Goal: Task Accomplishment & Management: Use online tool/utility

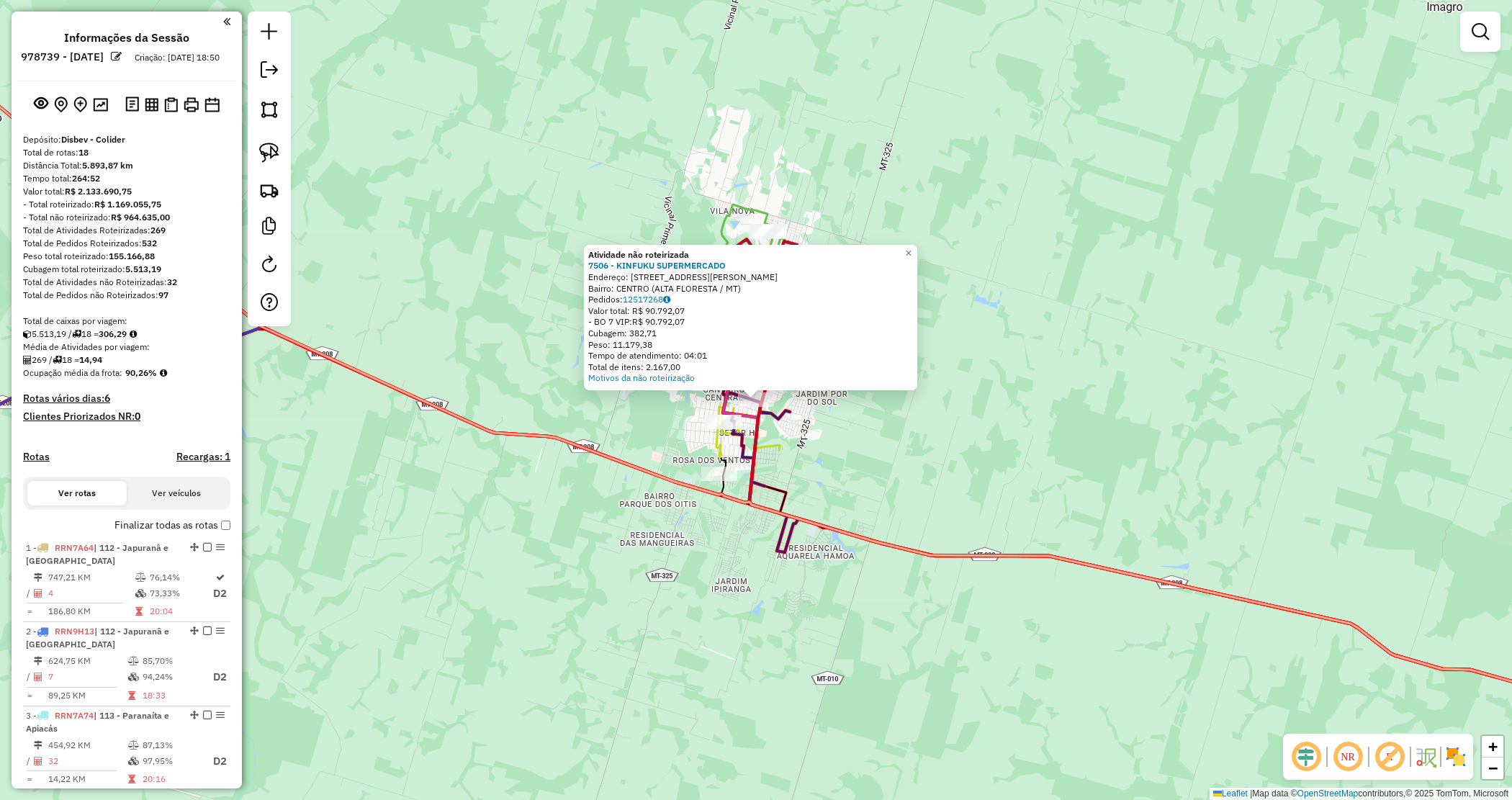
click at [839, 370] on div "Atividade não roteirizada 7506 - KINFUKU SUPERMERCADO Endereço: Avenida Ulisses…" at bounding box center [751, 317] width 325 height 135
click at [829, 396] on div "Atividade não roteirizada 7506 - KINFUKU SUPERMERCADO Endereço: Avenida Ulisses…" at bounding box center [756, 400] width 1512 height 800
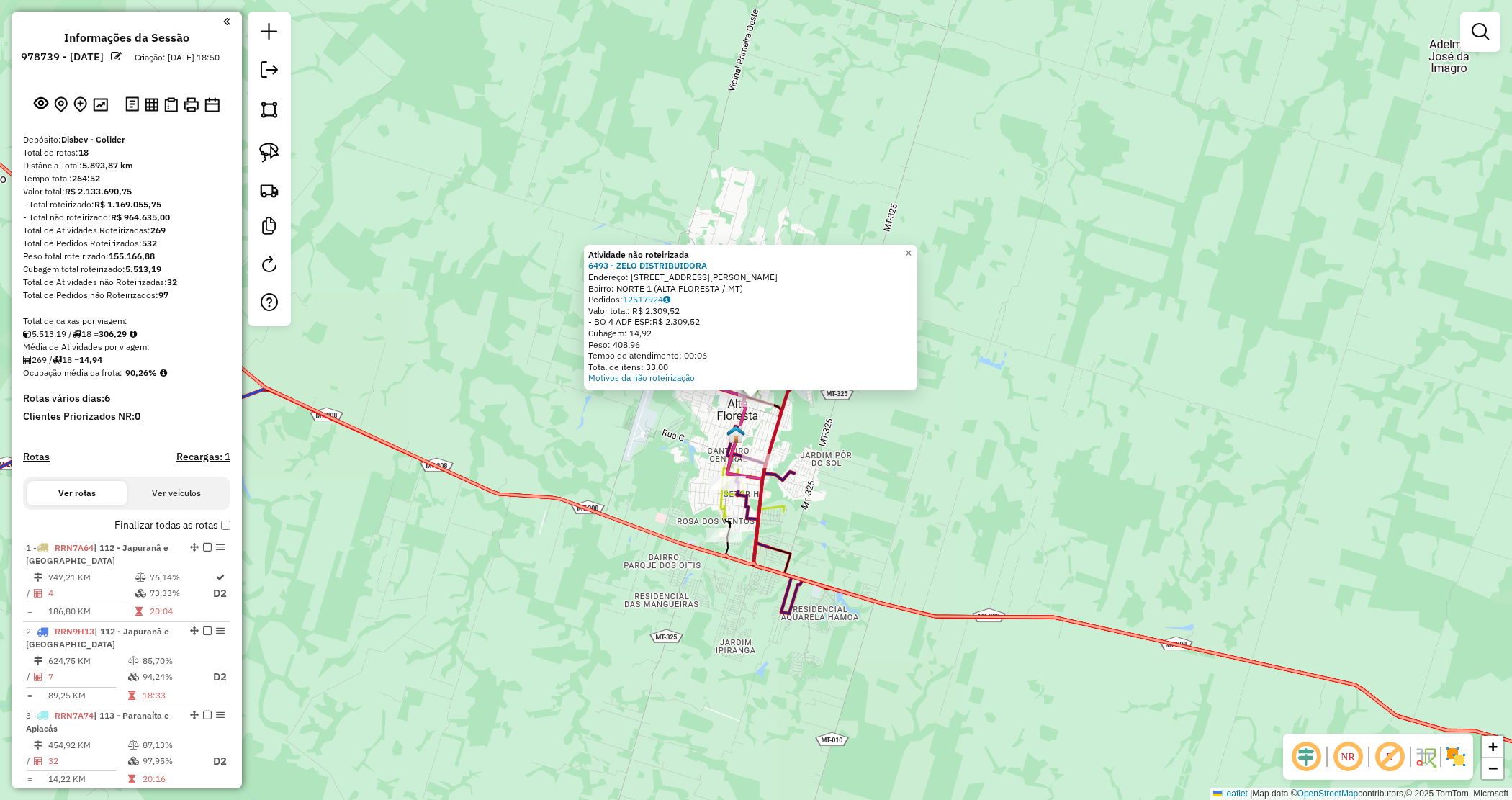
click at [843, 431] on div "Atividade não roteirizada 6493 - ZELO DISTRIBUIDORA Endereço: AVENIDA AIRTON SE…" at bounding box center [756, 400] width 1512 height 800
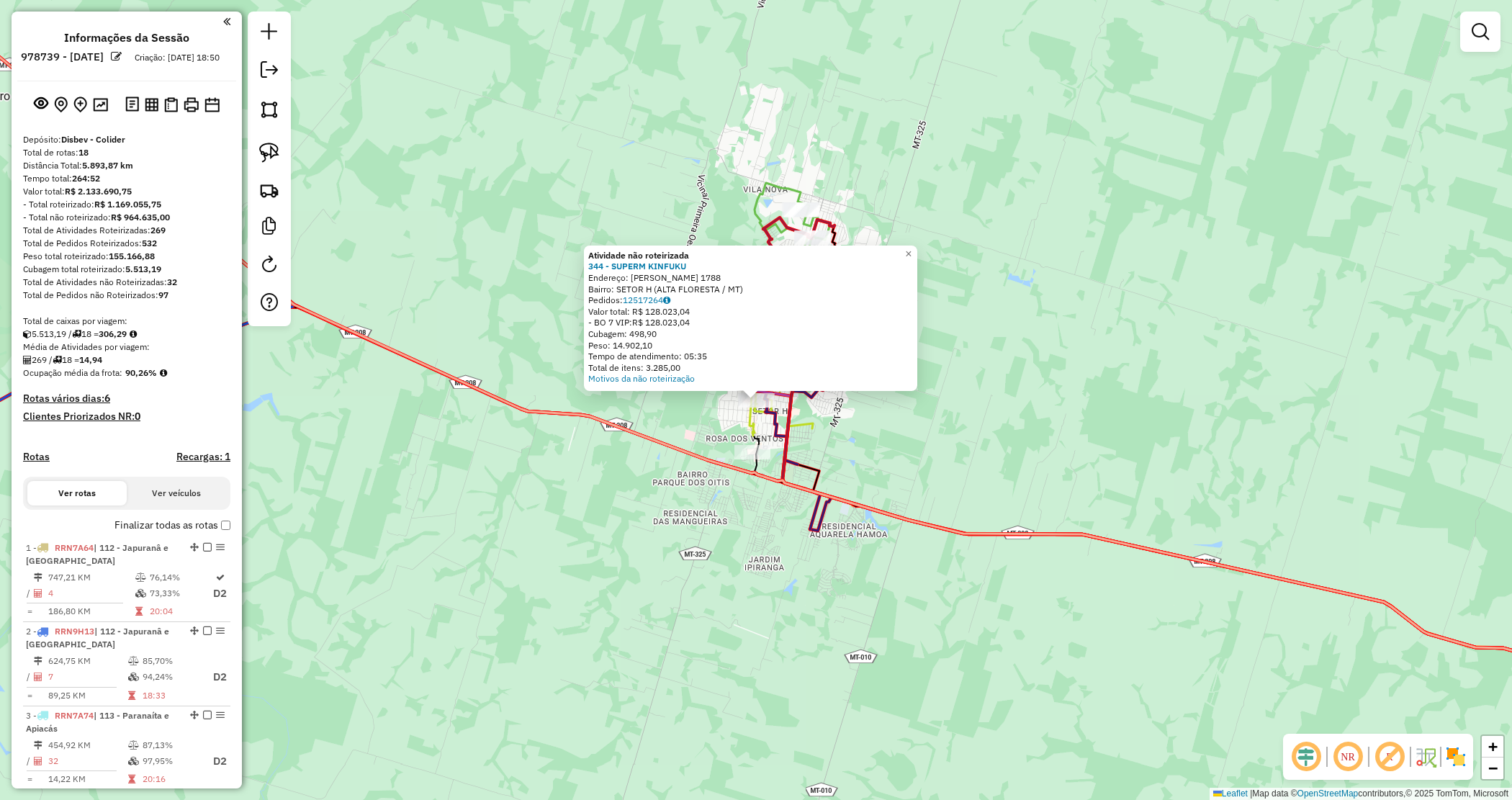
click at [870, 437] on div "Atividade não roteirizada 344 - SUPERM KINFUKU Endereço: LUDOVICO DA RIVA NETO …" at bounding box center [756, 400] width 1512 height 800
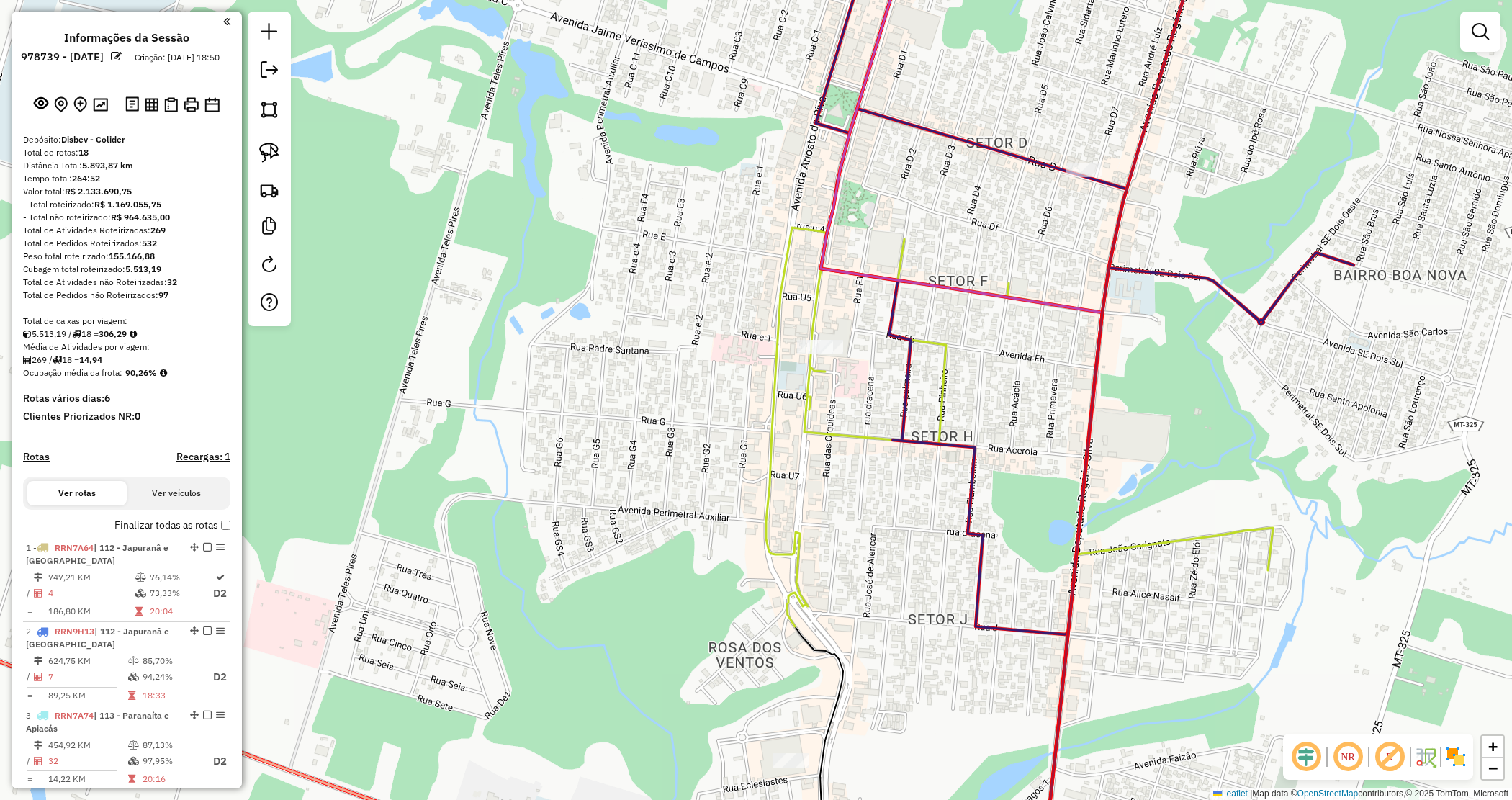
drag, startPoint x: 717, startPoint y: 331, endPoint x: 722, endPoint y: 321, distance: 11.2
click at [721, 329] on div "Janela de atendimento Grade de atendimento Capacidade Transportadoras Veículos …" at bounding box center [756, 400] width 1512 height 800
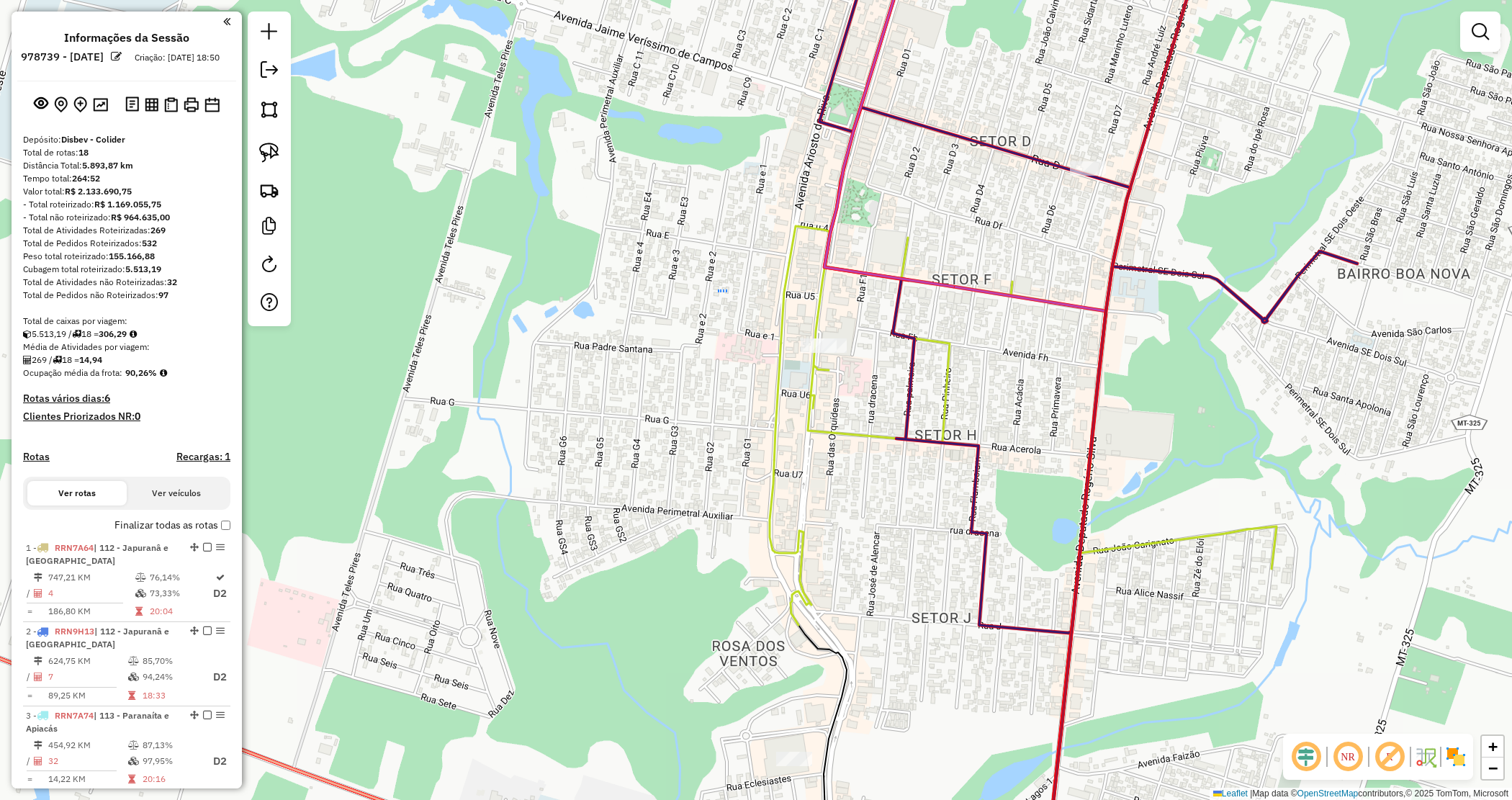
click at [727, 290] on div "Janela de atendimento Grade de atendimento Capacidade Transportadoras Veículos …" at bounding box center [756, 400] width 1512 height 800
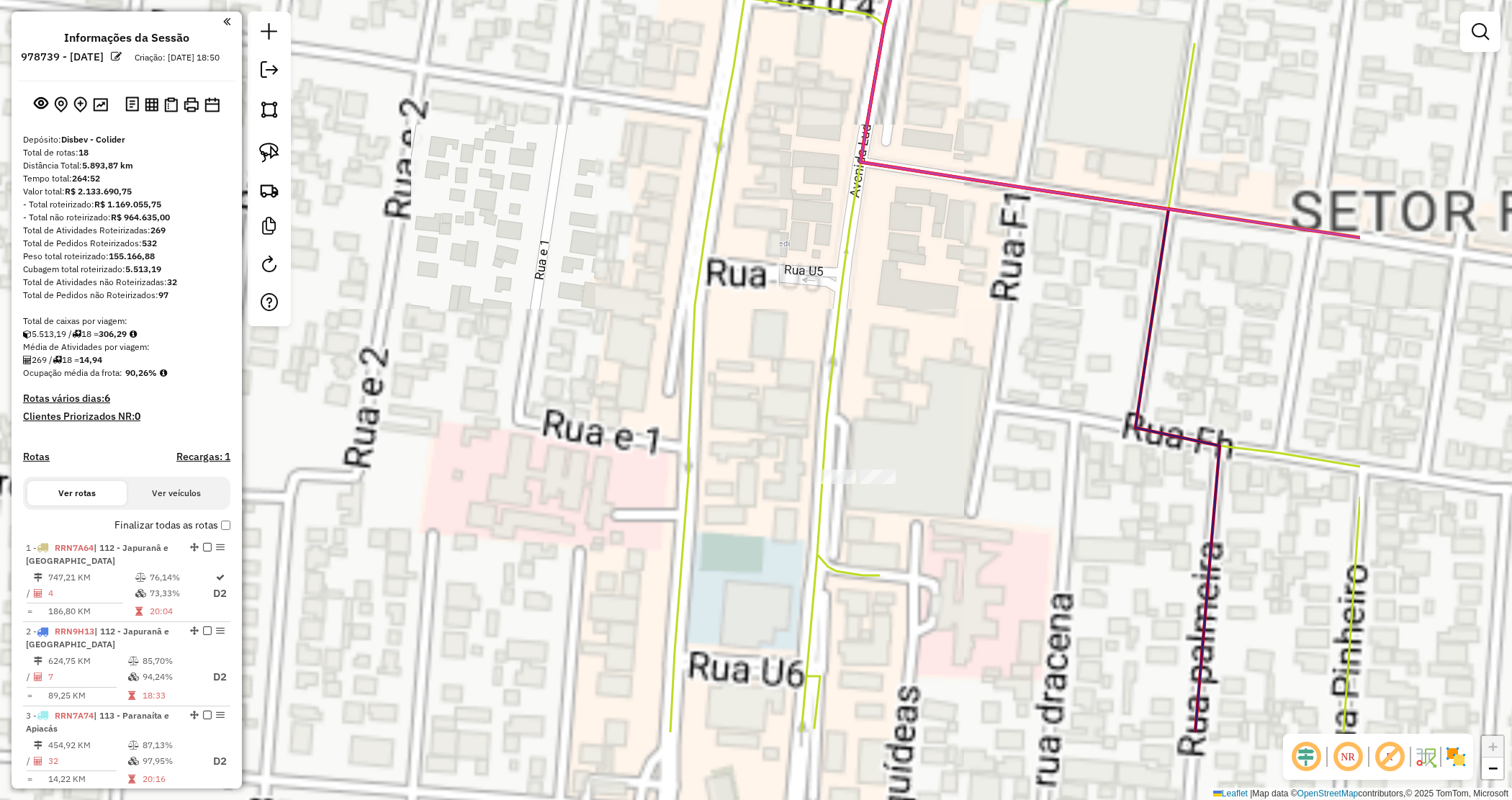
drag, startPoint x: 819, startPoint y: 378, endPoint x: 534, endPoint y: 258, distance: 309.2
click at [542, 264] on div "Janela de atendimento Grade de atendimento Capacidade Transportadoras Veículos …" at bounding box center [756, 400] width 1512 height 800
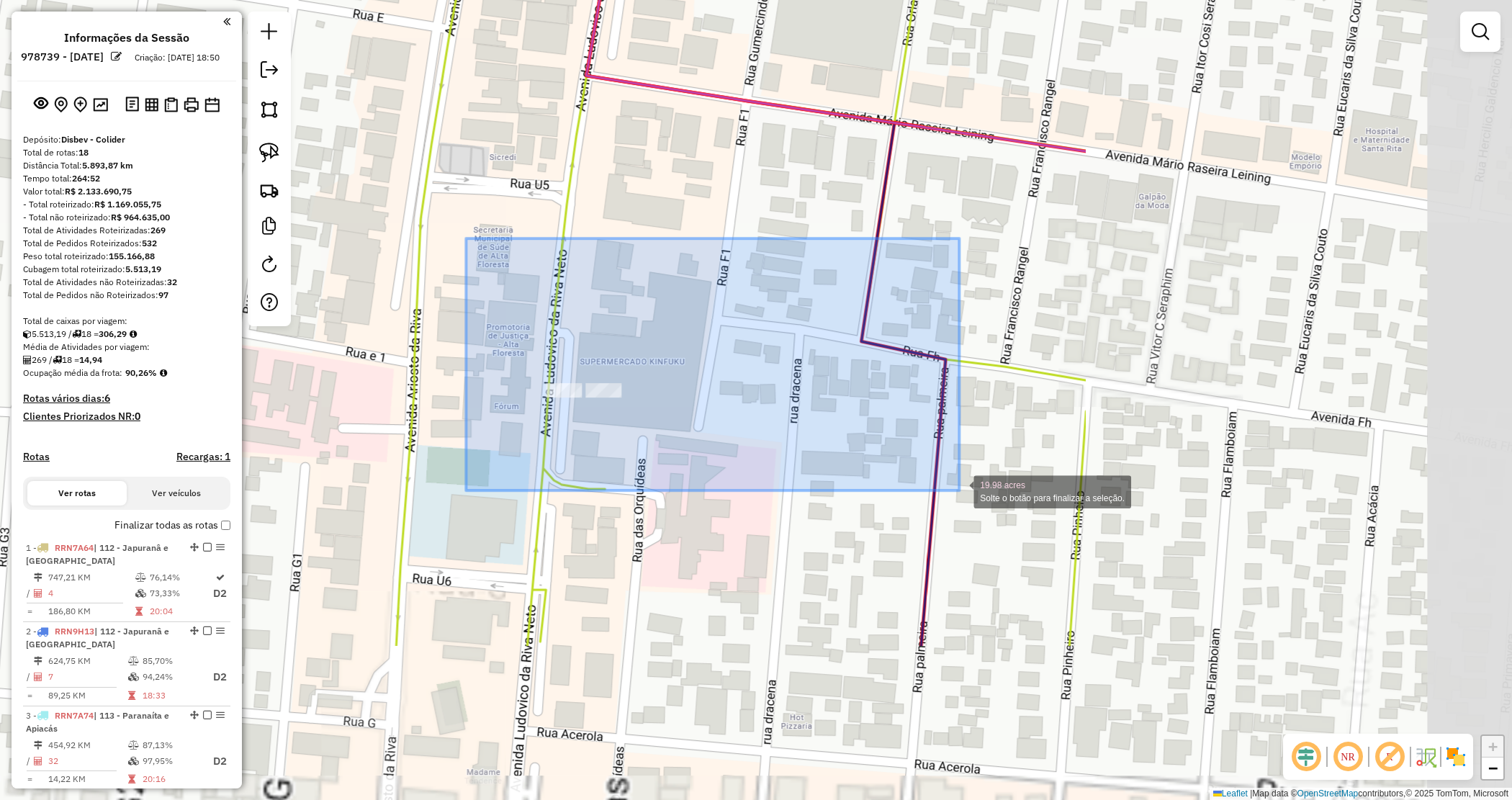
drag, startPoint x: 552, startPoint y: 278, endPoint x: 955, endPoint y: 490, distance: 455.4
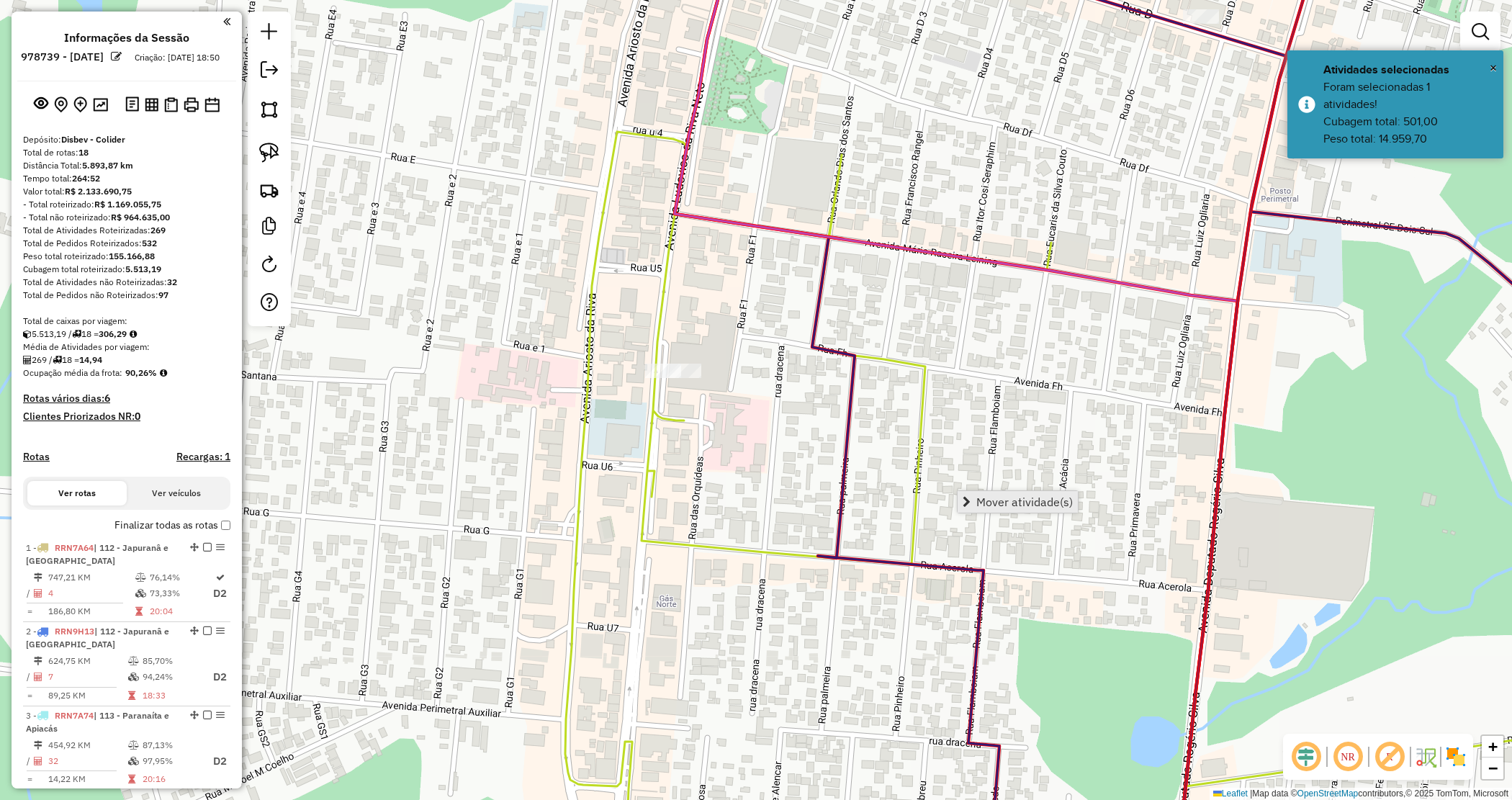
click at [1021, 508] on link "Mover atividade(s)" at bounding box center [1018, 502] width 120 height 22
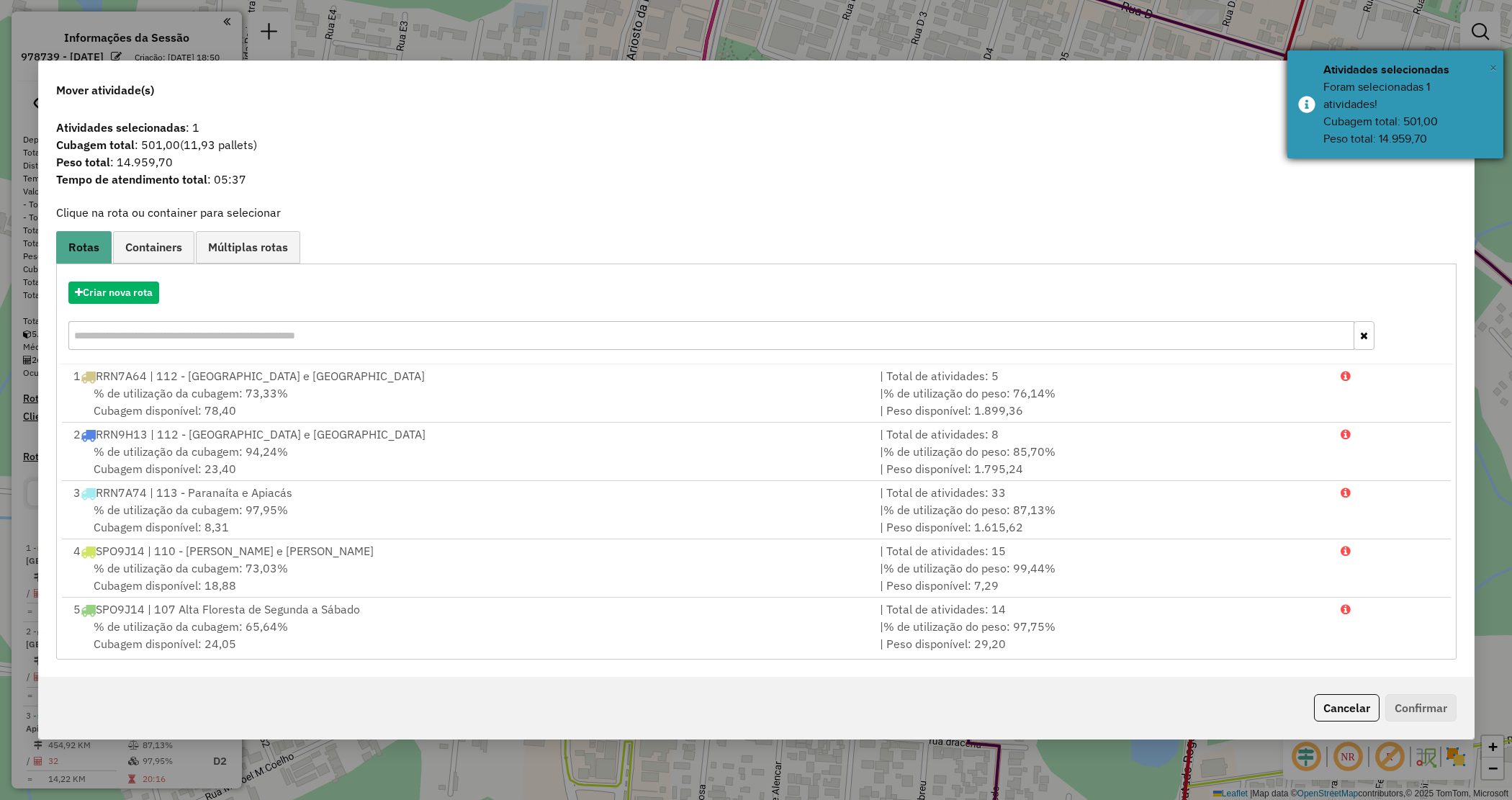
drag, startPoint x: 1496, startPoint y: 67, endPoint x: 1481, endPoint y: 79, distance: 19.2
click at [1495, 67] on span "×" at bounding box center [1494, 68] width 7 height 16
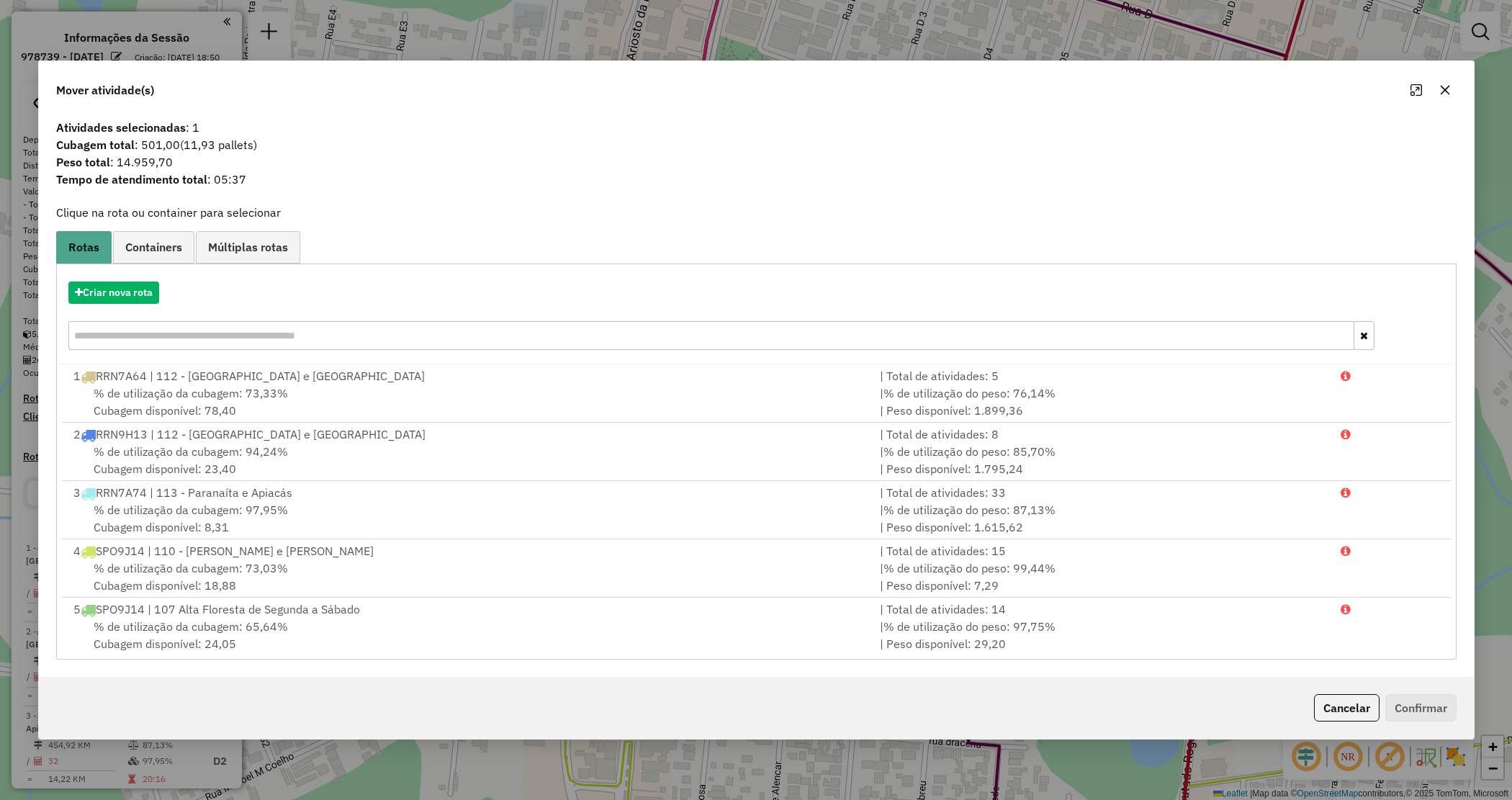
click at [1446, 87] on icon "button" at bounding box center [1445, 89] width 12 height 12
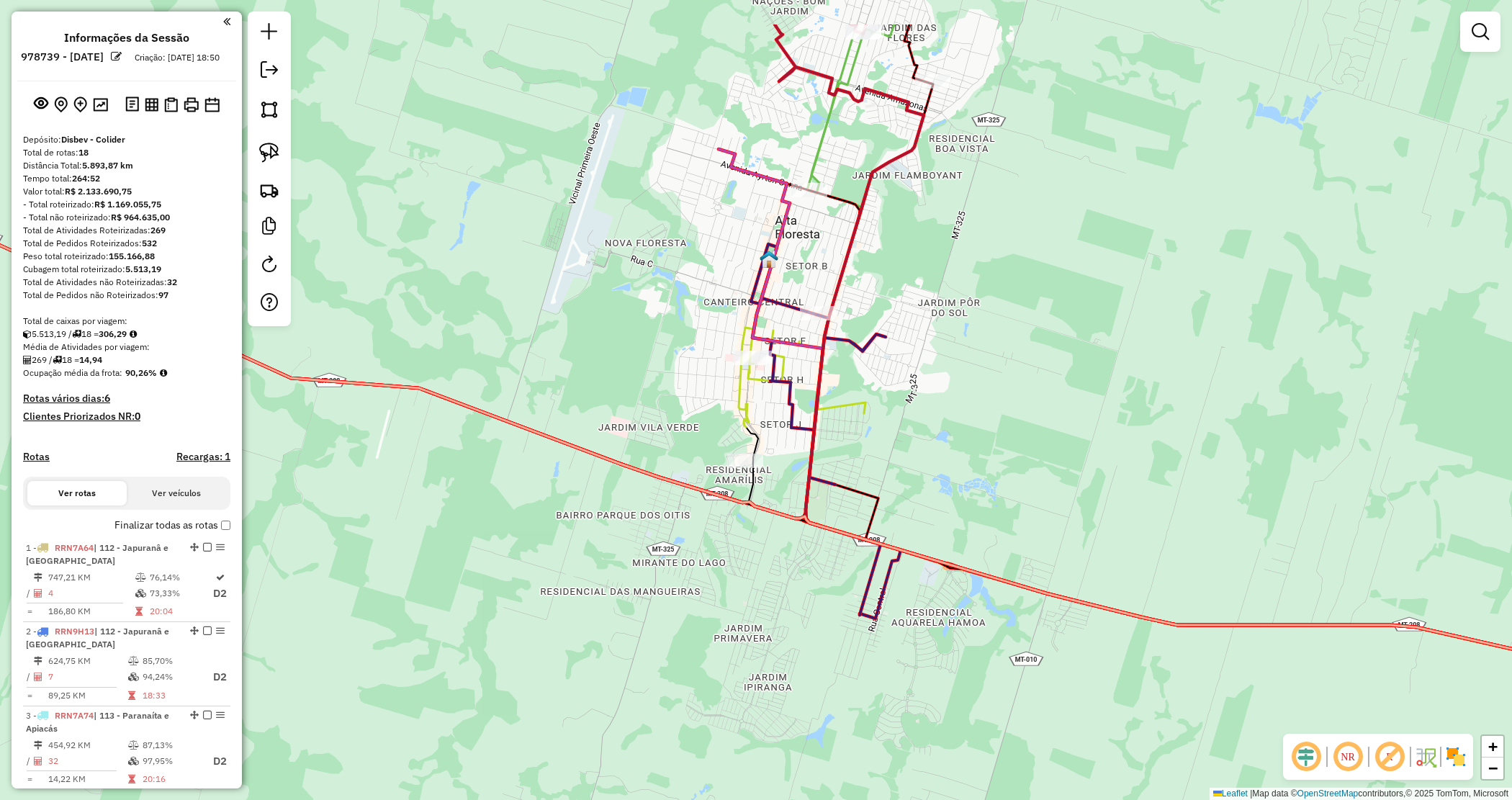
drag, startPoint x: 975, startPoint y: 235, endPoint x: 1005, endPoint y: 340, distance: 109.2
click at [1005, 340] on div "Janela de atendimento Grade de atendimento Capacidade Transportadoras Veículos …" at bounding box center [756, 400] width 1512 height 800
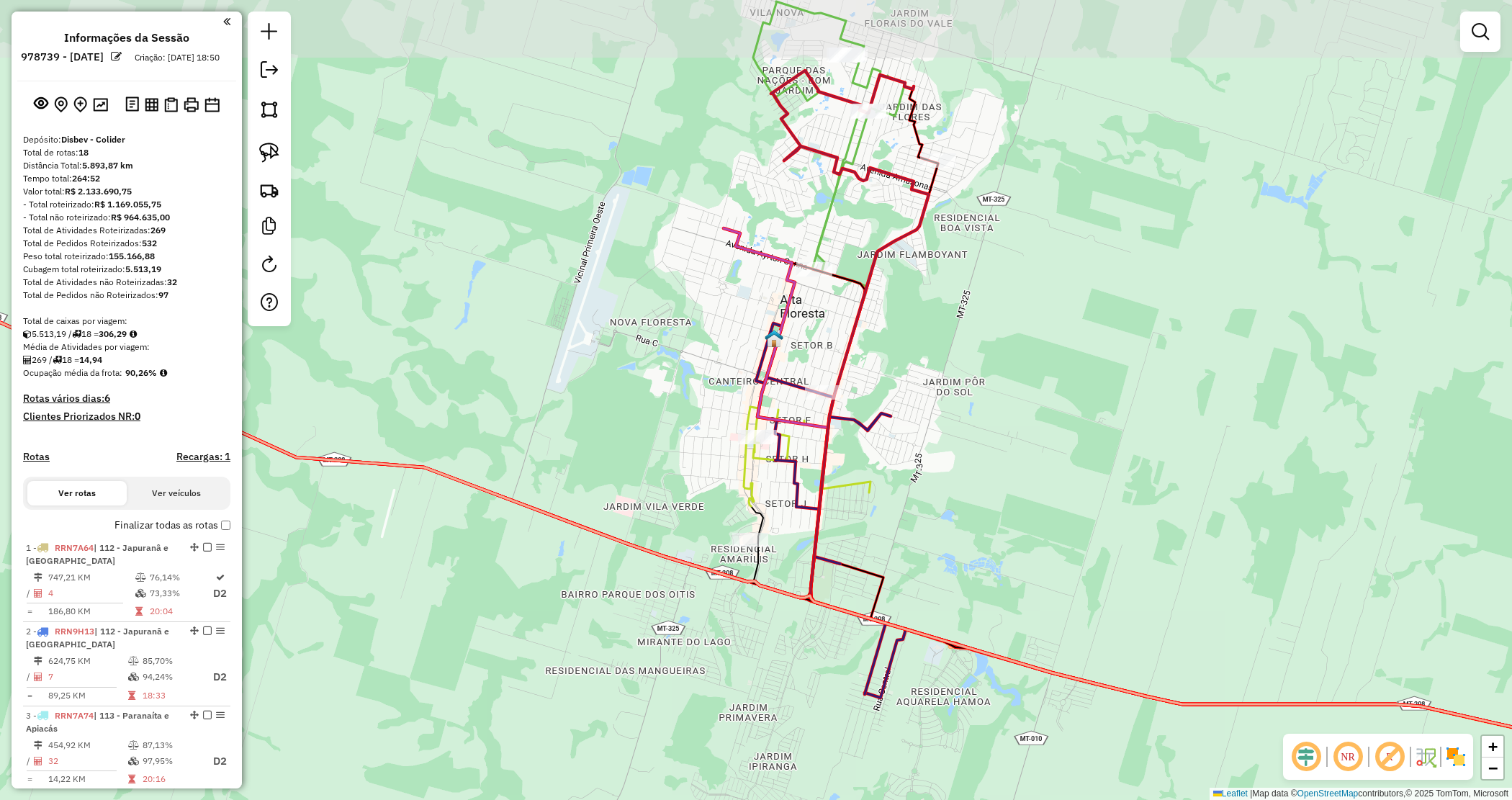
drag, startPoint x: 1027, startPoint y: 329, endPoint x: 1031, endPoint y: 361, distance: 32.2
click at [1031, 361] on div "Janela de atendimento Grade de atendimento Capacidade Transportadoras Veículos …" at bounding box center [756, 400] width 1512 height 800
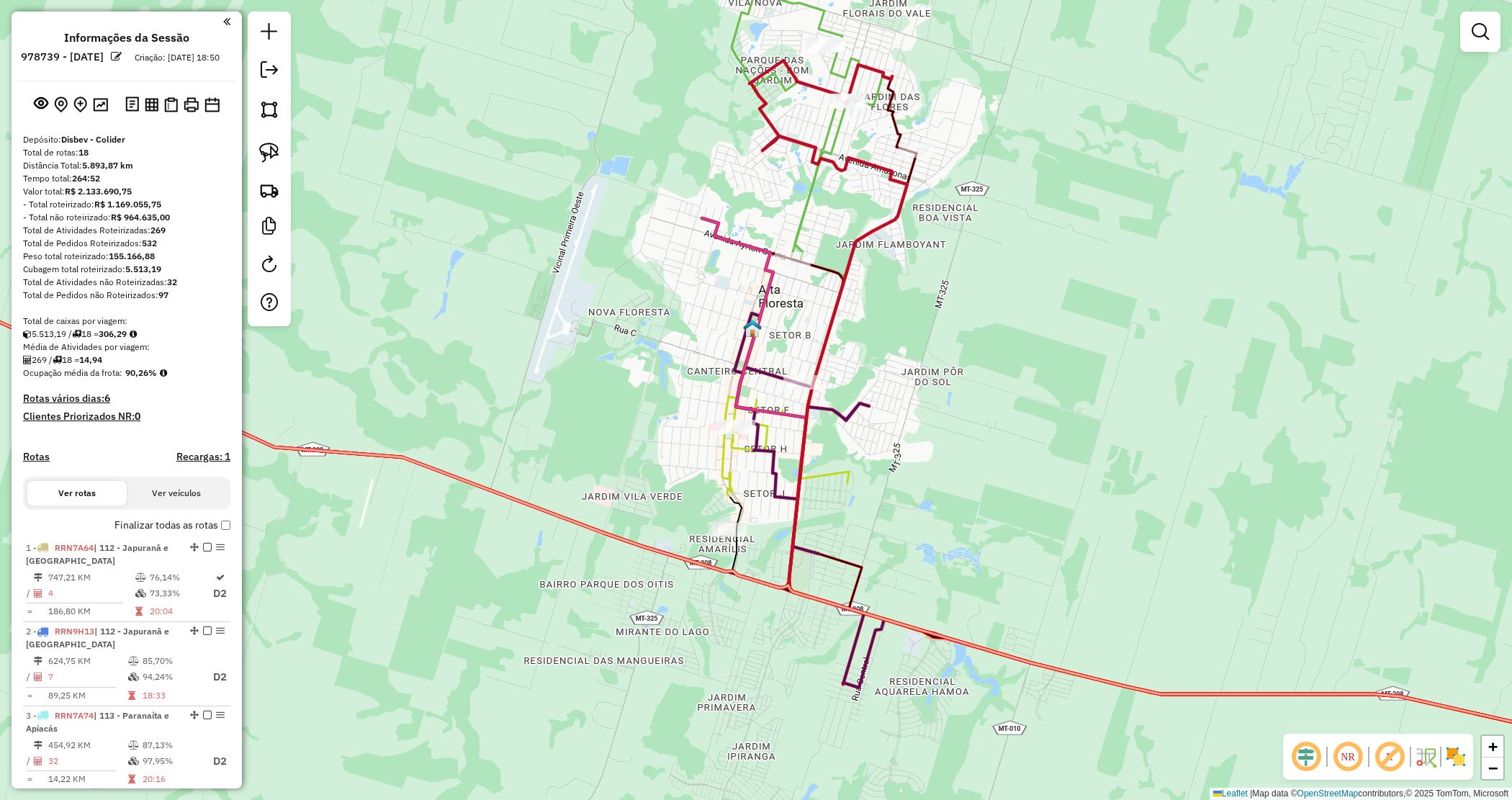
drag, startPoint x: 1020, startPoint y: 335, endPoint x: 978, endPoint y: 333, distance: 42.0
click at [985, 329] on div "Janela de atendimento Grade de atendimento Capacidade Transportadoras Veículos …" at bounding box center [756, 400] width 1512 height 800
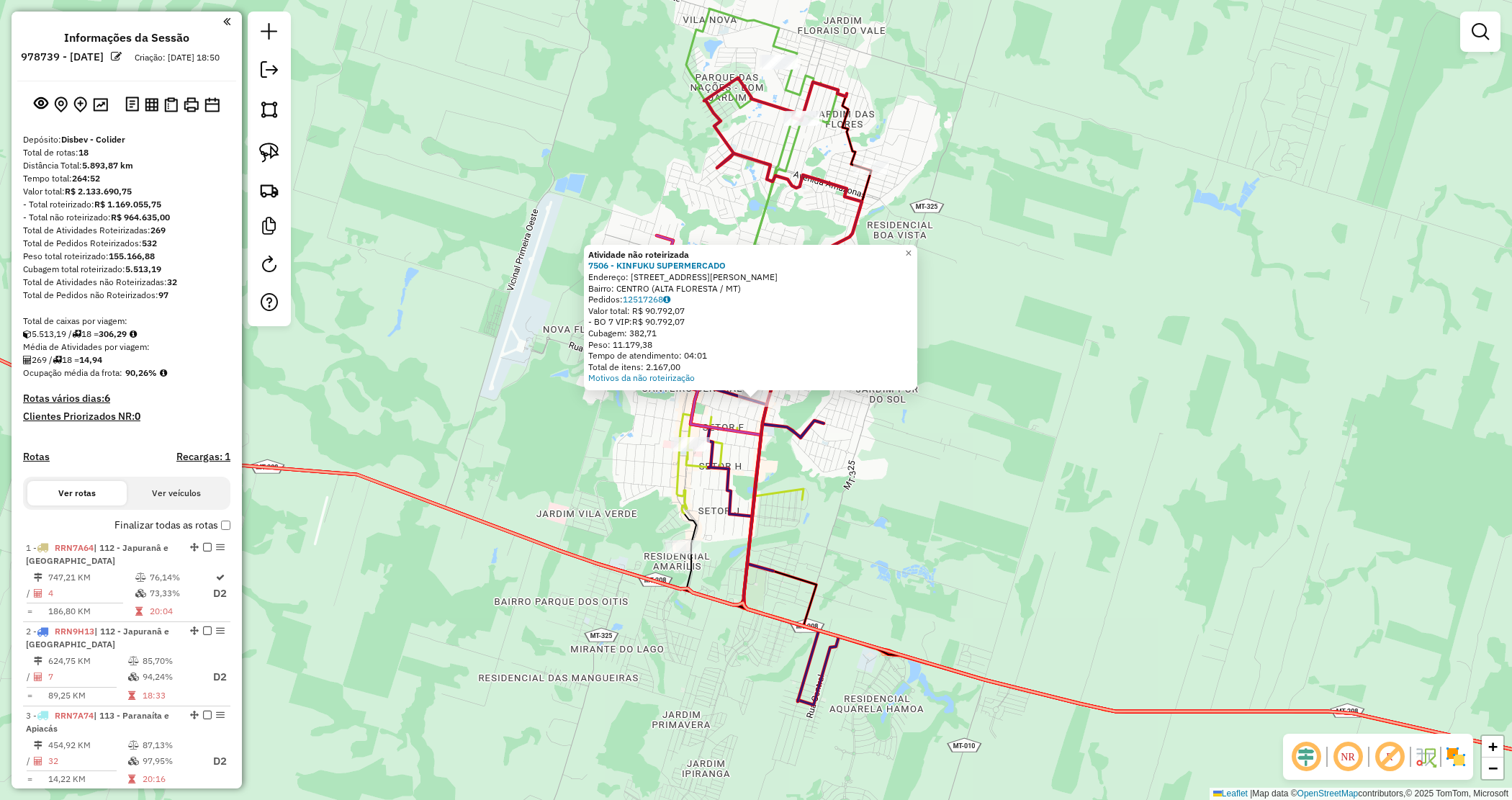
click at [852, 429] on div "Atividade não roteirizada 7506 - KINFUKU SUPERMERCADO Endereço: Avenida Ulisses…" at bounding box center [756, 400] width 1512 height 800
click at [893, 434] on div "Atividade não roteirizada 7506 - KINFUKU SUPERMERCADO Endereço: Avenida Ulisses…" at bounding box center [756, 400] width 1512 height 800
click at [879, 487] on div "Atividade não roteirizada 7506 - KINFUKU SUPERMERCADO Endereço: Avenida Ulisses…" at bounding box center [756, 400] width 1512 height 800
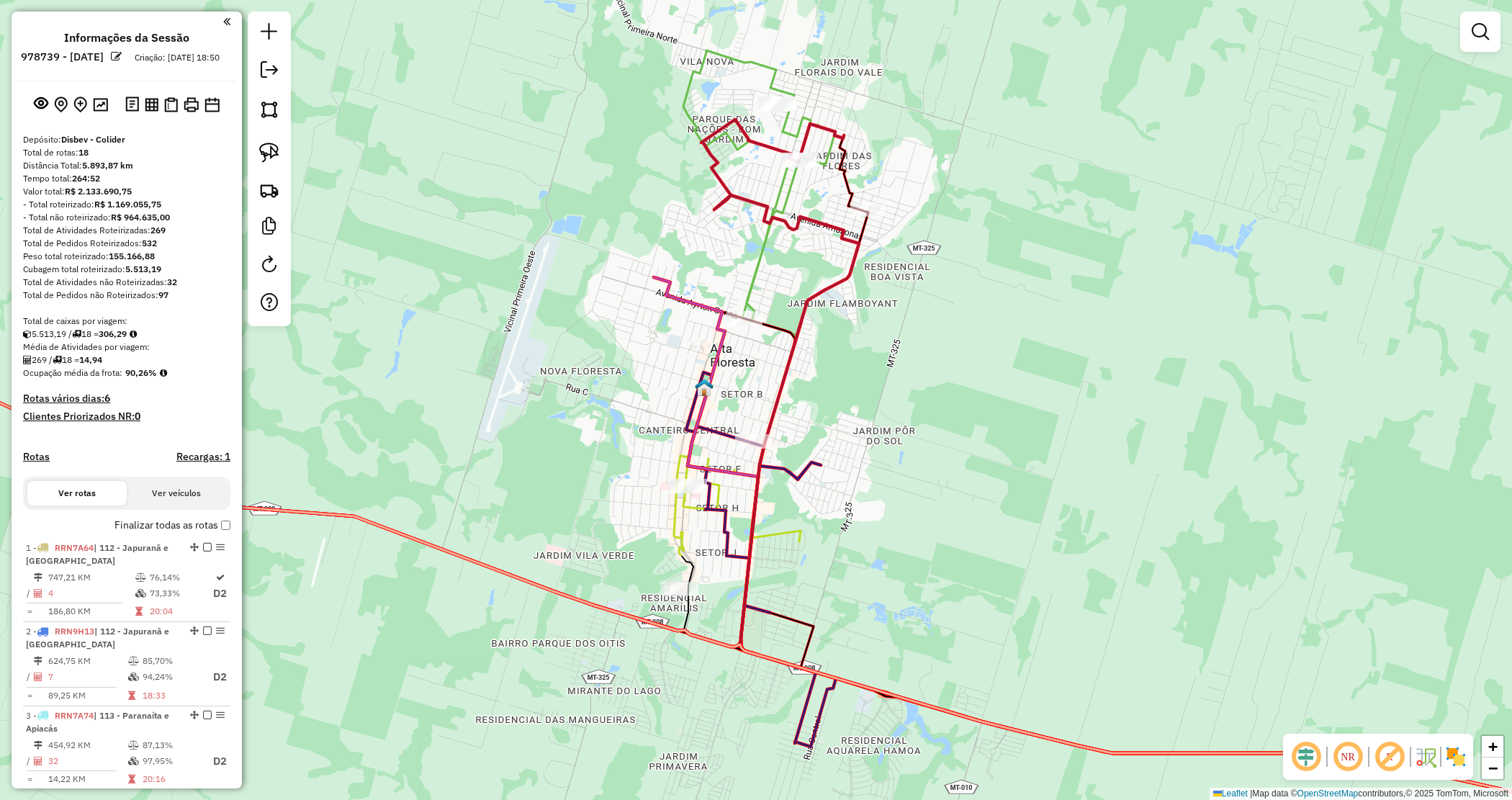
drag, startPoint x: 894, startPoint y: 458, endPoint x: 884, endPoint y: 524, distance: 66.8
click at [884, 524] on div "Janela de atendimento Grade de atendimento Capacidade Transportadoras Veículos …" at bounding box center [756, 400] width 1512 height 800
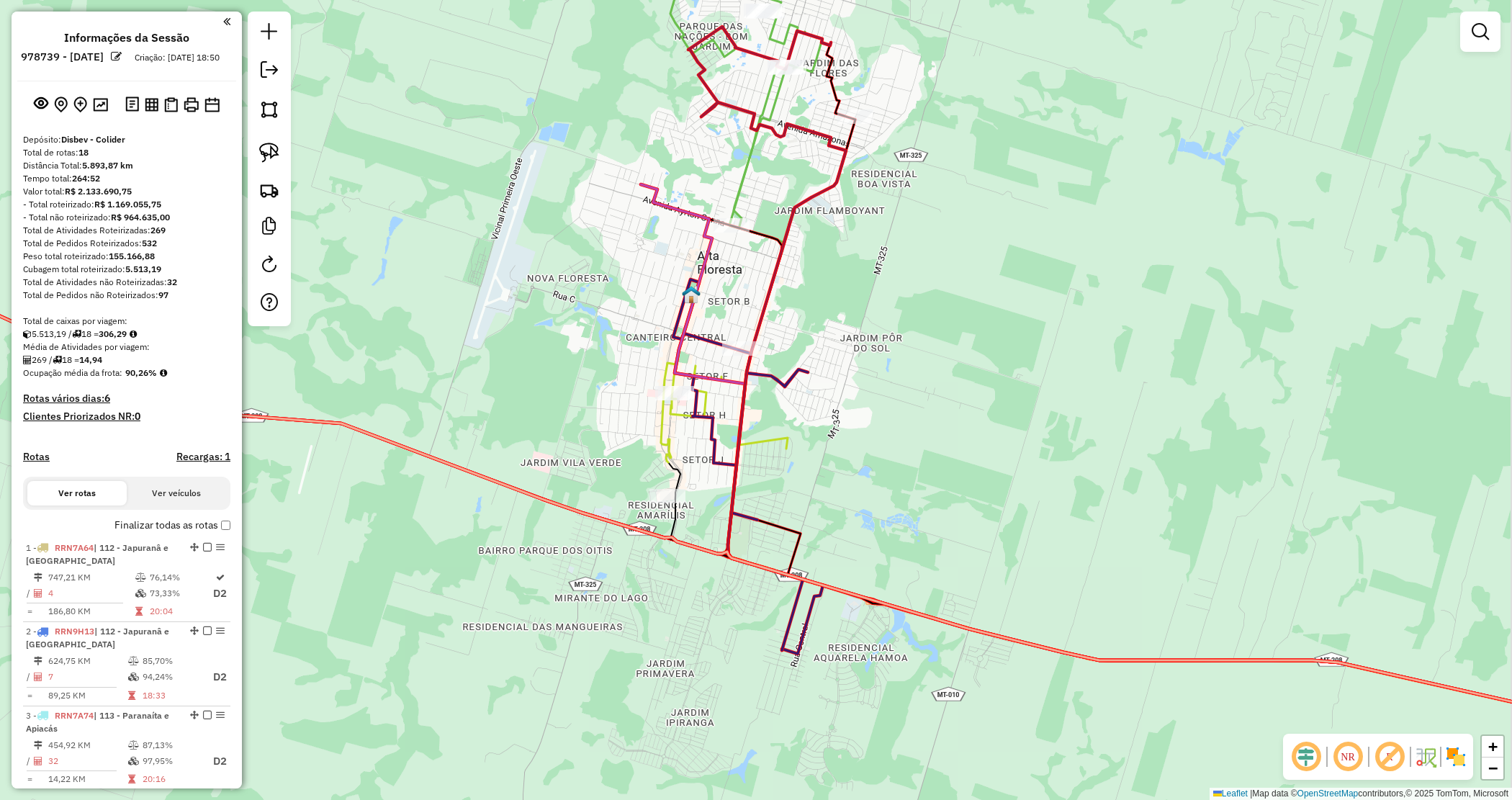
drag, startPoint x: 829, startPoint y: 558, endPoint x: 822, endPoint y: 419, distance: 139.2
click at [822, 419] on div "Janela de atendimento Grade de atendimento Capacidade Transportadoras Veículos …" at bounding box center [756, 400] width 1512 height 800
click at [790, 765] on div "Janela de atendimento Grade de atendimento Capacidade Transportadoras Veículos …" at bounding box center [756, 400] width 1512 height 800
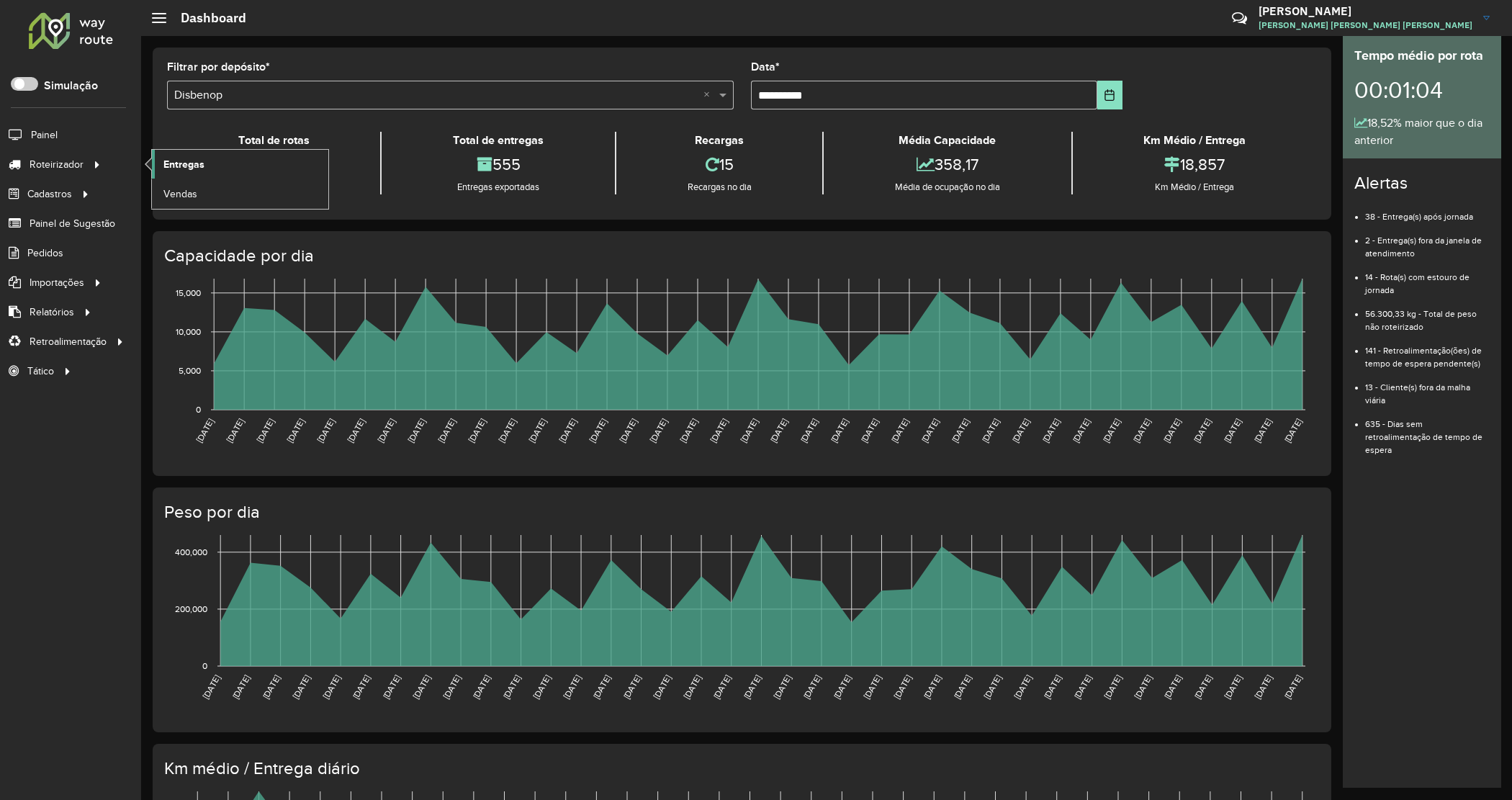
click at [172, 152] on link "Entregas" at bounding box center [240, 164] width 176 height 29
click at [172, 162] on span "Entregas" at bounding box center [183, 164] width 41 height 16
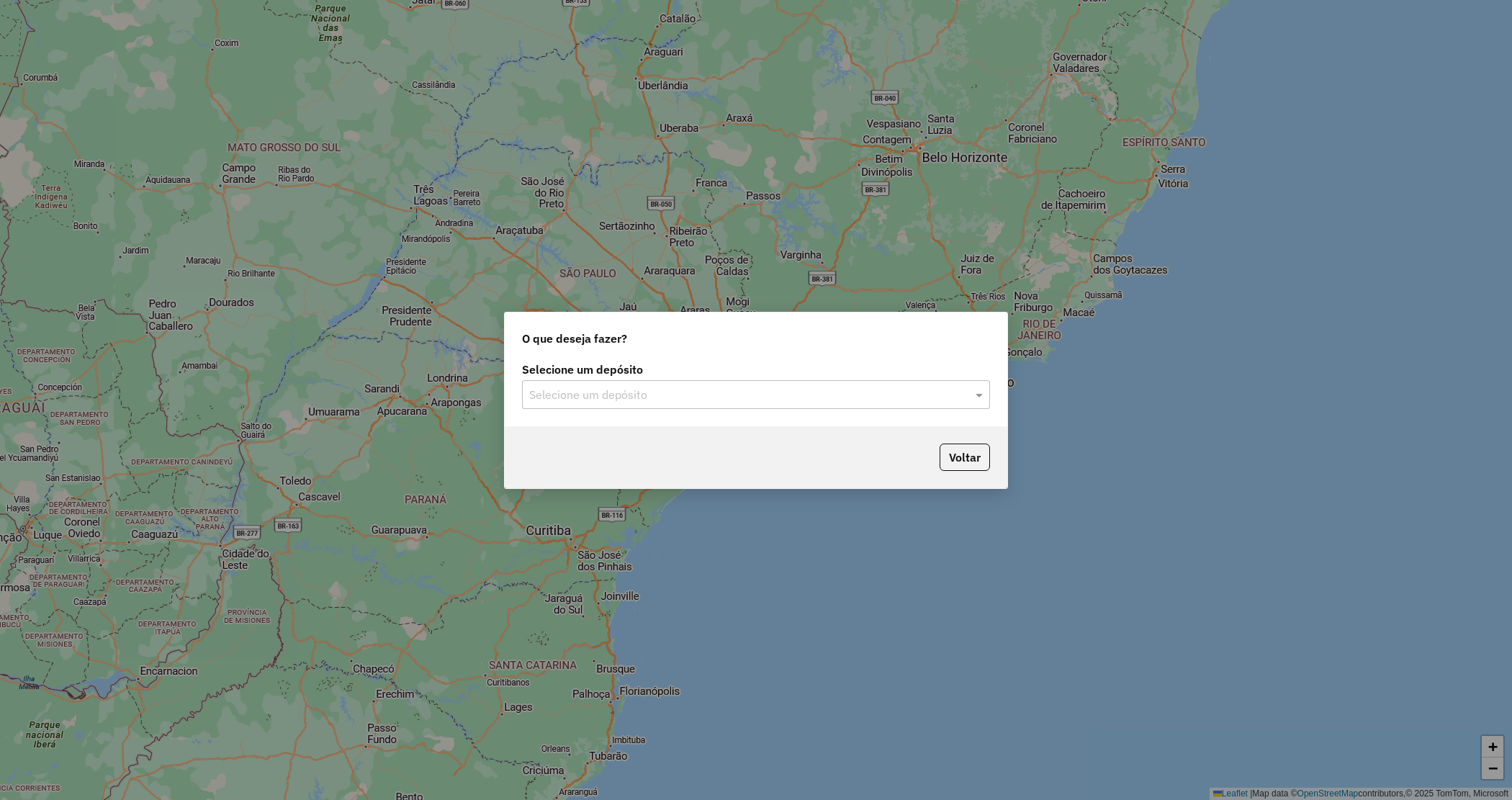
click at [659, 398] on input "text" at bounding box center [742, 395] width 425 height 17
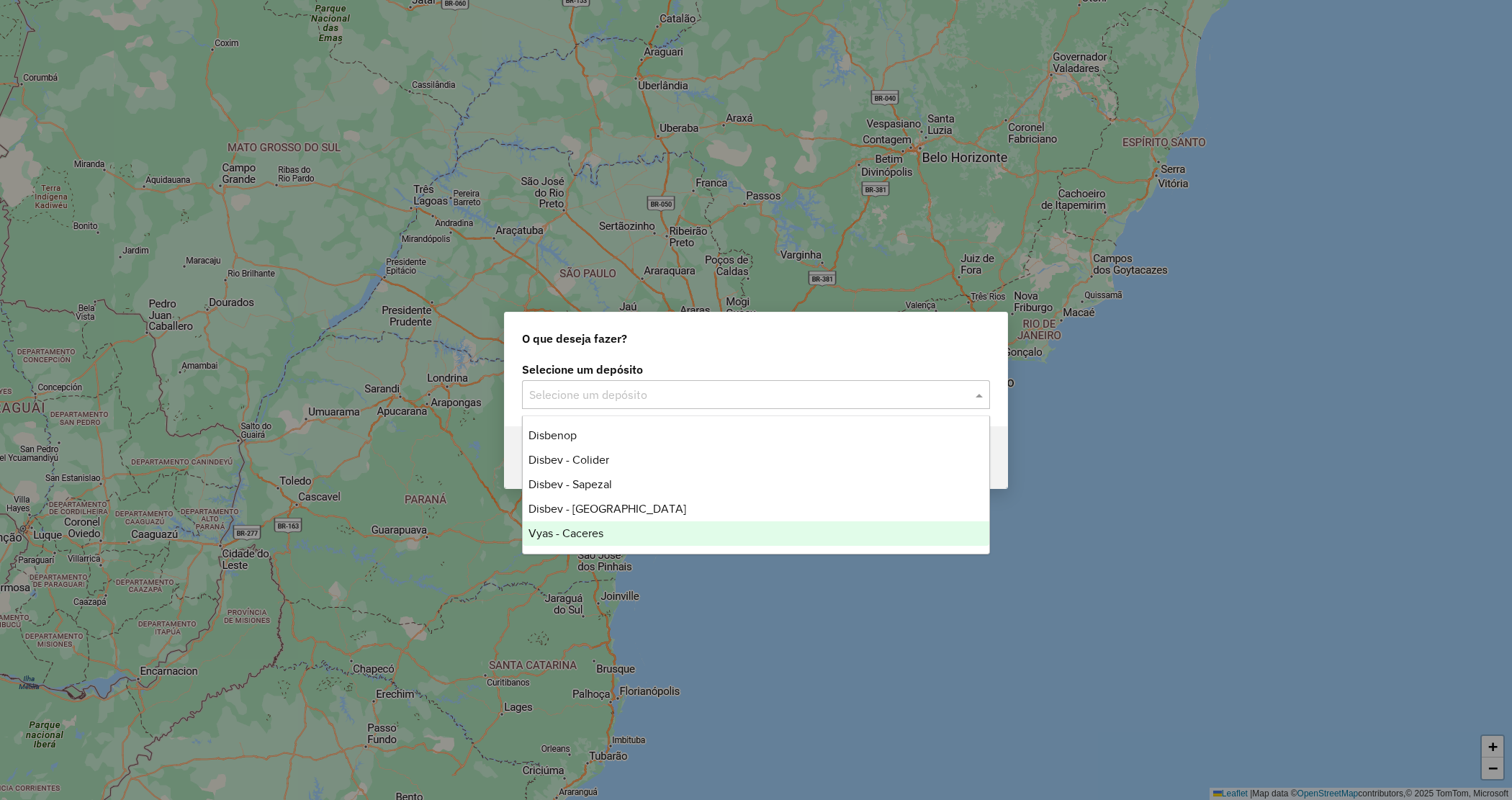
click at [600, 534] on span "Vyas - Caceres" at bounding box center [566, 533] width 75 height 12
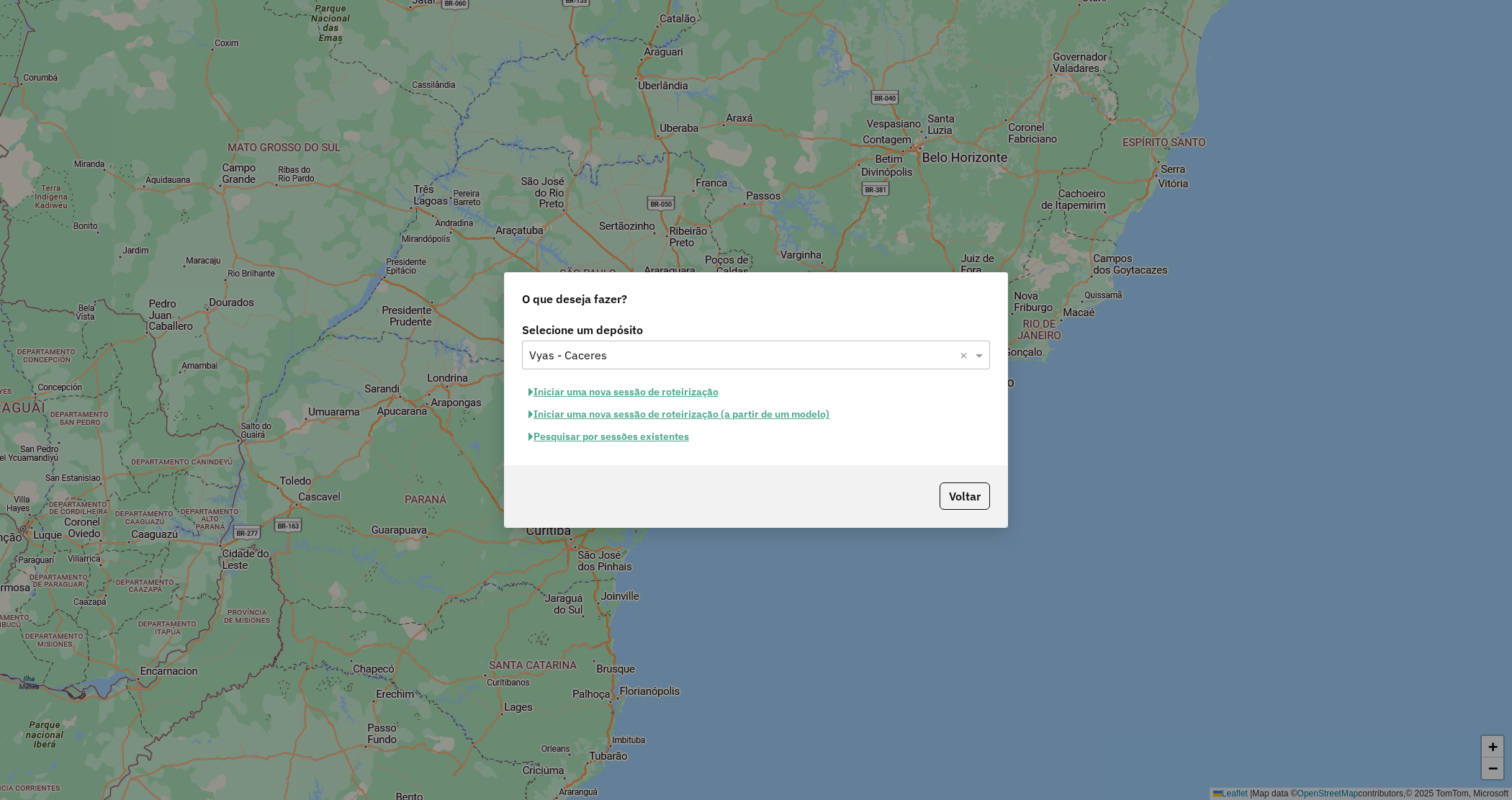
click at [590, 390] on button "Iniciar uma nova sessão de roteirização" at bounding box center [623, 392] width 203 height 22
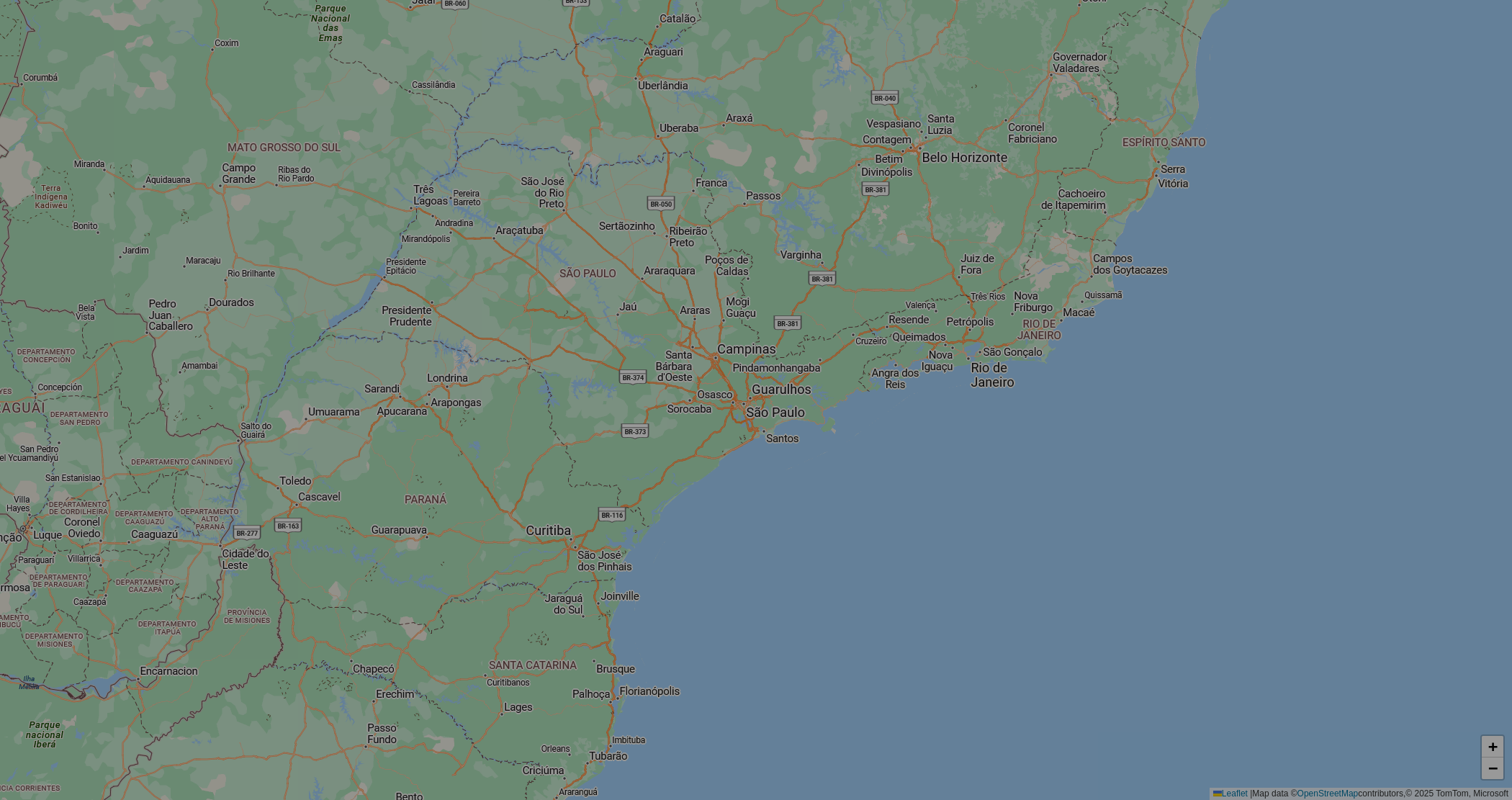
select select "*"
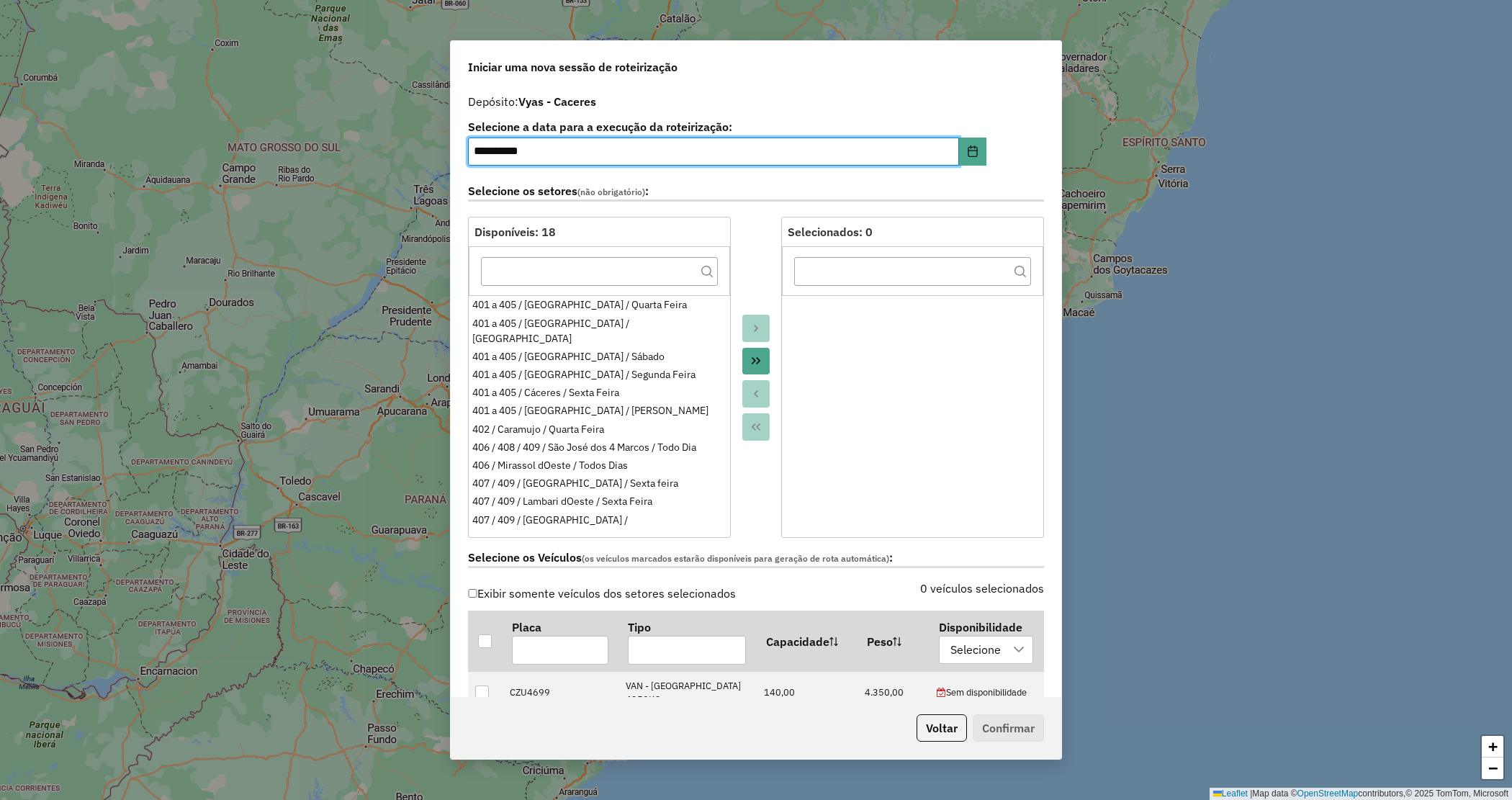
click at [753, 364] on icon "Move All to Target" at bounding box center [756, 360] width 12 height 12
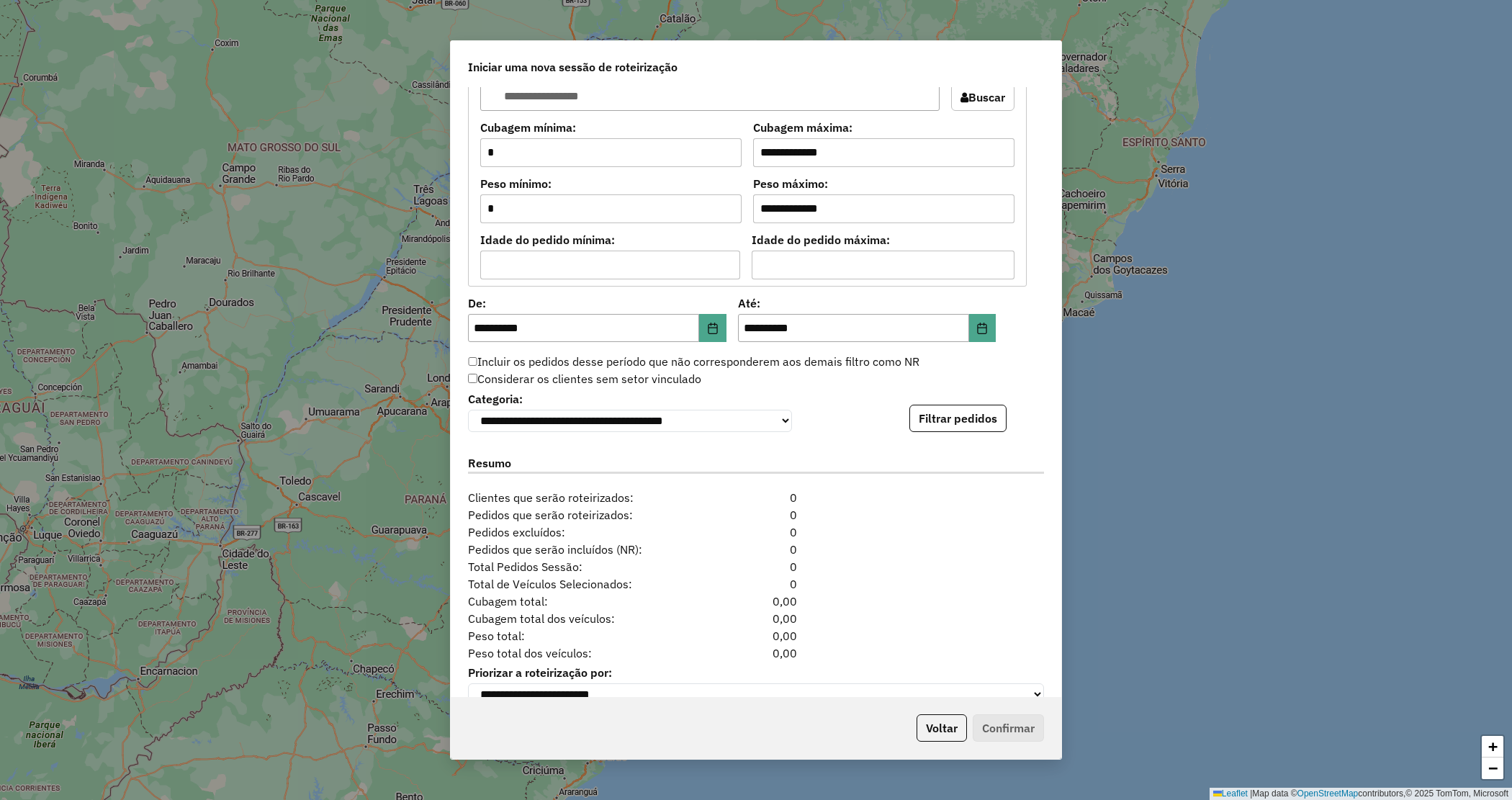
scroll to position [1218, 0]
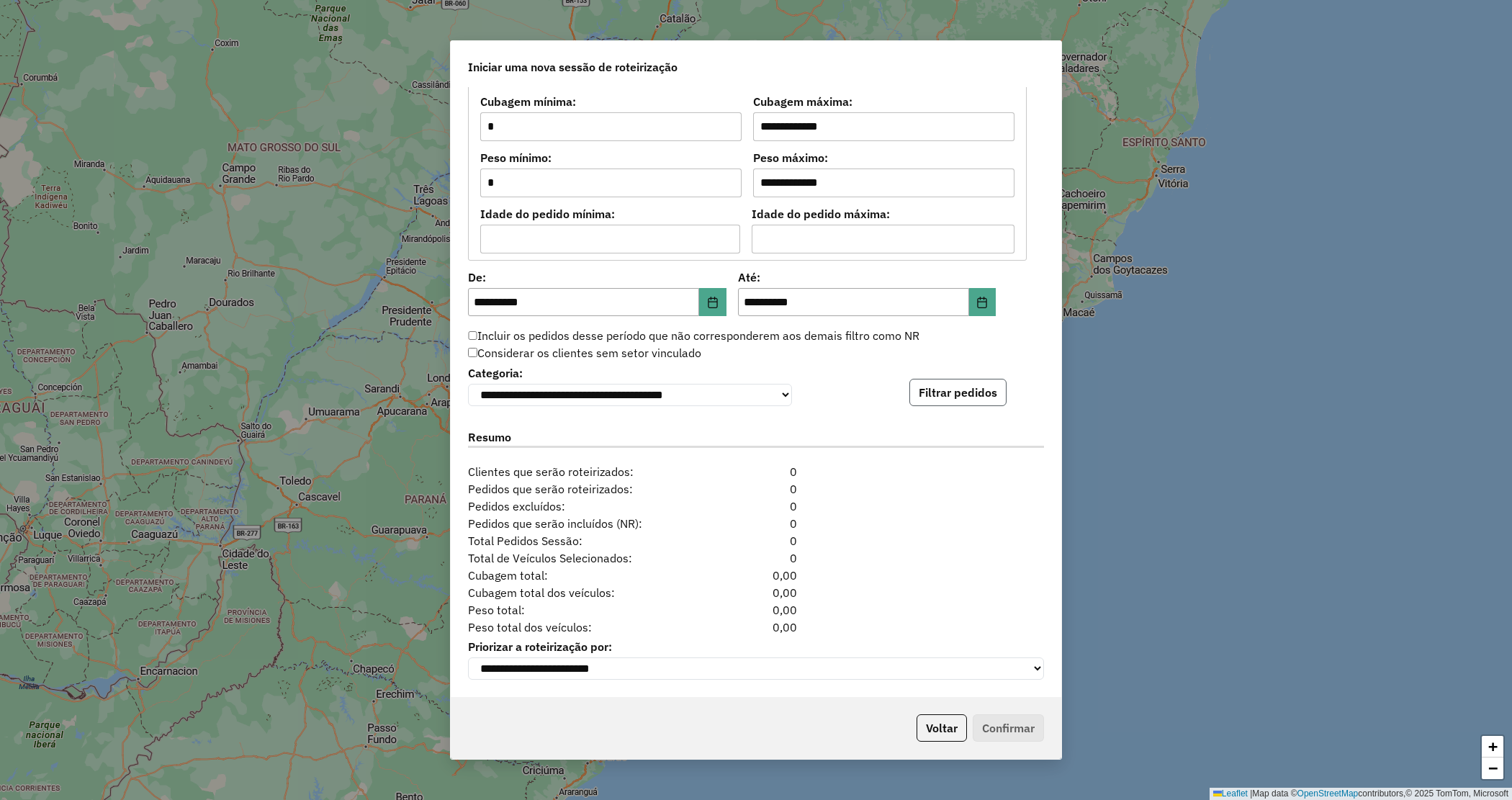
click at [934, 381] on button "Filtrar pedidos" at bounding box center [958, 392] width 98 height 27
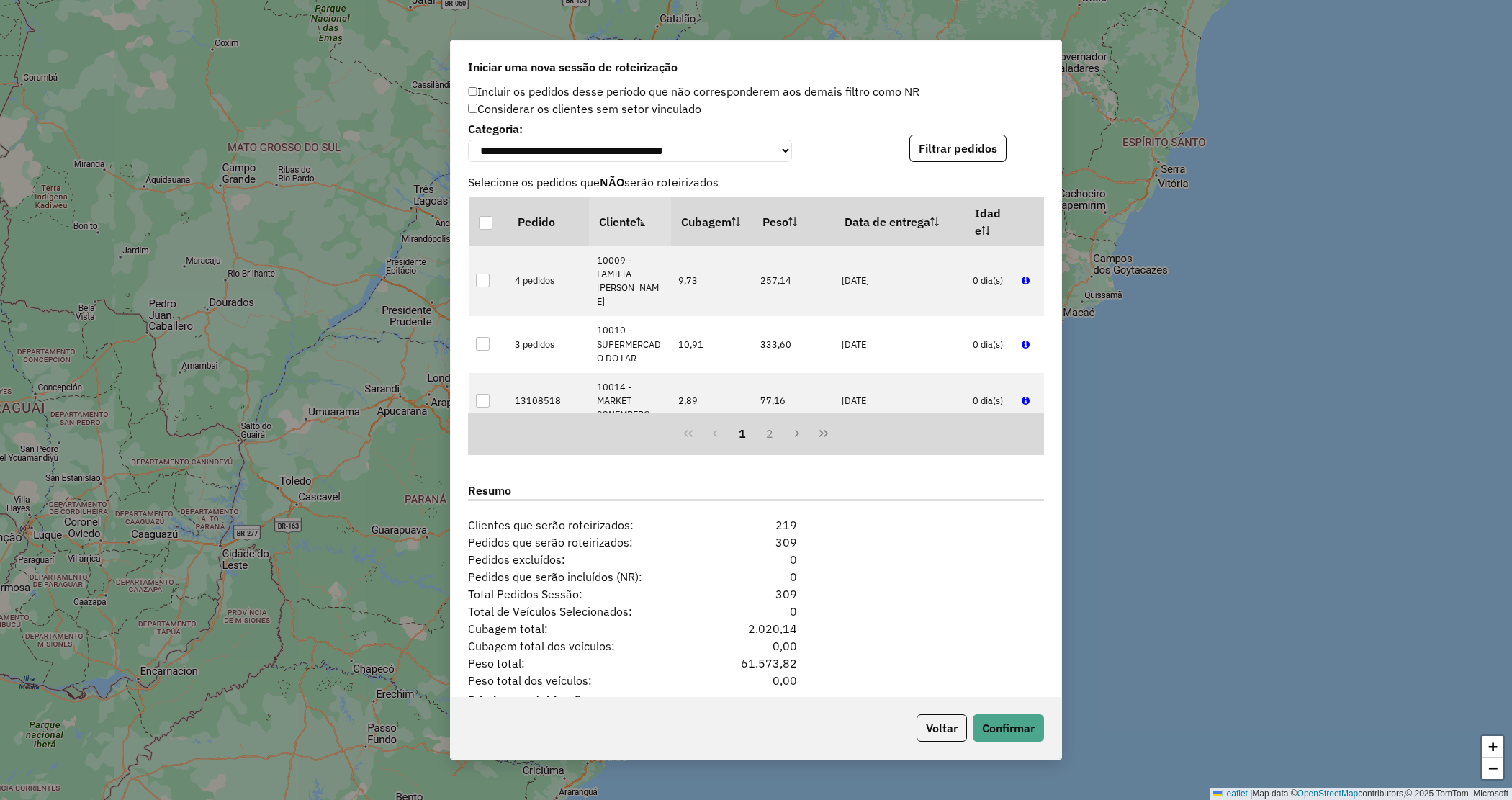
scroll to position [1514, 0]
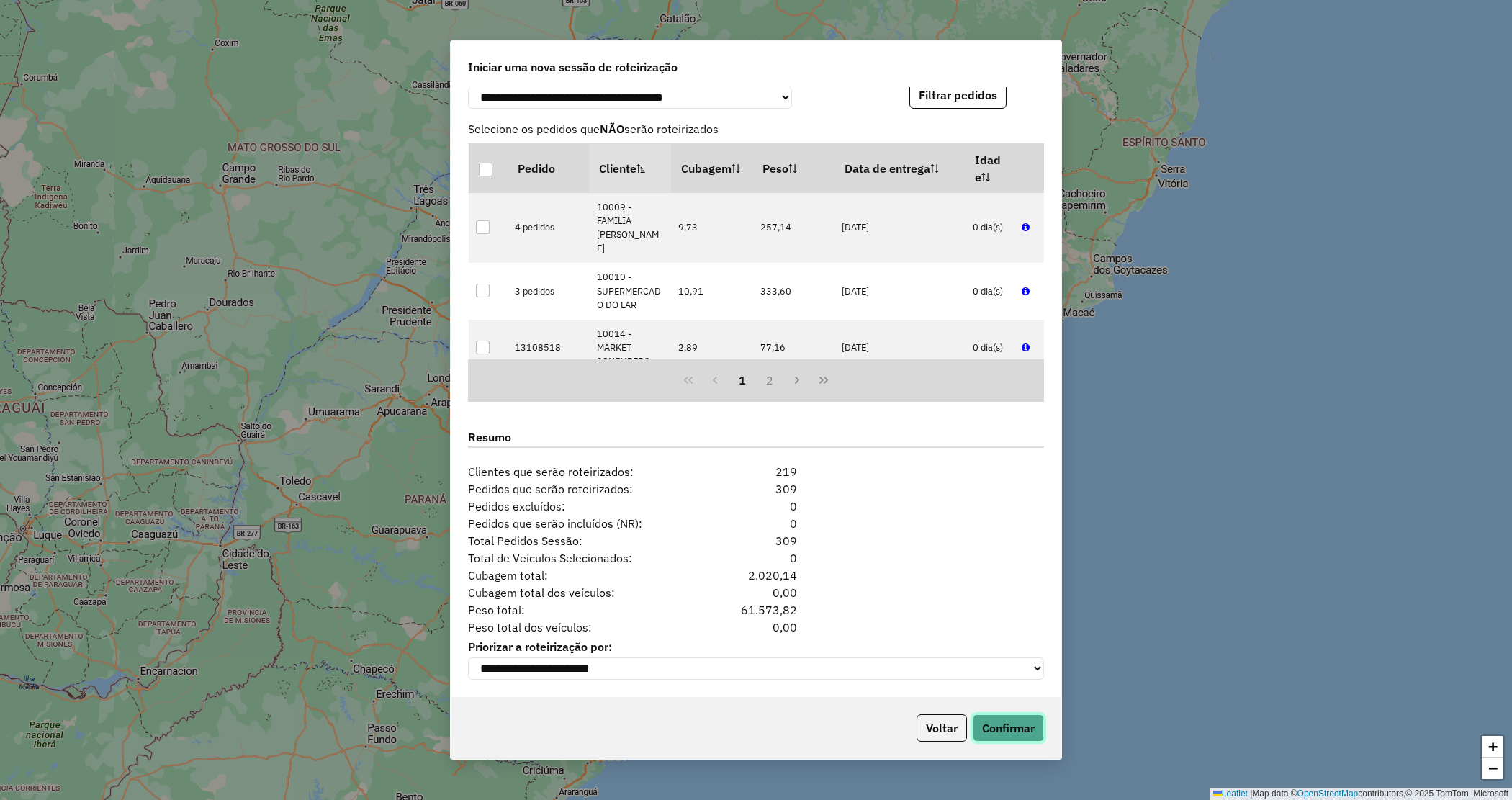
click at [985, 728] on button "Confirmar" at bounding box center [1008, 728] width 71 height 27
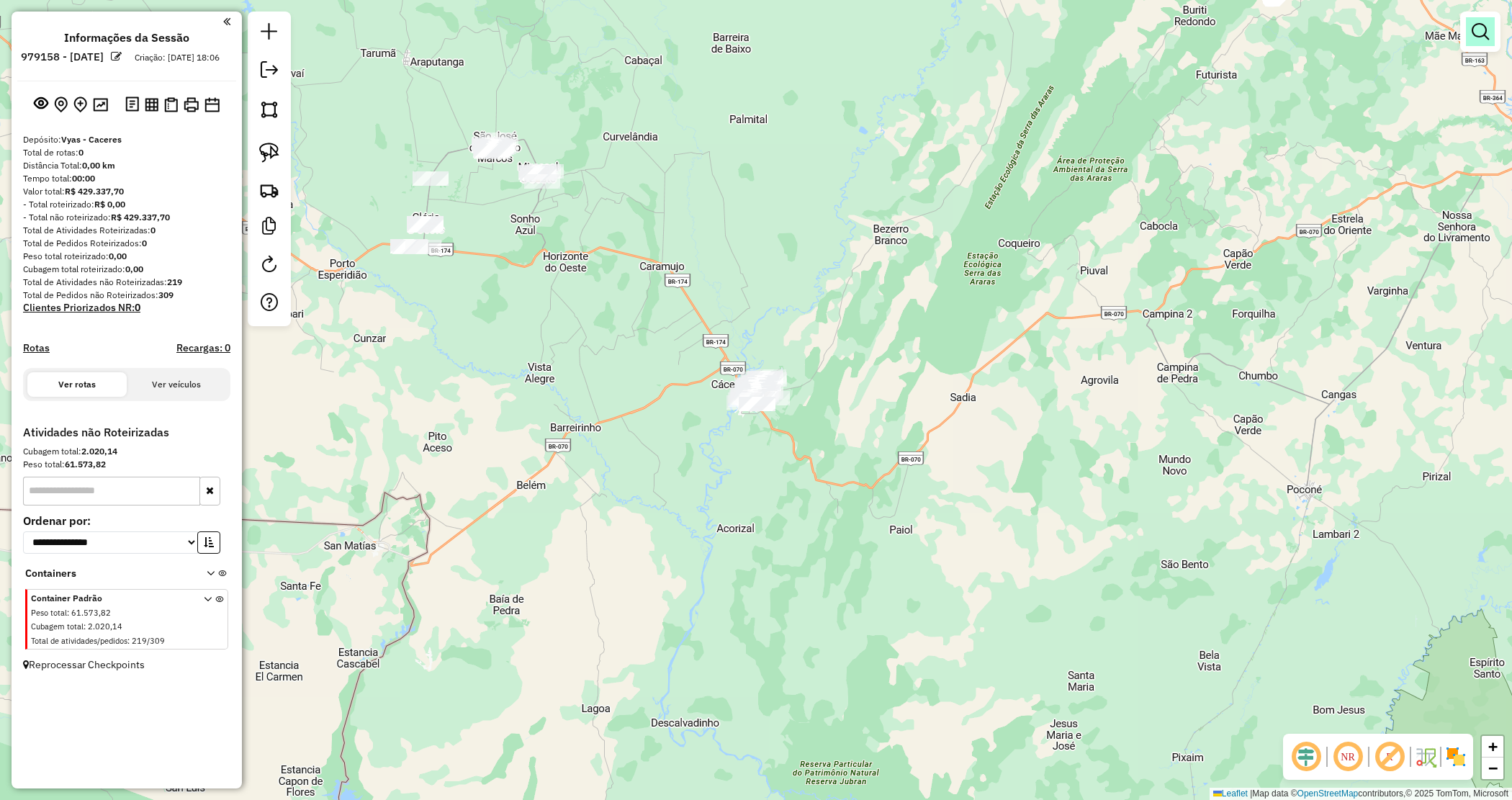
click at [1478, 30] on em at bounding box center [1480, 31] width 17 height 17
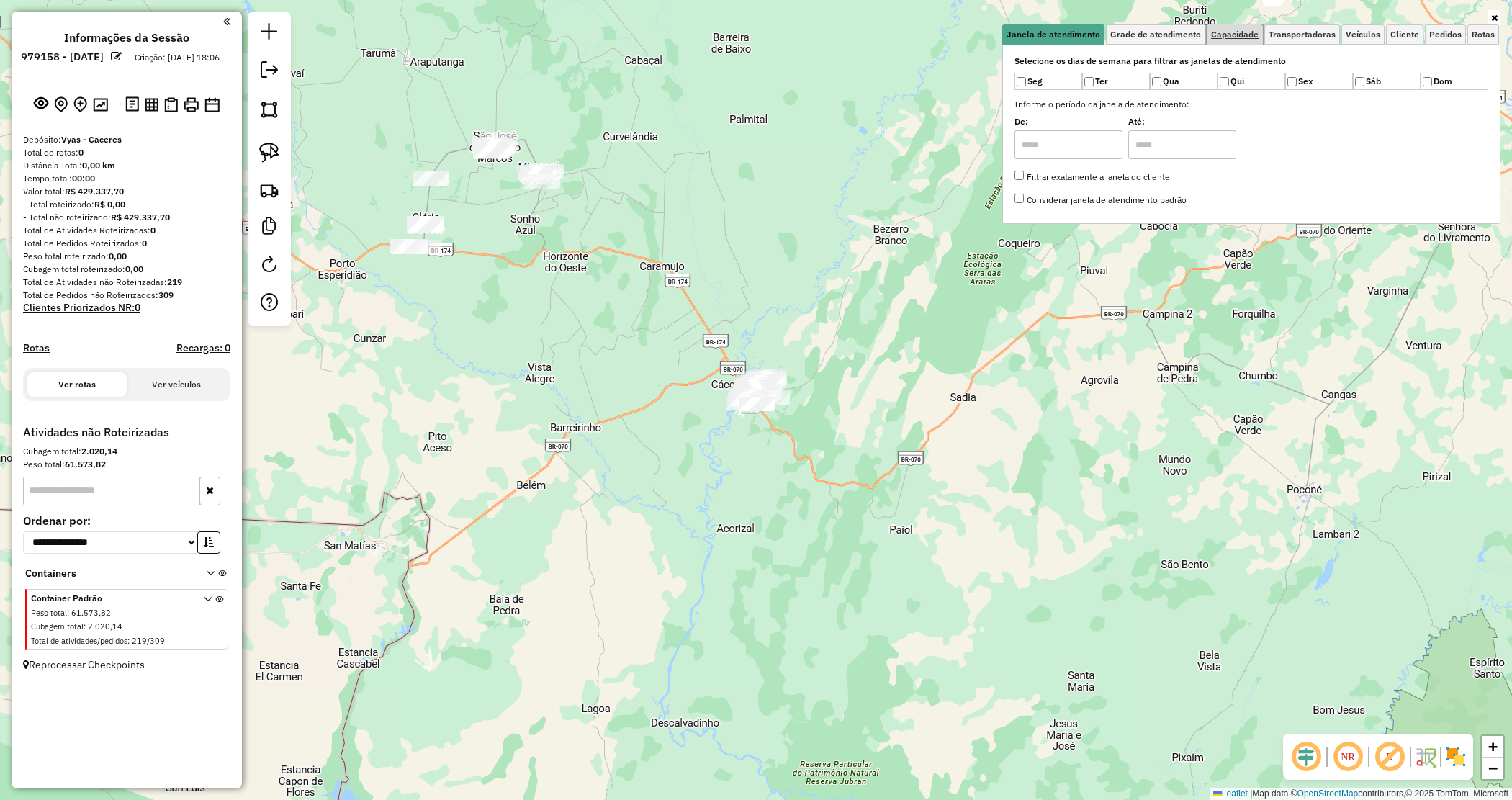
click at [1228, 35] on span "Capacidade" at bounding box center [1236, 34] width 47 height 8
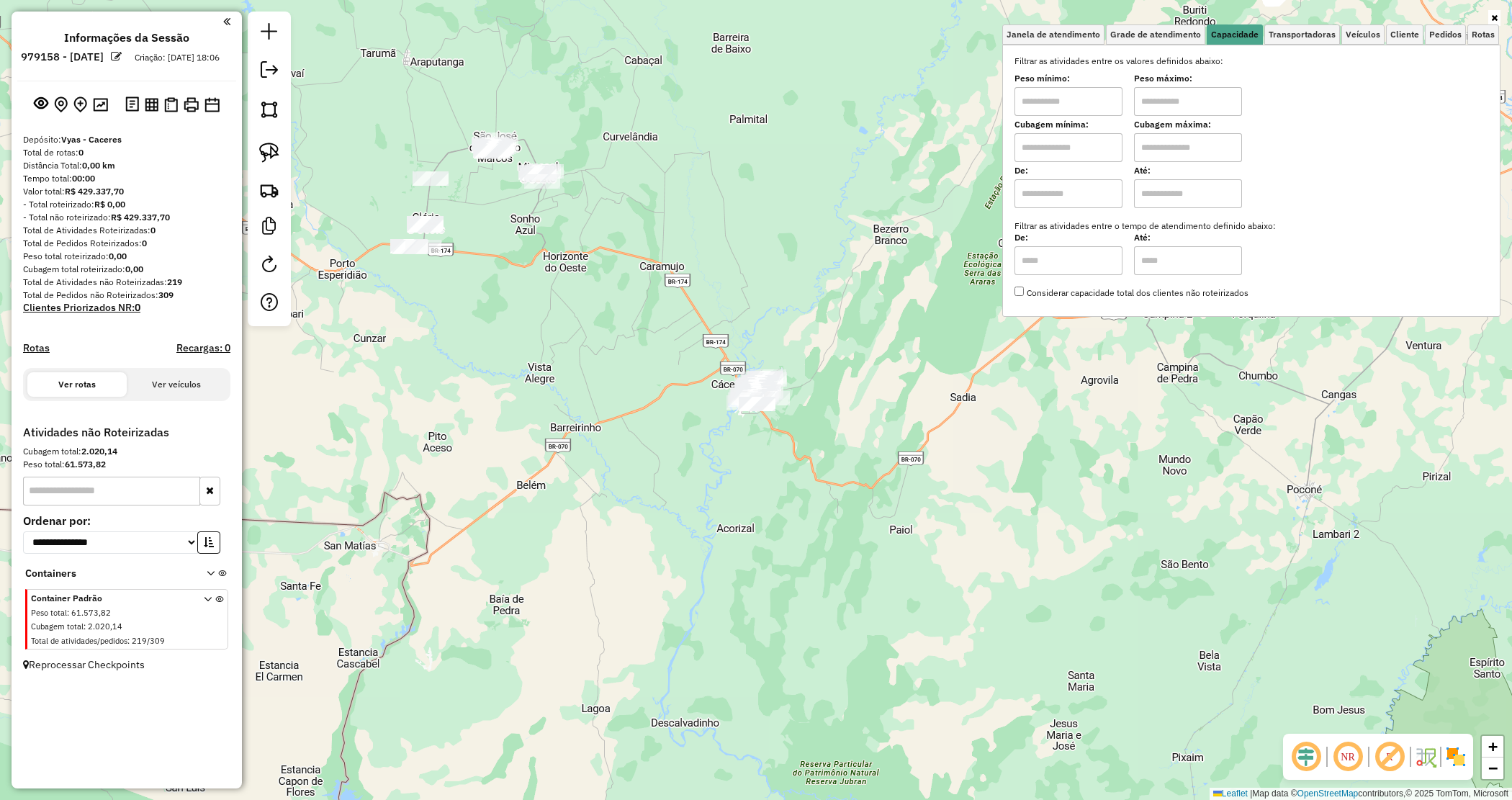
click at [1073, 108] on input "text" at bounding box center [1069, 101] width 108 height 29
type input "****"
click at [1176, 104] on input "text" at bounding box center [1188, 101] width 108 height 29
type input "******"
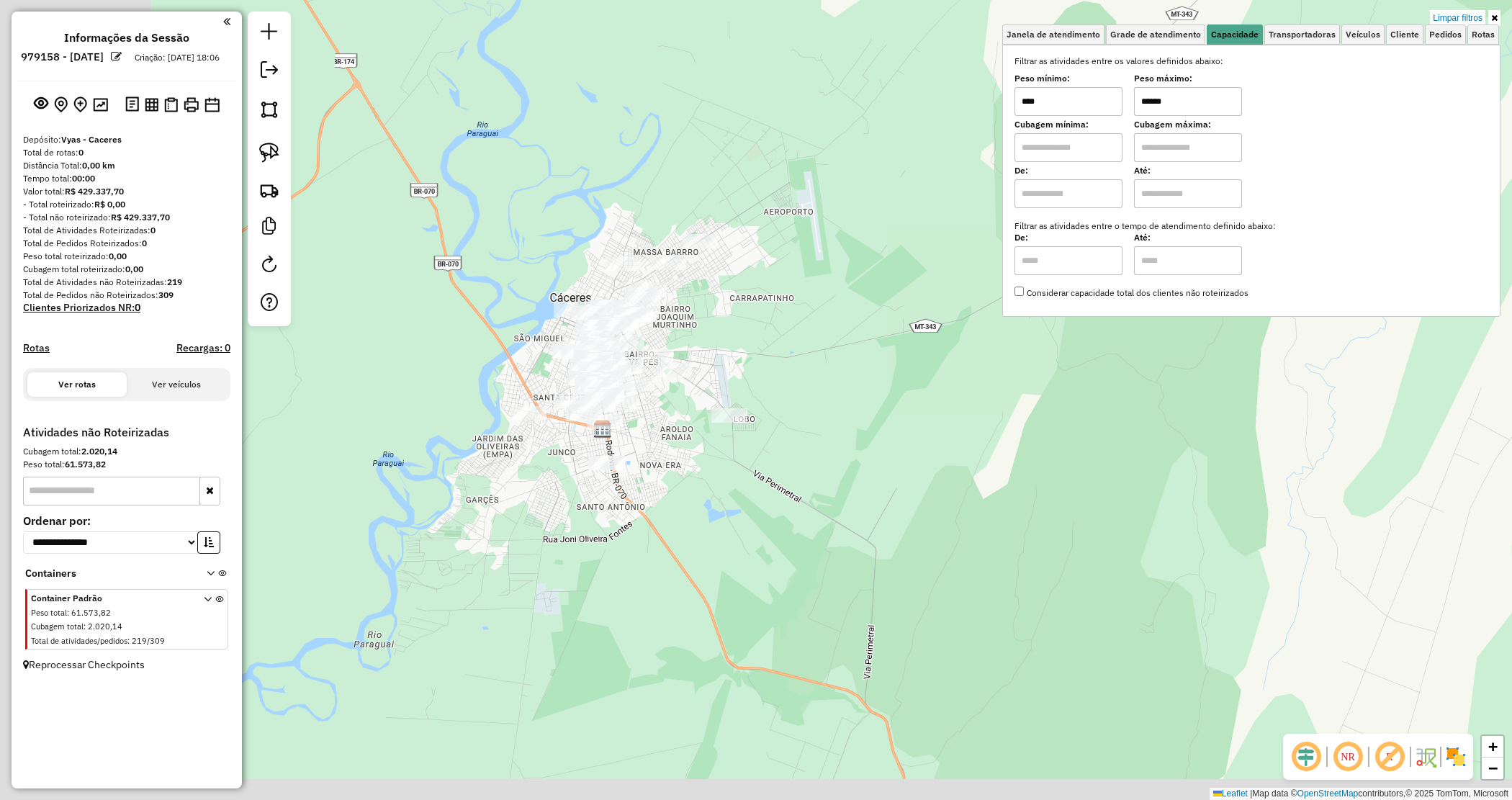
drag, startPoint x: 746, startPoint y: 333, endPoint x: 777, endPoint y: 333, distance: 31.0
click at [777, 333] on div "Limpar filtros Janela de atendimento Grade de atendimento Capacidade Transporta…" at bounding box center [756, 400] width 1512 height 800
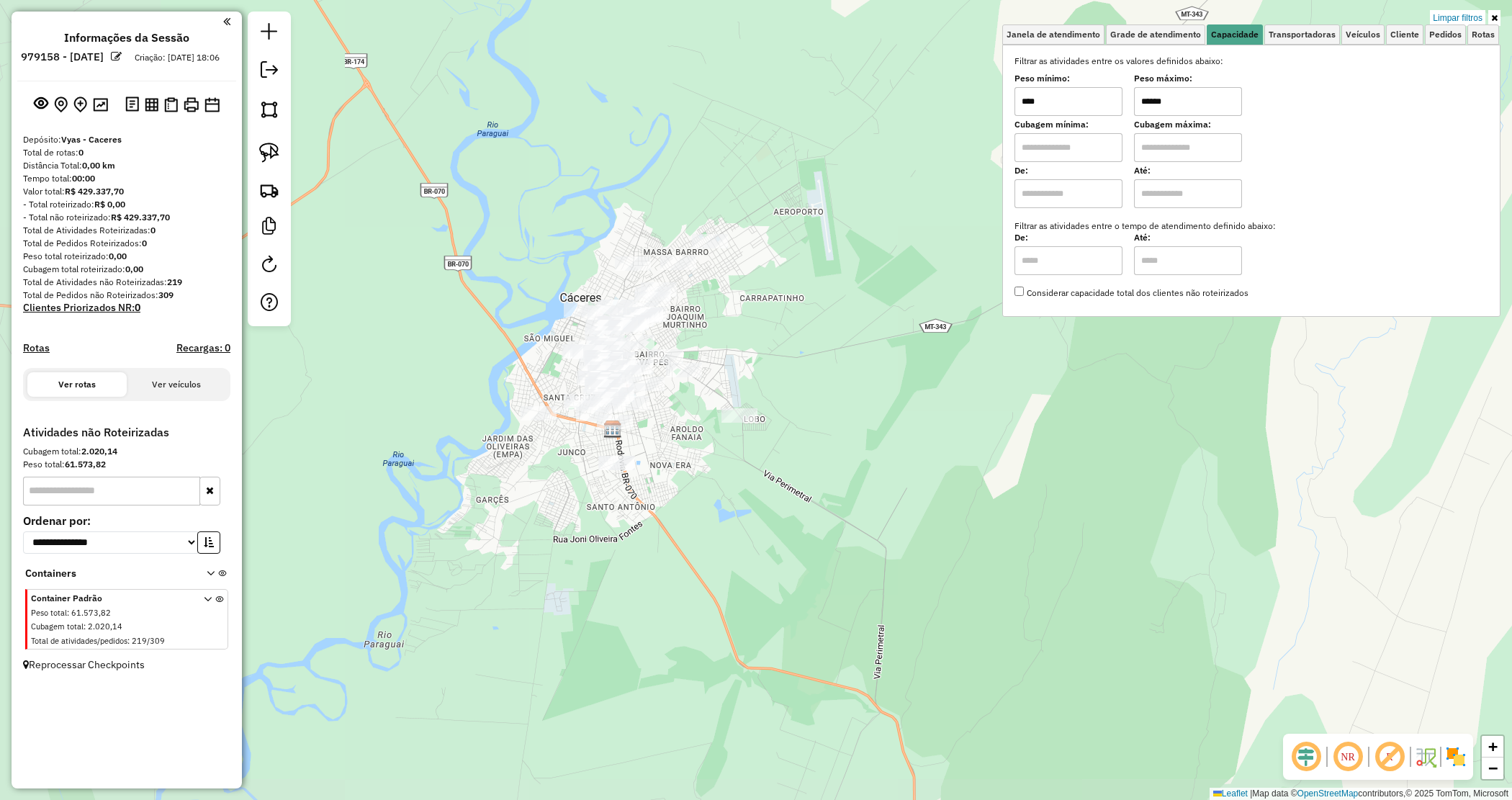
drag, startPoint x: 777, startPoint y: 333, endPoint x: 653, endPoint y: 347, distance: 124.8
click at [756, 333] on div "Limpar filtros Janela de atendimento Grade de atendimento Capacidade Transporta…" at bounding box center [756, 400] width 1512 height 800
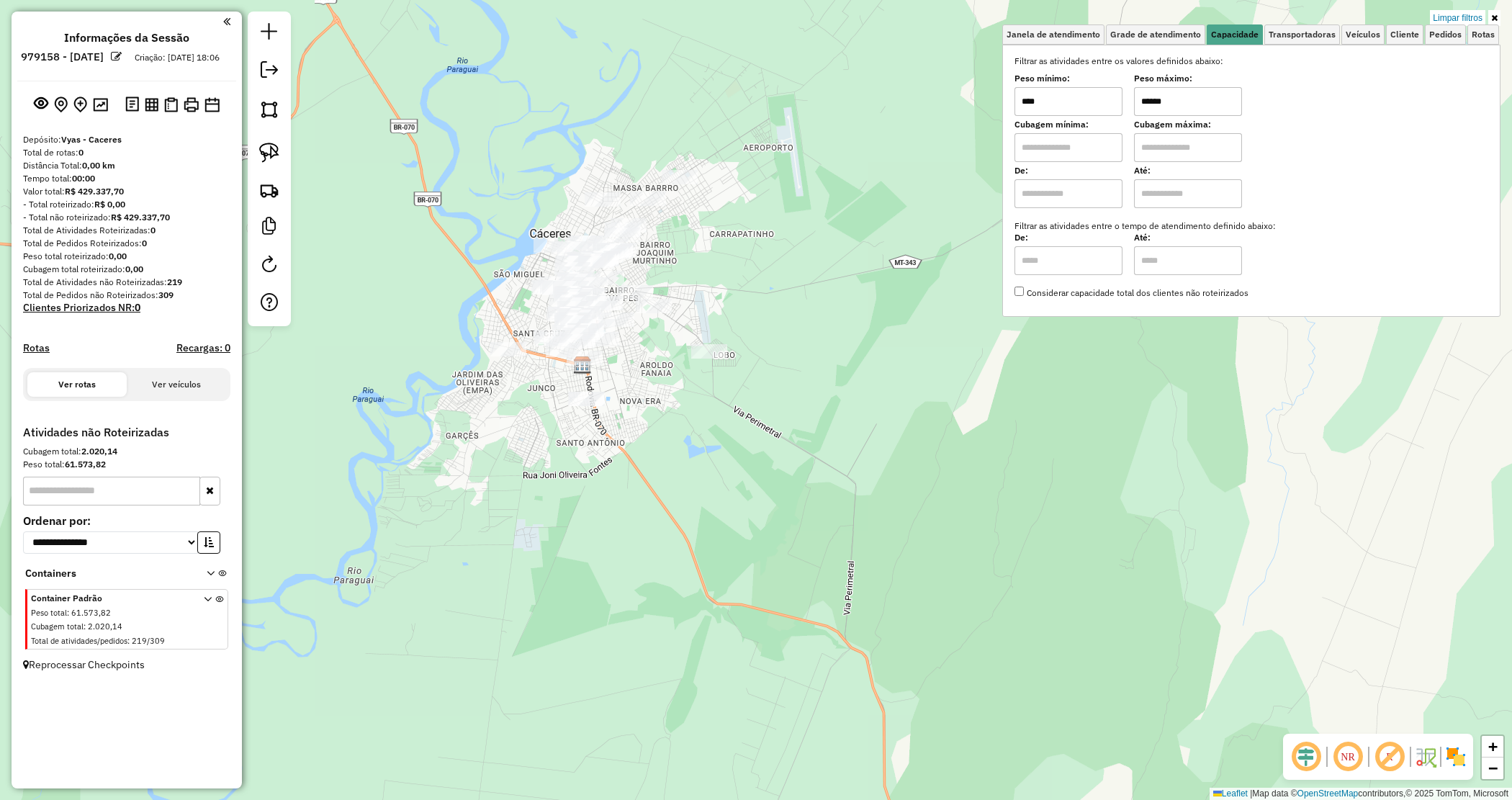
drag, startPoint x: 685, startPoint y: 368, endPoint x: 819, endPoint y: 259, distance: 172.7
click at [819, 259] on div "Limpar filtros Janela de atendimento Grade de atendimento Capacidade Transporta…" at bounding box center [756, 400] width 1512 height 800
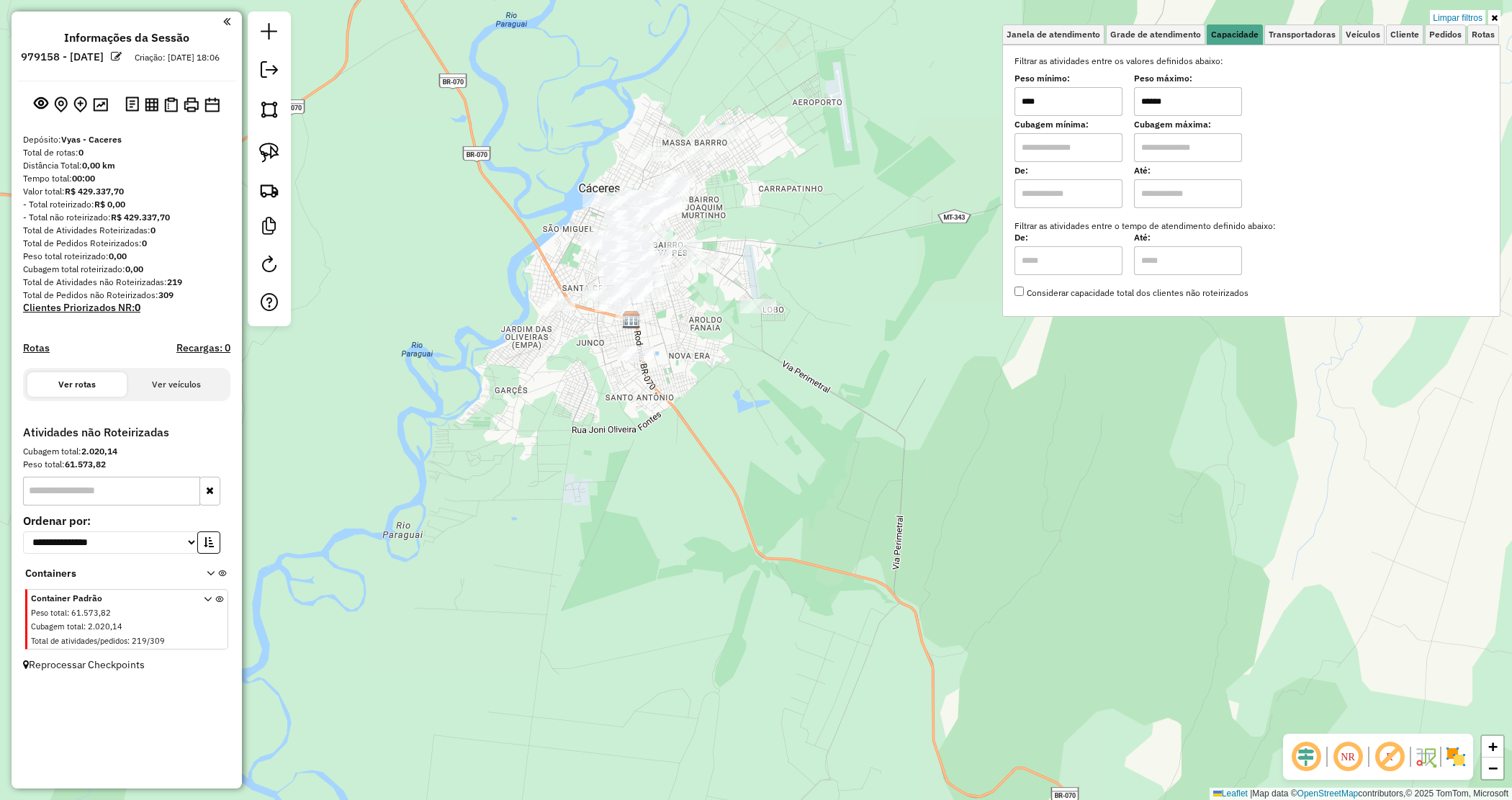
click at [762, 267] on div "Limpar filtros Janela de atendimento Grade de atendimento Capacidade Transporta…" at bounding box center [756, 400] width 1512 height 800
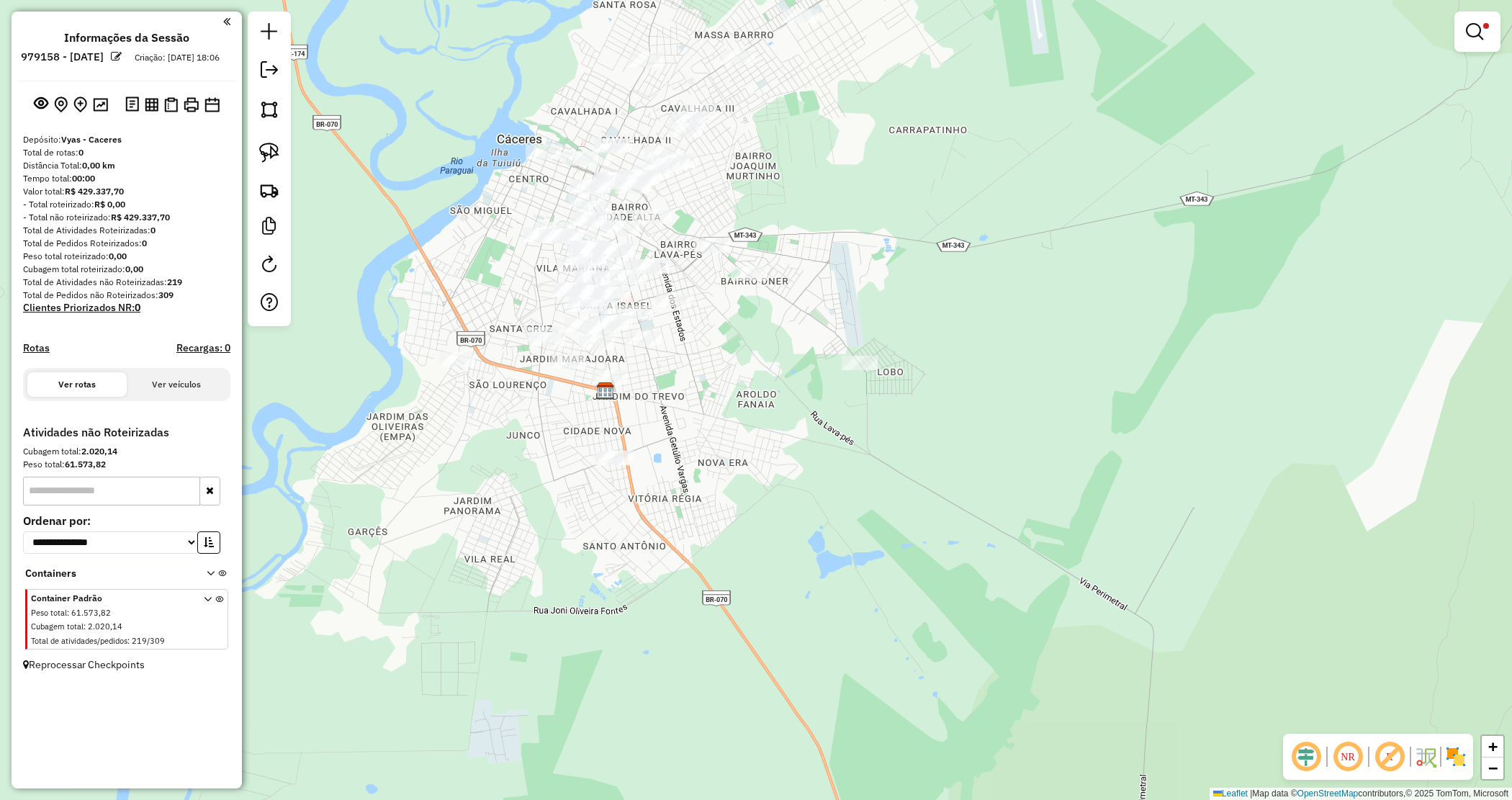
click at [501, 217] on div "Limpar filtros Janela de atendimento Grade de atendimento Capacidade Transporta…" at bounding box center [756, 400] width 1512 height 800
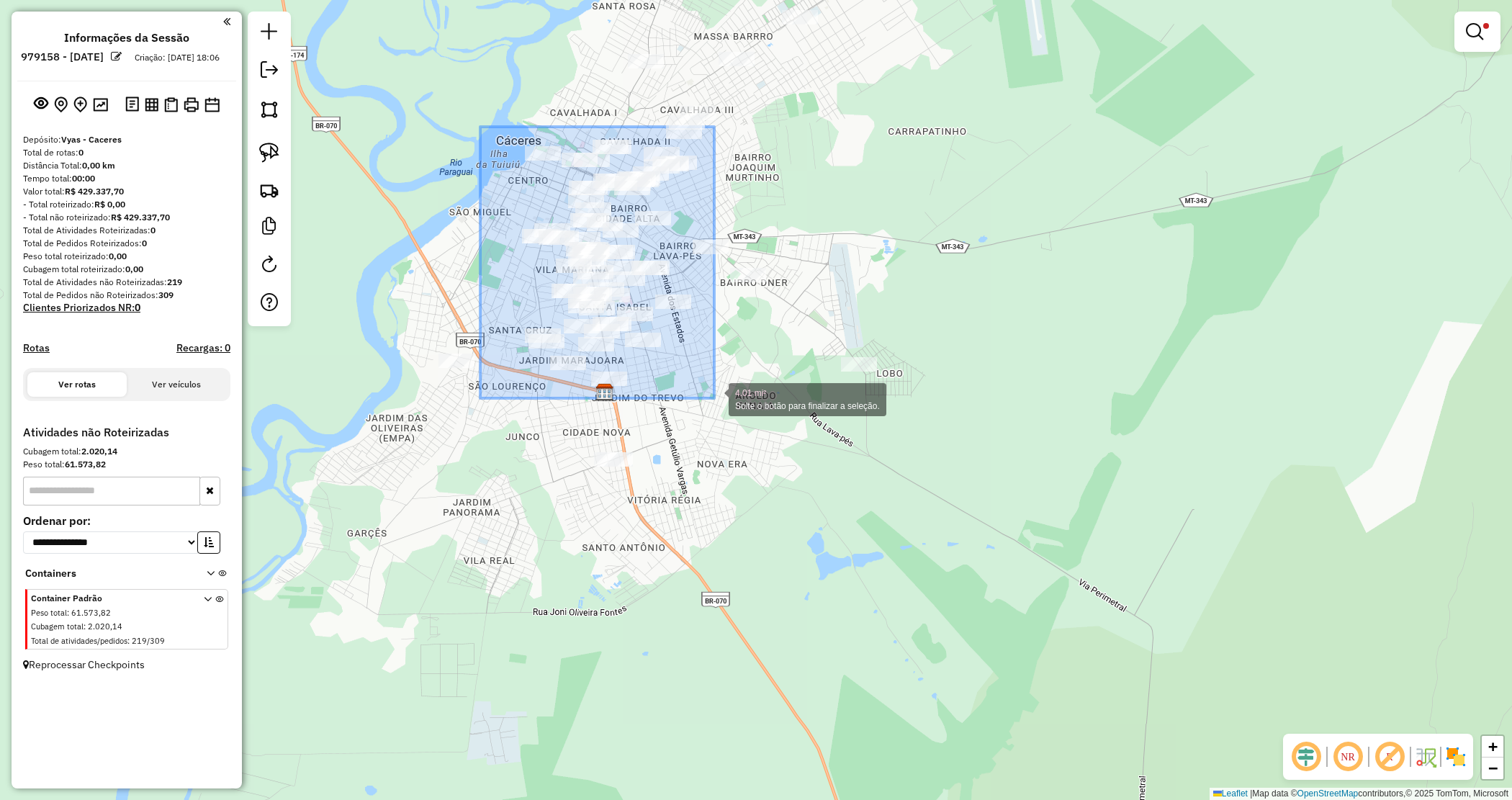
drag, startPoint x: 480, startPoint y: 127, endPoint x: 713, endPoint y: 396, distance: 355.9
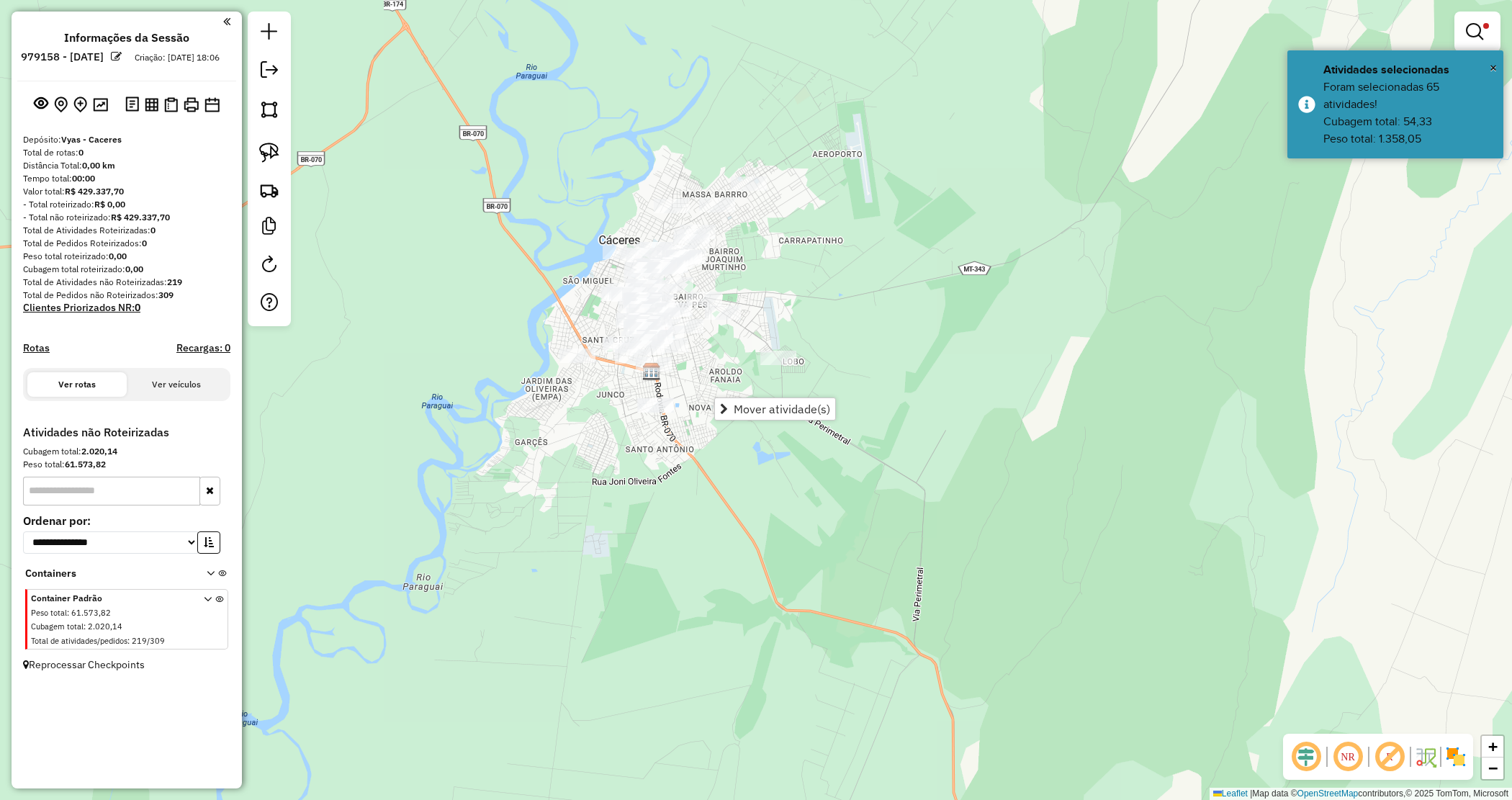
click at [697, 350] on div "Limpar filtros Janela de atendimento Grade de atendimento Capacidade Transporta…" at bounding box center [756, 400] width 1512 height 800
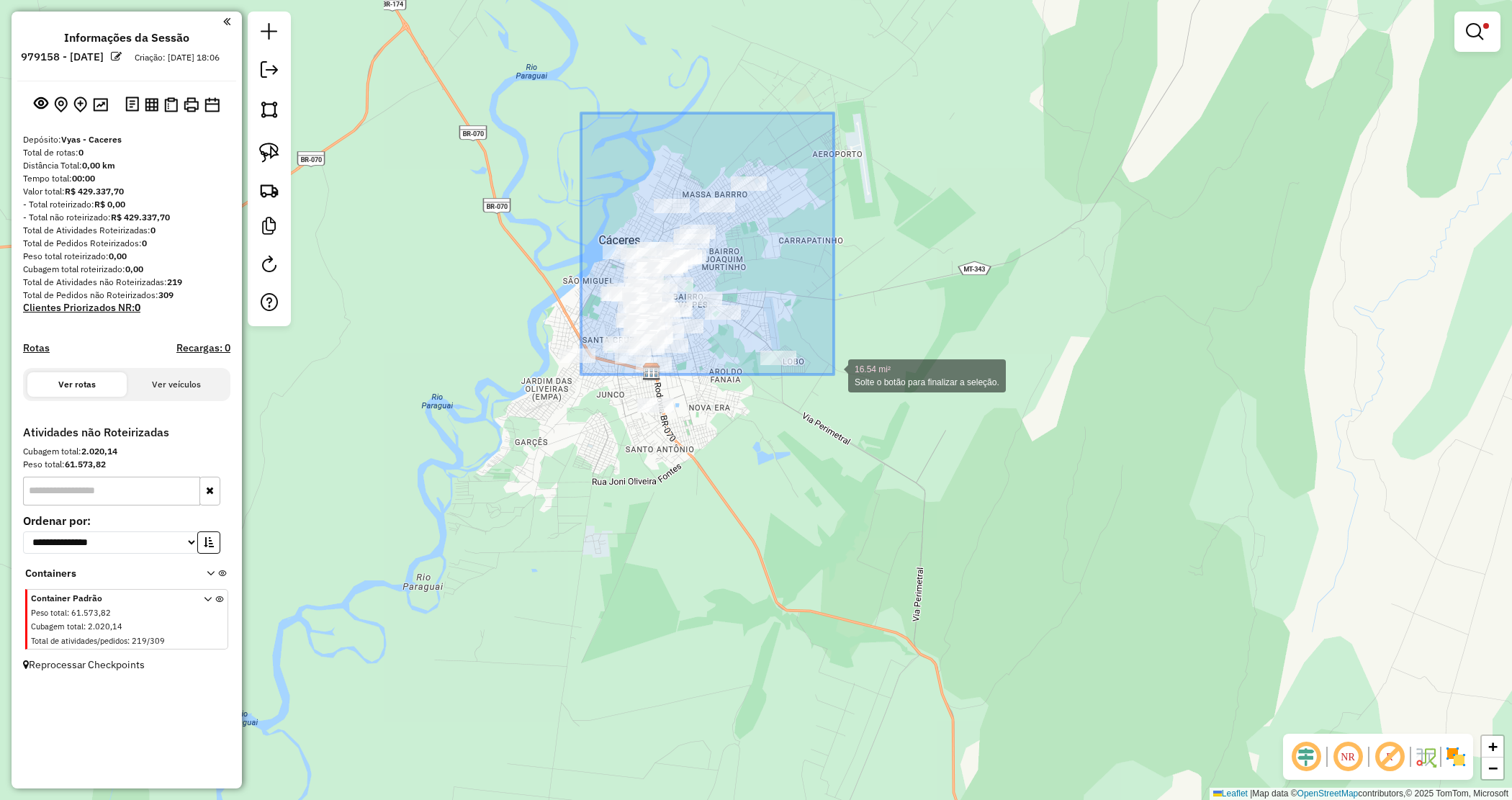
drag, startPoint x: 581, startPoint y: 113, endPoint x: 834, endPoint y: 374, distance: 363.5
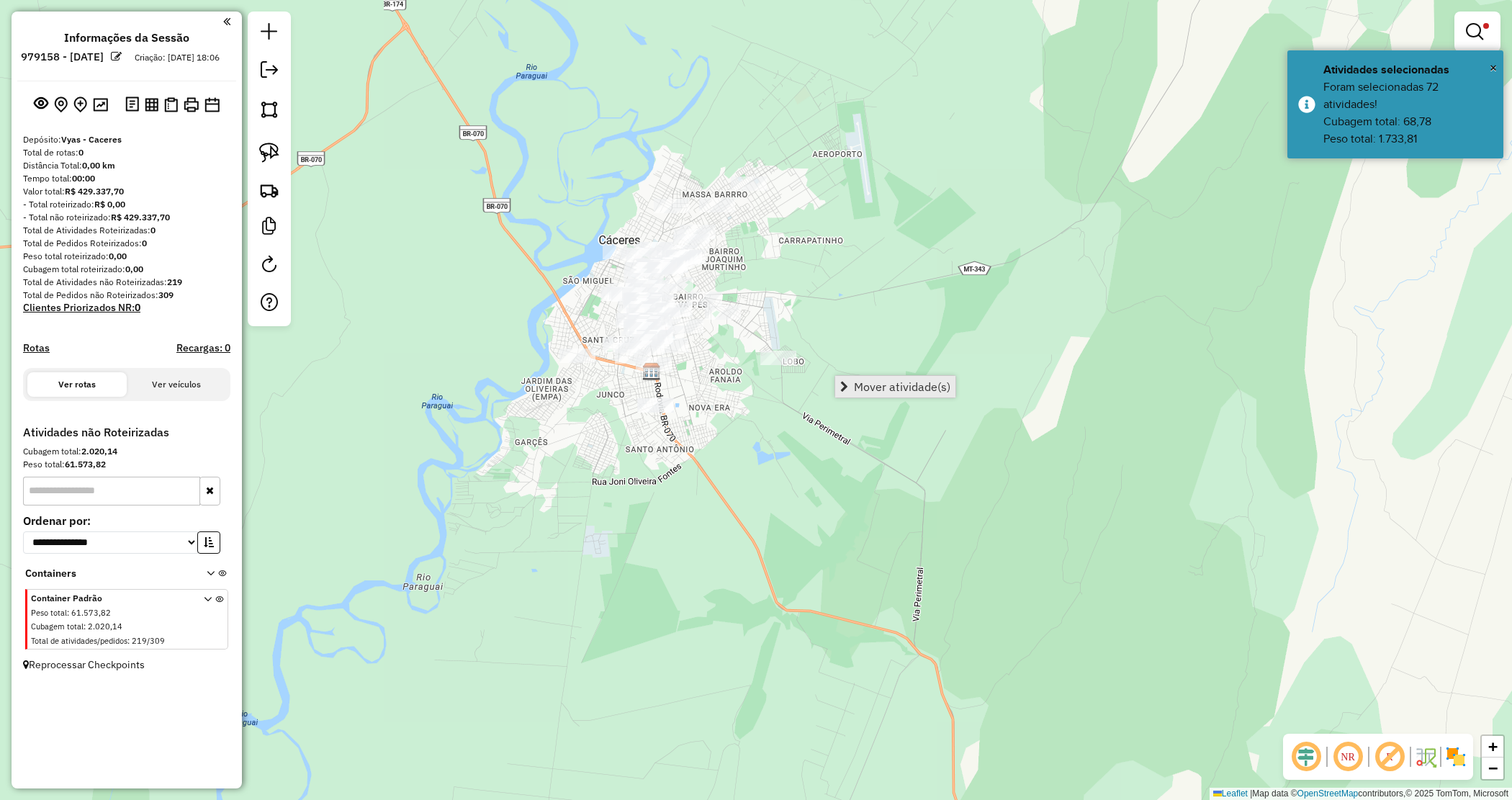
click at [871, 387] on span "Mover atividade(s)" at bounding box center [902, 387] width 97 height 12
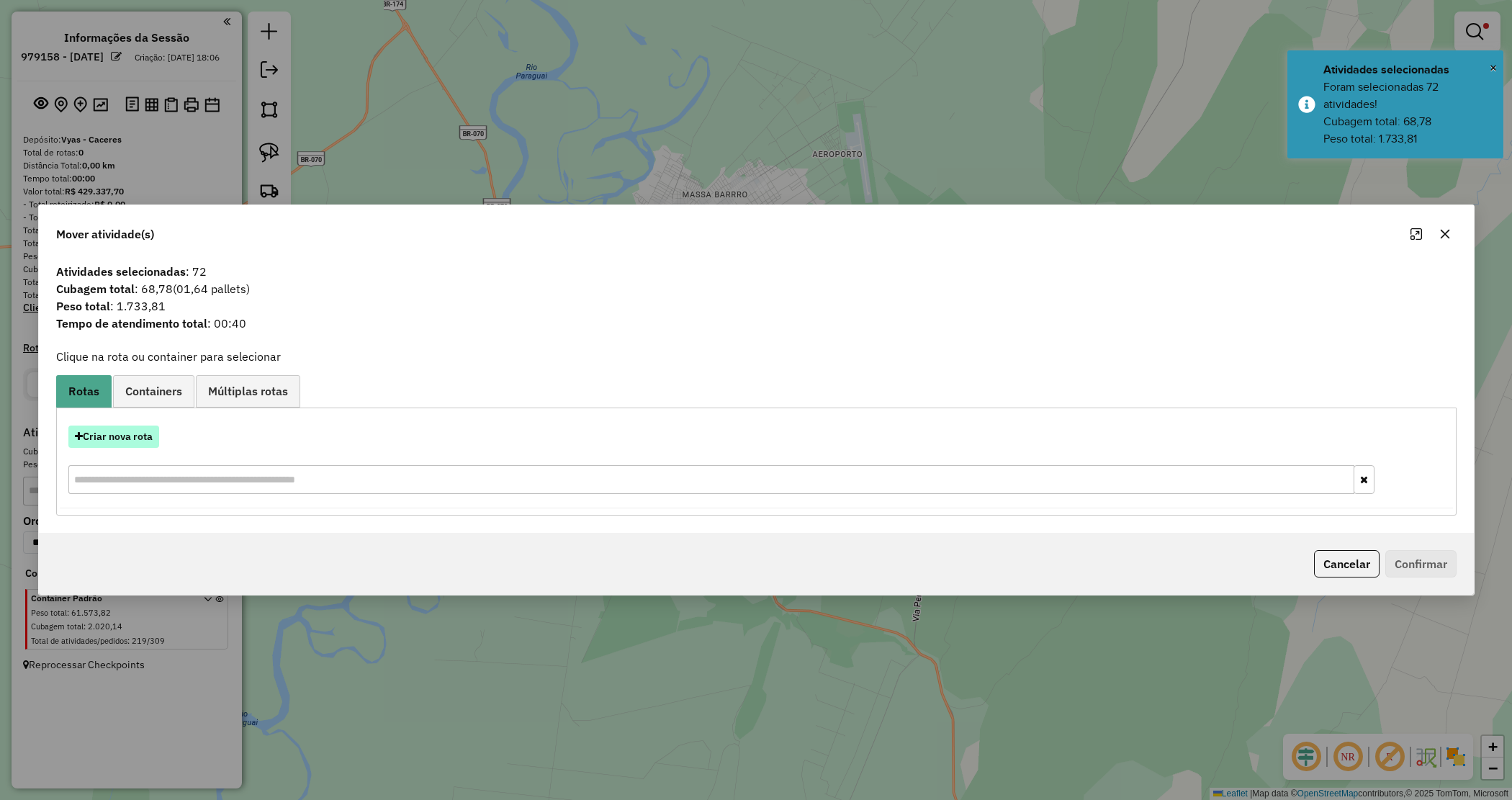
click at [155, 434] on button "Criar nova rota" at bounding box center [113, 436] width 90 height 22
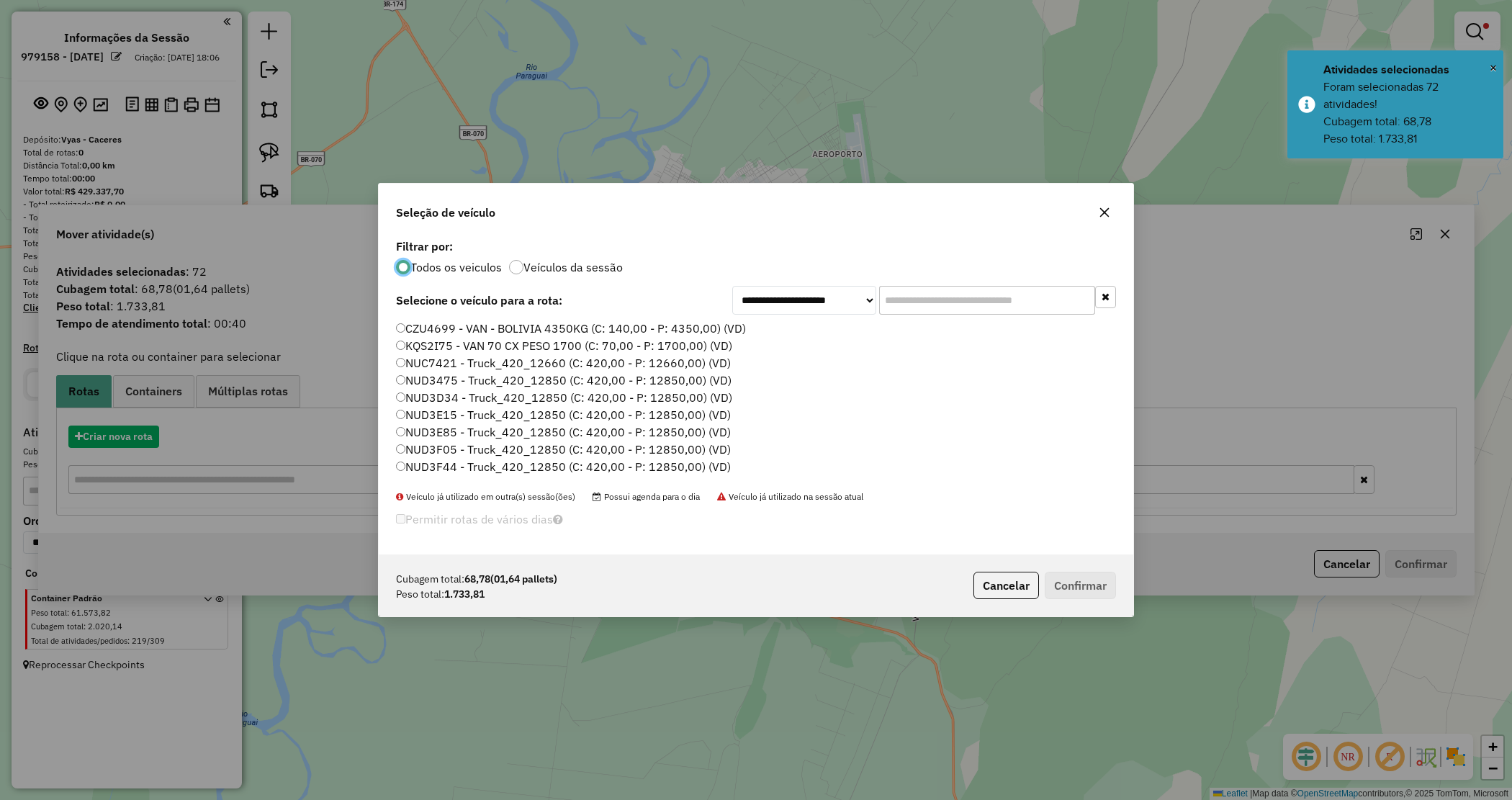
scroll to position [7, 5]
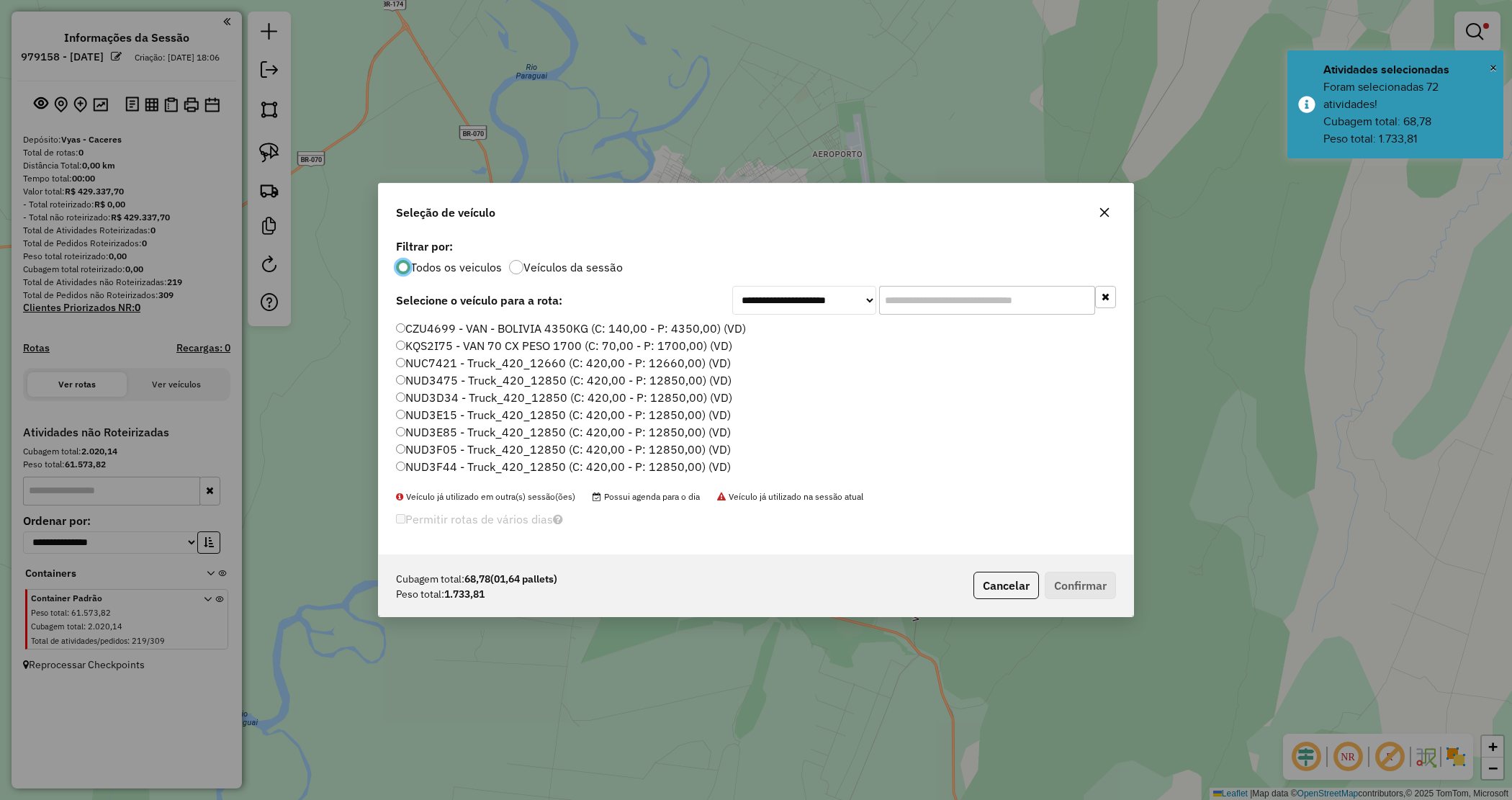
click at [940, 302] on input "text" at bounding box center [987, 300] width 216 height 29
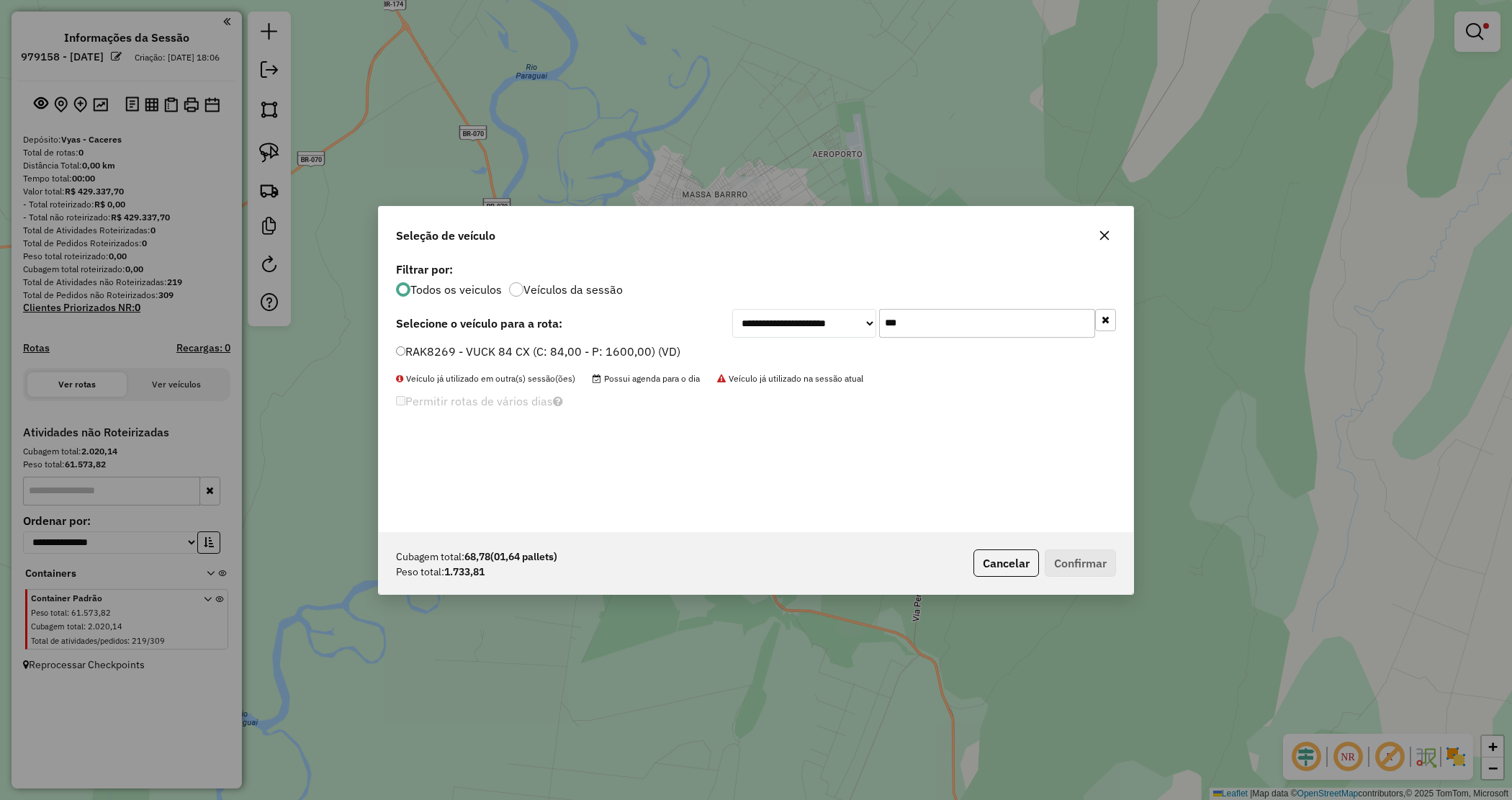
type input "***"
click at [655, 354] on label "RAK8269 - VUCK 84 CX (C: 84,00 - P: 1600,00) (VD)" at bounding box center [538, 351] width 285 height 17
click at [1057, 552] on button "Confirmar" at bounding box center [1080, 563] width 71 height 27
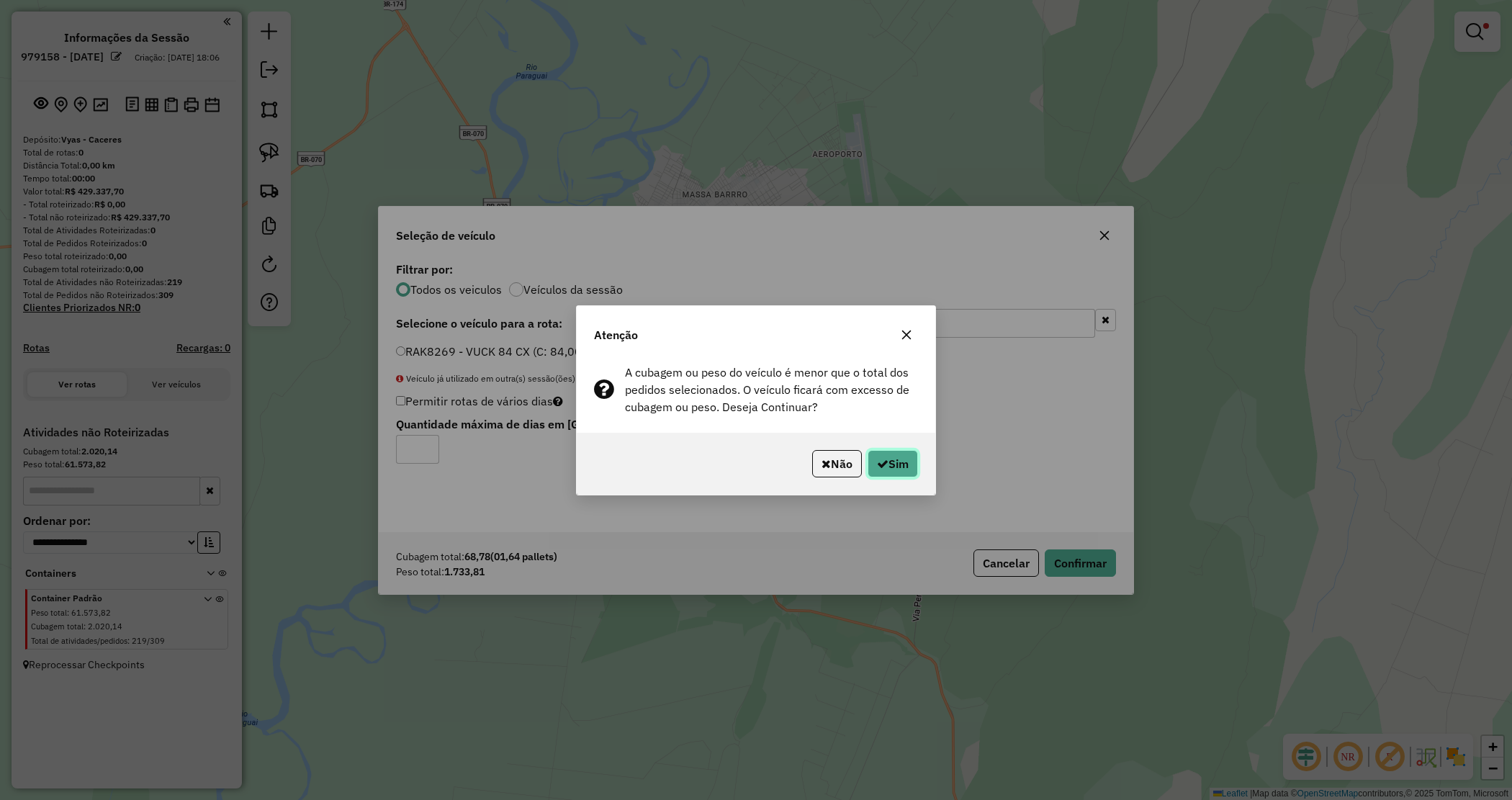
click at [886, 456] on button "Sim" at bounding box center [892, 463] width 50 height 27
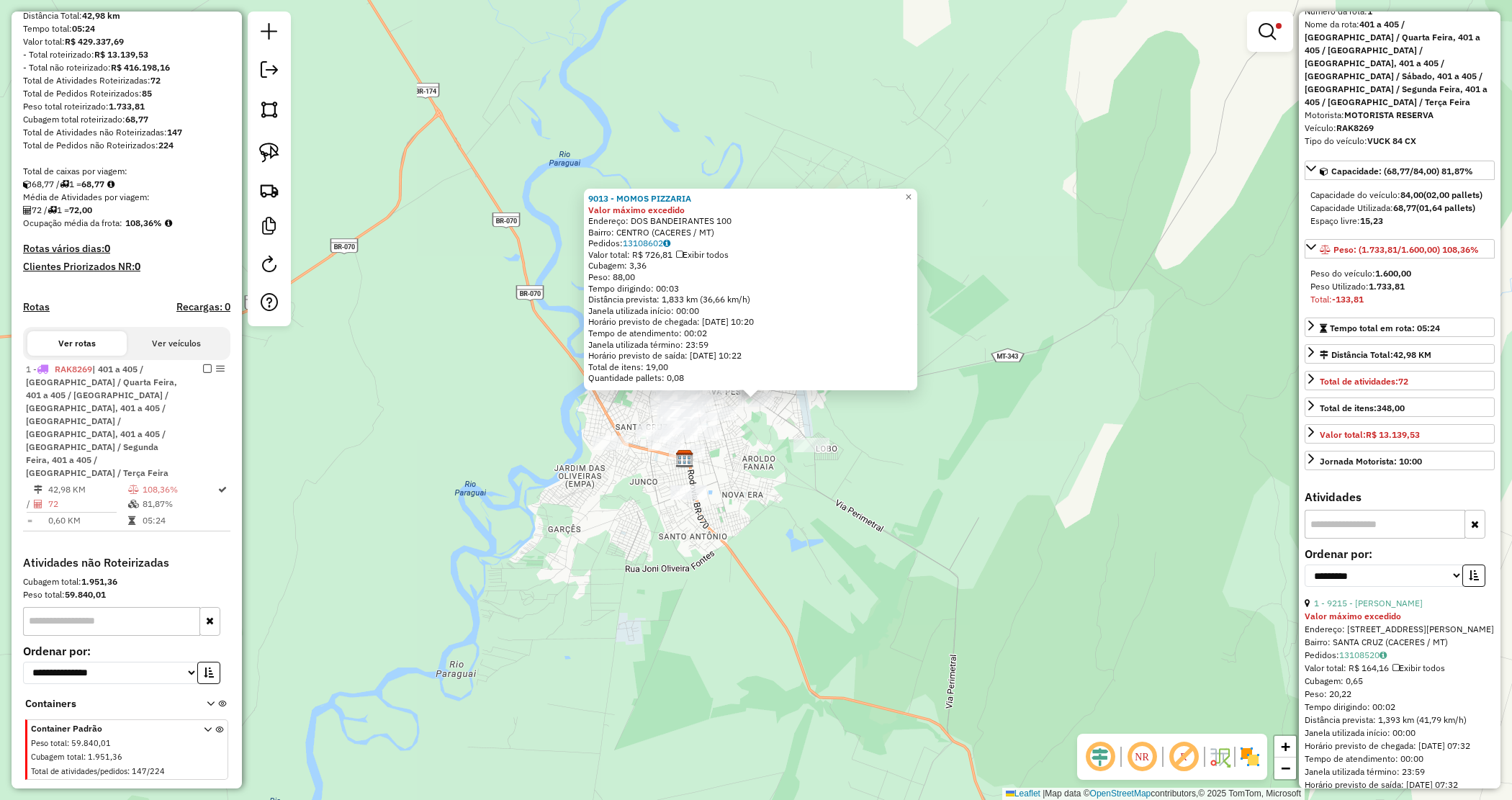
scroll to position [90, 0]
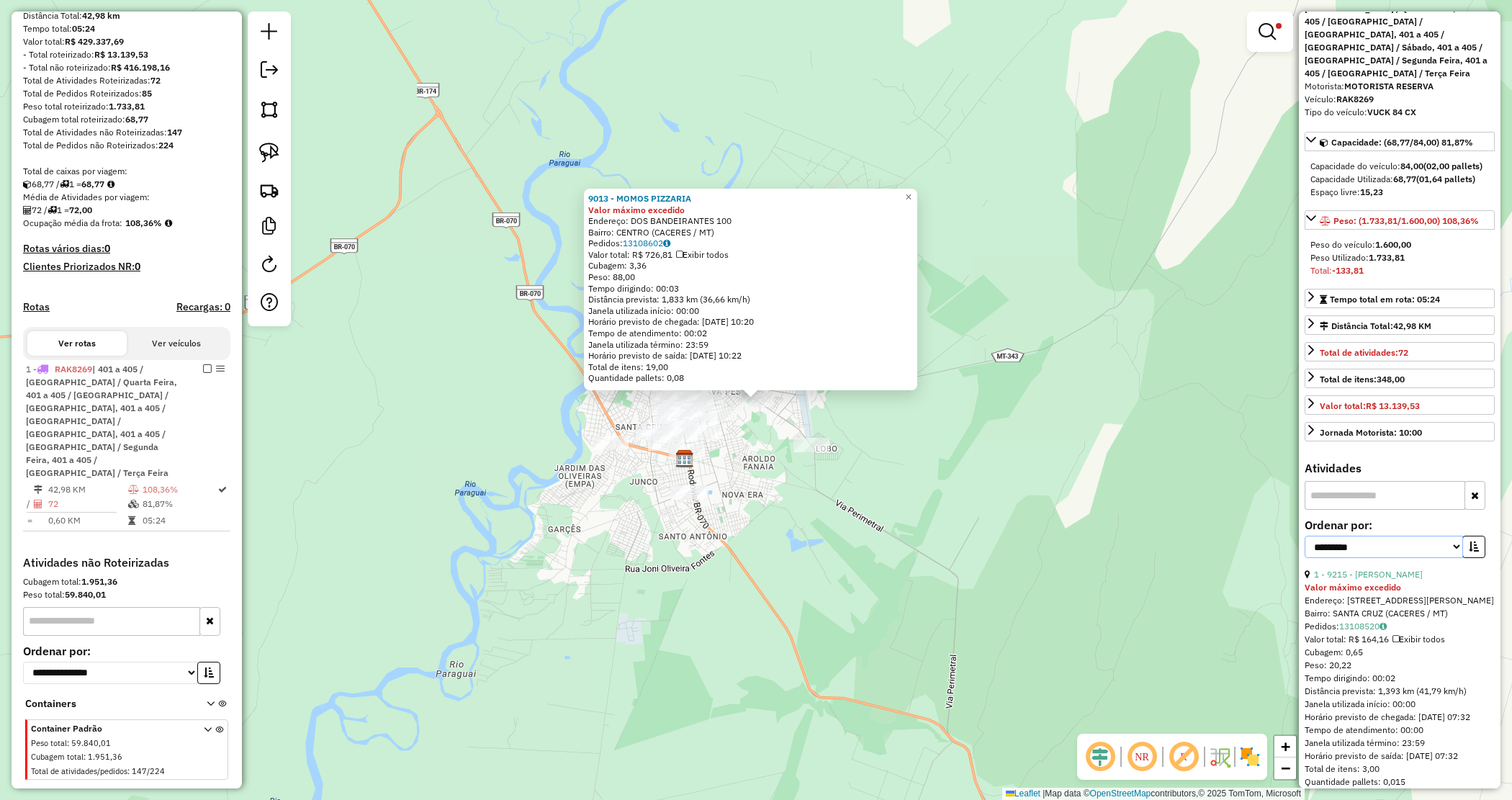
click at [1403, 537] on select "**********" at bounding box center [1384, 546] width 159 height 22
select select "*********"
click at [1305, 535] on select "**********" at bounding box center [1384, 546] width 159 height 22
click at [1469, 542] on icon "button" at bounding box center [1474, 546] width 10 height 10
click at [1382, 569] on link "20 - 8557 - COYOTE - MECANICA E" at bounding box center [1382, 575] width 138 height 11
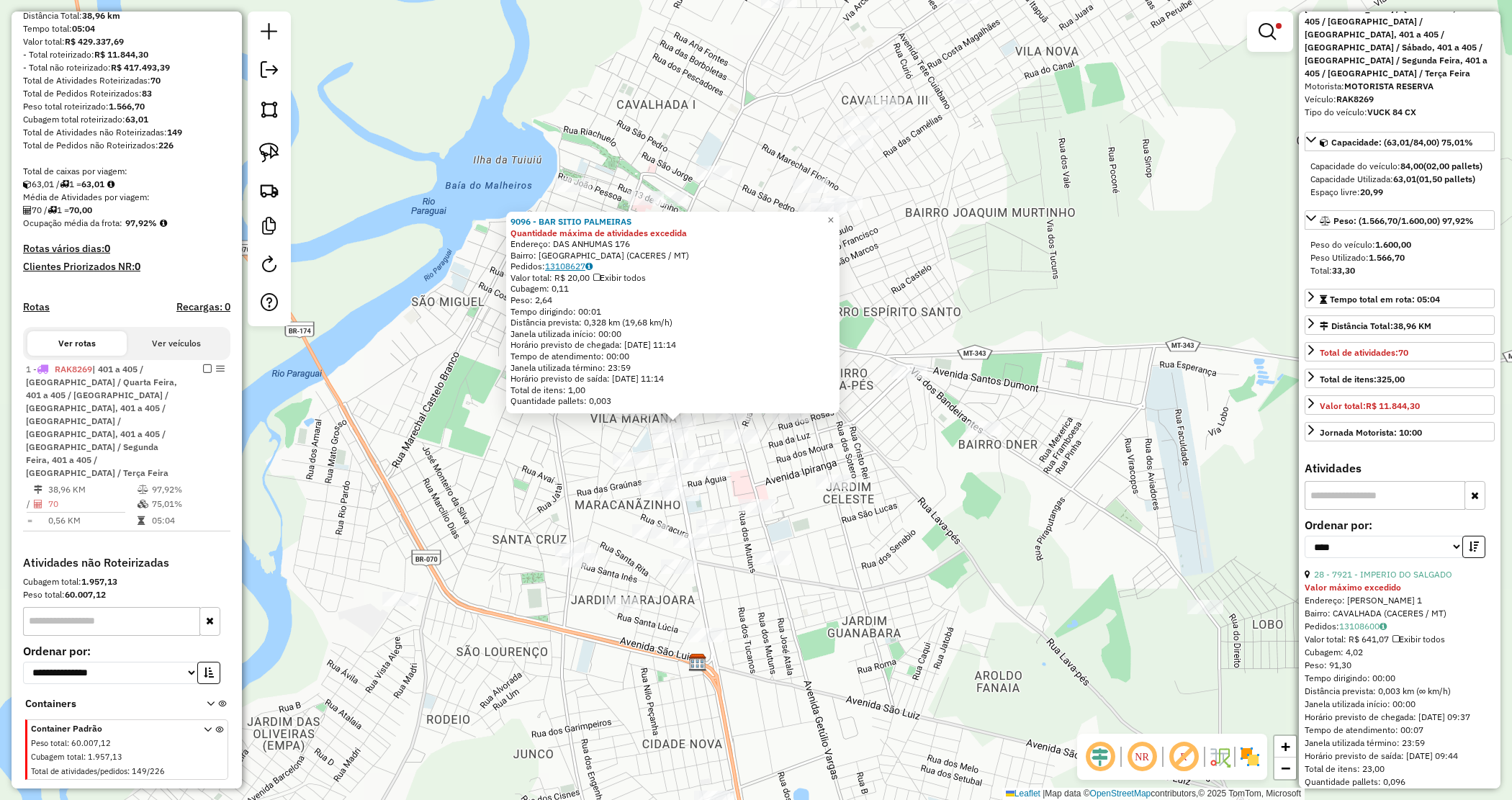
click at [570, 268] on link "13108627" at bounding box center [568, 266] width 47 height 11
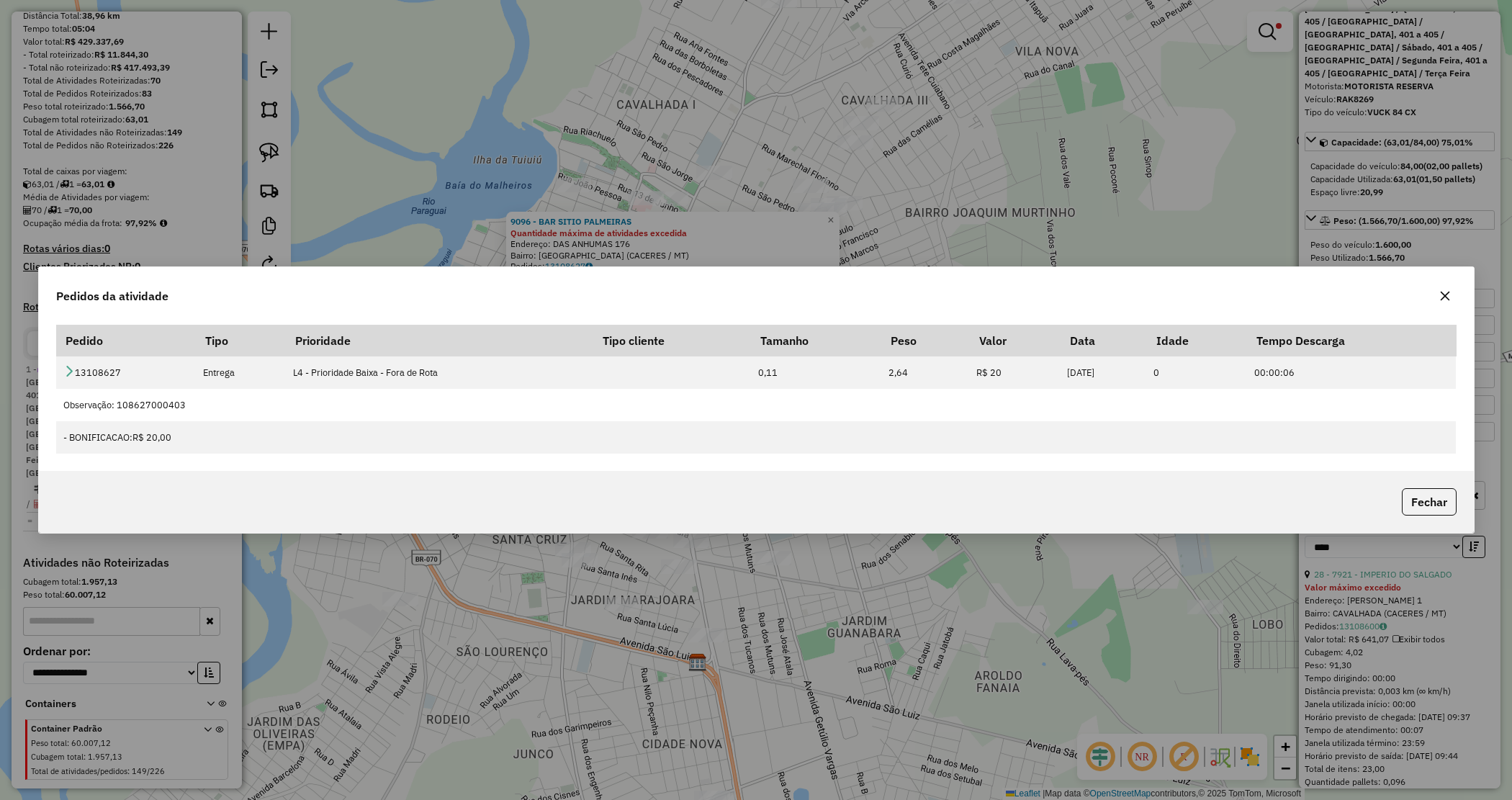
click at [1448, 296] on icon "button" at bounding box center [1445, 296] width 12 height 12
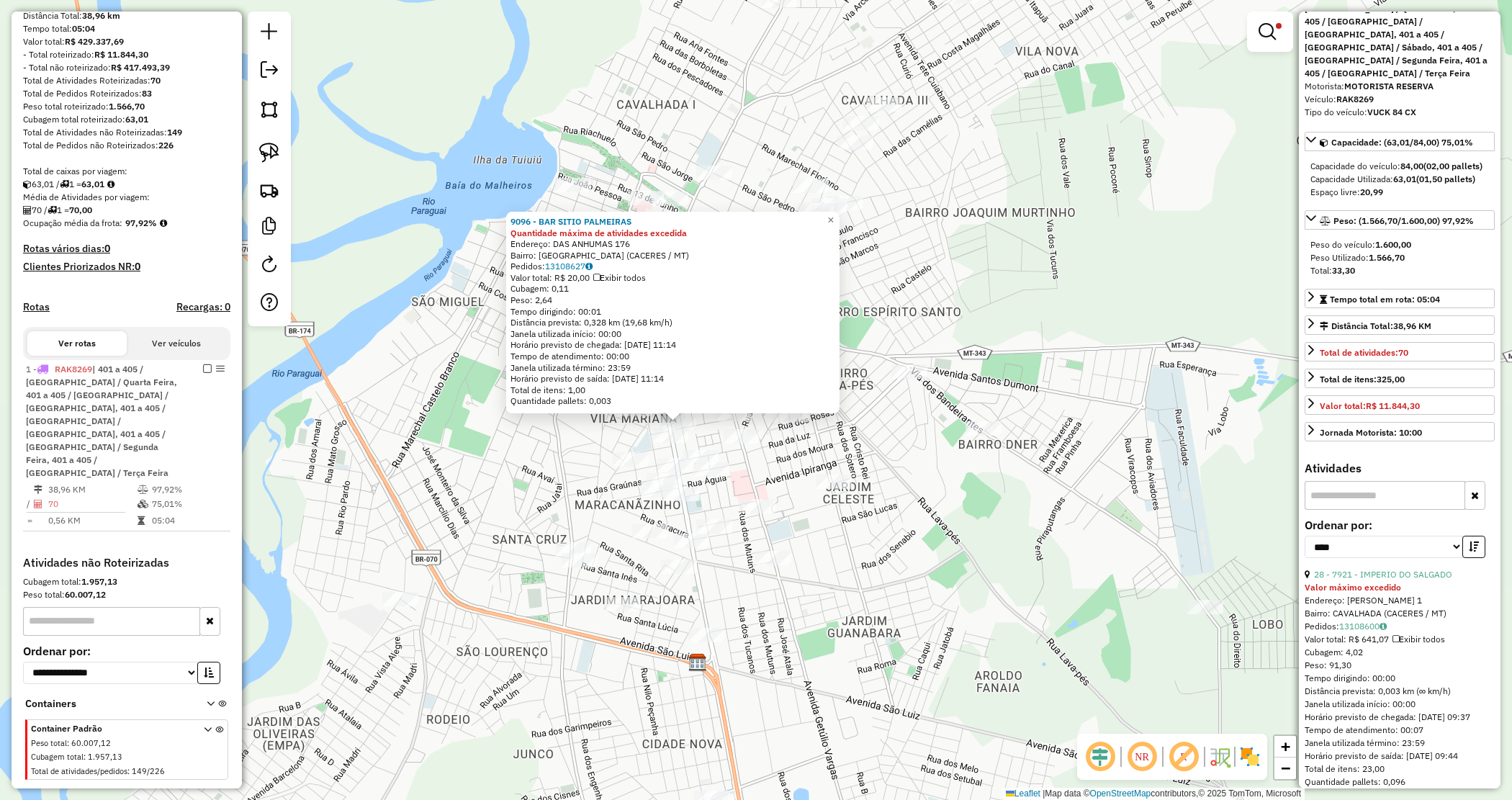
click at [953, 333] on div "9096 - BAR SITIO PALMEIRAS Quantidade máxima de atividades excedida Endereço: D…" at bounding box center [756, 400] width 1512 height 800
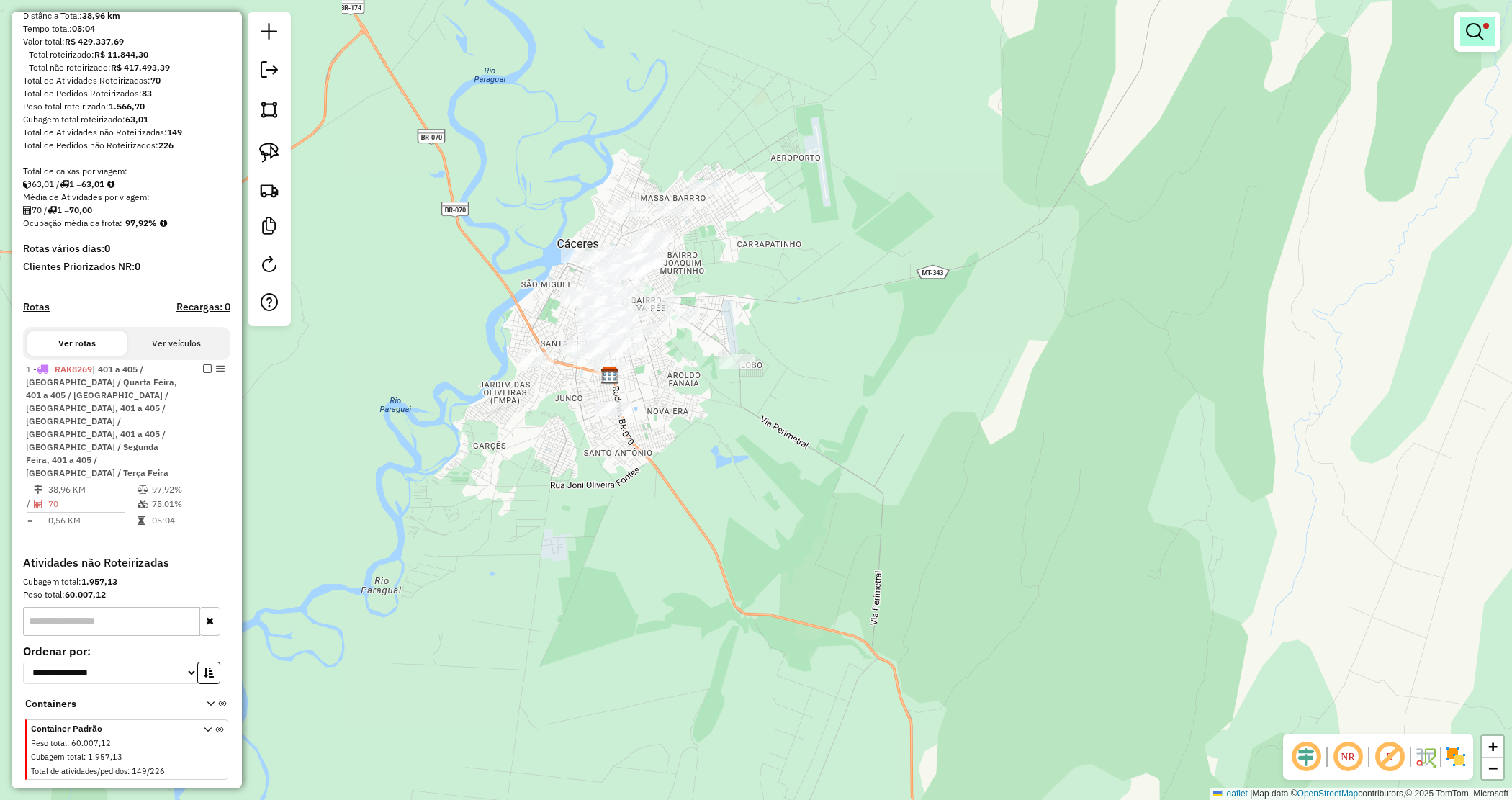
click at [1465, 26] on link at bounding box center [1478, 32] width 35 height 29
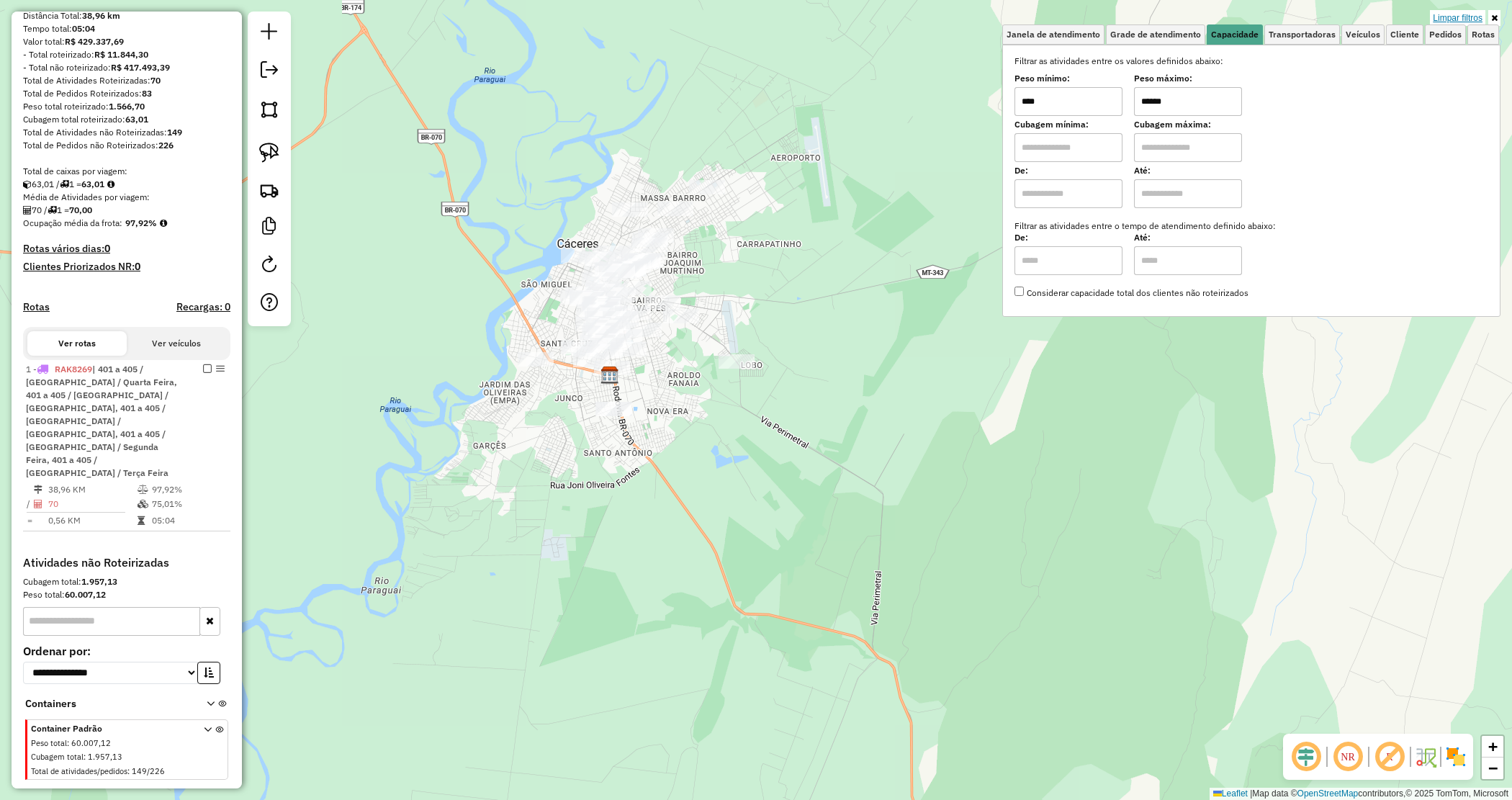
click at [1467, 13] on link "Limpar filtros" at bounding box center [1457, 17] width 56 height 16
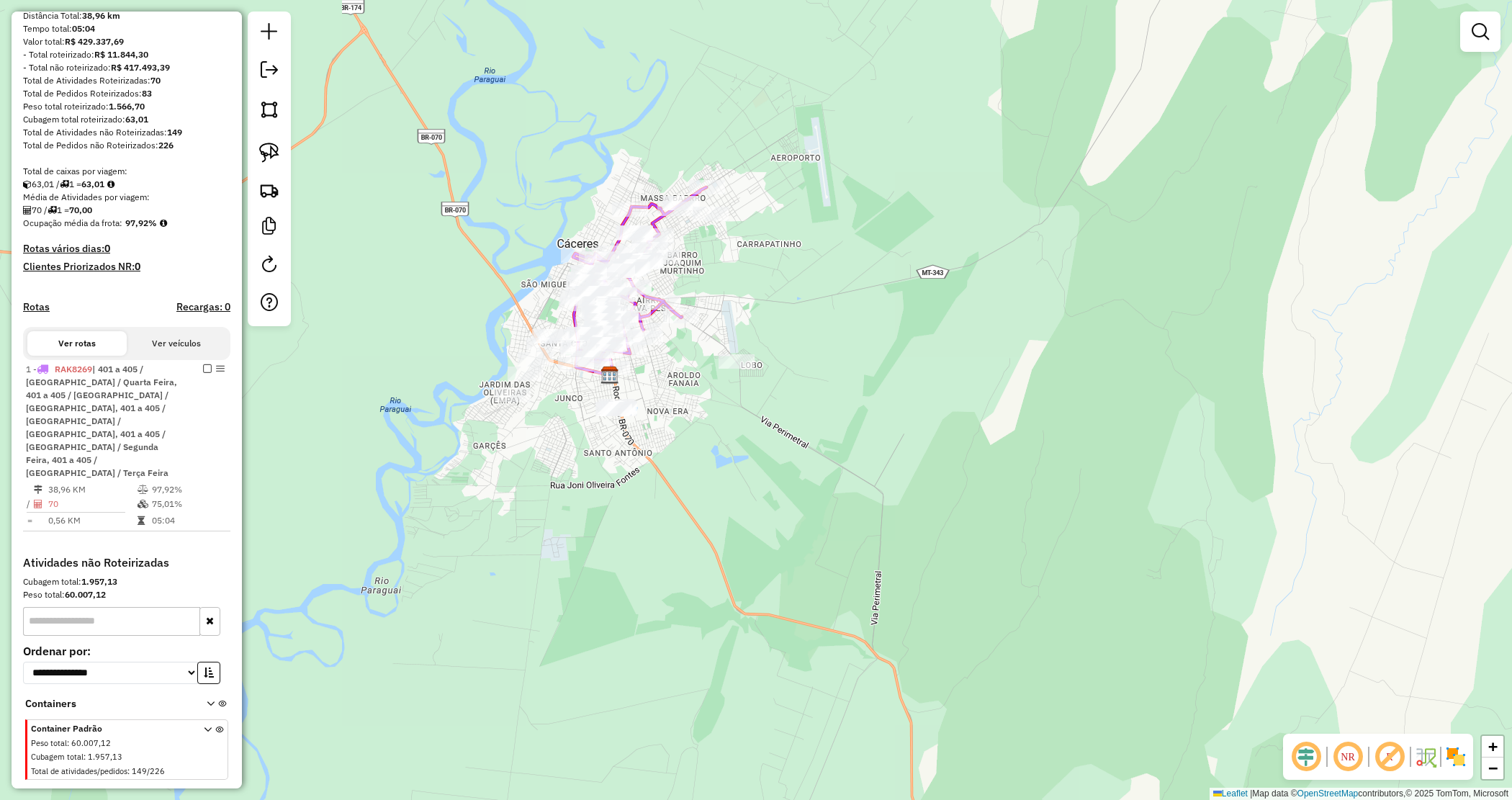
click at [744, 435] on div "Janela de atendimento Grade de atendimento Capacidade Transportadoras Veículos …" at bounding box center [756, 400] width 1512 height 800
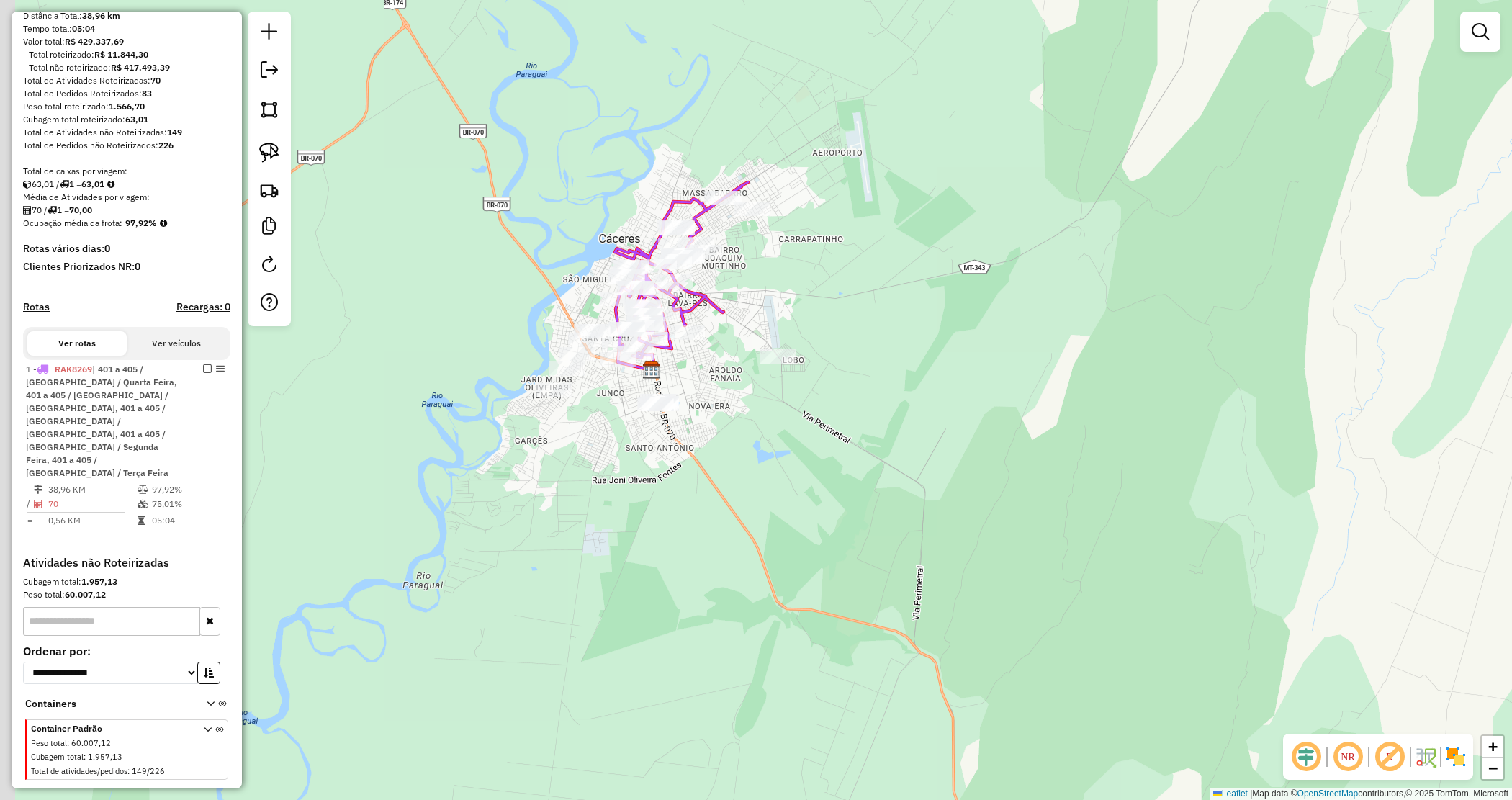
drag, startPoint x: 722, startPoint y: 433, endPoint x: 812, endPoint y: 425, distance: 90.4
click at [812, 425] on div "Janela de atendimento Grade de atendimento Capacidade Transportadoras Veículos …" at bounding box center [756, 400] width 1512 height 800
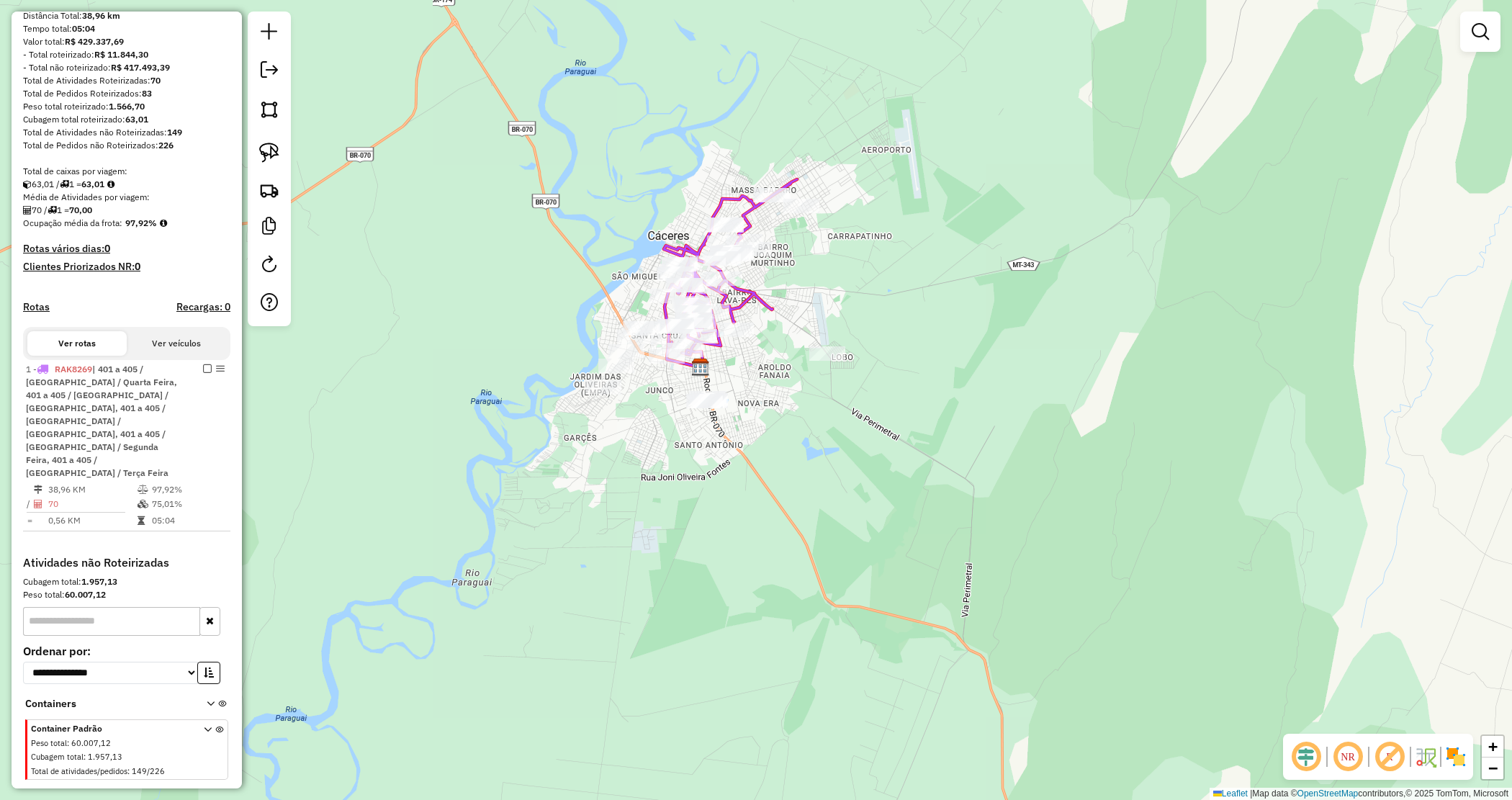
scroll to position [0, 0]
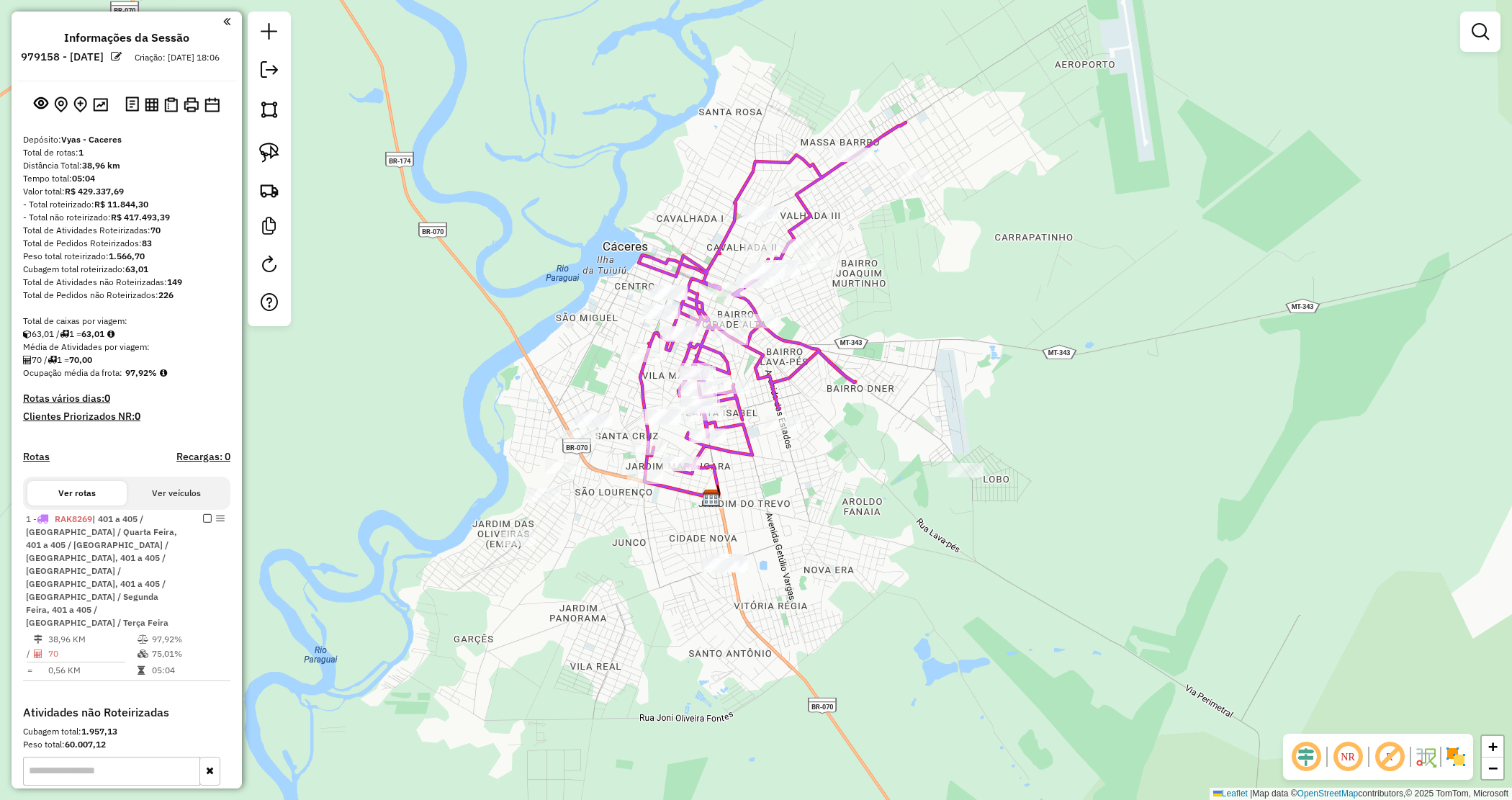
click at [756, 351] on icon at bounding box center [772, 303] width 267 height 361
select select "*********"
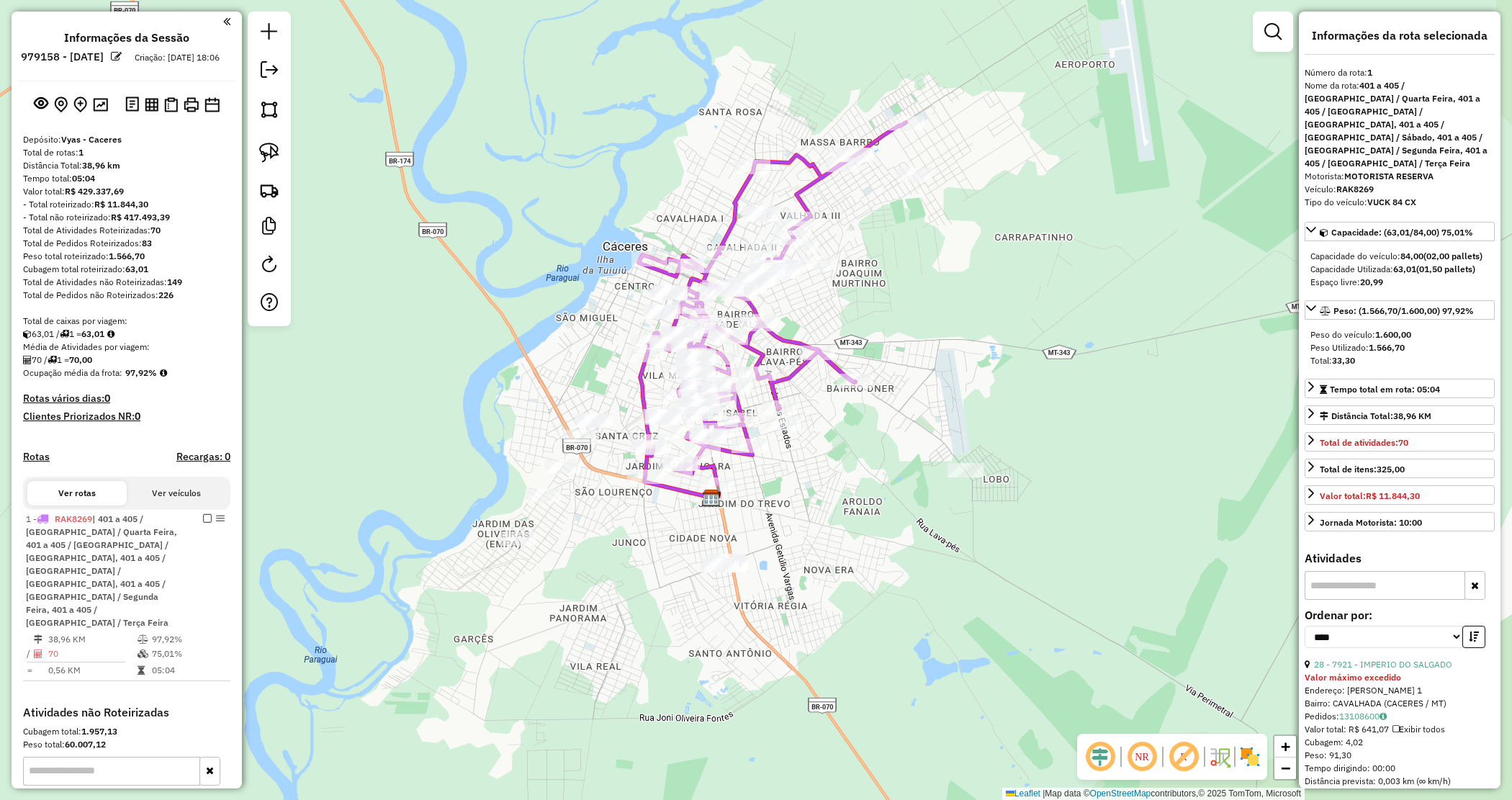
scroll to position [150, 0]
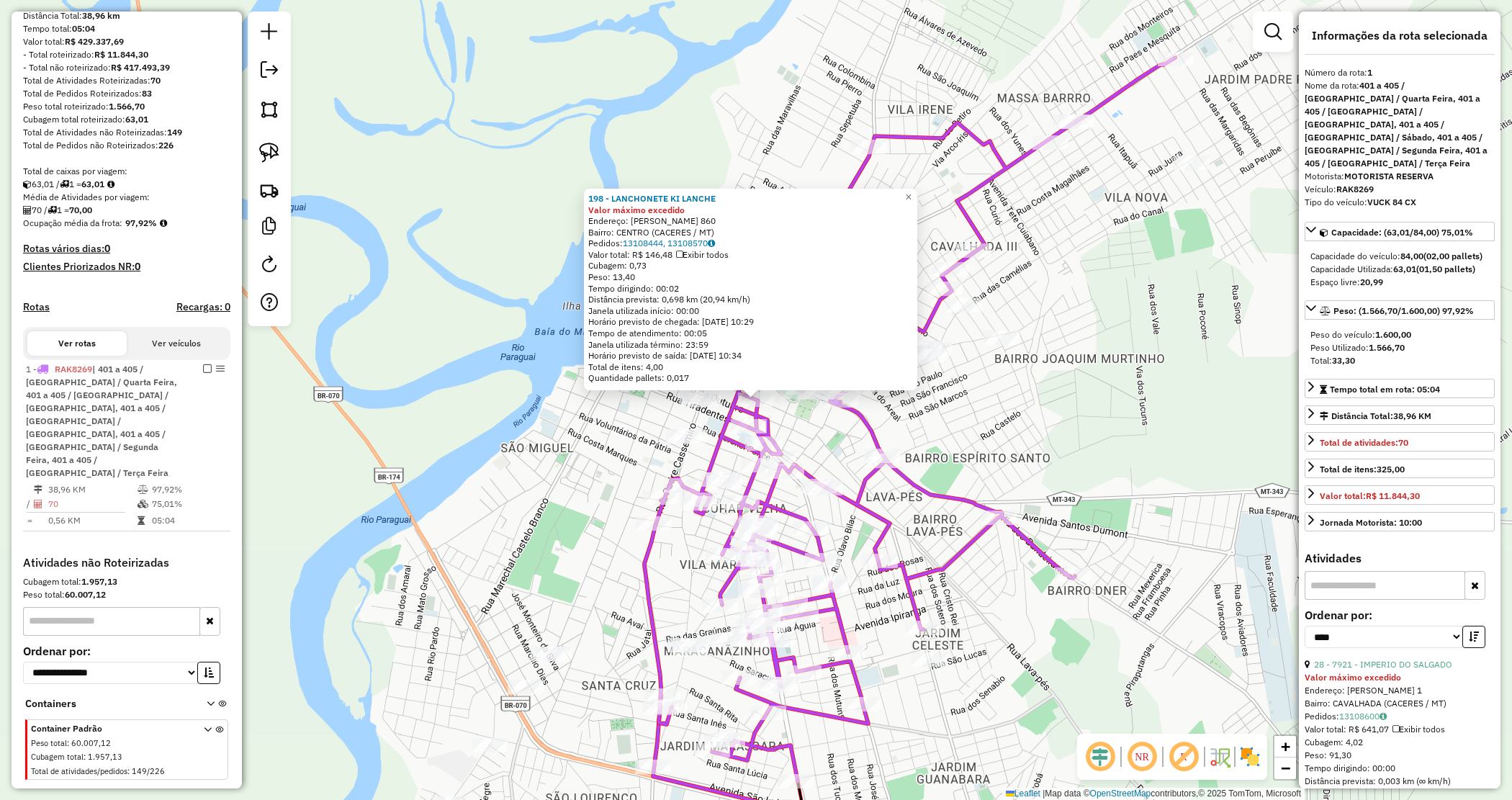
click at [1112, 275] on div "198 - LANCHONETE KI LANCHE Valor máximo excedido Endereço: MARECHAL DEODORO 860…" at bounding box center [756, 400] width 1512 height 800
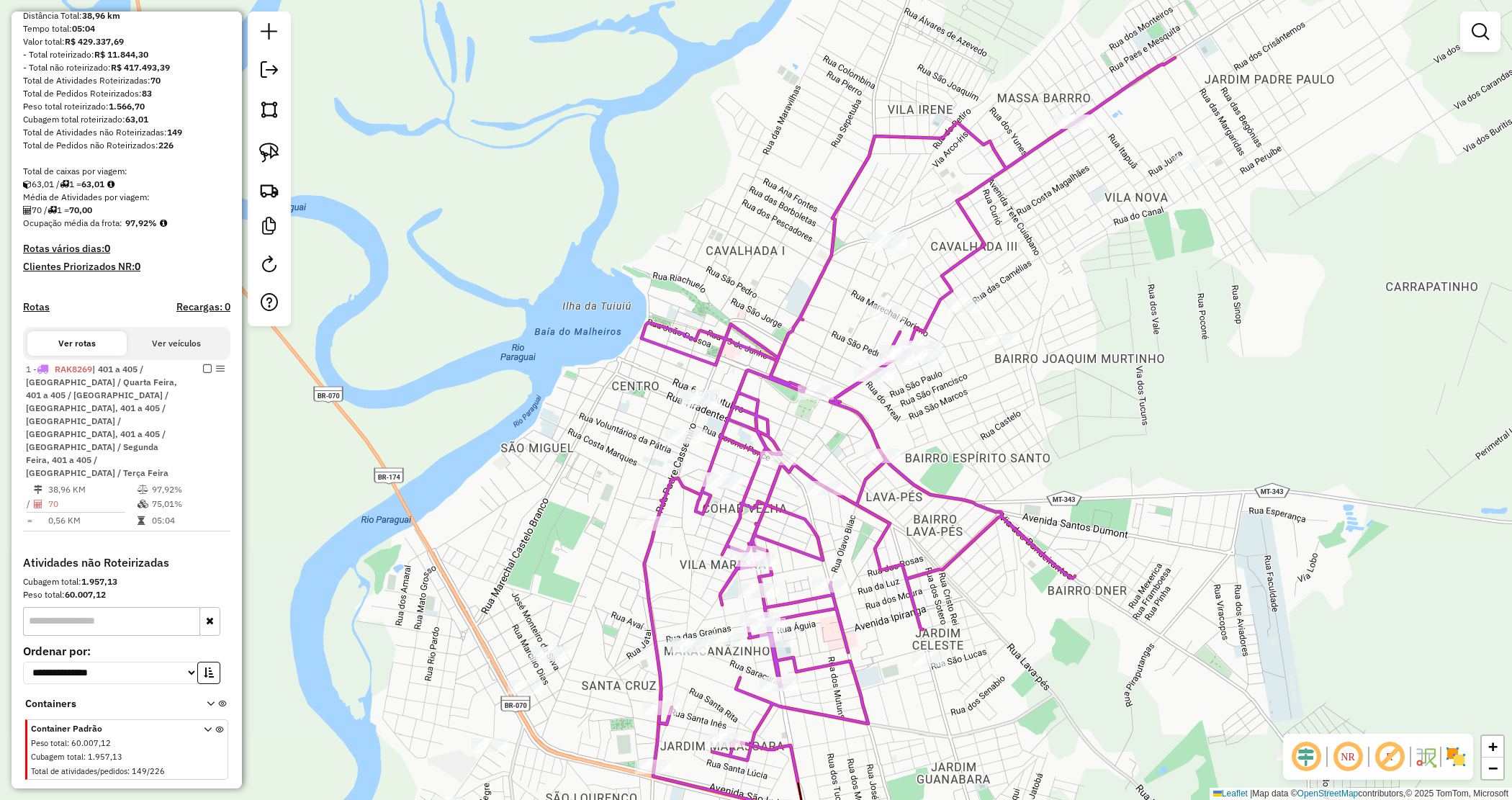
drag, startPoint x: 1123, startPoint y: 292, endPoint x: 1099, endPoint y: 222, distance: 74.0
click at [1099, 222] on div "Janela de atendimento Grade de atendimento Capacidade Transportadoras Veículos …" at bounding box center [756, 400] width 1512 height 800
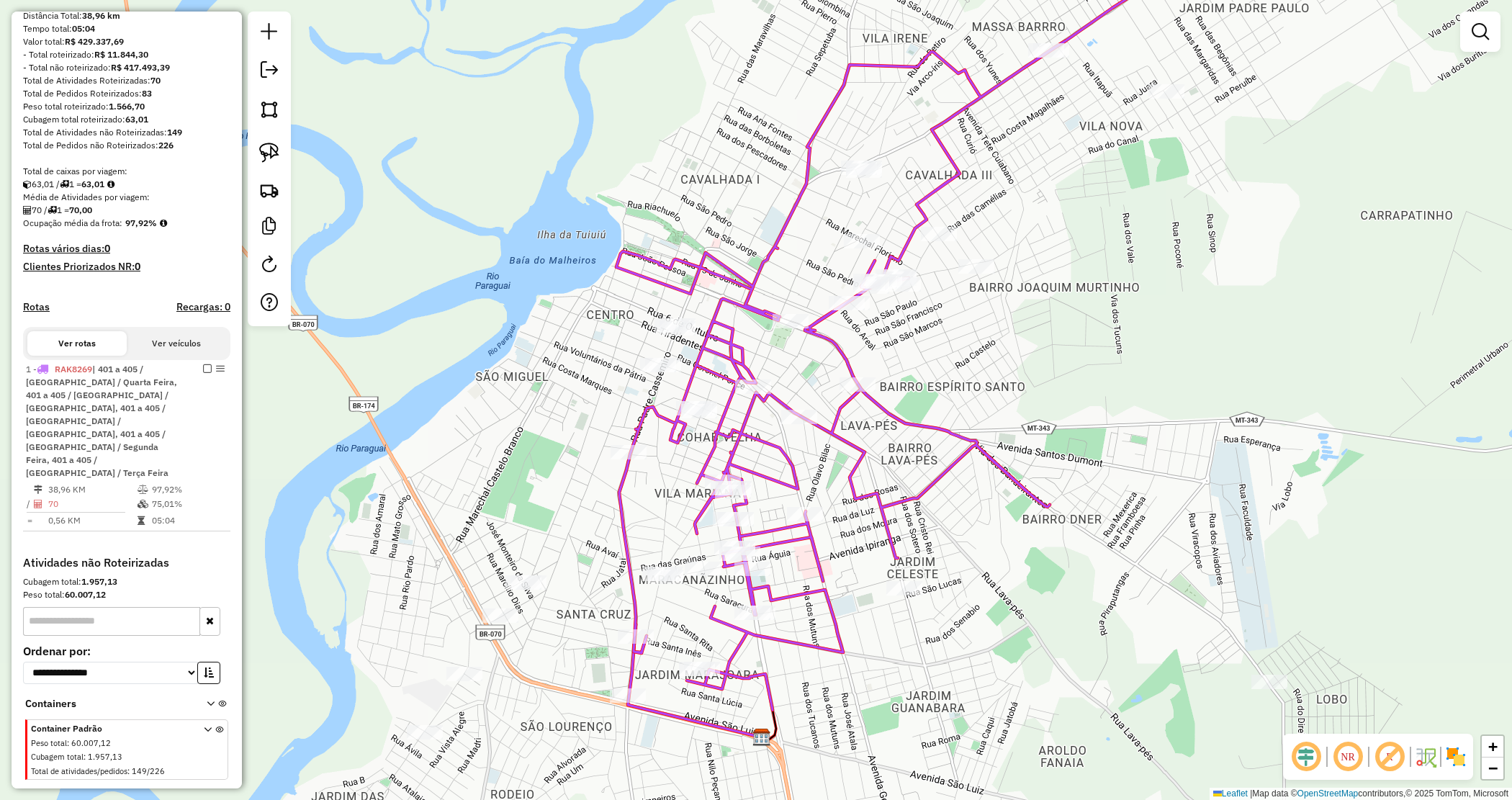
drag, startPoint x: 996, startPoint y: 340, endPoint x: 888, endPoint y: 214, distance: 166.0
click at [920, 256] on div "Janela de atendimento Grade de atendimento Capacidade Transportadoras Veículos …" at bounding box center [756, 400] width 1512 height 800
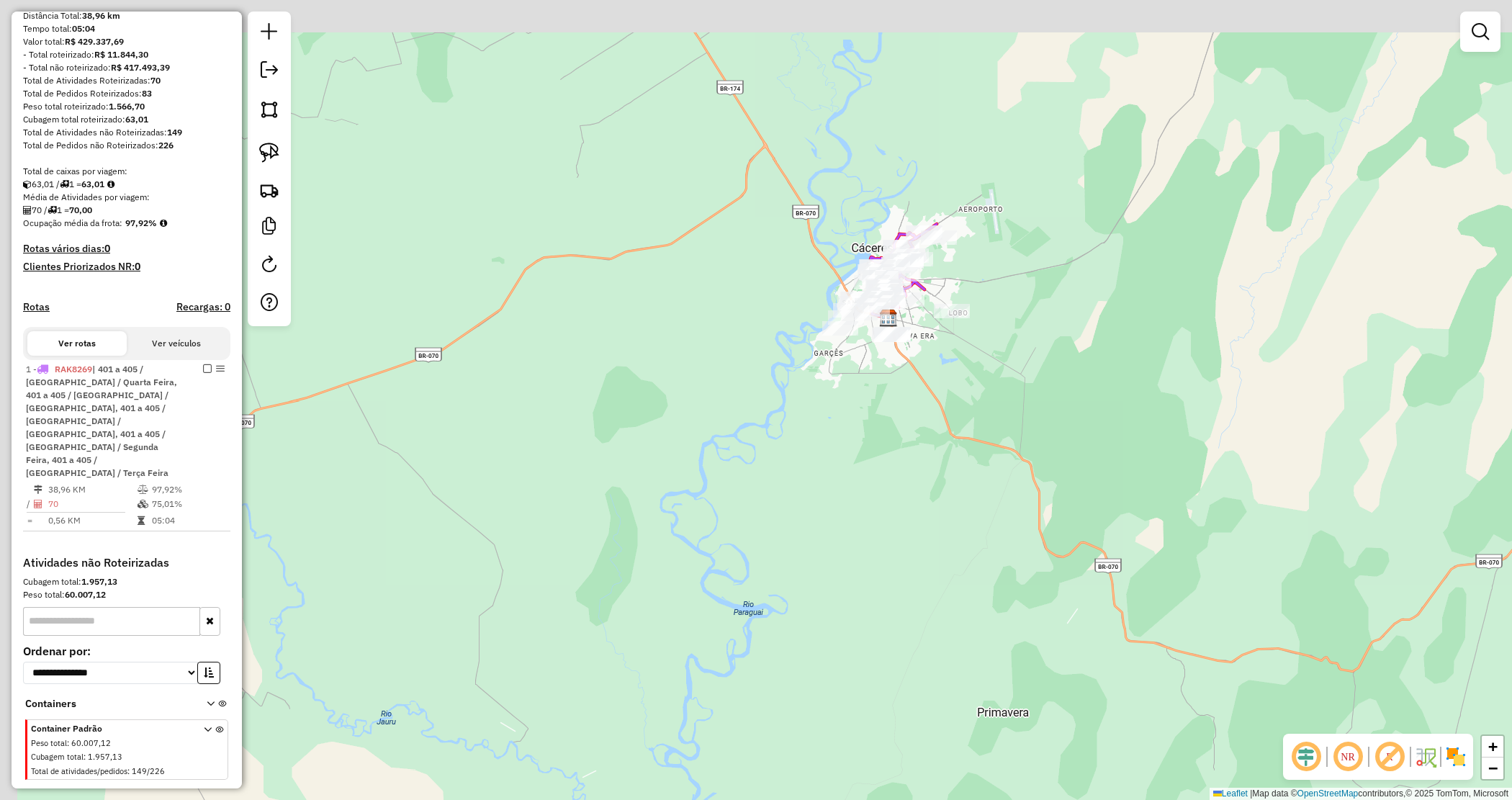
drag, startPoint x: 962, startPoint y: 315, endPoint x: 960, endPoint y: 322, distance: 7.3
click at [965, 327] on div "Janela de atendimento Grade de atendimento Capacidade Transportadoras Veículos …" at bounding box center [756, 400] width 1512 height 800
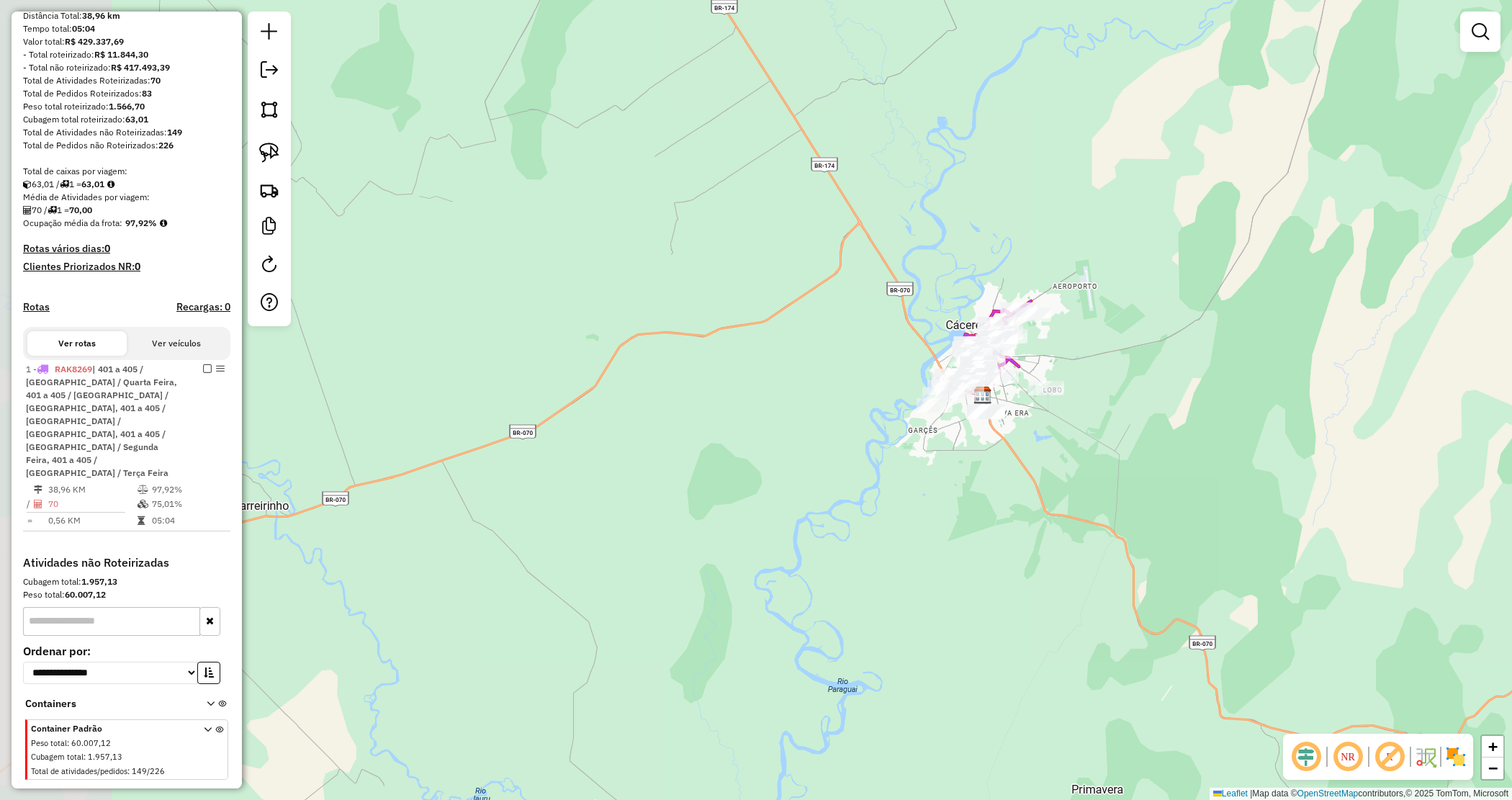
drag, startPoint x: 609, startPoint y: 211, endPoint x: 1058, endPoint y: 385, distance: 481.5
click at [1099, 393] on div "Janela de atendimento Grade de atendimento Capacidade Transportadoras Veículos …" at bounding box center [756, 400] width 1512 height 800
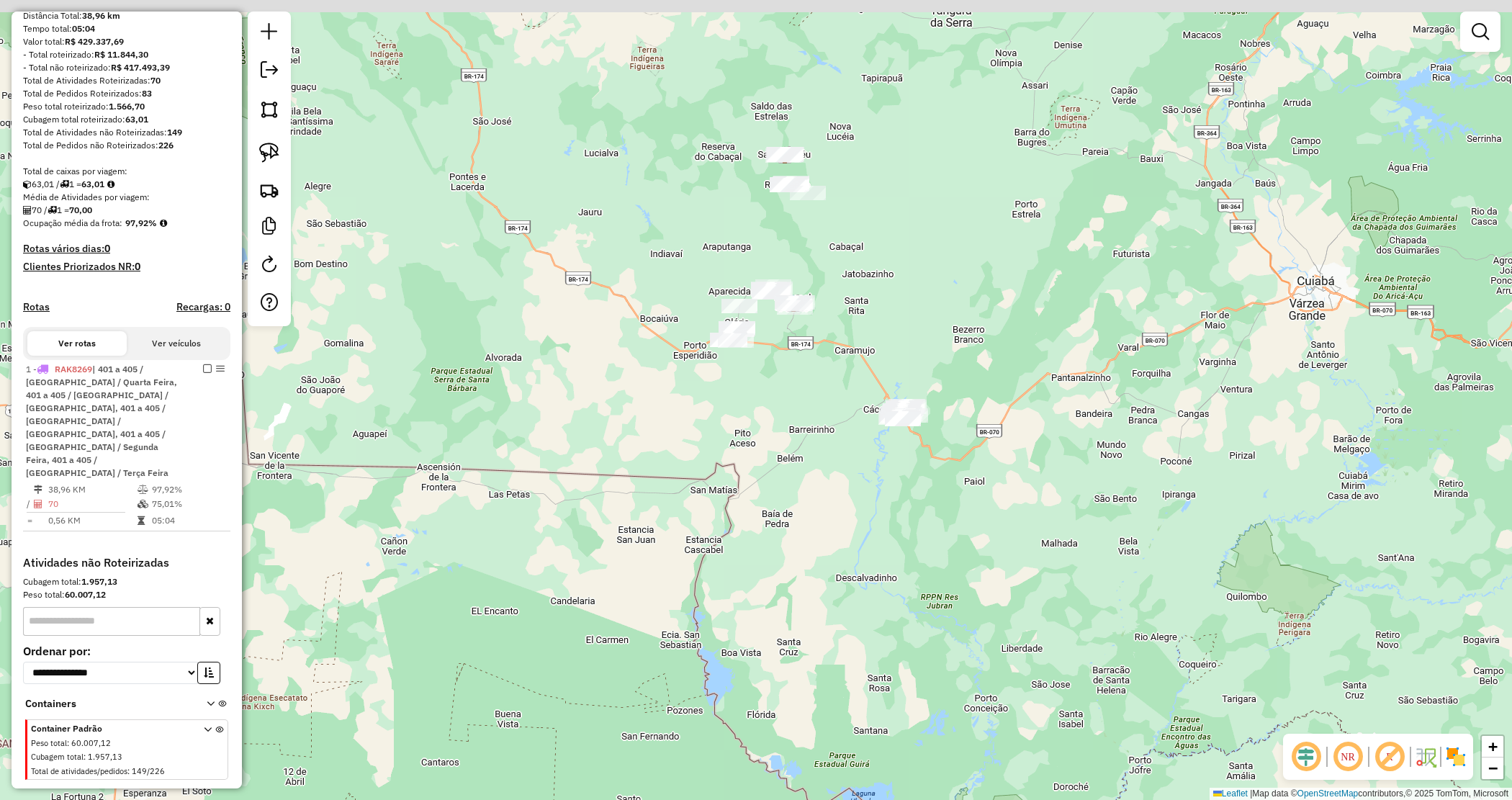
click at [716, 400] on div "Janela de atendimento Grade de atendimento Capacidade Transportadoras Veículos …" at bounding box center [756, 400] width 1512 height 800
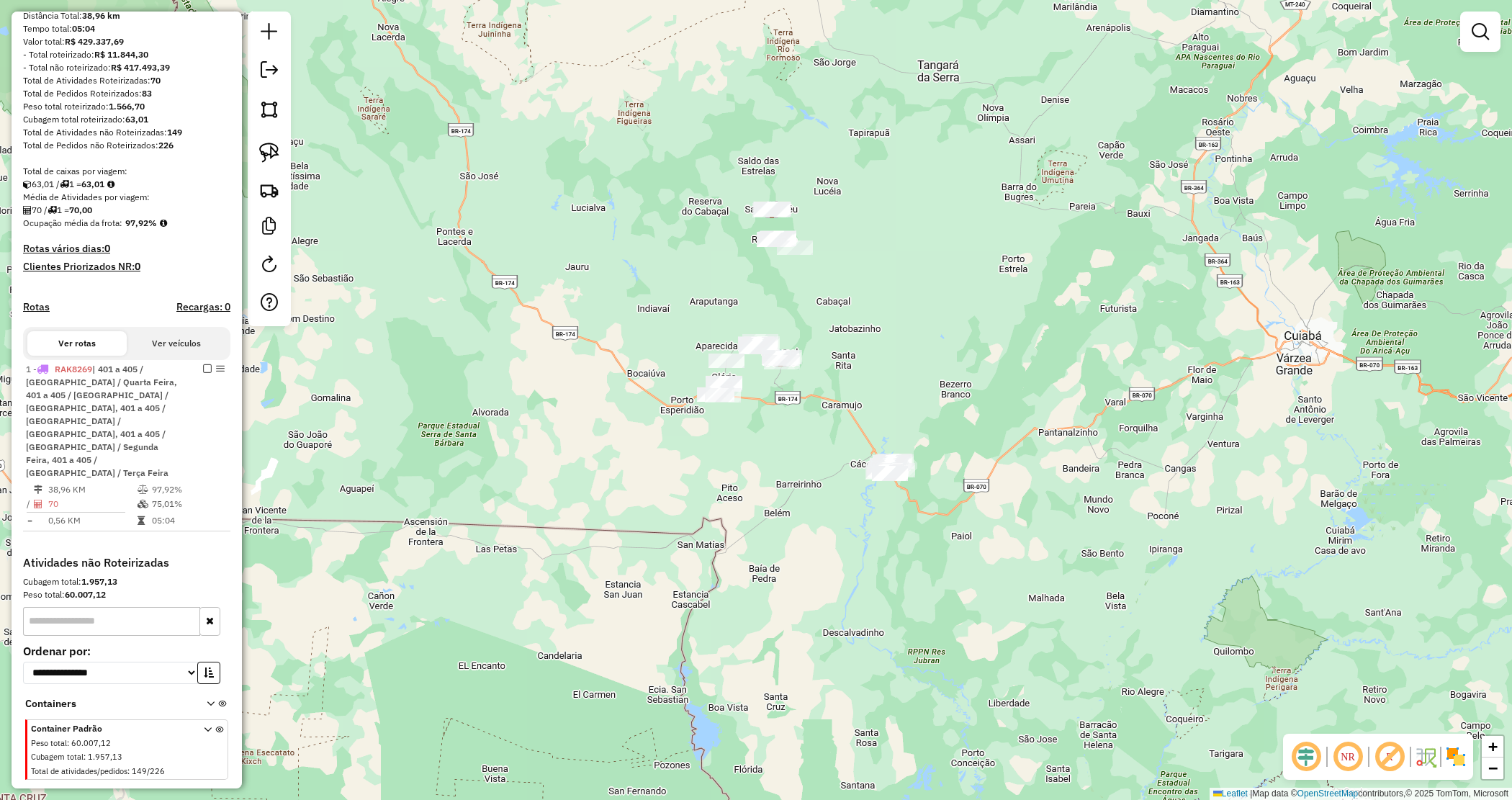
drag, startPoint x: 816, startPoint y: 224, endPoint x: 803, endPoint y: 281, distance: 58.5
click at [803, 281] on div "Janela de atendimento Grade de atendimento Capacidade Transportadoras Veículos …" at bounding box center [756, 400] width 1512 height 800
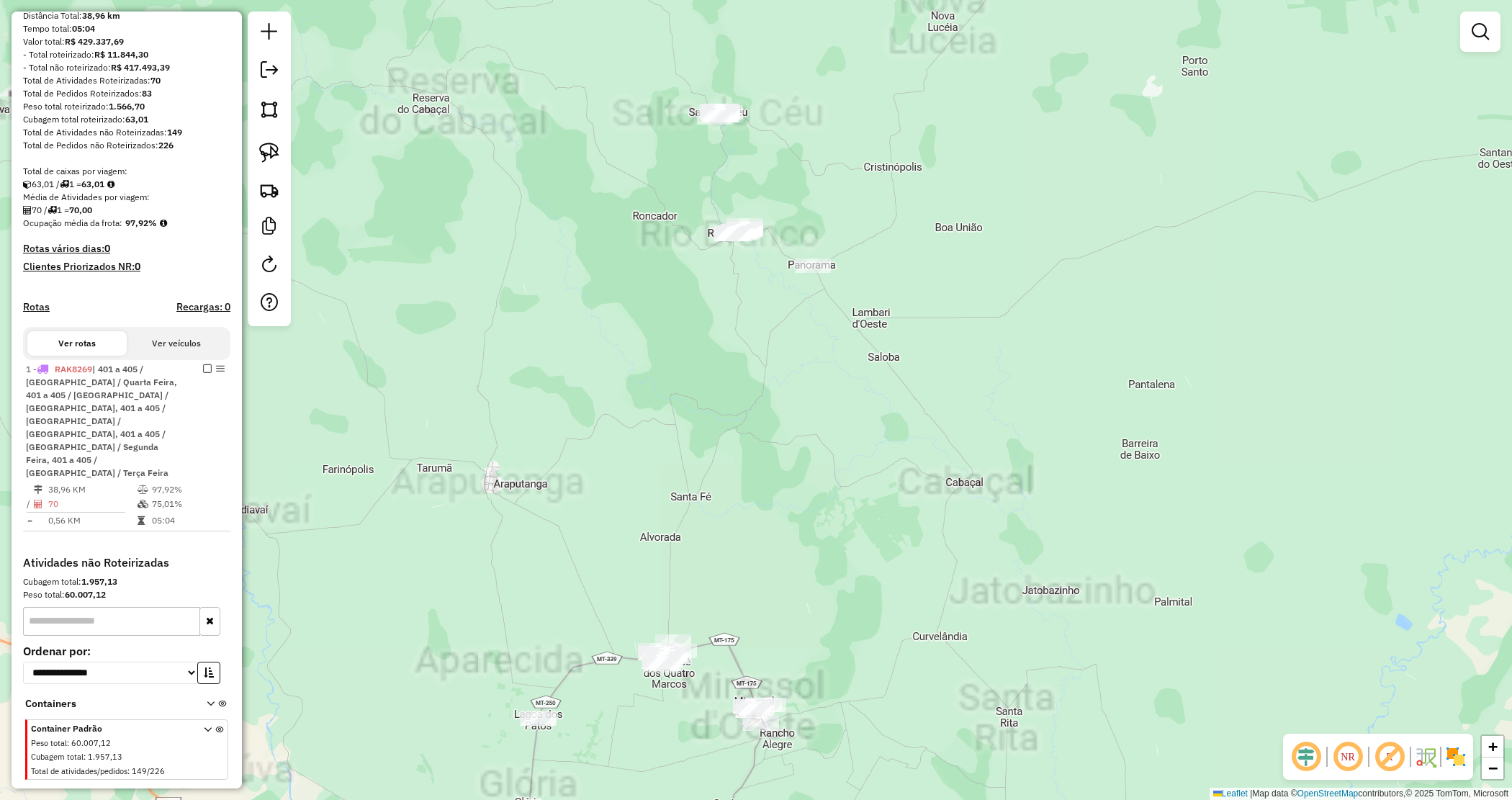
click at [855, 203] on div "Janela de atendimento Grade de atendimento Capacidade Transportadoras Veículos …" at bounding box center [756, 400] width 1512 height 800
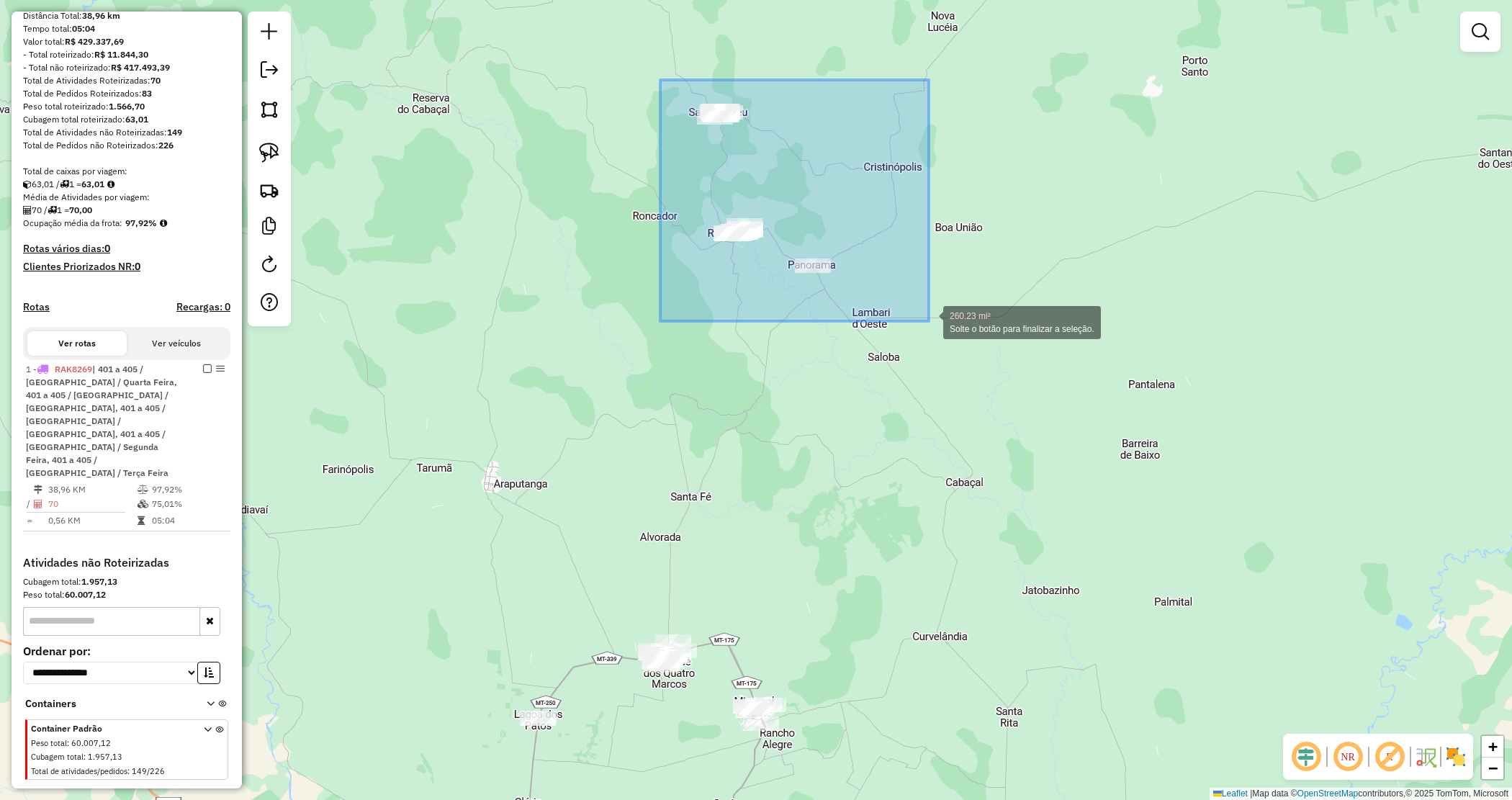
drag, startPoint x: 792, startPoint y: 213, endPoint x: 929, endPoint y: 321, distance: 174.5
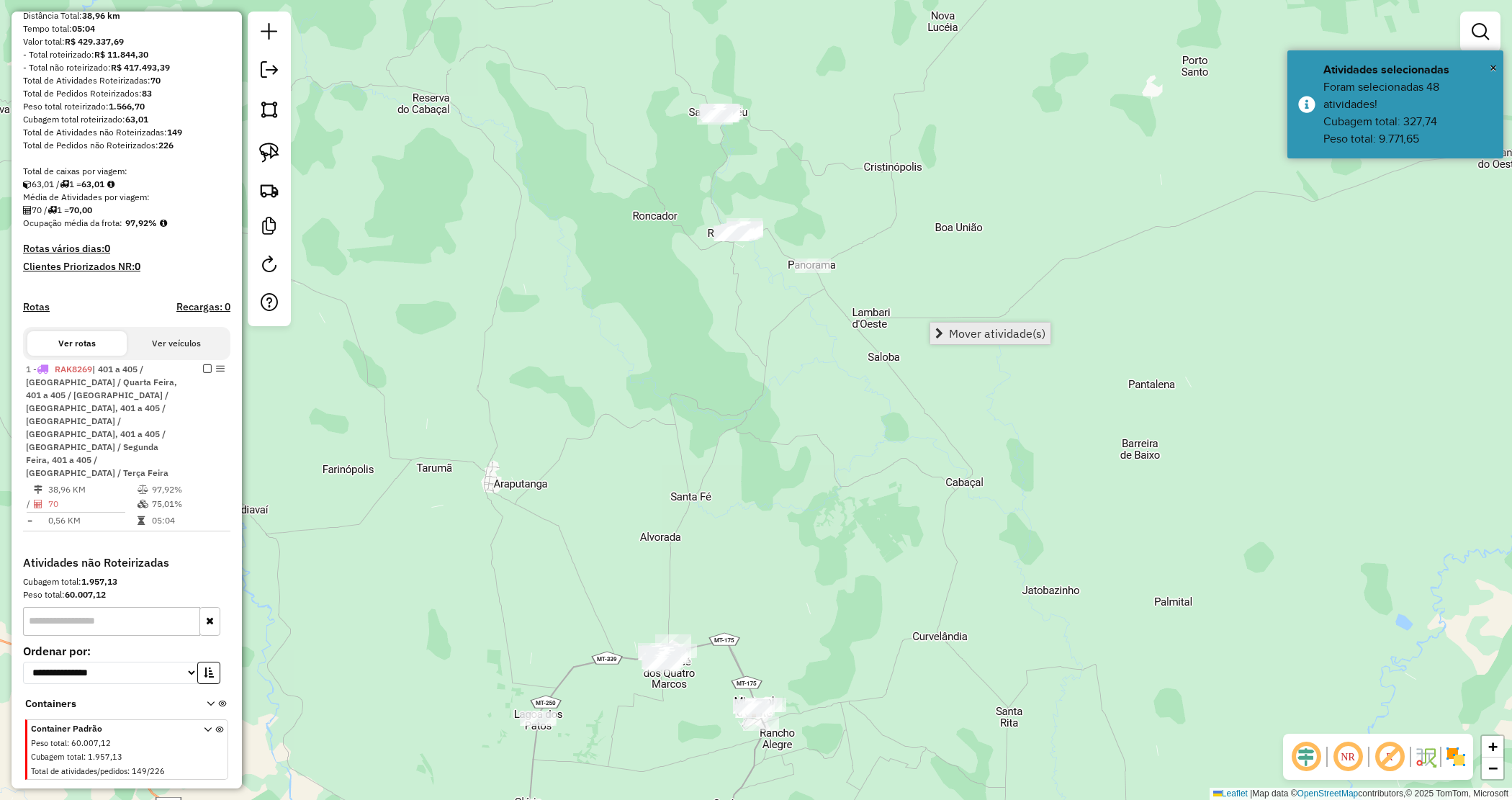
click at [947, 333] on link "Mover atividade(s)" at bounding box center [991, 334] width 120 height 22
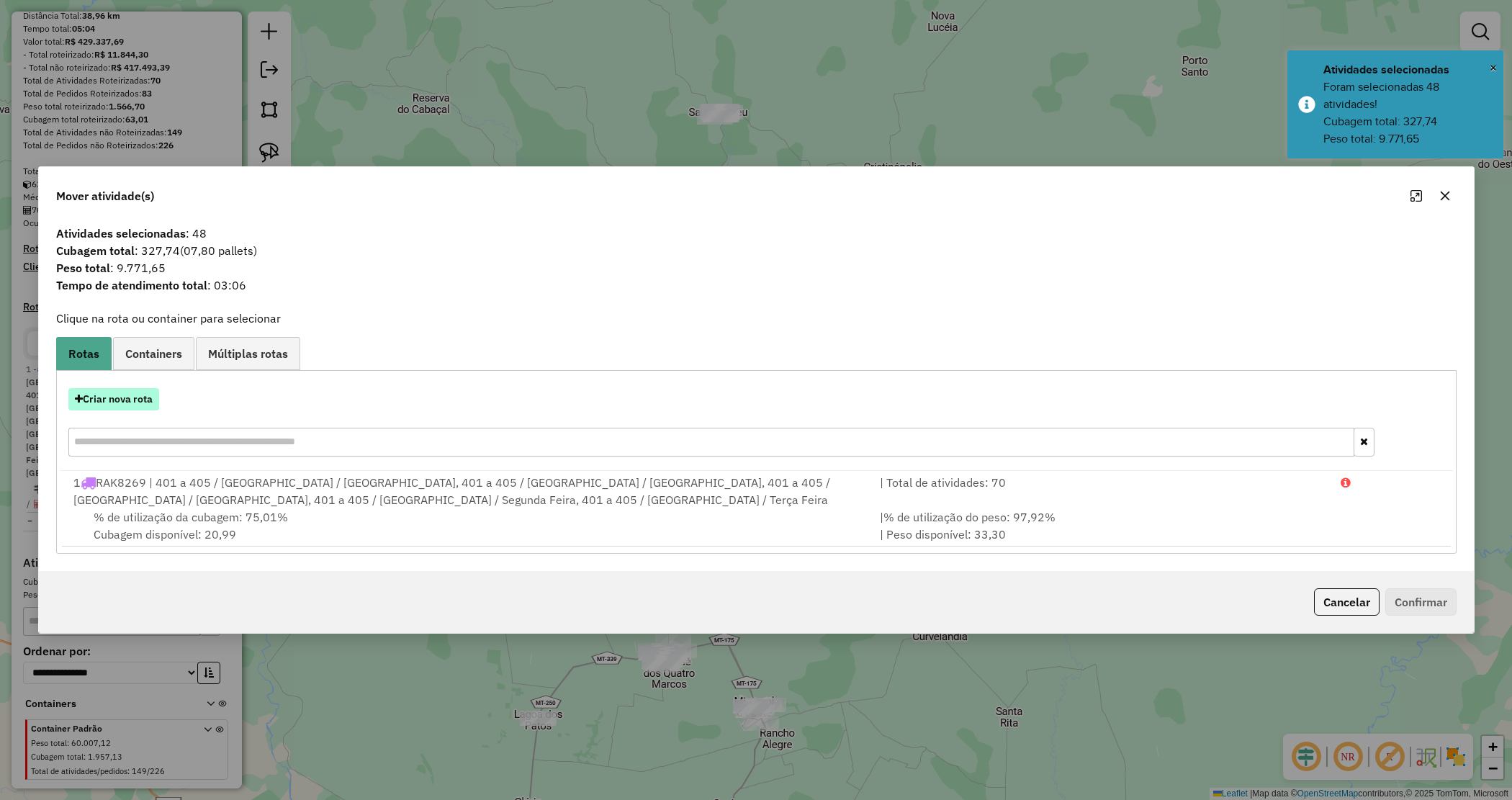
click at [131, 401] on button "Criar nova rota" at bounding box center [113, 399] width 90 height 22
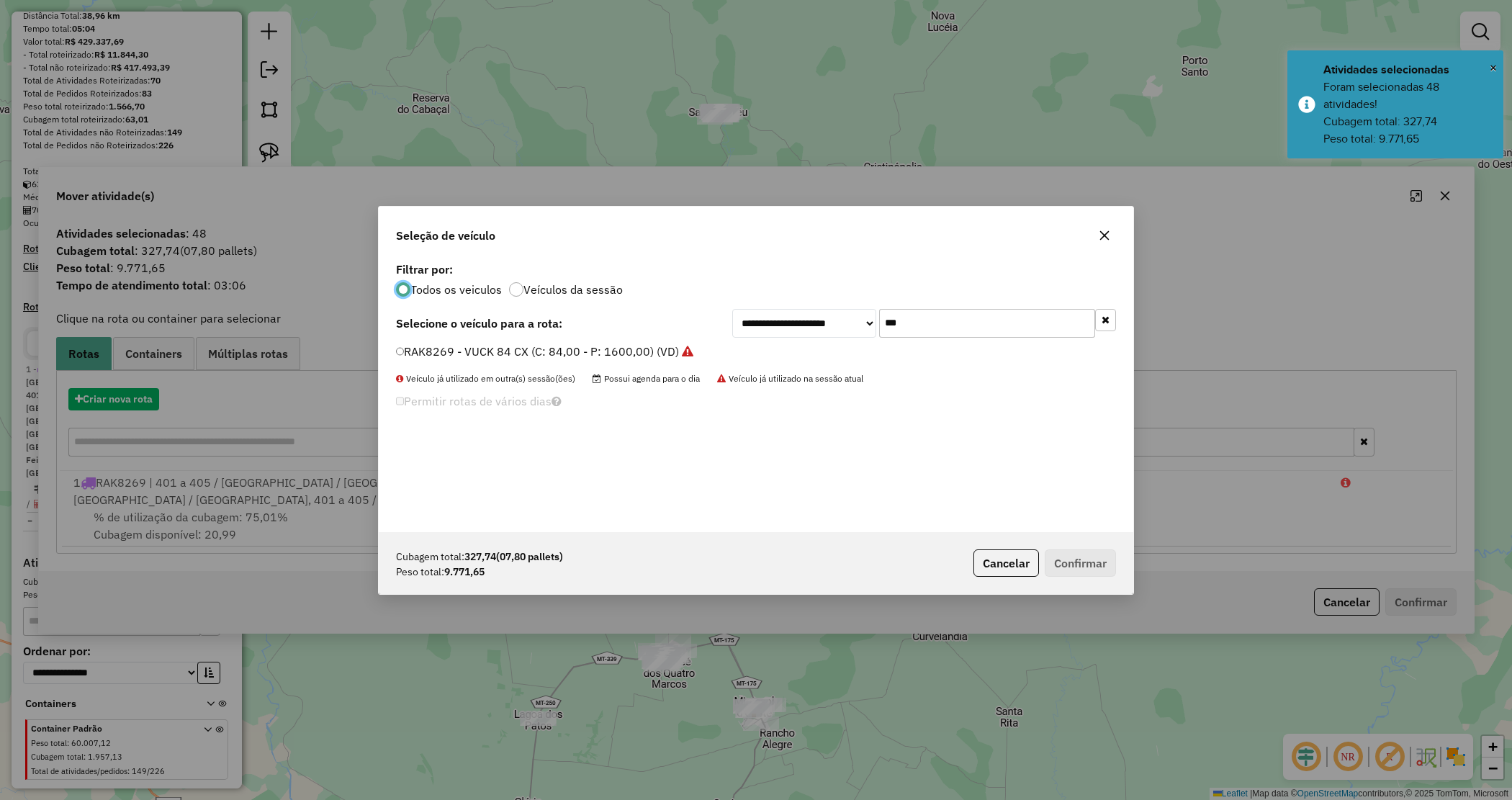
scroll to position [7, 5]
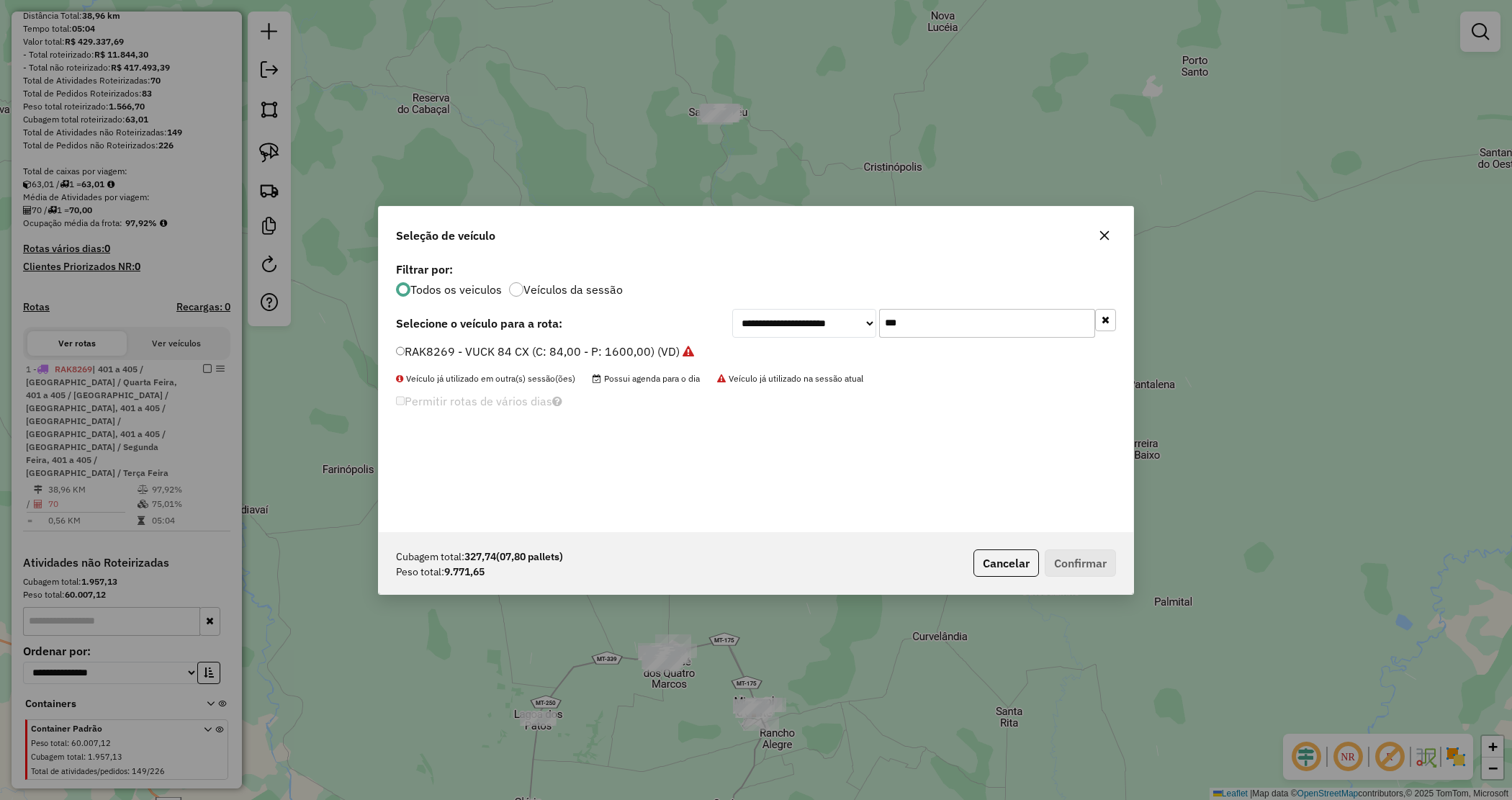
drag, startPoint x: 928, startPoint y: 321, endPoint x: 819, endPoint y: 288, distance: 113.9
click at [822, 297] on div "**********" at bounding box center [756, 395] width 755 height 274
type input "****"
drag, startPoint x: 686, startPoint y: 350, endPoint x: 906, endPoint y: 465, distance: 248.2
click at [686, 353] on label "NUD3F05 - Truck_420_12850 (C: 420,00 - P: 12850,00) (VD)" at bounding box center [563, 351] width 335 height 17
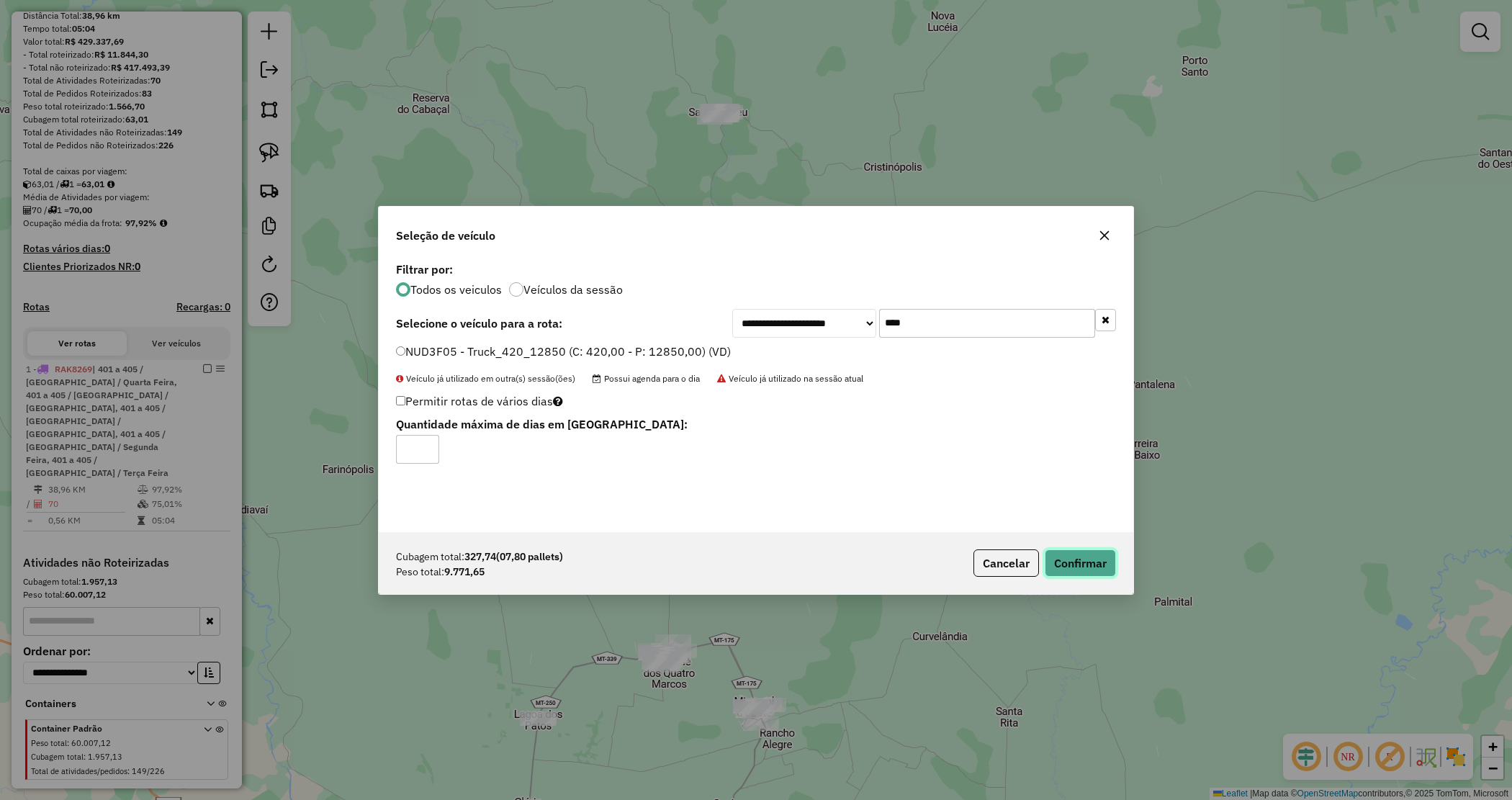
click at [1109, 566] on button "Confirmar" at bounding box center [1080, 563] width 71 height 27
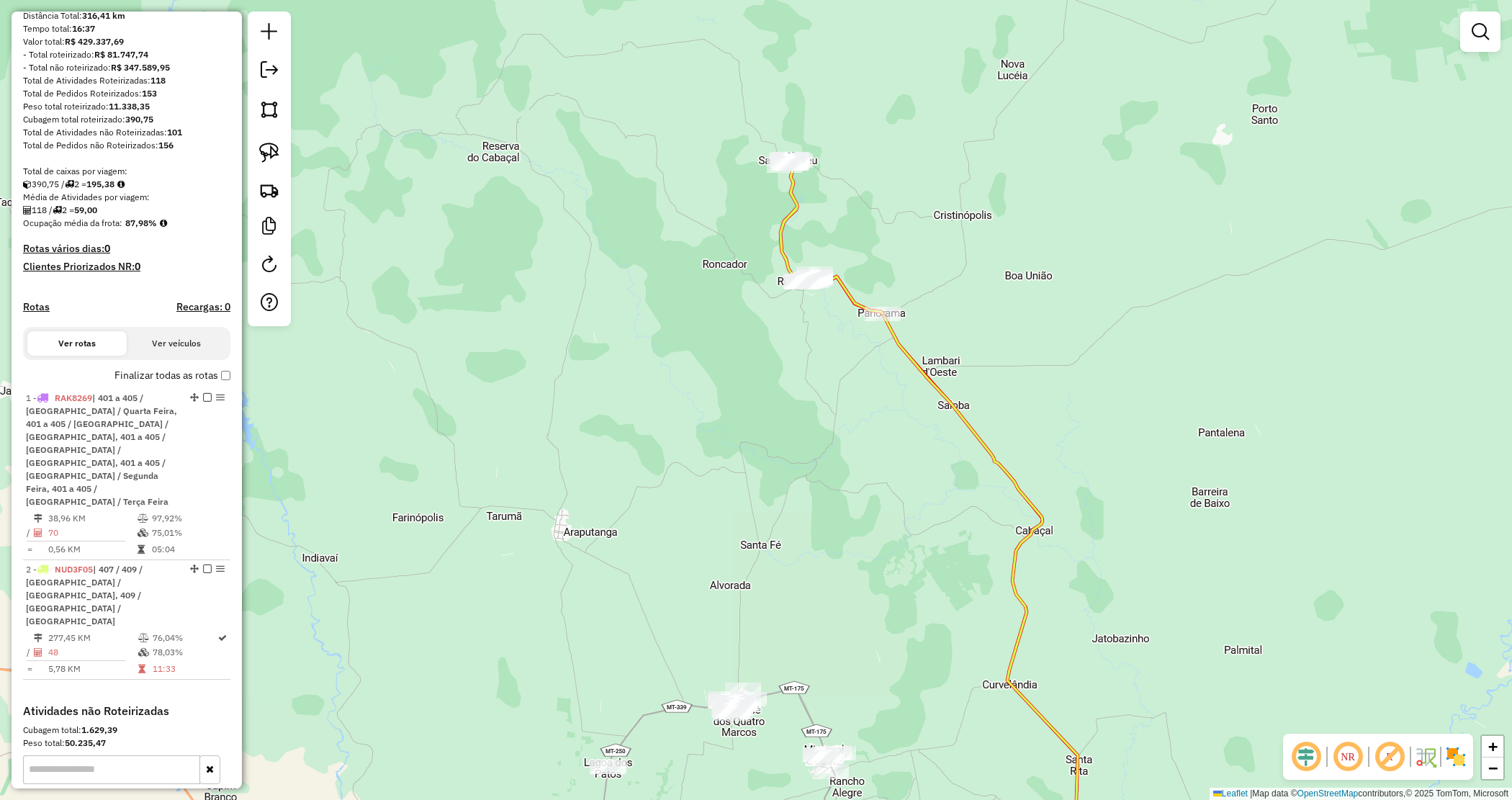
drag, startPoint x: 697, startPoint y: 348, endPoint x: 891, endPoint y: 63, distance: 344.8
click at [893, 62] on div "Janela de atendimento Grade de atendimento Capacidade Transportadoras Veículos …" at bounding box center [756, 400] width 1512 height 800
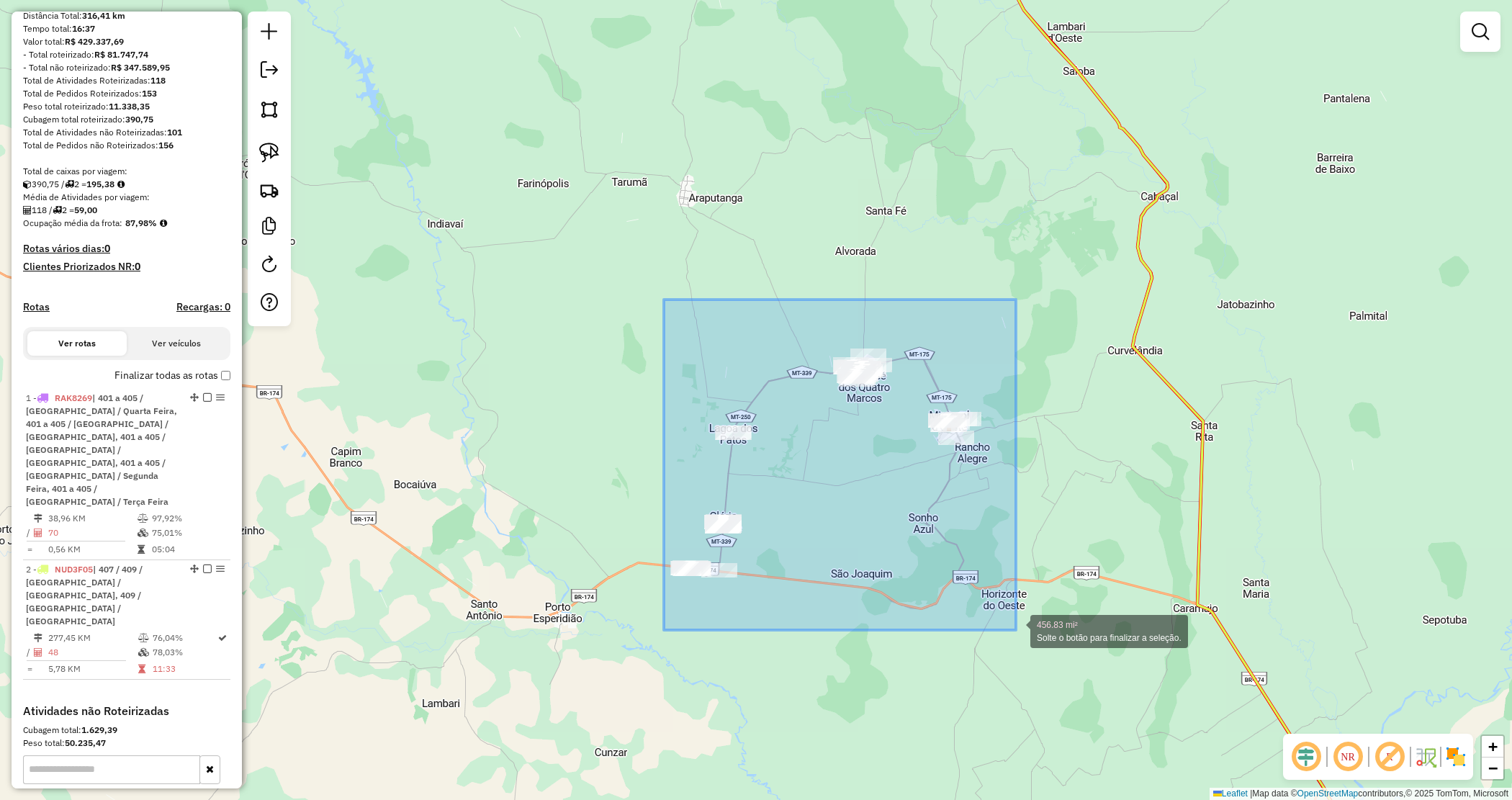
drag, startPoint x: 726, startPoint y: 340, endPoint x: 1017, endPoint y: 642, distance: 419.4
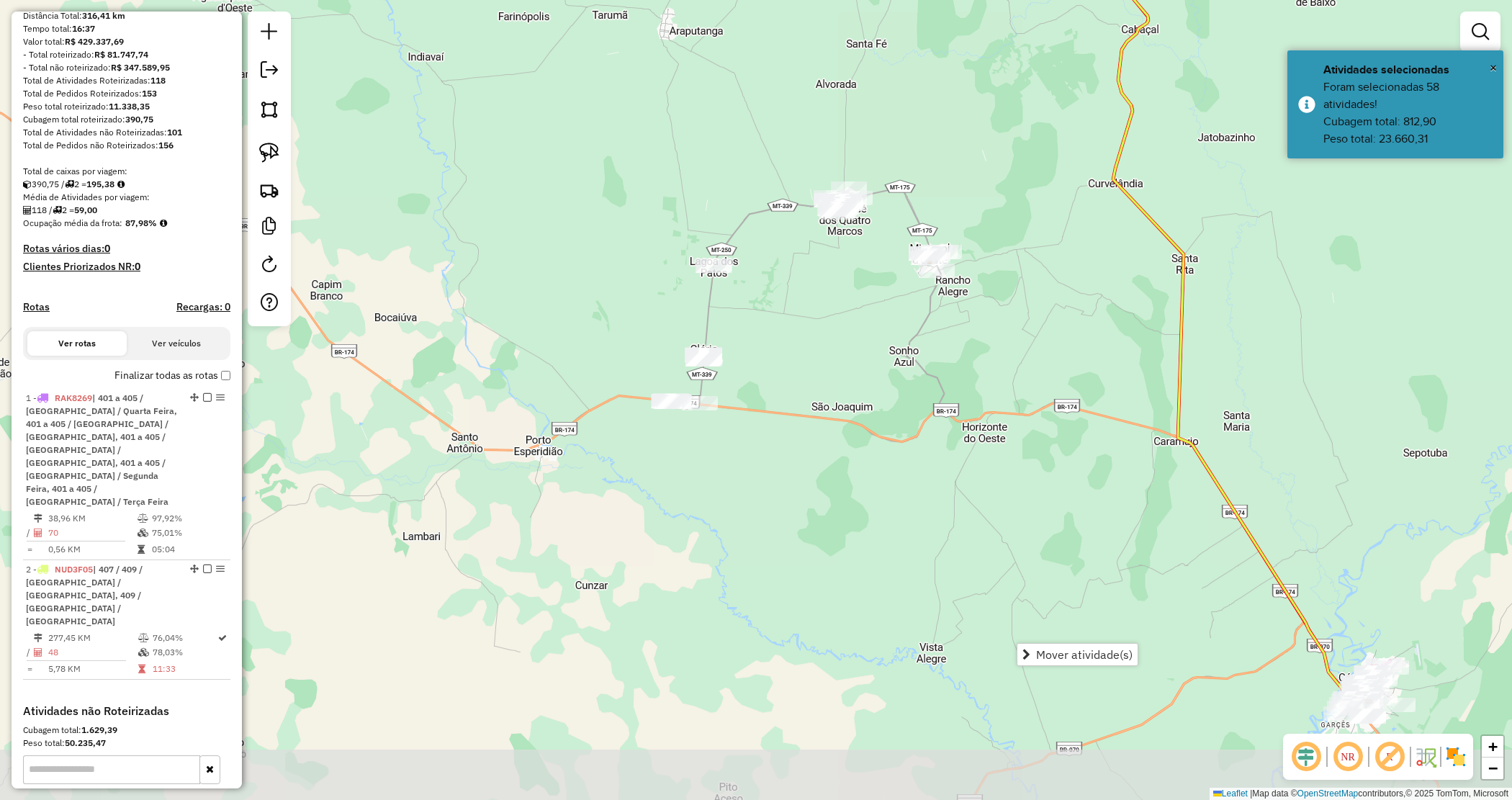
drag, startPoint x: 869, startPoint y: 490, endPoint x: 893, endPoint y: 300, distance: 191.5
click at [893, 300] on div "Janela de atendimento Grade de atendimento Capacidade Transportadoras Veículos …" at bounding box center [756, 400] width 1512 height 800
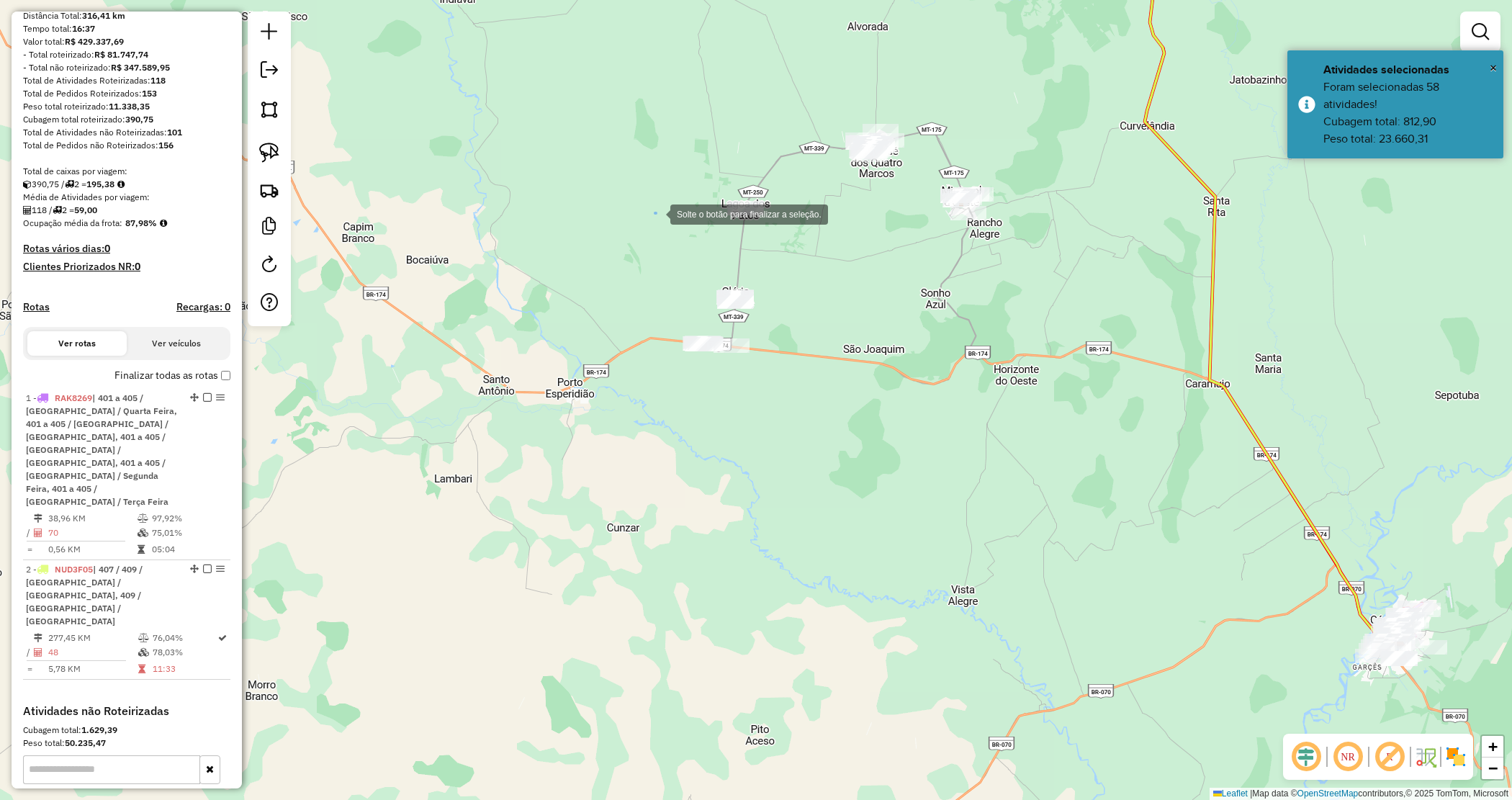
drag, startPoint x: 655, startPoint y: 213, endPoint x: 674, endPoint y: 203, distance: 21.5
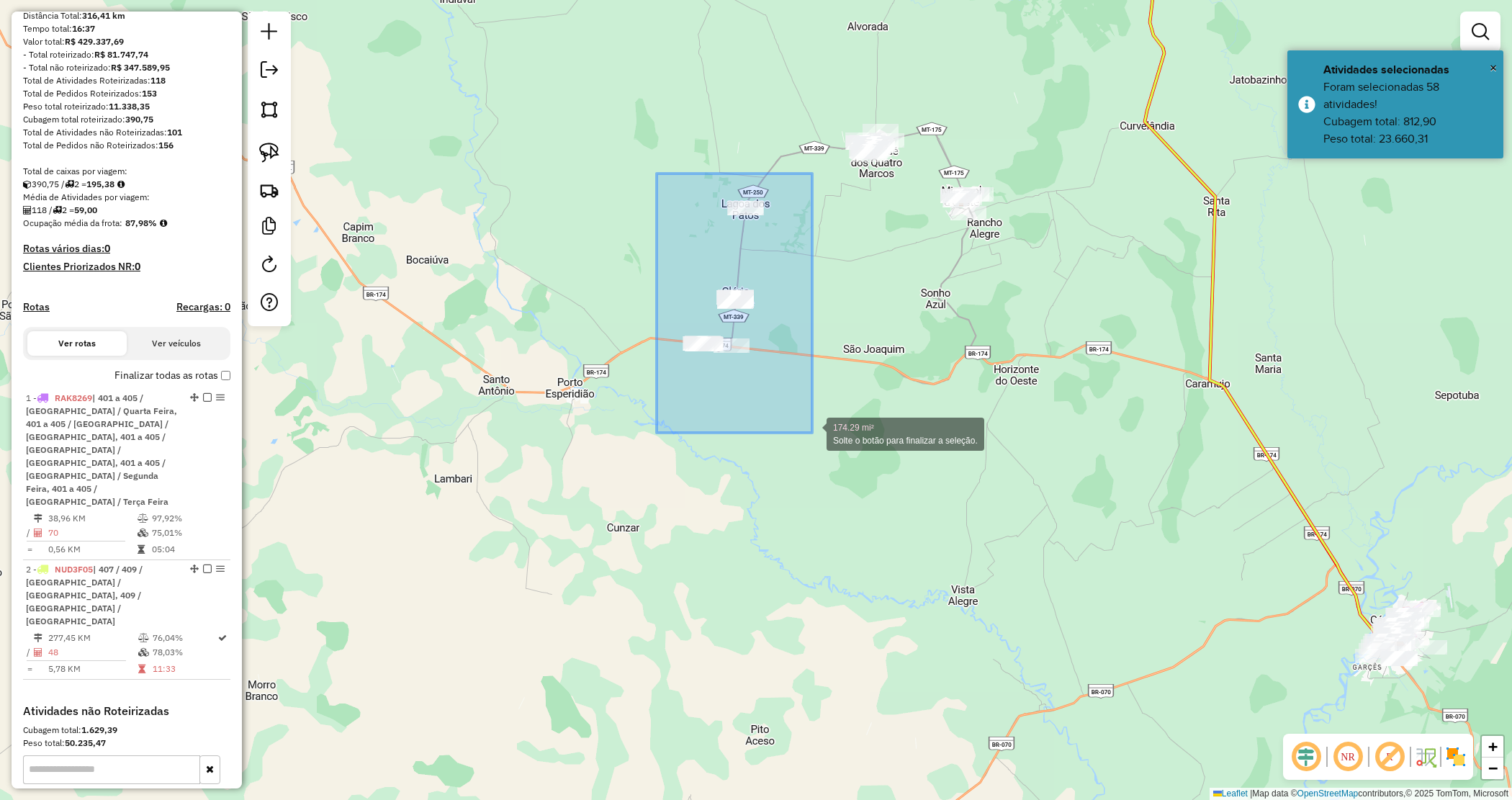
drag, startPoint x: 672, startPoint y: 202, endPoint x: 770, endPoint y: 389, distance: 211.1
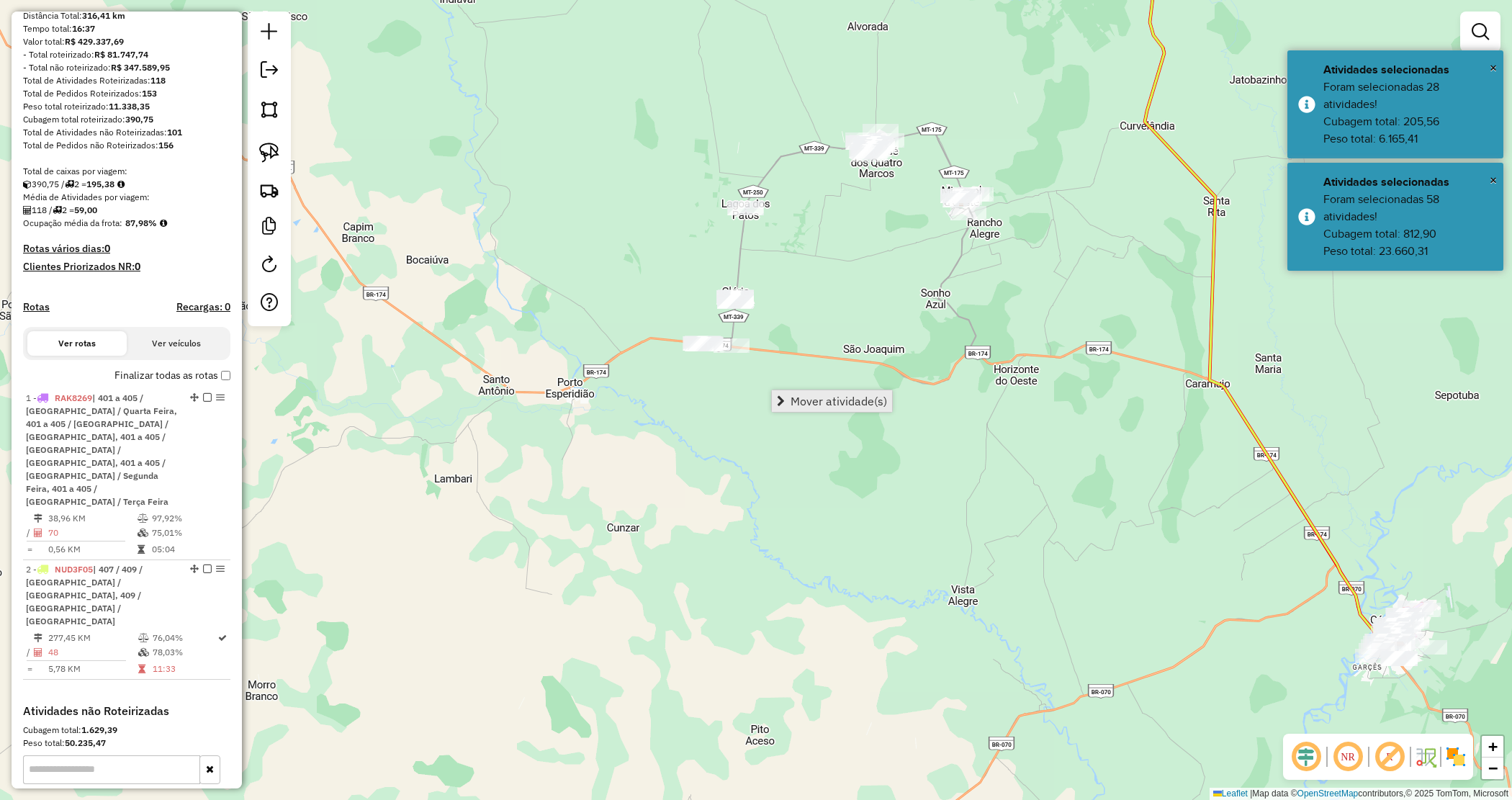
click at [793, 404] on span "Mover atividade(s)" at bounding box center [839, 400] width 97 height 12
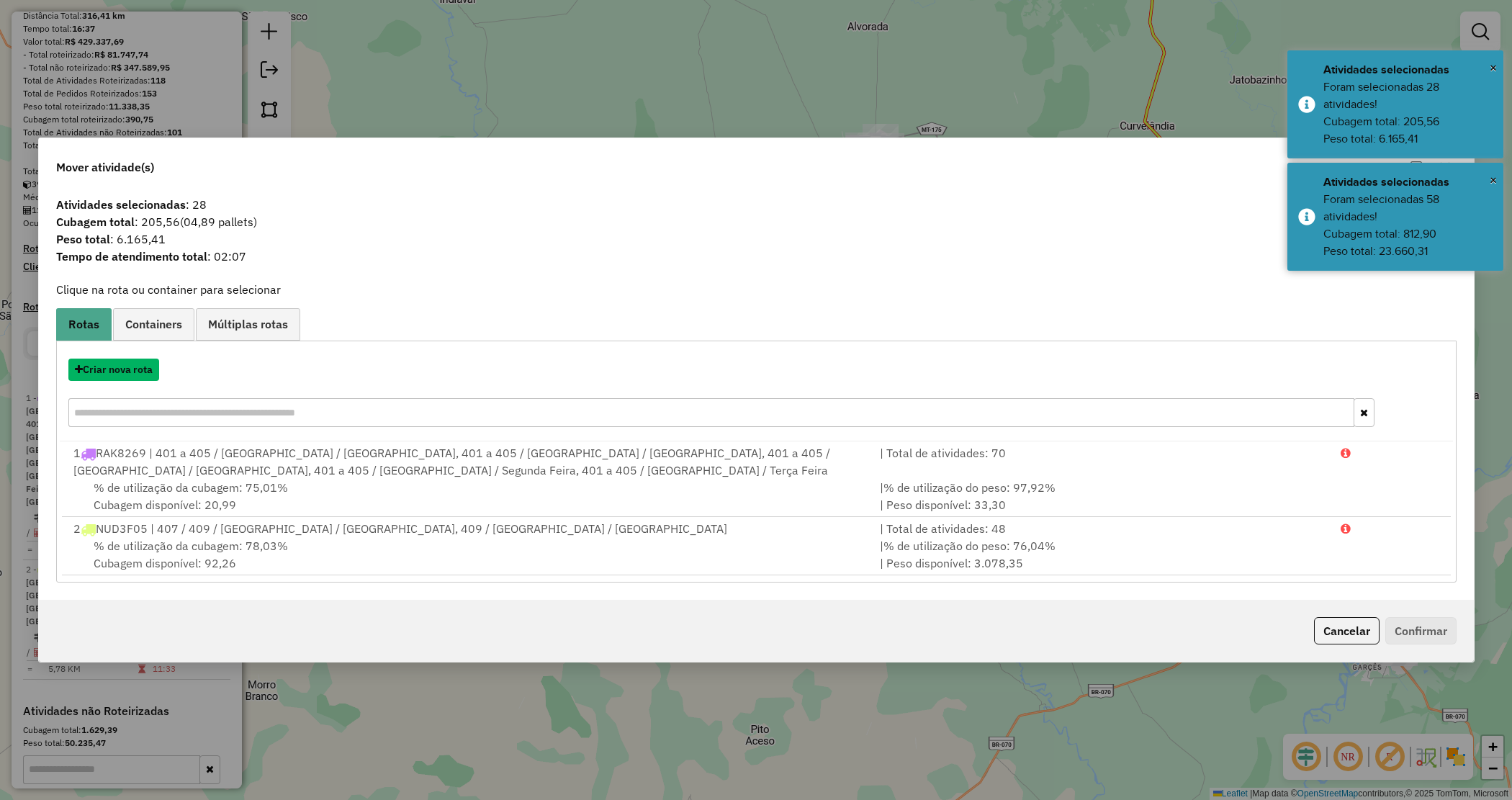
click at [126, 377] on button "Criar nova rota" at bounding box center [113, 369] width 90 height 22
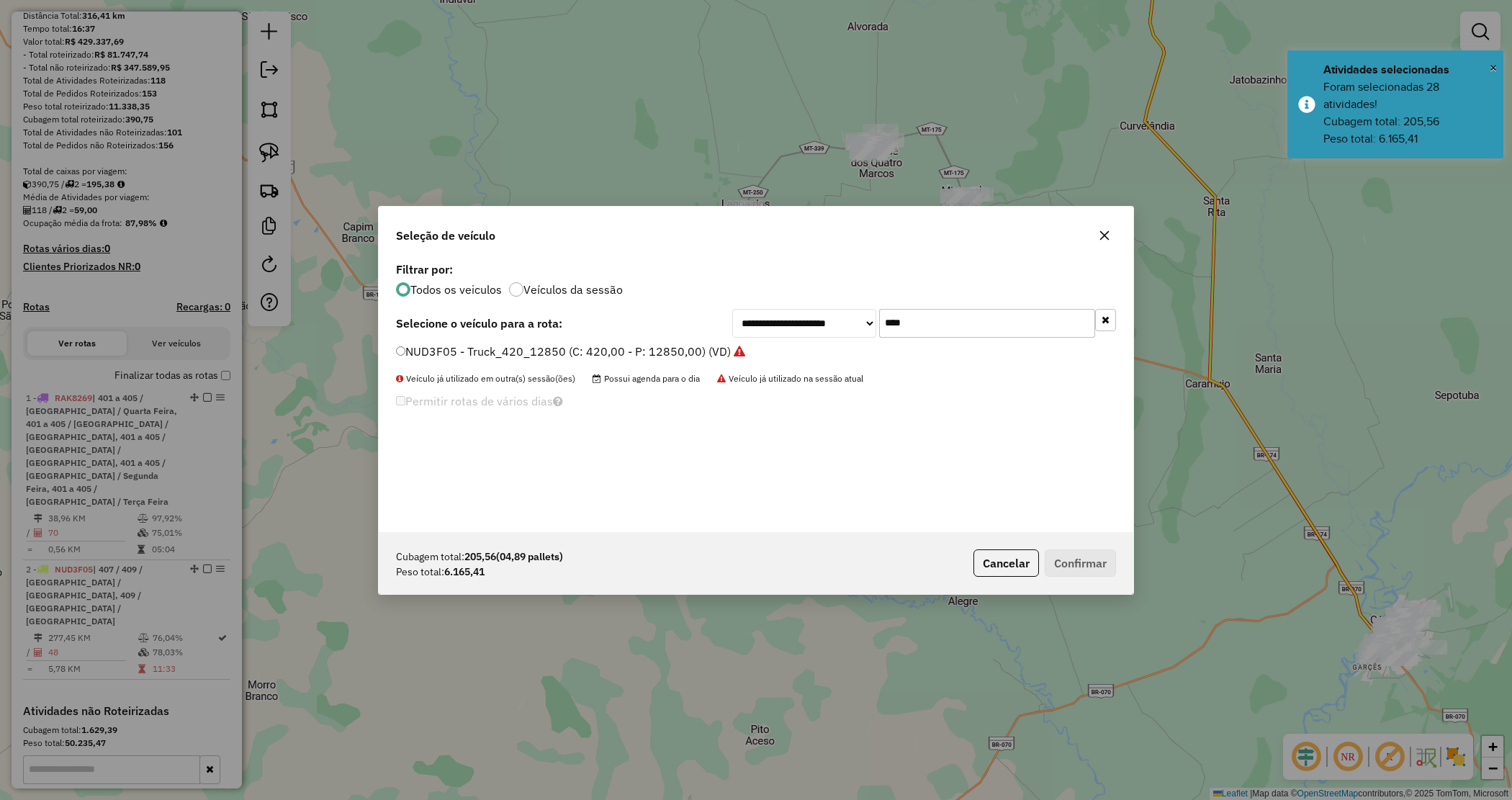
drag, startPoint x: 918, startPoint y: 312, endPoint x: 825, endPoint y: 292, distance: 95.1
click at [825, 292] on div "**********" at bounding box center [756, 395] width 755 height 274
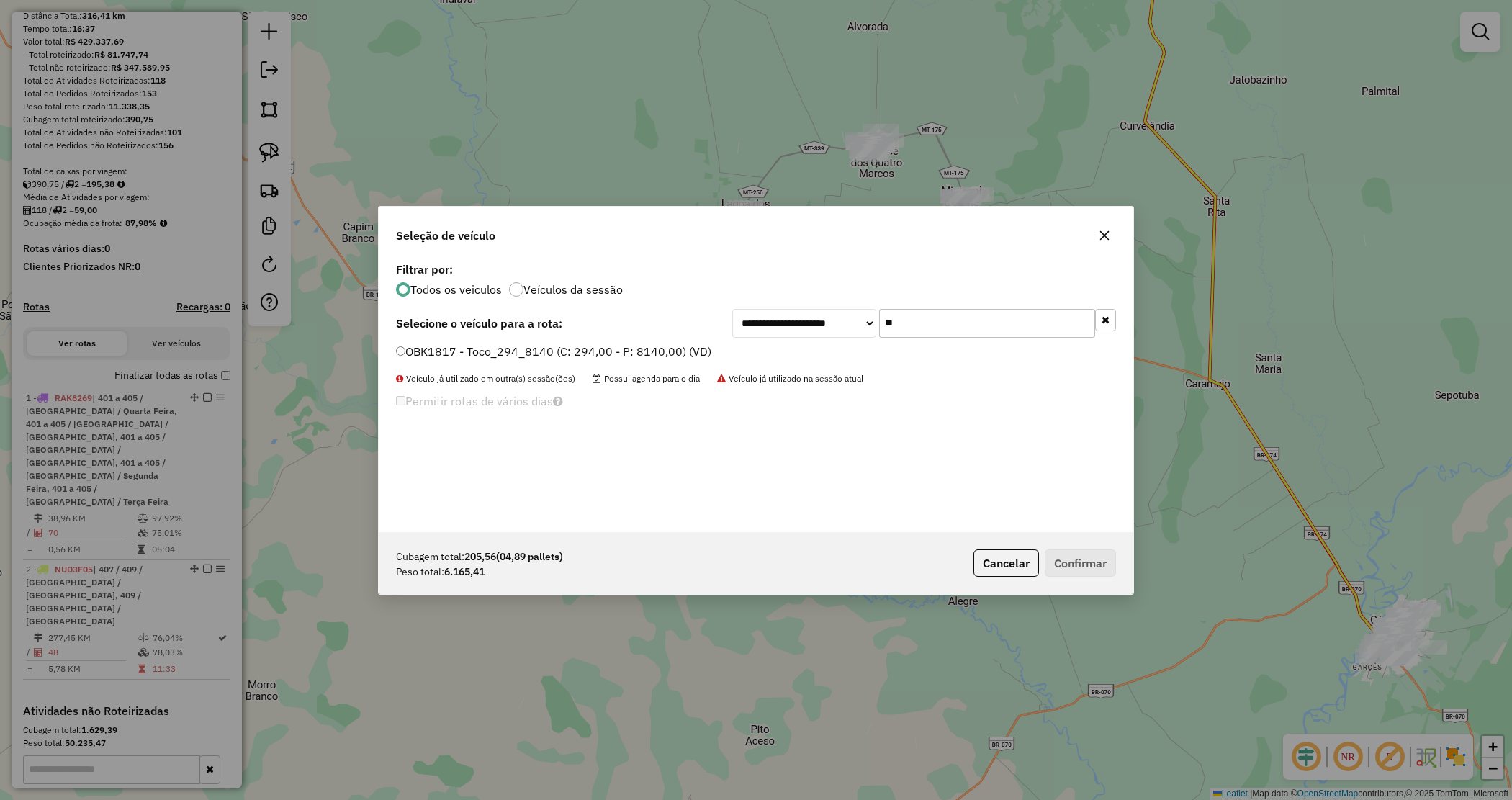
type input "**"
click at [662, 350] on label "OBK1817 - Toco_294_8140 (C: 294,00 - P: 8140,00) (VD)" at bounding box center [554, 351] width 316 height 17
click at [1081, 566] on button "Confirmar" at bounding box center [1080, 563] width 71 height 27
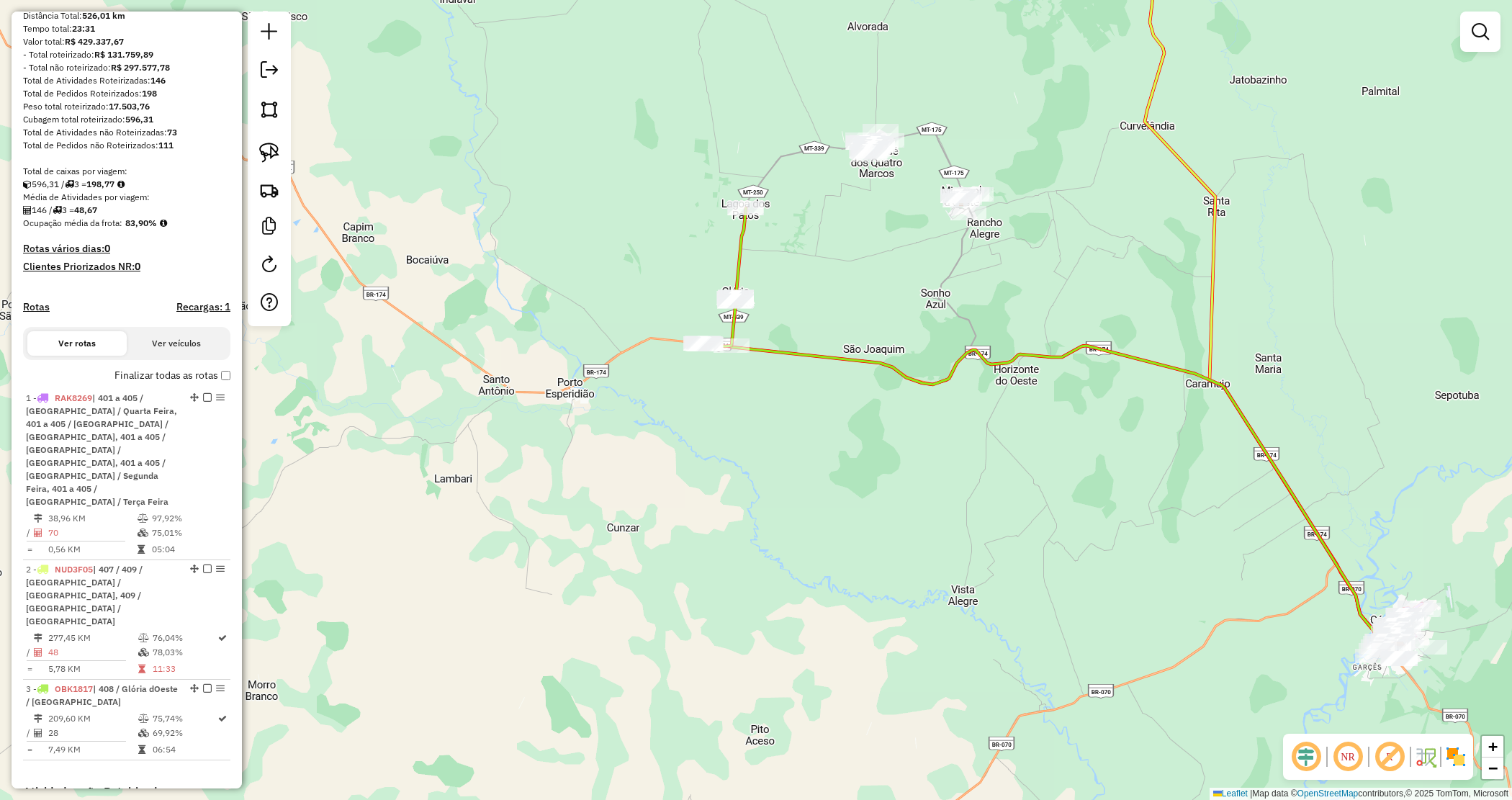
click at [848, 296] on div "Janela de atendimento Grade de atendimento Capacidade Transportadoras Veículos …" at bounding box center [756, 400] width 1512 height 800
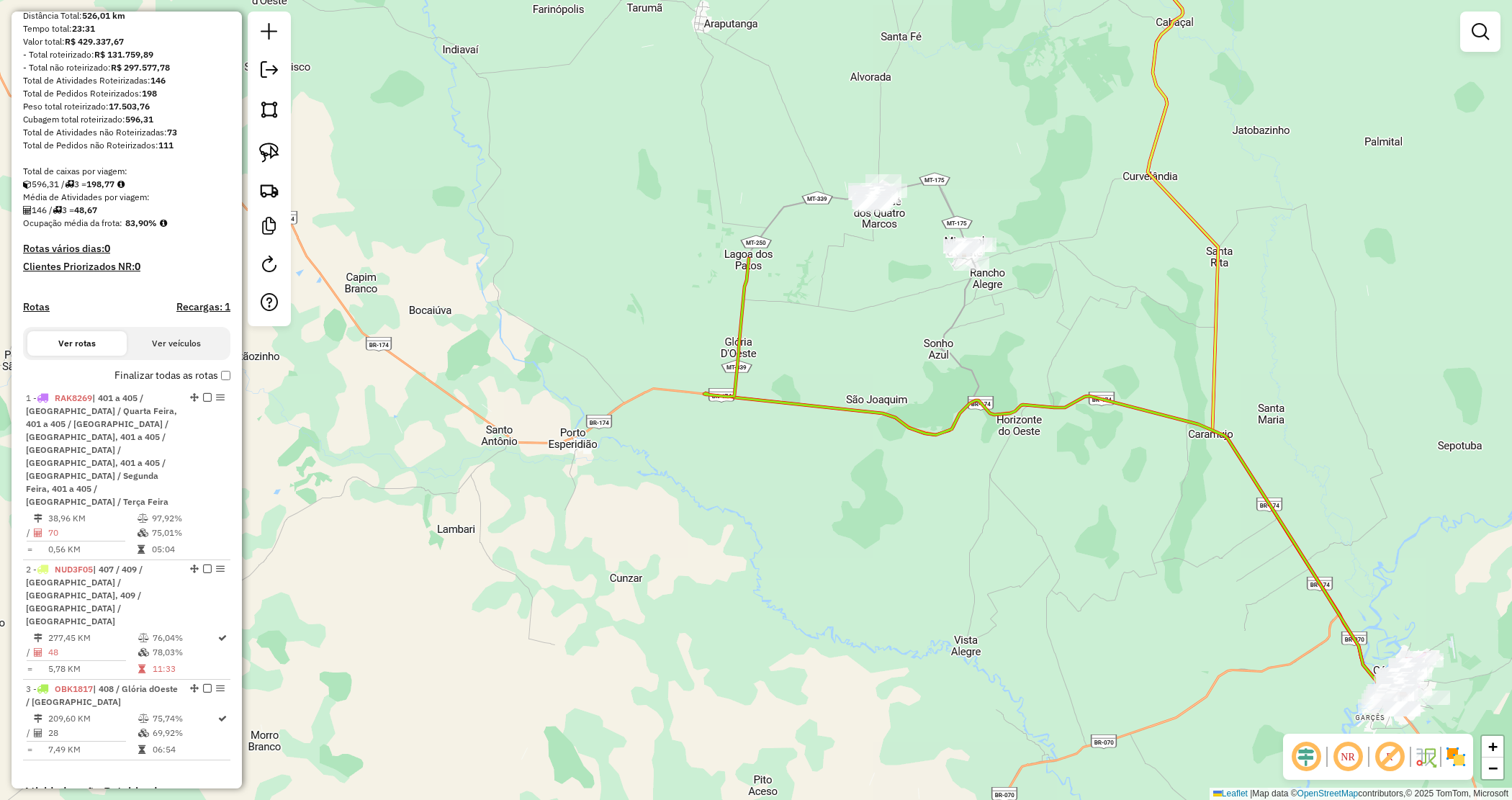
drag, startPoint x: 880, startPoint y: 340, endPoint x: 883, endPoint y: 322, distance: 18.2
click at [880, 346] on div "Janela de atendimento Grade de atendimento Capacidade Transportadoras Veículos …" at bounding box center [756, 400] width 1512 height 800
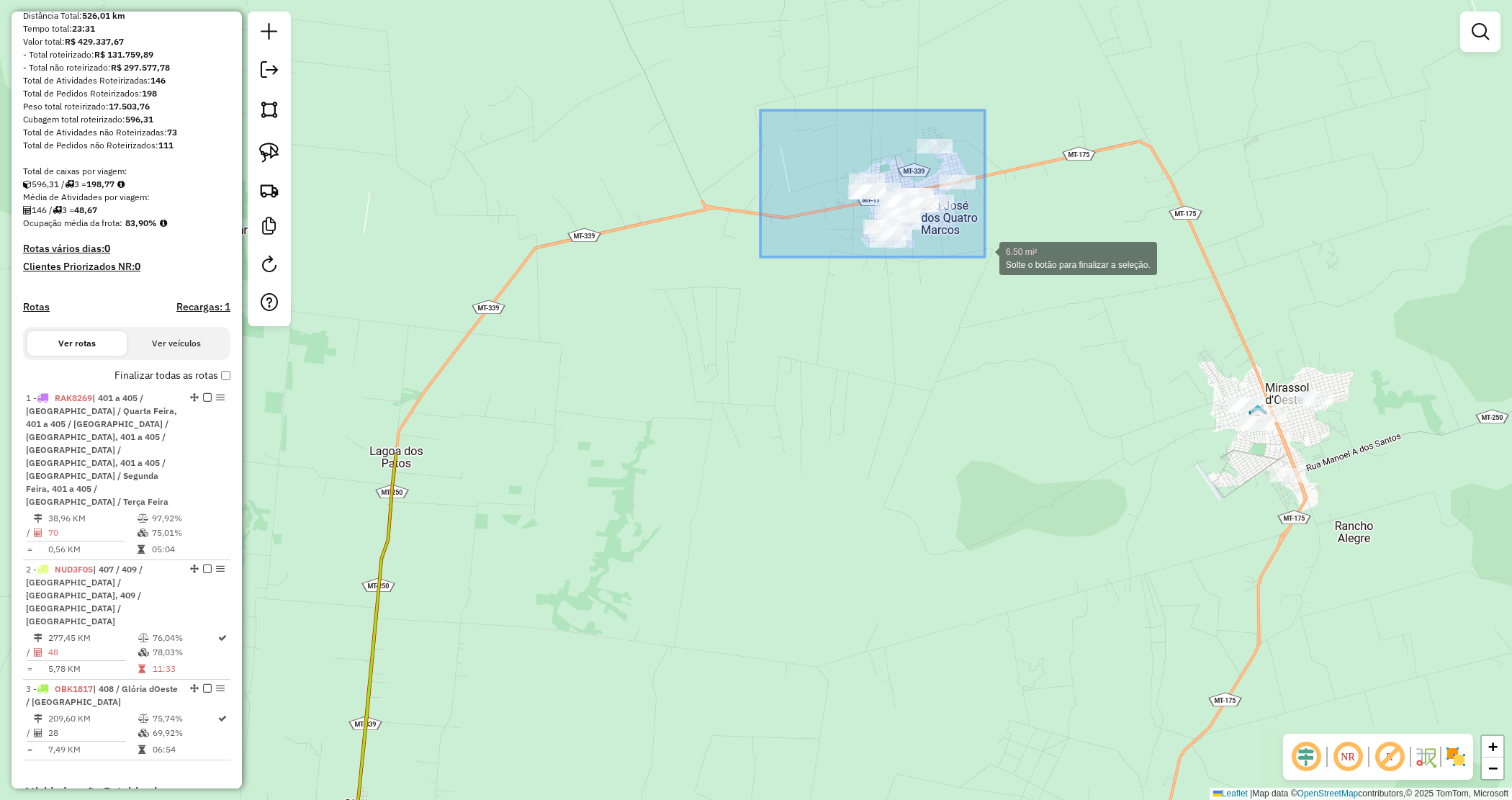
drag, startPoint x: 772, startPoint y: 119, endPoint x: 1017, endPoint y: 286, distance: 296.5
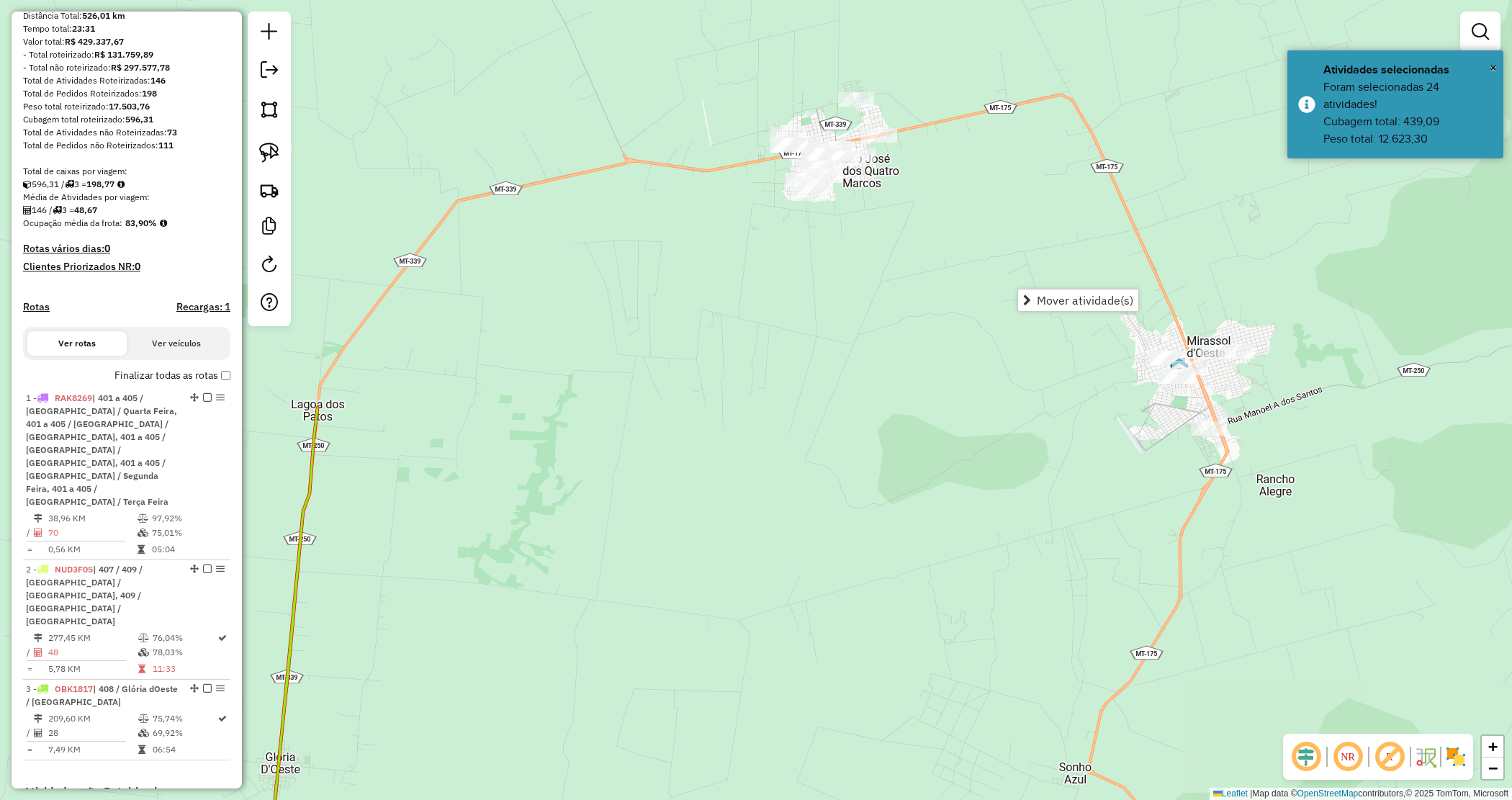
drag, startPoint x: 980, startPoint y: 404, endPoint x: 944, endPoint y: 391, distance: 38.3
click at [944, 391] on div "Janela de atendimento Grade de atendimento Capacidade Transportadoras Veículos …" at bounding box center [756, 400] width 1512 height 800
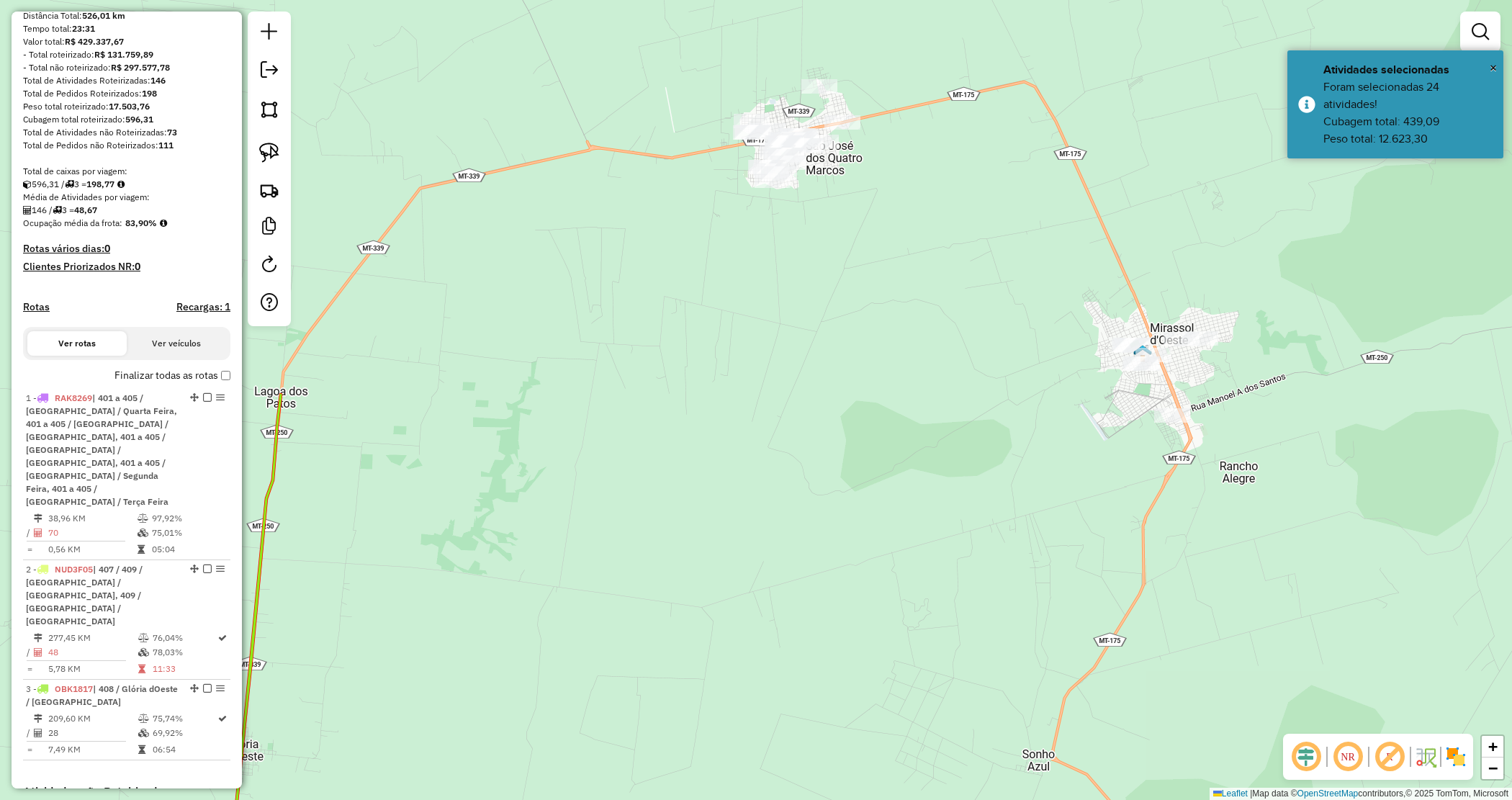
click at [944, 391] on div "Janela de atendimento Grade de atendimento Capacidade Transportadoras Veículos …" at bounding box center [756, 400] width 1512 height 800
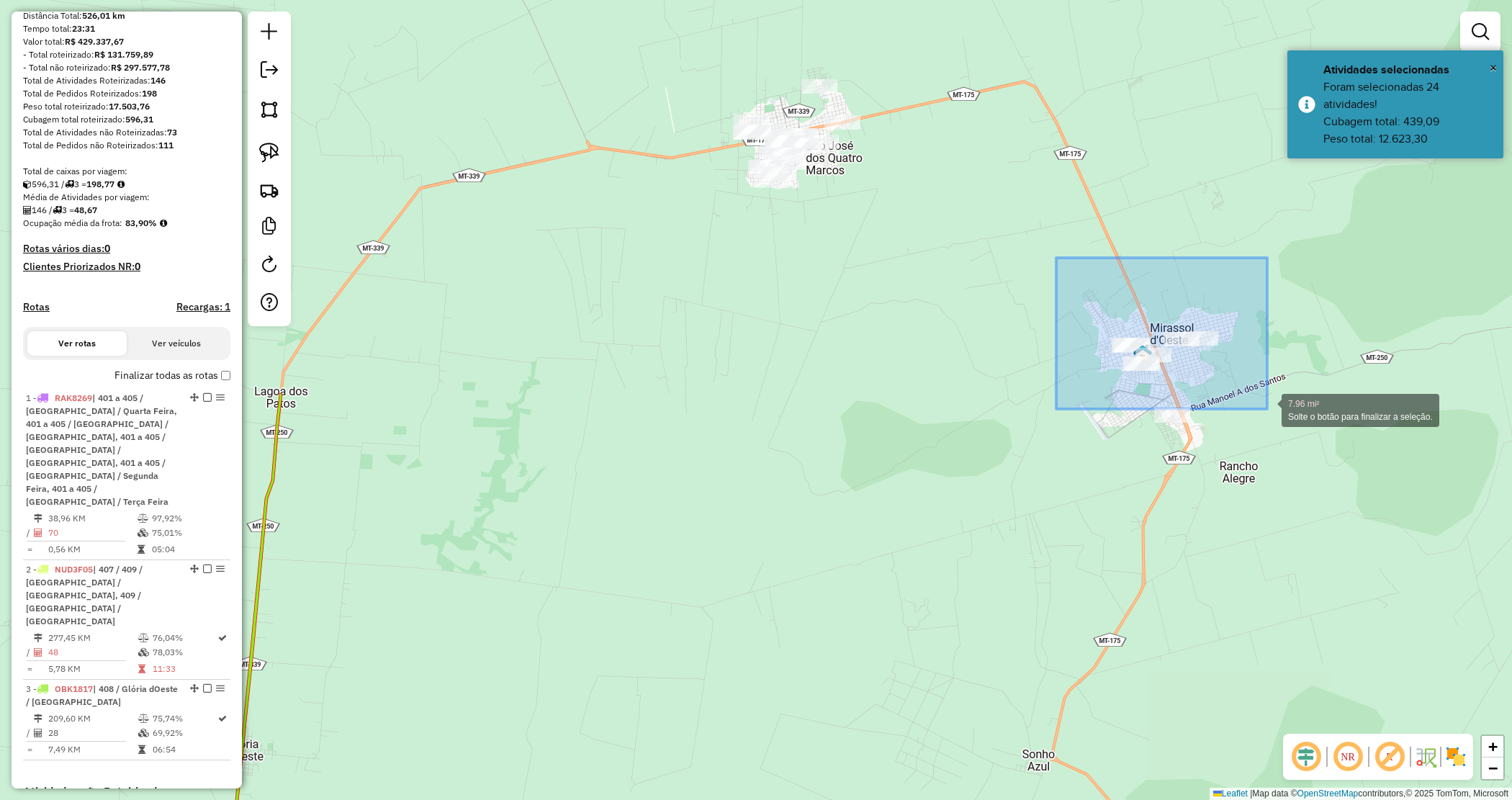
drag, startPoint x: 1084, startPoint y: 275, endPoint x: 1286, endPoint y: 458, distance: 272.6
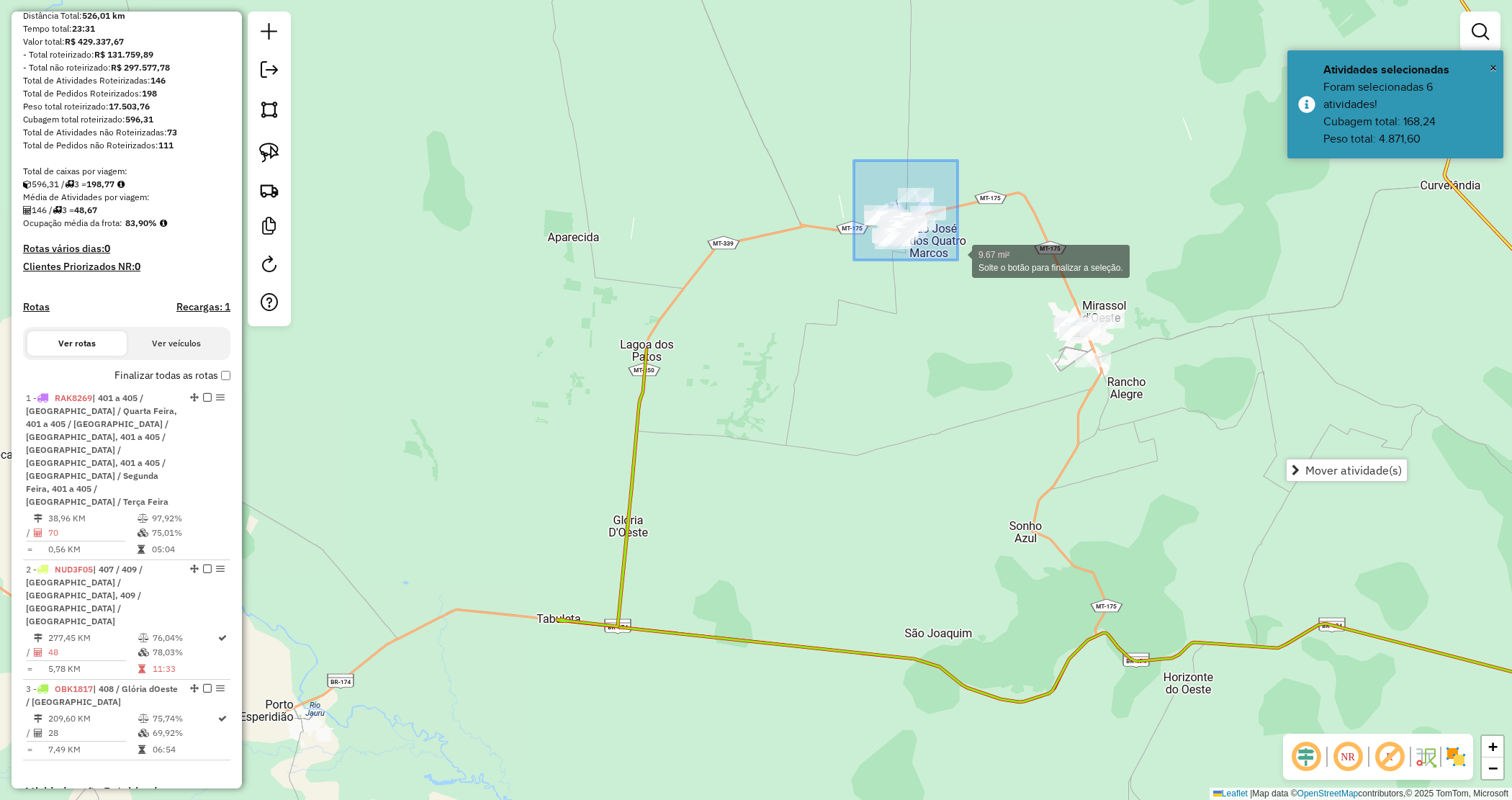
drag, startPoint x: 912, startPoint y: 229, endPoint x: 958, endPoint y: 259, distance: 54.9
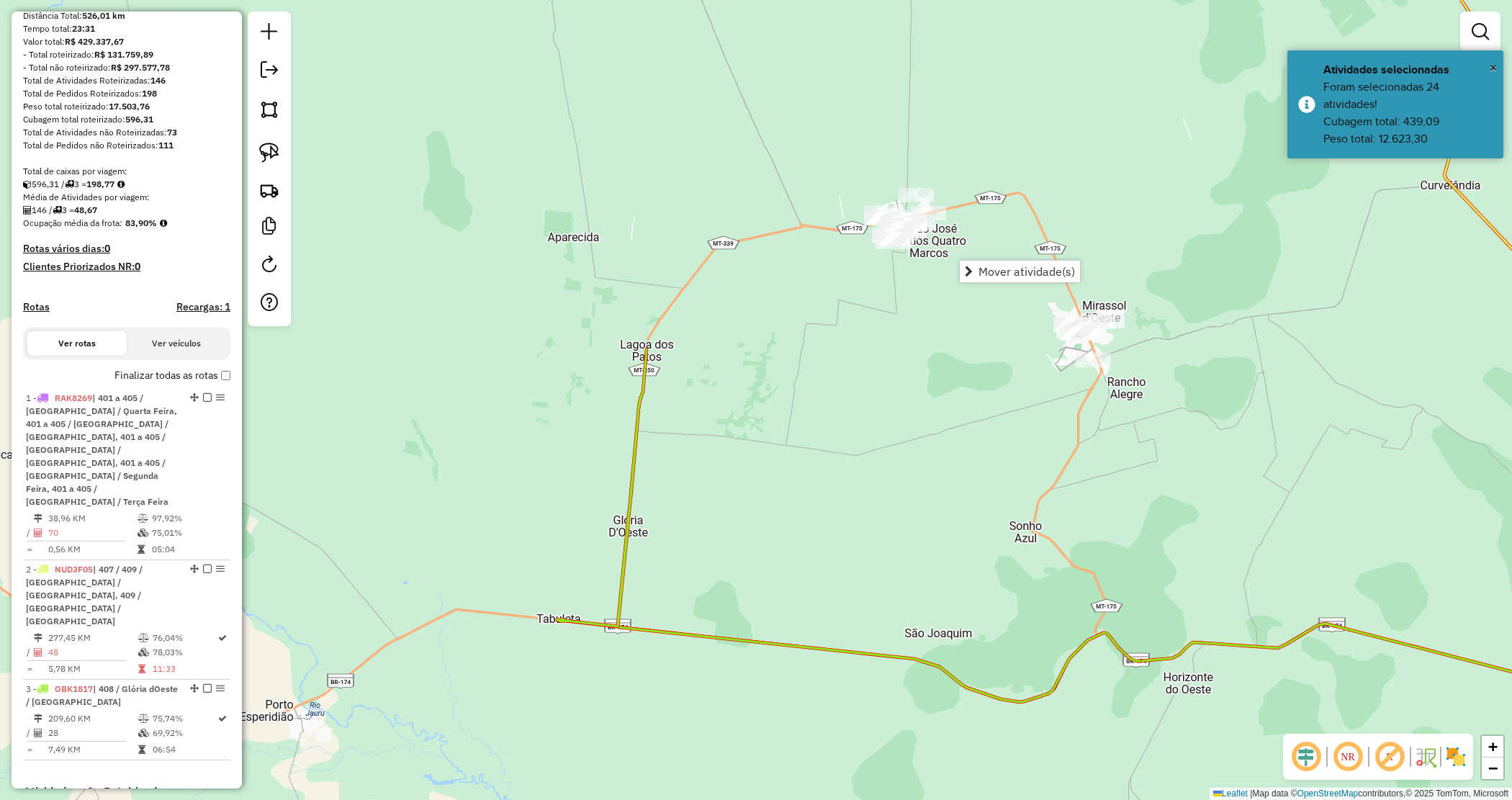
click at [937, 314] on div "Janela de atendimento Grade de atendimento Capacidade Transportadoras Veículos …" at bounding box center [756, 400] width 1512 height 800
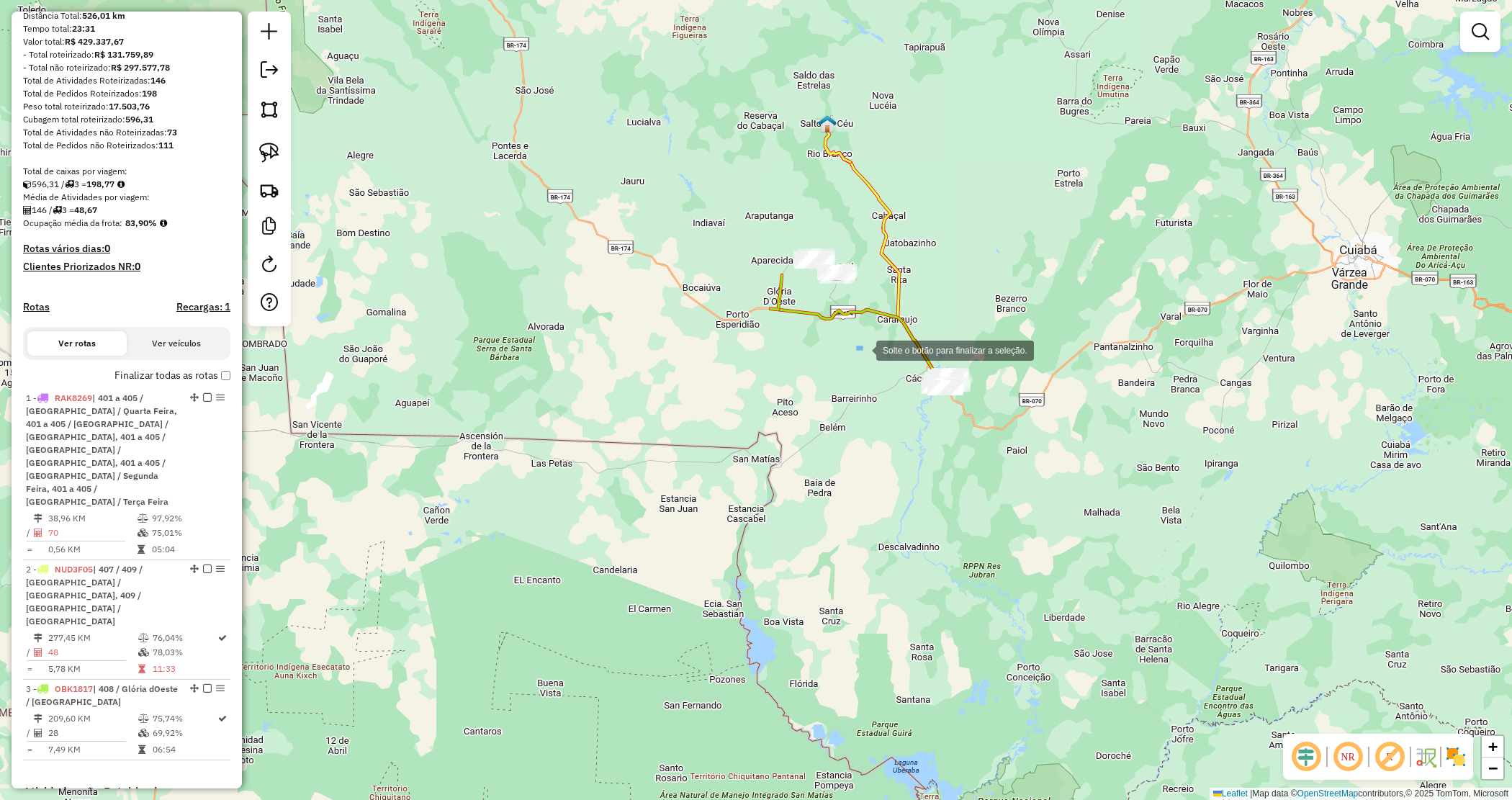
drag, startPoint x: 862, startPoint y: 349, endPoint x: 1038, endPoint y: 441, distance: 198.6
click at [1197, 405] on div "Janela de atendimento Grade de atendimento Capacidade Transportadoras Veículos …" at bounding box center [756, 400] width 1512 height 800
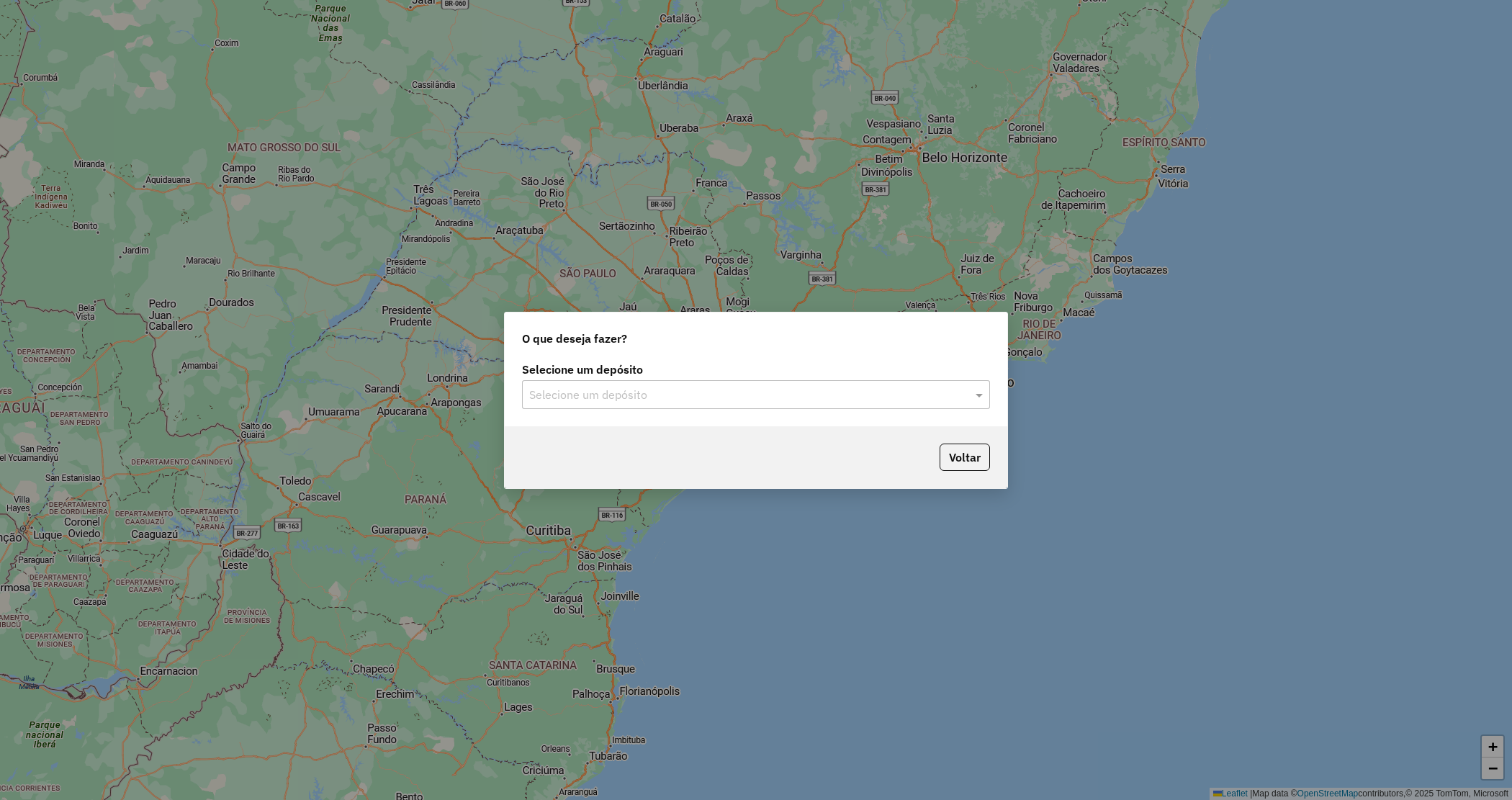
click at [655, 409] on div "Selecione um depósito Selecione um depósito" at bounding box center [756, 392] width 503 height 68
click at [670, 391] on input "text" at bounding box center [742, 395] width 425 height 17
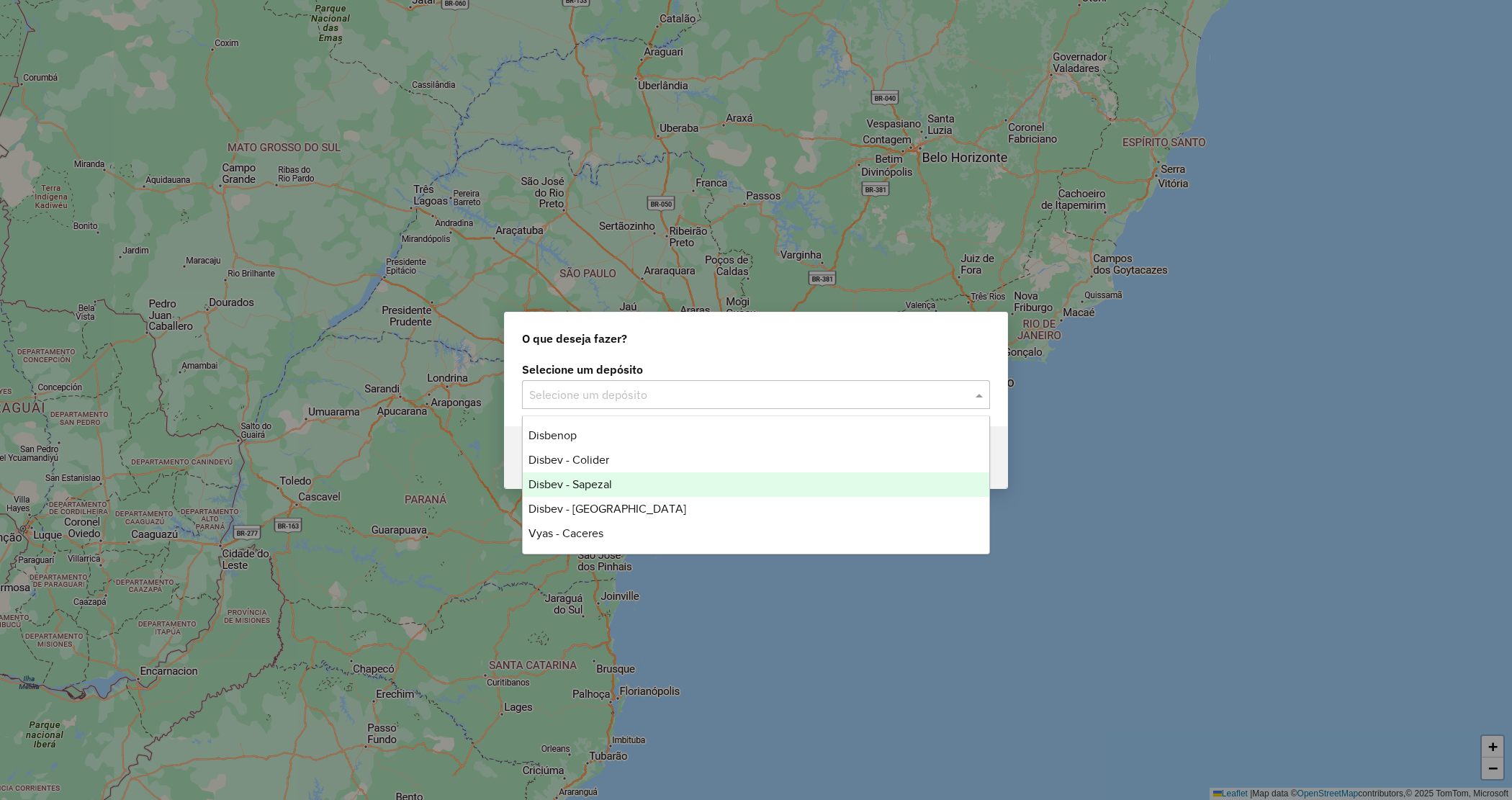
click at [600, 487] on span "Disbev - Sapezal" at bounding box center [570, 483] width 84 height 12
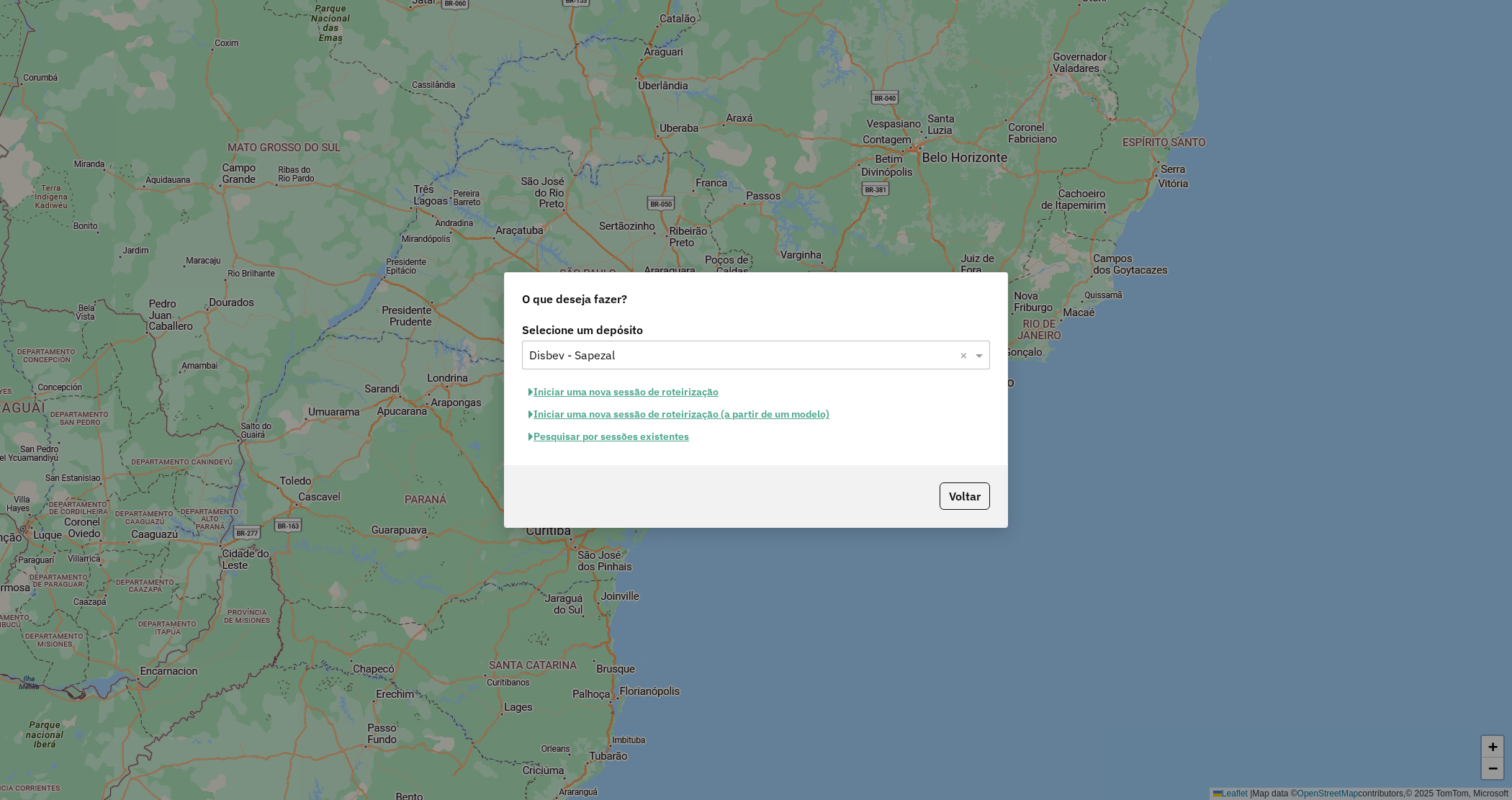
click at [590, 390] on button "Iniciar uma nova sessão de roteirização" at bounding box center [623, 392] width 203 height 22
select select "*"
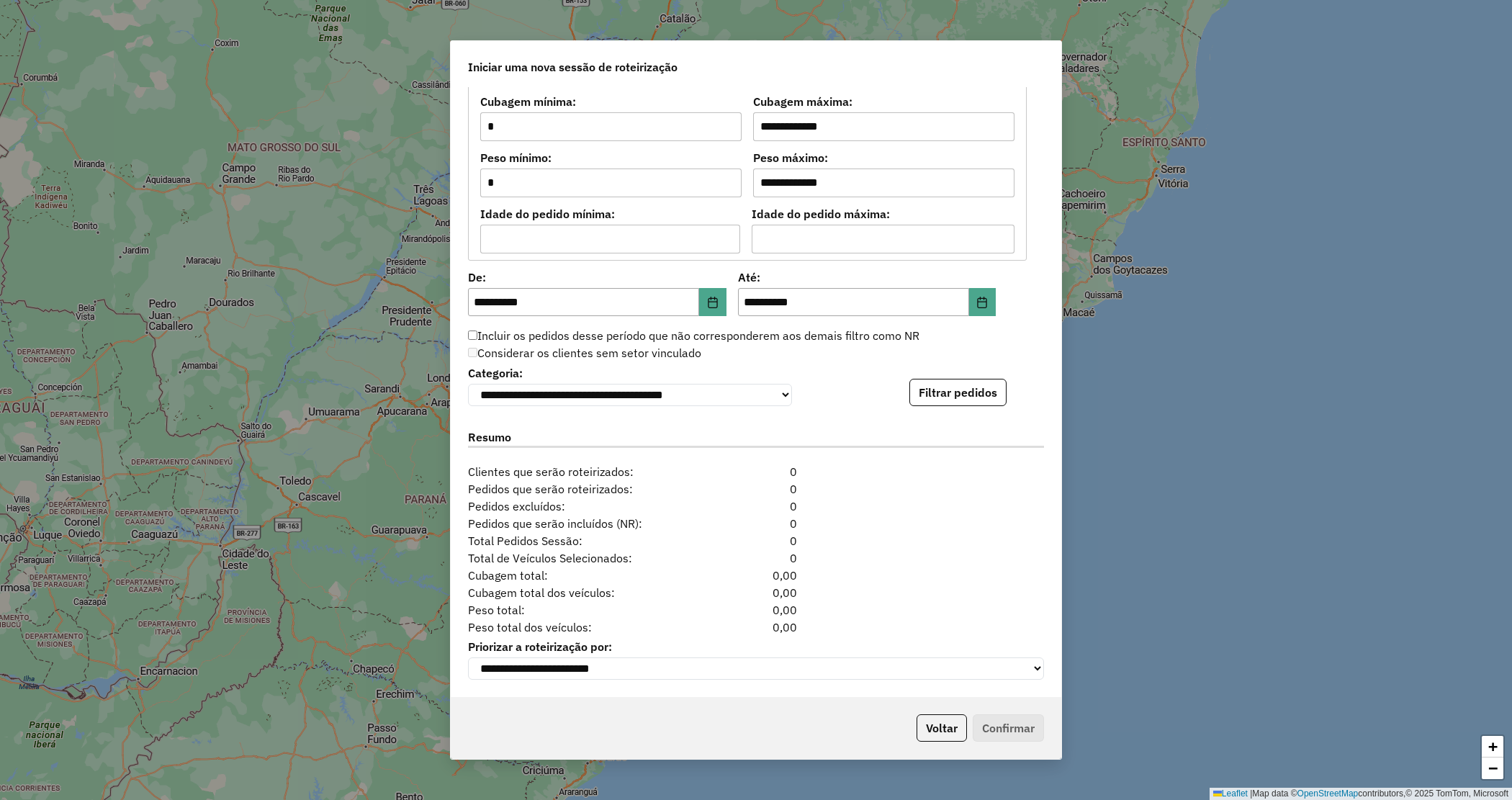
scroll to position [1218, 0]
click at [998, 385] on button "Filtrar pedidos" at bounding box center [958, 392] width 98 height 27
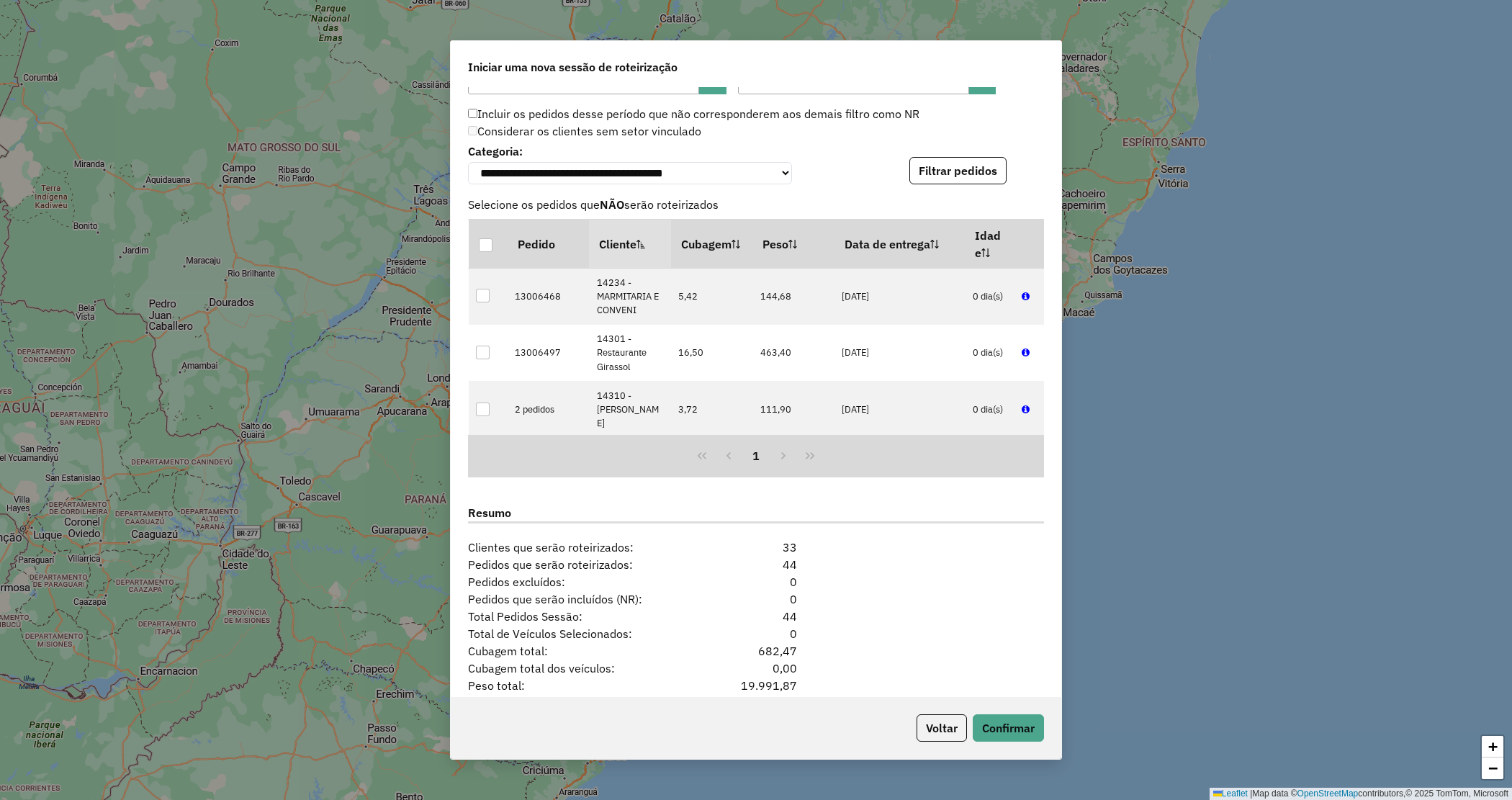
scroll to position [1514, 0]
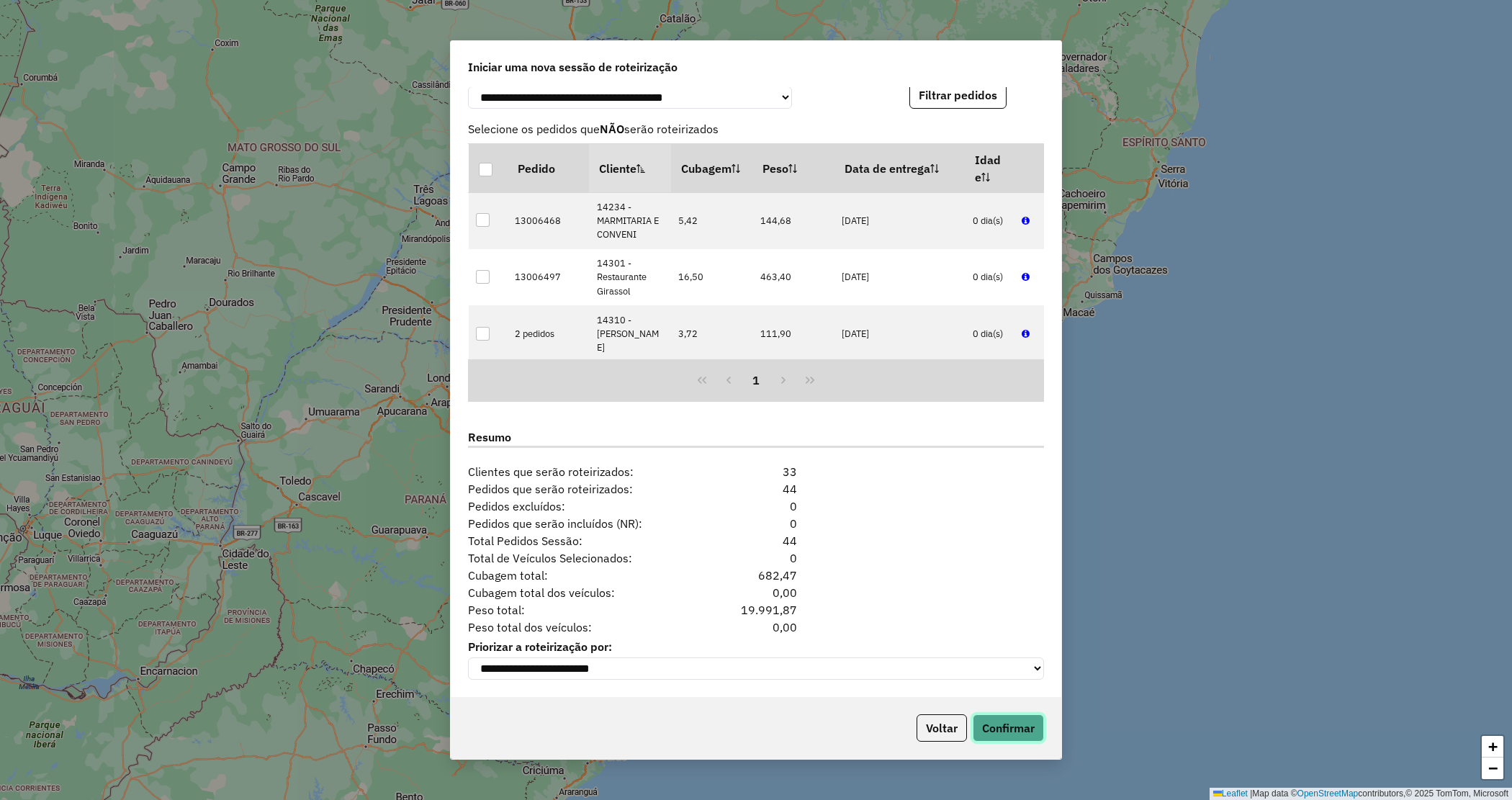
click at [1013, 727] on button "Confirmar" at bounding box center [1008, 728] width 71 height 27
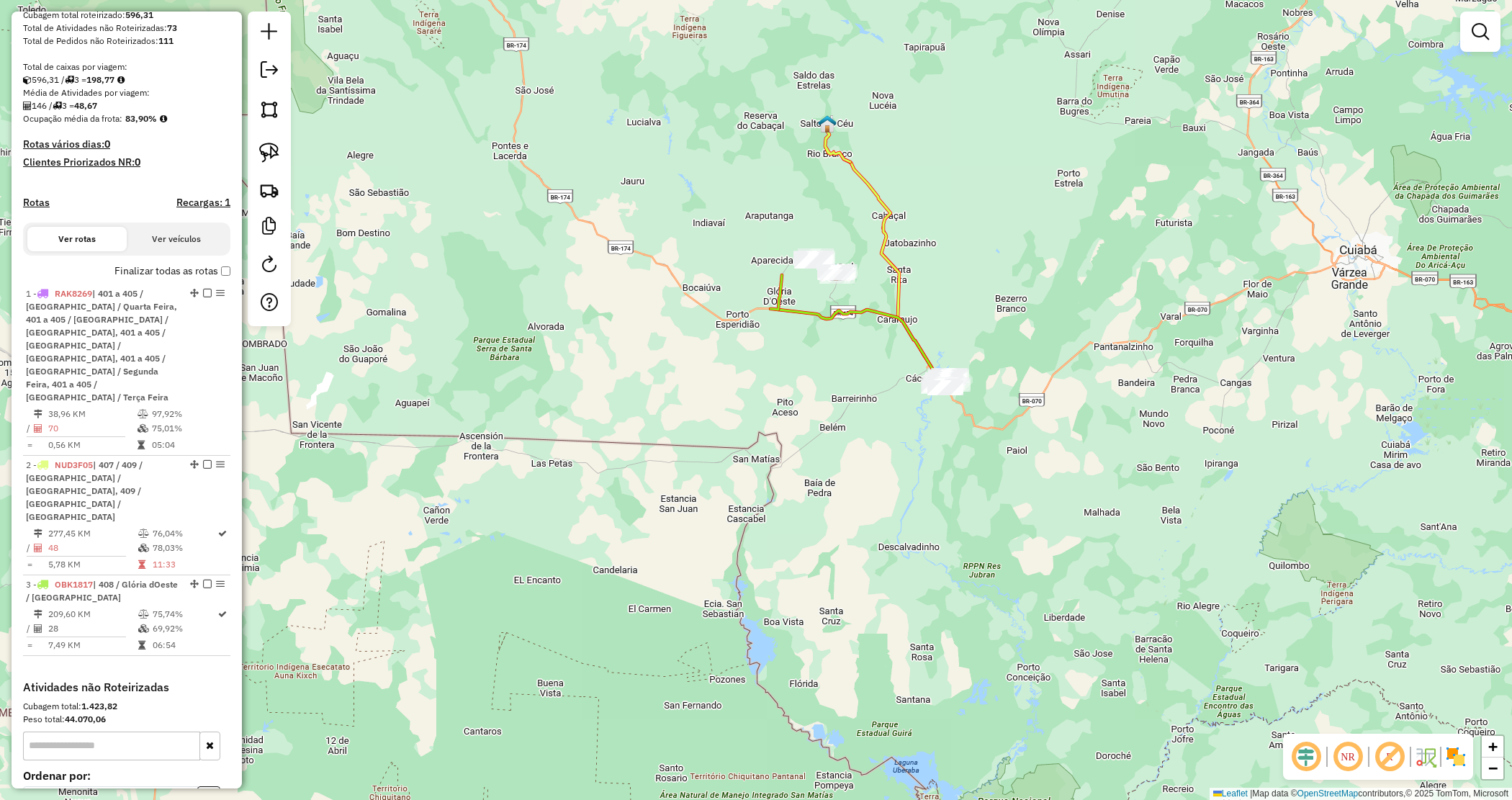
scroll to position [354, 0]
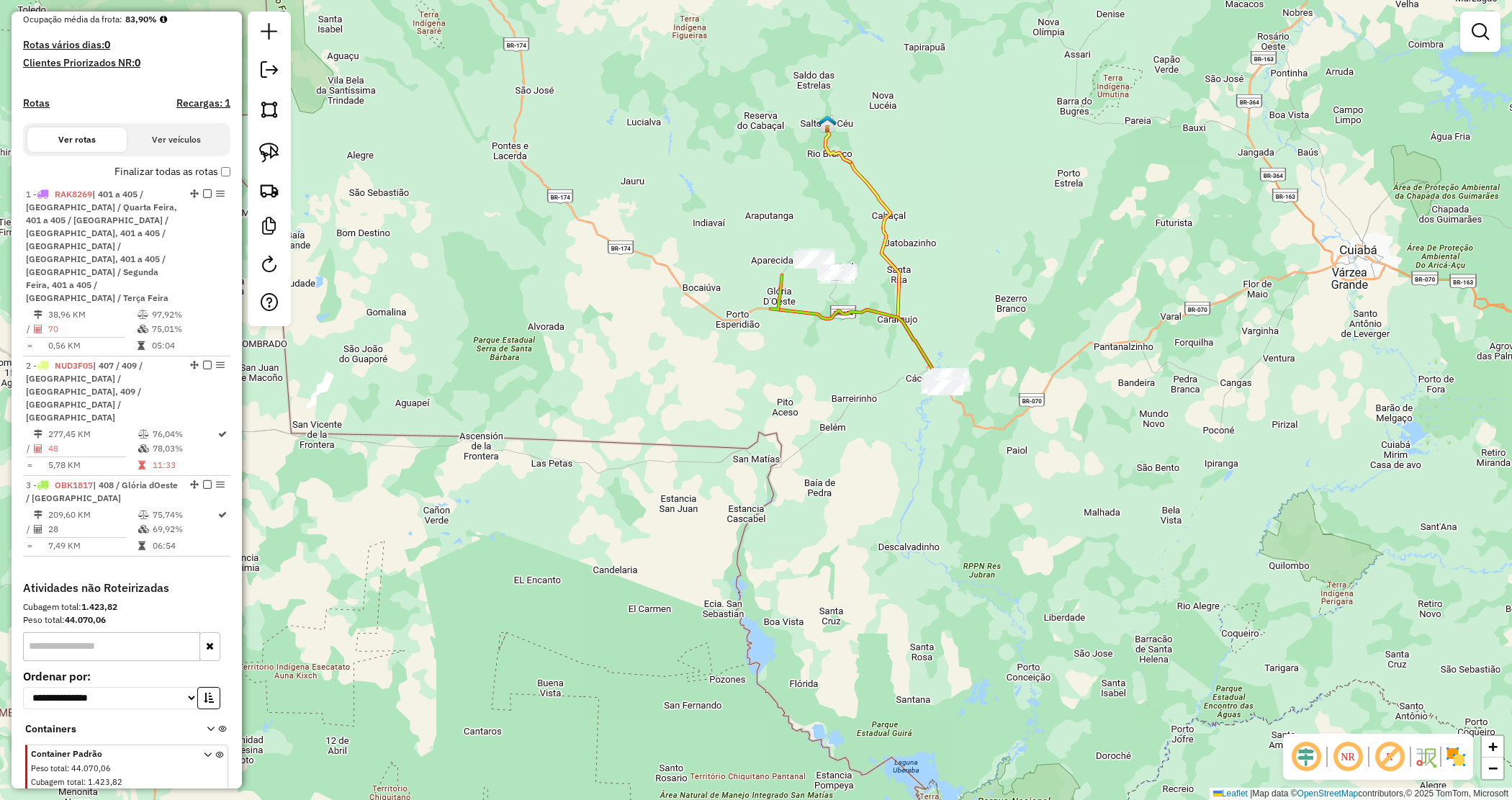
click at [59, 632] on input "text" at bounding box center [111, 647] width 177 height 29
type input "****"
click at [203, 751] on icon at bounding box center [207, 777] width 8 height 54
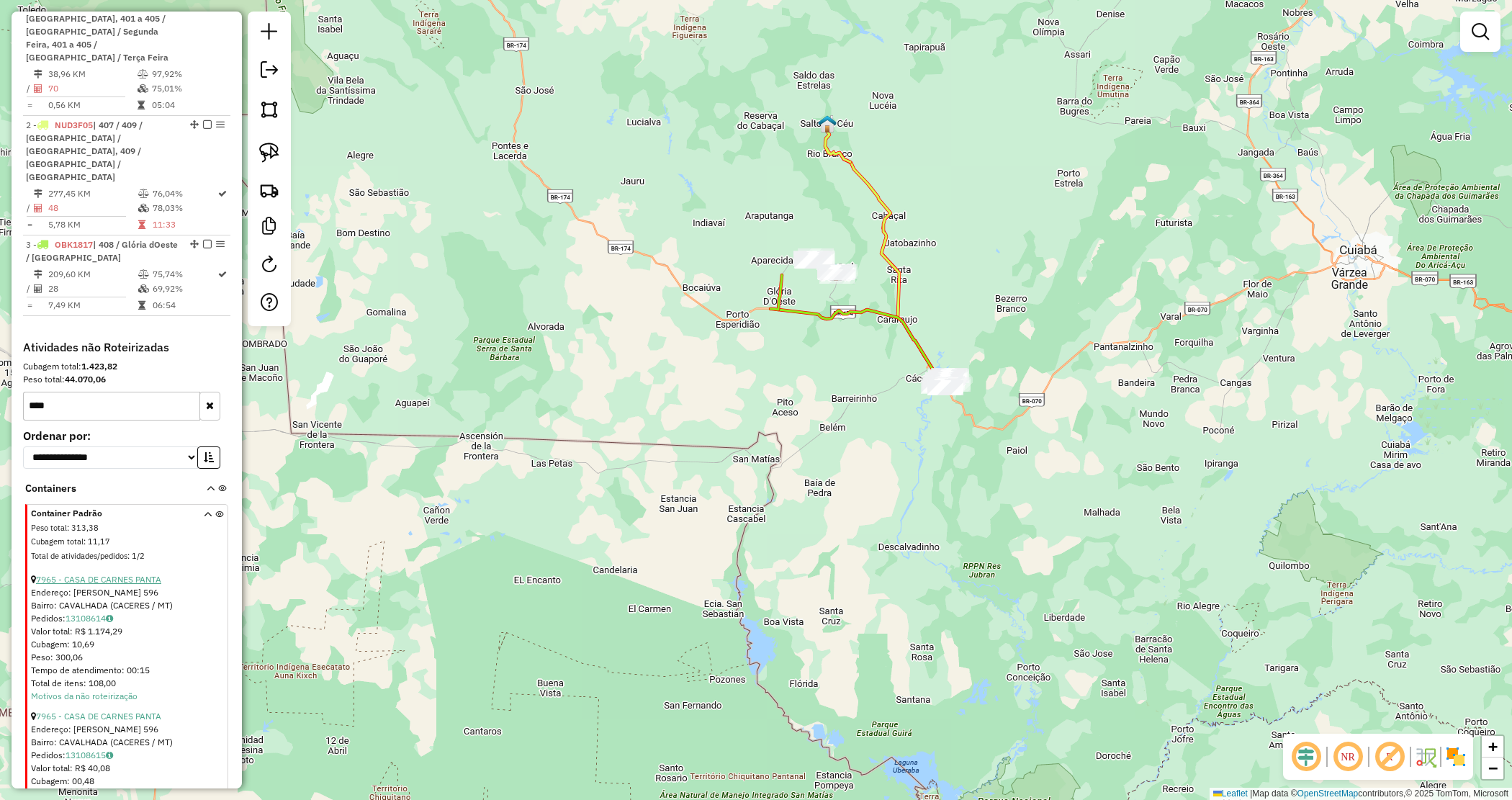
scroll to position [623, 0]
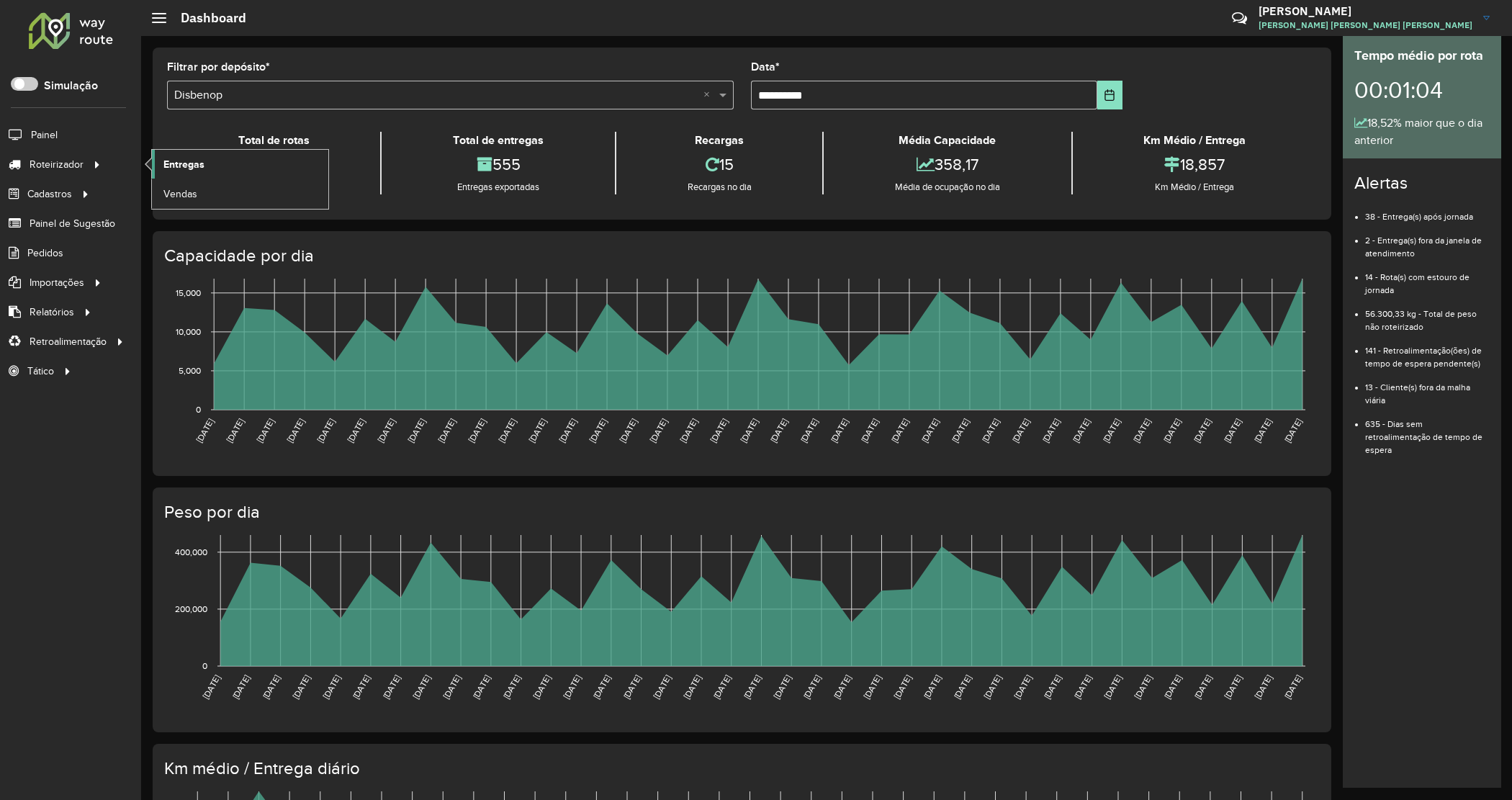
click at [188, 163] on span "Entregas" at bounding box center [183, 164] width 41 height 16
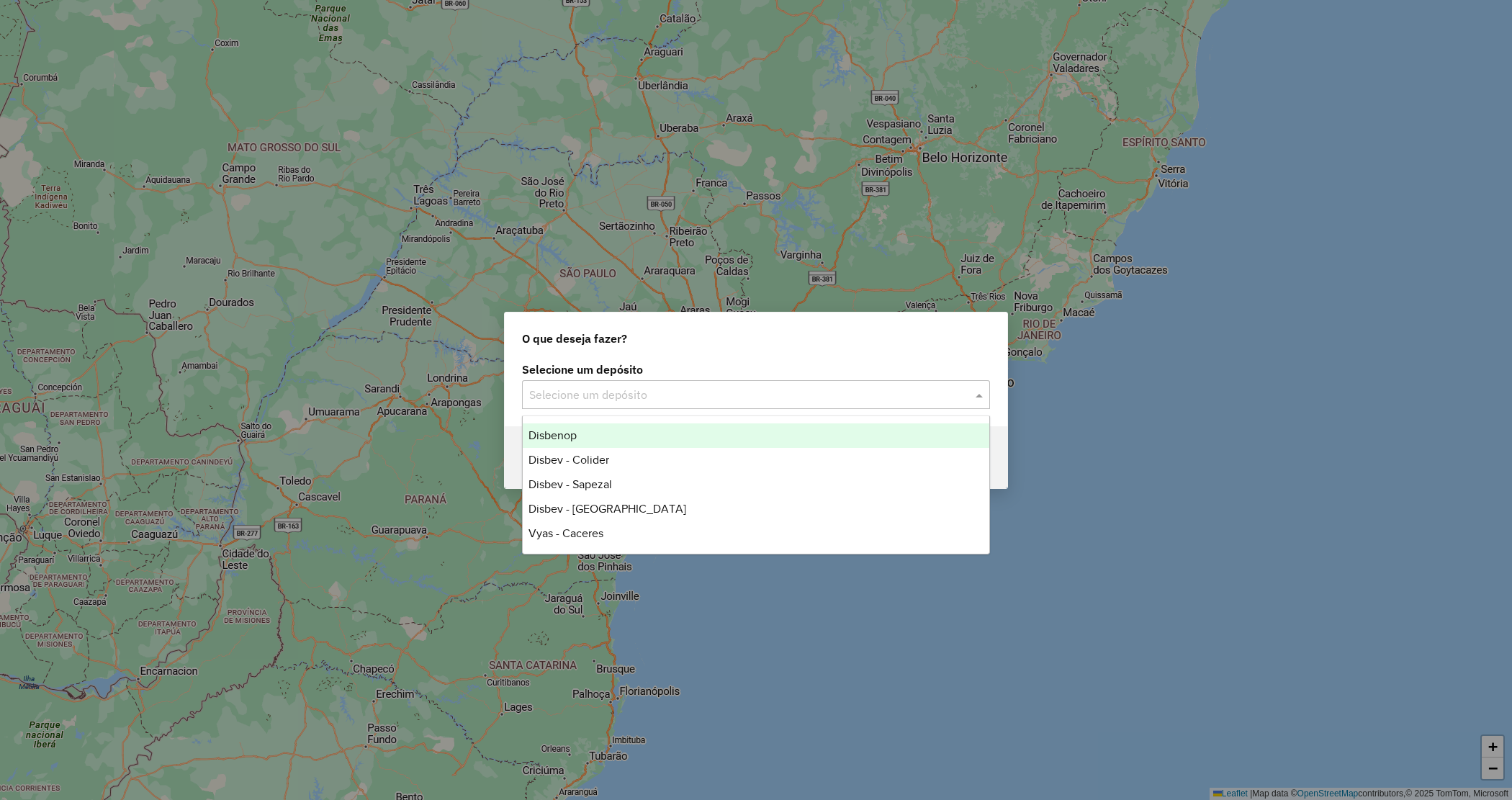
click at [754, 396] on input "text" at bounding box center [742, 395] width 425 height 17
click at [610, 455] on div "Disbev - Colider" at bounding box center [756, 460] width 466 height 25
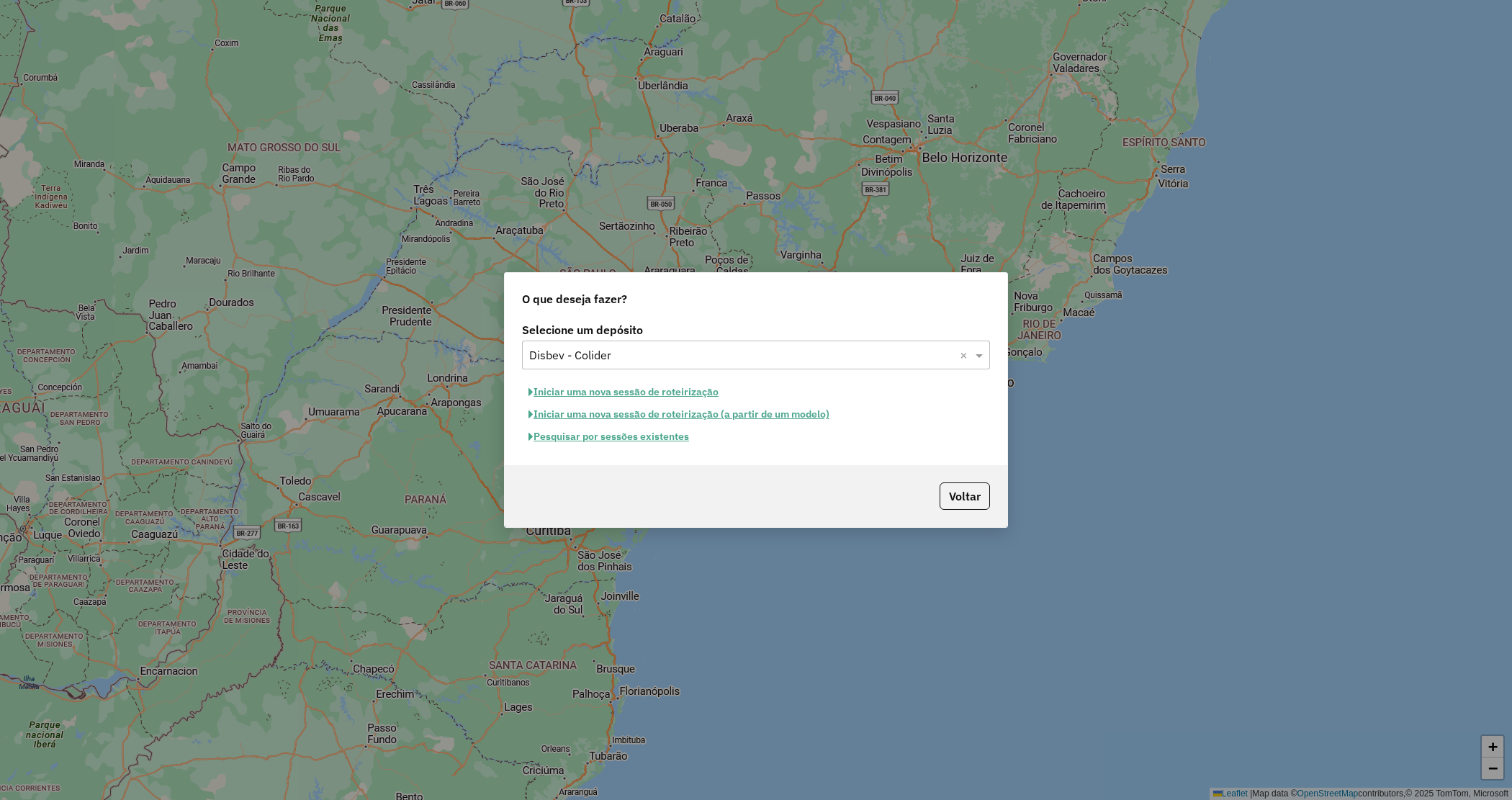
click at [685, 393] on button "Iniciar uma nova sessão de roteirização" at bounding box center [623, 392] width 203 height 22
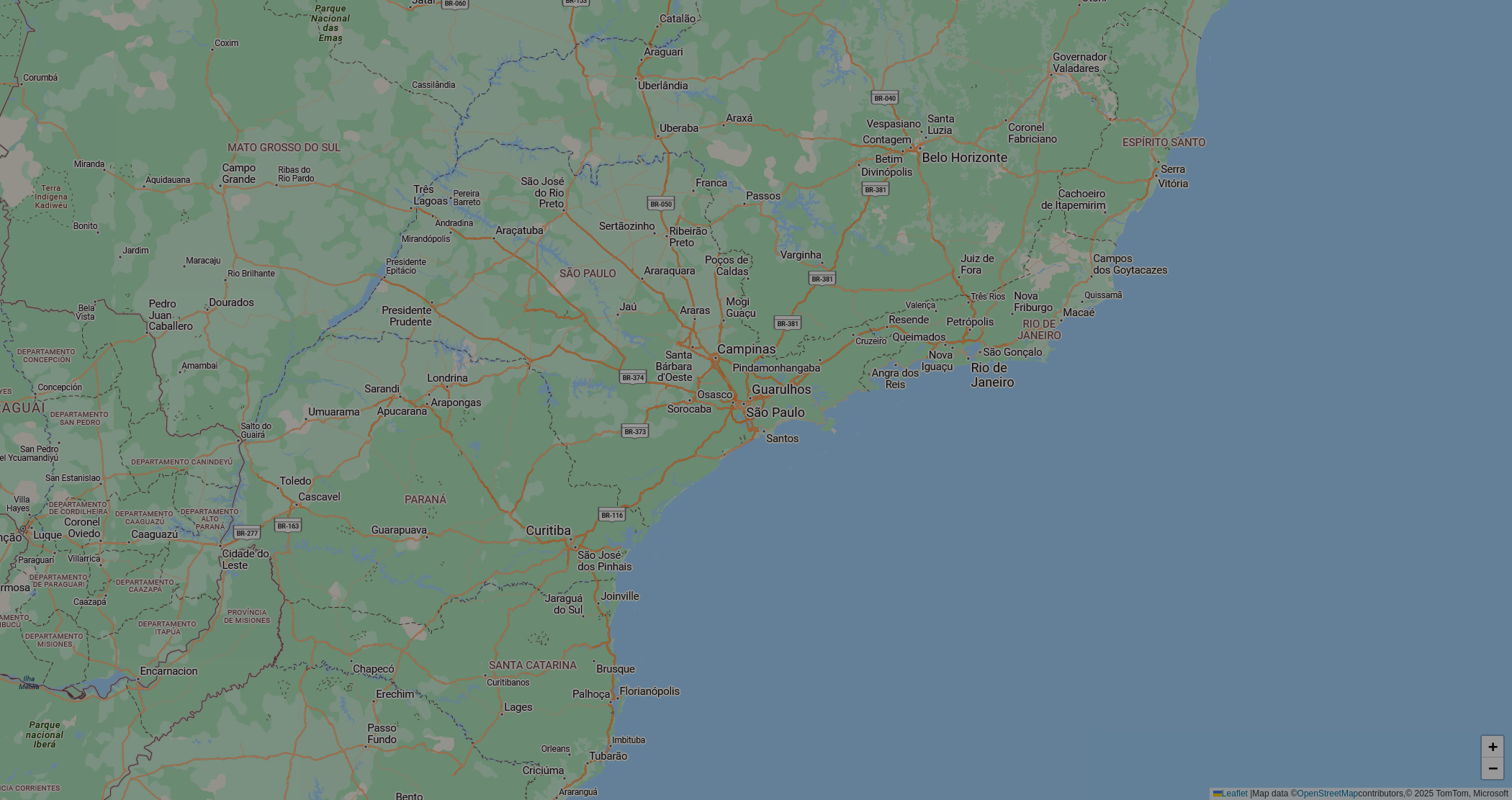
select select "*"
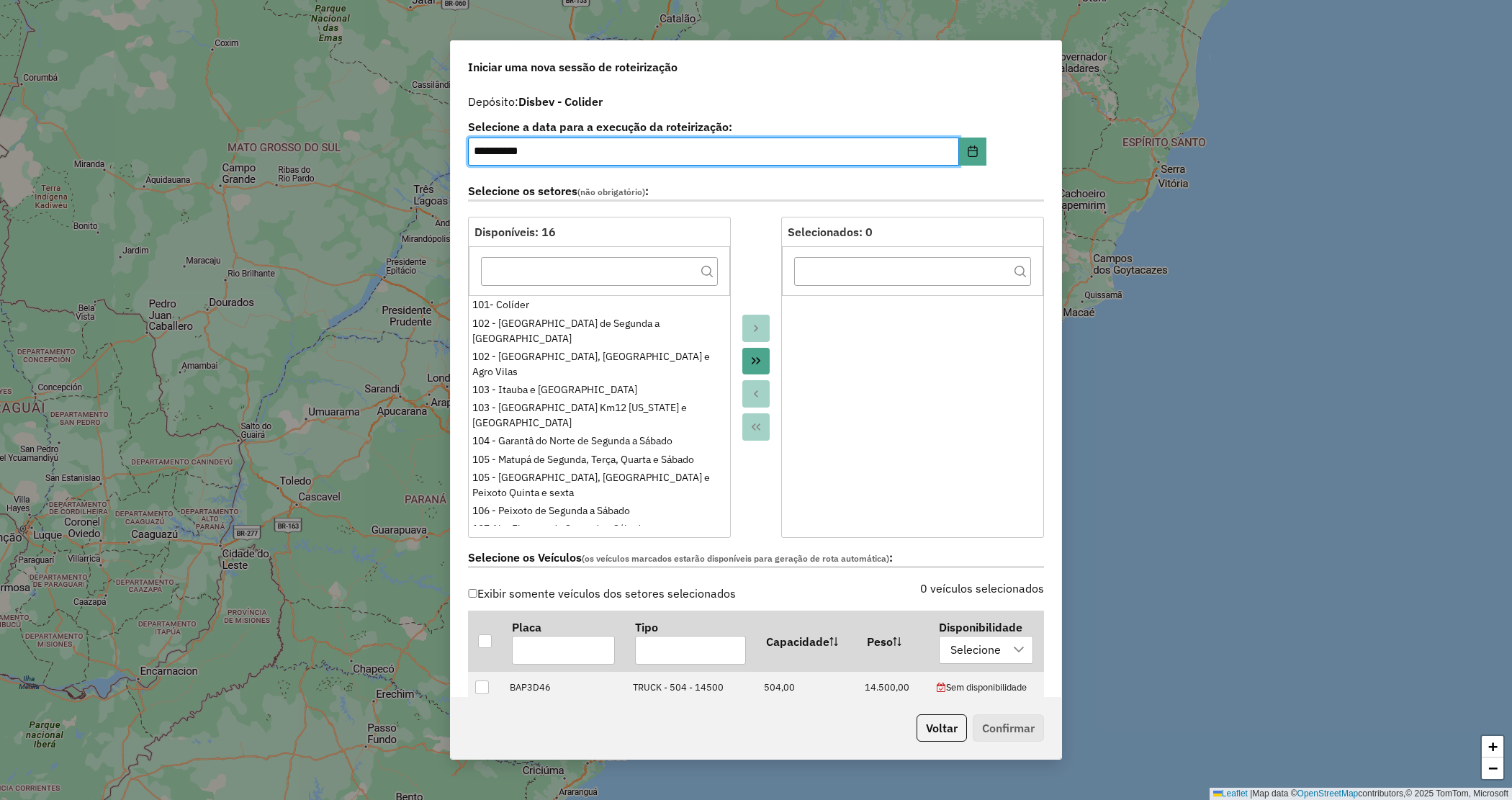
click at [750, 353] on button "Move All to Target" at bounding box center [756, 361] width 27 height 27
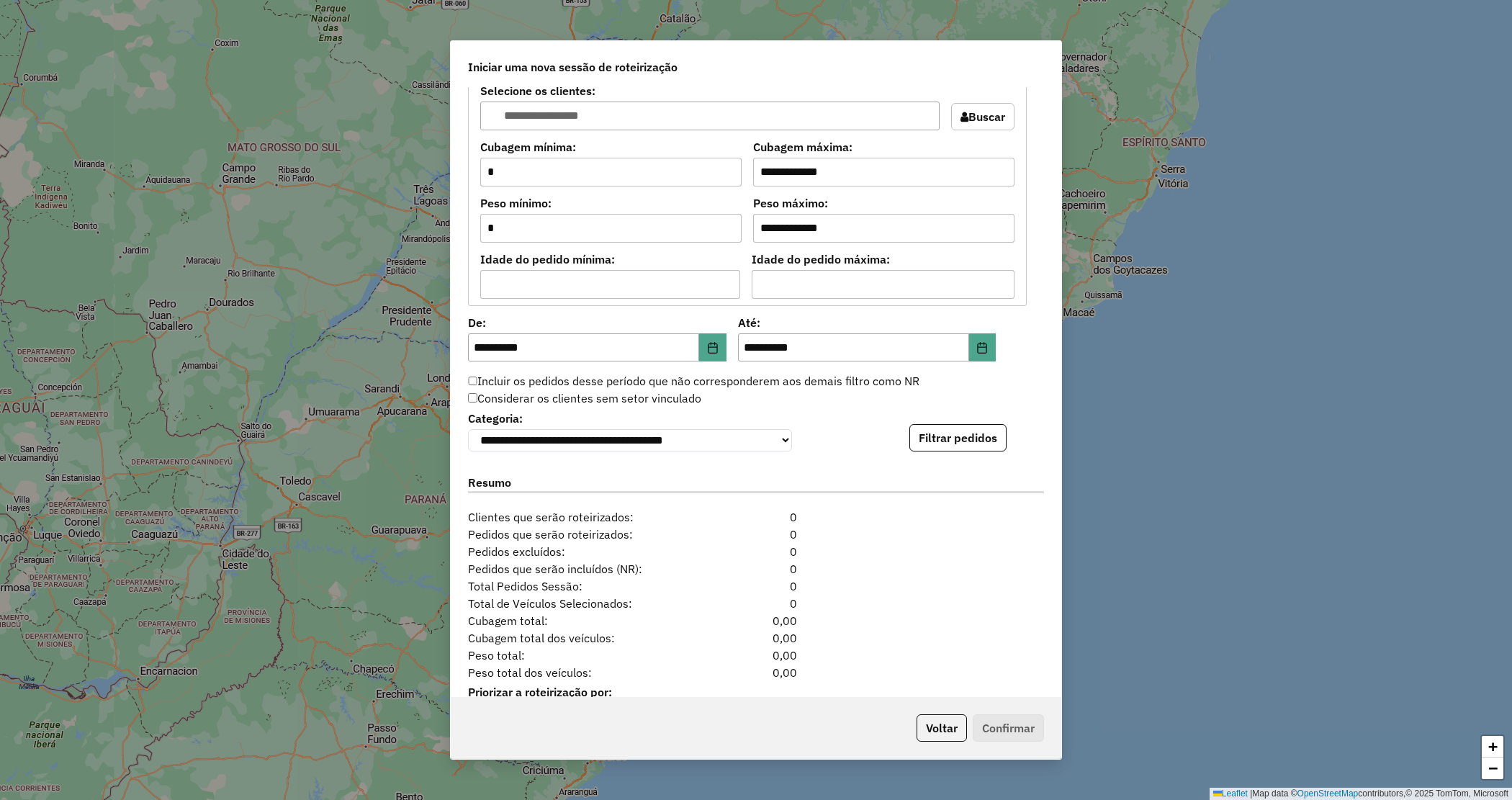
scroll to position [1218, 0]
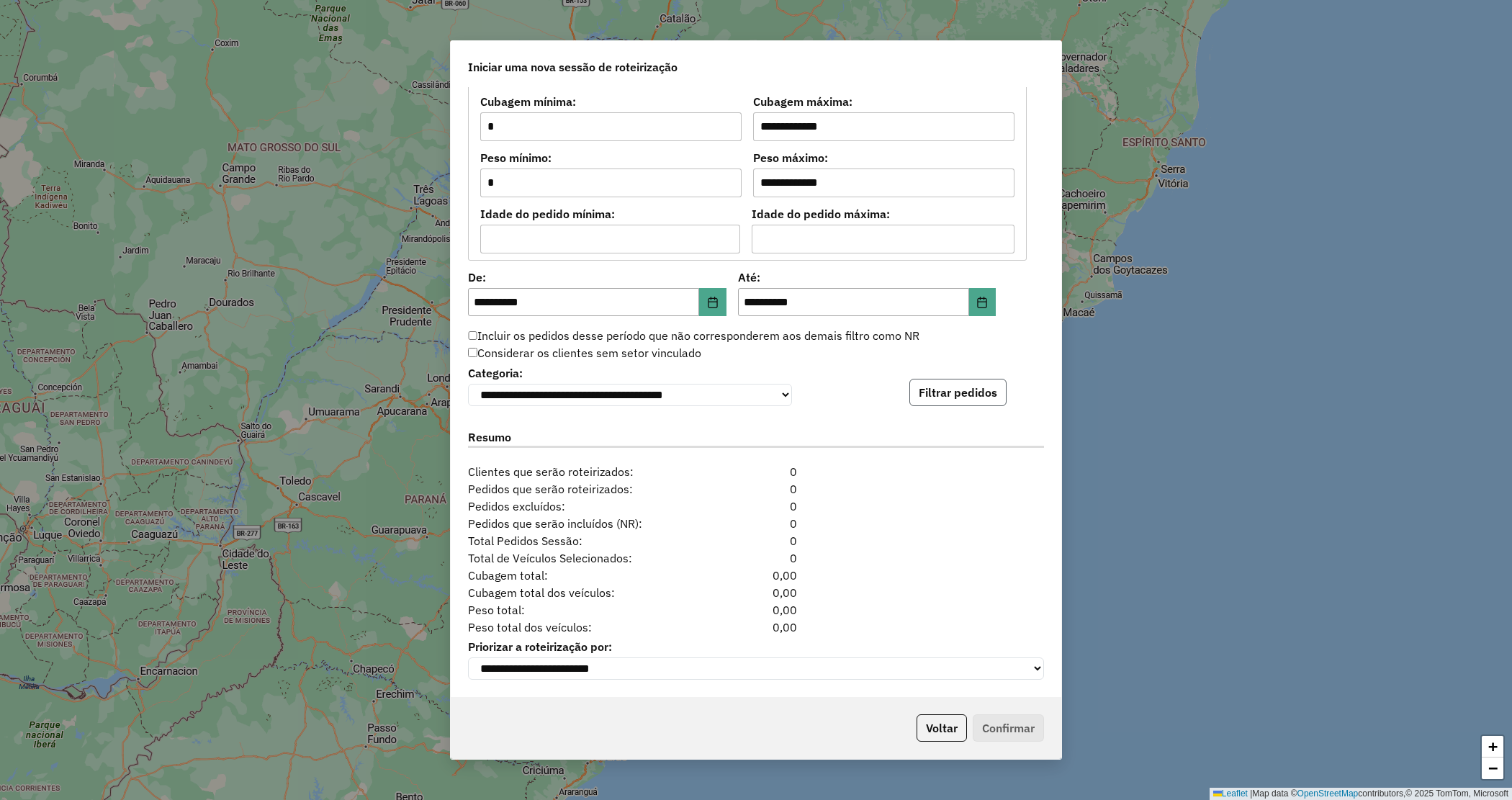
click at [965, 396] on button "Filtrar pedidos" at bounding box center [958, 392] width 98 height 27
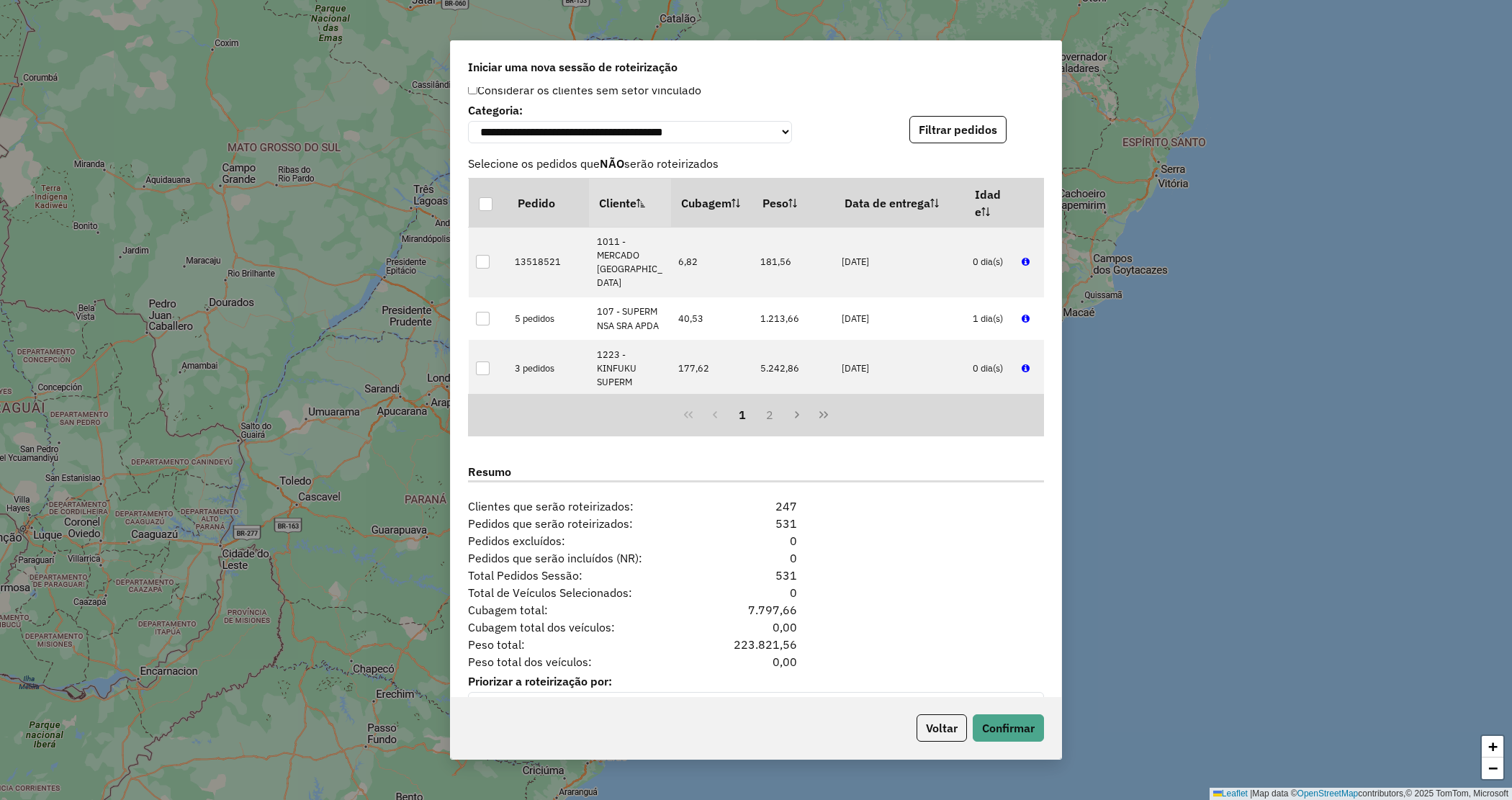
scroll to position [1514, 0]
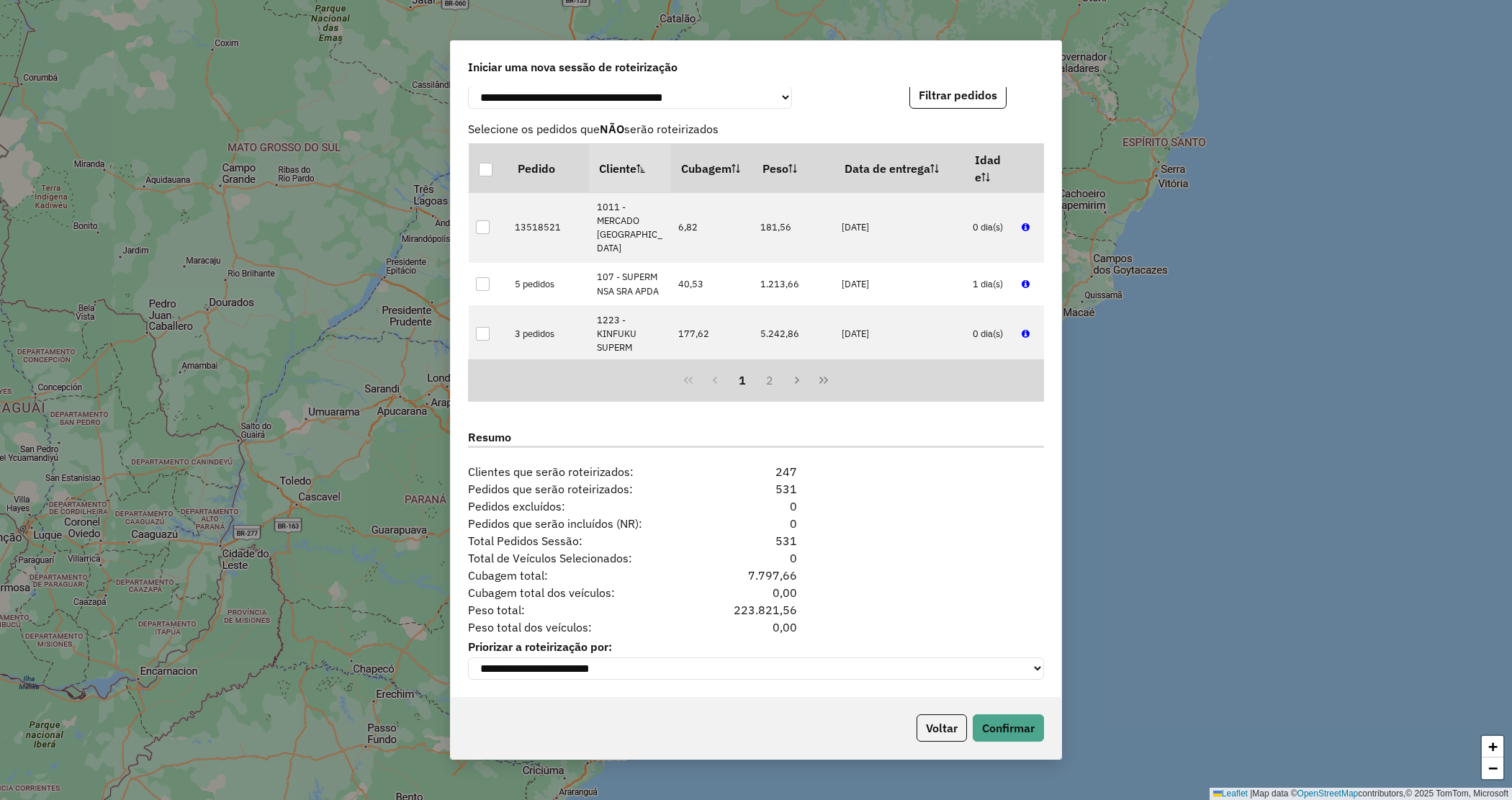
click at [1003, 743] on div "Voltar Confirmar" at bounding box center [756, 728] width 610 height 62
click at [1005, 732] on button "Confirmar" at bounding box center [1008, 728] width 71 height 27
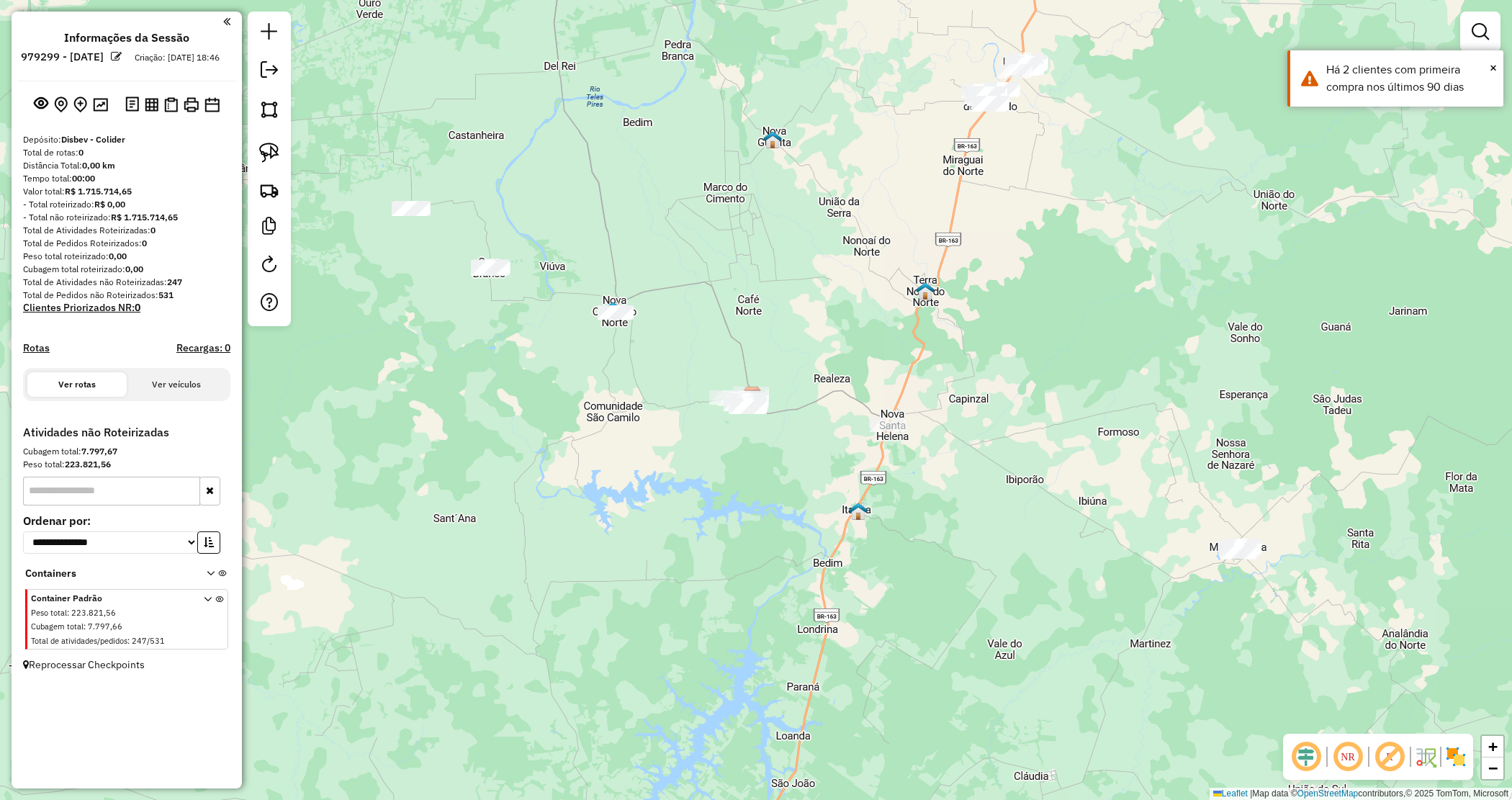
drag, startPoint x: 1075, startPoint y: 551, endPoint x: 901, endPoint y: 436, distance: 208.6
click at [901, 436] on div "Janela de atendimento Grade de atendimento Capacidade Transportadoras Veículos …" at bounding box center [756, 400] width 1512 height 800
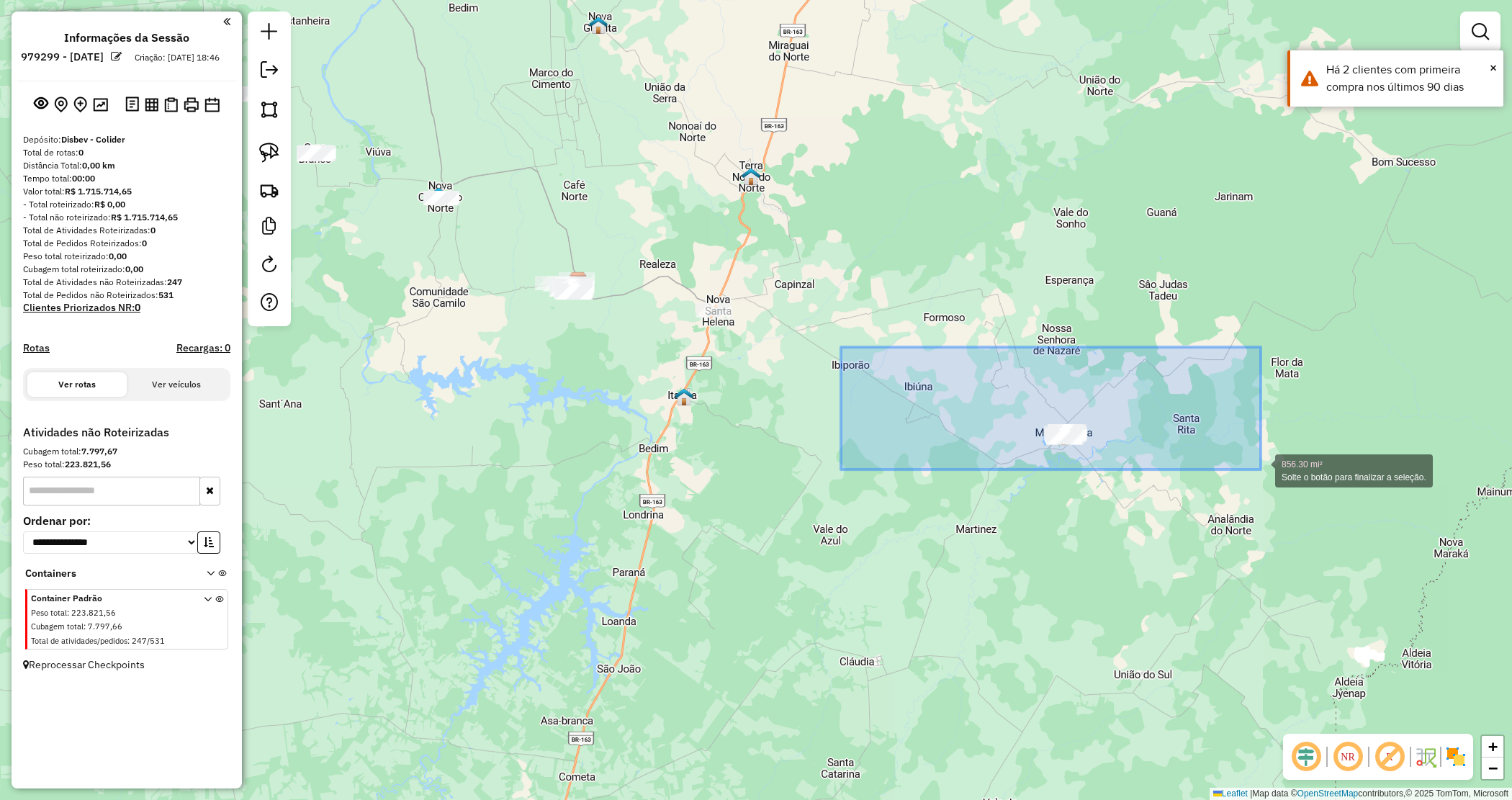
drag, startPoint x: 1110, startPoint y: 421, endPoint x: 1260, endPoint y: 472, distance: 158.4
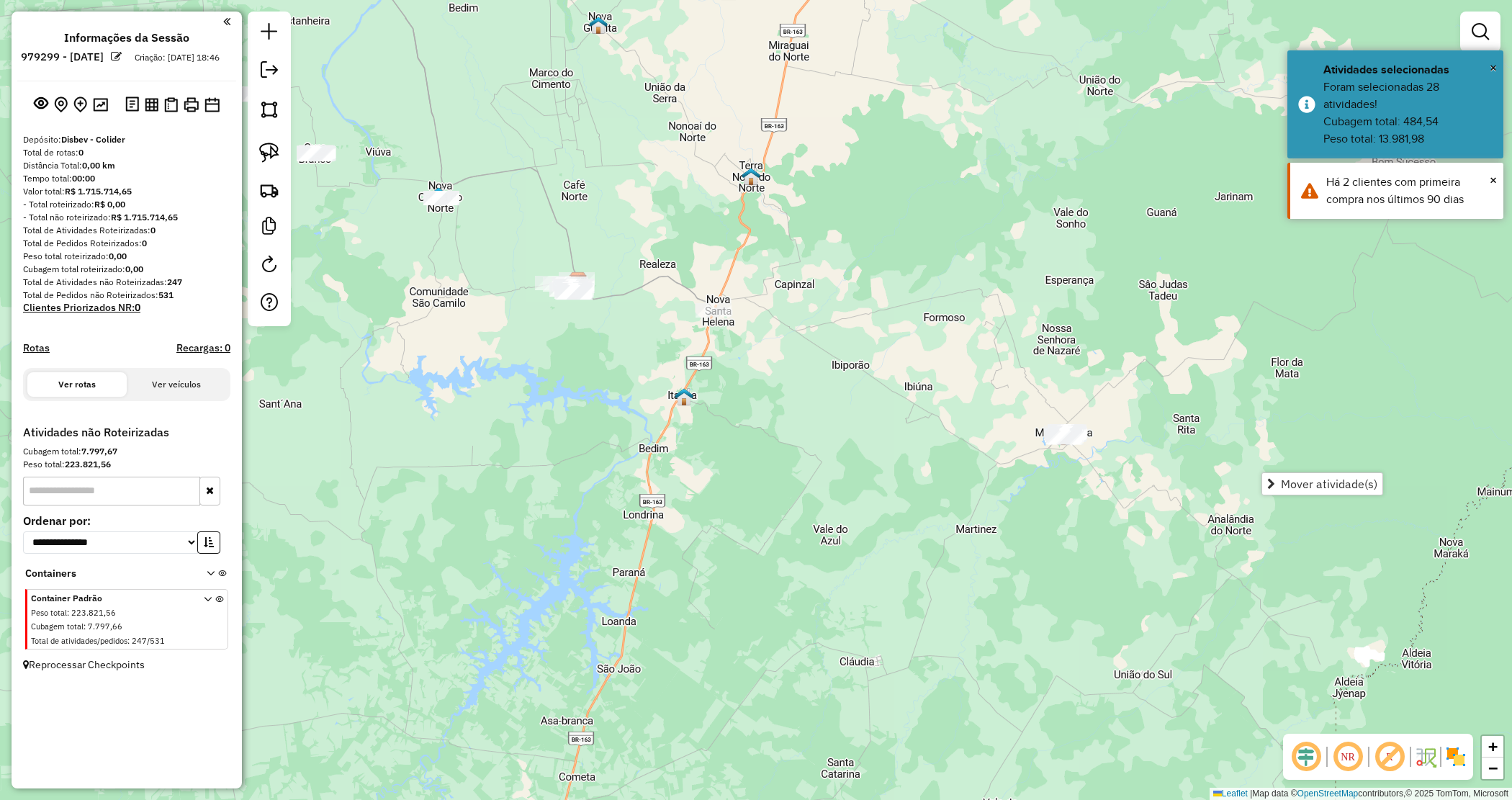
click at [933, 429] on div "Janela de atendimento Grade de atendimento Capacidade Transportadoras Veículos …" at bounding box center [756, 400] width 1512 height 800
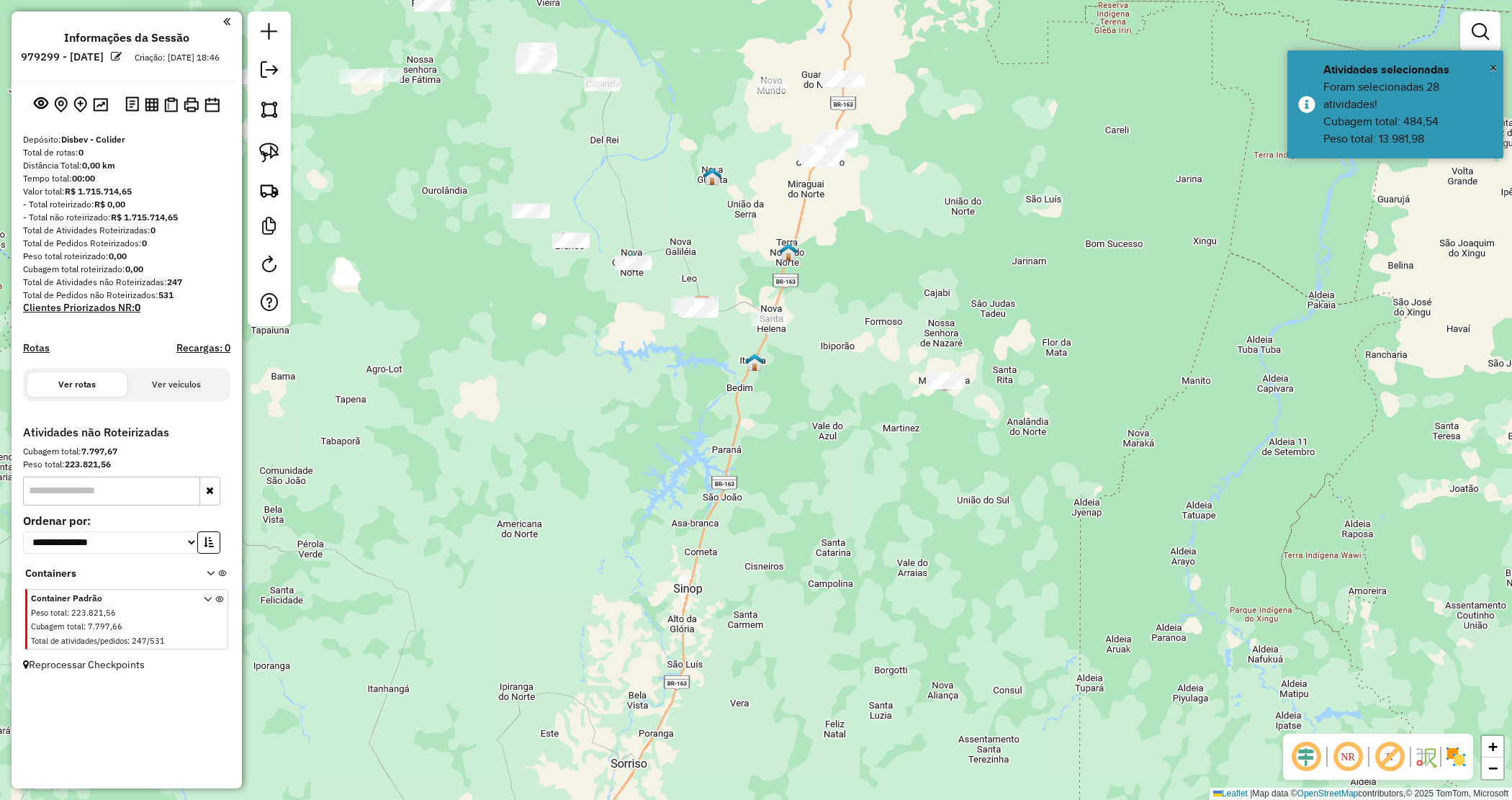
drag, startPoint x: 750, startPoint y: 380, endPoint x: 769, endPoint y: 389, distance: 21.0
click at [769, 391] on div "Janela de atendimento Grade de atendimento Capacidade Transportadoras Veículos …" at bounding box center [756, 400] width 1512 height 800
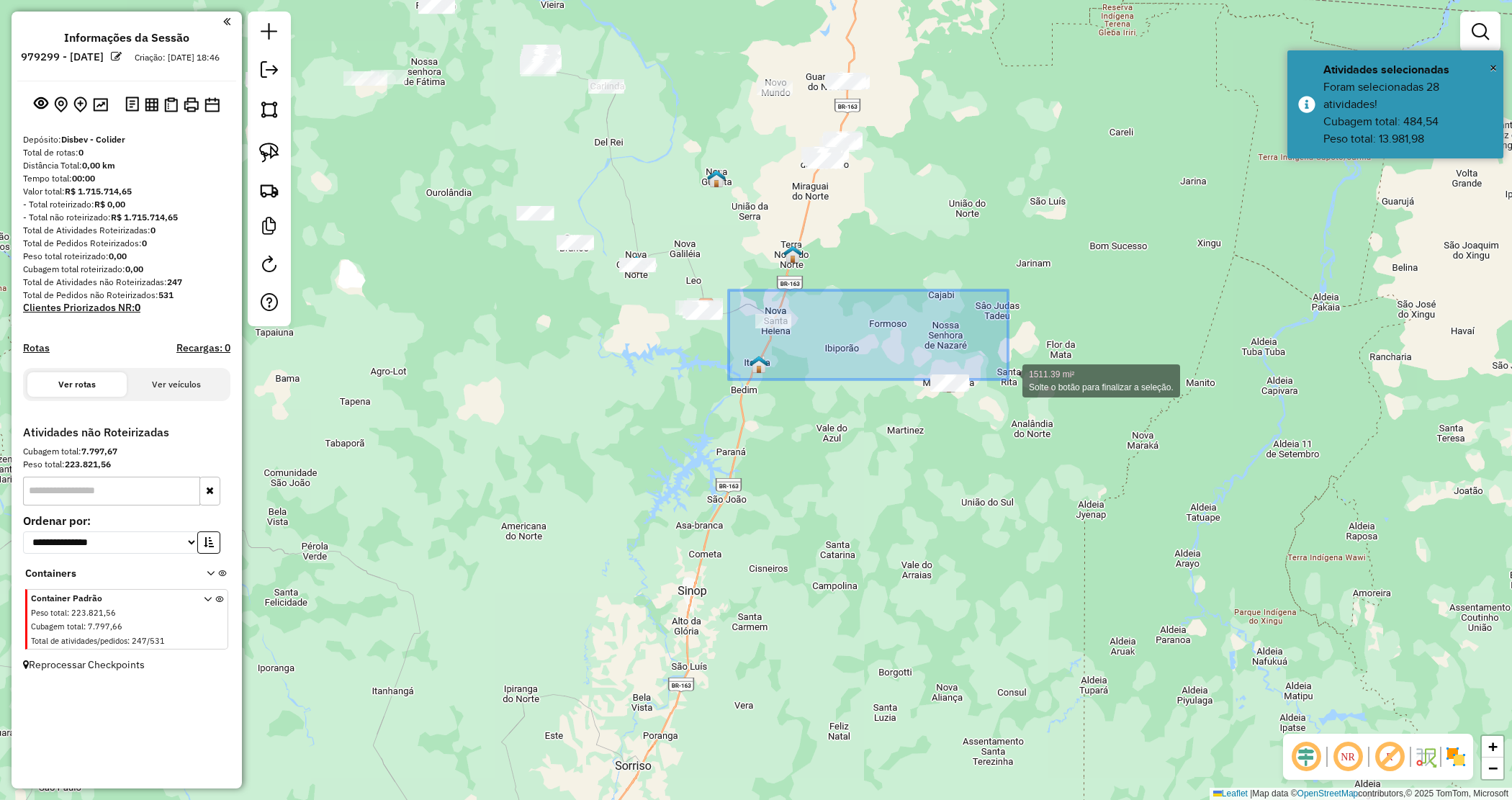
drag, startPoint x: 729, startPoint y: 290, endPoint x: 1068, endPoint y: 400, distance: 356.4
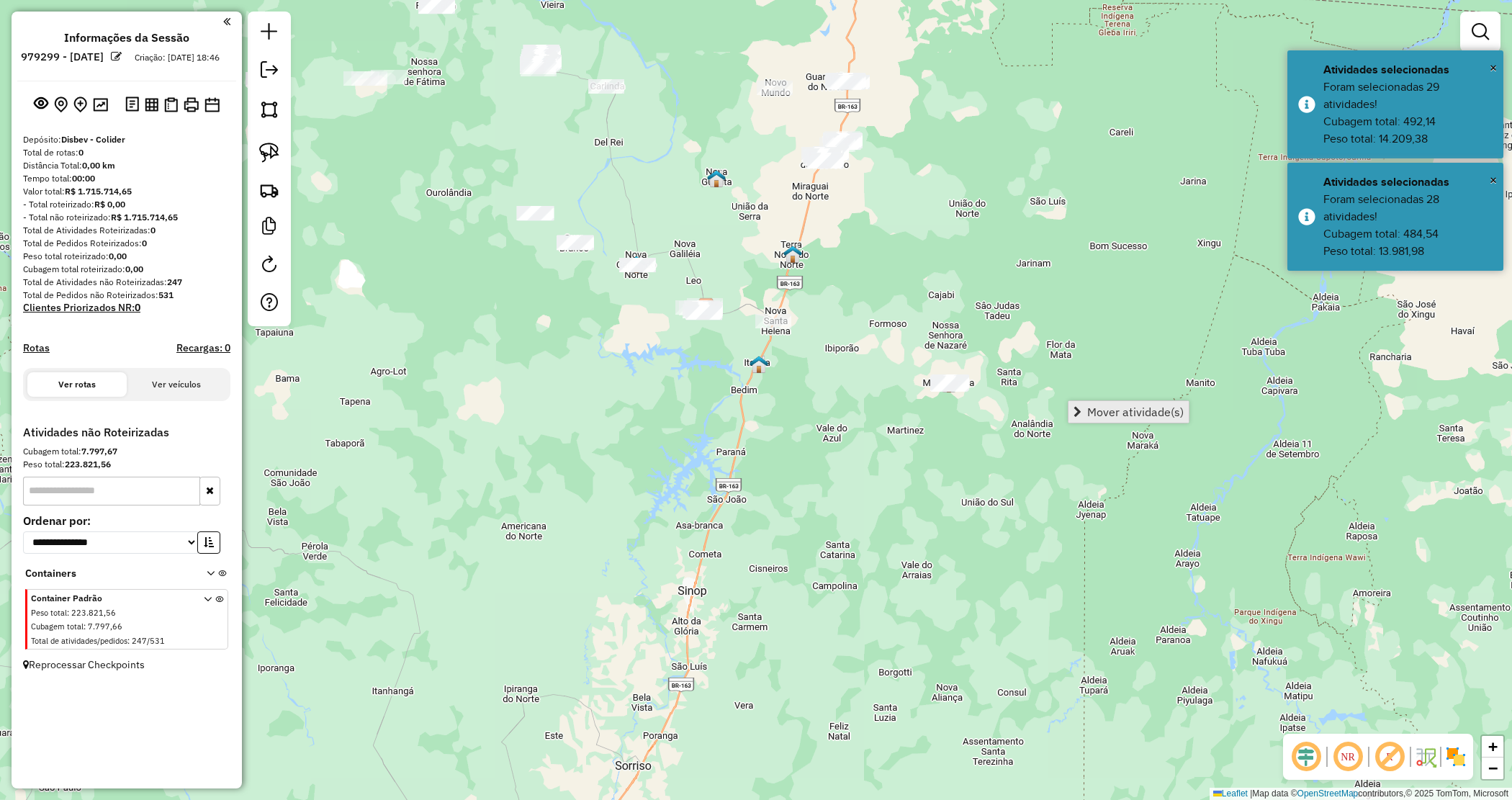
click at [1092, 409] on span "Mover atividade(s)" at bounding box center [1136, 411] width 97 height 12
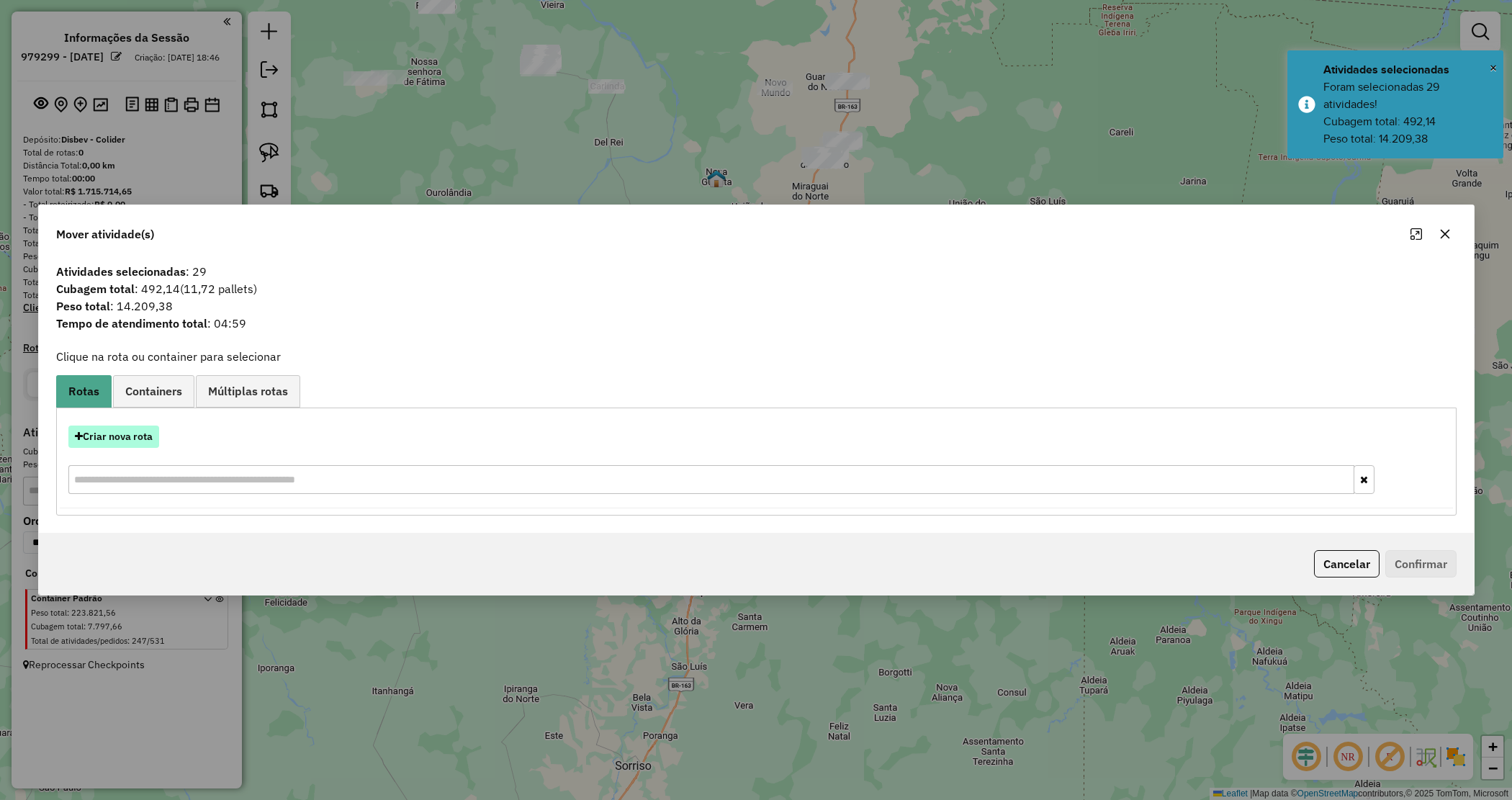
click at [122, 439] on button "Criar nova rota" at bounding box center [113, 436] width 90 height 22
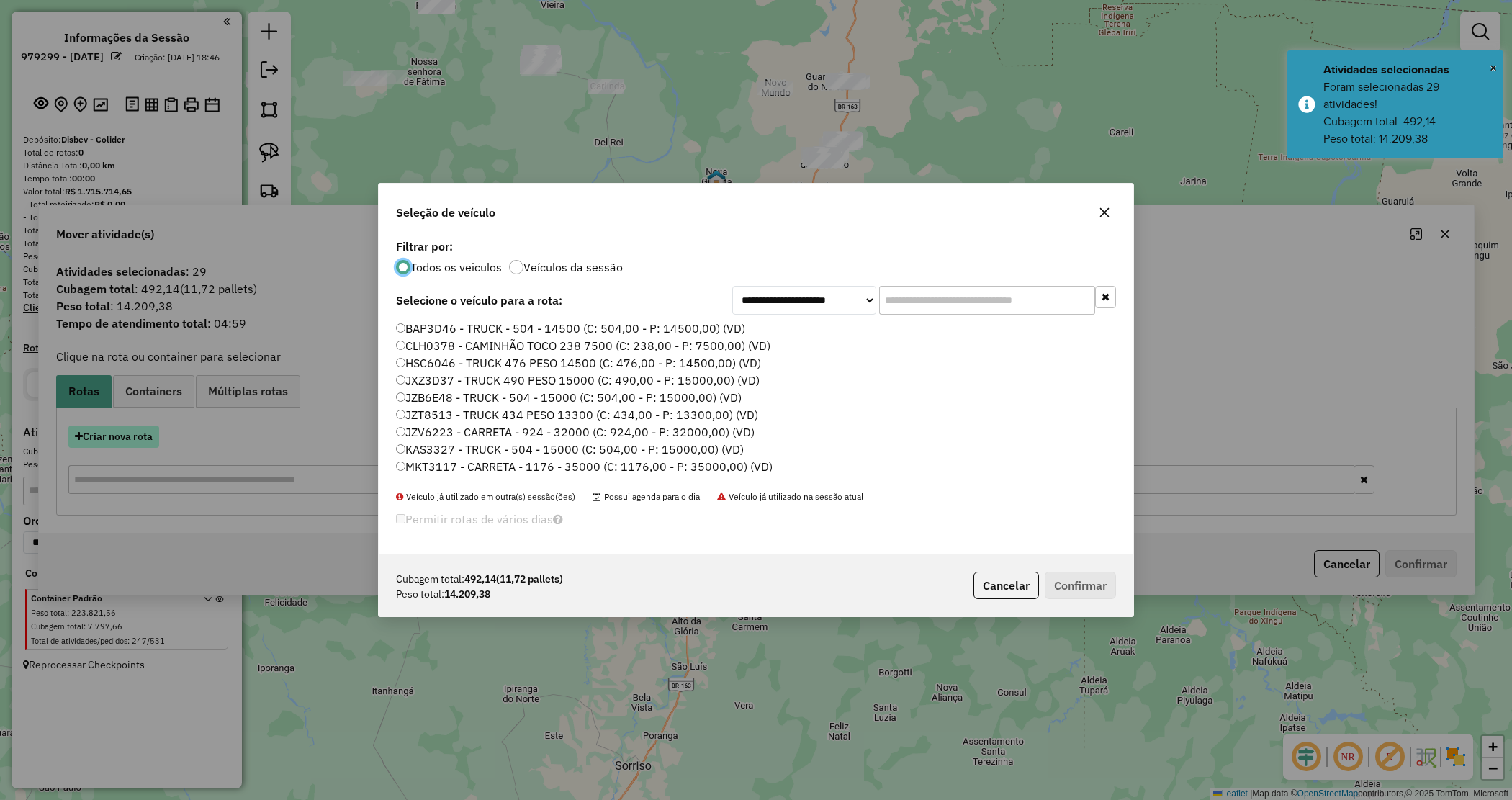
scroll to position [7, 5]
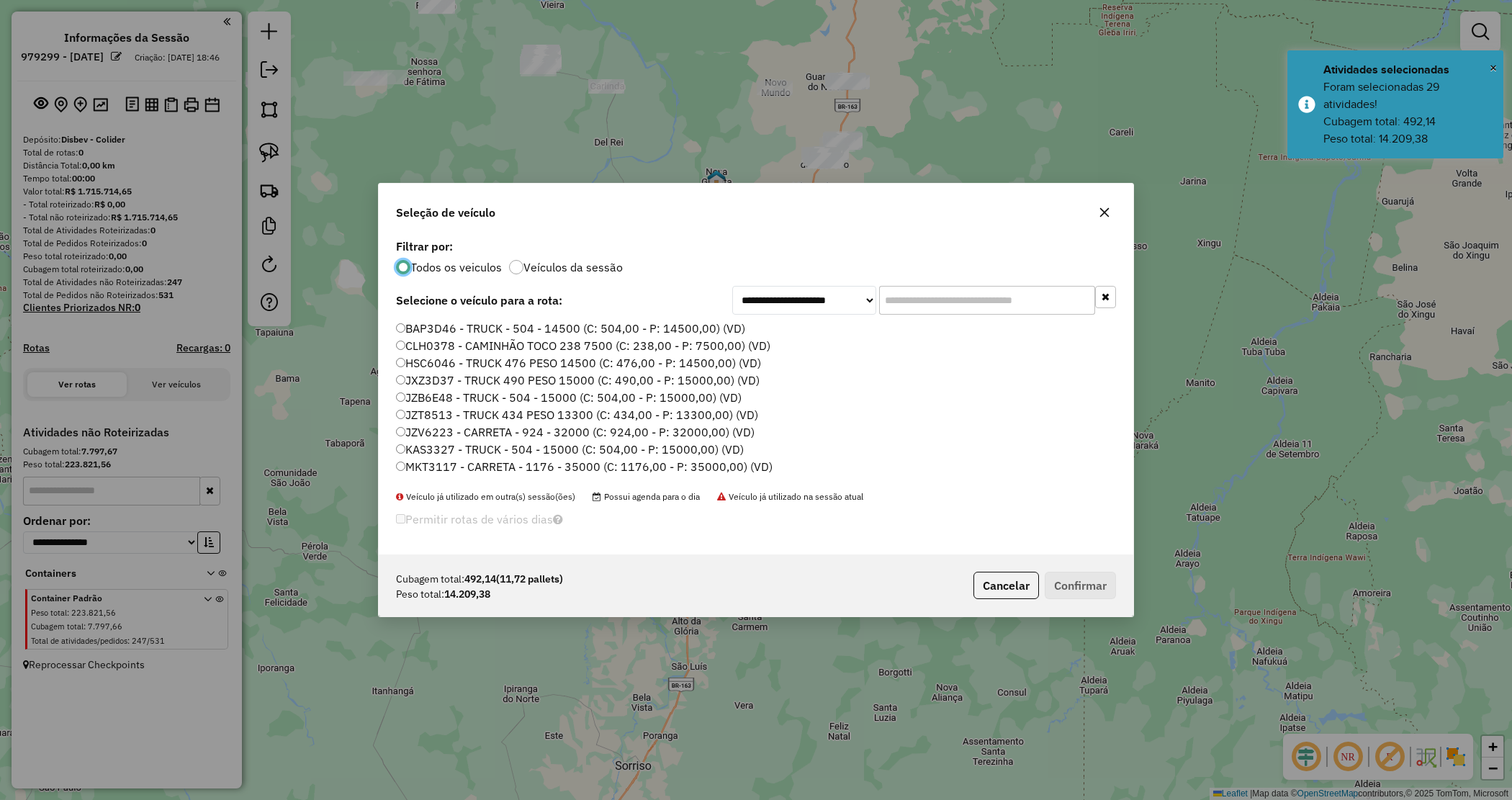
click at [921, 294] on input "text" at bounding box center [987, 300] width 216 height 29
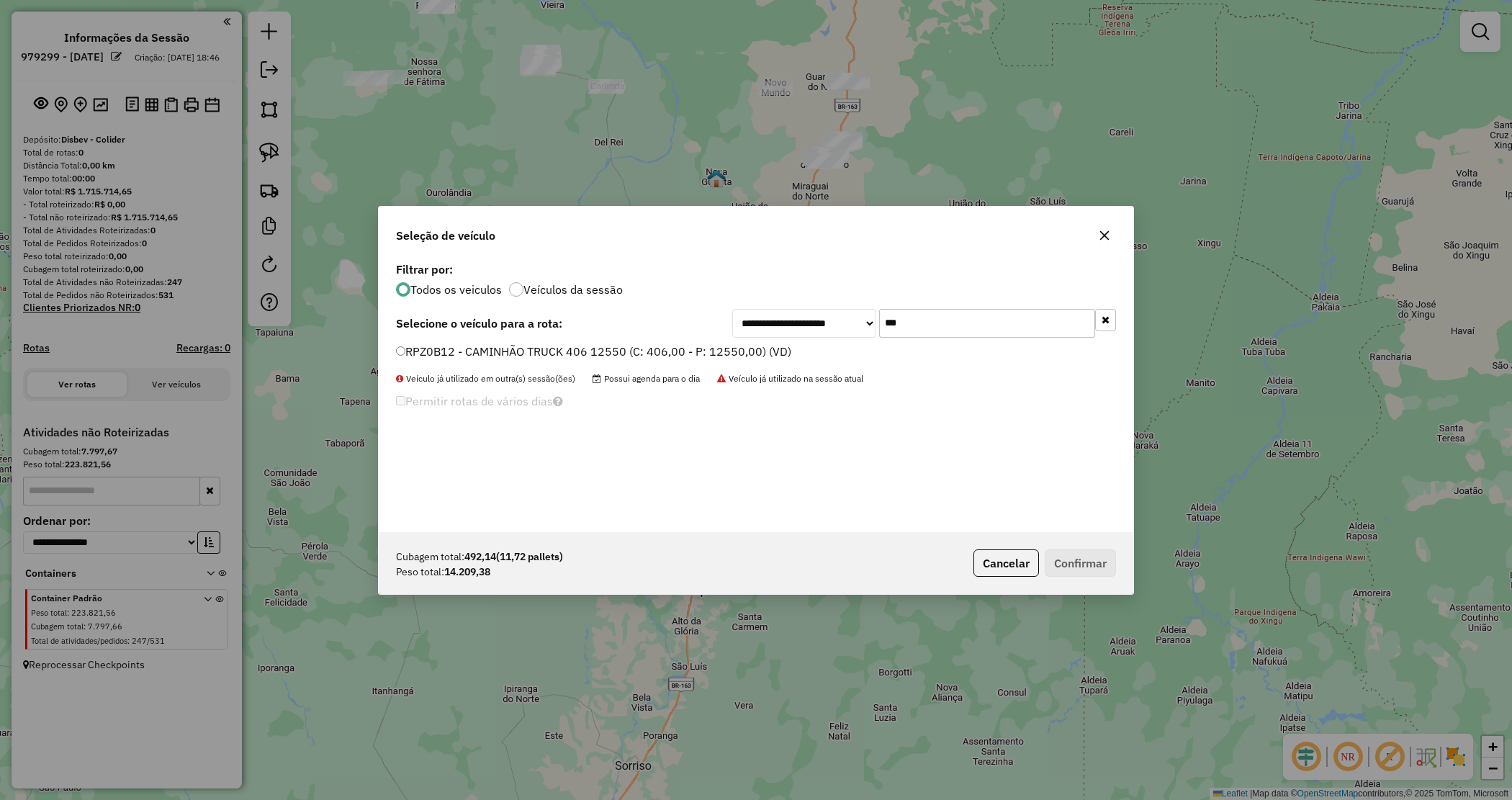
type input "***"
click at [706, 350] on label "RPZ0B12 - CAMINHÃO TRUCK 406 12550 (C: 406,00 - P: 12550,00) (VD)" at bounding box center [593, 351] width 395 height 17
click at [1096, 556] on button "Confirmar" at bounding box center [1080, 563] width 71 height 27
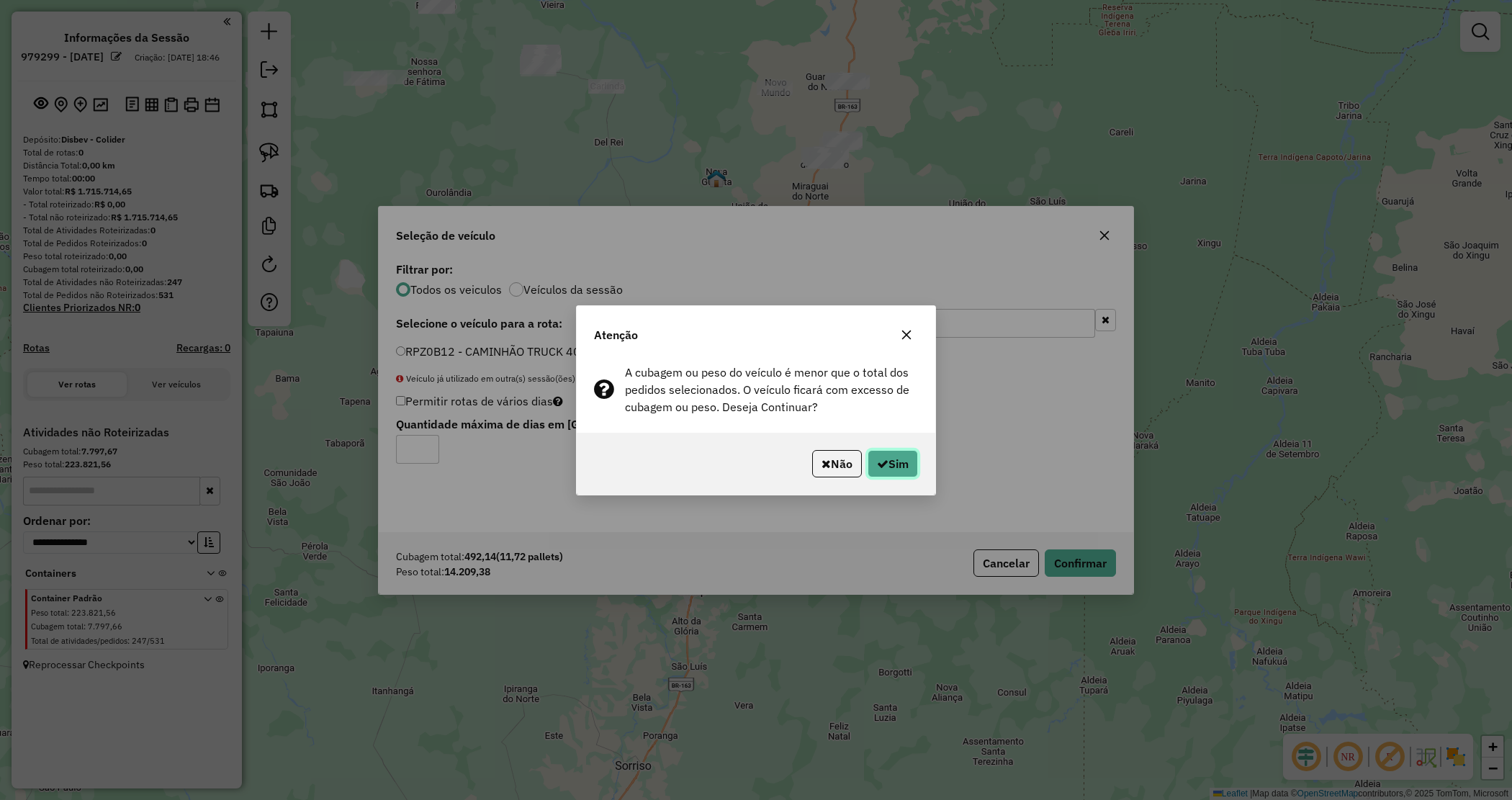
click at [890, 462] on button "Sim" at bounding box center [892, 463] width 50 height 27
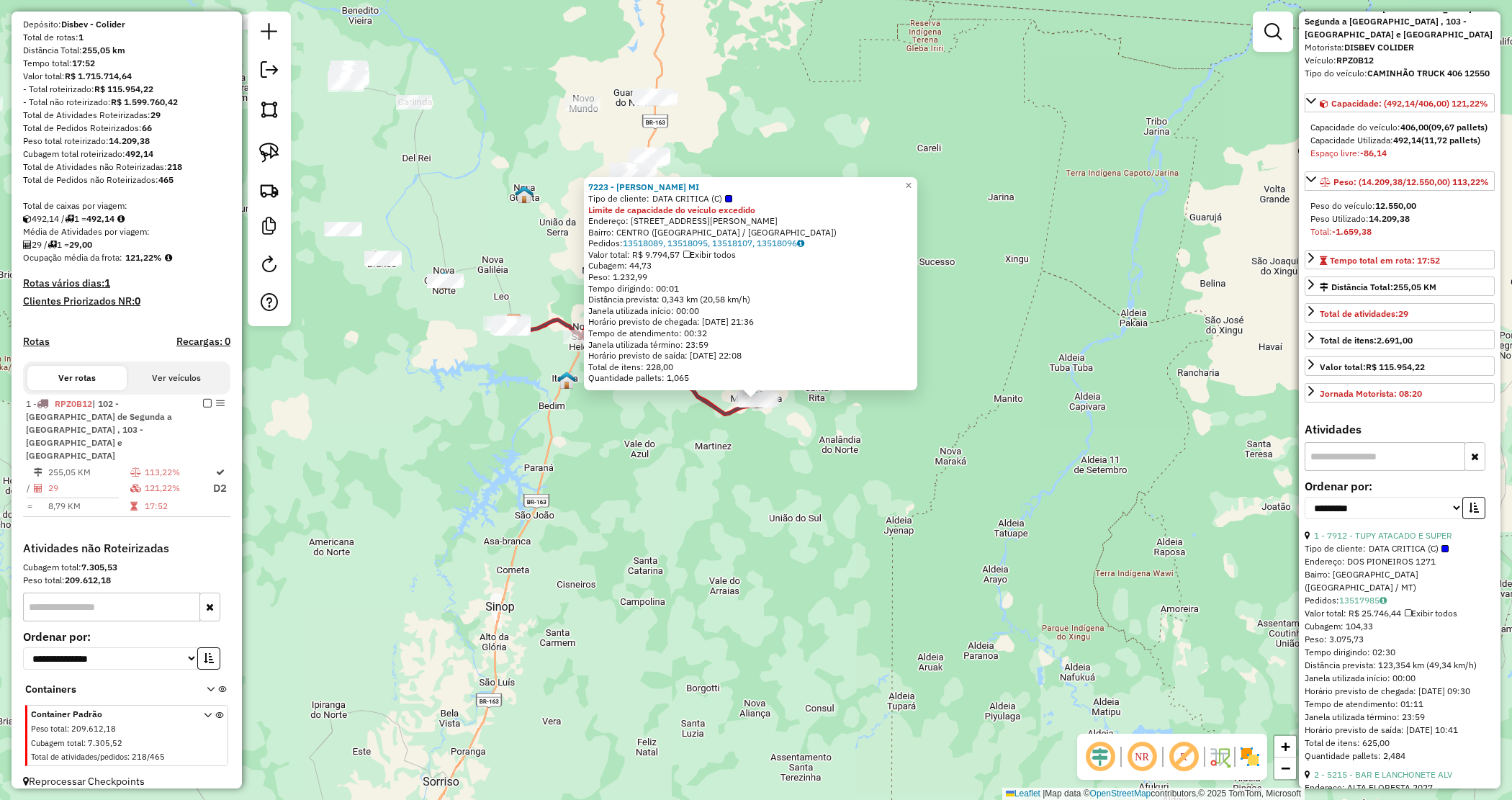
scroll to position [180, 0]
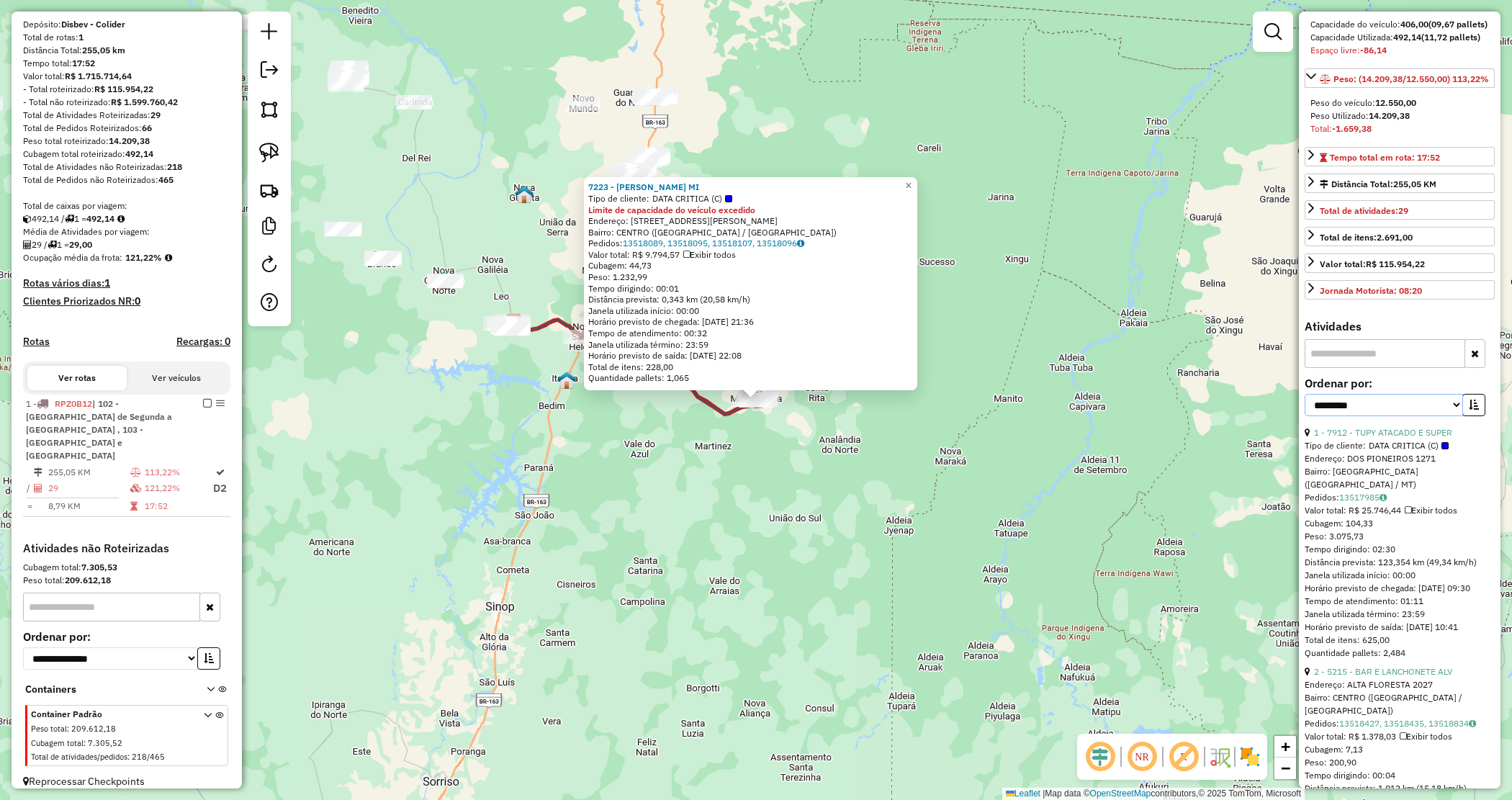
click at [1391, 416] on select "**********" at bounding box center [1384, 405] width 159 height 22
select select "*********"
click at [1305, 416] on select "**********" at bounding box center [1384, 405] width 159 height 22
click at [1470, 410] on icon "button" at bounding box center [1474, 404] width 10 height 10
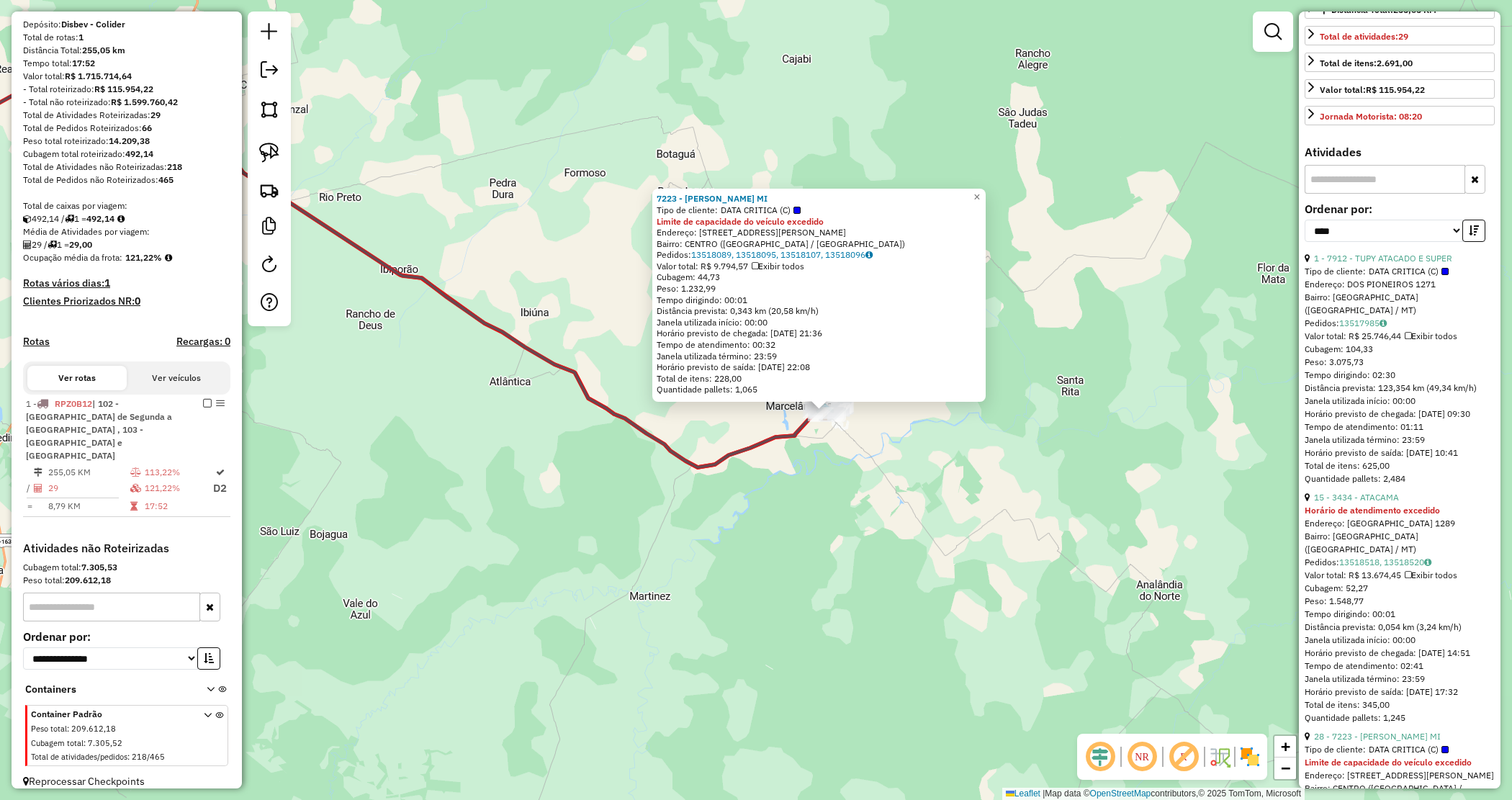
scroll to position [360, 0]
click at [1372, 497] on link "15 - 3434 - ATACAMA" at bounding box center [1356, 492] width 85 height 11
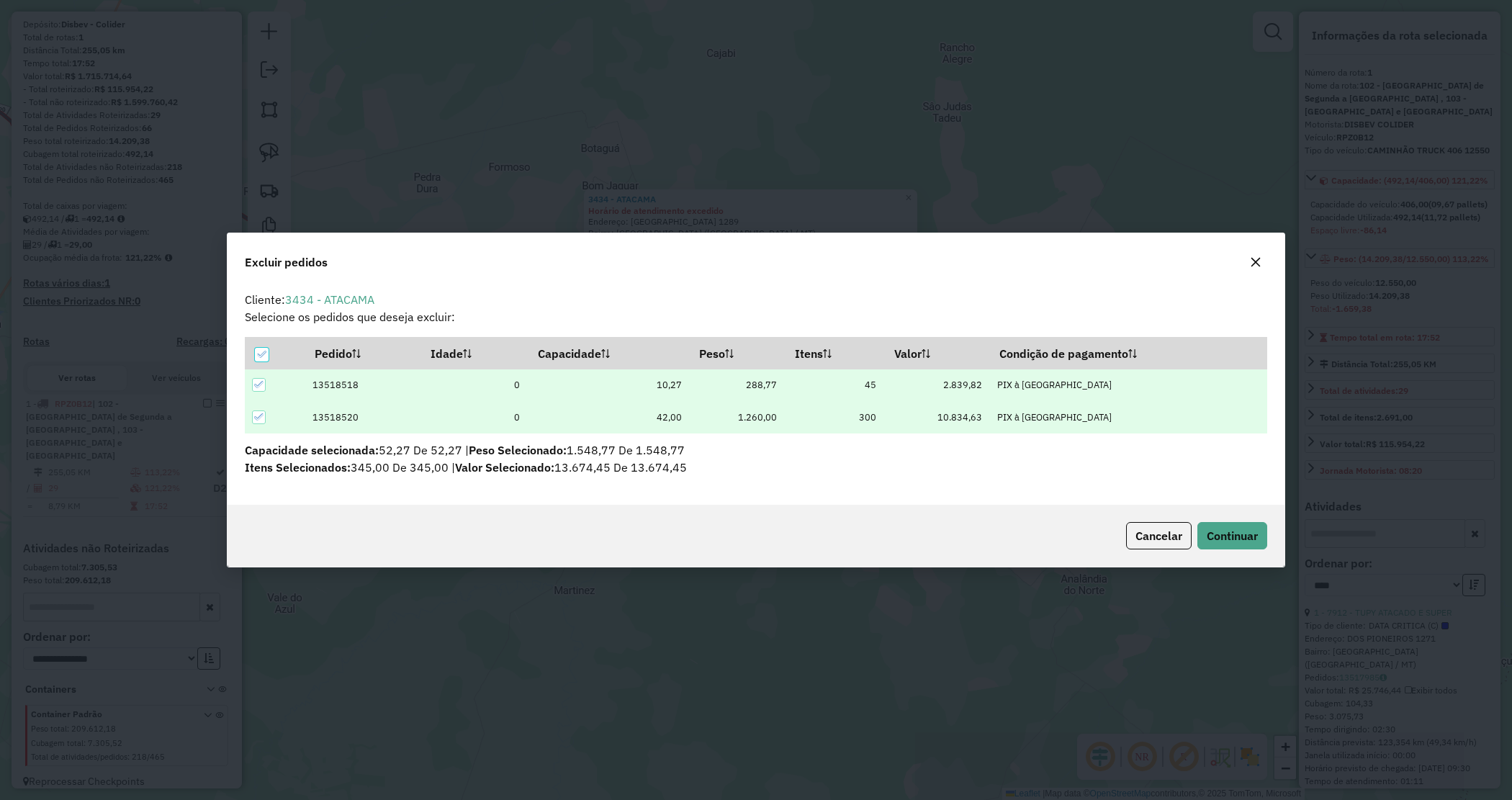
scroll to position [0, 0]
click at [1223, 541] on span "Continuar" at bounding box center [1233, 535] width 51 height 15
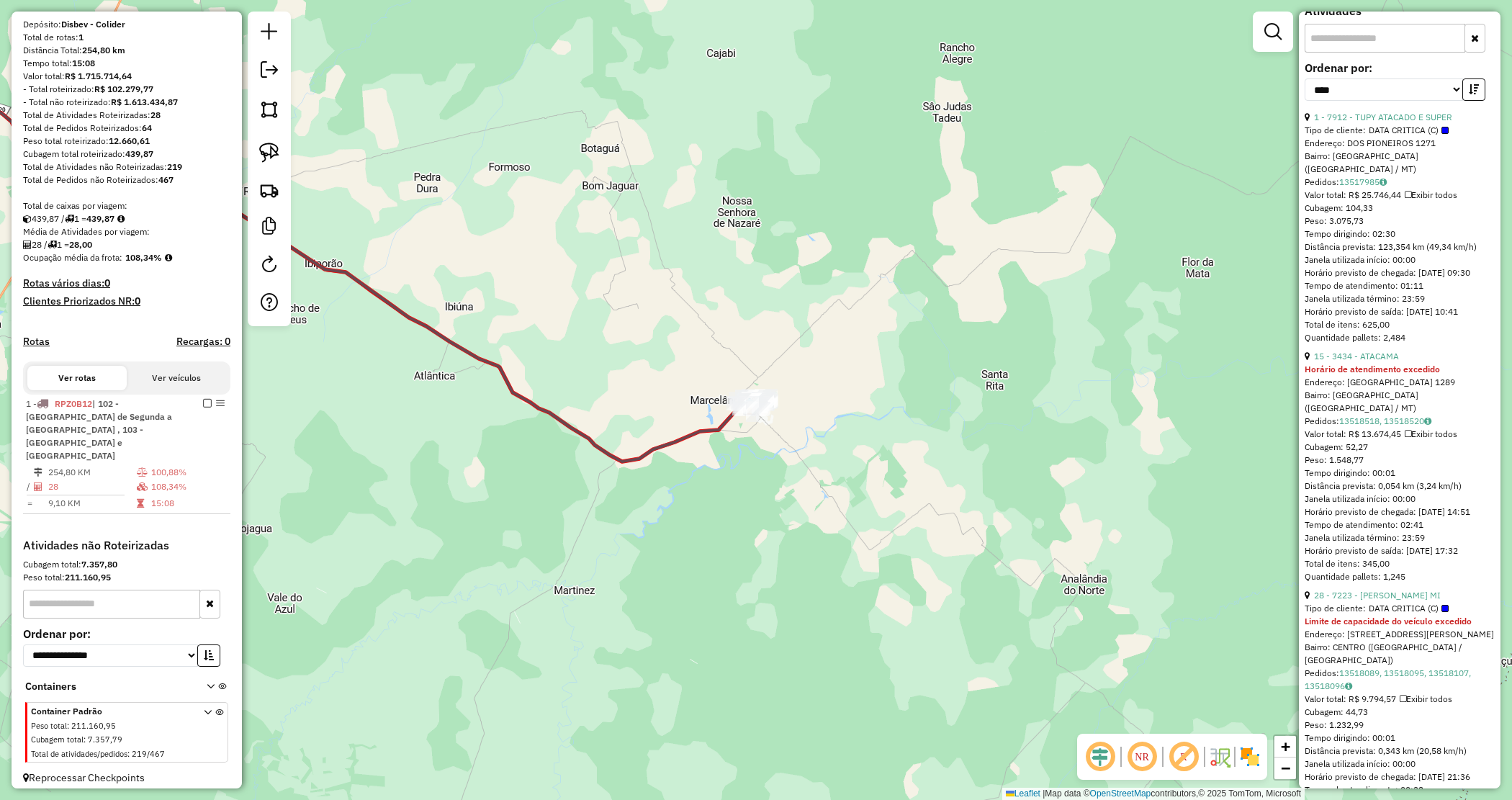
scroll to position [111, 0]
click at [720, 422] on icon at bounding box center [405, 291] width 712 height 341
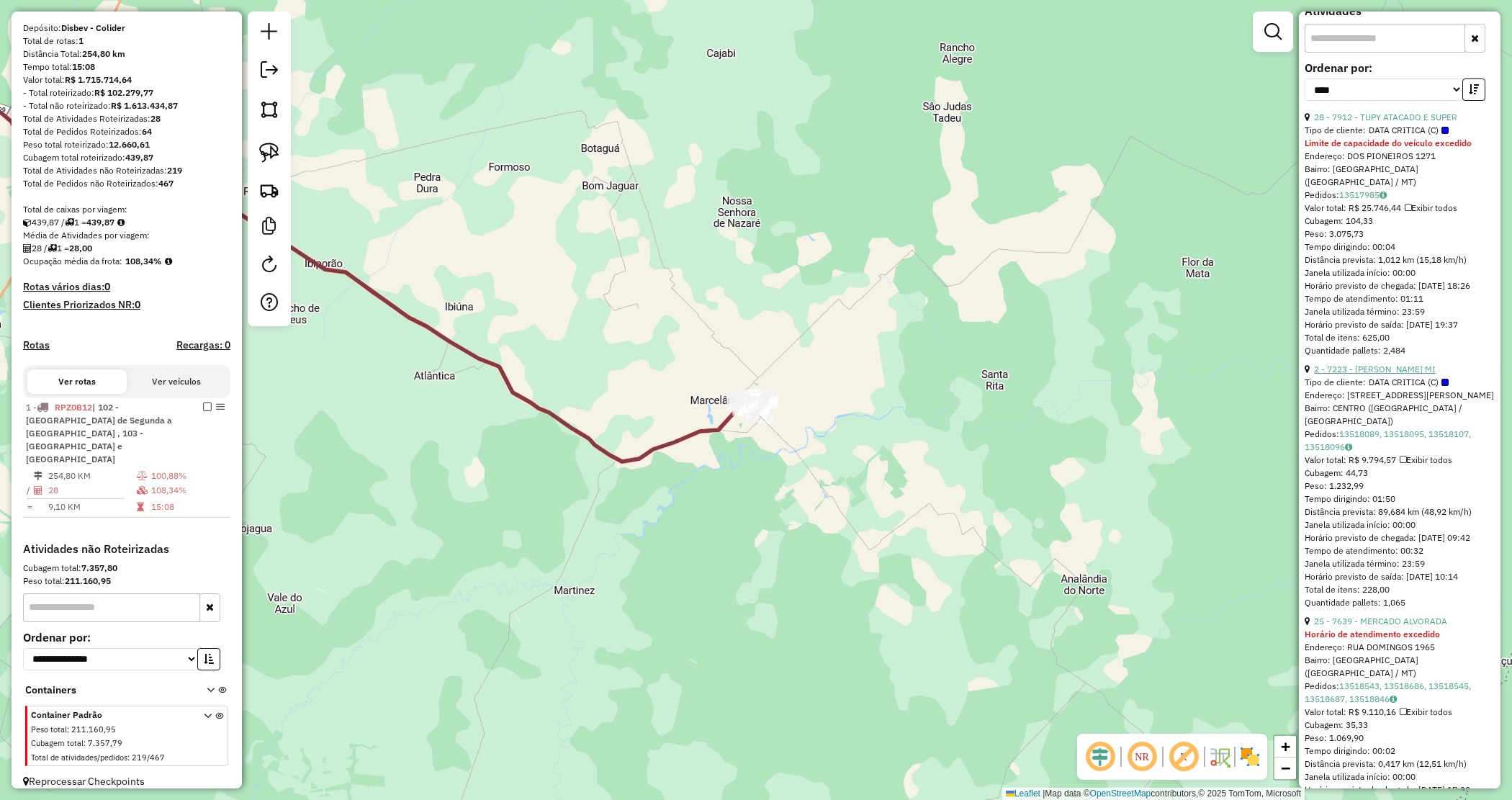
click at [1384, 374] on link "2 - 7223 - ANA PAULA SAVOLDI MI" at bounding box center [1374, 369] width 121 height 11
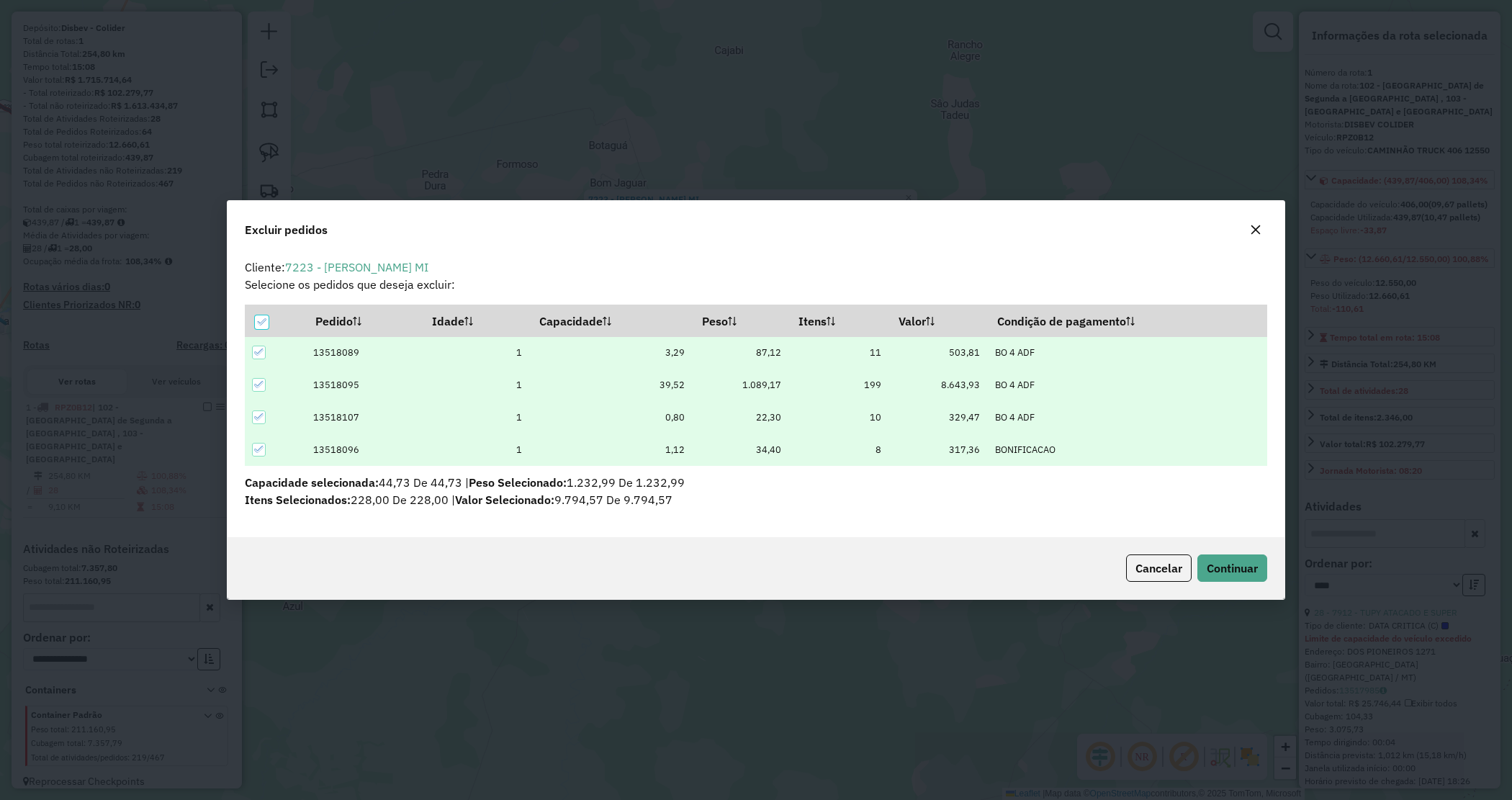
scroll to position [0, 0]
click at [1239, 569] on span "Continuar" at bounding box center [1233, 568] width 51 height 15
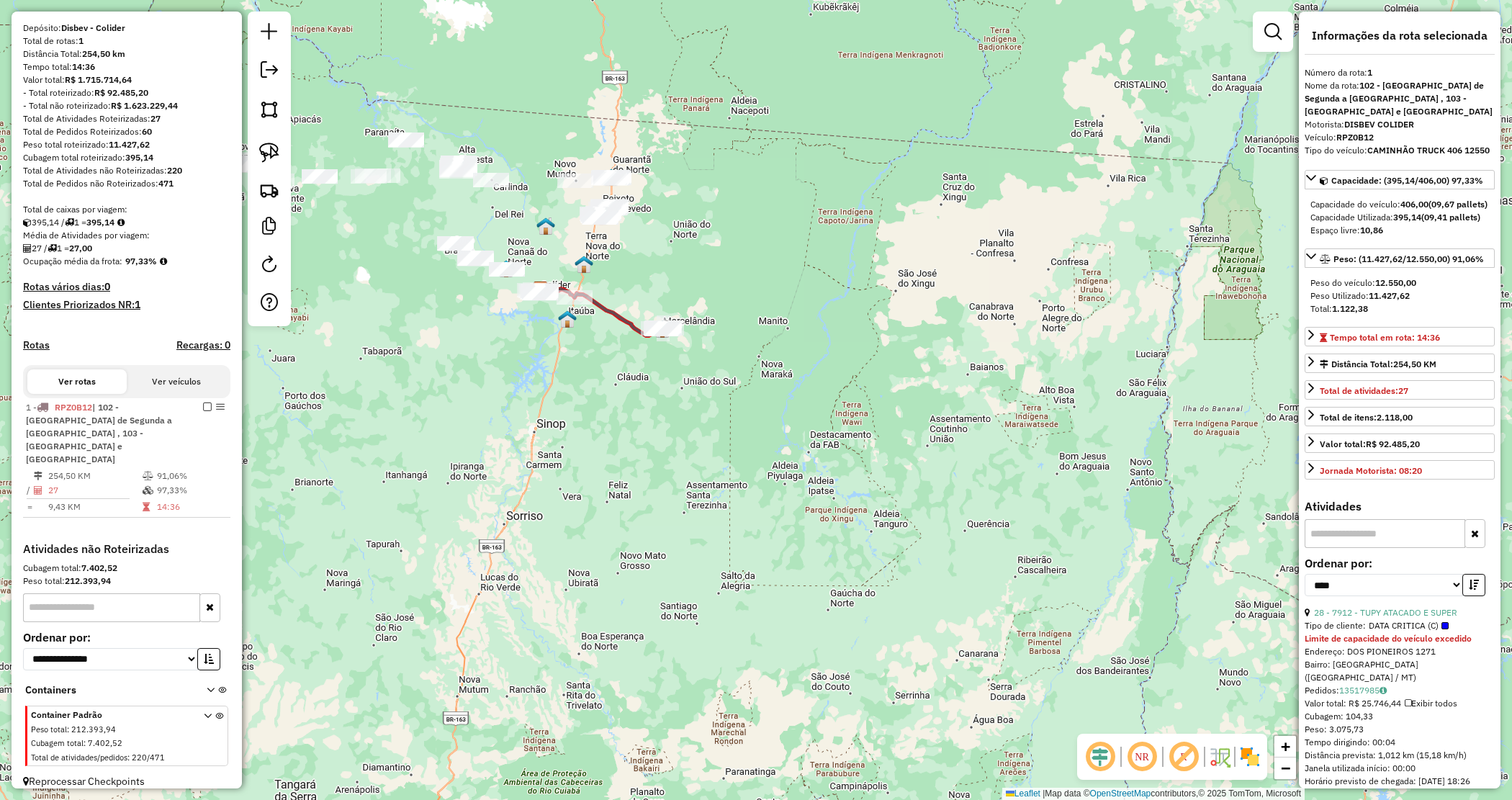
click at [733, 432] on div "Janela de atendimento Grade de atendimento Capacidade Transportadoras Veículos …" at bounding box center [756, 400] width 1512 height 800
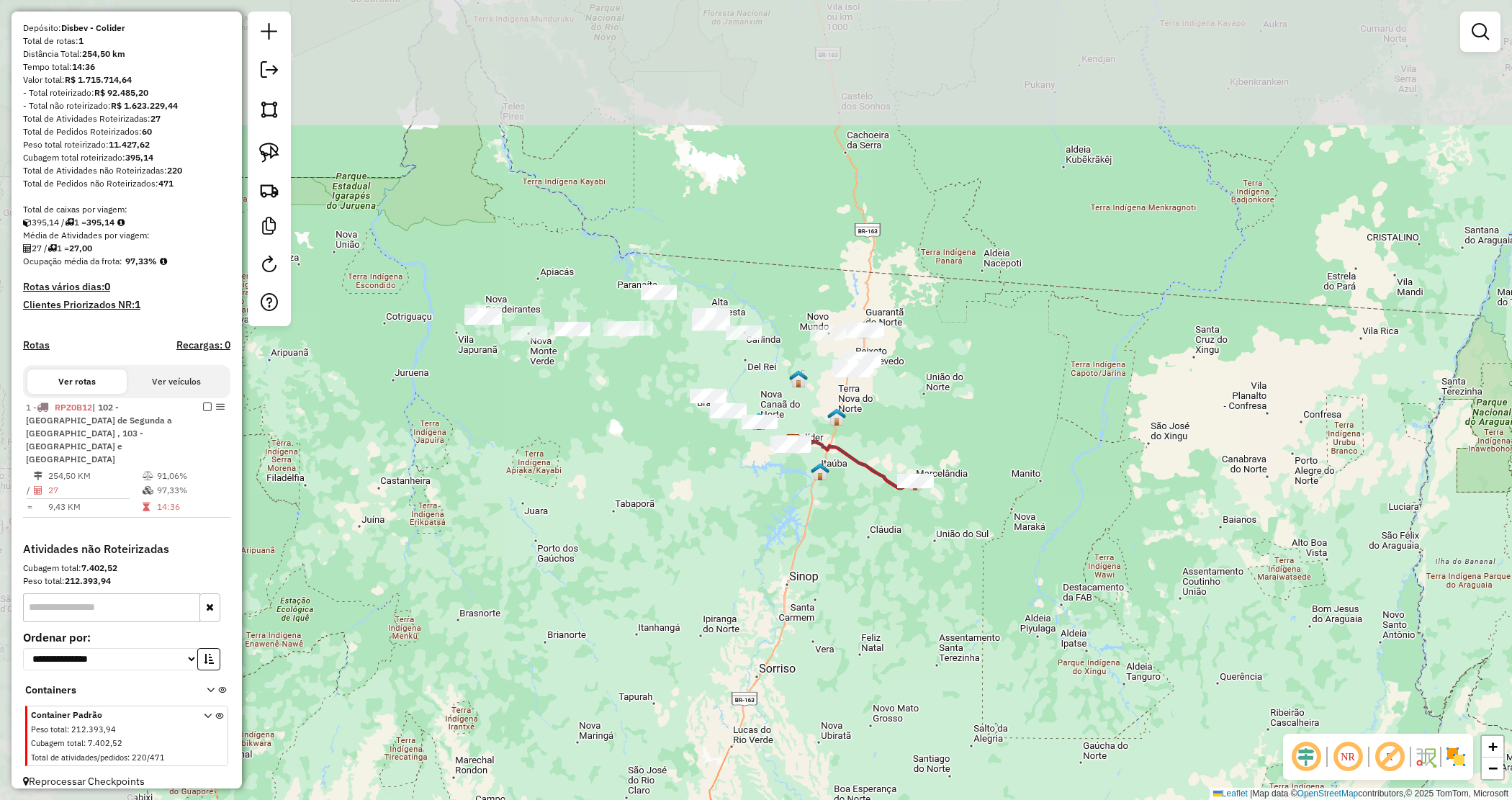
drag, startPoint x: 701, startPoint y: 444, endPoint x: 829, endPoint y: 480, distance: 133.0
click at [949, 592] on div "Janela de atendimento Grade de atendimento Capacidade Transportadoras Veículos …" at bounding box center [756, 400] width 1512 height 800
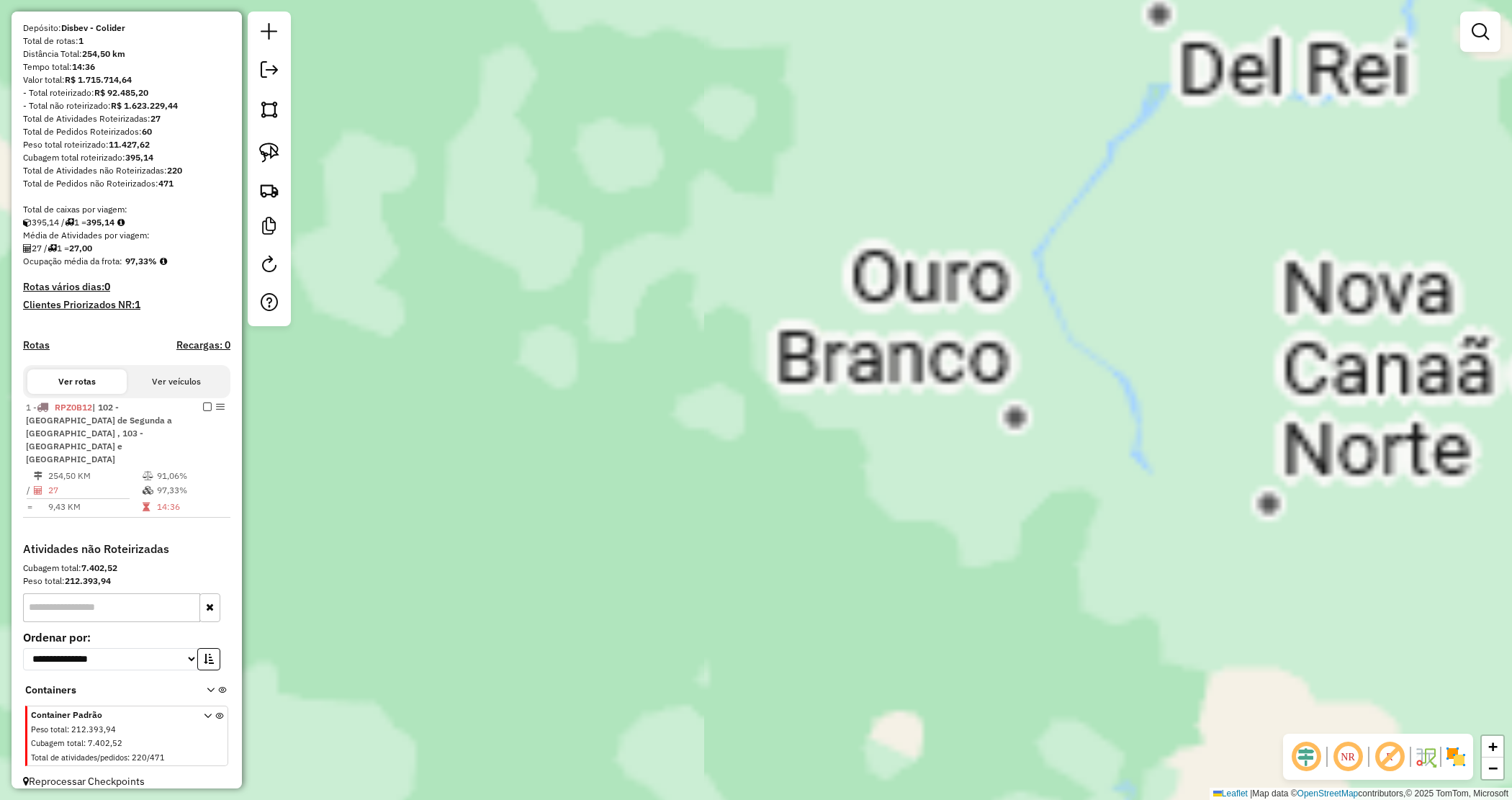
click at [664, 444] on div "Janela de atendimento Grade de atendimento Capacidade Transportadoras Veículos …" at bounding box center [756, 400] width 1512 height 800
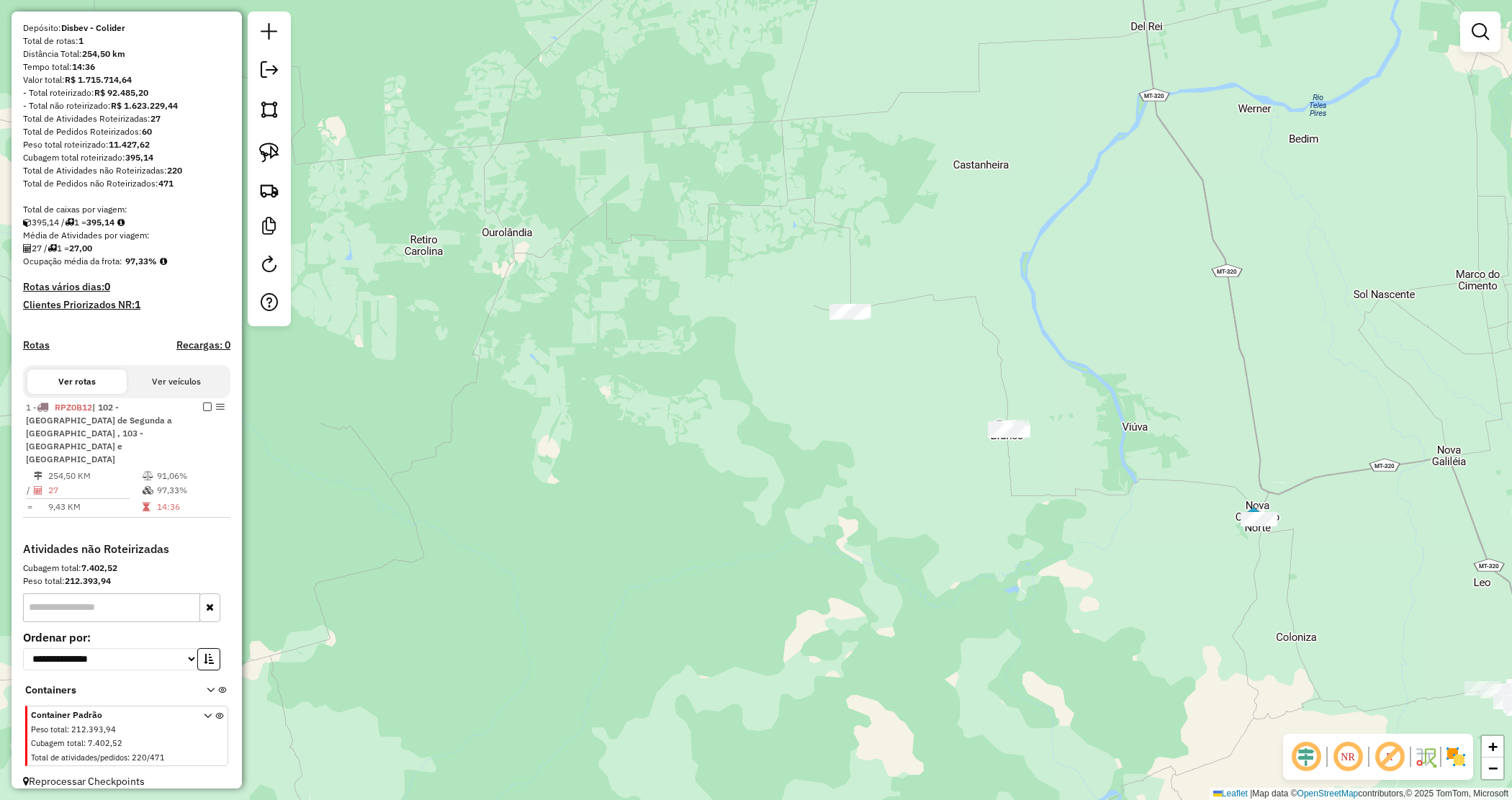
drag, startPoint x: 840, startPoint y: 421, endPoint x: 602, endPoint y: 400, distance: 238.9
click at [603, 400] on div "Janela de atendimento Grade de atendimento Capacidade Transportadoras Veículos …" at bounding box center [756, 400] width 1512 height 800
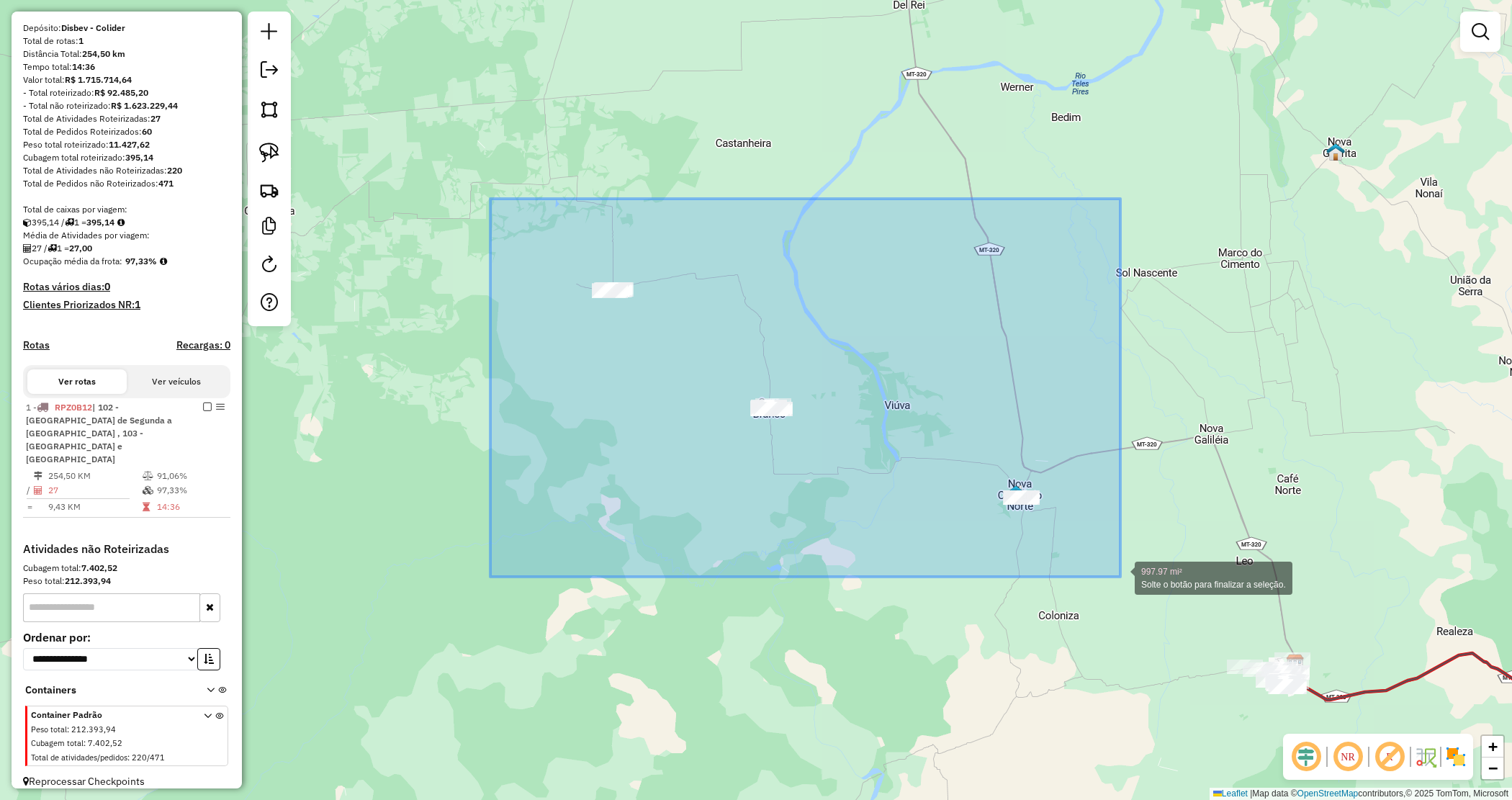
drag, startPoint x: 498, startPoint y: 203, endPoint x: 1108, endPoint y: 569, distance: 711.4
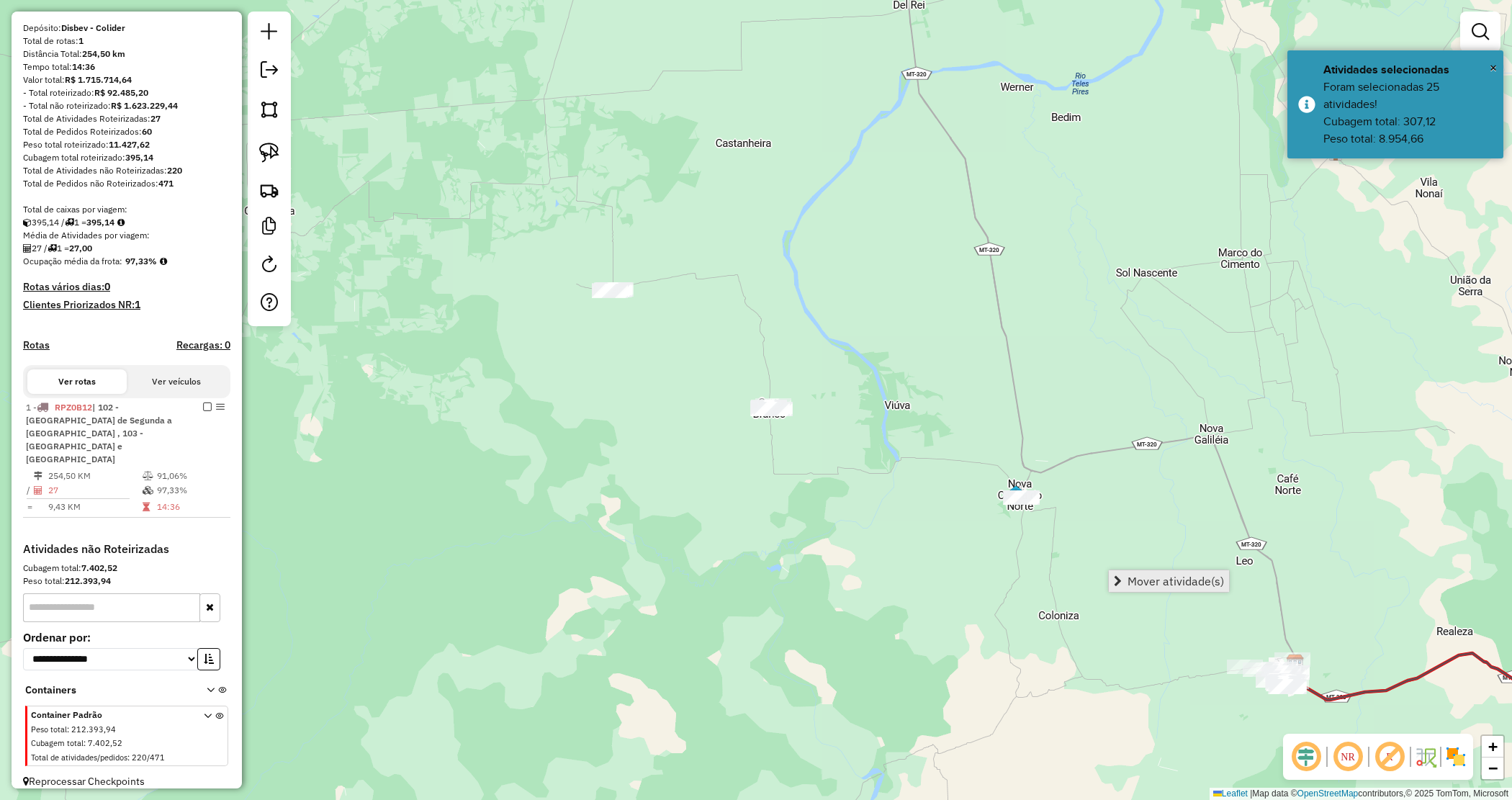
click at [1136, 588] on link "Mover atividade(s)" at bounding box center [1169, 581] width 120 height 22
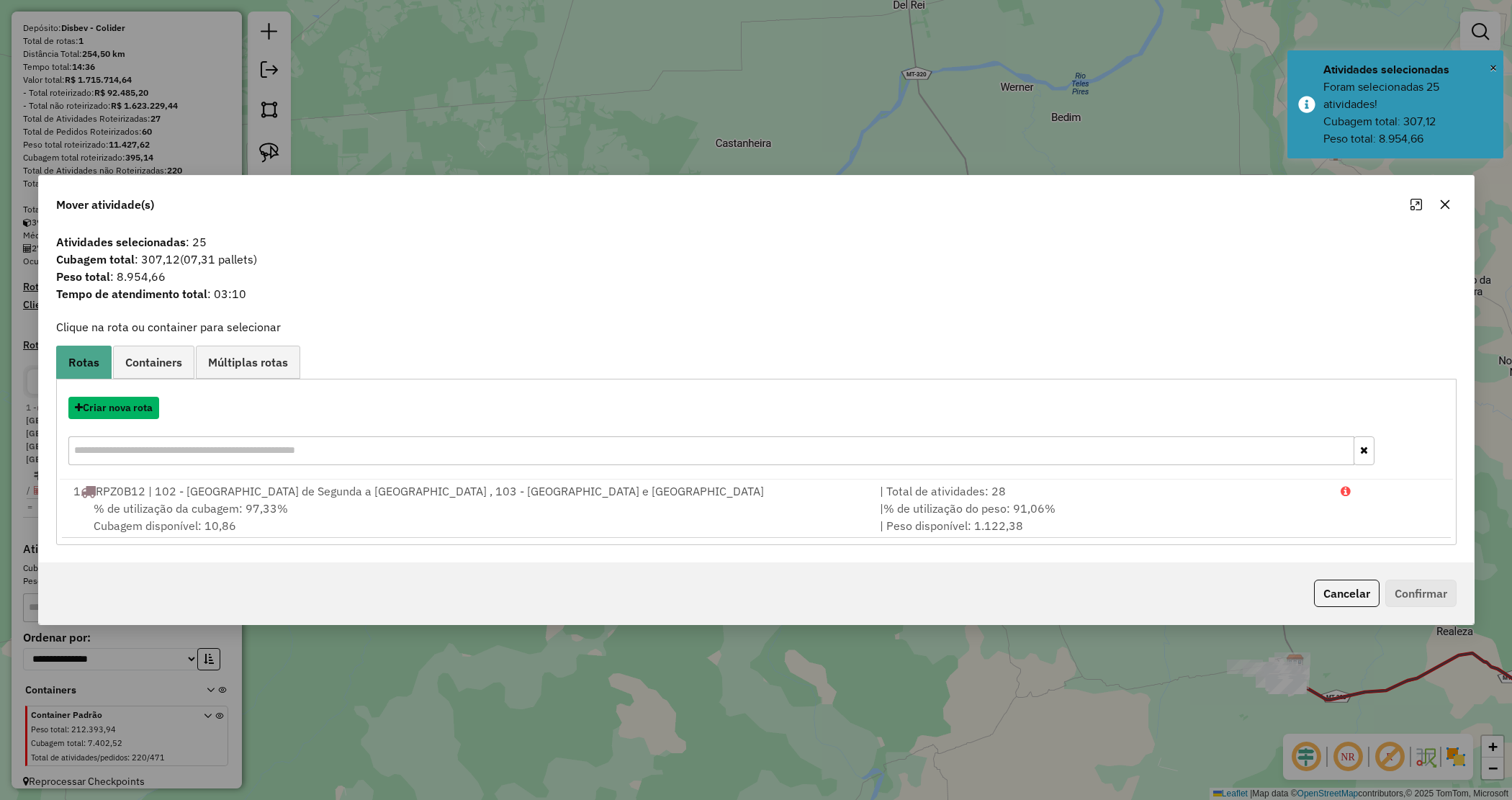
click at [134, 411] on button "Criar nova rota" at bounding box center [113, 408] width 90 height 22
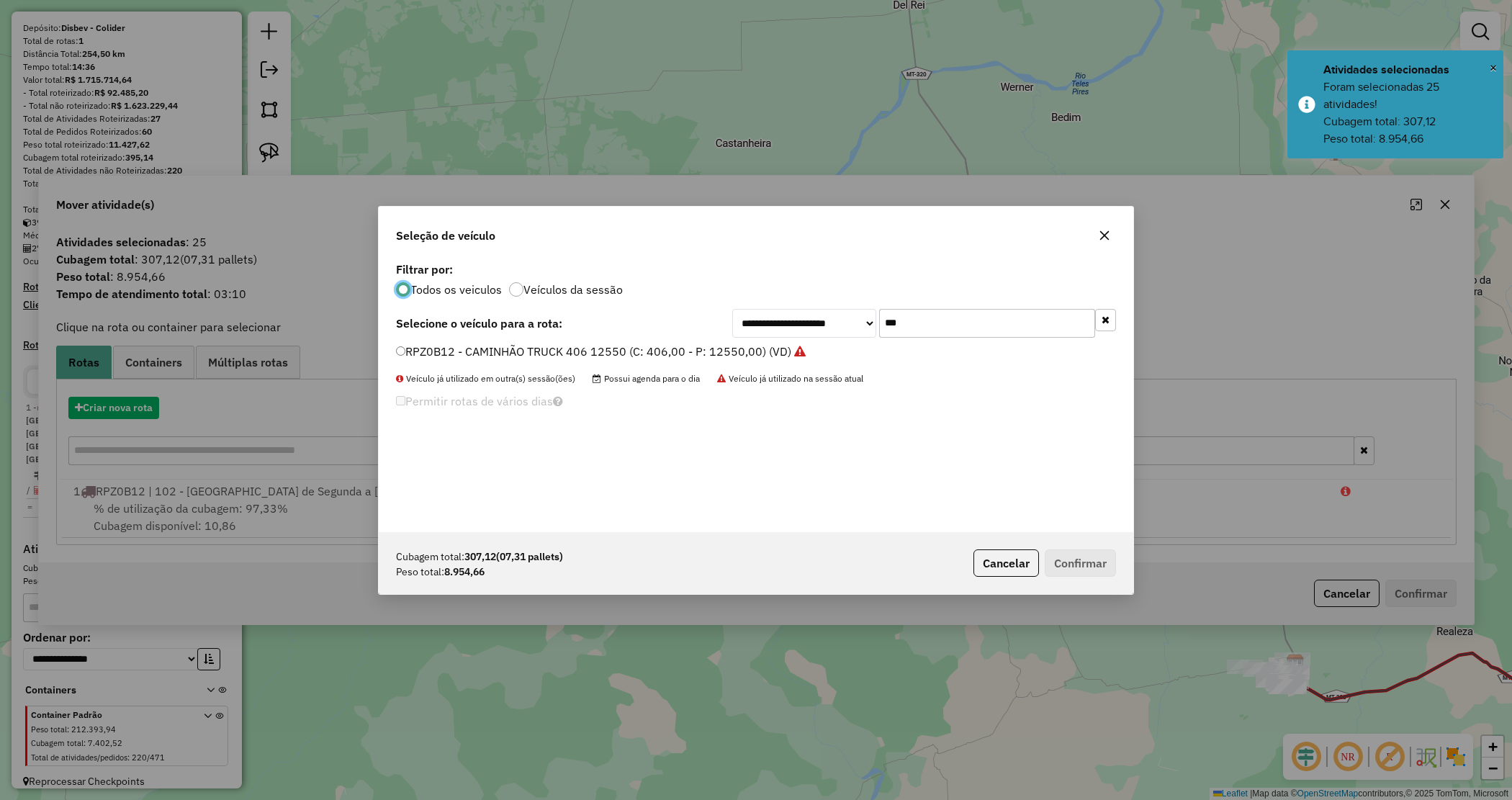
scroll to position [7, 5]
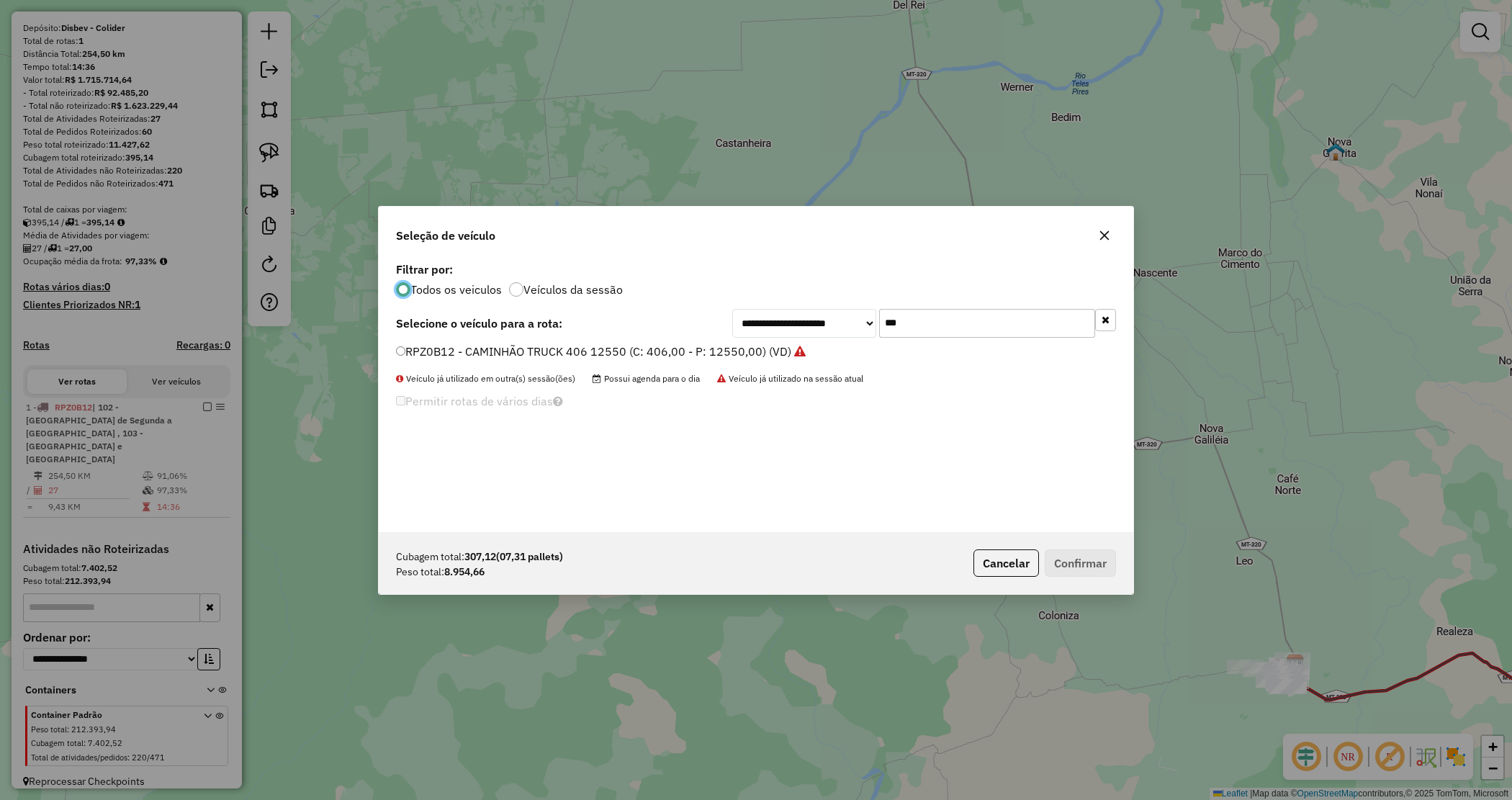
drag, startPoint x: 822, startPoint y: 317, endPoint x: 783, endPoint y: 308, distance: 40.0
click at [783, 308] on div "**********" at bounding box center [756, 395] width 755 height 274
click at [949, 329] on input "***" at bounding box center [987, 324] width 216 height 29
click at [904, 306] on div "**********" at bounding box center [756, 395] width 755 height 274
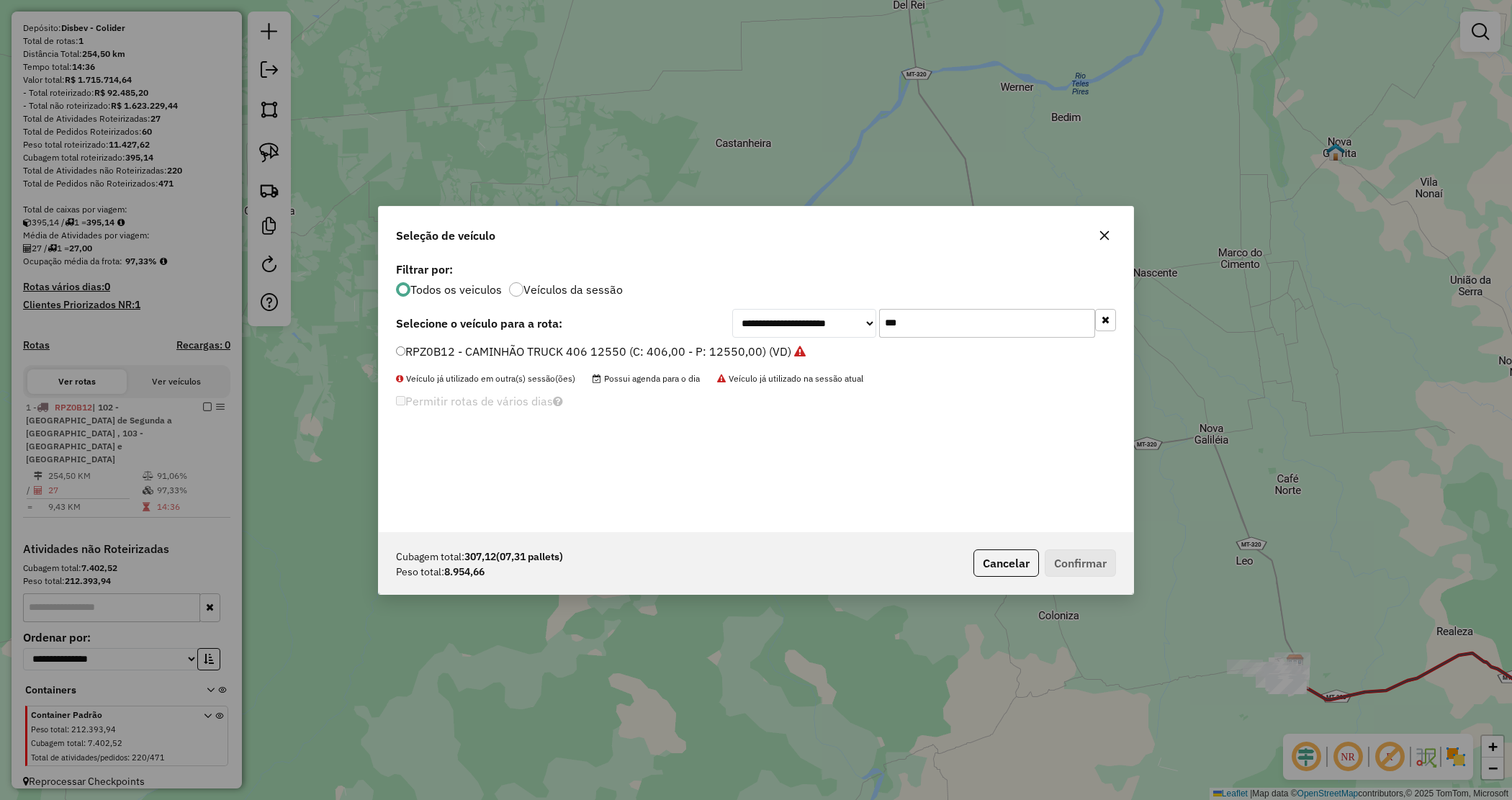
drag, startPoint x: 907, startPoint y: 310, endPoint x: 907, endPoint y: 323, distance: 13.0
click at [907, 310] on input "***" at bounding box center [987, 324] width 216 height 29
drag, startPoint x: 911, startPoint y: 332, endPoint x: 843, endPoint y: 292, distance: 78.9
click at [843, 299] on div "**********" at bounding box center [756, 395] width 755 height 274
type input "***"
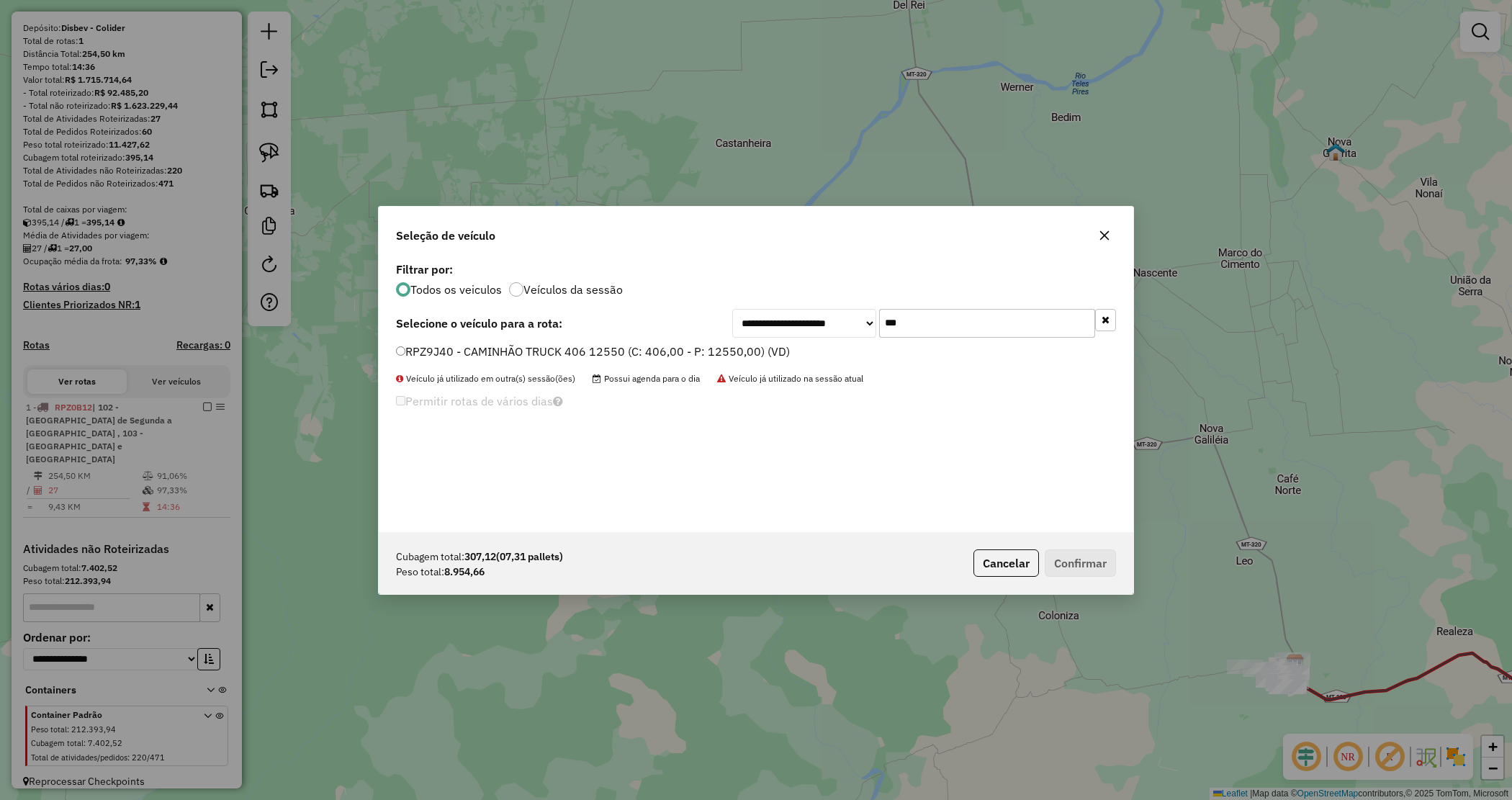
click at [767, 349] on label "RPZ9J40 - CAMINHÃO TRUCK 406 12550 (C: 406,00 - P: 12550,00) (VD)" at bounding box center [593, 351] width 394 height 17
click at [1086, 564] on button "Confirmar" at bounding box center [1080, 563] width 71 height 27
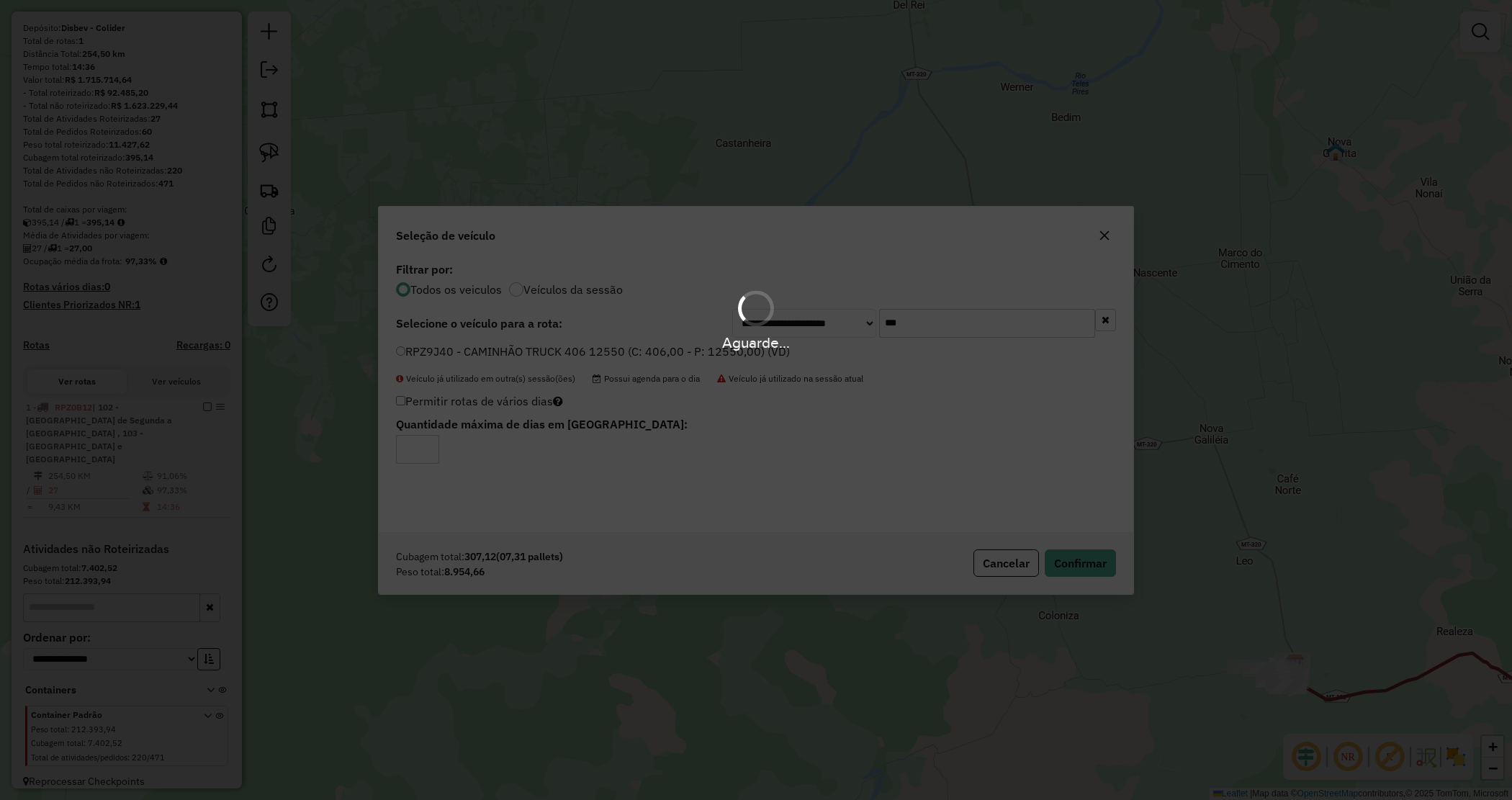
scroll to position [115, 0]
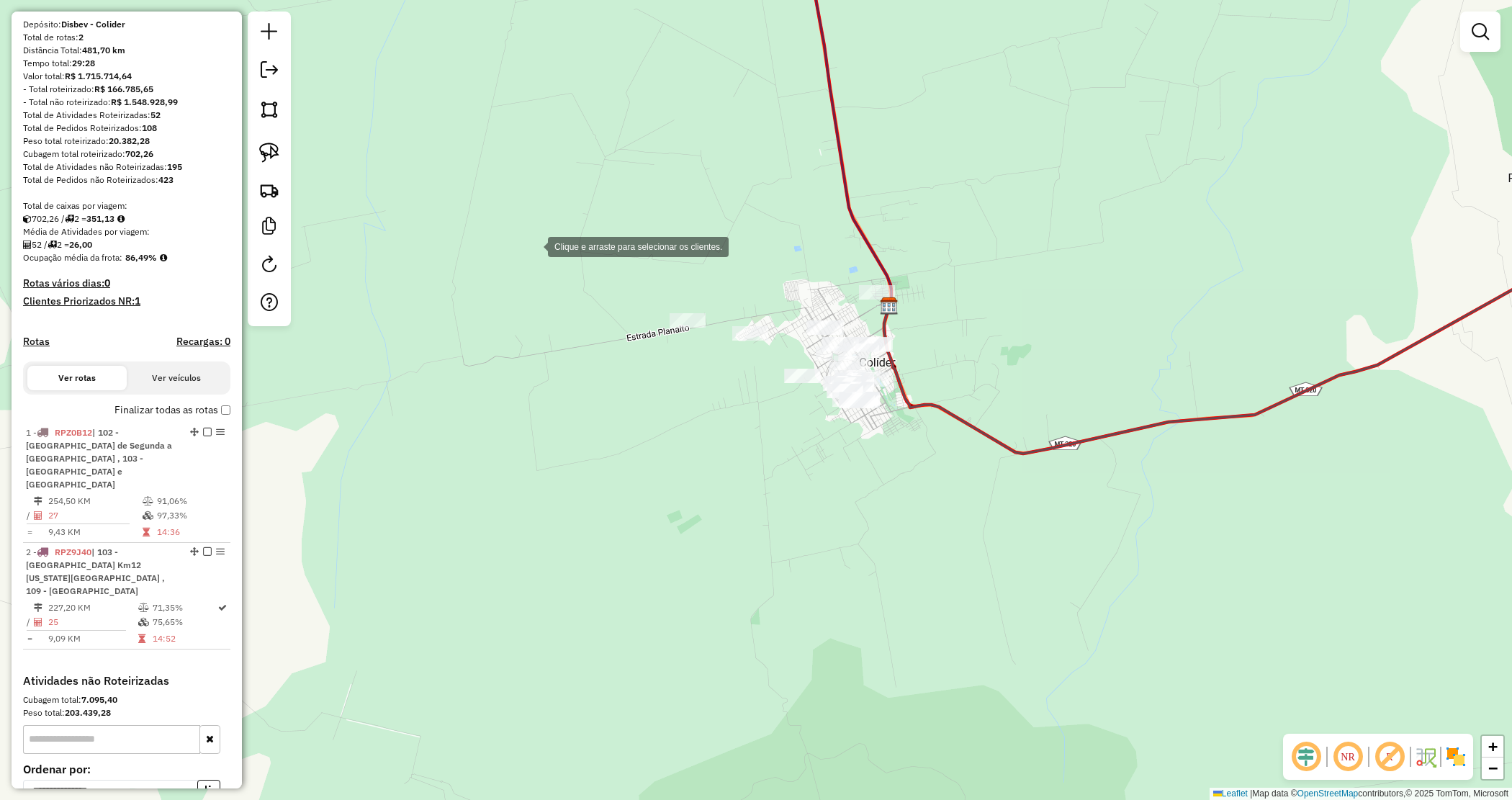
drag, startPoint x: 535, startPoint y: 248, endPoint x: 513, endPoint y: 210, distance: 43.9
click at [531, 243] on div "Clique e arraste para selecionar os clientes. Janela de atendimento Grade de at…" at bounding box center [756, 400] width 1512 height 800
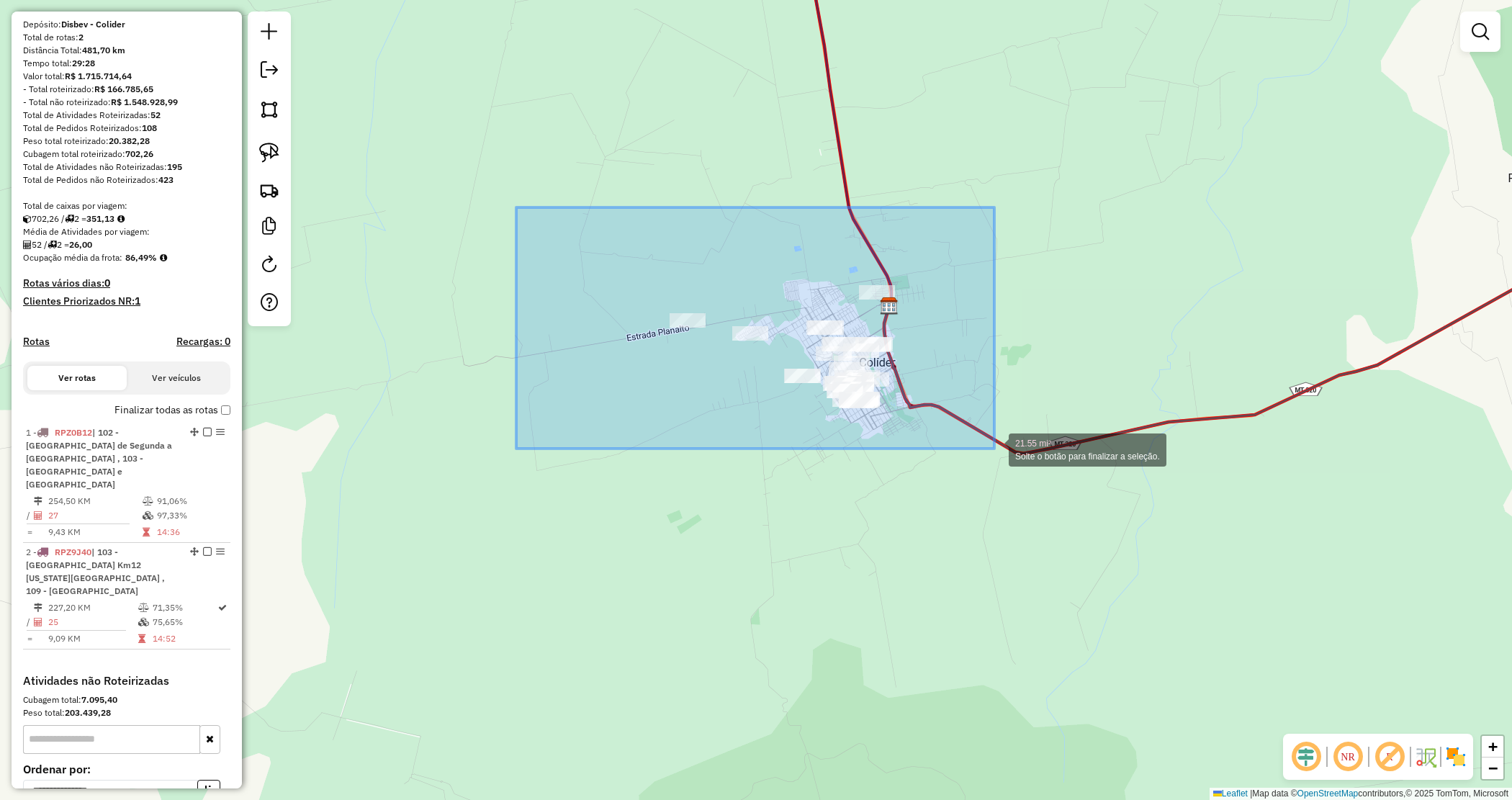
drag, startPoint x: 995, startPoint y: 449, endPoint x: 1132, endPoint y: 547, distance: 168.4
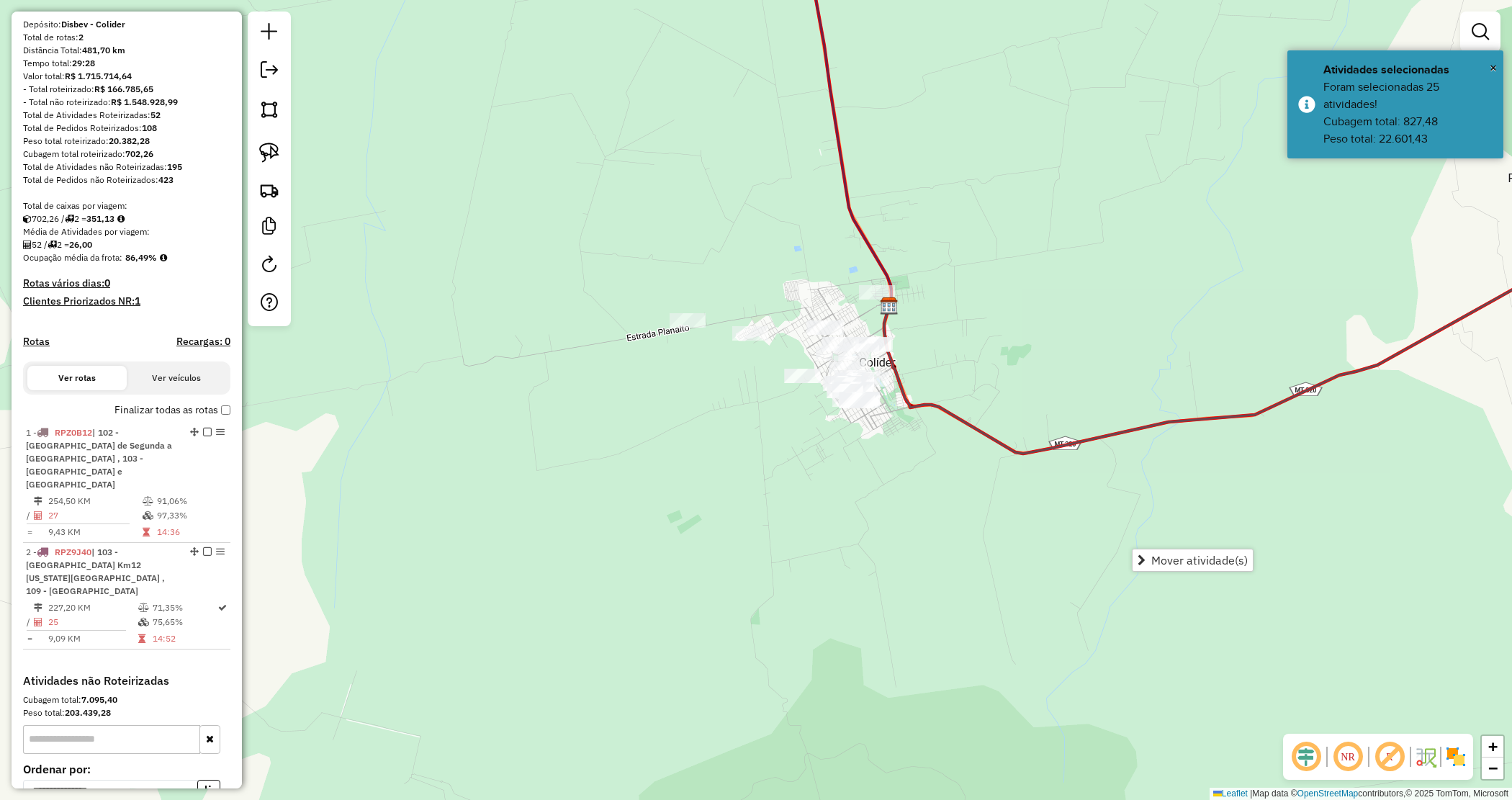
drag, startPoint x: 1484, startPoint y: 39, endPoint x: 1476, endPoint y: 36, distance: 8.5
click at [1484, 38] on em at bounding box center [1480, 31] width 17 height 17
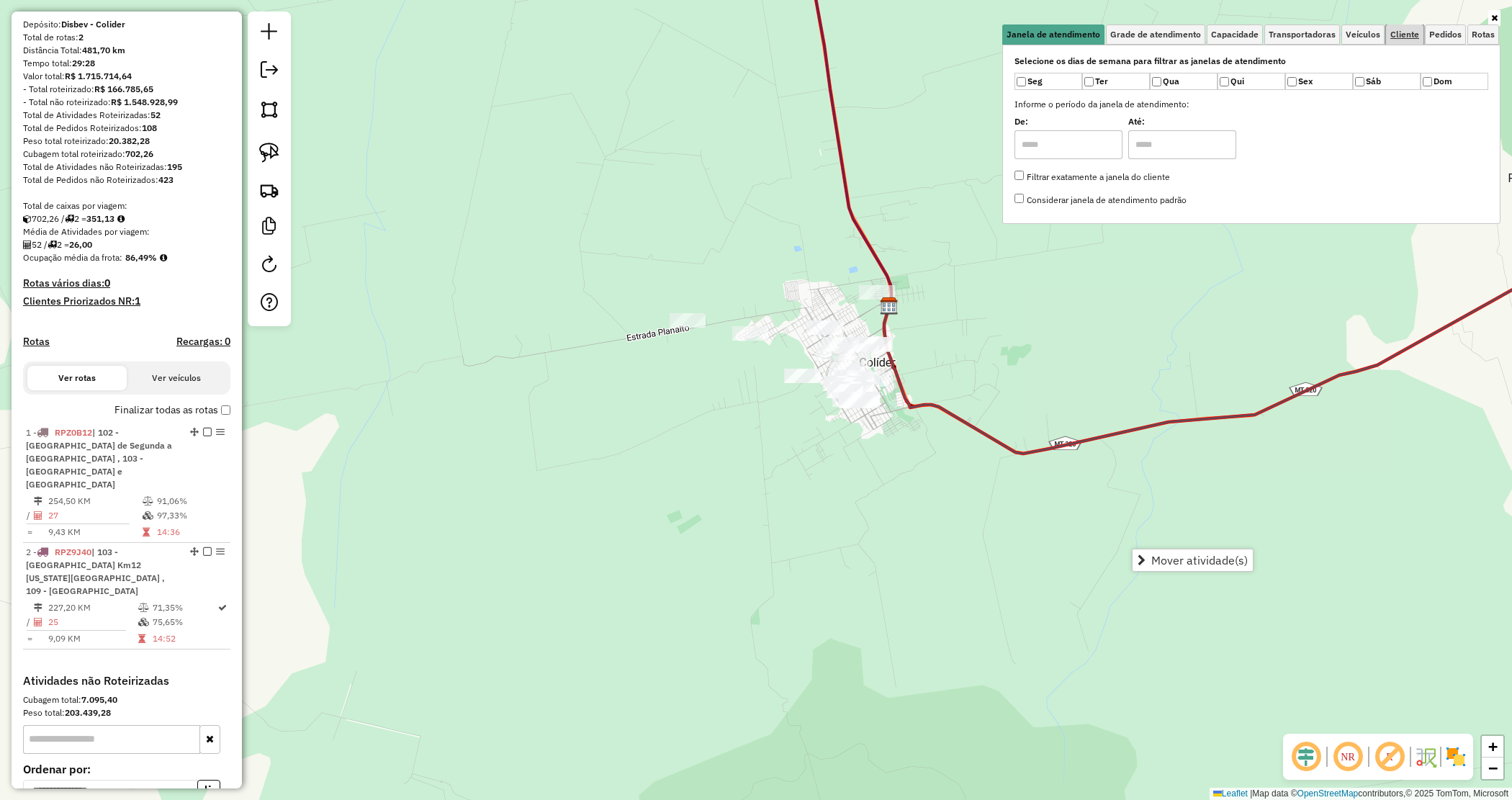
click at [1396, 30] on span "Cliente" at bounding box center [1405, 34] width 29 height 8
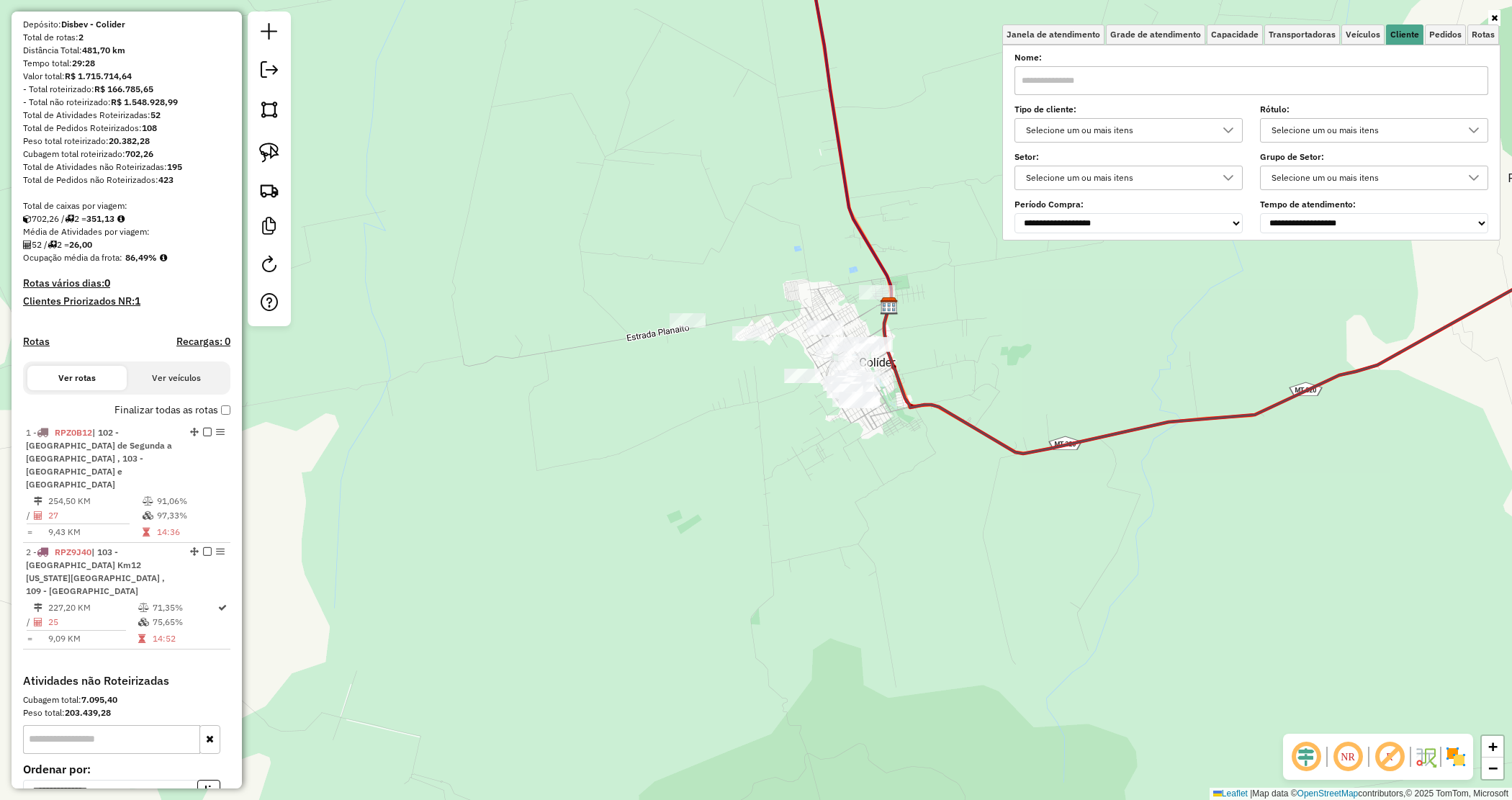
click at [1075, 107] on label "Tipo de cliente:" at bounding box center [1129, 109] width 228 height 13
click at [1085, 88] on input "text" at bounding box center [1251, 81] width 474 height 29
type input "*******"
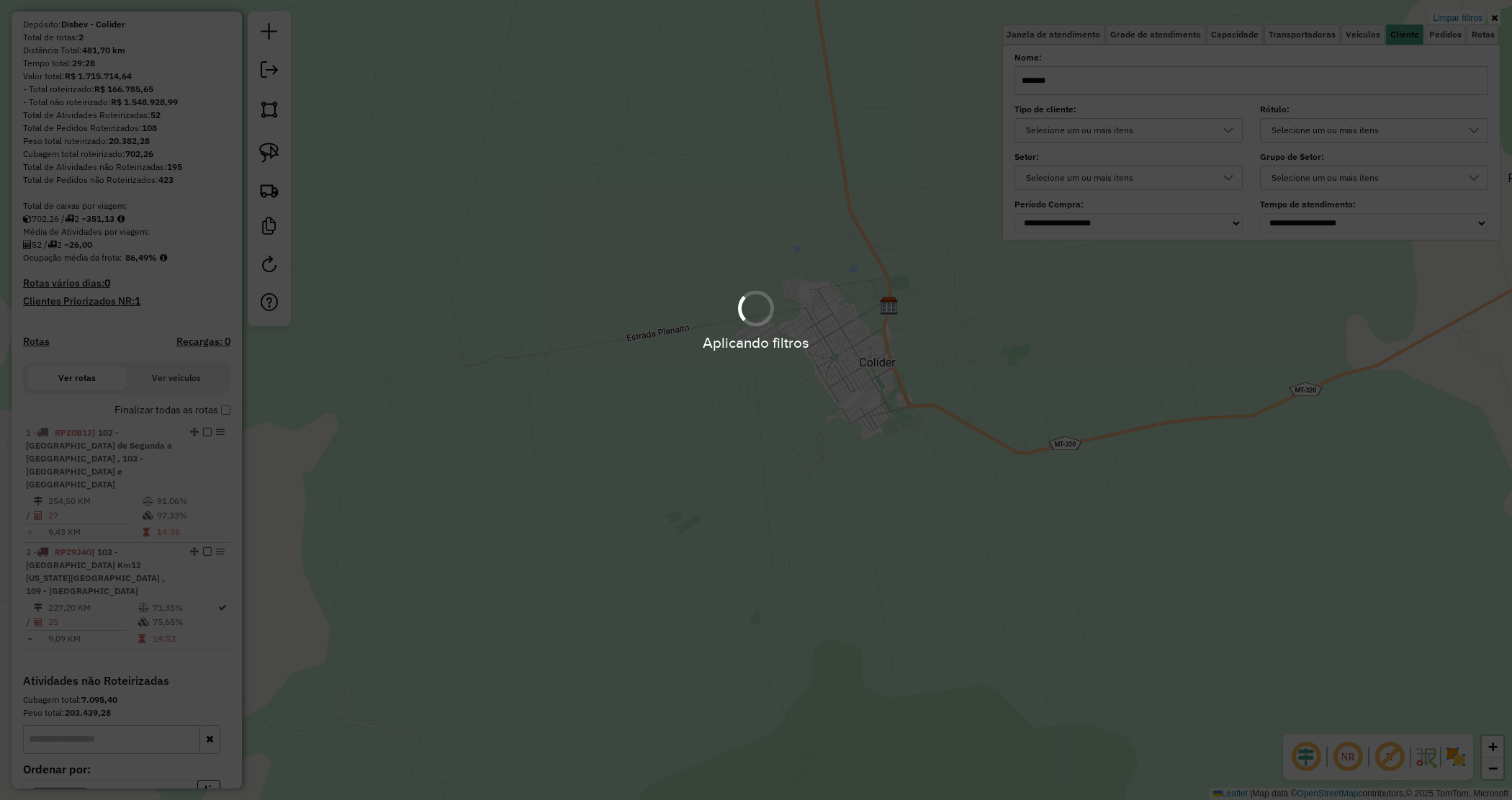
click at [801, 369] on hb-app "Aplicando filtros Pop-up bloqueado! Seu navegador bloqueou automáticamente a ab…" at bounding box center [756, 400] width 1512 height 800
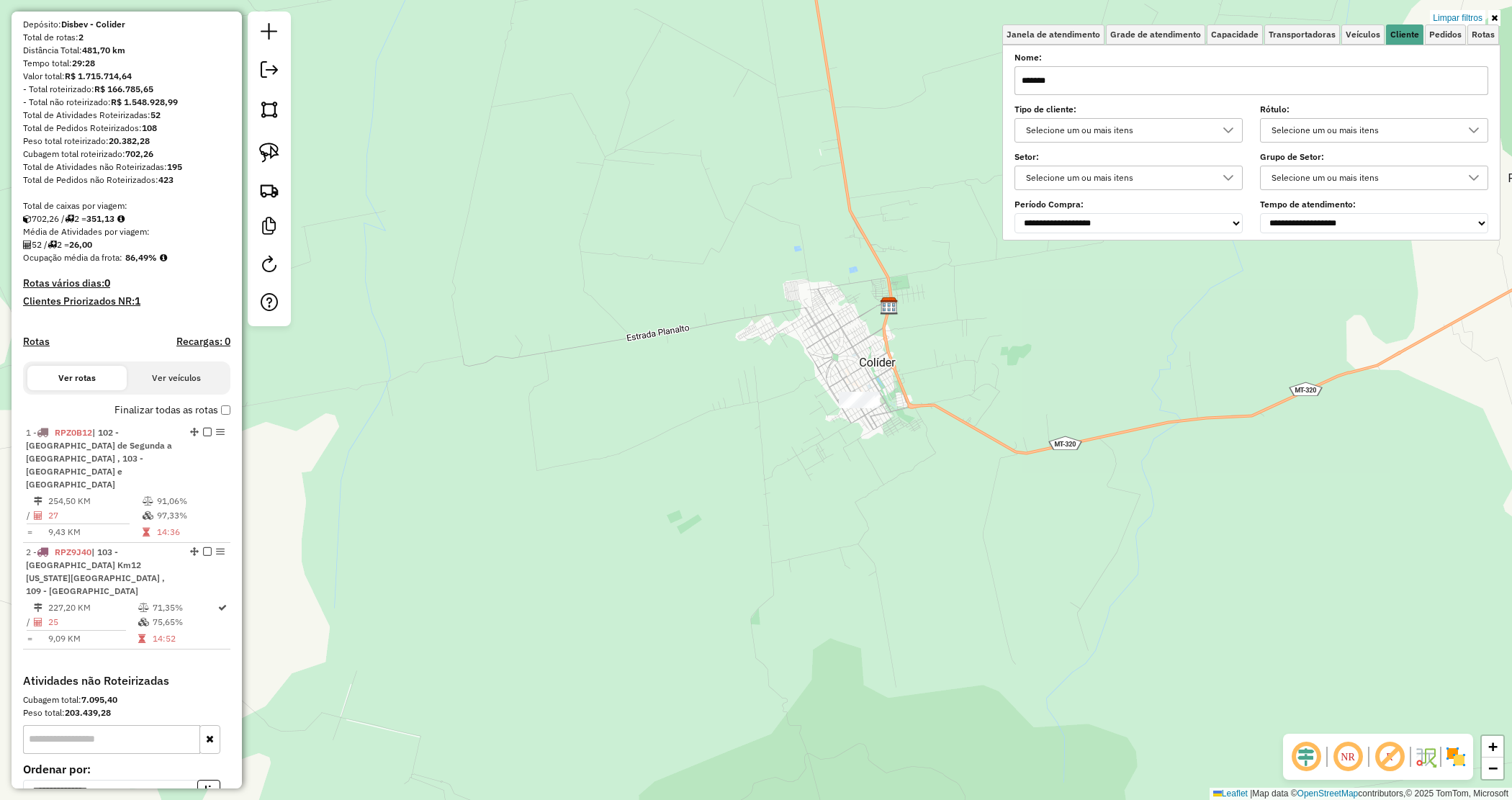
click at [801, 373] on div "Limpar filtros Janela de atendimento Grade de atendimento Capacidade Transporta…" at bounding box center [756, 400] width 1512 height 800
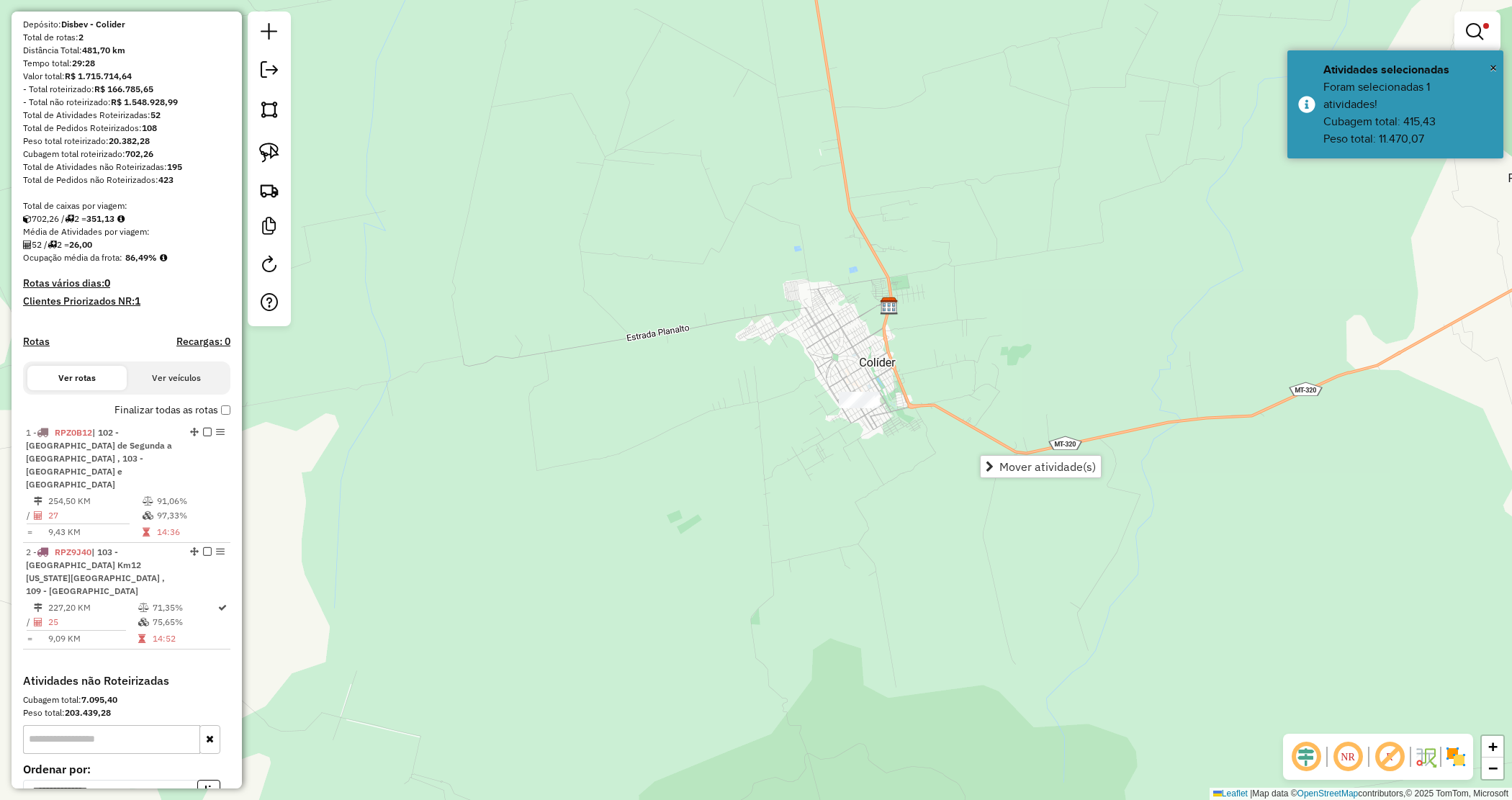
drag, startPoint x: 998, startPoint y: 462, endPoint x: 975, endPoint y: 470, distance: 24.4
click at [998, 464] on link "Mover atividade(s)" at bounding box center [1041, 467] width 120 height 22
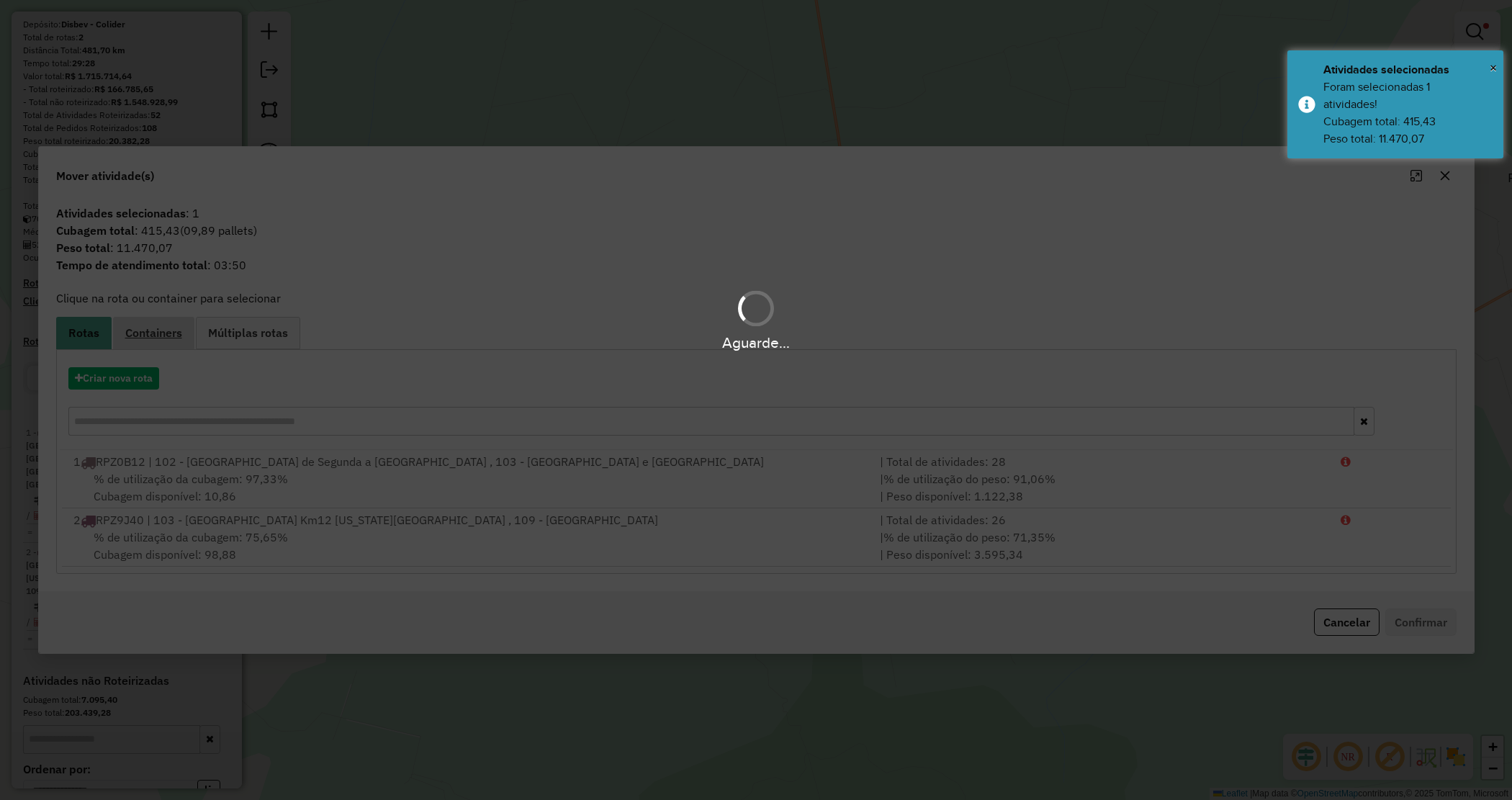
click at [142, 335] on hb-app "Aguarde... Pop-up bloqueado! Seu navegador bloqueou automáticamente a abertura …" at bounding box center [756, 400] width 1512 height 800
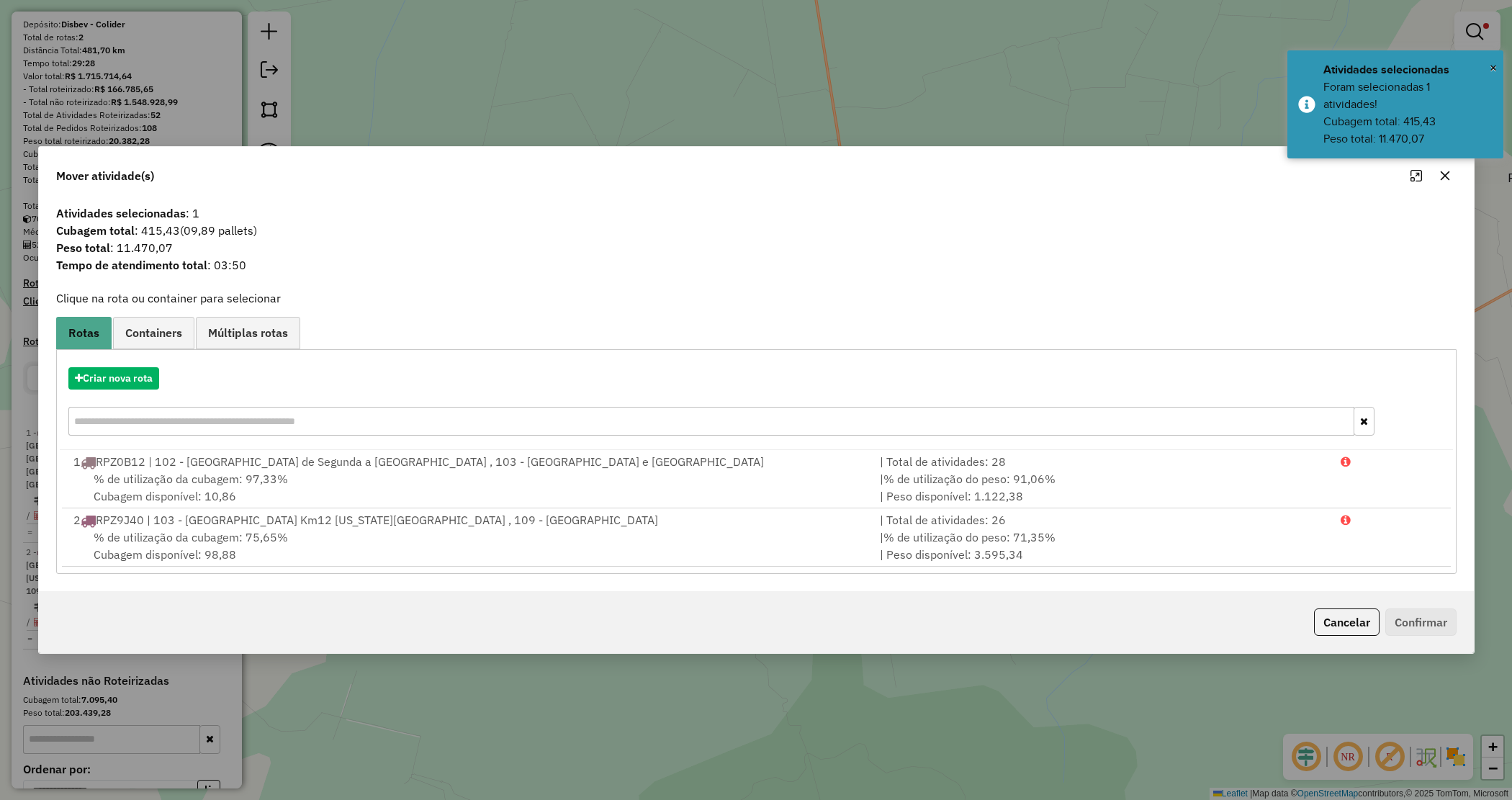
click at [142, 333] on span "Containers" at bounding box center [153, 332] width 57 height 12
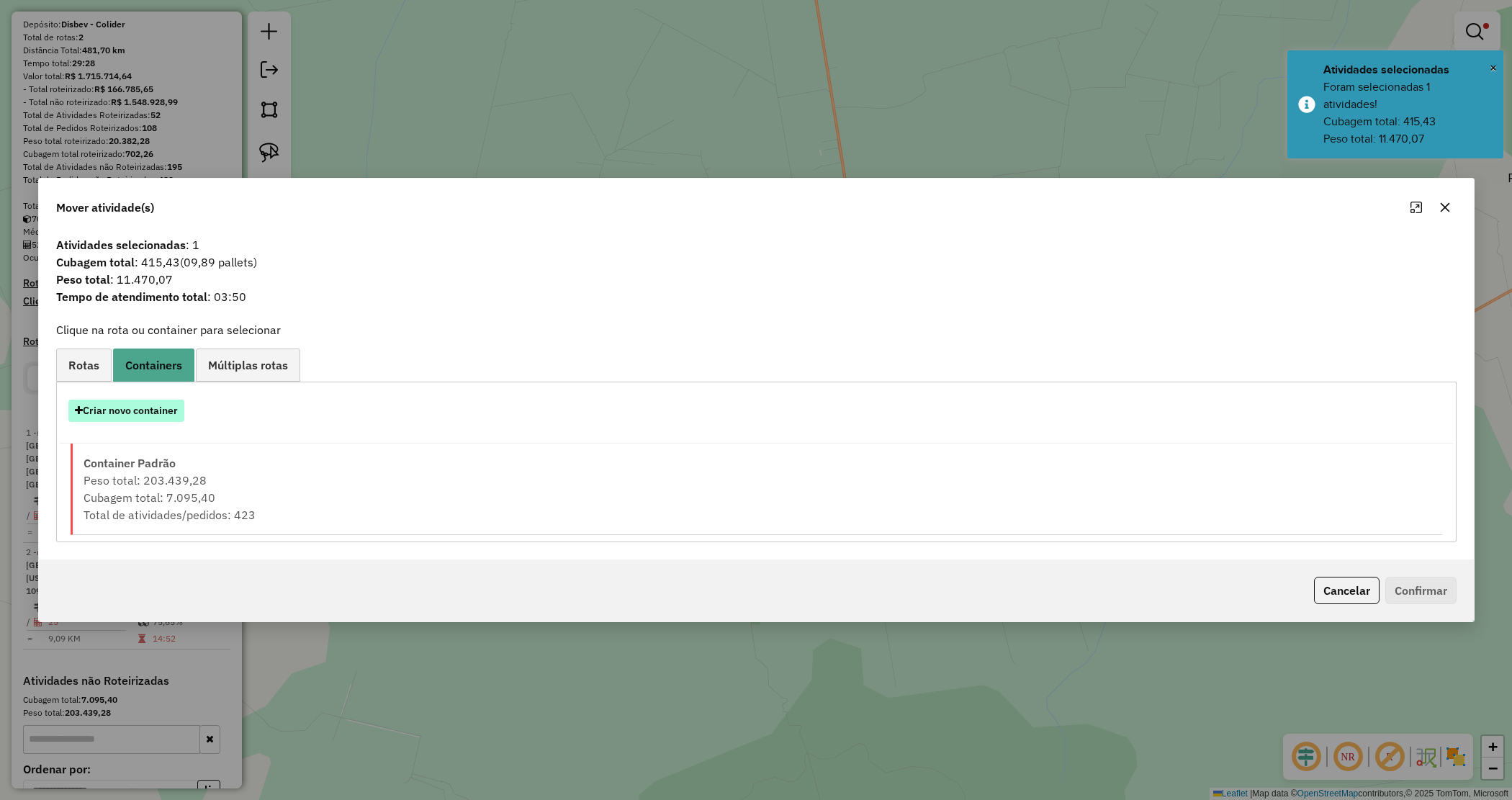
click at [162, 405] on button "Criar novo container" at bounding box center [126, 410] width 116 height 22
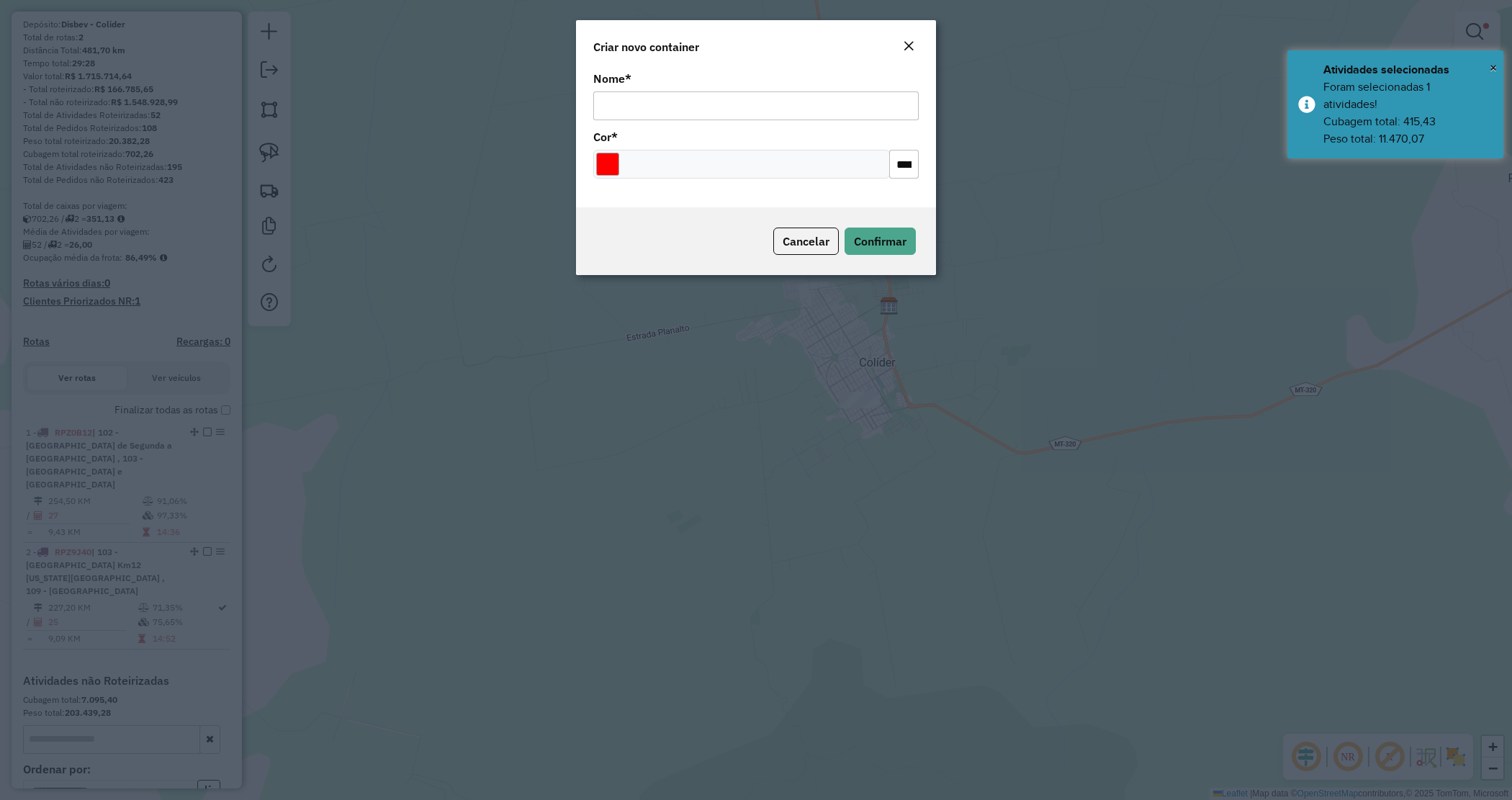
drag, startPoint x: 639, startPoint y: 104, endPoint x: 668, endPoint y: 124, distance: 35.2
click at [639, 104] on input "Nome *" at bounding box center [756, 106] width 326 height 29
type input "******"
click at [610, 156] on input "Select a color" at bounding box center [607, 163] width 23 height 23
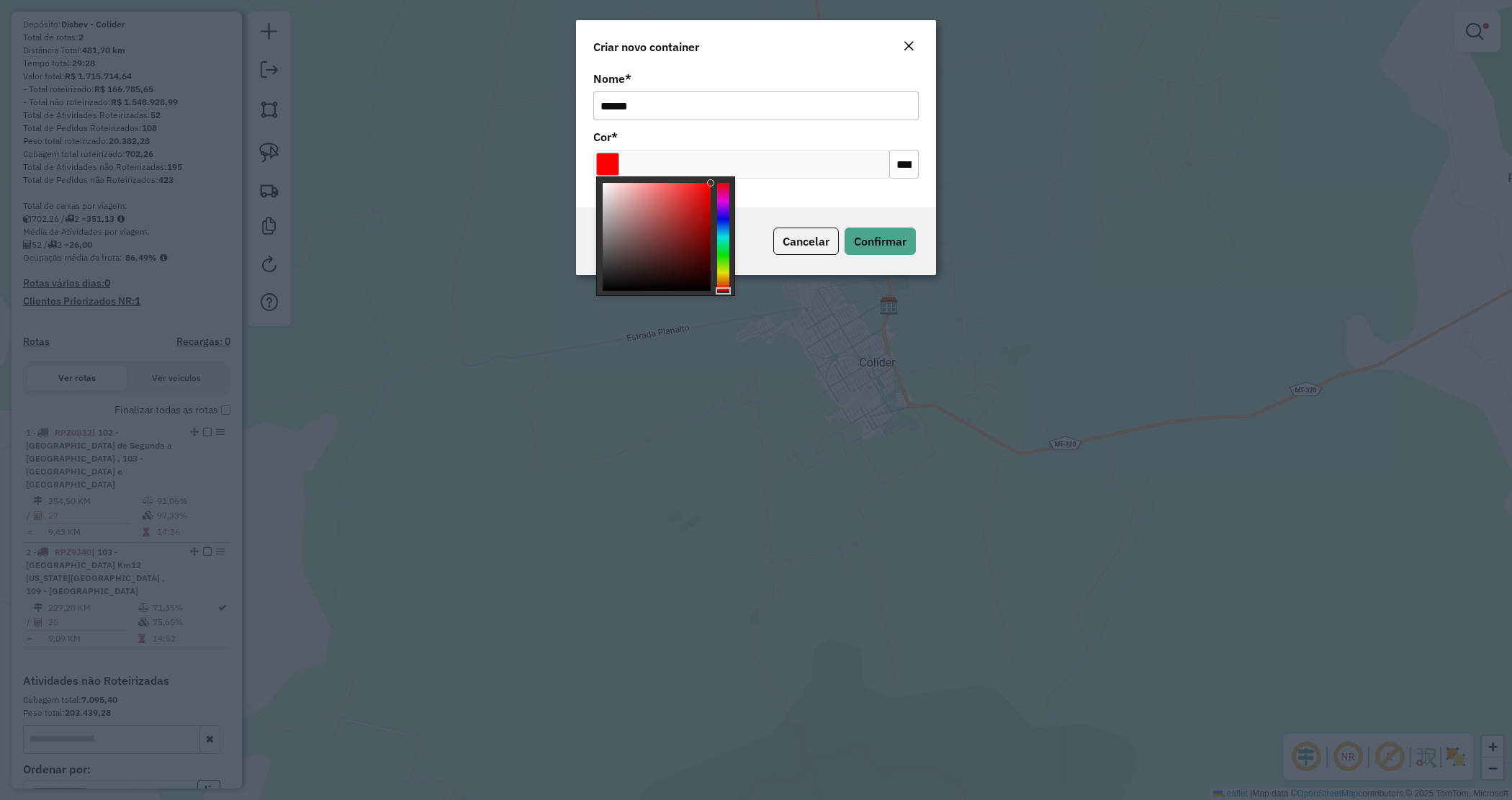
type input "*******"
drag, startPoint x: 725, startPoint y: 217, endPoint x: 815, endPoint y: 210, distance: 90.3
click at [726, 217] on div at bounding box center [723, 236] width 12 height 108
click at [827, 209] on div "Cancelar Confirmar" at bounding box center [756, 241] width 360 height 68
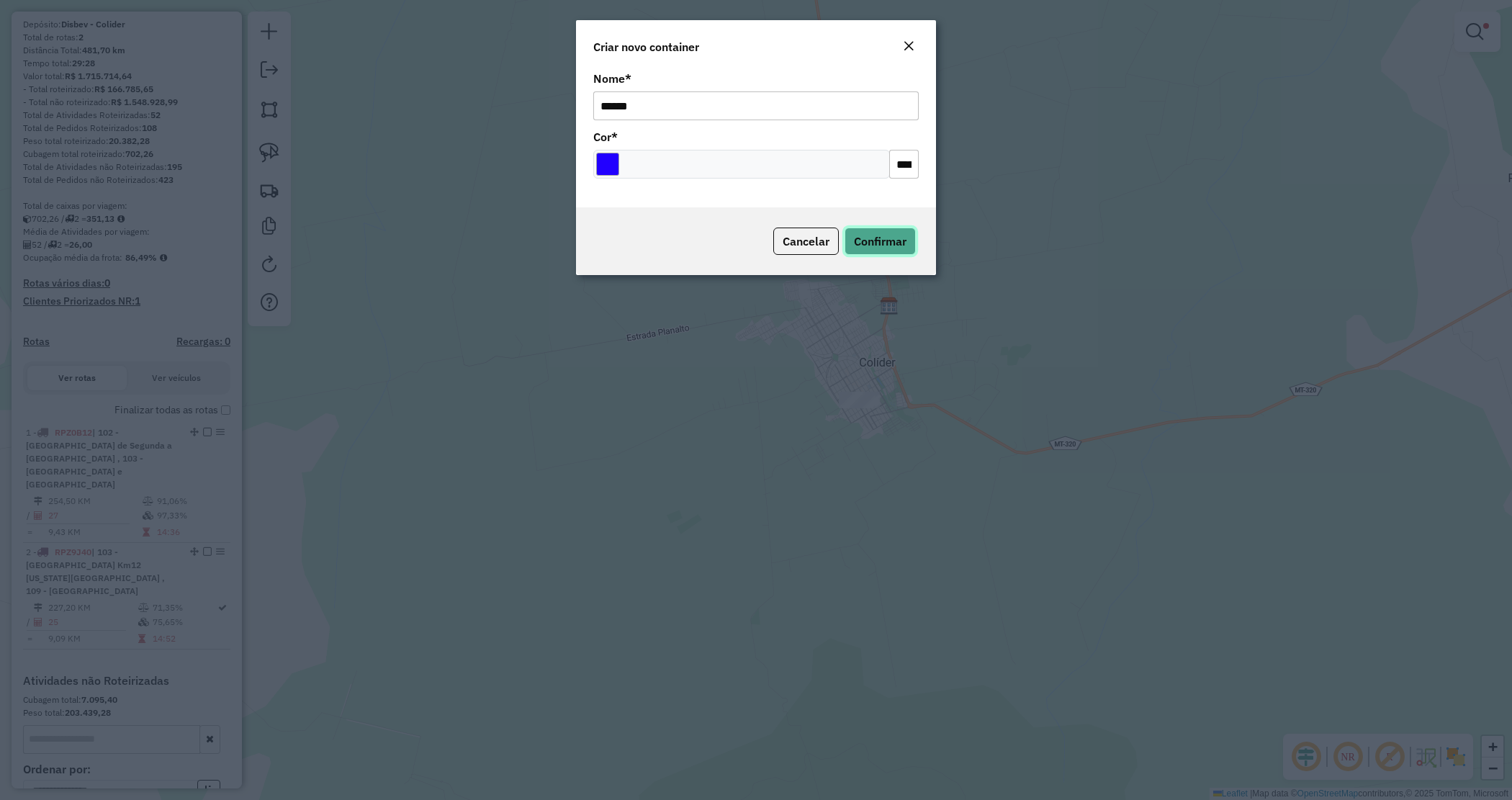
click at [911, 241] on button "Confirmar" at bounding box center [881, 241] width 71 height 27
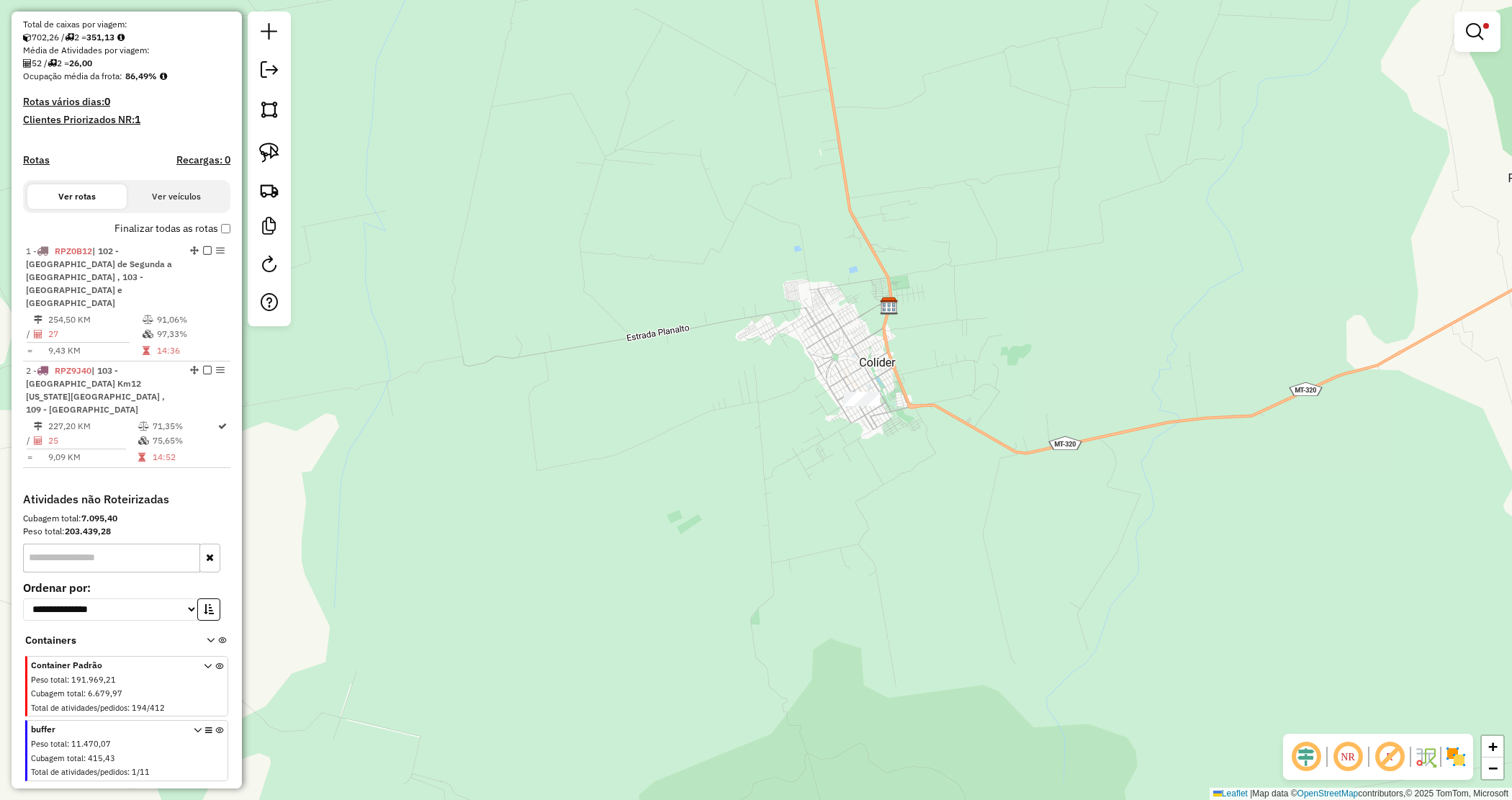
scroll to position [299, 0]
click at [217, 724] on icon at bounding box center [219, 751] width 8 height 54
click at [1475, 23] on em at bounding box center [1475, 31] width 17 height 17
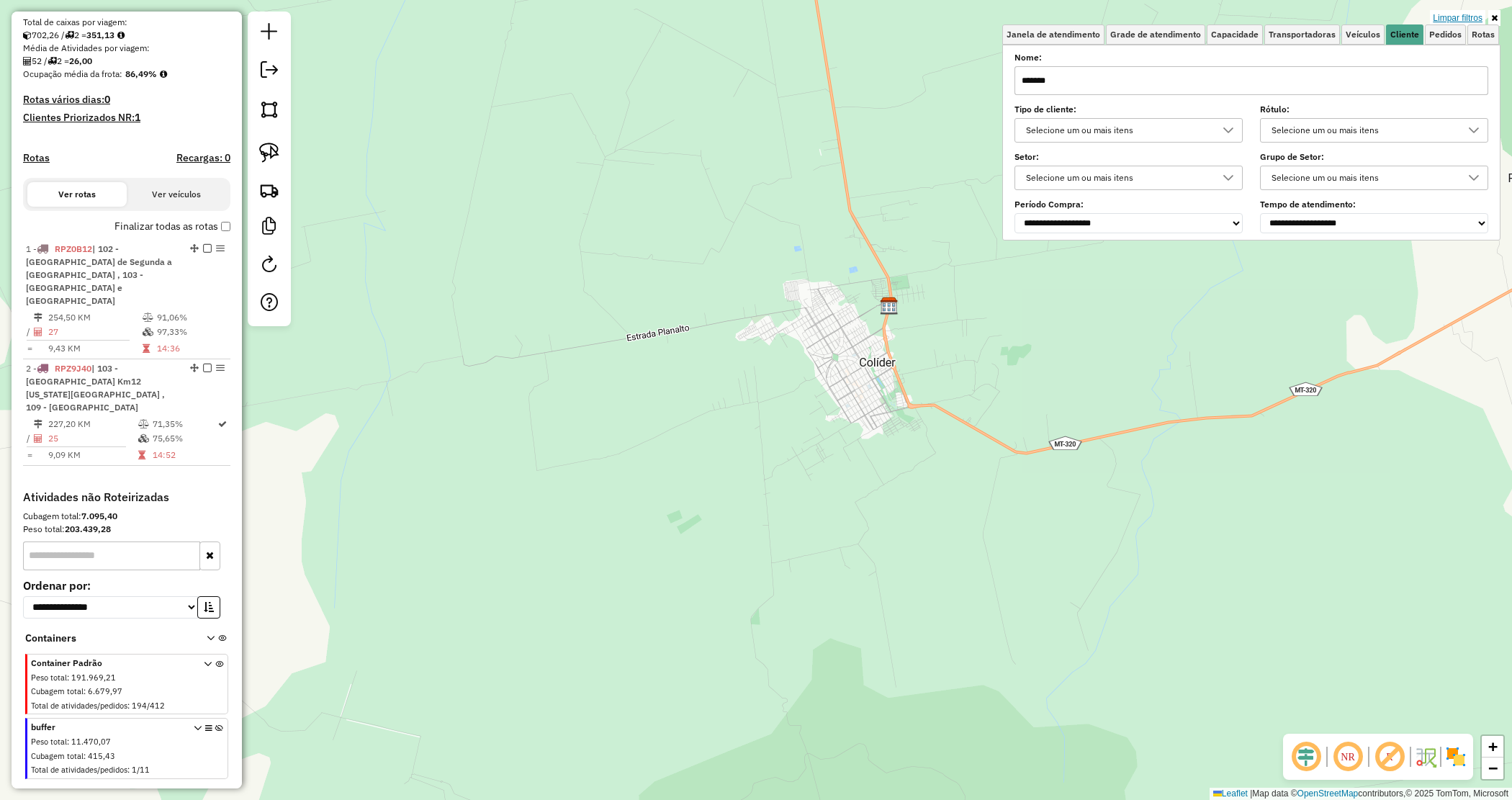
click at [1476, 12] on link "Limpar filtros" at bounding box center [1457, 17] width 56 height 16
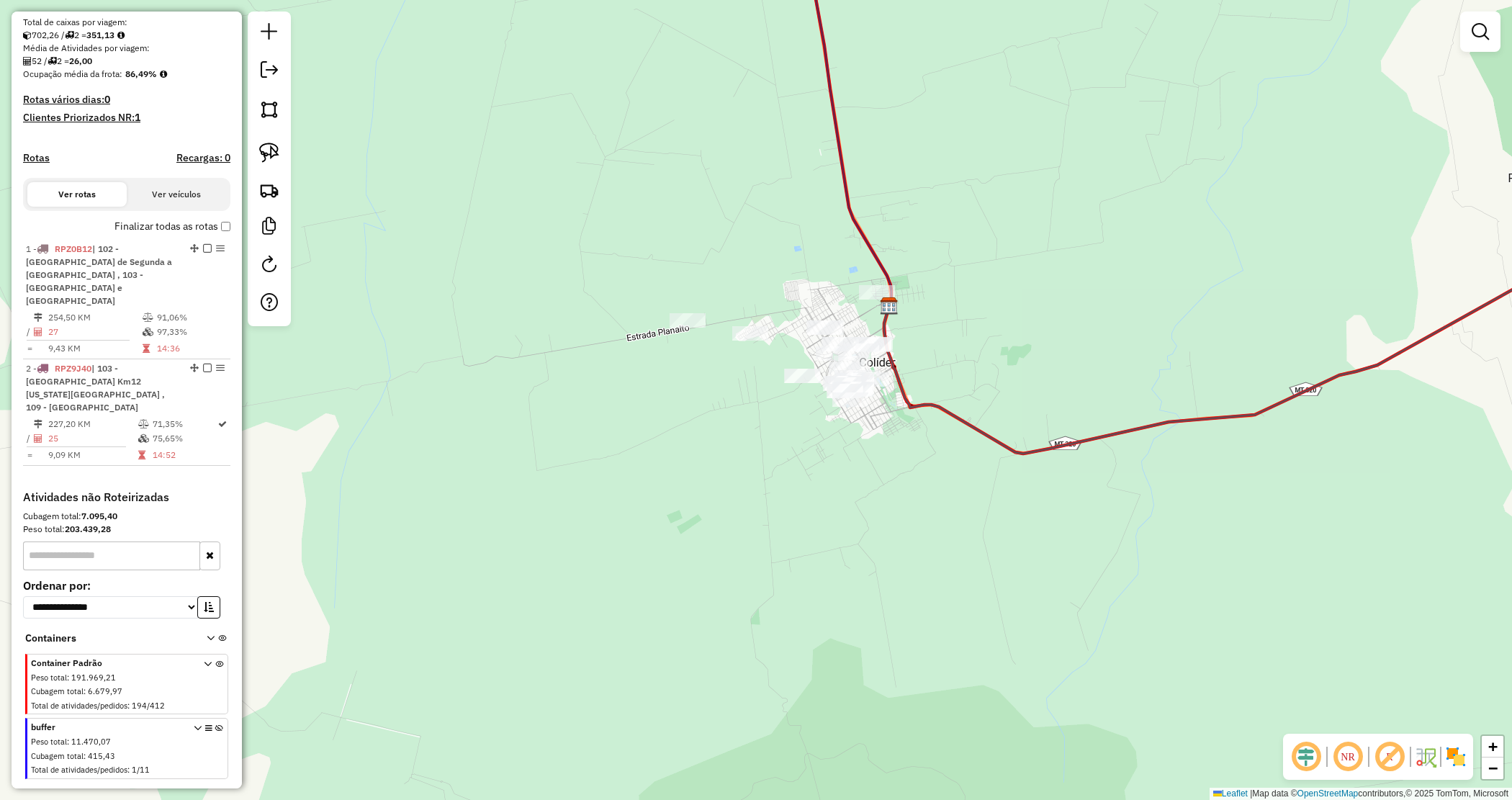
click at [893, 454] on div "Janela de atendimento Grade de atendimento Capacidade Transportadoras Veículos …" at bounding box center [756, 400] width 1512 height 800
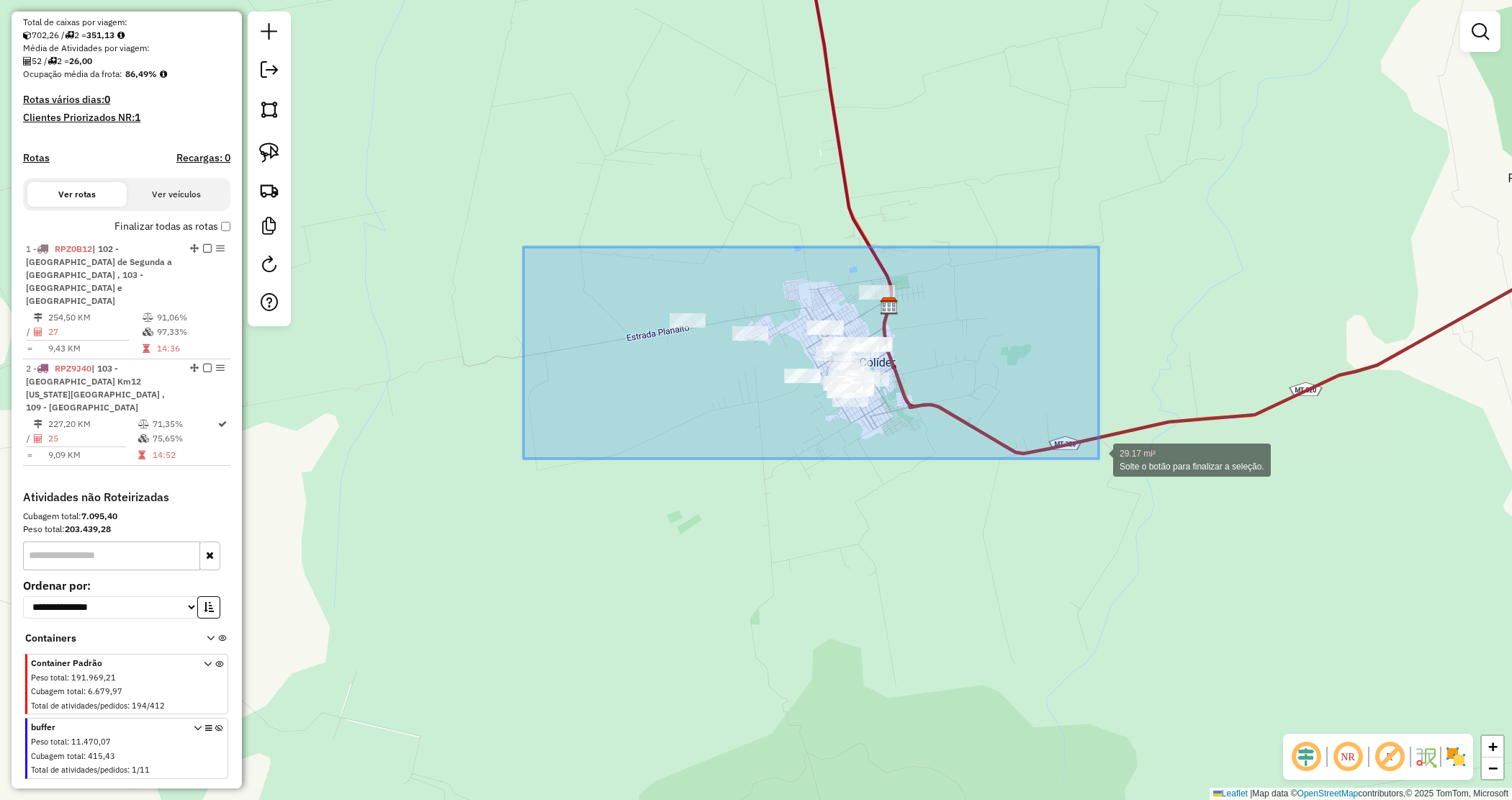
drag, startPoint x: 537, startPoint y: 254, endPoint x: 1118, endPoint y: 466, distance: 618.5
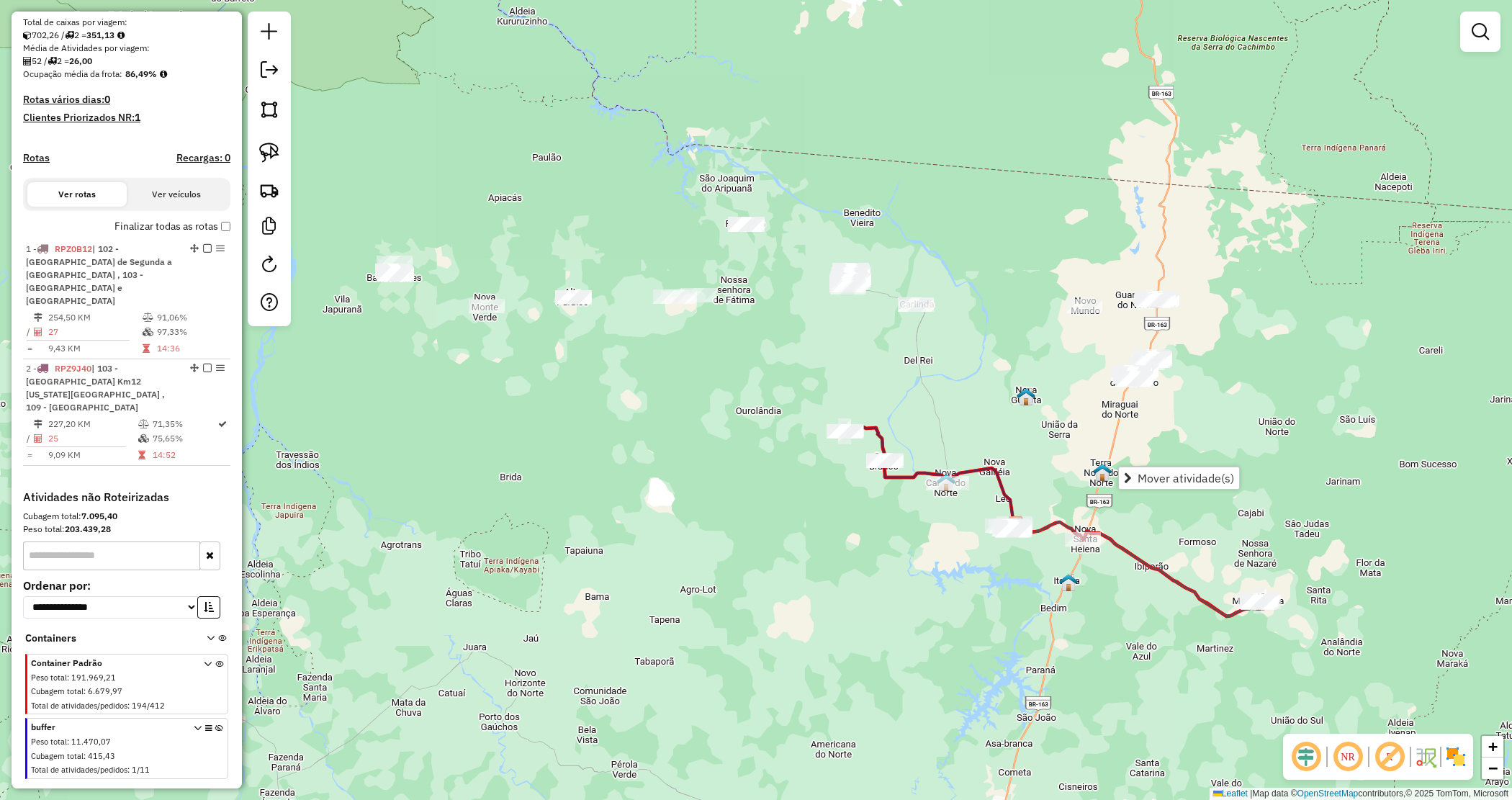
drag, startPoint x: 991, startPoint y: 583, endPoint x: 964, endPoint y: 567, distance: 31.4
click at [971, 572] on div "Janela de atendimento Grade de atendimento Capacidade Transportadoras Veículos …" at bounding box center [756, 400] width 1512 height 800
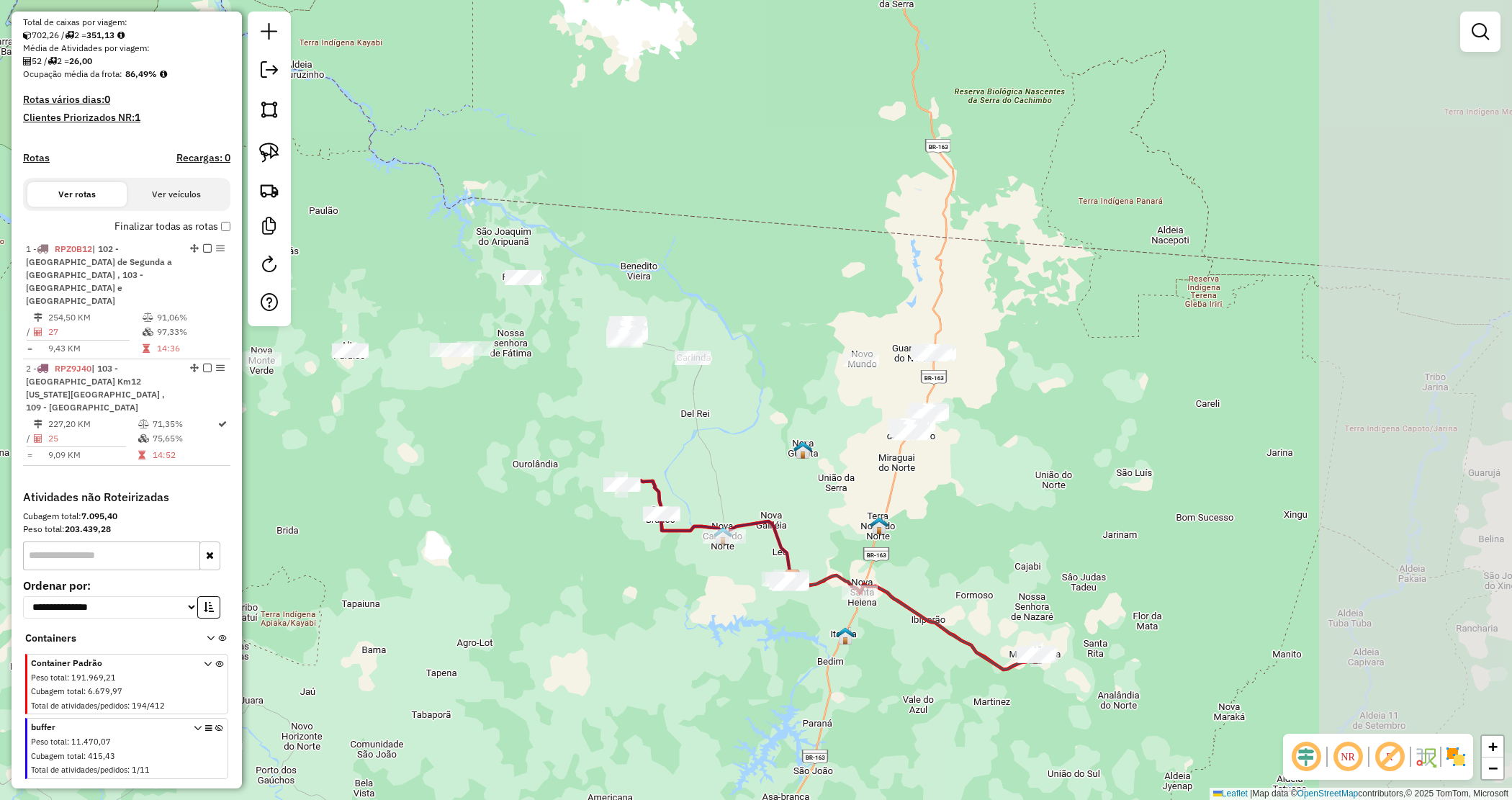
drag, startPoint x: 1186, startPoint y: 394, endPoint x: 975, endPoint y: 484, distance: 229.4
click at [985, 456] on div "Janela de atendimento Grade de atendimento Capacidade Transportadoras Veículos …" at bounding box center [756, 400] width 1512 height 800
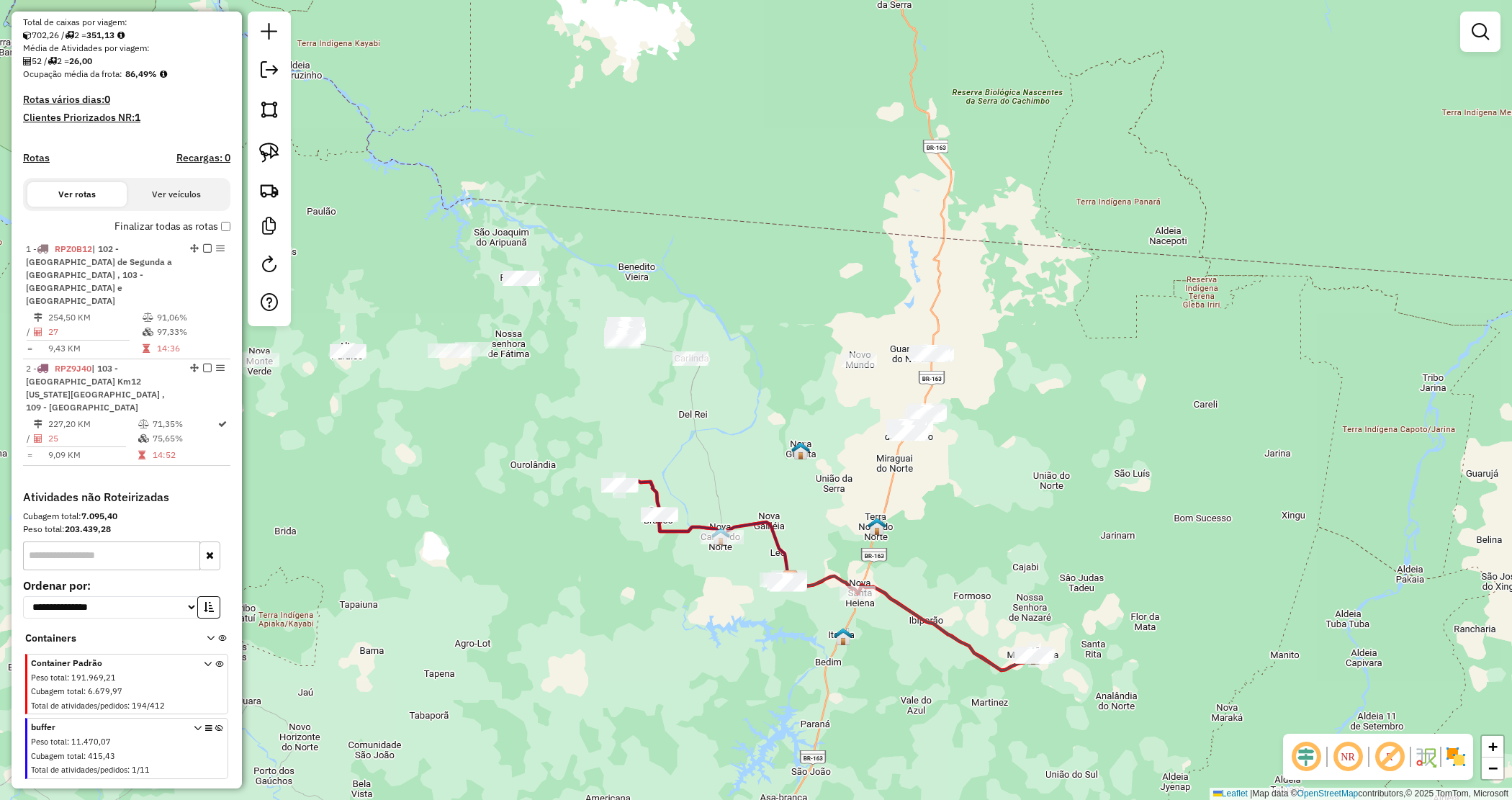
click at [966, 515] on div "Janela de atendimento Grade de atendimento Capacidade Transportadoras Veículos …" at bounding box center [756, 400] width 1512 height 800
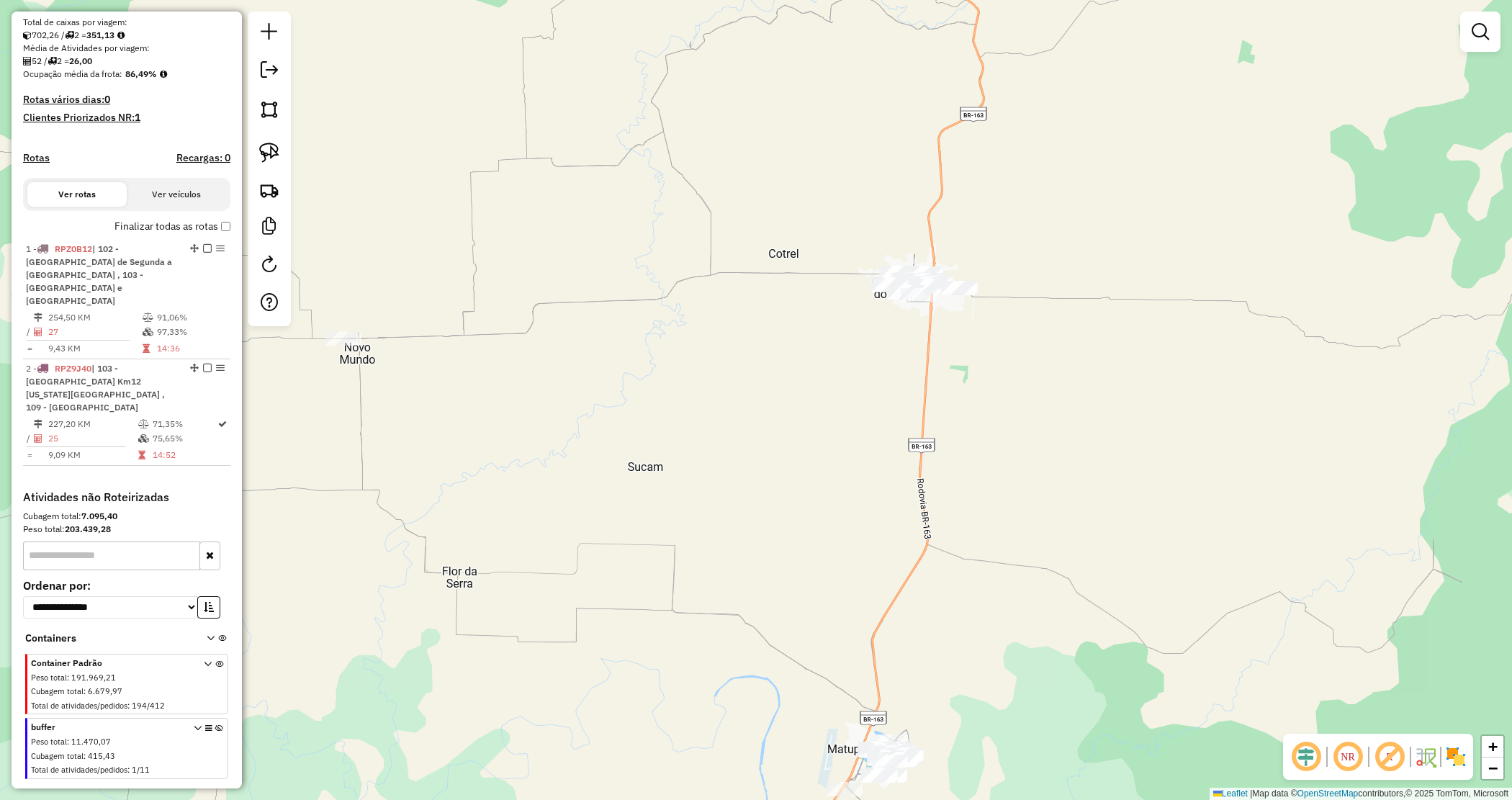
drag, startPoint x: 747, startPoint y: 340, endPoint x: 731, endPoint y: 340, distance: 16.0
click at [746, 340] on div "Janela de atendimento Grade de atendimento Capacidade Transportadoras Veículos …" at bounding box center [756, 400] width 1512 height 800
drag, startPoint x: 634, startPoint y: 377, endPoint x: 777, endPoint y: 392, distance: 143.8
click at [779, 394] on div "Janela de atendimento Grade de atendimento Capacidade Transportadoras Veículos …" at bounding box center [756, 400] width 1512 height 800
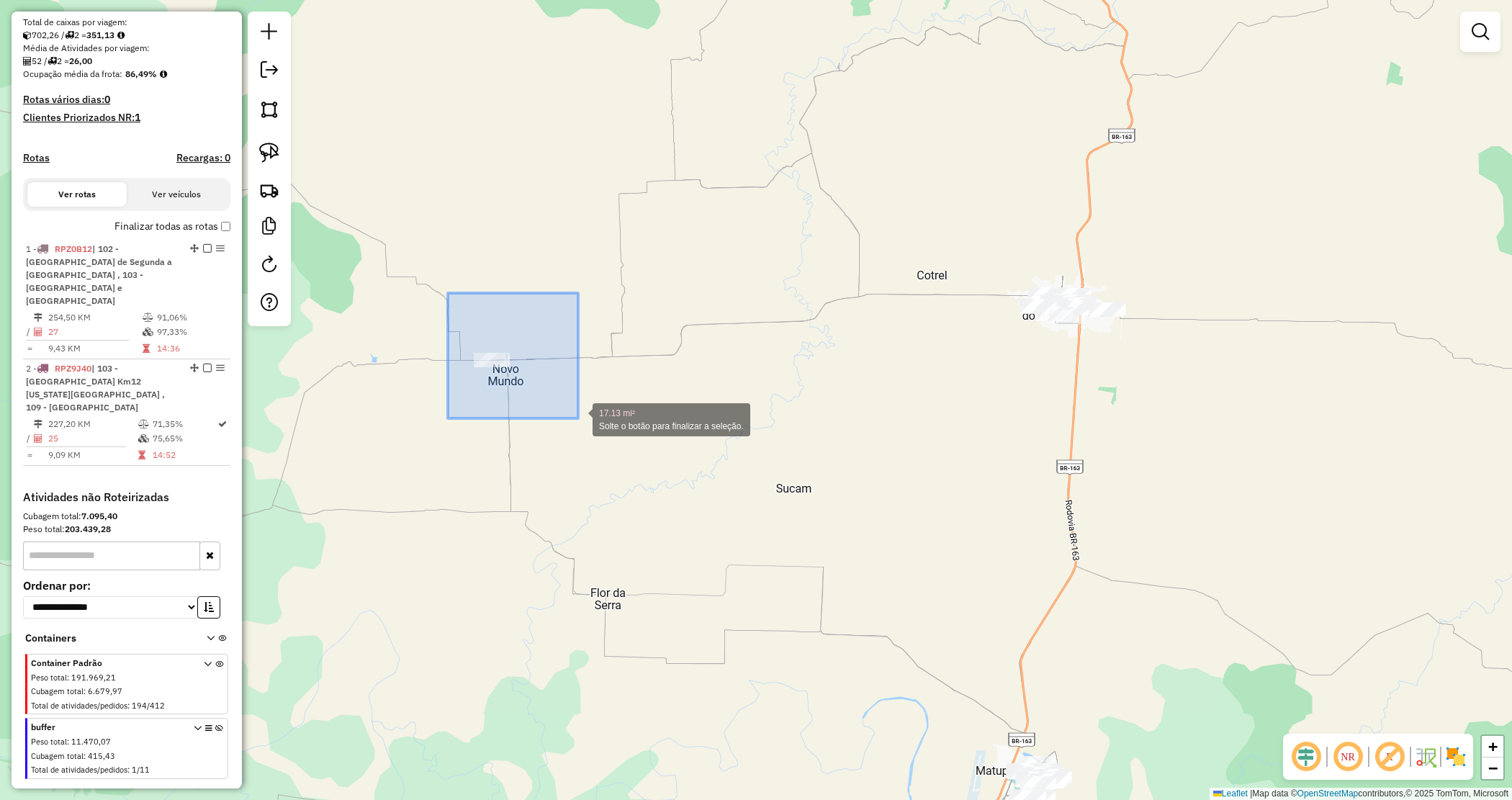
drag, startPoint x: 462, startPoint y: 316, endPoint x: 580, endPoint y: 418, distance: 156.0
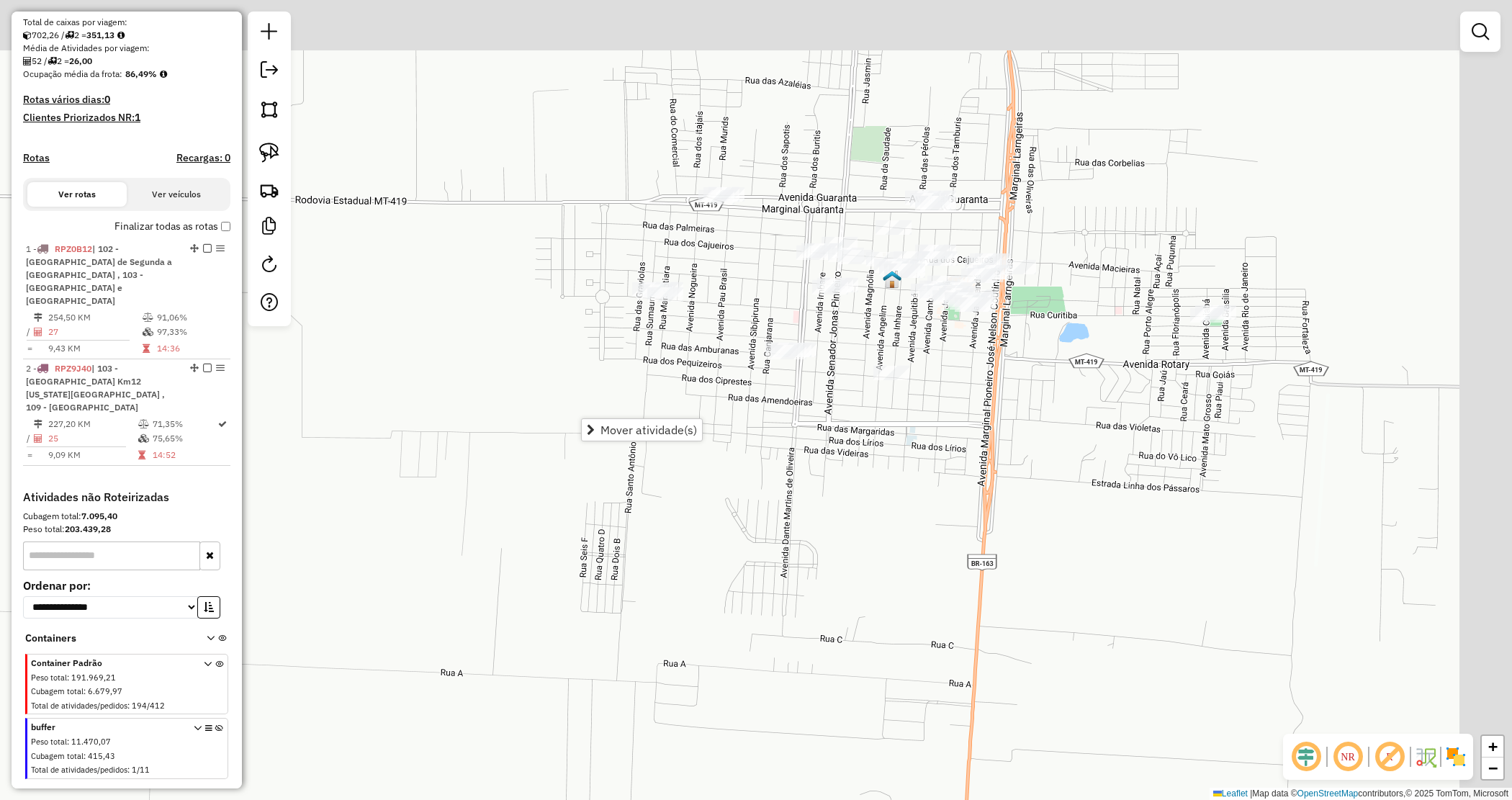
drag, startPoint x: 1078, startPoint y: 294, endPoint x: 970, endPoint y: 405, distance: 154.9
click at [970, 405] on div "Janela de atendimento Grade de atendimento Capacidade Transportadoras Veículos …" at bounding box center [756, 400] width 1512 height 800
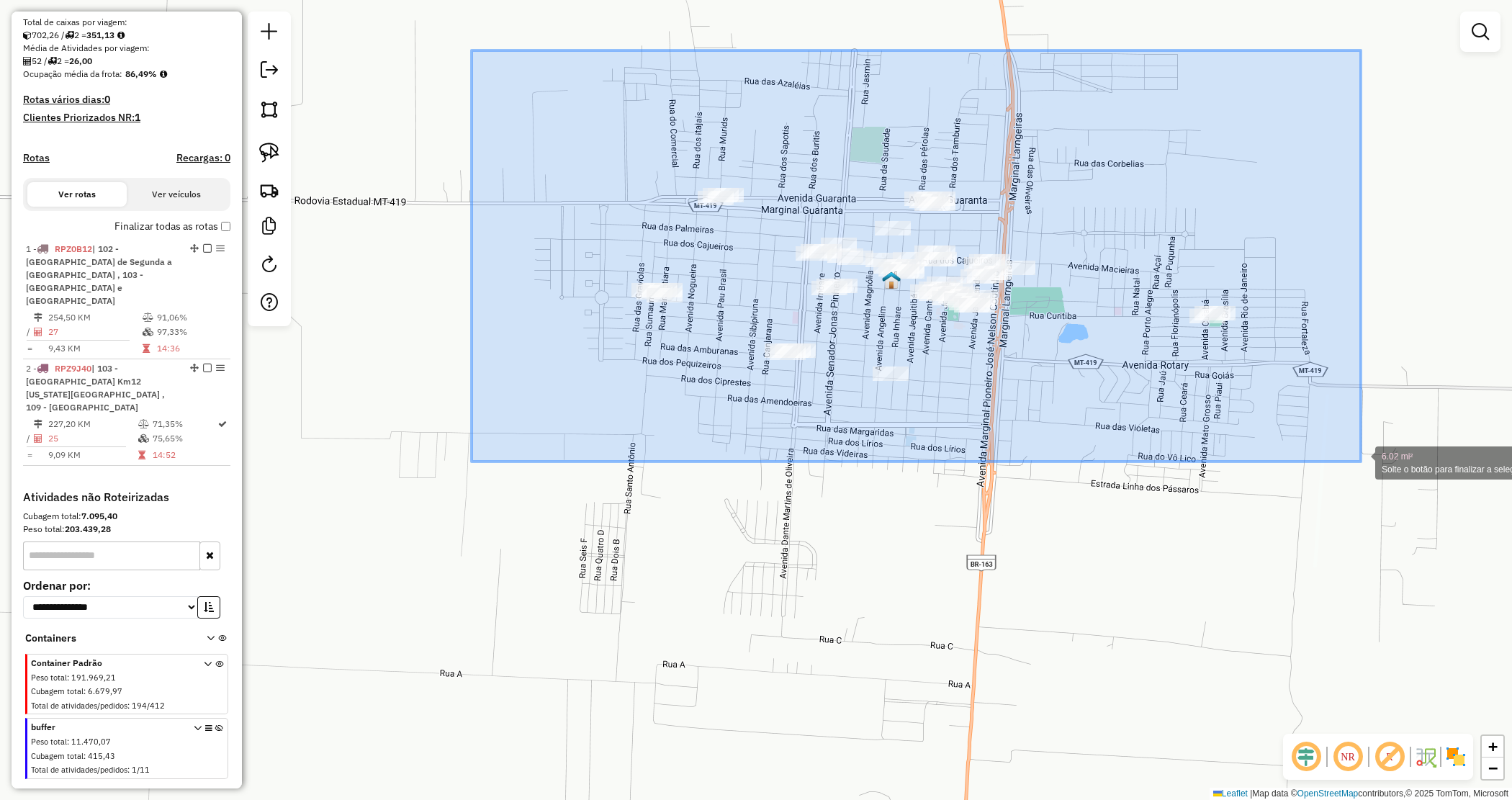
drag, startPoint x: 651, startPoint y: 122, endPoint x: 1361, endPoint y: 462, distance: 787.2
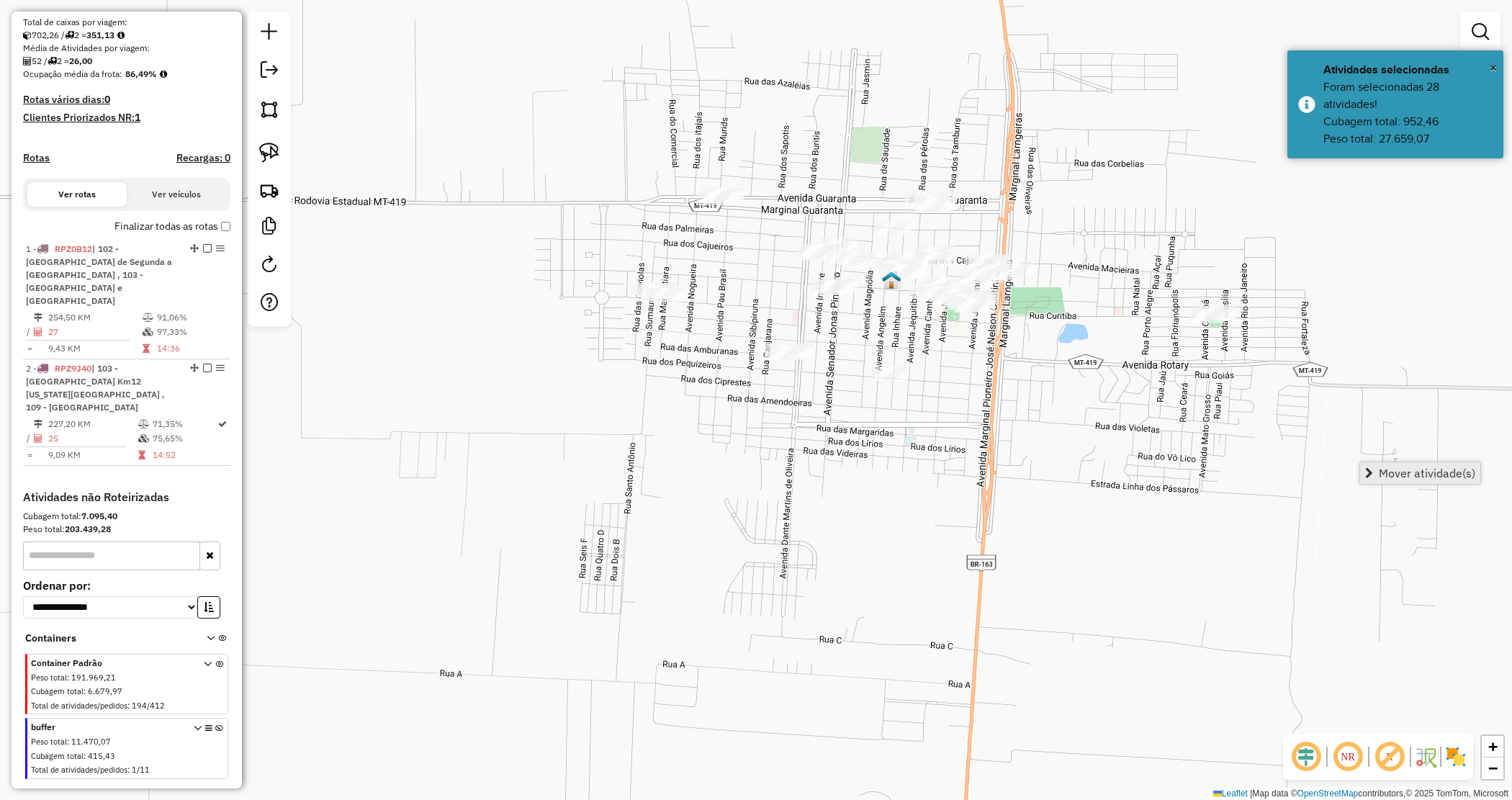
click at [1394, 467] on span "Mover atividade(s)" at bounding box center [1427, 473] width 97 height 12
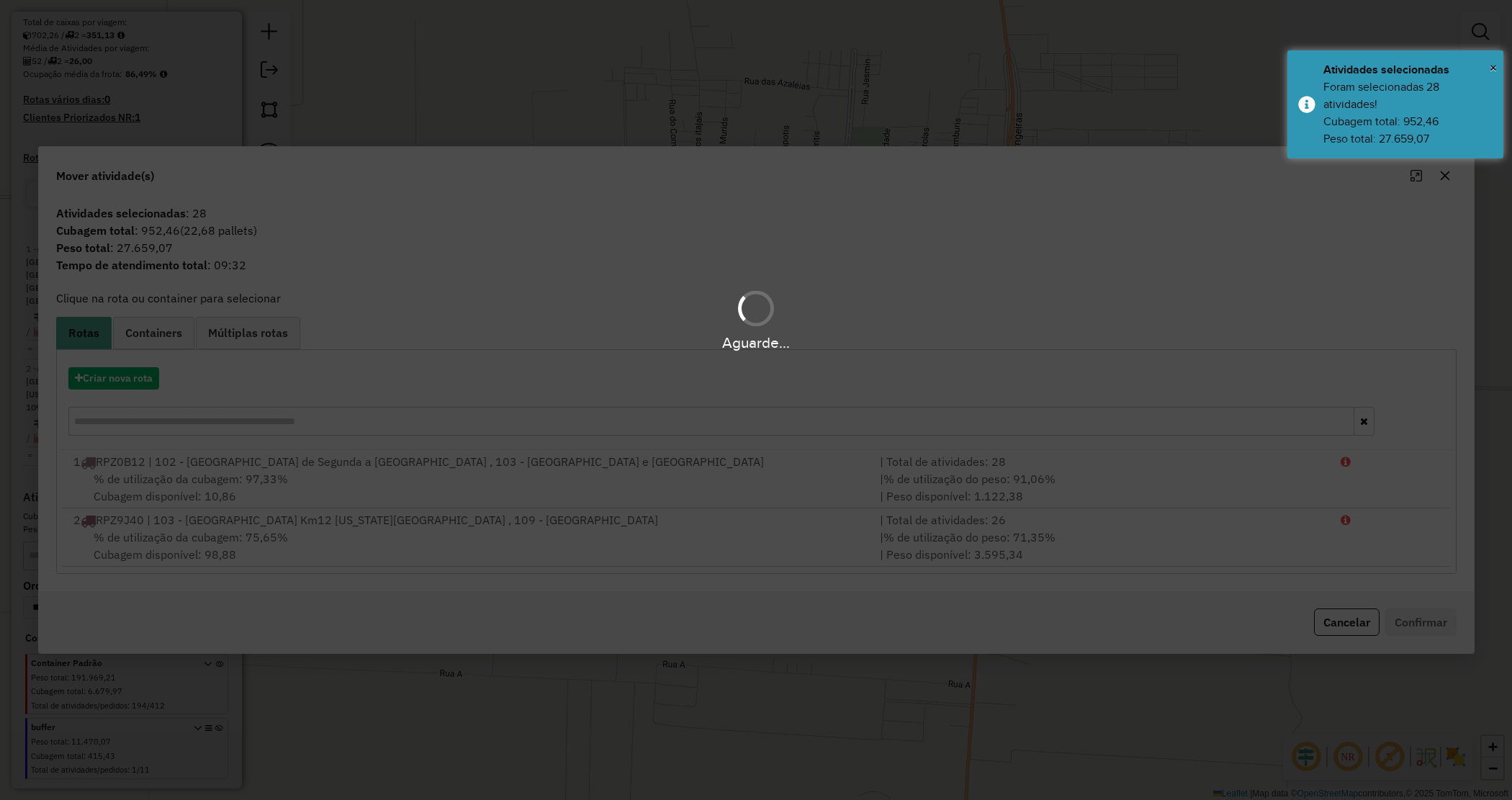
click at [120, 383] on div "Aguarde..." at bounding box center [756, 400] width 1512 height 800
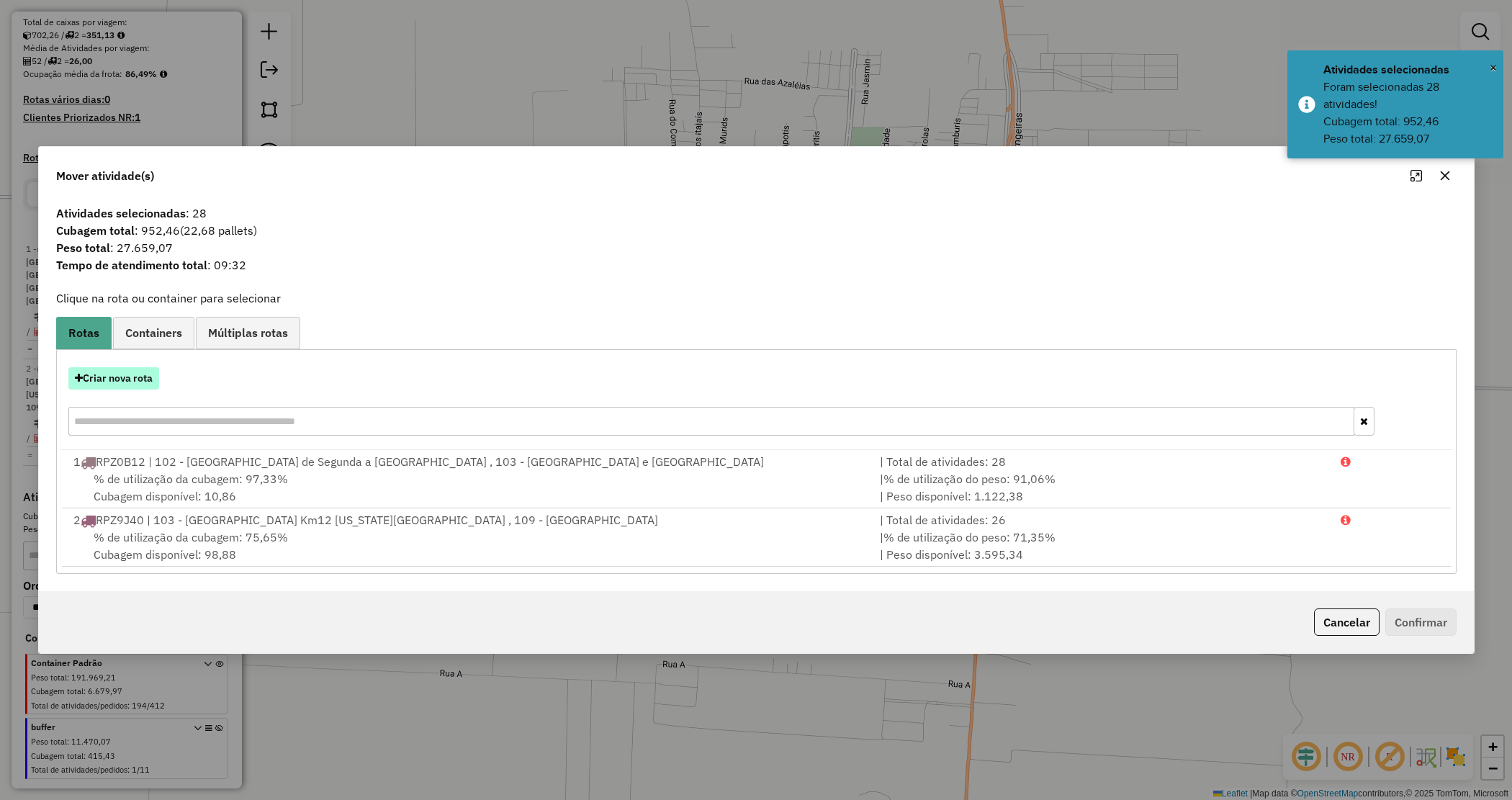
click at [120, 382] on button "Criar nova rota" at bounding box center [113, 379] width 90 height 22
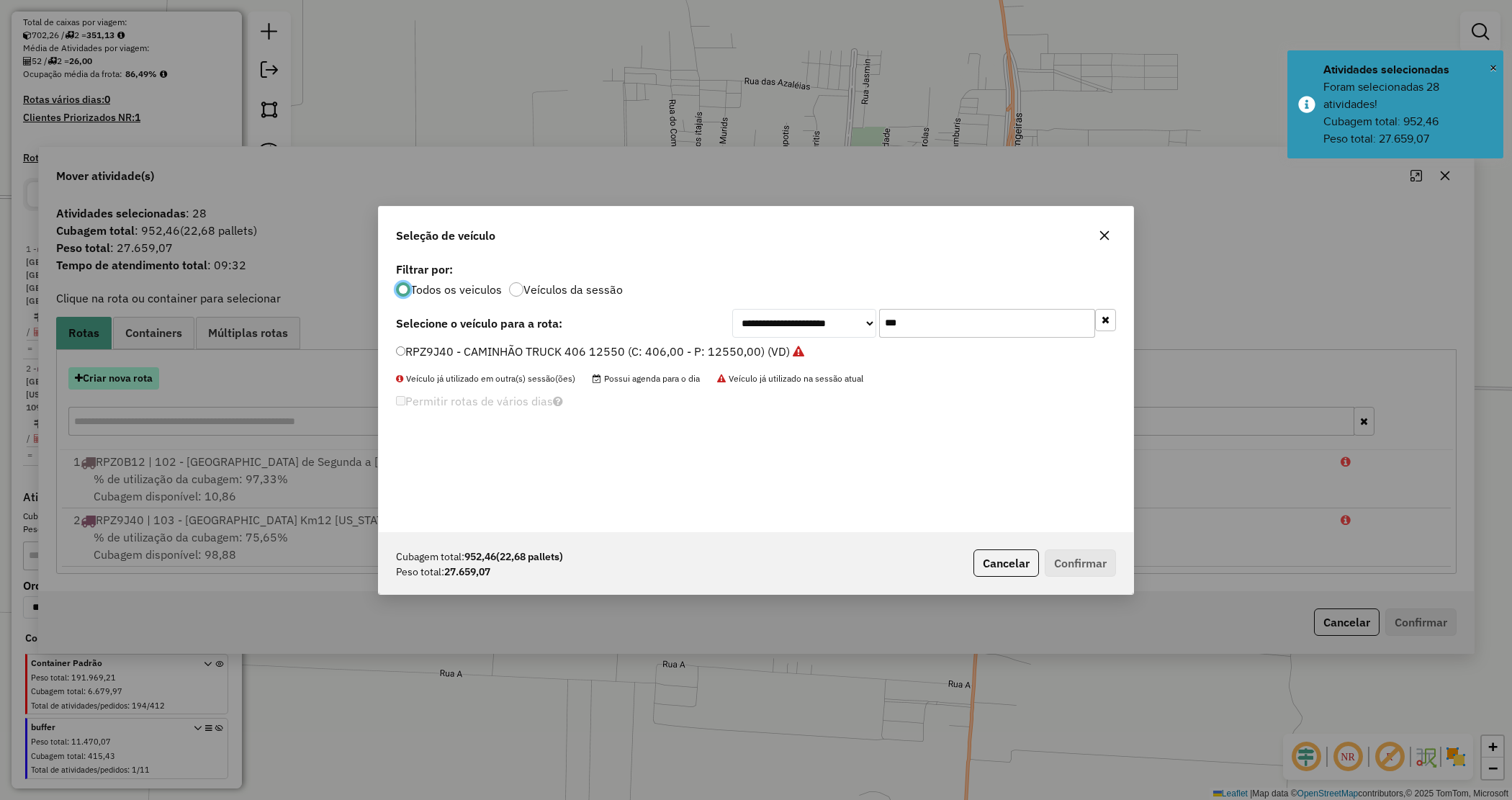
scroll to position [7, 5]
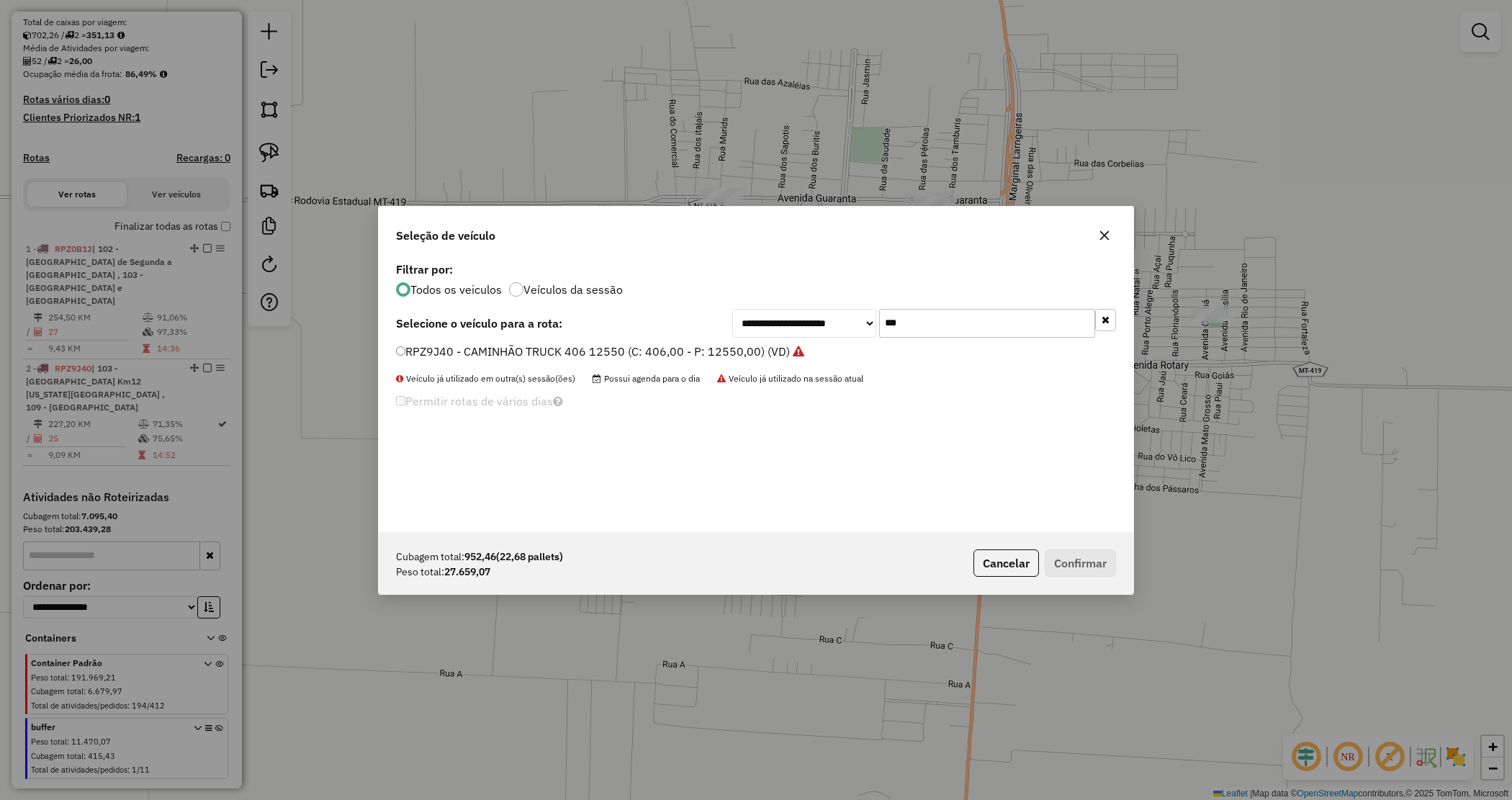
drag, startPoint x: 937, startPoint y: 333, endPoint x: 850, endPoint y: 312, distance: 89.5
click at [858, 314] on div "**********" at bounding box center [924, 324] width 384 height 29
type input "****"
click at [777, 348] on label "RRP4I02 - CAMINHÃO TRUCK 406 12550 (C: 406,00 - P: 12550,00) (VD)" at bounding box center [592, 351] width 393 height 17
click at [556, 350] on label "RRP4I02 - CAMINHÃO TRUCK 406 12550 (C: 406,00 - P: 12550,00) (VD)" at bounding box center [592, 351] width 393 height 17
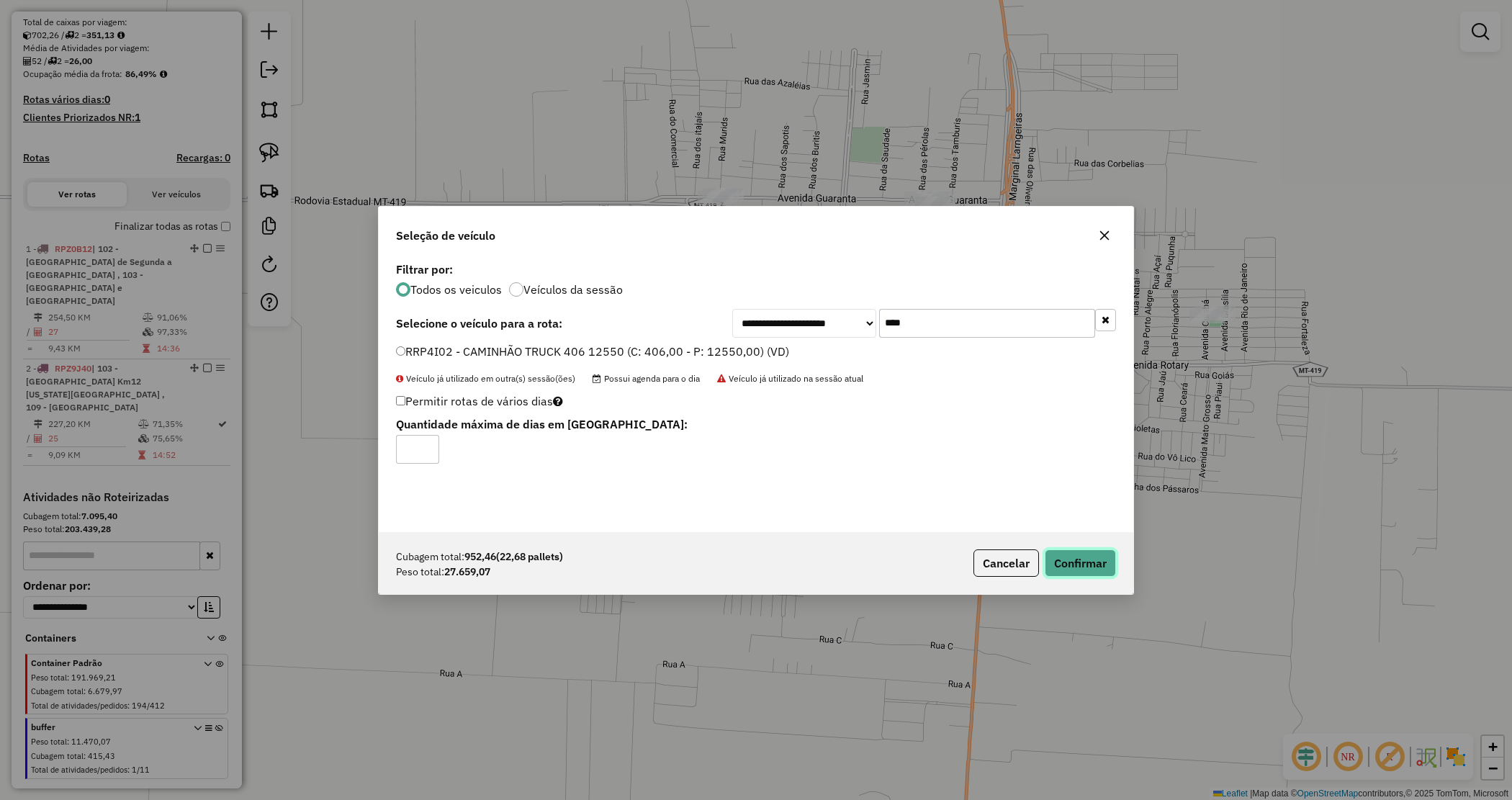
click at [1065, 556] on button "Confirmar" at bounding box center [1080, 563] width 71 height 27
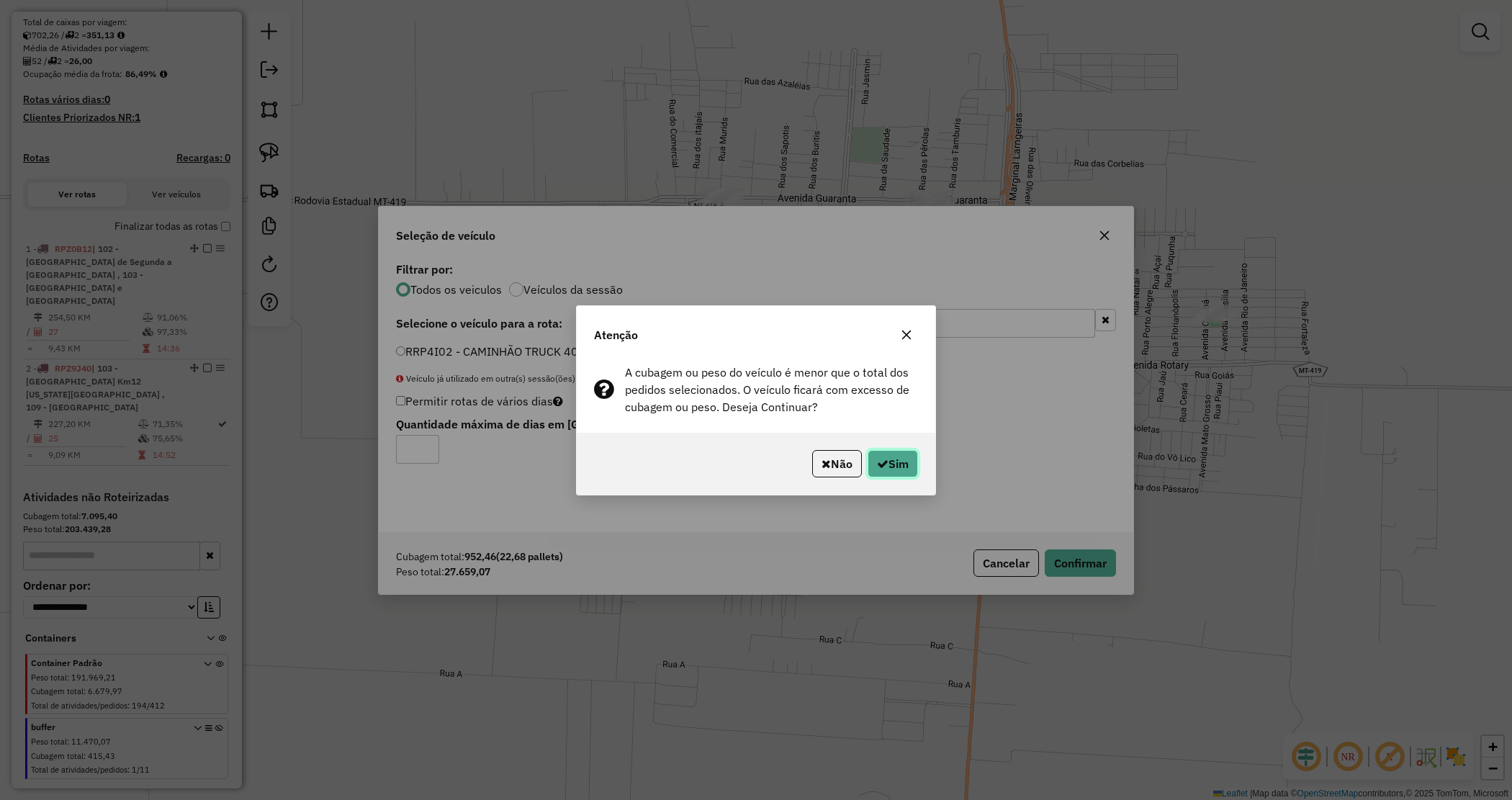
click at [895, 465] on button "Sim" at bounding box center [892, 463] width 50 height 27
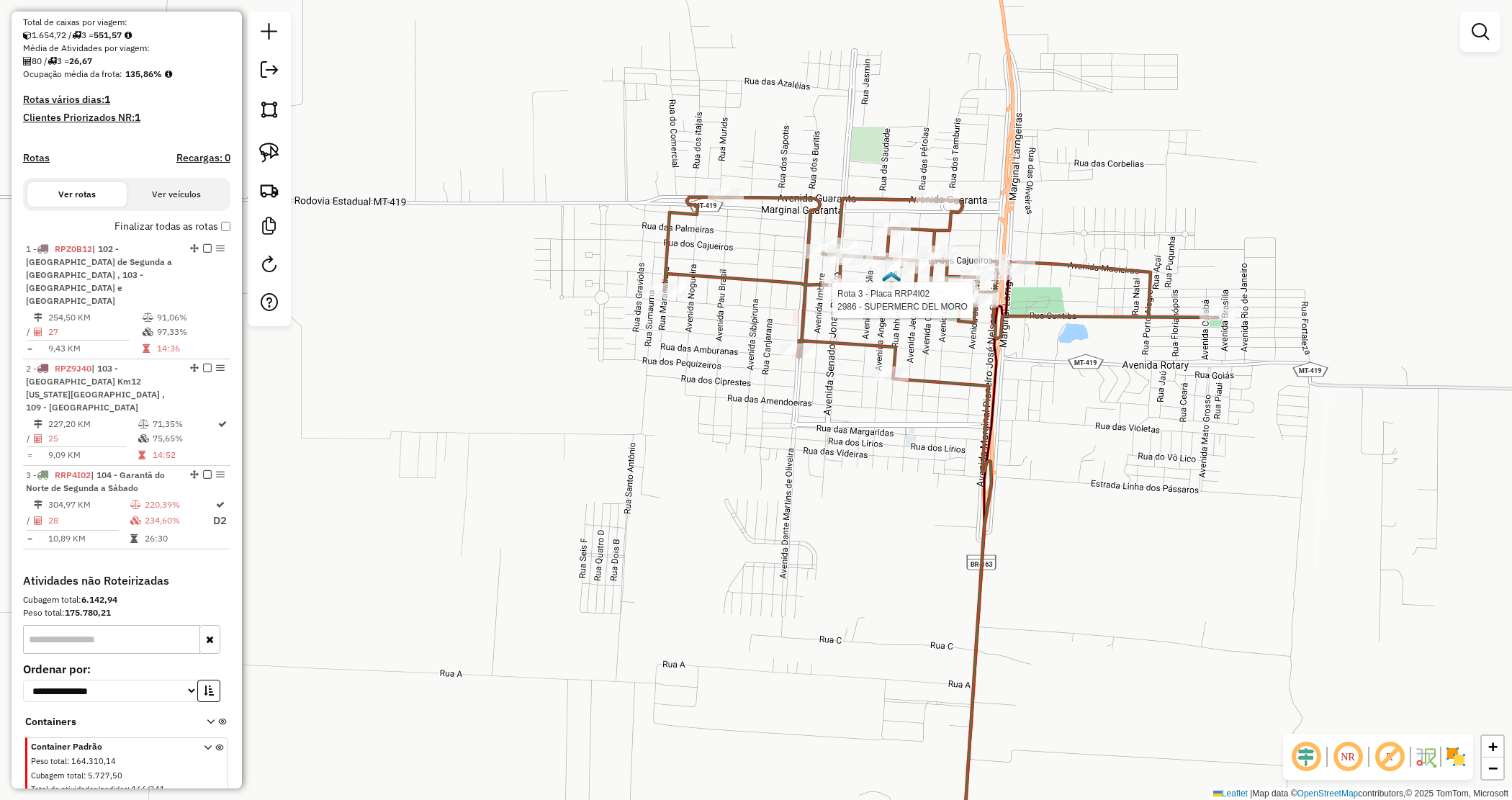
select select "*********"
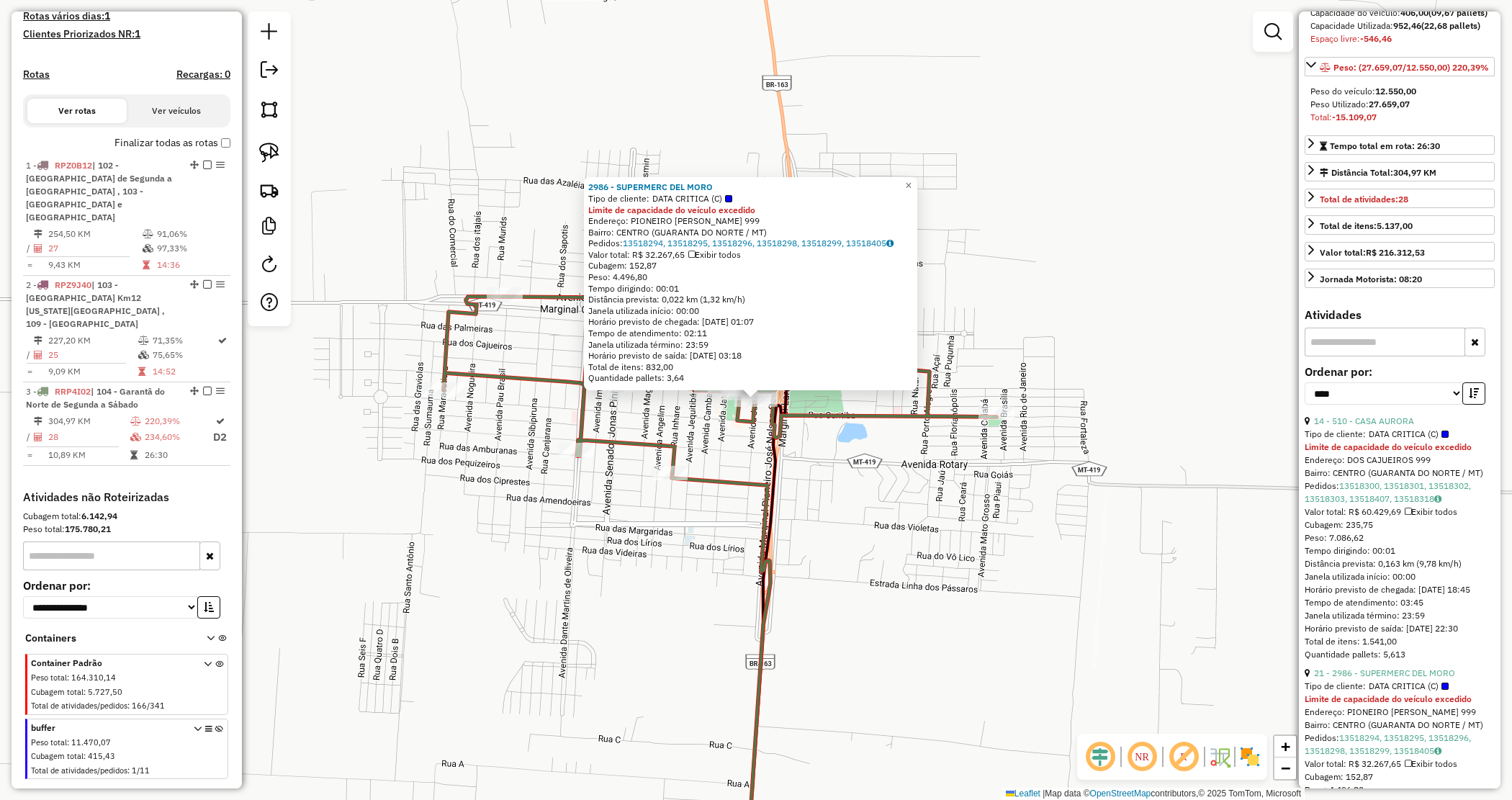
scroll to position [180, 0]
click at [1388, 425] on link "14 - 510 - CASA AURORA" at bounding box center [1364, 420] width 100 height 11
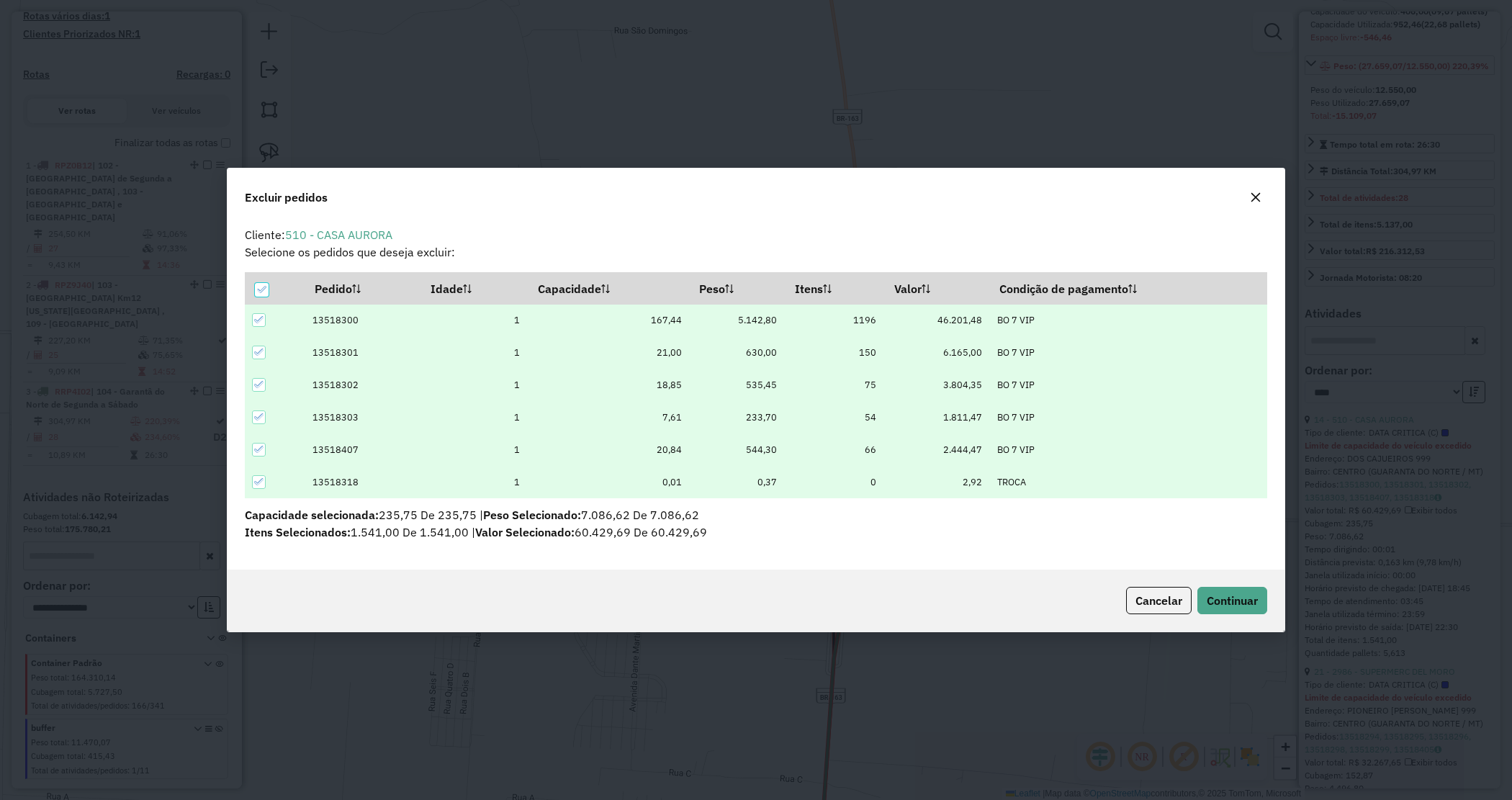
scroll to position [7, 5]
click at [1236, 586] on div "Cancelar Continuar" at bounding box center [756, 600] width 1058 height 62
click at [1236, 587] on button "Continuar" at bounding box center [1233, 600] width 70 height 27
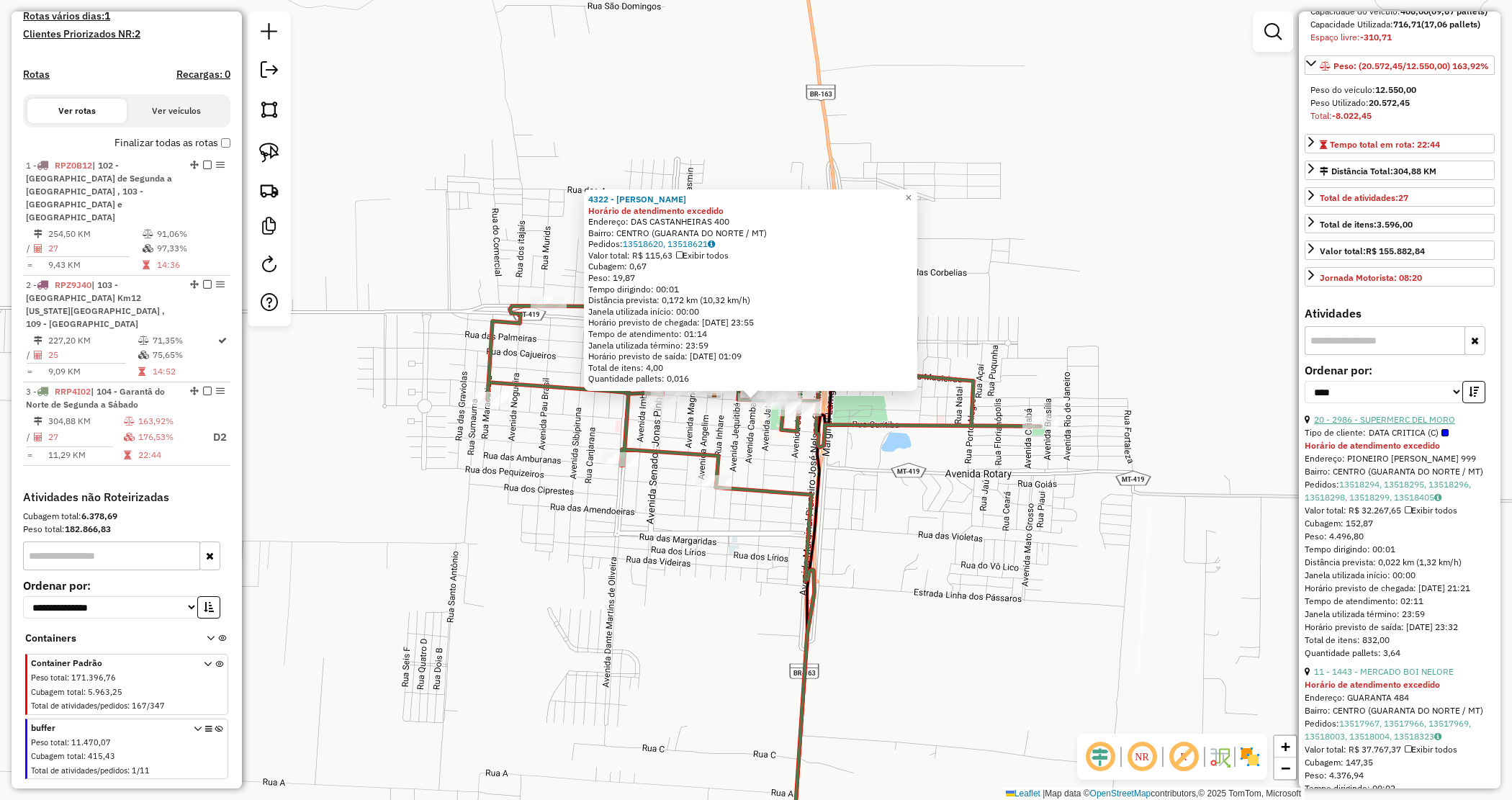
click at [1384, 425] on link "20 - 2986 - SUPERMERC DEL MORO" at bounding box center [1384, 420] width 141 height 11
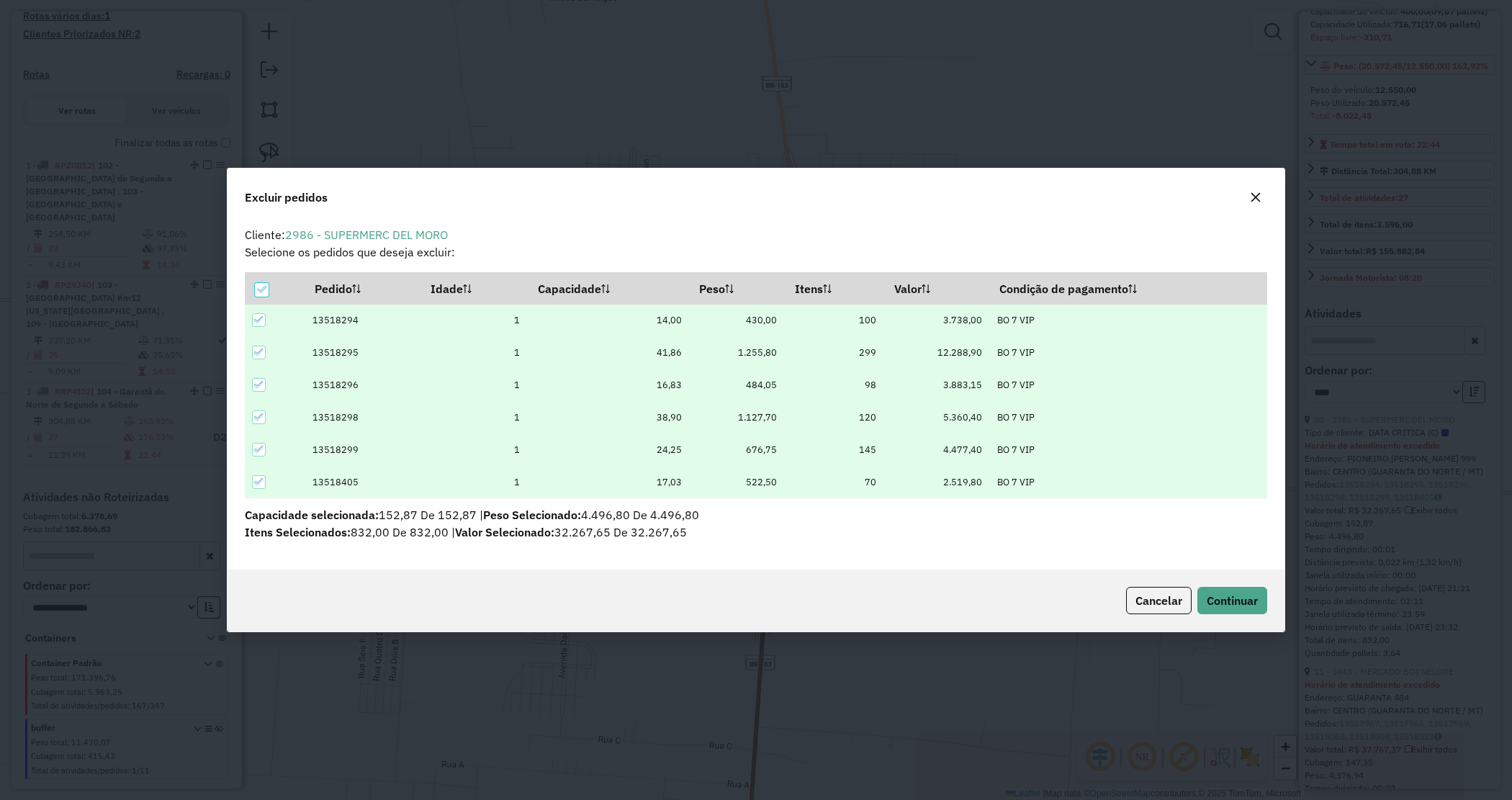
scroll to position [0, 0]
click at [1215, 609] on button "Continuar" at bounding box center [1233, 600] width 70 height 27
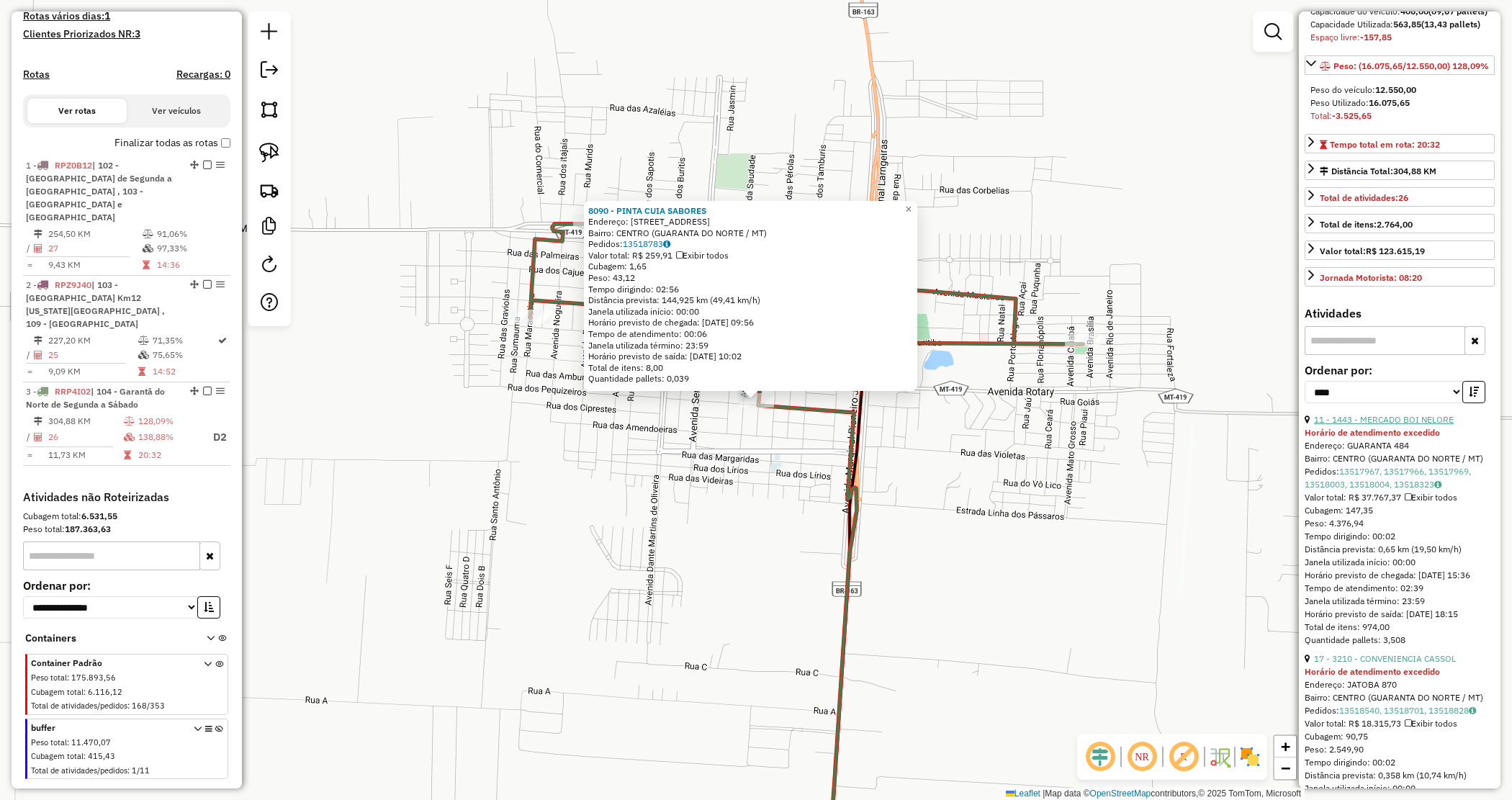
click at [1351, 425] on link "11 - 1443 - MERCADO BOI NELORE" at bounding box center [1383, 420] width 140 height 11
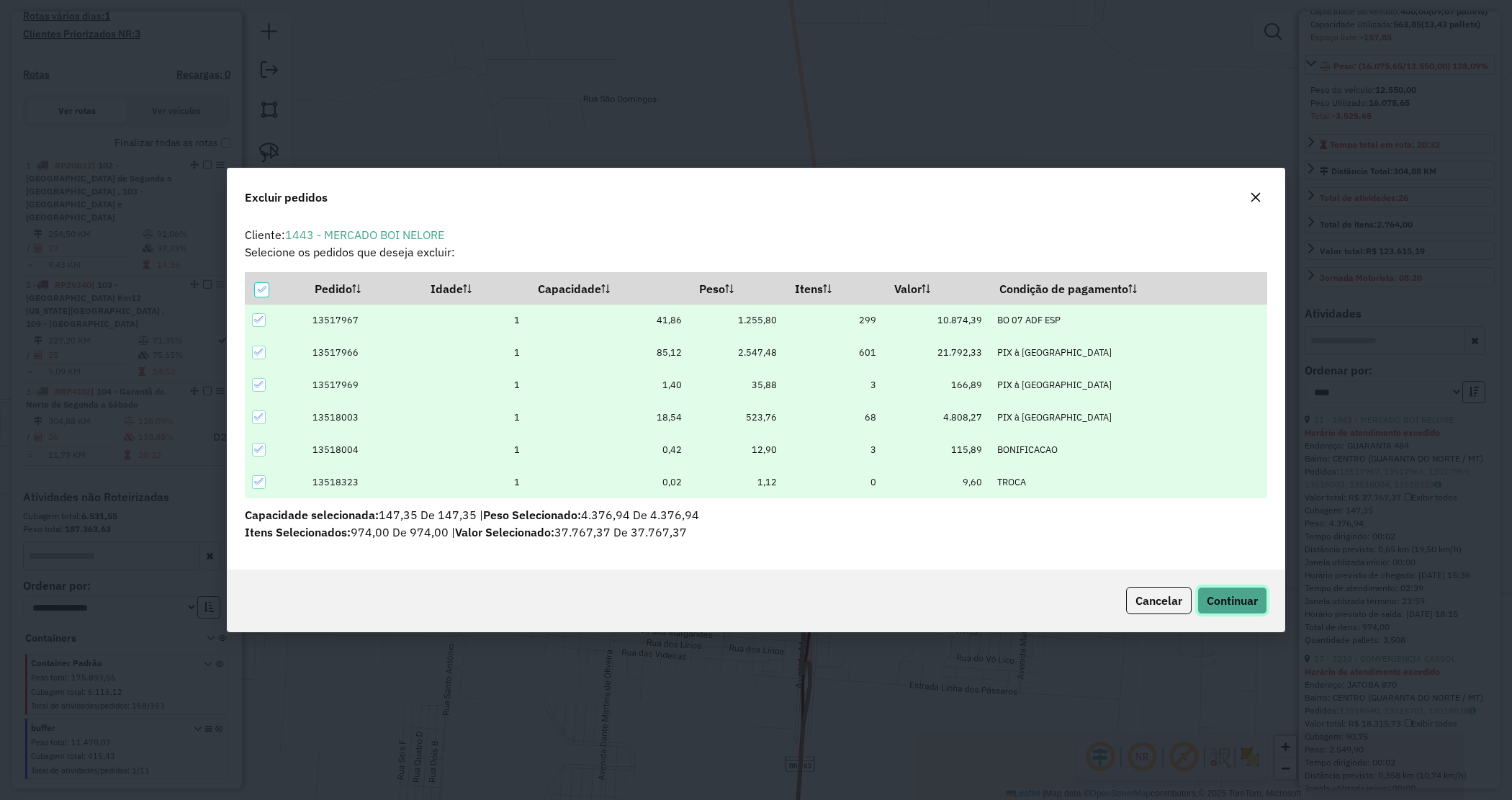
click at [1234, 609] on button "Continuar" at bounding box center [1233, 600] width 70 height 27
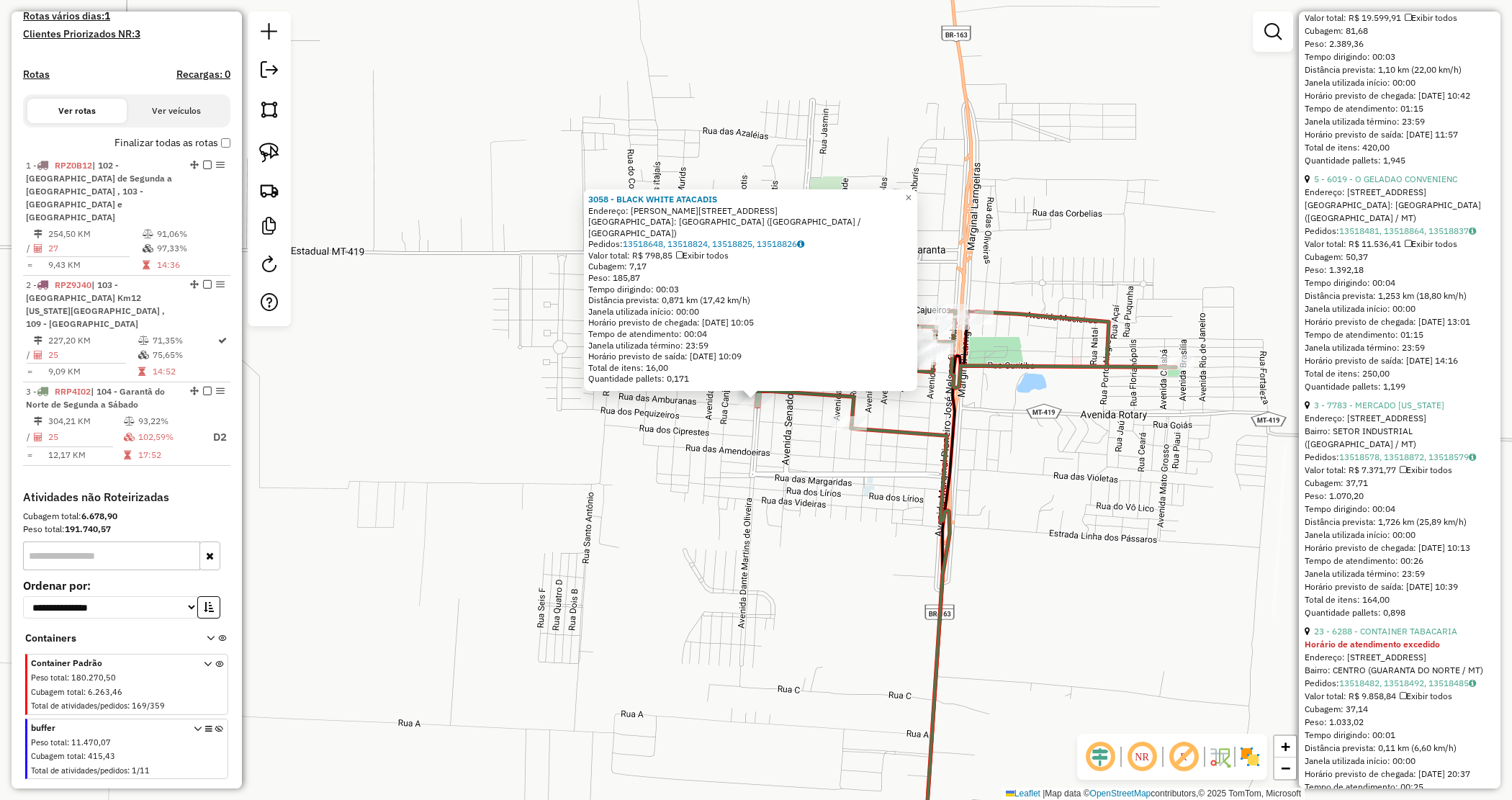
scroll to position [990, 0]
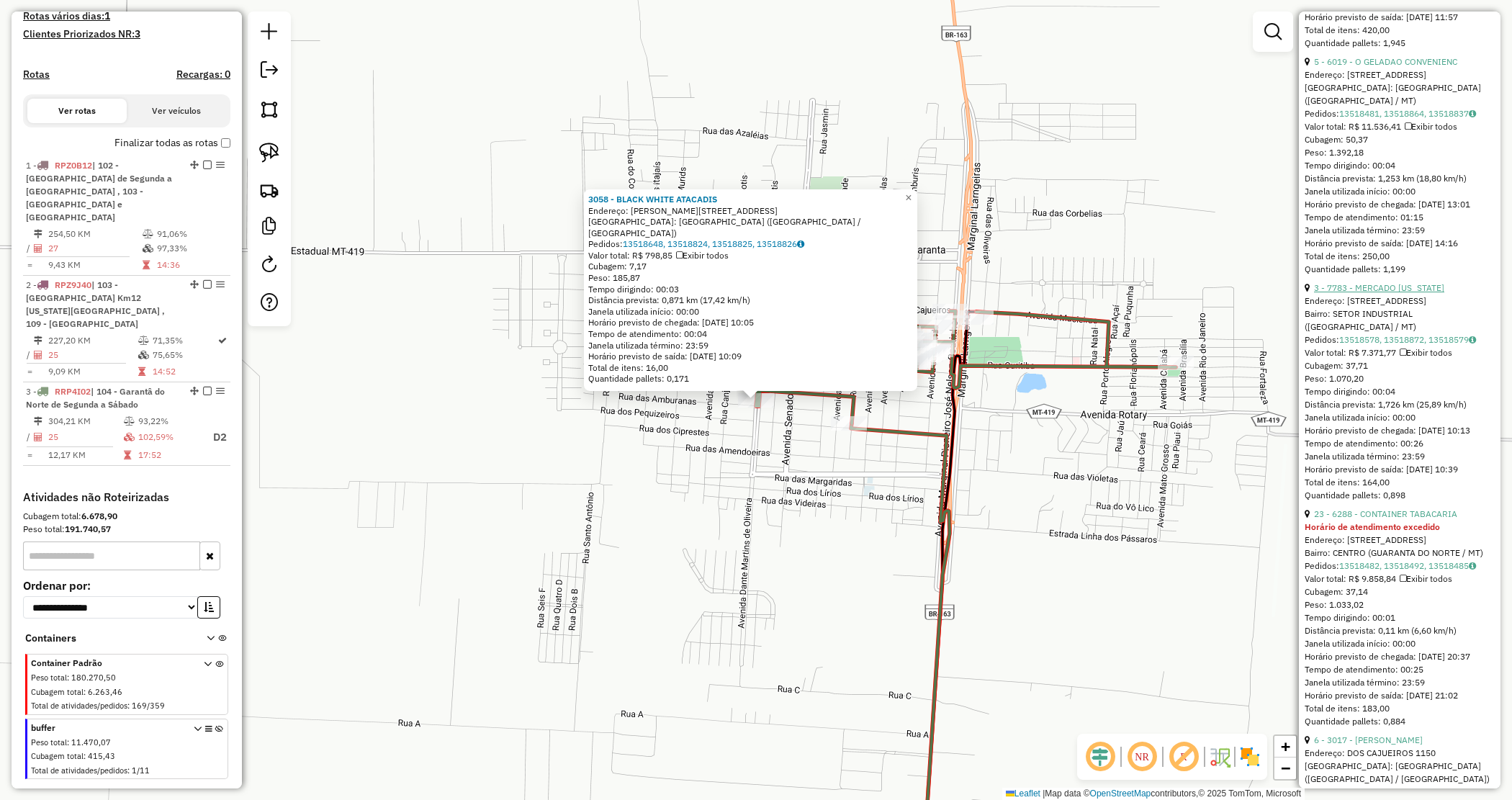
click at [1410, 293] on link "3 - 7783 - MERCADO MONTANA" at bounding box center [1379, 287] width 130 height 11
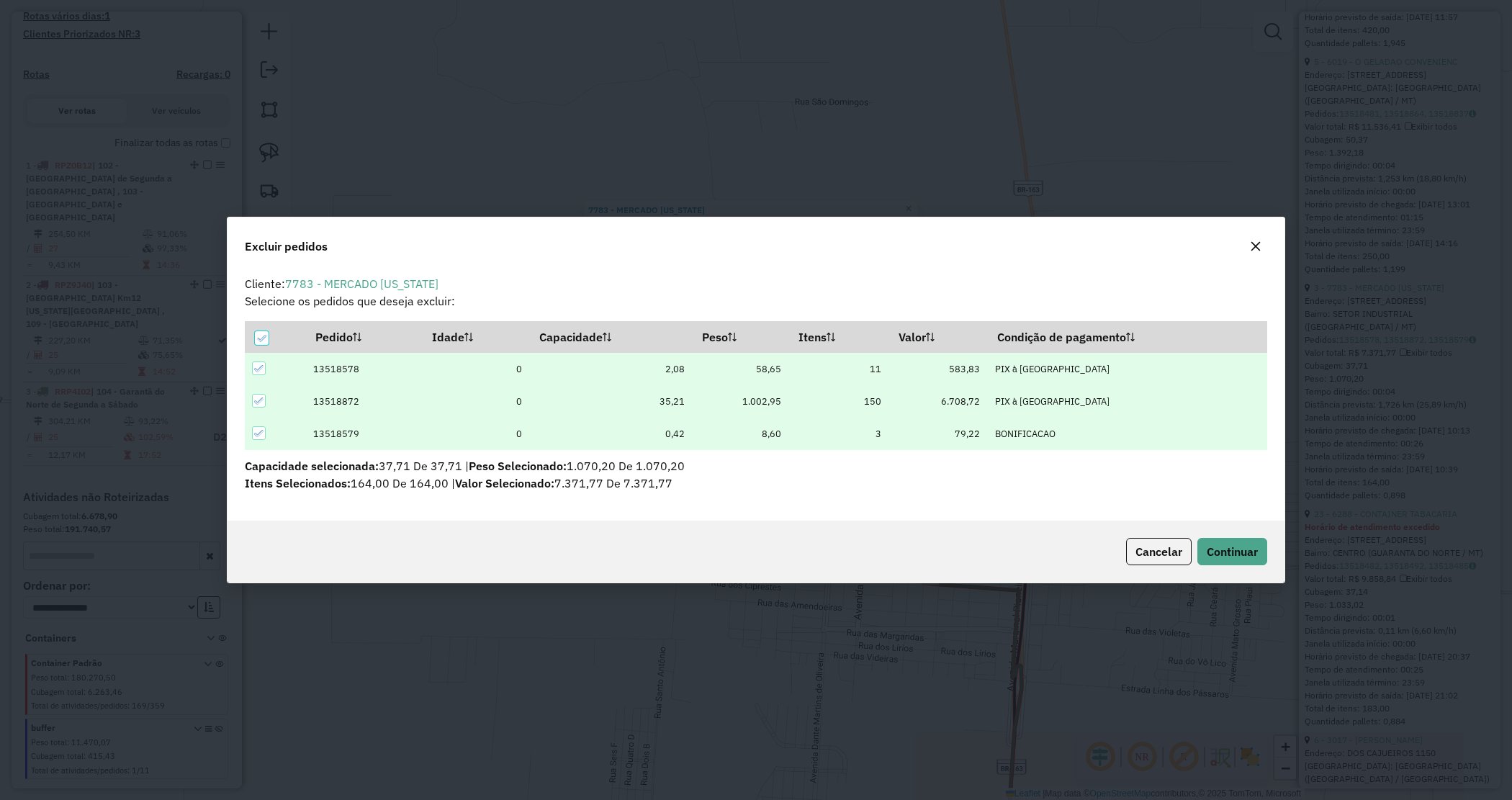
scroll to position [0, 0]
click at [1225, 553] on span "Continuar" at bounding box center [1233, 552] width 51 height 15
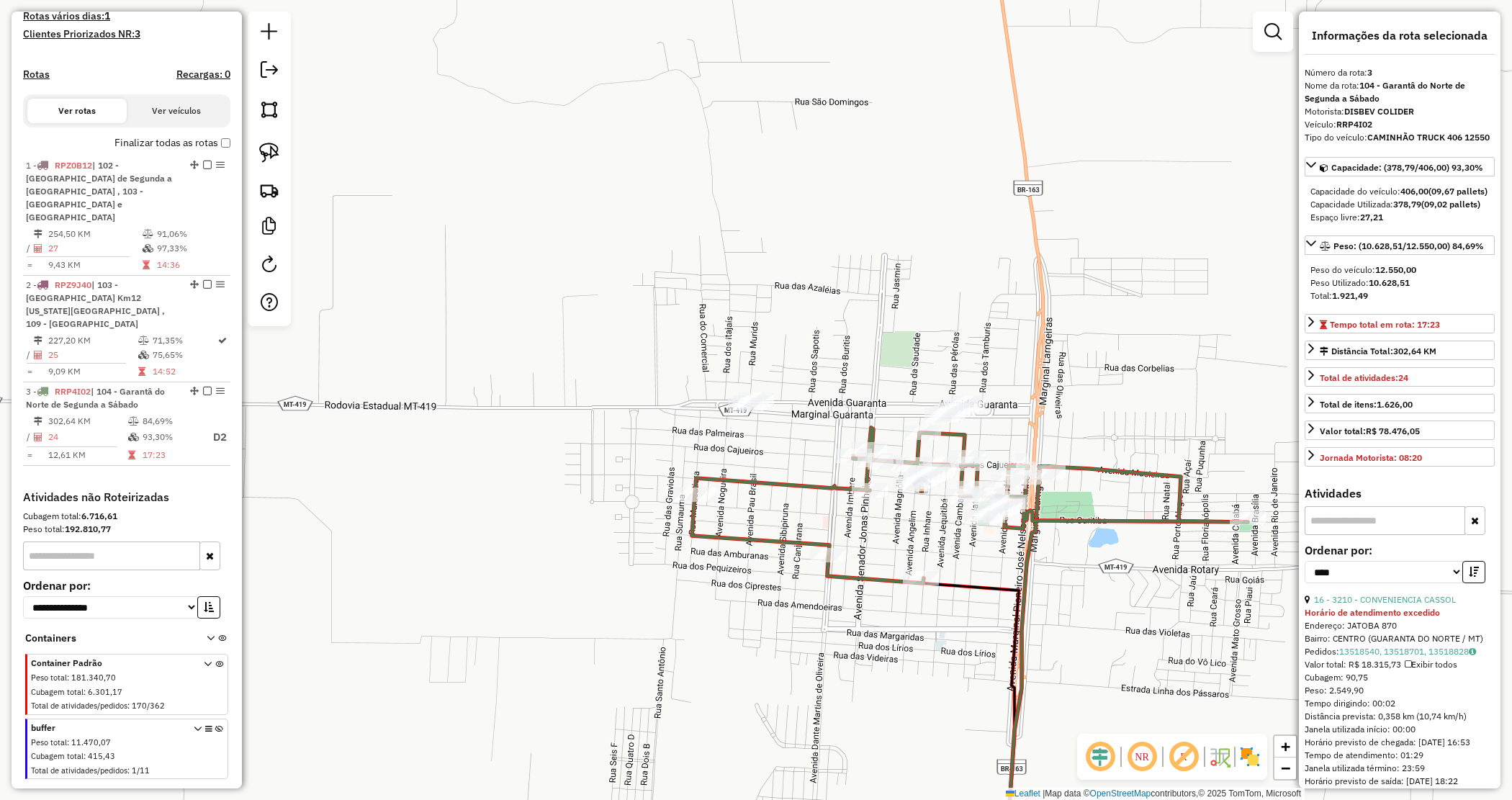
click at [816, 342] on div "Janela de atendimento Grade de atendimento Capacidade Transportadoras Veículos …" at bounding box center [756, 400] width 1512 height 800
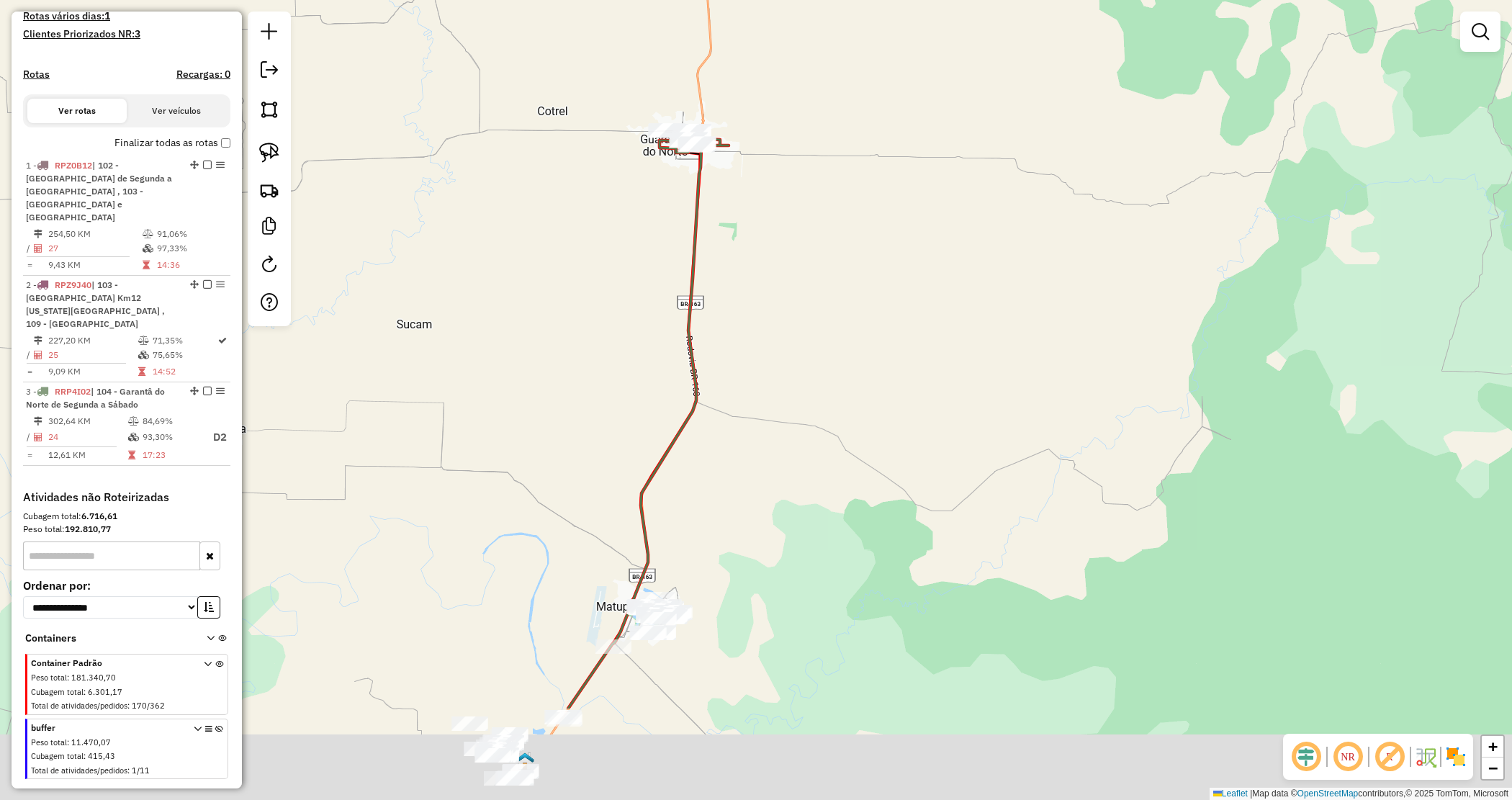
drag, startPoint x: 818, startPoint y: 577, endPoint x: 795, endPoint y: 396, distance: 182.5
click at [795, 397] on div "Janela de atendimento Grade de atendimento Capacidade Transportadoras Veículos …" at bounding box center [756, 400] width 1512 height 800
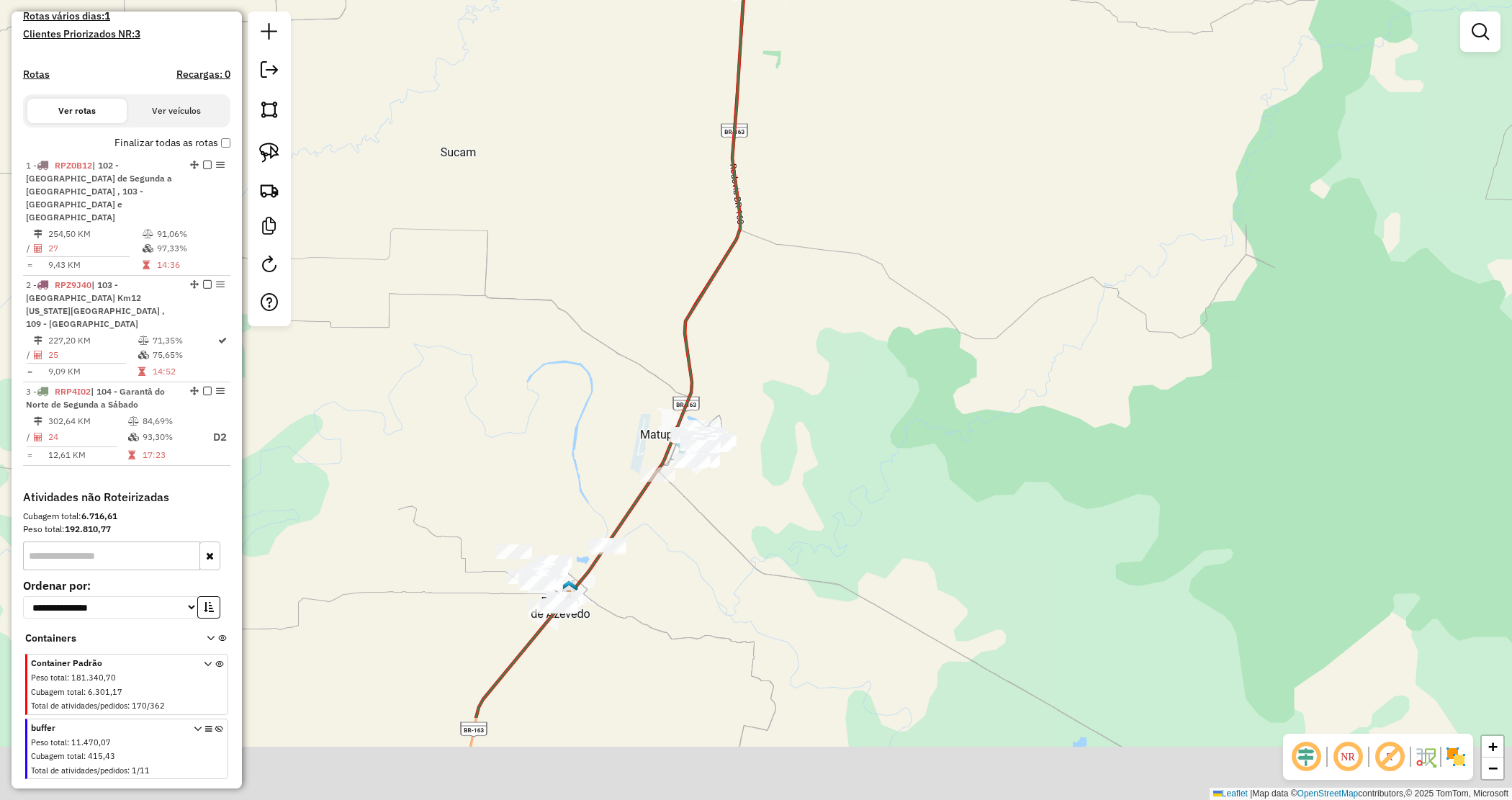
click at [797, 429] on div "Janela de atendimento Grade de atendimento Capacidade Transportadoras Veículos …" at bounding box center [756, 400] width 1512 height 800
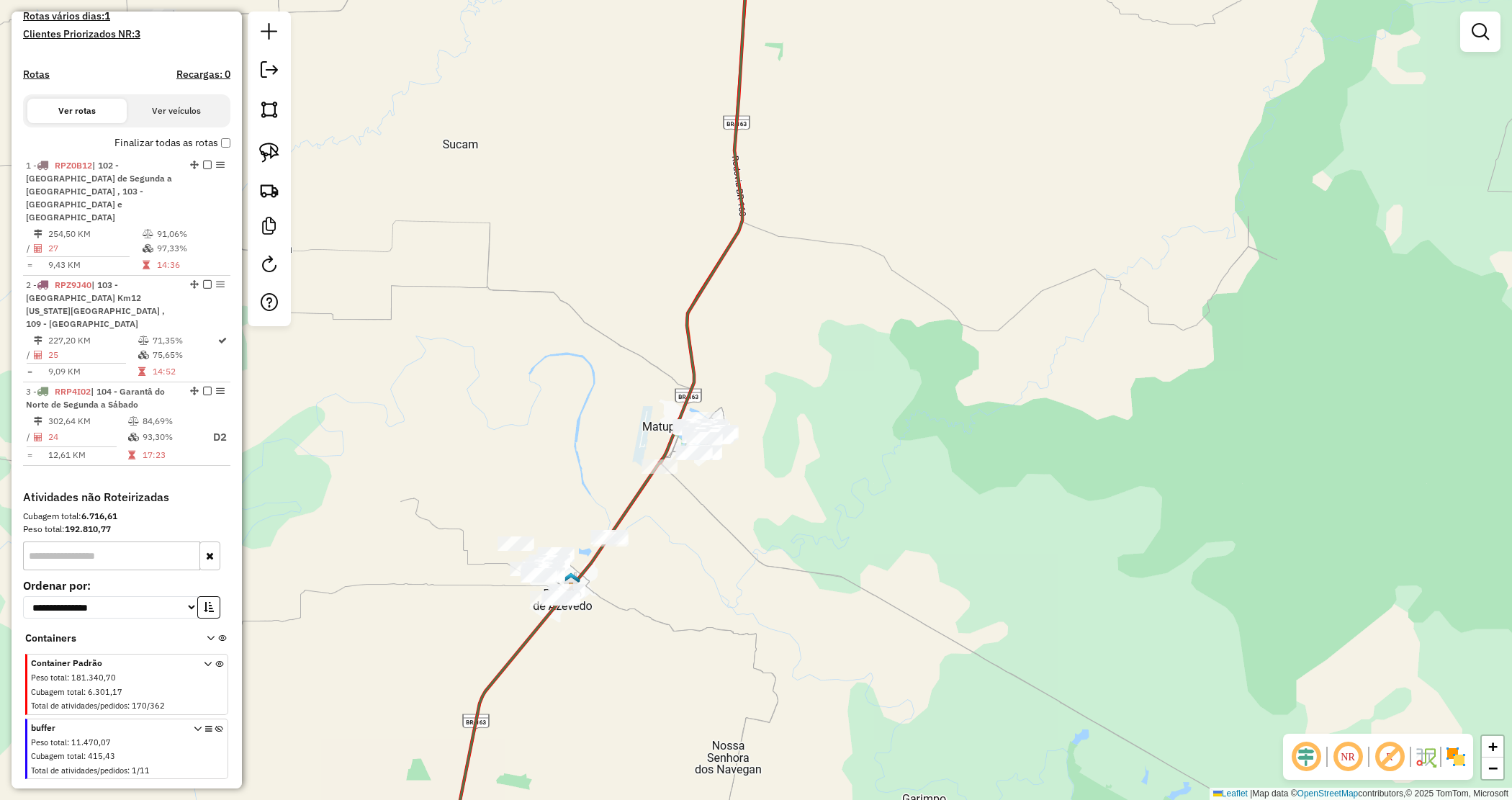
drag, startPoint x: 709, startPoint y: 627, endPoint x: 740, endPoint y: 545, distance: 87.7
click at [740, 545] on div "Janela de atendimento Grade de atendimento Capacidade Transportadoras Veículos …" at bounding box center [756, 400] width 1512 height 800
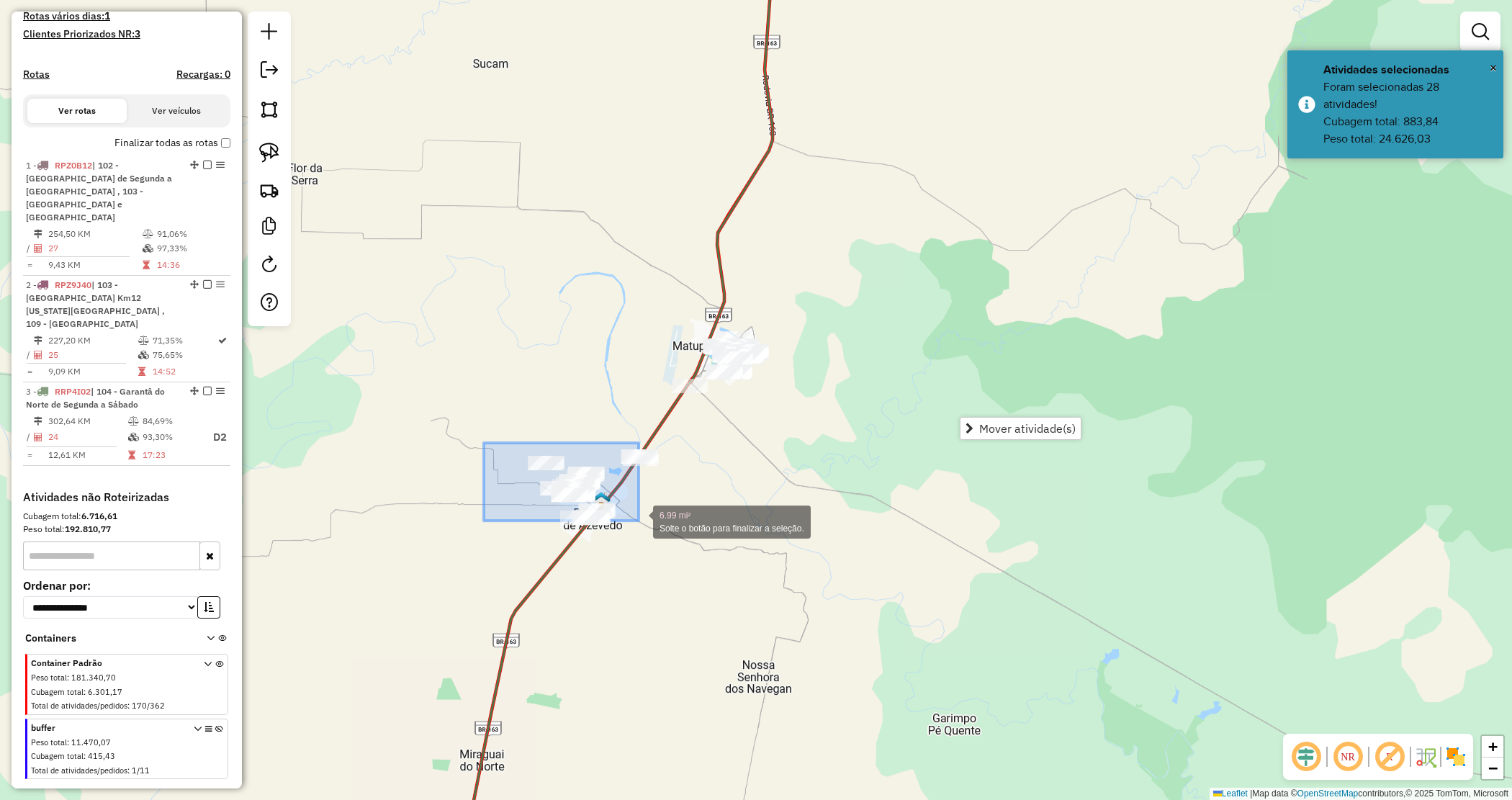
drag, startPoint x: 600, startPoint y: 501, endPoint x: 756, endPoint y: 588, distance: 178.6
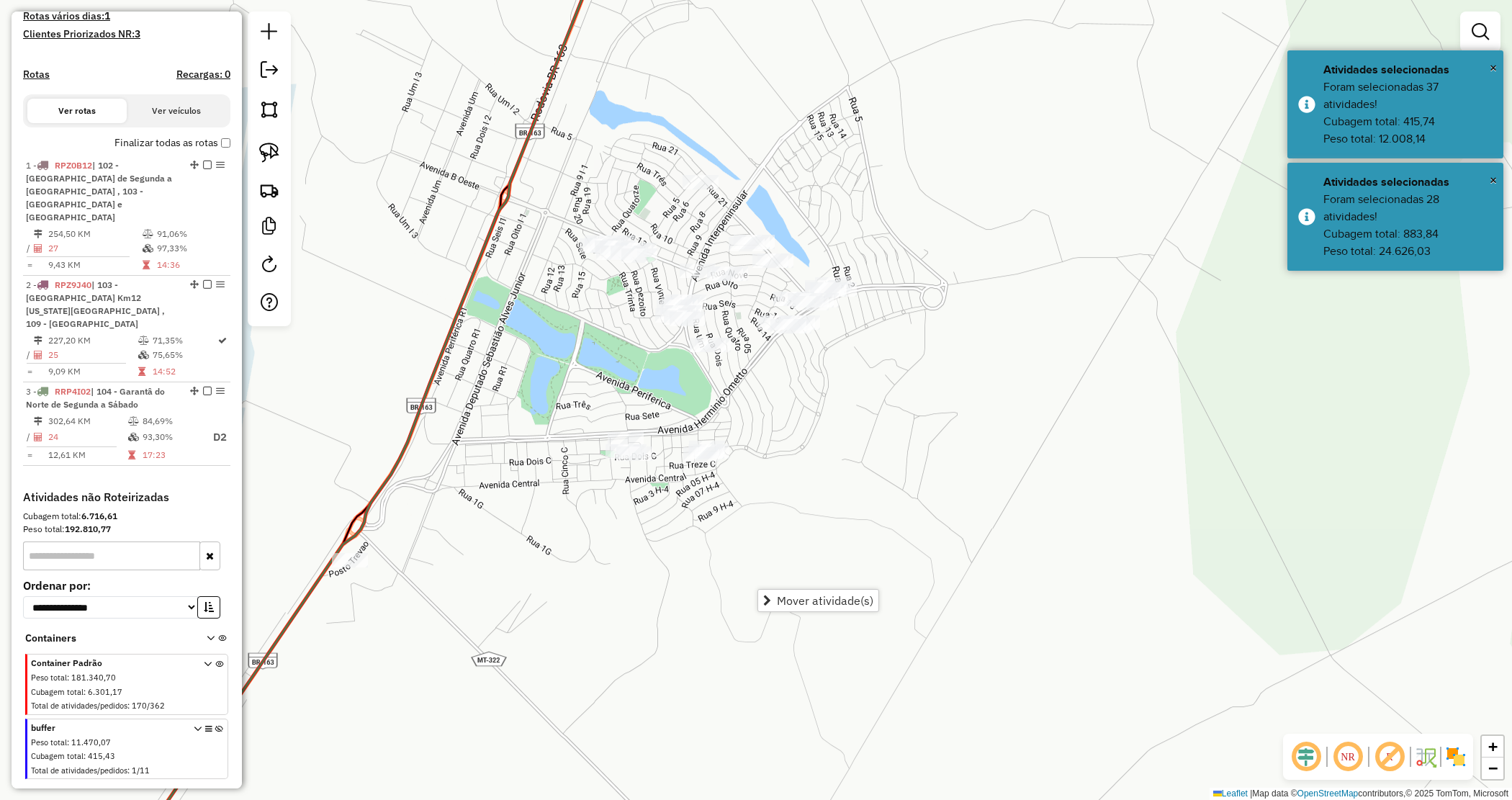
click at [732, 350] on div "Janela de atendimento Grade de atendimento Capacidade Transportadoras Veículos …" at bounding box center [756, 400] width 1512 height 800
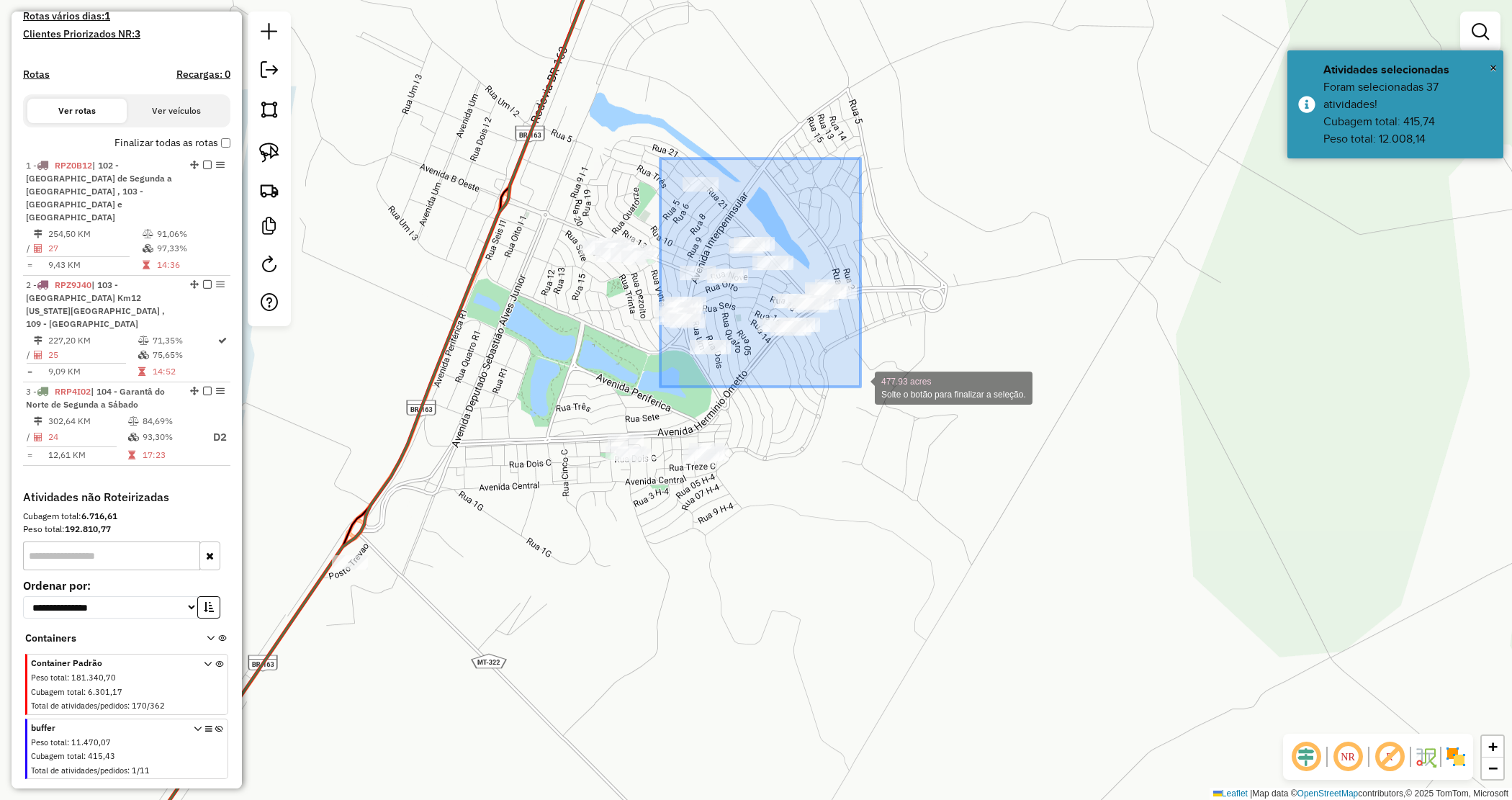
drag, startPoint x: 678, startPoint y: 191, endPoint x: 862, endPoint y: 387, distance: 268.8
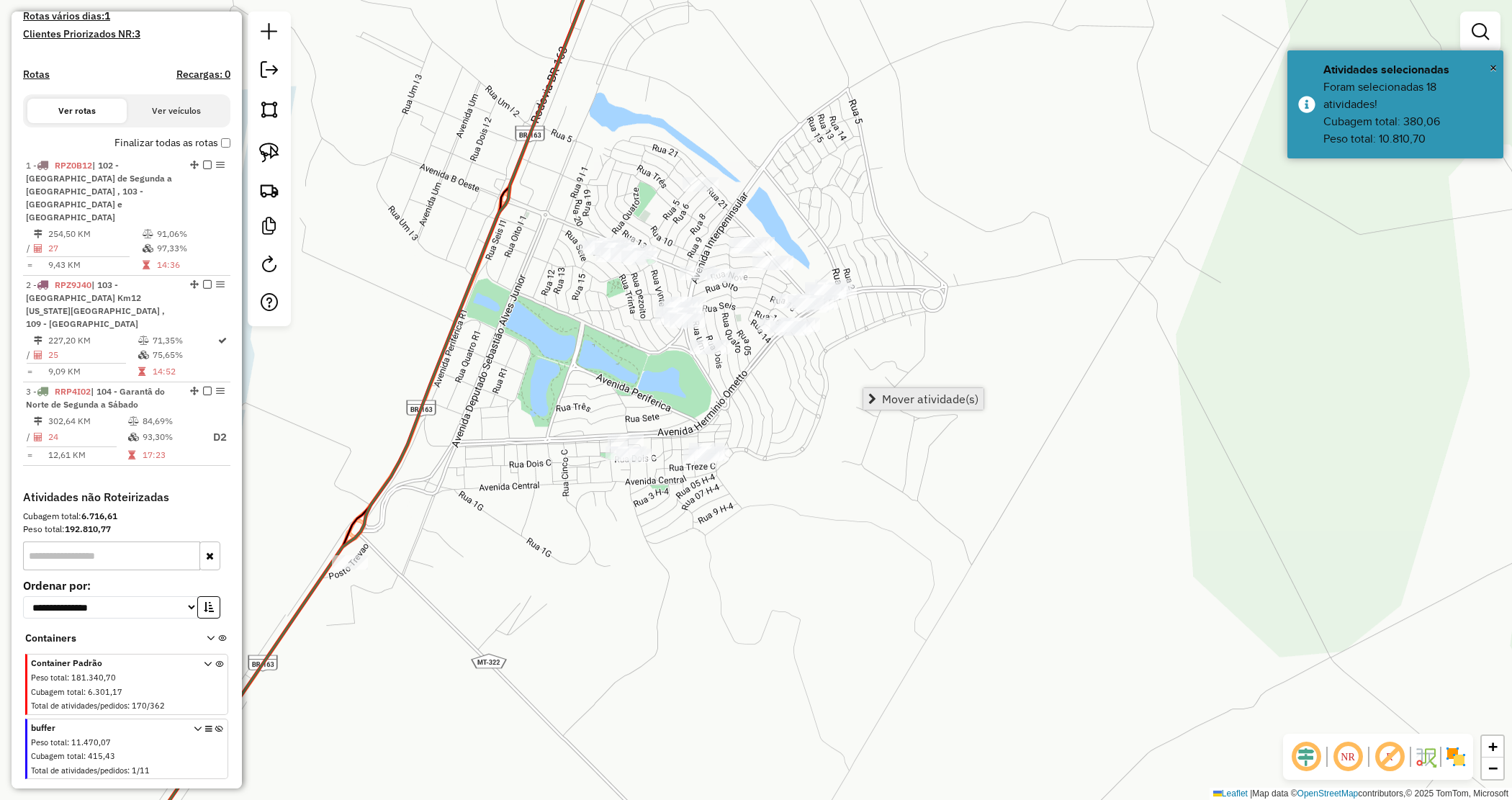
click at [901, 401] on span "Mover atividade(s)" at bounding box center [931, 399] width 97 height 12
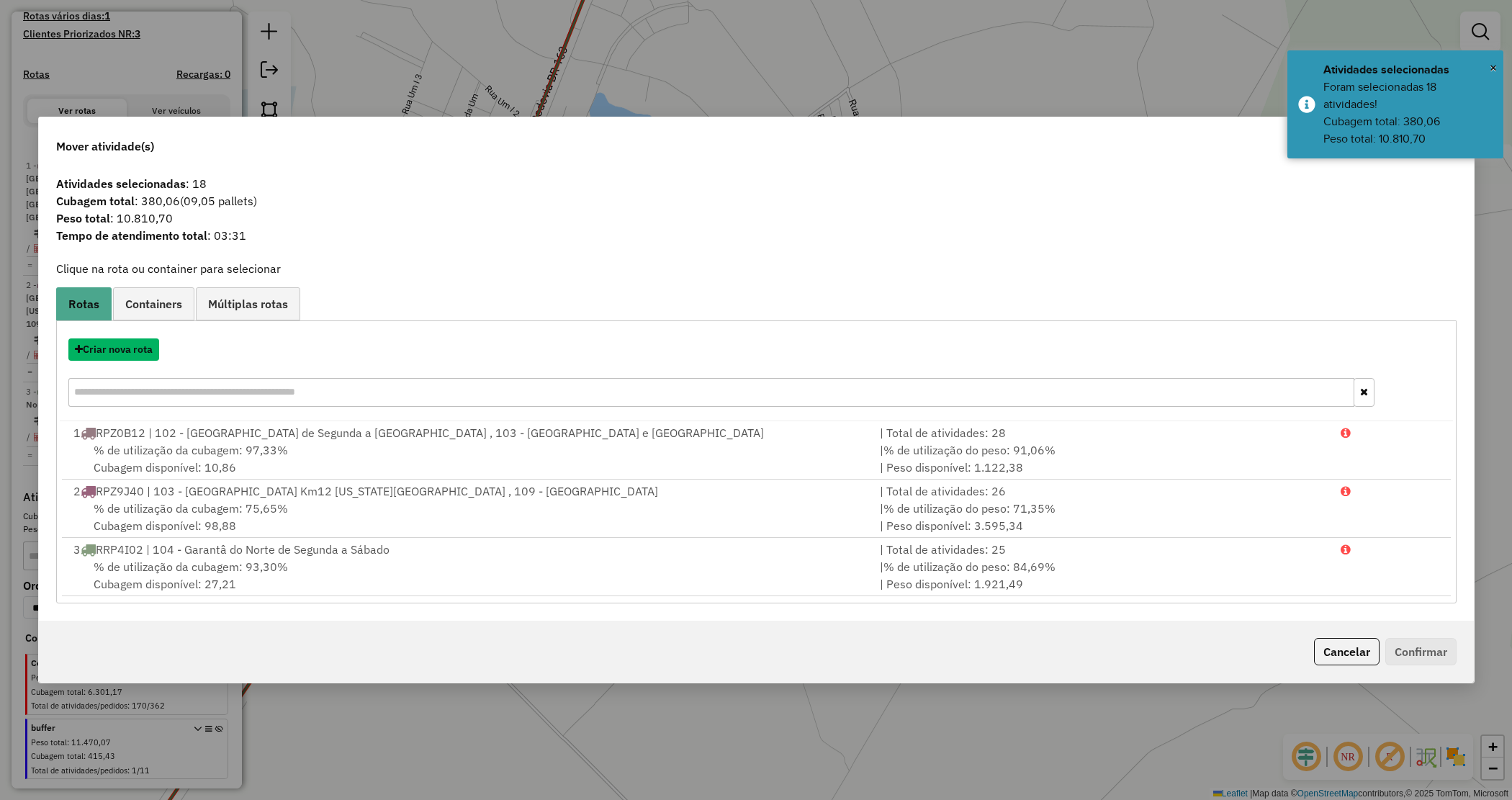
click at [145, 351] on button "Criar nova rota" at bounding box center [113, 349] width 90 height 22
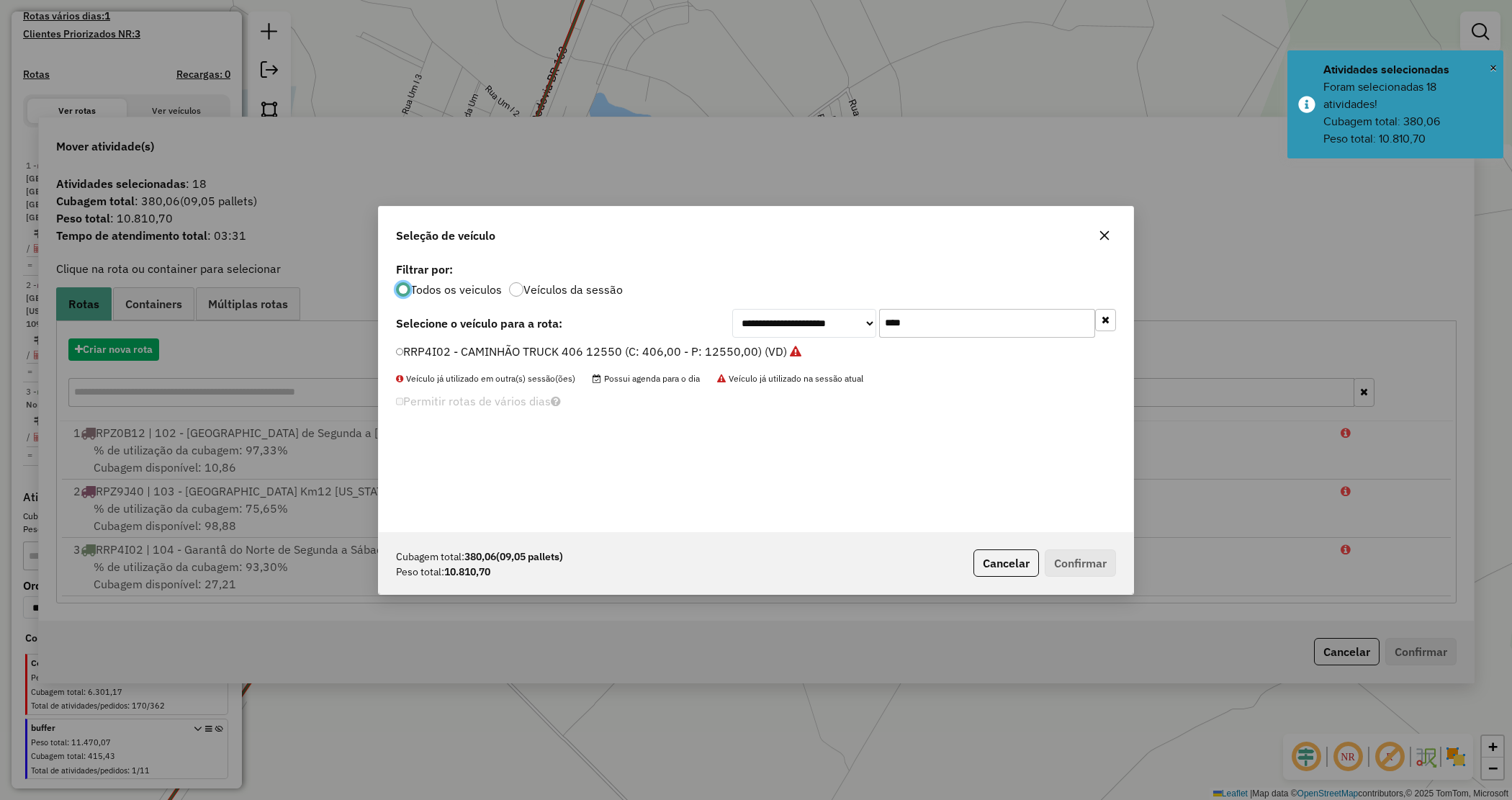
scroll to position [7, 5]
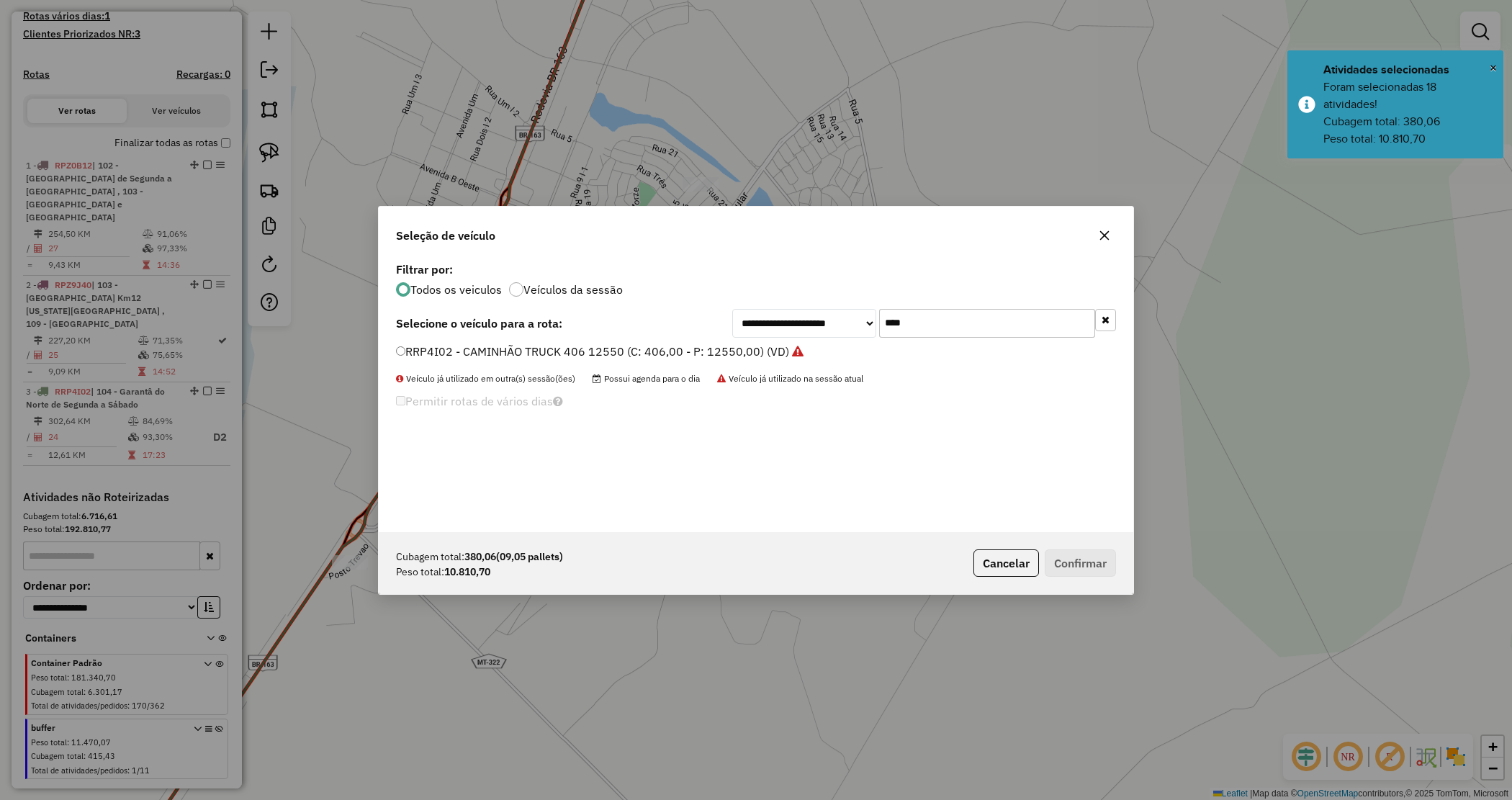
drag, startPoint x: 926, startPoint y: 319, endPoint x: 764, endPoint y: 288, distance: 164.9
click at [767, 294] on div "**********" at bounding box center [756, 395] width 755 height 274
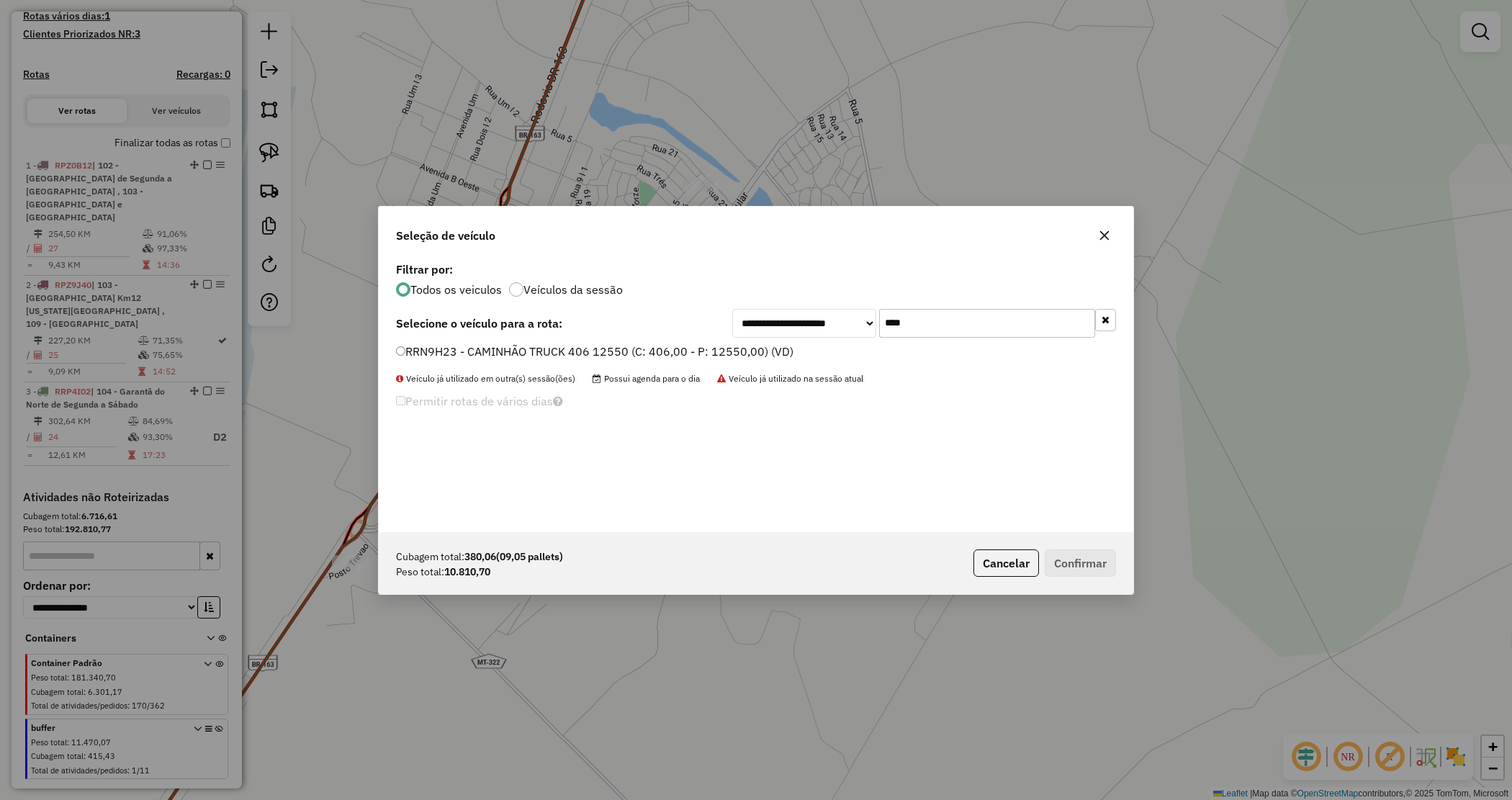
type input "****"
click at [723, 358] on label "RRN9H23 - CAMINHÃO TRUCK 406 12550 (C: 406,00 - P: 12550,00) (VD)" at bounding box center [595, 351] width 398 height 17
click at [1100, 566] on button "Confirmar" at bounding box center [1080, 563] width 71 height 27
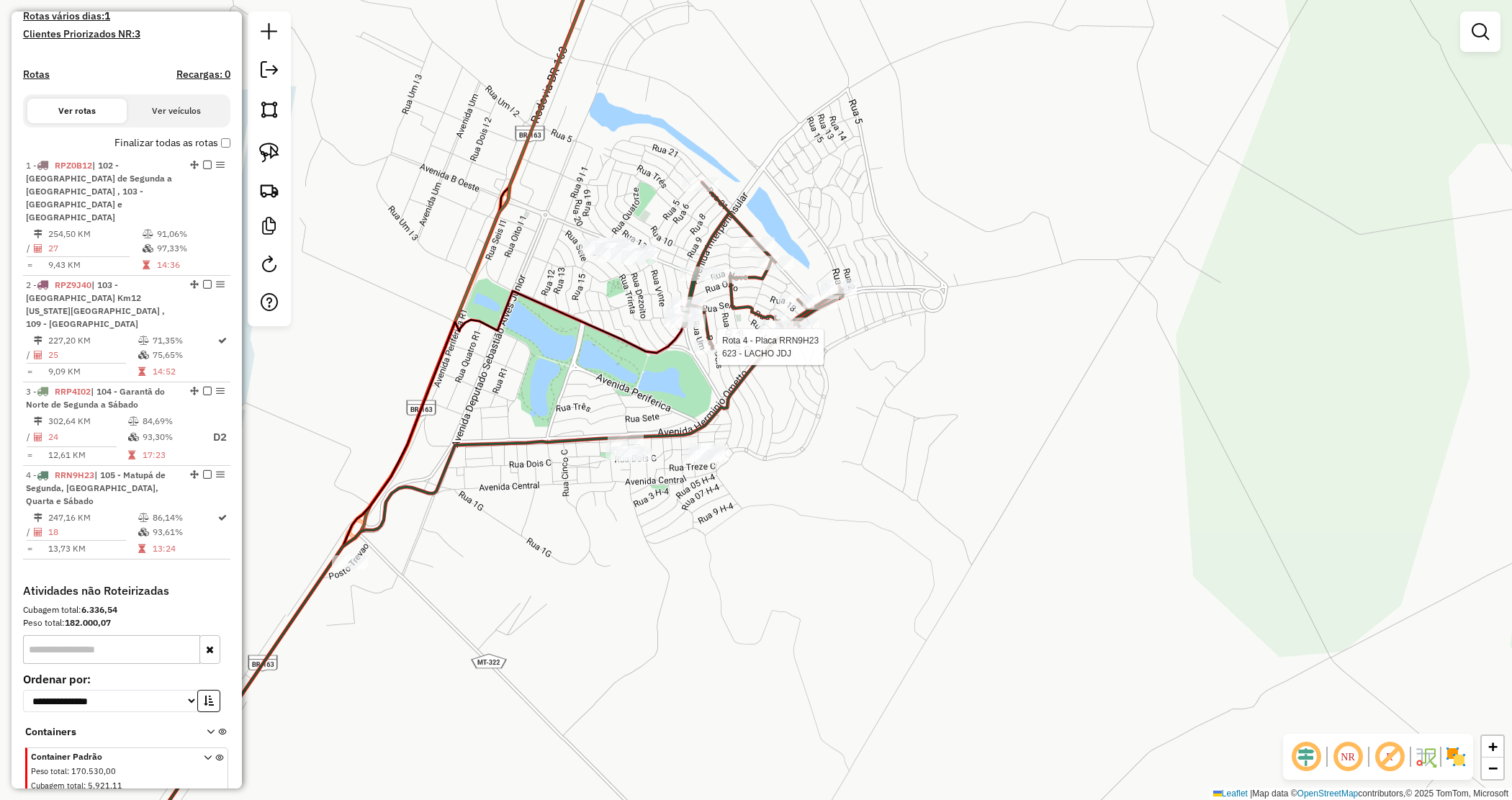
select select "*********"
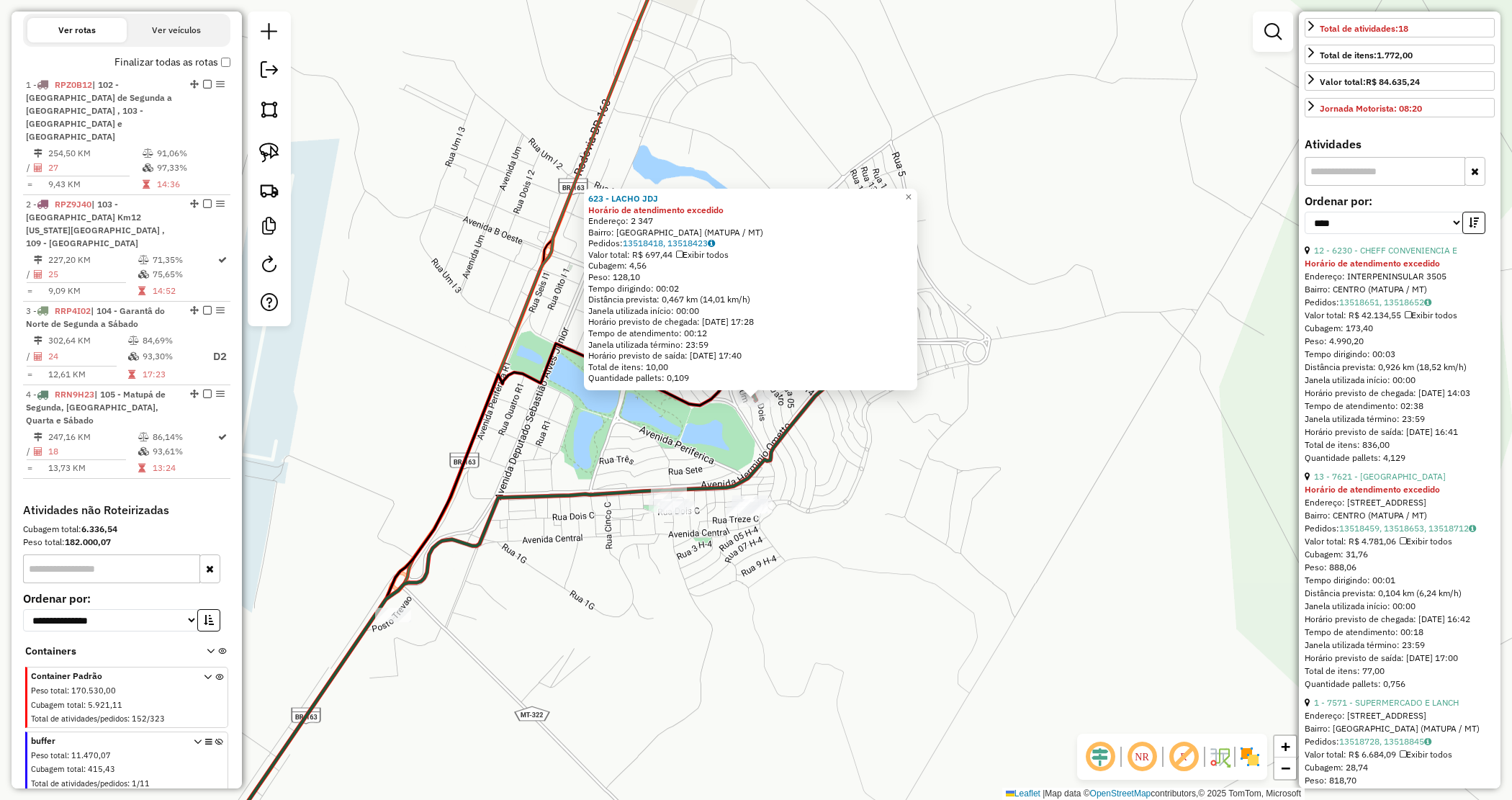
scroll to position [360, 0]
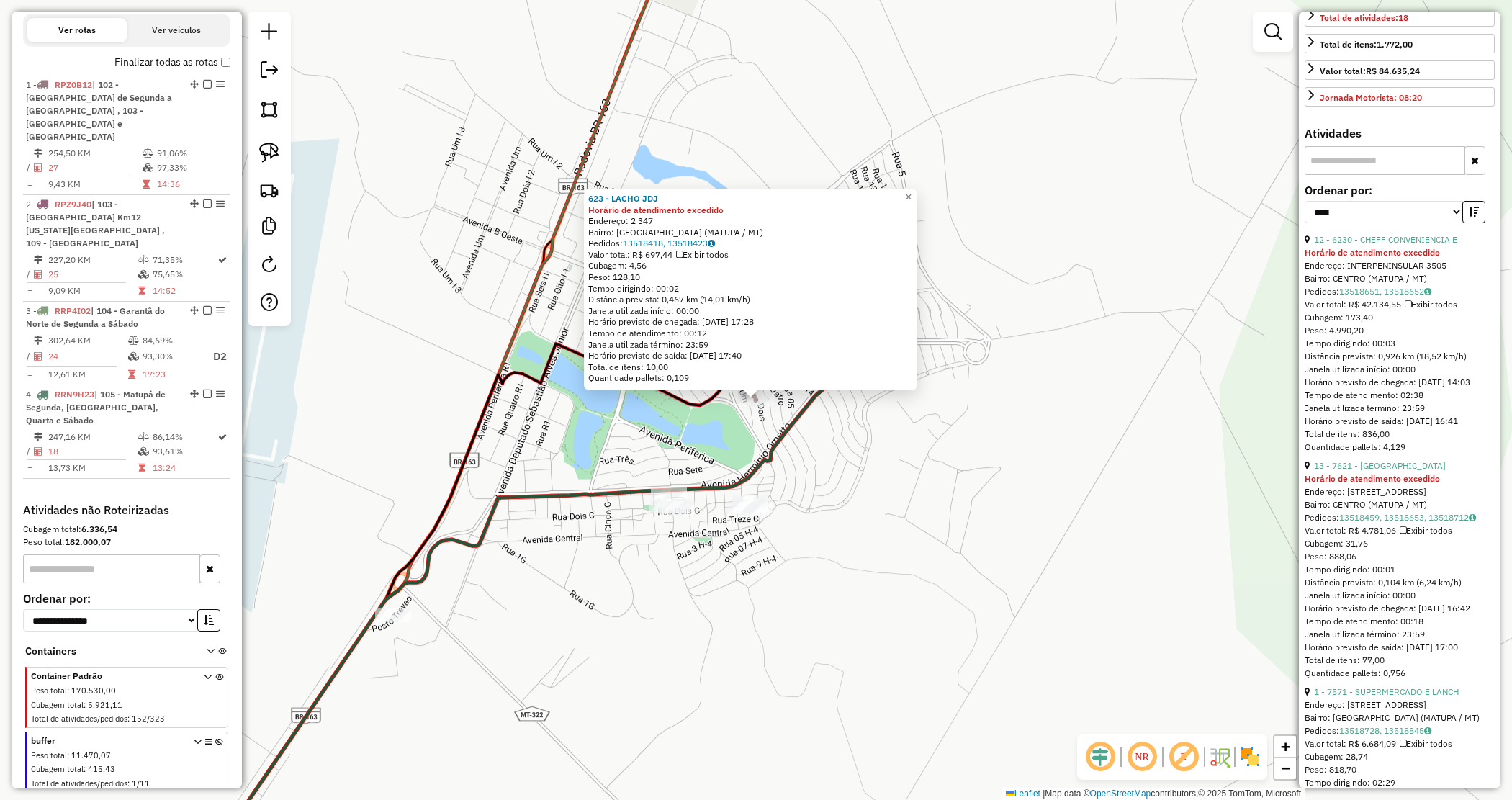
click at [1365, 483] on strong "Horário de atendimento excedido" at bounding box center [1372, 479] width 135 height 11
click at [1373, 471] on link "13 - 7621 - CAMELO" at bounding box center [1380, 465] width 131 height 11
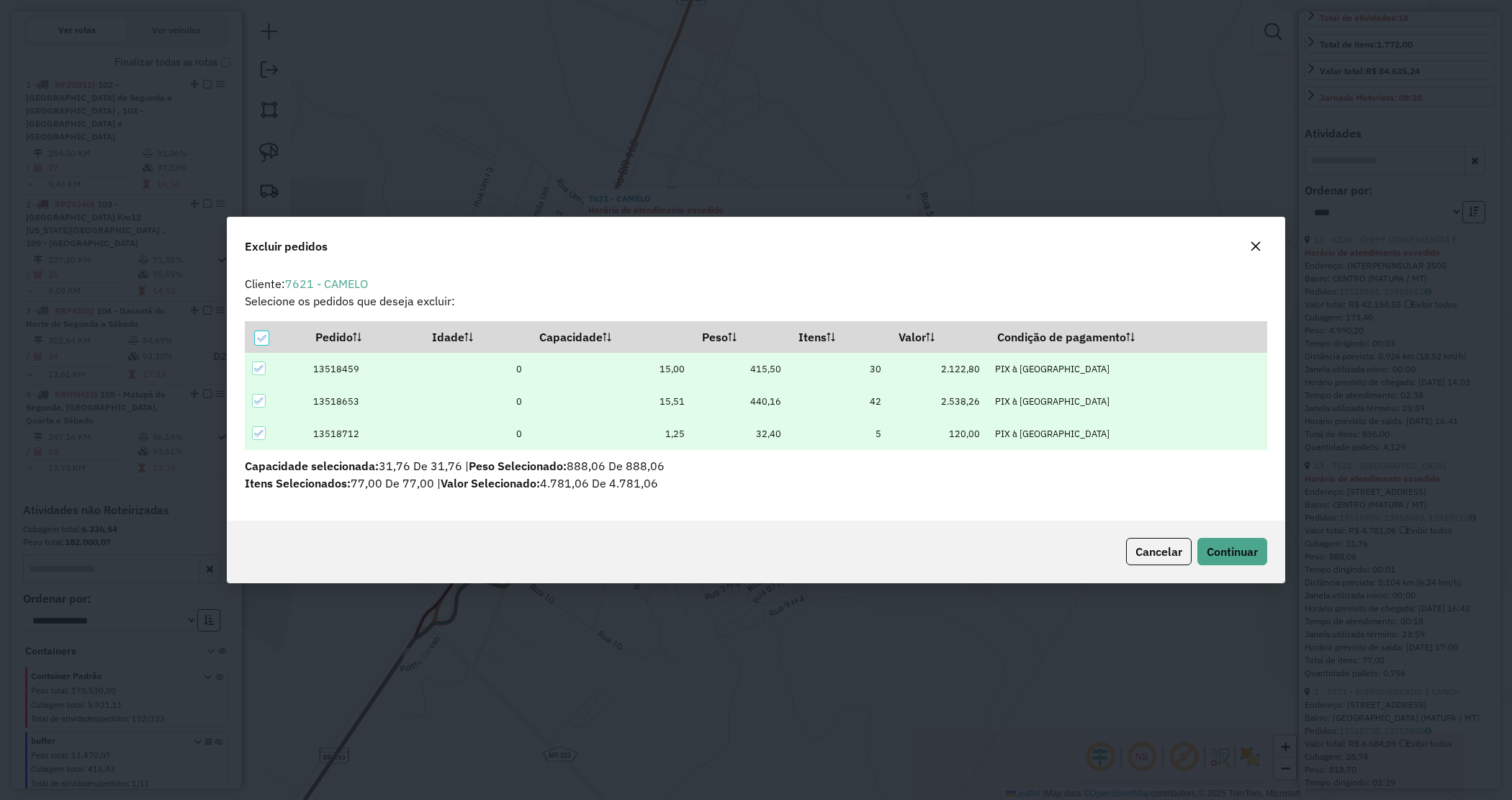
scroll to position [0, 0]
click at [1242, 556] on span "Continuar" at bounding box center [1233, 552] width 51 height 15
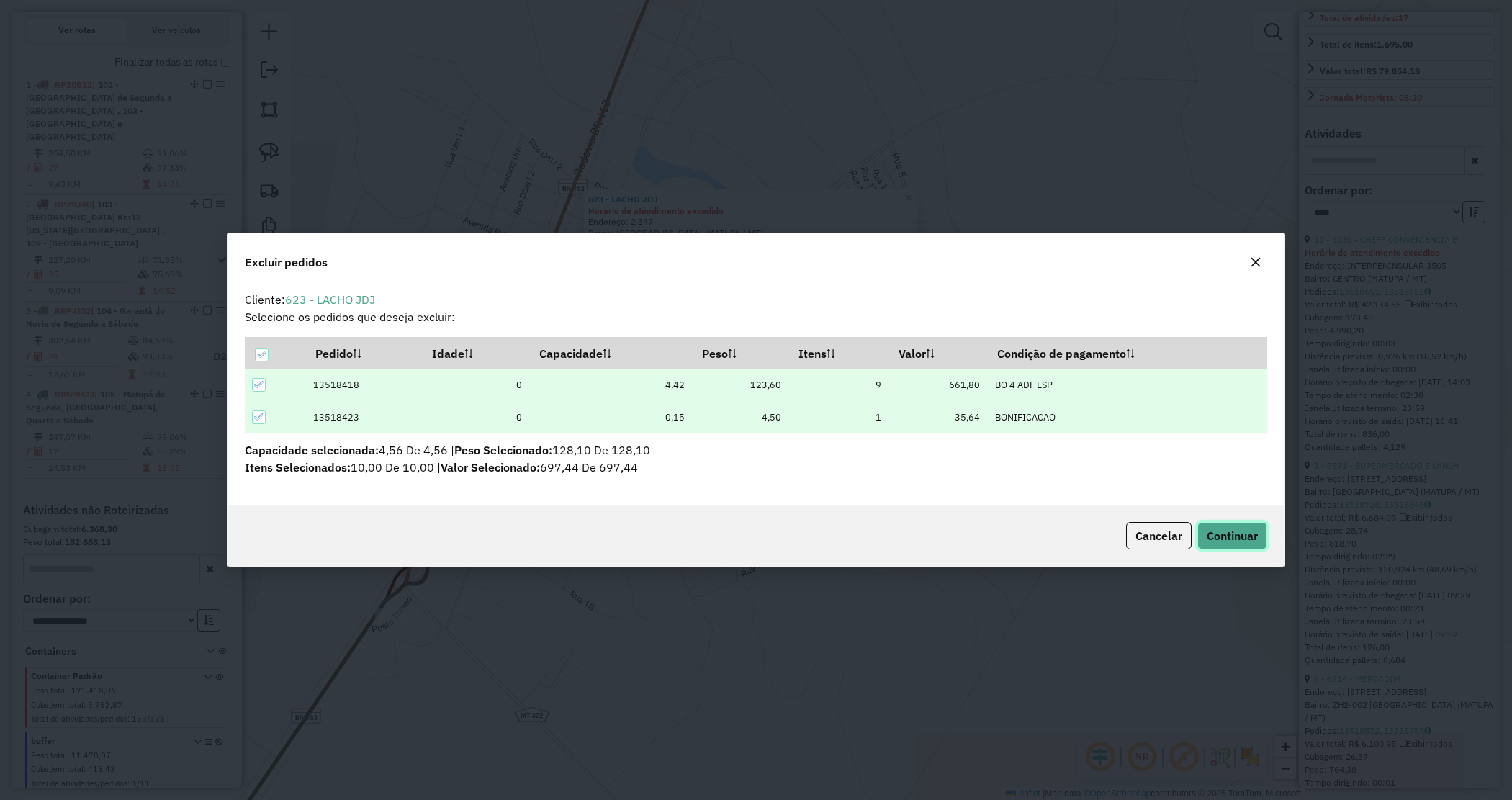
click at [1225, 528] on span "Continuar" at bounding box center [1233, 535] width 51 height 15
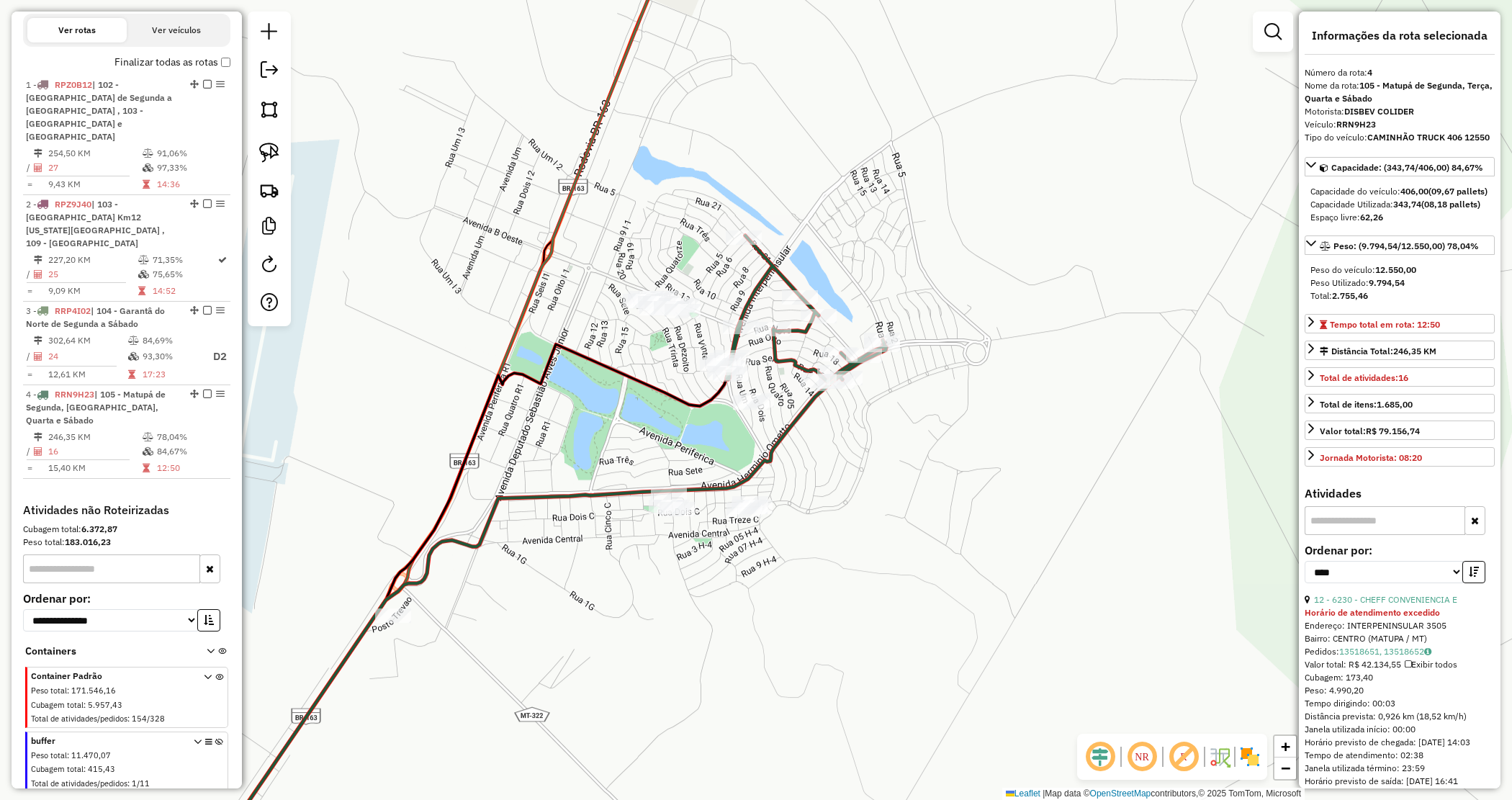
click at [860, 538] on div "Janela de atendimento Grade de atendimento Capacidade Transportadoras Veículos …" at bounding box center [756, 400] width 1512 height 800
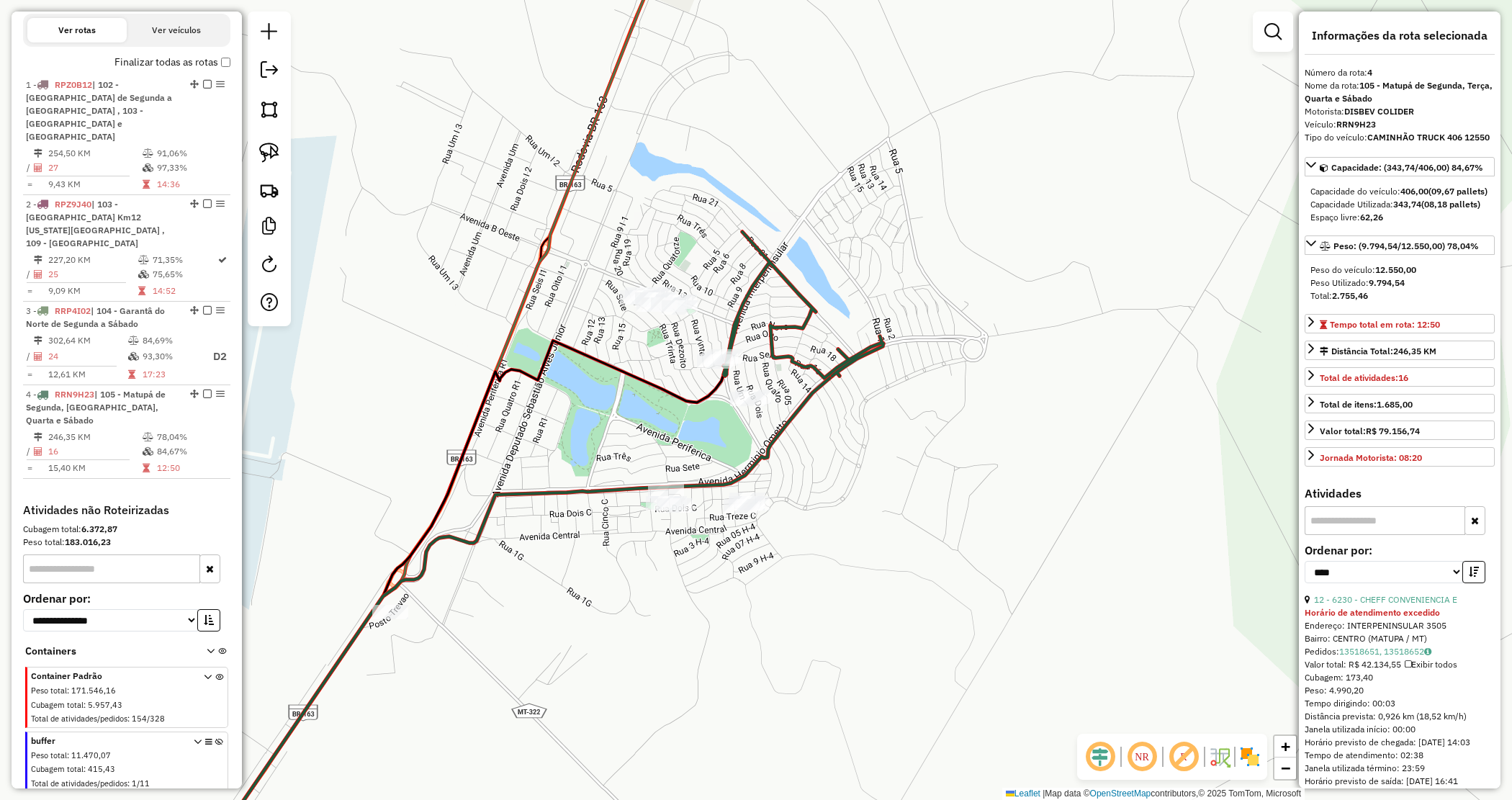
click at [857, 541] on div "Janela de atendimento Grade de atendimento Capacidade Transportadoras Veículos …" at bounding box center [756, 400] width 1512 height 800
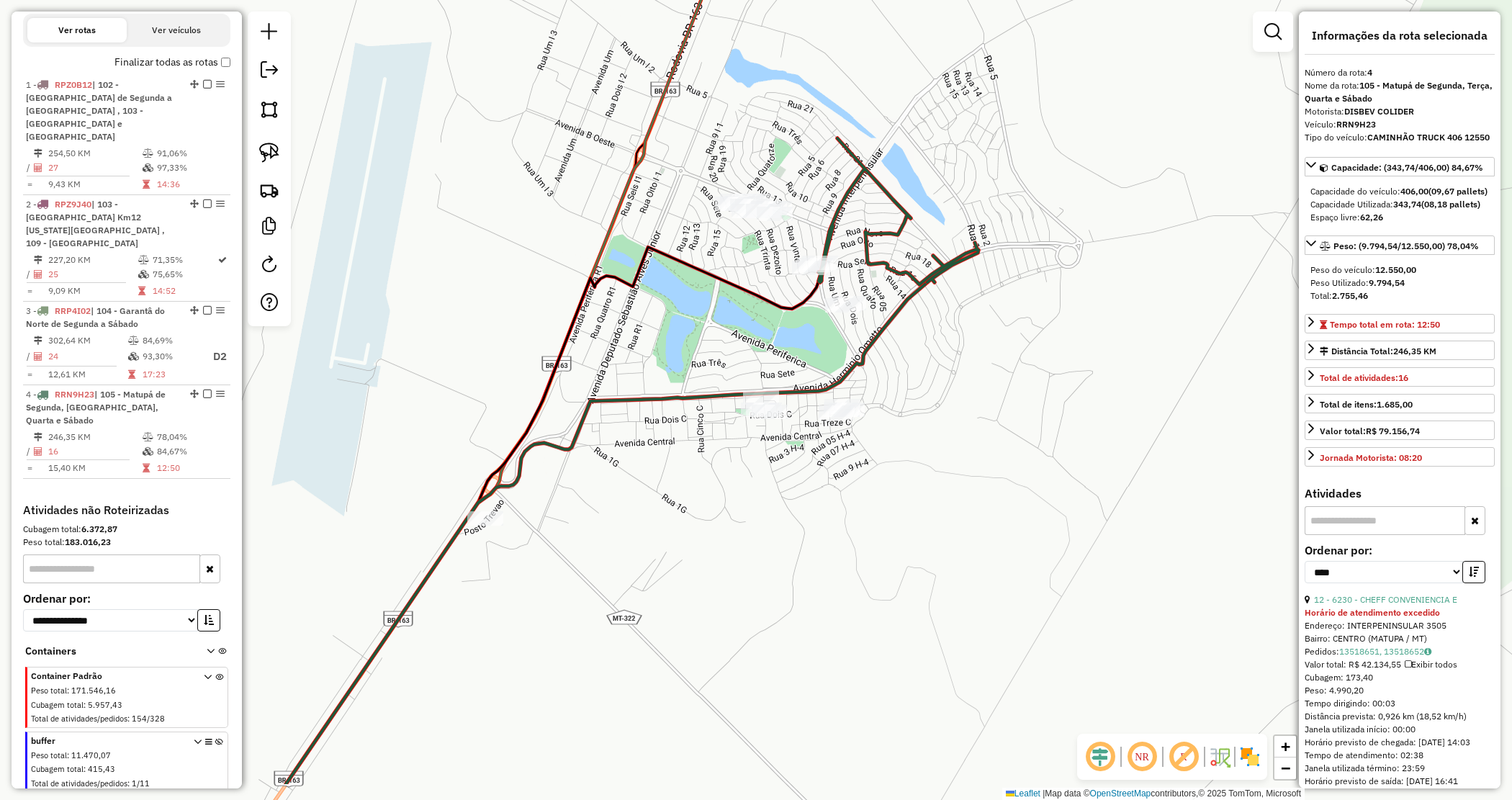
drag, startPoint x: 840, startPoint y: 525, endPoint x: 736, endPoint y: 405, distance: 158.8
click at [952, 412] on div "Janela de atendimento Grade de atendimento Capacidade Transportadoras Veículos …" at bounding box center [756, 400] width 1512 height 800
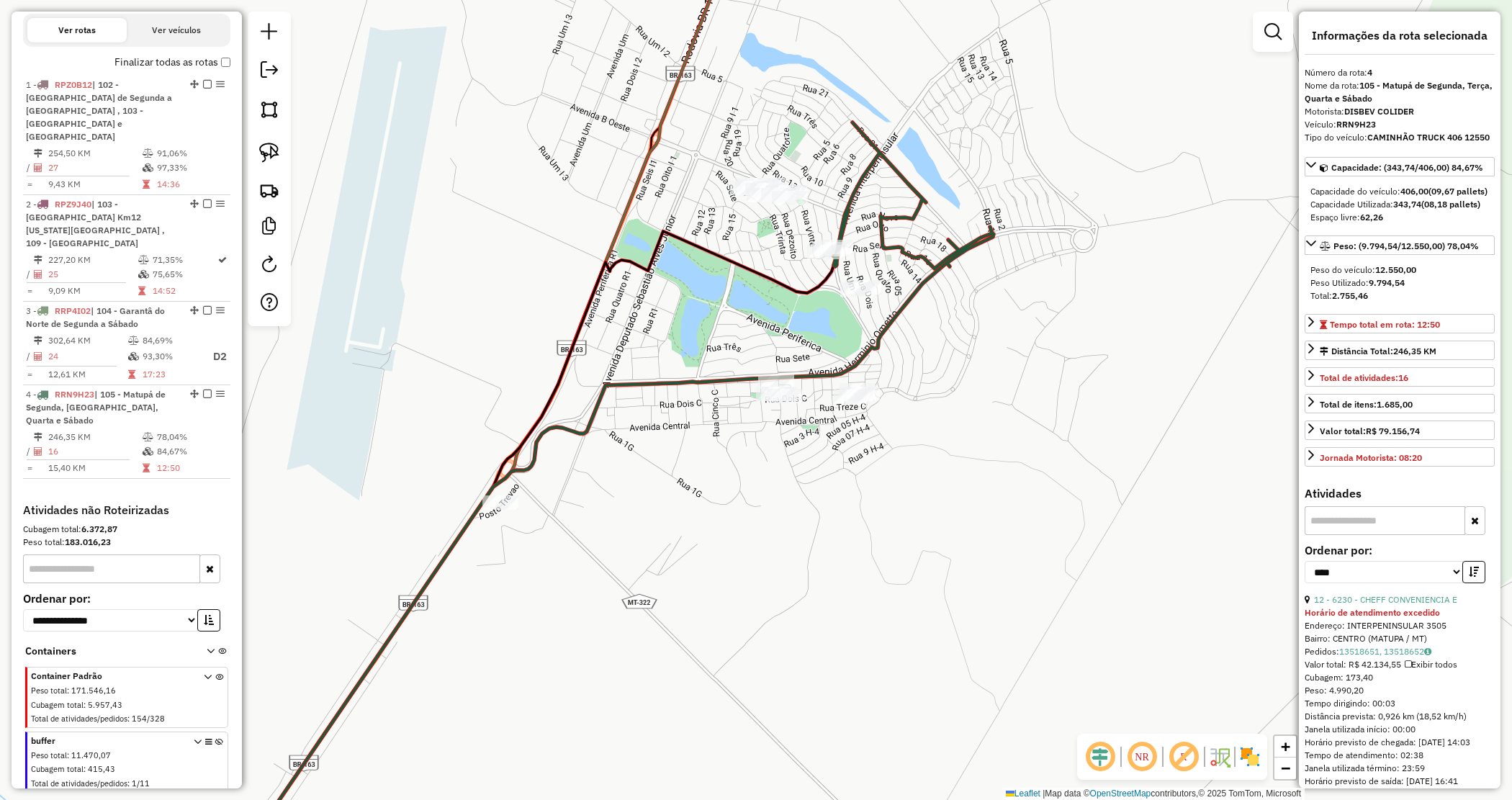
click at [465, 317] on div "Janela de atendimento Grade de atendimento Capacidade Transportadoras Veículos …" at bounding box center [756, 400] width 1512 height 800
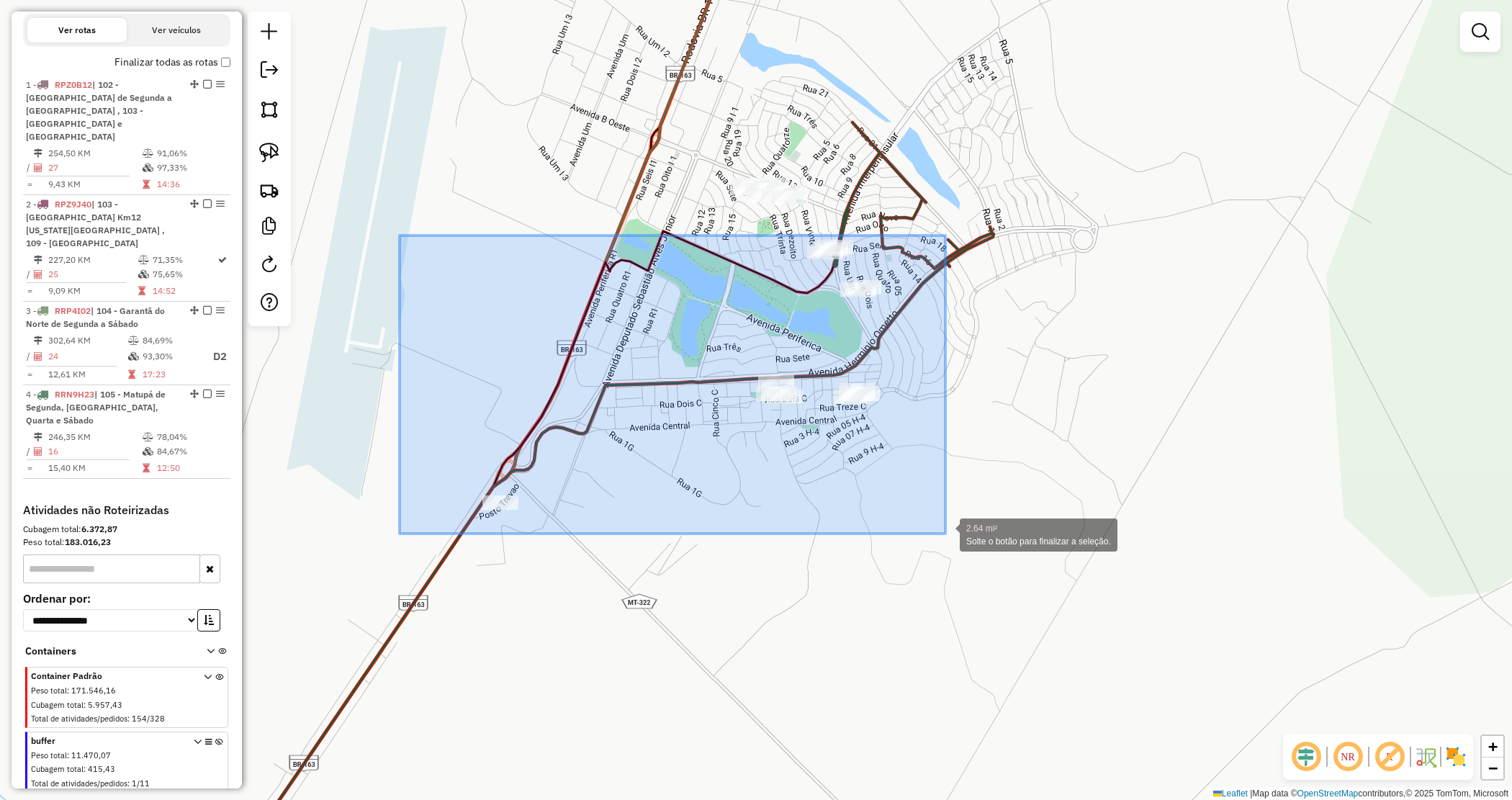
drag, startPoint x: 405, startPoint y: 240, endPoint x: 945, endPoint y: 534, distance: 614.8
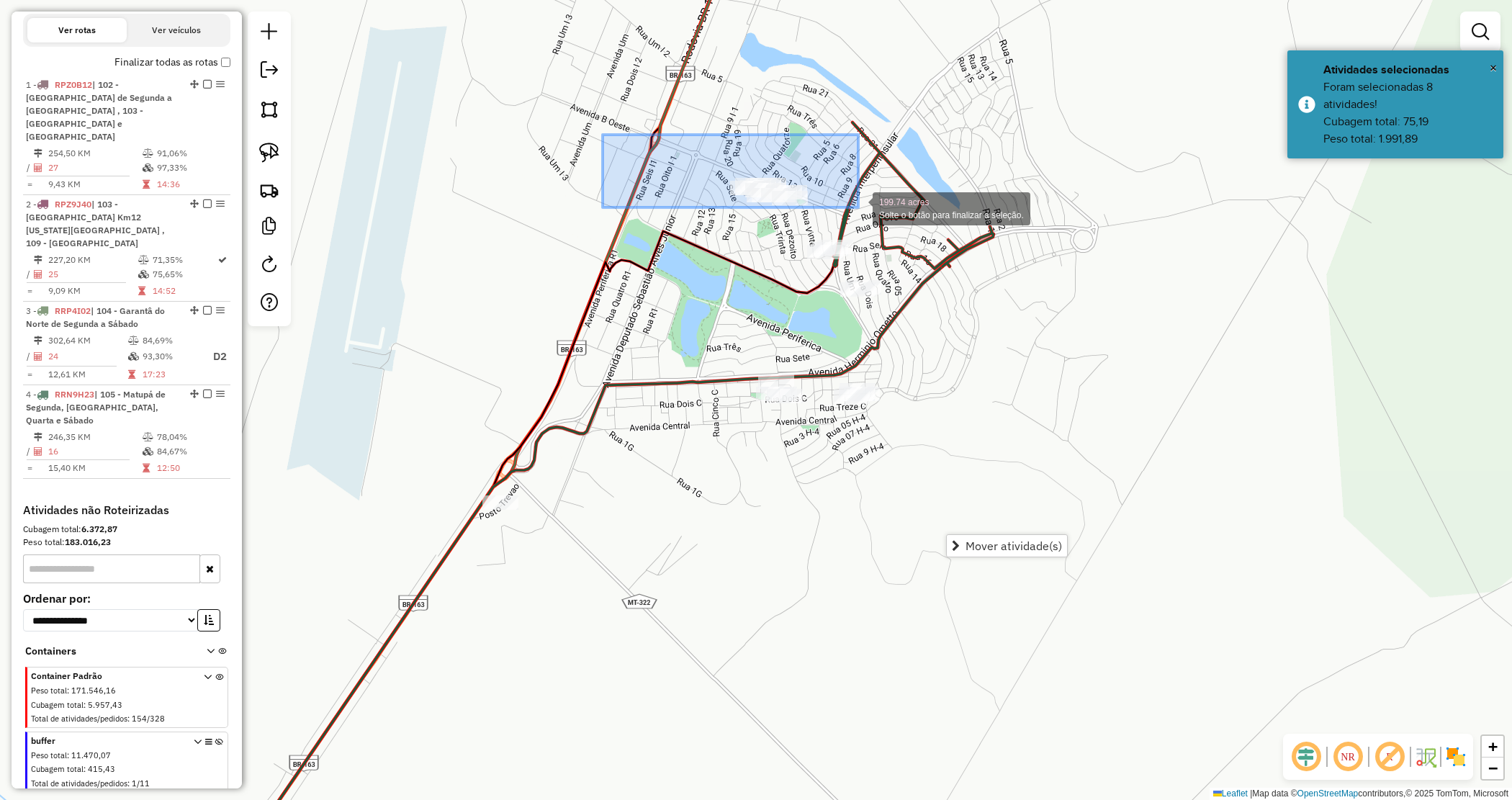
drag, startPoint x: 632, startPoint y: 155, endPoint x: 858, endPoint y: 207, distance: 231.9
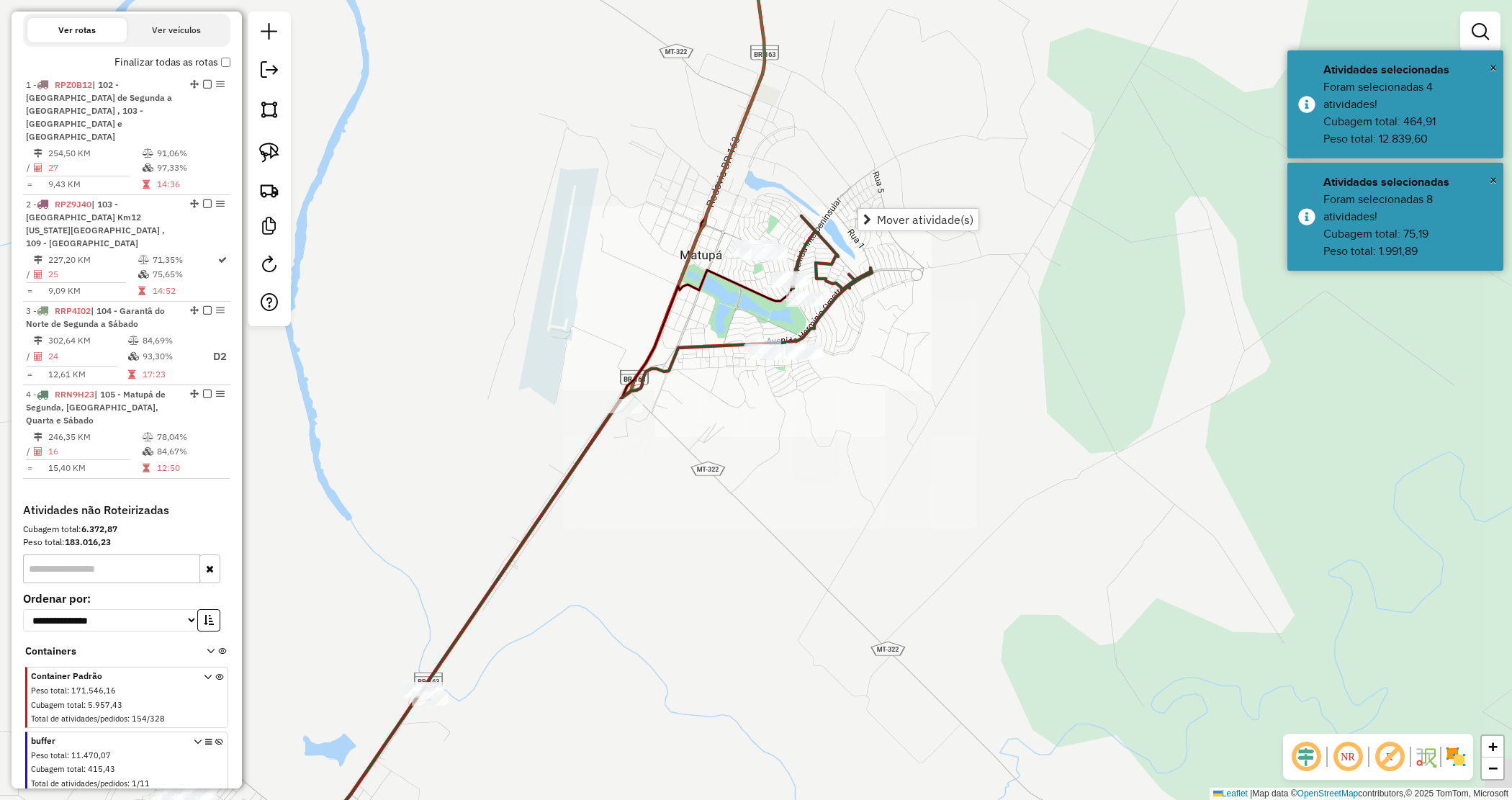
click at [848, 385] on div "Janela de atendimento Grade de atendimento Capacidade Transportadoras Veículos …" at bounding box center [756, 400] width 1512 height 800
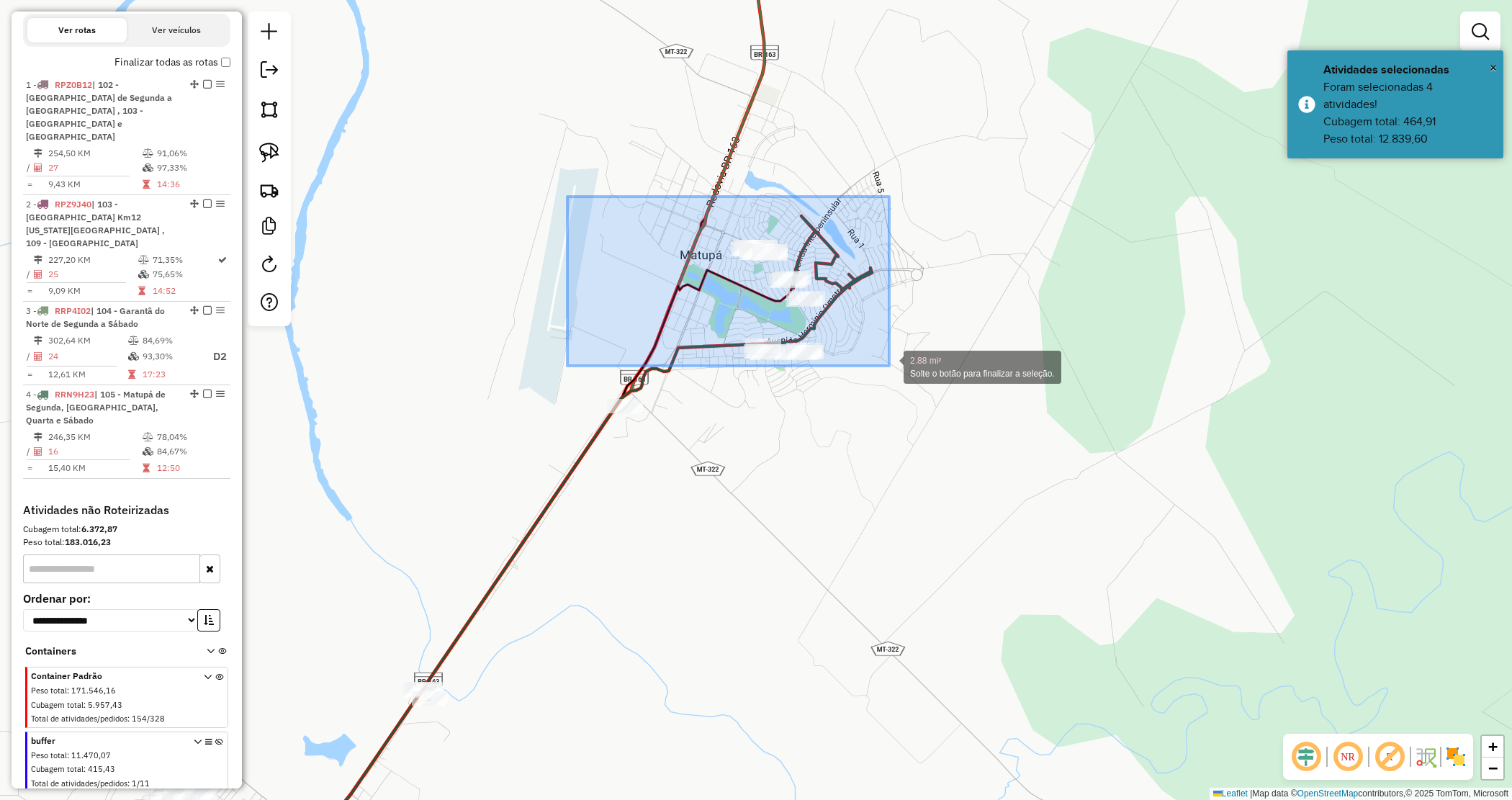
drag, startPoint x: 631, startPoint y: 264, endPoint x: 1038, endPoint y: 419, distance: 435.5
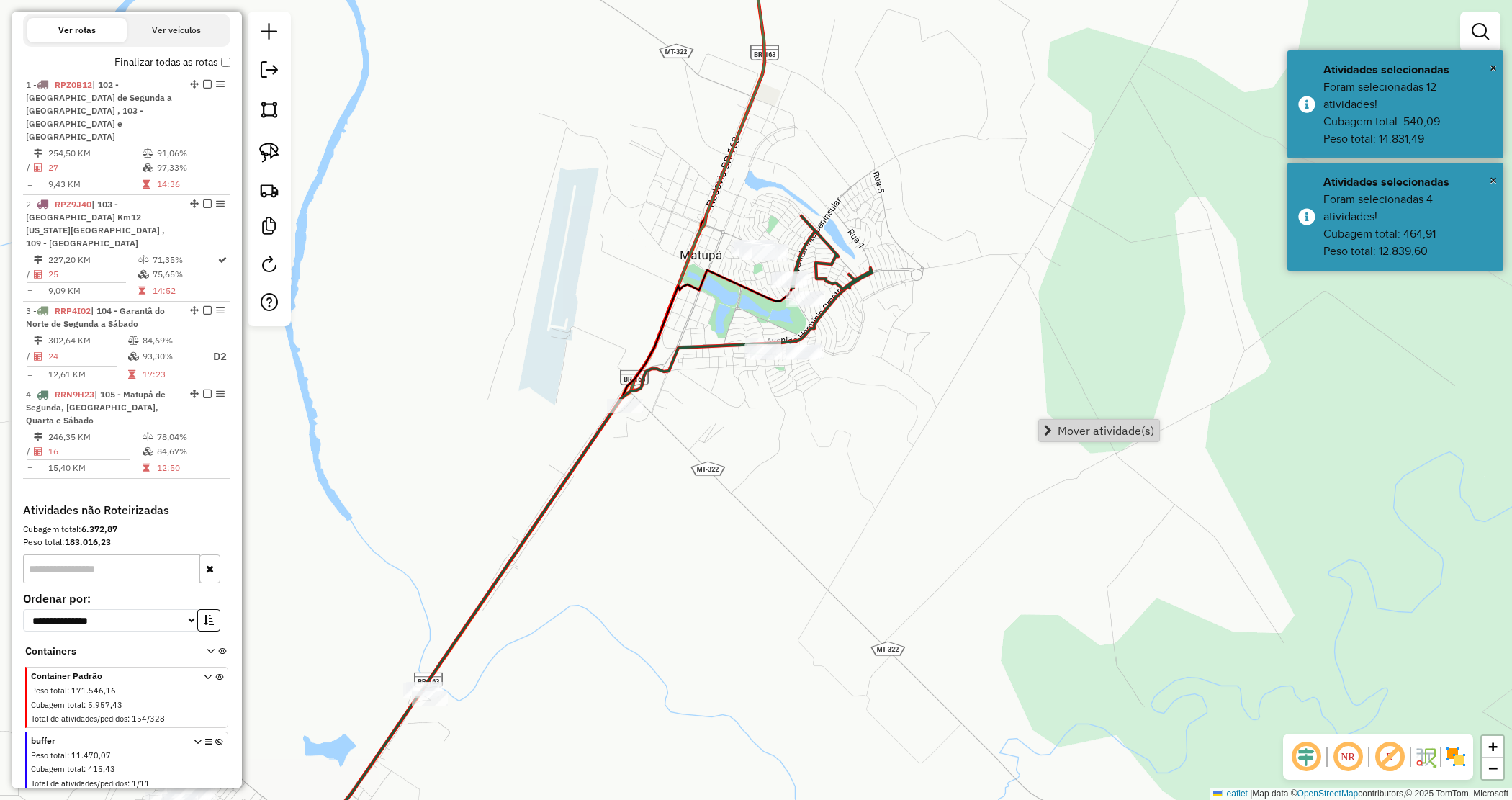
drag, startPoint x: 1048, startPoint y: 429, endPoint x: 996, endPoint y: 423, distance: 52.3
click at [1048, 431] on span "Mover atividade(s)" at bounding box center [1048, 431] width 8 height 12
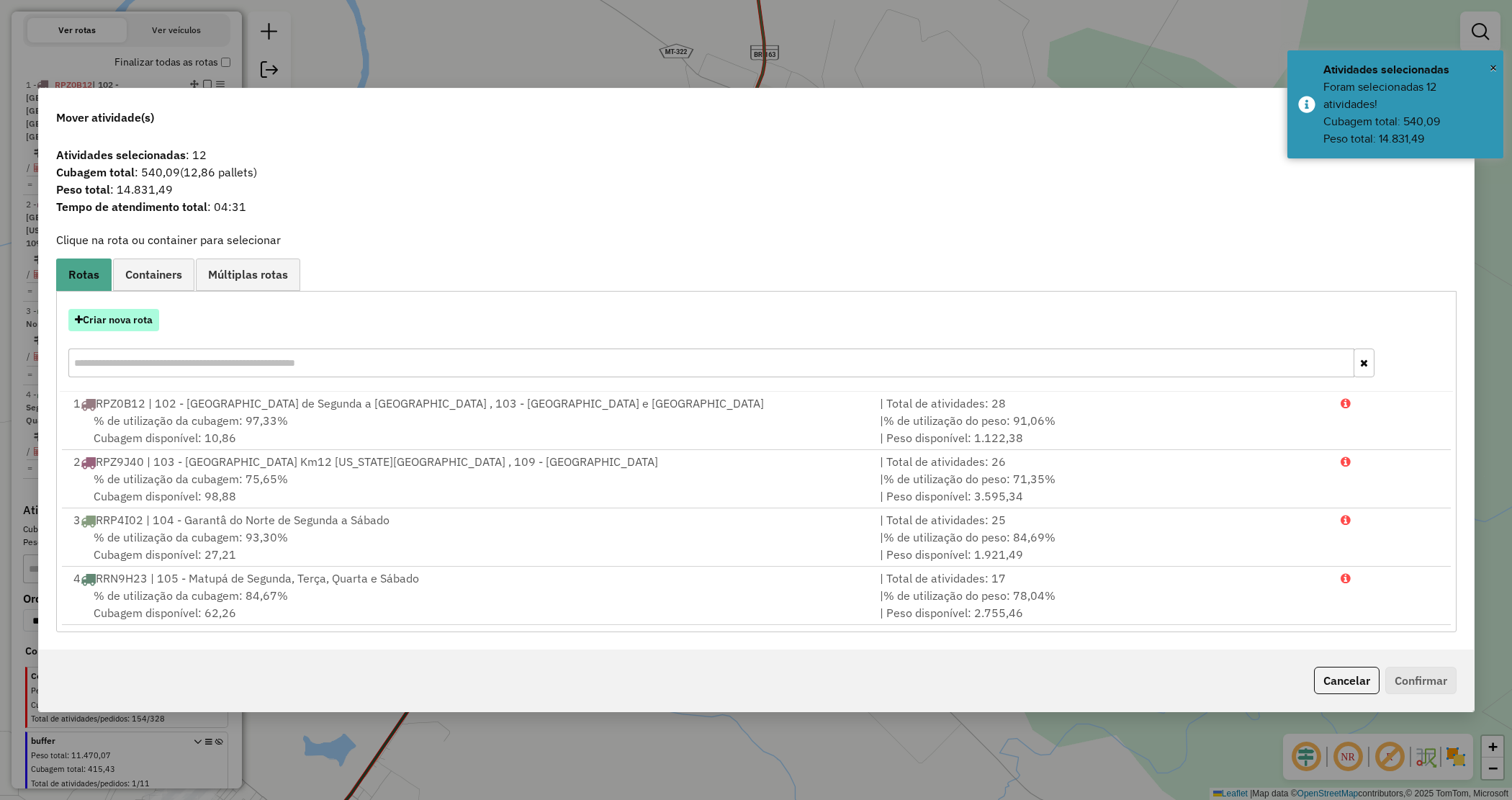
click at [121, 318] on button "Criar nova rota" at bounding box center [113, 320] width 90 height 22
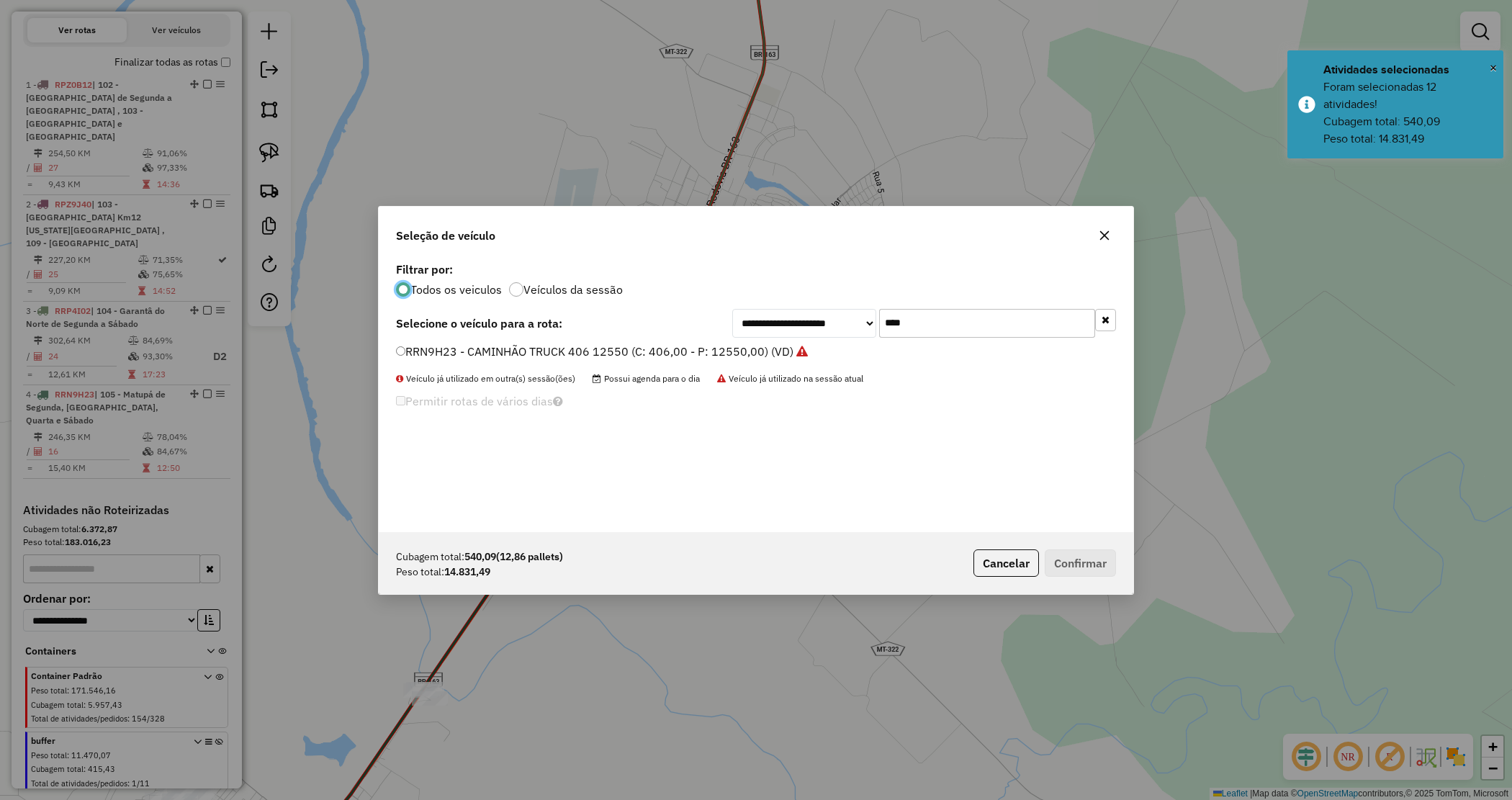
scroll to position [7, 5]
drag, startPoint x: 829, startPoint y: 328, endPoint x: 754, endPoint y: 314, distance: 76.3
click at [754, 314] on div "**********" at bounding box center [924, 324] width 384 height 29
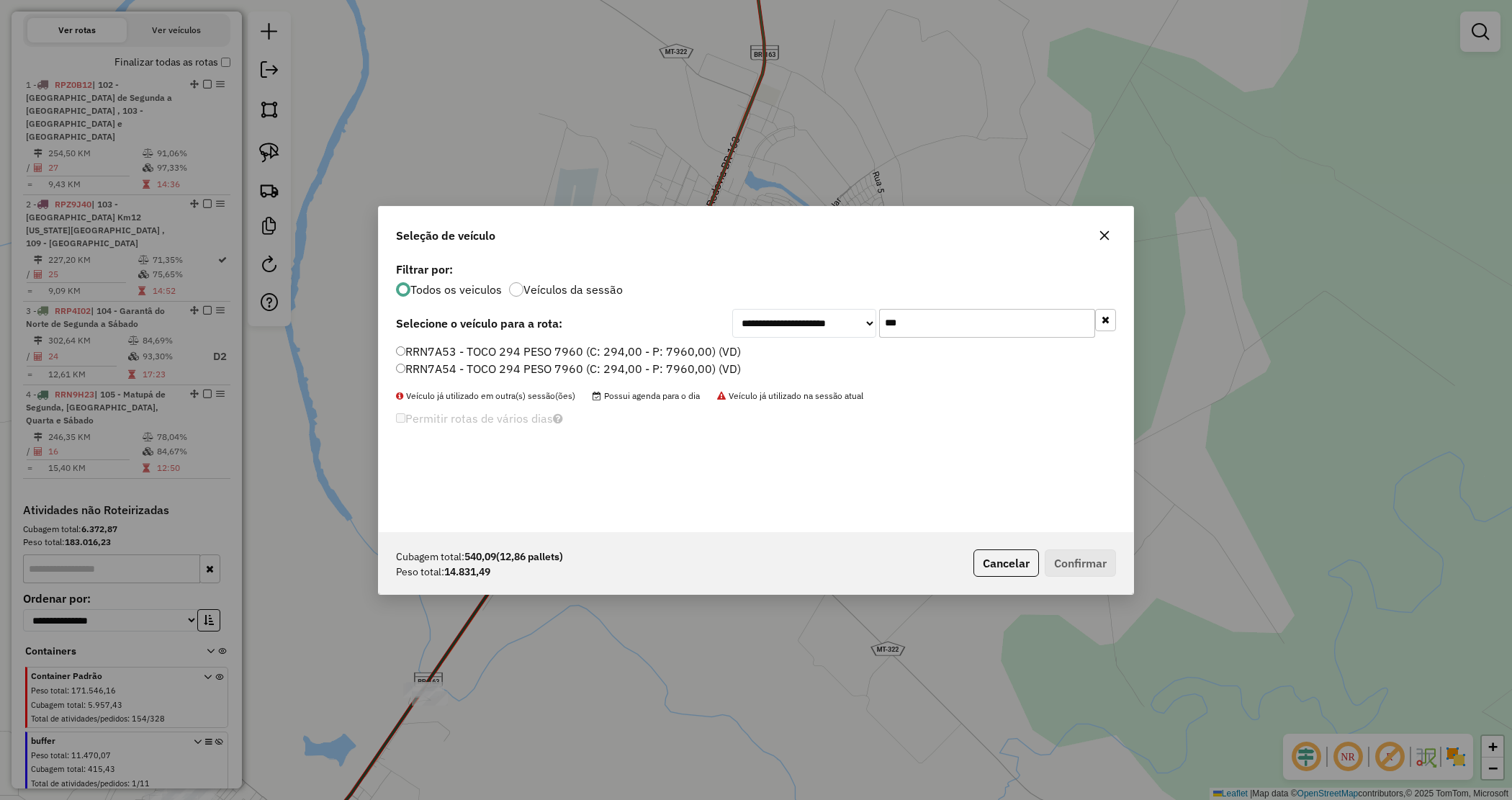
type input "***"
click at [451, 351] on label "RRN7A53 - TOCO 294 PESO 7960 (C: 294,00 - P: 7960,00) (VD)" at bounding box center [568, 351] width 345 height 17
click at [1069, 560] on button "Confirmar" at bounding box center [1080, 563] width 71 height 27
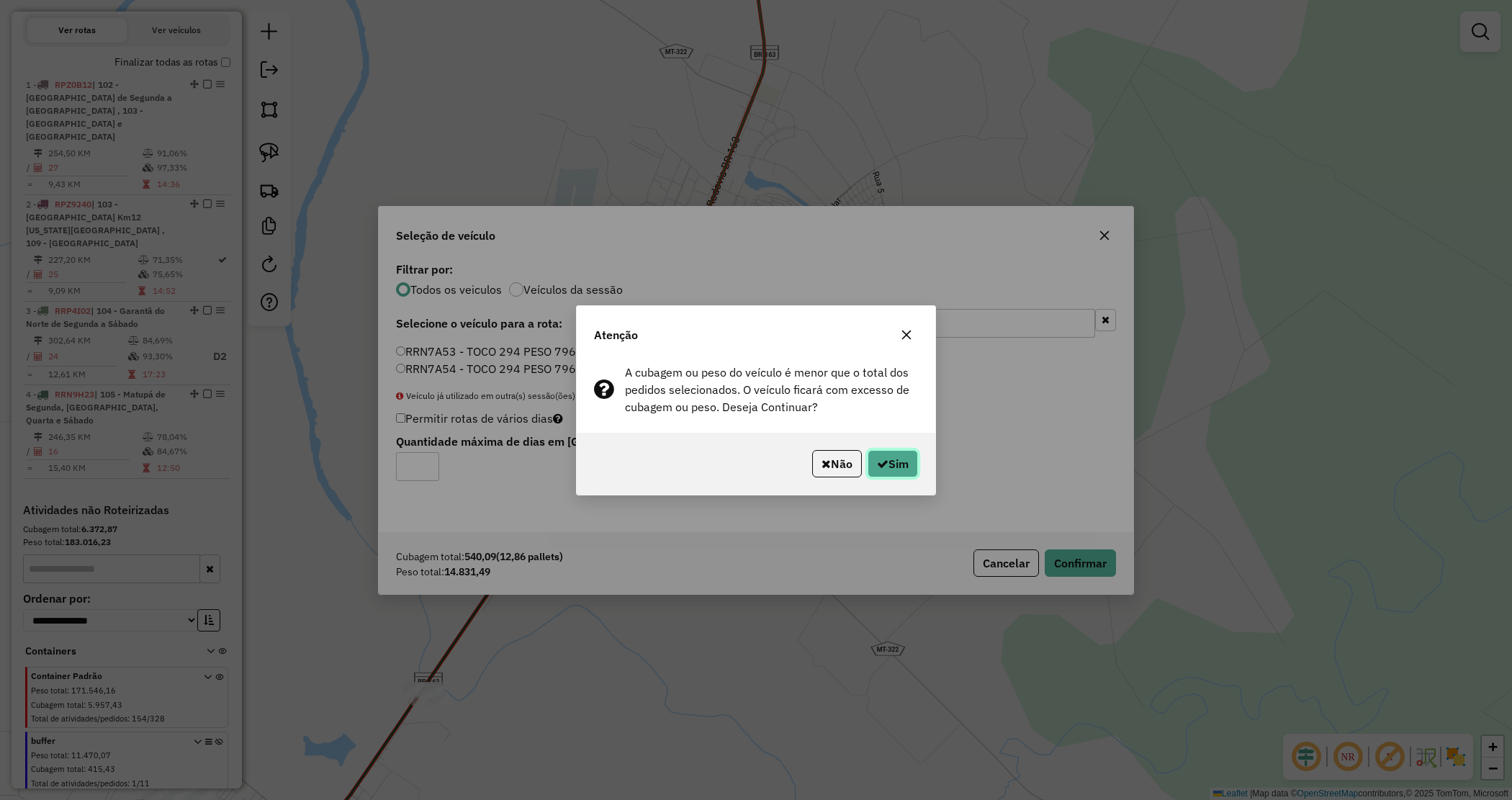
click at [902, 473] on button "Sim" at bounding box center [892, 463] width 50 height 27
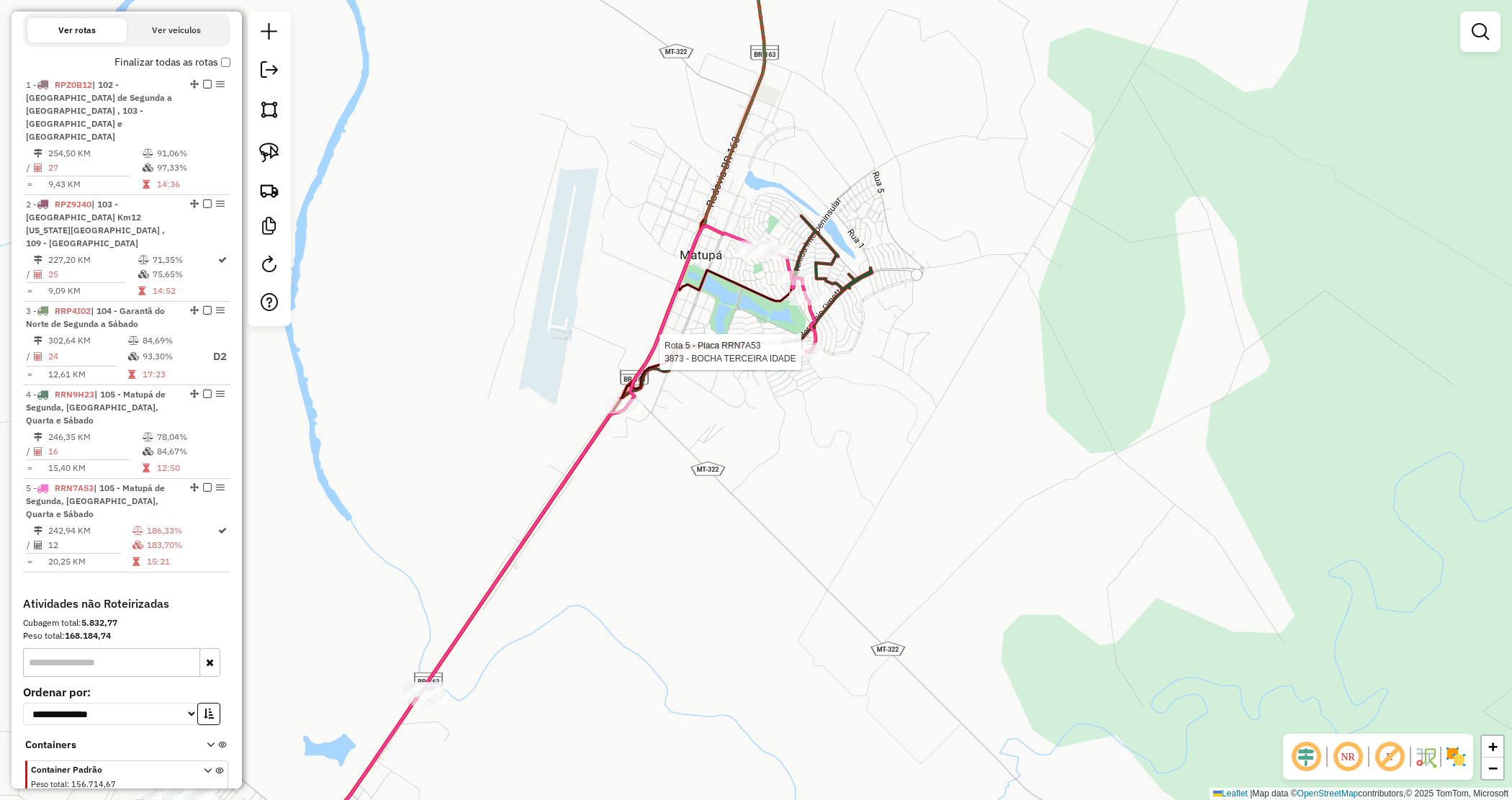
select select "*********"
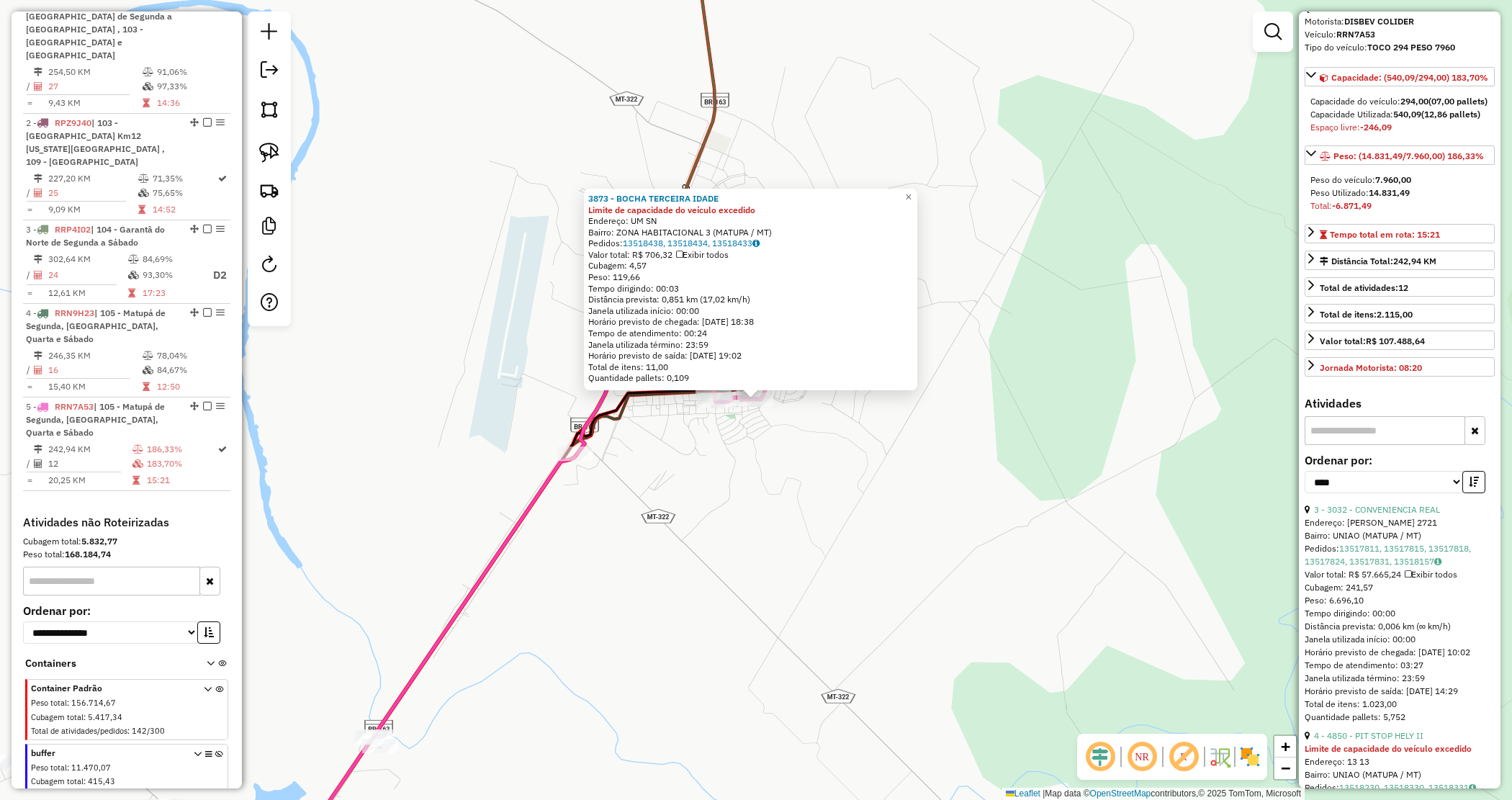
scroll to position [180, 0]
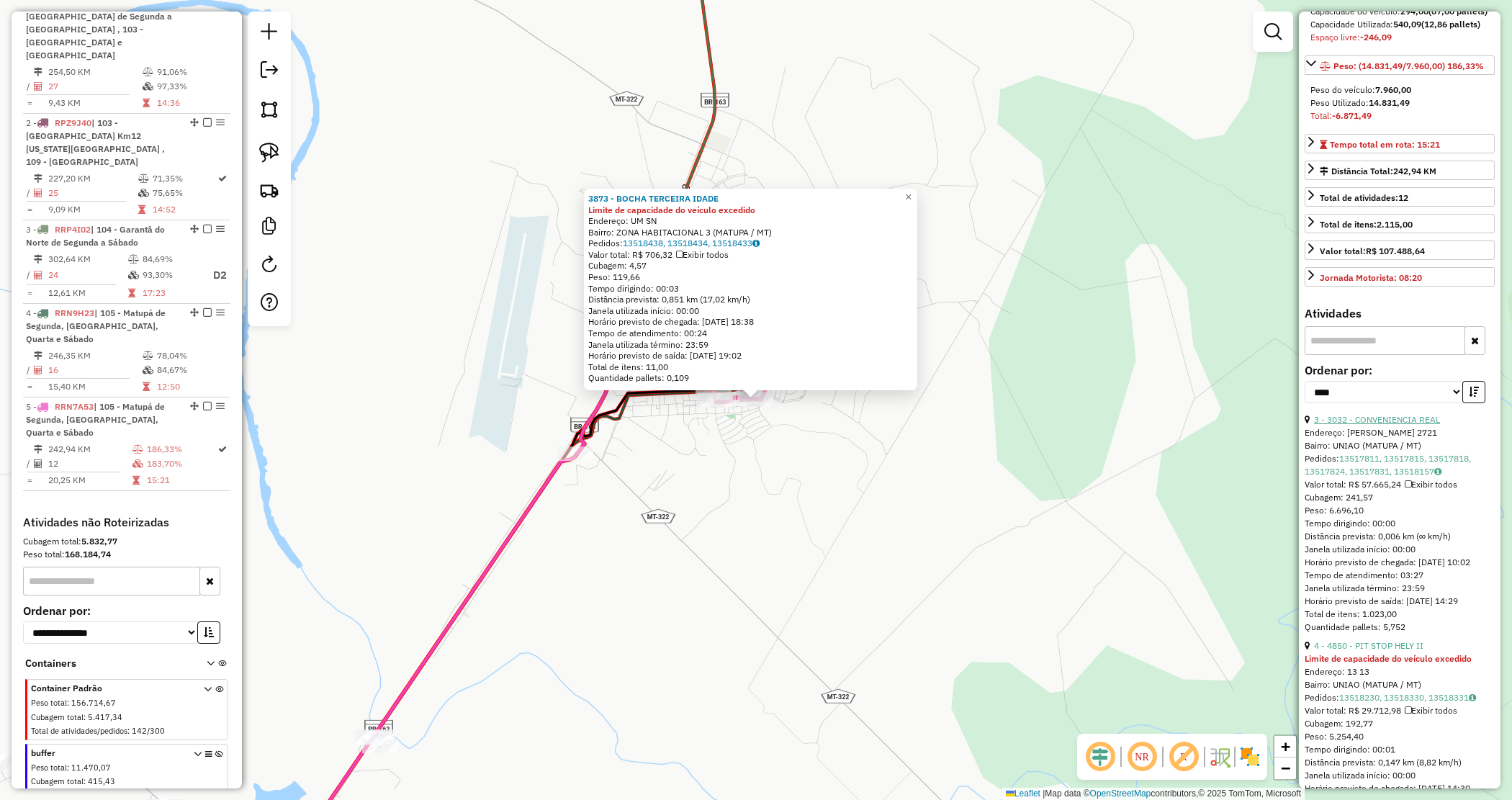
click at [1379, 425] on link "3 - 3032 - CONVENIENCIA REAL" at bounding box center [1377, 420] width 126 height 11
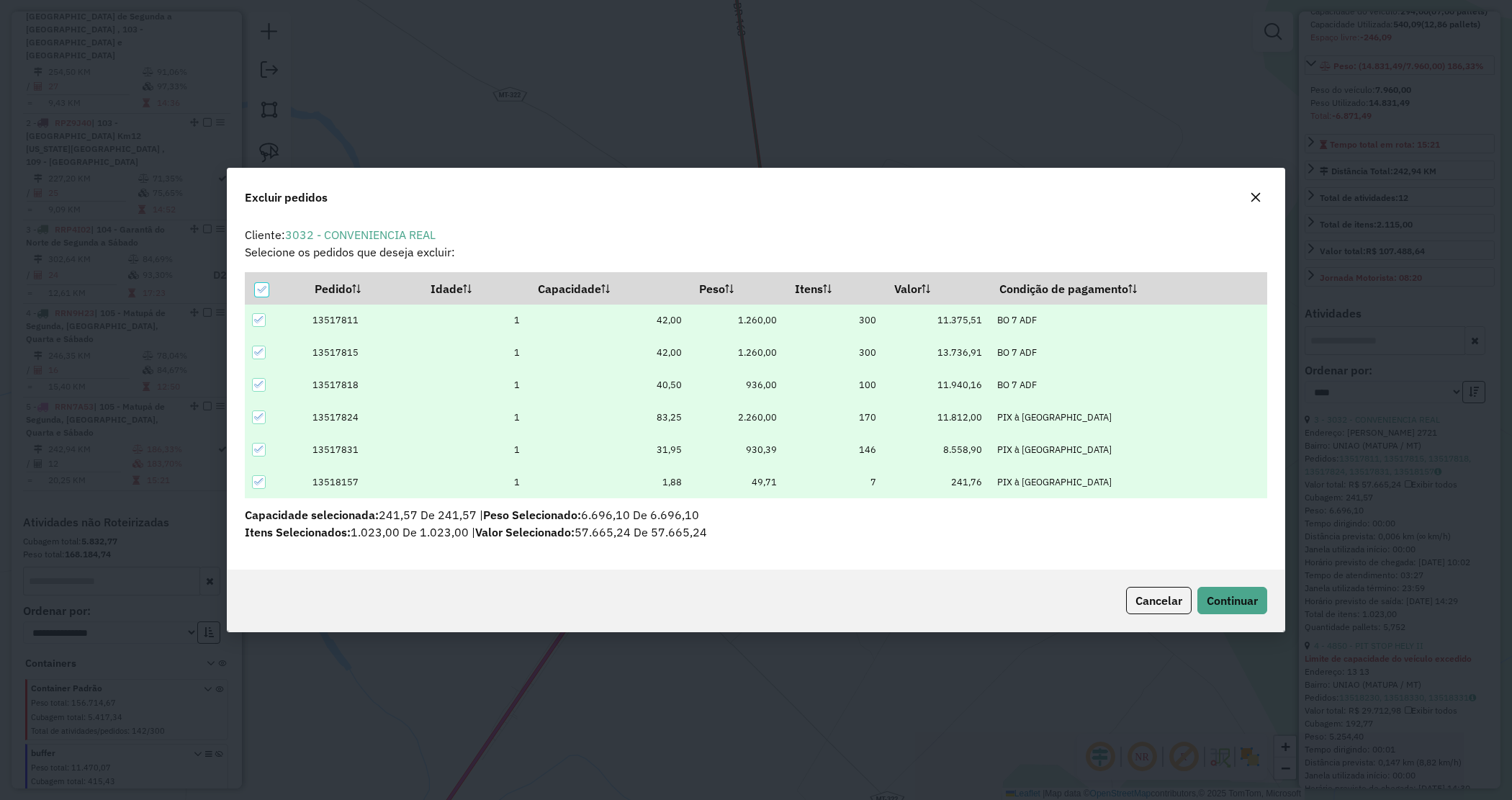
scroll to position [0, 0]
click at [1246, 589] on button "Continuar" at bounding box center [1233, 600] width 70 height 27
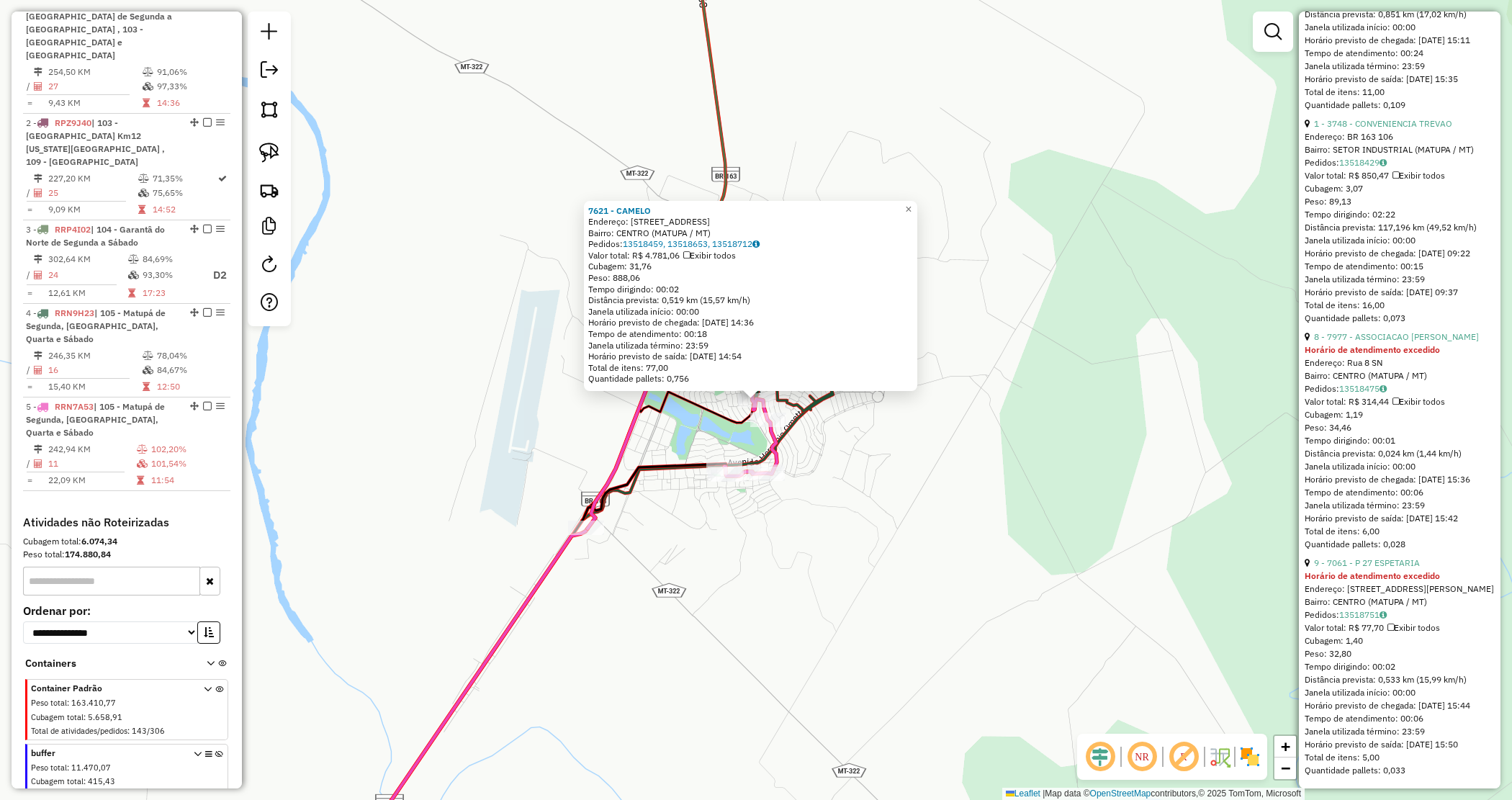
scroll to position [2449, 0]
drag, startPoint x: 1334, startPoint y: 661, endPoint x: 1426, endPoint y: 601, distance: 109.8
click at [1426, 608] on div "Pedidos: 13518751" at bounding box center [1400, 615] width 190 height 13
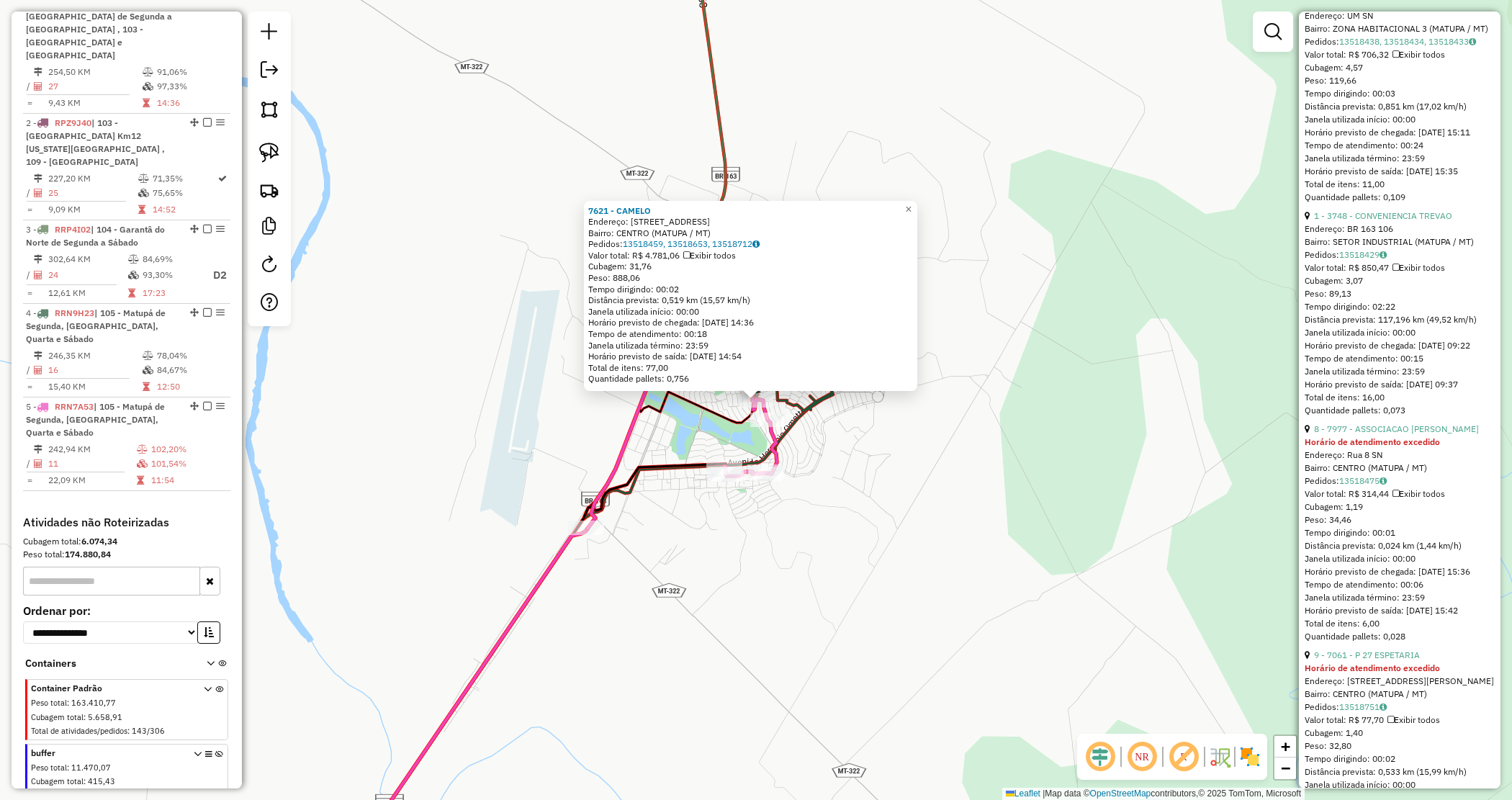
scroll to position [2089, 0]
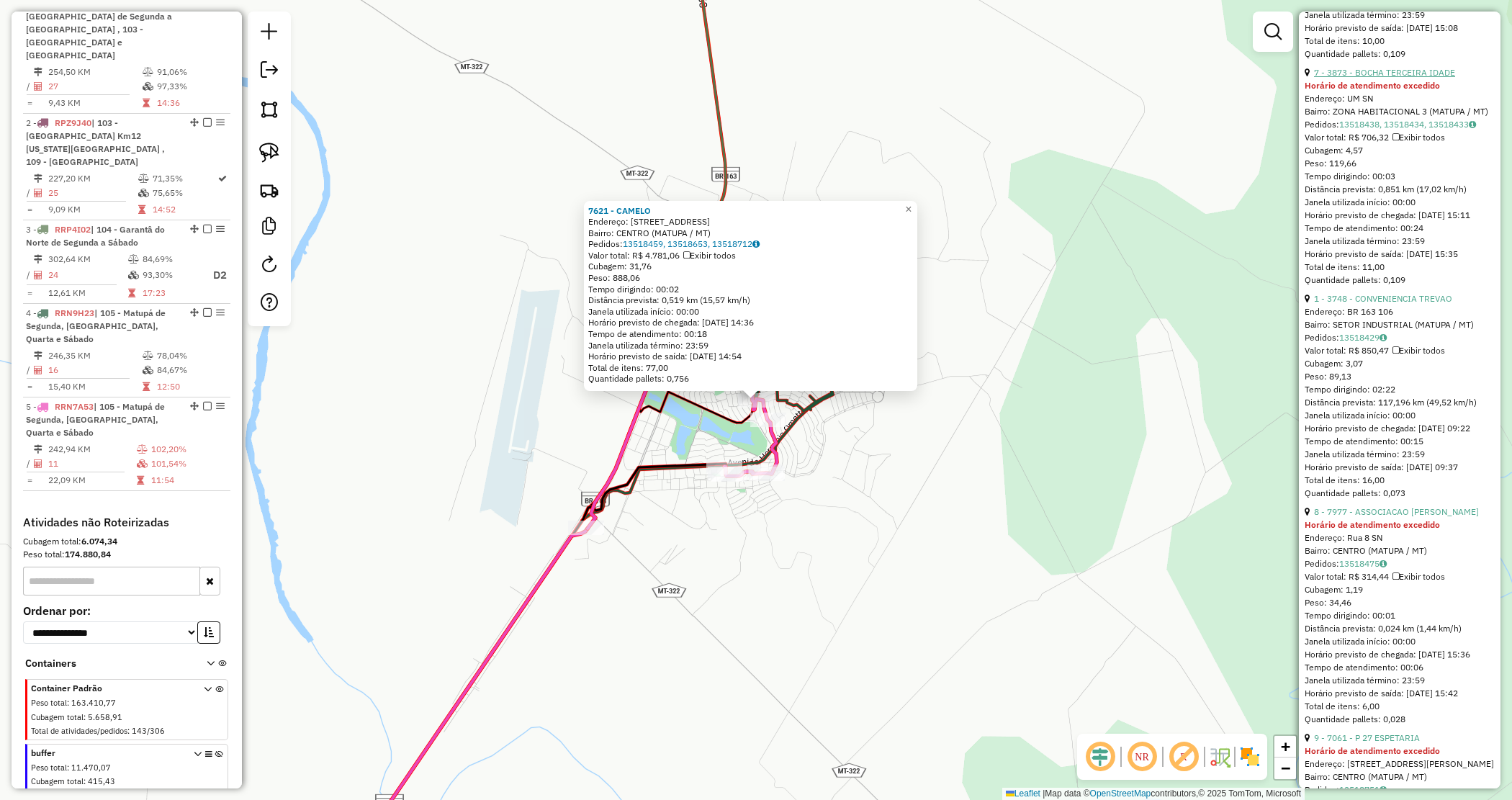
click at [1359, 78] on link "7 - 3873 - BOCHA TERCEIRA IDADE" at bounding box center [1384, 72] width 141 height 11
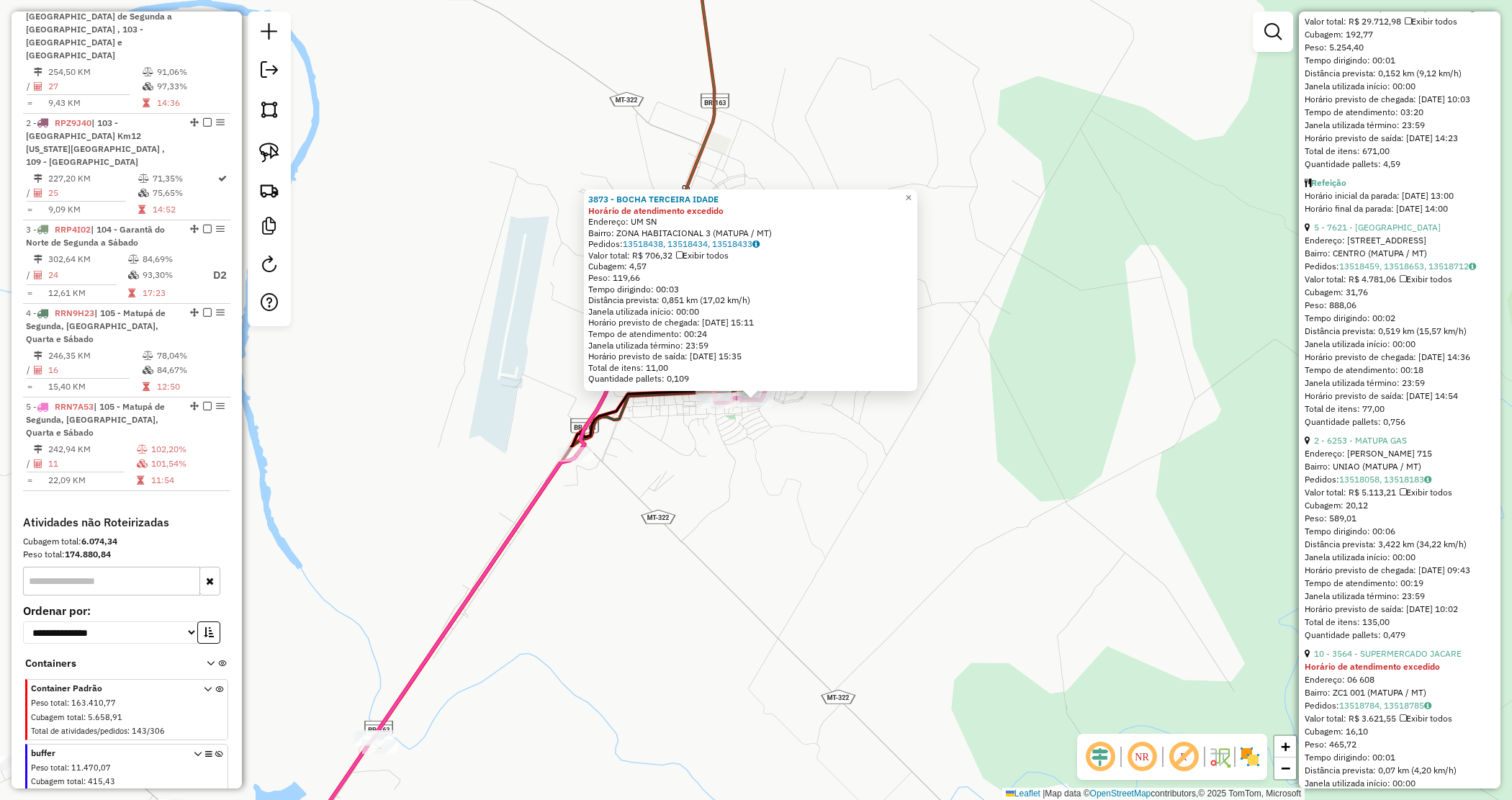
scroll to position [1350, 0]
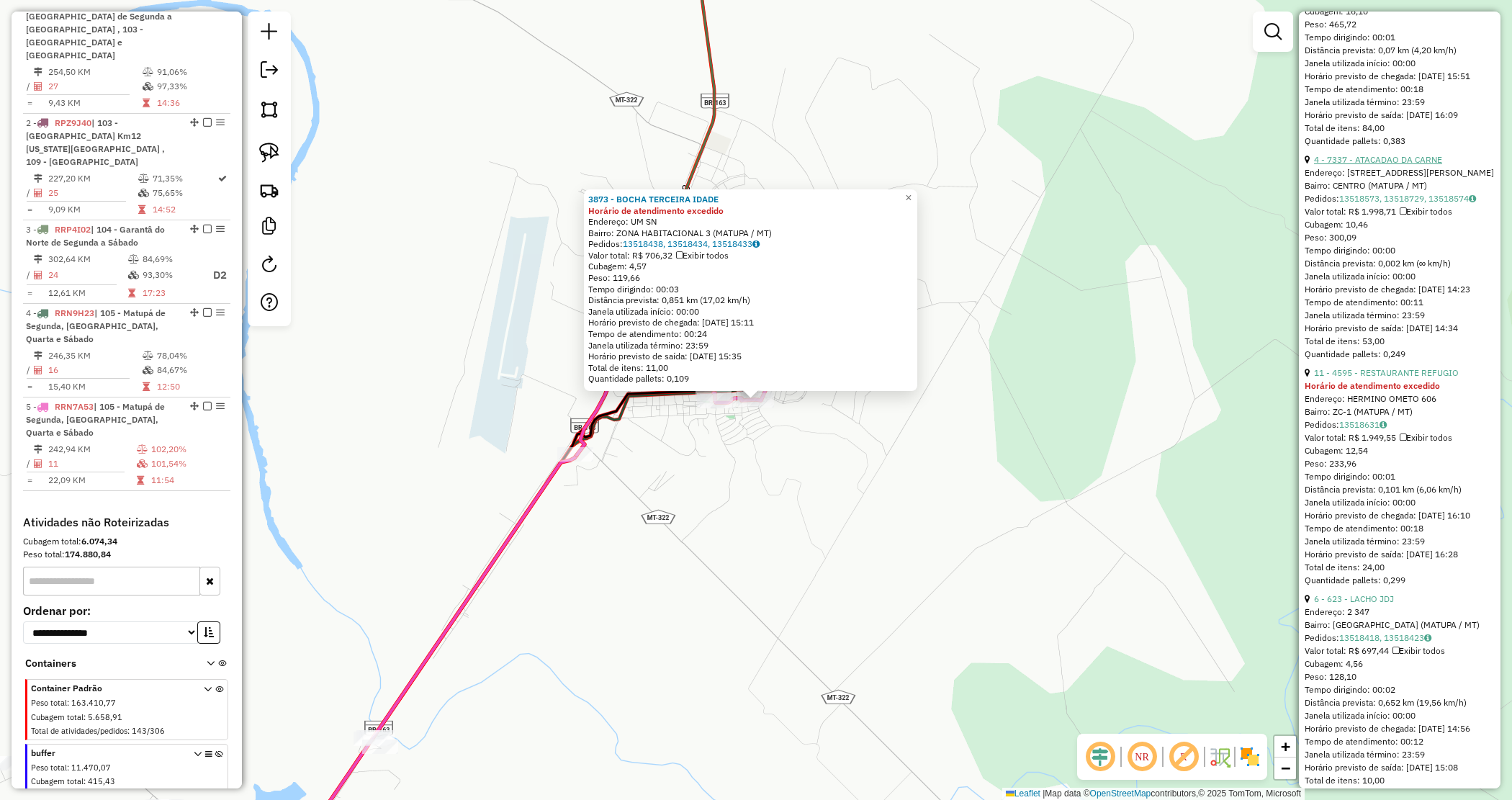
click at [1383, 165] on link "4 - 7337 - ATACADAO DA CARNE" at bounding box center [1378, 160] width 128 height 11
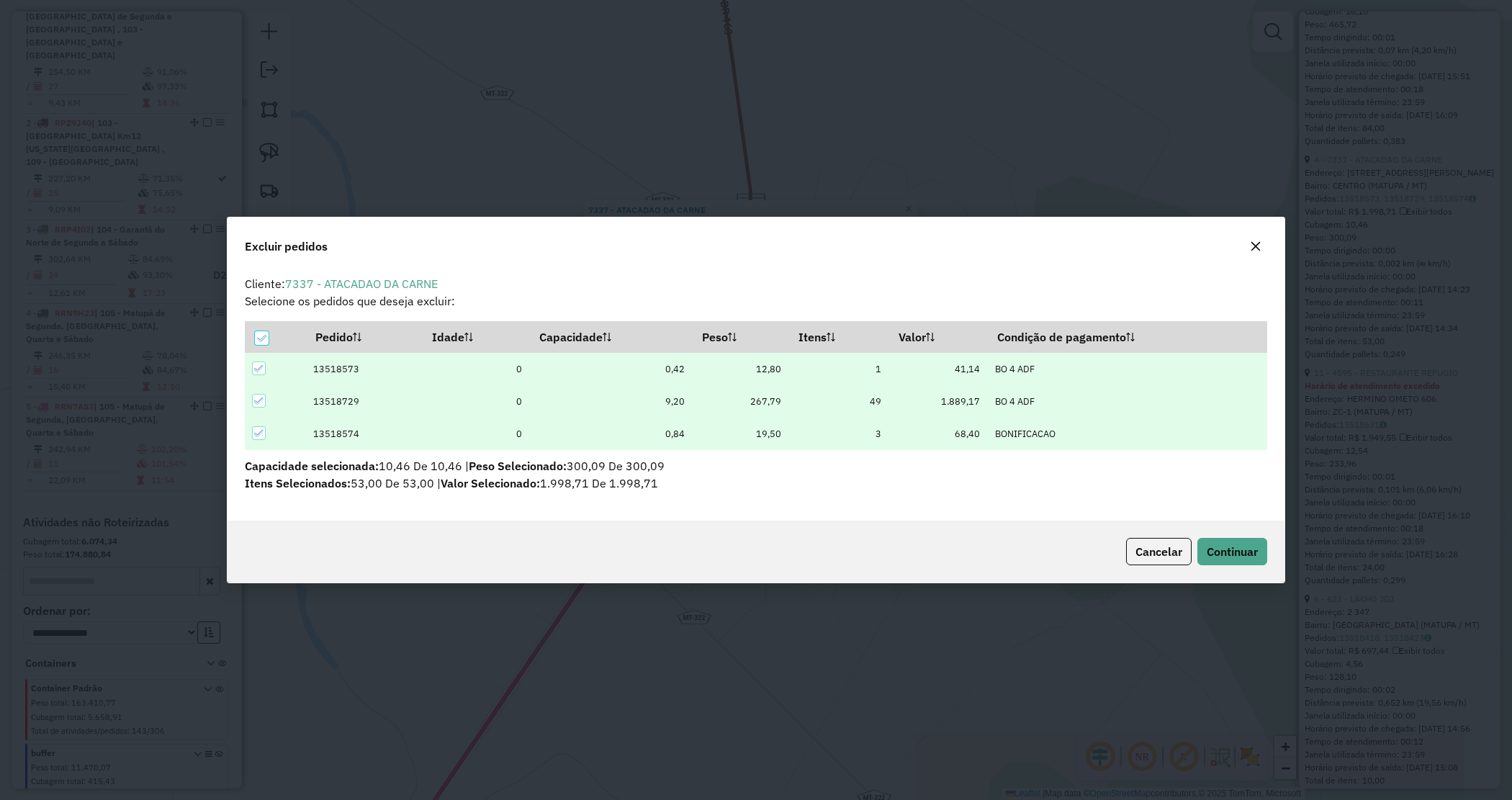
scroll to position [0, 0]
click at [1249, 555] on span "Continuar" at bounding box center [1233, 552] width 51 height 15
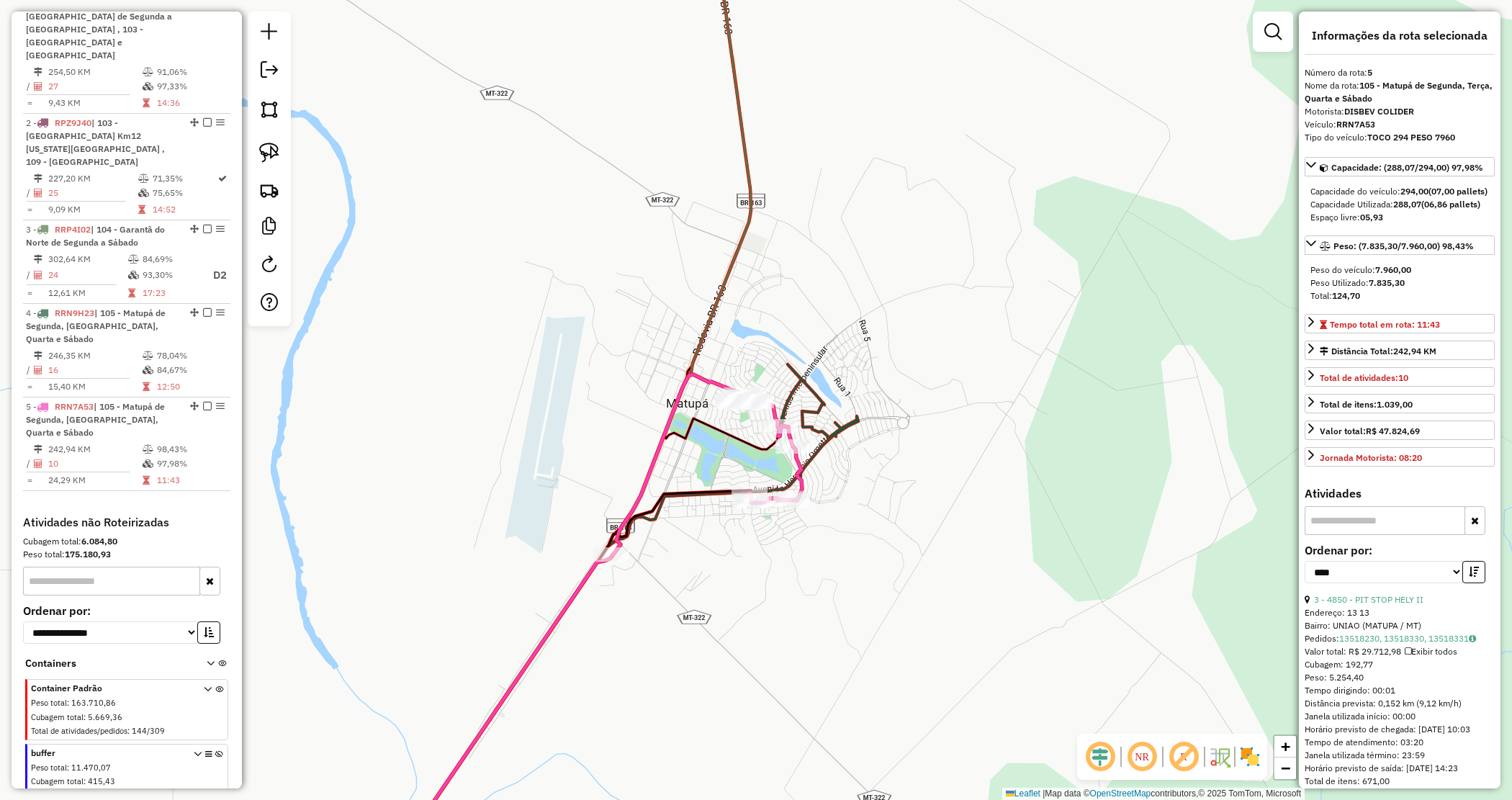
click at [998, 457] on div "Janela de atendimento Grade de atendimento Capacidade Transportadoras Veículos …" at bounding box center [756, 400] width 1512 height 800
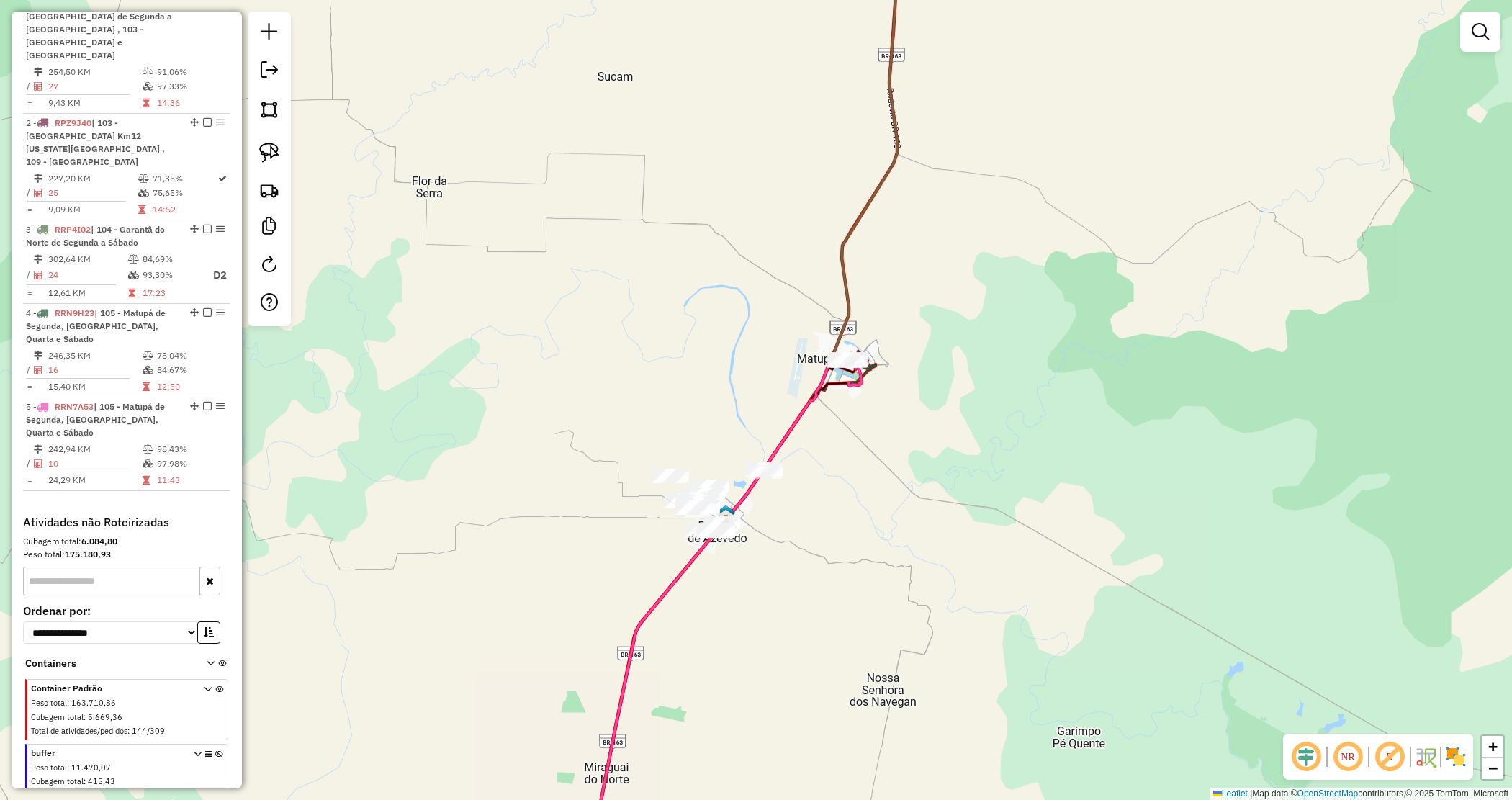
drag, startPoint x: 850, startPoint y: 453, endPoint x: 881, endPoint y: 432, distance: 37.4
click at [881, 432] on div "Janela de atendimento Grade de atendimento Capacidade Transportadoras Veículos …" at bounding box center [756, 400] width 1512 height 800
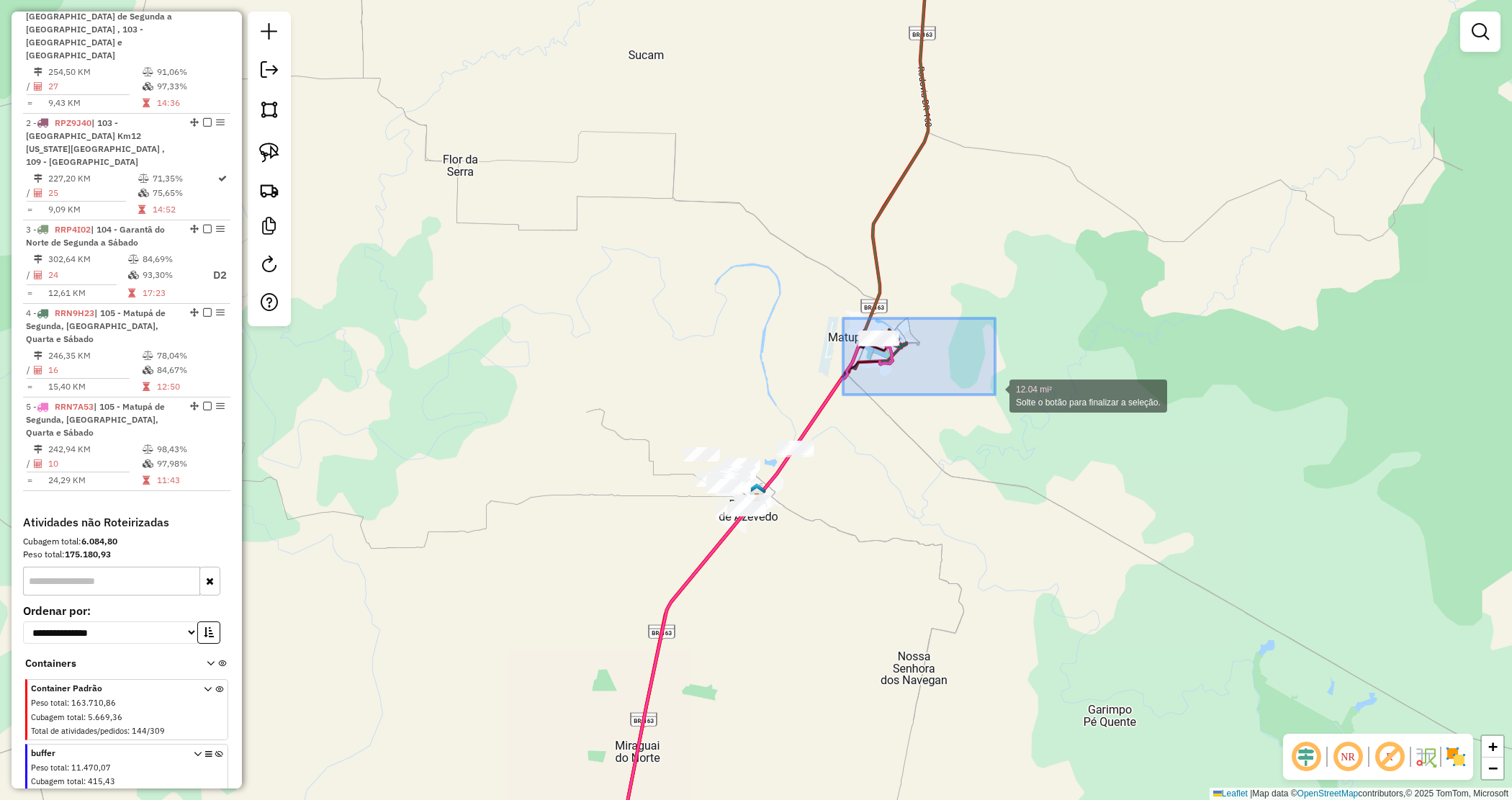
drag, startPoint x: 843, startPoint y: 318, endPoint x: 997, endPoint y: 394, distance: 171.7
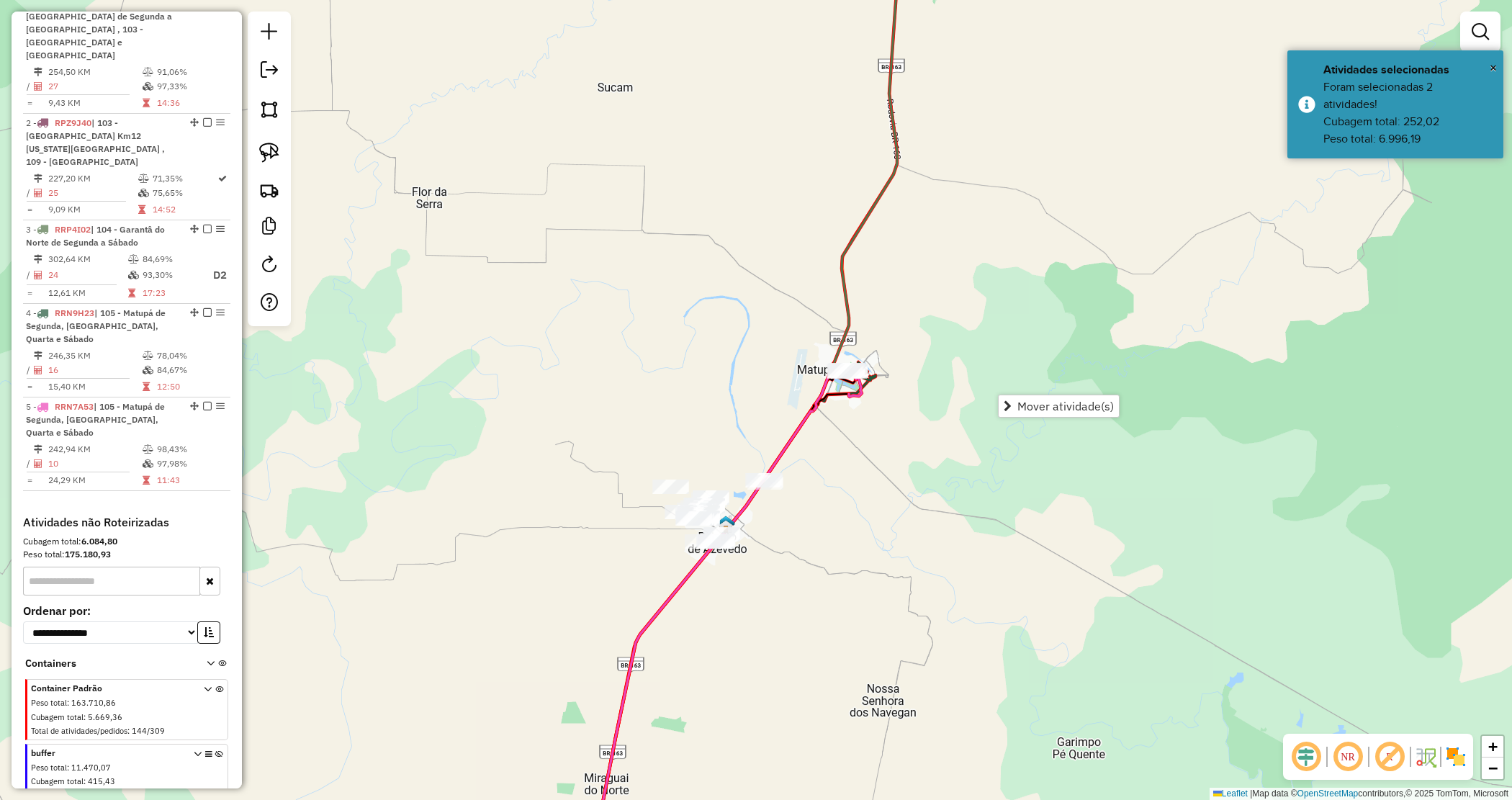
drag, startPoint x: 924, startPoint y: 438, endPoint x: 912, endPoint y: 452, distance: 18.4
click at [912, 452] on div "Janela de atendimento Grade de atendimento Capacidade Transportadoras Veículos …" at bounding box center [756, 400] width 1512 height 800
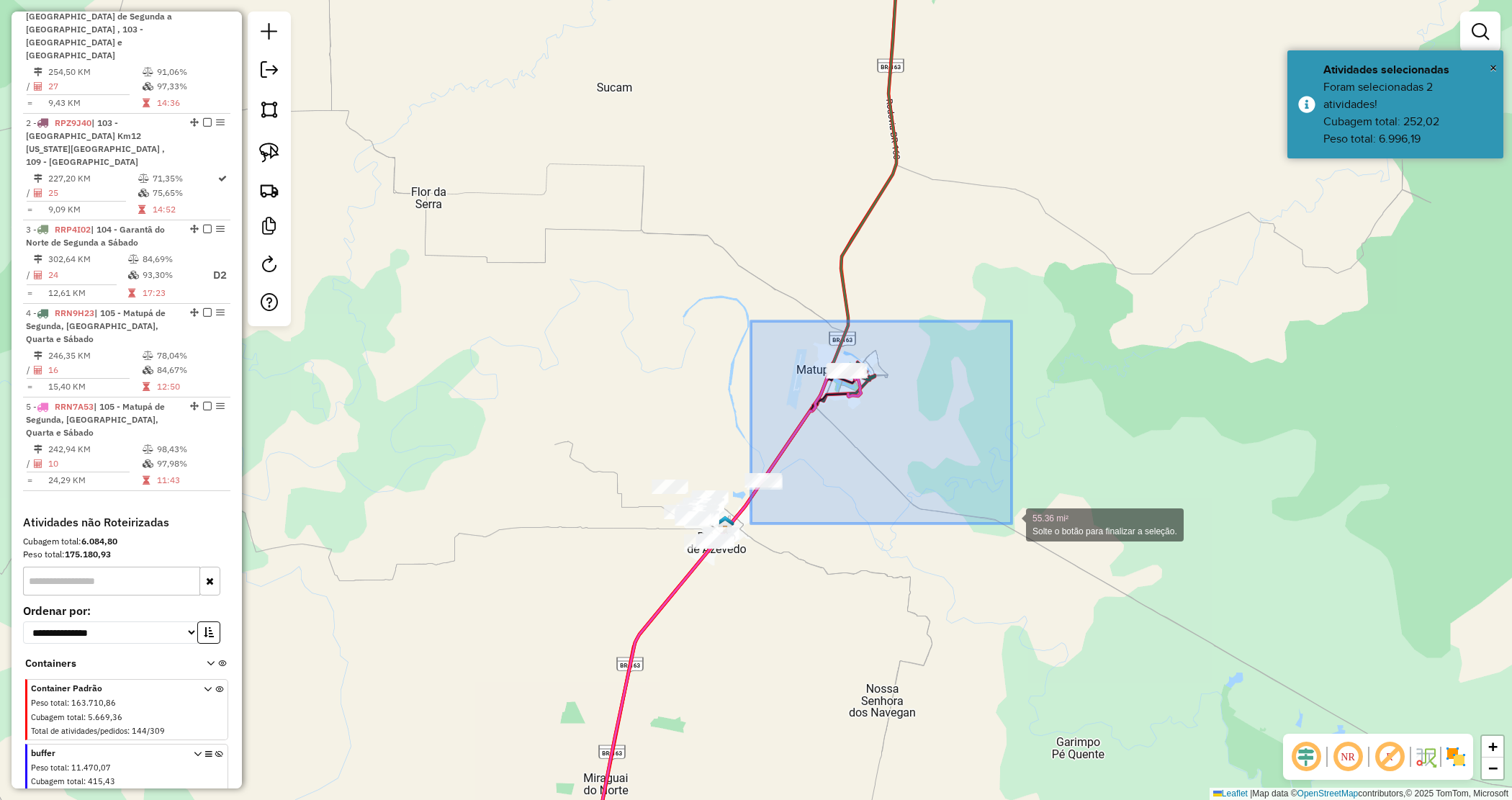
drag, startPoint x: 747, startPoint y: 326, endPoint x: 1012, endPoint y: 524, distance: 330.8
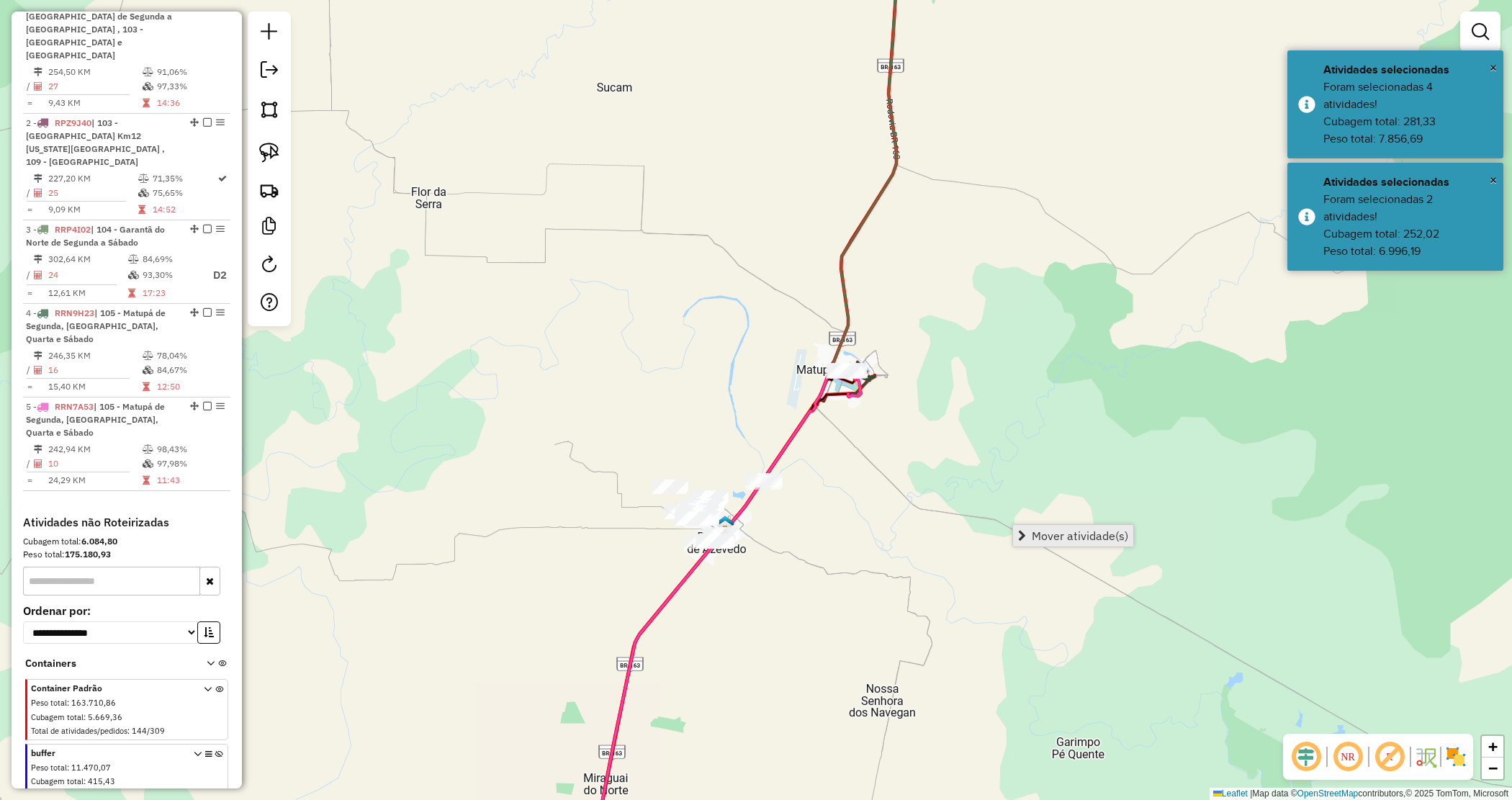
click at [1048, 538] on span "Mover atividade(s)" at bounding box center [1080, 535] width 97 height 12
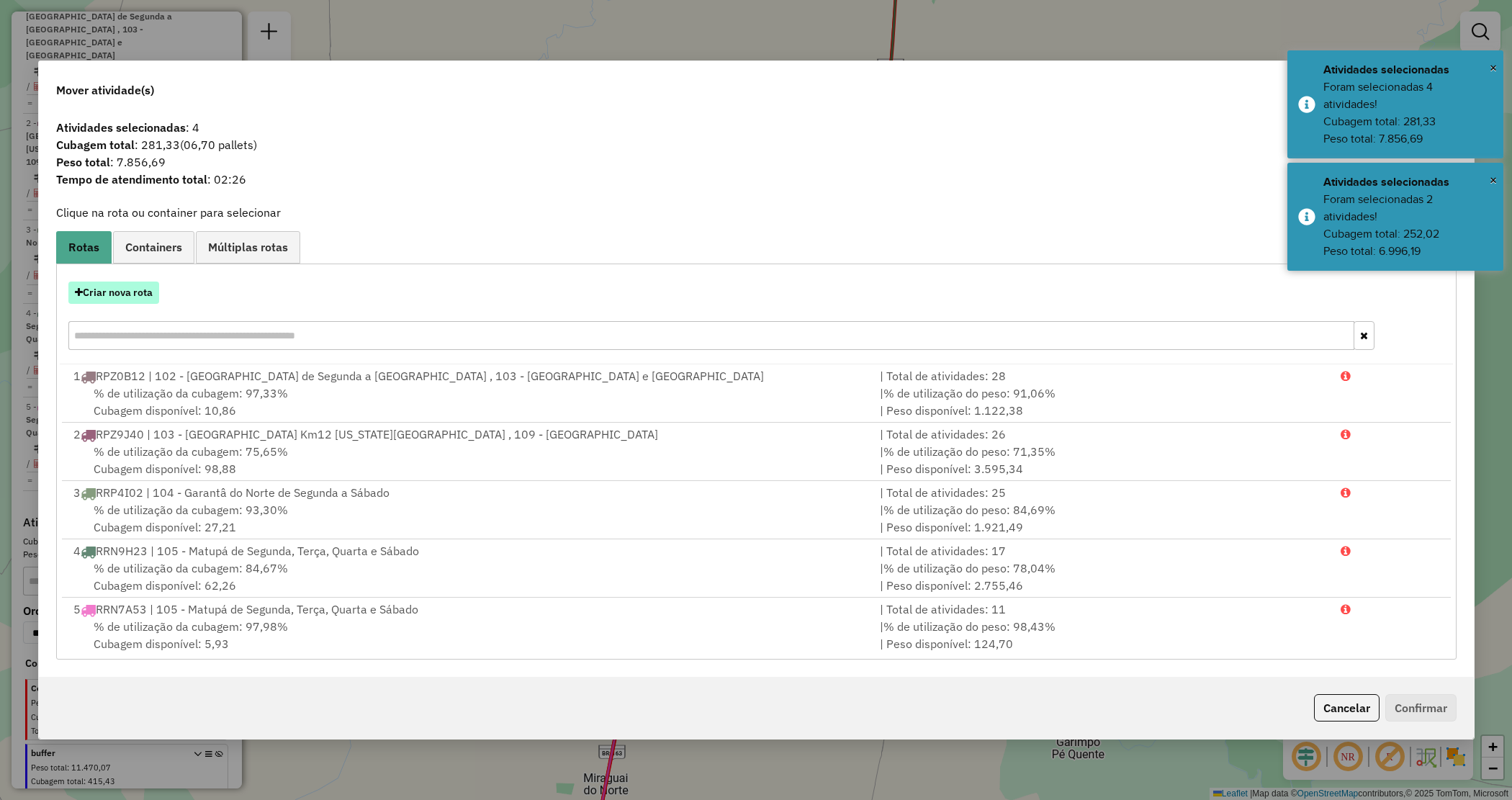
click at [135, 289] on button "Criar nova rota" at bounding box center [113, 293] width 90 height 22
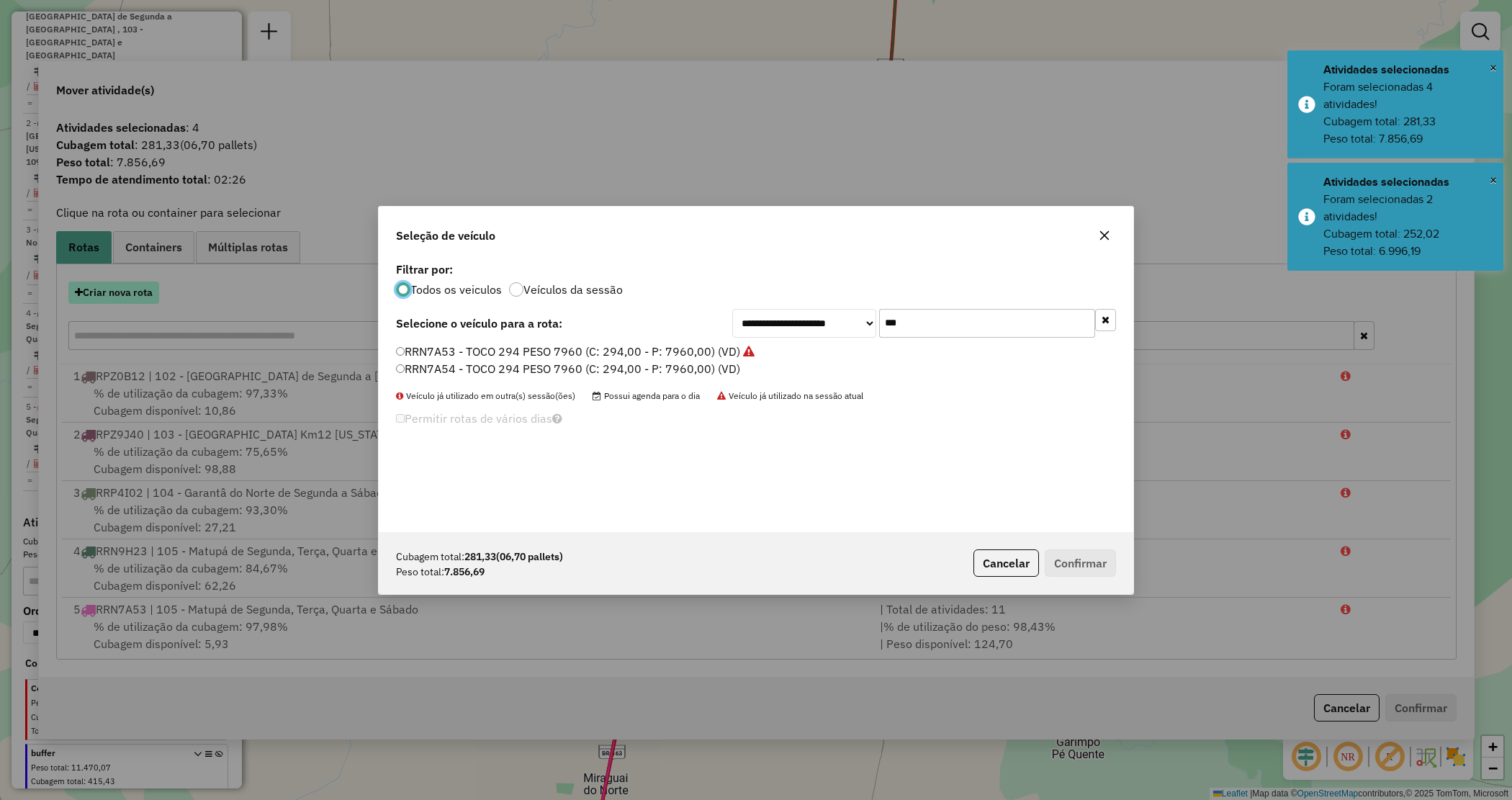
scroll to position [7, 5]
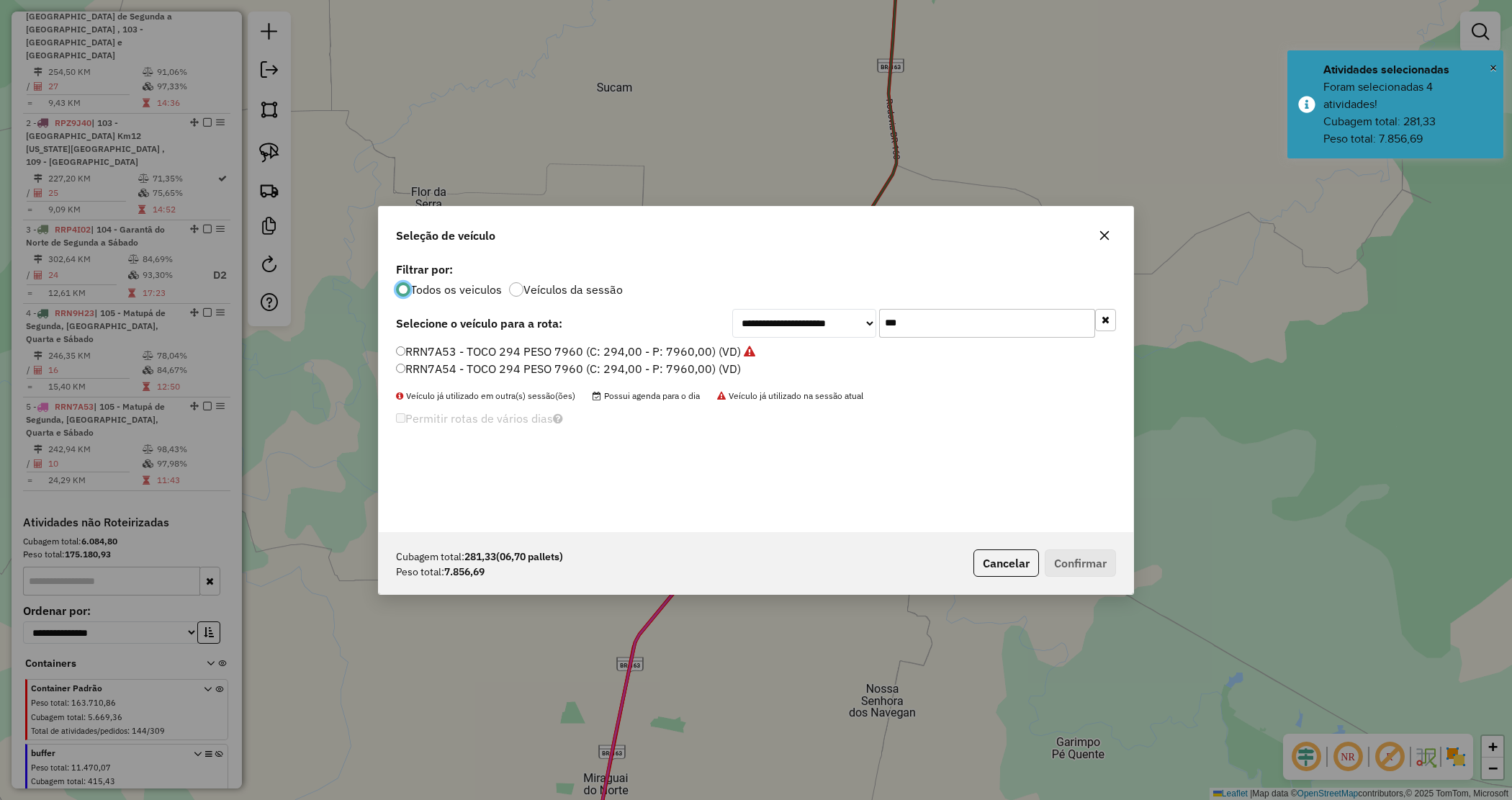
drag, startPoint x: 915, startPoint y: 317, endPoint x: 808, endPoint y: 286, distance: 111.4
click at [811, 294] on div "**********" at bounding box center [756, 395] width 755 height 274
type input "****"
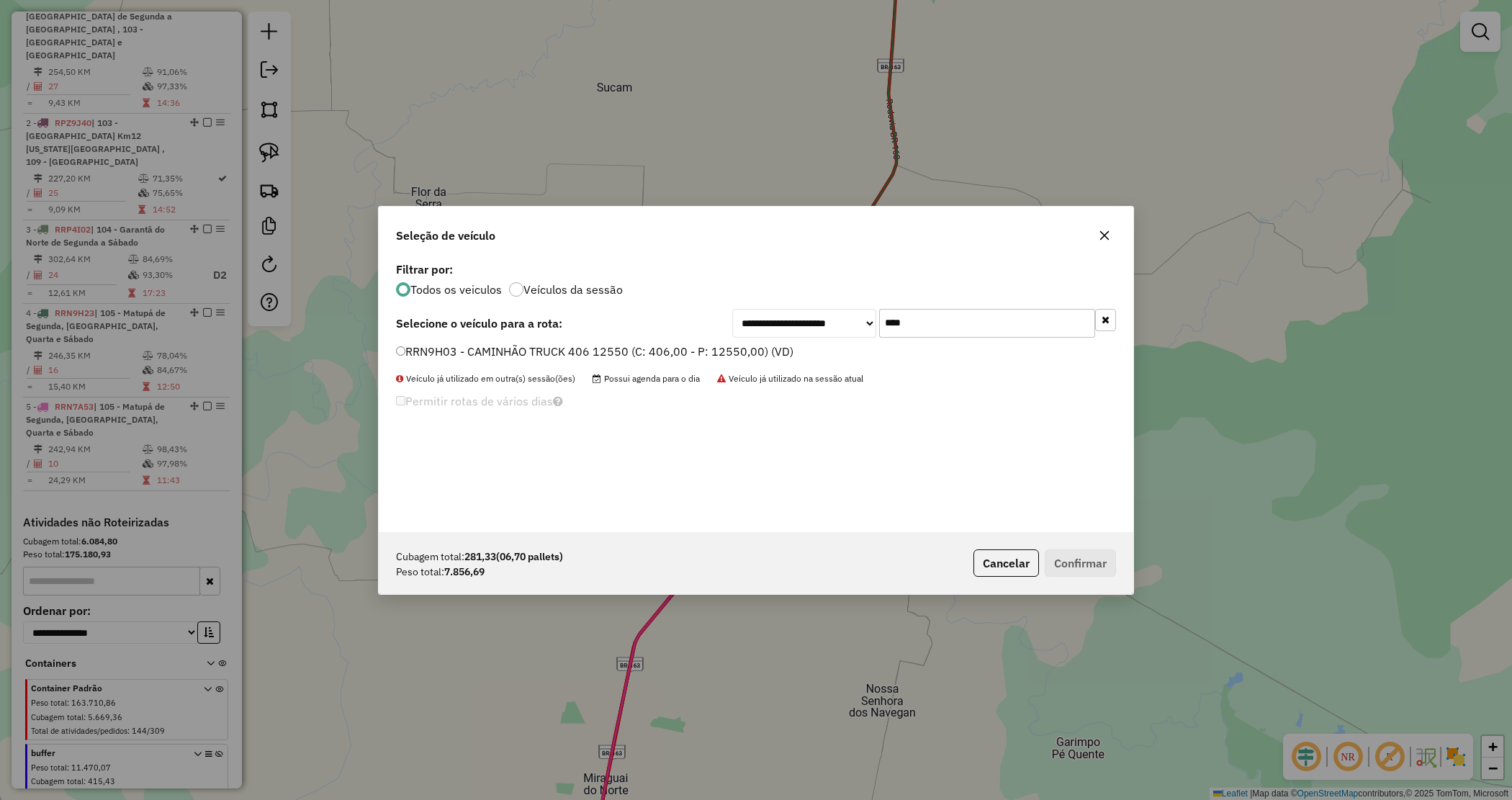
click at [668, 350] on label "RRN9H03 - CAMINHÃO TRUCK 406 12550 (C: 406,00 - P: 12550,00) (VD)" at bounding box center [595, 351] width 398 height 17
click at [1088, 551] on button "Confirmar" at bounding box center [1080, 563] width 71 height 27
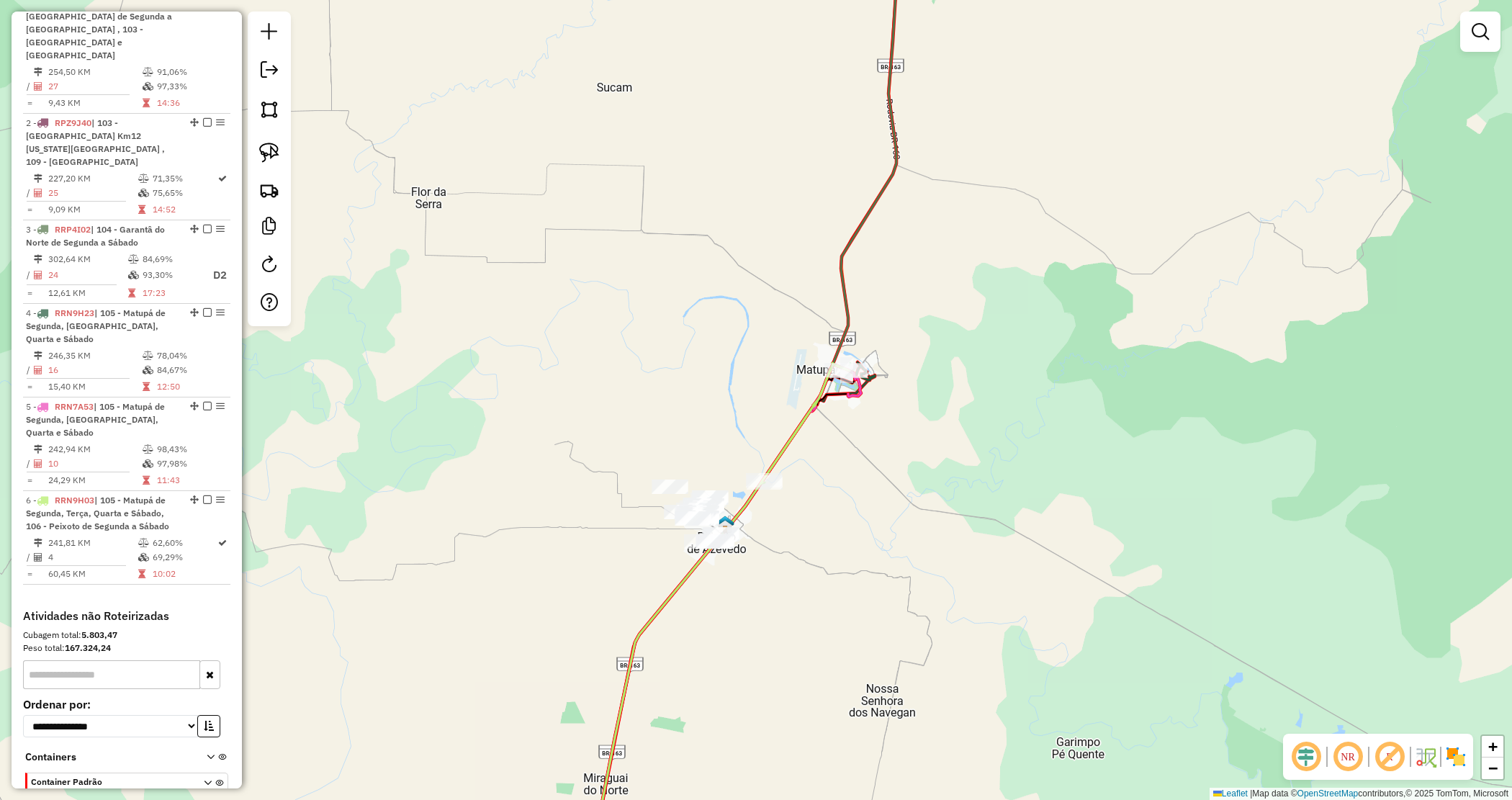
drag, startPoint x: 834, startPoint y: 536, endPoint x: 881, endPoint y: 427, distance: 118.7
click at [881, 427] on div "Rota 6 - Placa RRN9H03 7332 - PEIXARIA BEIRA RIO Janela de atendimento Grade de…" at bounding box center [756, 400] width 1512 height 800
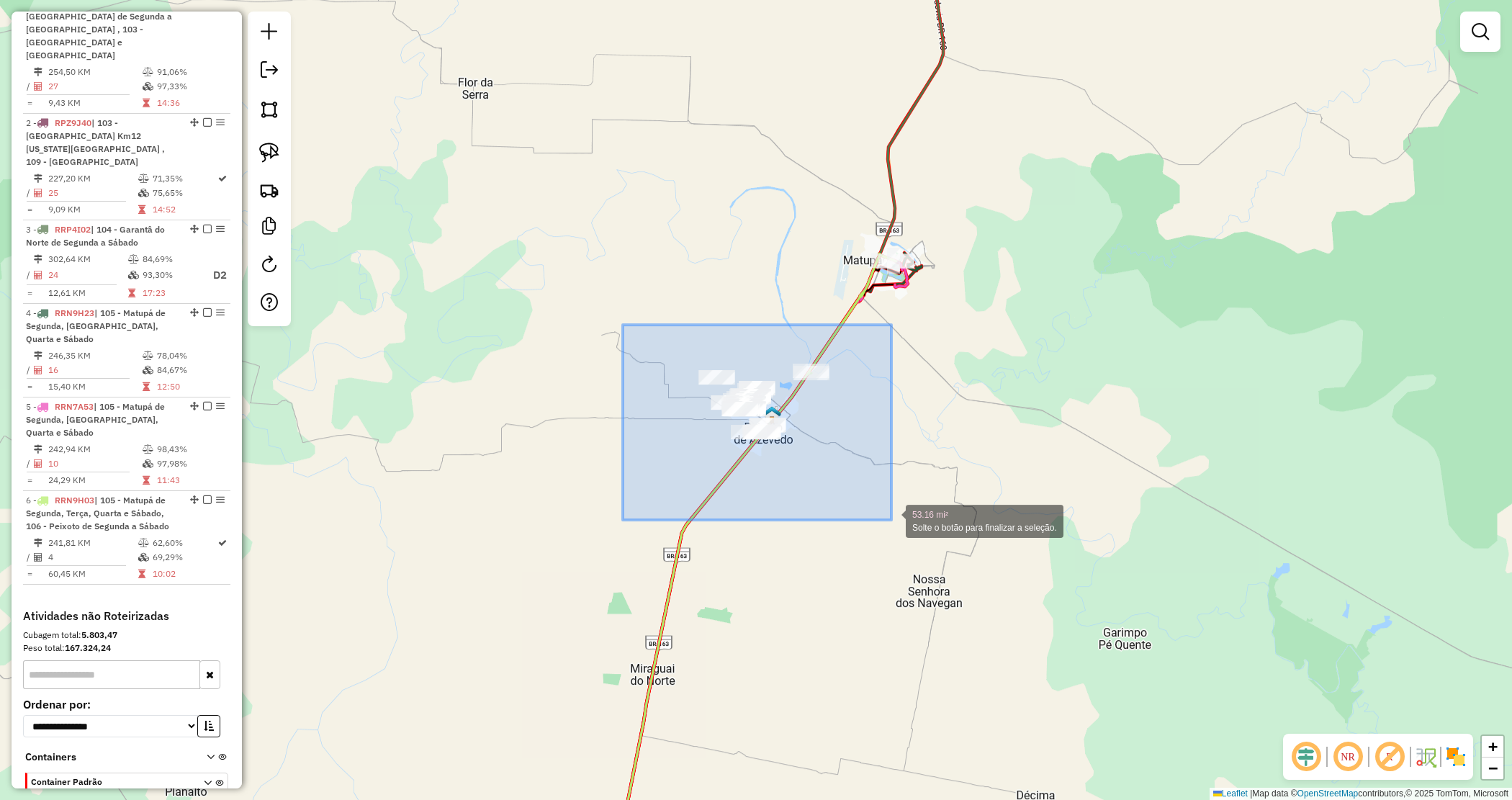
drag, startPoint x: 859, startPoint y: 494, endPoint x: 895, endPoint y: 521, distance: 45.0
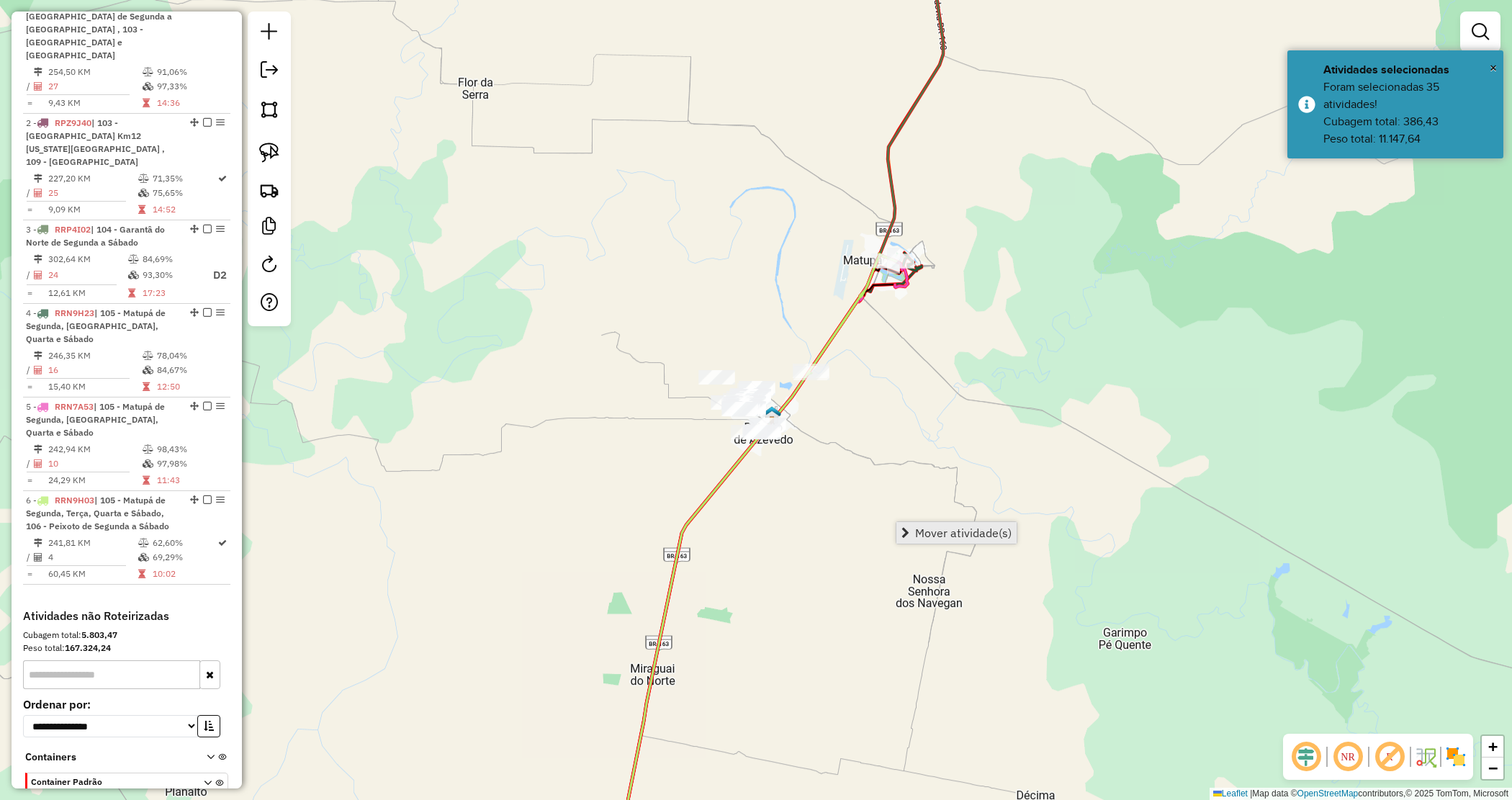
click at [924, 533] on span "Mover atividade(s)" at bounding box center [964, 533] width 97 height 12
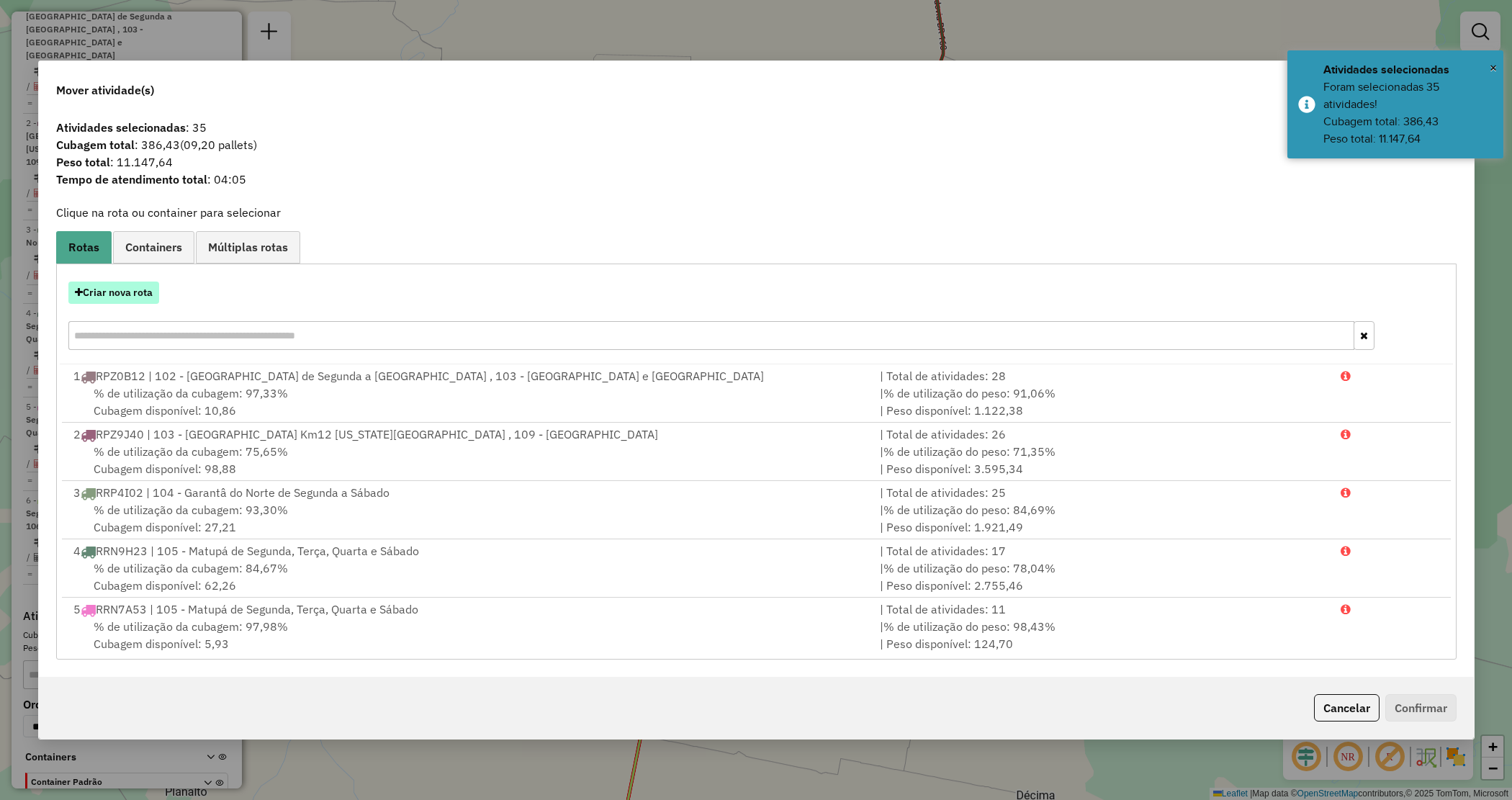
click at [135, 292] on button "Criar nova rota" at bounding box center [113, 293] width 90 height 22
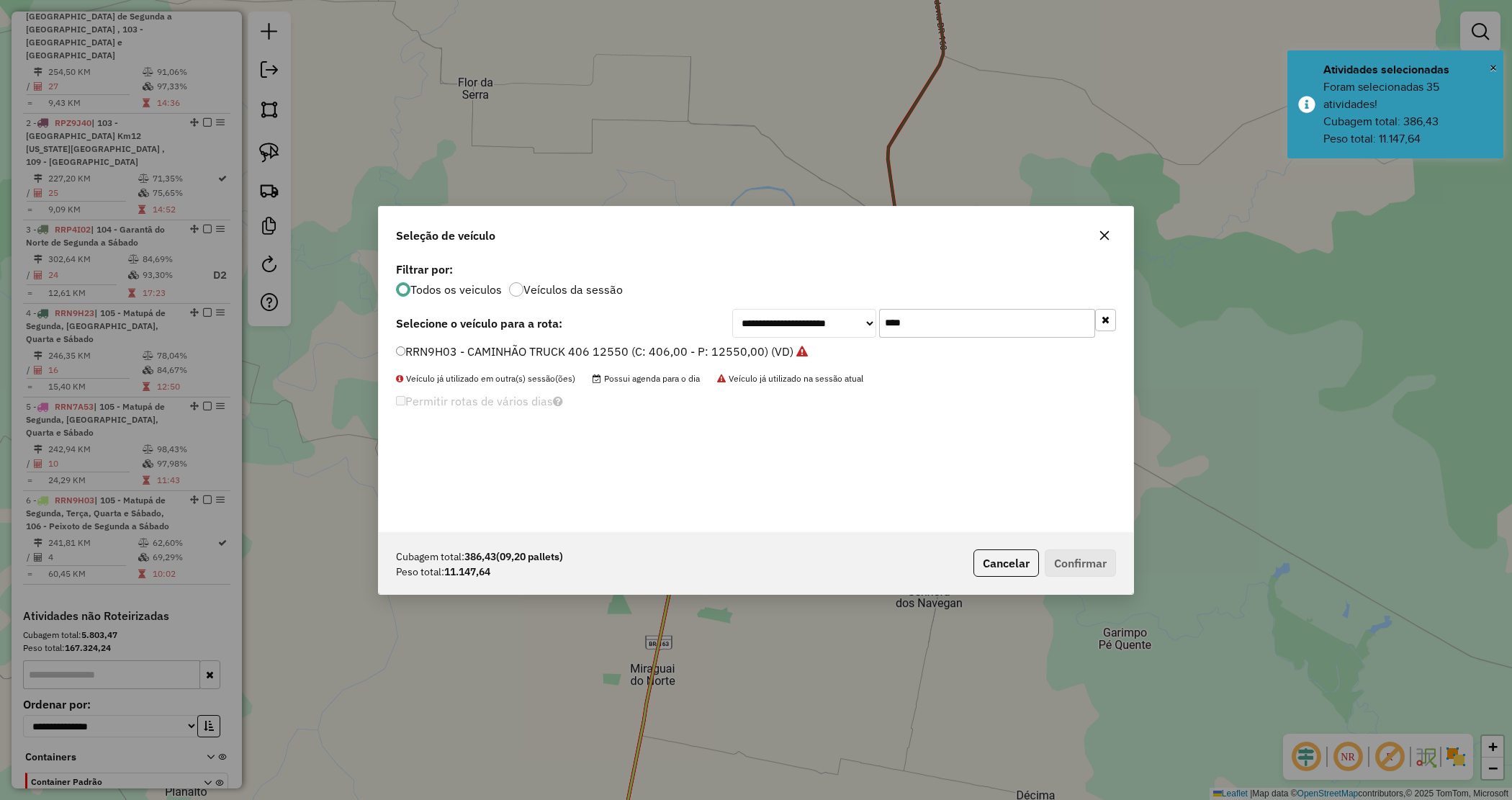
drag, startPoint x: 832, startPoint y: 315, endPoint x: 819, endPoint y: 302, distance: 18.4
click at [822, 309] on div "**********" at bounding box center [924, 324] width 384 height 29
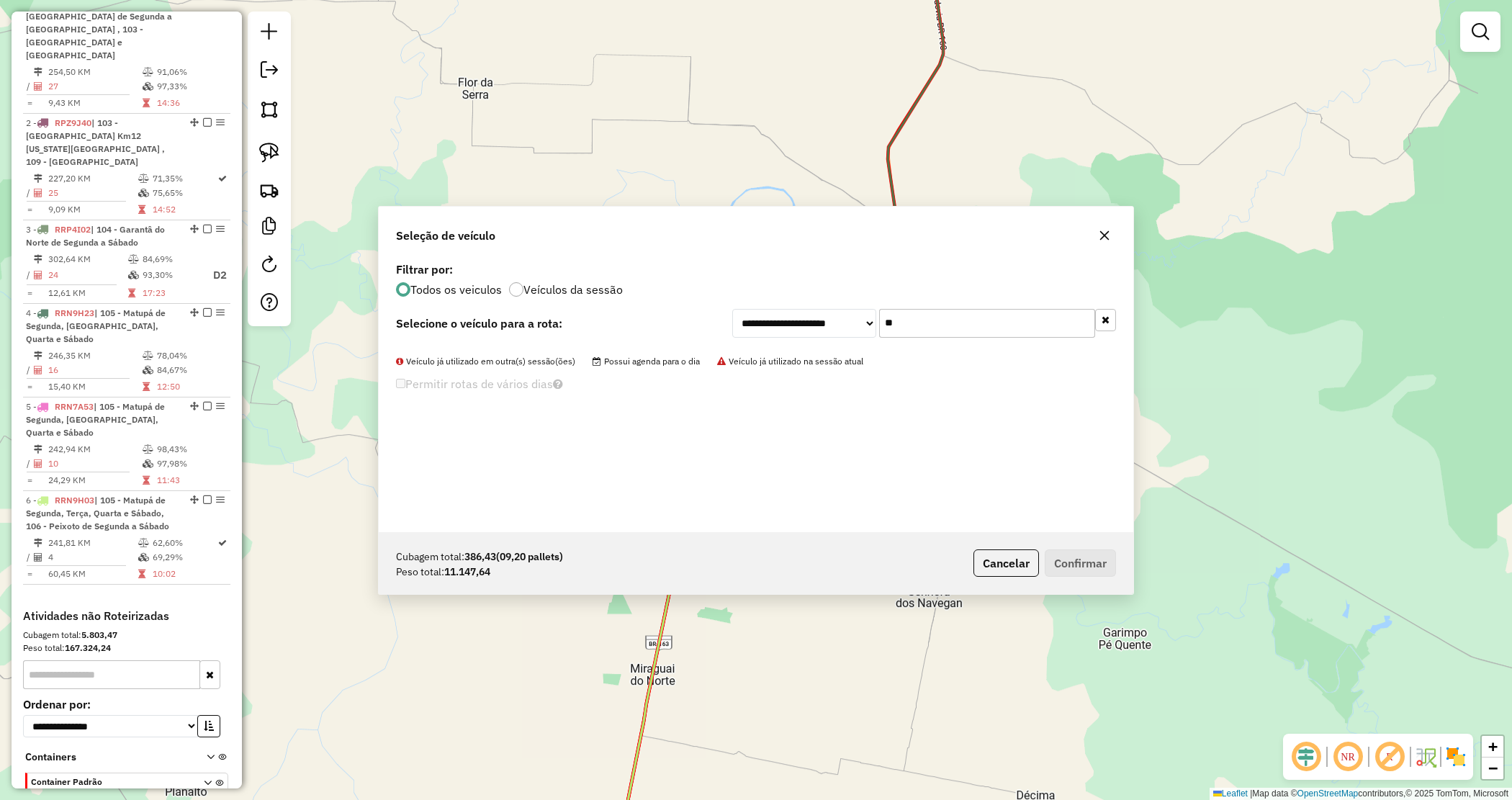
type input "**"
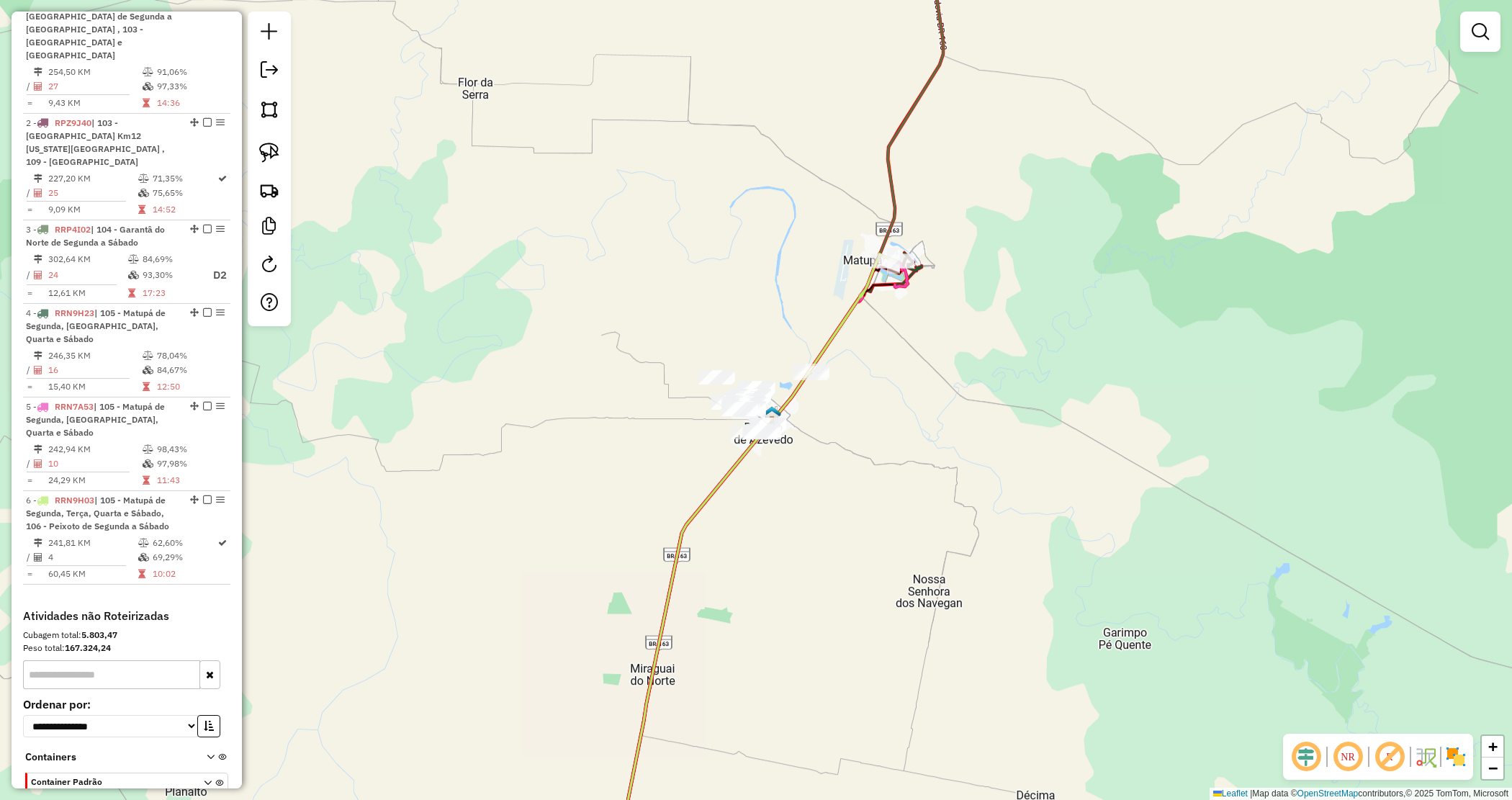
click at [102, 660] on input "text" at bounding box center [111, 675] width 177 height 29
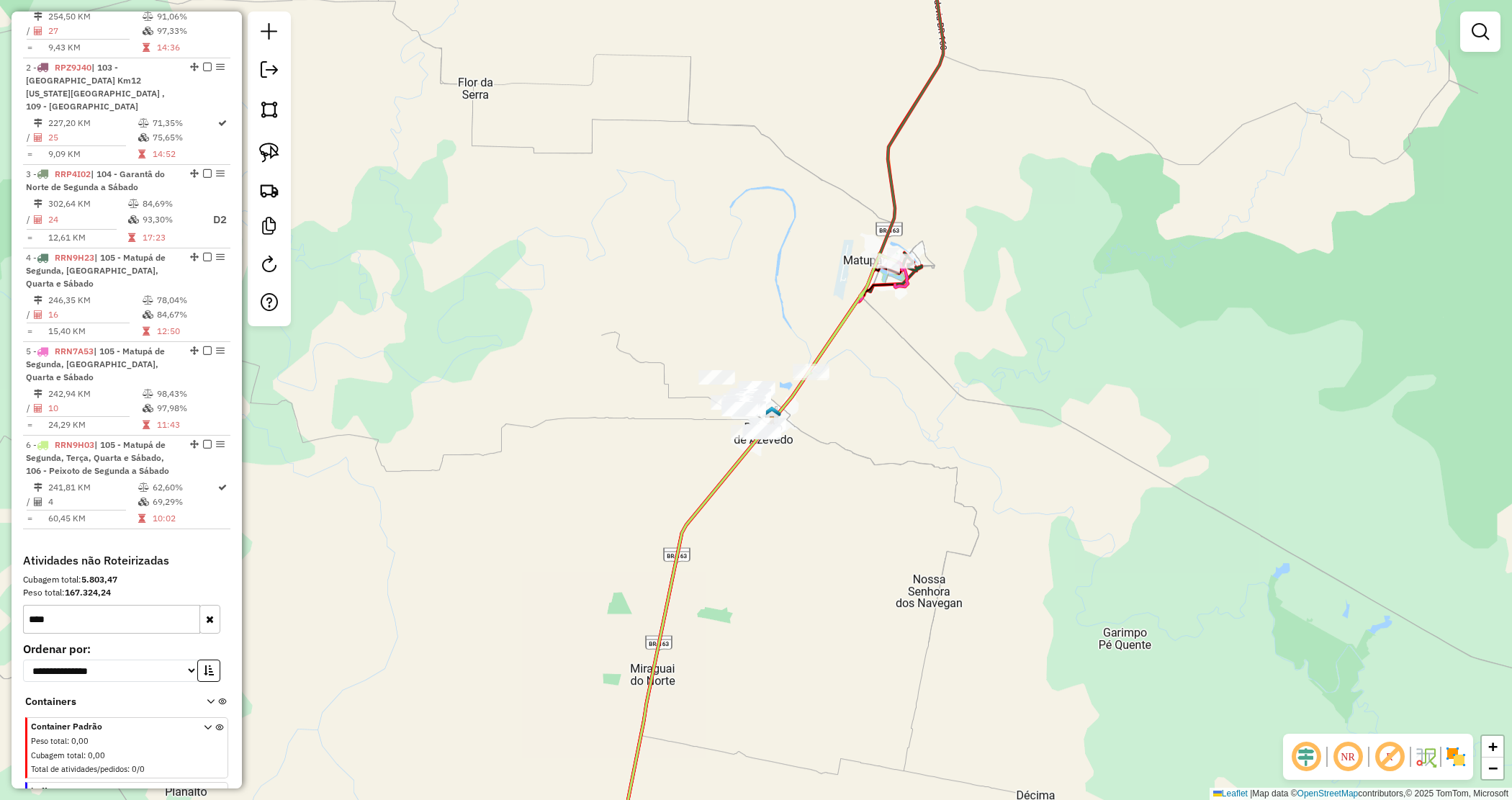
scroll to position [638, 0]
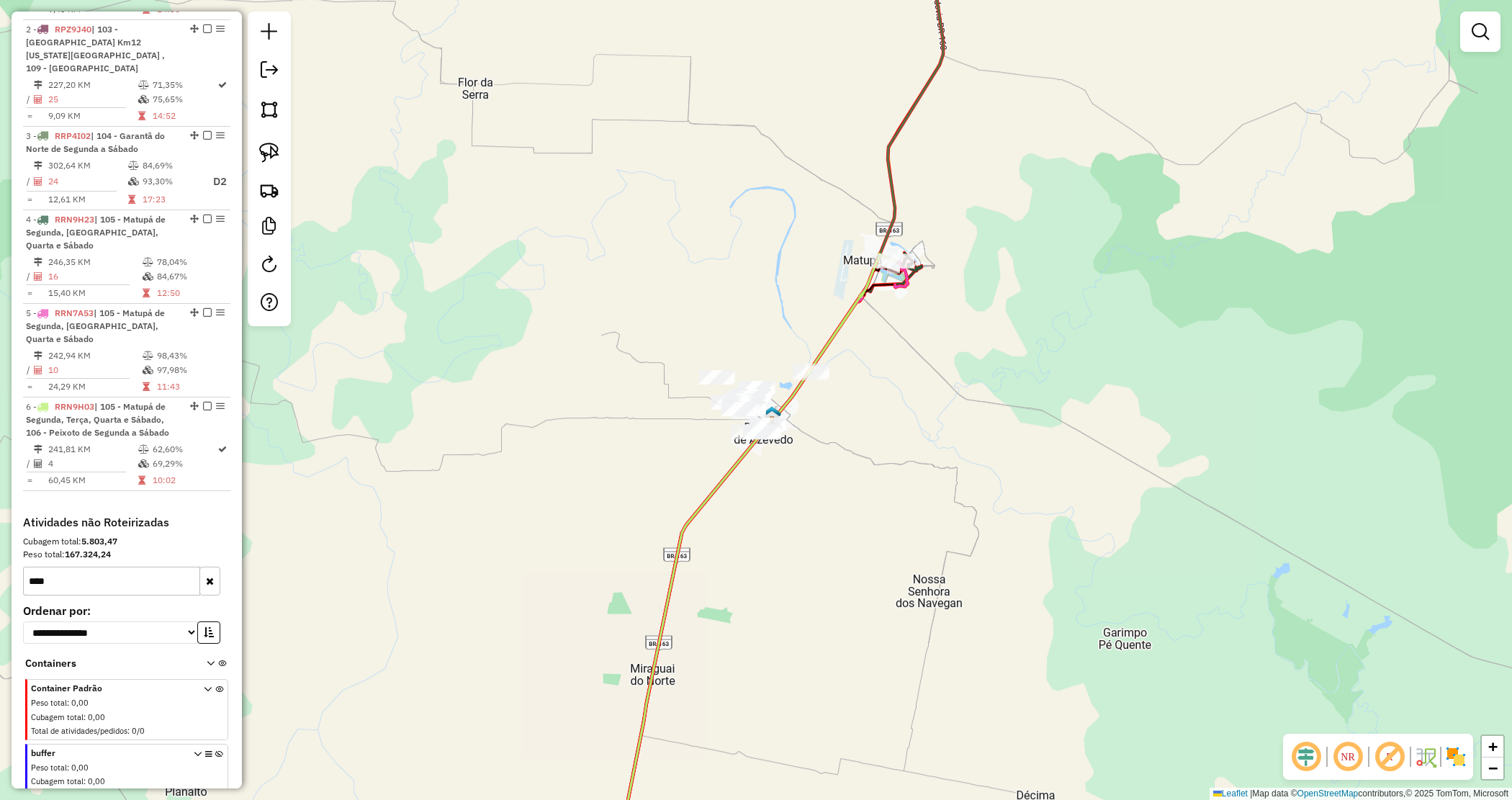
drag, startPoint x: 30, startPoint y: 524, endPoint x: 16, endPoint y: 519, distance: 14.9
click at [17, 519] on div "**********" at bounding box center [127, 660] width 219 height 291
type input "****"
click at [203, 685] on icon at bounding box center [207, 712] width 8 height 54
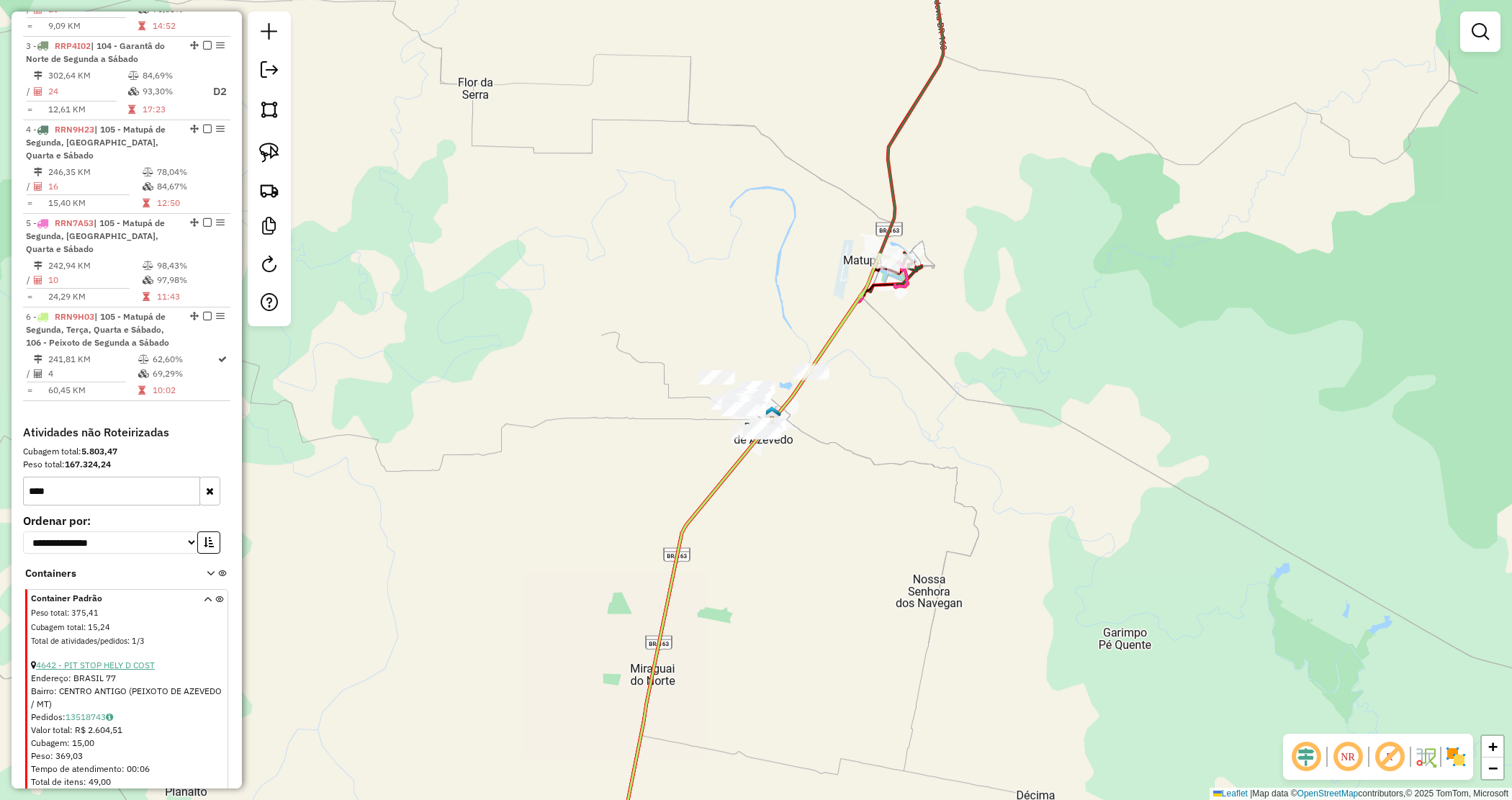
click at [112, 660] on link "4642 - PIT STOP HELY D COST" at bounding box center [95, 665] width 119 height 11
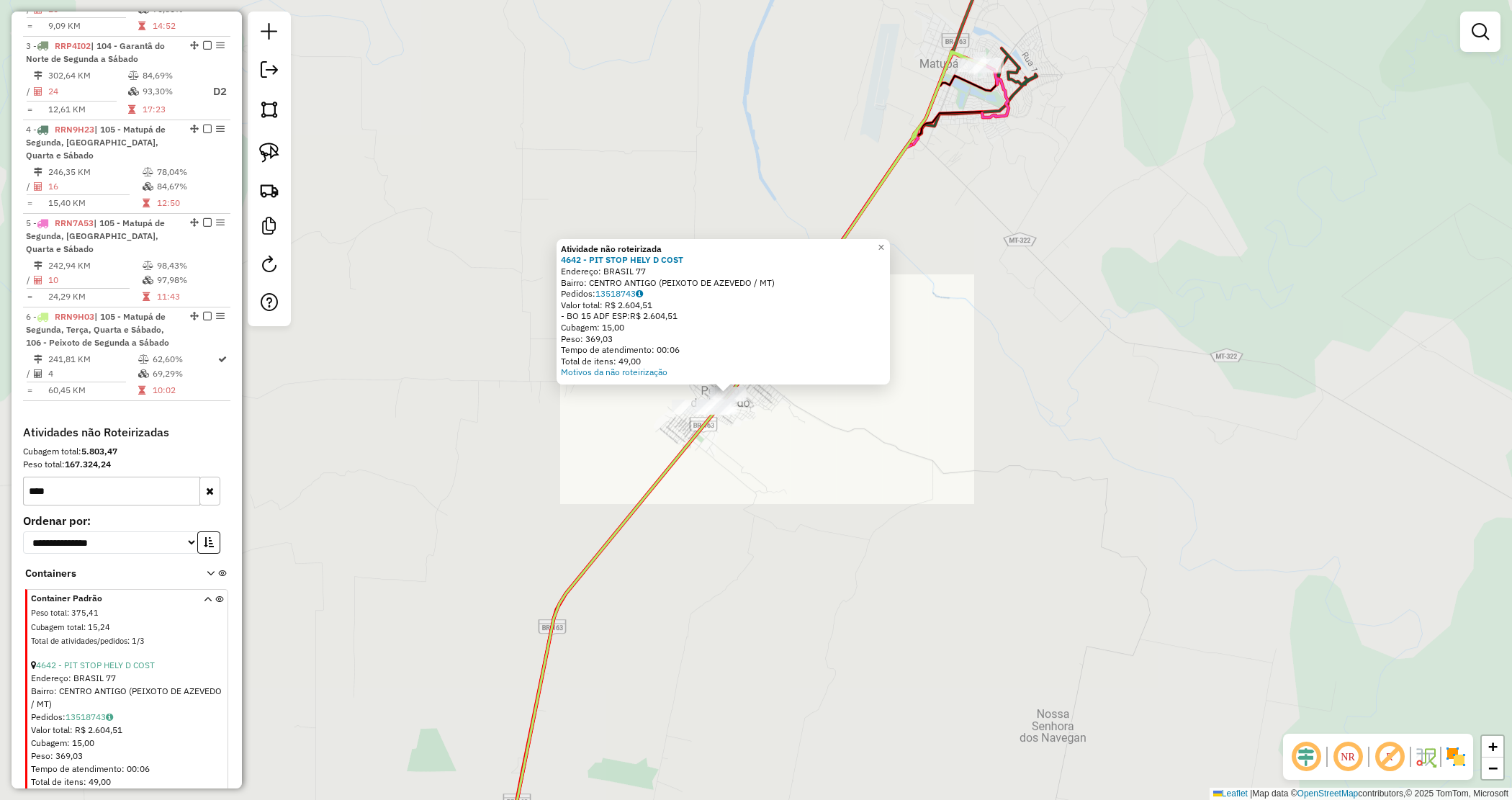
drag, startPoint x: 781, startPoint y: 507, endPoint x: 772, endPoint y: 507, distance: 9.0
click at [776, 507] on div "Atividade não roteirizada 4642 - PIT STOP HELY D COST Endereço: BRASIL 77 Bairr…" at bounding box center [756, 400] width 1512 height 800
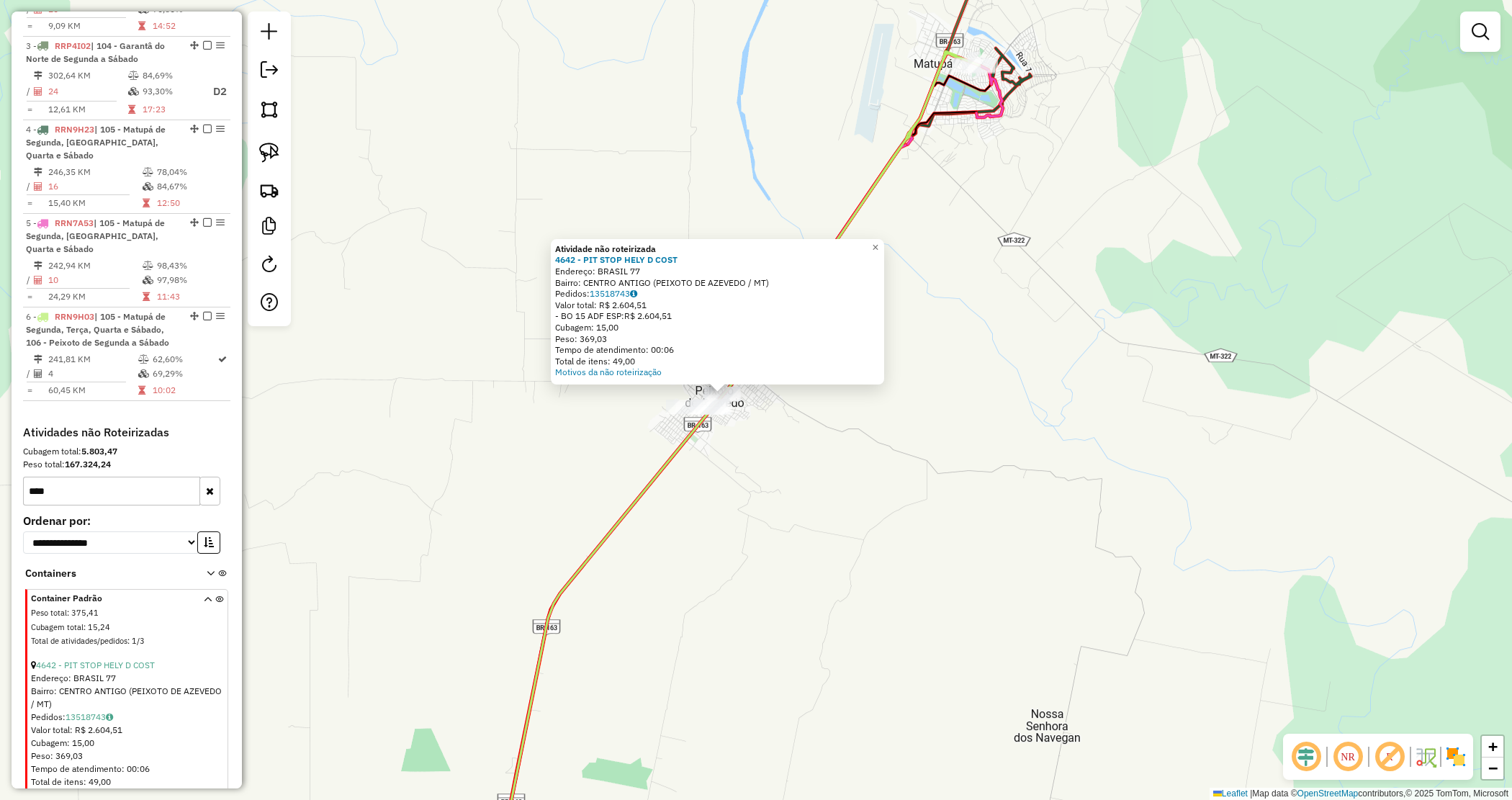
click at [735, 462] on div "Atividade não roteirizada 4642 - PIT STOP HELY D COST Endereço: BRASIL 77 Bairr…" at bounding box center [756, 400] width 1512 height 800
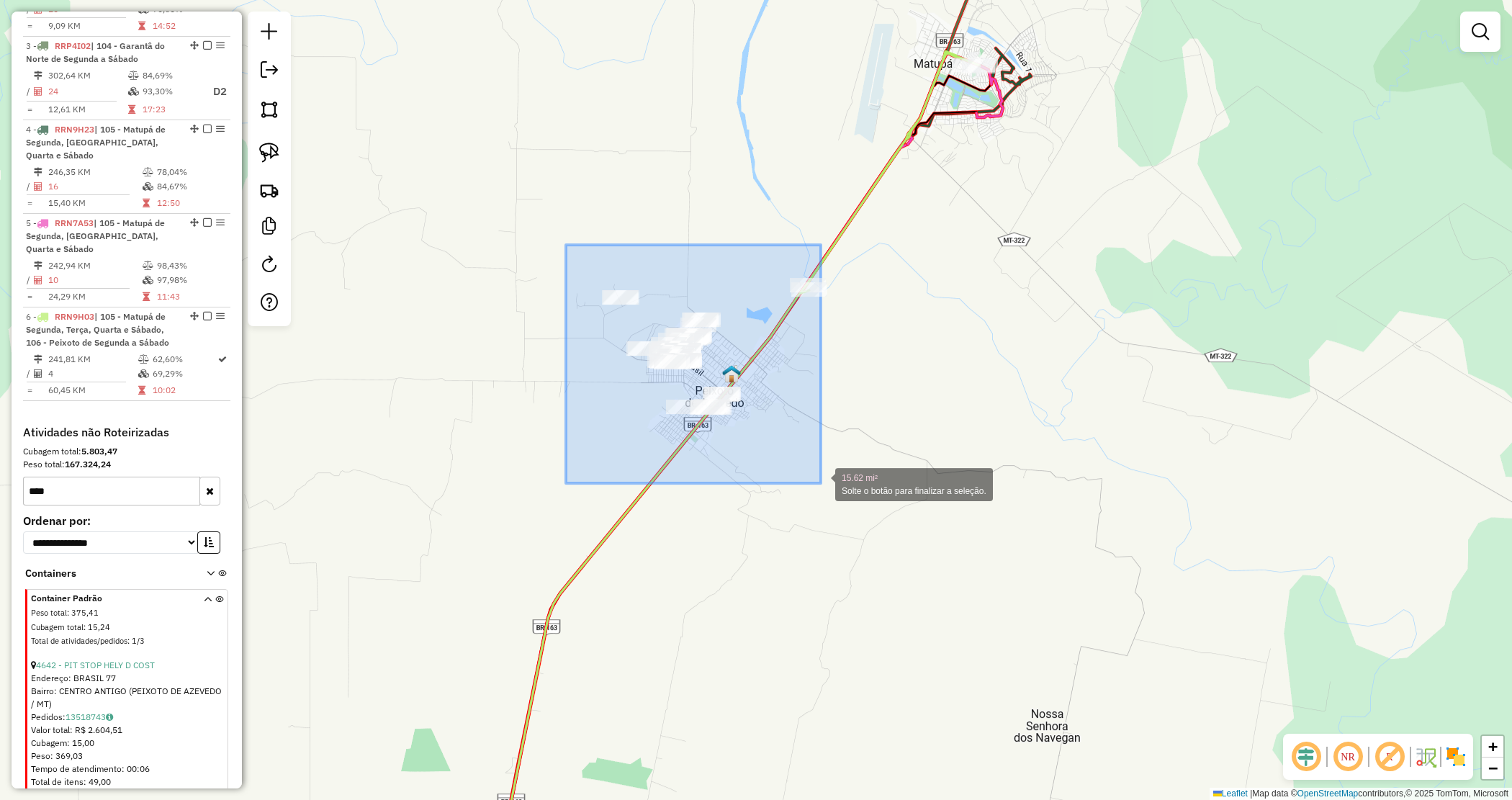
drag, startPoint x: 566, startPoint y: 244, endPoint x: 770, endPoint y: 446, distance: 287.1
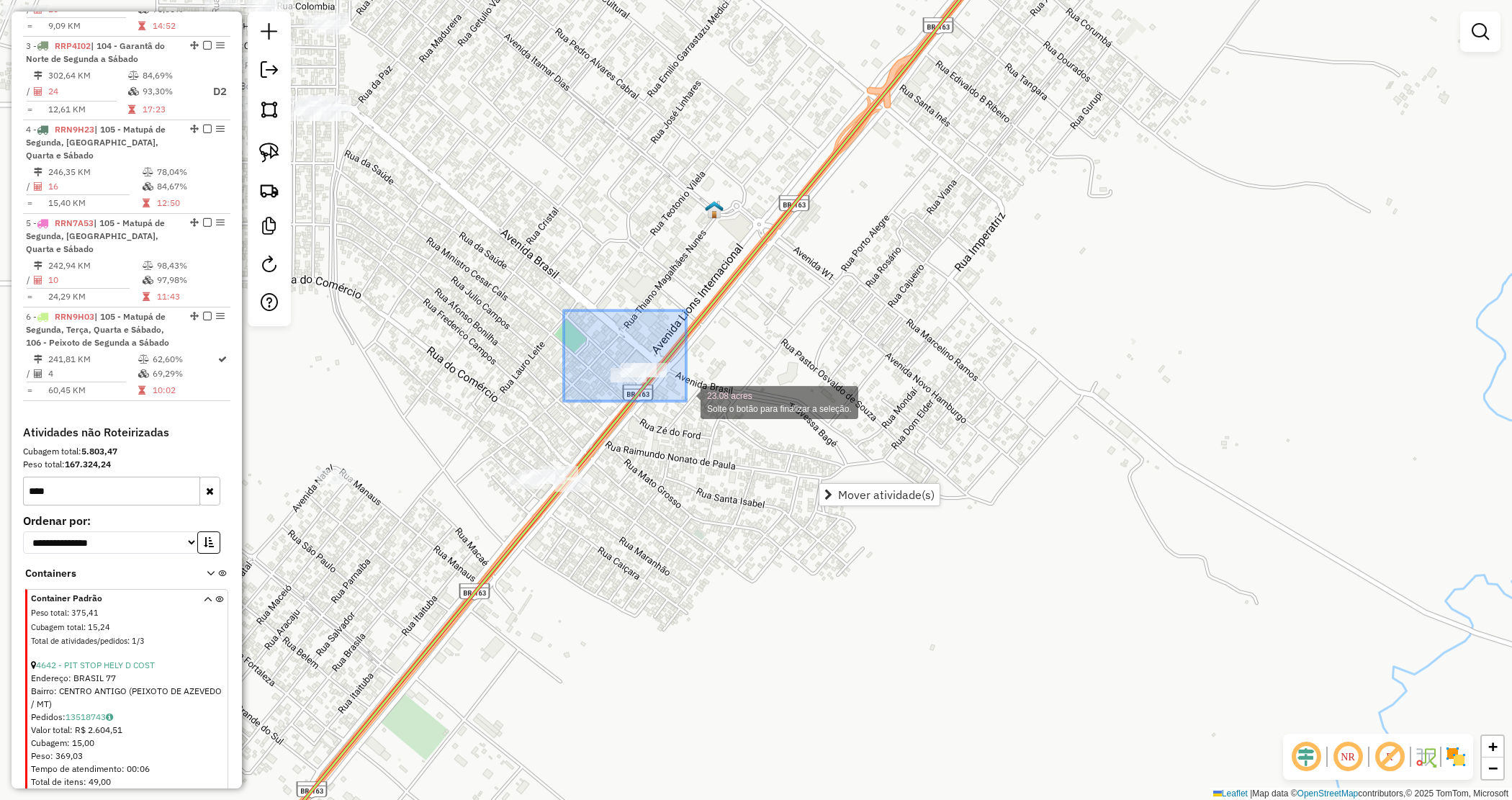
drag, startPoint x: 686, startPoint y: 401, endPoint x: 696, endPoint y: 407, distance: 11.7
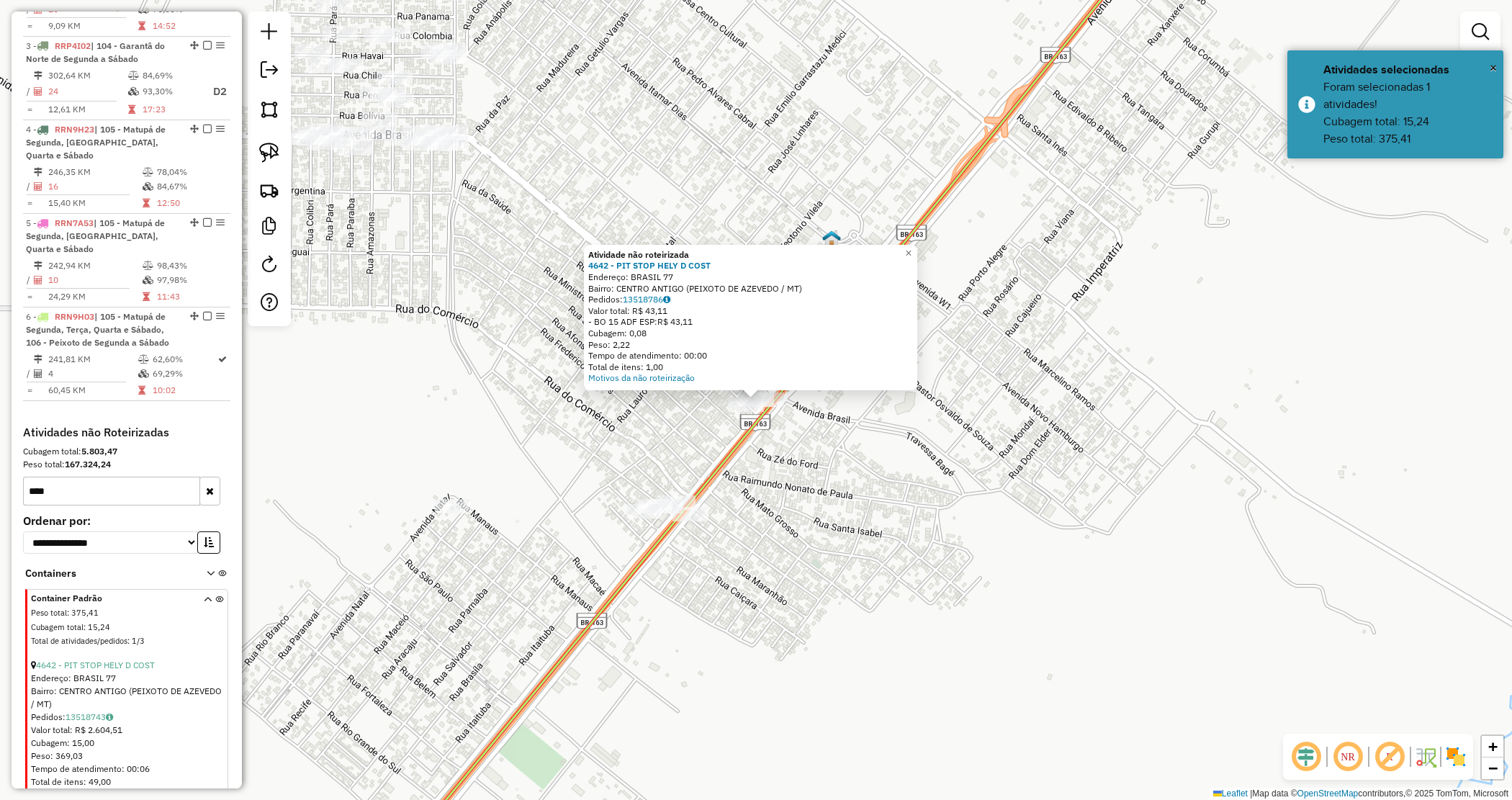
click at [808, 451] on div "Atividade não roteirizada 4642 - PIT STOP HELY D COST Endereço: BRASIL 77 Bairr…" at bounding box center [756, 400] width 1512 height 800
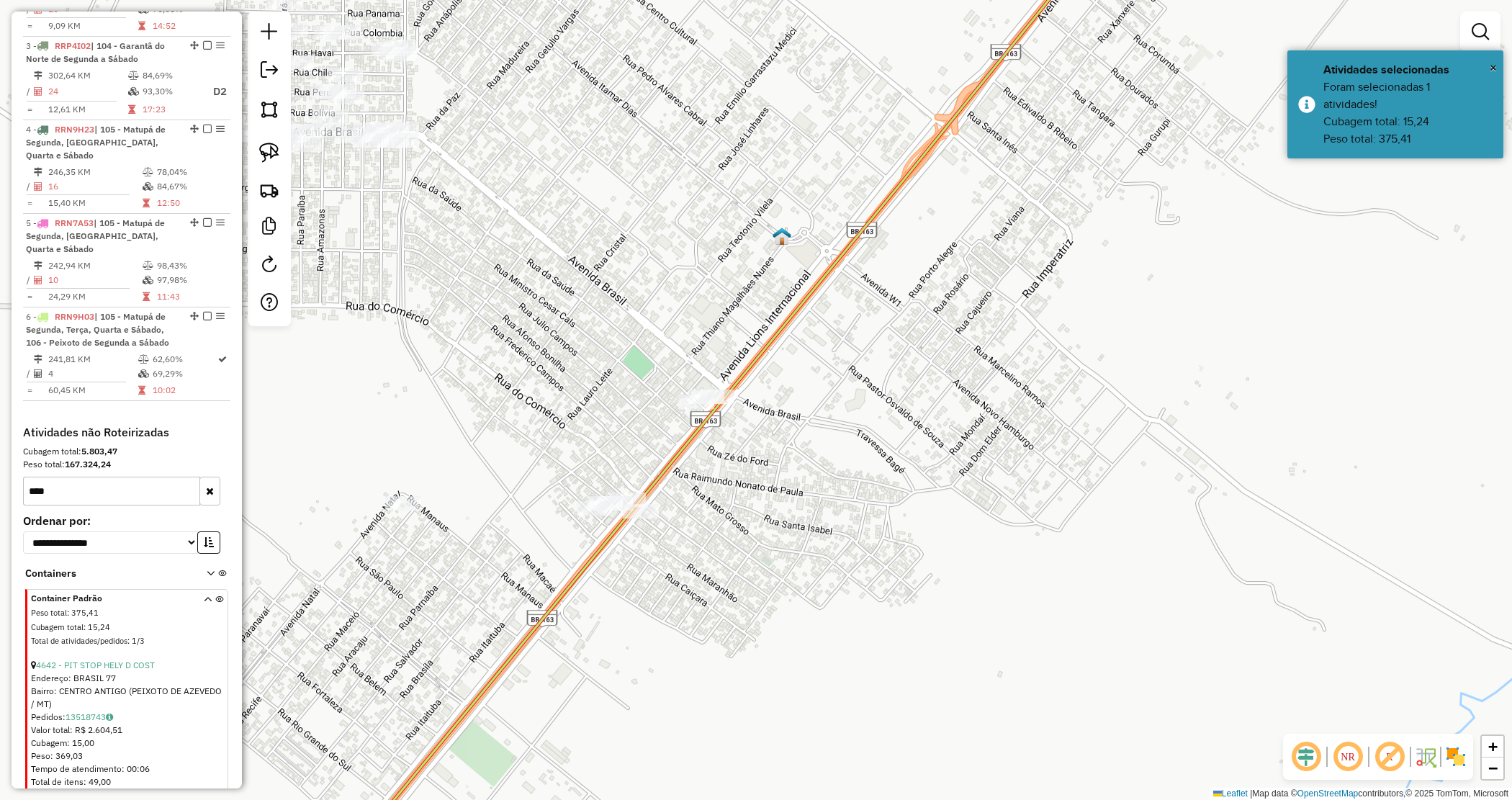
drag, startPoint x: 948, startPoint y: 426, endPoint x: 662, endPoint y: 419, distance: 286.1
click at [703, 425] on div "Janela de atendimento Grade de atendimento Capacidade Transportadoras Veículos …" at bounding box center [756, 400] width 1512 height 800
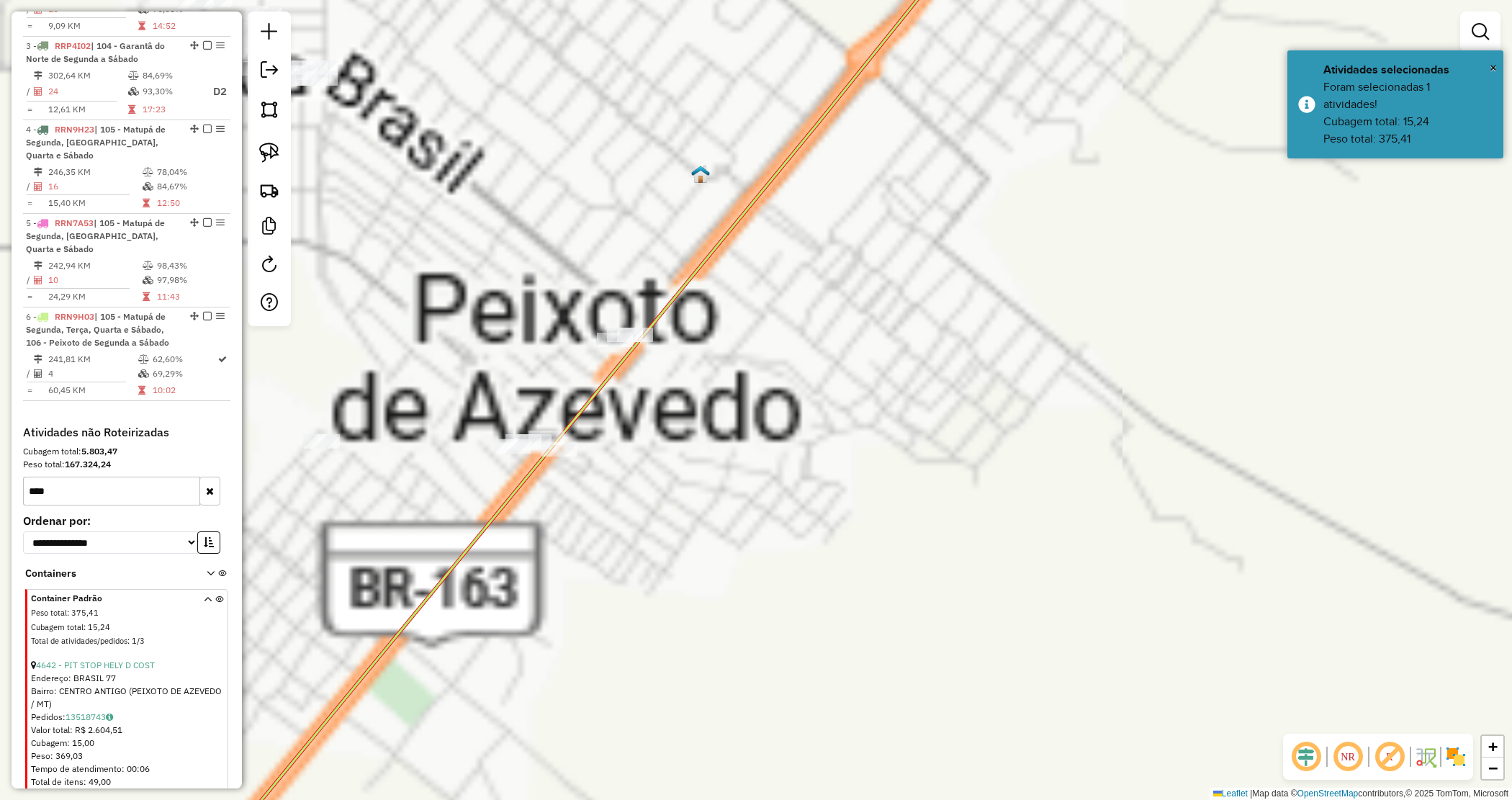
click at [708, 445] on div "Janela de atendimento Grade de atendimento Capacidade Transportadoras Veículos …" at bounding box center [756, 400] width 1512 height 800
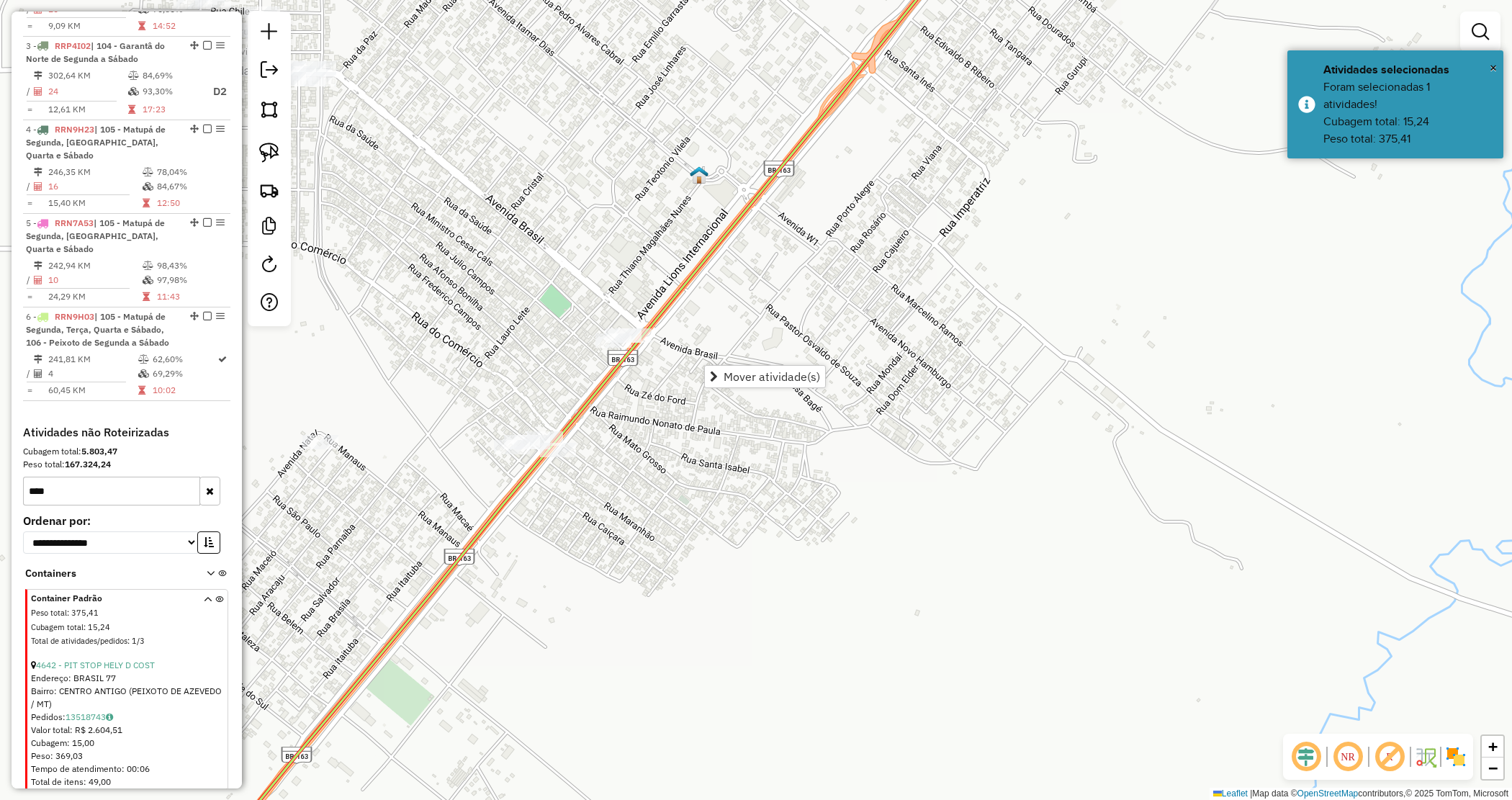
click at [727, 389] on hb-router-mapa "Mover atividade(s) Informações da Sessão 979299 - 14/08/2025 Criação: 13/08/202…" at bounding box center [756, 400] width 1512 height 800
click at [593, 299] on div "Janela de atendimento Grade de atendimento Capacidade Transportadoras Veículos …" at bounding box center [756, 400] width 1512 height 800
drag, startPoint x: 569, startPoint y: 282, endPoint x: 370, endPoint y: 326, distance: 203.8
click at [567, 283] on div "Janela de atendimento Grade de atendimento Capacidade Transportadoras Veículos …" at bounding box center [756, 400] width 1512 height 800
click at [227, 425] on div "**********" at bounding box center [127, 797] width 219 height 744
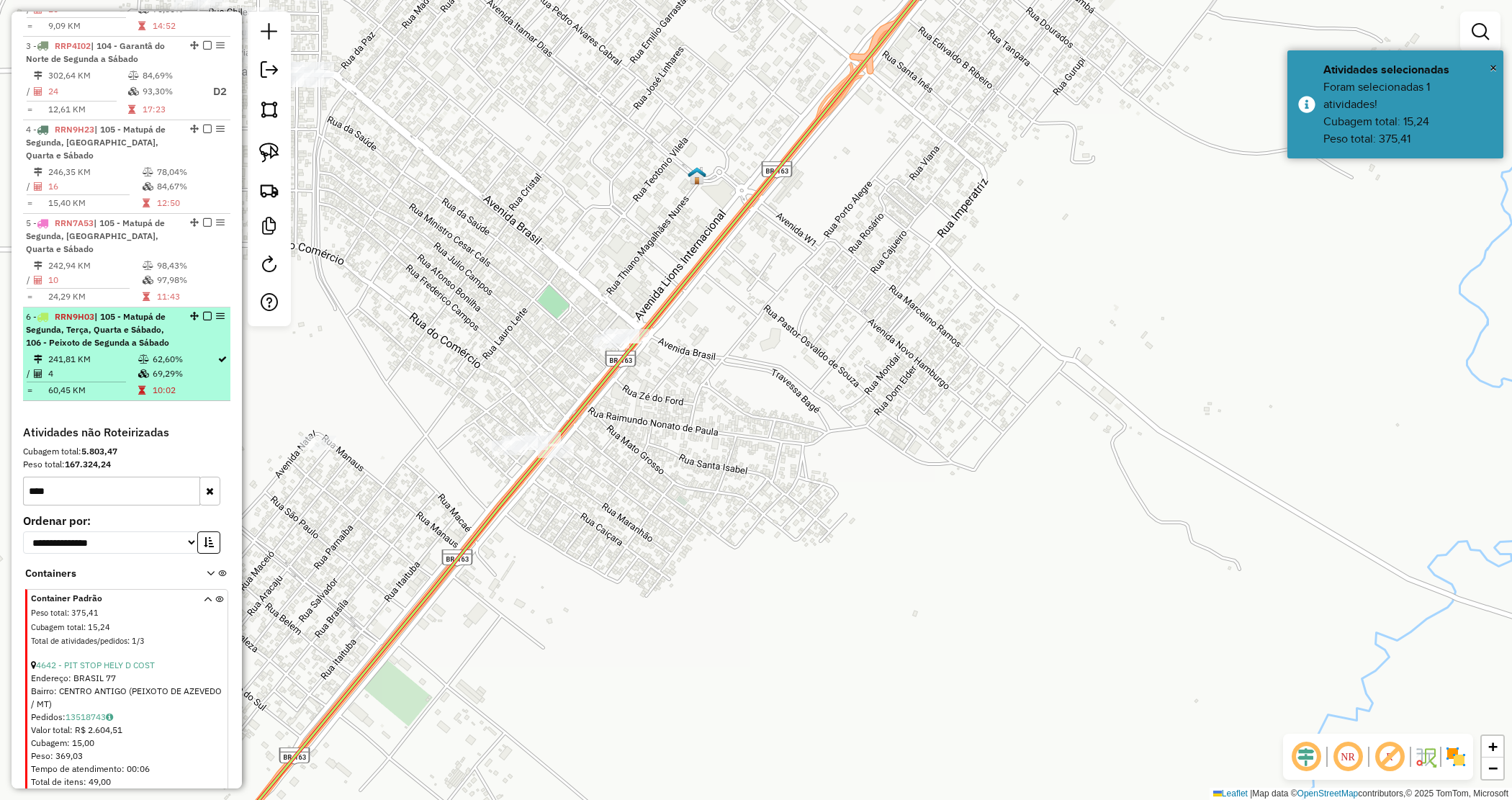
click at [206, 383] on td "10:02" at bounding box center [184, 390] width 65 height 15
select select "*********"
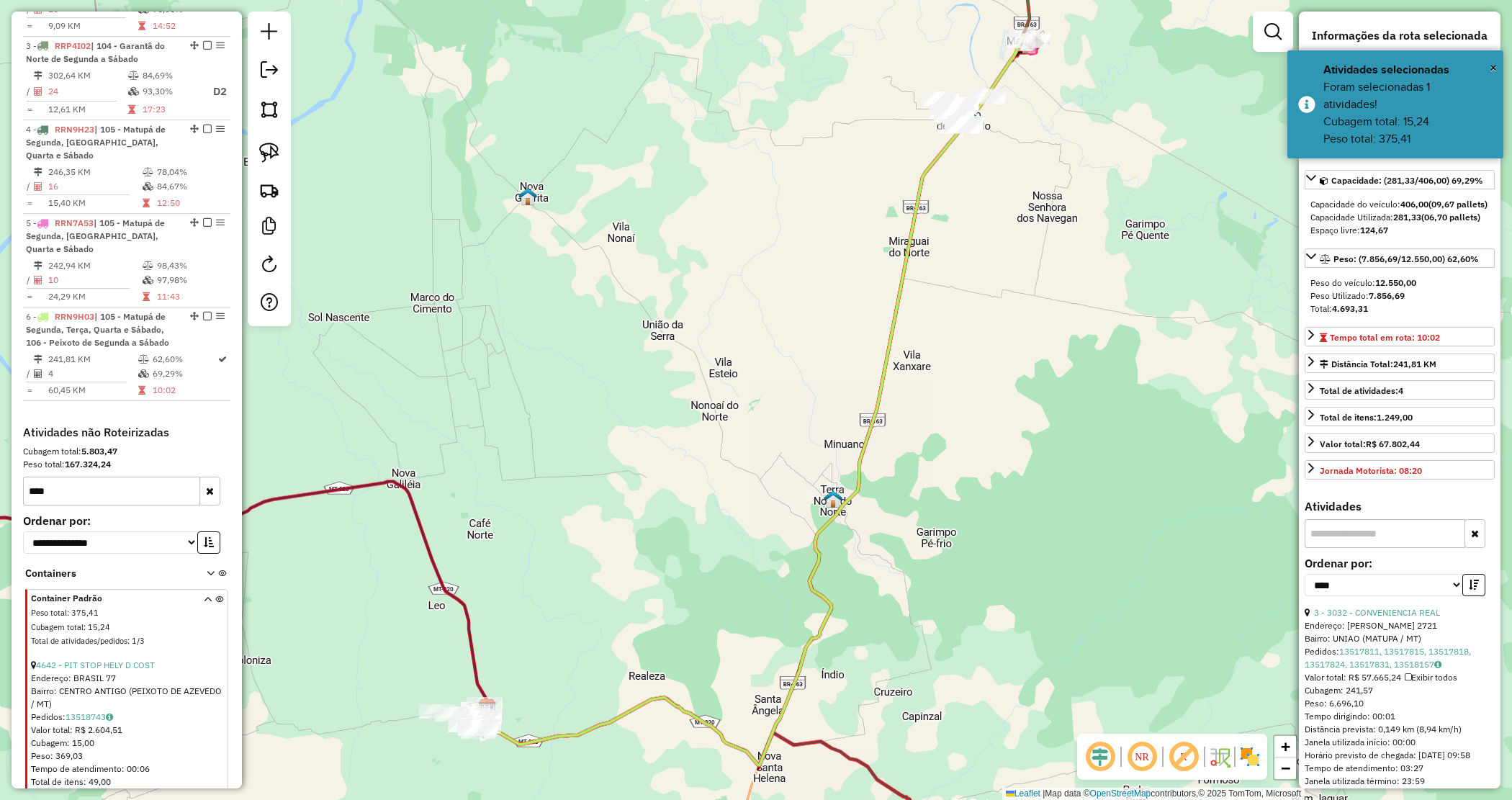
click at [343, 349] on div "Janela de atendimento Grade de atendimento Capacidade Transportadoras Veículos …" at bounding box center [756, 400] width 1512 height 800
click at [159, 458] on div "Peso total: 167.324,24" at bounding box center [126, 464] width 207 height 13
click at [157, 458] on div "Peso total: 167.324,24" at bounding box center [126, 464] width 207 height 13
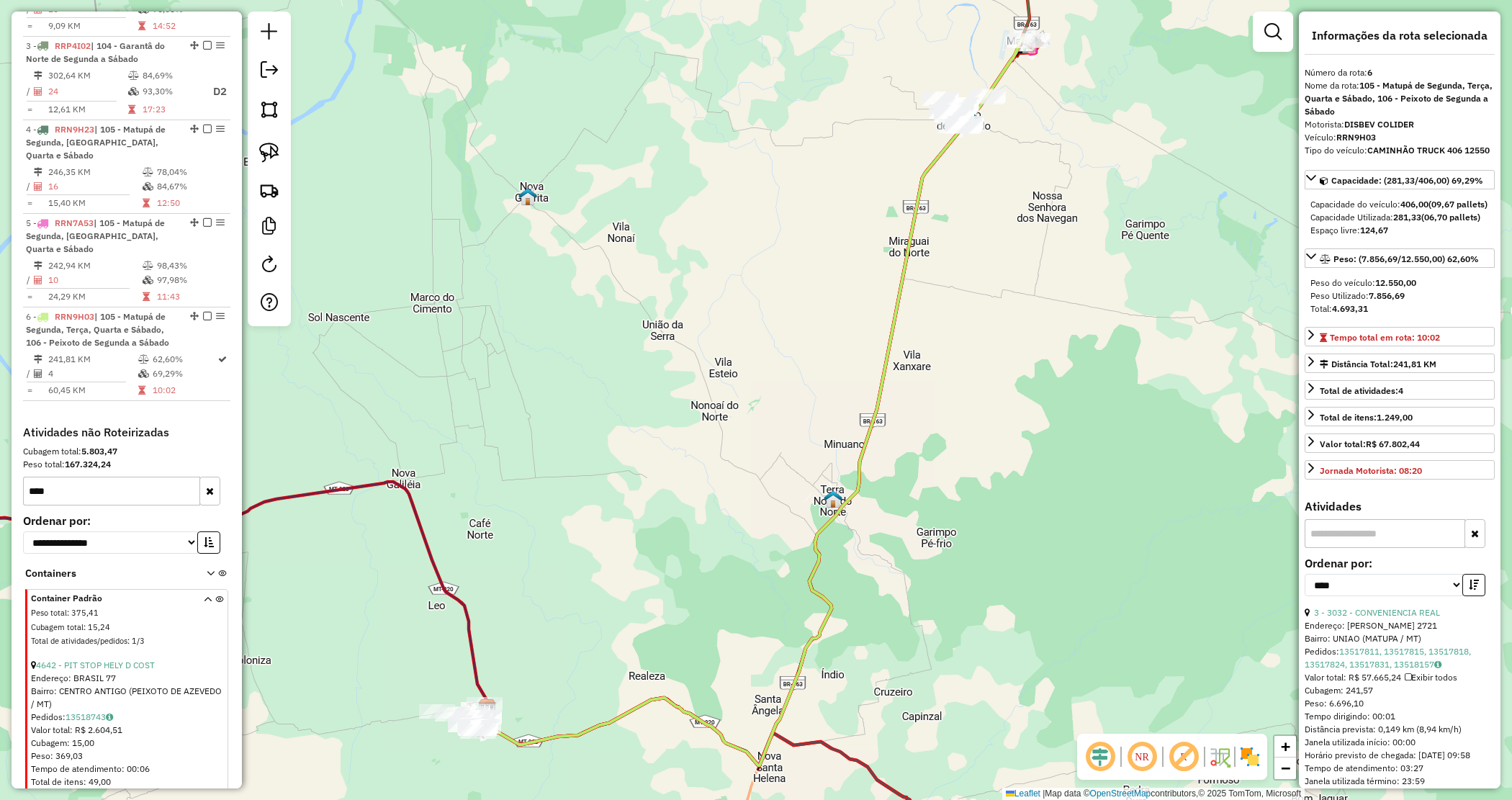
click at [114, 446] on strong "5.803,47" at bounding box center [99, 452] width 36 height 11
click at [115, 446] on strong "5.803,47" at bounding box center [99, 452] width 36 height 11
click at [139, 425] on h4 "Atividades não Roteirizadas" at bounding box center [126, 431] width 207 height 14
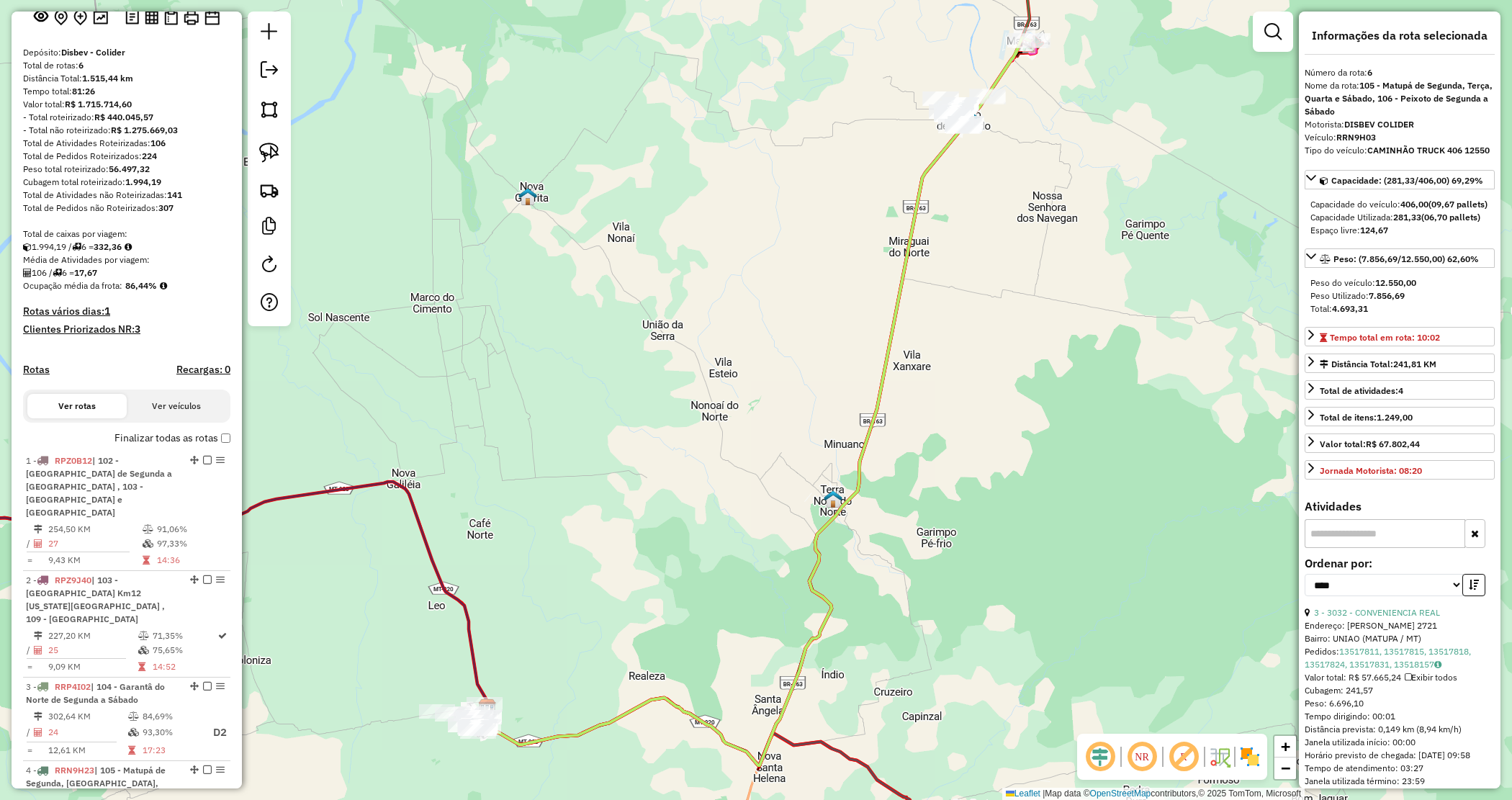
scroll to position [0, 0]
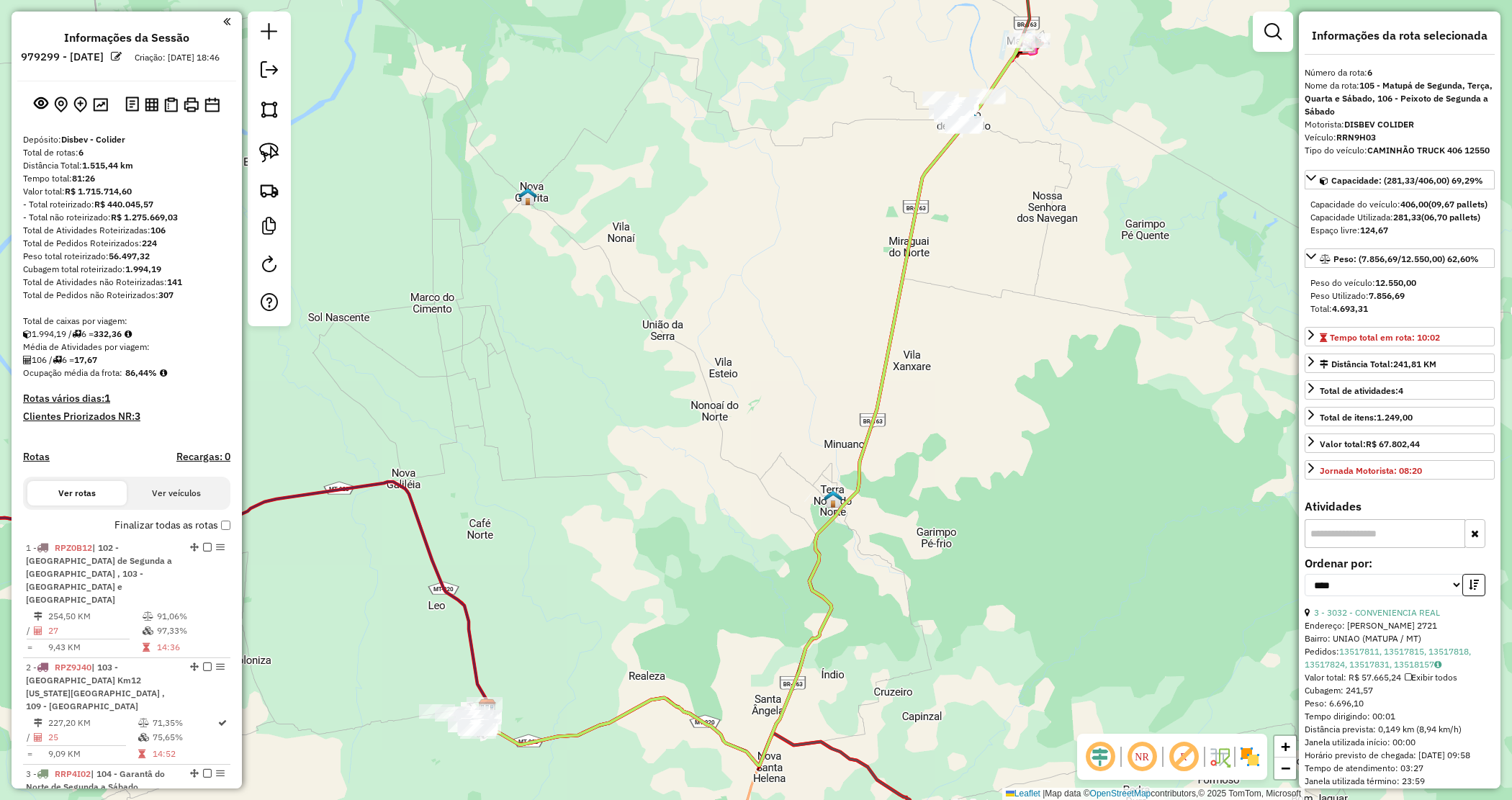
drag, startPoint x: 169, startPoint y: 137, endPoint x: 153, endPoint y: 100, distance: 40.3
click at [166, 134] on div "Informações da Sessão 979299 - 14/08/2025 Criação: 13/08/2025 18:46 Depósito: D…" at bounding box center [127, 400] width 231 height 777
click at [139, 64] on div "Criação: 13/08/2025 18:46" at bounding box center [177, 57] width 97 height 13
click at [138, 64] on div "Criação: 13/08/2025 18:46" at bounding box center [177, 57] width 97 height 13
click at [51, 36] on ul "Informações da Sessão 979299 - 14/08/2025 Criação: 13/08/2025 18:46" at bounding box center [127, 50] width 219 height 38
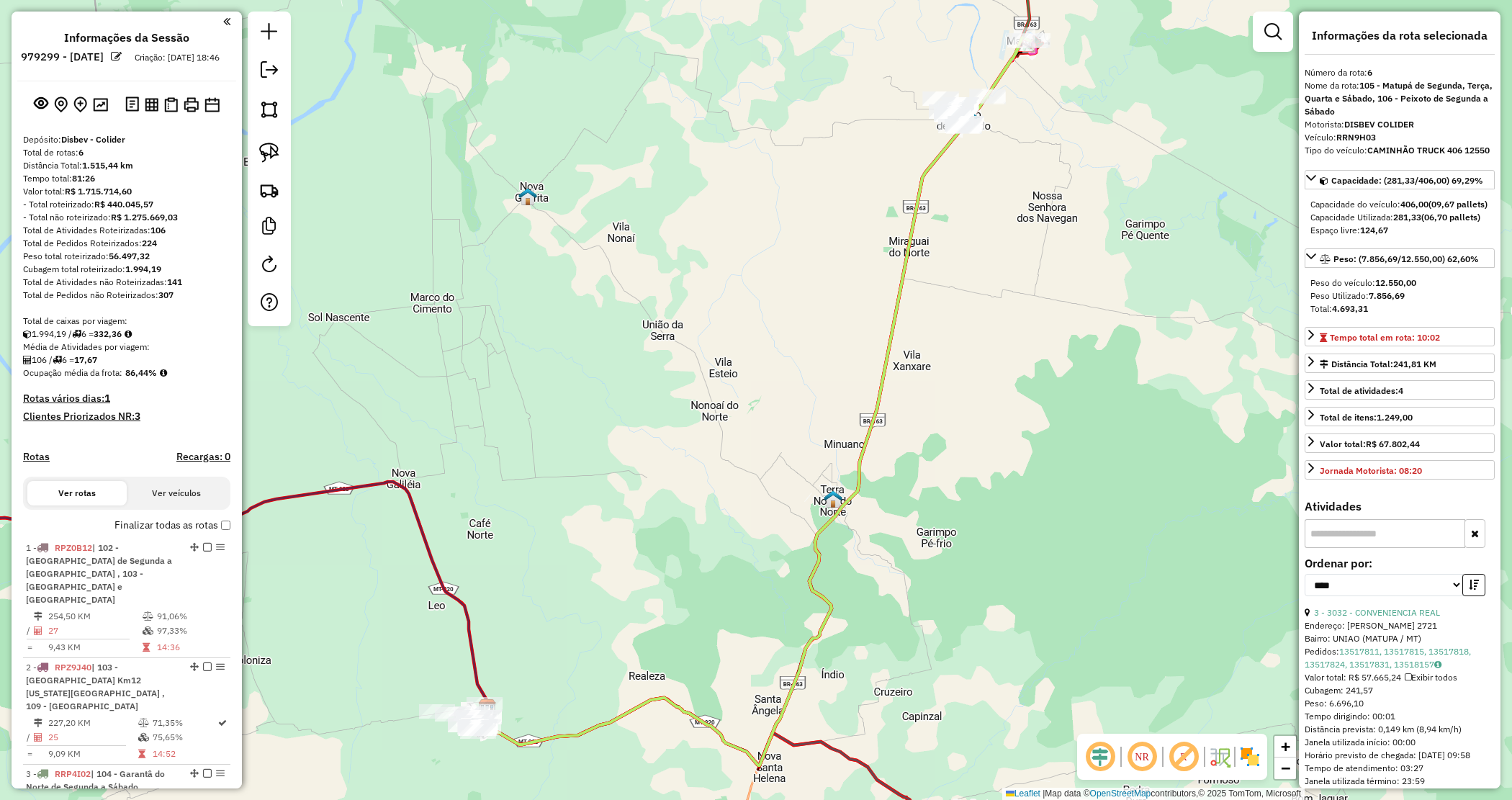
click at [51, 36] on ul "Informações da Sessão 979299 - 14/08/2025 Criação: 13/08/2025 18:46" at bounding box center [127, 50] width 219 height 38
click at [94, 39] on h4 "Informações da Sessão" at bounding box center [126, 37] width 125 height 14
click at [99, 37] on h4 "Informações da Sessão" at bounding box center [126, 37] width 125 height 14
click at [99, 36] on h4 "Informações da Sessão" at bounding box center [126, 37] width 125 height 14
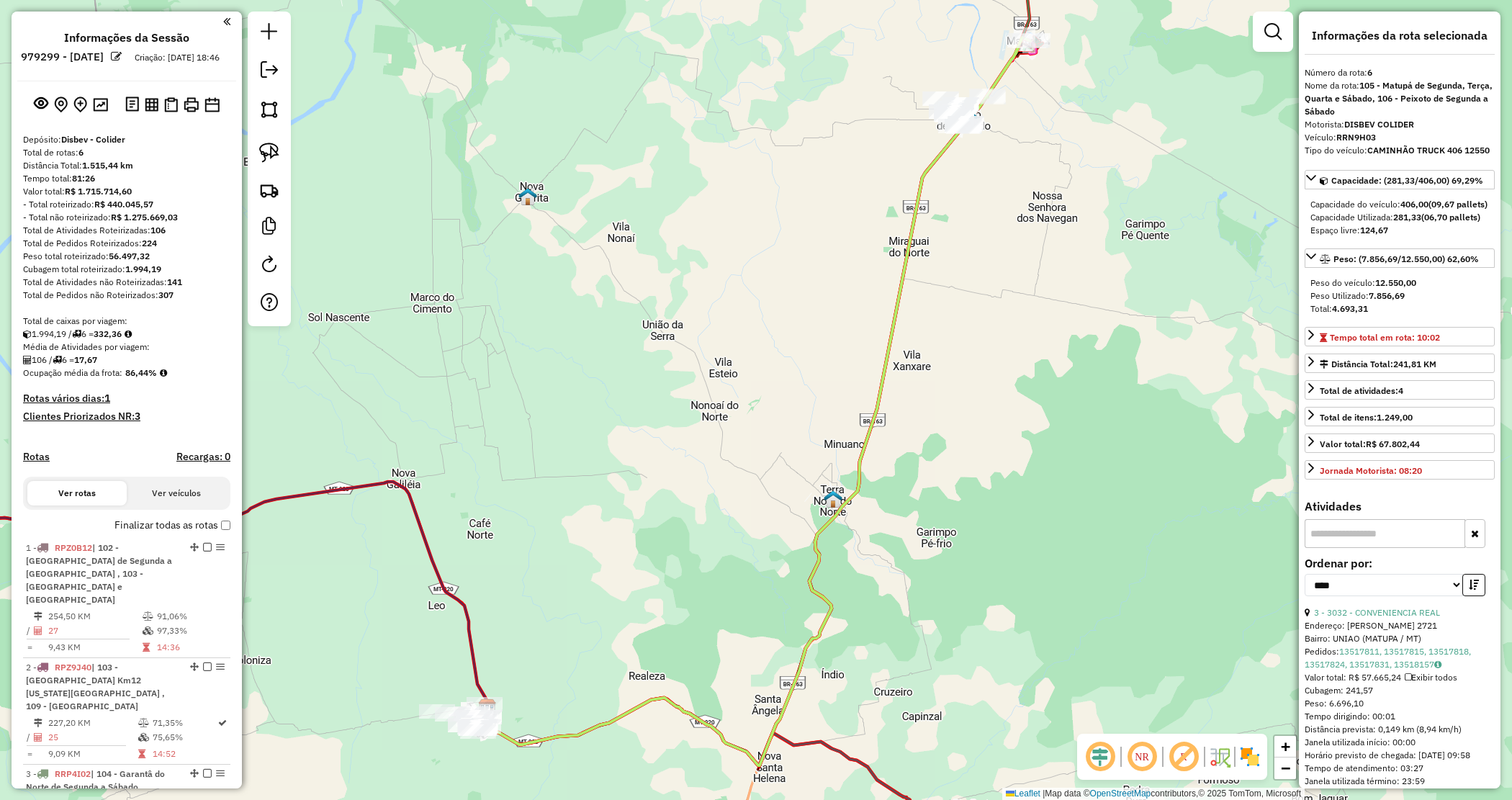
drag, startPoint x: 767, startPoint y: 258, endPoint x: 750, endPoint y: 246, distance: 20.8
click at [766, 258] on div "Janela de atendimento Grade de atendimento Capacidade Transportadoras Veículos …" at bounding box center [756, 400] width 1512 height 800
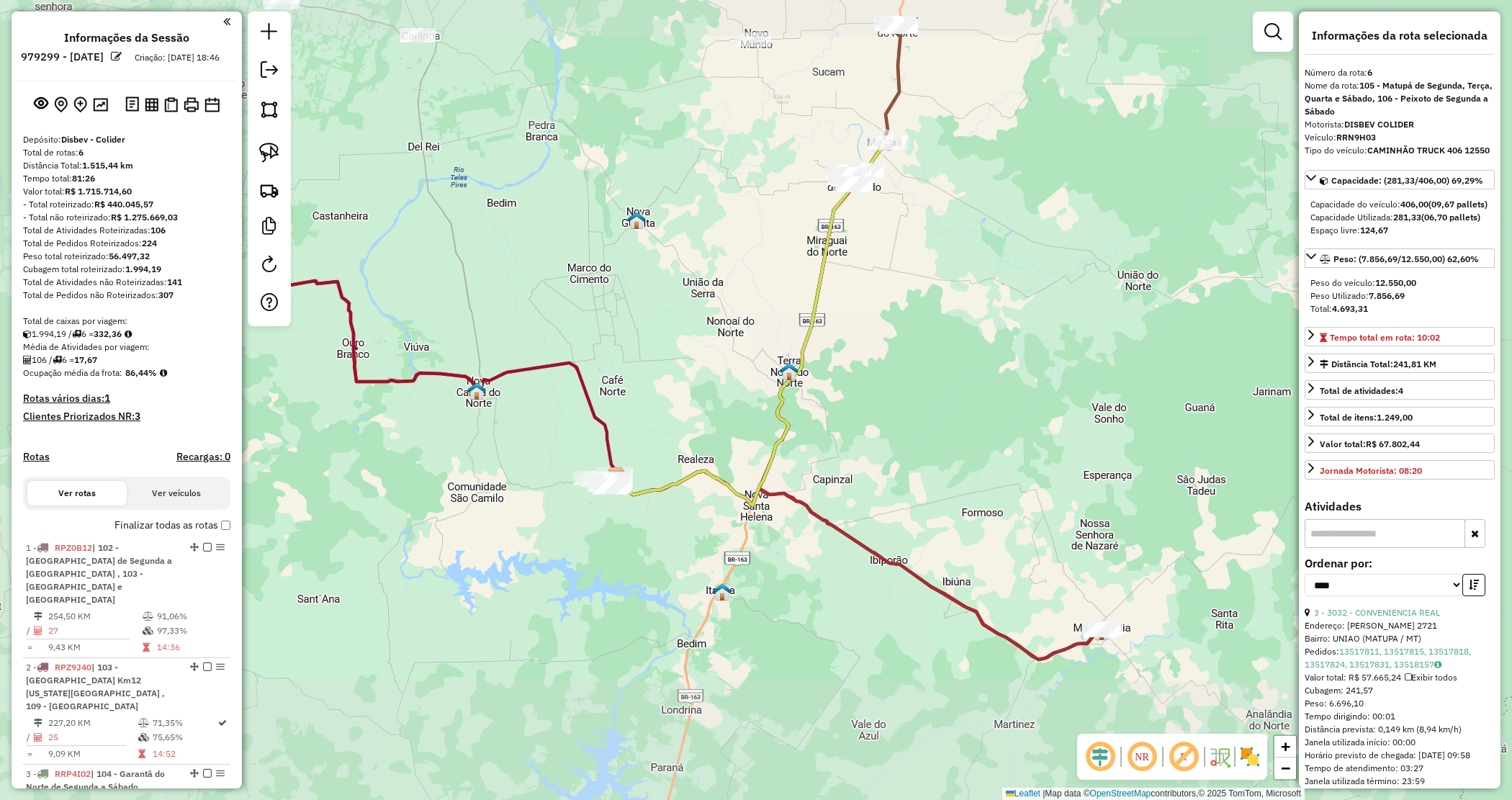
drag, startPoint x: 904, startPoint y: 213, endPoint x: 855, endPoint y: 283, distance: 85.4
click at [860, 279] on div "Janela de atendimento Grade de atendimento Capacidade Transportadoras Veículos …" at bounding box center [756, 400] width 1512 height 800
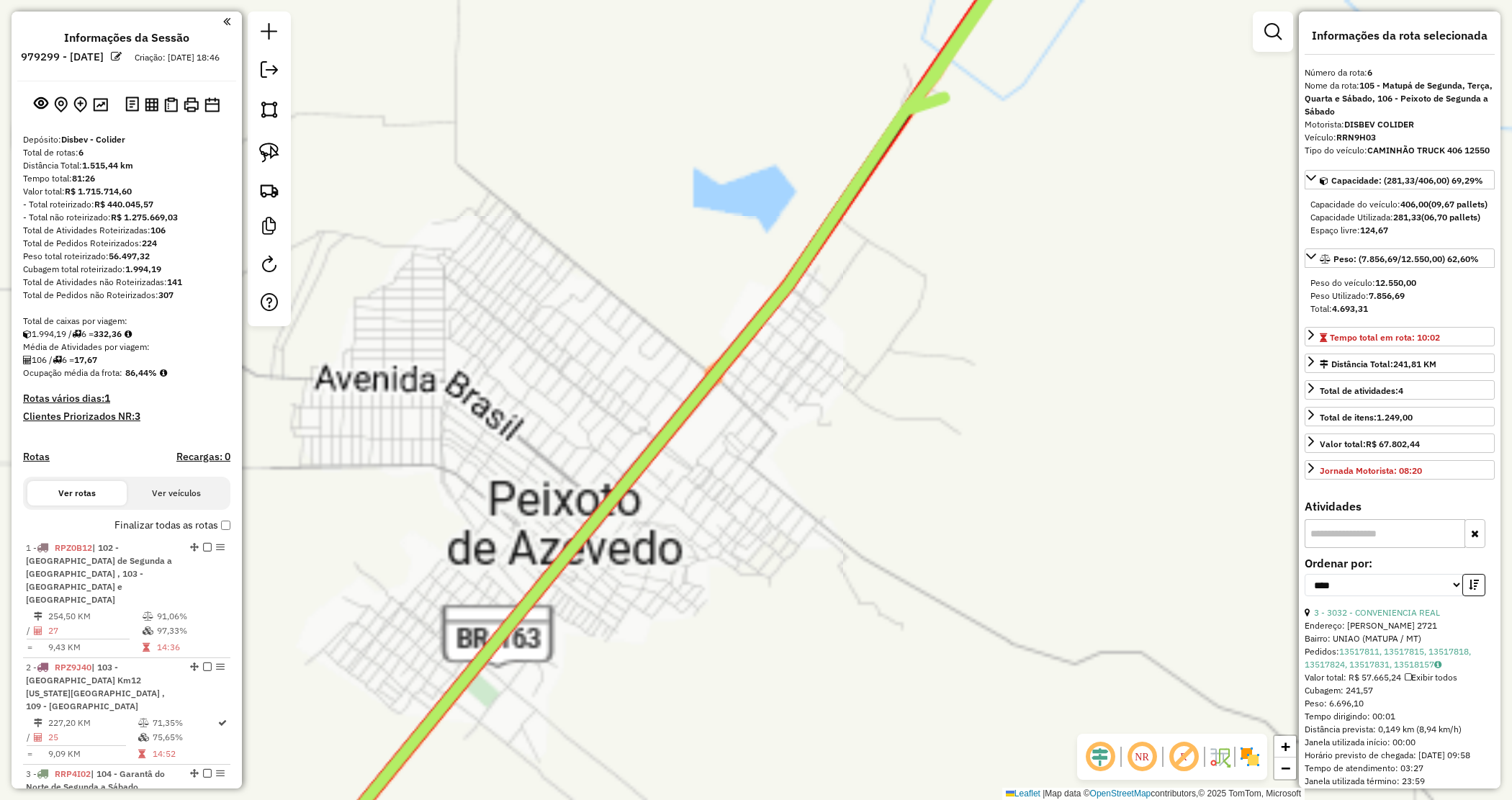
click at [545, 472] on div "Janela de atendimento Grade de atendimento Capacidade Transportadoras Veículos …" at bounding box center [756, 400] width 1512 height 800
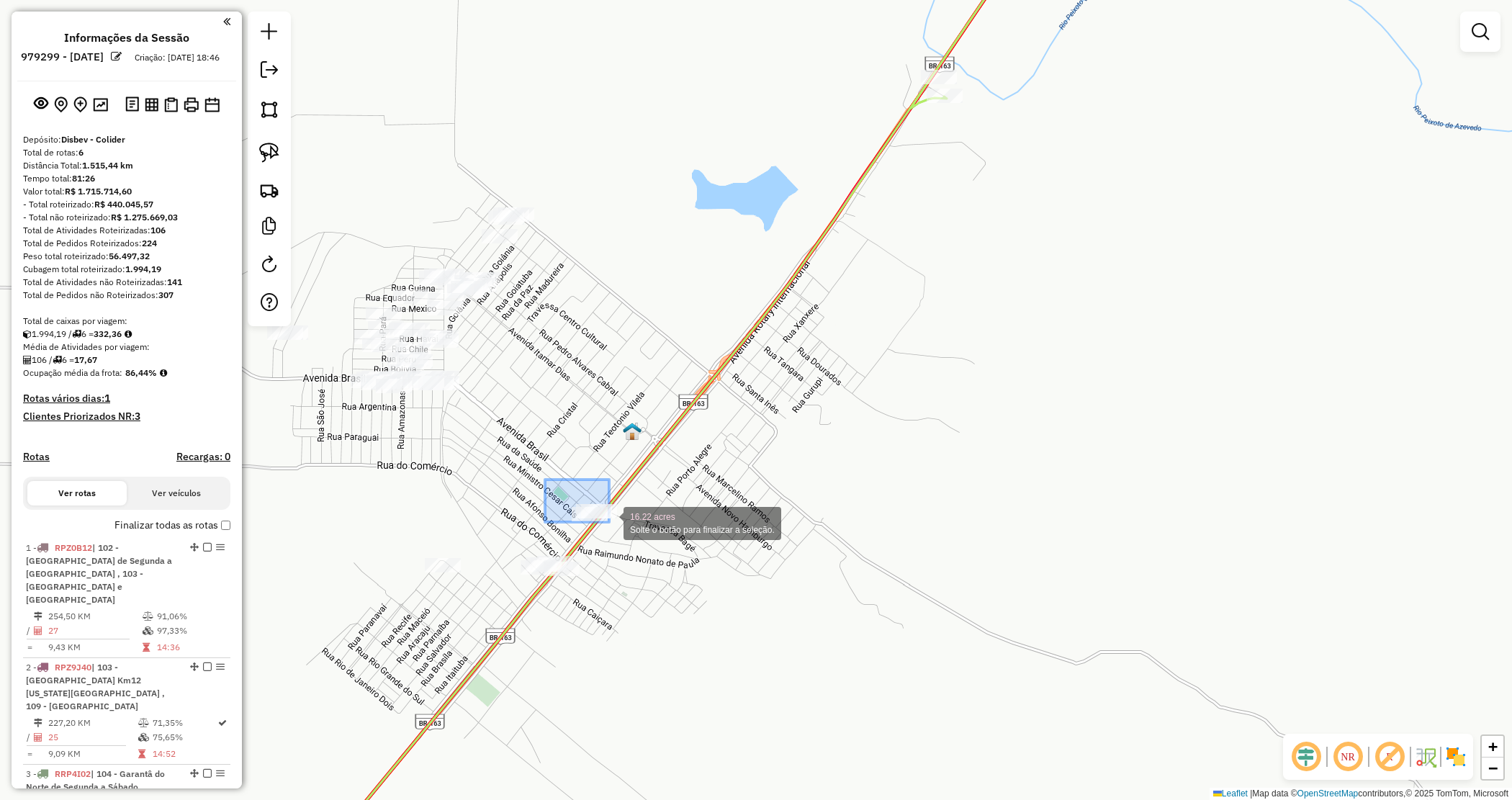
drag, startPoint x: 559, startPoint y: 490, endPoint x: 645, endPoint y: 531, distance: 95.3
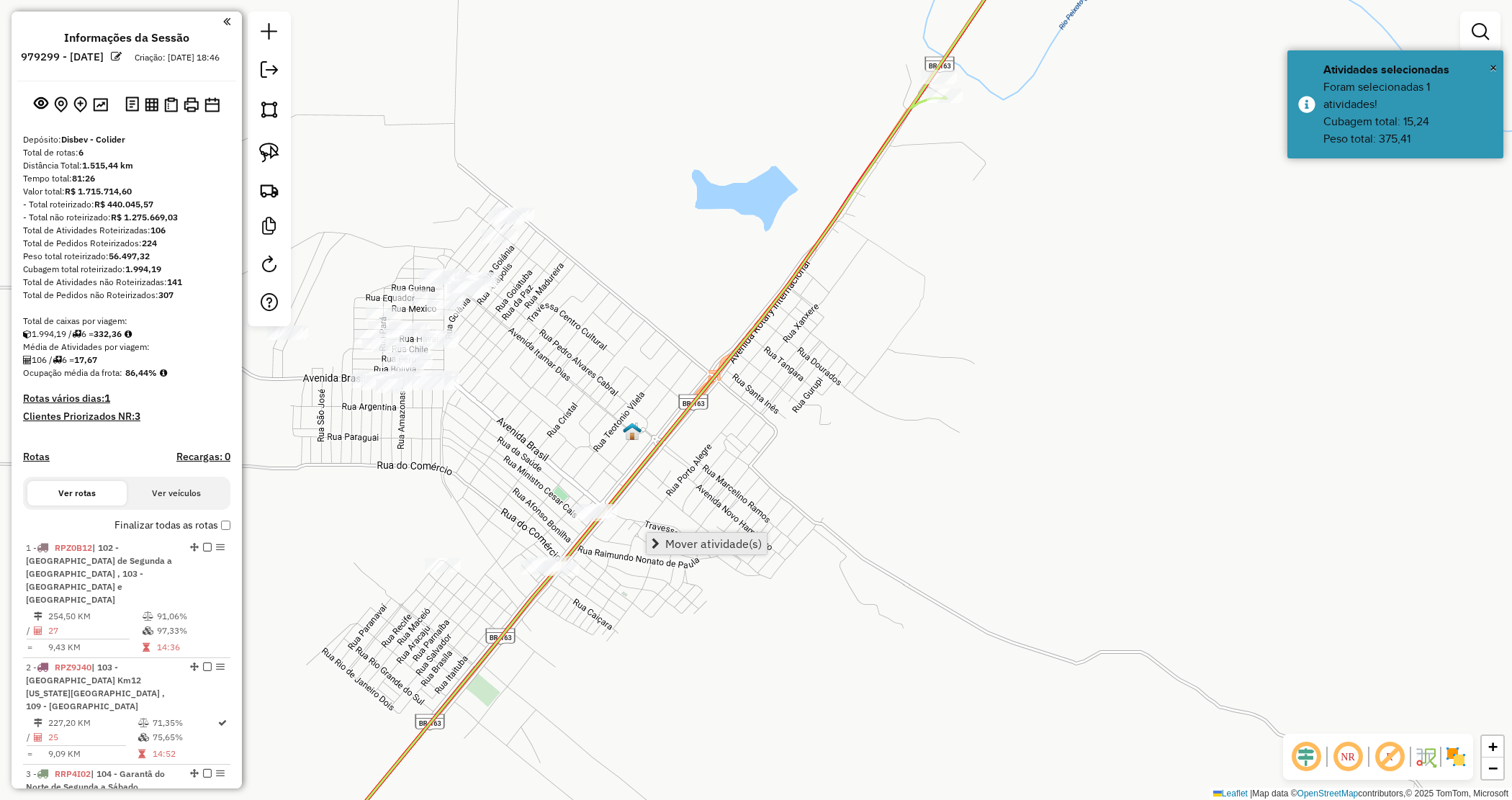
click at [679, 541] on span "Mover atividade(s)" at bounding box center [714, 544] width 97 height 12
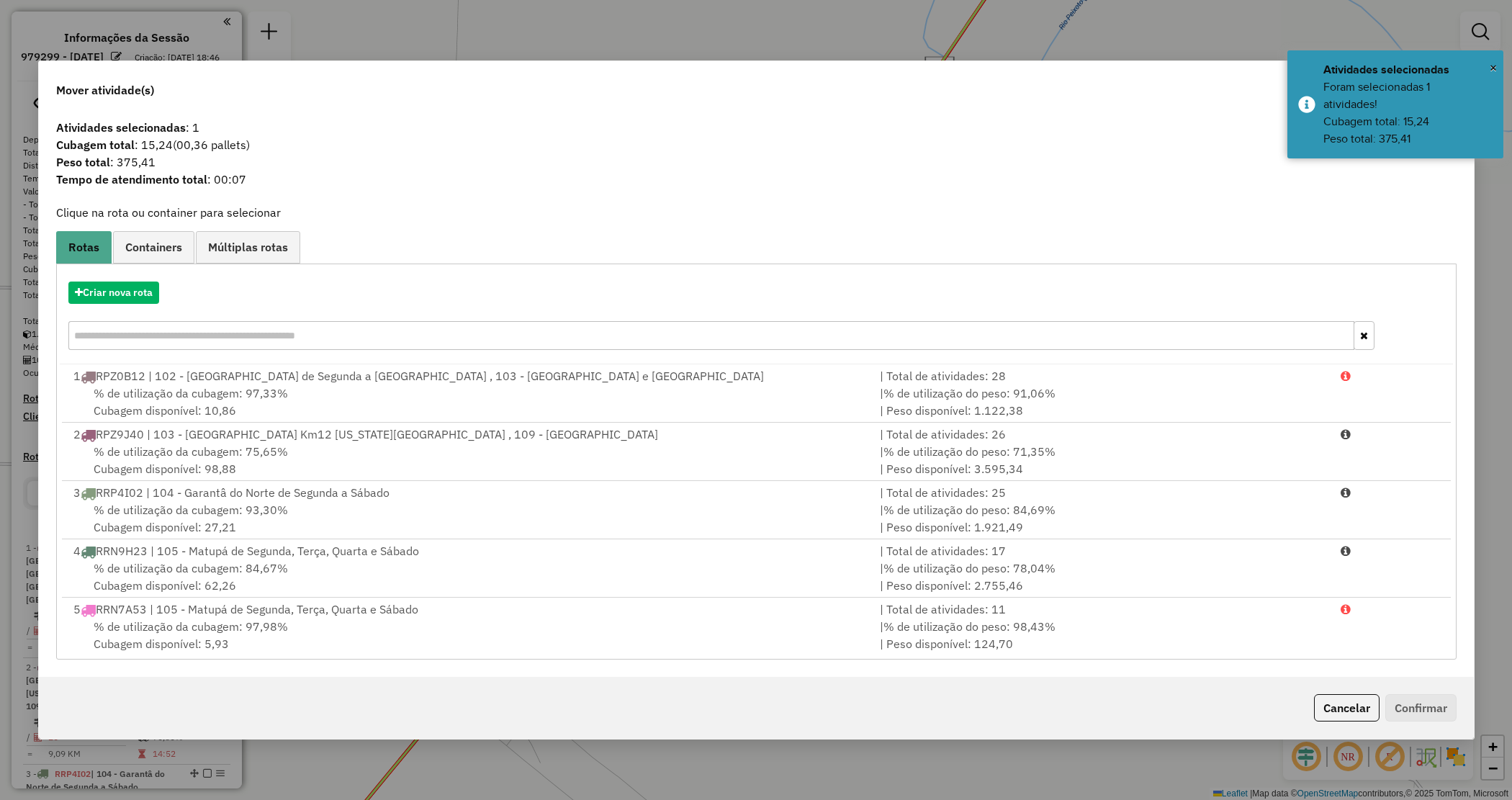
click at [139, 336] on input "text" at bounding box center [712, 336] width 1287 height 29
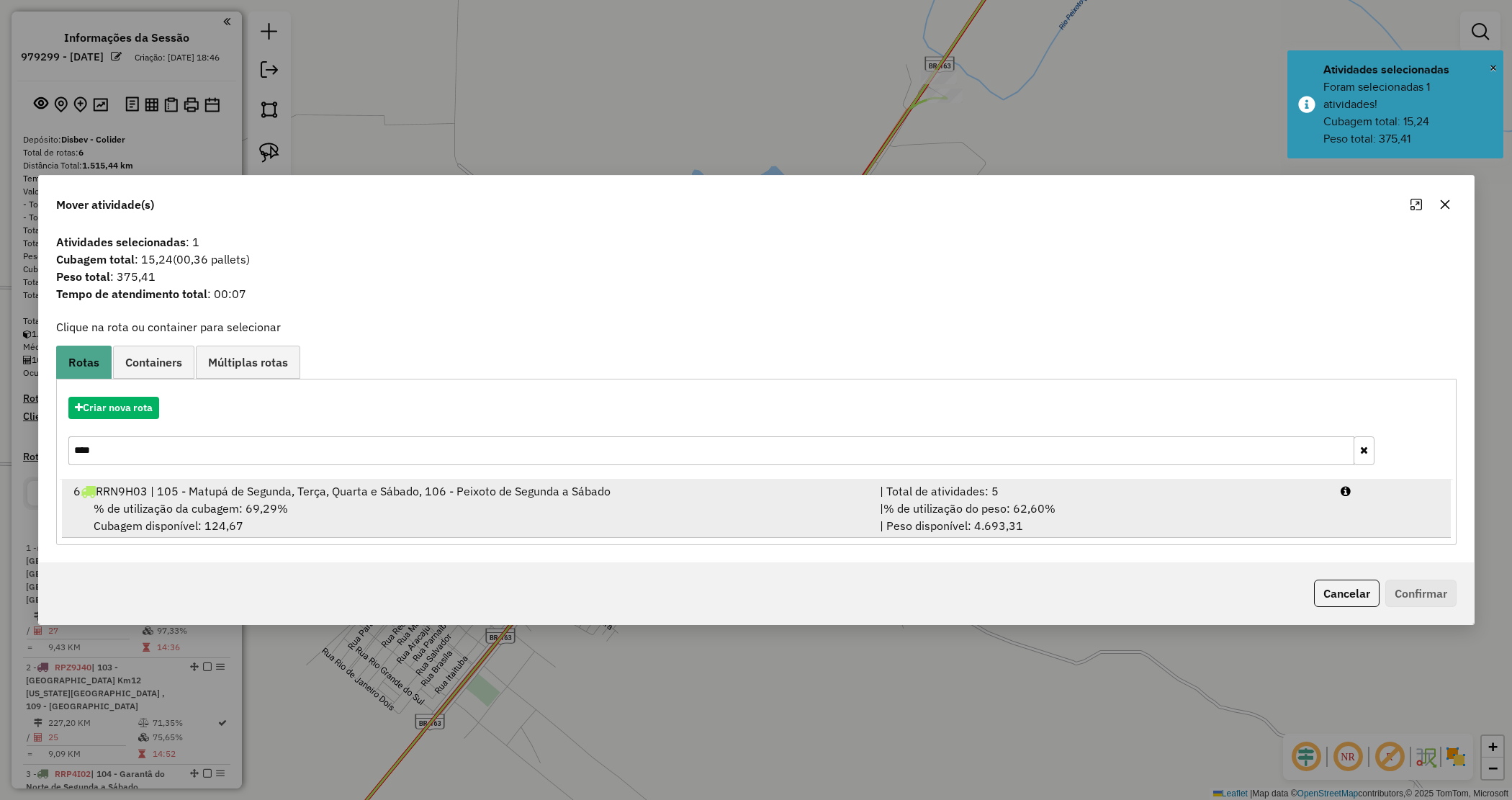
type input "****"
click at [327, 506] on div "% de utilização da cubagem: 69,29% Cubagem disponível: 124,67" at bounding box center [468, 517] width 808 height 35
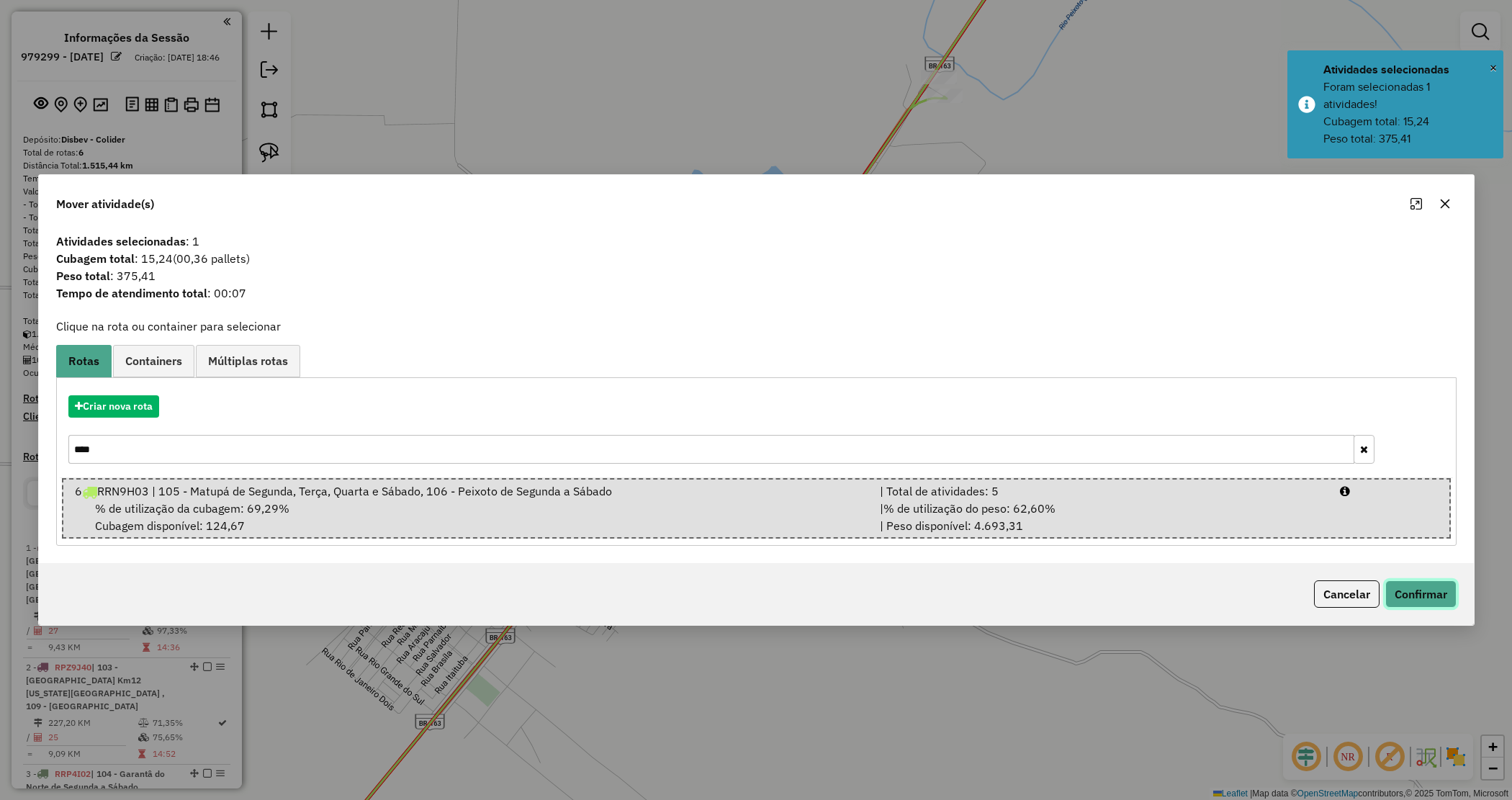
click at [1406, 584] on button "Confirmar" at bounding box center [1422, 594] width 71 height 27
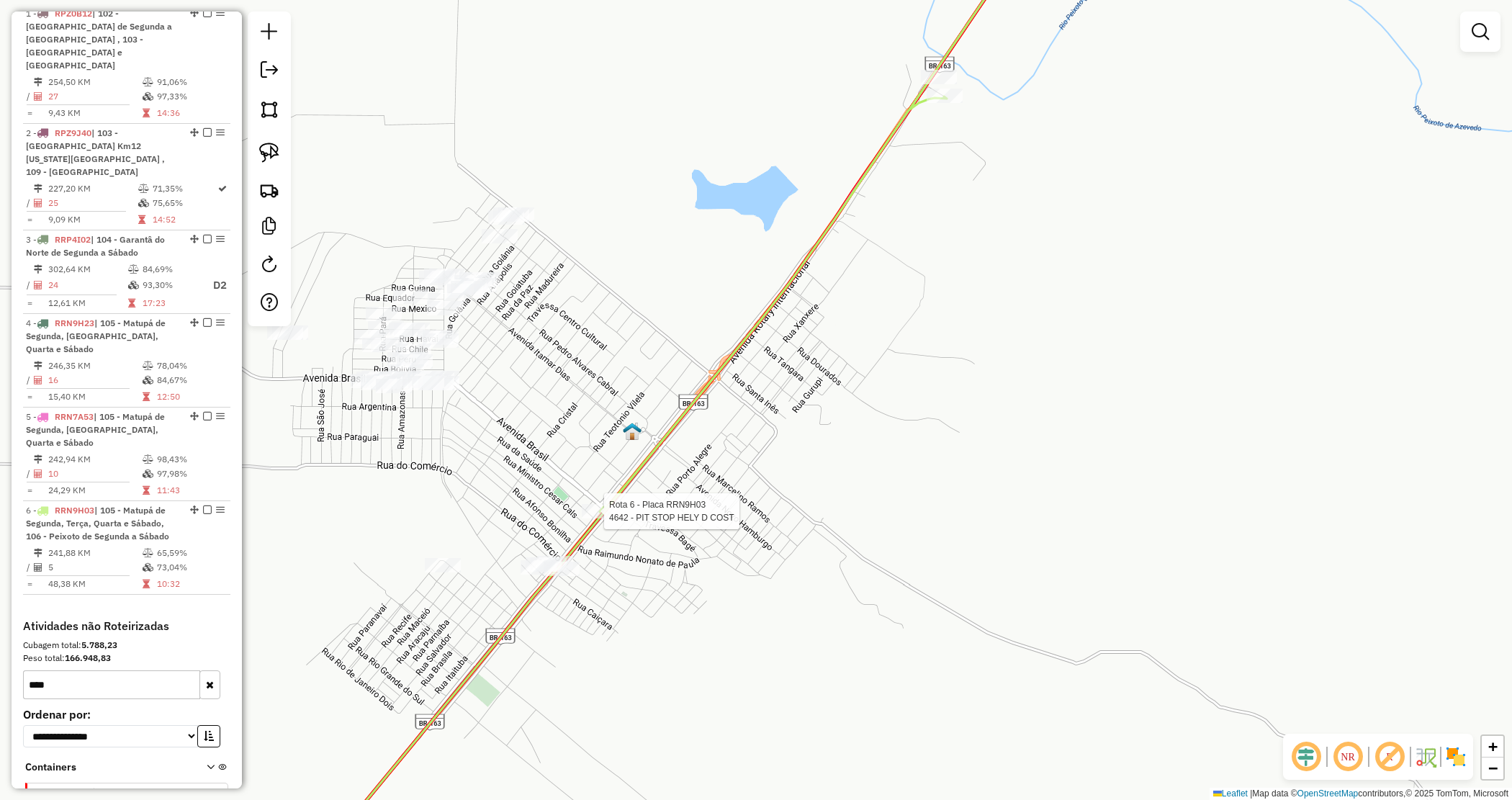
select select "*********"
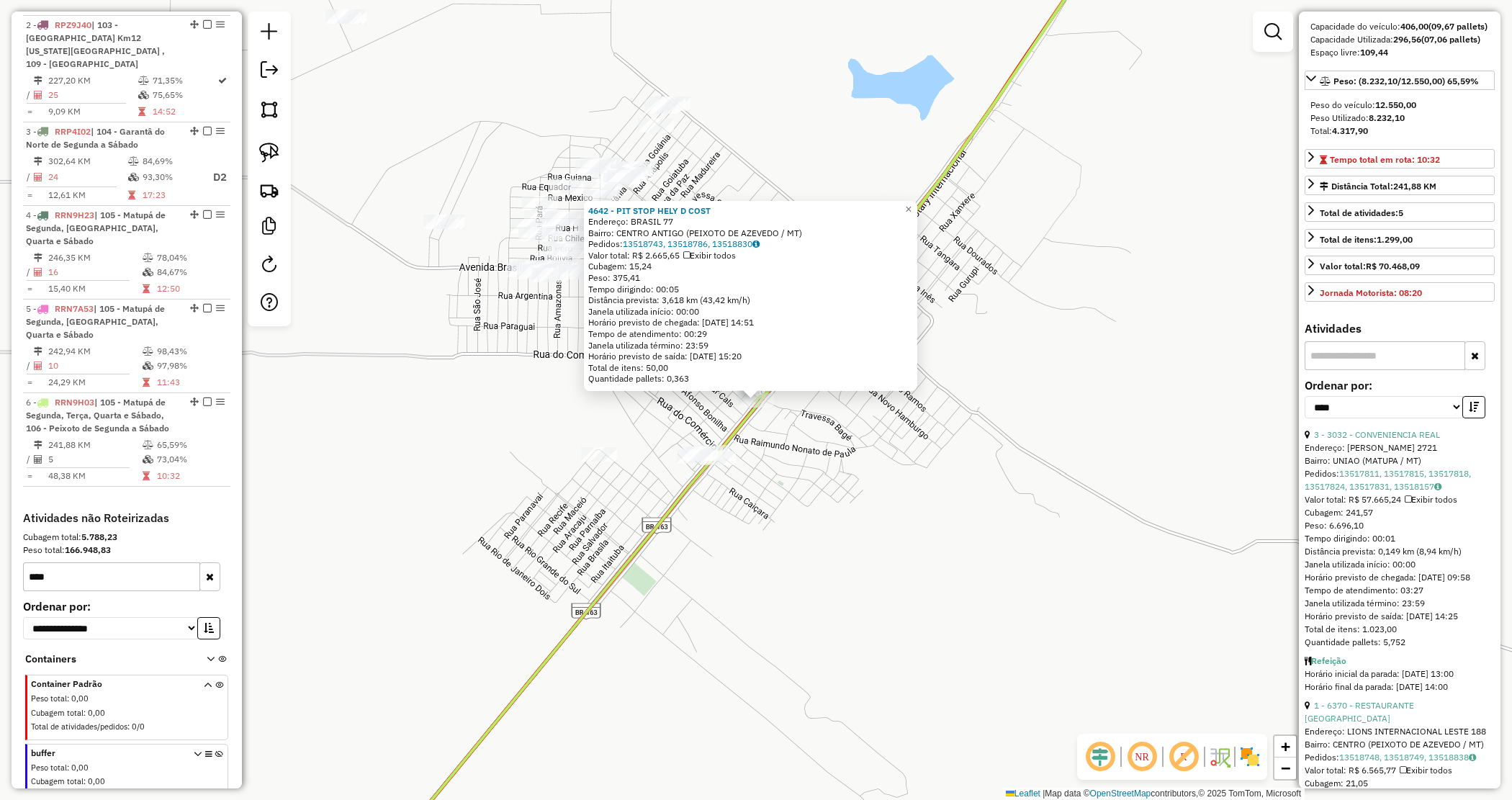
scroll to position [180, 0]
click at [843, 502] on div "4642 - PIT STOP HELY D COST Endereço: BRASIL 77 Bairro: CENTRO ANTIGO (PEIXOTO …" at bounding box center [756, 400] width 1512 height 800
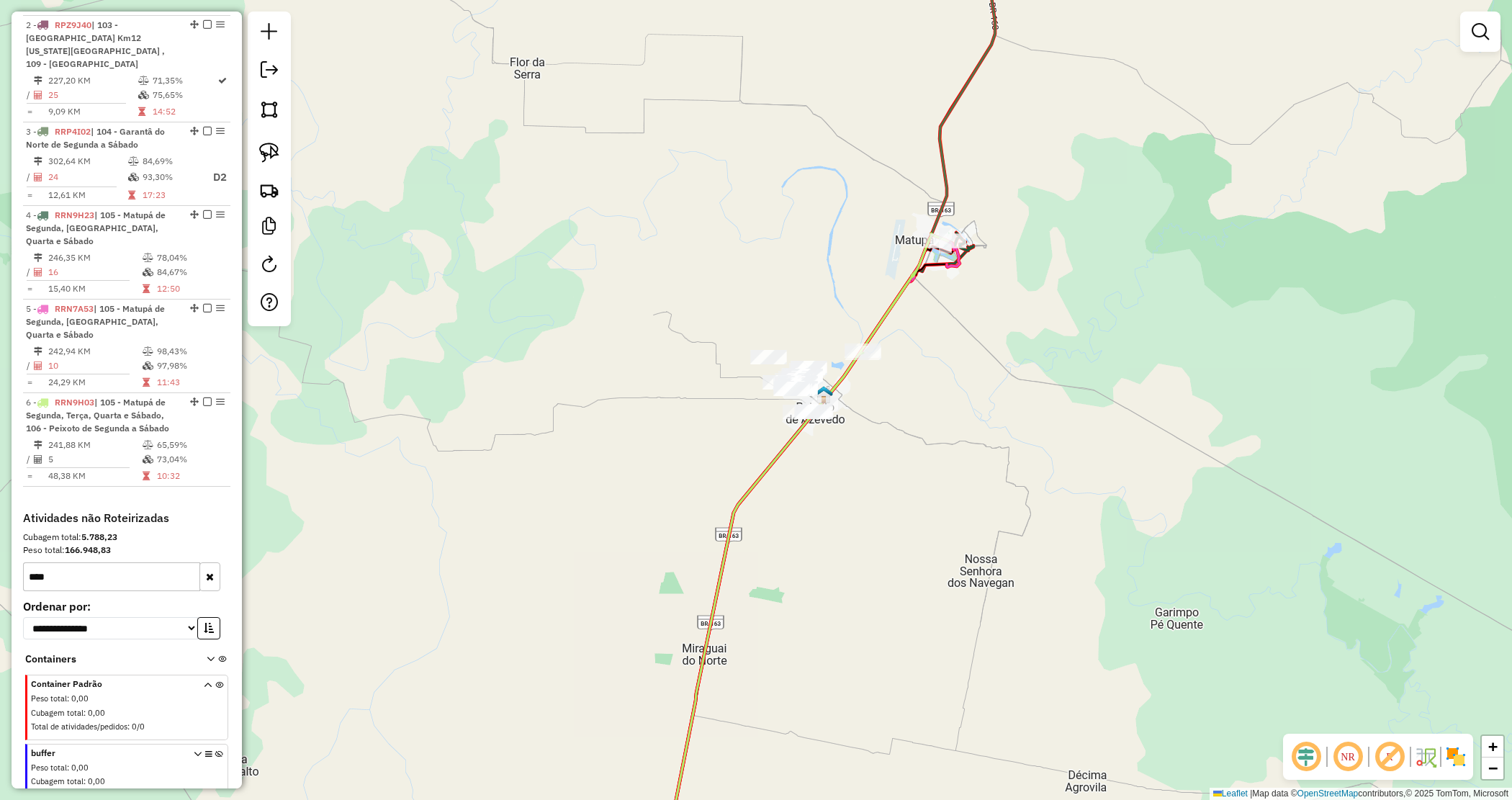
click at [744, 409] on div "Janela de atendimento Grade de atendimento Capacidade Transportadoras Veículos …" at bounding box center [756, 400] width 1512 height 800
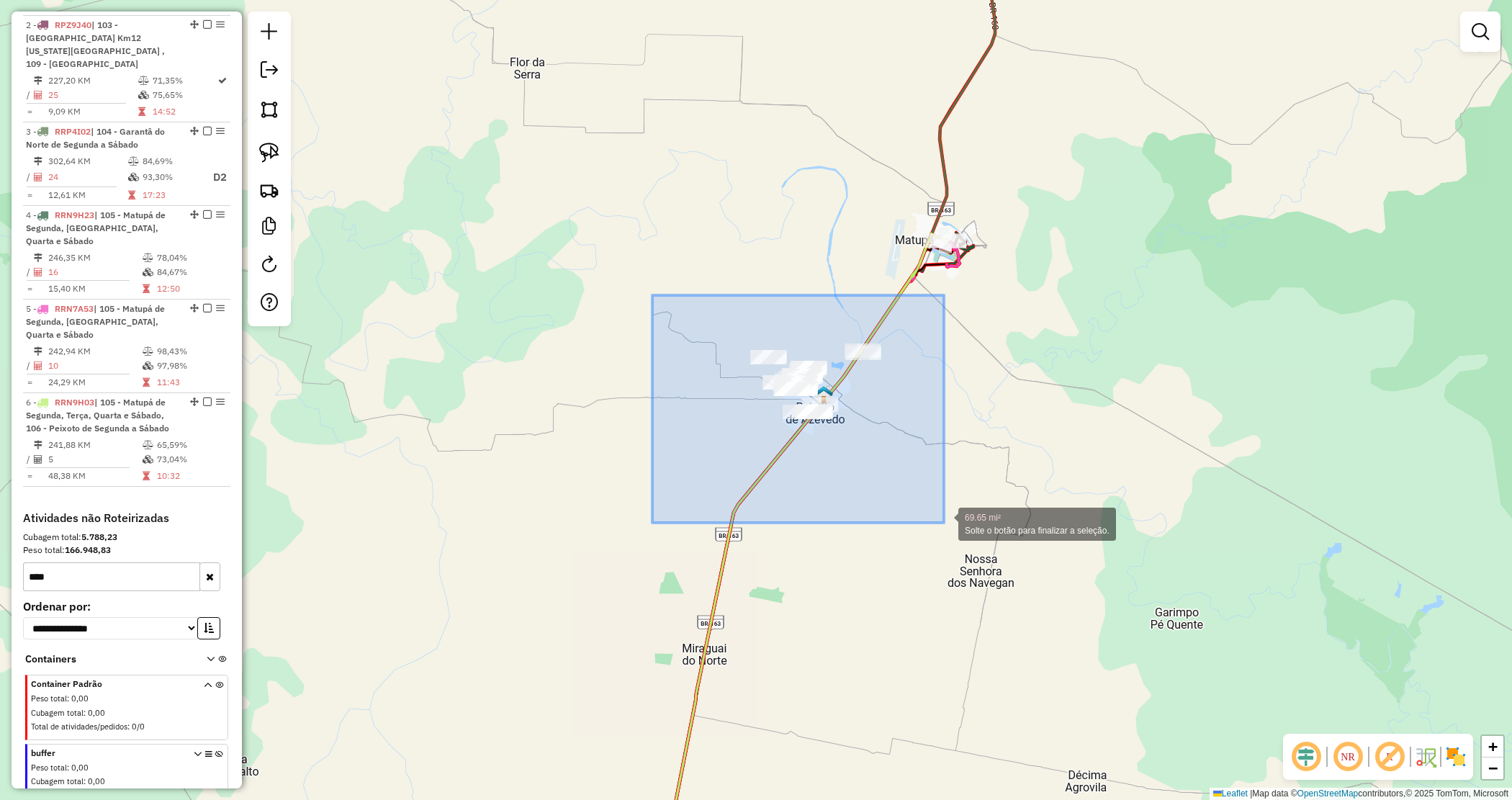
drag, startPoint x: 810, startPoint y: 444, endPoint x: 949, endPoint y: 512, distance: 154.7
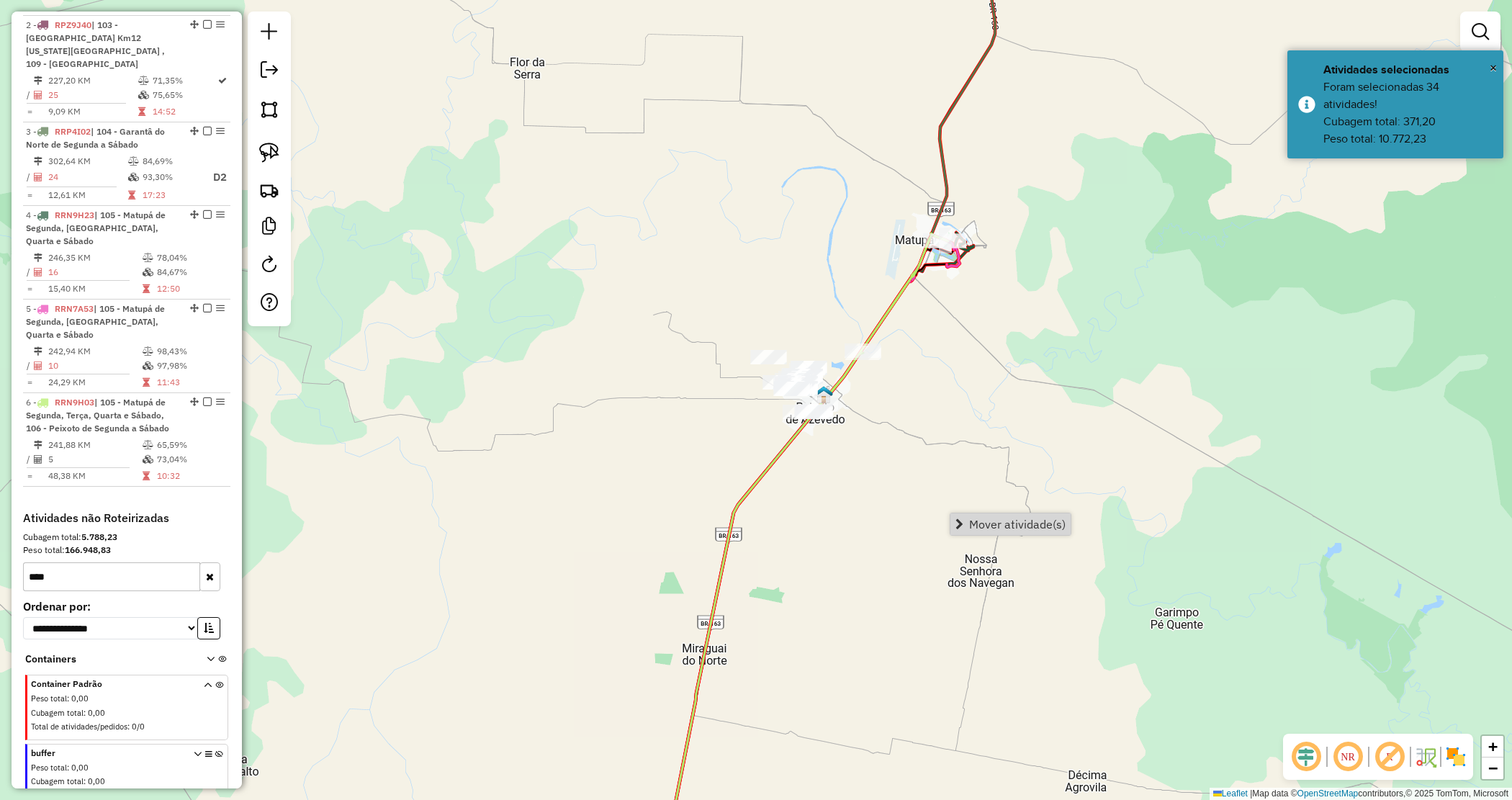
click at [967, 525] on link "Mover atividade(s)" at bounding box center [1011, 525] width 120 height 22
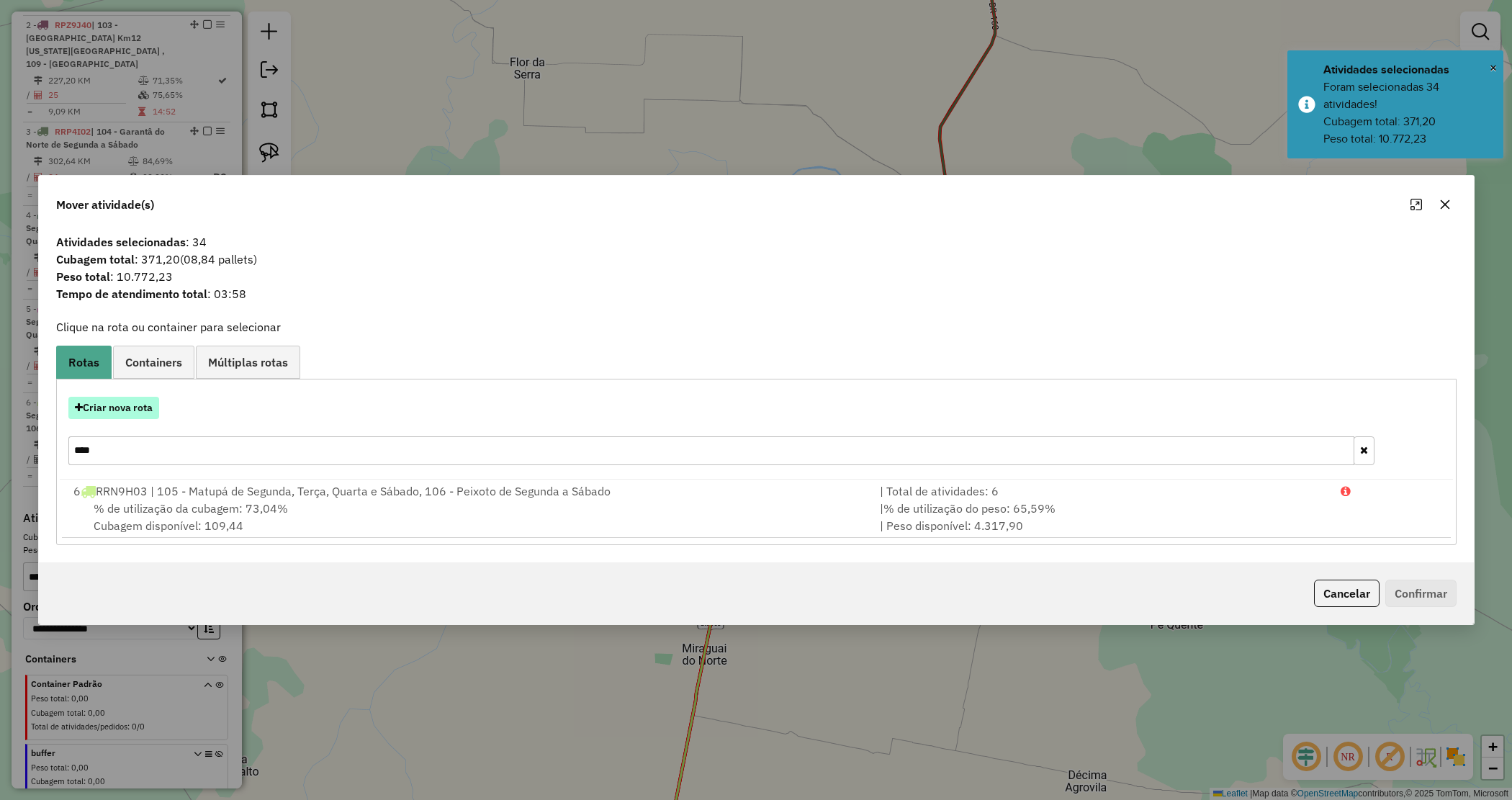
click at [128, 408] on button "Criar nova rota" at bounding box center [113, 408] width 90 height 22
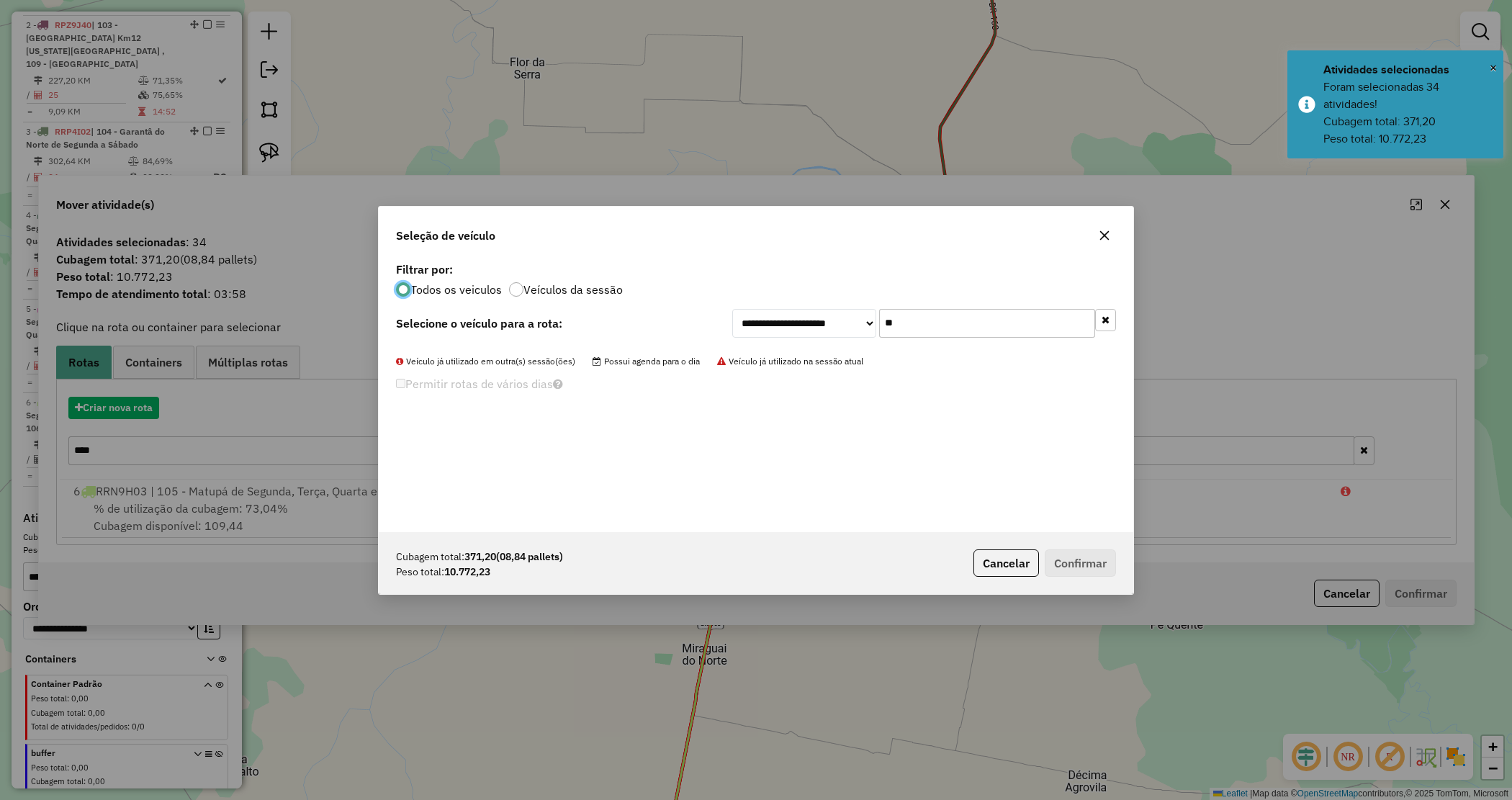
scroll to position [7, 5]
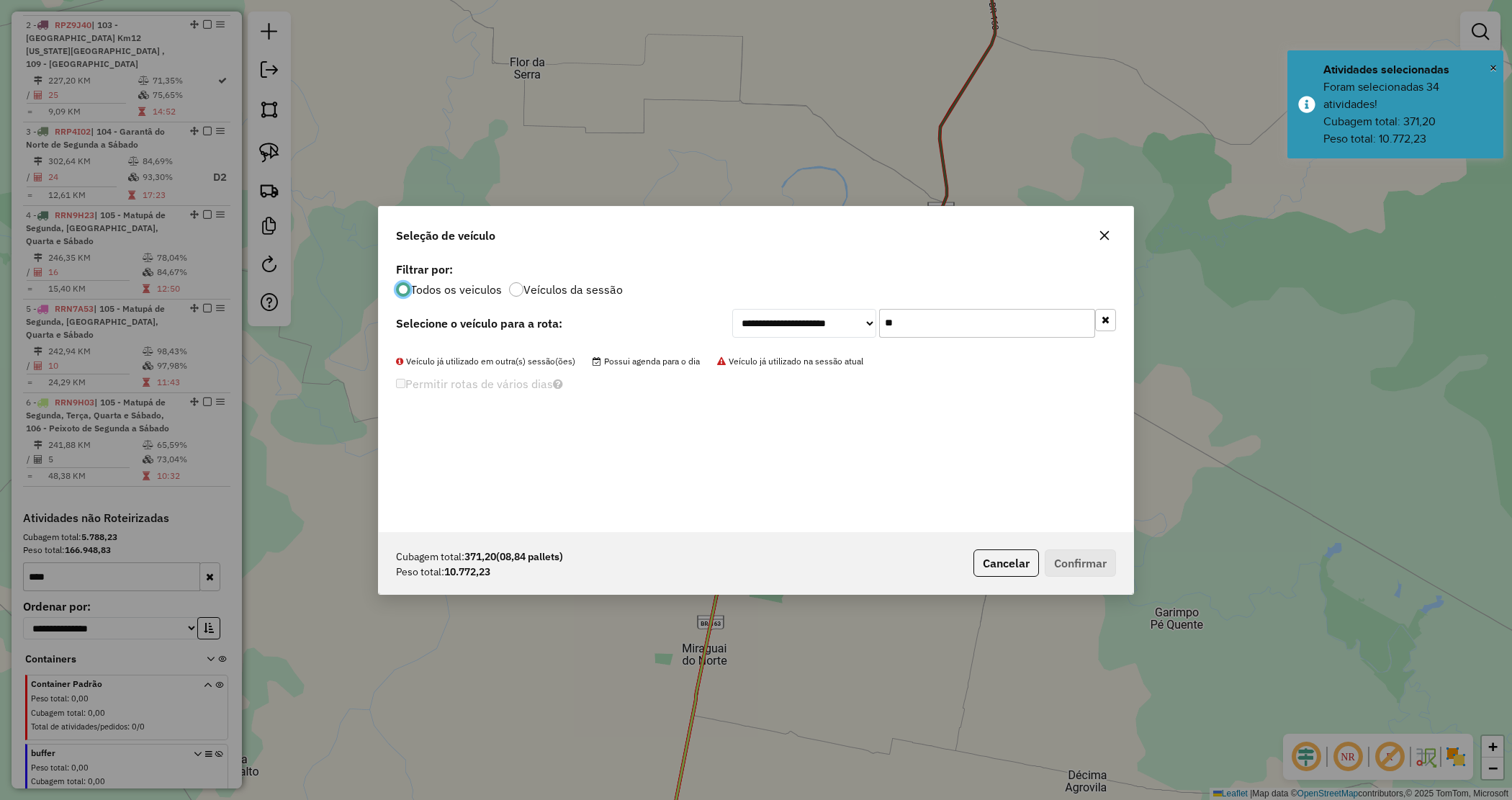
click at [928, 351] on div at bounding box center [756, 348] width 737 height 12
drag, startPoint x: 914, startPoint y: 317, endPoint x: 858, endPoint y: 307, distance: 56.9
click at [859, 310] on div "**********" at bounding box center [924, 324] width 384 height 29
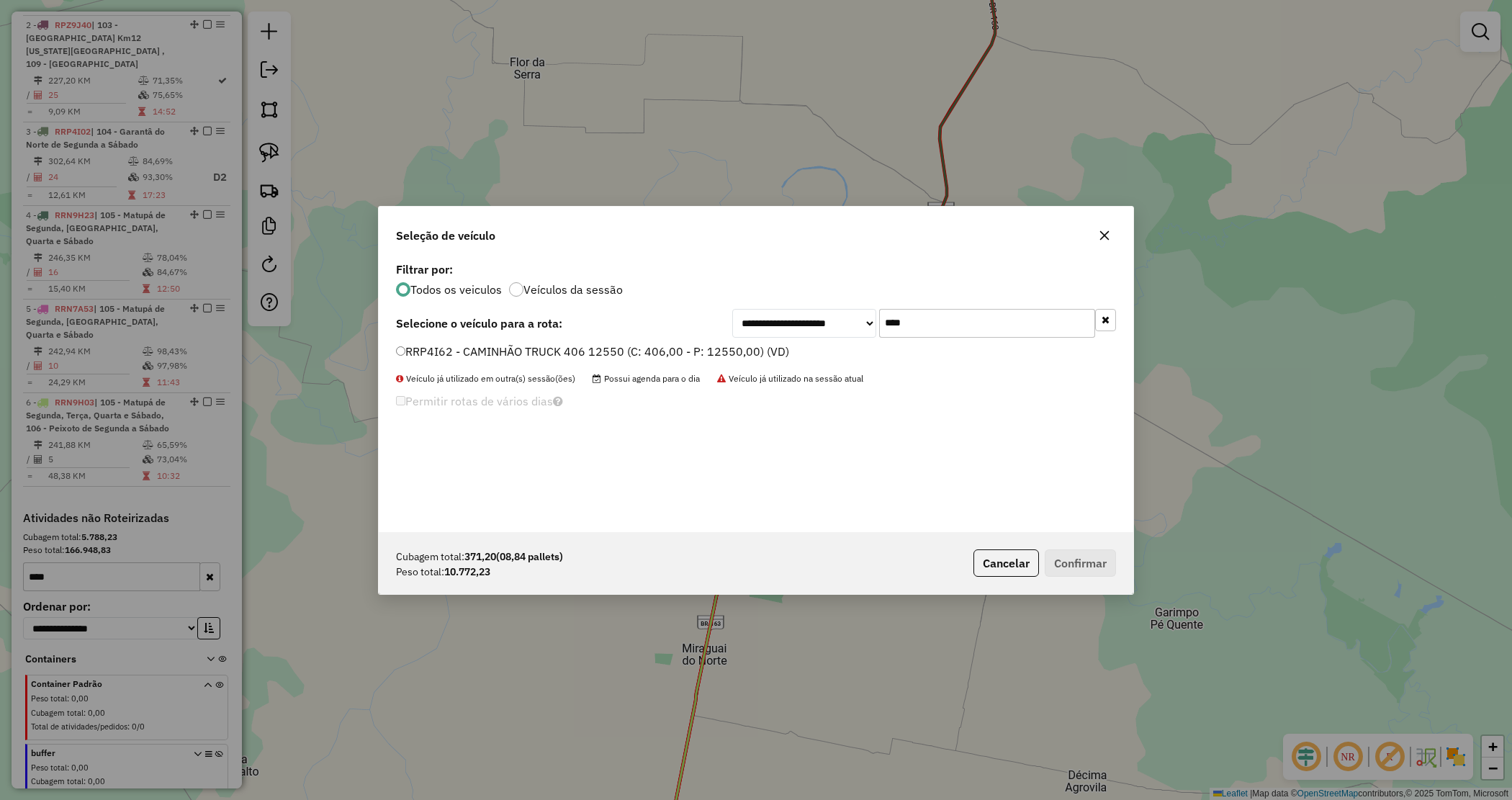
type input "****"
click at [750, 339] on div "**********" at bounding box center [756, 395] width 755 height 274
click at [744, 350] on label "RRP4I62 - CAMINHÃO TRUCK 406 12550 (C: 406,00 - P: 12550,00) (VD)" at bounding box center [592, 351] width 393 height 17
click at [1089, 559] on button "Confirmar" at bounding box center [1080, 563] width 71 height 27
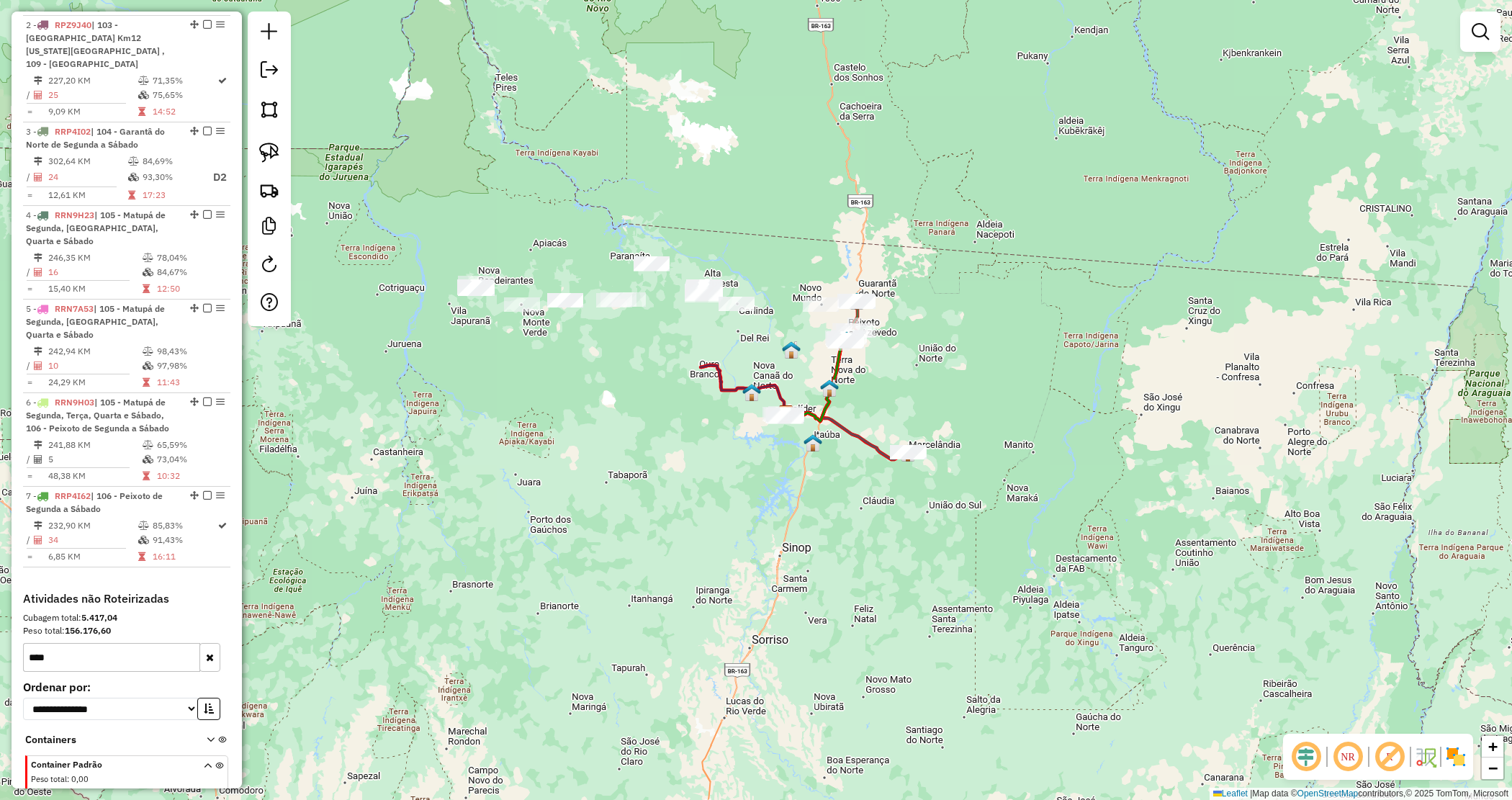
drag, startPoint x: 910, startPoint y: 306, endPoint x: 897, endPoint y: 297, distance: 15.8
click at [911, 306] on div "Janela de atendimento Grade de atendimento Capacidade Transportadoras Veículos …" at bounding box center [756, 400] width 1512 height 800
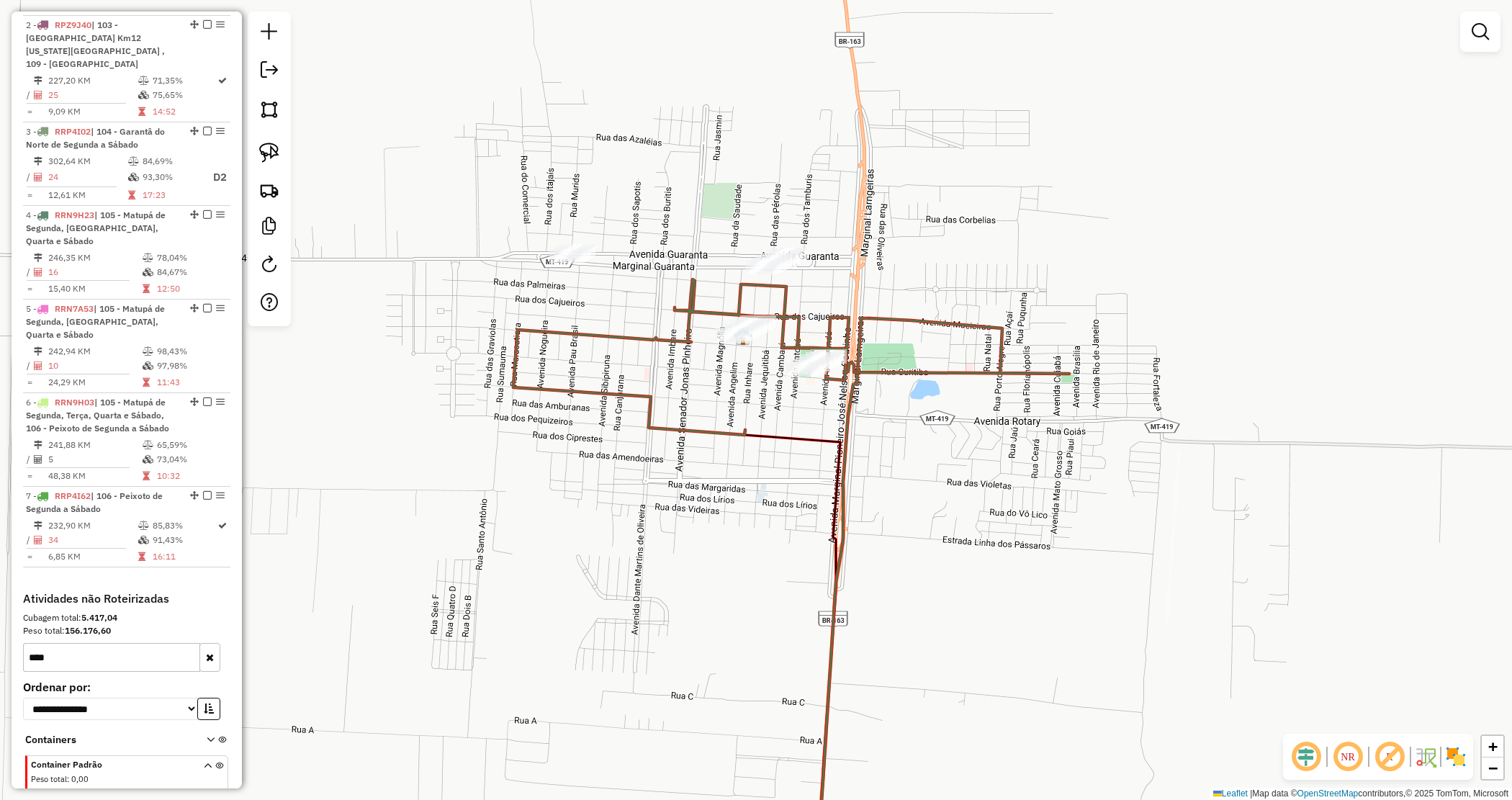
click at [772, 387] on div "Janela de atendimento Grade de atendimento Capacidade Transportadoras Veículos …" at bounding box center [756, 400] width 1512 height 800
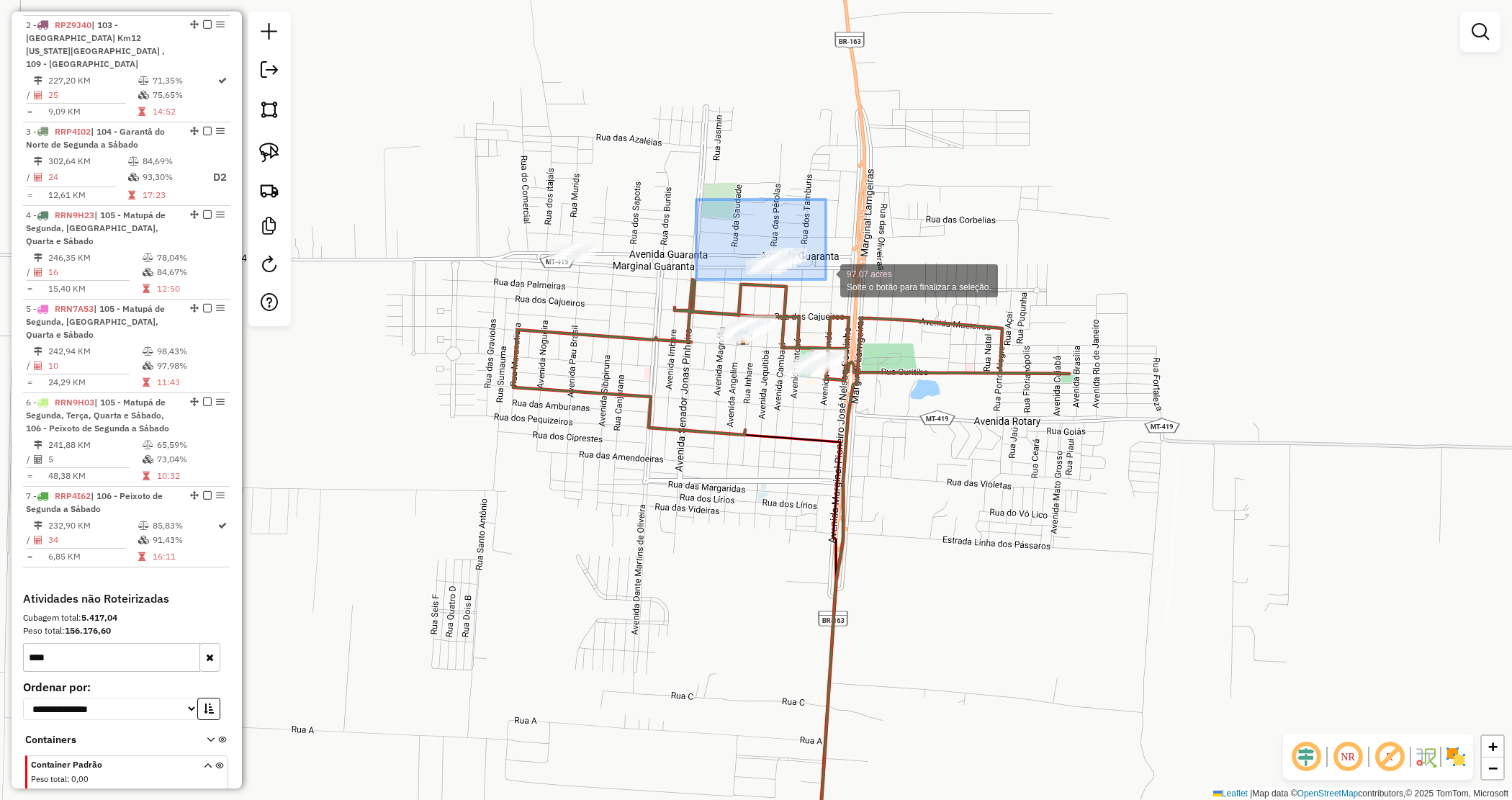
drag, startPoint x: 696, startPoint y: 200, endPoint x: 838, endPoint y: 286, distance: 166.0
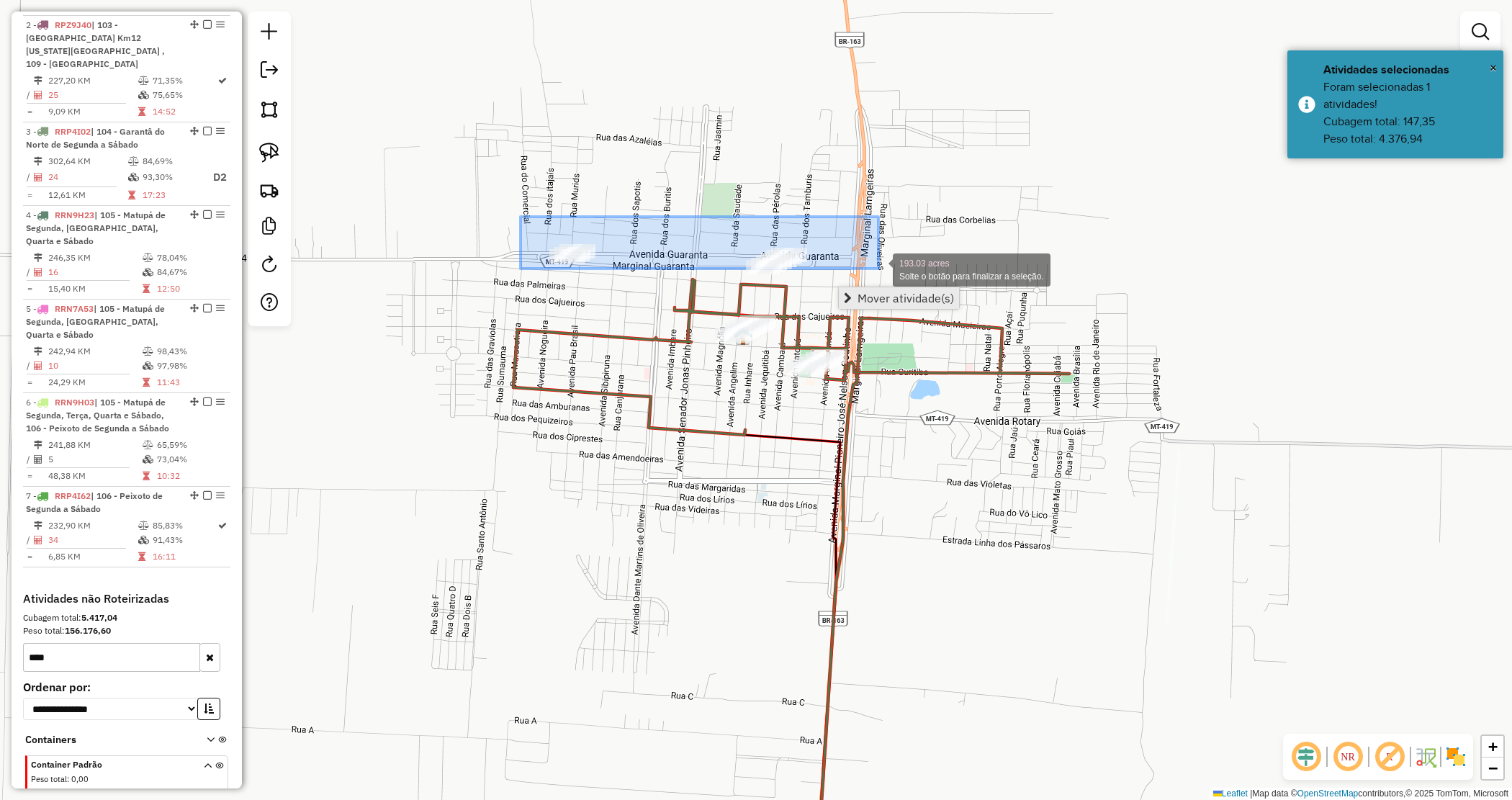
drag, startPoint x: 521, startPoint y: 217, endPoint x: 876, endPoint y: 288, distance: 362.0
click at [875, 289] on hb-router-mapa "Mover atividade(s) Informações da Sessão 979299 - 14/08/2025 Criação: 13/08/202…" at bounding box center [756, 400] width 1512 height 800
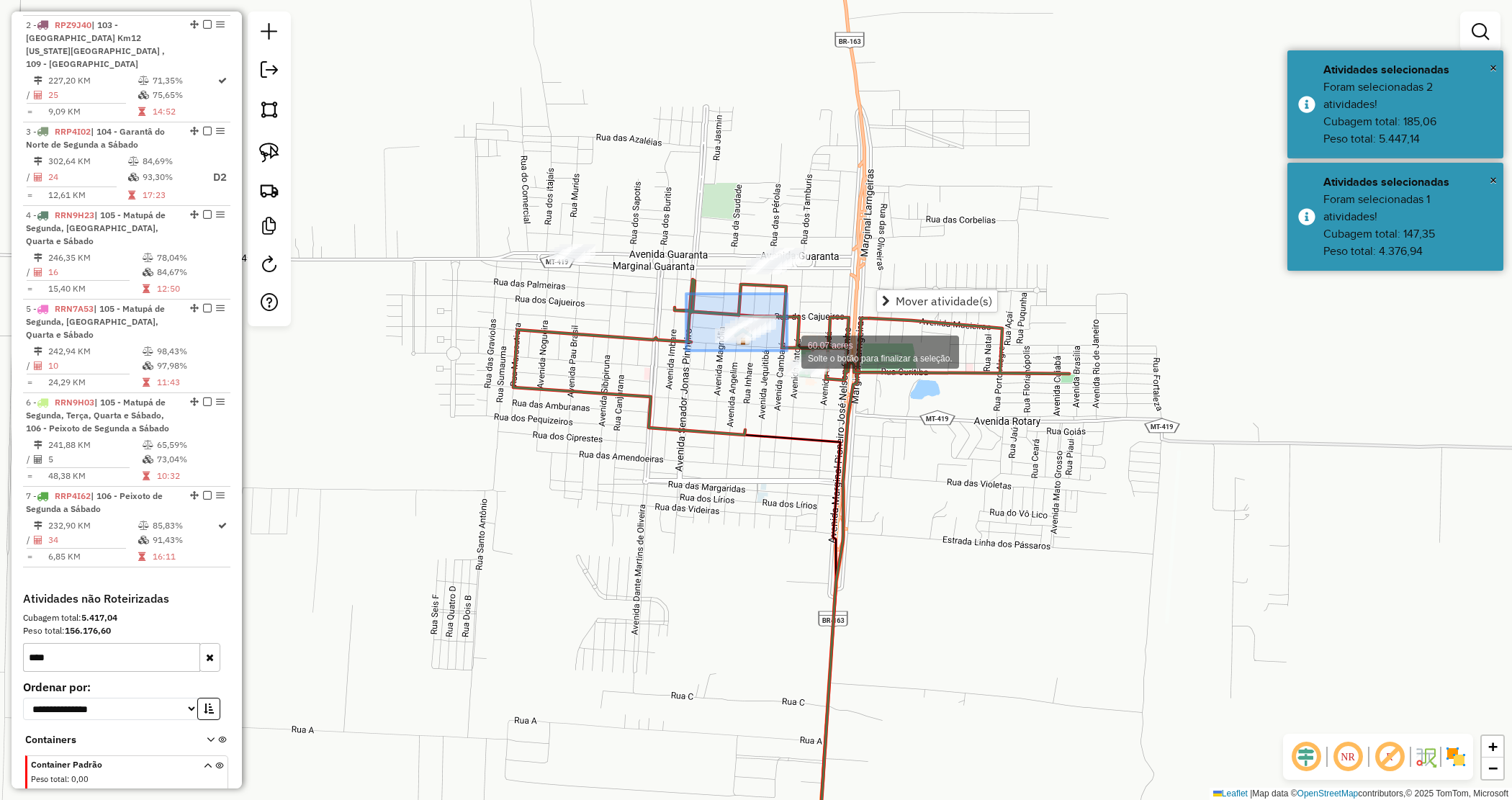
drag, startPoint x: 686, startPoint y: 294, endPoint x: 787, endPoint y: 351, distance: 116.0
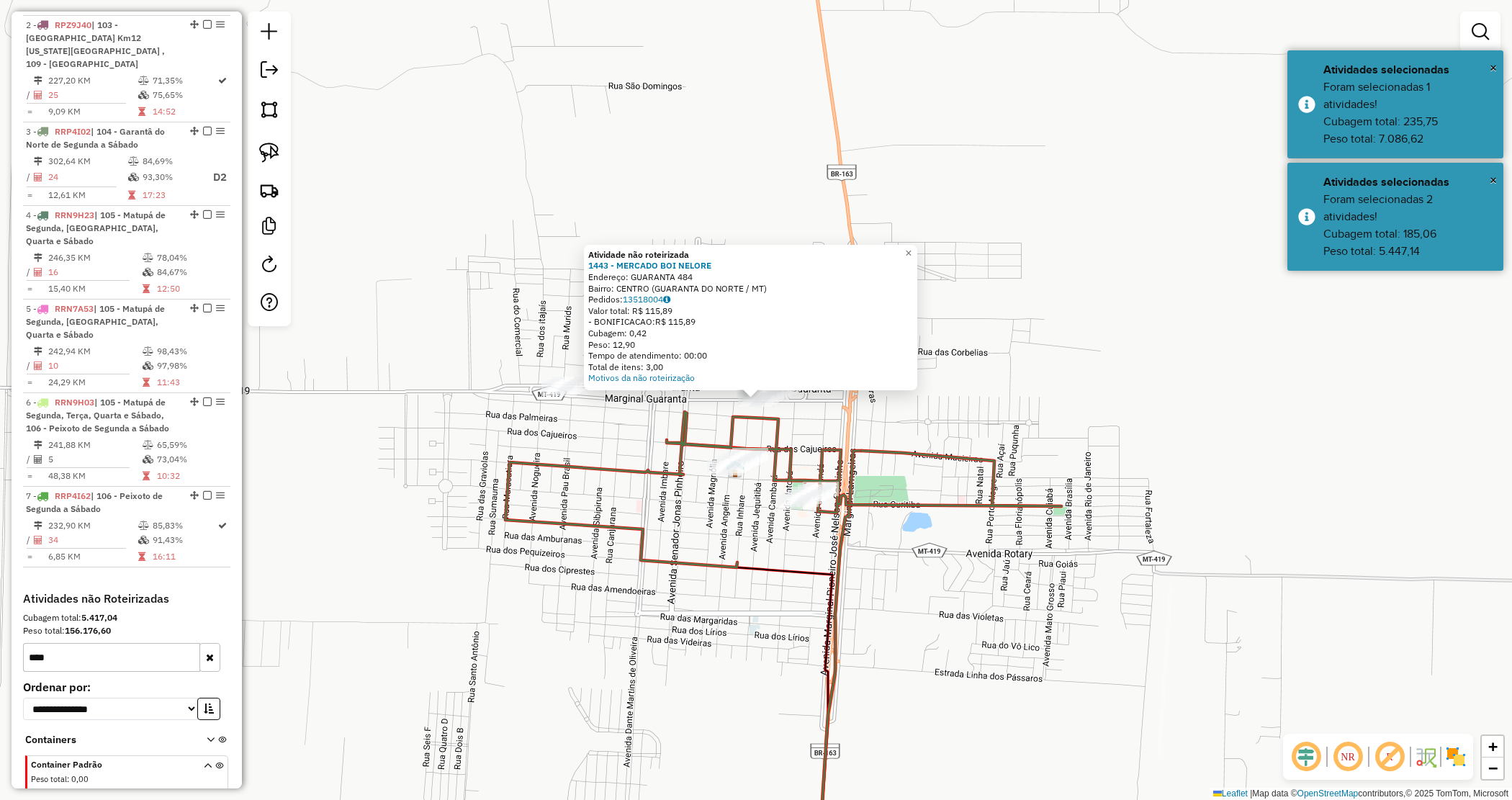
click at [740, 538] on div "Atividade não roteirizada 1443 - MERCADO BOI NELORE Endereço: GUARANTA 484 Bair…" at bounding box center [756, 400] width 1512 height 800
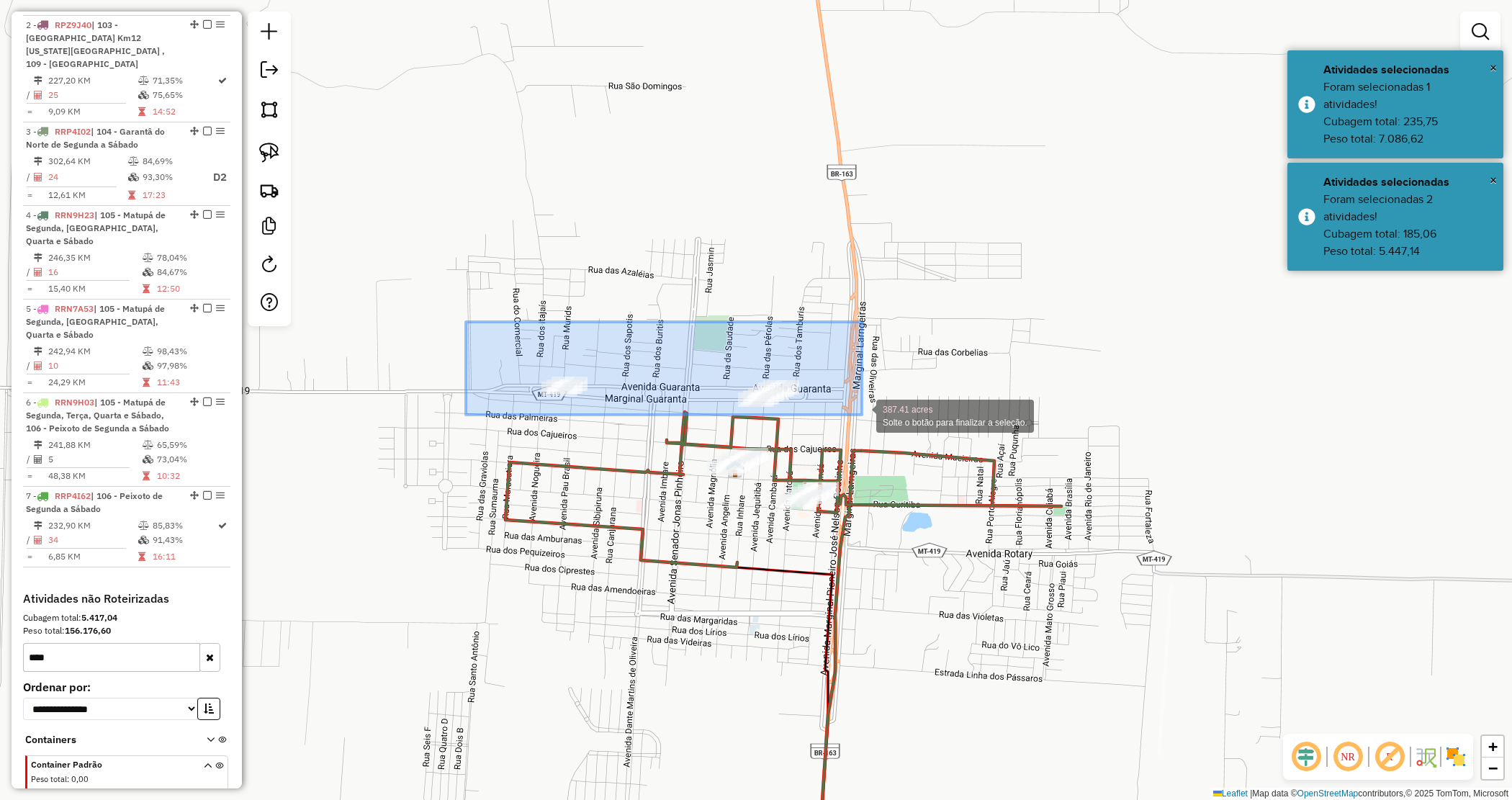
drag, startPoint x: 466, startPoint y: 322, endPoint x: 862, endPoint y: 415, distance: 406.8
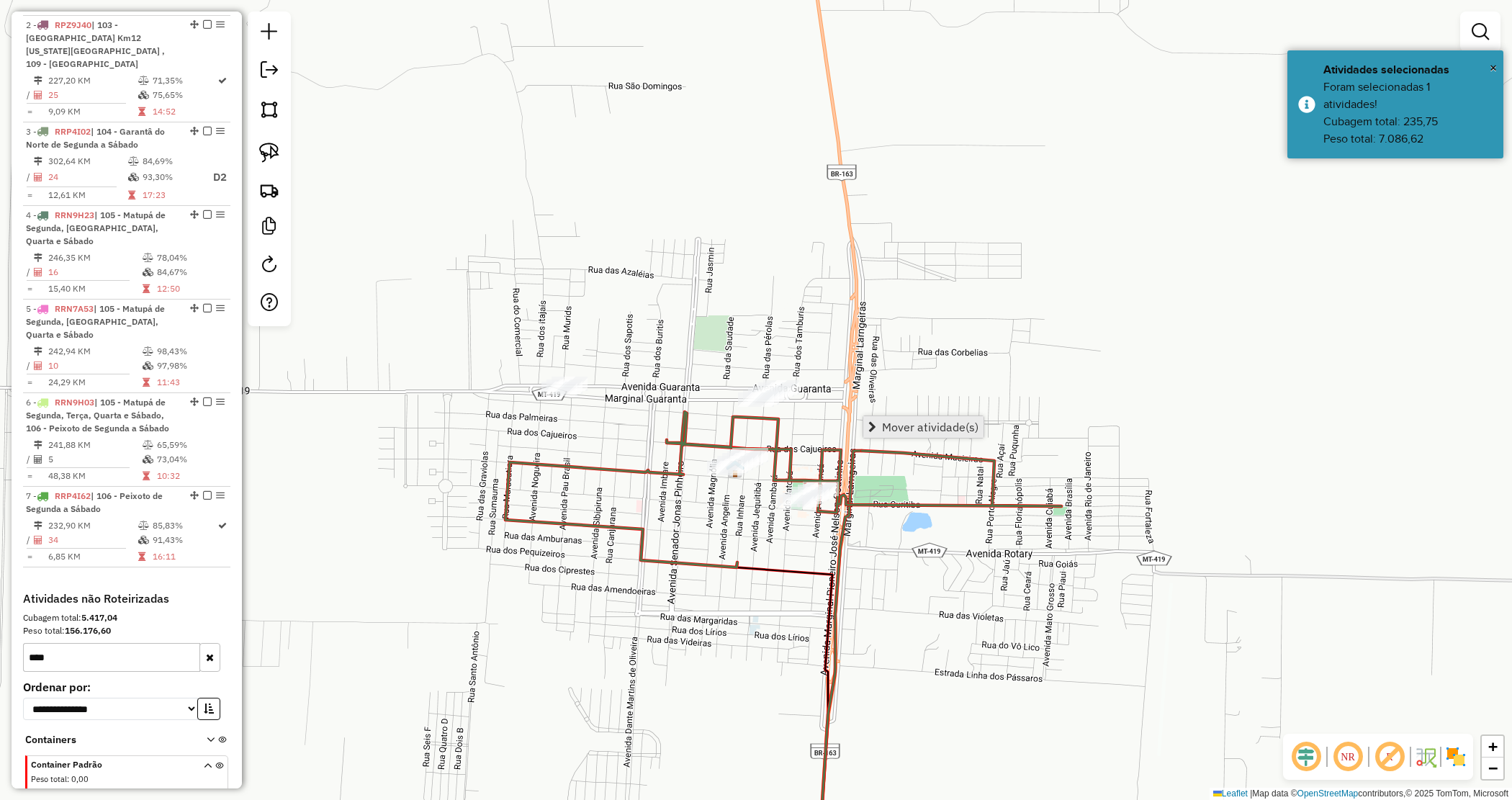
click at [895, 437] on link "Mover atividade(s)" at bounding box center [923, 427] width 120 height 22
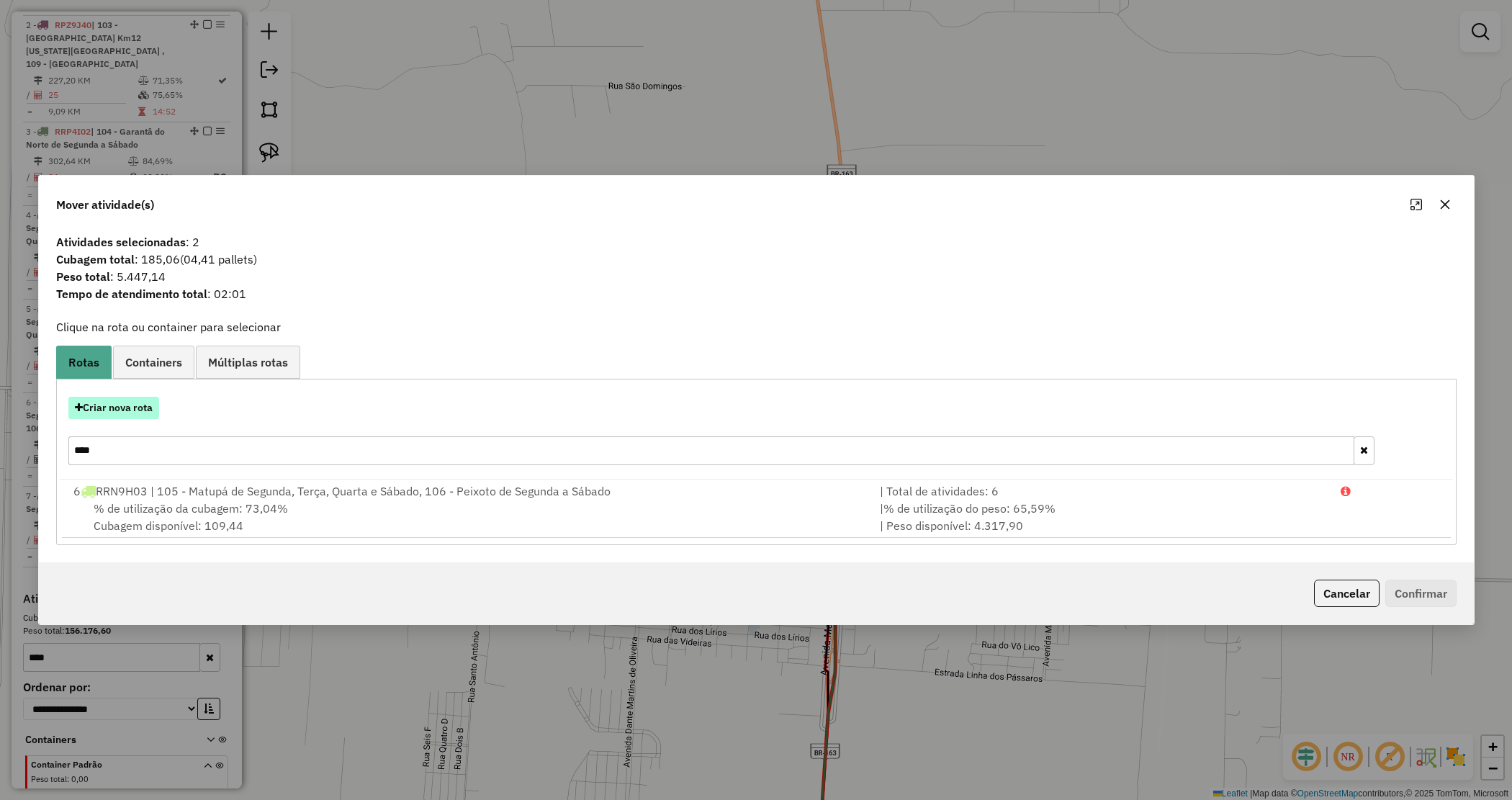
click at [142, 401] on button "Criar nova rota" at bounding box center [113, 408] width 90 height 22
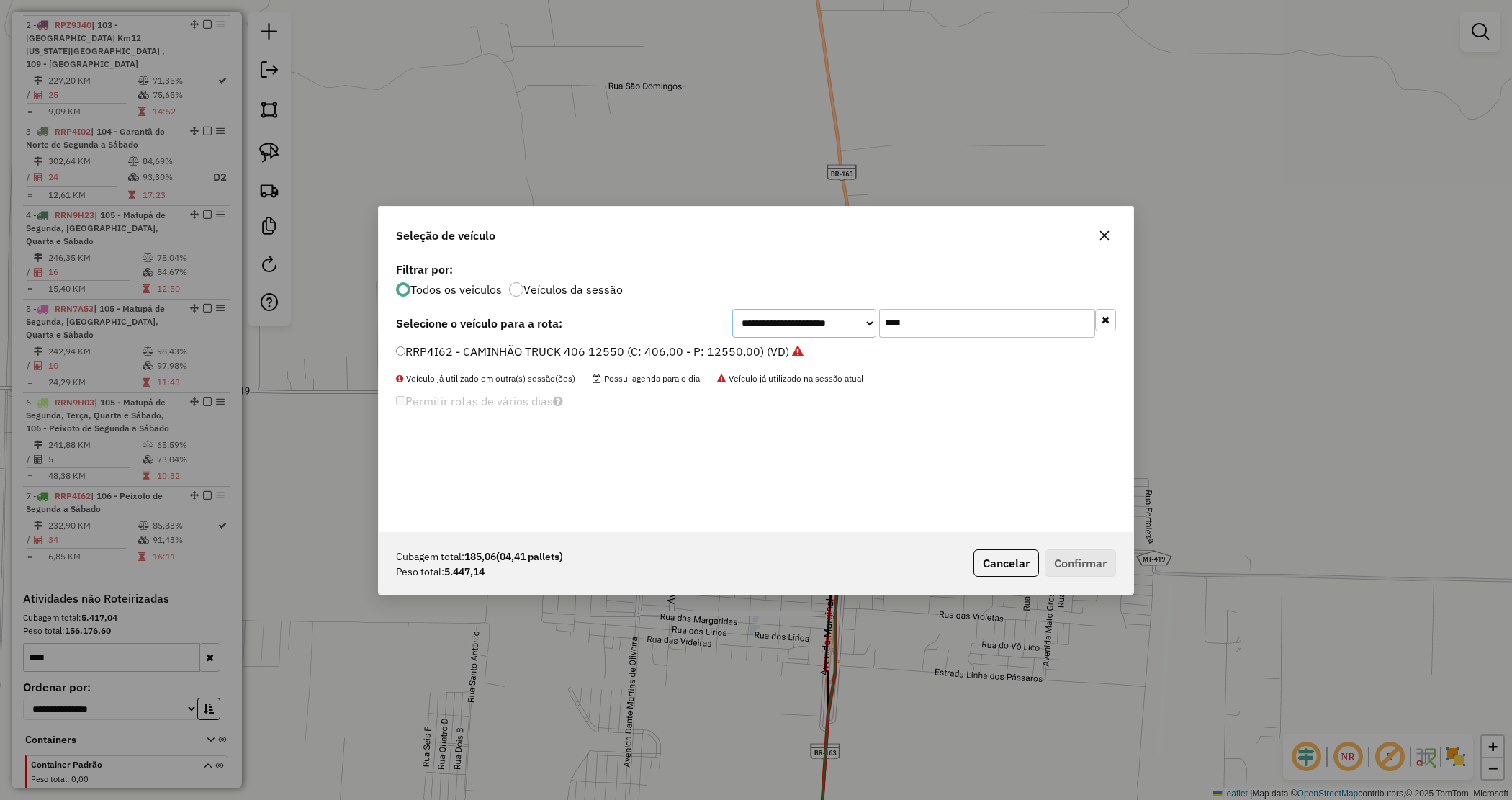
click at [804, 340] on div "**********" at bounding box center [756, 395] width 755 height 274
click at [948, 317] on input "****" at bounding box center [987, 324] width 216 height 29
drag, startPoint x: 958, startPoint y: 317, endPoint x: 751, endPoint y: 333, distance: 207.6
click at [751, 333] on div "**********" at bounding box center [924, 324] width 384 height 29
type input "****"
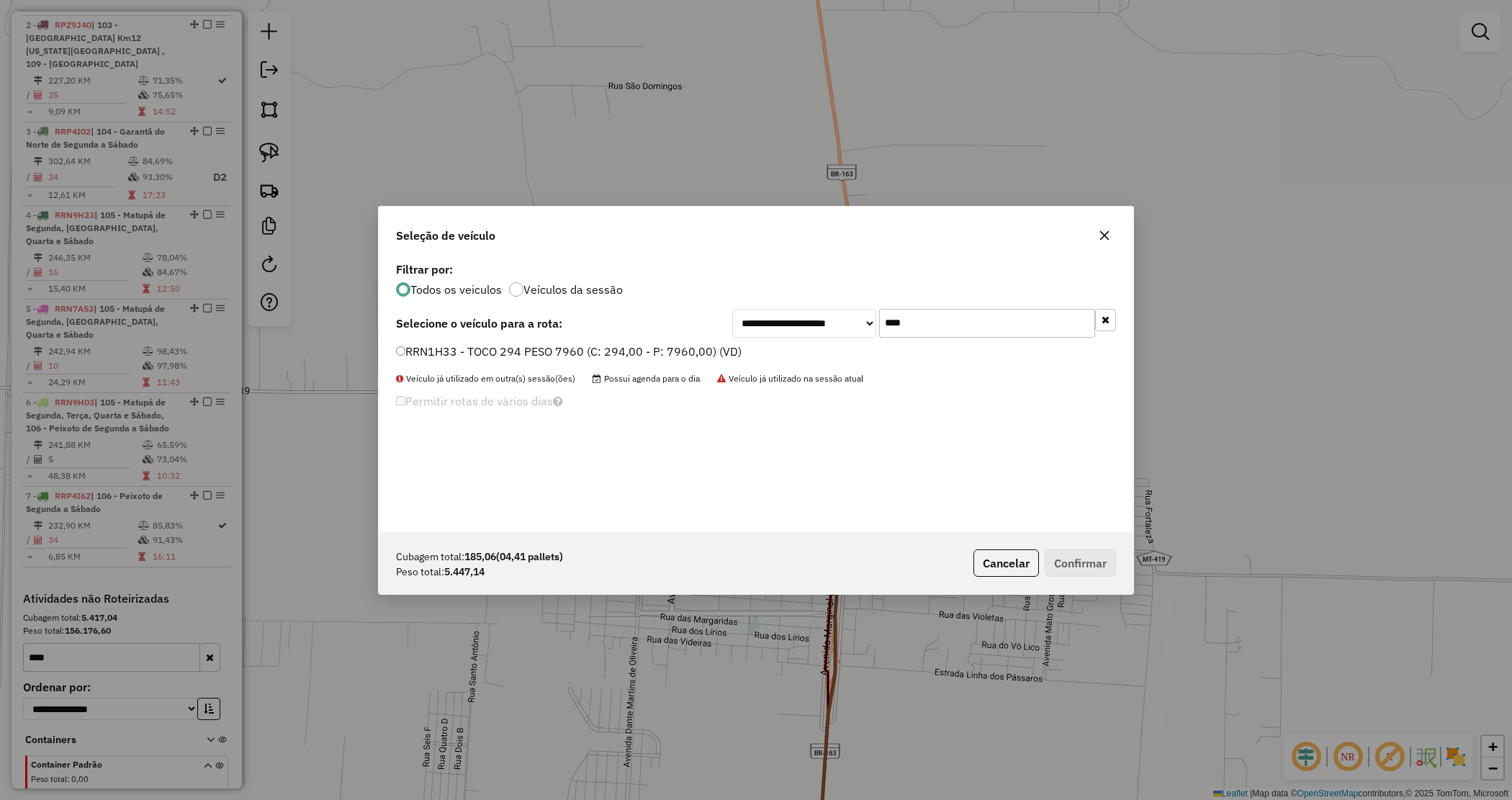
click at [515, 350] on label "RRN1H33 - TOCO 294 PESO 7960 (C: 294,00 - P: 7960,00) (VD)" at bounding box center [568, 351] width 346 height 17
click at [1085, 555] on button "Confirmar" at bounding box center [1080, 563] width 71 height 27
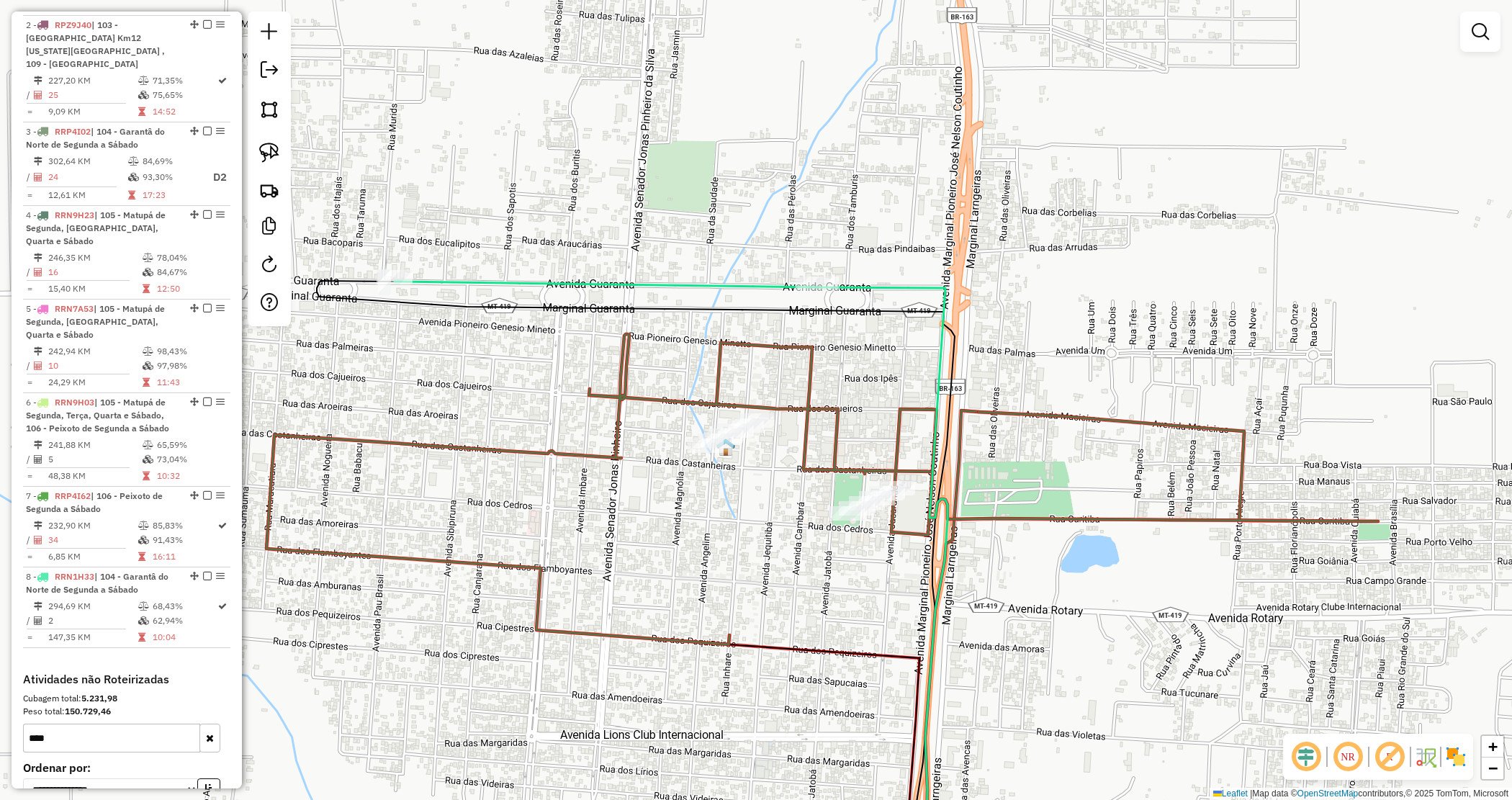
drag, startPoint x: 760, startPoint y: 494, endPoint x: 746, endPoint y: 370, distance: 124.8
click at [756, 383] on div "Janela de atendimento Grade de atendimento Capacidade Transportadoras Veículos …" at bounding box center [756, 400] width 1512 height 800
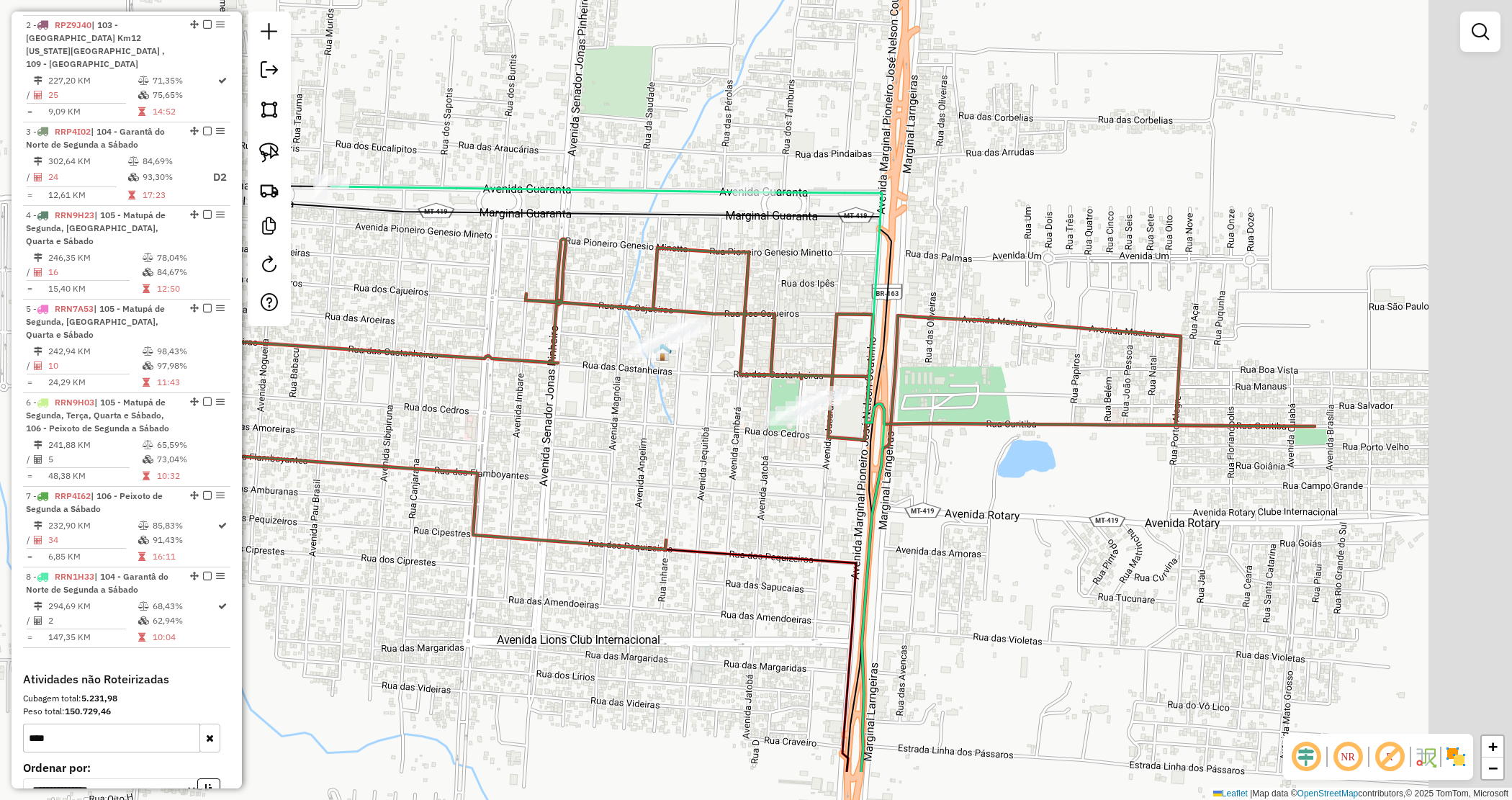
drag, startPoint x: 746, startPoint y: 469, endPoint x: 695, endPoint y: 370, distance: 111.4
click at [703, 397] on div "Janela de atendimento Grade de atendimento Capacidade Transportadoras Veículos …" at bounding box center [756, 400] width 1512 height 800
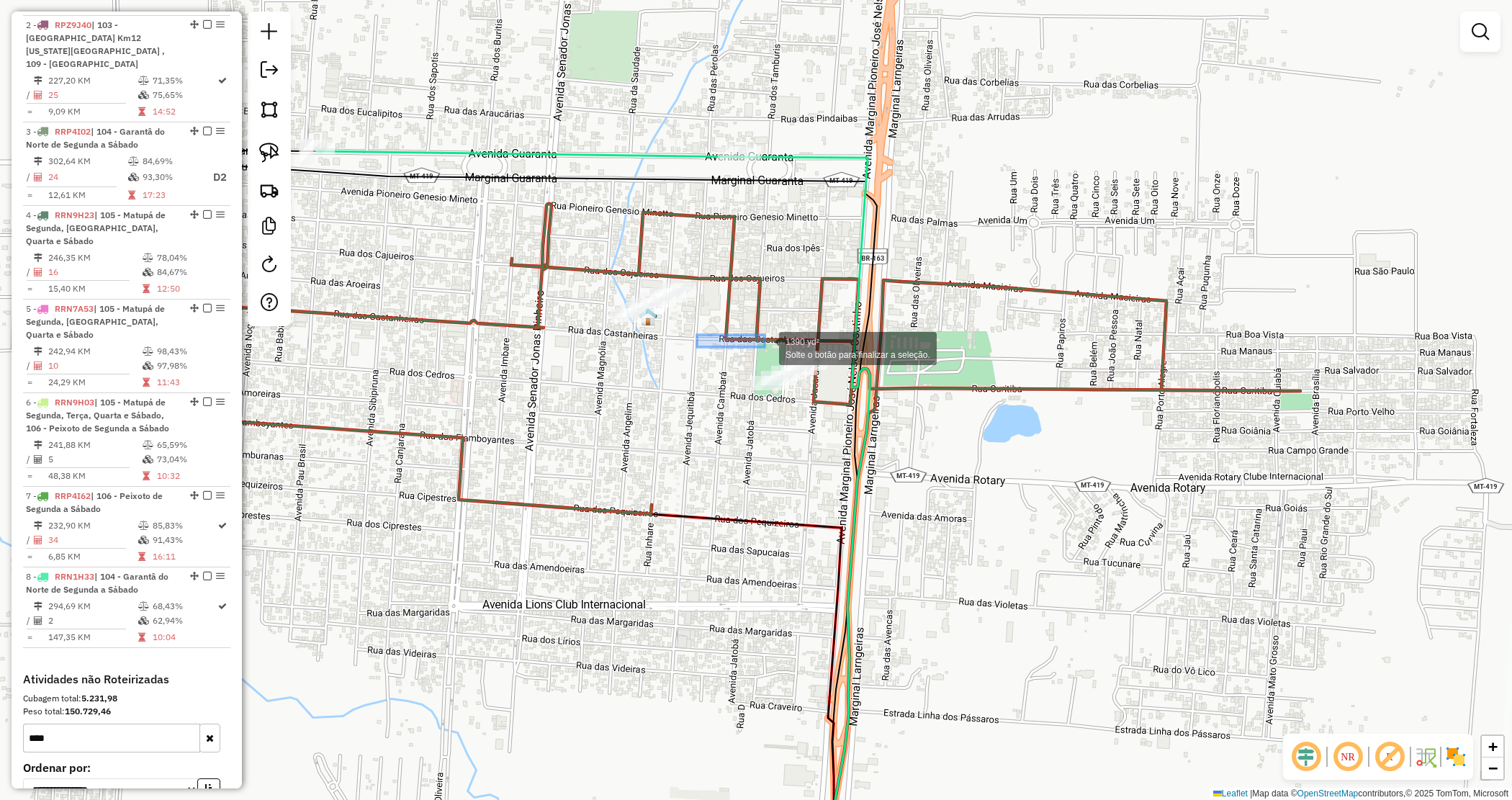
drag, startPoint x: 697, startPoint y: 335, endPoint x: 1054, endPoint y: 442, distance: 372.7
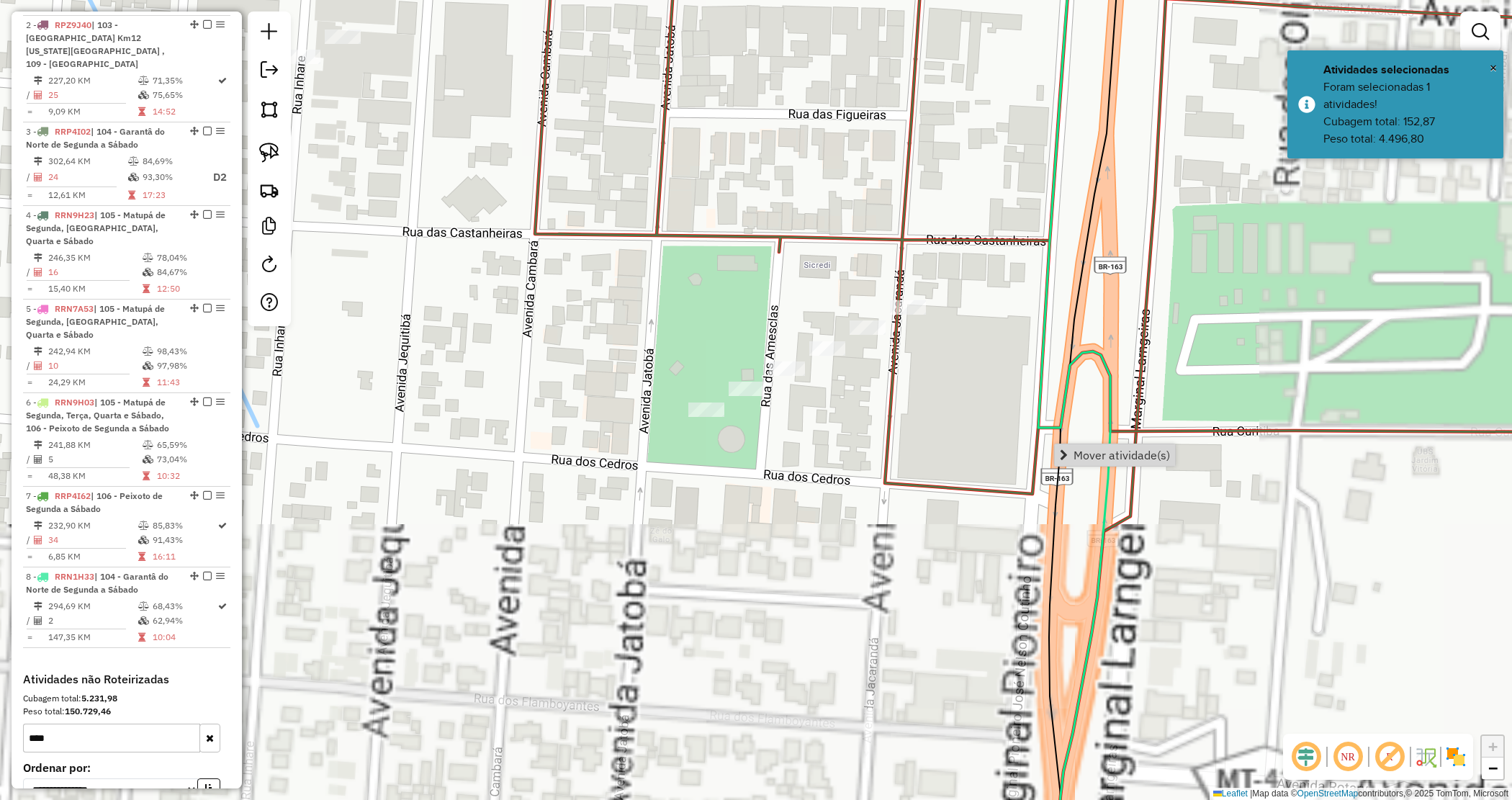
click at [772, 464] on div "Janela de atendimento Grade de atendimento Capacidade Transportadoras Veículos …" at bounding box center [756, 400] width 1512 height 800
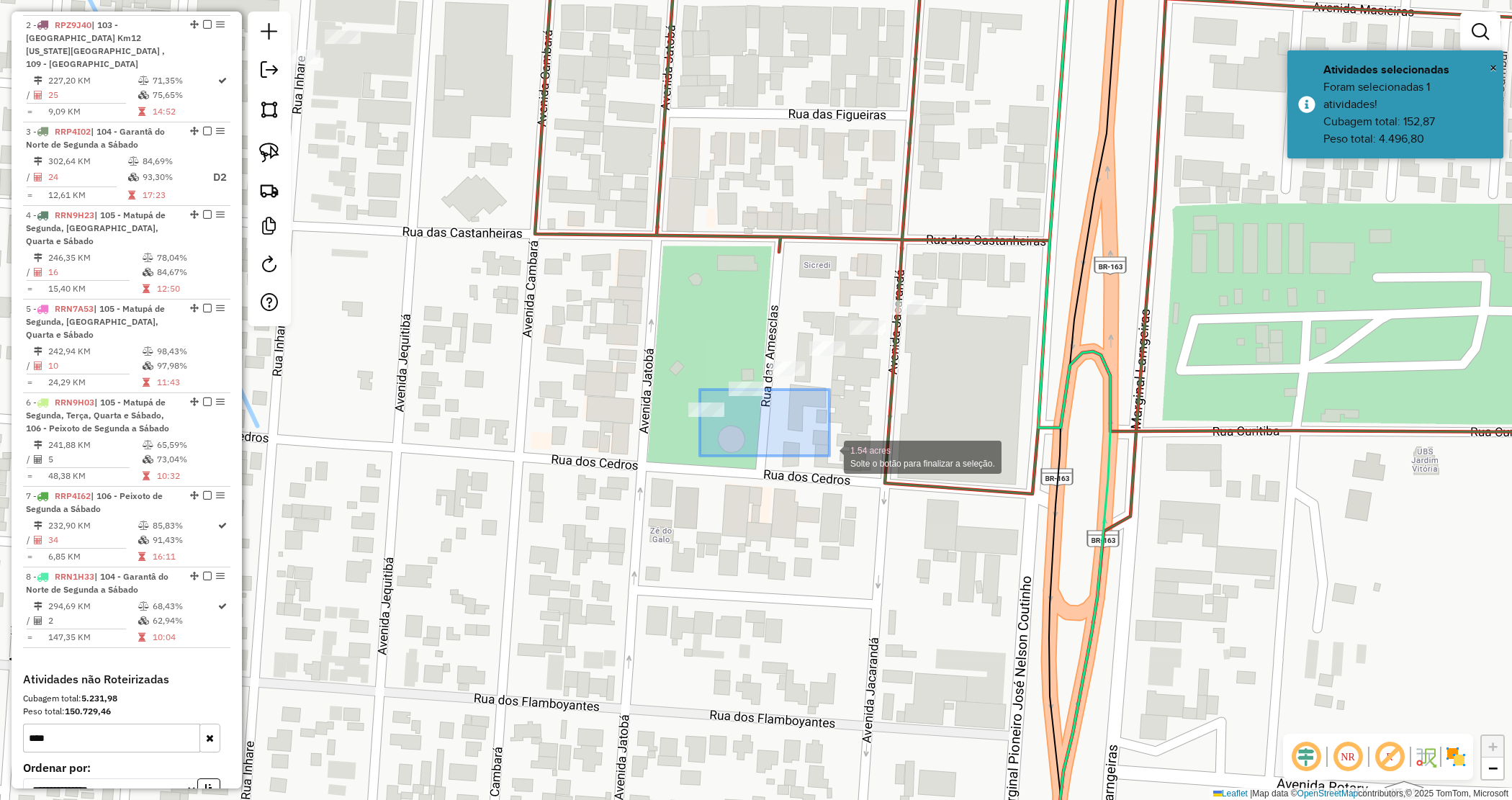
drag, startPoint x: 836, startPoint y: 460, endPoint x: 703, endPoint y: 384, distance: 153.2
click at [811, 450] on div "1.54 acres Solte o botão para finalizar a seleção. Janela de atendimento Grade …" at bounding box center [756, 400] width 1512 height 800
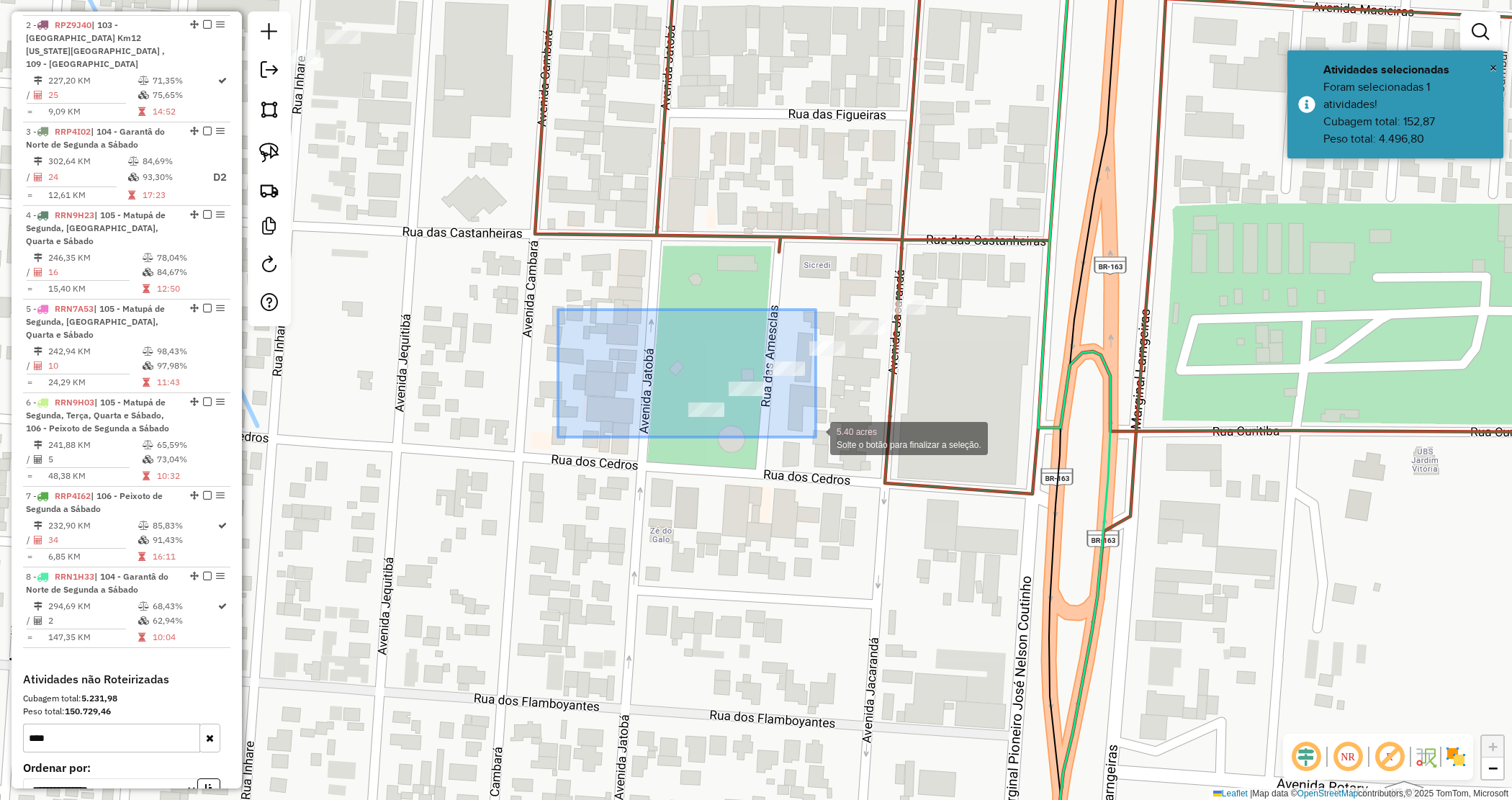
drag, startPoint x: 634, startPoint y: 347, endPoint x: 822, endPoint y: 439, distance: 209.3
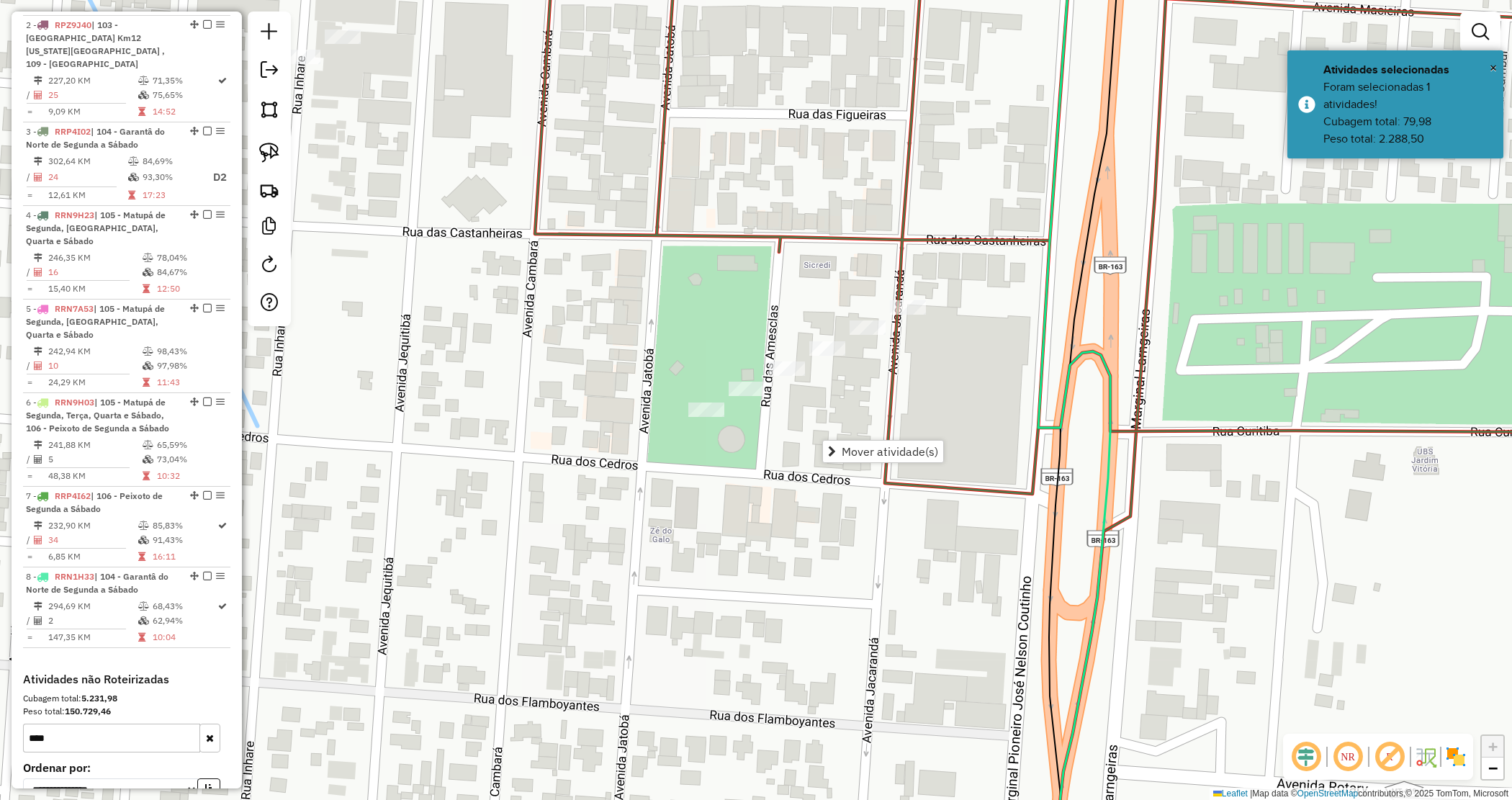
click at [857, 438] on div "Janela de atendimento Grade de atendimento Capacidade Transportadoras Veículos …" at bounding box center [756, 400] width 1512 height 800
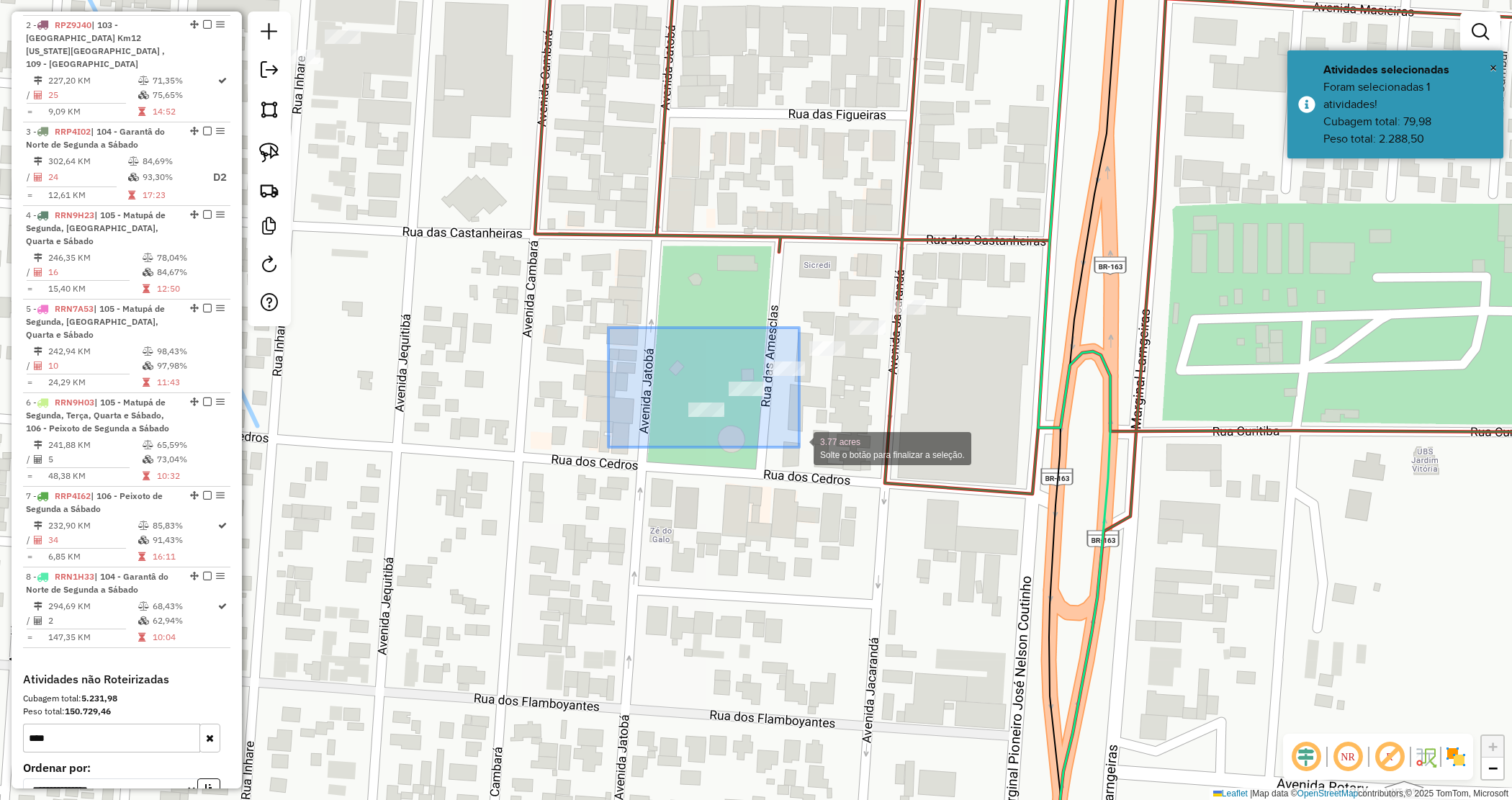
drag, startPoint x: 636, startPoint y: 353, endPoint x: 797, endPoint y: 447, distance: 186.4
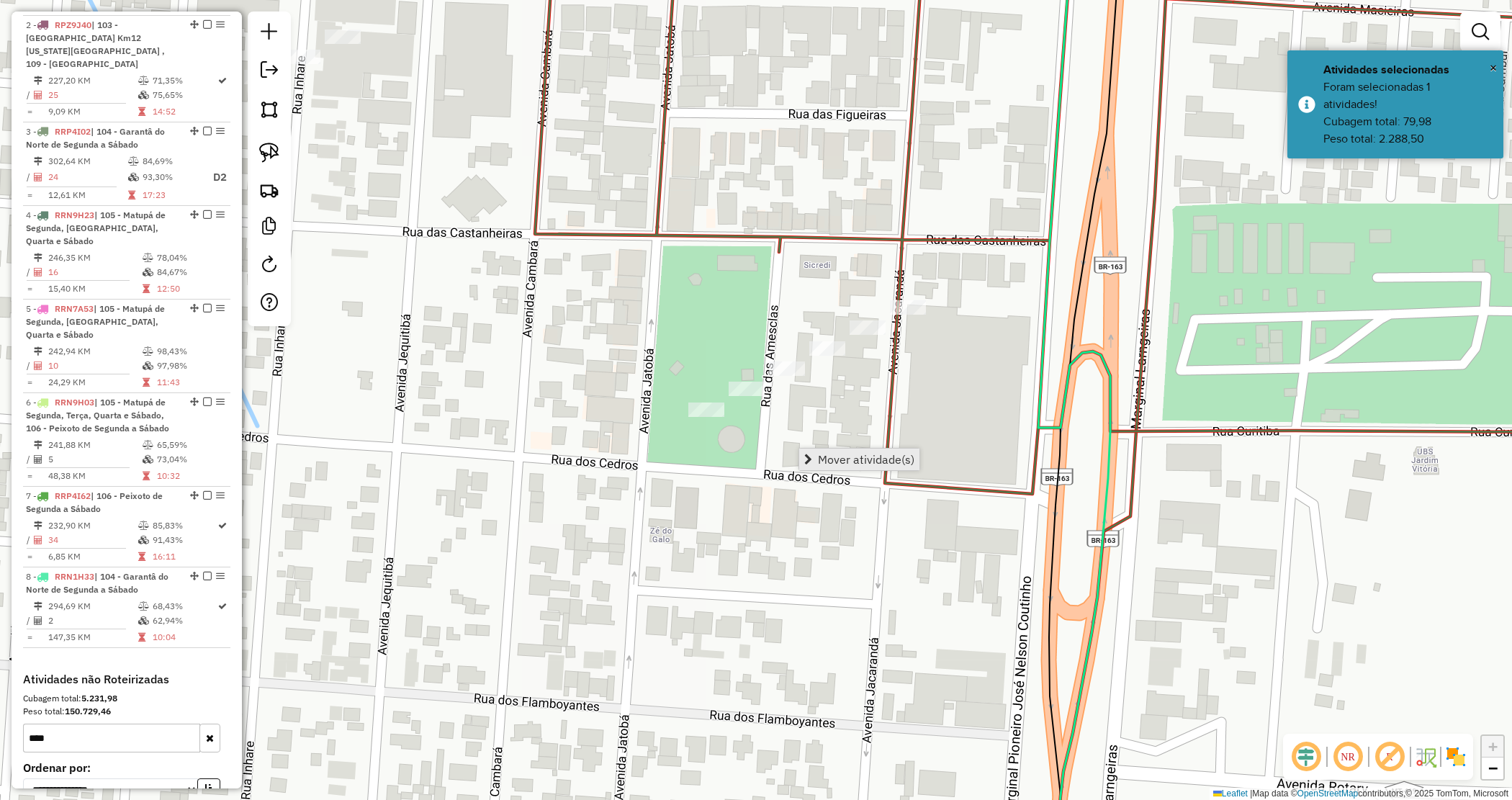
click at [808, 460] on span "Mover atividade(s)" at bounding box center [808, 459] width 8 height 12
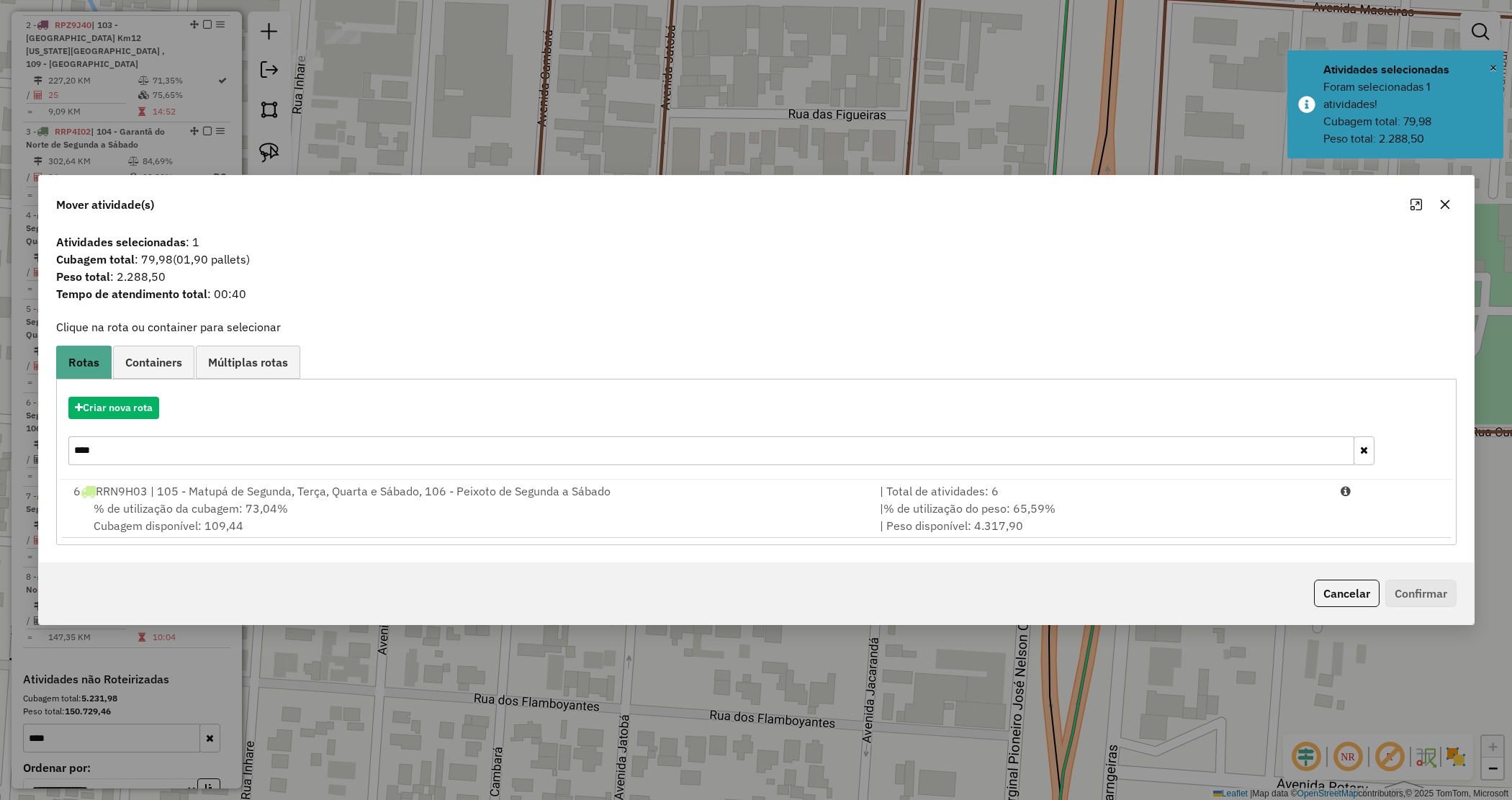
click at [1361, 449] on icon "button" at bounding box center [1364, 450] width 8 height 10
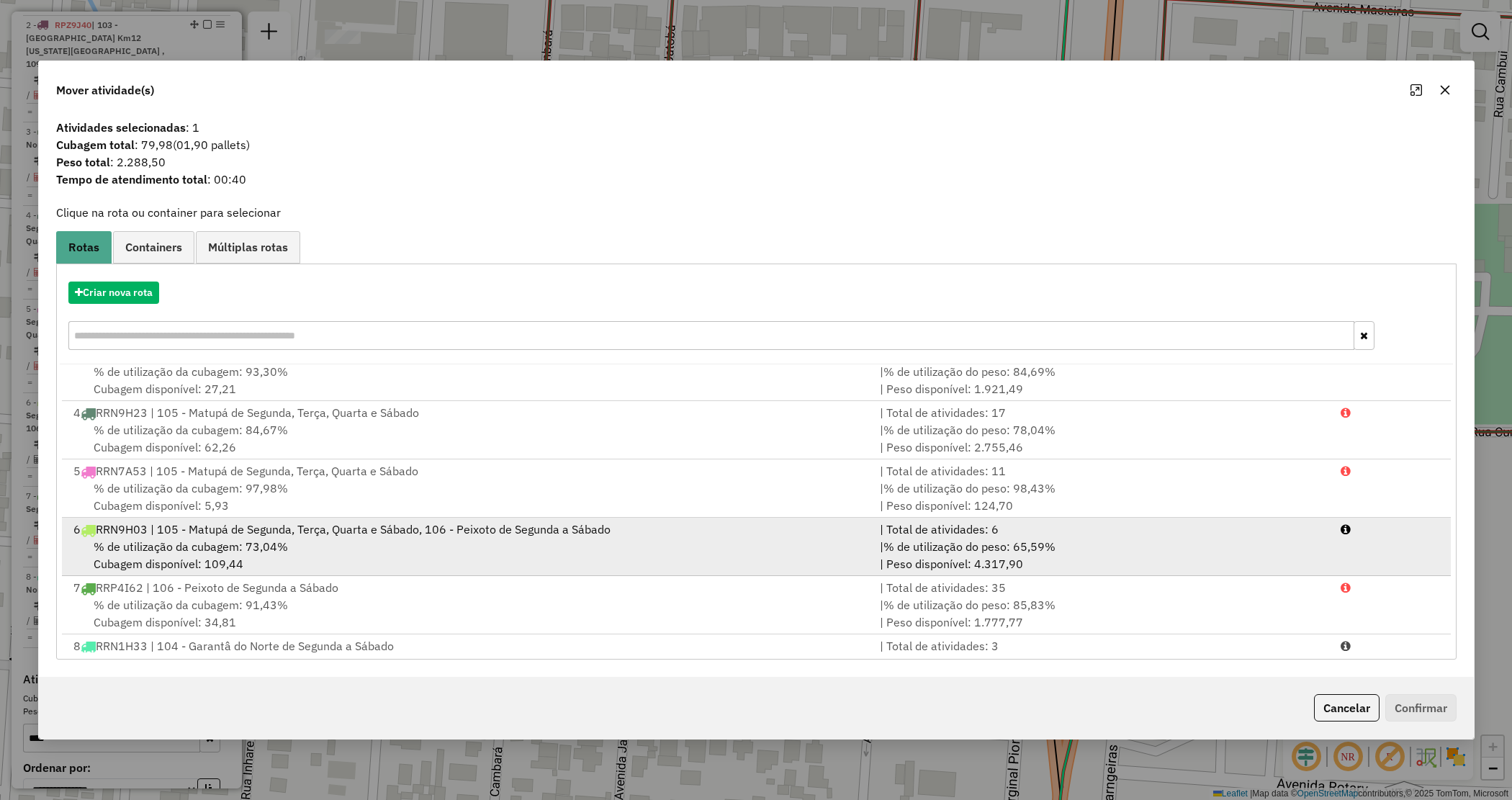
scroll to position [180, 0]
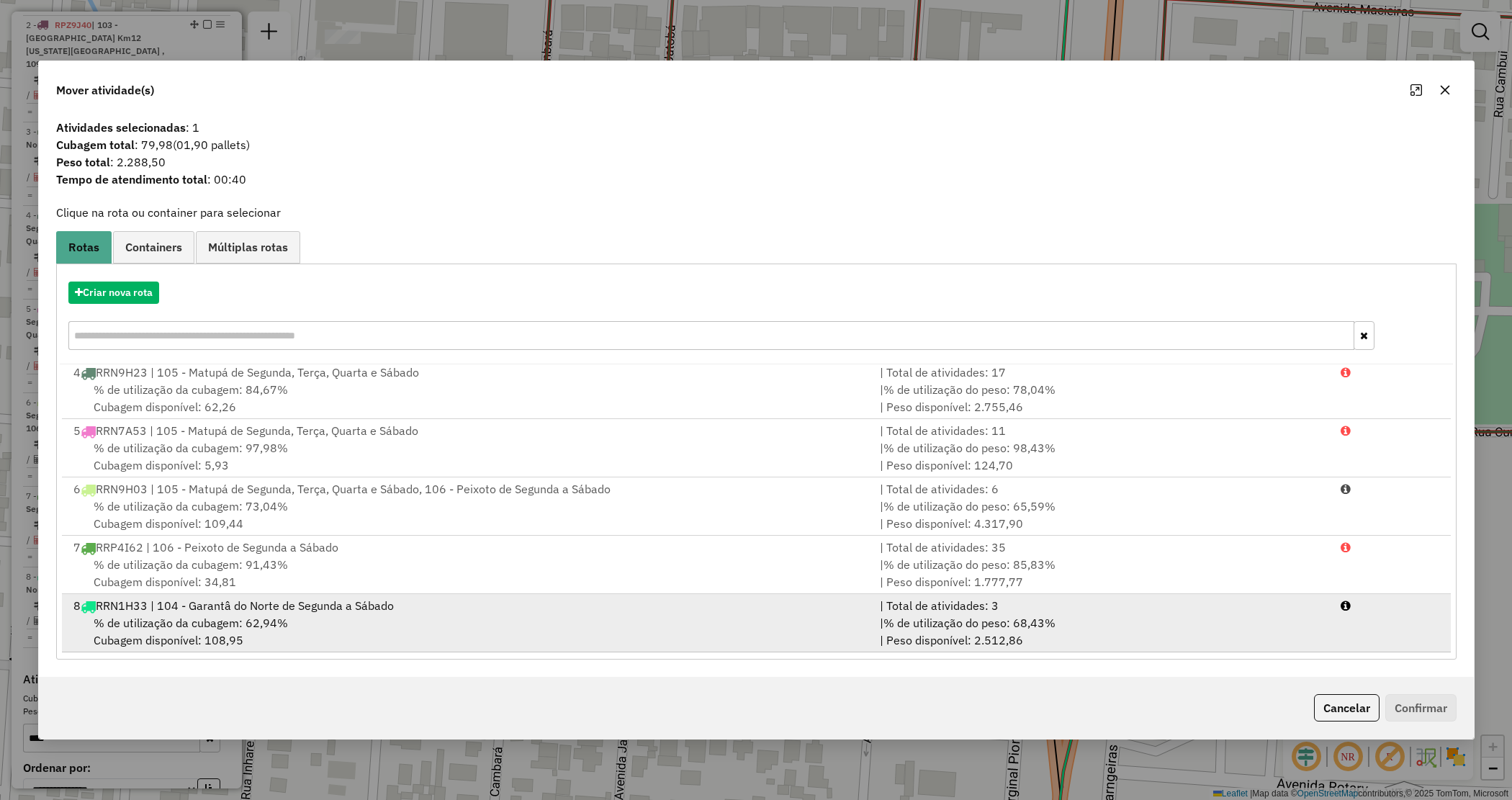
drag, startPoint x: 1160, startPoint y: 603, endPoint x: 1367, endPoint y: 648, distance: 211.8
click at [1161, 603] on div "| Total de atividades: 3" at bounding box center [1101, 605] width 461 height 17
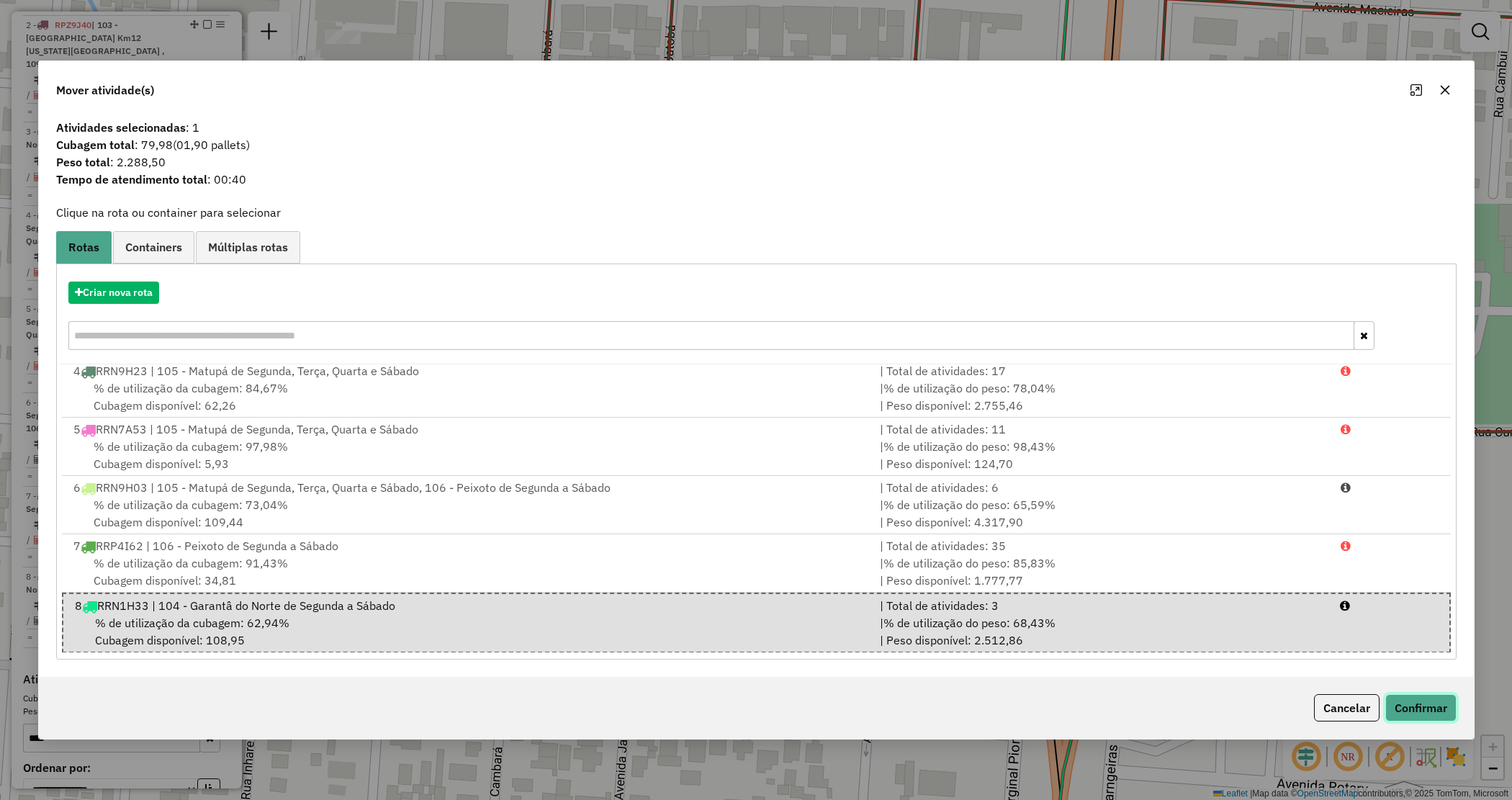
click at [1416, 703] on button "Confirmar" at bounding box center [1422, 708] width 71 height 27
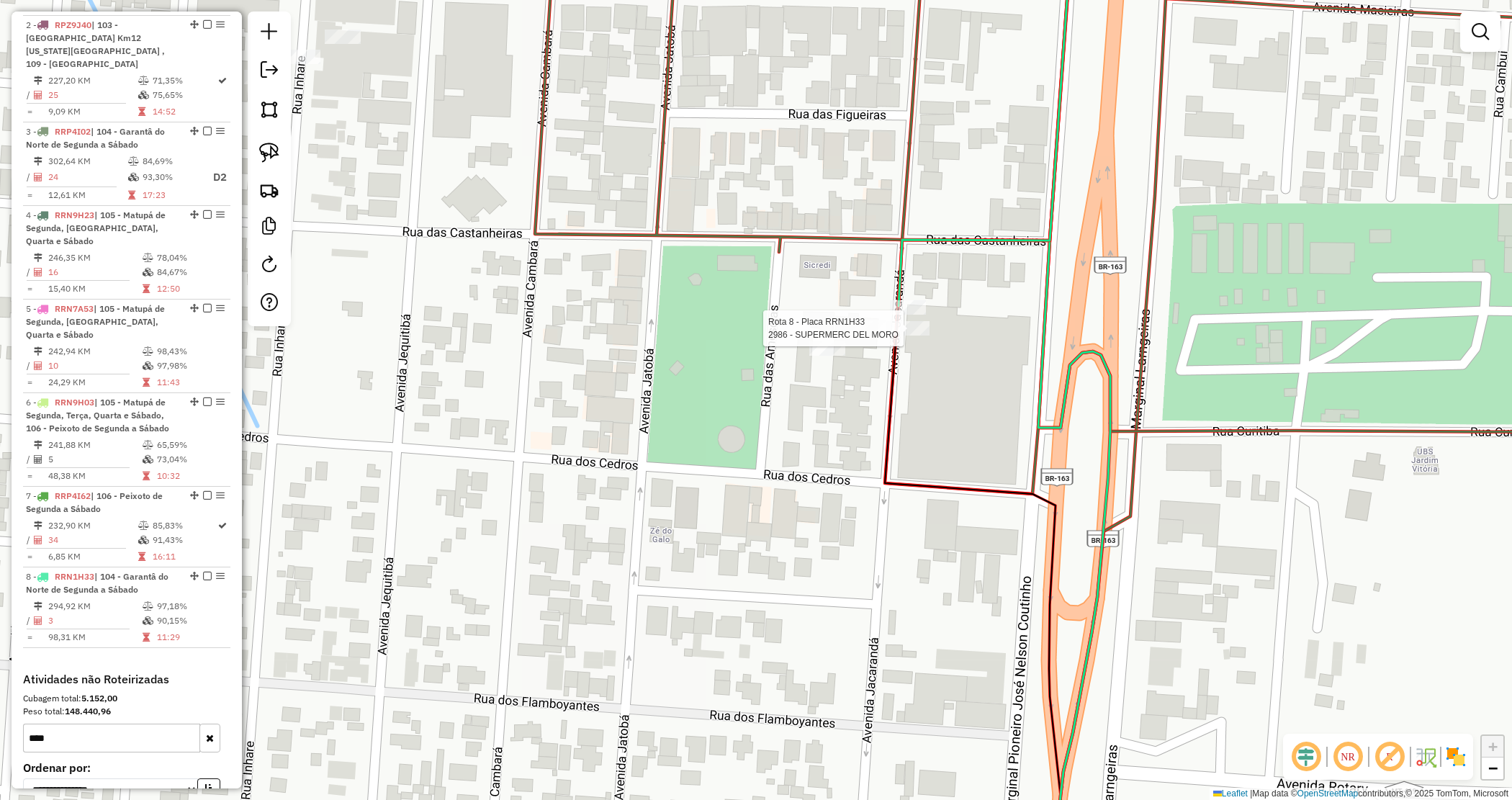
select select "*********"
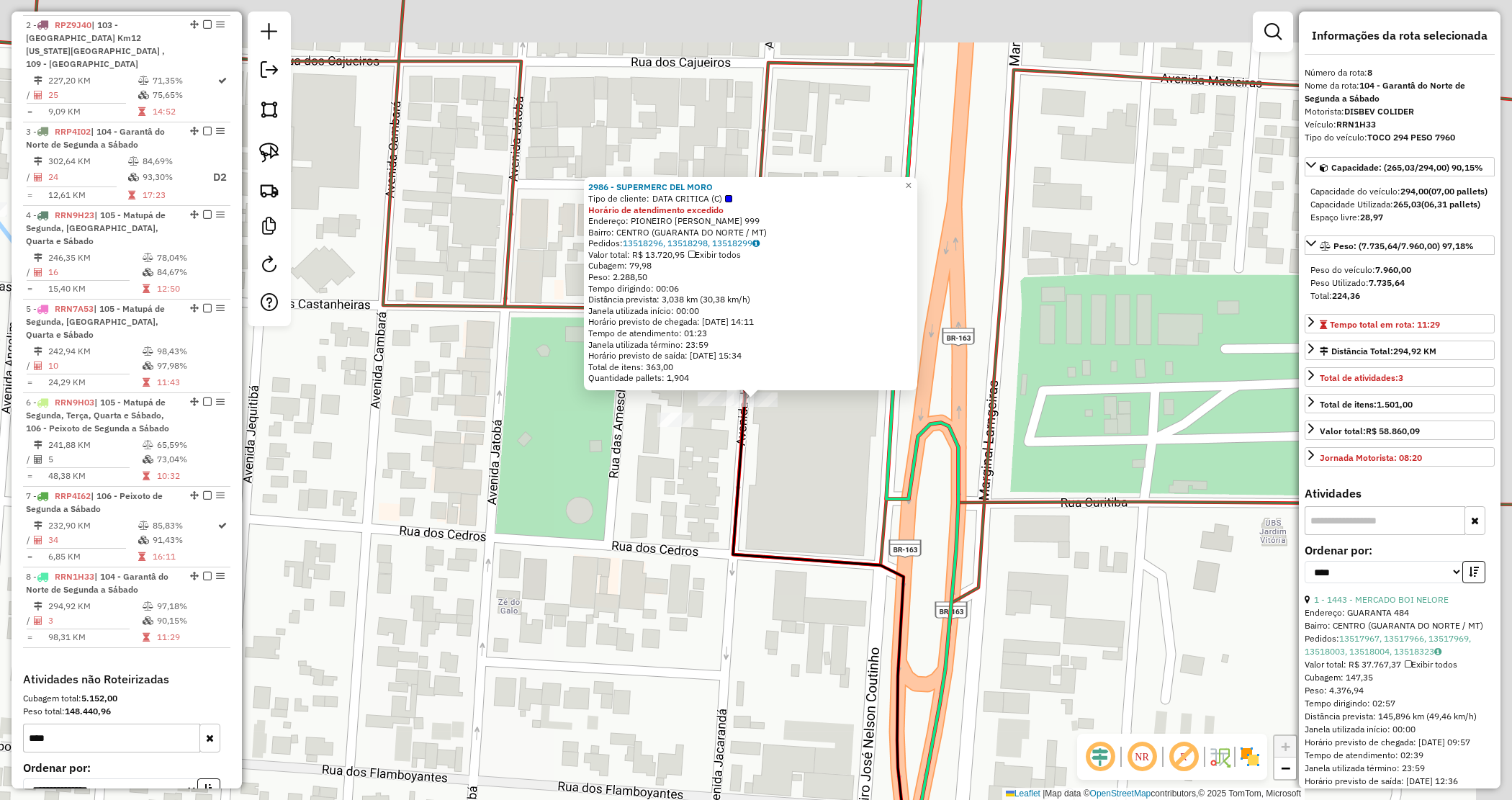
scroll to position [804, 0]
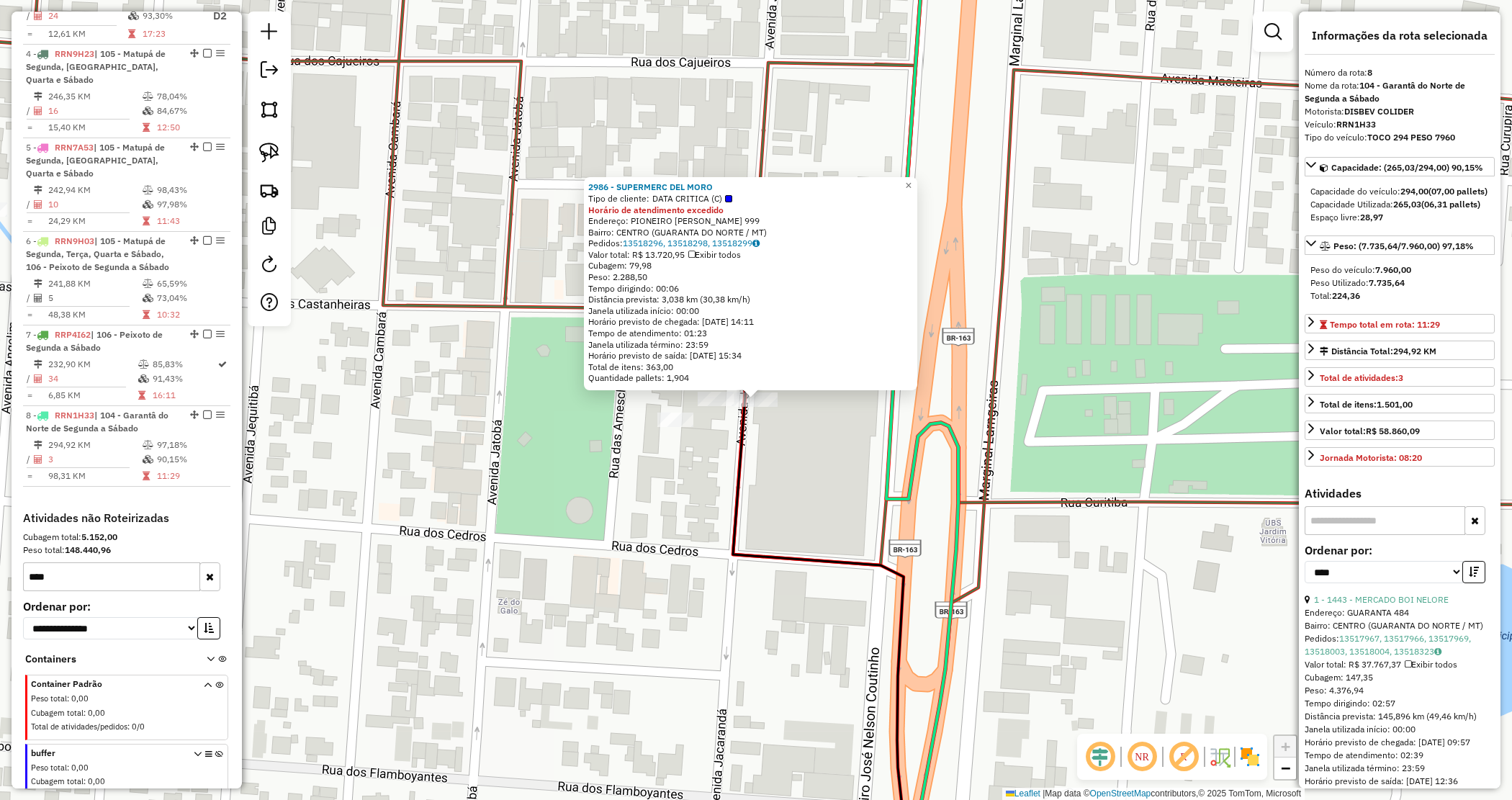
click at [535, 470] on div "2986 - SUPERMERC DEL MORO Tipo de cliente: DATA CRITICA (C) Horário de atendime…" at bounding box center [756, 400] width 1512 height 800
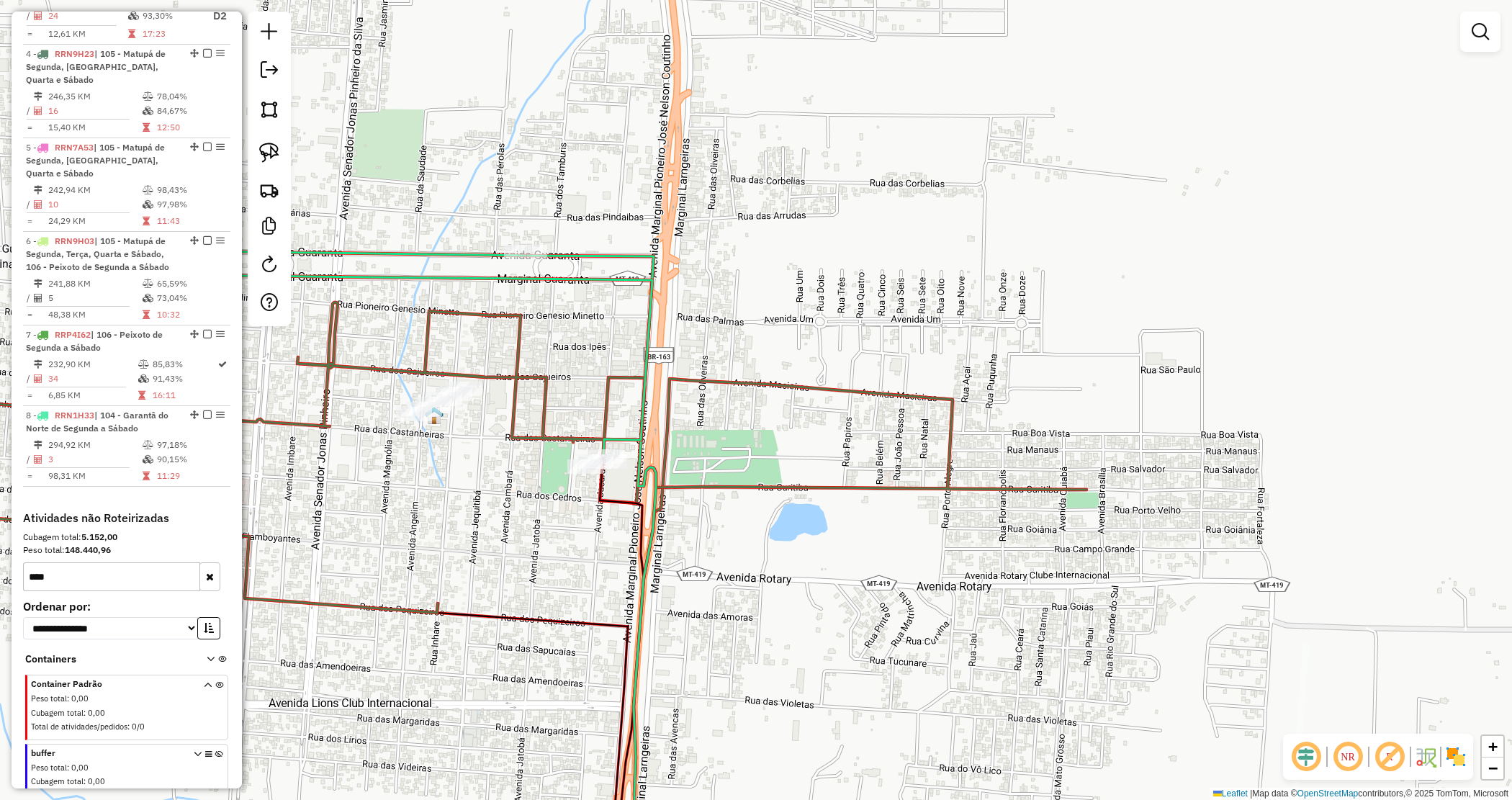
click at [503, 494] on div "Janela de atendimento Grade de atendimento Capacidade Transportadoras Veículos …" at bounding box center [756, 400] width 1512 height 800
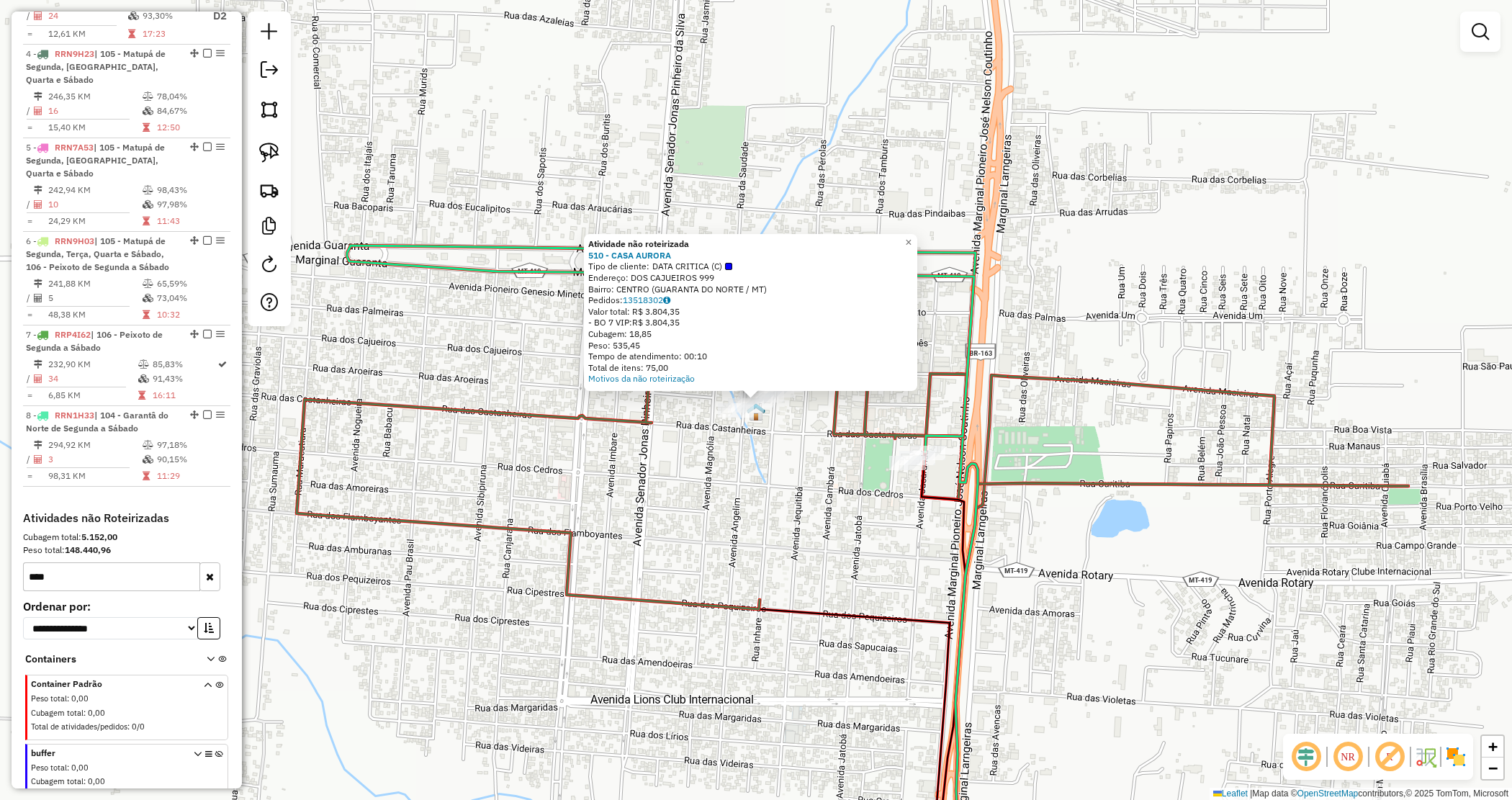
click at [675, 523] on div "Atividade não roteirizada 510 - CASA AURORA Tipo de cliente: DATA CRITICA (C) E…" at bounding box center [756, 400] width 1512 height 800
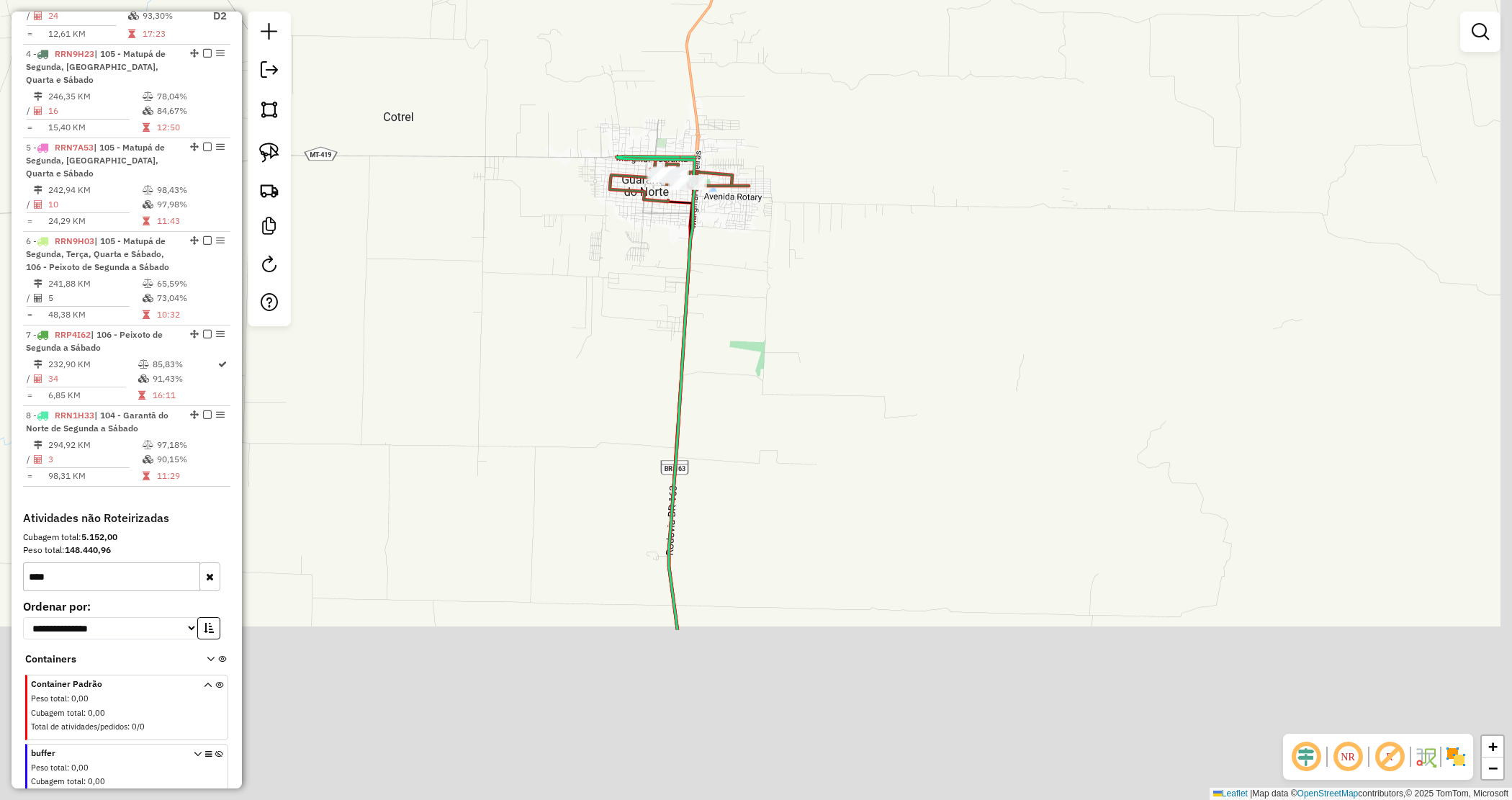
drag, startPoint x: 838, startPoint y: 263, endPoint x: 823, endPoint y: 251, distance: 19.2
click at [830, 238] on div "Janela de atendimento Grade de atendimento Capacidade Transportadoras Veículos …" at bounding box center [756, 400] width 1512 height 800
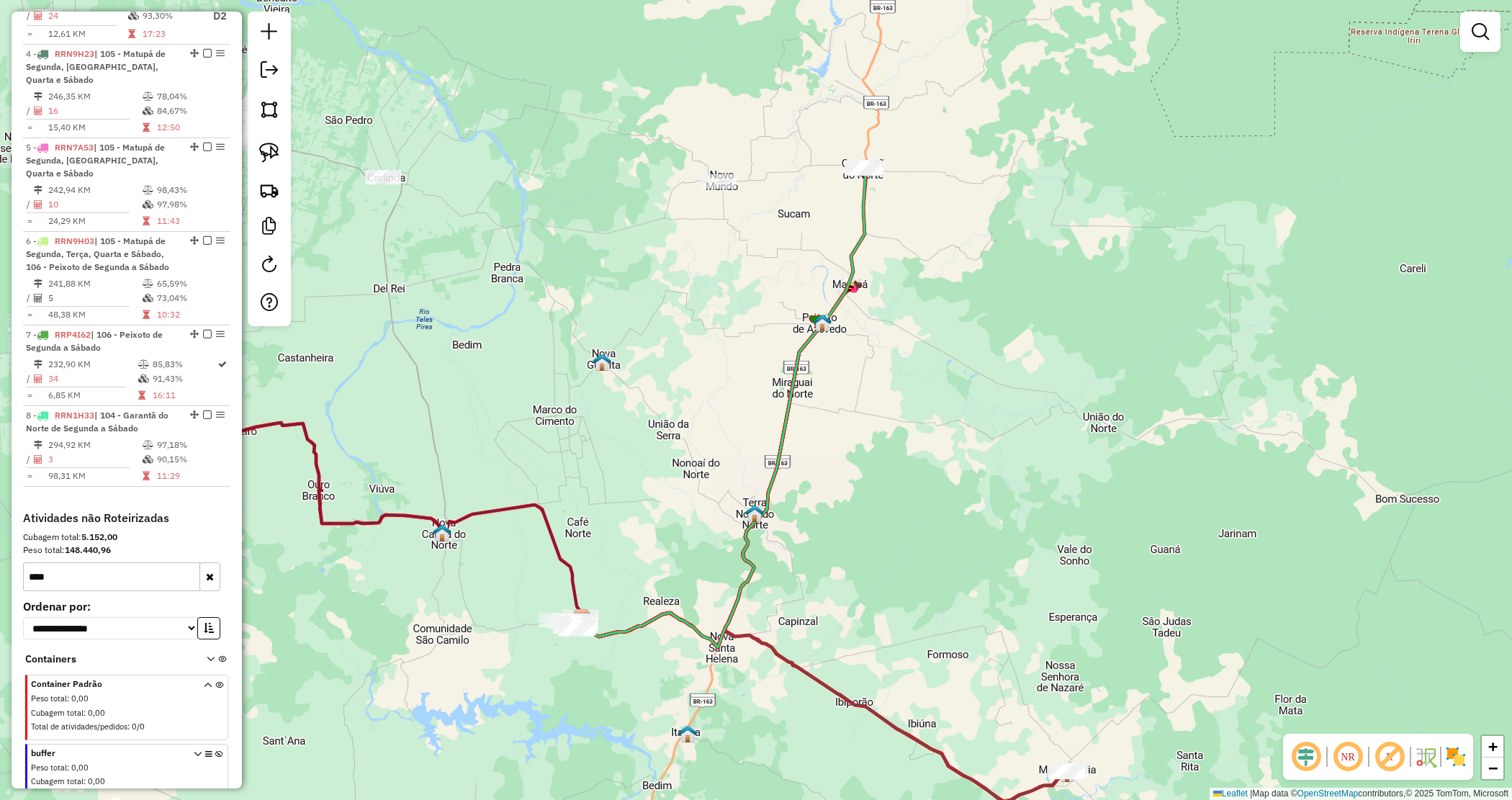
drag, startPoint x: 728, startPoint y: 509, endPoint x: 818, endPoint y: 381, distance: 156.5
click at [818, 381] on icon at bounding box center [724, 406] width 286 height 483
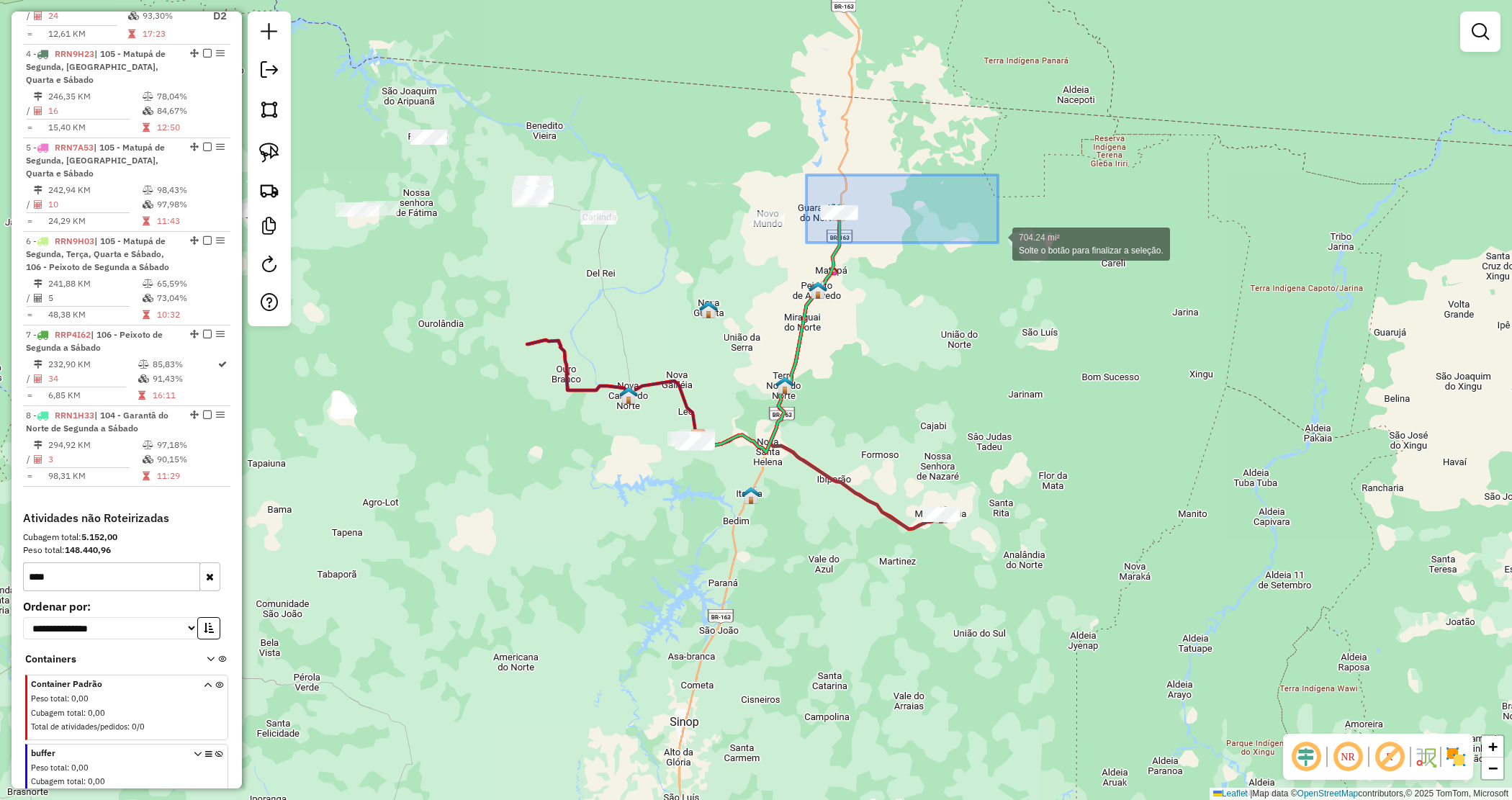
drag, startPoint x: 892, startPoint y: 213, endPoint x: 1008, endPoint y: 243, distance: 119.8
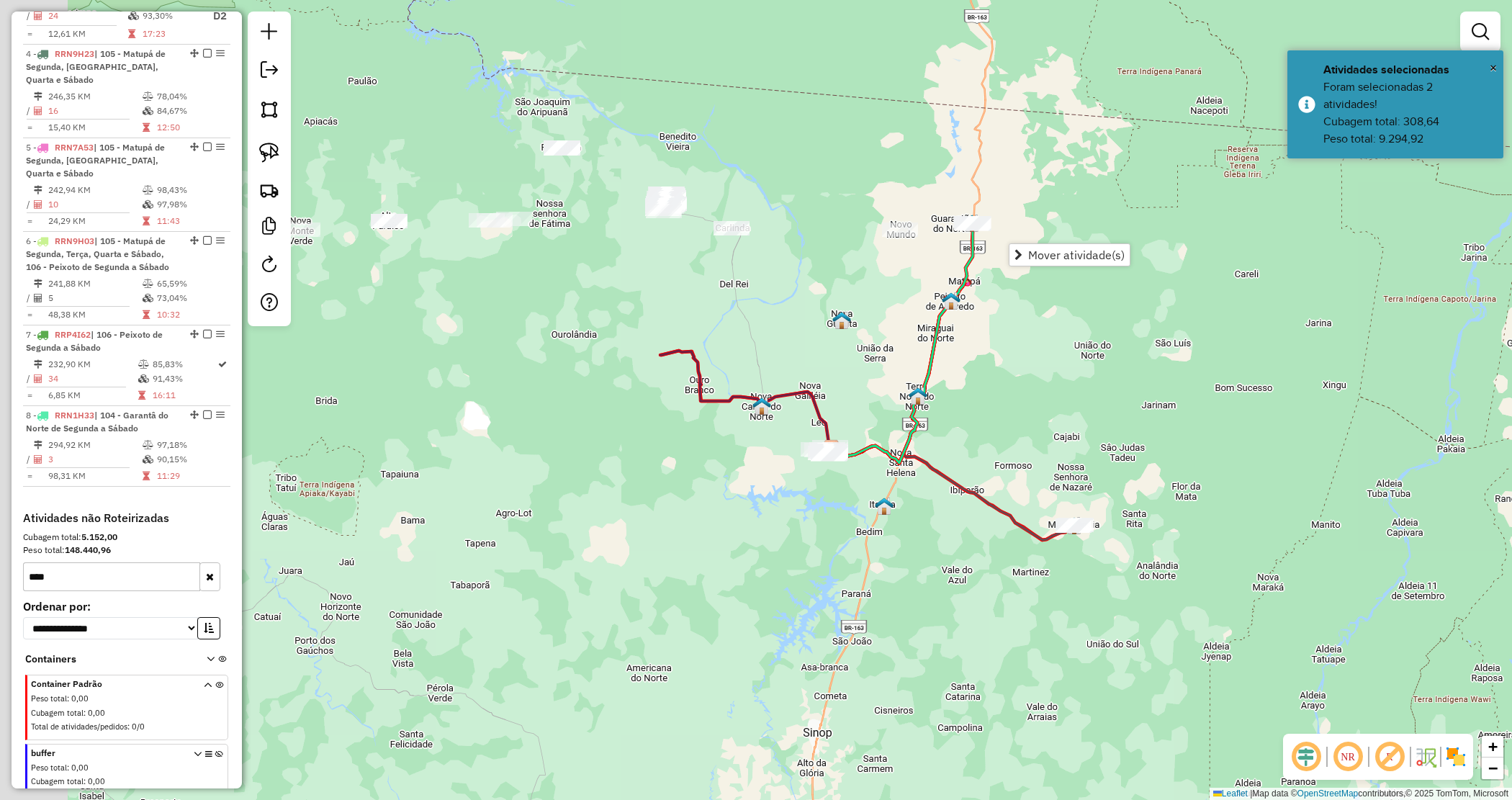
drag, startPoint x: 819, startPoint y: 571, endPoint x: 816, endPoint y: 584, distance: 13.3
click at [822, 577] on div "Janela de atendimento Grade de atendimento Capacidade Transportadoras Veículos …" at bounding box center [756, 400] width 1512 height 800
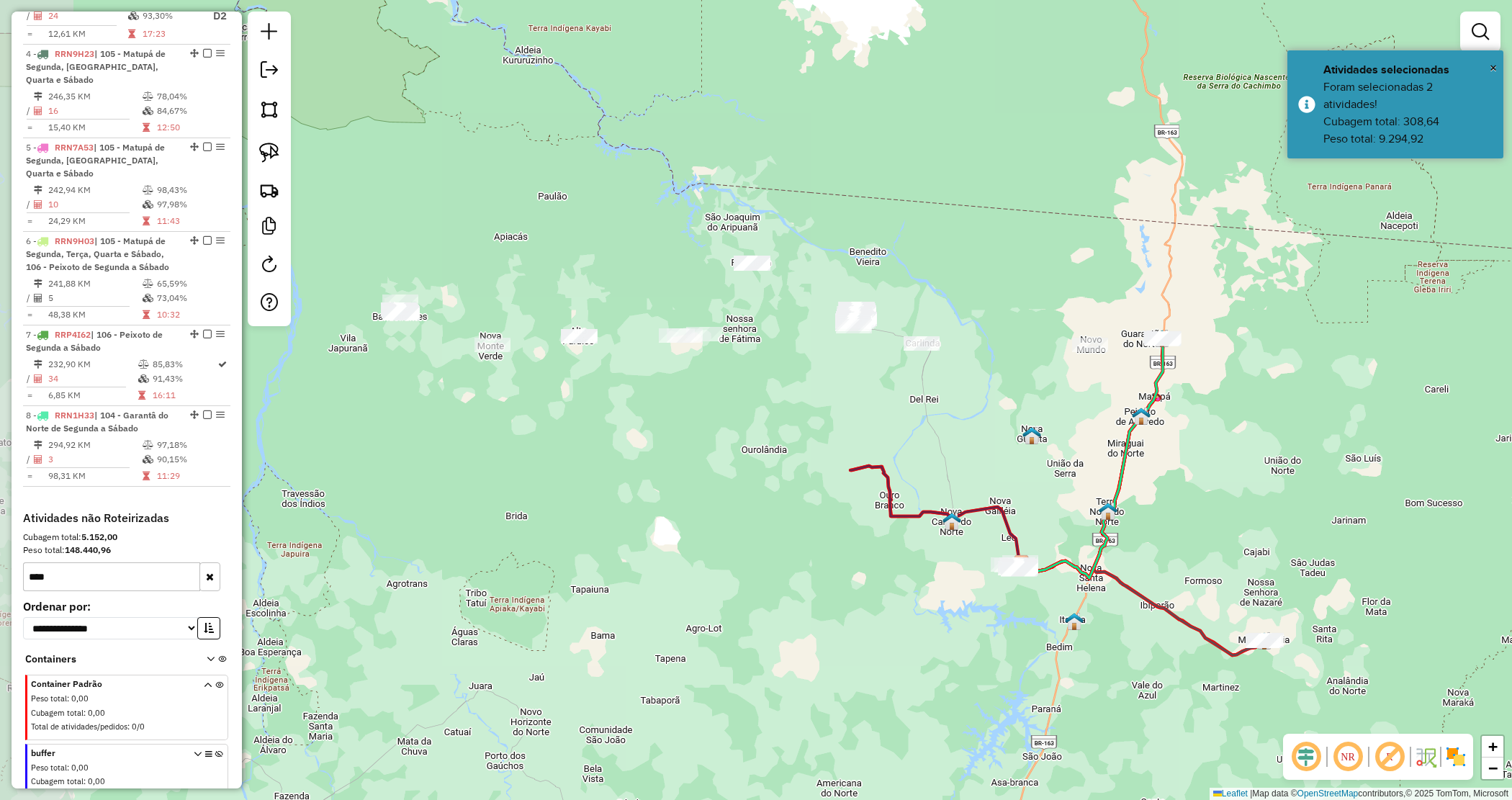
drag, startPoint x: 647, startPoint y: 507, endPoint x: 843, endPoint y: 609, distance: 221.0
click at [843, 609] on div "Janela de atendimento Grade de atendimento Capacidade Transportadoras Veículos …" at bounding box center [756, 400] width 1512 height 800
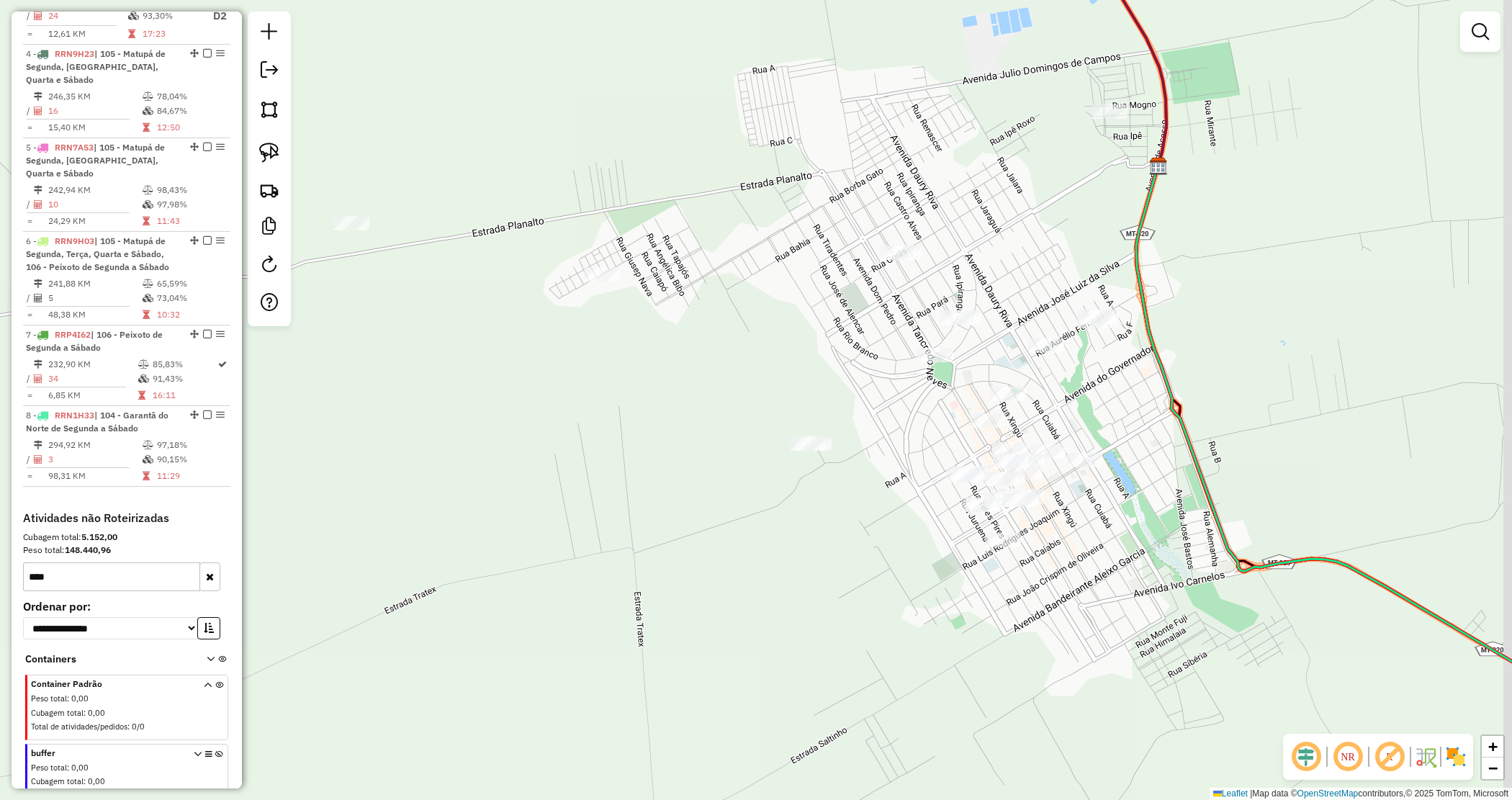
drag, startPoint x: 870, startPoint y: 535, endPoint x: 692, endPoint y: 457, distance: 194.3
click at [701, 465] on div "Janela de atendimento Grade de atendimento Capacidade Transportadoras Veículos …" at bounding box center [756, 400] width 1512 height 800
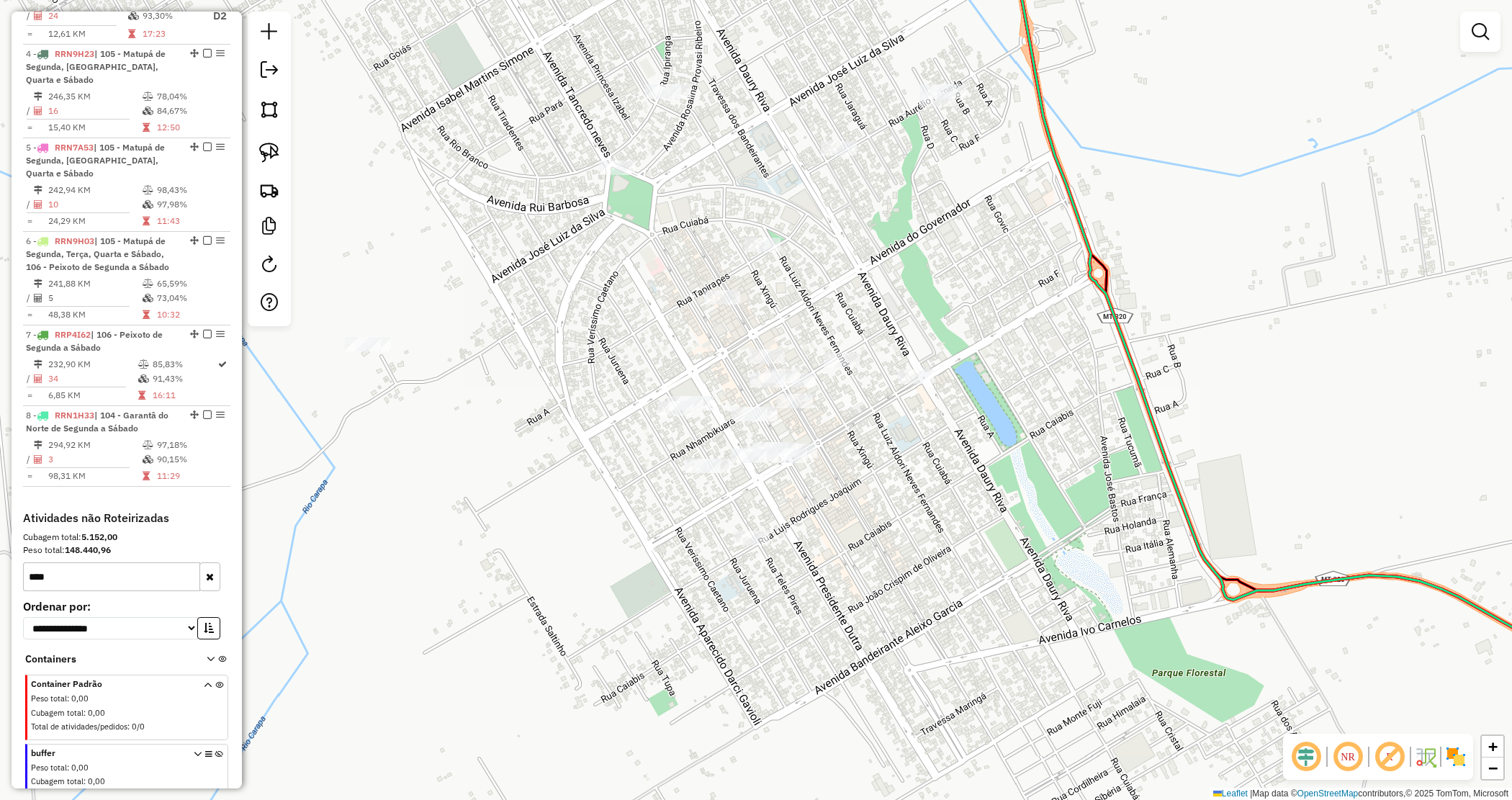
drag, startPoint x: 593, startPoint y: 317, endPoint x: 846, endPoint y: 440, distance: 281.3
click at [849, 442] on div "Janela de atendimento Grade de atendimento Capacidade Transportadoras Veículos …" at bounding box center [756, 400] width 1512 height 800
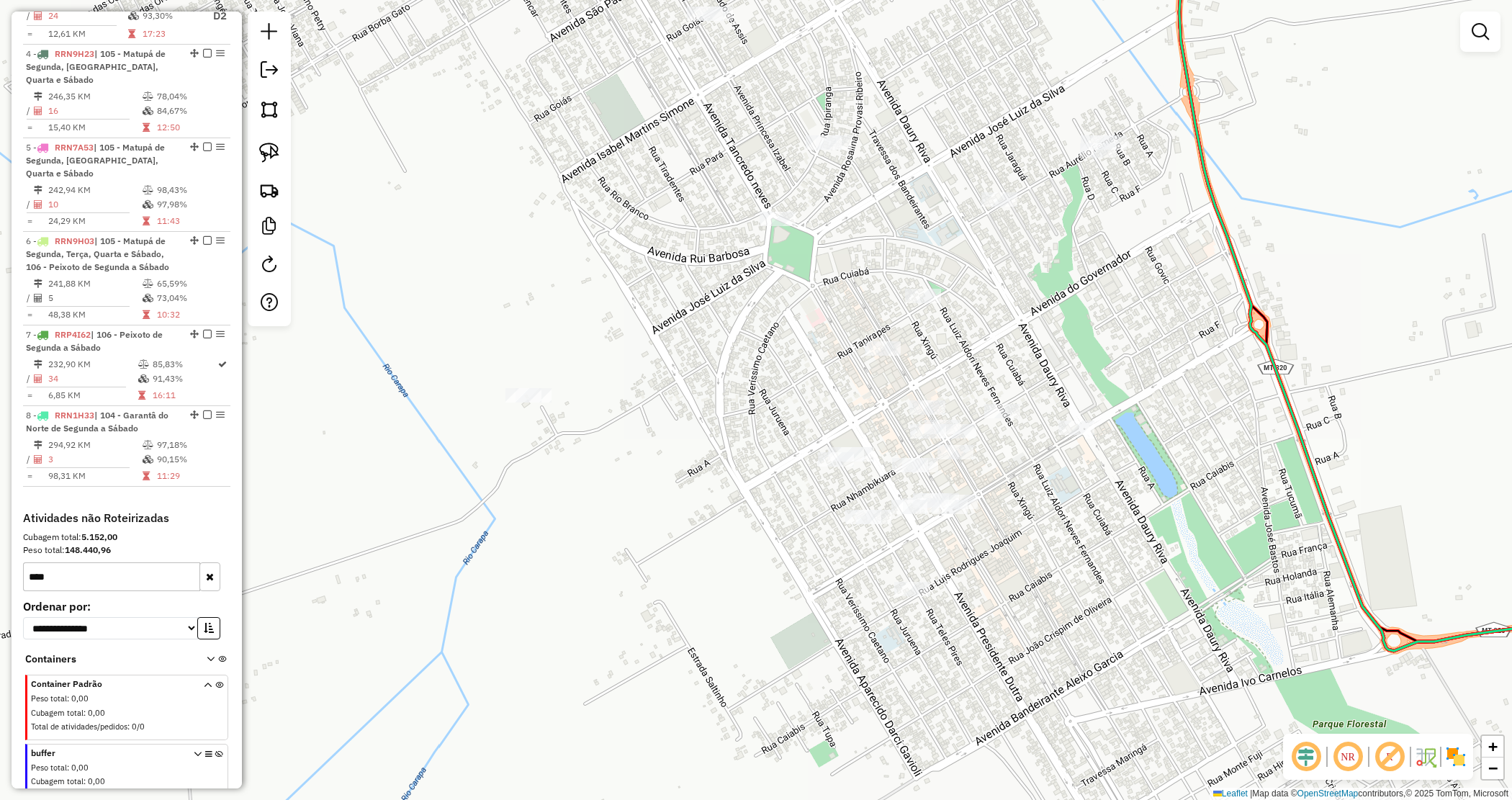
drag, startPoint x: 833, startPoint y: 425, endPoint x: 653, endPoint y: 305, distance: 216.3
click at [653, 305] on div "Janela de atendimento Grade de atendimento Capacidade Transportadoras Veículos …" at bounding box center [756, 400] width 1512 height 800
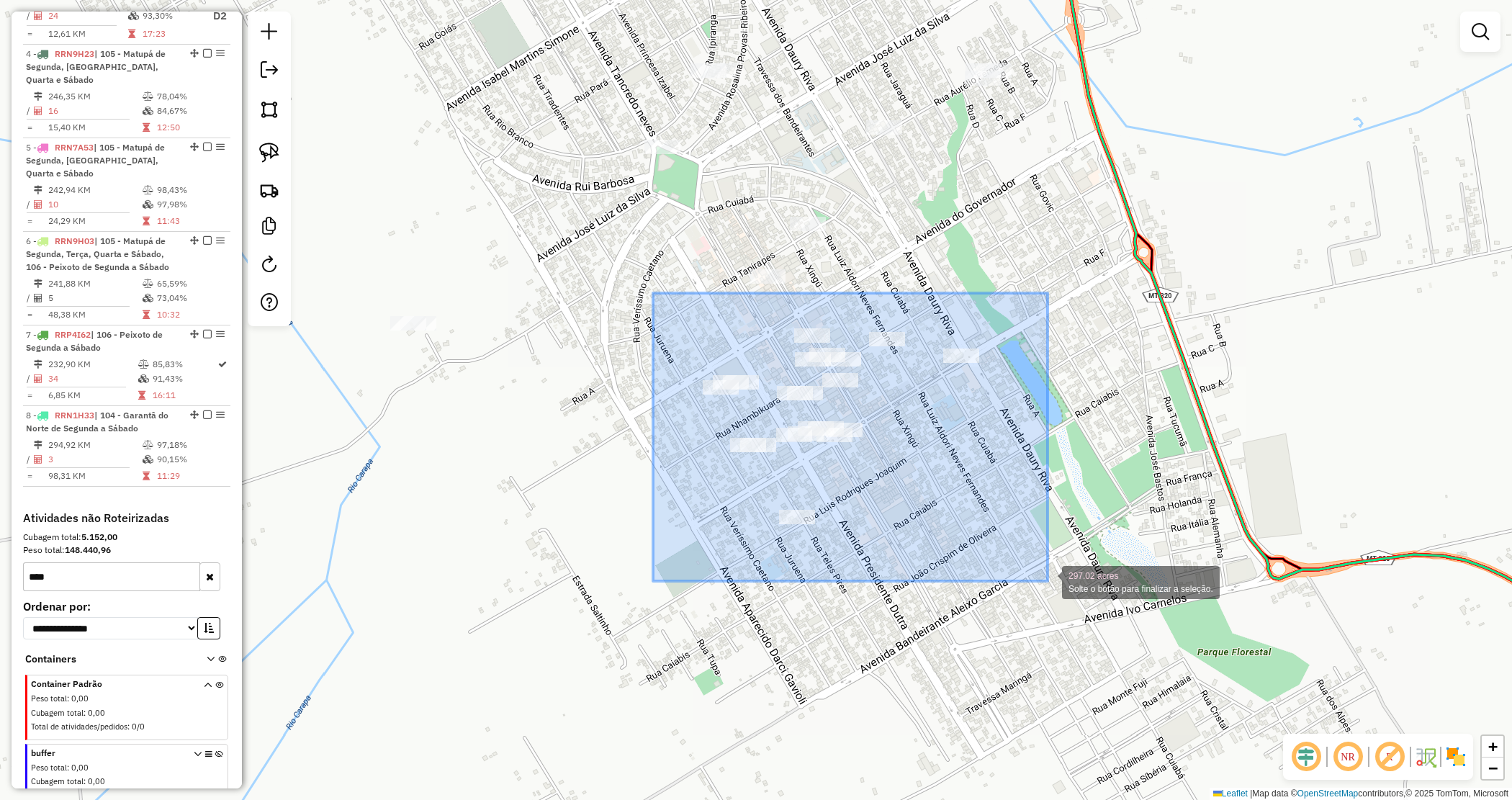
drag, startPoint x: 653, startPoint y: 293, endPoint x: 1050, endPoint y: 585, distance: 492.8
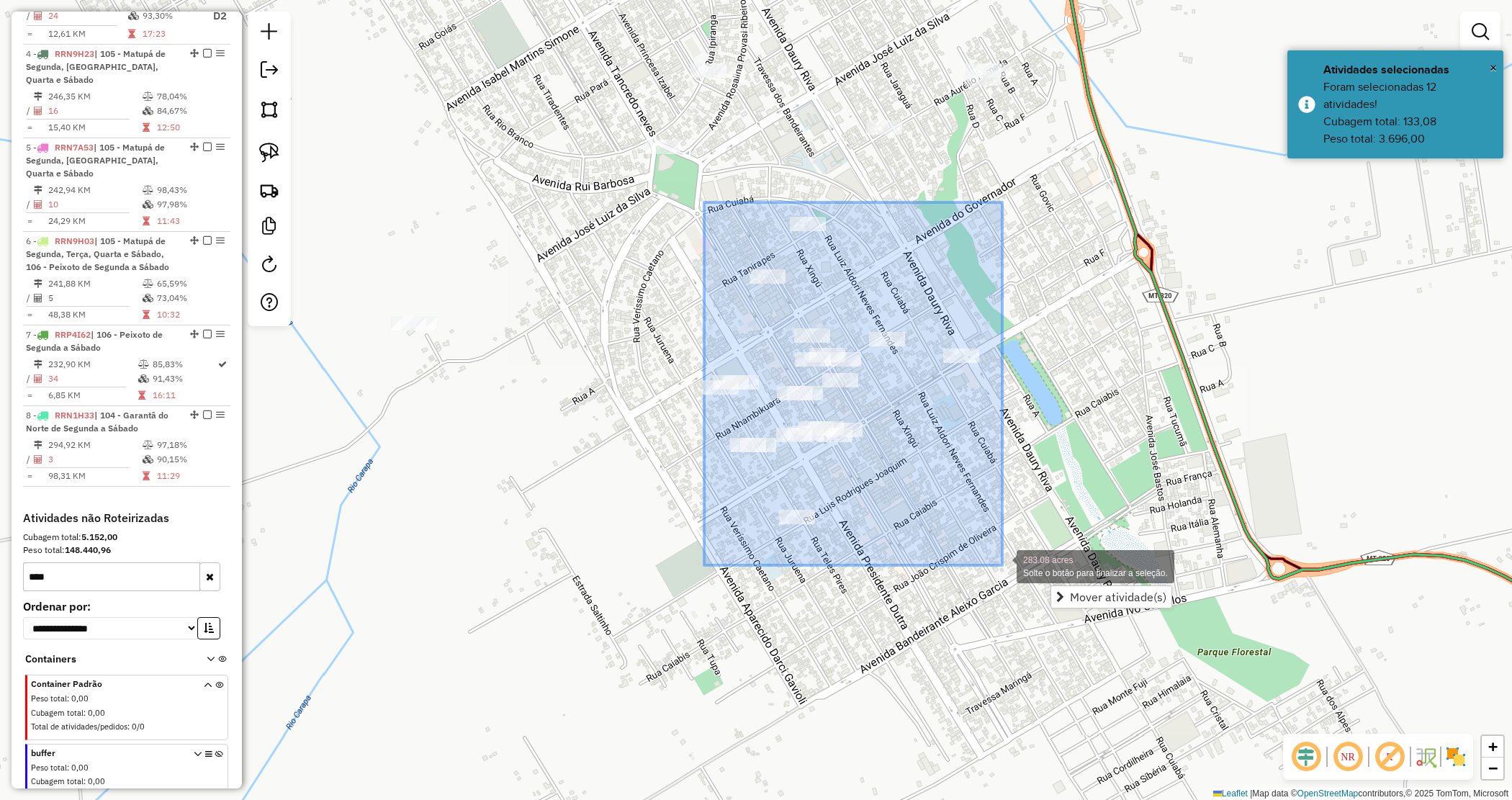
drag, startPoint x: 710, startPoint y: 247, endPoint x: 1003, endPoint y: 564, distance: 431.7
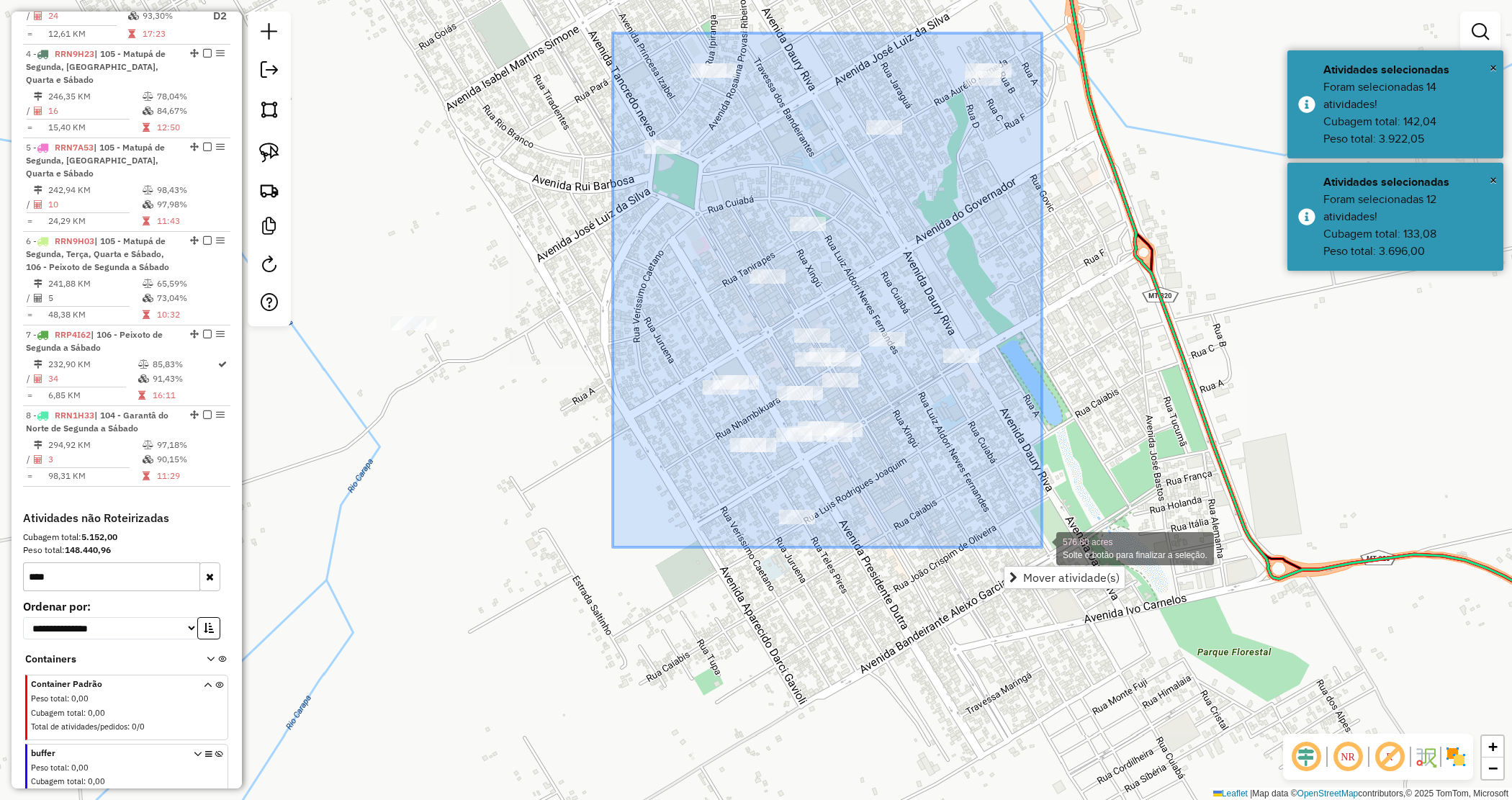
drag, startPoint x: 627, startPoint y: 47, endPoint x: 1042, endPoint y: 547, distance: 649.8
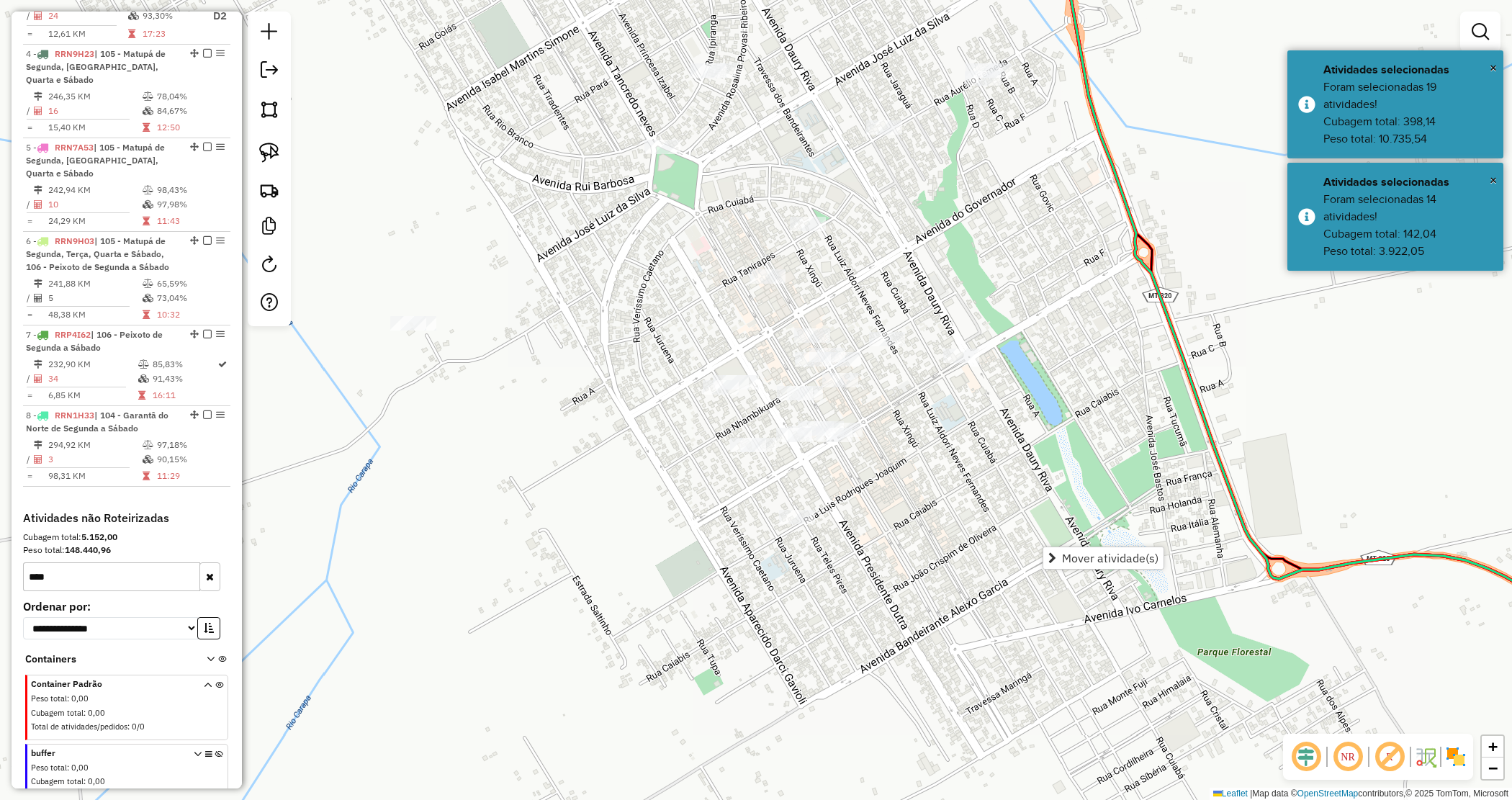
click at [1002, 473] on div "Janela de atendimento Grade de atendimento Capacidade Transportadoras Veículos …" at bounding box center [756, 400] width 1512 height 800
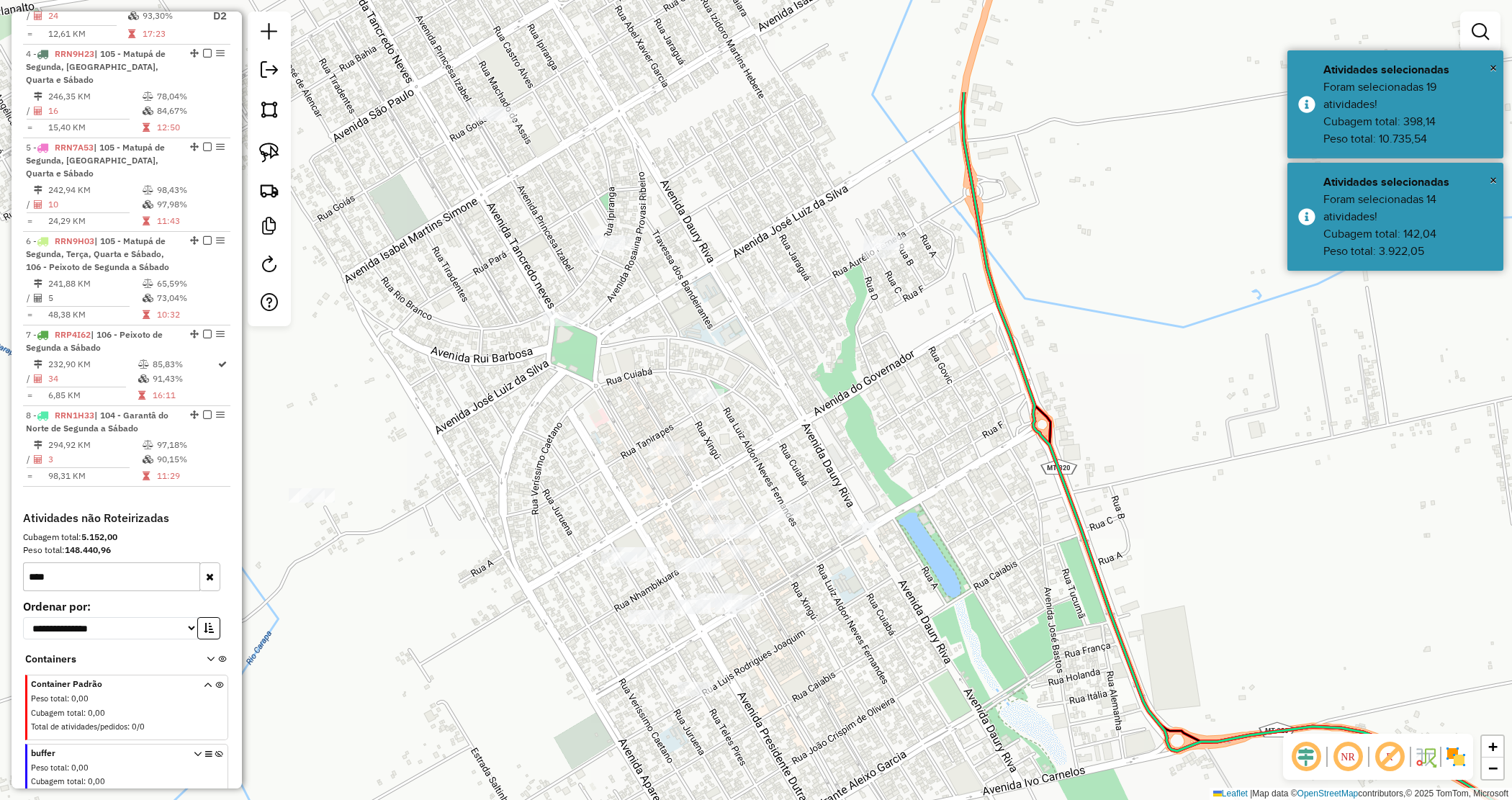
drag, startPoint x: 994, startPoint y: 476, endPoint x: 894, endPoint y: 647, distance: 198.1
click at [894, 647] on div "Janela de atendimento Grade de atendimento Capacidade Transportadoras Veículos …" at bounding box center [756, 400] width 1512 height 800
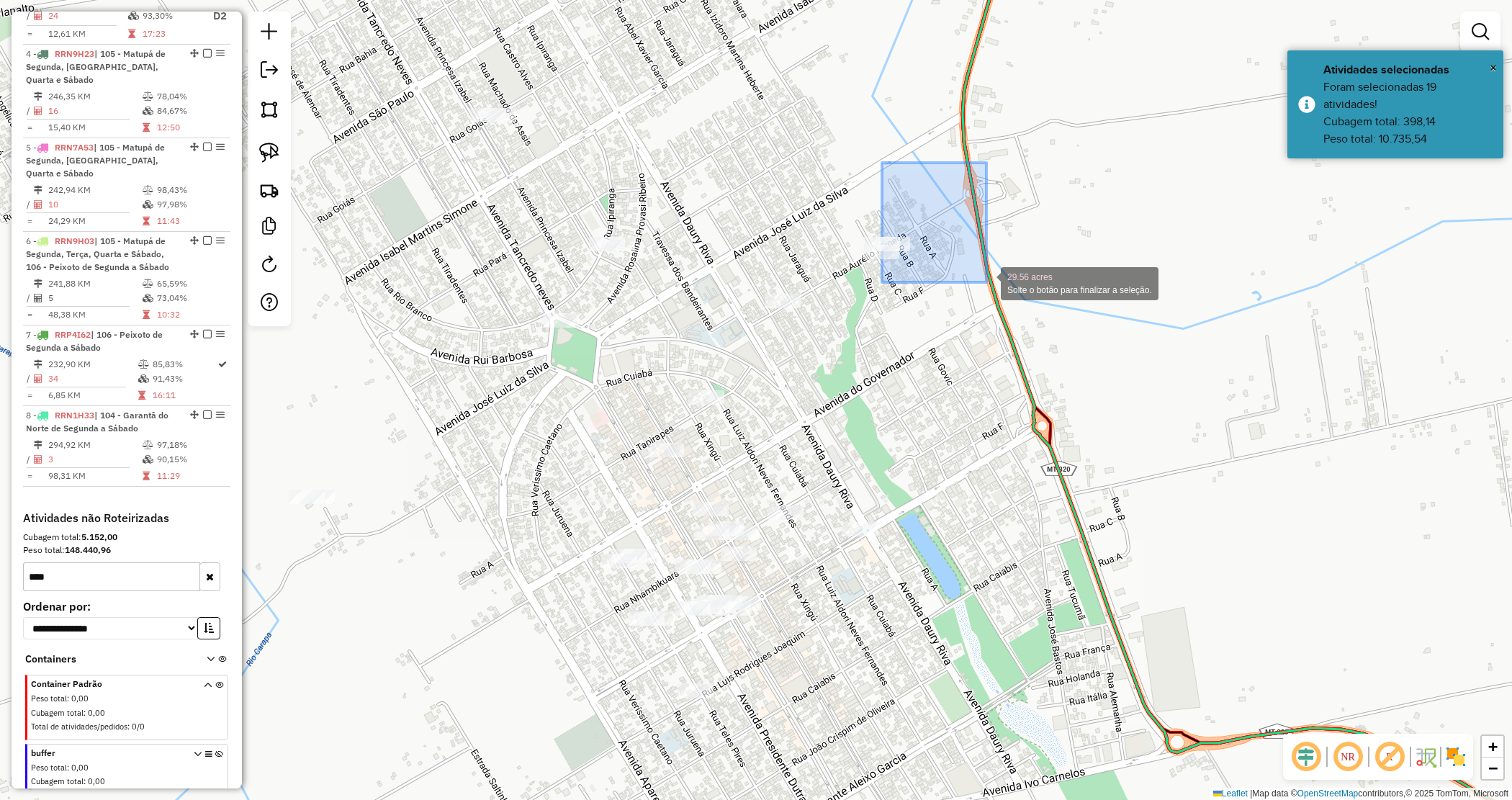
drag, startPoint x: 881, startPoint y: 166, endPoint x: 986, endPoint y: 282, distance: 156.5
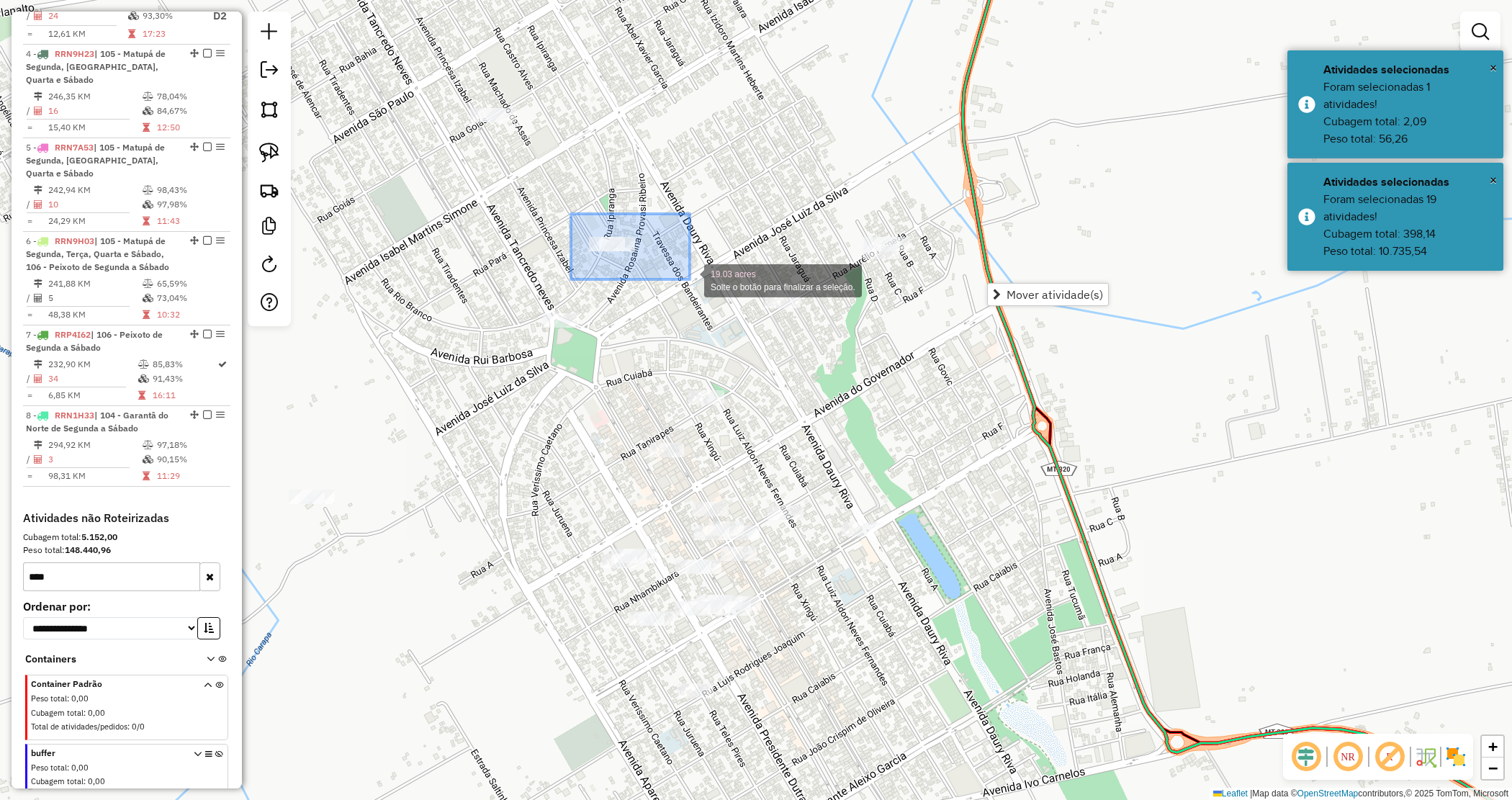
drag, startPoint x: 640, startPoint y: 252, endPoint x: 690, endPoint y: 279, distance: 56.8
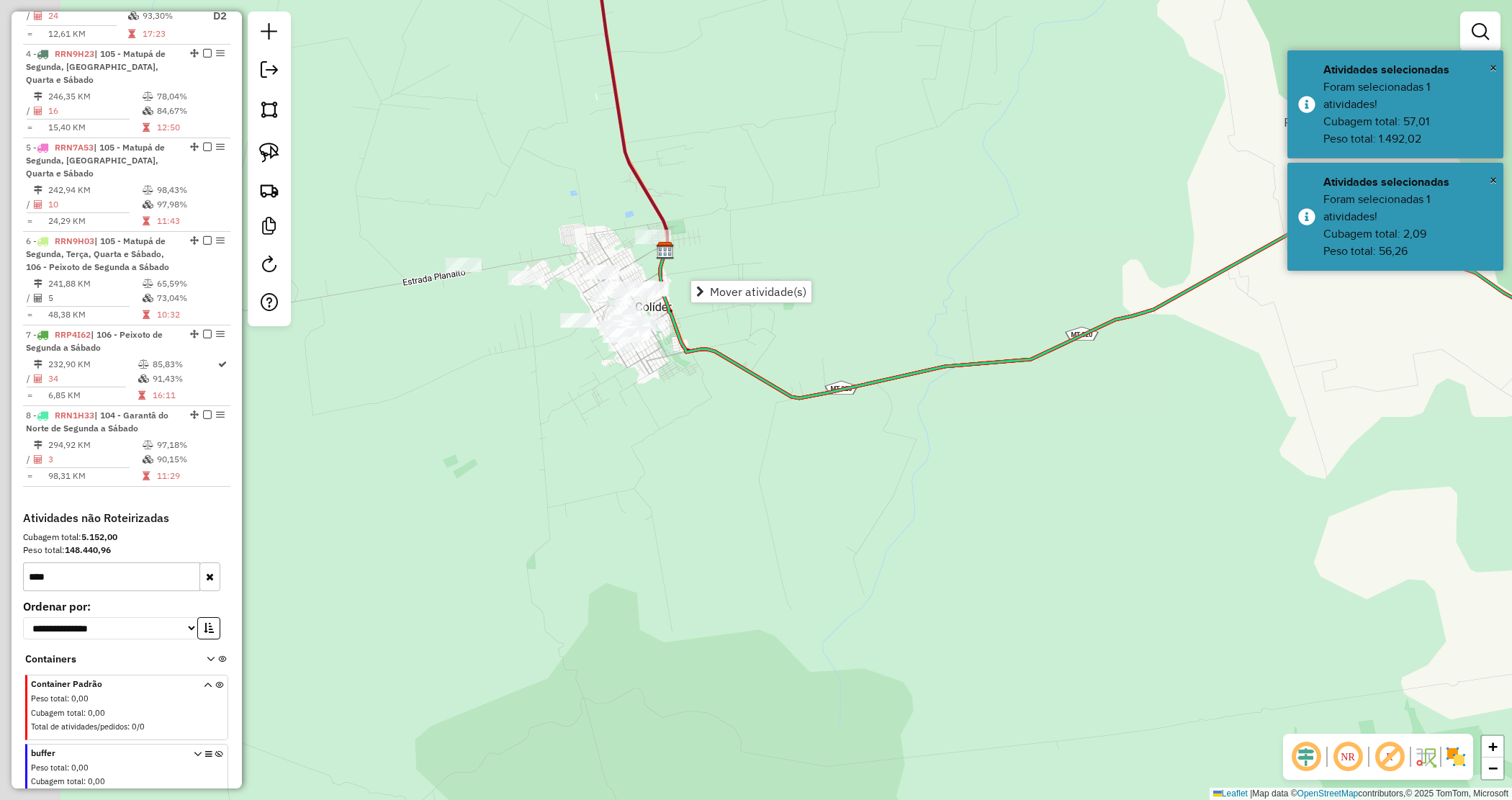
click at [744, 479] on div "Janela de atendimento Grade de atendimento Capacidade Transportadoras Veículos …" at bounding box center [756, 400] width 1512 height 800
click at [744, 480] on div "Janela de atendimento Grade de atendimento Capacidade Transportadoras Veículos …" at bounding box center [756, 400] width 1512 height 800
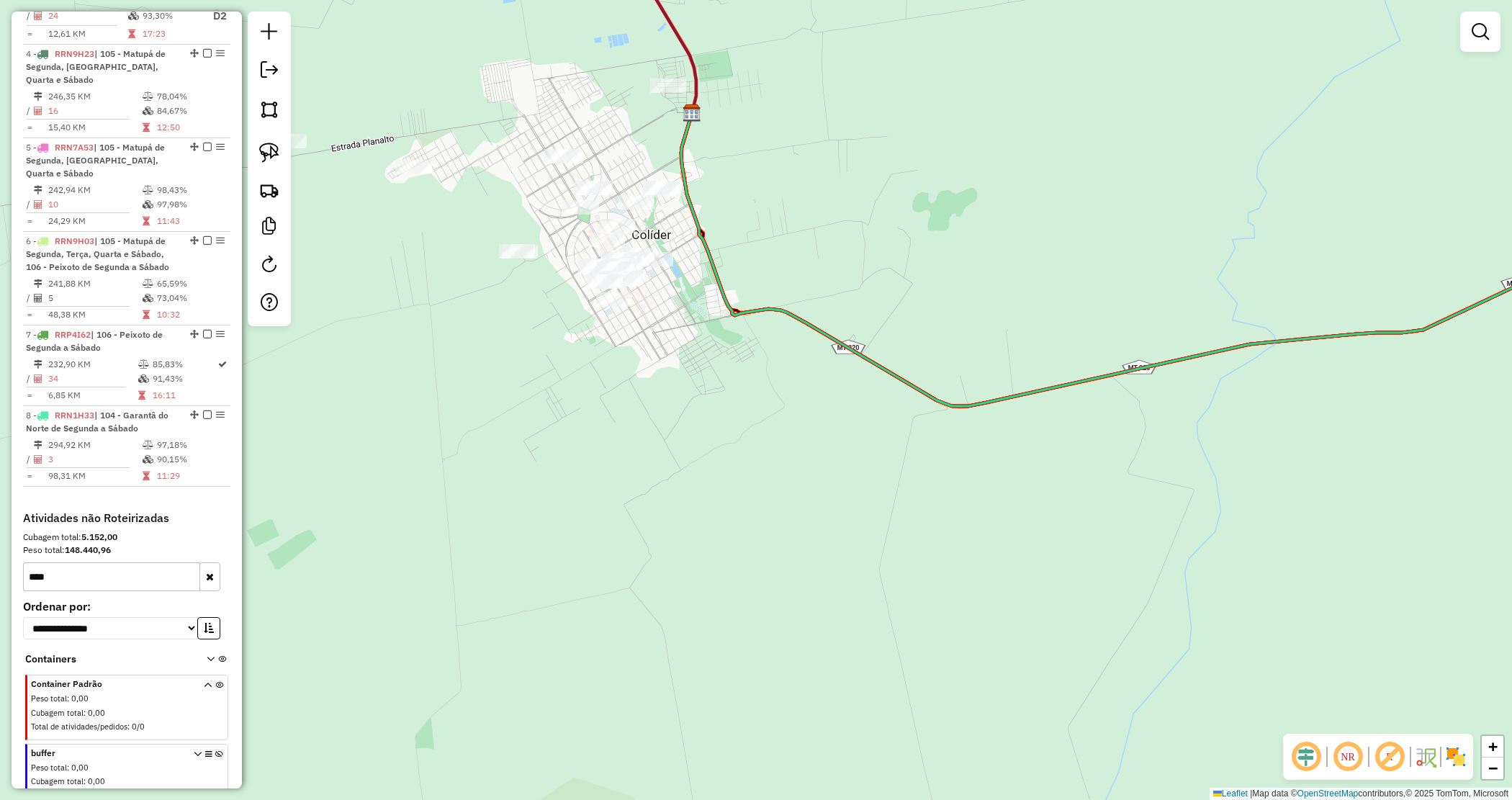
click at [671, 381] on div "Janela de atendimento Grade de atendimento Capacidade Transportadoras Veículos …" at bounding box center [756, 400] width 1512 height 800
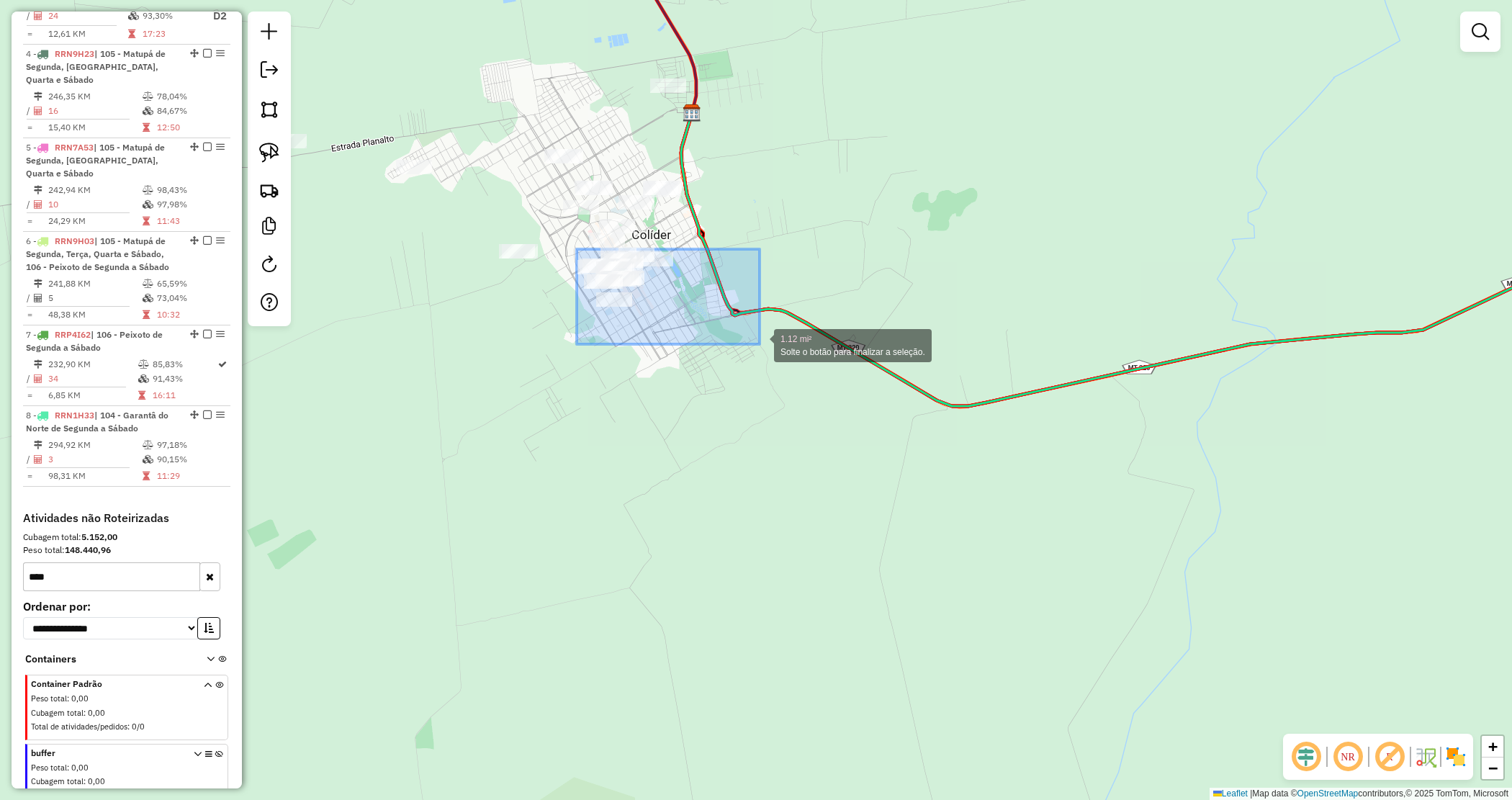
drag, startPoint x: 596, startPoint y: 255, endPoint x: 760, endPoint y: 346, distance: 187.6
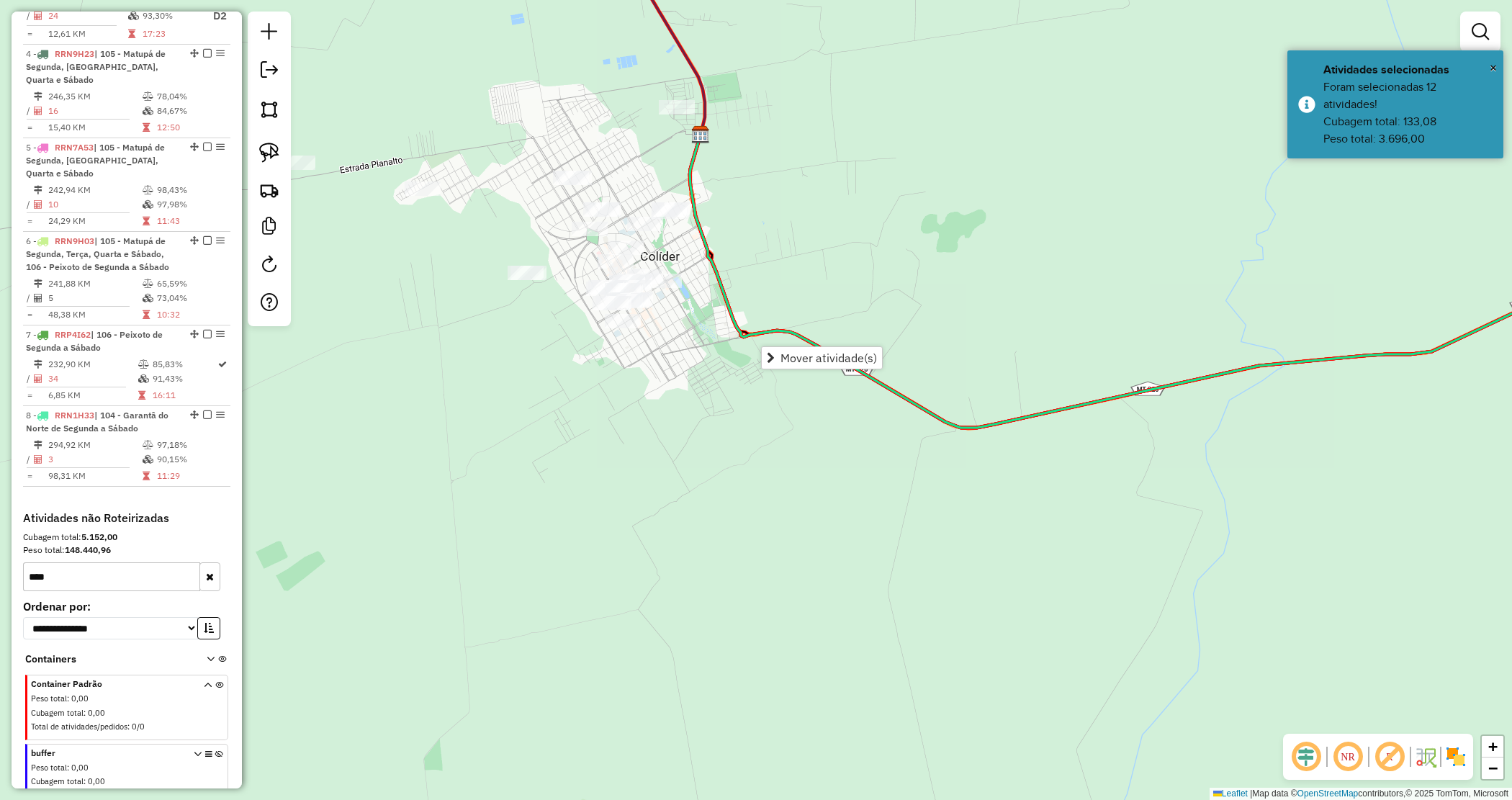
drag, startPoint x: 527, startPoint y: 380, endPoint x: 590, endPoint y: 296, distance: 105.0
click at [542, 404] on div "Janela de atendimento Grade de atendimento Capacidade Transportadoras Veículos …" at bounding box center [756, 400] width 1512 height 800
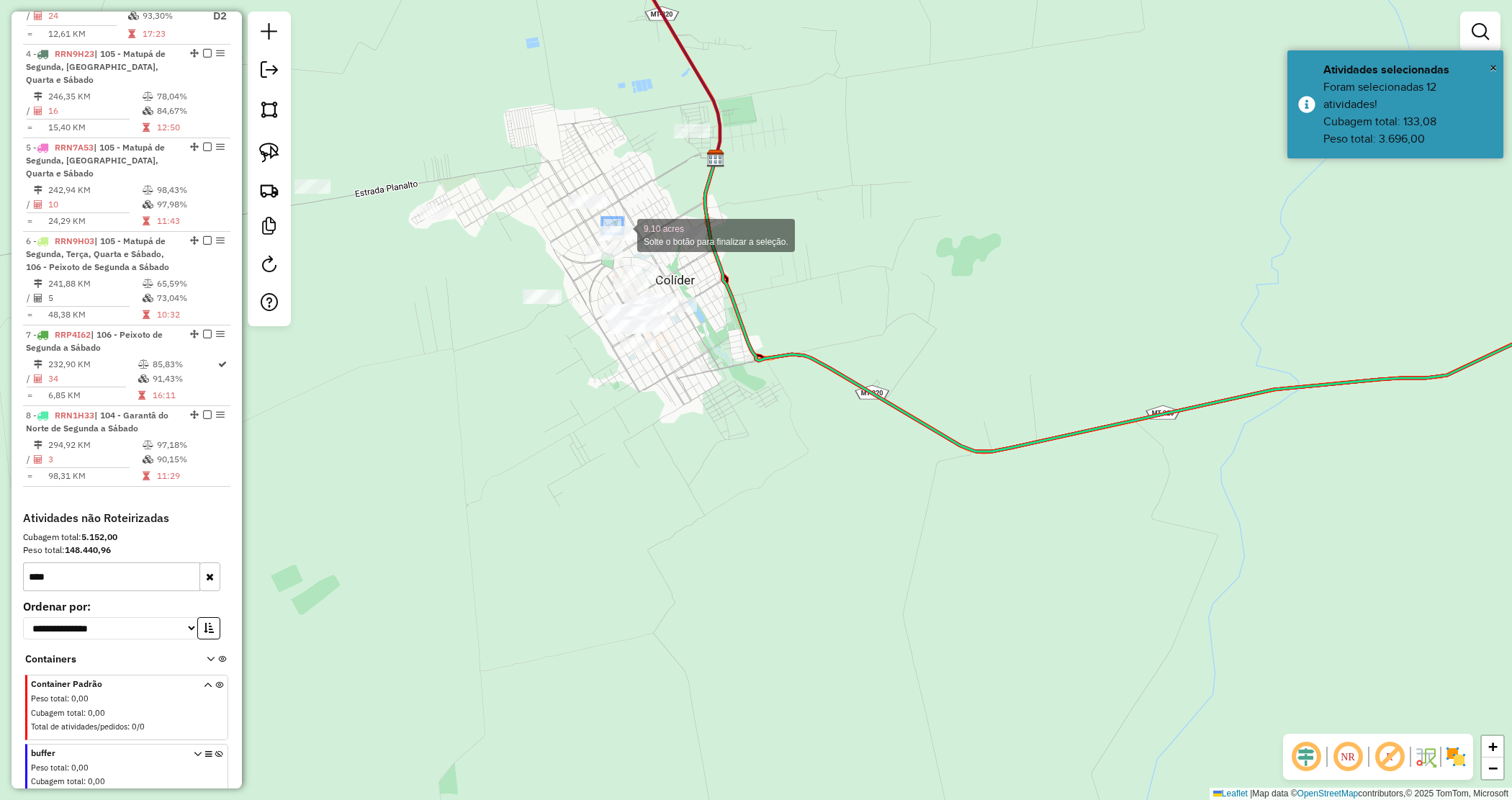
click at [625, 237] on div "9.10 acres Solte o botão para finalizar a seleção. Janela de atendimento Grade …" at bounding box center [756, 400] width 1512 height 800
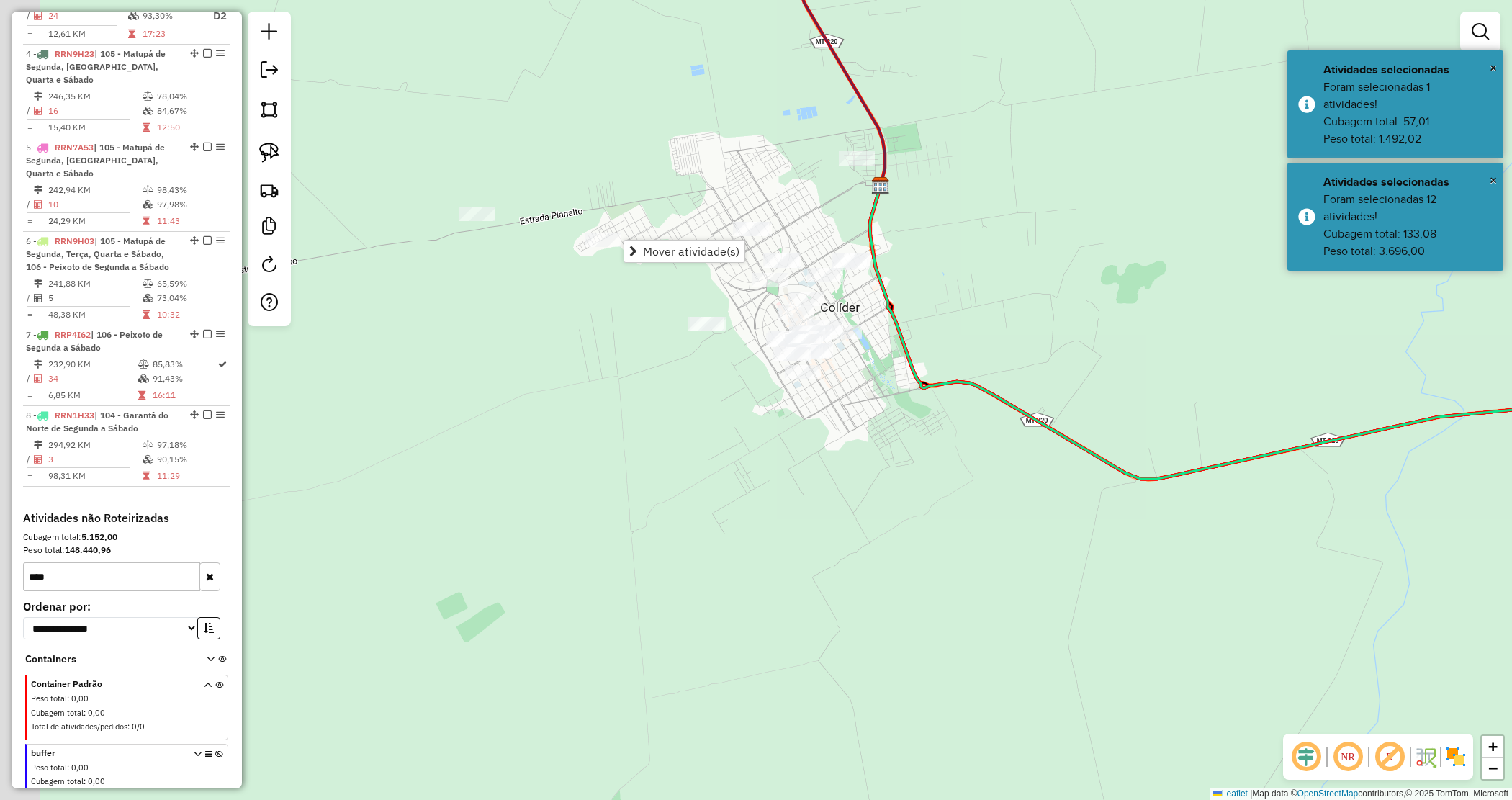
drag, startPoint x: 670, startPoint y: 191, endPoint x: 832, endPoint y: 220, distance: 164.6
click at [832, 220] on div "Janela de atendimento Grade de atendimento Capacidade Transportadoras Veículos …" at bounding box center [756, 400] width 1512 height 800
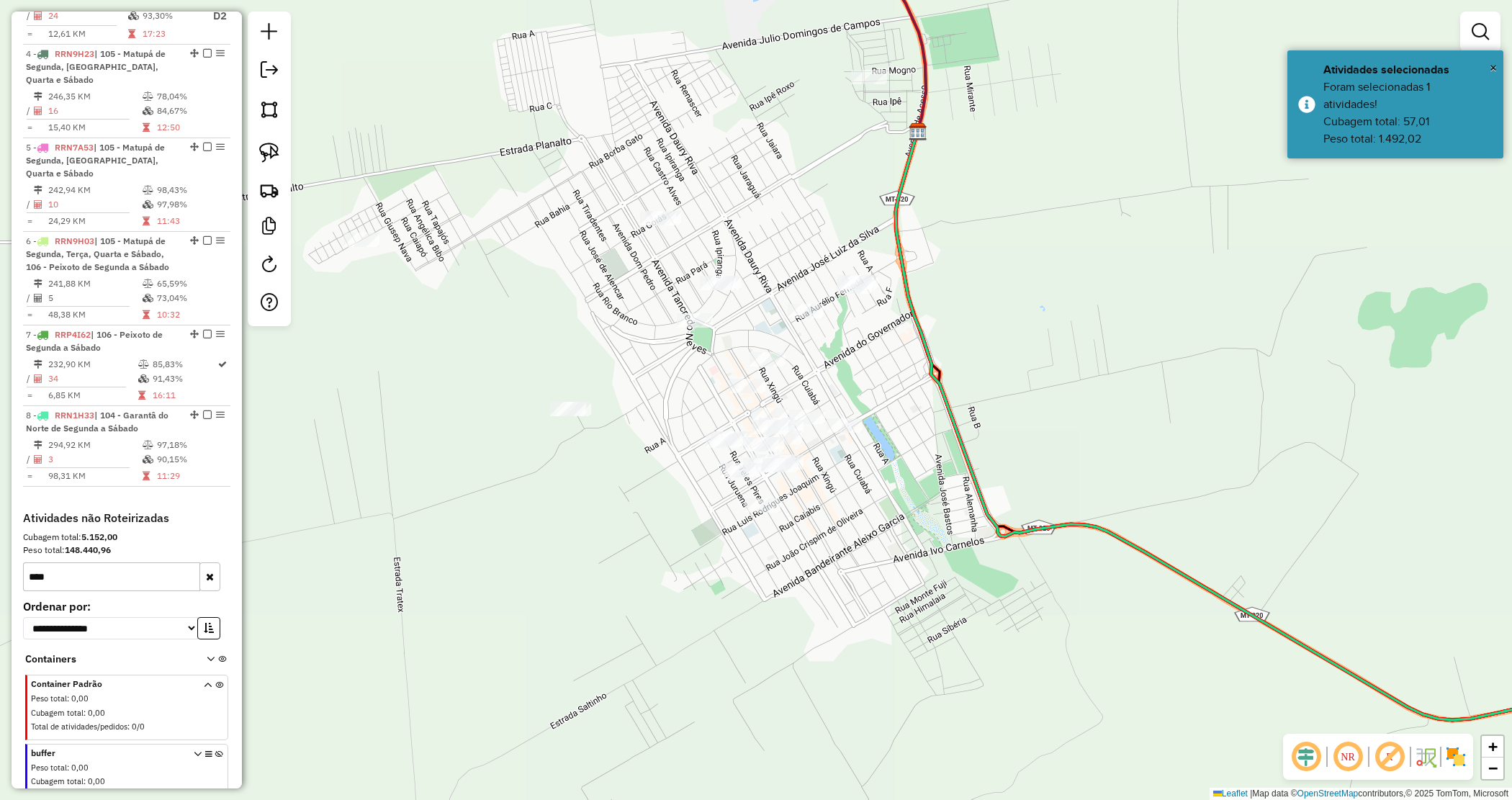
click at [726, 258] on div "Janela de atendimento Grade de atendimento Capacidade Transportadoras Veículos …" at bounding box center [756, 400] width 1512 height 800
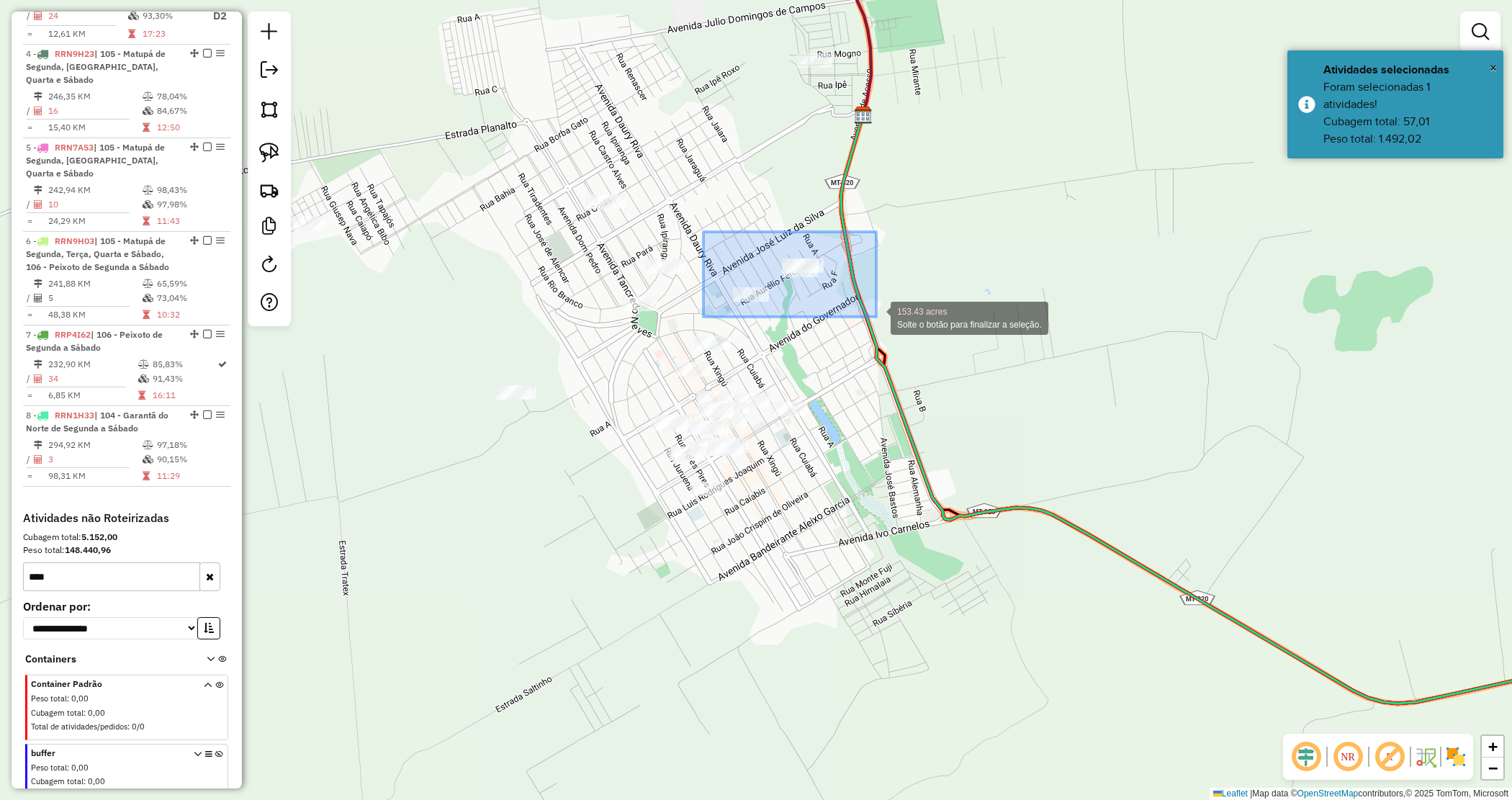
drag, startPoint x: 714, startPoint y: 243, endPoint x: 880, endPoint y: 315, distance: 180.9
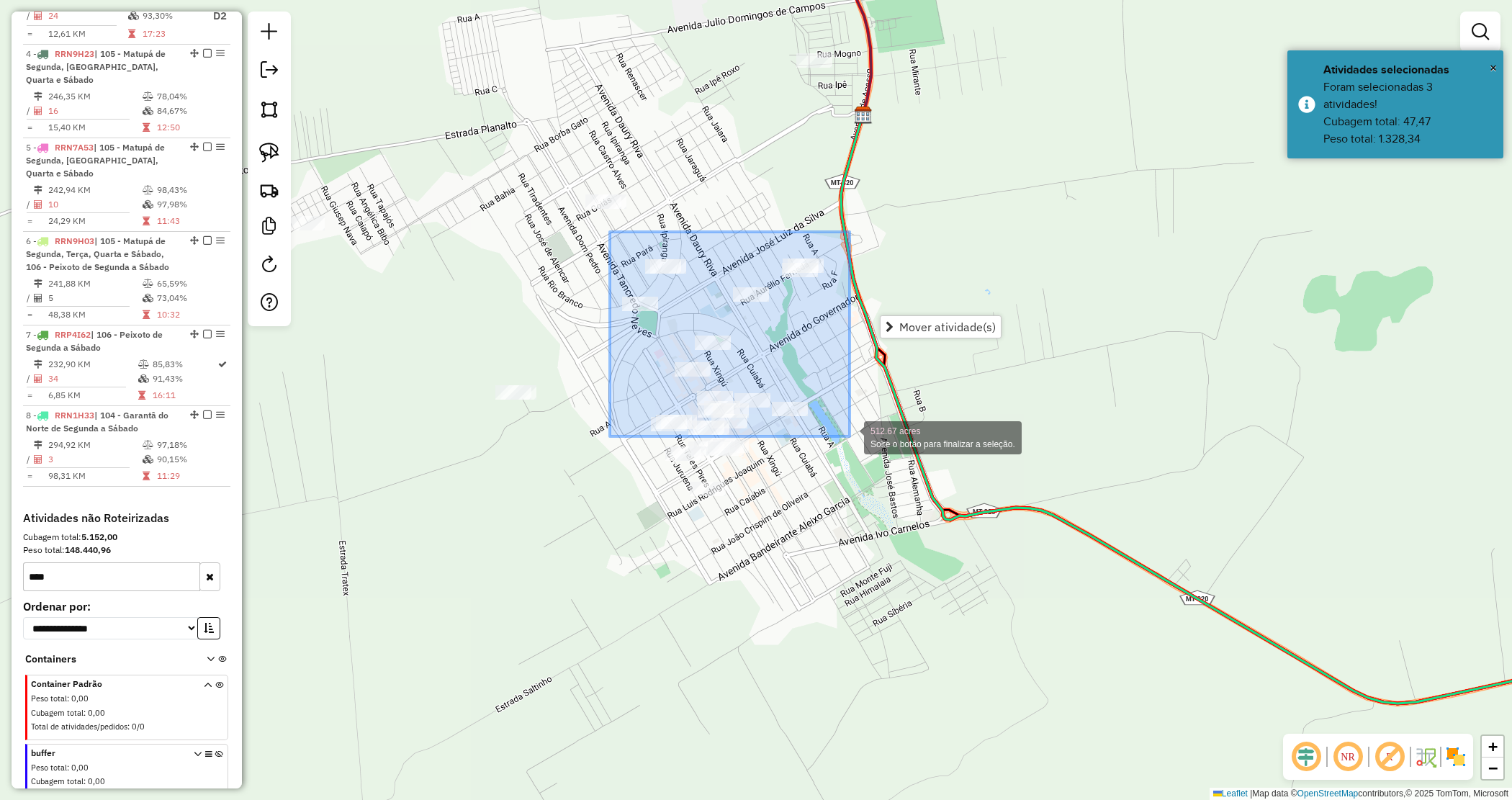
drag, startPoint x: 610, startPoint y: 233, endPoint x: 850, endPoint y: 436, distance: 314.3
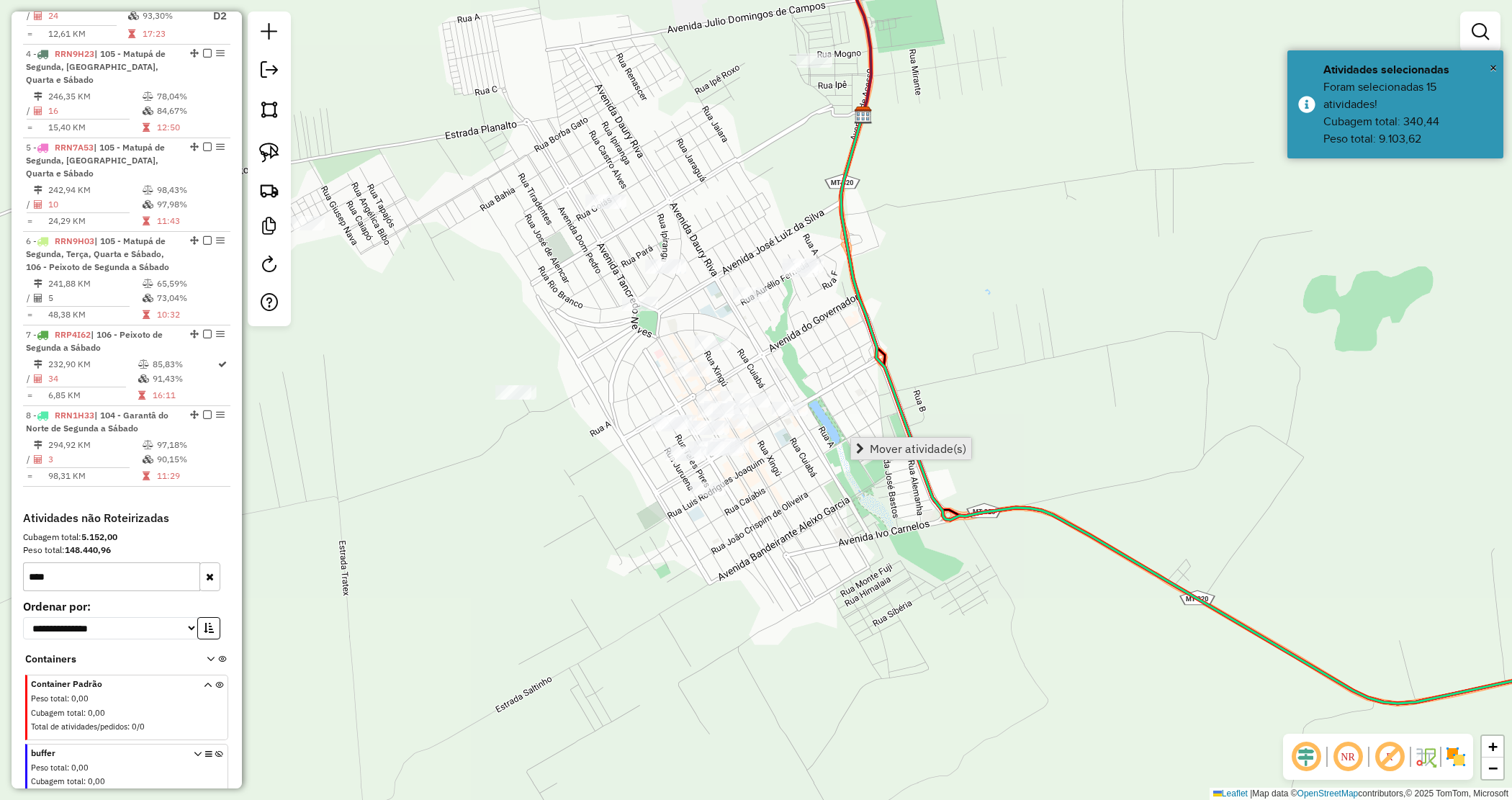
click at [879, 448] on span "Mover atividade(s)" at bounding box center [918, 448] width 97 height 12
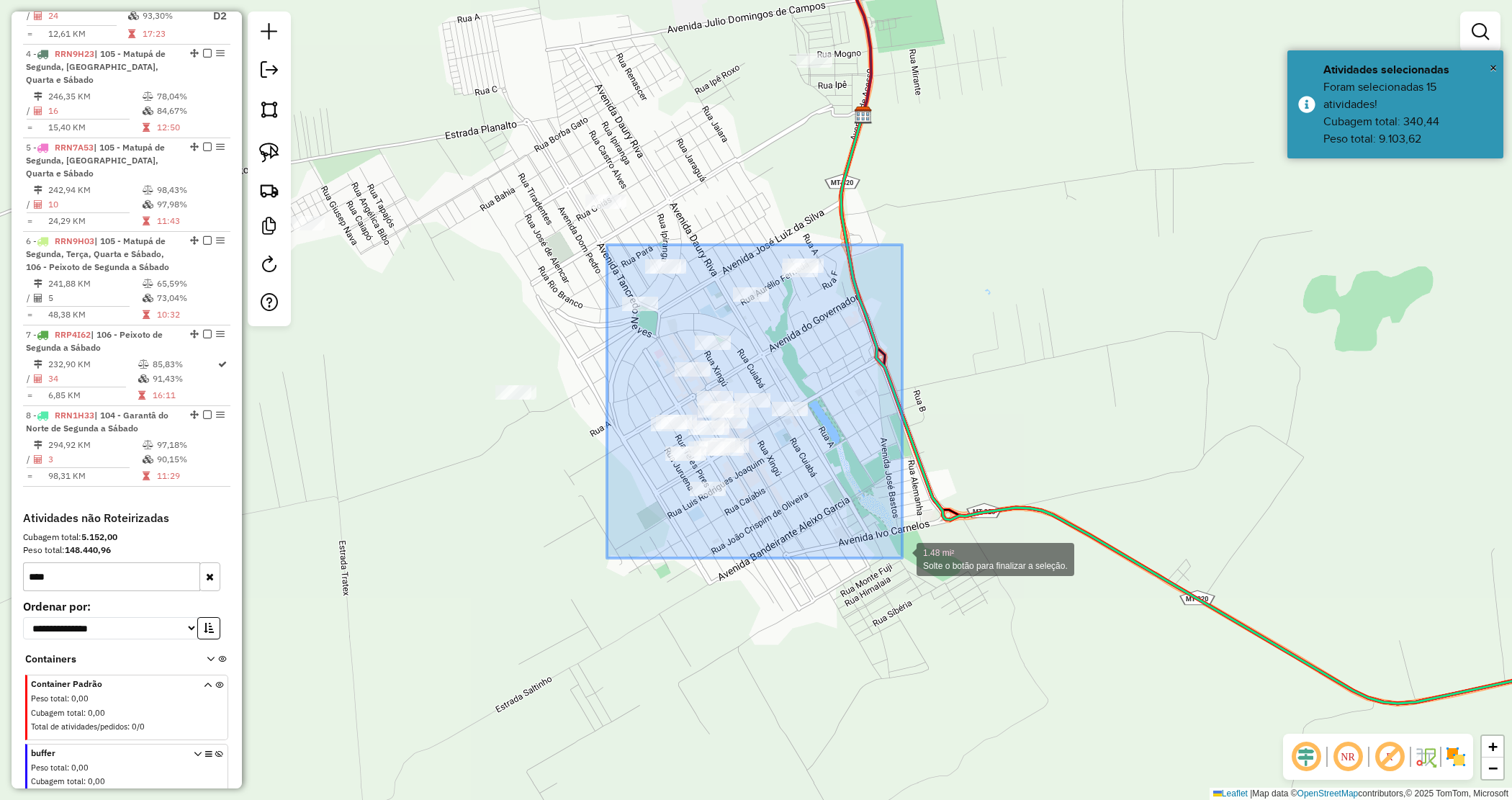
drag, startPoint x: 607, startPoint y: 244, endPoint x: 905, endPoint y: 558, distance: 432.9
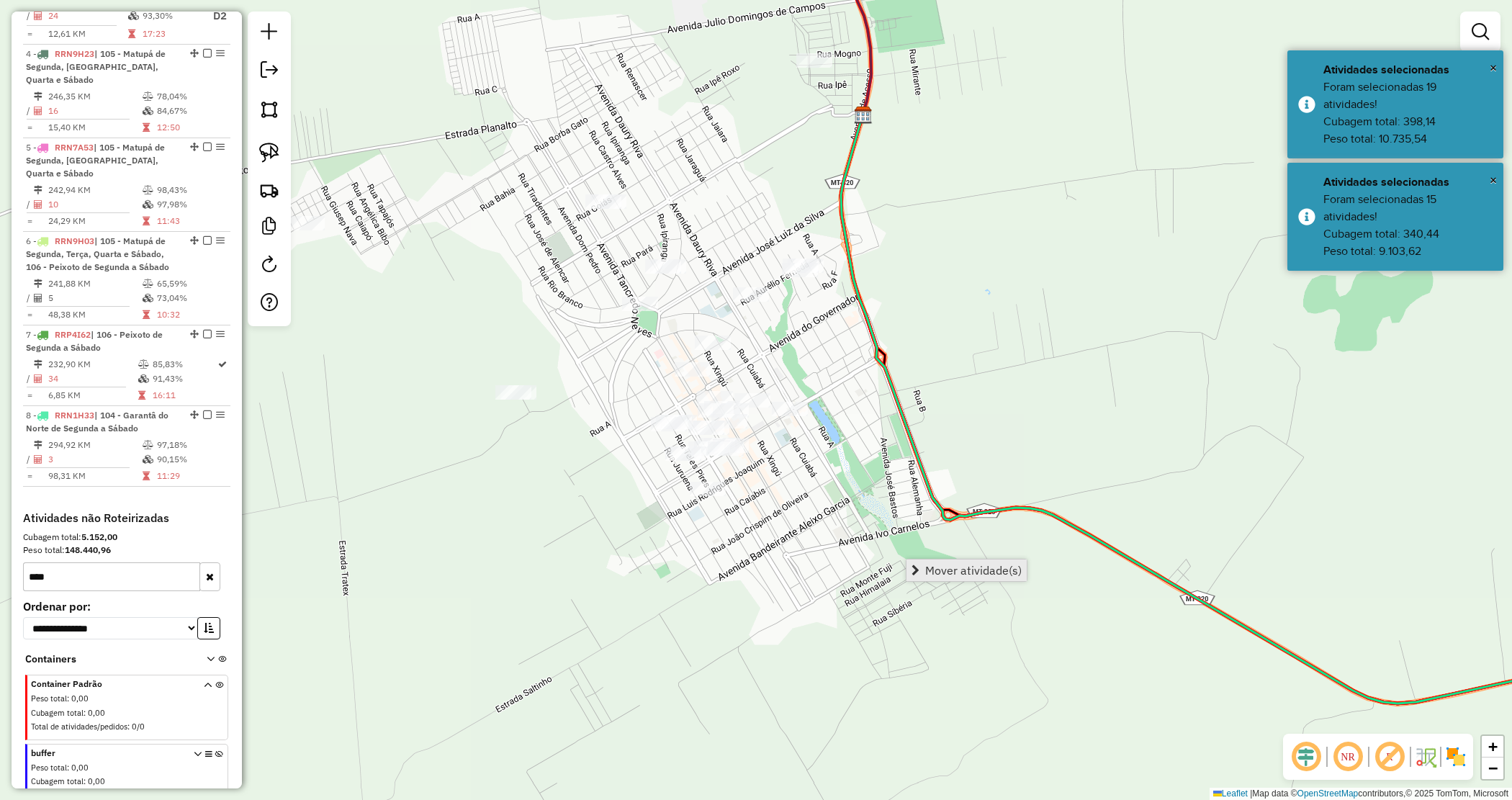
click at [963, 566] on span "Mover atividade(s)" at bounding box center [974, 570] width 97 height 12
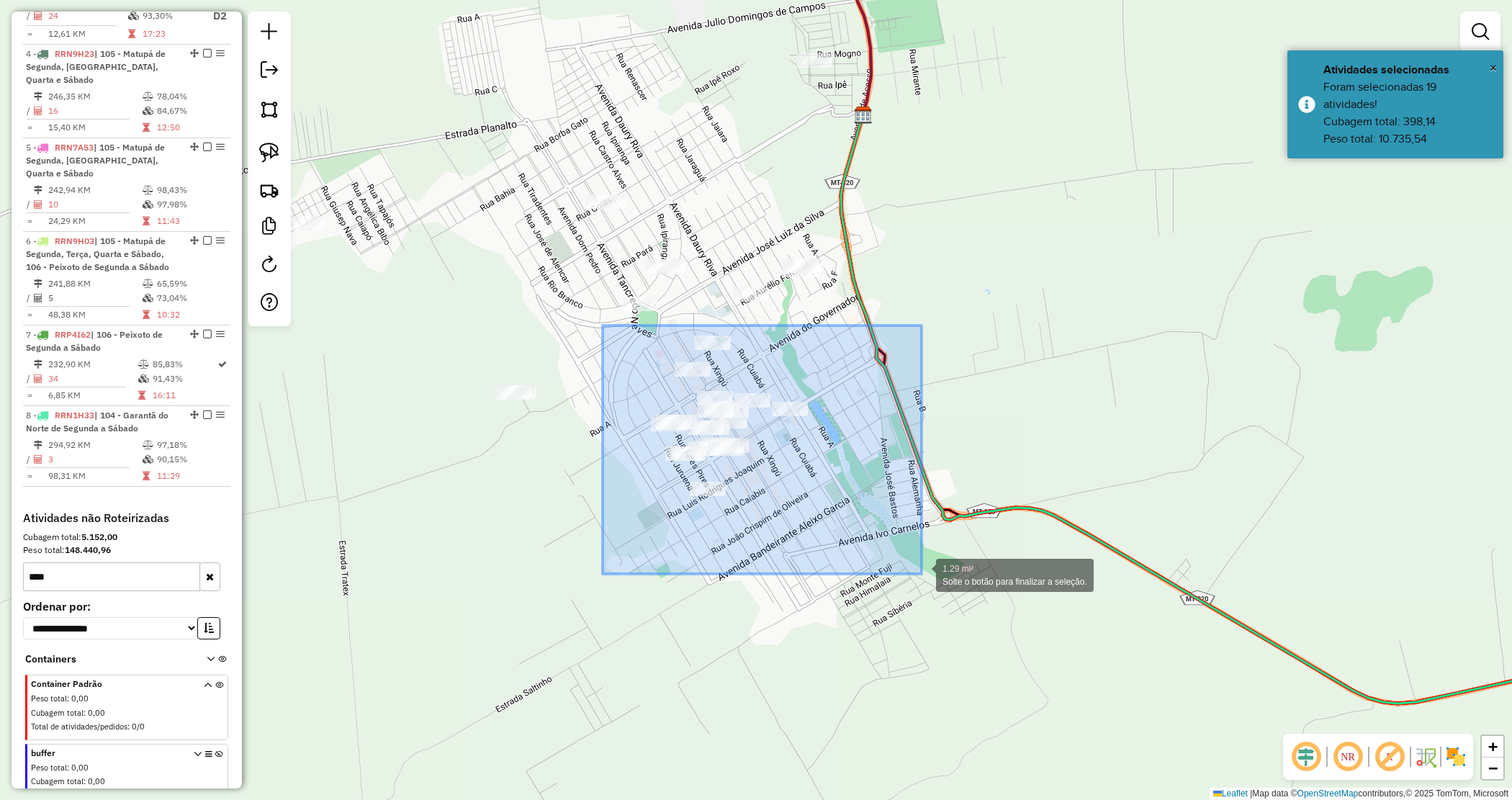
drag, startPoint x: 603, startPoint y: 327, endPoint x: 922, endPoint y: 574, distance: 403.4
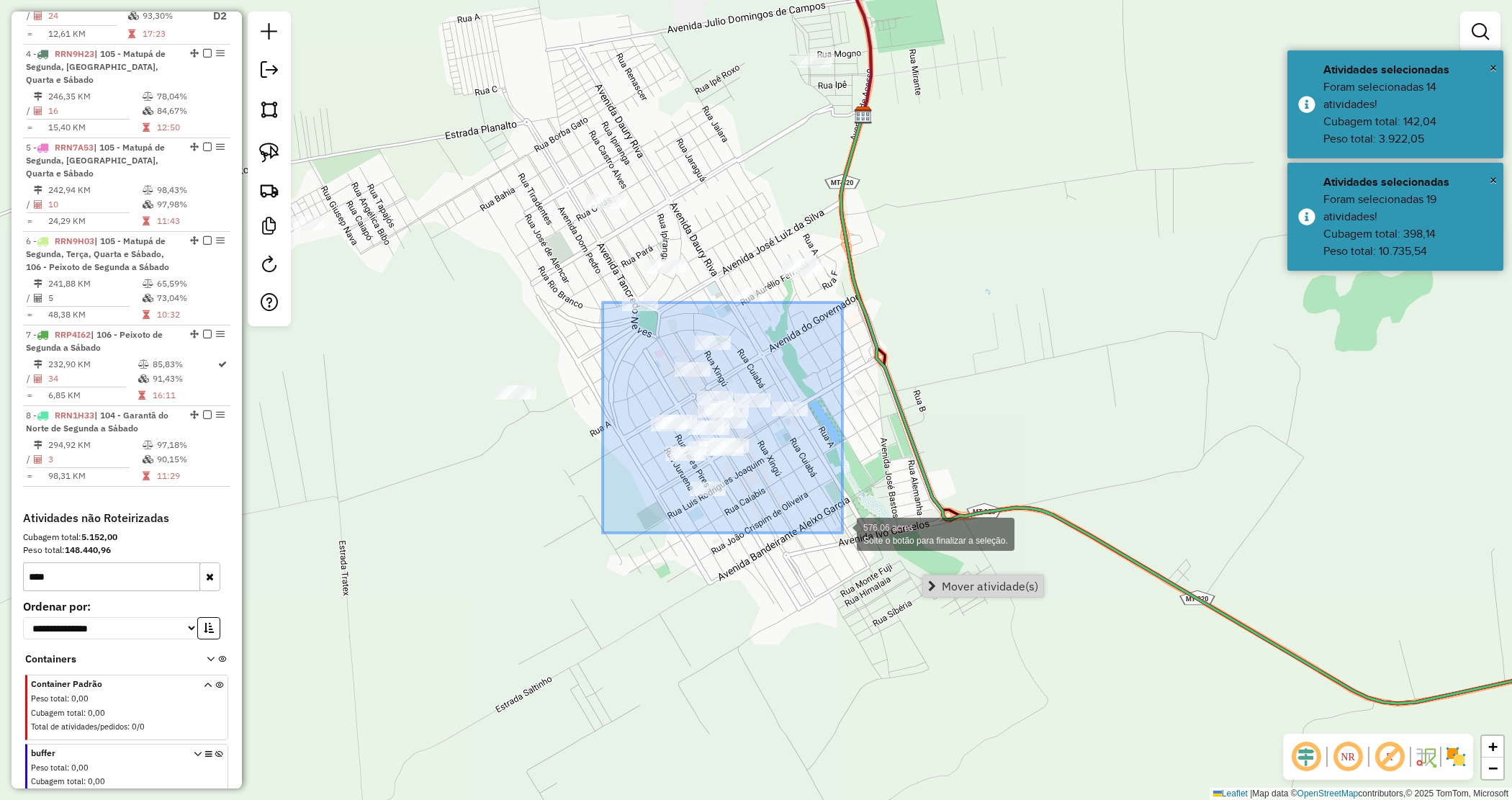
drag, startPoint x: 606, startPoint y: 307, endPoint x: 842, endPoint y: 533, distance: 326.8
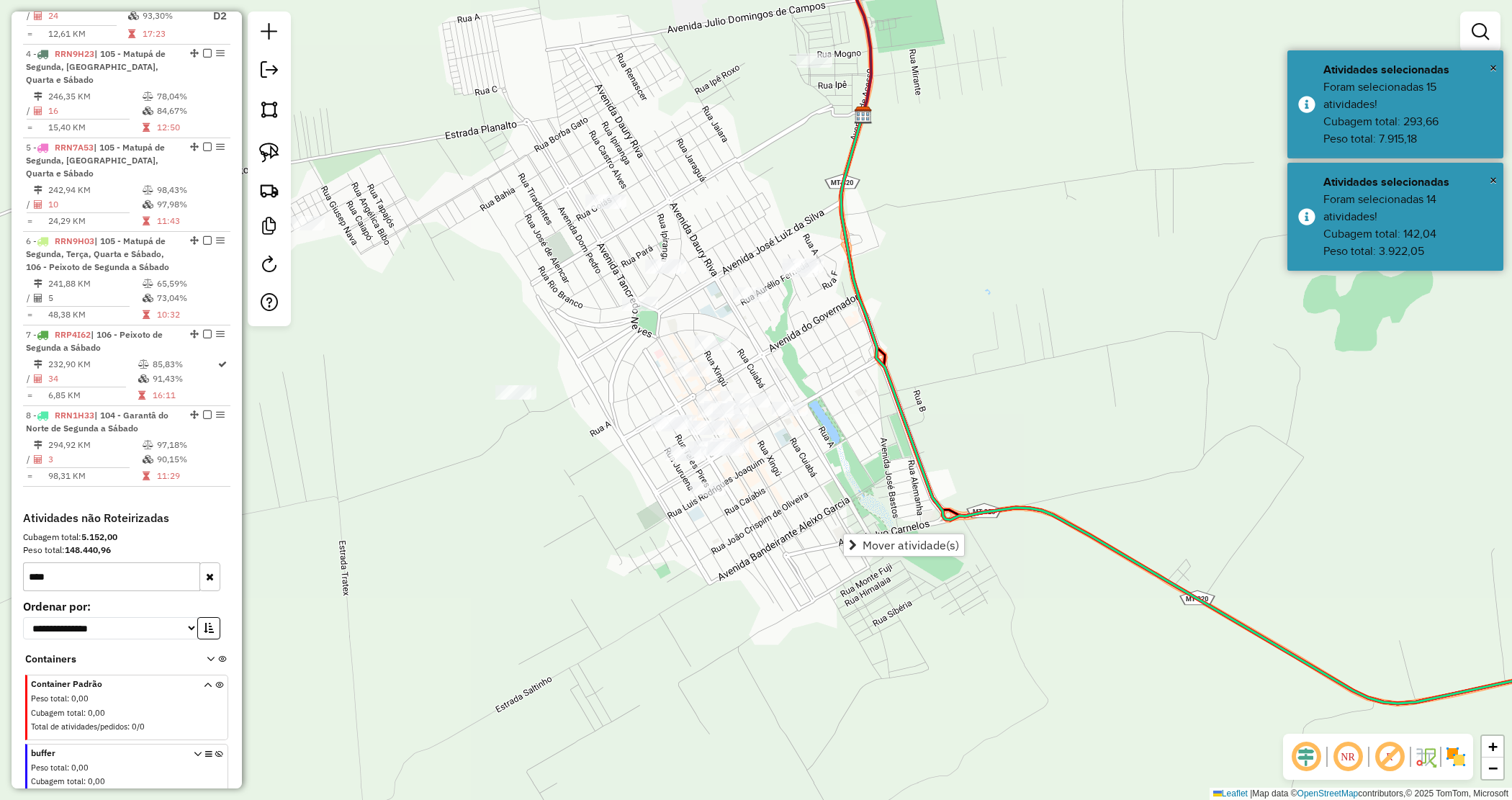
drag, startPoint x: 884, startPoint y: 545, endPoint x: 850, endPoint y: 526, distance: 38.9
click at [887, 545] on span "Mover atividade(s)" at bounding box center [912, 545] width 97 height 12
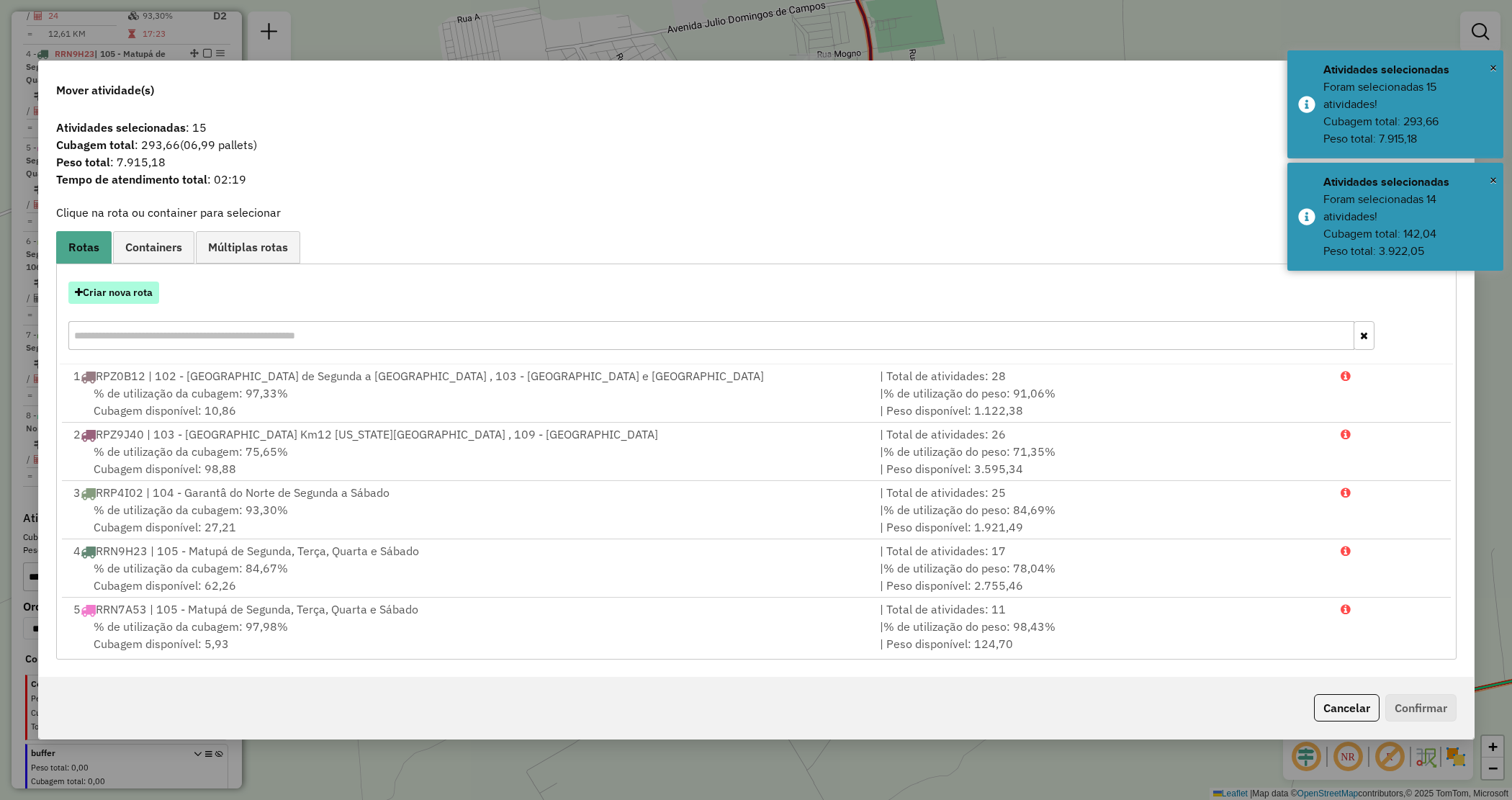
click at [118, 294] on button "Criar nova rota" at bounding box center [113, 293] width 90 height 22
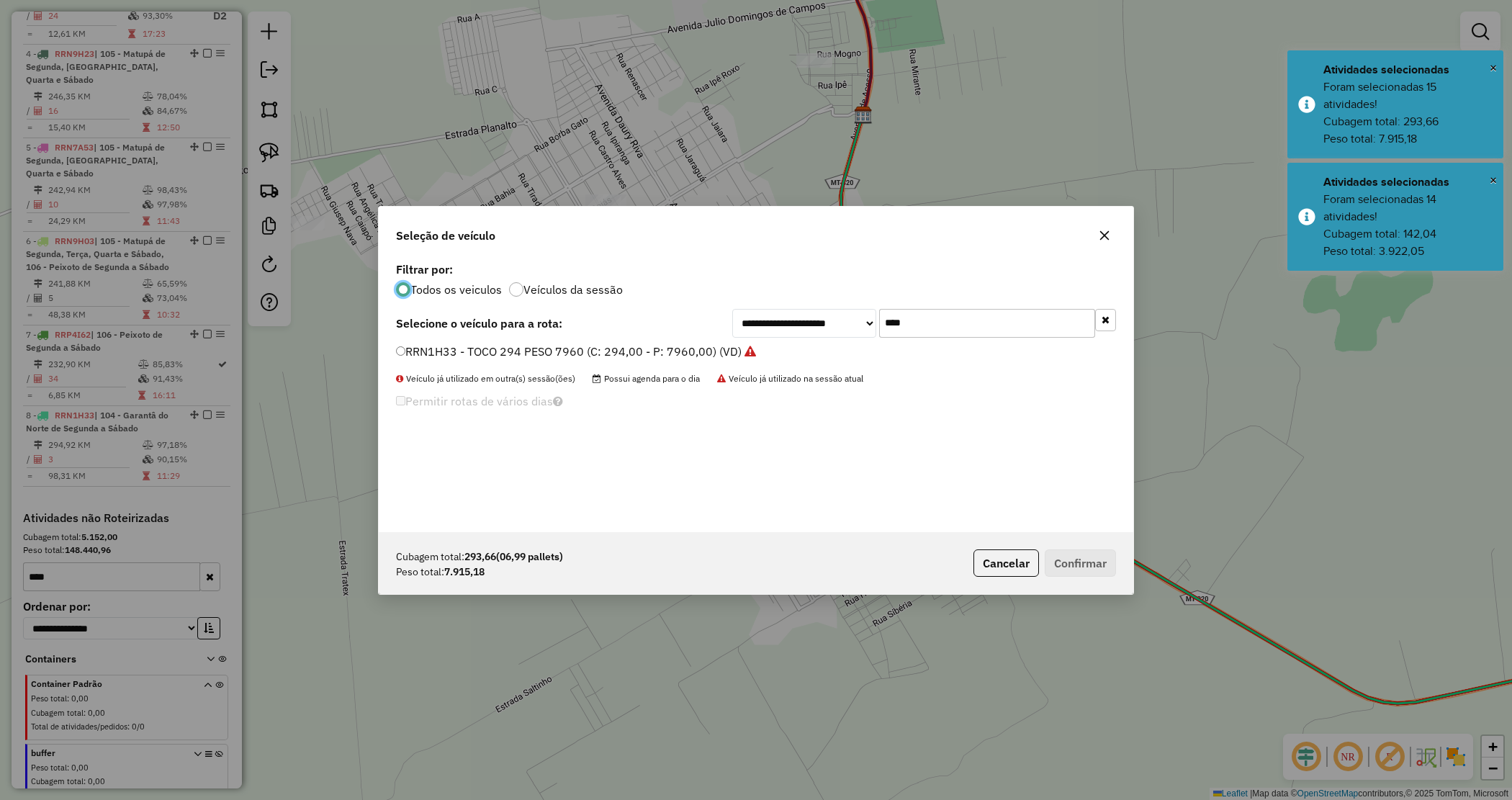
scroll to position [7, 5]
drag, startPoint x: 930, startPoint y: 324, endPoint x: 834, endPoint y: 306, distance: 97.7
click at [836, 306] on div "**********" at bounding box center [756, 395] width 755 height 274
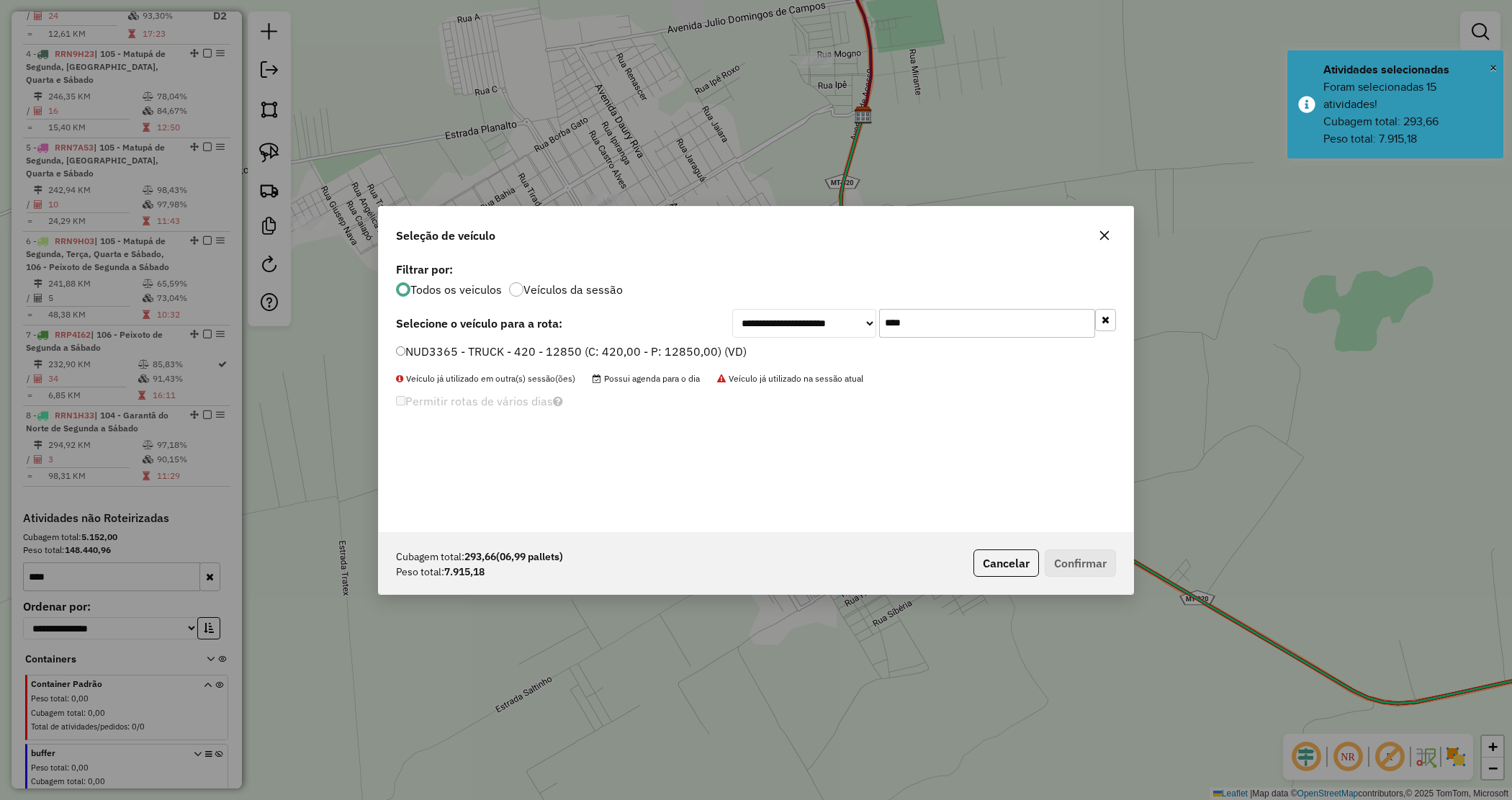
type input "****"
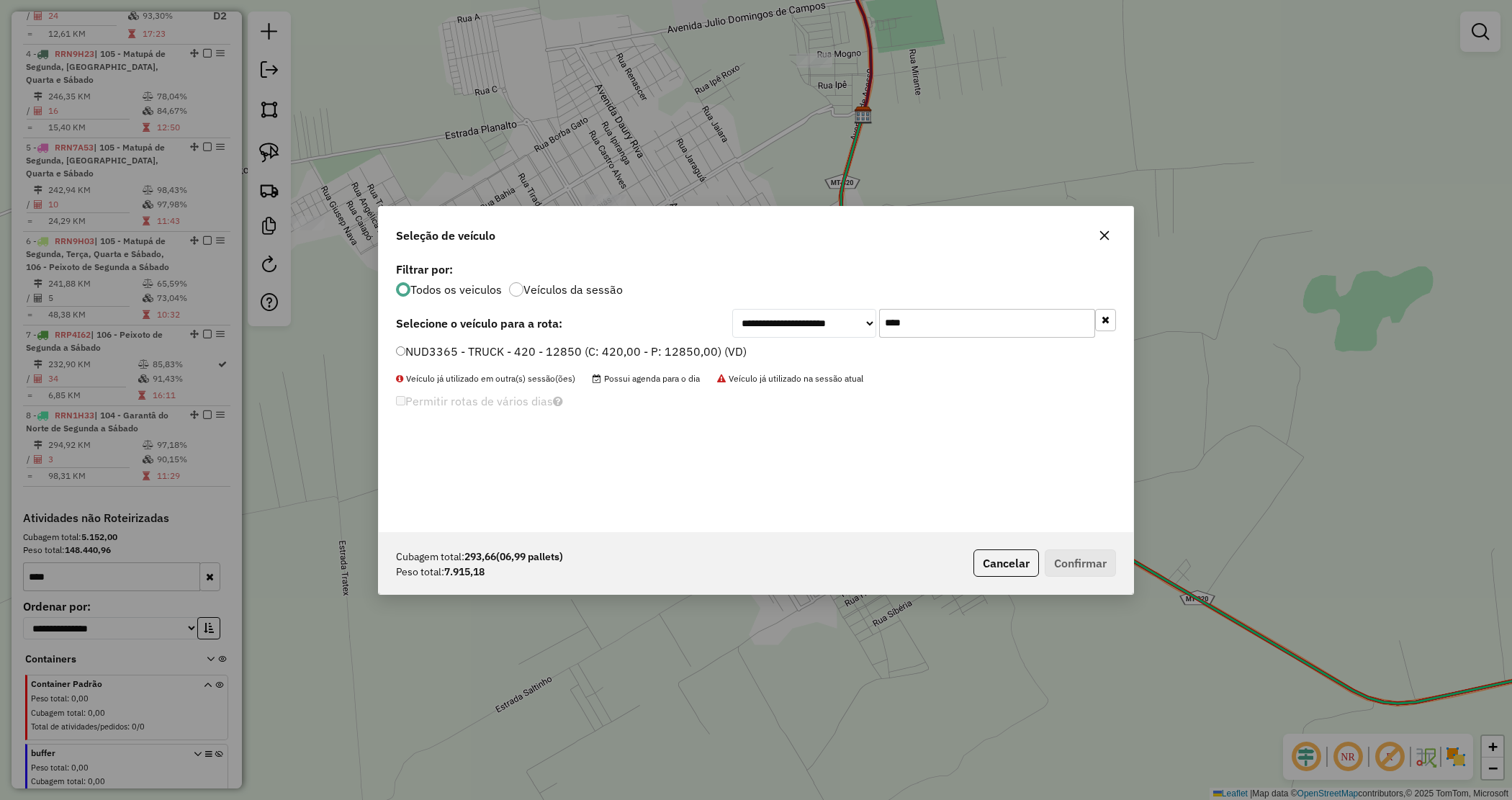
click at [706, 353] on label "NUD3365 - TRUCK - 420 - 12850 (C: 420,00 - P: 12850,00) (VD)" at bounding box center [571, 351] width 350 height 17
click at [1075, 562] on button "Confirmar" at bounding box center [1080, 563] width 71 height 27
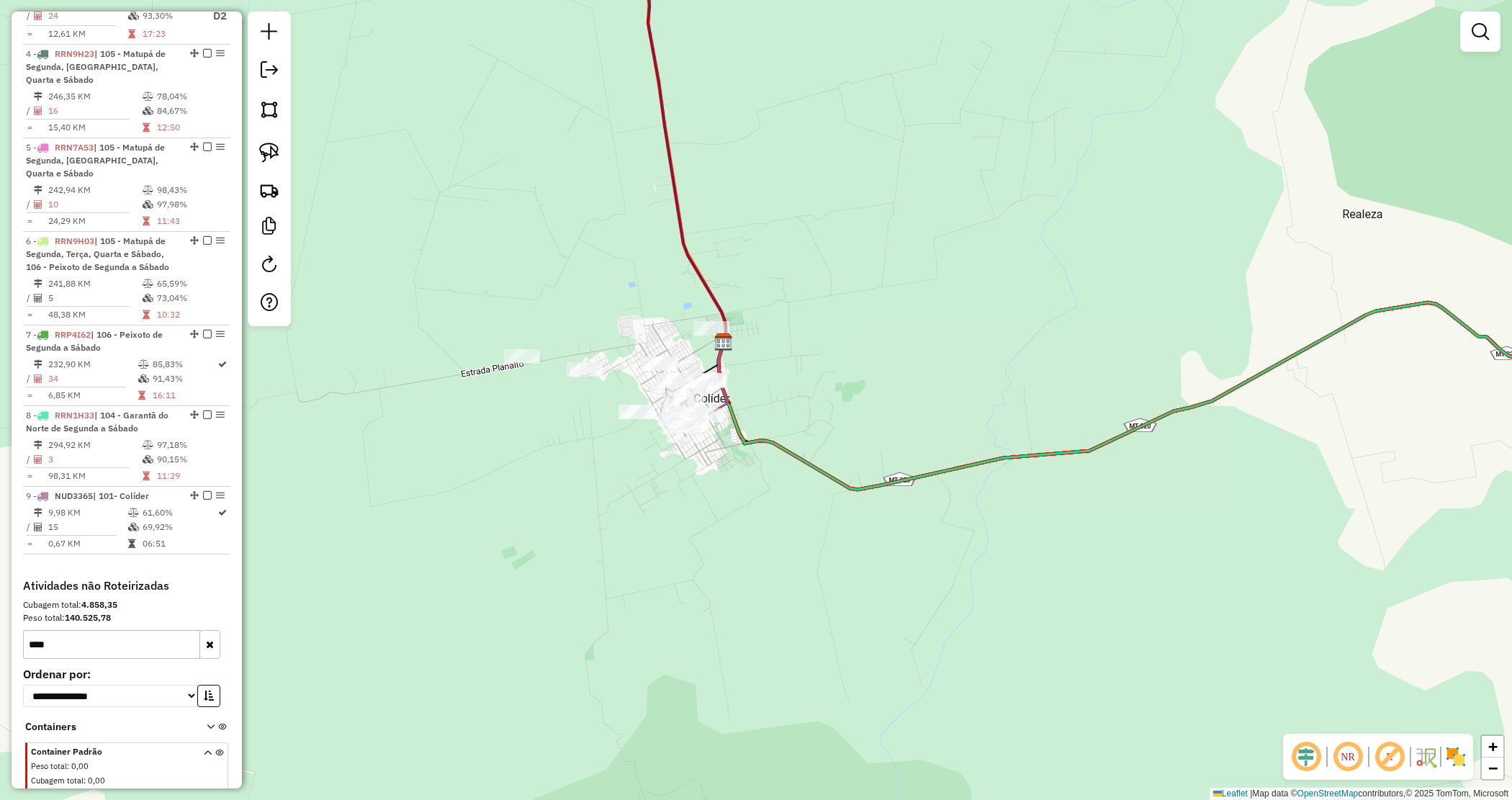
click at [857, 435] on div "Janela de atendimento Grade de atendimento Capacidade Transportadoras Veículos …" at bounding box center [756, 400] width 1512 height 800
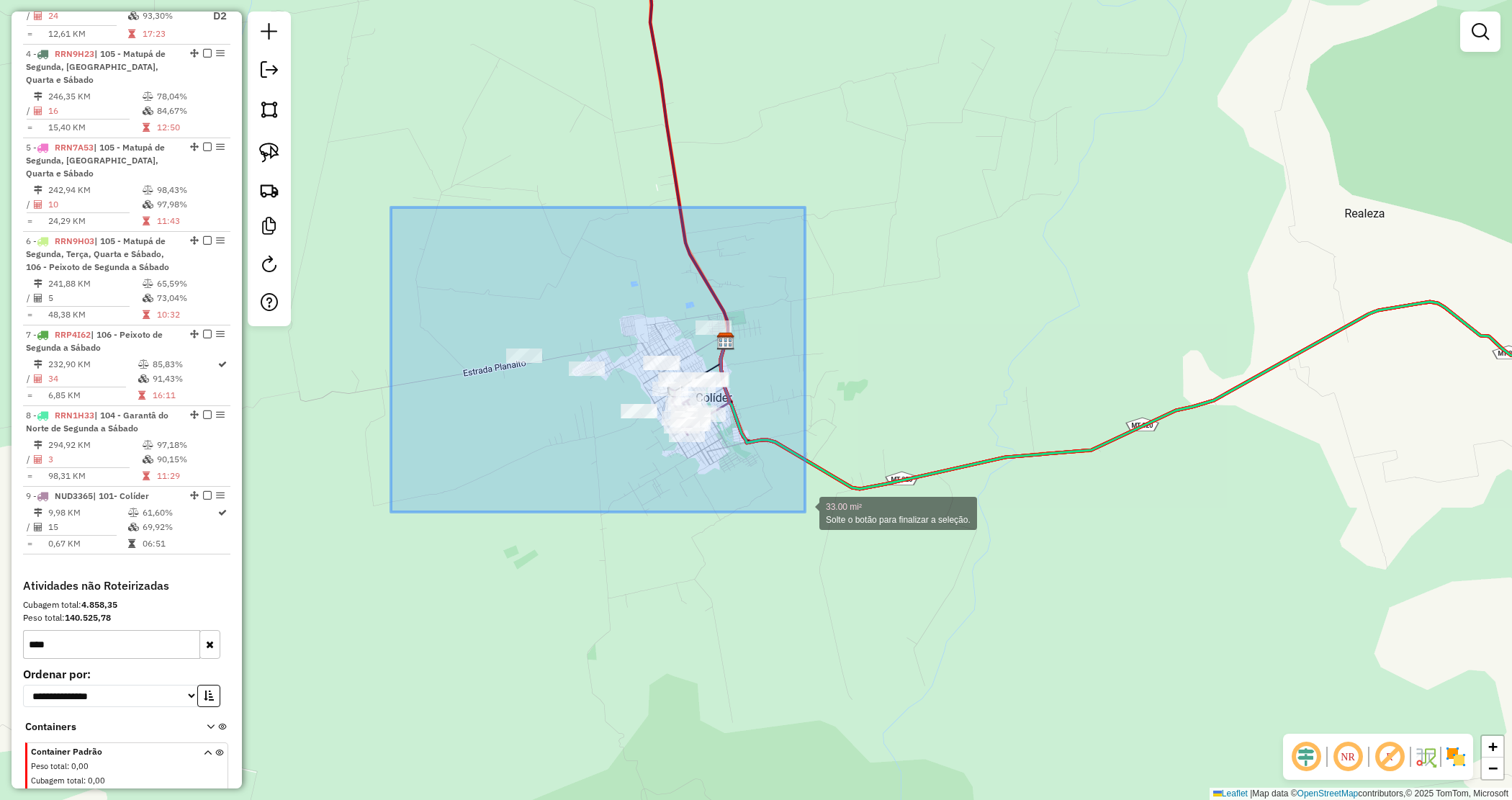
drag, startPoint x: 434, startPoint y: 263, endPoint x: 805, endPoint y: 512, distance: 446.8
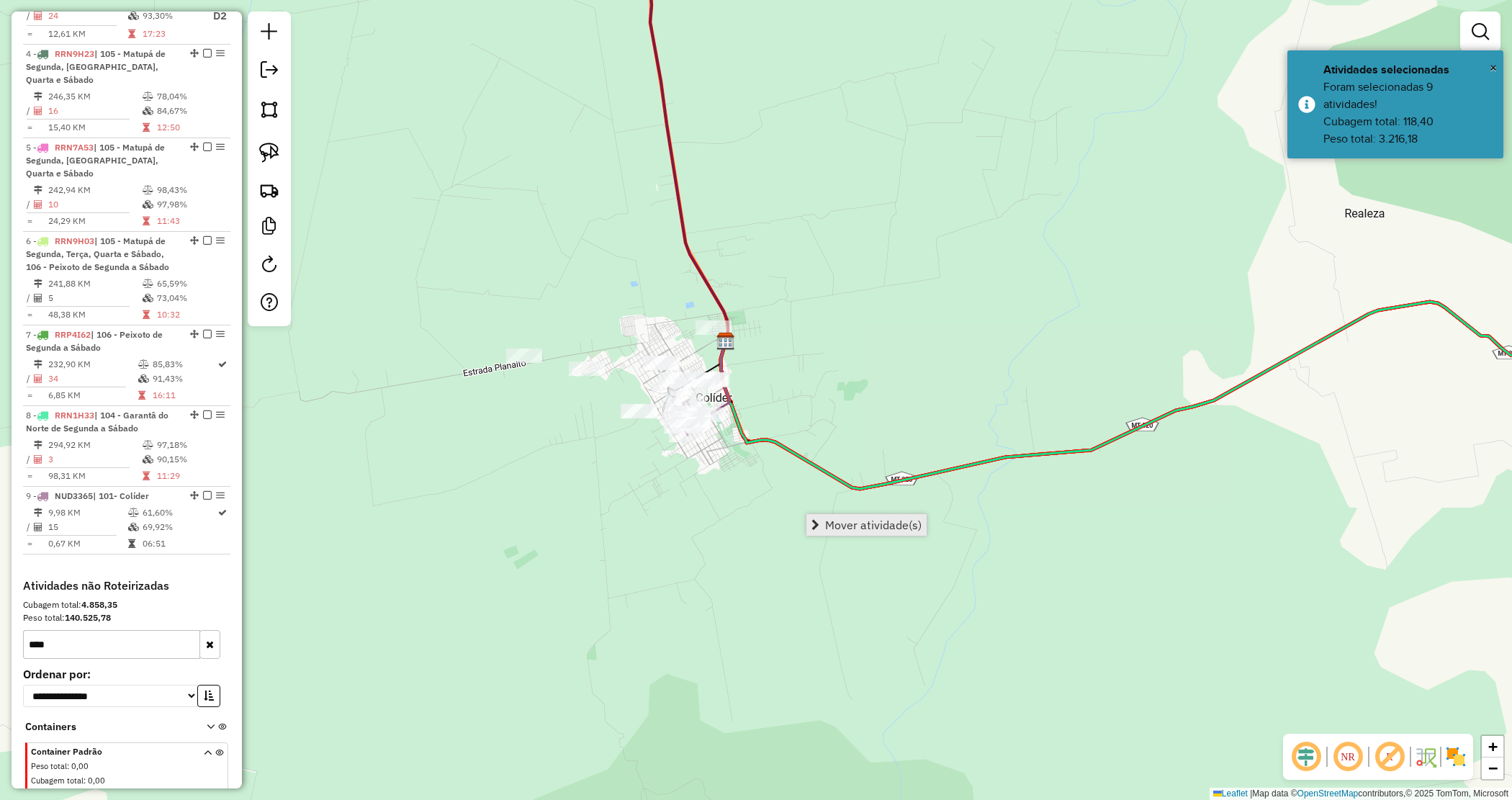
click at [881, 534] on link "Mover atividade(s)" at bounding box center [867, 525] width 120 height 22
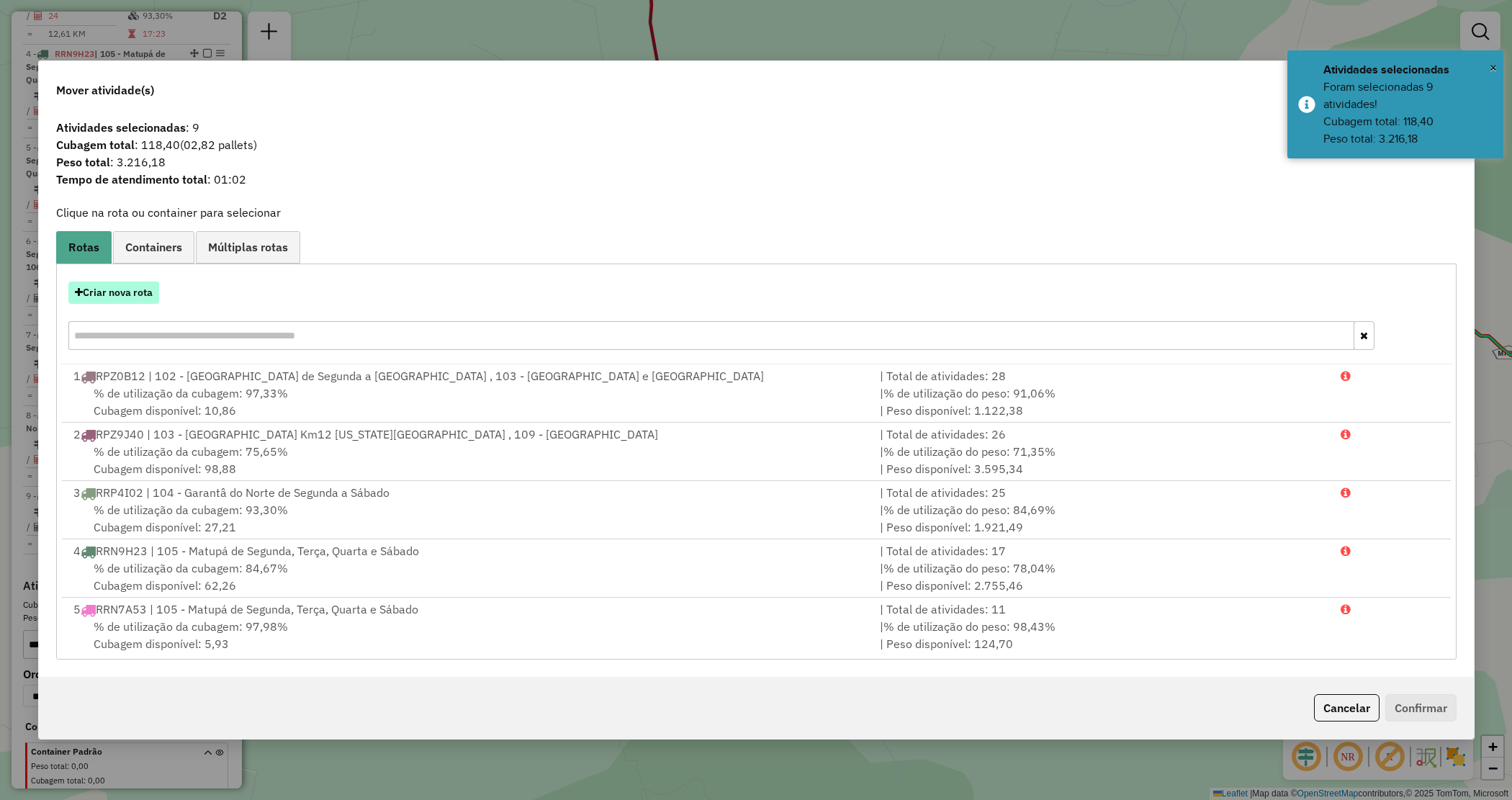
click at [114, 299] on button "Criar nova rota" at bounding box center [113, 293] width 90 height 22
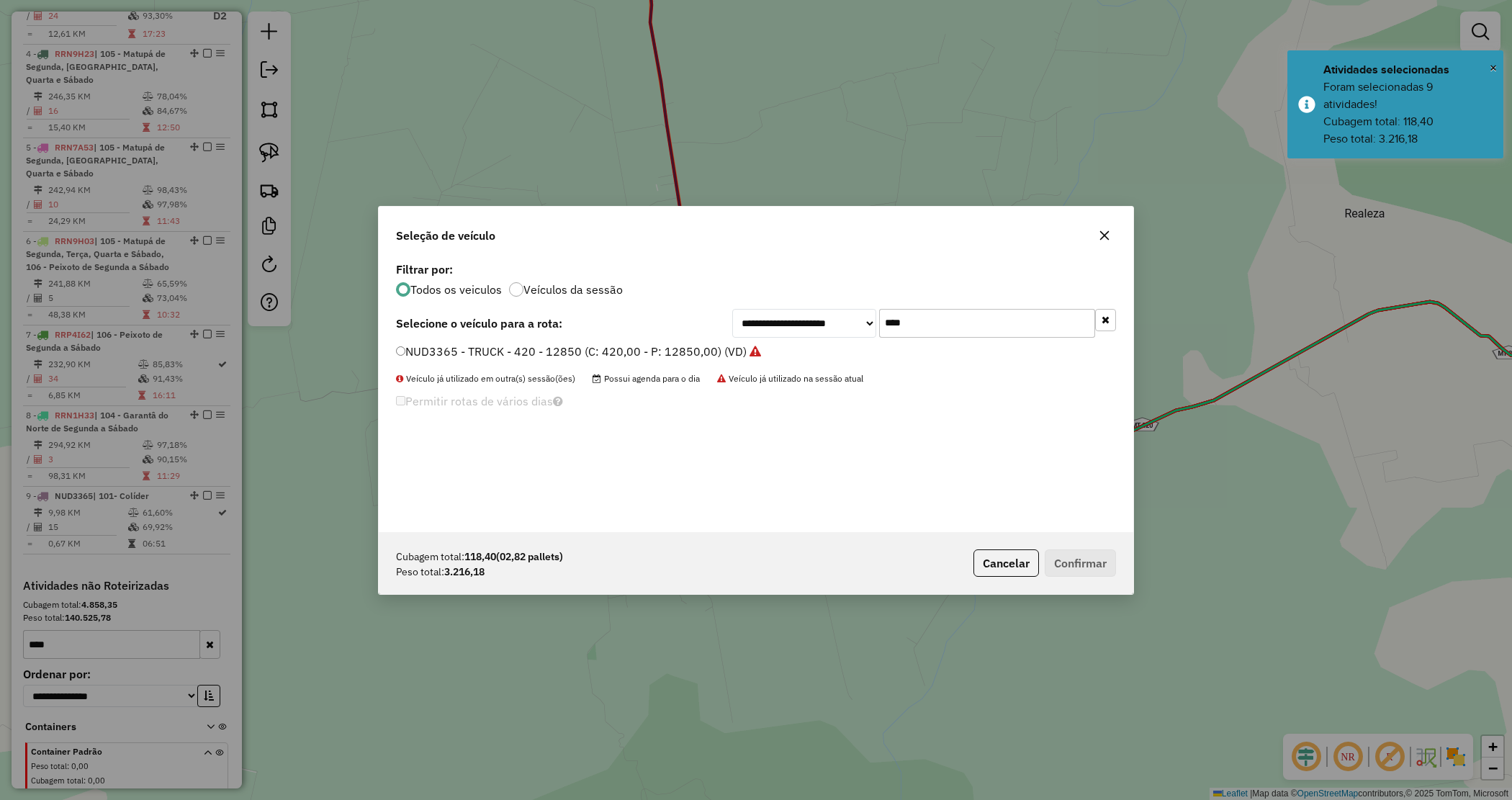
drag, startPoint x: 947, startPoint y: 323, endPoint x: 791, endPoint y: 301, distance: 157.5
click at [792, 304] on div "**********" at bounding box center [756, 395] width 755 height 274
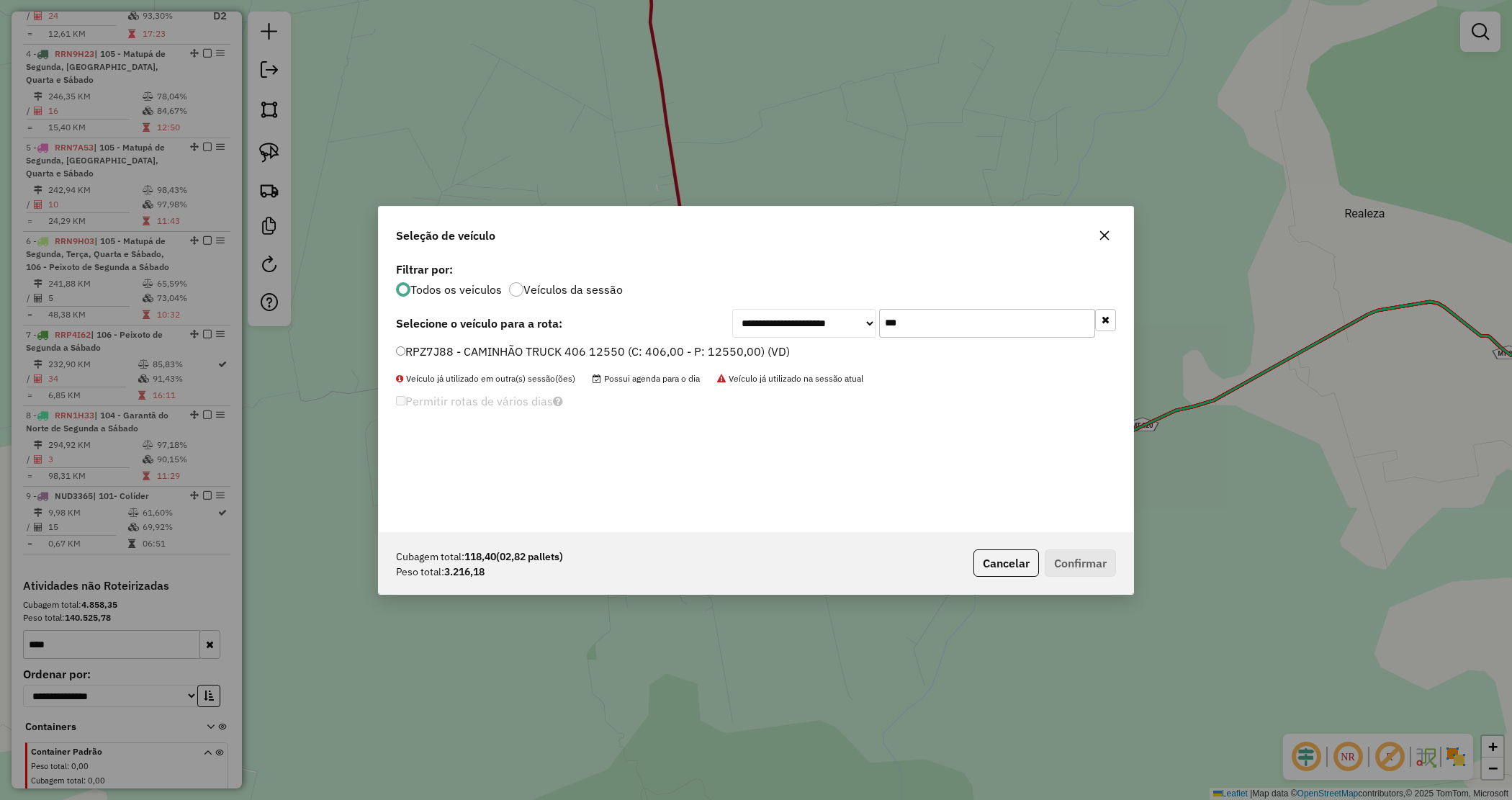
type input "***"
click at [716, 354] on label "RPZ7J88 - CAMINHÃO TRUCK 406 12550 (C: 406,00 - P: 12550,00) (VD)" at bounding box center [593, 351] width 394 height 17
click at [757, 347] on label "RPZ7J88 - CAMINHÃO TRUCK 406 12550 (C: 406,00 - P: 12550,00) (VD)" at bounding box center [593, 351] width 394 height 17
click at [1095, 571] on button "Confirmar" at bounding box center [1080, 563] width 71 height 27
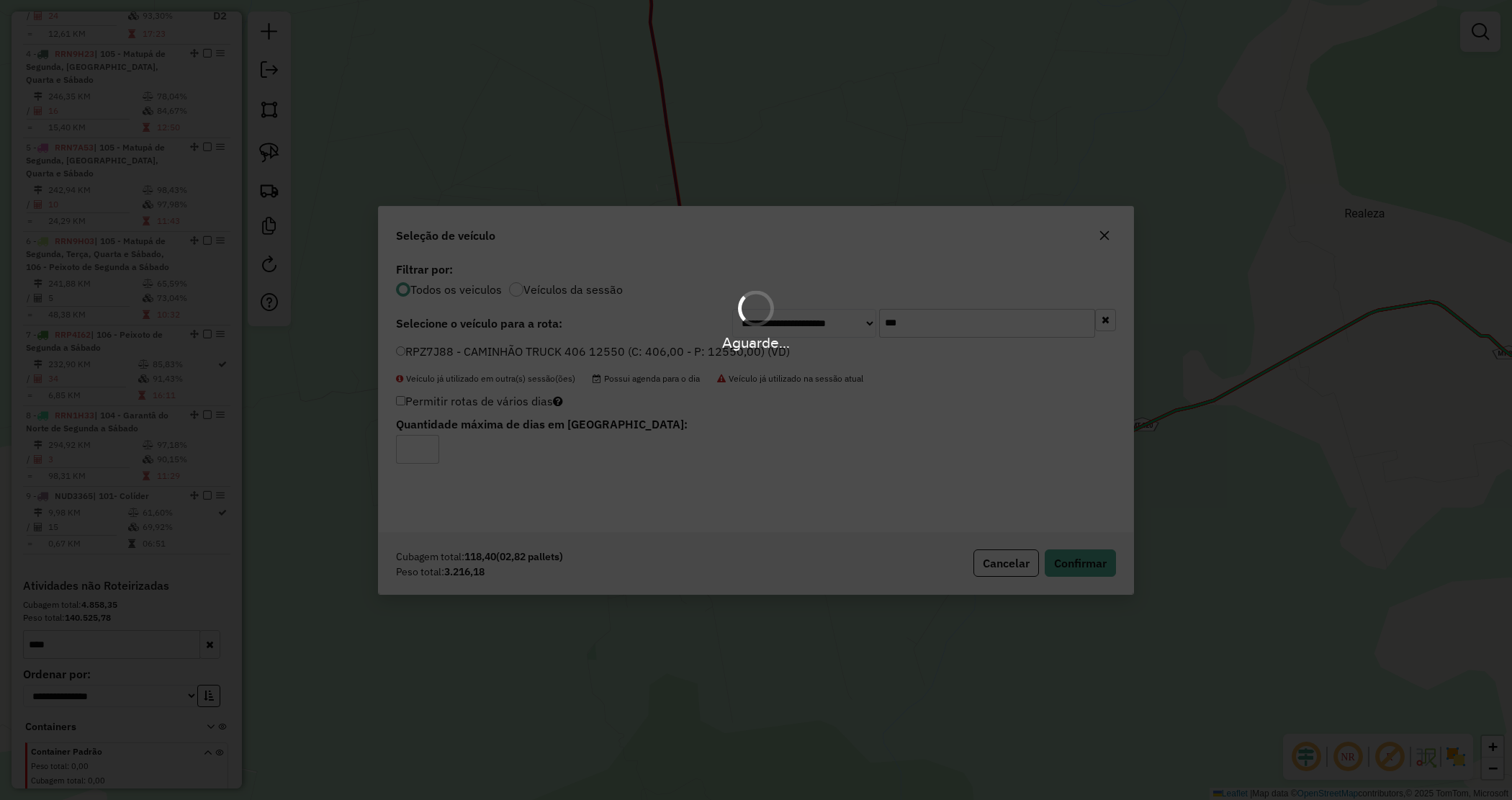
scroll to position [821, 0]
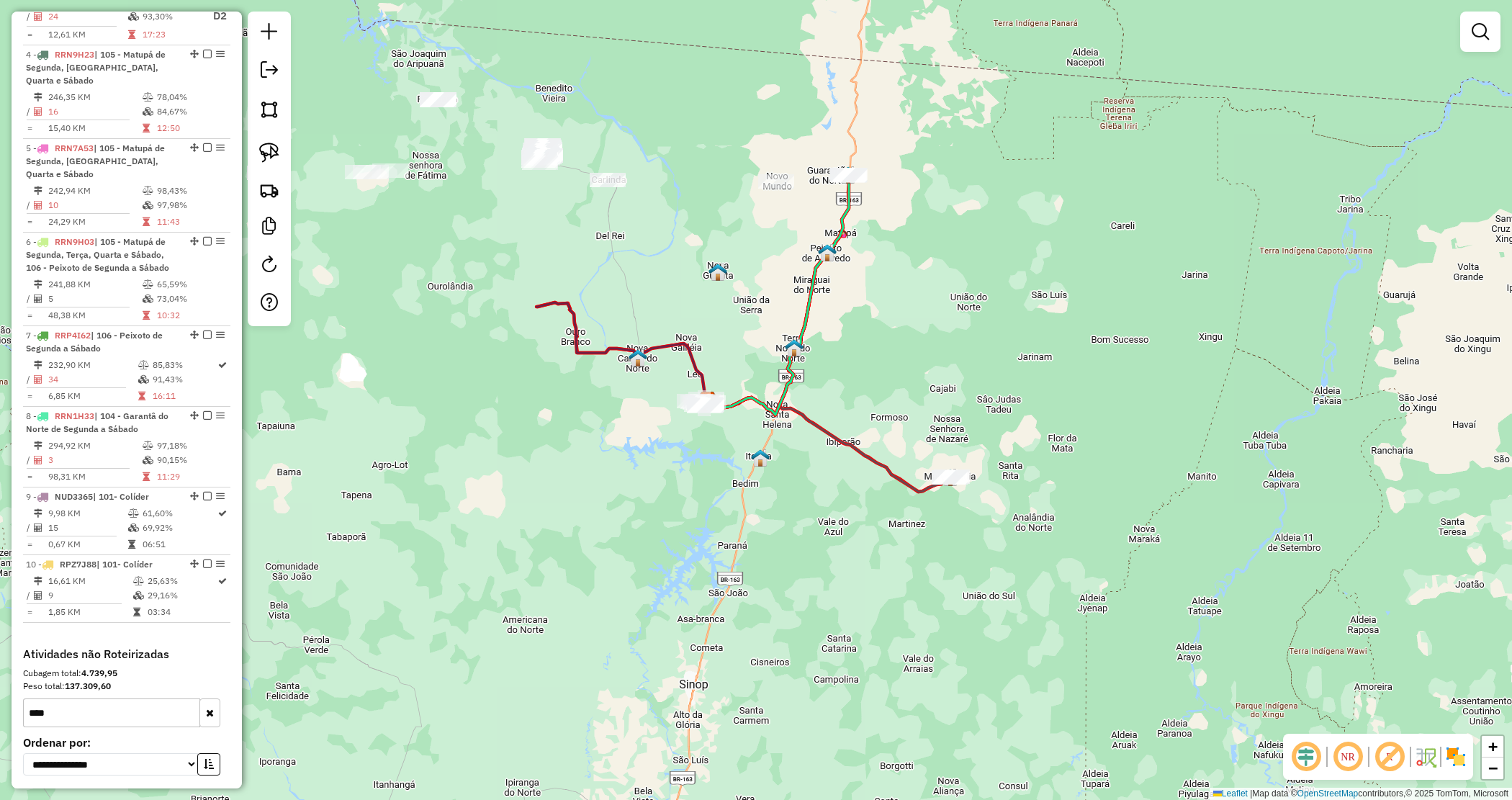
click at [692, 486] on div "Janela de atendimento Grade de atendimento Capacidade Transportadoras Veículos …" at bounding box center [756, 400] width 1512 height 800
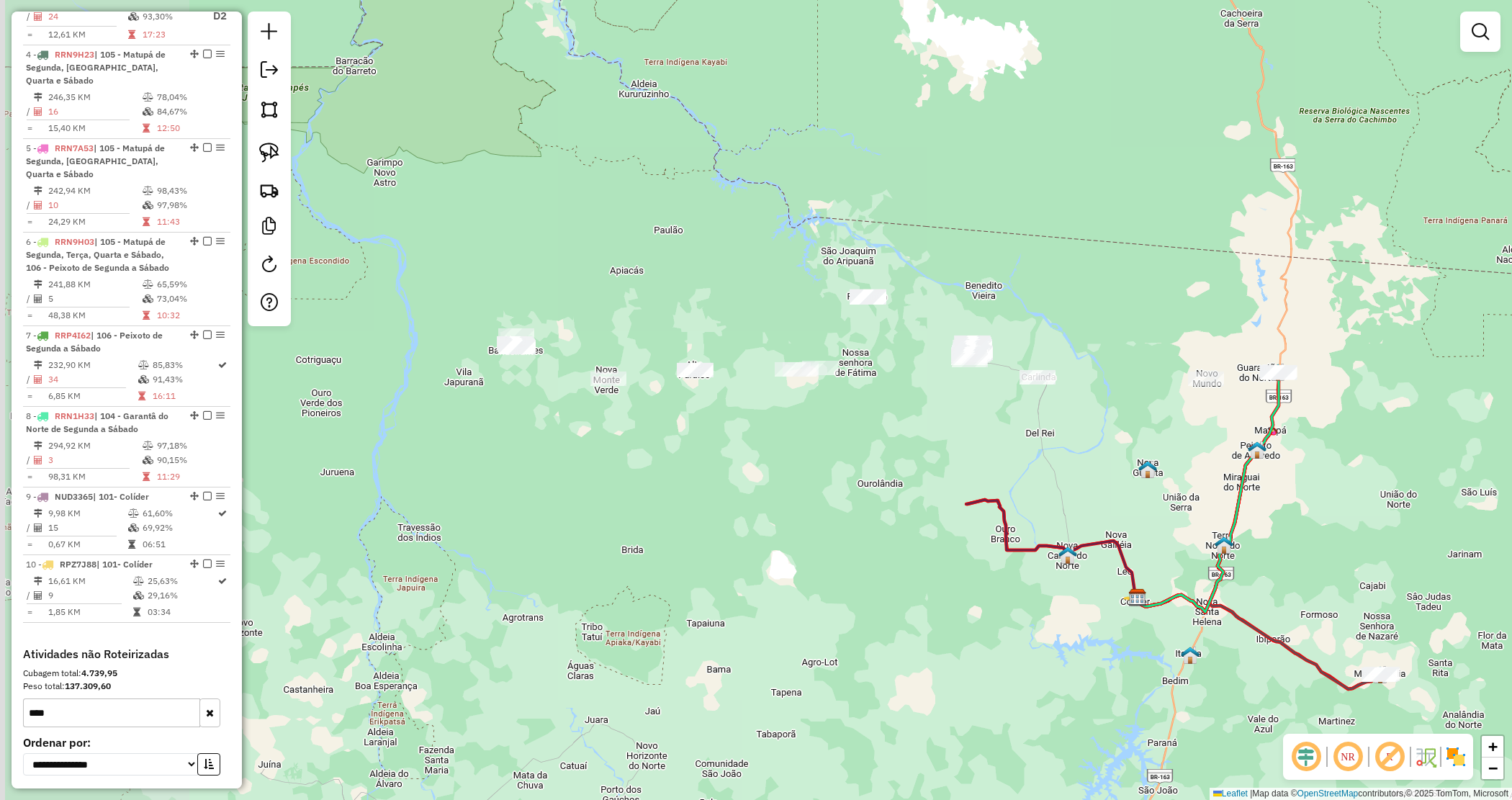
drag, startPoint x: 866, startPoint y: 329, endPoint x: 1306, endPoint y: 481, distance: 465.5
click at [1306, 481] on div "Janela de atendimento Grade de atendimento Capacidade Transportadoras Veículos …" at bounding box center [756, 400] width 1512 height 800
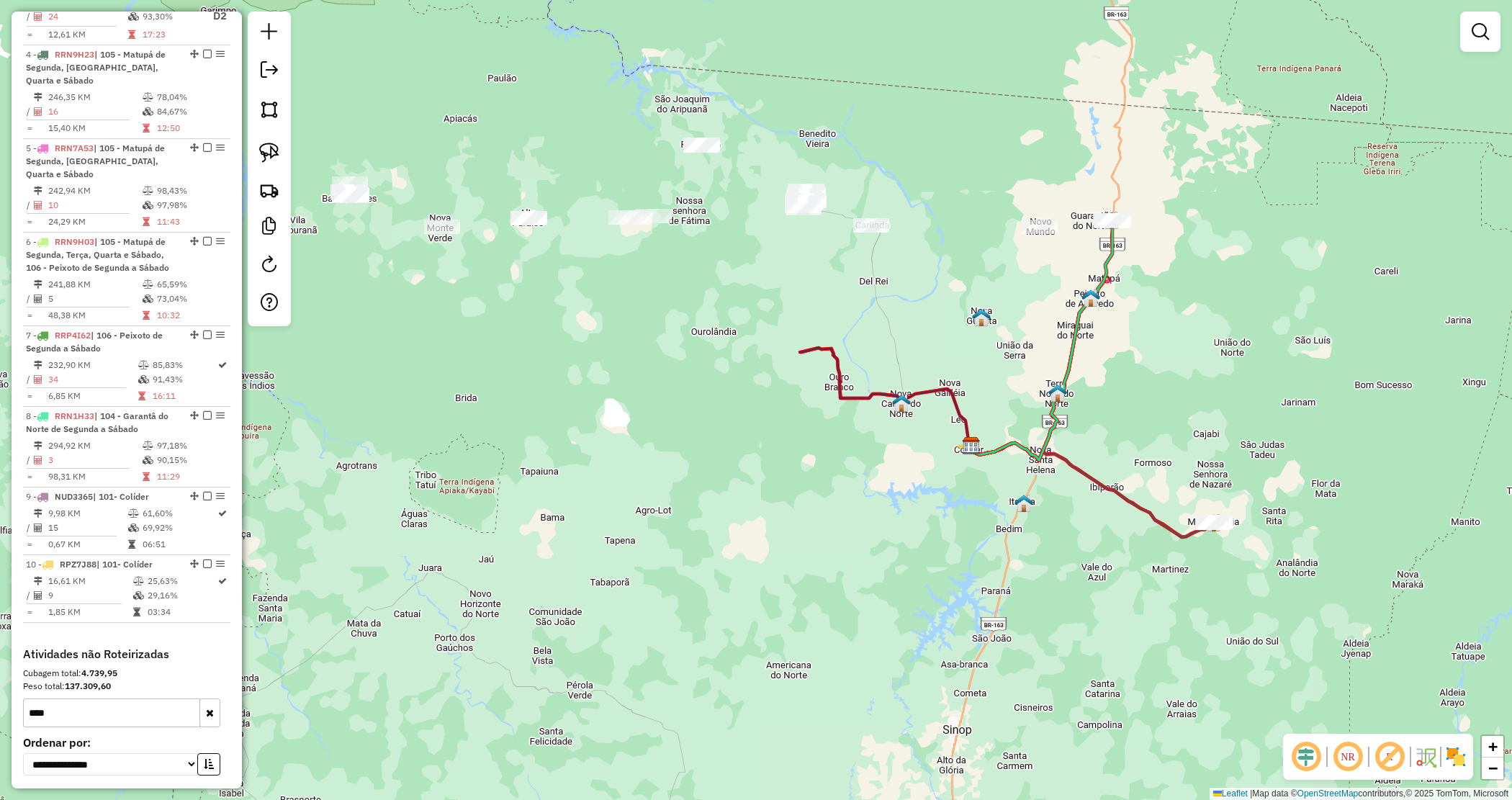
drag, startPoint x: 1091, startPoint y: 438, endPoint x: 917, endPoint y: 342, distance: 198.7
click at [922, 342] on div "Janela de atendimento Grade de atendimento Capacidade Transportadoras Veículos …" at bounding box center [756, 400] width 1512 height 800
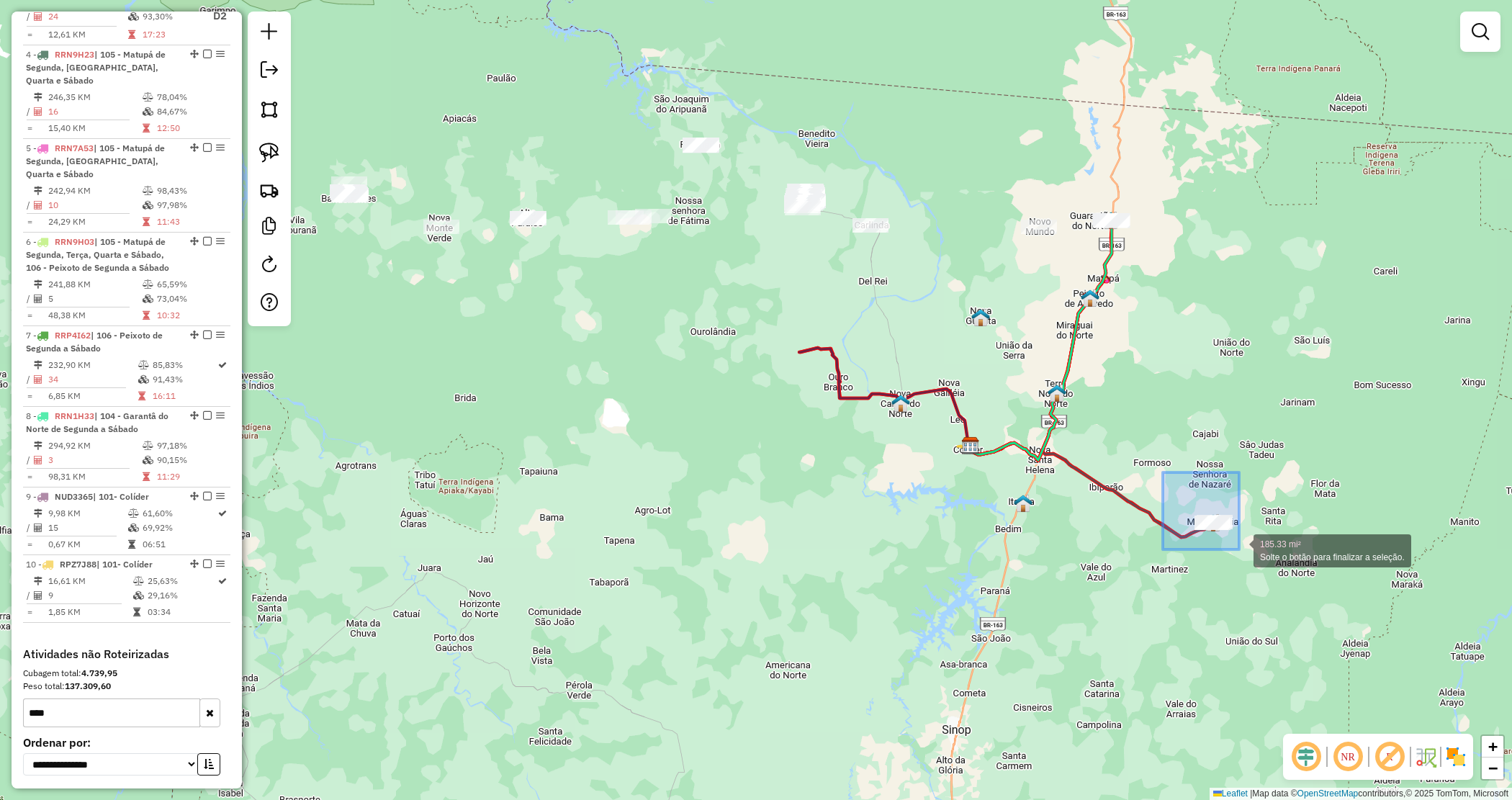
drag, startPoint x: 1239, startPoint y: 549, endPoint x: 1286, endPoint y: 563, distance: 49.0
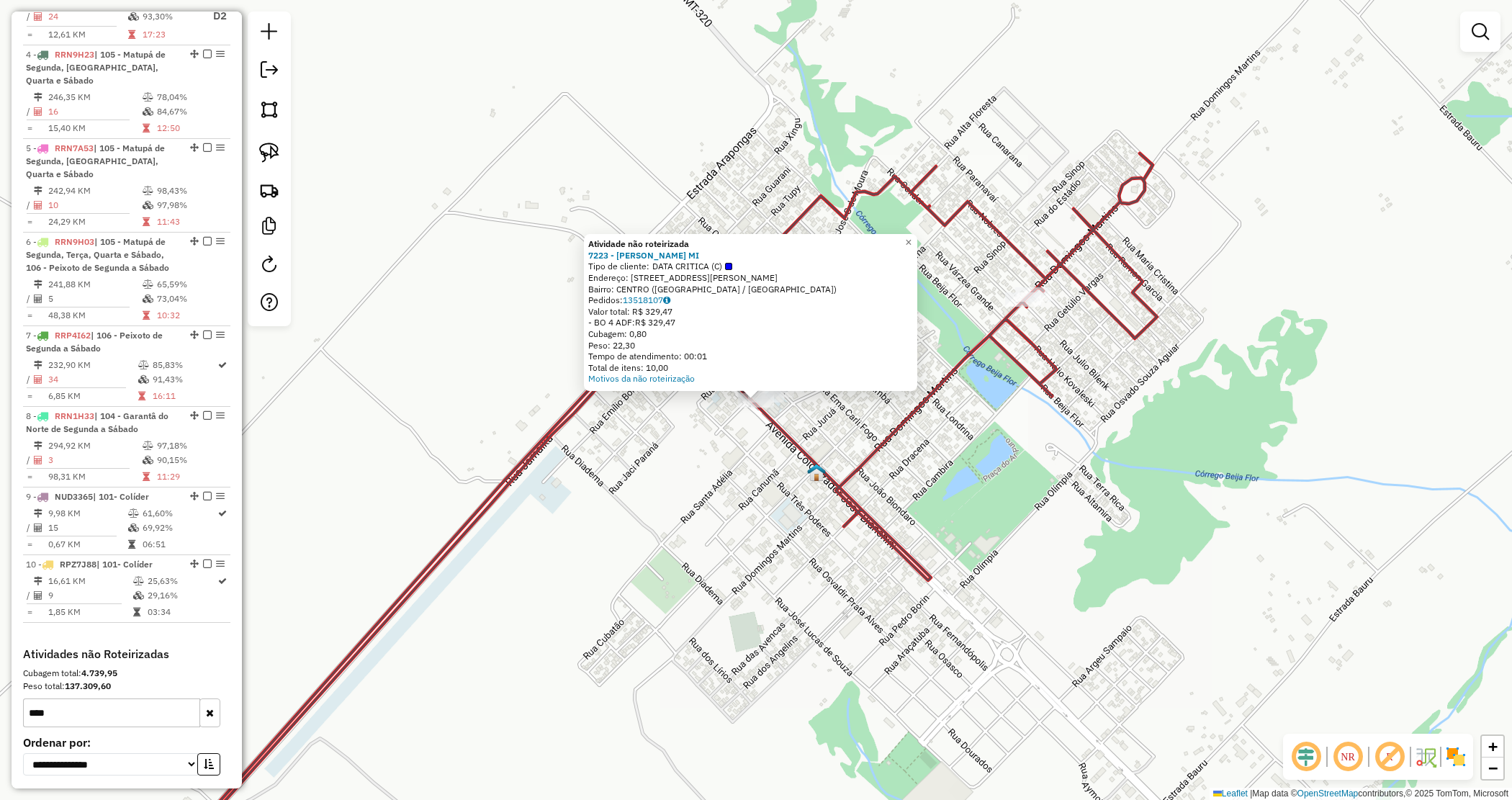
click at [877, 446] on icon at bounding box center [650, 516] width 1017 height 726
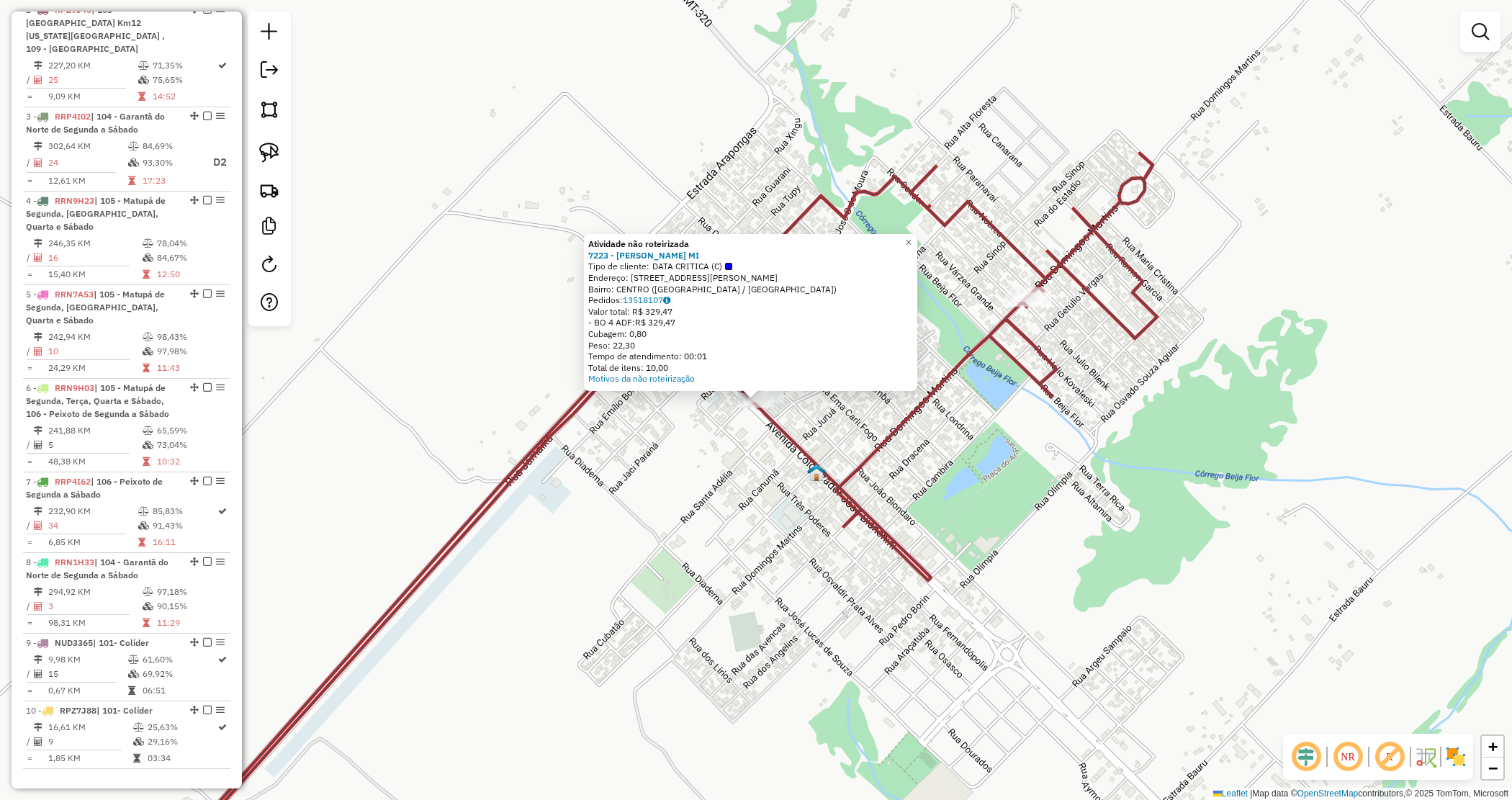
select select "*********"
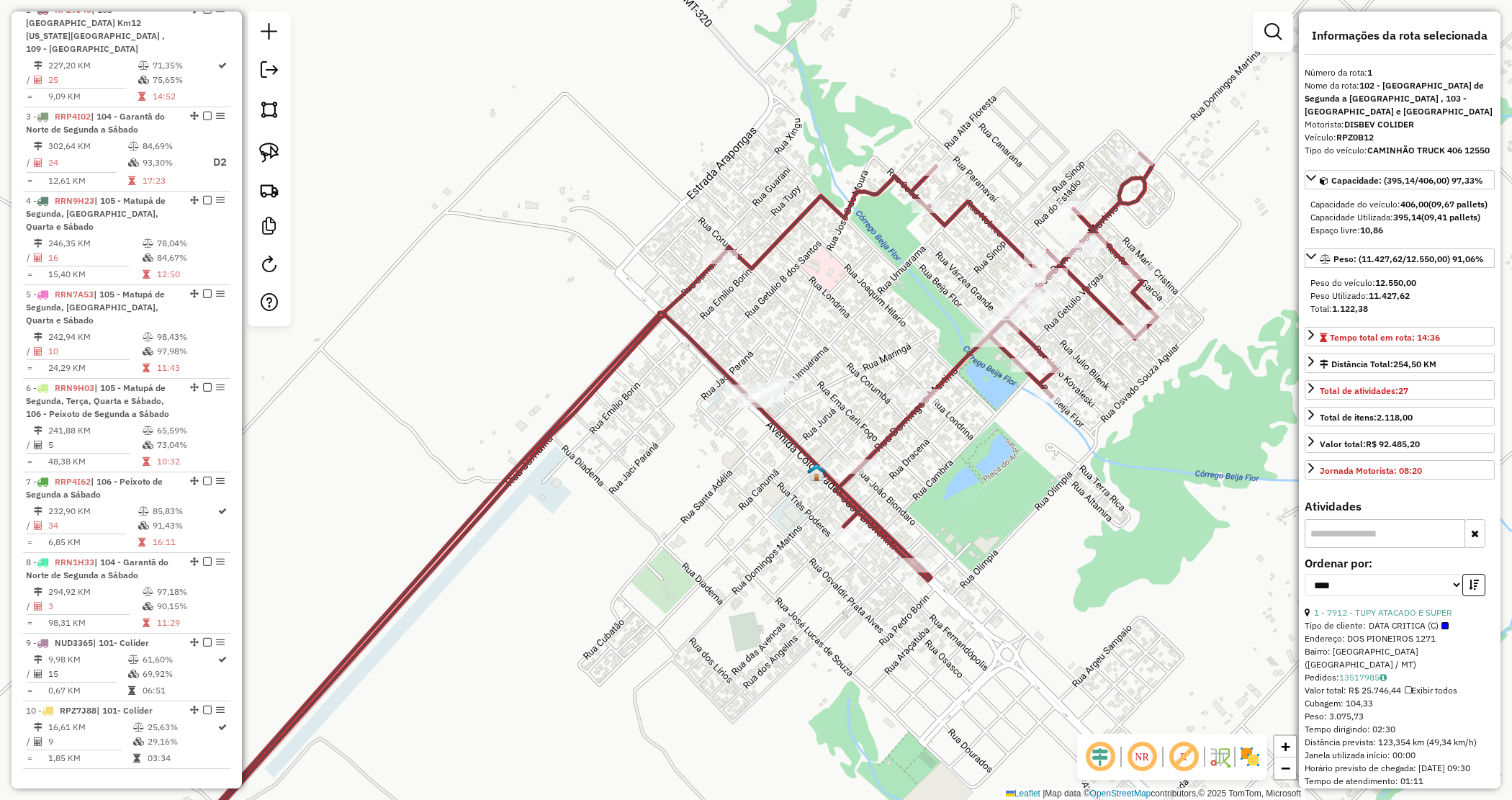
scroll to position [556, 0]
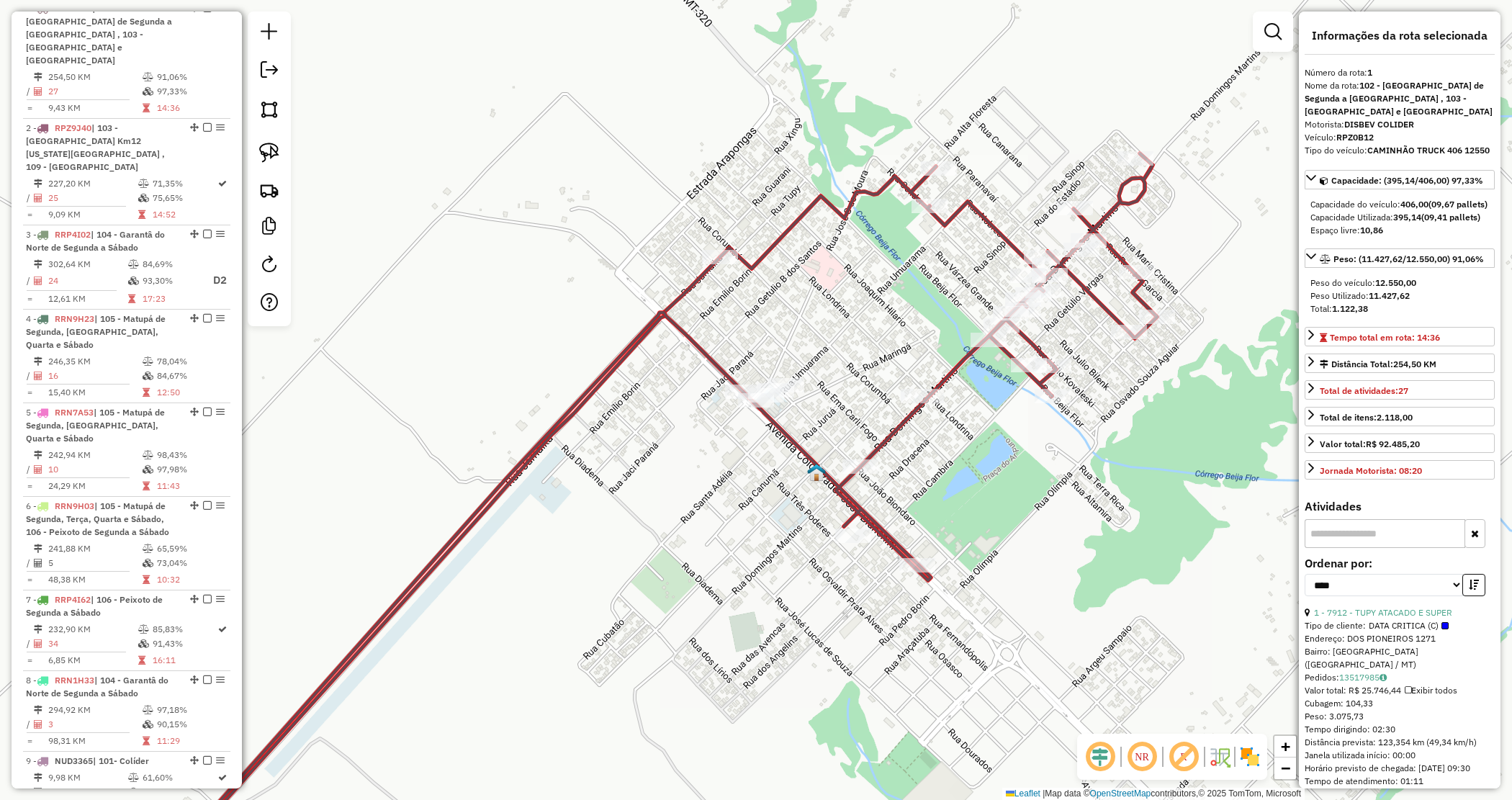
click at [771, 501] on div "Rota 1 - Placa RPZ0B12 5682 - SUPERMERCADO CENTRO Janela de atendimento Grade d…" at bounding box center [756, 400] width 1512 height 800
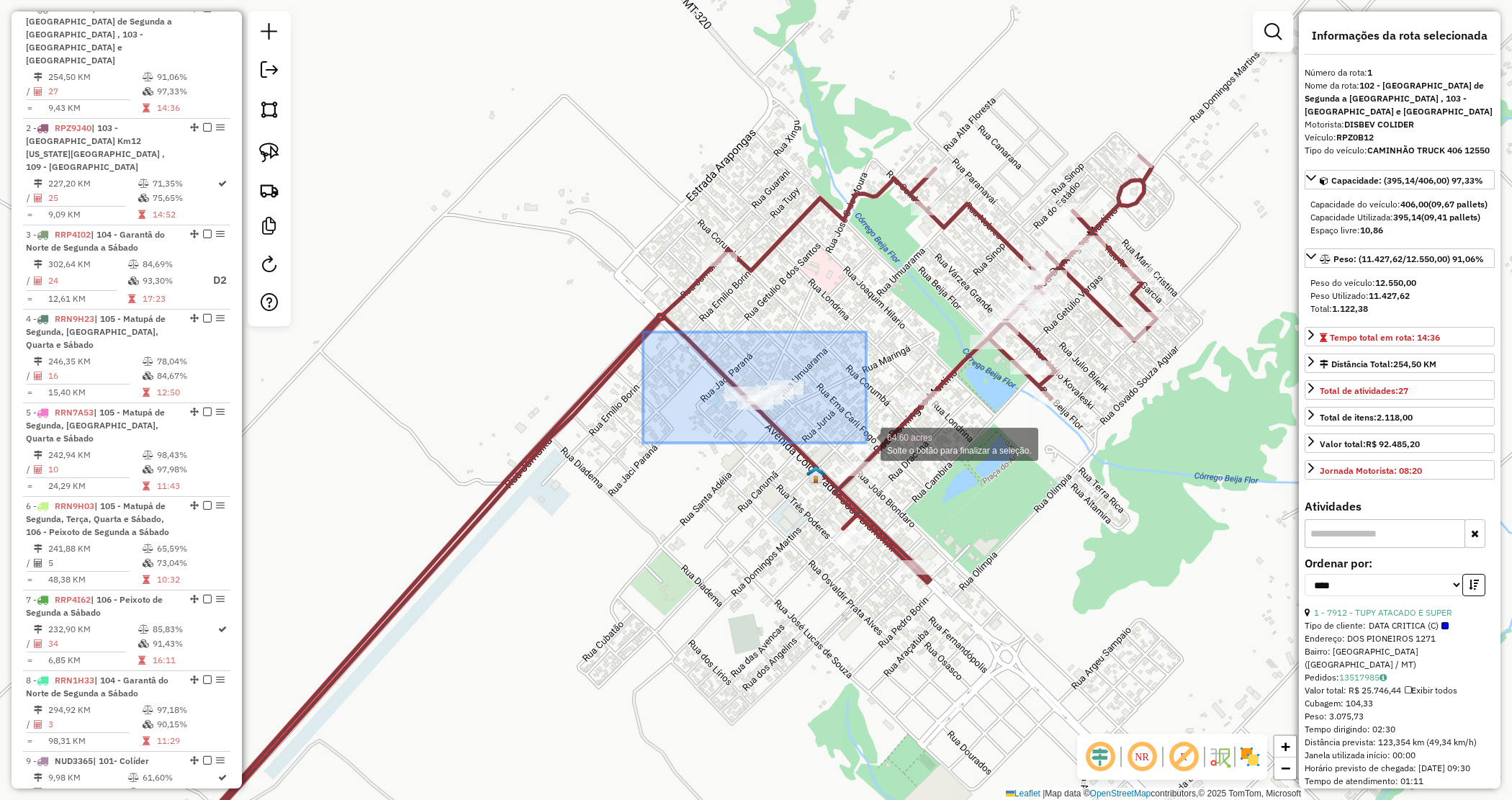
drag, startPoint x: 666, startPoint y: 347, endPoint x: 866, endPoint y: 442, distance: 221.4
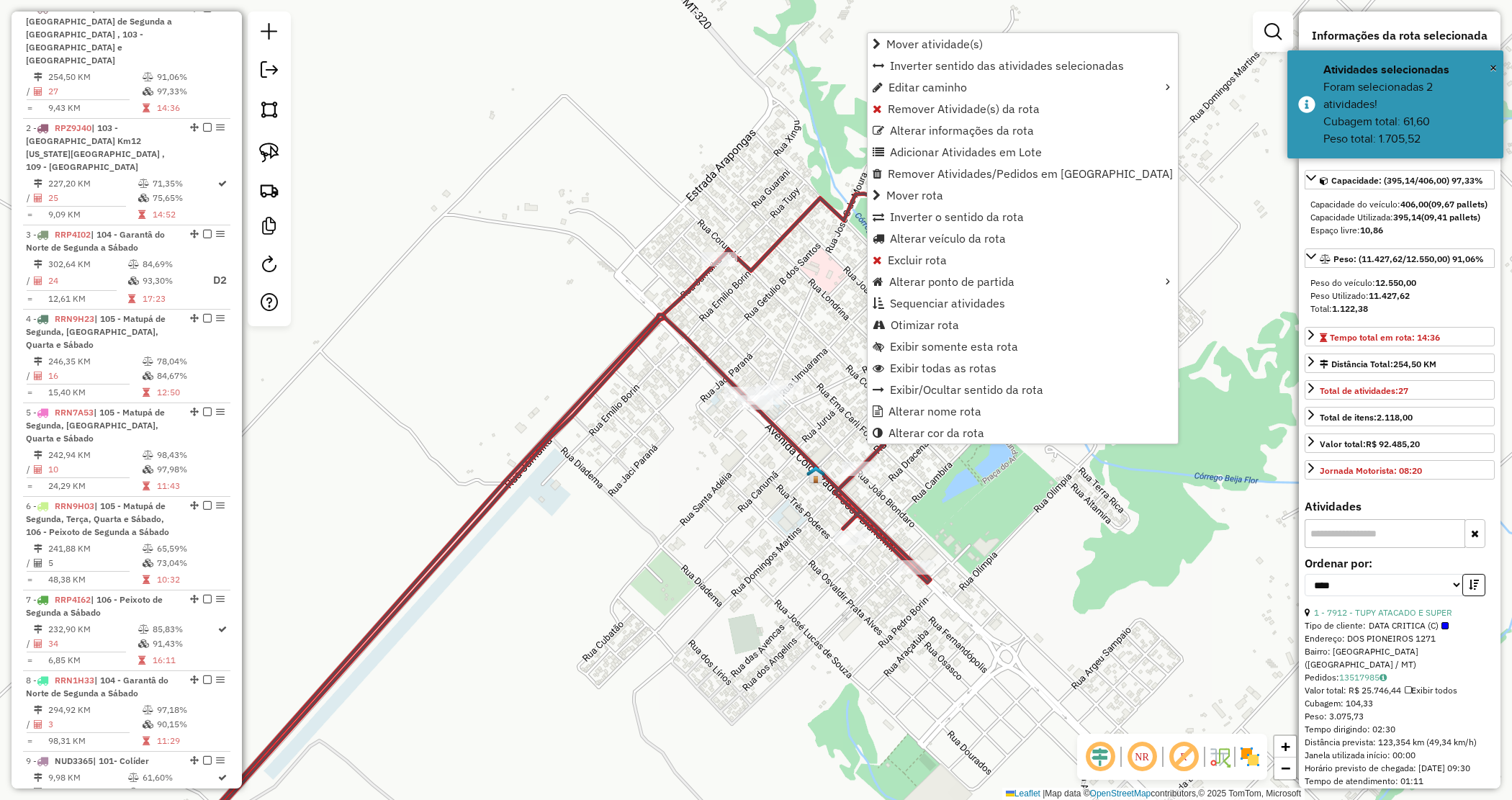
click at [897, 455] on div "Janela de atendimento Grade de atendimento Capacidade Transportadoras Veículos …" at bounding box center [756, 400] width 1512 height 800
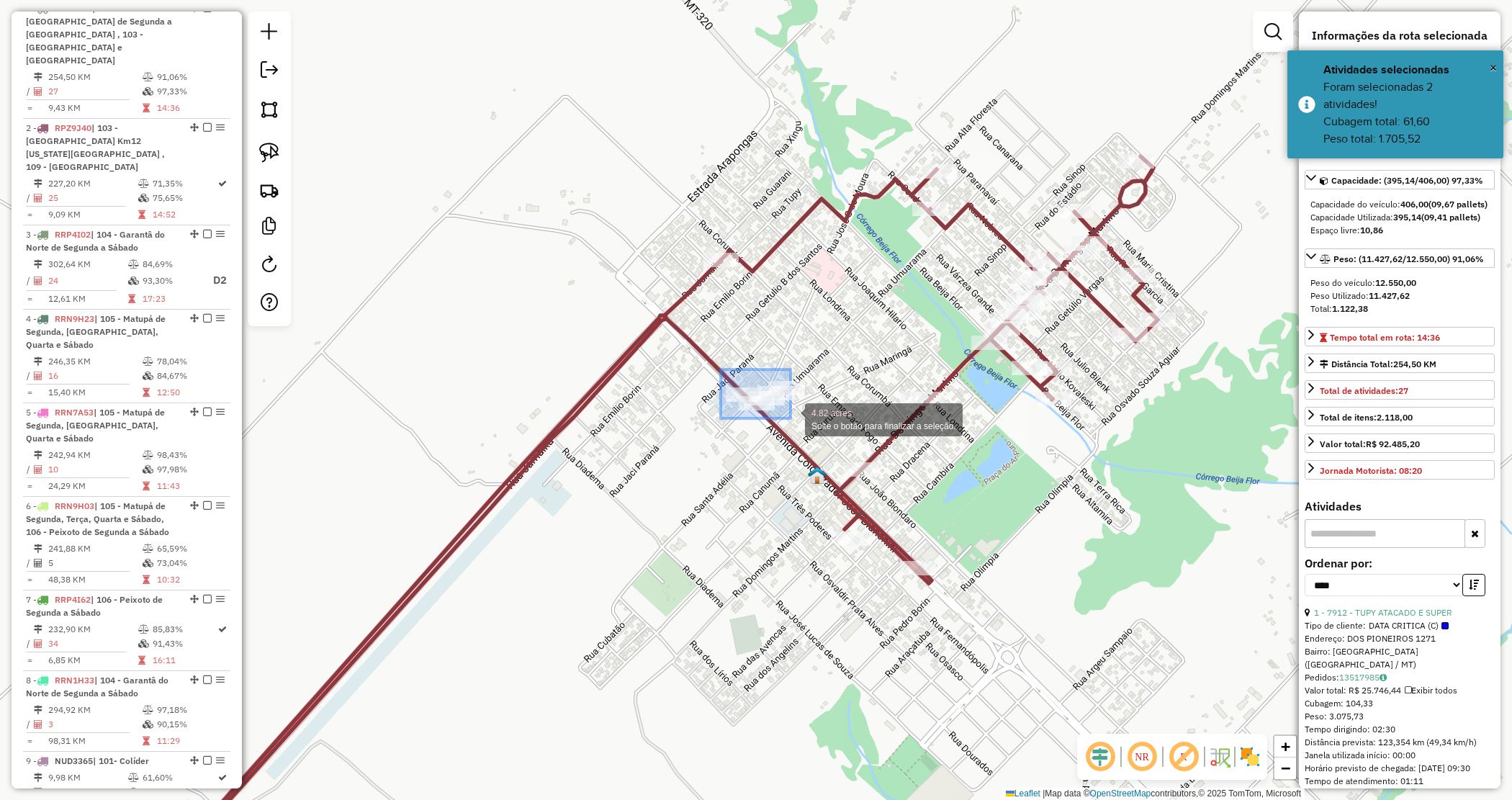
drag, startPoint x: 740, startPoint y: 385, endPoint x: 841, endPoint y: 431, distance: 111.0
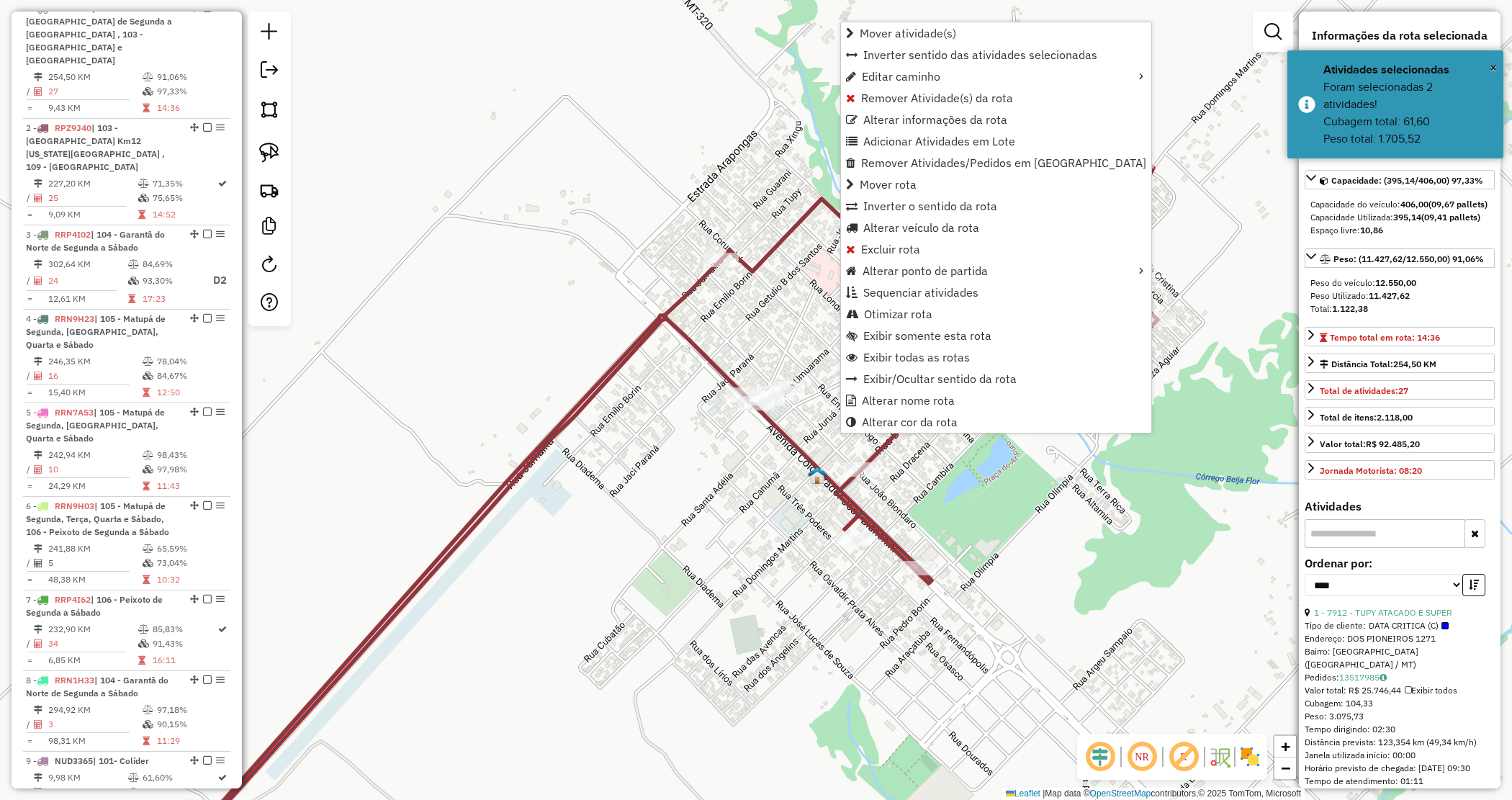
drag, startPoint x: 857, startPoint y: 432, endPoint x: 762, endPoint y: 497, distance: 115.1
click at [764, 499] on hb-router-mapa "Mover atividade(s) Inverter sentido das atividades selecionadas Editar caminho …" at bounding box center [756, 400] width 1512 height 800
click at [761, 497] on div "Janela de atendimento Grade de atendimento Capacidade Transportadoras Veículos …" at bounding box center [756, 400] width 1512 height 800
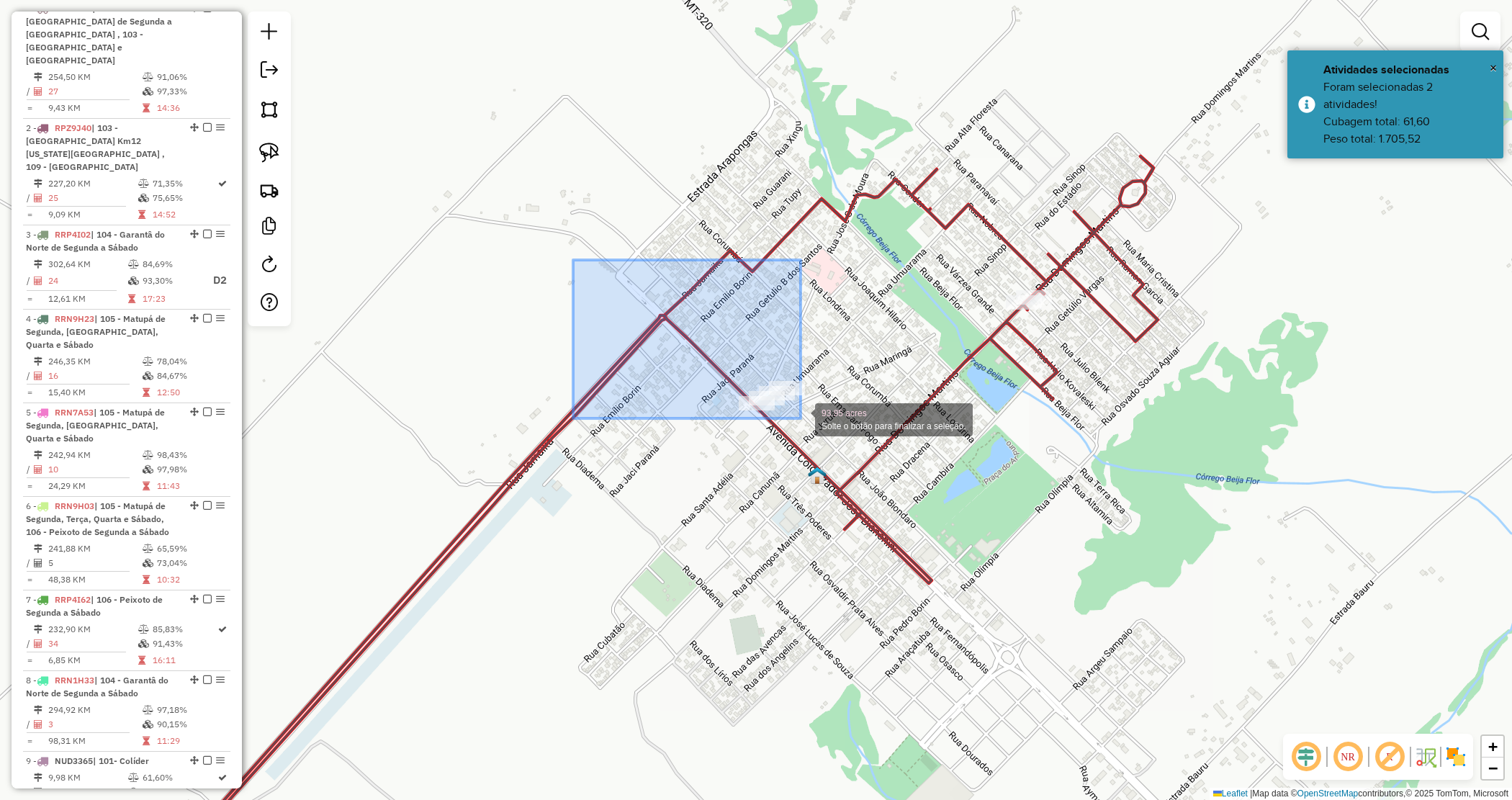
drag, startPoint x: 573, startPoint y: 260, endPoint x: 804, endPoint y: 421, distance: 281.6
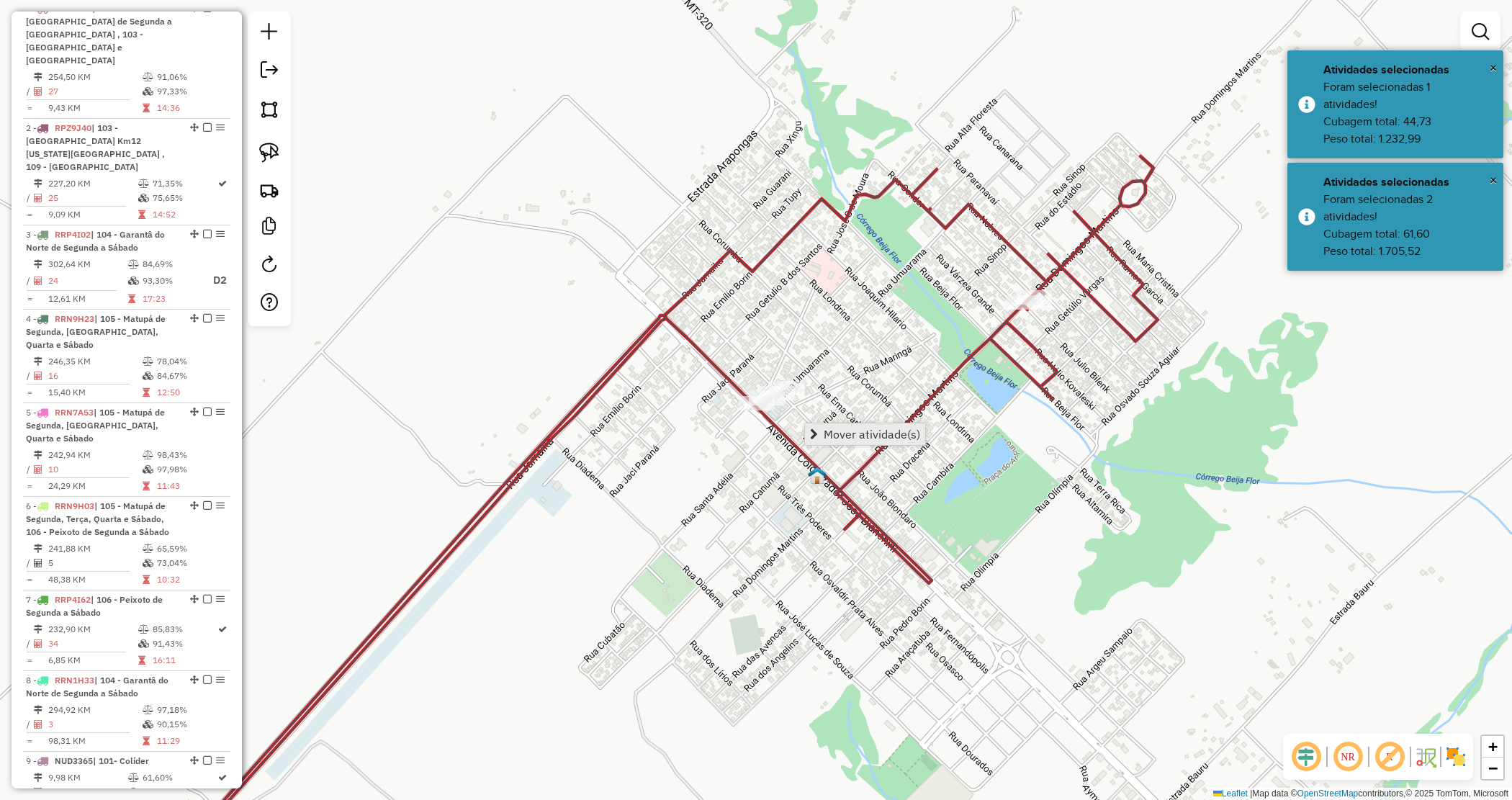
click at [830, 429] on span "Mover atividade(s)" at bounding box center [872, 434] width 97 height 12
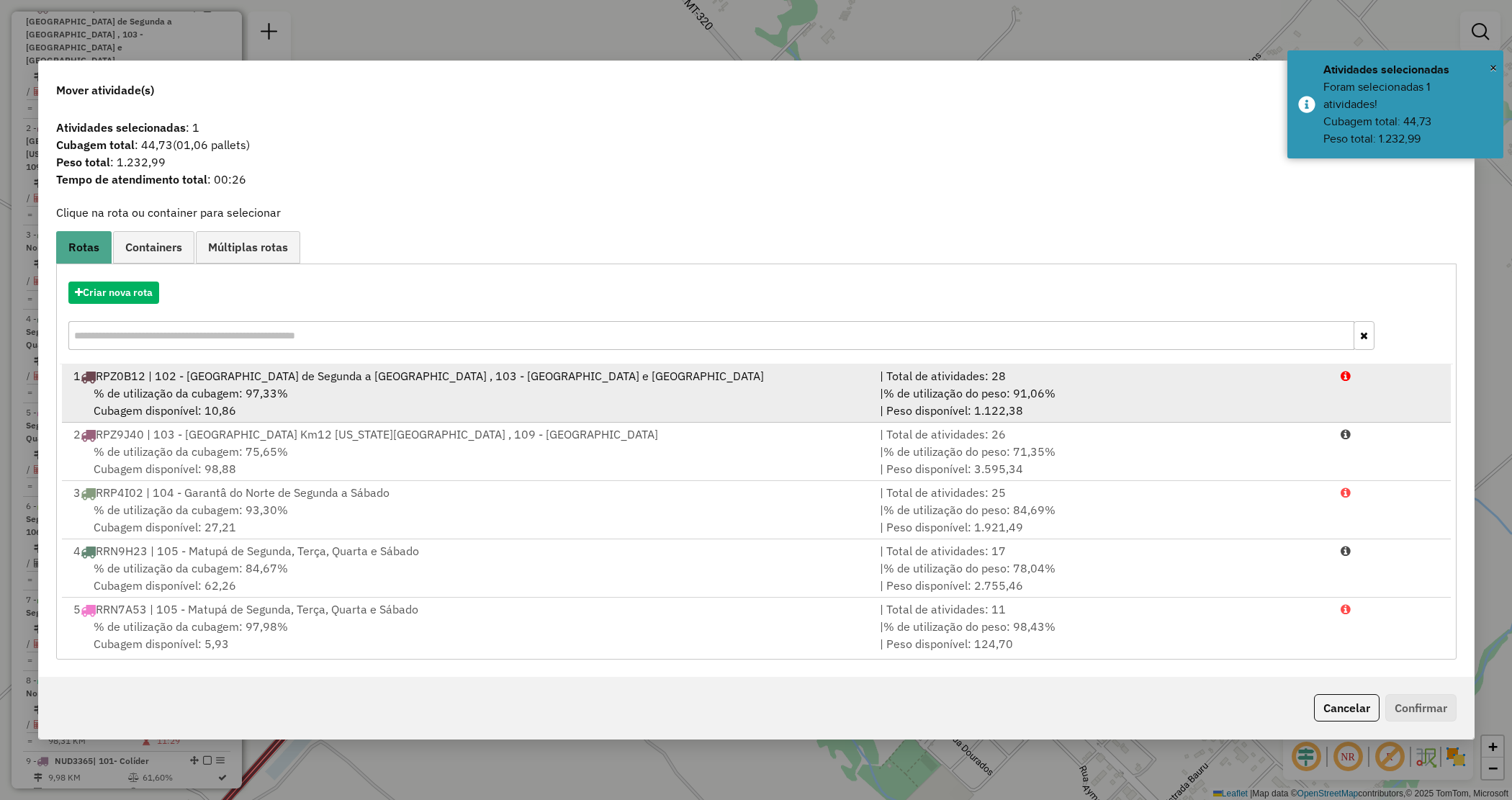
click at [504, 400] on div "% de utilização da cubagem: 97,33% Cubagem disponível: 10,86" at bounding box center [468, 401] width 808 height 35
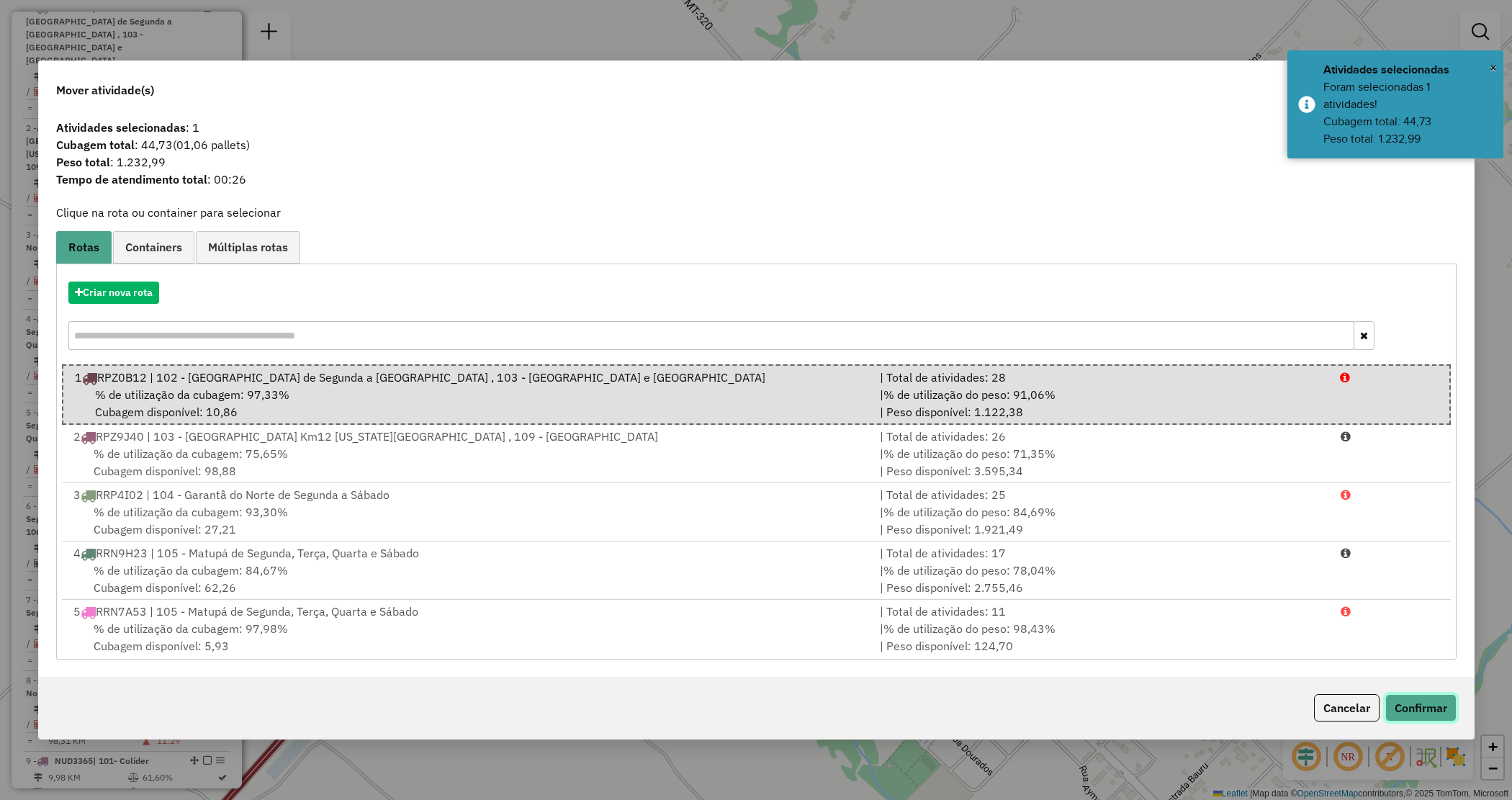
click at [1434, 708] on button "Confirmar" at bounding box center [1422, 708] width 71 height 27
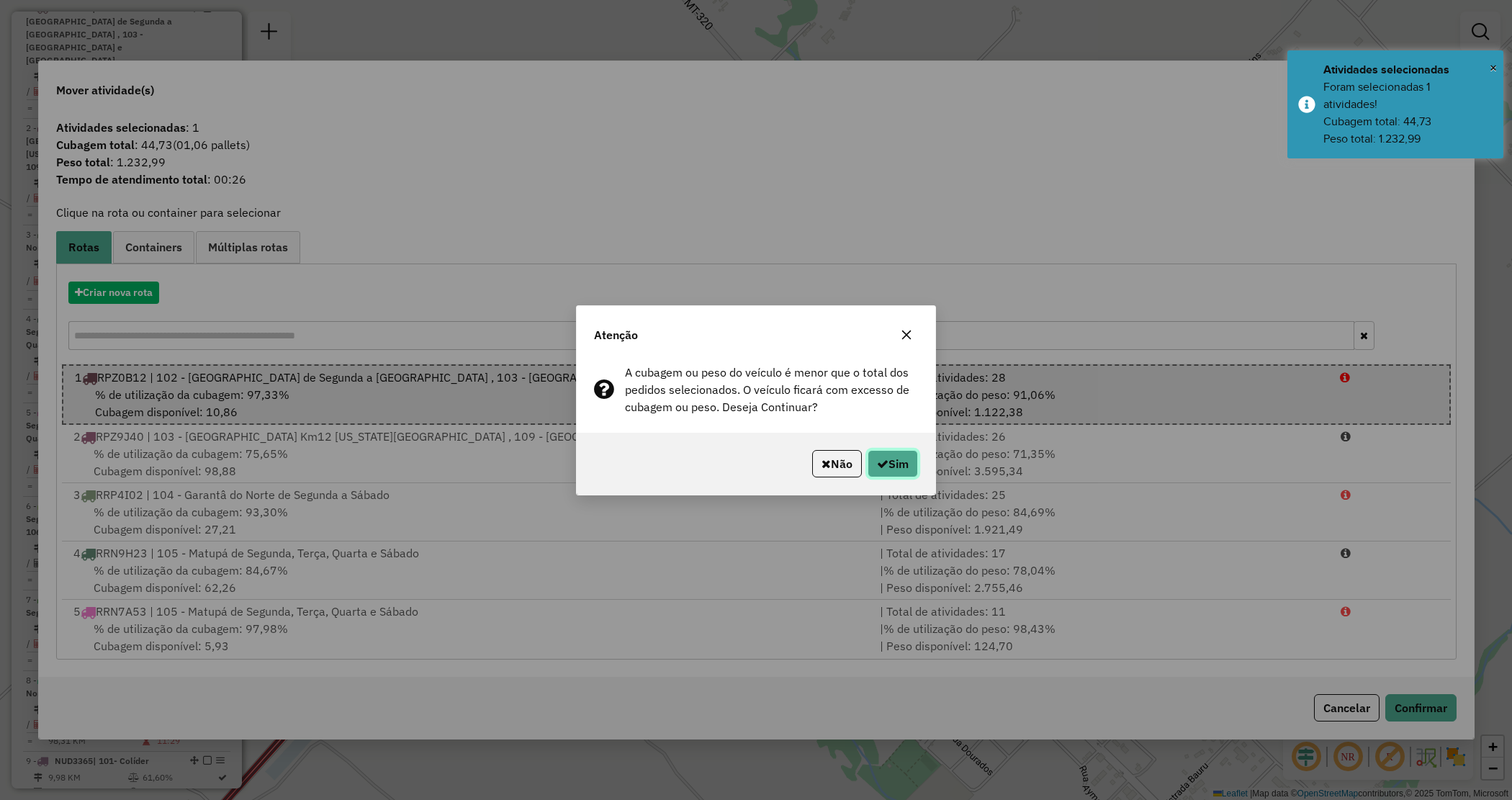
click at [895, 470] on button "Sim" at bounding box center [892, 463] width 50 height 27
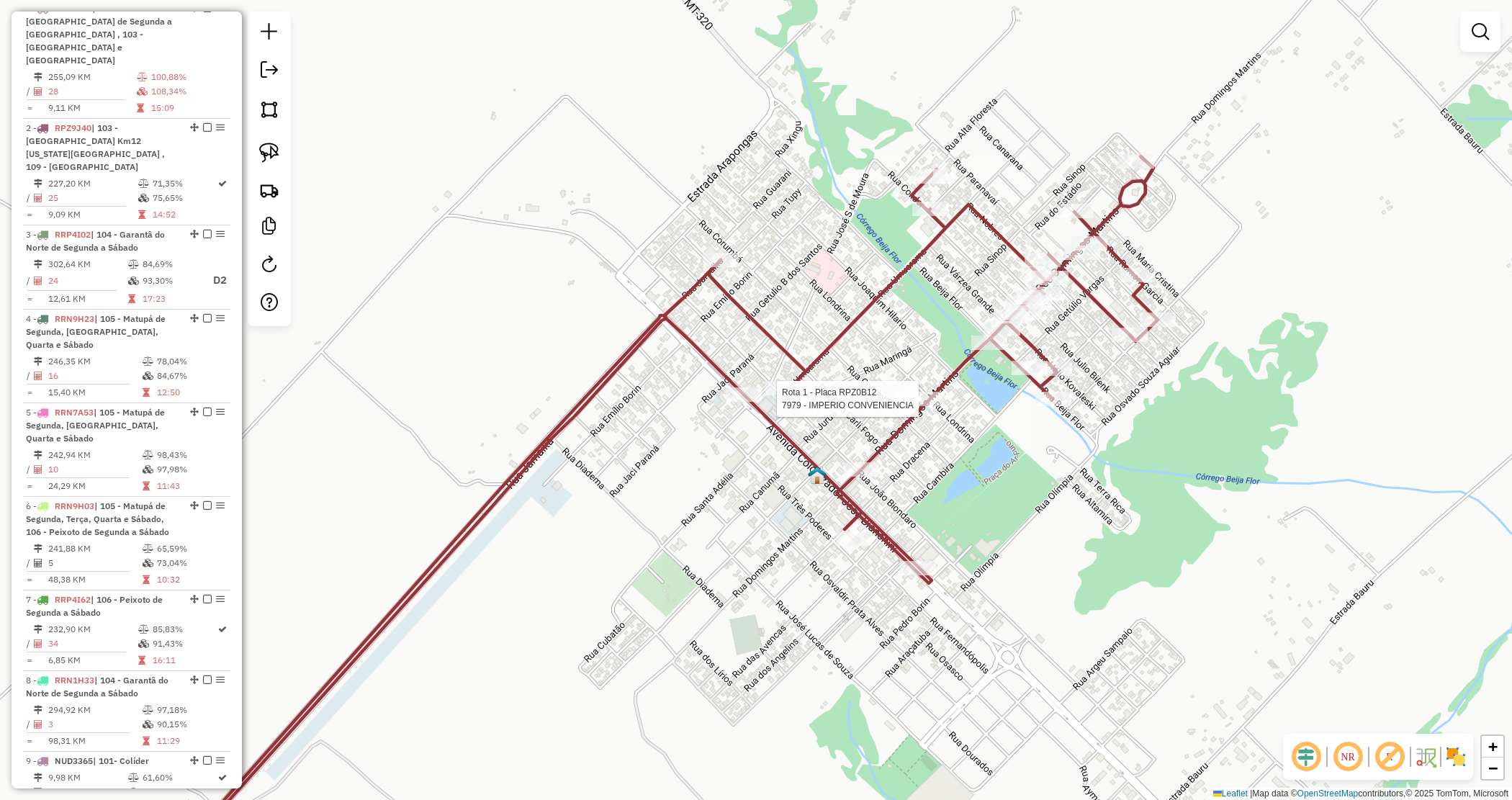
select select "*********"
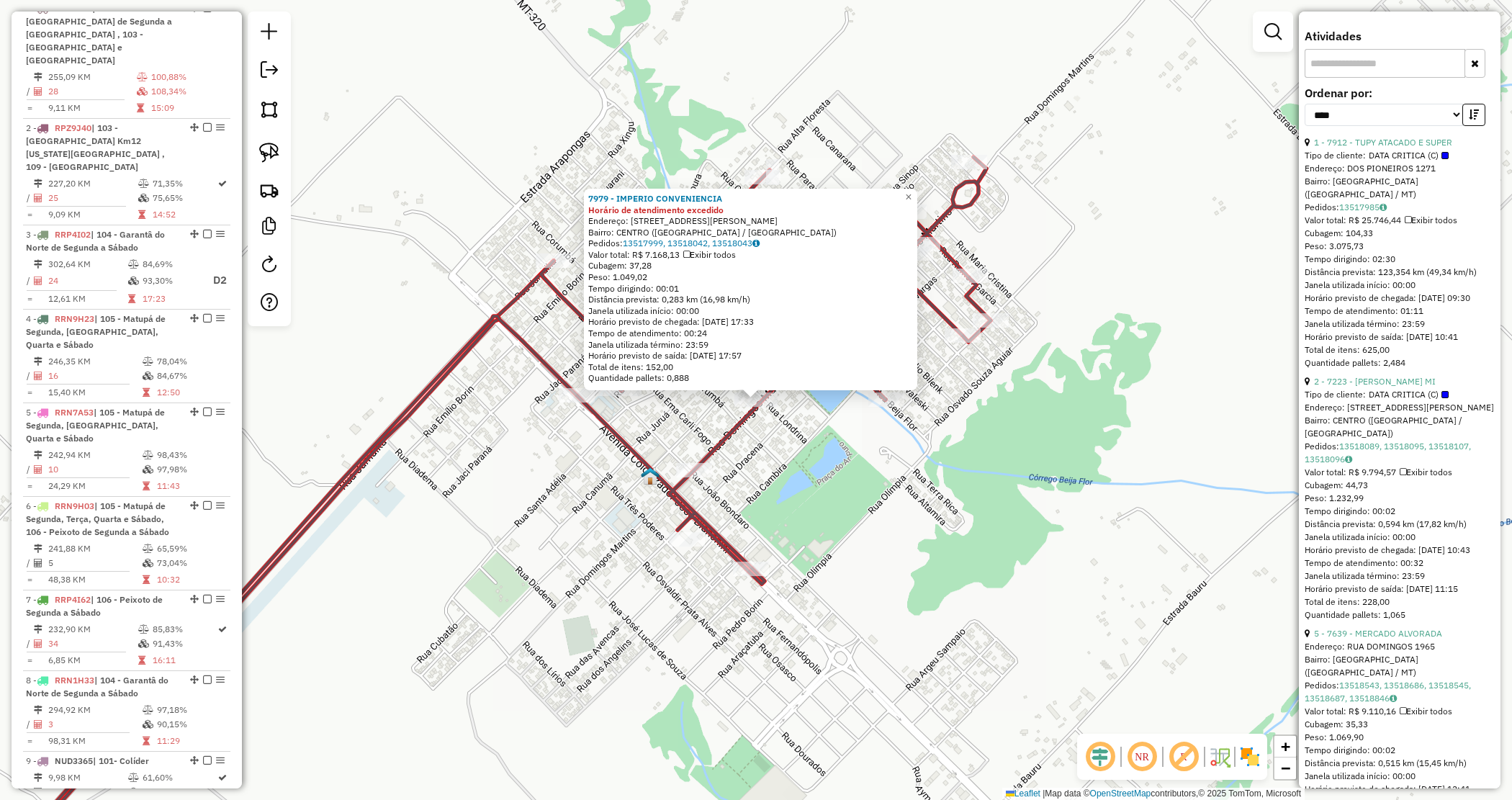
scroll to position [540, 0]
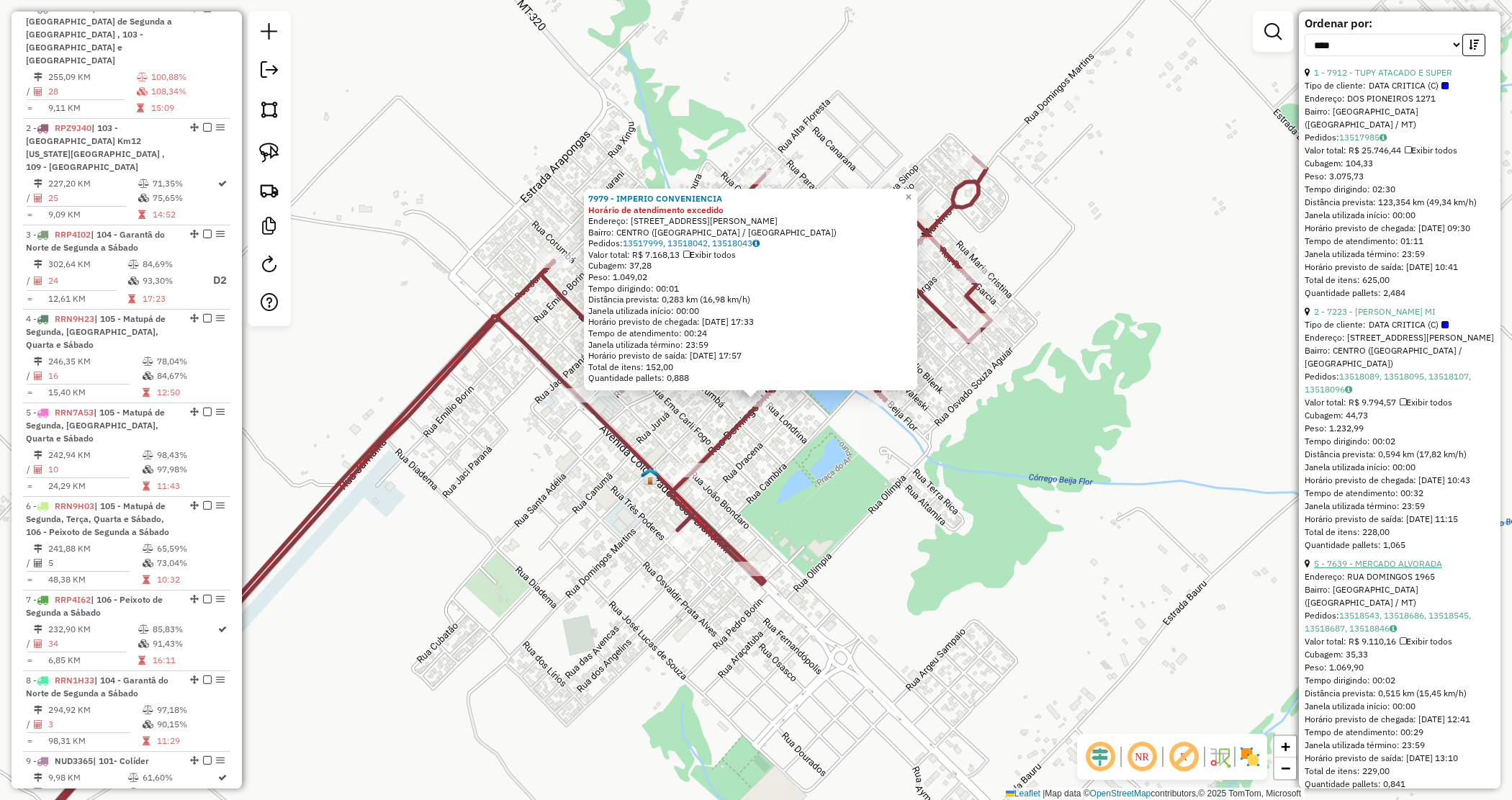
click at [1361, 569] on link "5 - 7639 - MERCADO ALVORADA" at bounding box center [1378, 564] width 128 height 11
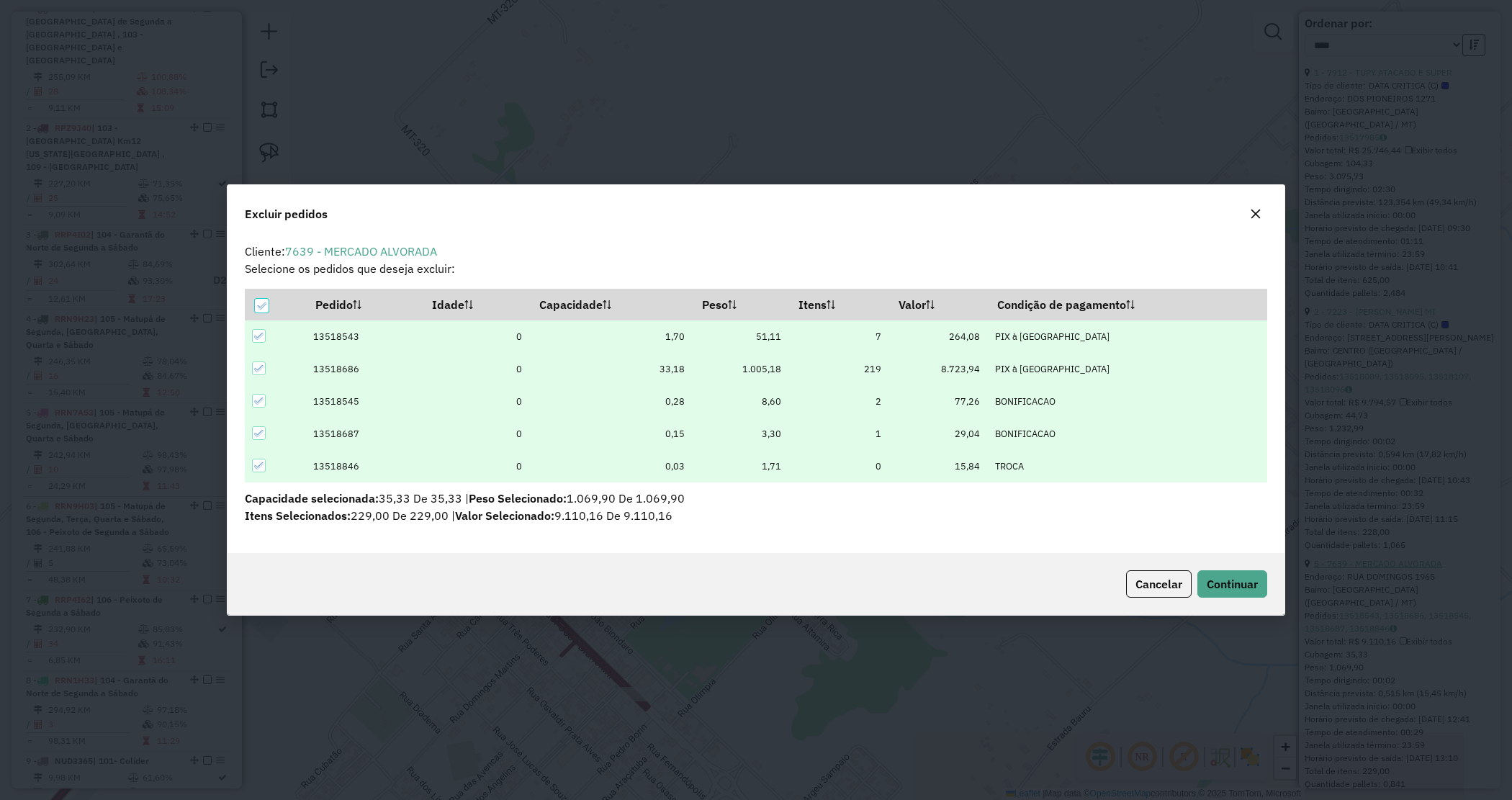
scroll to position [7, 5]
drag, startPoint x: 1232, startPoint y: 580, endPoint x: 1261, endPoint y: 586, distance: 29.6
click at [1233, 581] on span "Continuar" at bounding box center [1233, 584] width 51 height 15
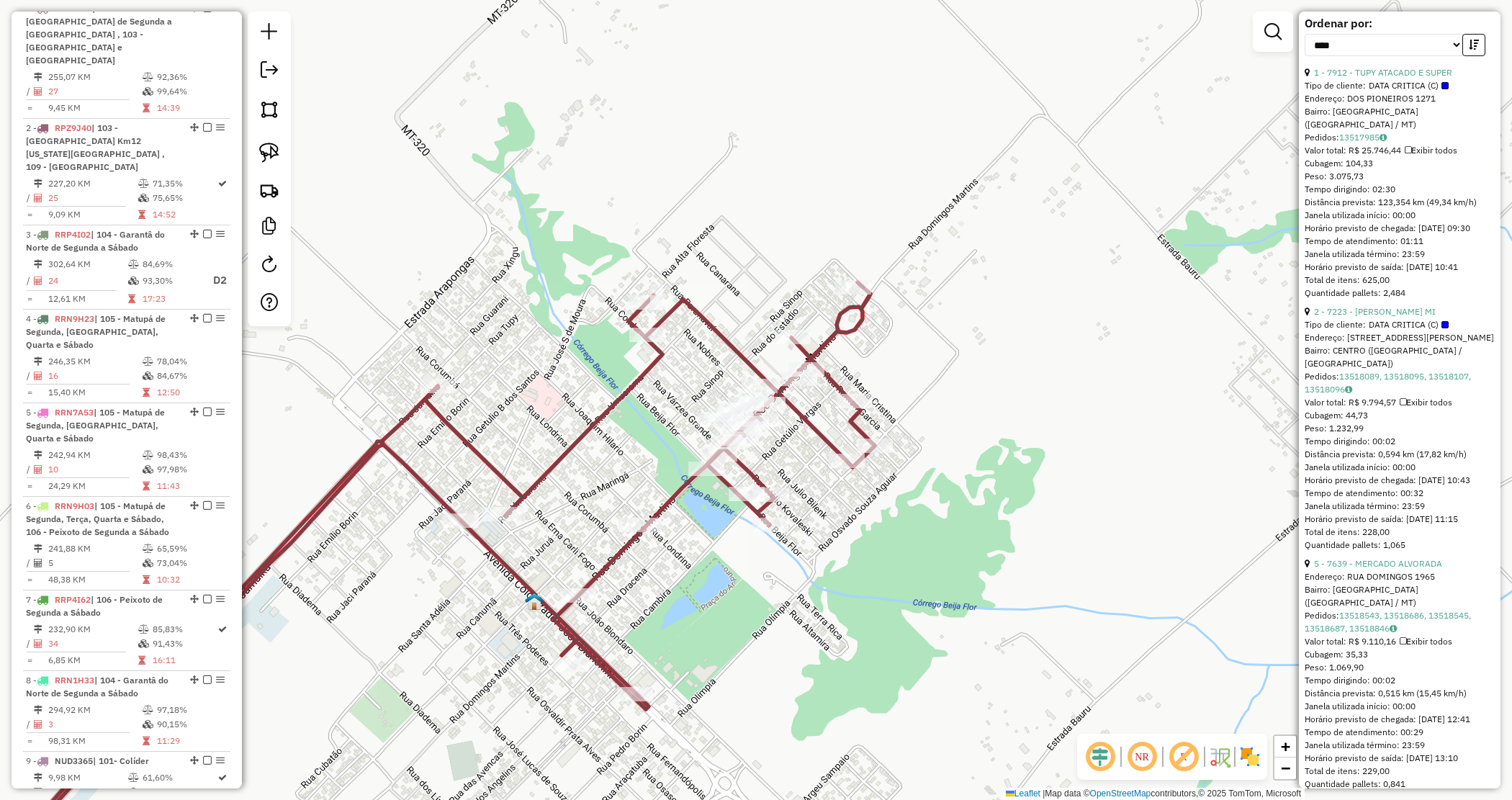
scroll to position [514, 0]
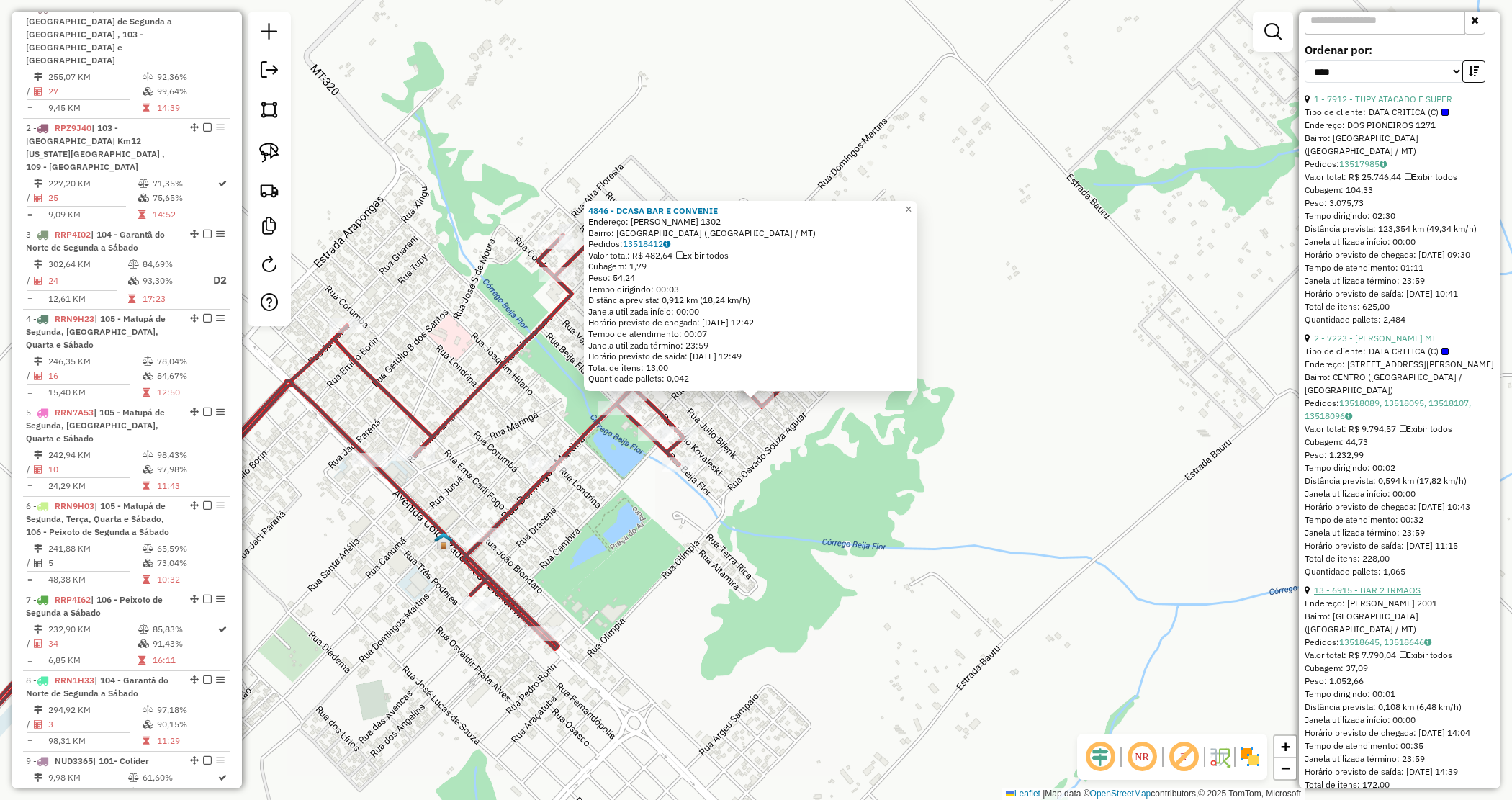
click at [1374, 596] on link "13 - 6915 - BAR 2 IRMAOS" at bounding box center [1367, 590] width 107 height 11
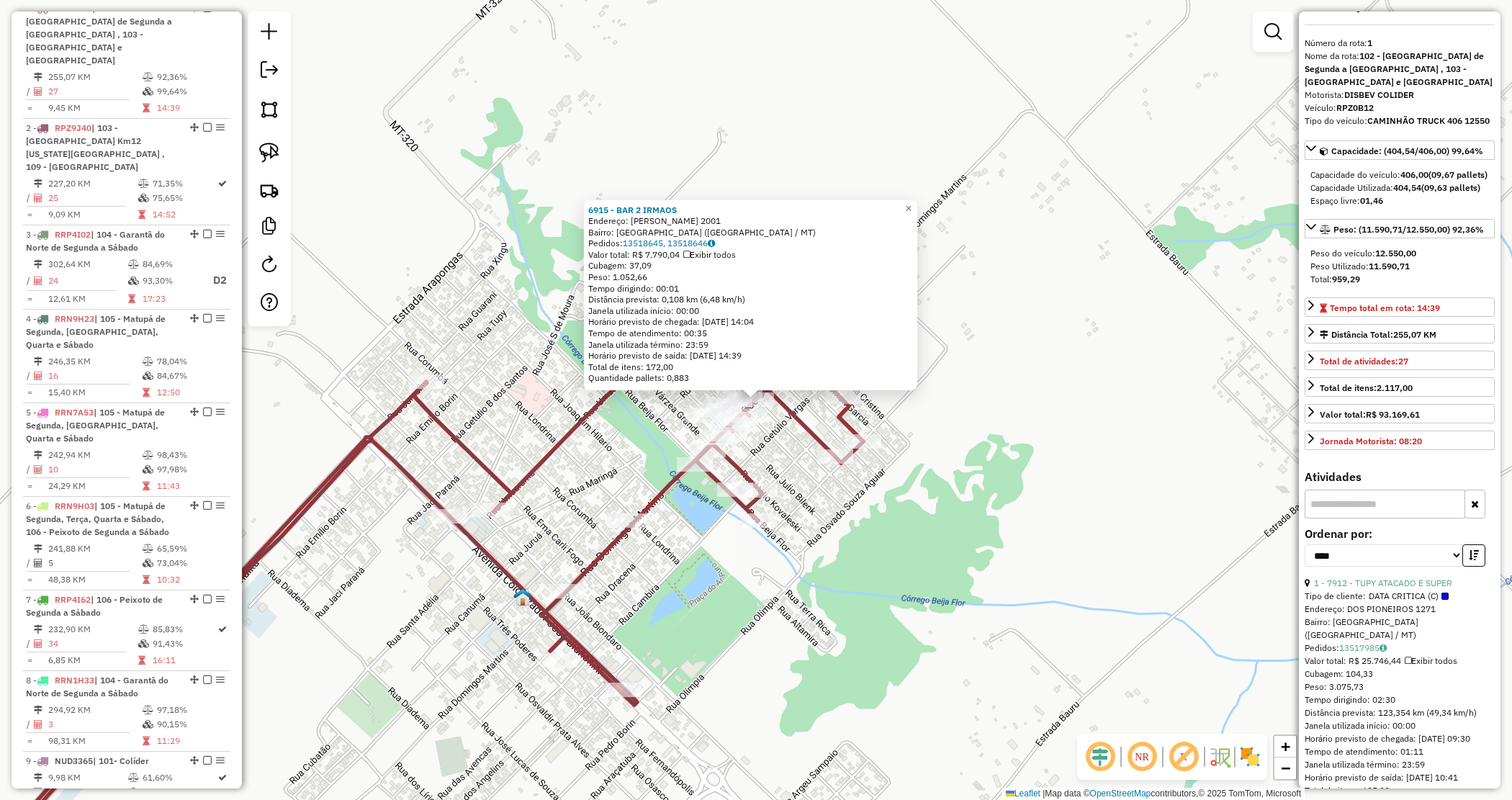
scroll to position [0, 0]
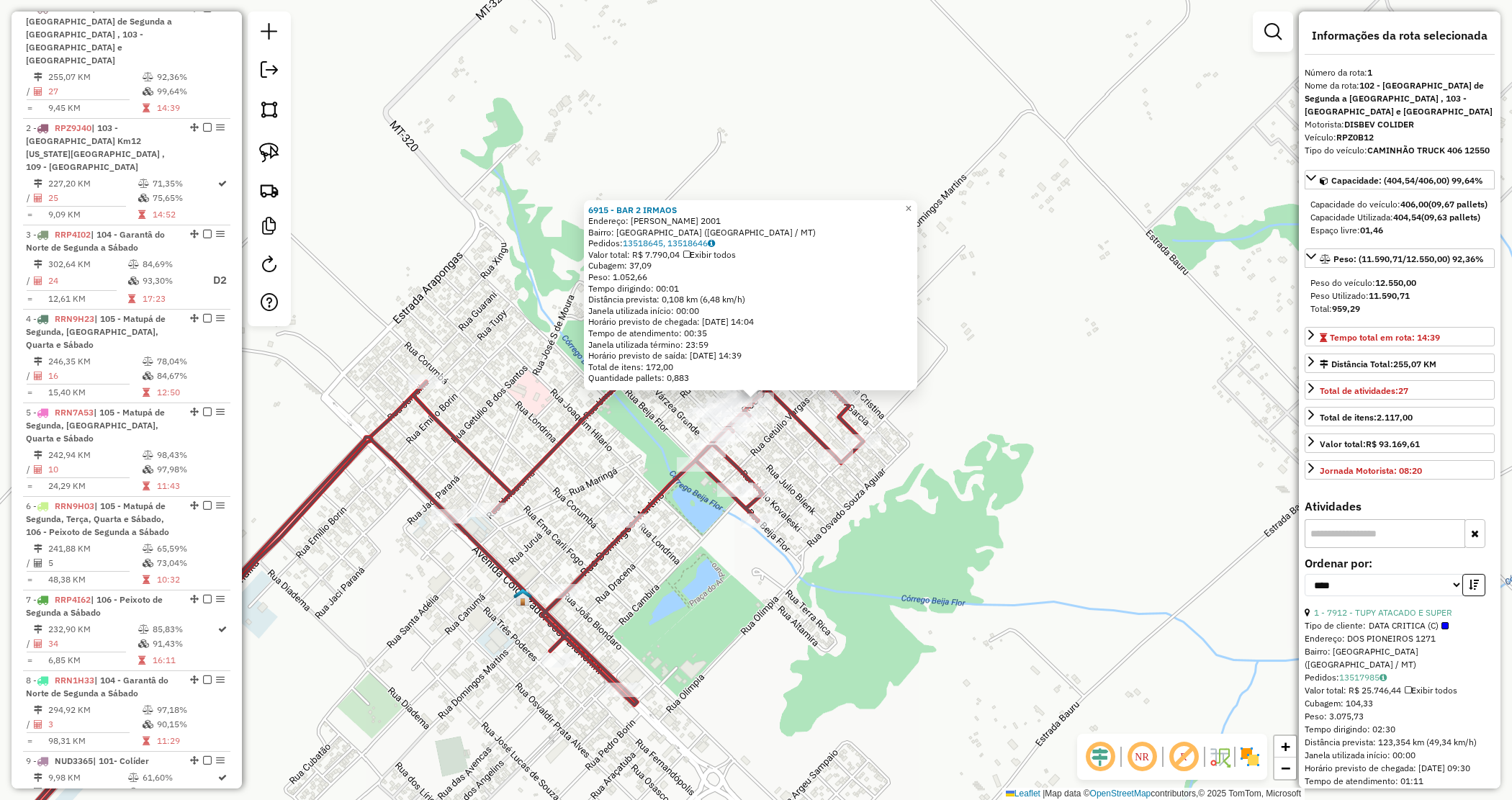
click at [855, 552] on div "6915 - BAR 2 IRMAOS Endereço: DOMINGO MARTINS 2001 Bairro: VILA ISABEL (MARCELA…" at bounding box center [756, 400] width 1512 height 800
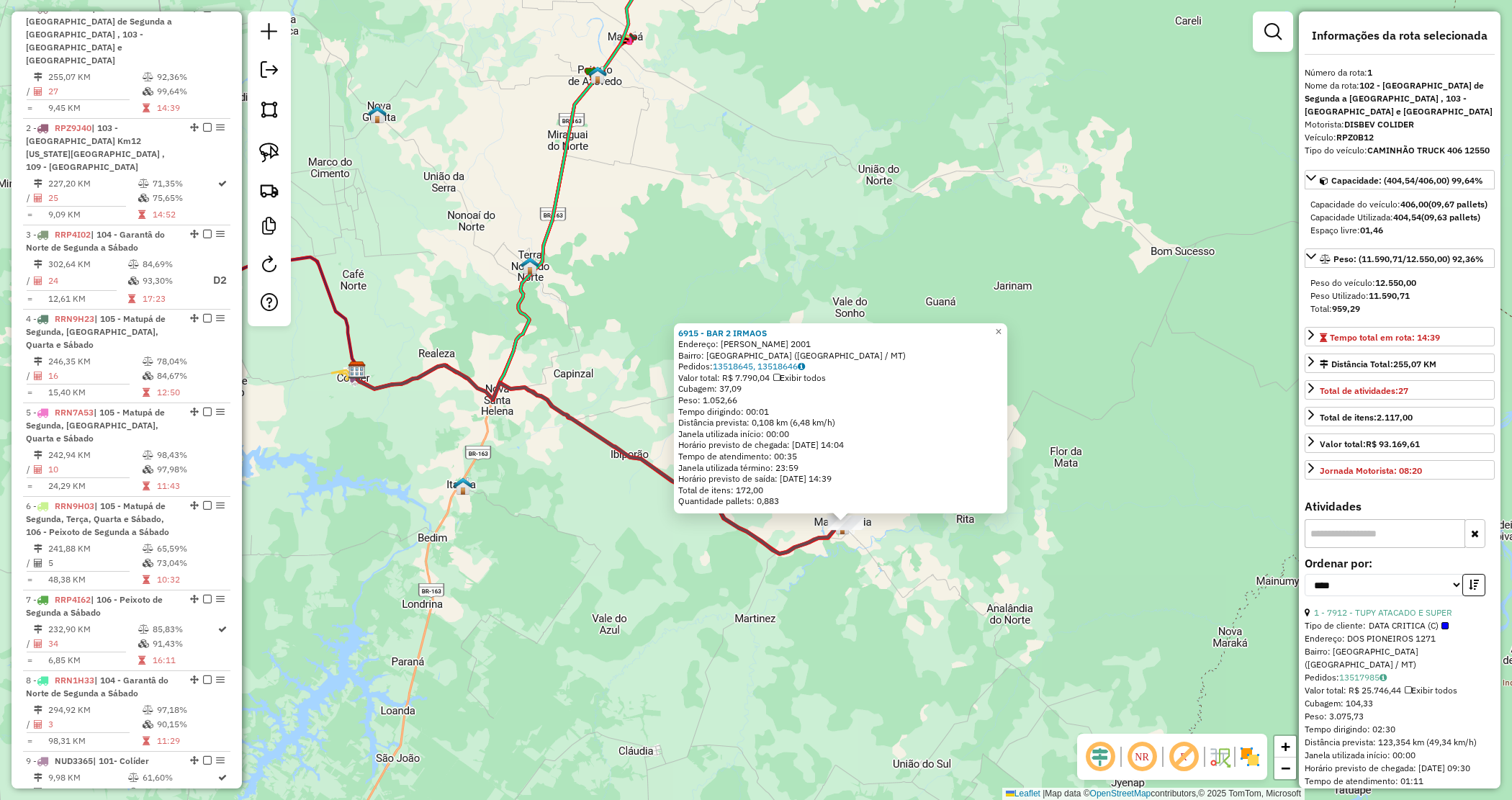
click at [826, 572] on div "6915 - BAR 2 IRMAOS Endereço: DOMINGO MARTINS 2001 Bairro: VILA ISABEL (MARCELA…" at bounding box center [756, 400] width 1512 height 800
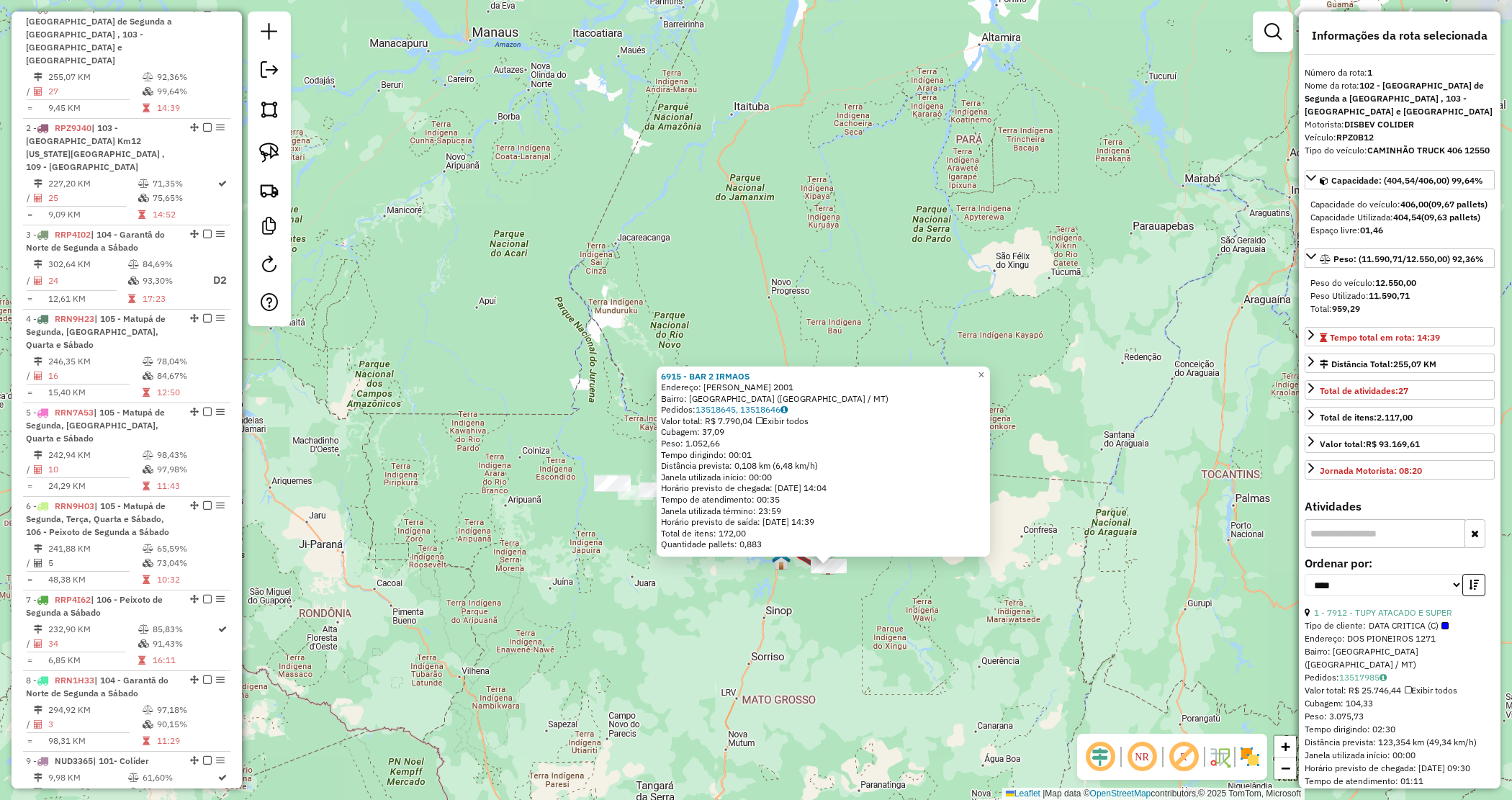
click at [996, 294] on div "6915 - BAR 2 IRMAOS Endereço: DOMINGO MARTINS 2001 Bairro: VILA ISABEL (MARCELA…" at bounding box center [756, 400] width 1512 height 800
click at [760, 301] on div "6915 - BAR 2 IRMAOS Endereço: DOMINGO MARTINS 2001 Bairro: VILA ISABEL (MARCELA…" at bounding box center [756, 400] width 1512 height 800
click at [765, 339] on div "6915 - BAR 2 IRMAOS Endereço: DOMINGO MARTINS 2001 Bairro: VILA ISABEL (MARCELA…" at bounding box center [756, 400] width 1512 height 800
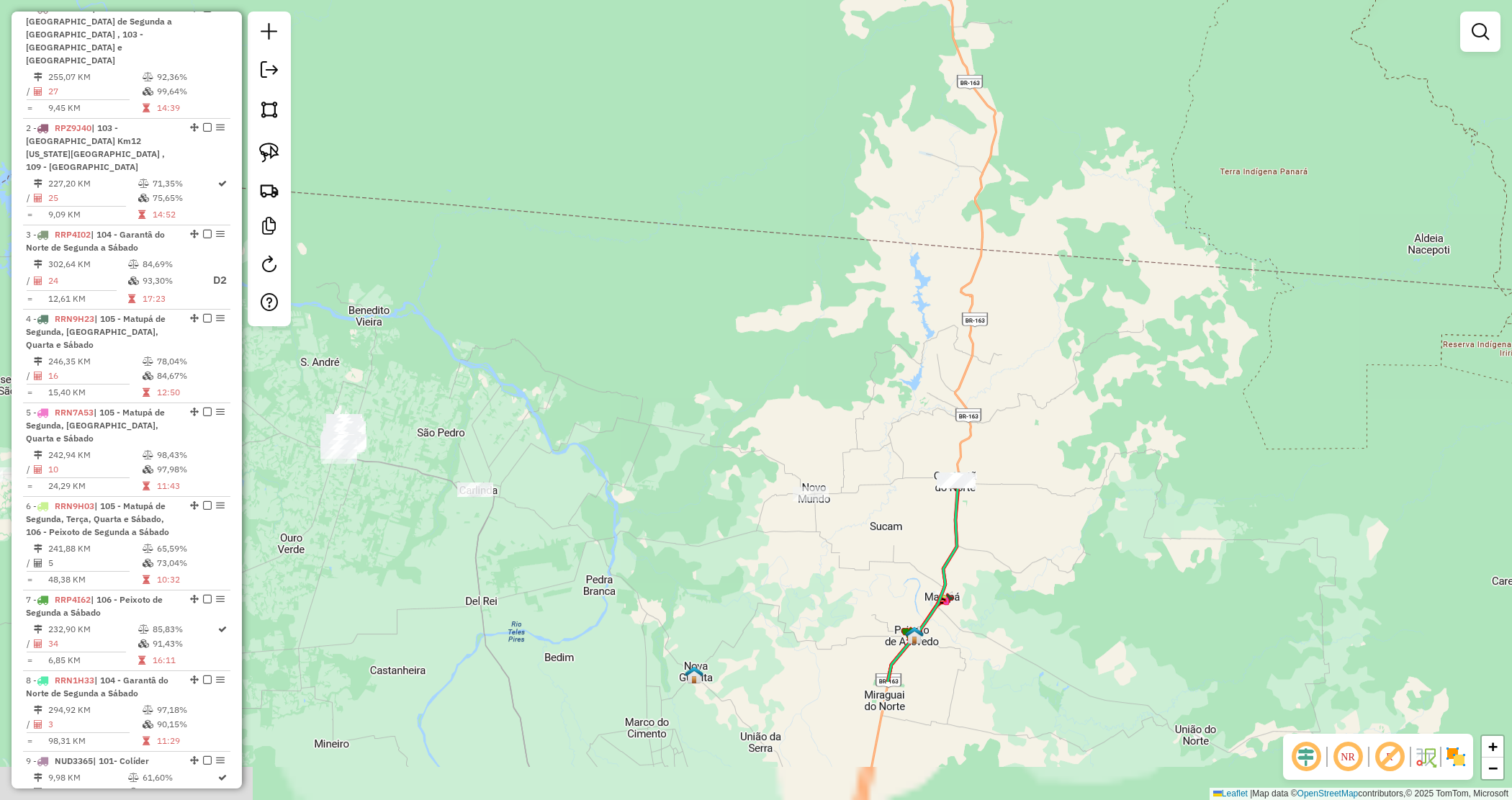
drag, startPoint x: 786, startPoint y: 556, endPoint x: 650, endPoint y: 329, distance: 264.6
click at [650, 329] on div "Janela de atendimento Grade de atendimento Capacidade Transportadoras Veículos …" at bounding box center [756, 400] width 1512 height 800
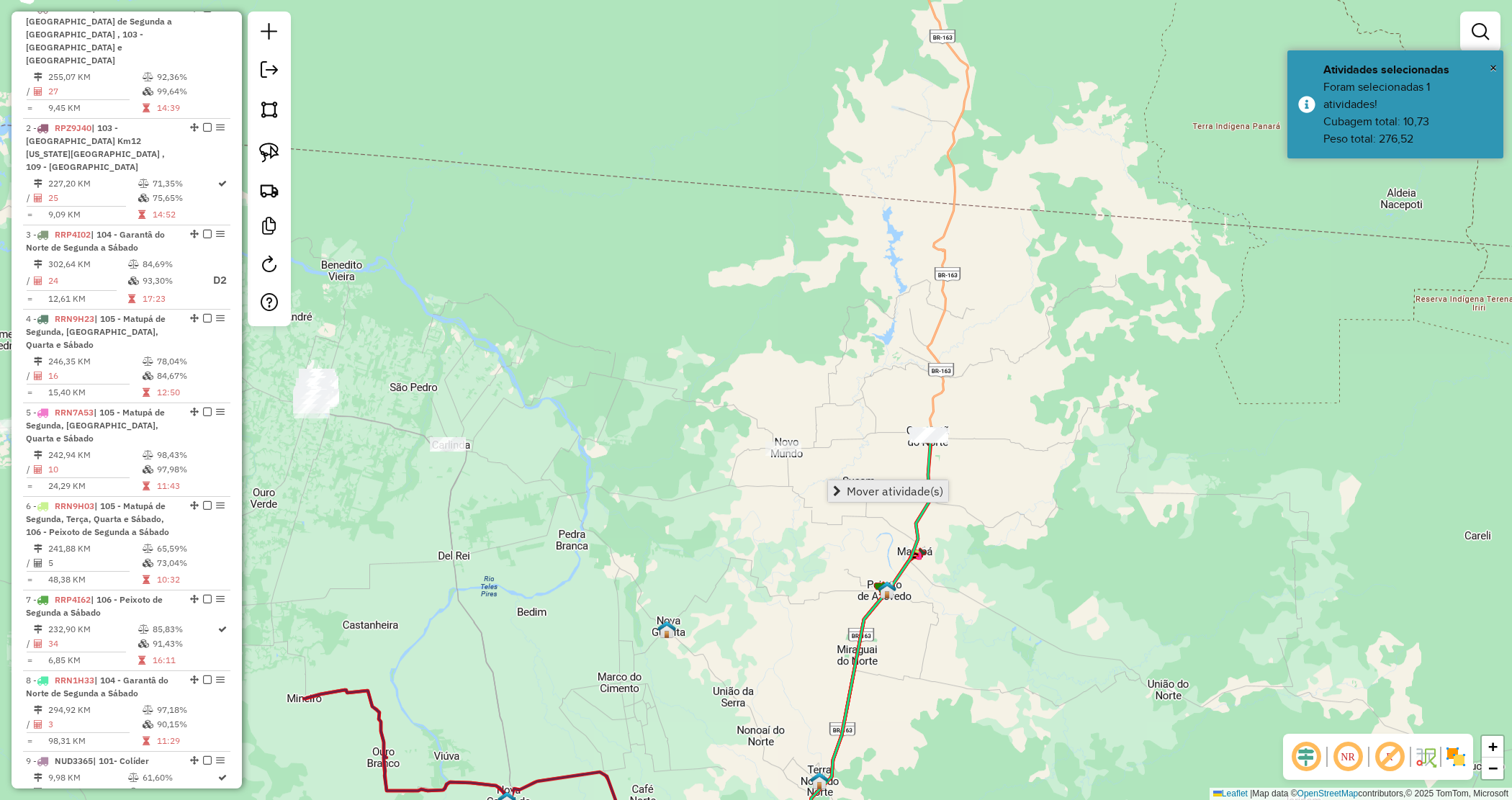
click at [850, 485] on span "Mover atividade(s)" at bounding box center [895, 491] width 97 height 12
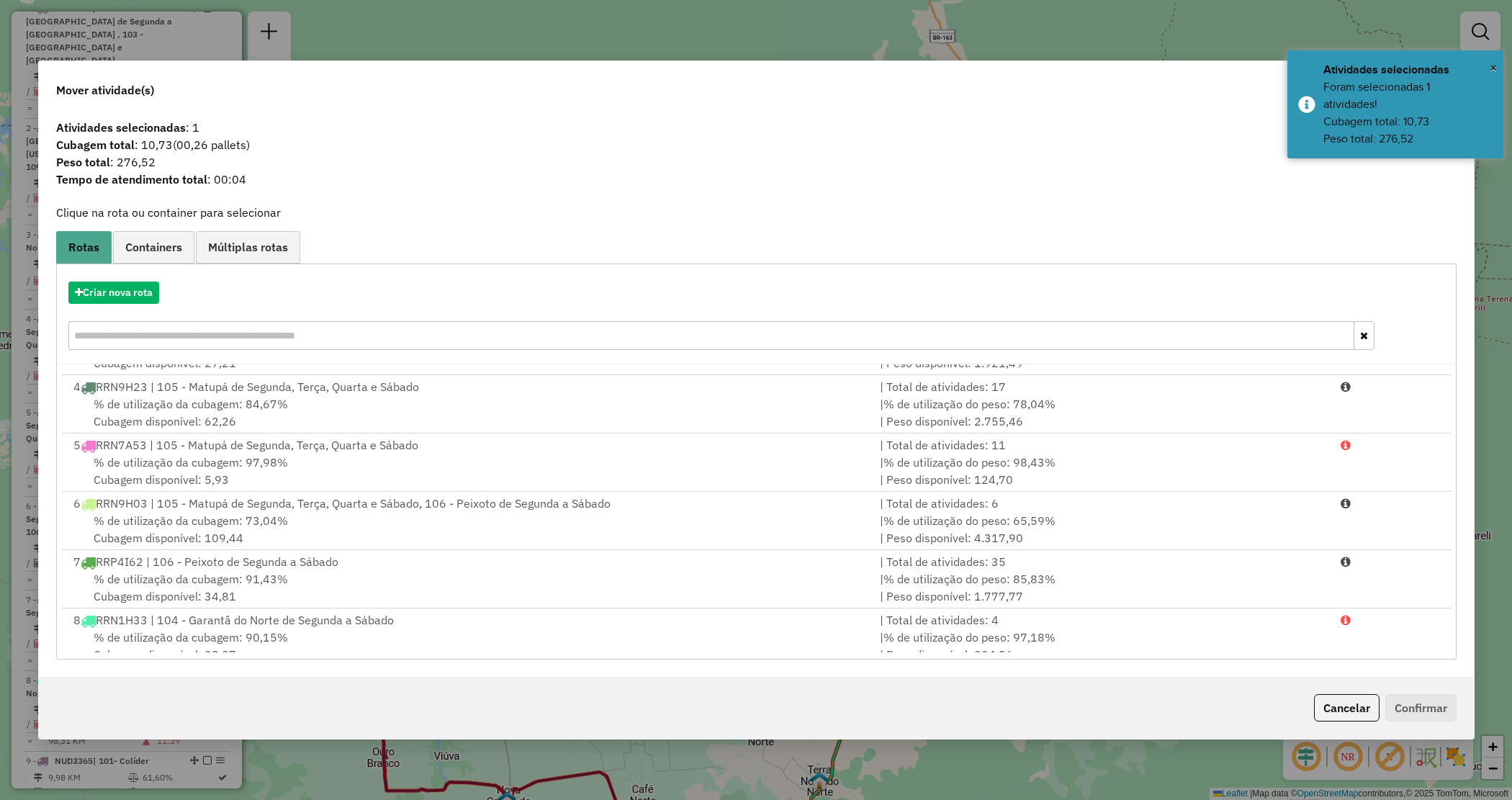
scroll to position [296, 0]
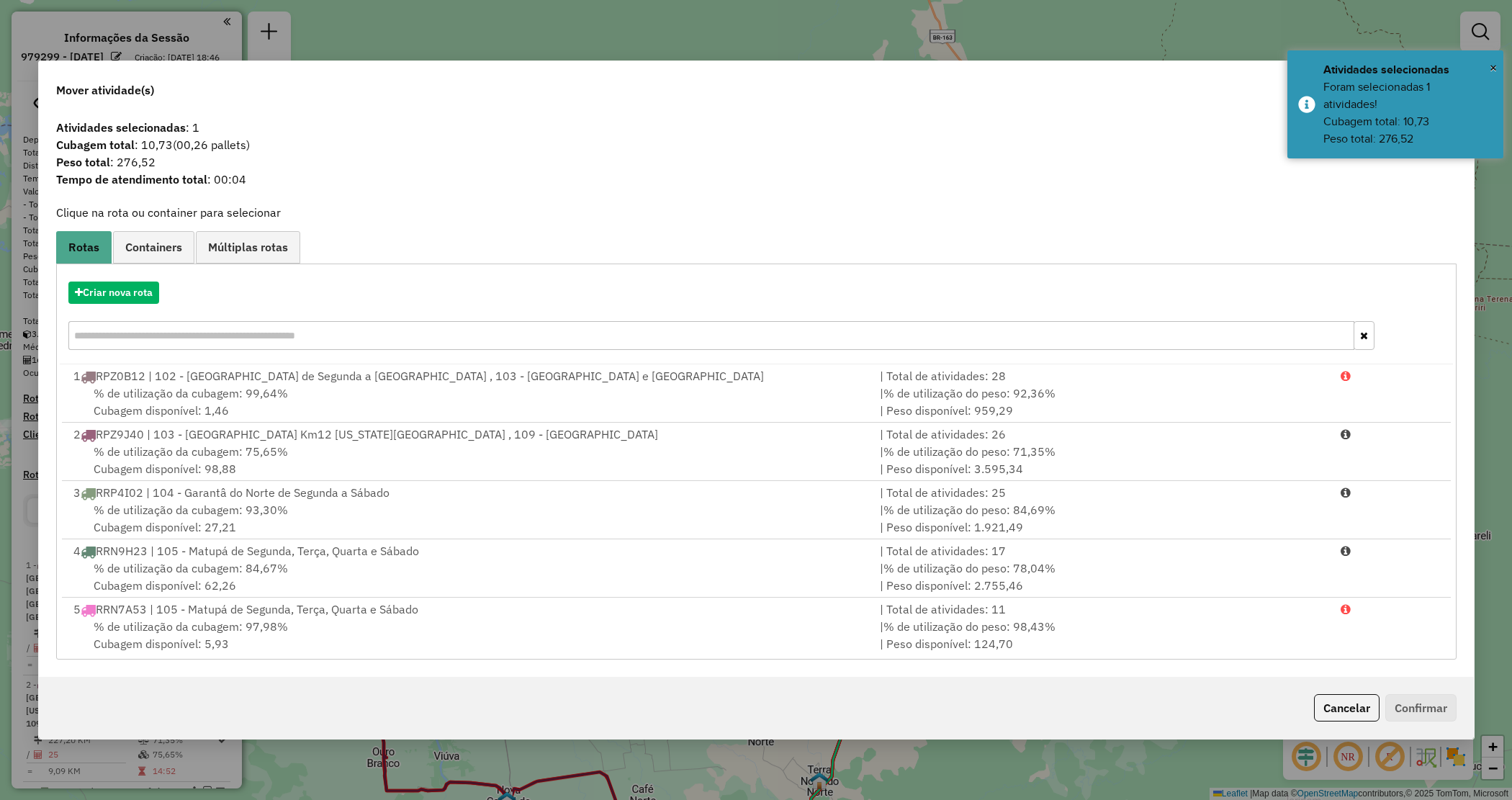
scroll to position [296, 0]
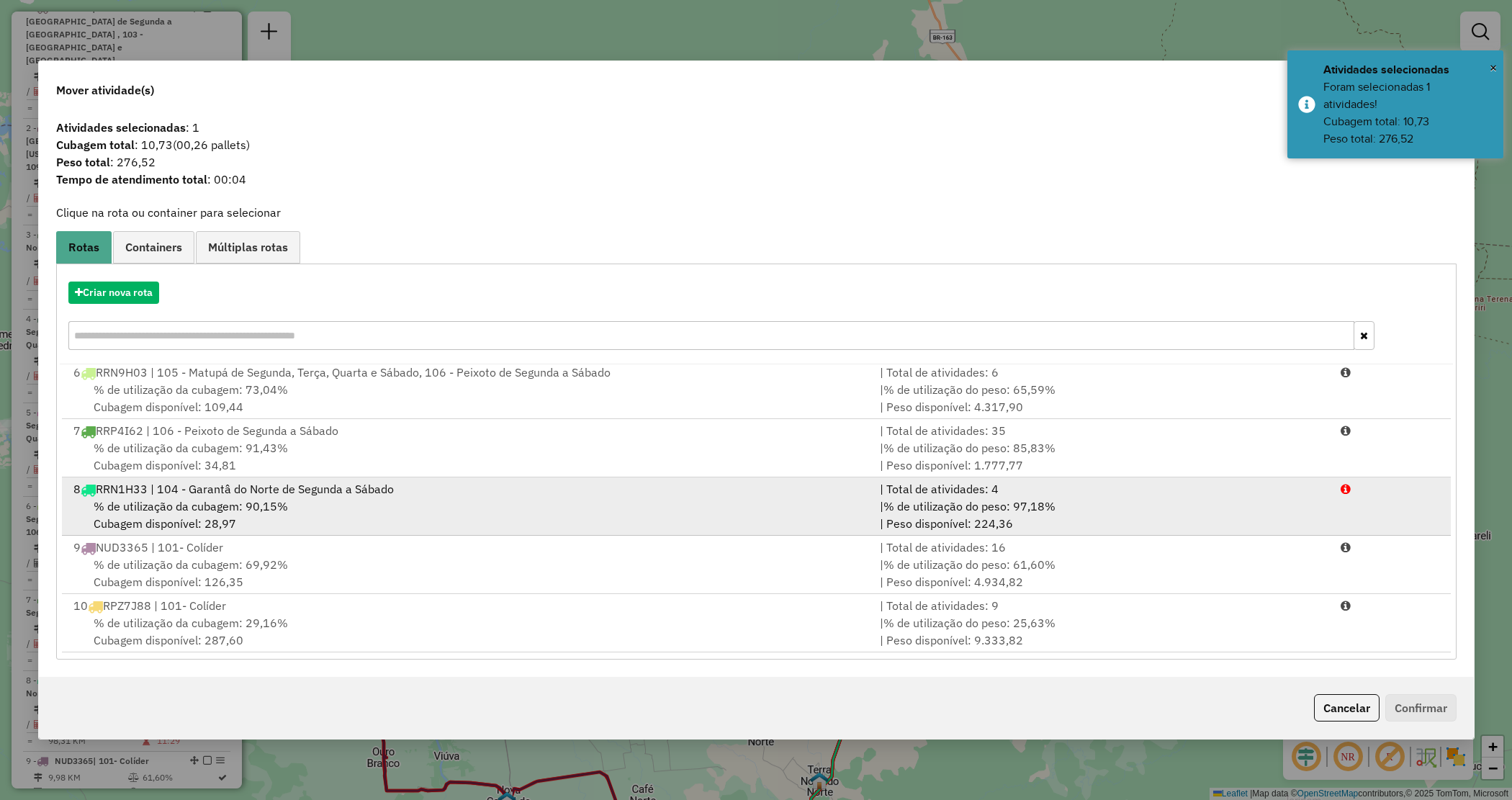
click at [667, 522] on div "% de utilização da cubagem: 90,15% Cubagem disponível: 28,97" at bounding box center [468, 514] width 808 height 35
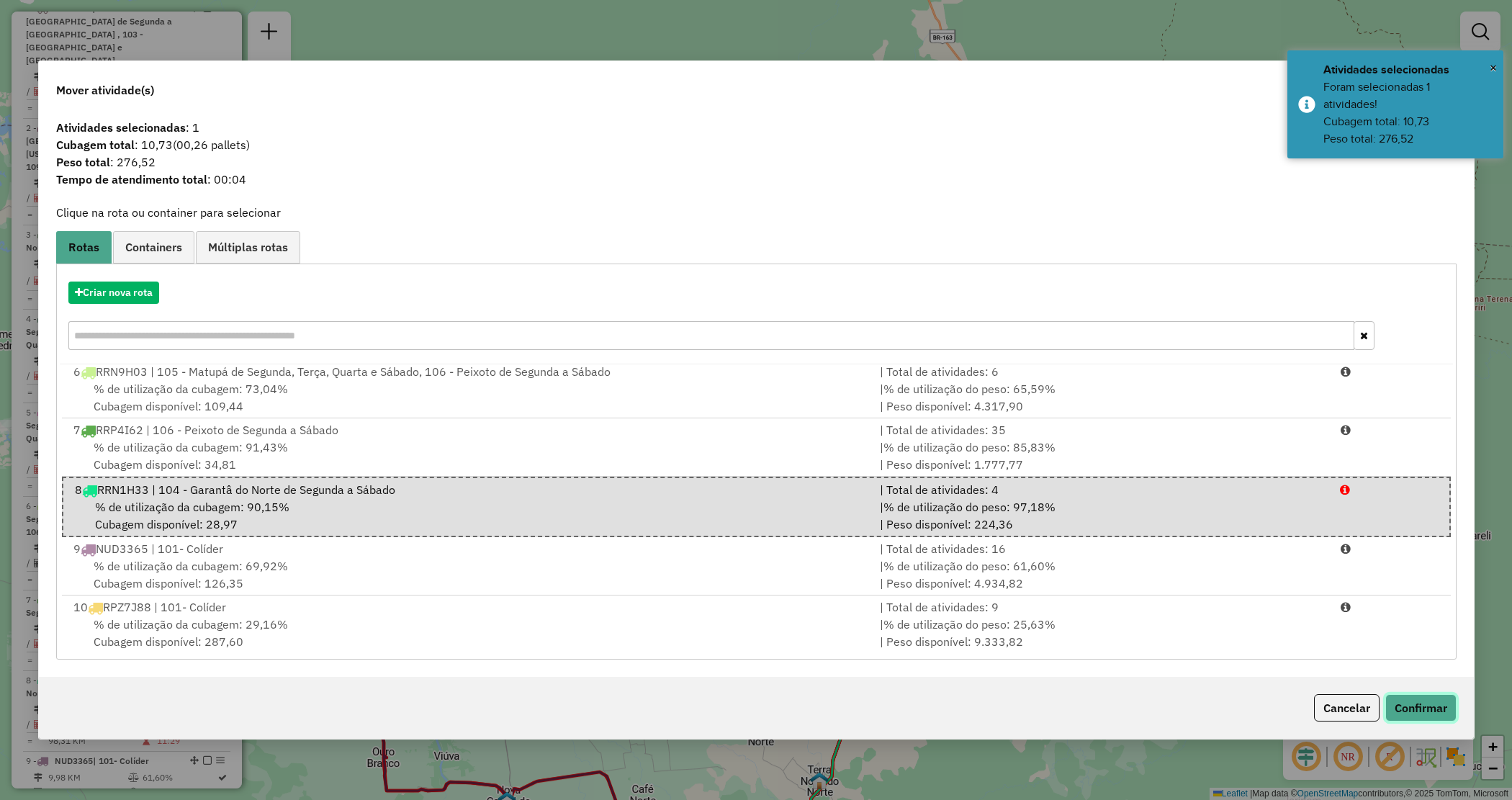
click at [1428, 709] on button "Confirmar" at bounding box center [1422, 708] width 71 height 27
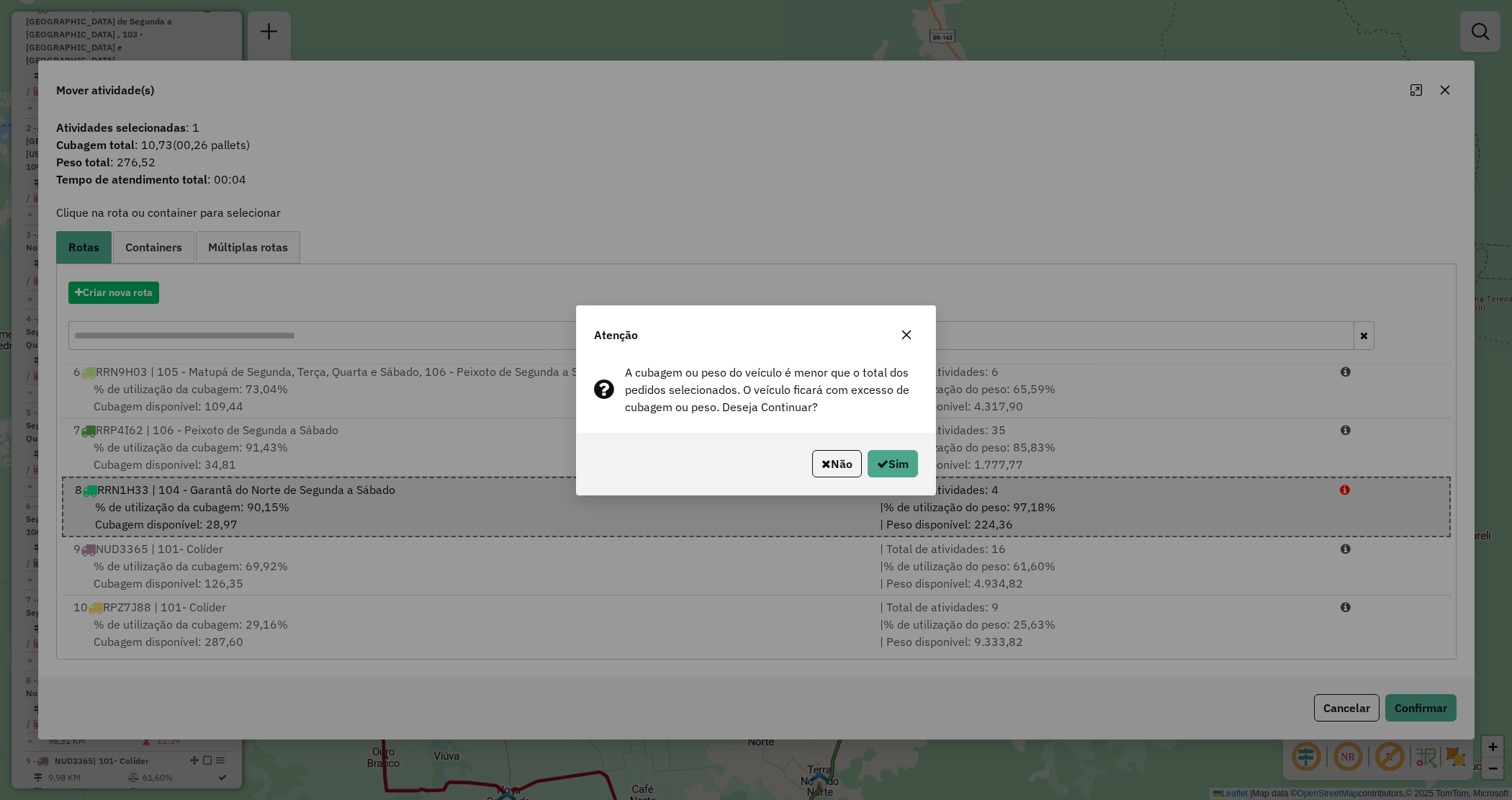
click at [904, 333] on icon "button" at bounding box center [906, 335] width 12 height 12
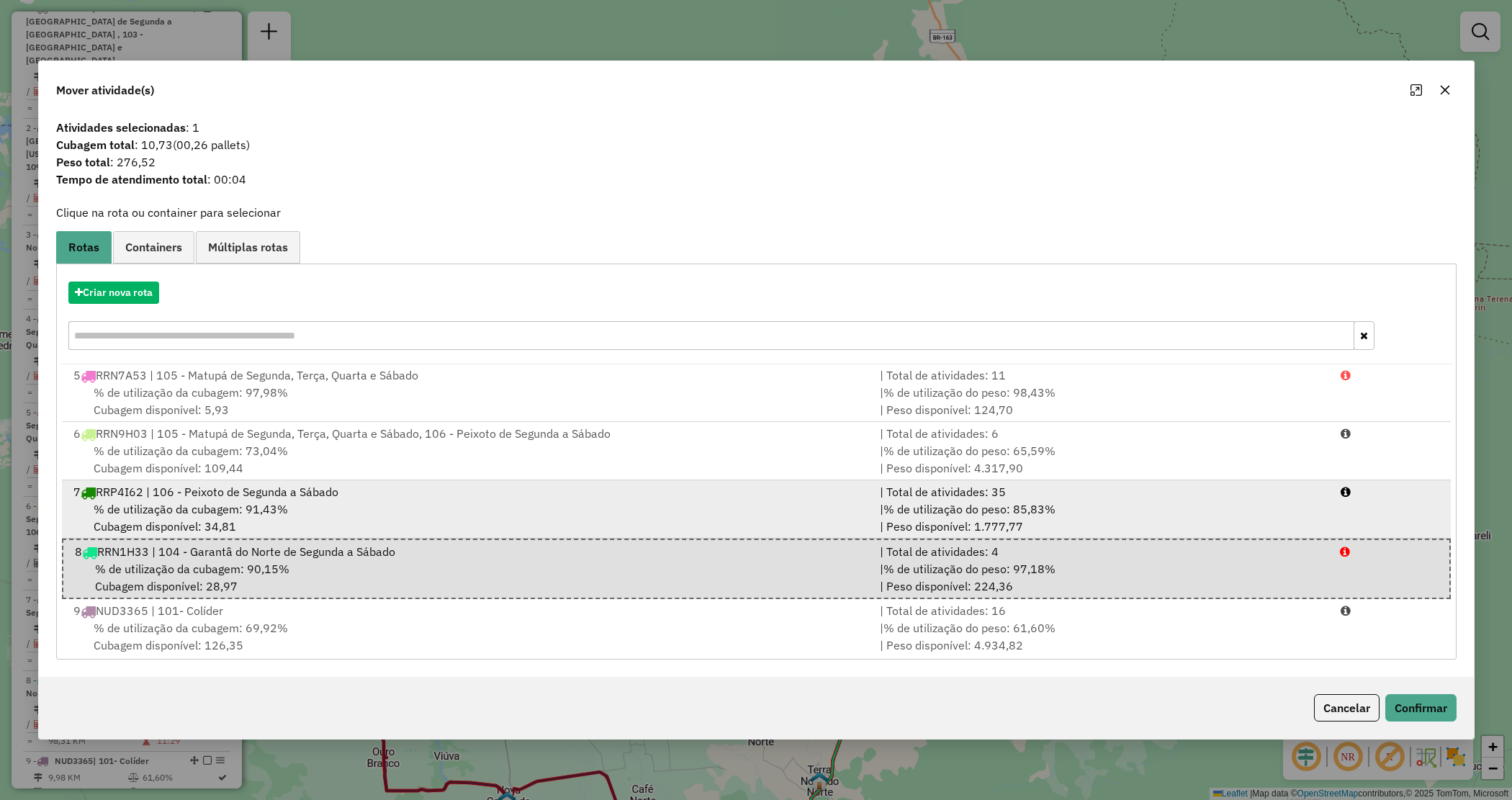
scroll to position [206, 0]
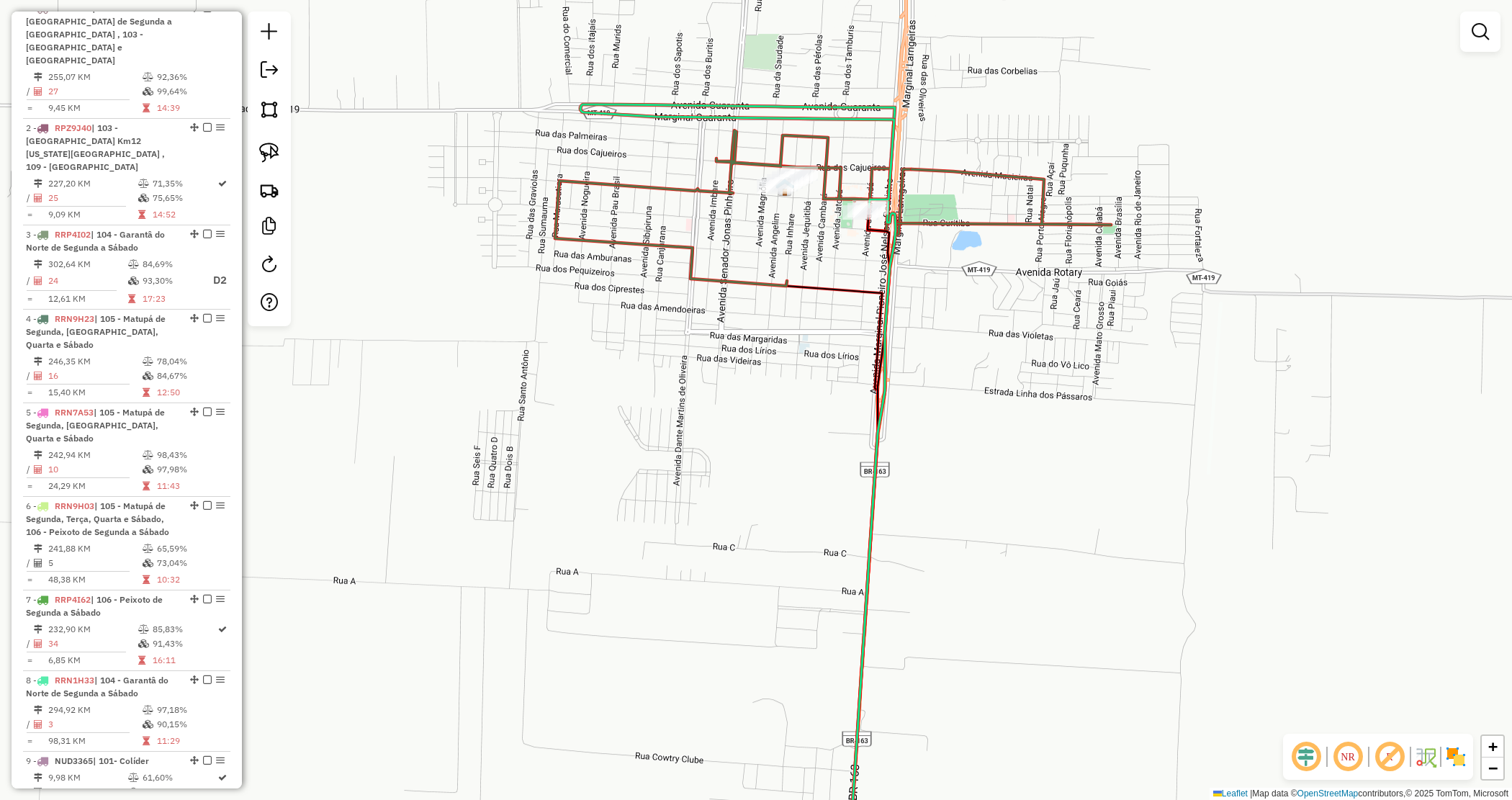
click at [692, 275] on icon at bounding box center [833, 208] width 556 height 155
select select "*********"
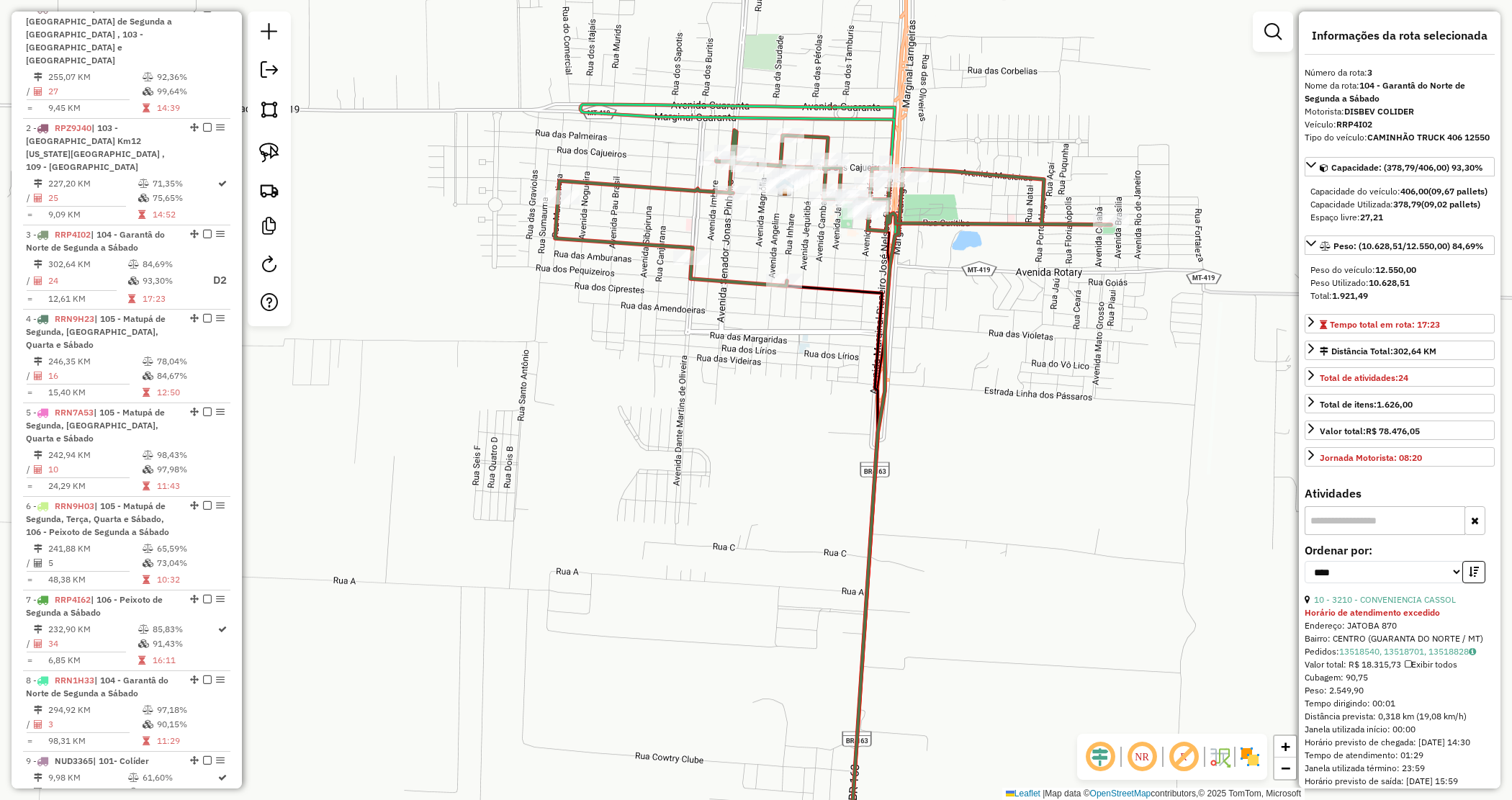
scroll to position [743, 0]
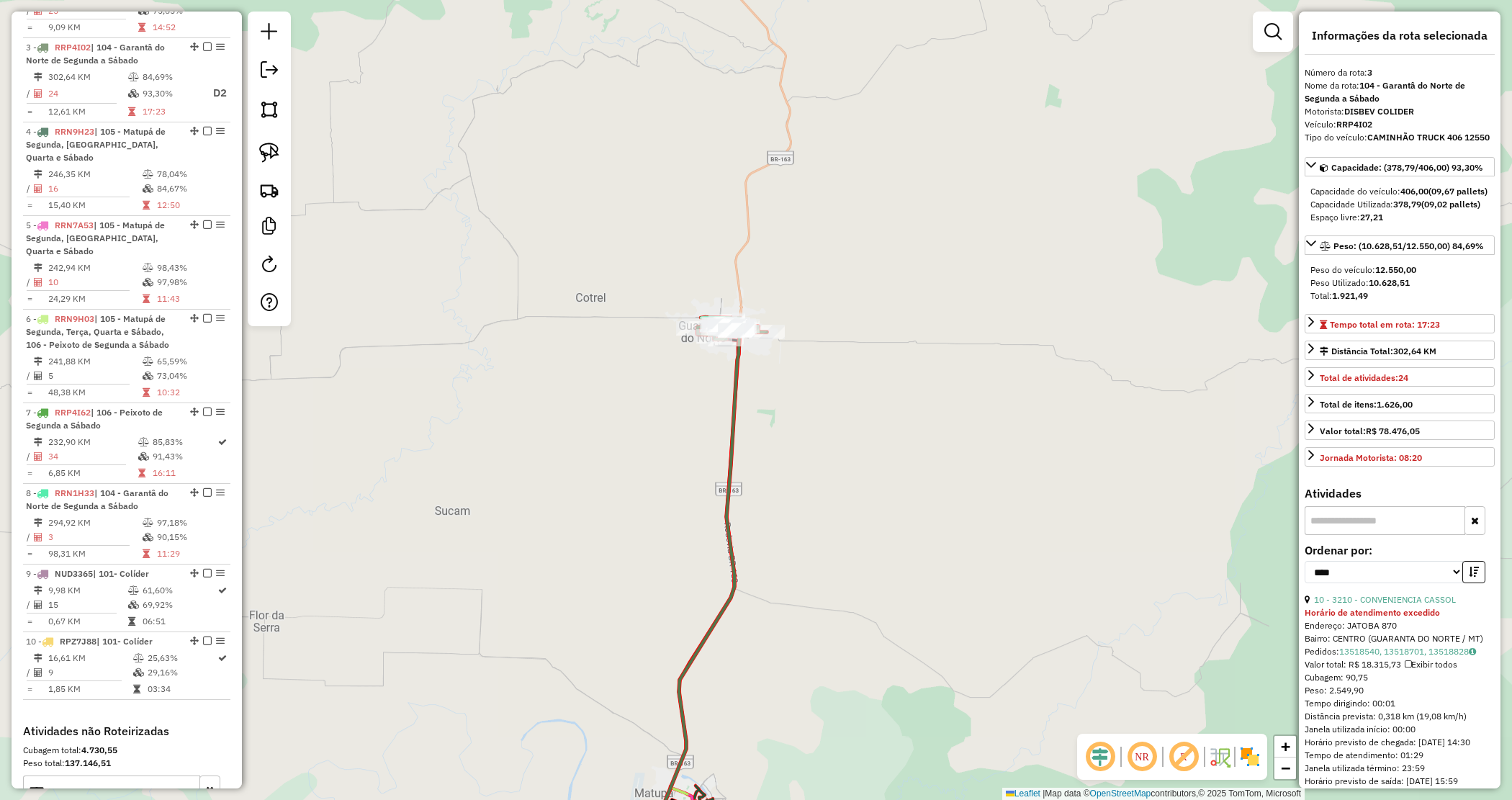
drag, startPoint x: 849, startPoint y: 390, endPoint x: 1162, endPoint y: 387, distance: 313.0
click at [1162, 387] on div "Janela de atendimento Grade de atendimento Capacidade Transportadoras Veículos …" at bounding box center [756, 400] width 1512 height 800
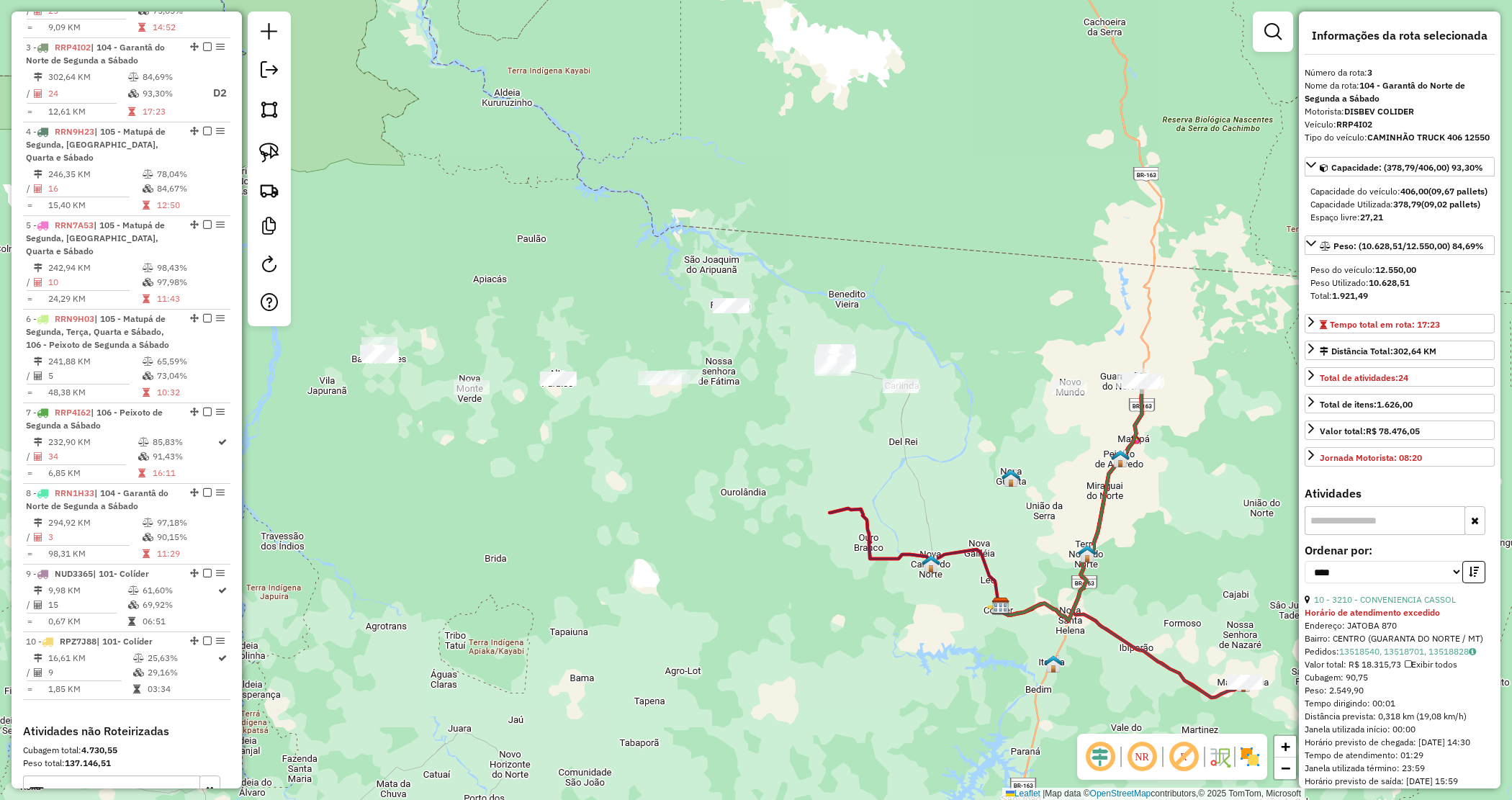
click at [999, 369] on div "Janela de atendimento Grade de atendimento Capacidade Transportadoras Veículos …" at bounding box center [756, 400] width 1512 height 800
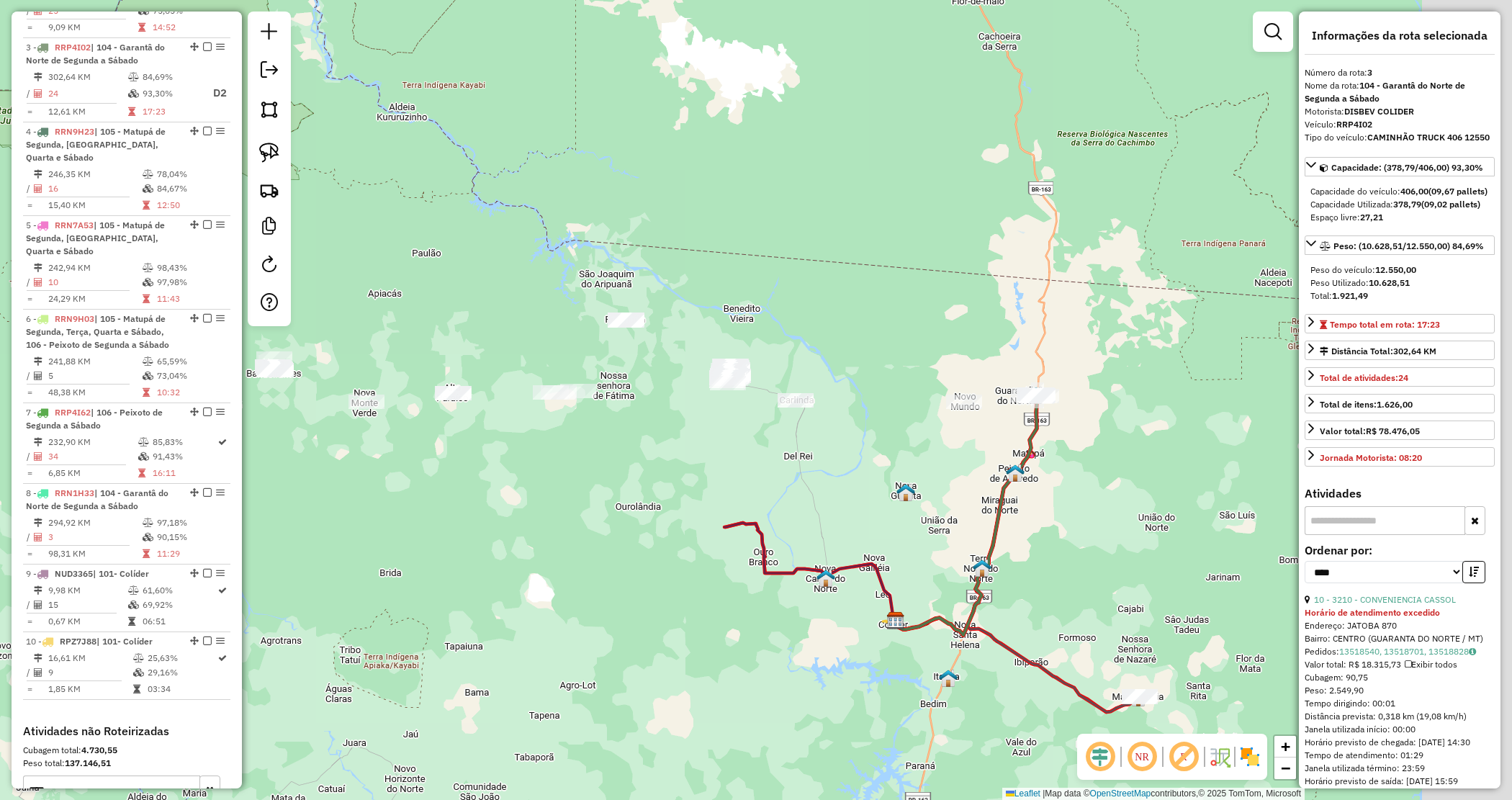
drag, startPoint x: 904, startPoint y: 381, endPoint x: 764, endPoint y: 380, distance: 140.0
click at [764, 380] on div "Janela de atendimento Grade de atendimento Capacidade Transportadoras Veículos …" at bounding box center [756, 400] width 1512 height 800
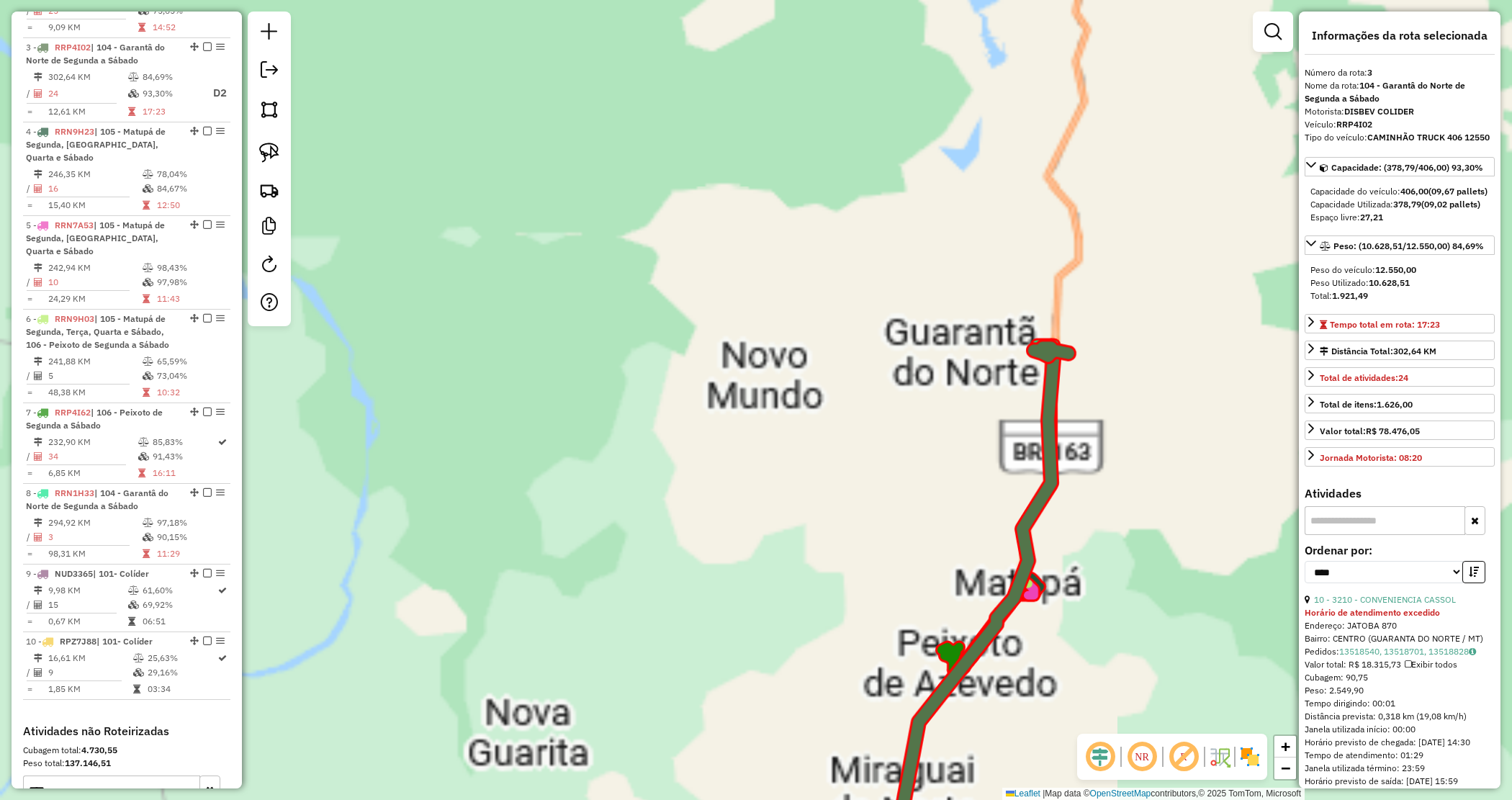
click at [838, 415] on div "Janela de atendimento Grade de atendimento Capacidade Transportadoras Veículos …" at bounding box center [756, 400] width 1512 height 800
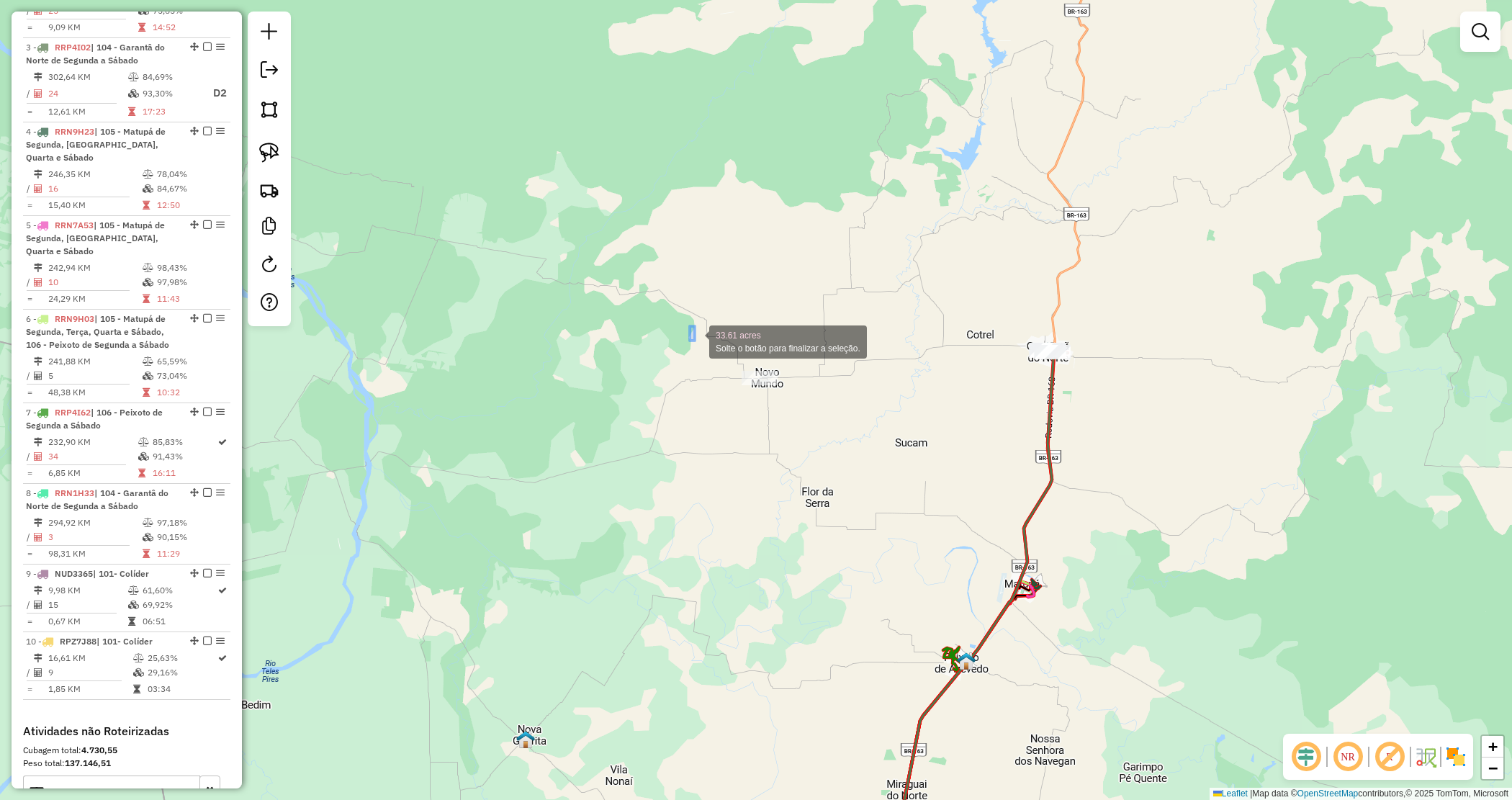
drag, startPoint x: 695, startPoint y: 340, endPoint x: 798, endPoint y: 423, distance: 132.3
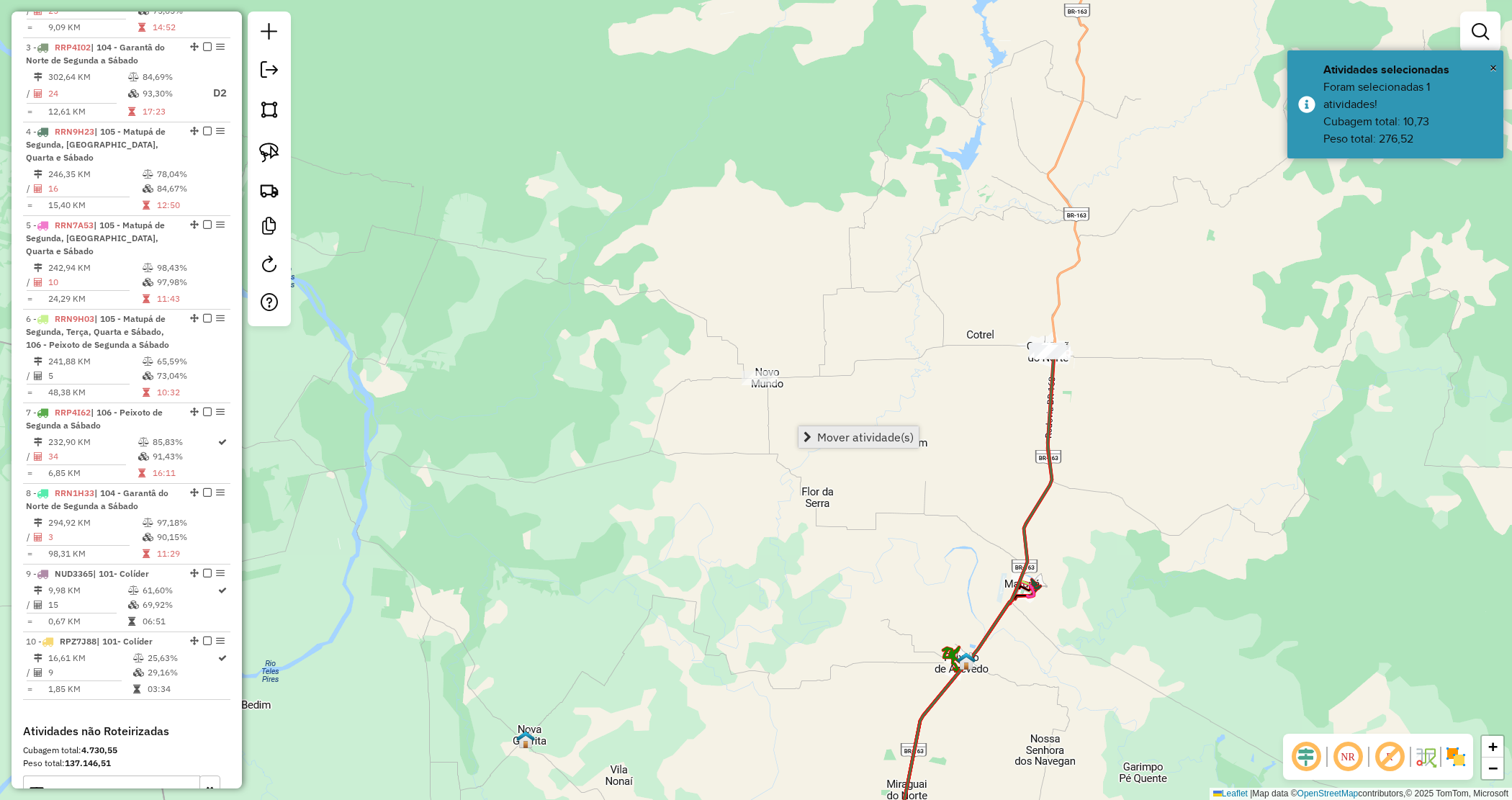
click at [827, 431] on span "Mover atividade(s)" at bounding box center [866, 437] width 97 height 12
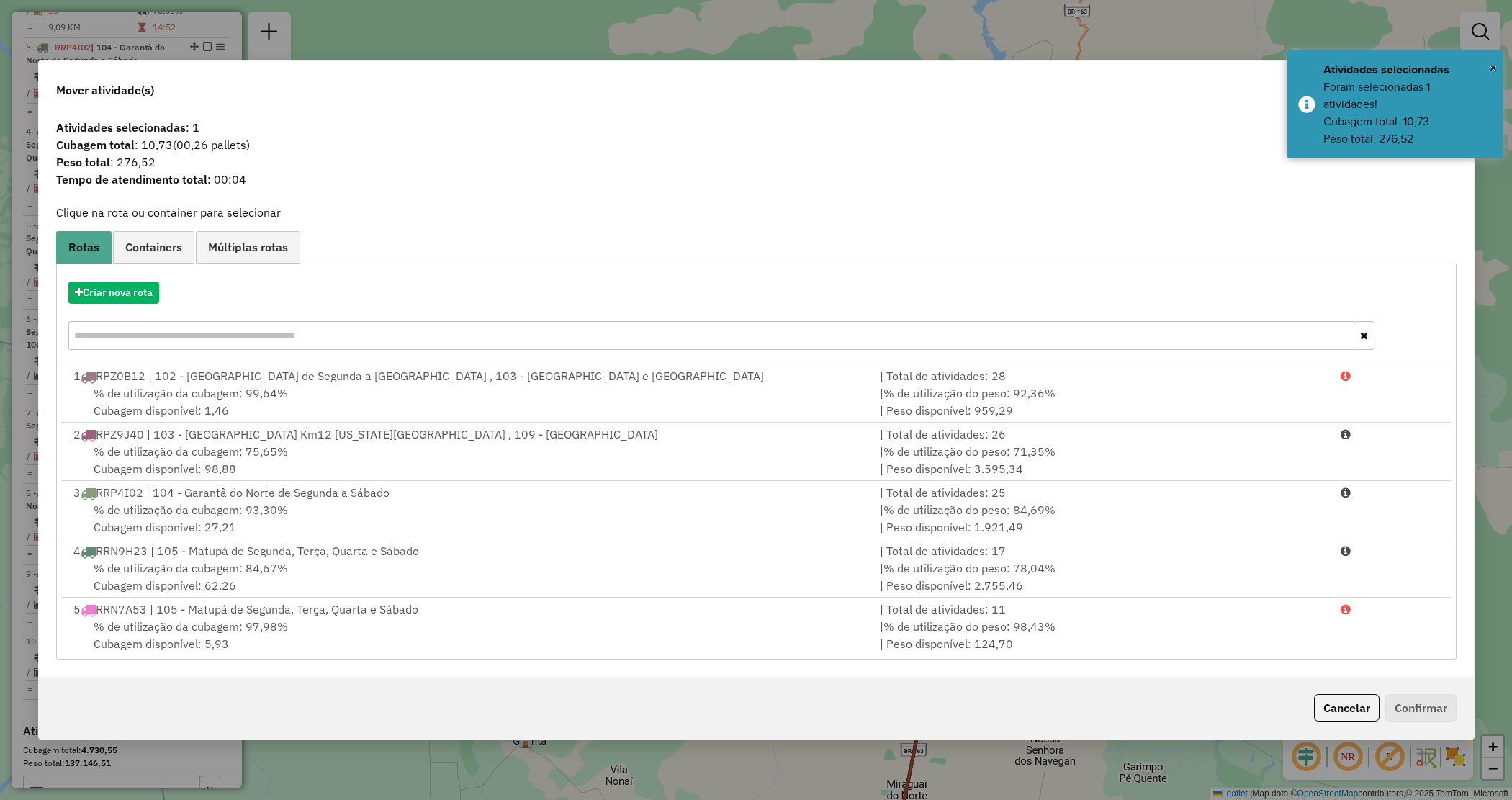
click at [128, 339] on input "text" at bounding box center [712, 336] width 1287 height 29
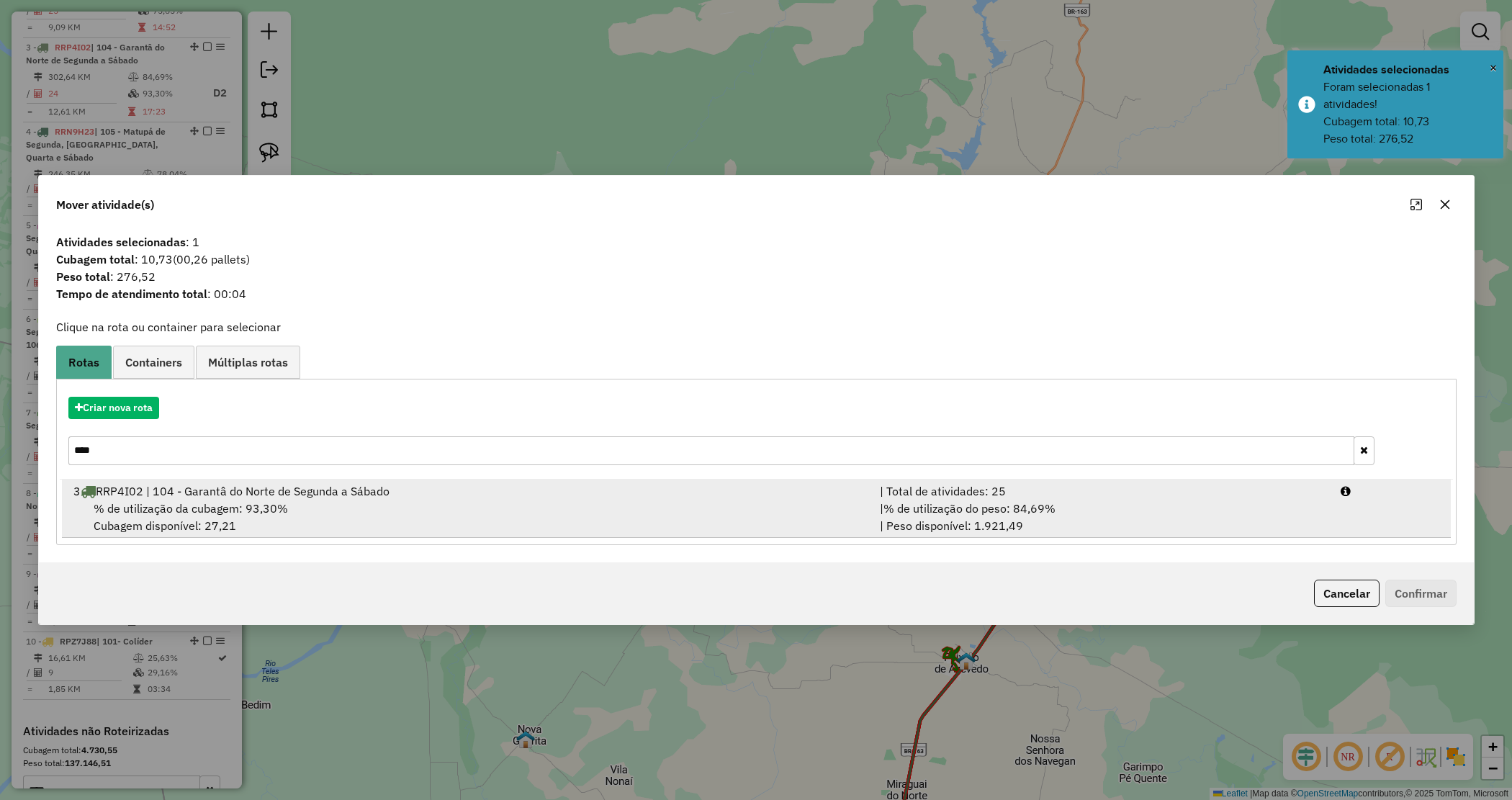
type input "****"
click at [221, 508] on span "% de utilização da cubagem: 93,30%" at bounding box center [191, 508] width 194 height 15
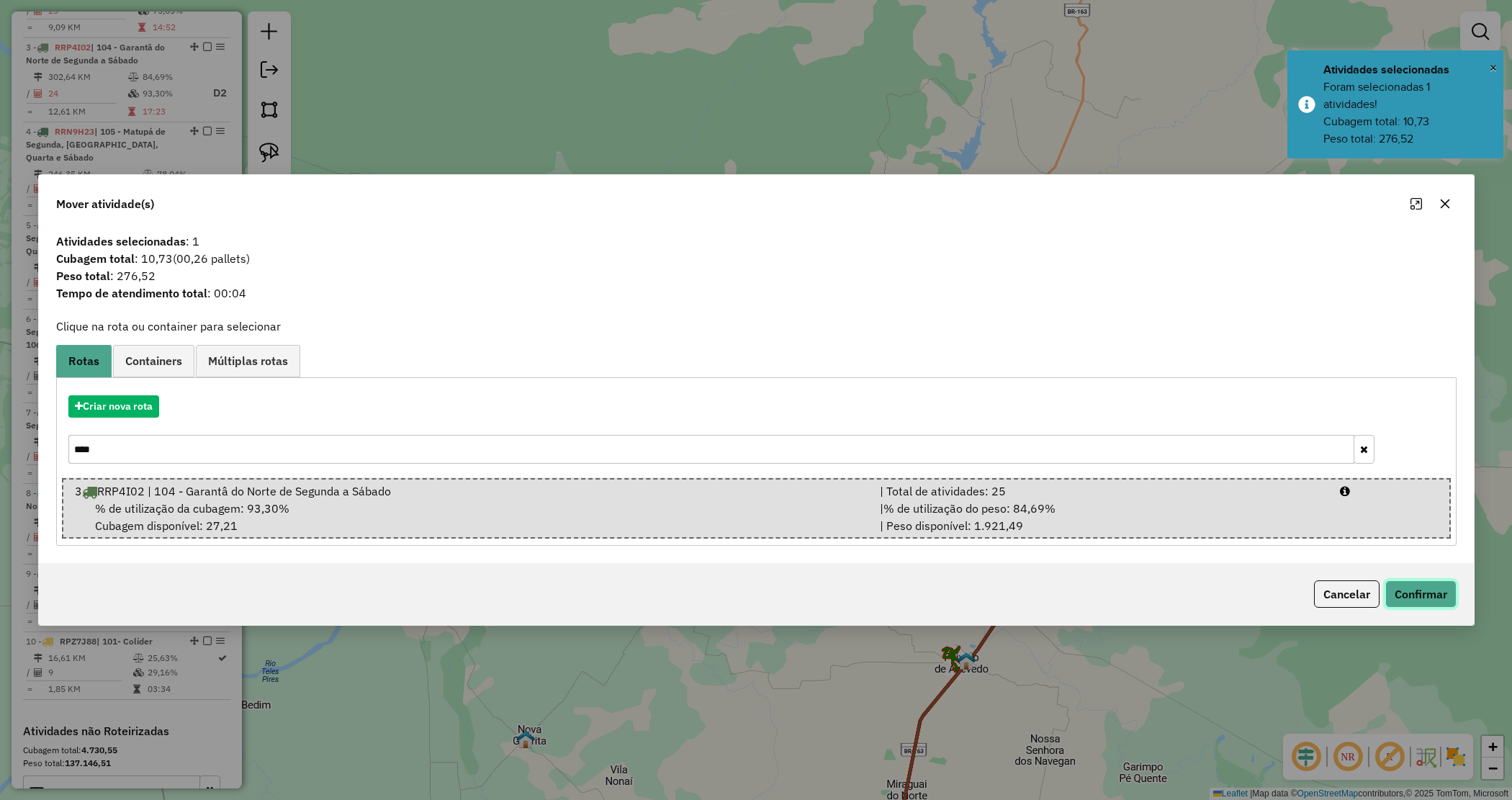
click at [1437, 597] on button "Confirmar" at bounding box center [1422, 594] width 71 height 27
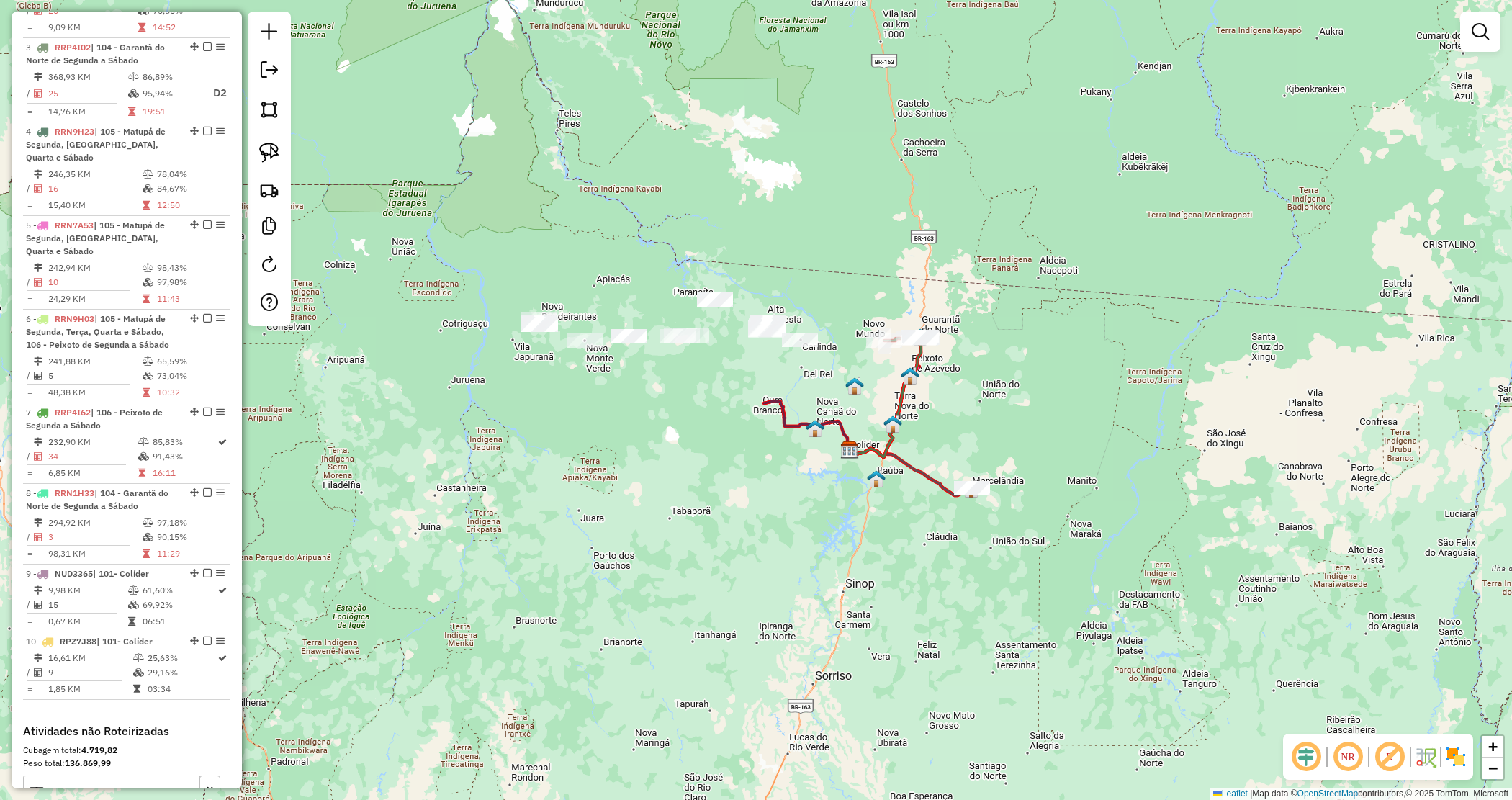
click at [1001, 416] on div "Janela de atendimento Grade de atendimento Capacidade Transportadoras Veículos …" at bounding box center [756, 400] width 1512 height 800
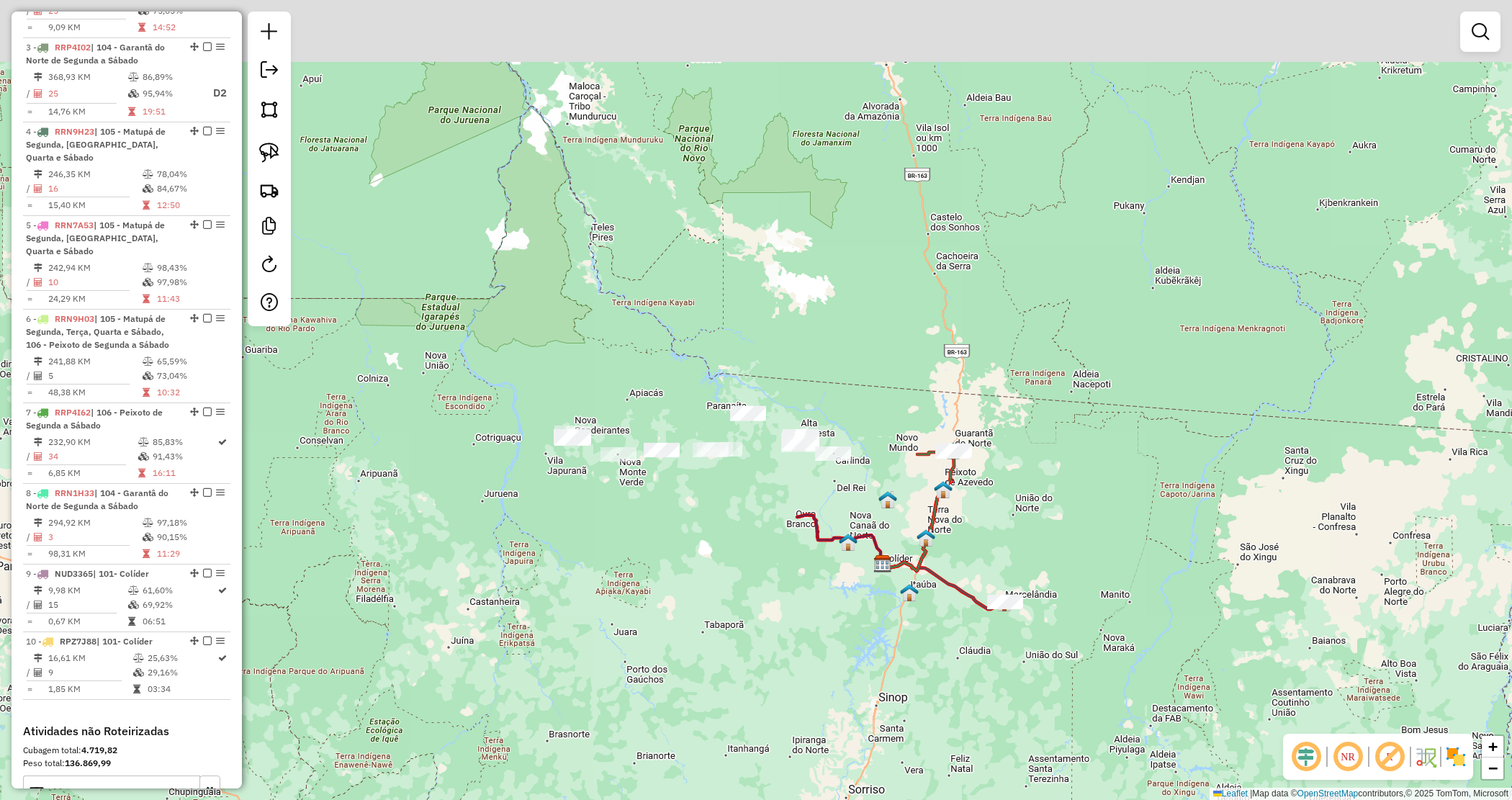
drag, startPoint x: 991, startPoint y: 432, endPoint x: 1041, endPoint y: 603, distance: 178.2
click at [1041, 603] on div "Janela de atendimento Grade de atendimento Capacidade Transportadoras Veículos …" at bounding box center [756, 400] width 1512 height 800
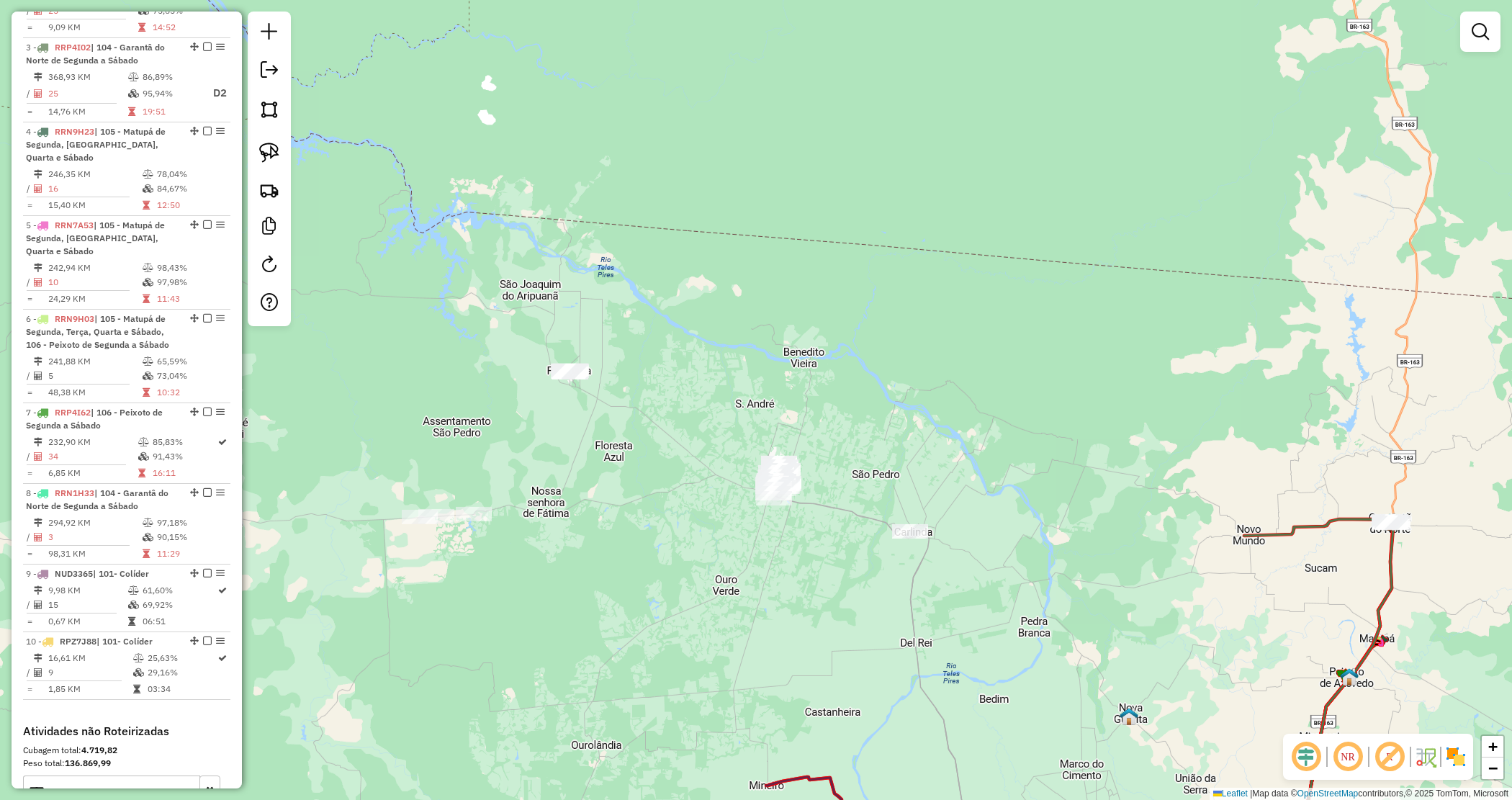
click at [655, 473] on div "Janela de atendimento Grade de atendimento Capacidade Transportadoras Veículos …" at bounding box center [756, 400] width 1512 height 800
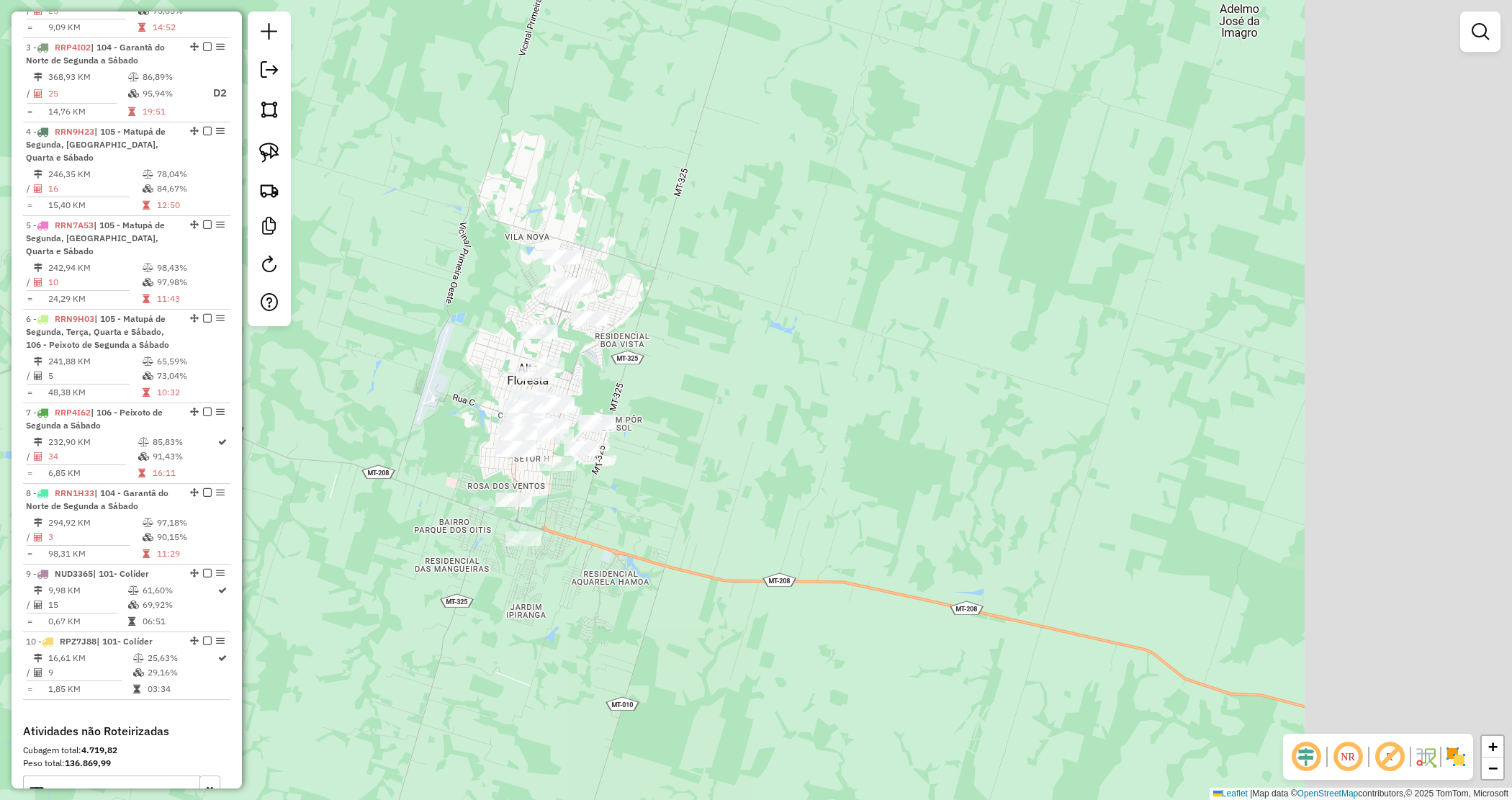
drag, startPoint x: 927, startPoint y: 382, endPoint x: 750, endPoint y: 392, distance: 177.3
click at [750, 392] on div "Janela de atendimento Grade de atendimento Capacidade Transportadoras Veículos …" at bounding box center [756, 400] width 1512 height 800
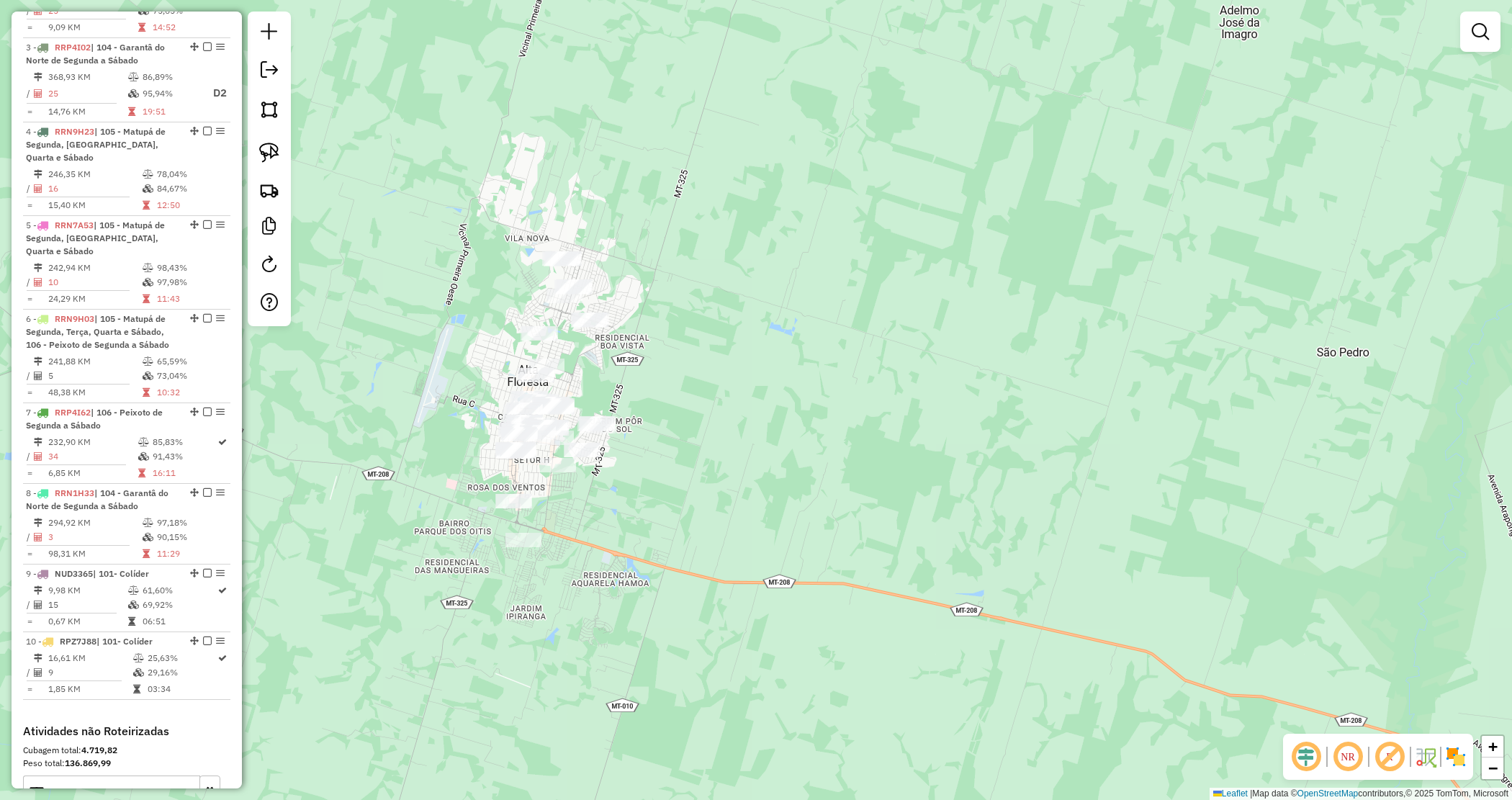
click at [1478, 20] on link at bounding box center [1481, 32] width 29 height 29
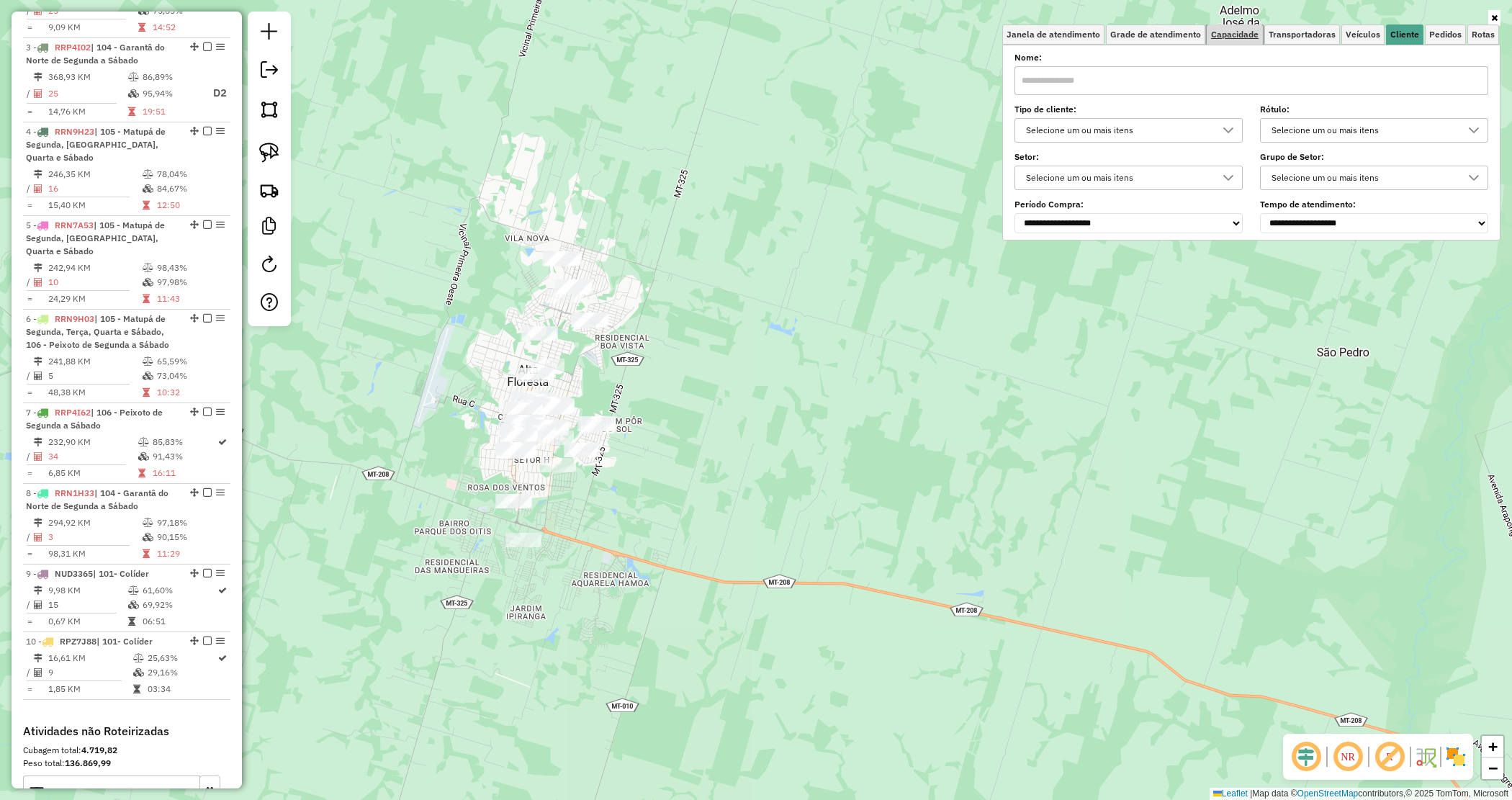
click at [1225, 33] on span "Capacidade" at bounding box center [1236, 34] width 47 height 8
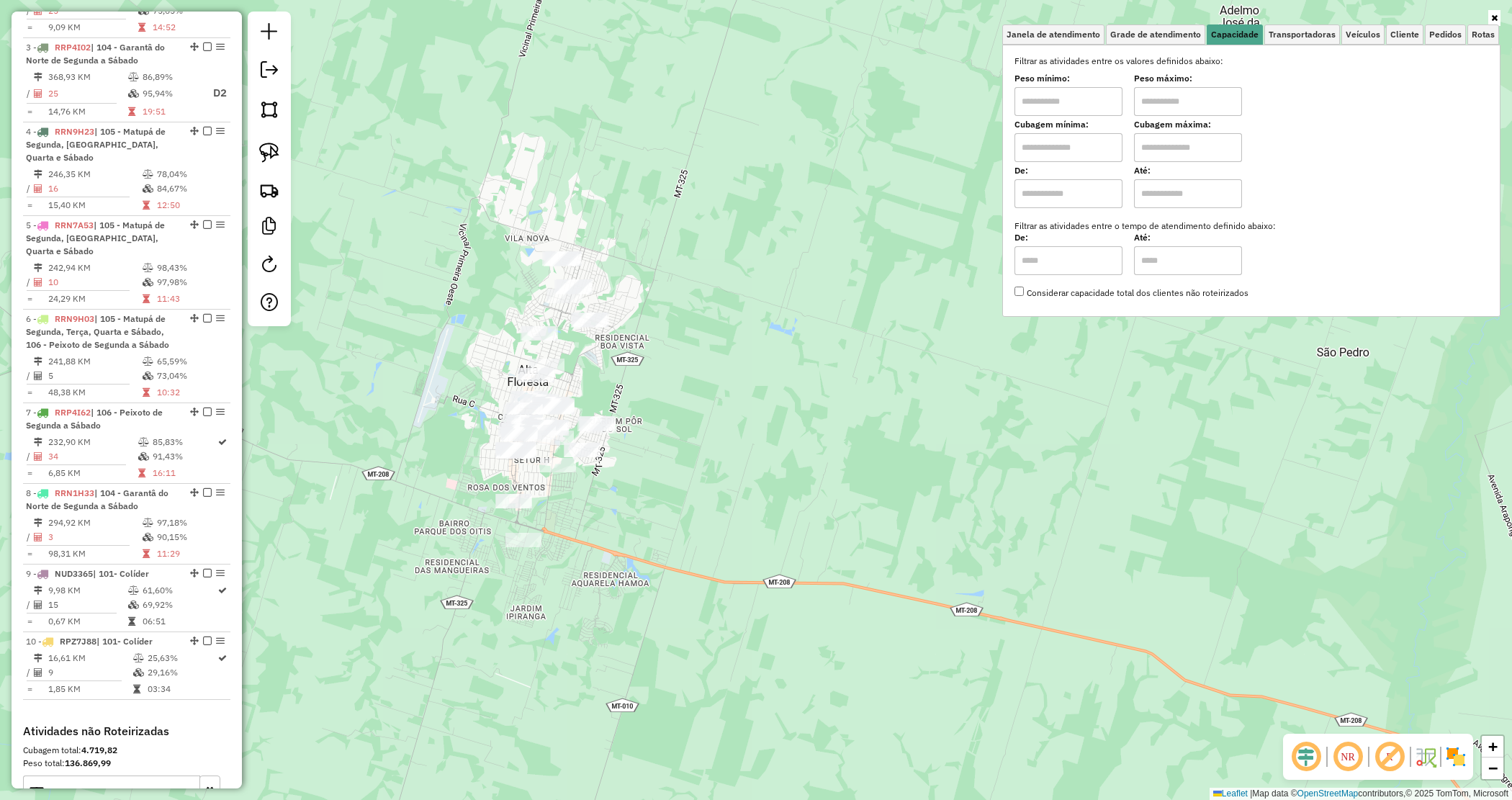
click at [1070, 104] on input "text" at bounding box center [1069, 101] width 108 height 29
type input "****"
click at [1162, 108] on input "text" at bounding box center [1188, 101] width 108 height 29
click at [682, 403] on div "Limpar filtros Janela de atendimento Grade de atendimento Capacidade Transporta…" at bounding box center [756, 400] width 1512 height 800
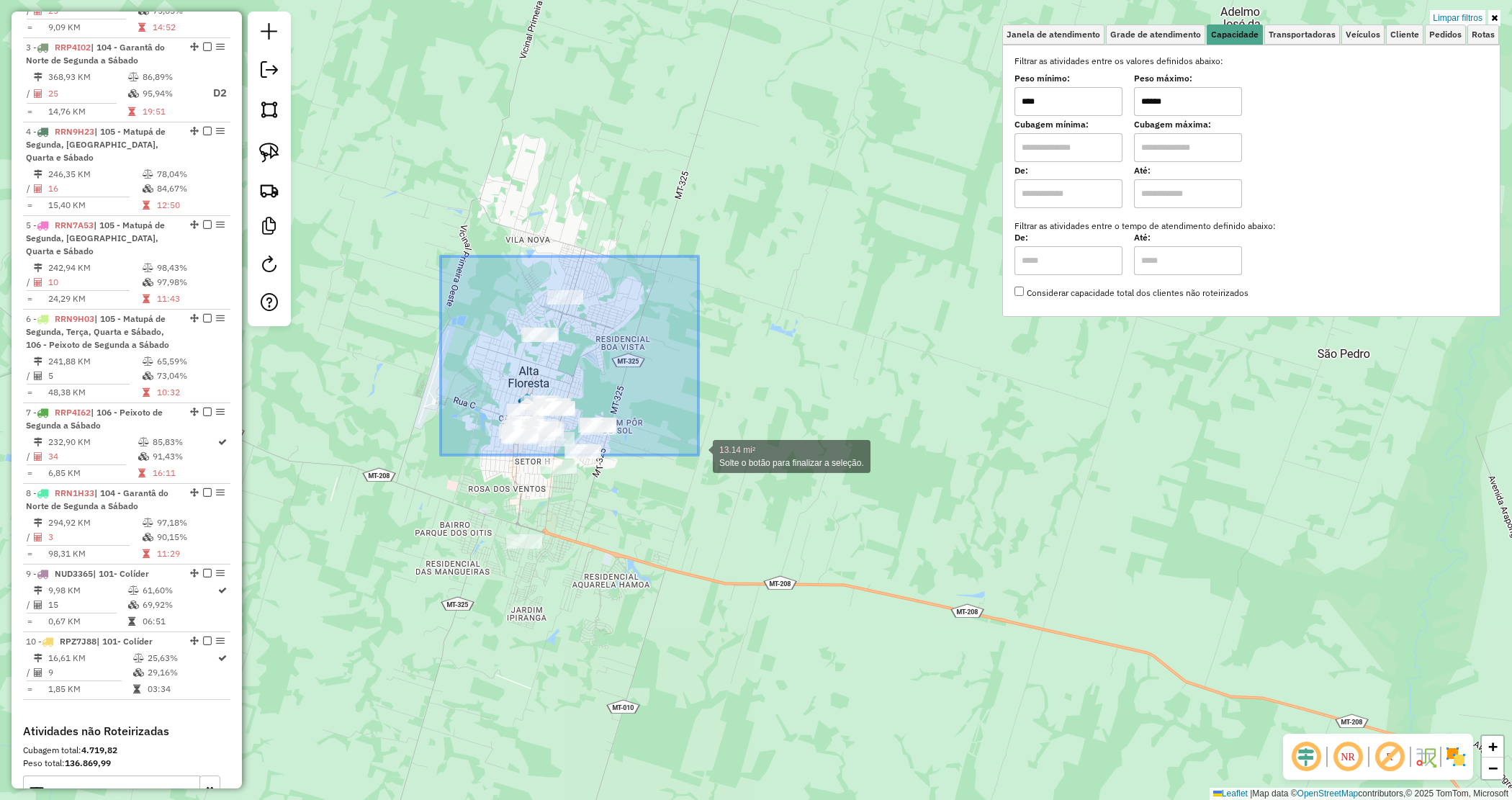
drag, startPoint x: 466, startPoint y: 288, endPoint x: 703, endPoint y: 461, distance: 293.4
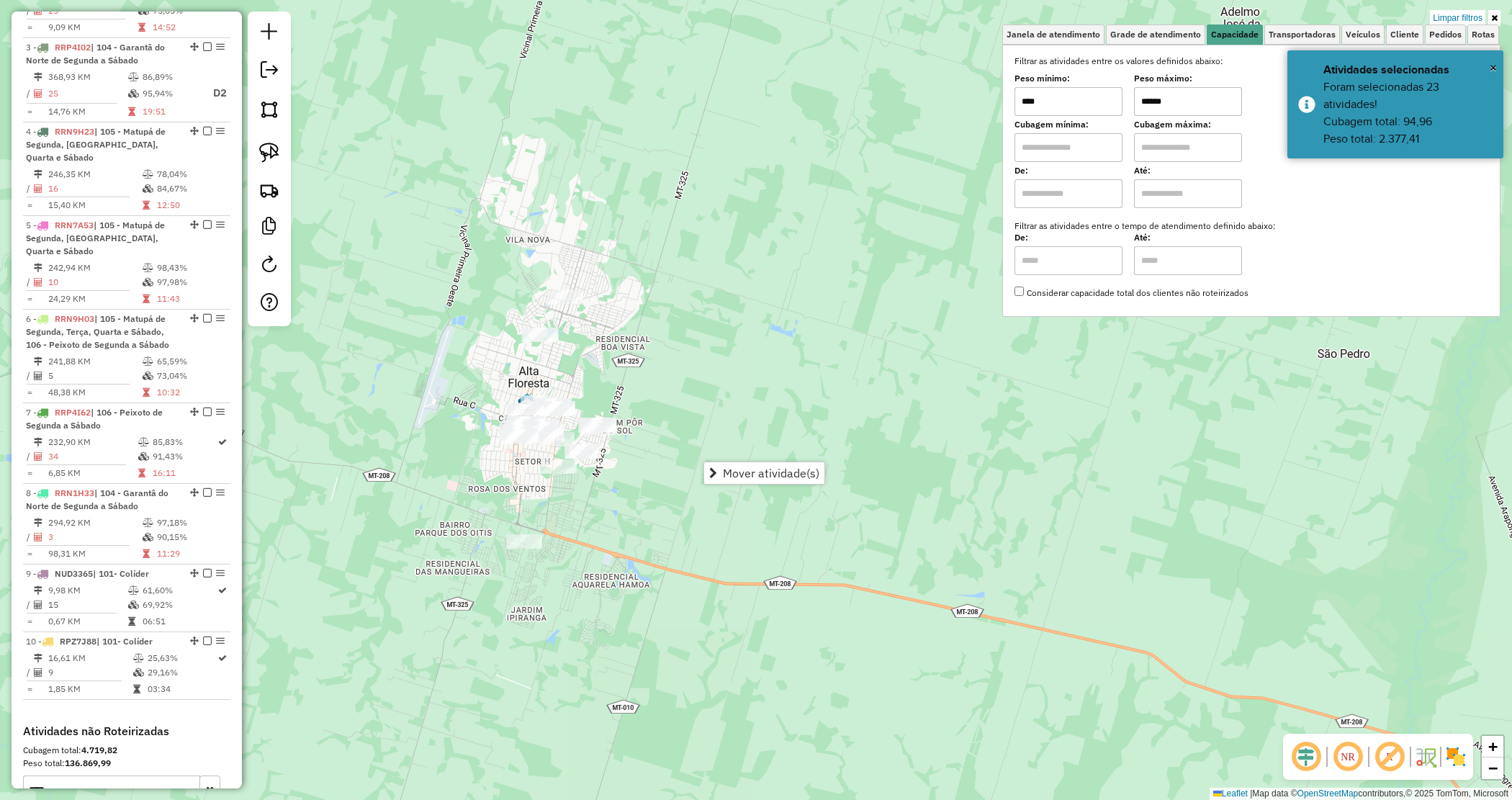
drag, startPoint x: 1188, startPoint y: 105, endPoint x: 1063, endPoint y: 94, distance: 125.5
click at [1063, 94] on div "Peso mínimo: **** Peso máximo: ******" at bounding box center [1251, 96] width 474 height 40
drag, startPoint x: 495, startPoint y: 354, endPoint x: 487, endPoint y: 337, distance: 18.8
click at [494, 354] on div "Limpar filtros Janela de atendimento Grade de atendimento Capacidade Transporta…" at bounding box center [756, 400] width 1512 height 800
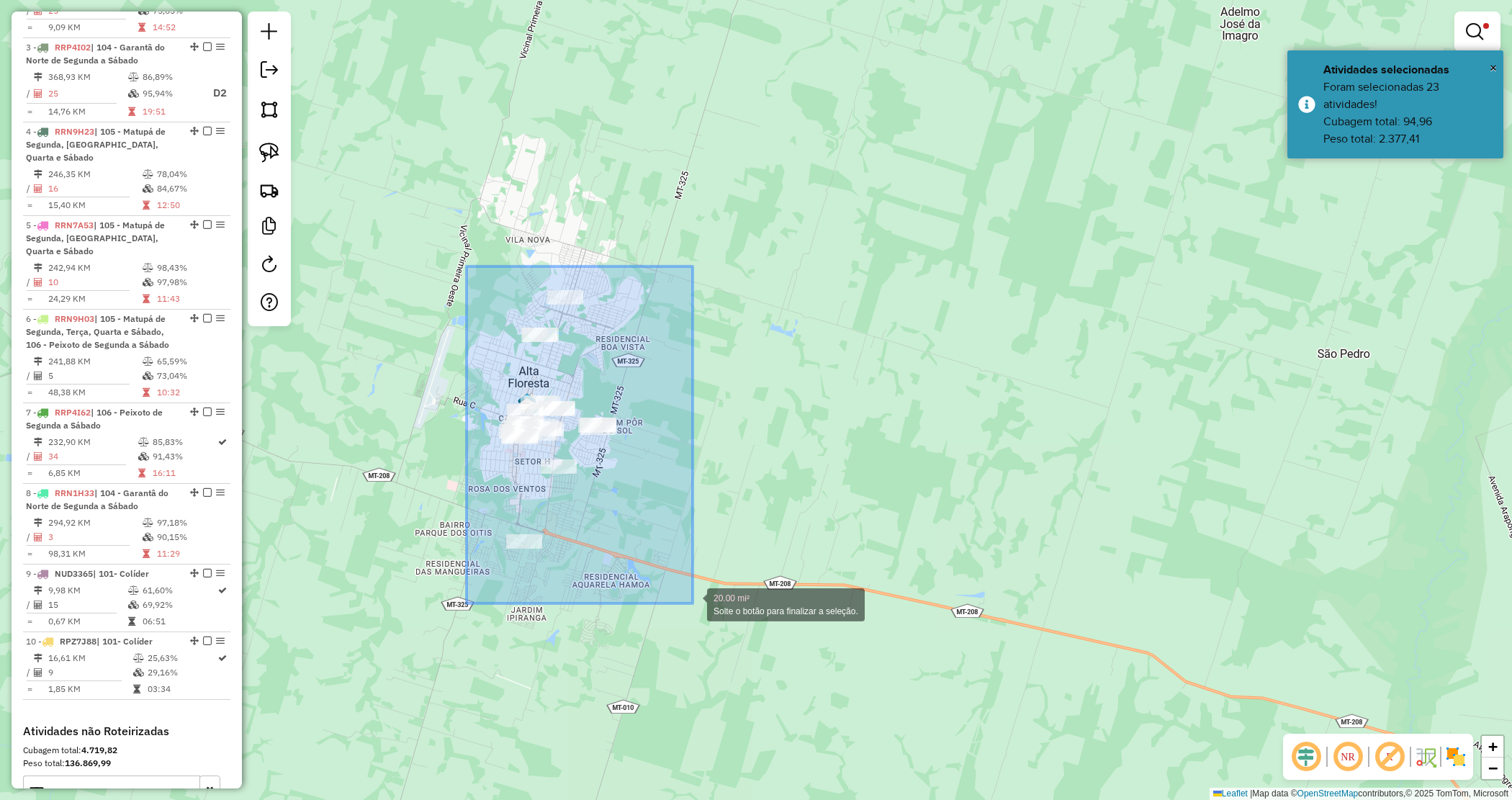
drag, startPoint x: 466, startPoint y: 266, endPoint x: 689, endPoint y: 591, distance: 394.1
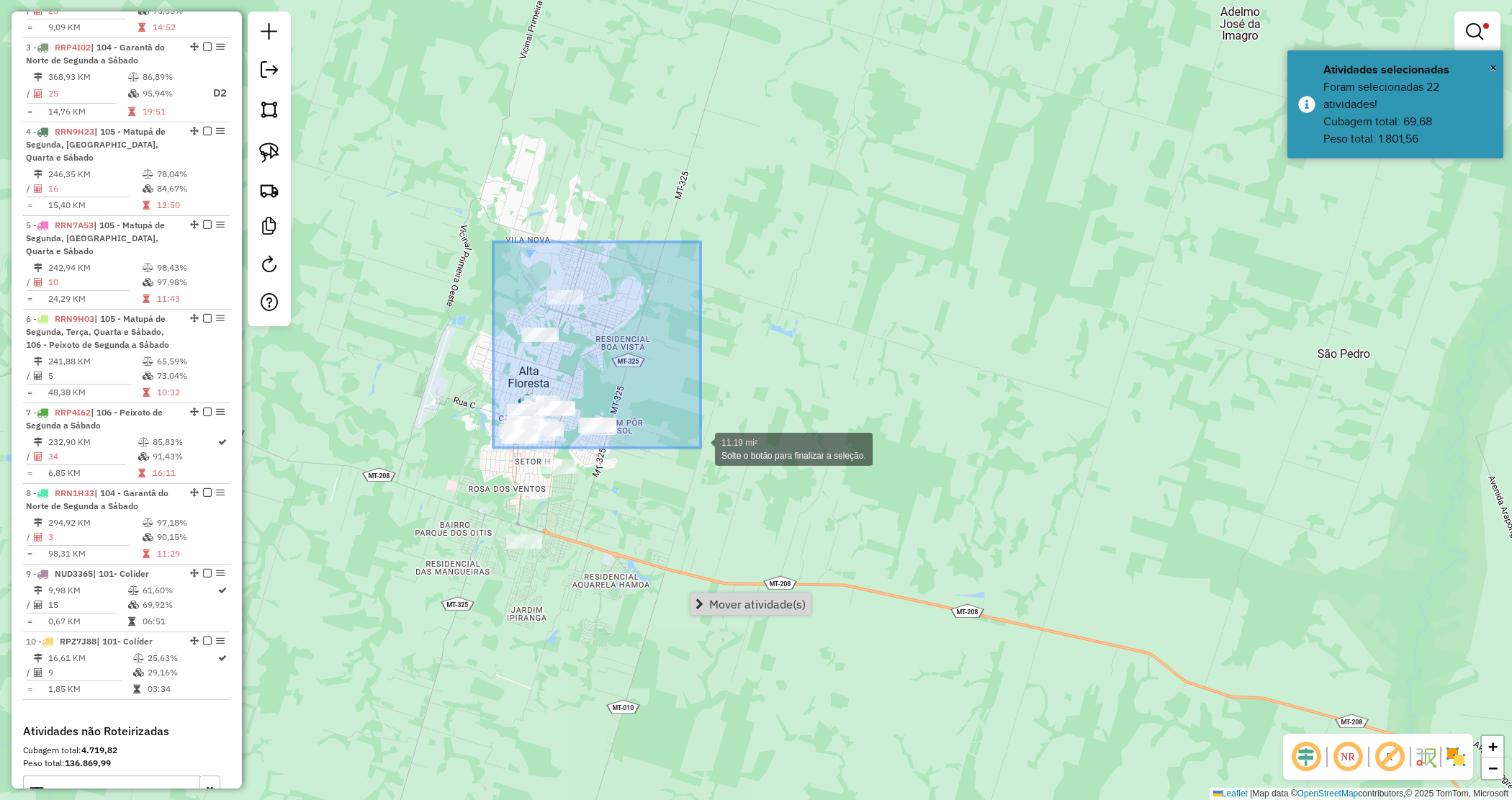
drag, startPoint x: 555, startPoint y: 320, endPoint x: 700, endPoint y: 447, distance: 192.8
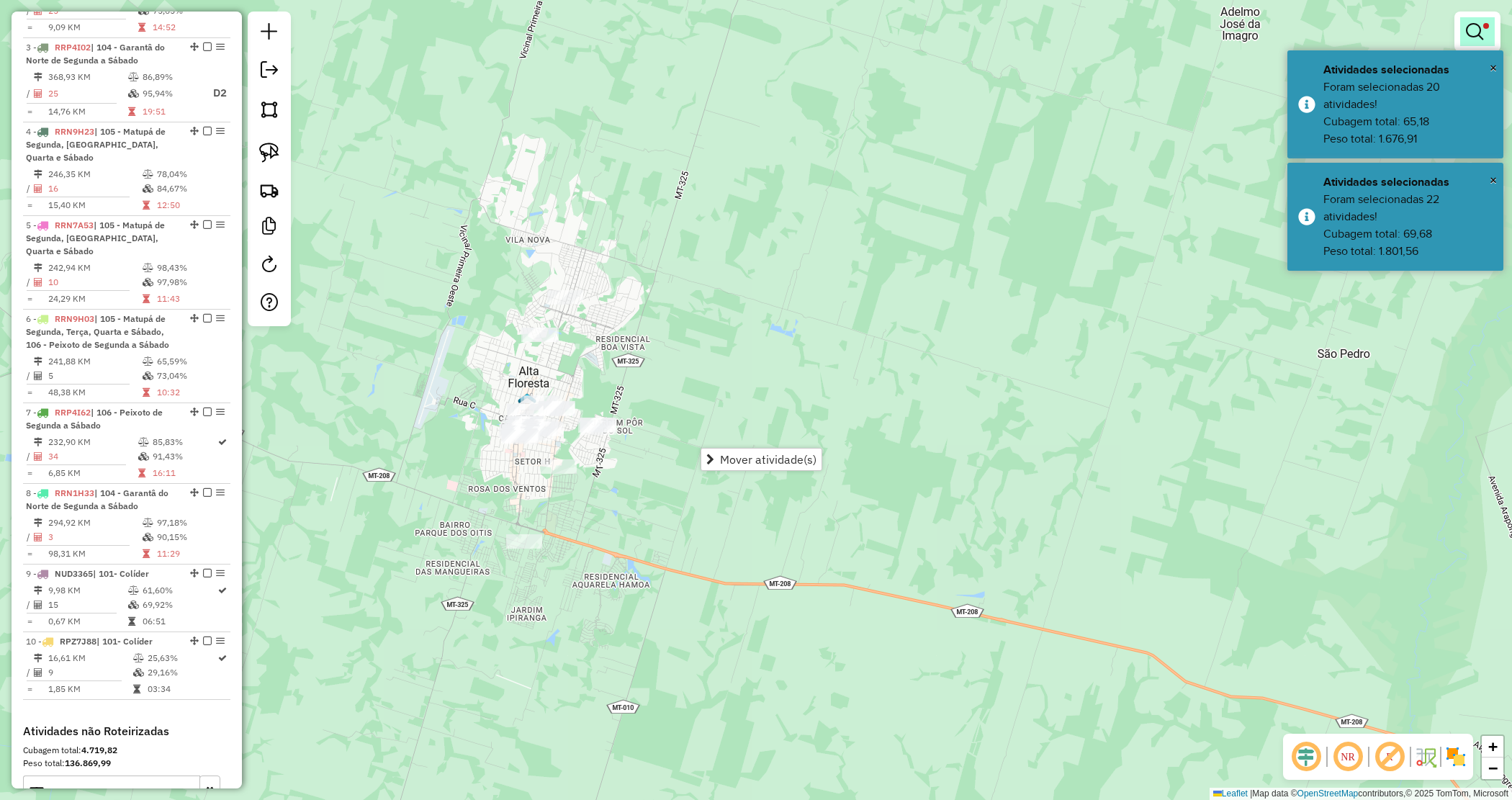
drag, startPoint x: 1491, startPoint y: 26, endPoint x: 1388, endPoint y: 78, distance: 115.4
click at [1489, 26] on link at bounding box center [1478, 32] width 35 height 29
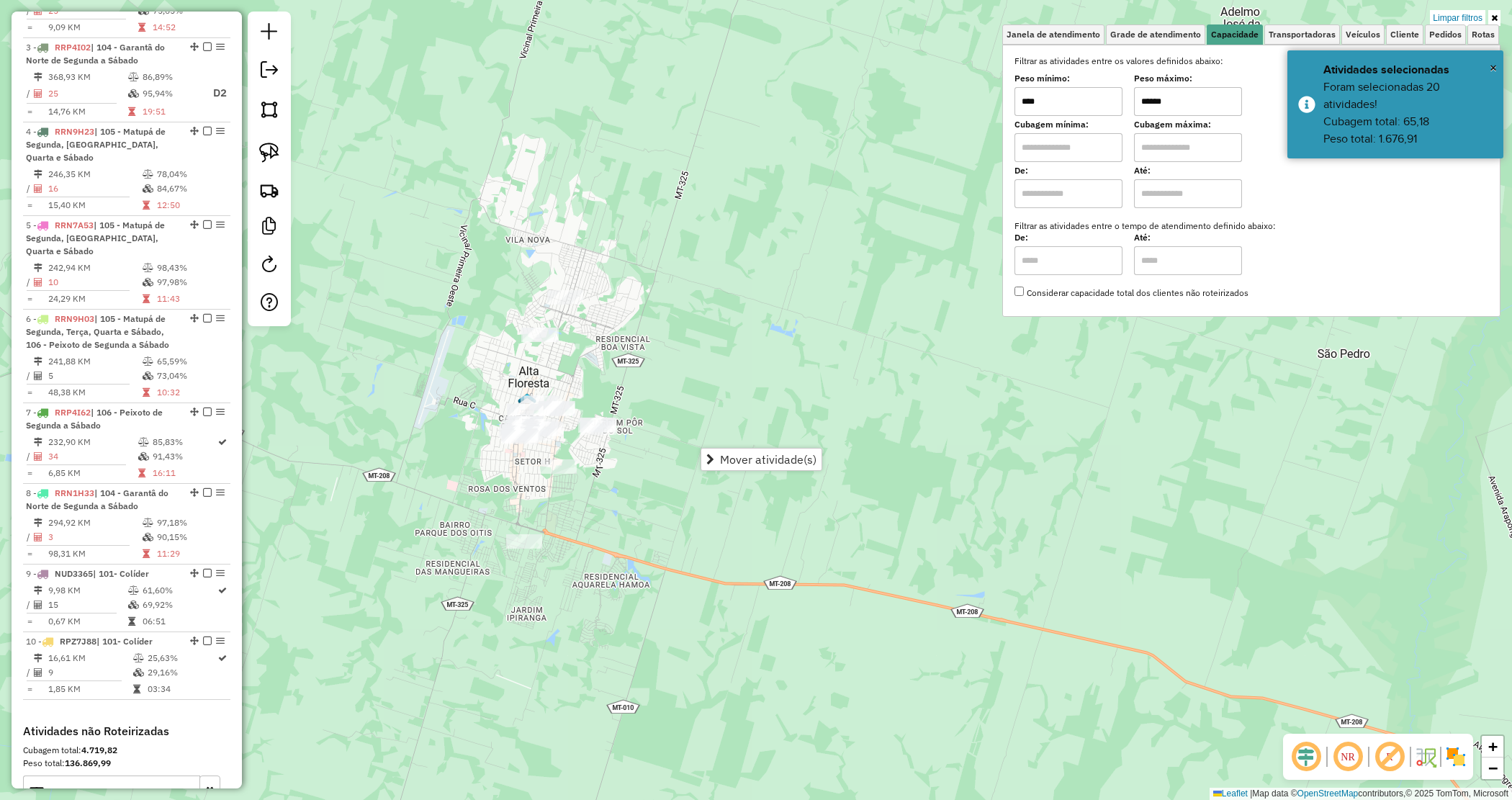
drag, startPoint x: 1184, startPoint y: 107, endPoint x: 1086, endPoint y: 87, distance: 100.0
click at [1086, 87] on div "Peso mínimo: **** Peso máximo: ******" at bounding box center [1251, 96] width 474 height 40
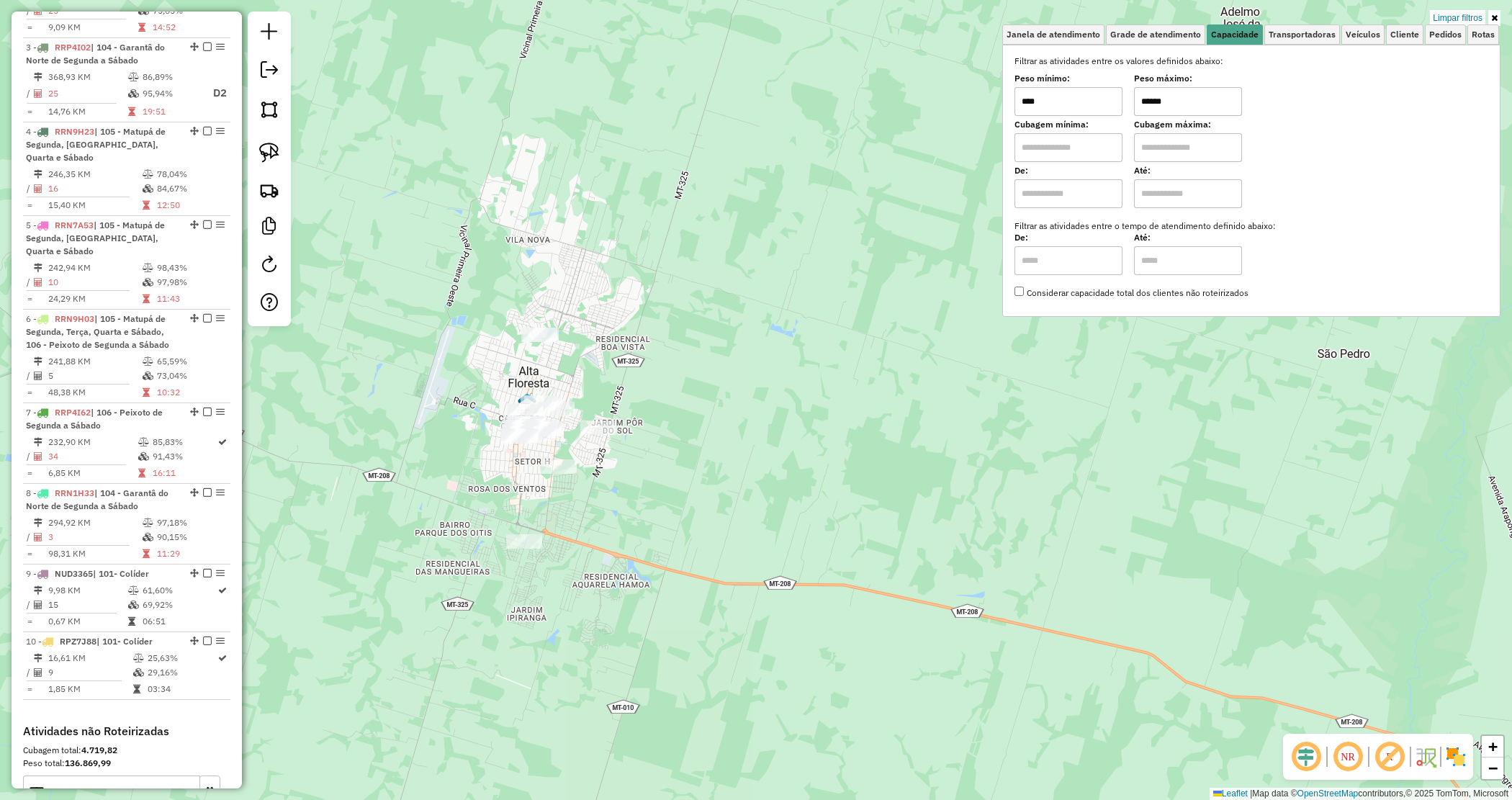
type input "******"
click at [448, 308] on div "Limpar filtros Janela de atendimento Grade de atendimento Capacidade Transporta…" at bounding box center [756, 400] width 1512 height 800
drag, startPoint x: 433, startPoint y: 297, endPoint x: 492, endPoint y: 337, distance: 71.3
click at [492, 337] on div "375.95 acres Solte o botão para finalizar a seleção. Limpar filtros Janela de a…" at bounding box center [756, 400] width 1512 height 800
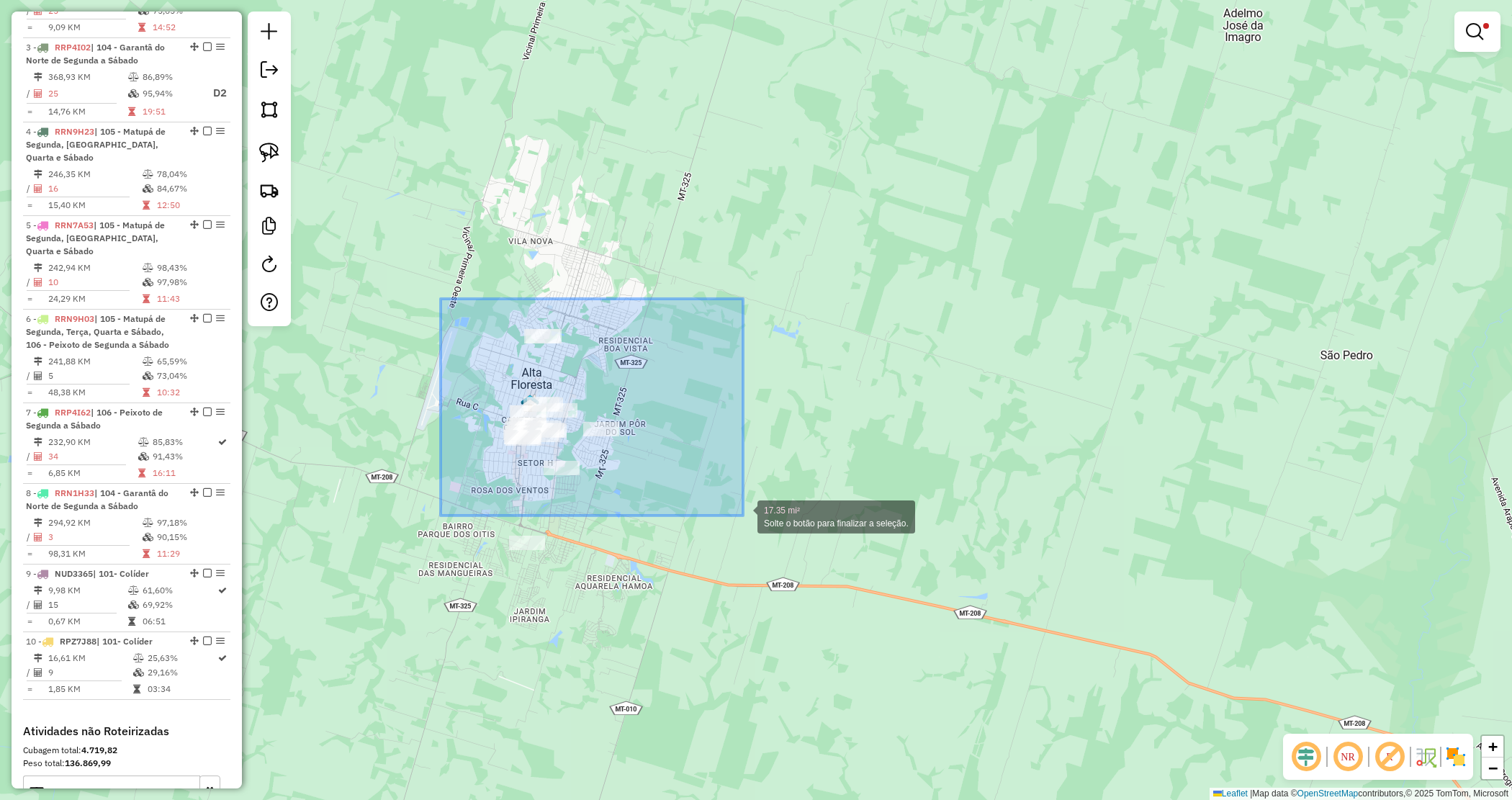
drag, startPoint x: 441, startPoint y: 299, endPoint x: 744, endPoint y: 515, distance: 372.1
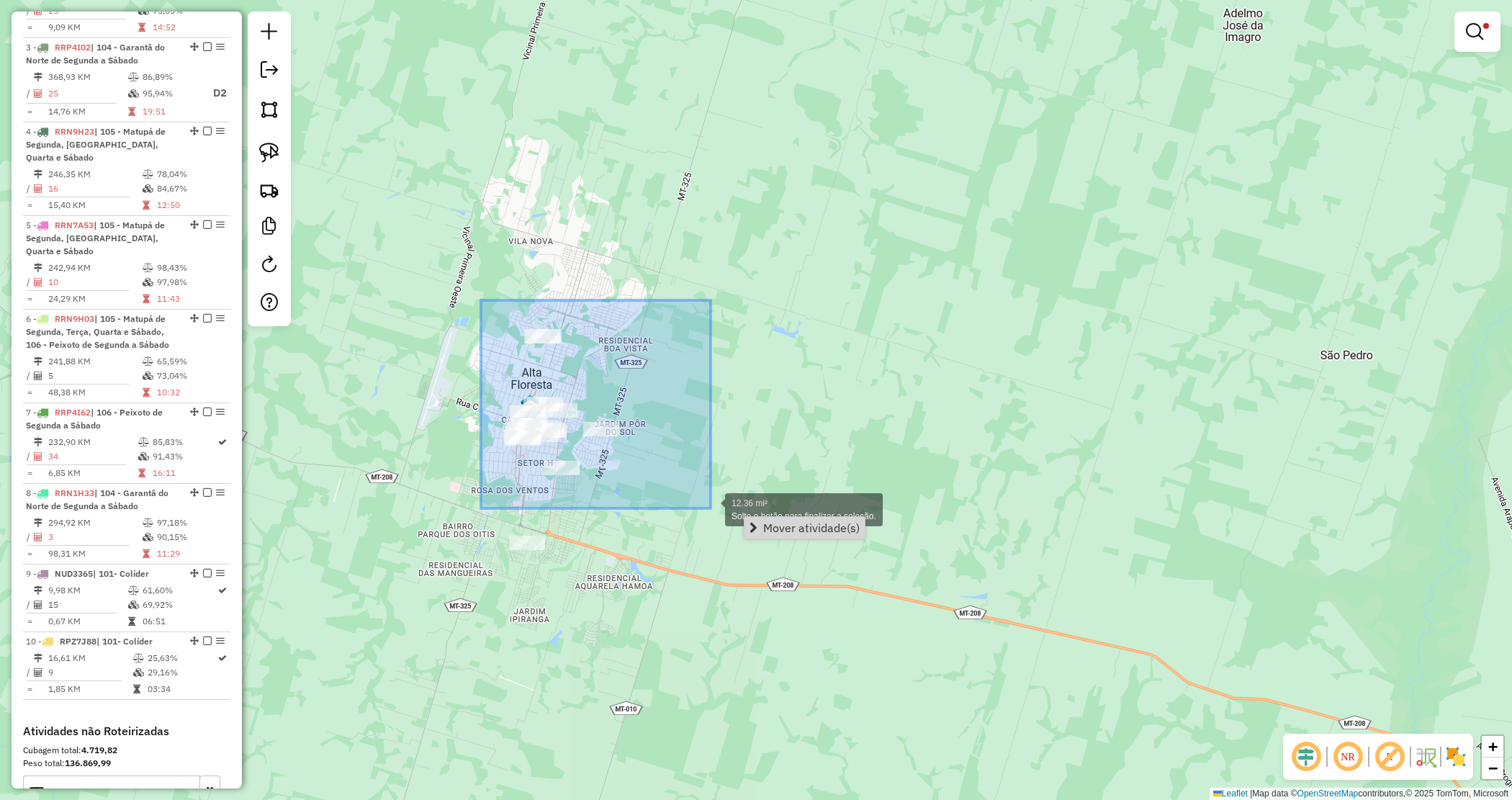
drag, startPoint x: 582, startPoint y: 378, endPoint x: 711, endPoint y: 505, distance: 181.0
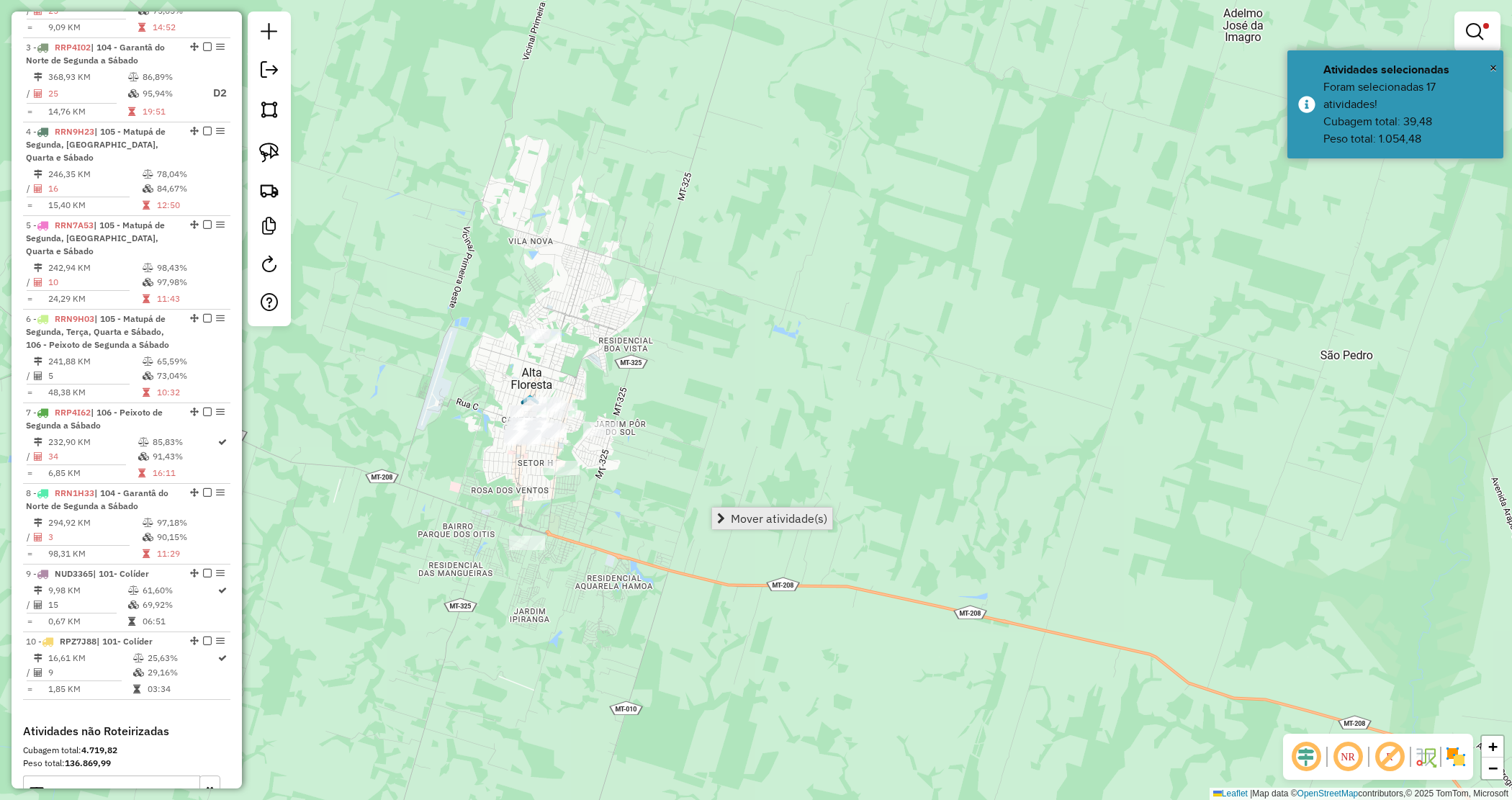
click at [747, 520] on span "Mover atividade(s)" at bounding box center [779, 518] width 97 height 12
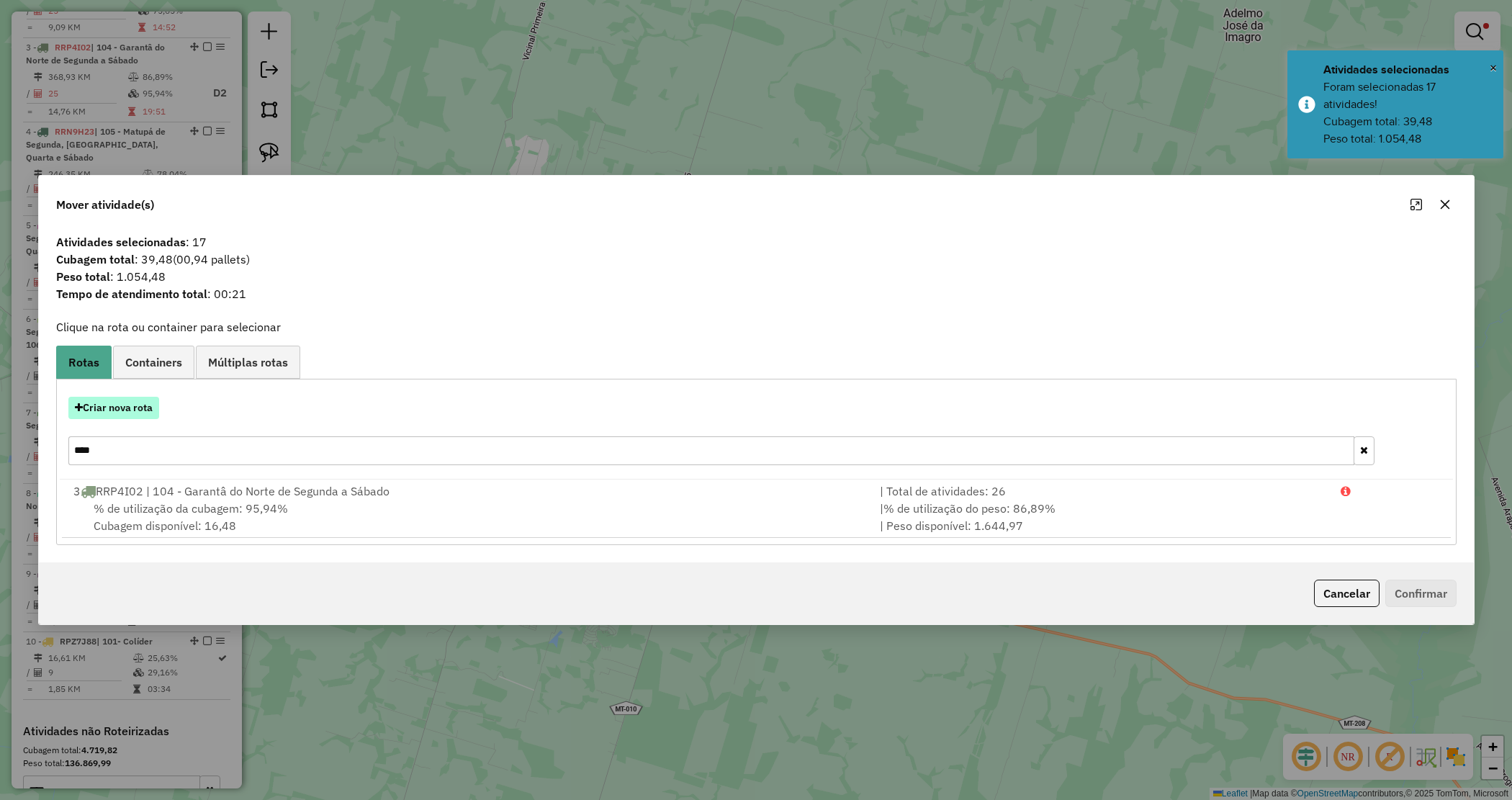
click at [125, 404] on button "Criar nova rota" at bounding box center [113, 408] width 90 height 22
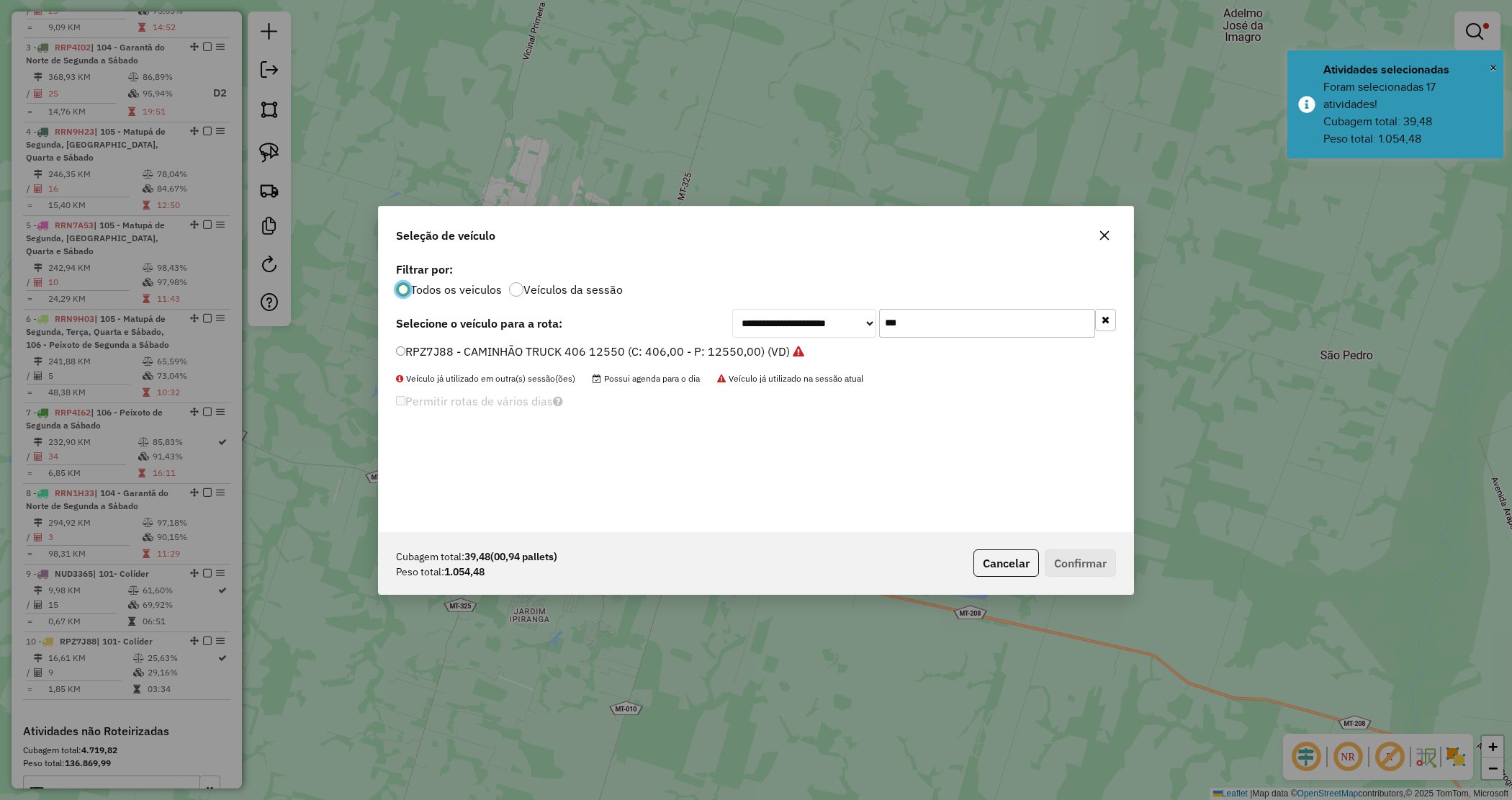
scroll to position [7, 5]
click at [717, 268] on div "**********" at bounding box center [756, 395] width 755 height 274
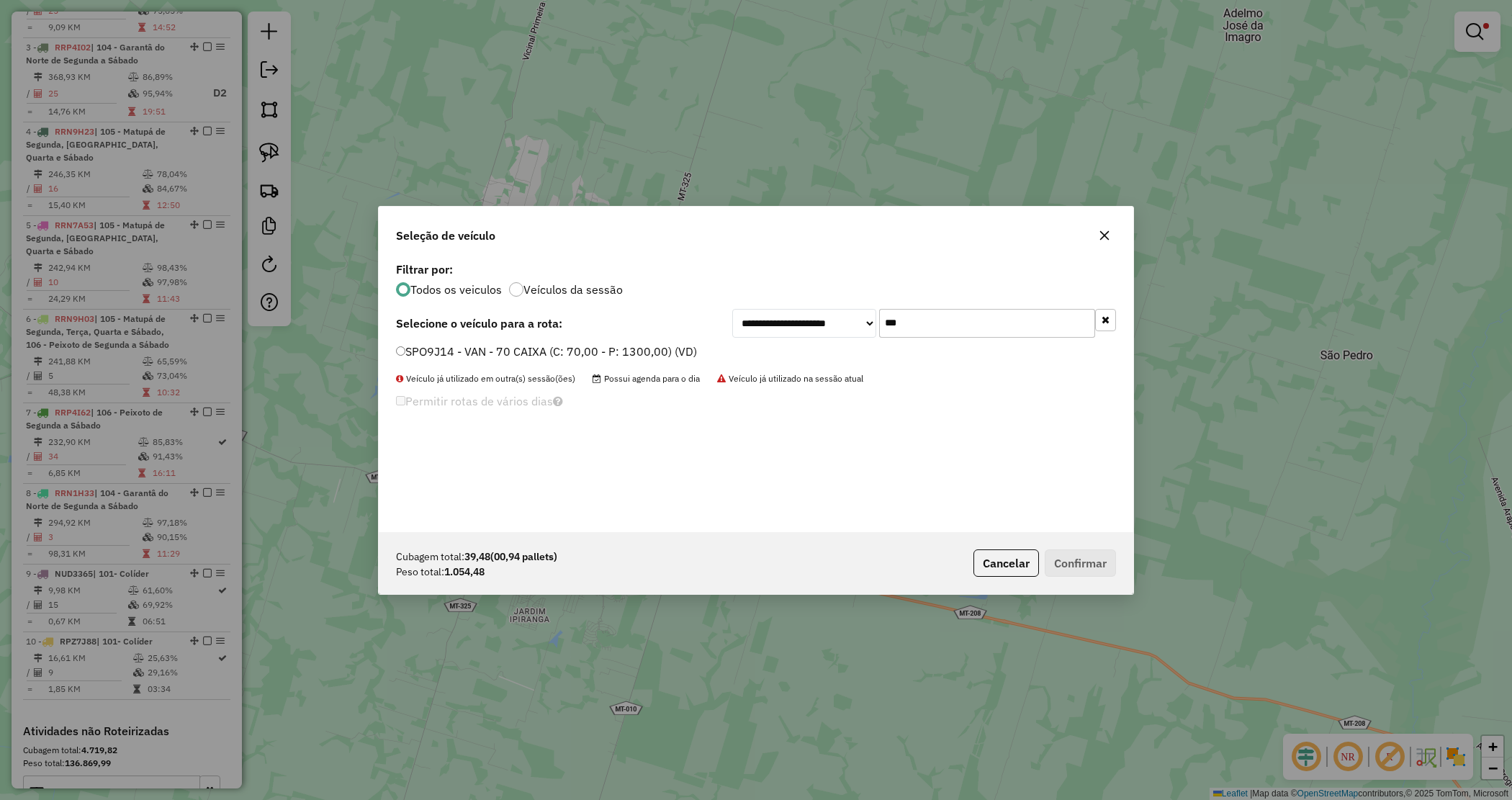
type input "***"
click at [675, 350] on label "SPO9J14 - VAN - 70 CAIXA (C: 70,00 - P: 1300,00) (VD)" at bounding box center [547, 351] width 301 height 17
click at [1085, 558] on button "Confirmar" at bounding box center [1080, 563] width 71 height 27
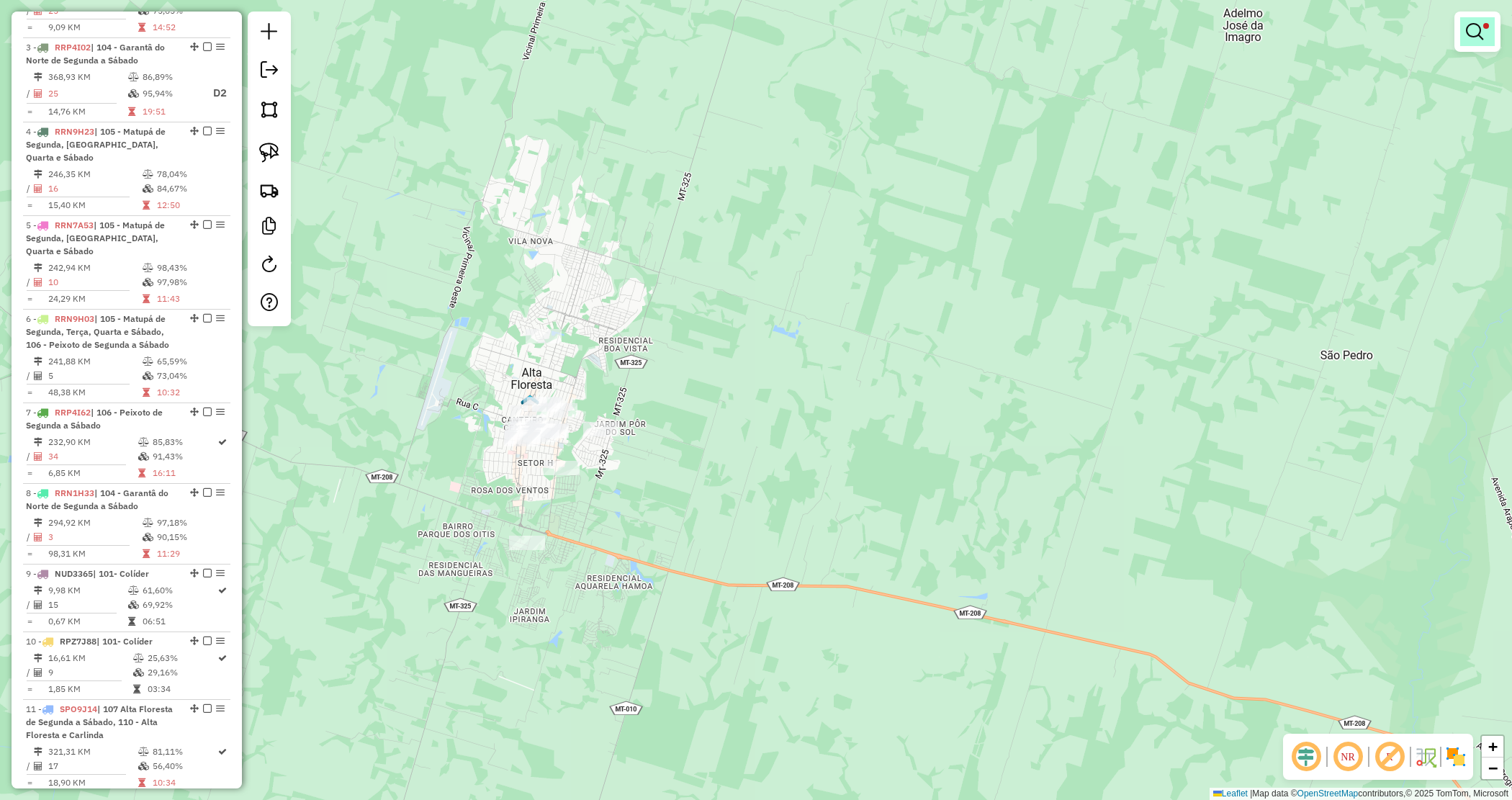
click at [1475, 26] on em at bounding box center [1475, 31] width 17 height 17
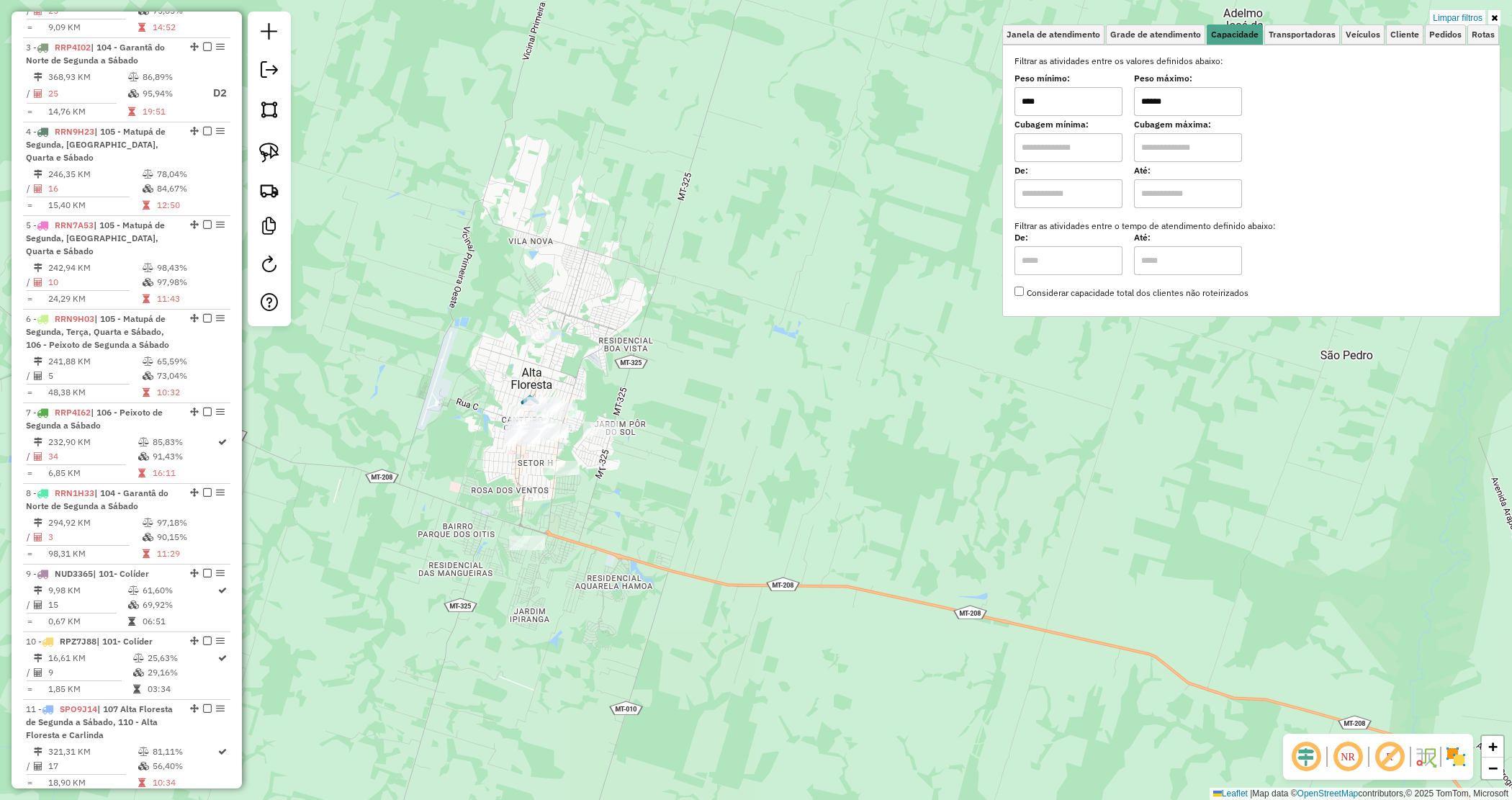
drag, startPoint x: 1219, startPoint y: 109, endPoint x: 1119, endPoint y: 73, distance: 106.3
click at [1124, 85] on div "Peso mínimo: **** Peso máximo: ******" at bounding box center [1251, 96] width 474 height 40
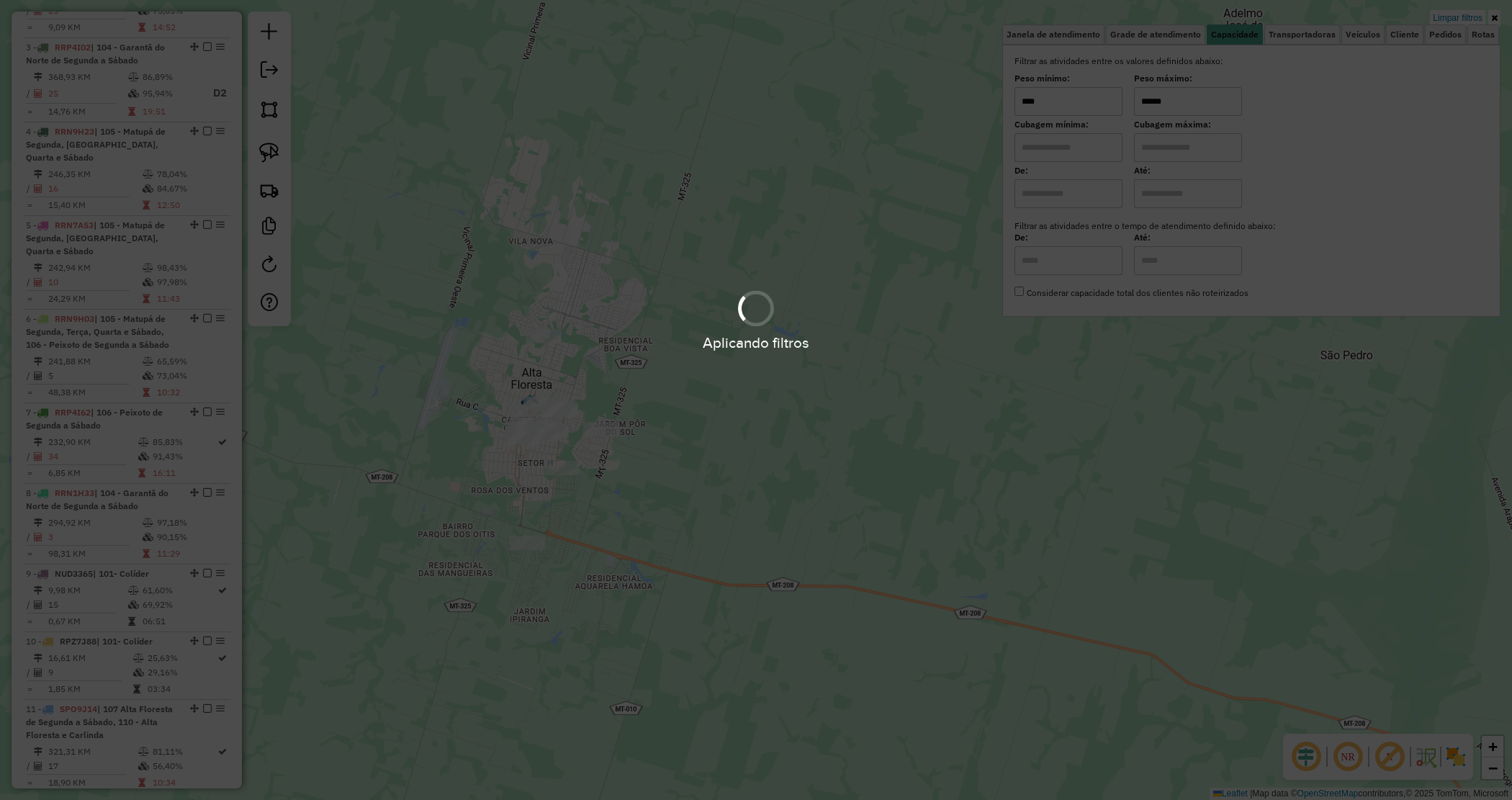
type input "******"
click at [458, 324] on div "Limpar filtros Janela de atendimento Grade de atendimento Capacidade Transporta…" at bounding box center [756, 400] width 1512 height 800
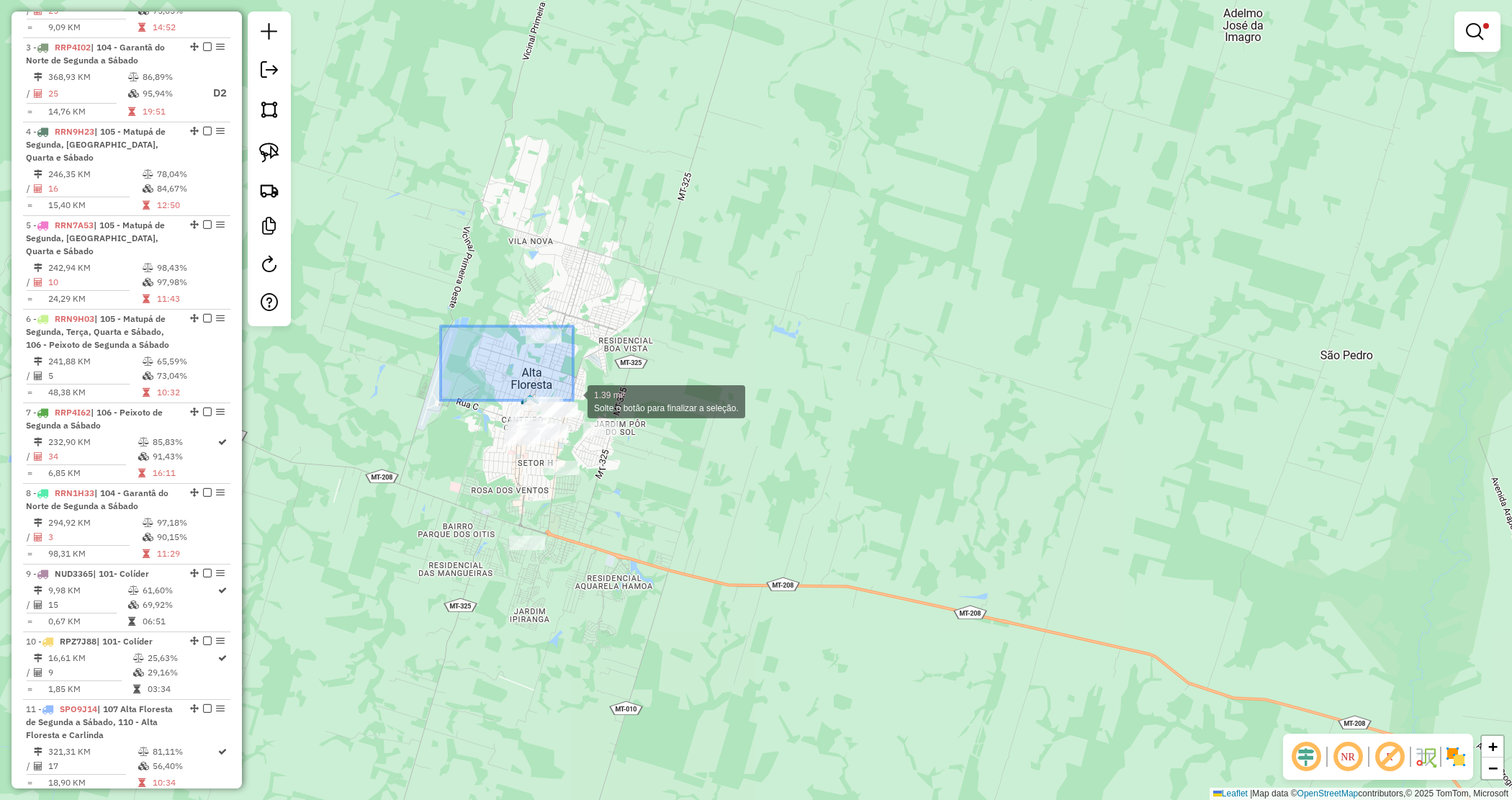
drag, startPoint x: 441, startPoint y: 327, endPoint x: 705, endPoint y: 466, distance: 298.4
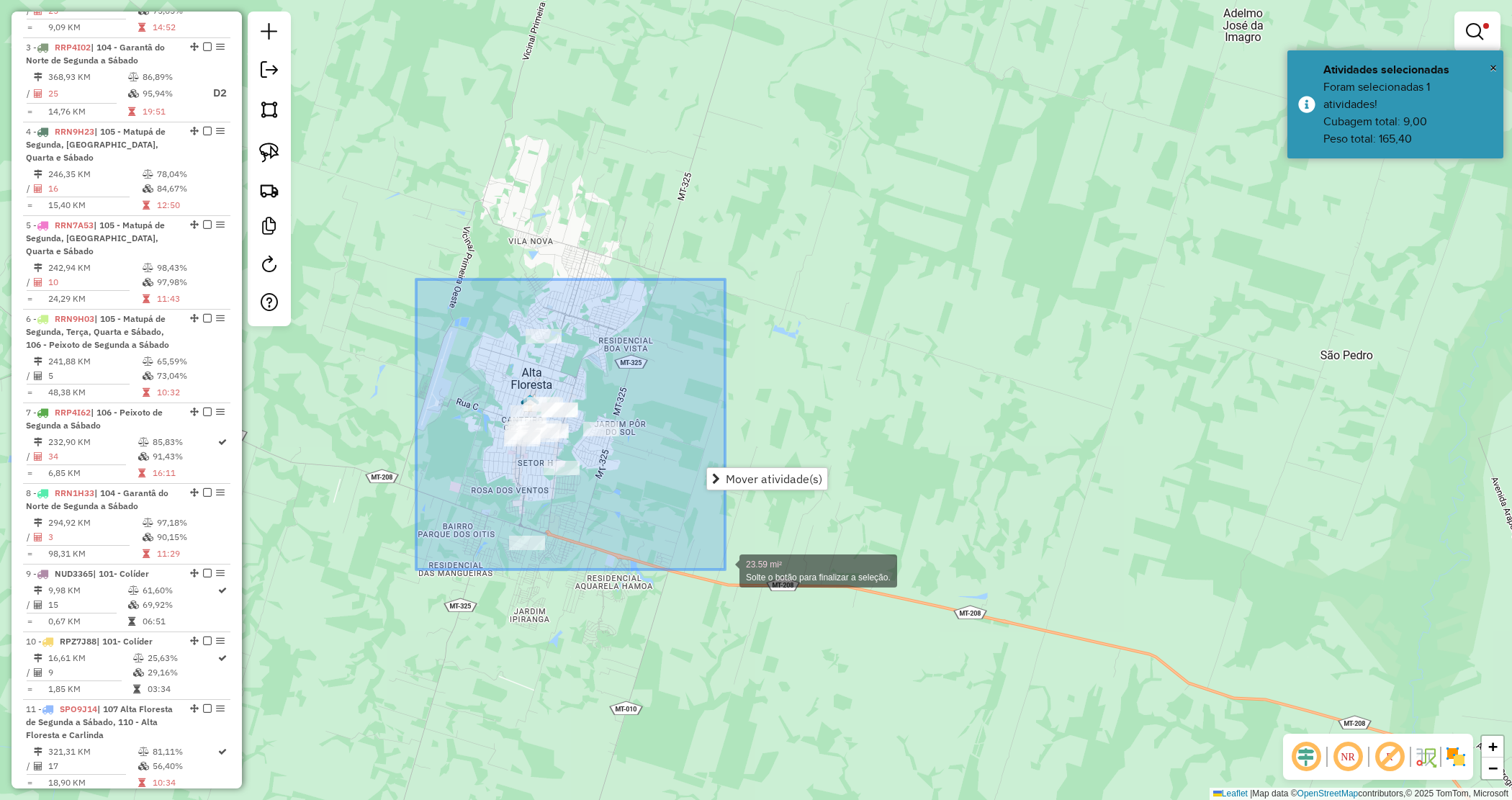
drag, startPoint x: 705, startPoint y: 549, endPoint x: 726, endPoint y: 564, distance: 25.8
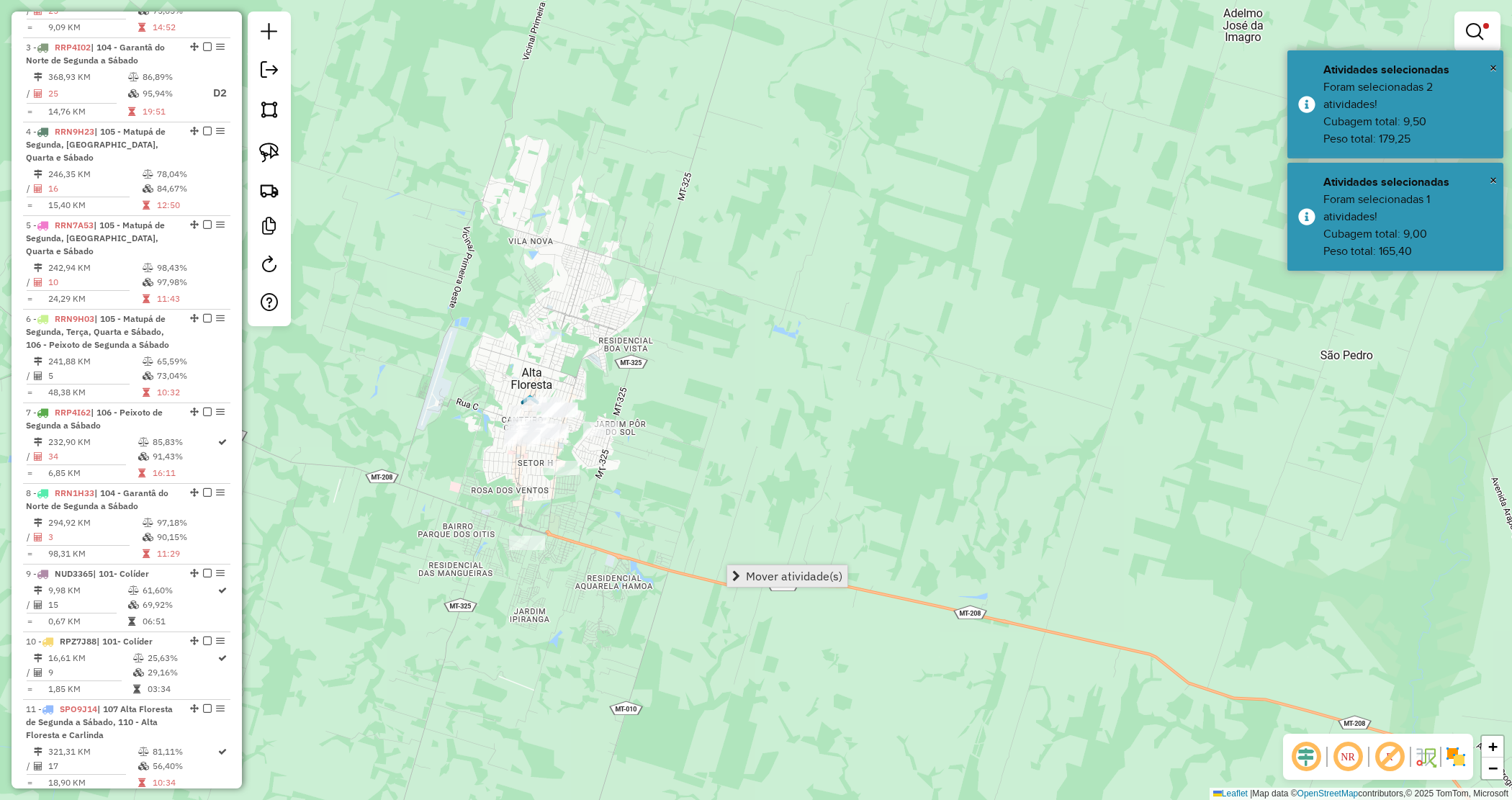
click at [760, 581] on span "Mover atividade(s)" at bounding box center [795, 576] width 97 height 12
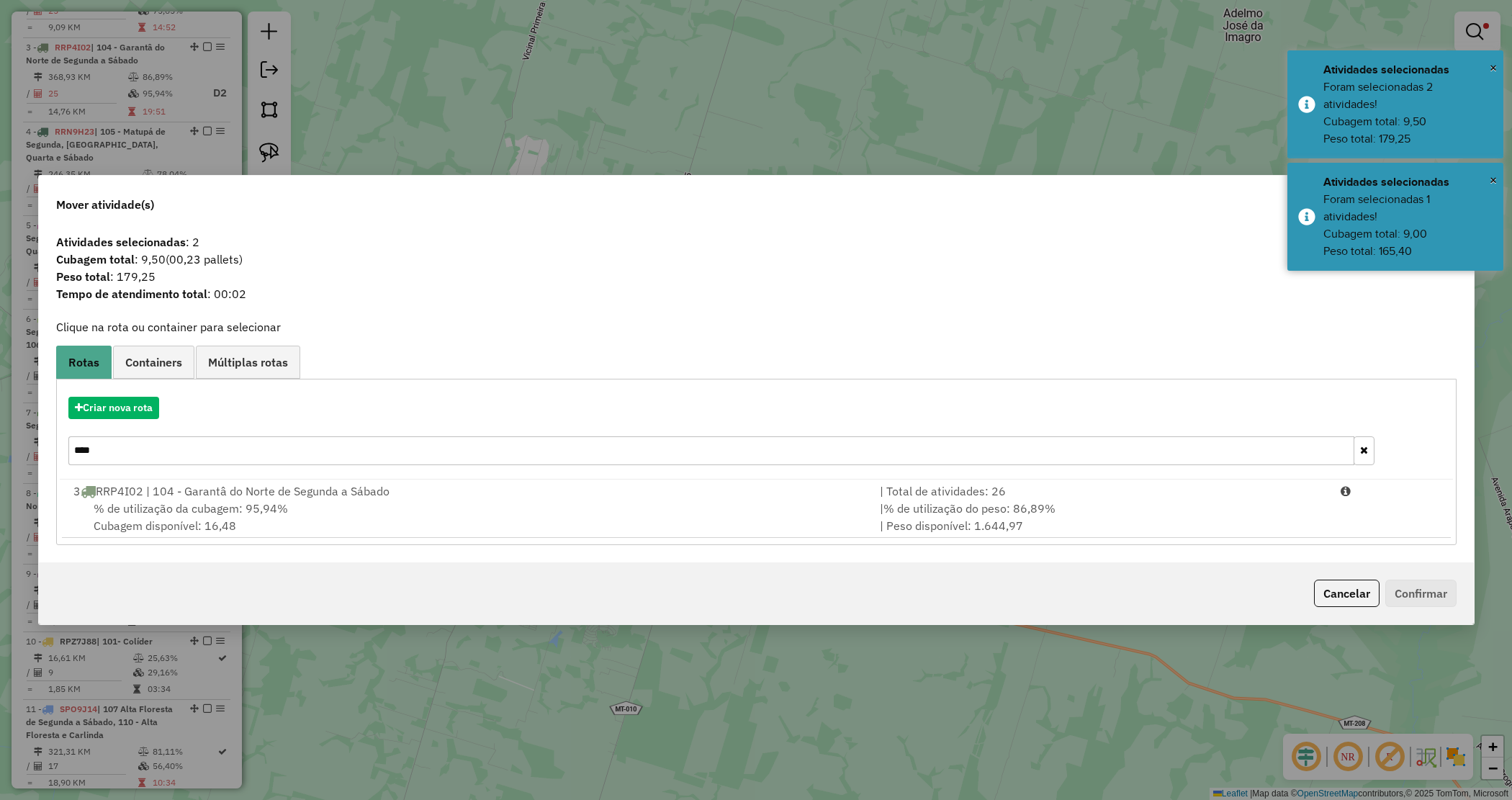
click at [1363, 449] on icon "button" at bounding box center [1364, 450] width 8 height 10
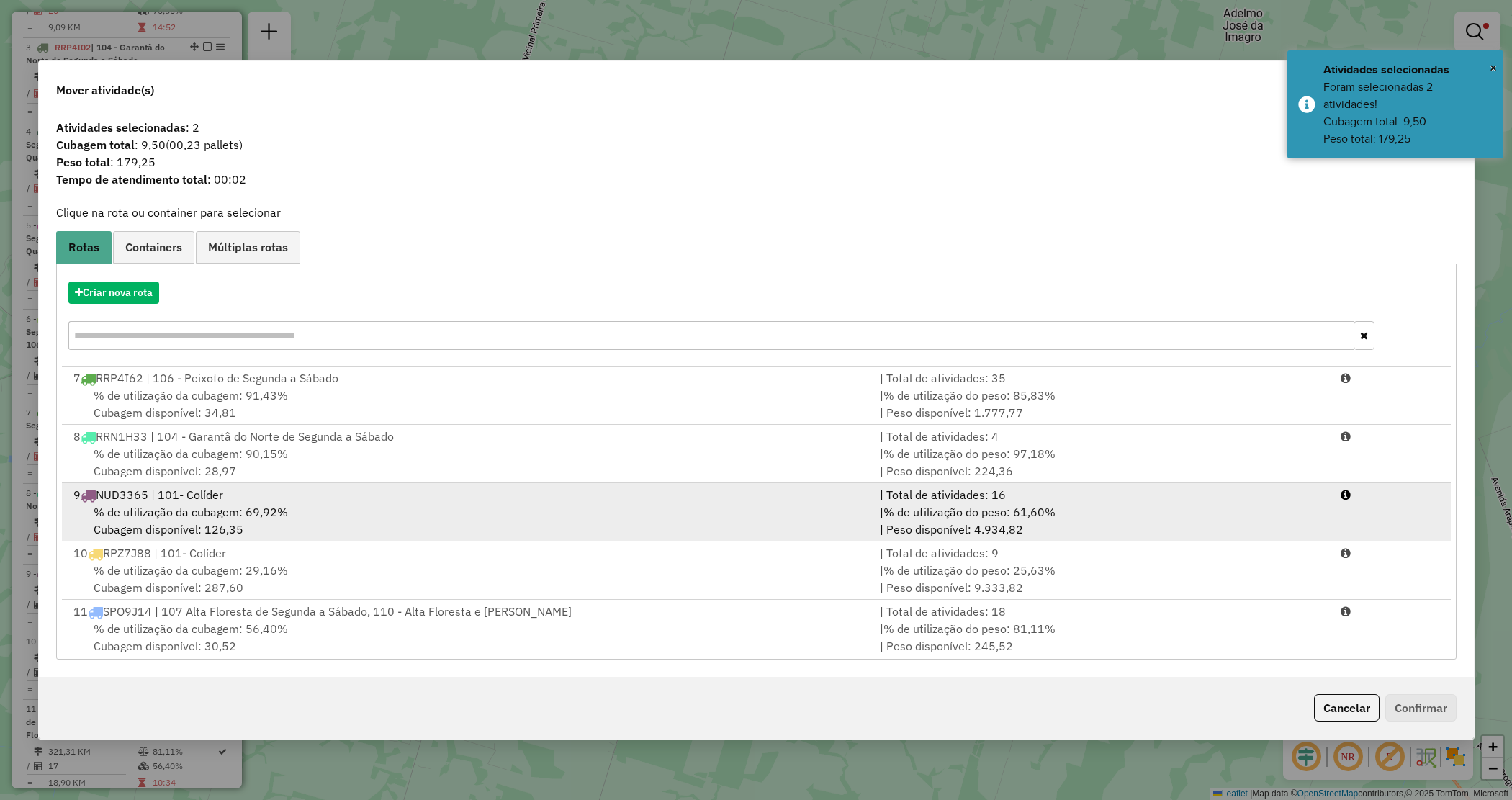
scroll to position [354, 0]
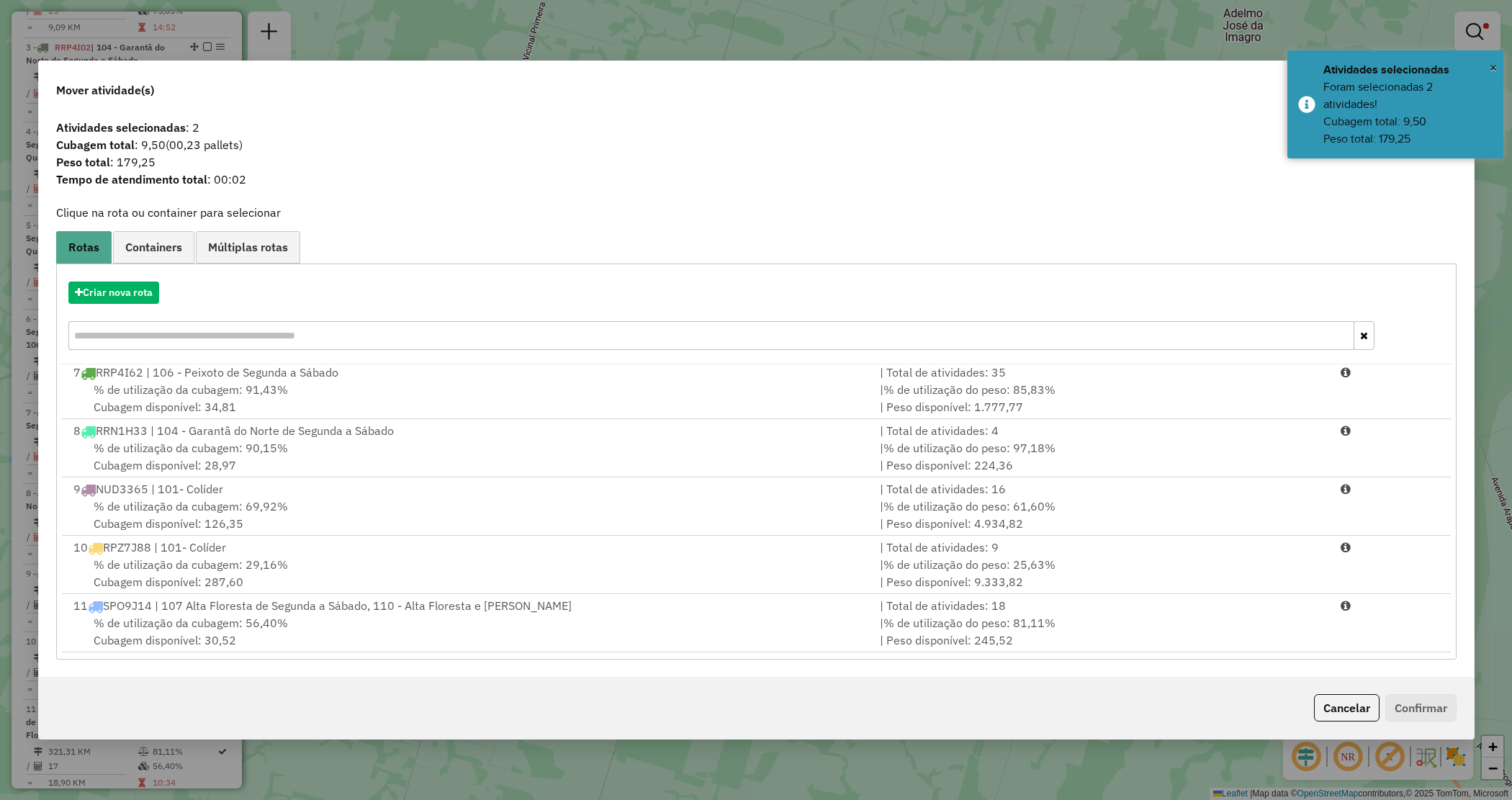
click at [1017, 653] on div "Criar nova rota 1 RPZ0B12 | 102 - Marcelândia de Segunda a Quarta , 103 - Itaub…" at bounding box center [756, 462] width 1401 height 396
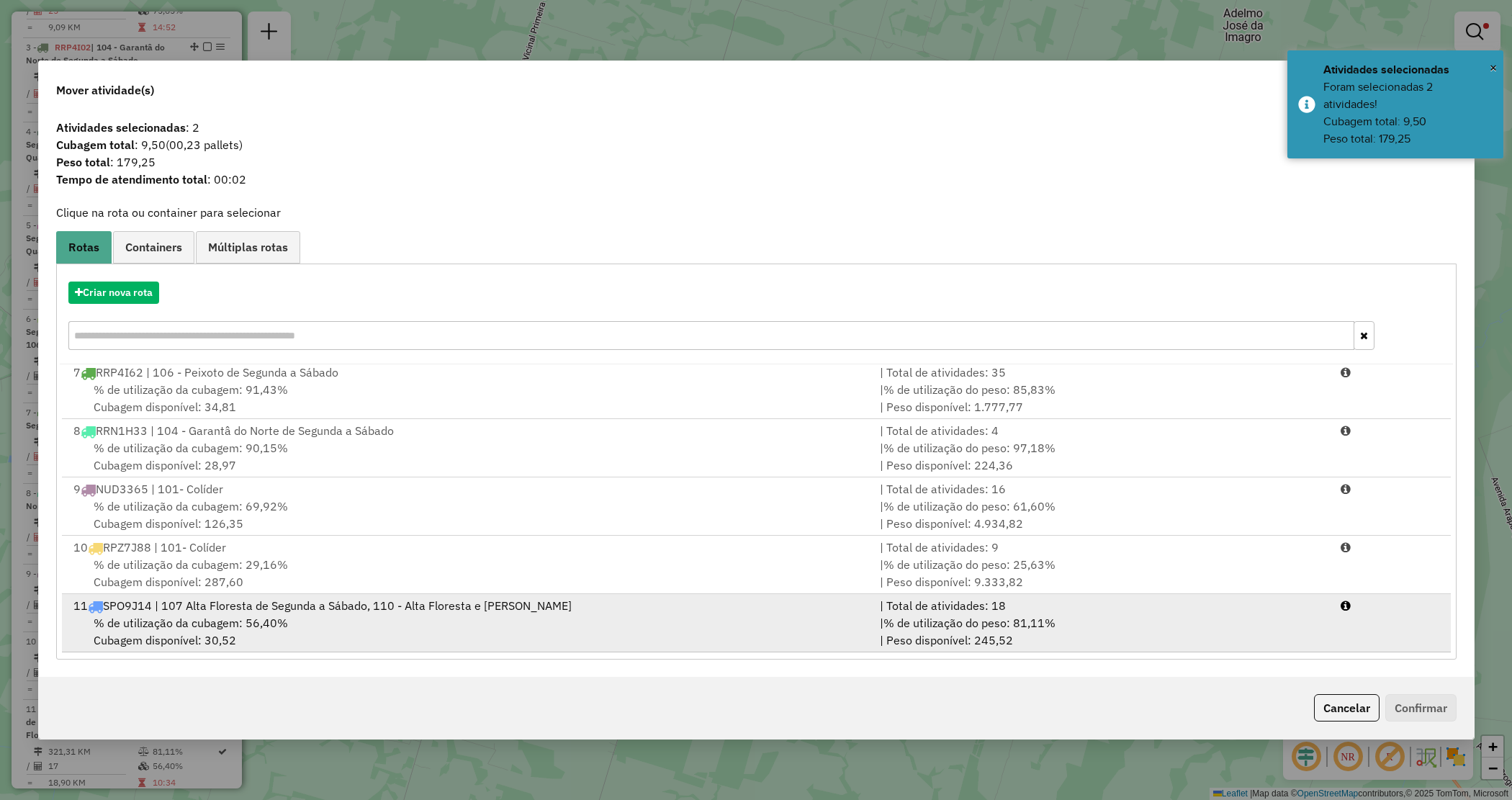
click at [1046, 625] on span "% de utilização do peso: 81,11%" at bounding box center [969, 623] width 172 height 15
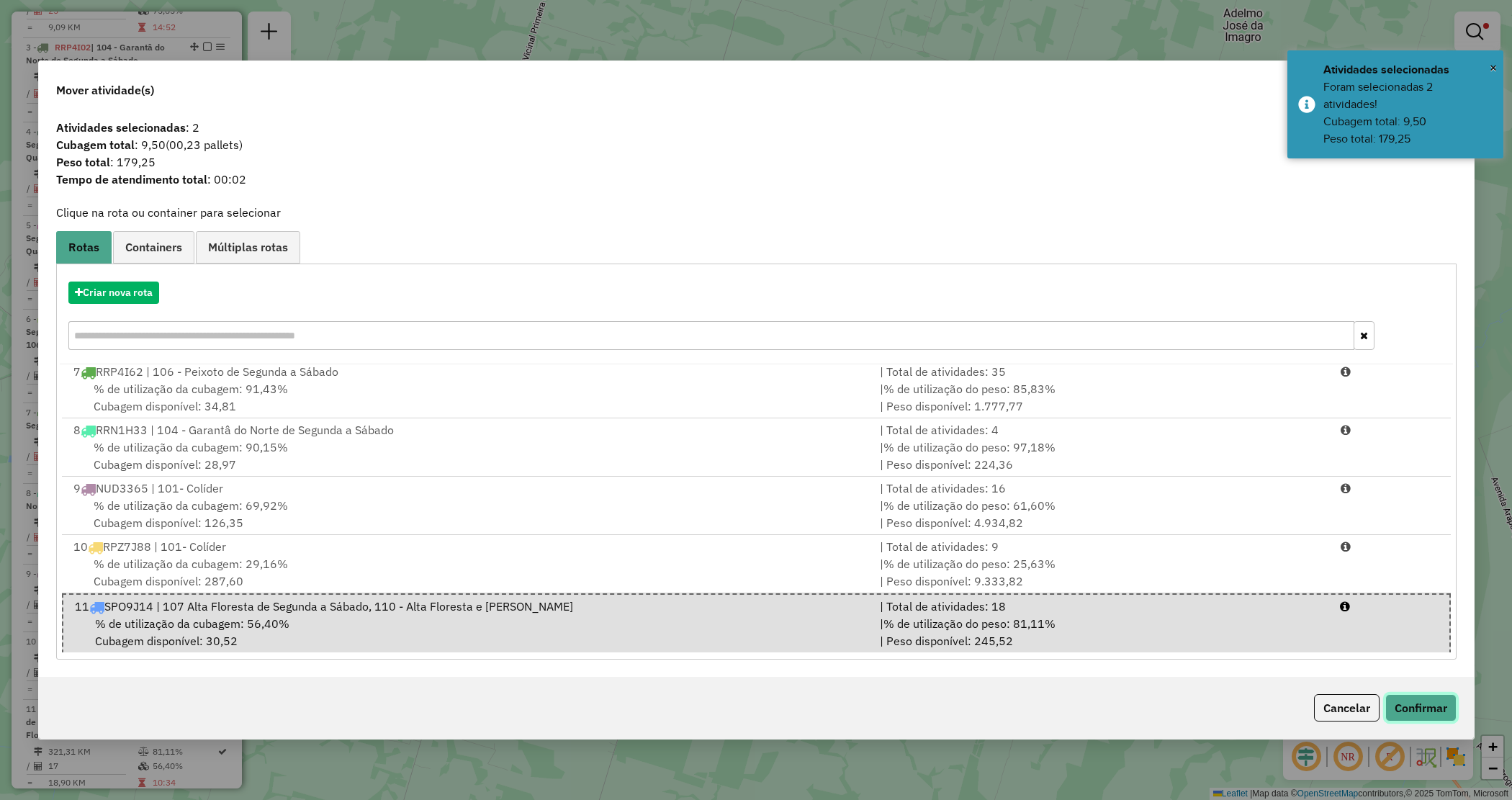
drag, startPoint x: 1423, startPoint y: 713, endPoint x: 1389, endPoint y: 692, distance: 40.0
click at [1423, 714] on button "Confirmar" at bounding box center [1422, 708] width 71 height 27
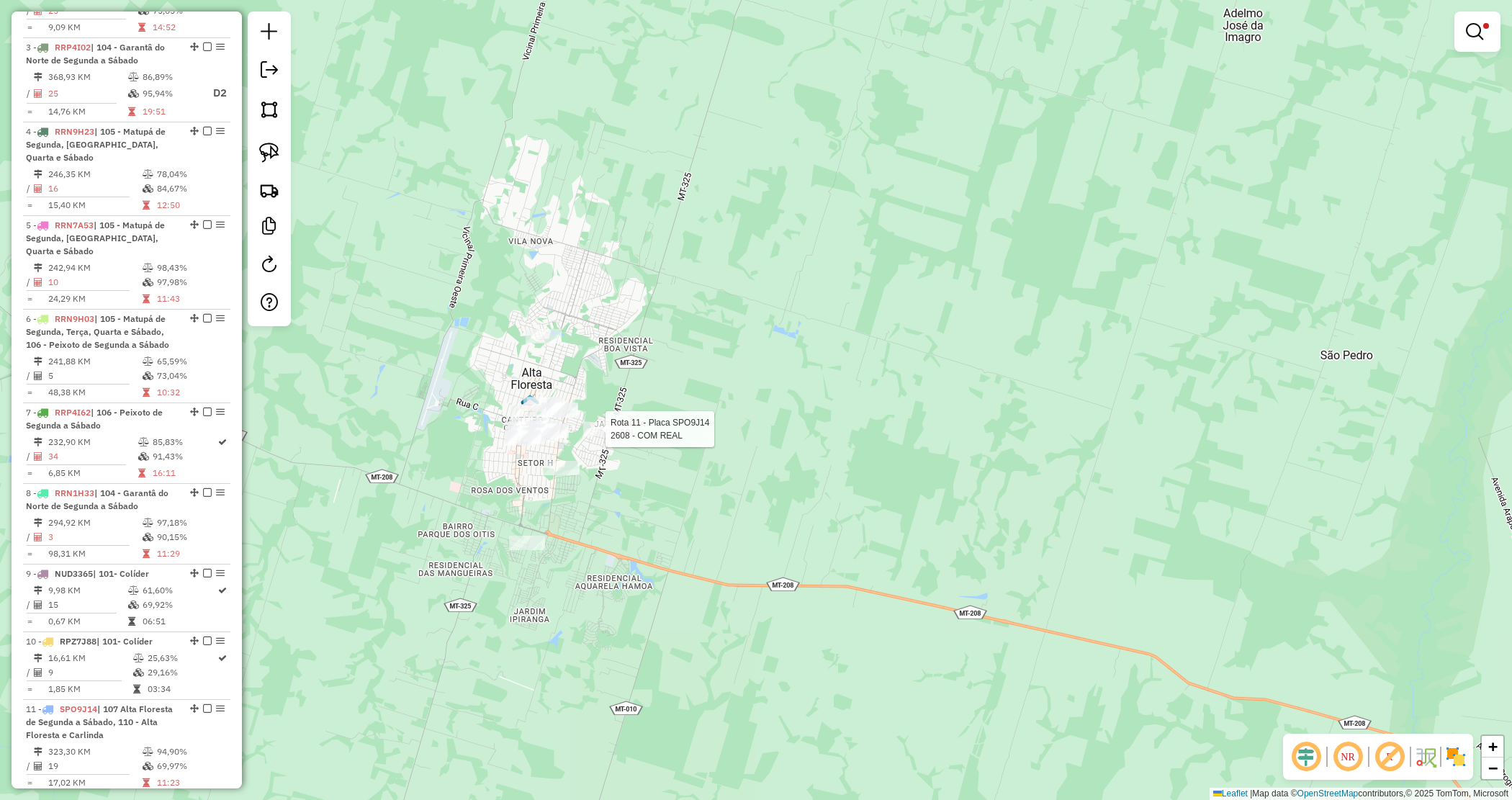
select select "*********"
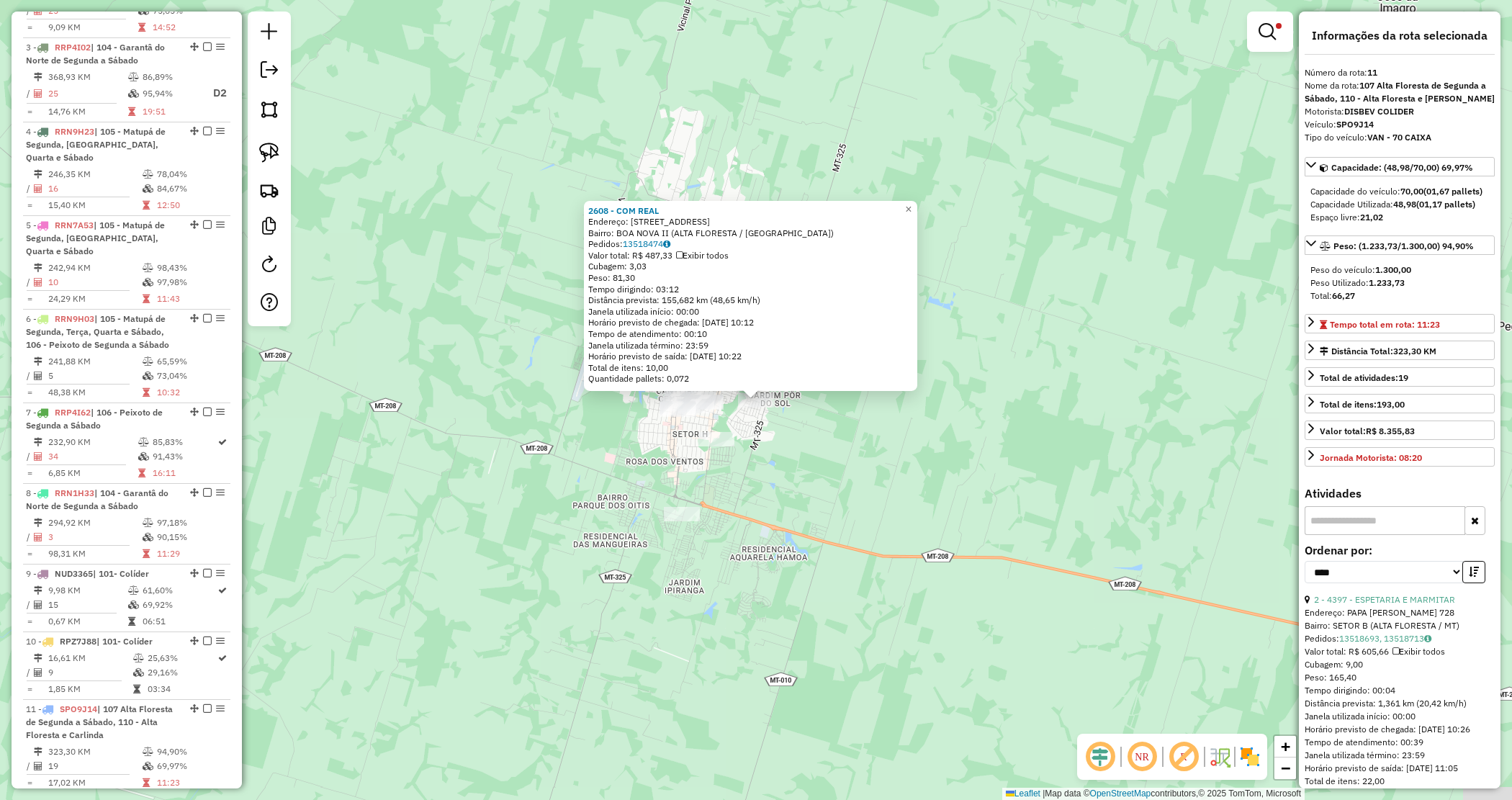
scroll to position [1050, 0]
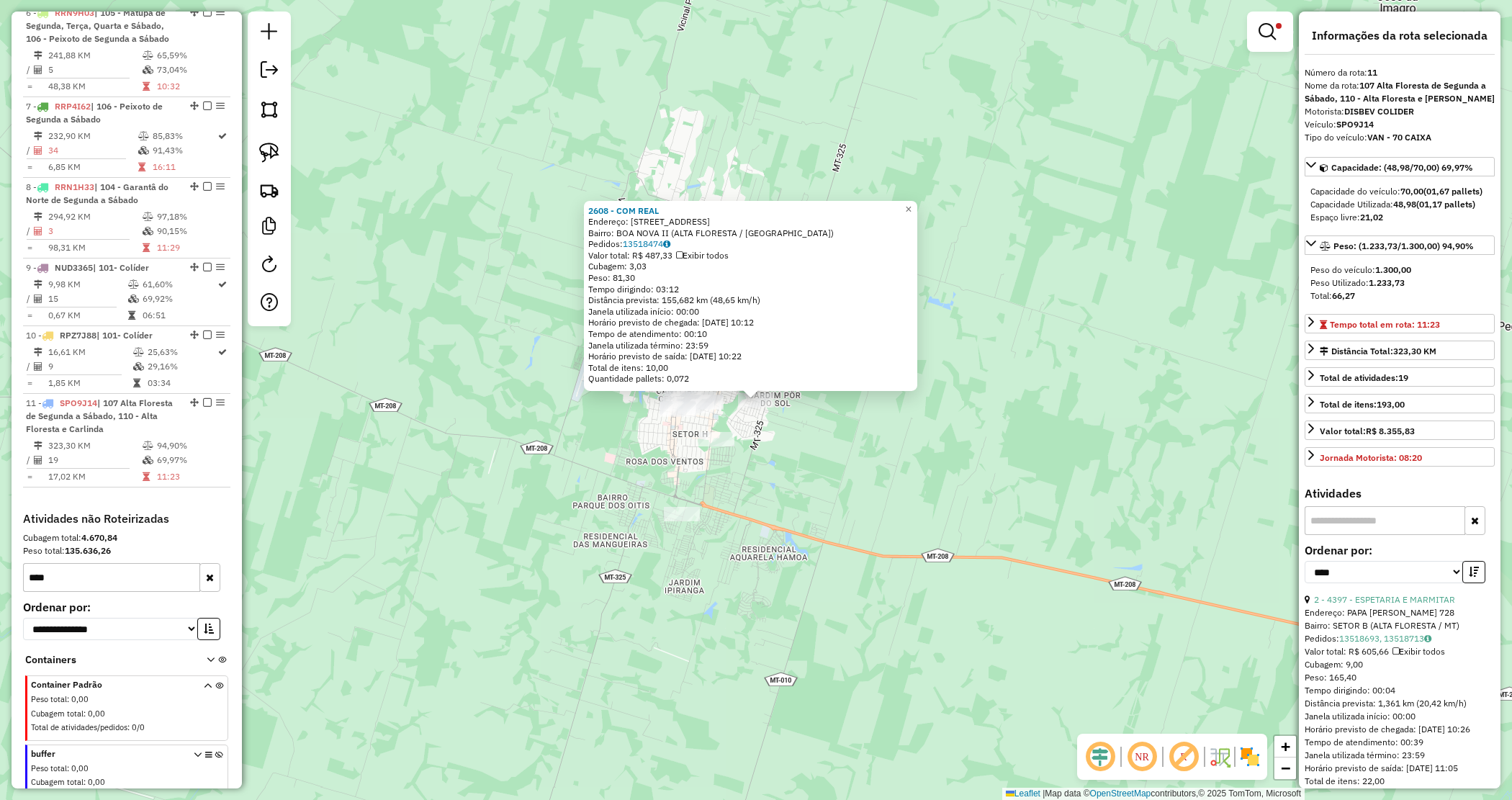
click at [1268, 26] on em at bounding box center [1267, 31] width 17 height 17
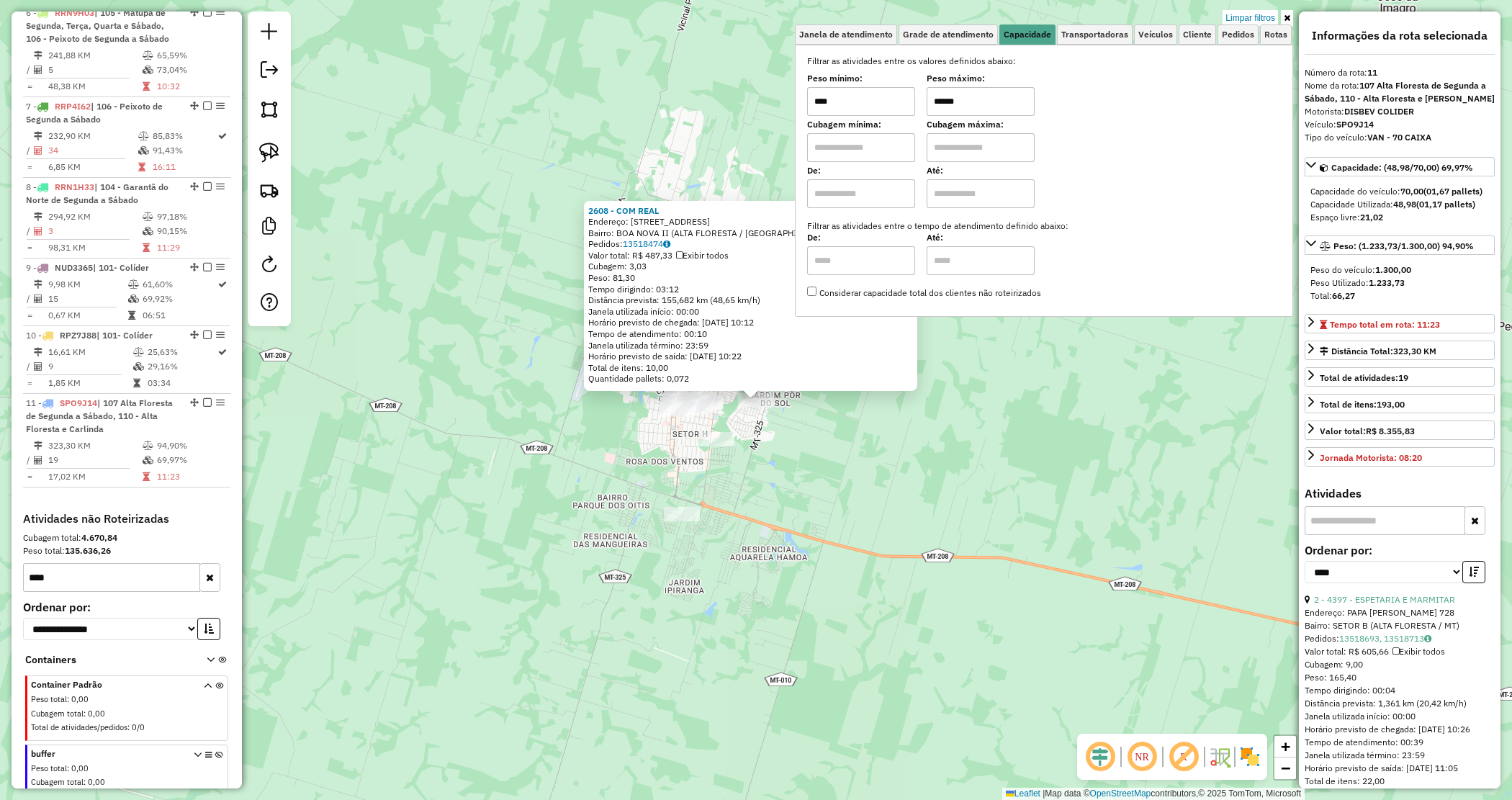
drag, startPoint x: 981, startPoint y: 99, endPoint x: 836, endPoint y: 83, distance: 145.9
click at [840, 85] on div "Peso mínimo: **** Peso máximo: ******" at bounding box center [1044, 96] width 474 height 40
type input "******"
click at [504, 411] on div "2608 - COM REAL Endereço: SANTO ANTONIO 119 Bairro: BOA NOVA II (ALTA FLORESTA …" at bounding box center [756, 400] width 1512 height 800
click at [582, 405] on div "2608 - COM REAL Endereço: SANTO ANTONIO 119 Bairro: BOA NOVA II (ALTA FLORESTA …" at bounding box center [756, 400] width 1512 height 800
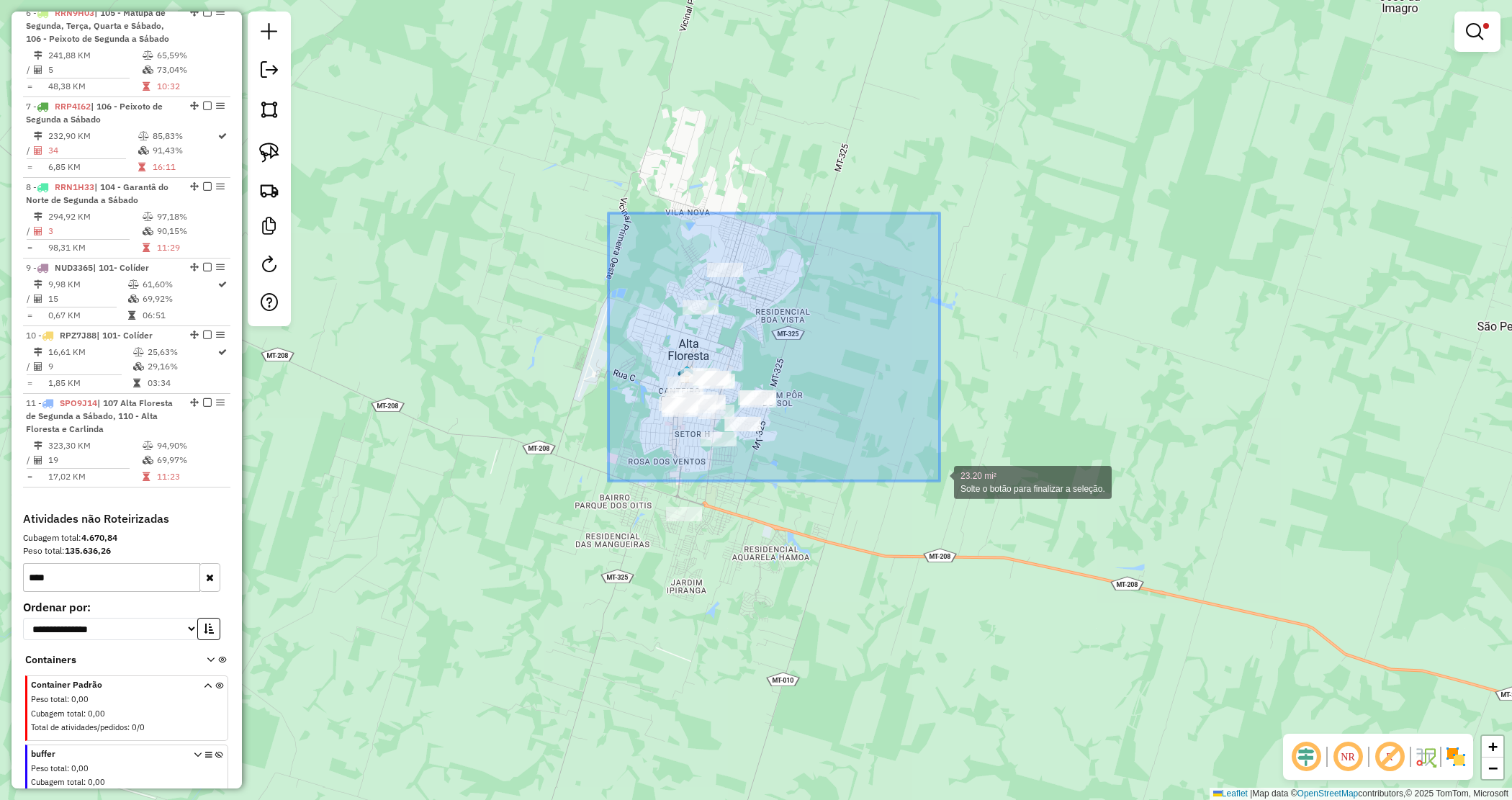
drag, startPoint x: 609, startPoint y: 213, endPoint x: 944, endPoint y: 476, distance: 425.9
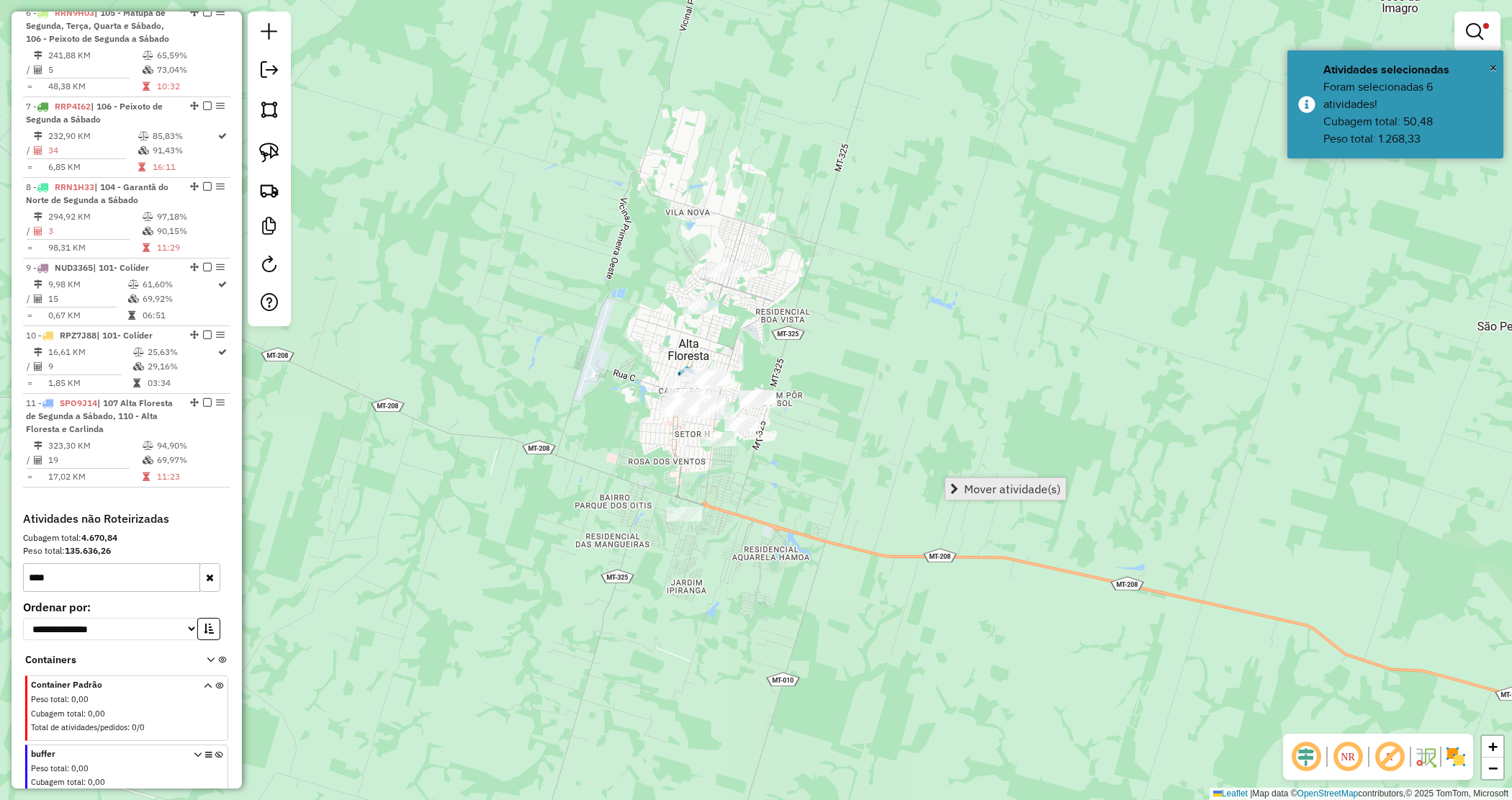
click at [992, 479] on link "Mover atividade(s)" at bounding box center [1006, 489] width 120 height 22
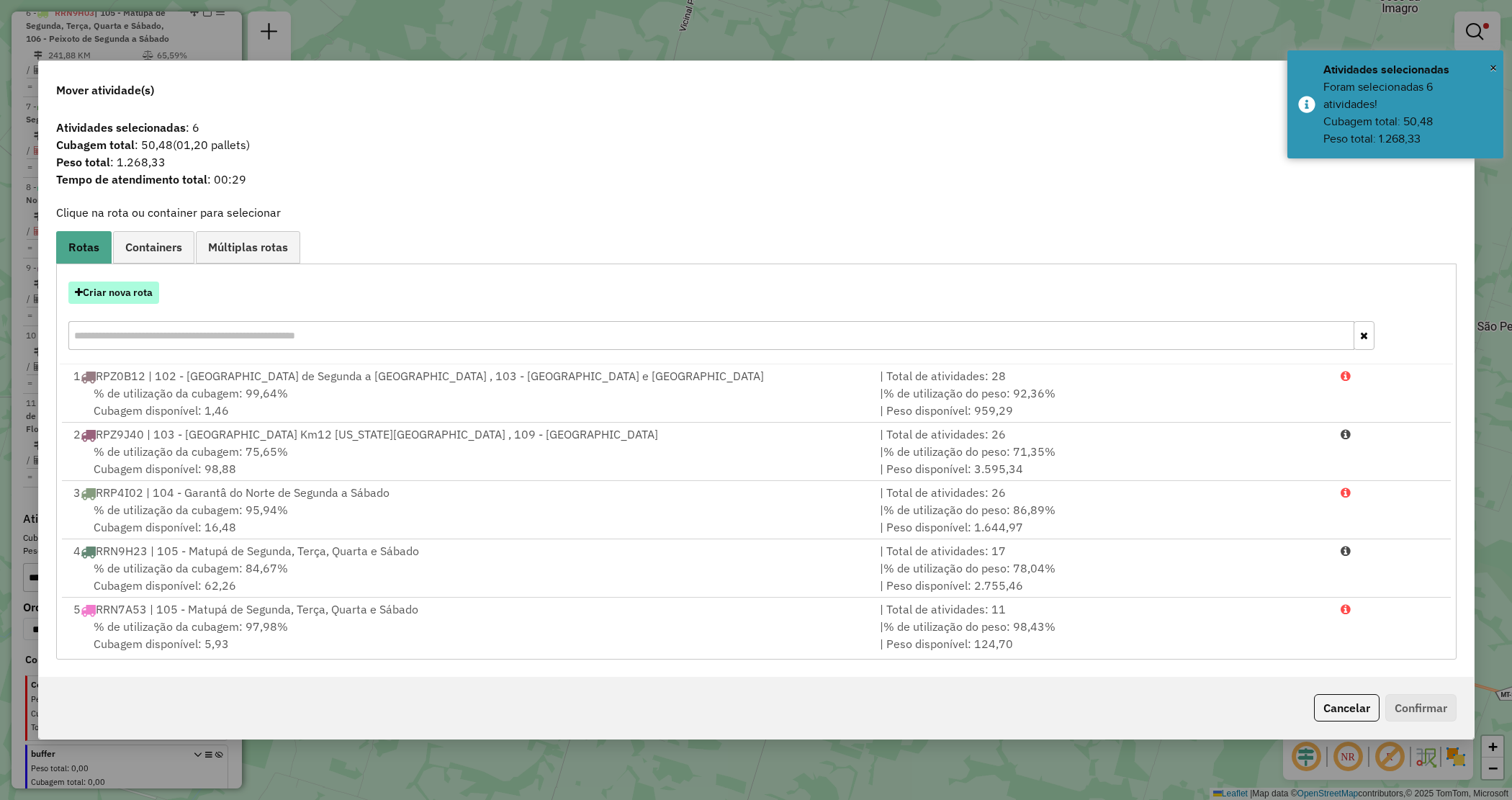
click at [120, 292] on button "Criar nova rota" at bounding box center [113, 293] width 90 height 22
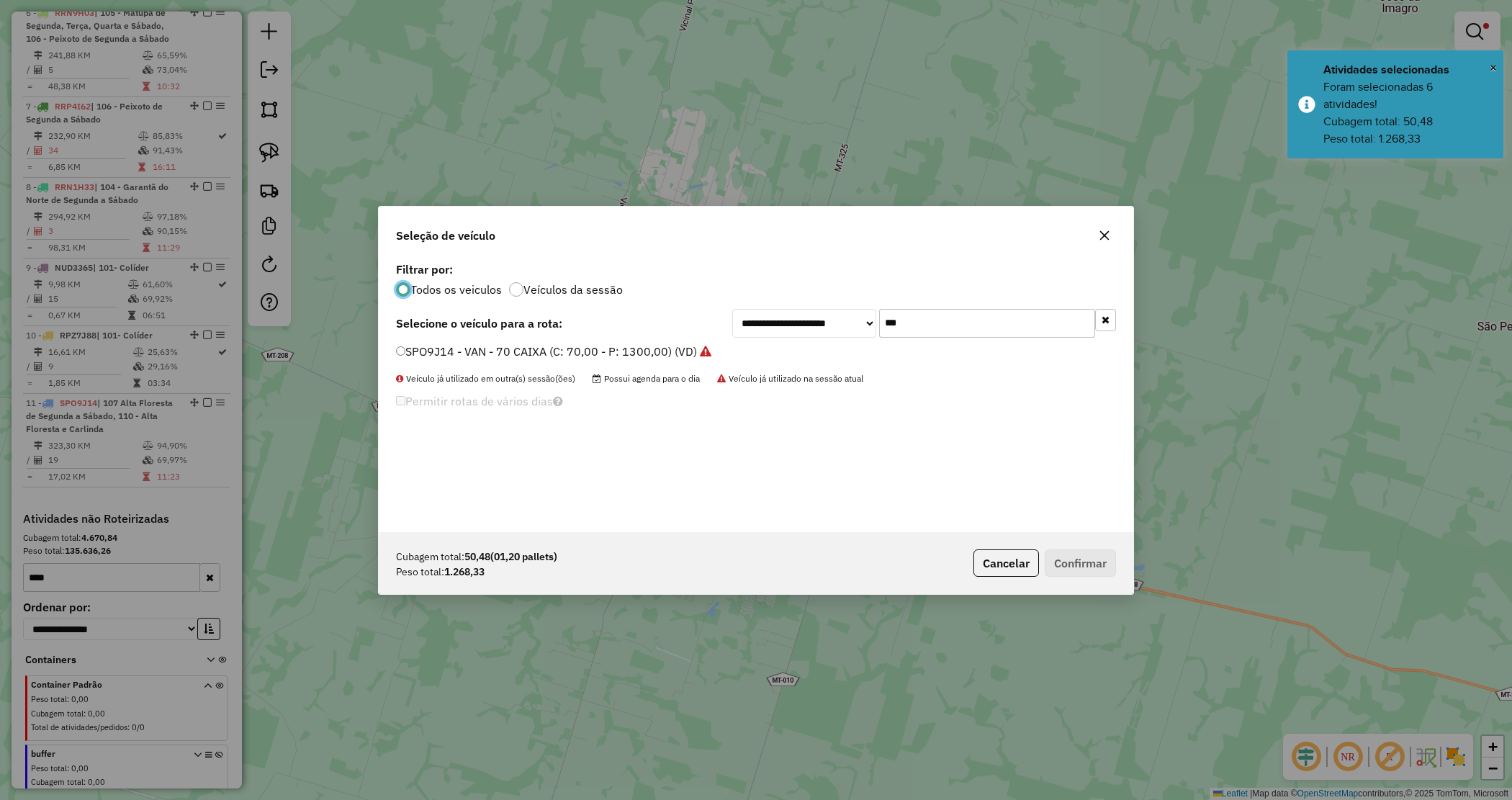
scroll to position [7, 5]
click at [566, 343] on label "SPO9J14 - VAN - 70 CAIXA (C: 70,00 - P: 1300,00) (VD)" at bounding box center [554, 351] width 316 height 17
click at [1081, 560] on button "Confirmar" at bounding box center [1080, 563] width 71 height 27
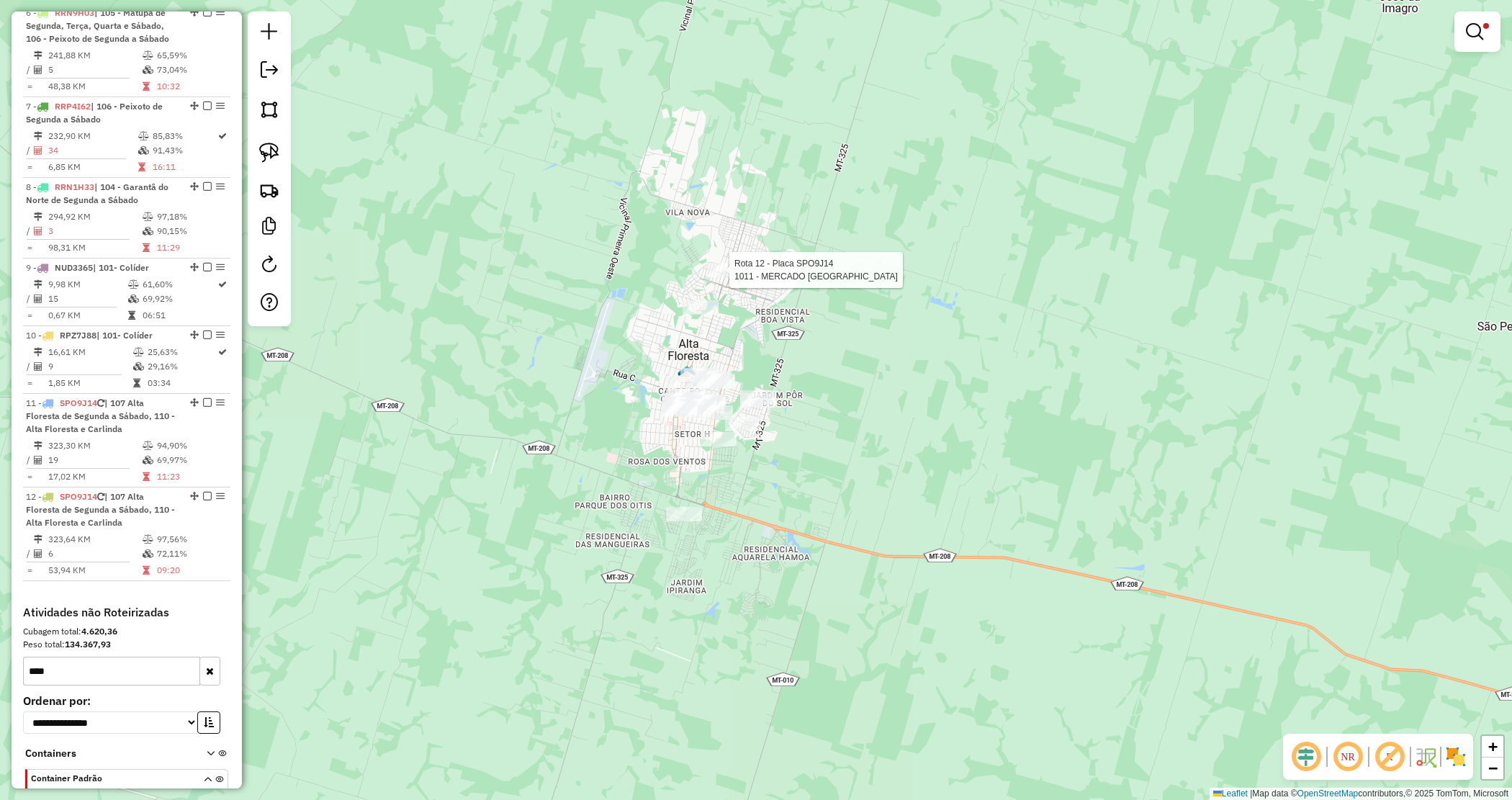
select select "*********"
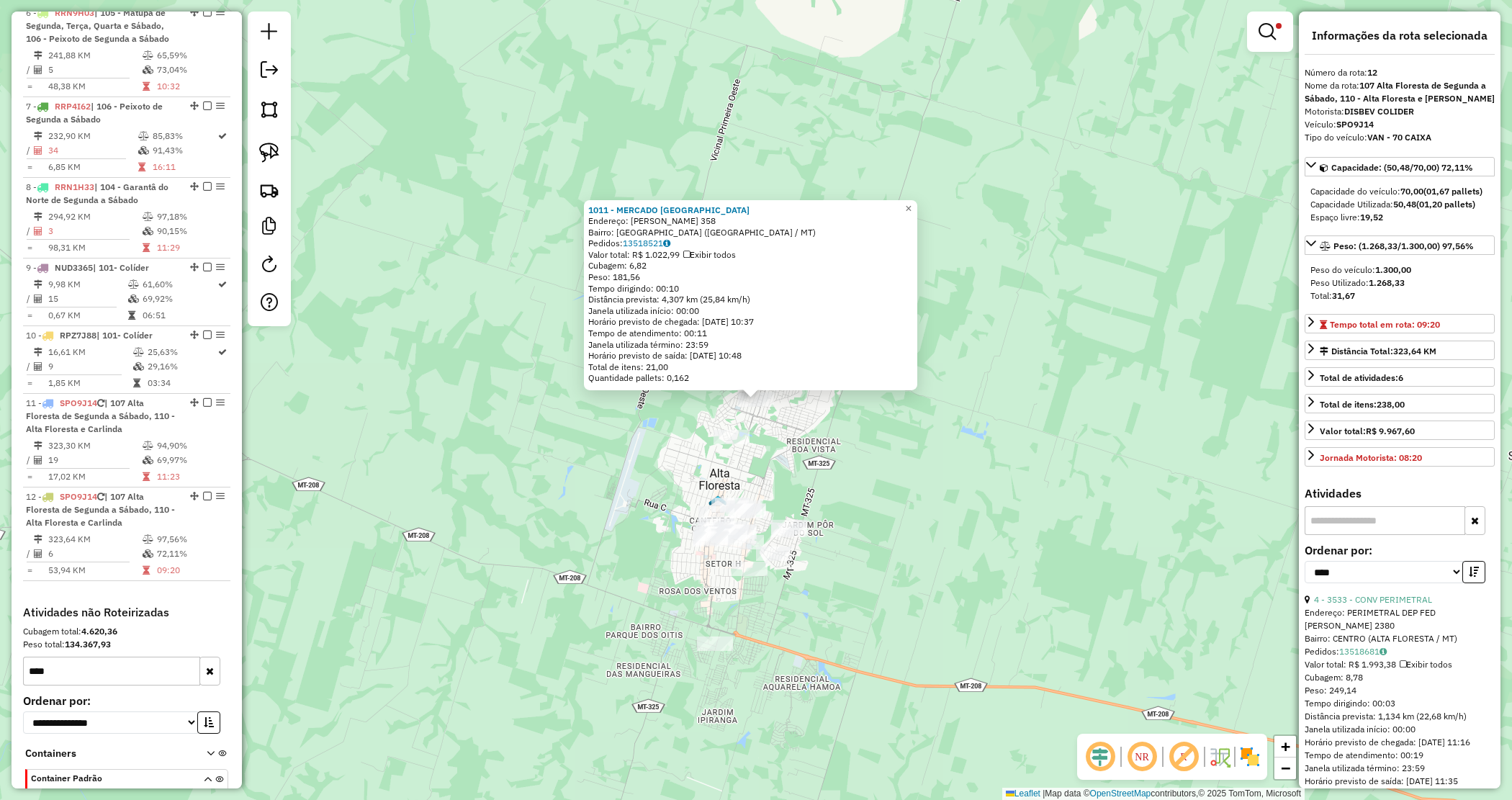
scroll to position [1145, 0]
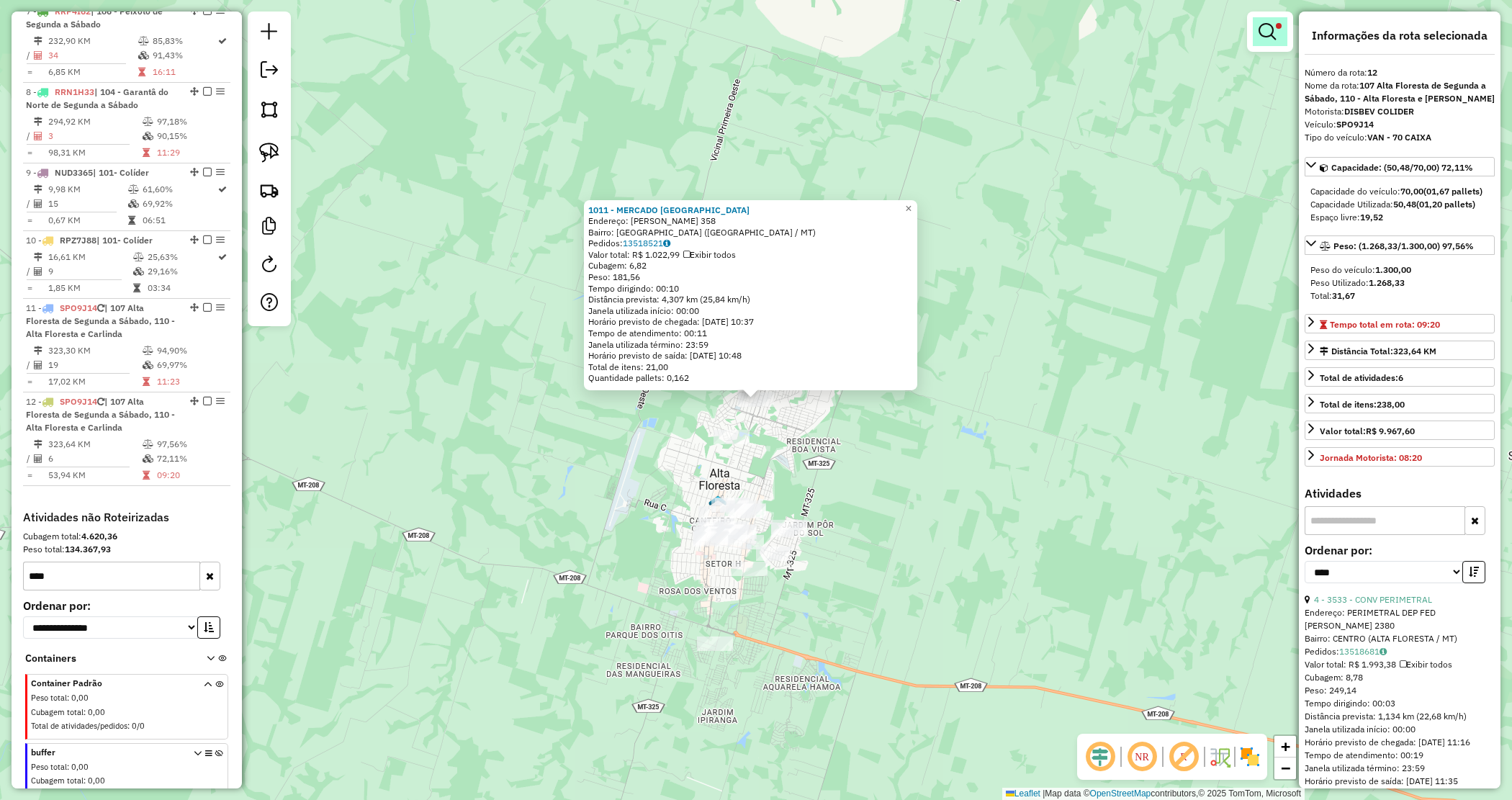
click at [1259, 33] on em at bounding box center [1267, 31] width 17 height 17
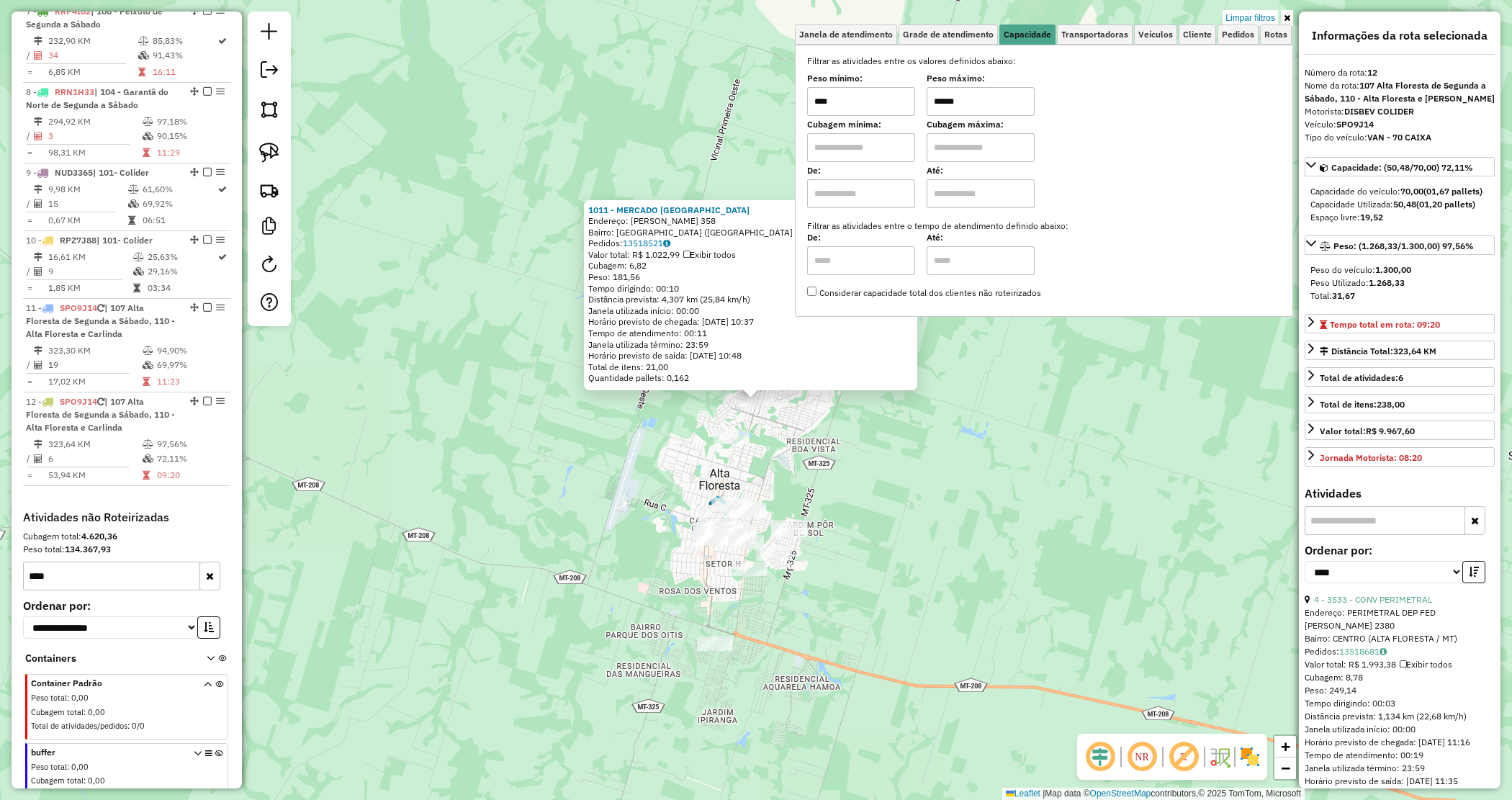
click at [859, 444] on div "1011 - MERCADO CIDADE ALTA Endereço: ROBSON SILVA 358 Bairro: CIDADE ALTA (ALTA…" at bounding box center [756, 400] width 1512 height 800
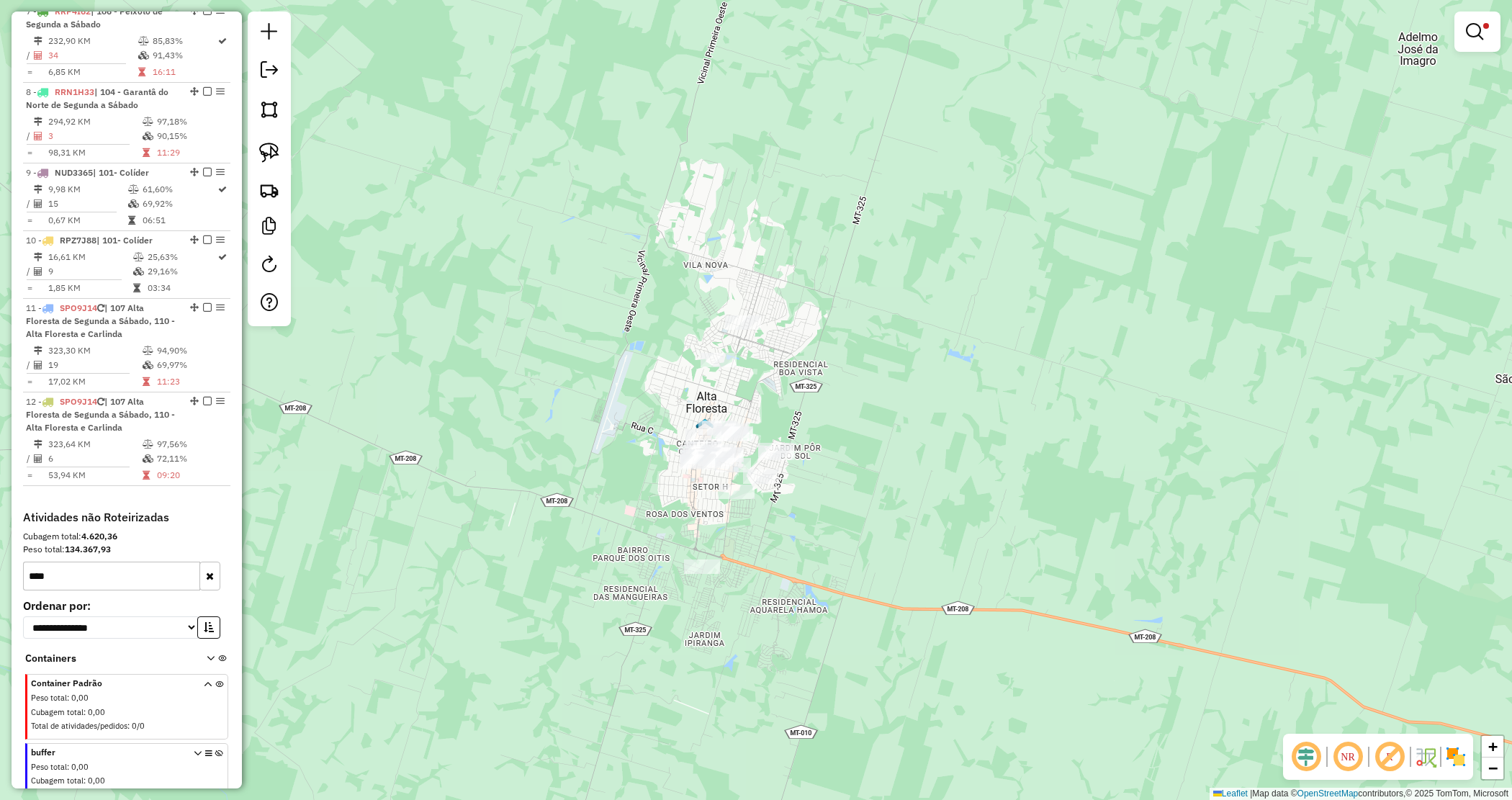
drag, startPoint x: 854, startPoint y: 461, endPoint x: 415, endPoint y: 231, distance: 495.6
click at [840, 380] on div "Limpar filtros Janela de atendimento Grade de atendimento Capacidade Transporta…" at bounding box center [756, 400] width 1512 height 800
click at [270, 145] on img at bounding box center [269, 152] width 20 height 20
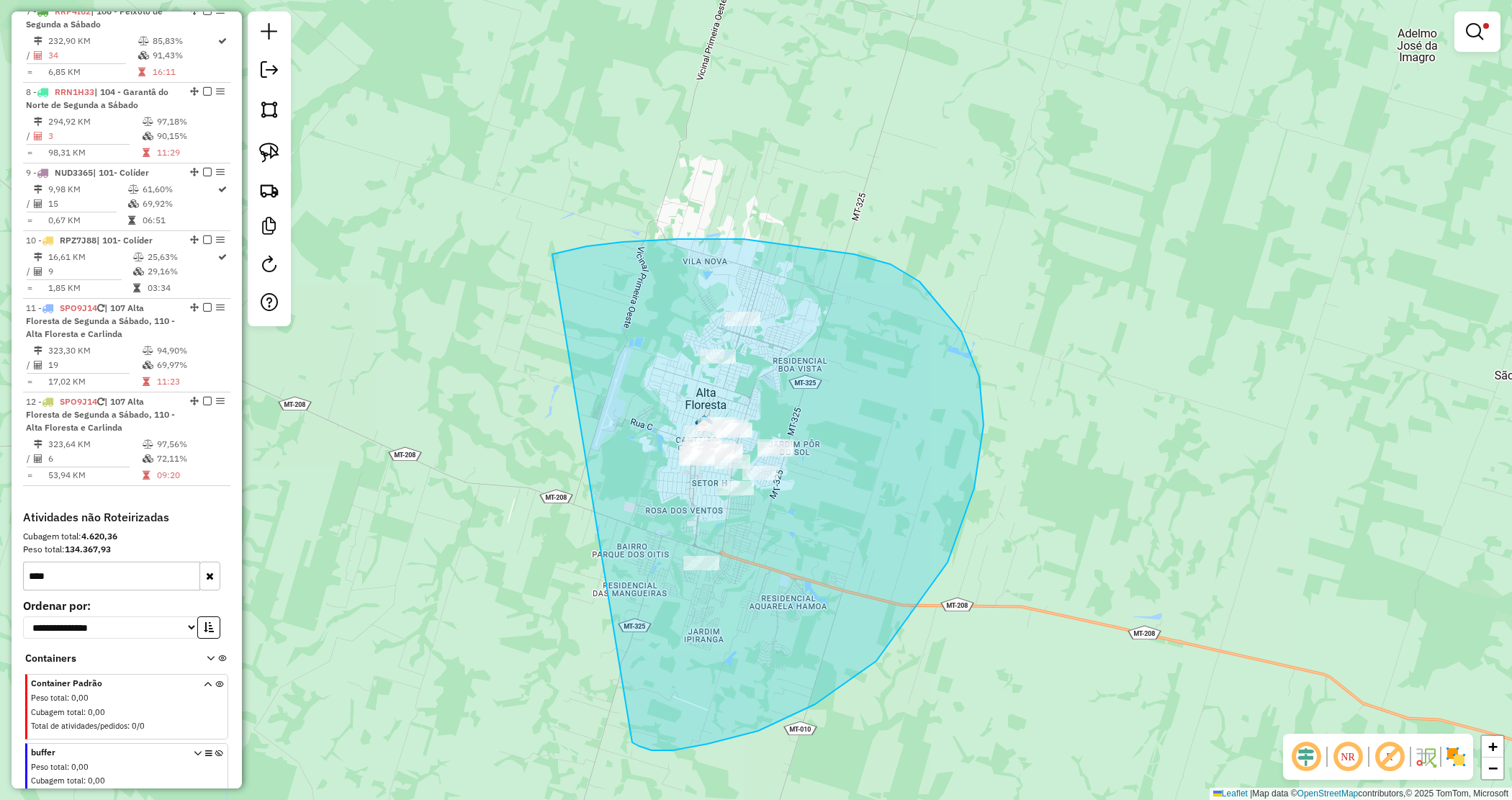
drag, startPoint x: 854, startPoint y: 255, endPoint x: 624, endPoint y: 727, distance: 525.1
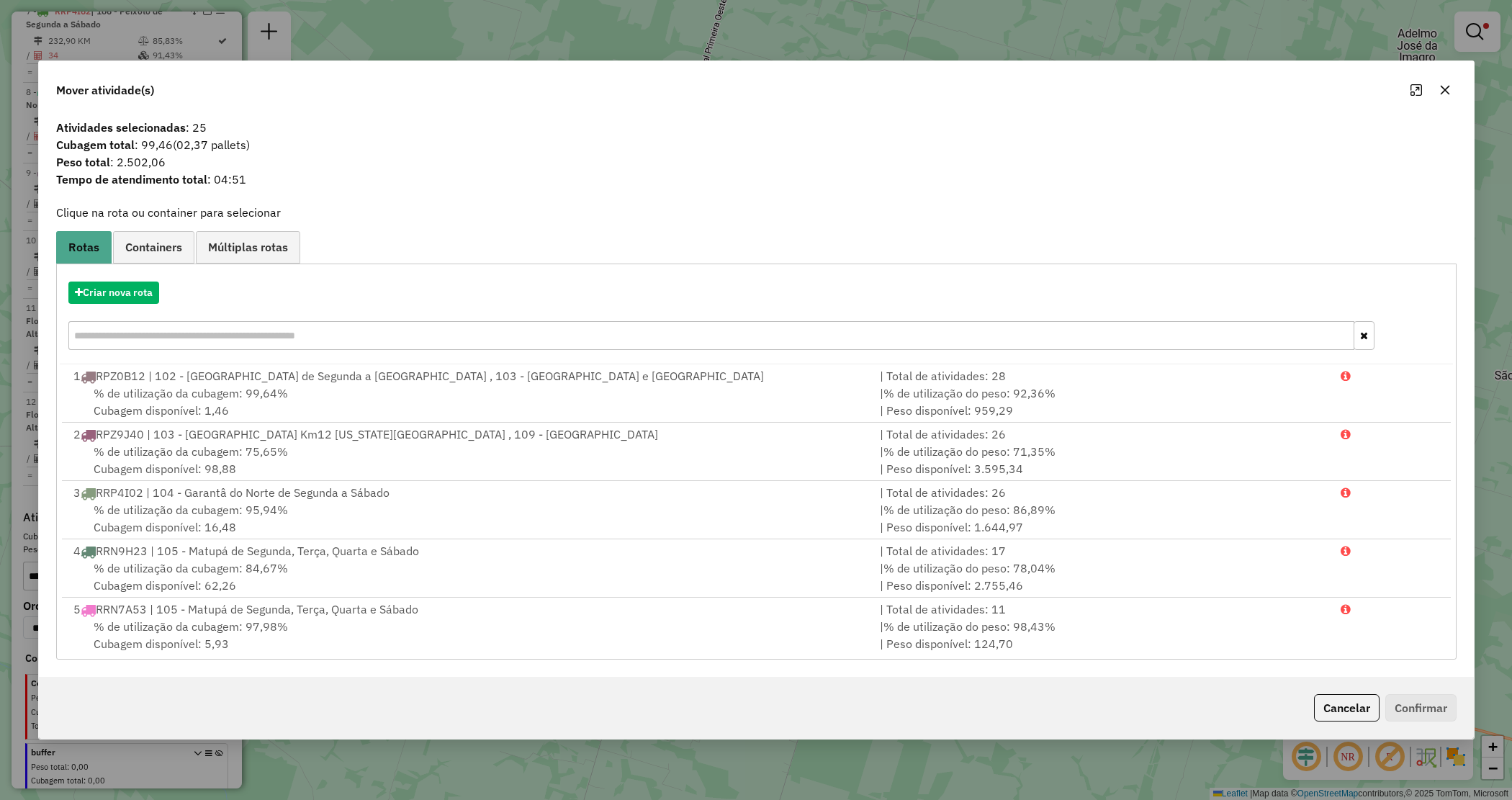
click at [1440, 90] on icon "button" at bounding box center [1445, 89] width 12 height 12
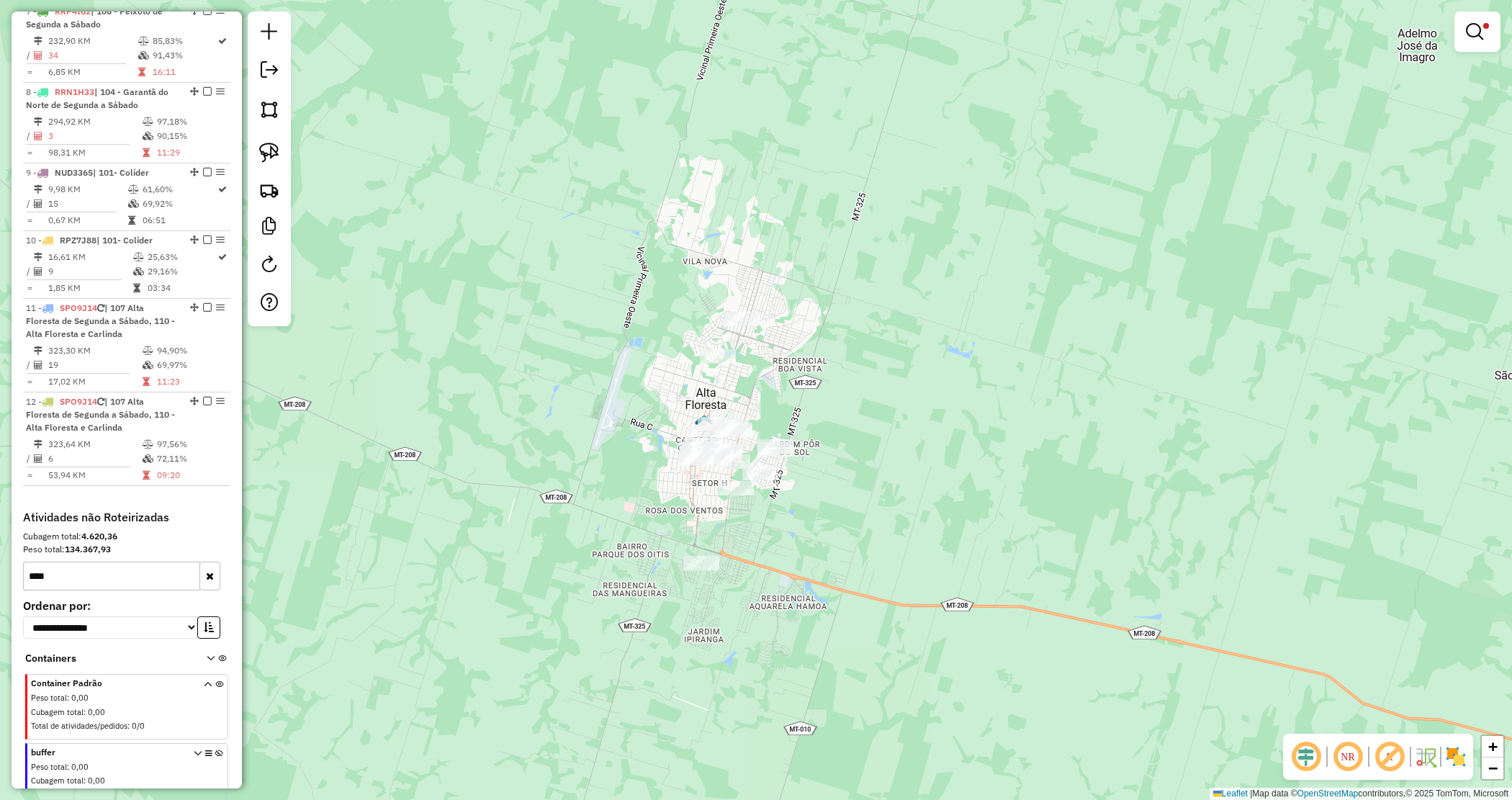
click at [1492, 35] on link at bounding box center [1478, 32] width 35 height 29
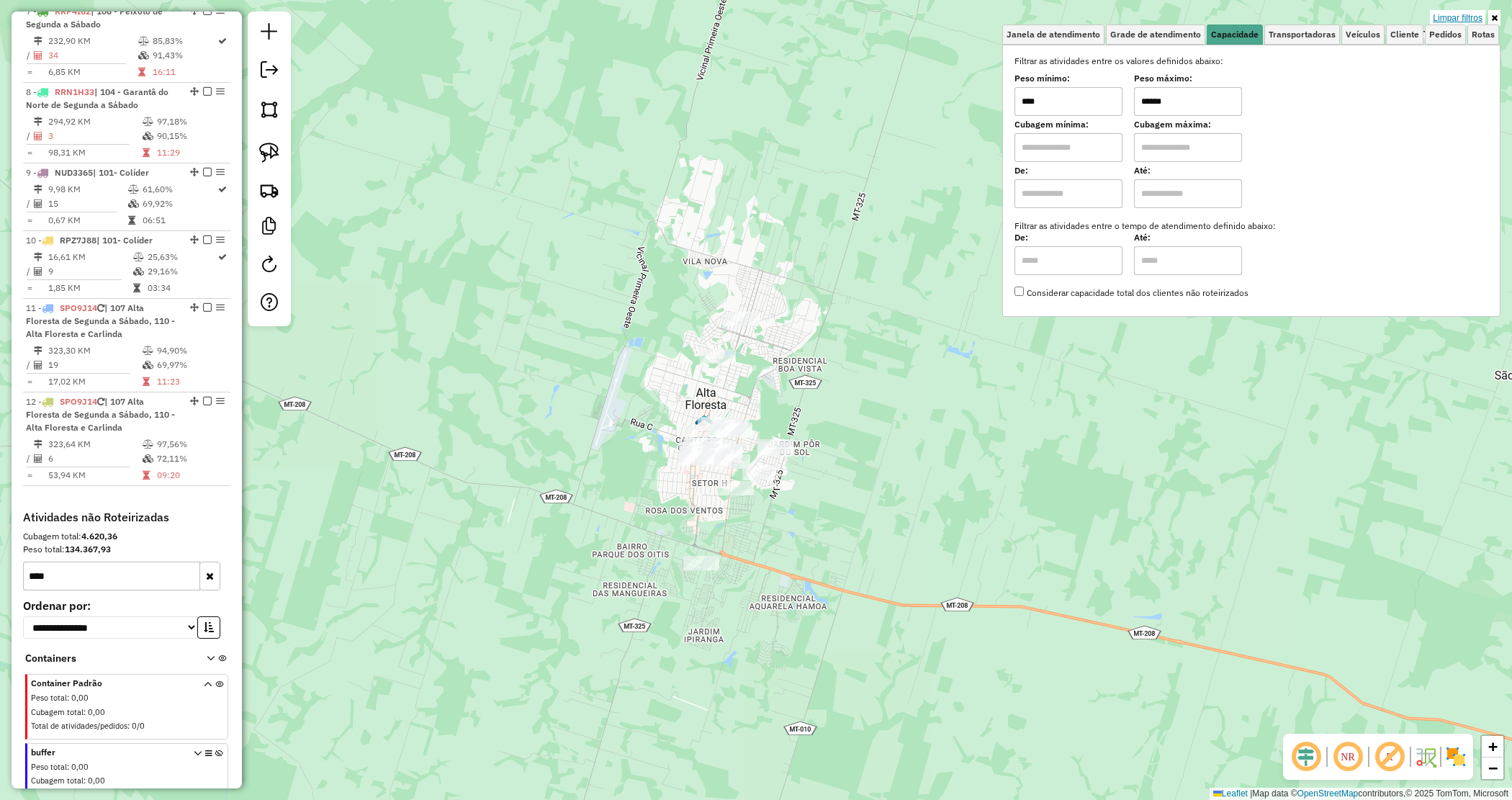
click at [1476, 16] on link "Limpar filtros" at bounding box center [1457, 17] width 56 height 16
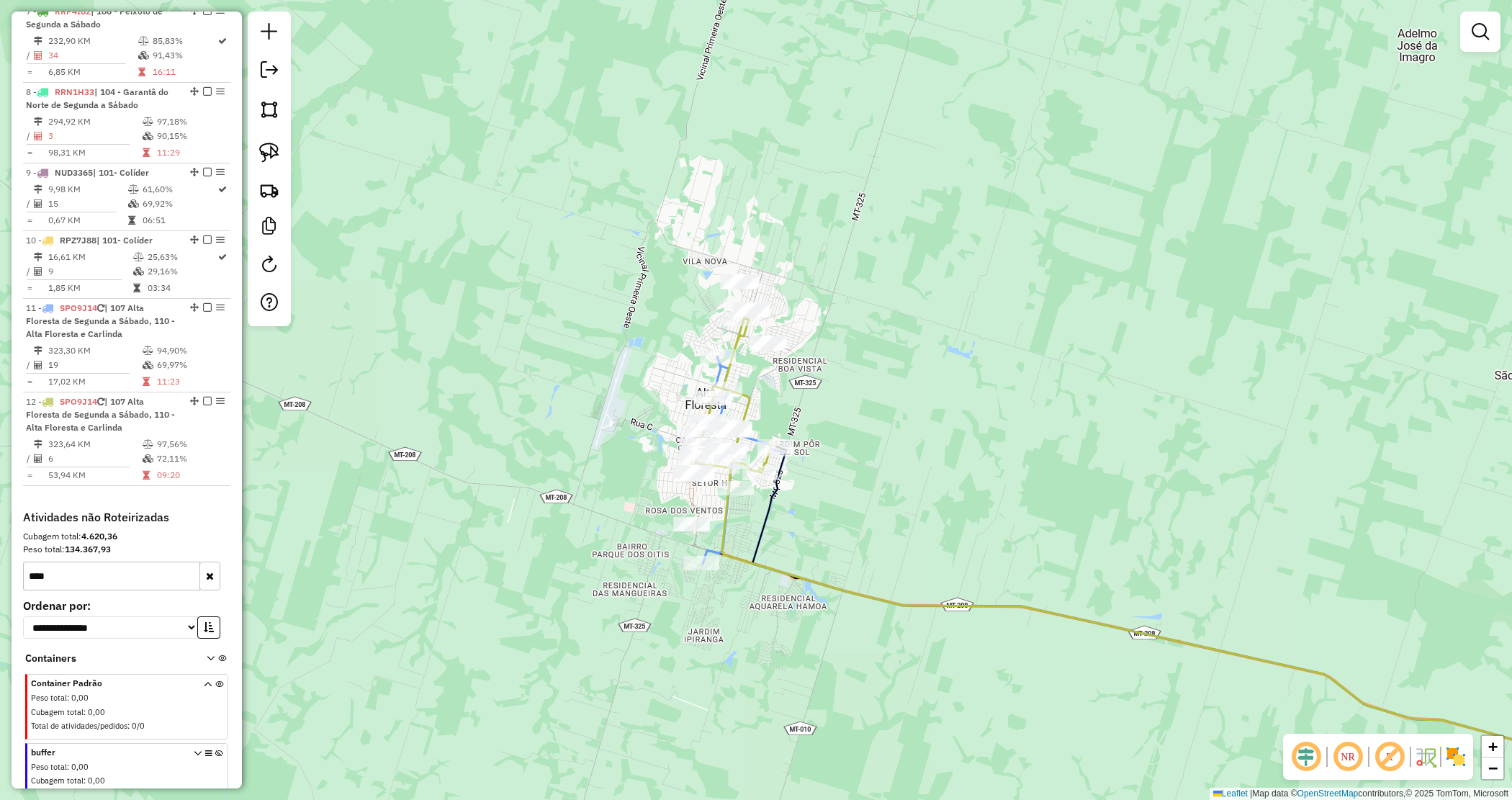
click at [200, 562] on button "button" at bounding box center [210, 577] width 21 height 29
click at [850, 503] on div "Janela de atendimento Grade de atendimento Capacidade Transportadoras Veículos …" at bounding box center [756, 400] width 1512 height 800
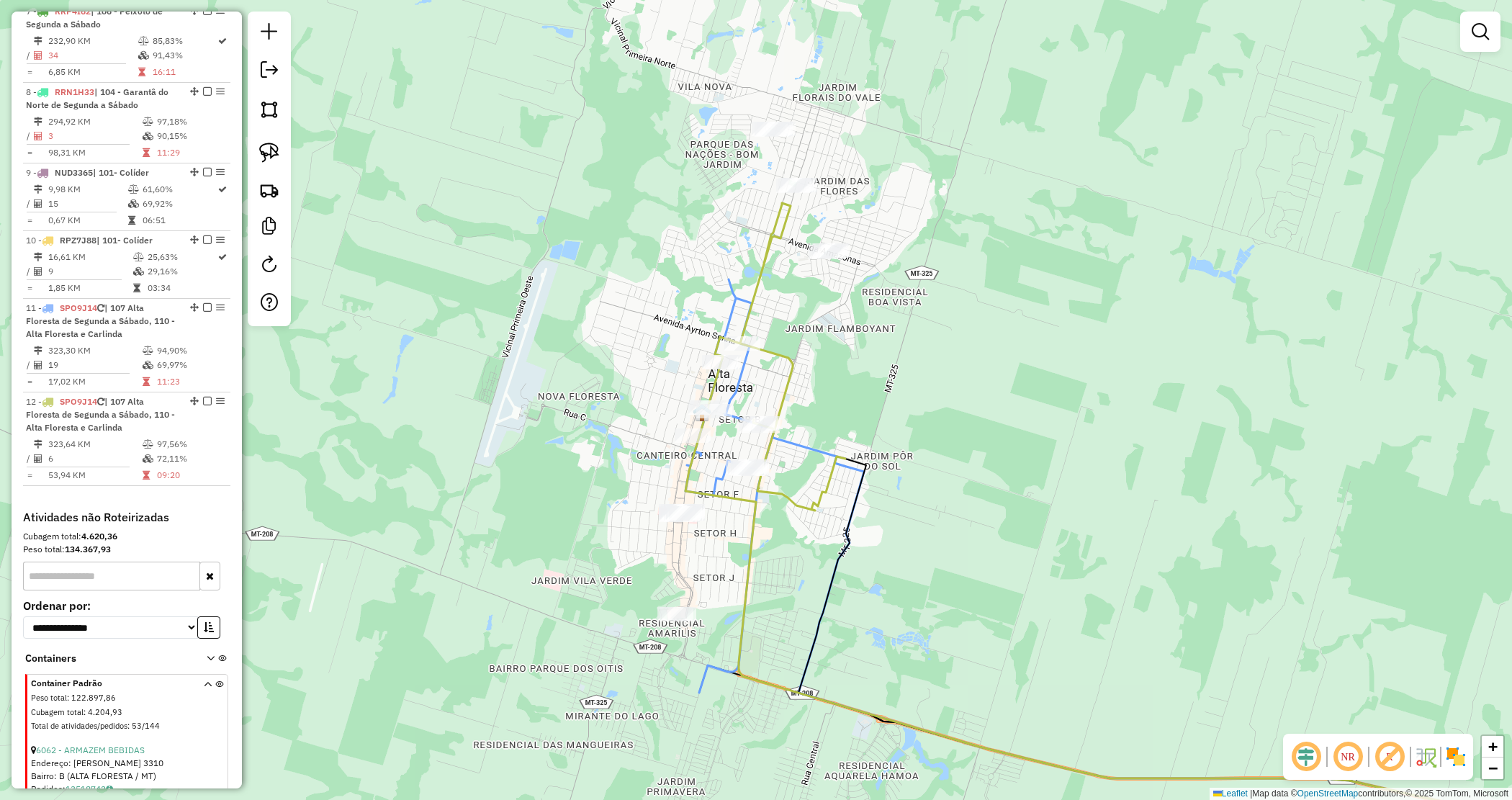
drag, startPoint x: 574, startPoint y: 453, endPoint x: 560, endPoint y: 452, distance: 14.0
click at [560, 452] on div "Janela de atendimento Grade de atendimento Capacidade Transportadoras Veículos …" at bounding box center [756, 400] width 1512 height 800
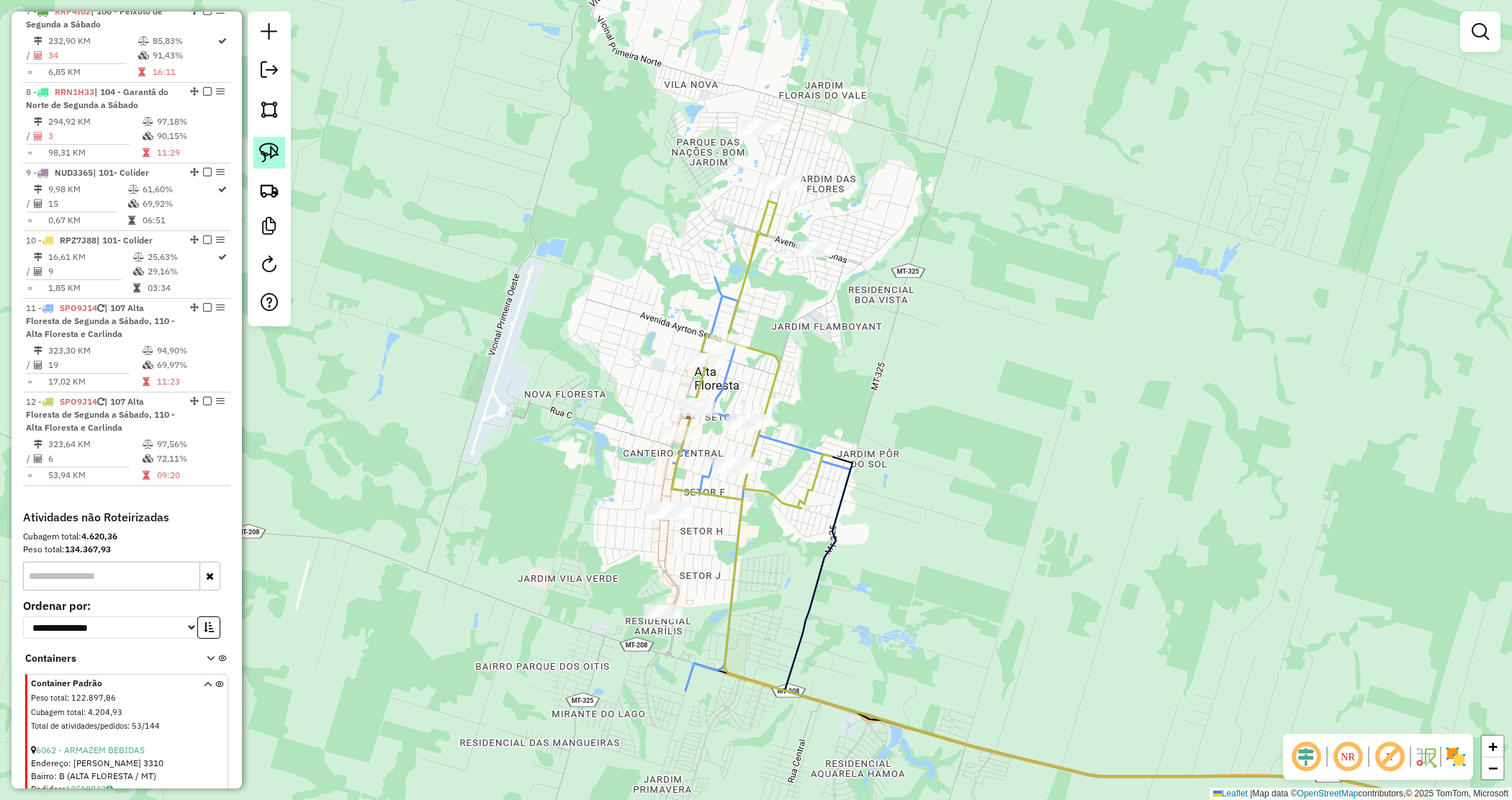
click at [272, 155] on img at bounding box center [269, 152] width 20 height 20
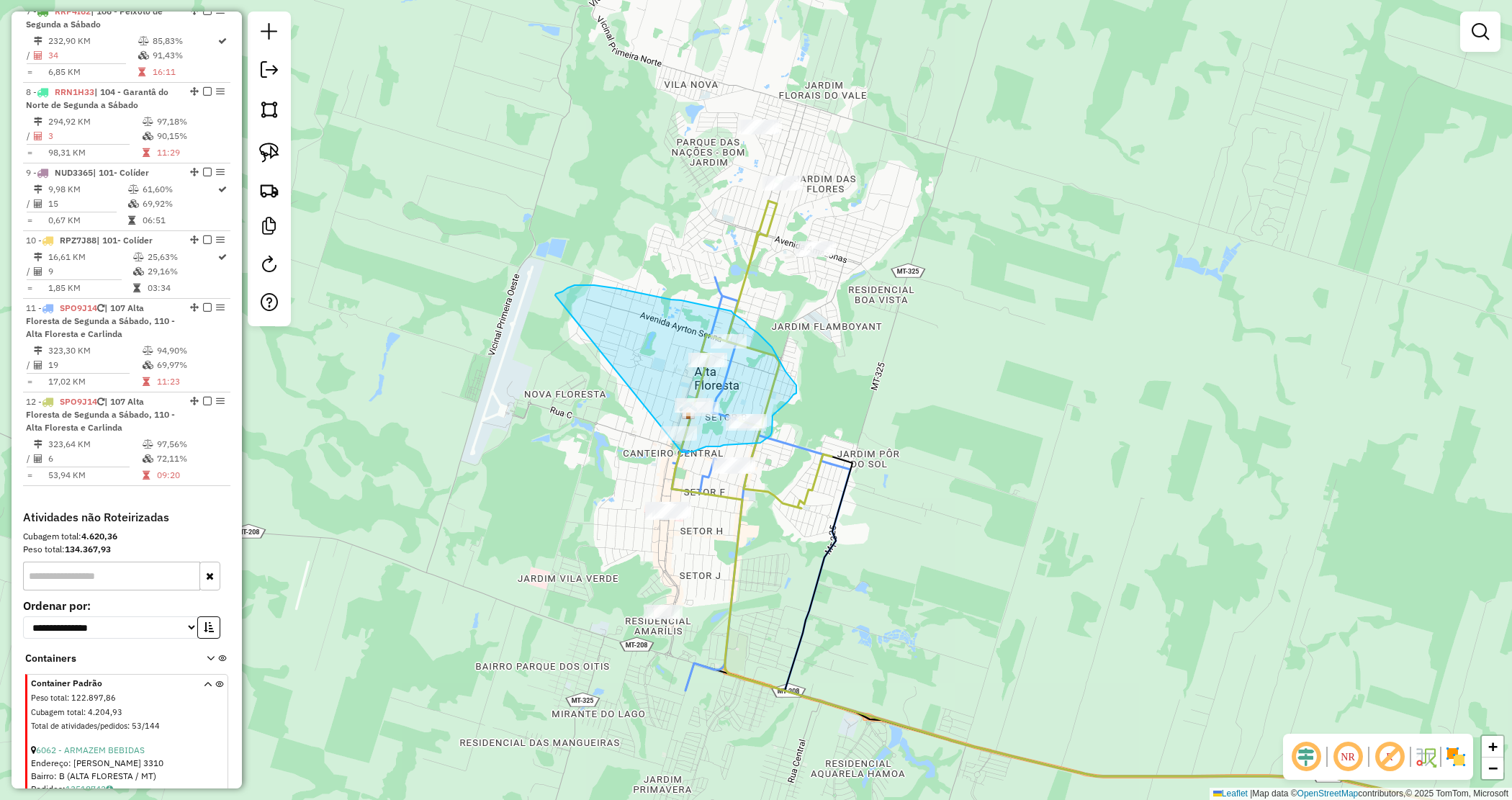
drag, startPoint x: 556, startPoint y: 294, endPoint x: 551, endPoint y: 446, distance: 152.1
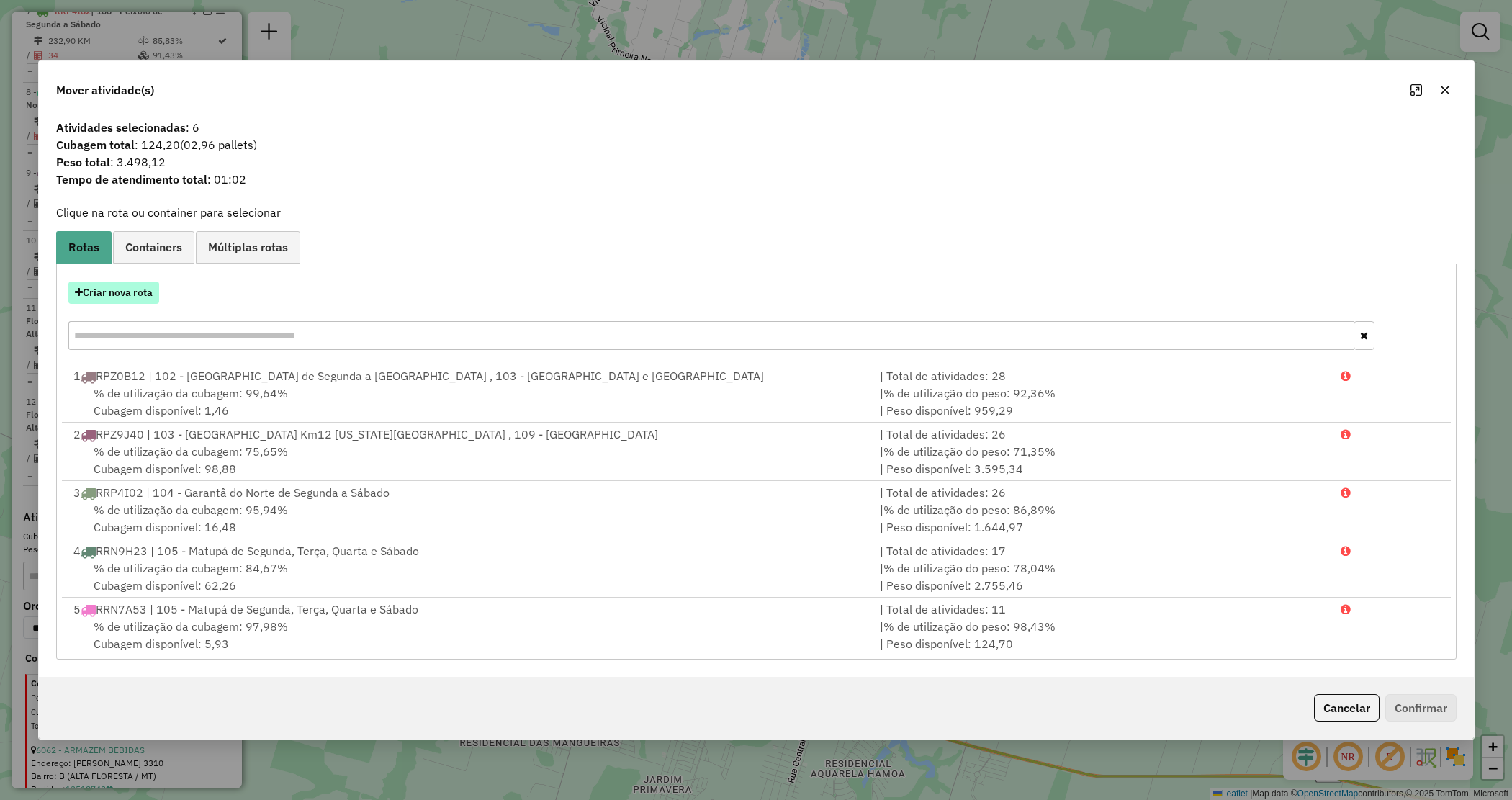
click at [145, 296] on button "Criar nova rota" at bounding box center [113, 293] width 90 height 22
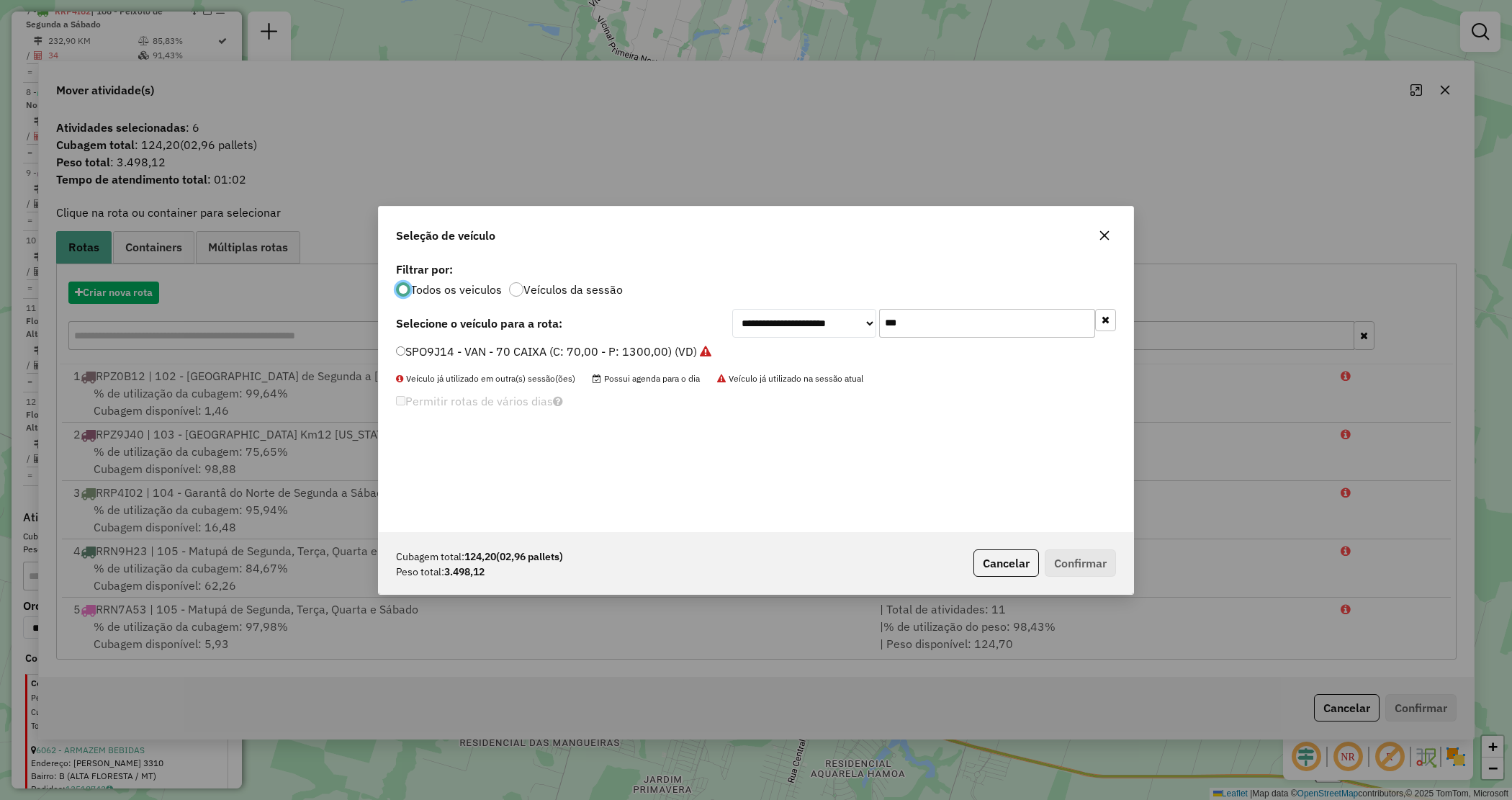
scroll to position [7, 5]
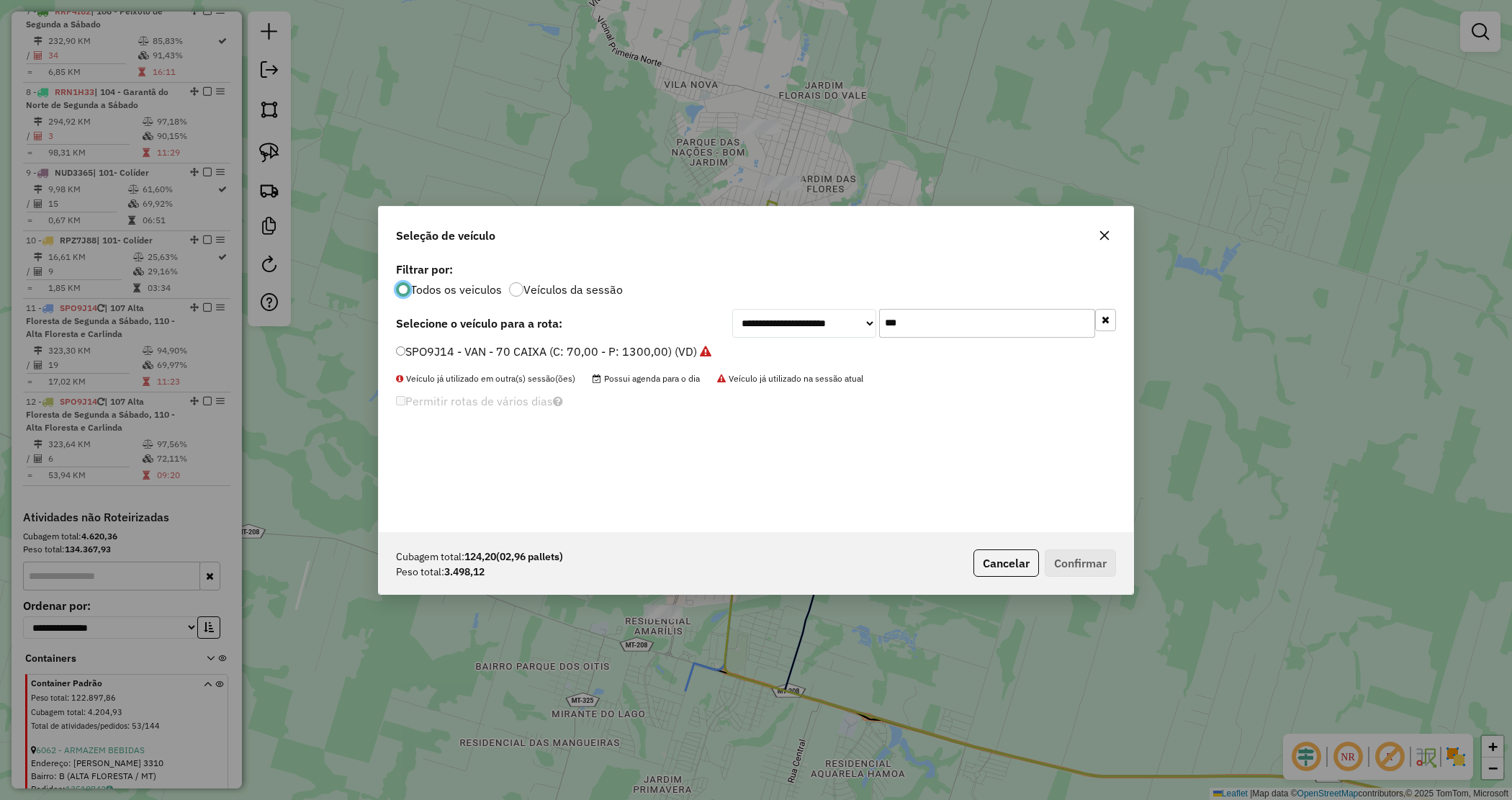
drag, startPoint x: 938, startPoint y: 327, endPoint x: 845, endPoint y: 317, distance: 93.5
click at [846, 318] on div "**********" at bounding box center [924, 324] width 384 height 29
type input "****"
click at [727, 357] on label "RRN1H43 - TOCO 294 PESO 7960 (C: 294,00 - P: 7960,00) (VD)" at bounding box center [568, 351] width 346 height 17
drag, startPoint x: 1099, startPoint y: 547, endPoint x: 1085, endPoint y: 545, distance: 14.1
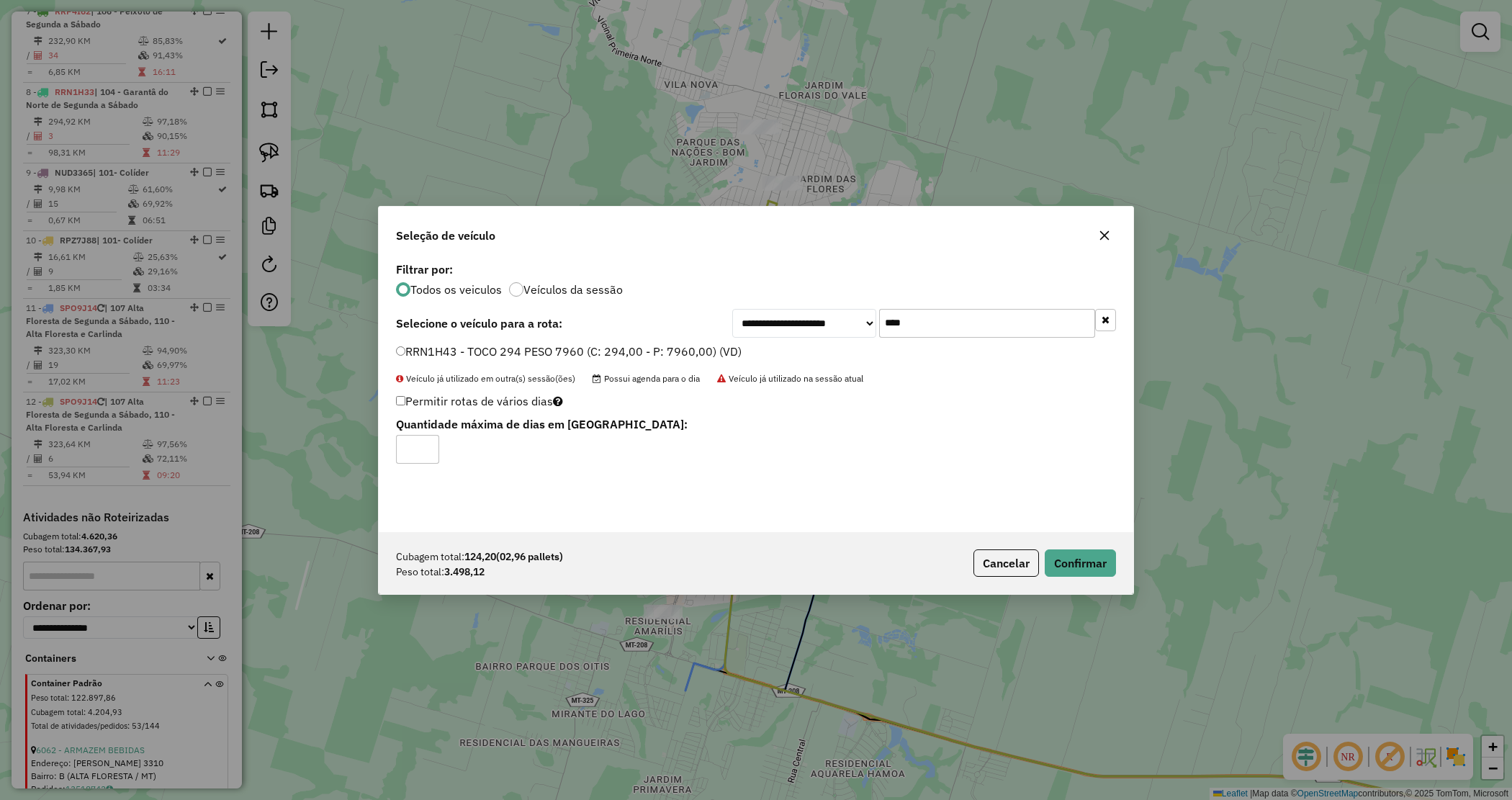
click at [1091, 545] on div "Cubagem total: 124,20 (02,96 pallets) Peso total: 3.498,12 Cancelar Confirmar" at bounding box center [756, 563] width 755 height 62
click at [1080, 555] on button "Confirmar" at bounding box center [1080, 563] width 71 height 27
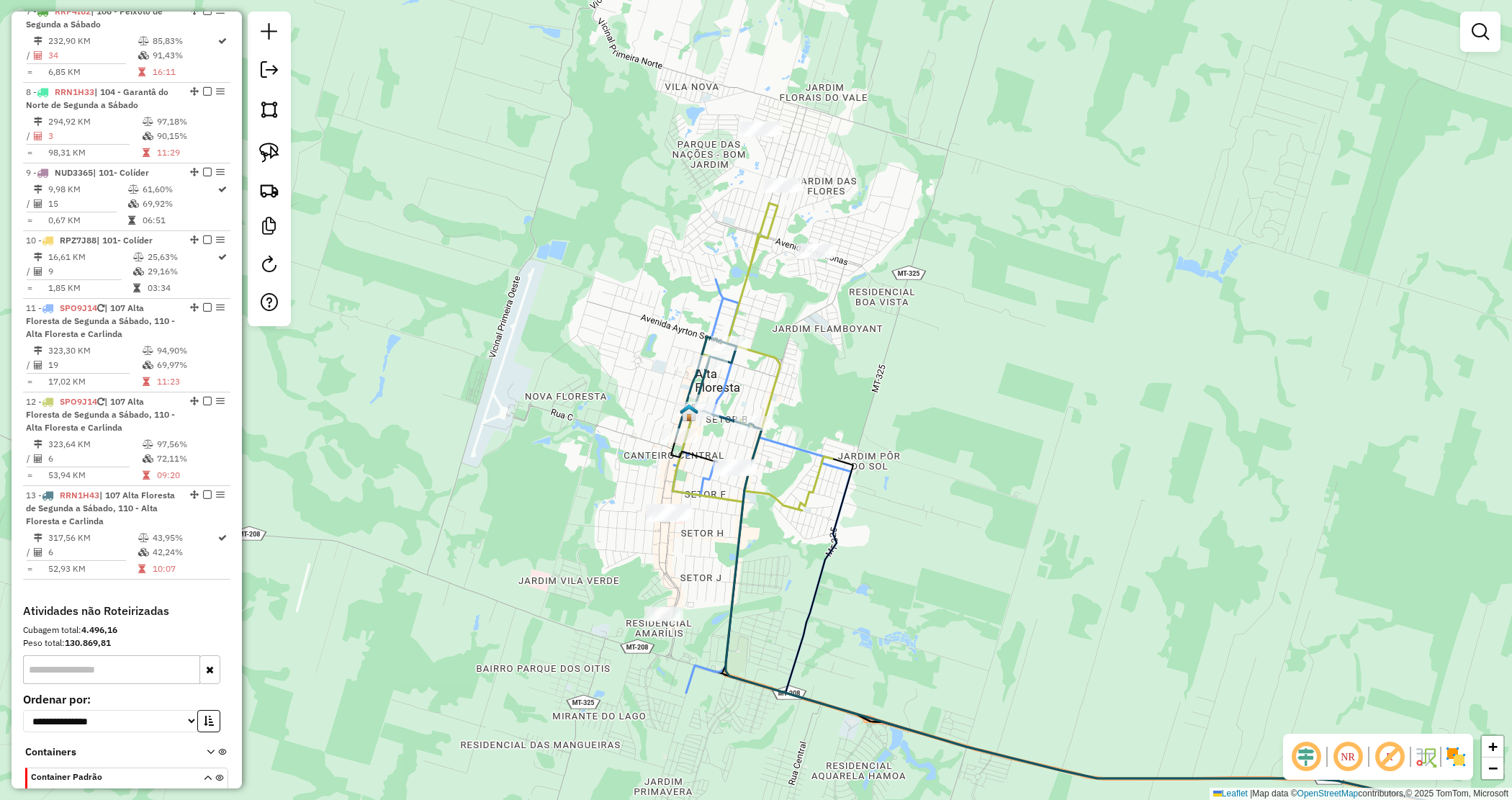
drag, startPoint x: 815, startPoint y: 309, endPoint x: 790, endPoint y: 250, distance: 64.1
click at [815, 310] on div "Janela de atendimento Grade de atendimento Capacidade Transportadoras Veículos …" at bounding box center [756, 400] width 1512 height 800
drag, startPoint x: 850, startPoint y: 248, endPoint x: 907, endPoint y: 261, distance: 58.5
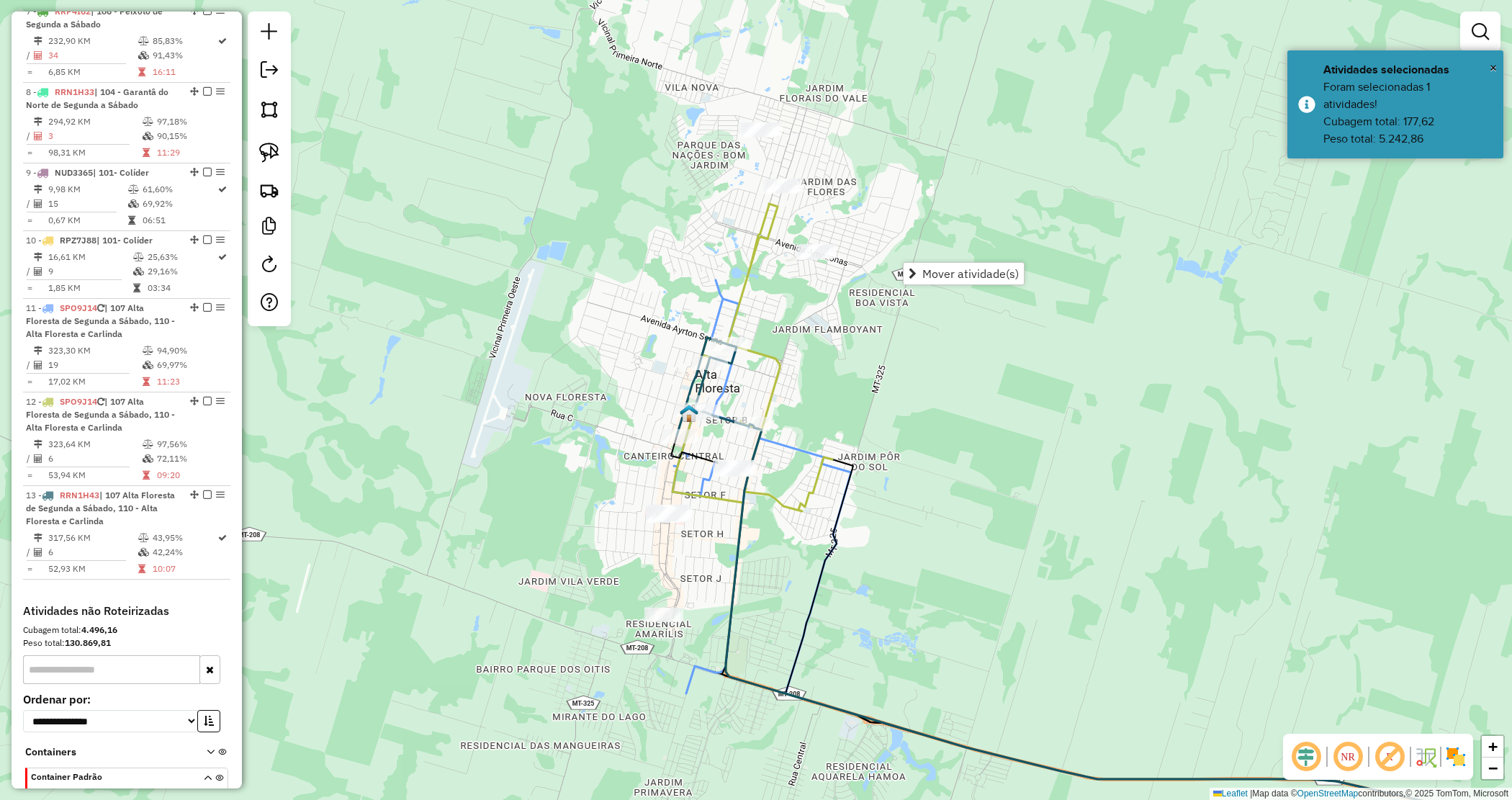
click at [876, 332] on div "Janela de atendimento Grade de atendimento Capacidade Transportadoras Veículos …" at bounding box center [756, 400] width 1512 height 800
drag, startPoint x: 731, startPoint y: 116, endPoint x: 839, endPoint y: 145, distance: 111.8
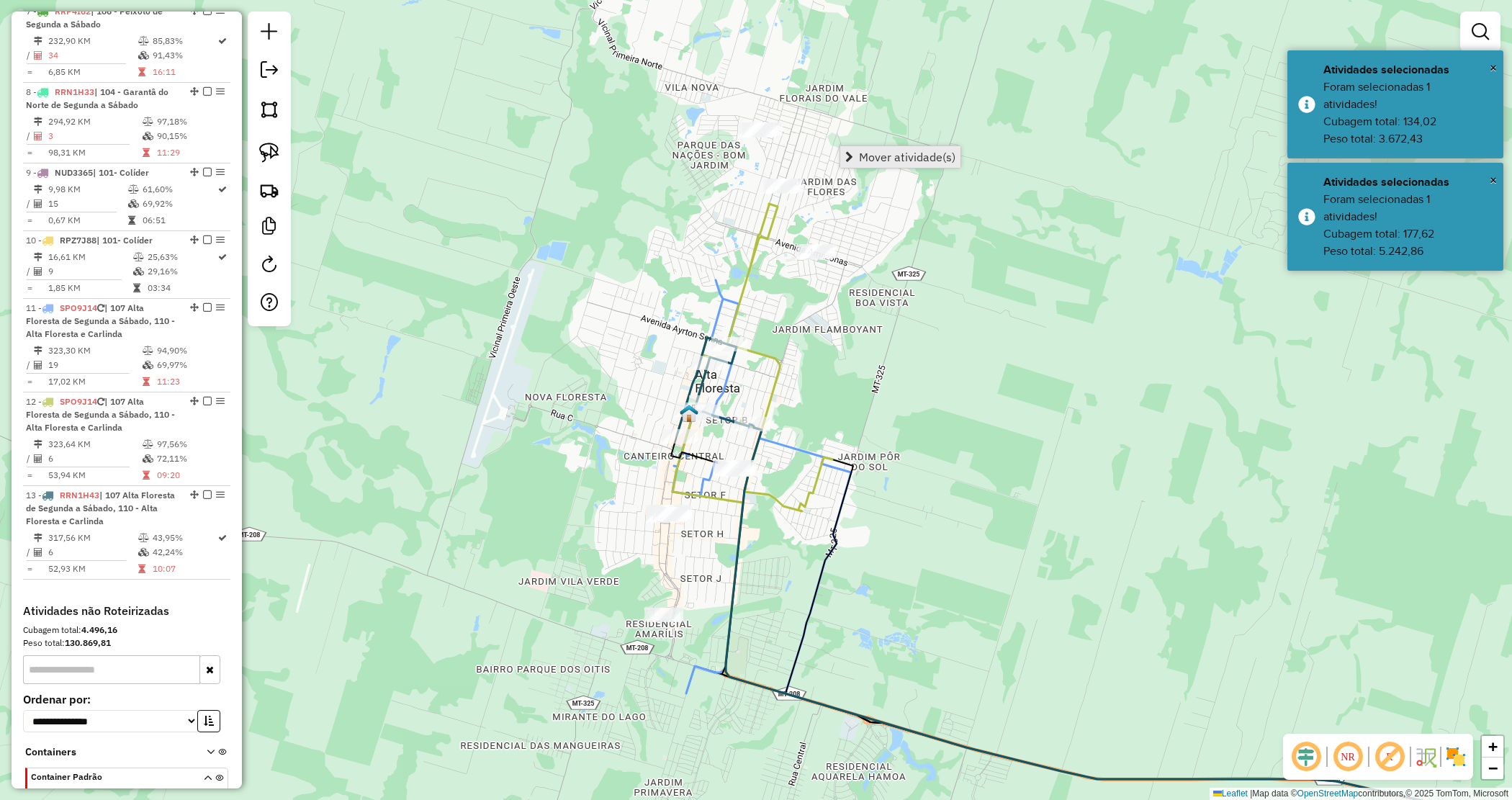
click at [866, 164] on link "Mover atividade(s)" at bounding box center [901, 157] width 120 height 22
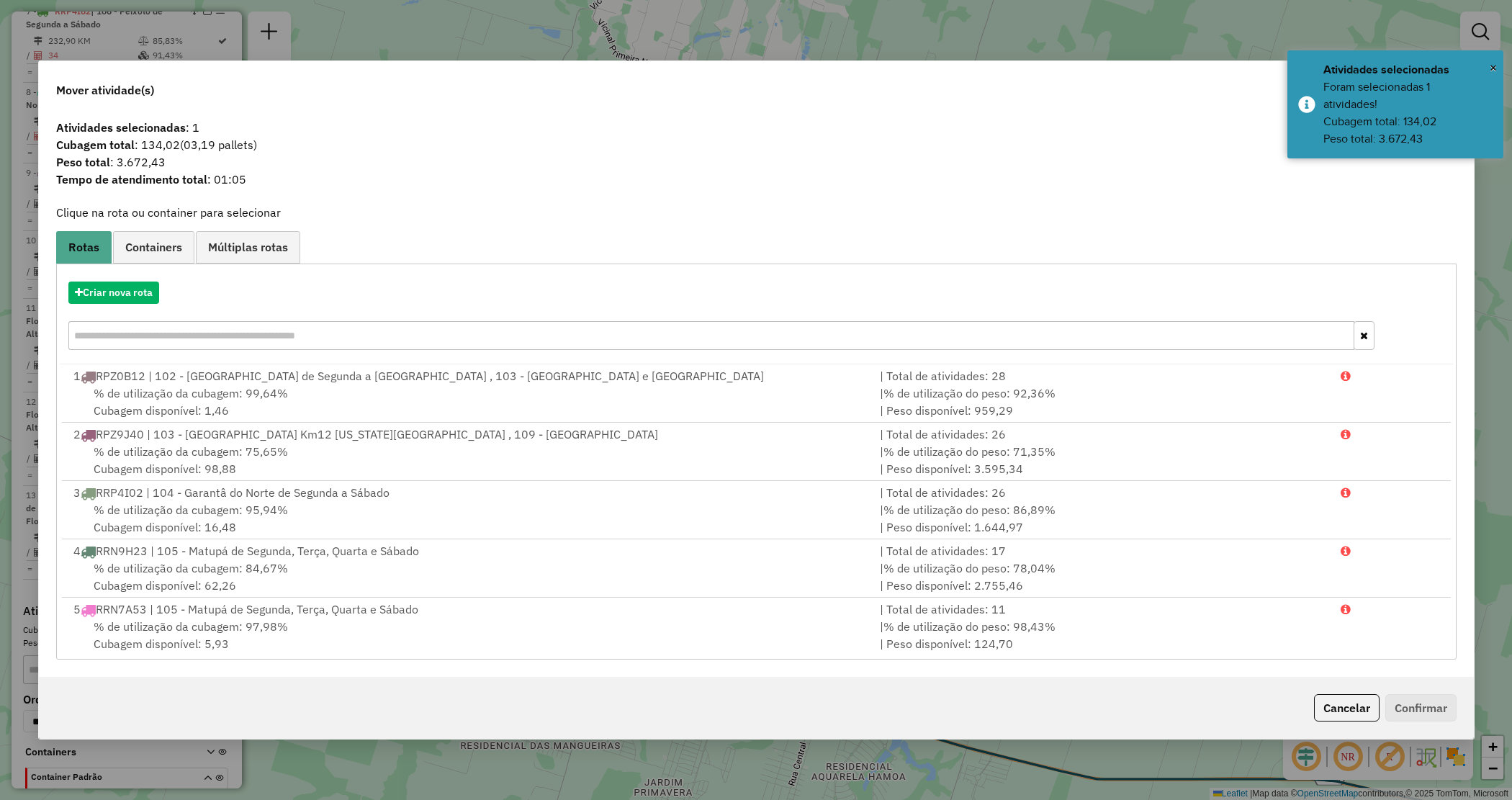
scroll to position [472, 0]
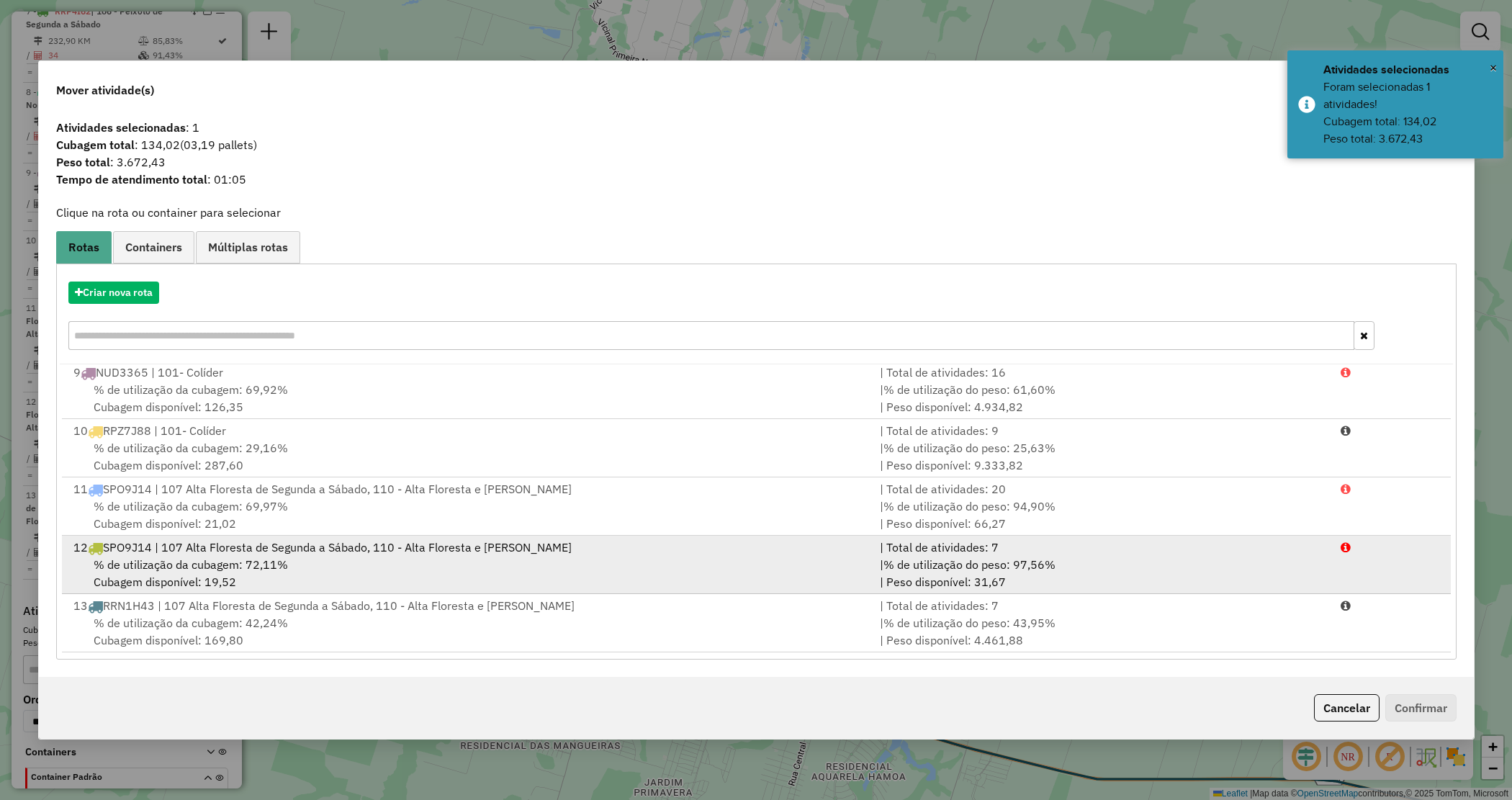
click at [704, 579] on div "% de utilização da cubagem: 72,11% Cubagem disponível: 19,52" at bounding box center [468, 573] width 808 height 35
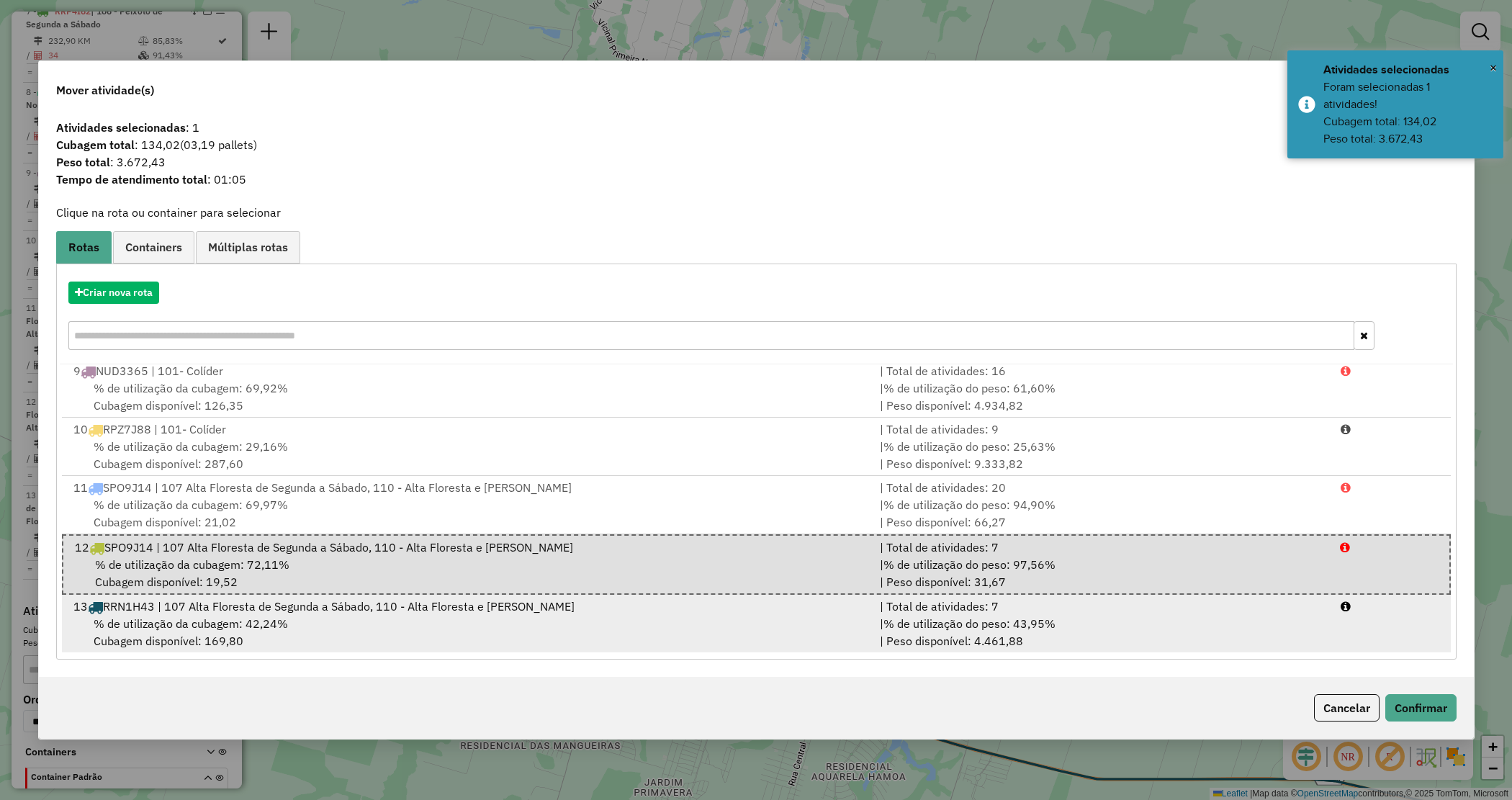
click at [699, 610] on div "13 RRN1H43 | 107 Alta Floresta de Segunda a Sábado, 110 - Alta Floresta e Carli…" at bounding box center [468, 606] width 808 height 17
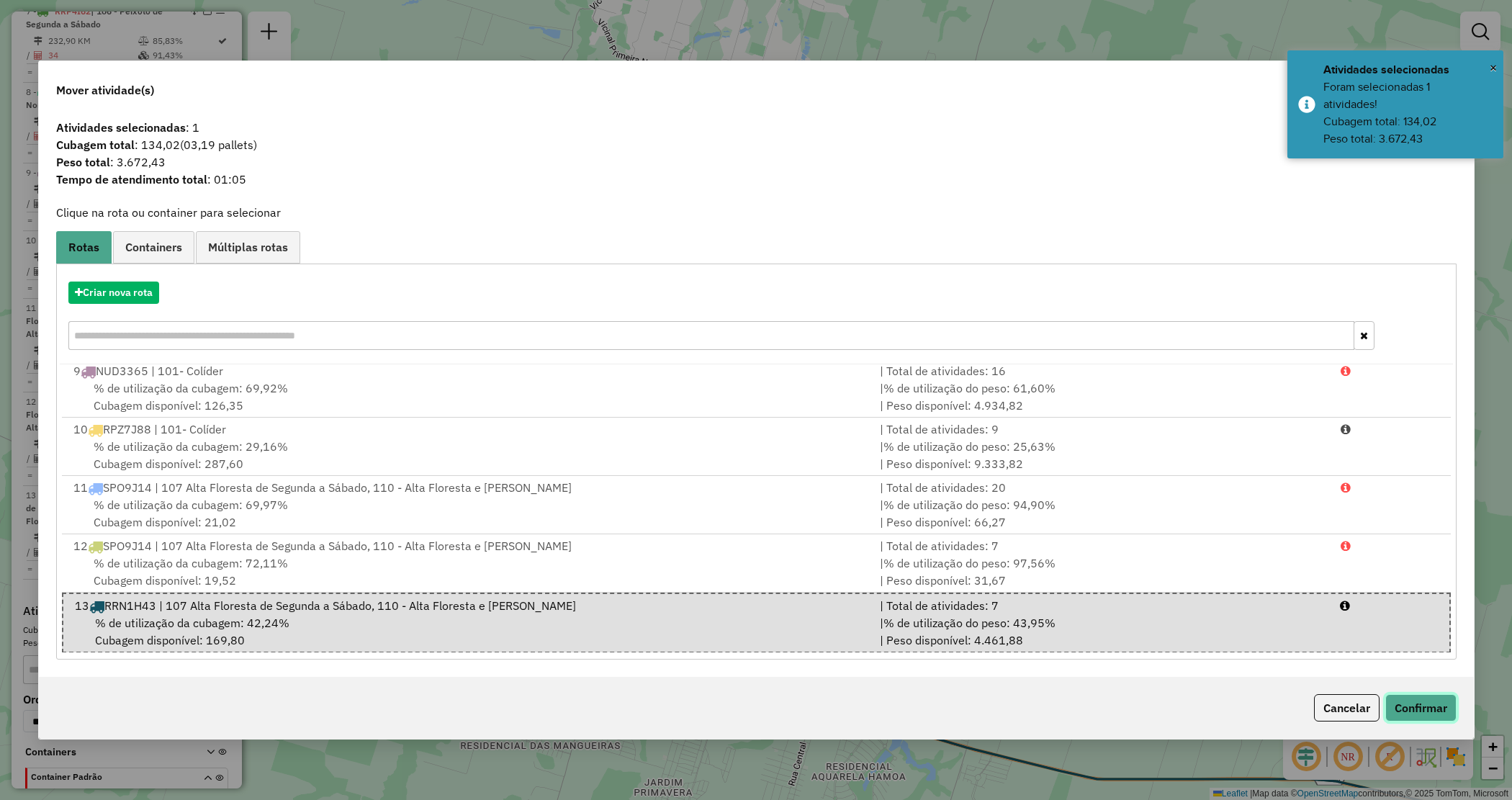
click at [1415, 700] on button "Confirmar" at bounding box center [1422, 708] width 71 height 27
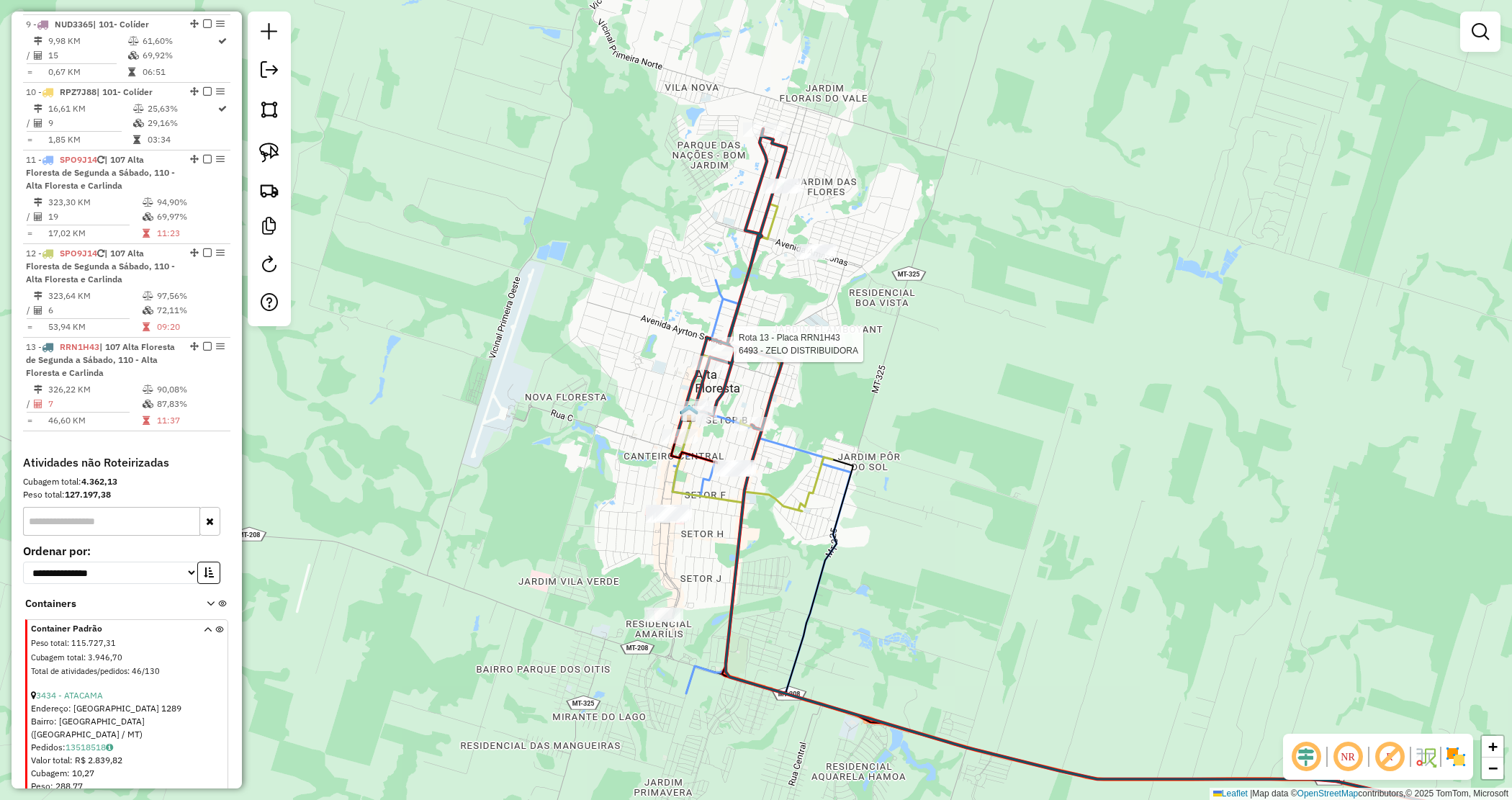
select select "*********"
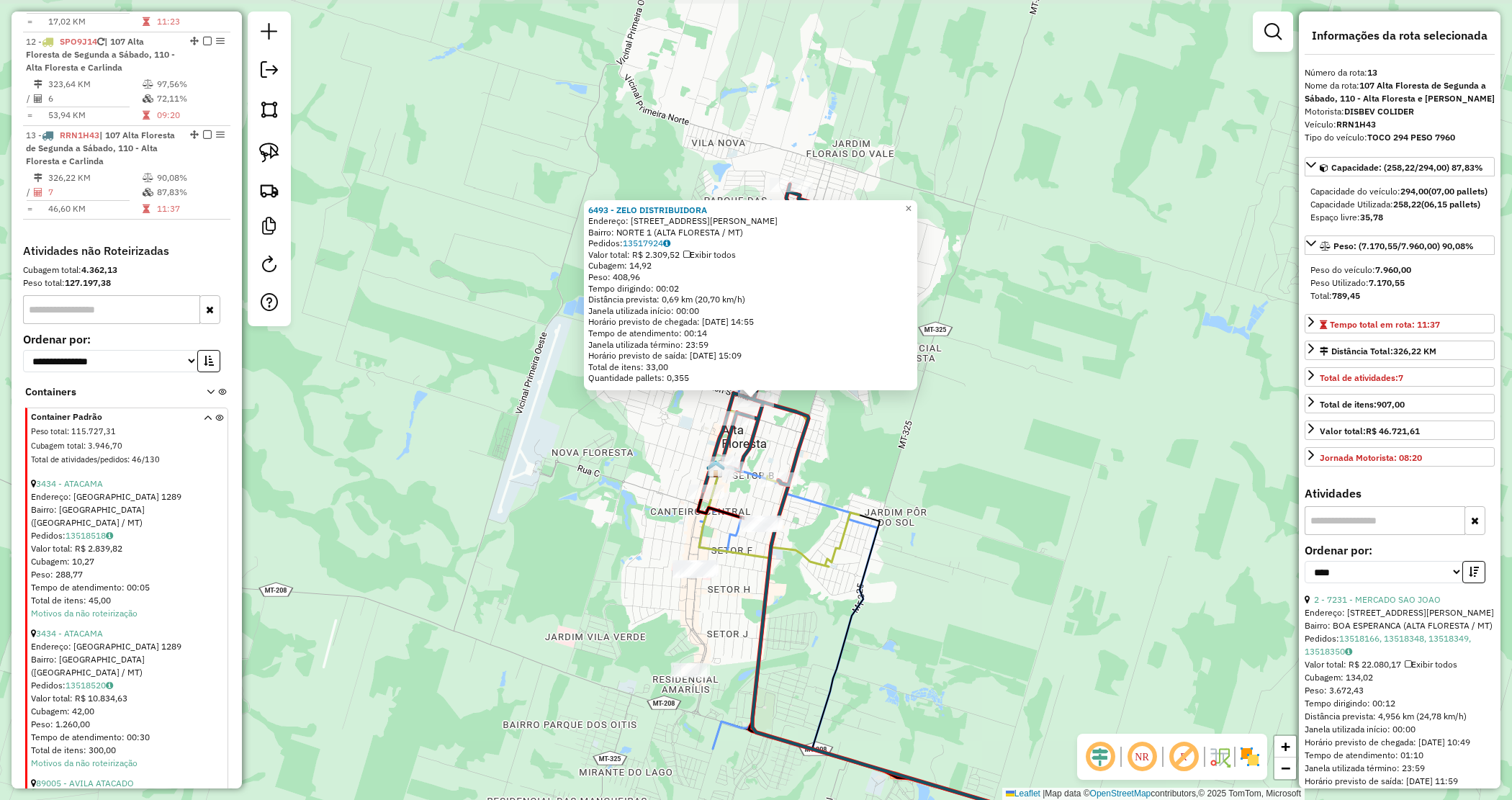
scroll to position [1567, 0]
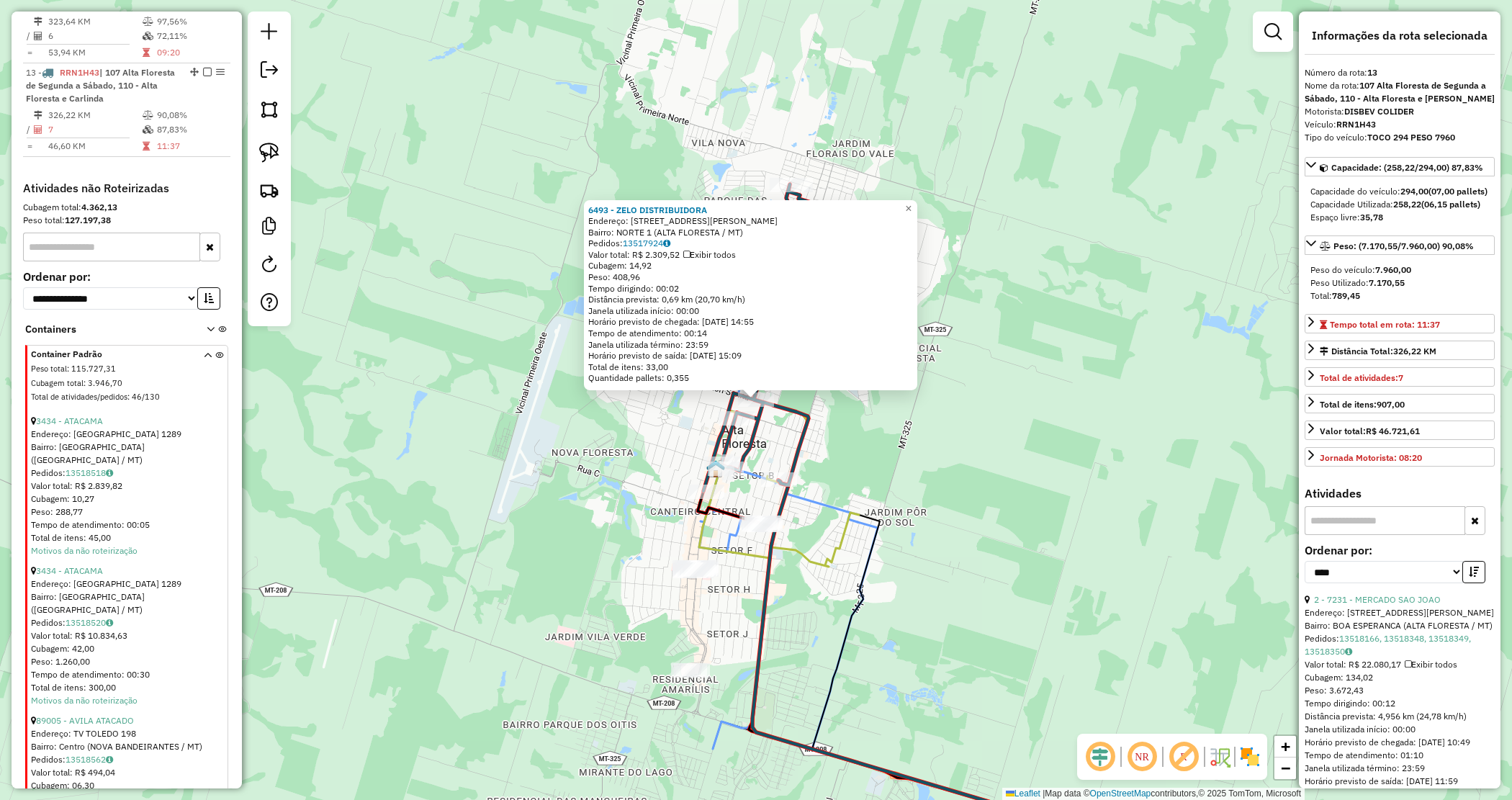
click at [1103, 307] on div "6493 - ZELO DISTRIBUIDORA Endereço: AVENIDA AIRTON SENNA 732 Bairro: NORTE 1 (A…" at bounding box center [756, 400] width 1512 height 800
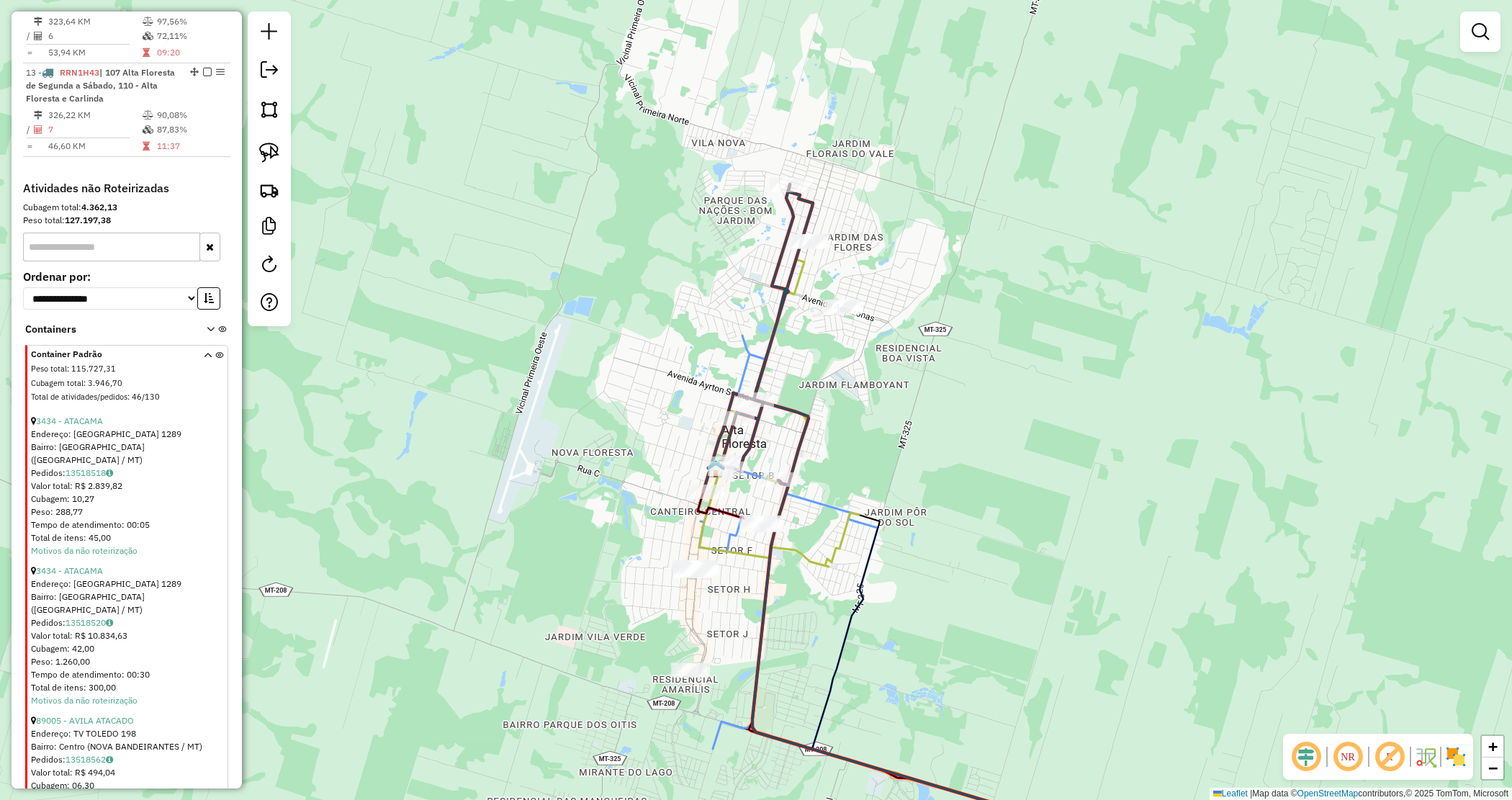
click at [823, 370] on div "Janela de atendimento Grade de atendimento Capacidade Transportadoras Veículos …" at bounding box center [756, 400] width 1512 height 800
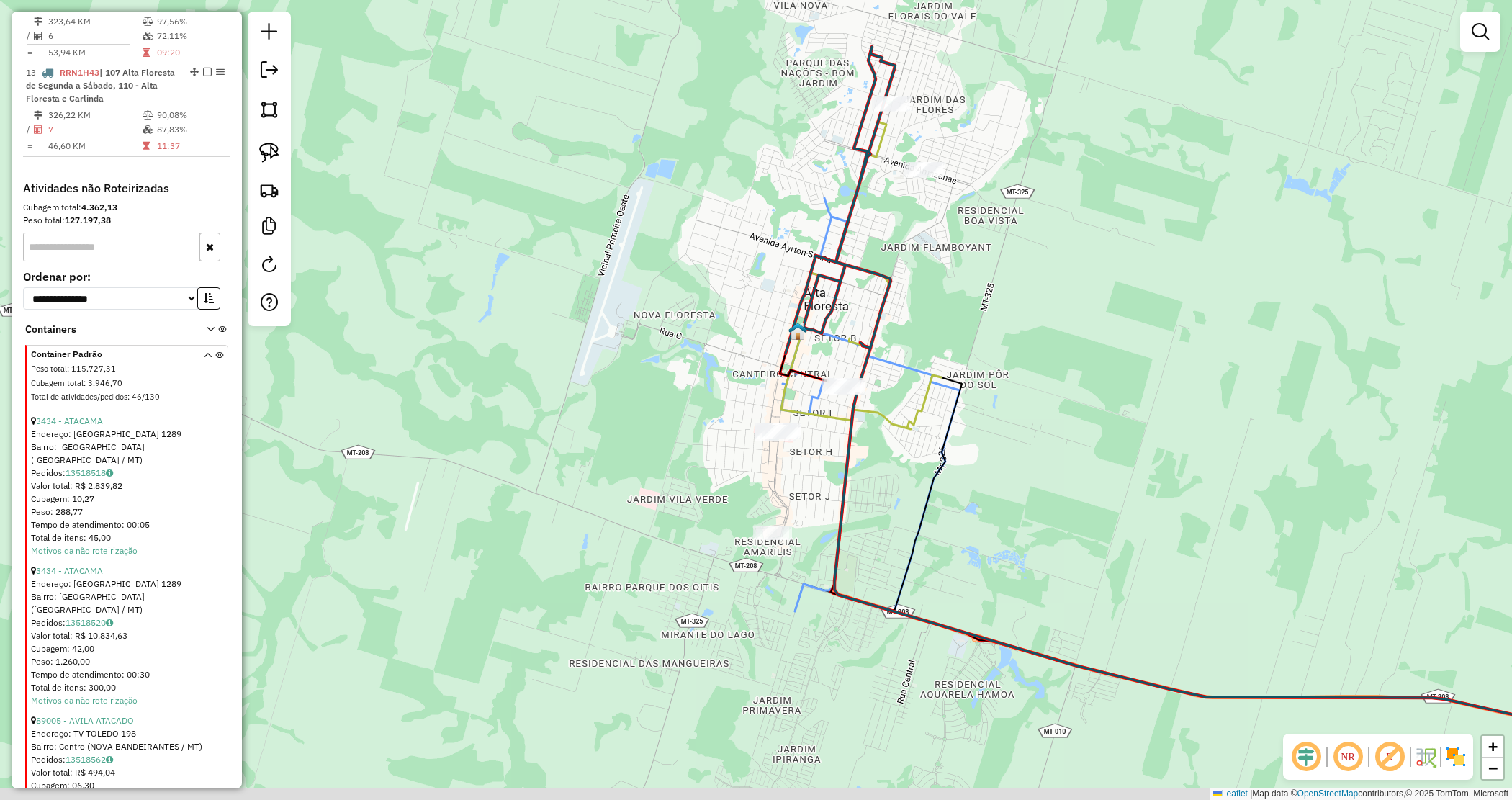
drag, startPoint x: 855, startPoint y: 469, endPoint x: 881, endPoint y: 383, distance: 89.8
click at [940, 322] on div "Janela de atendimento Grade de atendimento Capacidade Transportadoras Veículos …" at bounding box center [756, 400] width 1512 height 800
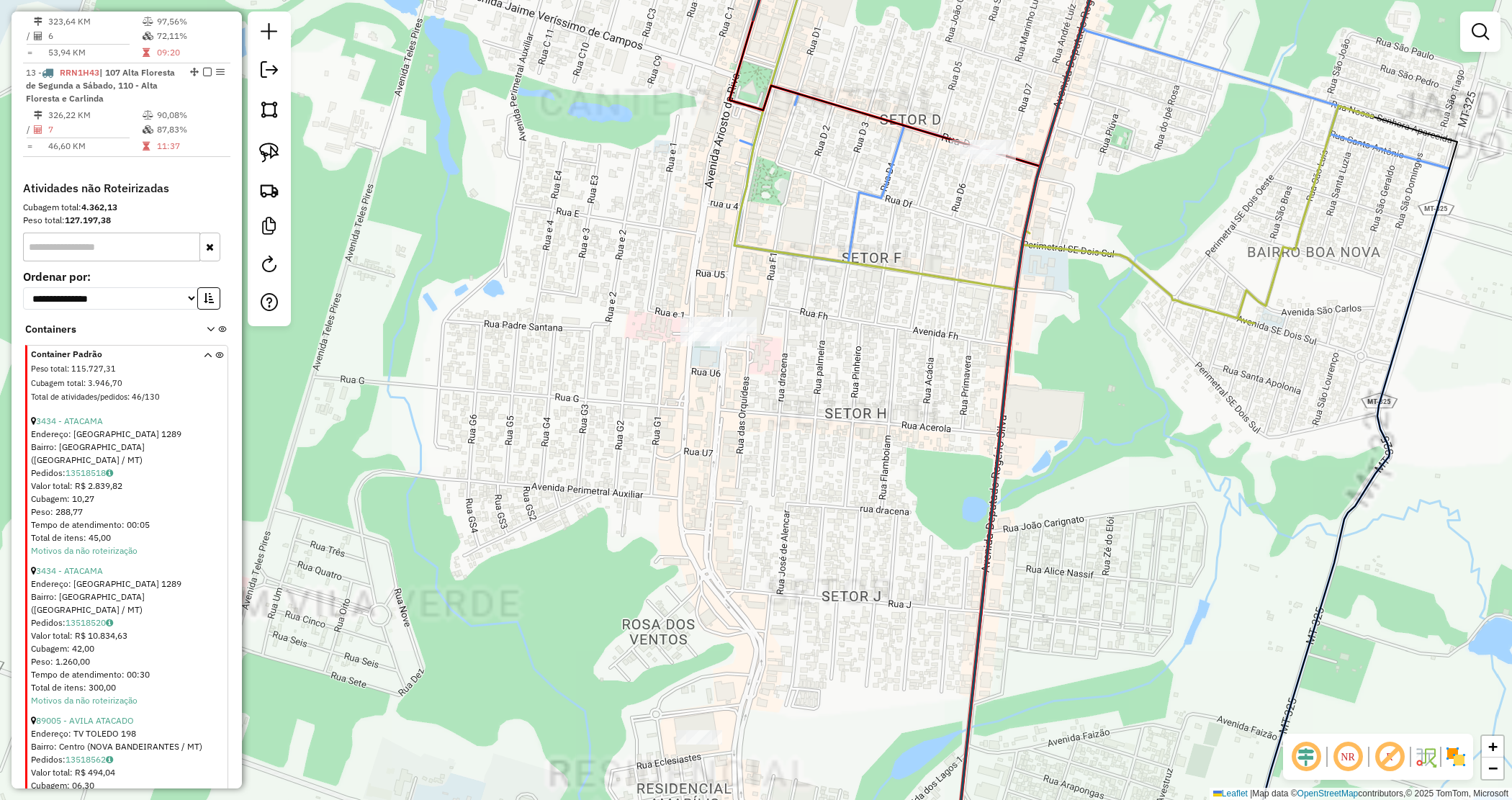
click at [798, 445] on div "Janela de atendimento Grade de atendimento Capacidade Transportadoras Veículos …" at bounding box center [756, 400] width 1512 height 800
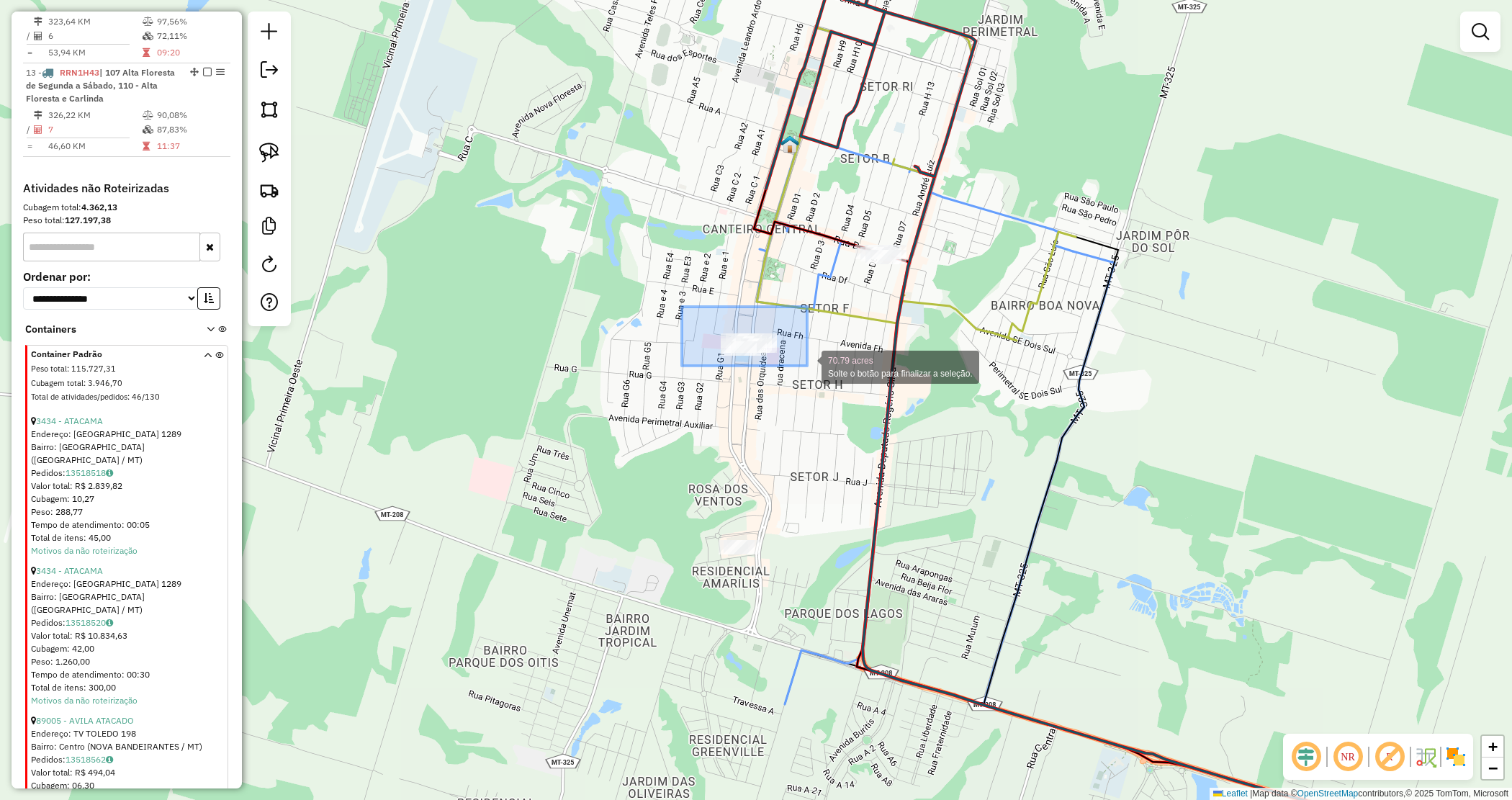
drag, startPoint x: 735, startPoint y: 344, endPoint x: 808, endPoint y: 366, distance: 76.2
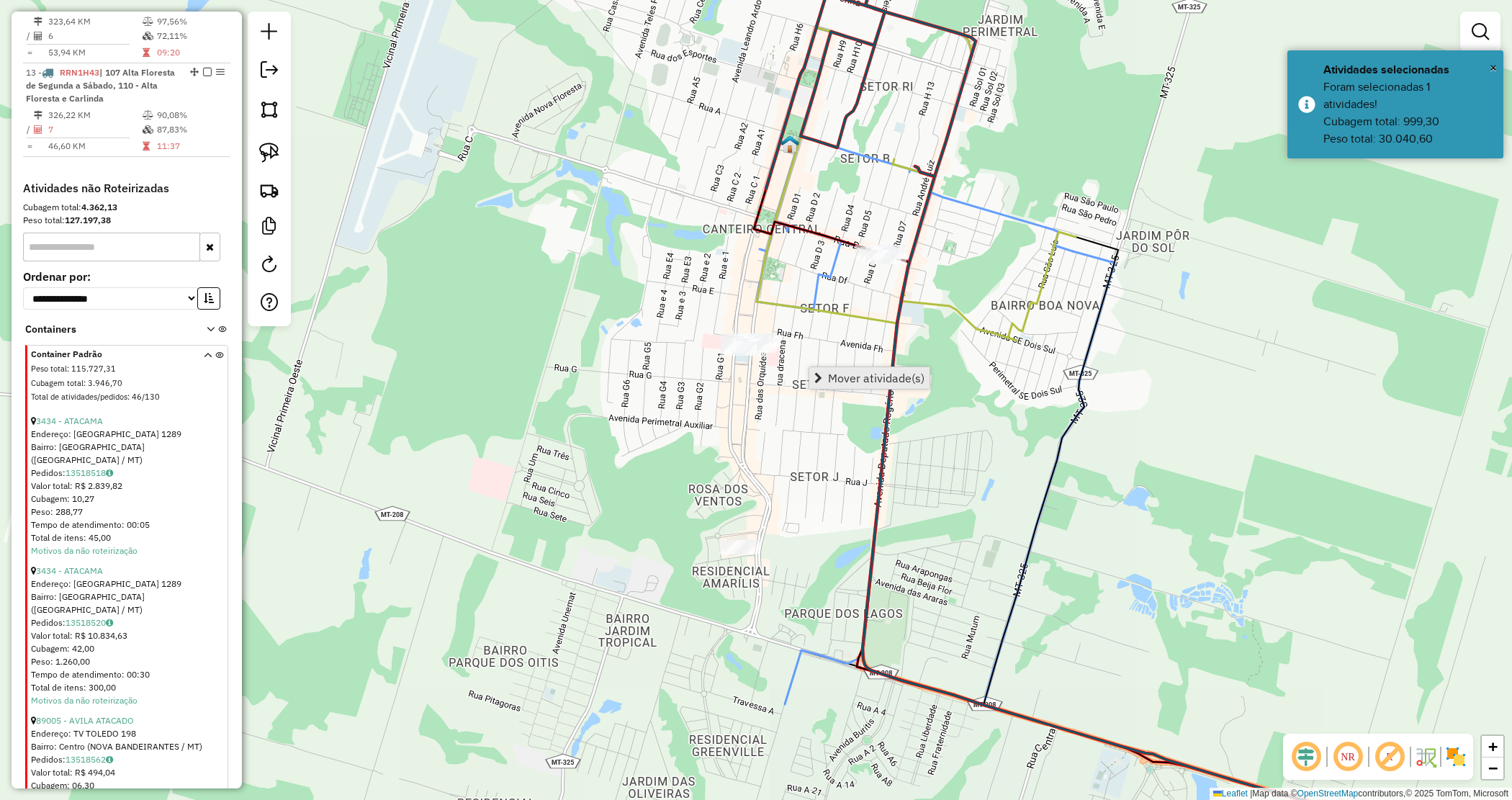
click at [821, 377] on span "Mover atividade(s)" at bounding box center [819, 378] width 8 height 12
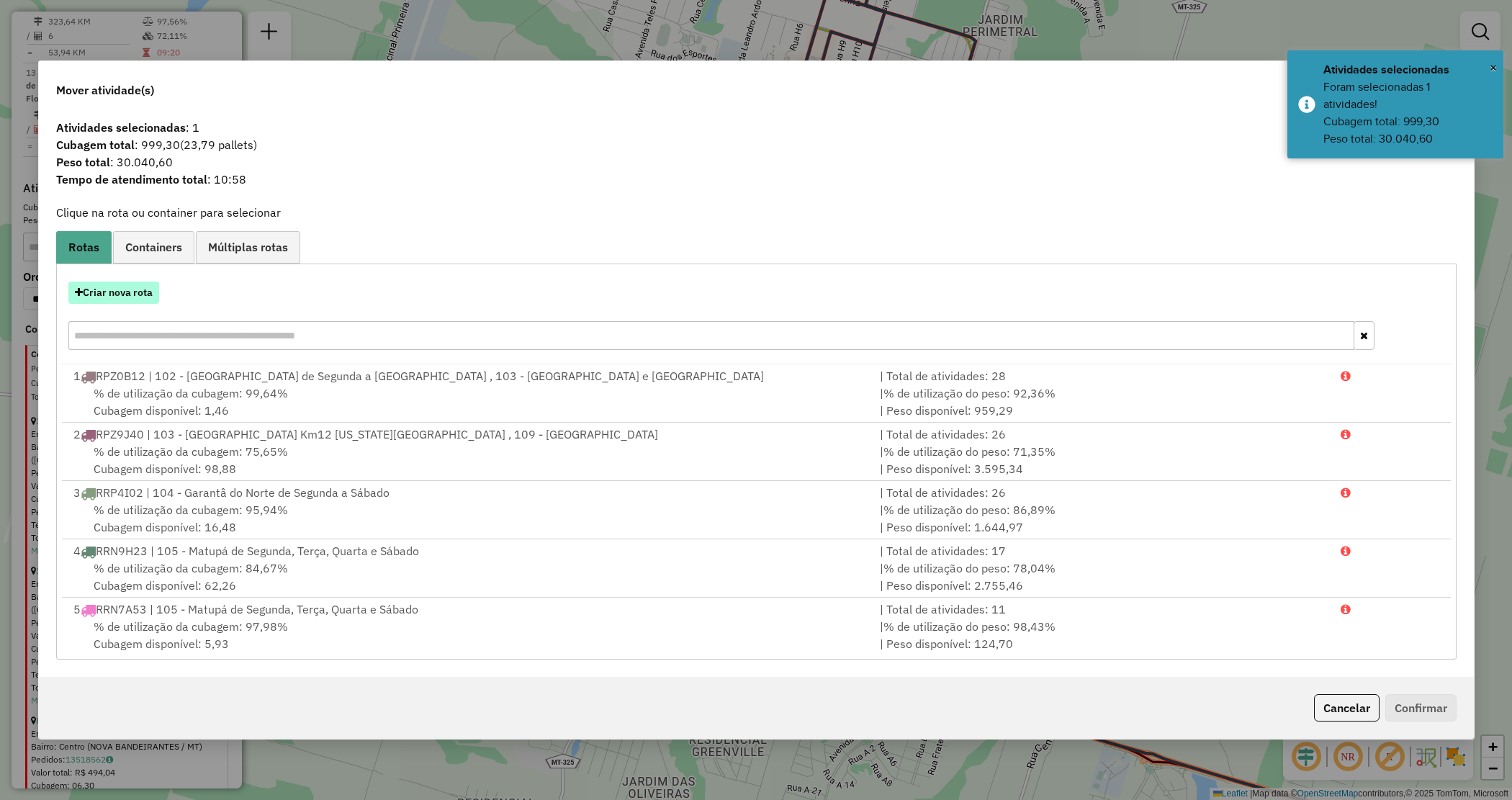
click at [130, 292] on button "Criar nova rota" at bounding box center [113, 293] width 90 height 22
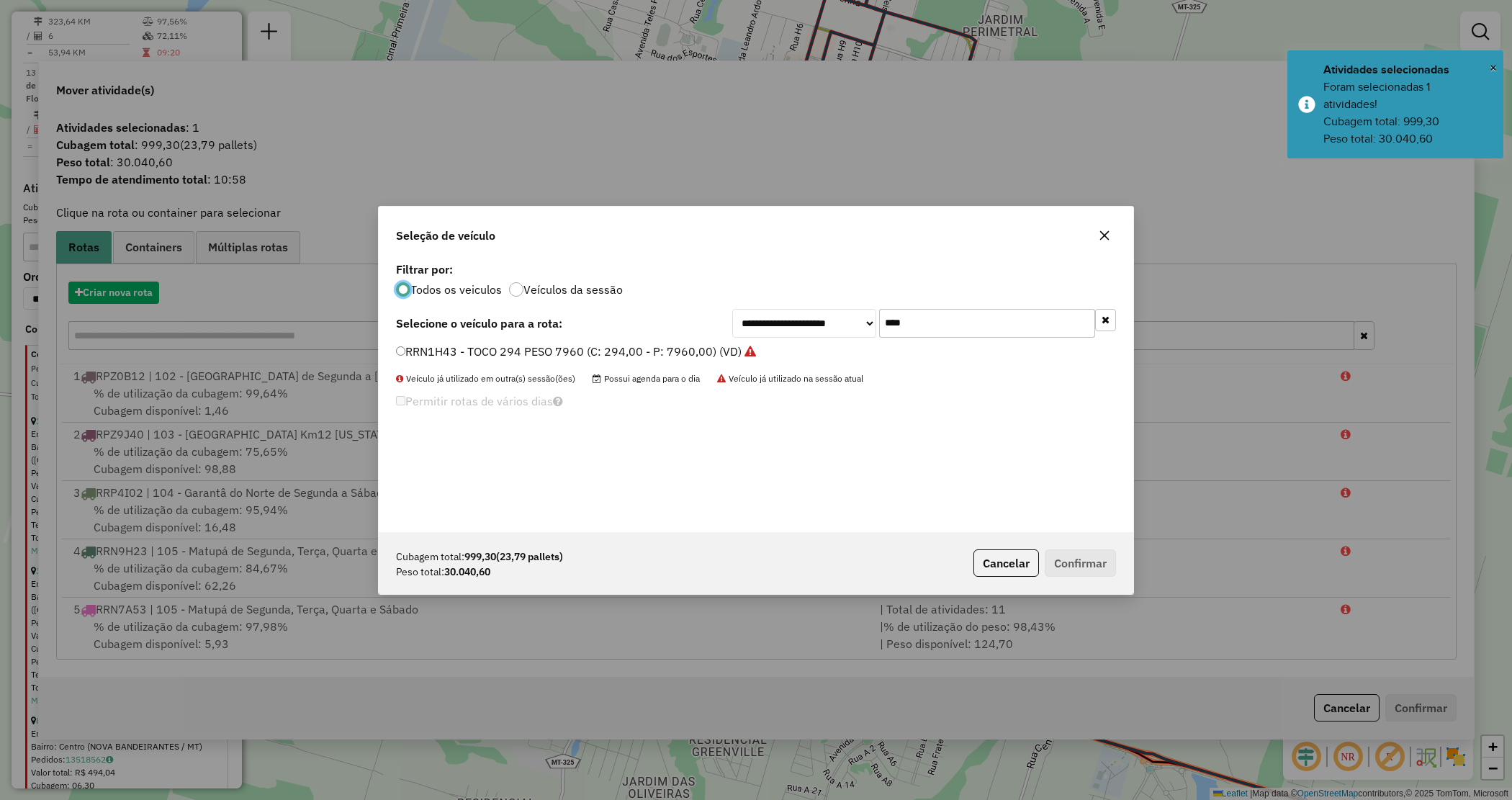
scroll to position [7, 5]
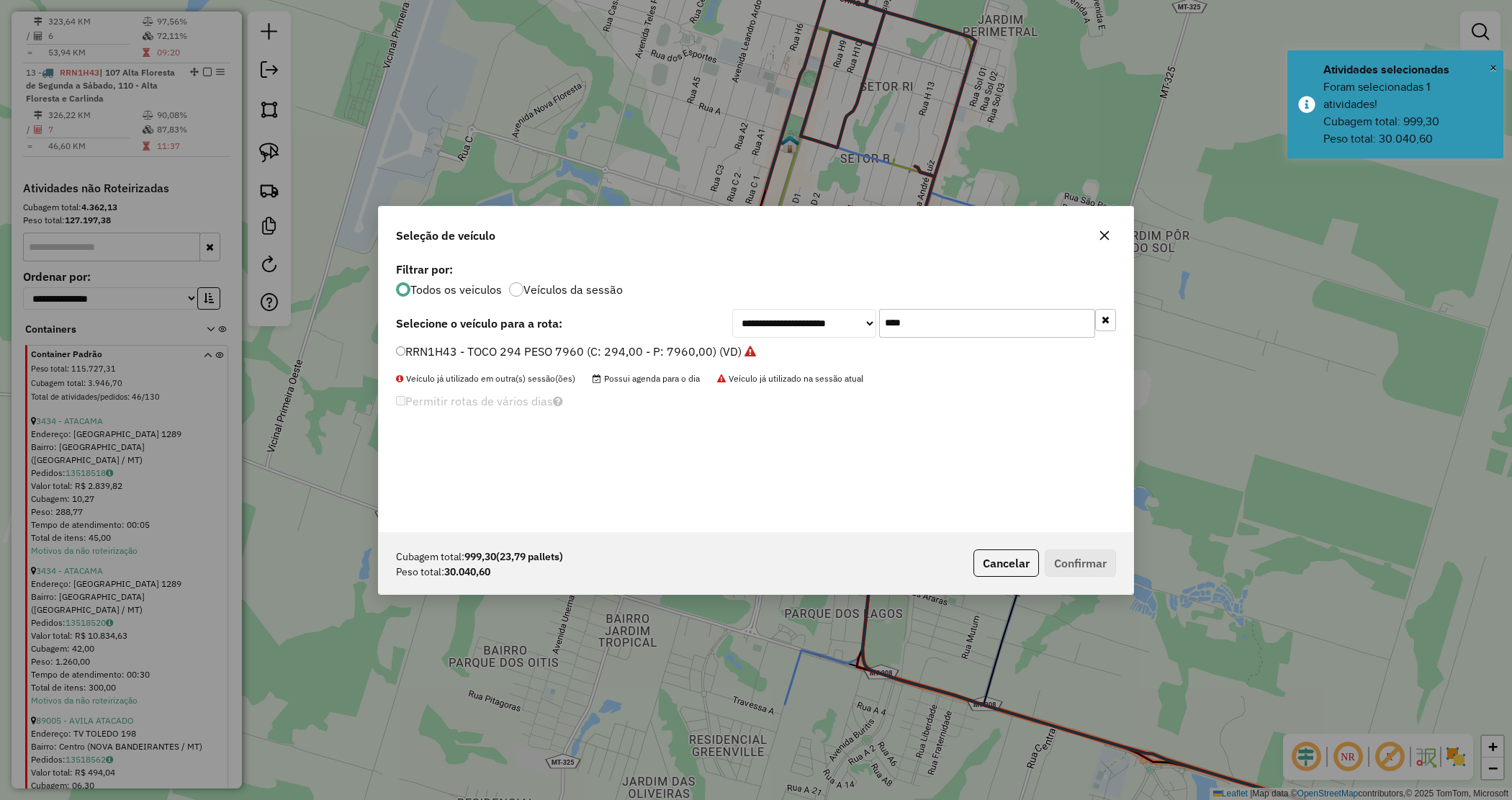
drag, startPoint x: 892, startPoint y: 309, endPoint x: 851, endPoint y: 310, distance: 41.0
click at [851, 310] on div "**********" at bounding box center [924, 324] width 384 height 29
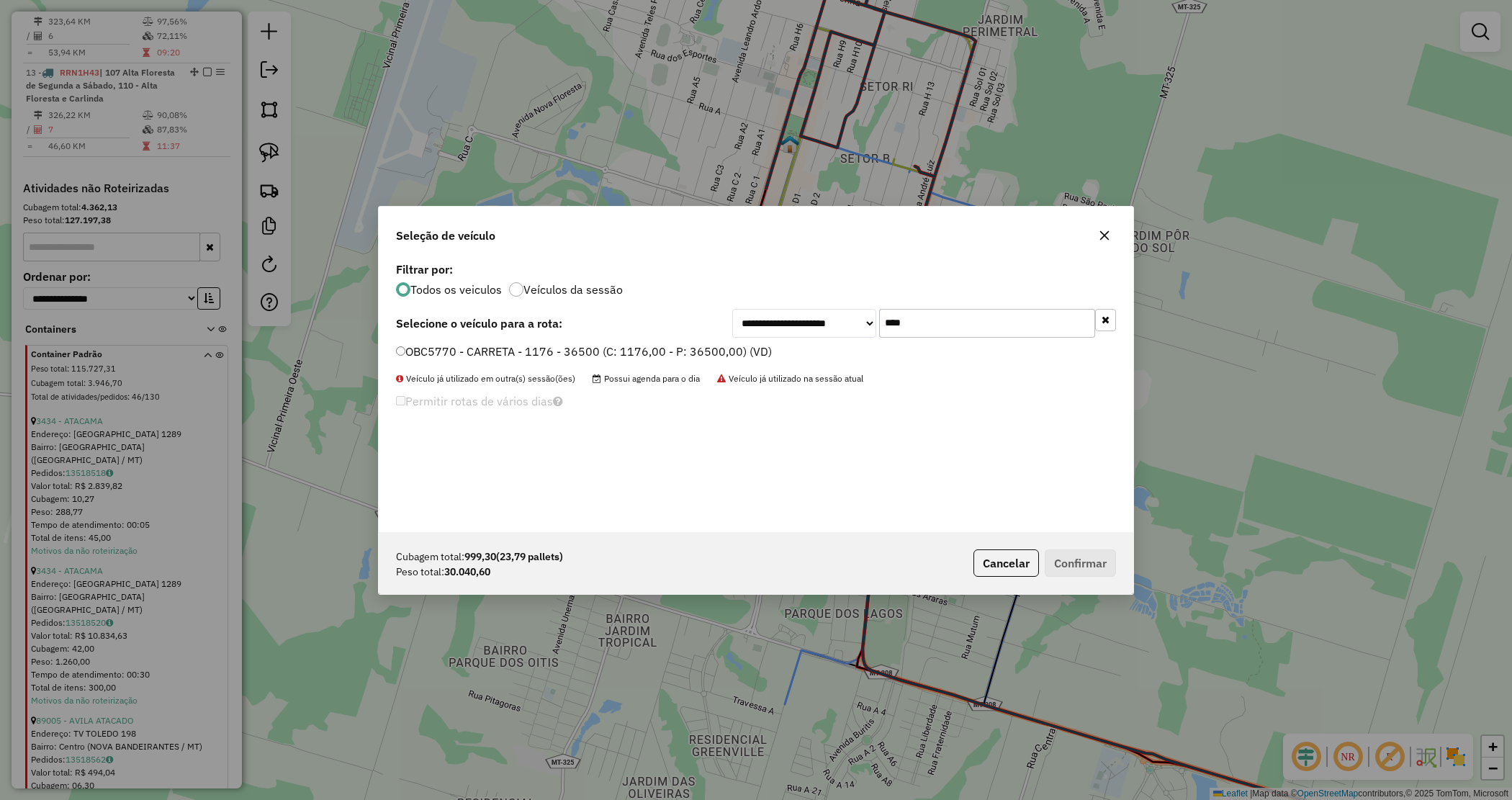
type input "****"
click at [728, 354] on label "OBC5770 - CARRETA - 1176 - 36500 (C: 1176,00 - P: 36500,00) (VD)" at bounding box center [584, 351] width 376 height 17
click at [728, 353] on label "OBC5770 - CARRETA - 1176 - 36500 (C: 1176,00 - P: 36500,00) (VD)" at bounding box center [584, 351] width 376 height 17
click at [1095, 563] on button "Confirmar" at bounding box center [1080, 563] width 71 height 27
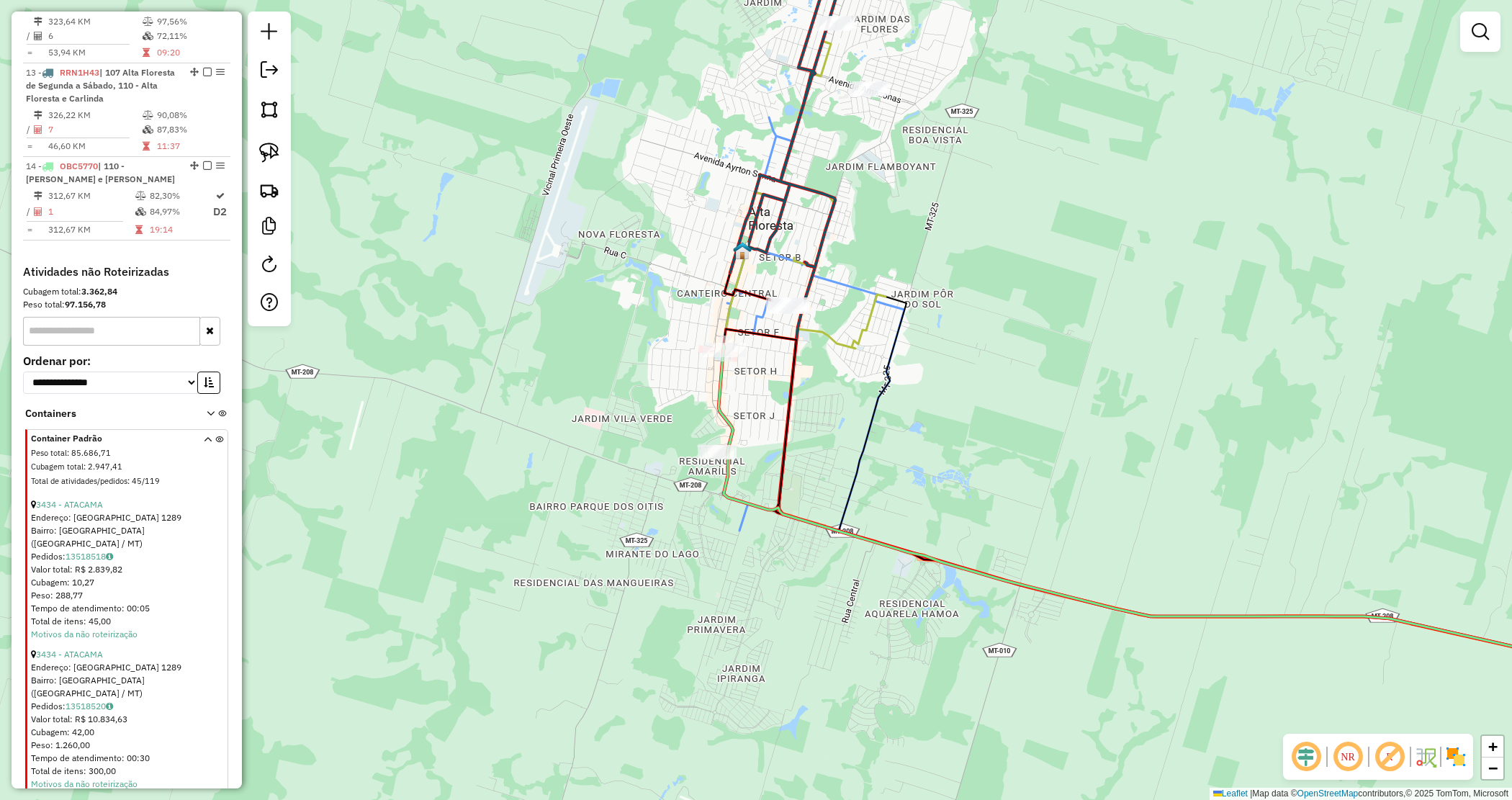
click at [1088, 372] on div "Janela de atendimento Grade de atendimento Capacidade Transportadoras Veículos …" at bounding box center [756, 400] width 1512 height 800
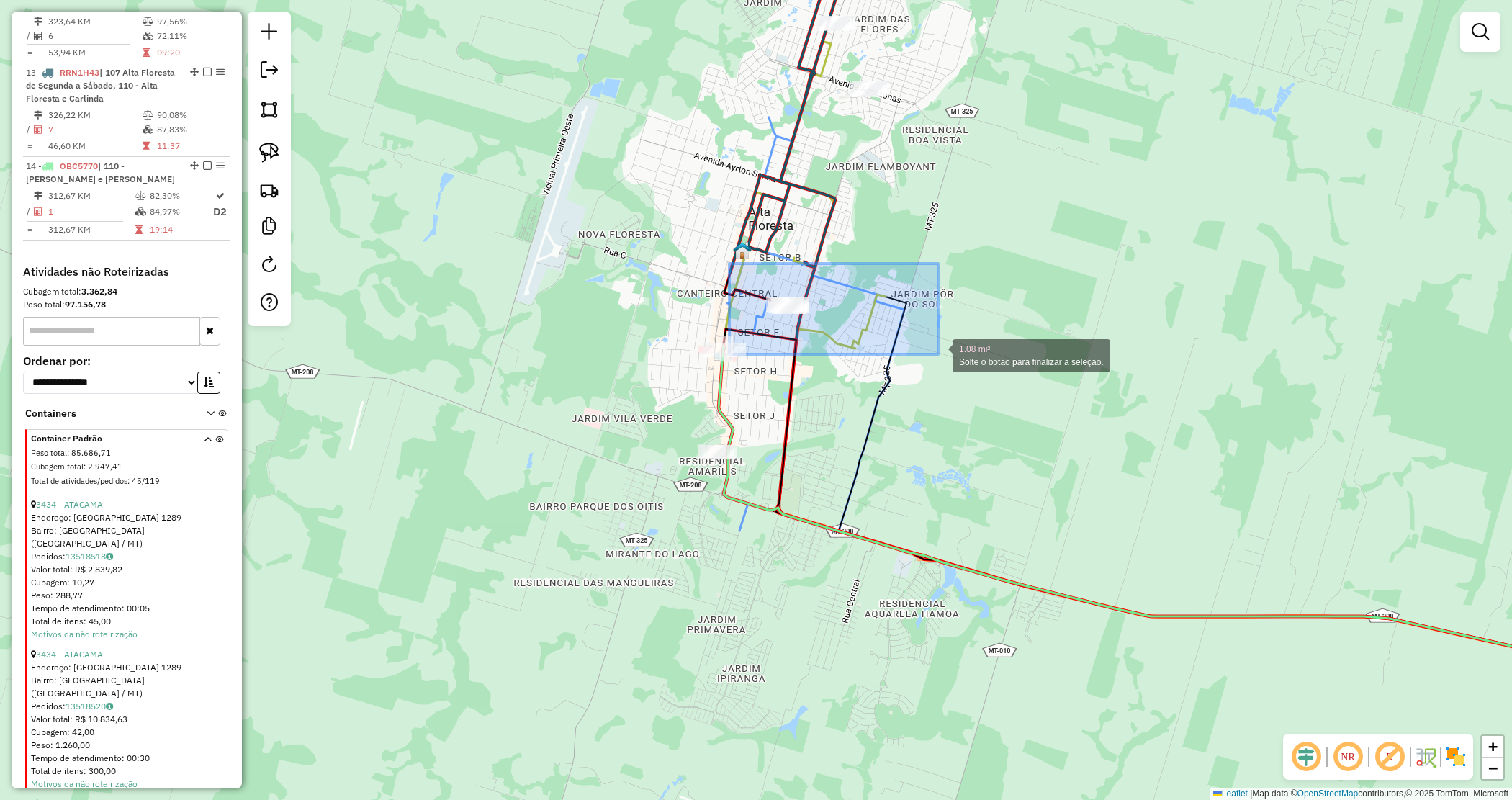
drag, startPoint x: 913, startPoint y: 353, endPoint x: 963, endPoint y: 350, distance: 50.1
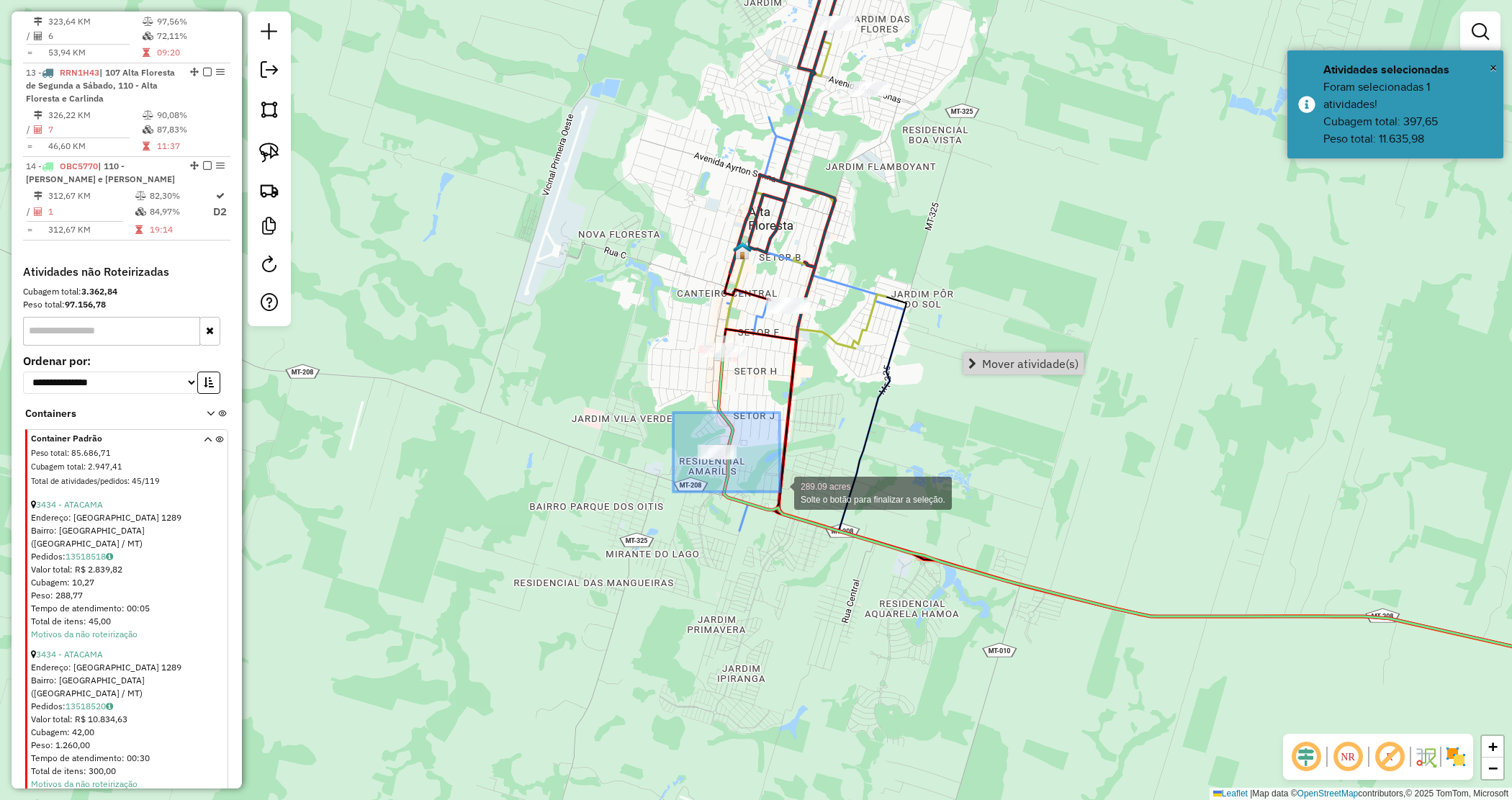
drag, startPoint x: 673, startPoint y: 412, endPoint x: 801, endPoint y: 494, distance: 152.0
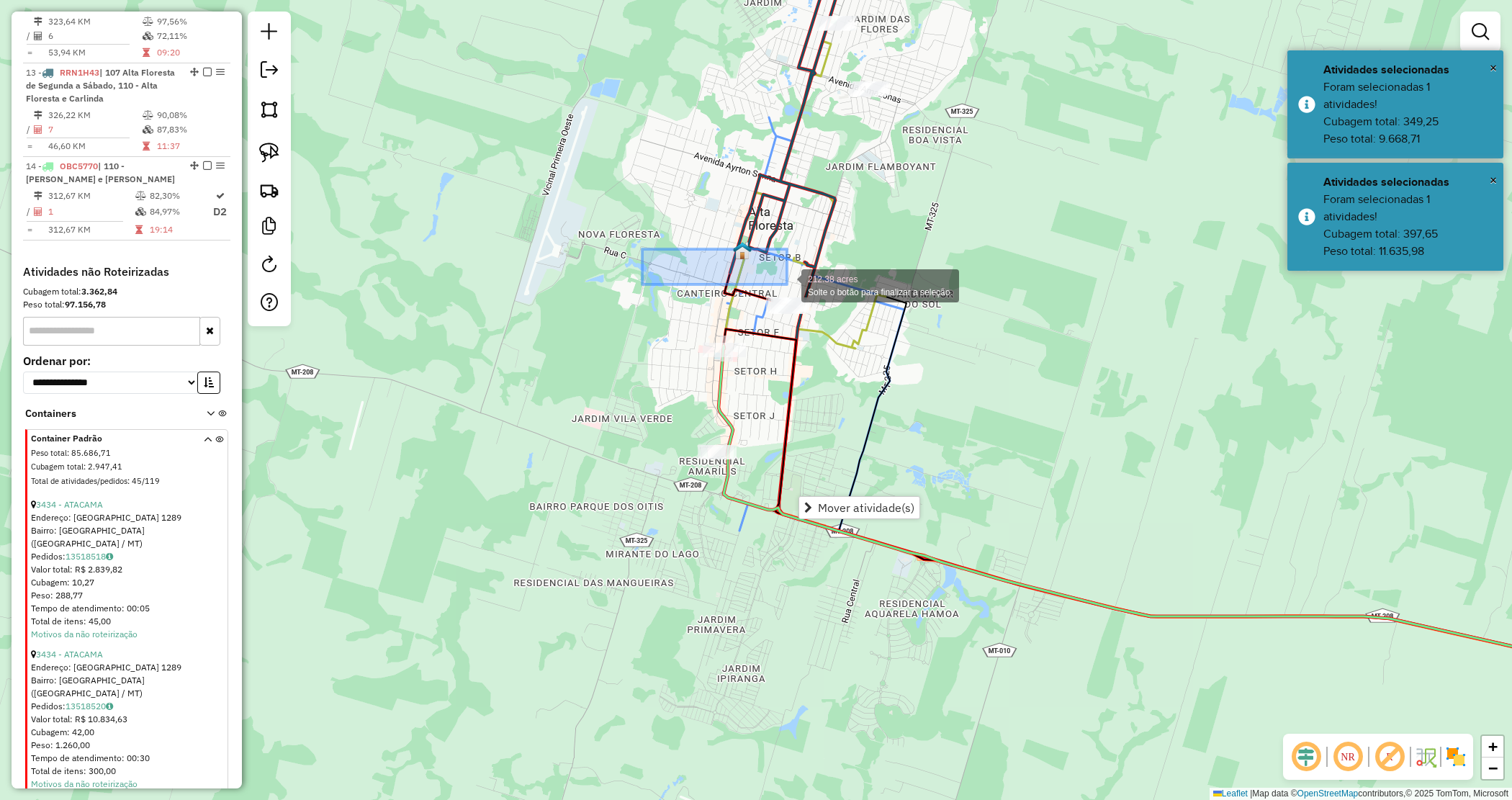
drag, startPoint x: 642, startPoint y: 249, endPoint x: 839, endPoint y: 207, distance: 201.4
click at [787, 283] on div "212.38 acres Solte o botão para finalizar a seleção. Janela de atendimento Grad…" at bounding box center [756, 400] width 1512 height 800
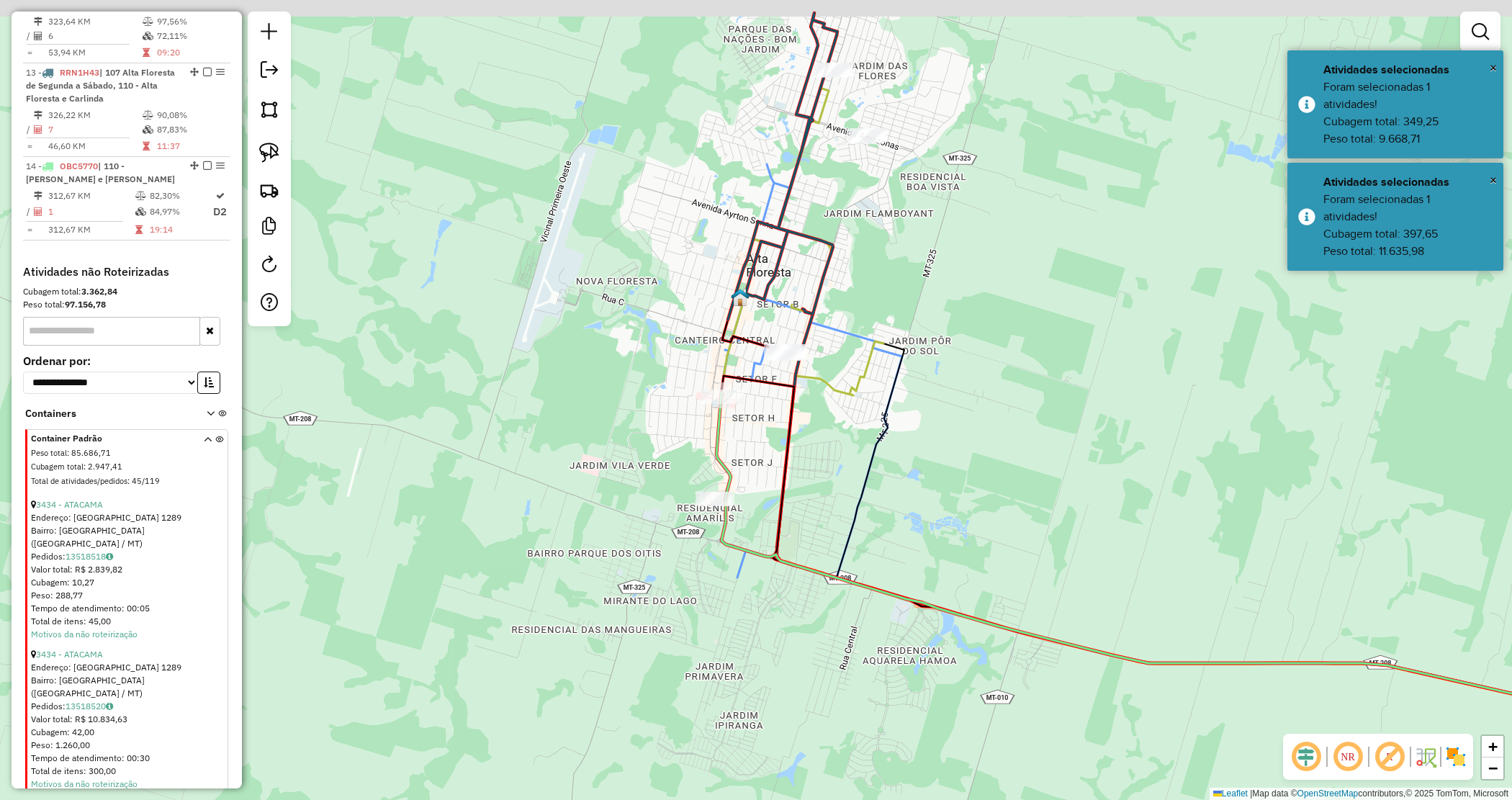
drag, startPoint x: 952, startPoint y: 196, endPoint x: 936, endPoint y: 268, distance: 73.8
click at [936, 267] on div "Janela de atendimento Grade de atendimento Capacidade Transportadoras Veículos …" at bounding box center [756, 400] width 1512 height 800
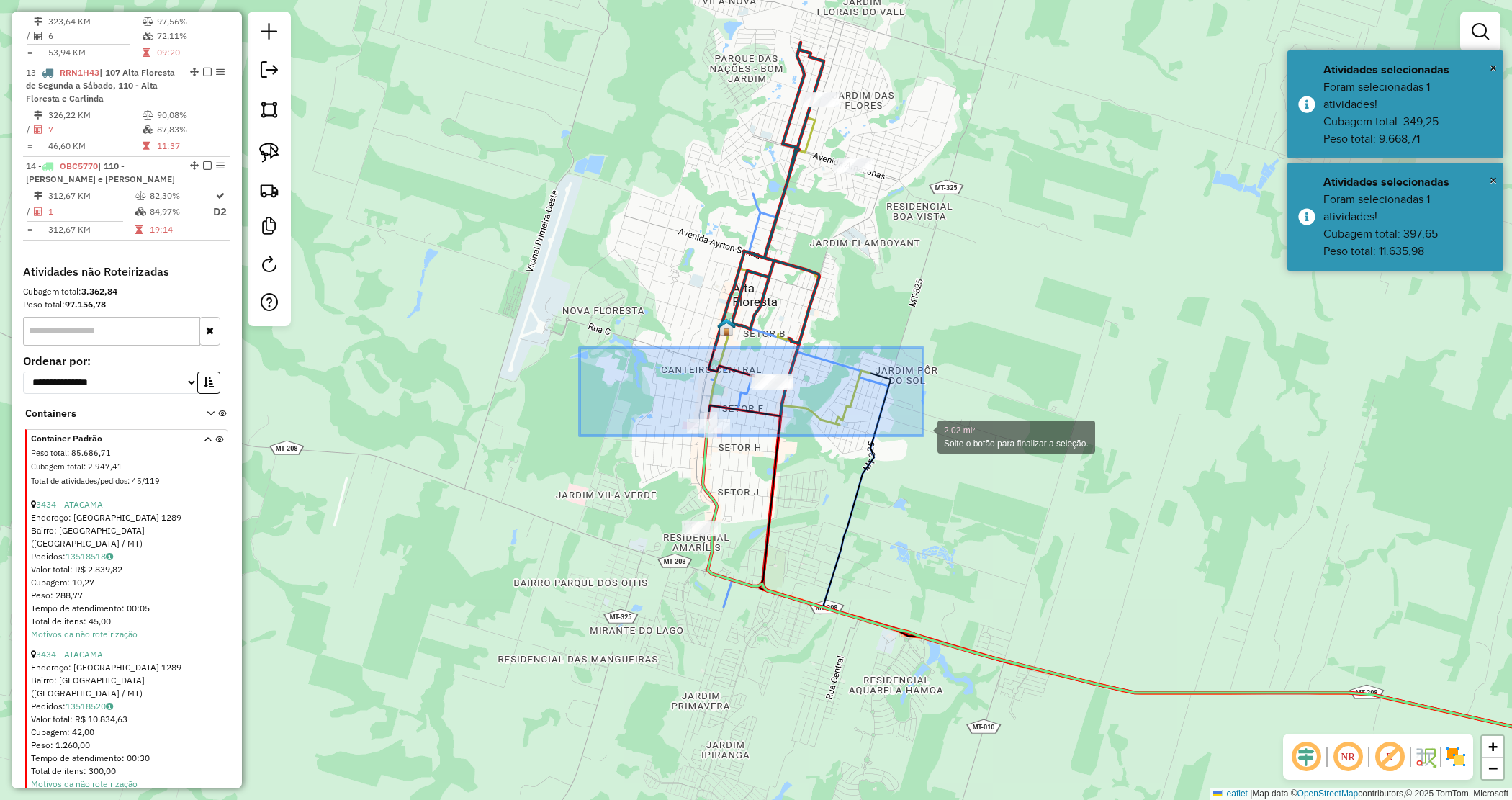
drag, startPoint x: 839, startPoint y: 430, endPoint x: 923, endPoint y: 434, distance: 84.1
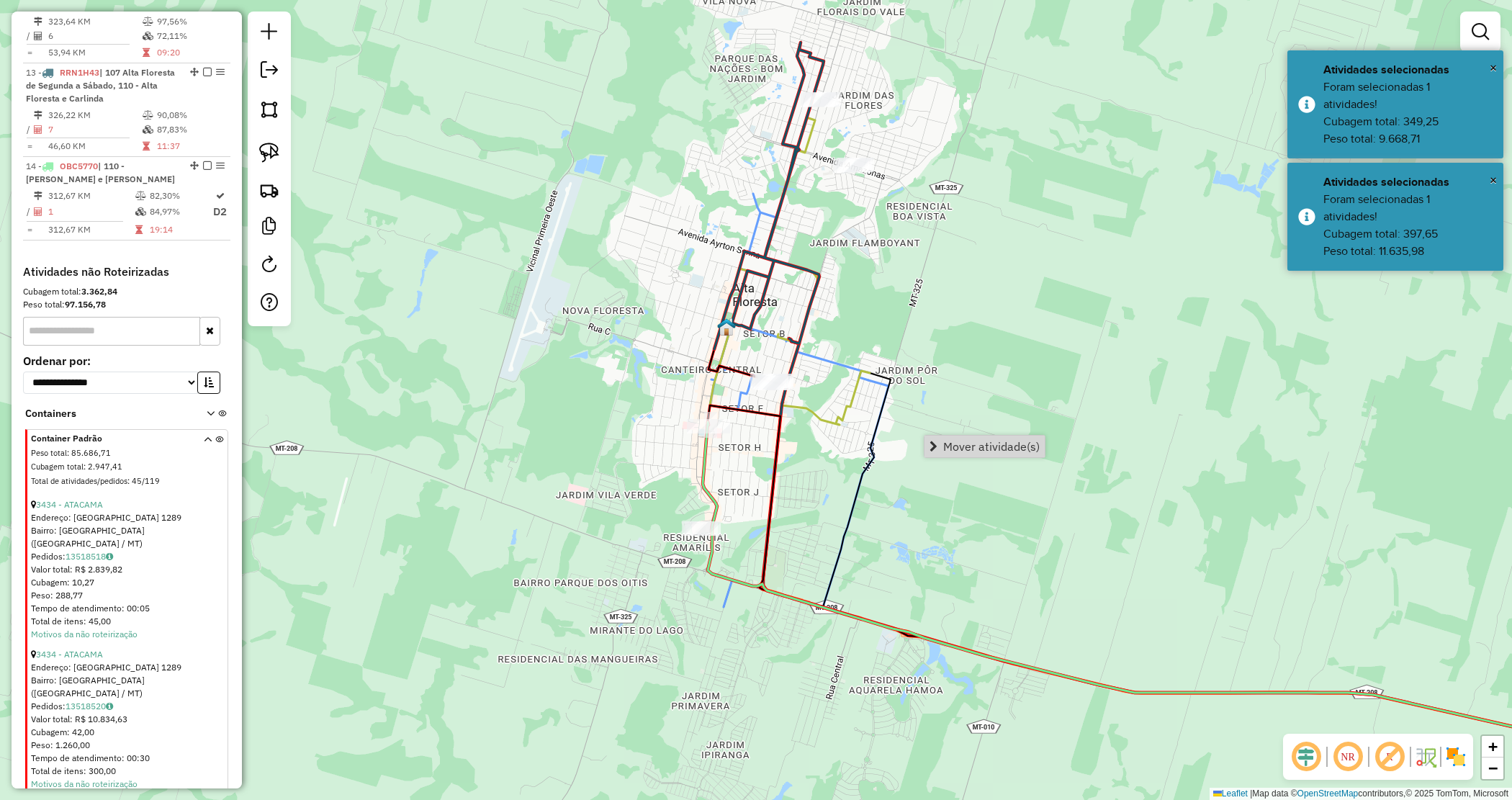
click at [610, 296] on div "Janela de atendimento Grade de atendimento Capacidade Transportadoras Veículos …" at bounding box center [756, 400] width 1512 height 800
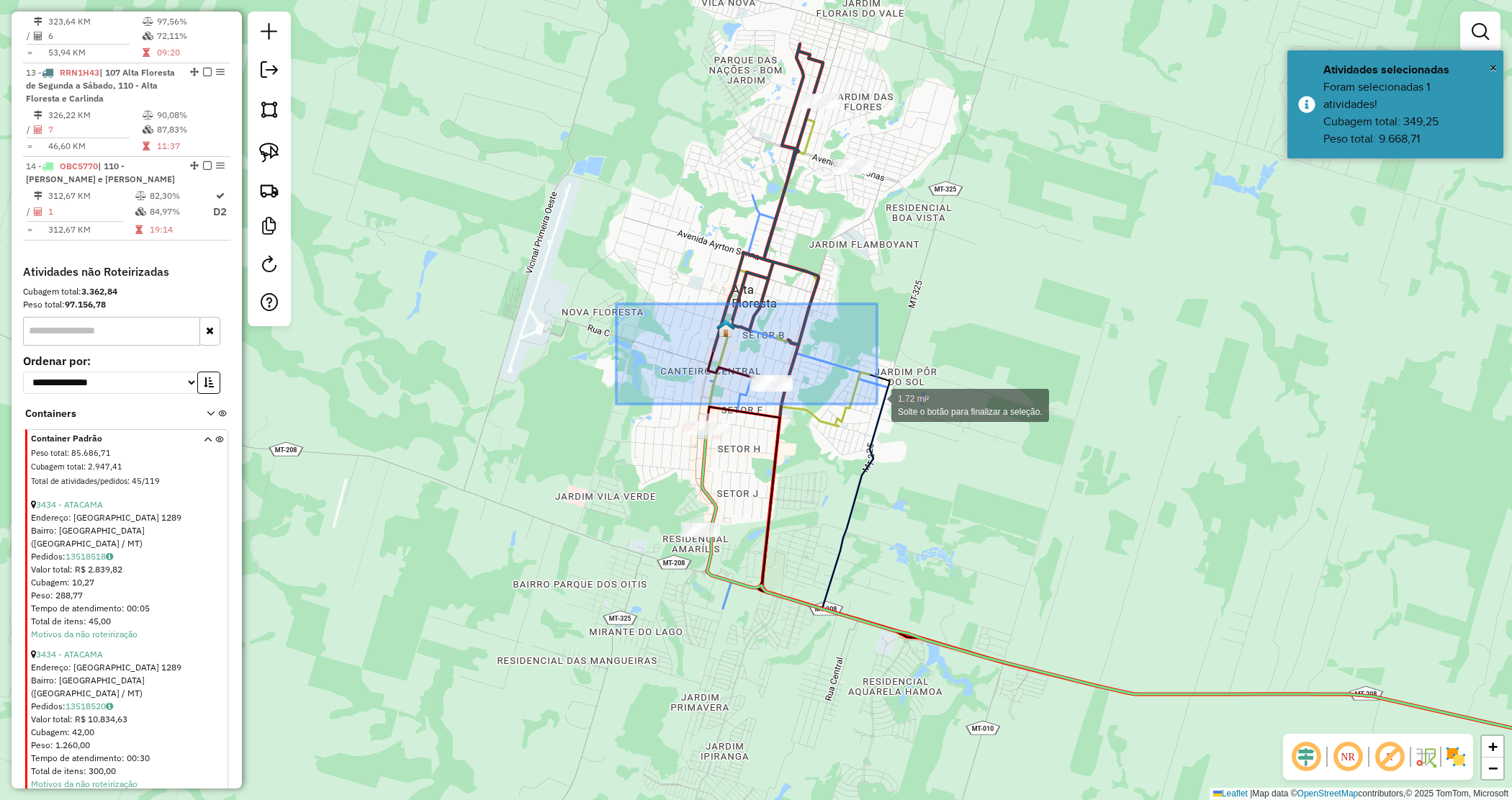
drag, startPoint x: 747, startPoint y: 382, endPoint x: 884, endPoint y: 398, distance: 137.9
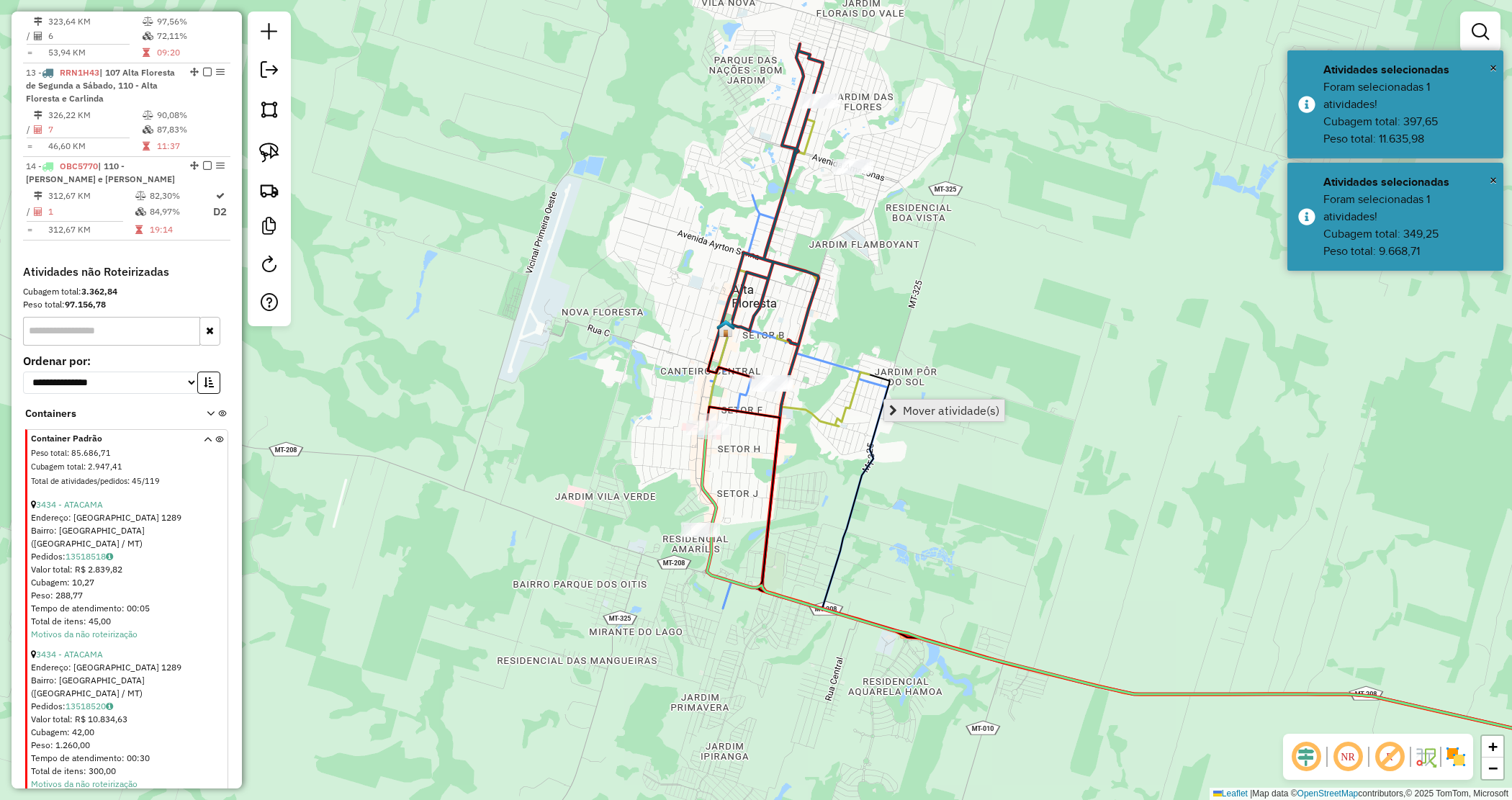
click at [934, 405] on span "Mover atividade(s)" at bounding box center [952, 410] width 97 height 12
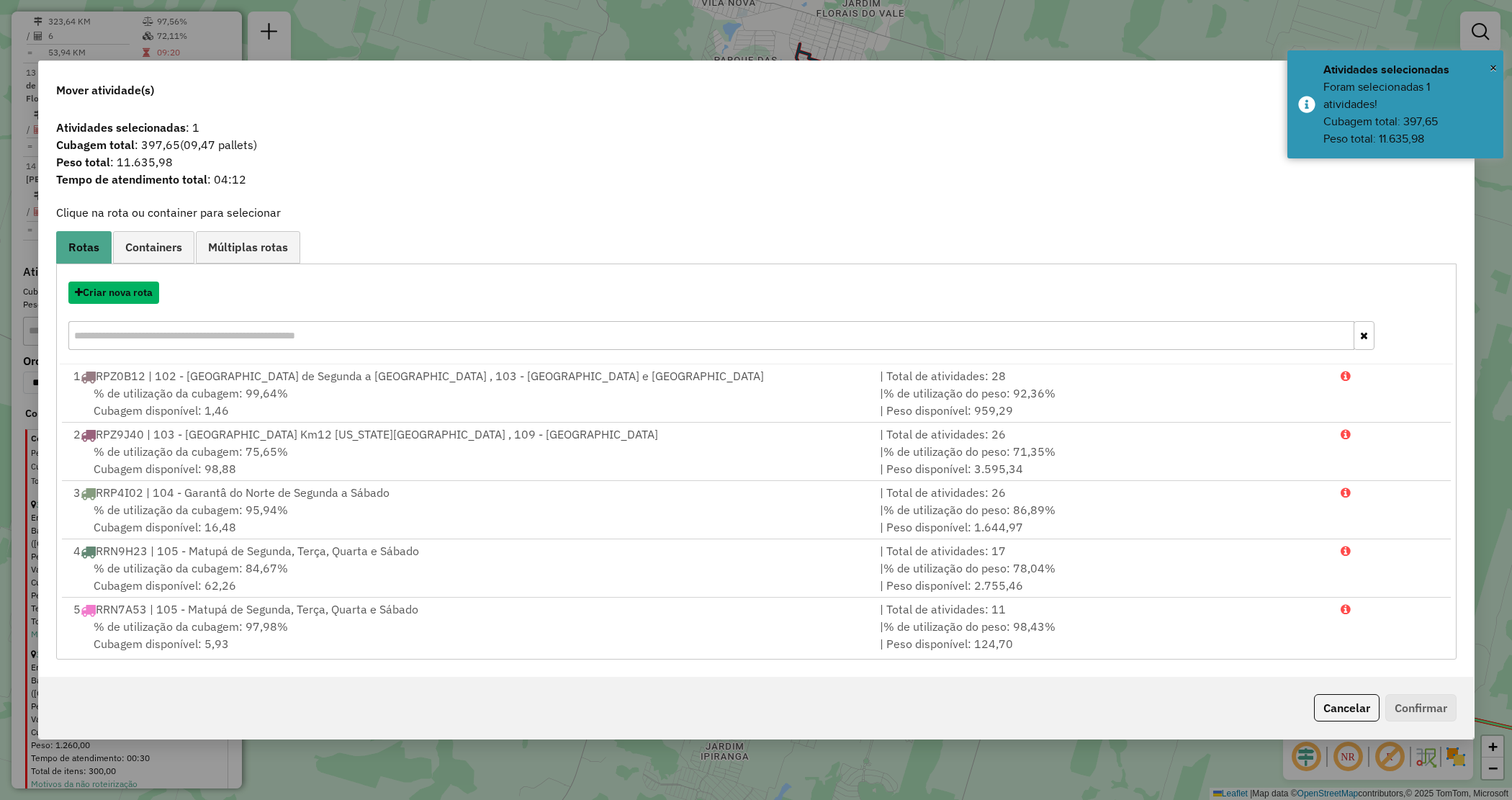
drag, startPoint x: 134, startPoint y: 296, endPoint x: 172, endPoint y: 312, distance: 41.2
click at [167, 316] on div "Criar nova rota" at bounding box center [756, 317] width 1393 height 94
click at [252, 286] on div "Criar nova rota" at bounding box center [756, 293] width 1393 height 22
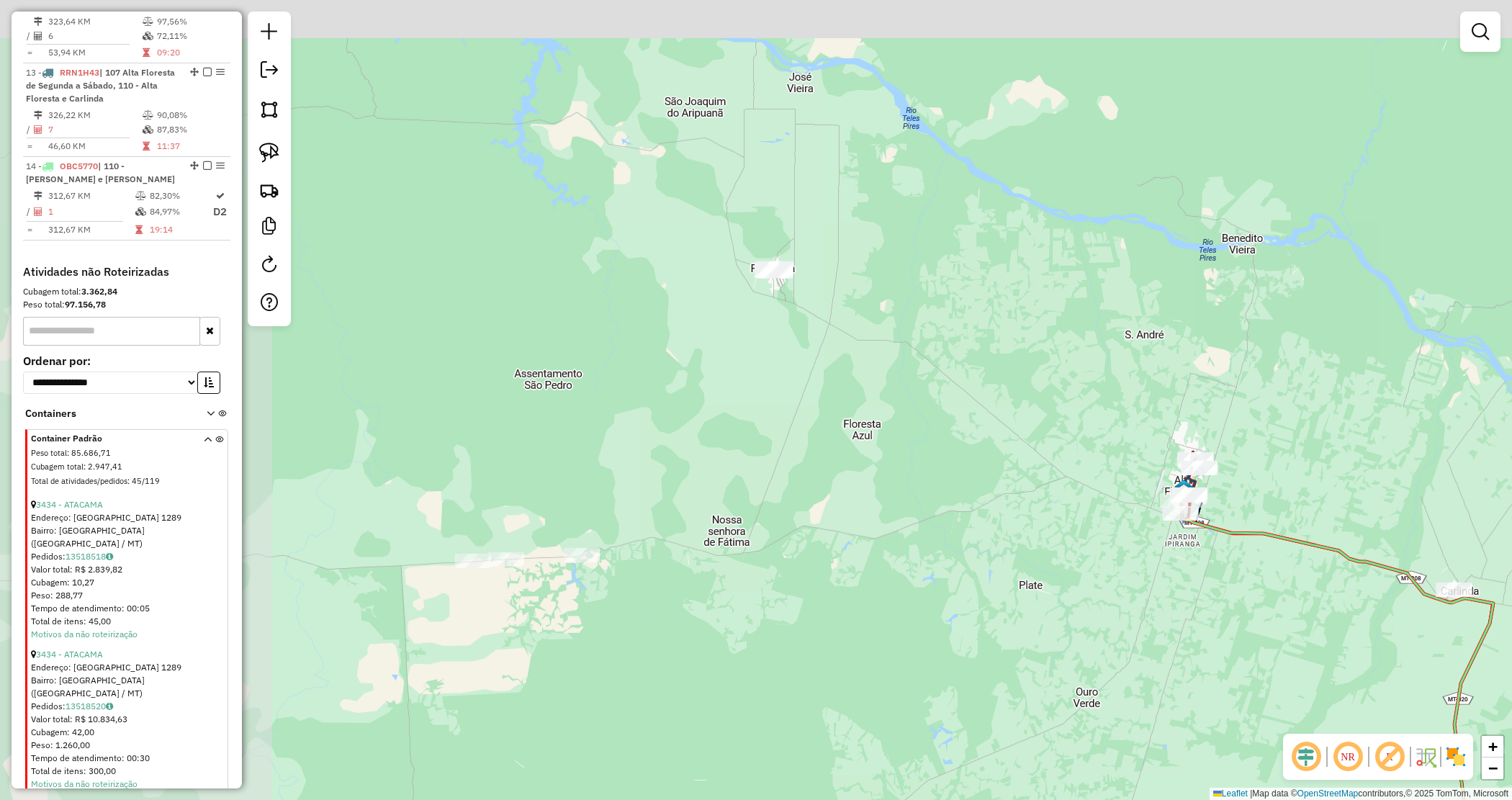
drag, startPoint x: 755, startPoint y: 299, endPoint x: 1306, endPoint y: 536, distance: 599.8
click at [1306, 536] on div "Janela de atendimento Grade de atendimento Capacidade Transportadoras Veículos …" at bounding box center [756, 400] width 1512 height 800
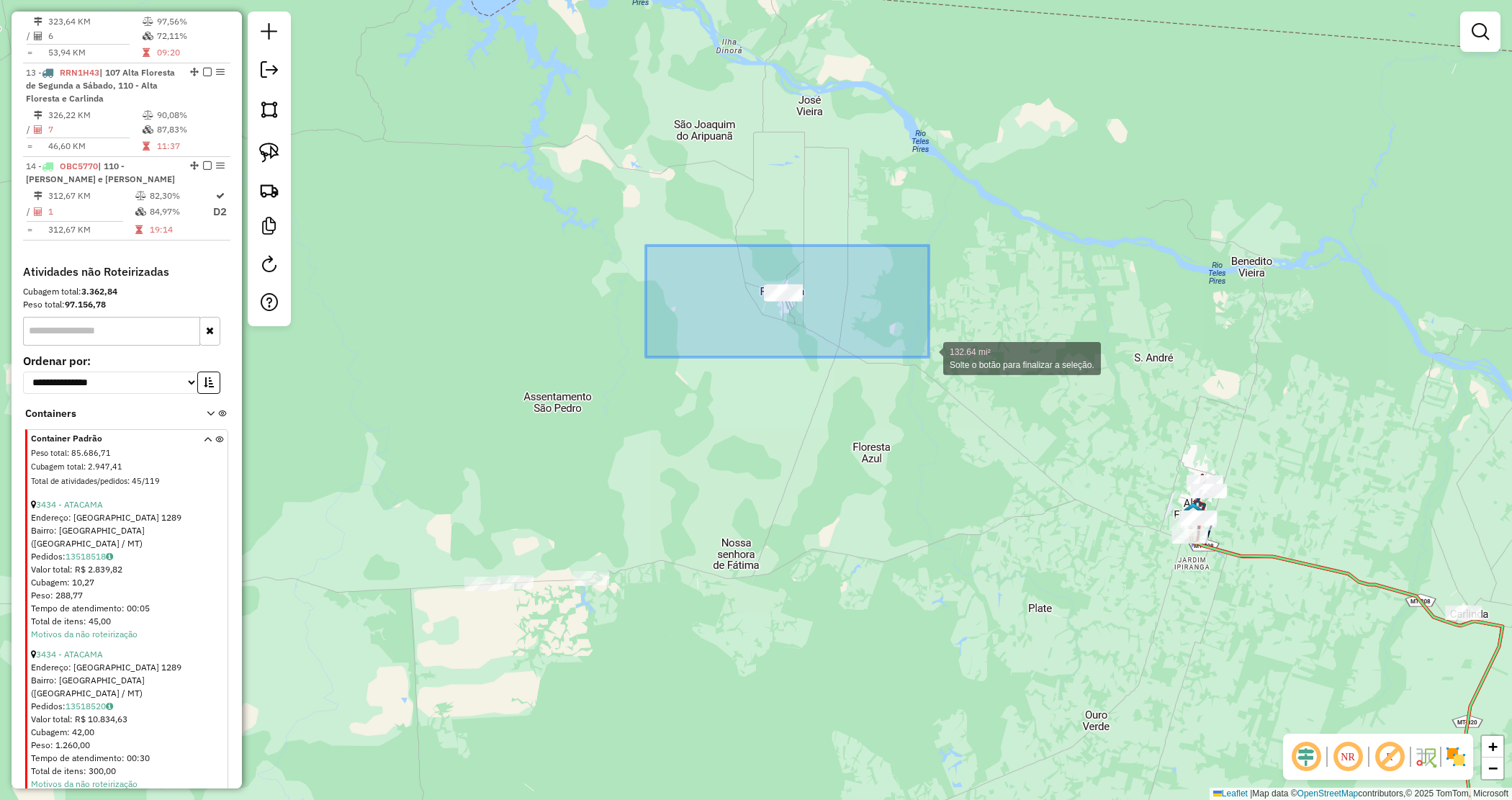
drag, startPoint x: 888, startPoint y: 346, endPoint x: 929, endPoint y: 357, distance: 42.4
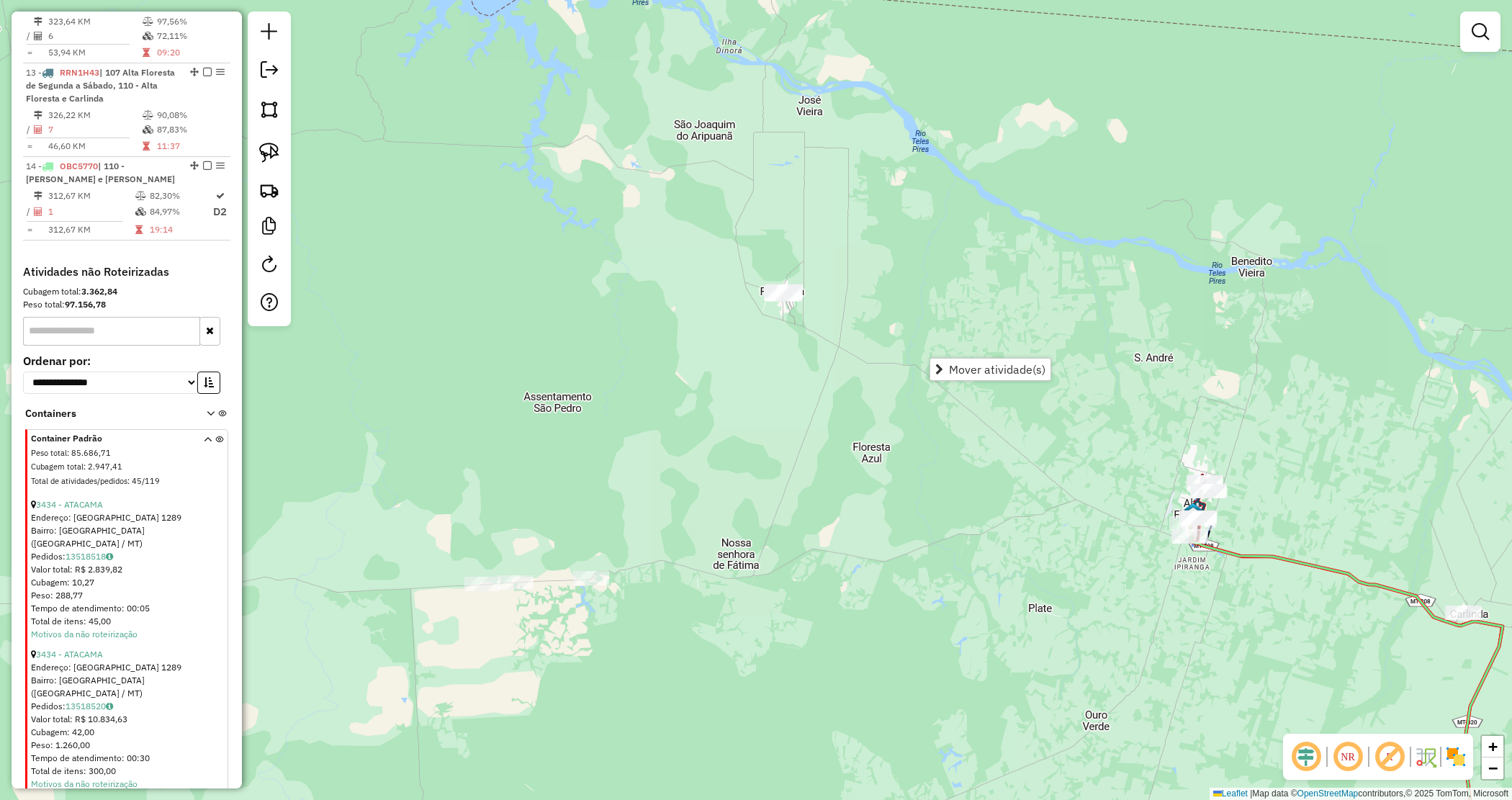
drag, startPoint x: 454, startPoint y: 435, endPoint x: 869, endPoint y: 340, distance: 425.7
click at [825, 346] on div "Janela de atendimento Grade de atendimento Capacidade Transportadoras Veículos …" at bounding box center [756, 400] width 1512 height 800
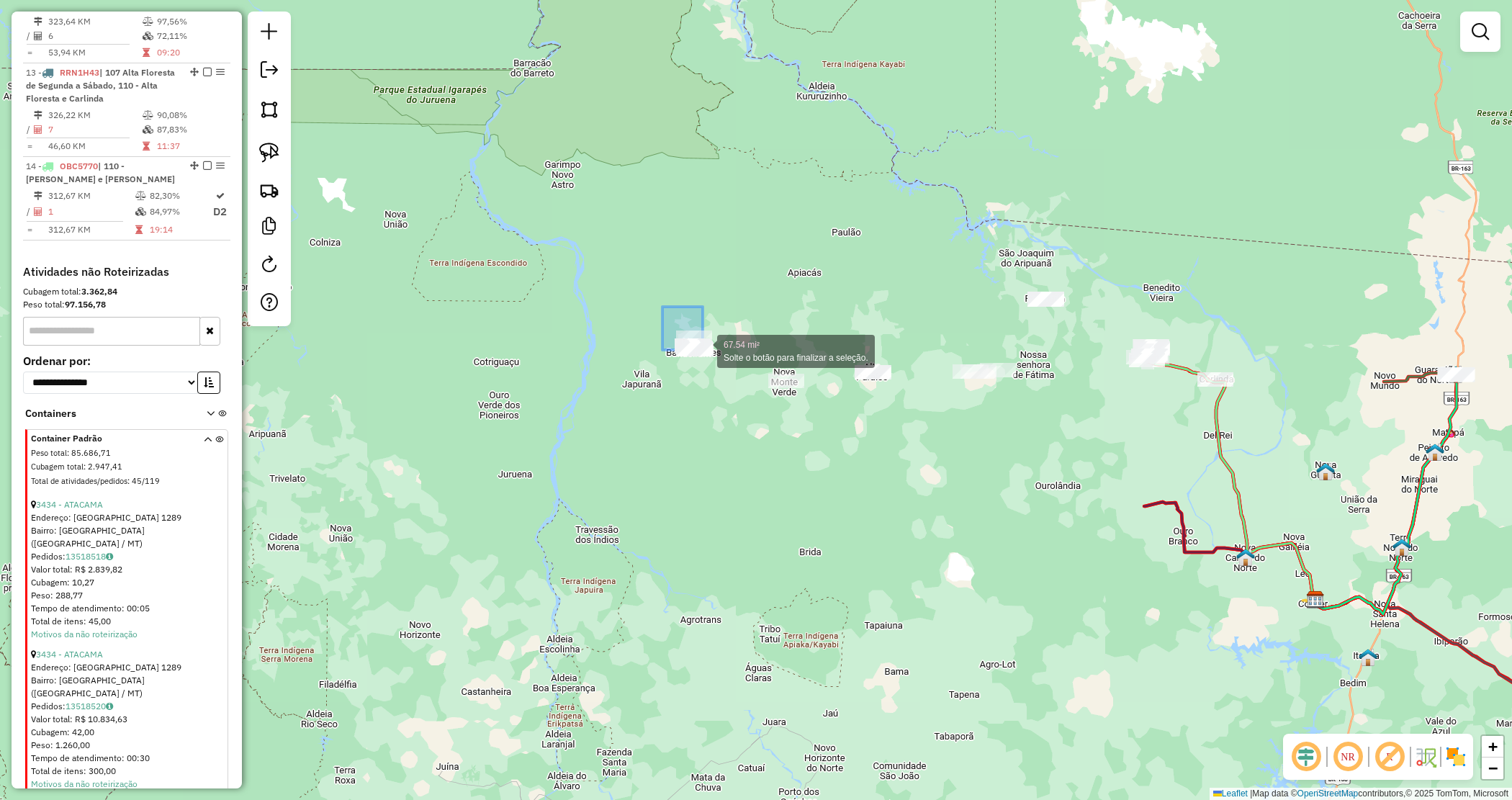
drag, startPoint x: 692, startPoint y: 340, endPoint x: 723, endPoint y: 364, distance: 39.2
click at [705, 397] on div "Janela de atendimento Grade de atendimento Capacidade Transportadoras Veículos …" at bounding box center [756, 400] width 1512 height 800
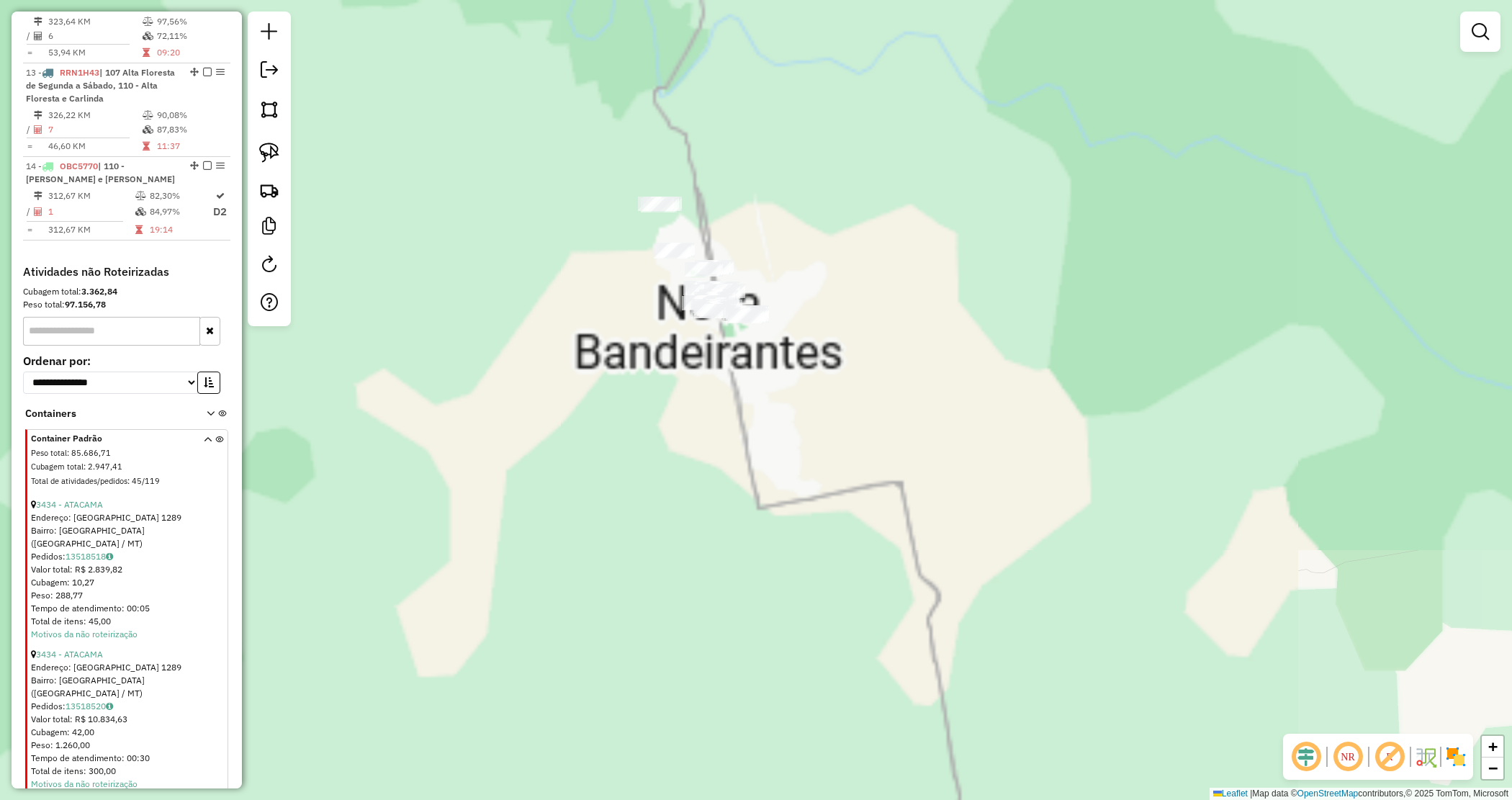
click at [707, 385] on div "Janela de atendimento Grade de atendimento Capacidade Transportadoras Veículos …" at bounding box center [756, 400] width 1512 height 800
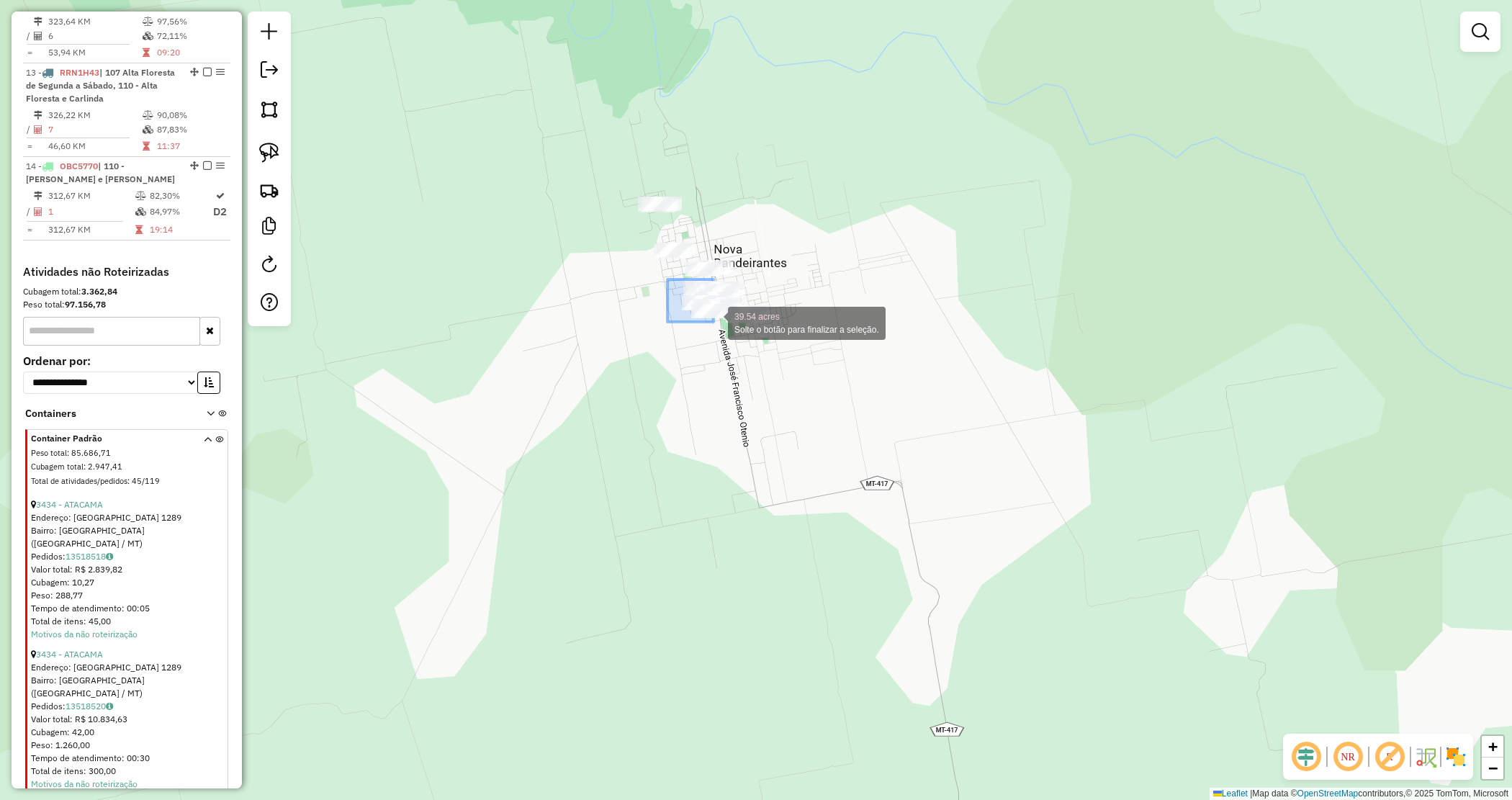
drag, startPoint x: 673, startPoint y: 288, endPoint x: 815, endPoint y: 395, distance: 177.8
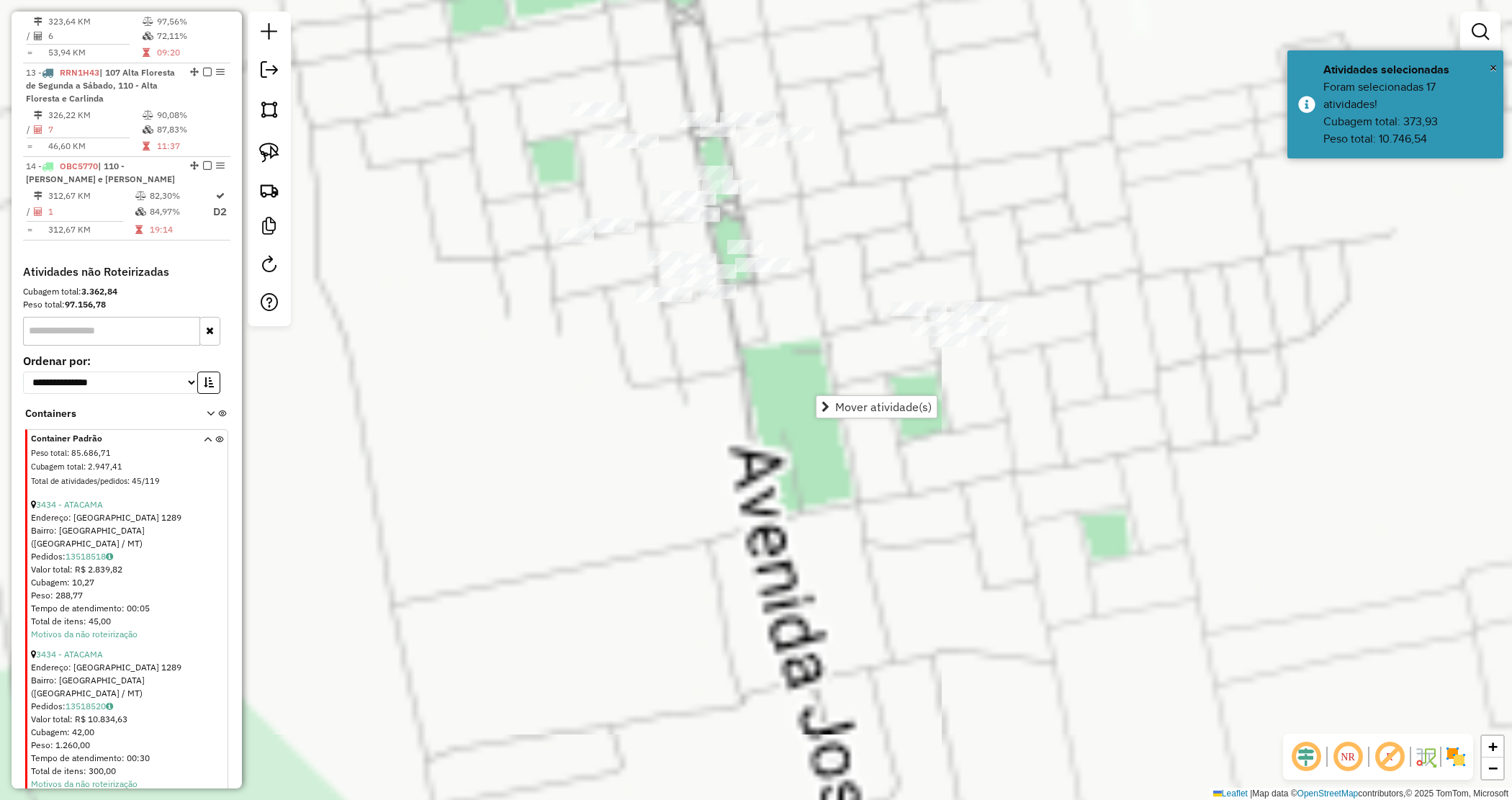
click at [672, 383] on div "Janela de atendimento Grade de atendimento Capacidade Transportadoras Veículos …" at bounding box center [756, 400] width 1512 height 800
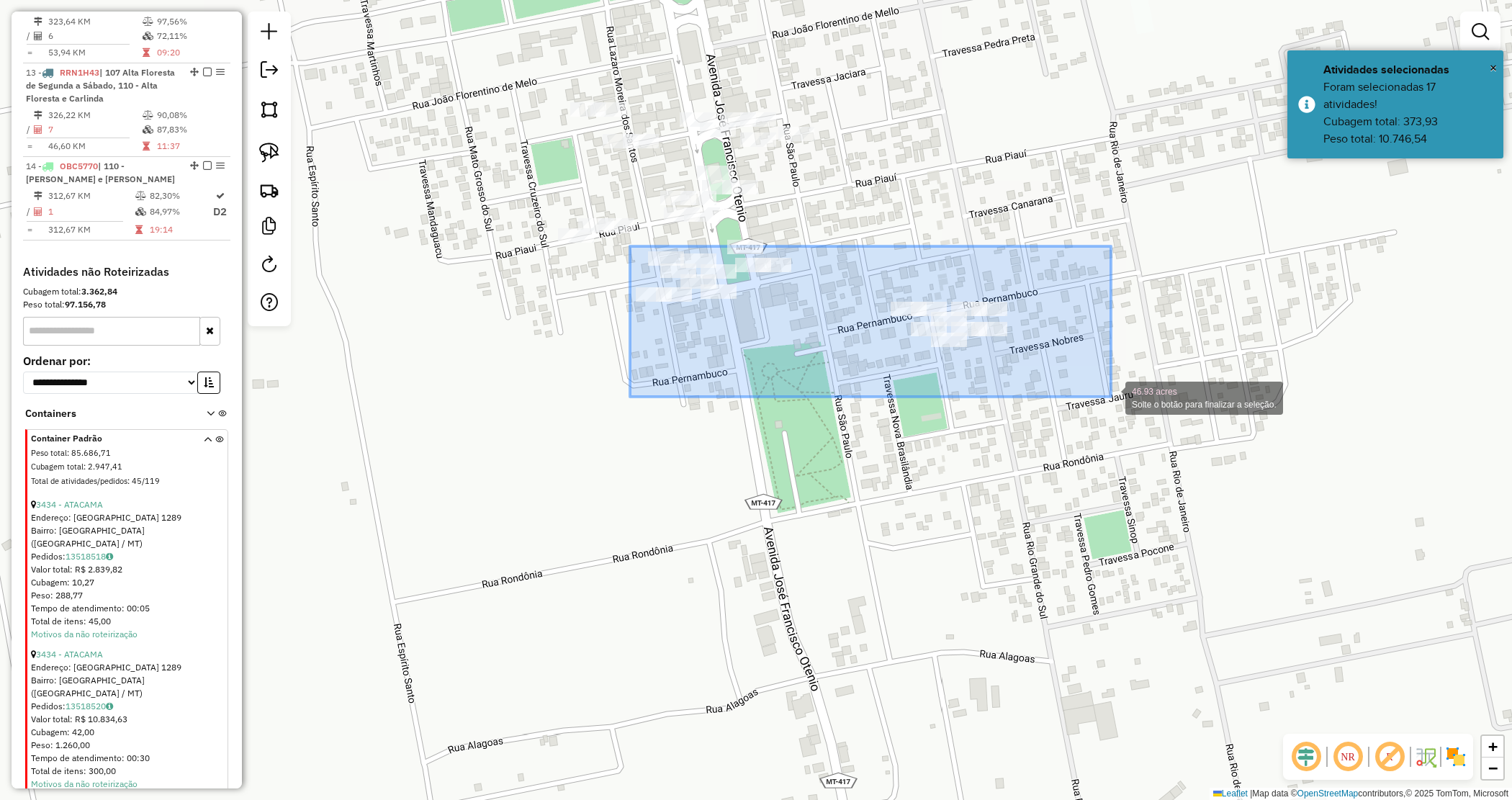
drag, startPoint x: 629, startPoint y: 246, endPoint x: 1112, endPoint y: 397, distance: 506.1
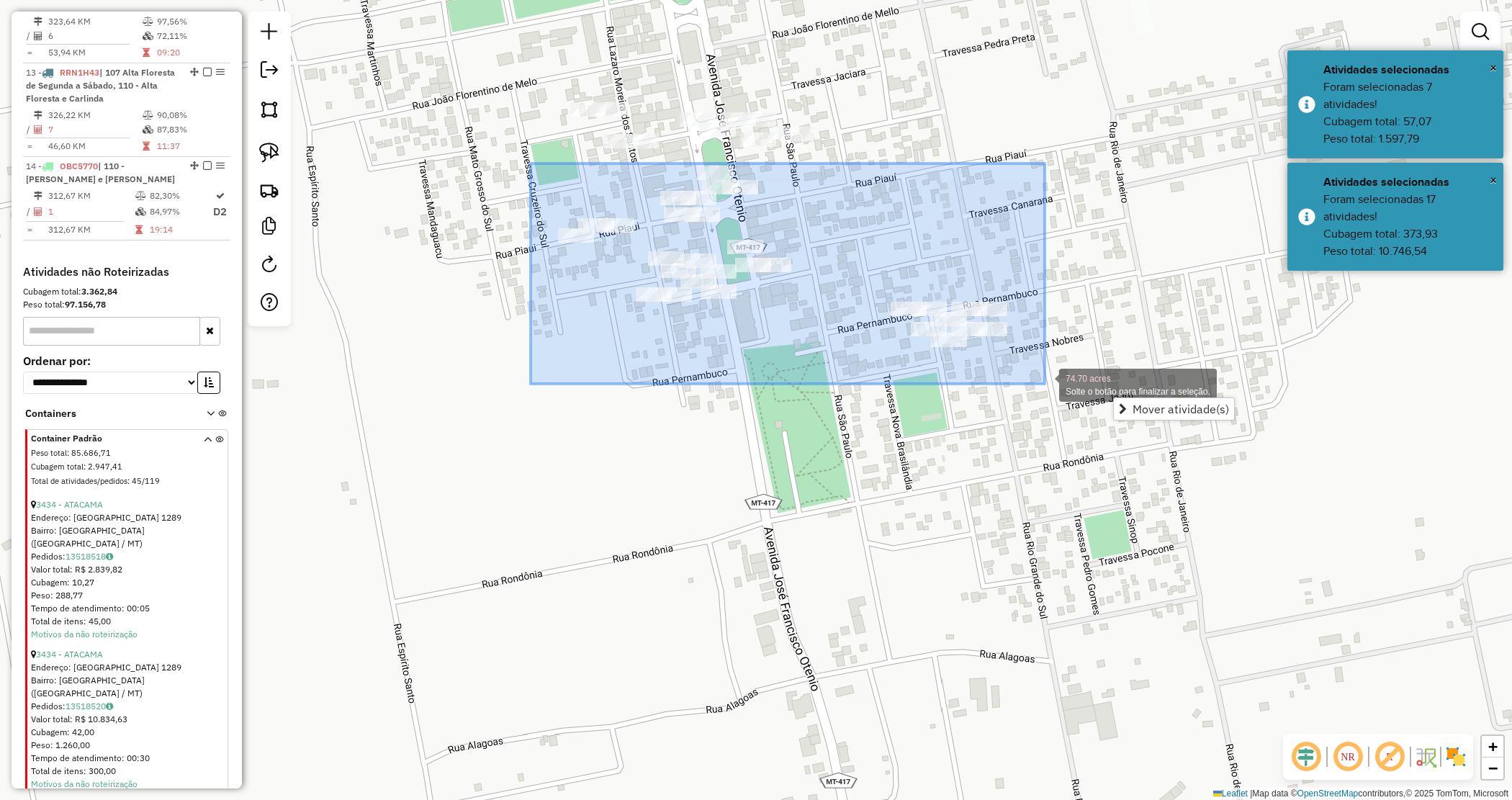
drag, startPoint x: 531, startPoint y: 163, endPoint x: 1045, endPoint y: 381, distance: 558.3
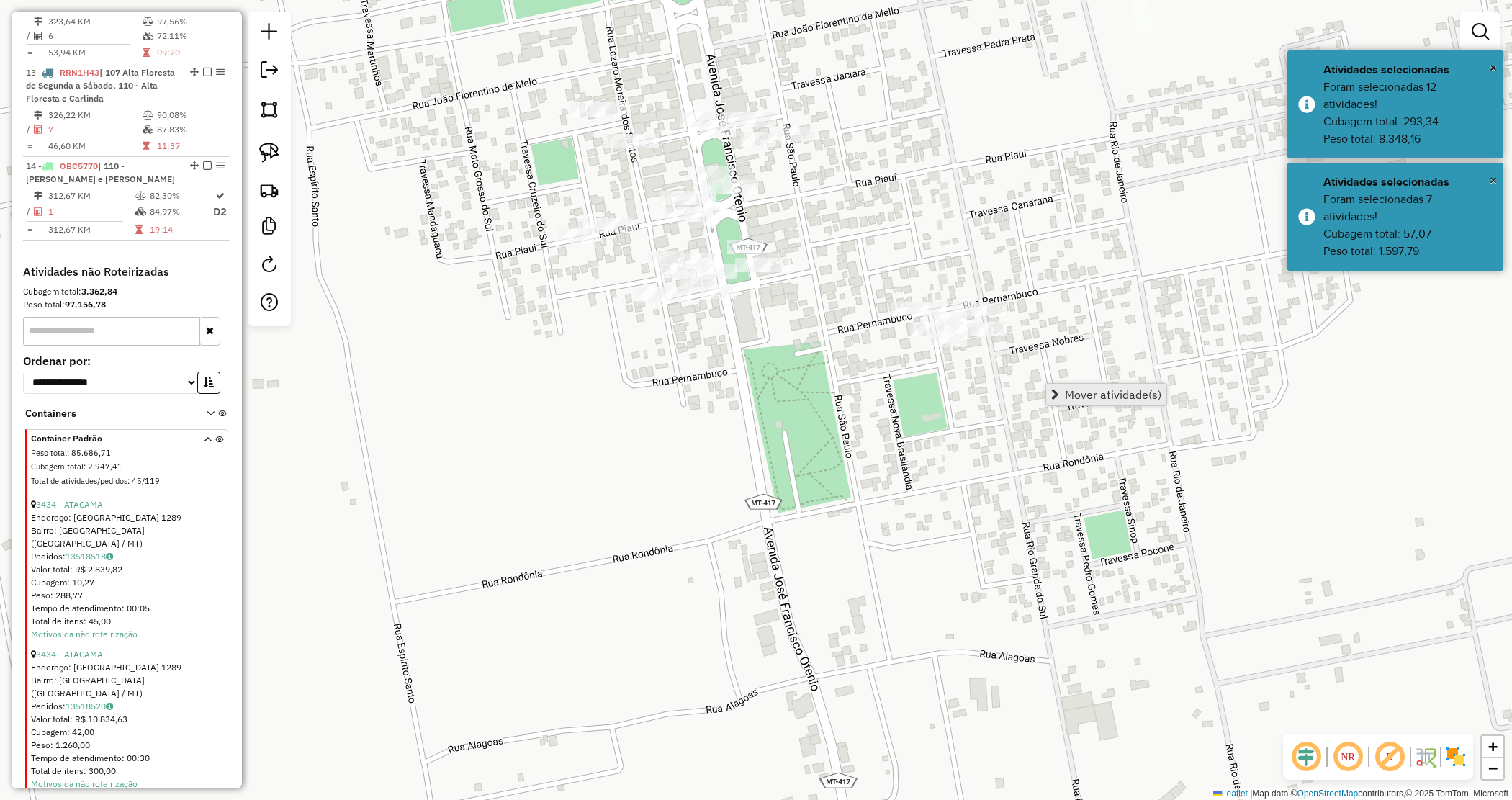
click at [1068, 393] on span "Mover atividade(s)" at bounding box center [1113, 394] width 97 height 12
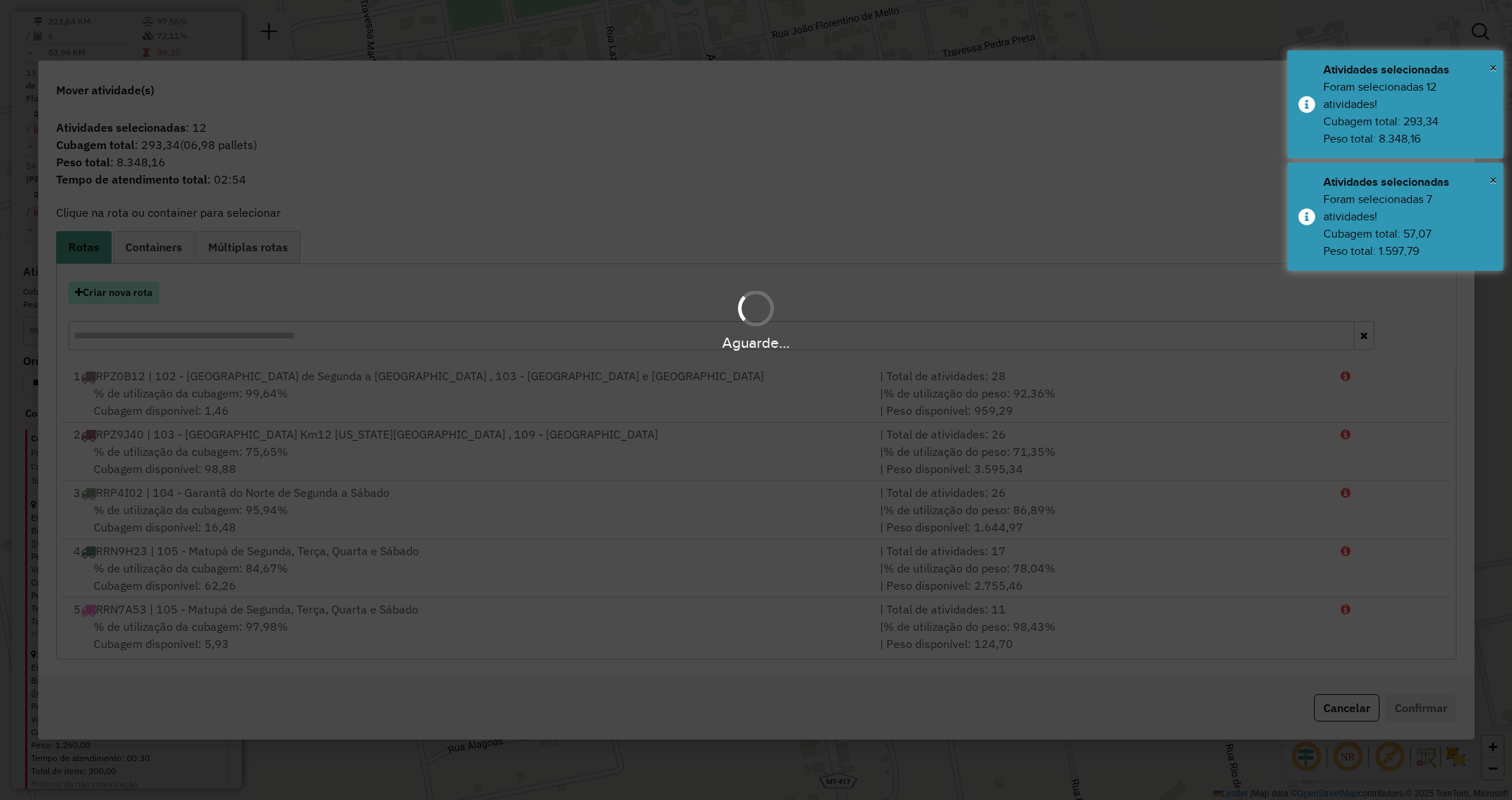
click at [128, 293] on button "Criar nova rota" at bounding box center [113, 293] width 90 height 22
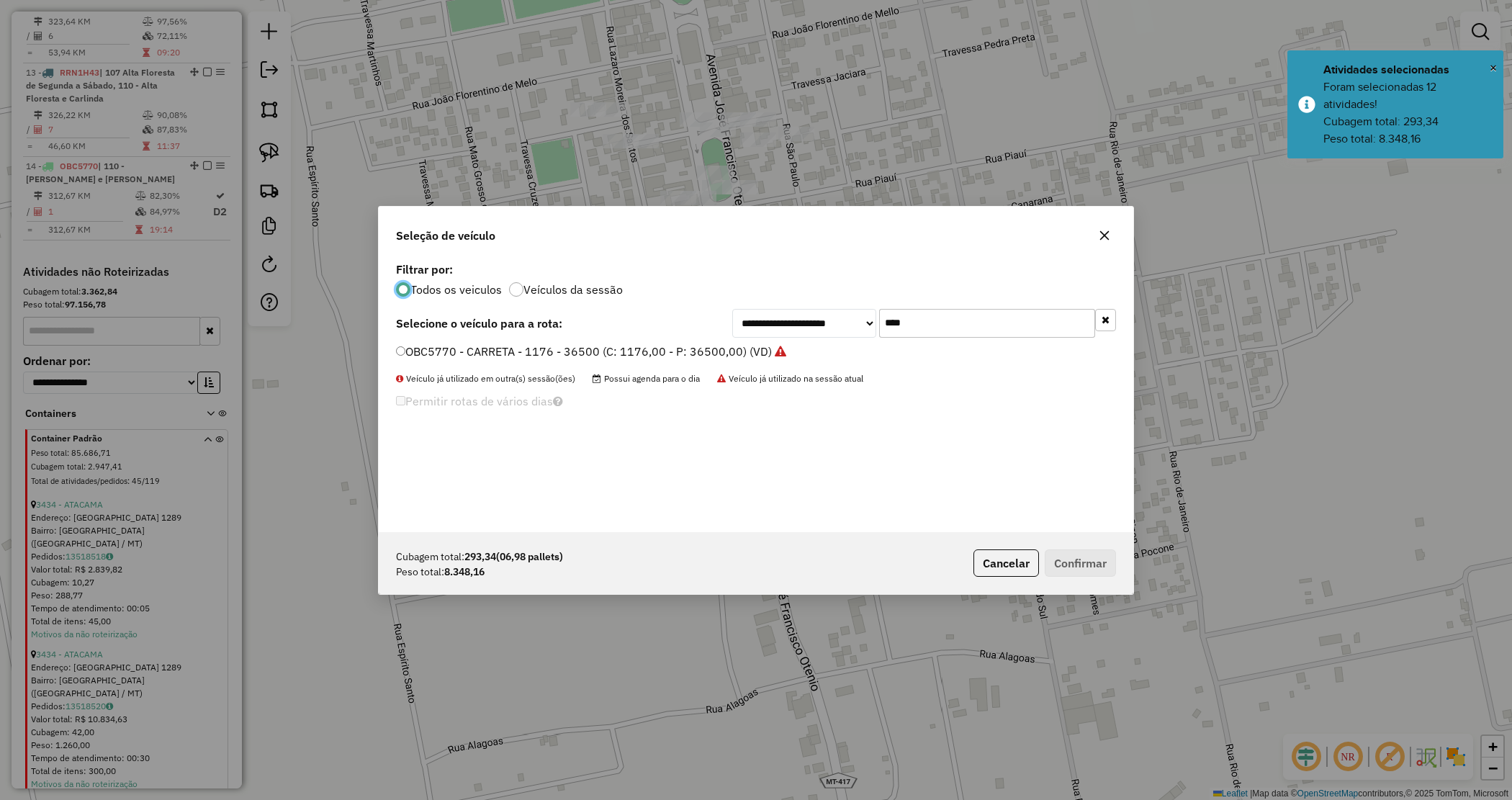
drag, startPoint x: 857, startPoint y: 319, endPoint x: 851, endPoint y: 314, distance: 7.8
click at [853, 316] on div "**********" at bounding box center [924, 324] width 384 height 29
type input "****"
click at [707, 357] on label "RRN7A64 - TOCO 294 PESO 7960 (C: 294,00 - P: 7960,00) (VD)" at bounding box center [568, 351] width 345 height 17
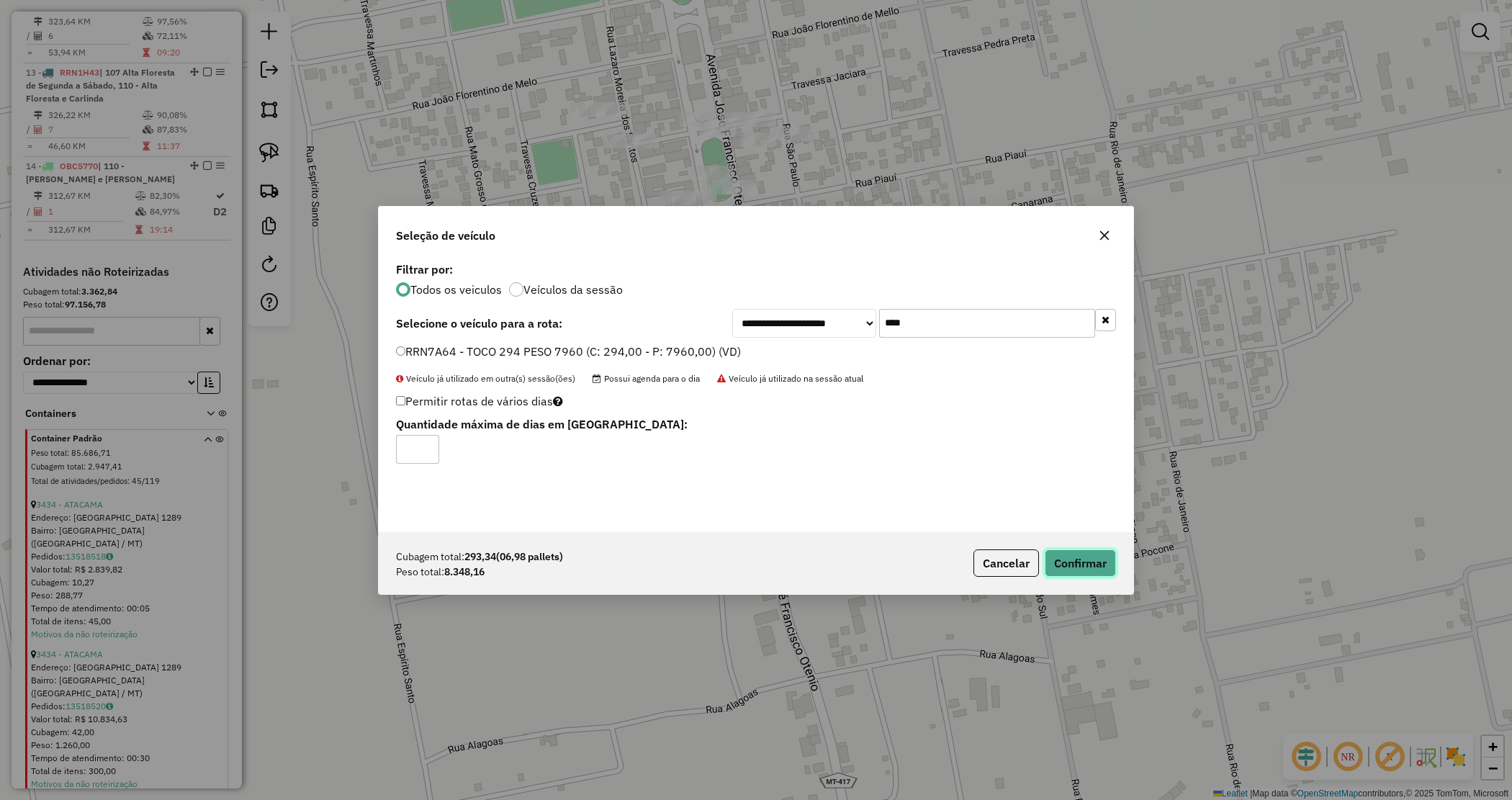
click at [1086, 569] on button "Confirmar" at bounding box center [1080, 563] width 71 height 27
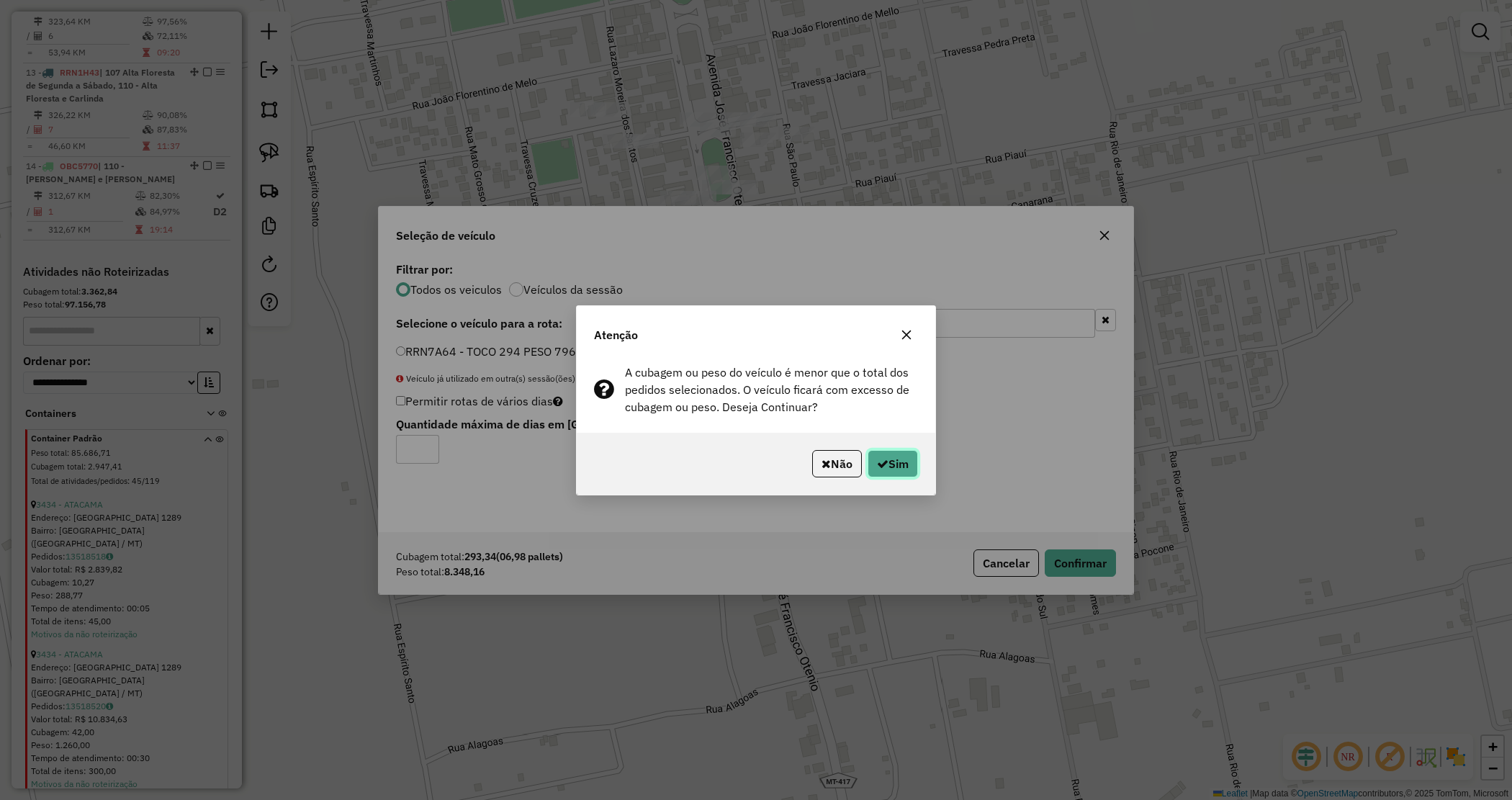
drag, startPoint x: 882, startPoint y: 462, endPoint x: 789, endPoint y: 466, distance: 93.1
click at [881, 462] on icon "button" at bounding box center [882, 463] width 12 height 12
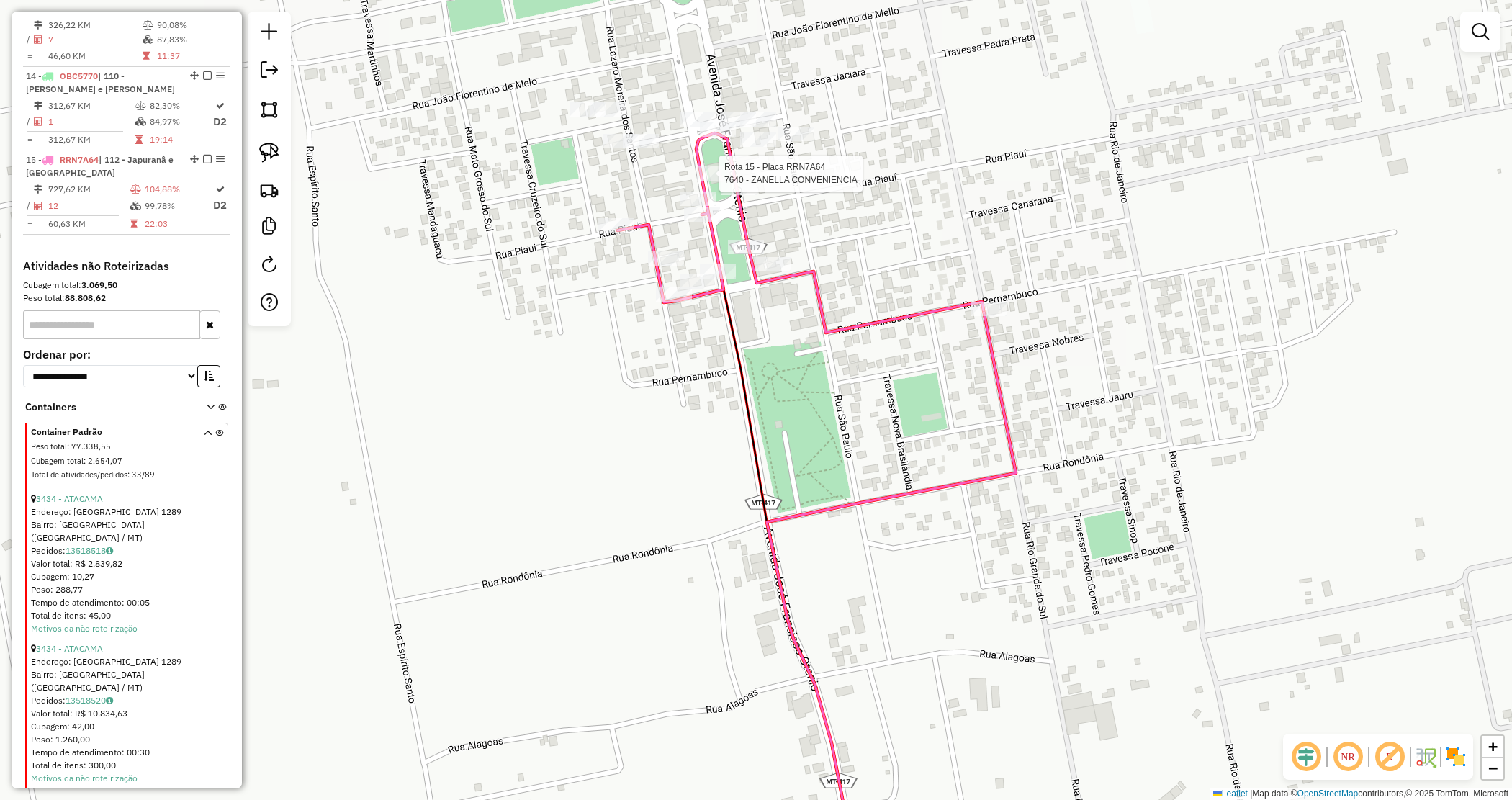
select select "*********"
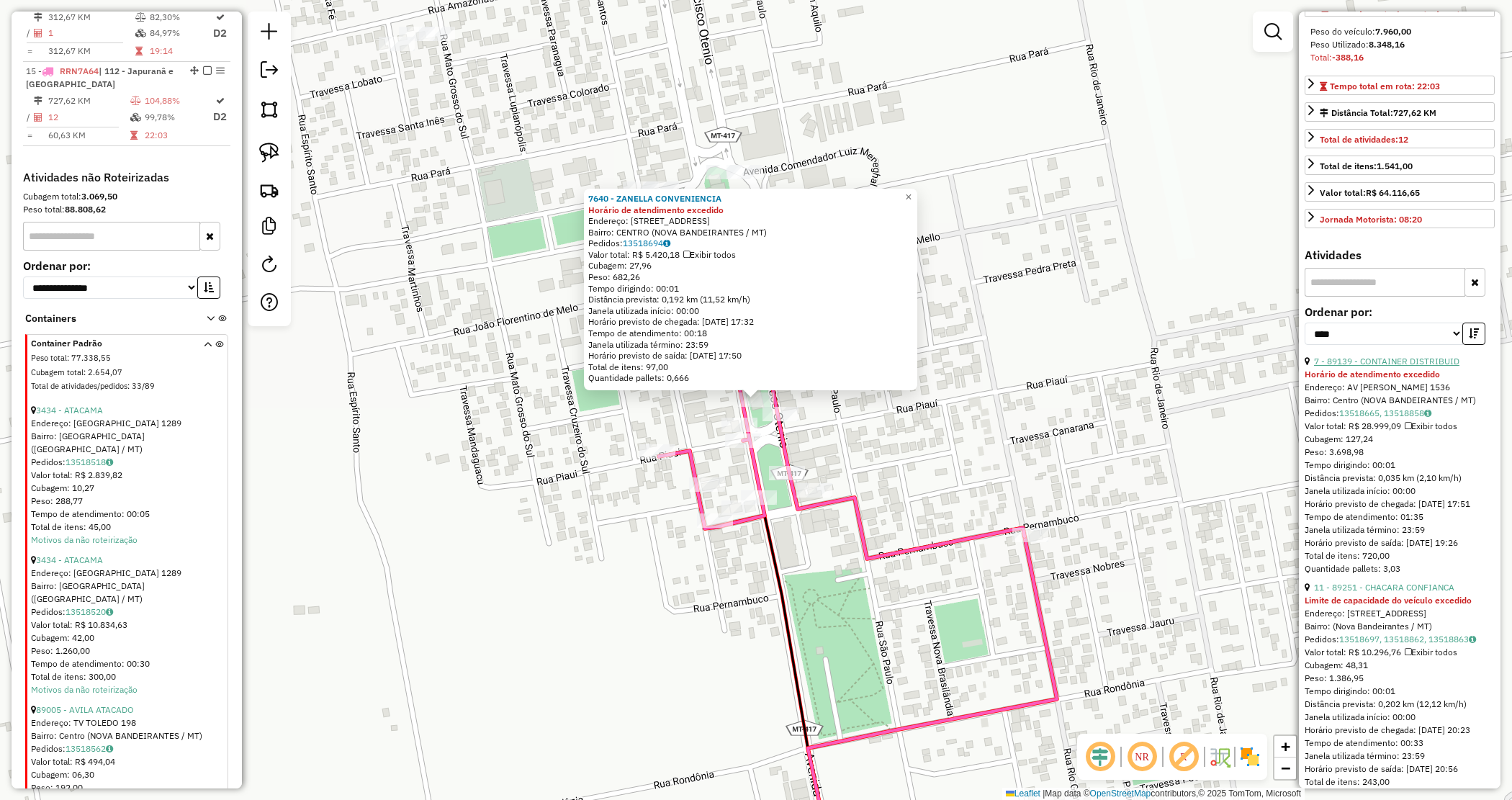
scroll to position [270, 0]
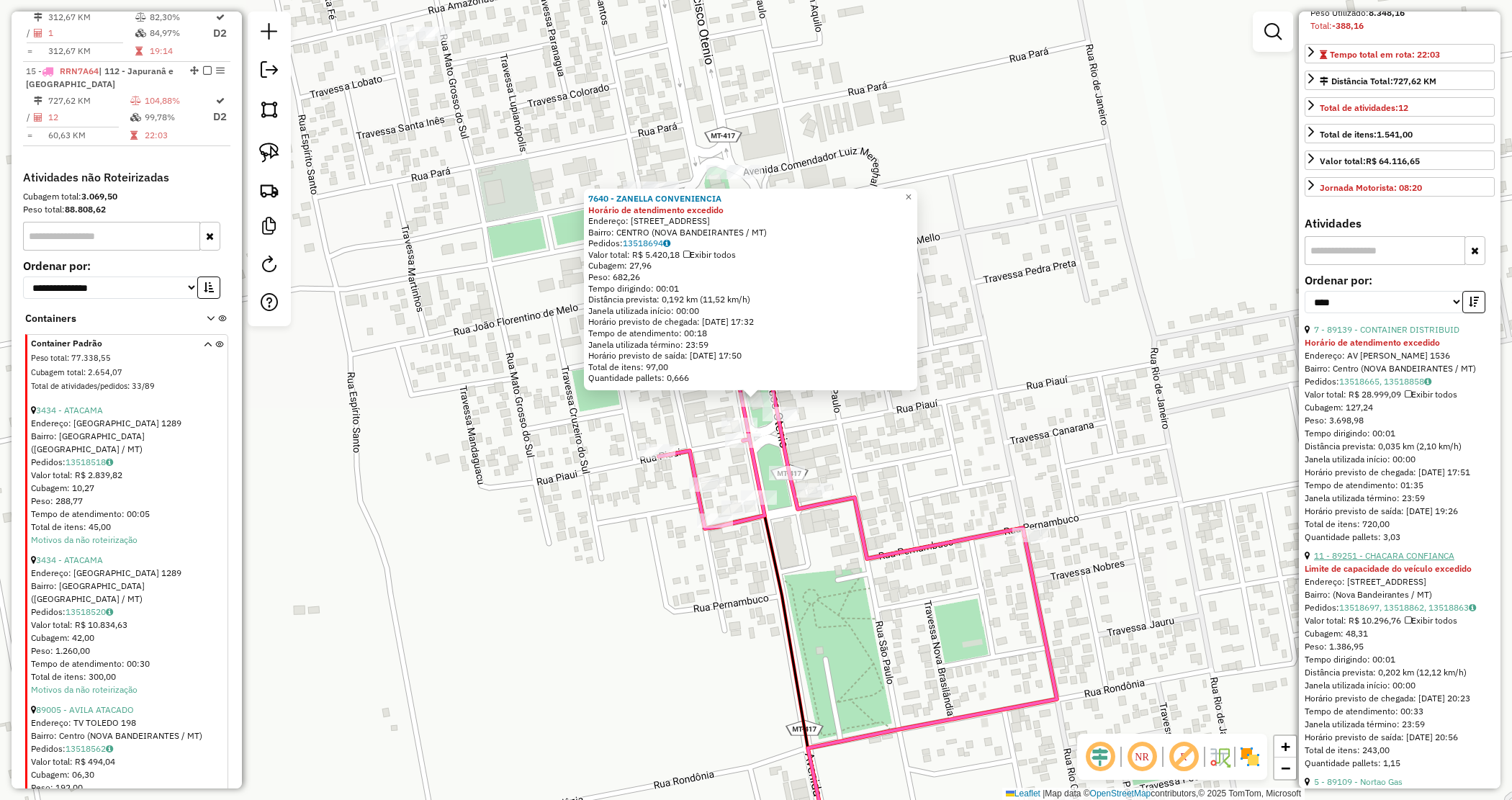
click at [1396, 561] on link "11 - 89251 - CHACARA CONFIANCA" at bounding box center [1384, 556] width 141 height 11
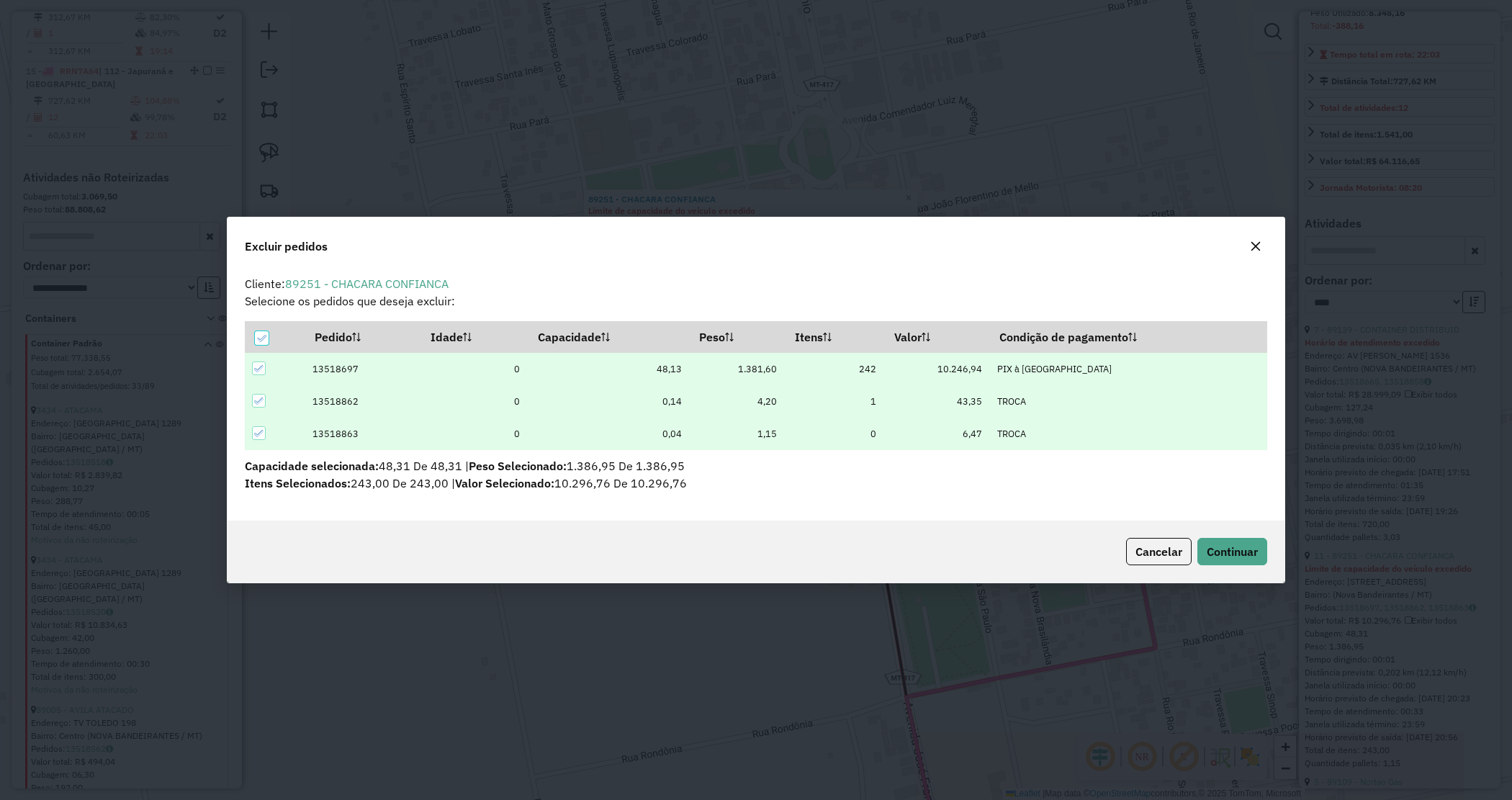
scroll to position [0, 0]
click at [1255, 547] on span "Continuar" at bounding box center [1233, 552] width 51 height 15
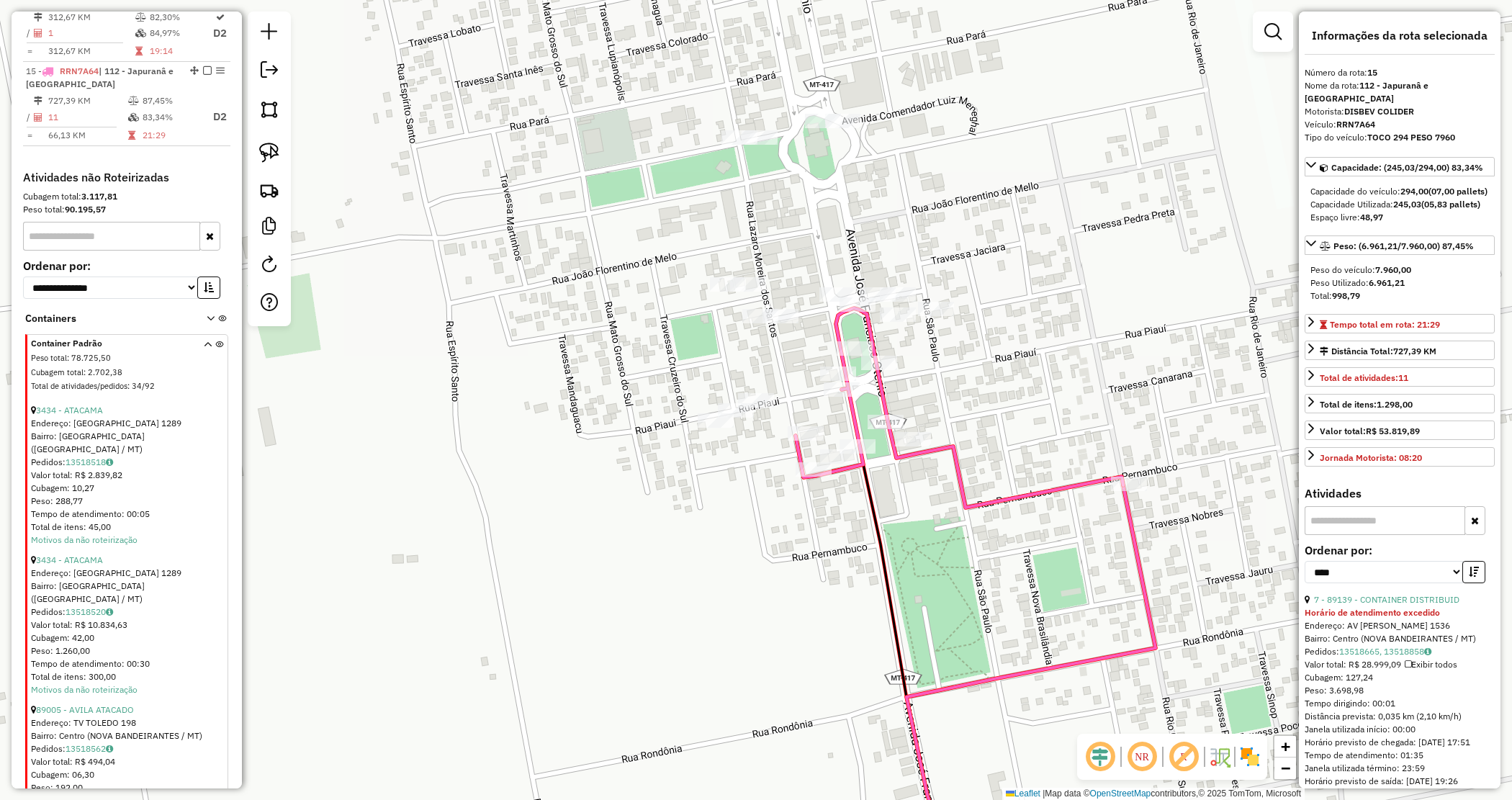
click at [1047, 443] on div "Janela de atendimento Grade de atendimento Capacidade Transportadoras Veículos …" at bounding box center [756, 400] width 1512 height 800
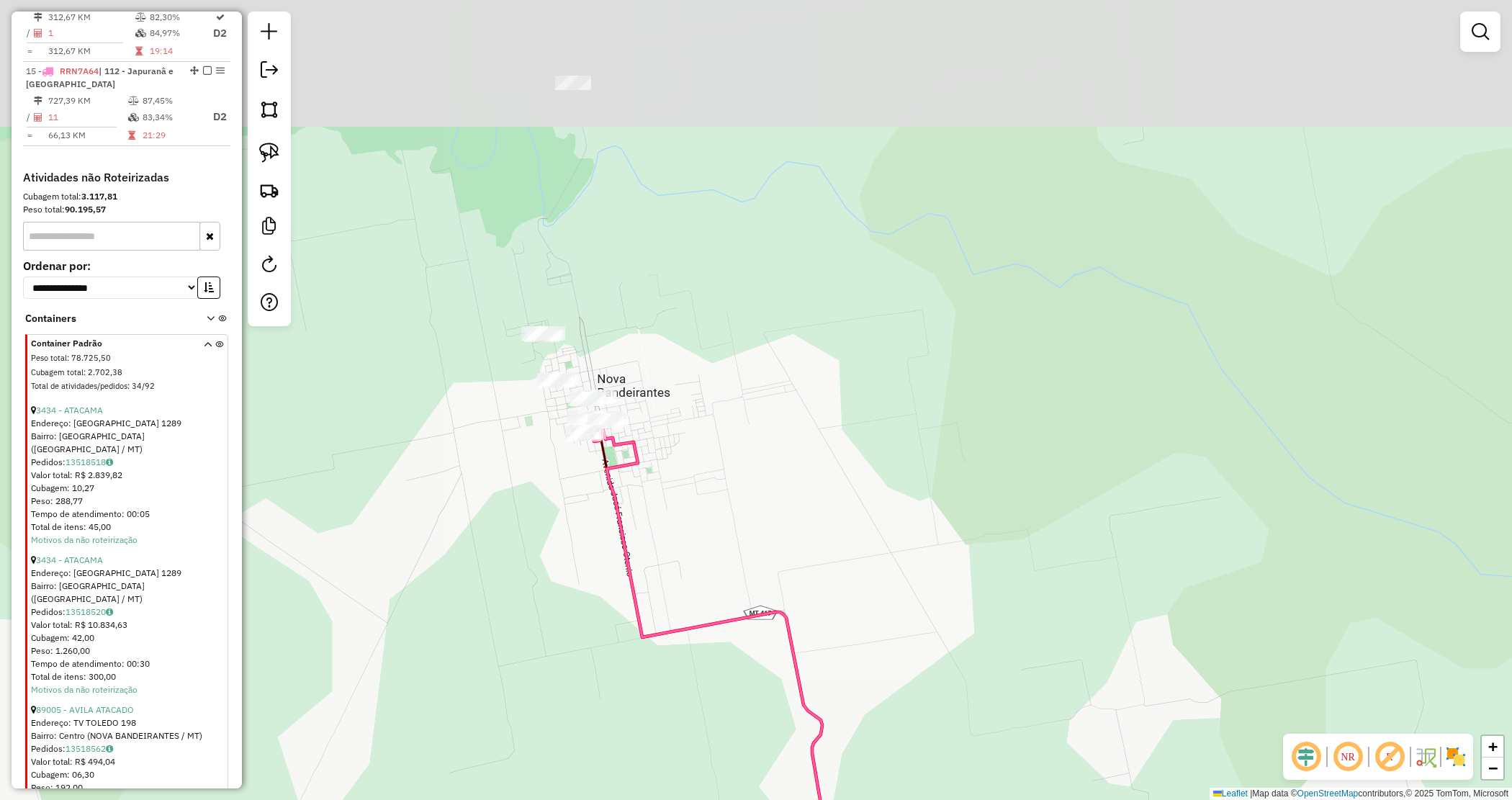
drag, startPoint x: 766, startPoint y: 440, endPoint x: 808, endPoint y: 405, distance: 54.7
click at [808, 405] on div "Janela de atendimento Grade de atendimento Capacidade Transportadoras Veículos …" at bounding box center [756, 400] width 1512 height 800
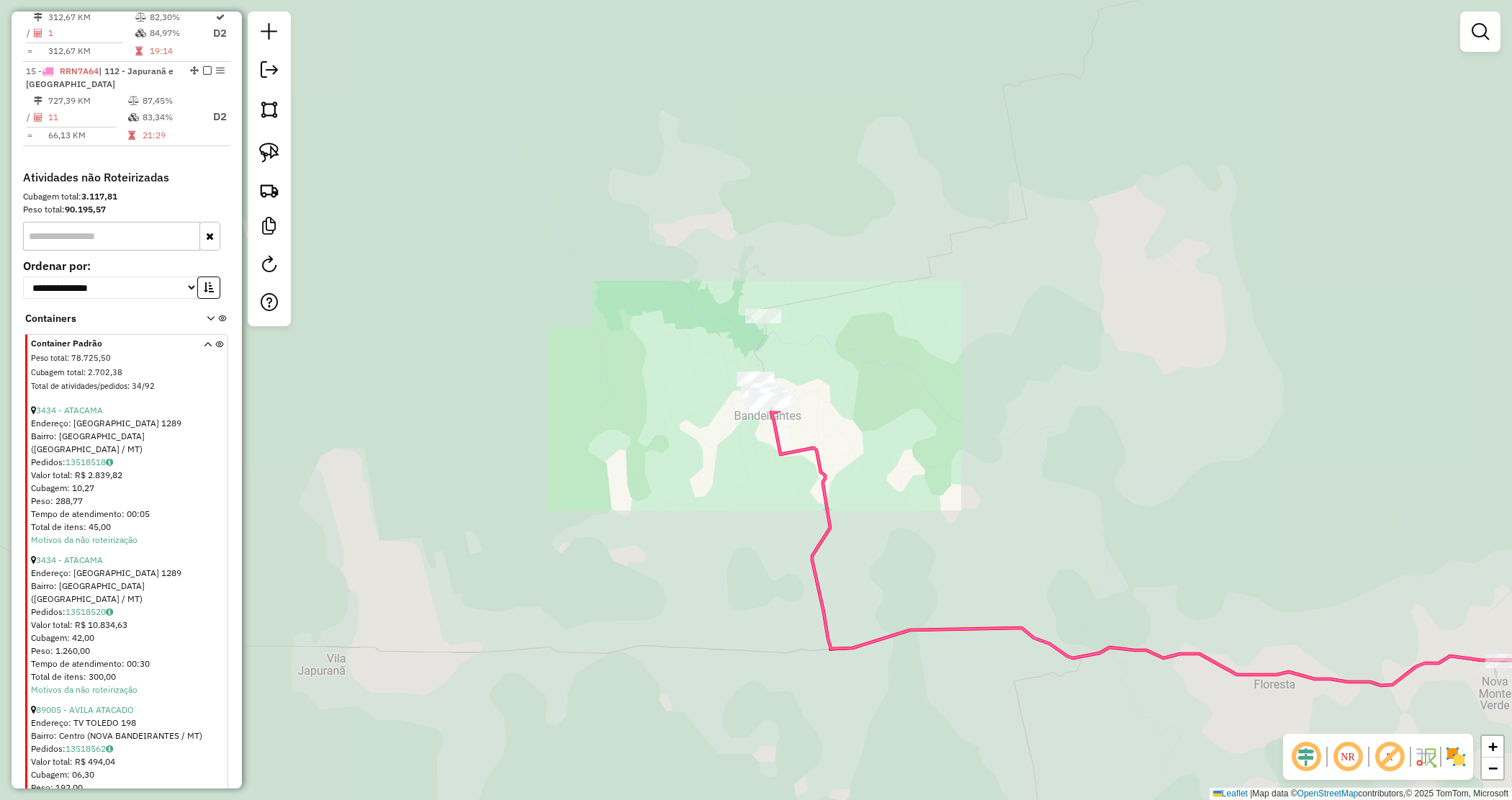
click at [753, 446] on div "Janela de atendimento Grade de atendimento Capacidade Transportadoras Veículos …" at bounding box center [756, 400] width 1512 height 800
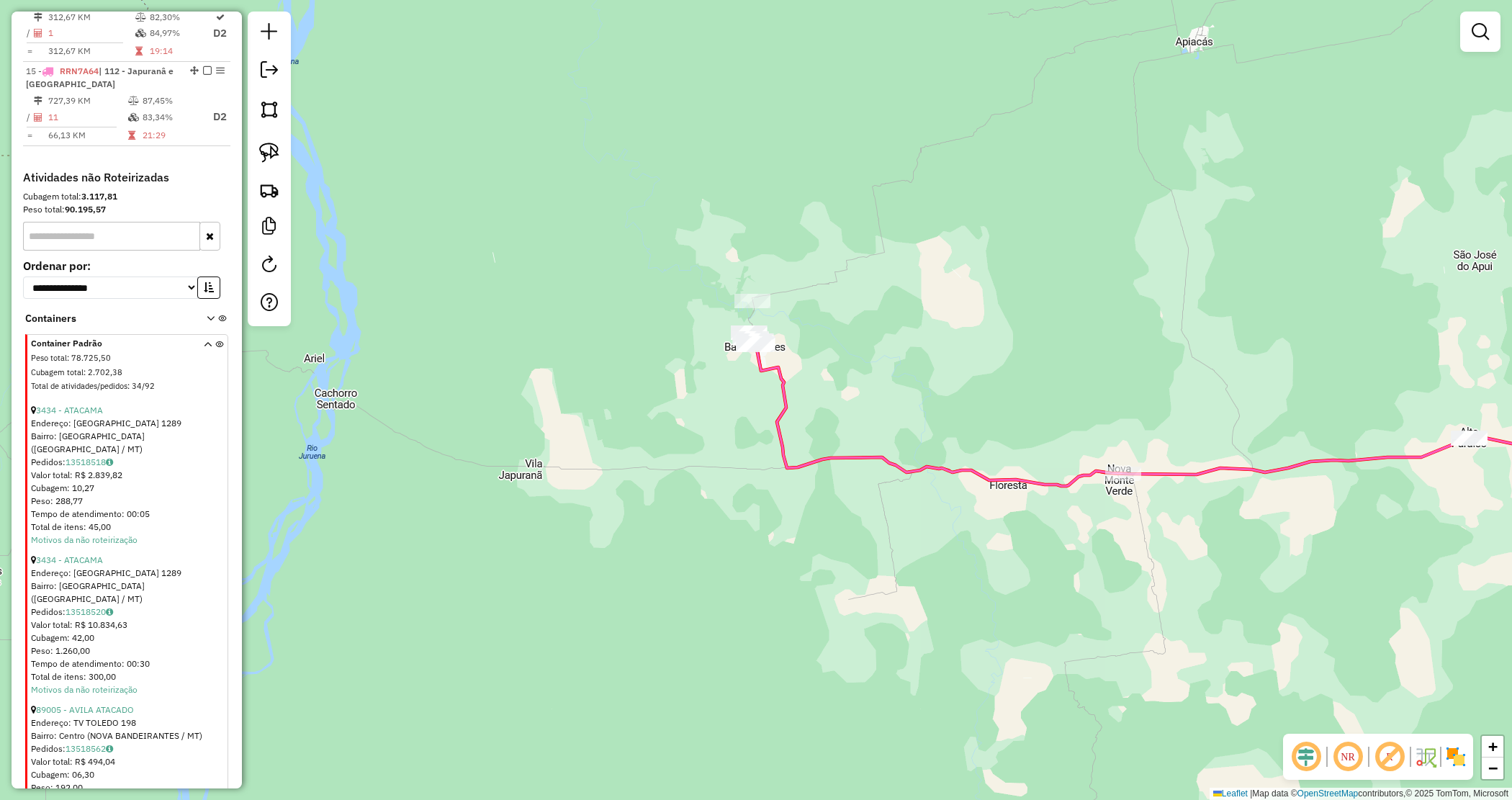
click at [708, 271] on div "Janela de atendimento Grade de atendimento Capacidade Transportadoras Veículos …" at bounding box center [756, 400] width 1512 height 800
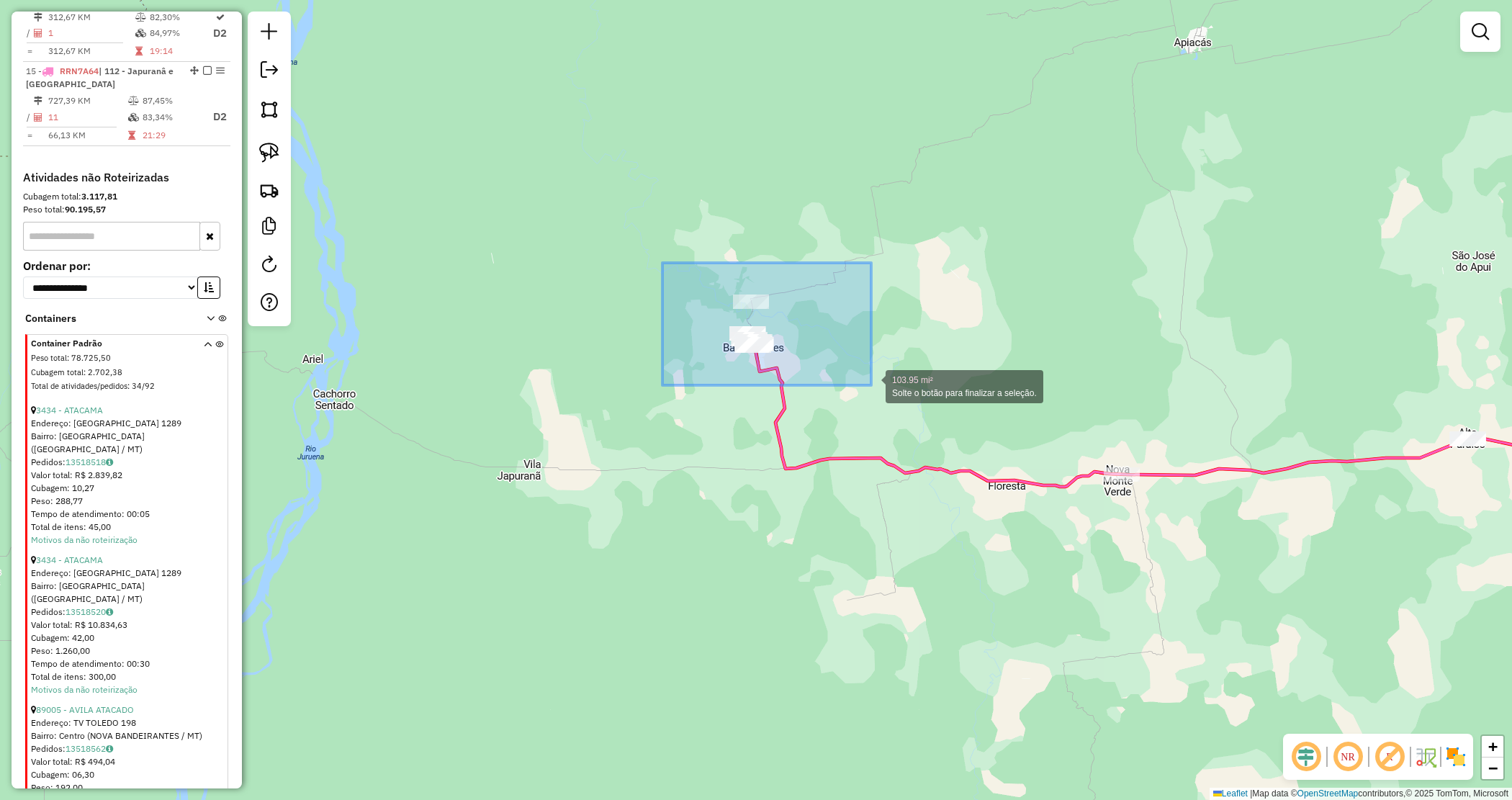
drag, startPoint x: 731, startPoint y: 311, endPoint x: 873, endPoint y: 383, distance: 159.2
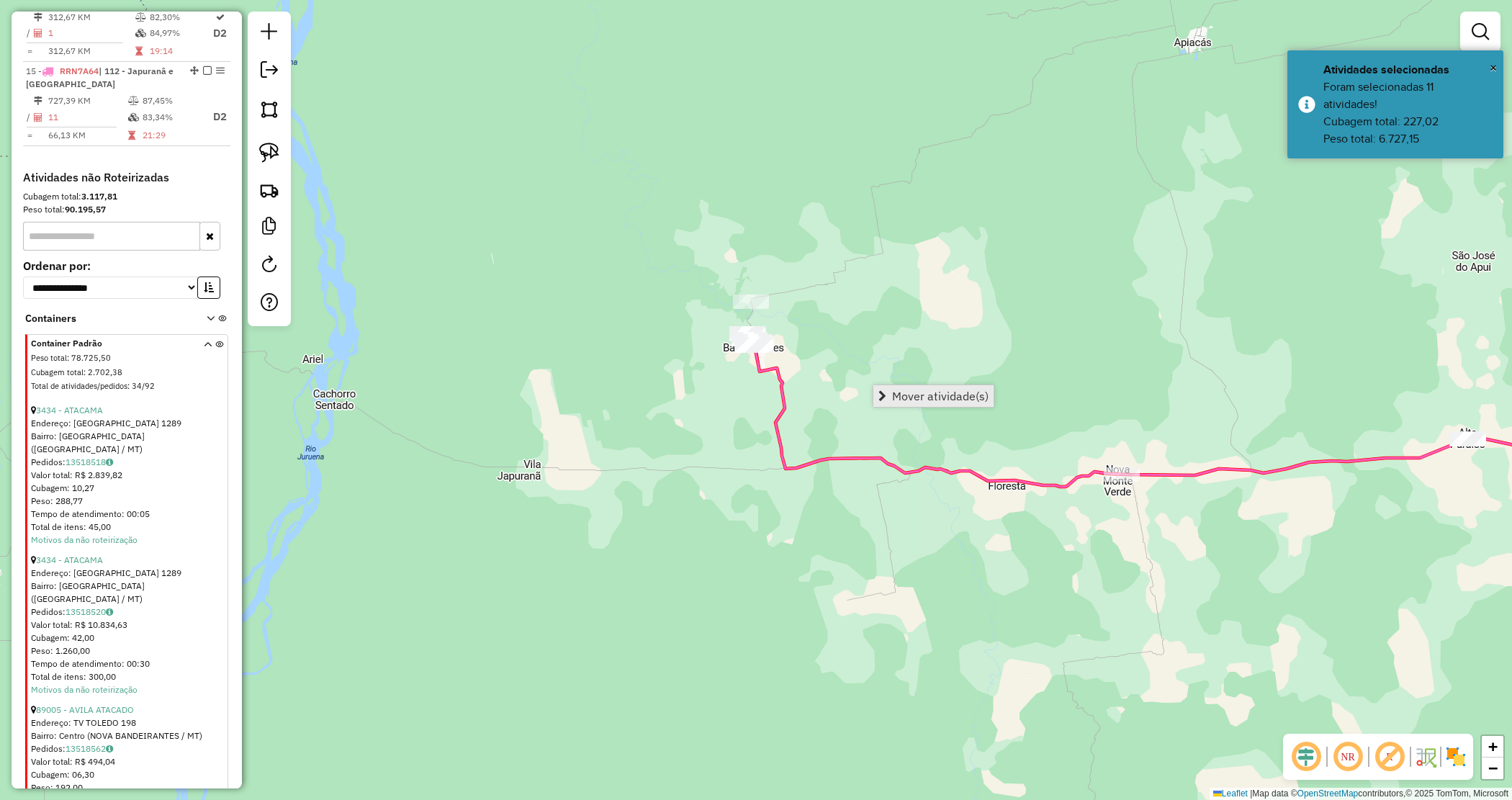
click at [881, 397] on span "Mover atividade(s)" at bounding box center [882, 396] width 8 height 12
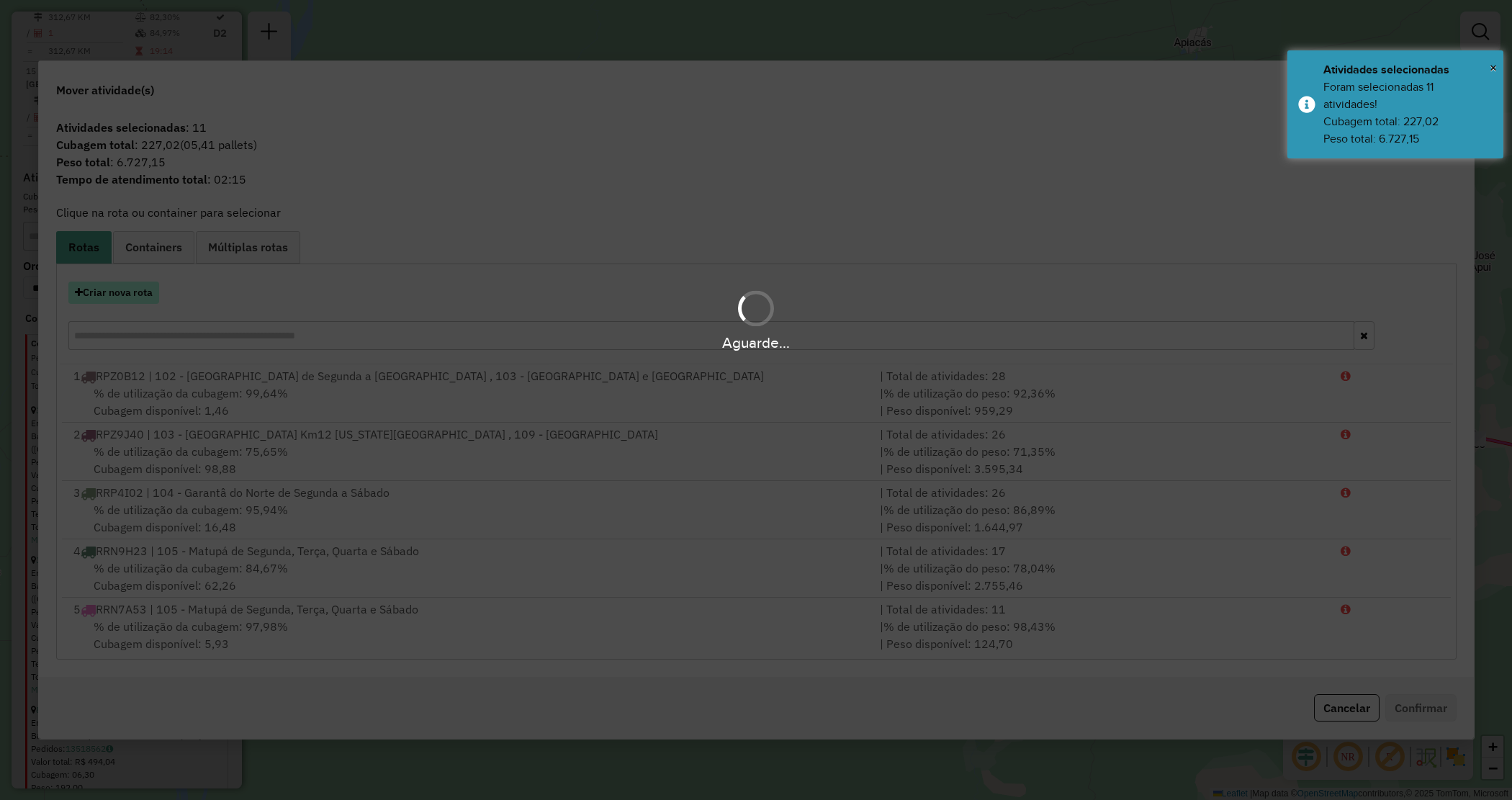
click at [101, 285] on button "Criar nova rota" at bounding box center [113, 293] width 90 height 22
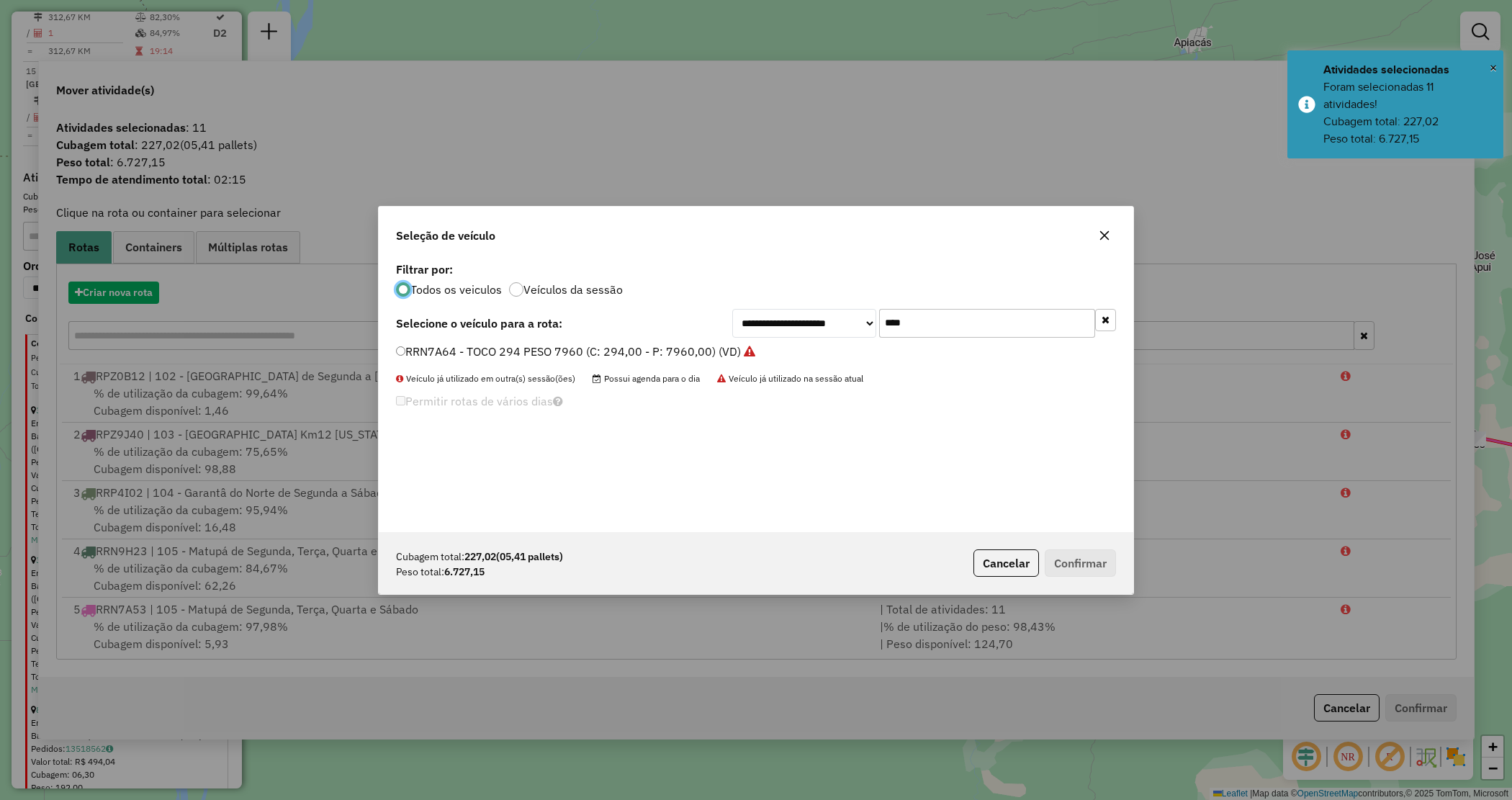
scroll to position [7, 5]
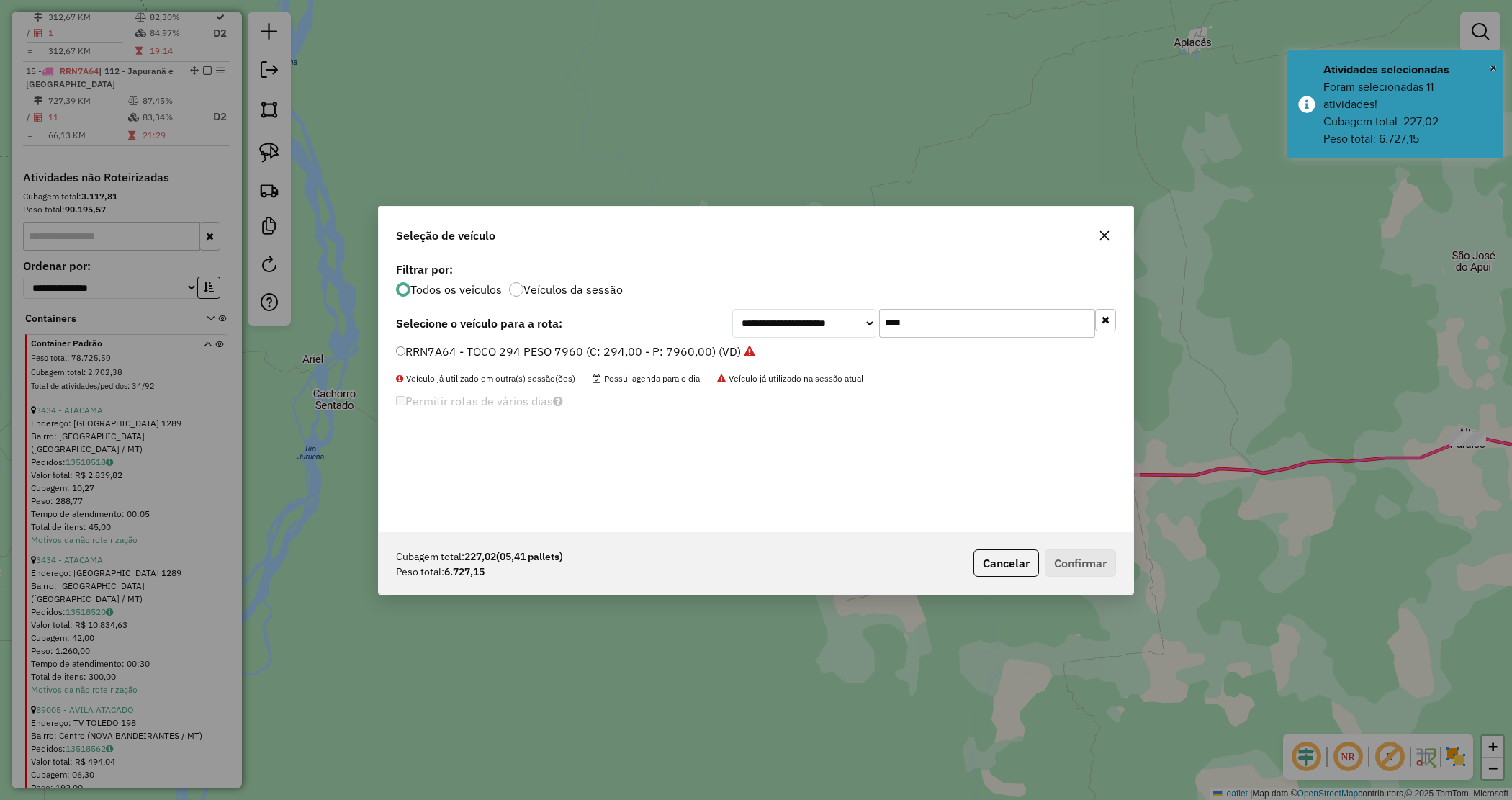
drag, startPoint x: 888, startPoint y: 325, endPoint x: 762, endPoint y: 323, distance: 126.0
click at [765, 325] on div "**********" at bounding box center [924, 324] width 384 height 29
type input "****"
click at [721, 349] on label "RRN7A54 - TOCO 294 PESO 7960 (C: 294,00 - P: 7960,00) (VD)" at bounding box center [568, 351] width 345 height 17
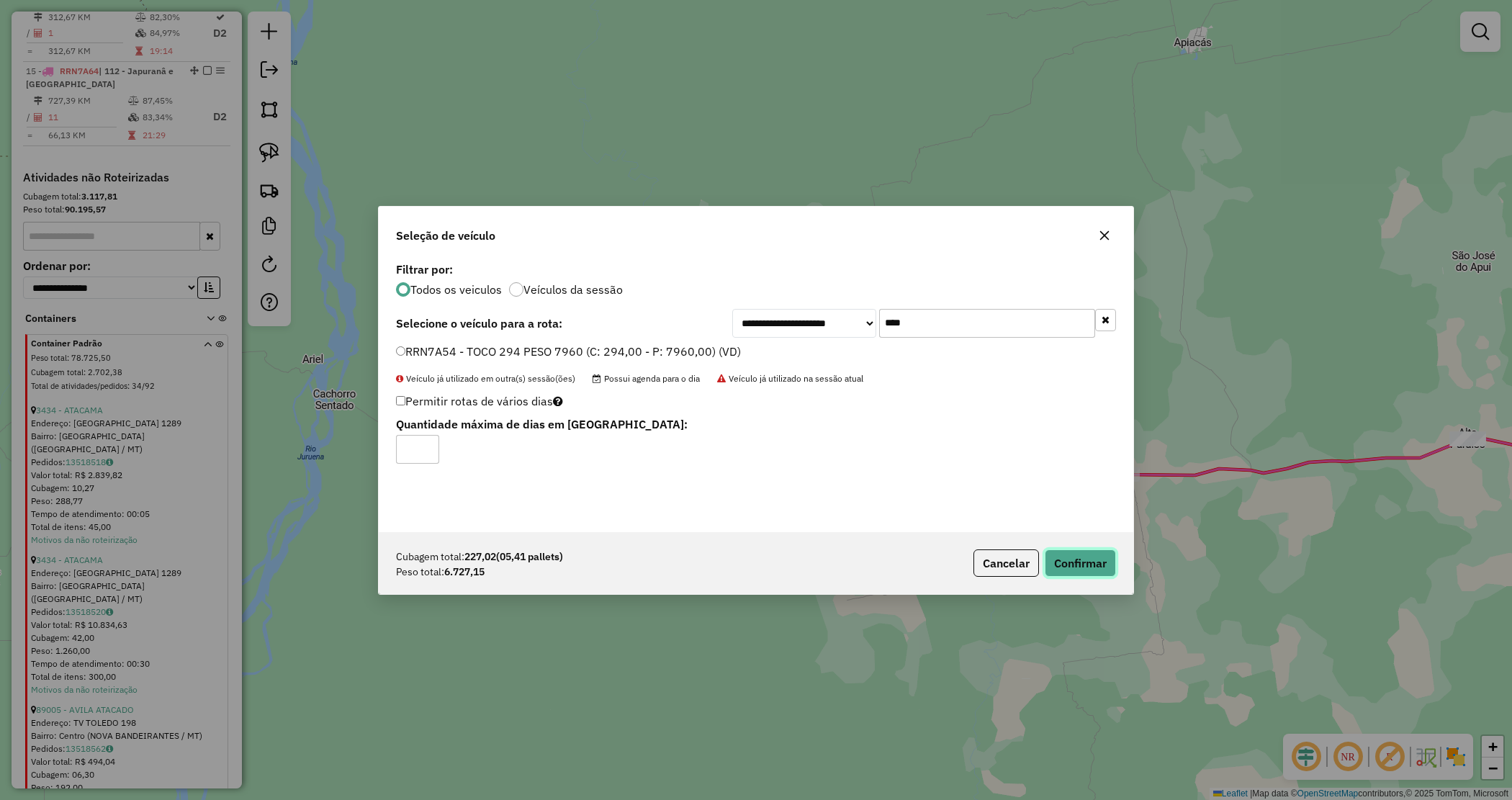
click at [1100, 566] on button "Confirmar" at bounding box center [1080, 563] width 71 height 27
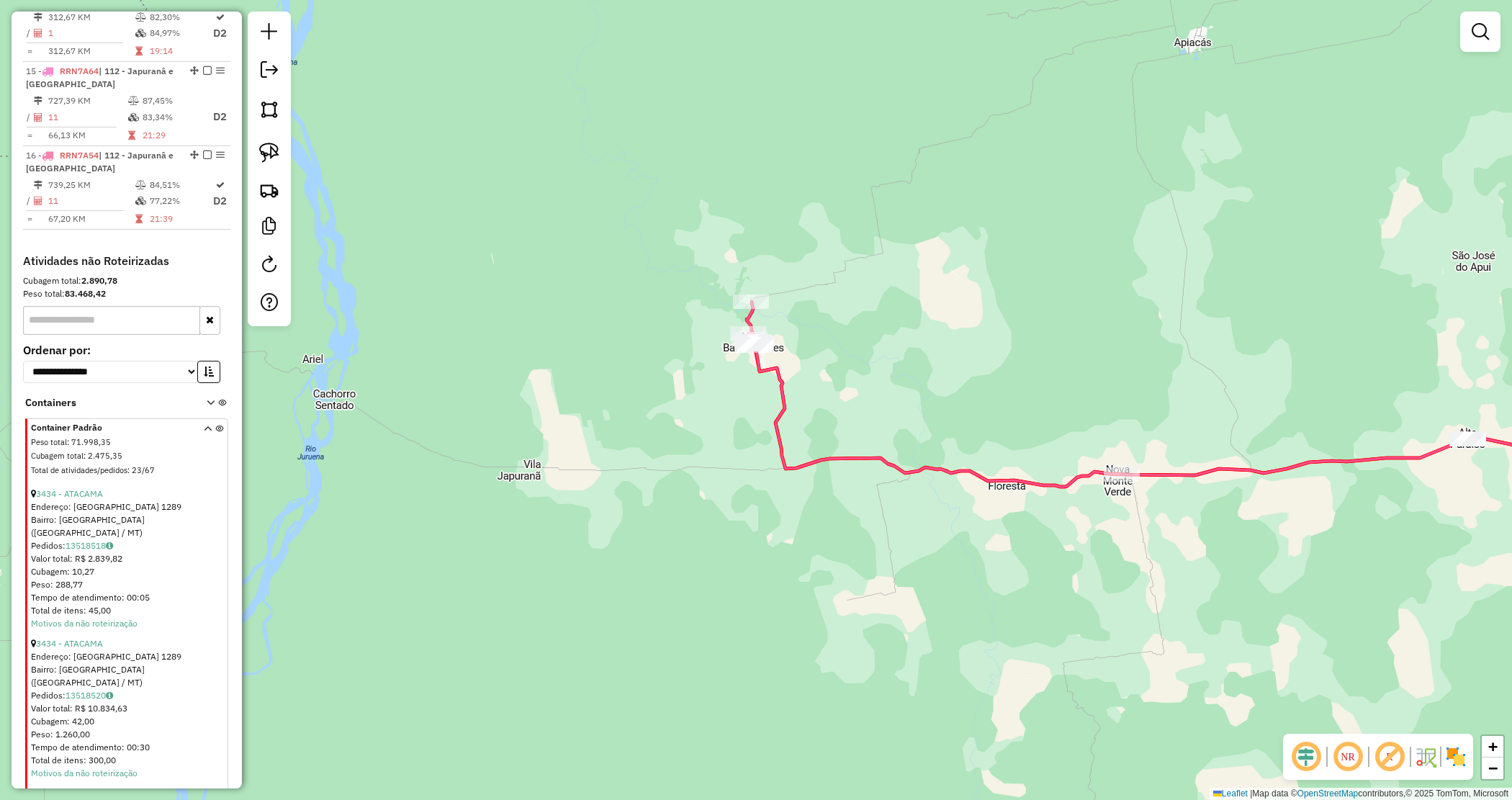
drag, startPoint x: 1057, startPoint y: 589, endPoint x: 1013, endPoint y: 582, distance: 44.6
click at [1014, 582] on div "Janela de atendimento Grade de atendimento Capacidade Transportadoras Veículos …" at bounding box center [756, 400] width 1512 height 800
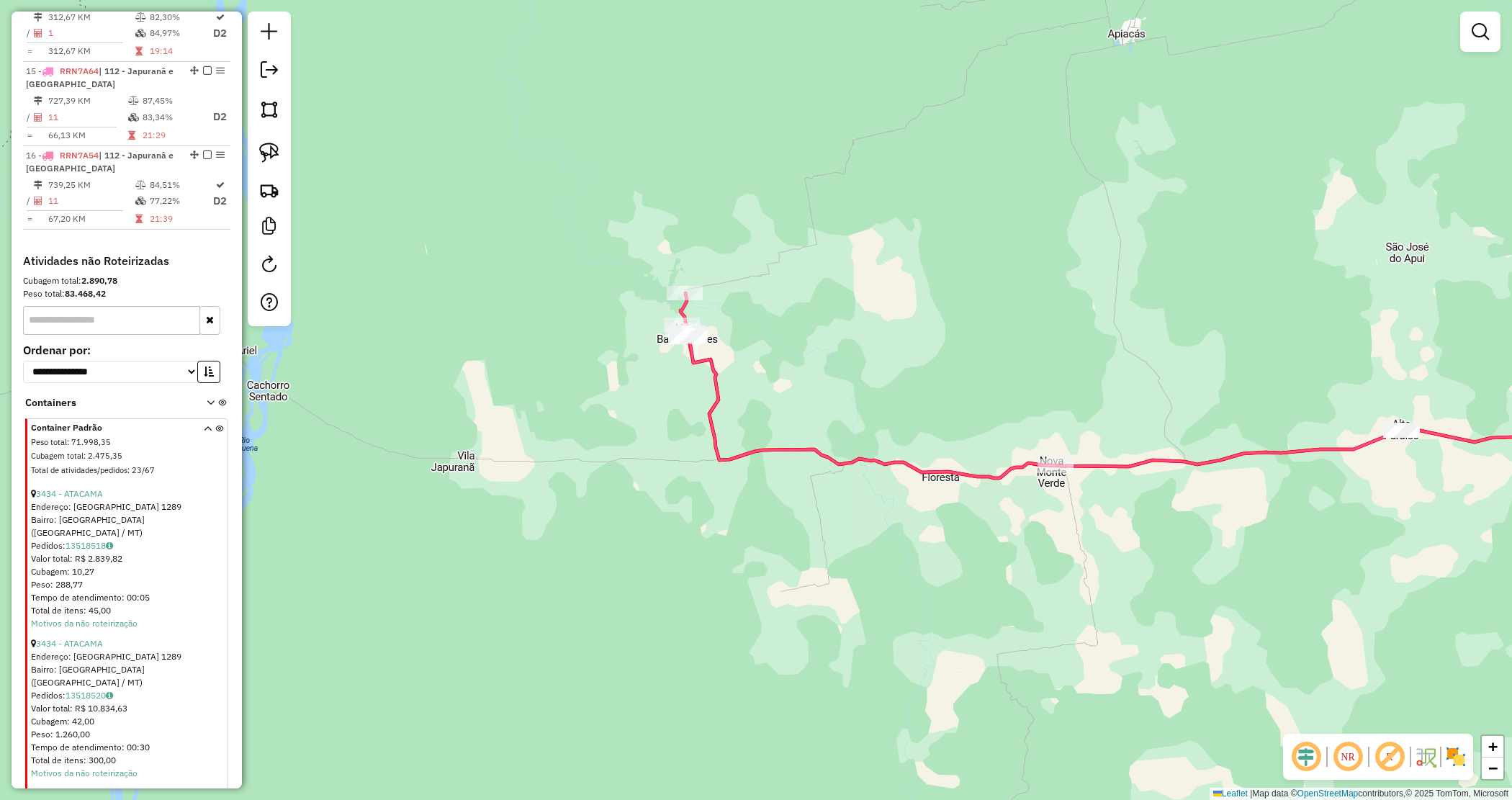
click at [1013, 580] on div "Janela de atendimento Grade de atendimento Capacidade Transportadoras Veículos …" at bounding box center [756, 400] width 1512 height 800
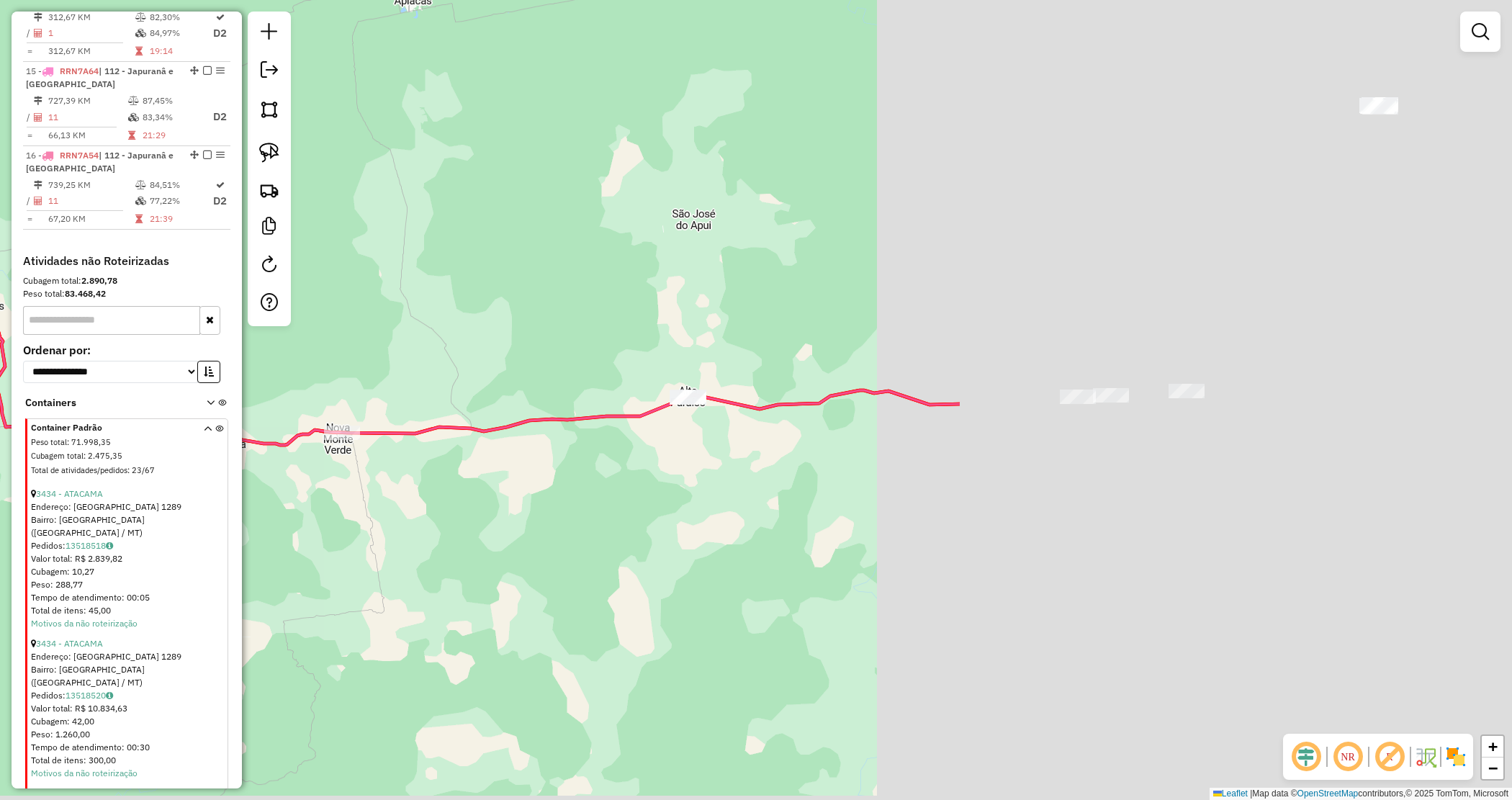
drag, startPoint x: 1100, startPoint y: 586, endPoint x: 397, endPoint y: 556, distance: 703.6
click at [397, 556] on div "Janela de atendimento Grade de atendimento Capacidade Transportadoras Veículos …" at bounding box center [756, 400] width 1512 height 800
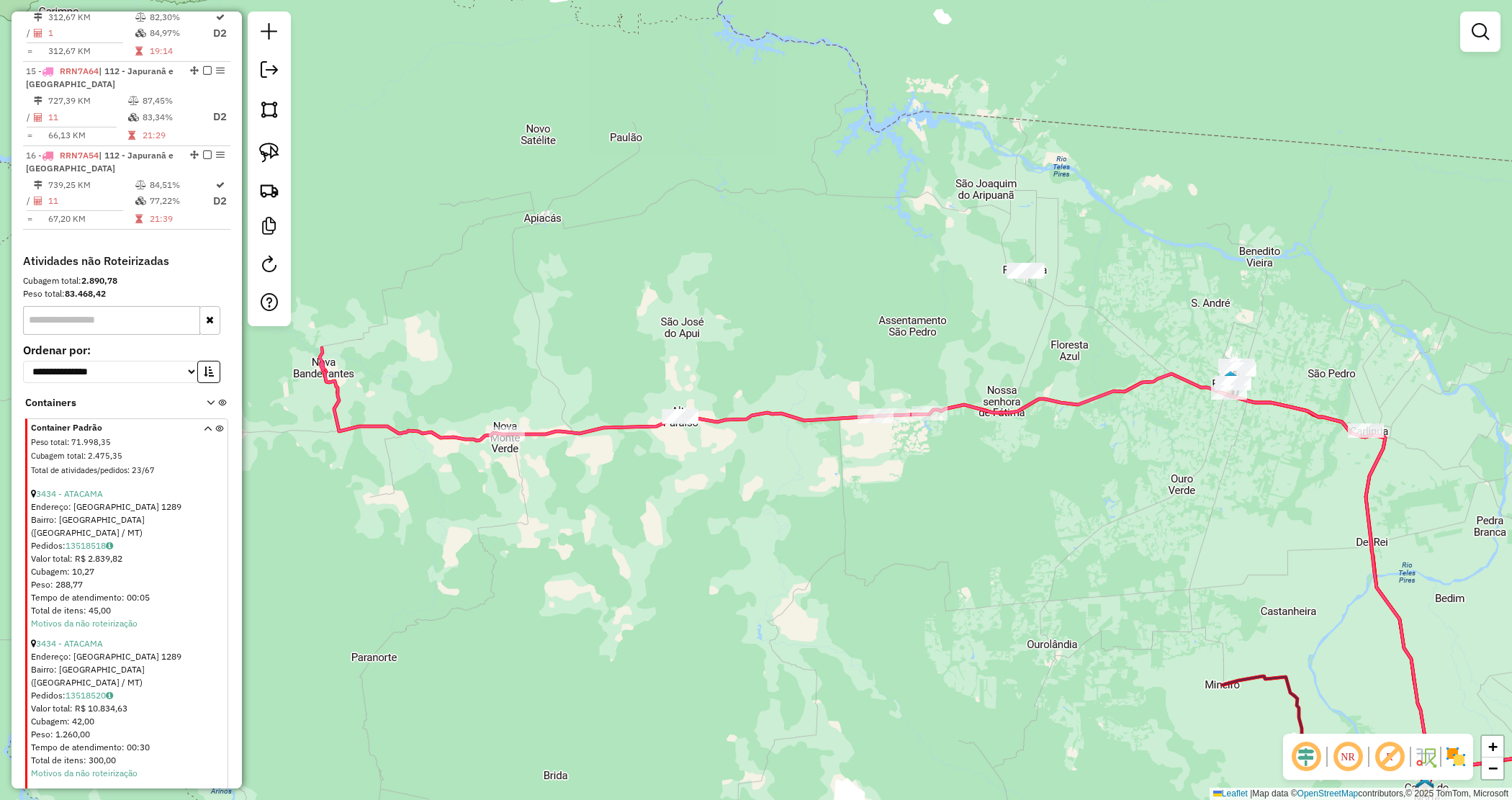
click at [778, 473] on div "Janela de atendimento Grade de atendimento Capacidade Transportadoras Veículos …" at bounding box center [756, 400] width 1512 height 800
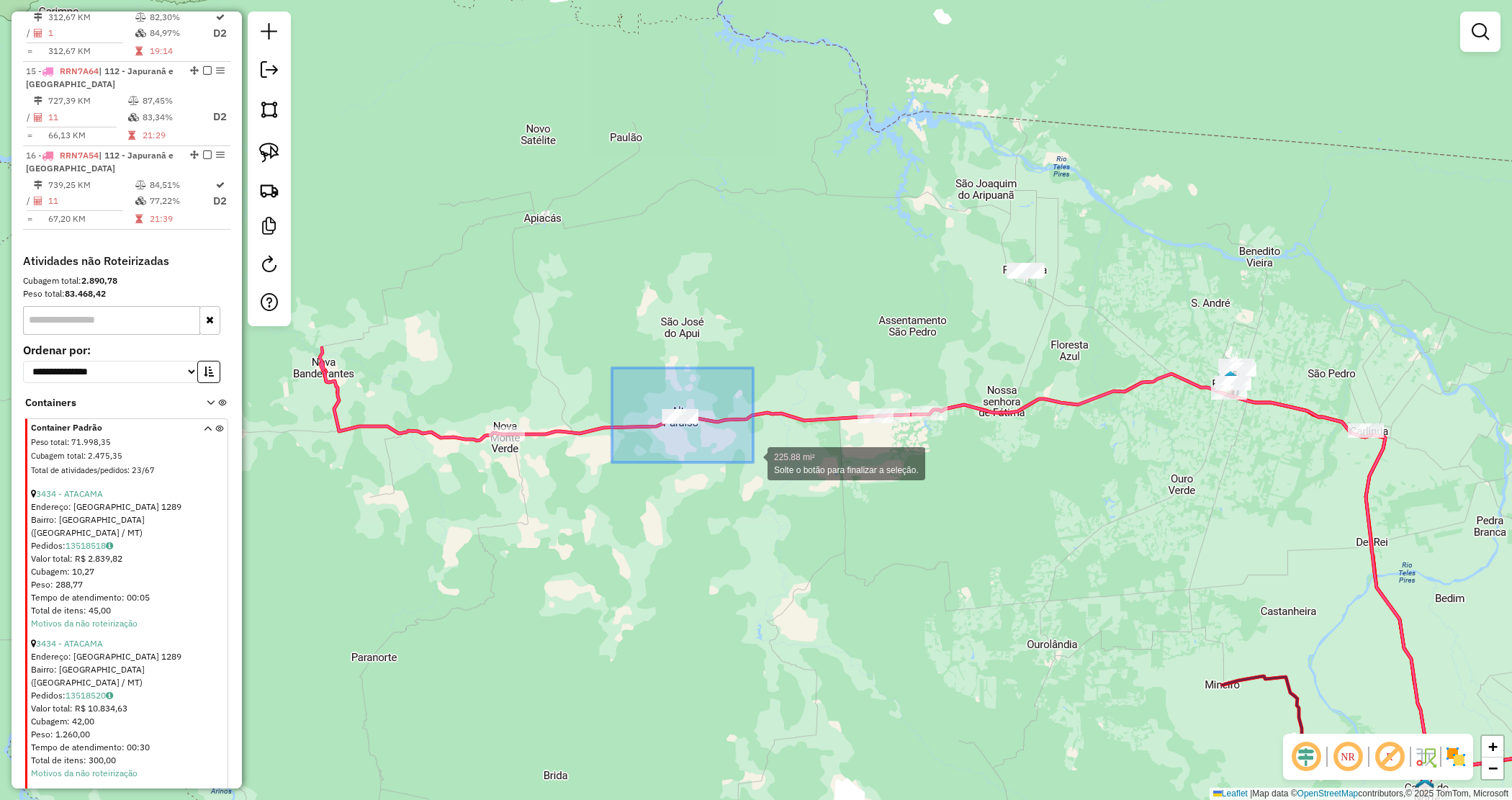
drag, startPoint x: 627, startPoint y: 382, endPoint x: 754, endPoint y: 462, distance: 150.1
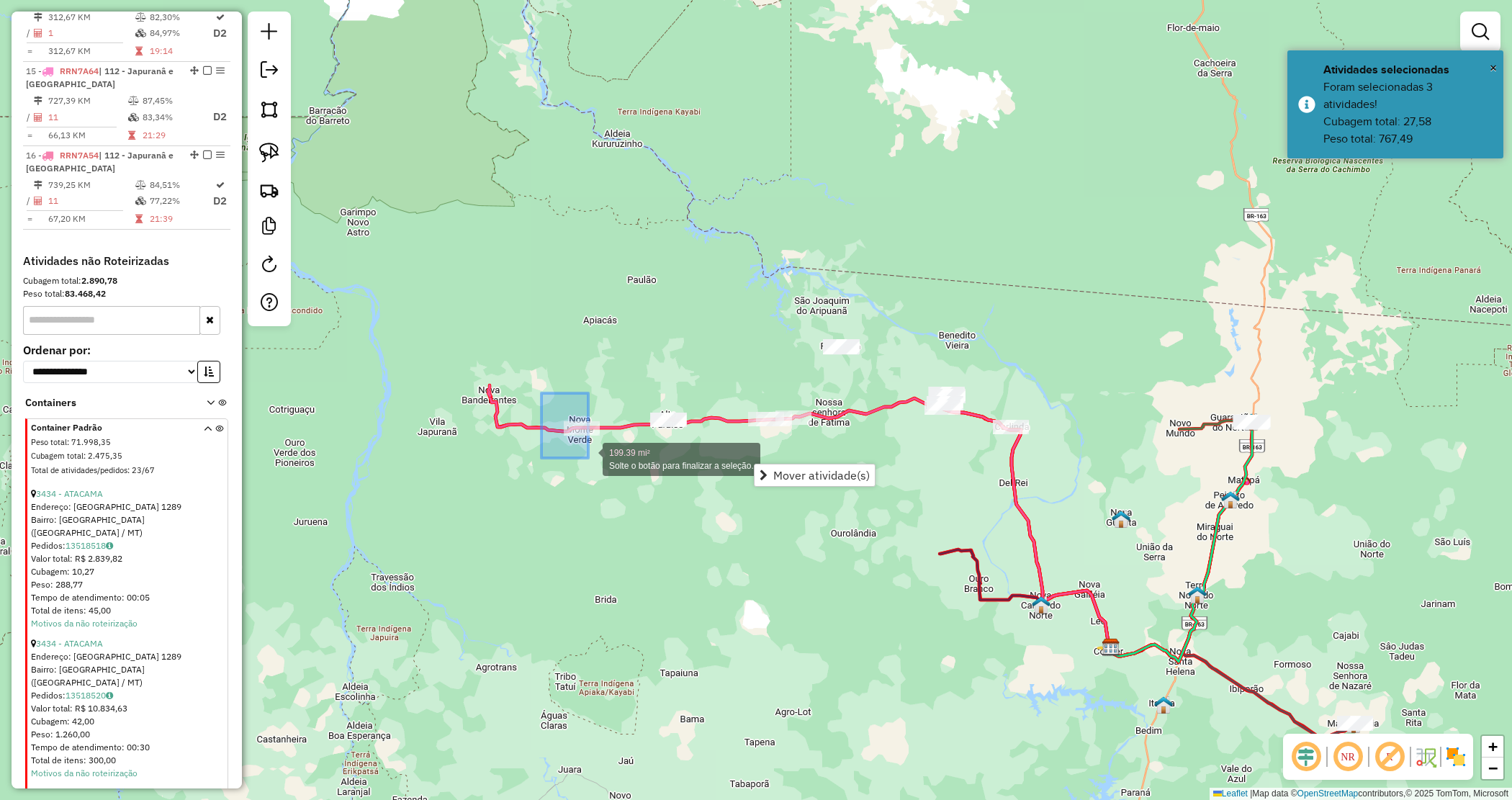
drag, startPoint x: 558, startPoint y: 411, endPoint x: 593, endPoint y: 456, distance: 57.0
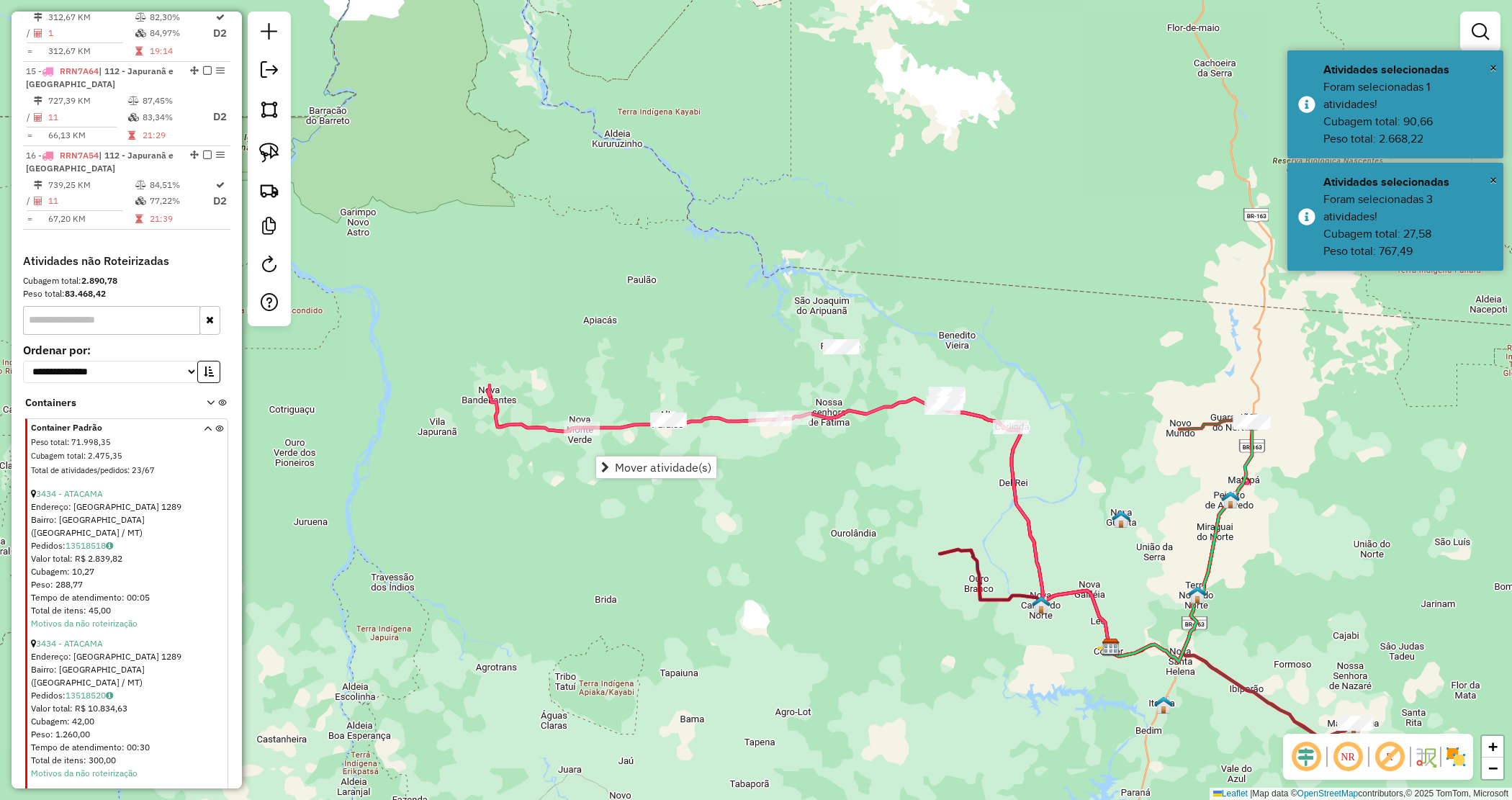
click at [753, 494] on div "Janela de atendimento Grade de atendimento Capacidade Transportadoras Veículos …" at bounding box center [756, 400] width 1512 height 800
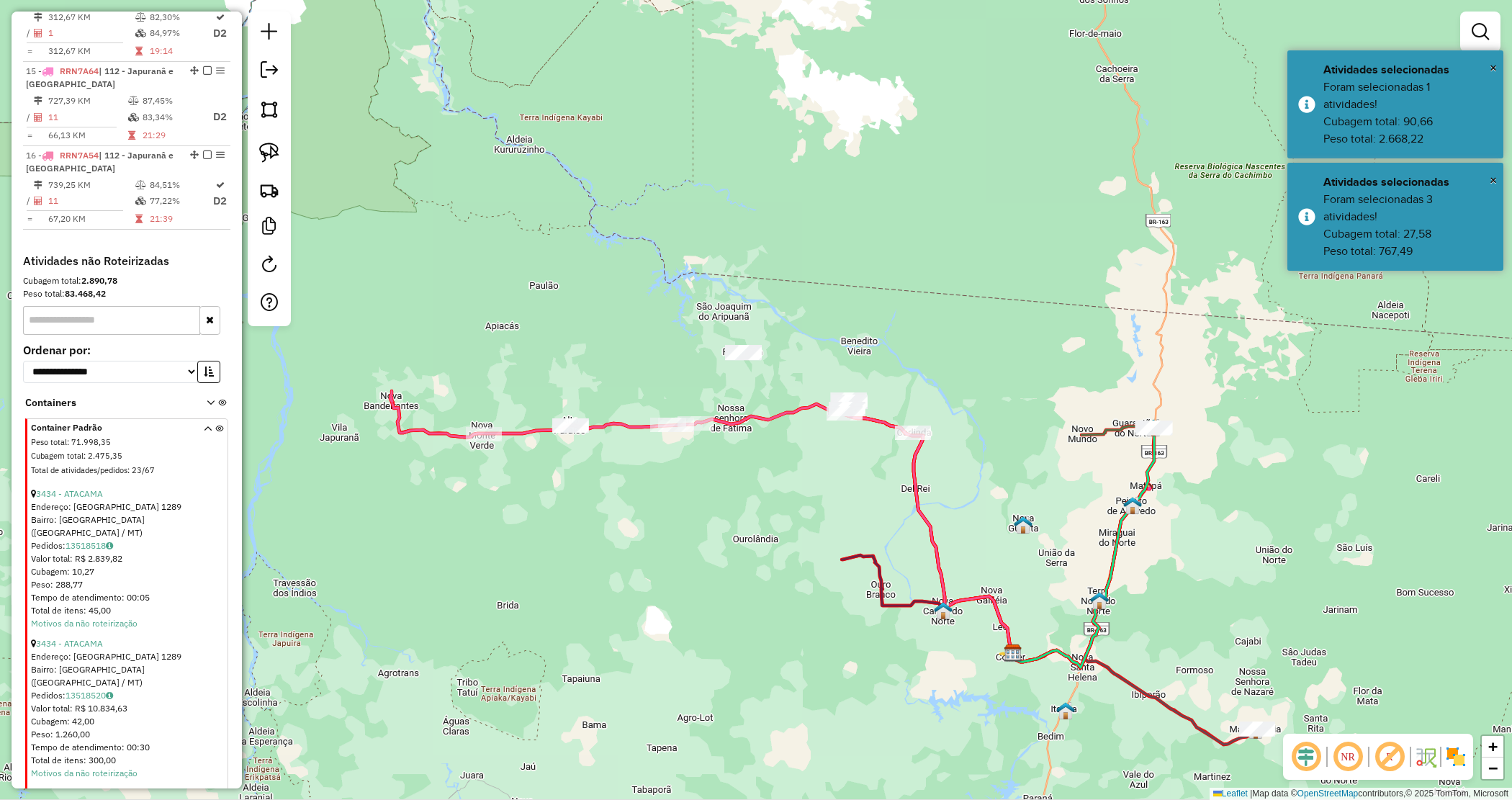
drag, startPoint x: 924, startPoint y: 491, endPoint x: 789, endPoint y: 515, distance: 137.1
click at [790, 514] on div "Janela de atendimento Grade de atendimento Capacidade Transportadoras Veículos …" at bounding box center [756, 400] width 1512 height 800
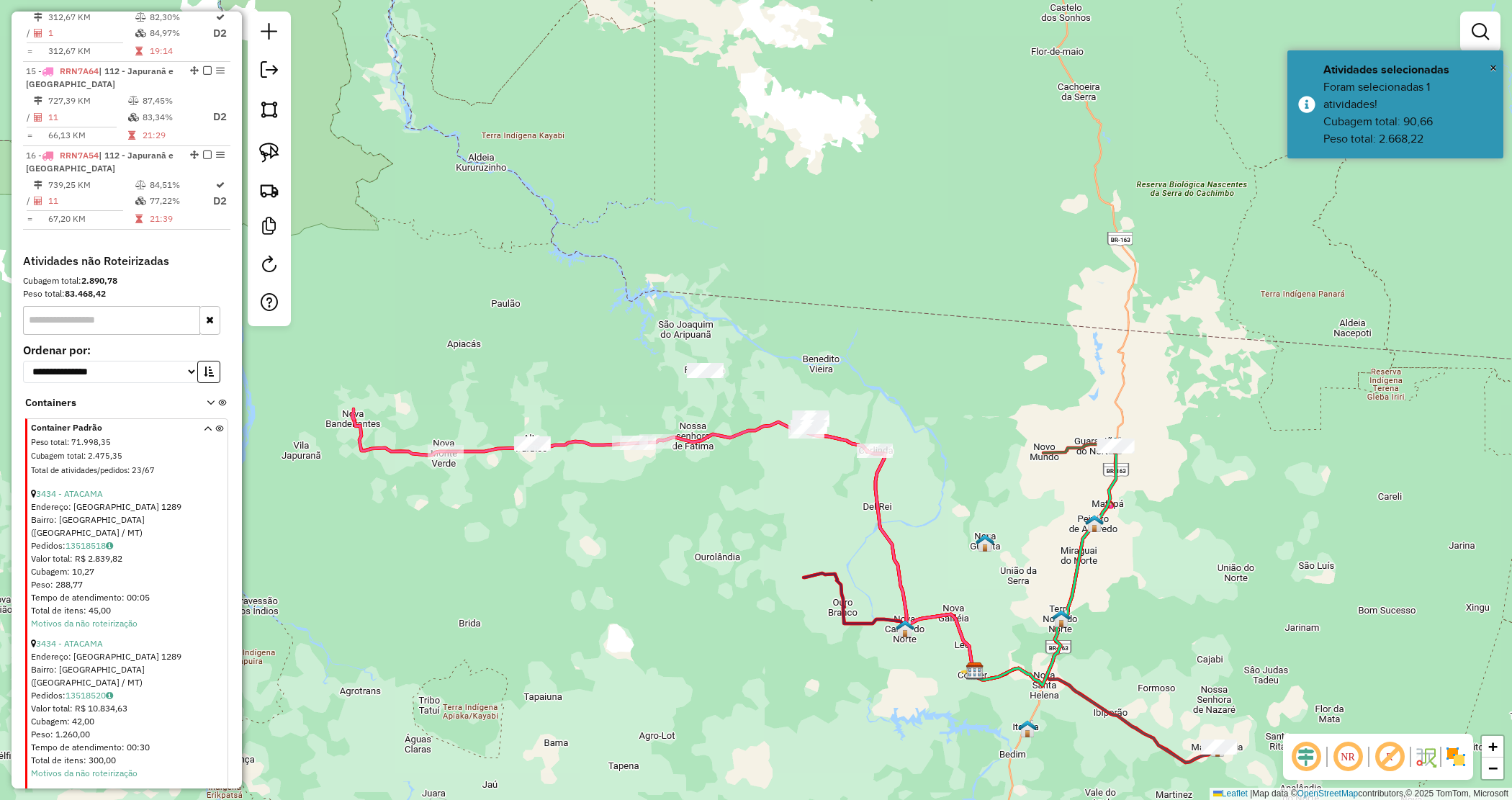
click at [772, 469] on div "Janela de atendimento Grade de atendimento Capacidade Transportadoras Veículos …" at bounding box center [756, 400] width 1512 height 800
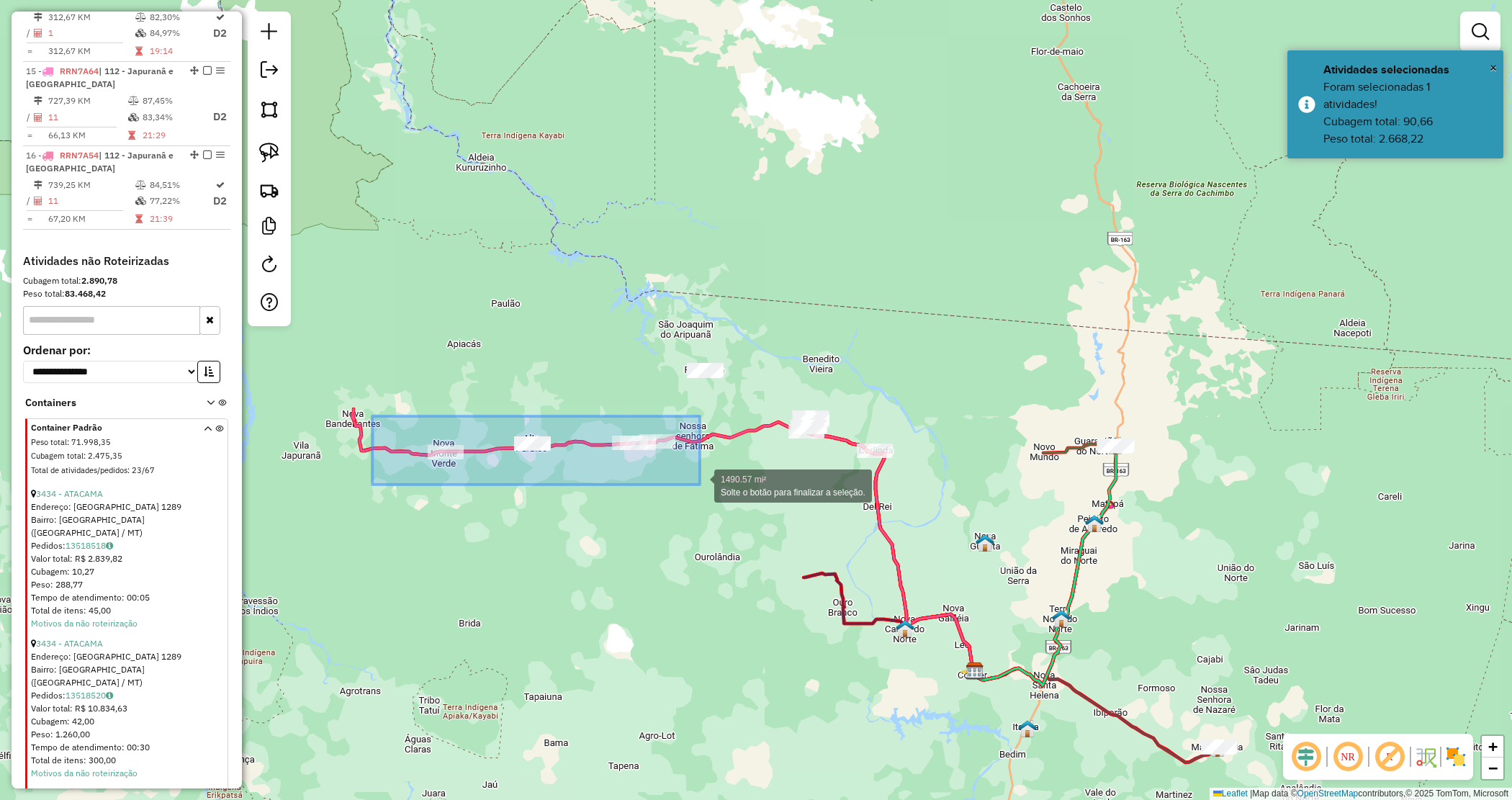
drag, startPoint x: 372, startPoint y: 416, endPoint x: 717, endPoint y: 490, distance: 352.8
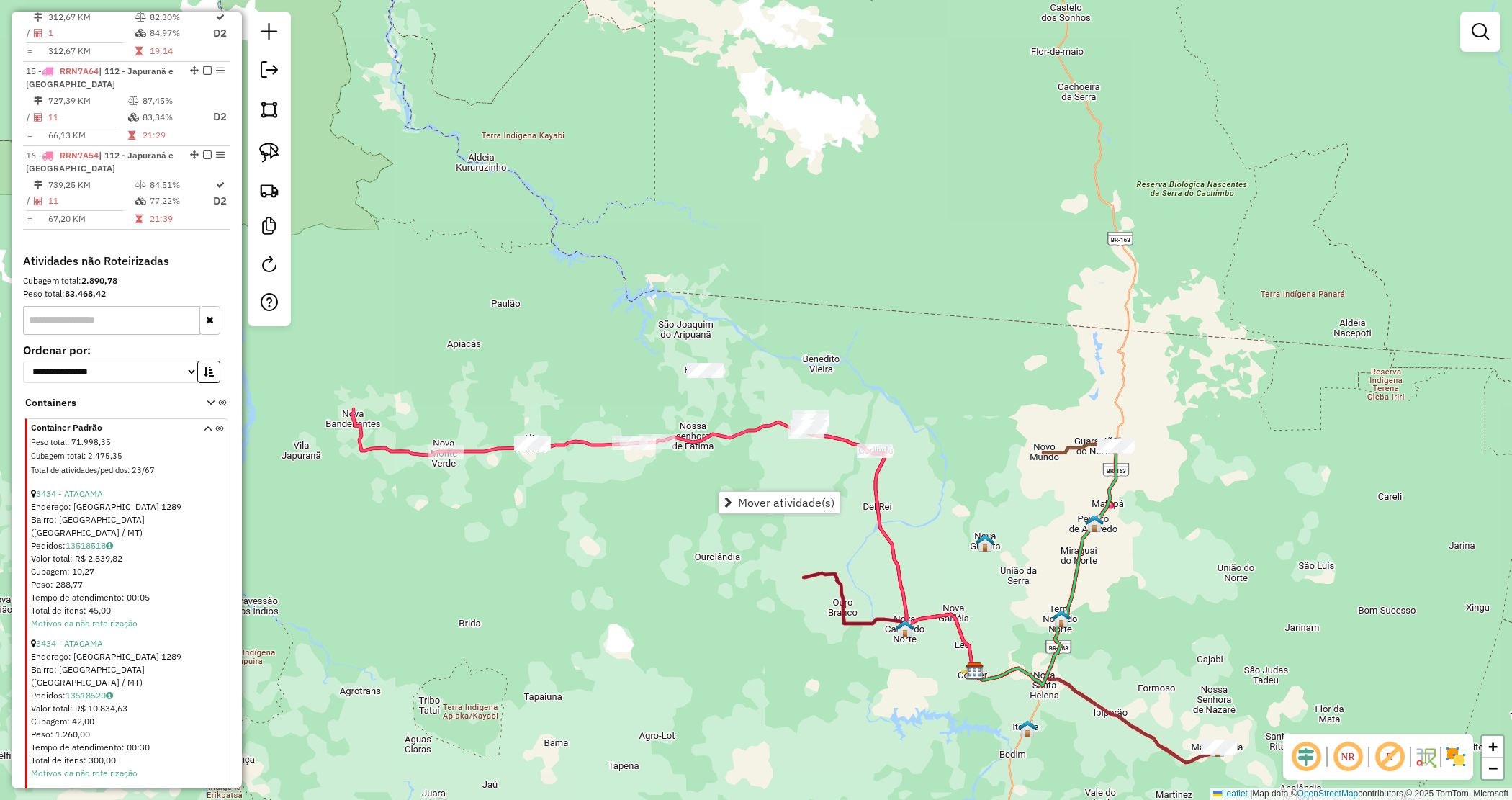
click at [777, 472] on div "Janela de atendimento Grade de atendimento Capacidade Transportadoras Veículos …" at bounding box center [756, 400] width 1512 height 800
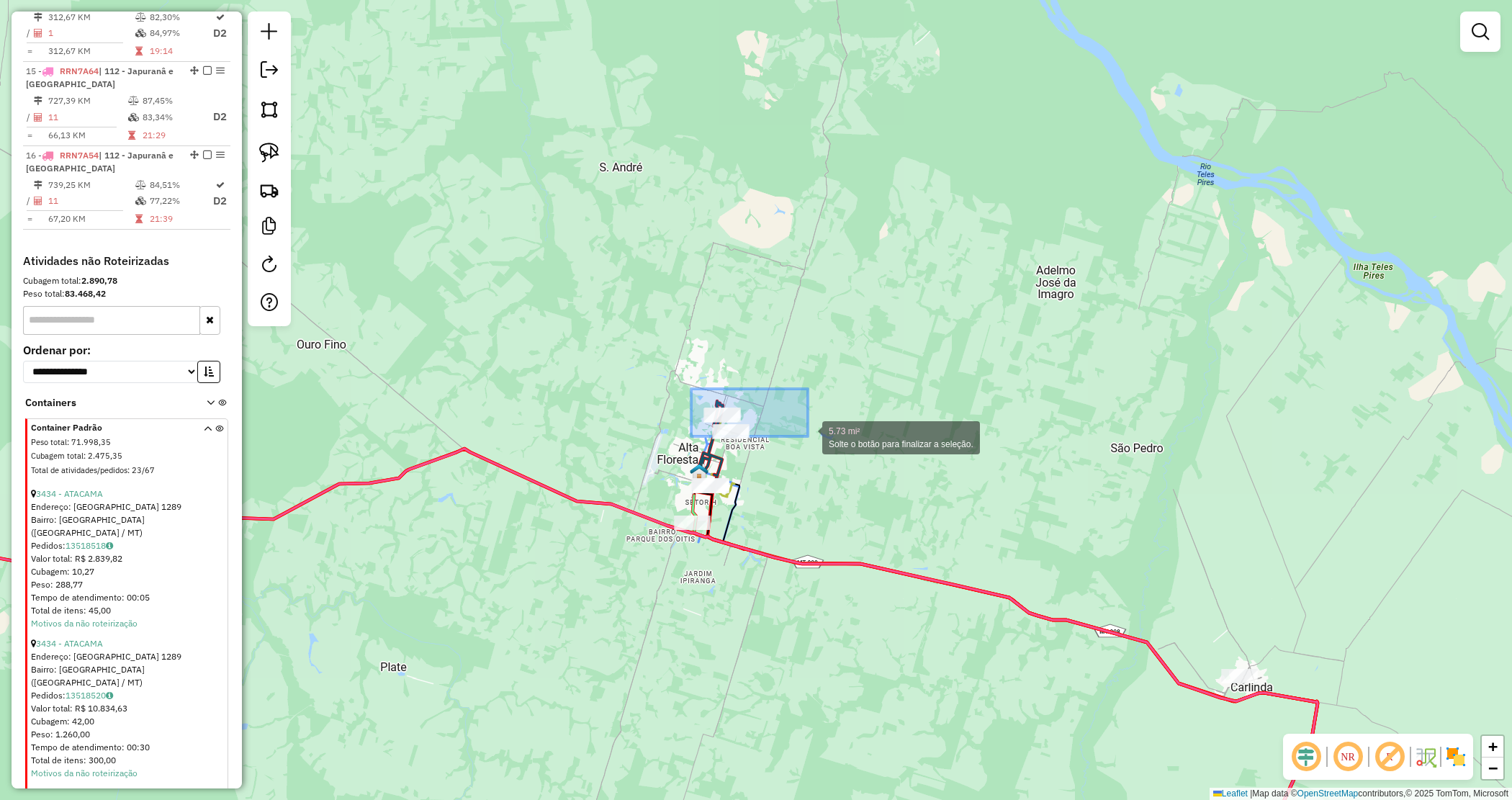
drag, startPoint x: 704, startPoint y: 393, endPoint x: 834, endPoint y: 449, distance: 141.5
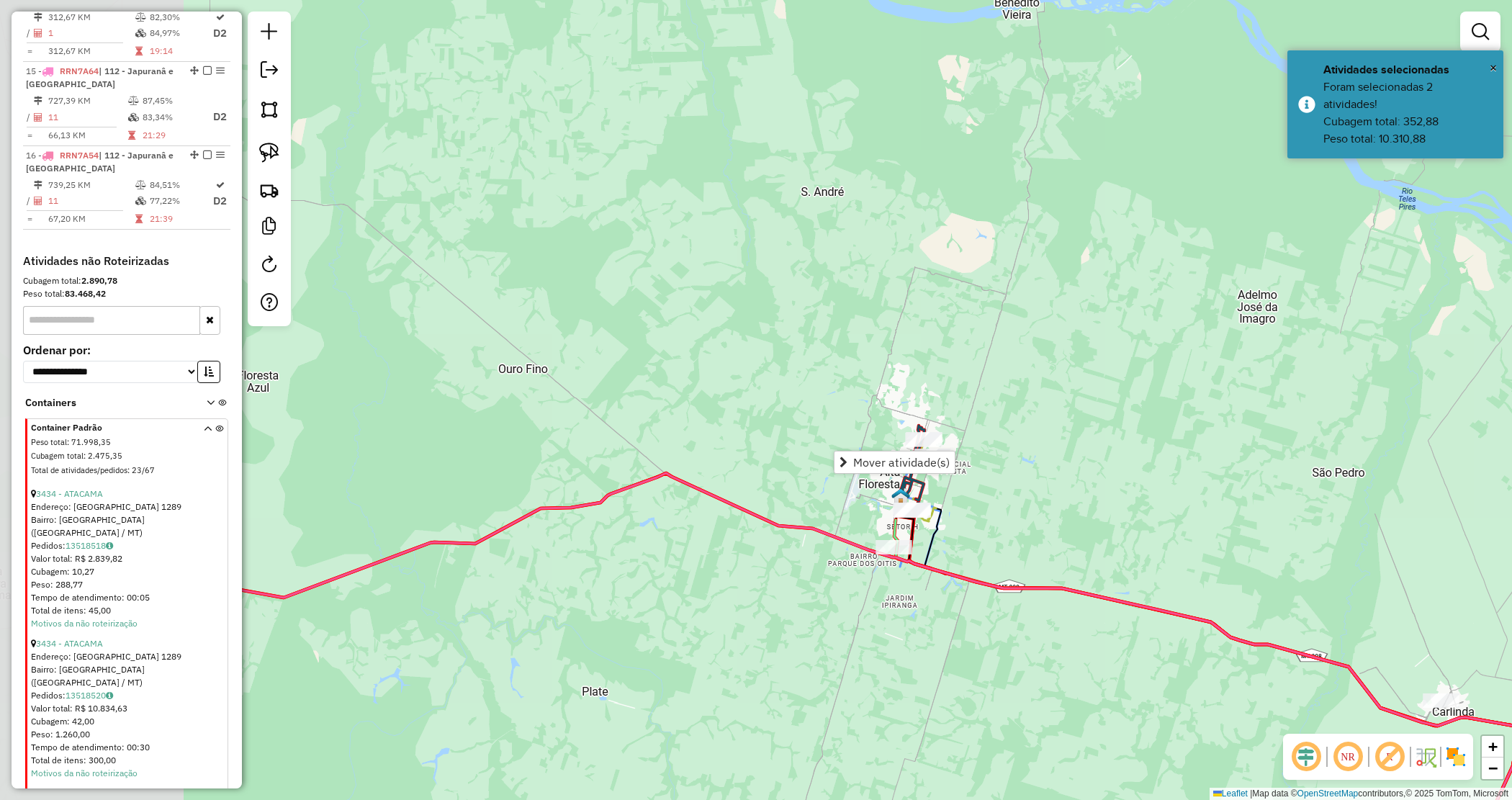
drag, startPoint x: 571, startPoint y: 333, endPoint x: 777, endPoint y: 364, distance: 208.3
click at [773, 358] on div "Janela de atendimento Grade de atendimento Capacidade Transportadoras Veículos …" at bounding box center [756, 400] width 1512 height 800
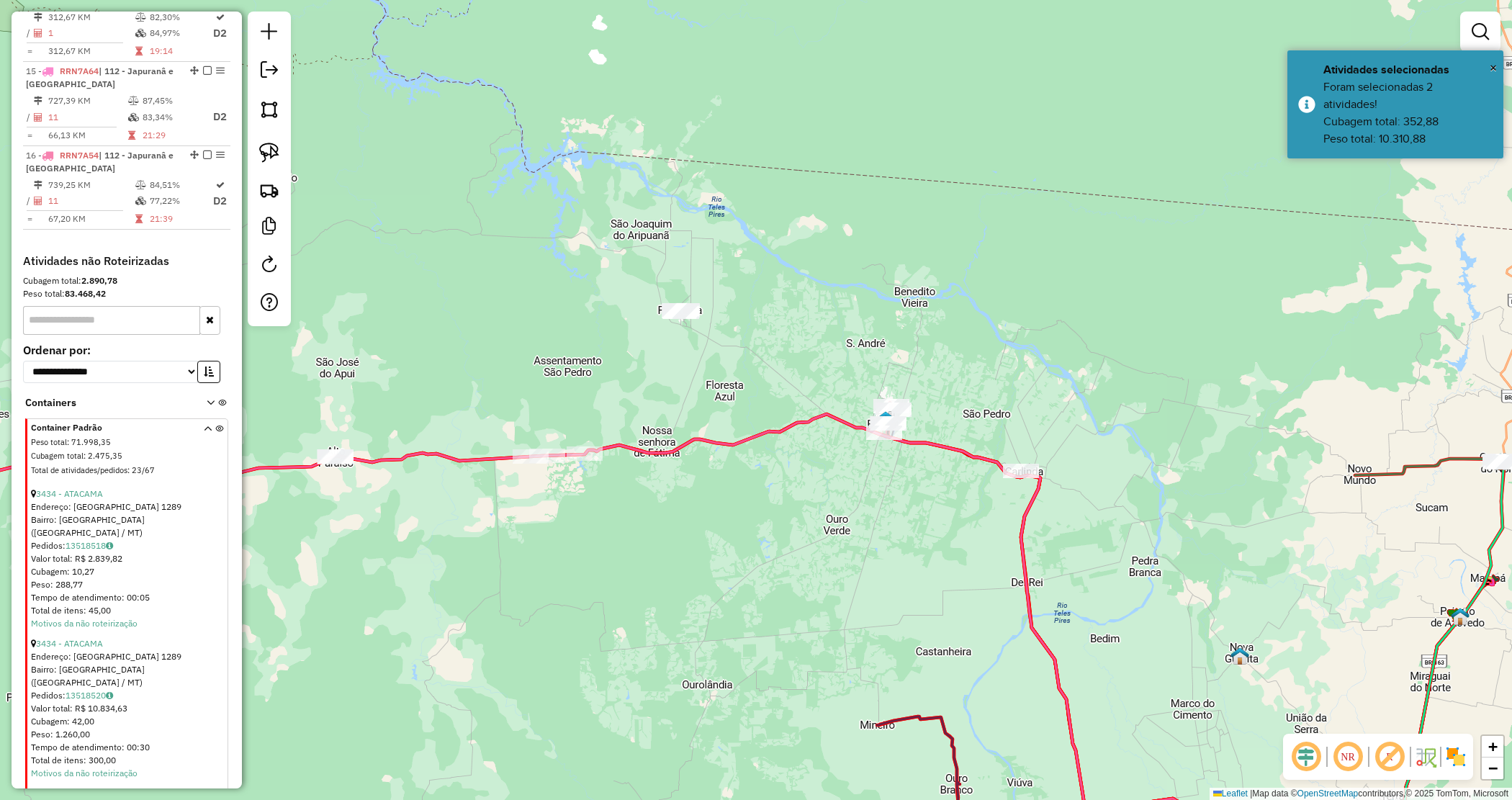
click at [688, 449] on div "Janela de atendimento Grade de atendimento Capacidade Transportadoras Veículos …" at bounding box center [756, 400] width 1512 height 800
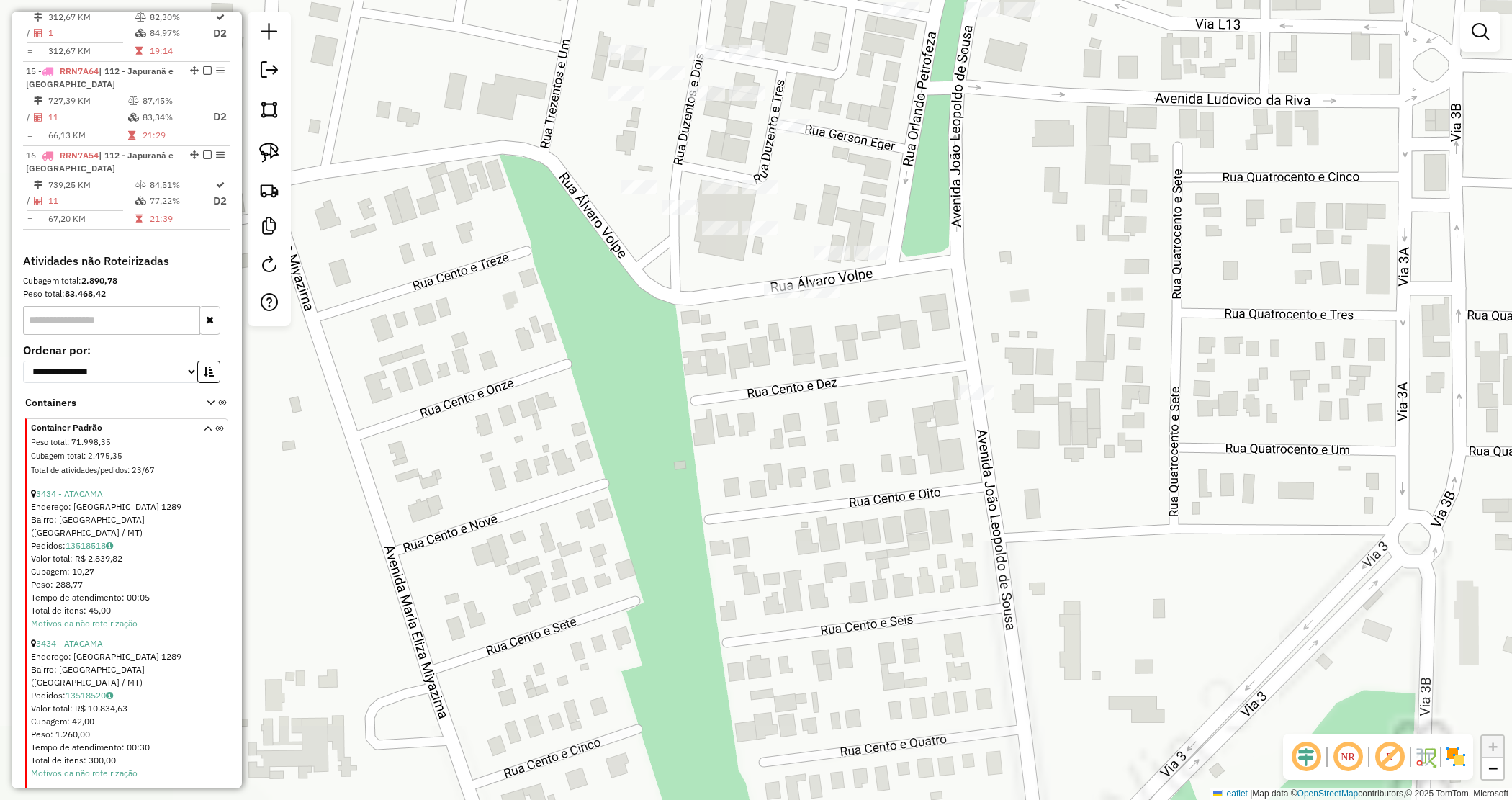
drag, startPoint x: 693, startPoint y: 319, endPoint x: 639, endPoint y: 223, distance: 110.1
click at [693, 320] on div "Janela de atendimento Grade de atendimento Capacidade Transportadoras Veículos …" at bounding box center [756, 400] width 1512 height 800
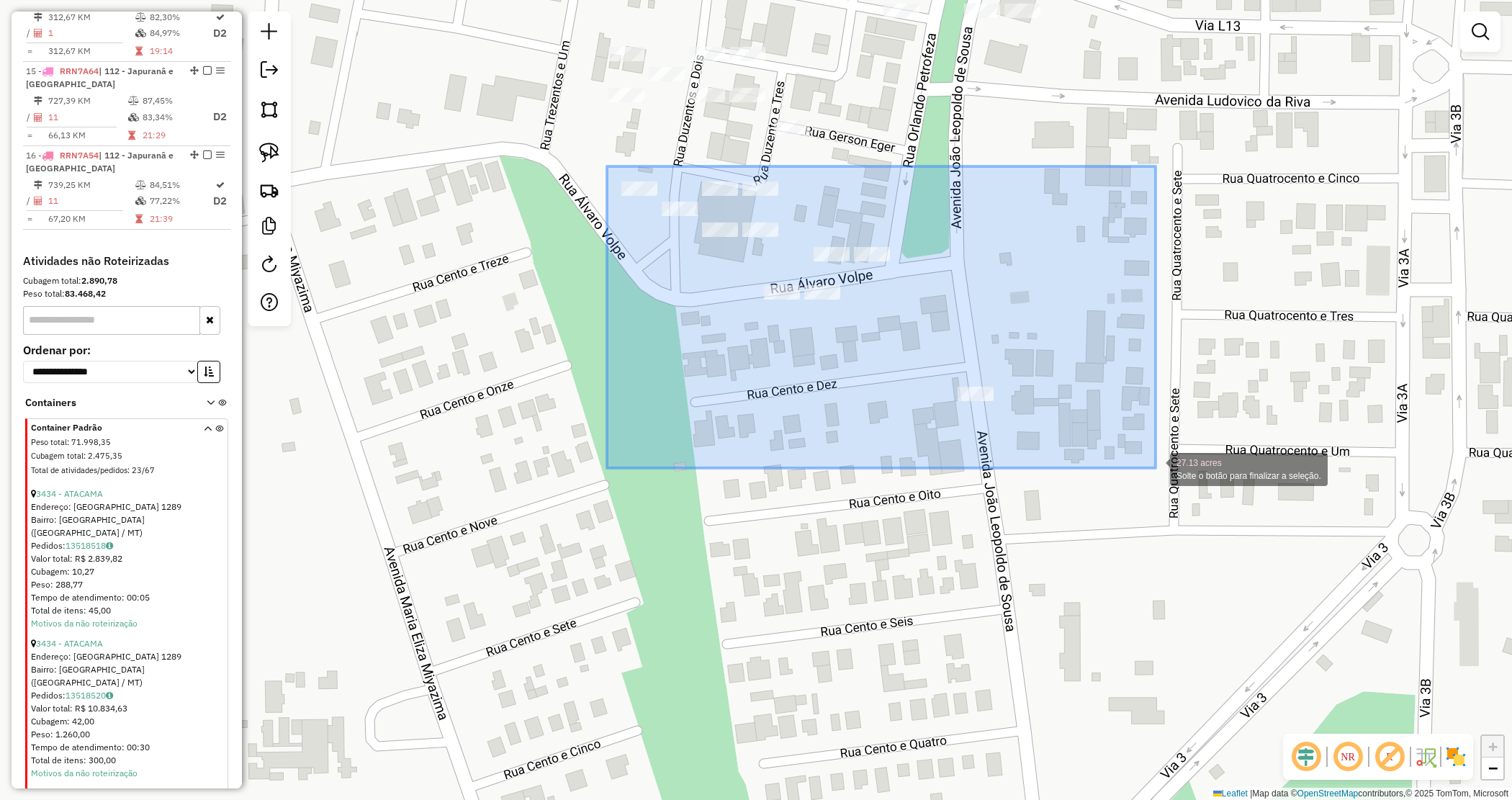
drag, startPoint x: 668, startPoint y: 223, endPoint x: 1158, endPoint y: 462, distance: 545.2
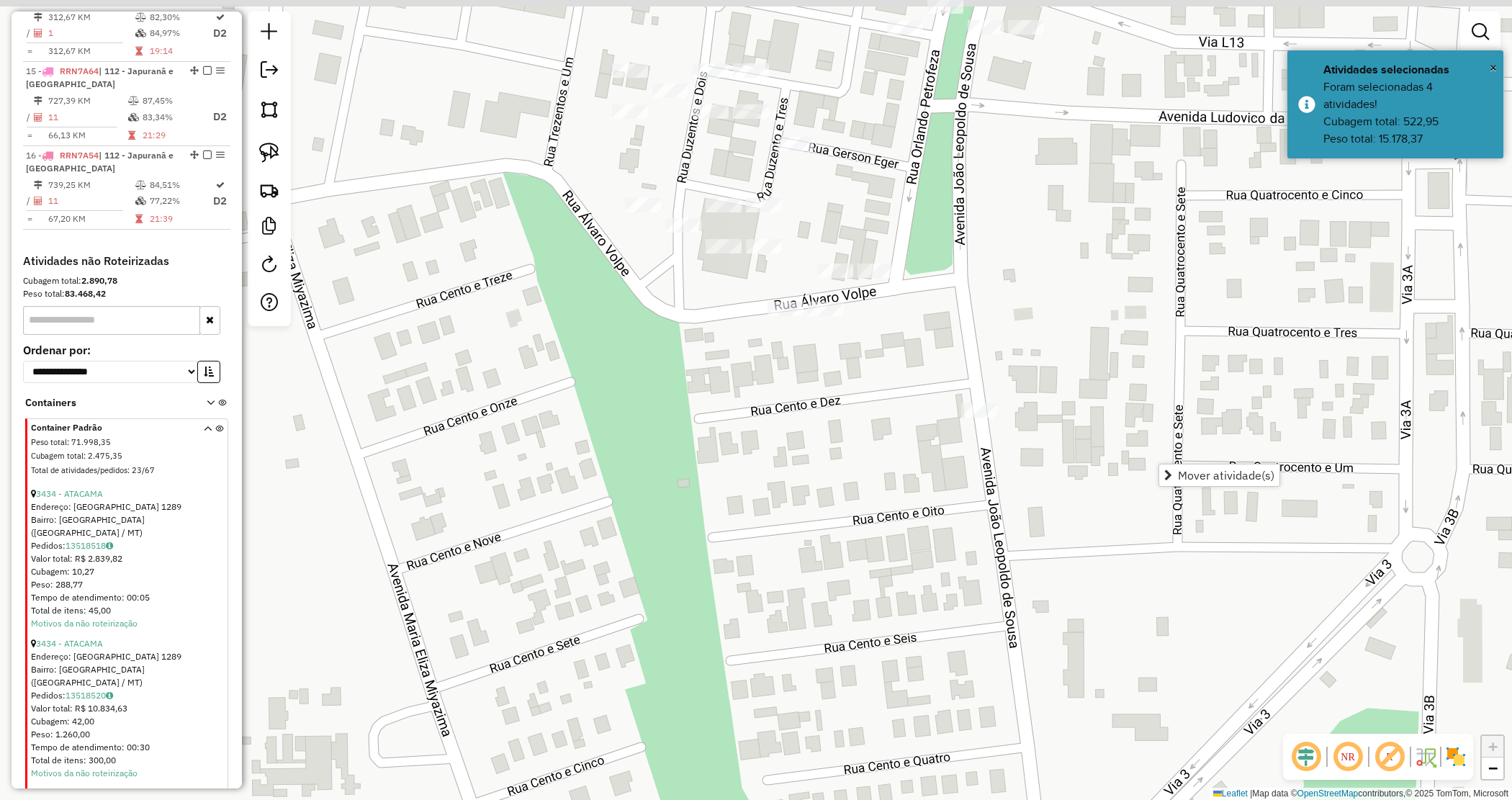
drag, startPoint x: 1038, startPoint y: 300, endPoint x: 1056, endPoint y: 364, distance: 66.5
click at [1056, 364] on div "Janela de atendimento Grade de atendimento Capacidade Transportadoras Veículos …" at bounding box center [756, 400] width 1512 height 800
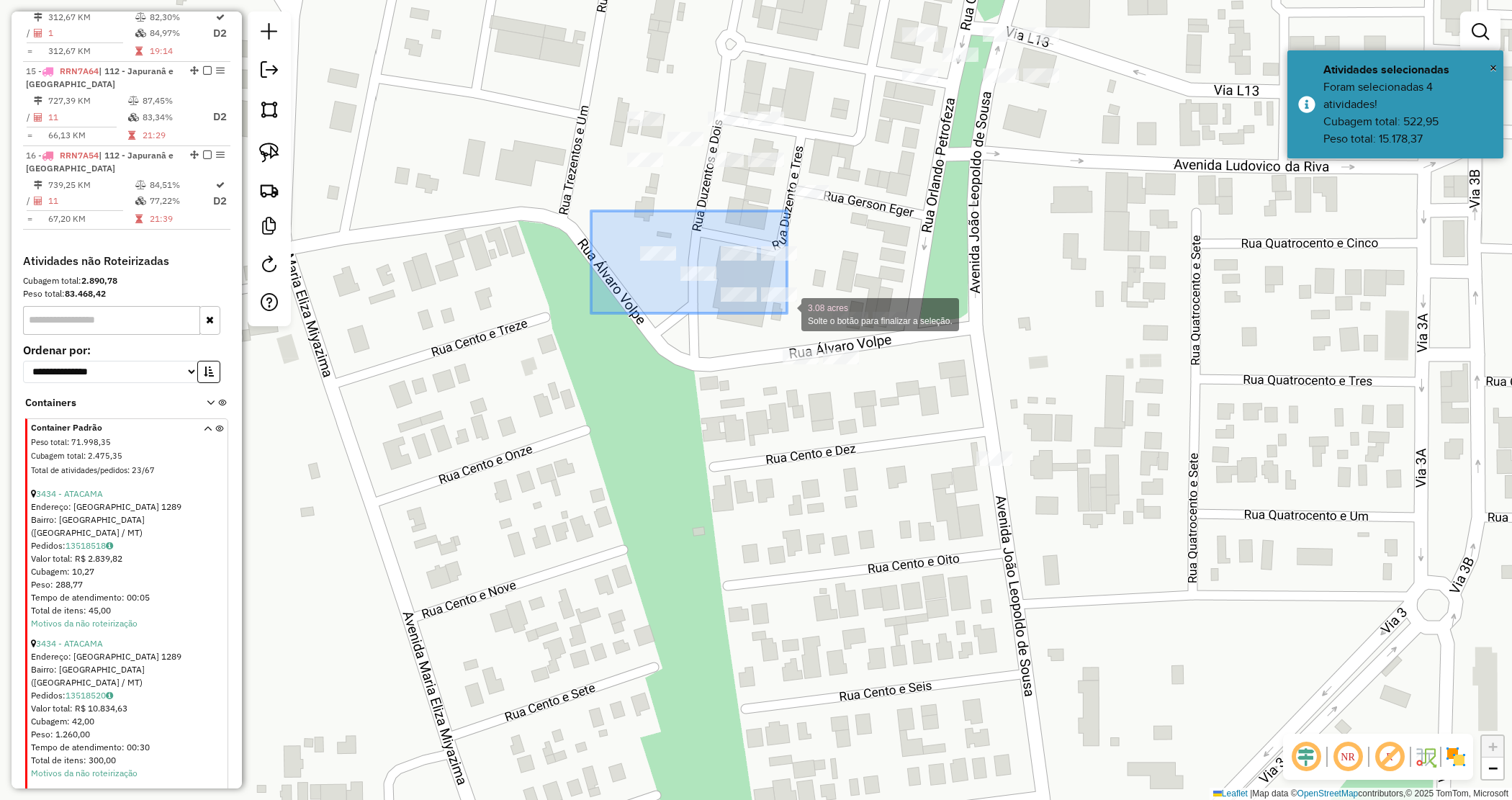
drag, startPoint x: 738, startPoint y: 278, endPoint x: 815, endPoint y: 315, distance: 85.4
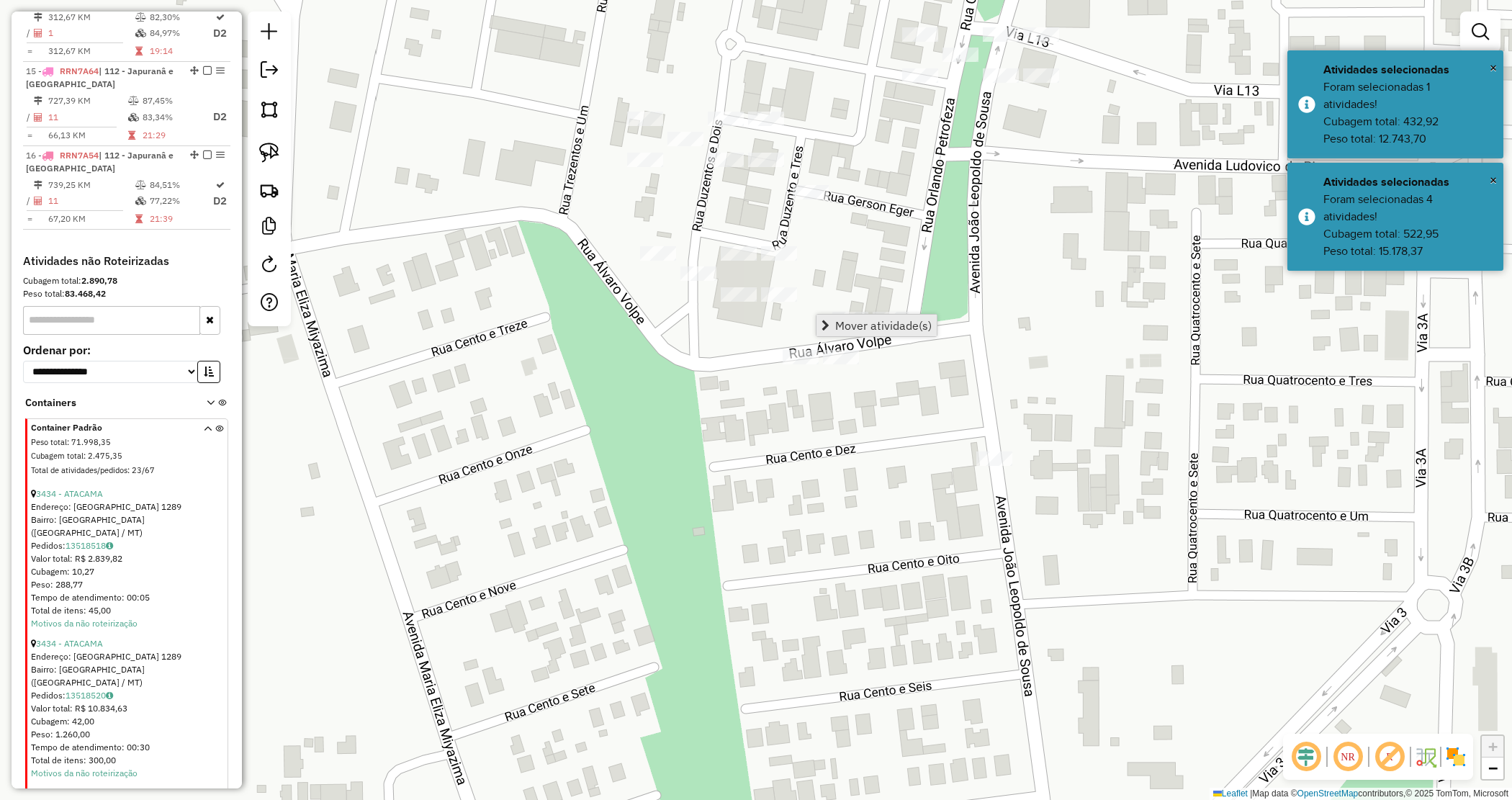
click at [847, 321] on span "Mover atividade(s)" at bounding box center [884, 325] width 97 height 12
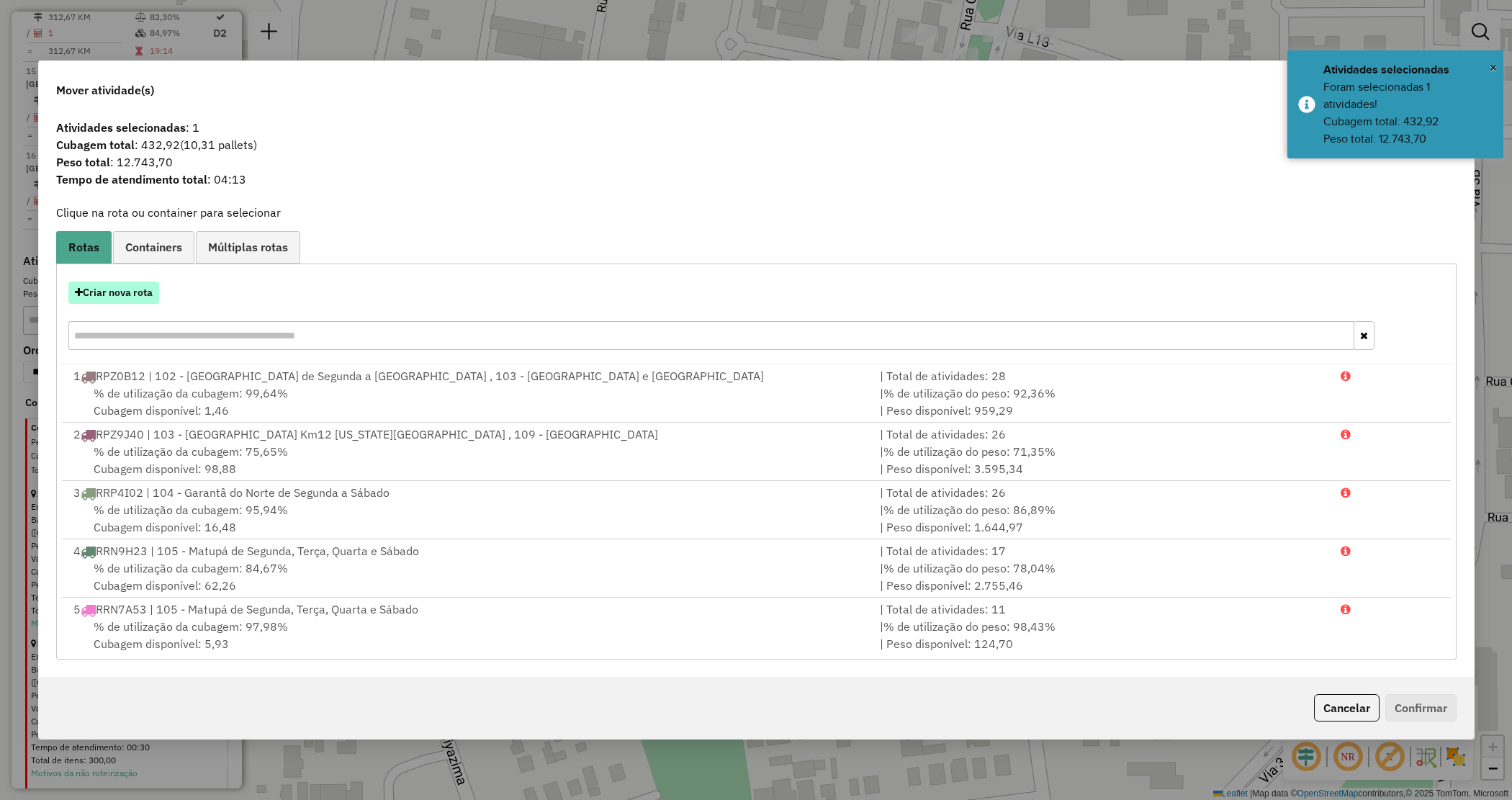
click at [138, 294] on button "Criar nova rota" at bounding box center [113, 293] width 90 height 22
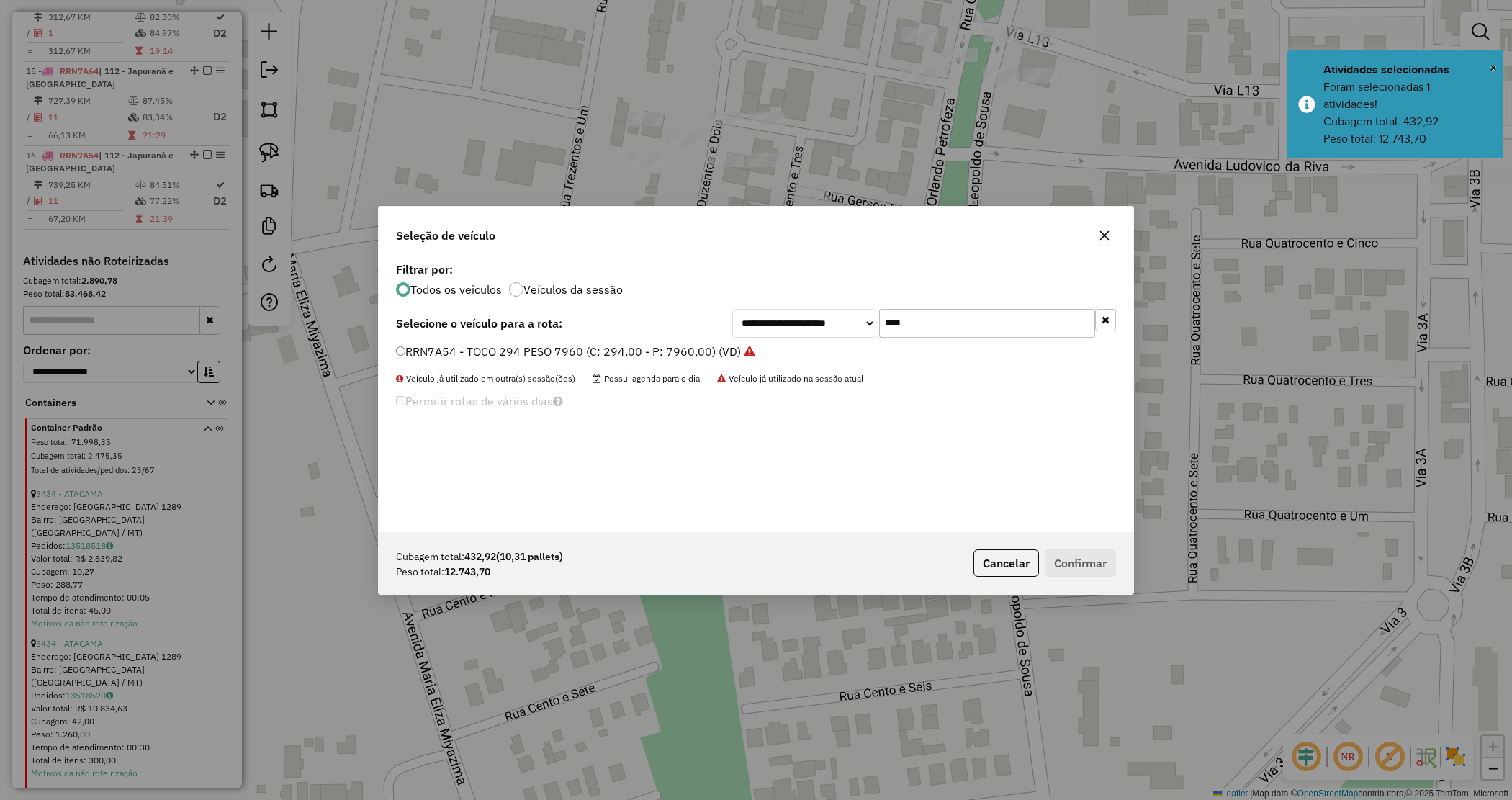
drag, startPoint x: 955, startPoint y: 326, endPoint x: 822, endPoint y: 313, distance: 133.6
click at [822, 313] on div "**********" at bounding box center [924, 324] width 384 height 29
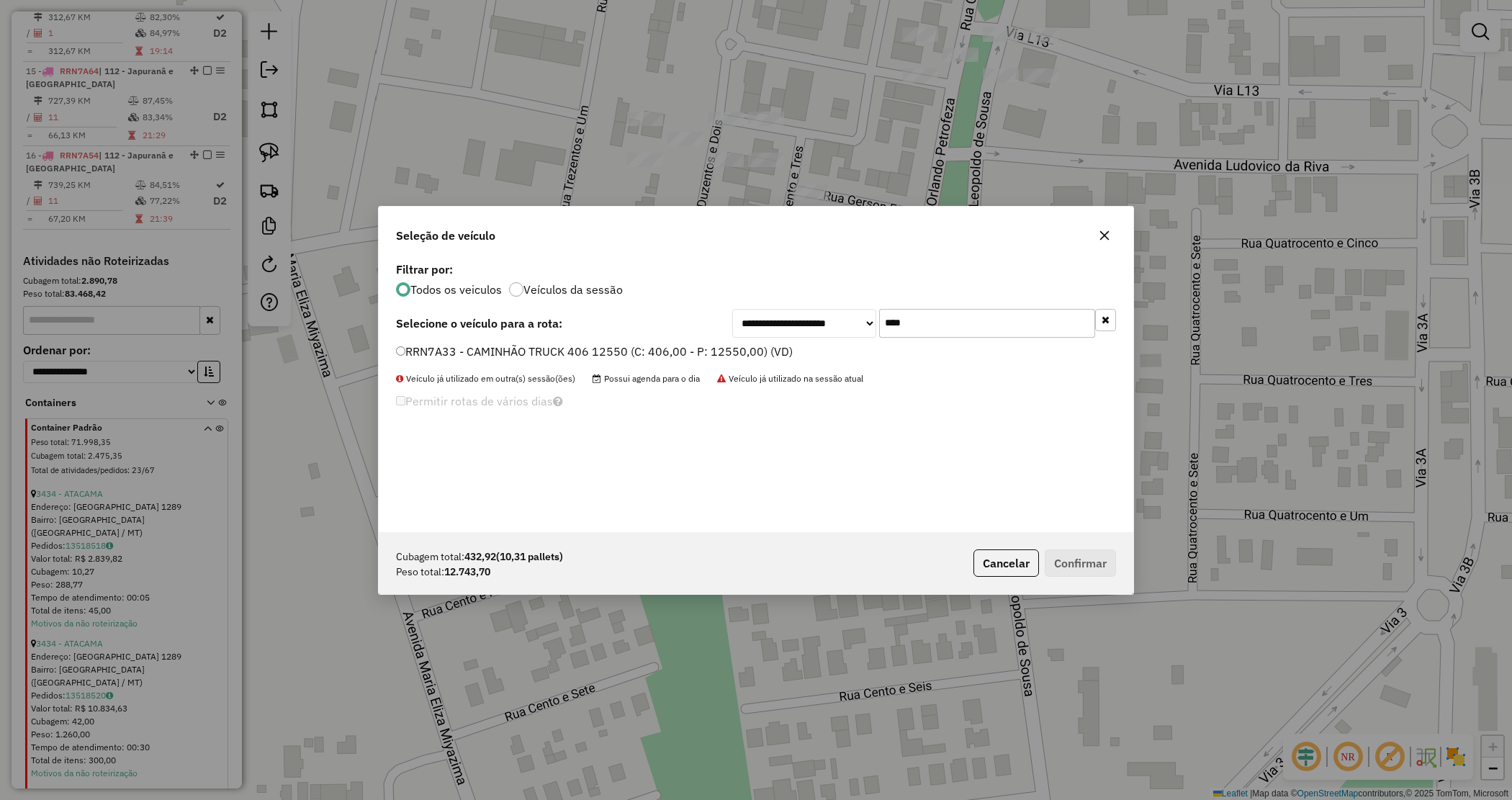
type input "****"
click at [711, 339] on div "**********" at bounding box center [756, 395] width 755 height 274
click at [707, 347] on label "RRN7A33 - CAMINHÃO TRUCK 406 12550 (C: 406,00 - P: 12550,00) (VD)" at bounding box center [594, 351] width 397 height 17
click at [1081, 564] on button "Confirmar" at bounding box center [1080, 563] width 71 height 27
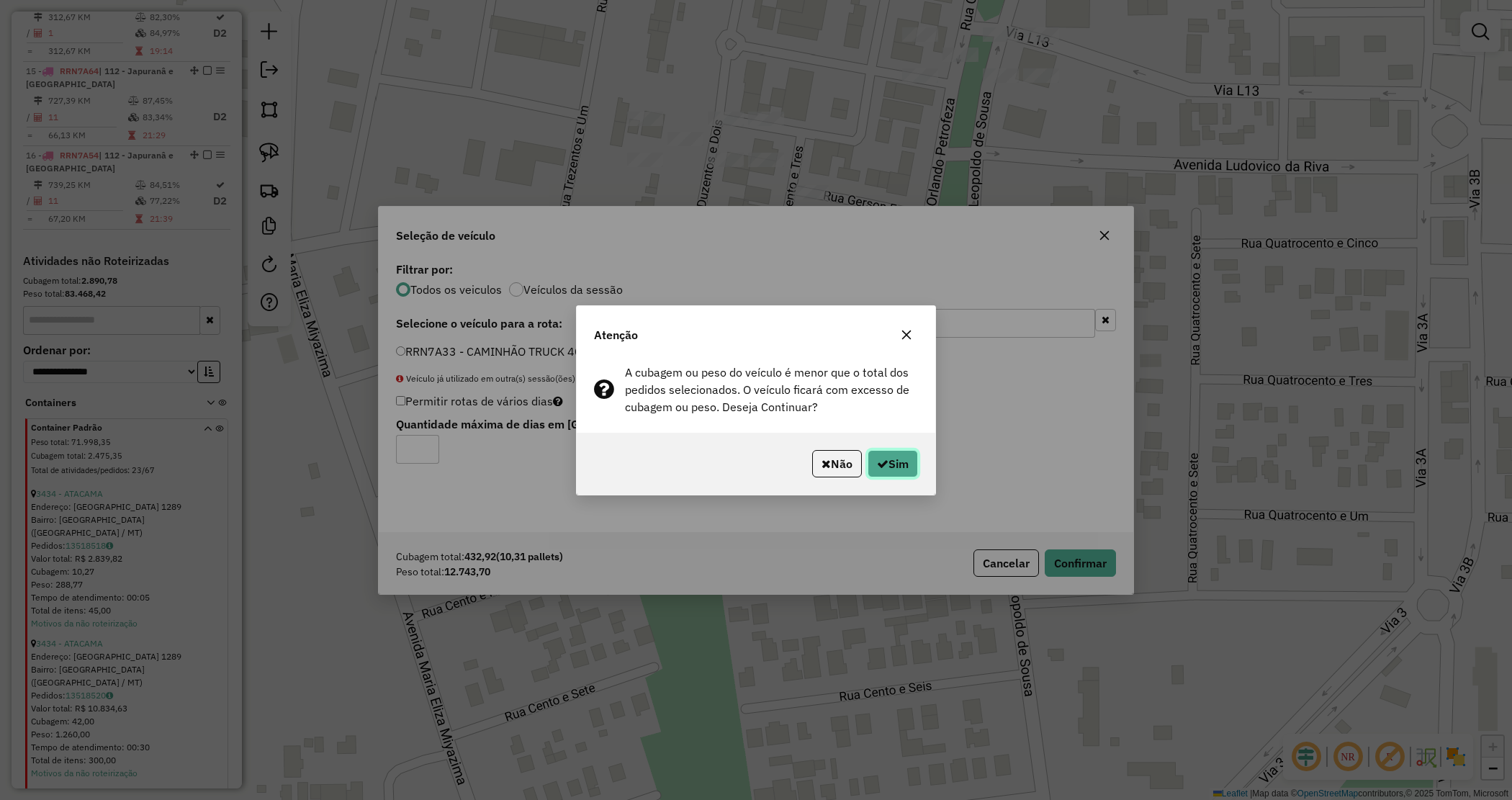
click at [887, 462] on button "Sim" at bounding box center [892, 463] width 50 height 27
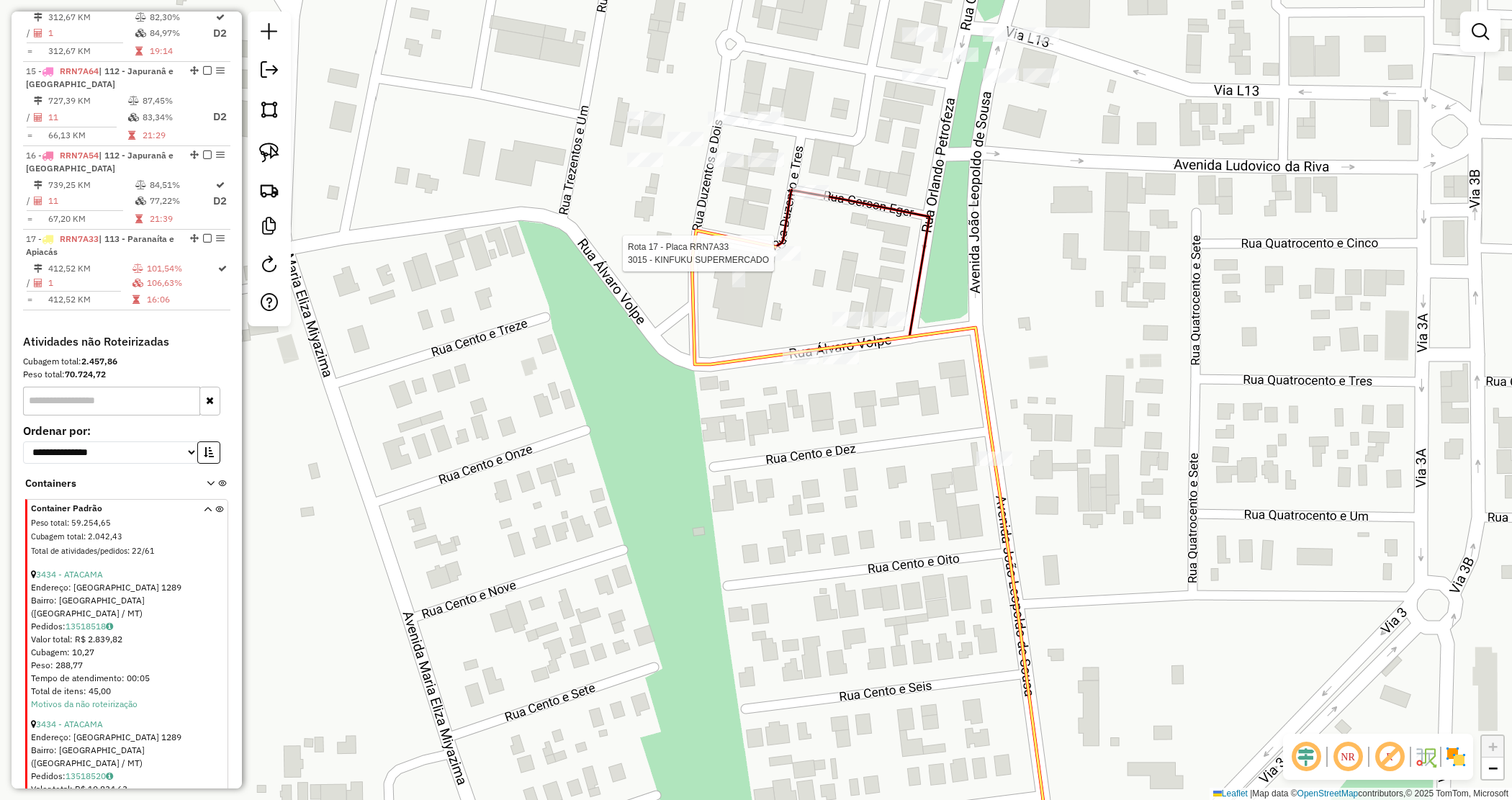
select select "*********"
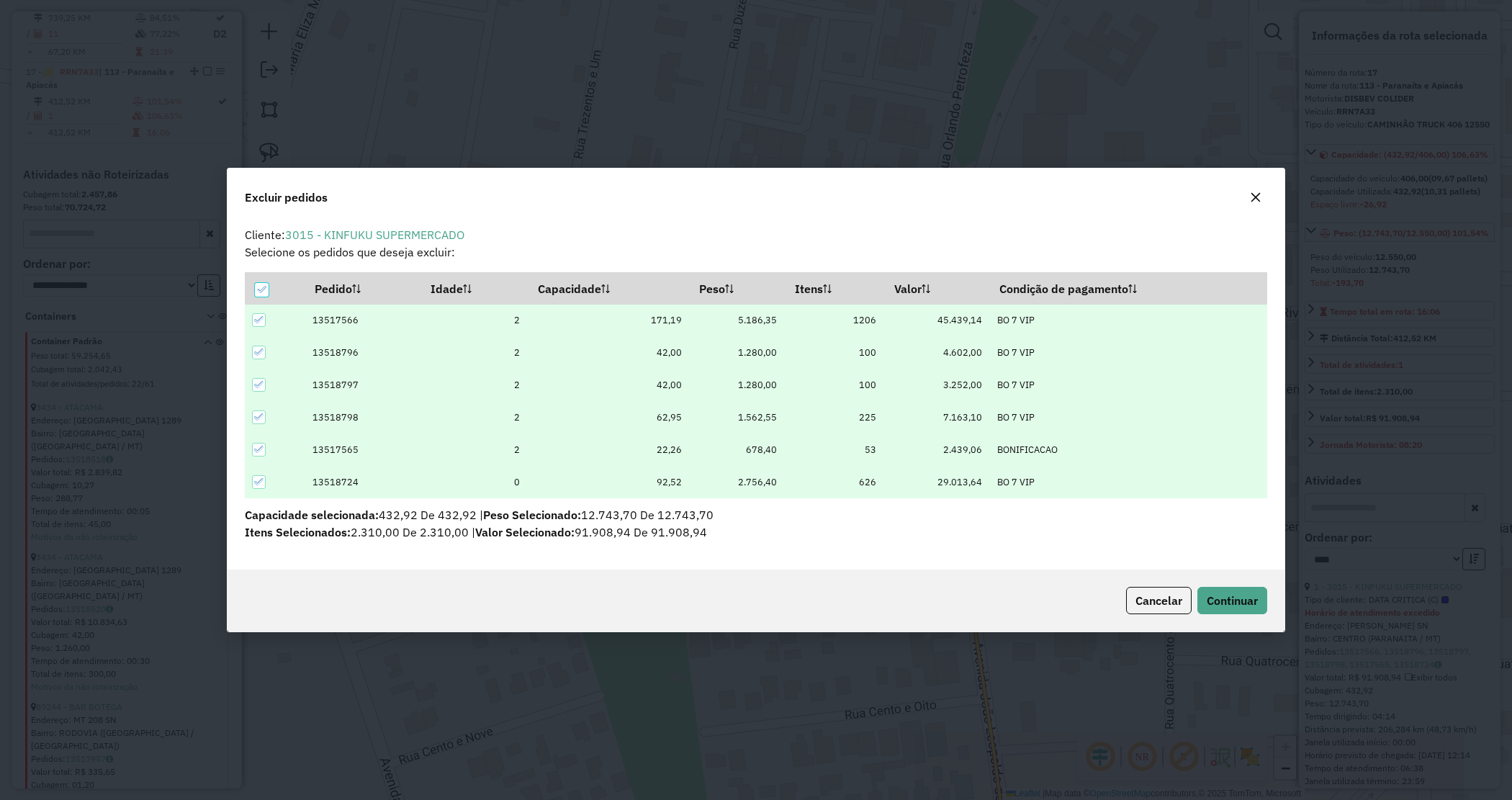
scroll to position [0, 0]
click at [264, 286] on icon at bounding box center [261, 289] width 10 height 10
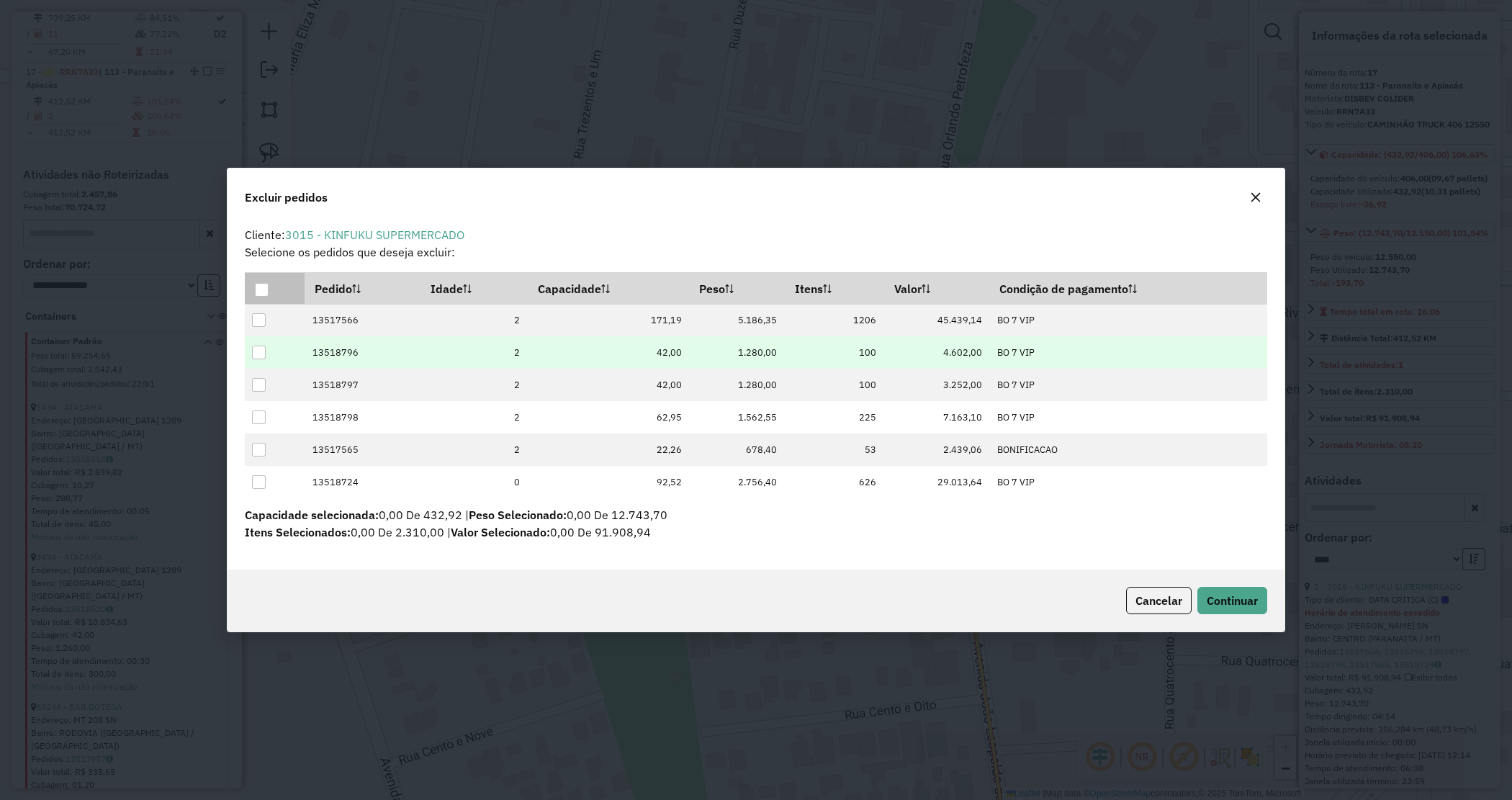
click at [252, 355] on div at bounding box center [258, 352] width 14 height 14
click at [1240, 591] on button "Continuar" at bounding box center [1233, 600] width 70 height 27
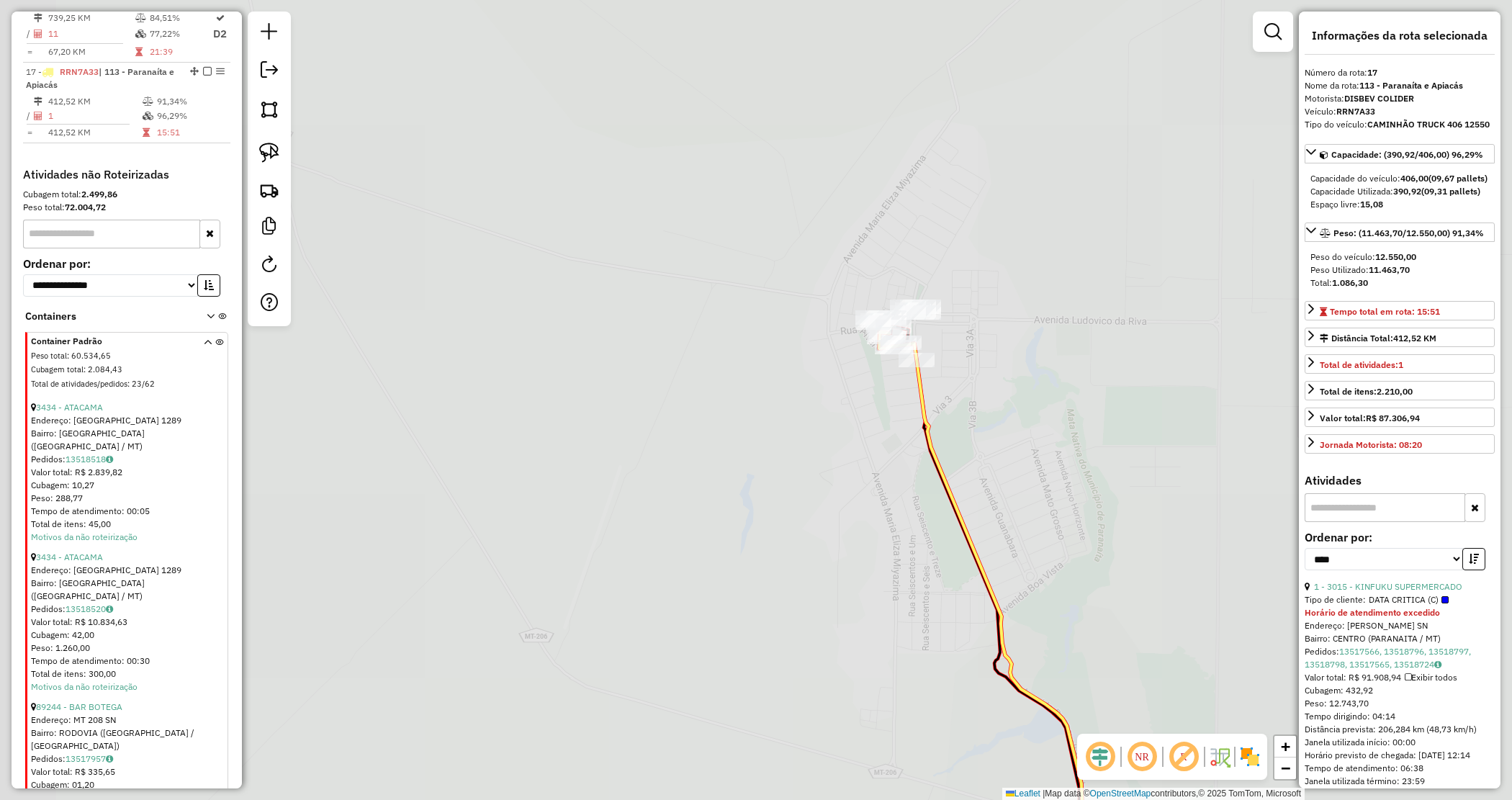
click at [796, 421] on div "Janela de atendimento Grade de atendimento Capacidade Transportadoras Veículos …" at bounding box center [756, 400] width 1512 height 800
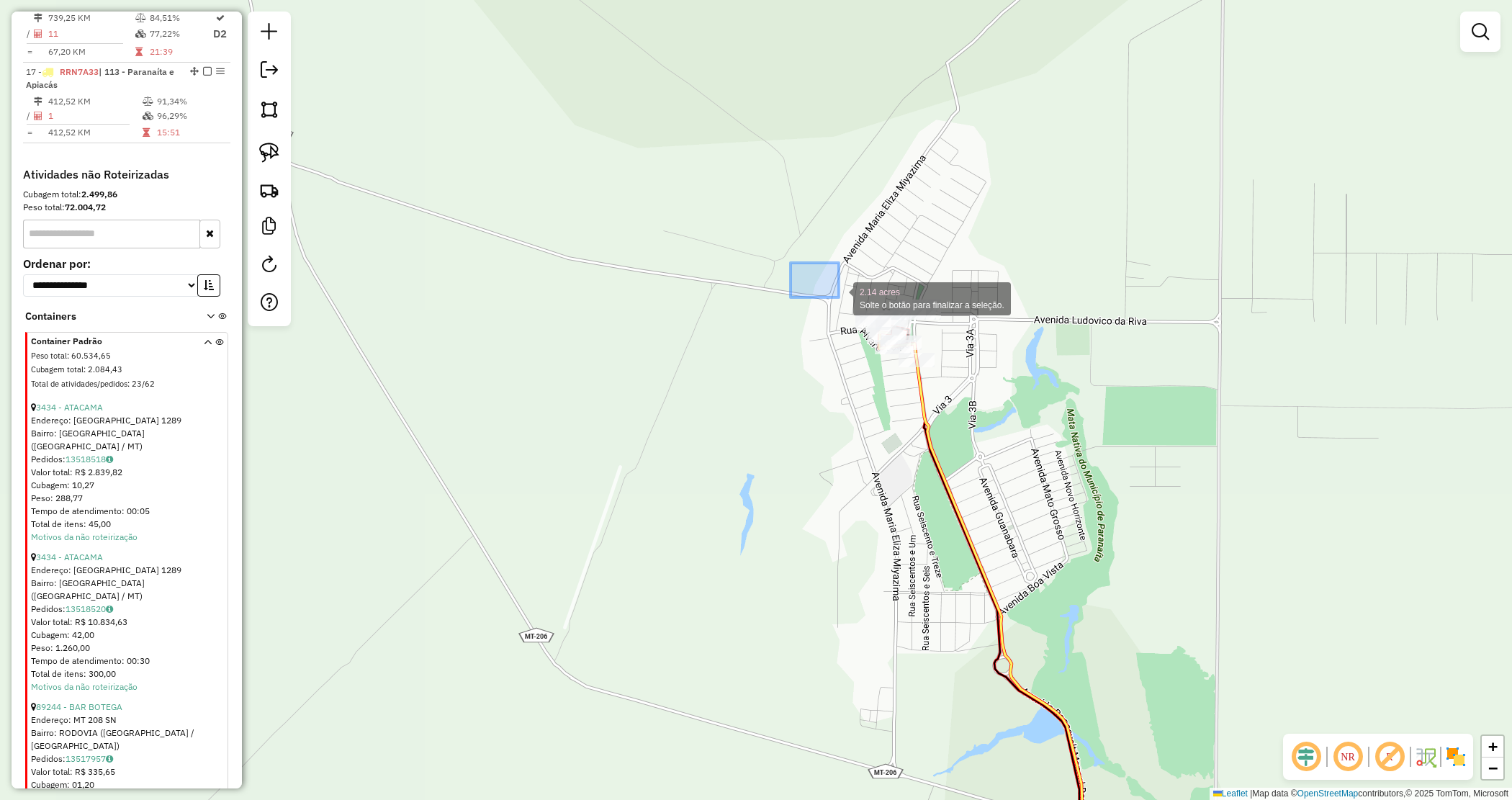
drag, startPoint x: 808, startPoint y: 275, endPoint x: 990, endPoint y: 398, distance: 219.7
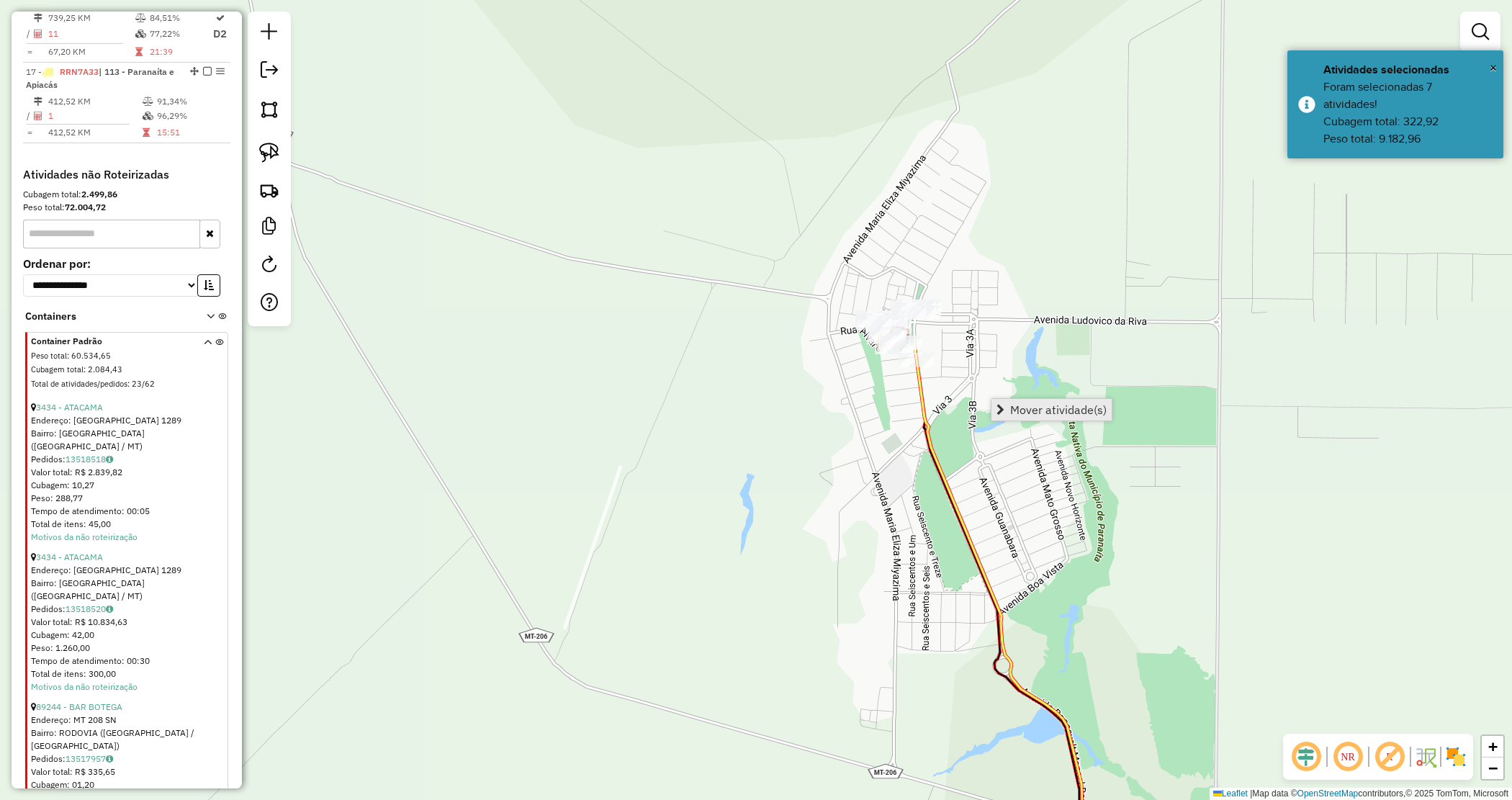
click at [1035, 408] on span "Mover atividade(s)" at bounding box center [1058, 410] width 97 height 12
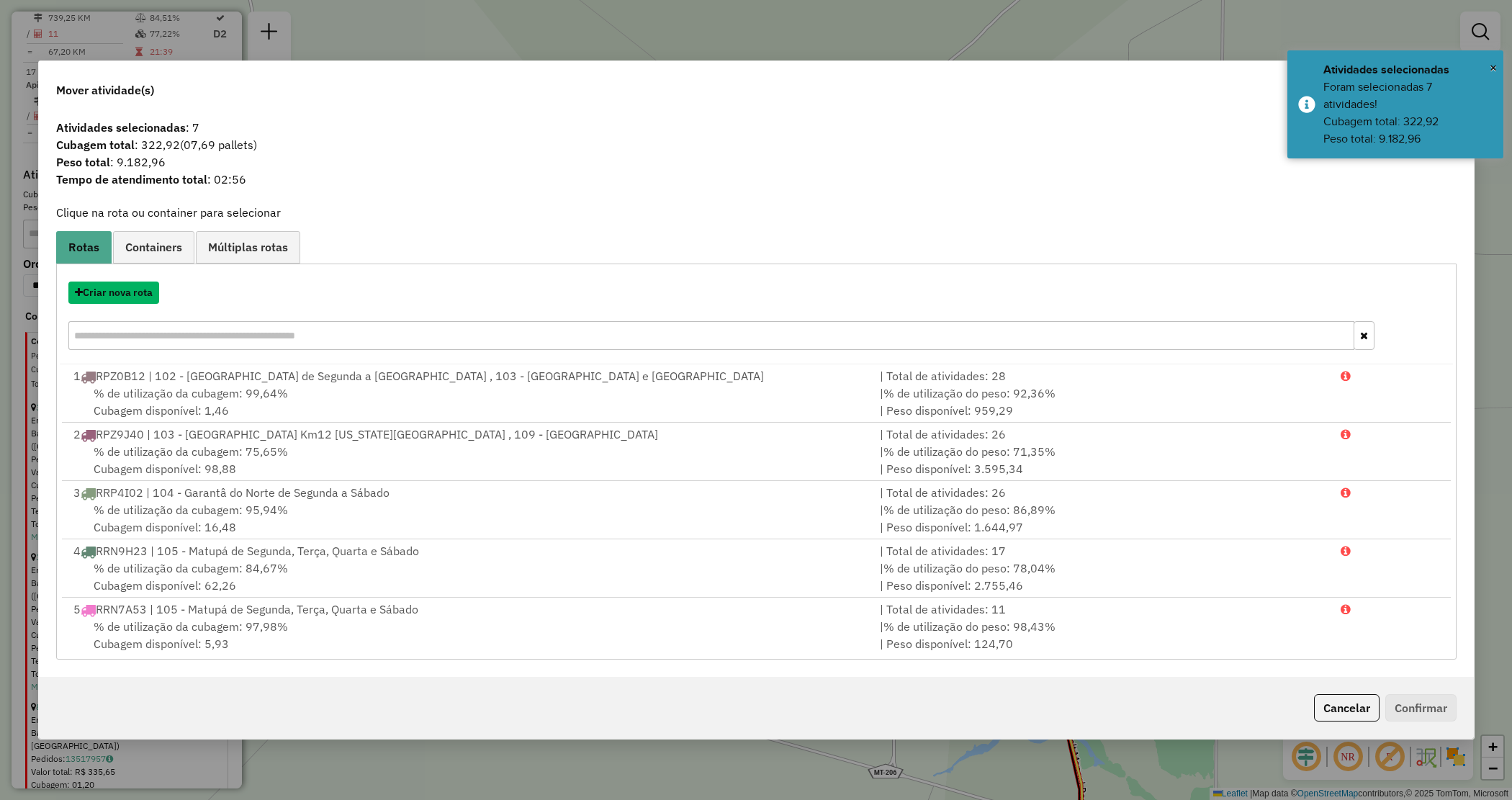
click at [125, 293] on button "Criar nova rota" at bounding box center [113, 293] width 90 height 22
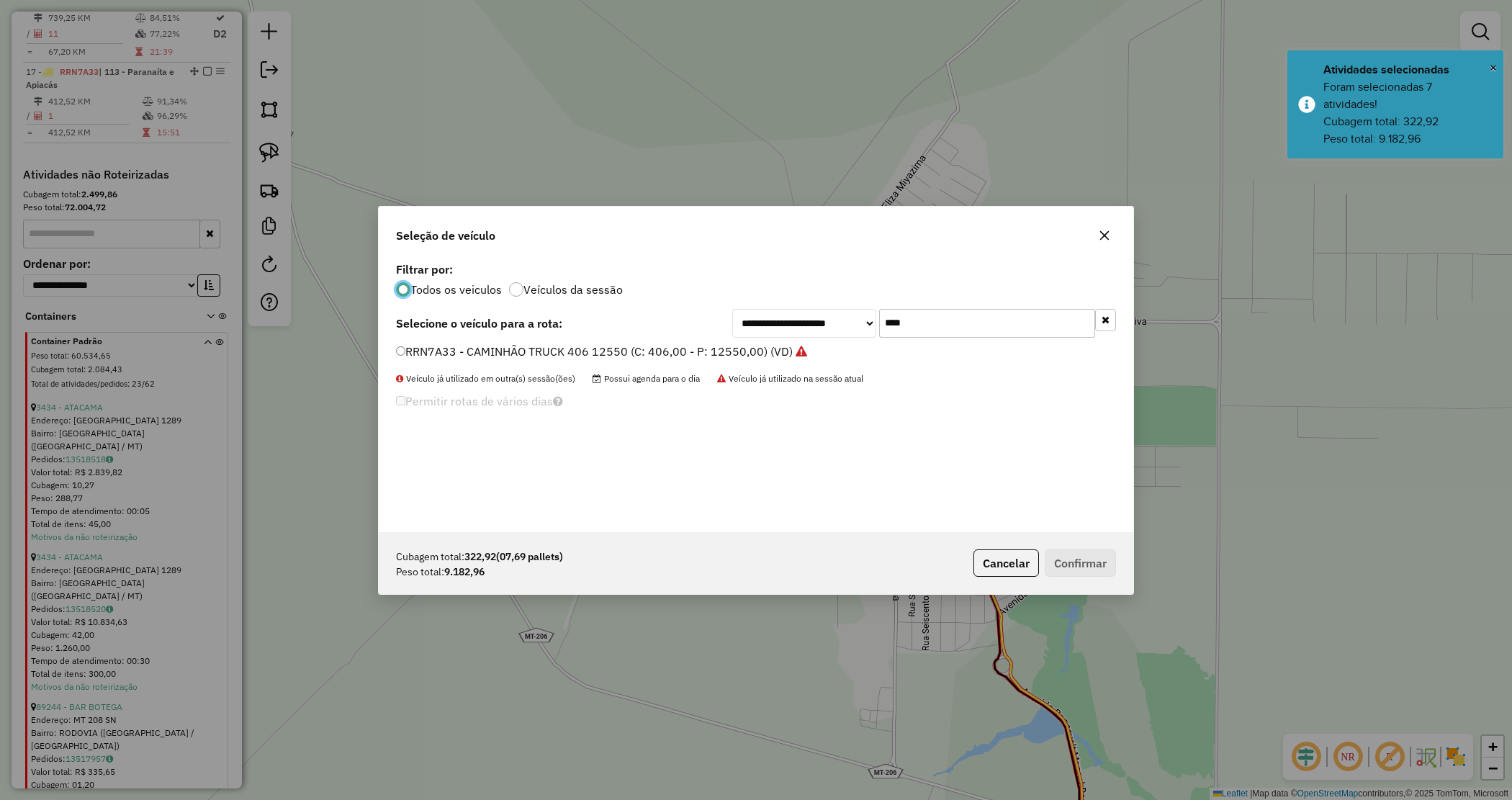
scroll to position [7, 5]
drag, startPoint x: 886, startPoint y: 332, endPoint x: 808, endPoint y: 321, distance: 78.8
click at [808, 321] on div "**********" at bounding box center [924, 324] width 384 height 29
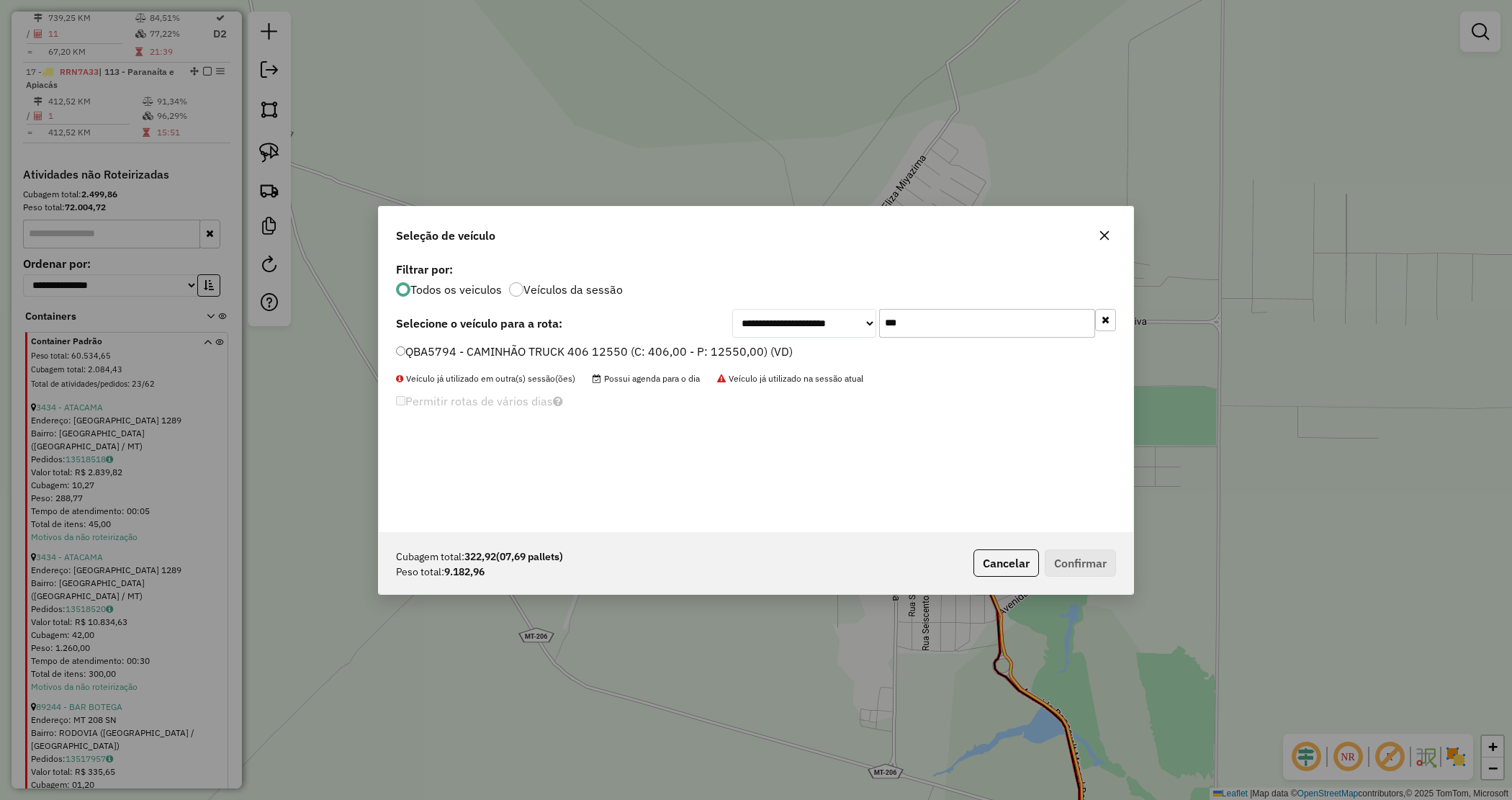
type input "***"
drag, startPoint x: 761, startPoint y: 351, endPoint x: 884, endPoint y: 465, distance: 167.7
click at [761, 353] on label "QBA5794 - CAMINHÃO TRUCK 406 12550 (C: 406,00 - P: 12550,00) (VD)" at bounding box center [594, 351] width 397 height 17
click at [1086, 549] on button "Confirmar" at bounding box center [1080, 563] width 71 height 27
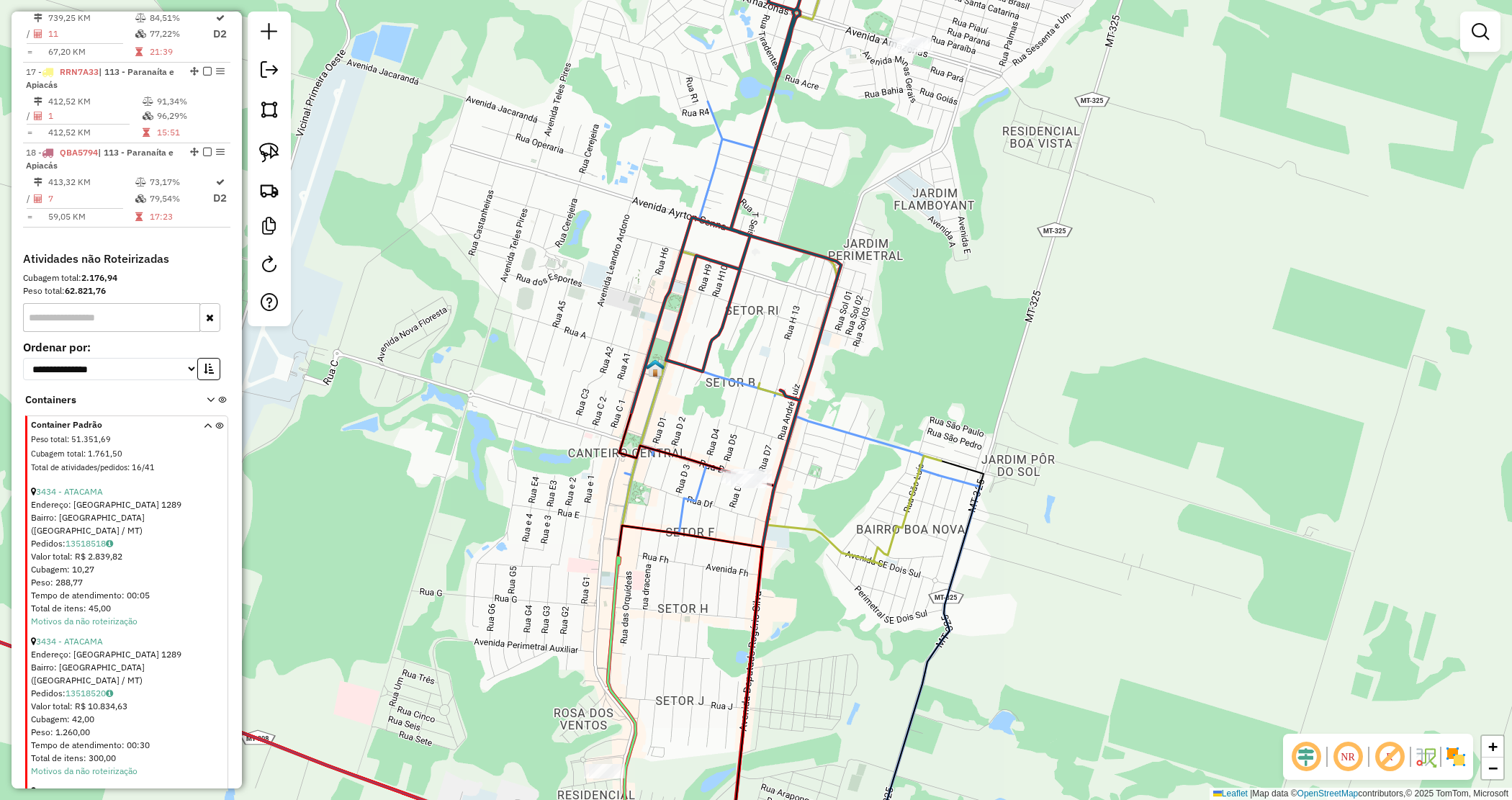
drag, startPoint x: 877, startPoint y: 337, endPoint x: 845, endPoint y: 441, distance: 108.8
click at [846, 441] on div "Janela de atendimento Grade de atendimento Capacidade Transportadoras Veículos …" at bounding box center [756, 400] width 1512 height 800
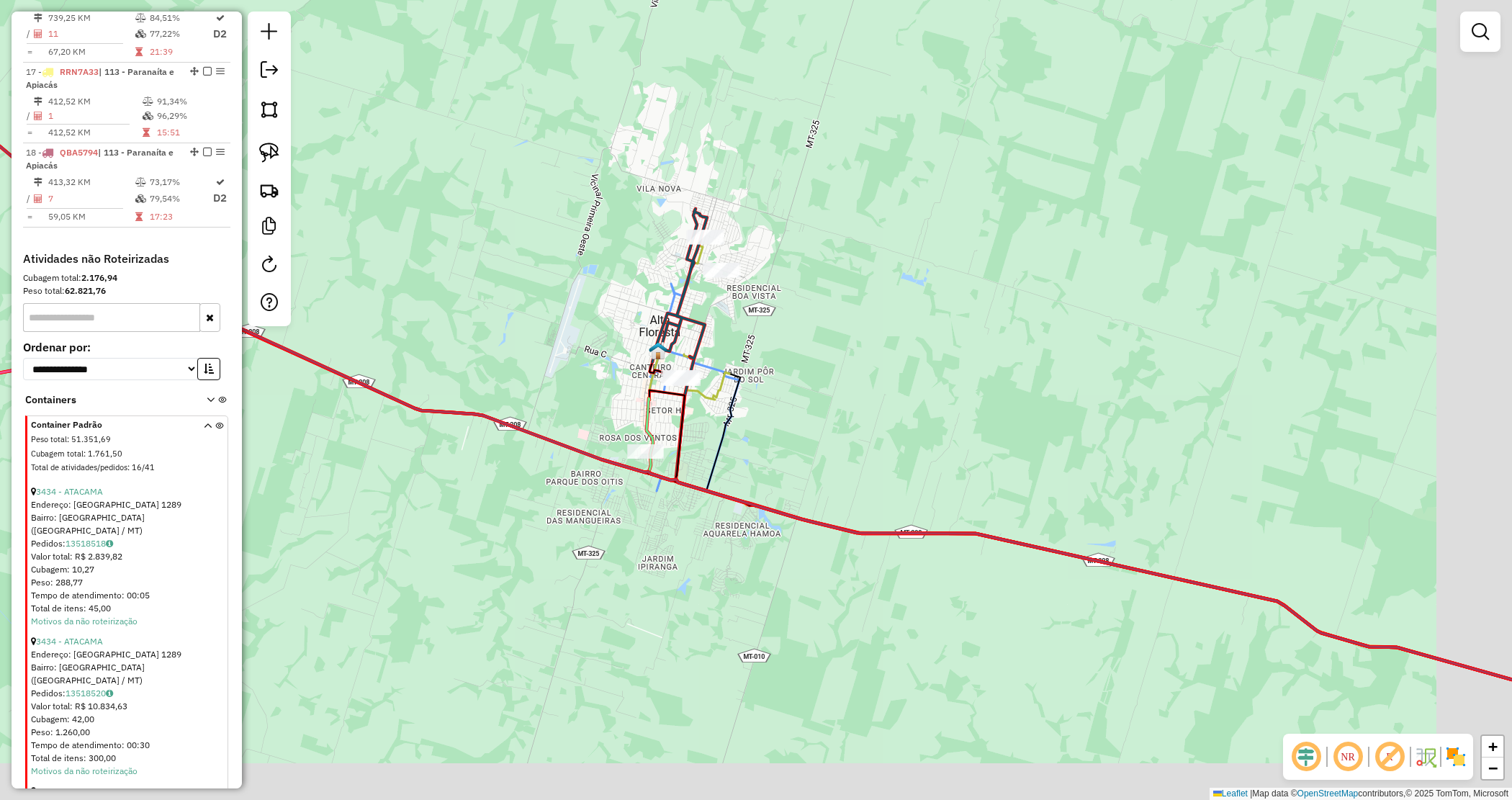
drag, startPoint x: 1014, startPoint y: 468, endPoint x: 860, endPoint y: 383, distance: 175.9
click at [860, 383] on div "Janela de atendimento Grade de atendimento Capacidade Transportadoras Veículos …" at bounding box center [756, 400] width 1512 height 800
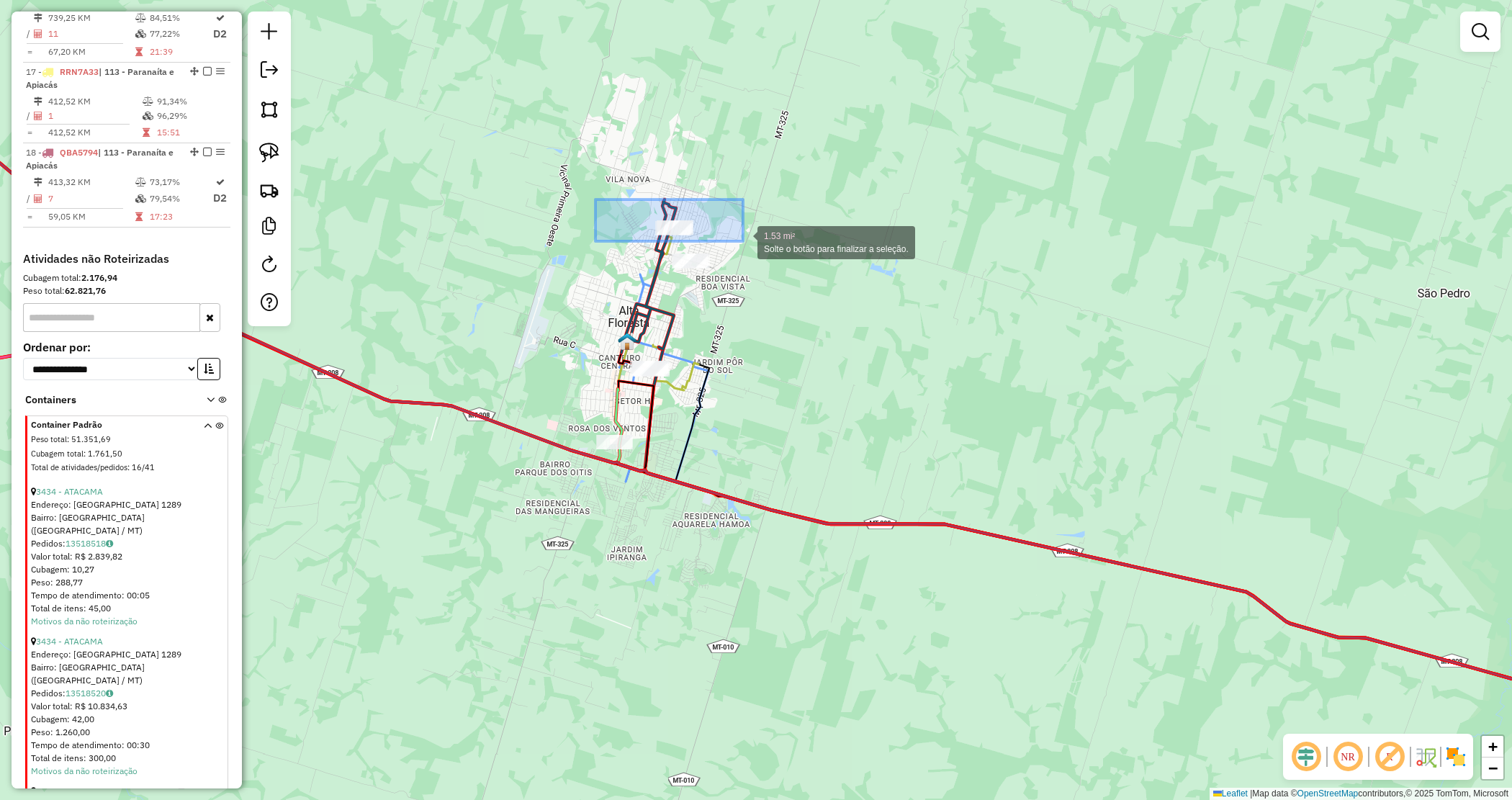
drag, startPoint x: 613, startPoint y: 203, endPoint x: 750, endPoint y: 241, distance: 142.2
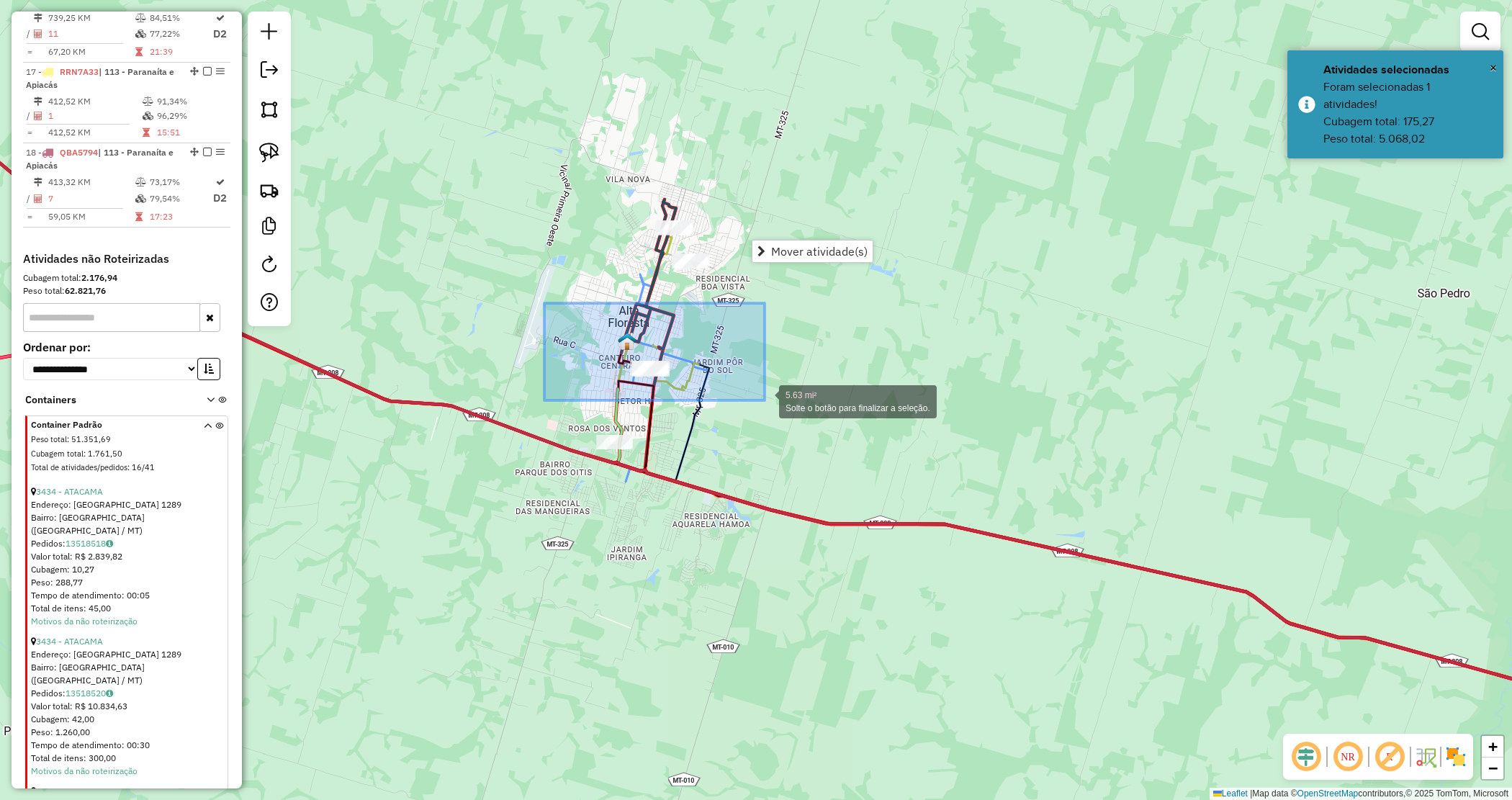
drag, startPoint x: 545, startPoint y: 303, endPoint x: 767, endPoint y: 398, distance: 241.5
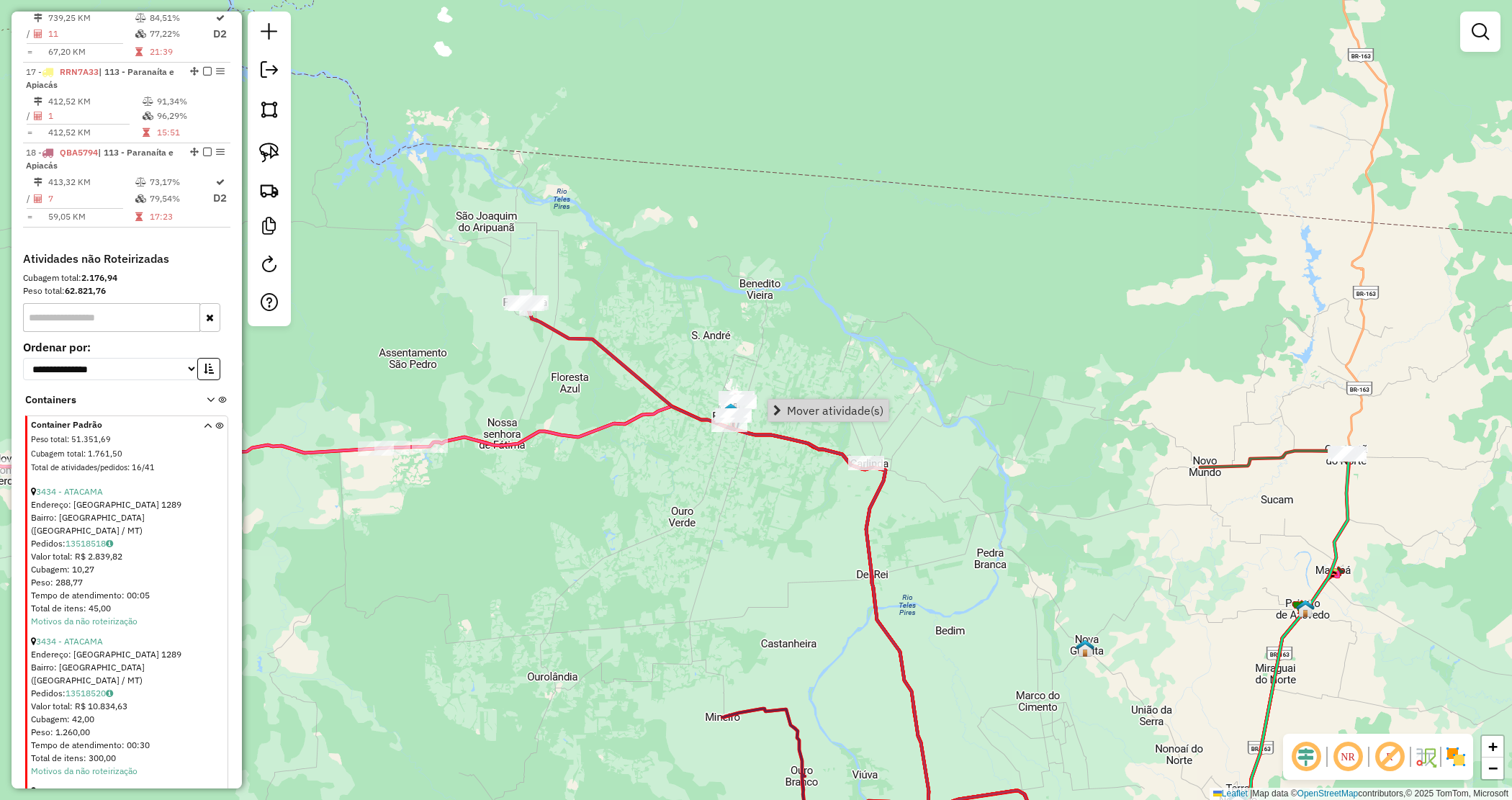
drag, startPoint x: 660, startPoint y: 339, endPoint x: 686, endPoint y: 350, distance: 28.2
click at [686, 350] on div "Janela de atendimento Grade de atendimento Capacidade Transportadoras Veículos …" at bounding box center [756, 400] width 1512 height 800
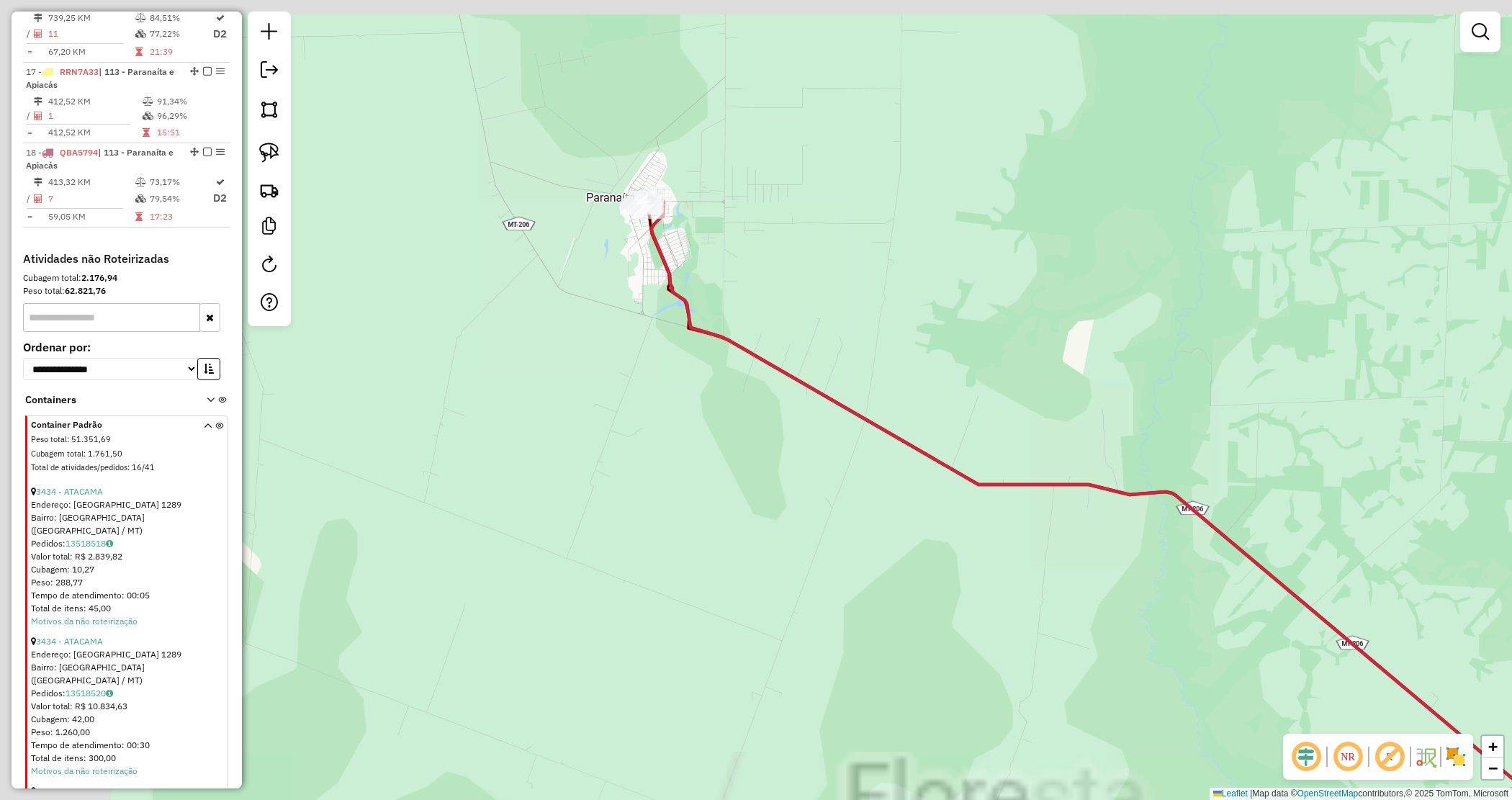
drag, startPoint x: 508, startPoint y: 333, endPoint x: 668, endPoint y: 320, distance: 160.5
click at [761, 462] on div "Janela de atendimento Grade de atendimento Capacidade Transportadoras Veículos …" at bounding box center [756, 400] width 1512 height 800
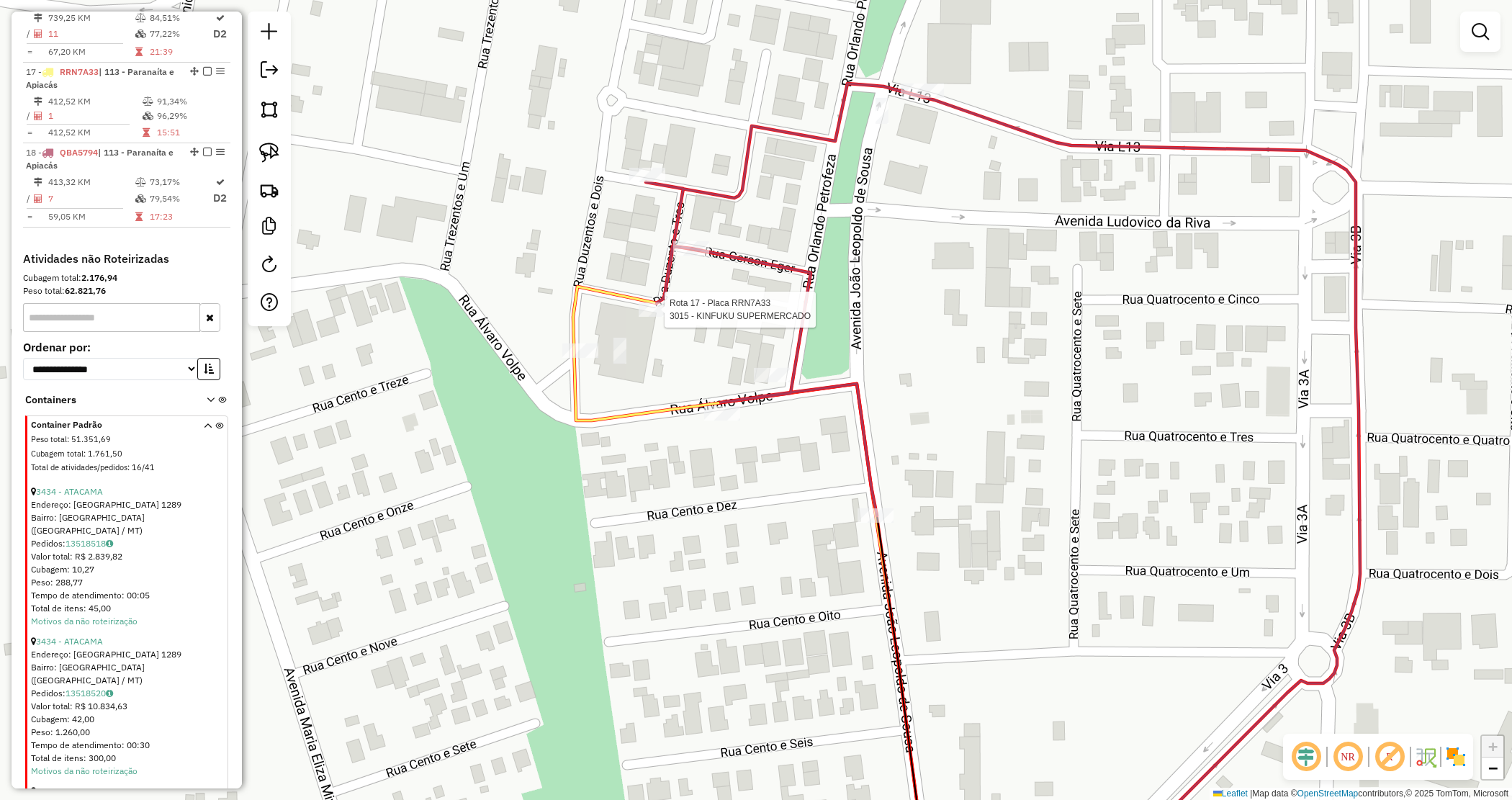
select select "*********"
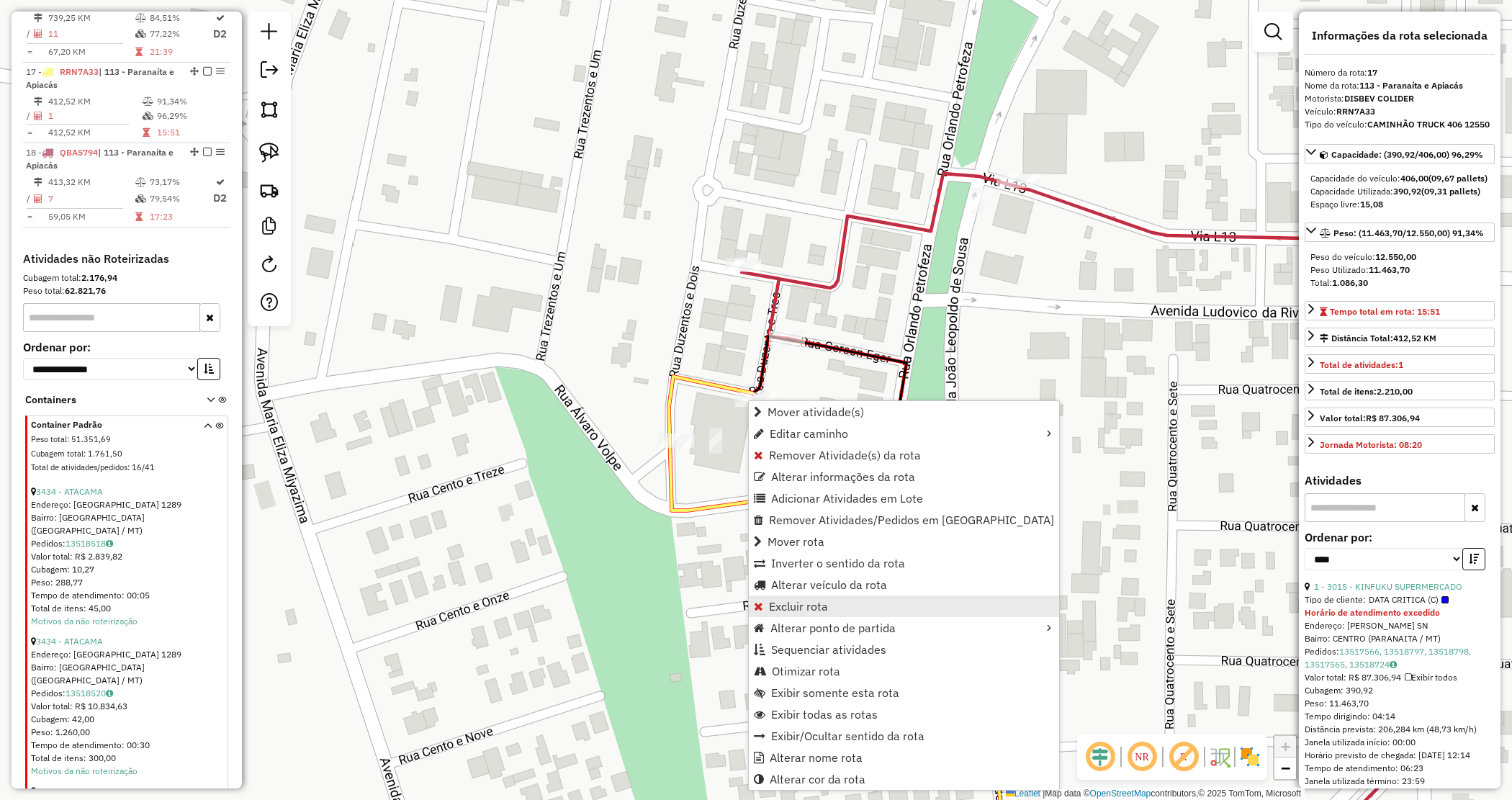
click at [784, 603] on span "Excluir rota" at bounding box center [798, 606] width 59 height 12
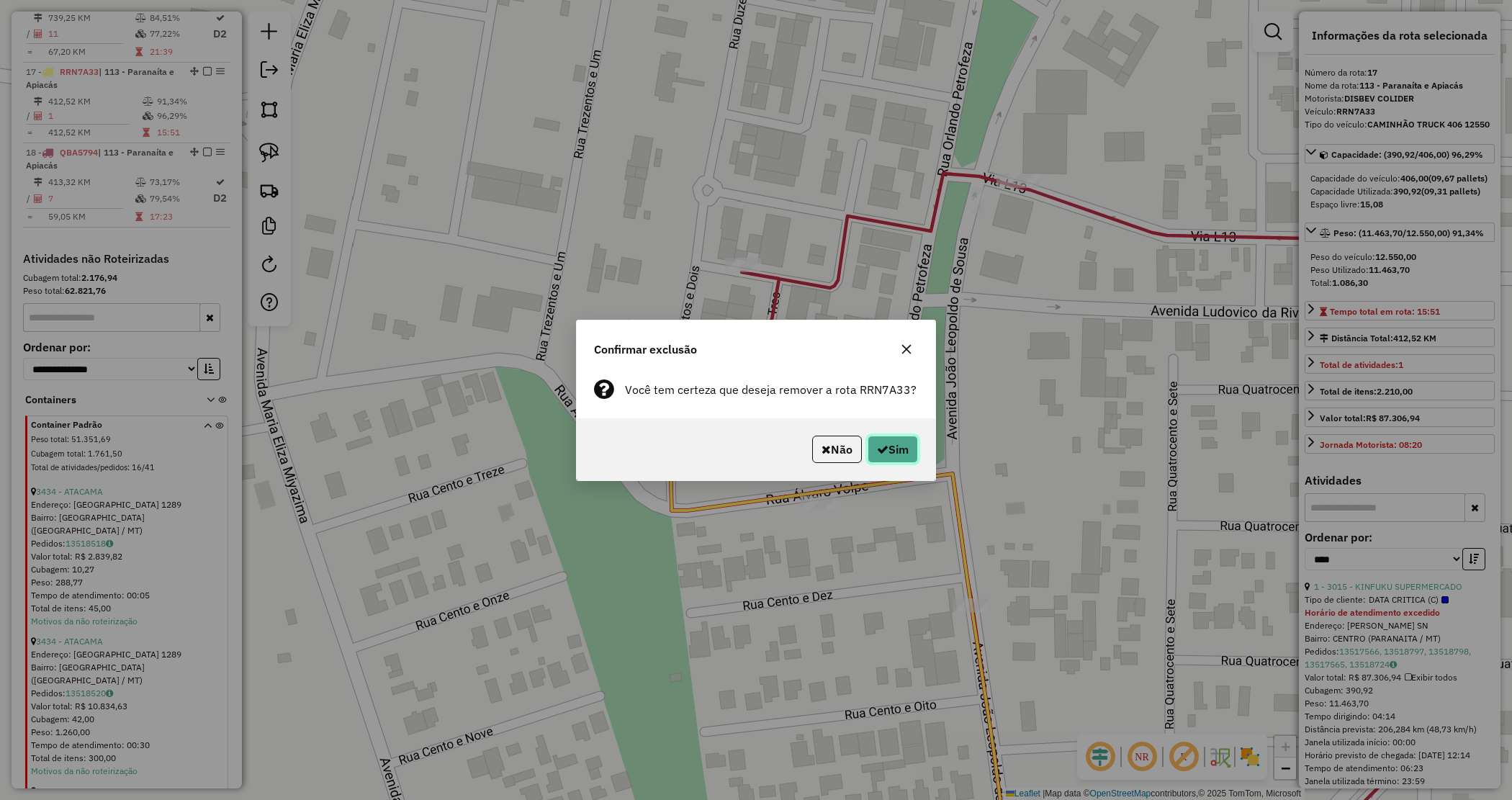
click at [887, 453] on button "Sim" at bounding box center [892, 449] width 50 height 27
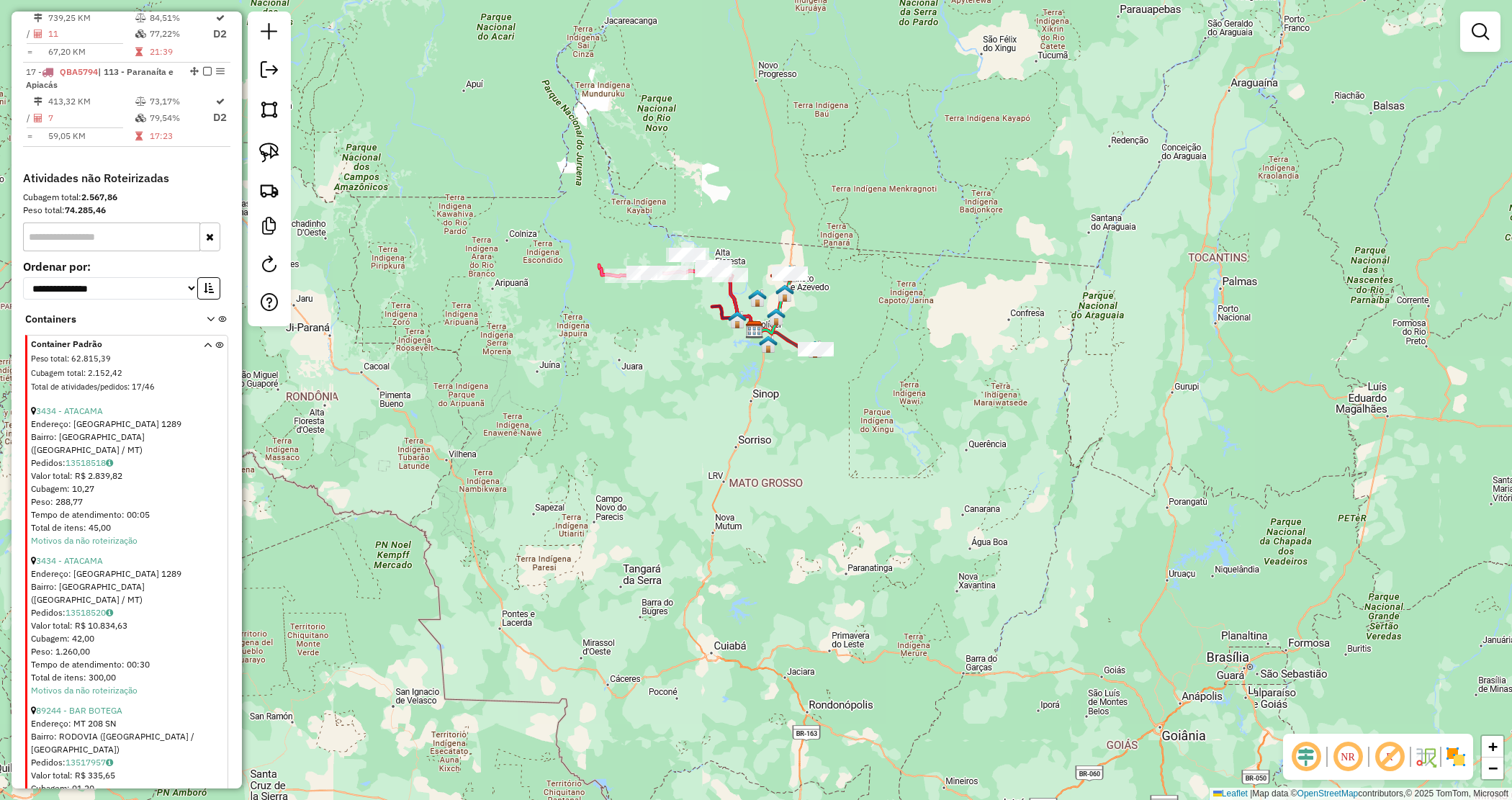
drag, startPoint x: 823, startPoint y: 322, endPoint x: 841, endPoint y: 320, distance: 18.1
click at [841, 320] on div "Janela de atendimento Grade de atendimento Capacidade Transportadoras Veículos …" at bounding box center [756, 400] width 1512 height 800
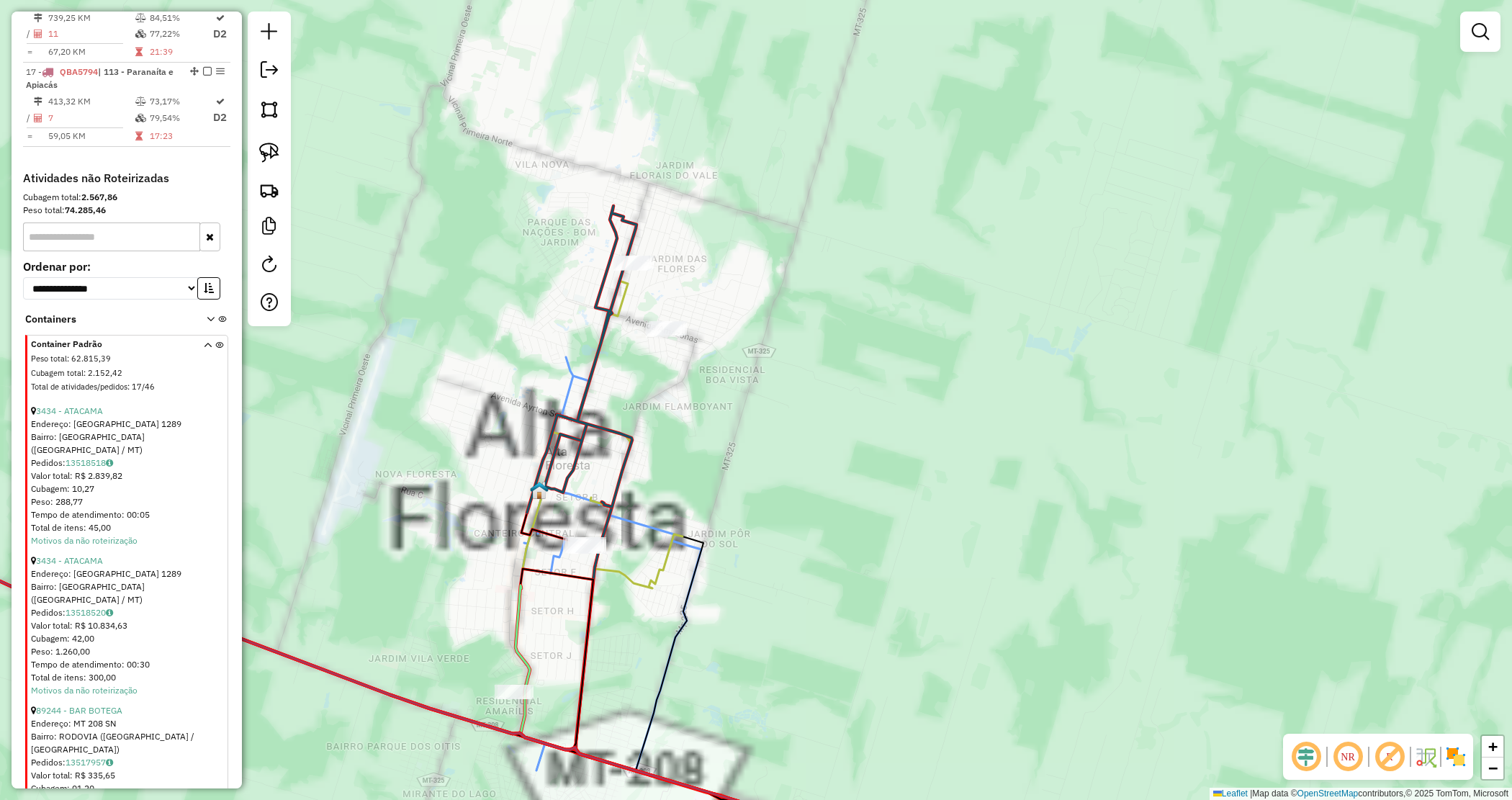
drag, startPoint x: 474, startPoint y: 320, endPoint x: 513, endPoint y: 265, distance: 67.4
click at [474, 320] on div "Janela de atendimento Grade de atendimento Capacidade Transportadoras Veículos …" at bounding box center [756, 400] width 1512 height 800
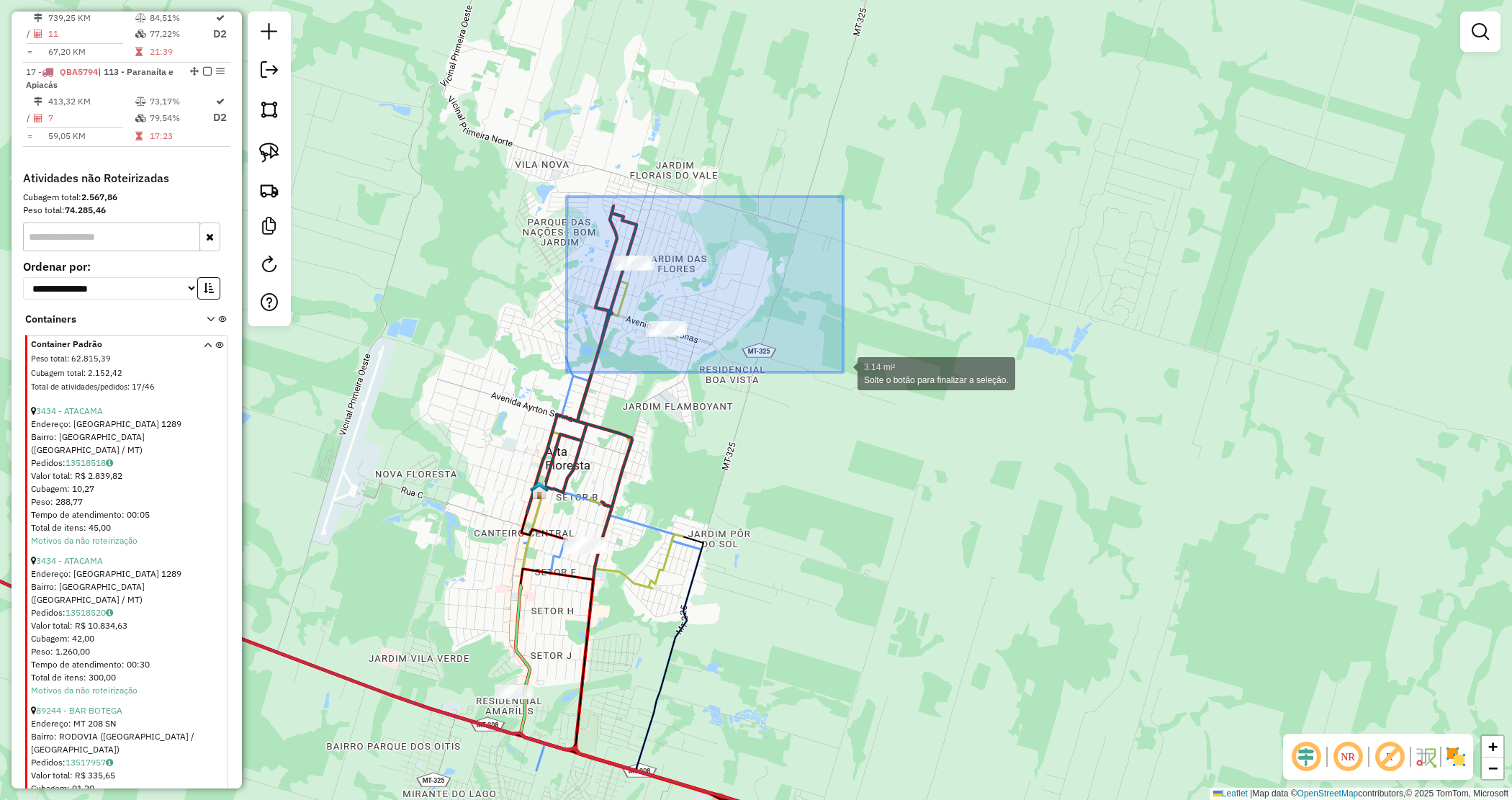
drag, startPoint x: 573, startPoint y: 203, endPoint x: 850, endPoint y: 375, distance: 326.1
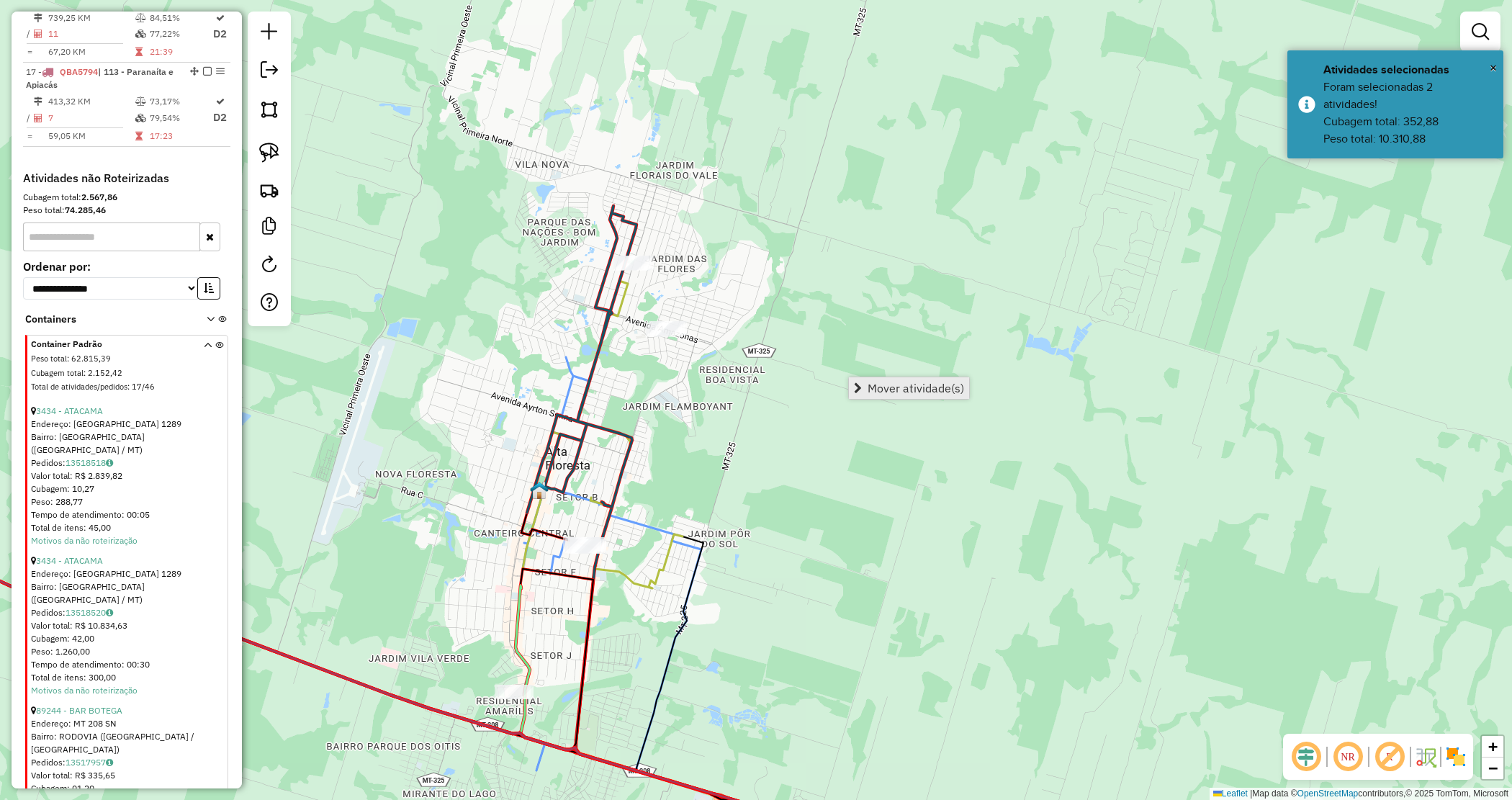
click at [909, 378] on link "Mover atividade(s)" at bounding box center [910, 389] width 120 height 22
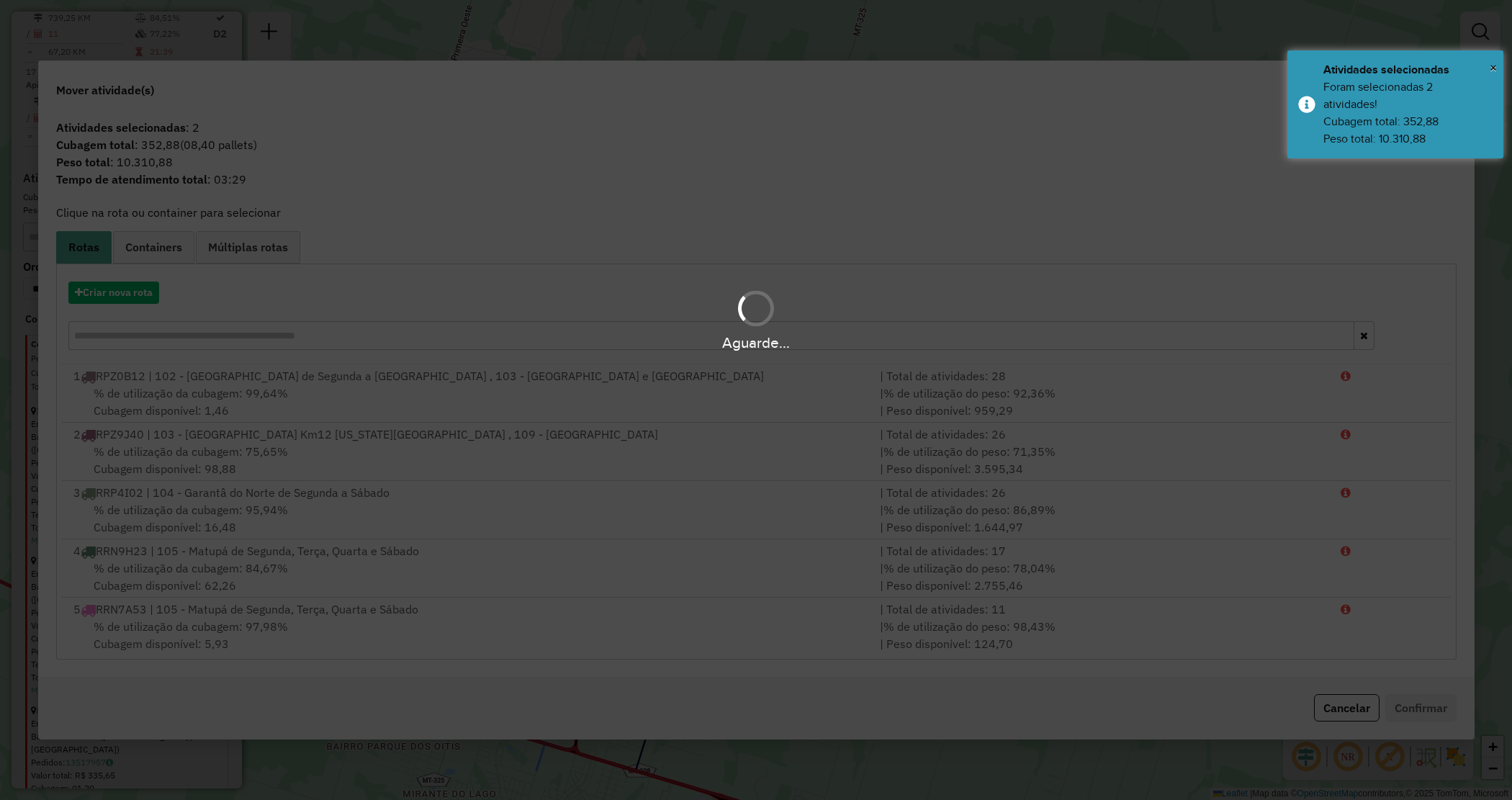
click at [137, 297] on div "Aguarde..." at bounding box center [756, 319] width 1512 height 68
click at [135, 297] on button "Criar nova rota" at bounding box center [113, 293] width 90 height 22
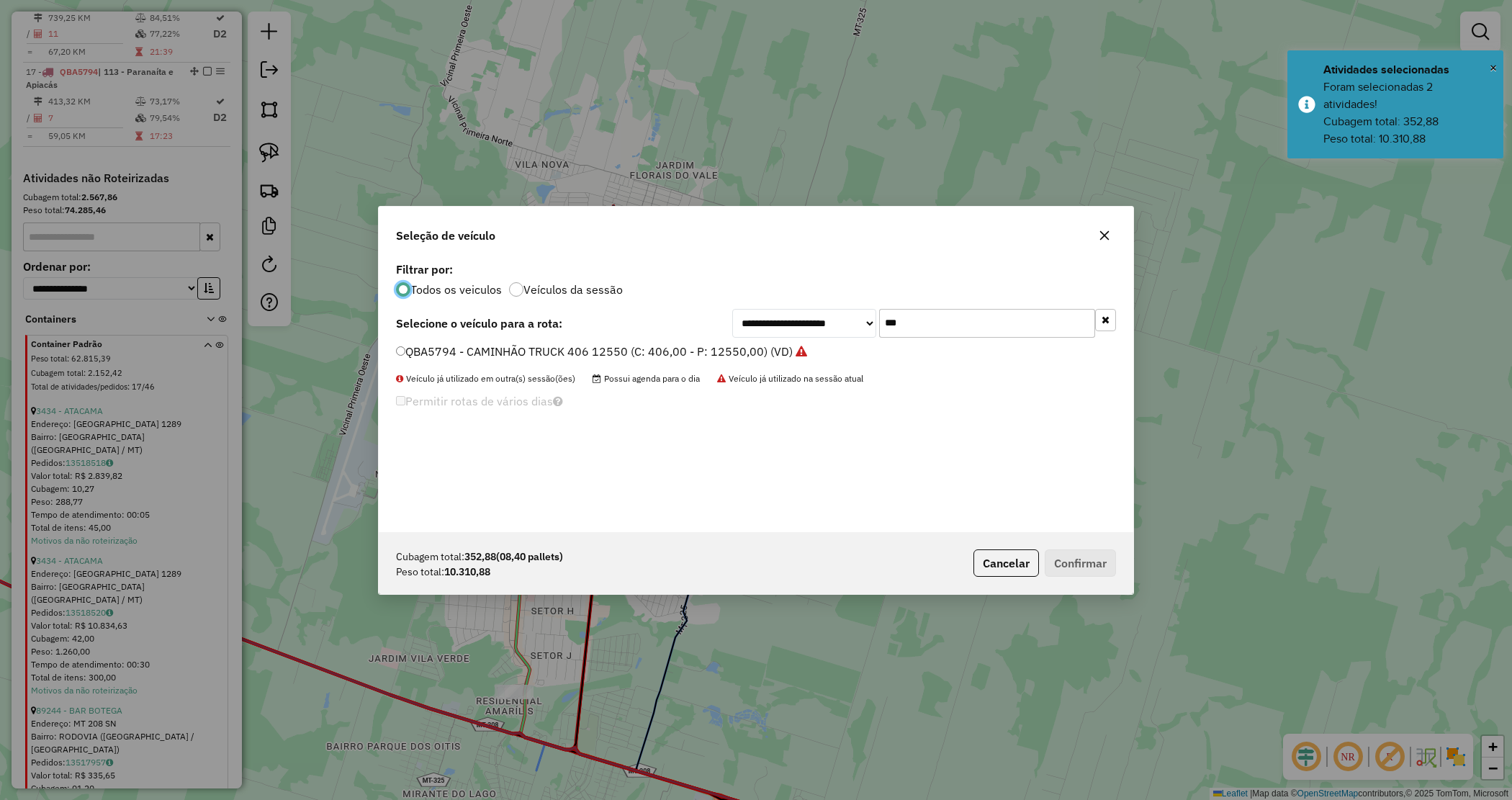
click at [833, 318] on div "**********" at bounding box center [924, 324] width 384 height 29
type input "****"
drag, startPoint x: 760, startPoint y: 353, endPoint x: 810, endPoint y: 389, distance: 61.6
click at [760, 354] on label "RRN7A33 - CAMINHÃO TRUCK 406 12550 (C: 406,00 - P: 12550,00) (VD)" at bounding box center [594, 351] width 397 height 17
click at [1085, 556] on button "Confirmar" at bounding box center [1080, 563] width 71 height 27
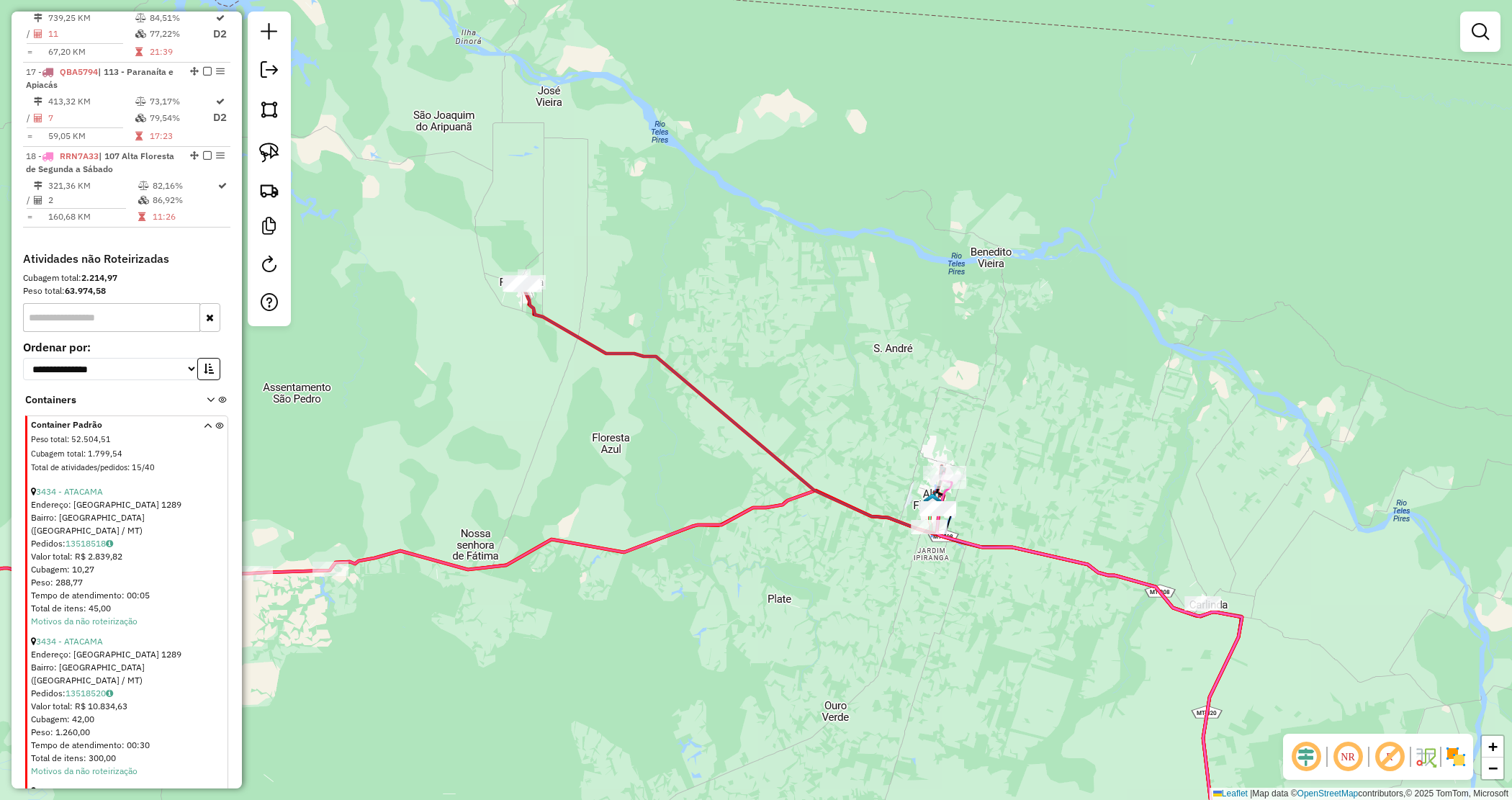
drag, startPoint x: 593, startPoint y: 403, endPoint x: 675, endPoint y: 445, distance: 92.1
click at [675, 445] on div "Janela de atendimento Grade de atendimento Capacidade Transportadoras Veículos …" at bounding box center [756, 400] width 1512 height 800
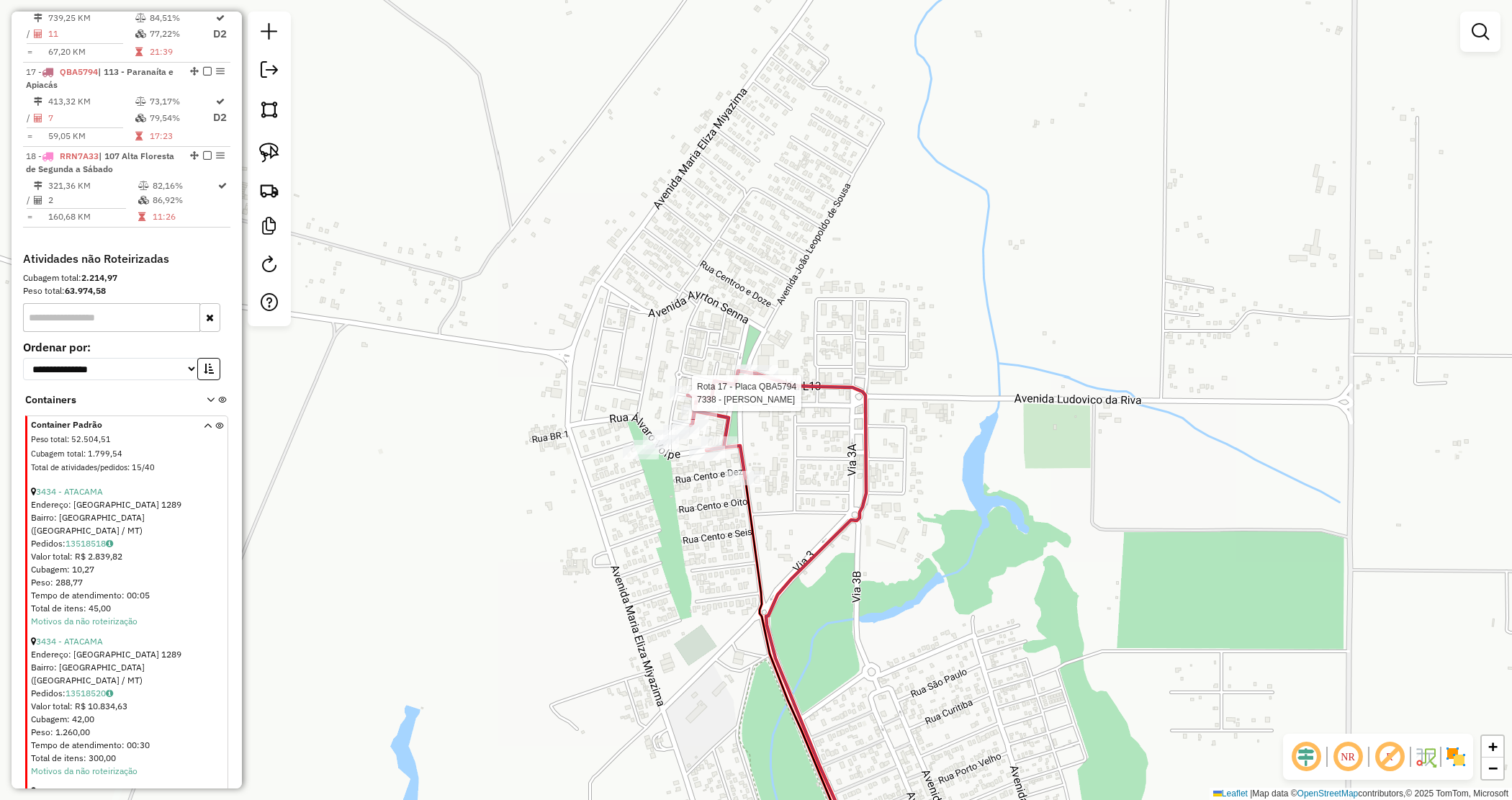
select select "*********"
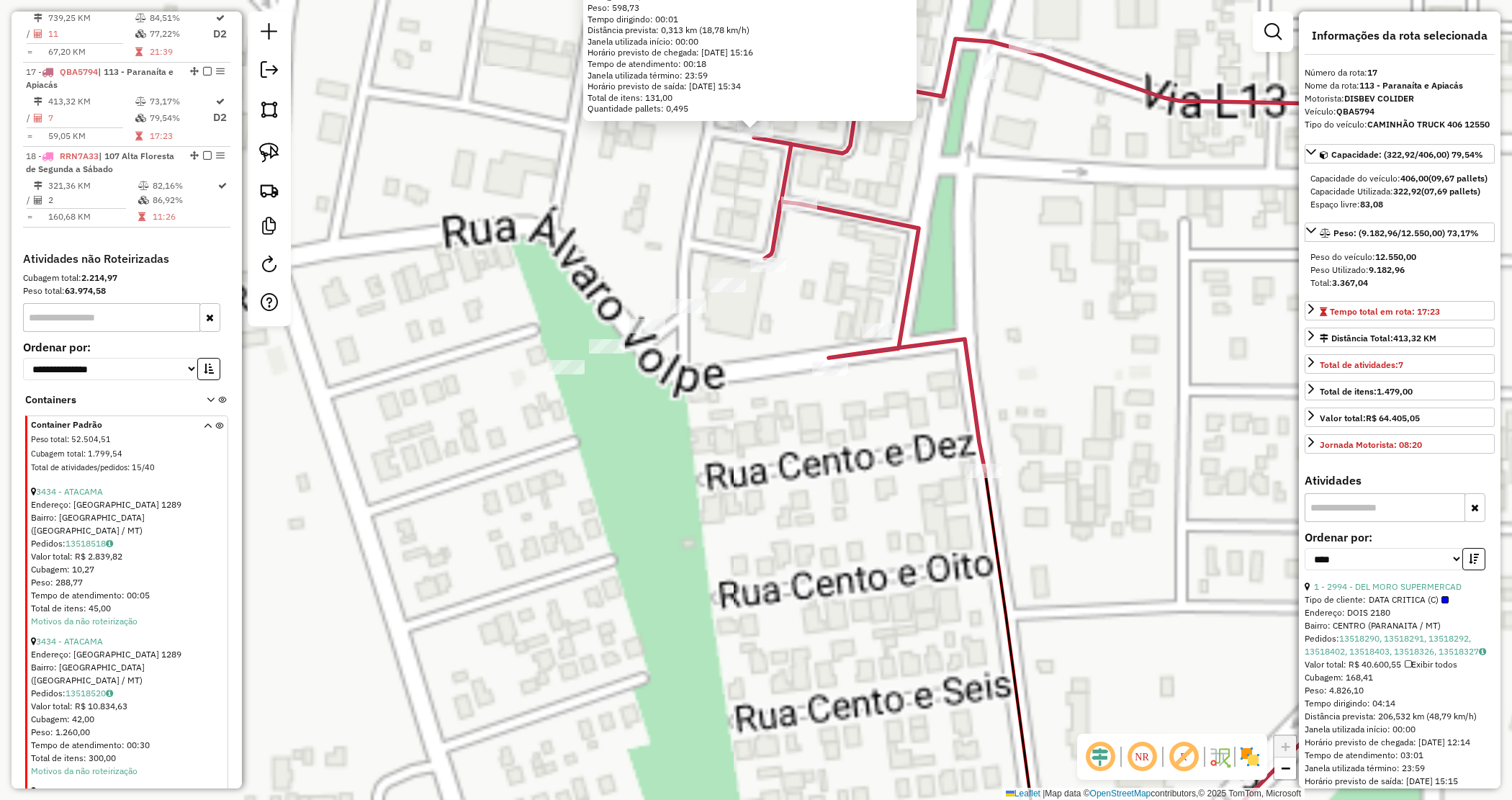
click at [764, 476] on div "7338 - SOLANGE JACOB DE SOU Horário de atendimento excedido Endereço: RUA GERSO…" at bounding box center [756, 400] width 1512 height 800
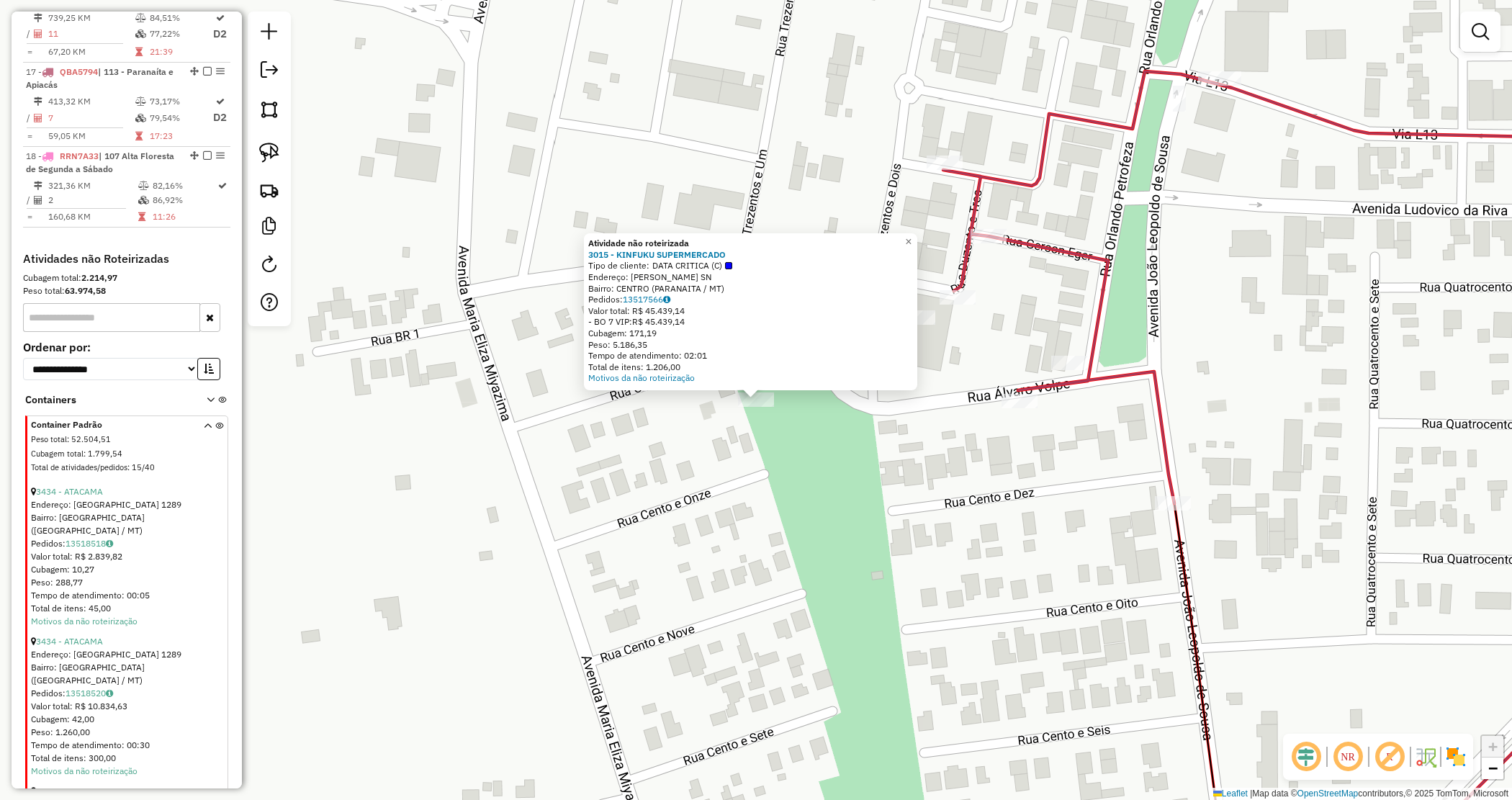
click at [756, 432] on div "Atividade não roteirizada 3015 - KINFUKU SUPERMERCADO Tipo de cliente: DATA CRI…" at bounding box center [756, 400] width 1512 height 800
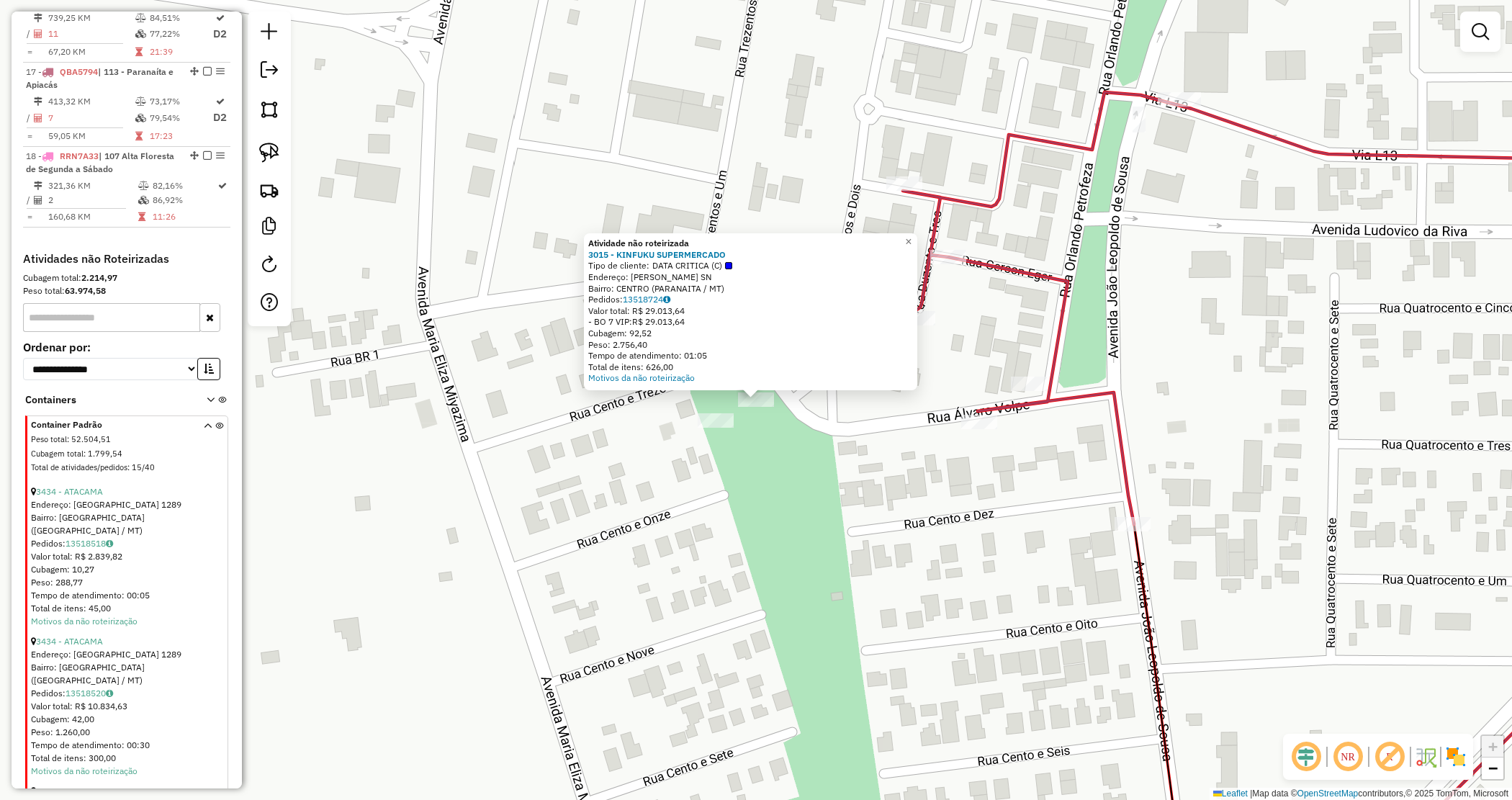
drag, startPoint x: 829, startPoint y: 430, endPoint x: 816, endPoint y: 426, distance: 13.6
click at [829, 431] on div "Atividade não roteirizada 3015 - KINFUKU SUPERMERCADO Tipo de cliente: DATA CRI…" at bounding box center [756, 400] width 1512 height 800
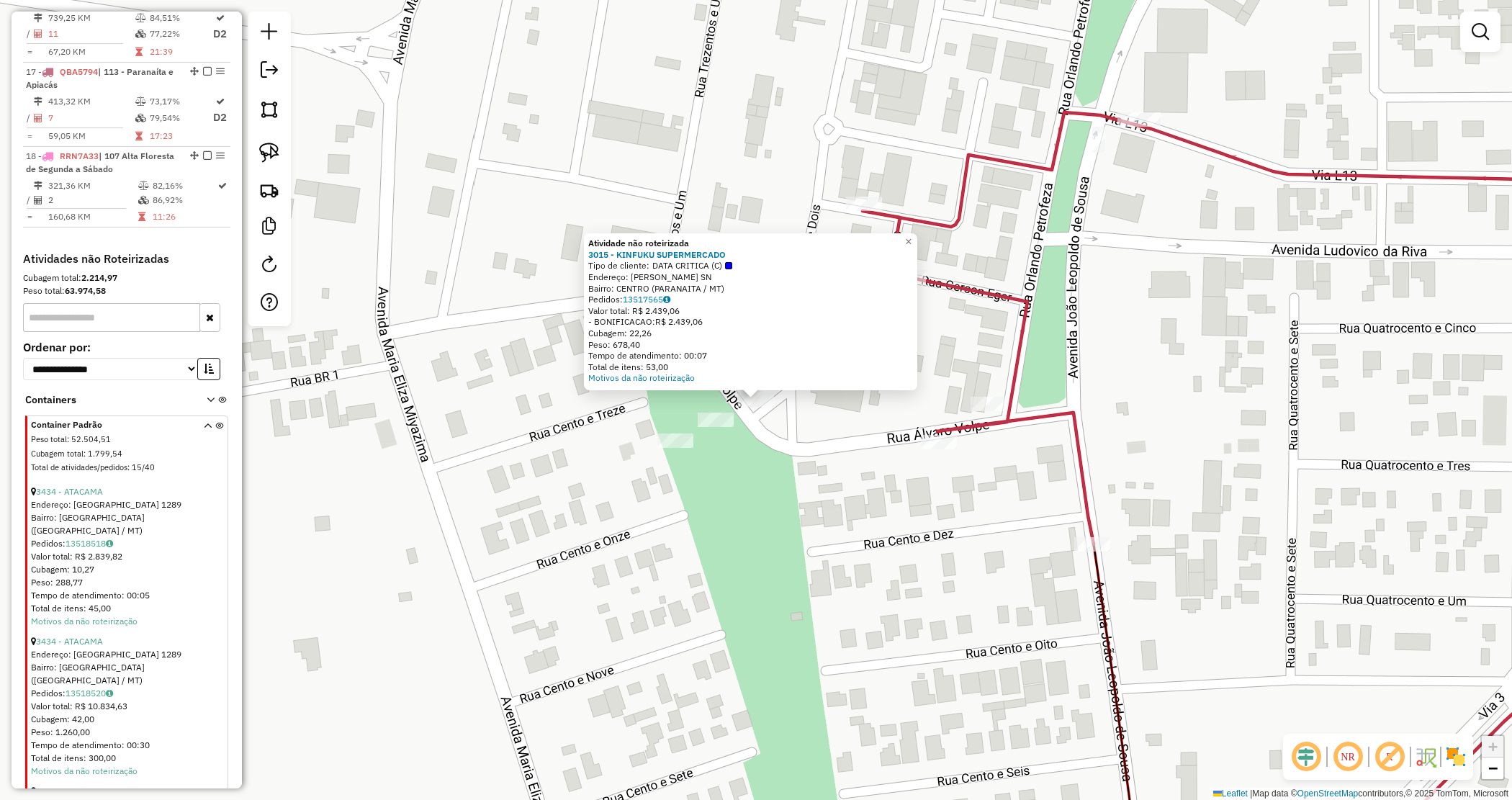
click at [836, 420] on div "Atividade não roteirizada 3015 - KINFUKU SUPERMERCADO Tipo de cliente: DATA CRI…" at bounding box center [756, 400] width 1512 height 800
click at [819, 421] on div "Atividade não roteirizada 3015 - KINFUKU SUPERMERCADO Tipo de cliente: DATA CRI…" at bounding box center [756, 400] width 1512 height 800
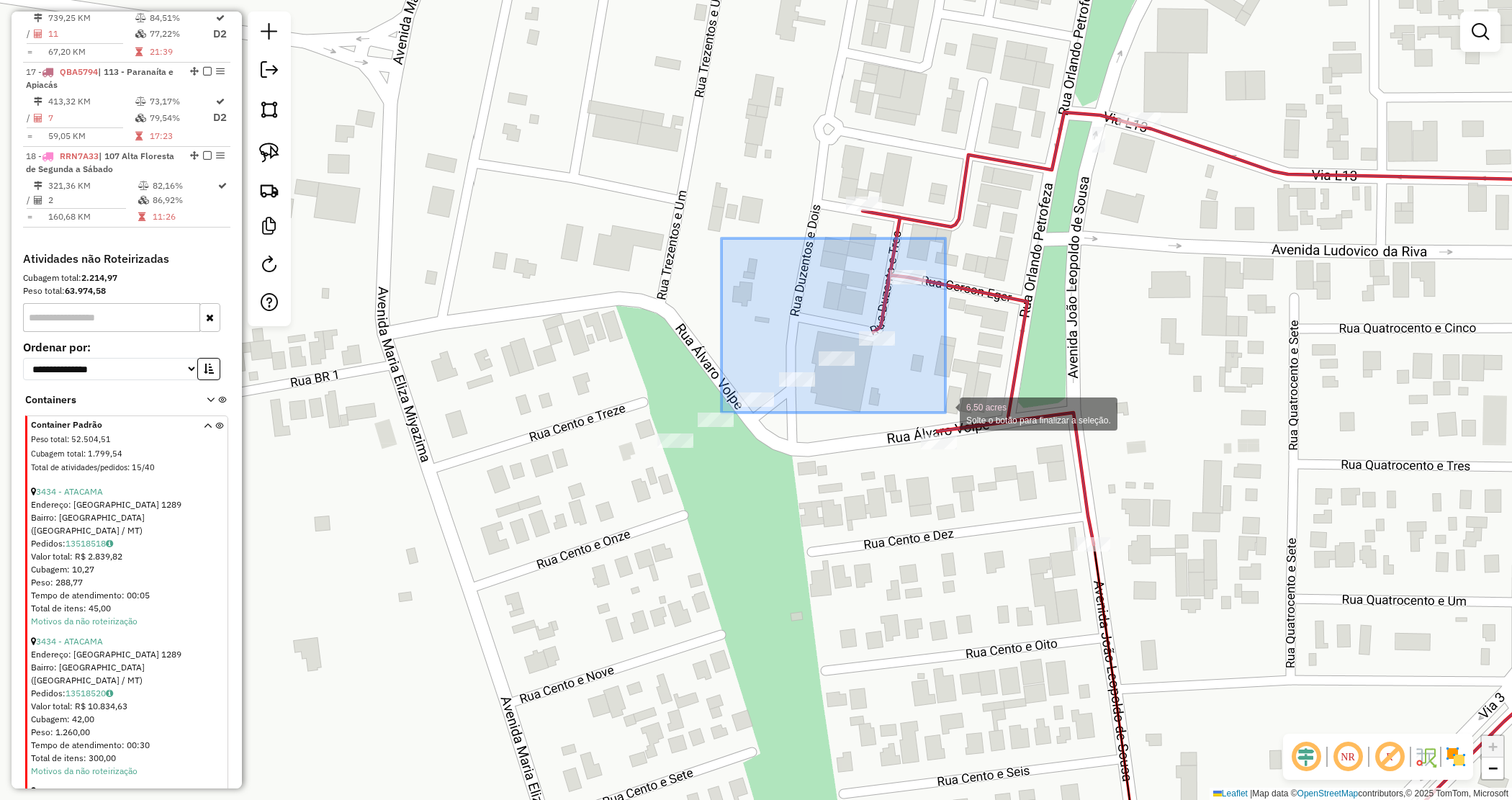
drag, startPoint x: 722, startPoint y: 238, endPoint x: 945, endPoint y: 412, distance: 282.9
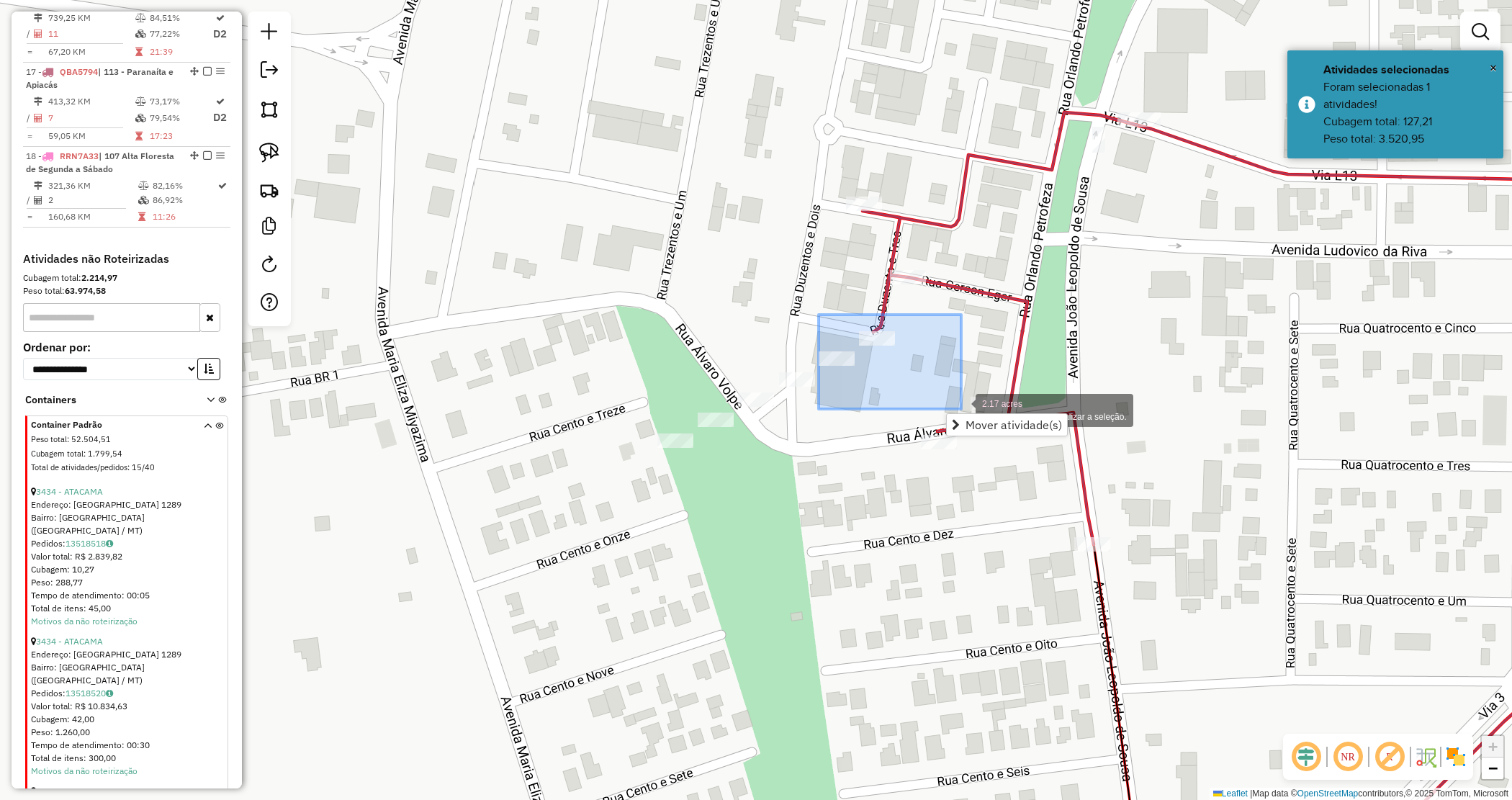
drag, startPoint x: 857, startPoint y: 349, endPoint x: 963, endPoint y: 405, distance: 119.9
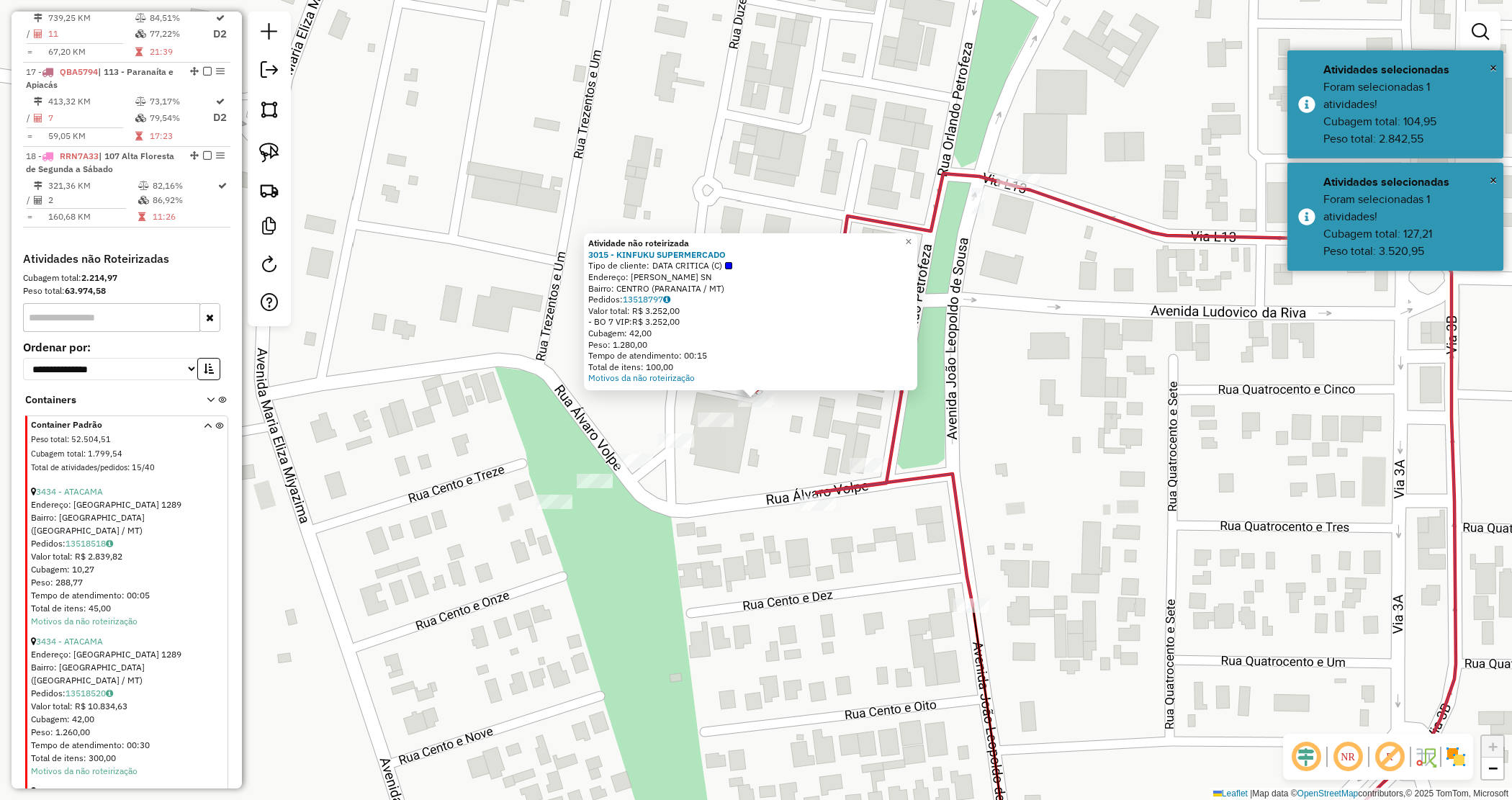
click at [744, 445] on div "Atividade não roteirizada 3015 - KINFUKU SUPERMERCADO Tipo de cliente: DATA CRI…" at bounding box center [756, 400] width 1512 height 800
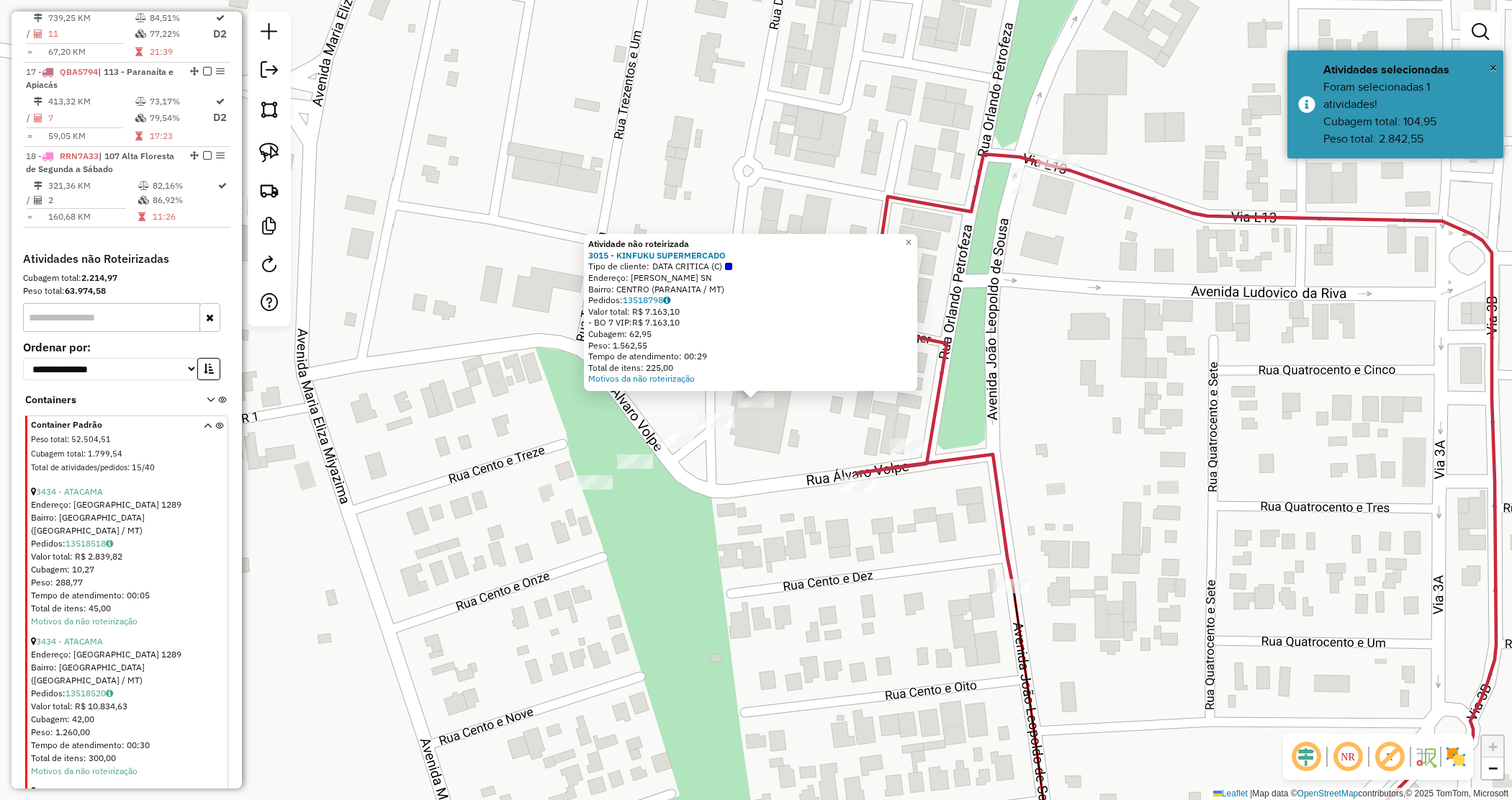
click at [754, 442] on div "Atividade não roteirizada 3015 - KINFUKU SUPERMERCADO Tipo de cliente: DATA CRI…" at bounding box center [756, 400] width 1512 height 800
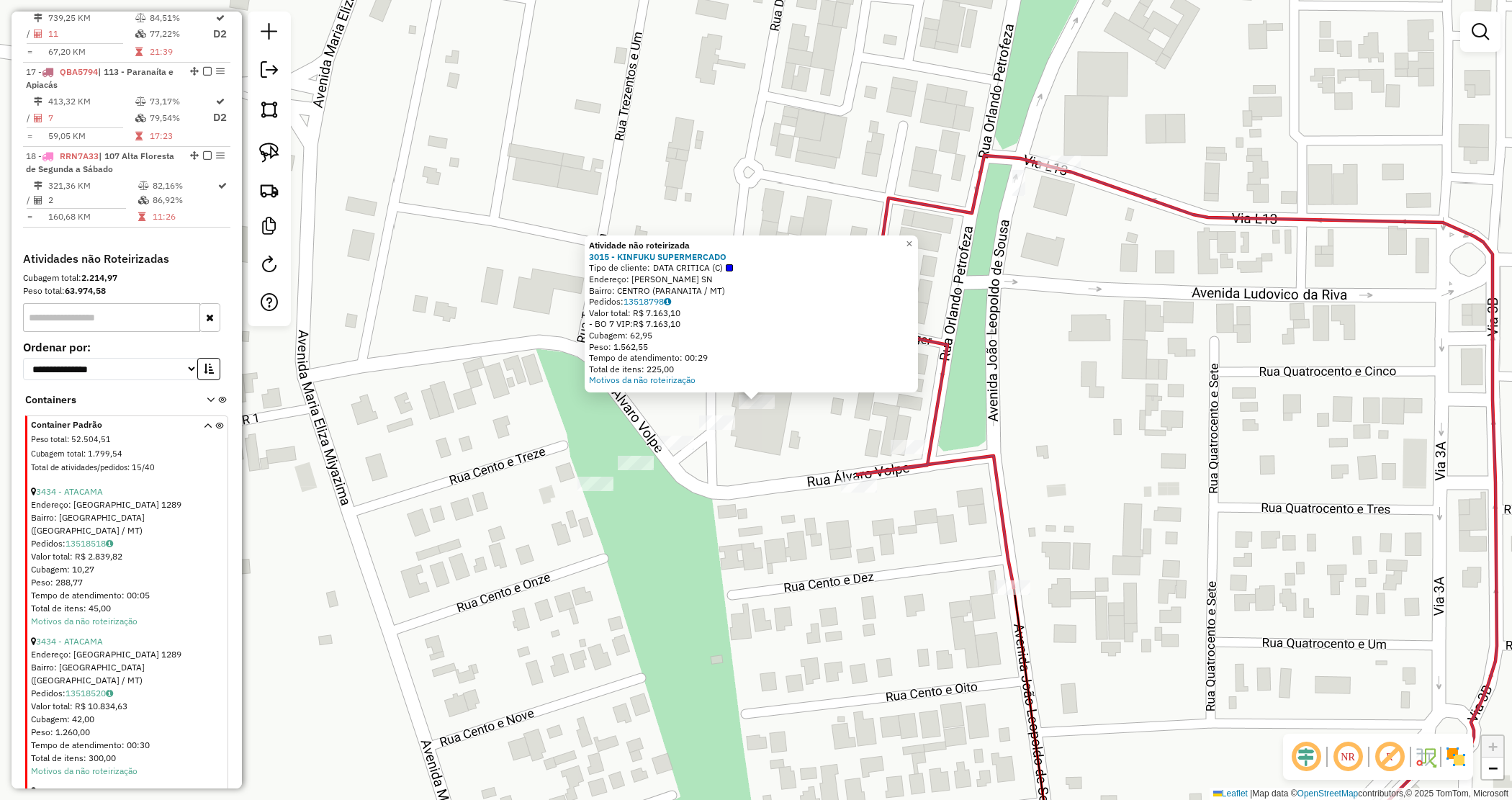
click at [729, 462] on div "Atividade não roteirizada 3015 - KINFUKU SUPERMERCADO Tipo de cliente: DATA CRI…" at bounding box center [756, 400] width 1512 height 800
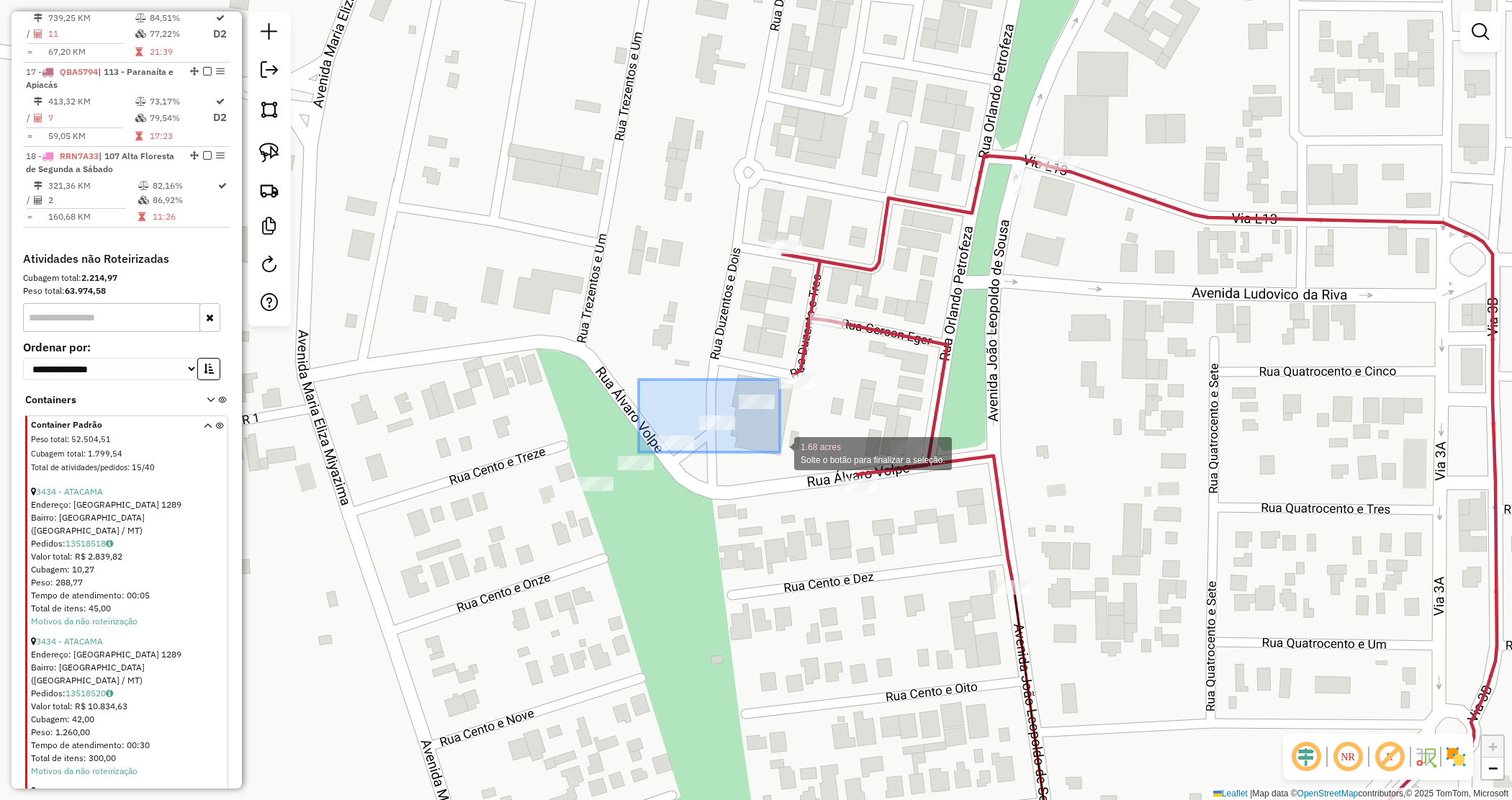
drag, startPoint x: 654, startPoint y: 385, endPoint x: 780, endPoint y: 452, distance: 142.7
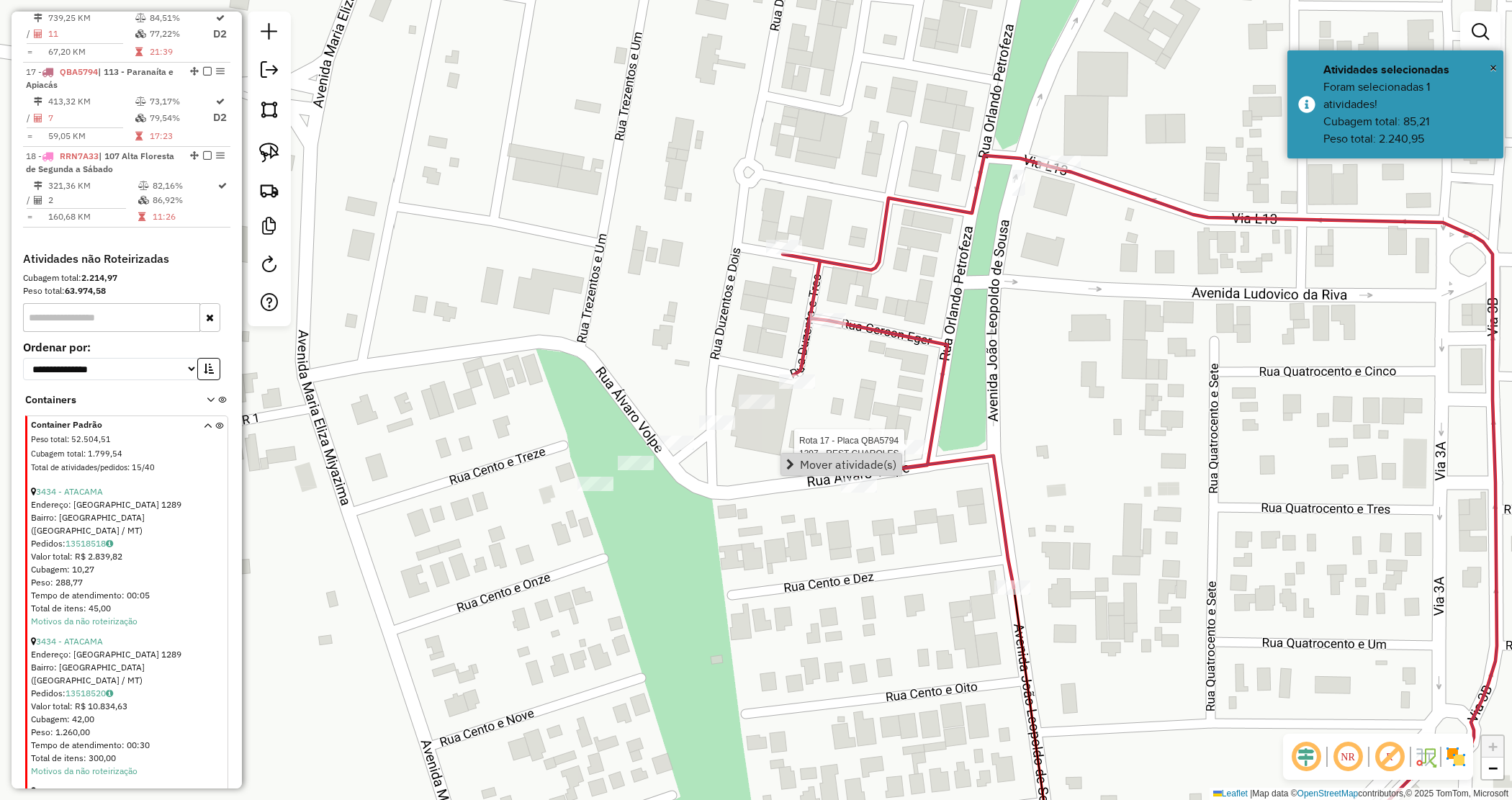
select select "*********"
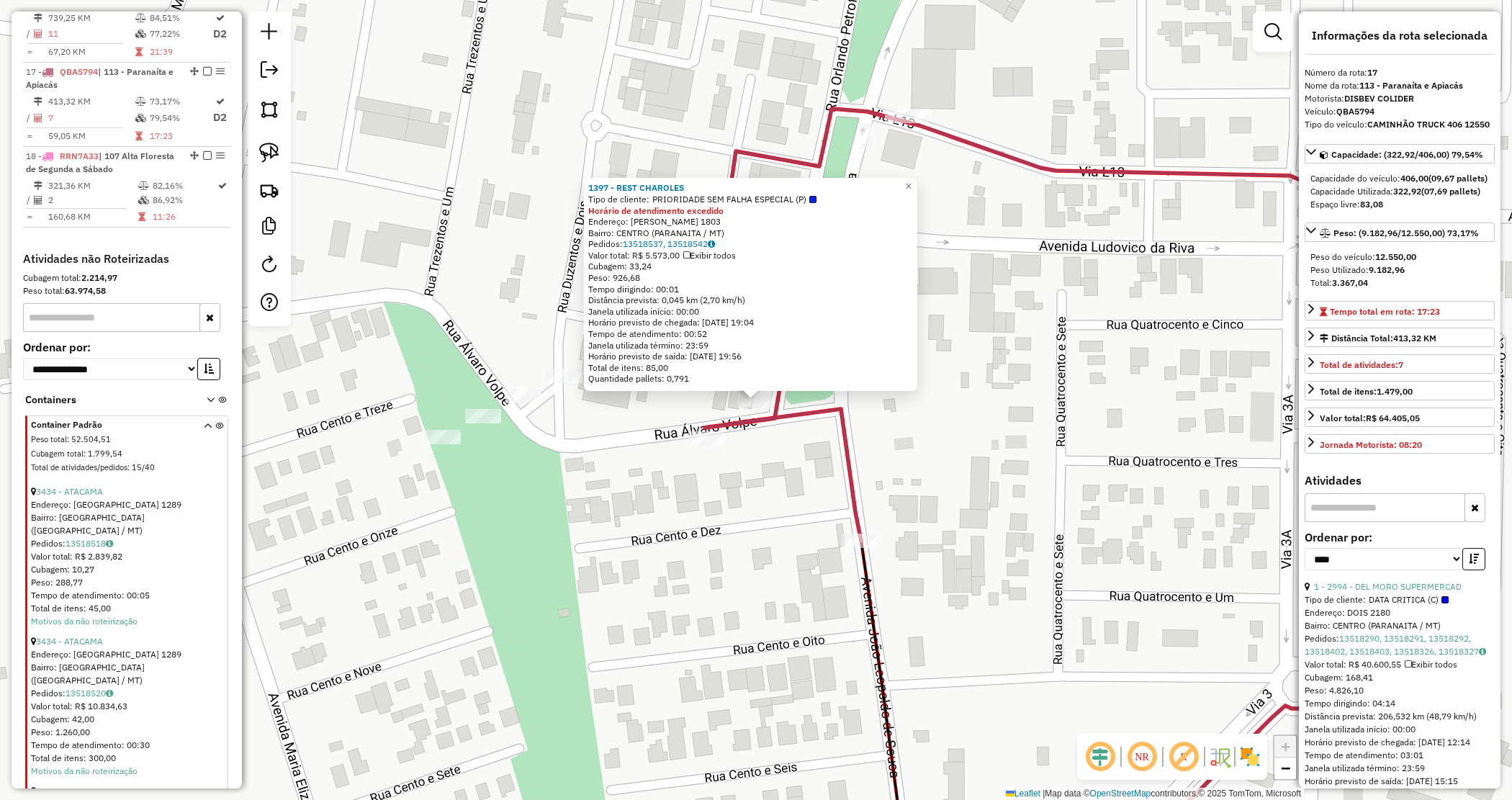
click at [609, 444] on div "1397 - REST CHAROLES Tipo de cliente: PRIORIDADE SEM FALHA ESPECIAL (P) Horário…" at bounding box center [756, 400] width 1512 height 800
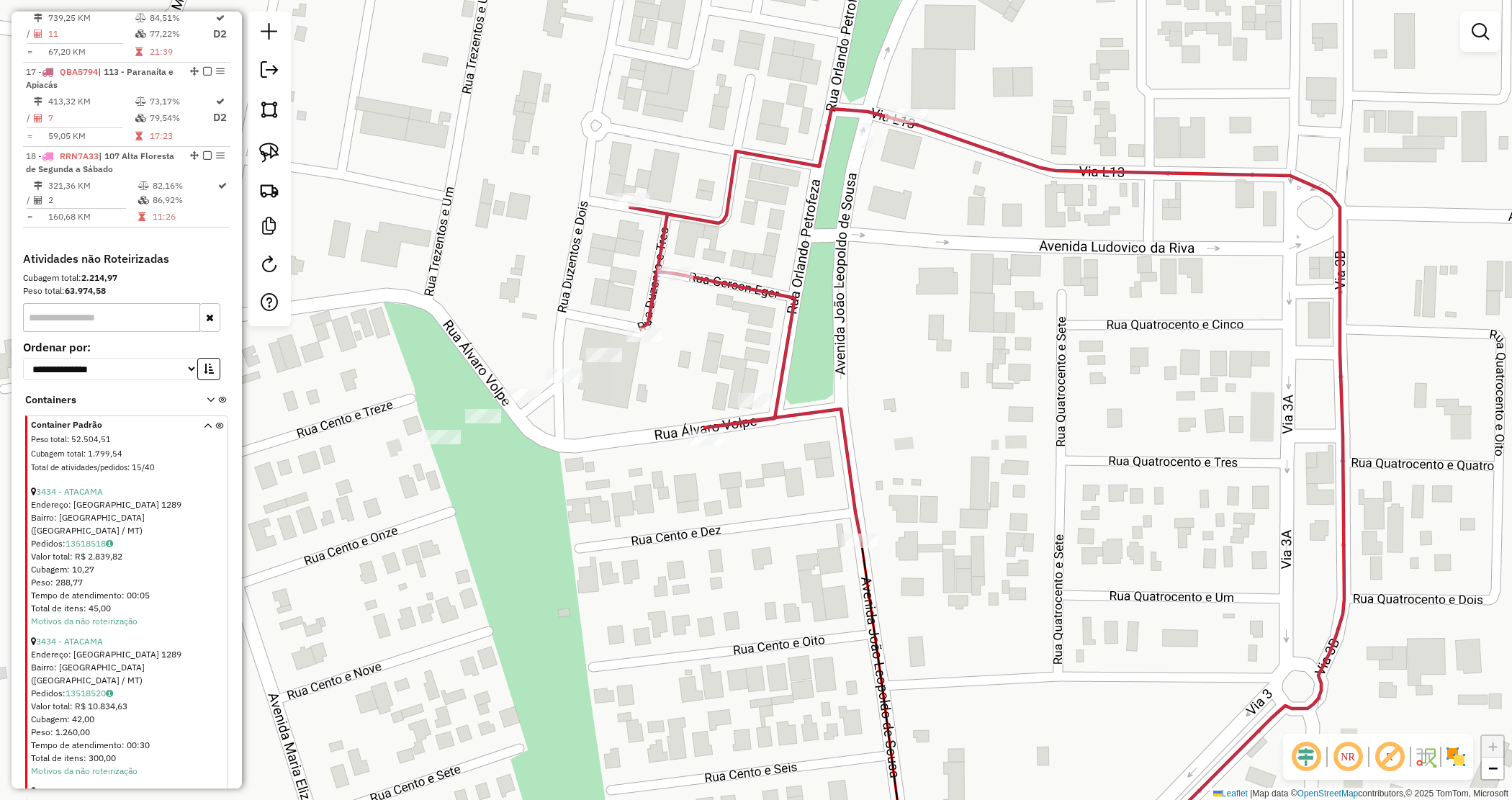
drag, startPoint x: 607, startPoint y: 440, endPoint x: 620, endPoint y: 442, distance: 13.2
click at [620, 442] on div "1397 - REST CHAROLES Tipo de cliente: PRIORIDADE SEM FALHA ESPECIAL (P) Horário…" at bounding box center [756, 400] width 1512 height 800
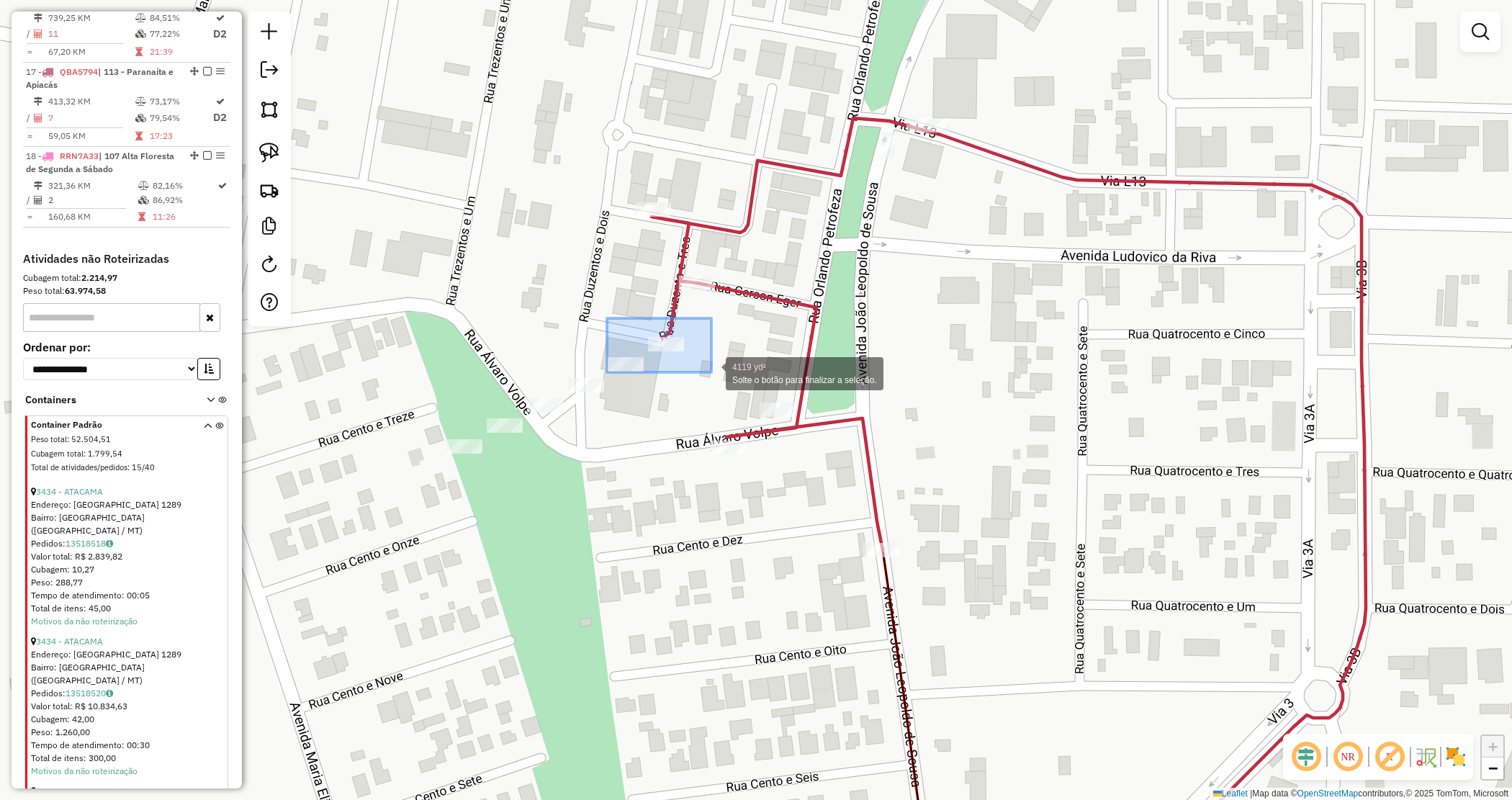
drag, startPoint x: 647, startPoint y: 346, endPoint x: 726, endPoint y: 378, distance: 85.2
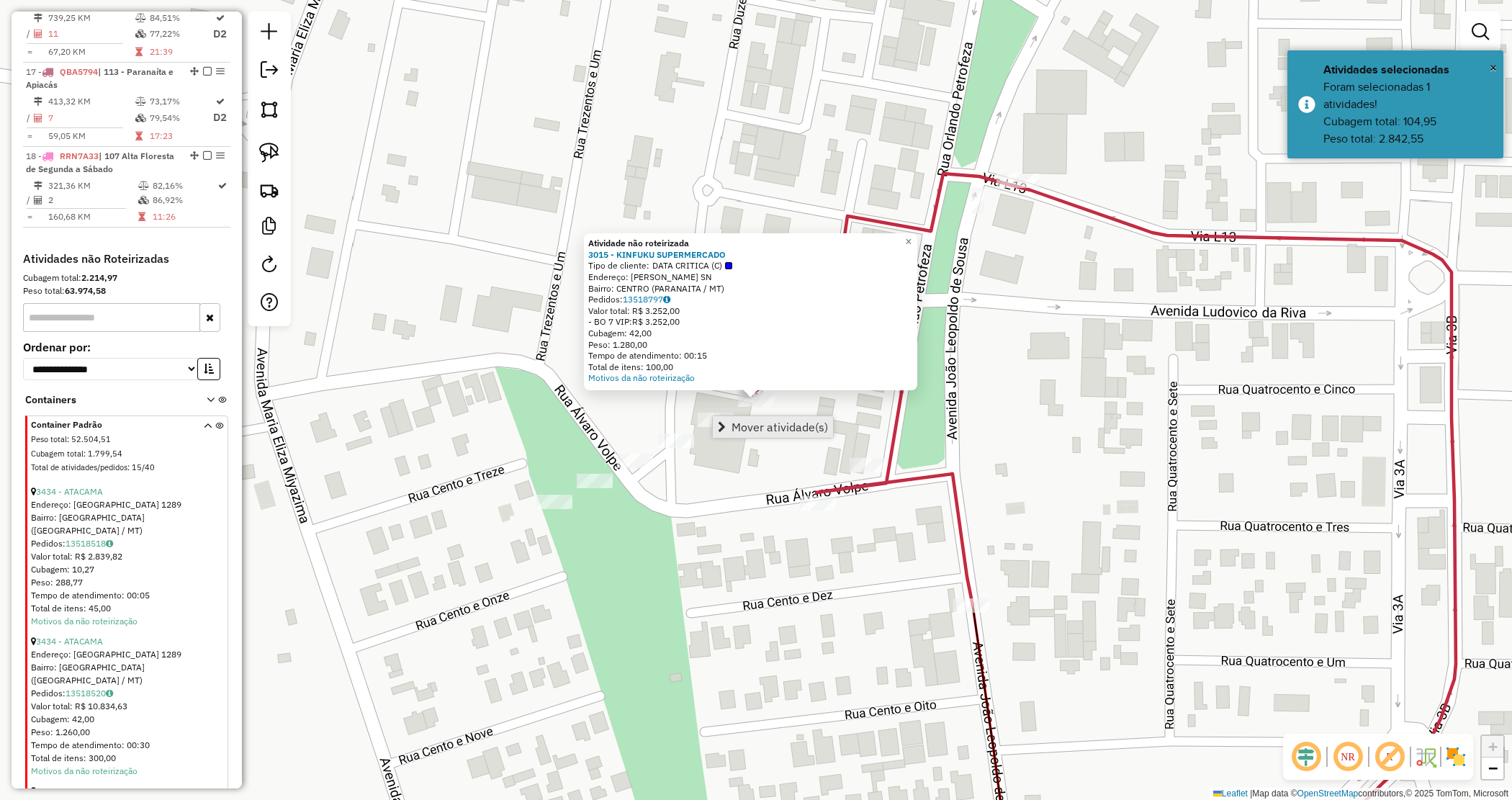
click at [720, 422] on span "Mover atividade(s)" at bounding box center [722, 427] width 8 height 12
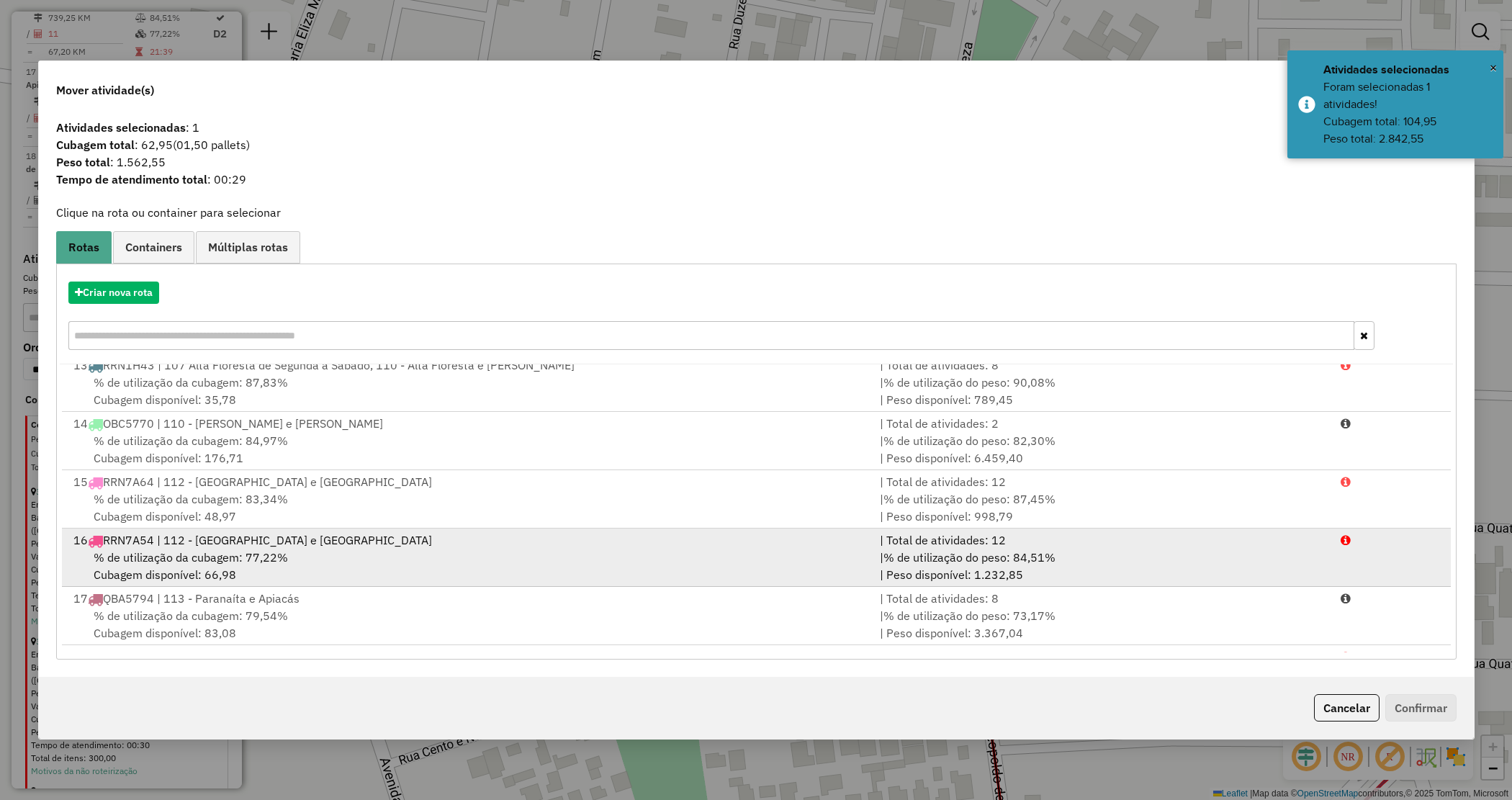
scroll to position [764, 0]
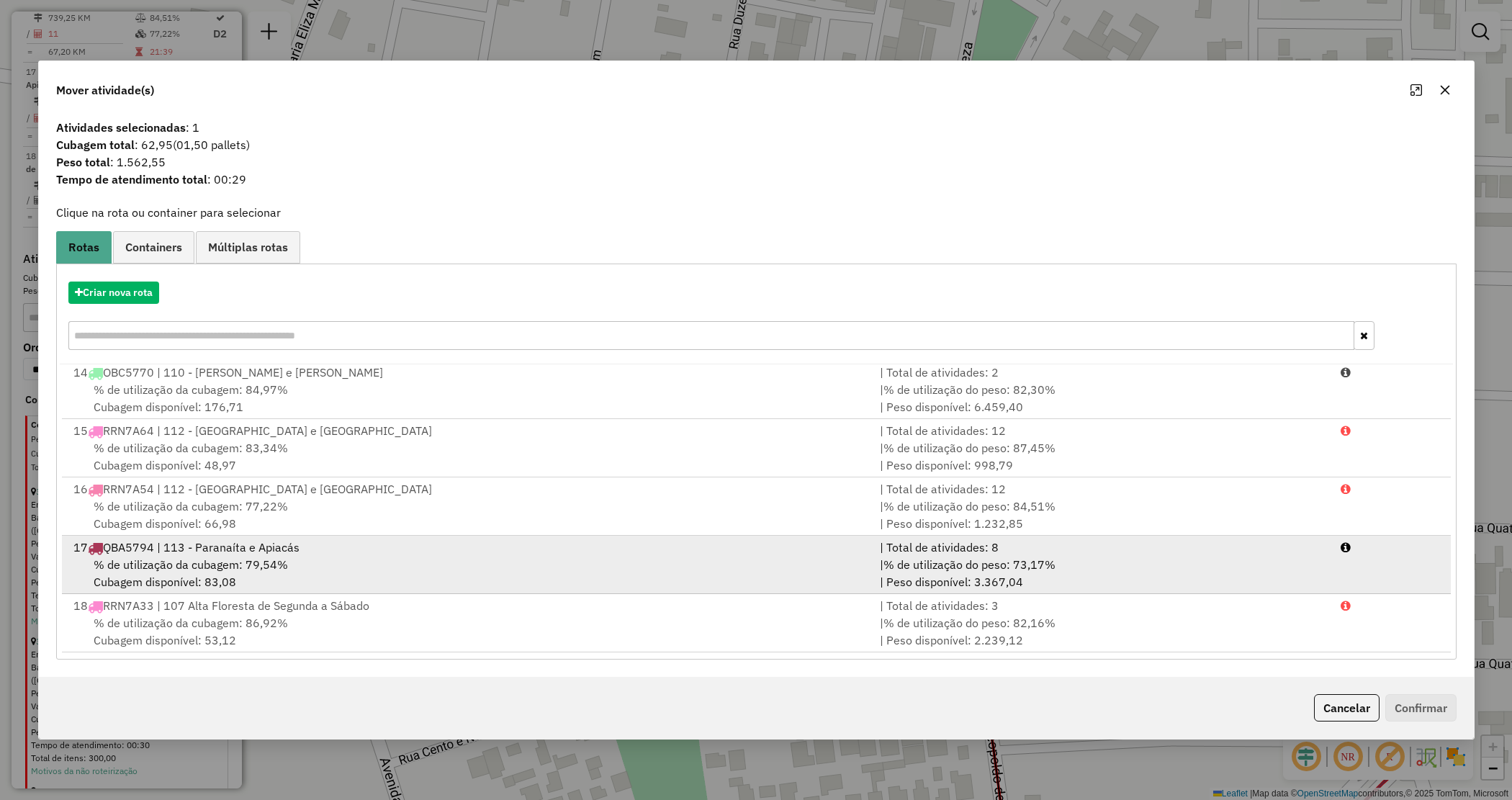
click at [894, 557] on span "% de utilização do peso: 73,17%" at bounding box center [969, 565] width 172 height 15
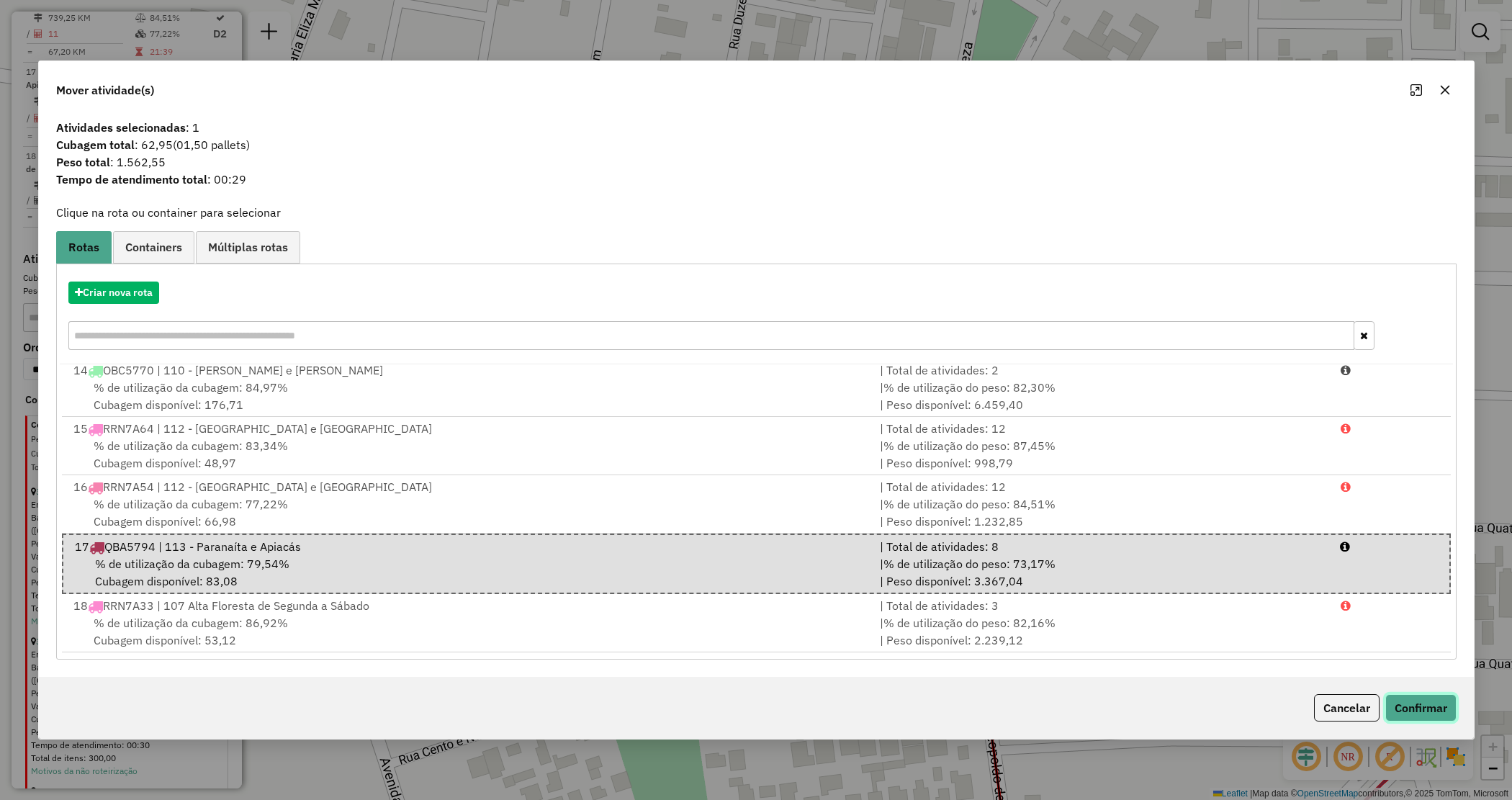
click at [1394, 708] on button "Confirmar" at bounding box center [1422, 708] width 71 height 27
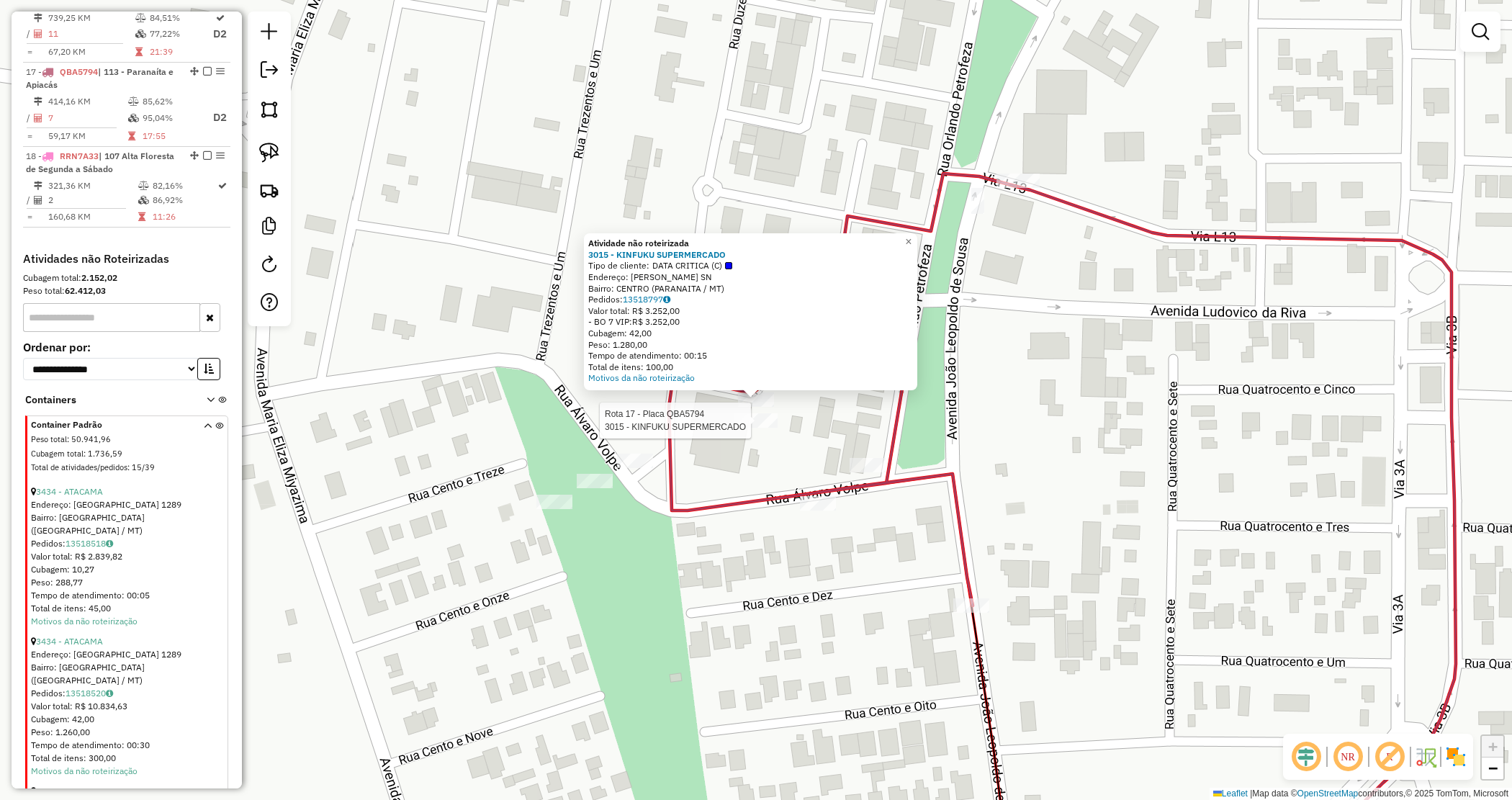
select select "*********"
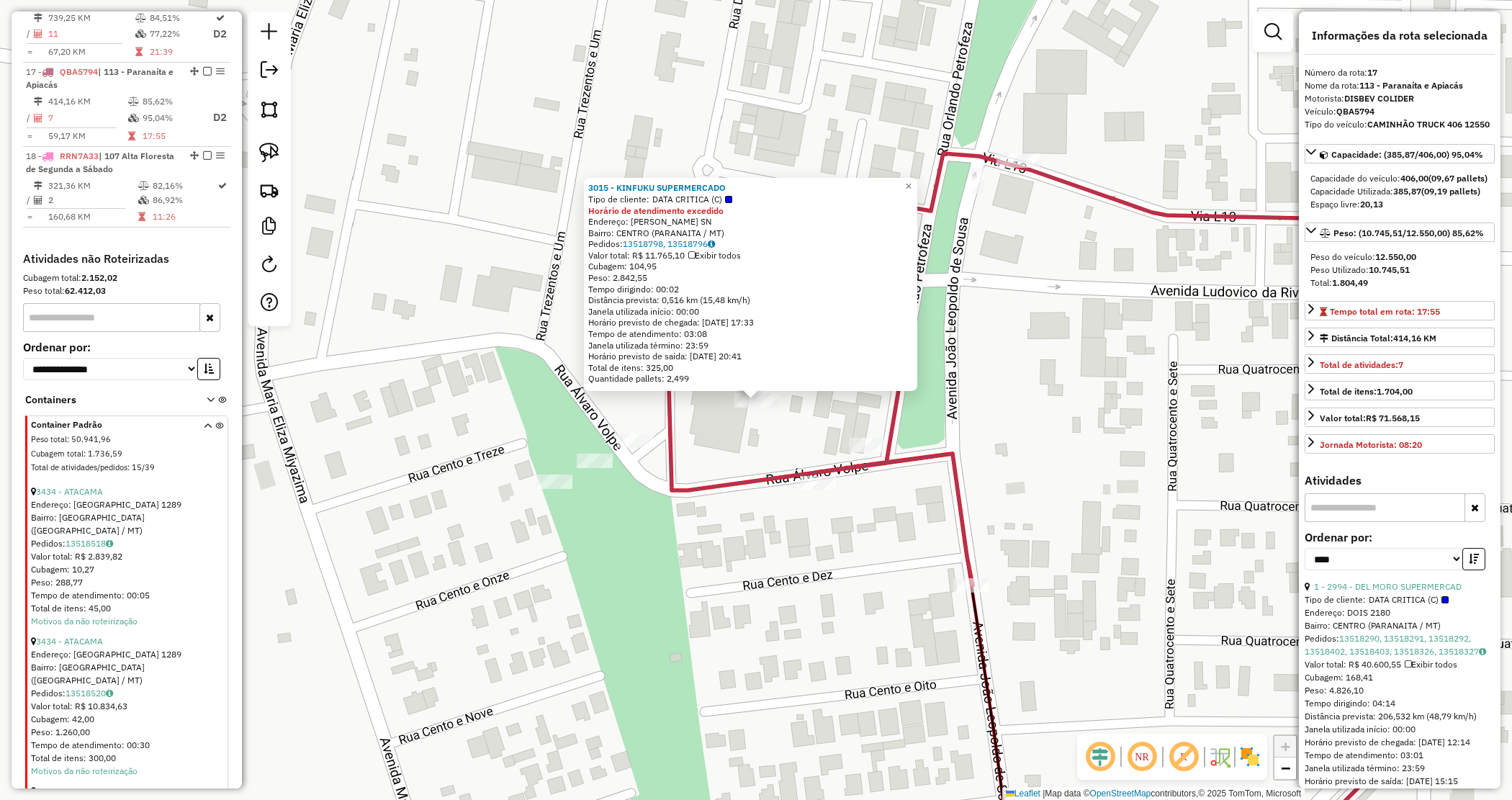
click at [717, 523] on div "3015 - KINFUKU SUPERMERCADO Tipo de cliente: DATA CRITICA (C) Horário de atendi…" at bounding box center [756, 400] width 1512 height 800
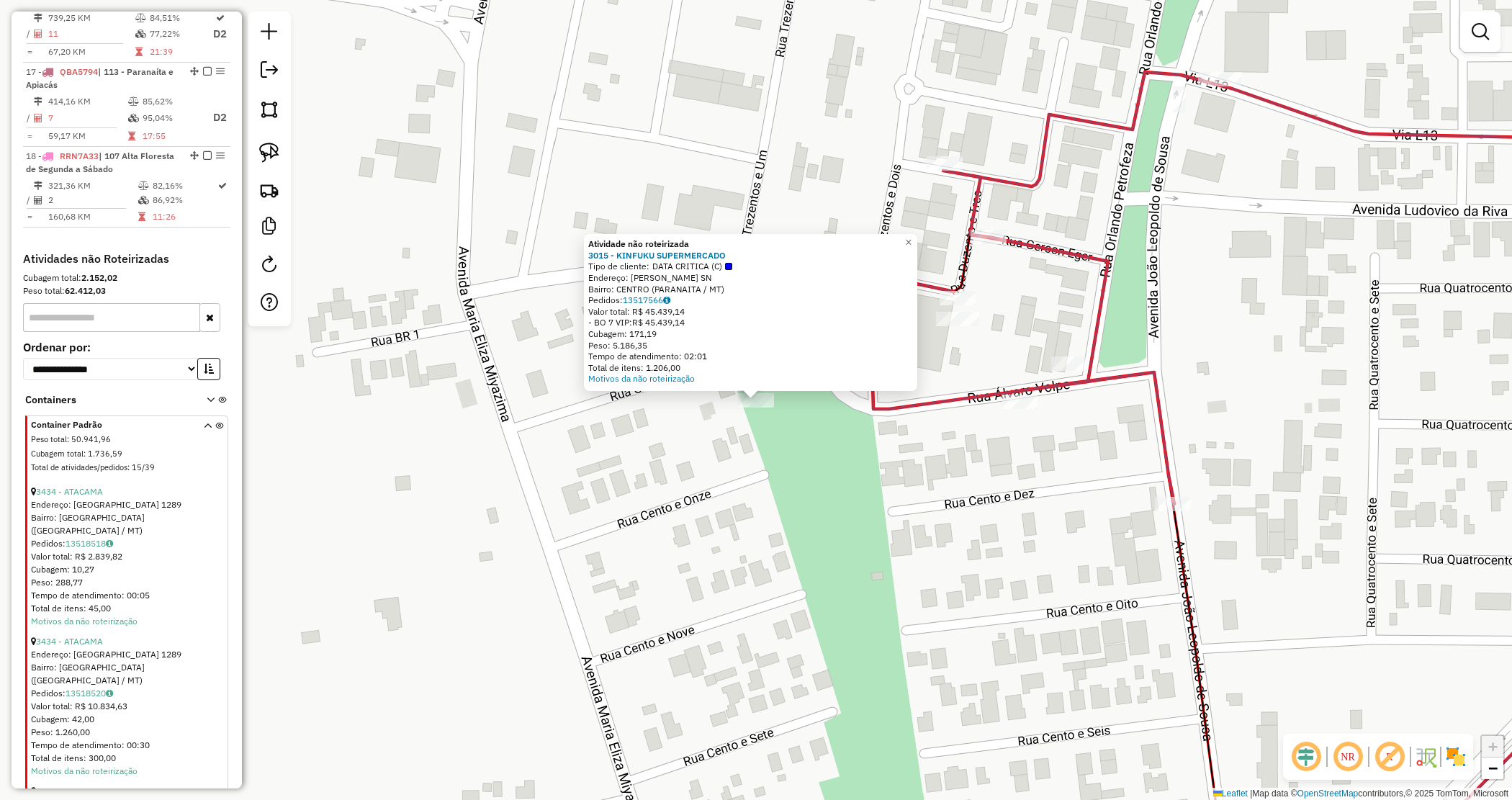
click at [819, 437] on div "Atividade não roteirizada 3015 - KINFUKU SUPERMERCADO Tipo de cliente: DATA CRI…" at bounding box center [756, 400] width 1512 height 800
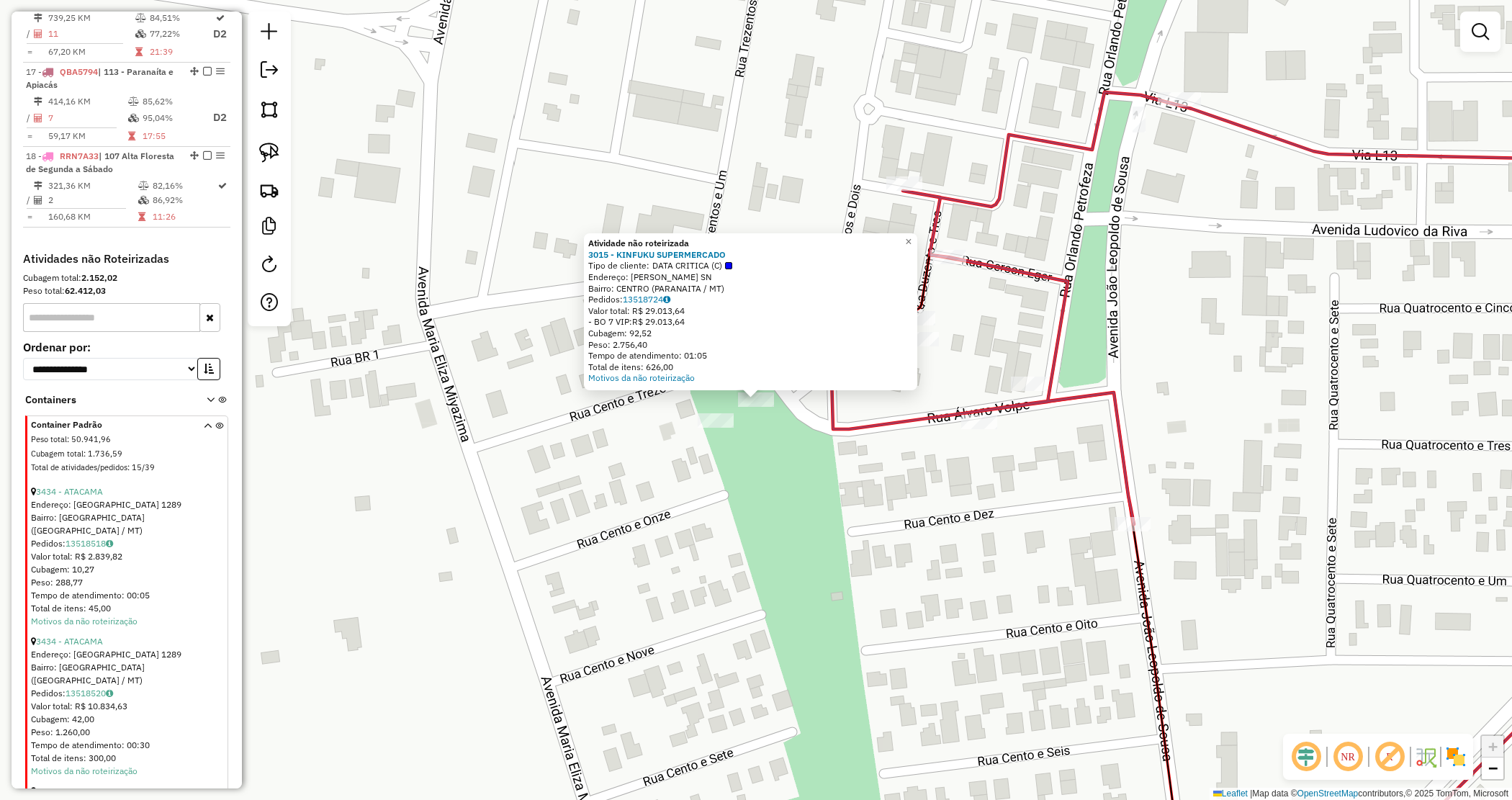
click at [803, 421] on div "Atividade não roteirizada 3015 - KINFUKU SUPERMERCADO Tipo de cliente: DATA CRI…" at bounding box center [756, 400] width 1512 height 800
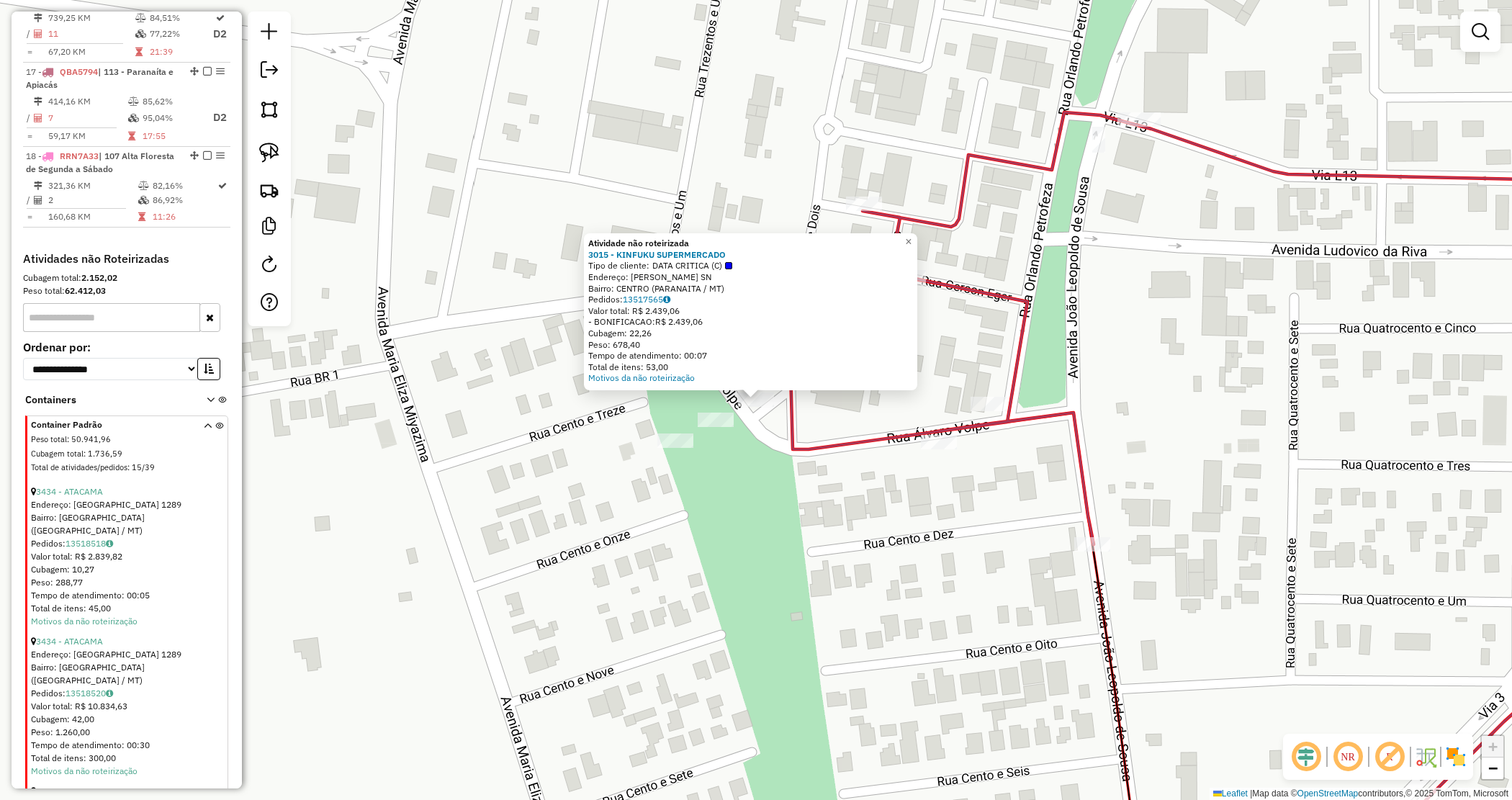
click at [758, 483] on div "Atividade não roteirizada 3015 - KINFUKU SUPERMERCADO Tipo de cliente: DATA CRI…" at bounding box center [756, 400] width 1512 height 800
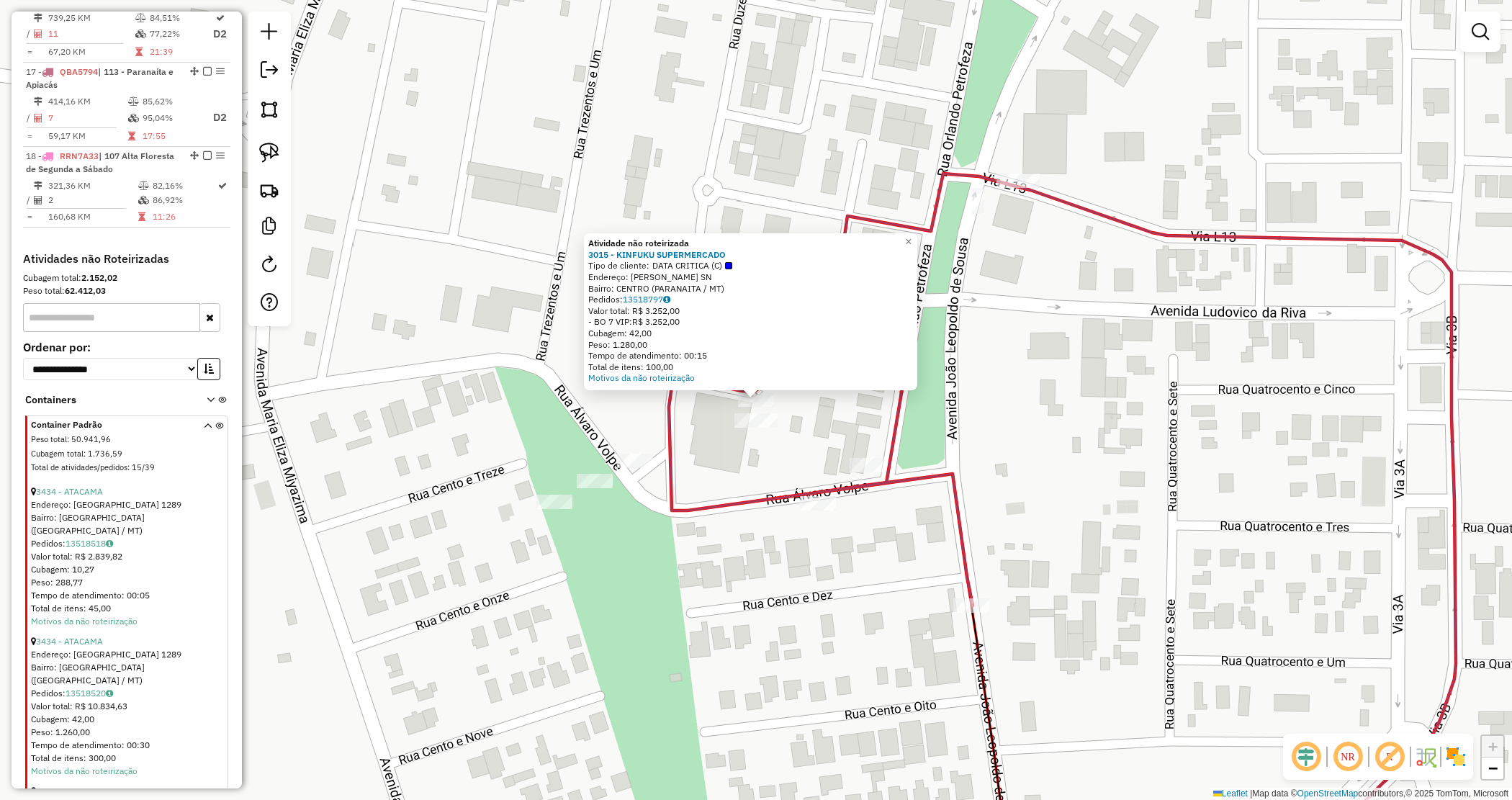
click at [722, 457] on div "Atividade não roteirizada 3015 - KINFUKU SUPERMERCADO Tipo de cliente: DATA CRI…" at bounding box center [756, 400] width 1512 height 800
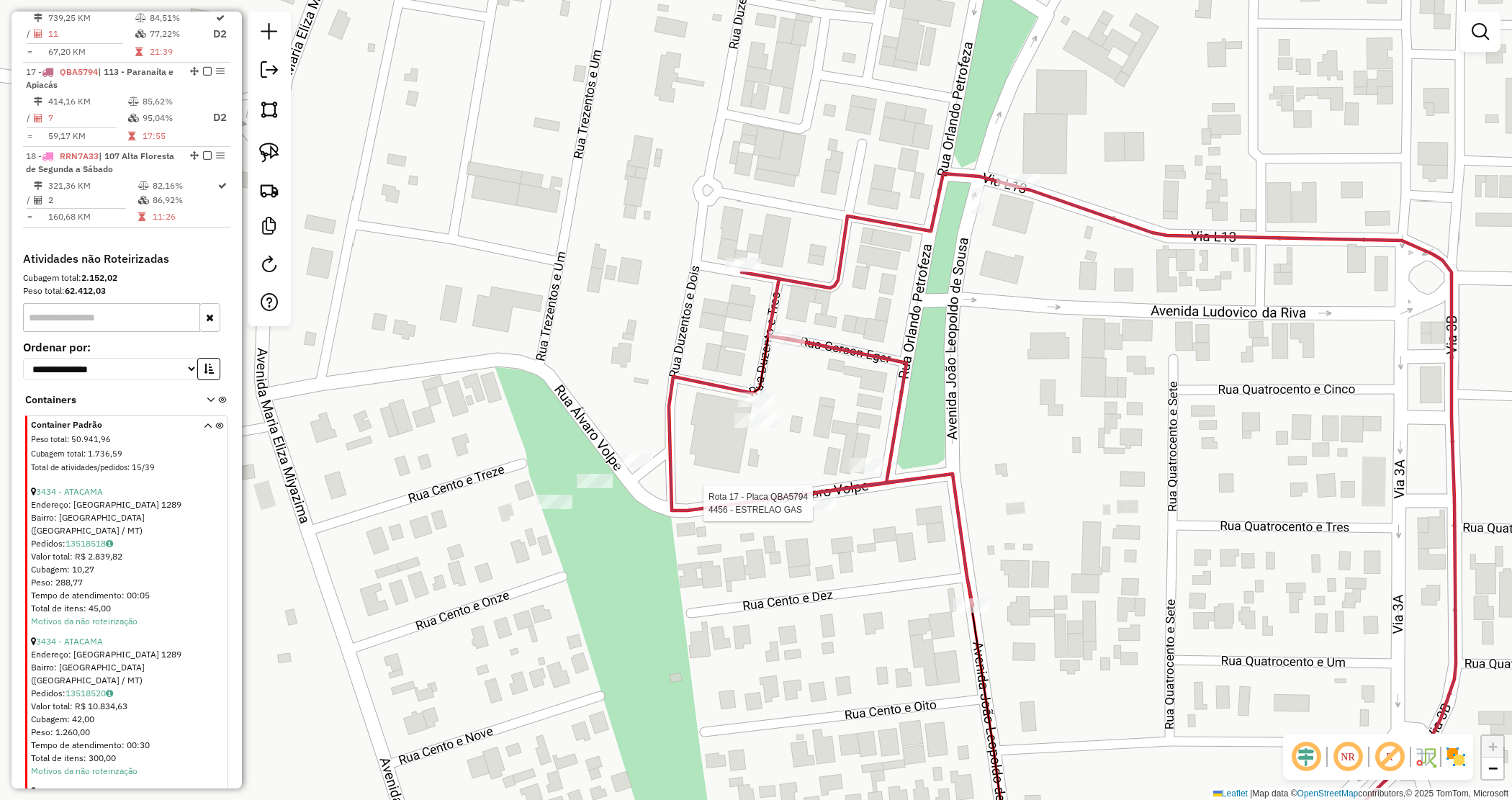
select select "*********"
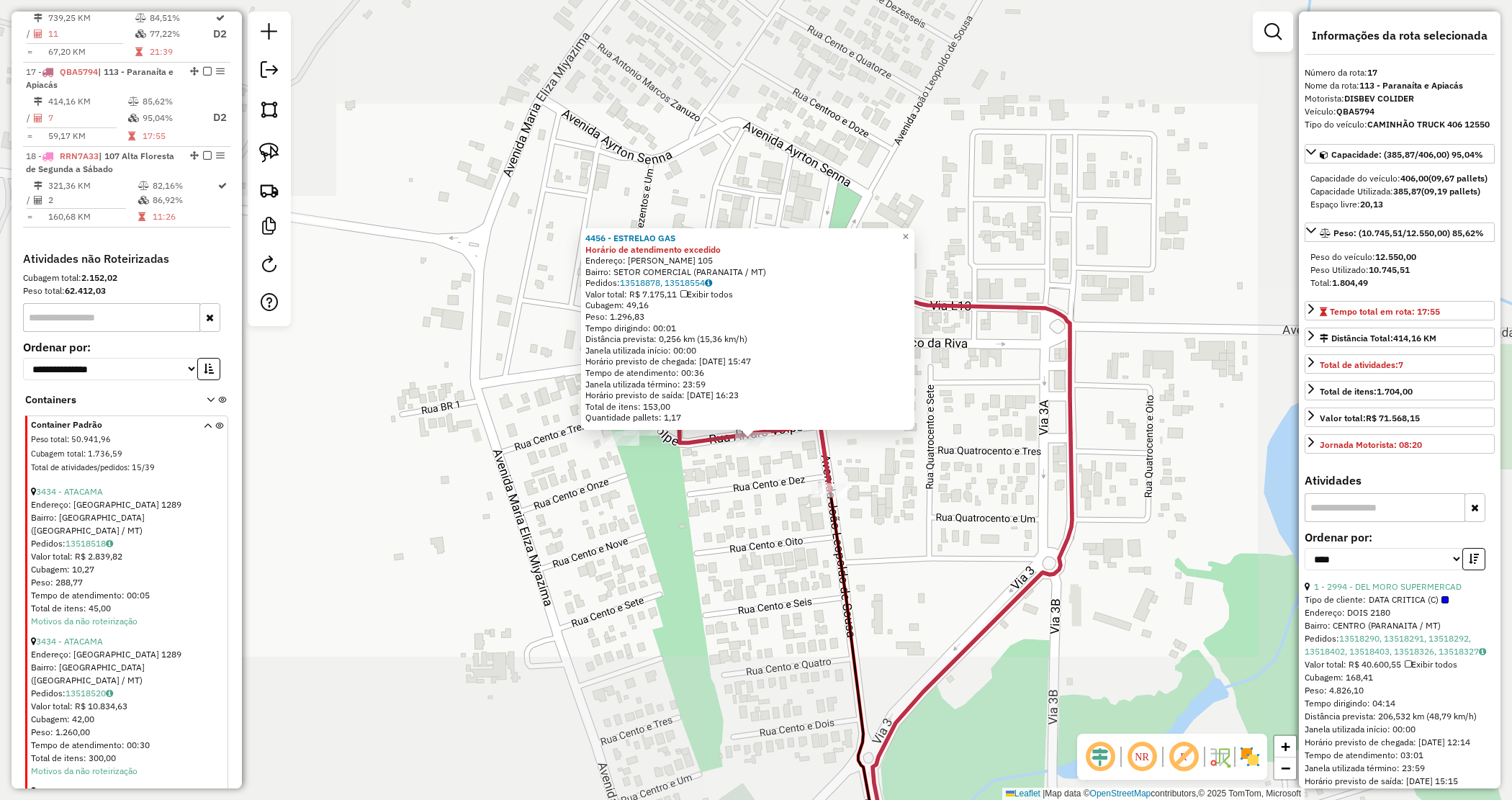
click at [733, 552] on div "4456 - ESTRELAO GAS Horário de atendimento excedido Endereço: ALVARO VOLPE 105 …" at bounding box center [756, 400] width 1512 height 800
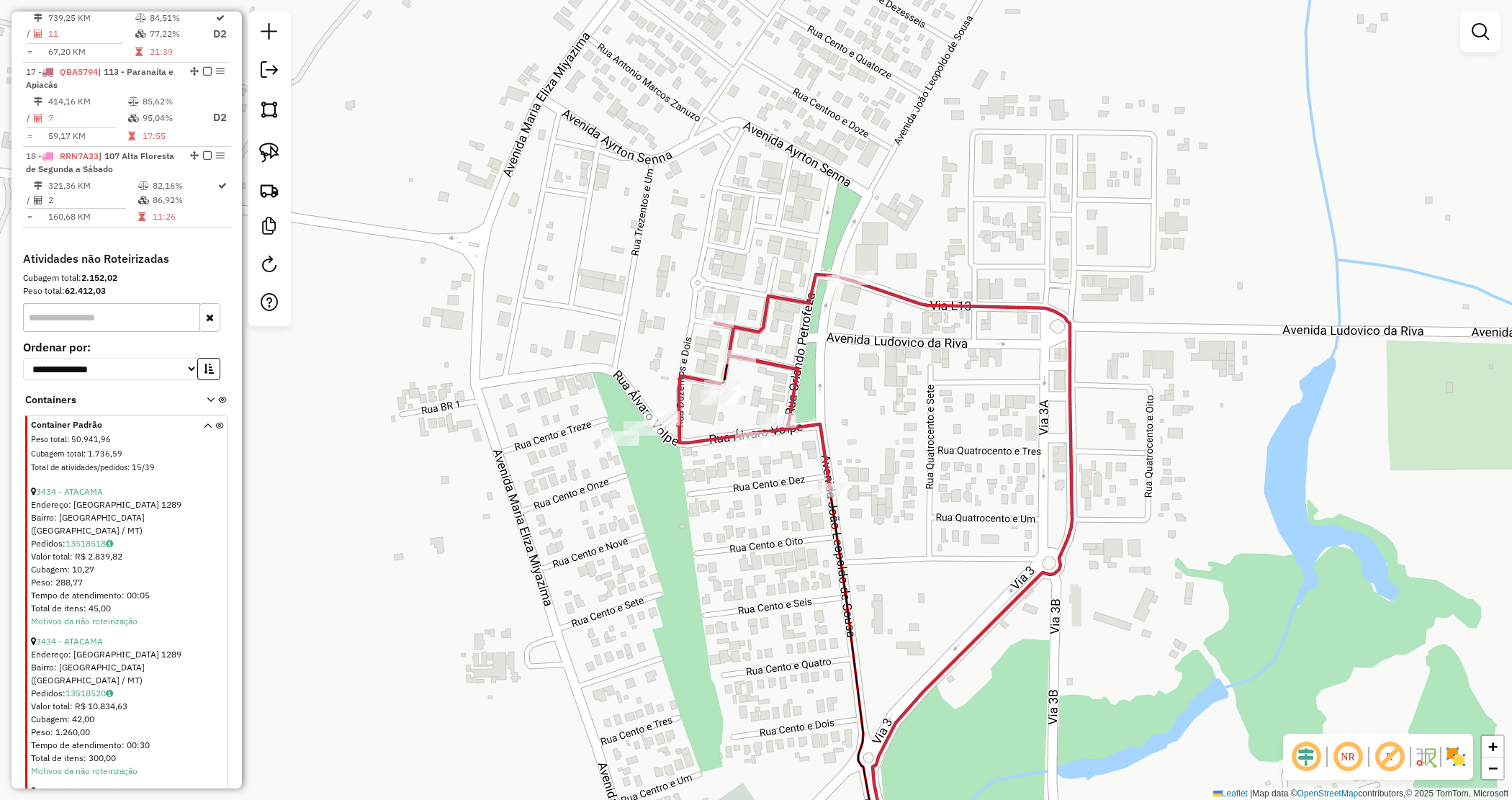
drag, startPoint x: 678, startPoint y: 476, endPoint x: 666, endPoint y: 462, distance: 18.4
click at [672, 468] on div "4456 - ESTRELAO GAS Horário de atendimento excedido Endereço: ALVARO VOLPE 105 …" at bounding box center [756, 400] width 1512 height 800
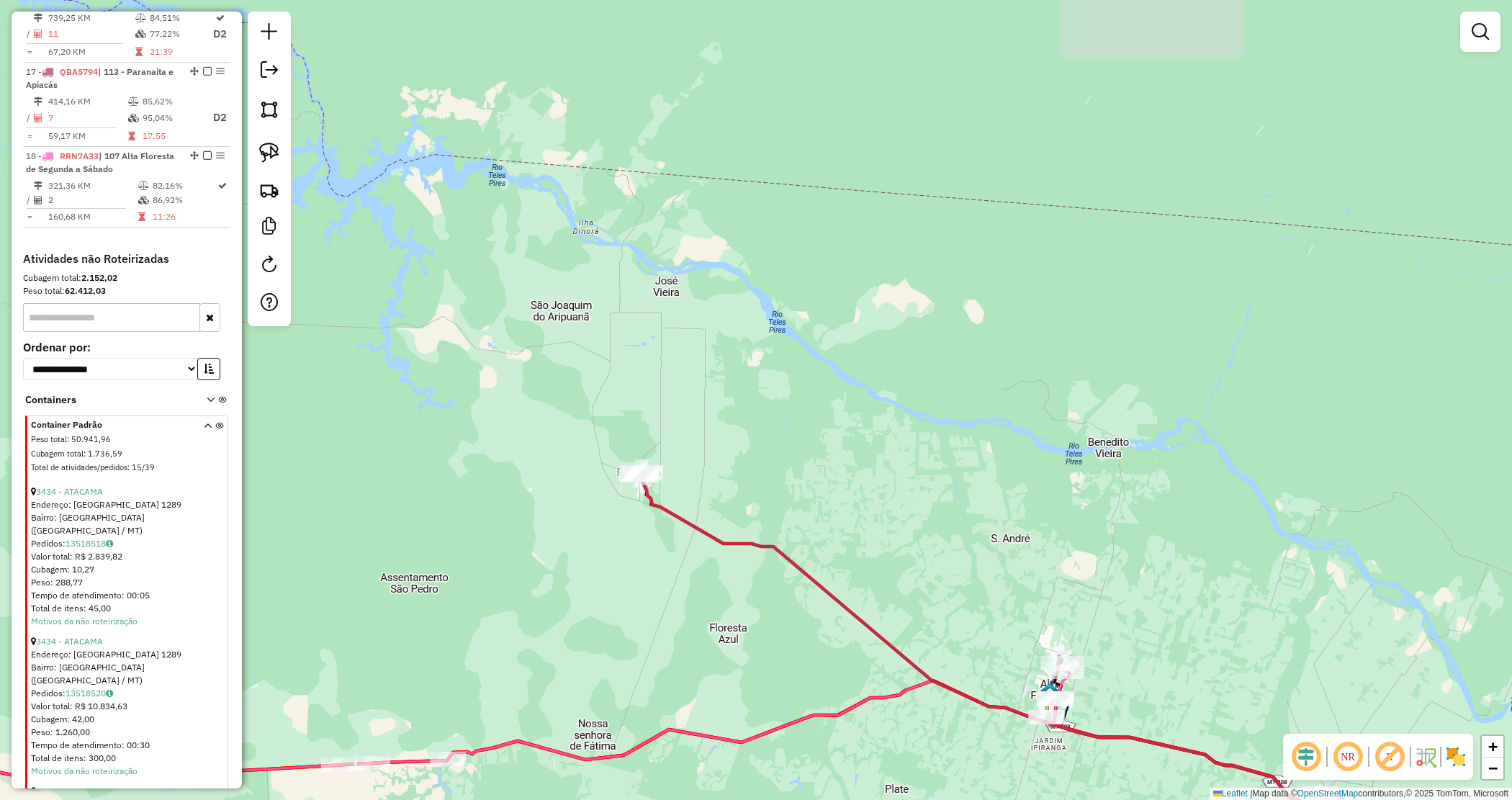
drag, startPoint x: 735, startPoint y: 617, endPoint x: 616, endPoint y: 497, distance: 169.0
click at [616, 497] on div "Janela de atendimento Grade de atendimento Capacidade Transportadoras Veículos …" at bounding box center [756, 400] width 1512 height 800
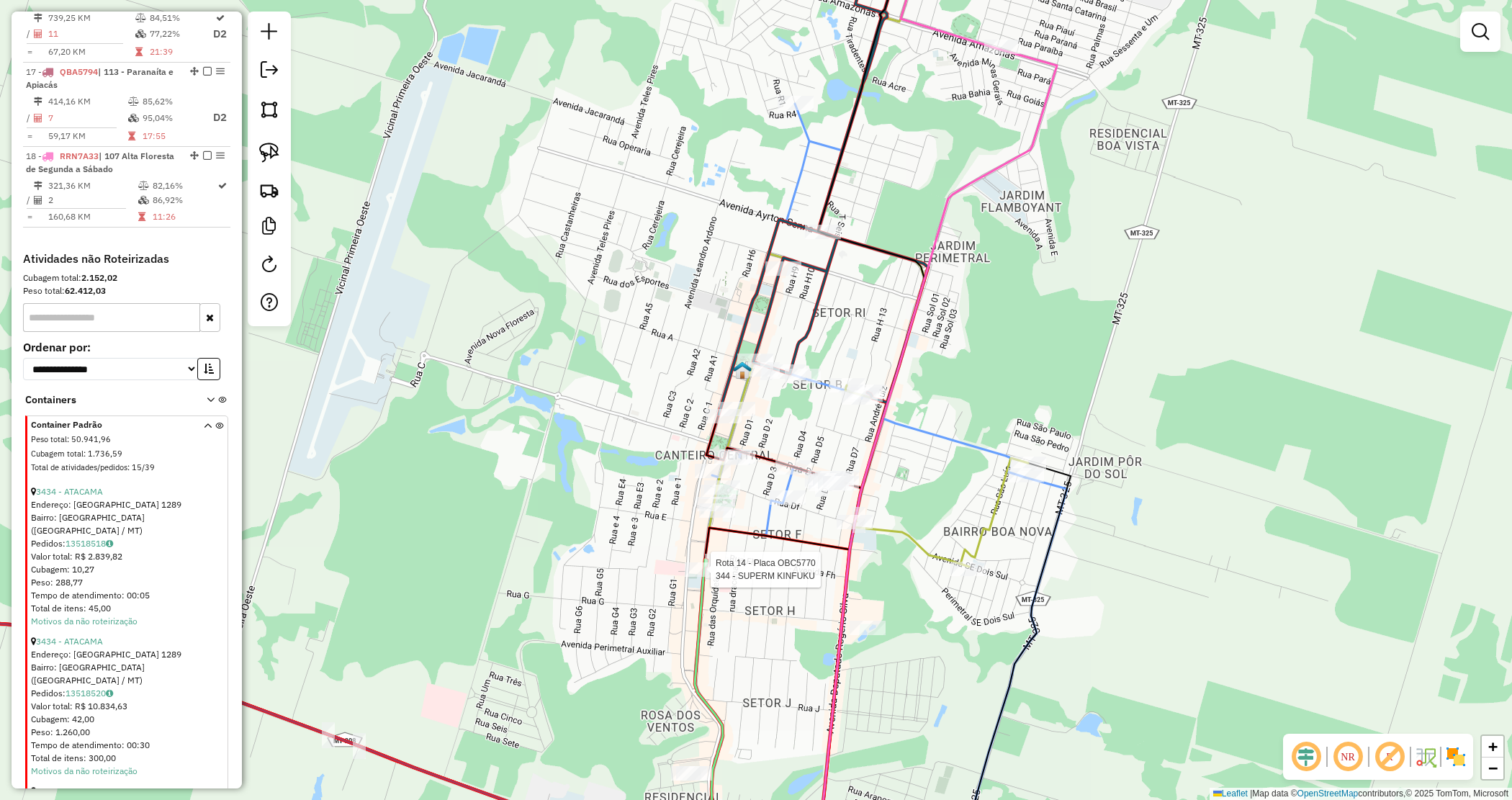
select select "*********"
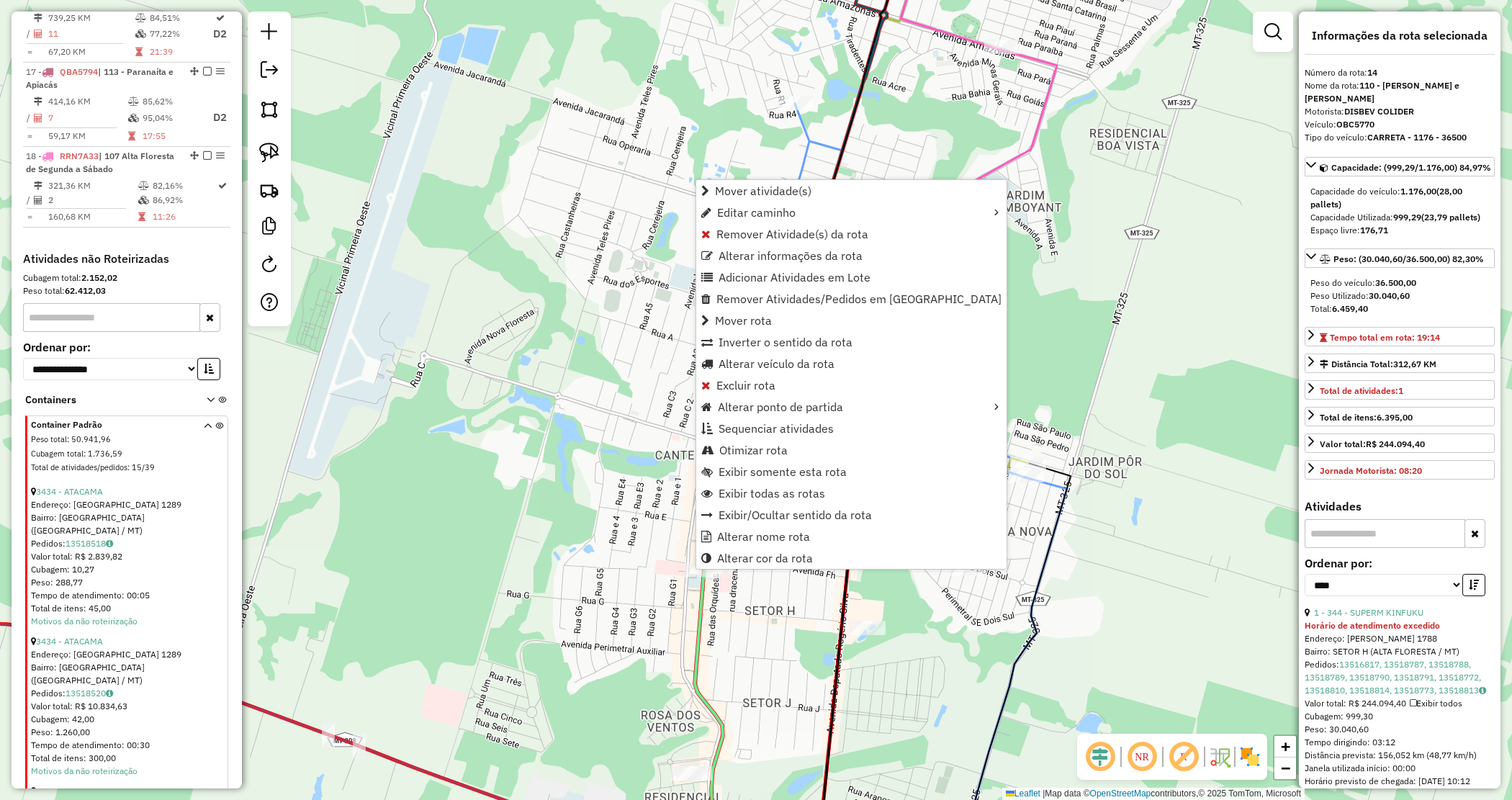
scroll to position [1661, 0]
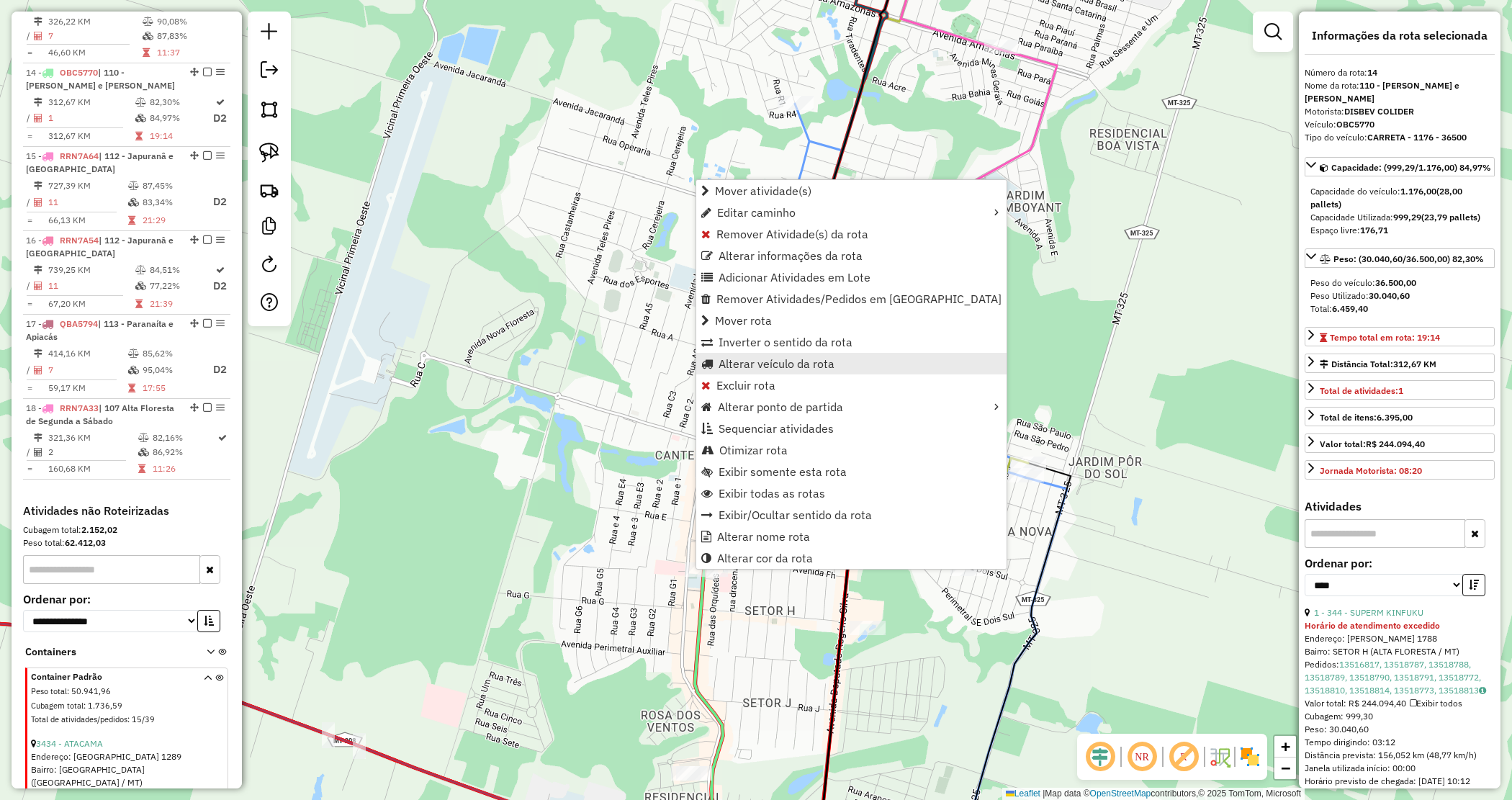
click at [775, 360] on span "Alterar veículo da rota" at bounding box center [777, 363] width 116 height 12
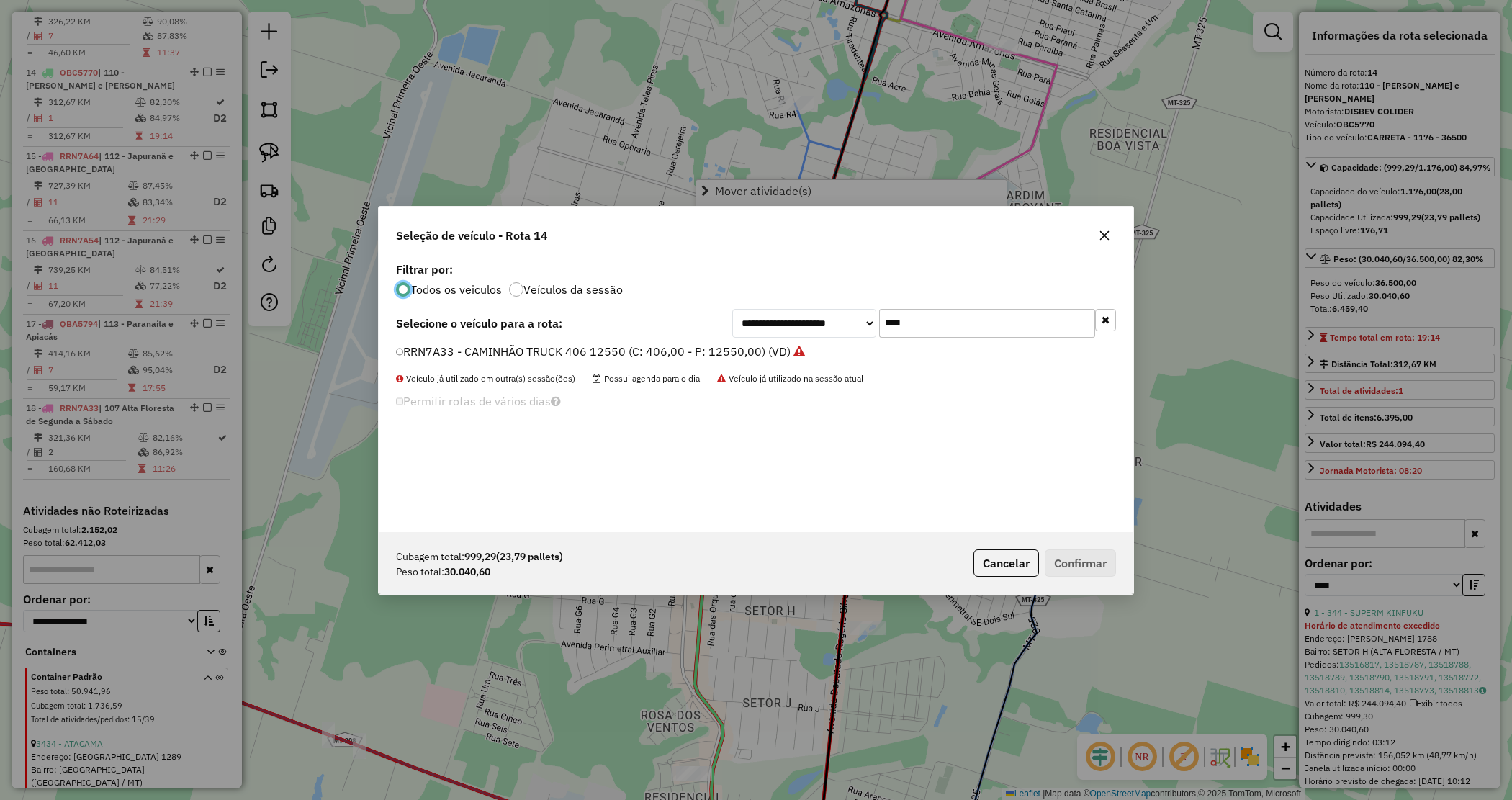
scroll to position [7, 5]
drag, startPoint x: 913, startPoint y: 320, endPoint x: 836, endPoint y: 324, distance: 77.1
click at [837, 324] on div "**********" at bounding box center [924, 324] width 384 height 29
type input "***"
click at [717, 349] on label "SPJ2D59 - CARRETA - 1176 - 36500 (C: 1176,00 - P: 36500,00) (VD)" at bounding box center [582, 351] width 373 height 17
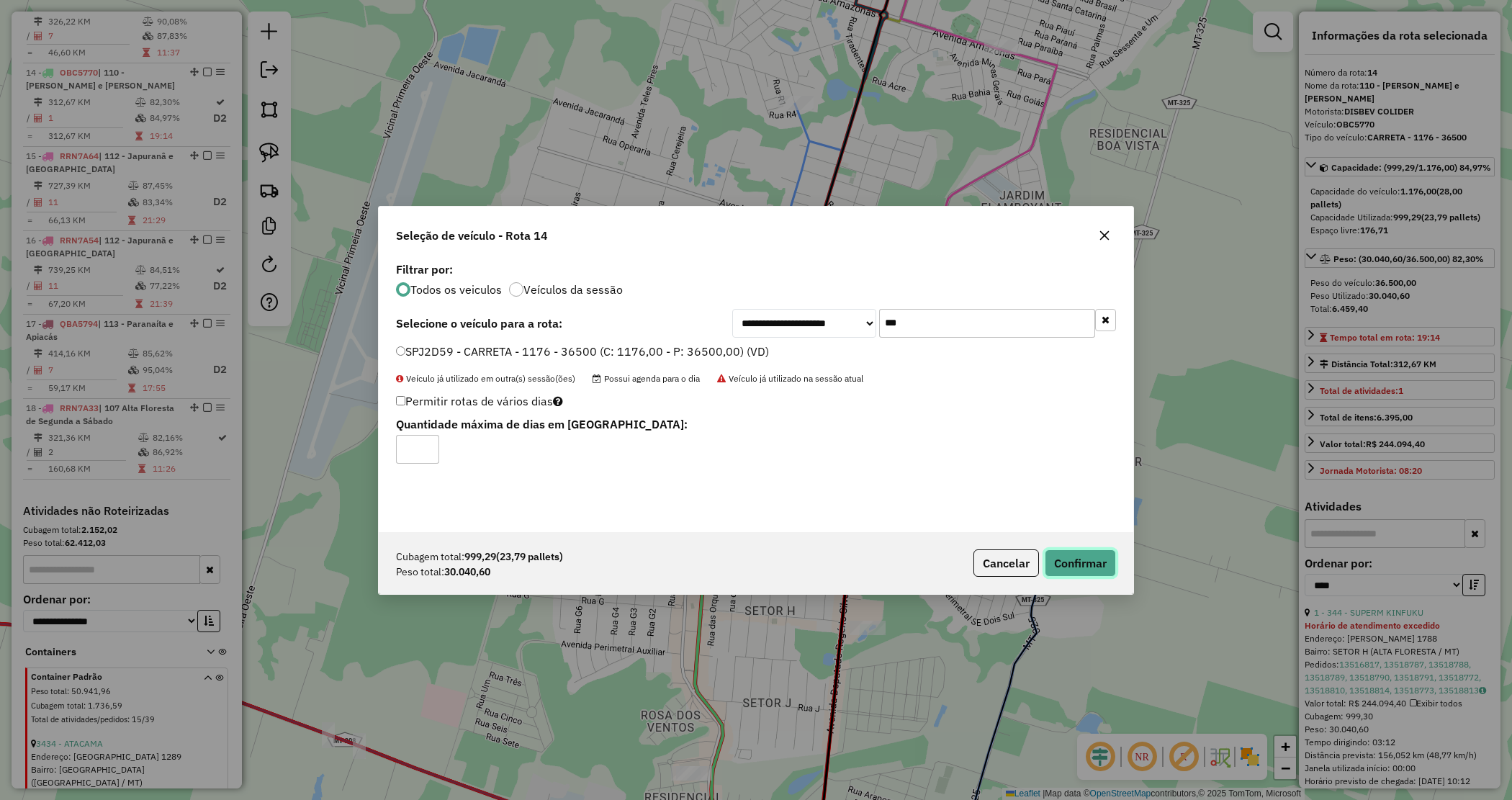
click at [1063, 553] on button "Confirmar" at bounding box center [1080, 563] width 71 height 27
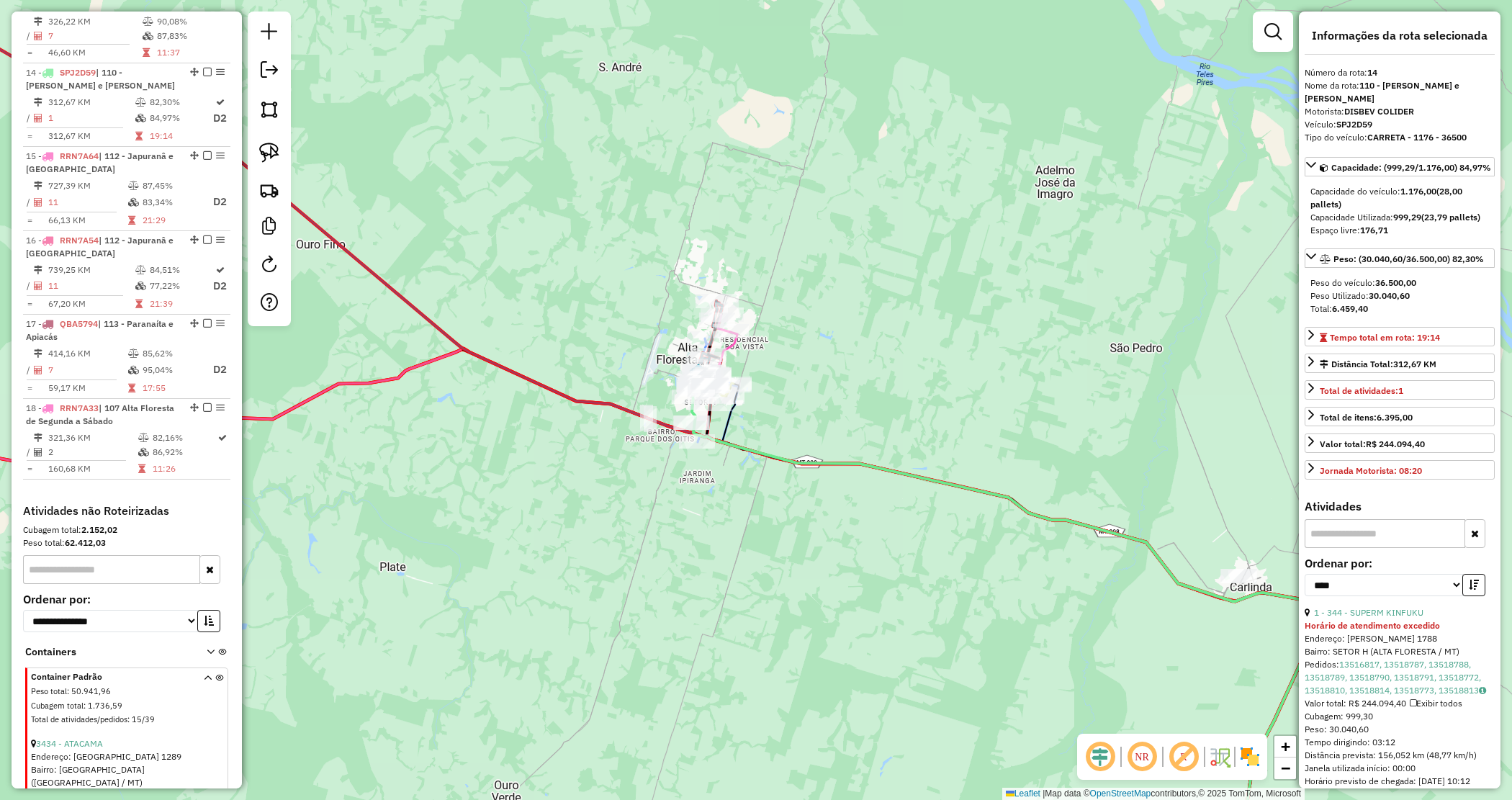
click at [829, 400] on div "Janela de atendimento Grade de atendimento Capacidade Transportadoras Veículos …" at bounding box center [756, 400] width 1512 height 800
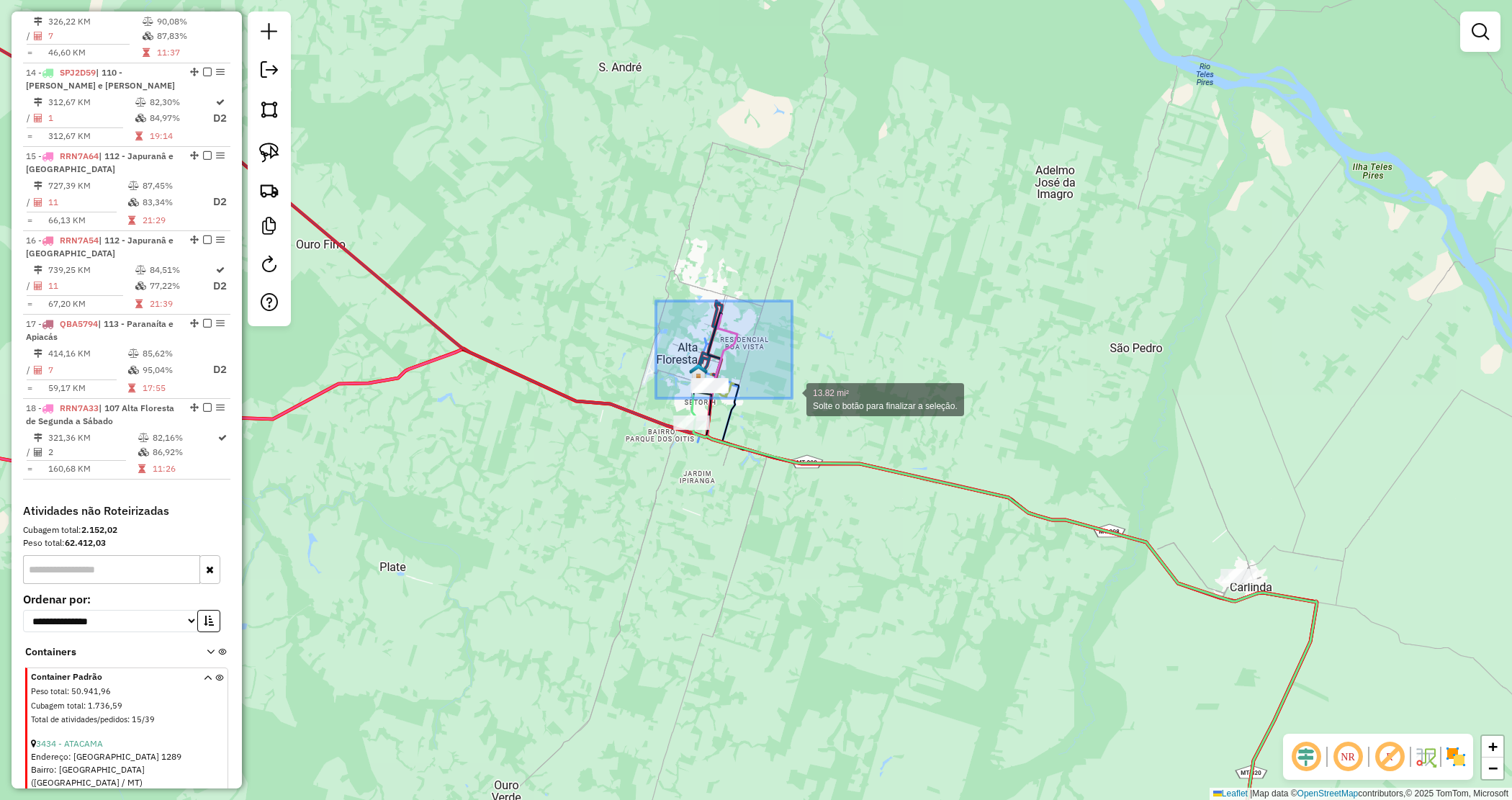
drag, startPoint x: 727, startPoint y: 420, endPoint x: 792, endPoint y: 400, distance: 68.0
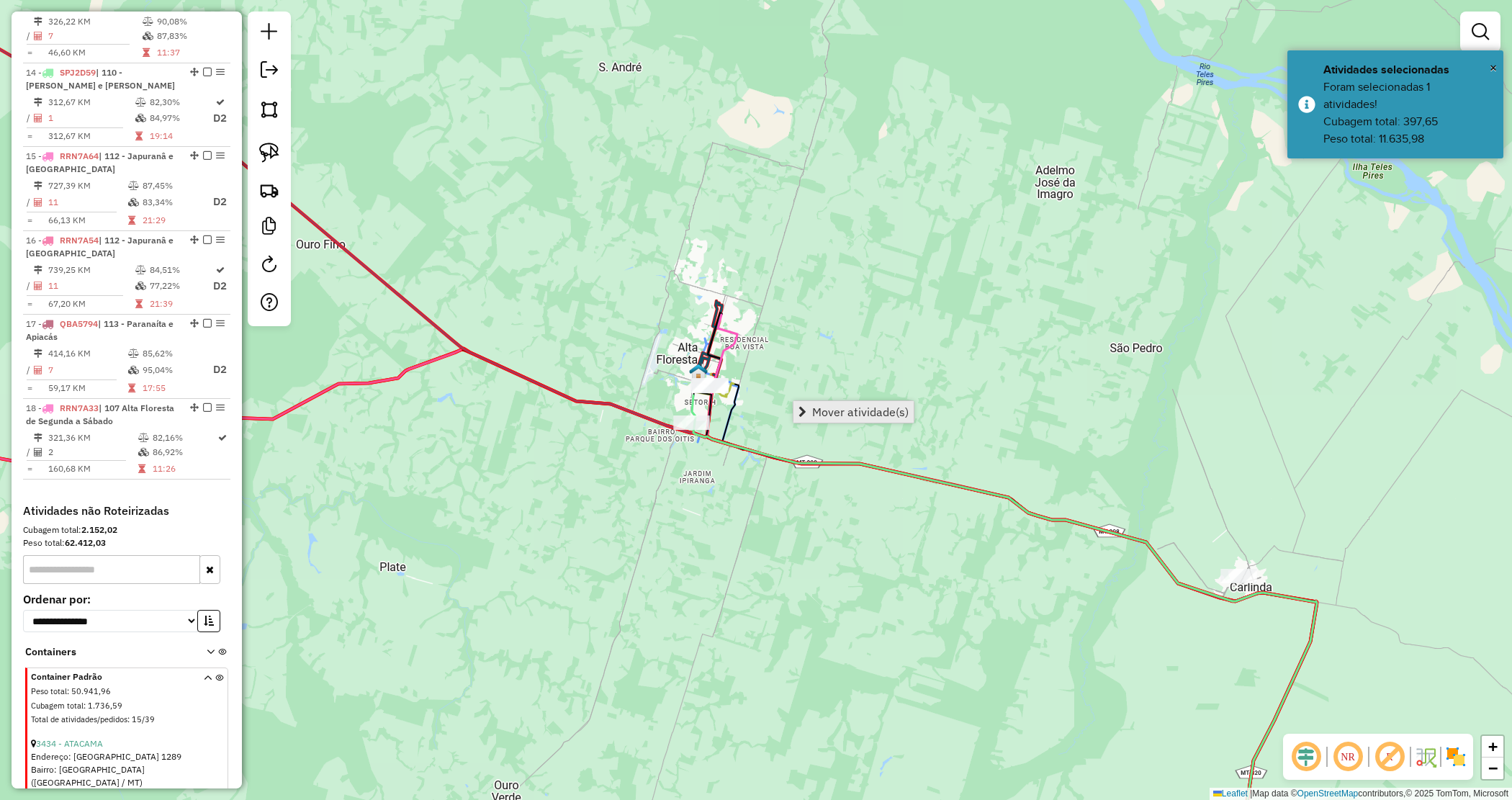
click at [819, 409] on span "Mover atividade(s)" at bounding box center [860, 411] width 97 height 12
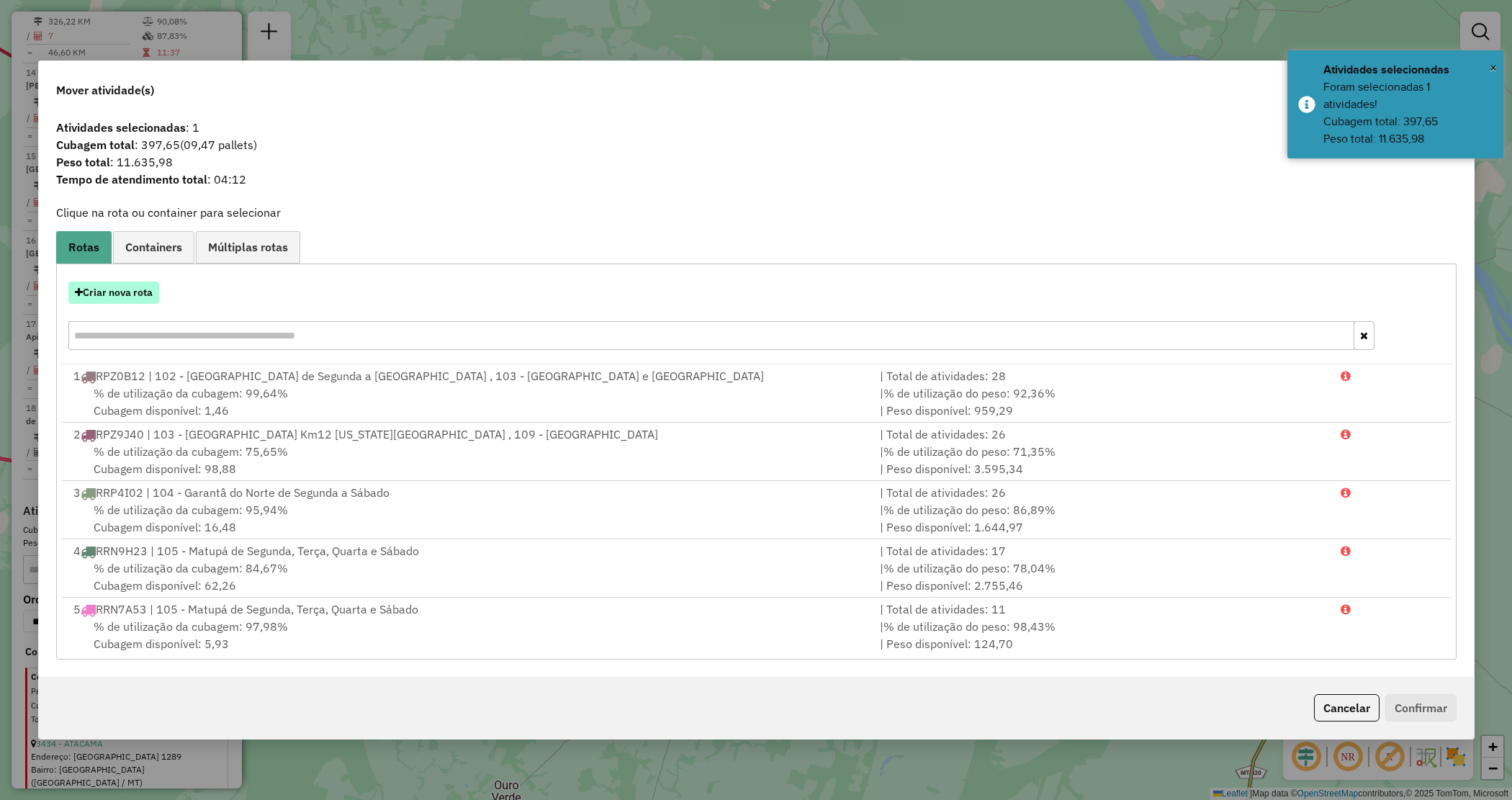
click at [133, 294] on button "Criar nova rota" at bounding box center [113, 293] width 90 height 22
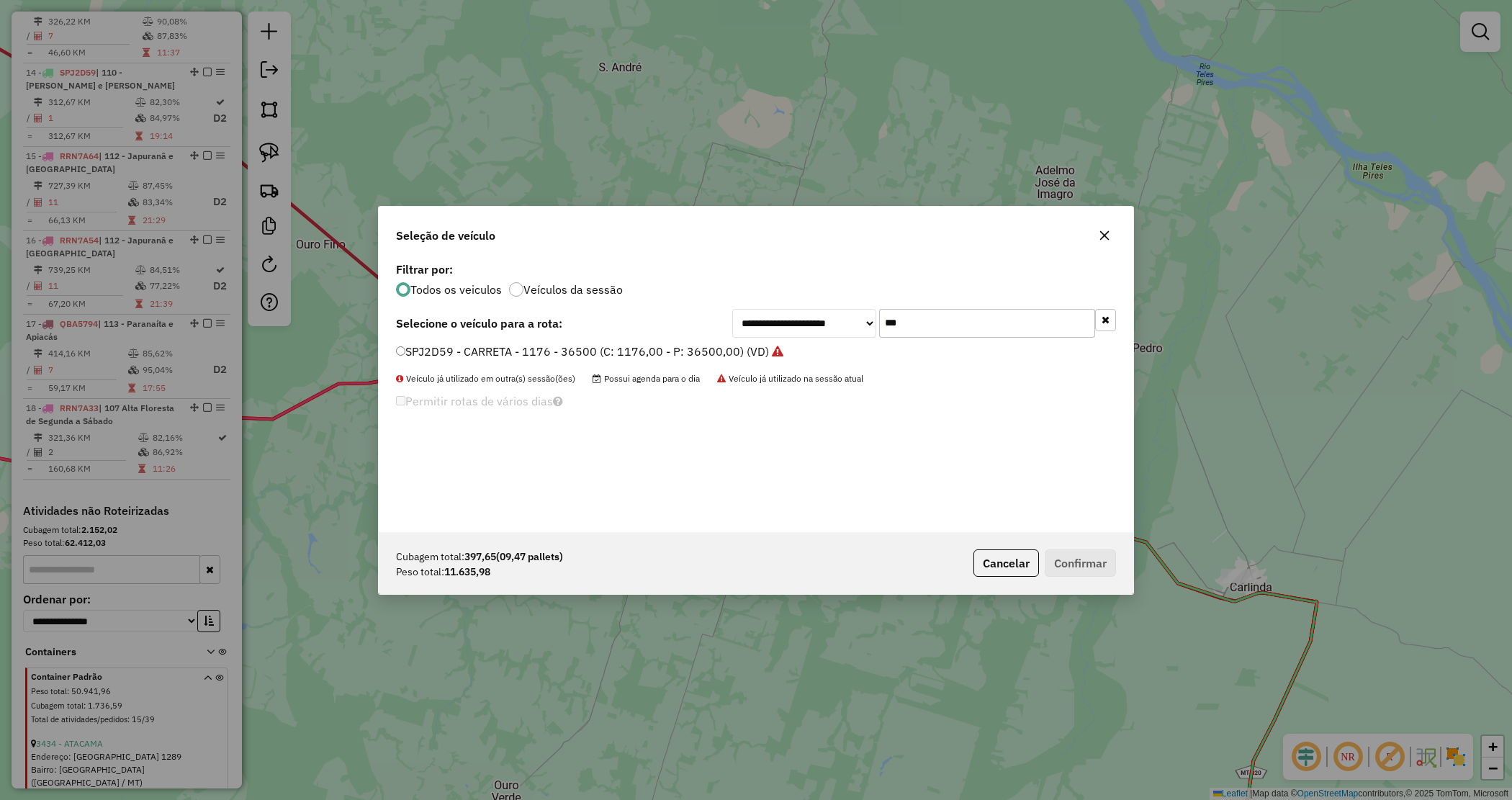
drag, startPoint x: 944, startPoint y: 312, endPoint x: 804, endPoint y: 283, distance: 143.0
click at [815, 294] on div "**********" at bounding box center [756, 395] width 755 height 274
type input "****"
drag, startPoint x: 657, startPoint y: 346, endPoint x: 704, endPoint y: 366, distance: 51.1
click at [657, 344] on label "NJR6225 - TRUCK 476 PESO 14500 (C: 476,00 - P: 14500,00) (VD)" at bounding box center [578, 351] width 364 height 17
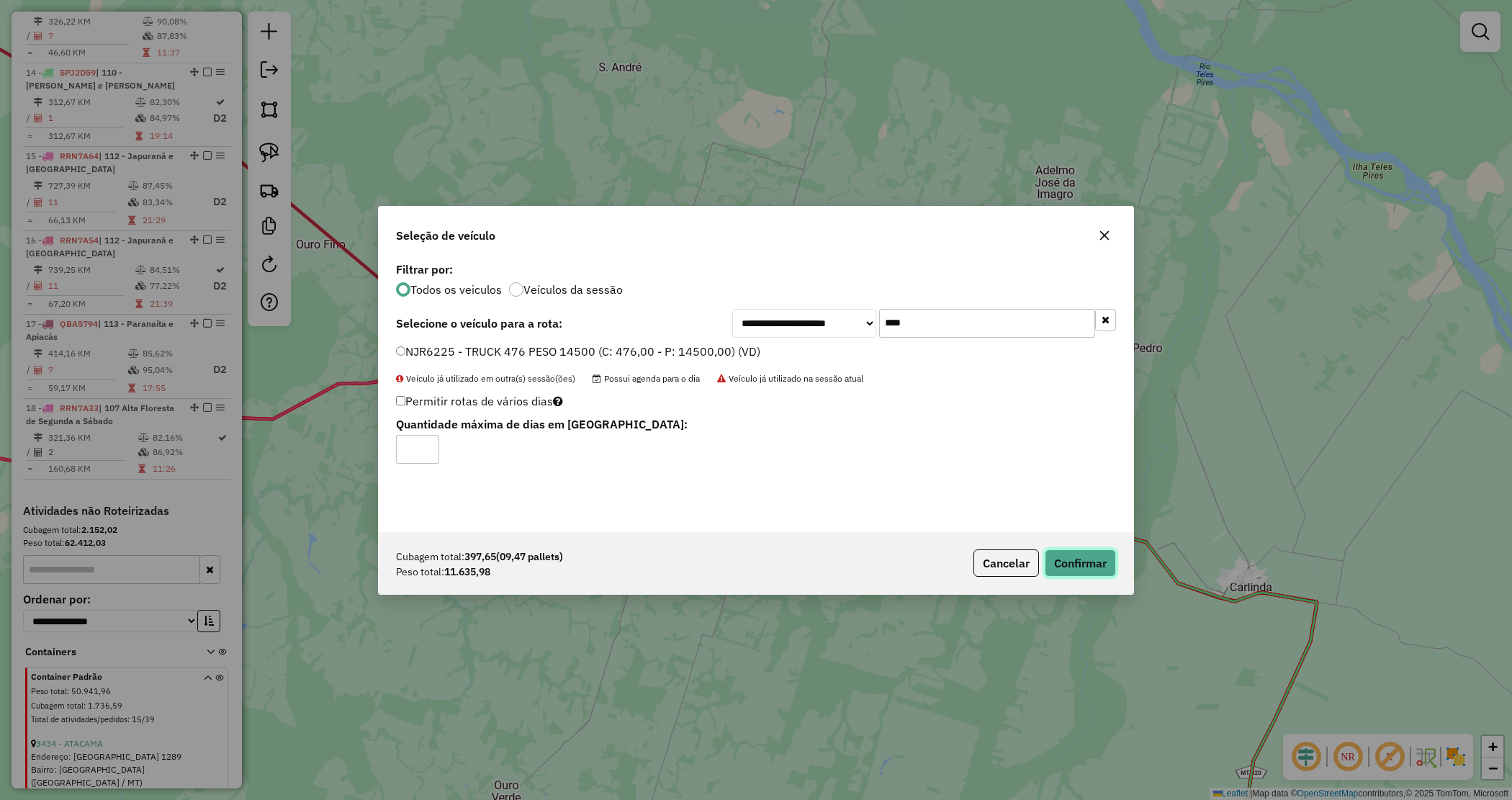
click at [1106, 559] on button "Confirmar" at bounding box center [1080, 563] width 71 height 27
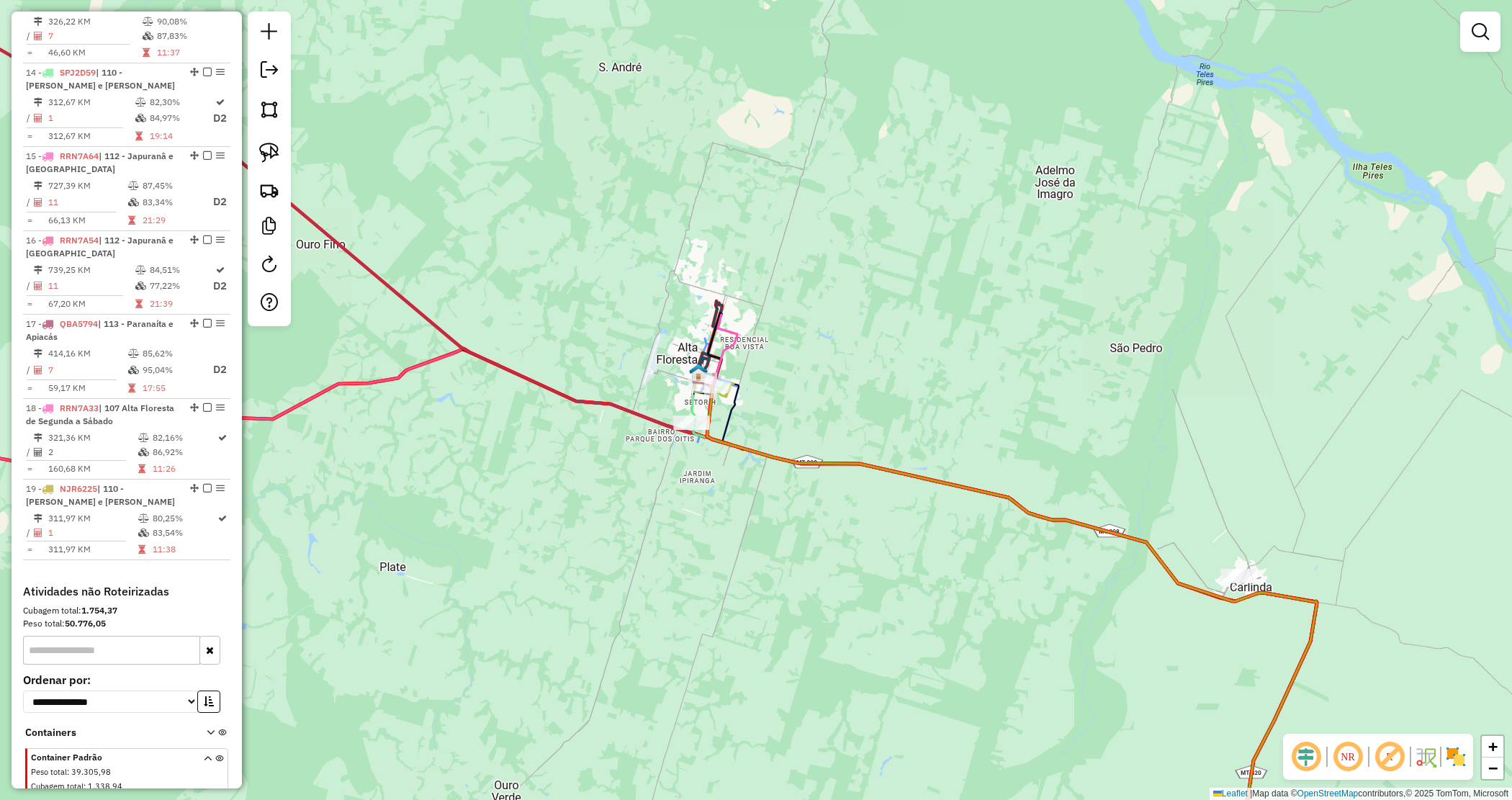
click at [593, 448] on div "Janela de atendimento Grade de atendimento Capacidade Transportadoras Veículos …" at bounding box center [756, 400] width 1512 height 800
click at [742, 551] on div "Janela de atendimento Grade de atendimento Capacidade Transportadoras Veículos …" at bounding box center [756, 400] width 1512 height 800
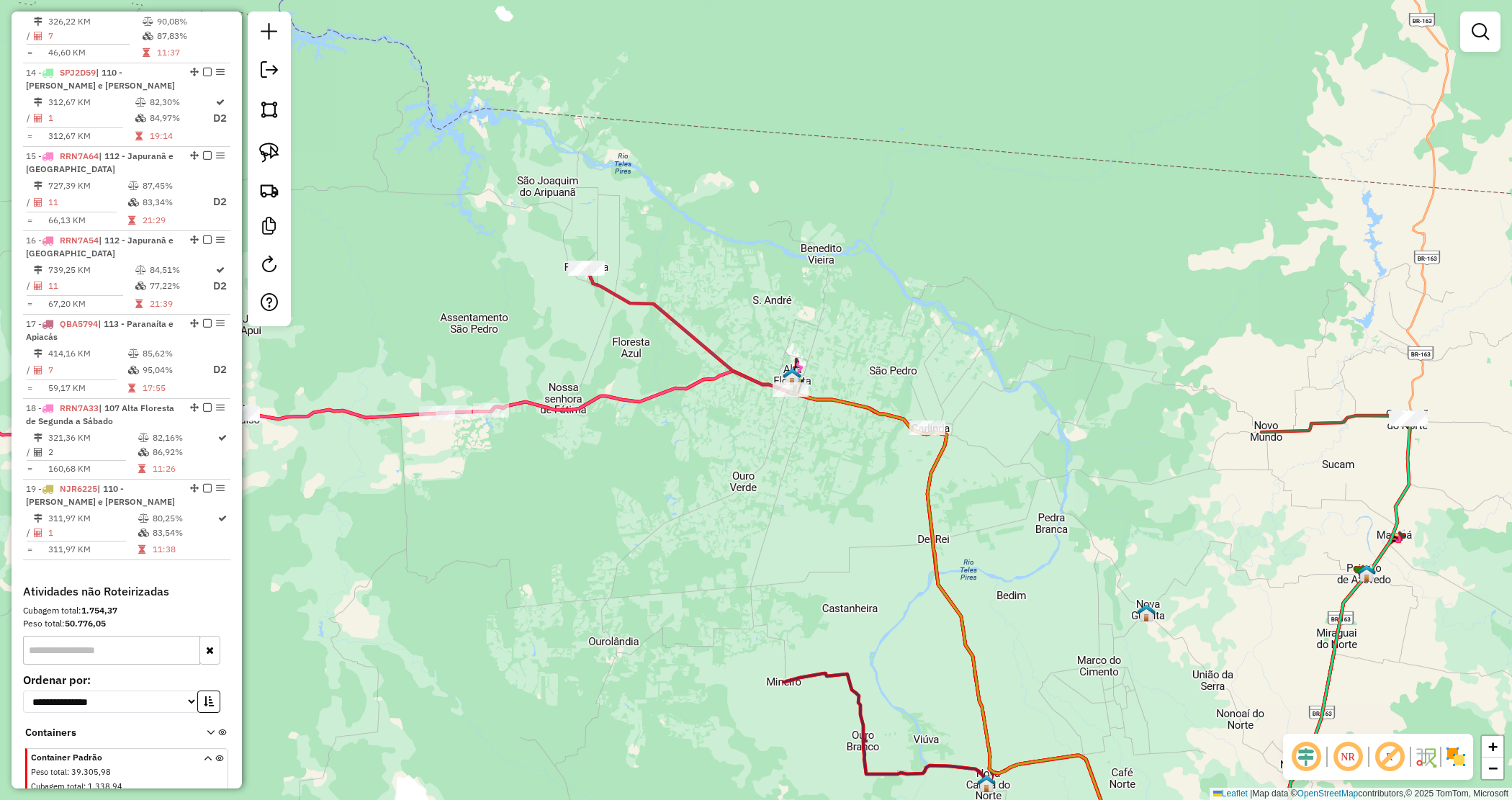
drag, startPoint x: 798, startPoint y: 442, endPoint x: 839, endPoint y: 444, distance: 41.0
click at [839, 444] on div "Janela de atendimento Grade de atendimento Capacidade Transportadoras Veículos …" at bounding box center [756, 400] width 1512 height 800
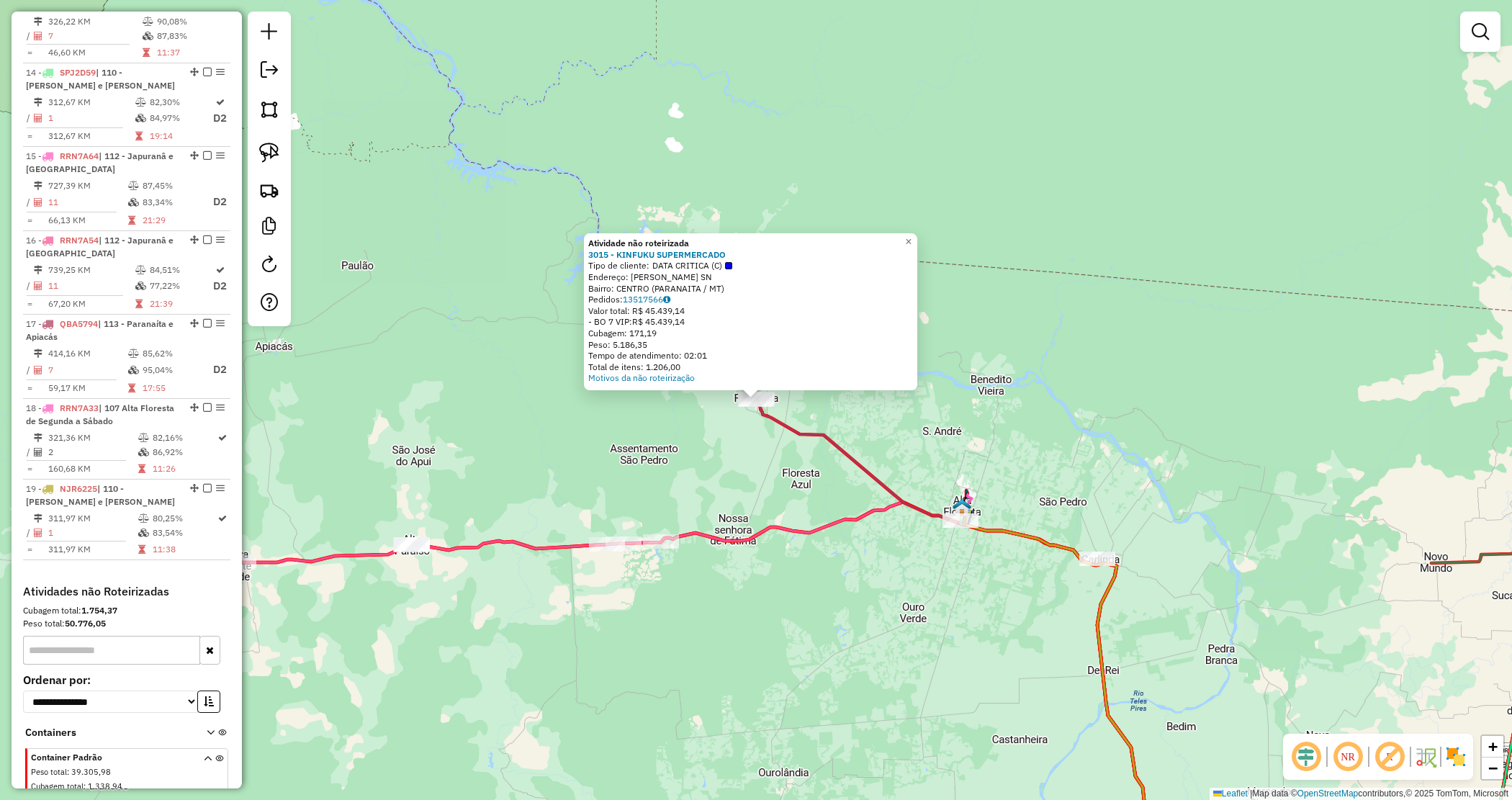
click at [777, 462] on div "Atividade não roteirizada 3015 - KINFUKU SUPERMERCADO Tipo de cliente: DATA CRI…" at bounding box center [756, 400] width 1512 height 800
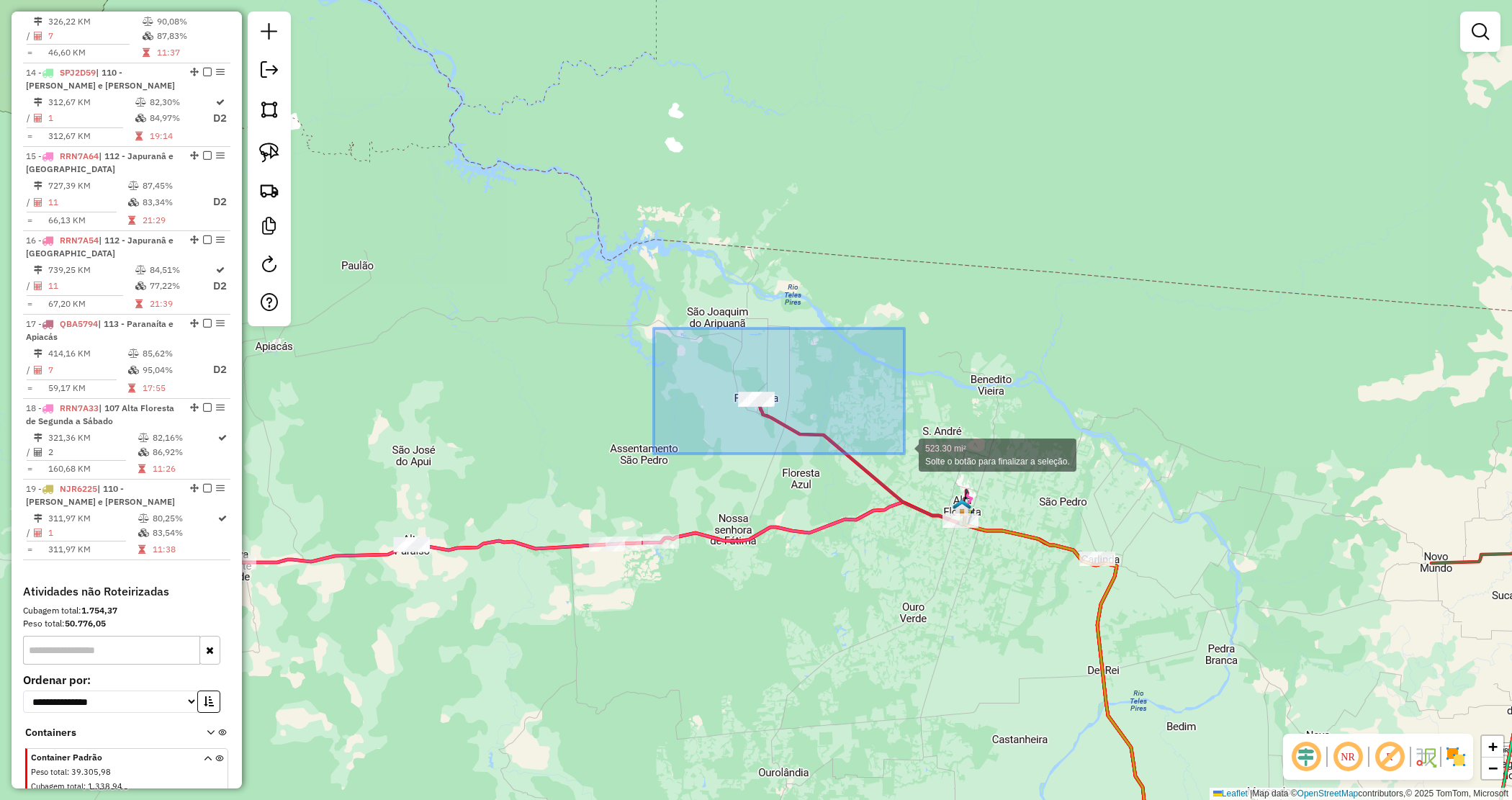
drag, startPoint x: 654, startPoint y: 328, endPoint x: 904, endPoint y: 453, distance: 279.5
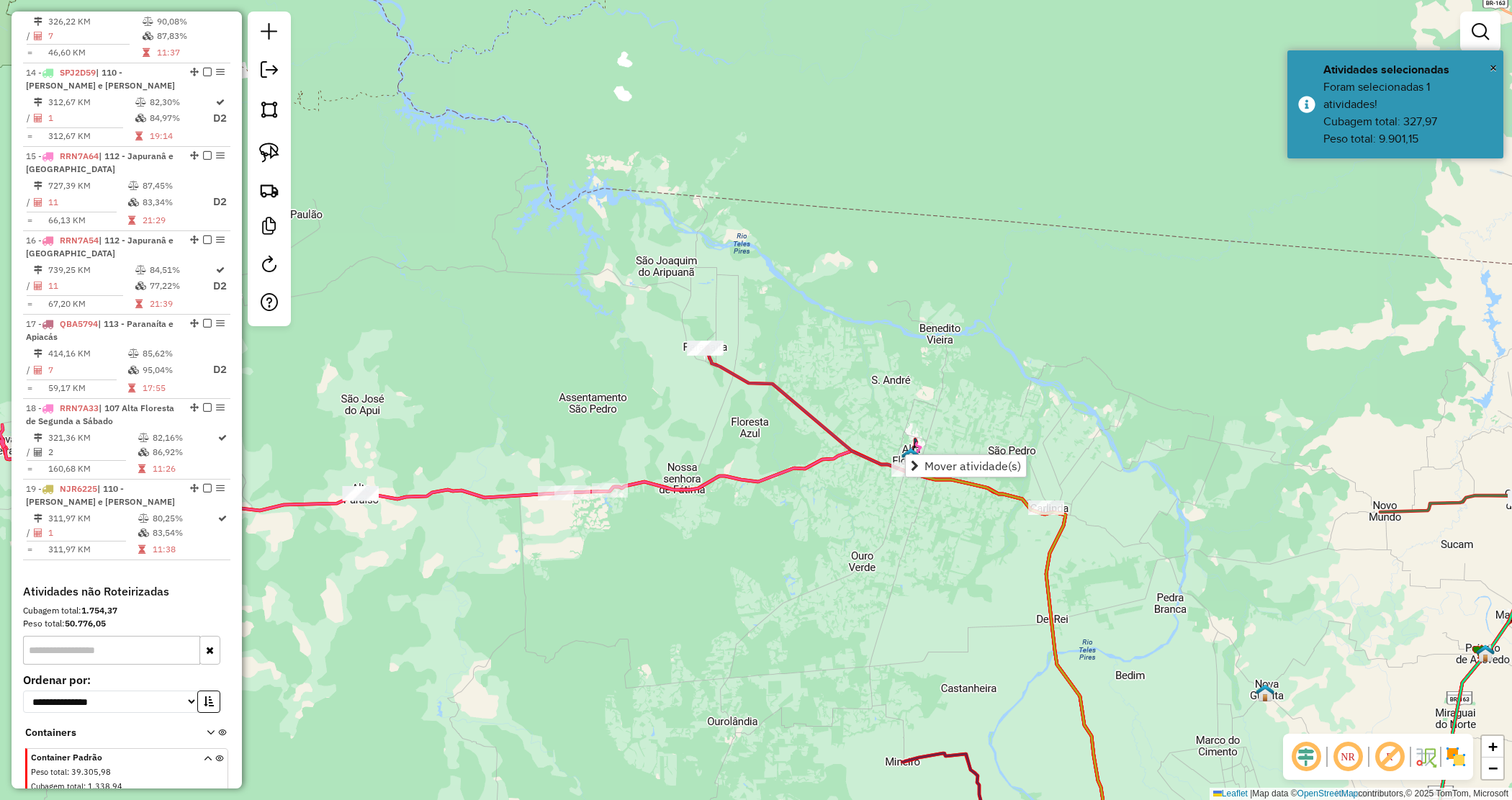
drag, startPoint x: 882, startPoint y: 535, endPoint x: 774, endPoint y: 480, distance: 121.2
click at [777, 484] on div "Janela de atendimento Grade de atendimento Capacidade Transportadoras Veículos …" at bounding box center [756, 400] width 1512 height 800
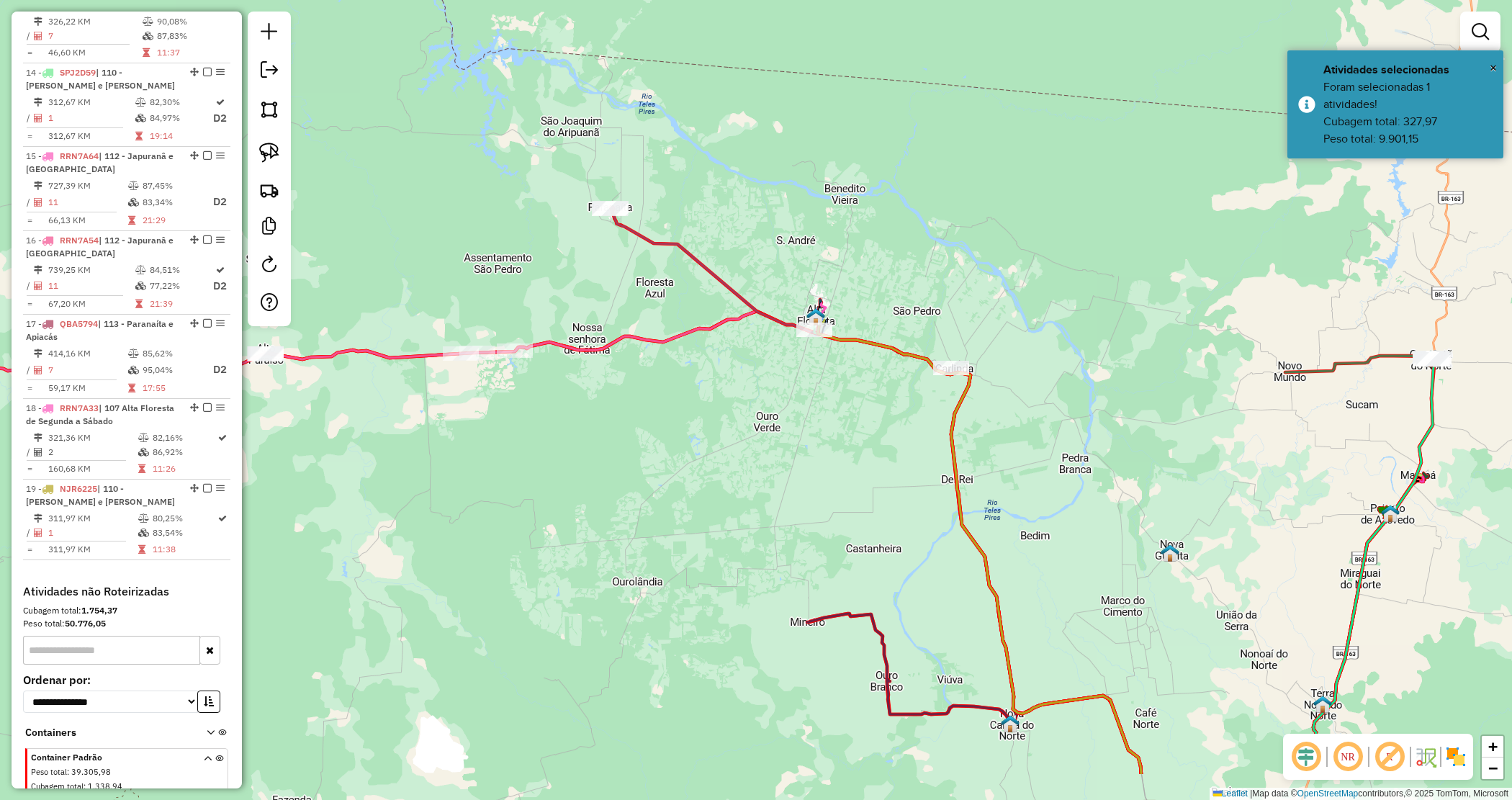
drag, startPoint x: 750, startPoint y: 432, endPoint x: 706, endPoint y: 410, distance: 49.2
click at [706, 410] on div "Janela de atendimento Grade de atendimento Capacidade Transportadoras Veículos …" at bounding box center [756, 400] width 1512 height 800
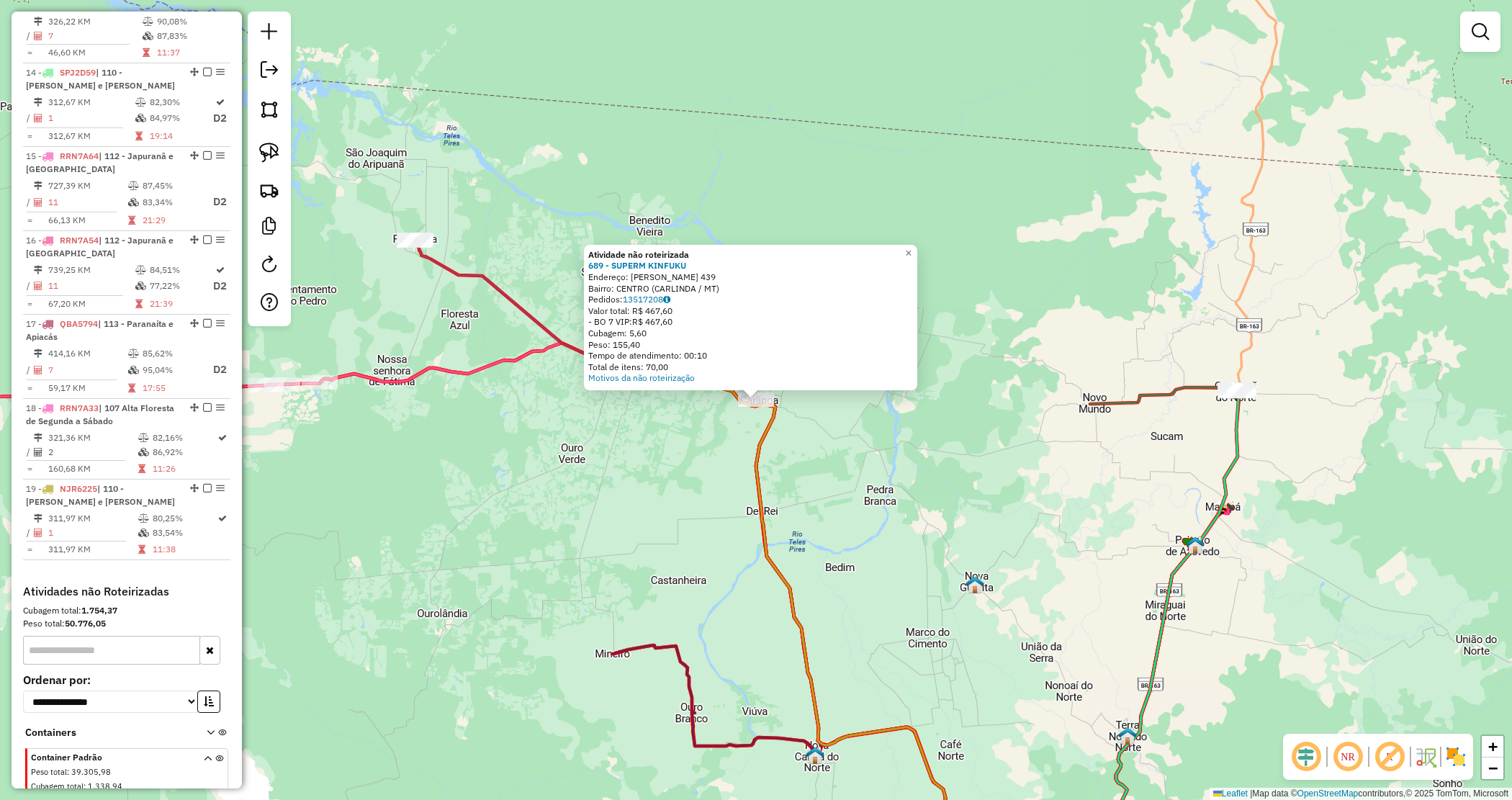
click at [660, 306] on div "Valor total: R$ 467,60" at bounding box center [751, 311] width 325 height 12
click at [661, 302] on link "13517208" at bounding box center [647, 299] width 47 height 11
click at [724, 487] on div "Atividade não roteirizada 689 - SUPERM KINFUKU Endereço: TANCREDO DE ALMEIDA NE…" at bounding box center [756, 400] width 1512 height 800
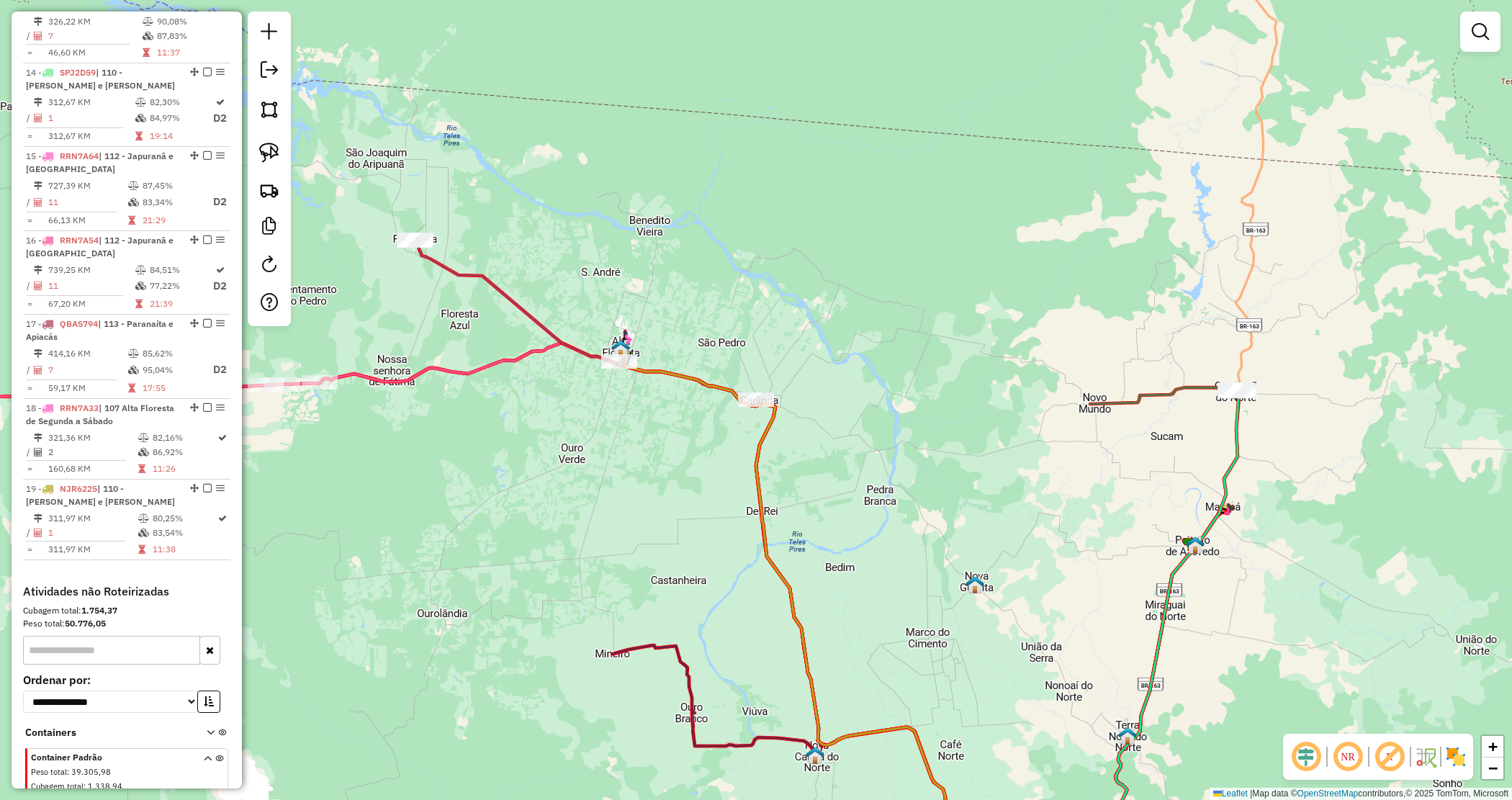
drag, startPoint x: 1077, startPoint y: 358, endPoint x: 1088, endPoint y: 354, distance: 11.7
click at [1088, 354] on div "Janela de atendimento Grade de atendimento Capacidade Transportadoras Veículos …" at bounding box center [756, 400] width 1512 height 800
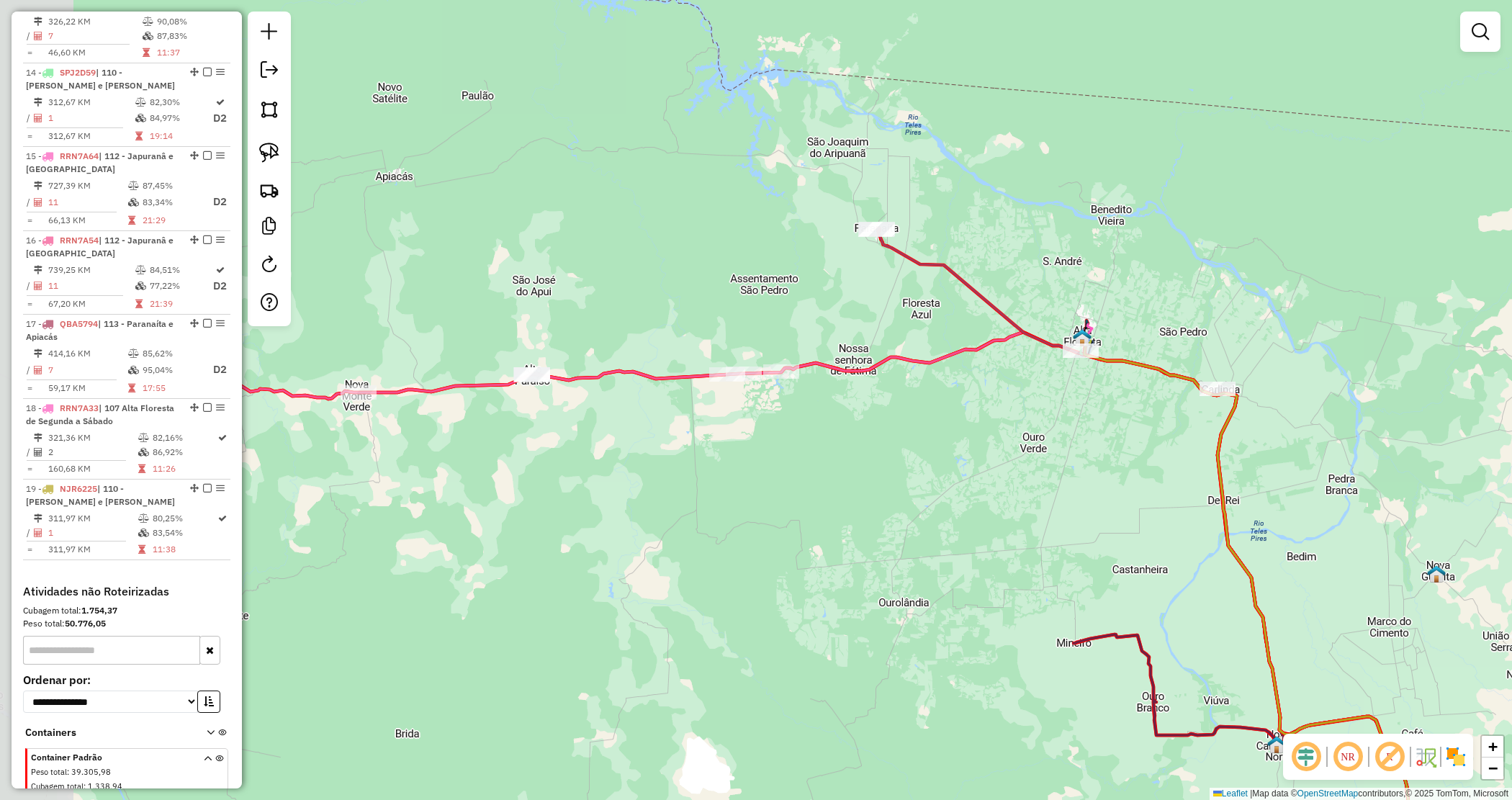
drag, startPoint x: 689, startPoint y: 380, endPoint x: 923, endPoint y: 409, distance: 235.8
click at [947, 403] on div "Janela de atendimento Grade de atendimento Capacidade Transportadoras Veículos …" at bounding box center [756, 400] width 1512 height 800
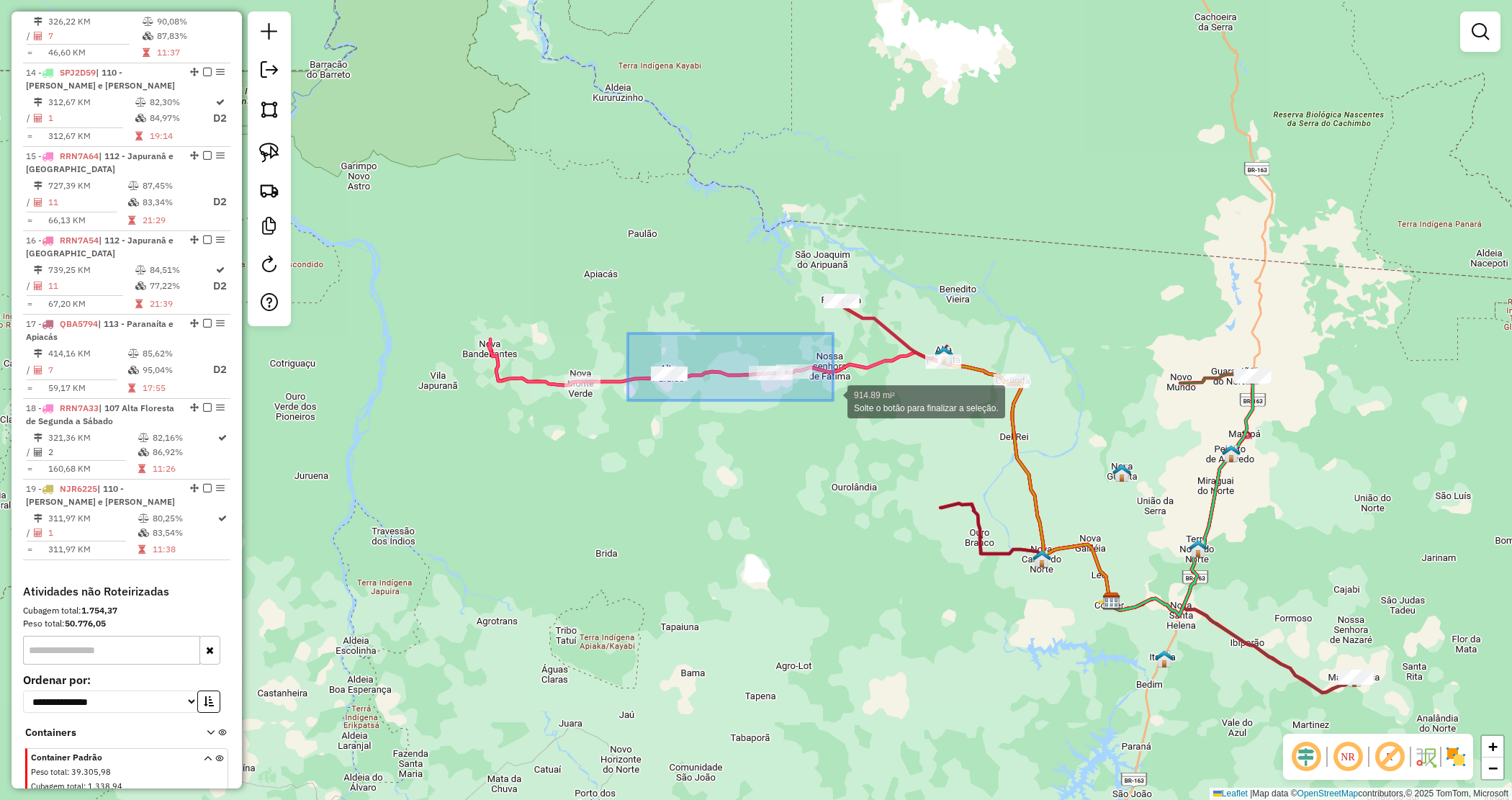
drag, startPoint x: 801, startPoint y: 389, endPoint x: 833, endPoint y: 401, distance: 34.2
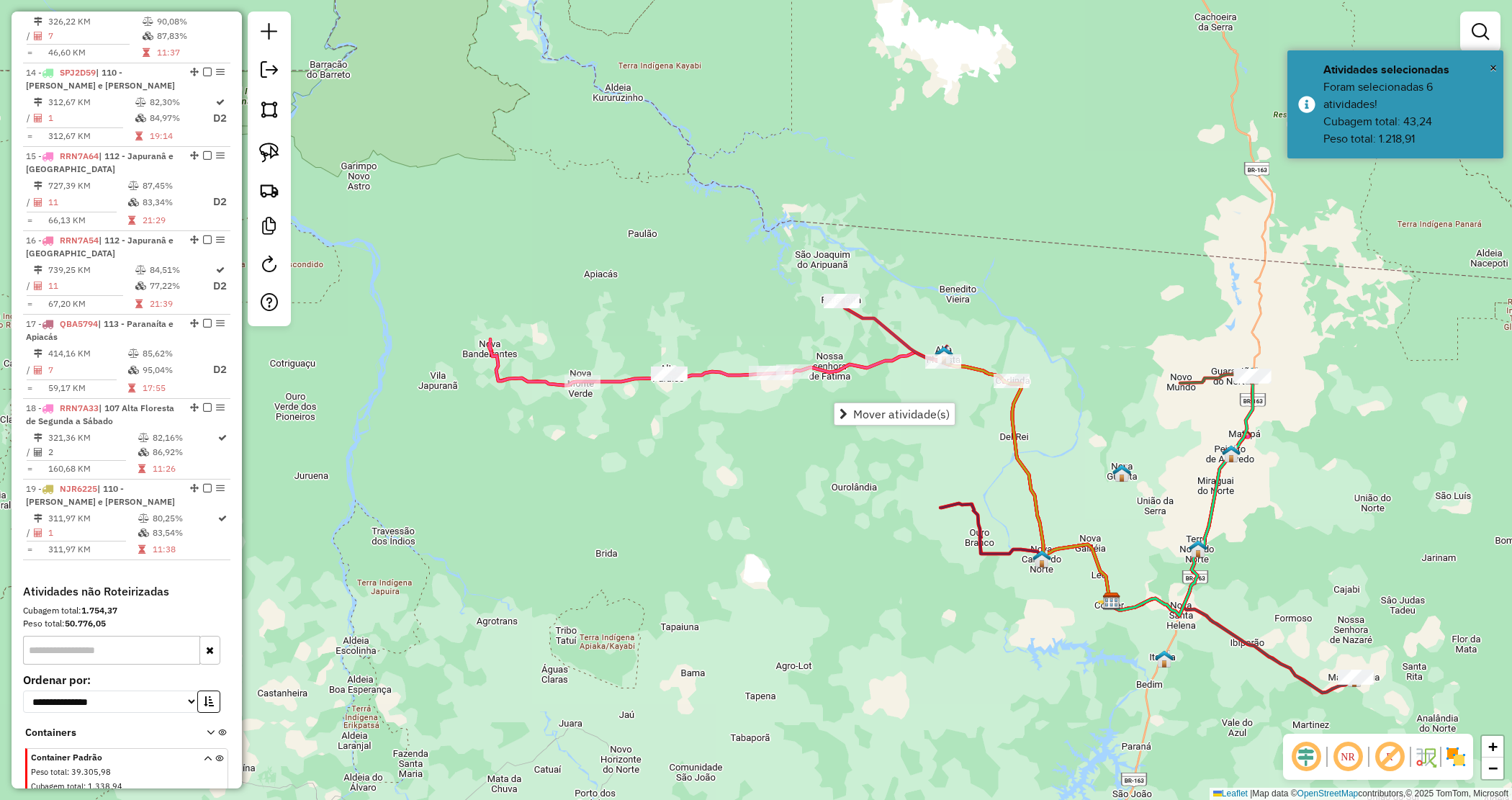
click at [727, 423] on div "Janela de atendimento Grade de atendimento Capacidade Transportadoras Veículos …" at bounding box center [756, 400] width 1512 height 800
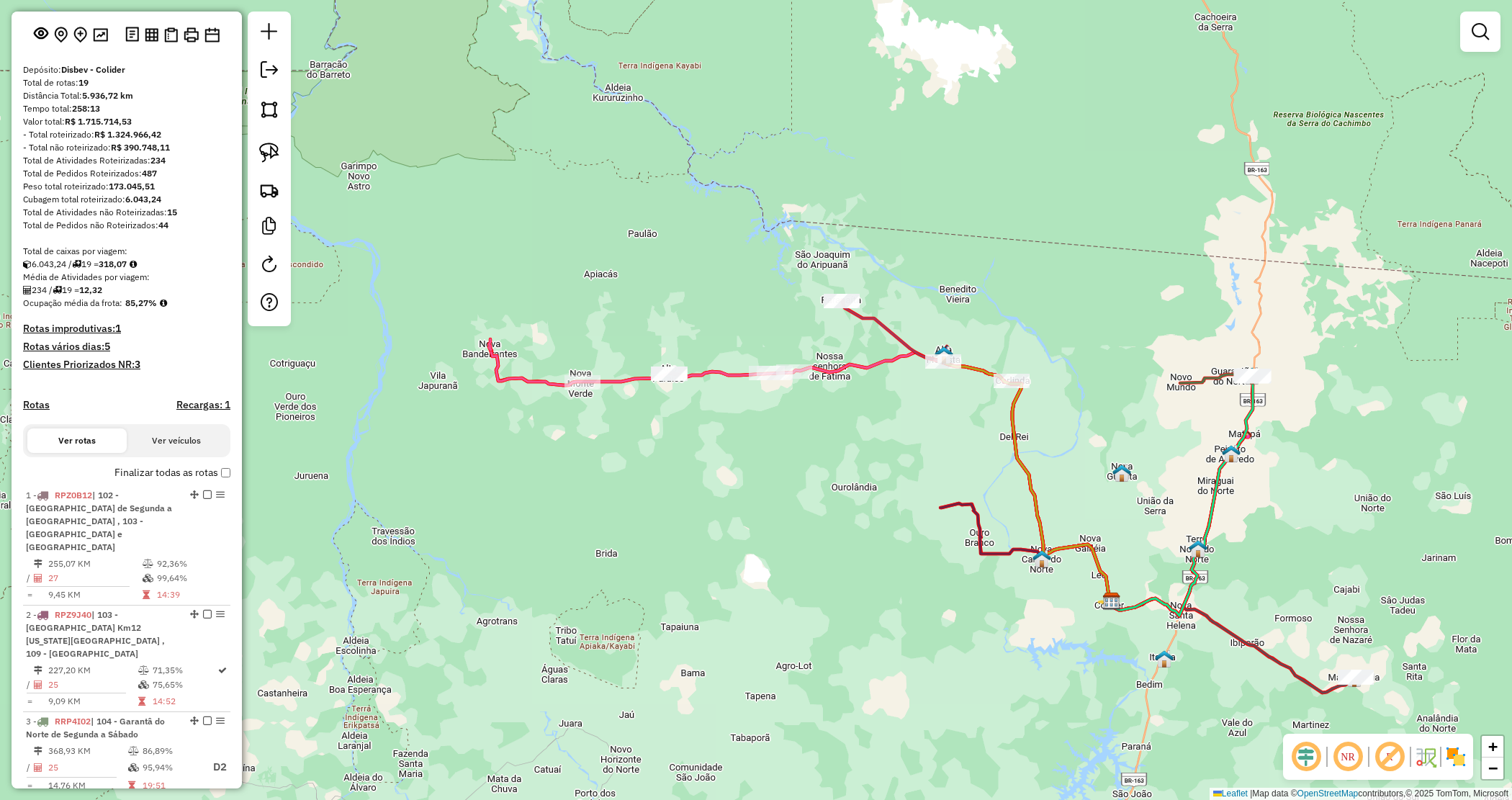
scroll to position [0, 0]
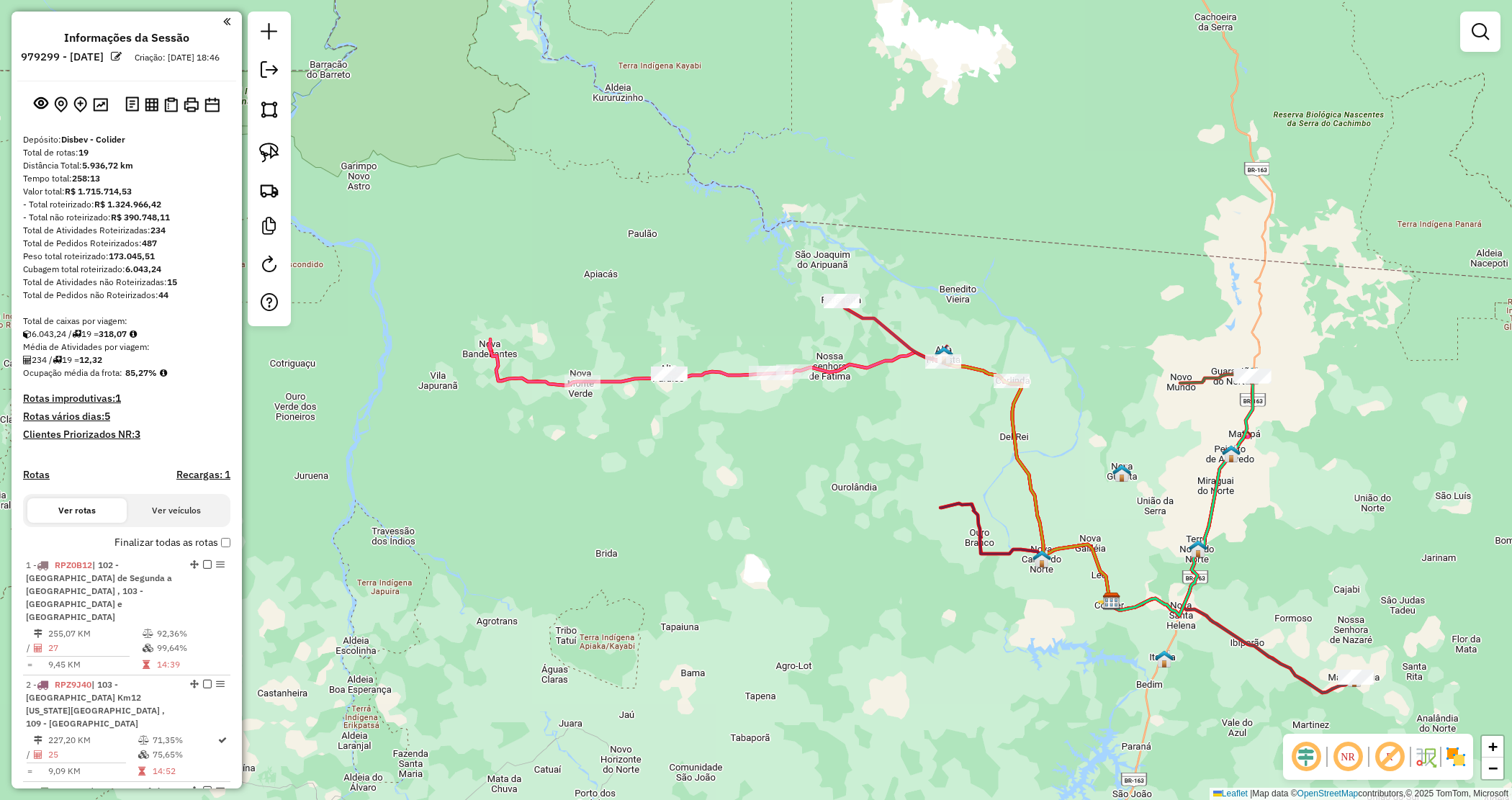
click at [873, 261] on div "Janela de atendimento Grade de atendimento Capacidade Transportadoras Veículos …" at bounding box center [756, 400] width 1512 height 800
click at [1142, 437] on div "Janela de atendimento Grade de atendimento Capacidade Transportadoras Veículos …" at bounding box center [756, 400] width 1512 height 800
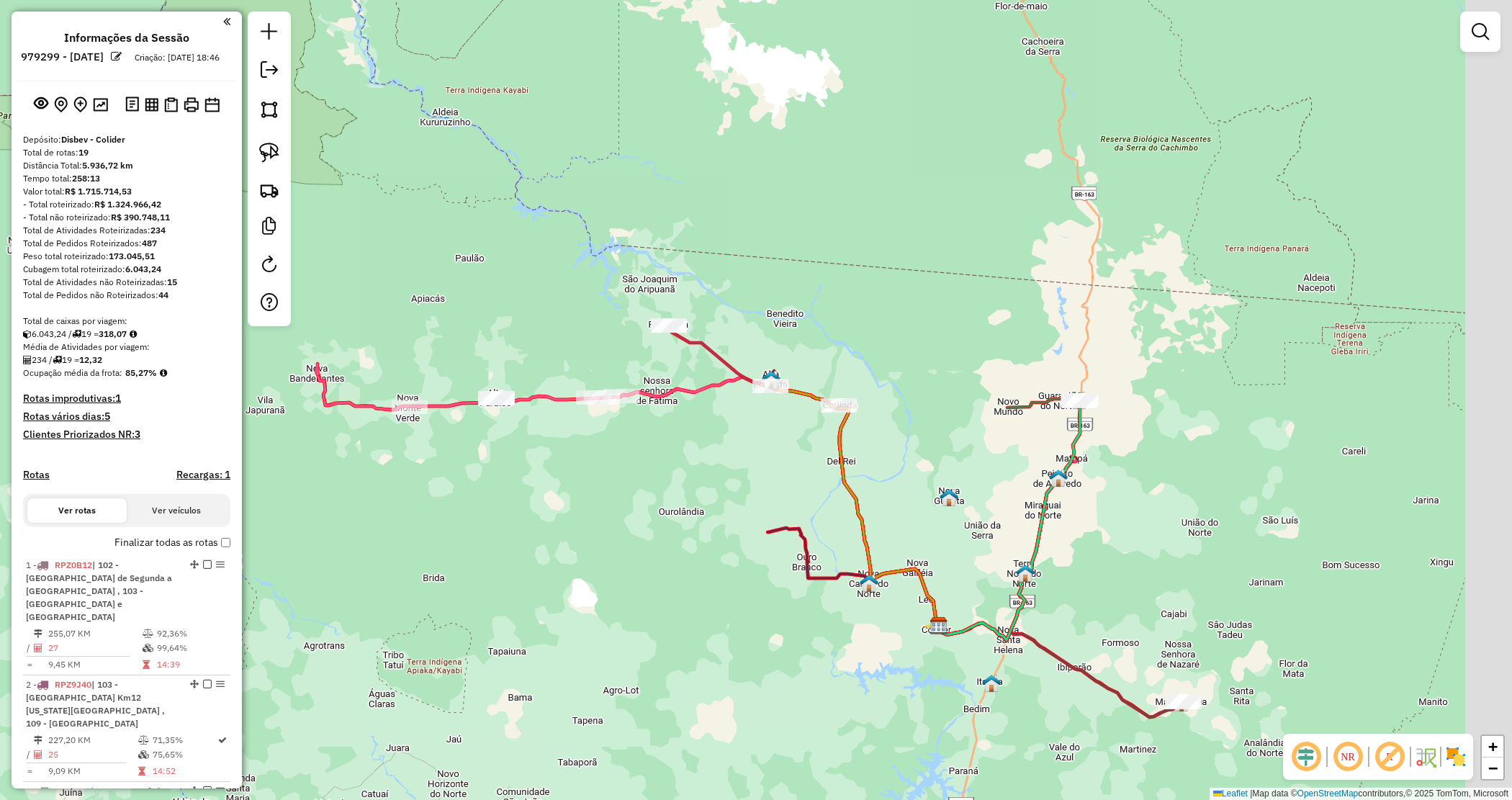
drag, startPoint x: 1319, startPoint y: 452, endPoint x: 1056, endPoint y: 386, distance: 271.2
click at [1143, 476] on div "Janela de atendimento Grade de atendimento Capacidade Transportadoras Veículos …" at bounding box center [756, 400] width 1512 height 800
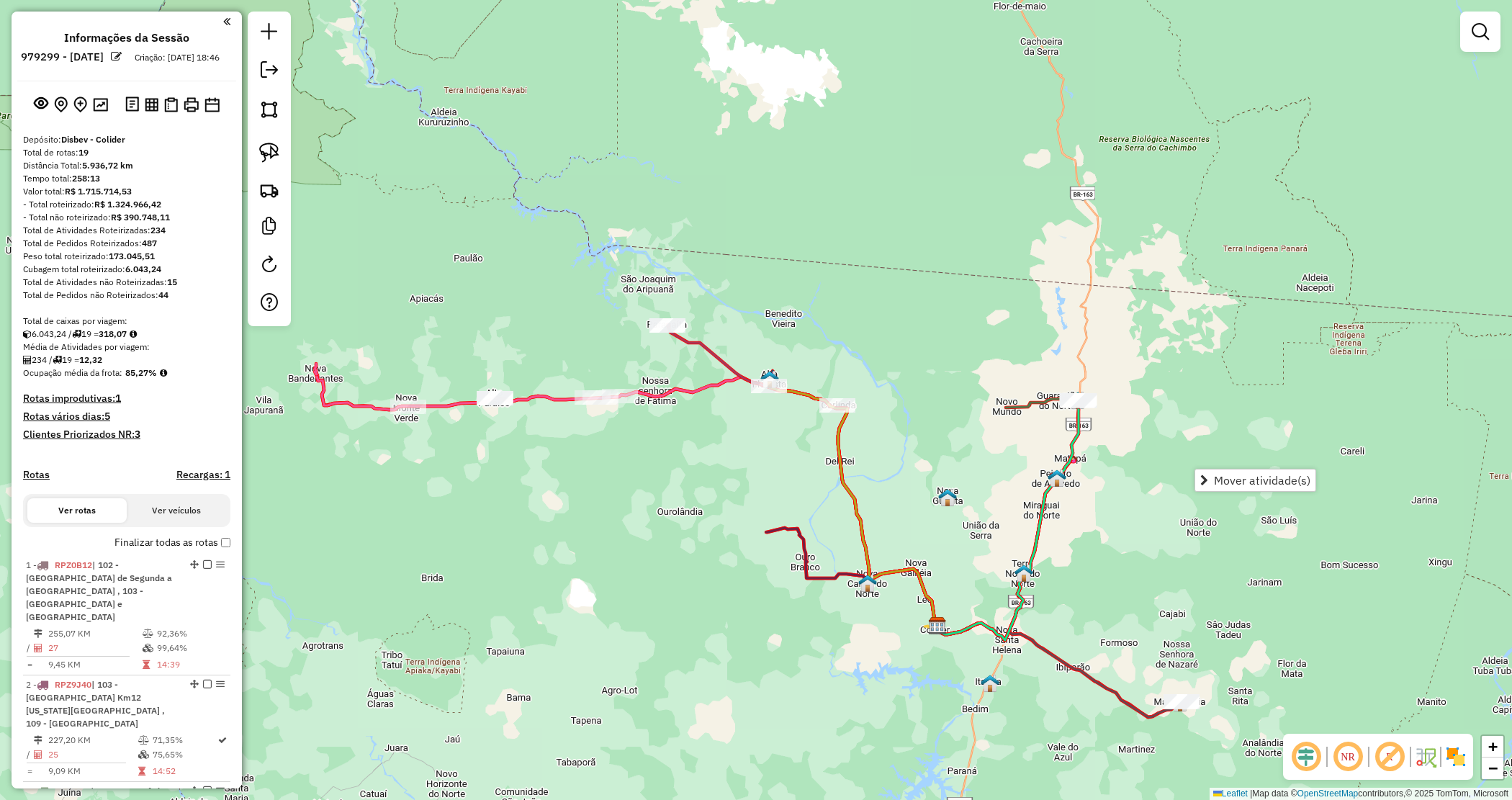
click at [886, 450] on div "Janela de atendimento Grade de atendimento Capacidade Transportadoras Veículos …" at bounding box center [756, 400] width 1512 height 800
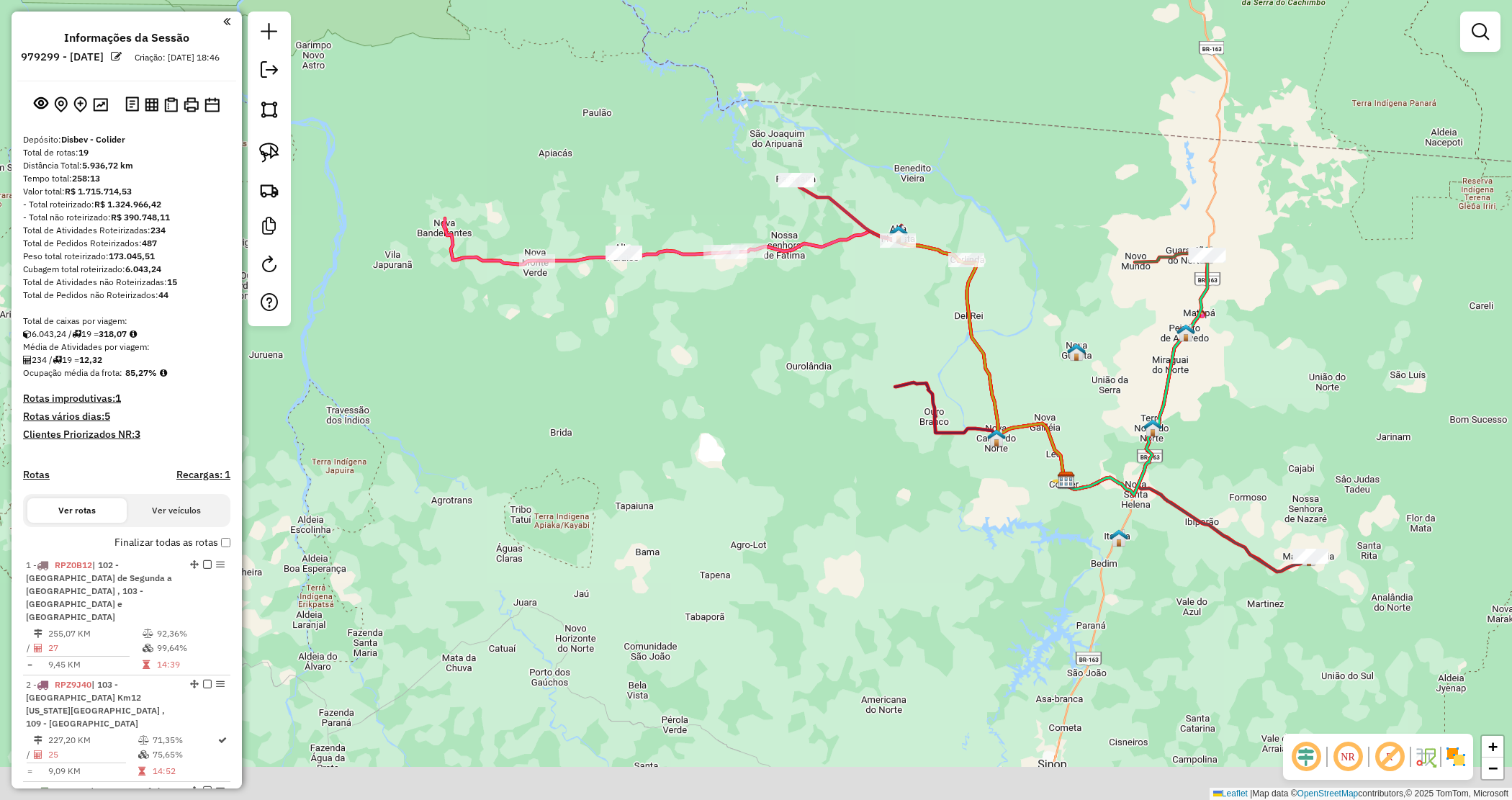
drag, startPoint x: 974, startPoint y: 292, endPoint x: 474, endPoint y: 299, distance: 500.0
click at [1058, 255] on div "Janela de atendimento Grade de atendimento Capacidade Transportadoras Veículos …" at bounding box center [756, 400] width 1512 height 800
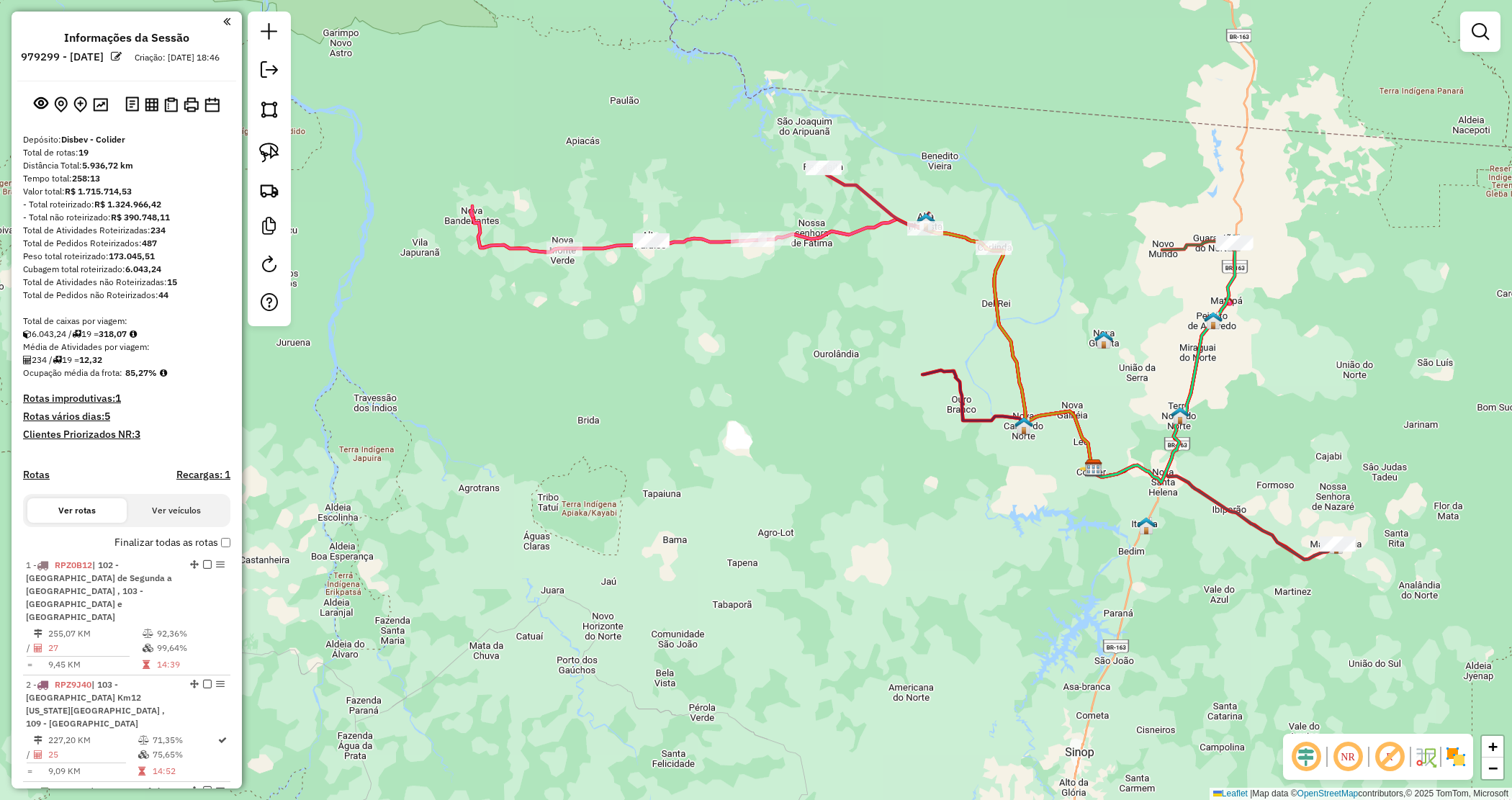
click at [1476, 29] on em at bounding box center [1480, 31] width 17 height 17
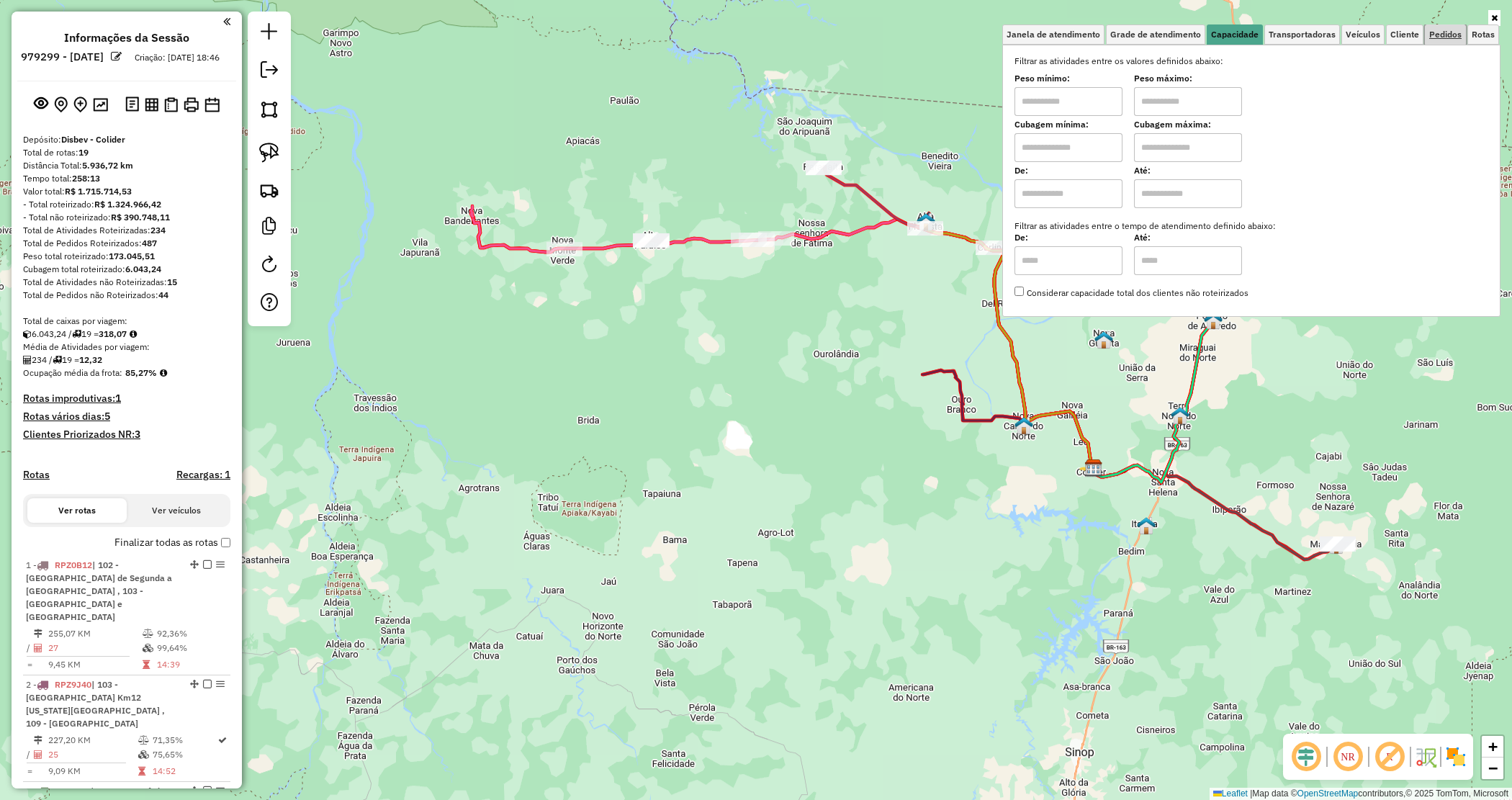
drag, startPoint x: 1453, startPoint y: 27, endPoint x: 1444, endPoint y: 37, distance: 13.5
click at [1452, 29] on link "Pedidos" at bounding box center [1445, 35] width 41 height 20
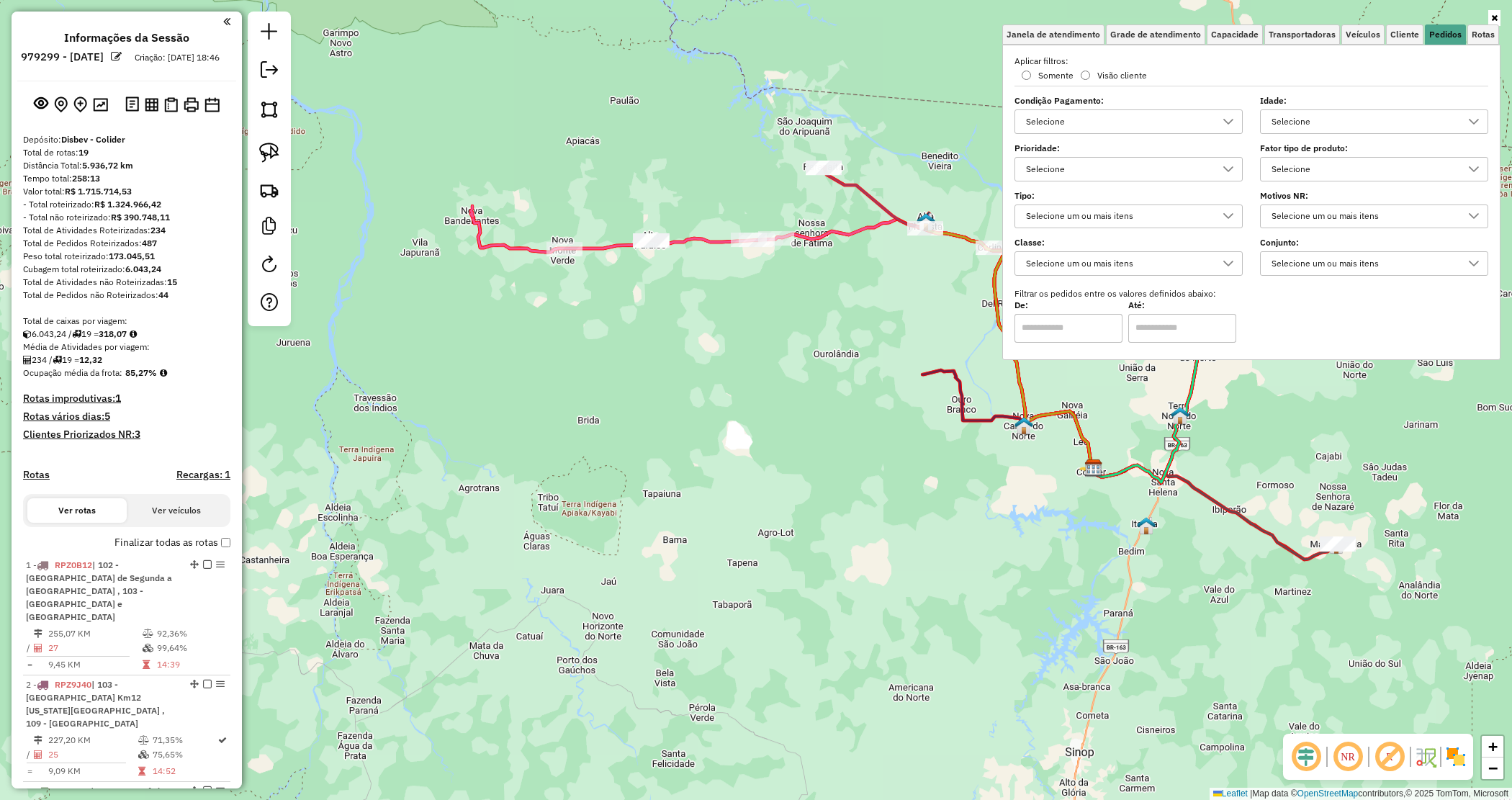
drag, startPoint x: 1295, startPoint y: 169, endPoint x: 1290, endPoint y: 176, distance: 8.6
click at [1295, 170] on div "Selecione" at bounding box center [1363, 169] width 193 height 23
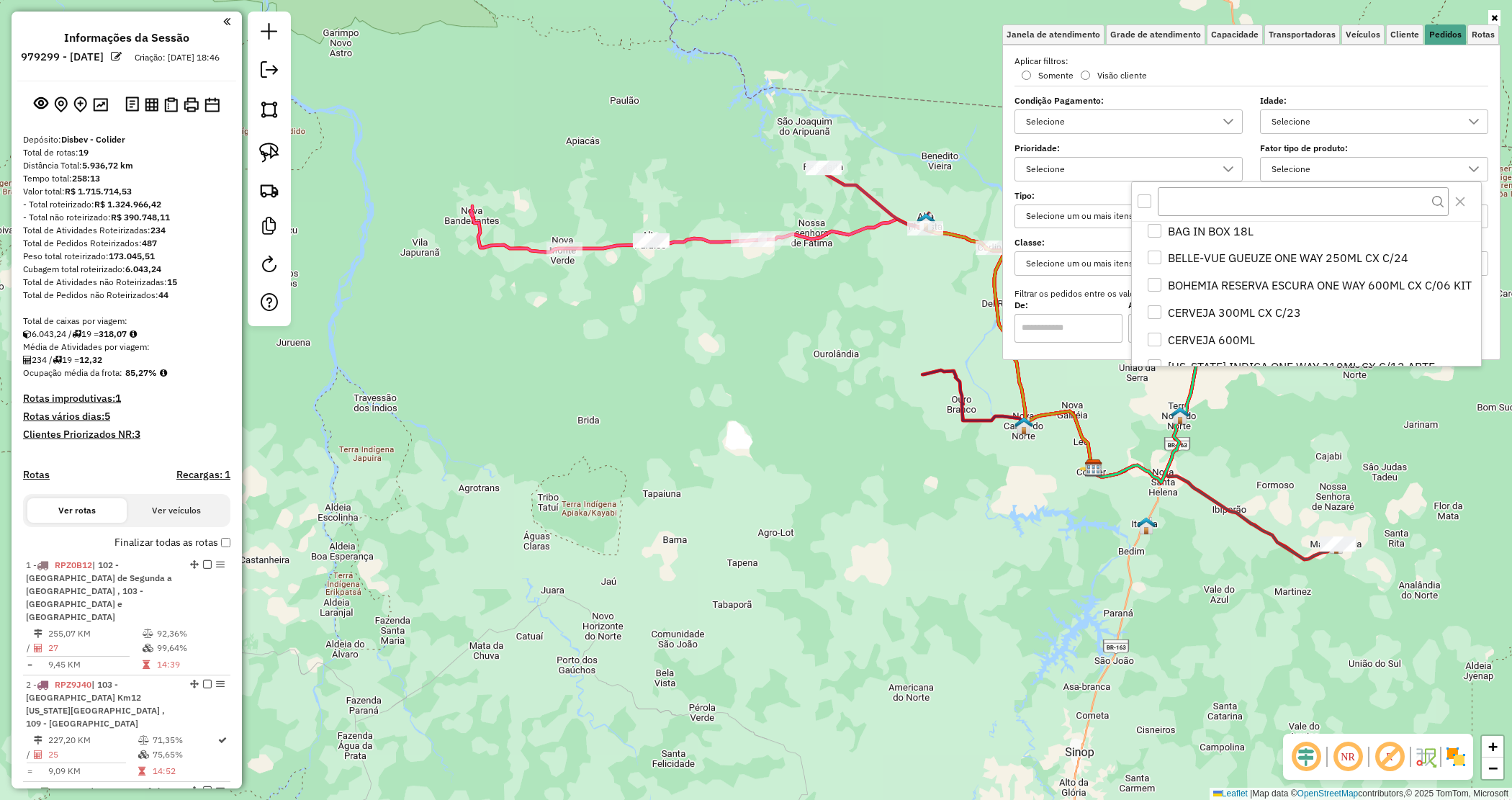
scroll to position [180, 0]
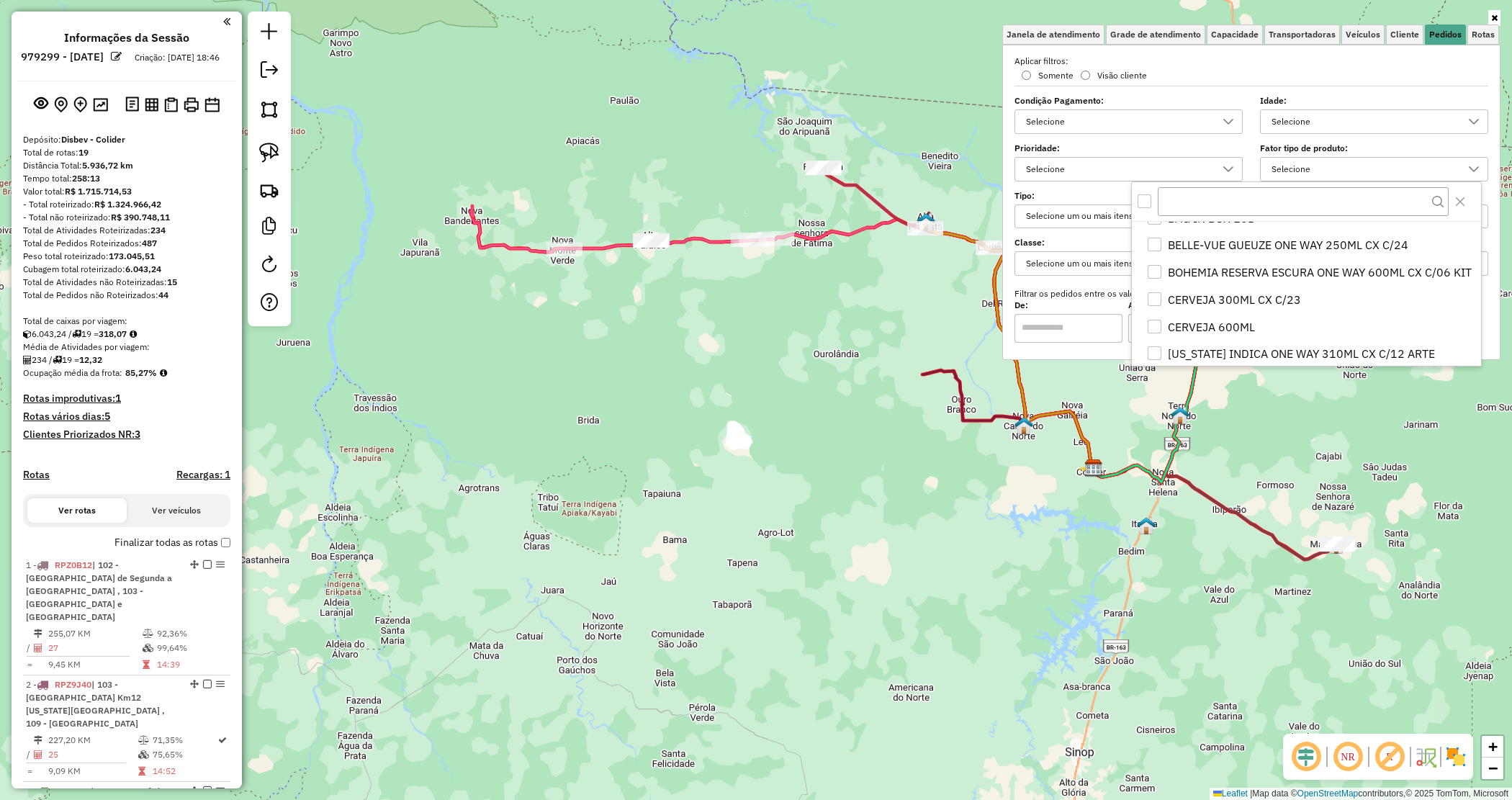
click at [1495, 16] on icon at bounding box center [1495, 17] width 6 height 8
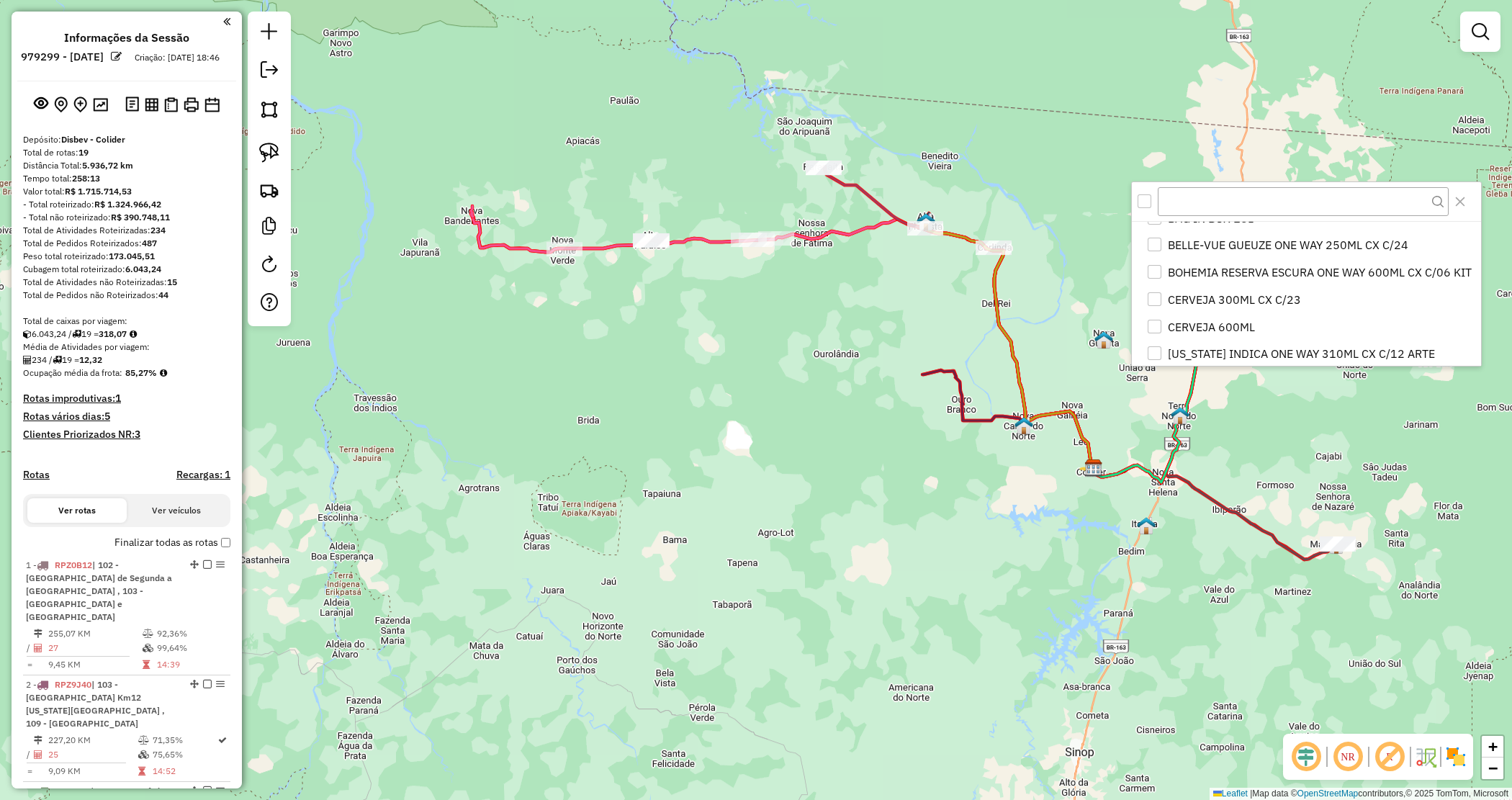
click at [907, 271] on div "Janela de atendimento Grade de atendimento Capacidade Transportadoras Veículos …" at bounding box center [756, 400] width 1512 height 800
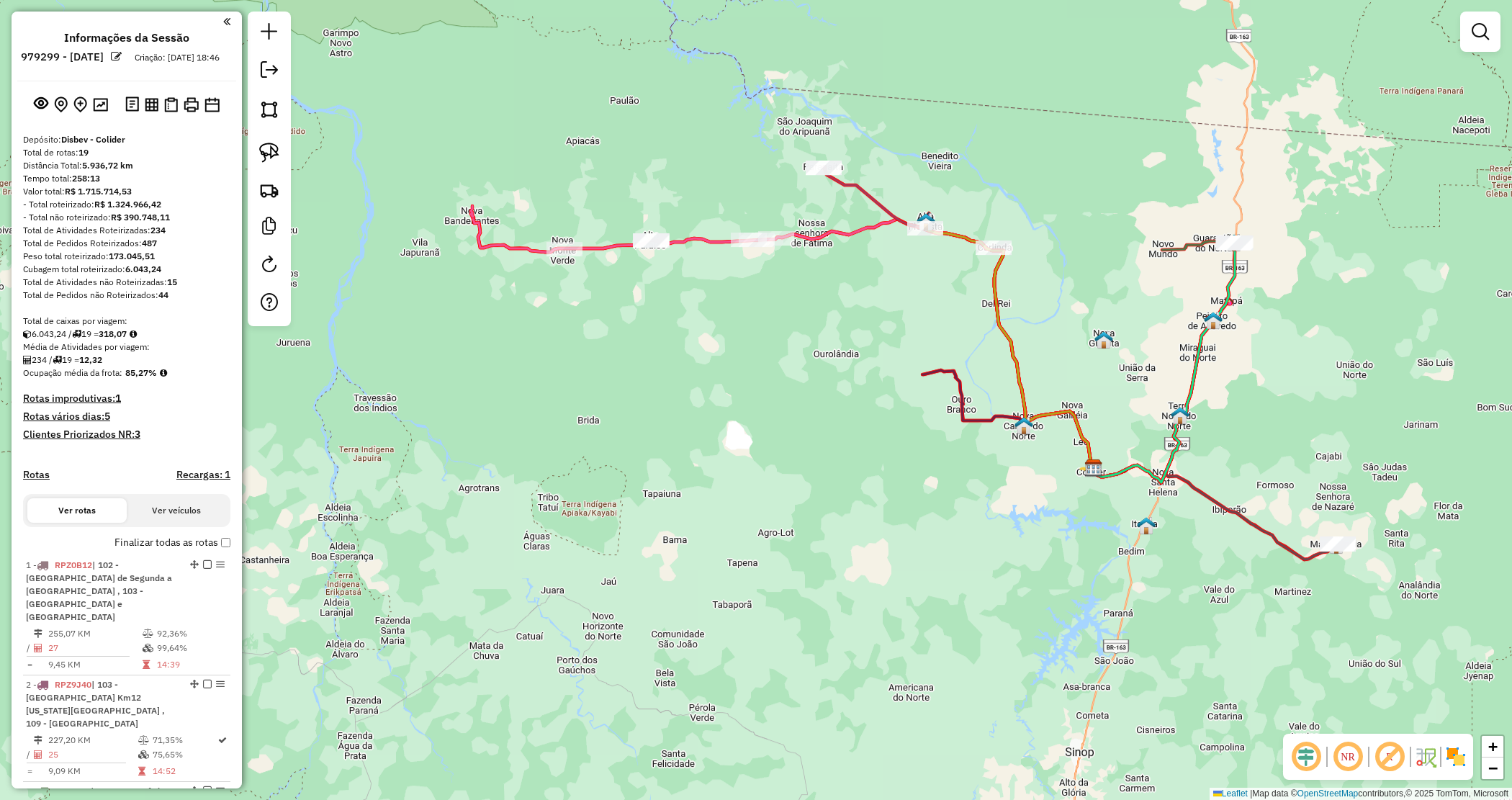
click at [834, 305] on div "Janela de atendimento Grade de atendimento Capacidade Transportadoras Veículos …" at bounding box center [756, 400] width 1512 height 800
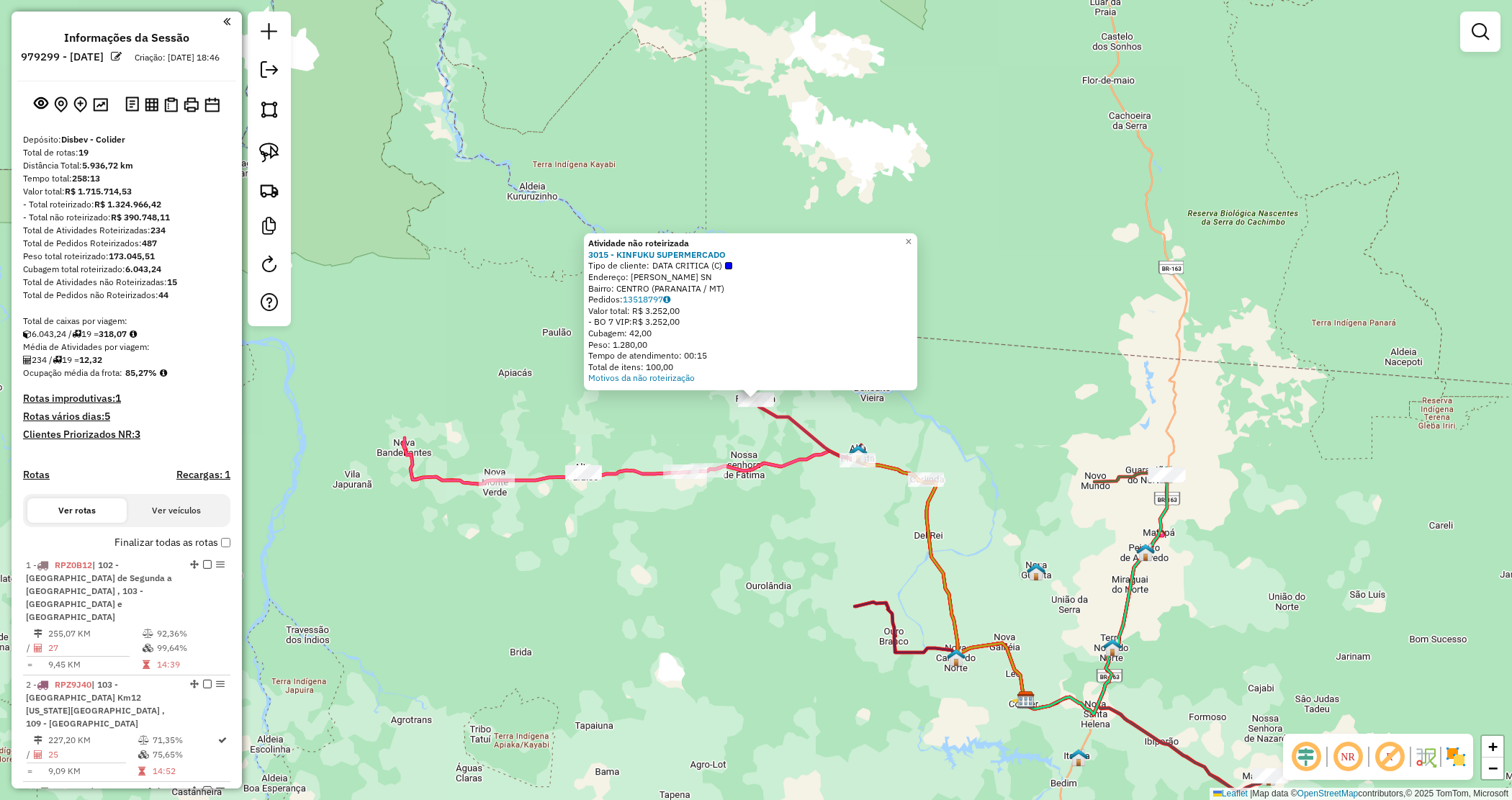
click at [688, 441] on div "Atividade não roteirizada 3015 - KINFUKU SUPERMERCADO Tipo de cliente: DATA CRI…" at bounding box center [756, 400] width 1512 height 800
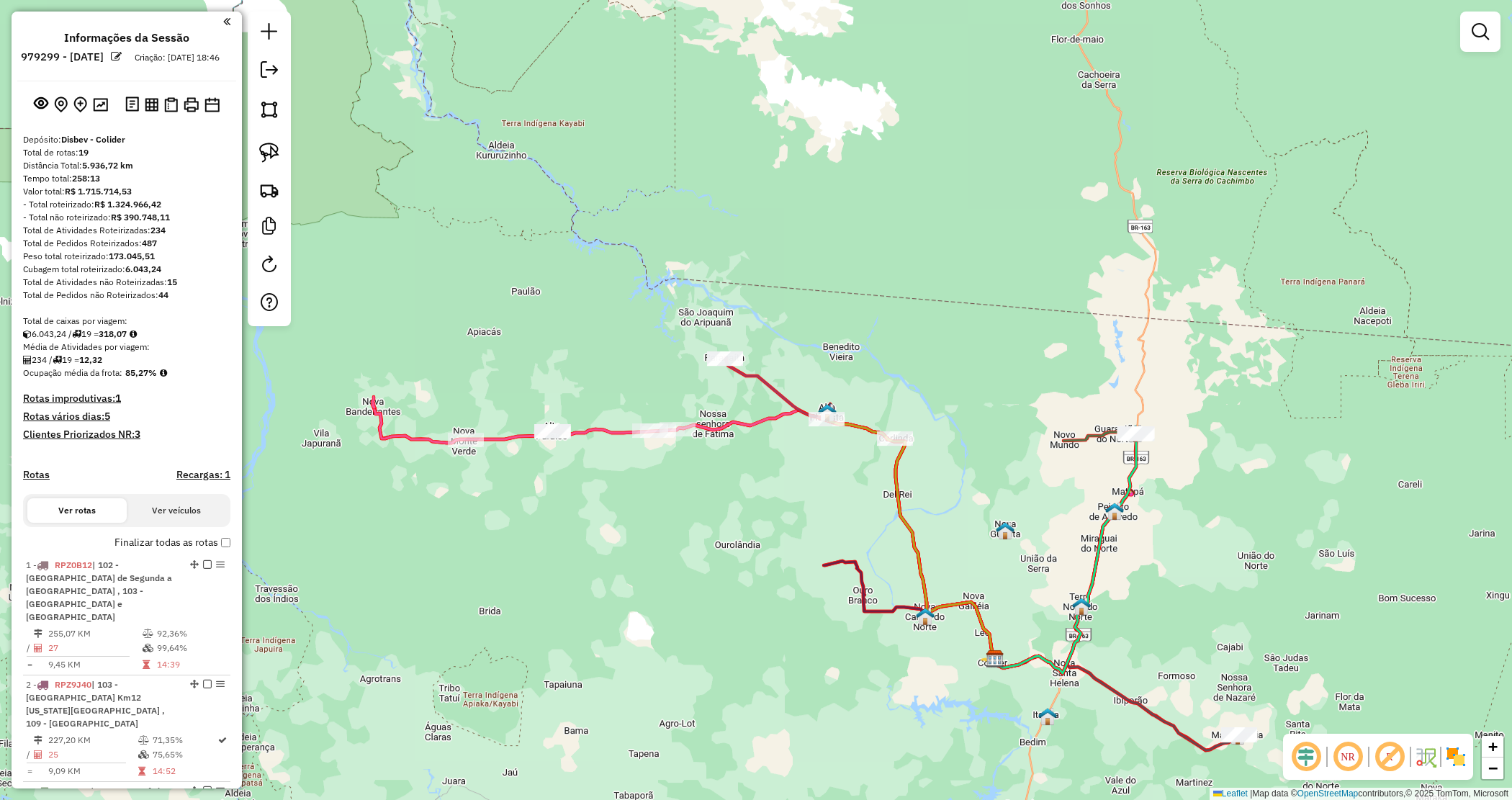
click at [1495, 26] on link at bounding box center [1481, 32] width 29 height 29
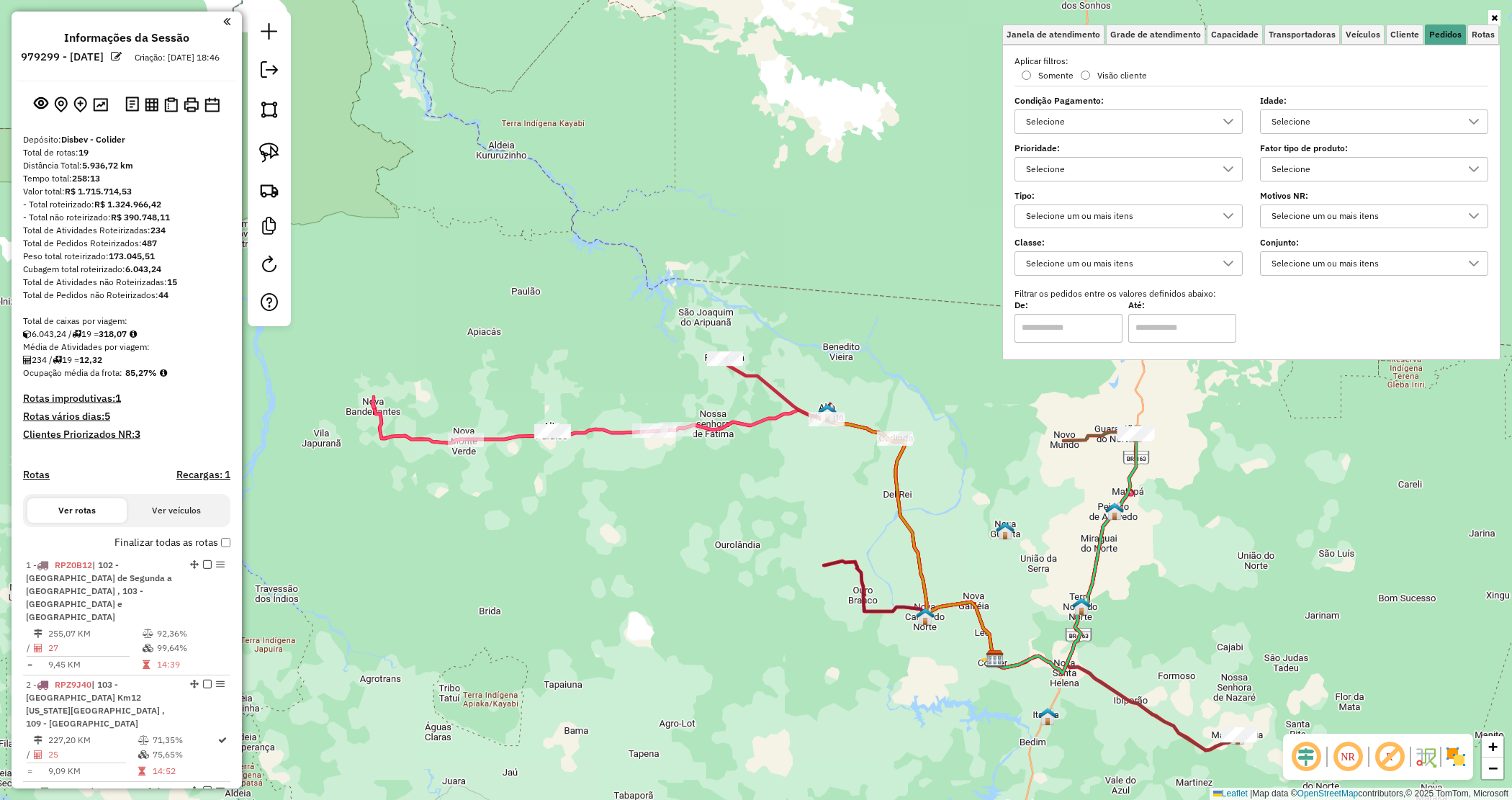
click at [1340, 161] on div "Selecione" at bounding box center [1363, 169] width 193 height 23
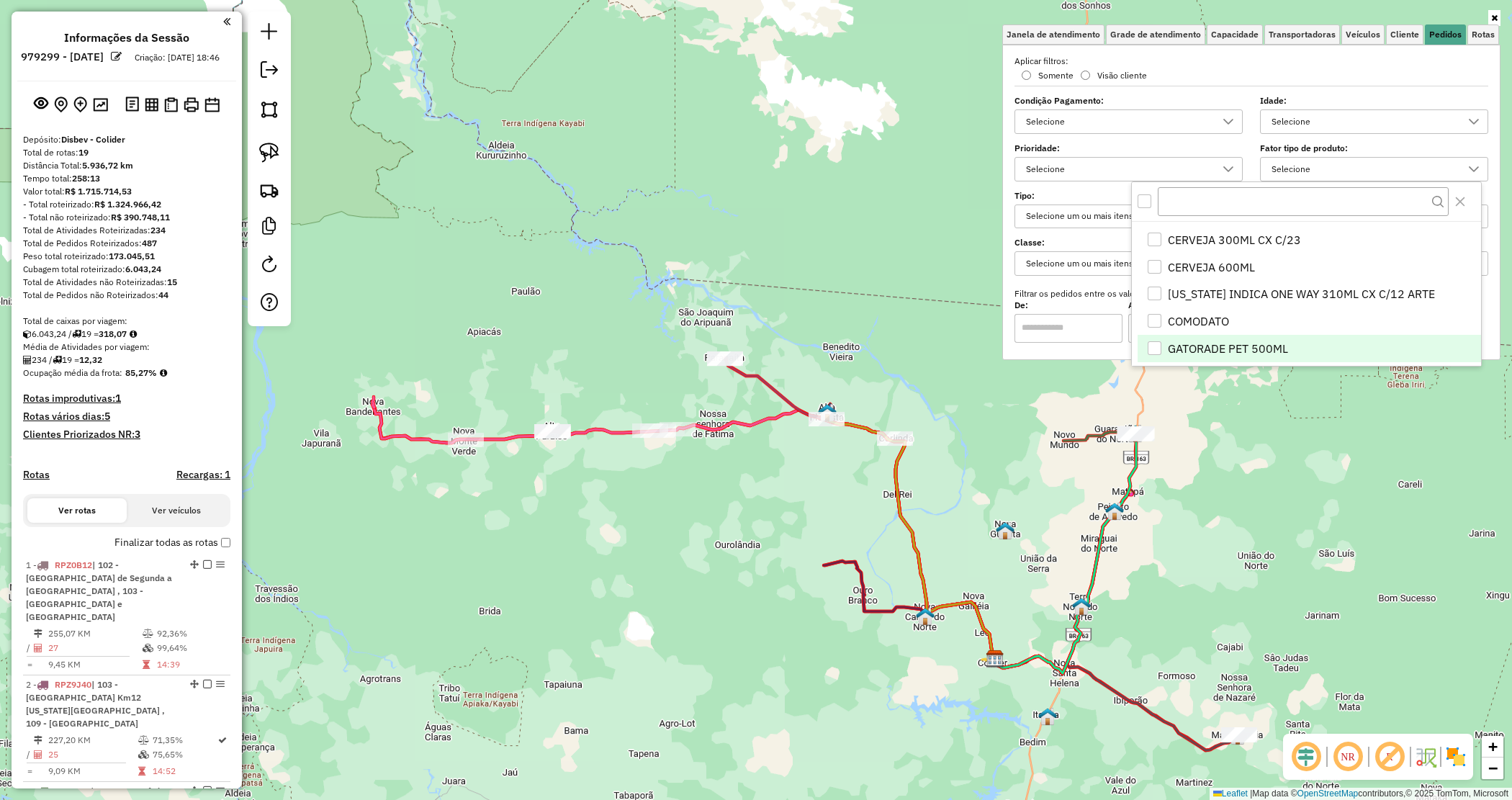
scroll to position [270, 0]
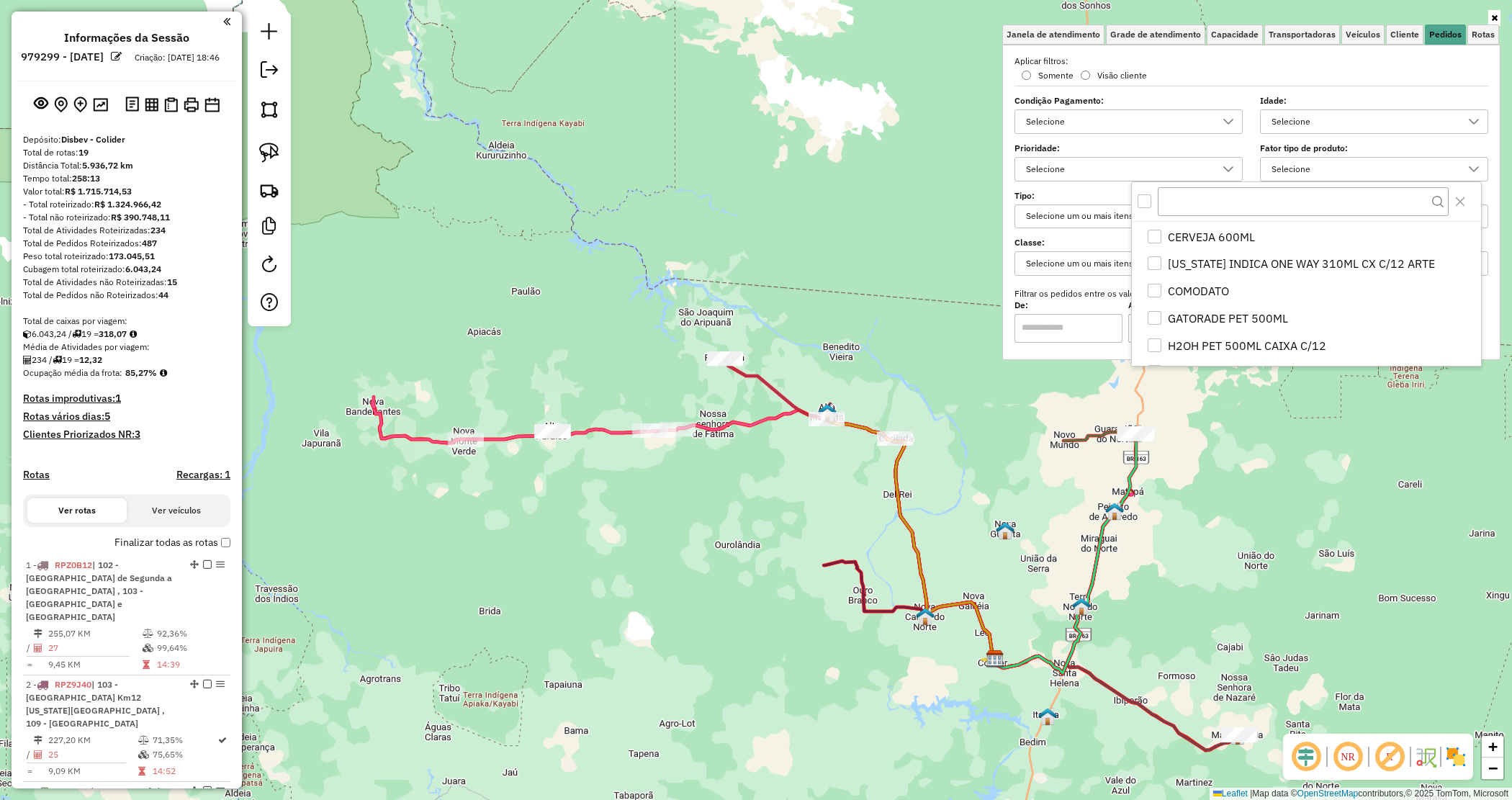
click at [997, 469] on div "Janela de atendimento Grade de atendimento Capacidade Transportadoras Veículos …" at bounding box center [756, 400] width 1512 height 800
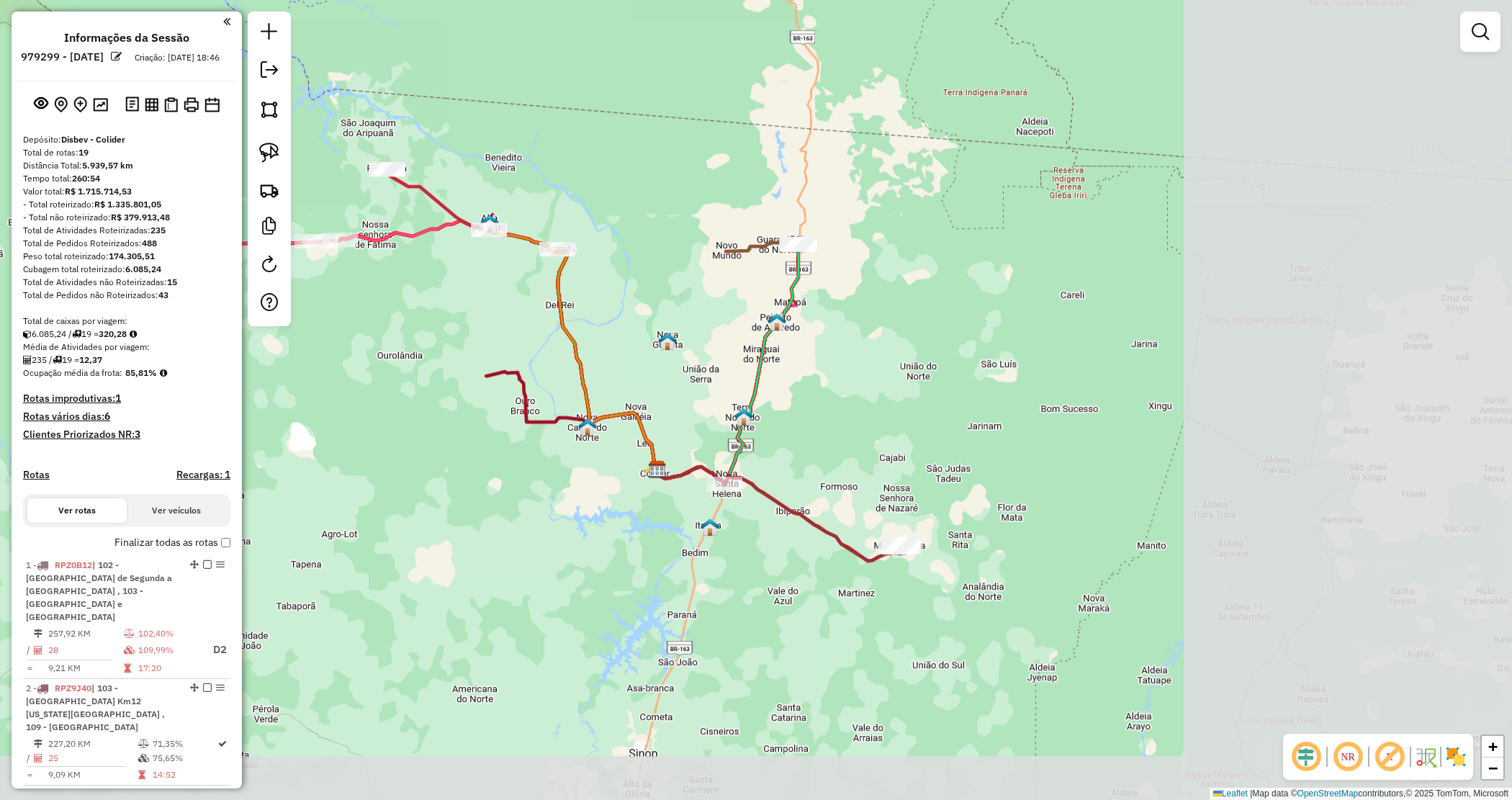
drag, startPoint x: 1324, startPoint y: 630, endPoint x: 945, endPoint y: 452, distance: 418.7
click at [979, 433] on div "Janela de atendimento Grade de atendimento Capacidade Transportadoras Veículos …" at bounding box center [756, 400] width 1512 height 800
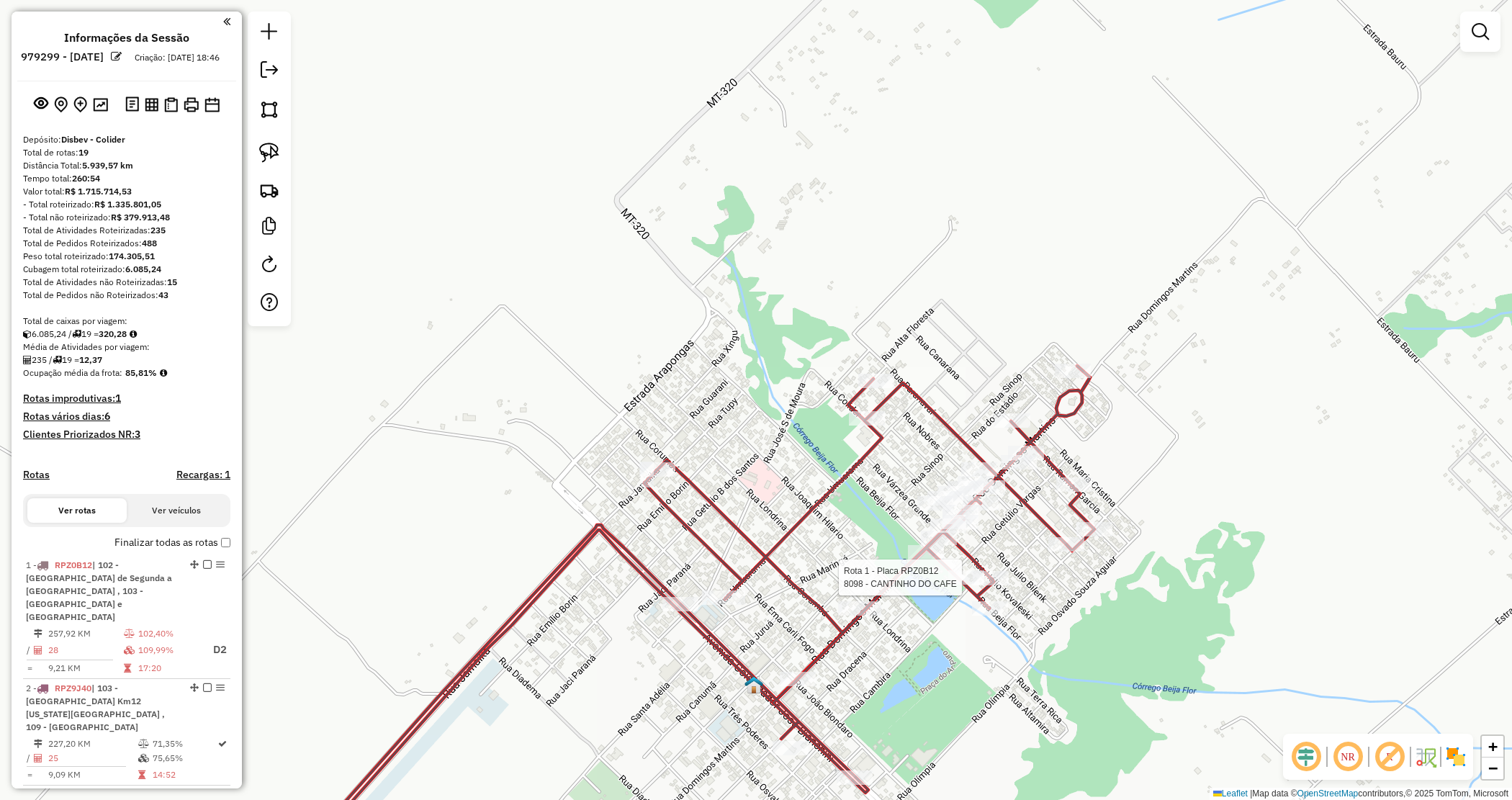
select select "*********"
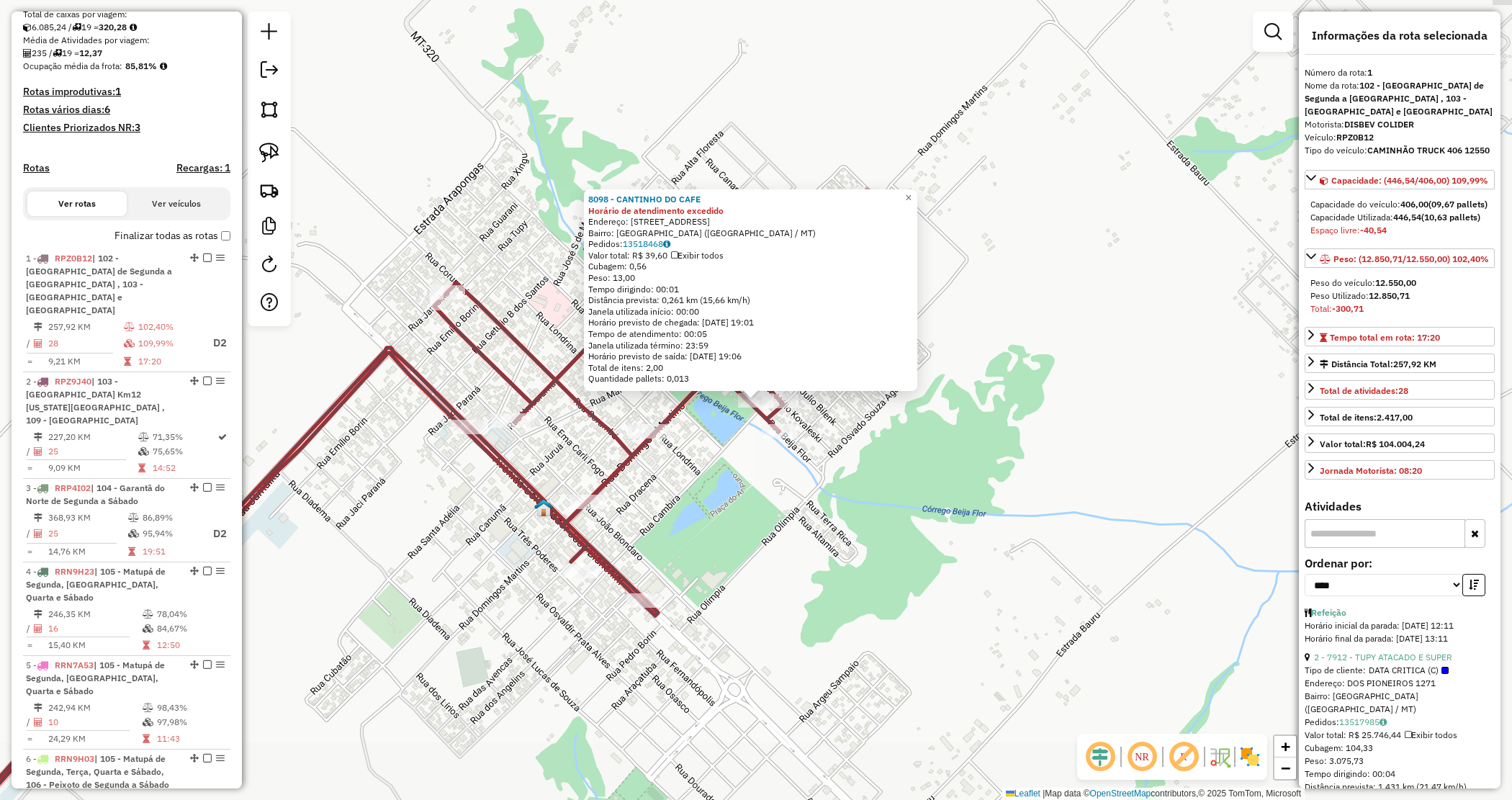
scroll to position [556, 0]
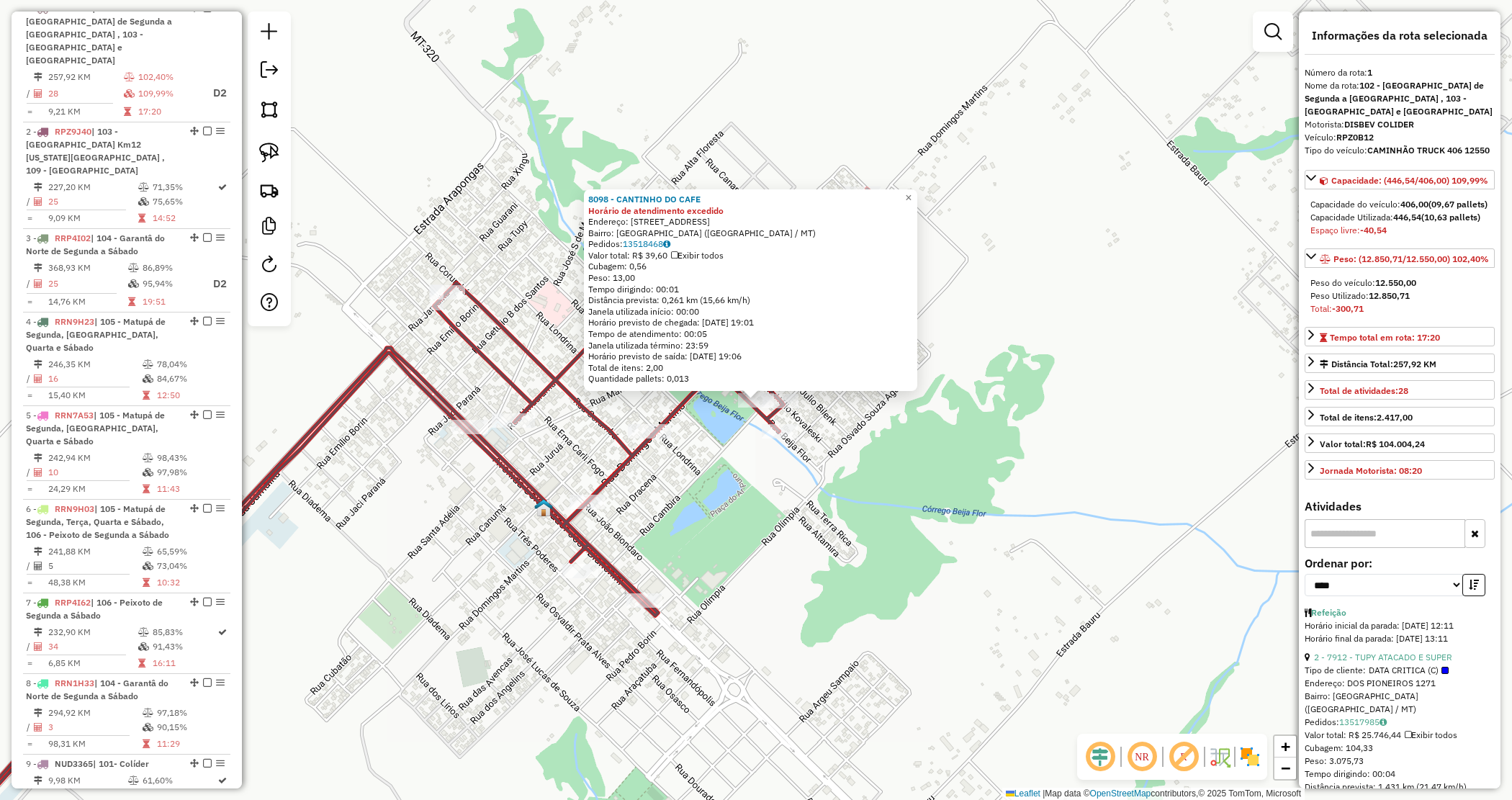
drag, startPoint x: 750, startPoint y: 479, endPoint x: 736, endPoint y: 462, distance: 22.0
click at [750, 477] on div "8098 - CANTINHO DO CAFE Horário de atendimento excedido Endereço: RUA BEIJA FLO…" at bounding box center [756, 400] width 1512 height 800
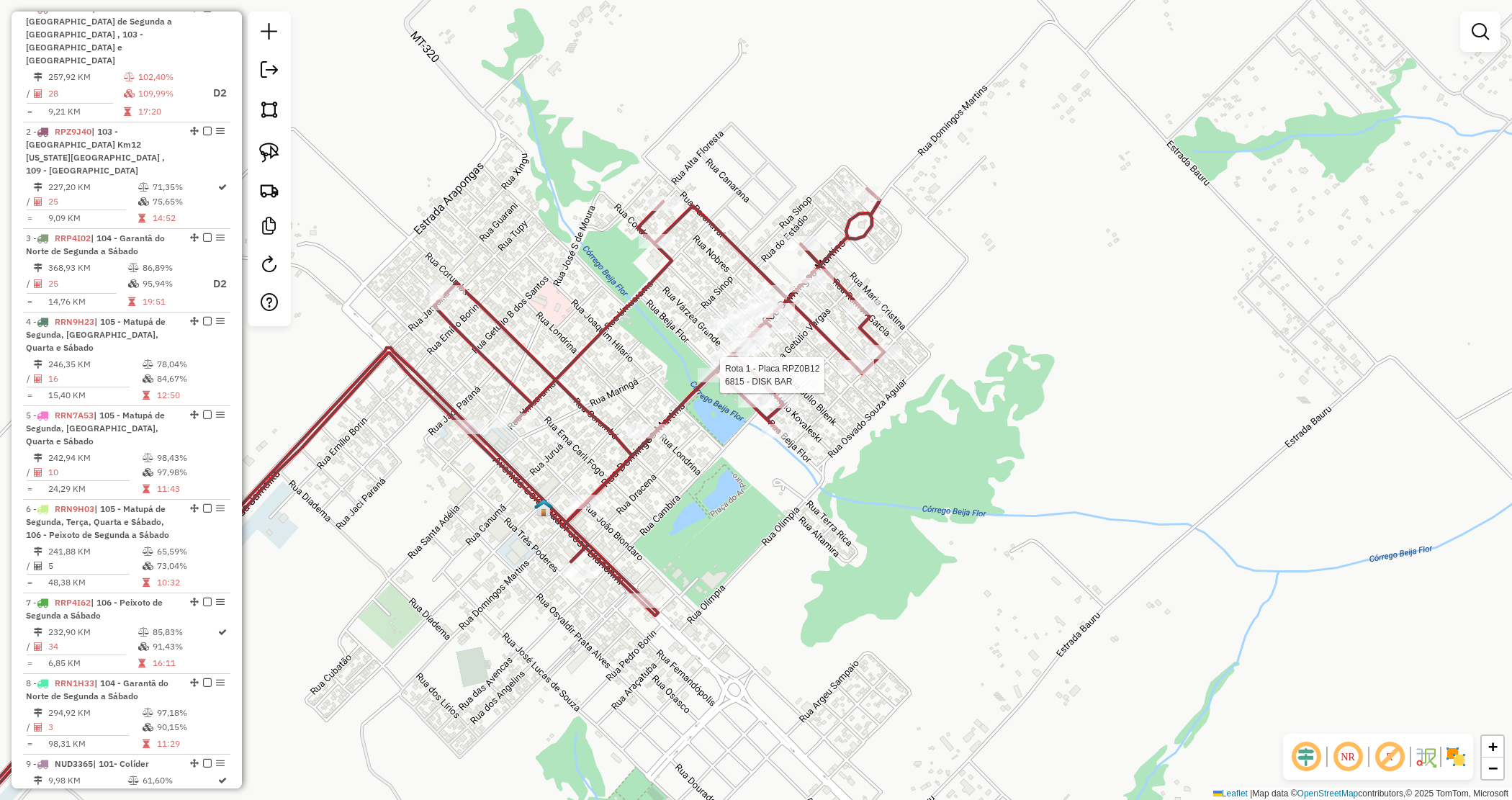
select select "*********"
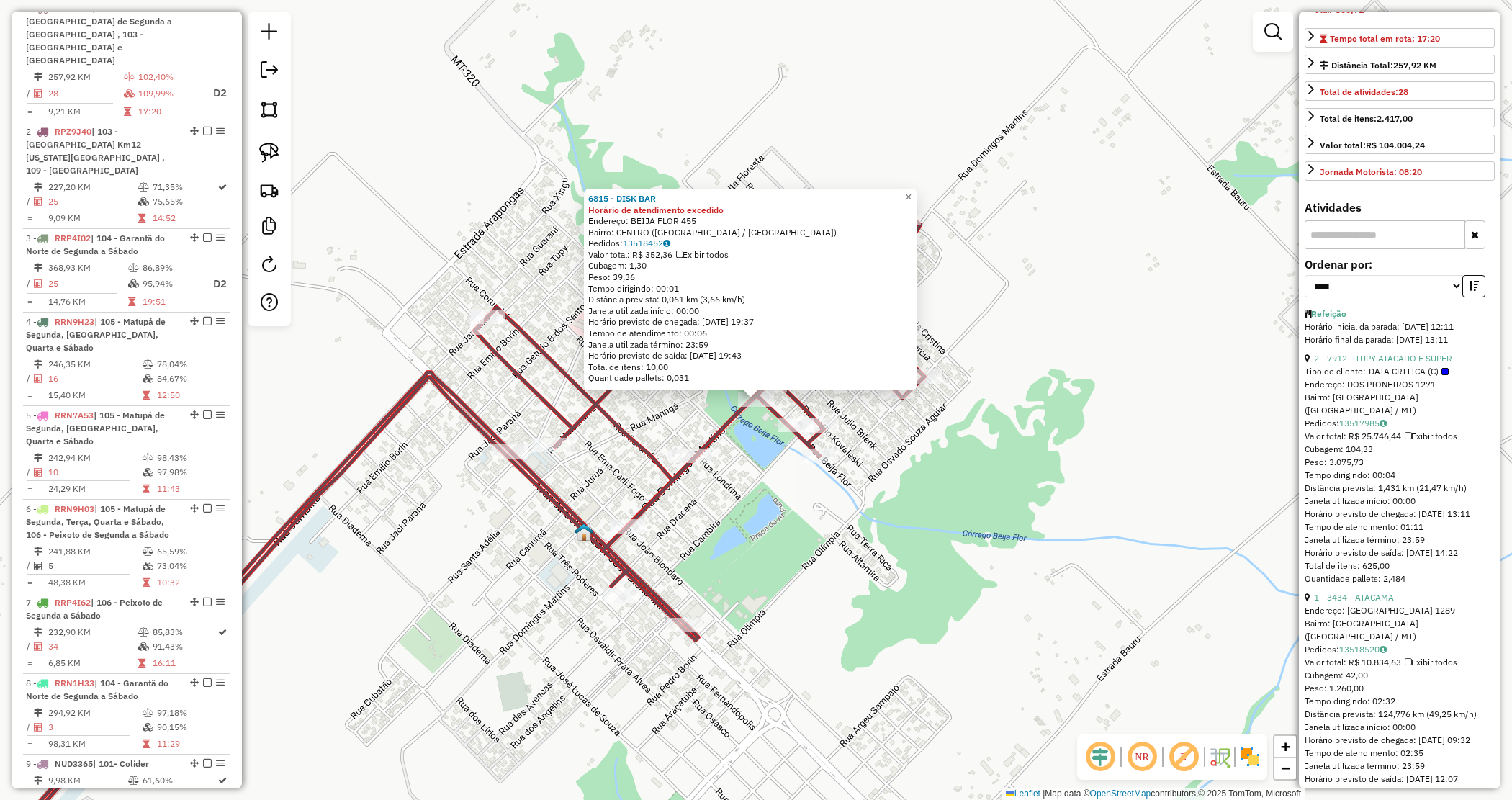
scroll to position [450, 0]
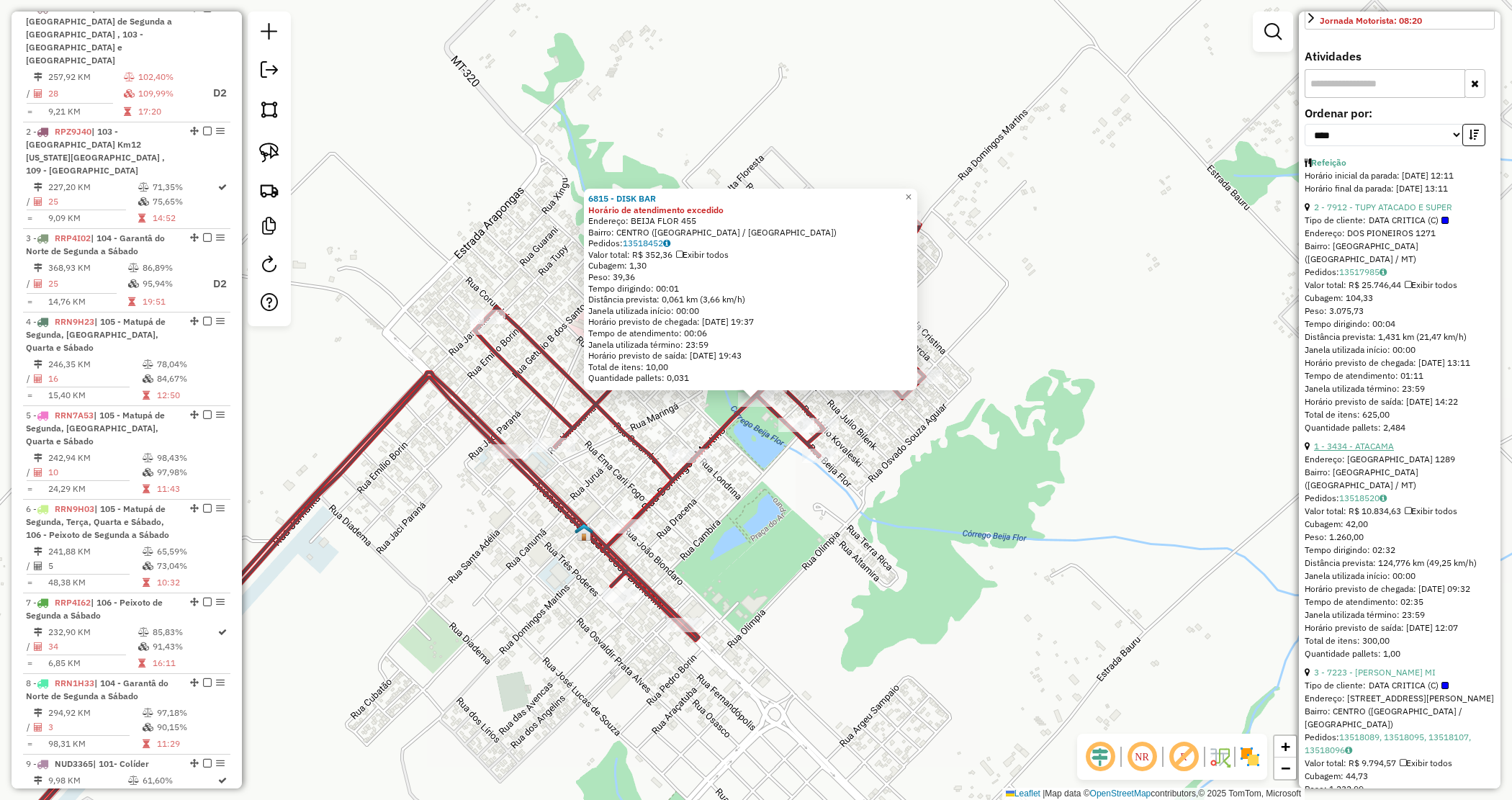
click at [1360, 452] on link "1 - 3434 - ATACAMA" at bounding box center [1354, 446] width 80 height 11
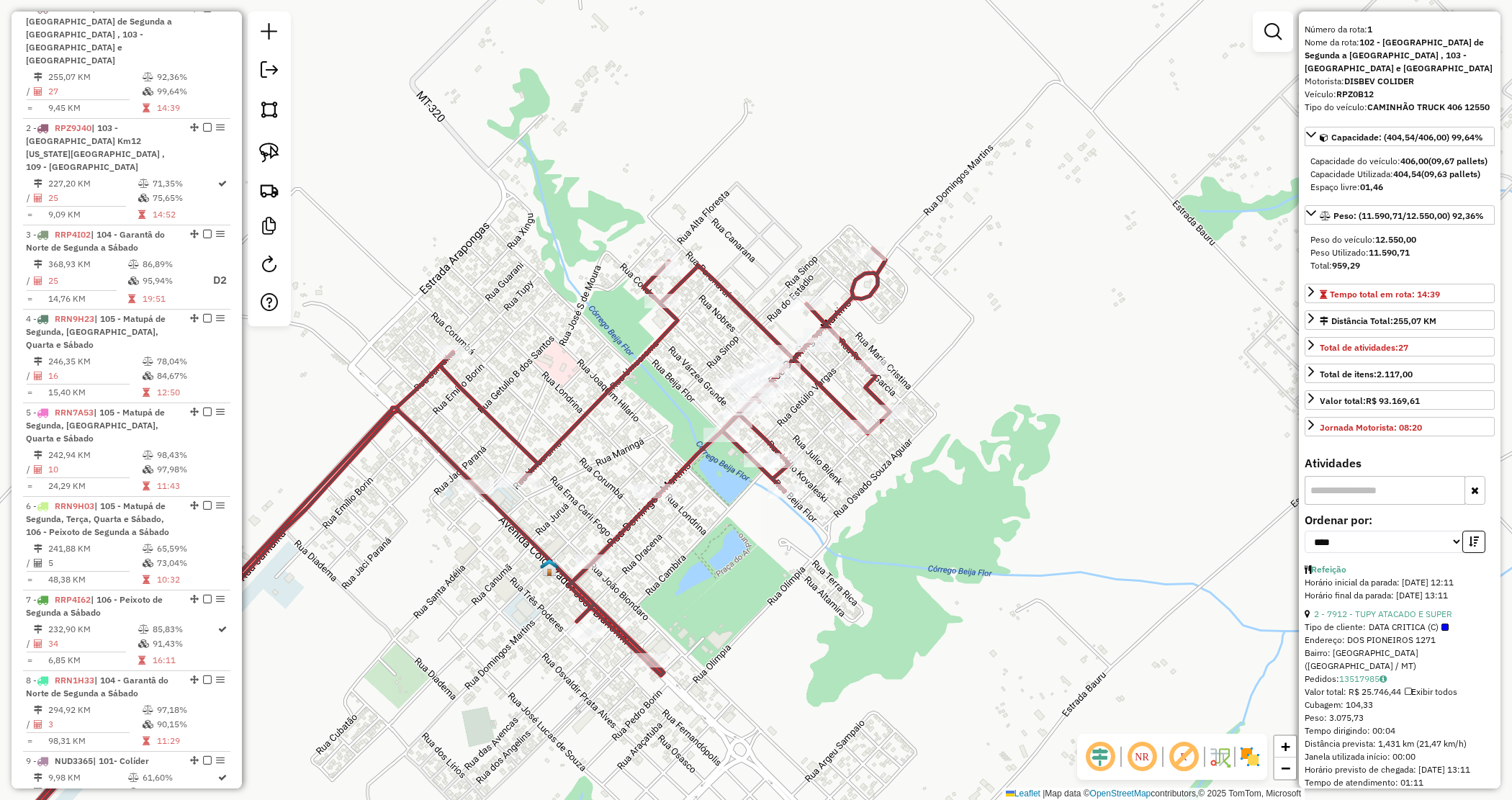
scroll to position [0, 0]
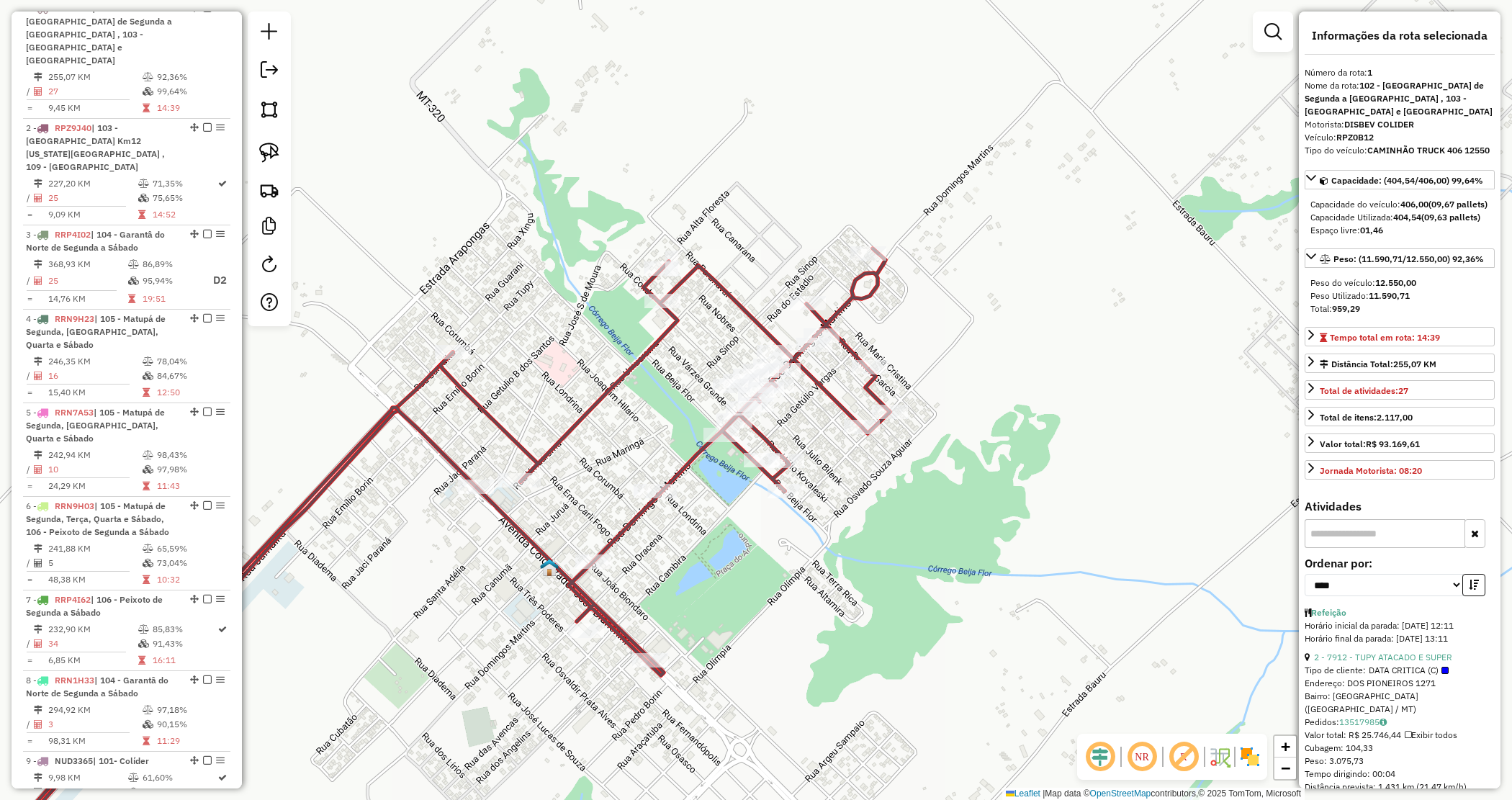
click at [974, 494] on div "Janela de atendimento Grade de atendimento Capacidade Transportadoras Veículos …" at bounding box center [756, 400] width 1512 height 800
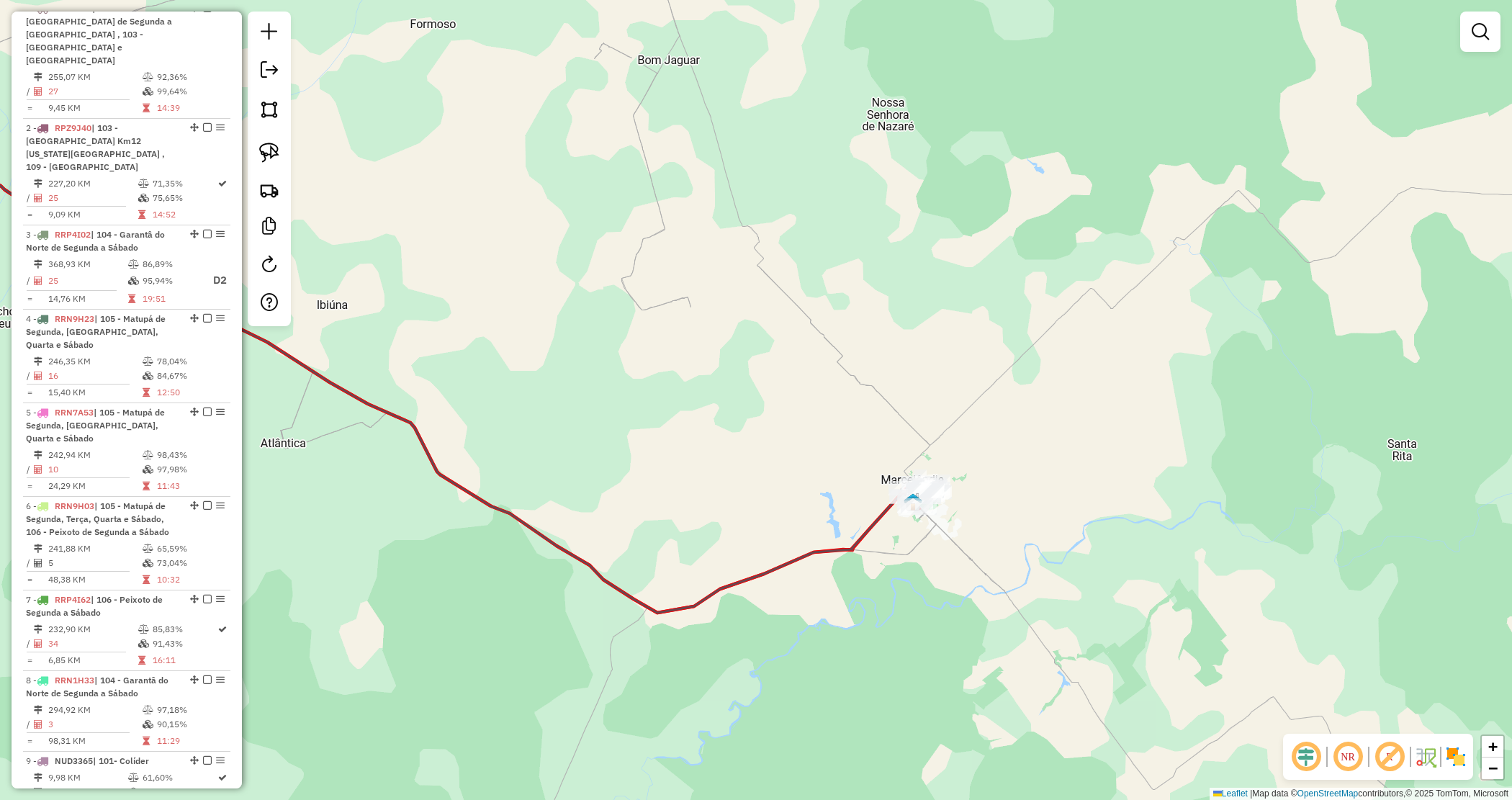
drag, startPoint x: 827, startPoint y: 507, endPoint x: 1153, endPoint y: 486, distance: 326.7
click at [1153, 486] on div "Rota 1 - Placa RPZ0B12 7369 - CATARINENSE SUPERMER Janela de atendimento Grade …" at bounding box center [756, 400] width 1512 height 800
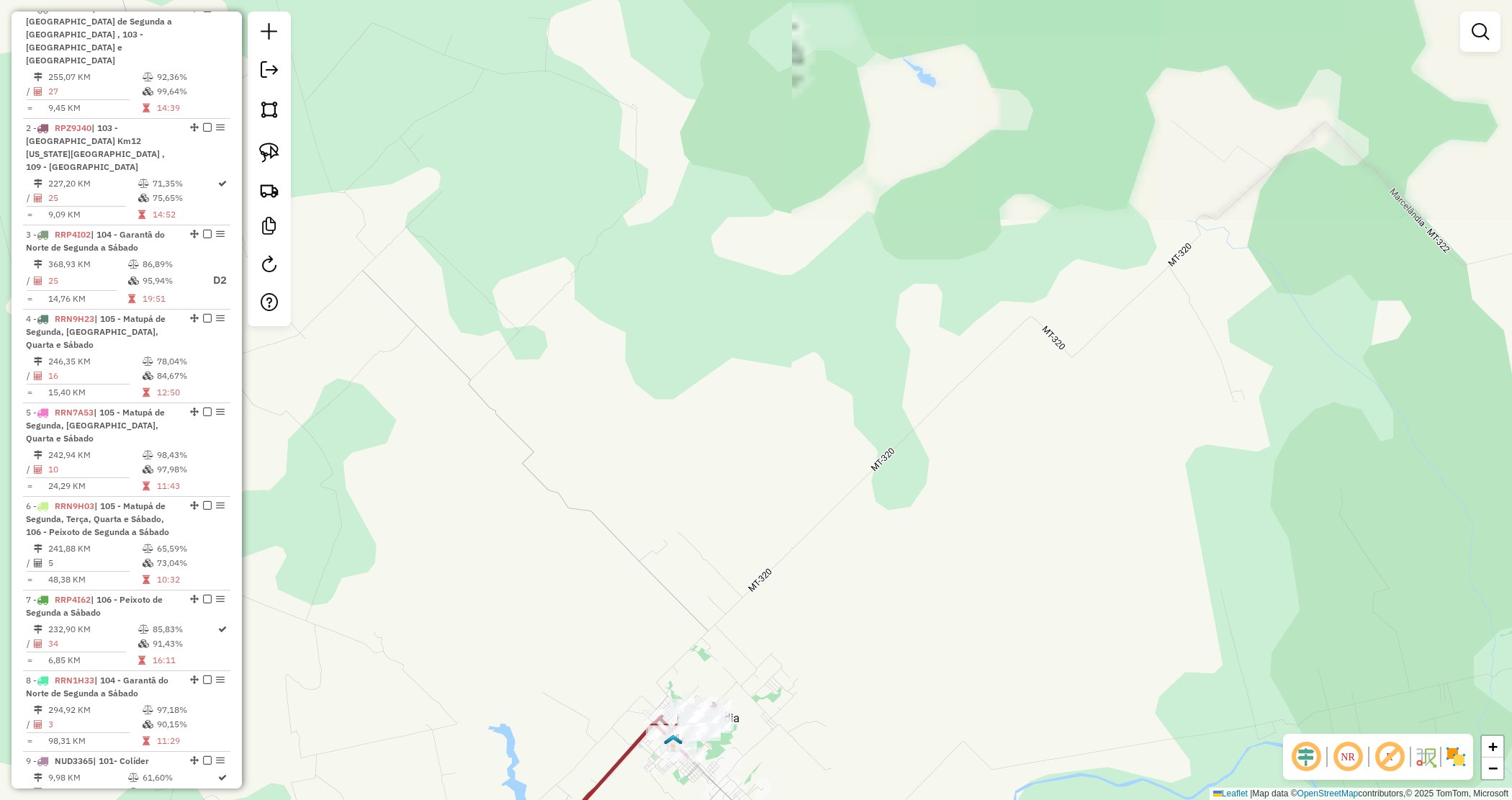
click at [1139, 573] on div "Janela de atendimento Grade de atendimento Capacidade Transportadoras Veículos …" at bounding box center [756, 400] width 1512 height 800
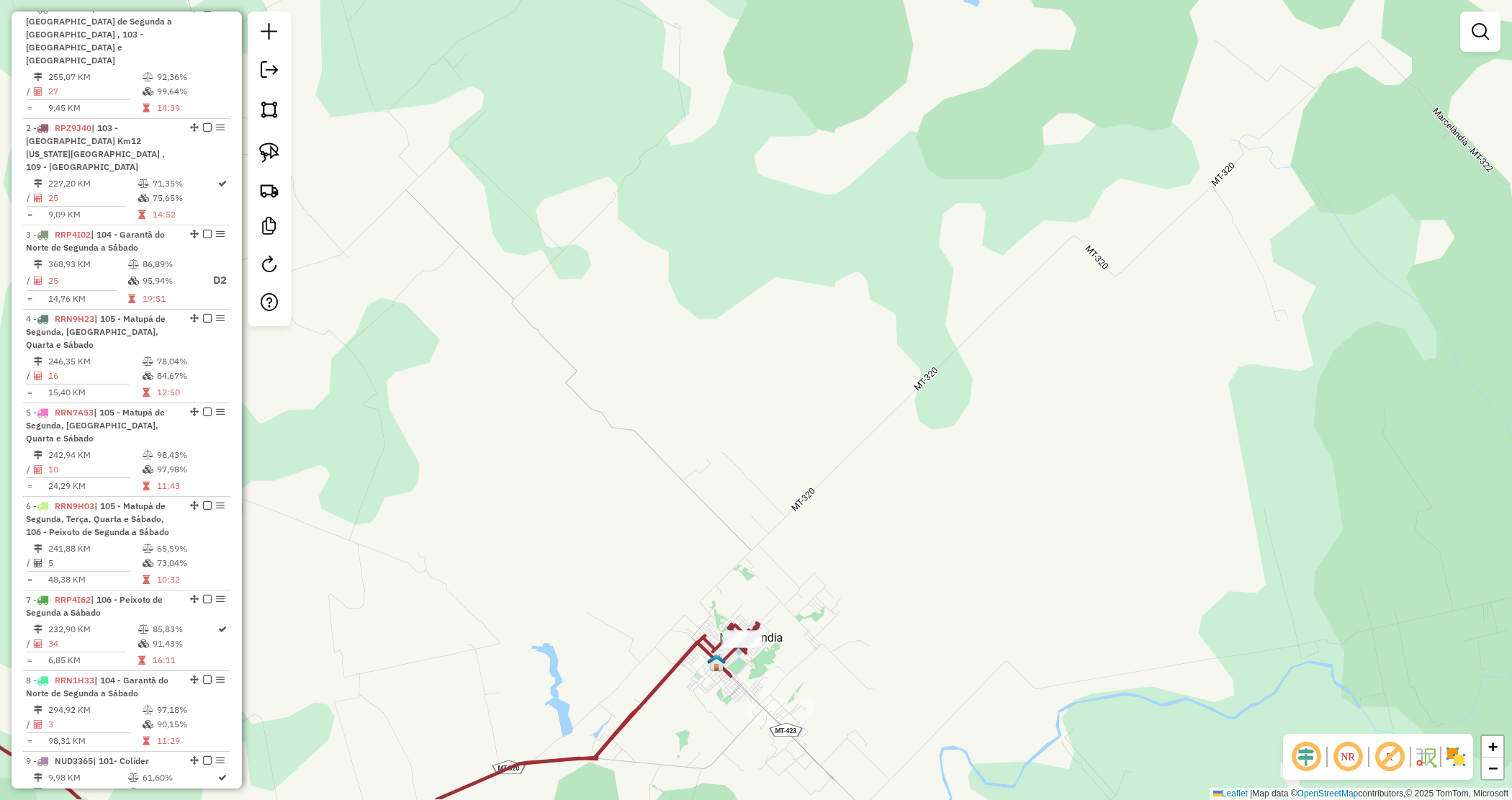
drag, startPoint x: 923, startPoint y: 664, endPoint x: 1032, endPoint y: 425, distance: 262.7
click at [1032, 425] on div "Janela de atendimento Grade de atendimento Capacidade Transportadoras Veículos …" at bounding box center [756, 400] width 1512 height 800
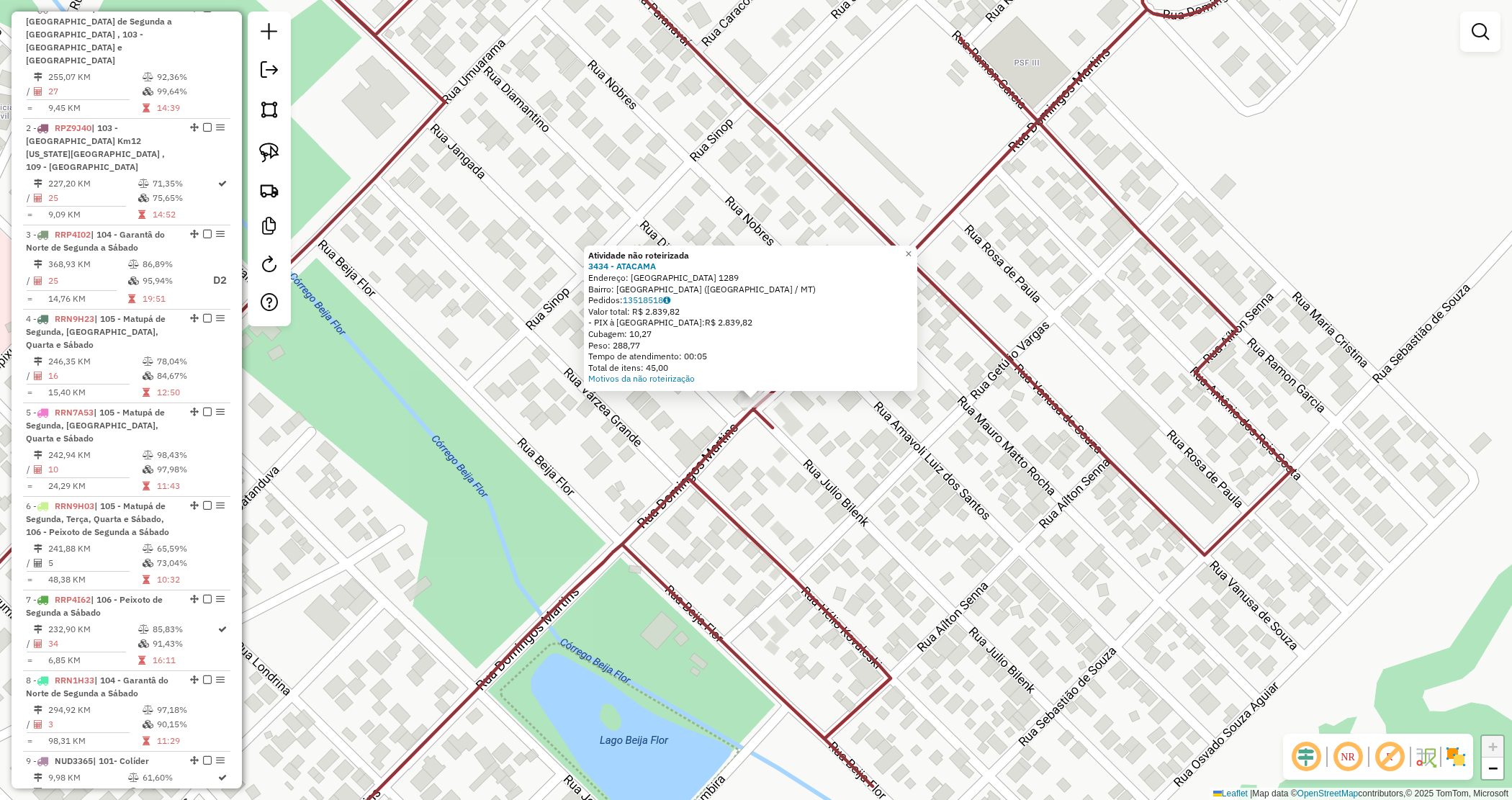
click at [755, 475] on div "Atividade não roteirizada 3434 - ATACAMA Endereço: JAMAICA 1289 Bairro: VILA TU…" at bounding box center [756, 400] width 1512 height 800
click at [659, 436] on div "Atividade não roteirizada 3434 - ATACAMA Endereço: JAMAICA 1289 Bairro: VILA TU…" at bounding box center [756, 400] width 1512 height 800
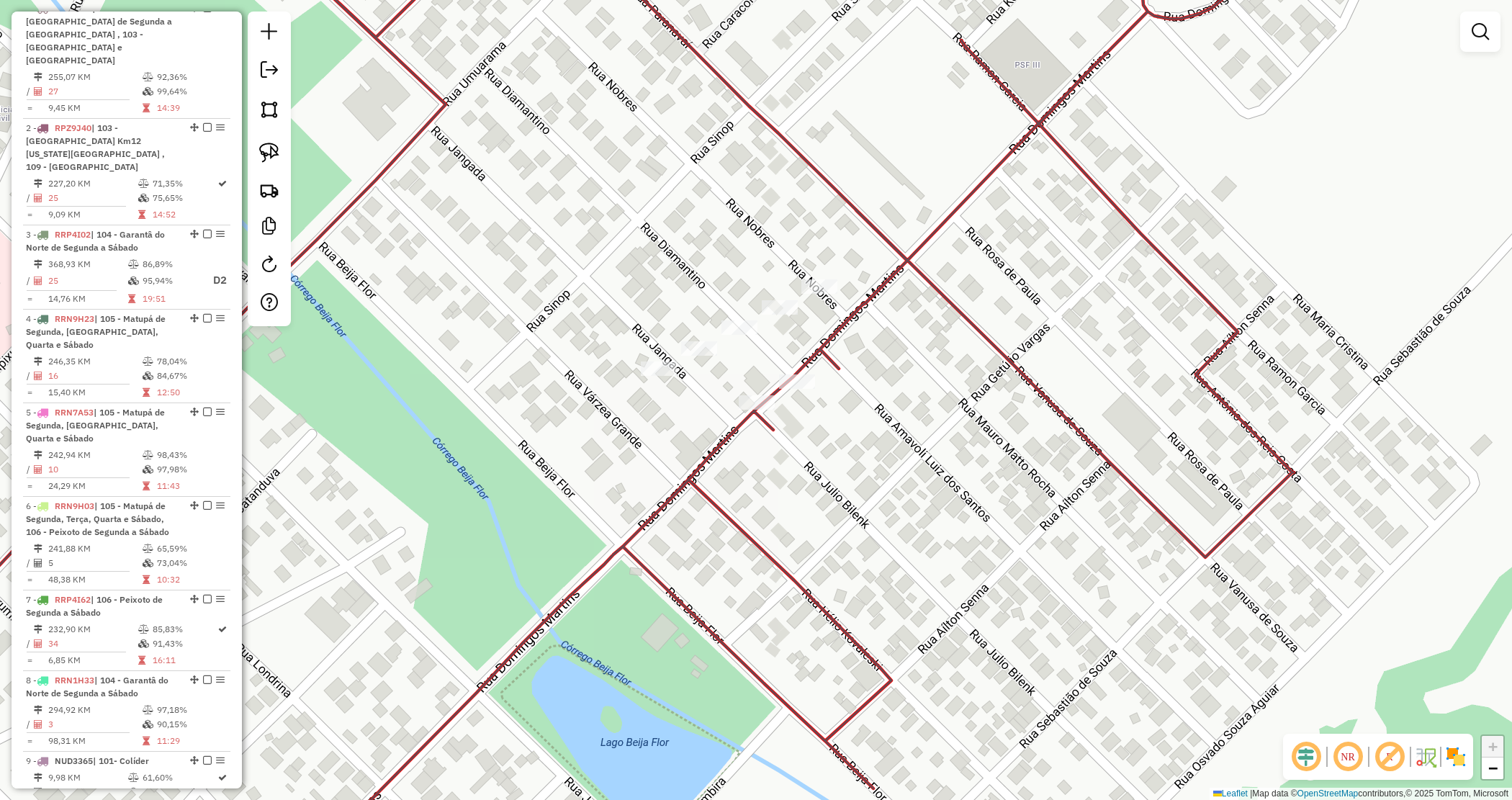
click at [662, 375] on div at bounding box center [658, 369] width 36 height 15
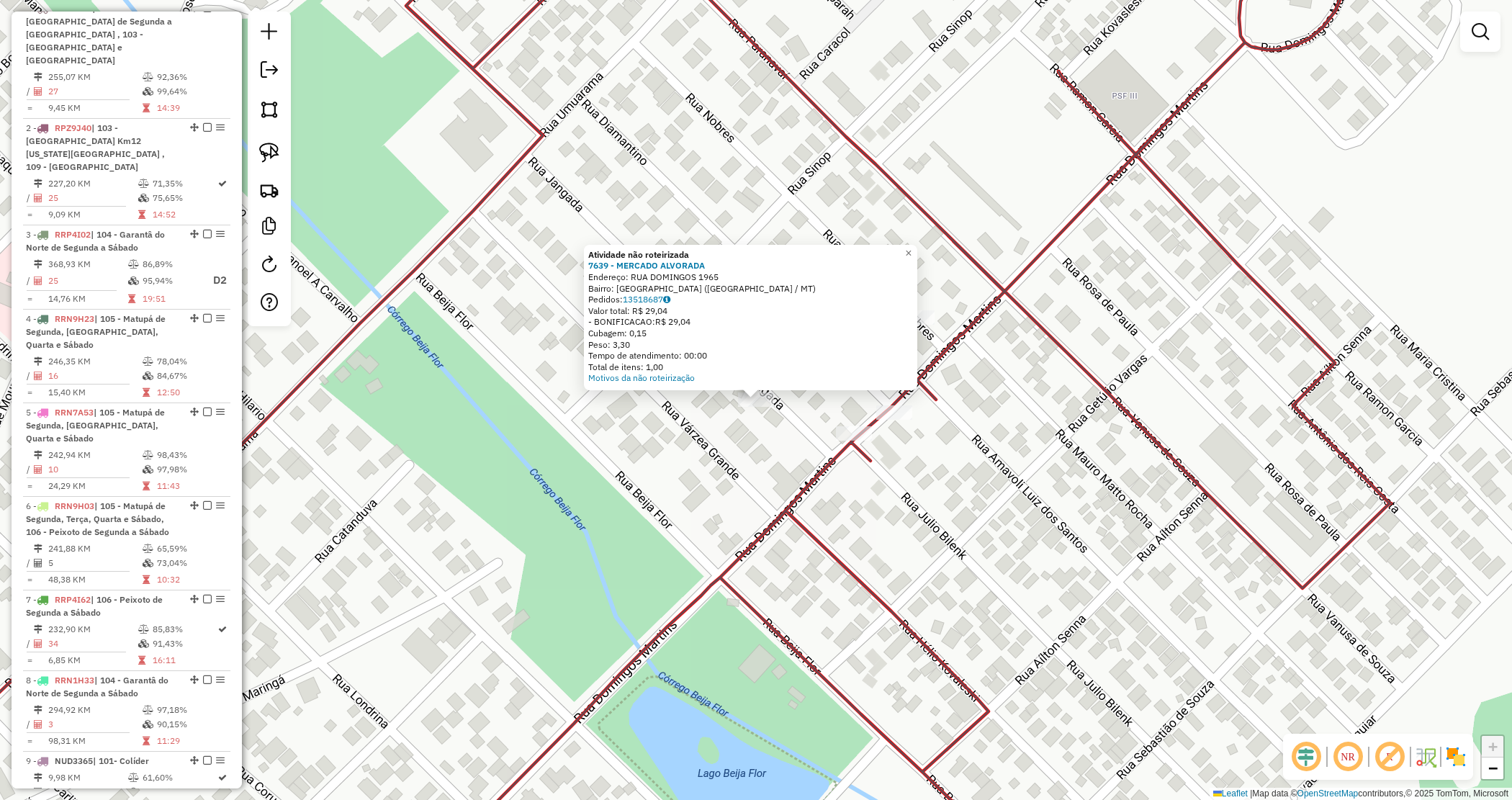
drag, startPoint x: 890, startPoint y: 540, endPoint x: 901, endPoint y: 401, distance: 139.4
click at [895, 524] on div "Atividade não roteirizada 7639 - MERCADO ALVORADA Endereço: RUA DOMINGOS 1965 B…" at bounding box center [756, 400] width 1512 height 800
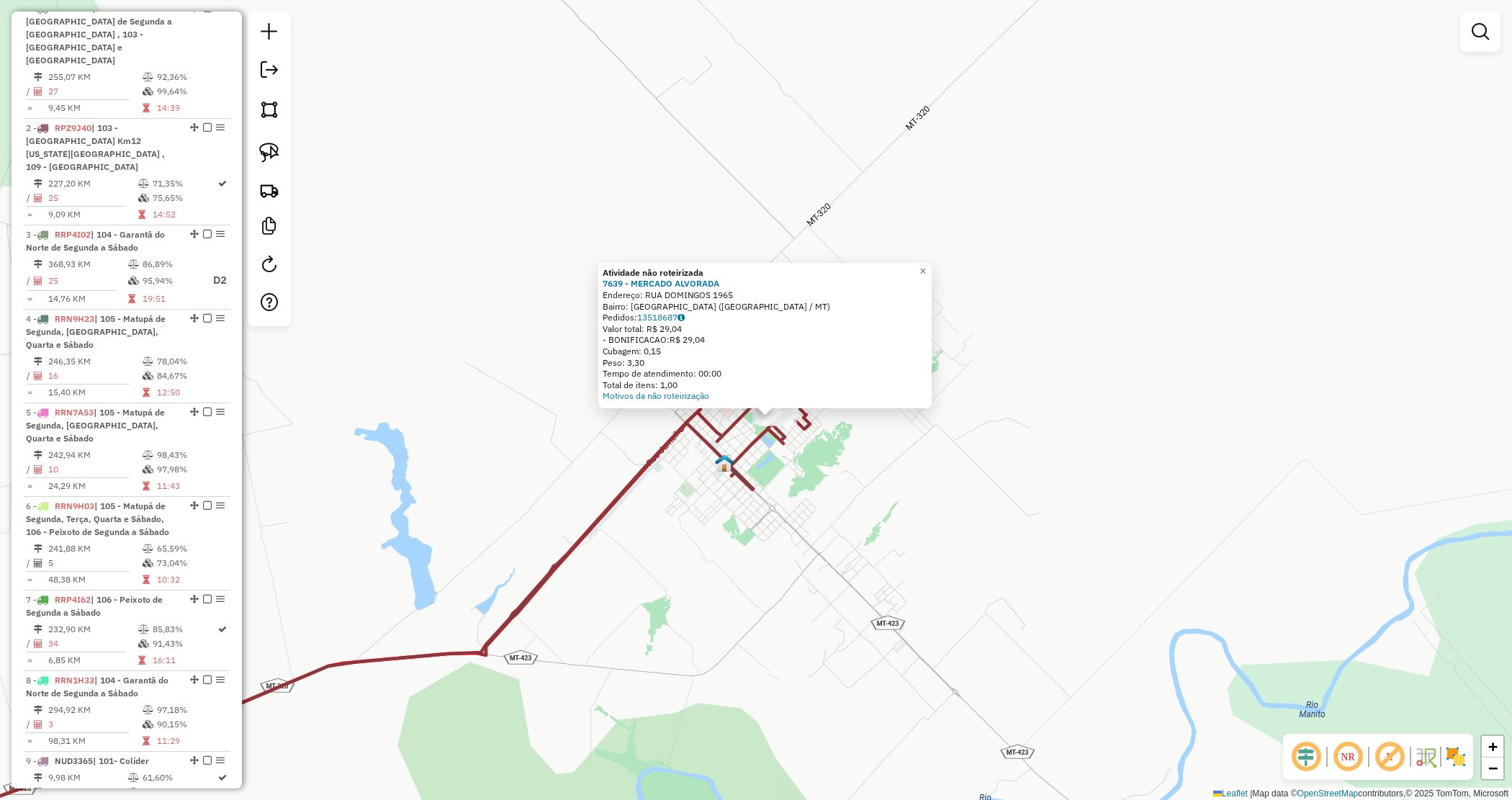
click at [713, 483] on div "Atividade não roteirizada 7639 - MERCADO ALVORADA Endereço: RUA DOMINGOS 1965 B…" at bounding box center [756, 400] width 1512 height 800
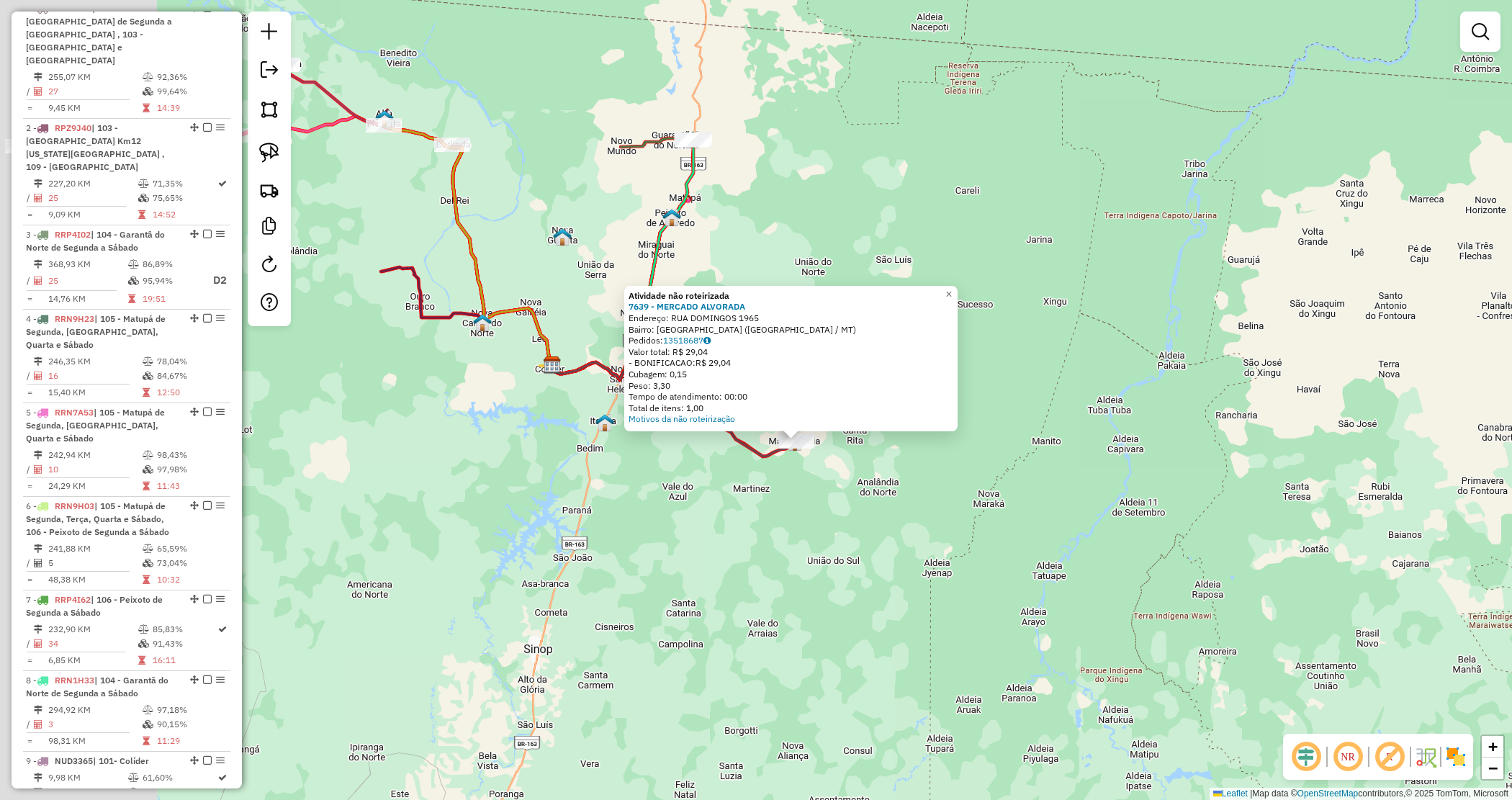
drag, startPoint x: 744, startPoint y: 562, endPoint x: 814, endPoint y: 537, distance: 74.3
click at [815, 537] on div "Atividade não roteirizada 7639 - MERCADO ALVORADA Endereço: RUA DOMINGOS 1965 B…" at bounding box center [756, 400] width 1512 height 800
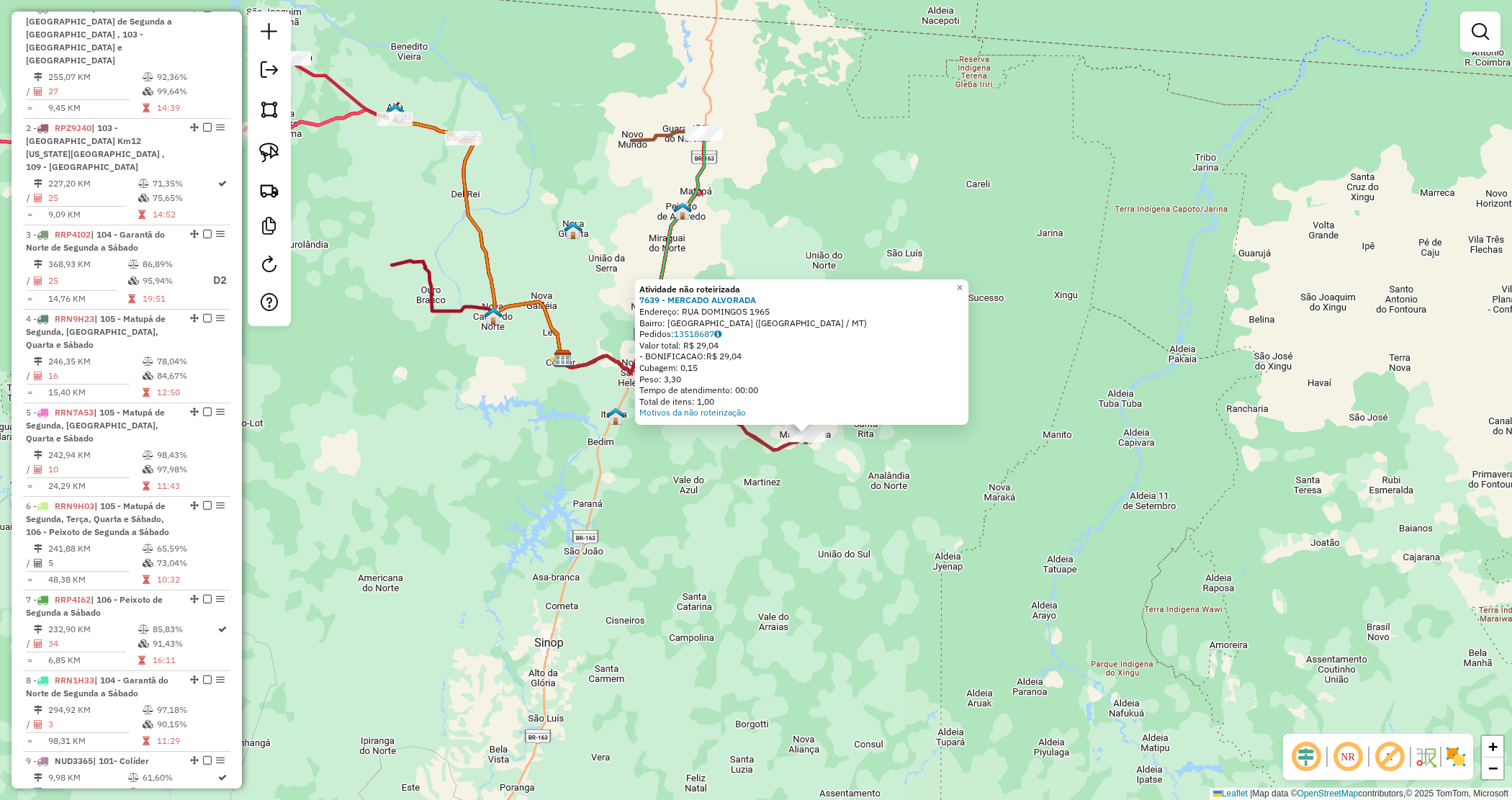
click at [886, 517] on div "Atividade não roteirizada 7639 - MERCADO ALVORADA Endereço: RUA DOMINGOS 1965 B…" at bounding box center [756, 400] width 1512 height 800
click at [875, 470] on div "Atividade não roteirizada 7639 - MERCADO ALVORADA Endereço: RUA DOMINGOS 1965 B…" at bounding box center [756, 400] width 1512 height 800
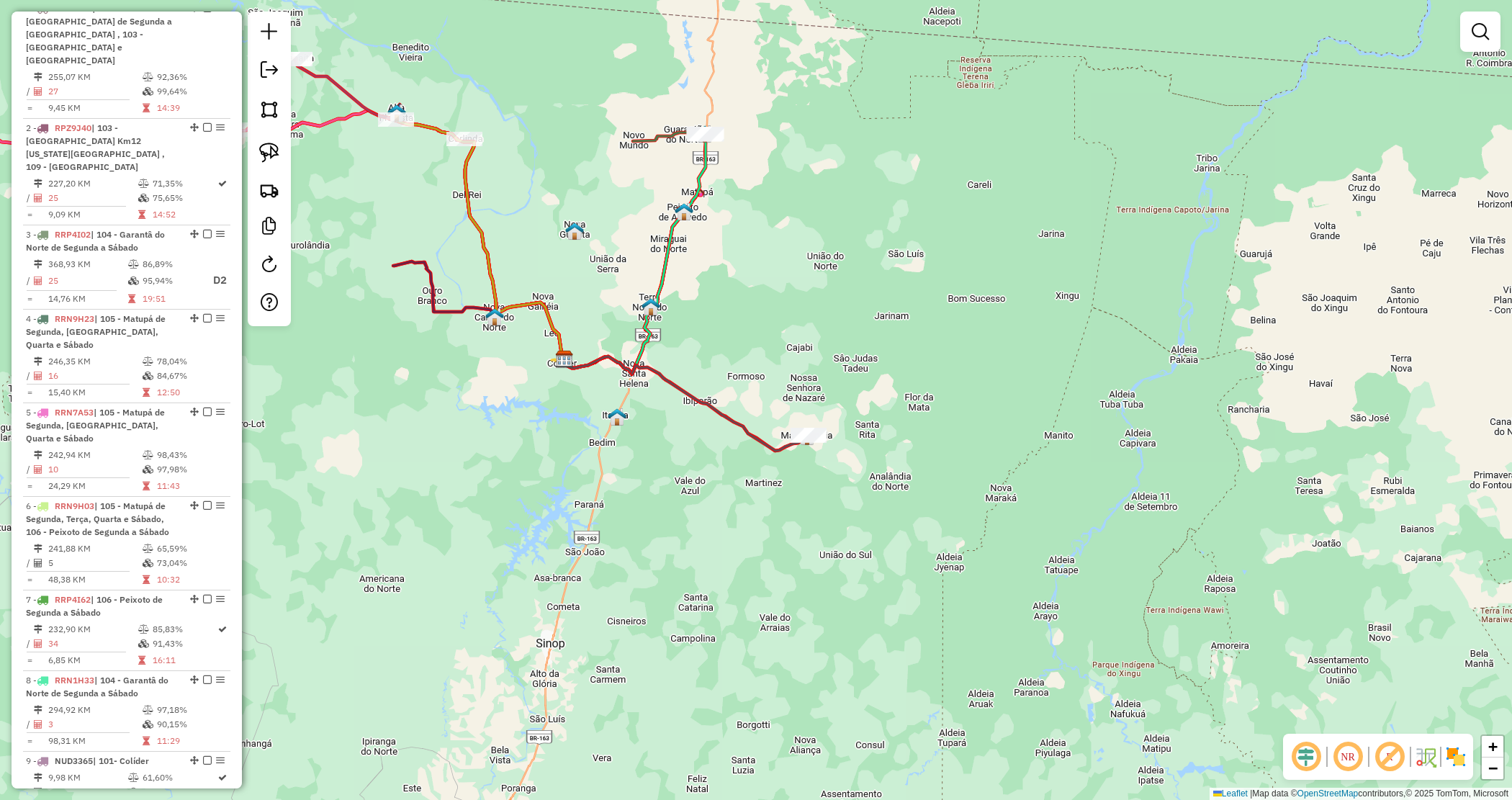
drag, startPoint x: 810, startPoint y: 329, endPoint x: 815, endPoint y: 314, distance: 15.8
click at [815, 333] on div "Janela de atendimento Grade de atendimento Capacidade Transportadoras Veículos …" at bounding box center [756, 400] width 1512 height 800
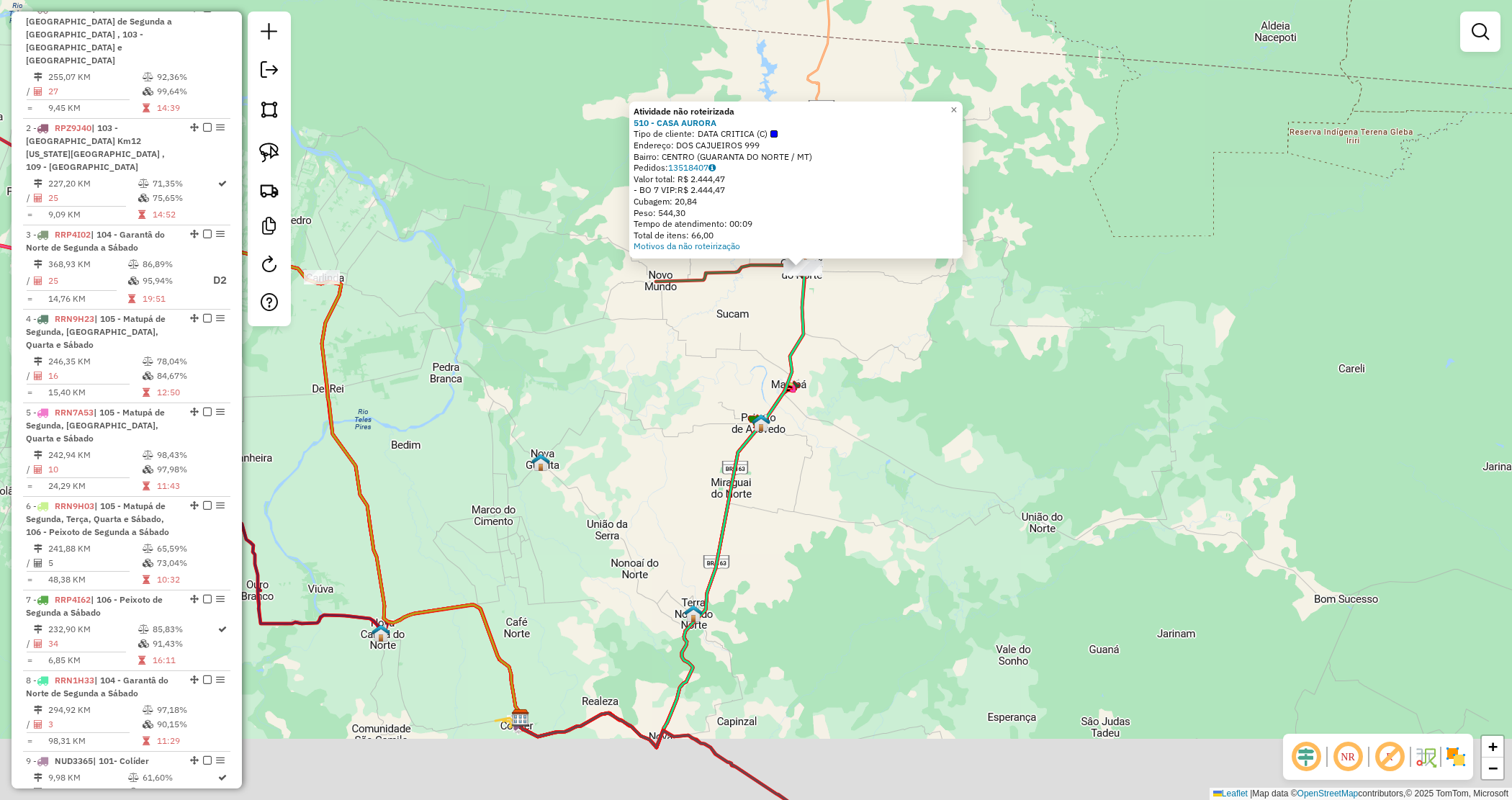
drag, startPoint x: 787, startPoint y: 531, endPoint x: 853, endPoint y: 221, distance: 316.9
click at [883, 203] on div "Atividade não roteirizada 510 - CASA AURORA Tipo de cliente: DATA CRITICA (C) E…" at bounding box center [756, 400] width 1512 height 800
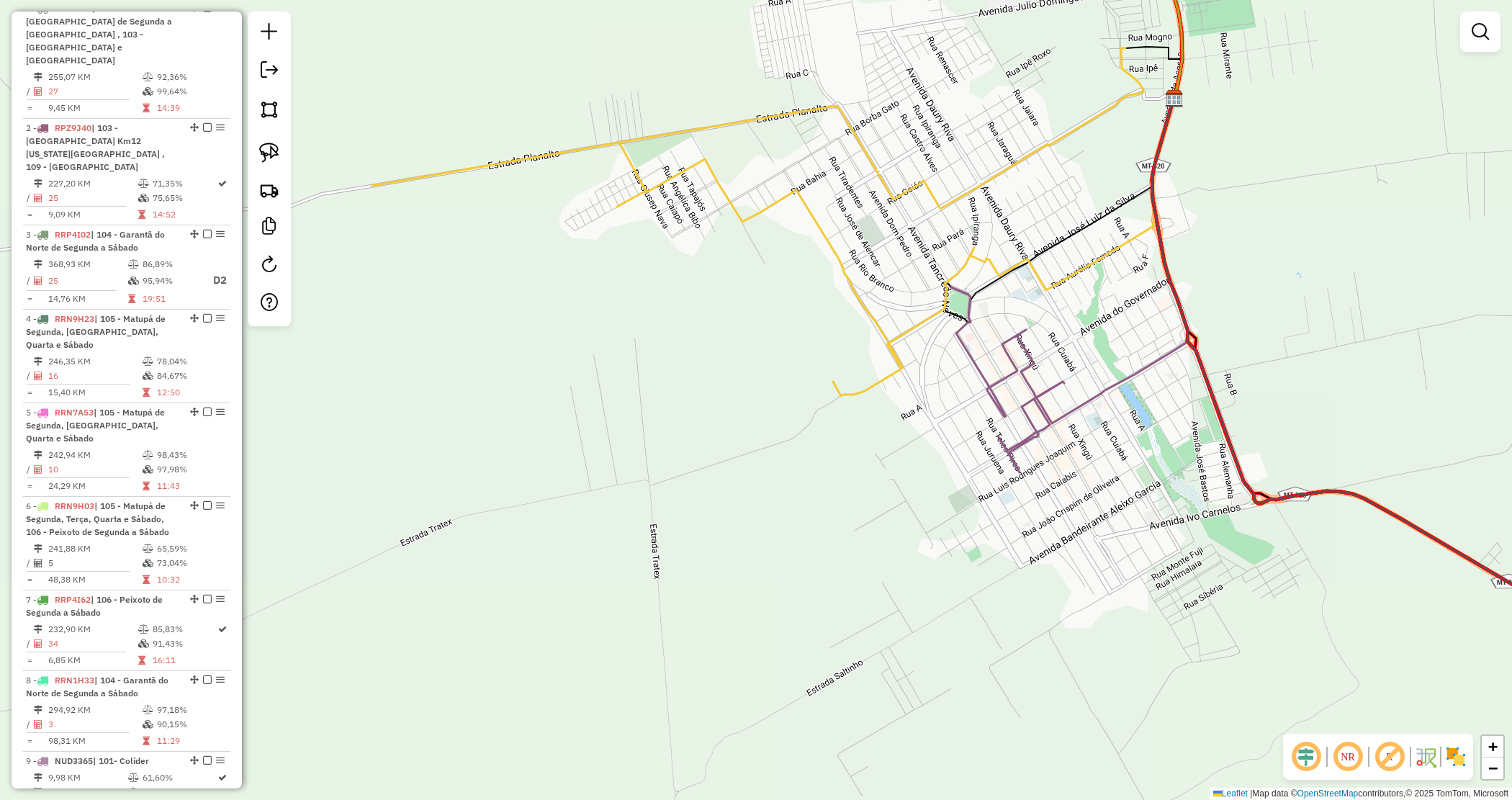
click at [801, 396] on div "Atividade não roteirizada 510 - CASA AURORA Tipo de cliente: DATA CRITICA (C) E…" at bounding box center [756, 400] width 1512 height 800
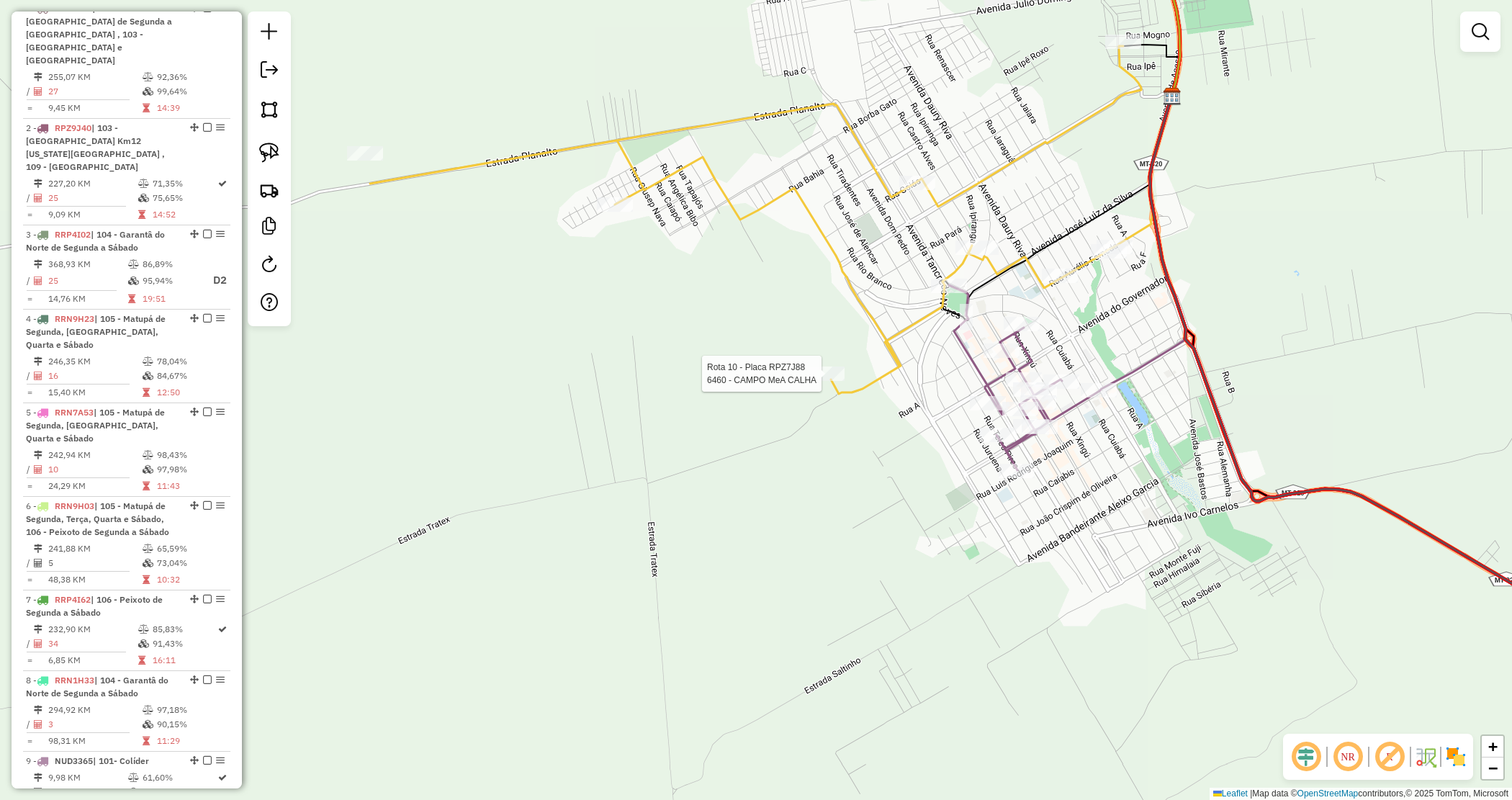
select select "*********"
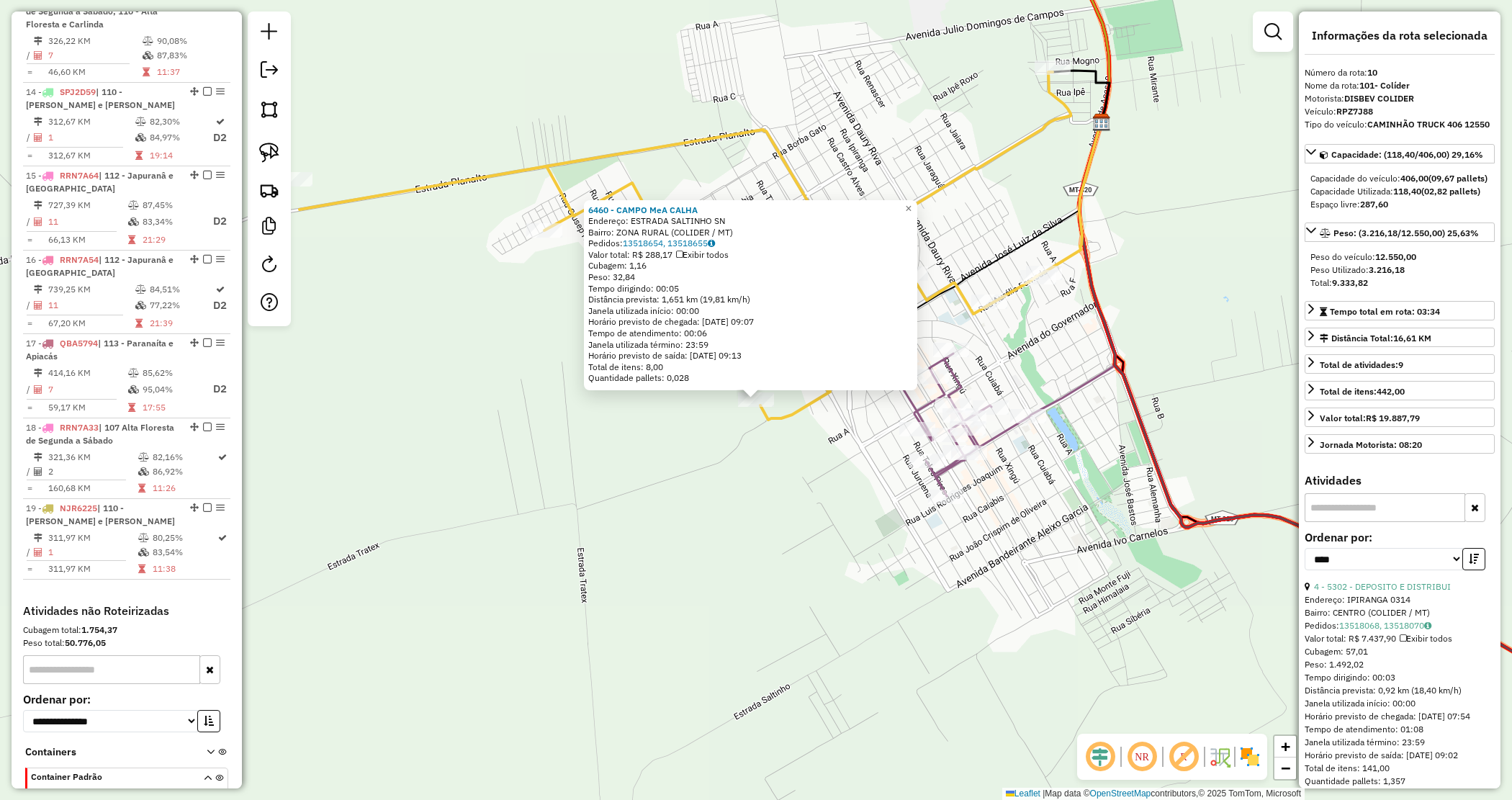
scroll to position [1672, 0]
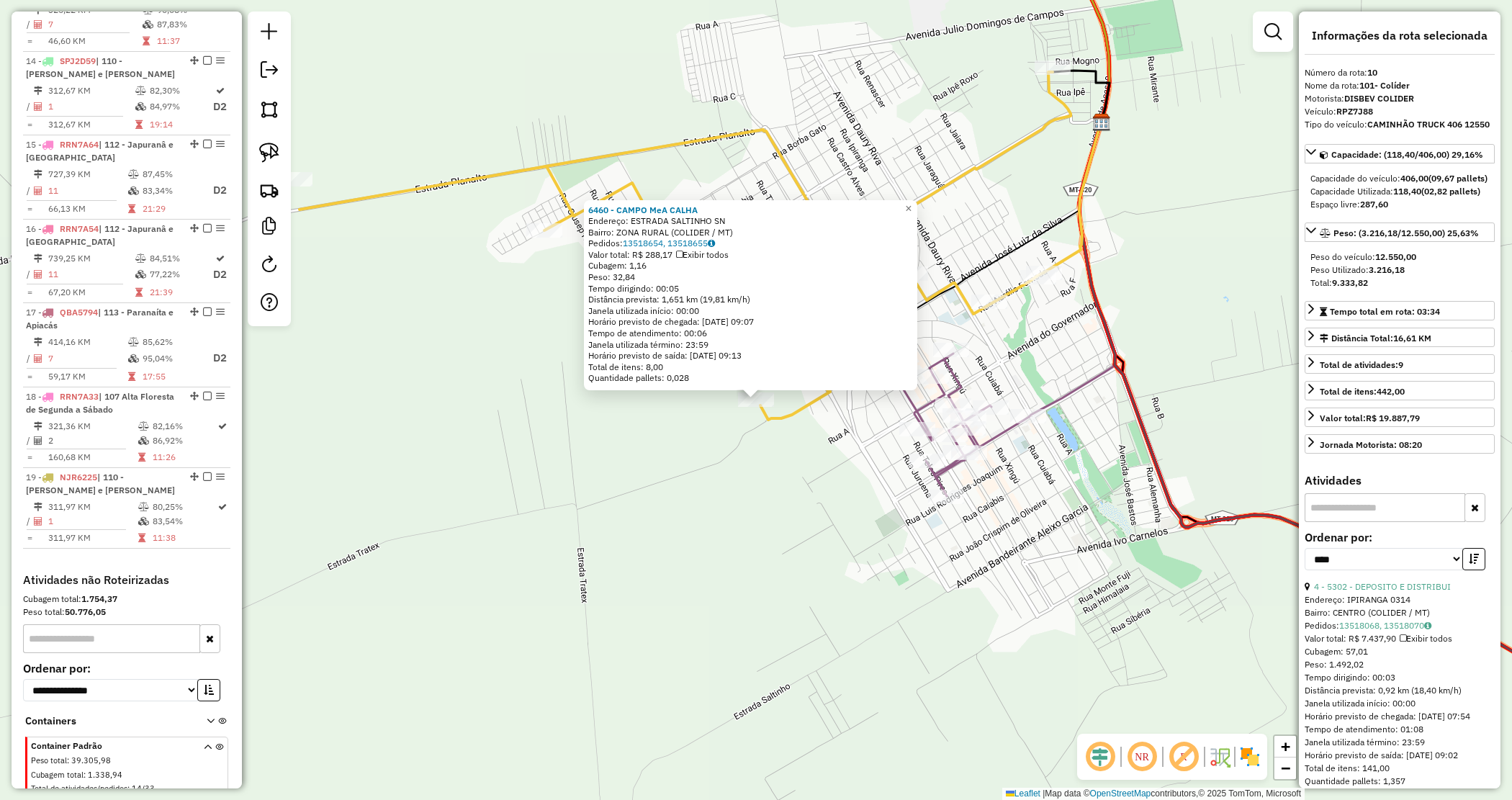
click at [203, 740] on span at bounding box center [213, 768] width 19 height 57
click at [215, 743] on icon at bounding box center [219, 770] width 8 height 54
drag, startPoint x: 203, startPoint y: 695, endPoint x: 177, endPoint y: 673, distance: 34.1
click at [217, 743] on icon at bounding box center [219, 770] width 8 height 54
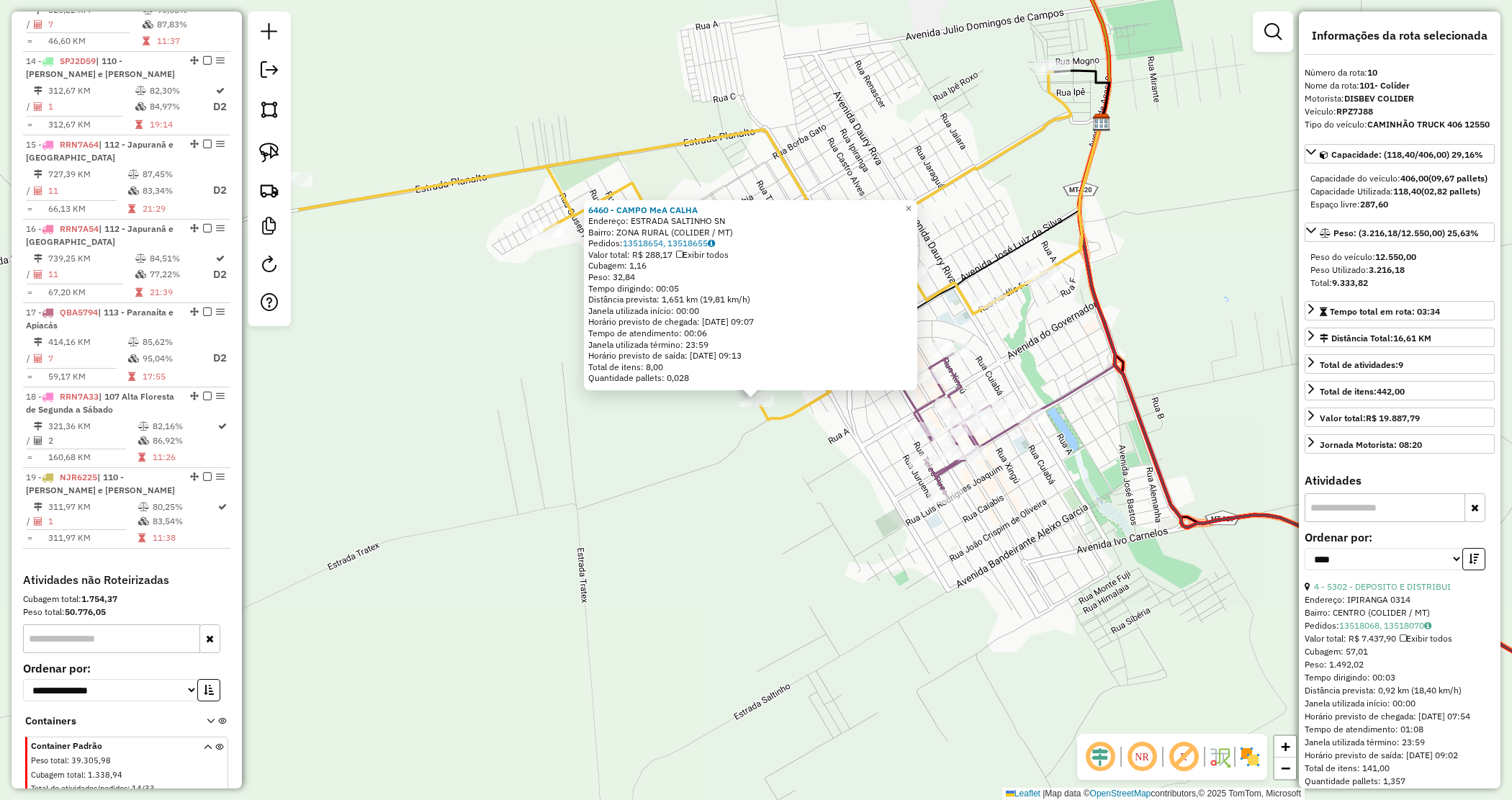
click at [215, 743] on icon at bounding box center [219, 770] width 8 height 54
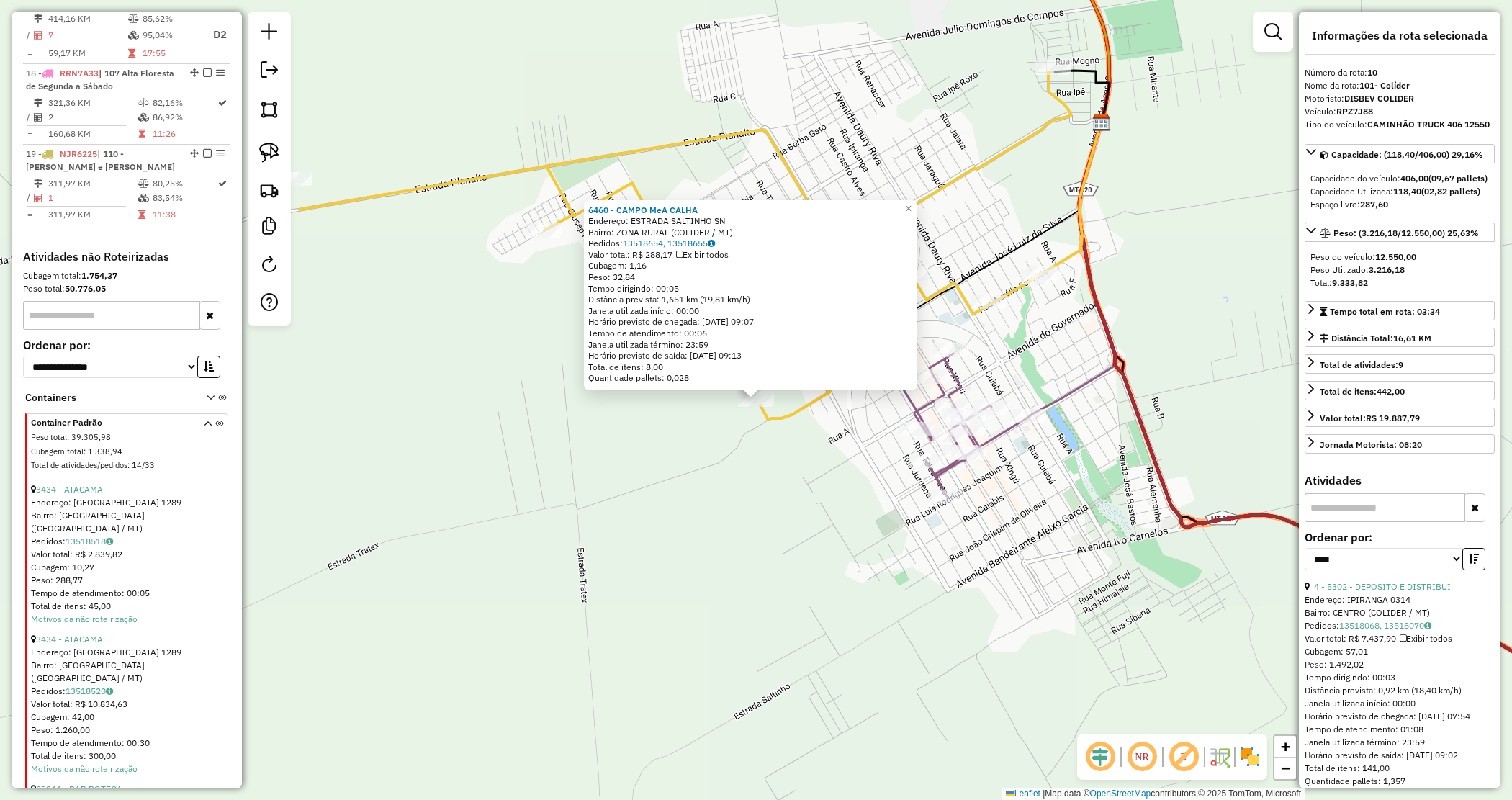
scroll to position [1942, 0]
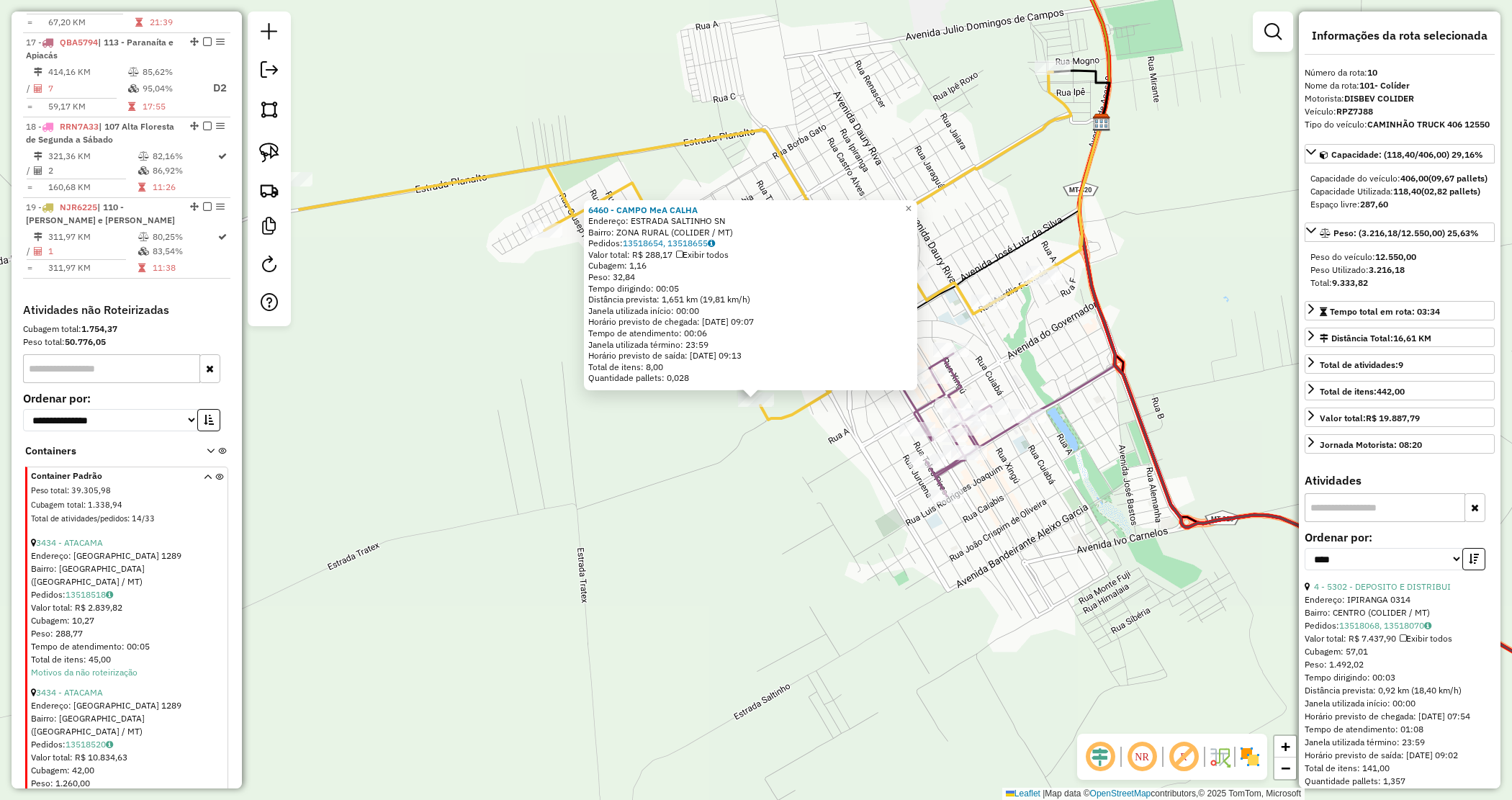
click at [203, 473] on icon at bounding box center [207, 500] width 8 height 54
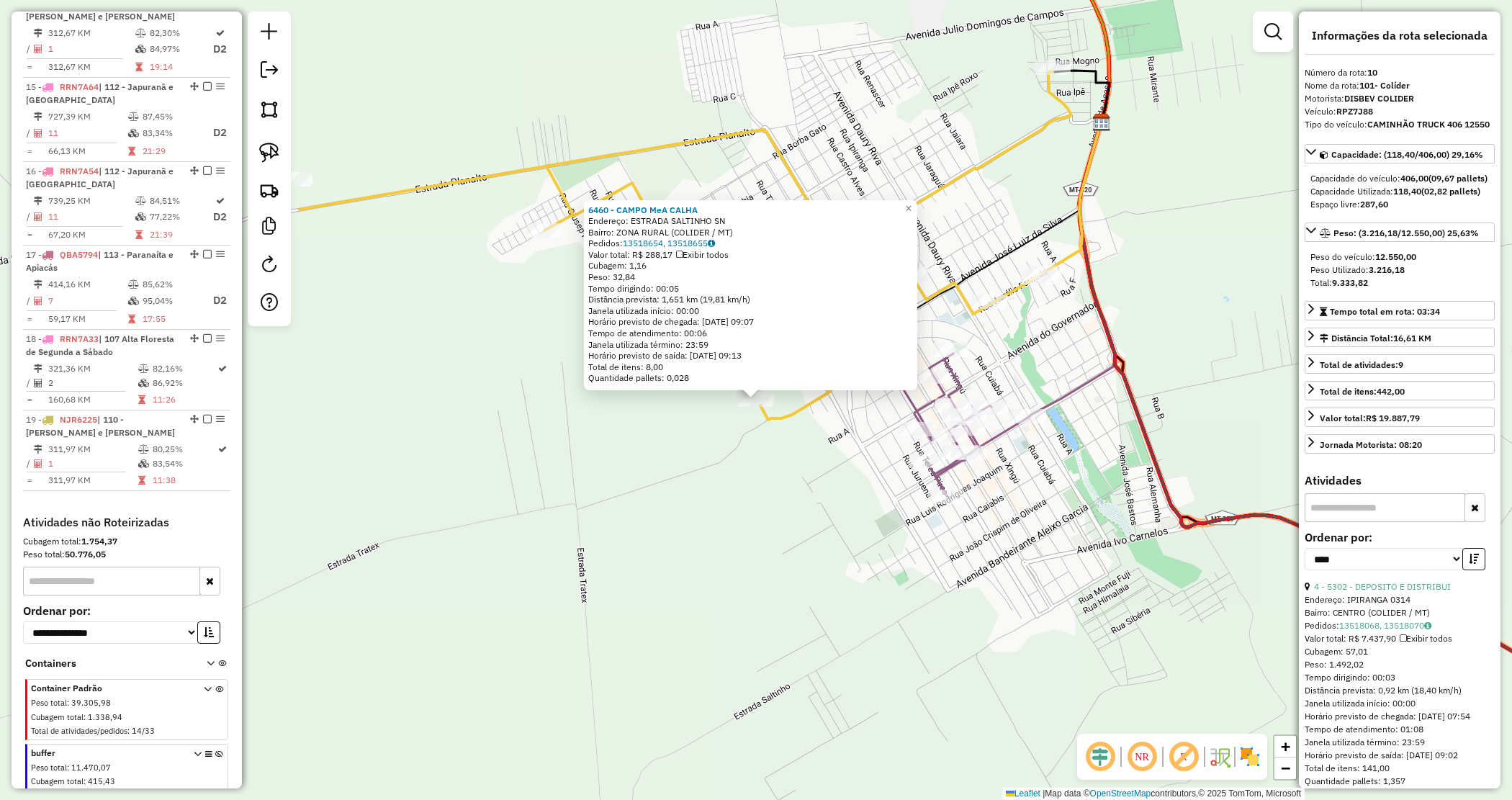
click at [217, 750] on icon at bounding box center [219, 776] width 8 height 54
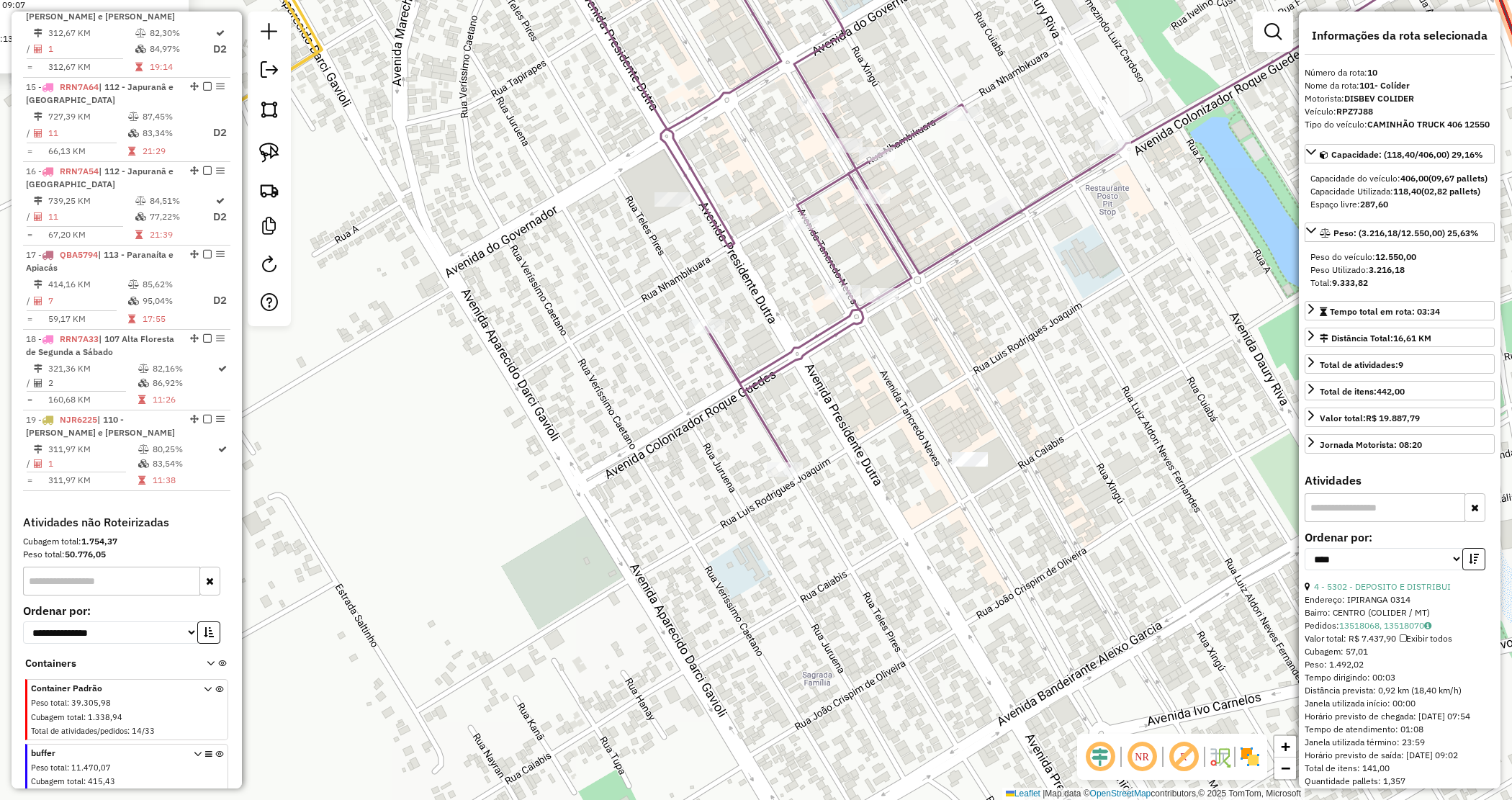
click at [989, 533] on div "6460 - CAMPO MeA CALHA Endereço: ESTRADA SALTINHO SN Bairro: ZONA RURAL (COLIDE…" at bounding box center [756, 400] width 1512 height 800
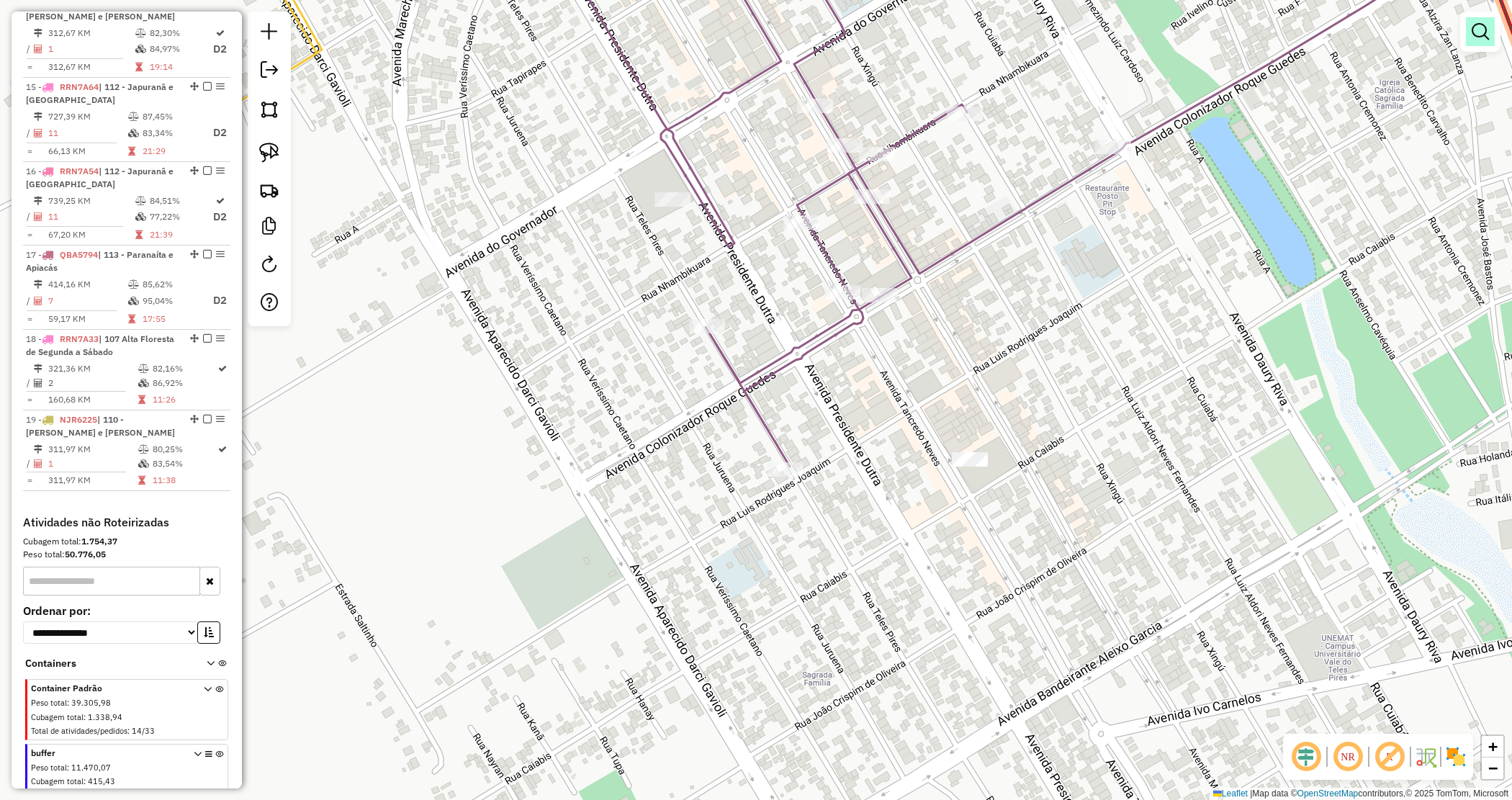
click at [1485, 36] on em at bounding box center [1480, 31] width 17 height 17
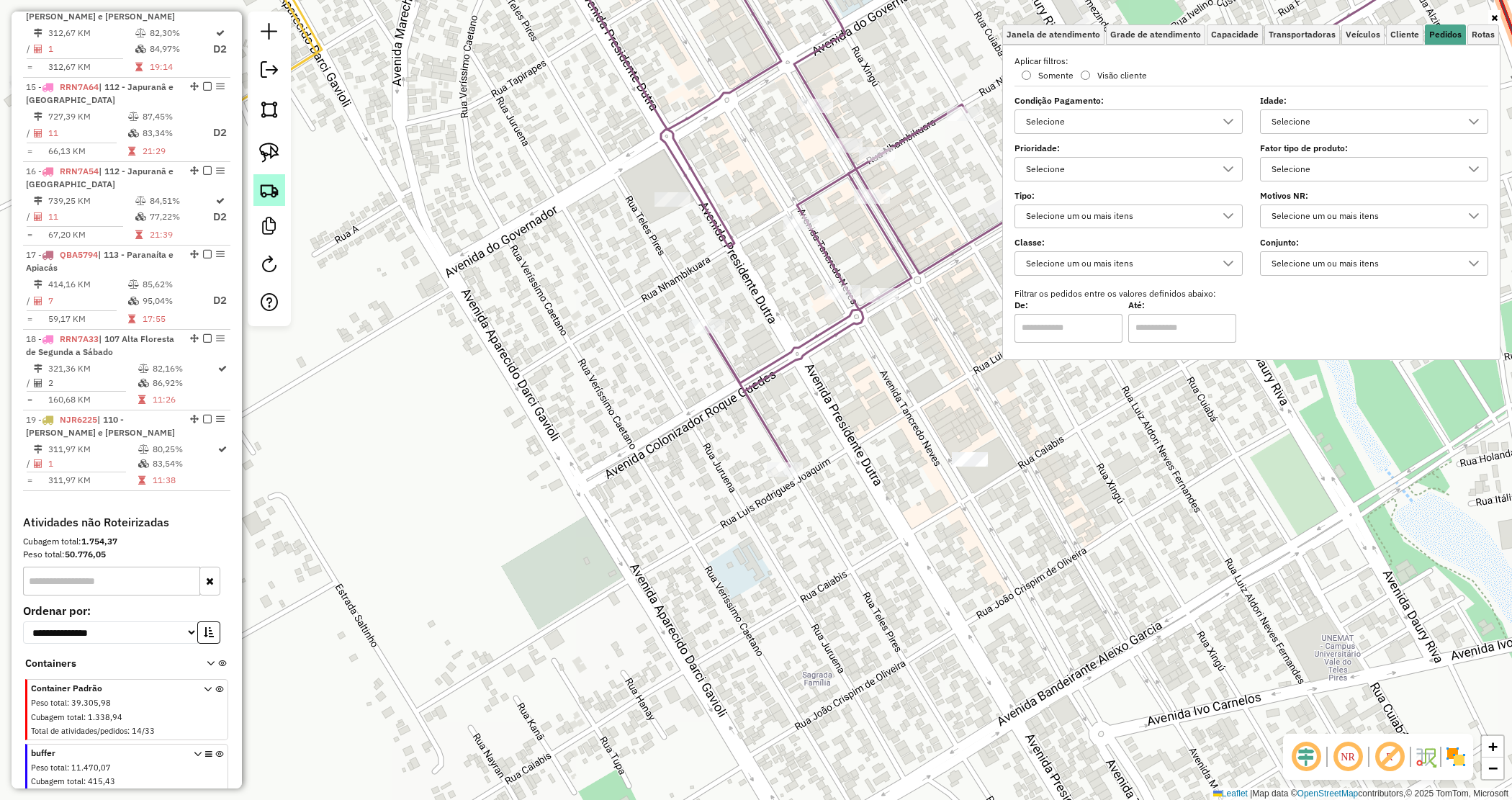
click at [259, 186] on img at bounding box center [269, 190] width 20 height 20
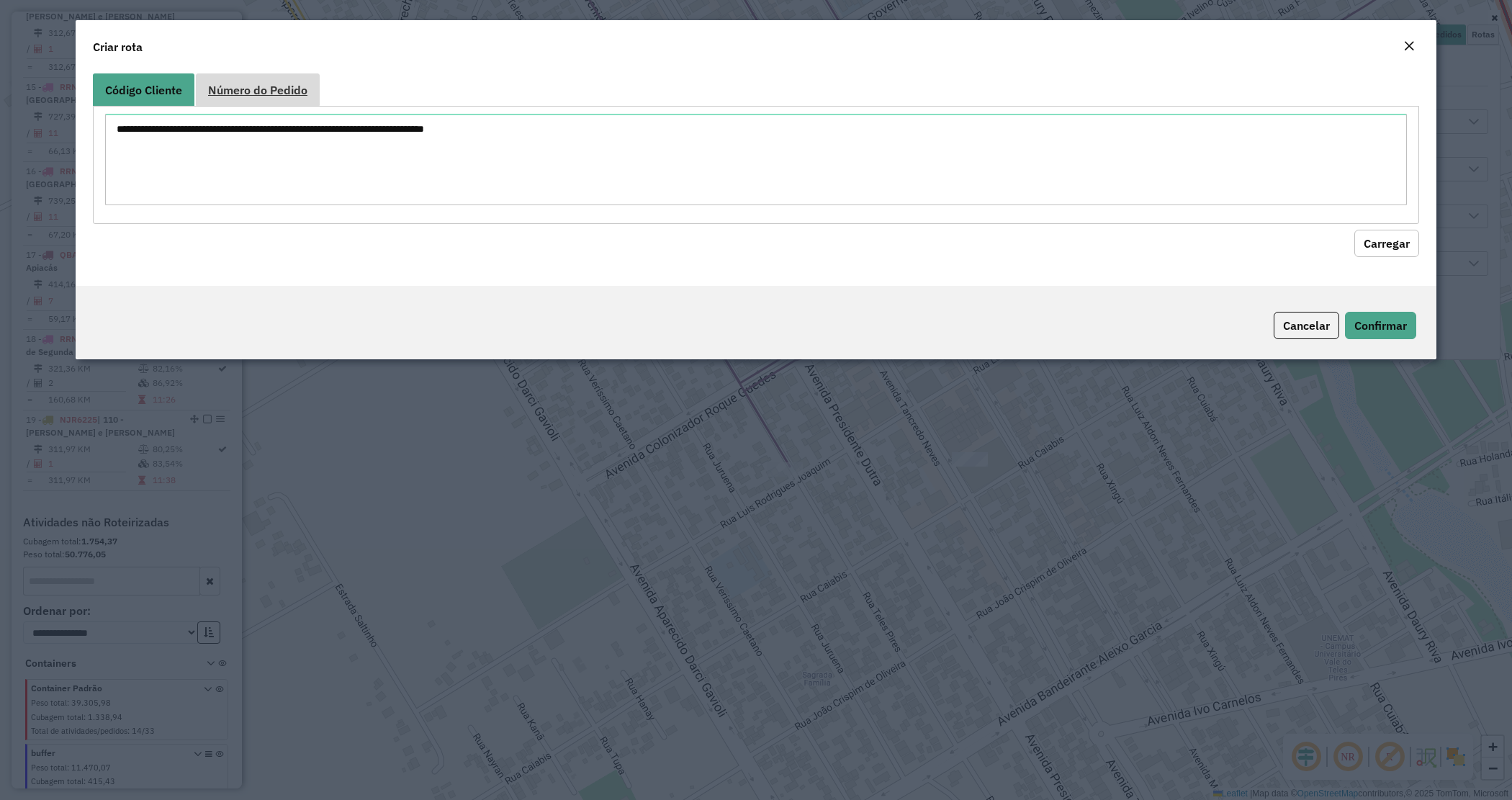
click at [265, 90] on span "Número do Pedido" at bounding box center [257, 89] width 99 height 12
click at [236, 148] on textarea at bounding box center [756, 160] width 1302 height 91
paste textarea "****** ****** ******"
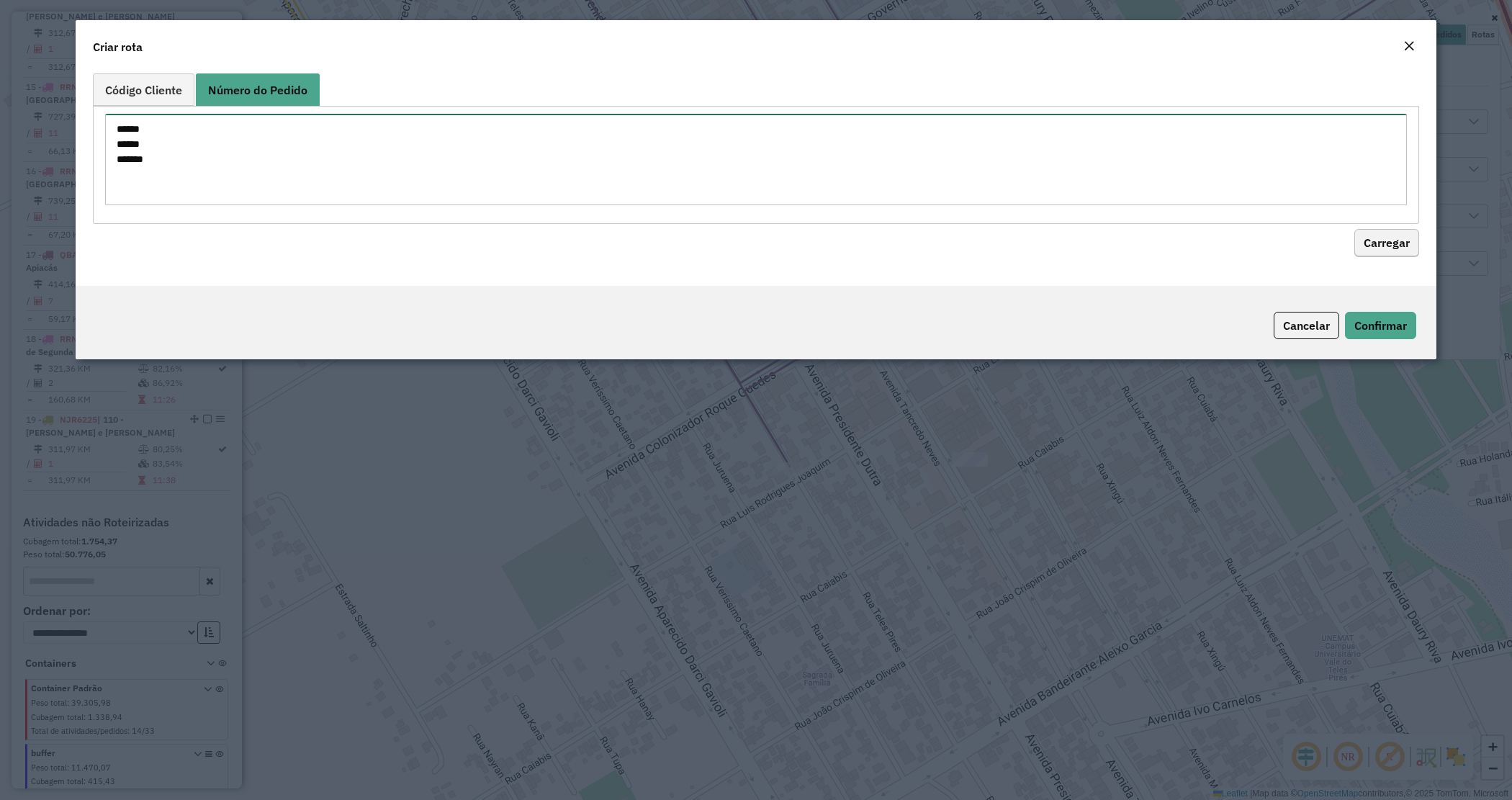
type textarea "****** ****** ******"
click at [1383, 243] on button "Carregar" at bounding box center [1387, 244] width 65 height 27
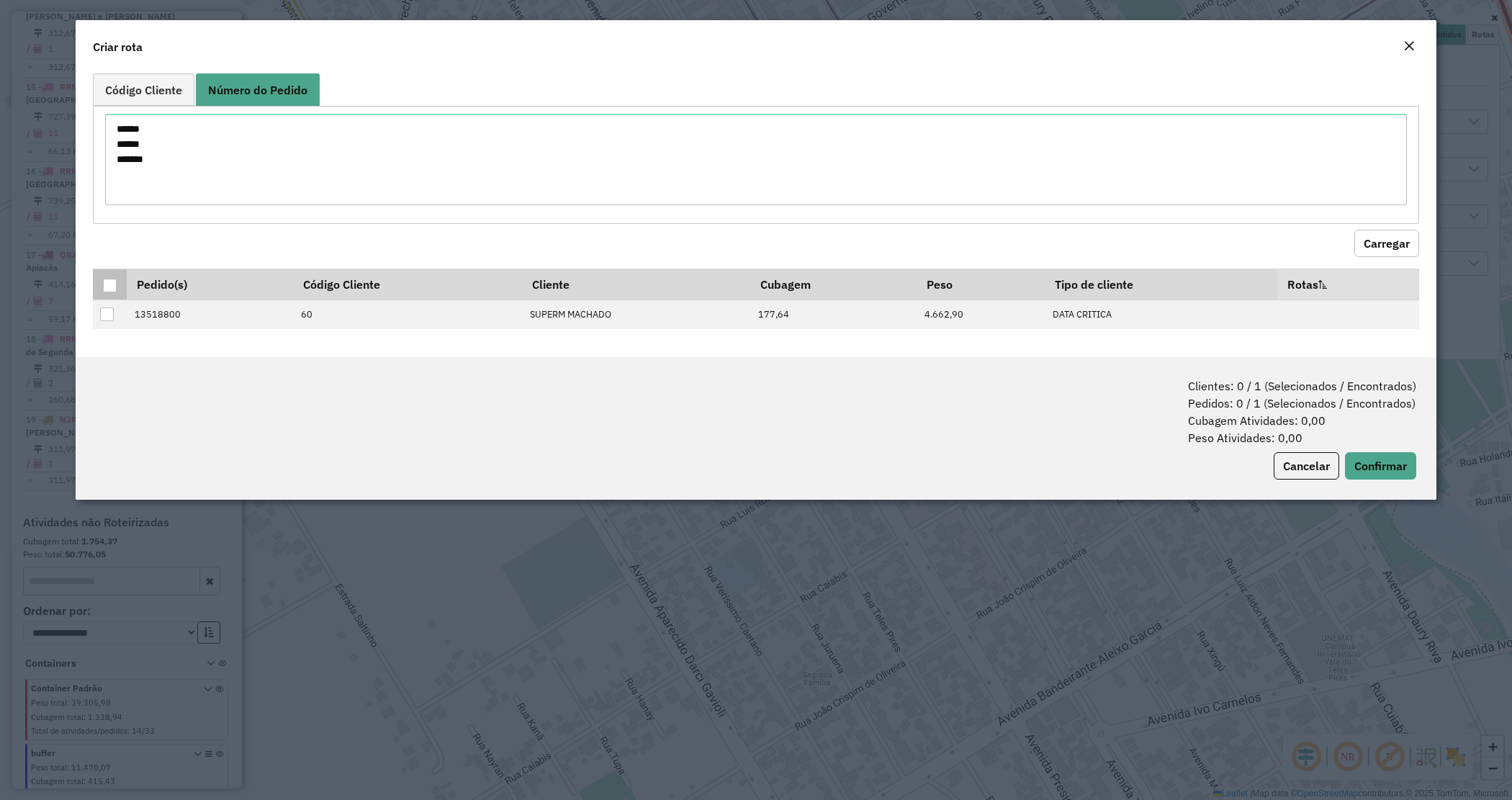
click at [103, 285] on div at bounding box center [109, 285] width 14 height 14
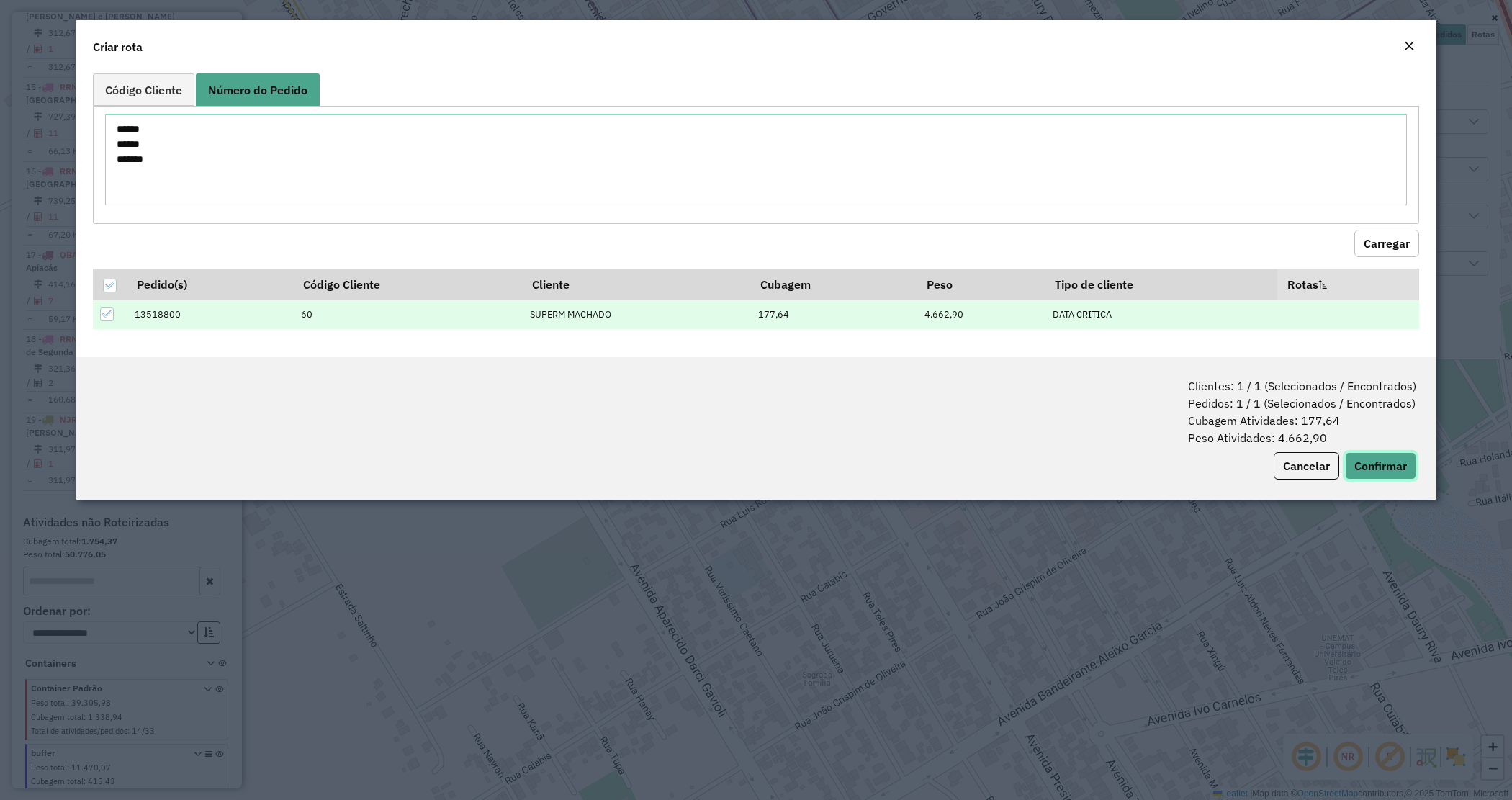
click at [1377, 462] on button "Confirmar" at bounding box center [1381, 466] width 71 height 27
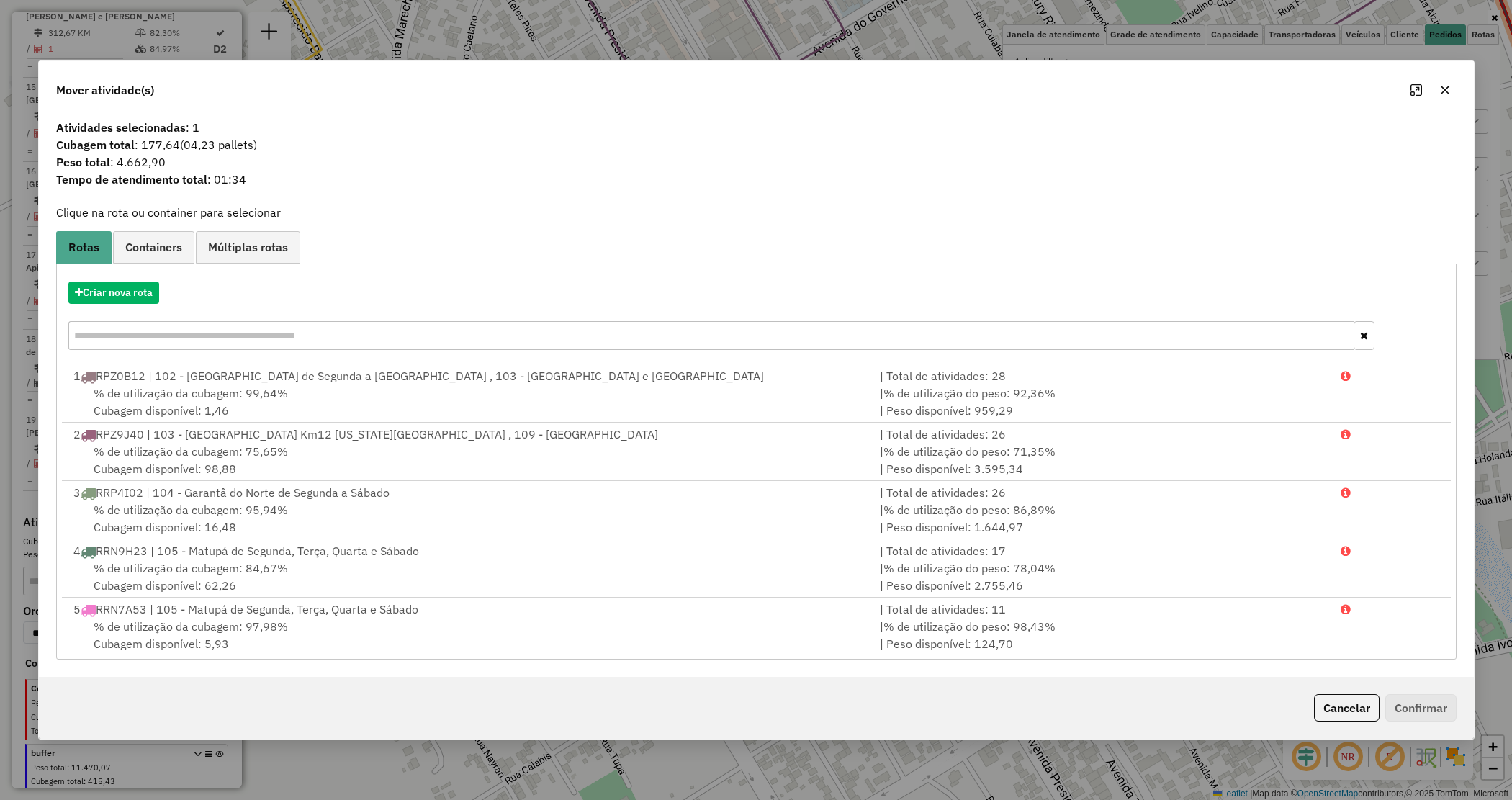
click at [369, 327] on input "text" at bounding box center [712, 336] width 1287 height 29
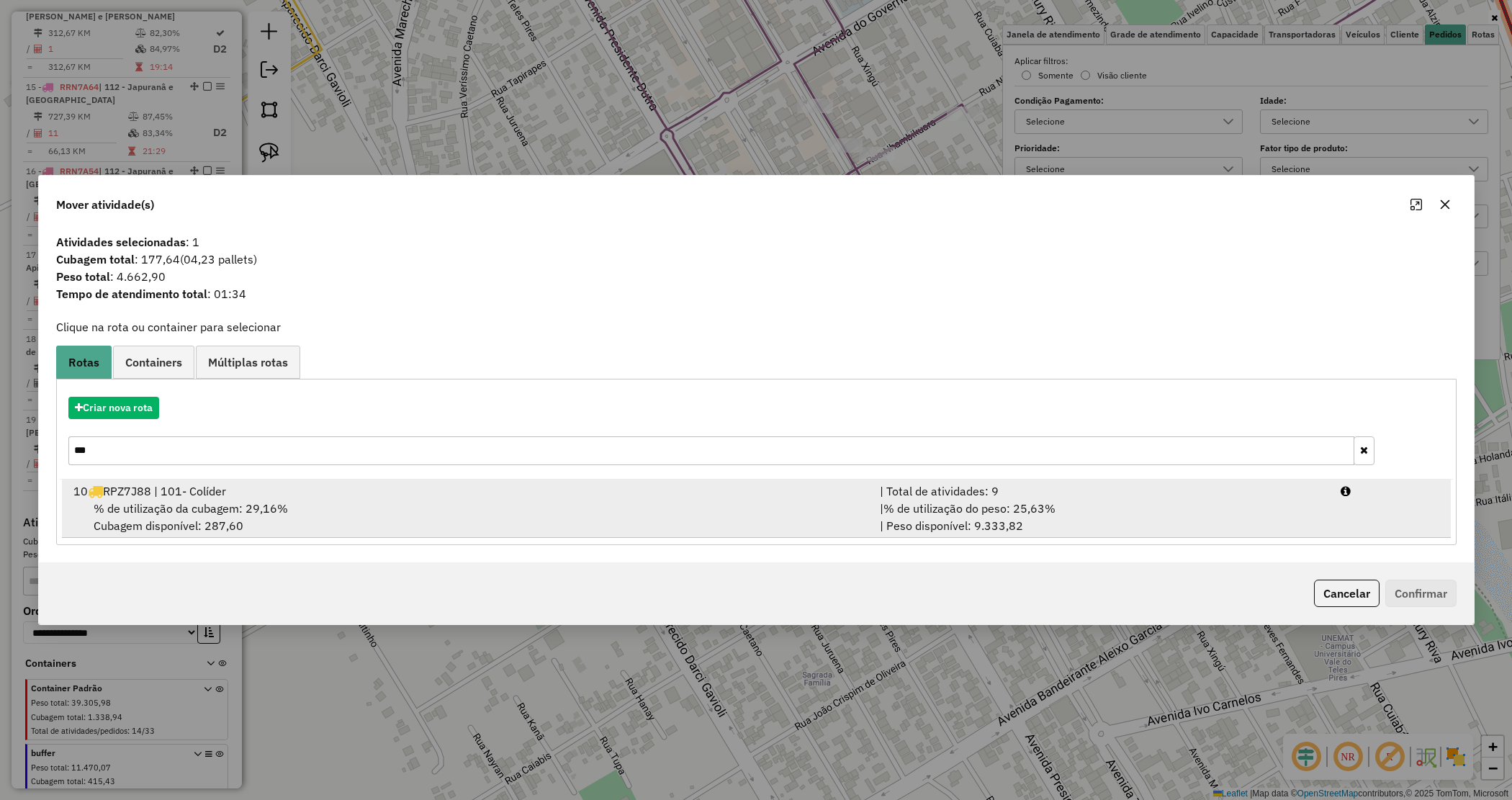
type input "***"
drag, startPoint x: 391, startPoint y: 494, endPoint x: 685, endPoint y: 536, distance: 297.0
click at [391, 494] on div "10 RPZ7J88 | 101- Colíder" at bounding box center [468, 491] width 808 height 17
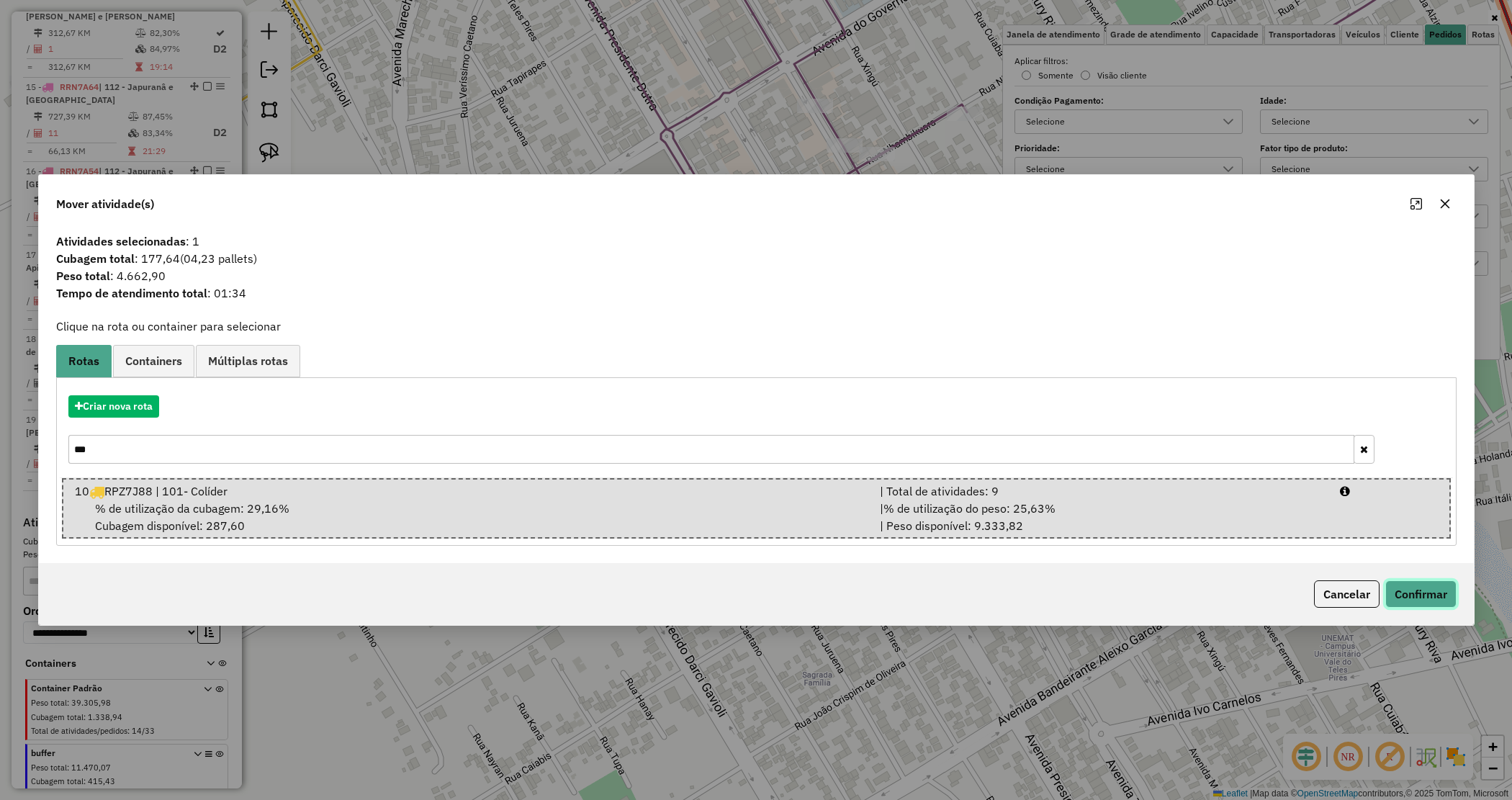
click at [1420, 594] on button "Confirmar" at bounding box center [1422, 594] width 71 height 27
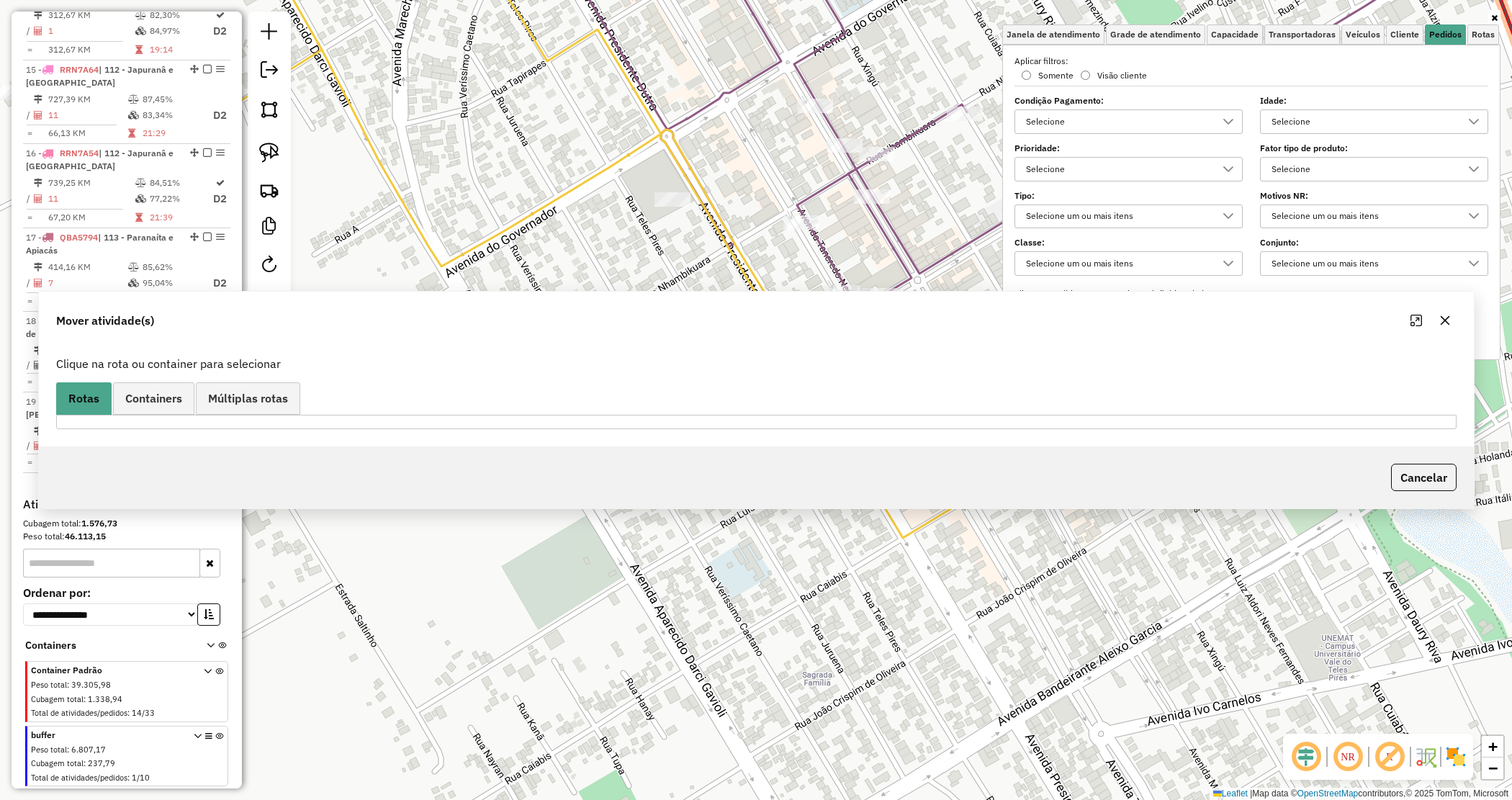
scroll to position [1713, 0]
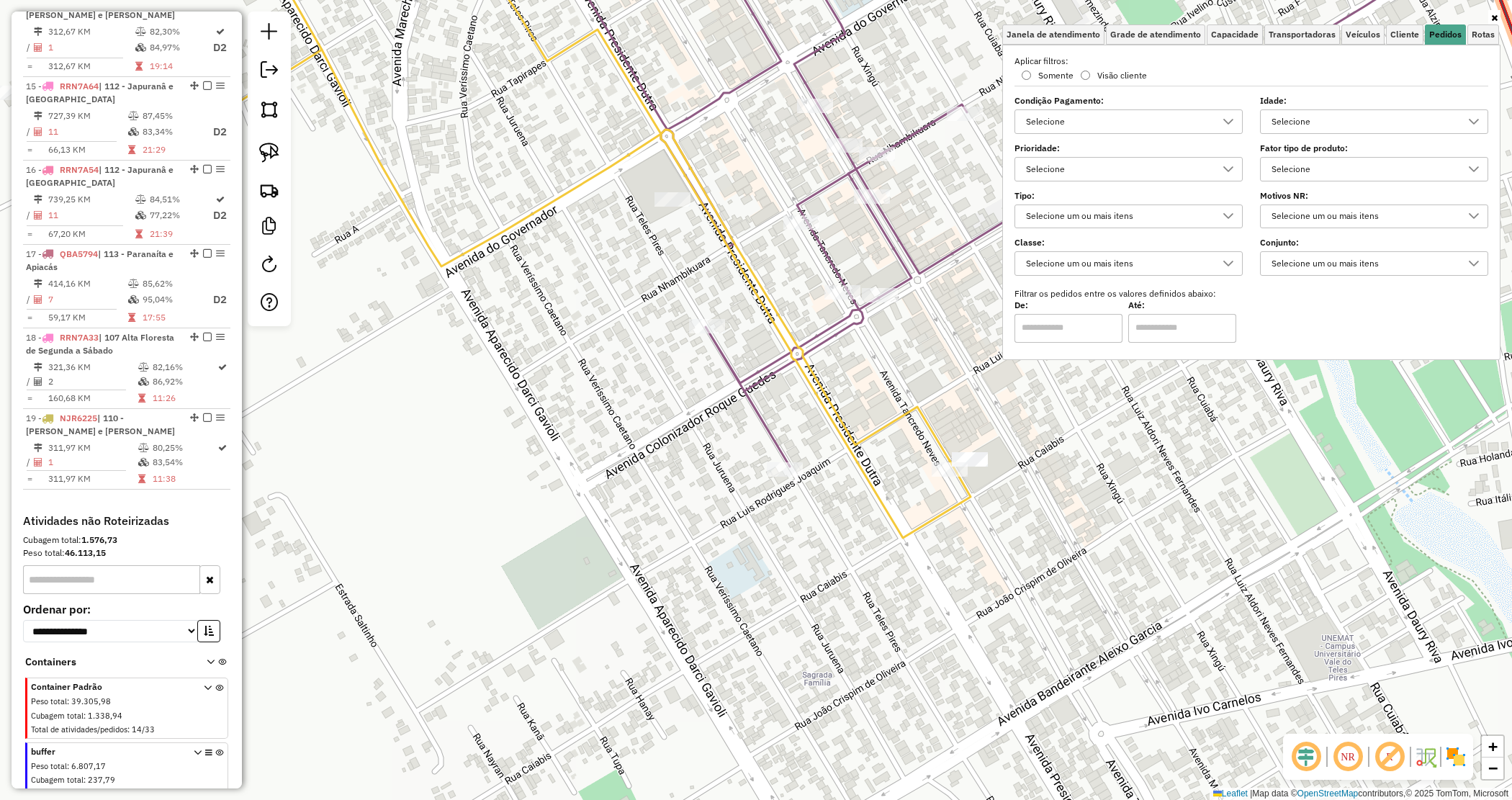
click at [1024, 464] on div "Janela de atendimento Grade de atendimento Capacidade Transportadoras Veículos …" at bounding box center [756, 400] width 1512 height 800
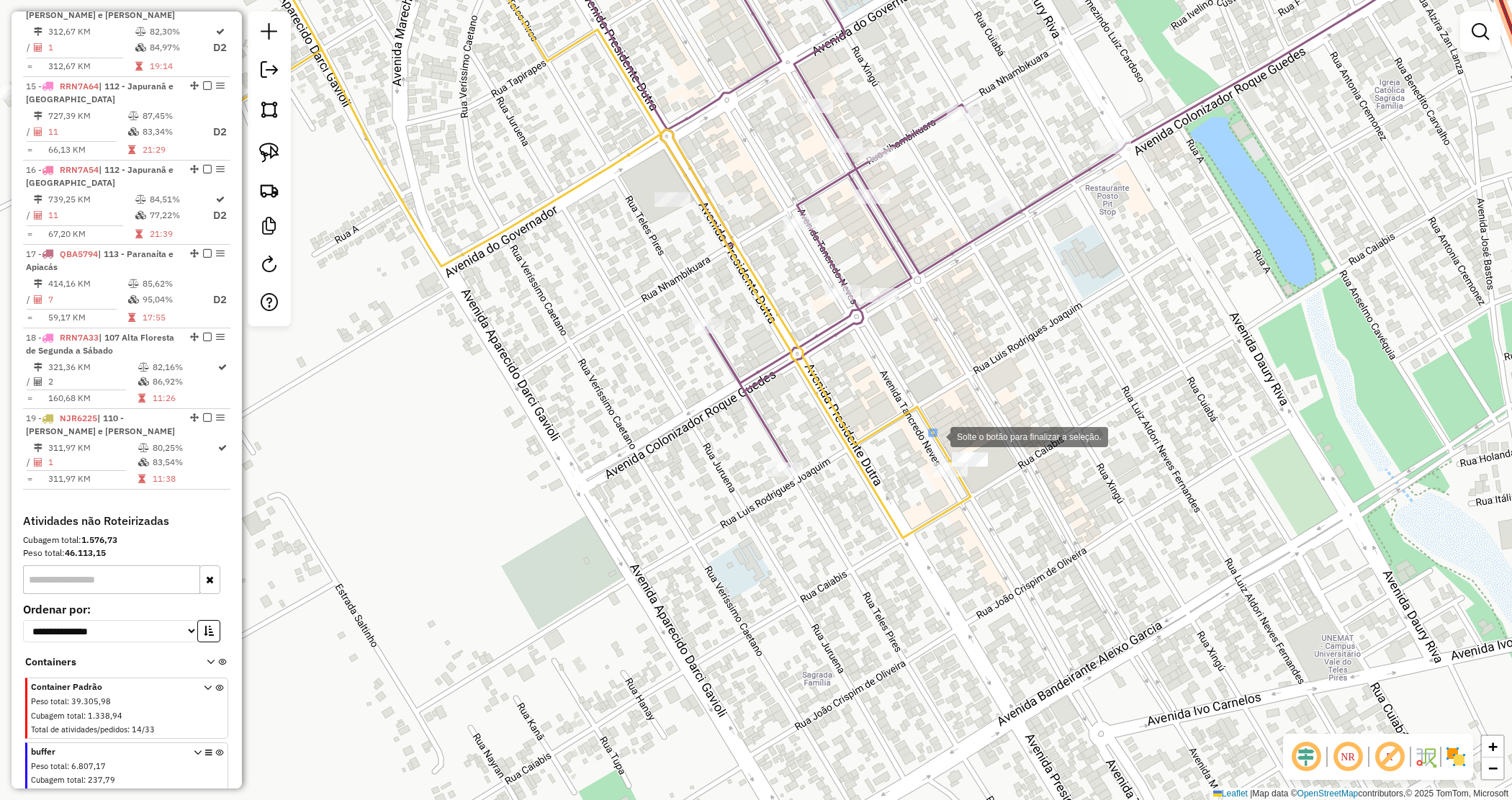
drag, startPoint x: 936, startPoint y: 435, endPoint x: 1059, endPoint y: 494, distance: 136.4
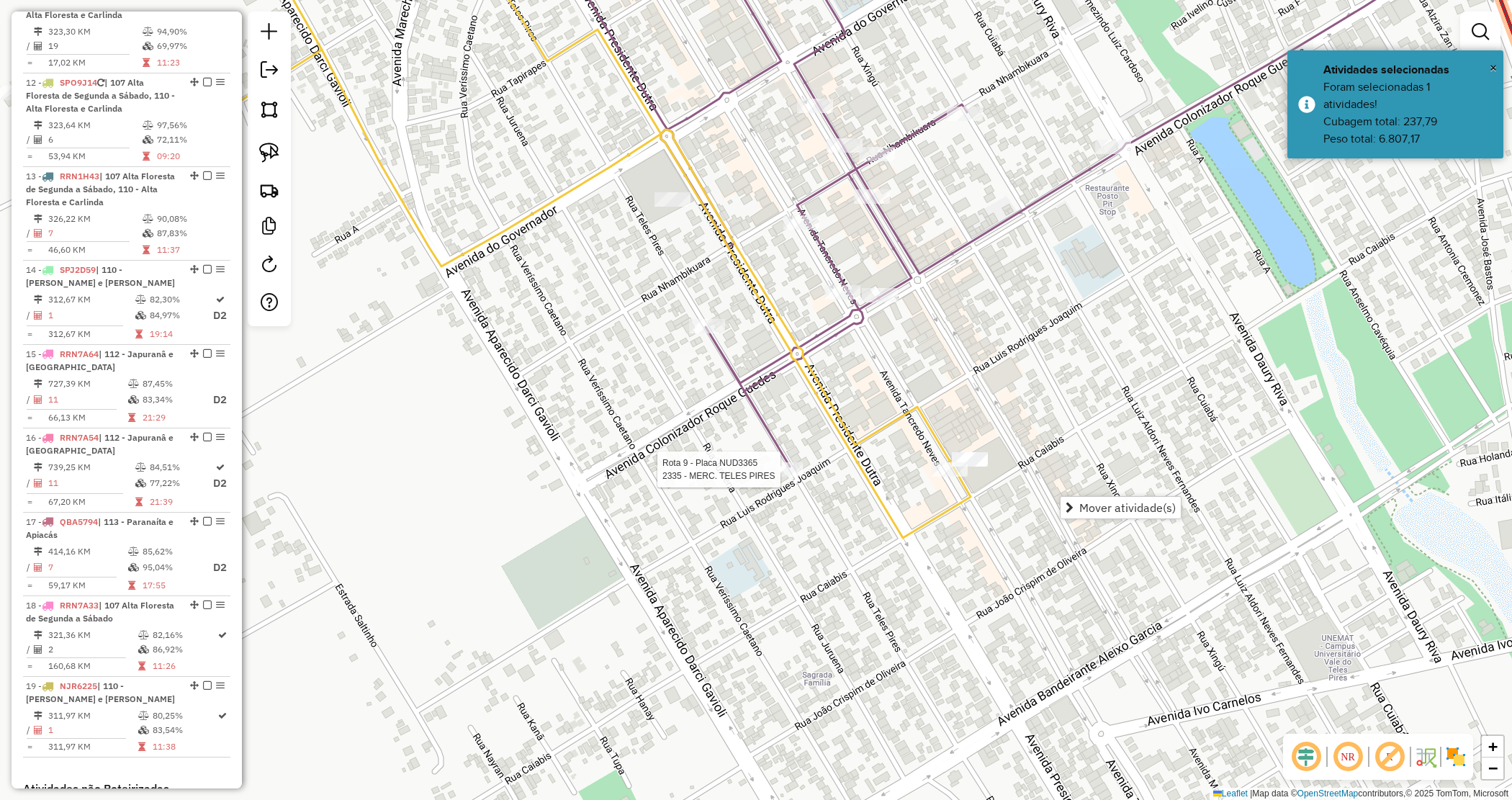
select select "*********"
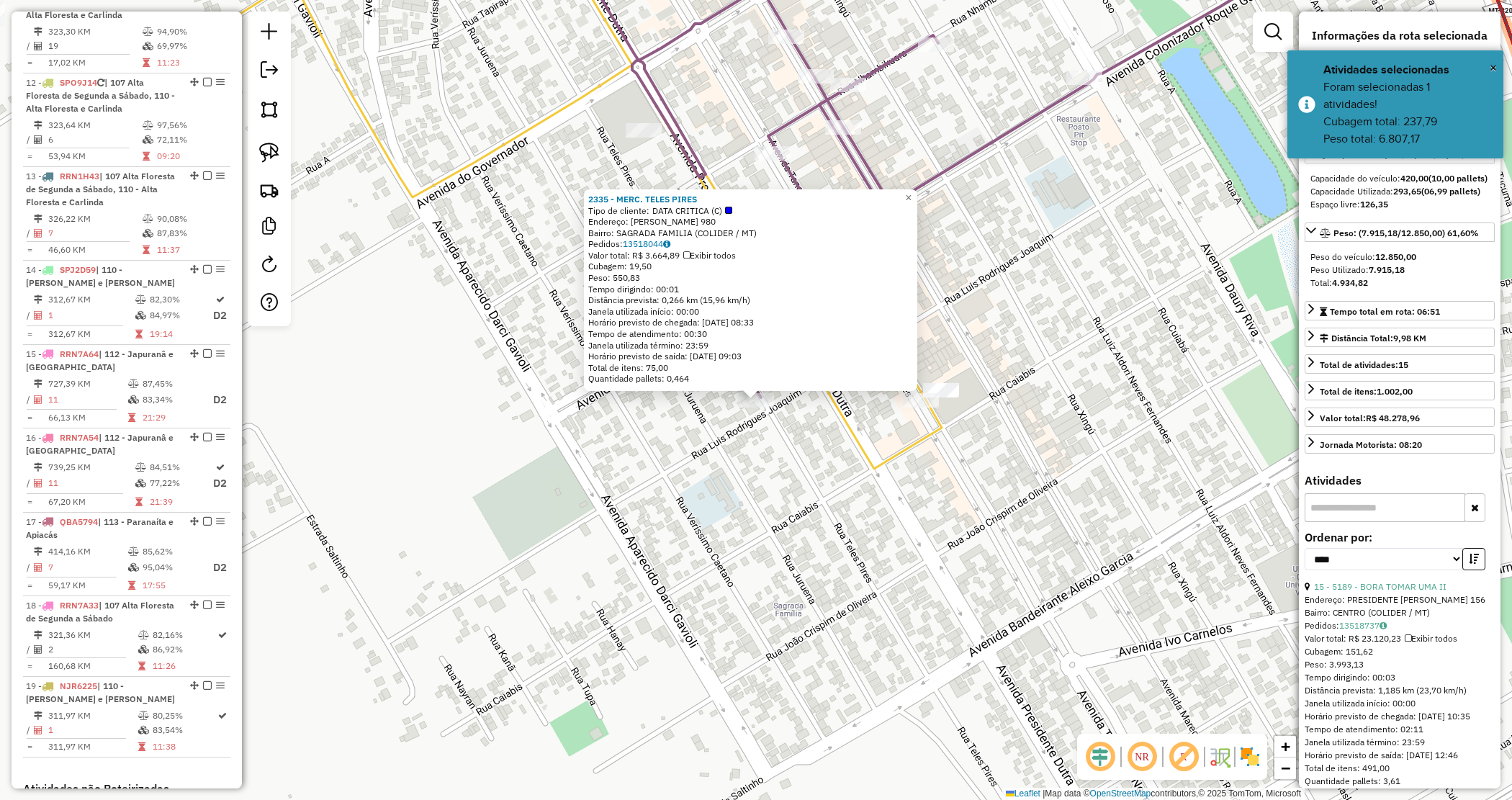
scroll to position [1228, 0]
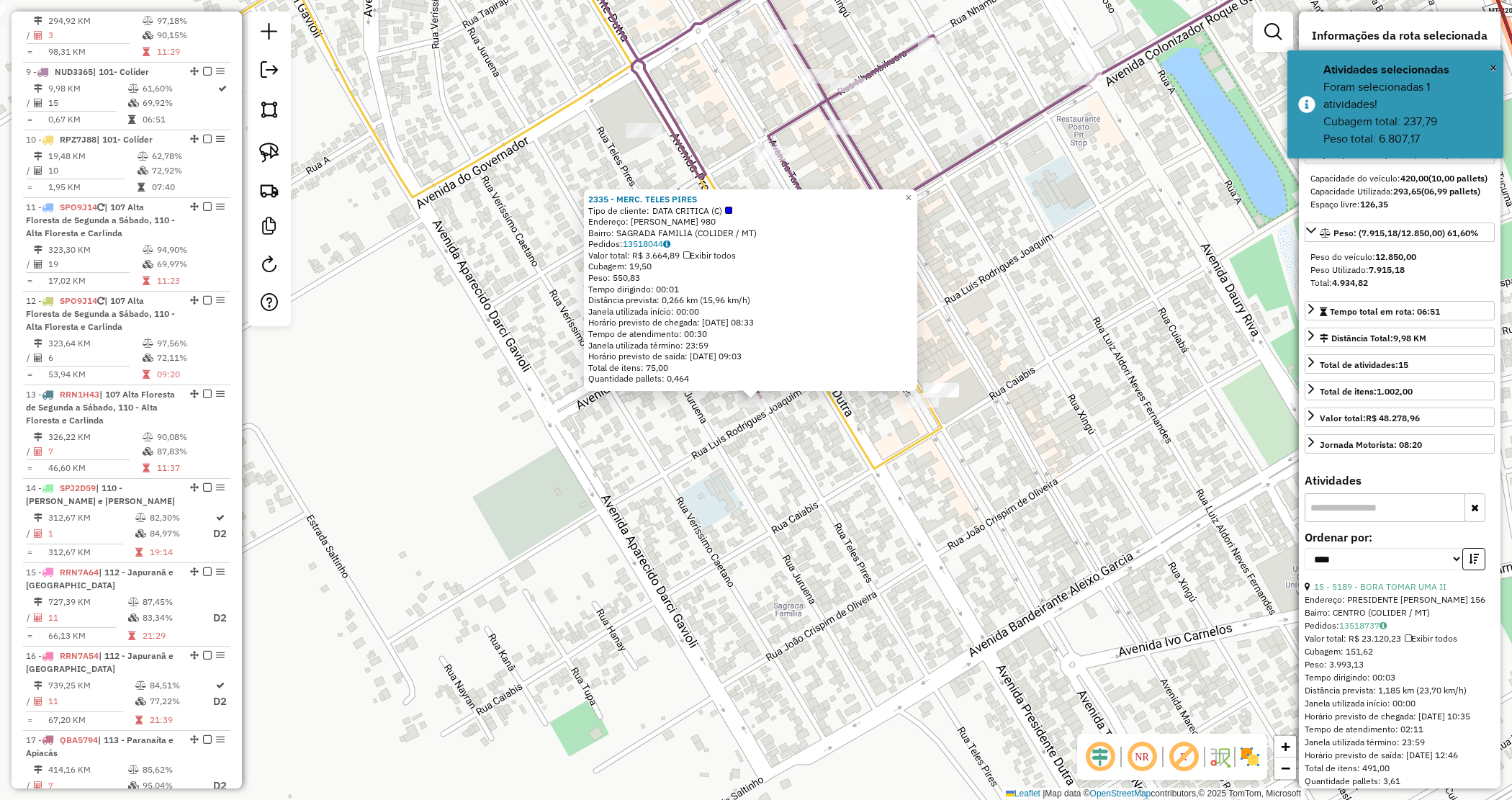
click at [732, 514] on div "2335 - MERC. TELES PIRES Tipo de cliente: DATA CRITICA (C) Endereço: TELES PIRE…" at bounding box center [756, 400] width 1512 height 800
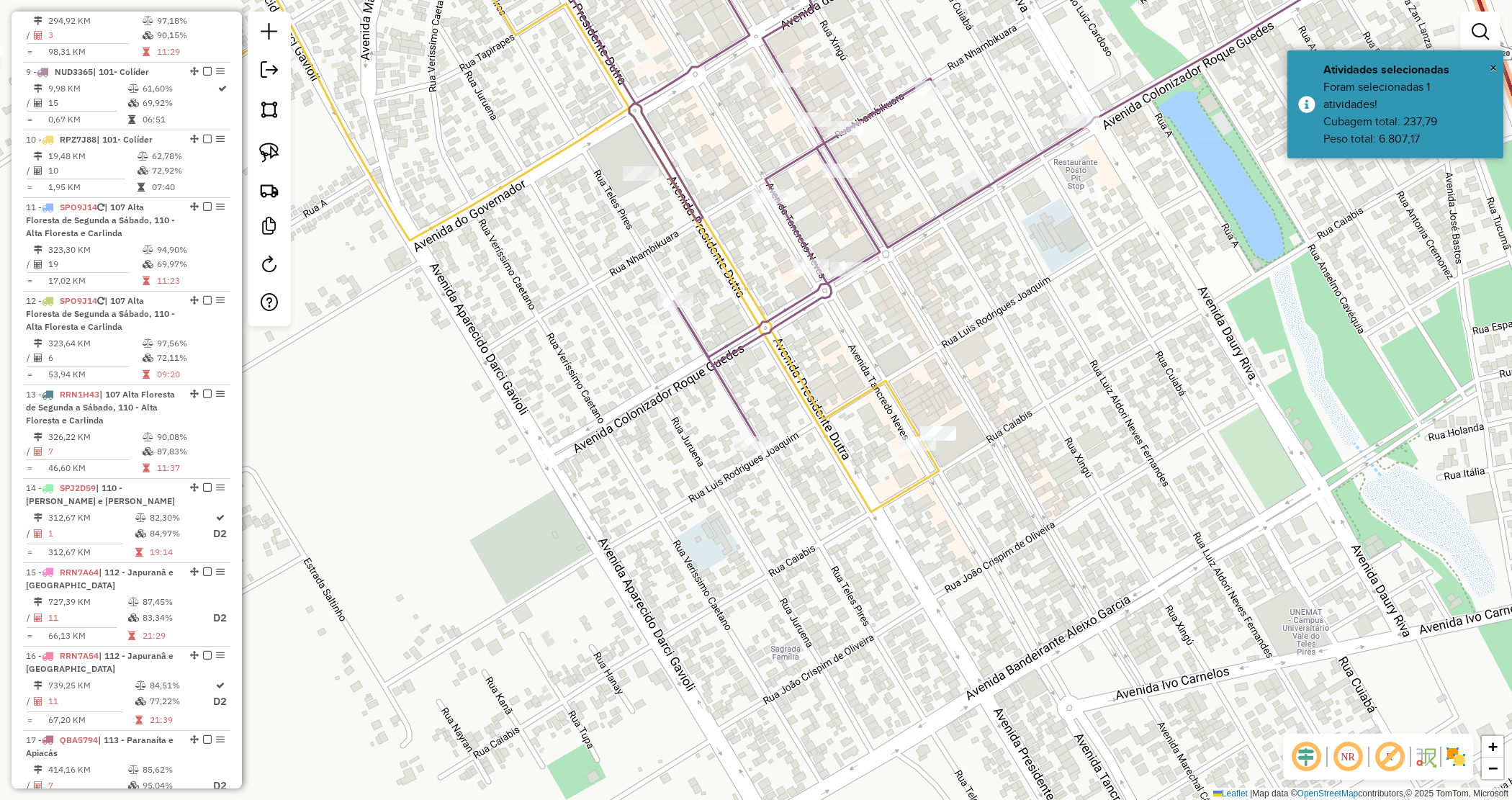
drag, startPoint x: 534, startPoint y: 350, endPoint x: 603, endPoint y: 469, distance: 137.6
click at [598, 476] on div "Janela de atendimento Grade de atendimento Capacidade Transportadoras Veículos …" at bounding box center [756, 400] width 1512 height 800
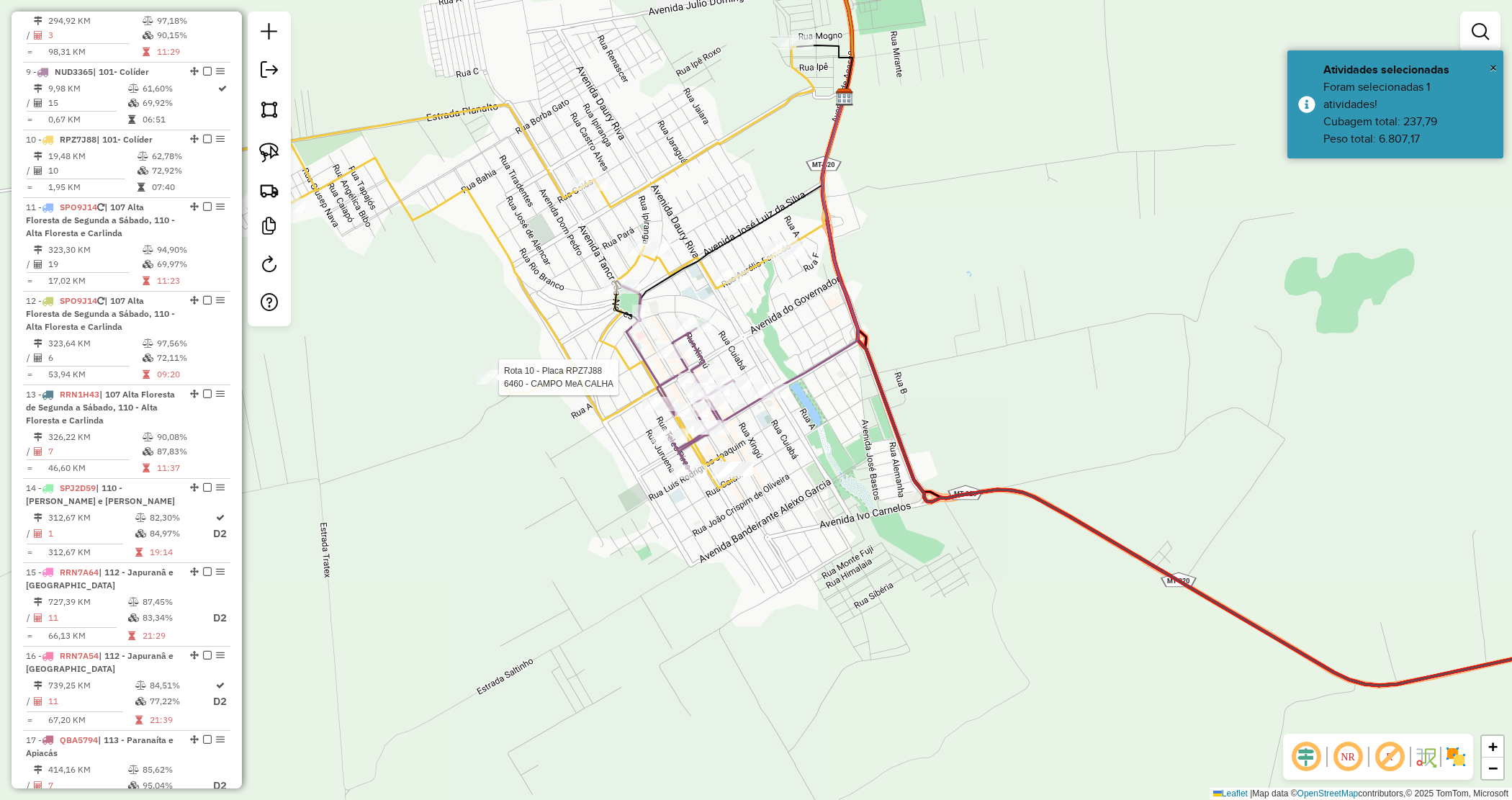
select select "*********"
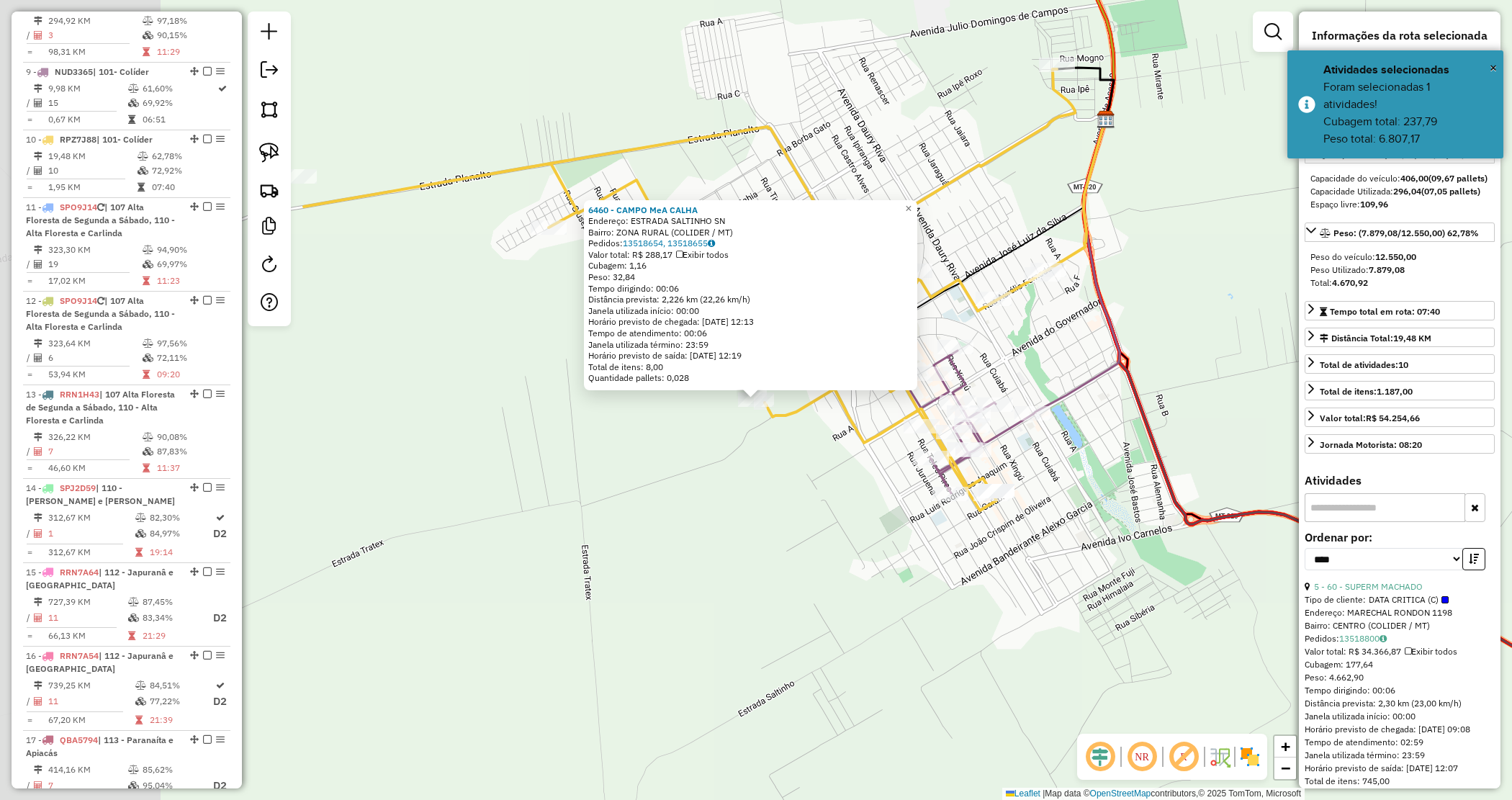
scroll to position [1294, 0]
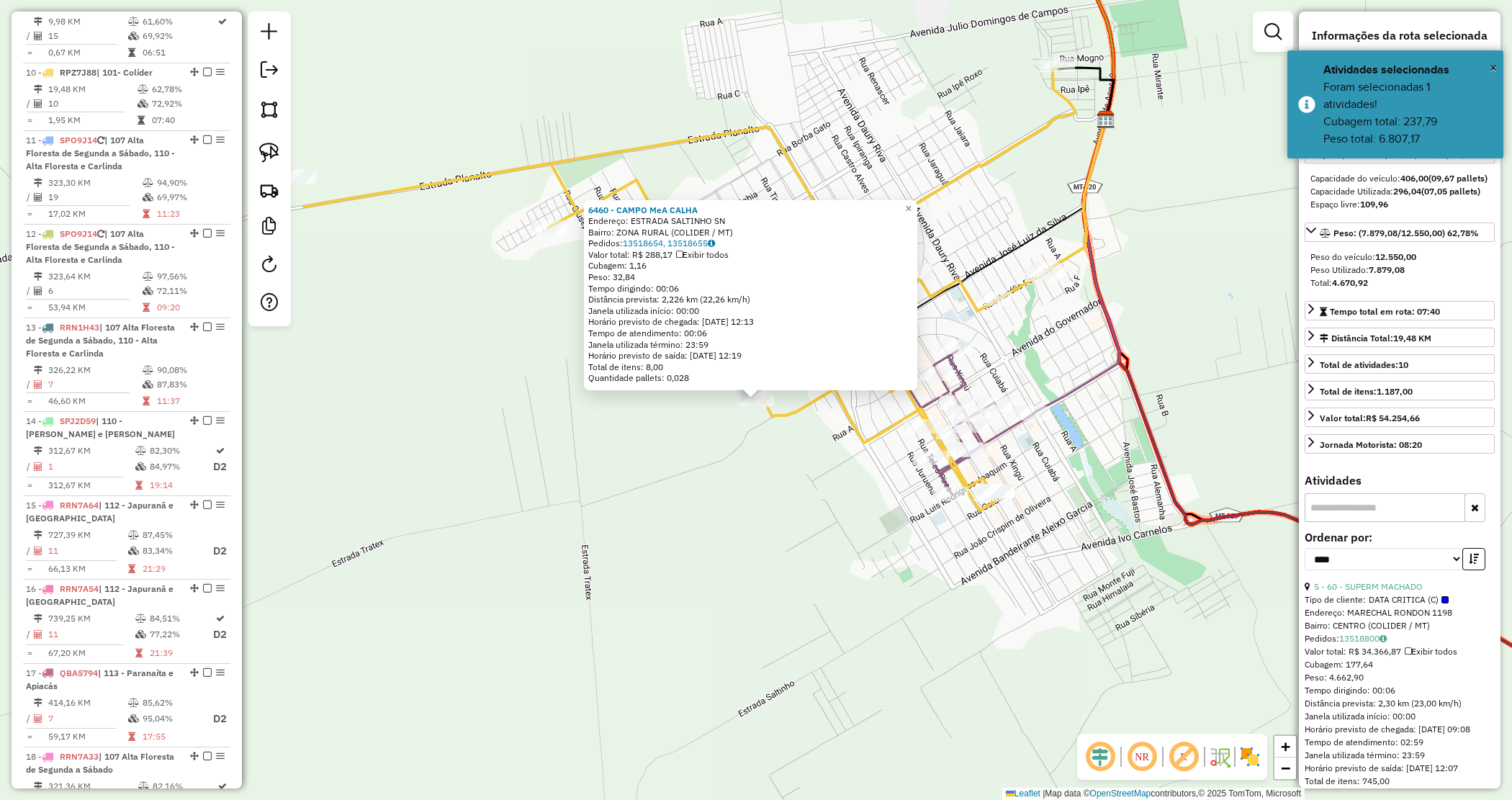
click at [607, 479] on div "6460 - CAMPO MeA CALHA Endereço: ESTRADA SALTINHO SN Bairro: ZONA RURAL (COLIDE…" at bounding box center [756, 400] width 1512 height 800
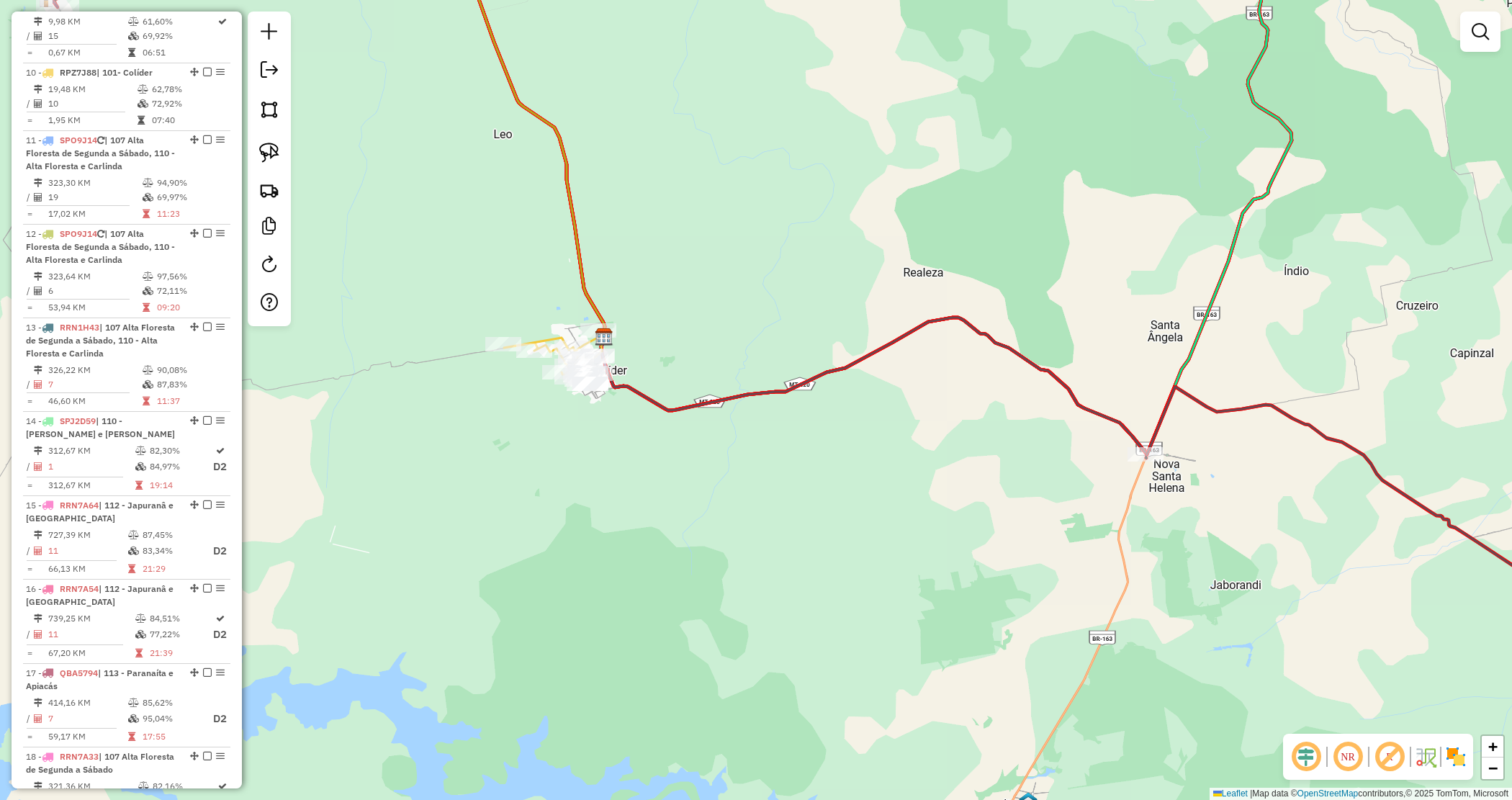
click at [600, 444] on div "Janela de atendimento Grade de atendimento Capacidade Transportadoras Veículos …" at bounding box center [756, 400] width 1512 height 800
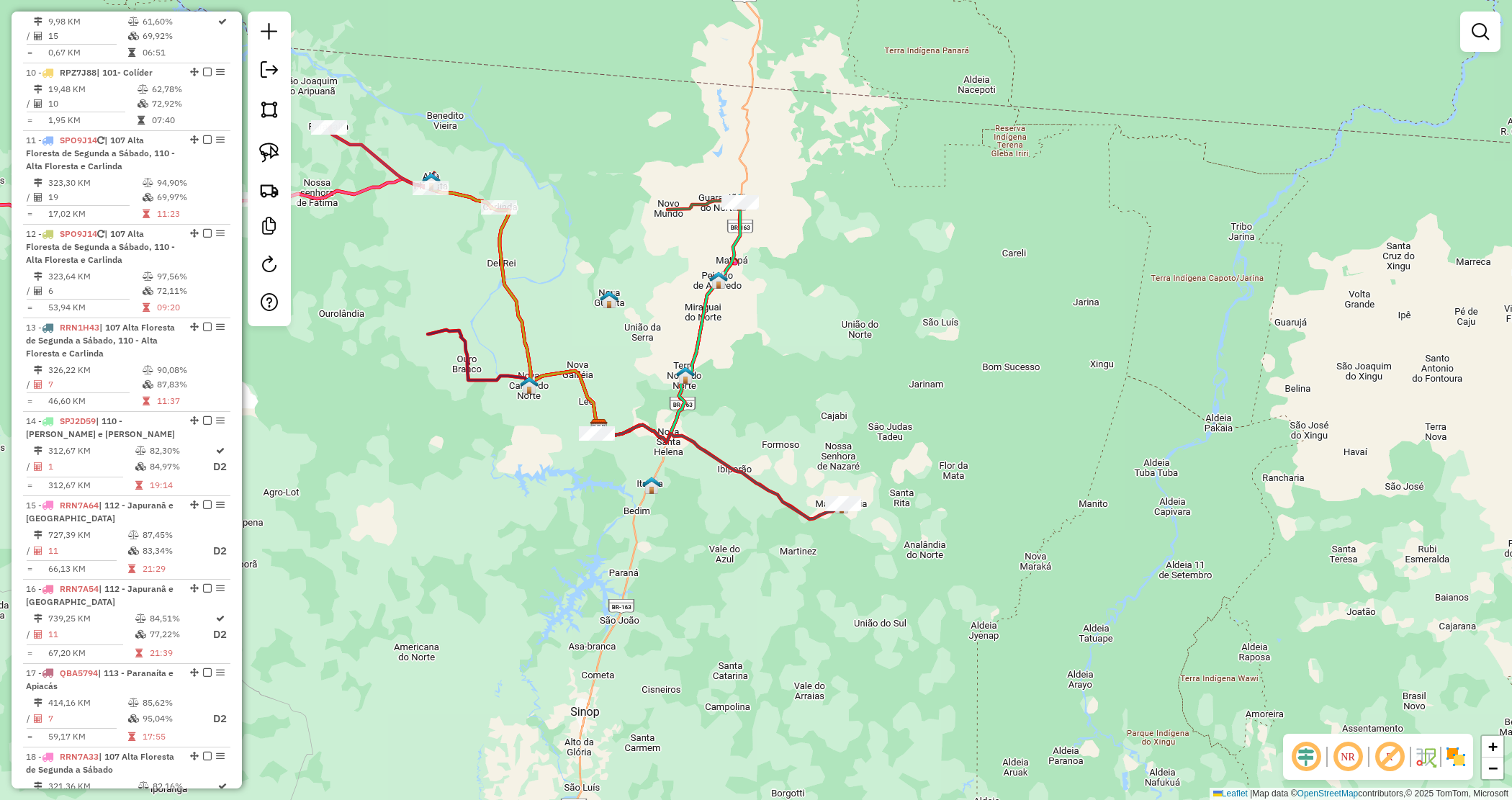
drag, startPoint x: 547, startPoint y: 265, endPoint x: 498, endPoint y: 371, distance: 116.8
click at [645, 343] on div "Janela de atendimento Grade de atendimento Capacidade Transportadoras Veículos …" at bounding box center [756, 400] width 1512 height 800
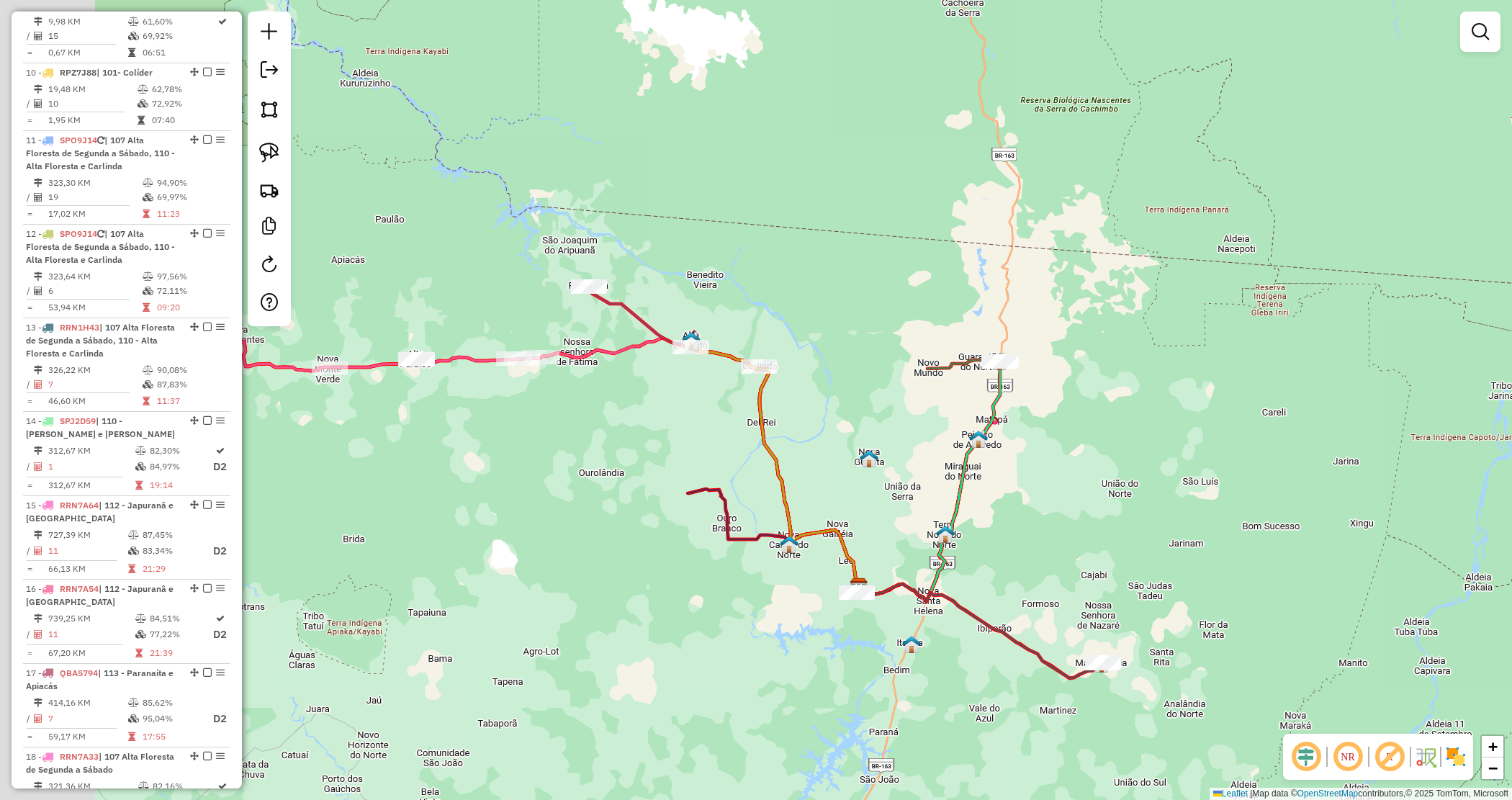
drag, startPoint x: 518, startPoint y: 364, endPoint x: 681, endPoint y: 445, distance: 182.0
click at [681, 445] on div "Janela de atendimento Grade de atendimento Capacidade Transportadoras Veículos …" at bounding box center [756, 400] width 1512 height 800
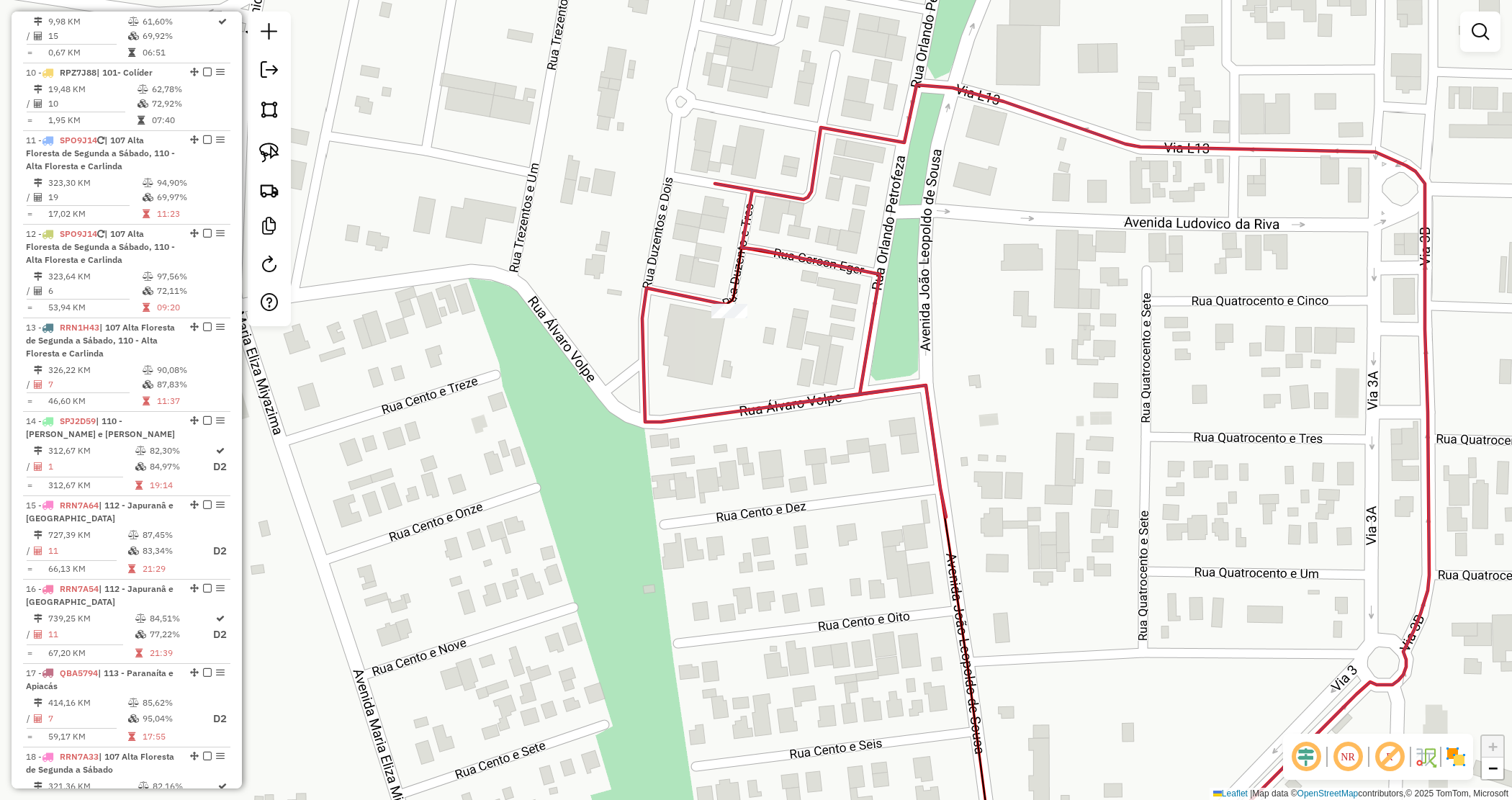
click at [750, 495] on div "Janela de atendimento Grade de atendimento Capacidade Transportadoras Veículos …" at bounding box center [756, 400] width 1512 height 800
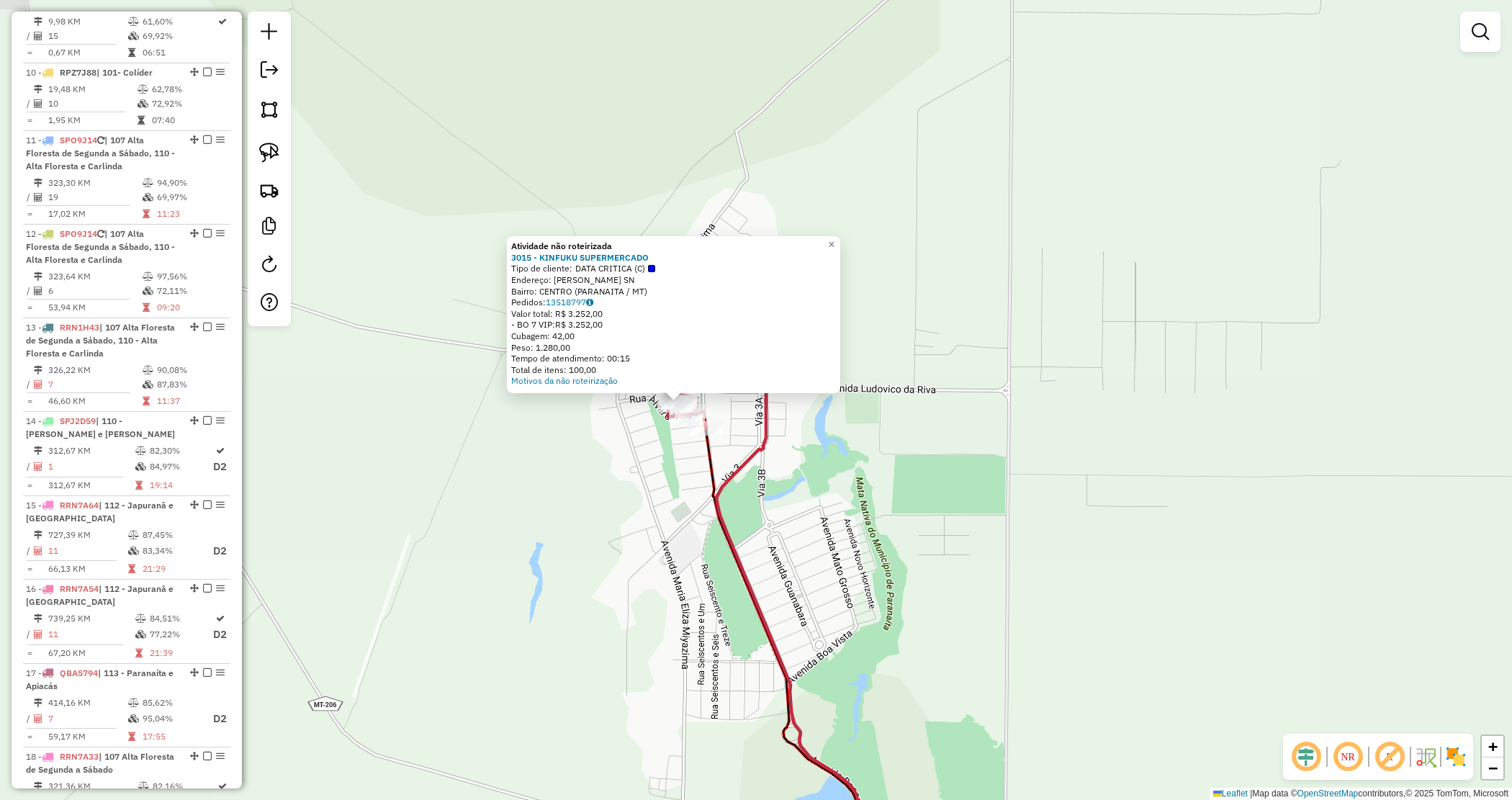
click at [624, 510] on div "Atividade não roteirizada 3015 - KINFUKU SUPERMERCADO Tipo de cliente: DATA CRI…" at bounding box center [756, 400] width 1512 height 800
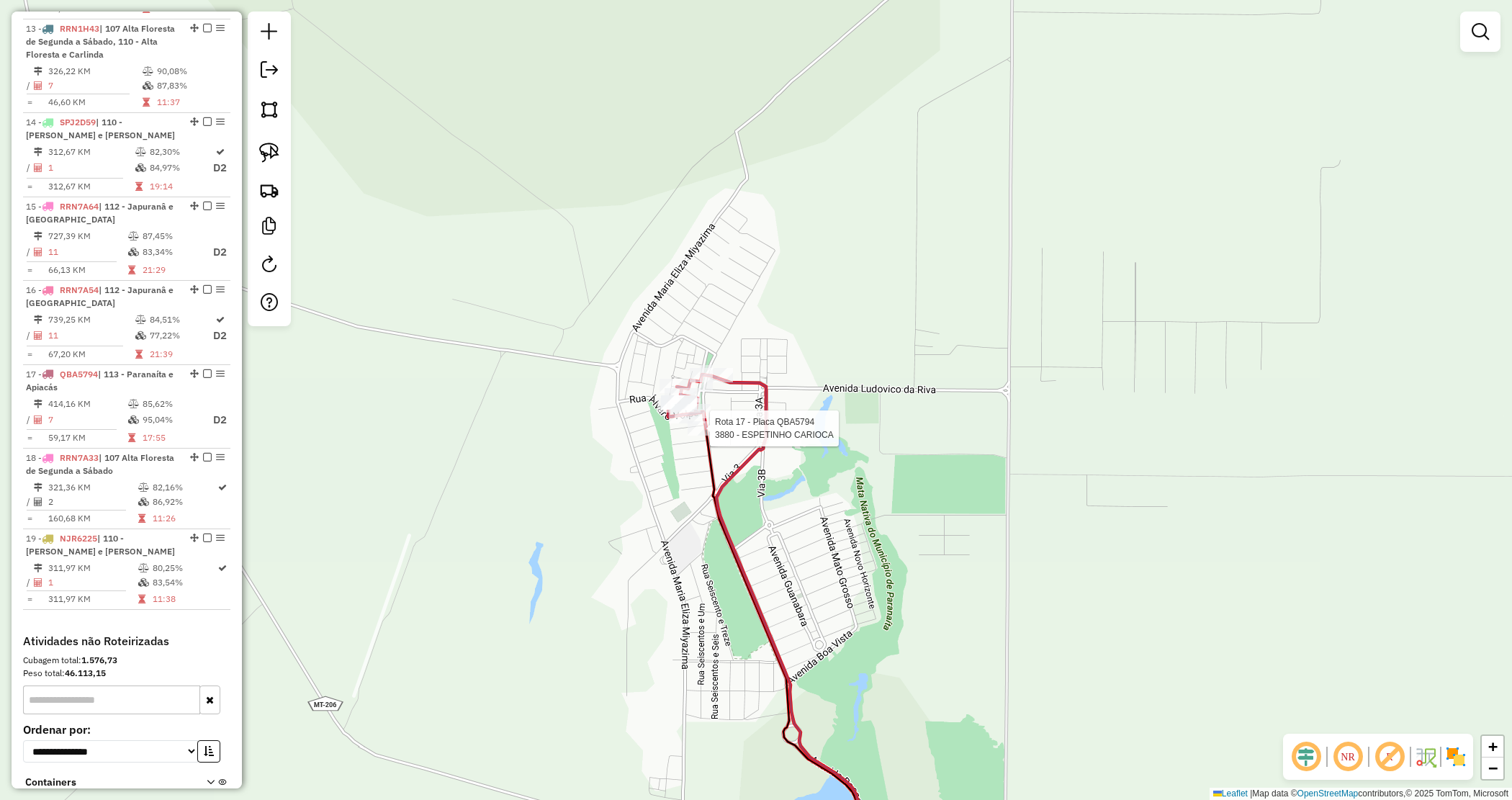
select select "*********"
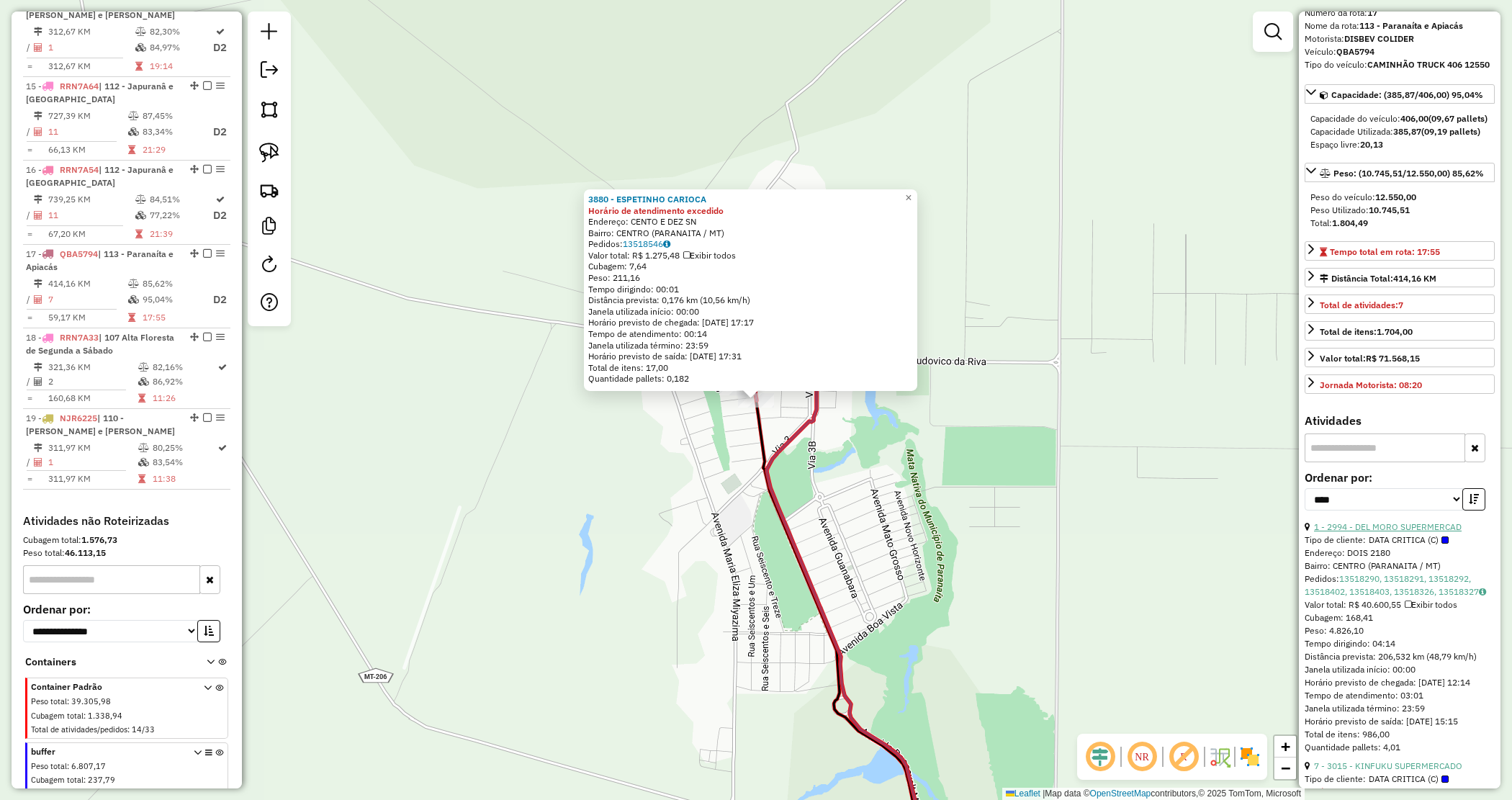
scroll to position [90, 0]
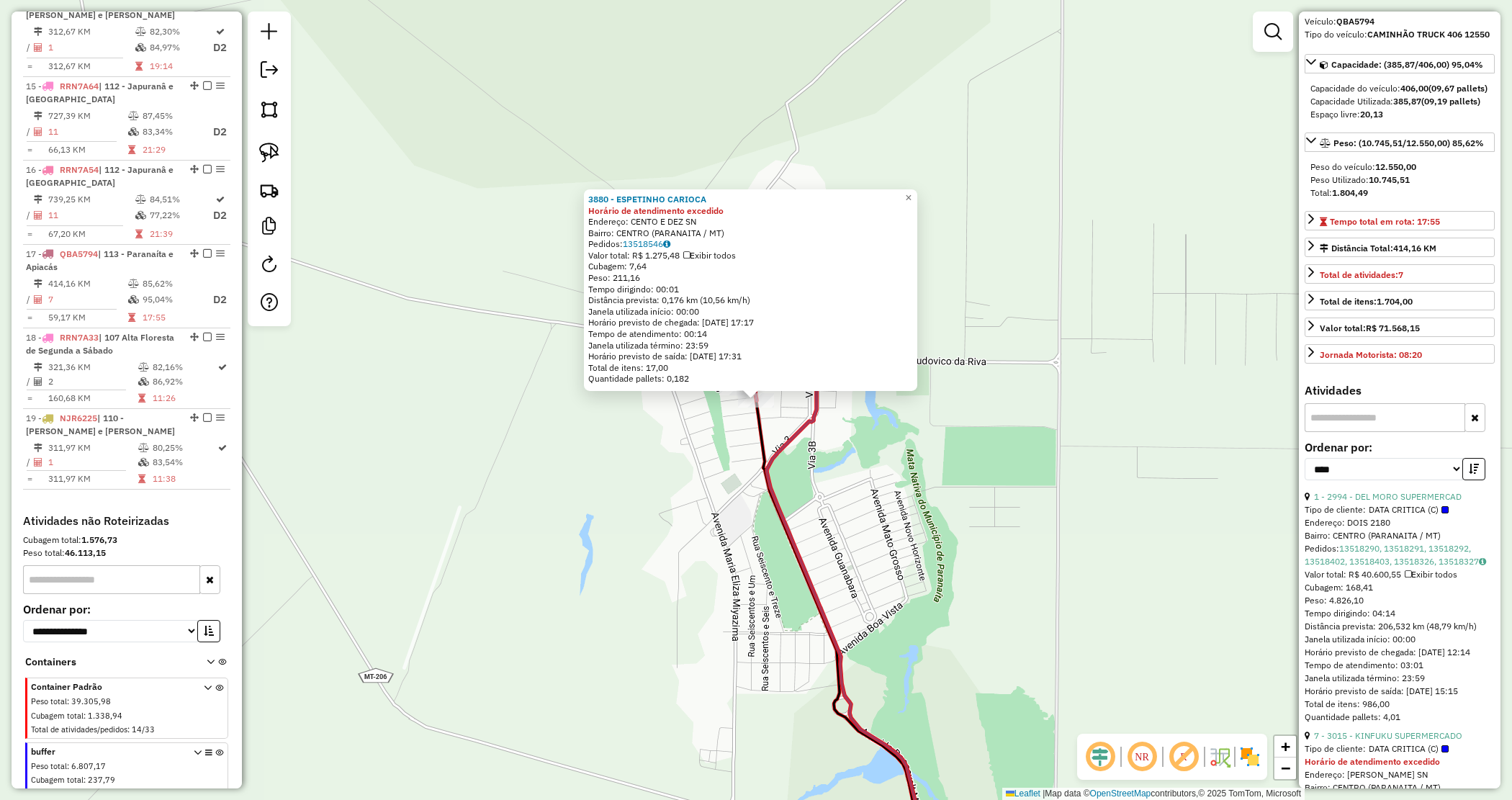
click at [1387, 432] on input "text" at bounding box center [1385, 418] width 161 height 29
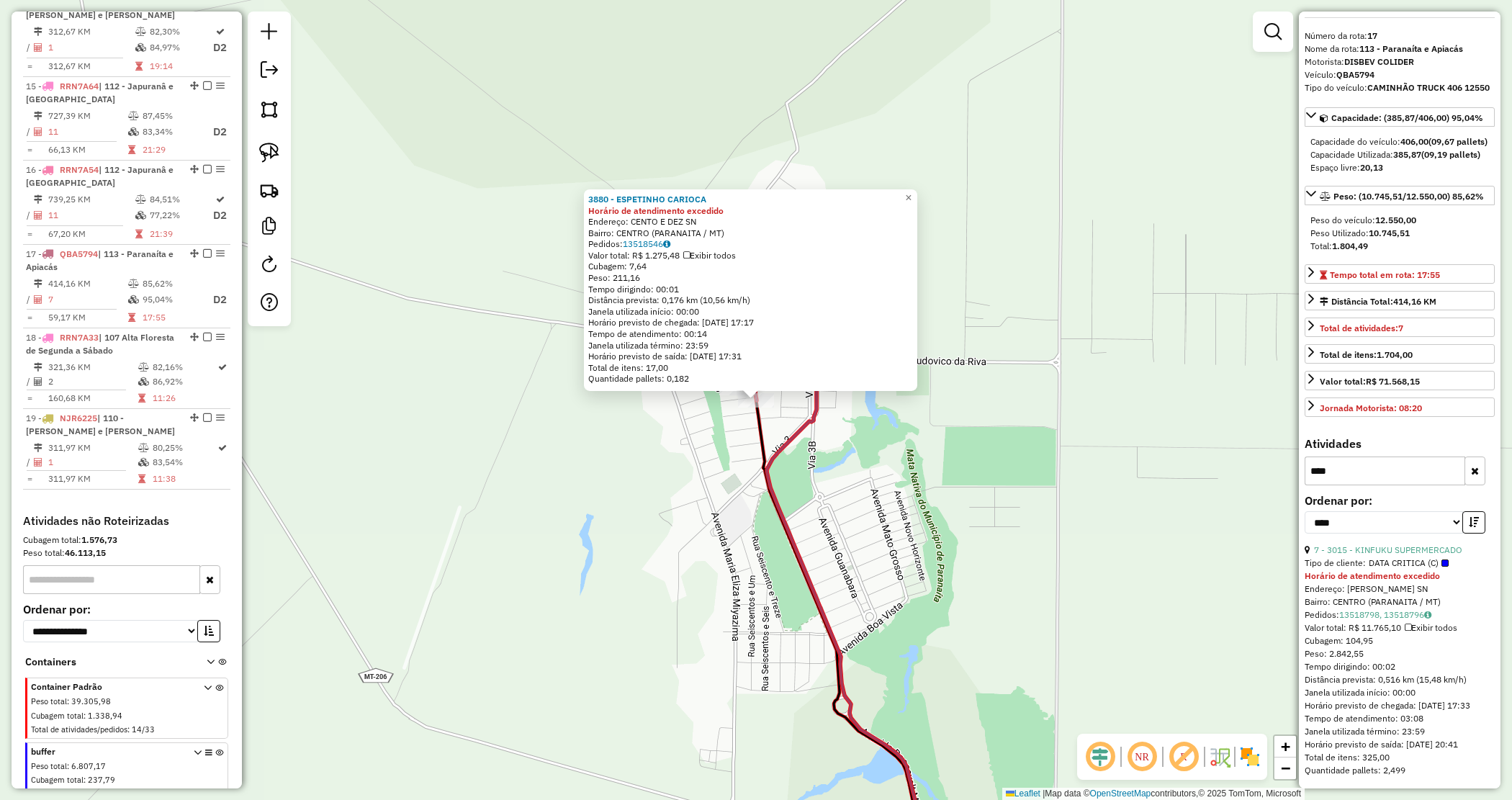
type input "****"
click at [898, 490] on div "3880 - ESPETINHO CARIOCA Horário de atendimento excedido Endereço: CENTO E DEZ …" at bounding box center [756, 400] width 1512 height 800
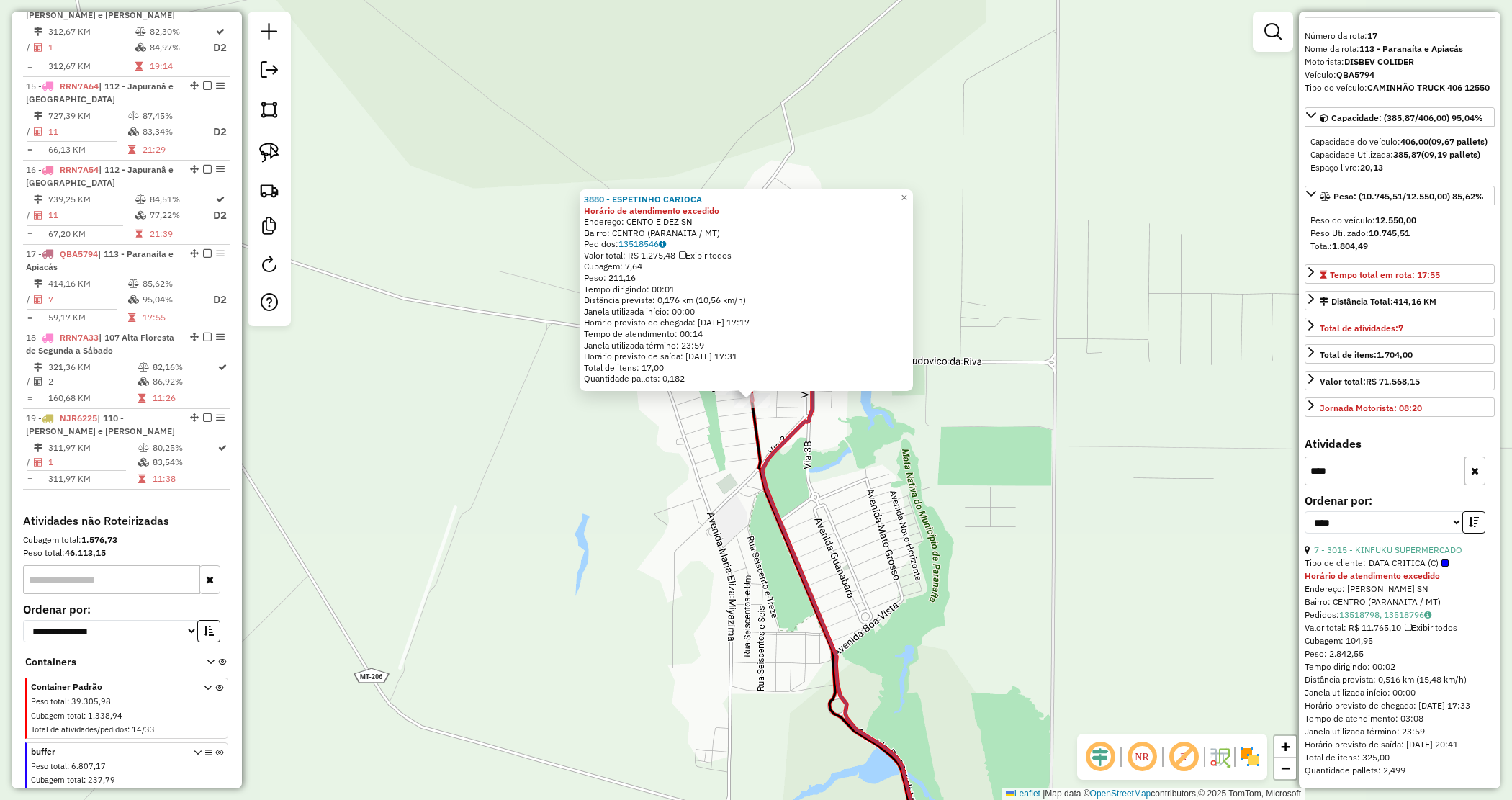
click at [908, 486] on div "3880 - ESPETINHO CARIOCA Horário de atendimento excedido Endereço: CENTO E DEZ …" at bounding box center [756, 400] width 1512 height 800
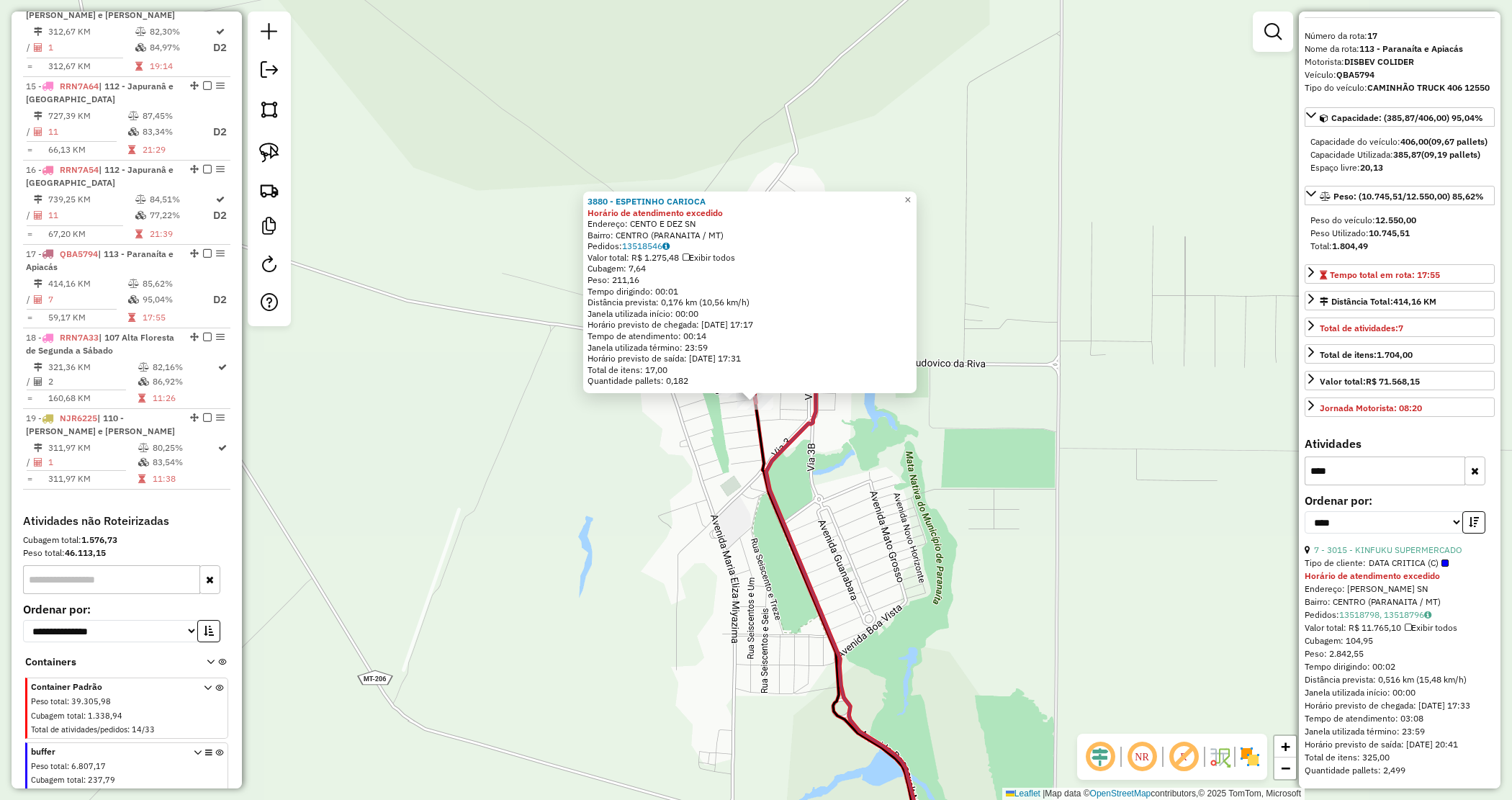
click at [845, 444] on div "3880 - ESPETINHO CARIOCA Horário de atendimento excedido Endereço: CENTO E DEZ …" at bounding box center [756, 400] width 1512 height 800
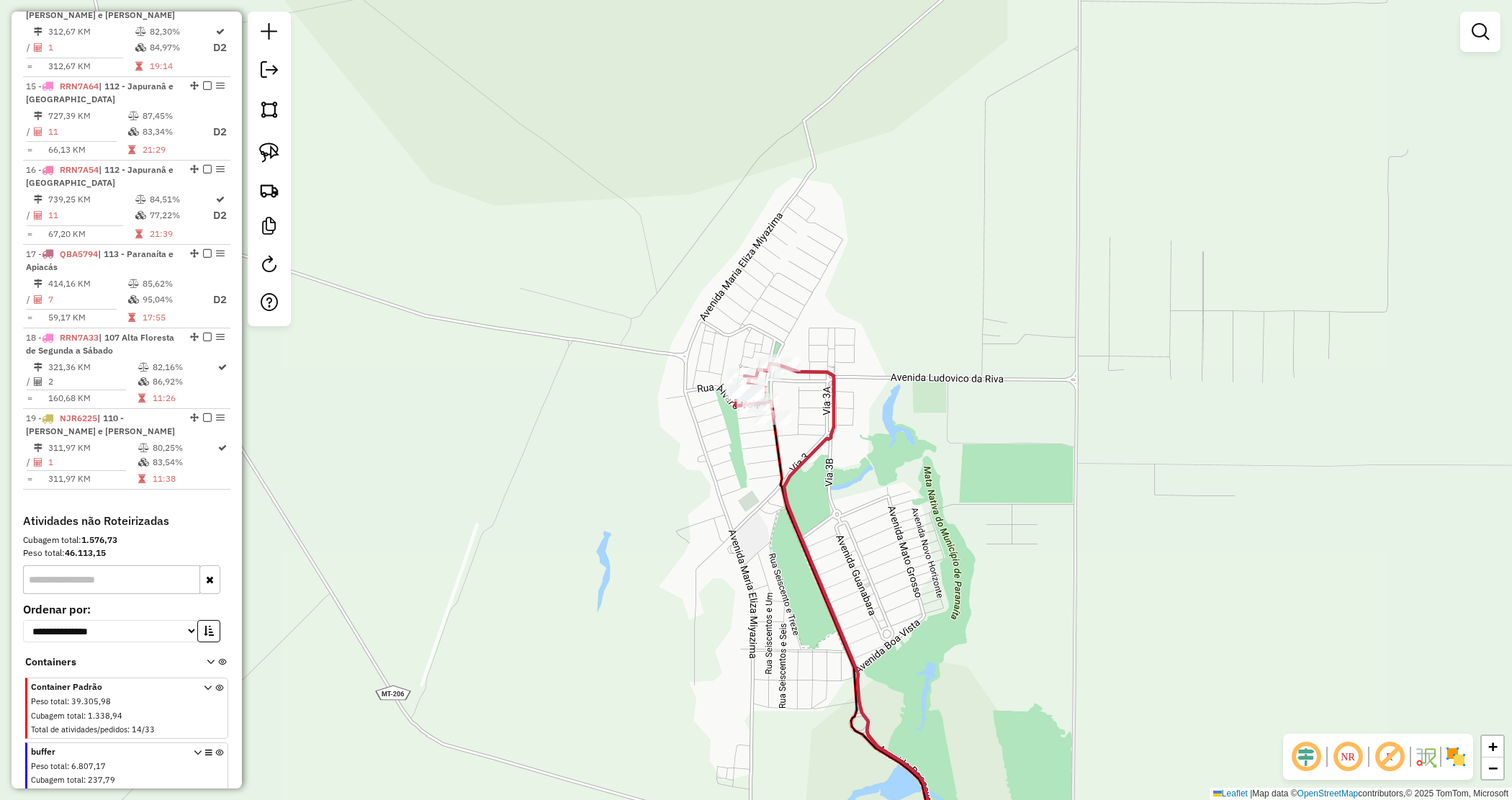
click at [123, 514] on div "**********" at bounding box center [127, 660] width 219 height 291
click at [121, 566] on input "text" at bounding box center [111, 580] width 177 height 29
drag, startPoint x: 112, startPoint y: 531, endPoint x: 16, endPoint y: 531, distance: 96.0
click at [16, 531] on div "Informações da Sessão 979299 - 14/08/2025 Criação: 13/08/2025 18:46 Depósito: D…" at bounding box center [127, 400] width 231 height 777
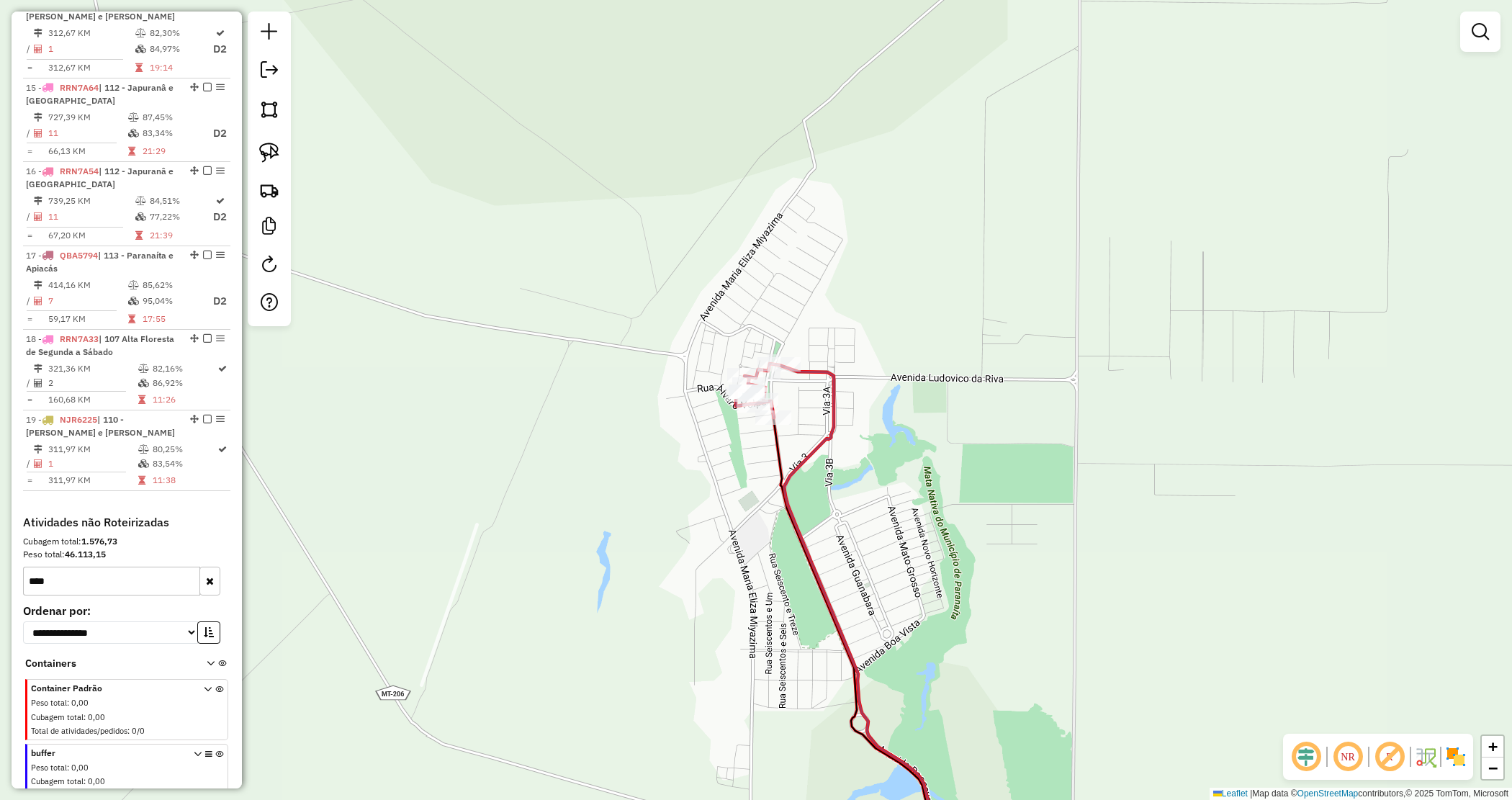
drag, startPoint x: 9, startPoint y: 528, endPoint x: -14, endPoint y: 526, distance: 23.1
click at [0, 526] on html "Aguarde... Pop-up bloqueado! Seu navegador bloqueou automáticamente a abertura …" at bounding box center [756, 400] width 1512 height 800
type input "****"
click at [203, 566] on button "button" at bounding box center [210, 581] width 21 height 29
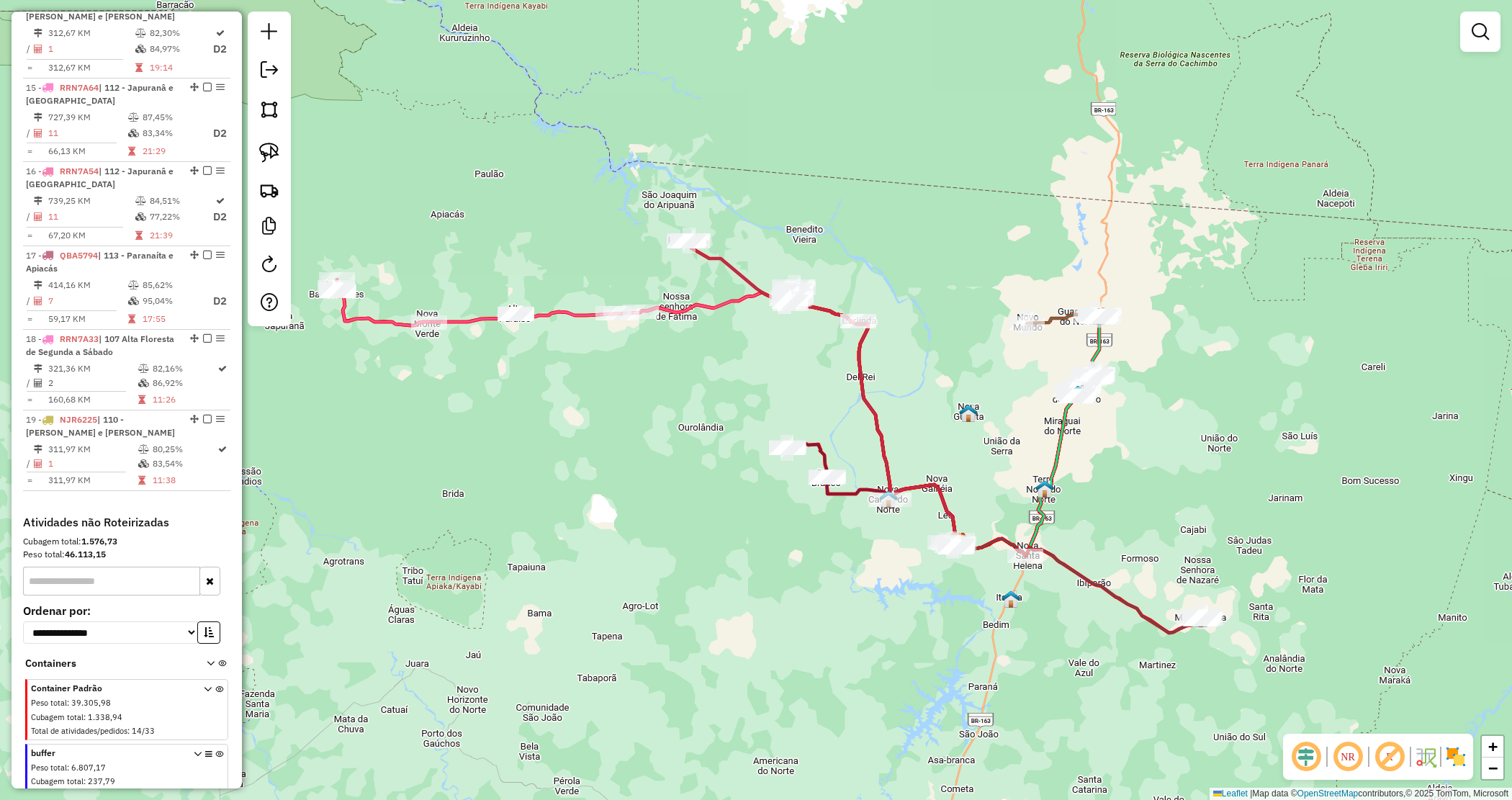
click at [777, 430] on div "Janela de atendimento Grade de atendimento Capacidade Transportadoras Veículos …" at bounding box center [756, 400] width 1512 height 800
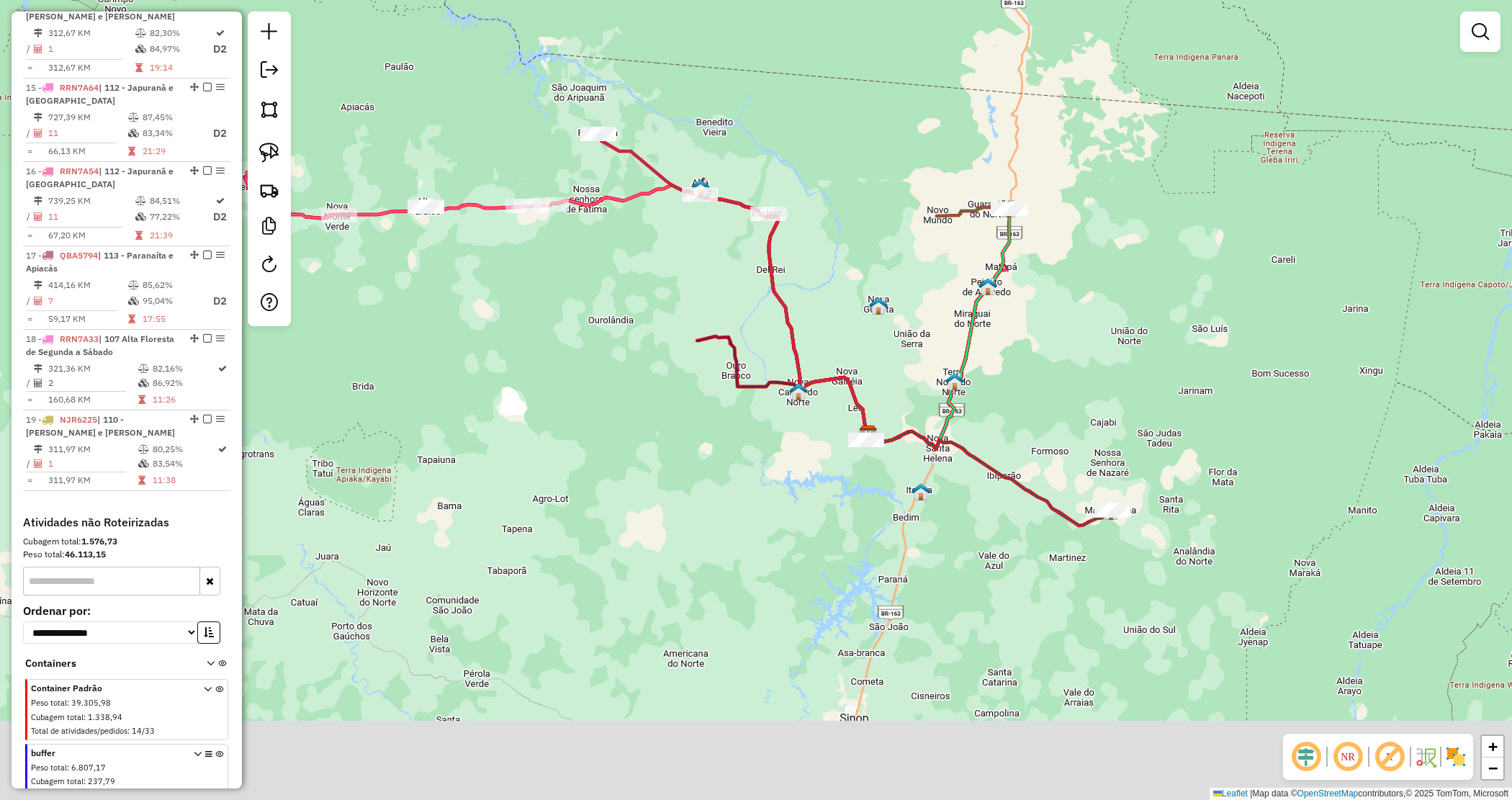
drag, startPoint x: 860, startPoint y: 544, endPoint x: 764, endPoint y: 415, distance: 160.8
click at [764, 421] on div "Janela de atendimento Grade de atendimento Capacidade Transportadoras Veículos …" at bounding box center [756, 400] width 1512 height 800
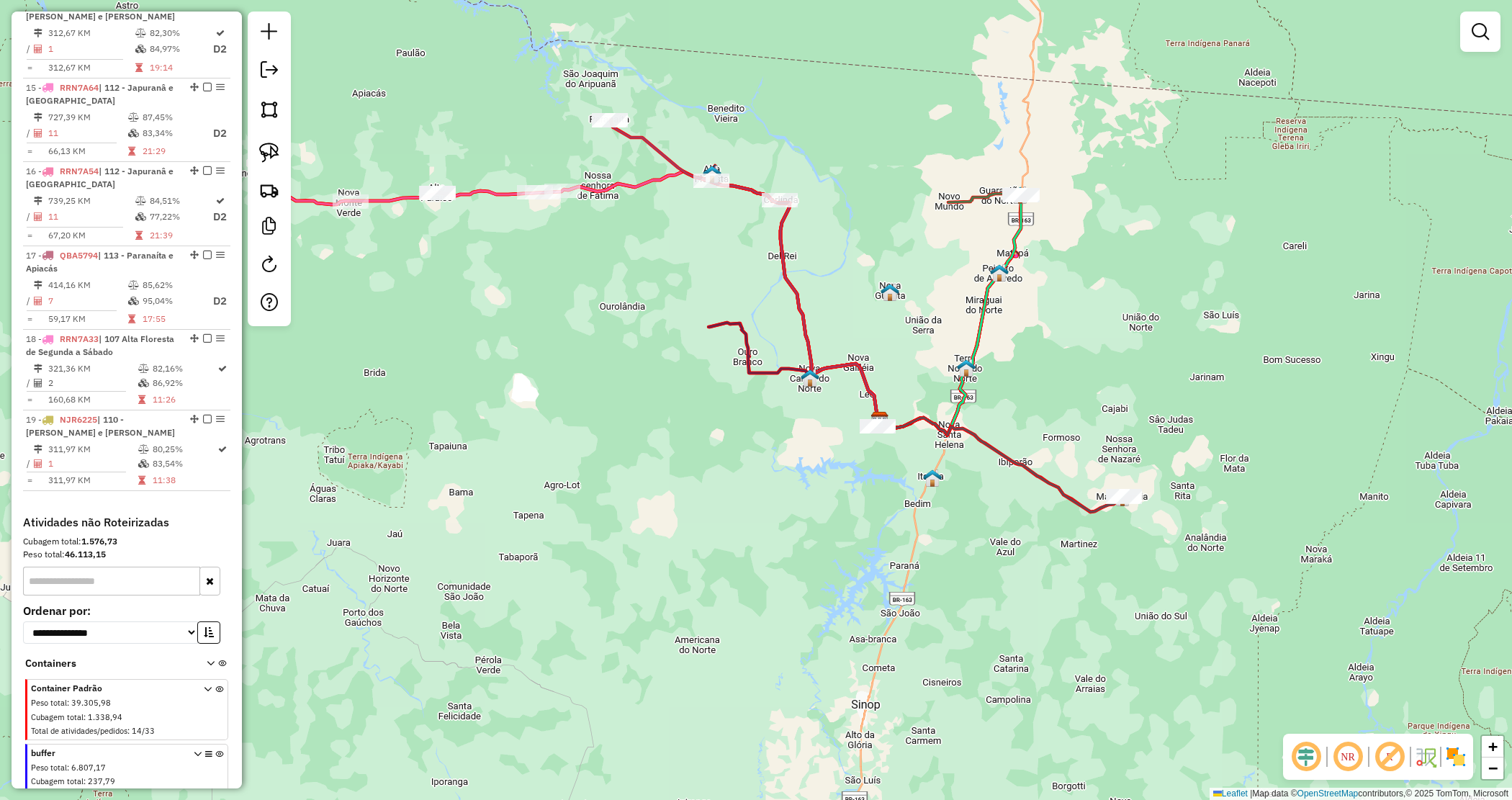
drag, startPoint x: 804, startPoint y: 464, endPoint x: 913, endPoint y: 470, distance: 109.2
click at [913, 469] on div "Janela de atendimento Grade de atendimento Capacidade Transportadoras Veículos …" at bounding box center [756, 400] width 1512 height 800
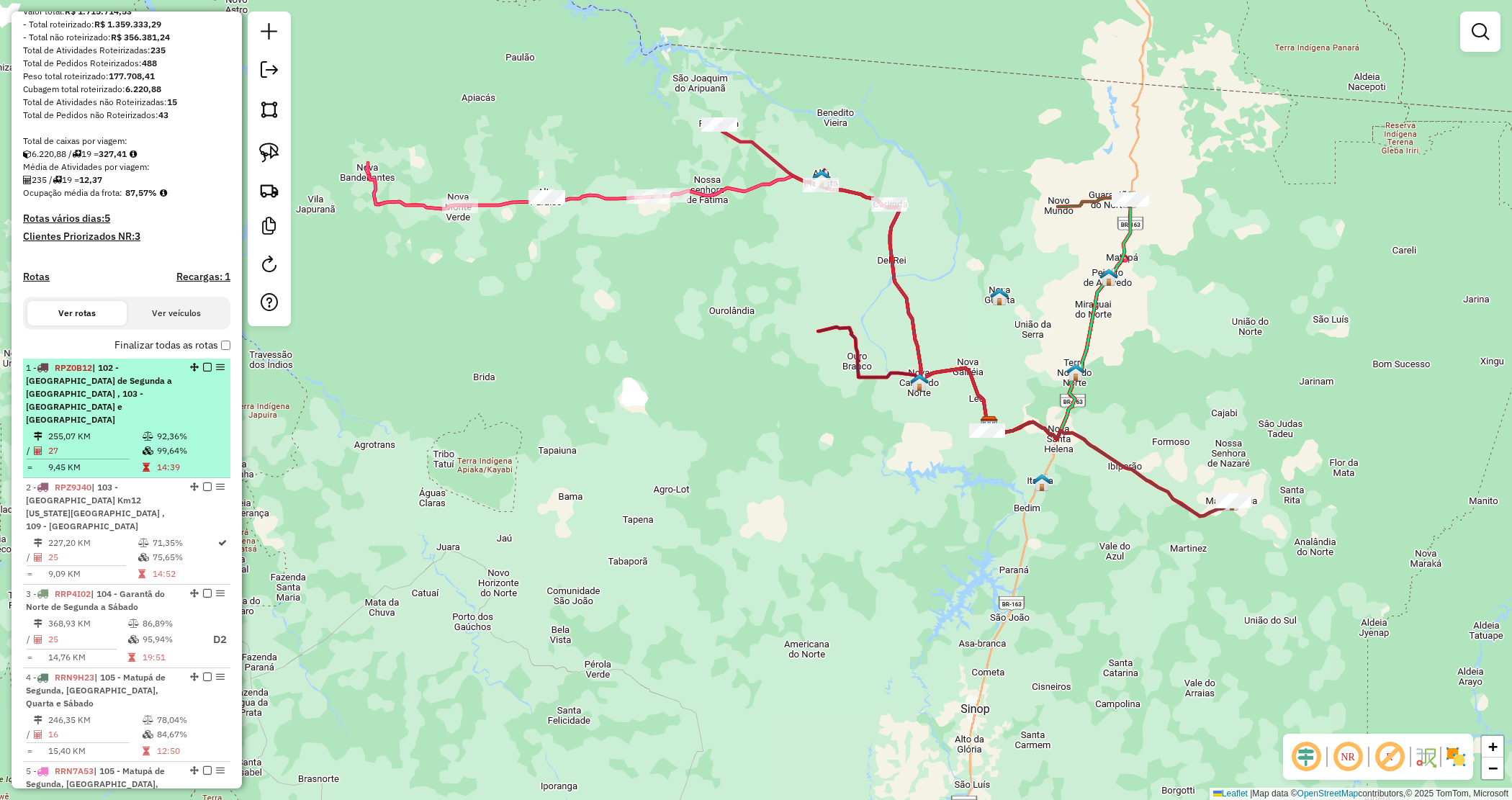
scroll to position [270, 0]
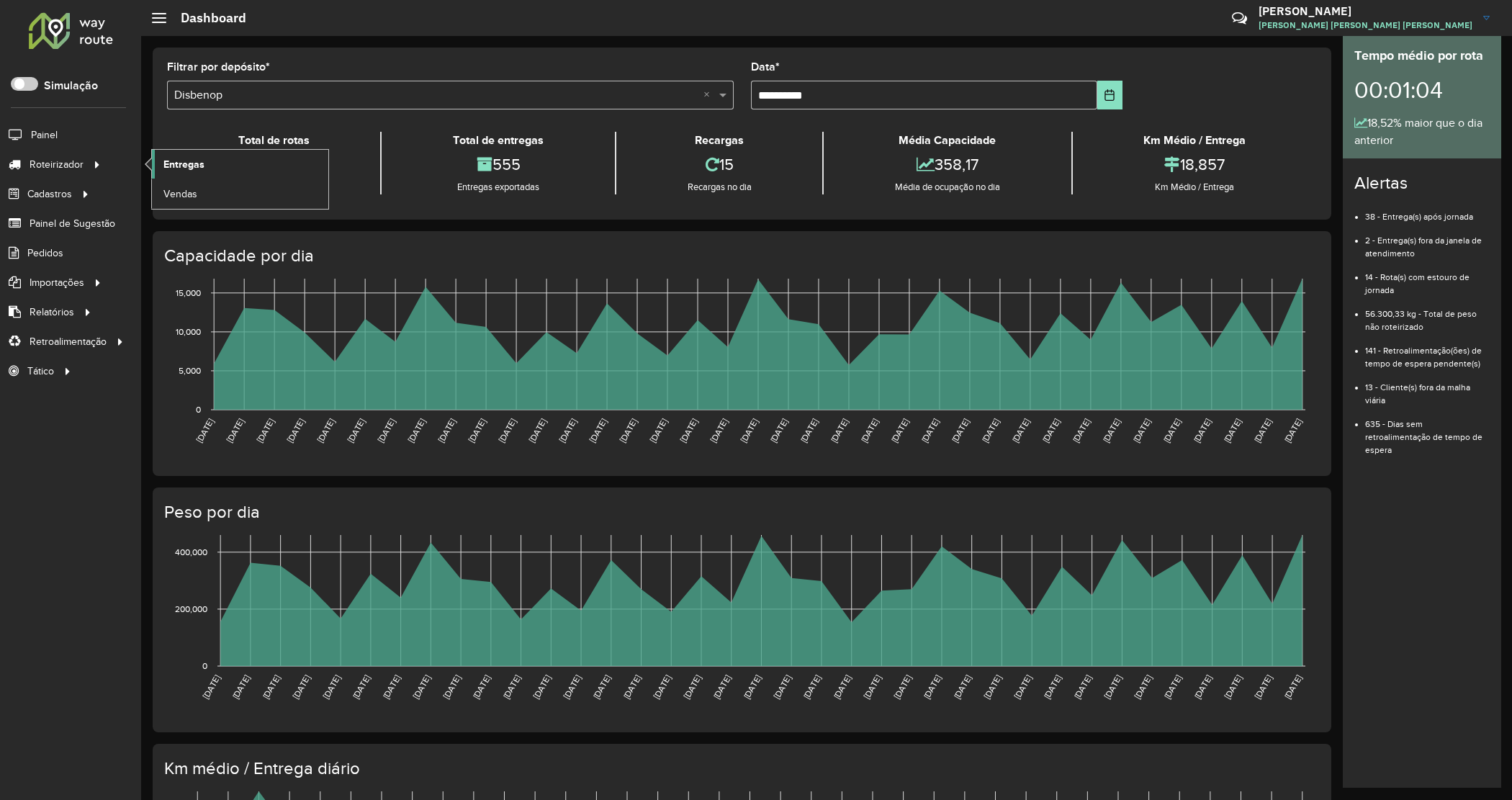
click at [200, 167] on span "Entregas" at bounding box center [183, 164] width 41 height 16
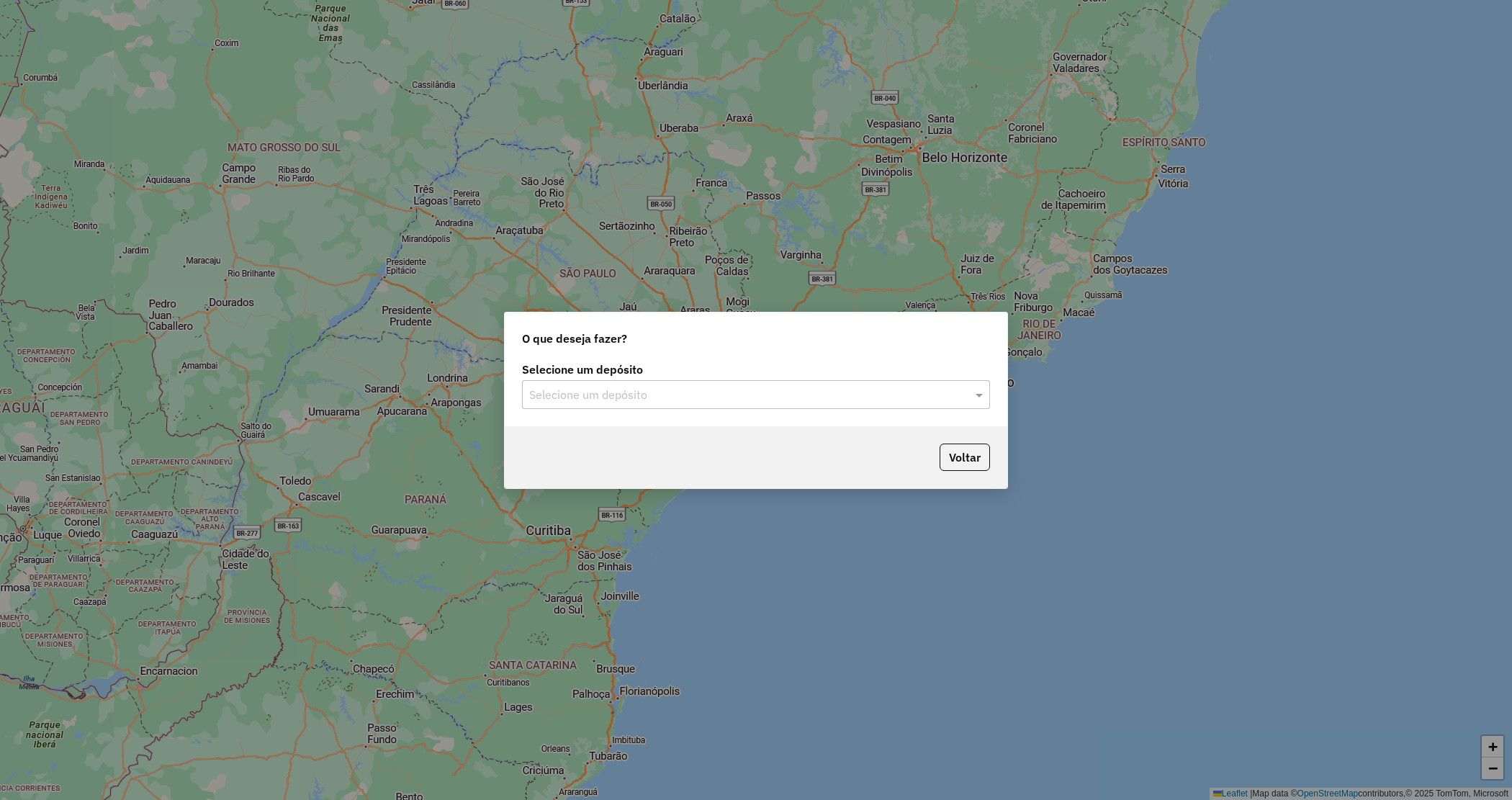
drag, startPoint x: 558, startPoint y: 395, endPoint x: 570, endPoint y: 407, distance: 17.0
click at [562, 398] on input "text" at bounding box center [742, 395] width 425 height 17
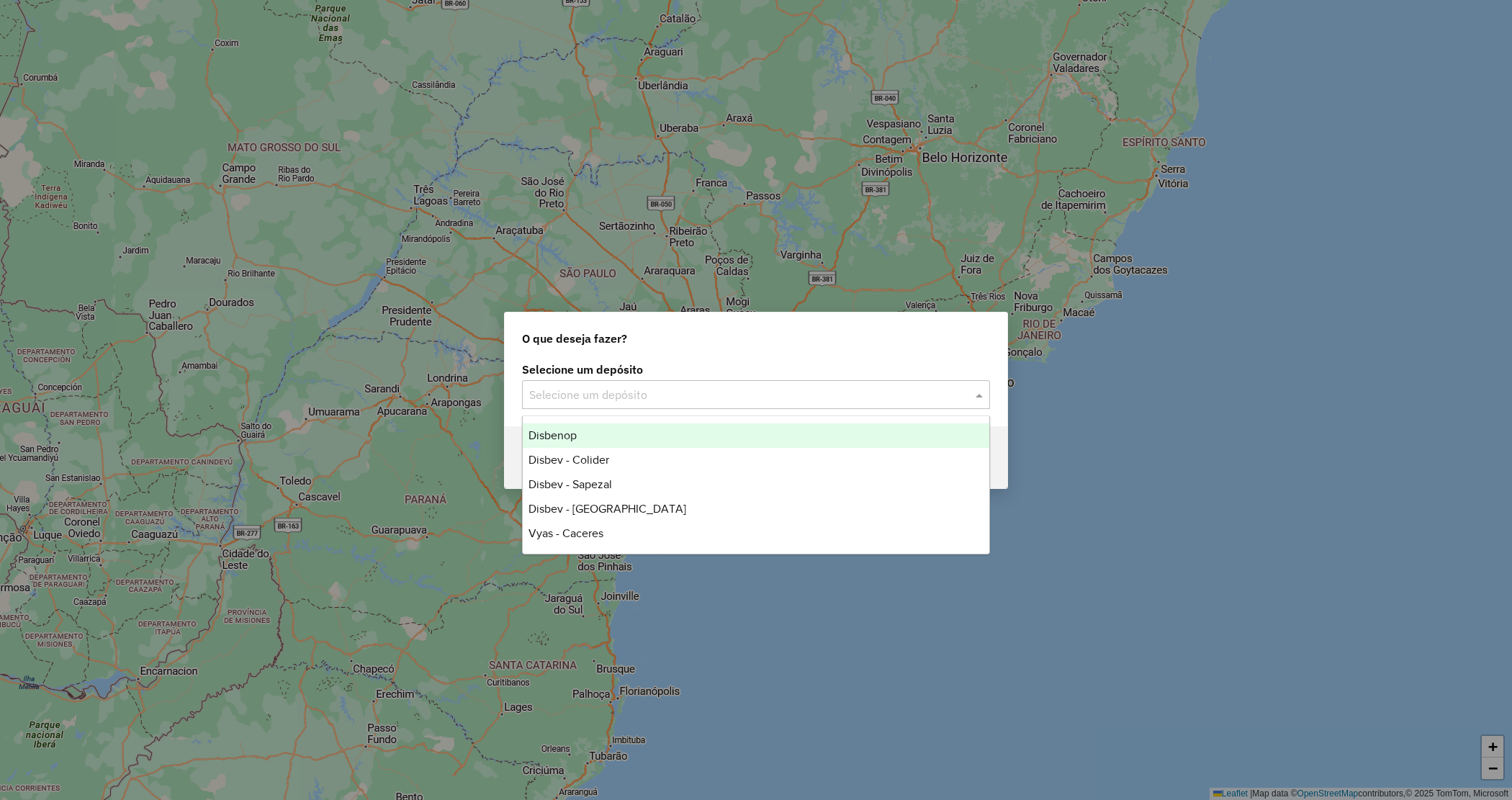
click at [579, 444] on div "Disbenop" at bounding box center [756, 435] width 466 height 25
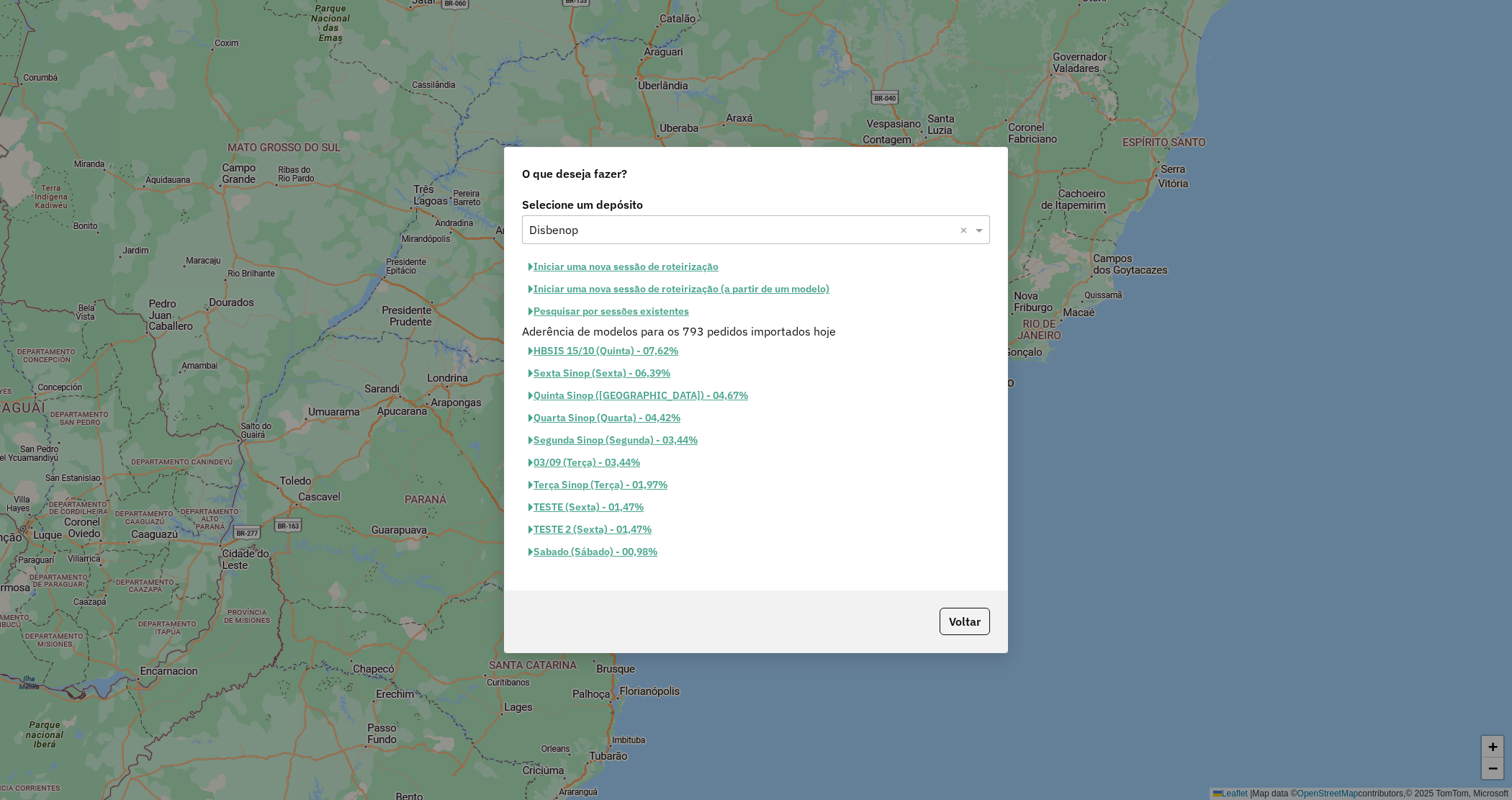
click at [638, 265] on button "Iniciar uma nova sessão de roteirização" at bounding box center [623, 266] width 203 height 22
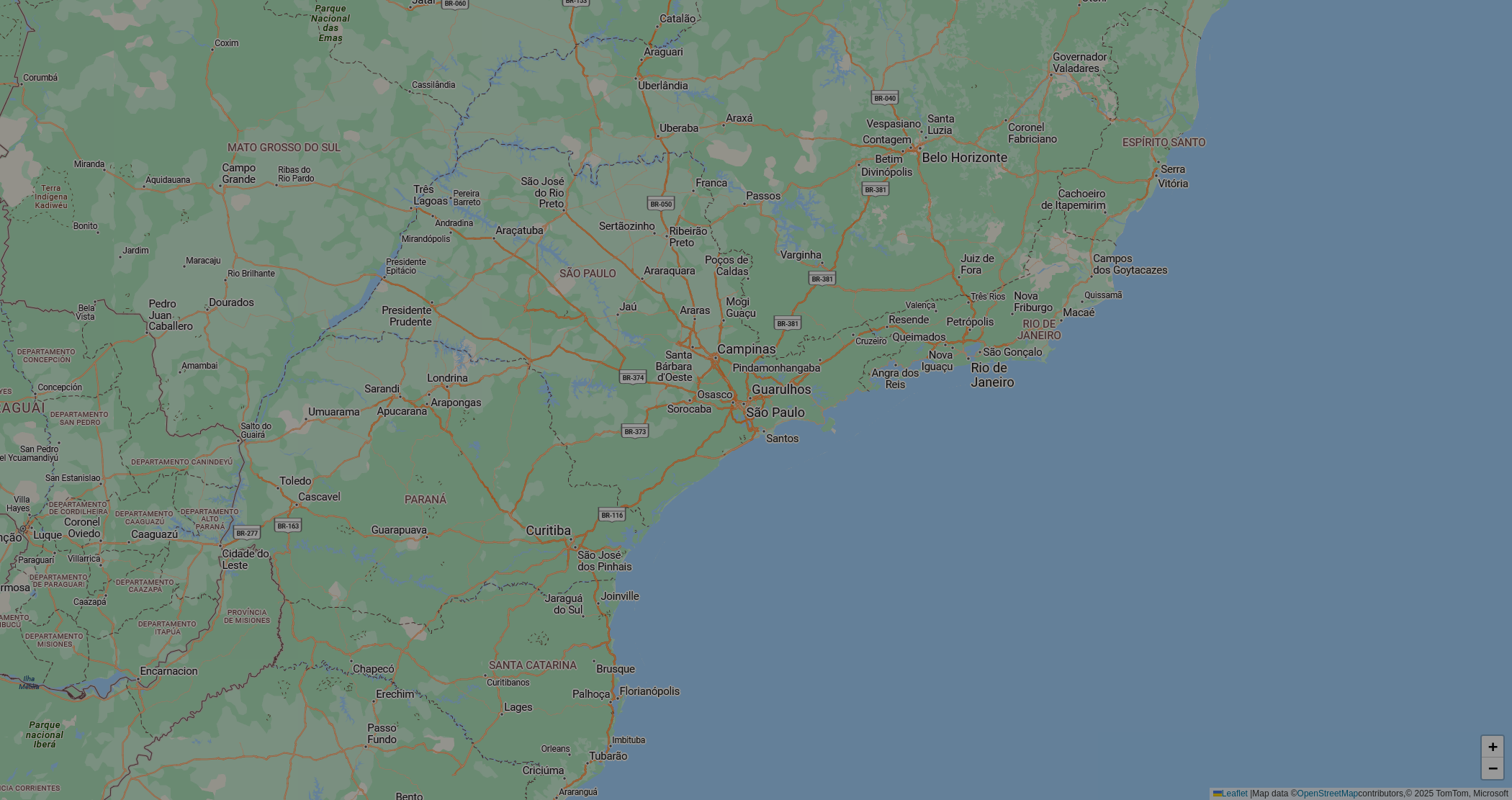
select select "*"
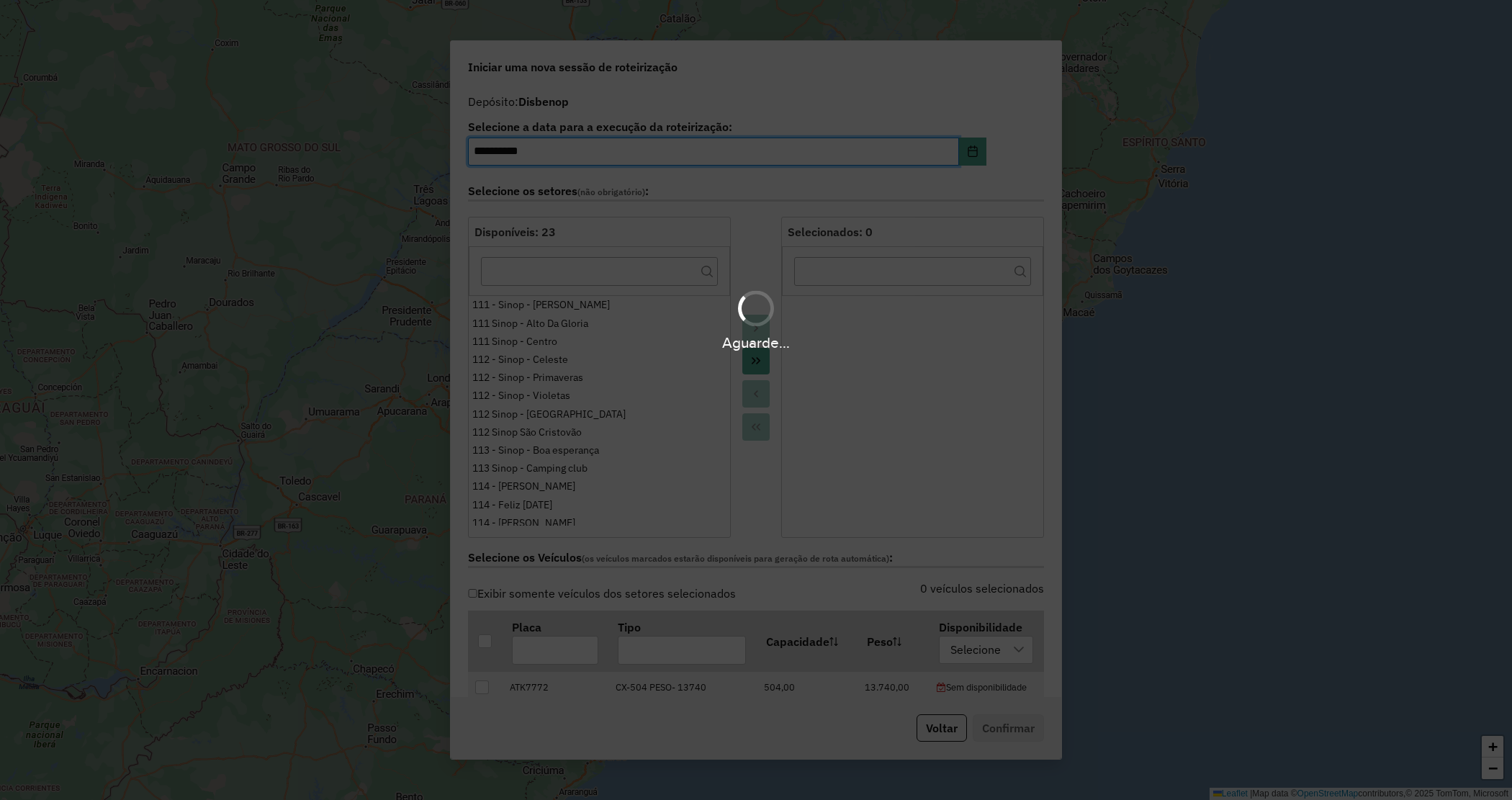
click at [761, 365] on div "Aguarde..." at bounding box center [756, 400] width 1512 height 800
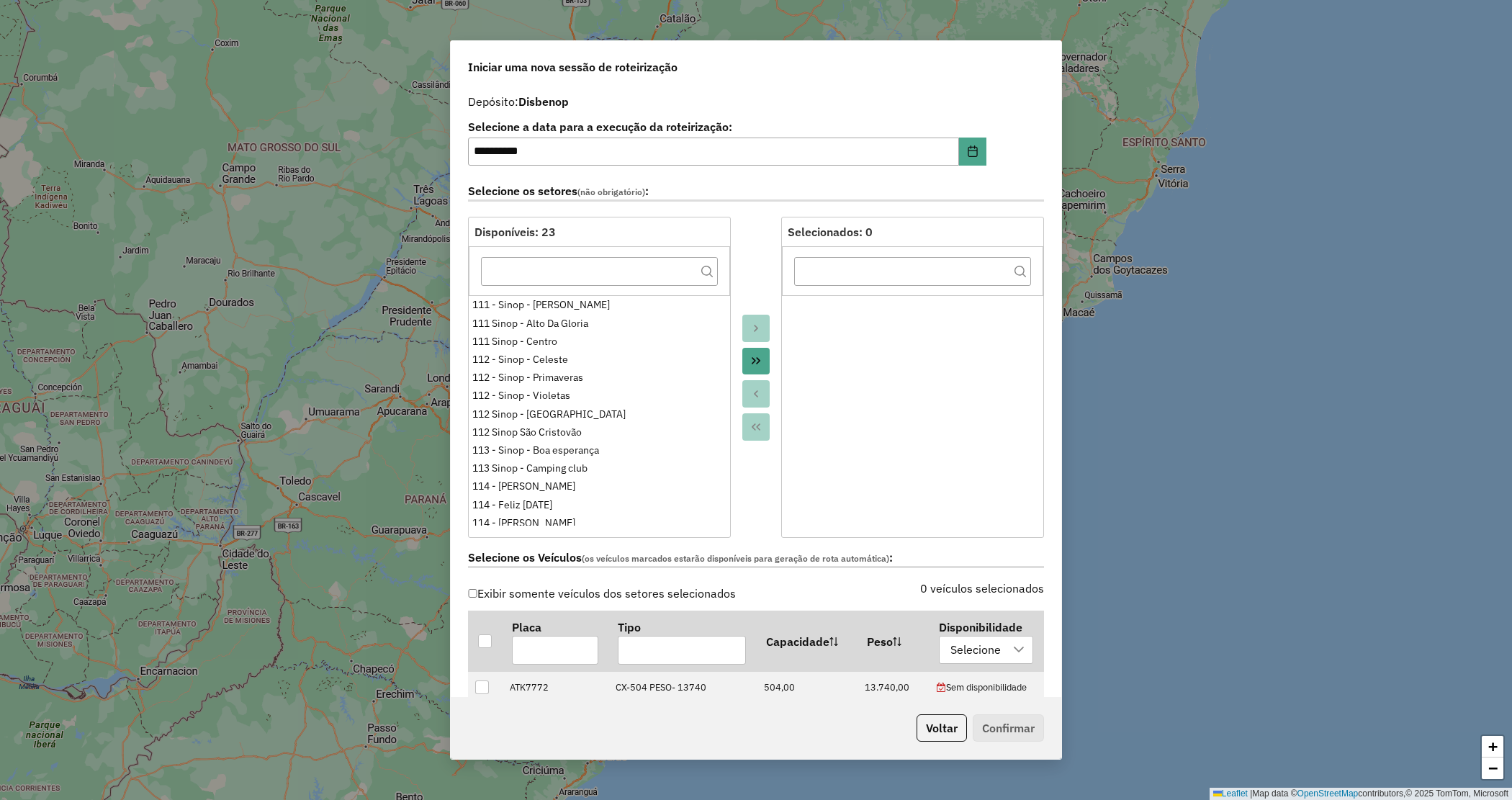
click at [761, 365] on button "Move All to Target" at bounding box center [756, 361] width 27 height 27
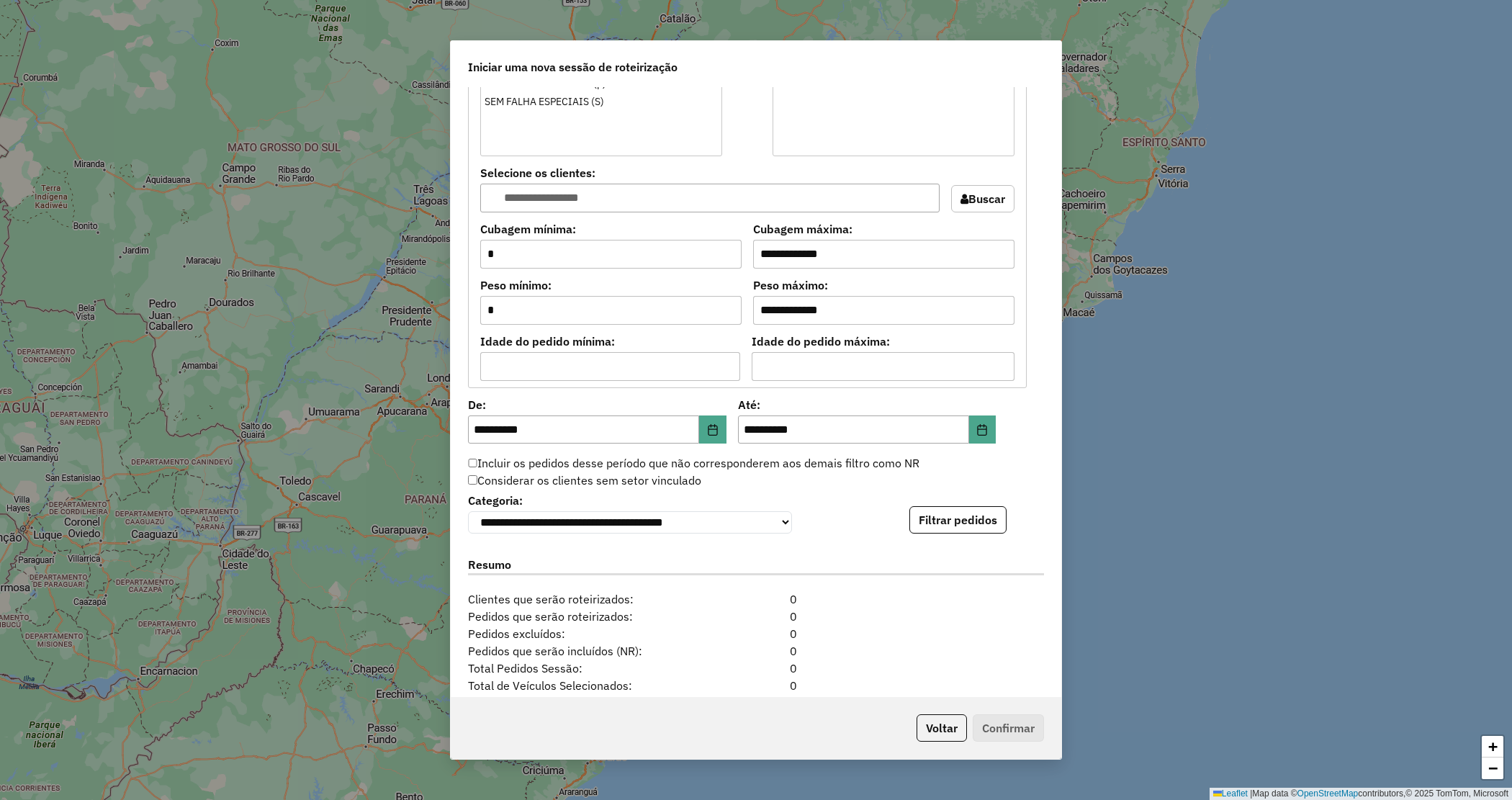
scroll to position [1218, 0]
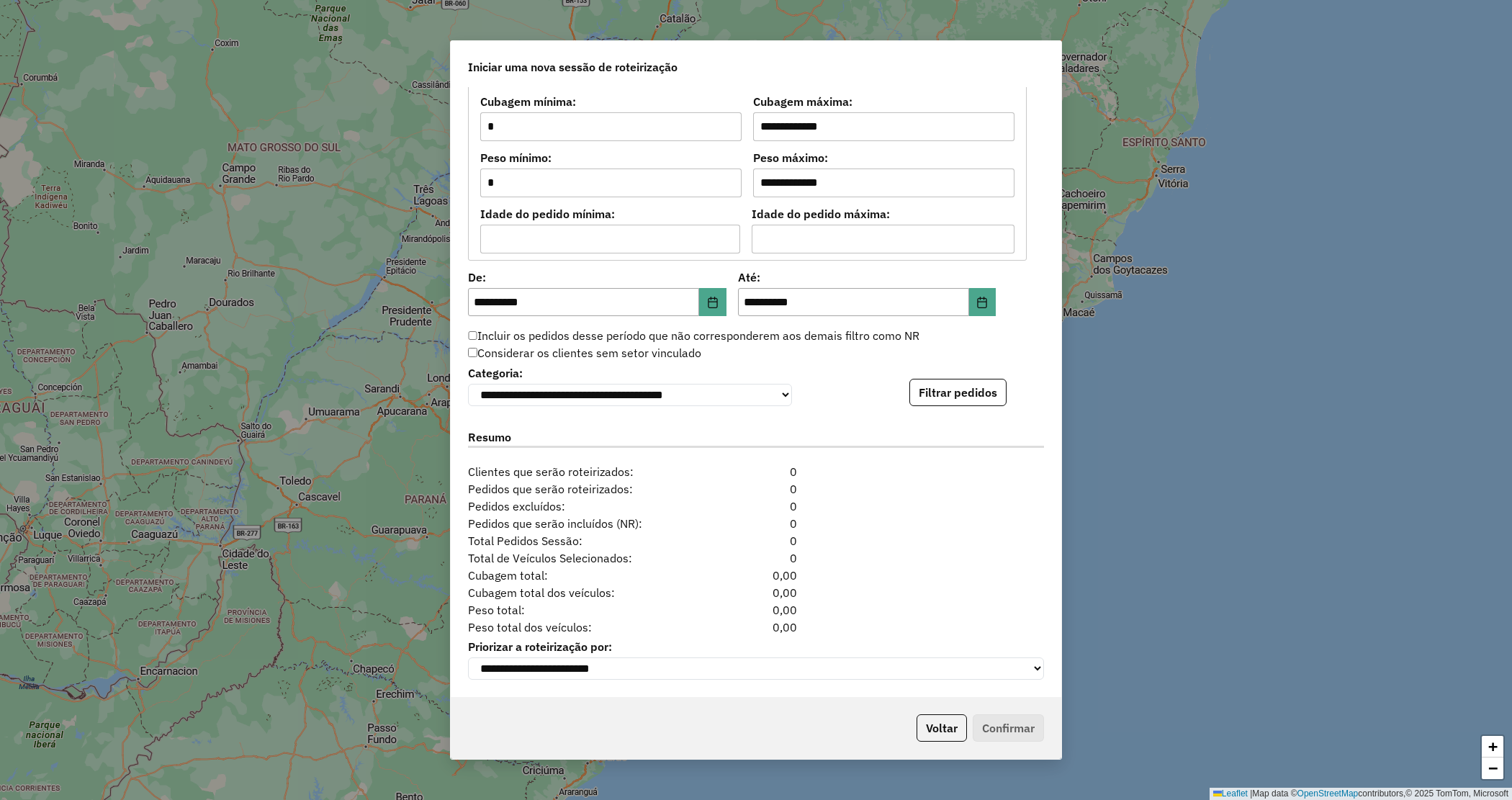
drag, startPoint x: 944, startPoint y: 393, endPoint x: 875, endPoint y: 379, distance: 70.4
click at [944, 394] on button "Filtrar pedidos" at bounding box center [958, 392] width 98 height 27
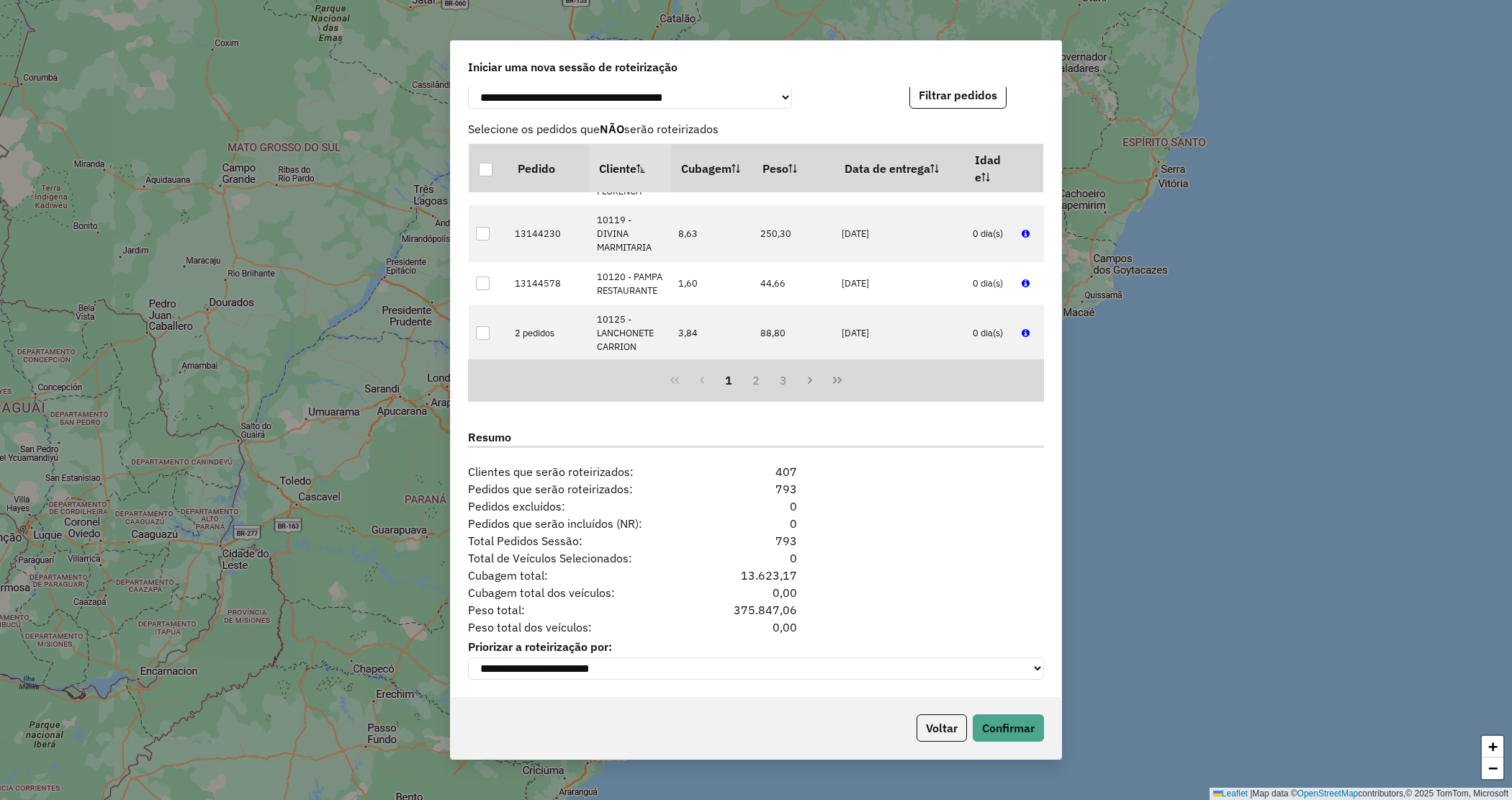
scroll to position [360, 0]
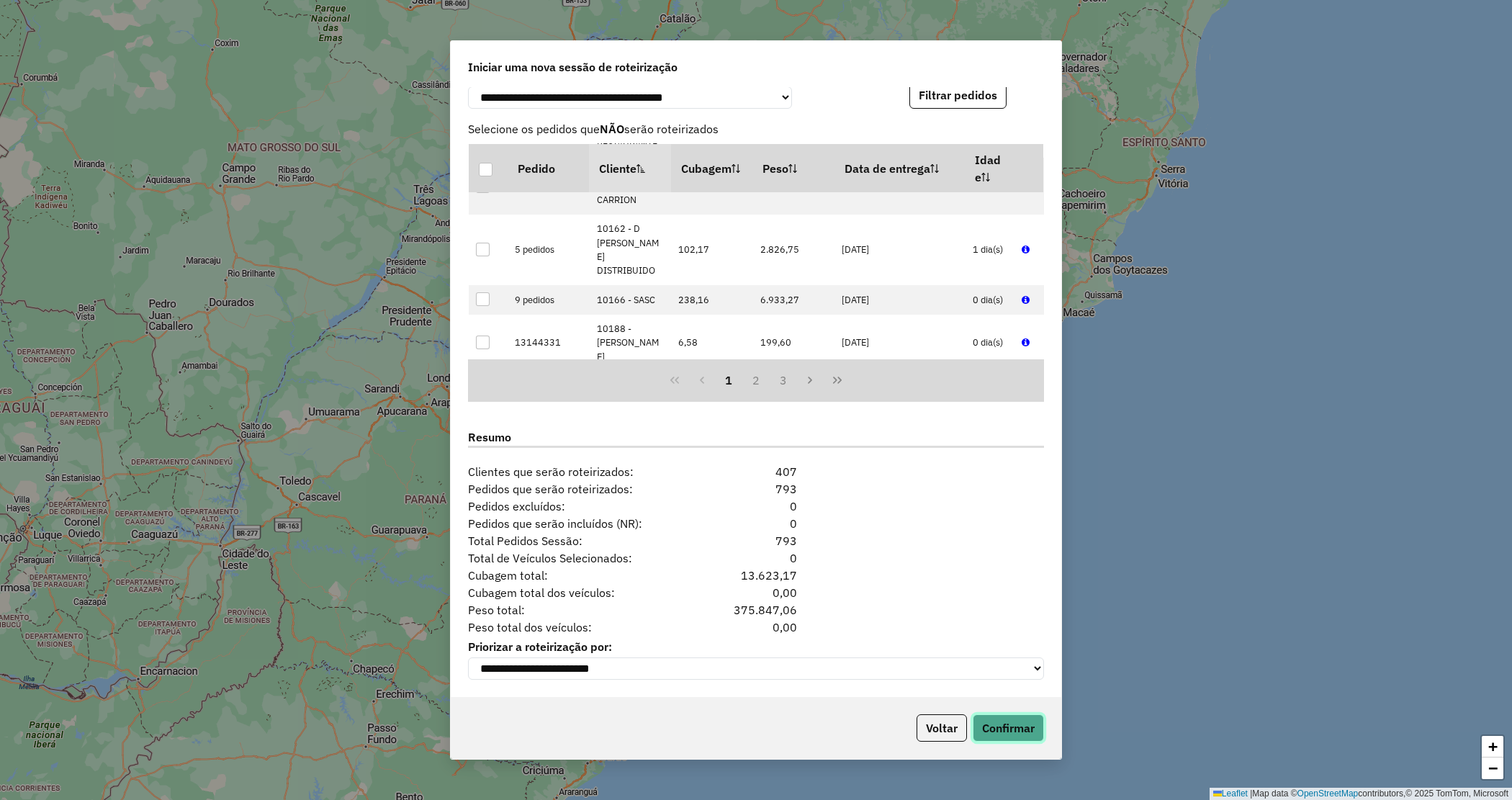
click at [1010, 732] on button "Confirmar" at bounding box center [1008, 728] width 71 height 27
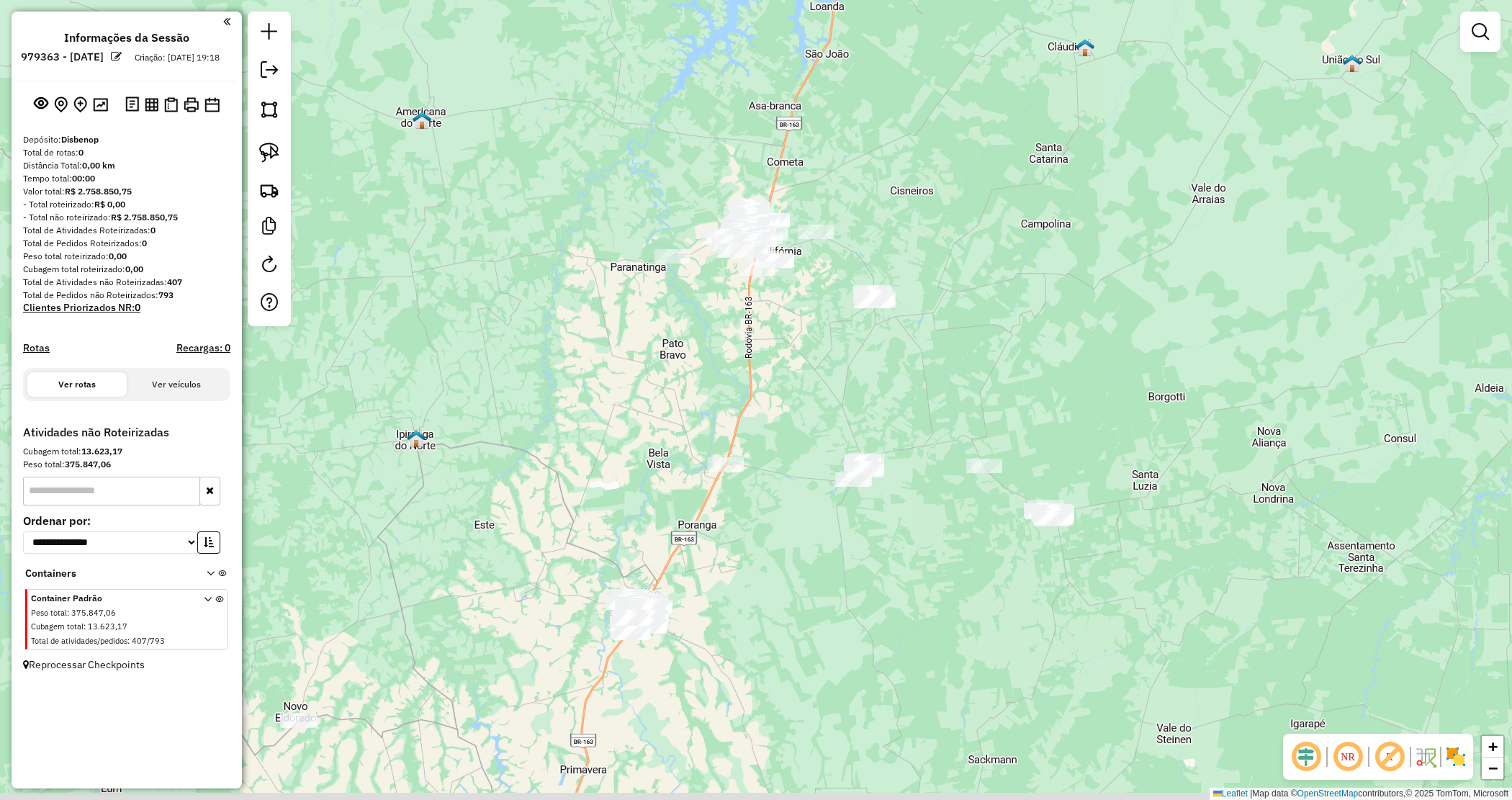
drag, startPoint x: 744, startPoint y: 569, endPoint x: 772, endPoint y: 343, distance: 227.7
click at [772, 343] on div "Janela de atendimento Grade de atendimento Capacidade Transportadoras Veículos …" at bounding box center [756, 400] width 1512 height 800
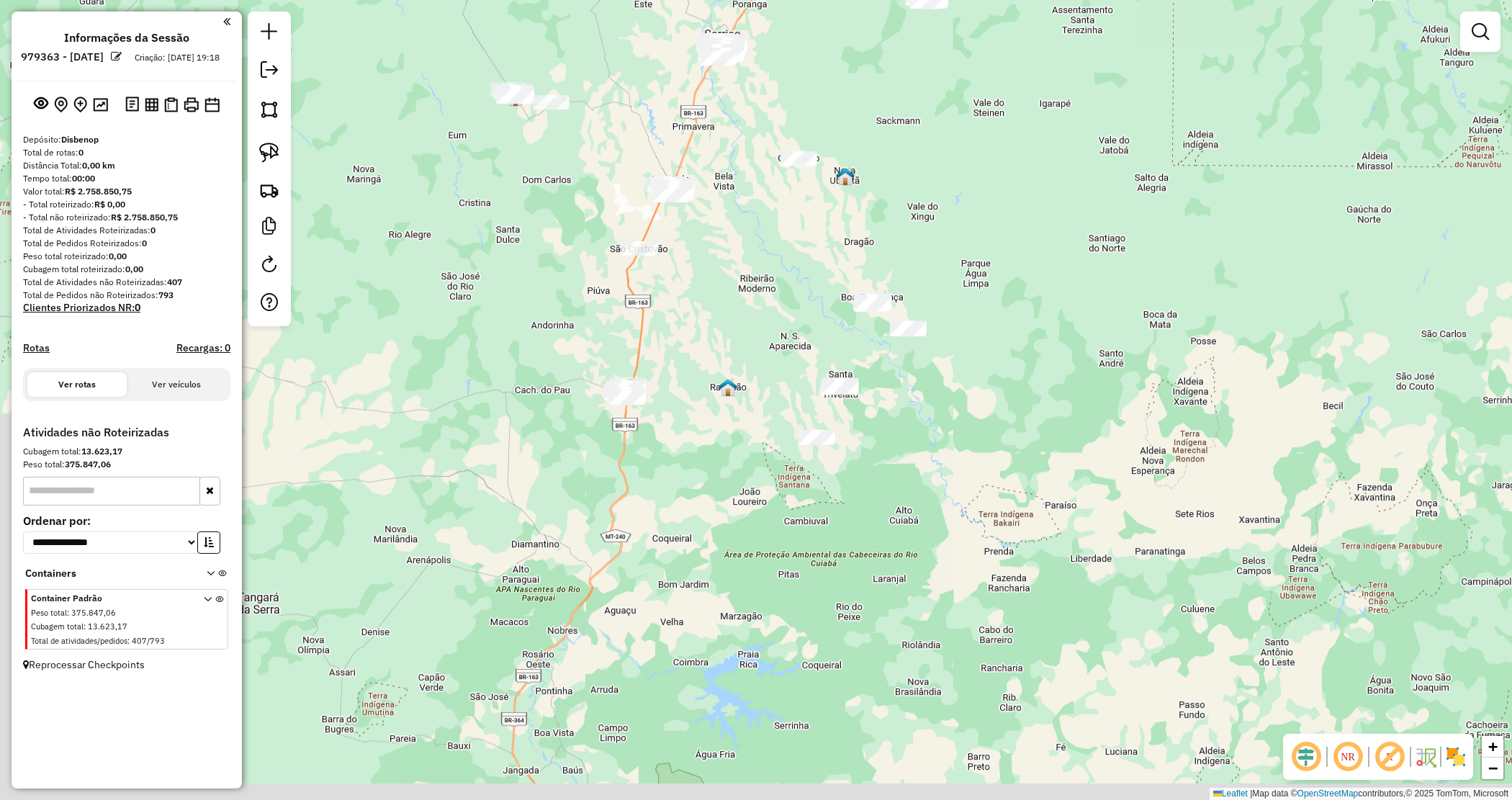
drag, startPoint x: 732, startPoint y: 625, endPoint x: 744, endPoint y: 177, distance: 448.2
click at [744, 177] on div "Janela de atendimento Grade de atendimento Capacidade Transportadoras Veículos …" at bounding box center [756, 400] width 1512 height 800
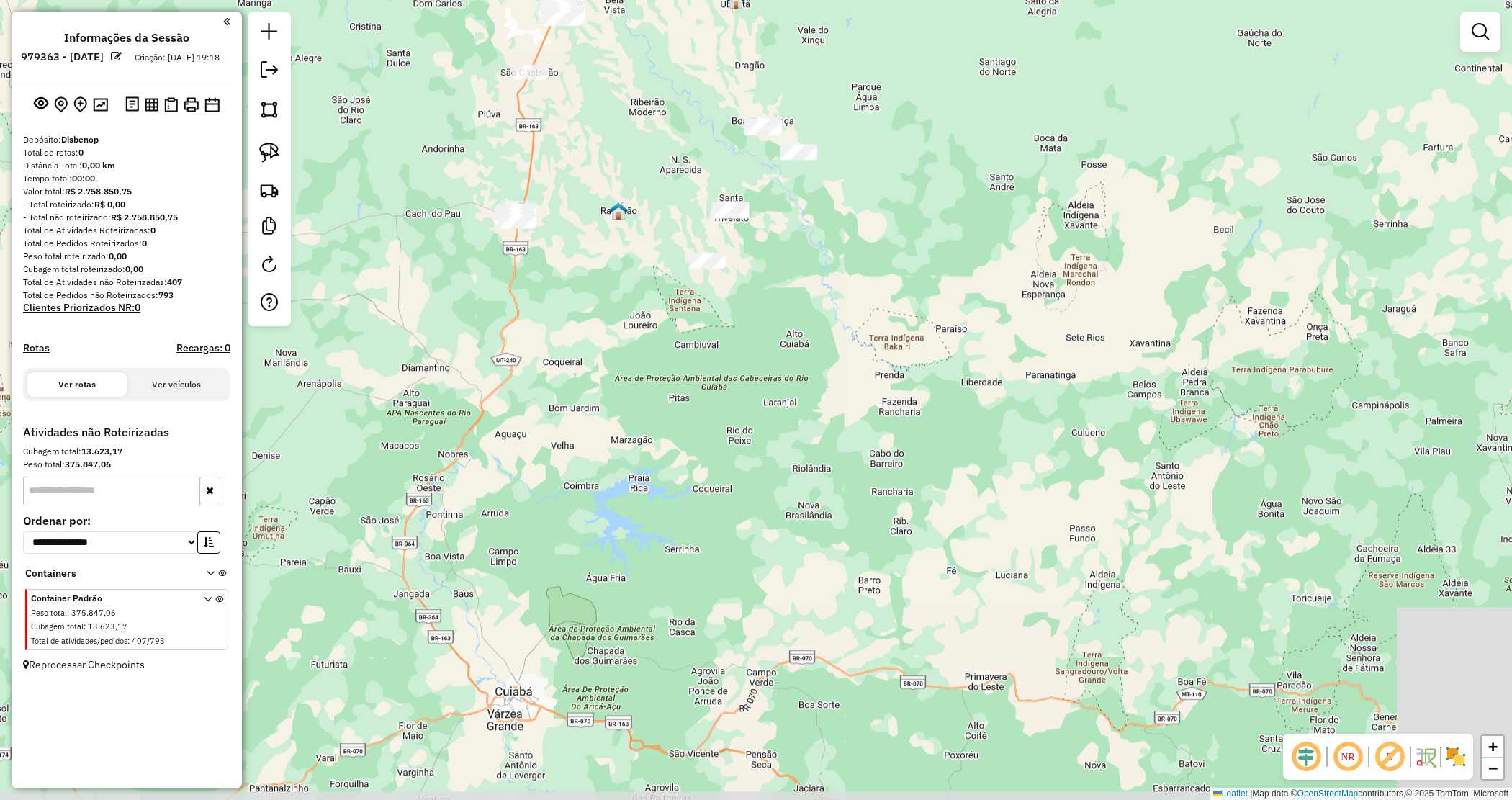
drag, startPoint x: 787, startPoint y: 447, endPoint x: 668, endPoint y: 279, distance: 205.9
click at [668, 279] on div "Janela de atendimento Grade de atendimento Capacidade Transportadoras Veículos …" at bounding box center [756, 400] width 1512 height 800
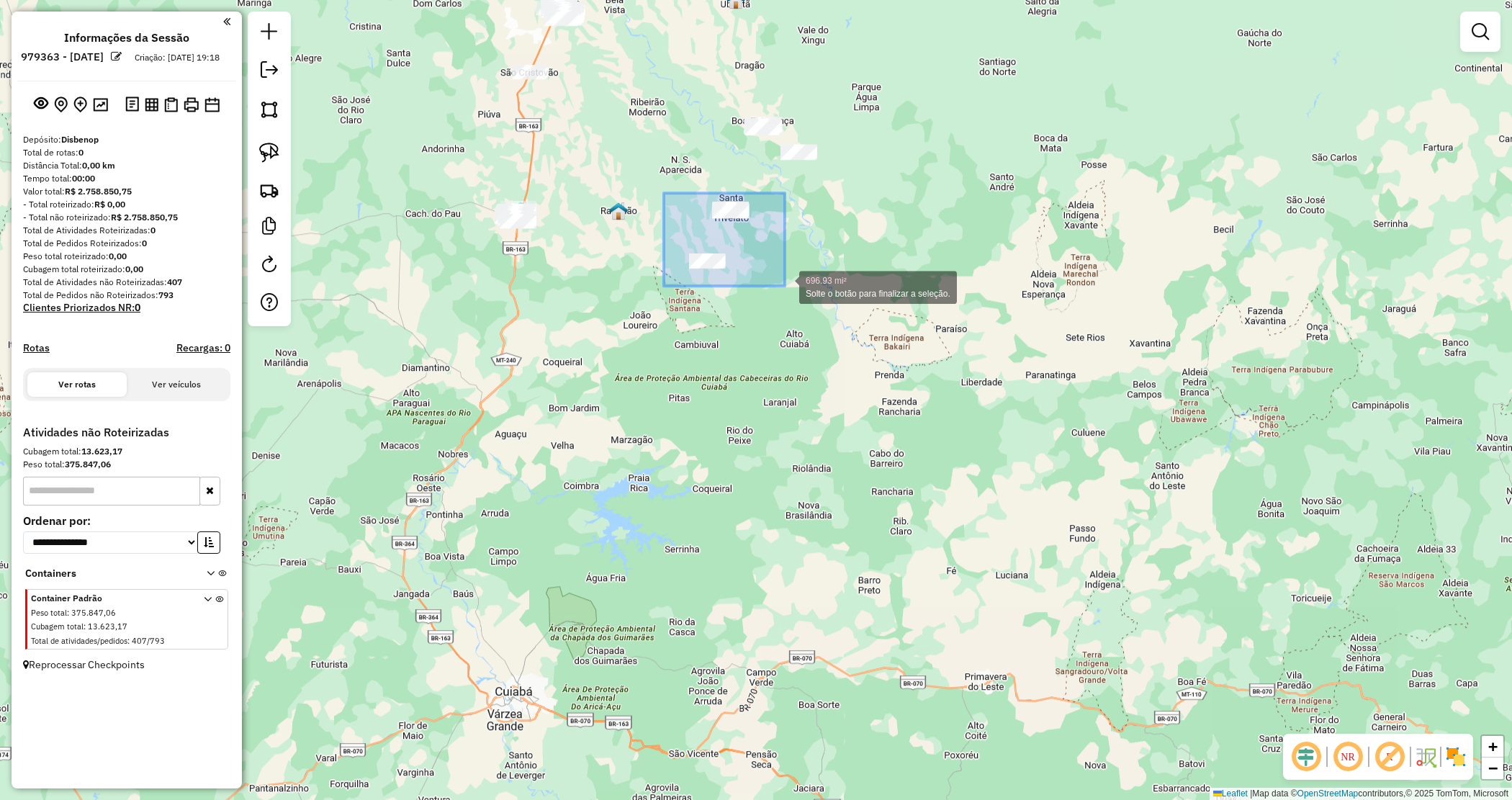
drag, startPoint x: 689, startPoint y: 214, endPoint x: 787, endPoint y: 286, distance: 121.6
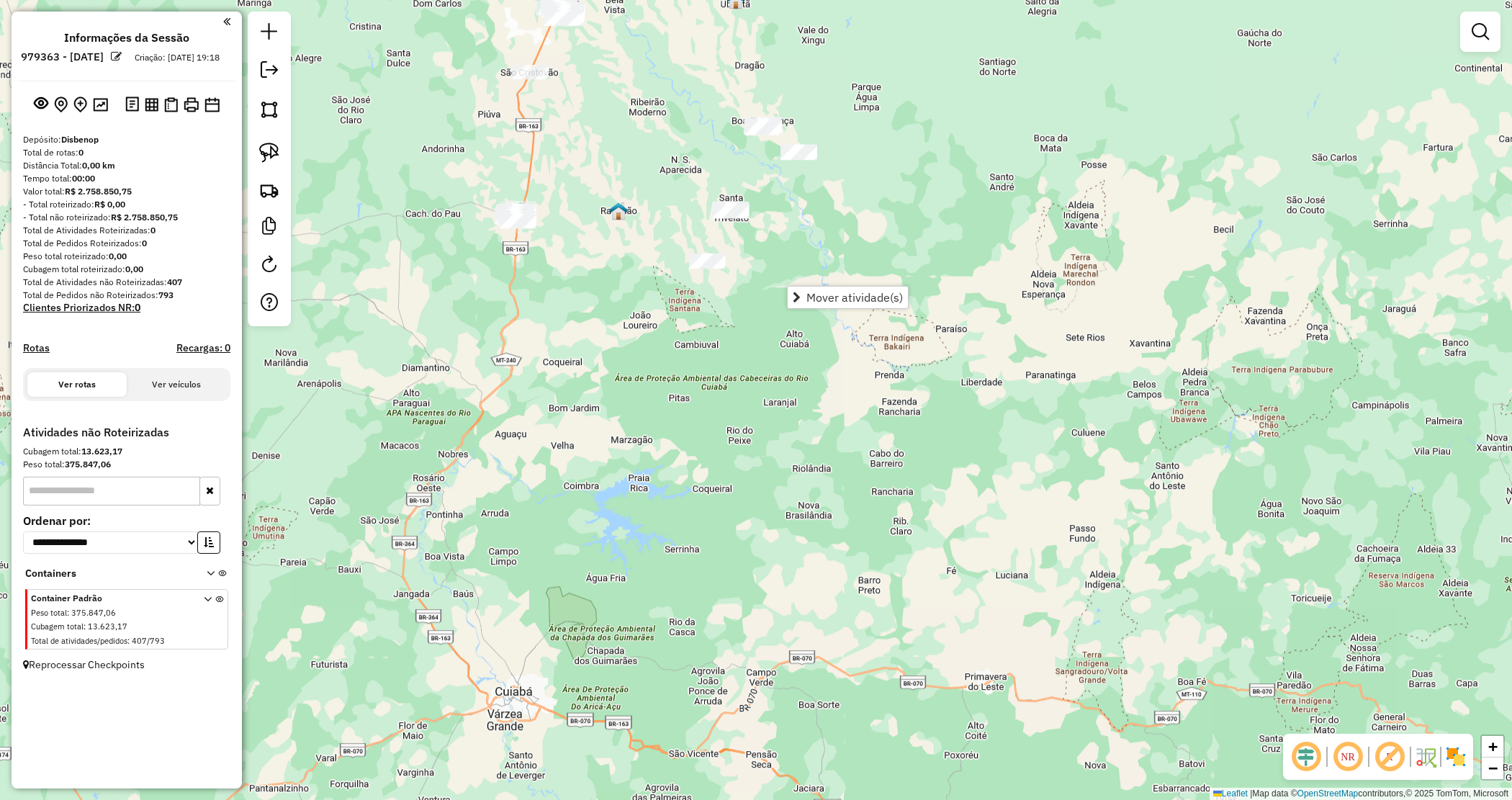
click at [783, 286] on div "Janela de atendimento Grade de atendimento Capacidade Transportadoras Veículos …" at bounding box center [756, 400] width 1512 height 800
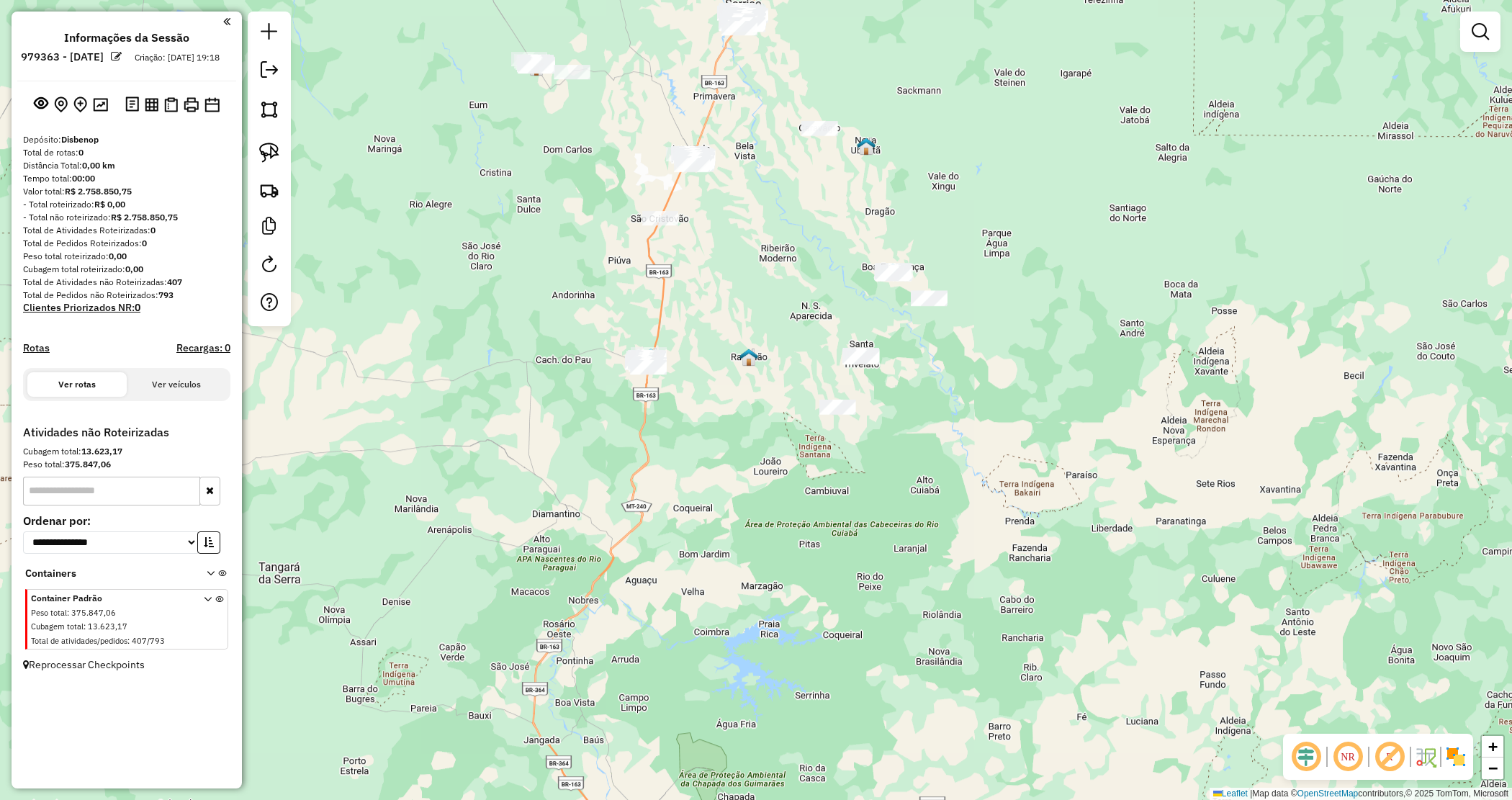
drag, startPoint x: 859, startPoint y: 314, endPoint x: 945, endPoint y: 433, distance: 146.8
click at [948, 432] on div "Janela de atendimento Grade de atendimento Capacidade Transportadoras Veículos …" at bounding box center [756, 400] width 1512 height 800
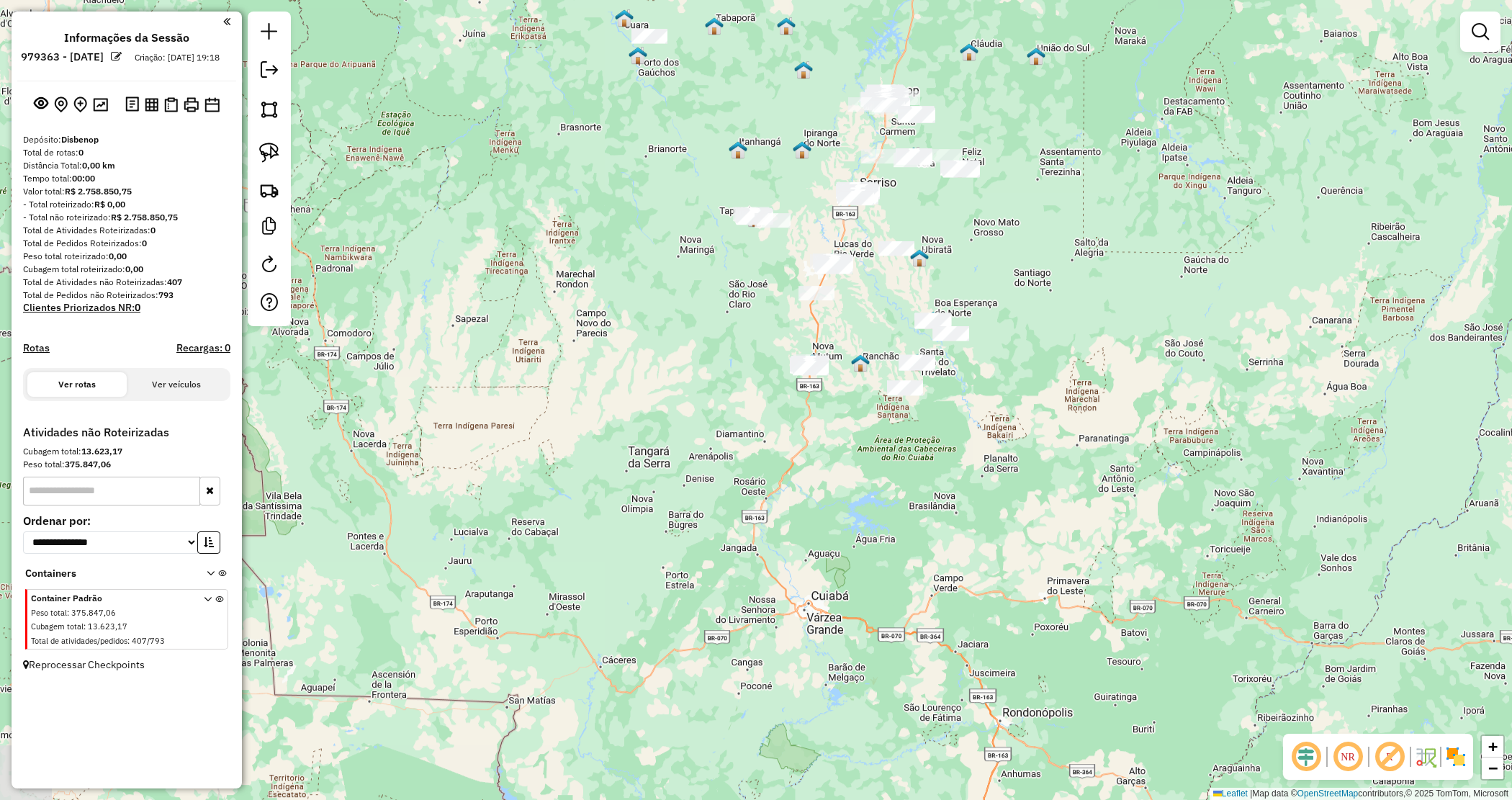
drag, startPoint x: 628, startPoint y: 373, endPoint x: 750, endPoint y: 386, distance: 122.7
click at [750, 386] on div "Janela de atendimento Grade de atendimento Capacidade Transportadoras Veículos …" at bounding box center [756, 400] width 1512 height 800
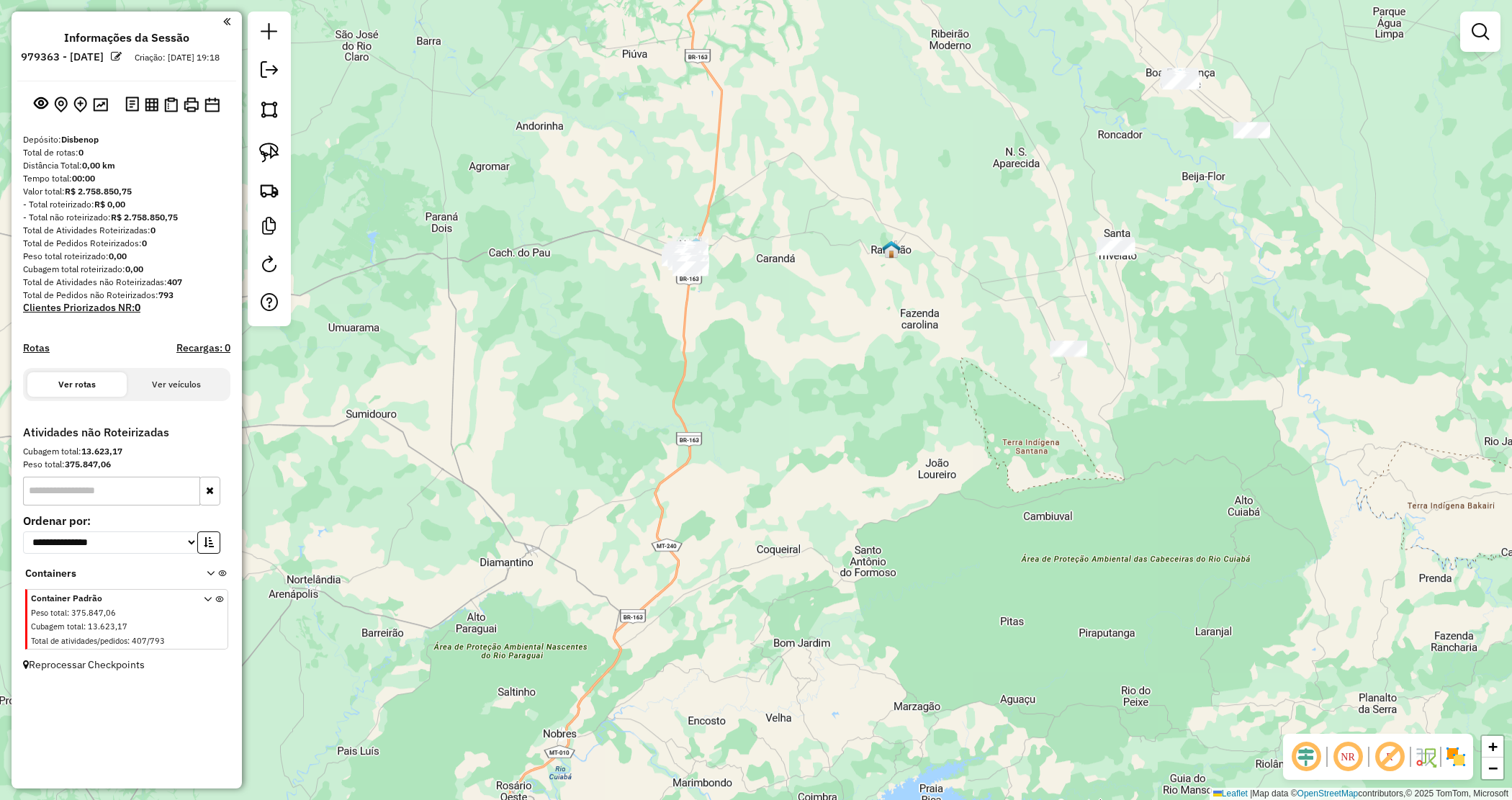
drag, startPoint x: 643, startPoint y: 314, endPoint x: 640, endPoint y: 323, distance: 9.5
click at [641, 319] on div "Janela de atendimento Grade de atendimento Capacidade Transportadoras Veículos …" at bounding box center [756, 400] width 1512 height 800
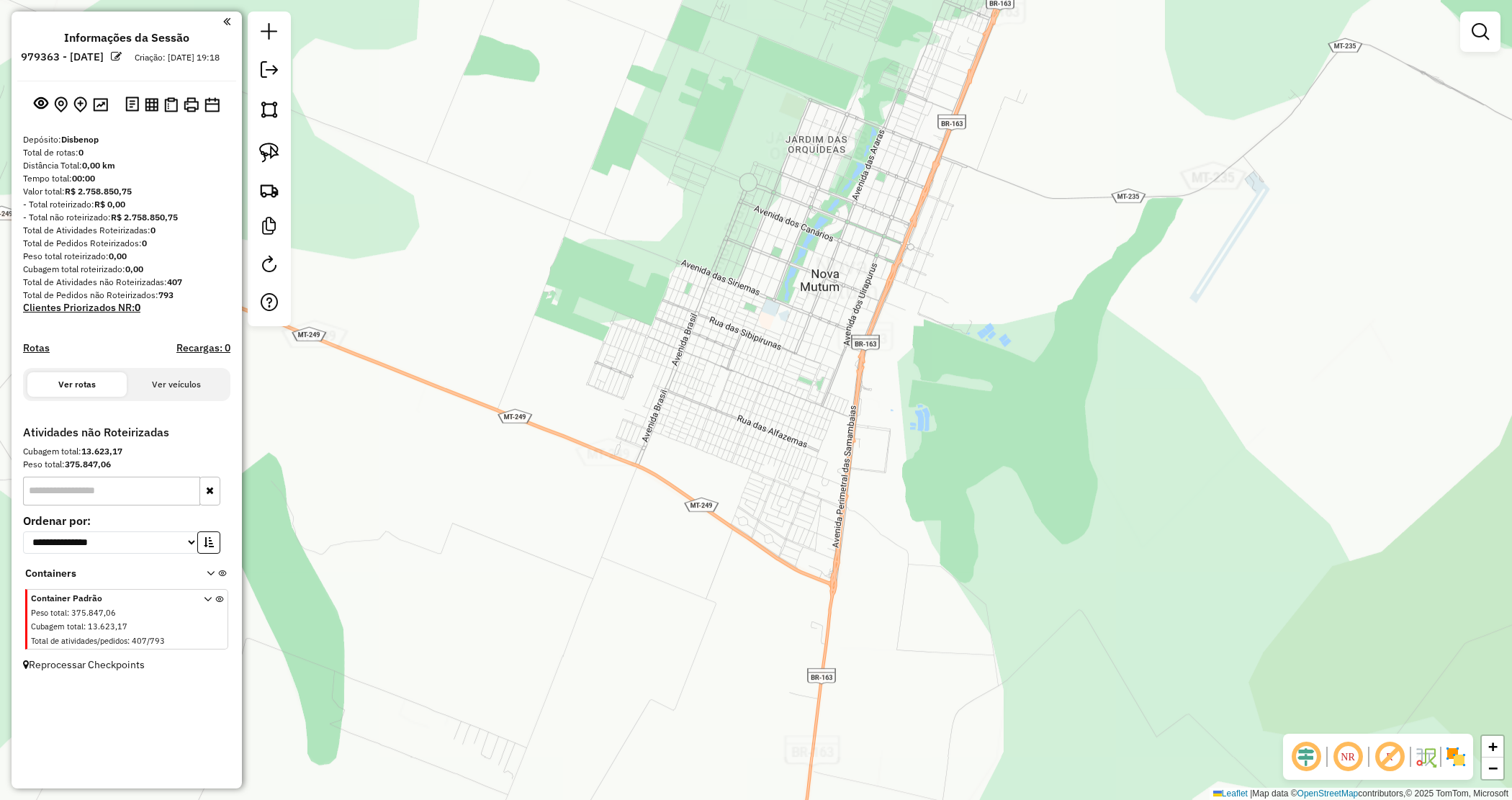
click at [923, 300] on div "Janela de atendimento Grade de atendimento Capacidade Transportadoras Veículos …" at bounding box center [756, 400] width 1512 height 800
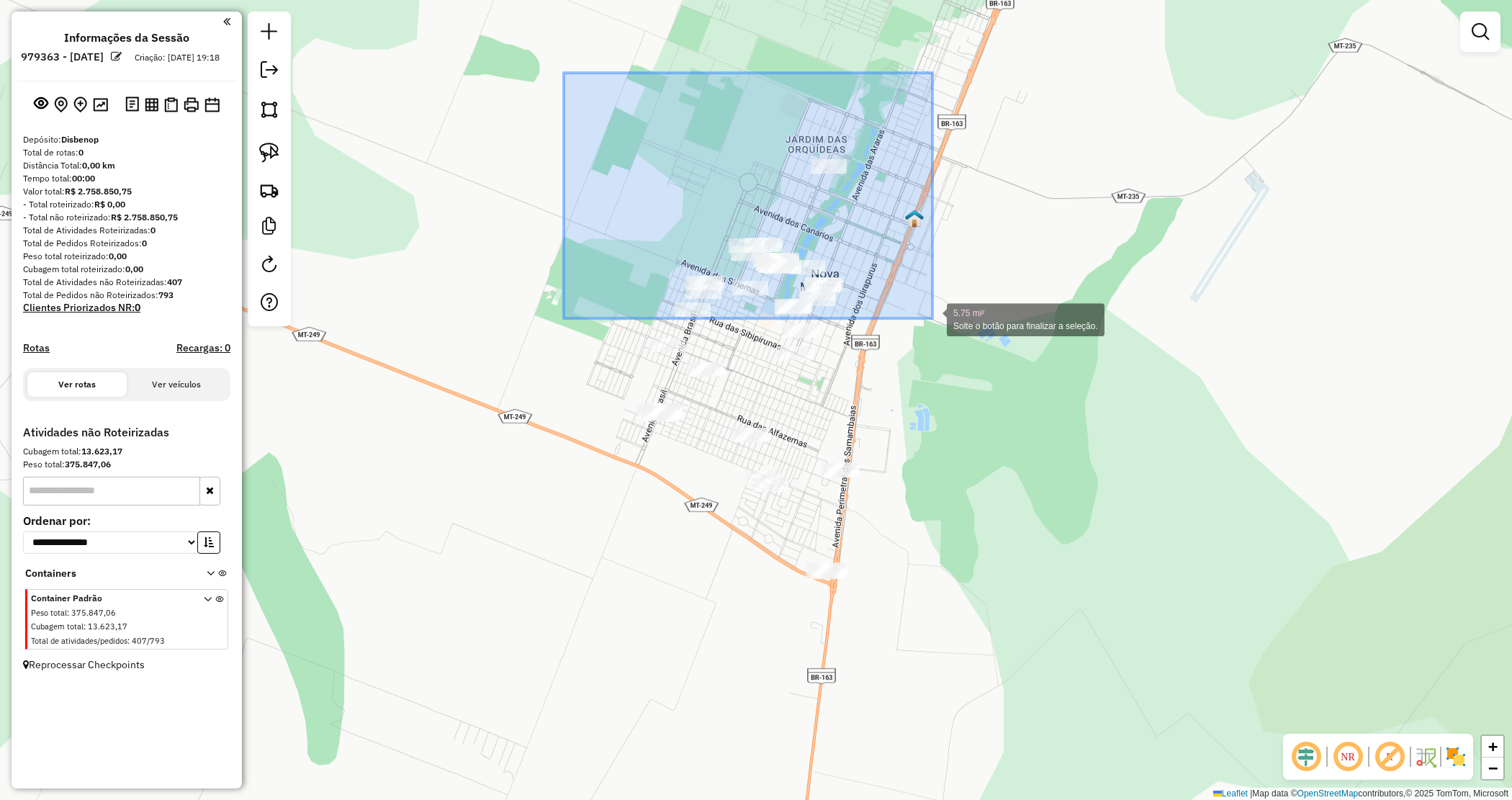
drag, startPoint x: 575, startPoint y: 90, endPoint x: 933, endPoint y: 318, distance: 424.4
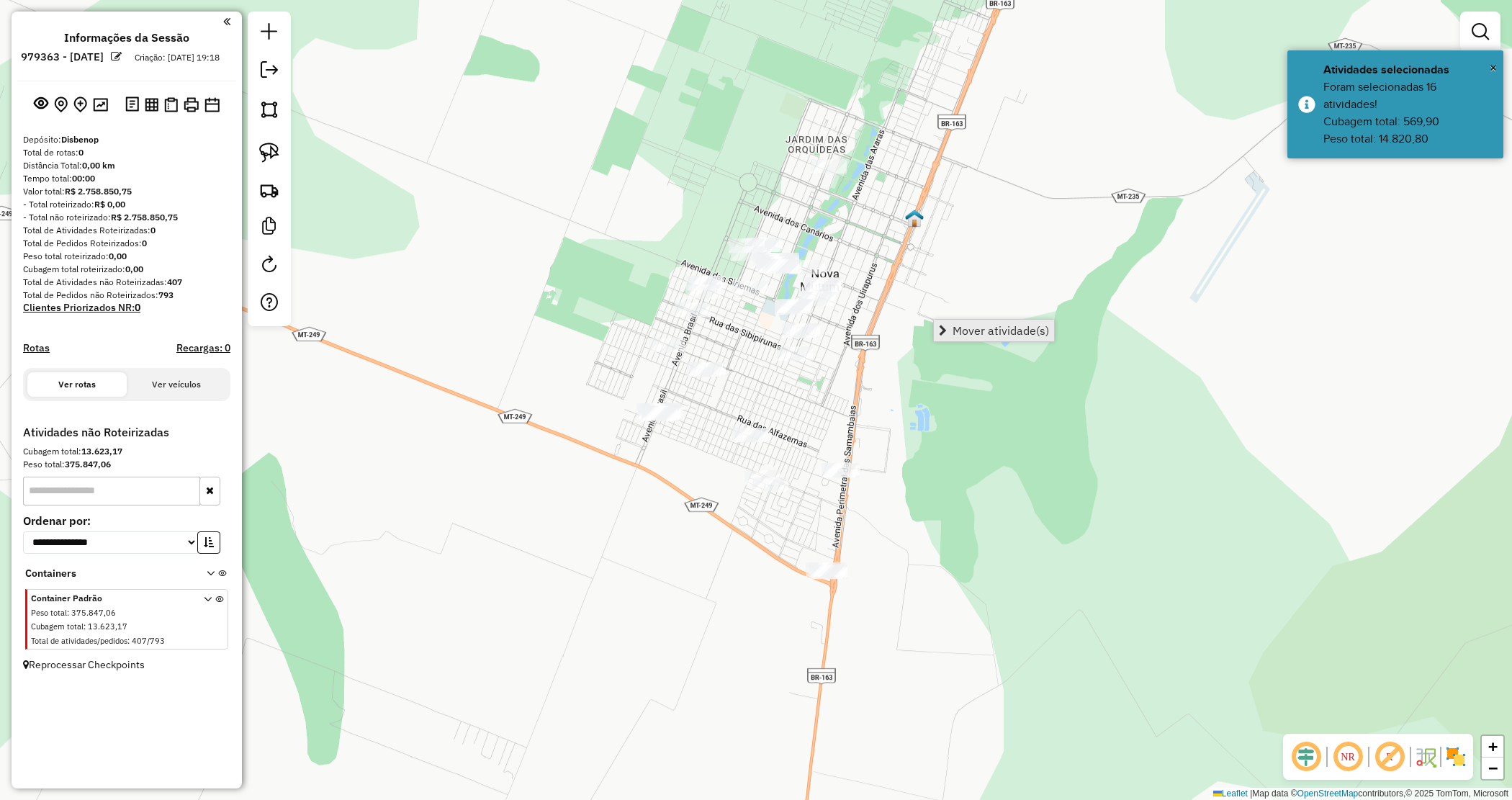
click at [981, 326] on span "Mover atividade(s)" at bounding box center [1001, 330] width 97 height 12
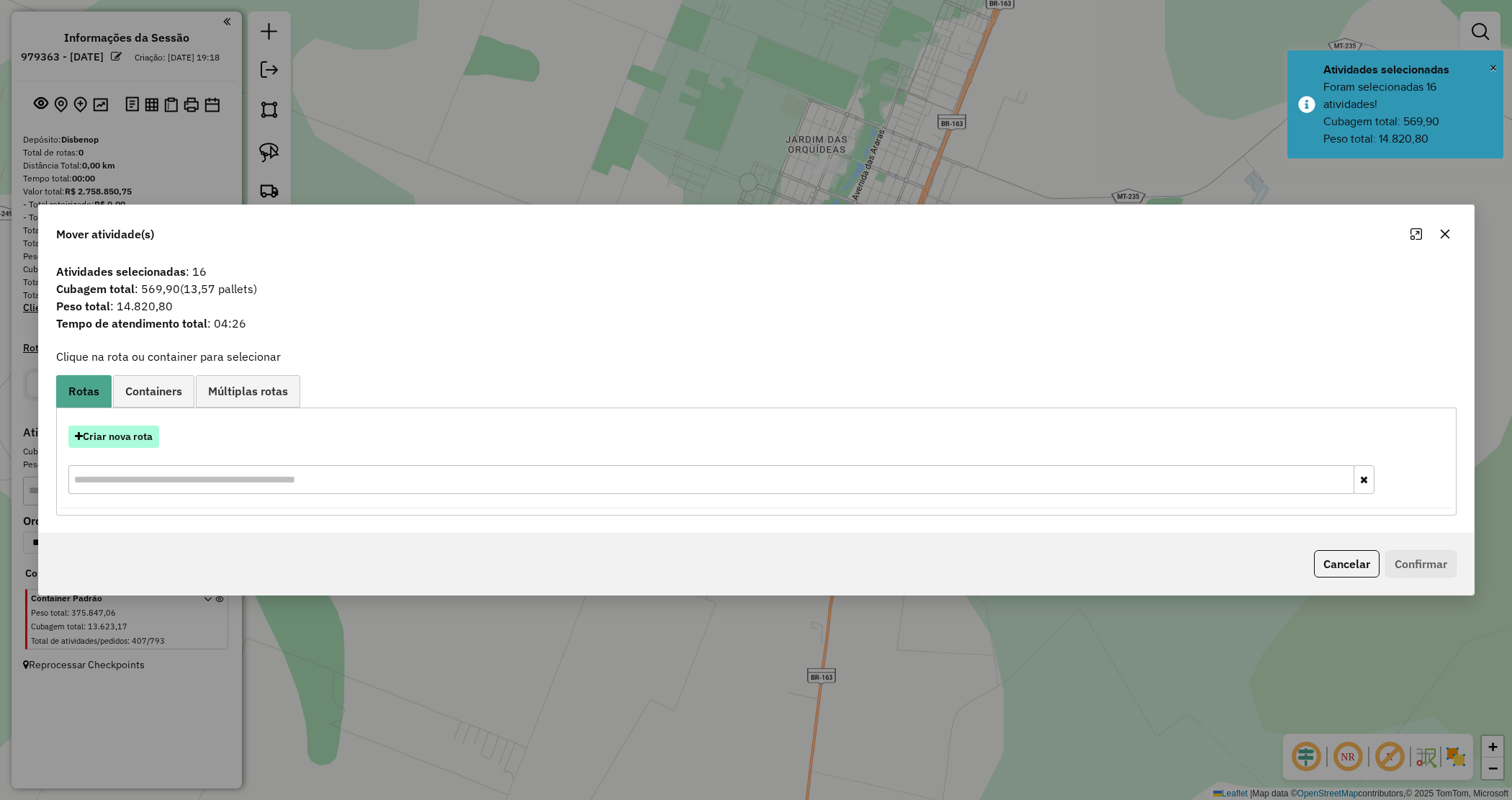
click at [116, 442] on button "Criar nova rota" at bounding box center [113, 436] width 90 height 22
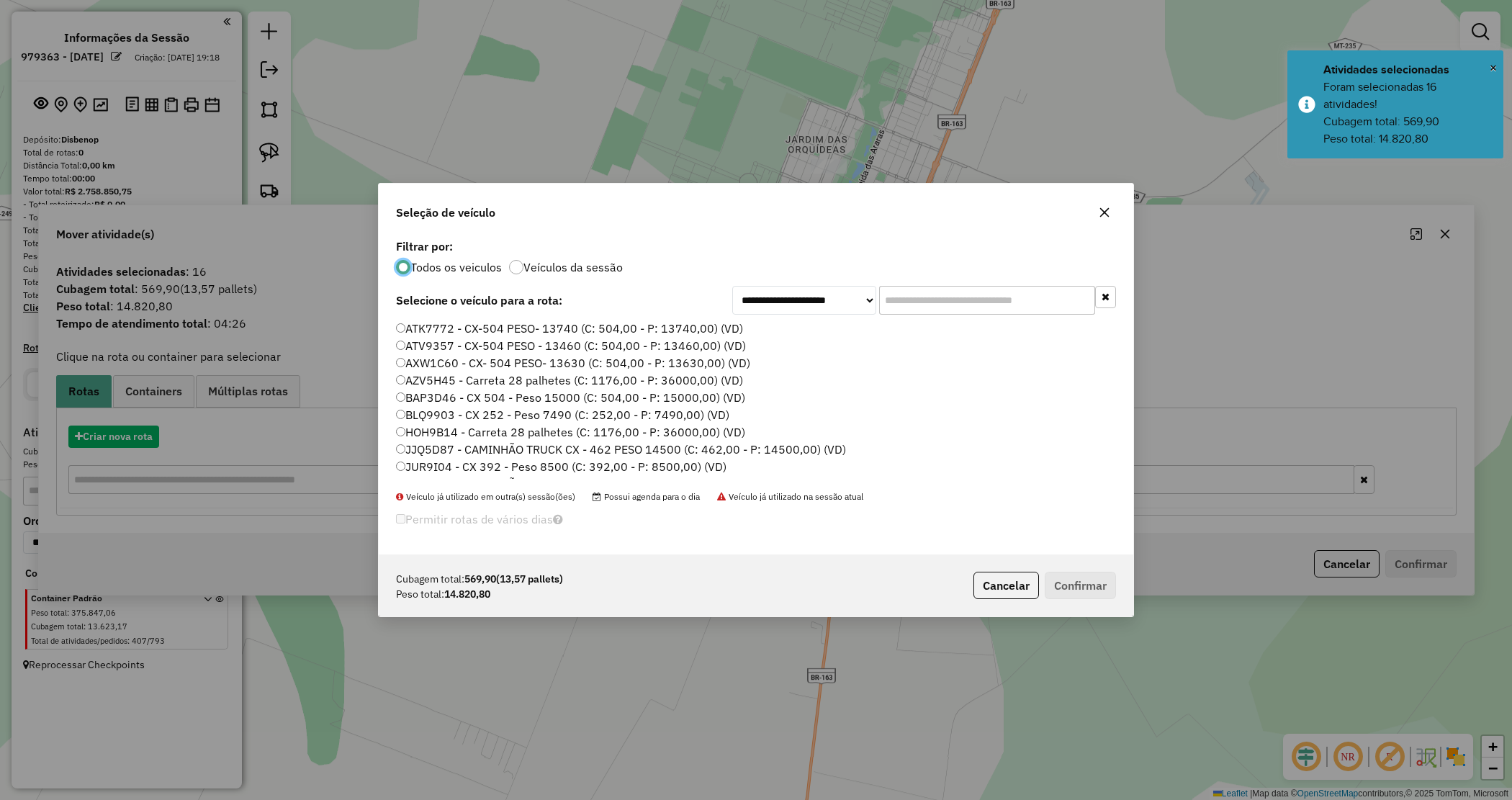
scroll to position [7, 5]
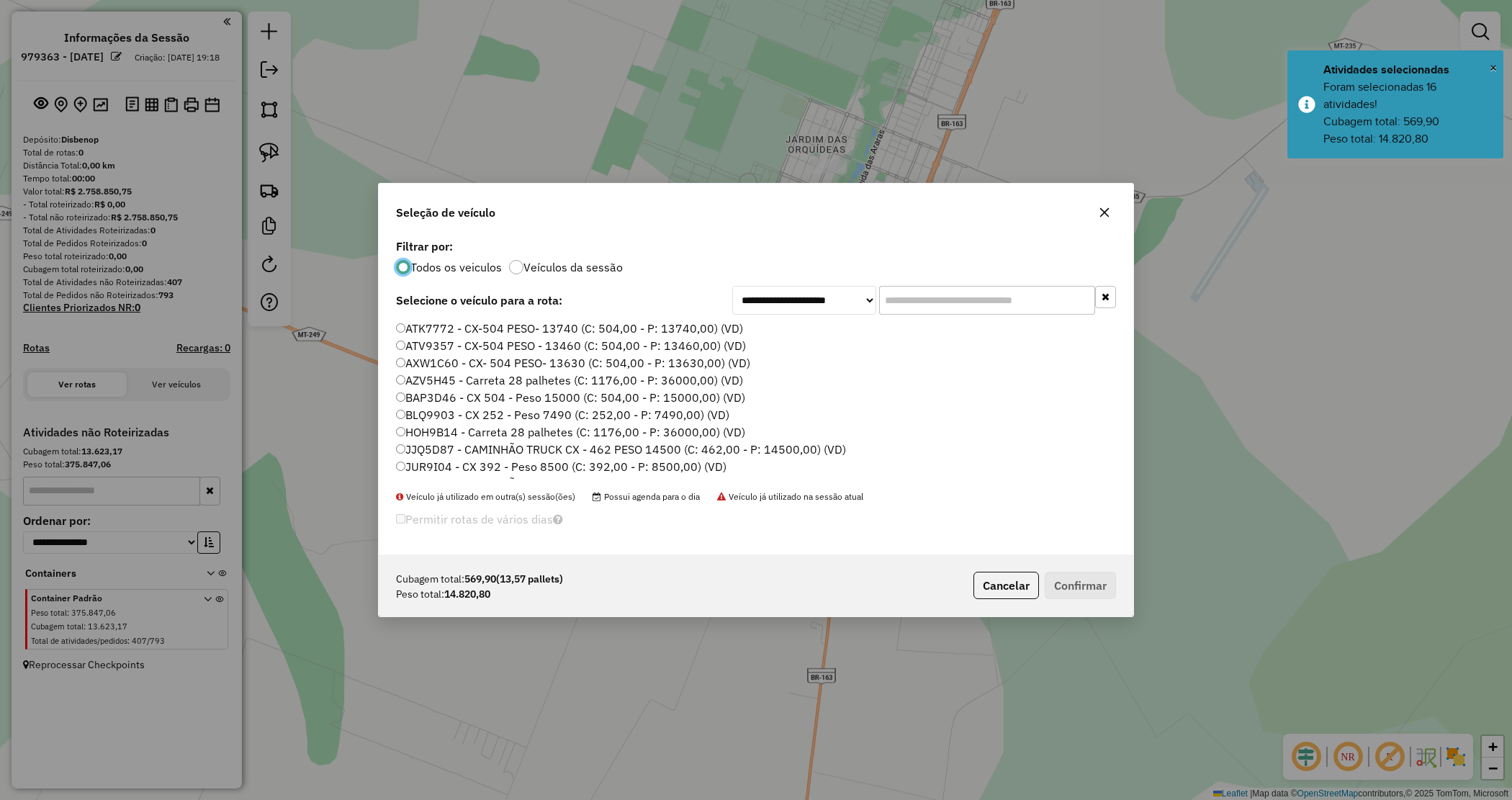
click at [904, 294] on input "text" at bounding box center [987, 300] width 216 height 29
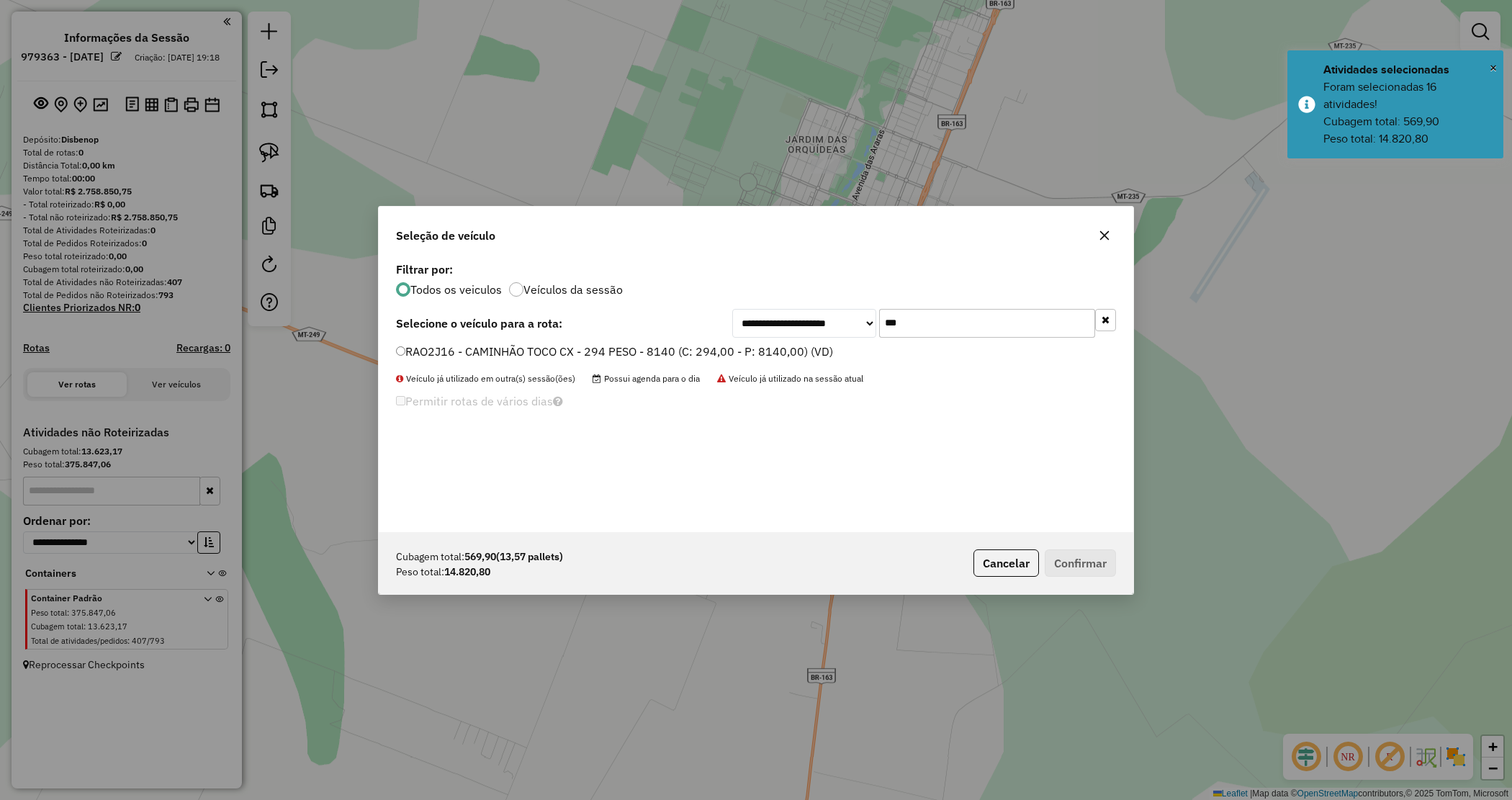
type input "***"
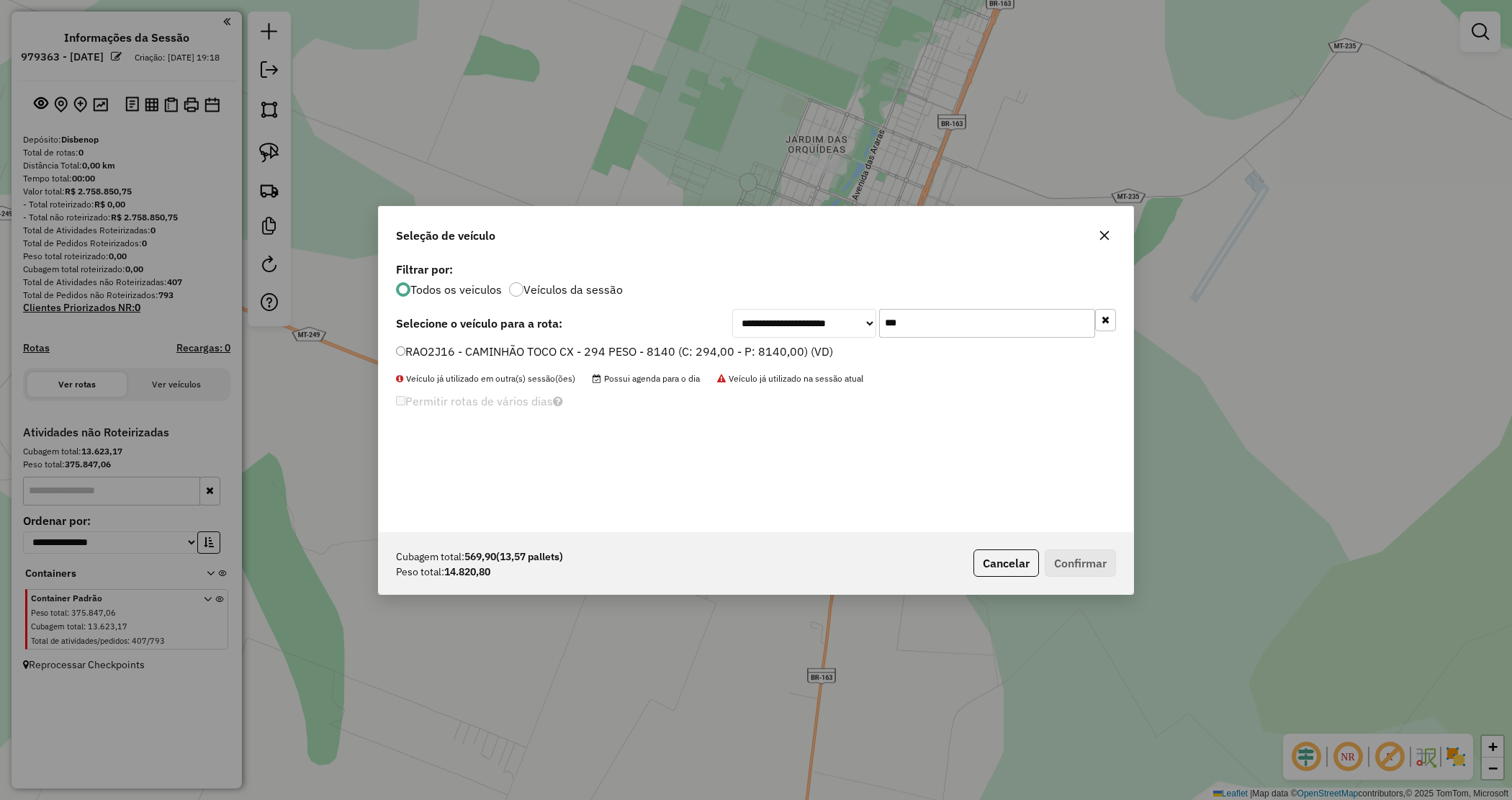
drag, startPoint x: 775, startPoint y: 343, endPoint x: 951, endPoint y: 462, distance: 212.5
click at [776, 343] on label "RAO2J16 - CAMINHÃO TOCO CX - 294 PESO - 8140 (C: 294,00 - P: 8140,00) (VD)" at bounding box center [614, 351] width 437 height 17
click at [1060, 562] on button "Confirmar" at bounding box center [1080, 563] width 71 height 27
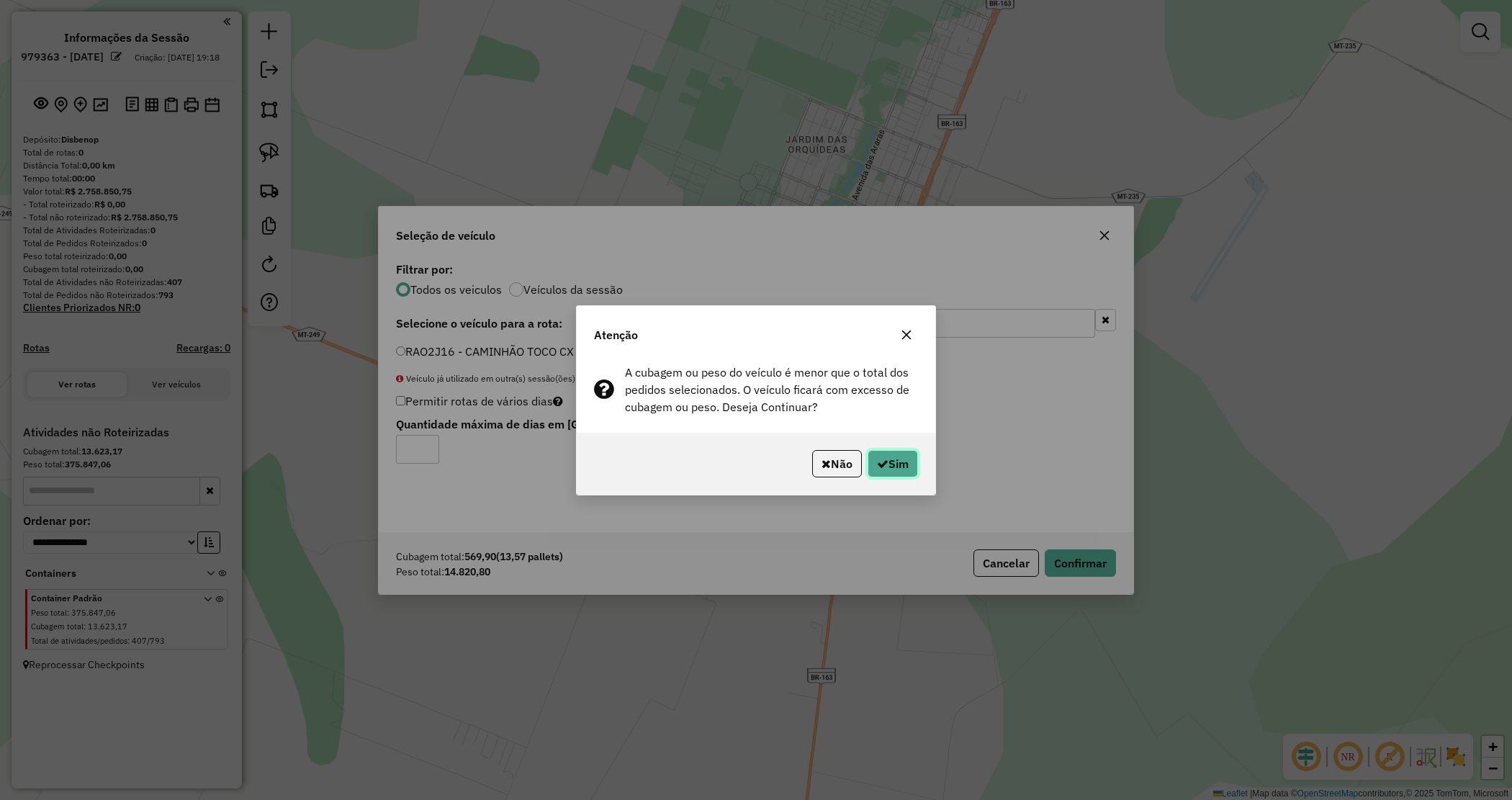
click at [887, 462] on button "Sim" at bounding box center [892, 463] width 50 height 27
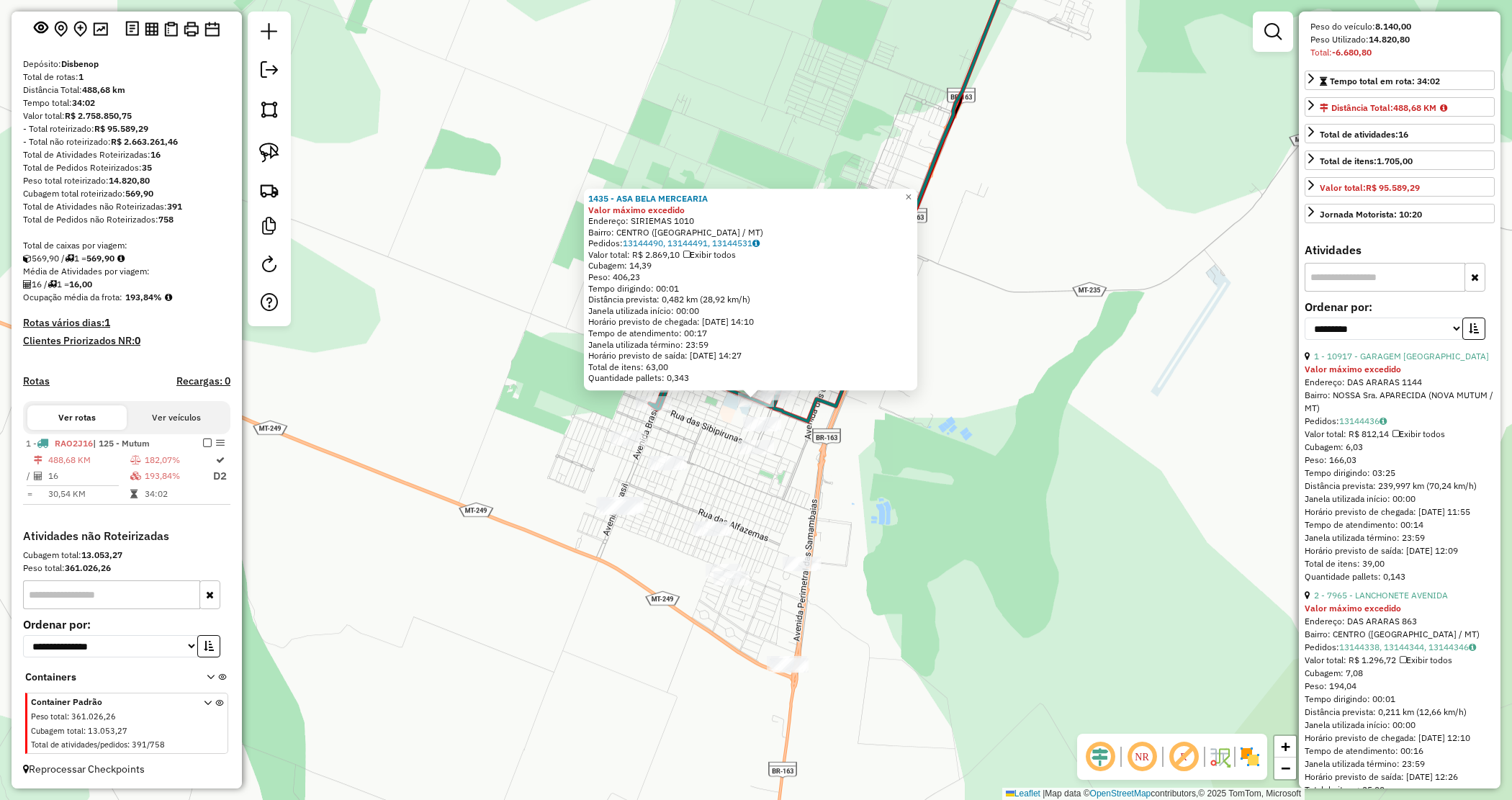
scroll to position [270, 0]
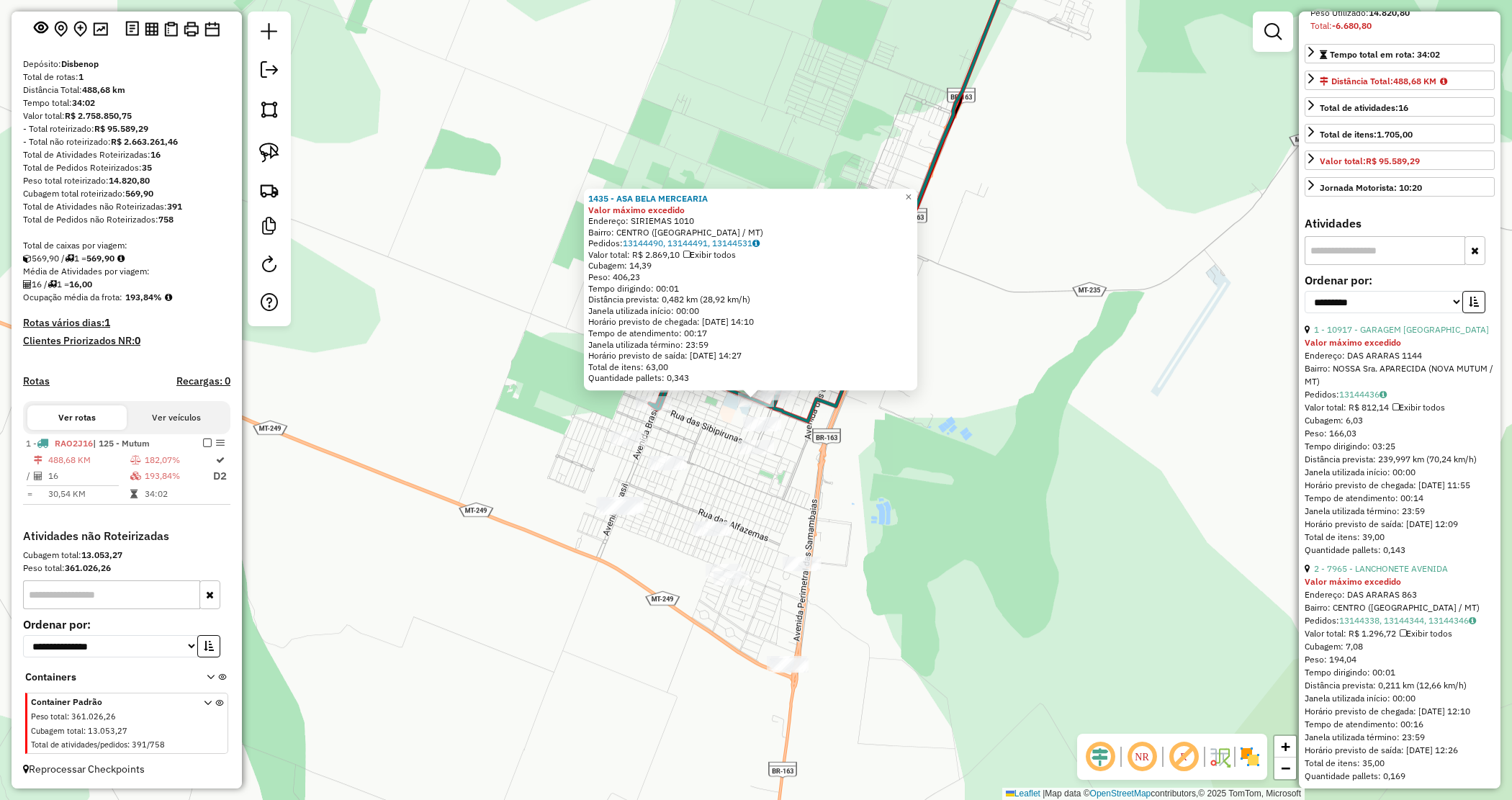
click at [1360, 288] on label "Ordenar por:" at bounding box center [1400, 280] width 190 height 17
click at [1359, 313] on select "**********" at bounding box center [1384, 302] width 159 height 22
select select "*********"
click at [1305, 313] on select "**********" at bounding box center [1384, 302] width 159 height 22
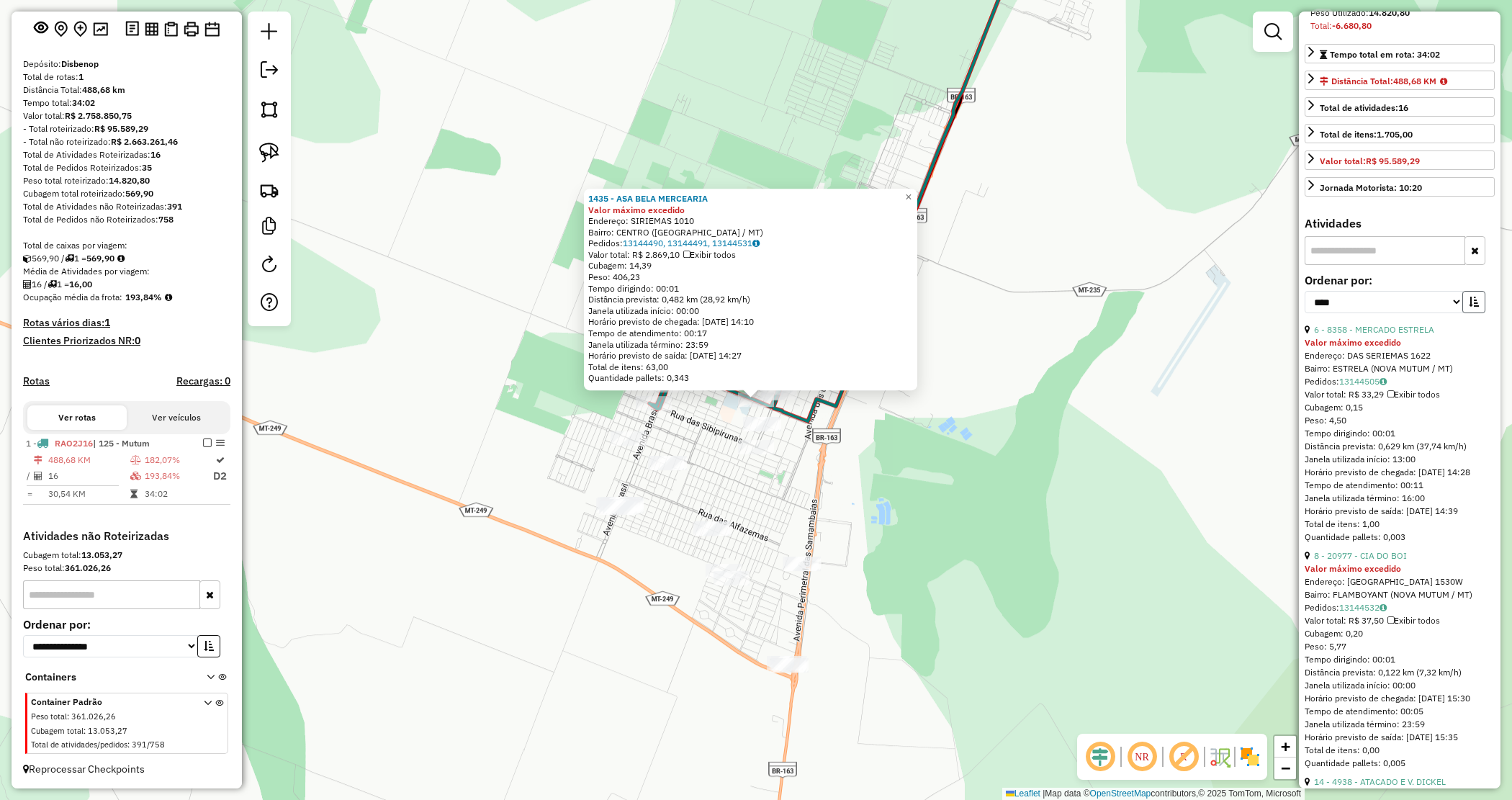
click at [1475, 313] on button "button" at bounding box center [1474, 302] width 23 height 22
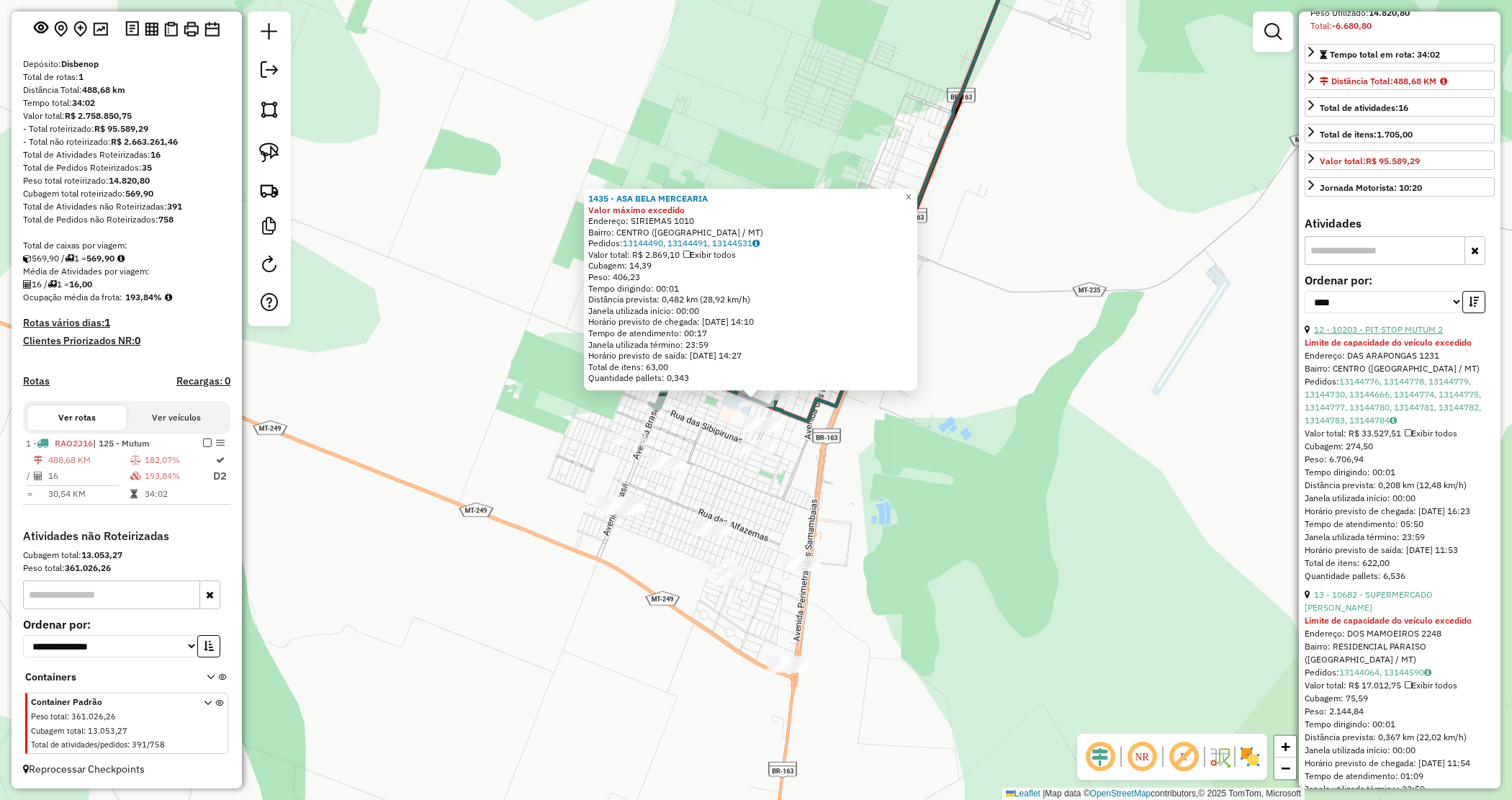
click at [1400, 335] on link "12 - 10203 - PIT STOP MUTUM 2" at bounding box center [1378, 329] width 129 height 11
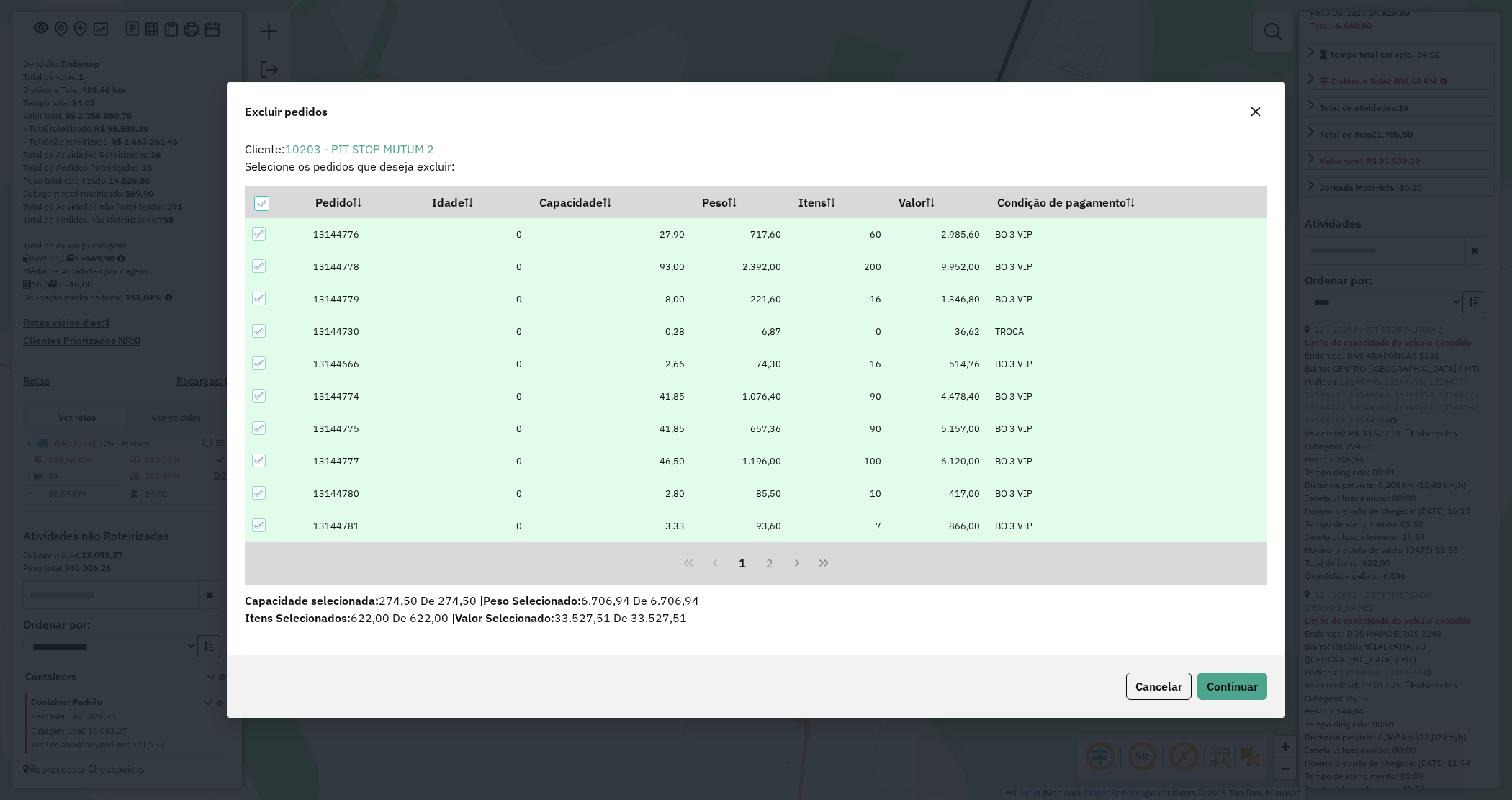
scroll to position [0, 0]
click at [1229, 682] on span "Continuar" at bounding box center [1233, 686] width 51 height 15
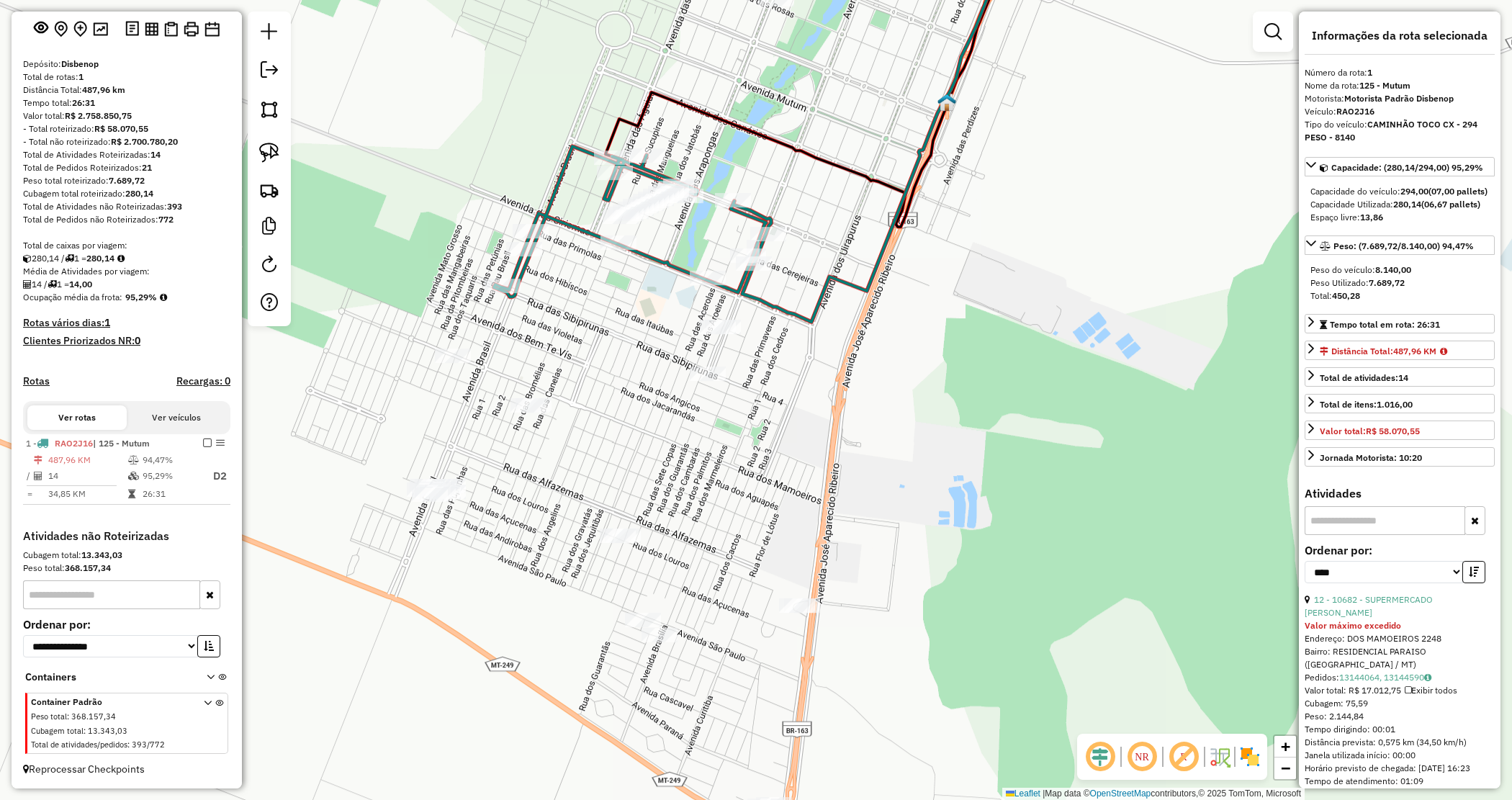
drag, startPoint x: 992, startPoint y: 426, endPoint x: 963, endPoint y: 441, distance: 32.6
click at [990, 425] on div "Janela de atendimento Grade de atendimento Capacidade Transportadoras Veículos …" at bounding box center [756, 400] width 1512 height 800
drag, startPoint x: 899, startPoint y: 430, endPoint x: 904, endPoint y: 347, distance: 83.2
click at [904, 347] on div "Janela de atendimento Grade de atendimento Capacidade Transportadoras Veículos …" at bounding box center [756, 400] width 1512 height 800
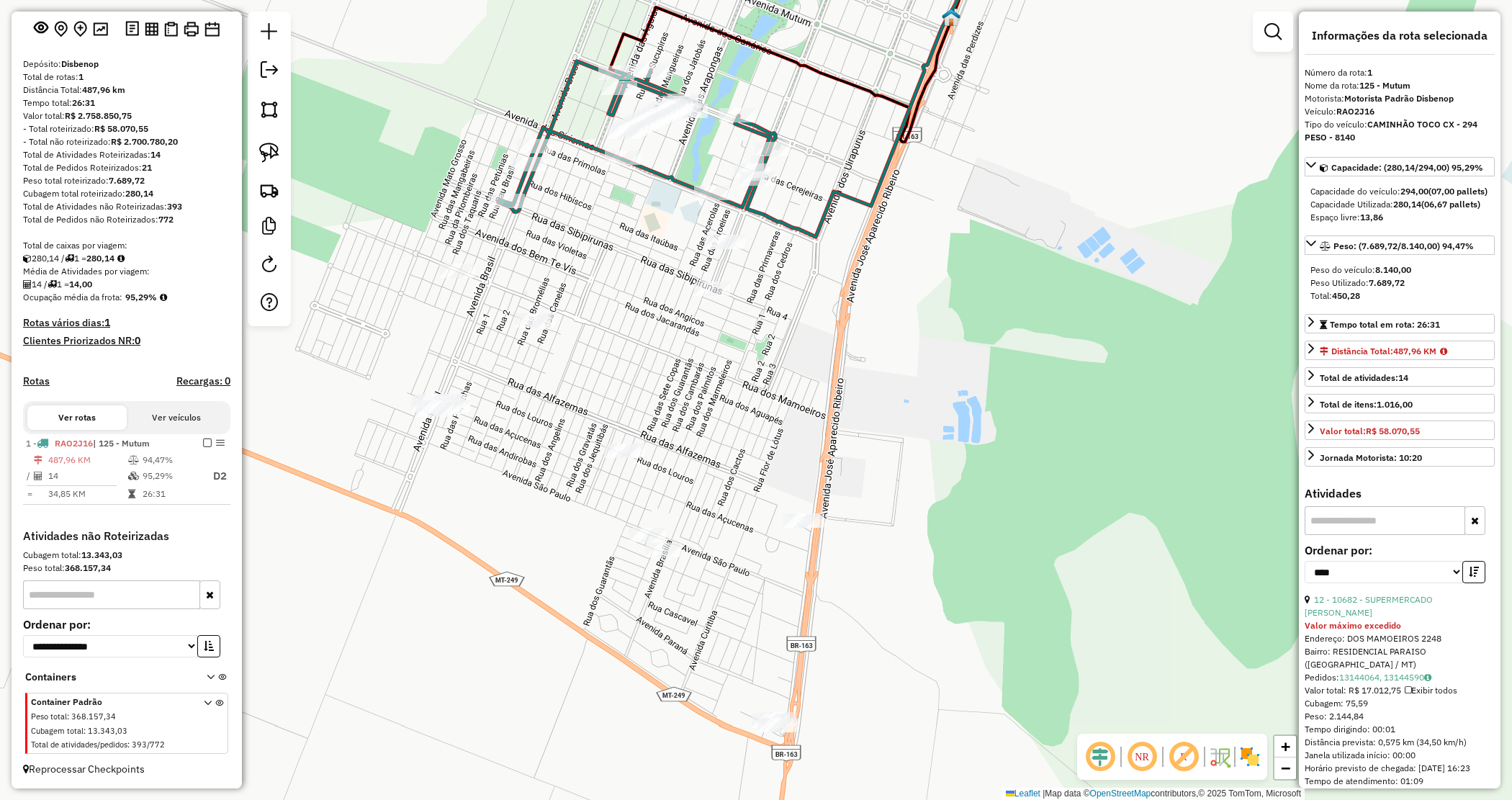
click at [911, 354] on div "Janela de atendimento Grade de atendimento Capacidade Transportadoras Veículos …" at bounding box center [756, 400] width 1512 height 800
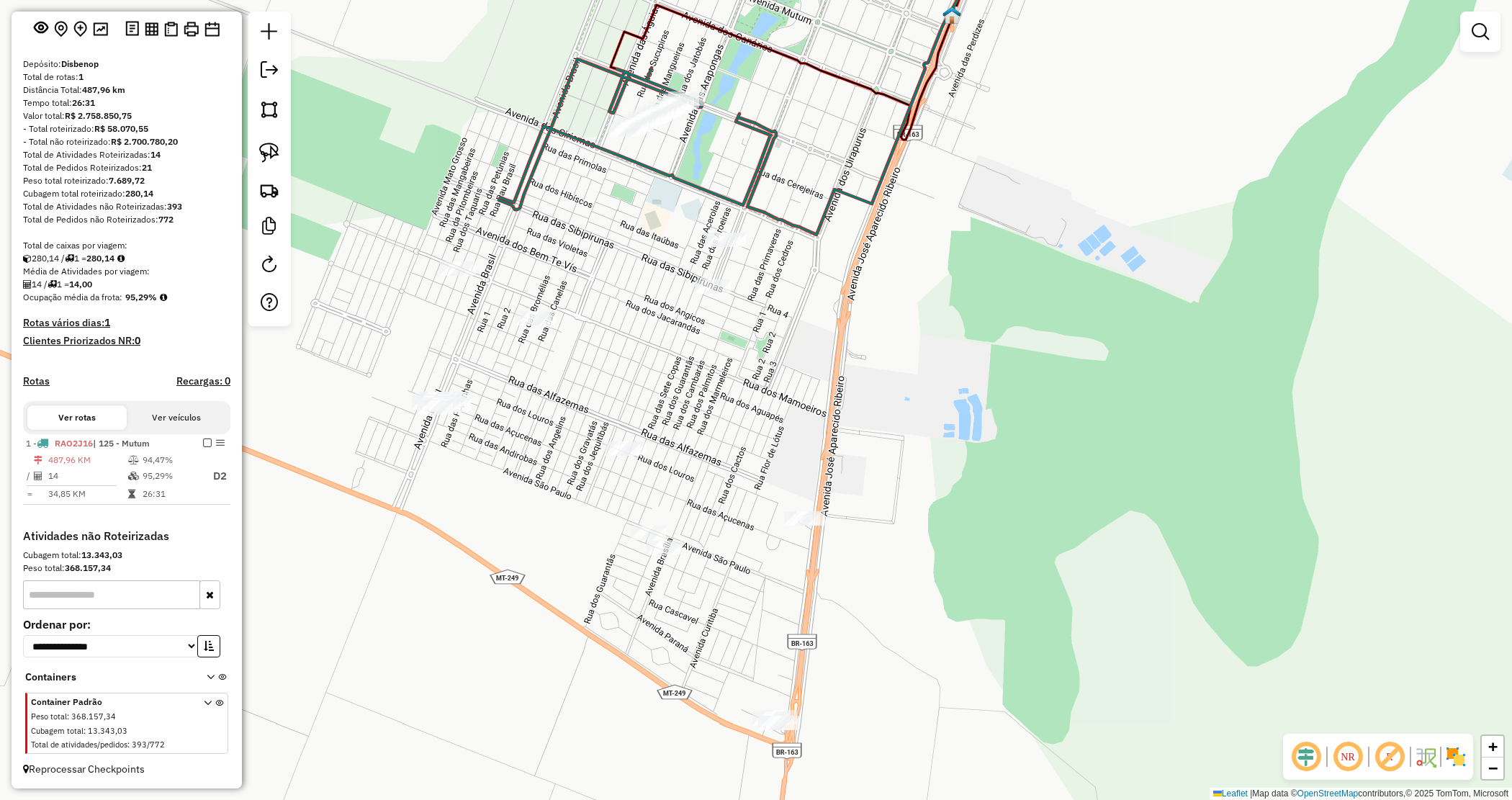
drag, startPoint x: 912, startPoint y: 350, endPoint x: 914, endPoint y: 290, distance: 60.0
click at [914, 290] on div "Janela de atendimento Grade de atendimento Capacidade Transportadoras Veículos …" at bounding box center [756, 400] width 1512 height 800
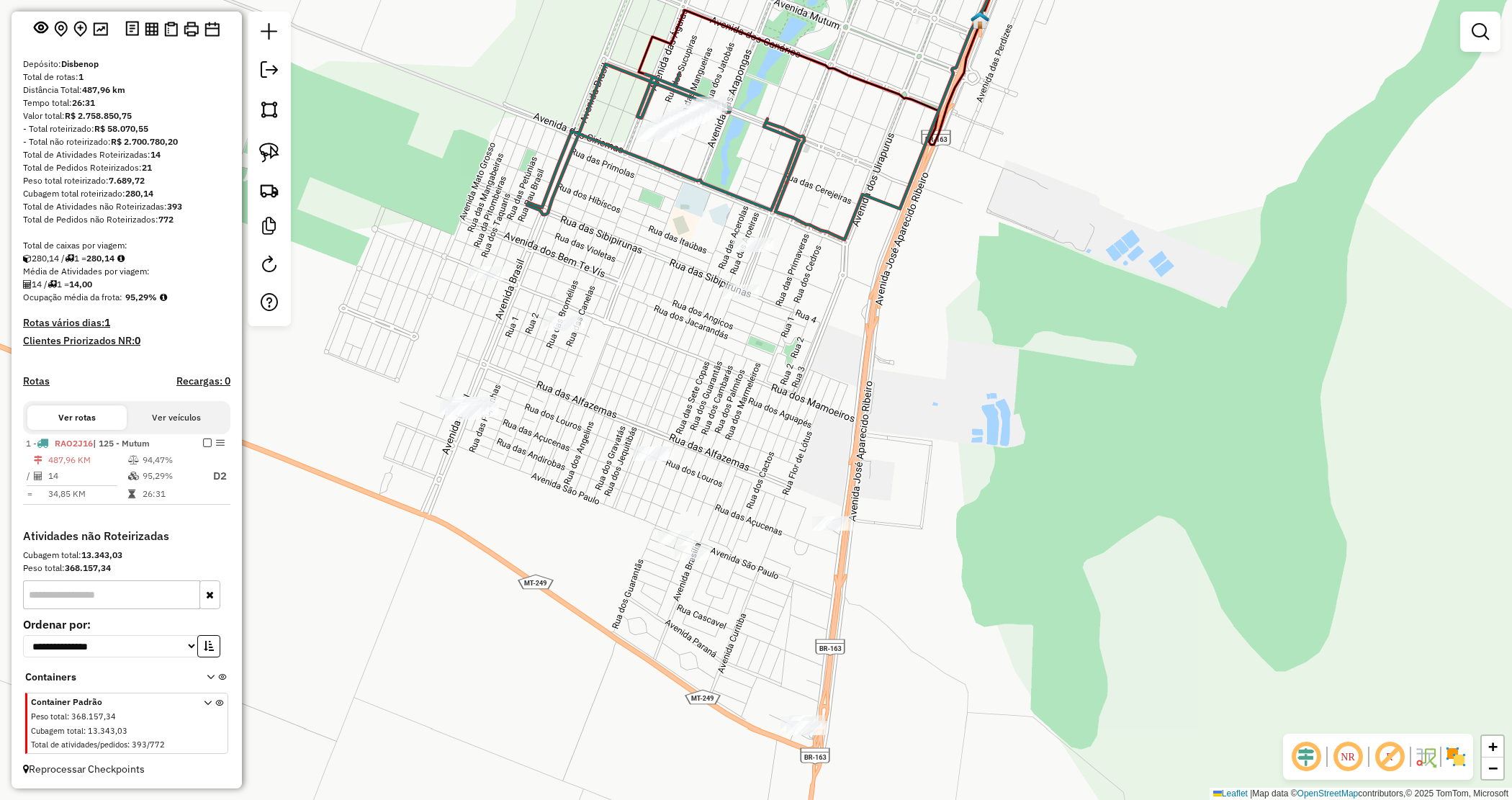
drag, startPoint x: 412, startPoint y: 168, endPoint x: 422, endPoint y: 191, distance: 25.1
click at [422, 192] on div "Janela de atendimento Grade de atendimento Capacidade Transportadoras Veículos …" at bounding box center [756, 400] width 1512 height 800
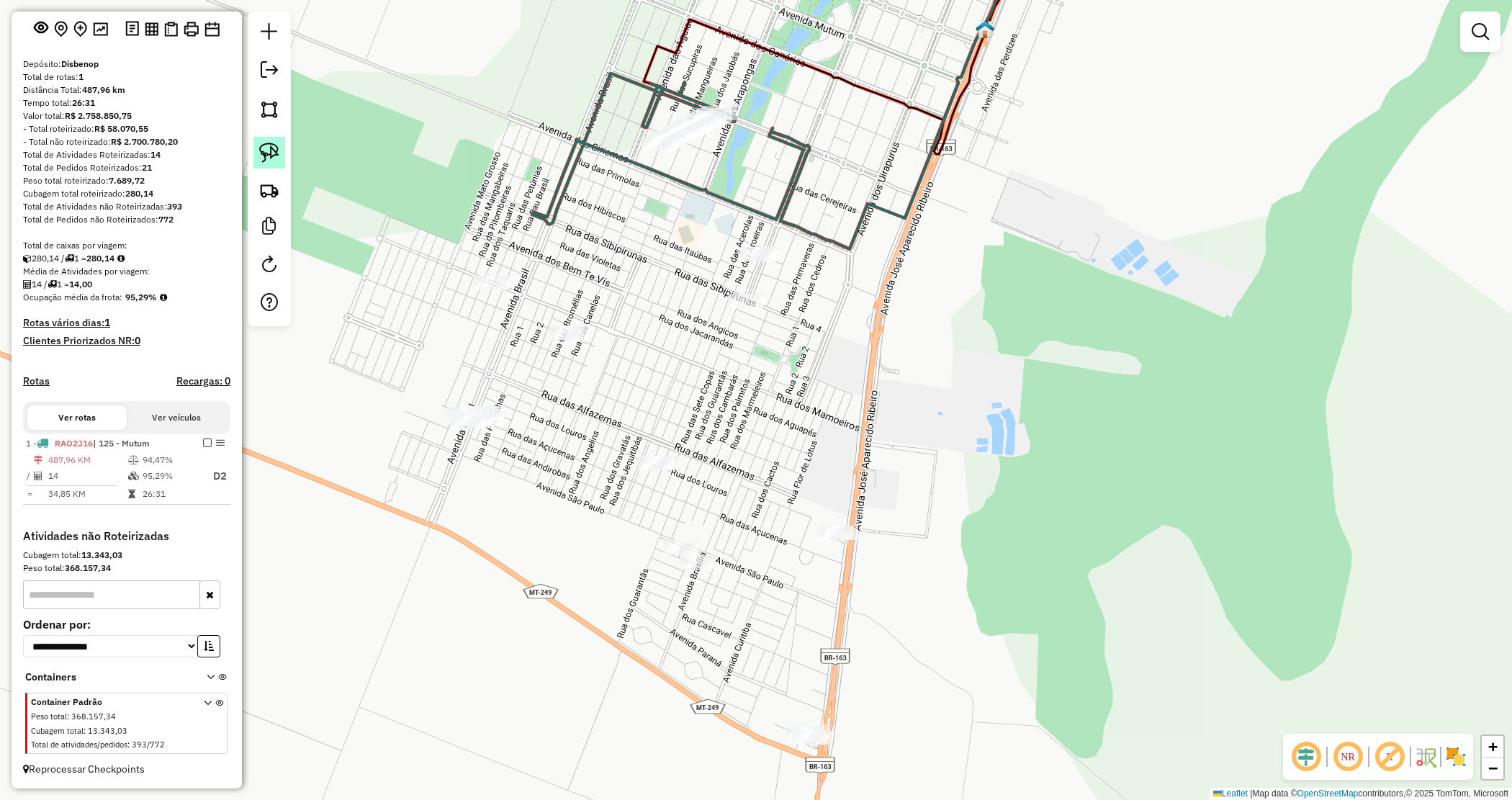
click at [272, 159] on img at bounding box center [269, 152] width 20 height 20
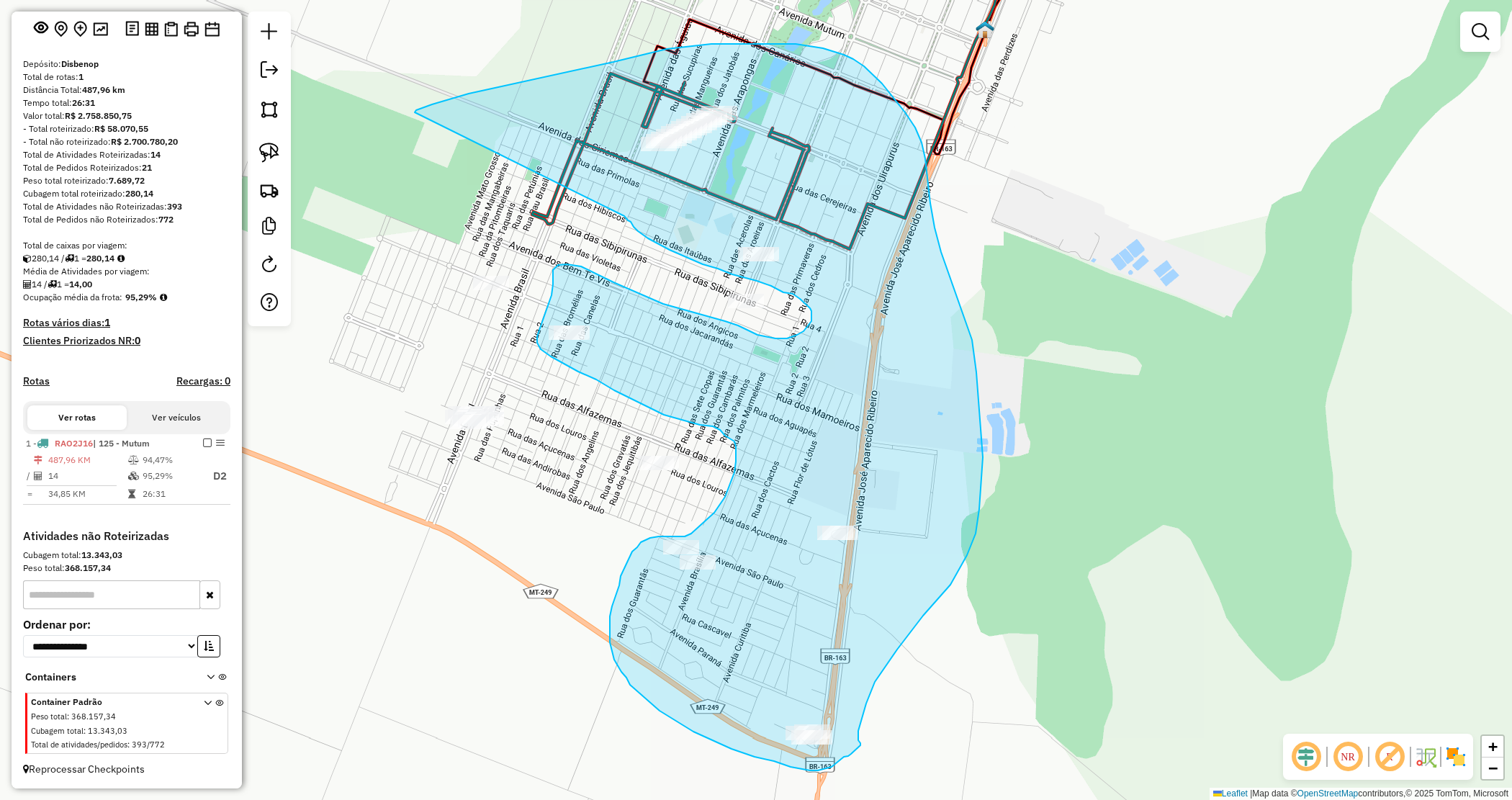
drag, startPoint x: 486, startPoint y: 90, endPoint x: 624, endPoint y: 216, distance: 186.9
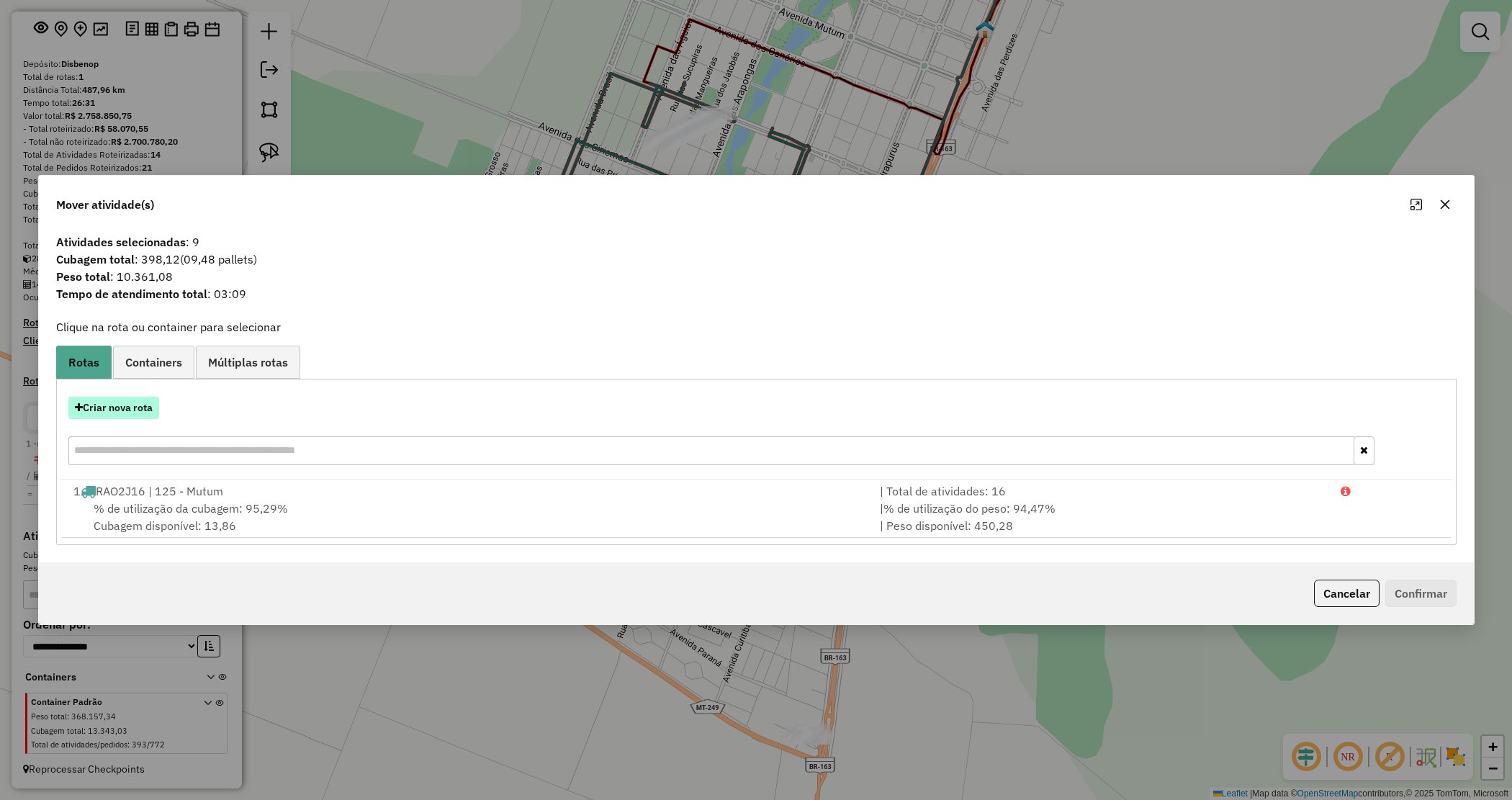
click at [128, 410] on button "Criar nova rota" at bounding box center [113, 408] width 90 height 22
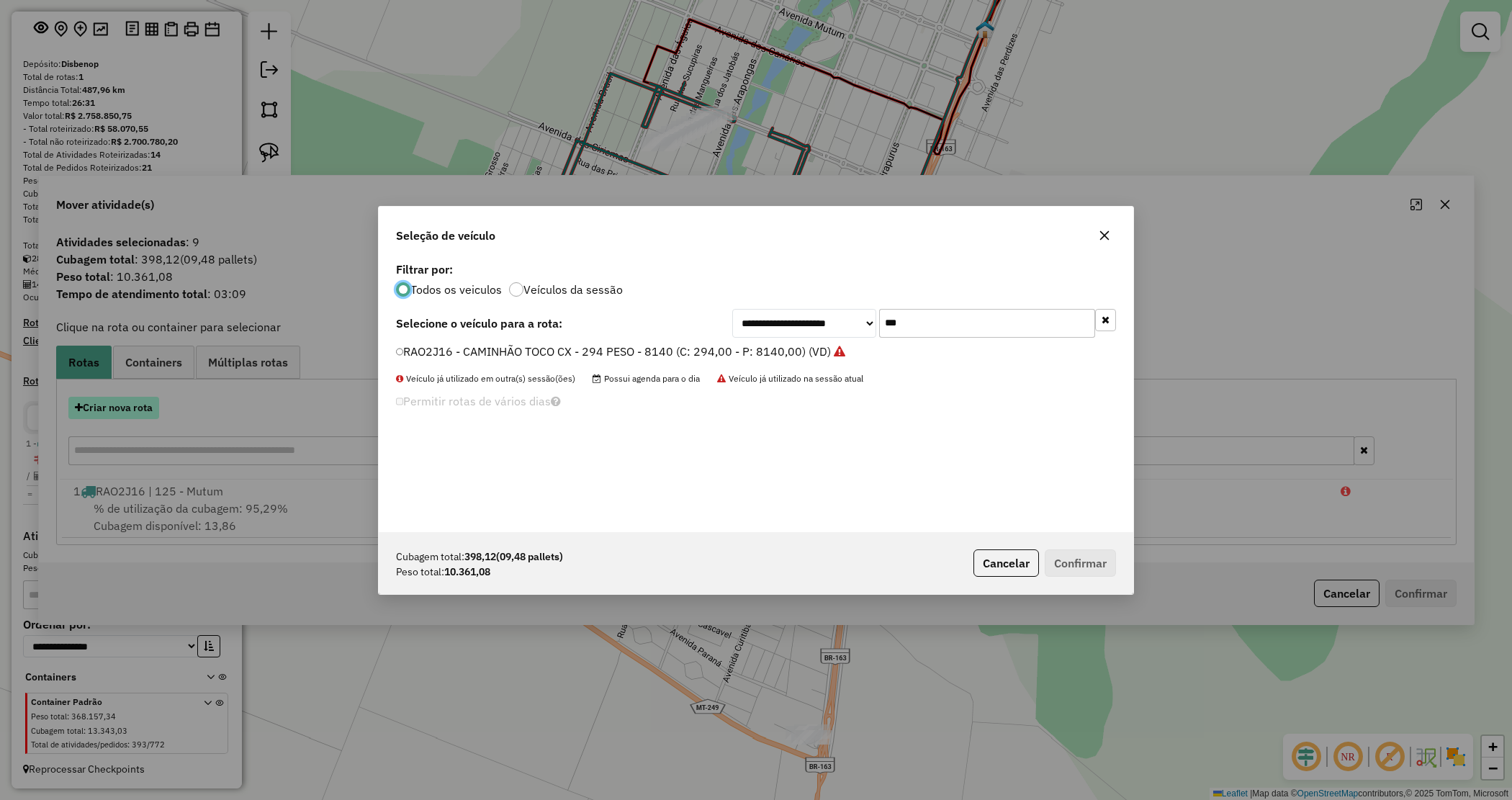
scroll to position [7, 5]
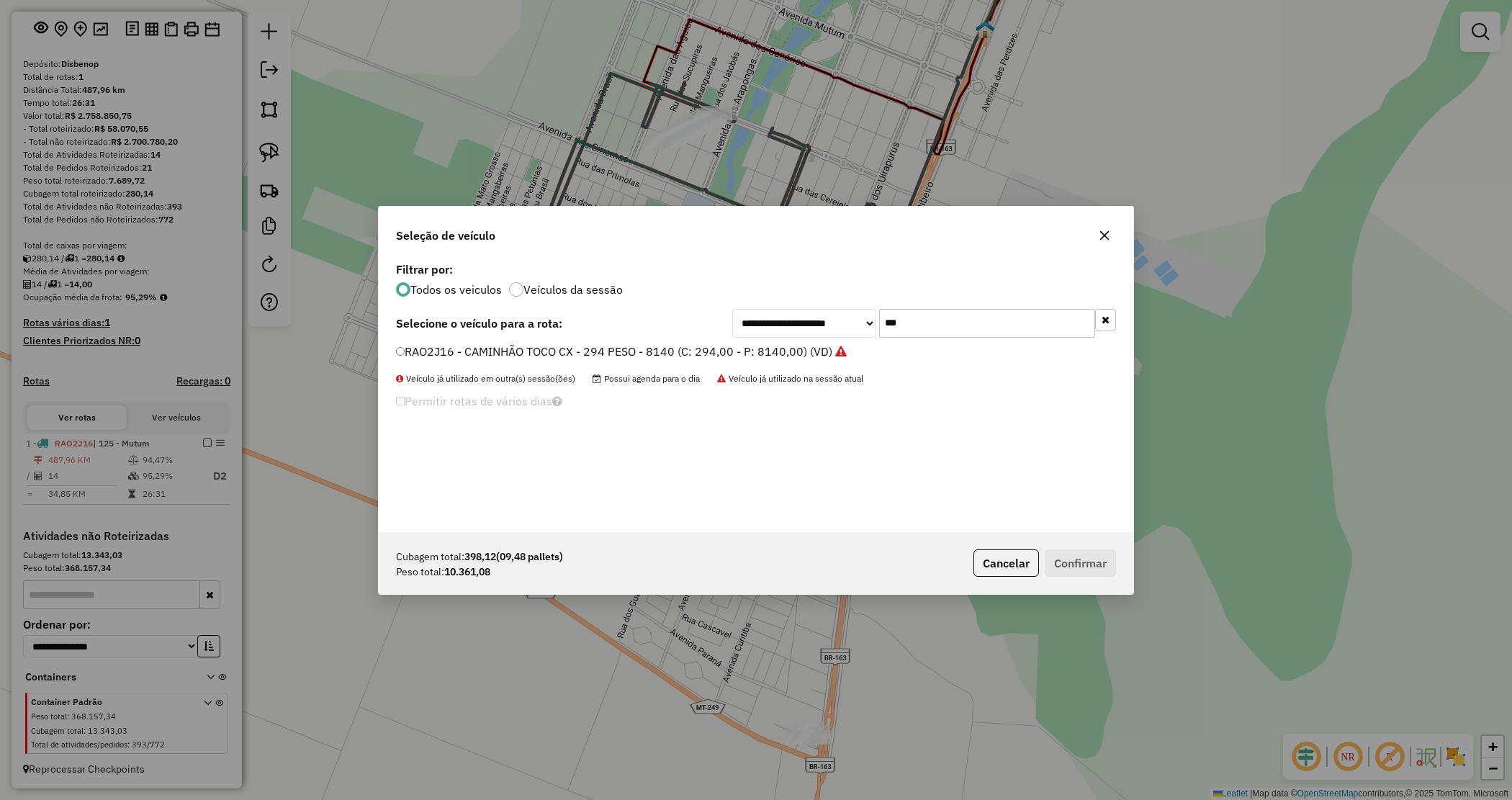
drag, startPoint x: 860, startPoint y: 304, endPoint x: 841, endPoint y: 302, distance: 19.1
click at [841, 302] on div "**********" at bounding box center [756, 395] width 755 height 274
type input "****"
drag, startPoint x: 712, startPoint y: 348, endPoint x: 870, endPoint y: 462, distance: 194.8
click at [712, 349] on label "OVI5284 - CX 420 - Peso 12850 (C: 420,00 - P: 12850,00) (VD)" at bounding box center [569, 351] width 347 height 17
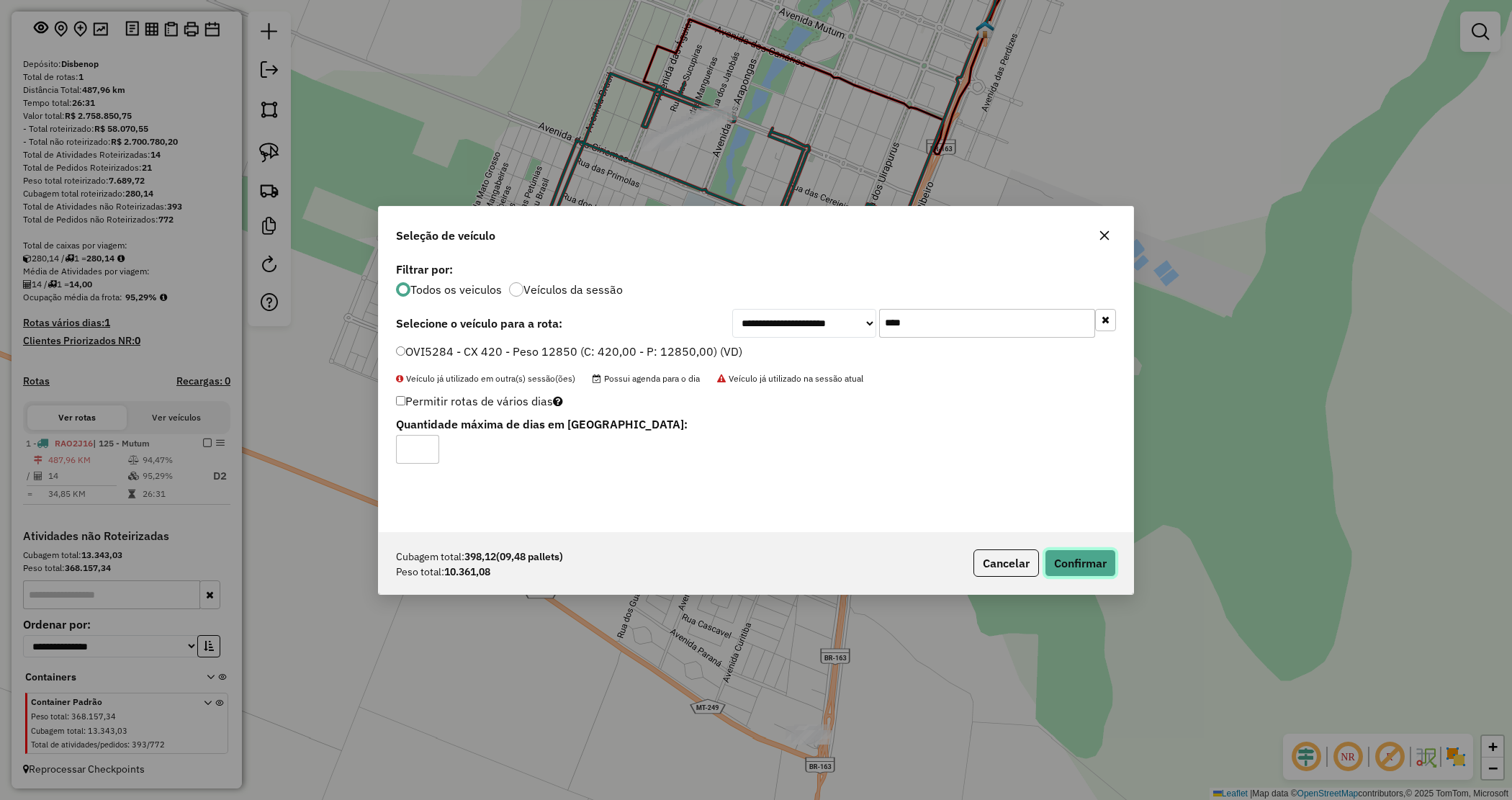
click at [1069, 558] on button "Confirmar" at bounding box center [1080, 563] width 71 height 27
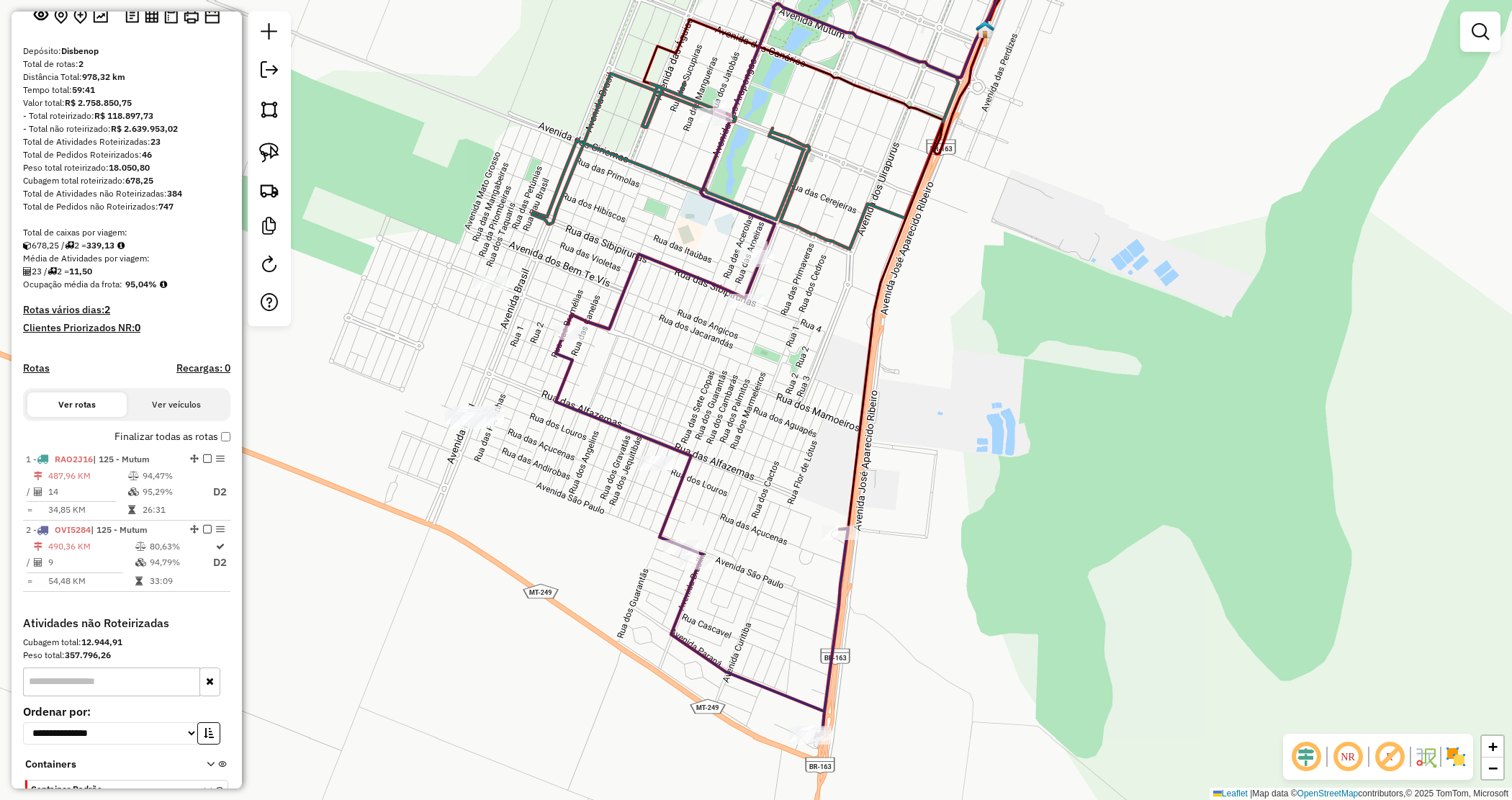
click at [779, 383] on div "Janela de atendimento Grade de atendimento Capacidade Transportadoras Veículos …" at bounding box center [756, 400] width 1512 height 800
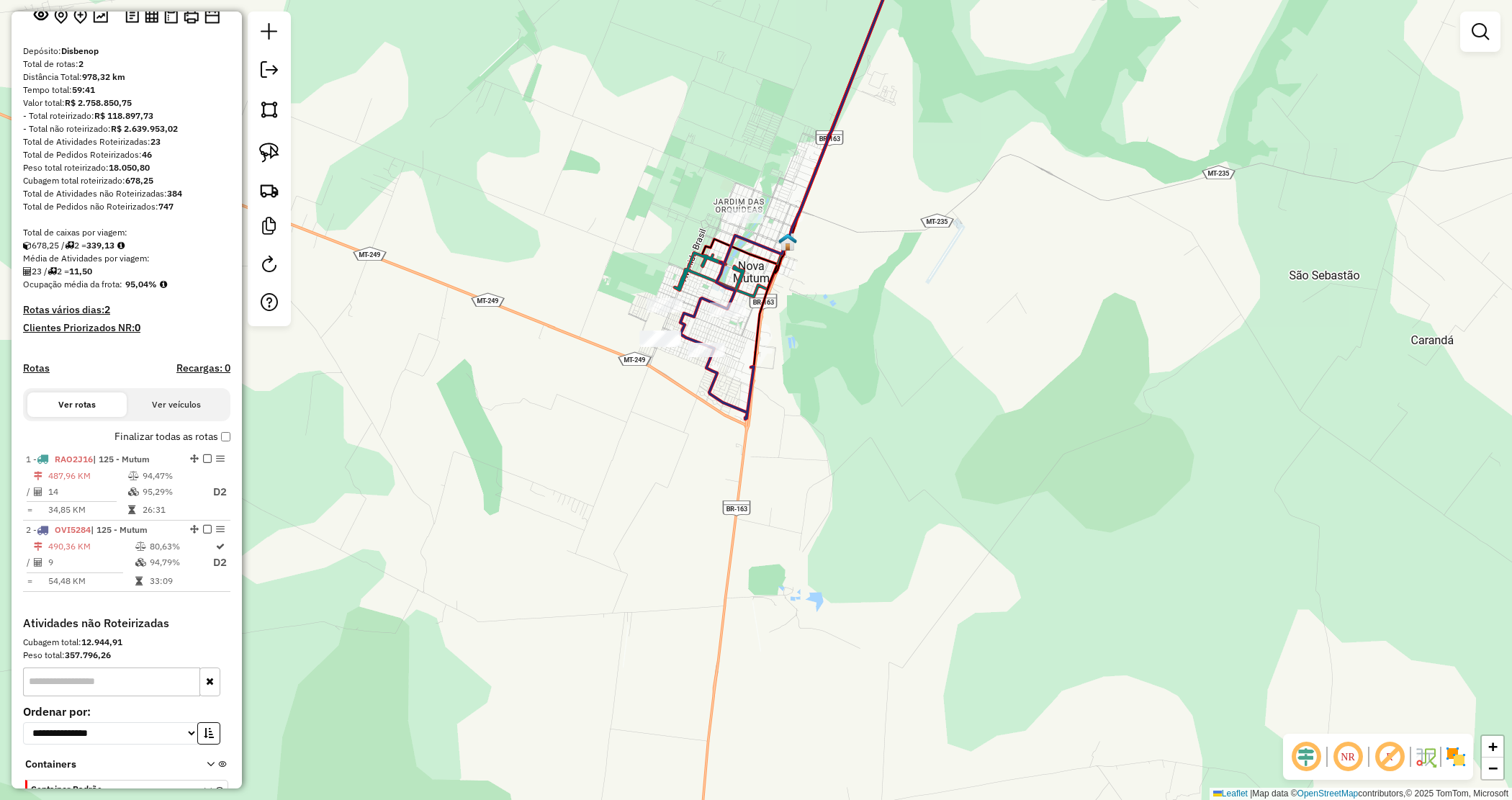
click at [819, 252] on div "Janela de atendimento Grade de atendimento Capacidade Transportadoras Veículos …" at bounding box center [756, 400] width 1512 height 800
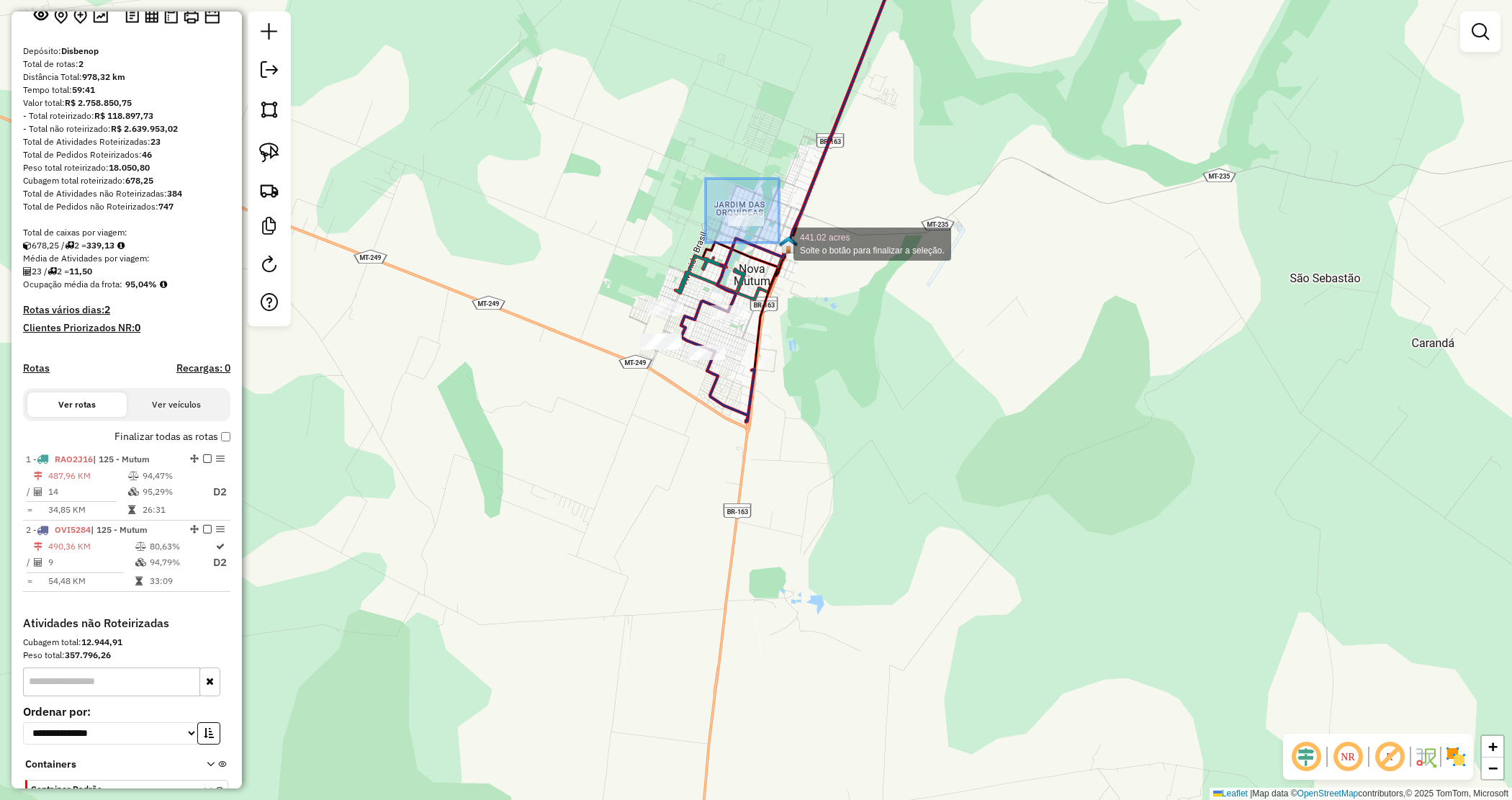
drag, startPoint x: 716, startPoint y: 195, endPoint x: 816, endPoint y: 258, distance: 118.2
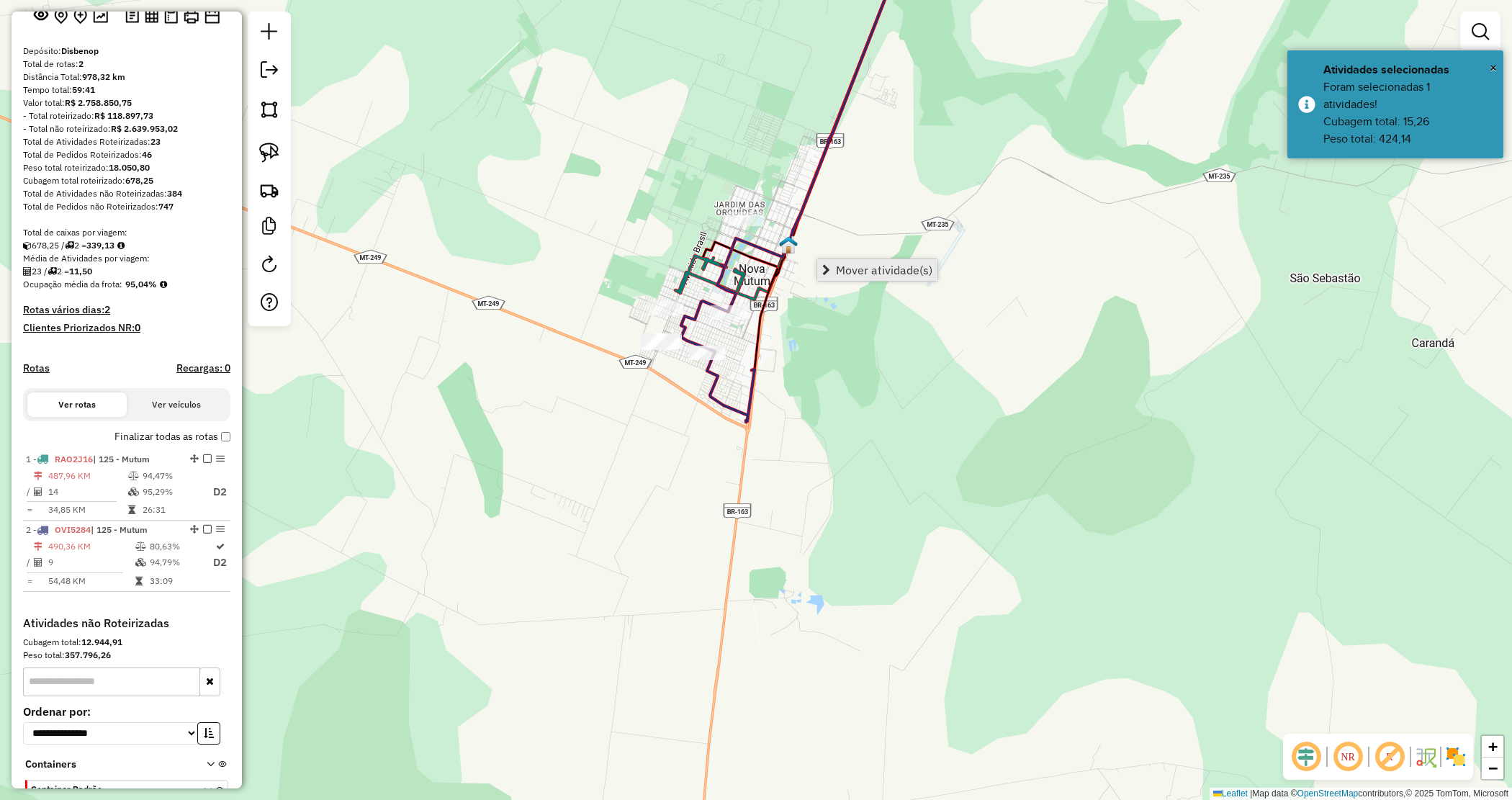
click at [853, 270] on span "Mover atividade(s)" at bounding box center [884, 270] width 97 height 12
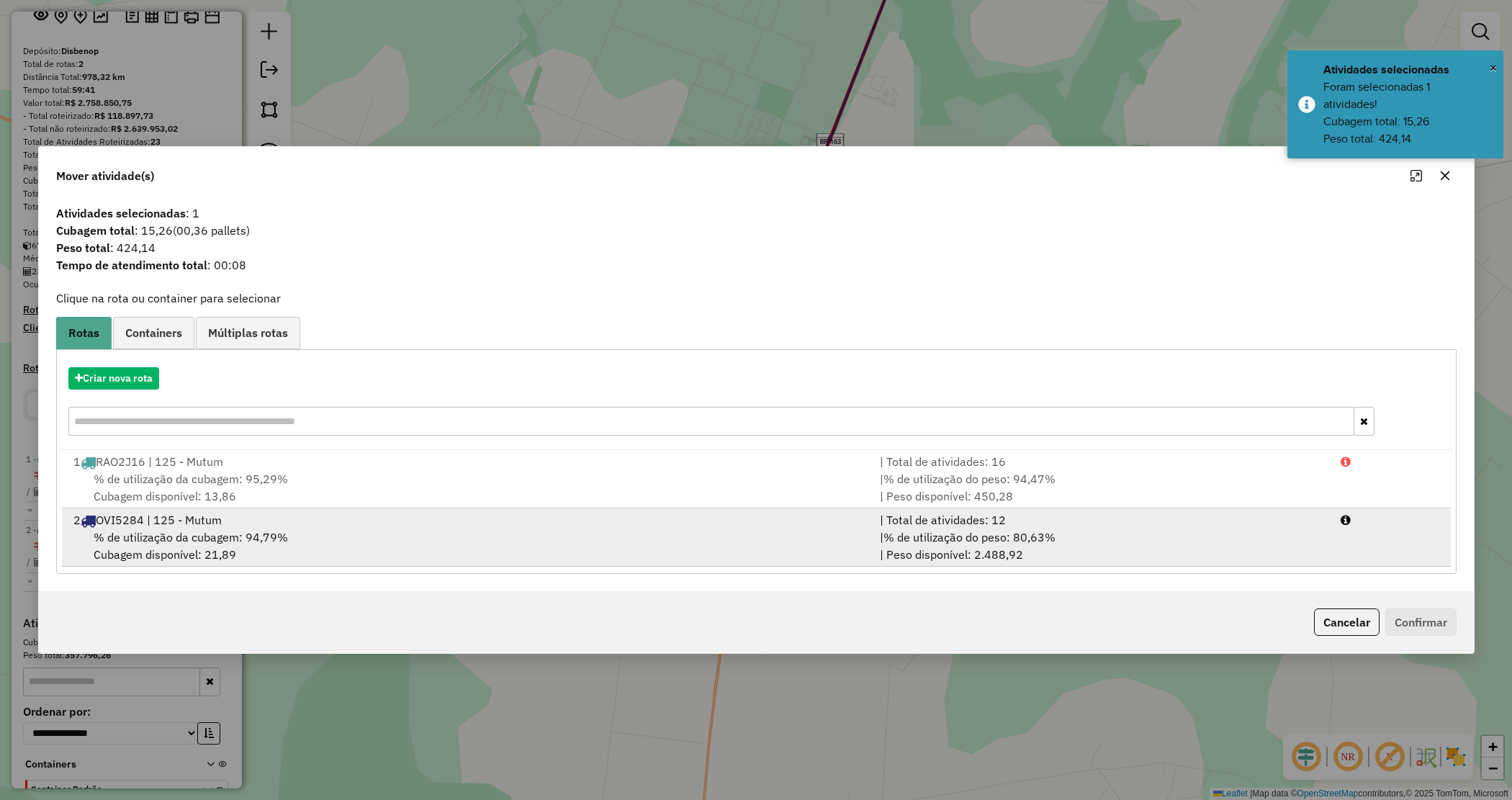
click at [1056, 547] on div "| % de utilização do peso: 80,63% | Peso disponível: 2.488,92" at bounding box center [1101, 545] width 461 height 35
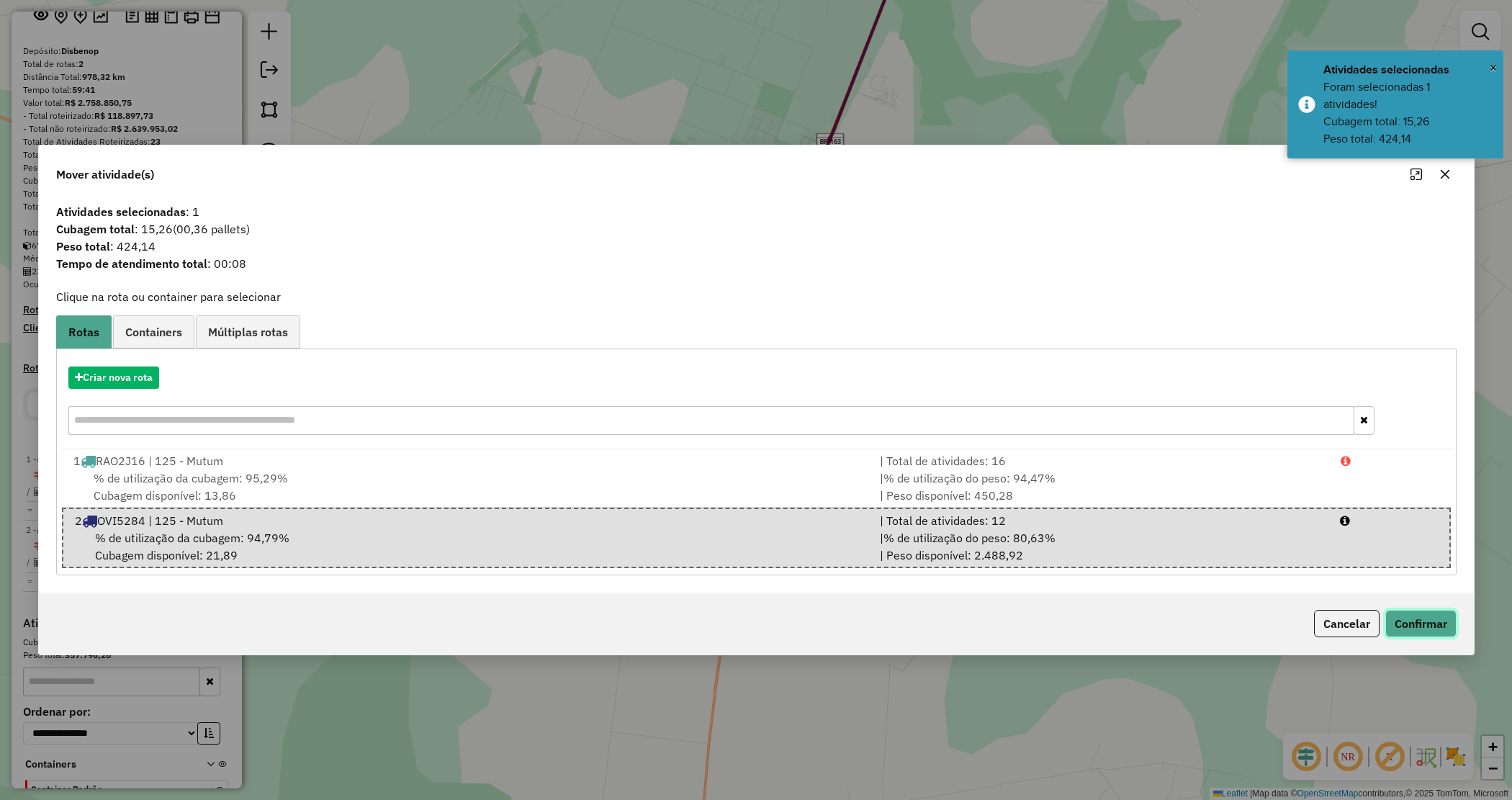
click at [1427, 621] on button "Confirmar" at bounding box center [1422, 623] width 71 height 27
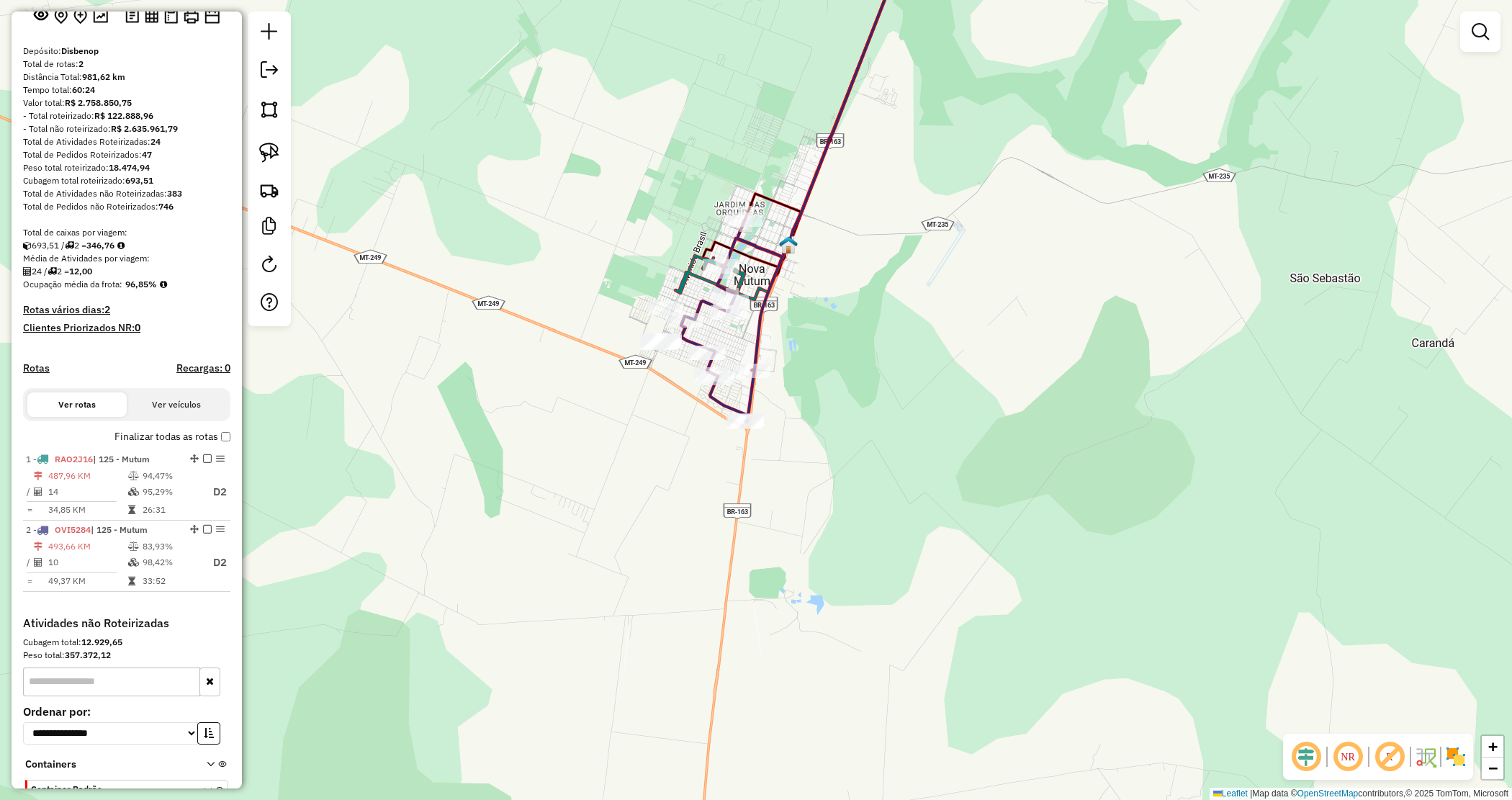
click at [886, 365] on div "Janela de atendimento Grade de atendimento Capacidade Transportadoras Veículos …" at bounding box center [756, 400] width 1512 height 800
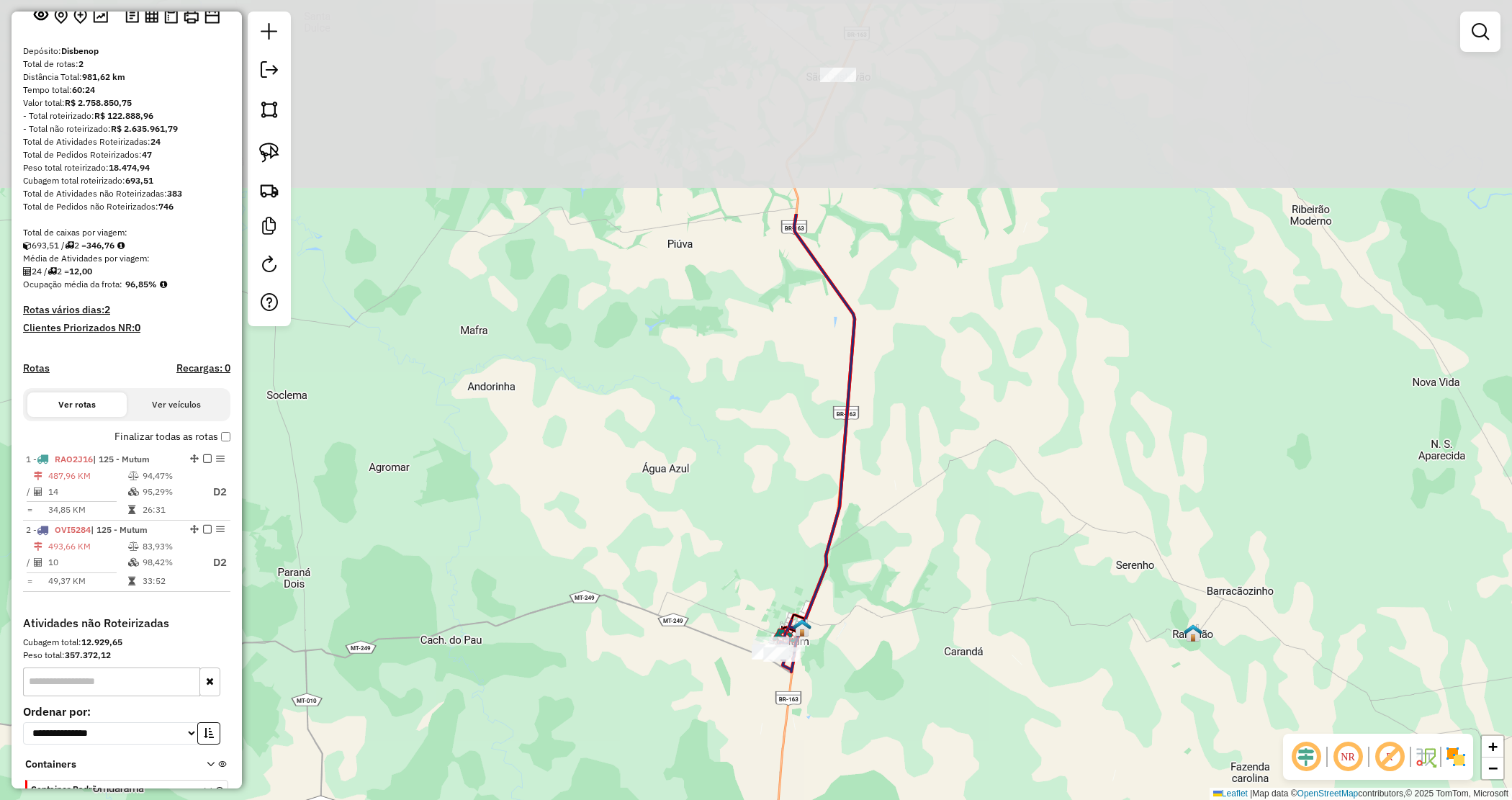
drag, startPoint x: 767, startPoint y: 200, endPoint x: 733, endPoint y: 432, distance: 234.5
click at [747, 490] on div "Janela de atendimento Grade de atendimento Capacidade Transportadoras Veículos …" at bounding box center [756, 400] width 1512 height 800
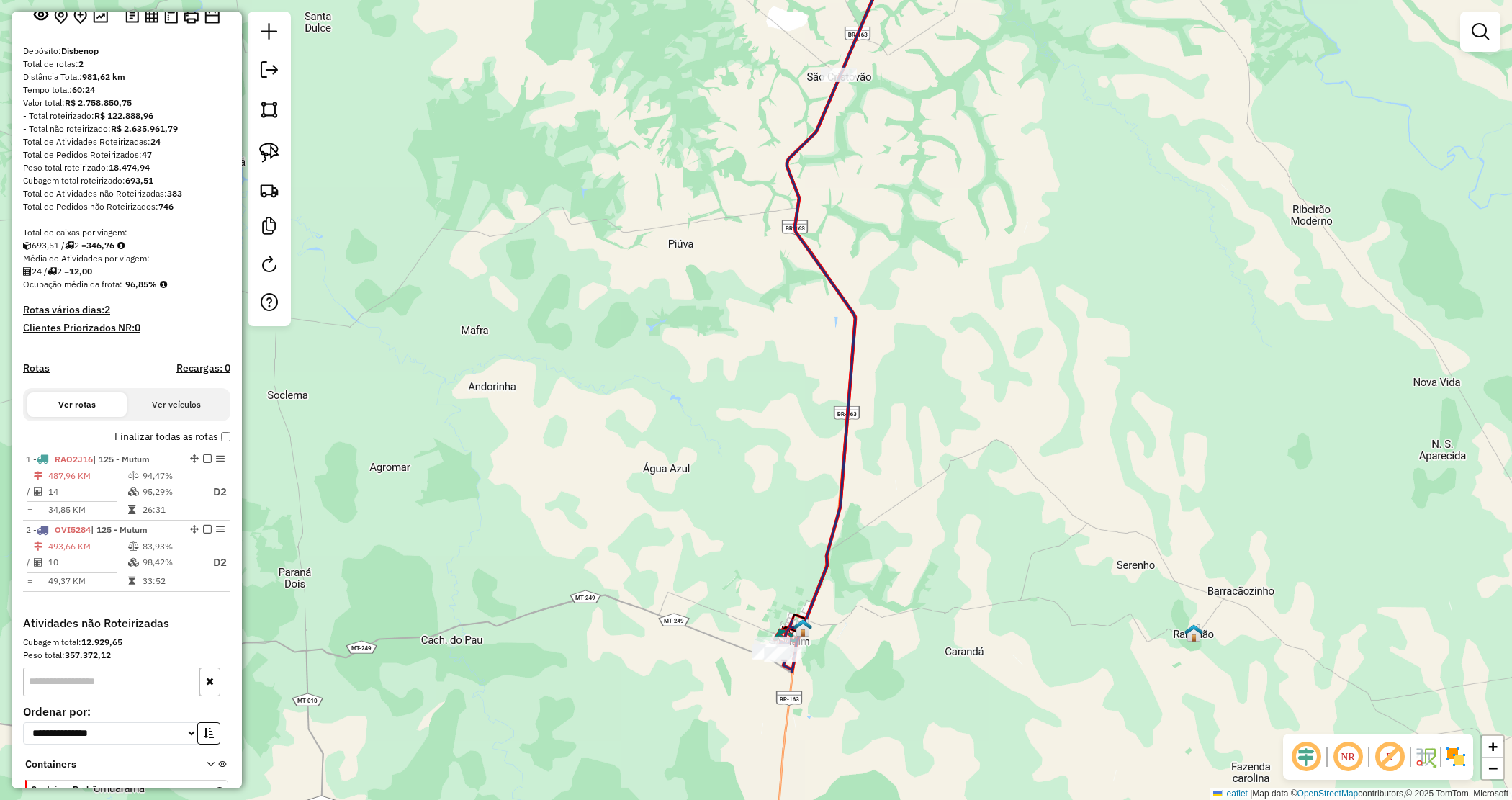
drag, startPoint x: 871, startPoint y: 187, endPoint x: 850, endPoint y: 297, distance: 112.0
click at [850, 297] on div "Janela de atendimento Grade de atendimento Capacidade Transportadoras Veículos …" at bounding box center [756, 400] width 1512 height 800
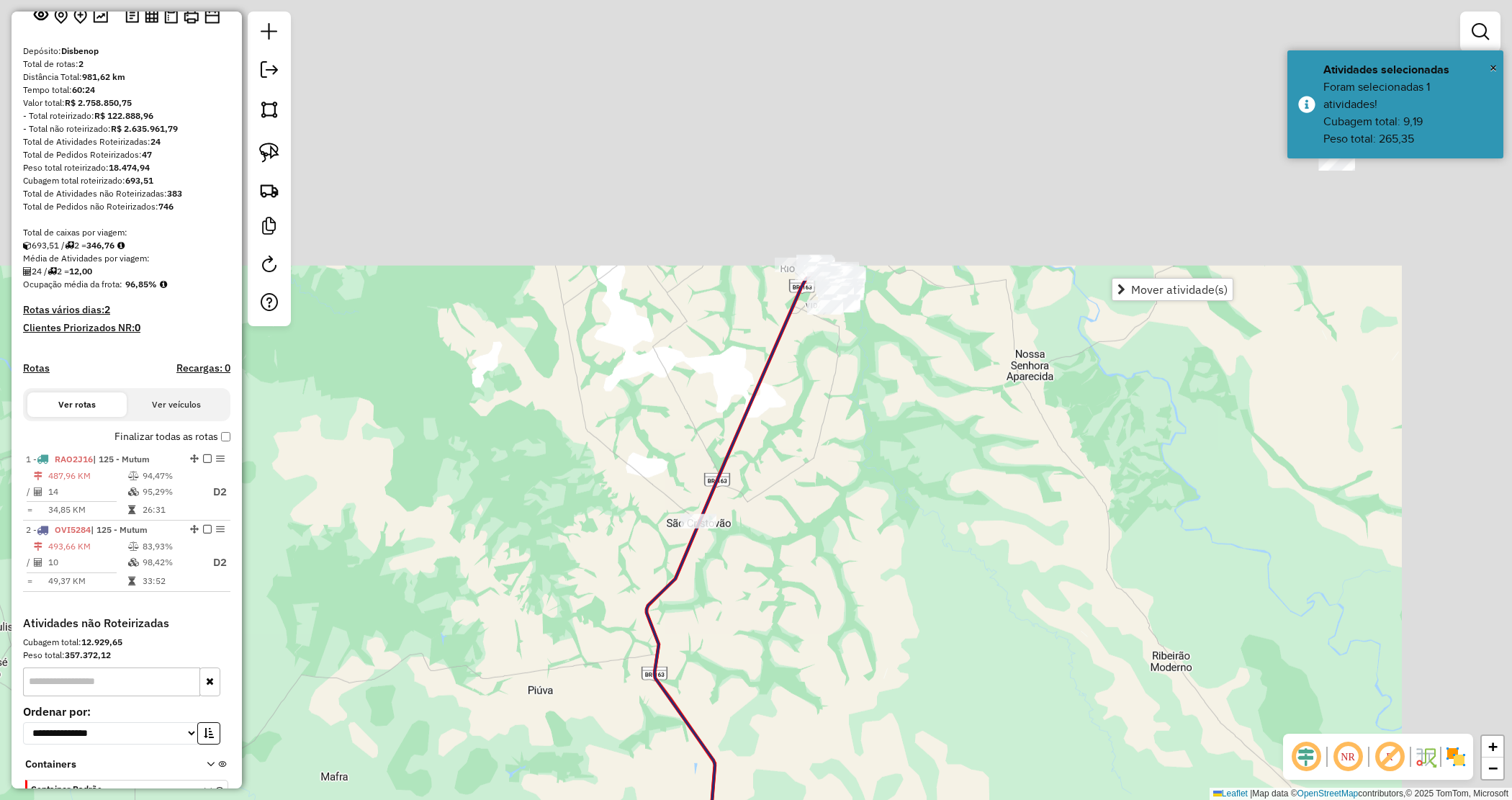
drag, startPoint x: 882, startPoint y: 394, endPoint x: 810, endPoint y: 540, distance: 162.8
click at [829, 586] on div "Janela de atendimento Grade de atendimento Capacidade Transportadoras Veículos …" at bounding box center [756, 400] width 1512 height 800
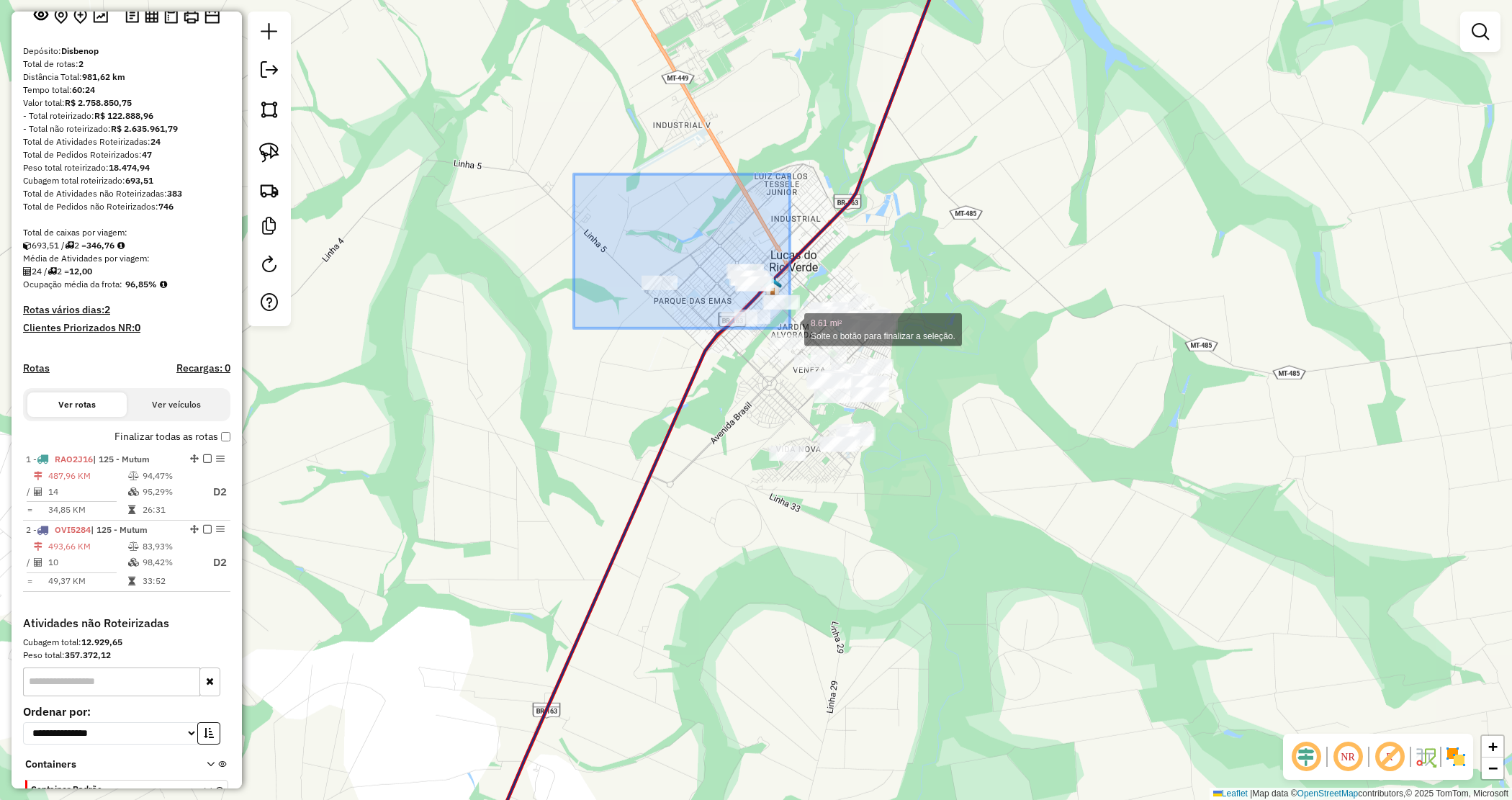
drag, startPoint x: 574, startPoint y: 174, endPoint x: 790, endPoint y: 328, distance: 265.3
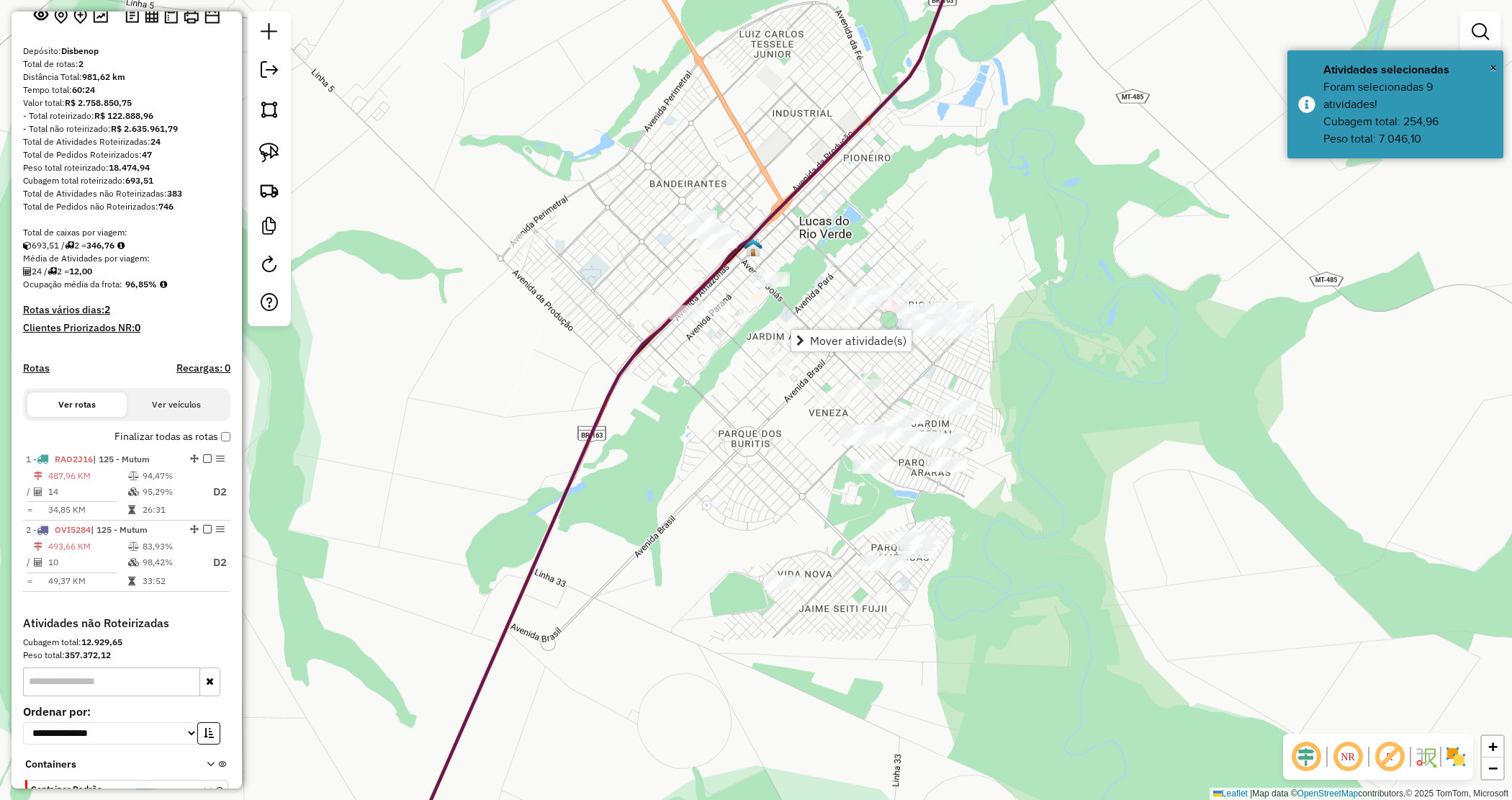
click at [742, 364] on div "Janela de atendimento Grade de atendimento Capacidade Transportadoras Veículos …" at bounding box center [756, 400] width 1512 height 800
drag, startPoint x: 275, startPoint y: 159, endPoint x: 426, endPoint y: 188, distance: 153.8
click at [275, 159] on img at bounding box center [269, 152] width 20 height 20
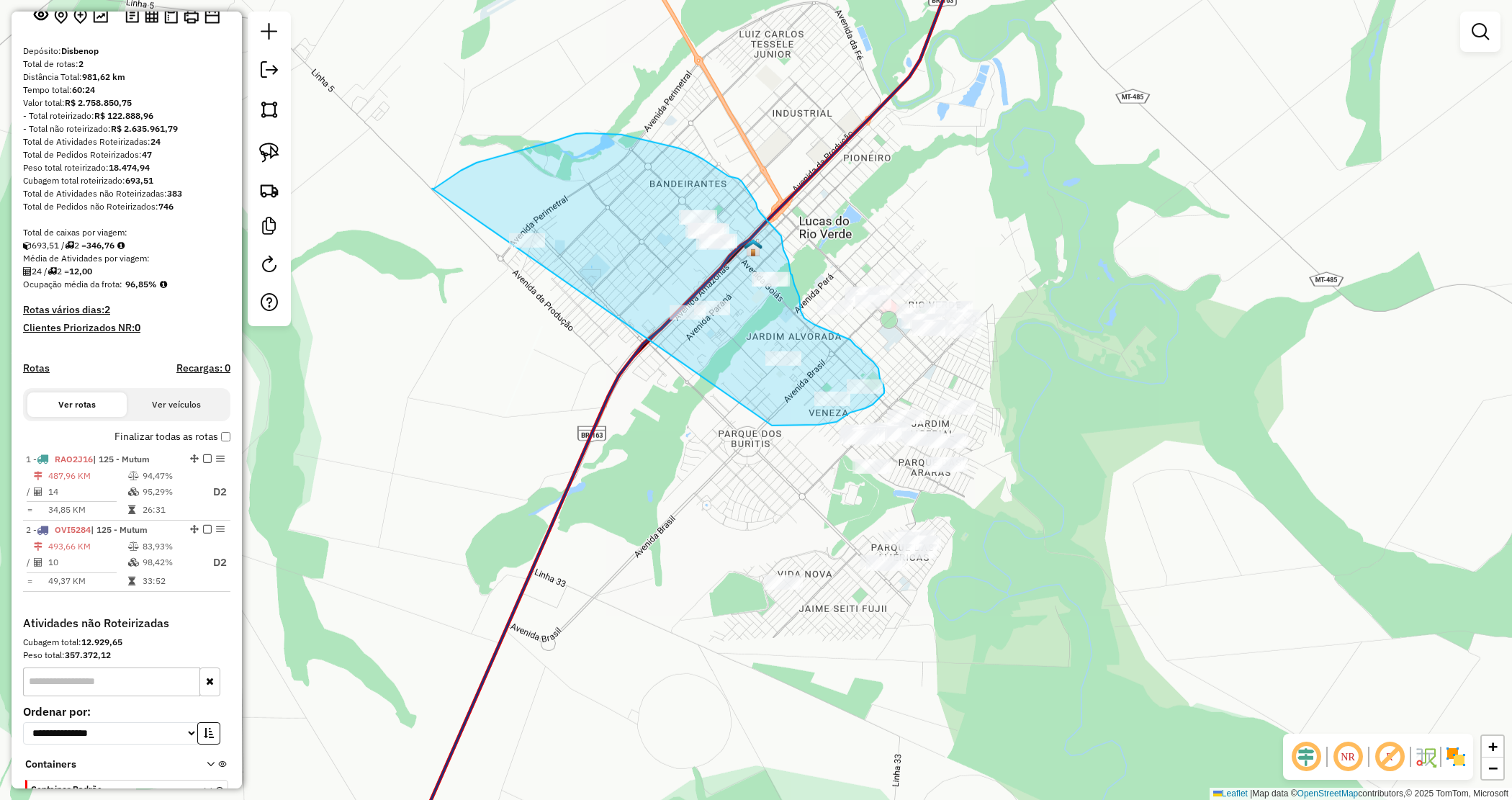
drag, startPoint x: 433, startPoint y: 189, endPoint x: 664, endPoint y: 415, distance: 323.2
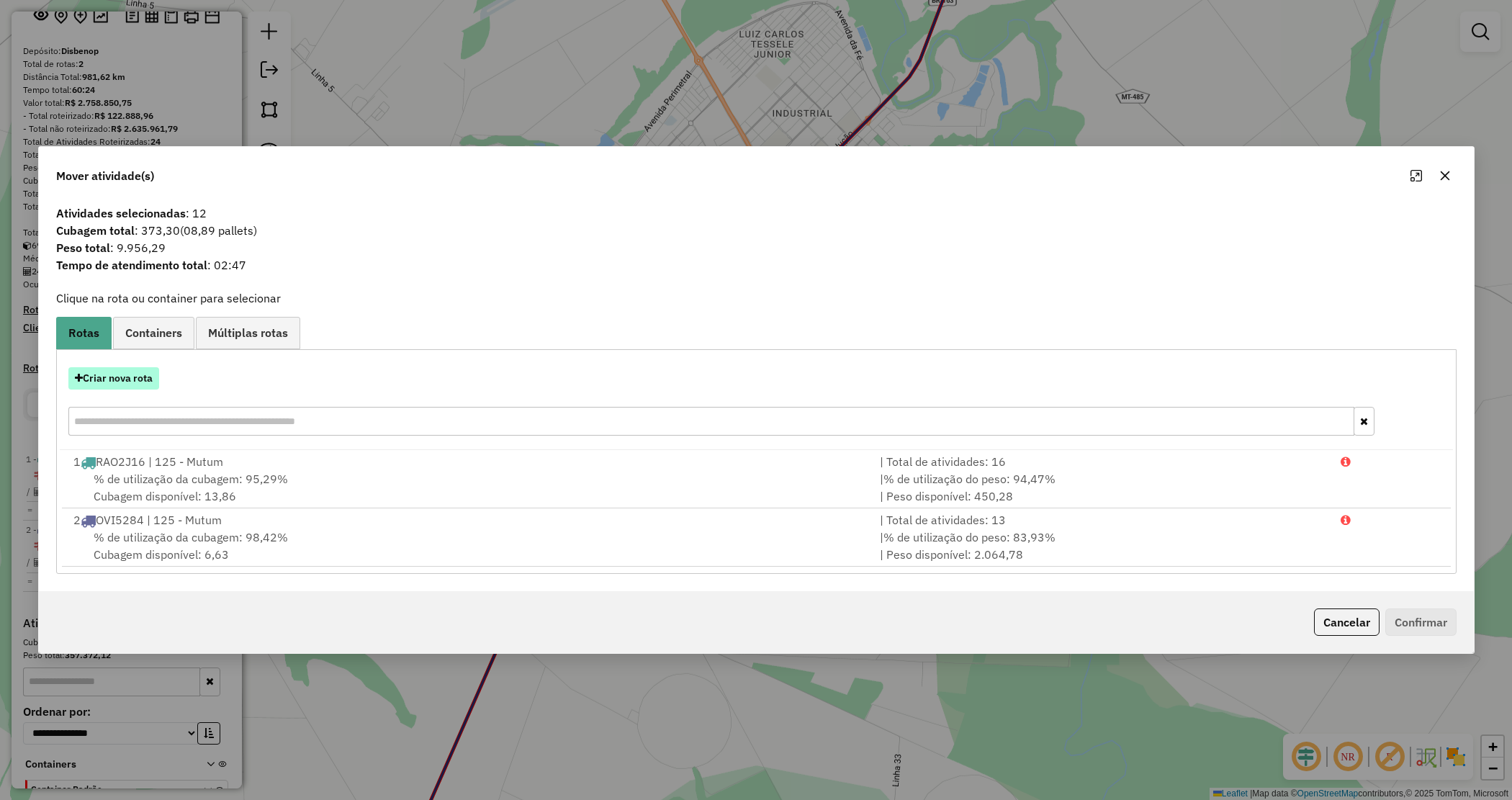
click at [105, 377] on button "Criar nova rota" at bounding box center [113, 379] width 90 height 22
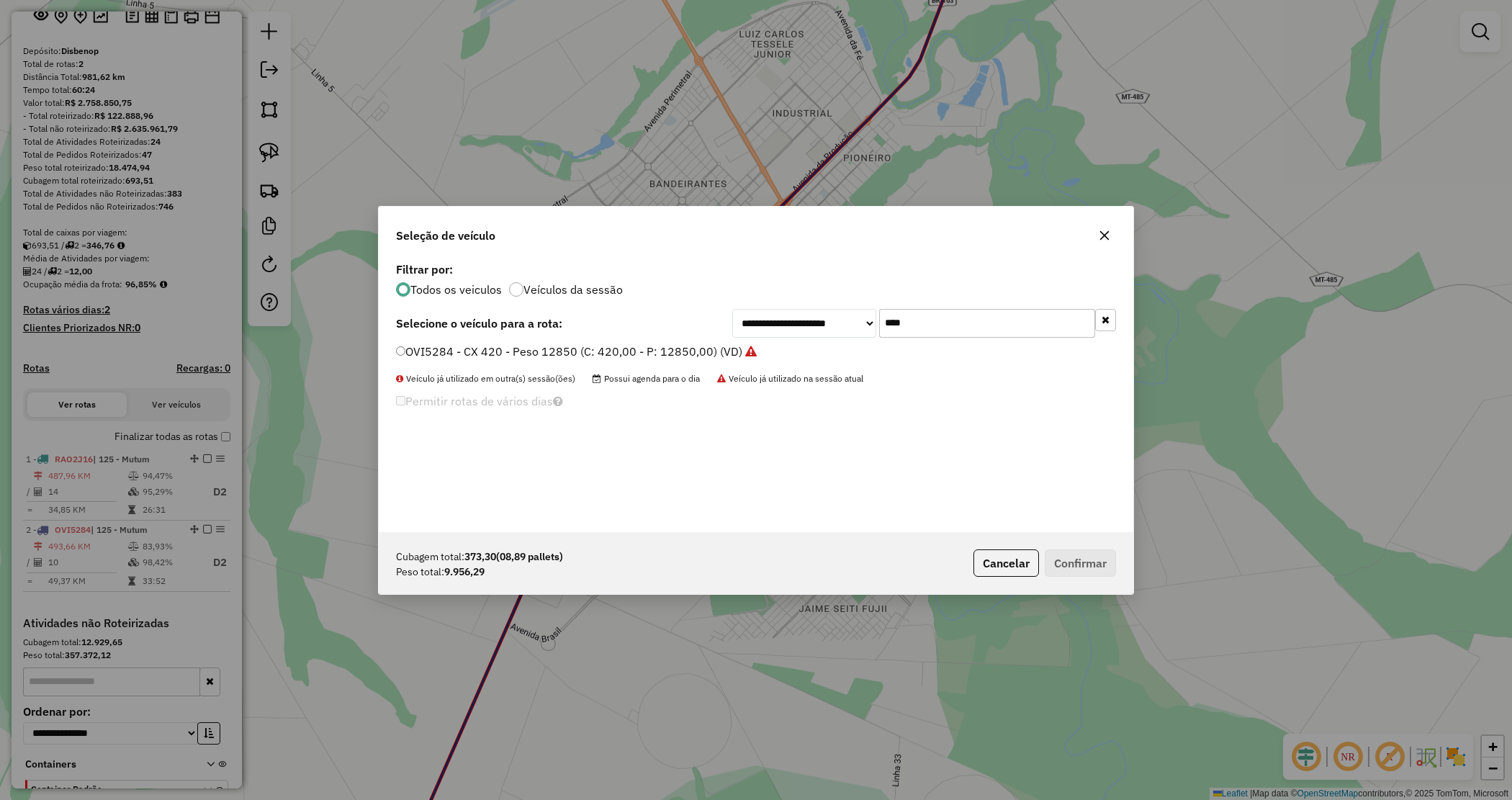
drag, startPoint x: 933, startPoint y: 318, endPoint x: 866, endPoint y: 312, distance: 67.3
click at [866, 312] on div "**********" at bounding box center [924, 324] width 384 height 29
type input "***"
click at [769, 351] on label "RAV0I99 - CAMINHÃO TRUCK CX - 406 PESO 12550 (C: 406,00 - P: 12550,00) (VD)" at bounding box center [620, 351] width 448 height 17
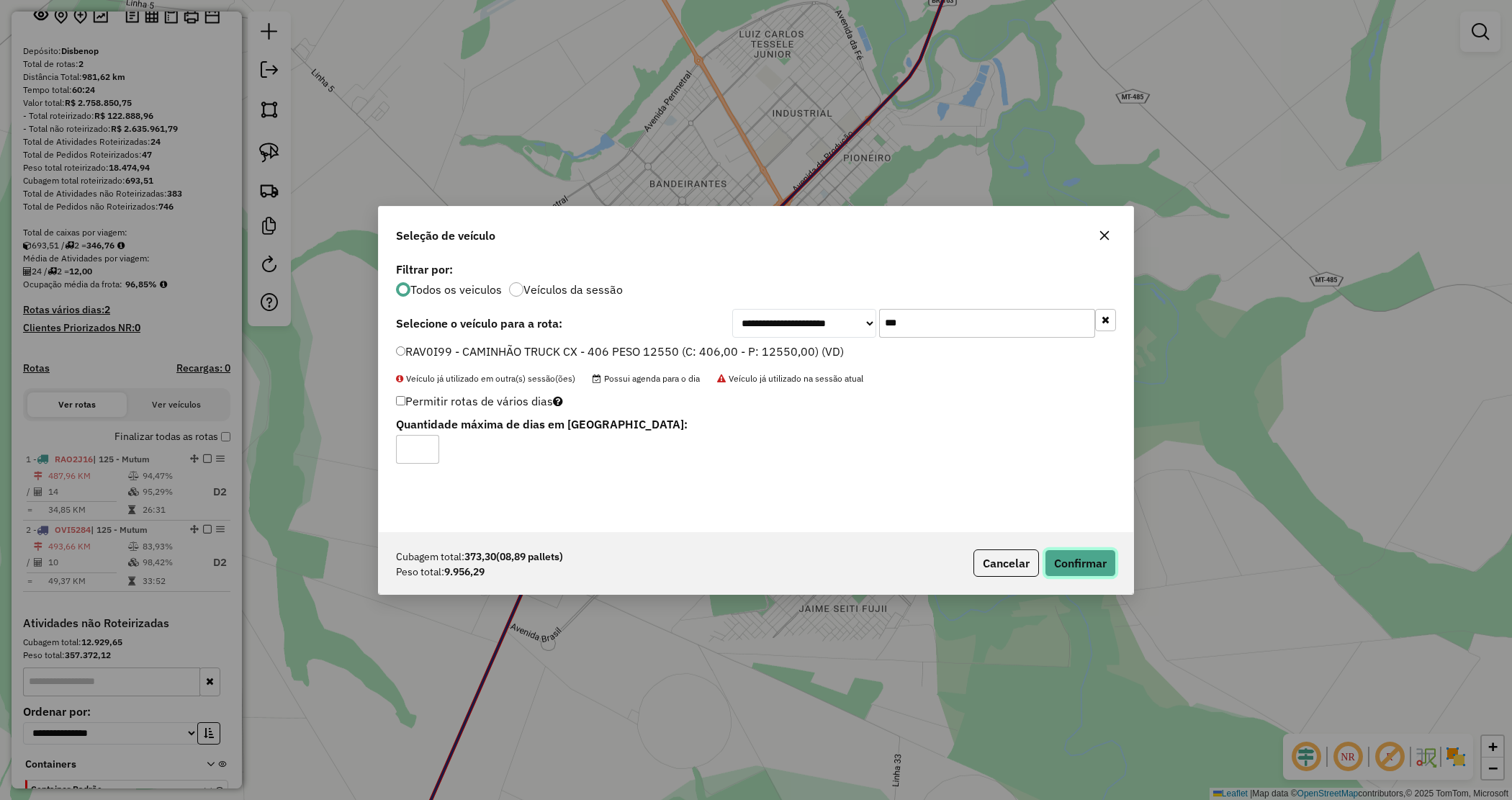
click at [1074, 562] on button "Confirmar" at bounding box center [1080, 563] width 71 height 27
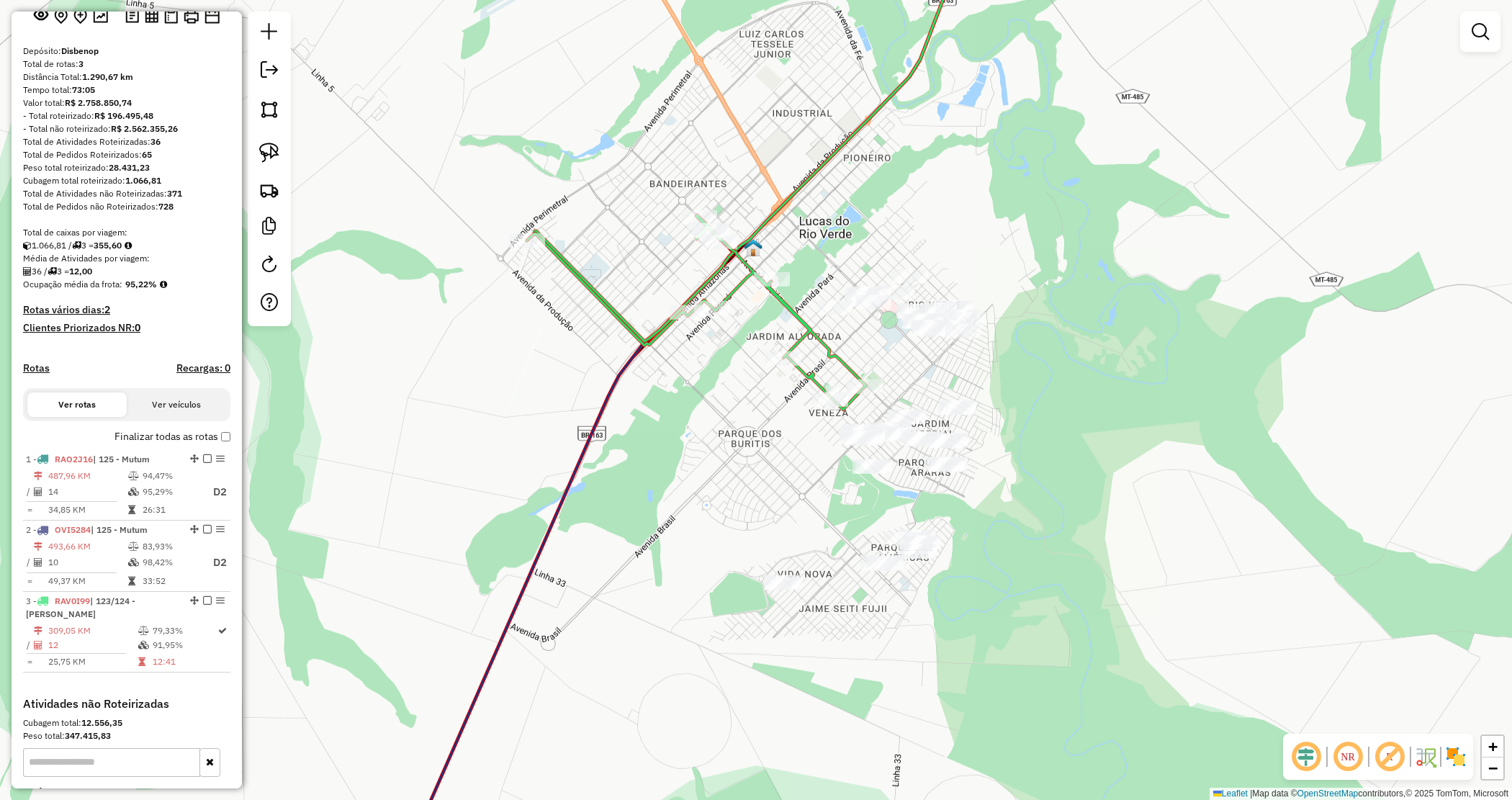
click at [849, 217] on div "Janela de atendimento Grade de atendimento Capacidade Transportadoras Veículos …" at bounding box center [756, 400] width 1512 height 800
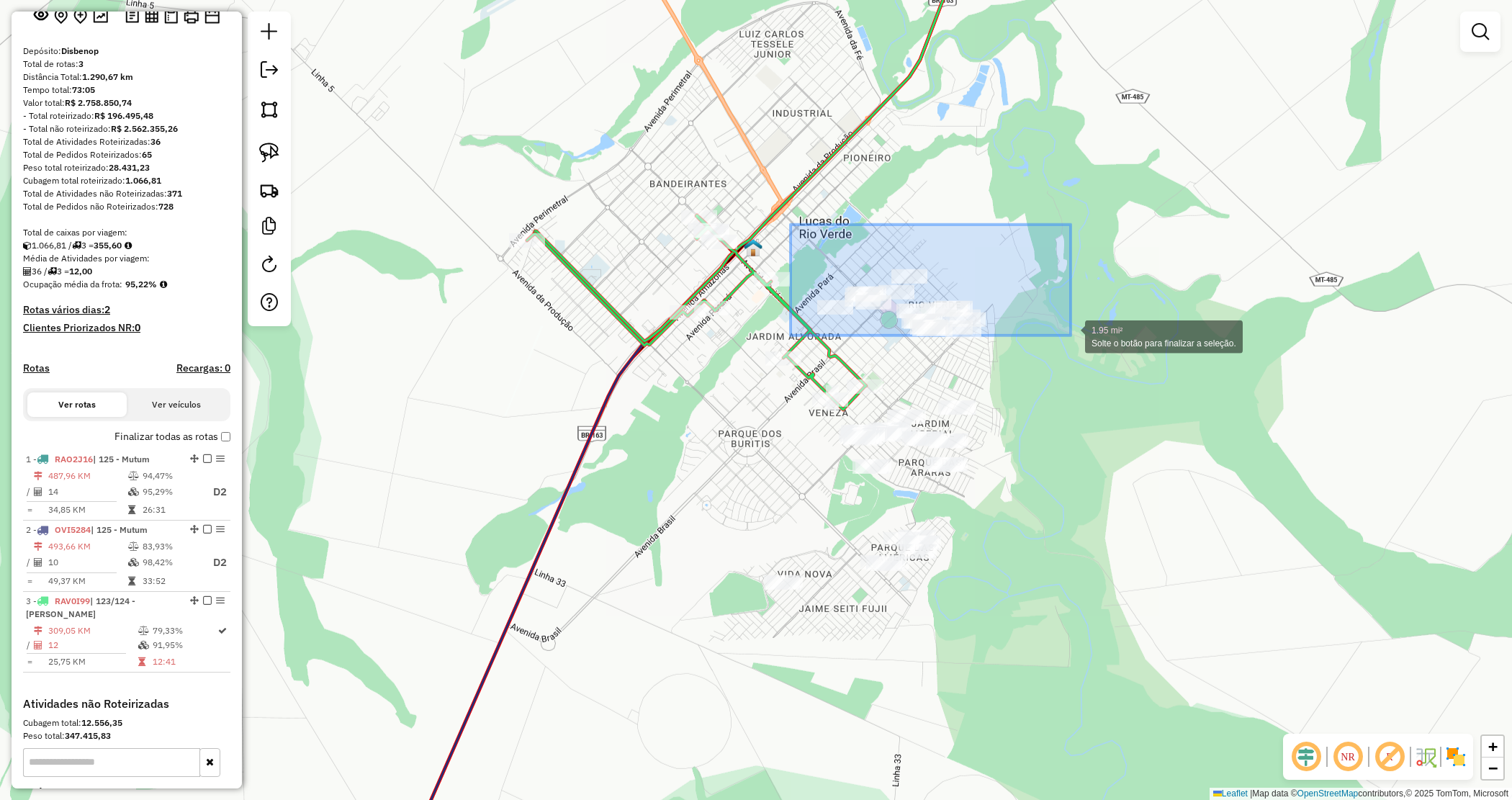
drag, startPoint x: 791, startPoint y: 224, endPoint x: 1091, endPoint y: 346, distance: 323.9
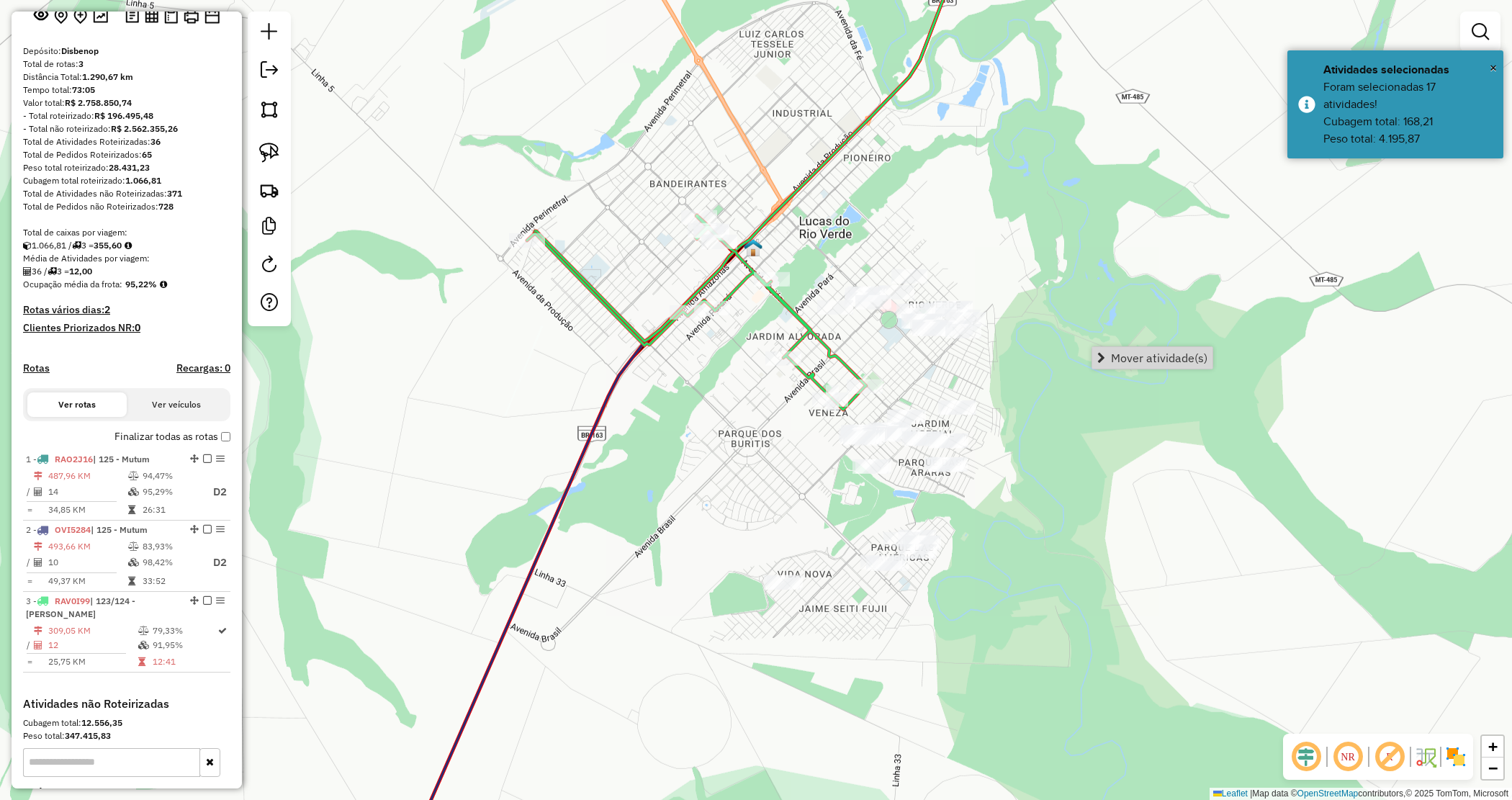
click at [1123, 364] on span "Mover atividade(s)" at bounding box center [1160, 358] width 97 height 12
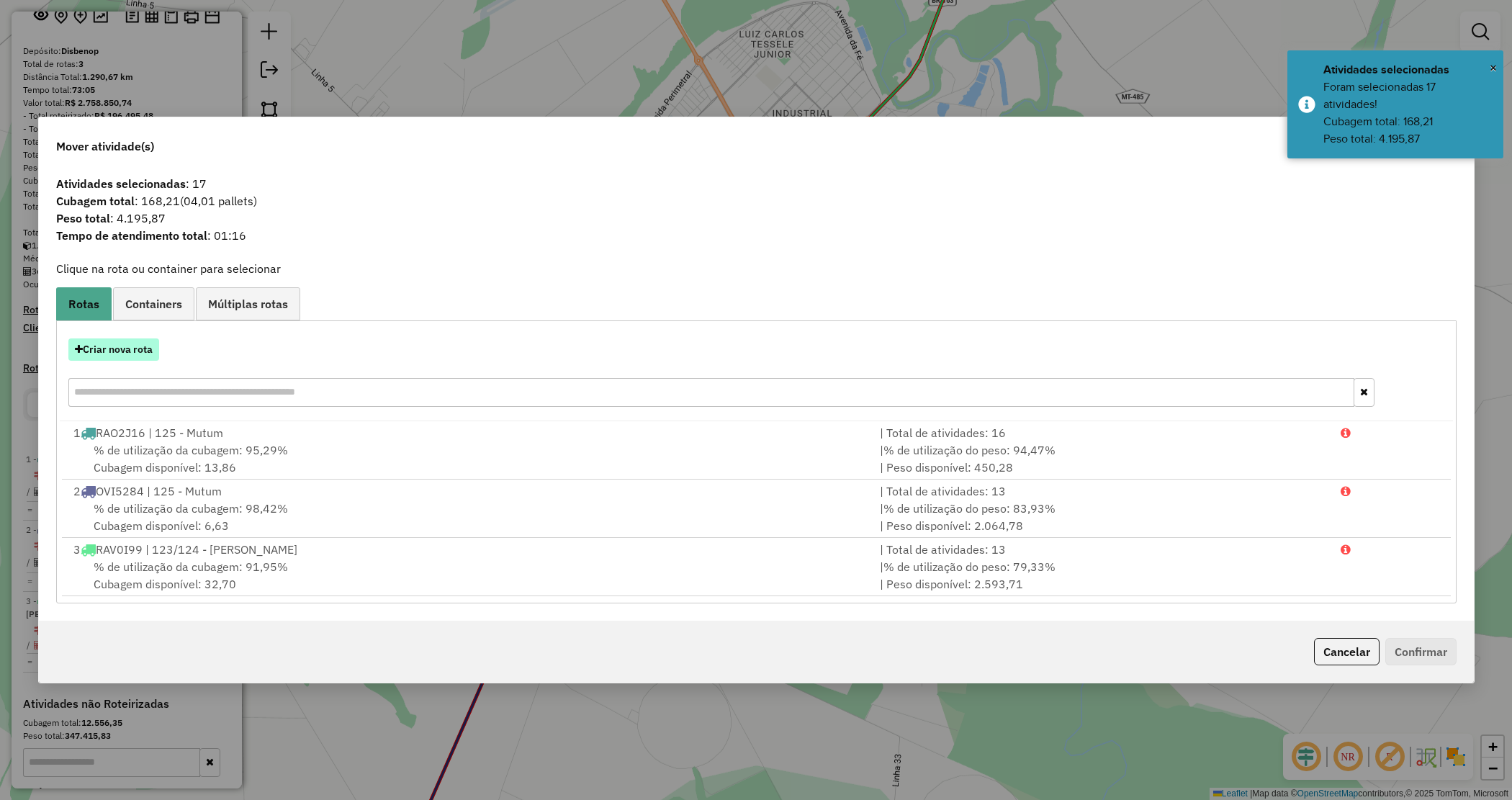
click at [106, 349] on button "Criar nova rota" at bounding box center [113, 349] width 90 height 22
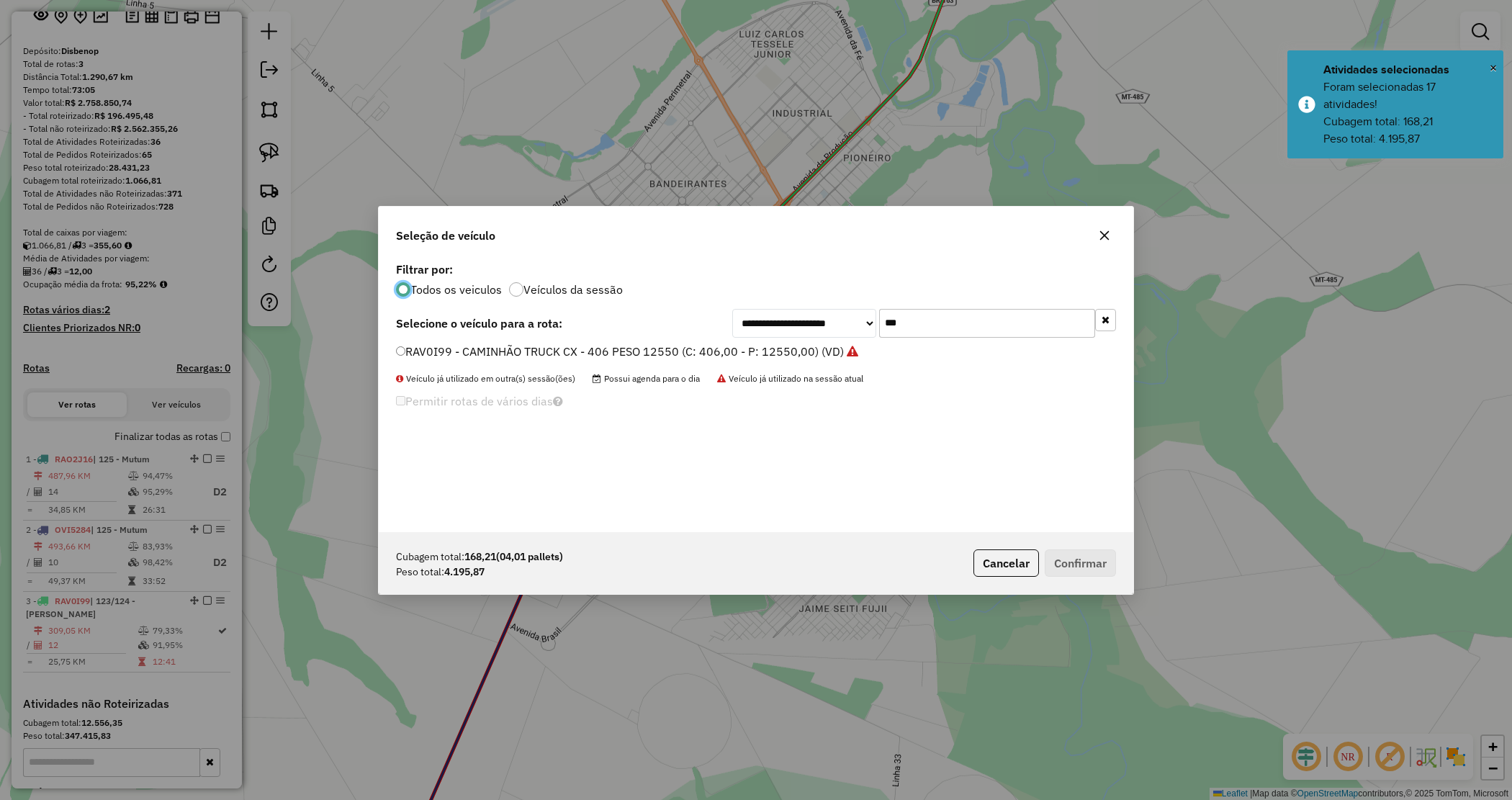
drag, startPoint x: 872, startPoint y: 313, endPoint x: 853, endPoint y: 311, distance: 19.1
click at [853, 312] on div "**********" at bounding box center [924, 324] width 384 height 29
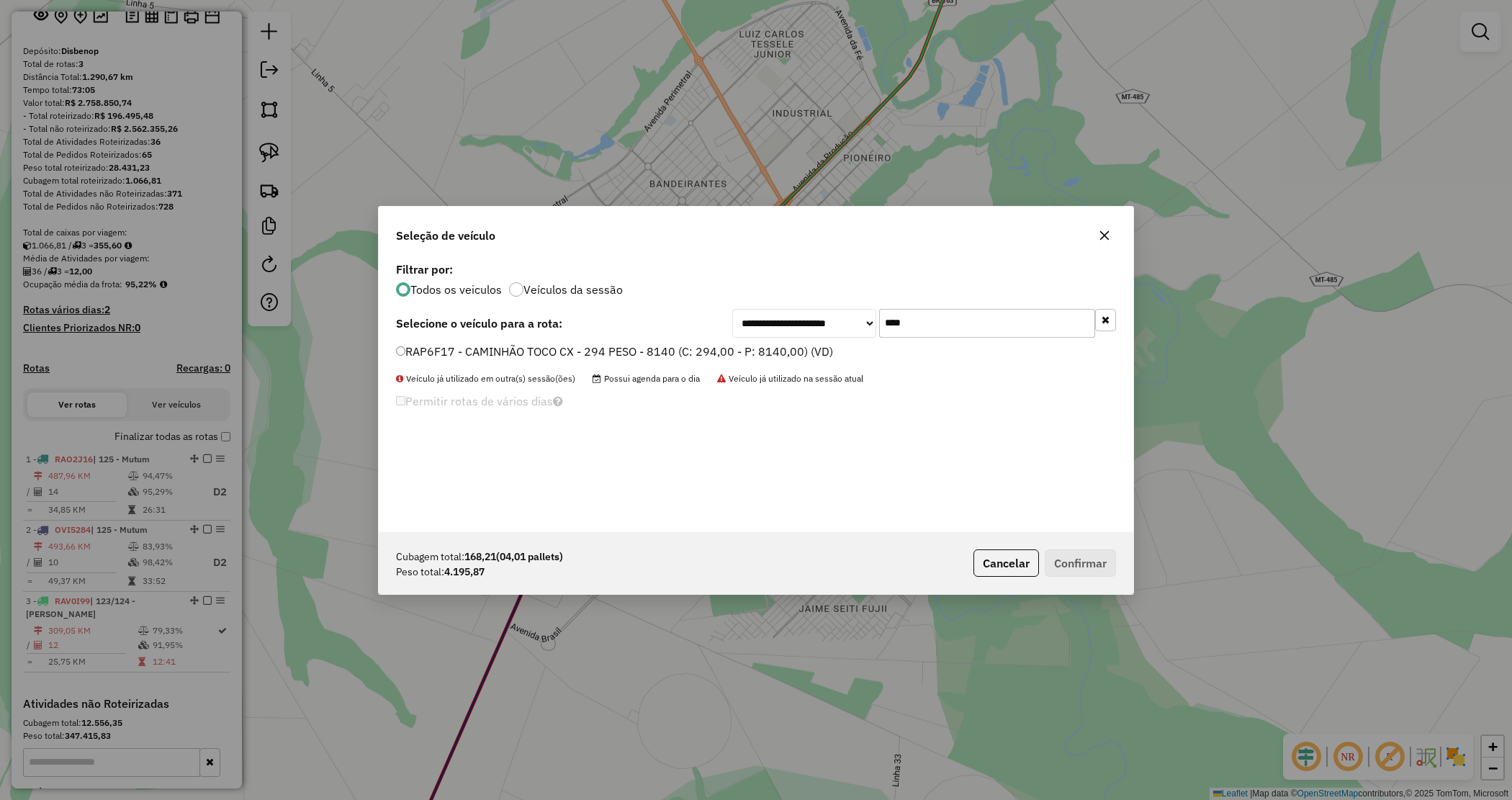
type input "****"
click at [790, 348] on label "RAP6F17 - CAMINHÃO TOCO CX - 294 PESO - 8140 (C: 294,00 - P: 8140,00) (VD)" at bounding box center [614, 351] width 437 height 17
click at [1082, 574] on button "Confirmar" at bounding box center [1080, 563] width 71 height 27
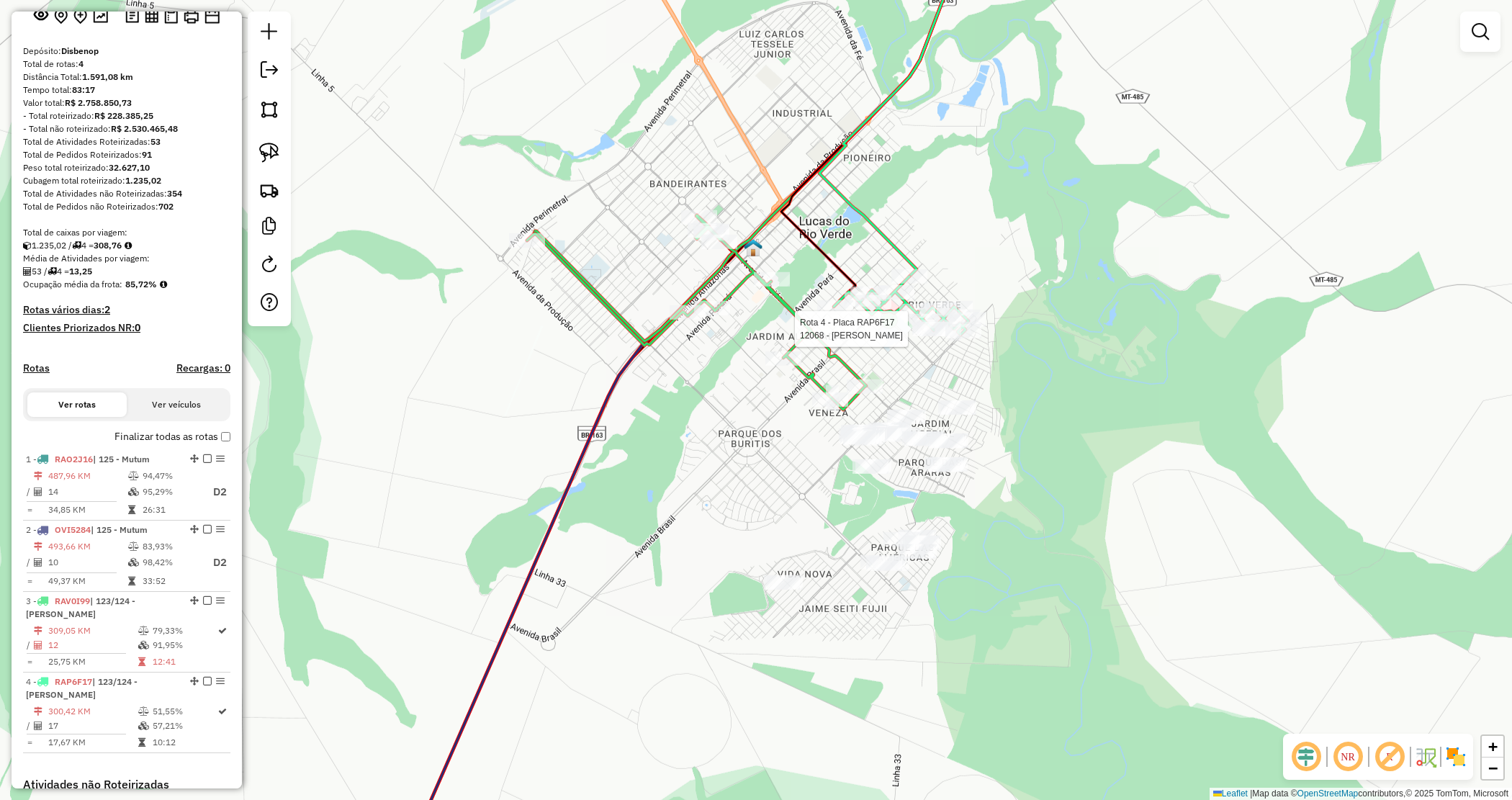
scroll to position [324, 0]
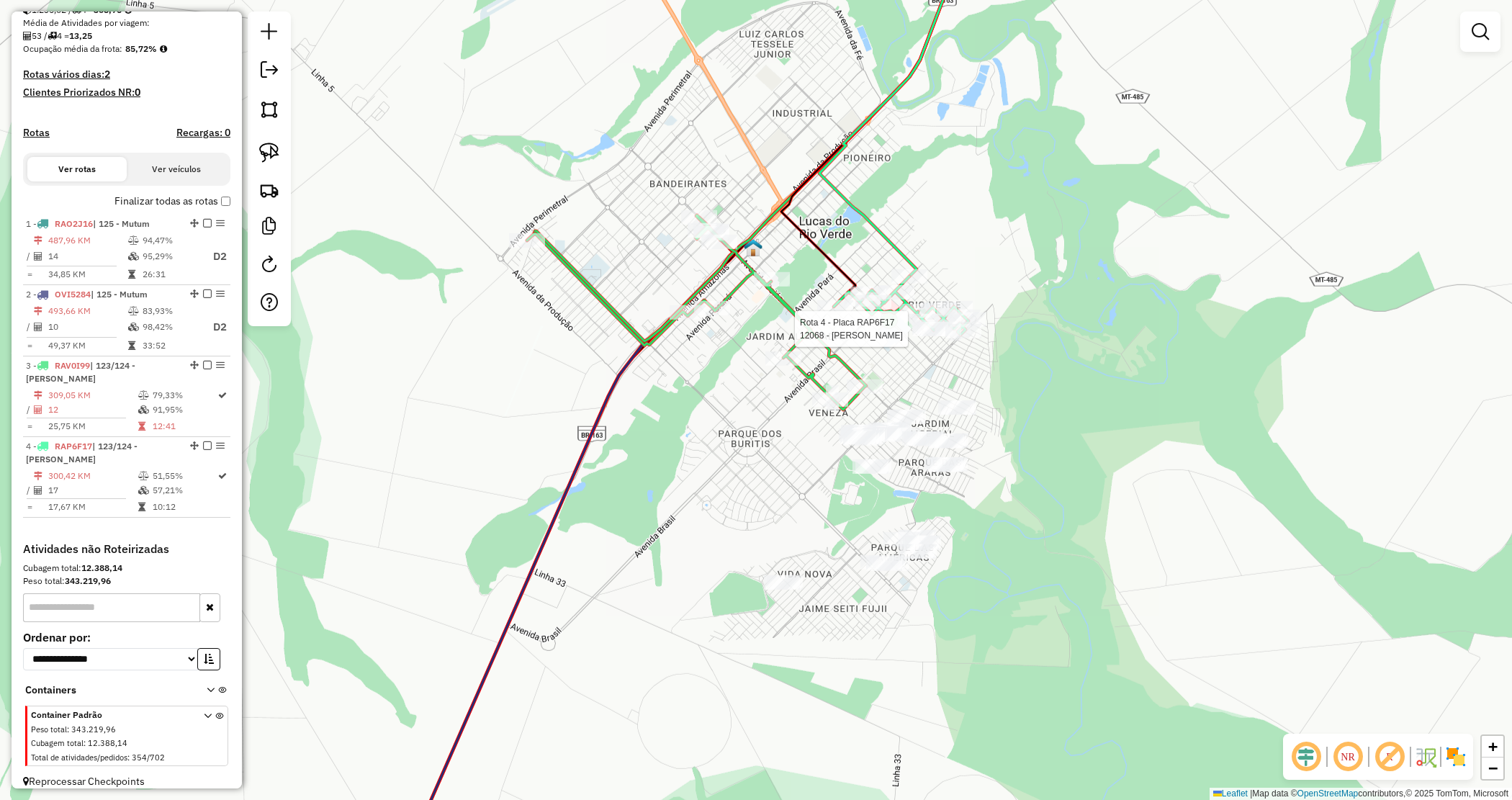
select select "*********"
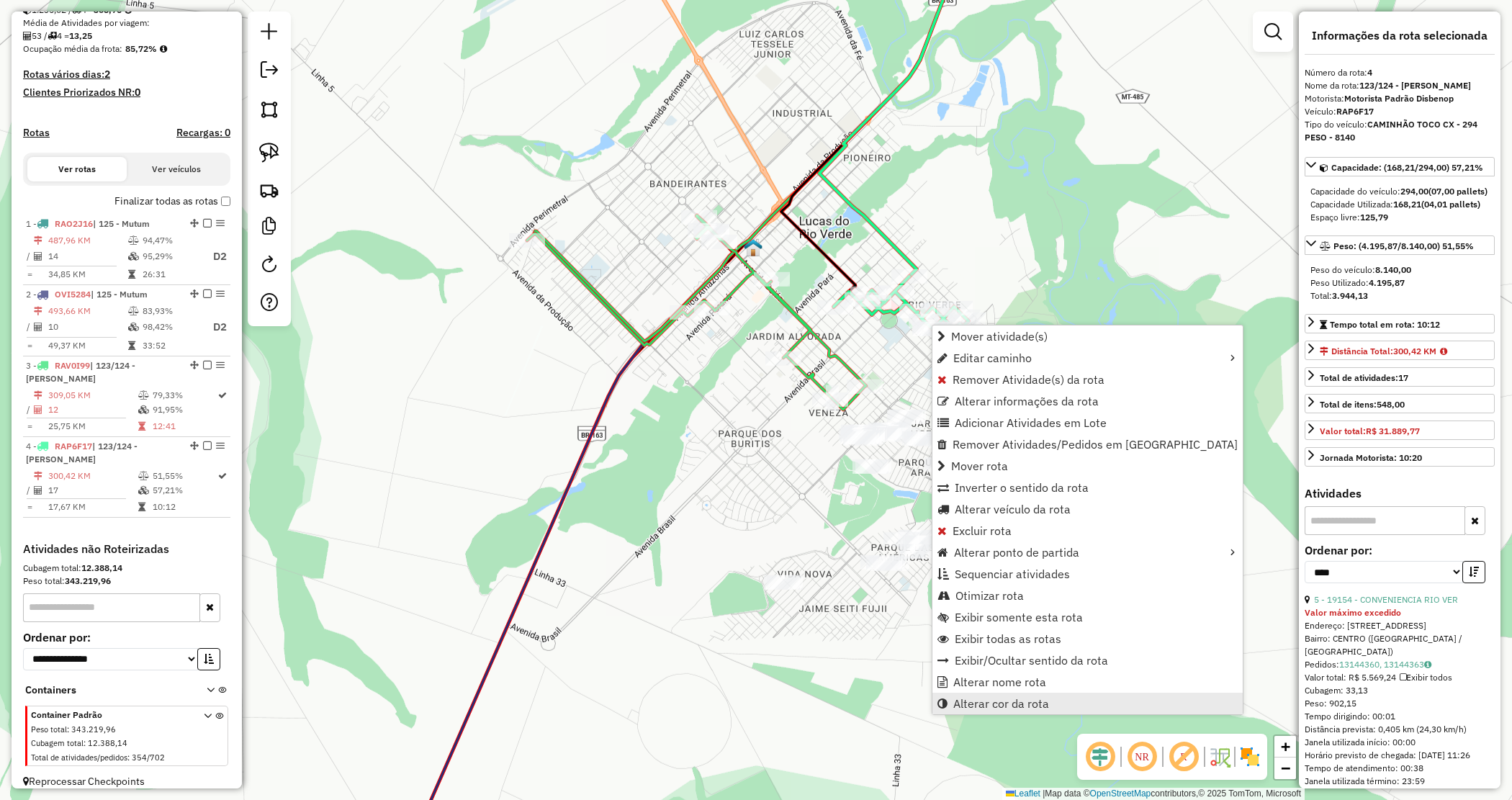
click at [1005, 698] on span "Alterar cor da rota" at bounding box center [1001, 703] width 96 height 12
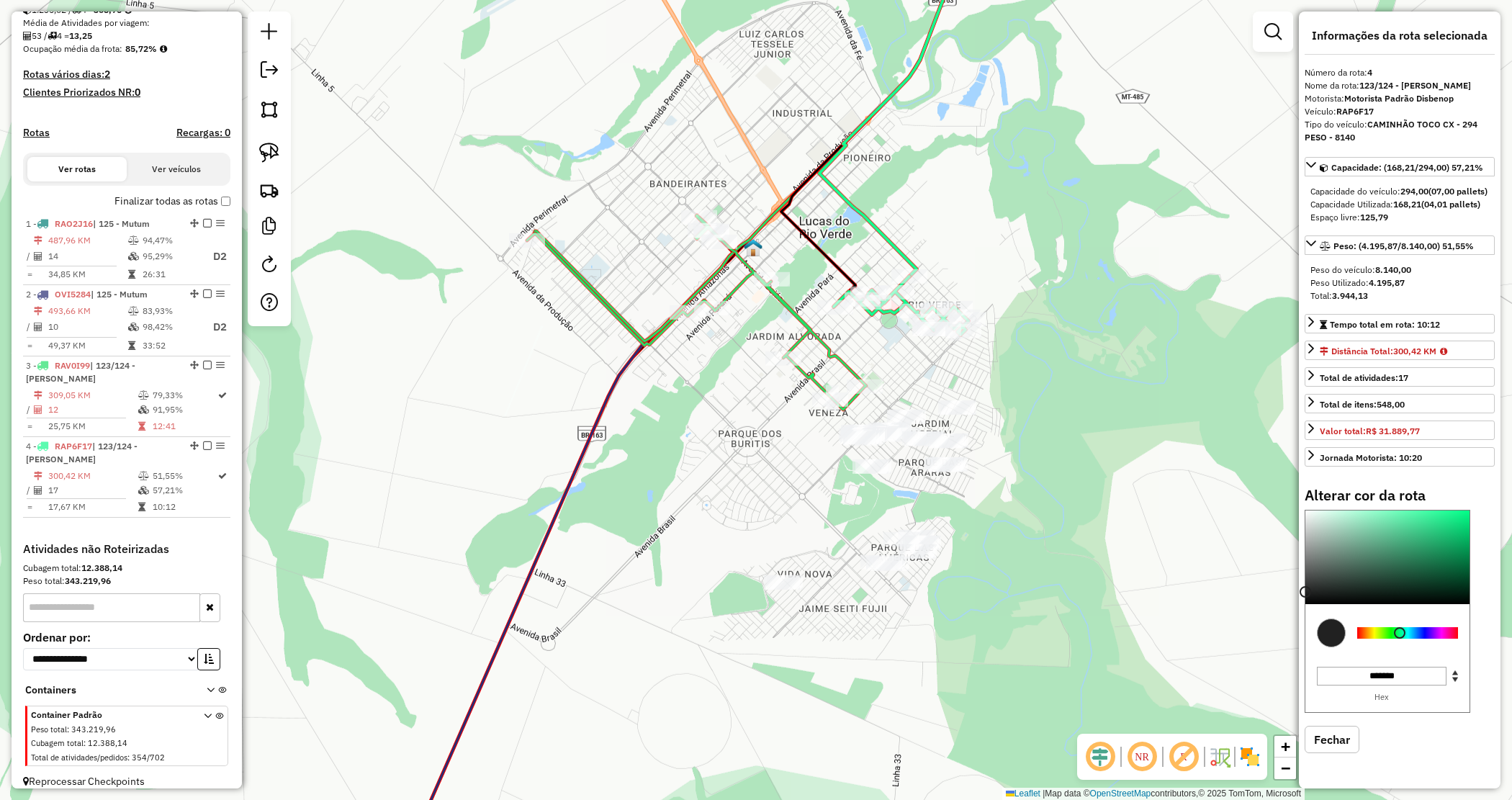
type input "*******"
drag, startPoint x: 1372, startPoint y: 570, endPoint x: 1288, endPoint y: 624, distance: 99.9
click at [1293, 624] on hb-router-mapa "Informações da Sessão 979363 - [DATE] Criação: [DATE] 19:18 Depósito: Disbenop …" at bounding box center [756, 400] width 1512 height 800
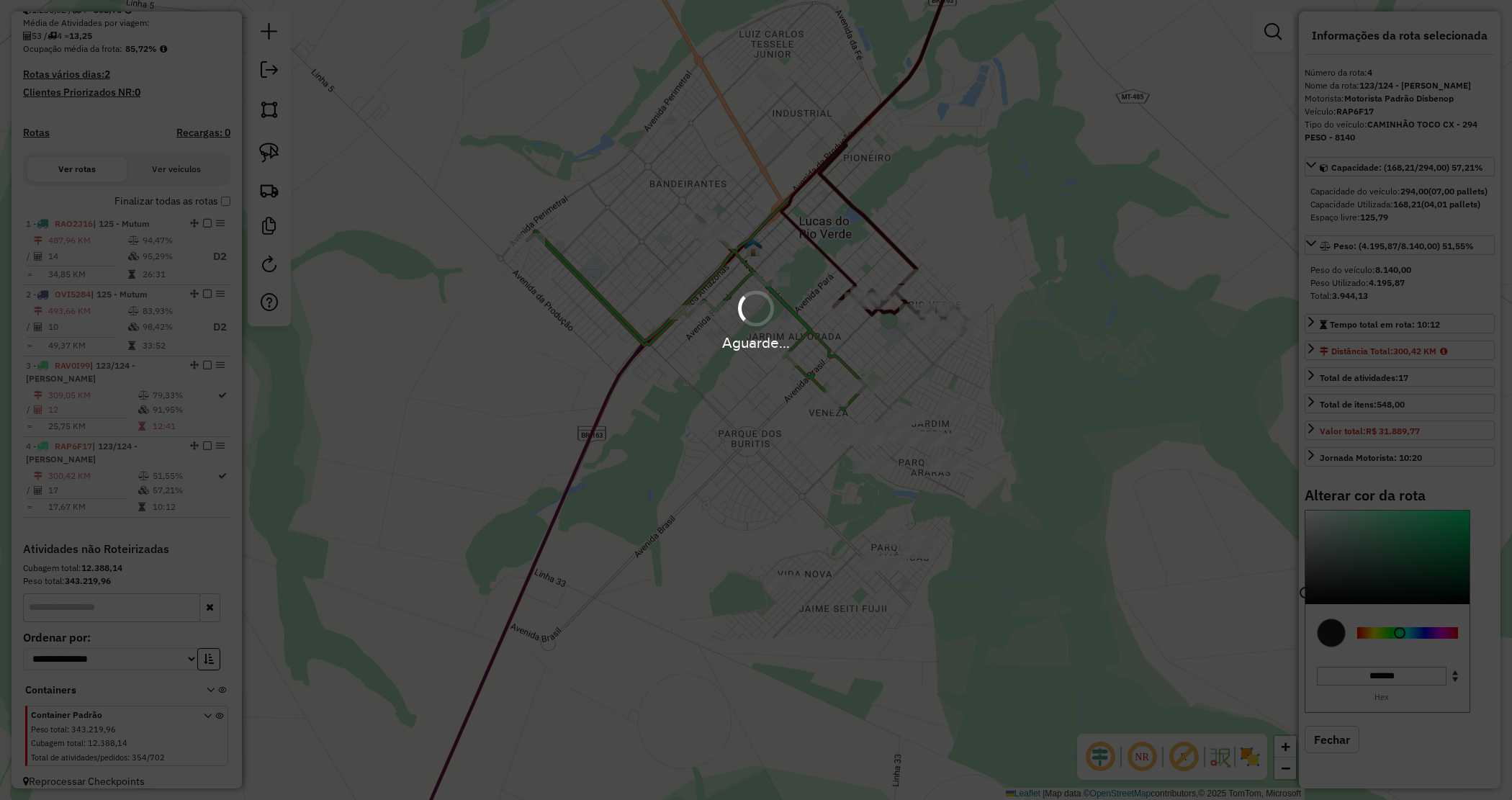
click at [933, 379] on div "Janela de atendimento Grade de atendimento Capacidade Transportadoras Veículos …" at bounding box center [756, 400] width 1512 height 800
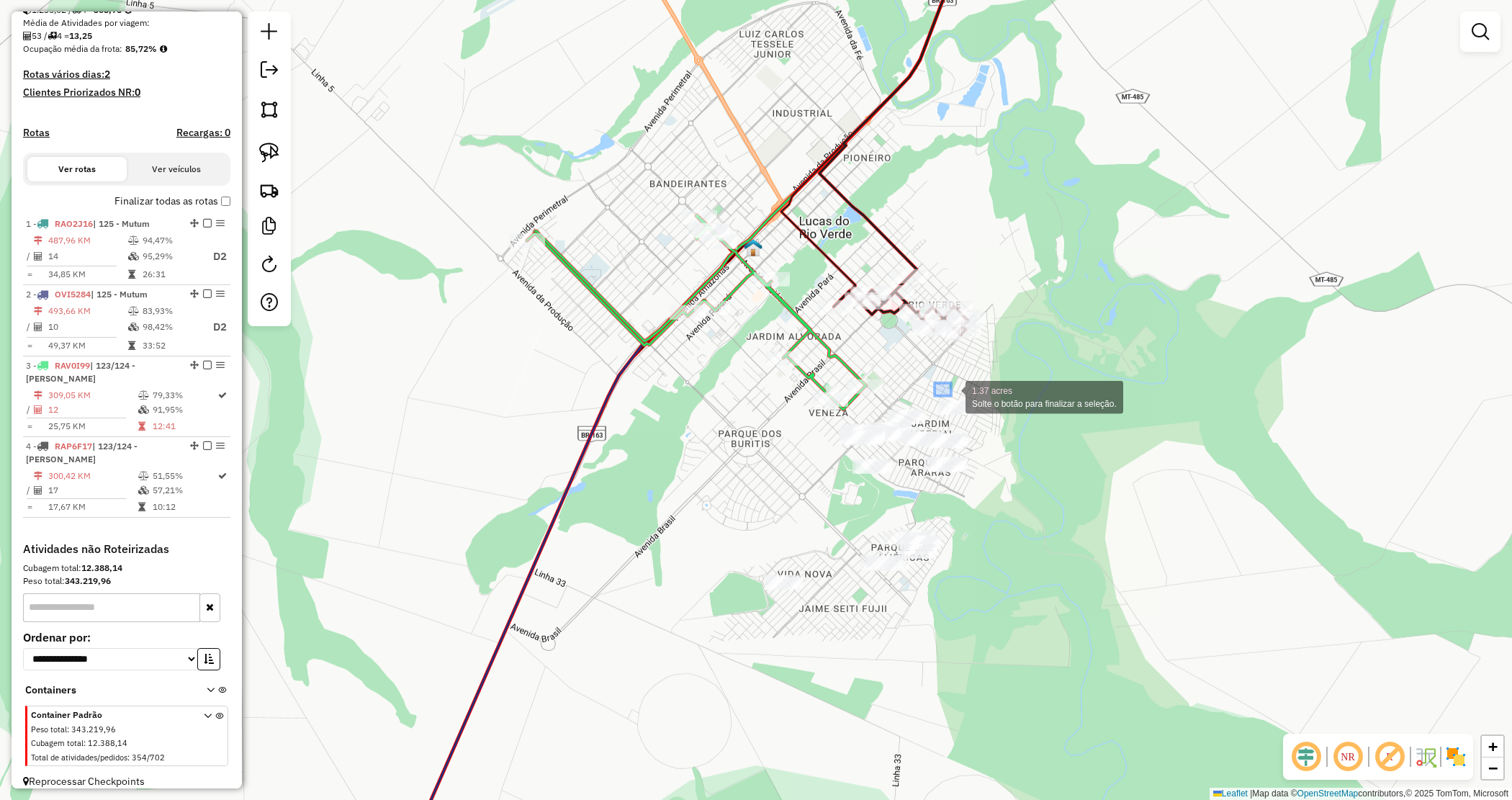
drag, startPoint x: 952, startPoint y: 396, endPoint x: 1002, endPoint y: 423, distance: 56.8
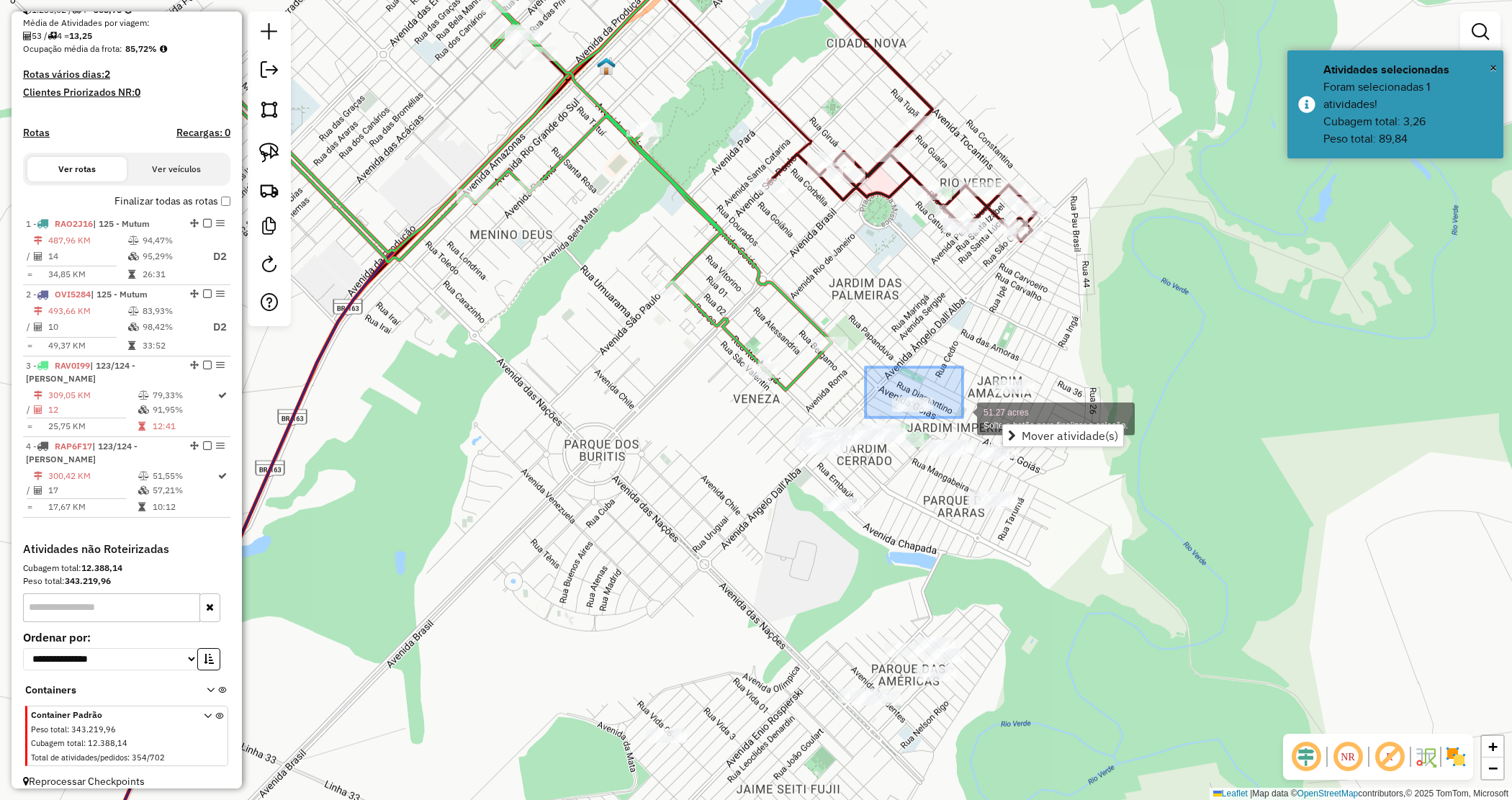
drag, startPoint x: 944, startPoint y: 419, endPoint x: 958, endPoint y: 411, distance: 16.1
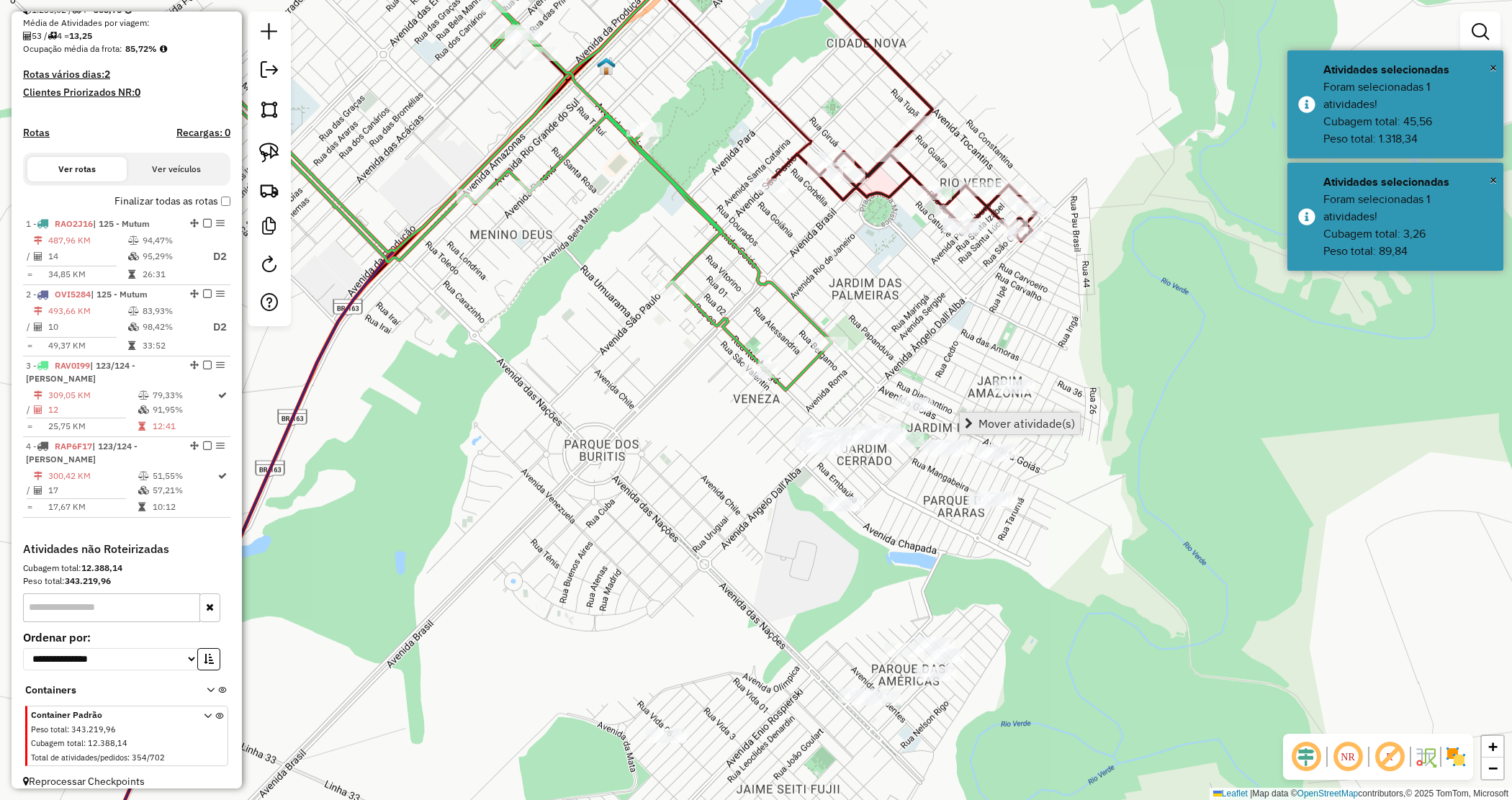
click at [1010, 420] on span "Mover atividade(s)" at bounding box center [1027, 423] width 97 height 12
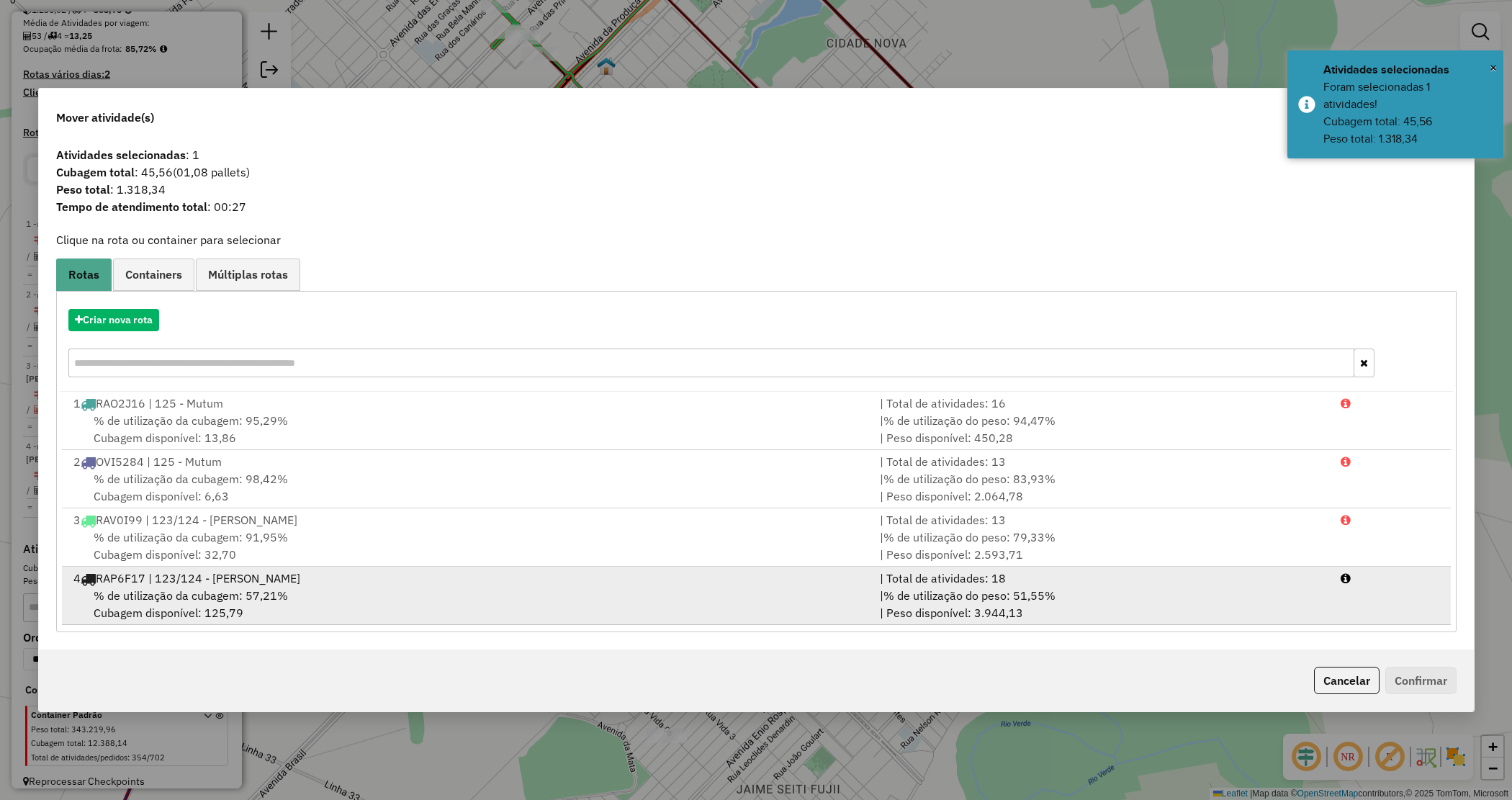
click at [1100, 602] on div "| % de utilização do peso: 51,55% | Peso disponível: 3.944,13" at bounding box center [1101, 604] width 461 height 35
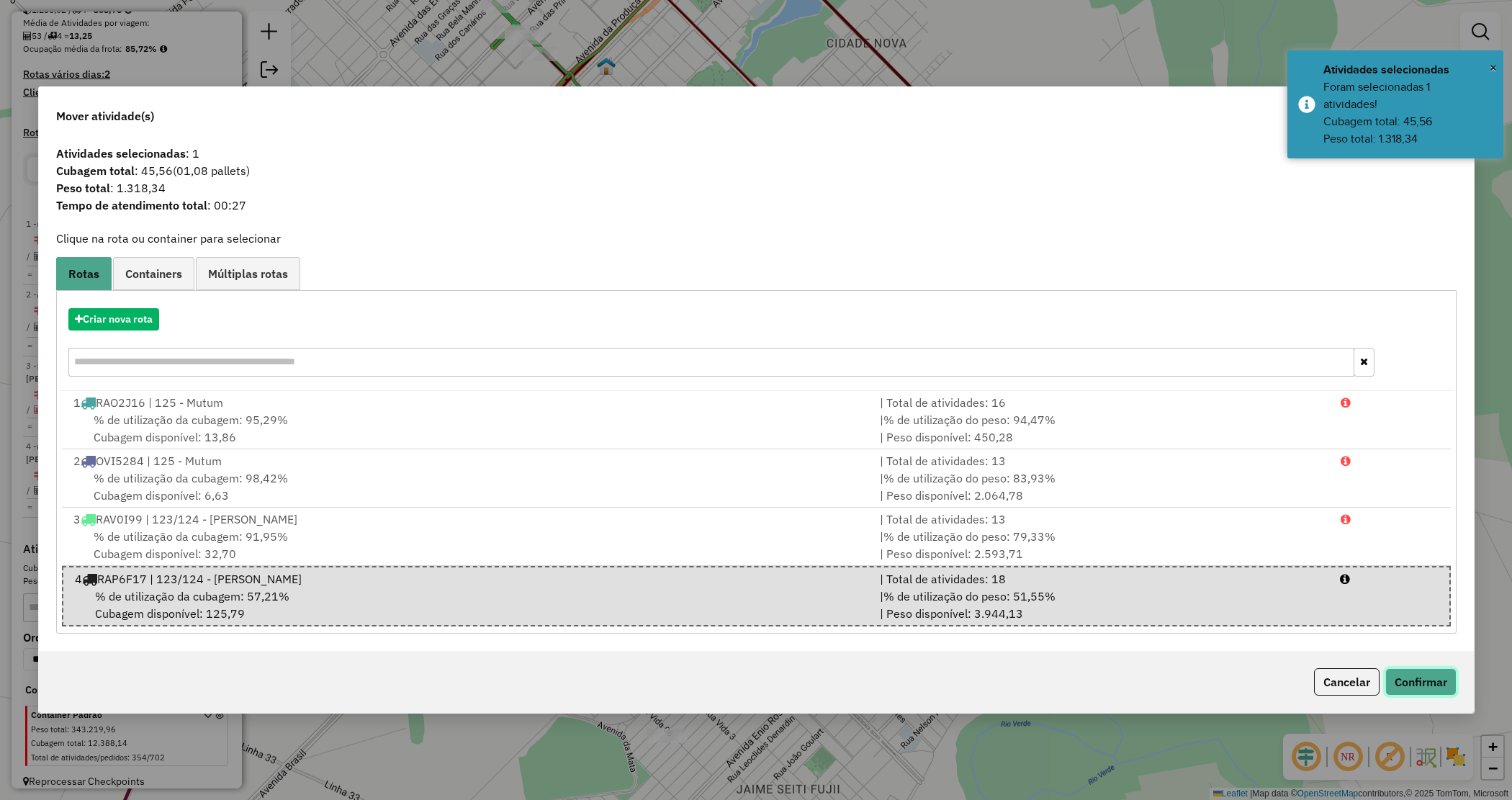
click at [1402, 686] on button "Confirmar" at bounding box center [1422, 681] width 71 height 27
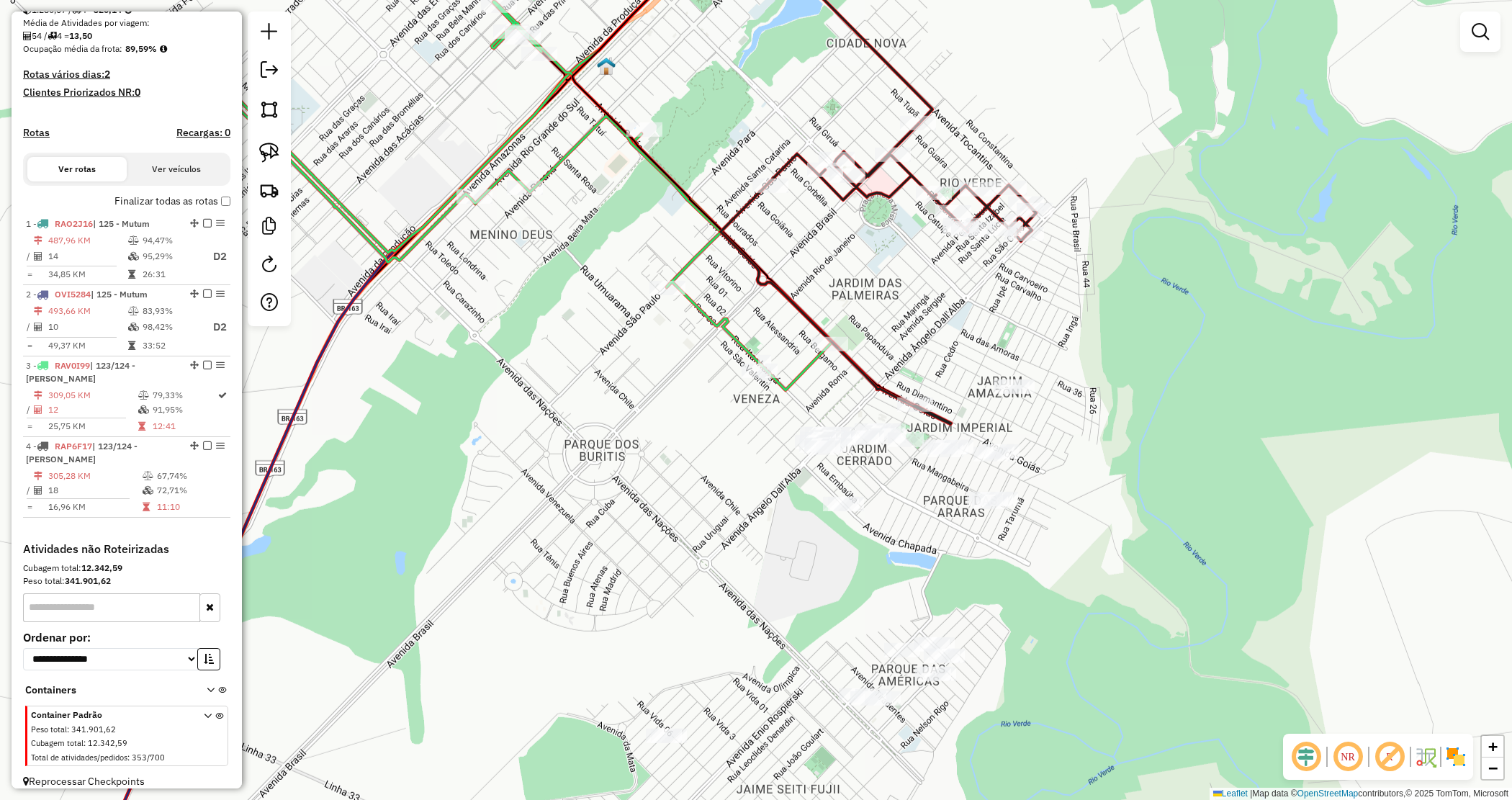
click at [1140, 432] on div "Janela de atendimento Grade de atendimento Capacidade Transportadoras Veículos …" at bounding box center [756, 400] width 1512 height 800
drag, startPoint x: 1075, startPoint y: 522, endPoint x: 1001, endPoint y: 327, distance: 208.6
click at [1002, 329] on div "Janela de atendimento Grade de atendimento Capacidade Transportadoras Veículos …" at bounding box center [756, 400] width 1512 height 800
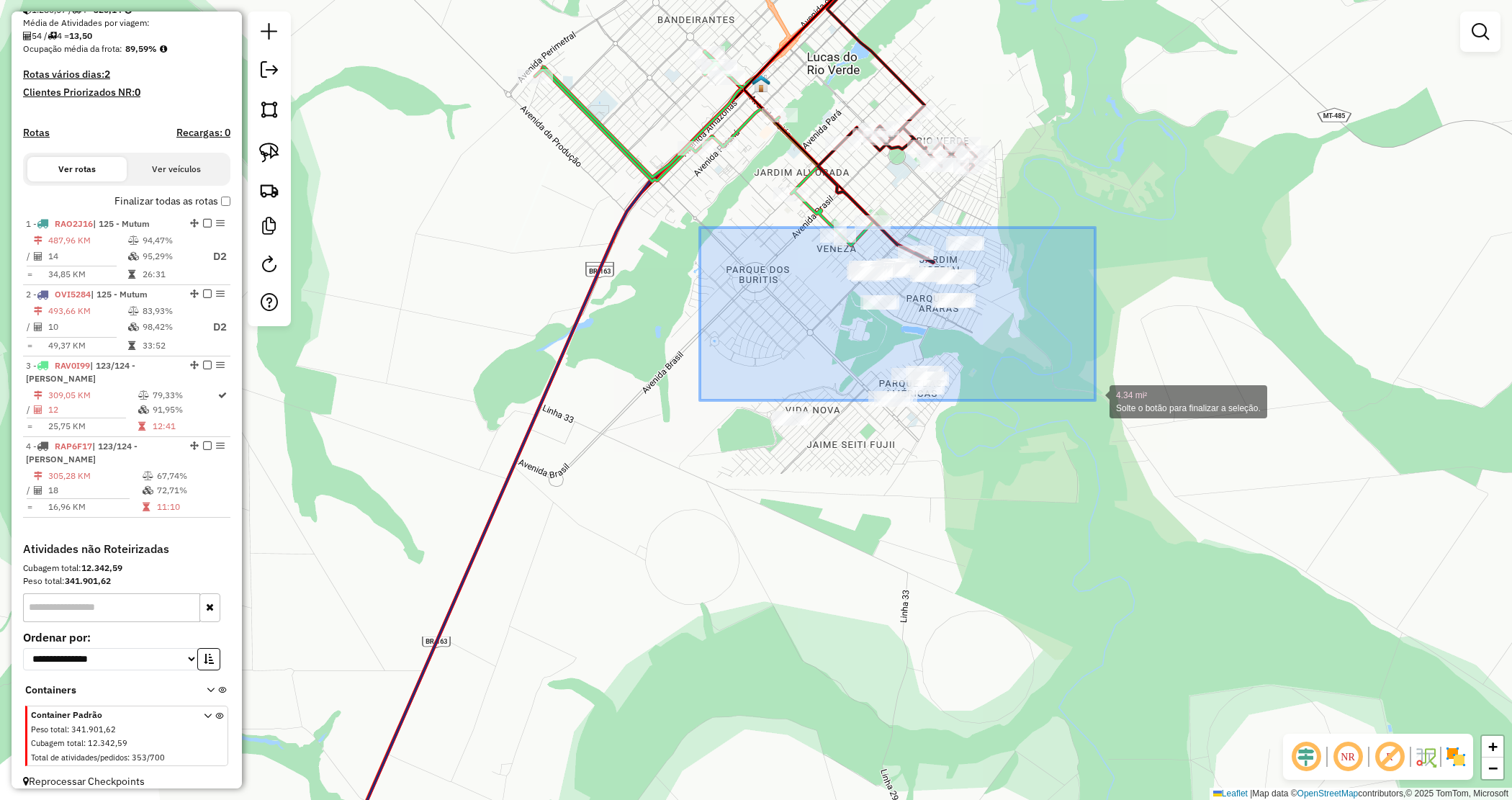
drag, startPoint x: 700, startPoint y: 227, endPoint x: 1095, endPoint y: 405, distance: 433.3
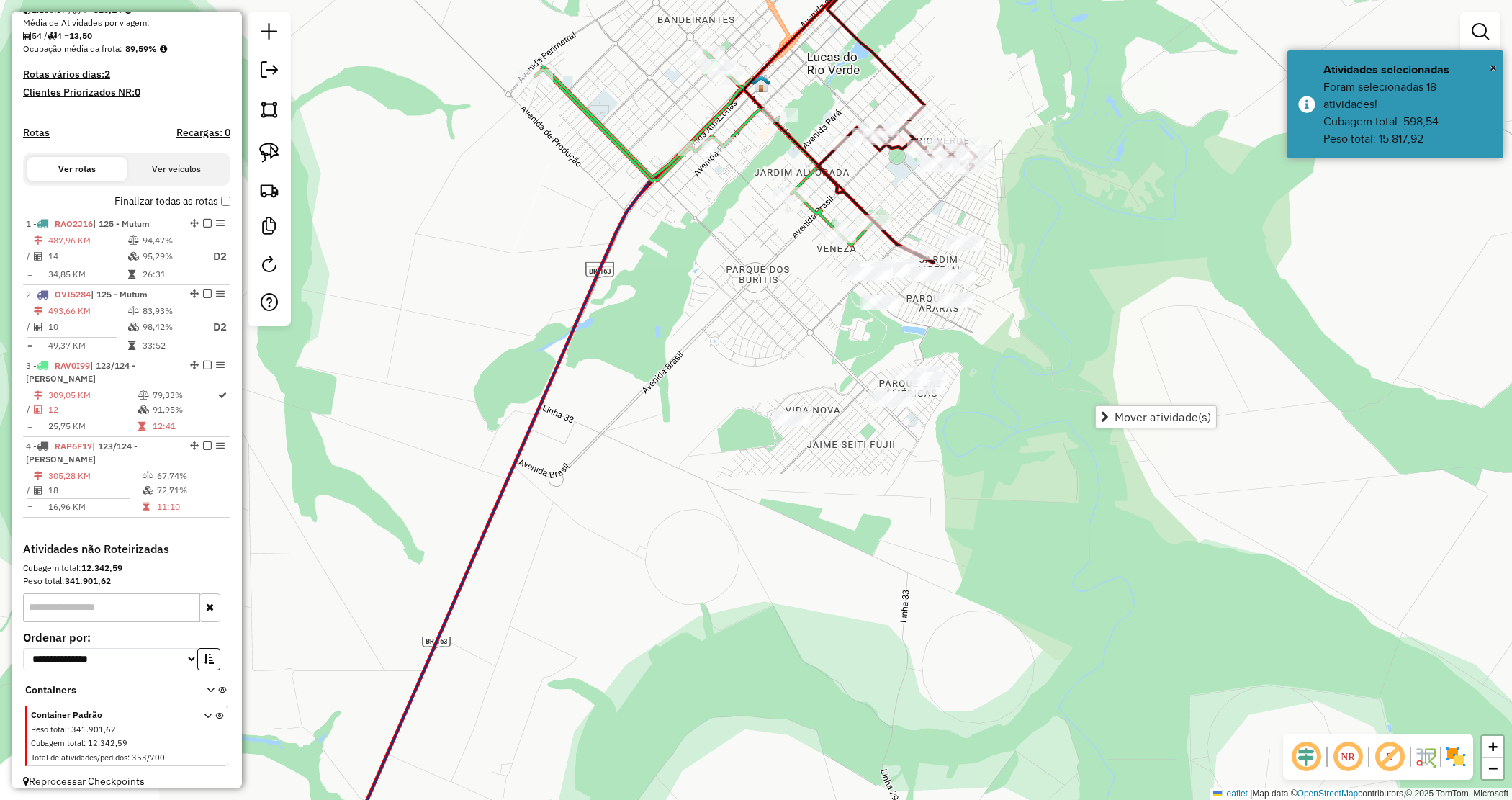
click at [1027, 380] on div "Janela de atendimento Grade de atendimento Capacidade Transportadoras Veículos …" at bounding box center [756, 400] width 1512 height 800
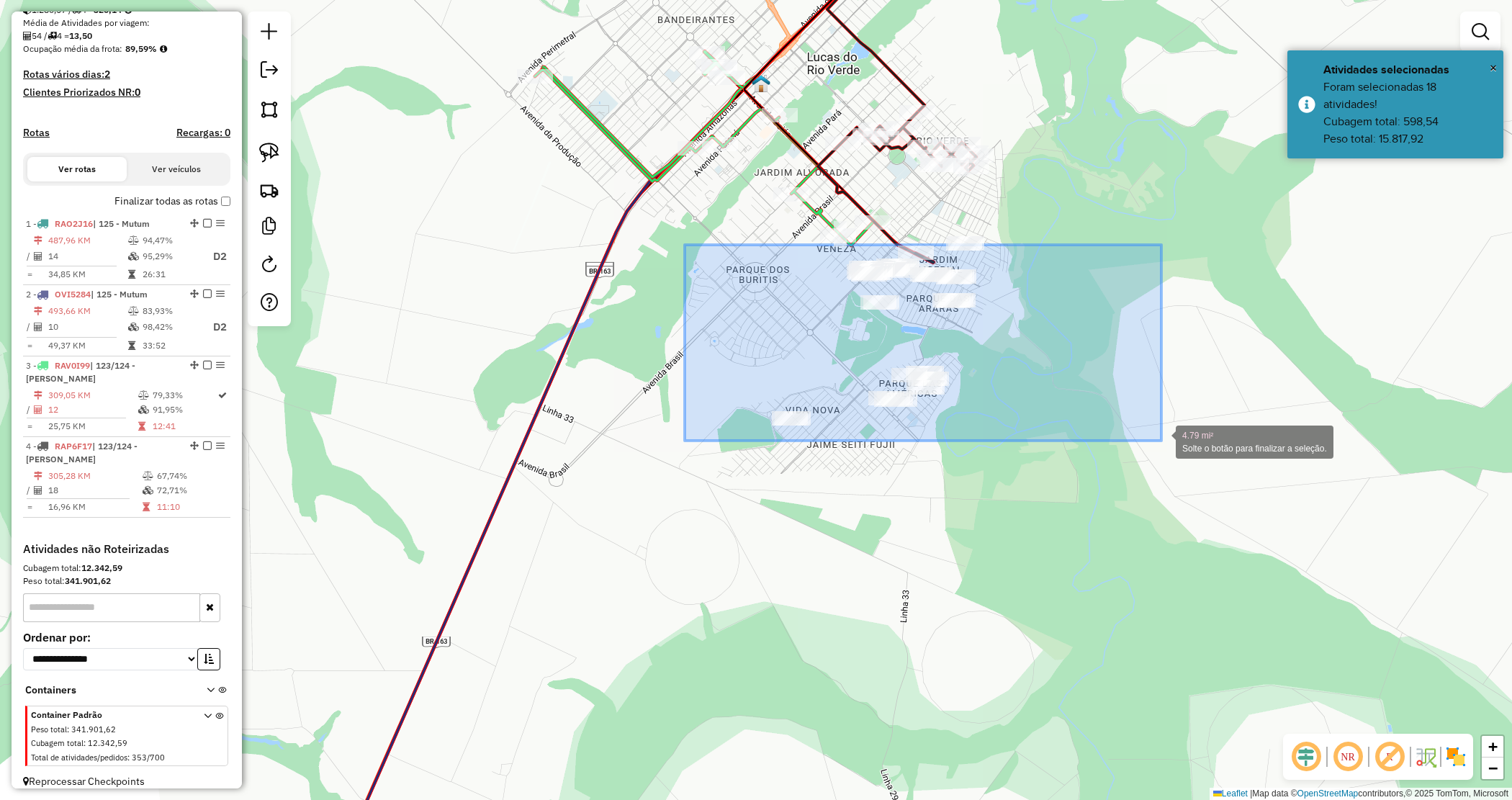
drag, startPoint x: 707, startPoint y: 268, endPoint x: 1172, endPoint y: 457, distance: 501.9
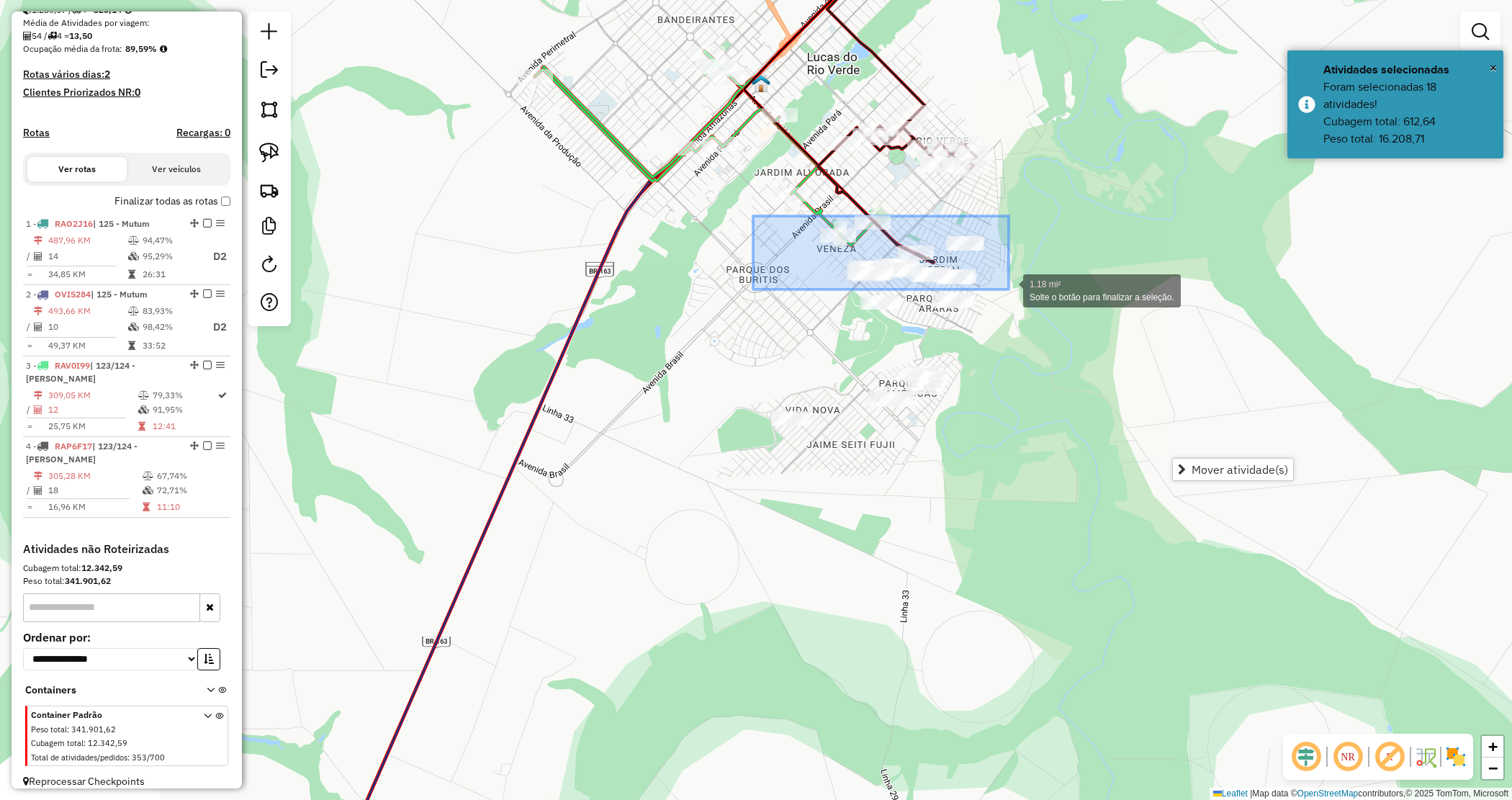
drag, startPoint x: 754, startPoint y: 216, endPoint x: 1009, endPoint y: 292, distance: 266.1
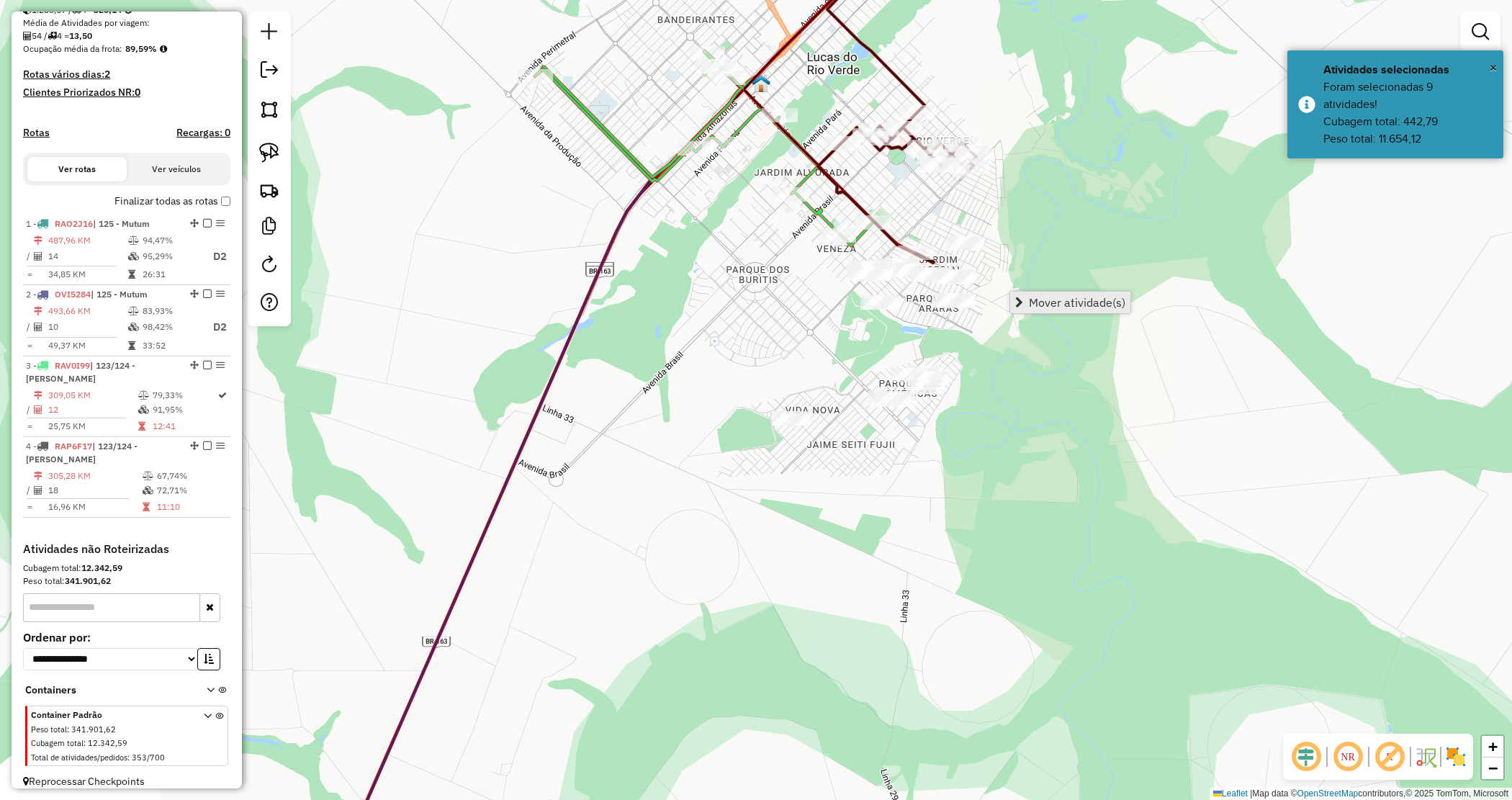
click at [1090, 296] on span "Mover atividade(s)" at bounding box center [1078, 302] width 97 height 12
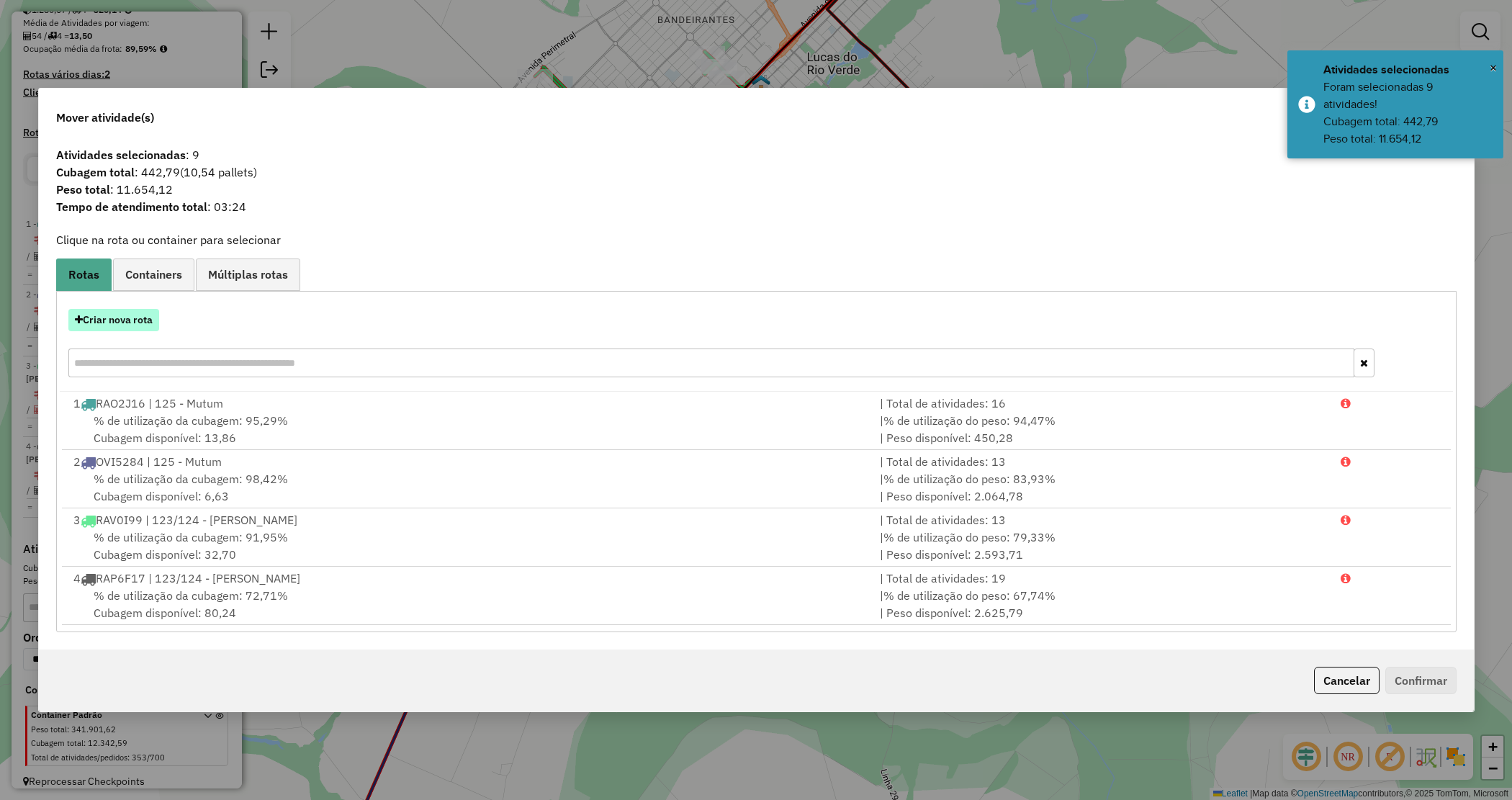
click at [128, 317] on button "Criar nova rota" at bounding box center [113, 320] width 90 height 22
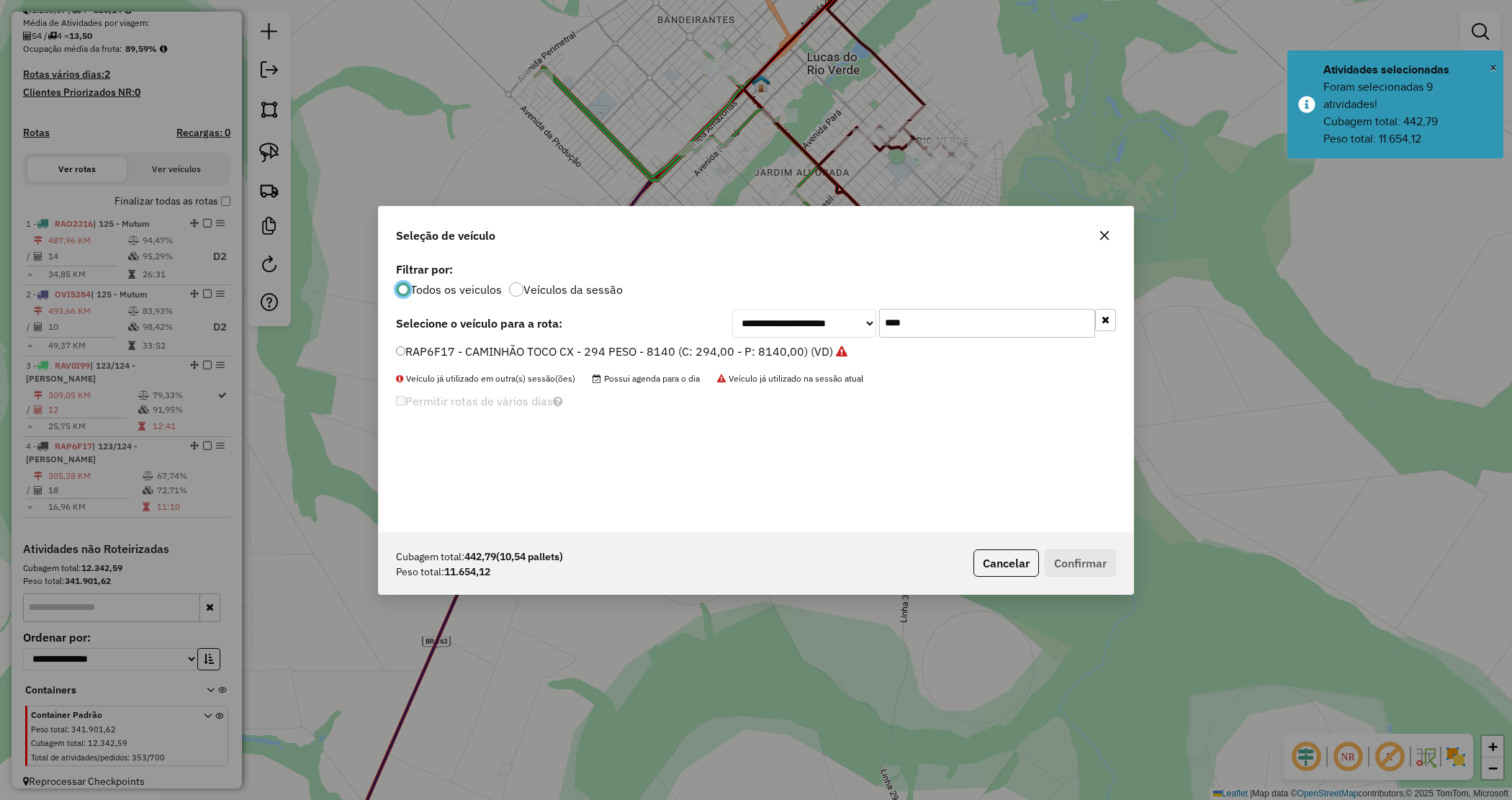
scroll to position [7, 5]
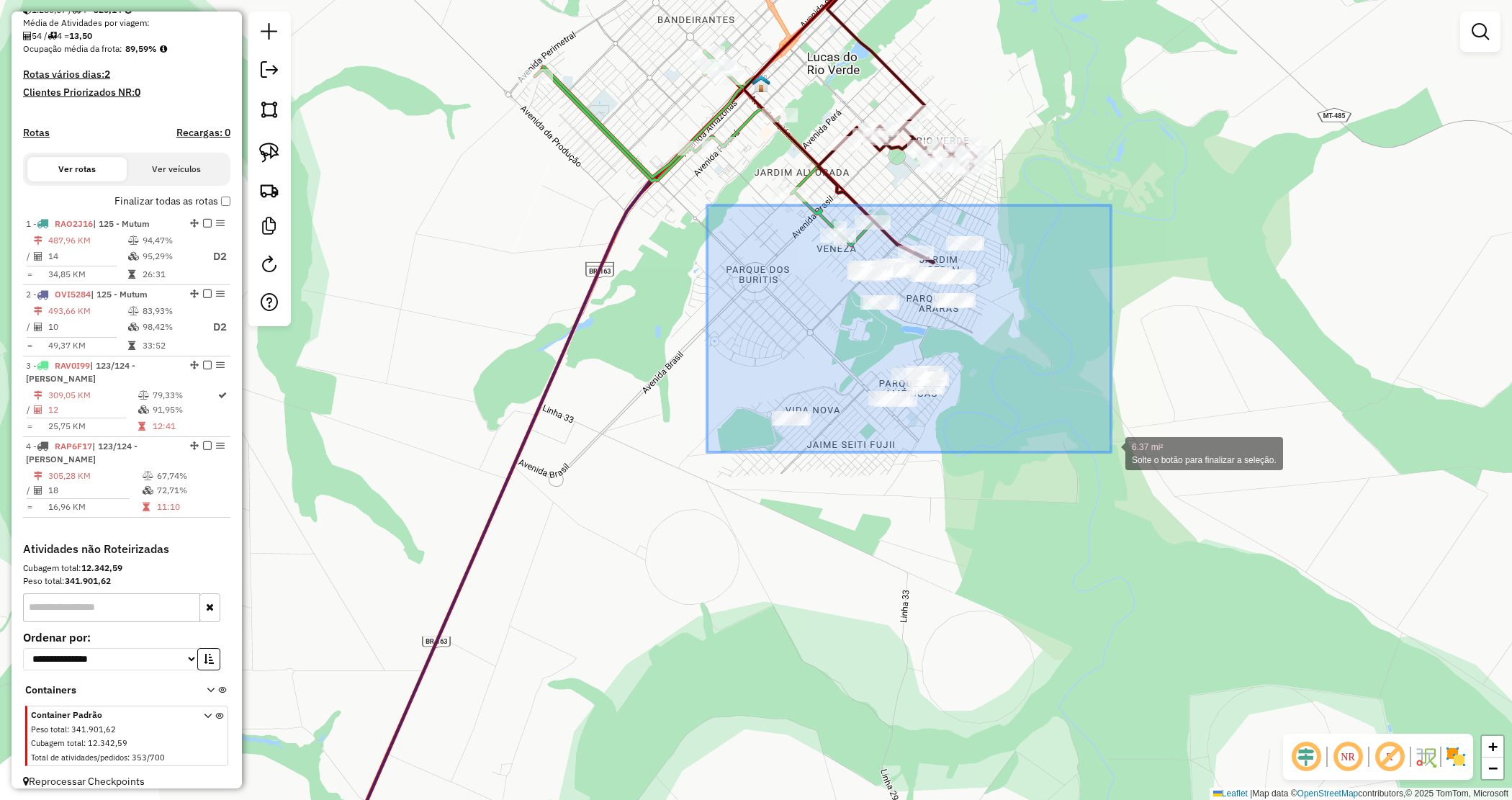
drag, startPoint x: 707, startPoint y: 205, endPoint x: 1111, endPoint y: 452, distance: 473.5
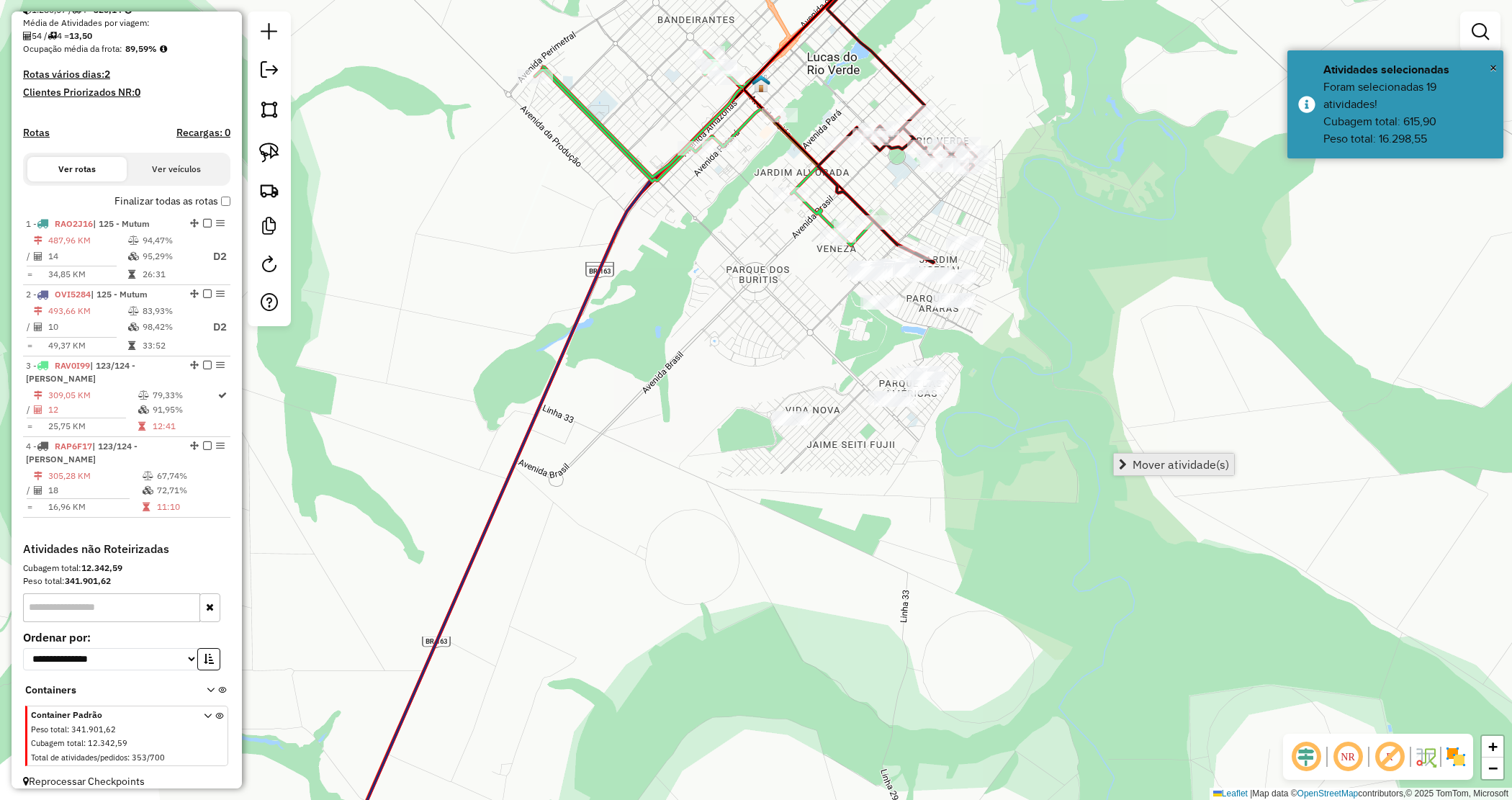
click at [1132, 462] on span "Mover atividade(s)" at bounding box center [1181, 464] width 97 height 12
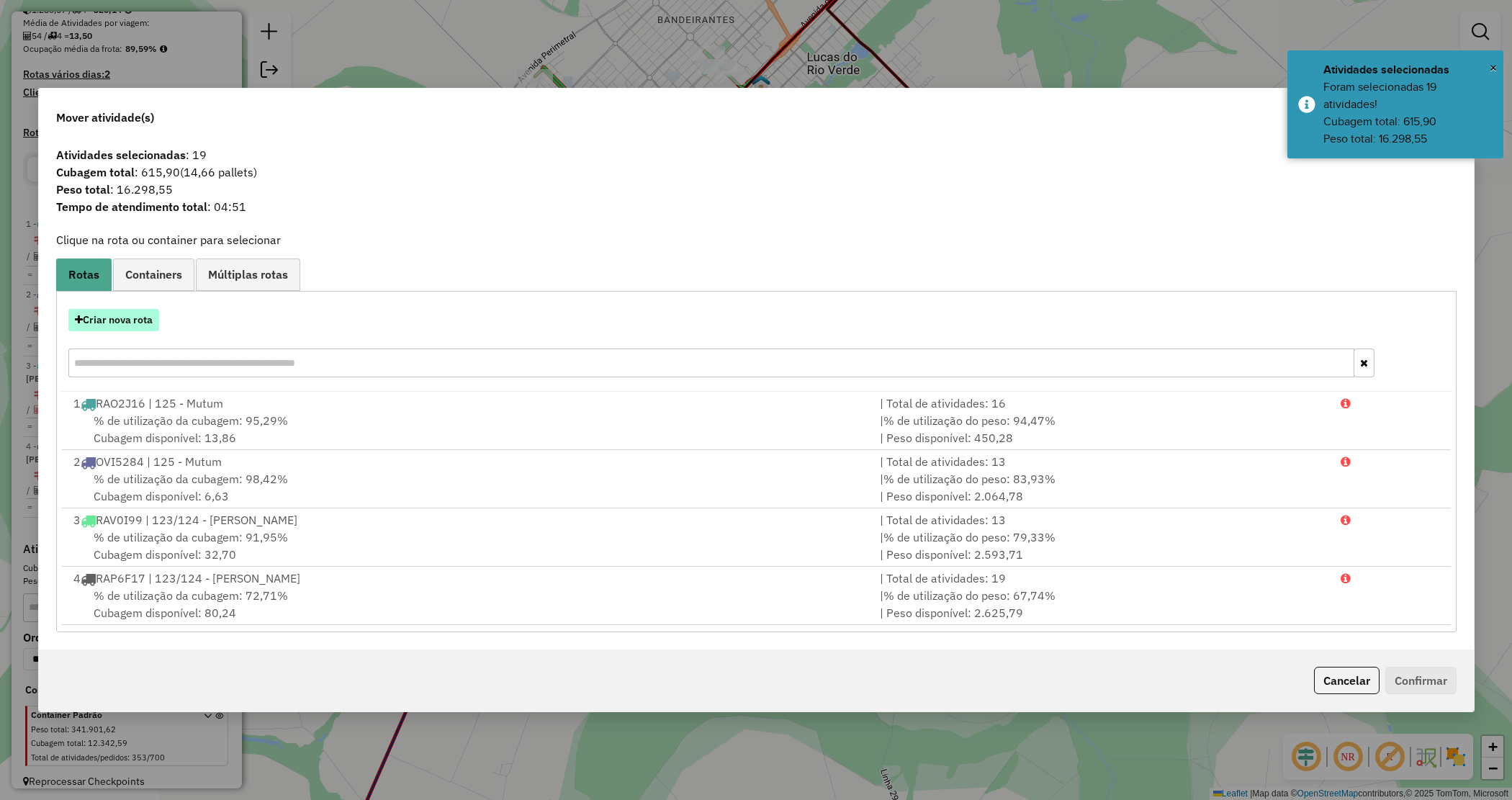
click at [119, 324] on button "Criar nova rota" at bounding box center [113, 320] width 90 height 22
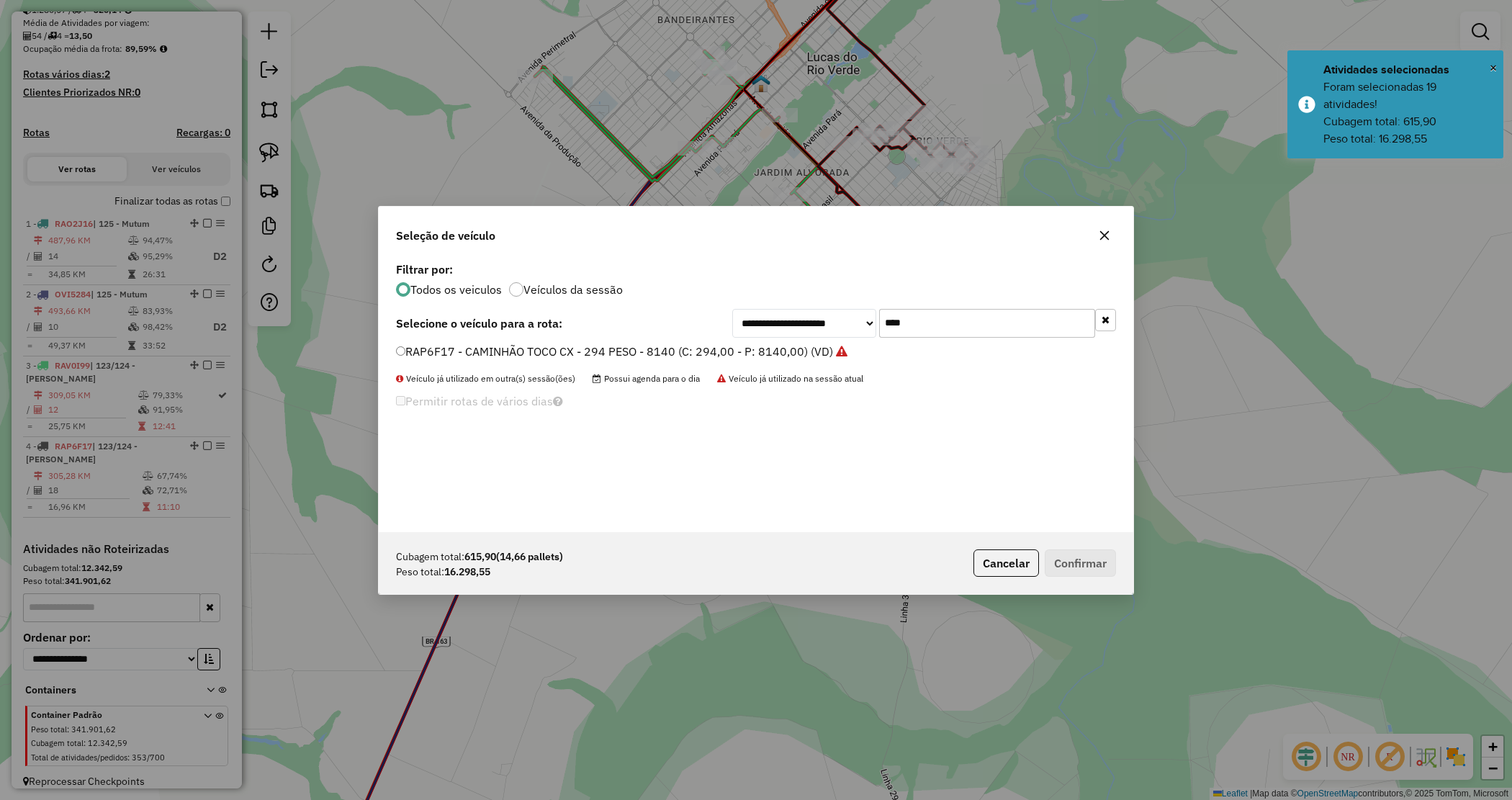
drag, startPoint x: 883, startPoint y: 322, endPoint x: 792, endPoint y: 308, distance: 92.1
click at [795, 309] on div "**********" at bounding box center [924, 324] width 384 height 29
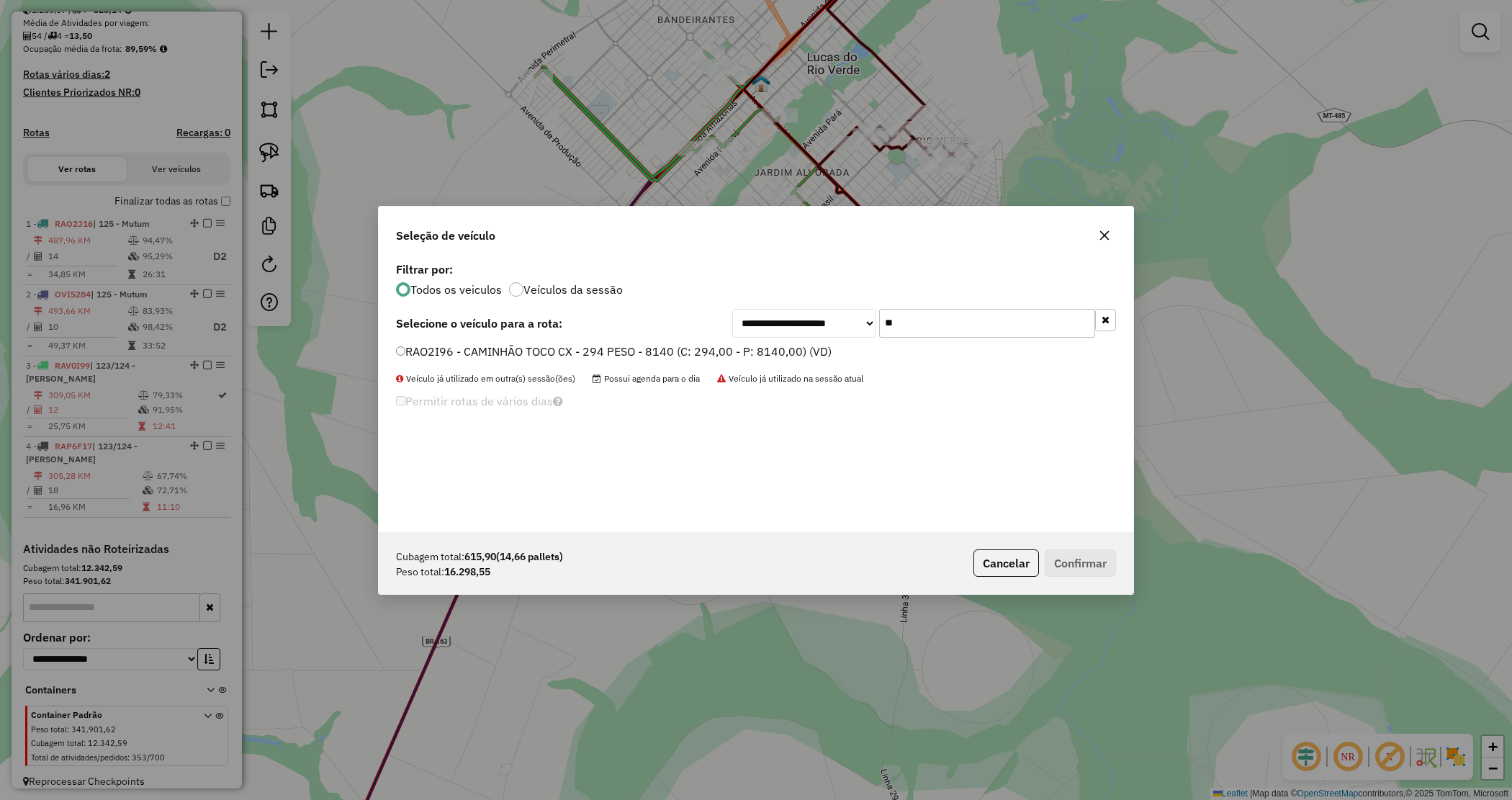
type input "**"
click at [562, 355] on label "RAO2I96 - CAMINHÃO TOCO CX - 294 PESO - 8140 (C: 294,00 - P: 8140,00) (VD)" at bounding box center [613, 351] width 435 height 17
click at [1081, 547] on div "Cubagem total: 615,90 (14,66 pallets) Peso total: 16.298,55 Cancelar Confirmar" at bounding box center [756, 563] width 755 height 62
click at [1080, 562] on button "Confirmar" at bounding box center [1080, 563] width 71 height 27
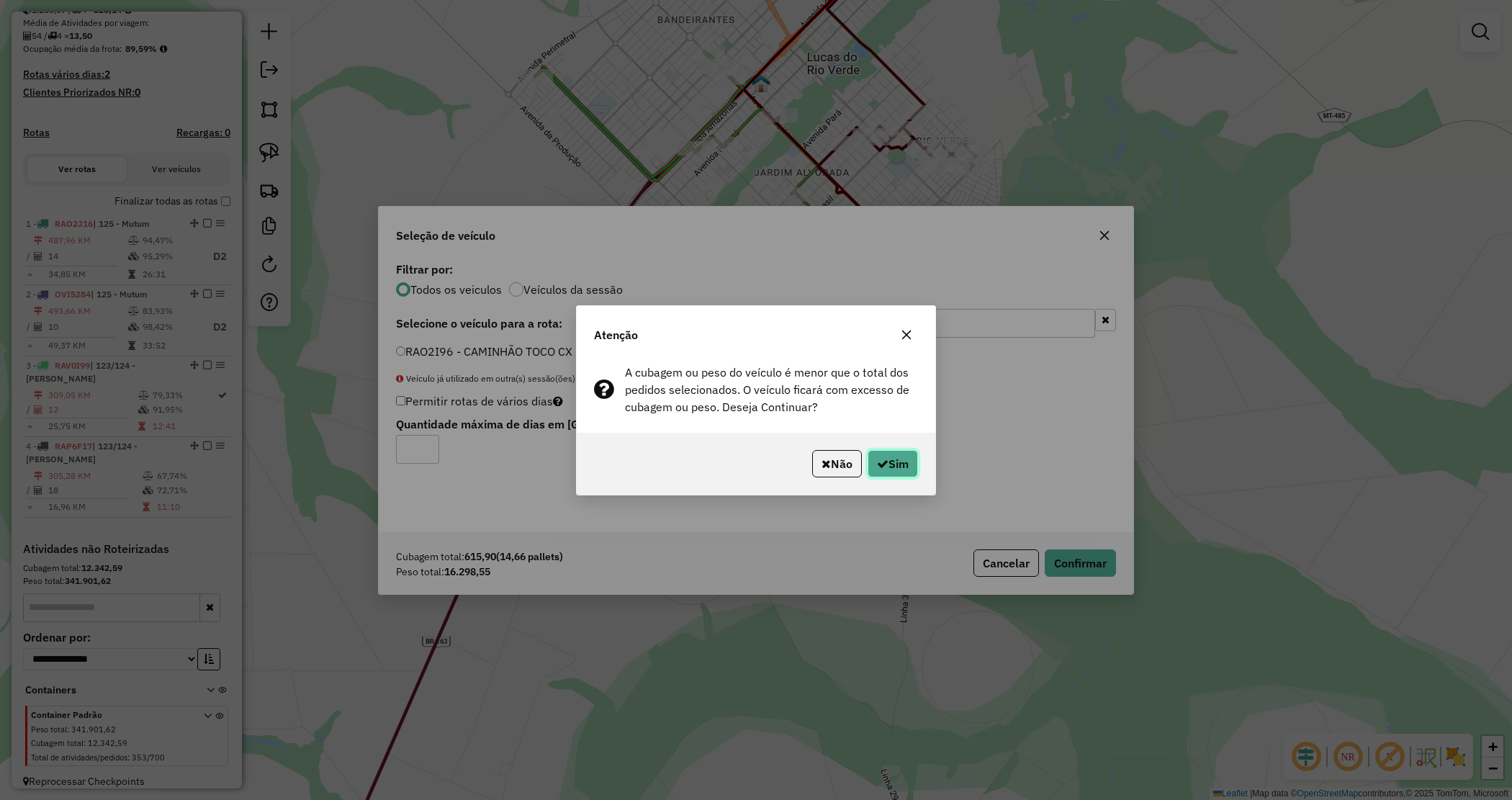
click at [891, 461] on button "Sim" at bounding box center [892, 463] width 50 height 27
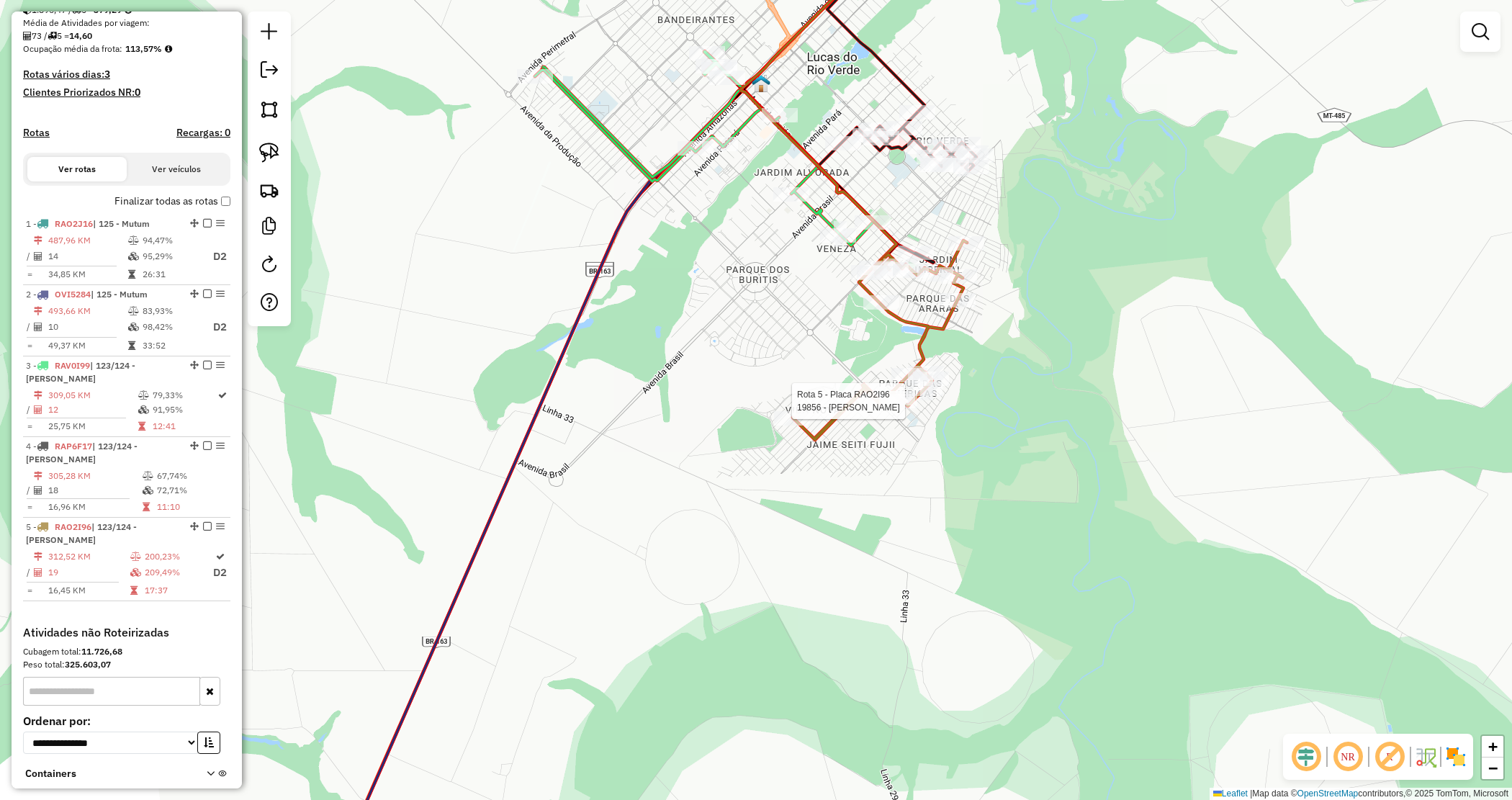
select select "*********"
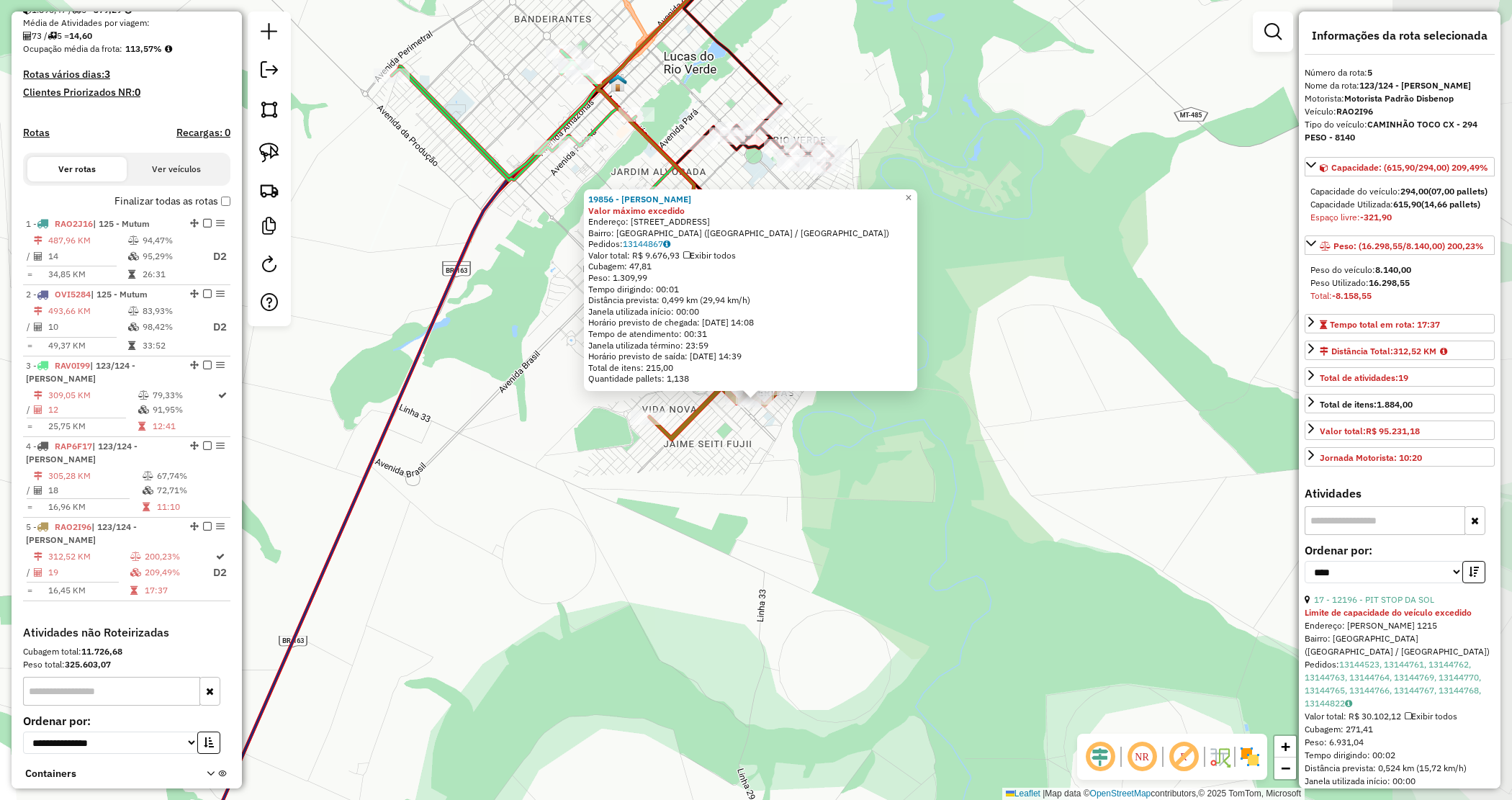
scroll to position [395, 0]
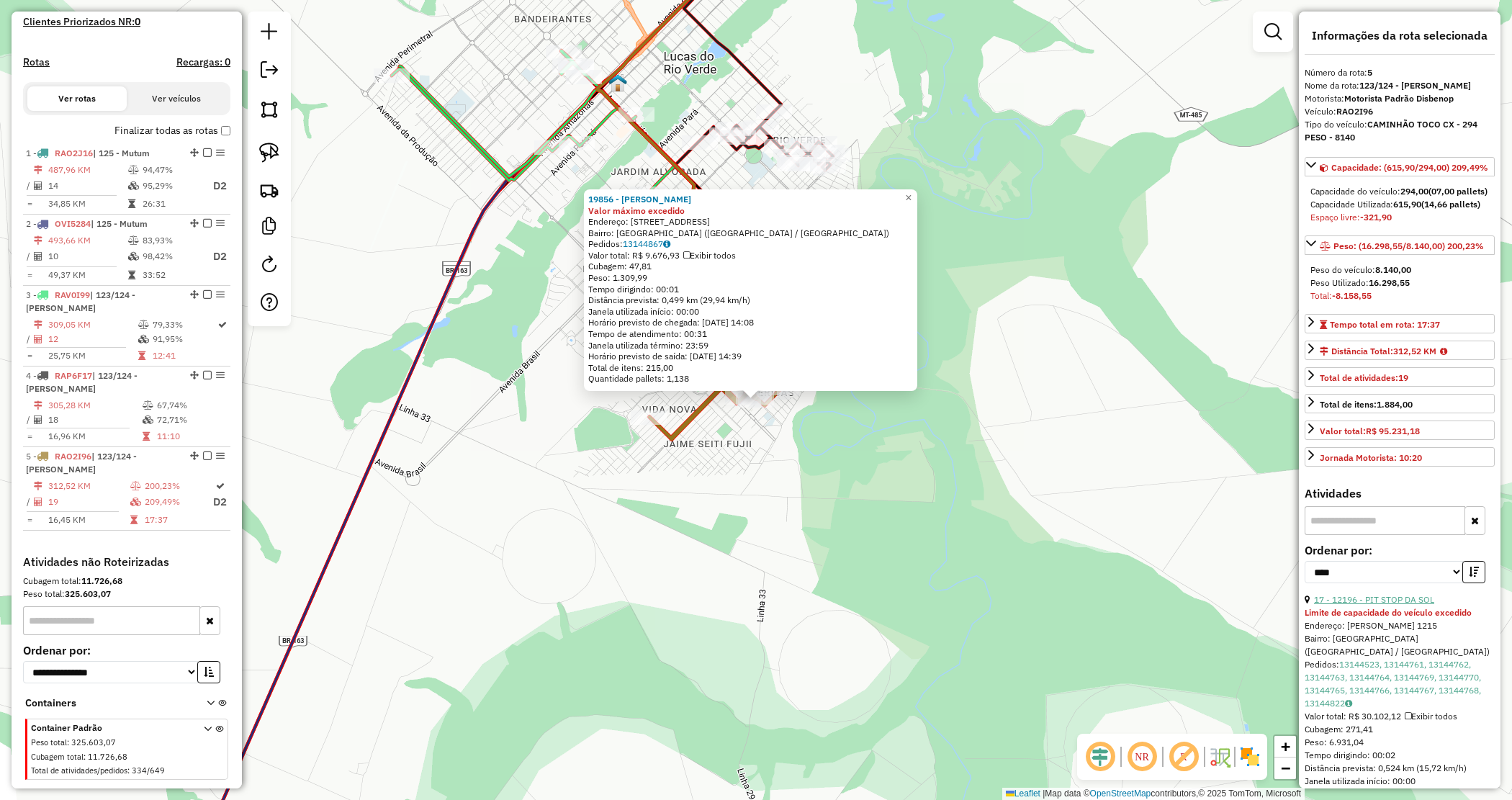
click at [1369, 605] on link "17 - 12196 - PIT STOP DA SOL" at bounding box center [1374, 599] width 120 height 11
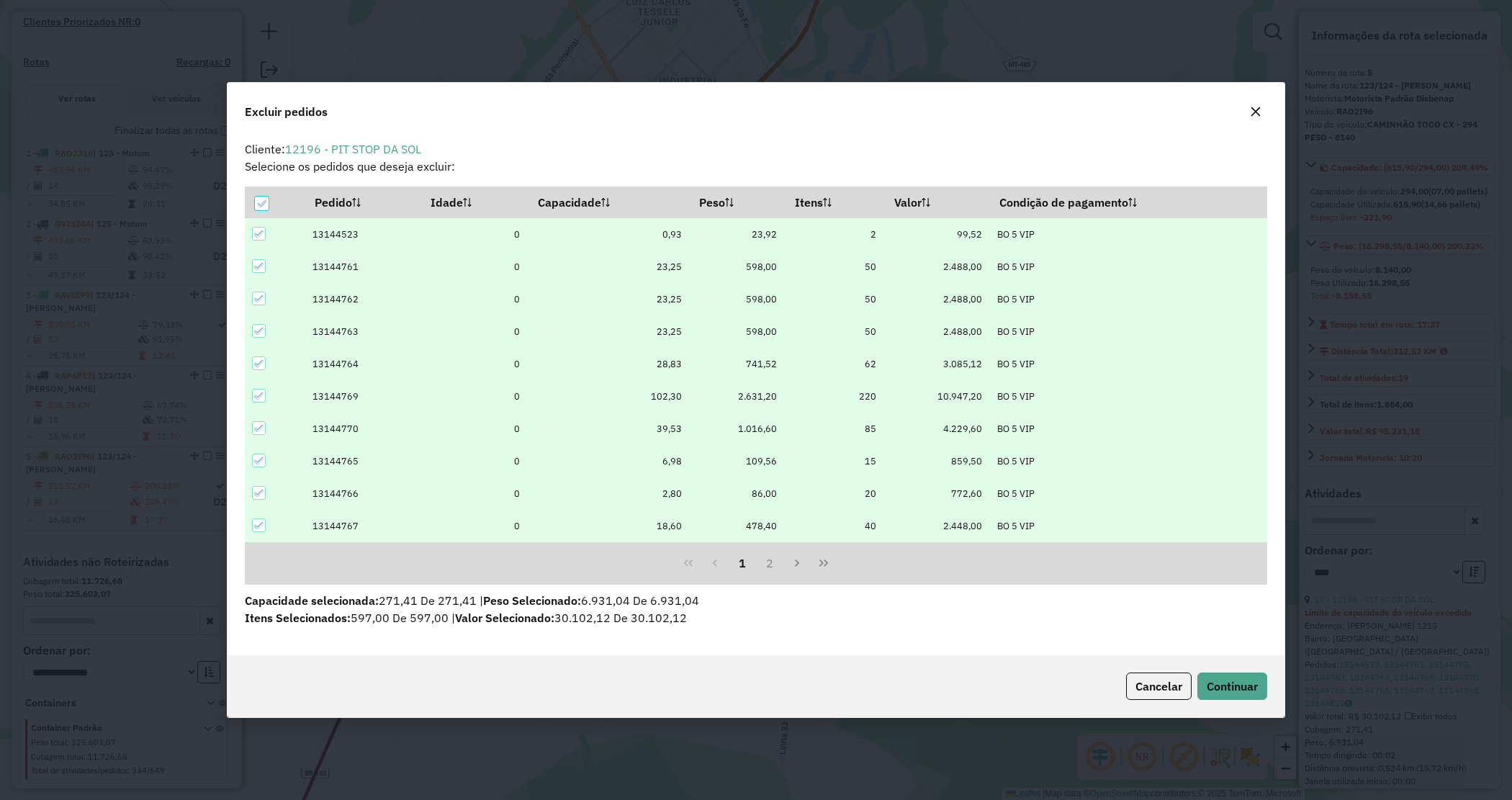
scroll to position [0, 0]
click at [1234, 681] on span "Continuar" at bounding box center [1233, 686] width 51 height 15
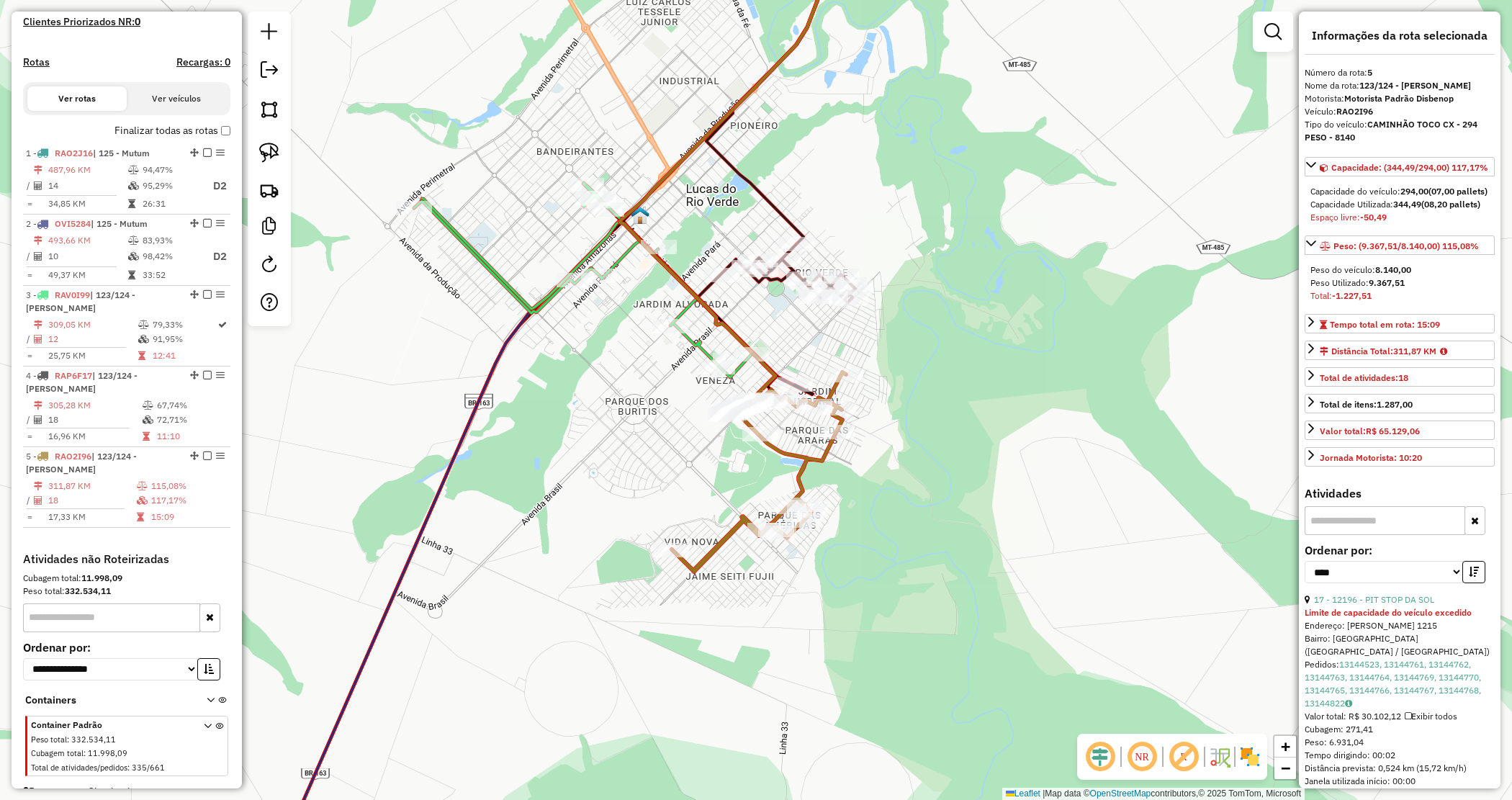
scroll to position [392, 0]
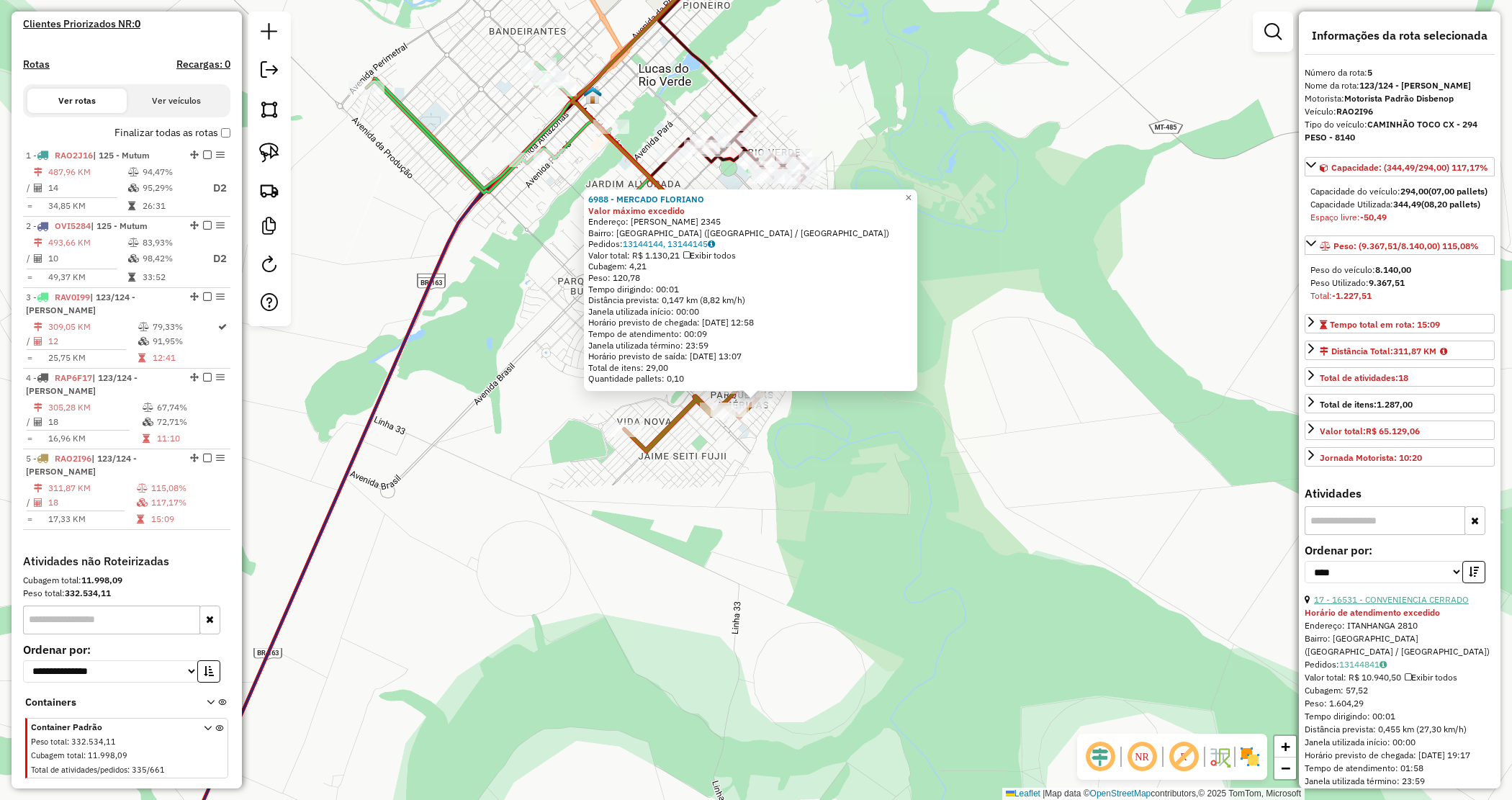
click at [1378, 605] on link "17 - 16531 - CONVENIENCIA CERRADO" at bounding box center [1392, 599] width 155 height 11
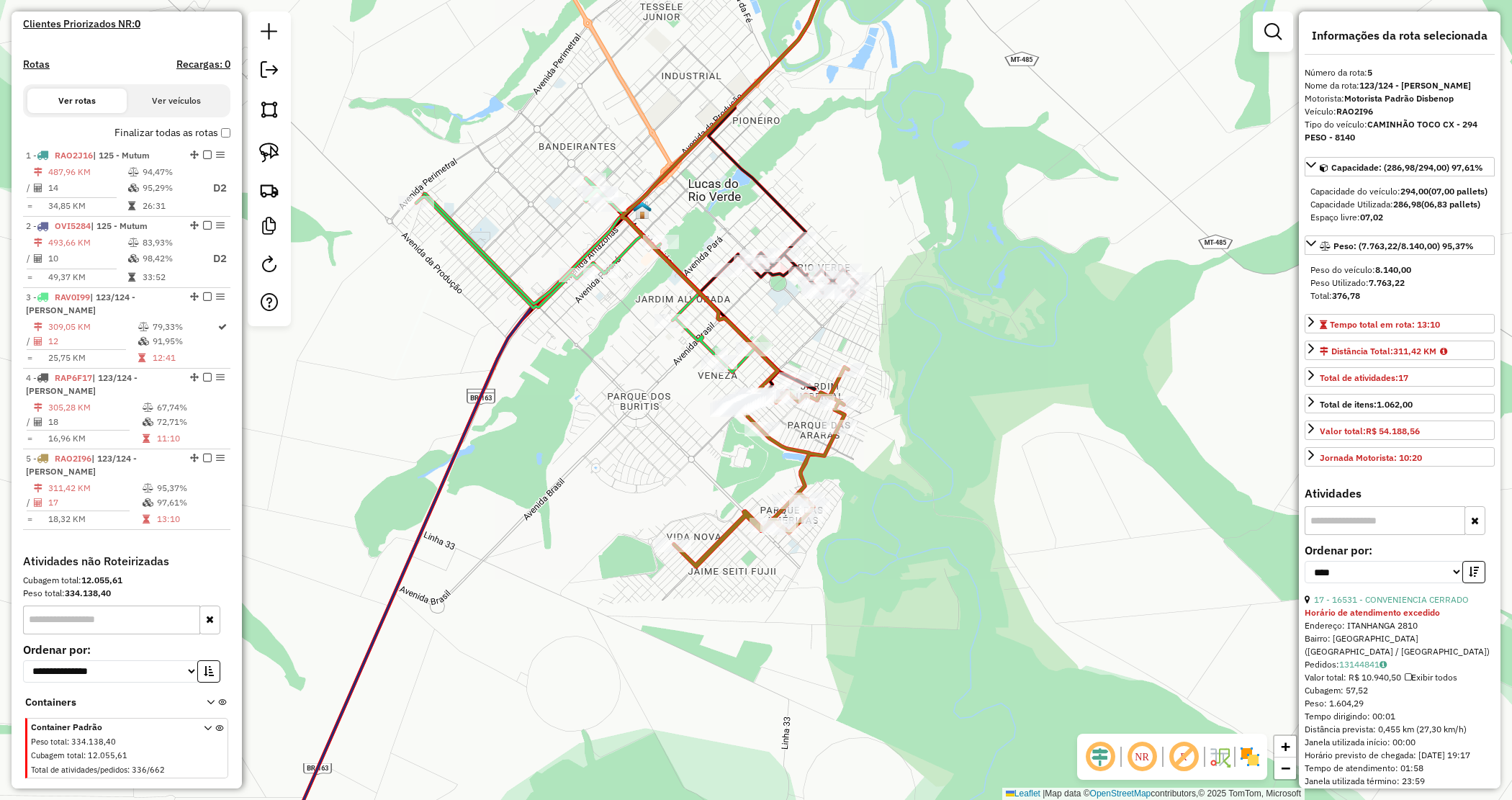
click at [913, 501] on div "Janela de atendimento Grade de atendimento Capacidade Transportadoras Veículos …" at bounding box center [756, 400] width 1512 height 800
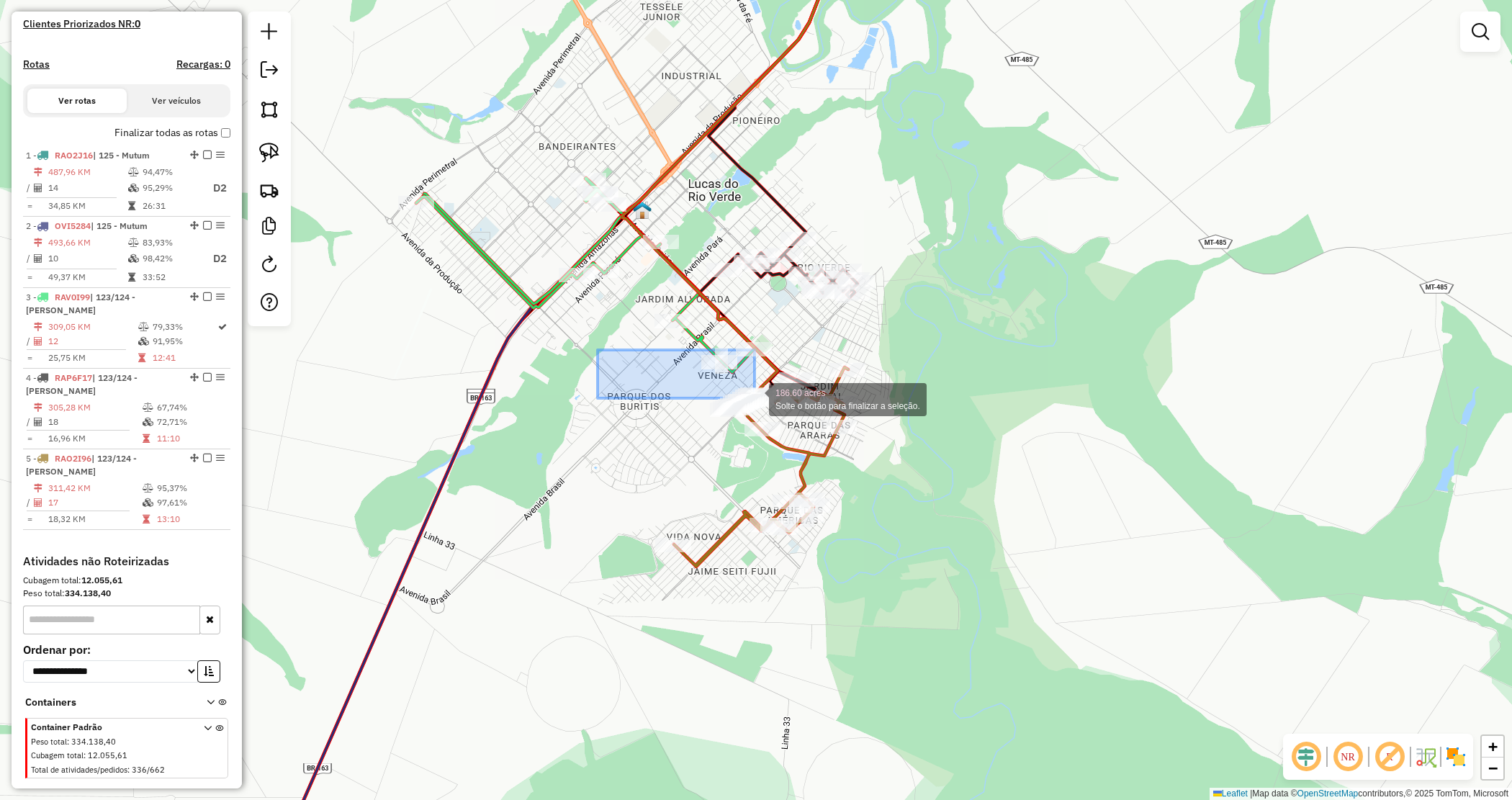
drag, startPoint x: 708, startPoint y: 391, endPoint x: 914, endPoint y: 444, distance: 212.7
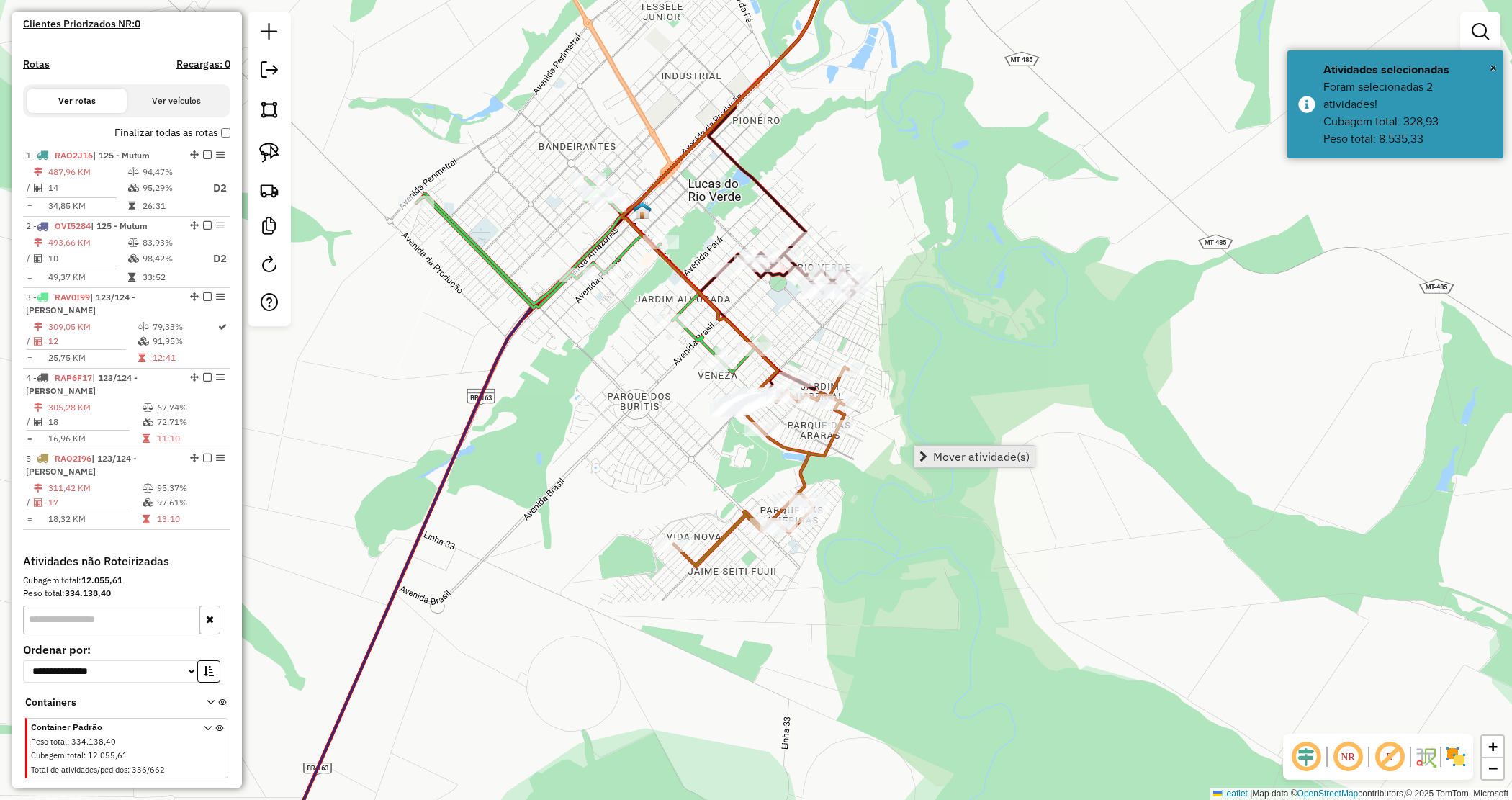
click at [955, 452] on span "Mover atividade(s)" at bounding box center [982, 456] width 97 height 12
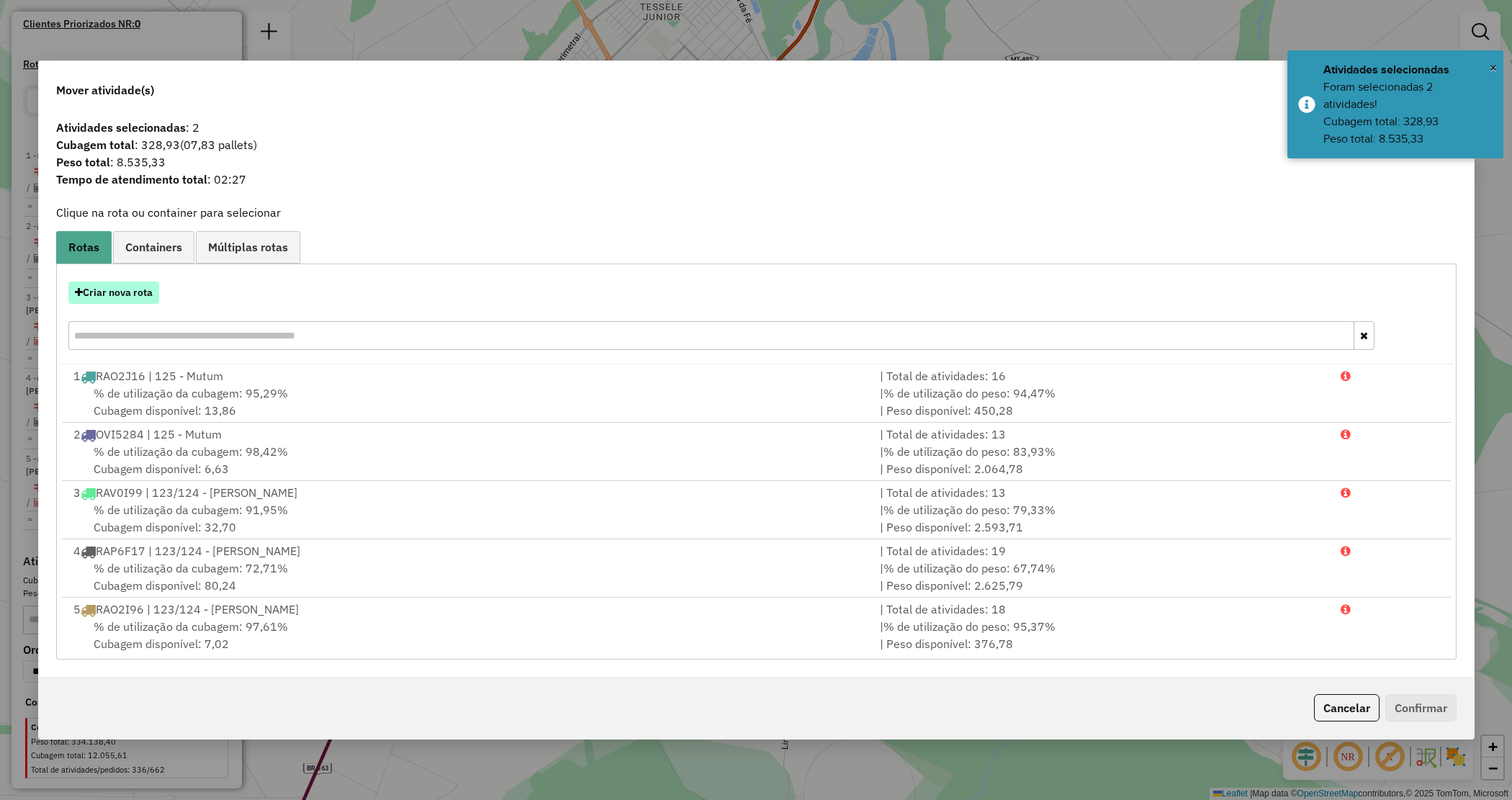
click at [108, 294] on button "Criar nova rota" at bounding box center [113, 293] width 90 height 22
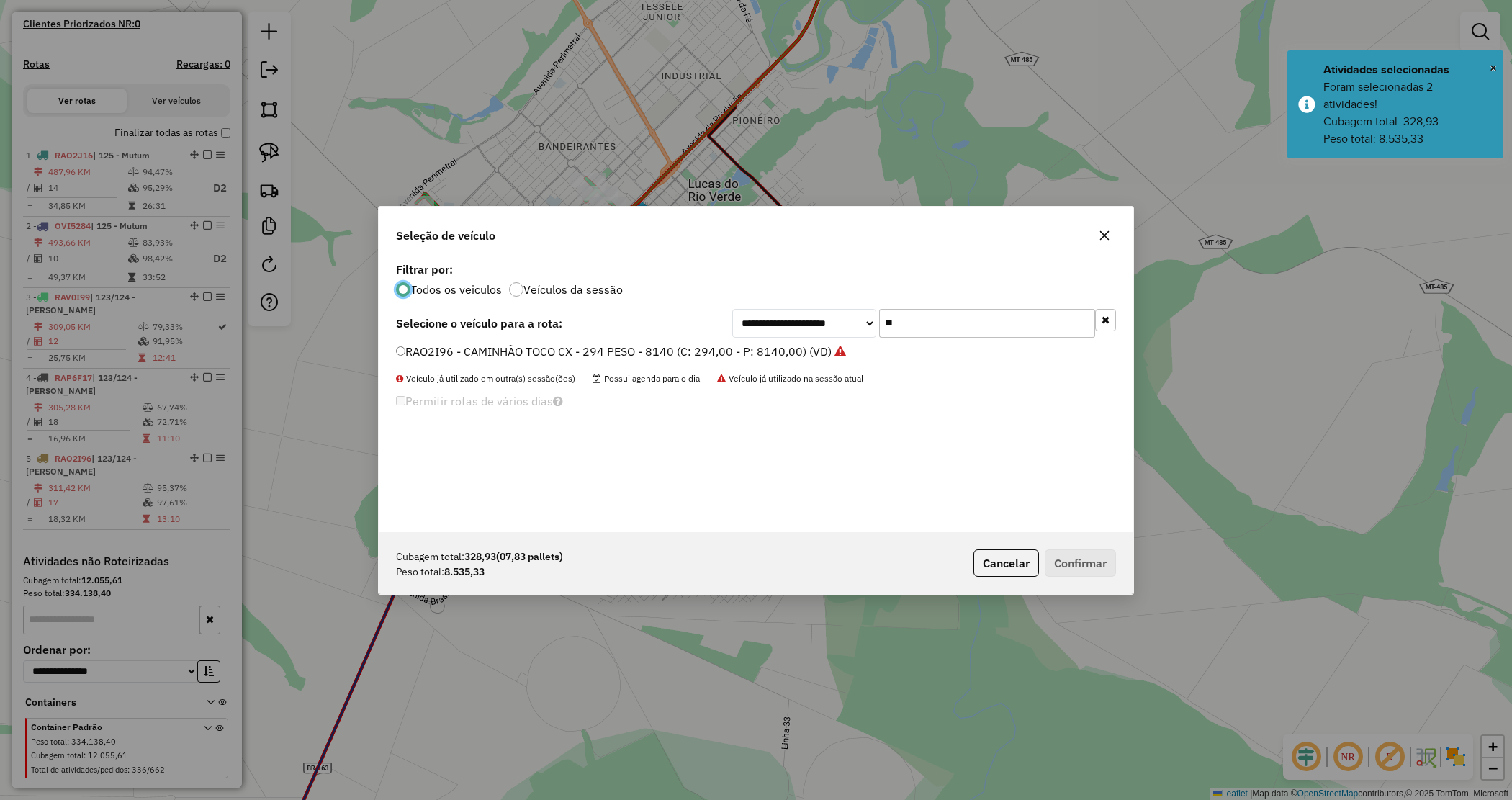
scroll to position [7, 5]
drag, startPoint x: 910, startPoint y: 321, endPoint x: 754, endPoint y: 301, distance: 157.3
click at [754, 301] on div "**********" at bounding box center [756, 395] width 755 height 274
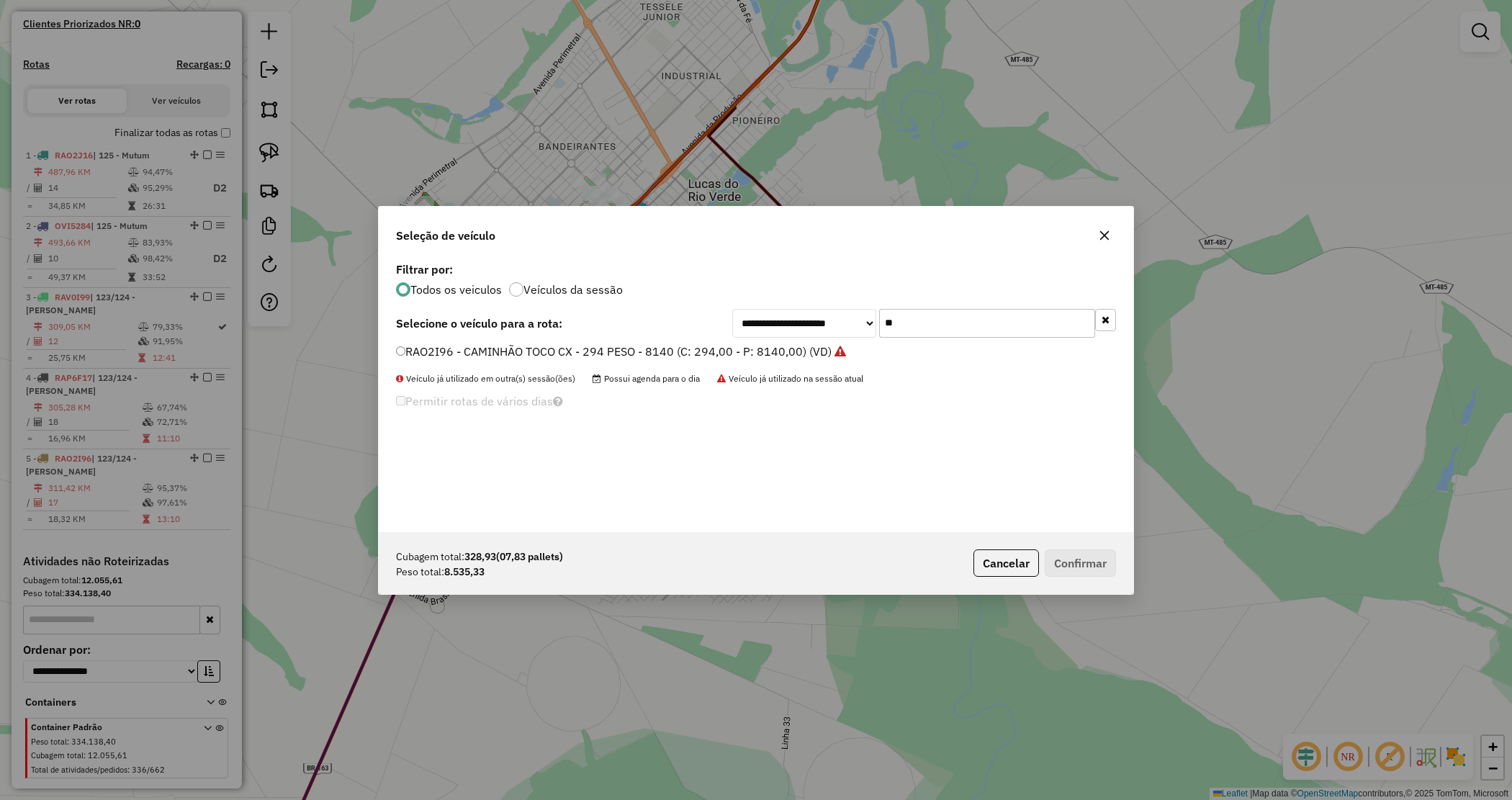
click at [907, 317] on input "**" at bounding box center [987, 324] width 216 height 29
drag, startPoint x: 913, startPoint y: 317, endPoint x: 768, endPoint y: 306, distance: 145.4
click at [768, 306] on div "**********" at bounding box center [756, 395] width 755 height 274
type input "****"
click at [774, 346] on label "RRN7A44 - CAMINHÃO TRUCK CX - 406 PESO 12550 (C: 406,00 - P: 12550,00) (VD)" at bounding box center [622, 351] width 453 height 17
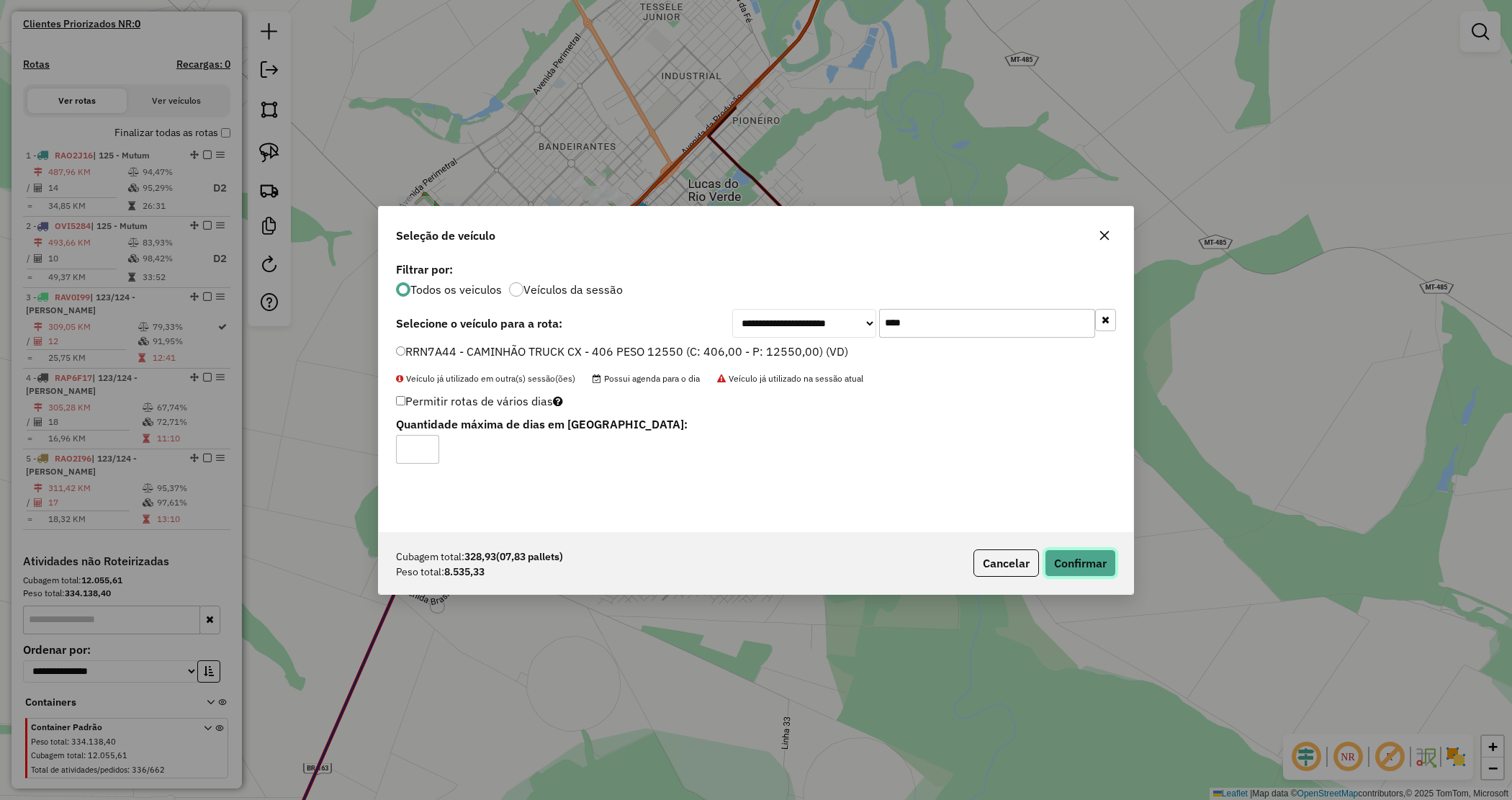
click at [1074, 549] on button "Confirmar" at bounding box center [1080, 563] width 71 height 27
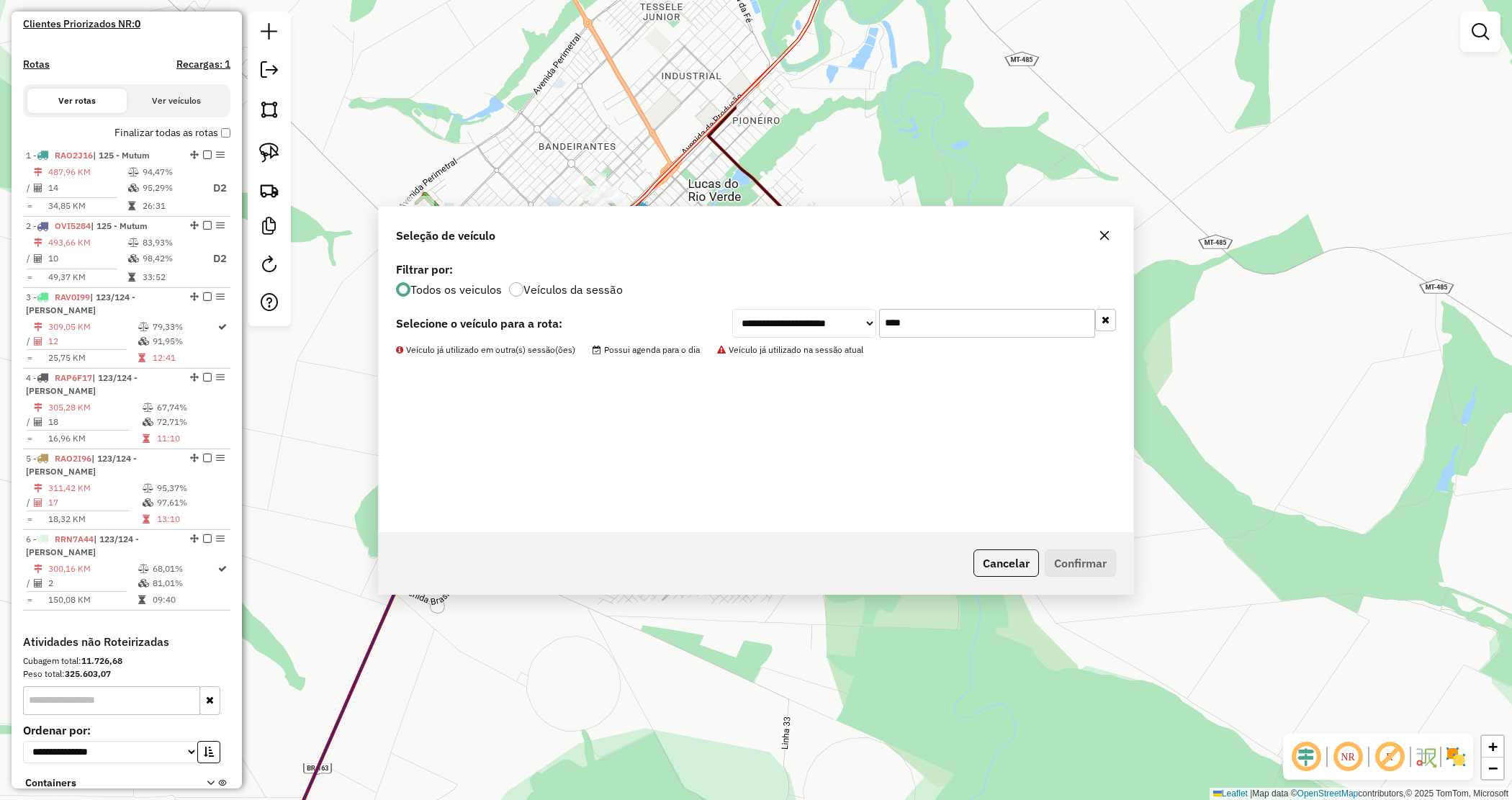
scroll to position [395, 0]
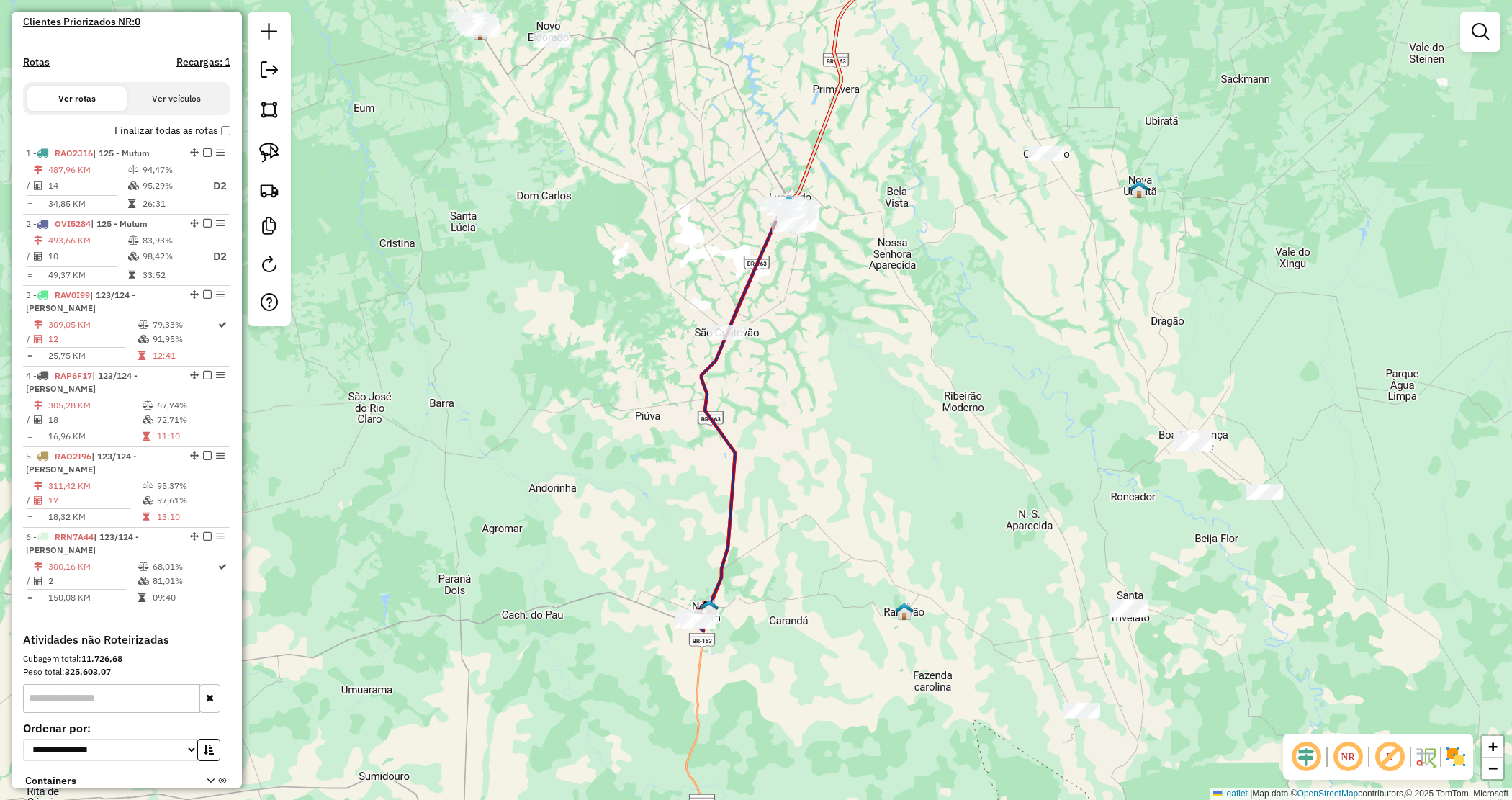
drag, startPoint x: 746, startPoint y: 596, endPoint x: 768, endPoint y: 492, distance: 106.3
click at [782, 466] on div "Janela de atendimento Grade de atendimento Capacidade Transportadoras Veículos …" at bounding box center [756, 400] width 1512 height 800
click at [789, 451] on div "Janela de atendimento Grade de atendimento Capacidade Transportadoras Veículos …" at bounding box center [756, 400] width 1512 height 800
click at [791, 447] on div "Janela de atendimento Grade de atendimento Capacidade Transportadoras Veículos …" at bounding box center [756, 400] width 1512 height 800
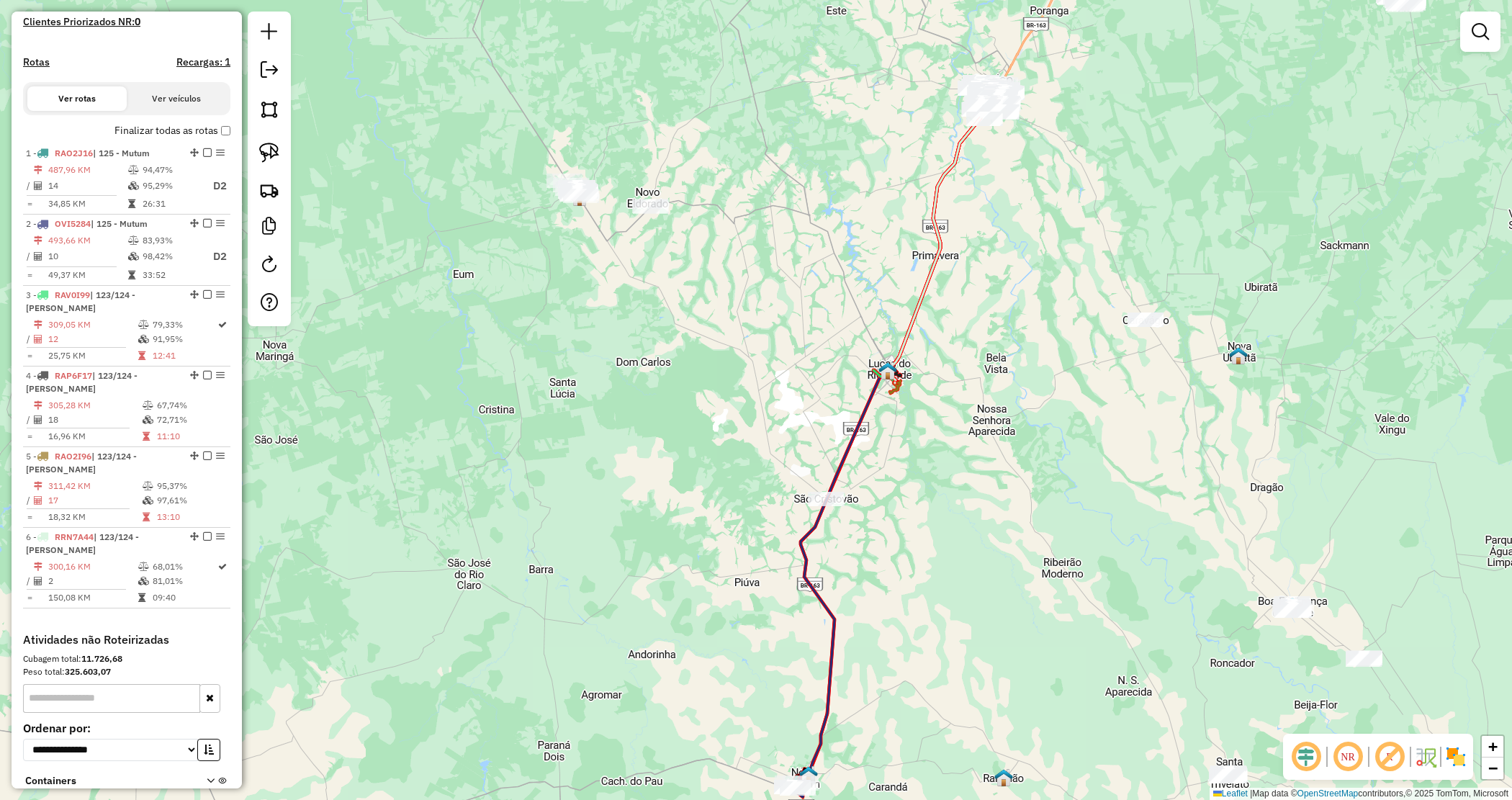
drag, startPoint x: 807, startPoint y: 415, endPoint x: 909, endPoint y: 558, distance: 175.7
click at [907, 559] on div "Janela de atendimento Grade de atendimento Capacidade Transportadoras Veículos …" at bounding box center [756, 400] width 1512 height 800
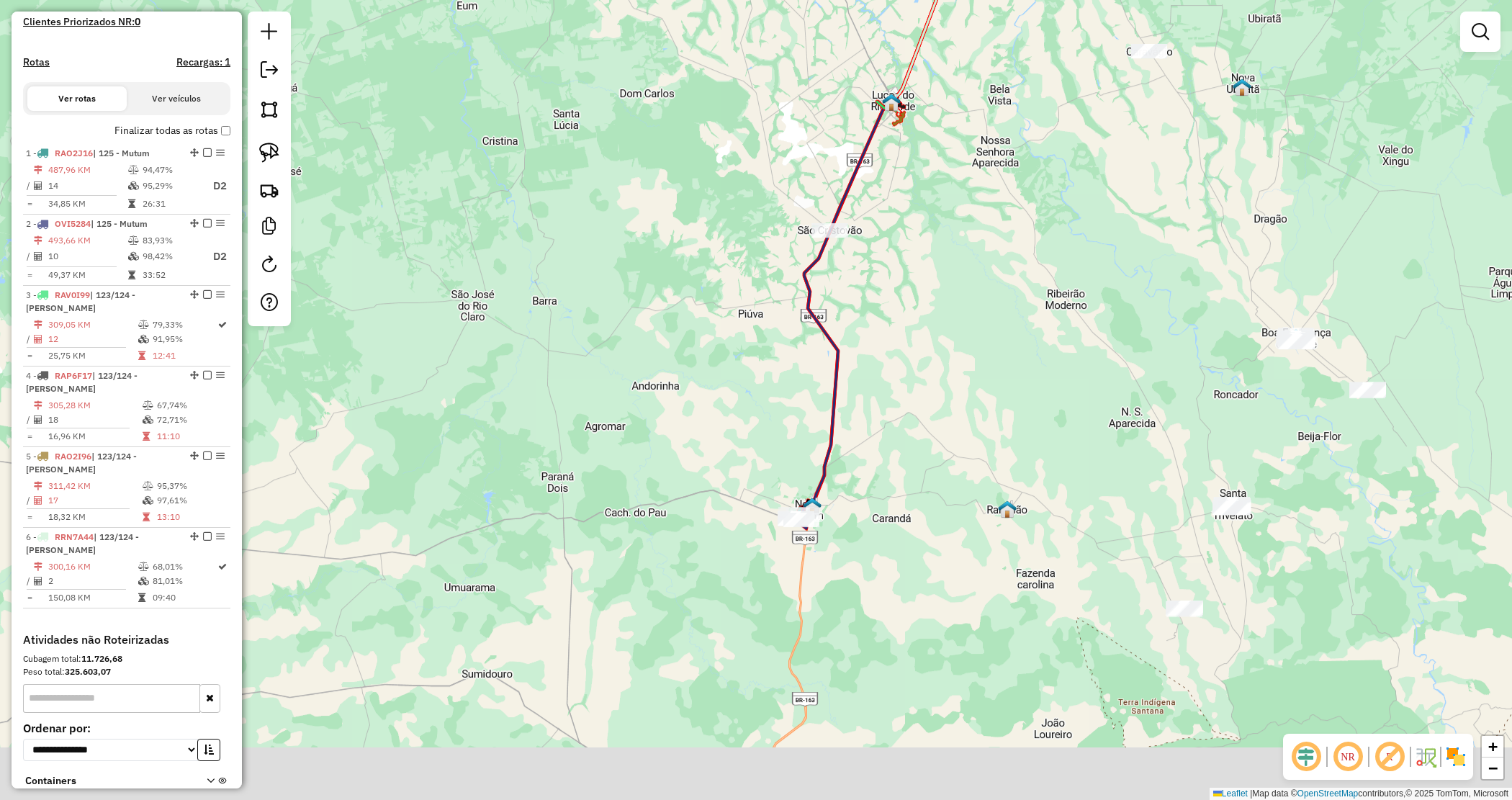
drag, startPoint x: 772, startPoint y: 623, endPoint x: 758, endPoint y: 325, distance: 298.3
click at [760, 324] on div "Janela de atendimento Grade de atendimento Capacidade Transportadoras Veículos …" at bounding box center [756, 400] width 1512 height 800
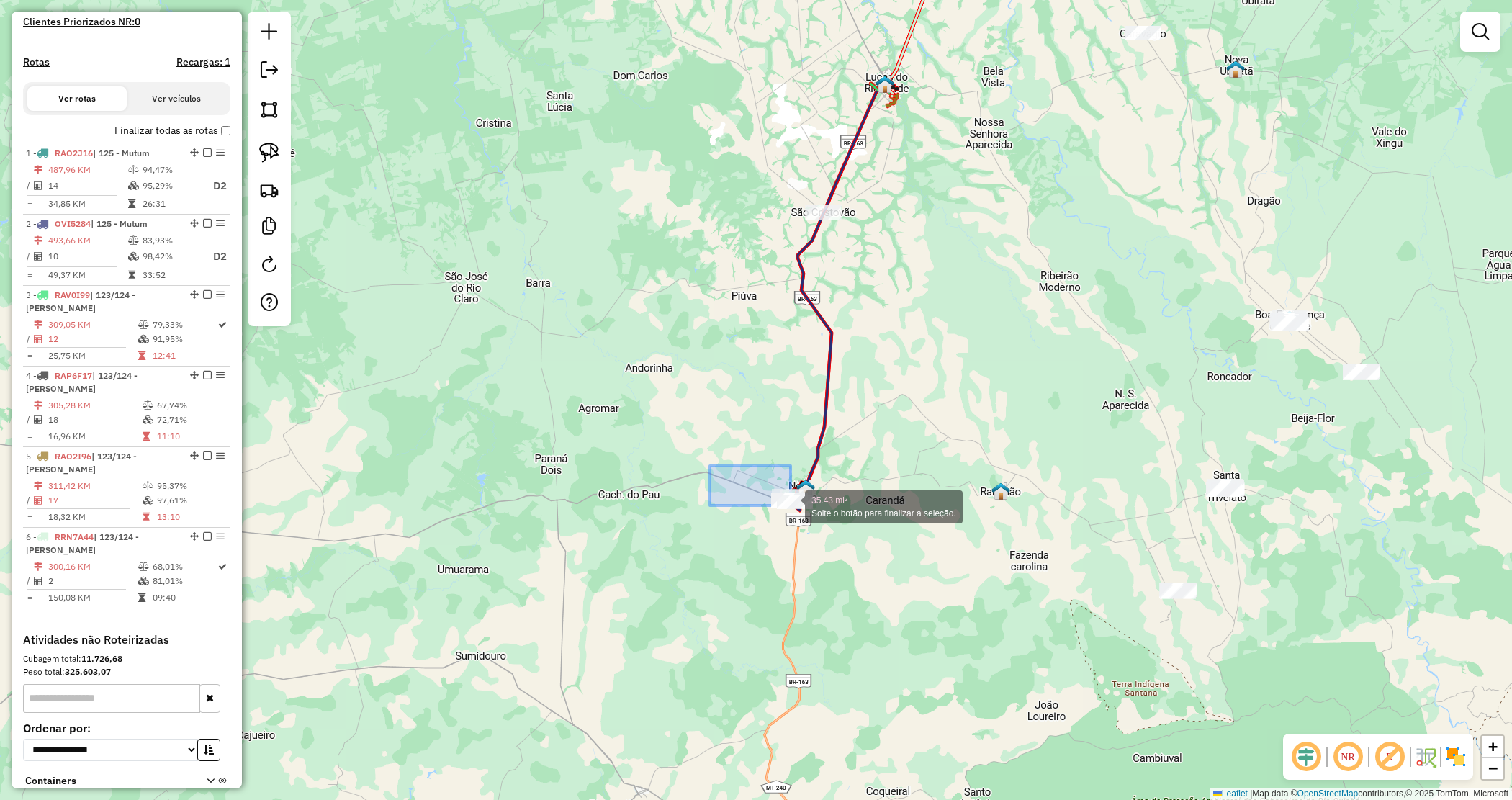
drag, startPoint x: 716, startPoint y: 470, endPoint x: 839, endPoint y: 522, distance: 133.5
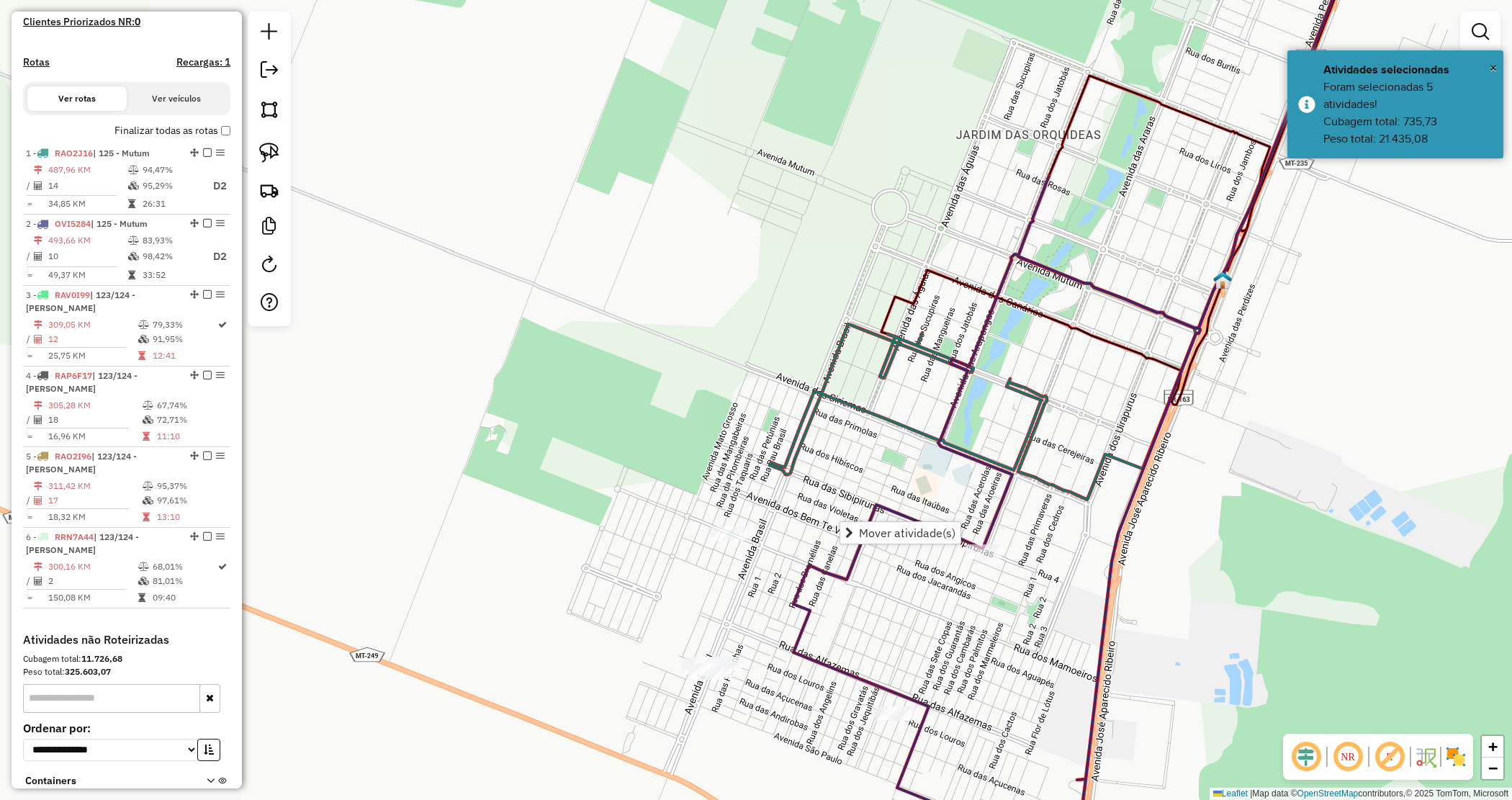
click at [568, 643] on div "Janela de atendimento Grade de atendimento Capacidade Transportadoras Veículos …" at bounding box center [756, 400] width 1512 height 800
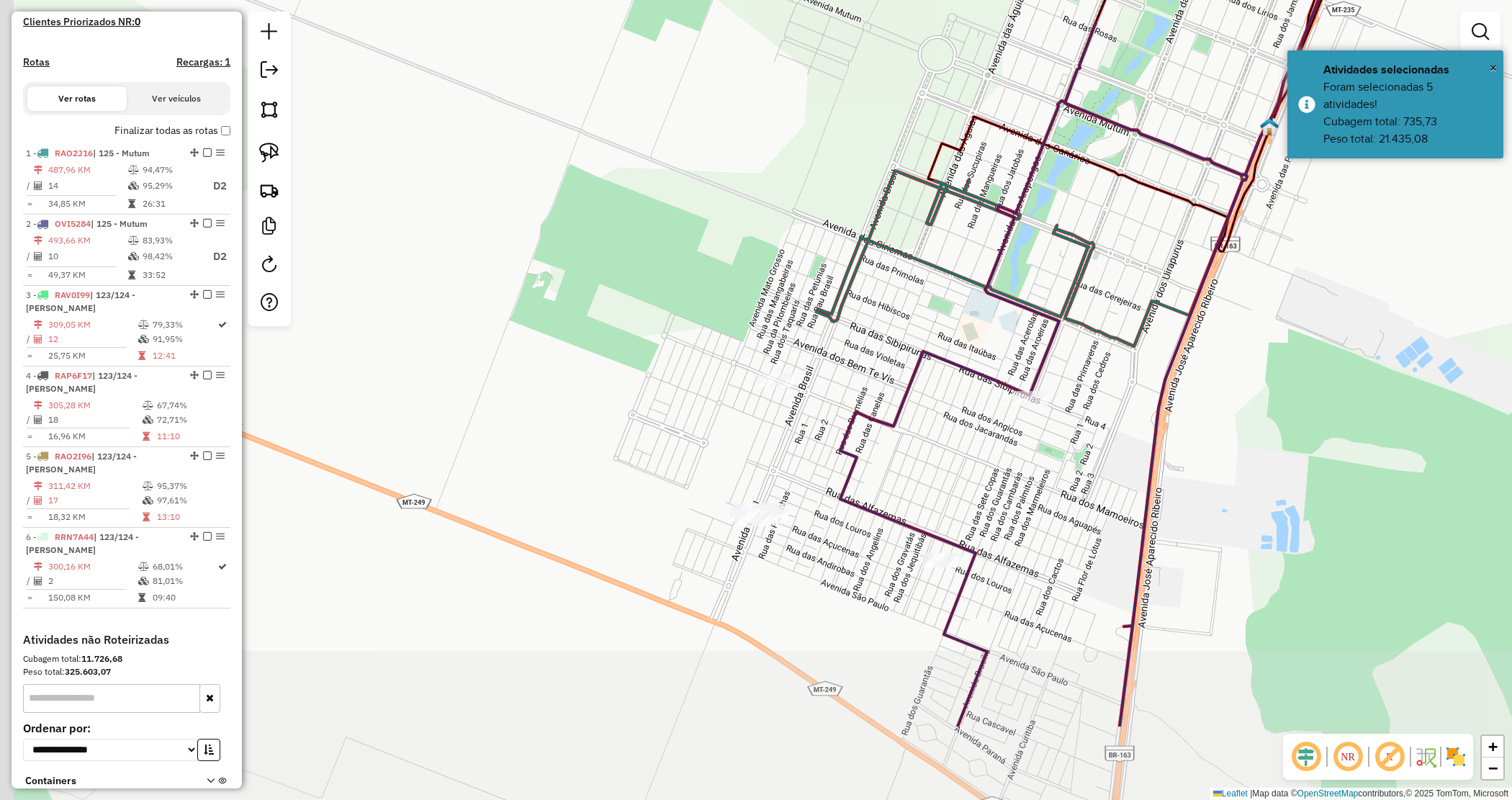
click at [657, 439] on div "Janela de atendimento Grade de atendimento Capacidade Transportadoras Veículos …" at bounding box center [756, 400] width 1512 height 800
drag, startPoint x: 658, startPoint y: 438, endPoint x: 664, endPoint y: 429, distance: 10.8
click at [658, 437] on div "Janela de atendimento Grade de atendimento Capacidade Transportadoras Veículos …" at bounding box center [756, 400] width 1512 height 800
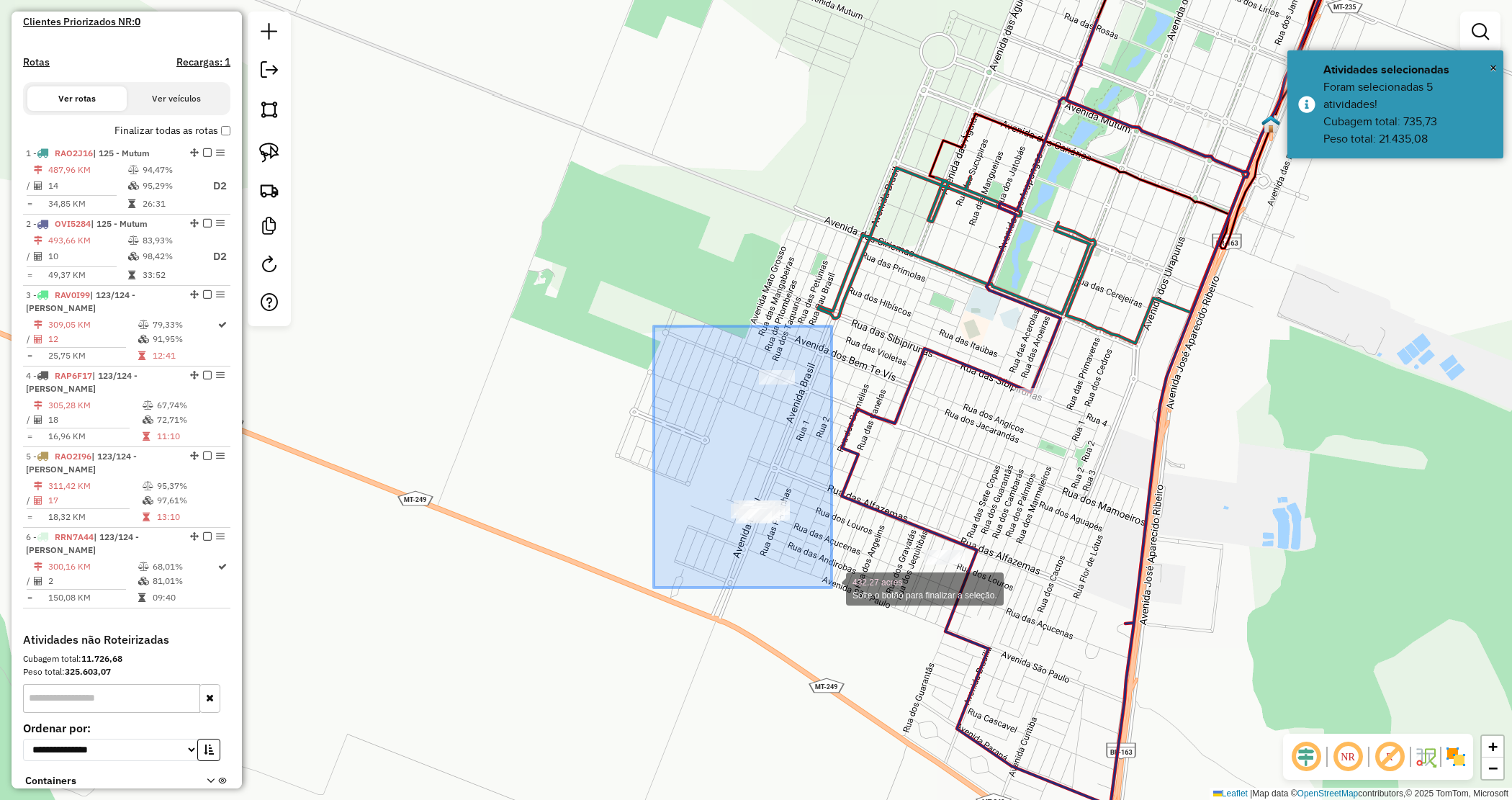
drag, startPoint x: 693, startPoint y: 401, endPoint x: 836, endPoint y: 584, distance: 232.2
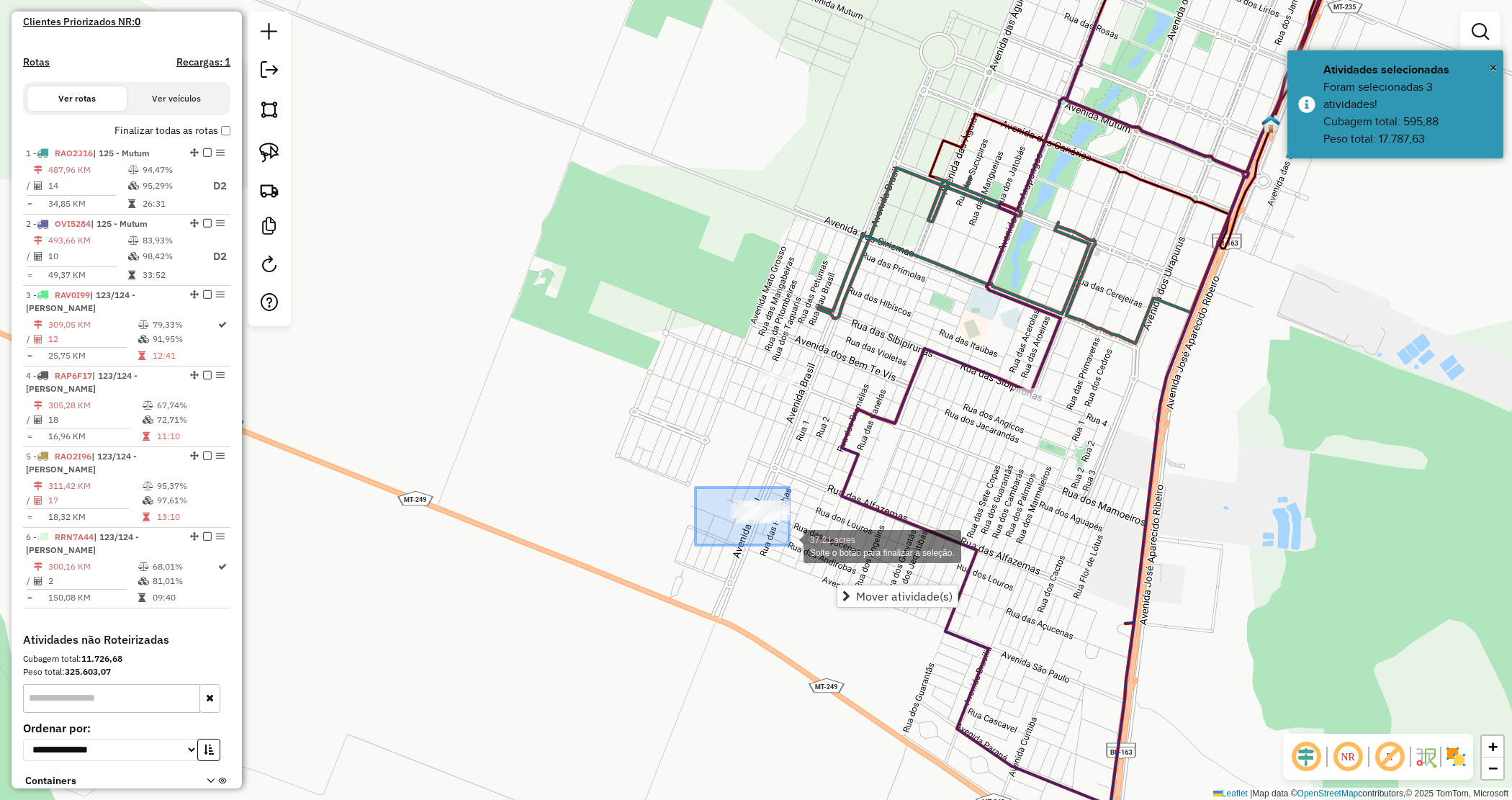
drag, startPoint x: 695, startPoint y: 487, endPoint x: 814, endPoint y: 552, distance: 135.6
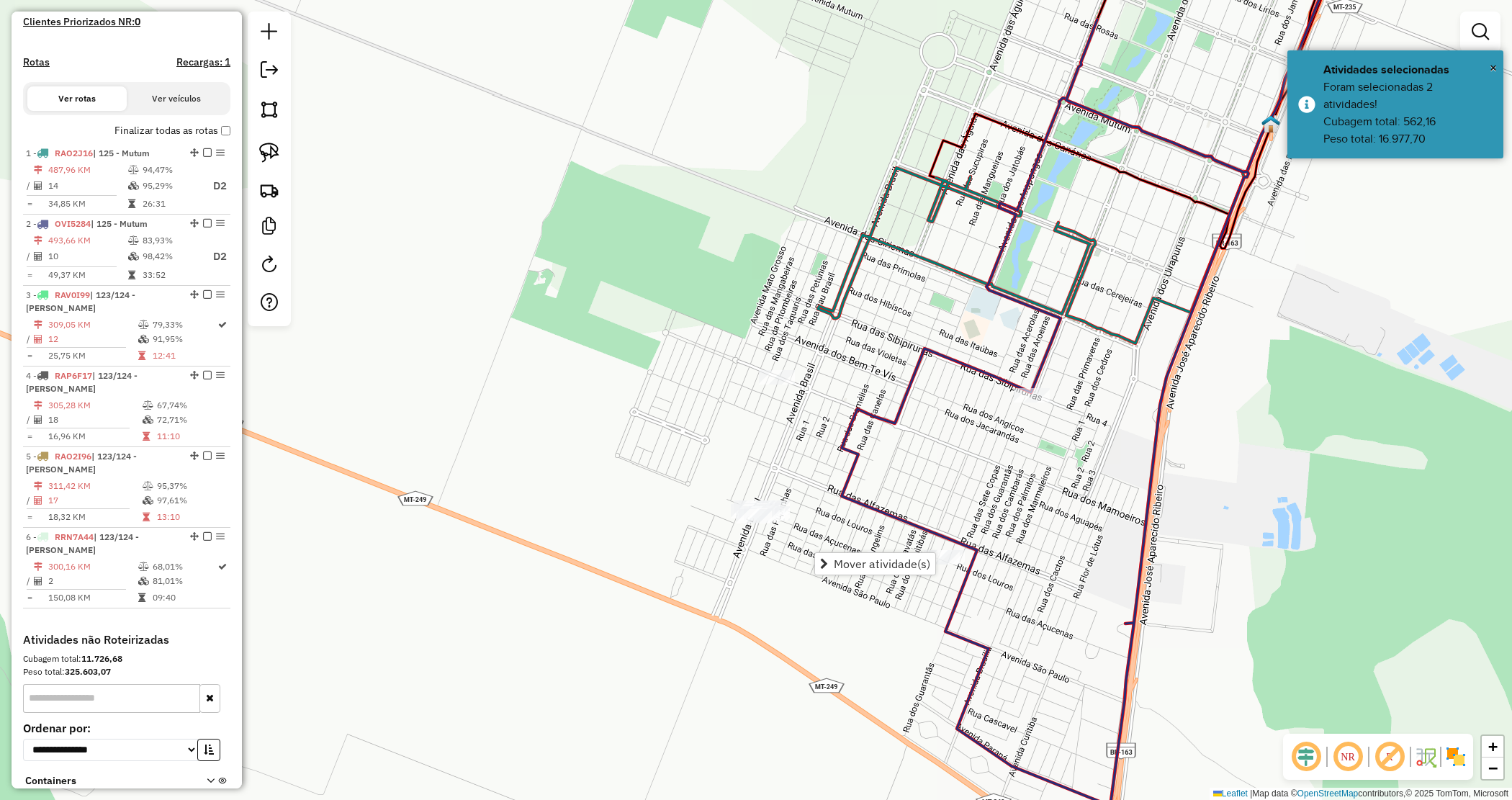
click at [797, 432] on div "Janela de atendimento Grade de atendimento Capacidade Transportadoras Veículos …" at bounding box center [756, 400] width 1512 height 800
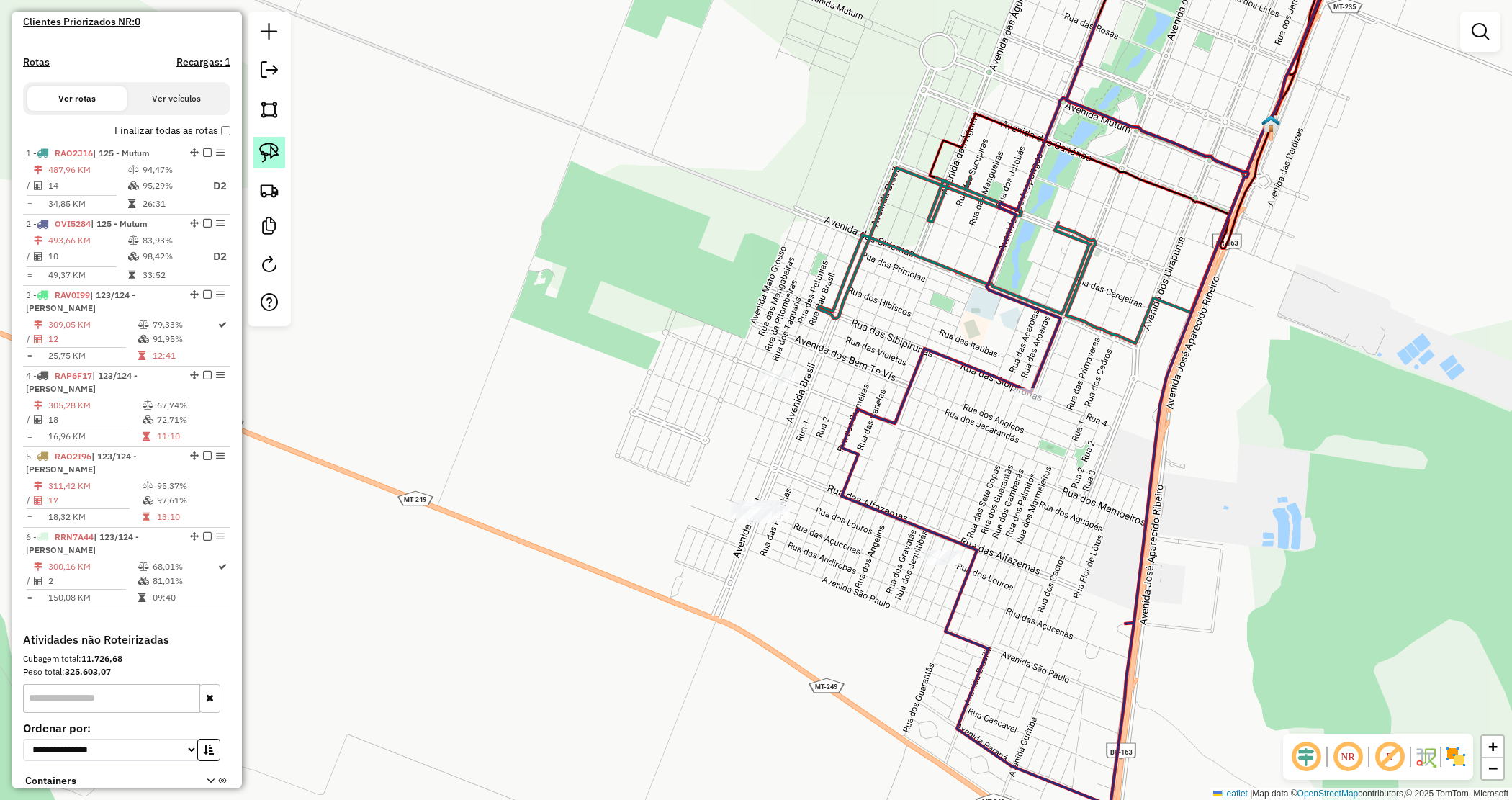
click at [274, 152] on img at bounding box center [269, 152] width 20 height 20
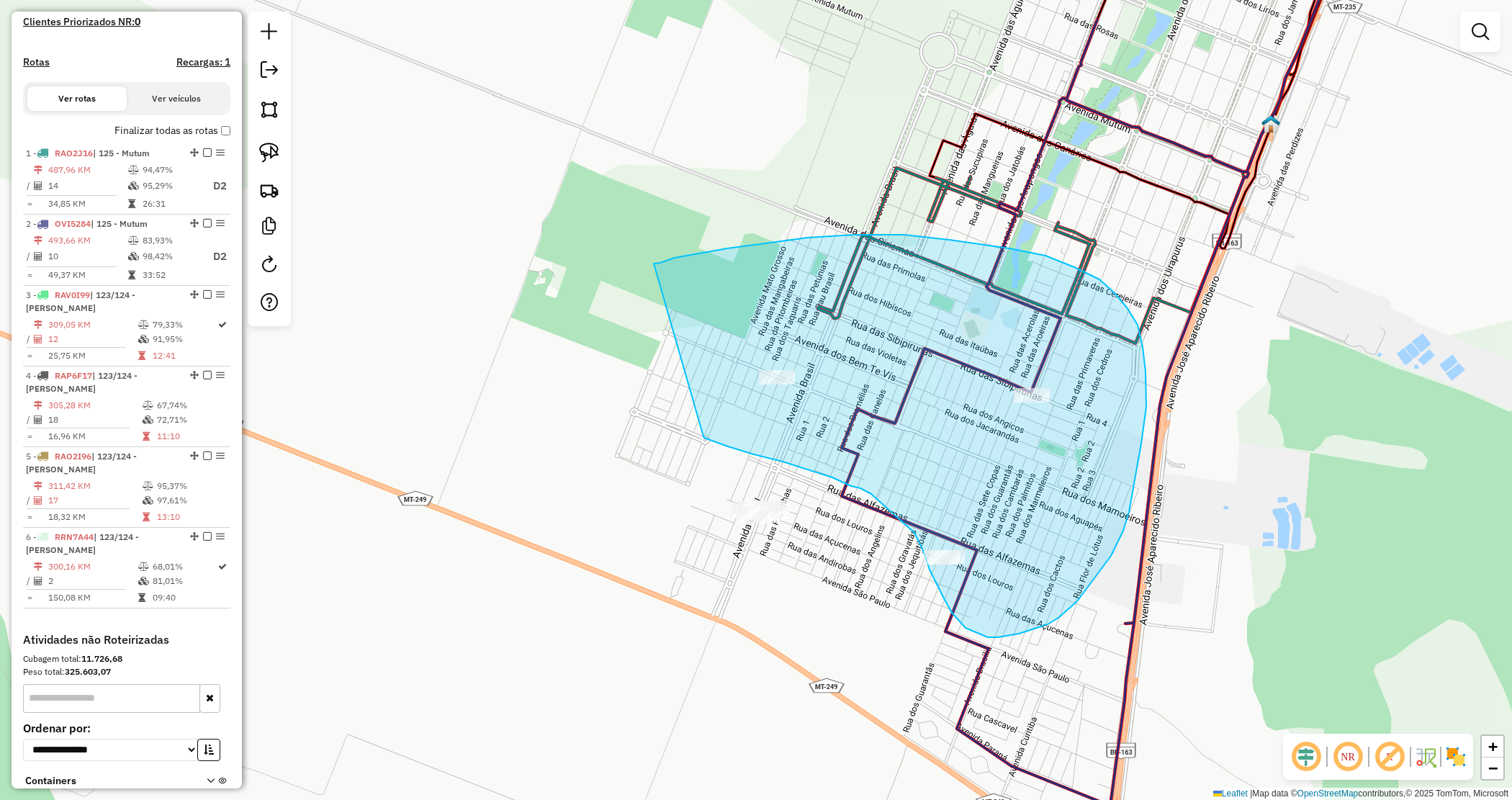
drag, startPoint x: 654, startPoint y: 264, endPoint x: 704, endPoint y: 437, distance: 180.1
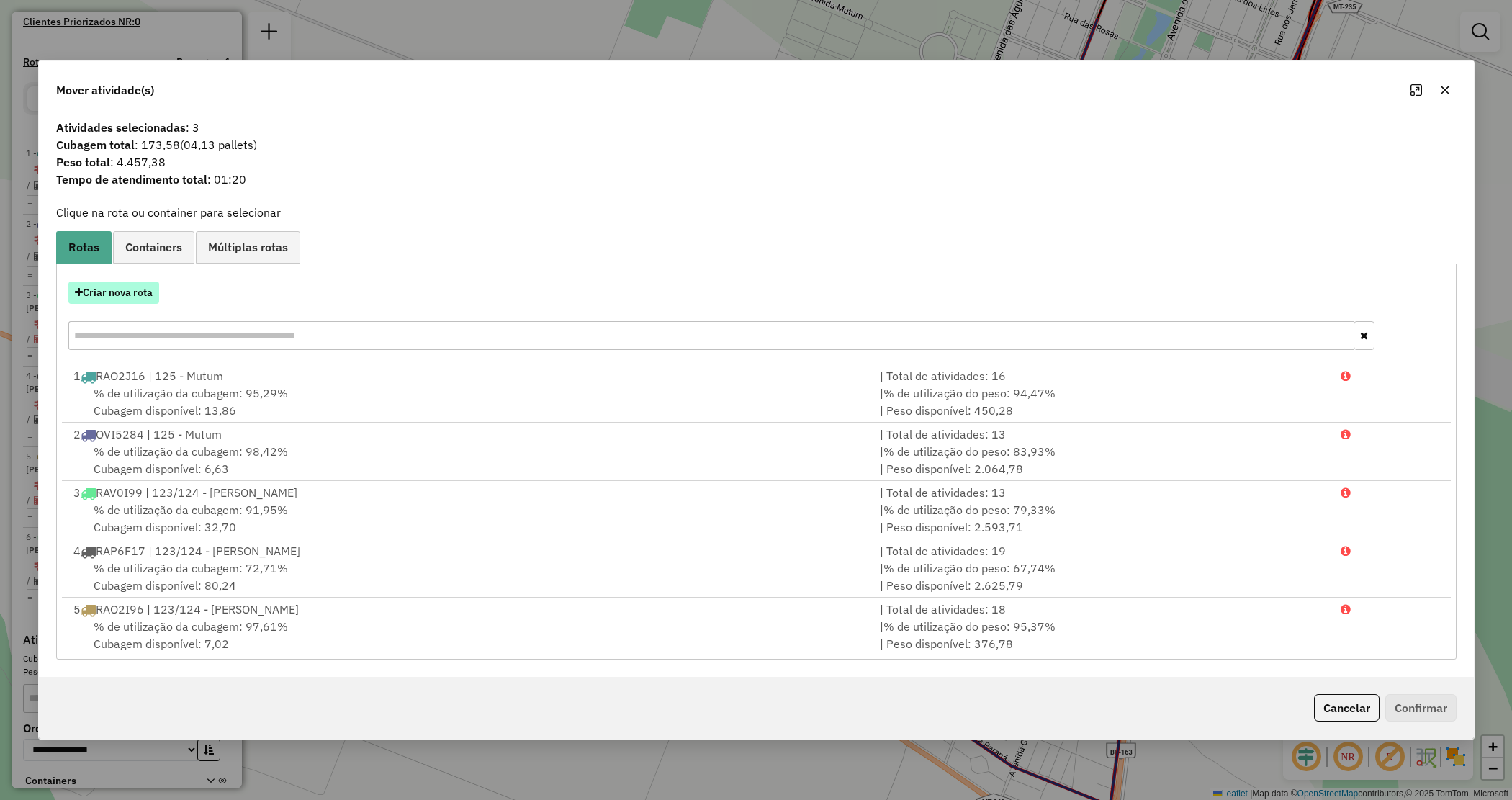
click at [109, 294] on button "Criar nova rota" at bounding box center [113, 293] width 90 height 22
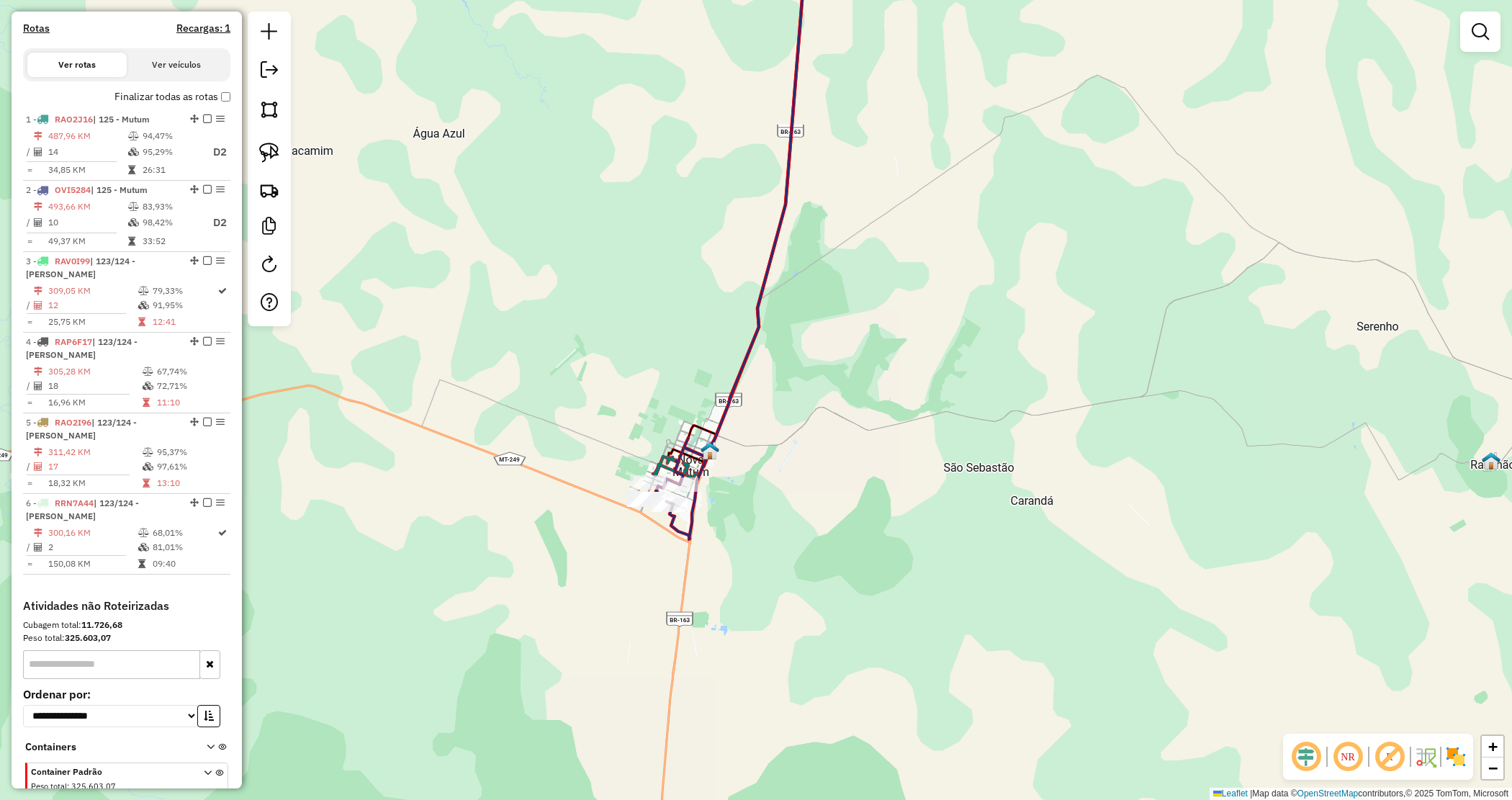
scroll to position [460, 0]
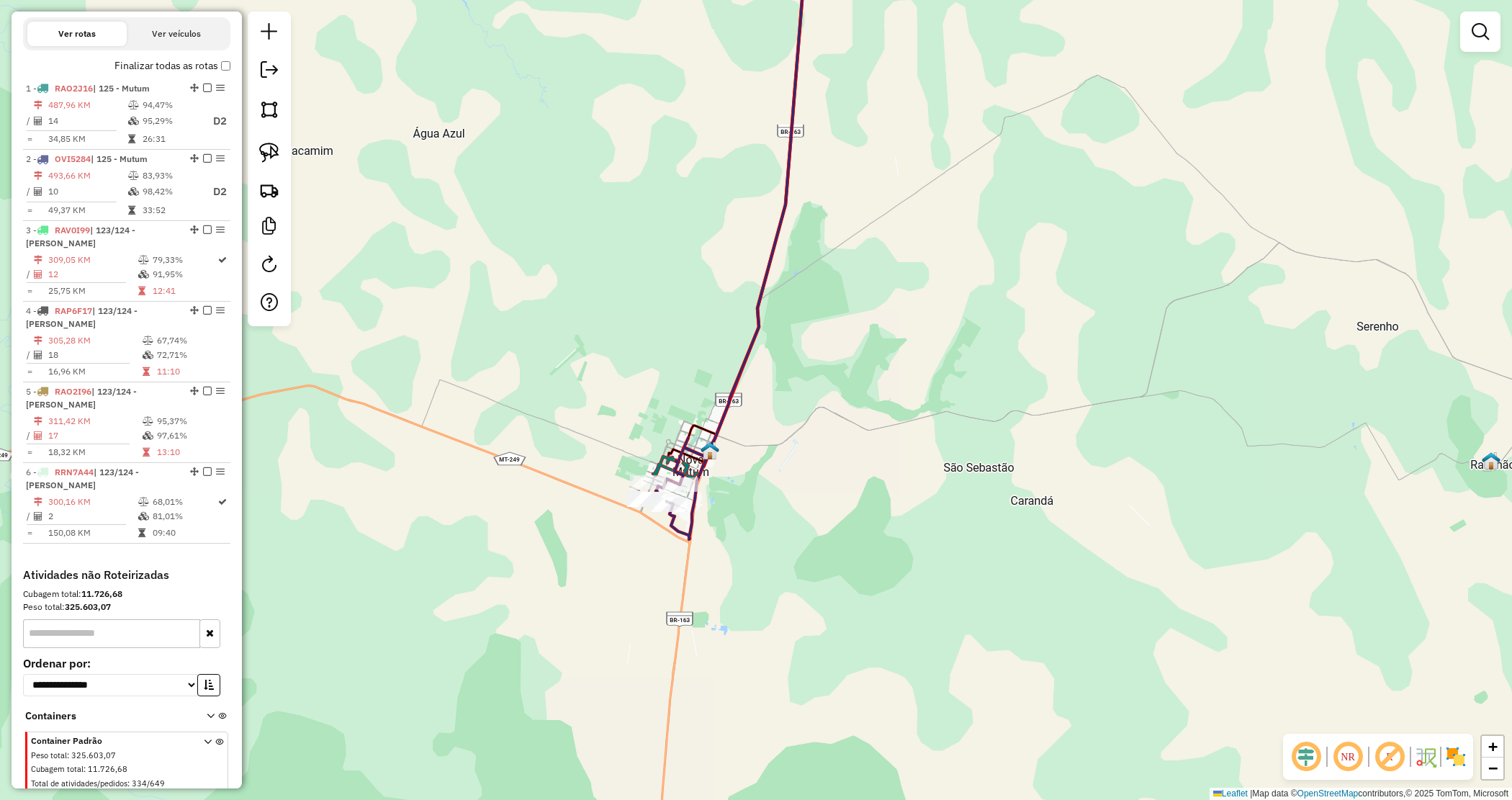
click at [217, 738] on icon at bounding box center [219, 764] width 8 height 54
drag, startPoint x: 1488, startPoint y: 29, endPoint x: 1477, endPoint y: 29, distance: 11.0
click at [1488, 29] on em at bounding box center [1480, 31] width 17 height 17
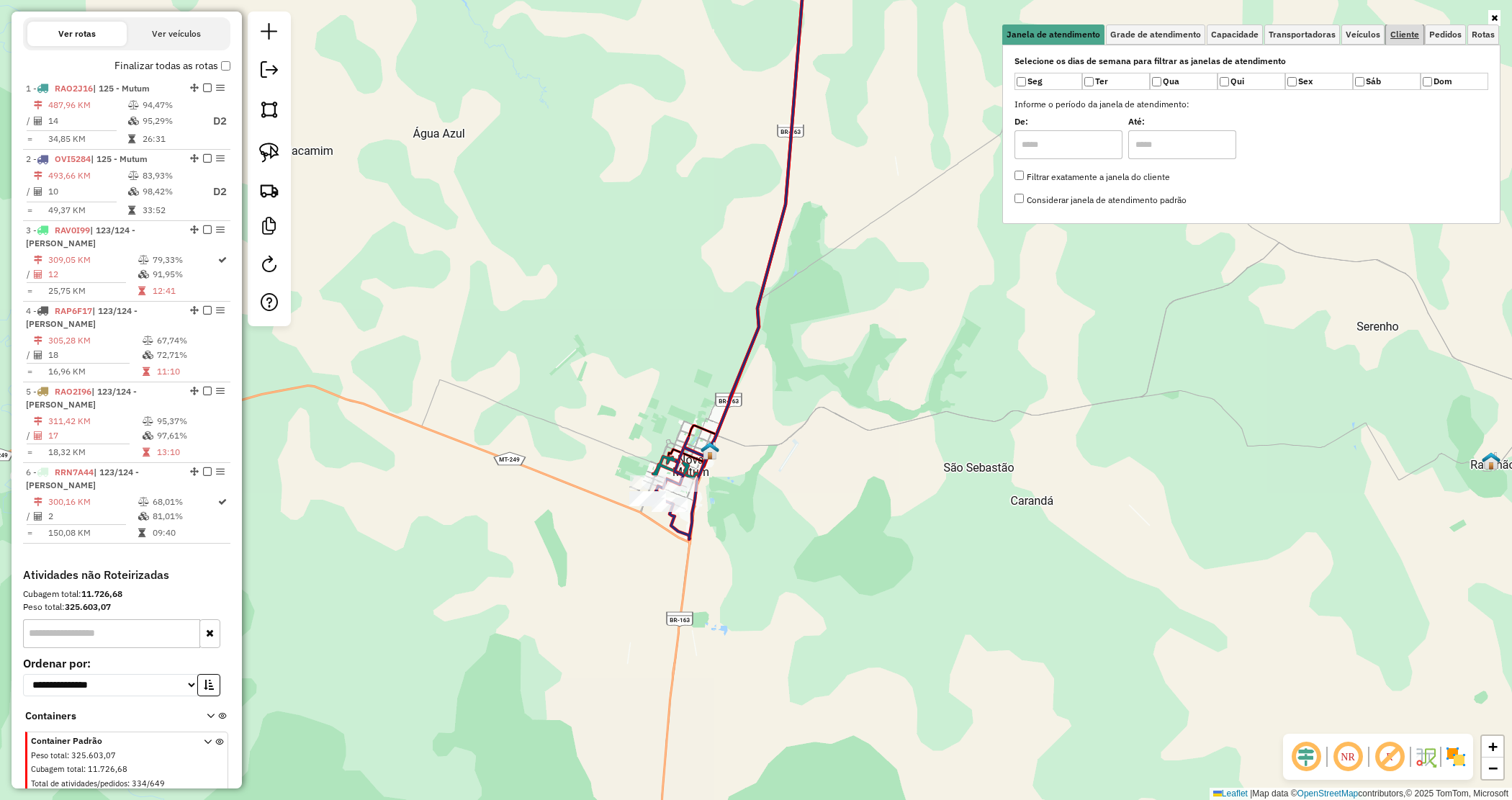
drag, startPoint x: 1423, startPoint y: 38, endPoint x: 1416, endPoint y: 36, distance: 7.3
click at [1420, 37] on link "Cliente" at bounding box center [1404, 35] width 37 height 20
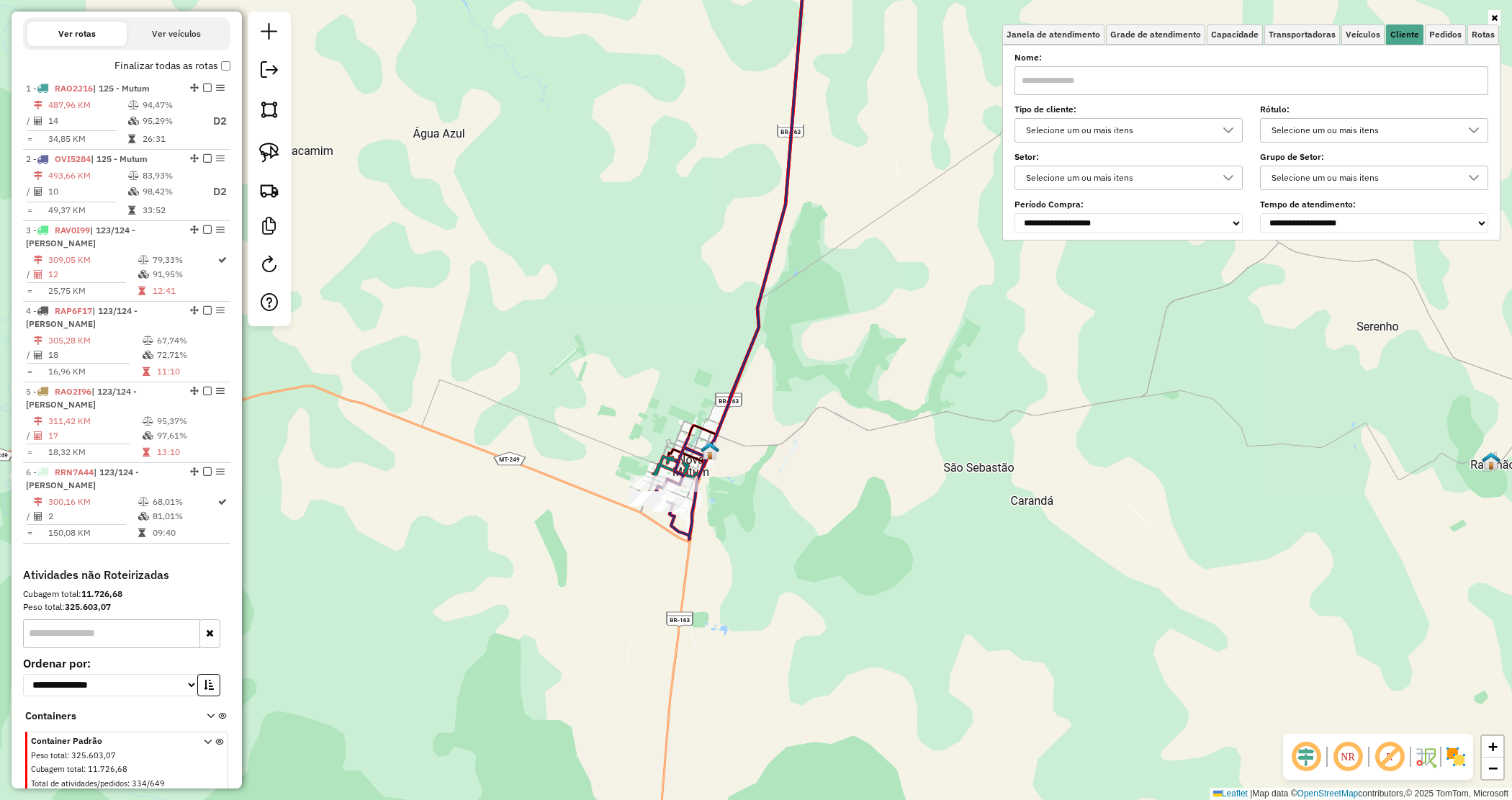
drag, startPoint x: 1084, startPoint y: 130, endPoint x: 1078, endPoint y: 138, distance: 10.0
click at [1082, 130] on div "Selecione um ou mais itens" at bounding box center [1118, 130] width 193 height 23
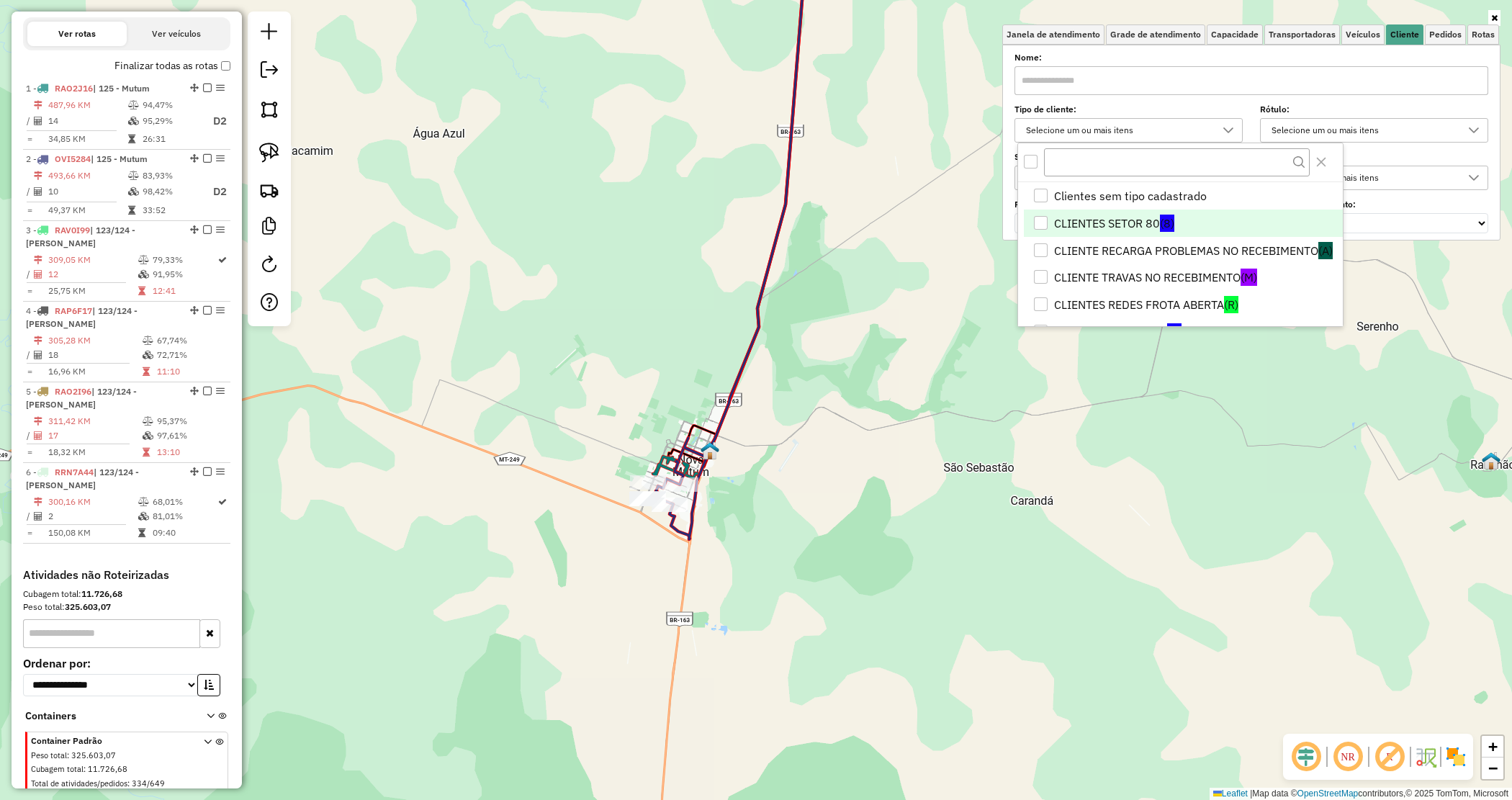
drag, startPoint x: 1068, startPoint y: 218, endPoint x: 1060, endPoint y: 223, distance: 9.4
click at [1068, 217] on li "CLIENTES SETOR 80 (8)" at bounding box center [1183, 223] width 318 height 27
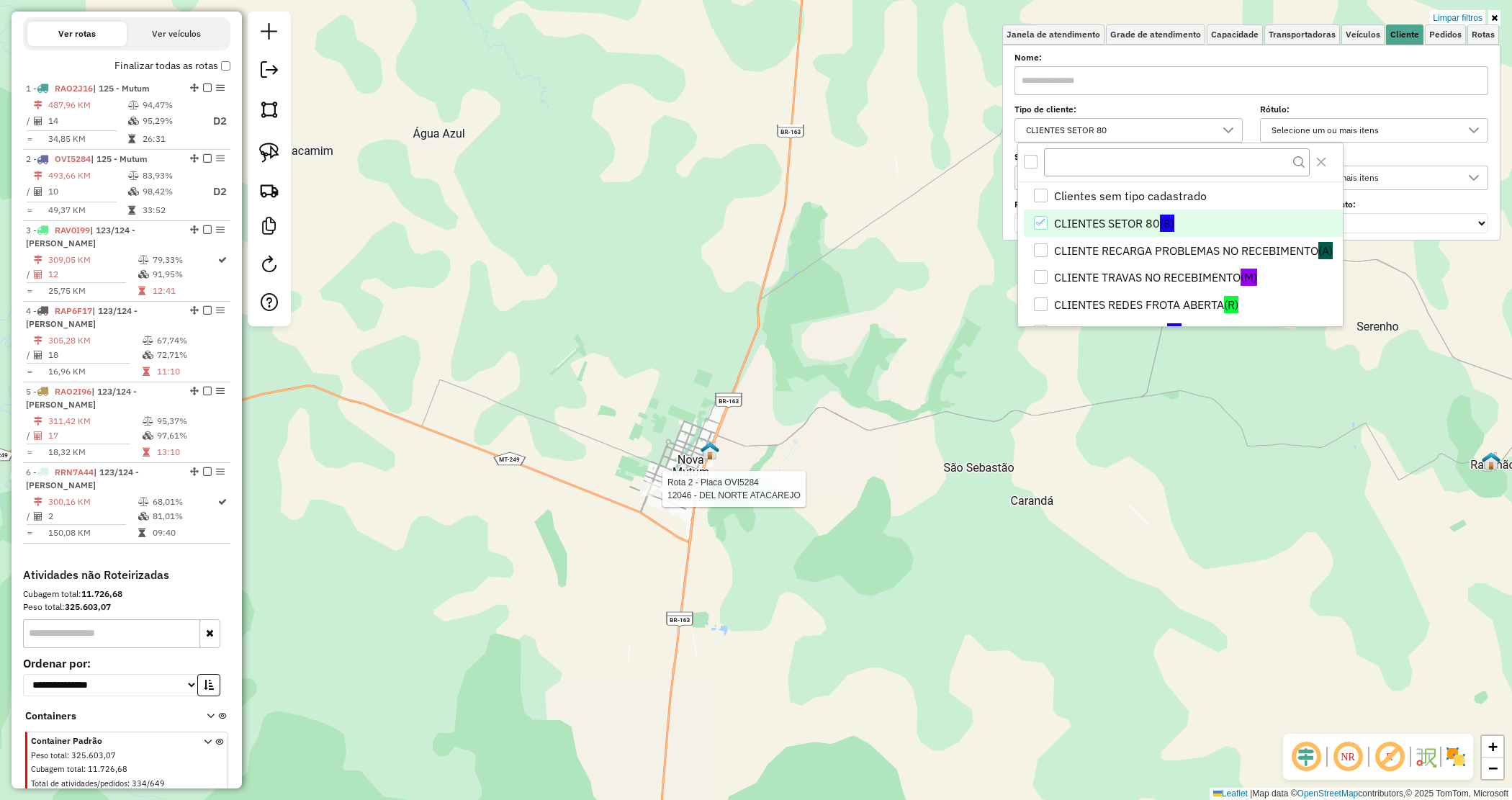
select select "*********"
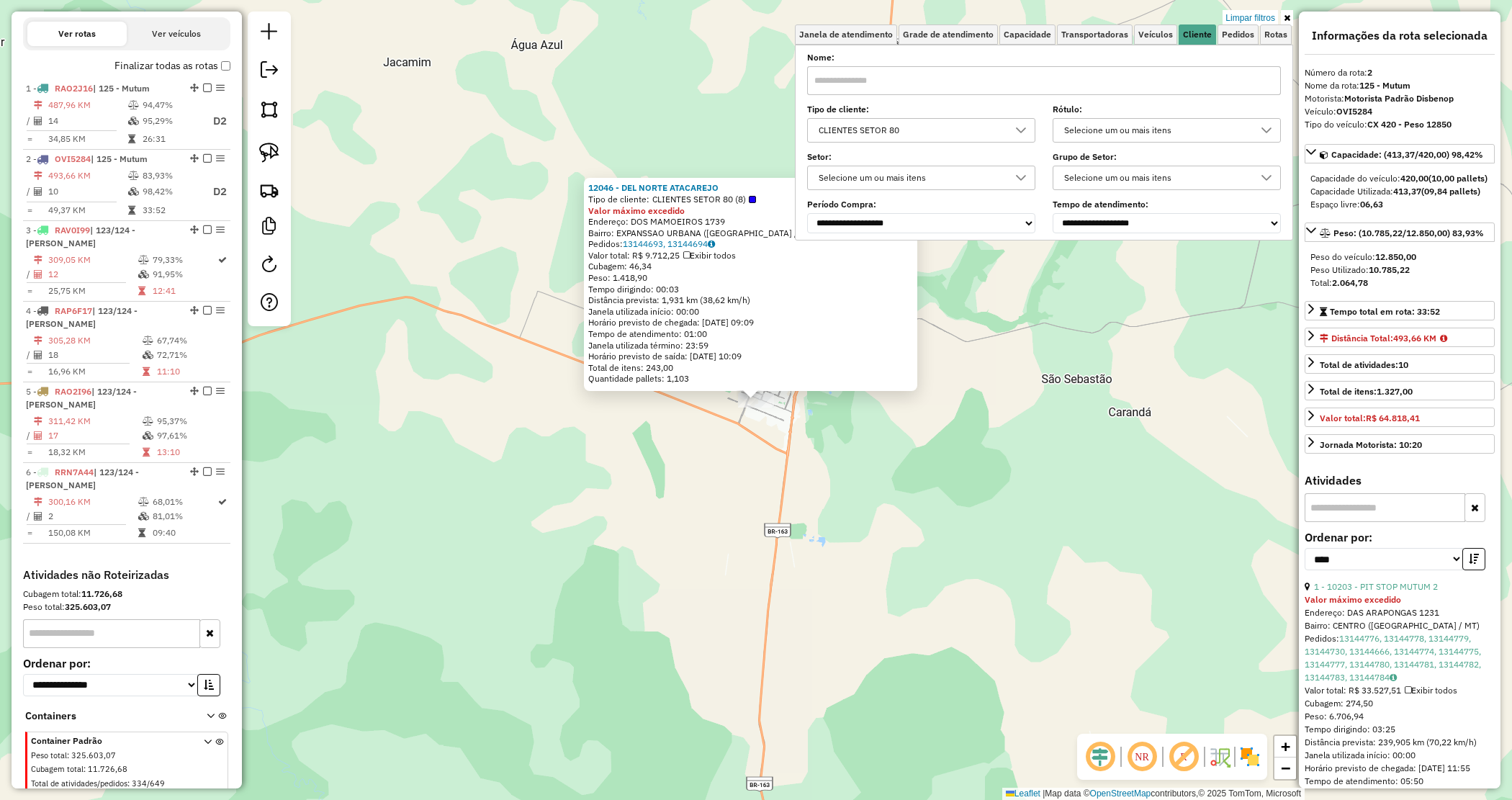
click at [677, 540] on div "12046 - DEL NORTE ATACAREJO Tipo de cliente: CLIENTES SETOR 80 (8) Valor máximo…" at bounding box center [756, 400] width 1512 height 800
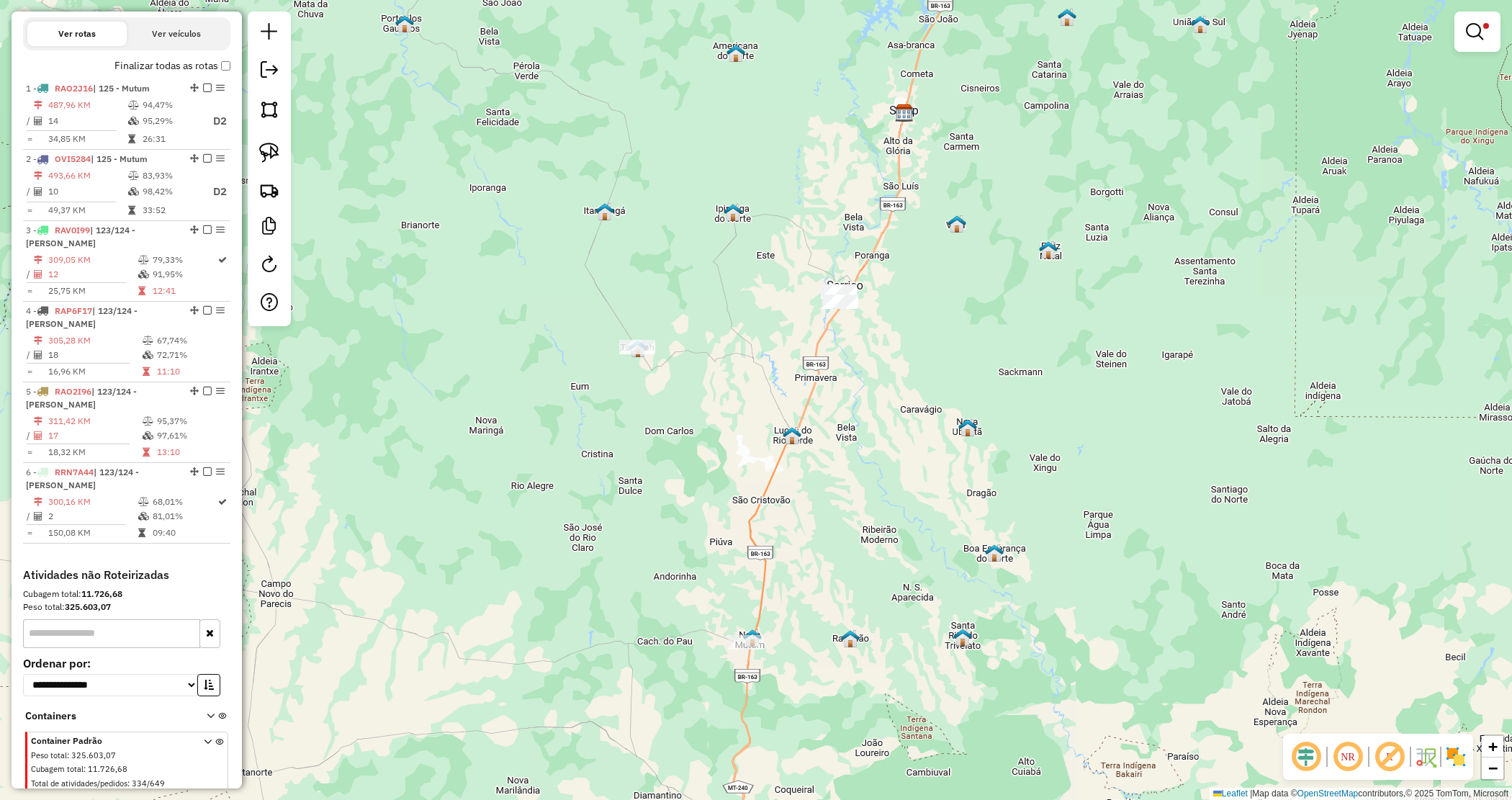
drag, startPoint x: 821, startPoint y: 393, endPoint x: 829, endPoint y: 519, distance: 126.3
click at [829, 519] on div "Limpar filtros Janela de atendimento Grade de atendimento Capacidade Transporta…" at bounding box center [756, 400] width 1512 height 800
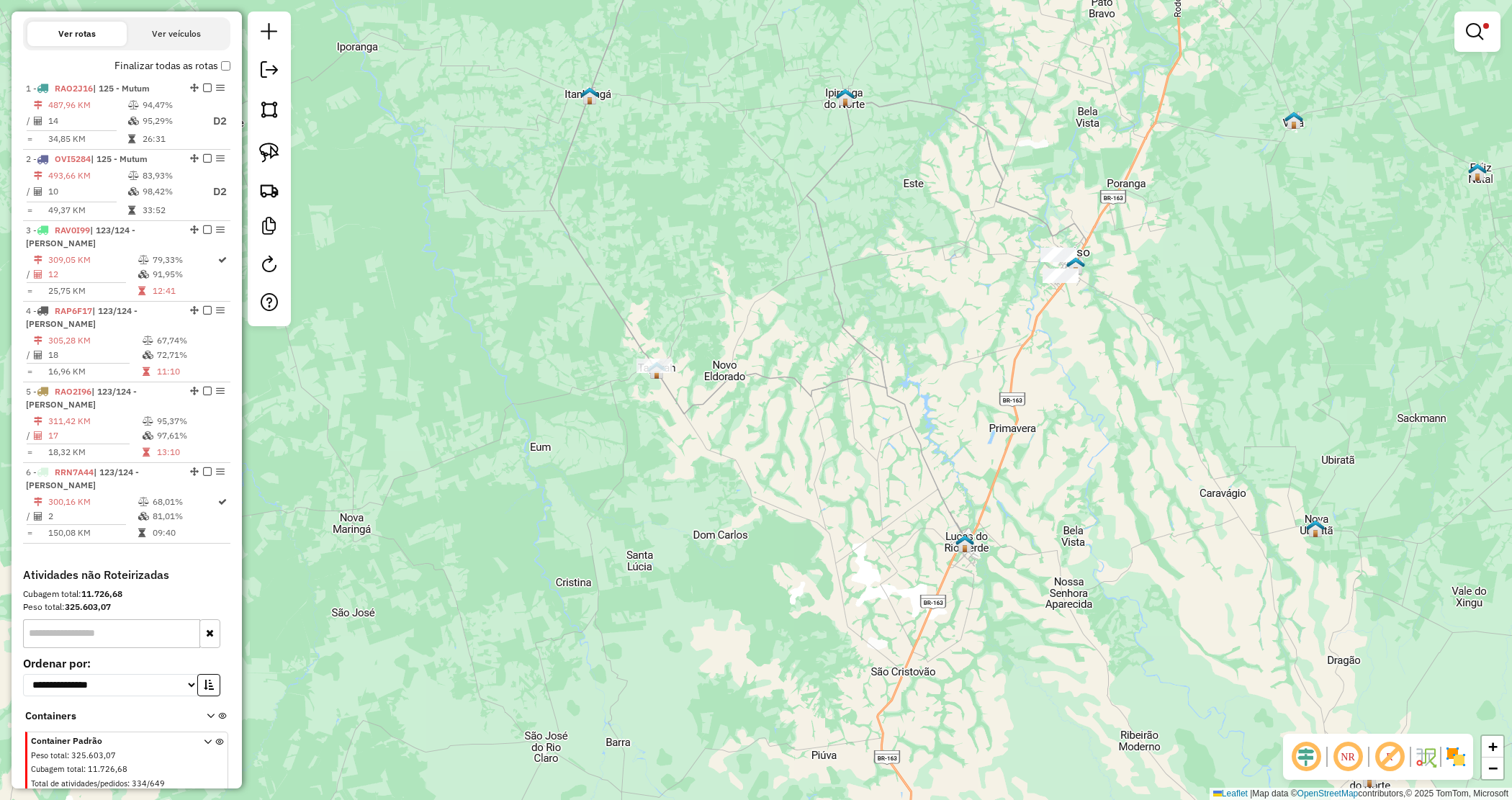
click at [610, 365] on div "Limpar filtros Janela de atendimento Grade de atendimento Capacidade Transporta…" at bounding box center [756, 400] width 1512 height 800
drag, startPoint x: 610, startPoint y: 332, endPoint x: 706, endPoint y: 380, distance: 107.3
click at [965, 320] on div "Limpar filtros Janela de atendimento Grade de atendimento Capacidade Transporta…" at bounding box center [756, 400] width 1512 height 800
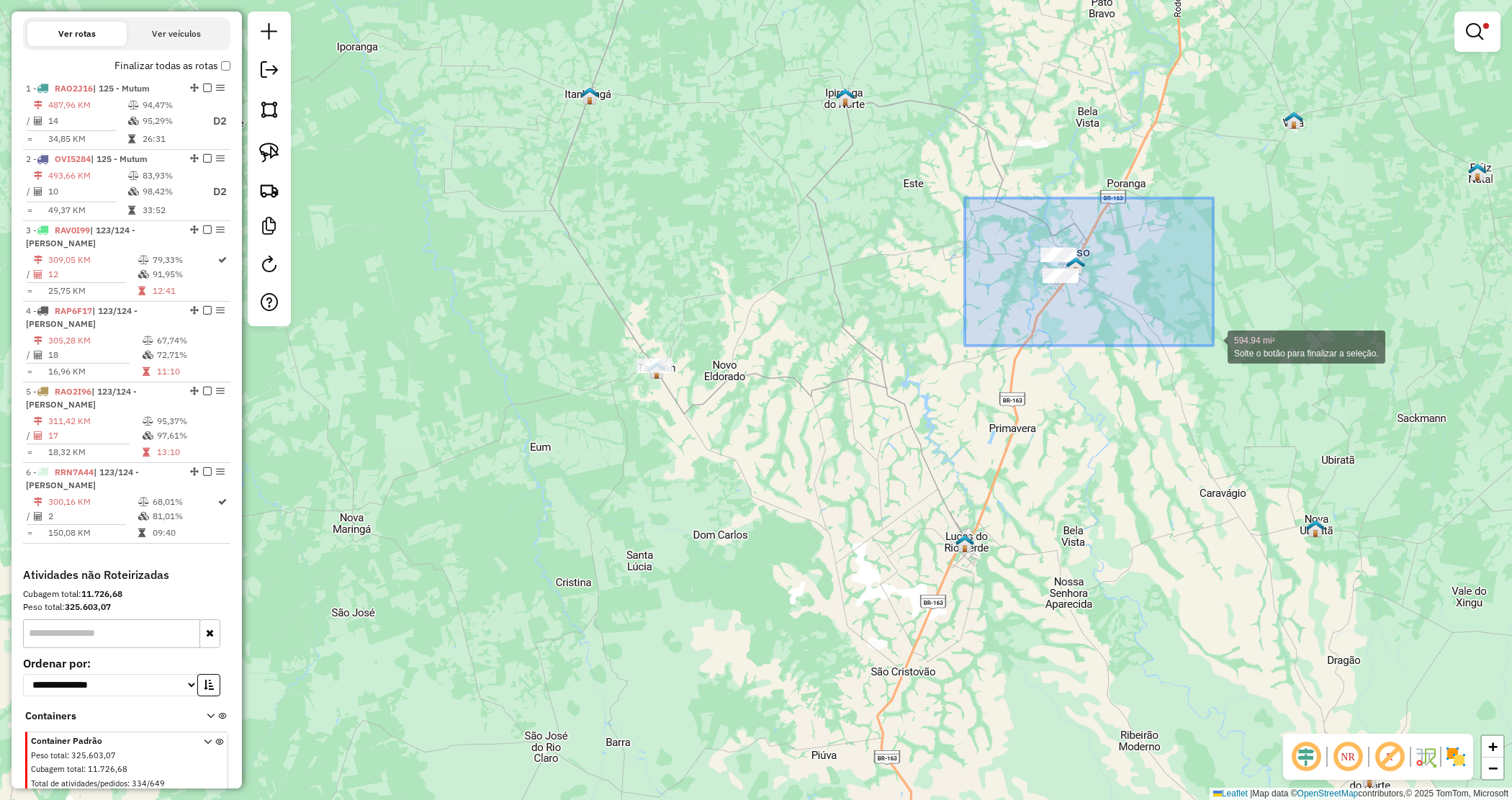
drag, startPoint x: 965, startPoint y: 198, endPoint x: 1225, endPoint y: 342, distance: 297.2
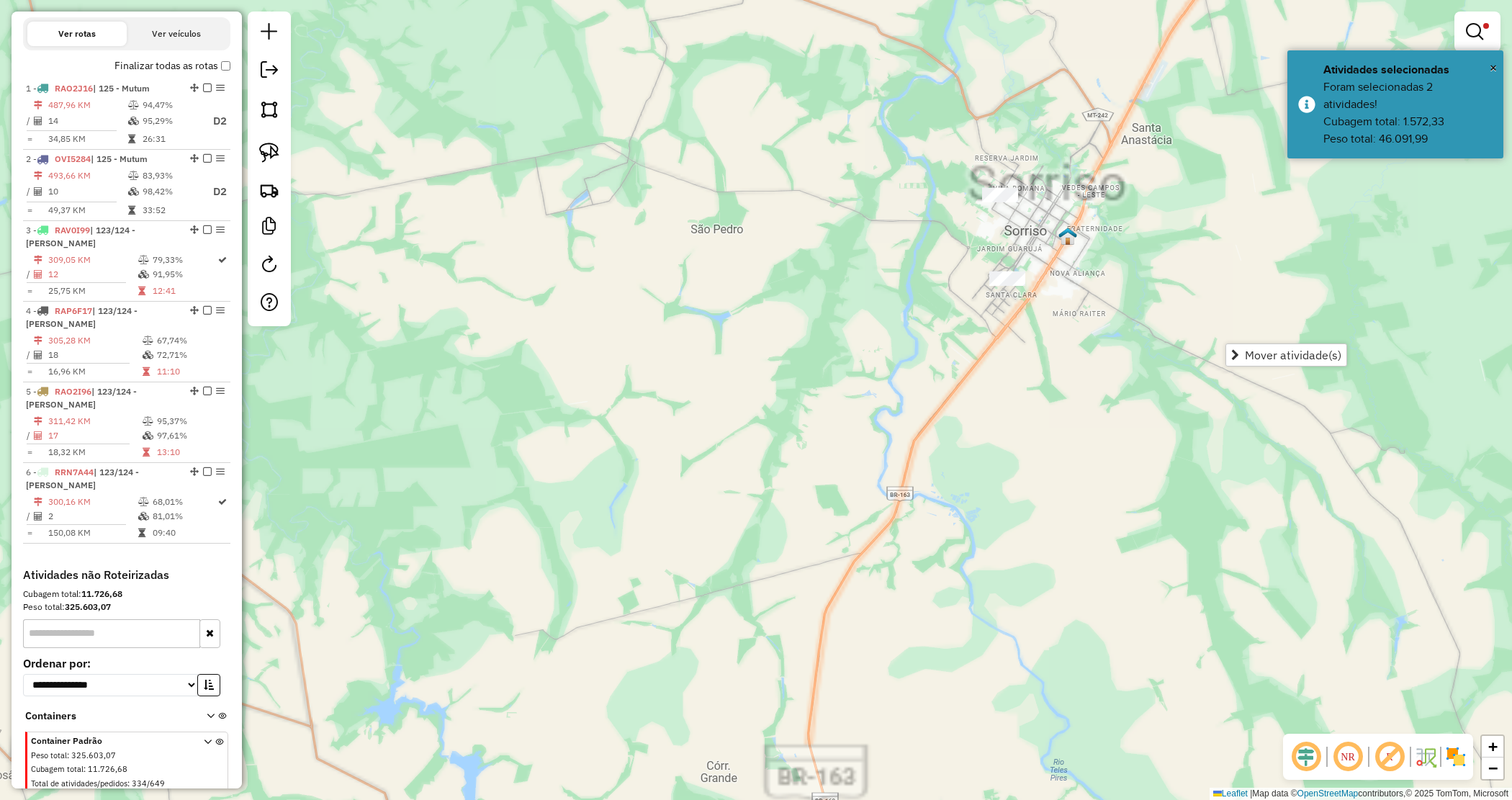
click at [1048, 357] on div "Limpar filtros Janela de atendimento Grade de atendimento Capacidade Transporta…" at bounding box center [756, 400] width 1512 height 800
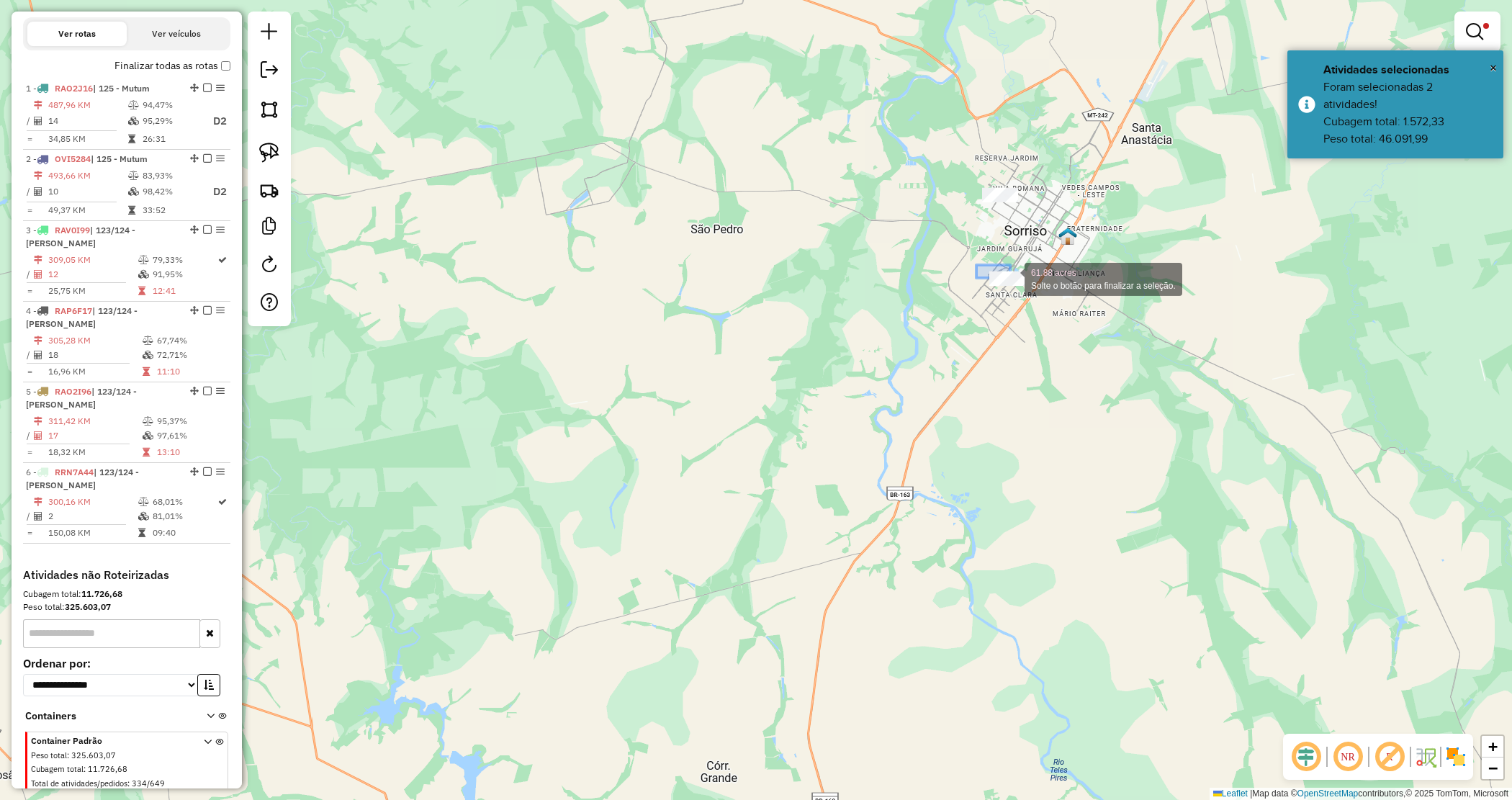
drag, startPoint x: 976, startPoint y: 265, endPoint x: 1068, endPoint y: 292, distance: 95.9
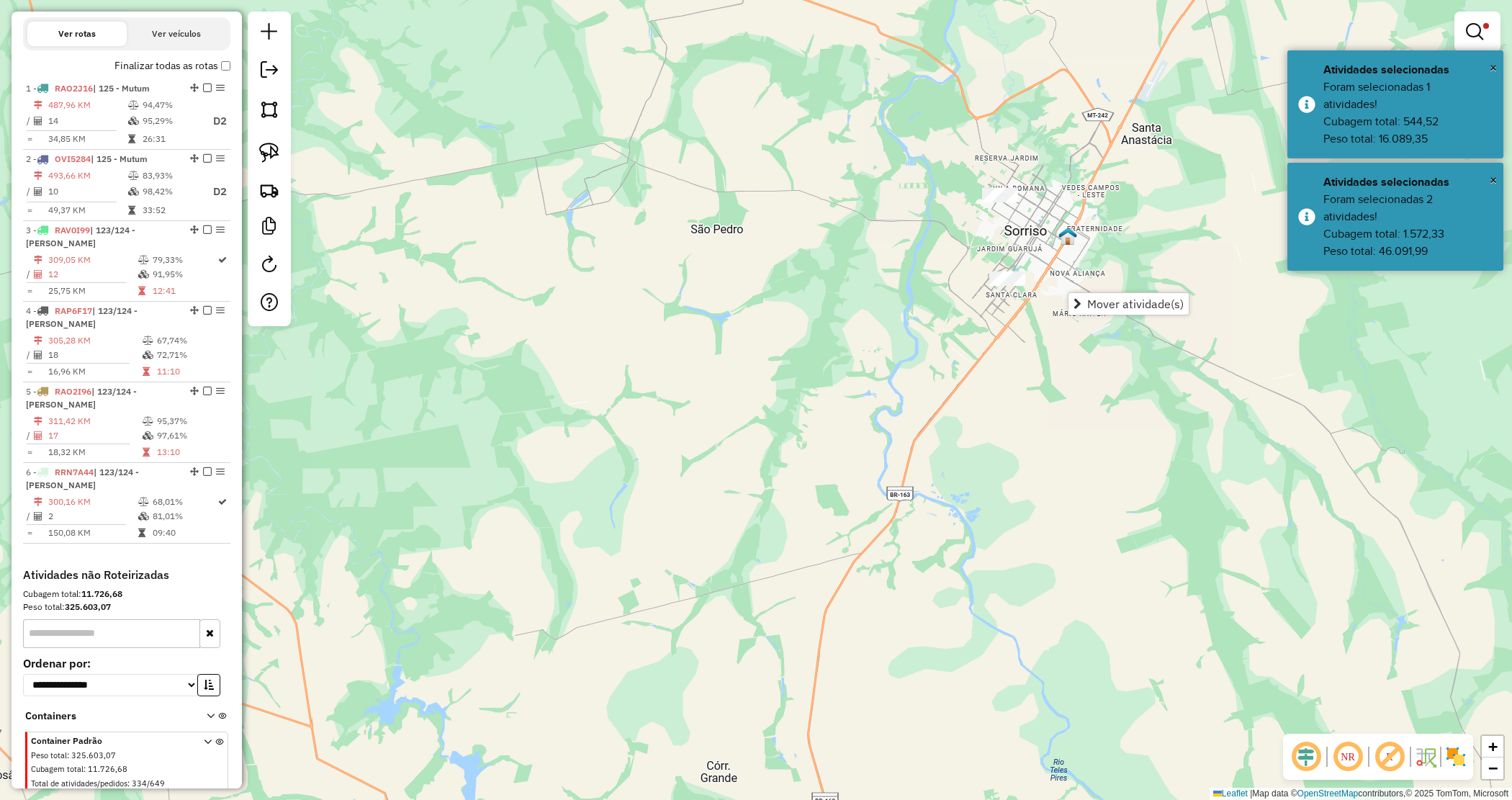
drag, startPoint x: 1089, startPoint y: 303, endPoint x: 1013, endPoint y: 358, distance: 93.8
click at [1045, 392] on hb-router-mapa "Mover atividade(s) Informações da Sessão 979363 - 14/08/2025 Criação: 13/08/202…" at bounding box center [756, 400] width 1512 height 800
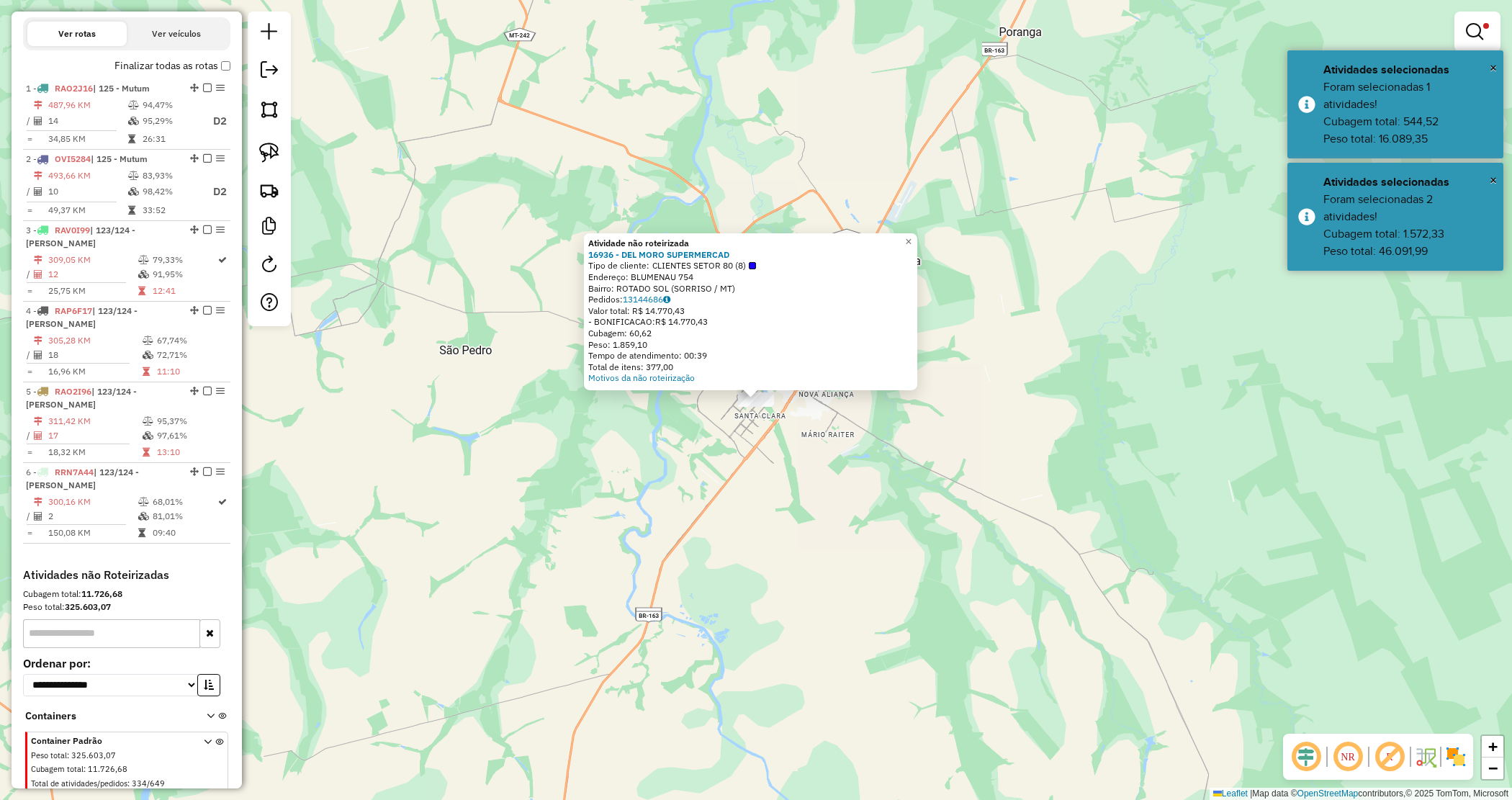
click at [937, 408] on div "Atividade não roteirizada 16936 - DEL MORO SUPERMERCAD Tipo de cliente: CLIENTE…" at bounding box center [756, 400] width 1512 height 800
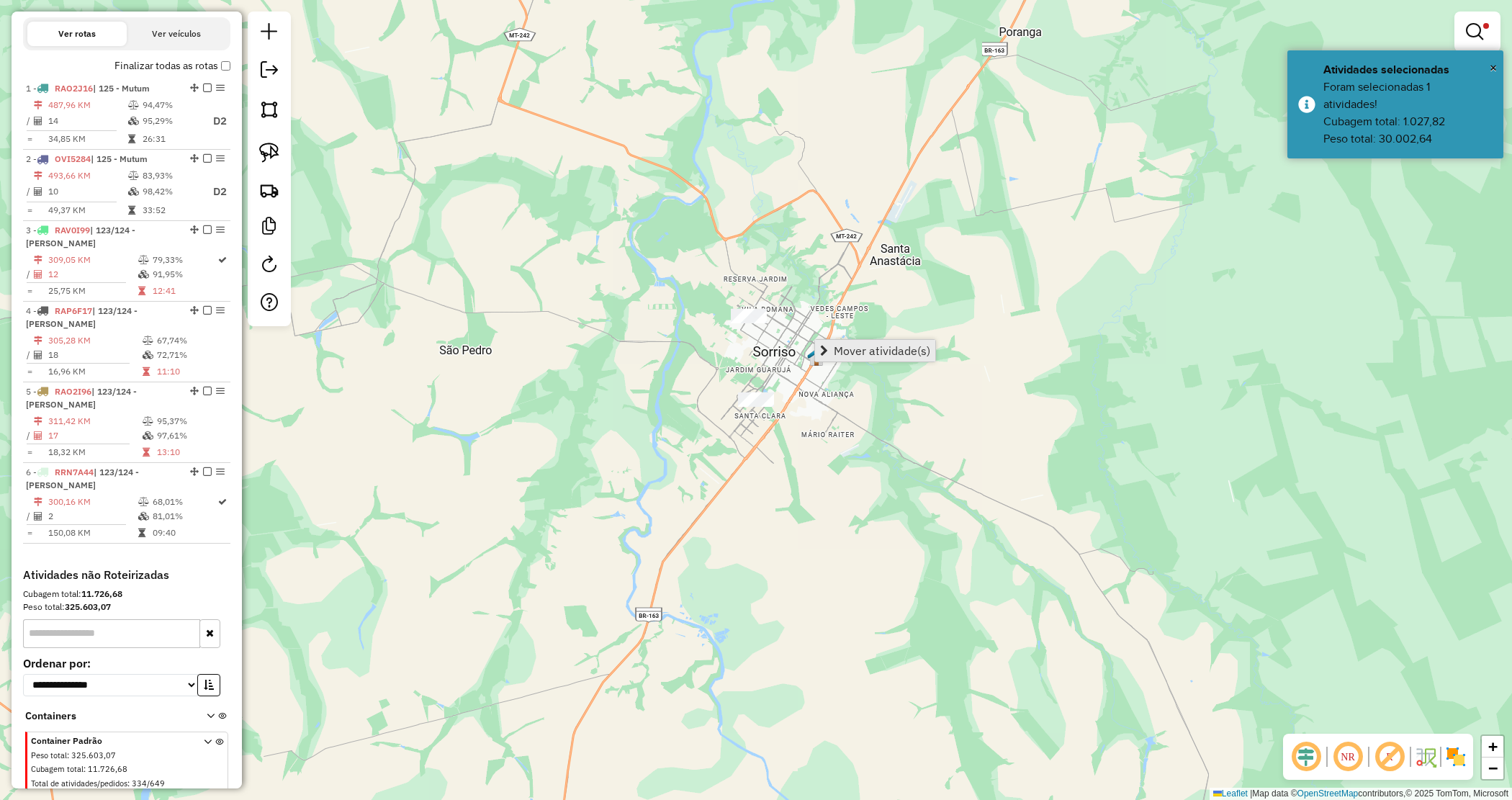
click at [873, 357] on link "Mover atividade(s)" at bounding box center [875, 351] width 120 height 22
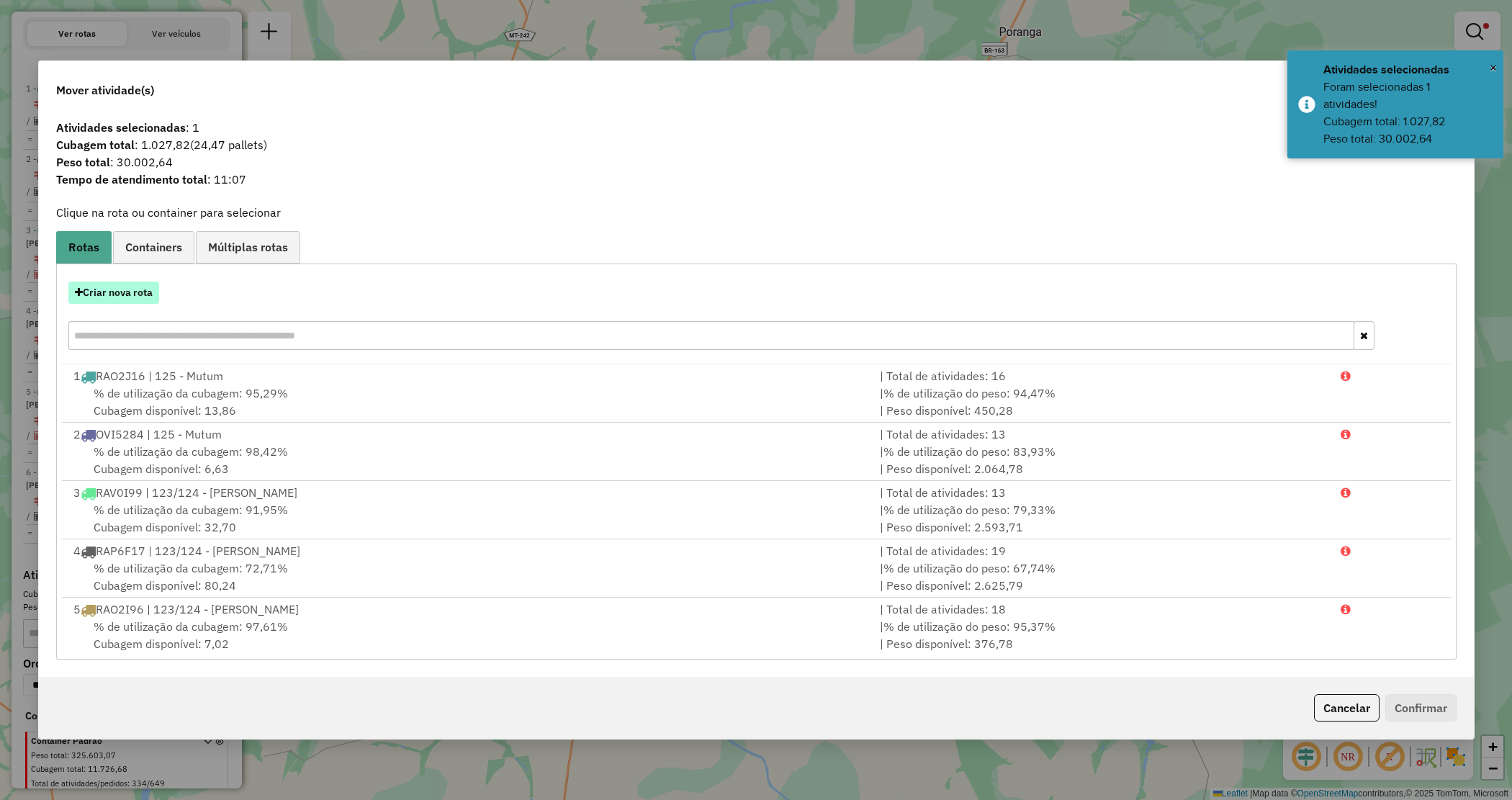
click at [139, 299] on button "Criar nova rota" at bounding box center [113, 293] width 90 height 22
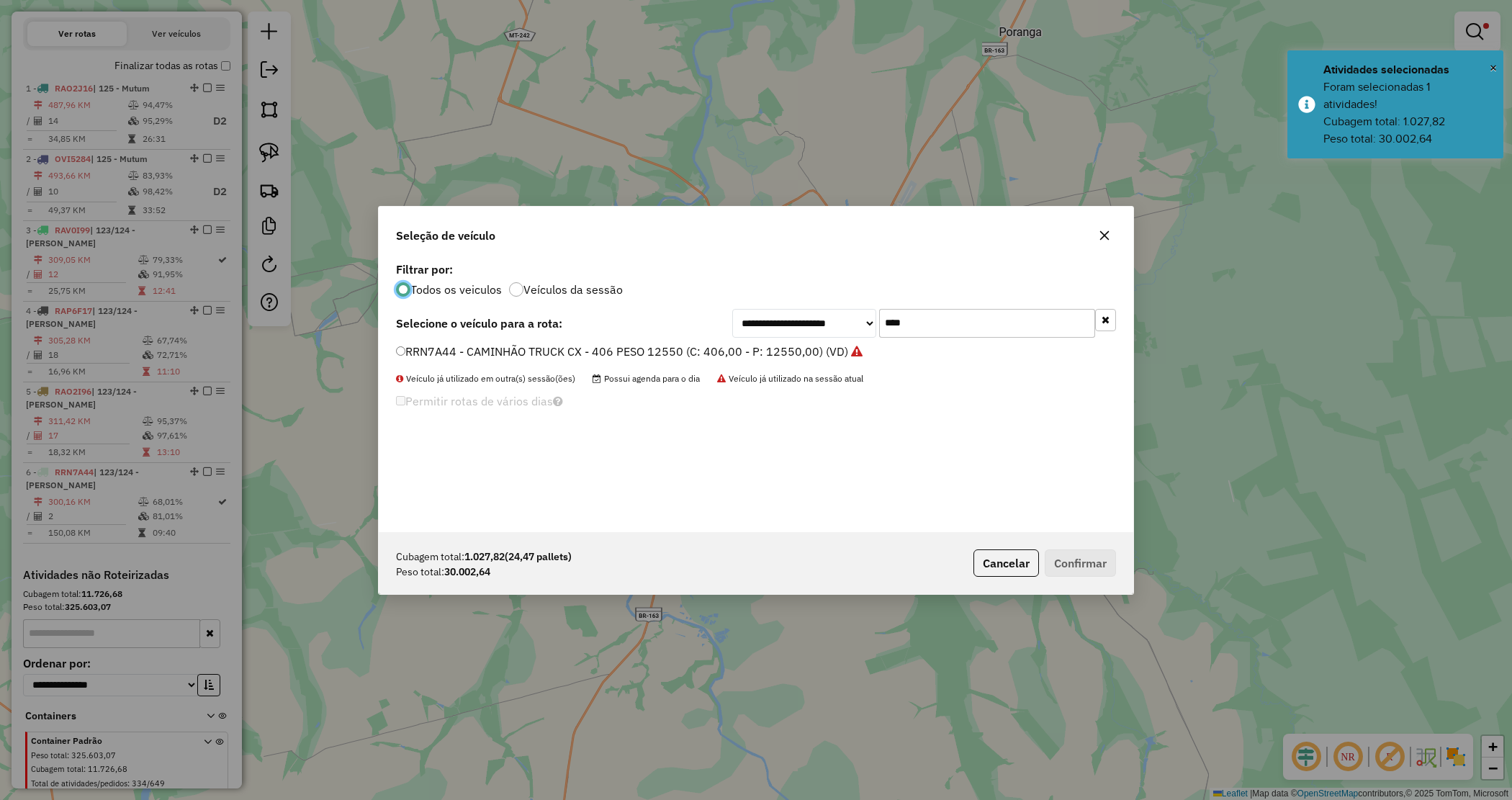
scroll to position [7, 5]
drag, startPoint x: 924, startPoint y: 324, endPoint x: 852, endPoint y: 314, distance: 72.7
click at [852, 314] on div "**********" at bounding box center [924, 324] width 384 height 29
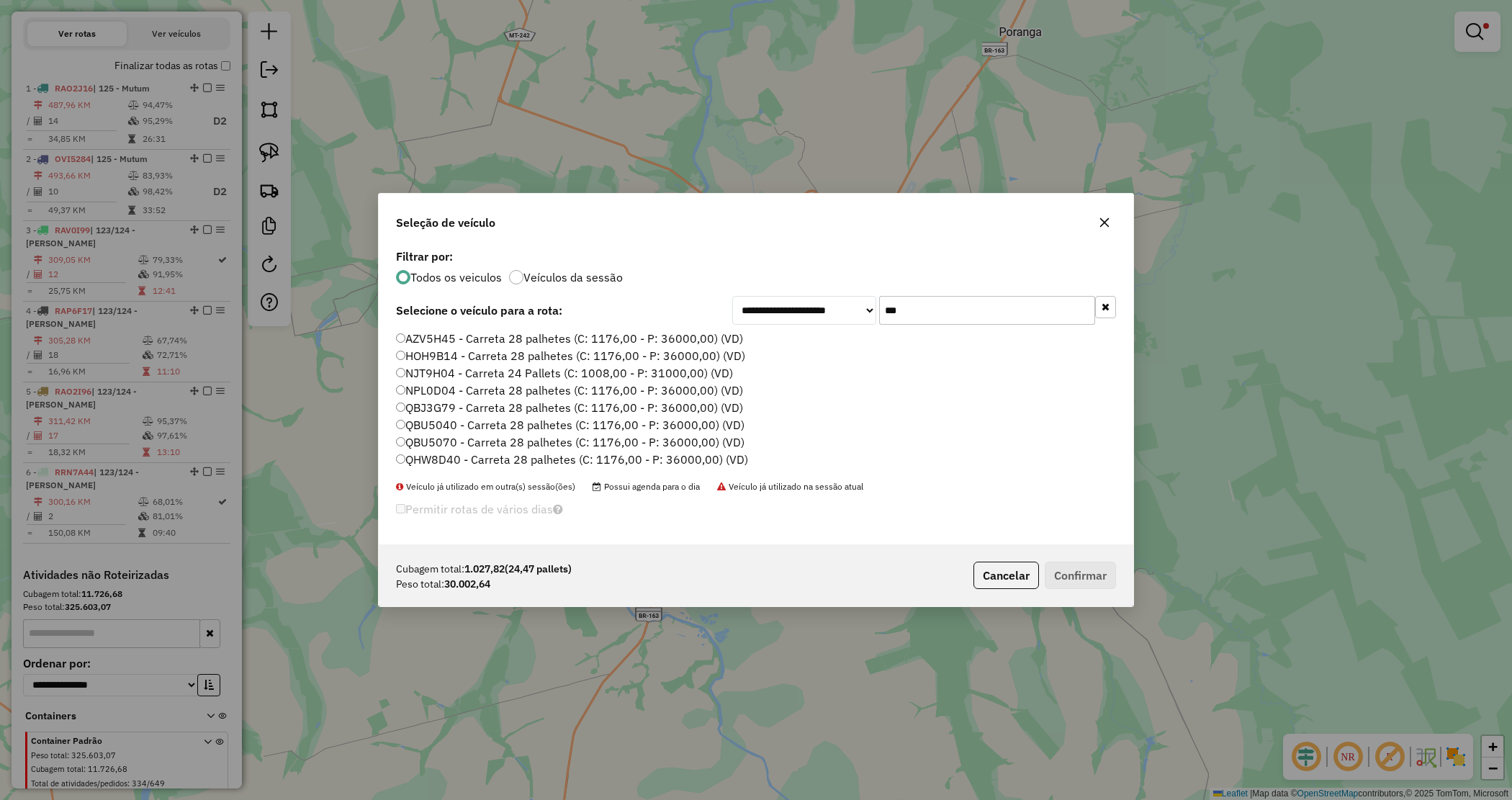
type input "***"
click at [475, 409] on label "QBJ3G79 - Carreta 28 palhetes (C: 1176,00 - P: 36000,00) (VD)" at bounding box center [569, 407] width 347 height 17
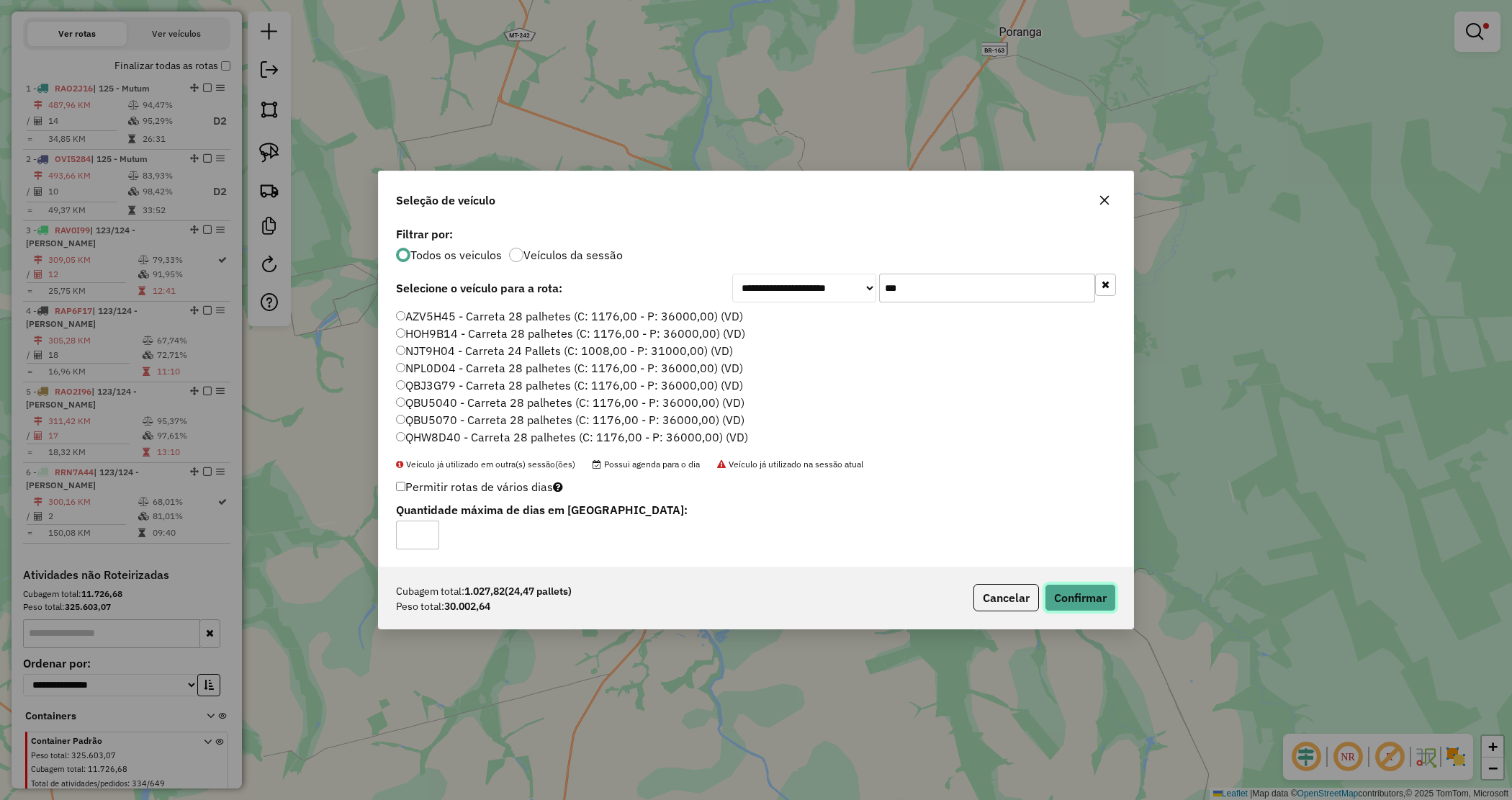
click at [1090, 590] on button "Confirmar" at bounding box center [1080, 597] width 71 height 27
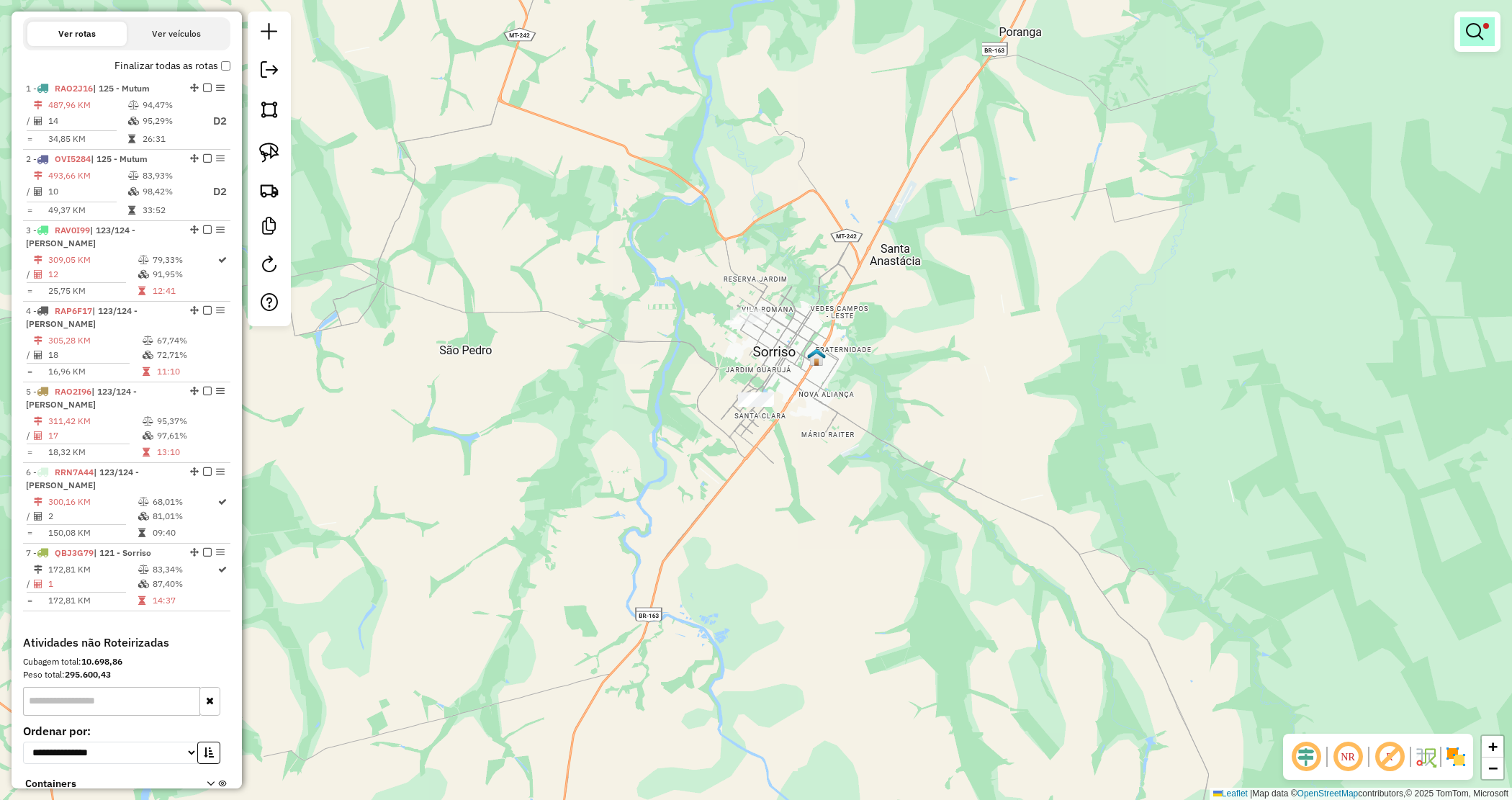
click at [1467, 26] on em at bounding box center [1475, 31] width 17 height 17
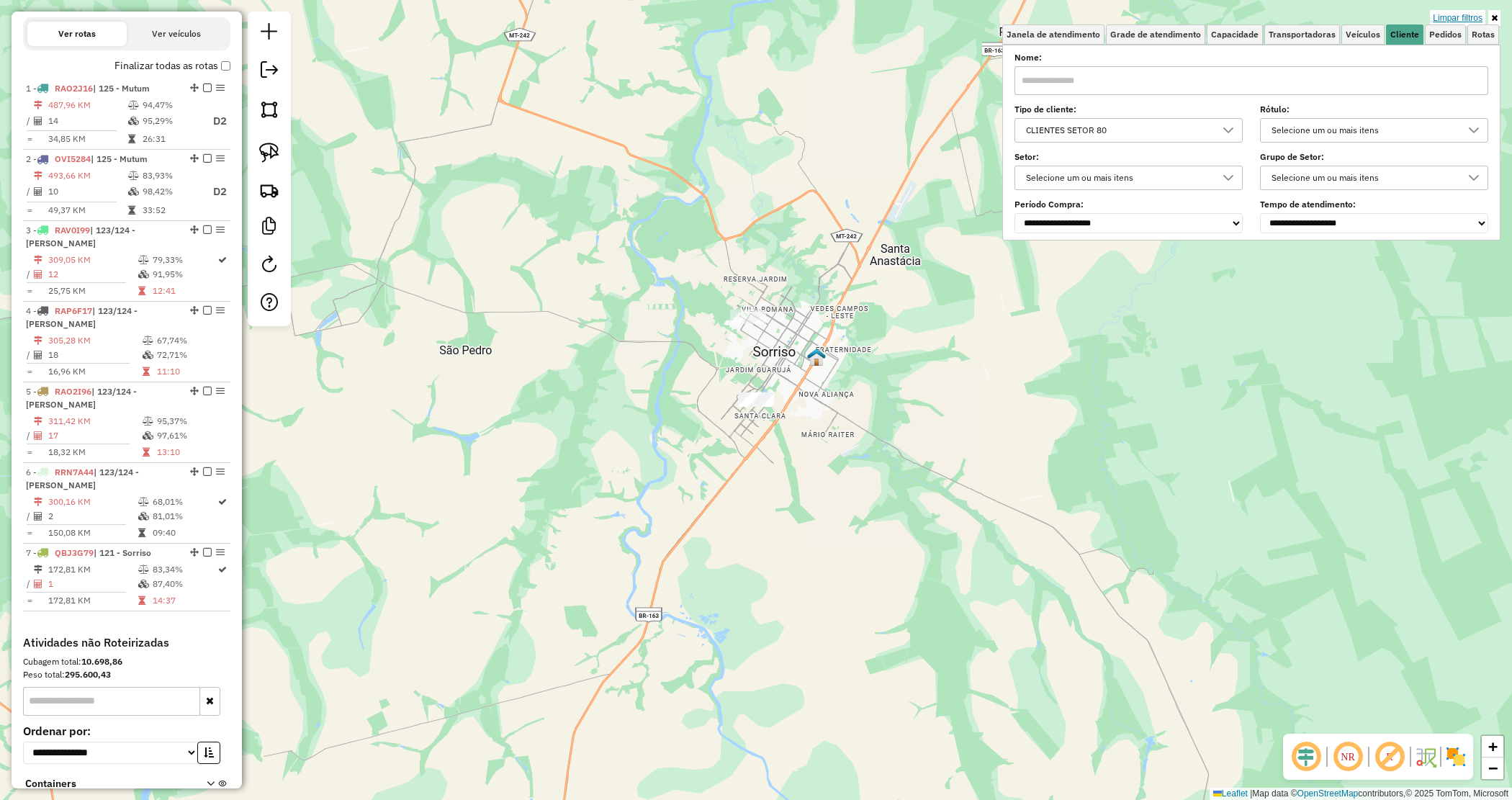
click at [1467, 12] on link "Limpar filtros" at bounding box center [1457, 17] width 56 height 16
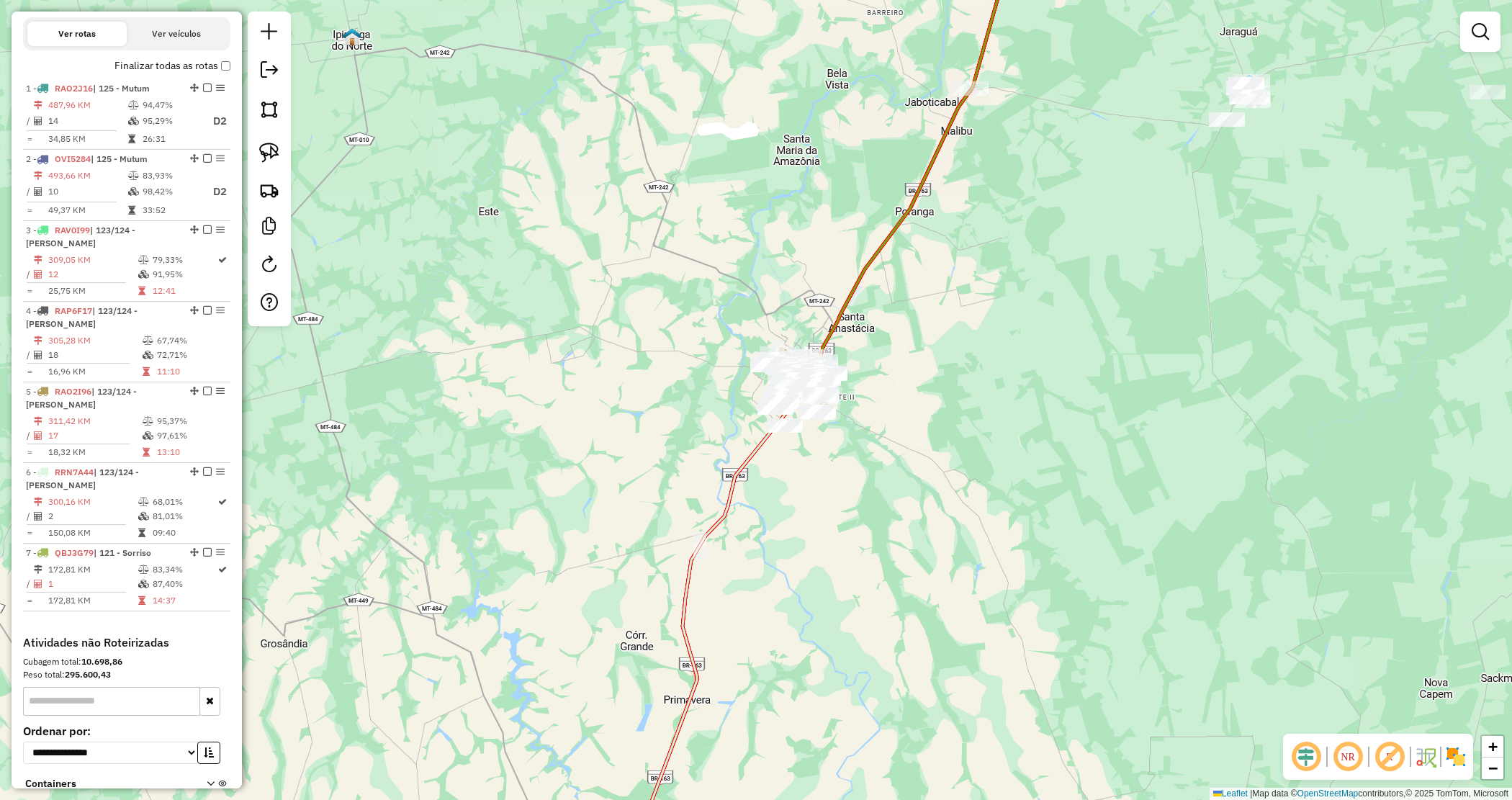
click at [925, 488] on div "Janela de atendimento Grade de atendimento Capacidade Transportadoras Veículos …" at bounding box center [756, 400] width 1512 height 800
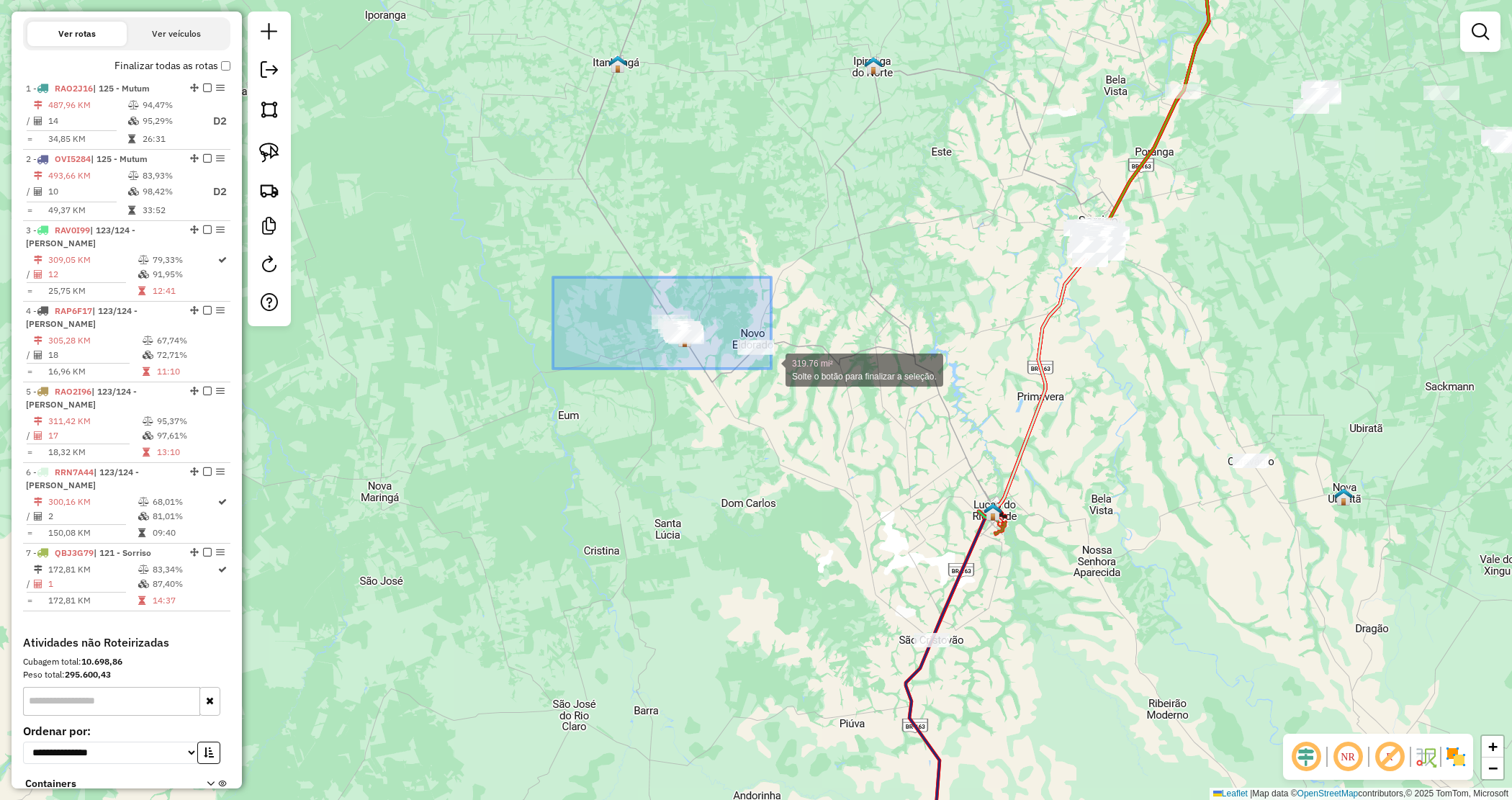
drag, startPoint x: 695, startPoint y: 344, endPoint x: 775, endPoint y: 368, distance: 83.5
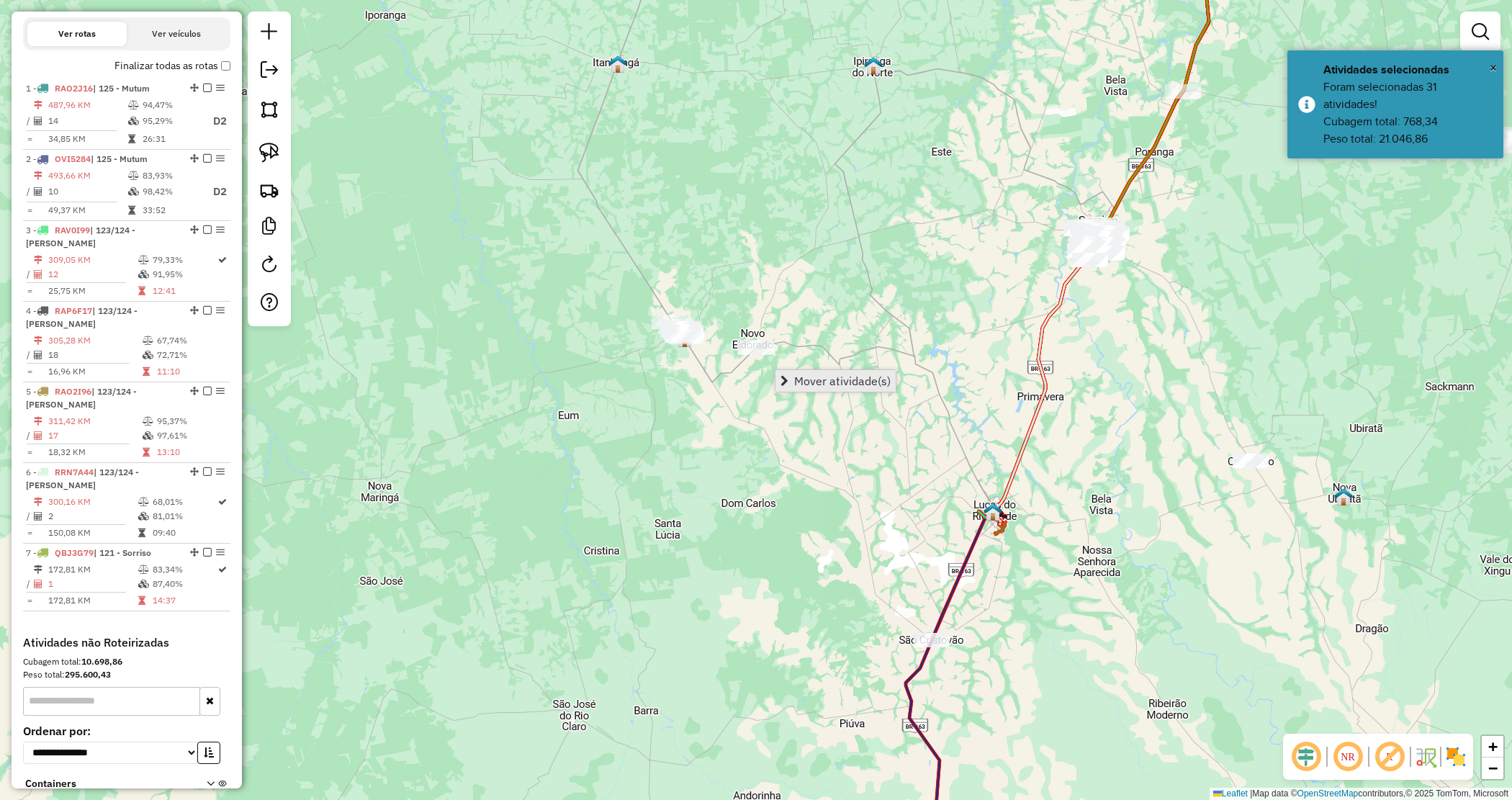
click at [839, 379] on span "Mover atividade(s)" at bounding box center [843, 380] width 97 height 12
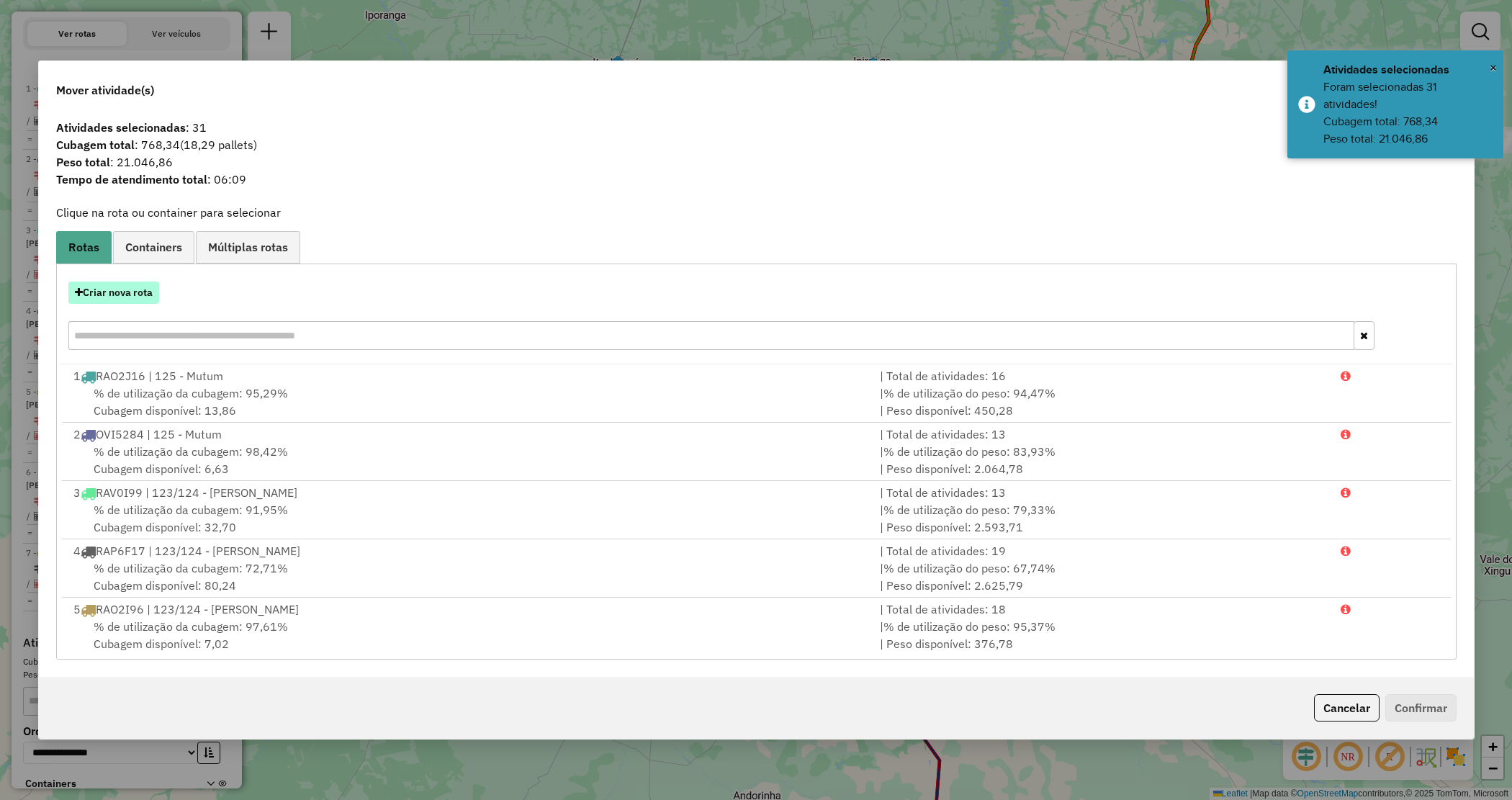
click at [105, 300] on button "Criar nova rota" at bounding box center [113, 293] width 90 height 22
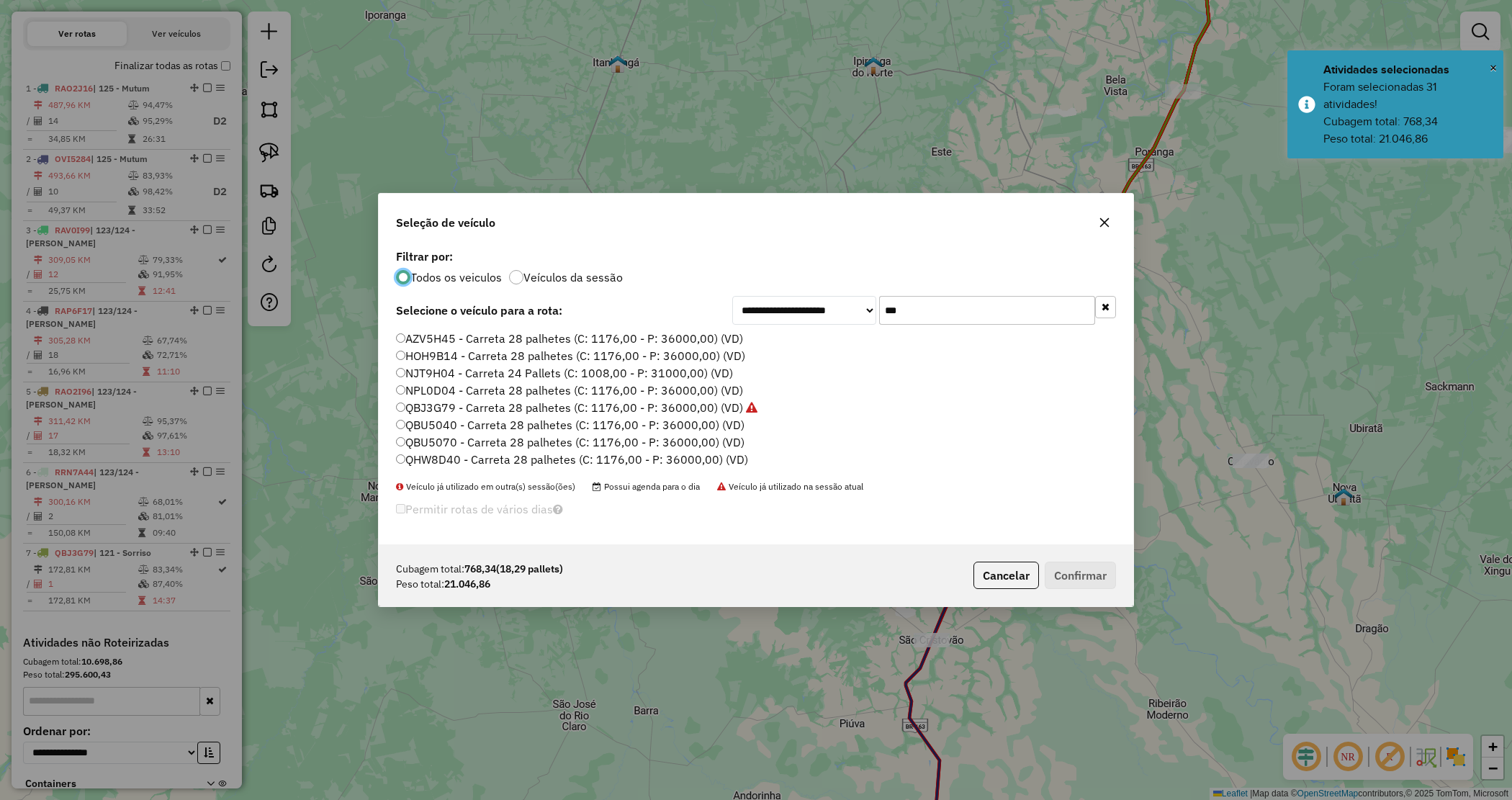
drag, startPoint x: 940, startPoint y: 310, endPoint x: 779, endPoint y: 283, distance: 163.2
click at [779, 285] on div "**********" at bounding box center [756, 395] width 755 height 299
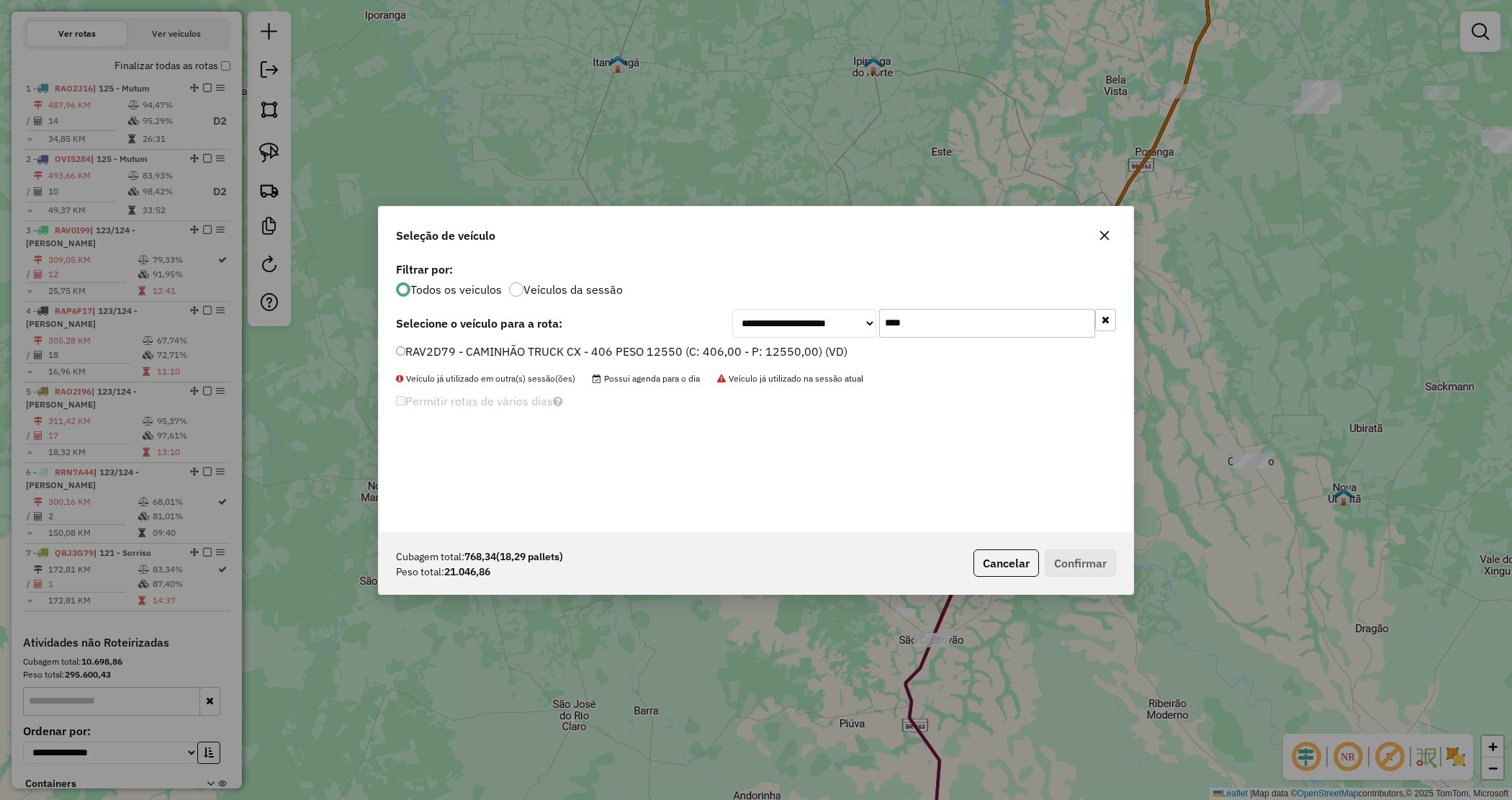
type input "****"
drag, startPoint x: 776, startPoint y: 354, endPoint x: 907, endPoint y: 411, distance: 142.9
click at [777, 354] on label "RAV2D79 - CAMINHÃO TRUCK CX - 406 PESO 12550 (C: 406,00 - P: 12550,00) (VD)" at bounding box center [621, 351] width 452 height 17
click at [1078, 558] on button "Confirmar" at bounding box center [1080, 563] width 71 height 27
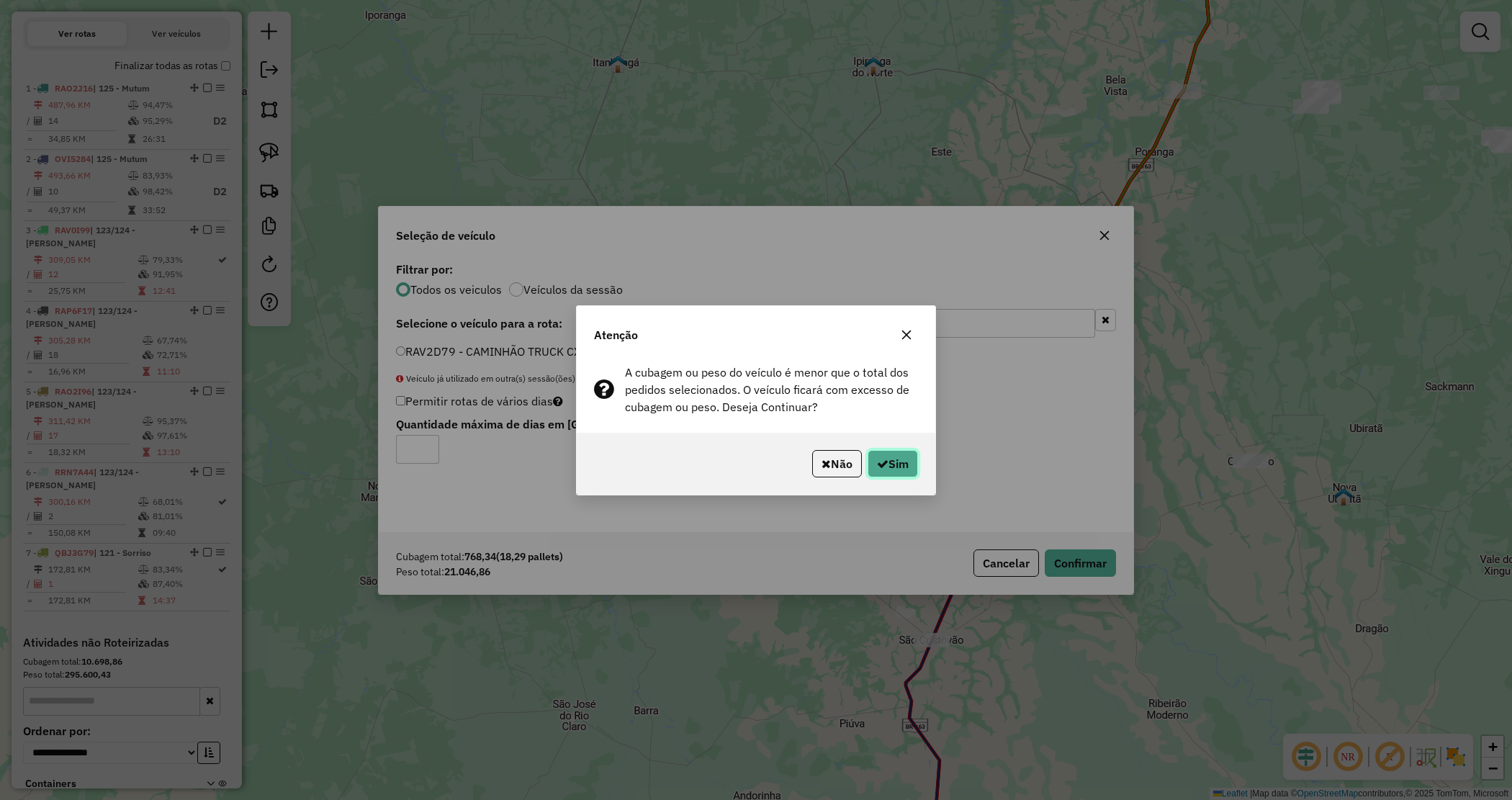
click at [908, 462] on button "Sim" at bounding box center [892, 463] width 50 height 27
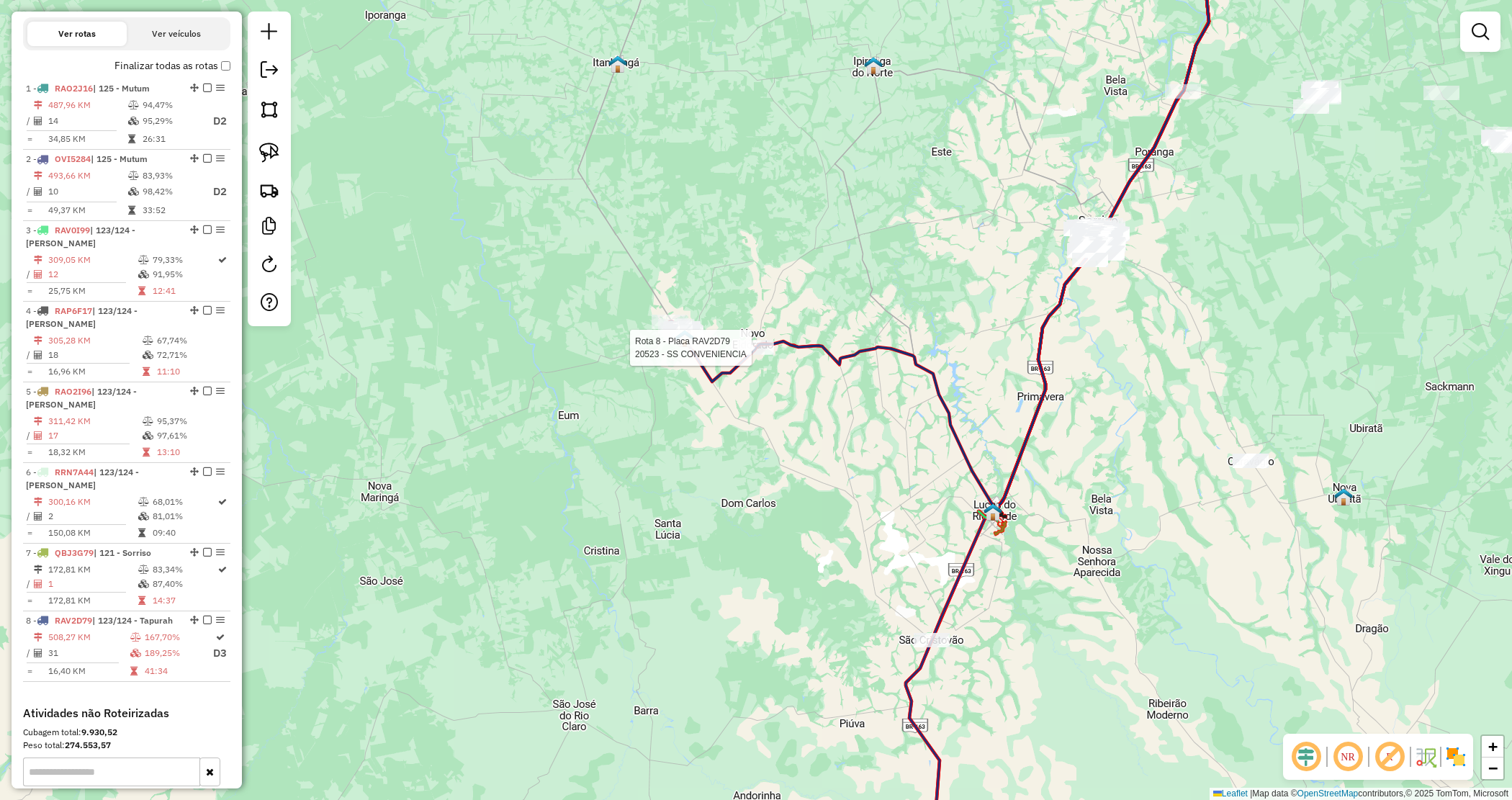
select select "*********"
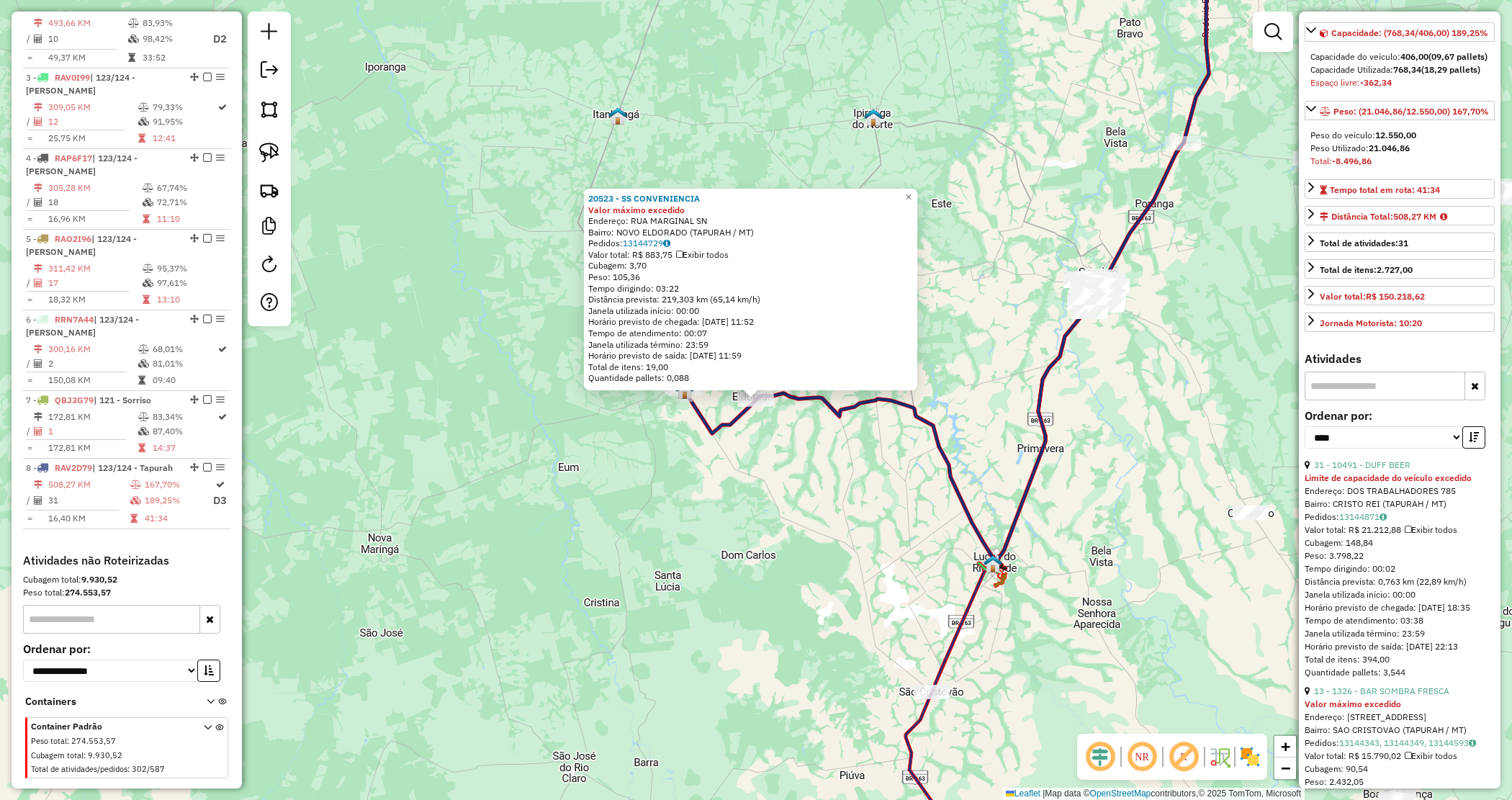
scroll to position [180, 0]
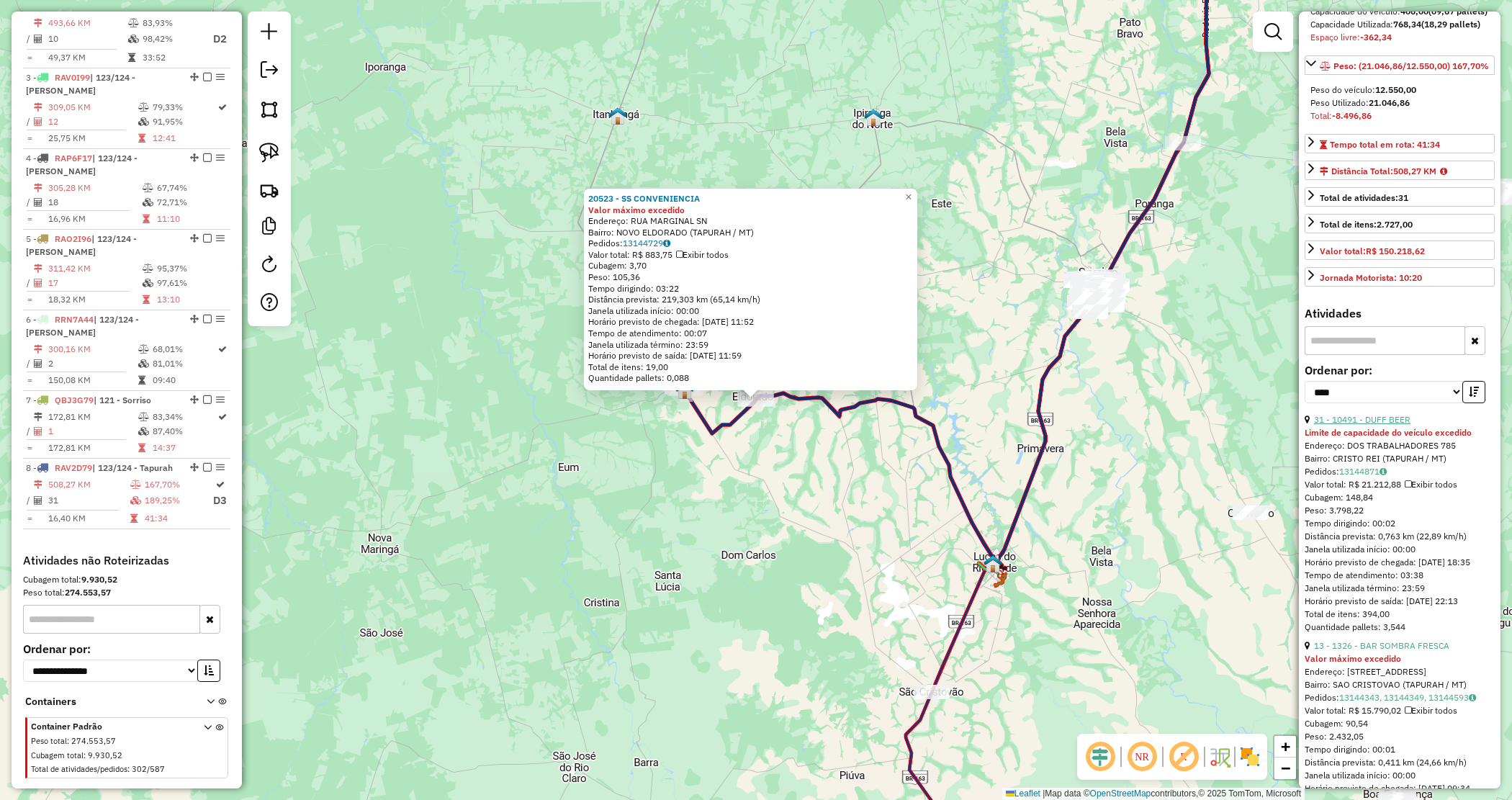
click at [1369, 425] on link "31 - 10491 - DUFF BEER" at bounding box center [1362, 420] width 97 height 11
click at [1369, 425] on link "13 - 1326 - BAR SOMBRA FRESCA" at bounding box center [1382, 420] width 135 height 11
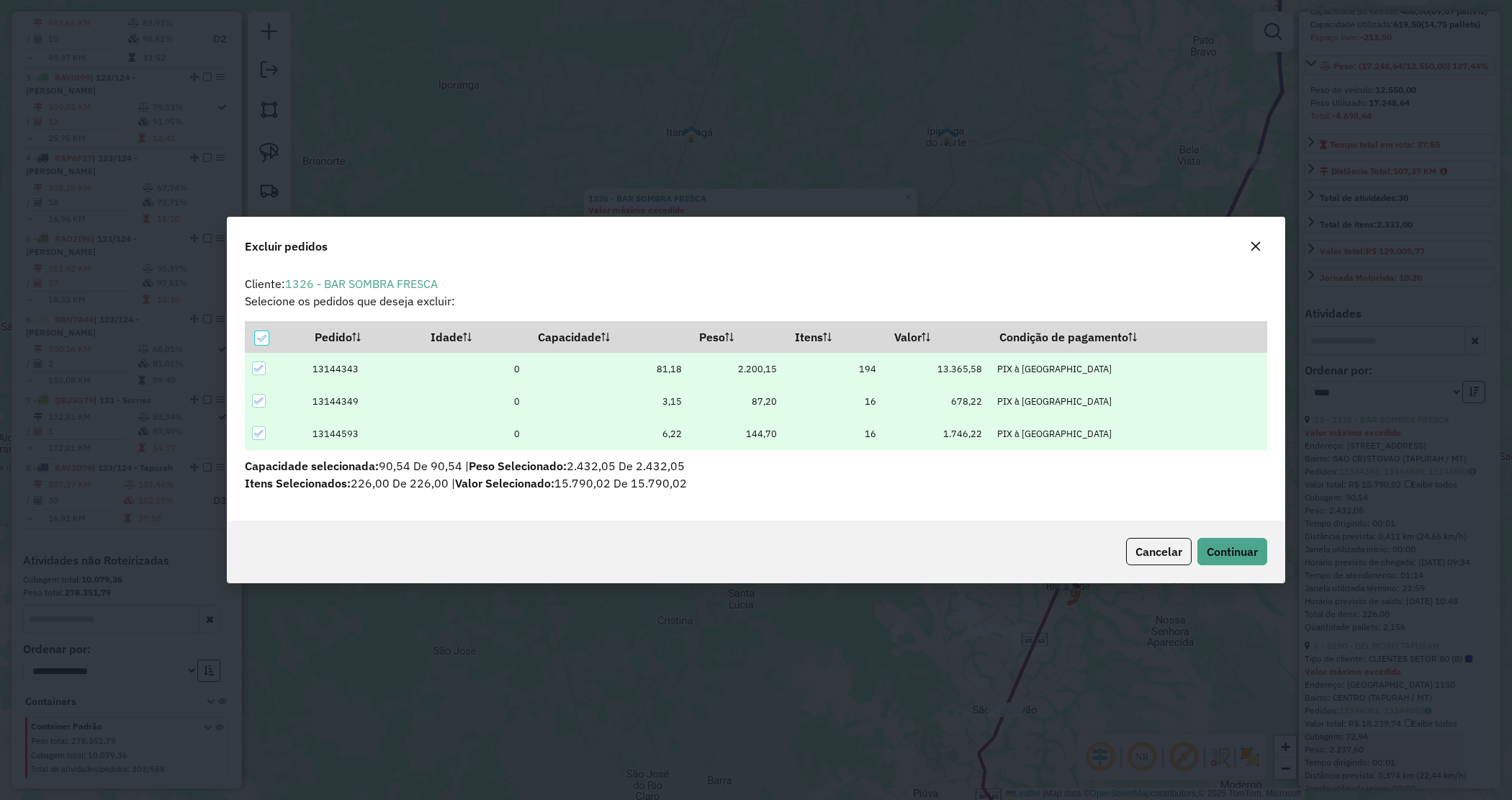
scroll to position [0, 0]
click at [1218, 536] on div "Cancelar Continuar" at bounding box center [756, 552] width 1058 height 62
click at [1215, 549] on span "Continuar" at bounding box center [1233, 552] width 51 height 15
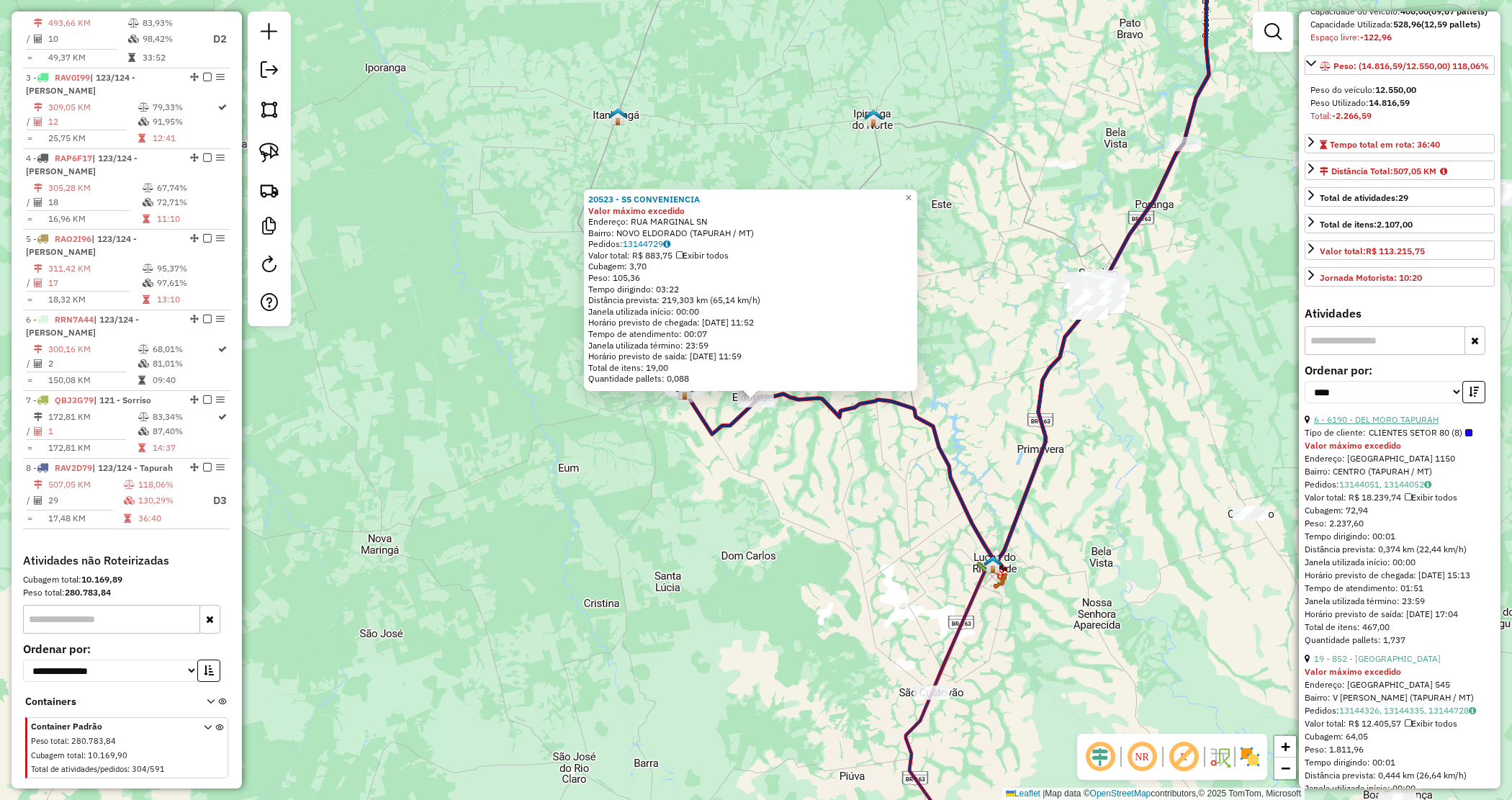
click at [1372, 425] on link "6 - 6190 - DEL MORO TAPURAH" at bounding box center [1376, 420] width 125 height 11
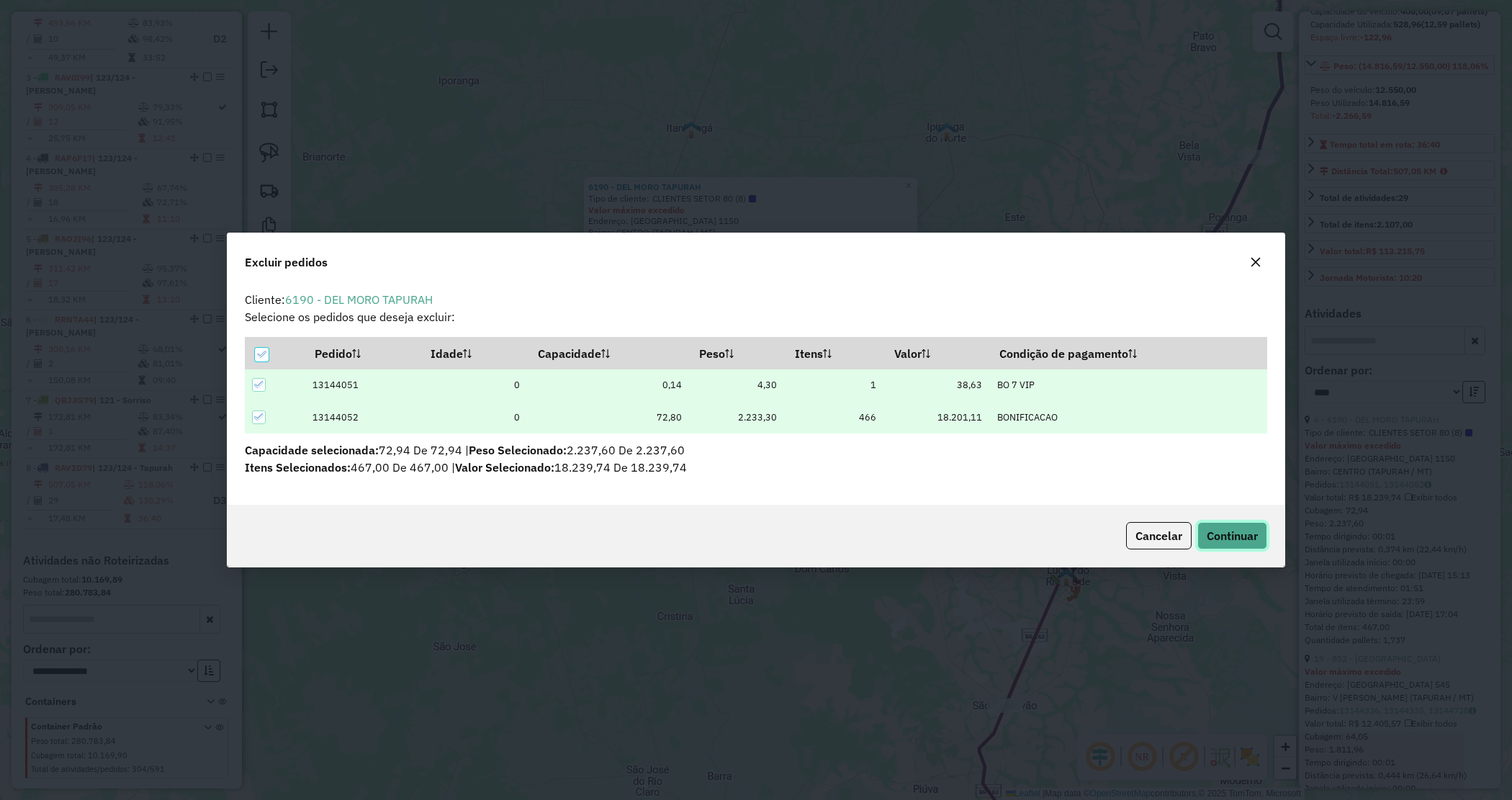
click at [1215, 531] on span "Continuar" at bounding box center [1233, 535] width 51 height 15
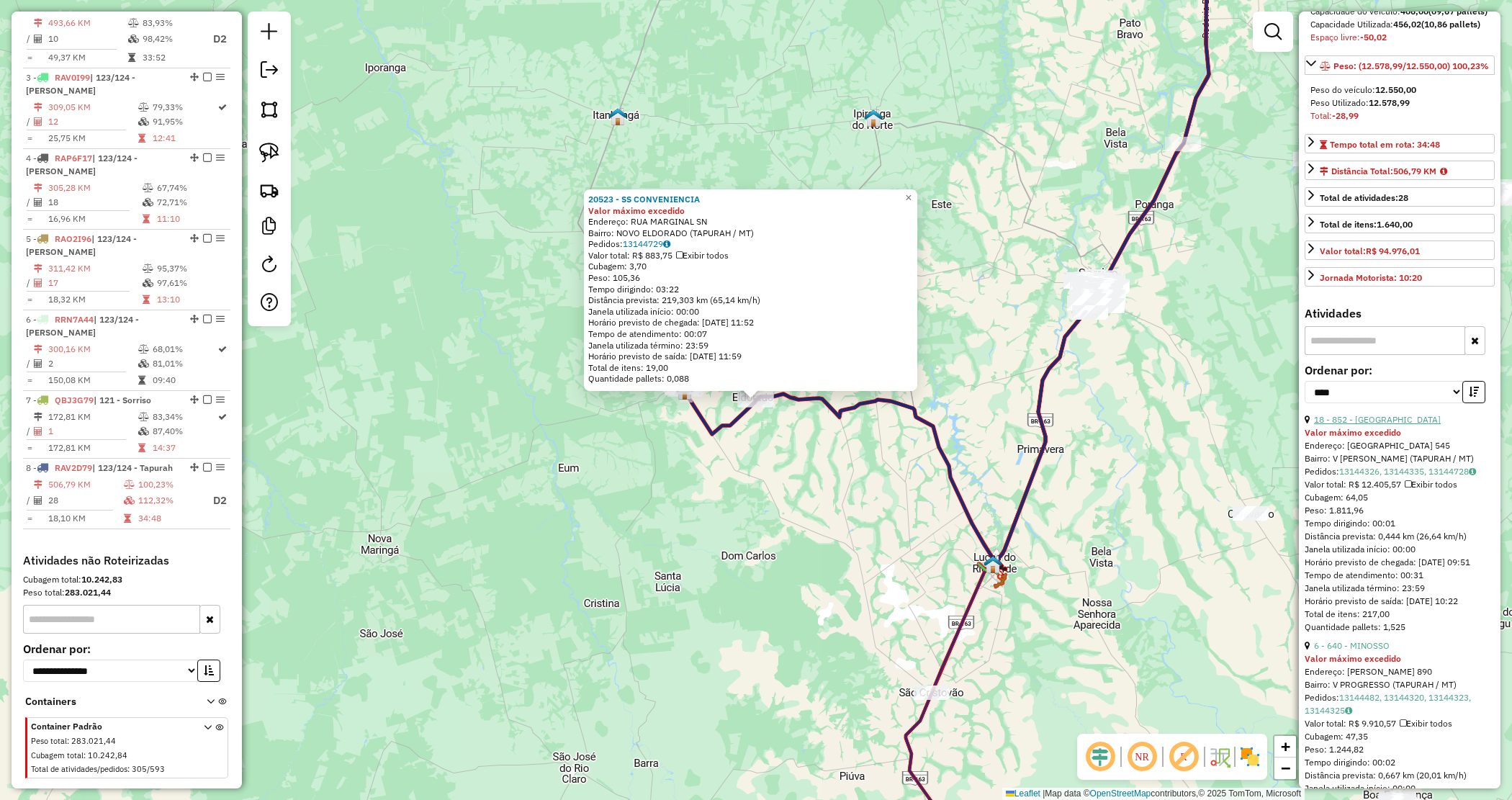
click at [1358, 425] on link "18 - 852 - MERCADO AVENIDA" at bounding box center [1377, 420] width 127 height 11
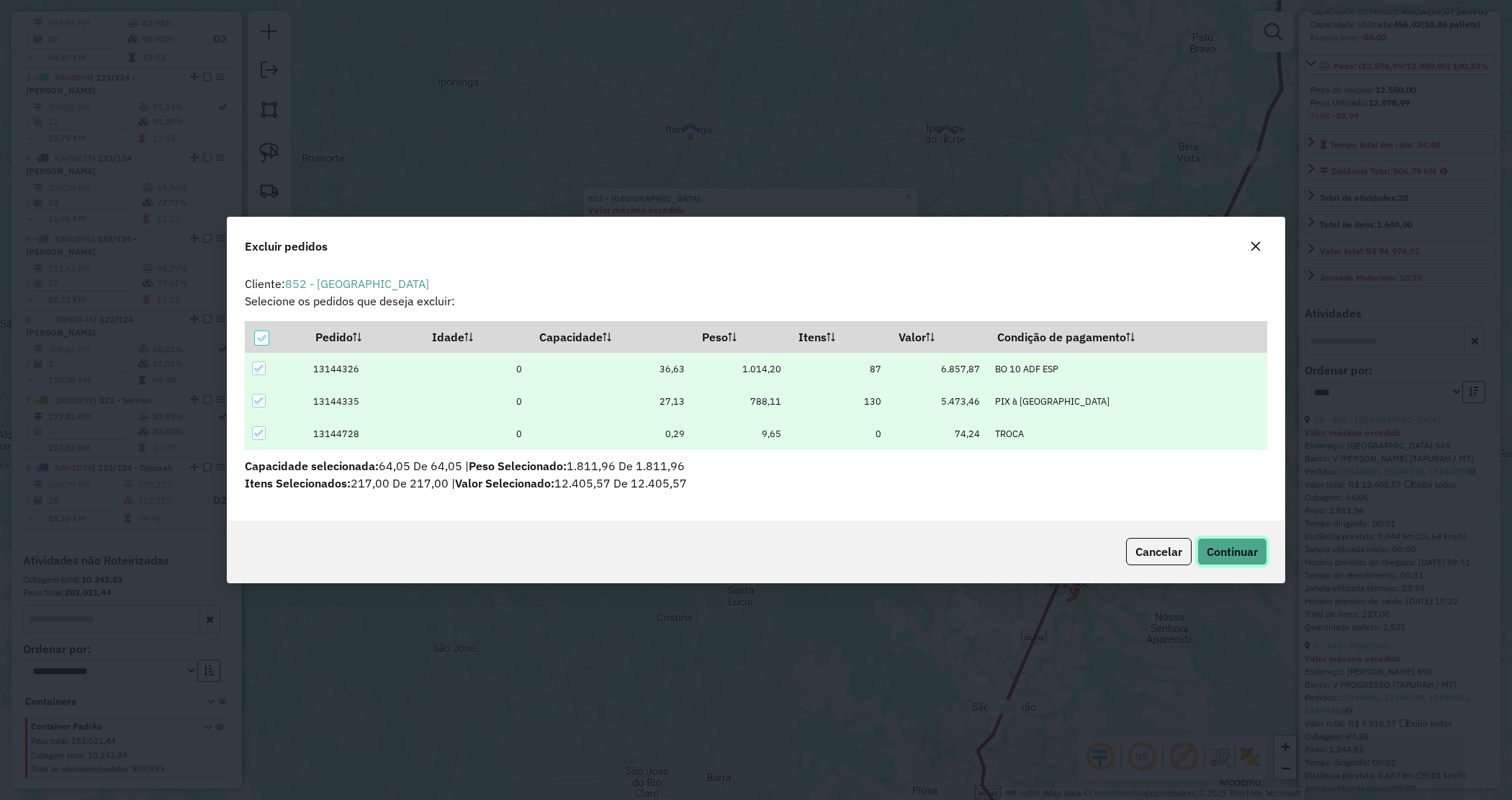
click at [1208, 549] on span "Continuar" at bounding box center [1233, 552] width 51 height 15
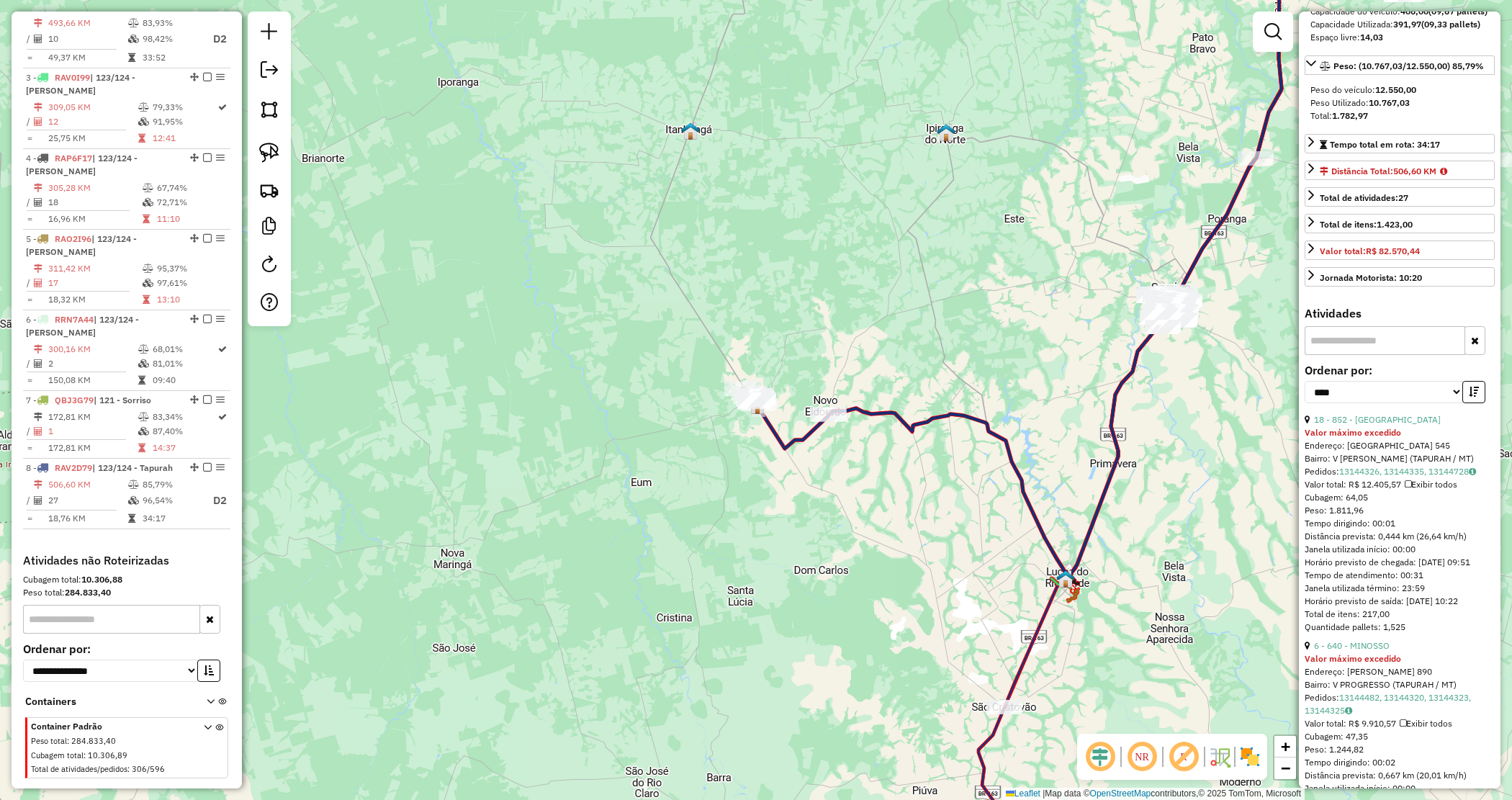
scroll to position [166, 0]
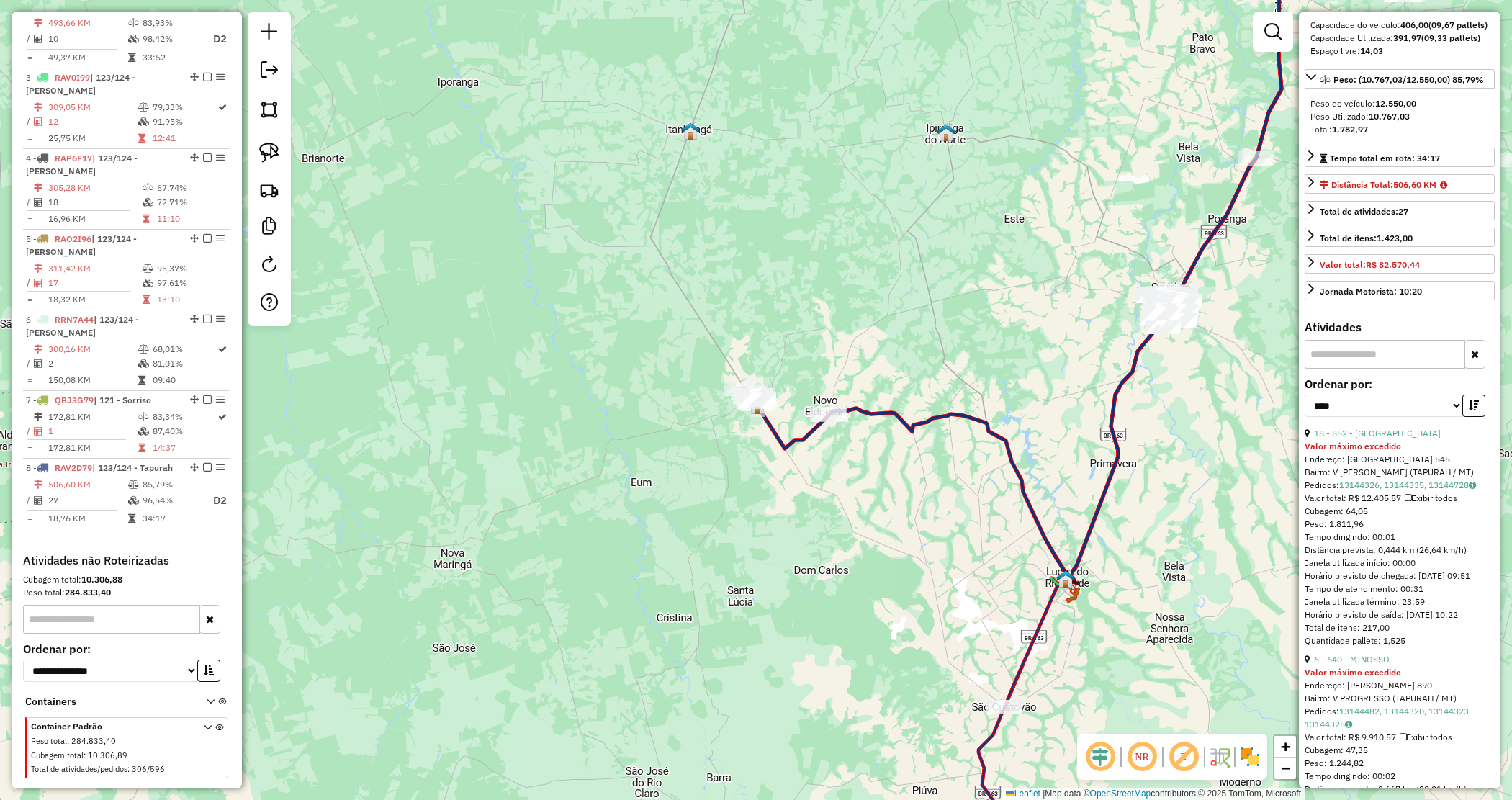
click at [784, 473] on div "Janela de atendimento Grade de atendimento Capacidade Transportadoras Veículos …" at bounding box center [756, 400] width 1512 height 800
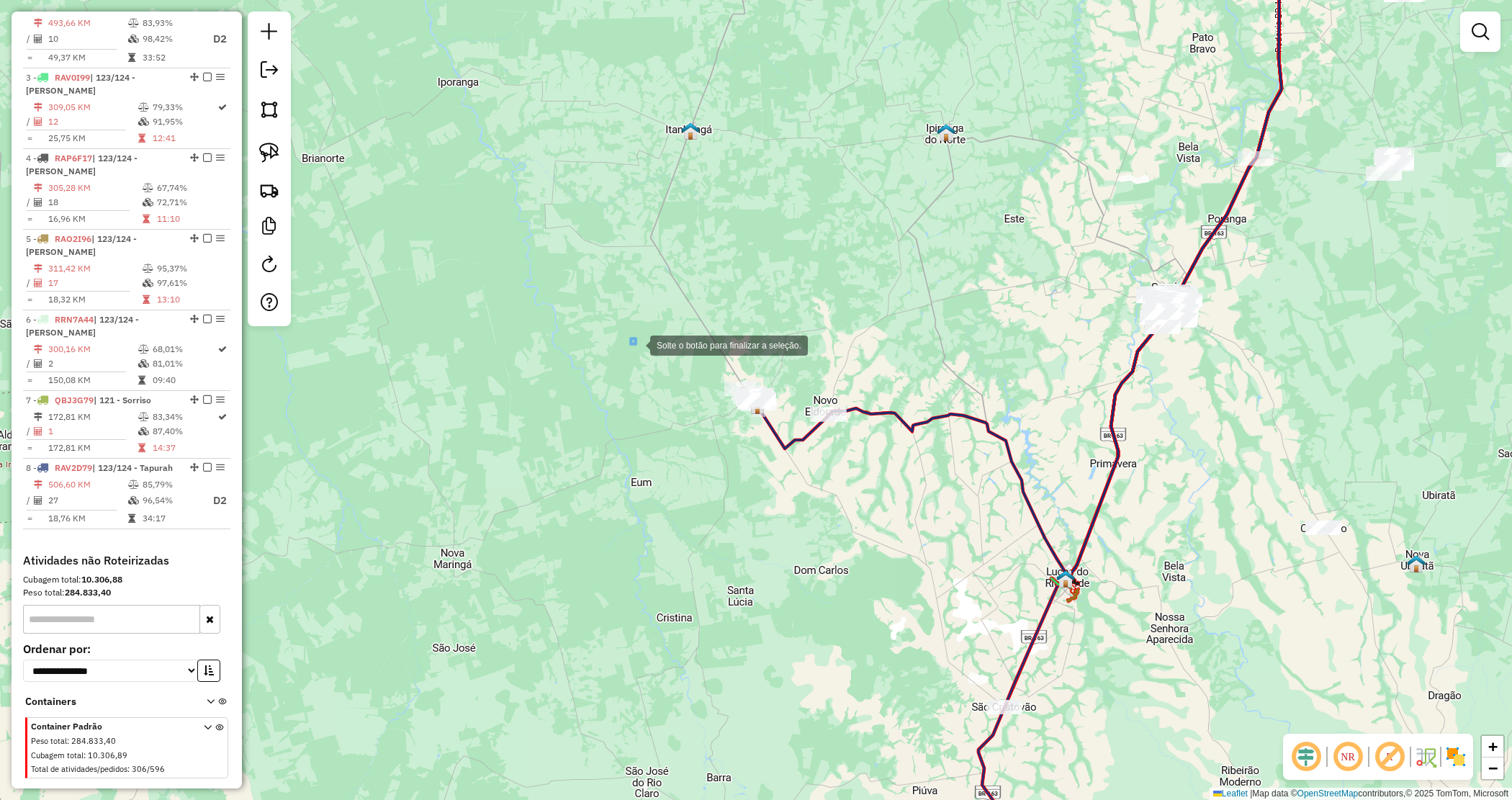
drag, startPoint x: 636, startPoint y: 344, endPoint x: 901, endPoint y: 462, distance: 290.1
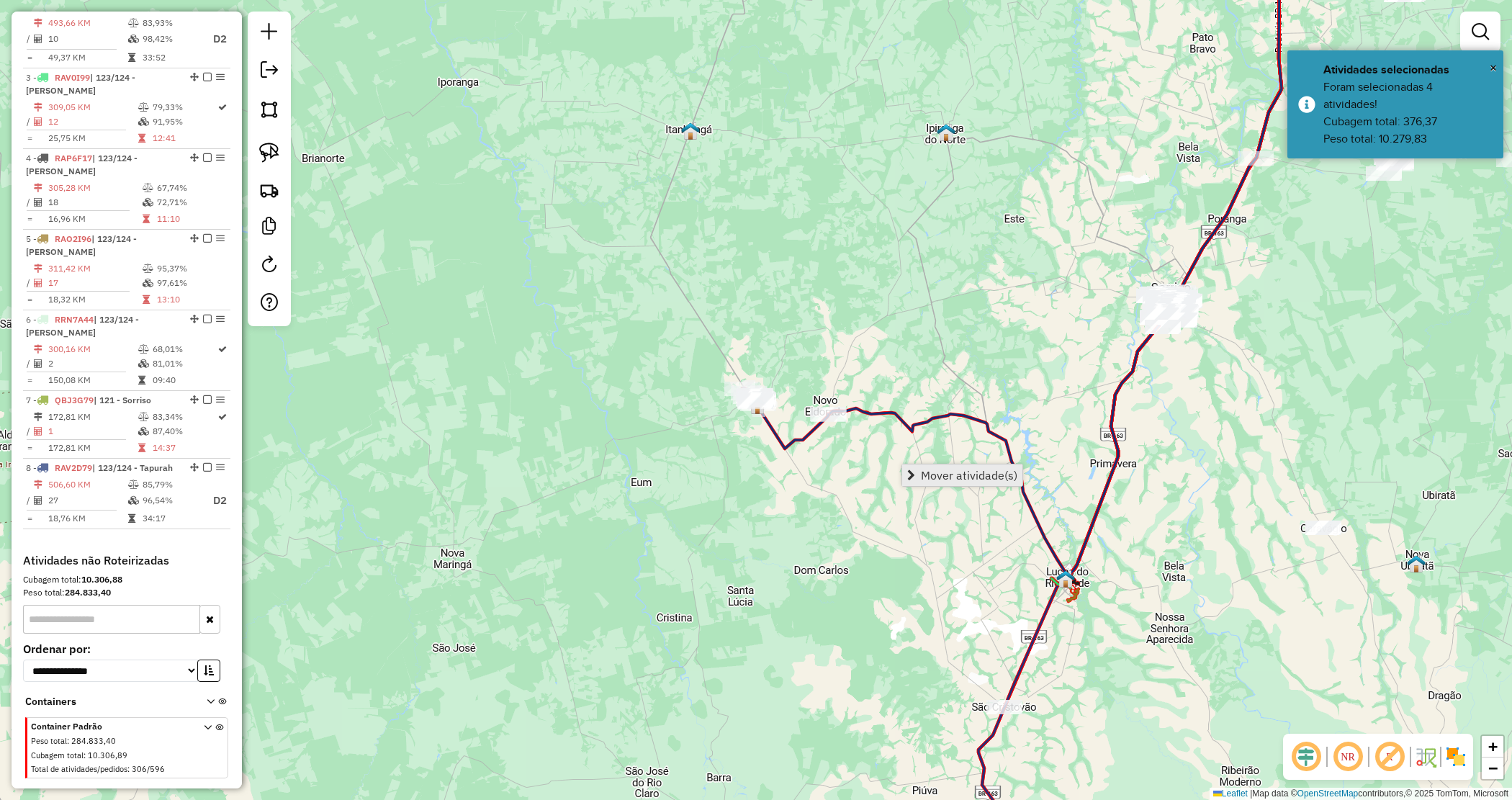
click at [930, 473] on span "Mover atividade(s)" at bounding box center [969, 475] width 97 height 12
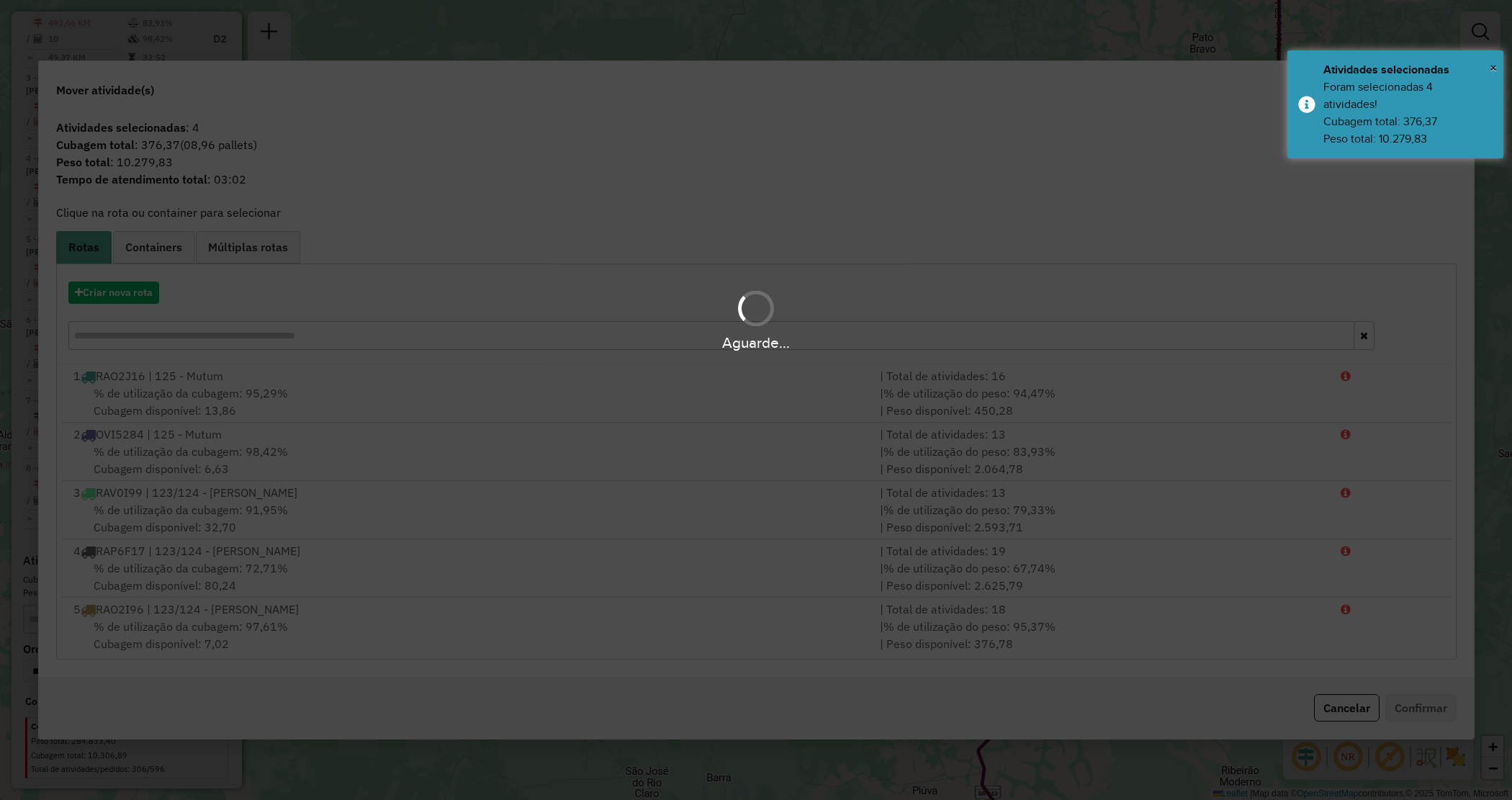
click at [114, 296] on hb-app "Aguarde... Pop-up bloqueado! Seu navegador bloqueou automáticamente a abertura …" at bounding box center [756, 400] width 1512 height 800
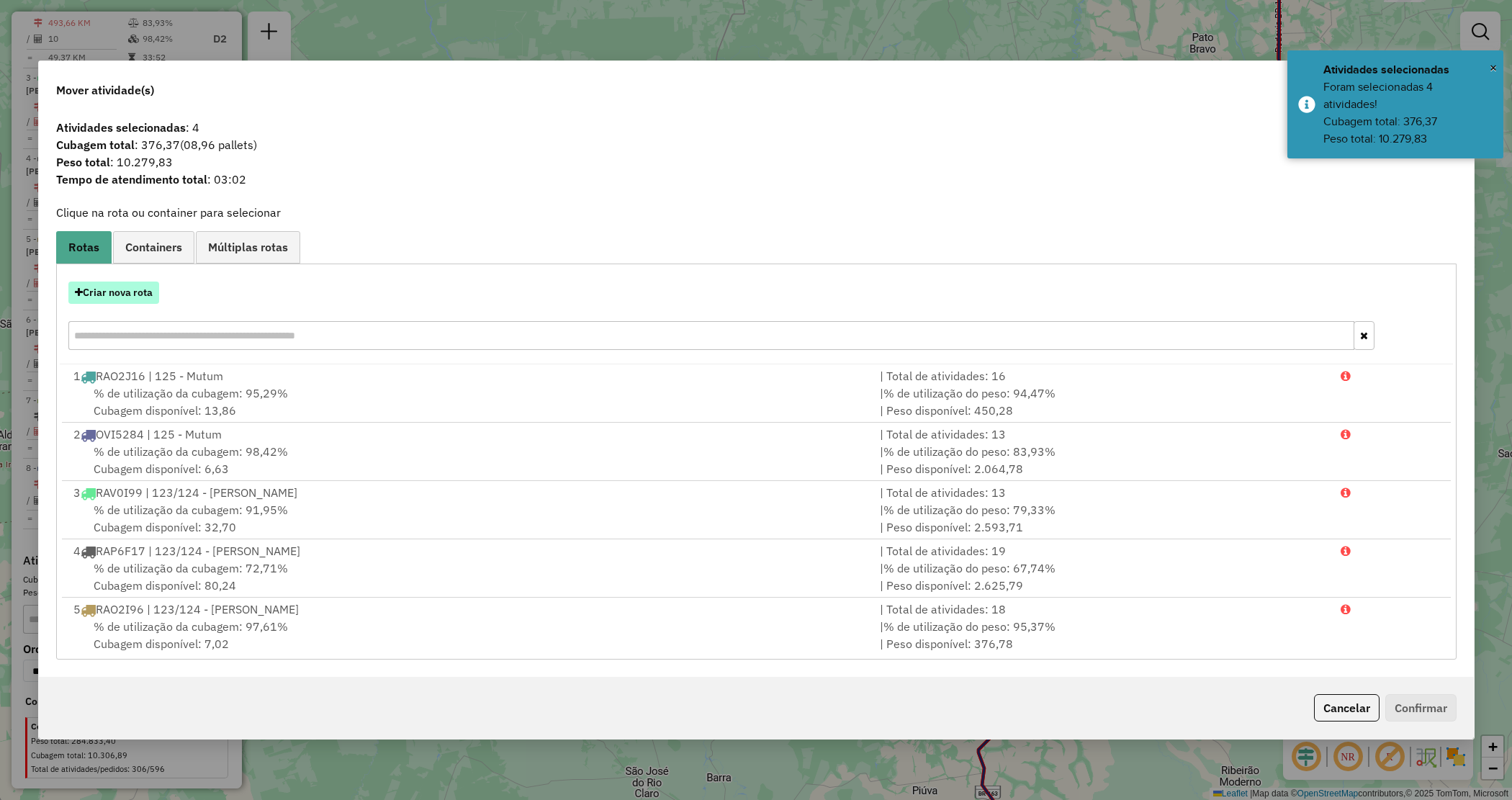
click at [117, 296] on button "Criar nova rota" at bounding box center [113, 293] width 90 height 22
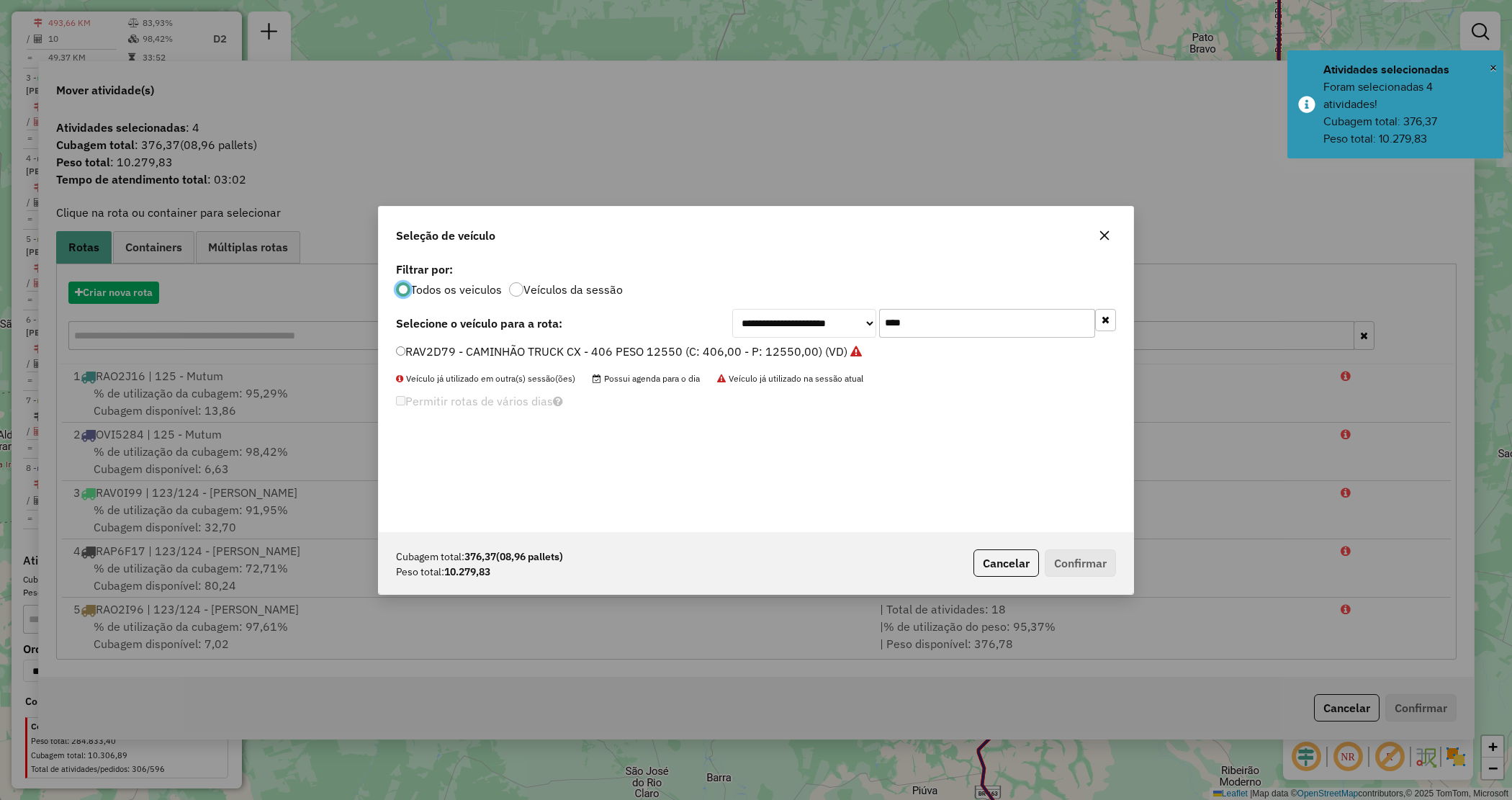
scroll to position [7, 5]
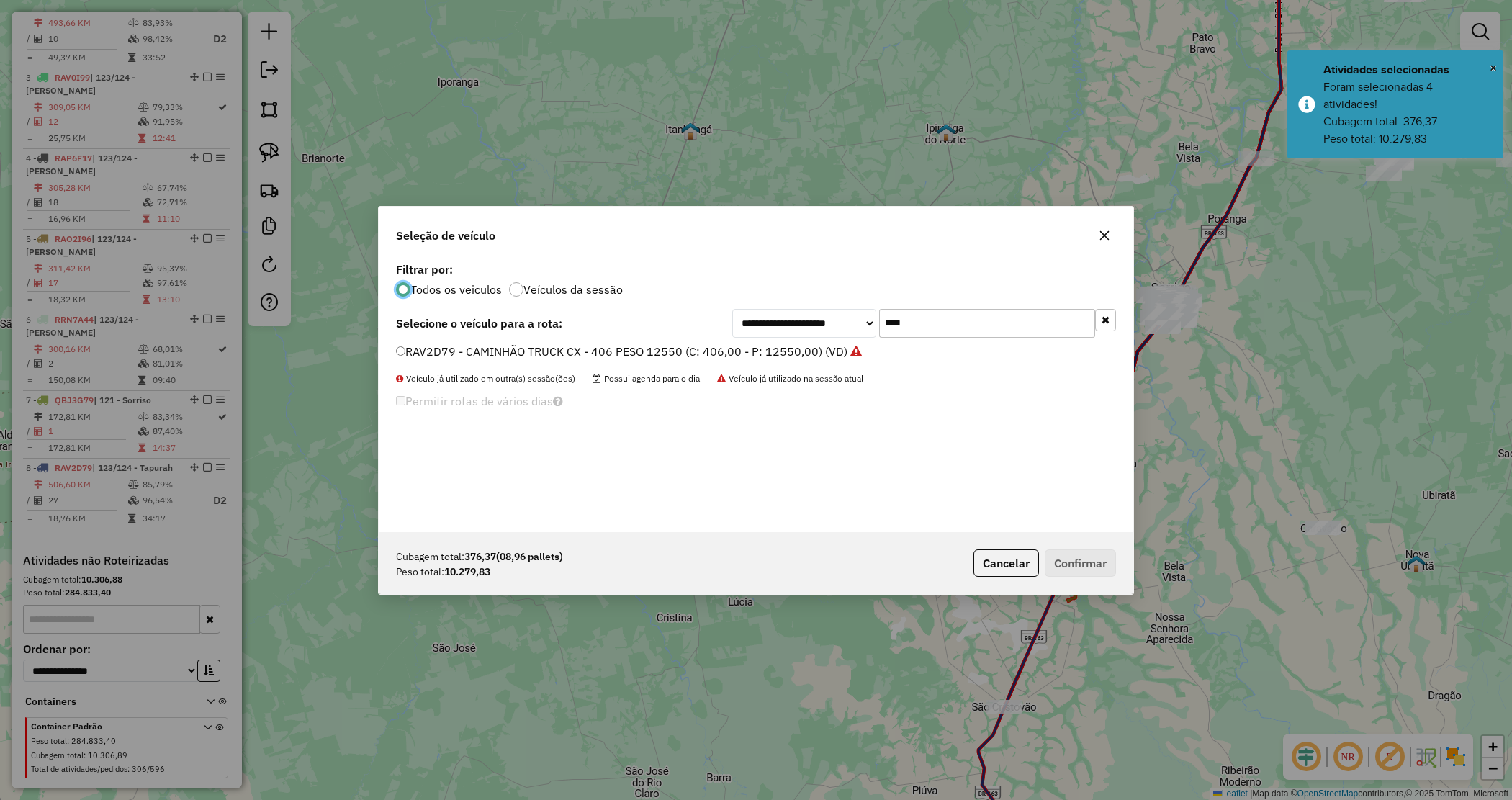
drag, startPoint x: 927, startPoint y: 331, endPoint x: 850, endPoint y: 319, distance: 77.9
click at [850, 319] on div "**********" at bounding box center [924, 324] width 384 height 29
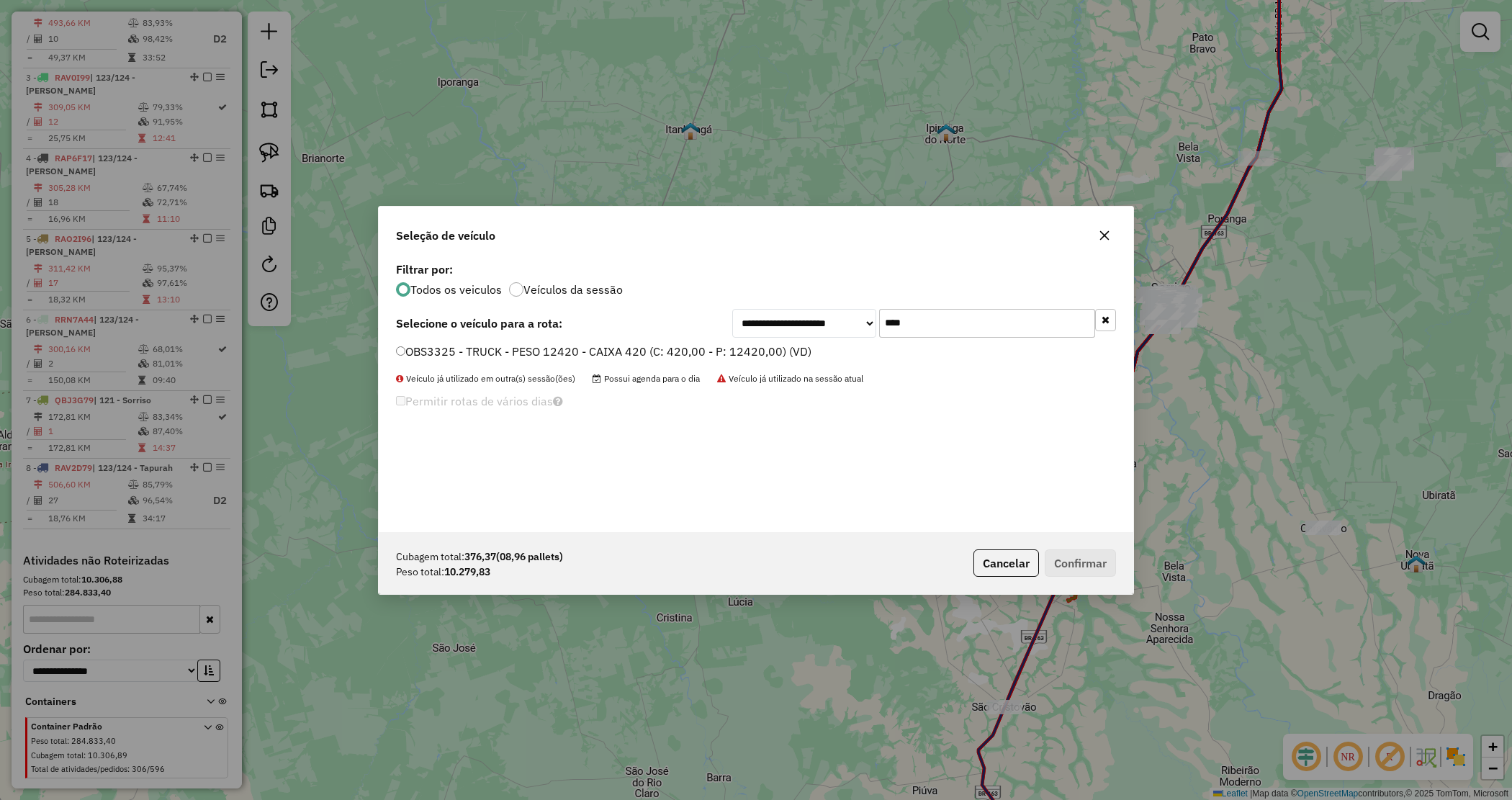
type input "****"
click at [791, 349] on label "OBS3325 - TRUCK - PESO 12420 - CAIXA 420 (C: 420,00 - P: 12420,00) (VD)" at bounding box center [603, 351] width 415 height 17
click at [1081, 562] on button "Confirmar" at bounding box center [1080, 563] width 71 height 27
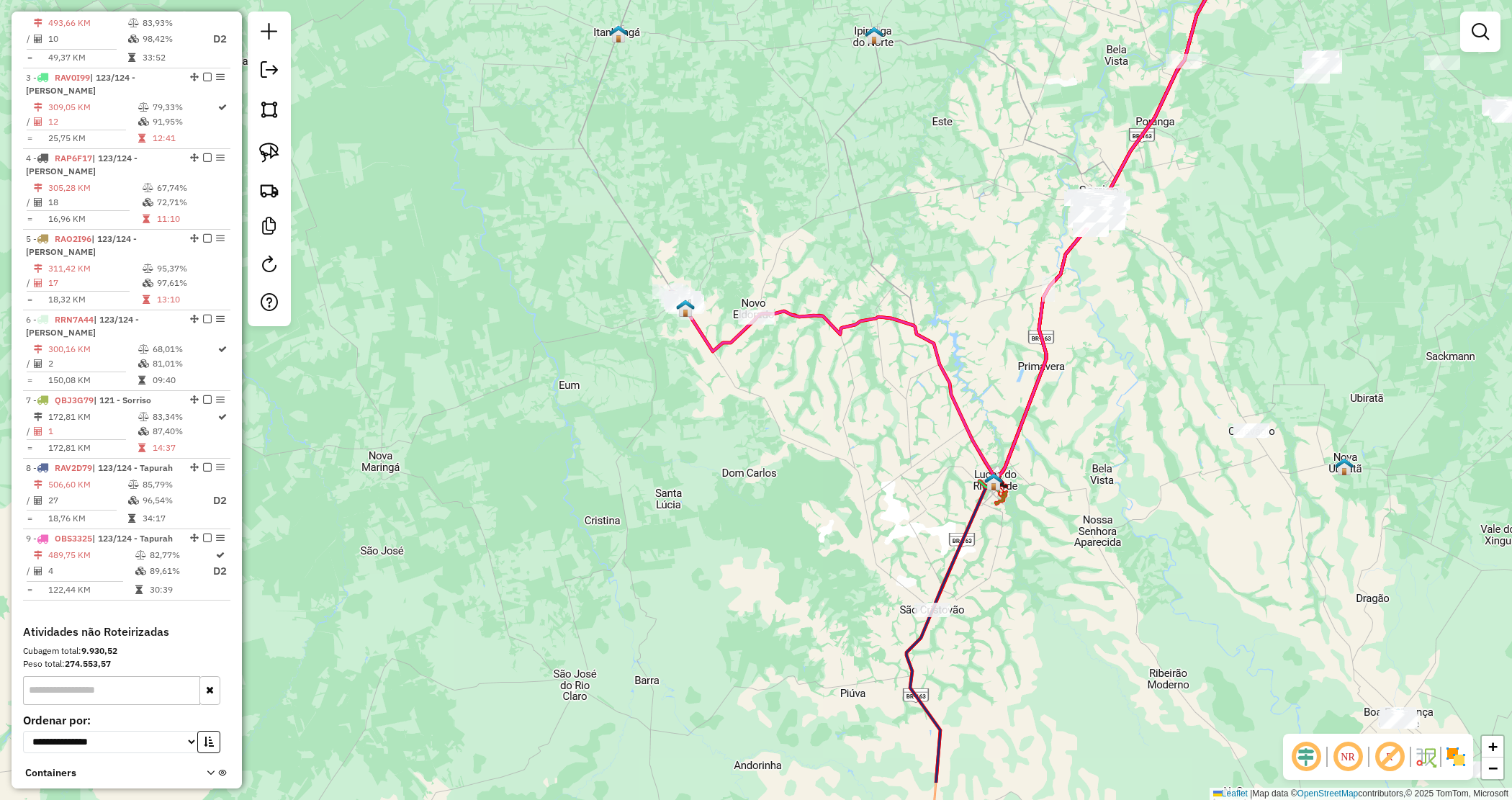
drag, startPoint x: 816, startPoint y: 494, endPoint x: 779, endPoint y: 446, distance: 60.6
click at [780, 447] on div "Janela de atendimento Grade de atendimento Capacidade Transportadoras Veículos …" at bounding box center [756, 400] width 1512 height 800
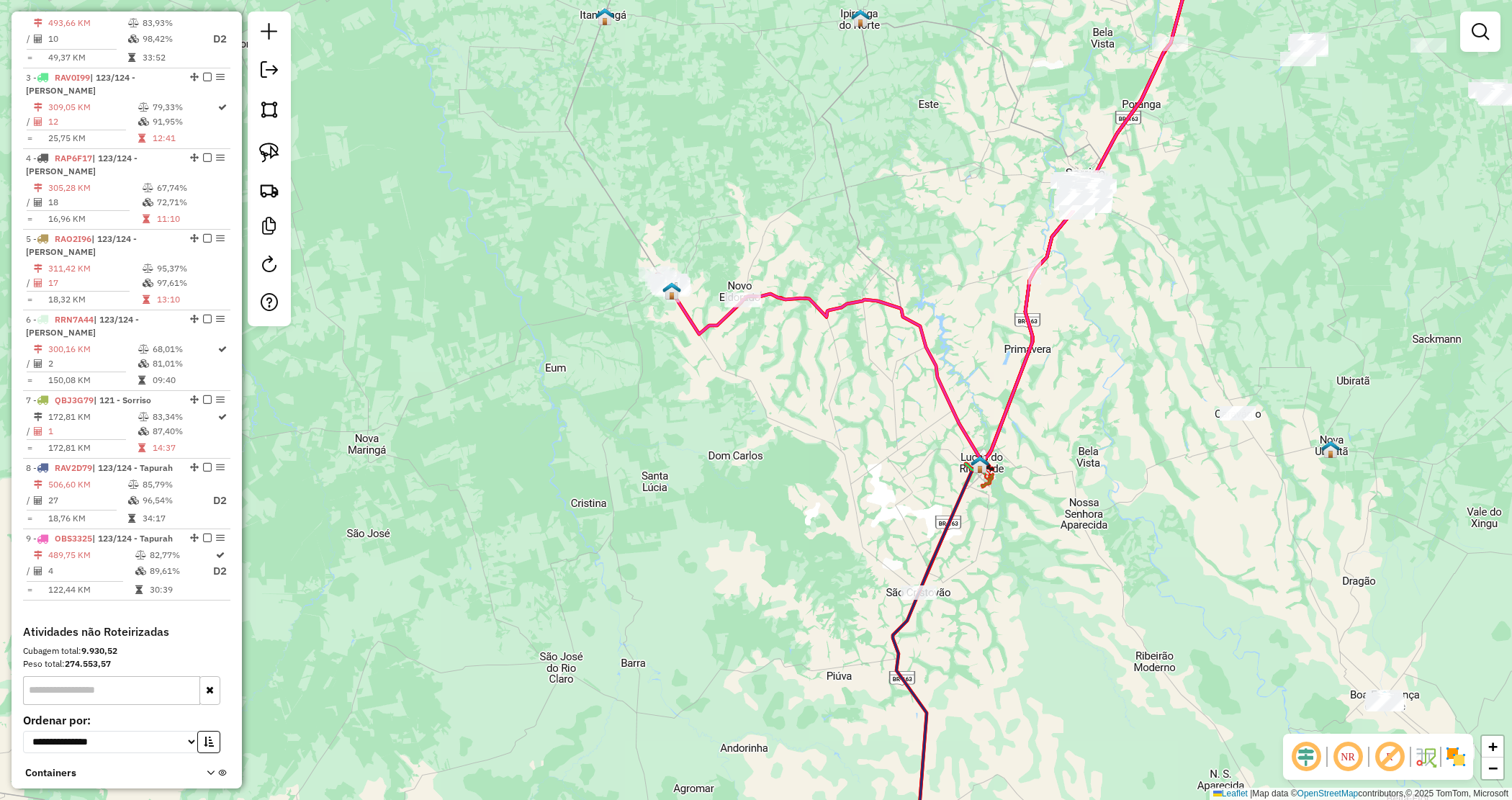
click at [778, 444] on div "Janela de atendimento Grade de atendimento Capacidade Transportadoras Veículos …" at bounding box center [756, 400] width 1512 height 800
drag, startPoint x: 766, startPoint y: 469, endPoint x: 804, endPoint y: 224, distance: 247.9
click at [805, 227] on div "Janela de atendimento Grade de atendimento Capacidade Transportadoras Veículos …" at bounding box center [756, 400] width 1512 height 800
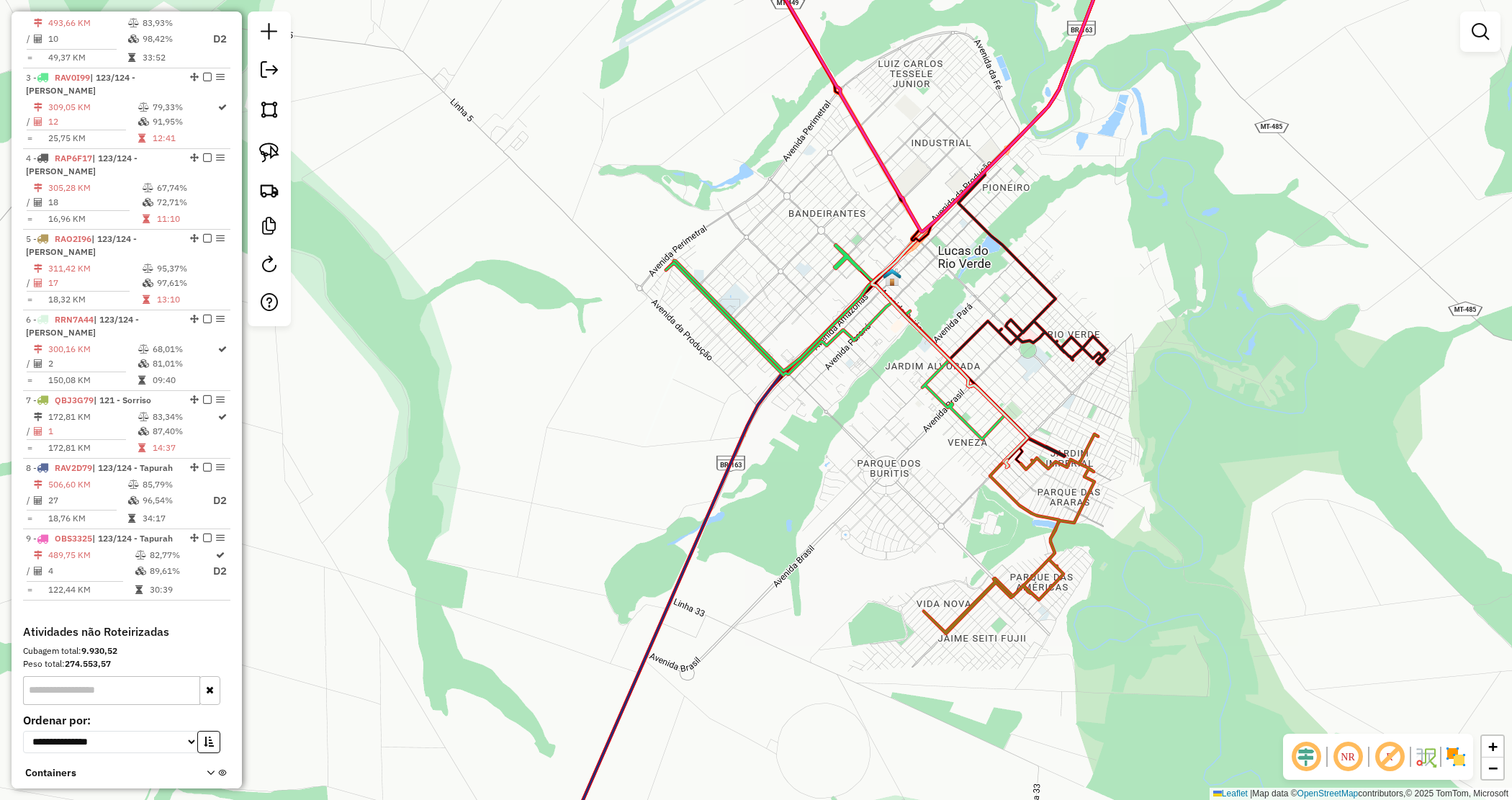
click at [1131, 275] on div "Janela de atendimento Grade de atendimento Capacidade Transportadoras Veículos …" at bounding box center [756, 400] width 1512 height 800
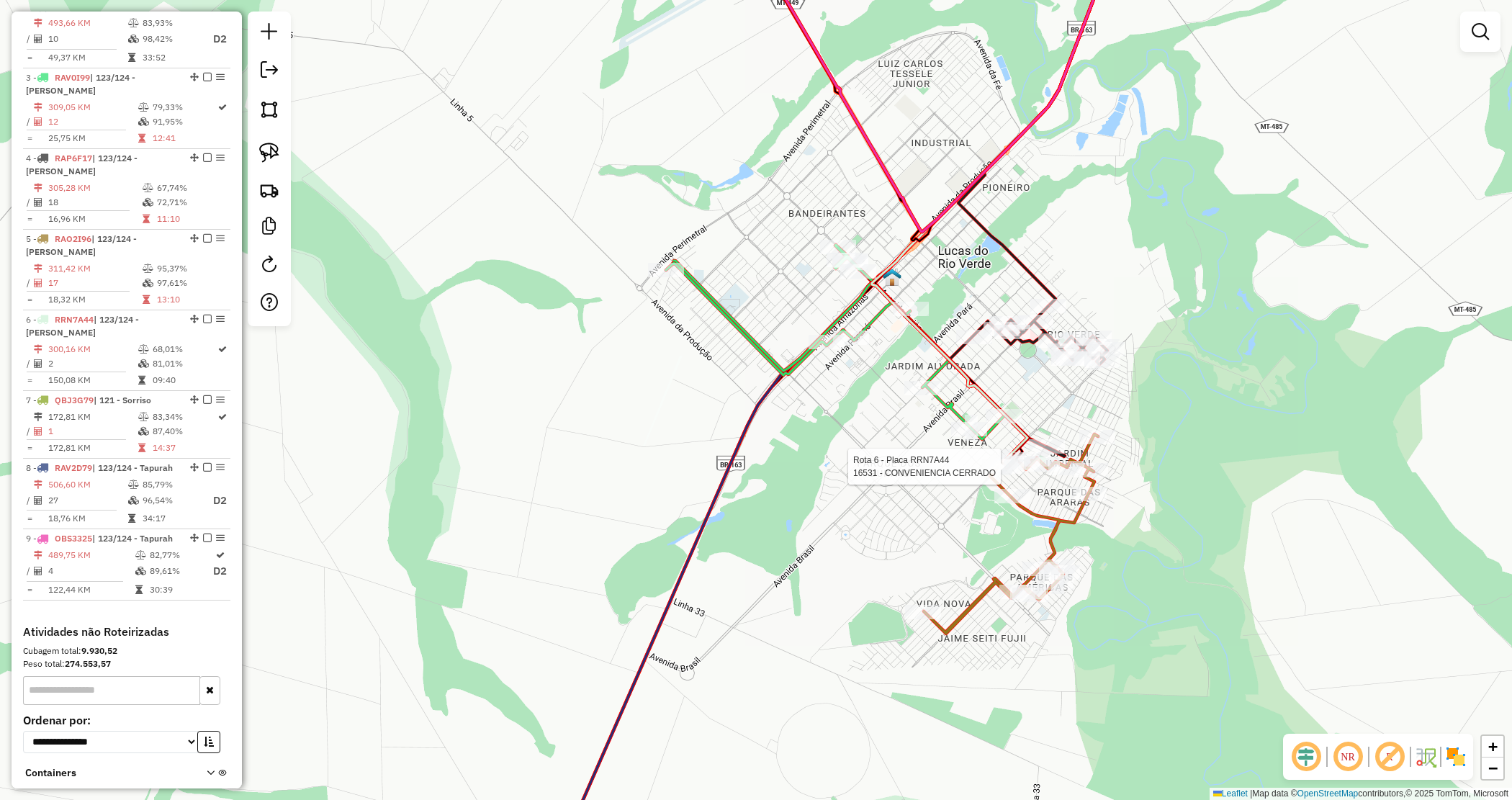
scroll to position [695, 0]
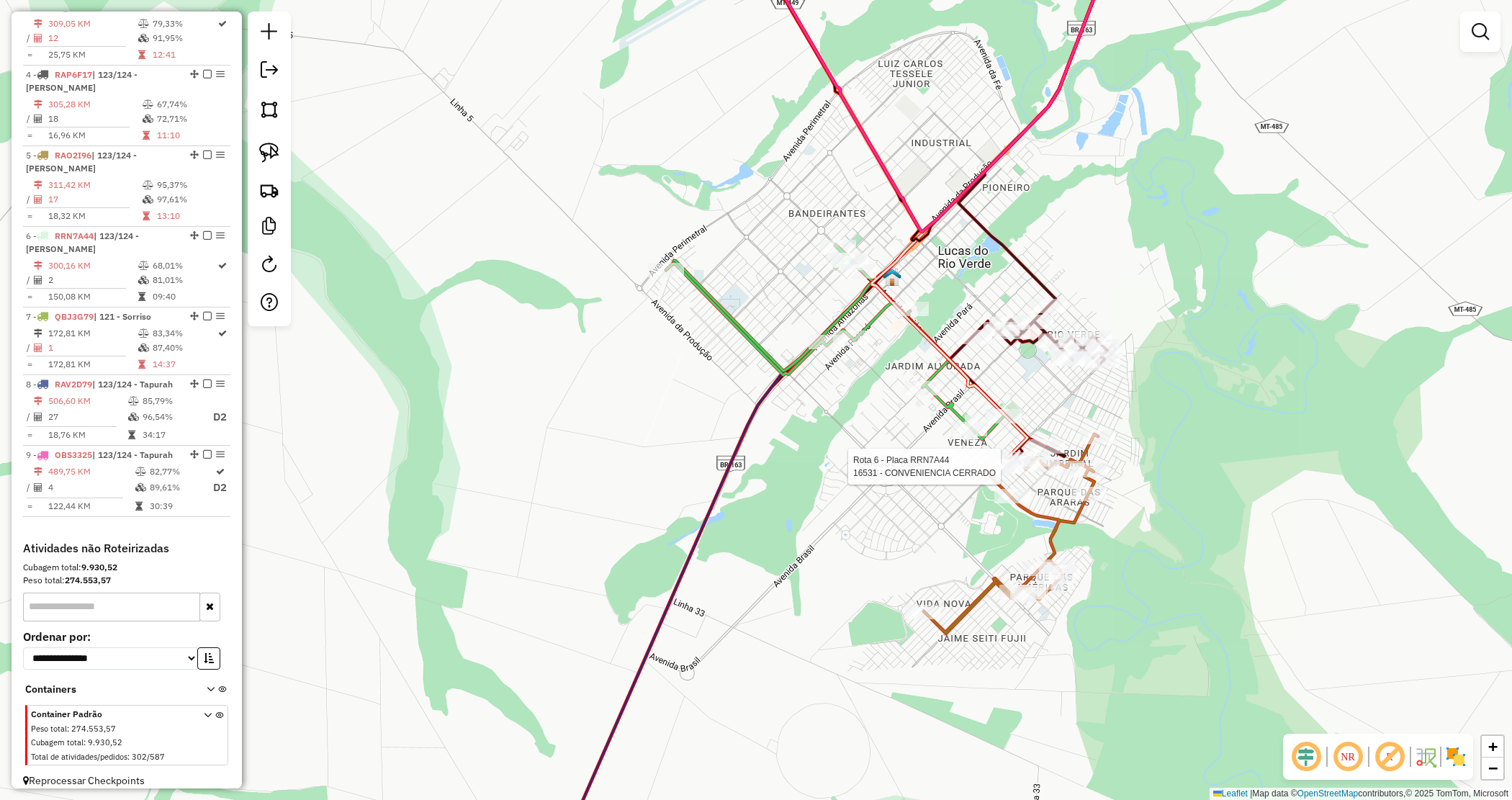
select select "*********"
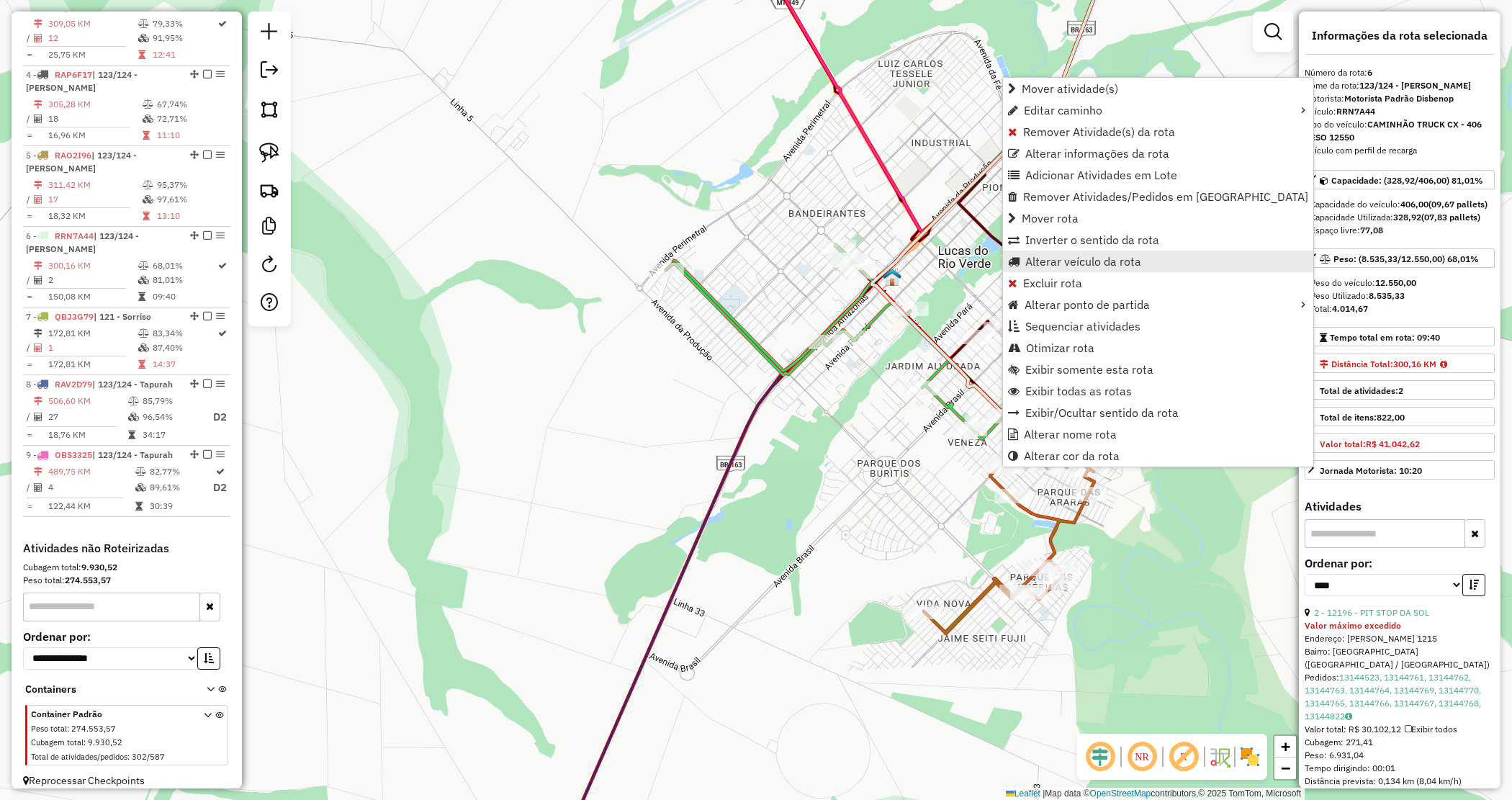
click at [1027, 259] on span "Alterar veículo da rota" at bounding box center [1083, 261] width 116 height 12
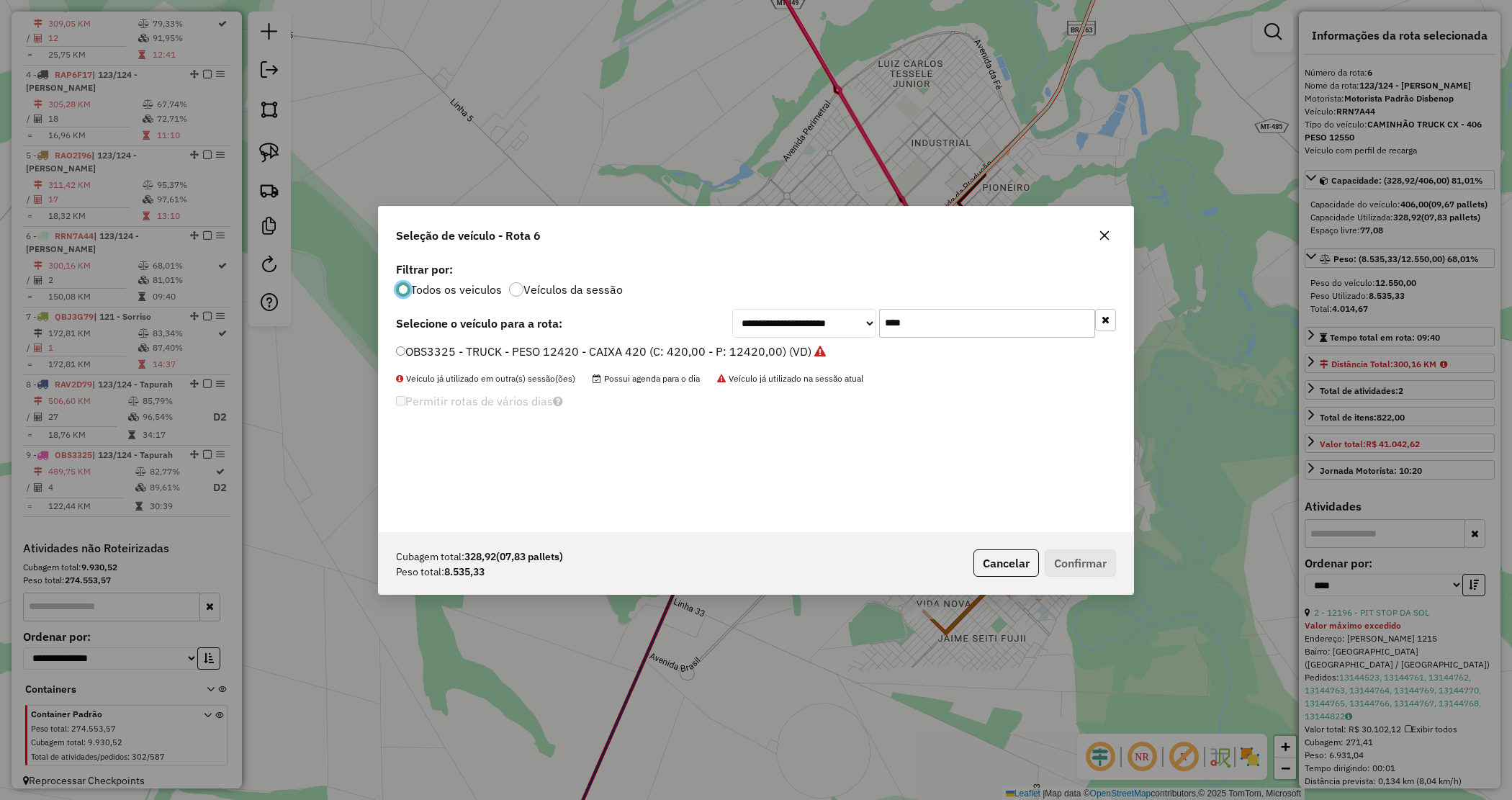
scroll to position [7, 5]
drag, startPoint x: 902, startPoint y: 327, endPoint x: 829, endPoint y: 307, distance: 75.7
click at [840, 329] on div "**********" at bounding box center [924, 324] width 384 height 29
drag, startPoint x: 949, startPoint y: 324, endPoint x: 839, endPoint y: 319, distance: 110.1
click at [839, 319] on div "**********" at bounding box center [924, 324] width 384 height 29
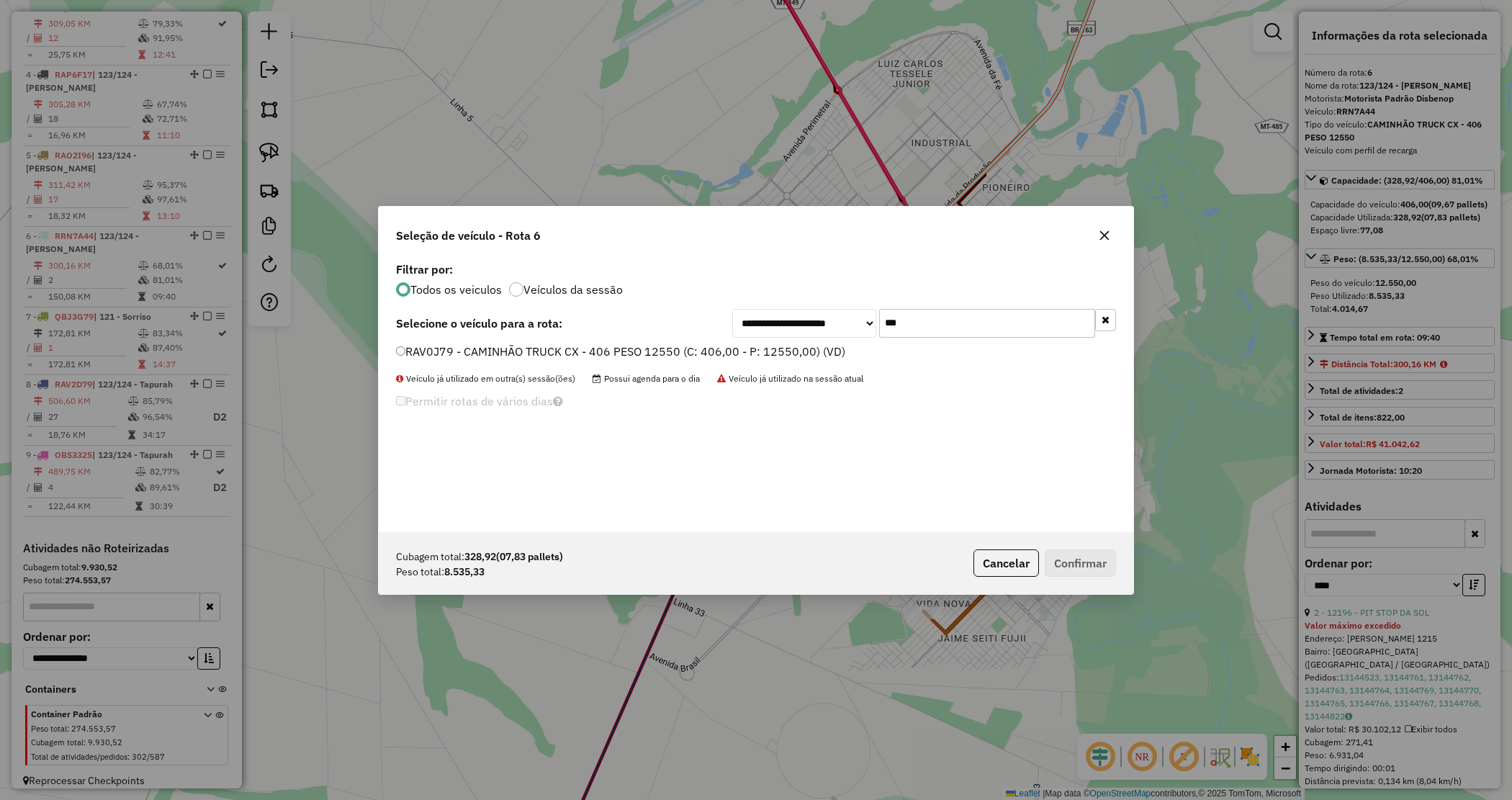
type input "***"
drag, startPoint x: 821, startPoint y: 351, endPoint x: 846, endPoint y: 372, distance: 32.6
click at [819, 351] on label "RAV0J79 - CAMINHÃO TRUCK CX - 406 PESO 12550 (C: 406,00 - P: 12550,00) (VD)" at bounding box center [620, 351] width 449 height 17
click at [1095, 566] on button "Confirmar" at bounding box center [1080, 563] width 71 height 27
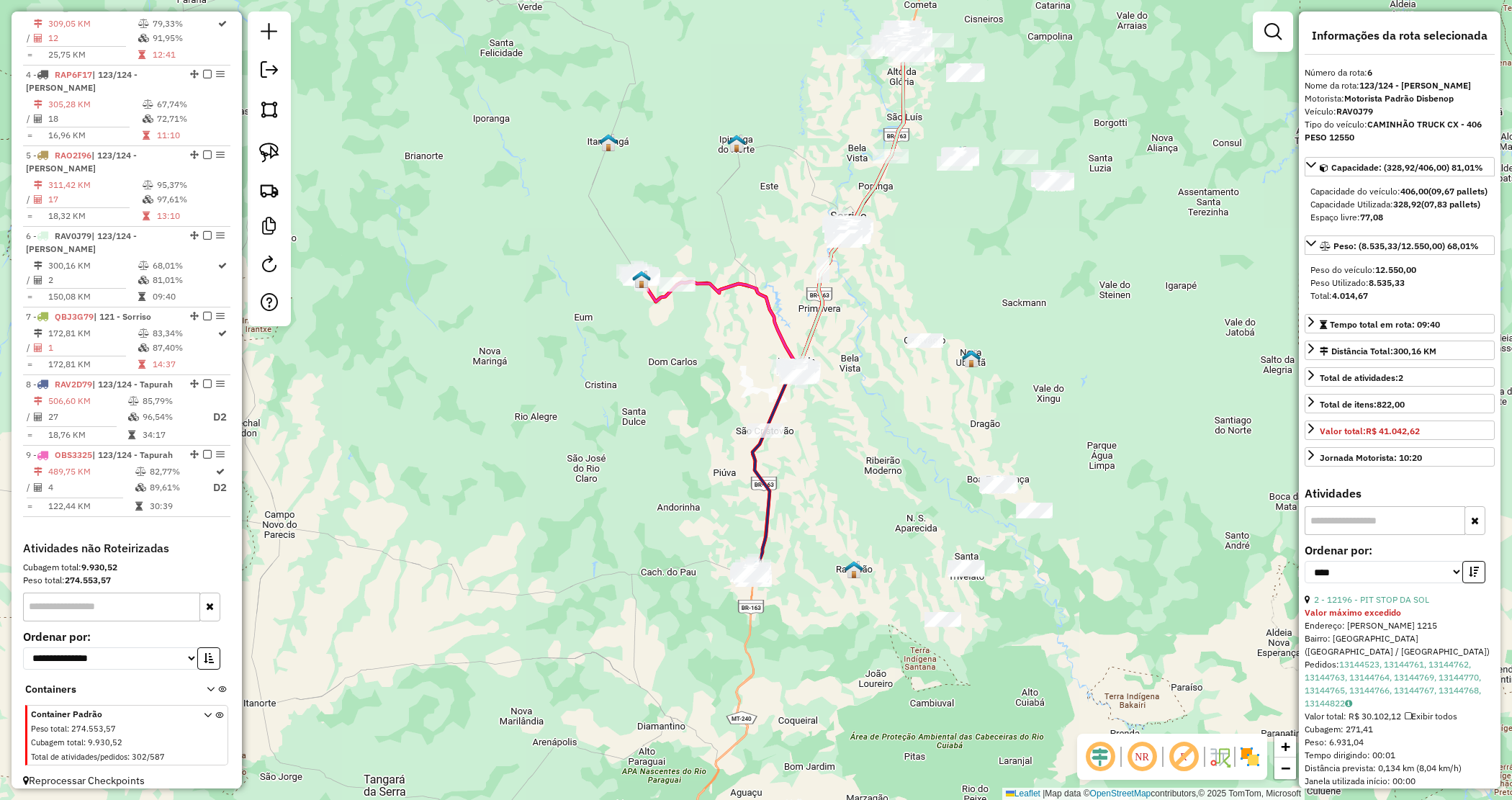
drag, startPoint x: 730, startPoint y: 494, endPoint x: 716, endPoint y: 476, distance: 22.8
click at [725, 484] on div "Janela de atendimento Grade de atendimento Capacidade Transportadoras Veículos …" at bounding box center [756, 400] width 1512 height 800
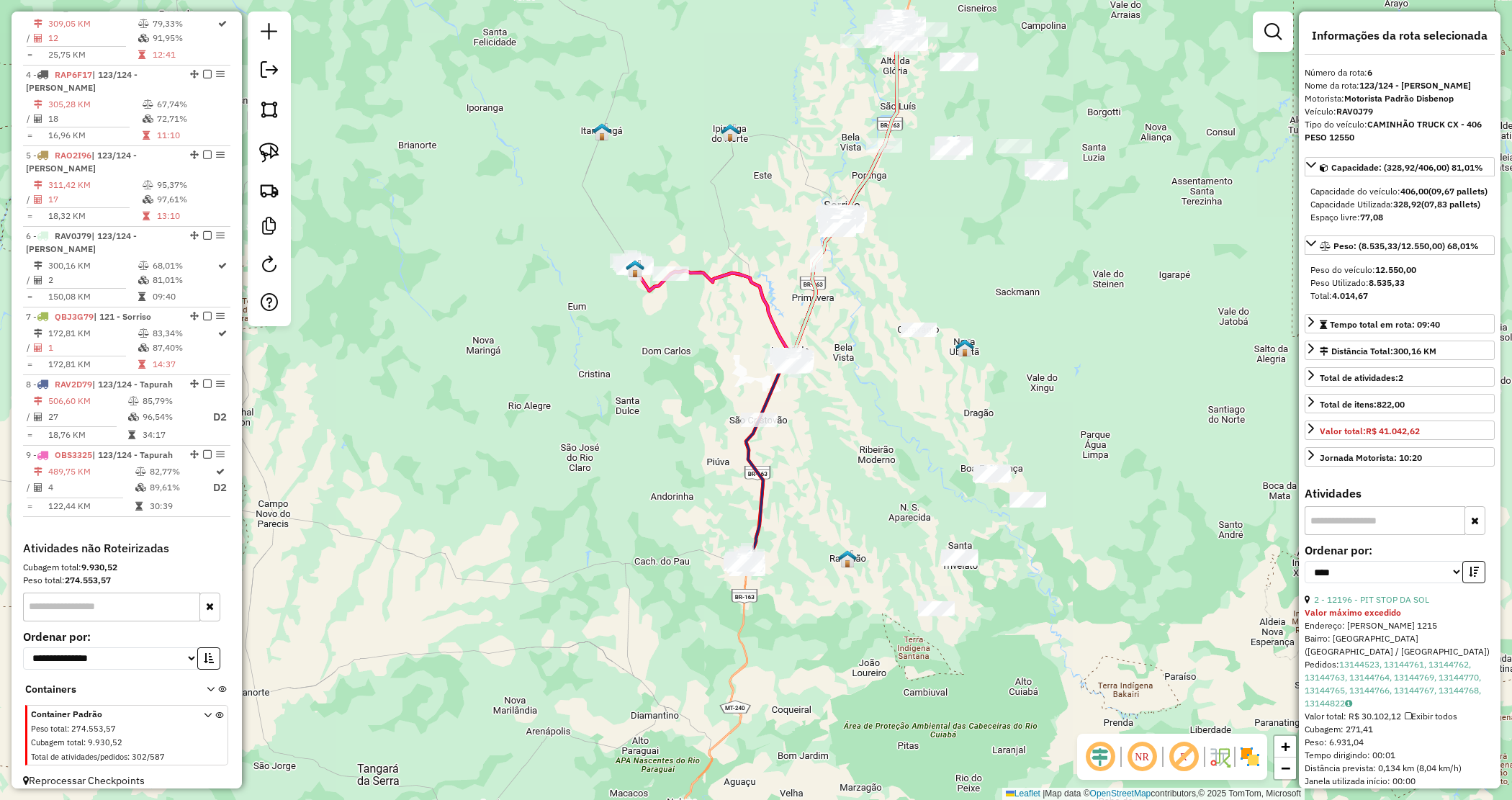
click at [714, 475] on div "Janela de atendimento Grade de atendimento Capacidade Transportadoras Veículos …" at bounding box center [756, 400] width 1512 height 800
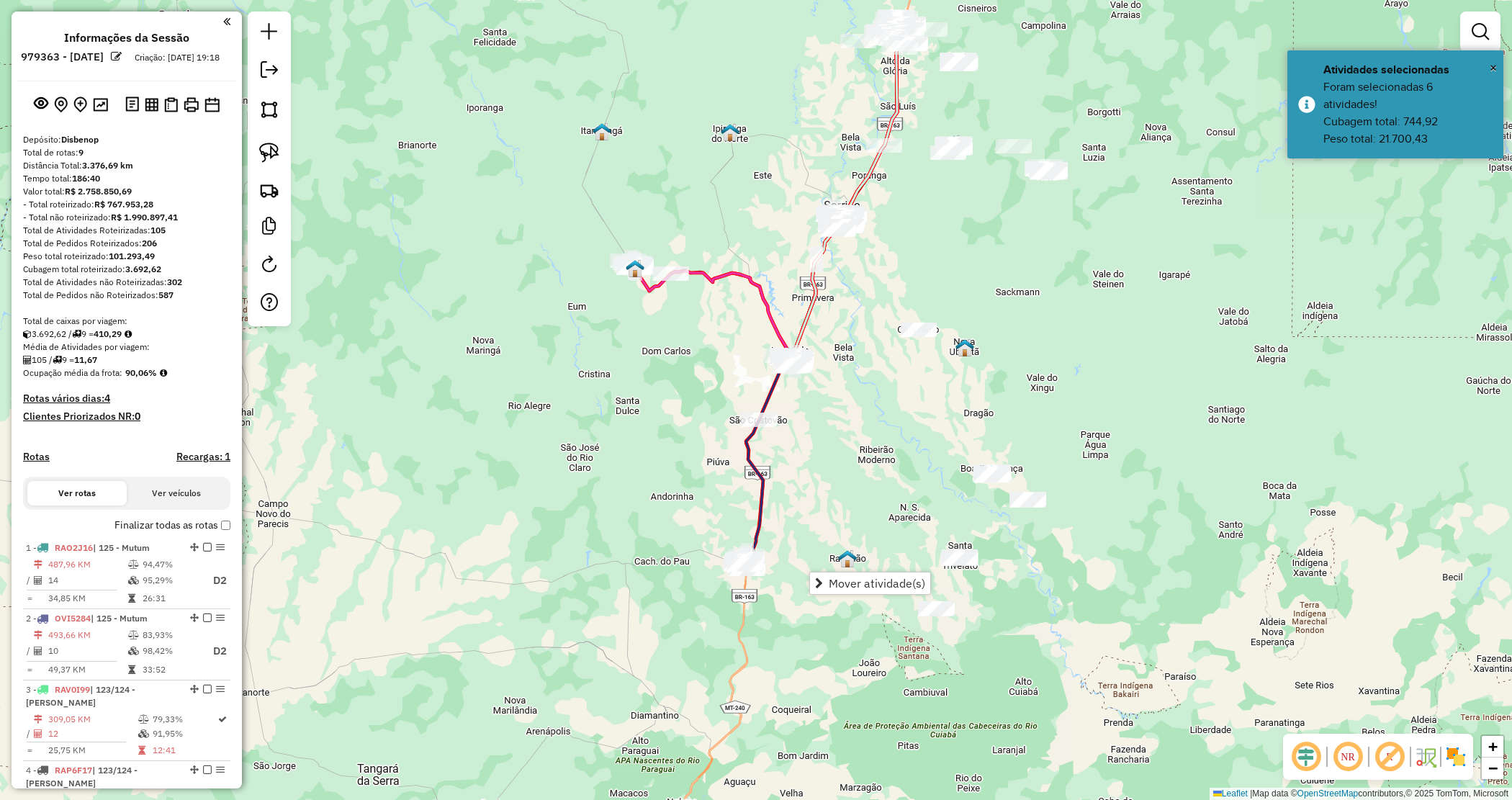
scroll to position [695, 0]
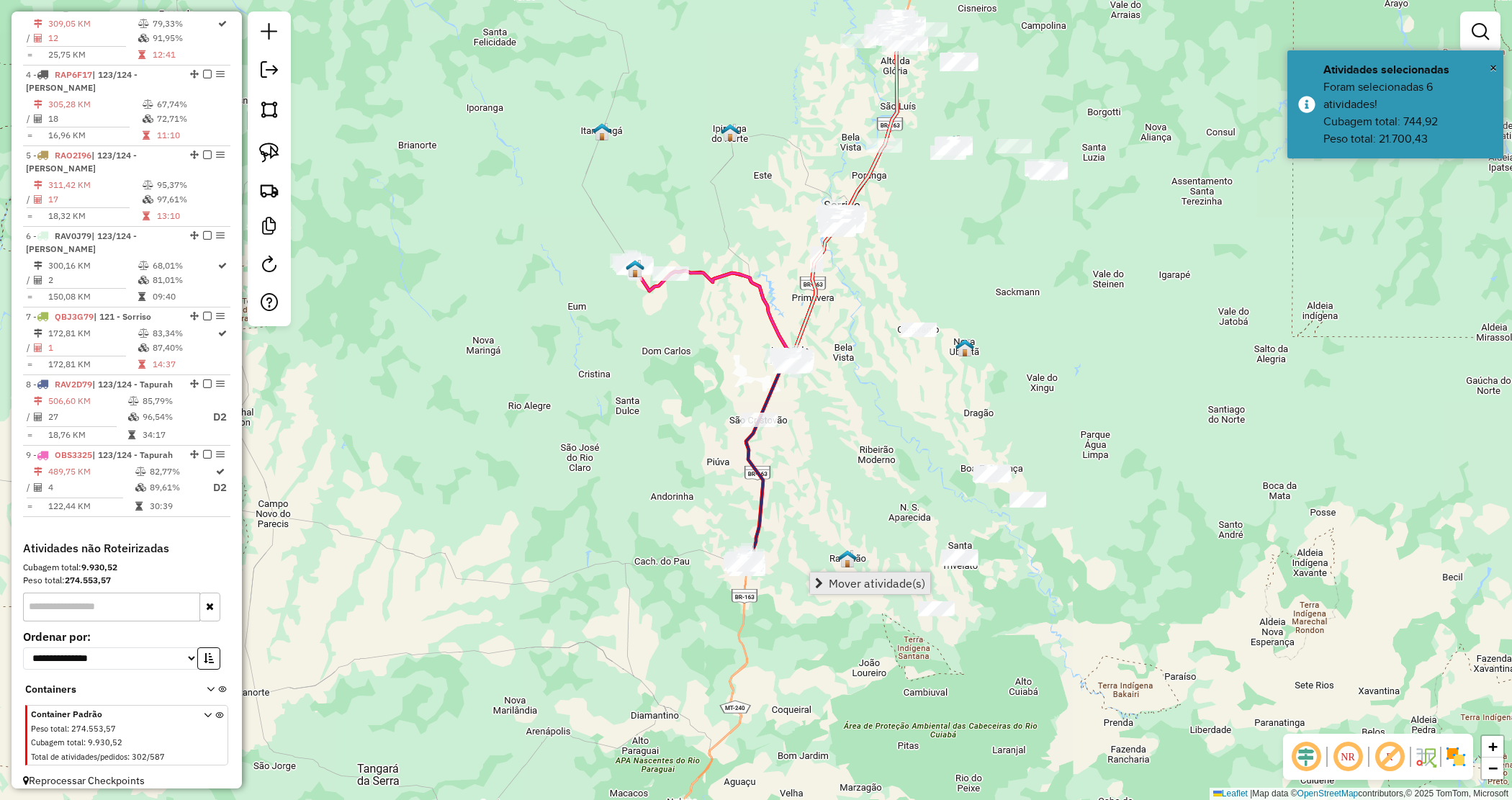
click at [848, 587] on span "Mover atividade(s)" at bounding box center [877, 583] width 97 height 12
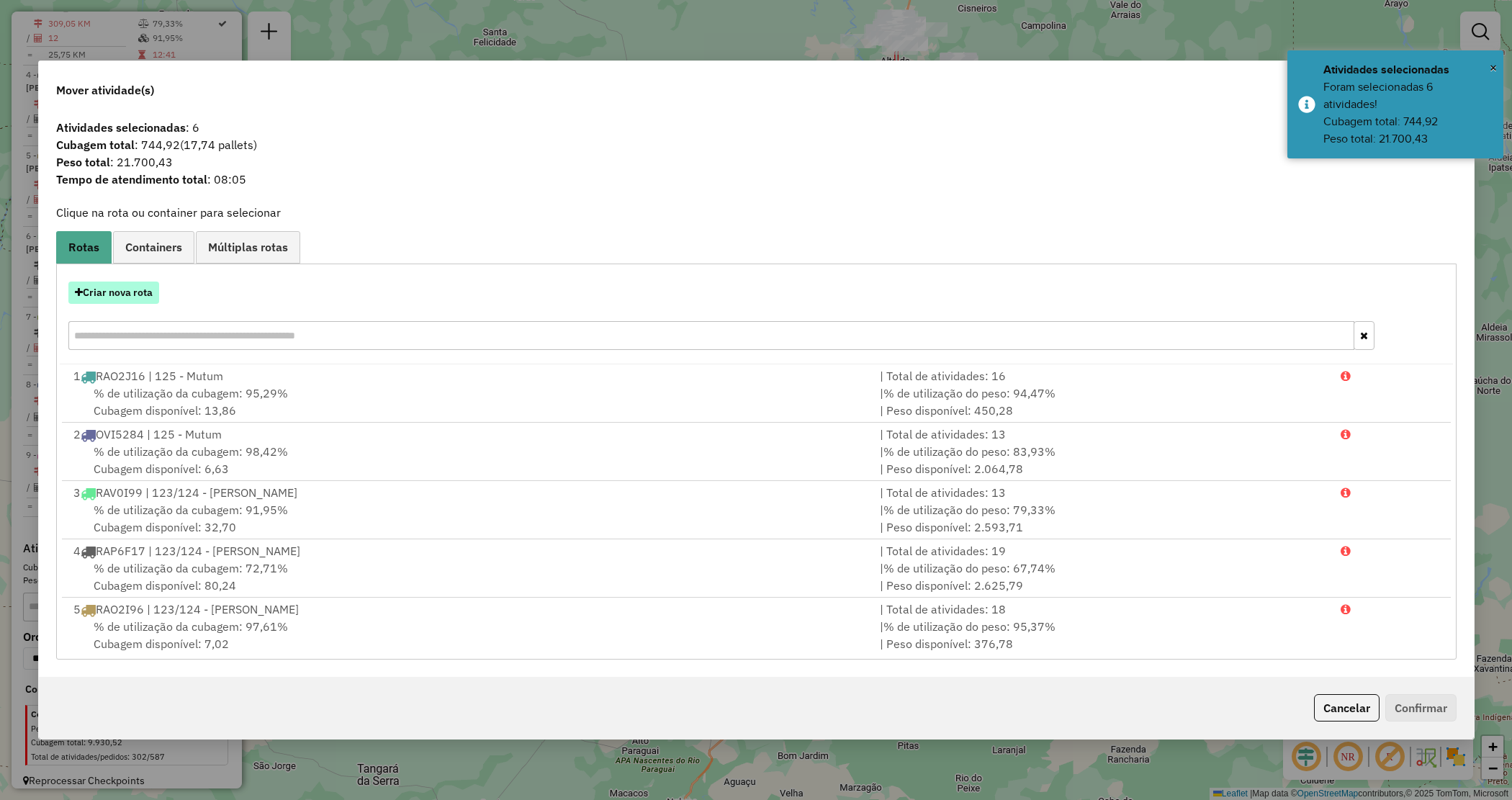
click at [114, 296] on button "Criar nova rota" at bounding box center [113, 293] width 90 height 22
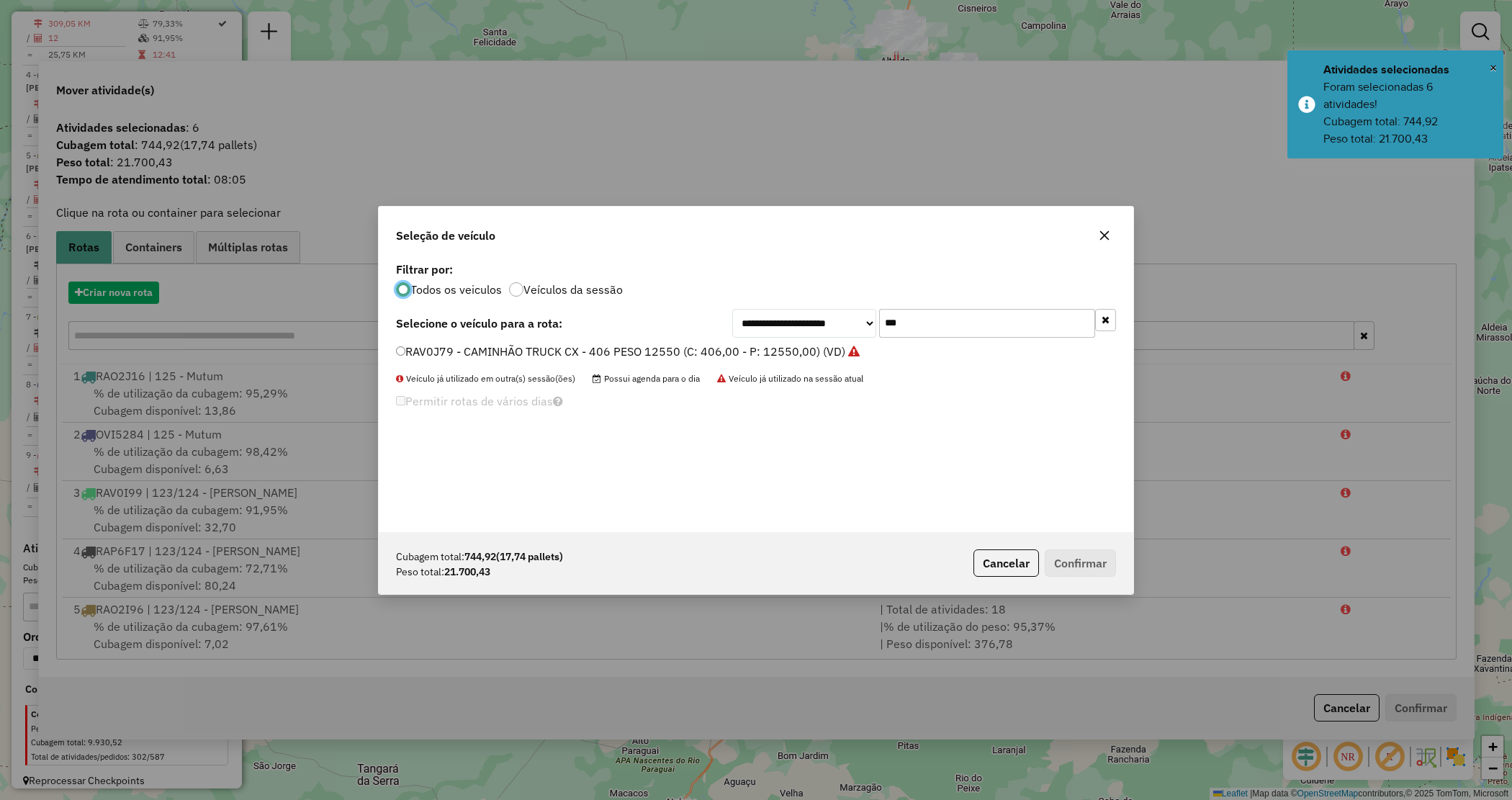
scroll to position [7, 5]
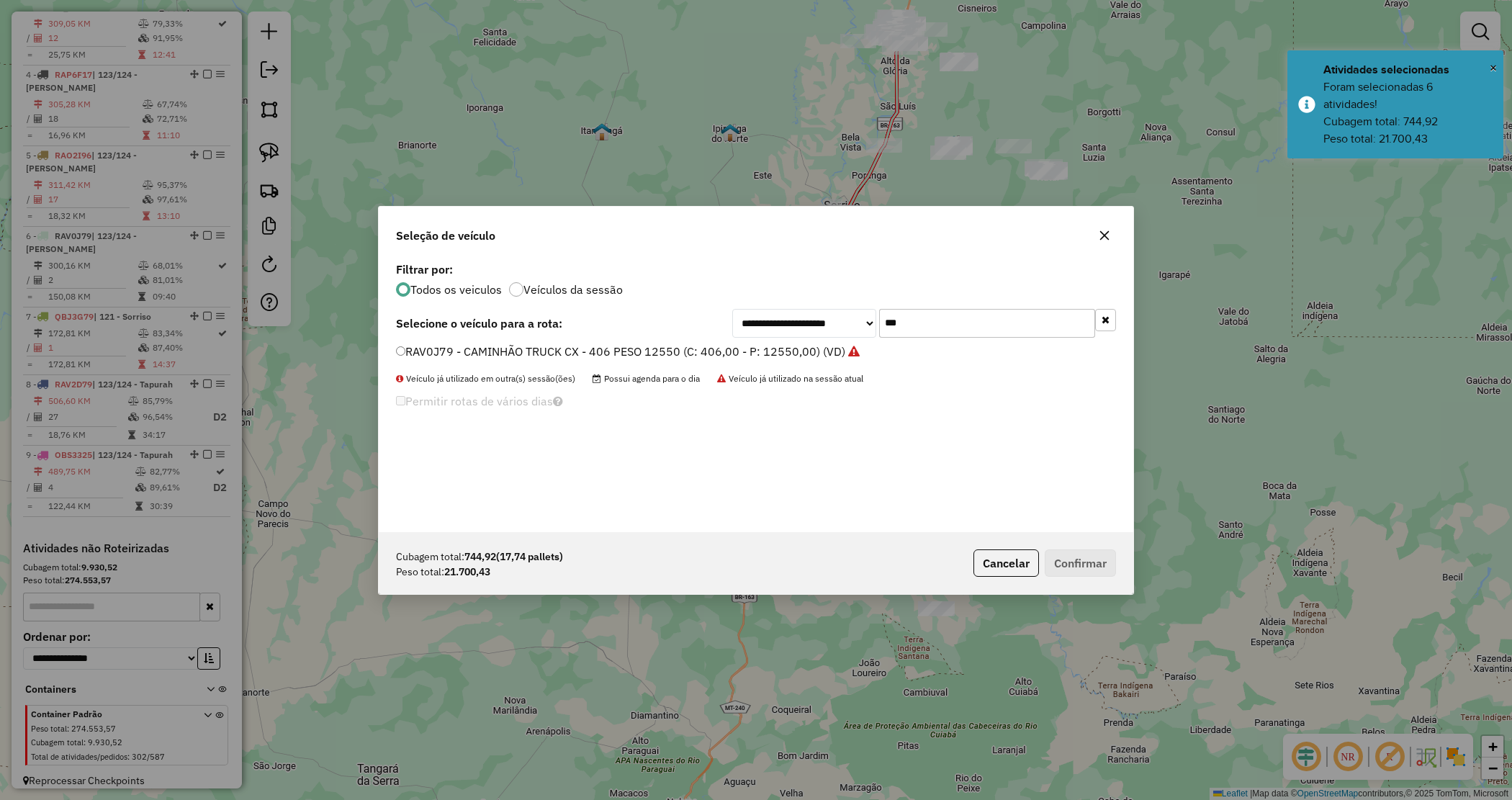
drag, startPoint x: 925, startPoint y: 322, endPoint x: 842, endPoint y: 302, distance: 85.4
click at [844, 304] on div "**********" at bounding box center [756, 395] width 755 height 274
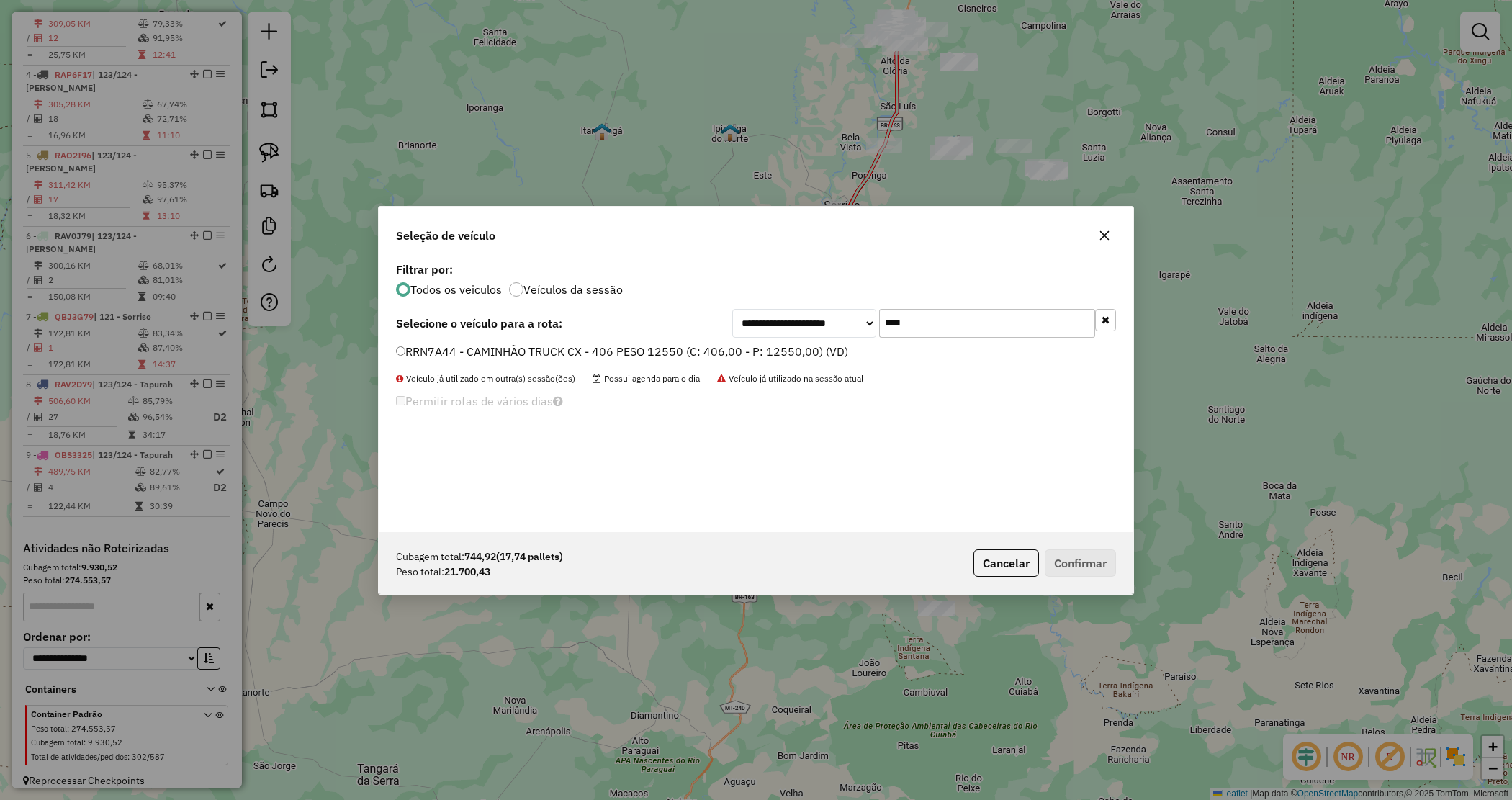
type input "****"
click at [801, 349] on label "RRN7A44 - CAMINHÃO TRUCK CX - 406 PESO 12550 (C: 406,00 - P: 12550,00) (VD)" at bounding box center [622, 351] width 453 height 17
click at [1085, 573] on button "Confirmar" at bounding box center [1080, 563] width 71 height 27
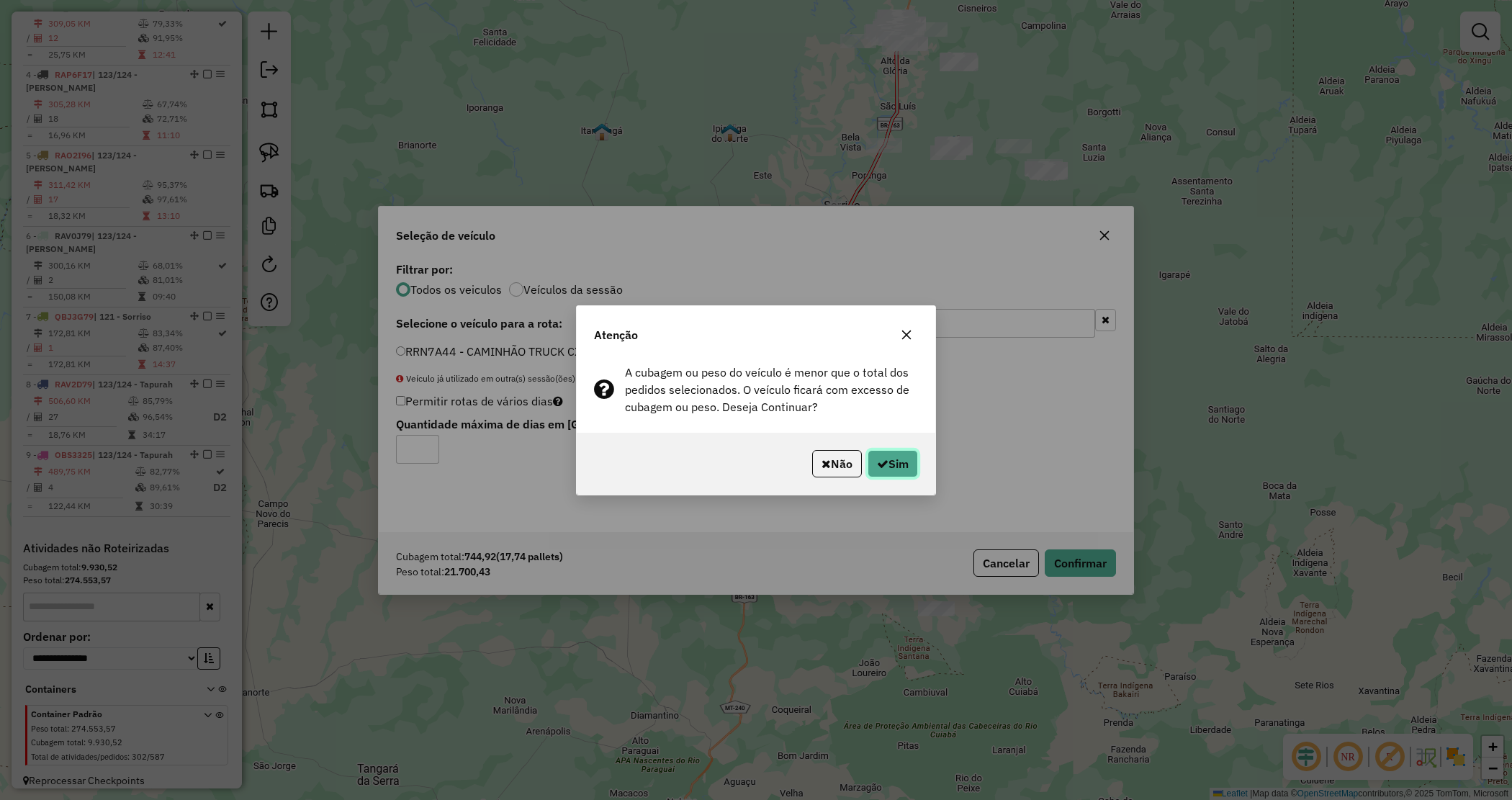
click at [888, 473] on button "Sim" at bounding box center [892, 463] width 50 height 27
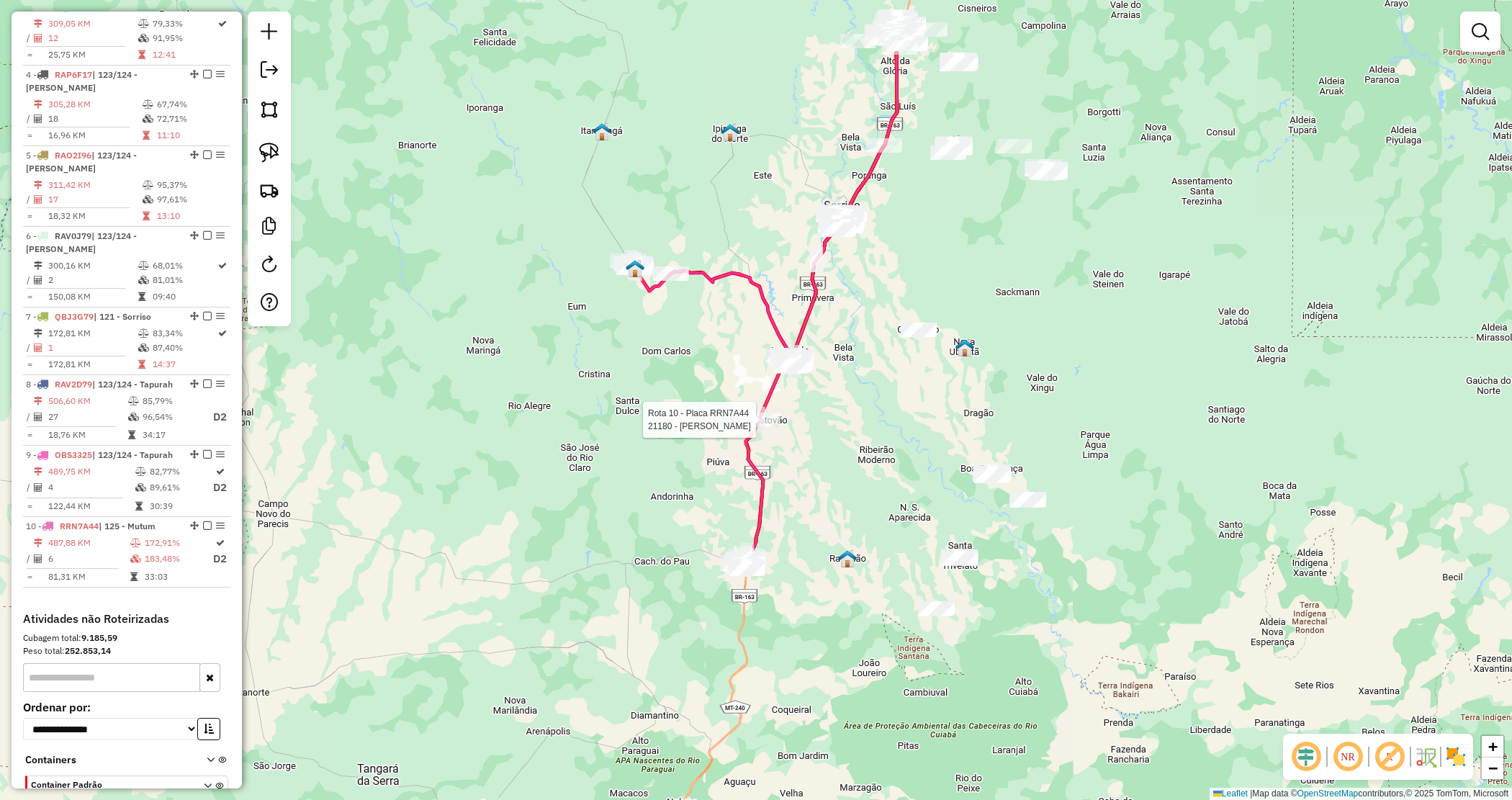
select select "*********"
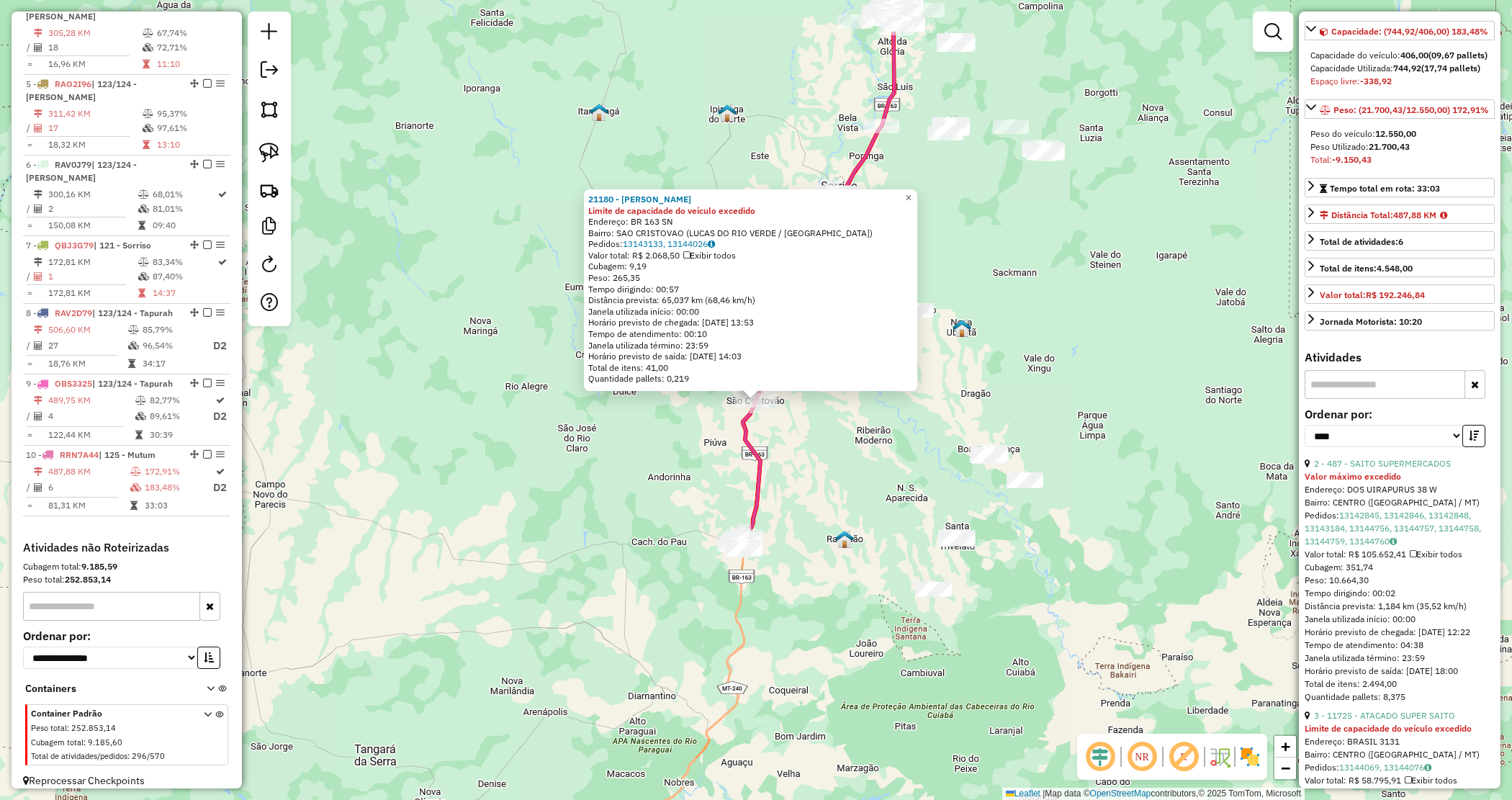
scroll to position [360, 0]
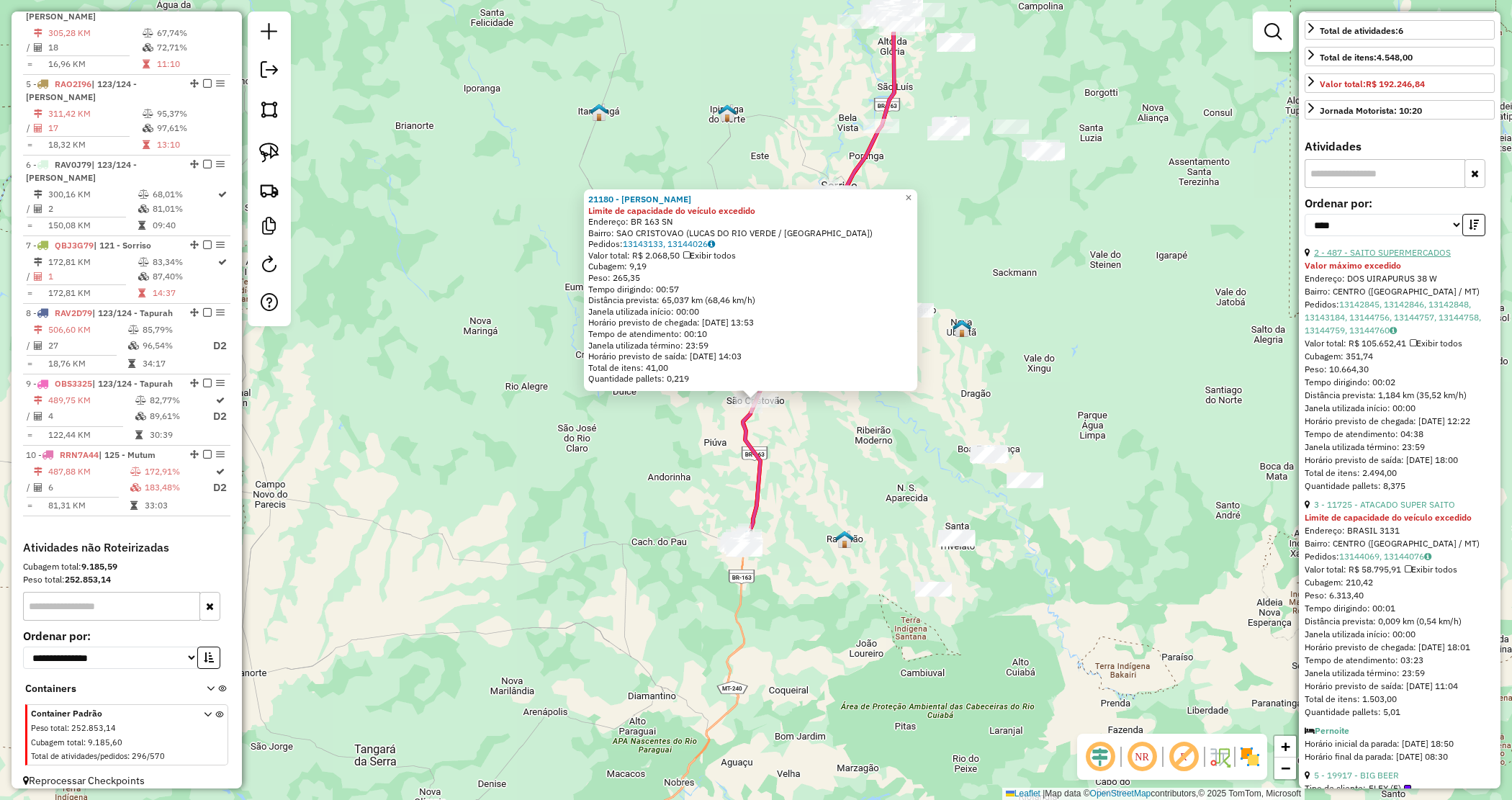
click at [1382, 258] on link "2 - 487 - SAITO SUPERMERCADOS" at bounding box center [1382, 253] width 137 height 11
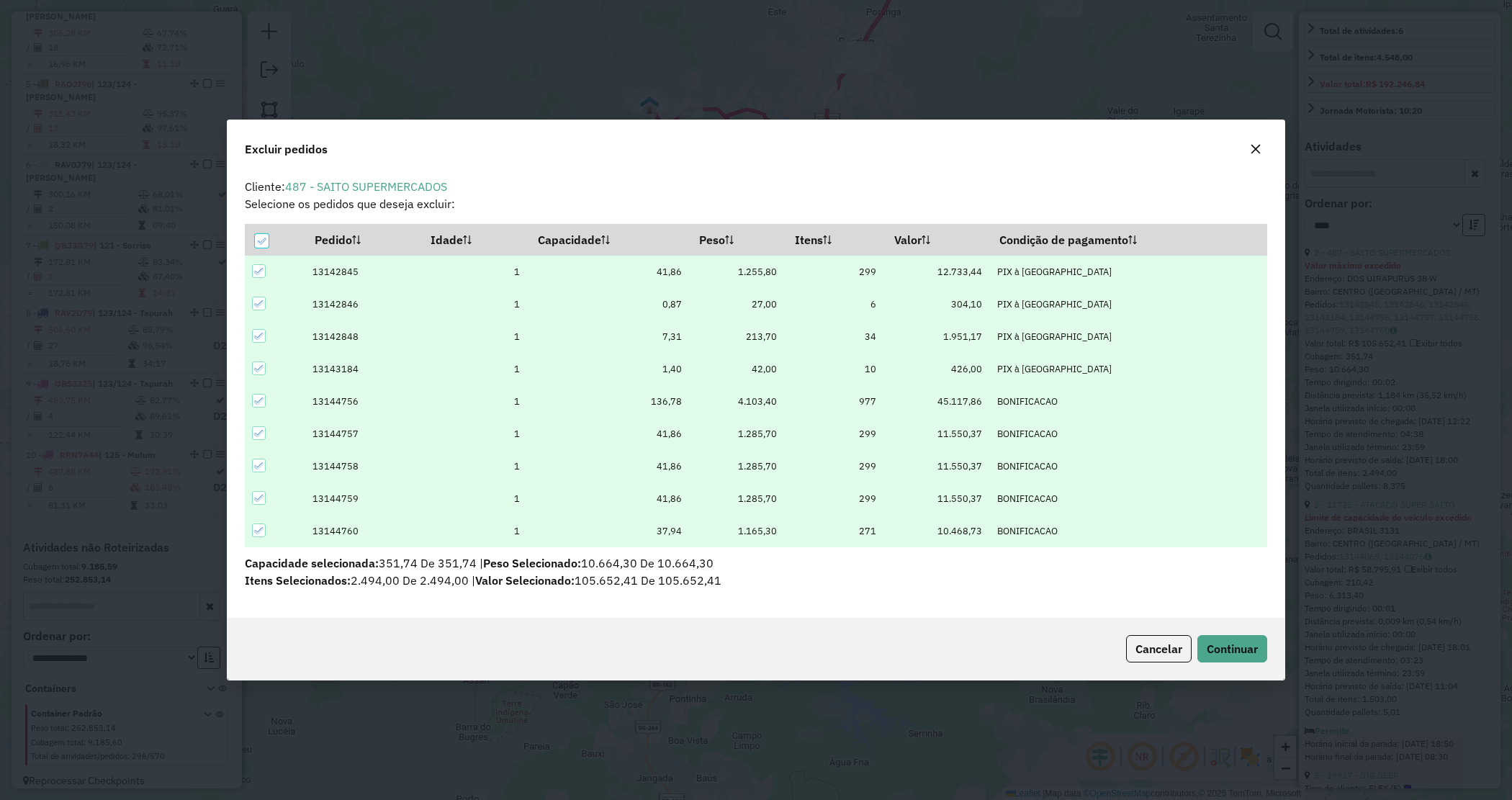
scroll to position [0, 0]
click at [1221, 644] on span "Continuar" at bounding box center [1233, 649] width 51 height 15
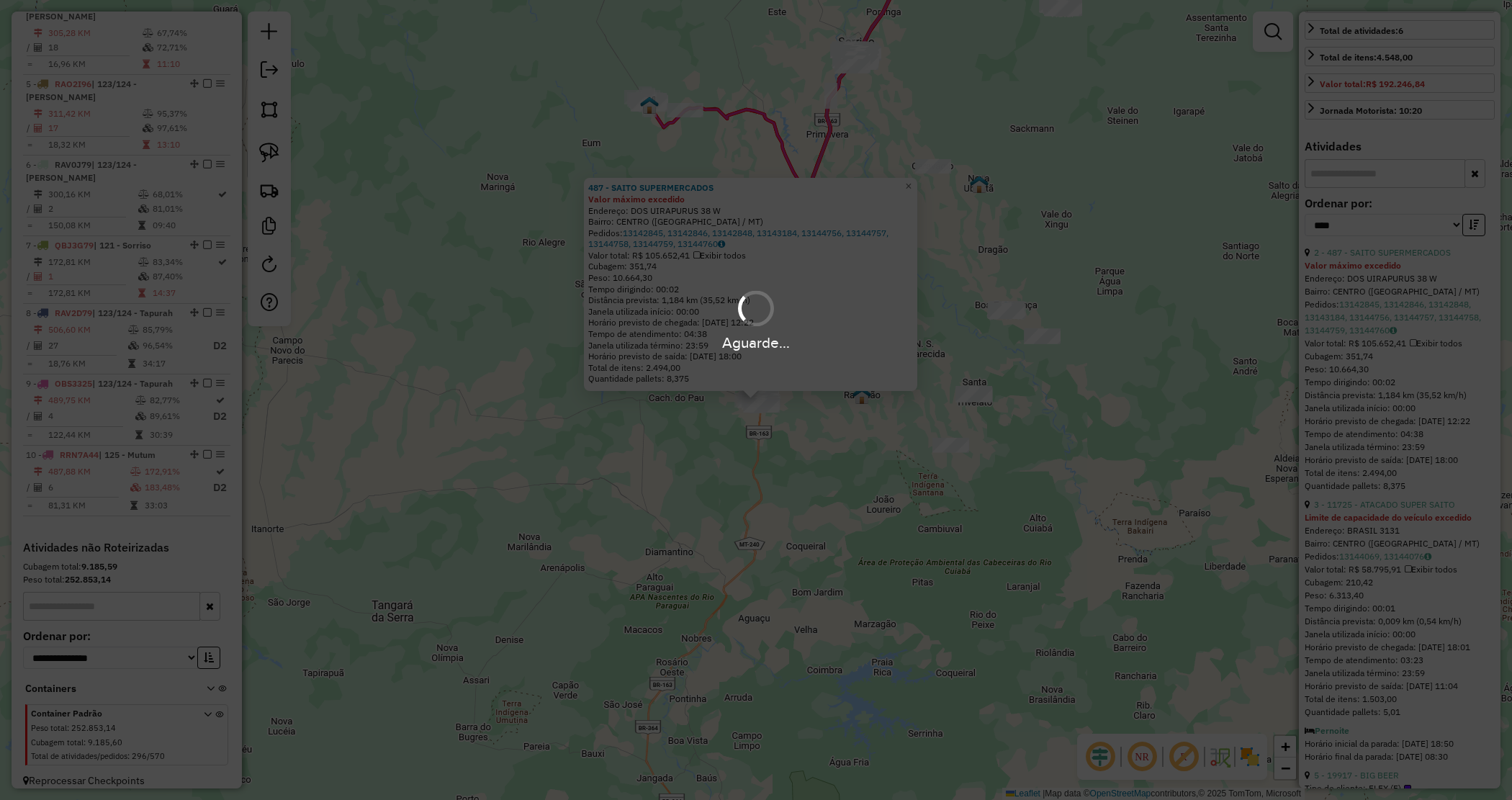
scroll to position [335, 0]
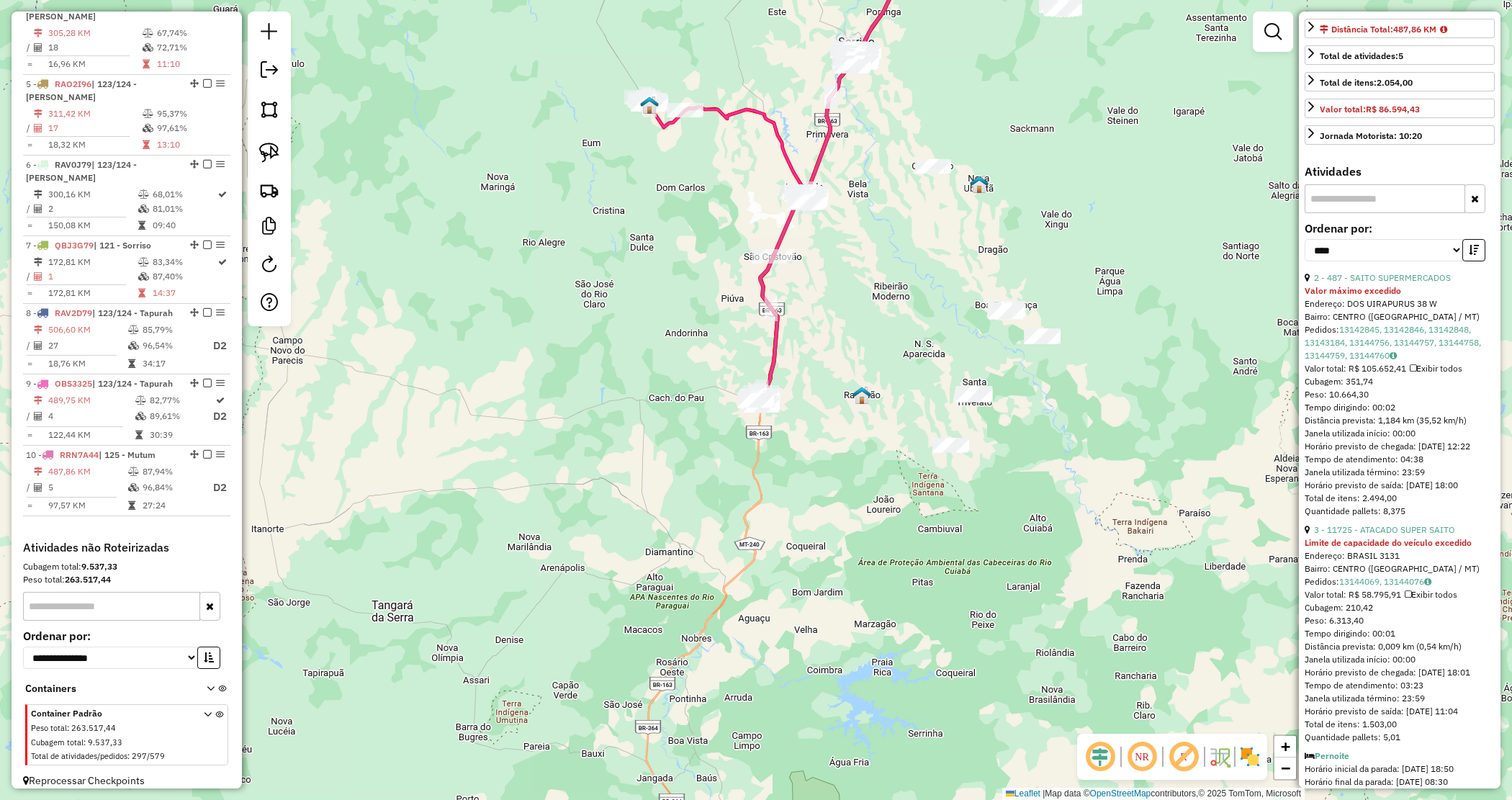
click at [723, 473] on div "Janela de atendimento Grade de atendimento Capacidade Transportadoras Veículos …" at bounding box center [756, 400] width 1512 height 800
click at [846, 499] on div "Janela de atendimento Grade de atendimento Capacidade Transportadoras Veículos …" at bounding box center [756, 400] width 1512 height 800
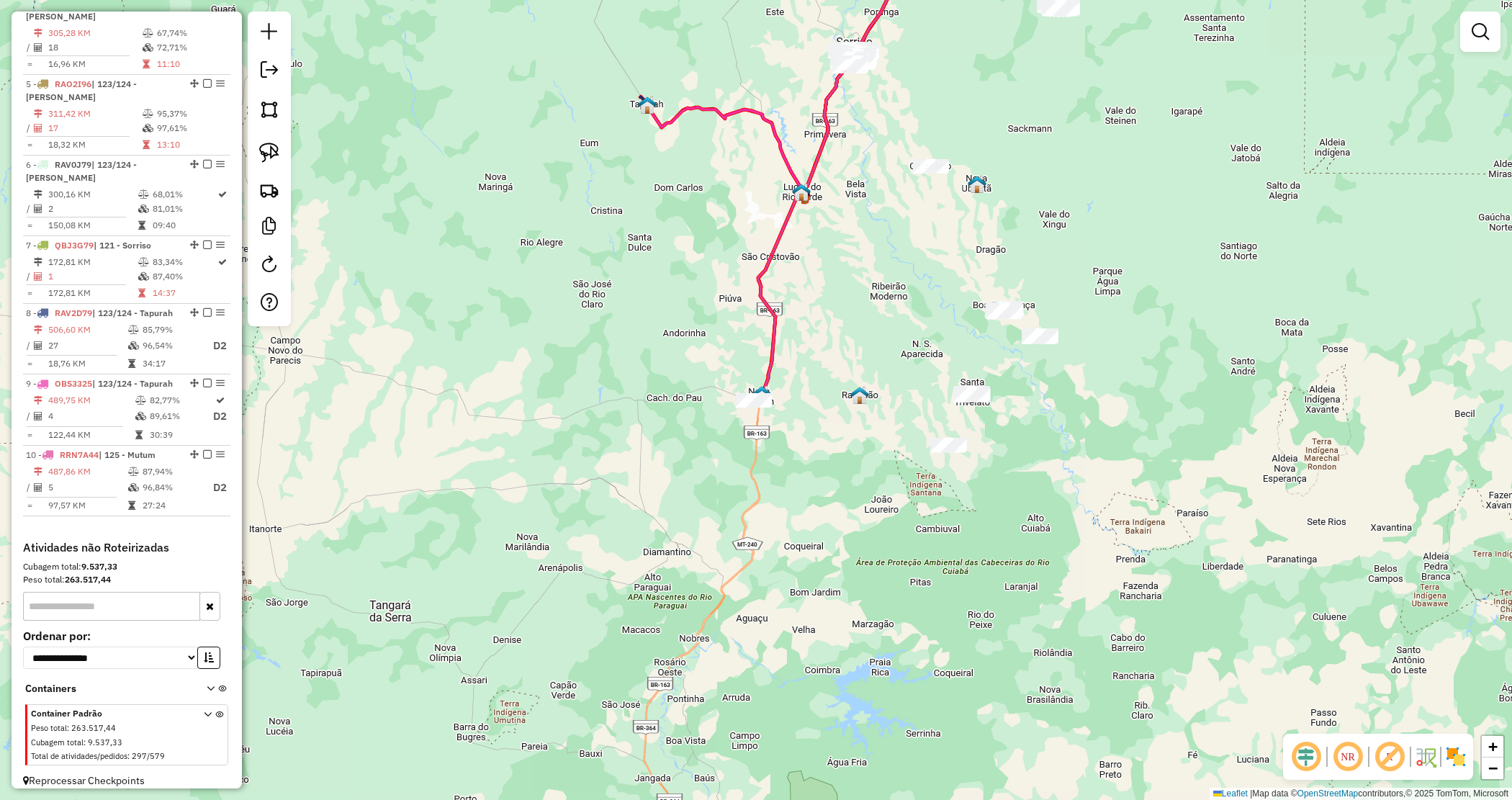
drag, startPoint x: 837, startPoint y: 494, endPoint x: 807, endPoint y: 483, distance: 32.0
click at [807, 484] on div "Janela de atendimento Grade de atendimento Capacidade Transportadoras Veículos …" at bounding box center [756, 400] width 1512 height 800
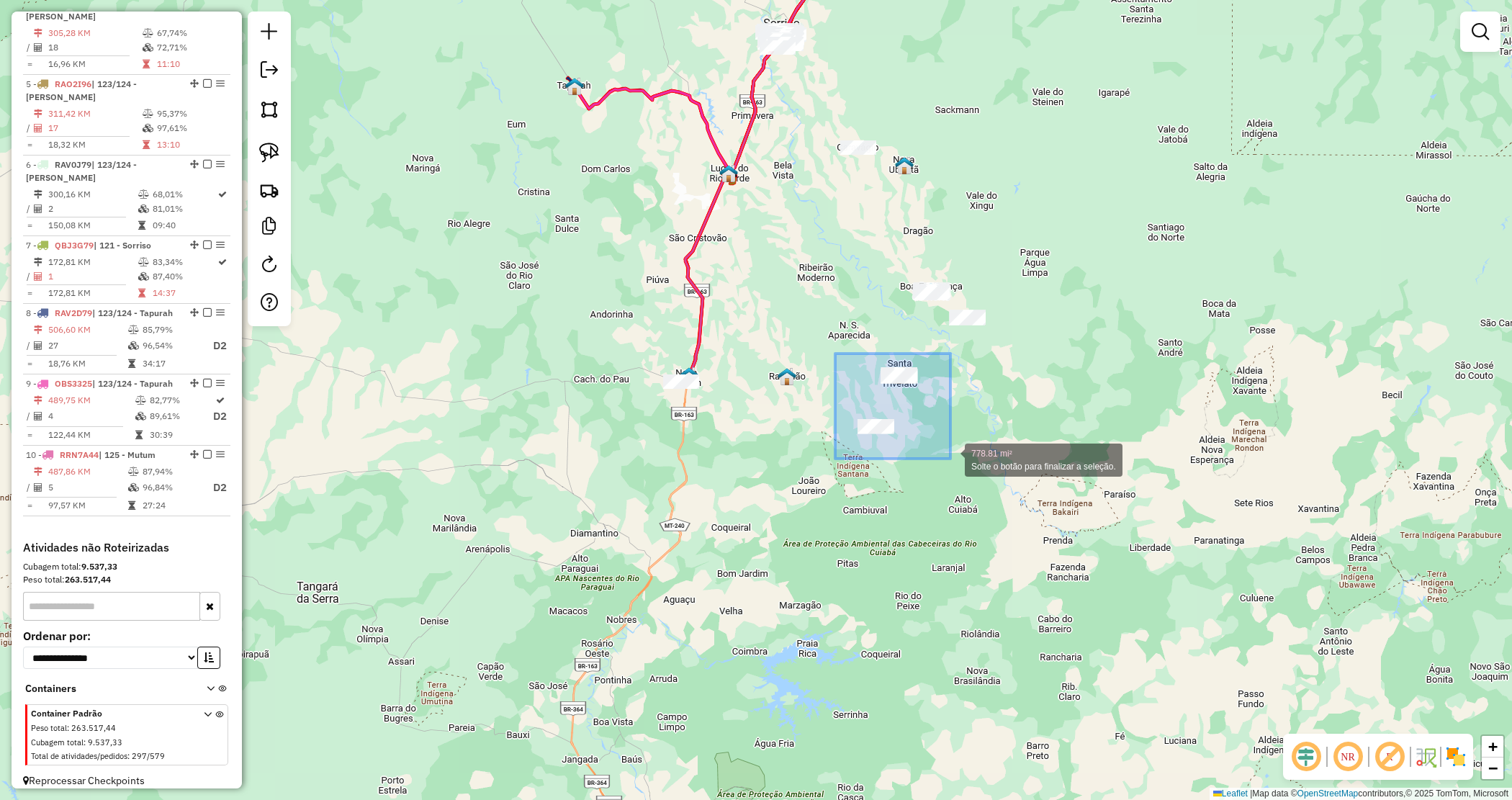
drag, startPoint x: 865, startPoint y: 390, endPoint x: 955, endPoint y: 457, distance: 112.2
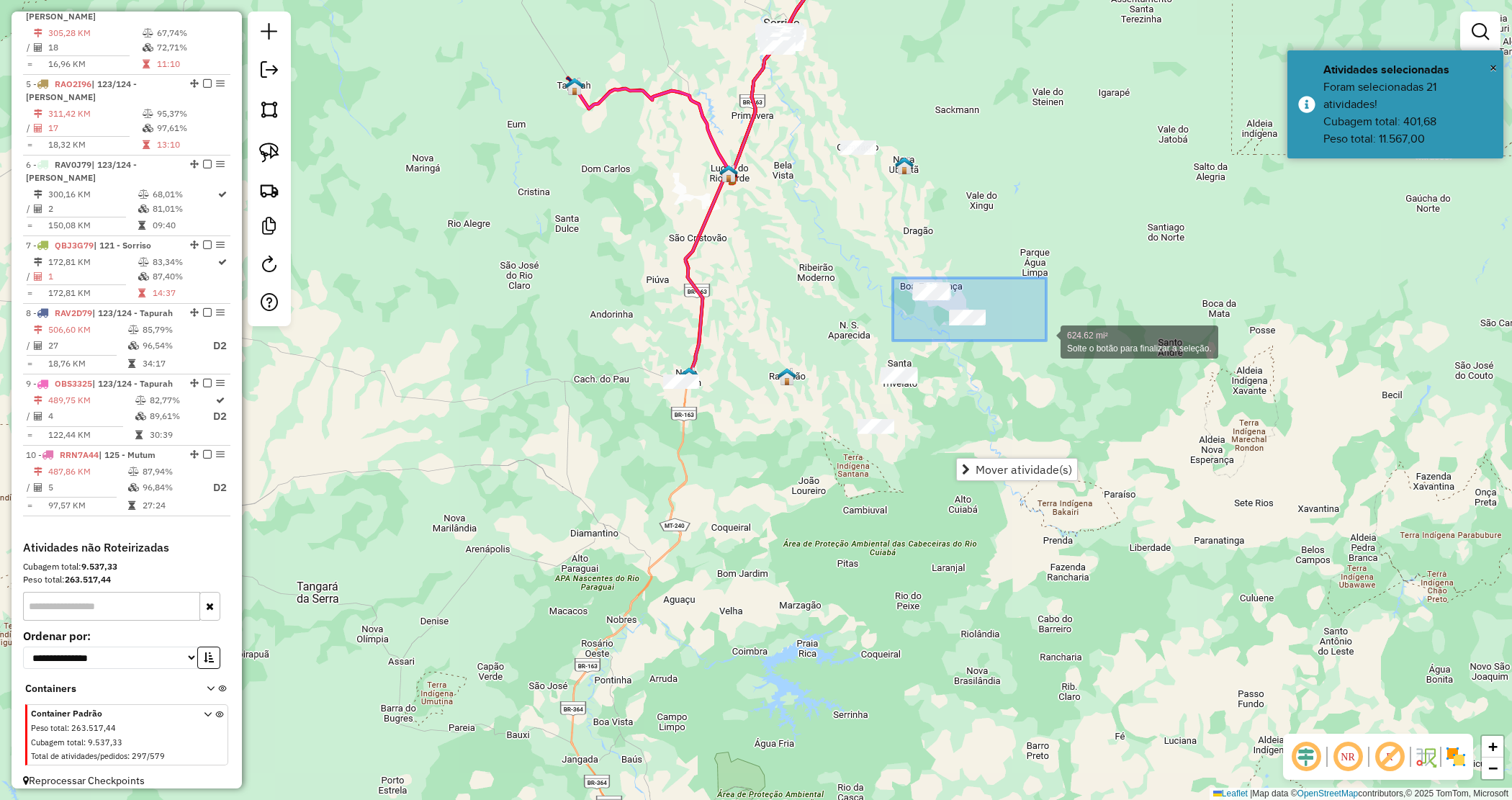
drag, startPoint x: 952, startPoint y: 286, endPoint x: 1048, endPoint y: 340, distance: 110.1
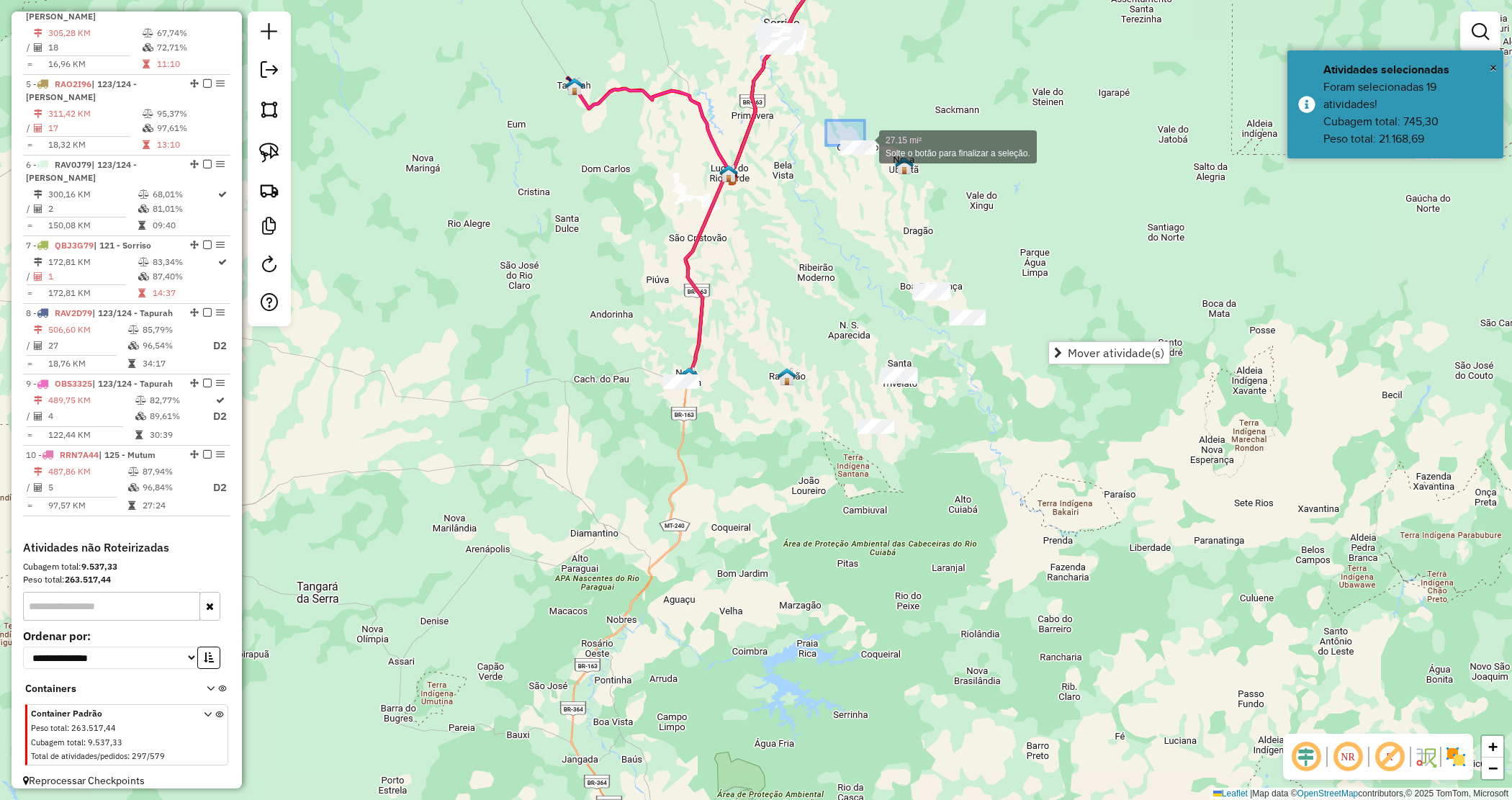
drag, startPoint x: 834, startPoint y: 127, endPoint x: 924, endPoint y: 170, distance: 99.7
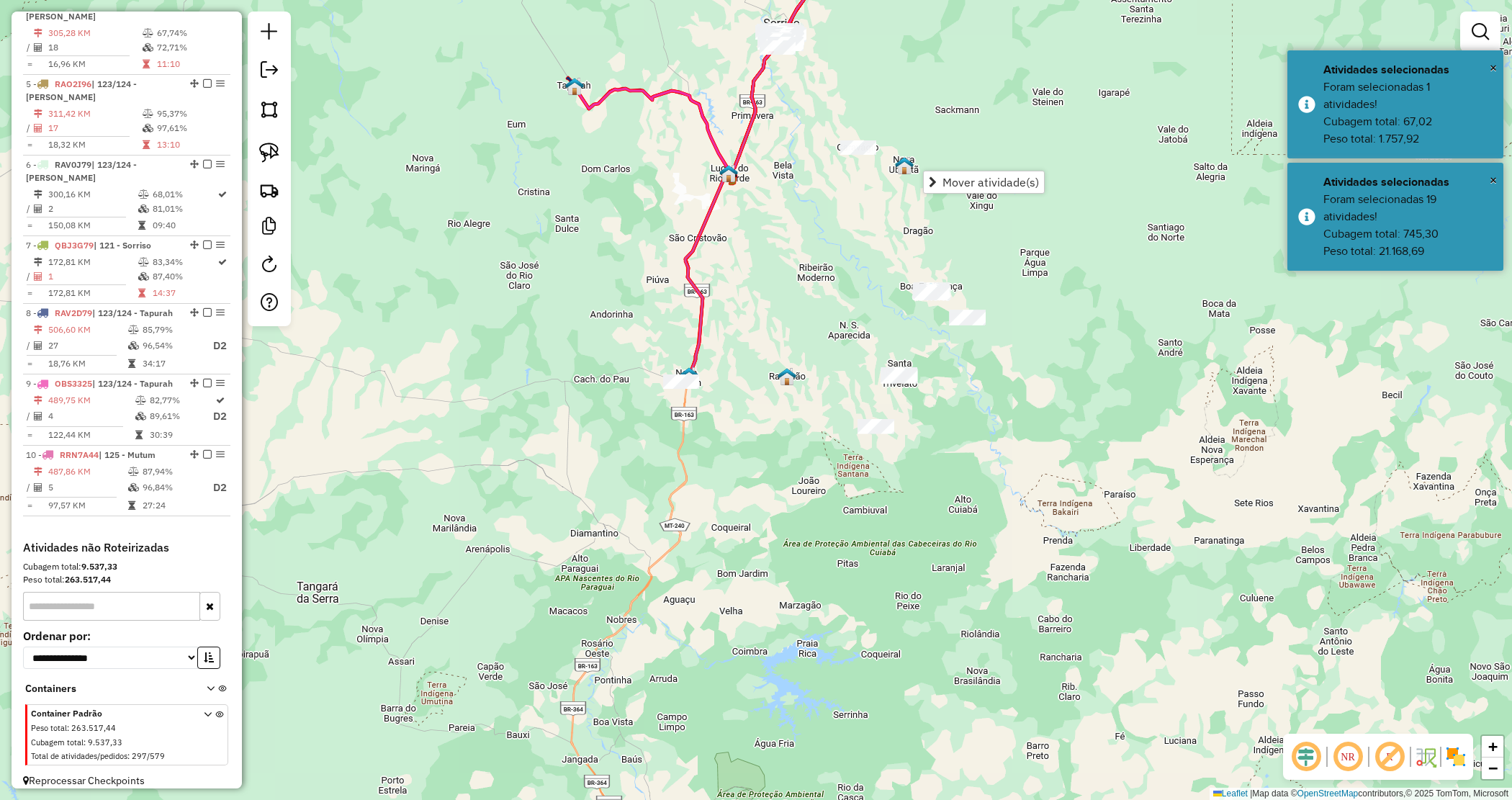
click at [827, 350] on div "Janela de atendimento Grade de atendimento Capacidade Transportadoras Veículos …" at bounding box center [756, 400] width 1512 height 800
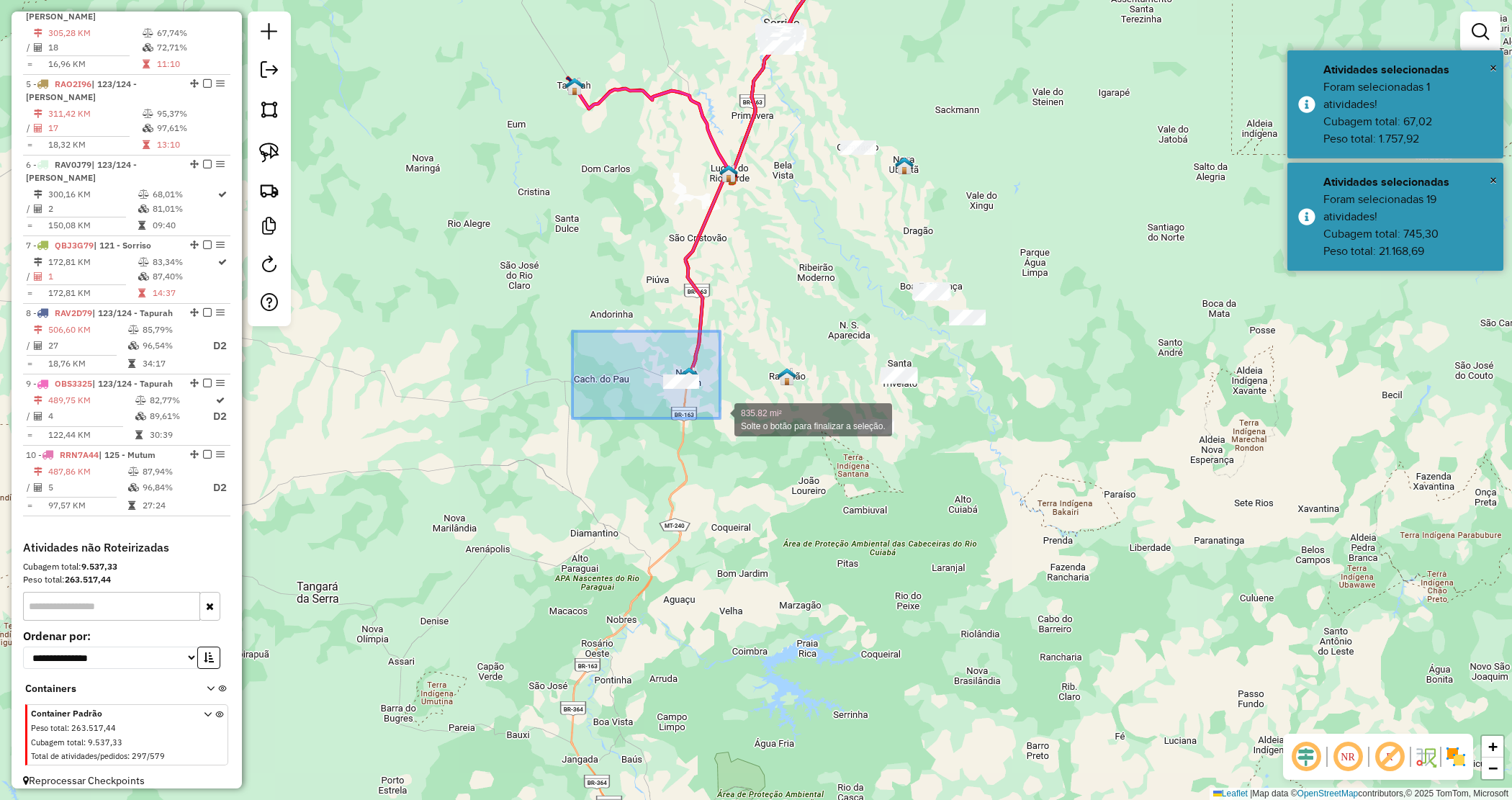
drag, startPoint x: 643, startPoint y: 378, endPoint x: 720, endPoint y: 419, distance: 87.2
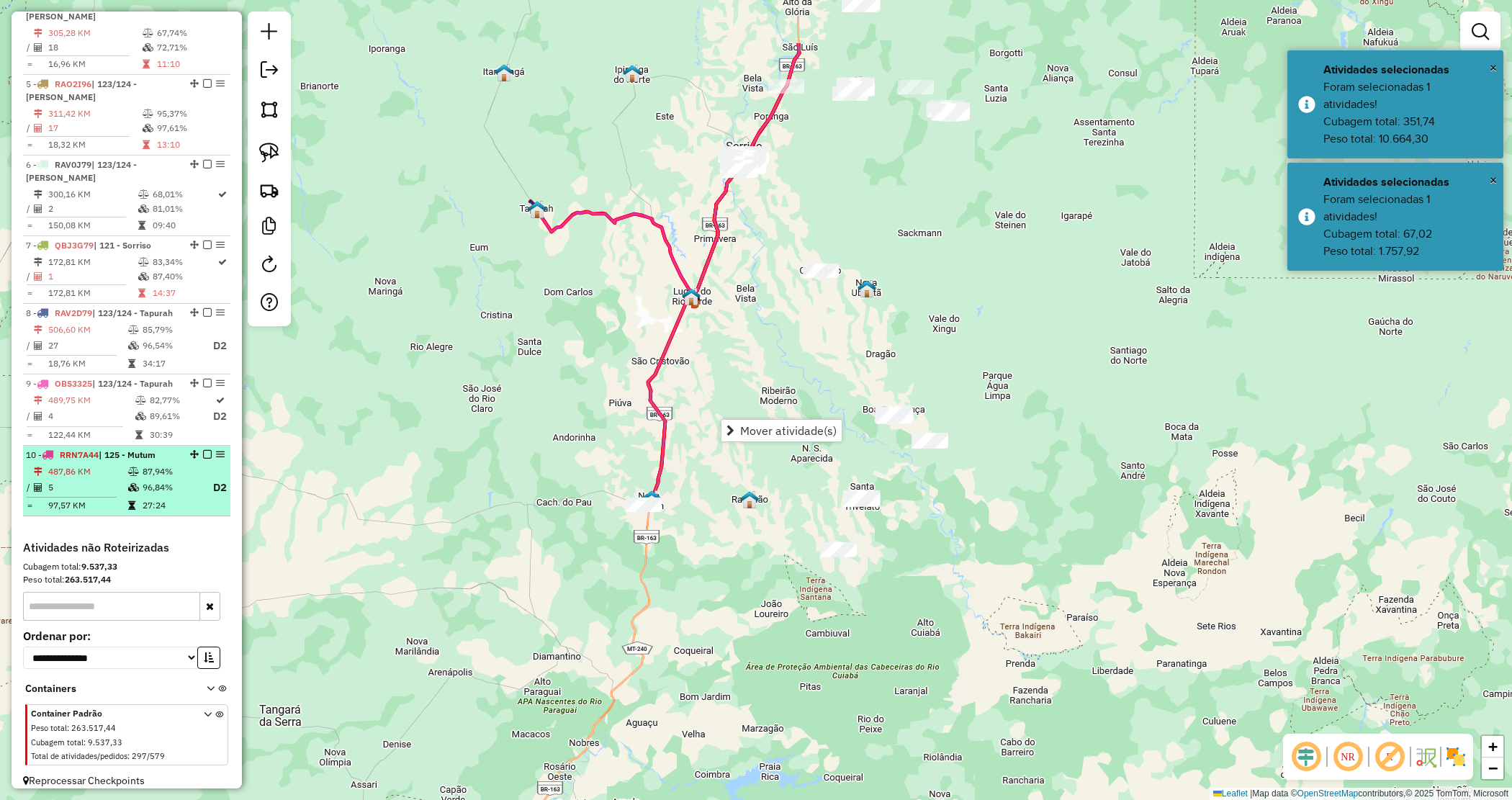
drag, startPoint x: 781, startPoint y: 299, endPoint x: 72, endPoint y: 466, distance: 728.4
click at [756, 369] on div "Janela de atendimento Grade de atendimento Capacidade Transportadoras Veículos …" at bounding box center [756, 400] width 1512 height 800
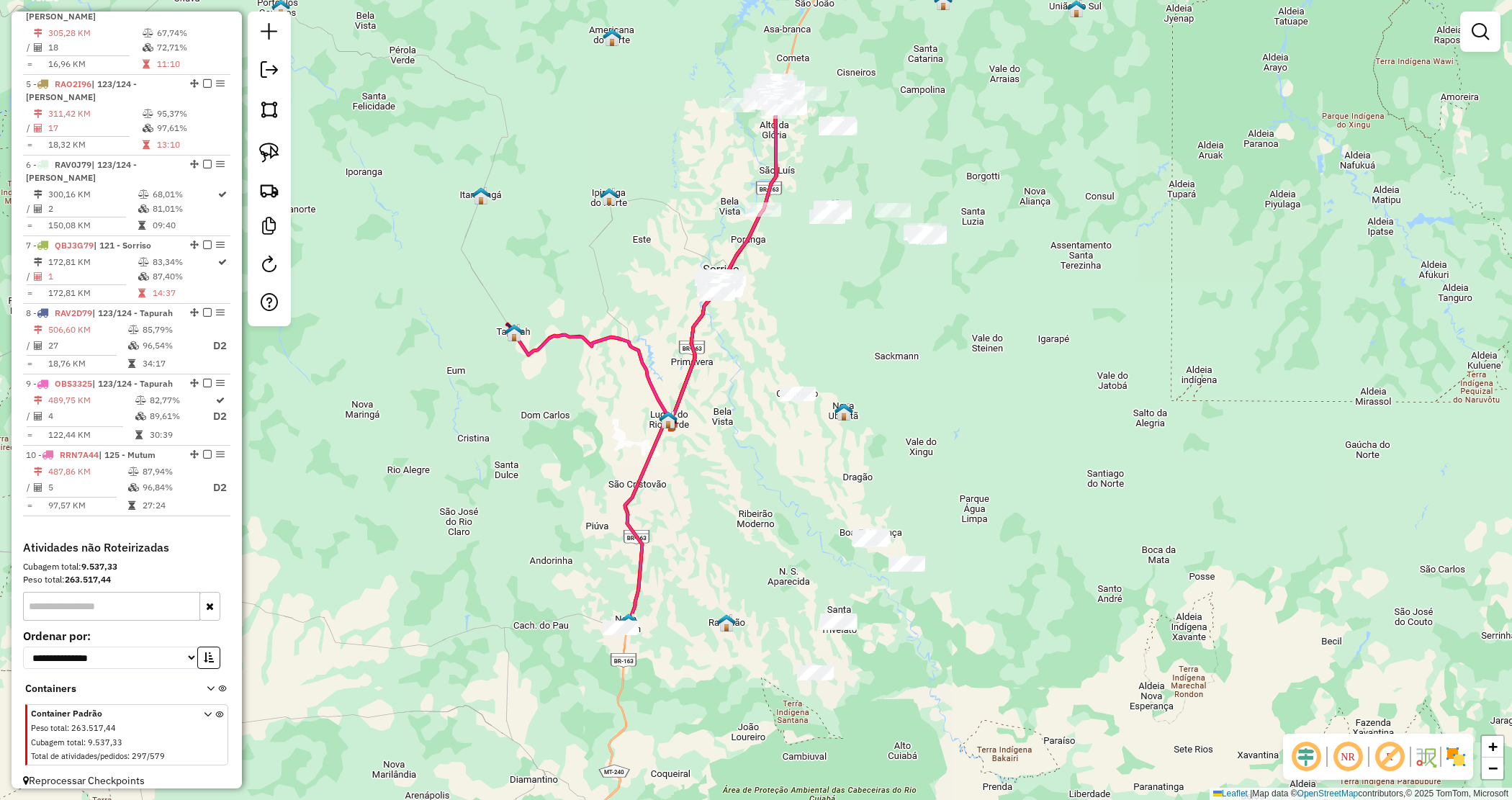
drag, startPoint x: 733, startPoint y: 388, endPoint x: 722, endPoint y: 419, distance: 32.9
click at [722, 419] on div "Janela de atendimento Grade de atendimento Capacidade Transportadoras Veículos …" at bounding box center [756, 400] width 1512 height 800
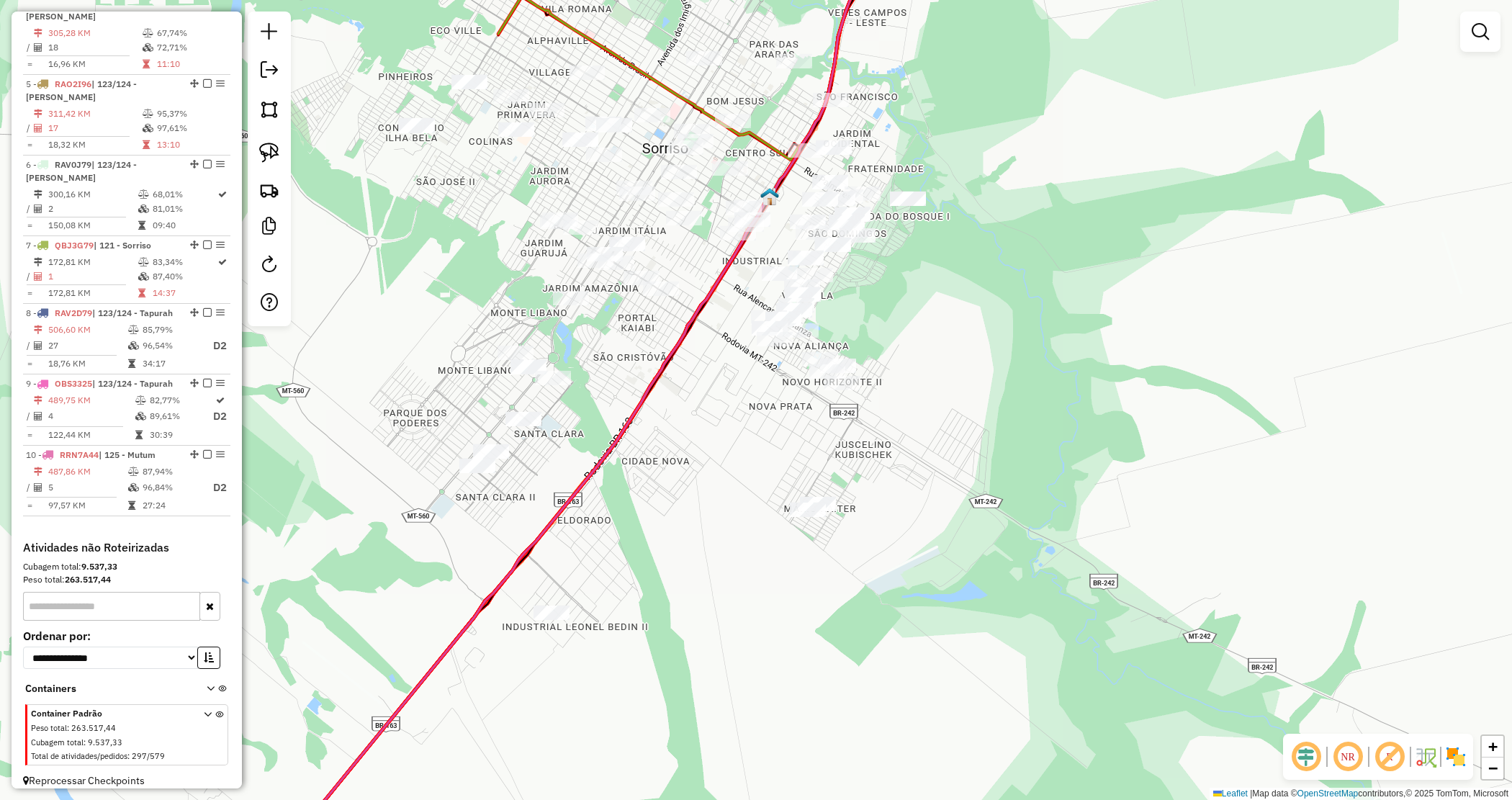
drag, startPoint x: 610, startPoint y: 350, endPoint x: 623, endPoint y: 364, distance: 19.1
click at [623, 364] on div "Janela de atendimento Grade de atendimento Capacidade Transportadoras Veículos …" at bounding box center [756, 400] width 1512 height 800
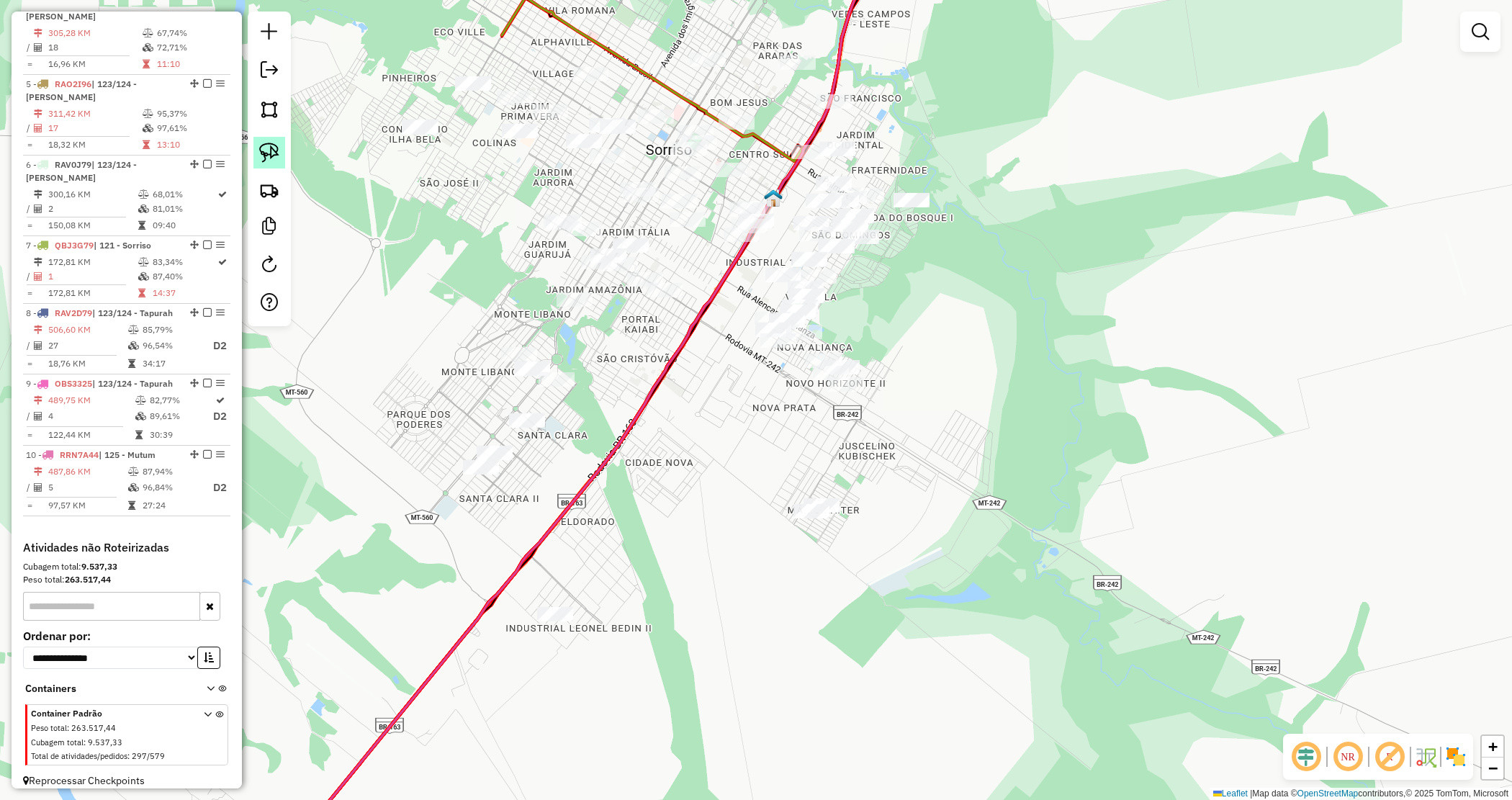
click at [261, 152] on img at bounding box center [269, 152] width 20 height 20
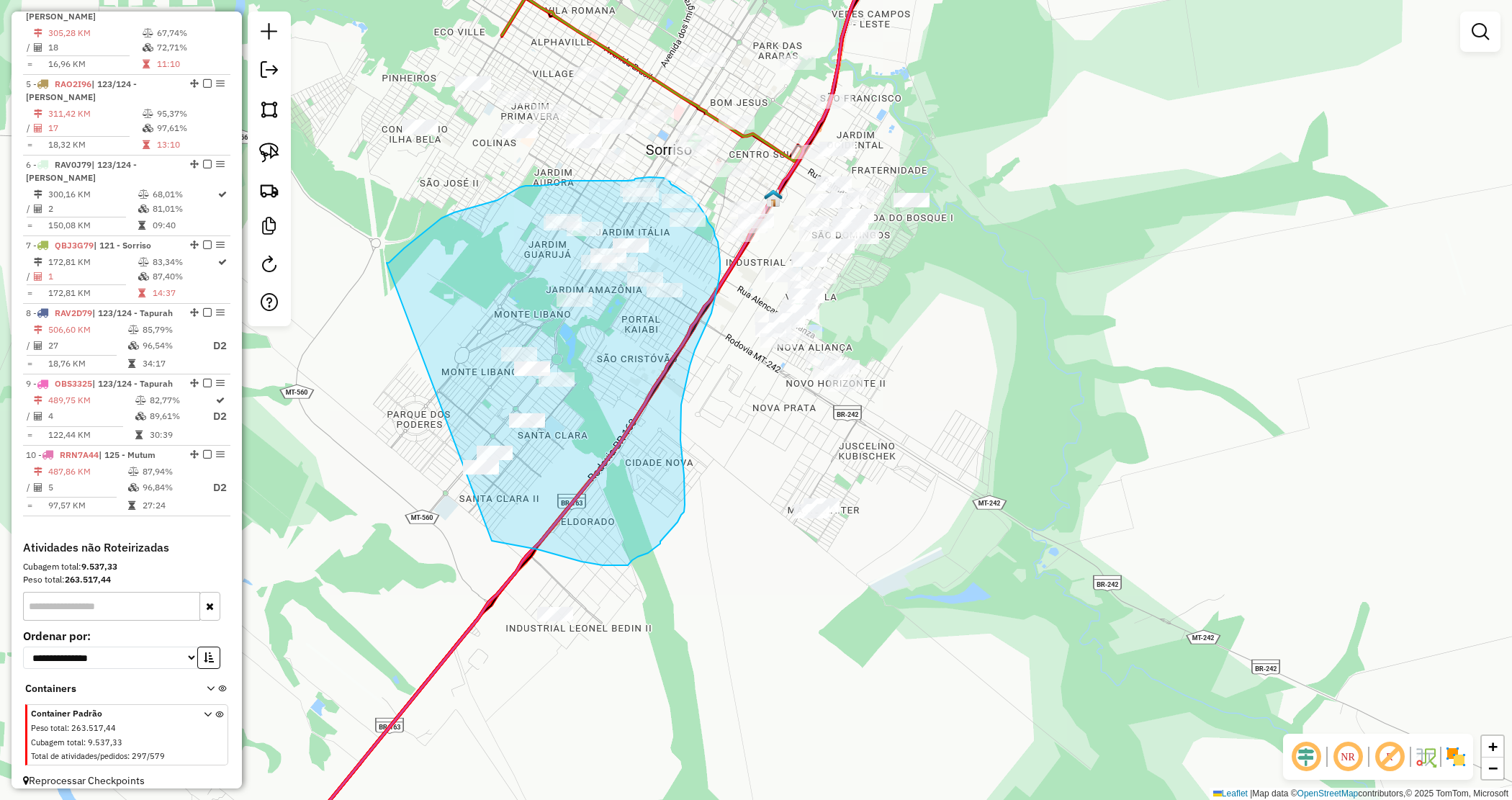
drag, startPoint x: 387, startPoint y: 263, endPoint x: 440, endPoint y: 525, distance: 267.3
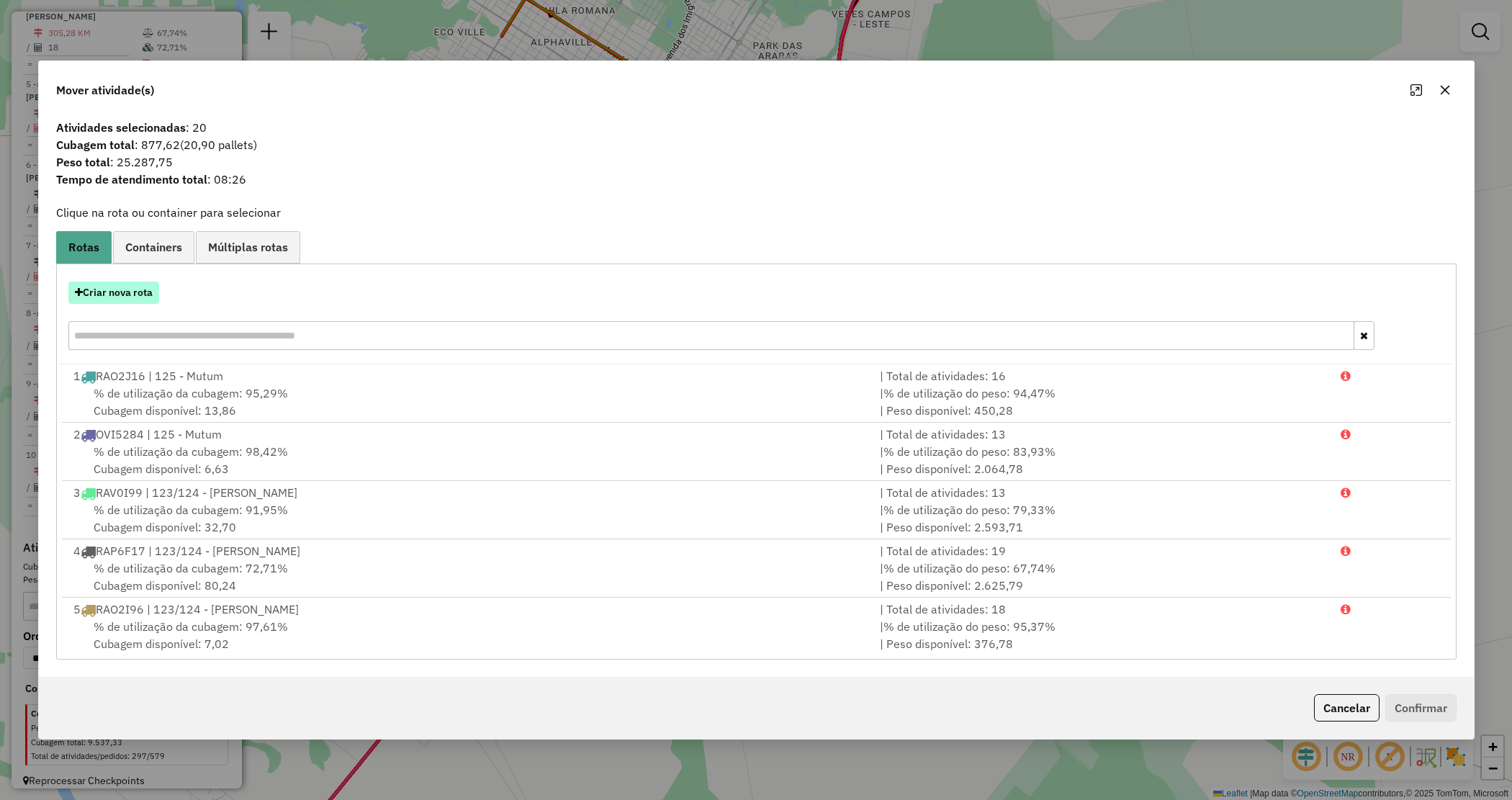
click at [135, 300] on button "Criar nova rota" at bounding box center [113, 293] width 90 height 22
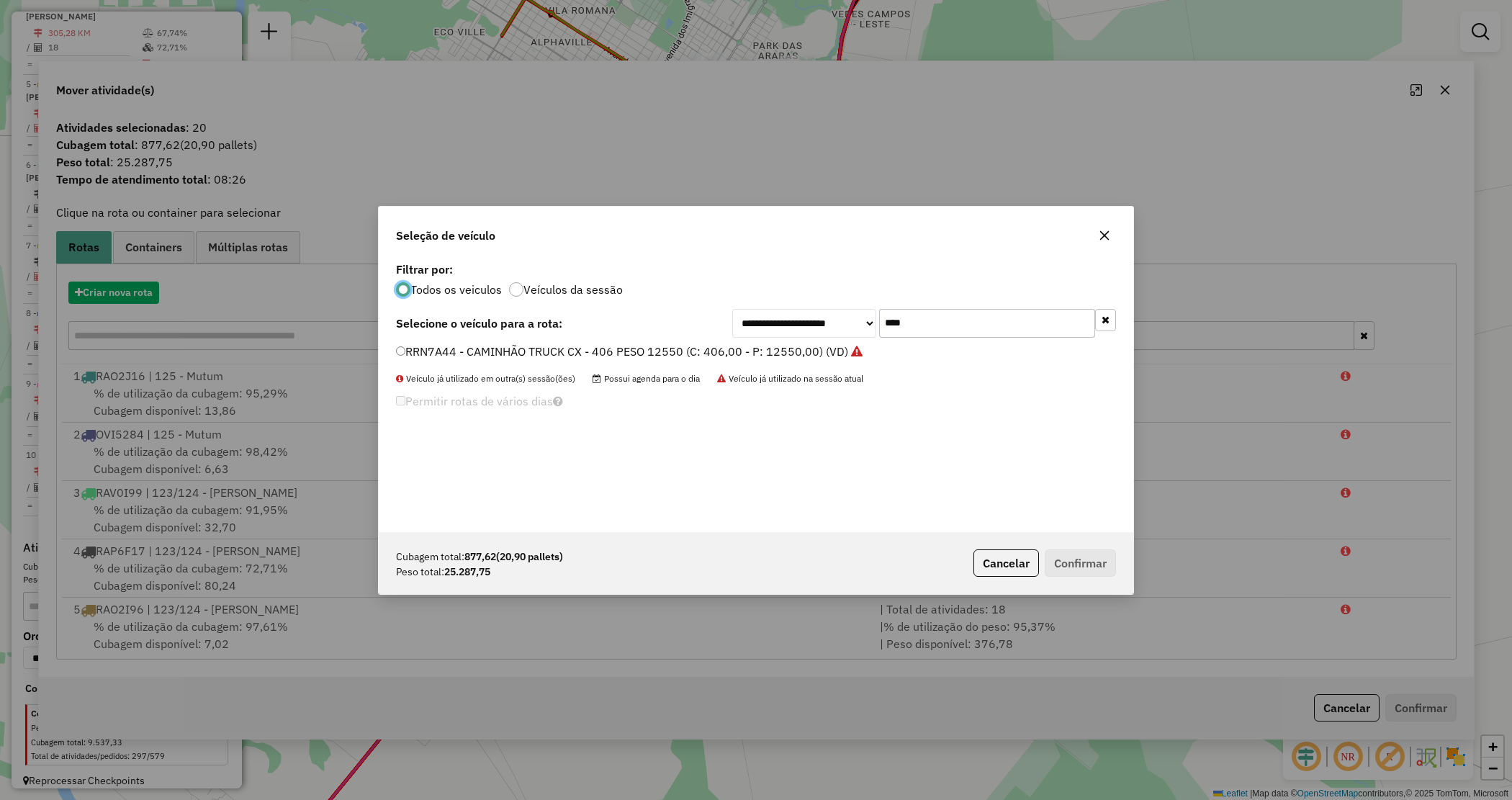
scroll to position [7, 5]
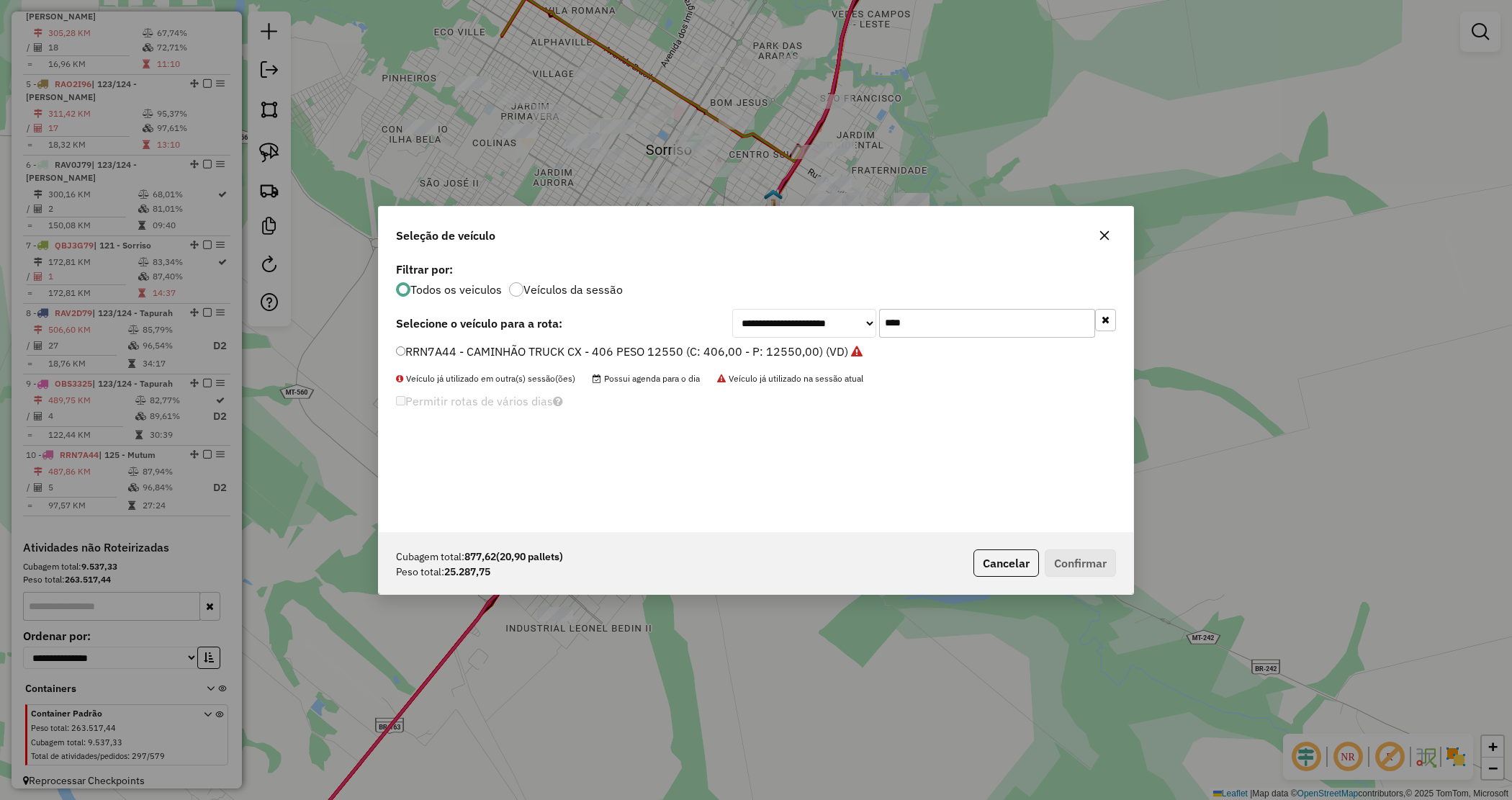
drag, startPoint x: 920, startPoint y: 320, endPoint x: 858, endPoint y: 314, distance: 62.3
click at [858, 316] on div "**********" at bounding box center [924, 324] width 384 height 29
type input "****"
click at [798, 353] on label "RAV0G89 - CAMINHÃO TRUCK CX - 406 PESO 12550 (C: 406,00 - P: 12550,00) (VD)" at bounding box center [621, 351] width 452 height 17
click at [1102, 564] on button "Confirmar" at bounding box center [1080, 563] width 71 height 27
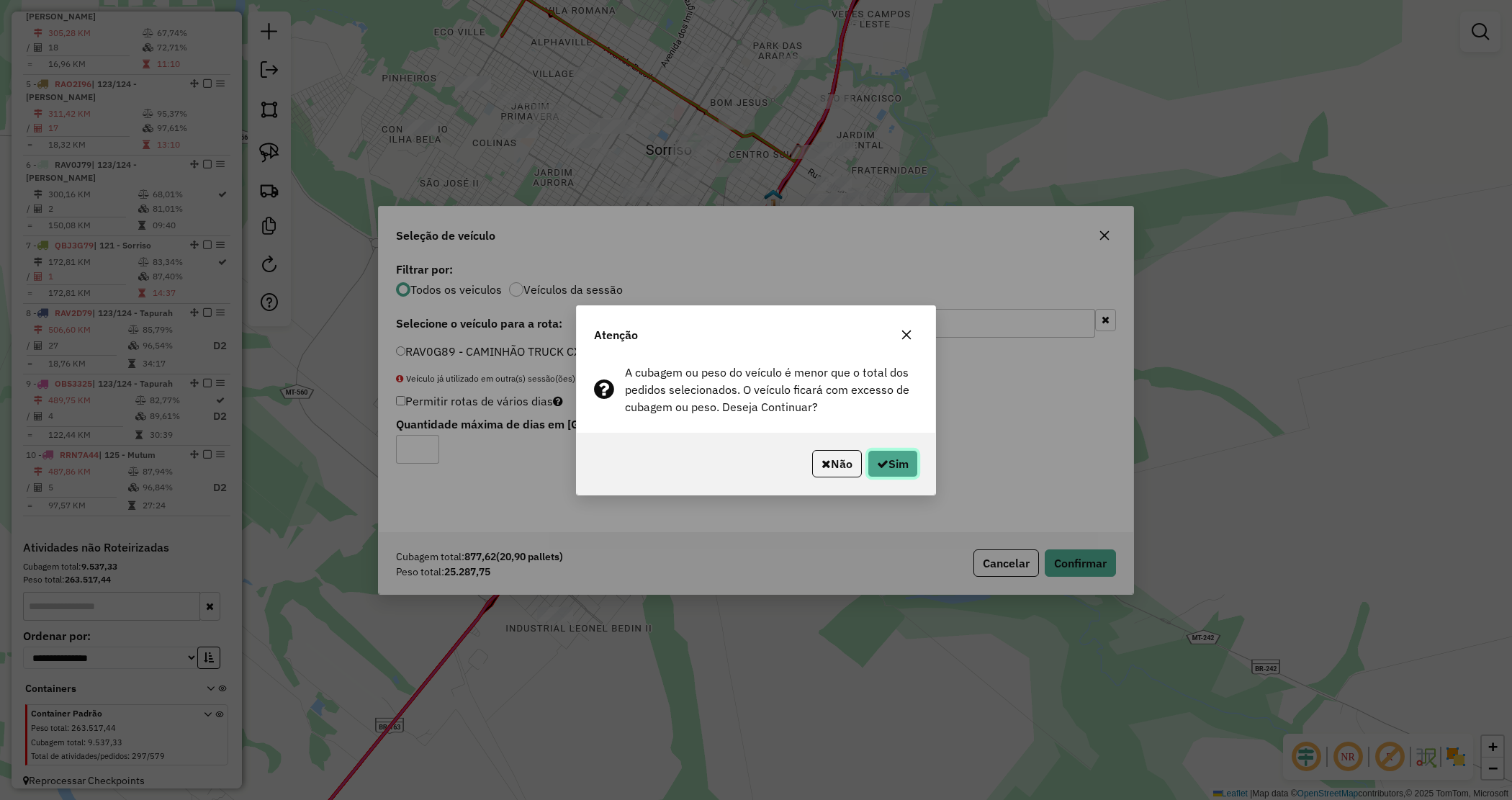
click at [898, 469] on button "Sim" at bounding box center [892, 463] width 50 height 27
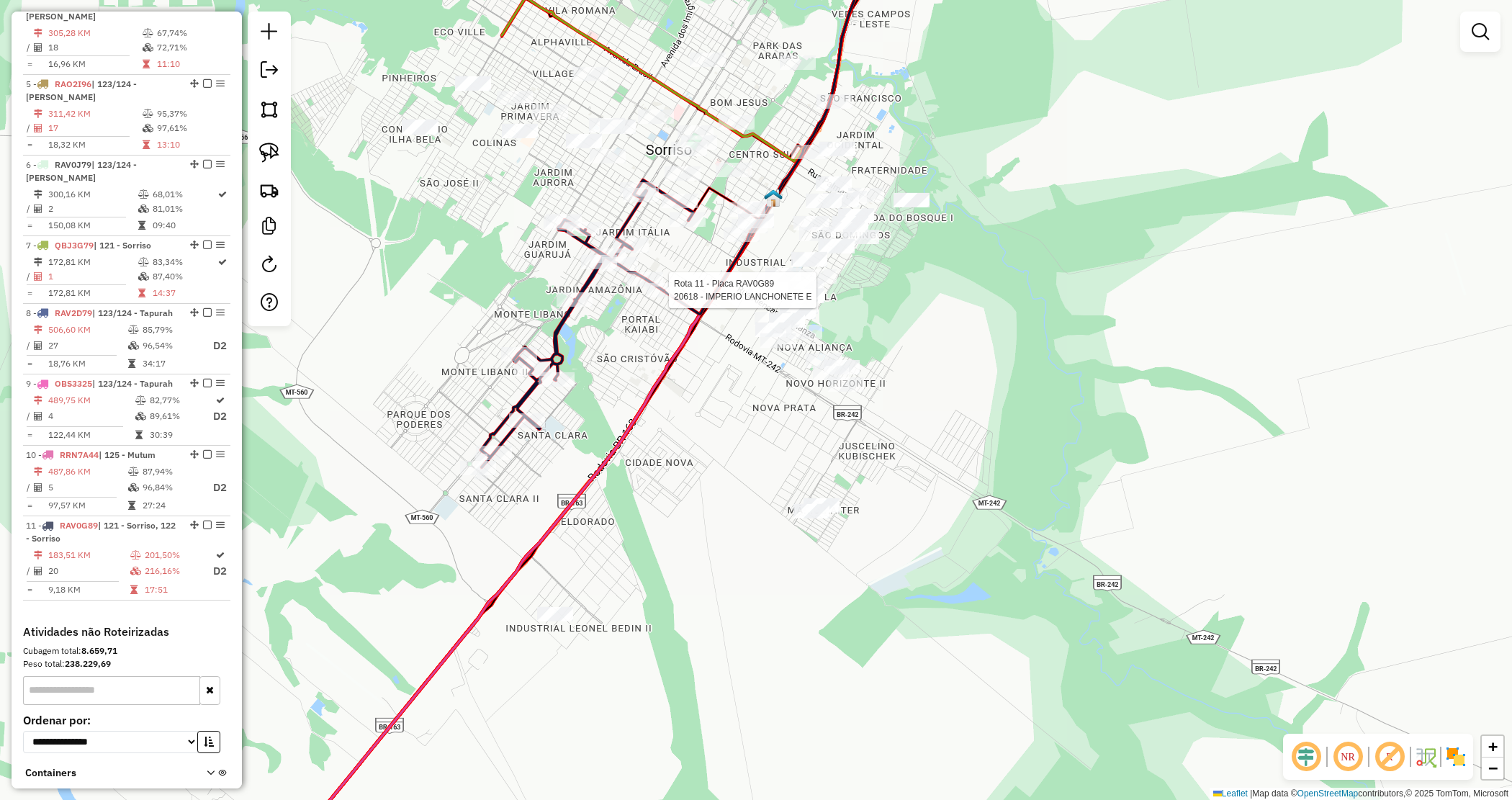
select select "*********"
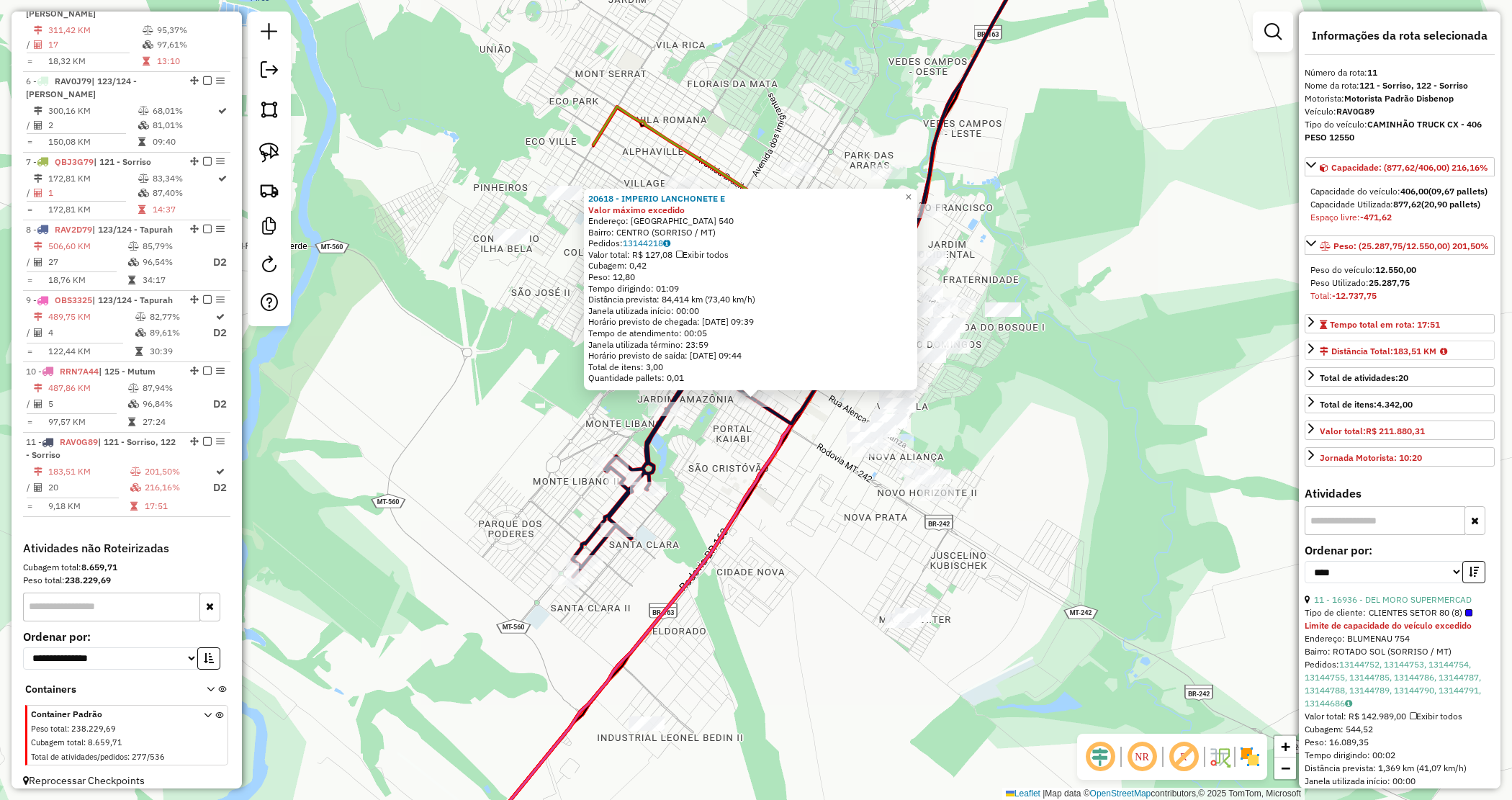
scroll to position [180, 0]
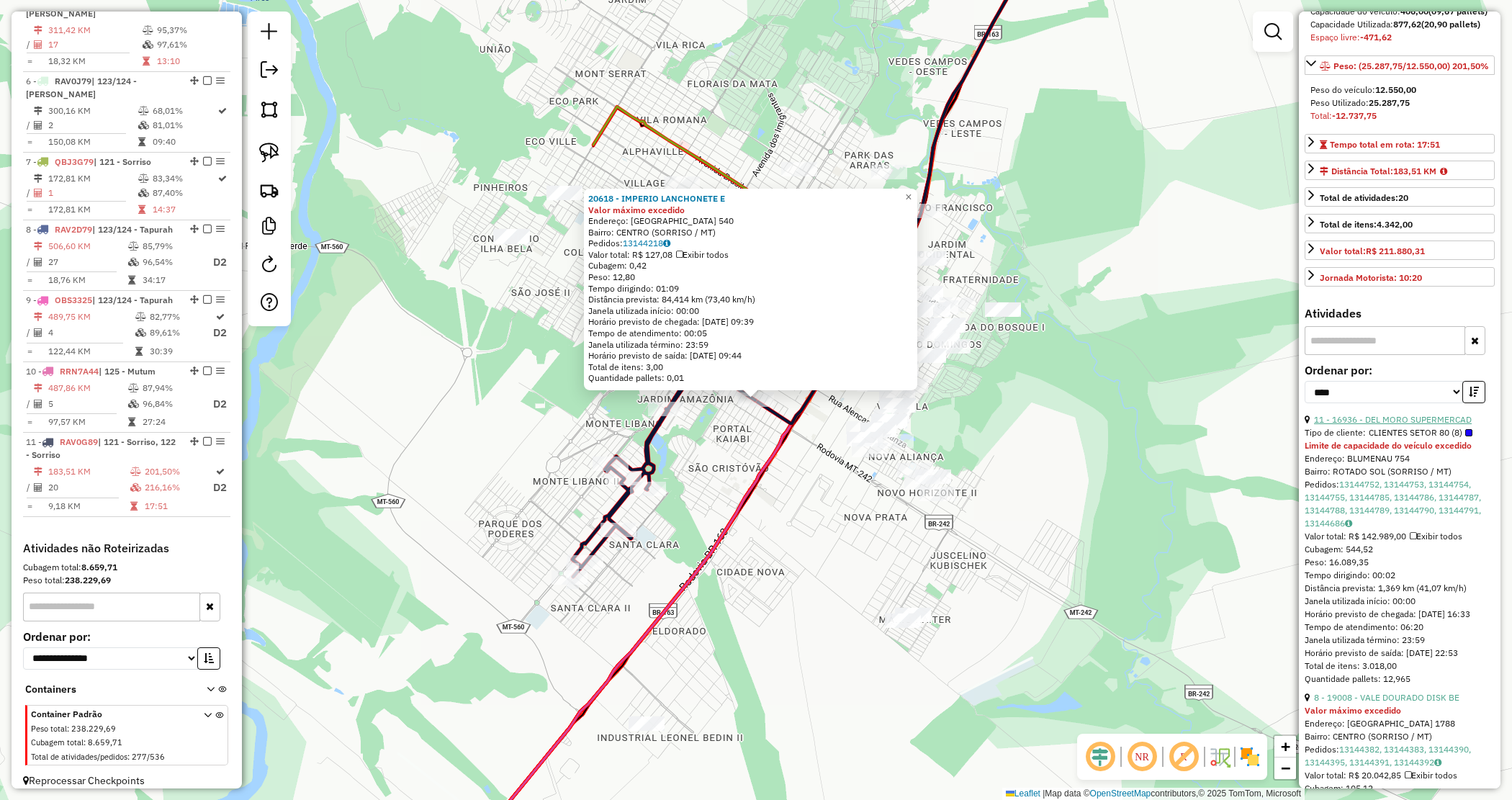
click at [1404, 425] on link "11 - 16936 - DEL MORO SUPERMERCAD" at bounding box center [1392, 420] width 158 height 11
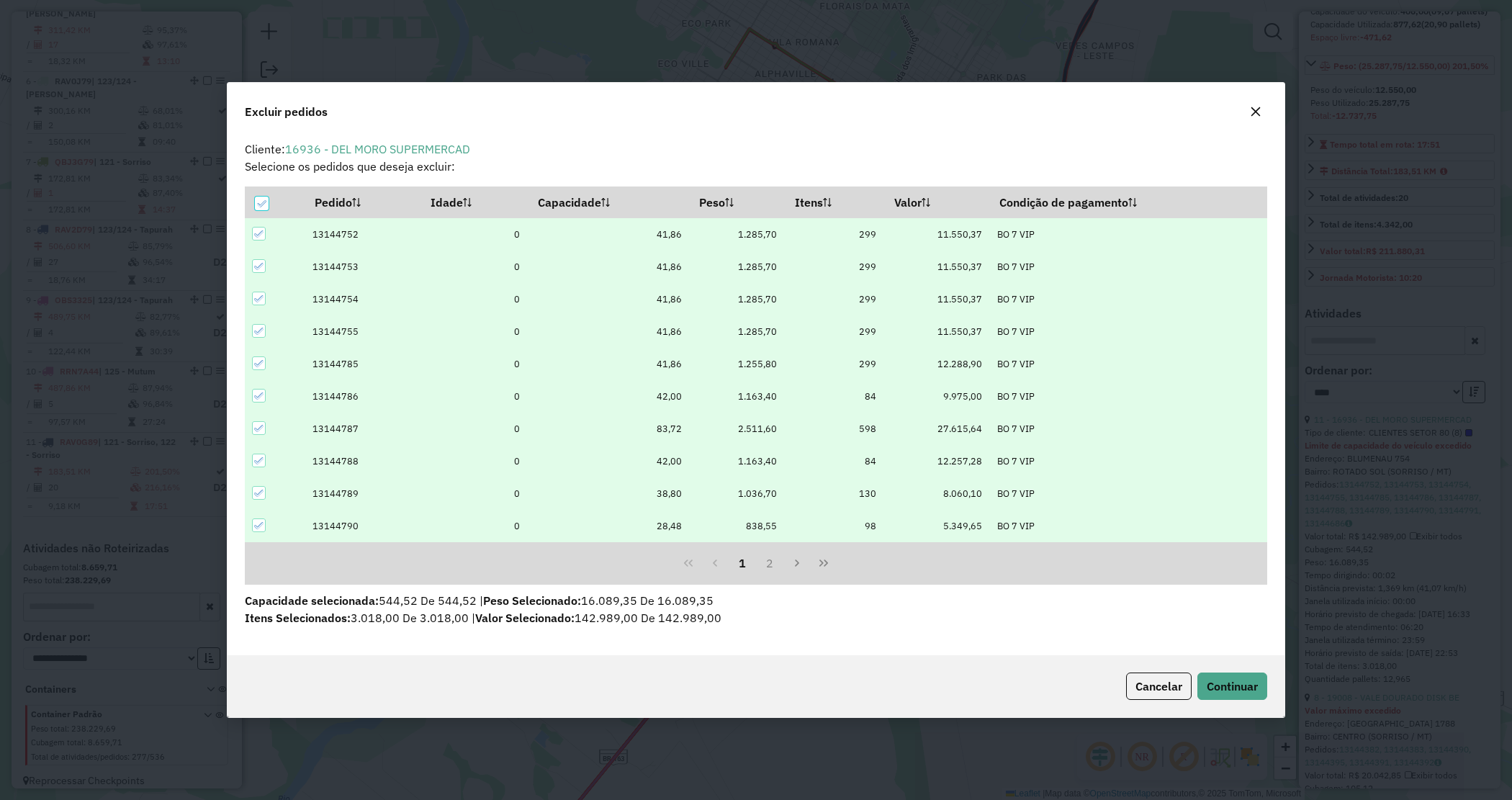
scroll to position [0, 0]
click at [1233, 671] on div "Cancelar Continuar" at bounding box center [756, 686] width 1058 height 62
click at [1232, 677] on button "Continuar" at bounding box center [1233, 686] width 70 height 27
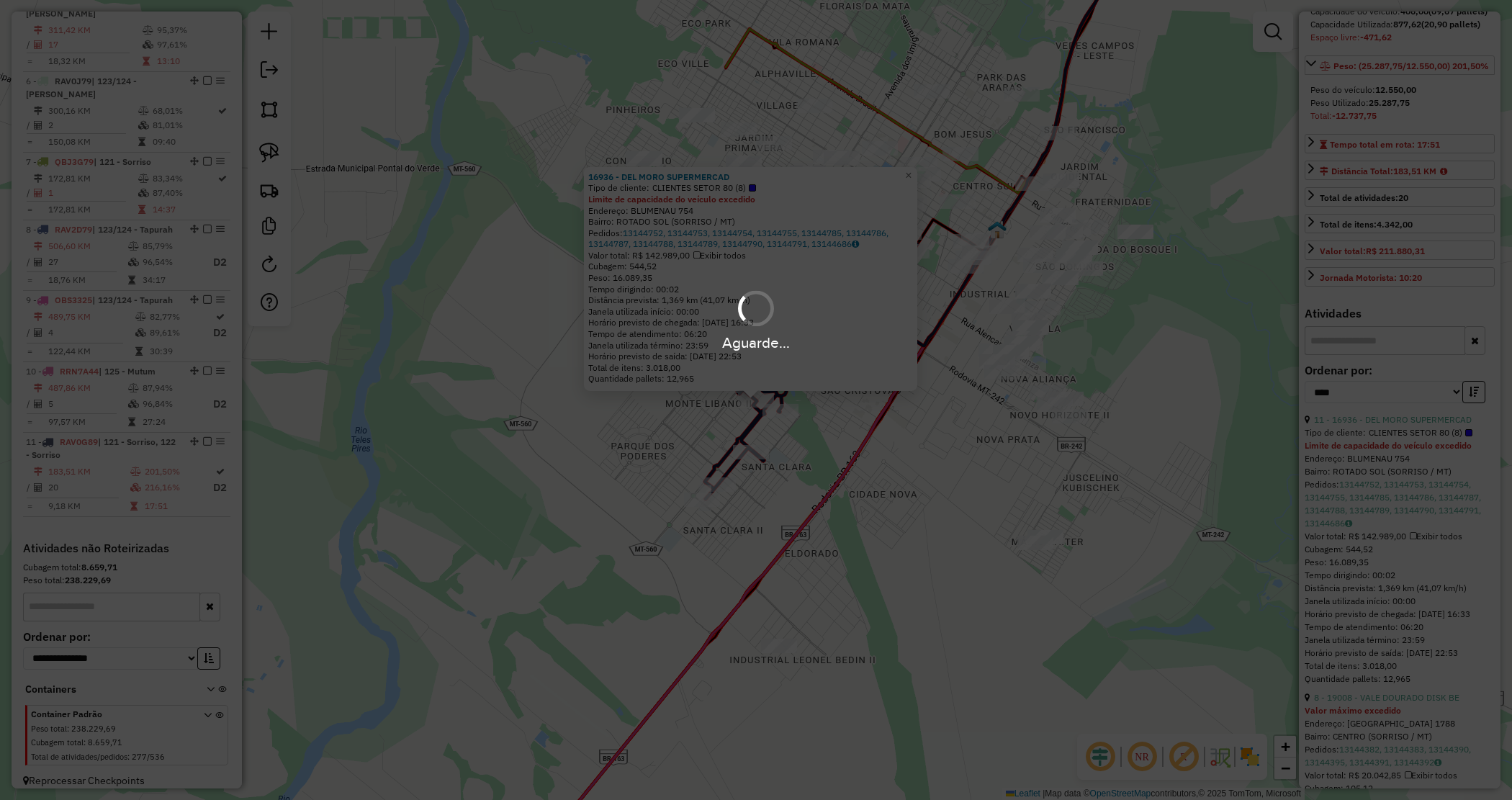
scroll to position [166, 0]
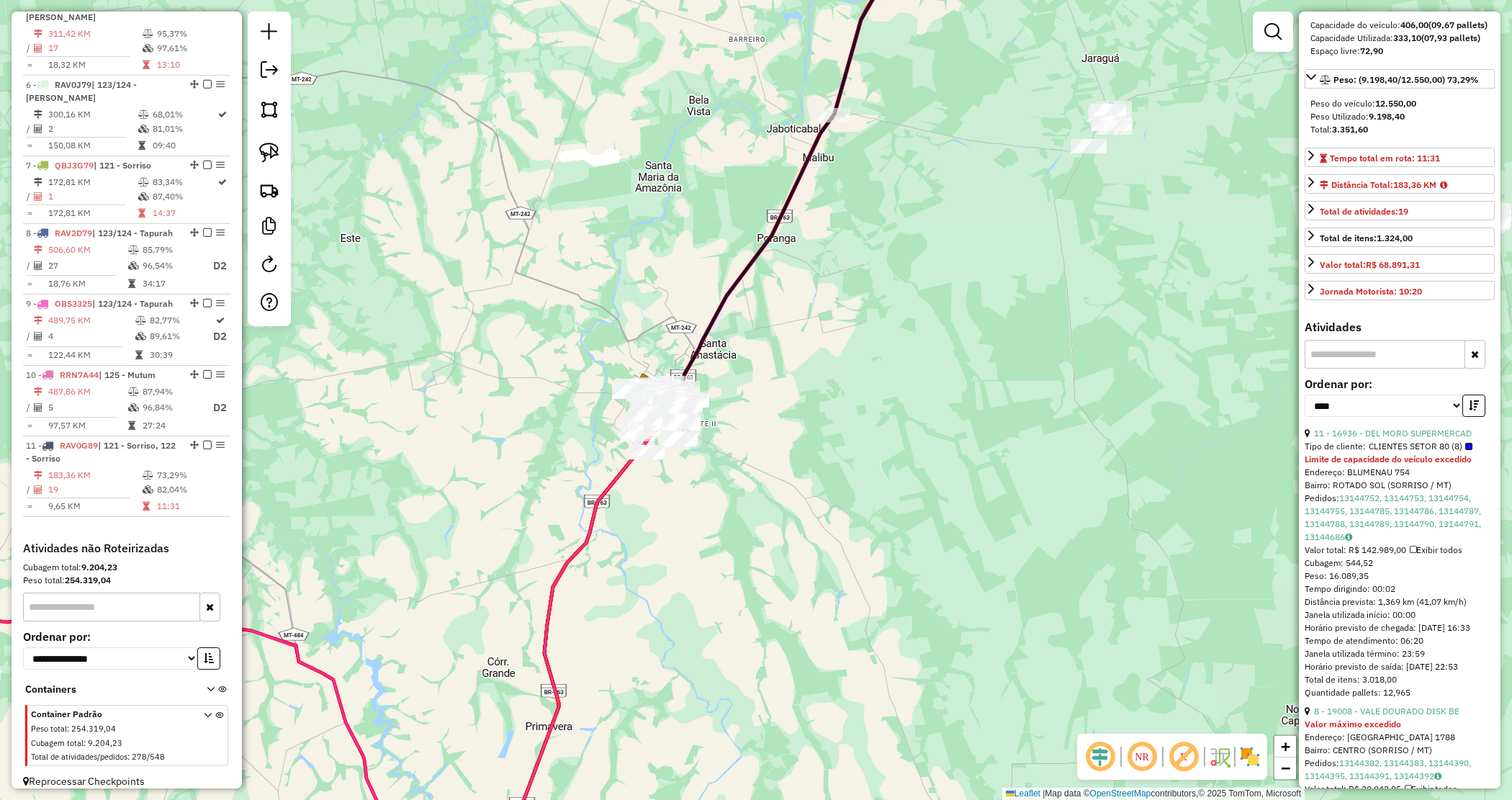
click at [754, 525] on div "Janela de atendimento Grade de atendimento Capacidade Transportadoras Veículos …" at bounding box center [756, 400] width 1512 height 800
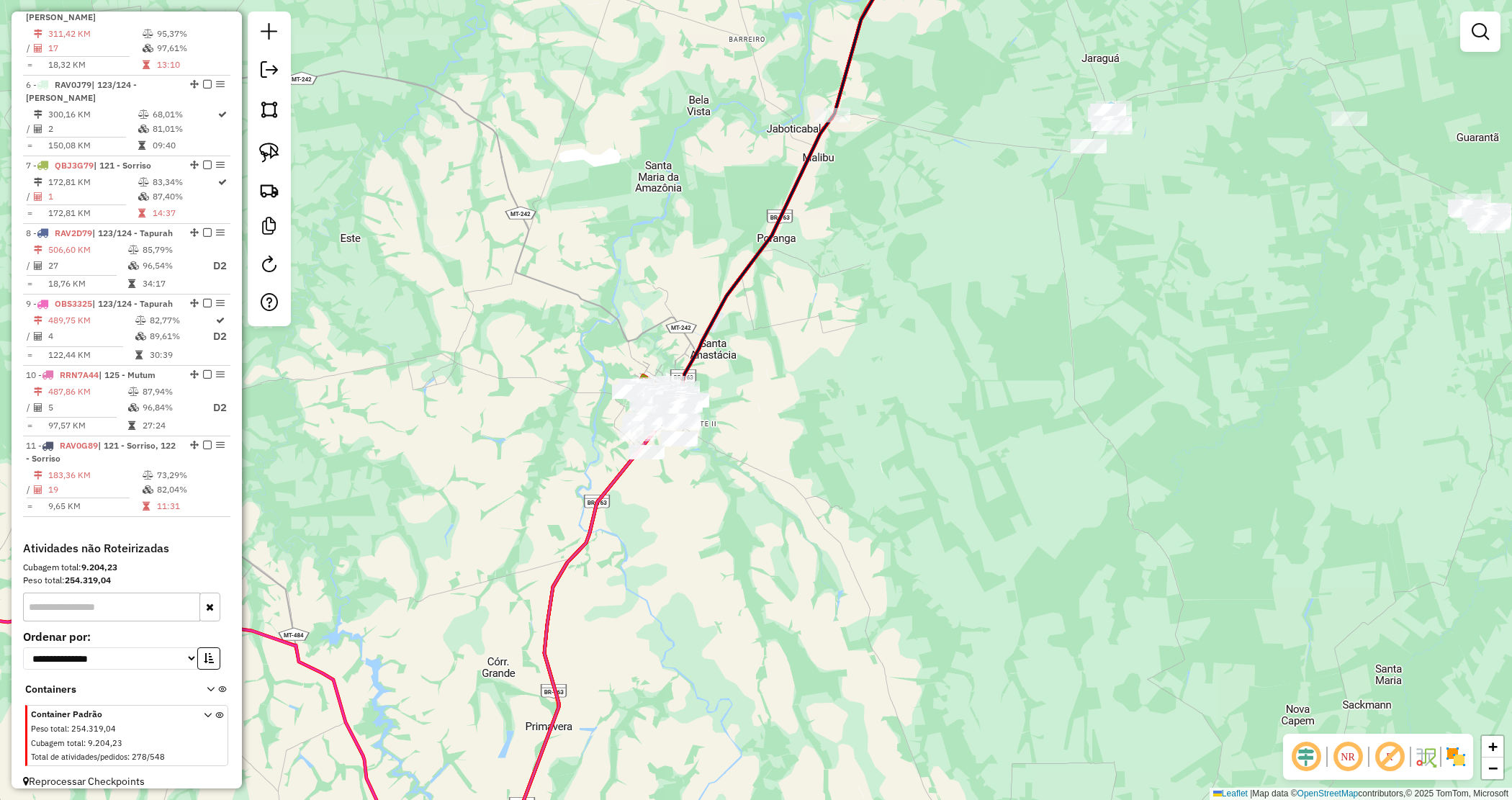
click at [1499, 38] on div at bounding box center [1481, 32] width 40 height 40
click at [1486, 35] on em at bounding box center [1480, 31] width 17 height 17
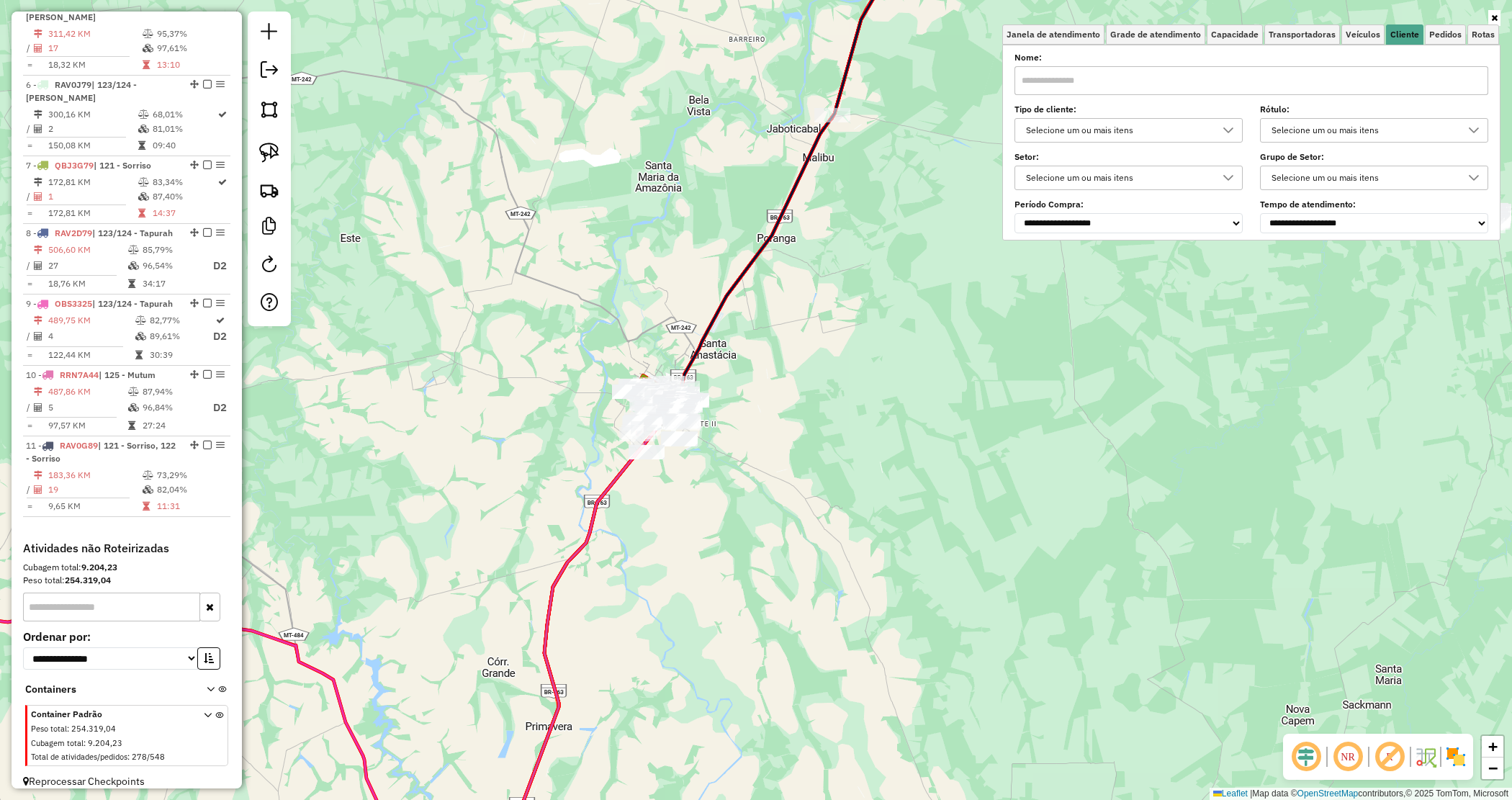
click at [1105, 128] on div "Selecione um ou mais itens" at bounding box center [1118, 130] width 193 height 23
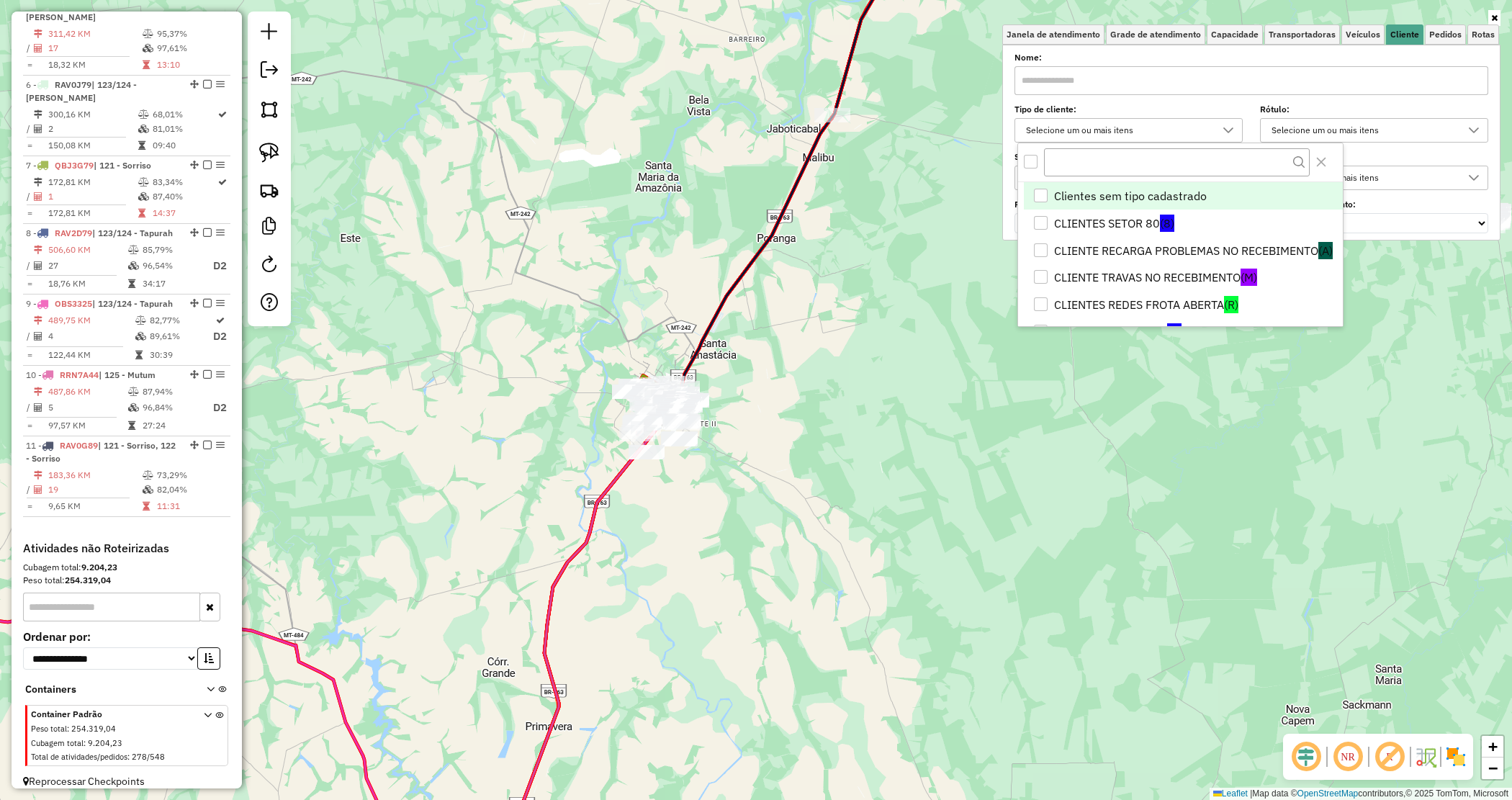
scroll to position [8, 50]
click at [1075, 225] on li "CLIENTES SETOR 80 (8)" at bounding box center [1183, 223] width 318 height 27
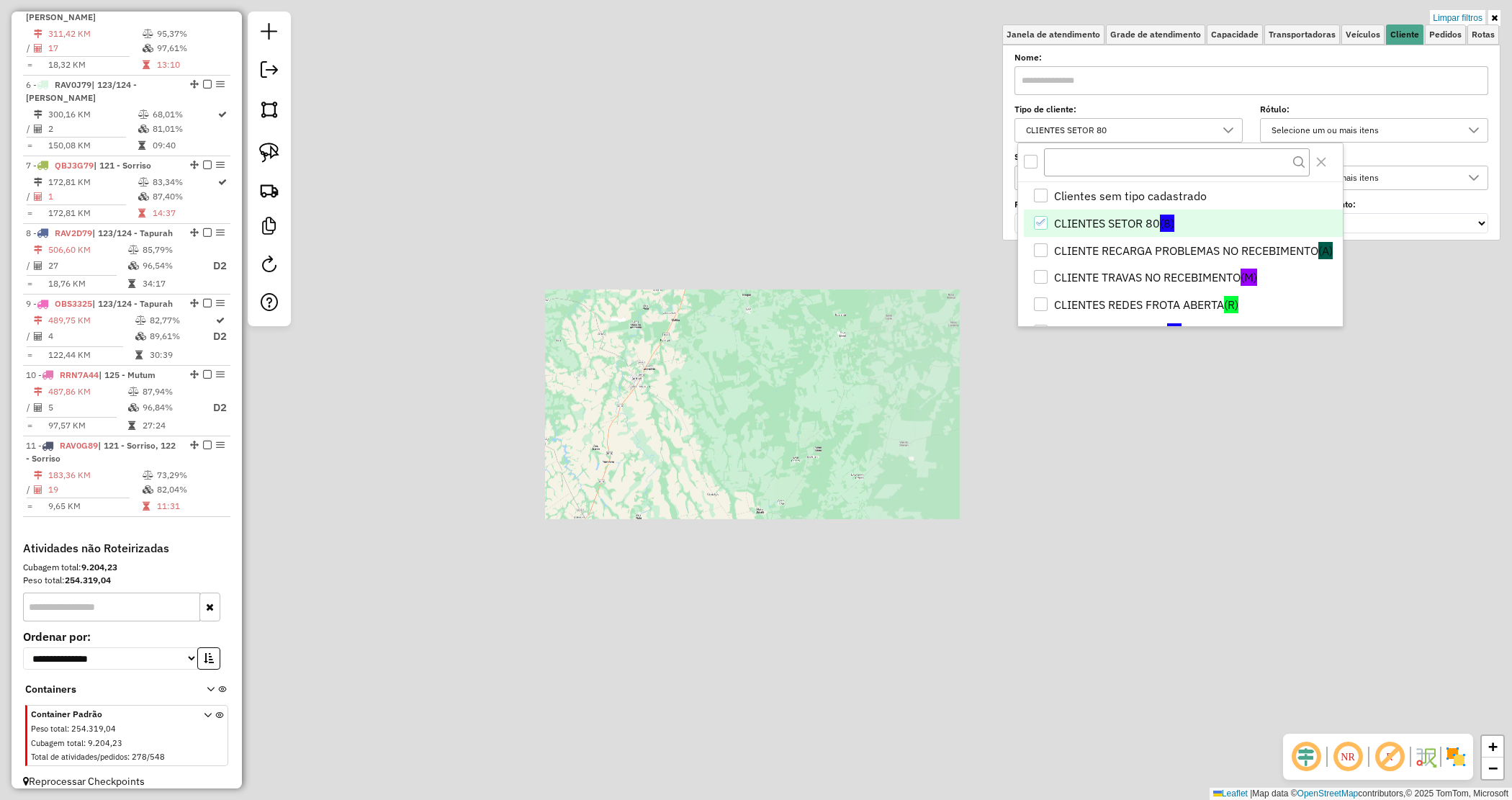
click at [736, 447] on div "Rota 7 - Placa QBJ3G79 20281 - SUPERMERCADOS MACHAD Limpar filtros Janela de at…" at bounding box center [756, 400] width 1512 height 800
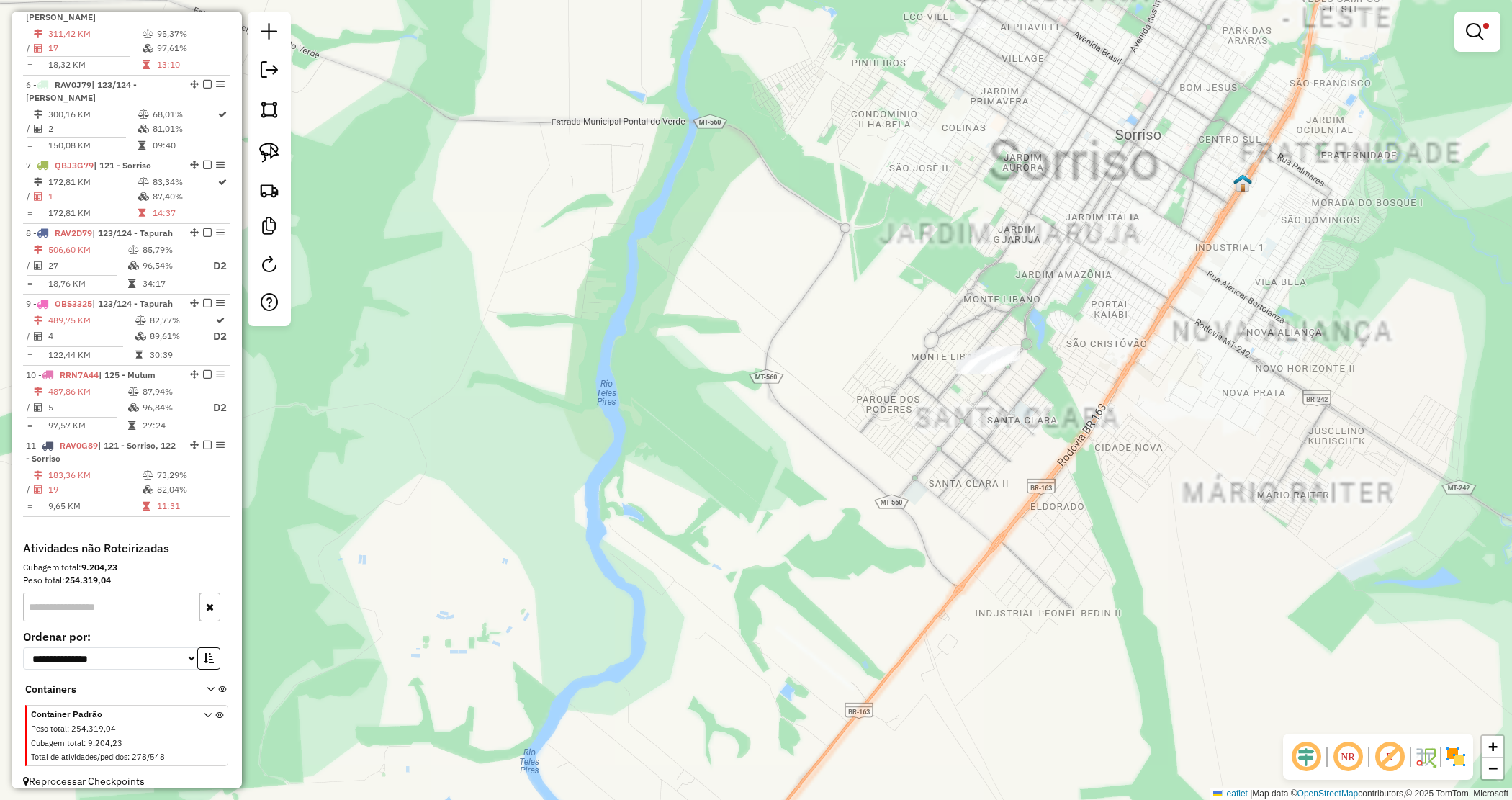
click at [883, 329] on div "Limpar filtros Janela de atendimento Grade de atendimento Capacidade Transporta…" at bounding box center [756, 400] width 1512 height 800
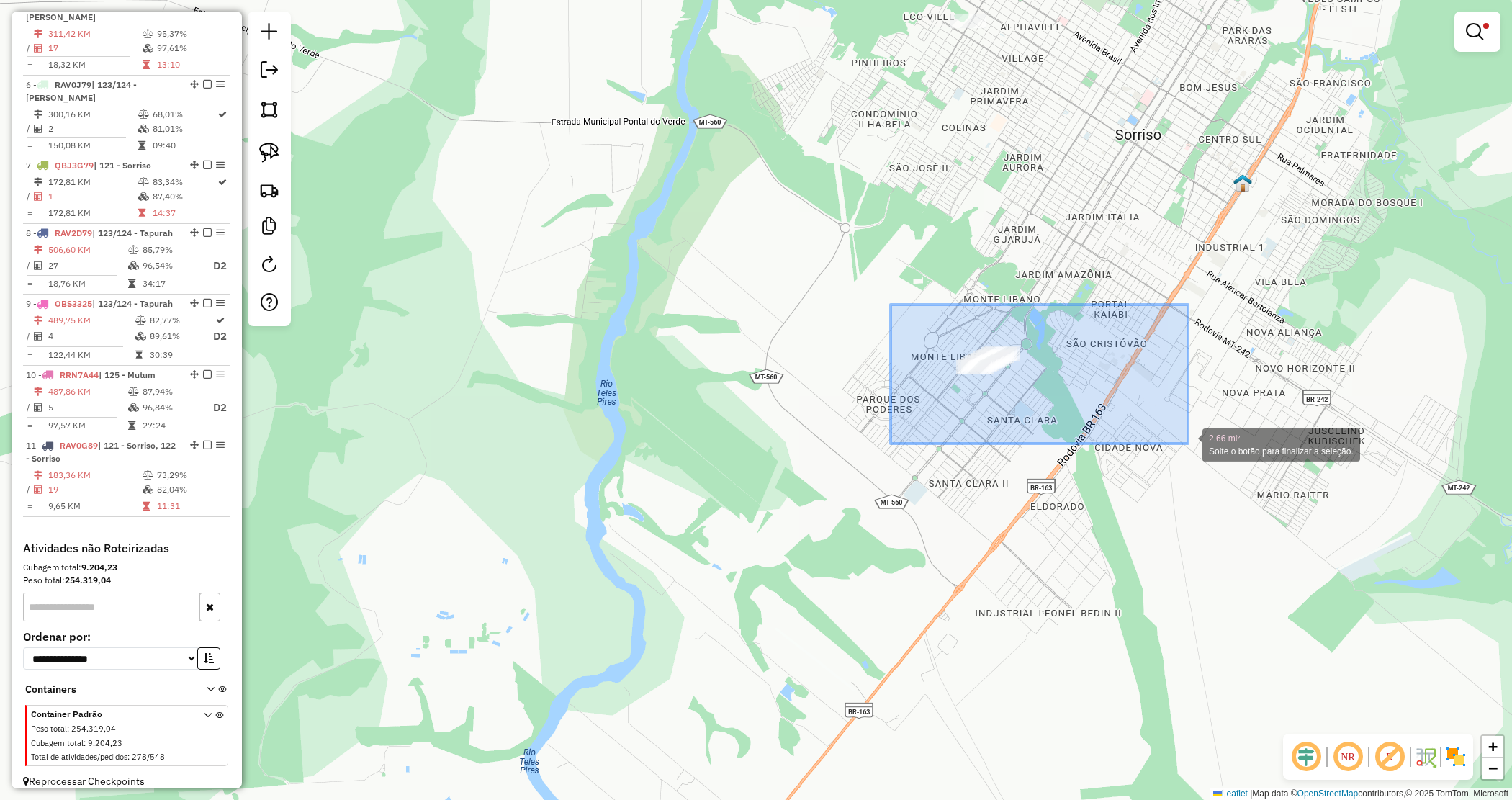
drag, startPoint x: 934, startPoint y: 347, endPoint x: 1188, endPoint y: 444, distance: 271.9
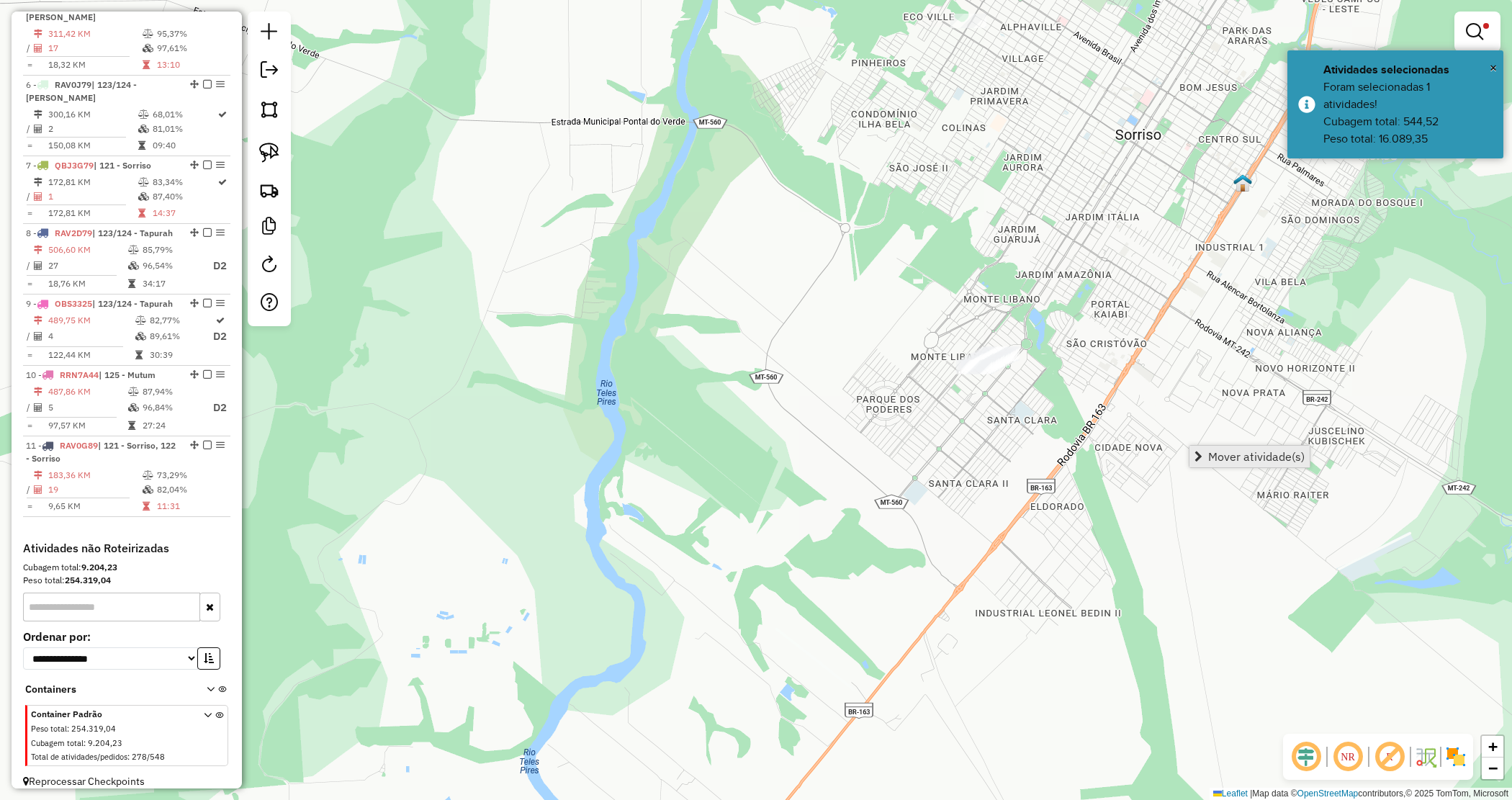
click at [1199, 456] on span "Mover atividade(s)" at bounding box center [1198, 456] width 8 height 12
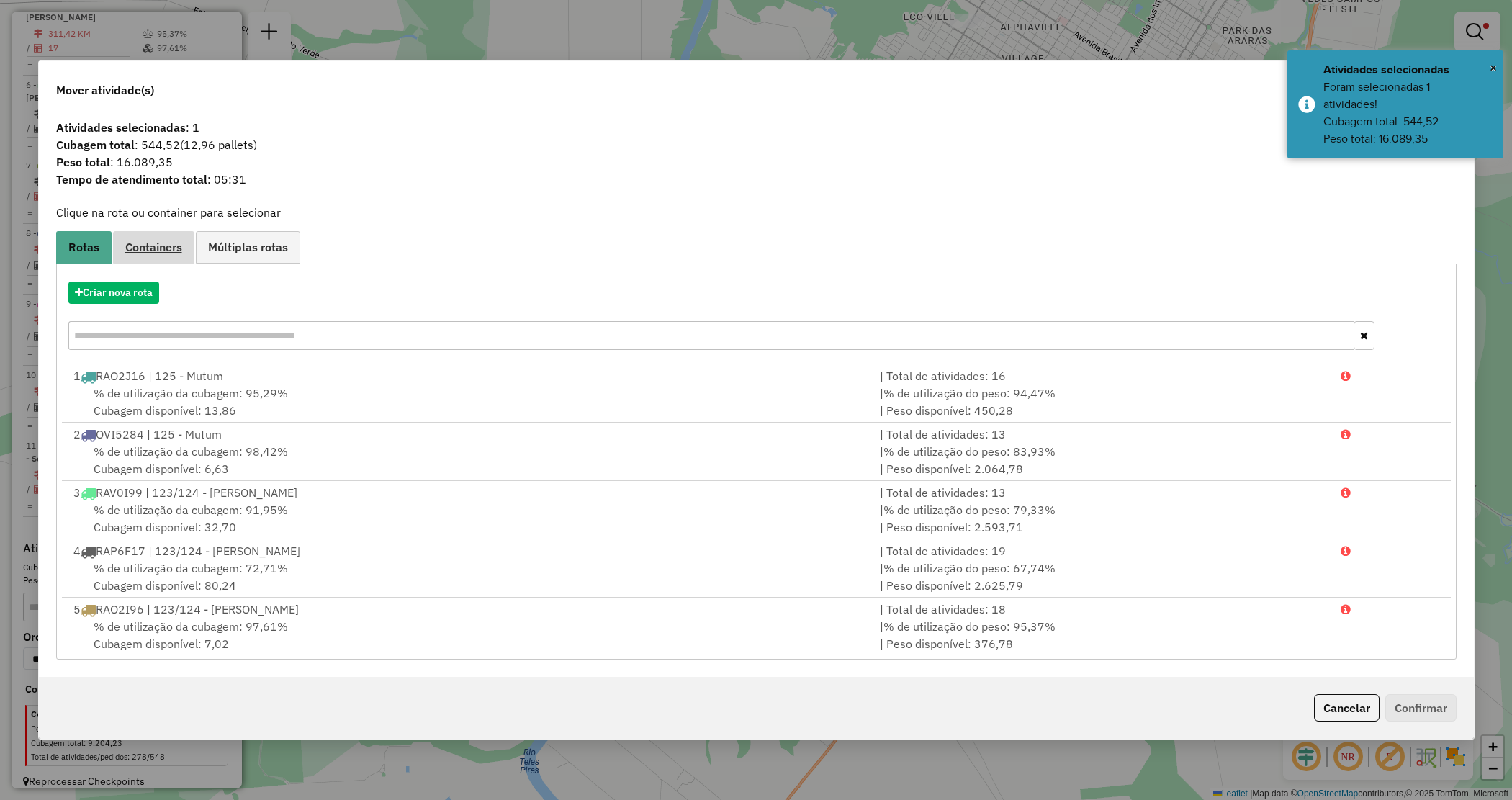
click at [145, 250] on span "Containers" at bounding box center [153, 246] width 57 height 12
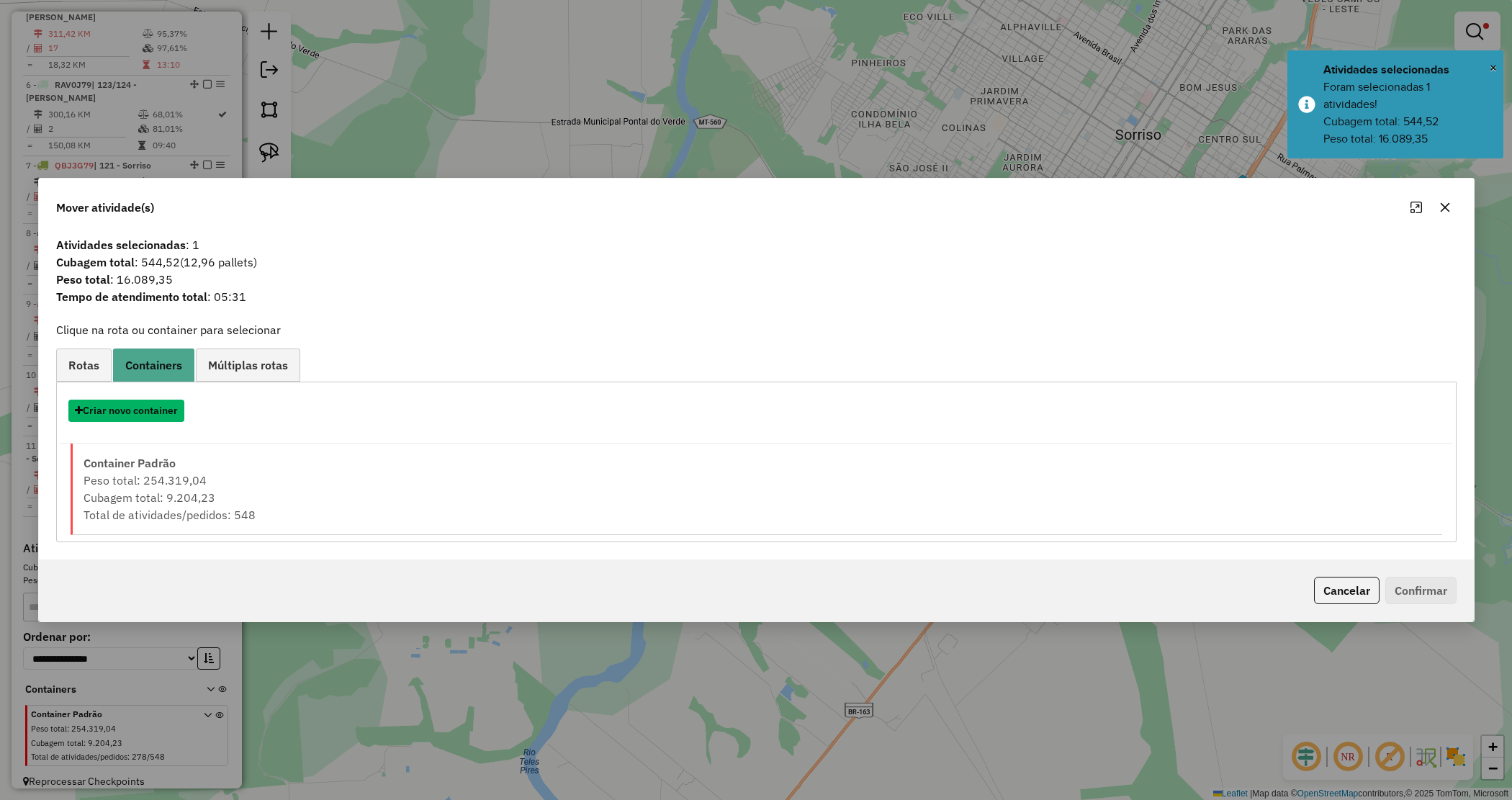
drag, startPoint x: 156, startPoint y: 409, endPoint x: 458, endPoint y: 319, distance: 315.1
click at [157, 407] on button "Criar novo container" at bounding box center [126, 410] width 116 height 22
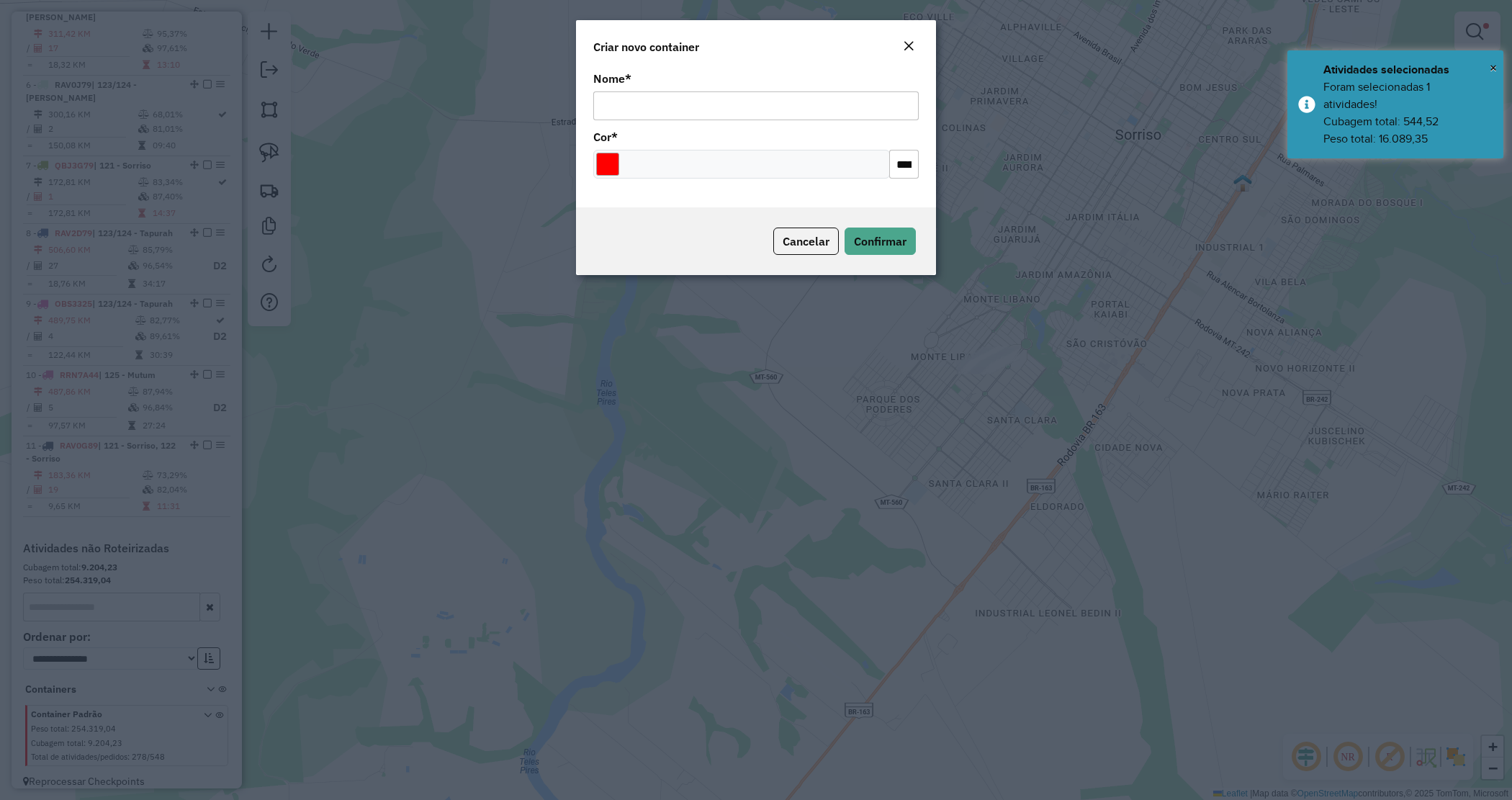
click at [714, 107] on input "Nome *" at bounding box center [756, 106] width 326 height 29
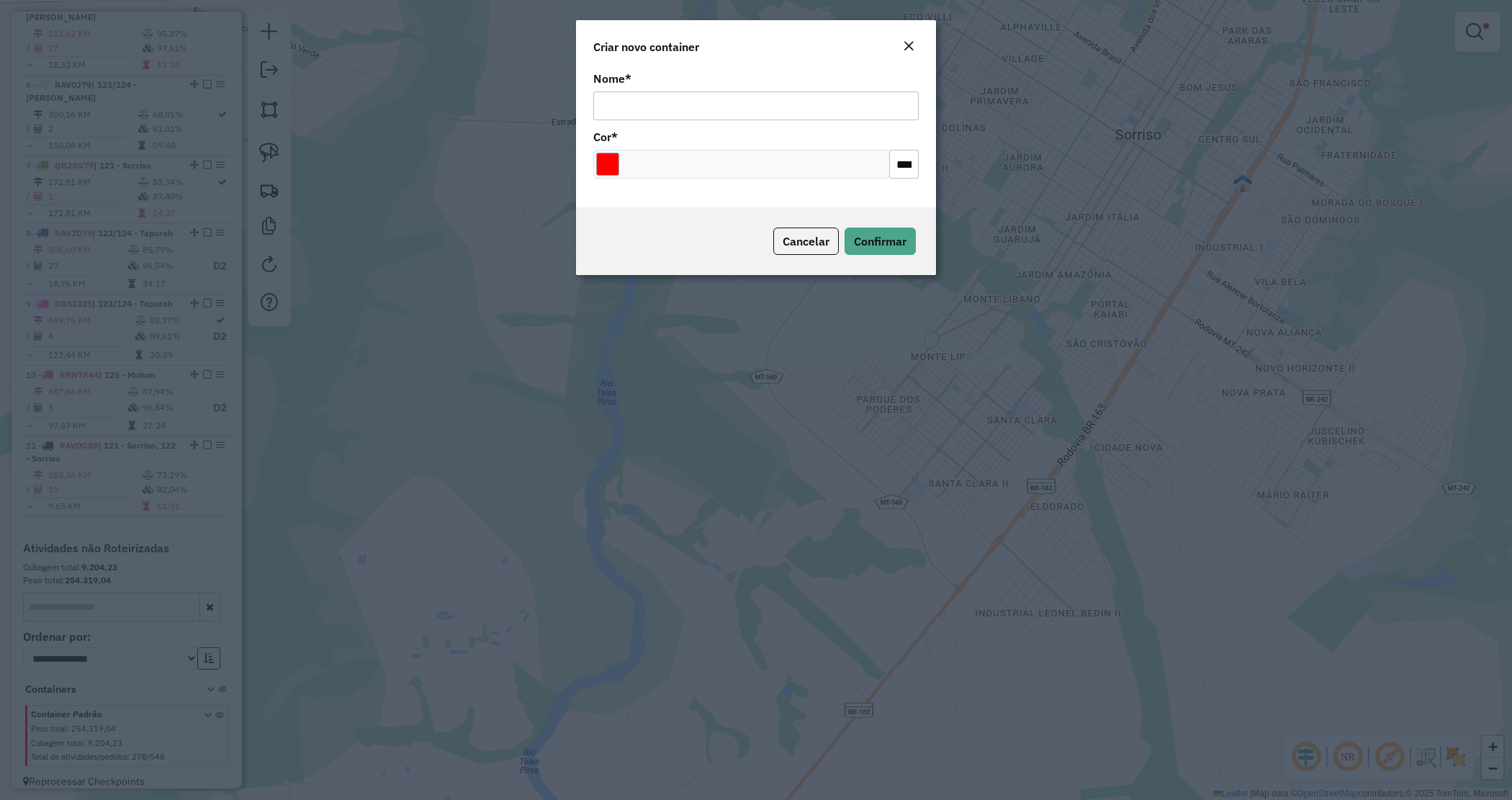
type input "******"
click at [602, 172] on input "Select a color" at bounding box center [607, 163] width 23 height 23
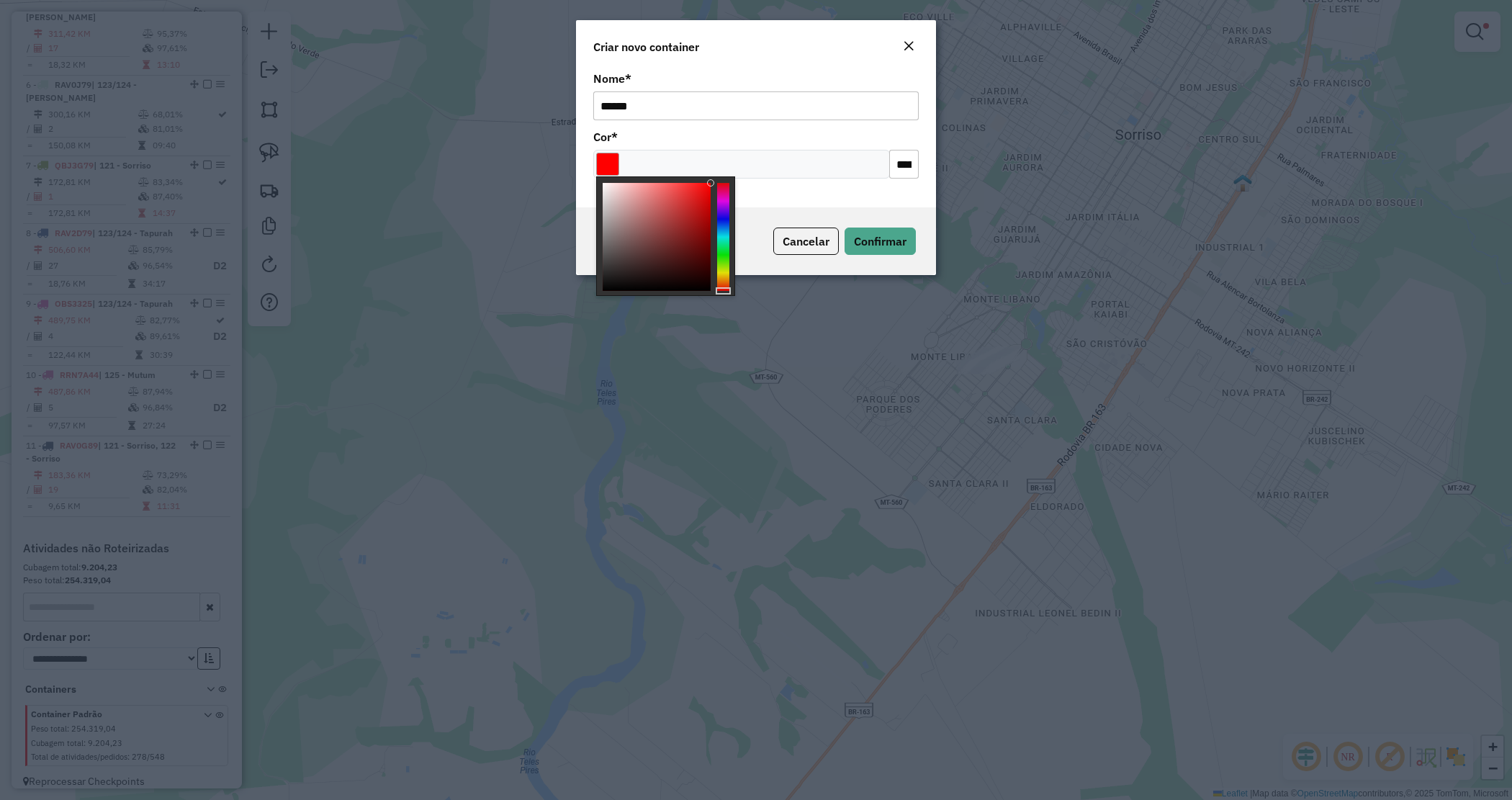
drag, startPoint x: 714, startPoint y: 221, endPoint x: 724, endPoint y: 221, distance: 10.0
click at [715, 221] on div at bounding box center [665, 235] width 139 height 119
click at [729, 222] on div at bounding box center [665, 235] width 139 height 119
type input "*******"
click at [724, 221] on div at bounding box center [723, 236] width 12 height 108
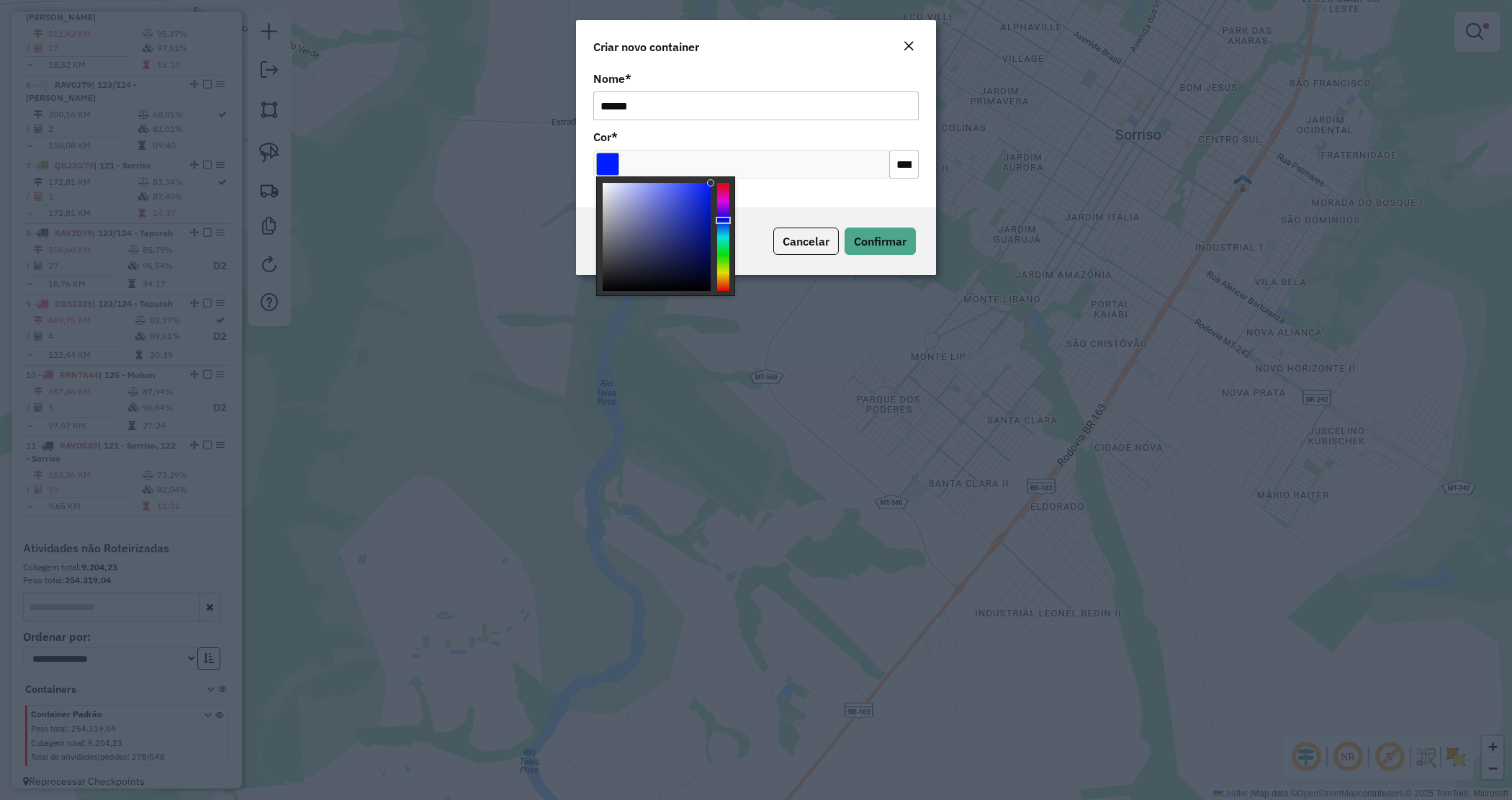
drag, startPoint x: 819, startPoint y: 186, endPoint x: 834, endPoint y: 205, distance: 24.2
click at [826, 194] on div "Nome * ****** Cor * *******" at bounding box center [756, 137] width 360 height 140
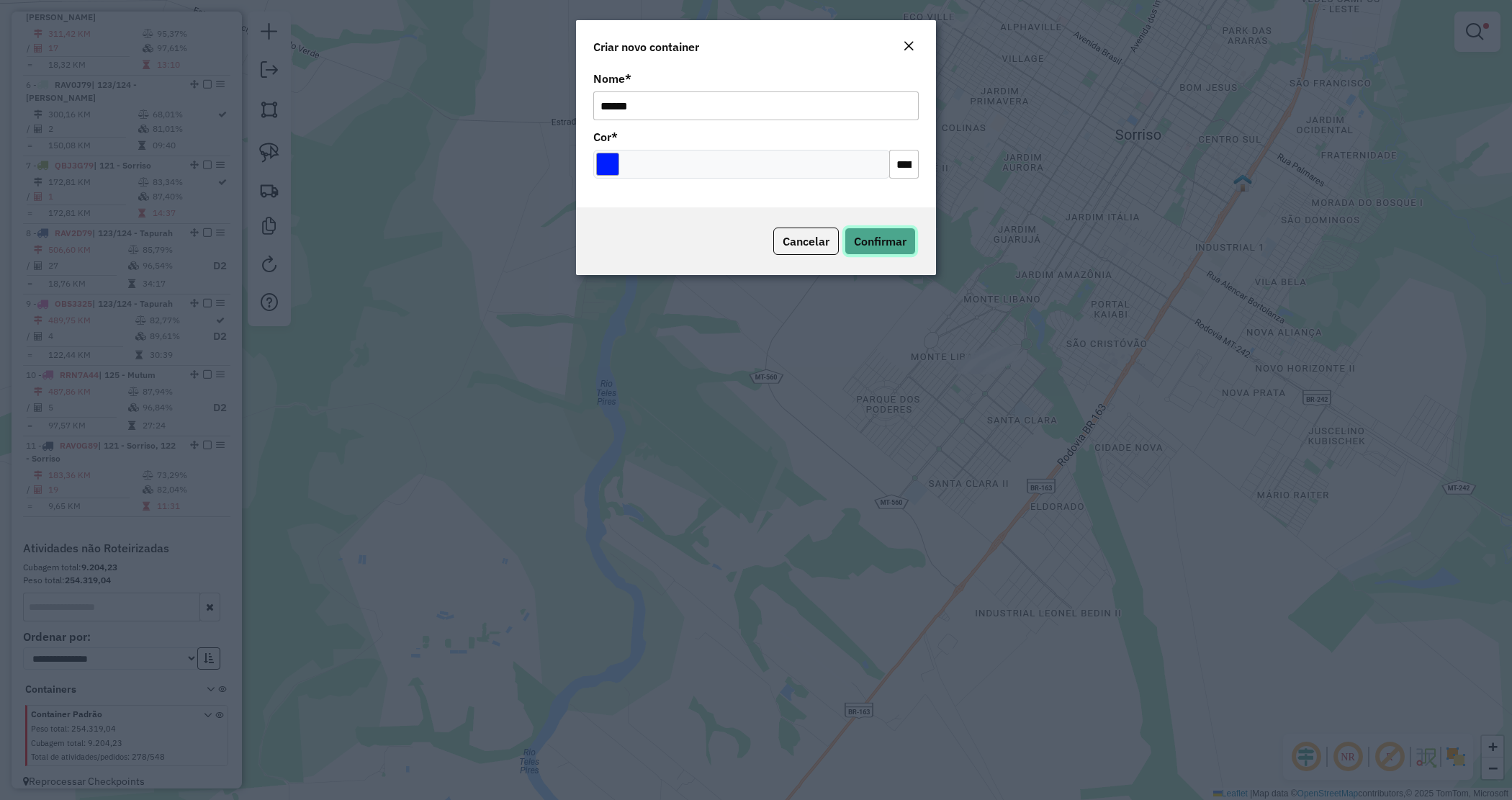
click at [907, 246] on button "Confirmar" at bounding box center [881, 241] width 71 height 27
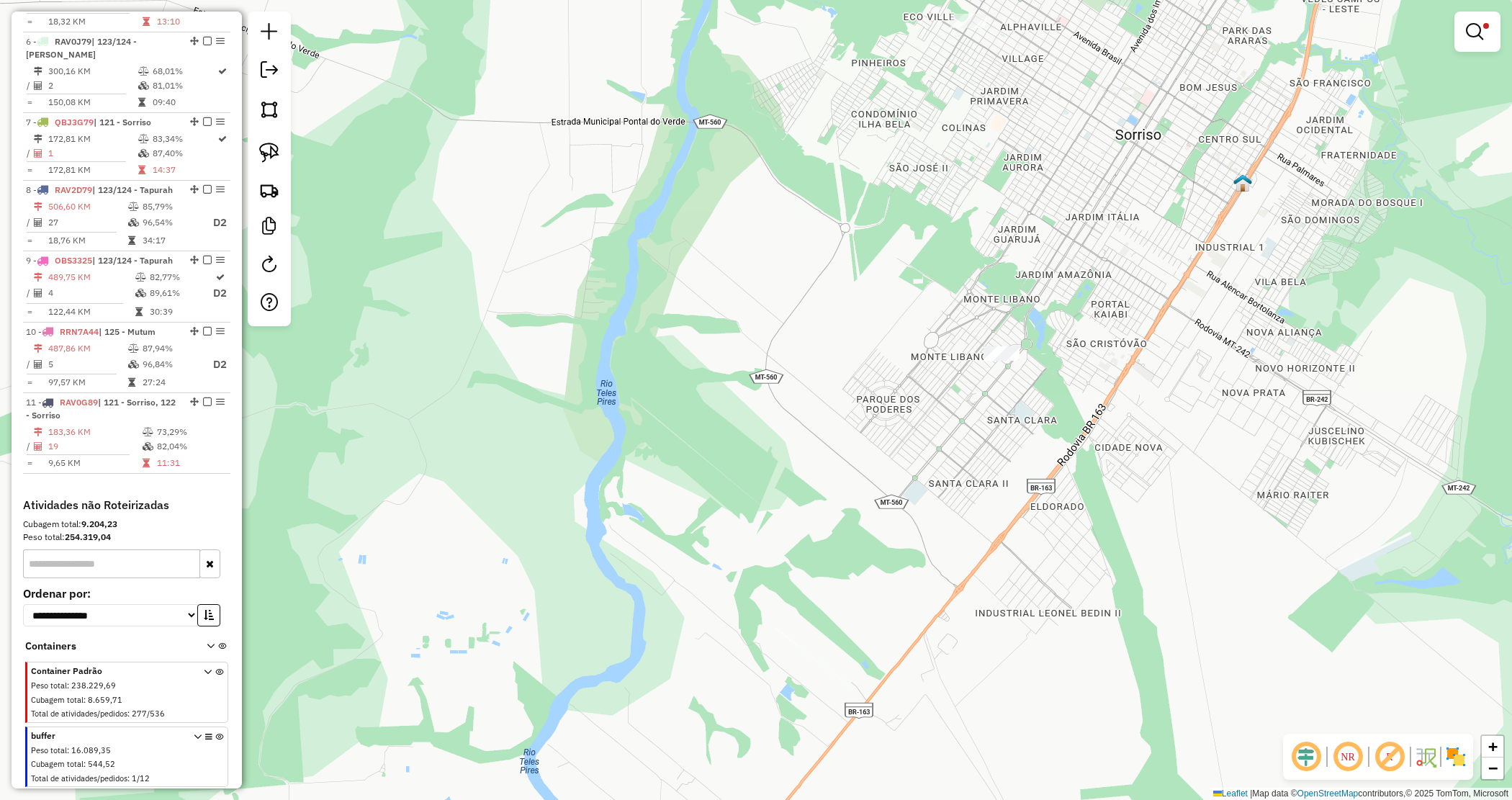
scroll to position [911, 0]
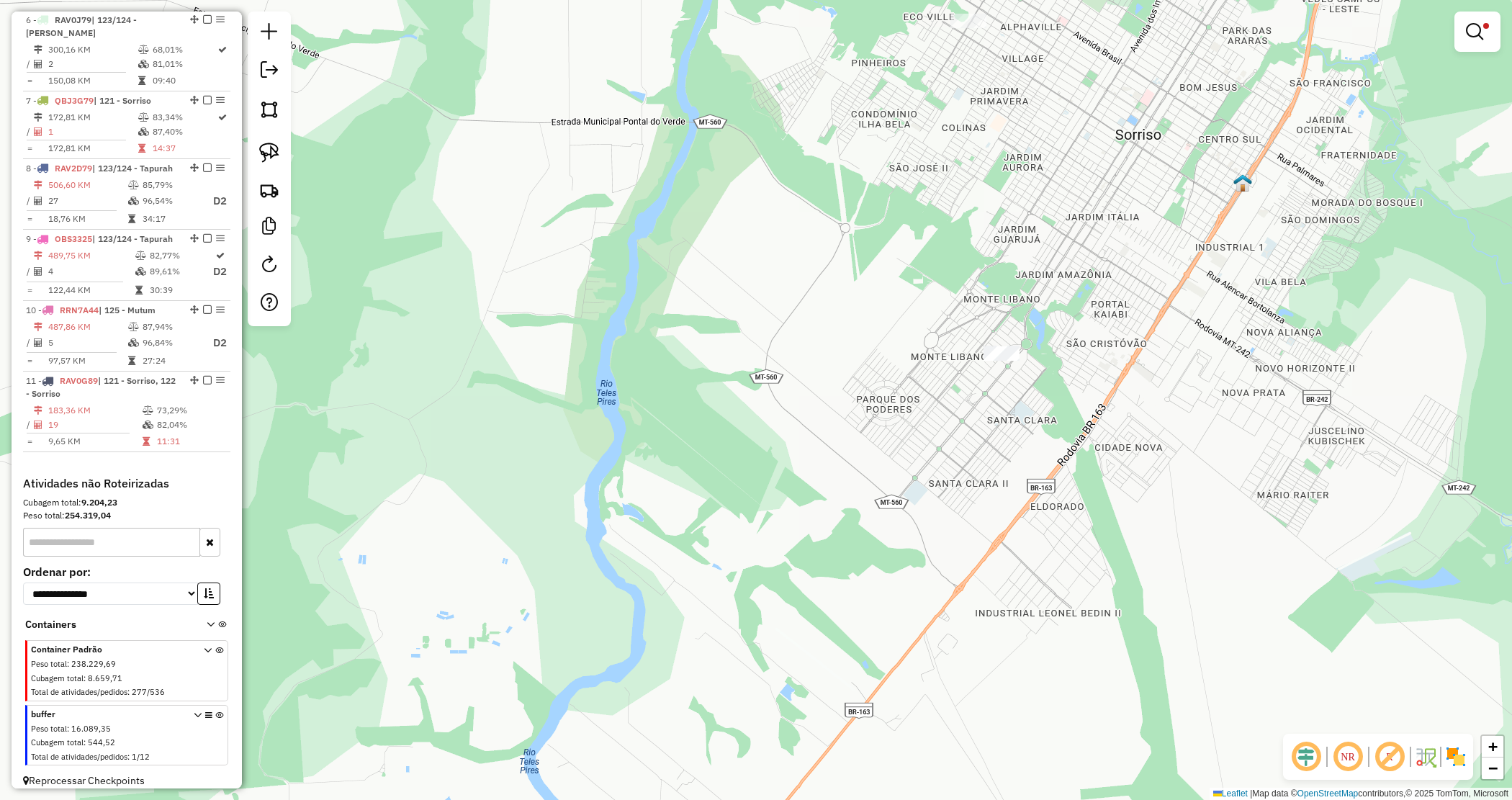
click at [216, 712] on icon at bounding box center [219, 738] width 8 height 54
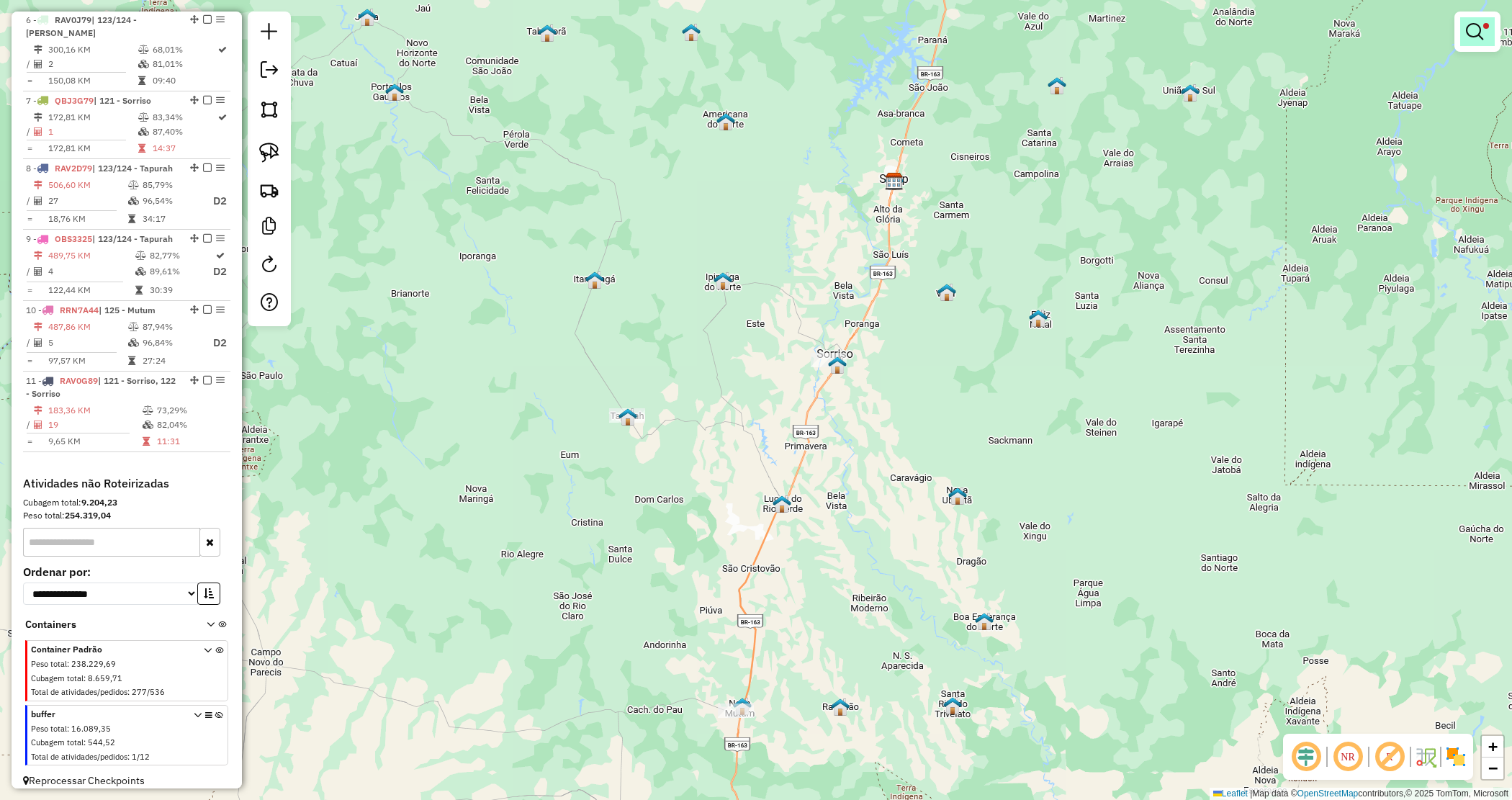
click at [1480, 33] on em at bounding box center [1475, 31] width 17 height 17
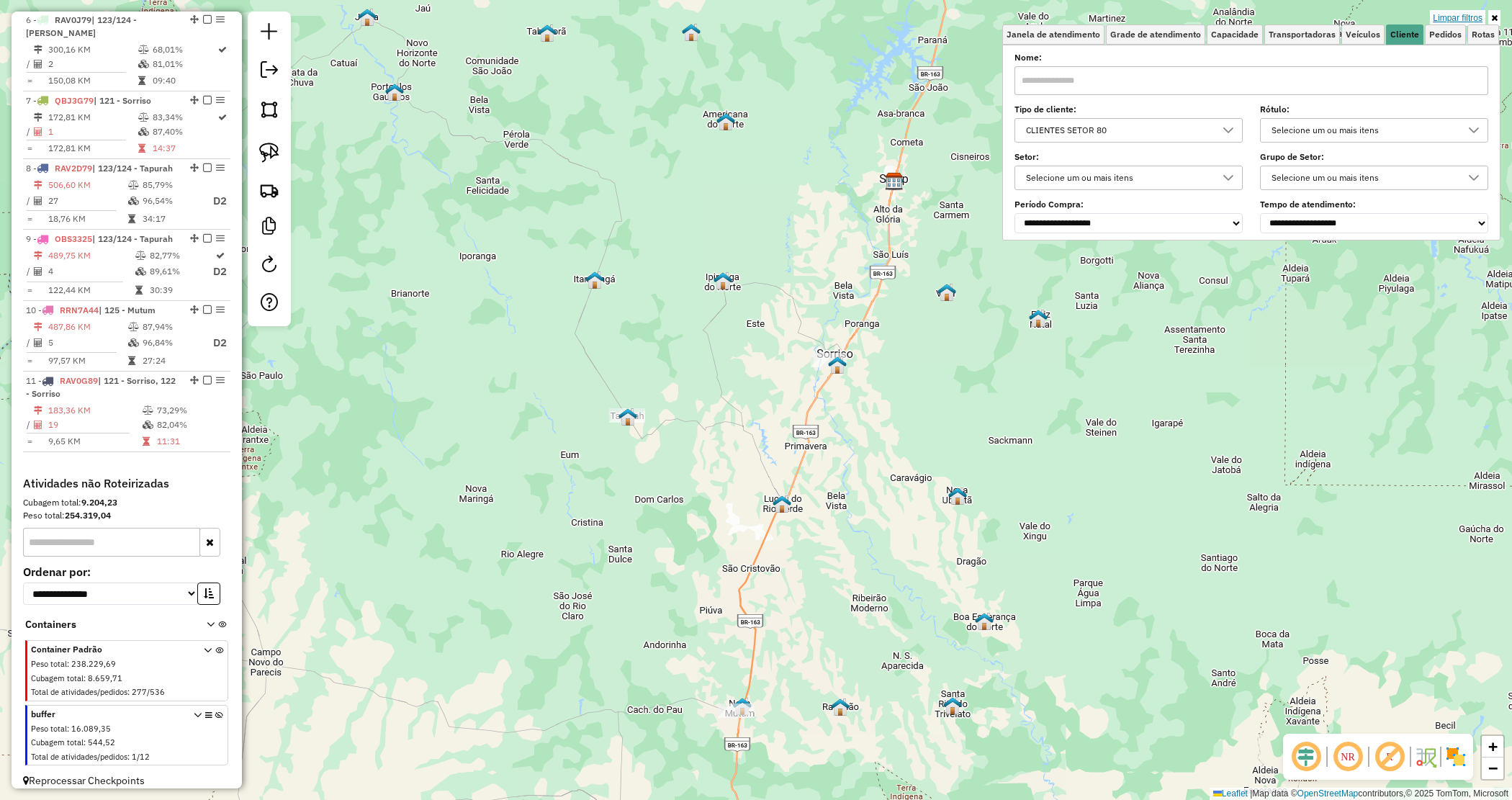
click at [1459, 19] on link "Limpar filtros" at bounding box center [1457, 17] width 56 height 16
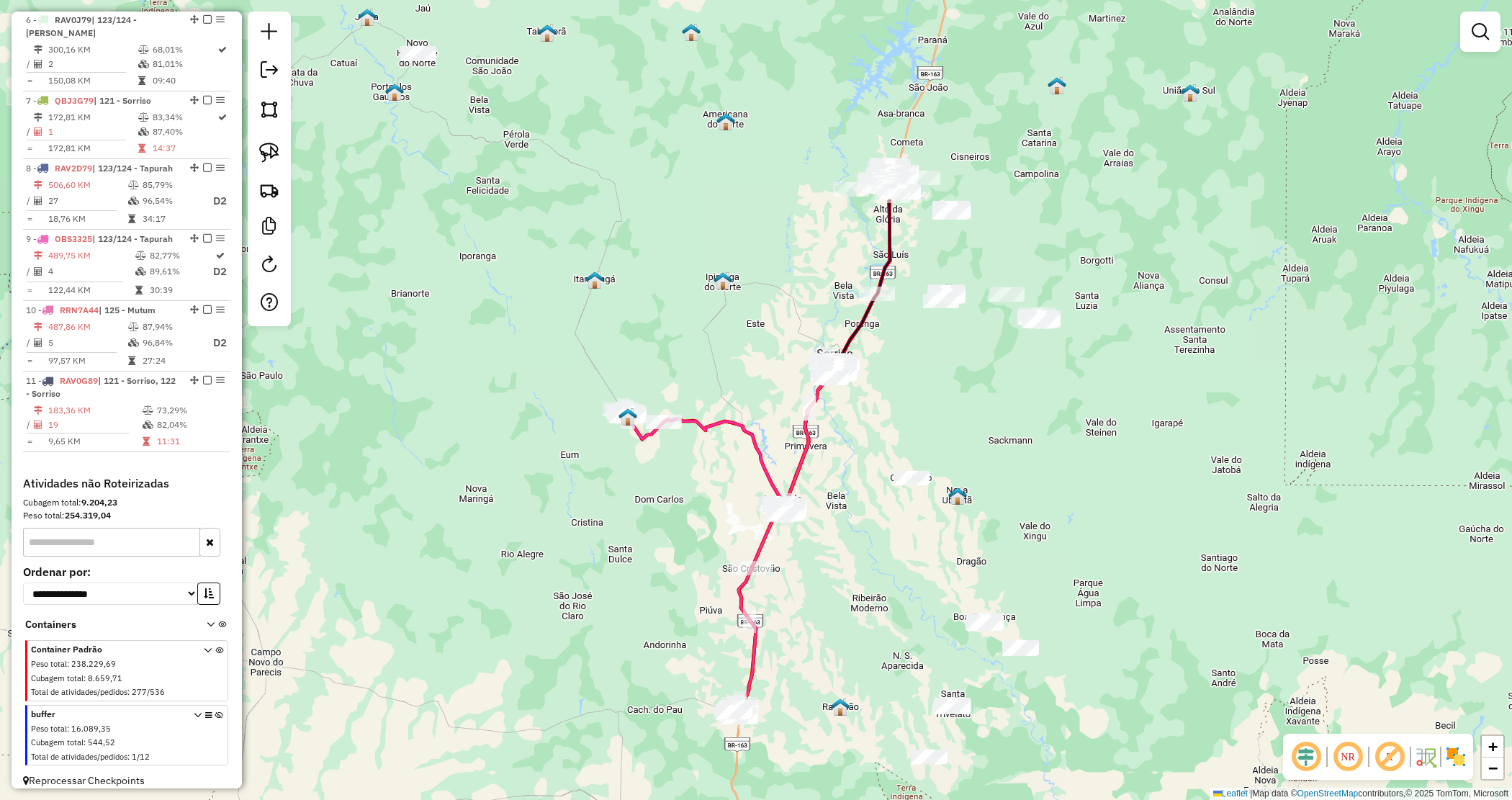
click at [866, 433] on div "Janela de atendimento Grade de atendimento Capacidade Transportadoras Veículos …" at bounding box center [756, 400] width 1512 height 800
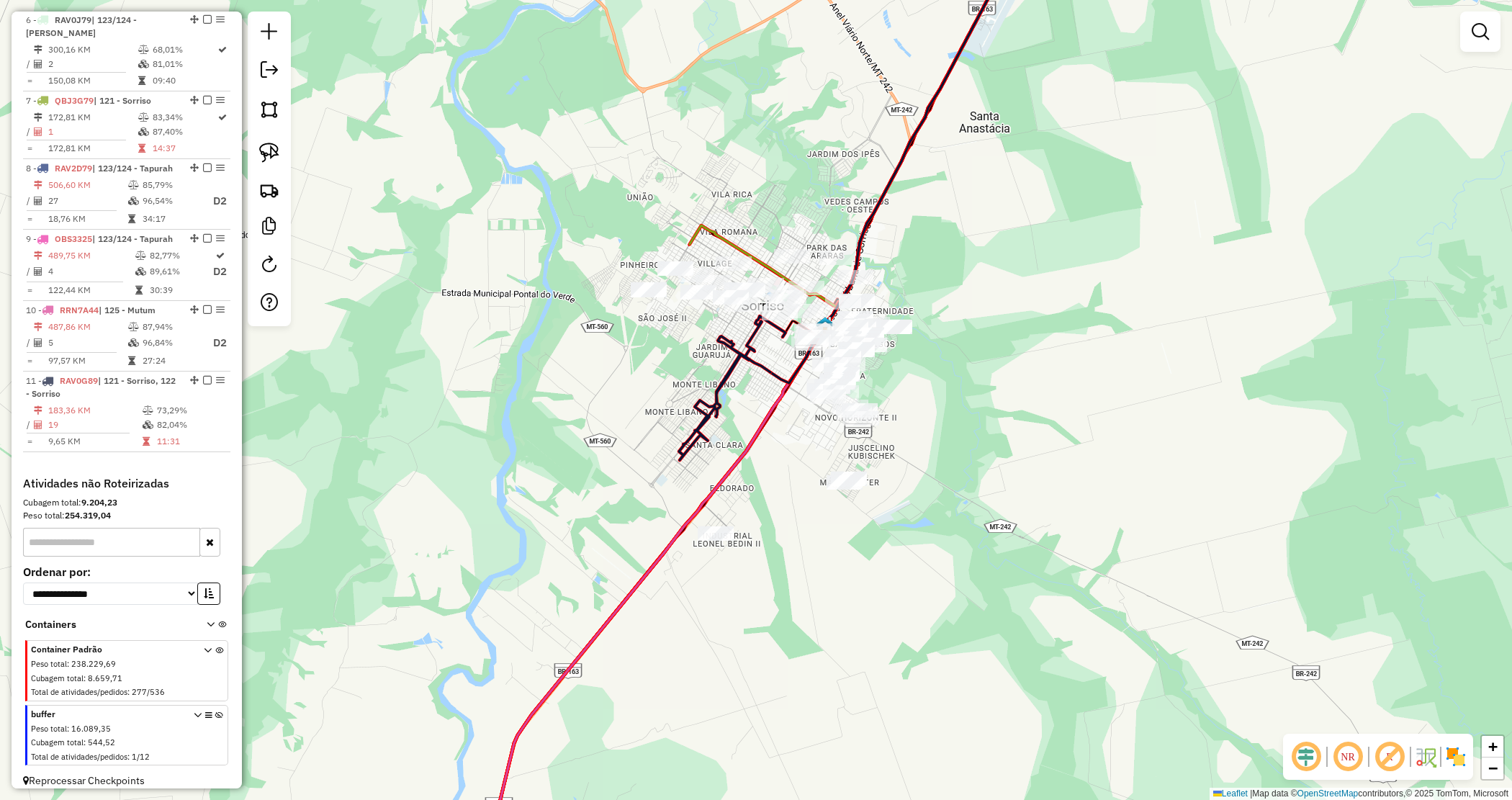
drag, startPoint x: 887, startPoint y: 483, endPoint x: 879, endPoint y: 487, distance: 8.9
click at [879, 487] on div "Janela de atendimento Grade de atendimento Capacidade Transportadoras Veículos …" at bounding box center [756, 400] width 1512 height 800
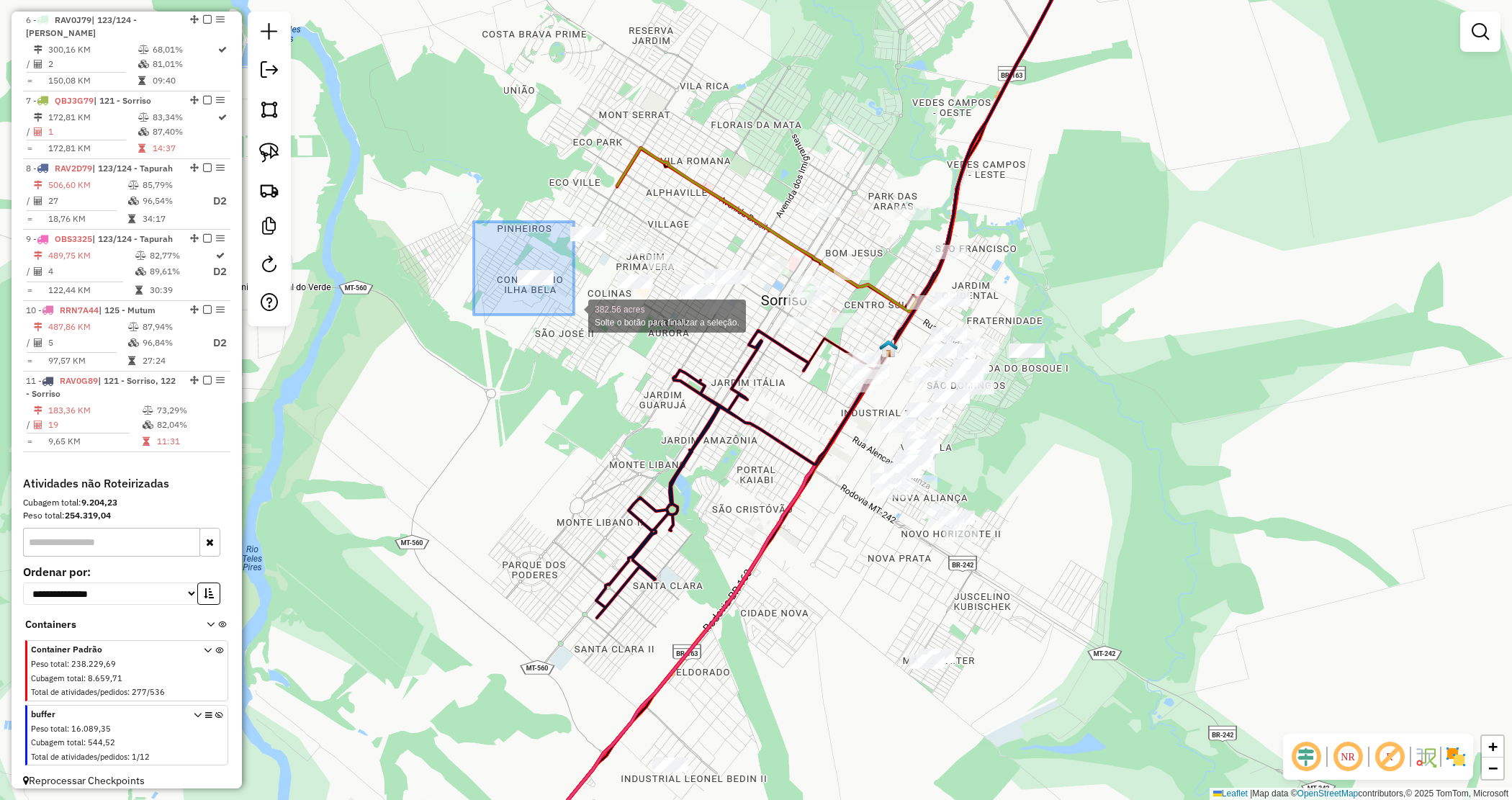
drag, startPoint x: 476, startPoint y: 227, endPoint x: 575, endPoint y: 316, distance: 133.1
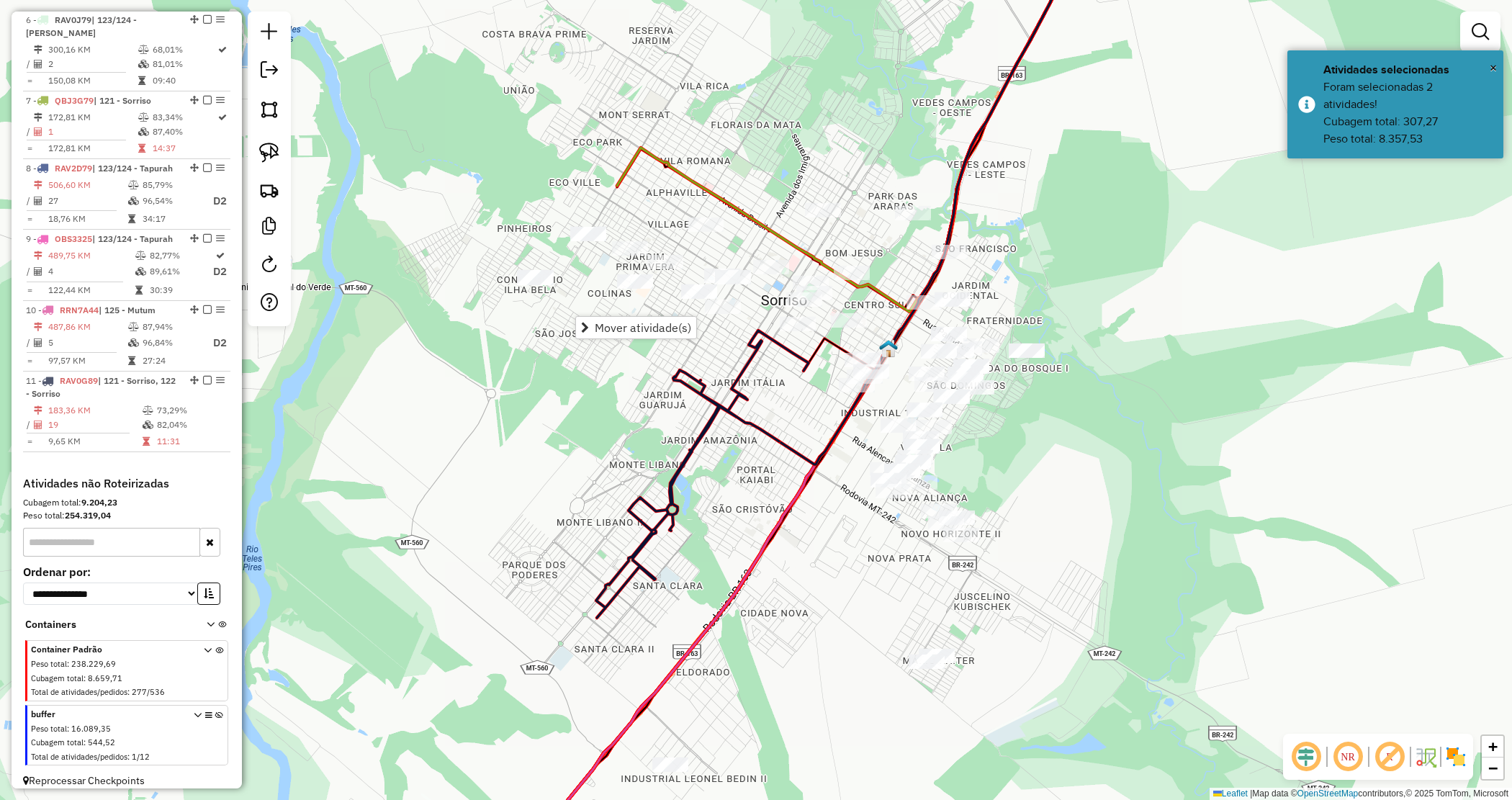
drag, startPoint x: 522, startPoint y: 254, endPoint x: 510, endPoint y: 241, distance: 17.7
click at [520, 251] on div "Janela de atendimento Grade de atendimento Capacidade Transportadoras Veículos …" at bounding box center [756, 400] width 1512 height 800
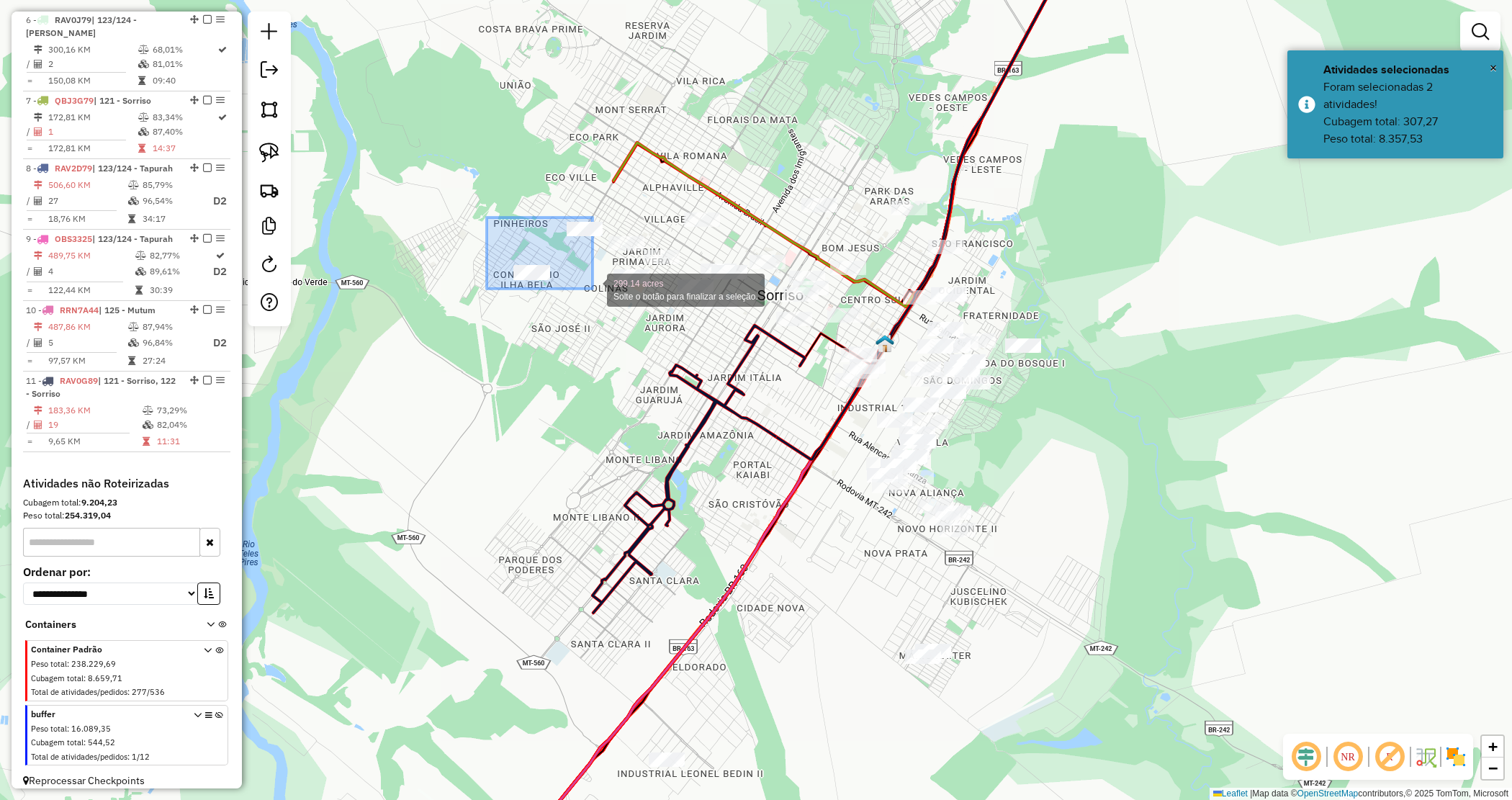
drag, startPoint x: 542, startPoint y: 251, endPoint x: 595, endPoint y: 292, distance: 67.0
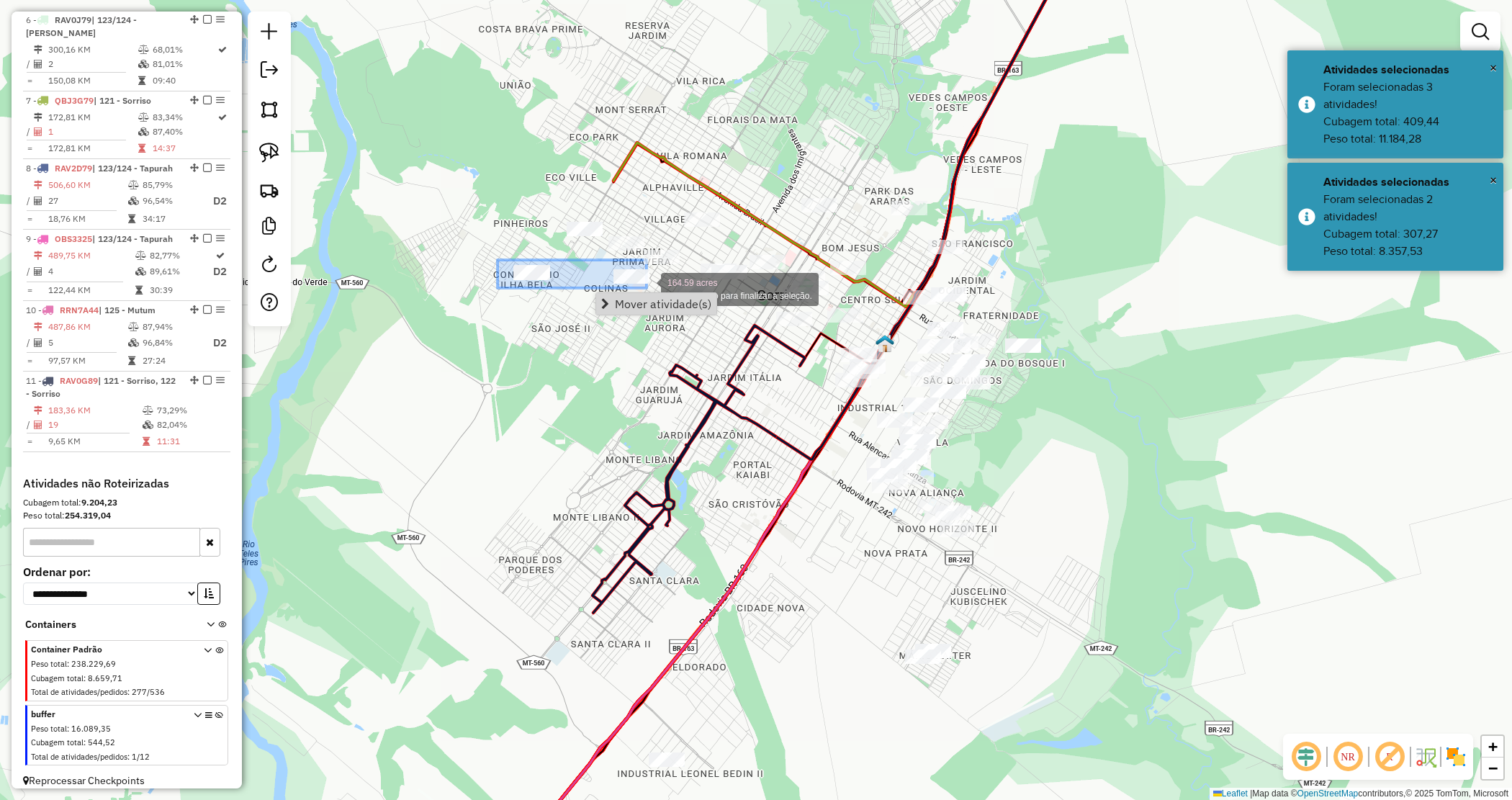
drag, startPoint x: 499, startPoint y: 267, endPoint x: 648, endPoint y: 288, distance: 150.5
click at [662, 303] on span "Mover atividade(s)" at bounding box center [658, 300] width 8 height 12
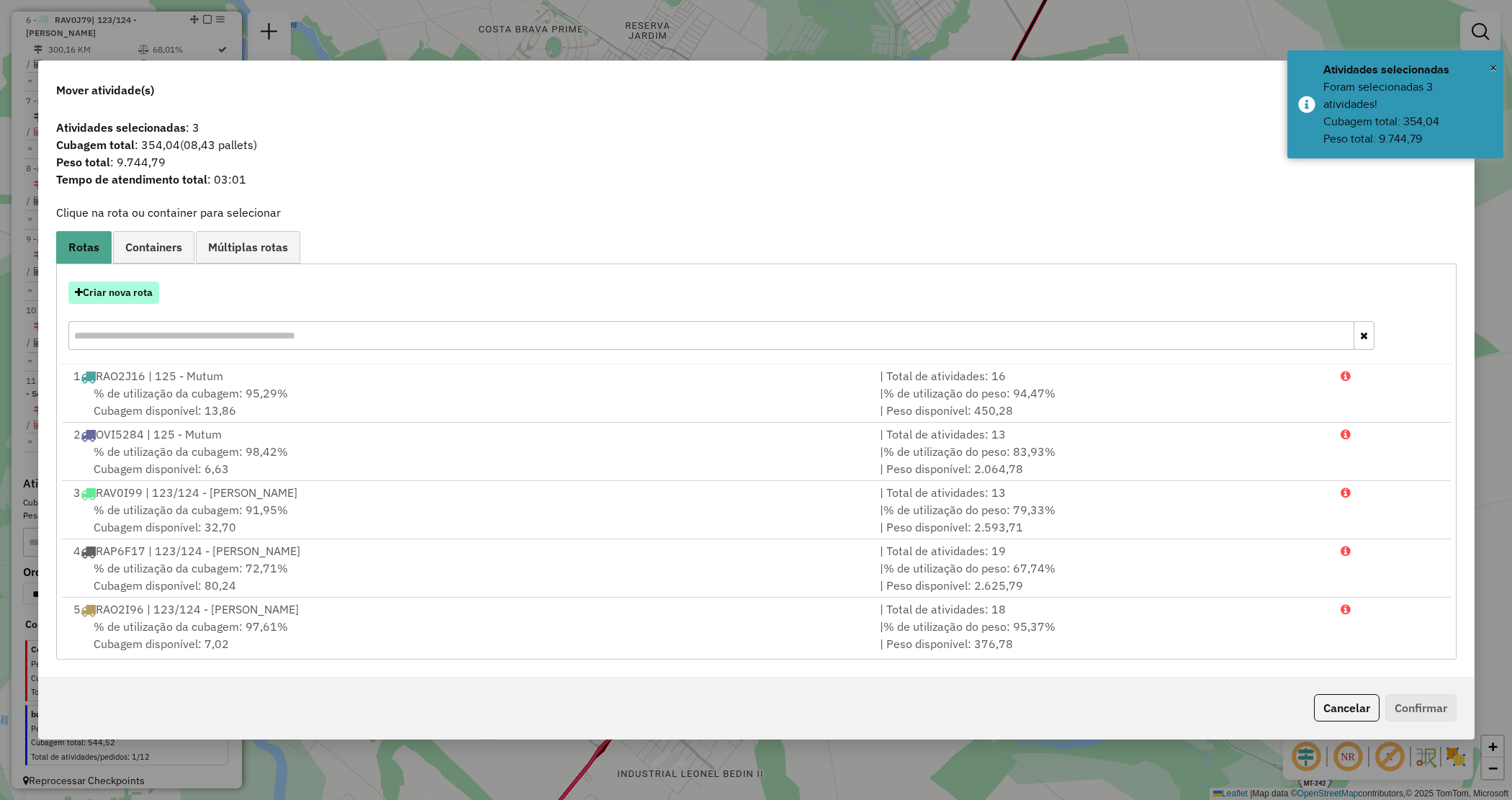
click at [139, 299] on button "Criar nova rota" at bounding box center [113, 293] width 90 height 22
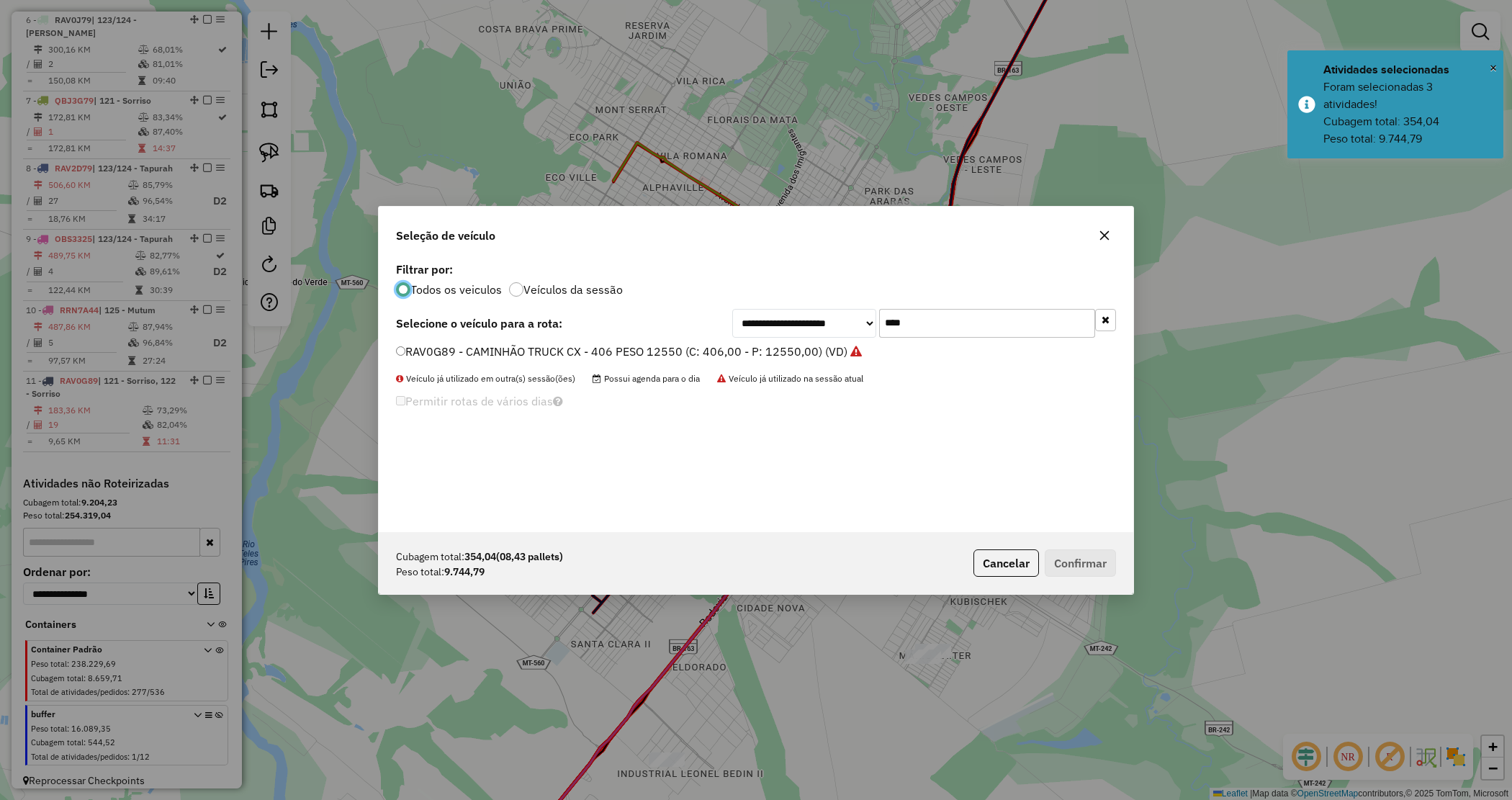
scroll to position [7, 5]
drag, startPoint x: 901, startPoint y: 316, endPoint x: 773, endPoint y: 271, distance: 135.7
click at [781, 299] on div "**********" at bounding box center [756, 395] width 755 height 274
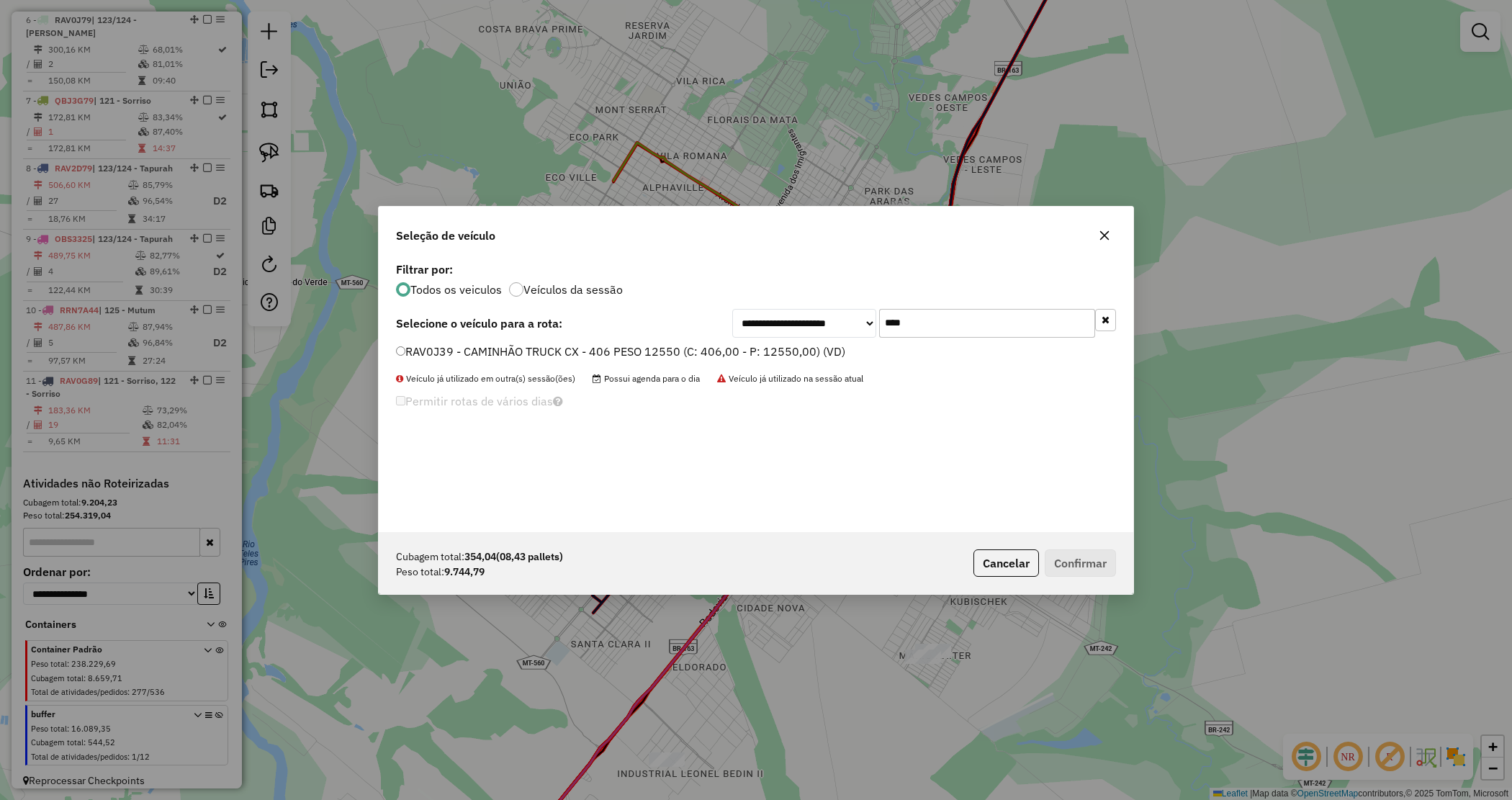
type input "****"
click at [730, 354] on label "RAV0J39 - CAMINHÃO TRUCK CX - 406 PESO 12550 (C: 406,00 - P: 12550,00) (VD)" at bounding box center [620, 351] width 449 height 17
click at [1052, 551] on button "Confirmar" at bounding box center [1080, 563] width 71 height 27
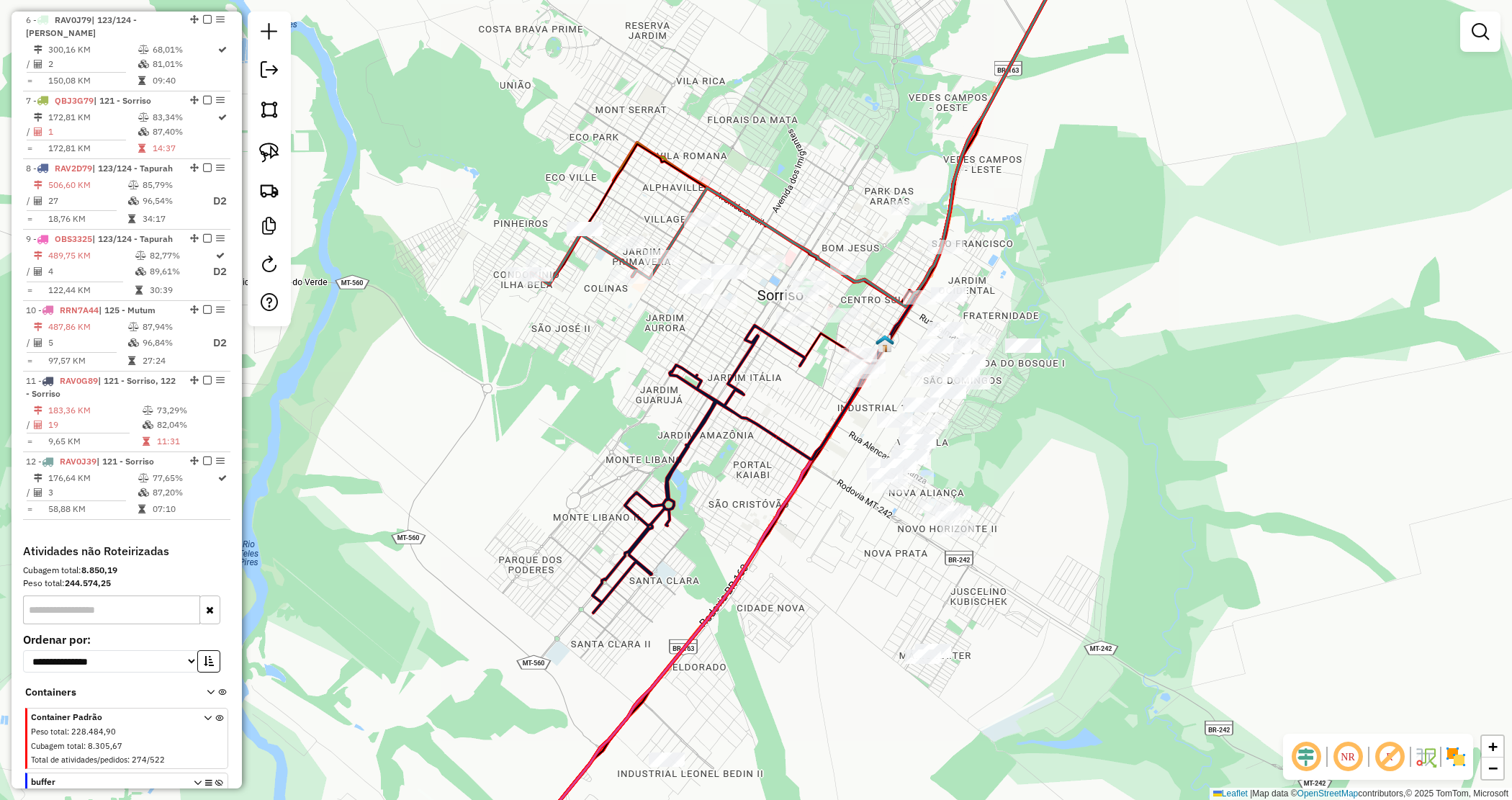
click at [1023, 462] on div "Janela de atendimento Grade de atendimento Capacidade Transportadoras Veículos …" at bounding box center [756, 400] width 1512 height 800
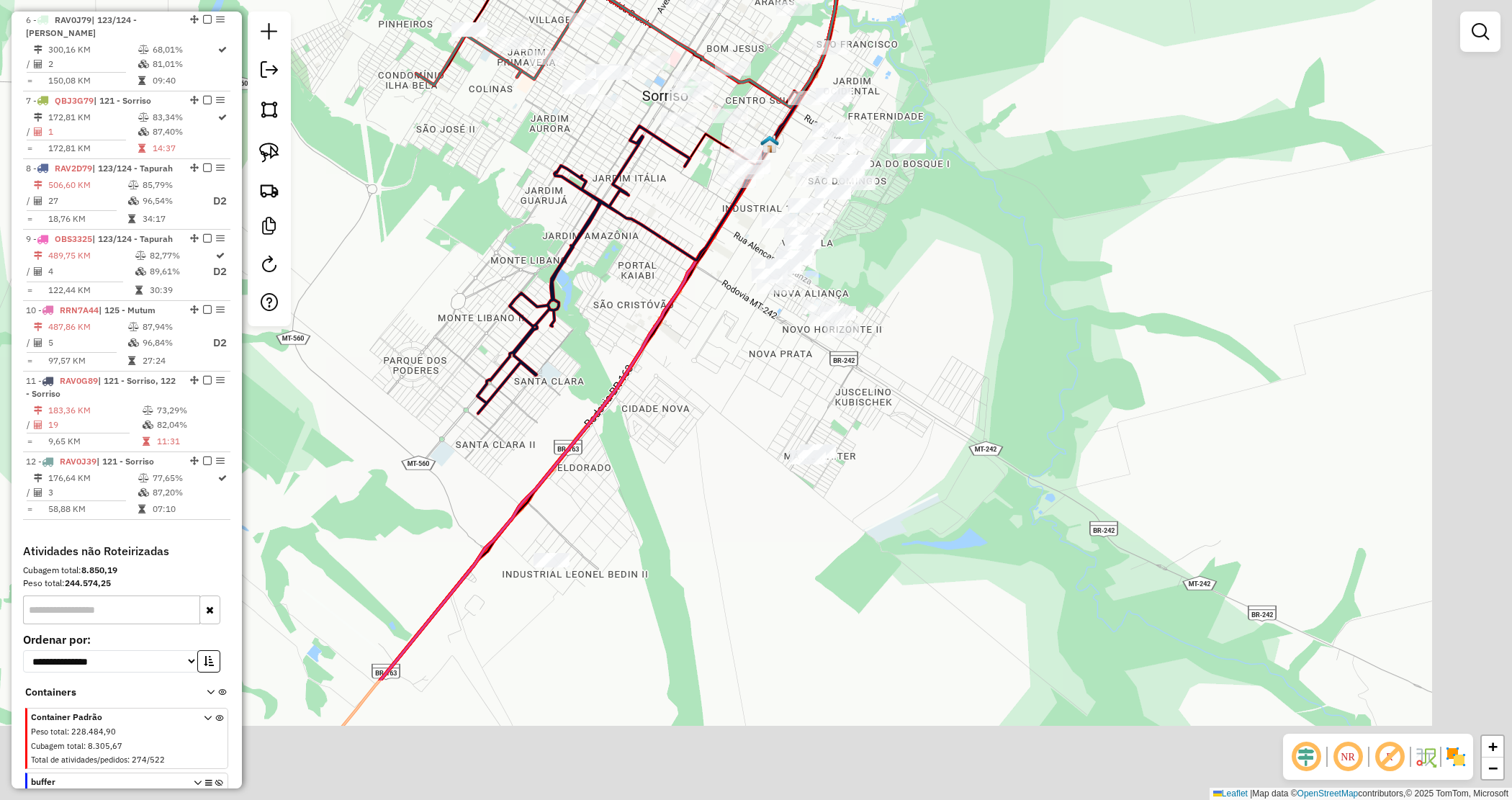
drag, startPoint x: 995, startPoint y: 430, endPoint x: 915, endPoint y: 285, distance: 165.6
click at [917, 286] on div "Janela de atendimento Grade de atendimento Capacidade Transportadoras Veículos …" at bounding box center [756, 400] width 1512 height 800
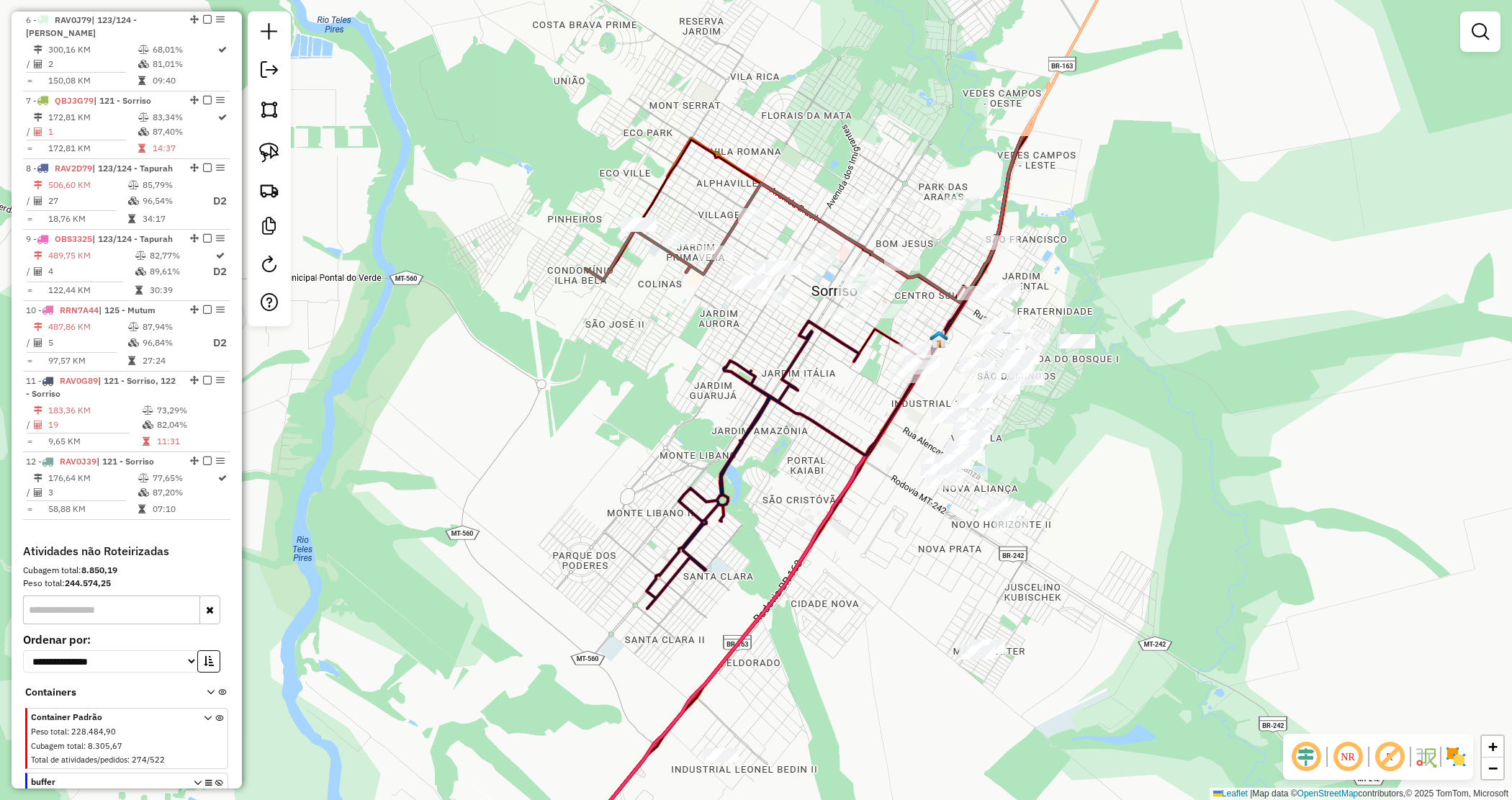
drag, startPoint x: 677, startPoint y: 207, endPoint x: 843, endPoint y: 409, distance: 261.5
click at [842, 415] on div "Janela de atendimento Grade de atendimento Capacidade Transportadoras Veículos …" at bounding box center [756, 400] width 1512 height 800
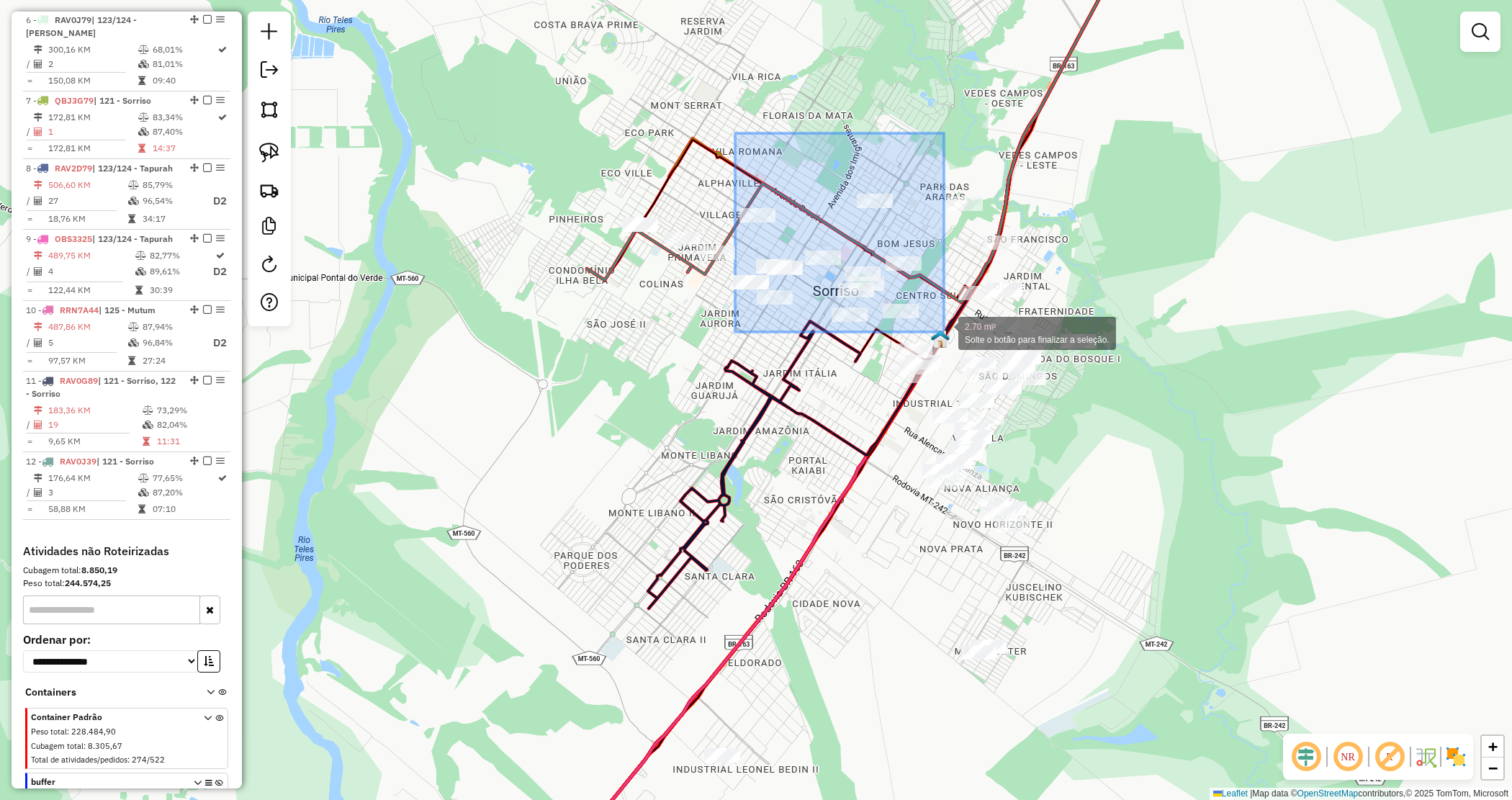
drag, startPoint x: 765, startPoint y: 164, endPoint x: 942, endPoint y: 332, distance: 244.0
click at [942, 332] on div "2.70 mi² Solte o botão para finalizar a seleção. Janela de atendimento Grade de…" at bounding box center [756, 400] width 1512 height 800
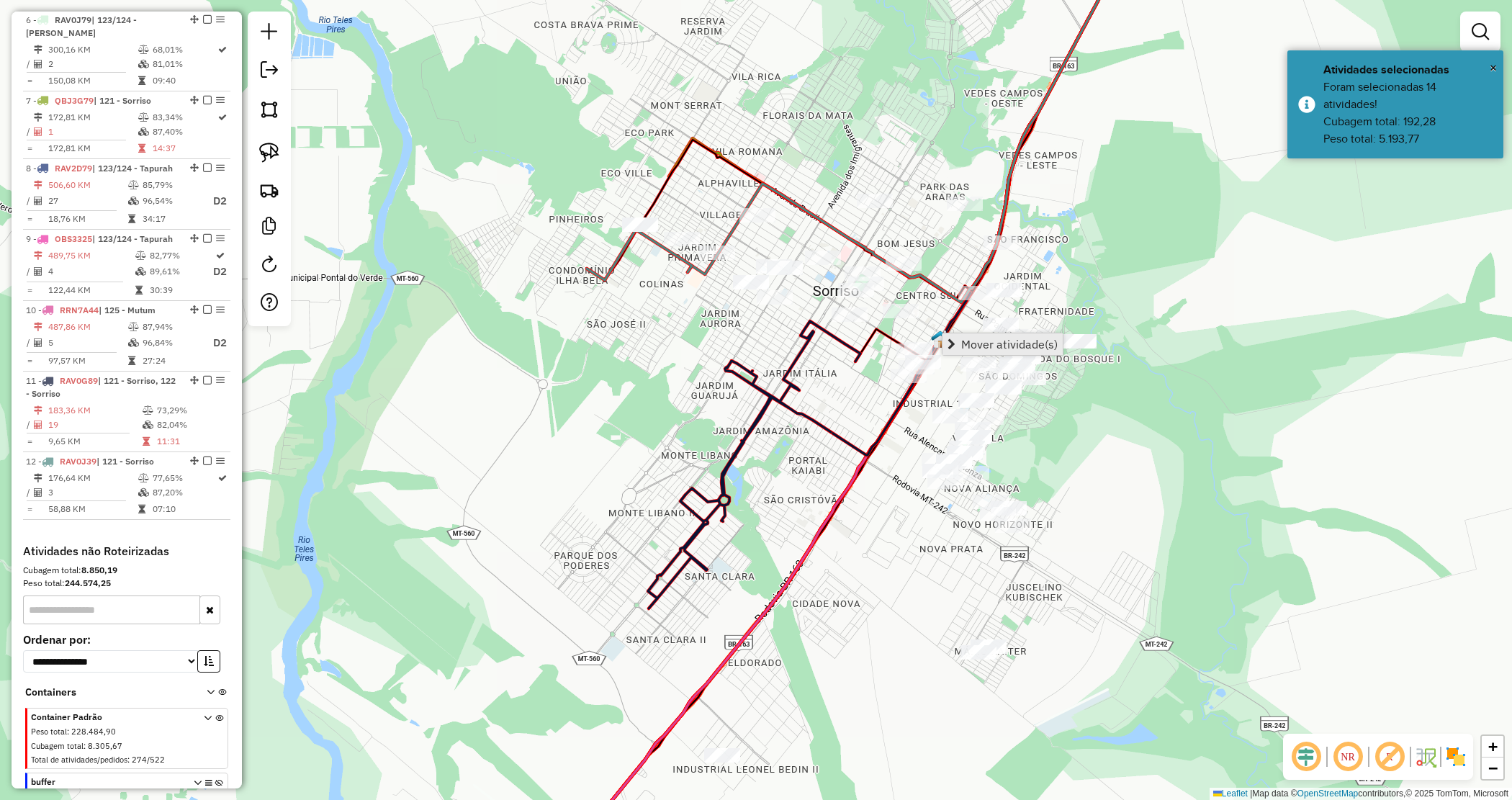
click at [958, 337] on link "Mover atividade(s)" at bounding box center [1003, 344] width 120 height 22
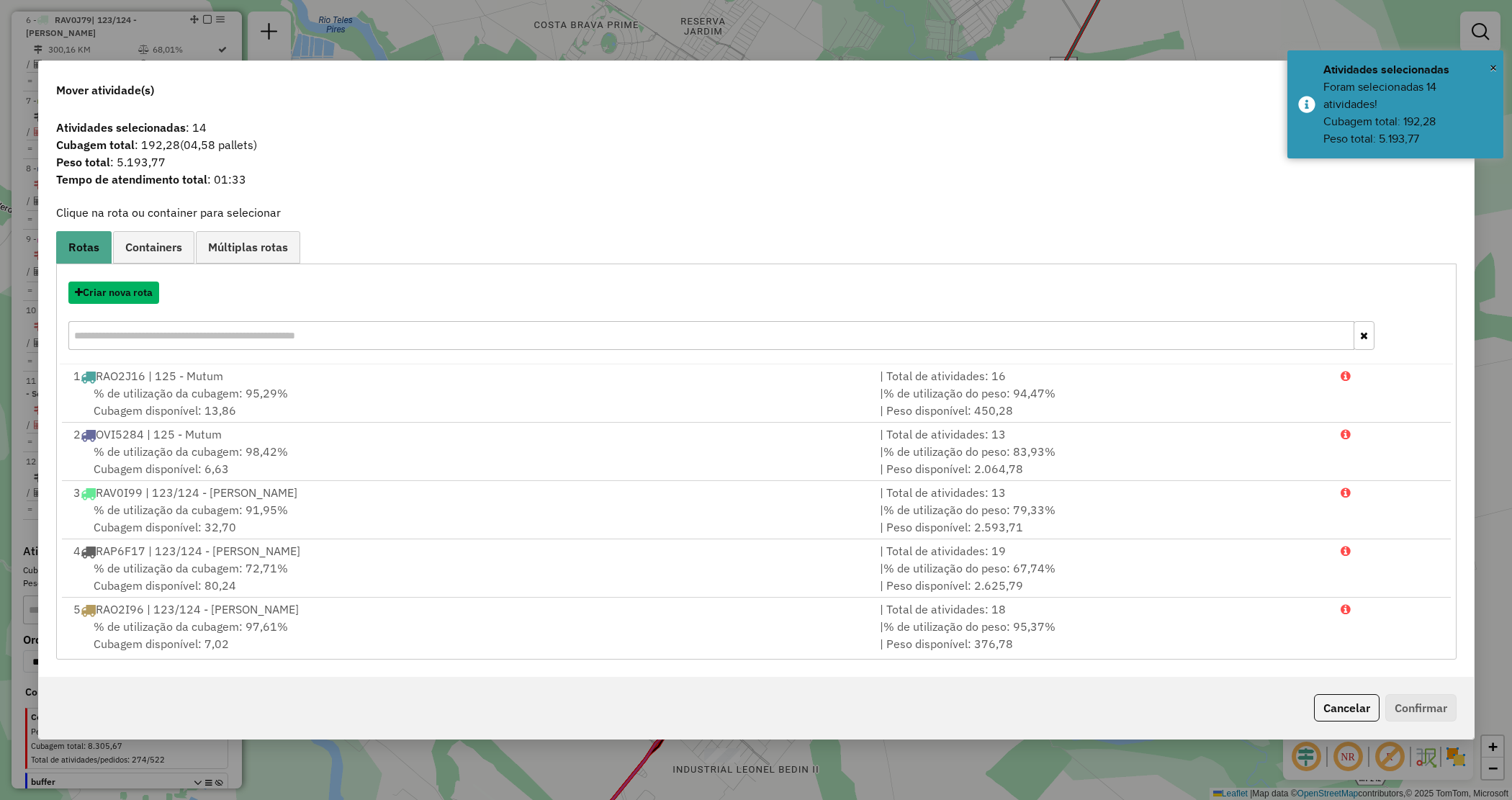
click at [131, 293] on button "Criar nova rota" at bounding box center [113, 293] width 90 height 22
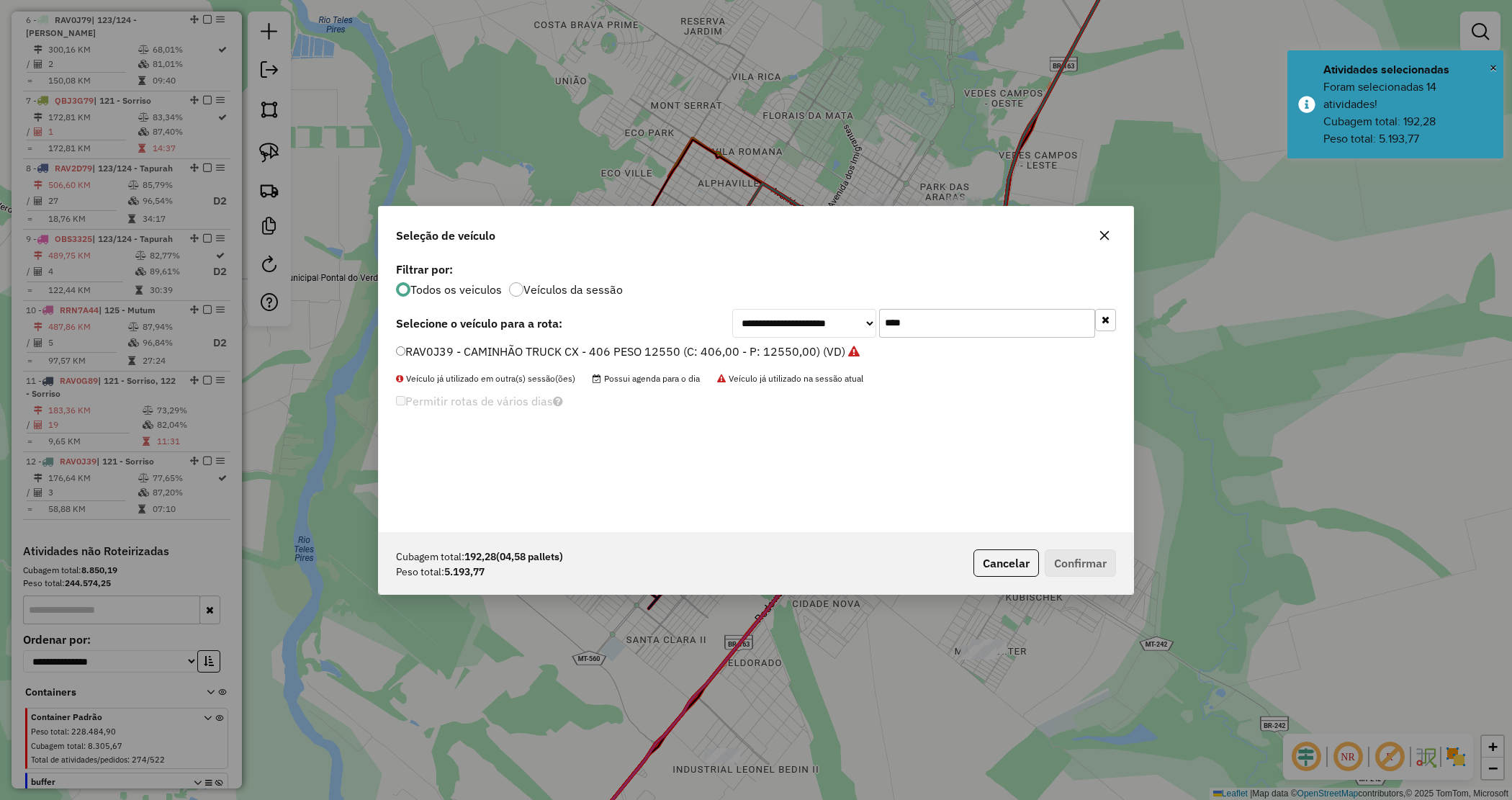
drag, startPoint x: 934, startPoint y: 316, endPoint x: 836, endPoint y: 314, distance: 98.0
click at [836, 314] on div "**********" at bounding box center [924, 324] width 384 height 29
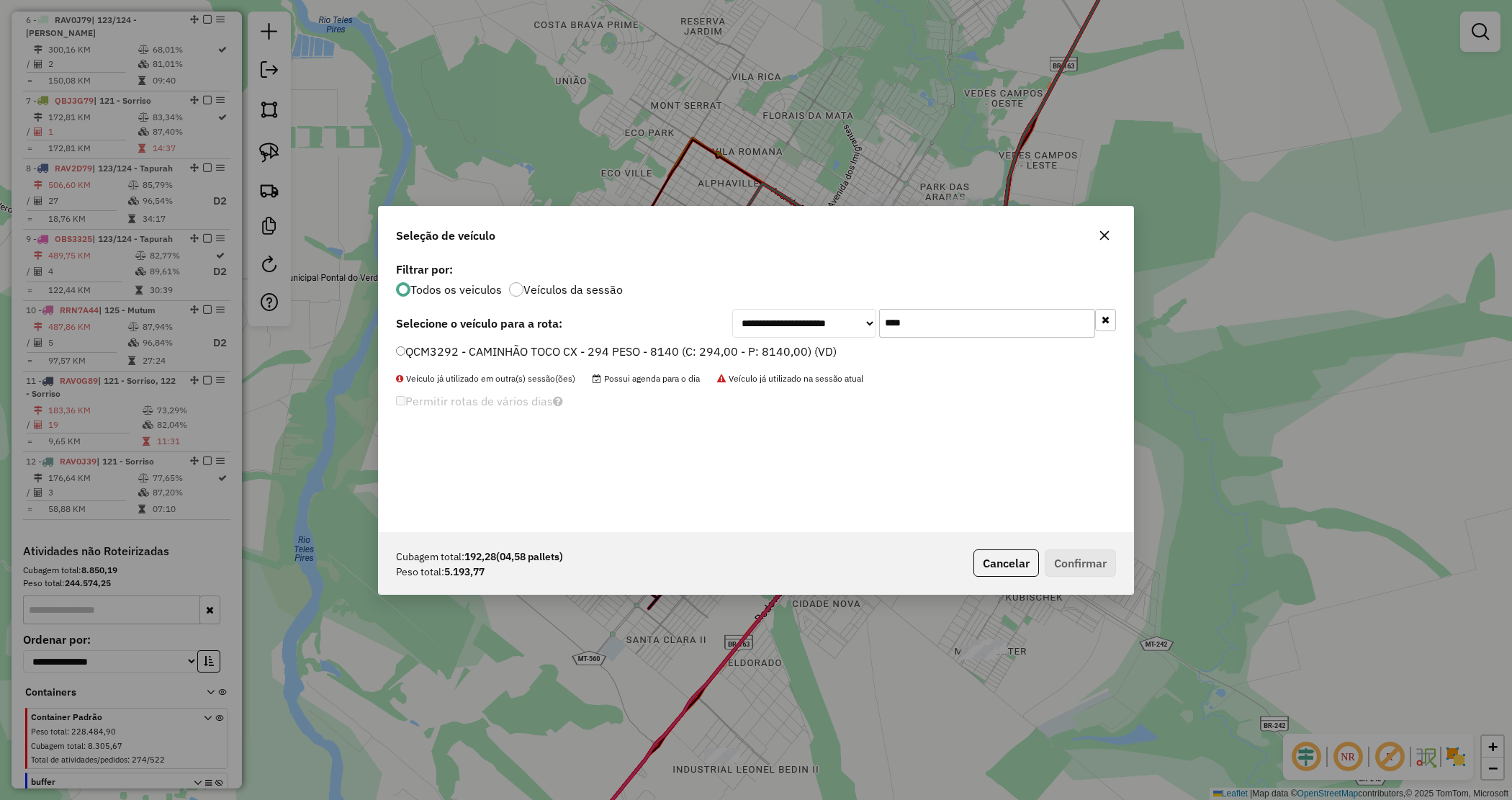
type input "****"
click at [799, 350] on label "QCM3292 - CAMINHÃO TOCO CX - 294 PESO - 8140 (C: 294,00 - P: 8140,00) (VD)" at bounding box center [616, 351] width 441 height 17
click at [1100, 566] on button "Confirmar" at bounding box center [1080, 563] width 71 height 27
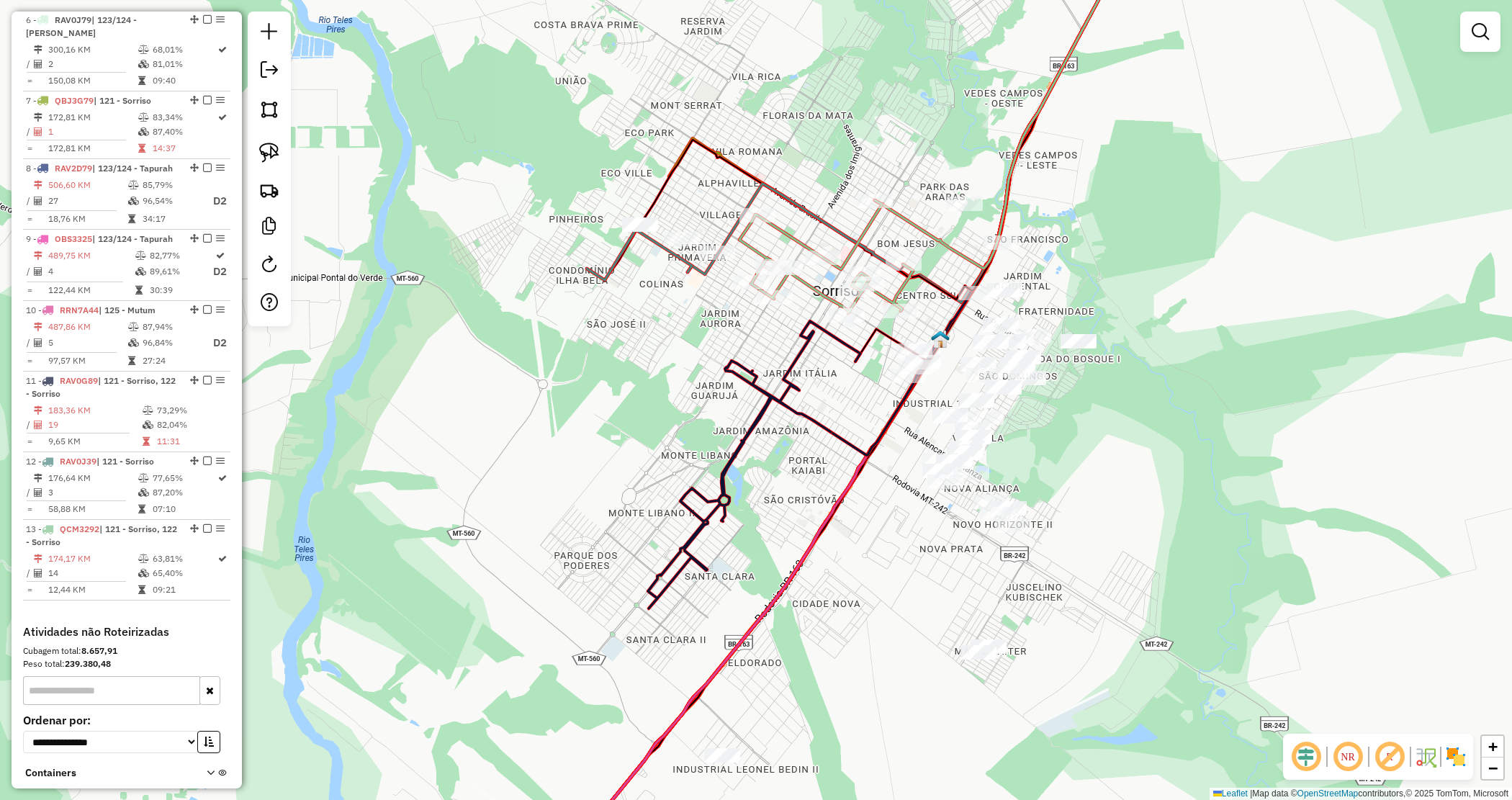
click at [832, 162] on div "Janela de atendimento Grade de atendimento Capacidade Transportadoras Veículos …" at bounding box center [756, 400] width 1512 height 800
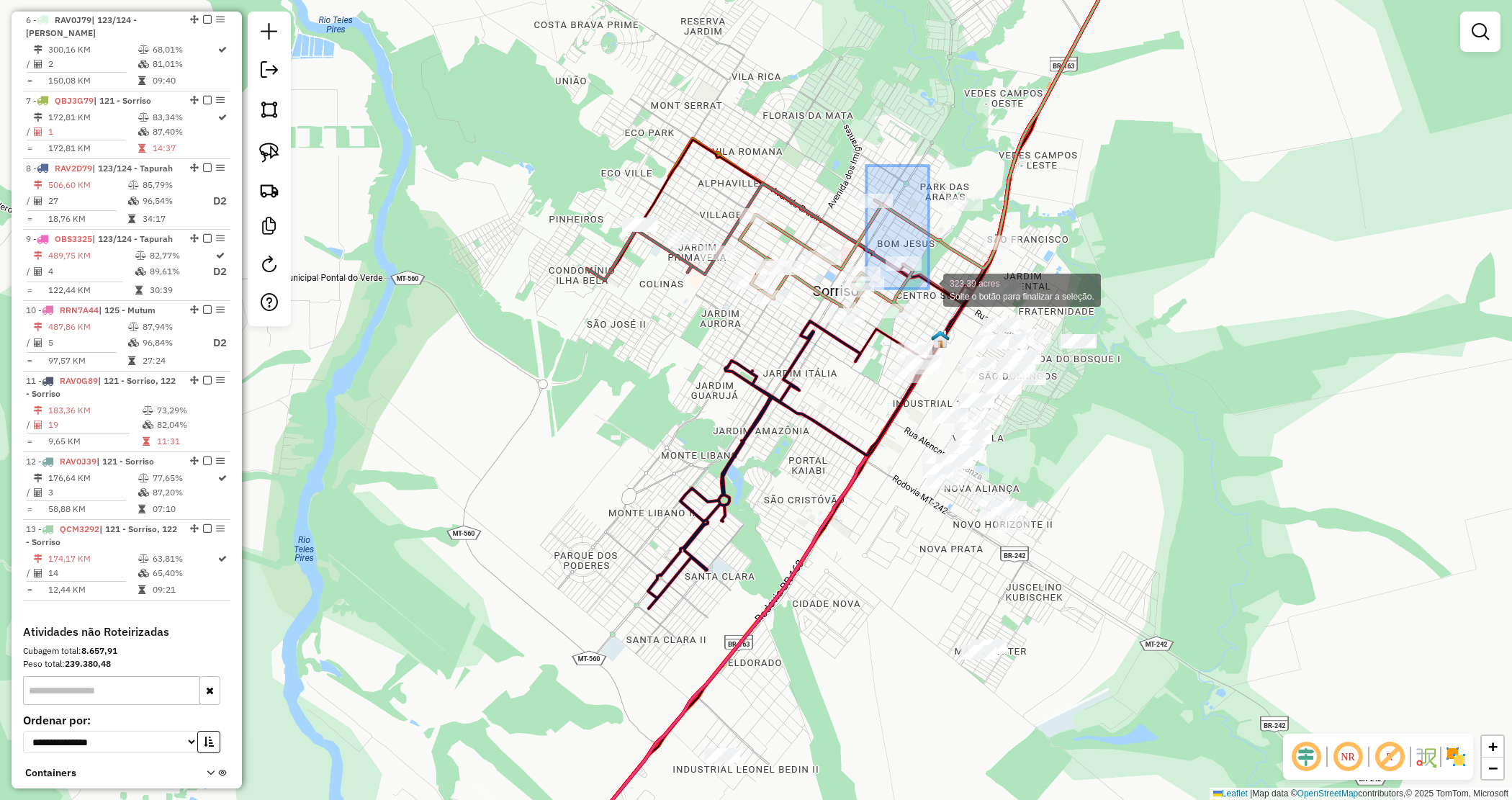
drag, startPoint x: 866, startPoint y: 166, endPoint x: 911, endPoint y: 302, distance: 143.3
click at [929, 289] on div "323.39 acres Solte o botão para finalizar a seleção. Janela de atendimento Grad…" at bounding box center [756, 400] width 1512 height 800
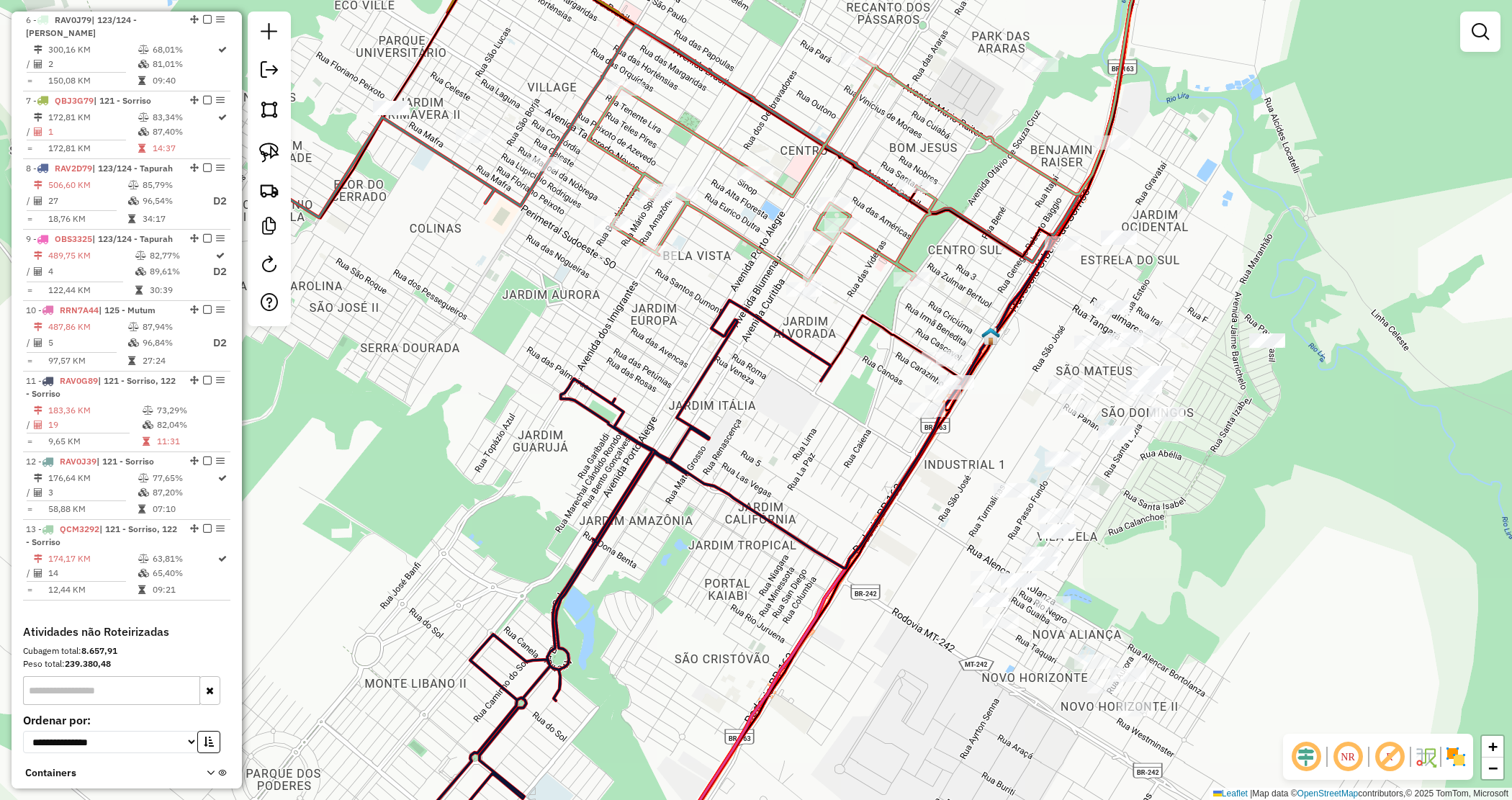
click at [910, 317] on div "Janela de atendimento Grade de atendimento Capacidade Transportadoras Veículos …" at bounding box center [756, 400] width 1512 height 800
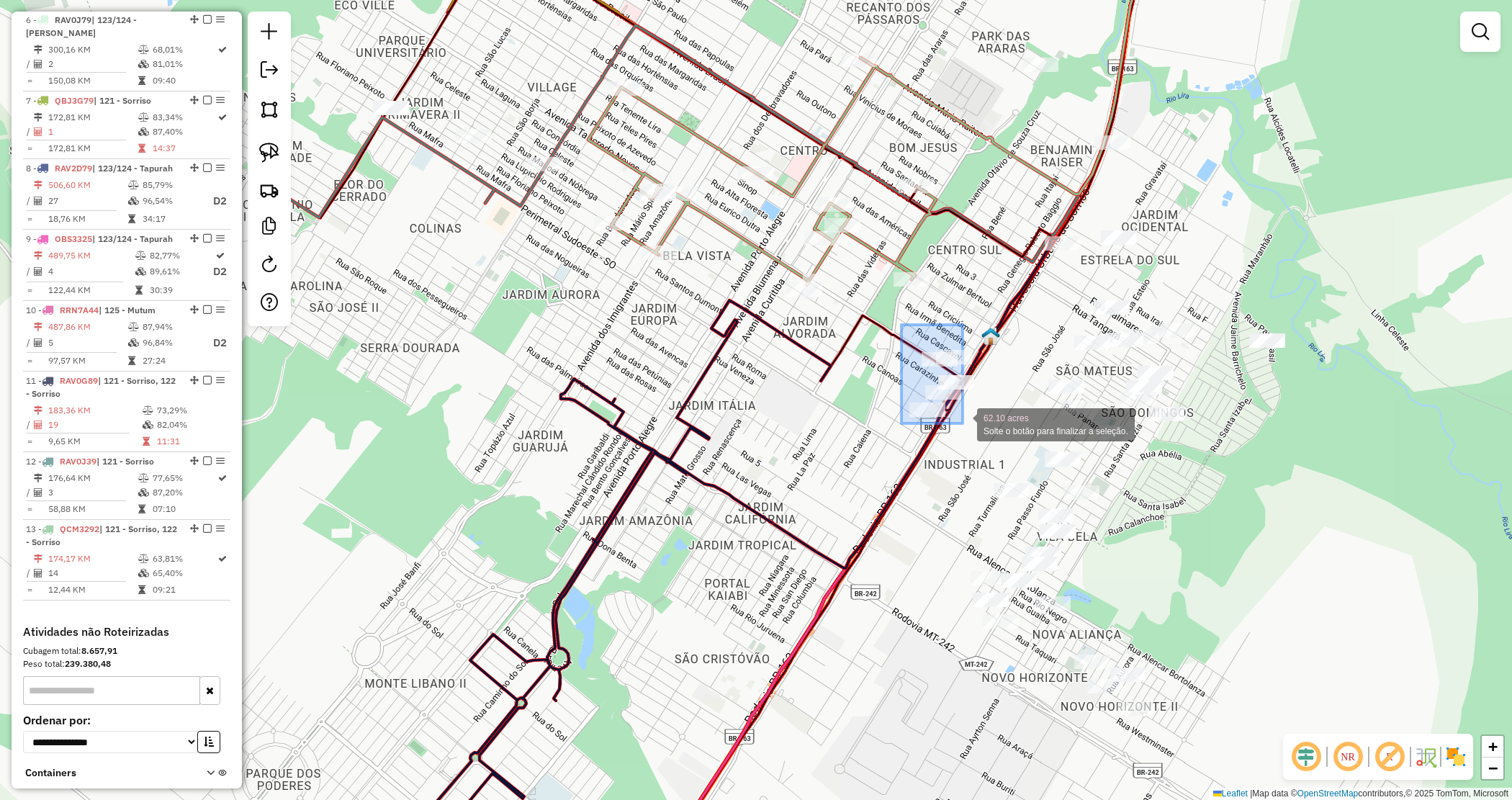
drag, startPoint x: 902, startPoint y: 335, endPoint x: 963, endPoint y: 423, distance: 107.1
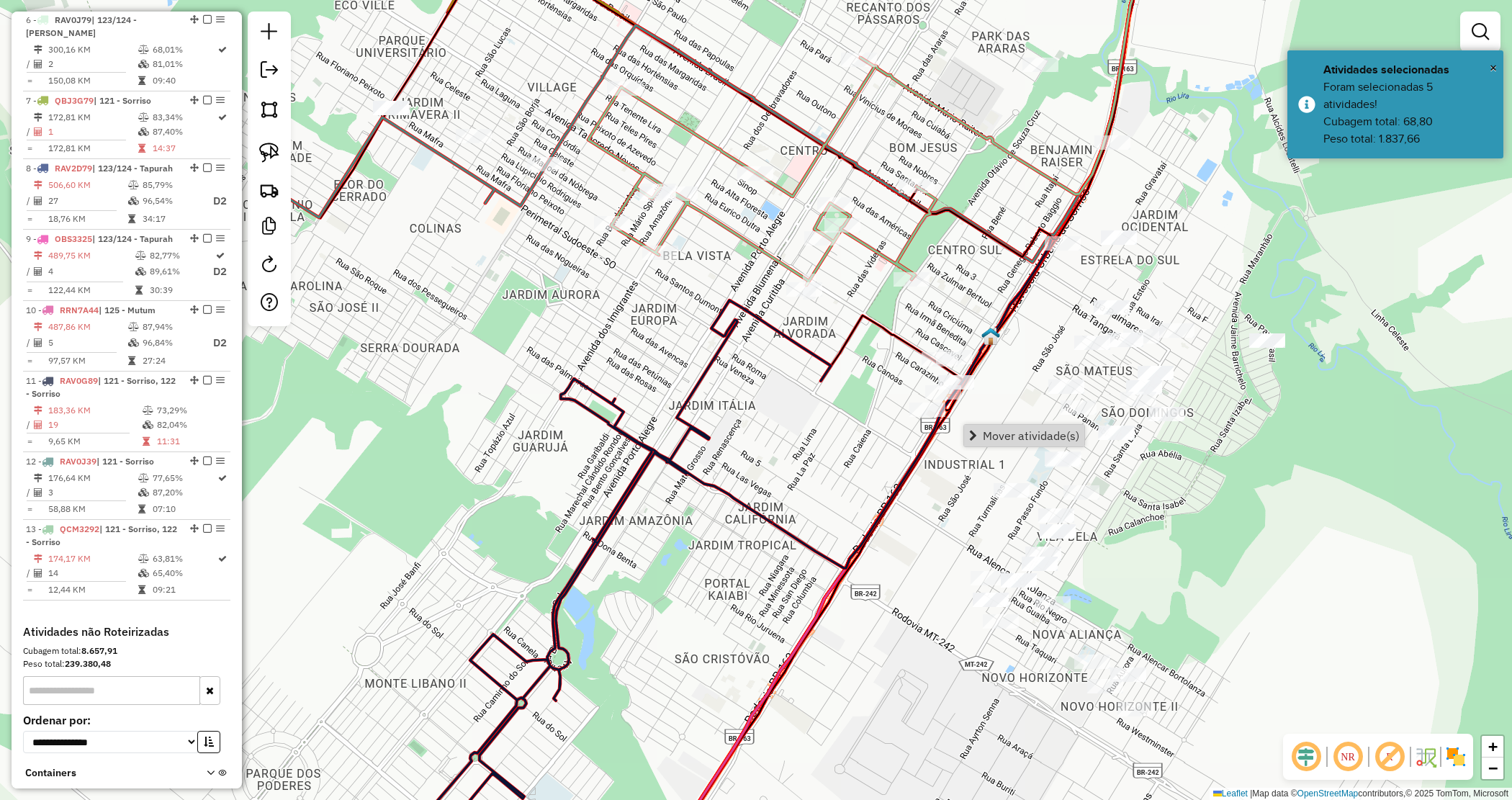
drag, startPoint x: 981, startPoint y: 431, endPoint x: 975, endPoint y: 435, distance: 7.2
click at [982, 432] on link "Mover atividade(s)" at bounding box center [1025, 436] width 120 height 22
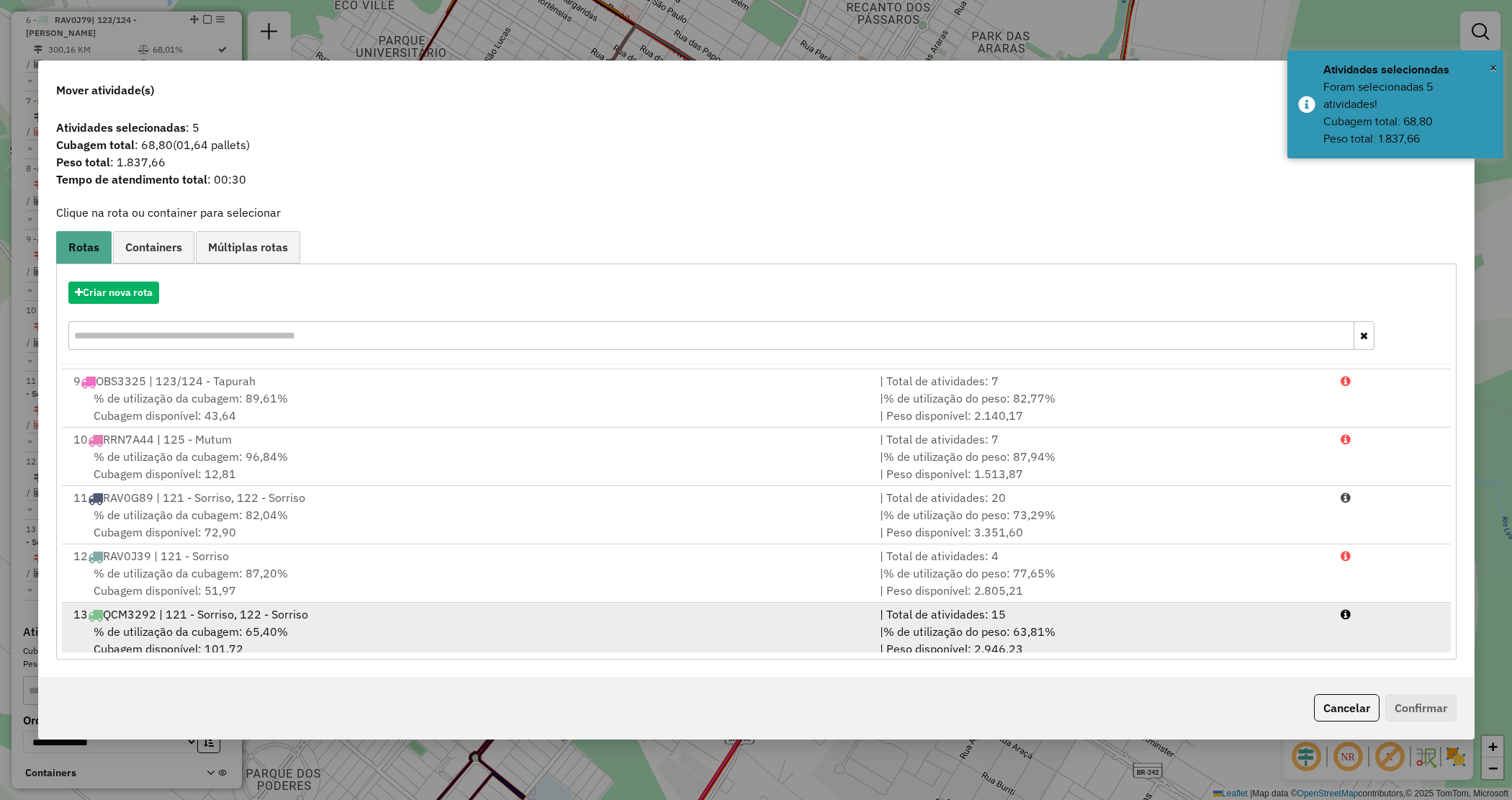
scroll to position [472, 0]
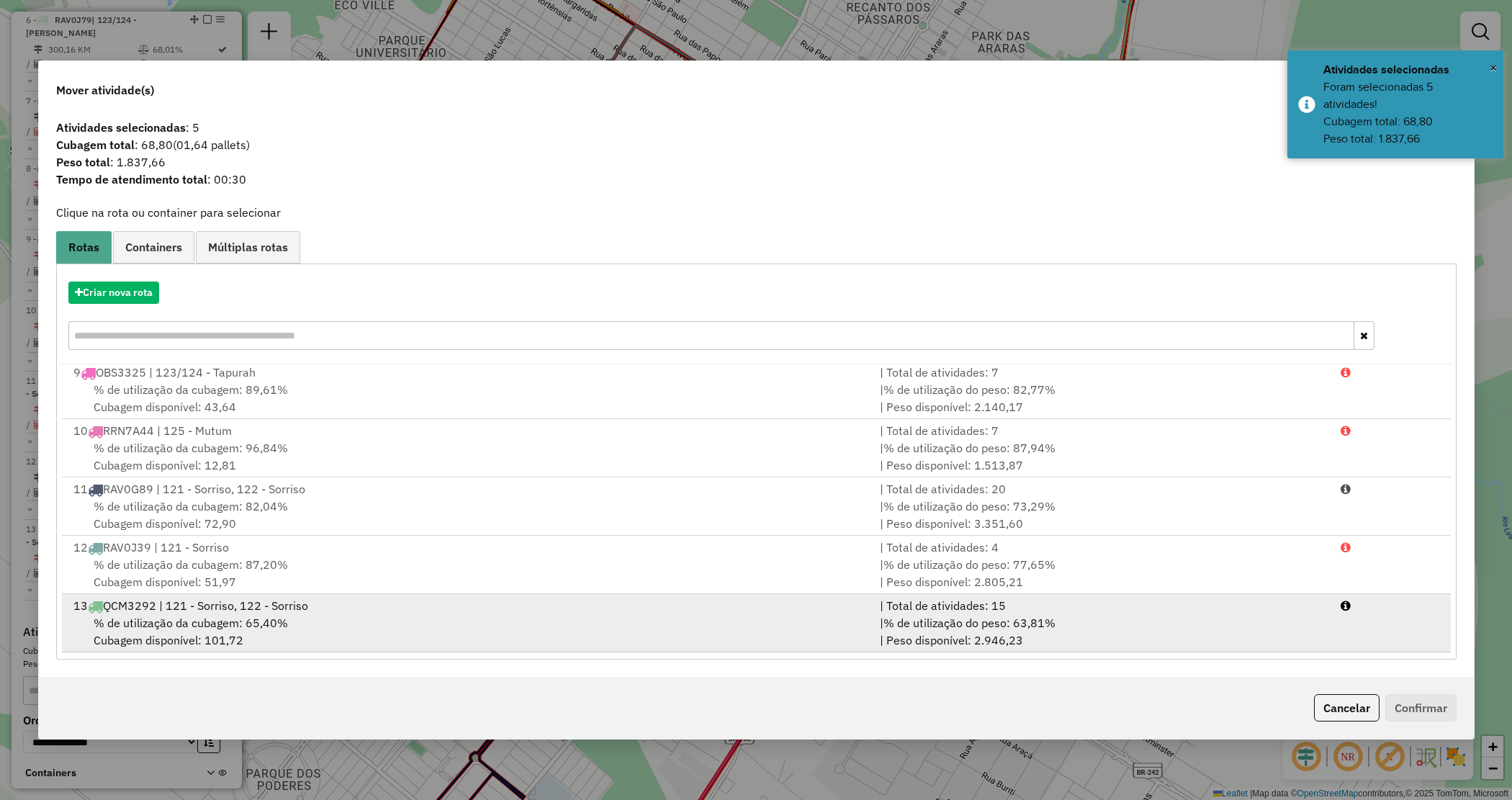
click at [552, 628] on div "% de utilização da cubagem: 65,40% Cubagem disponível: 101,72" at bounding box center [468, 631] width 808 height 35
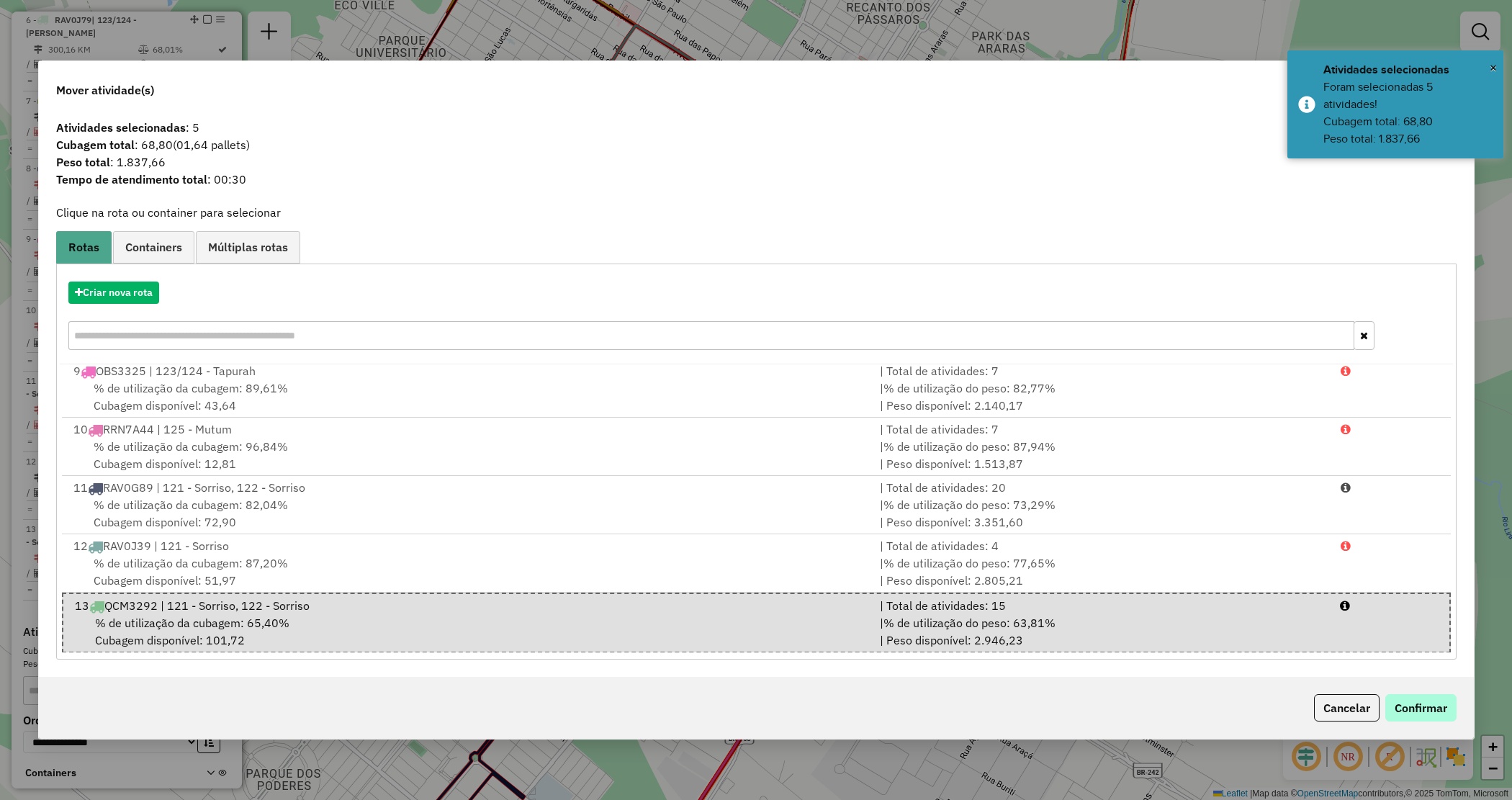
click at [1420, 695] on div "Cancelar Confirmar" at bounding box center [756, 708] width 1435 height 62
click at [1428, 711] on button "Confirmar" at bounding box center [1422, 708] width 71 height 27
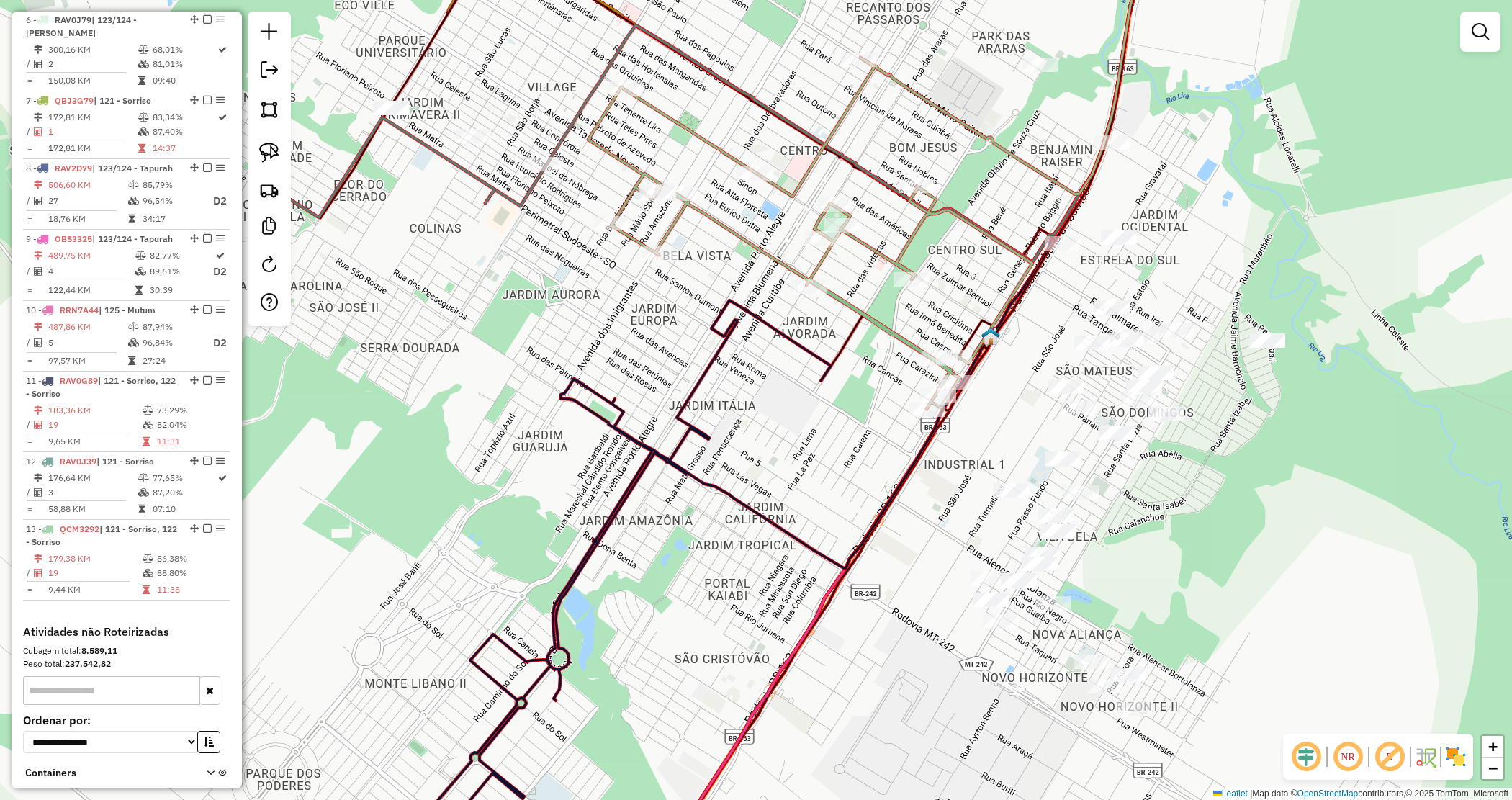
click at [913, 540] on div "Janela de atendimento Grade de atendimento Capacidade Transportadoras Veículos …" at bounding box center [756, 400] width 1512 height 800
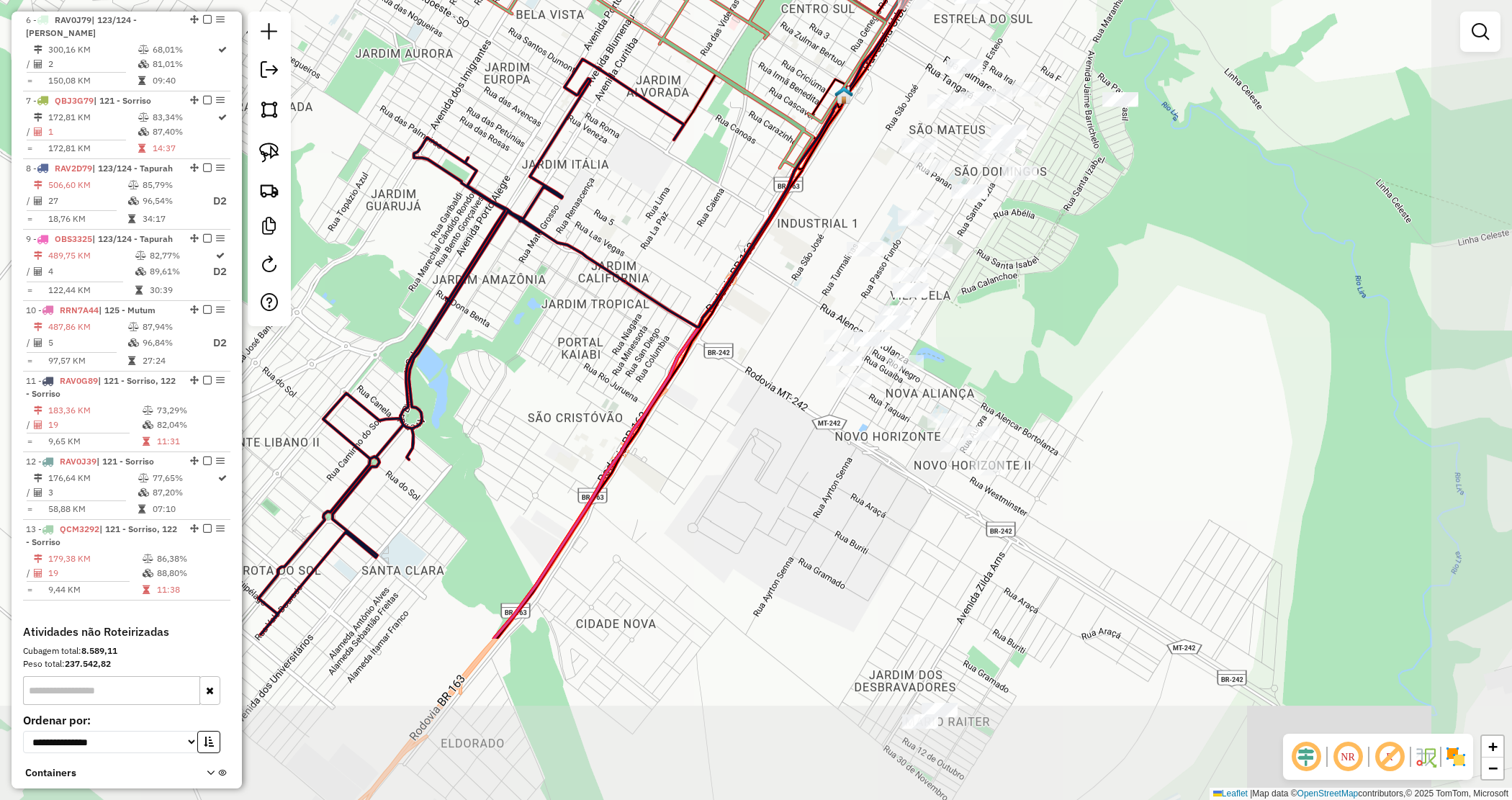
drag, startPoint x: 862, startPoint y: 416, endPoint x: 767, endPoint y: 296, distance: 153.1
click at [768, 292] on div "Janela de atendimento Grade de atendimento Capacidade Transportadoras Veículos …" at bounding box center [756, 400] width 1512 height 800
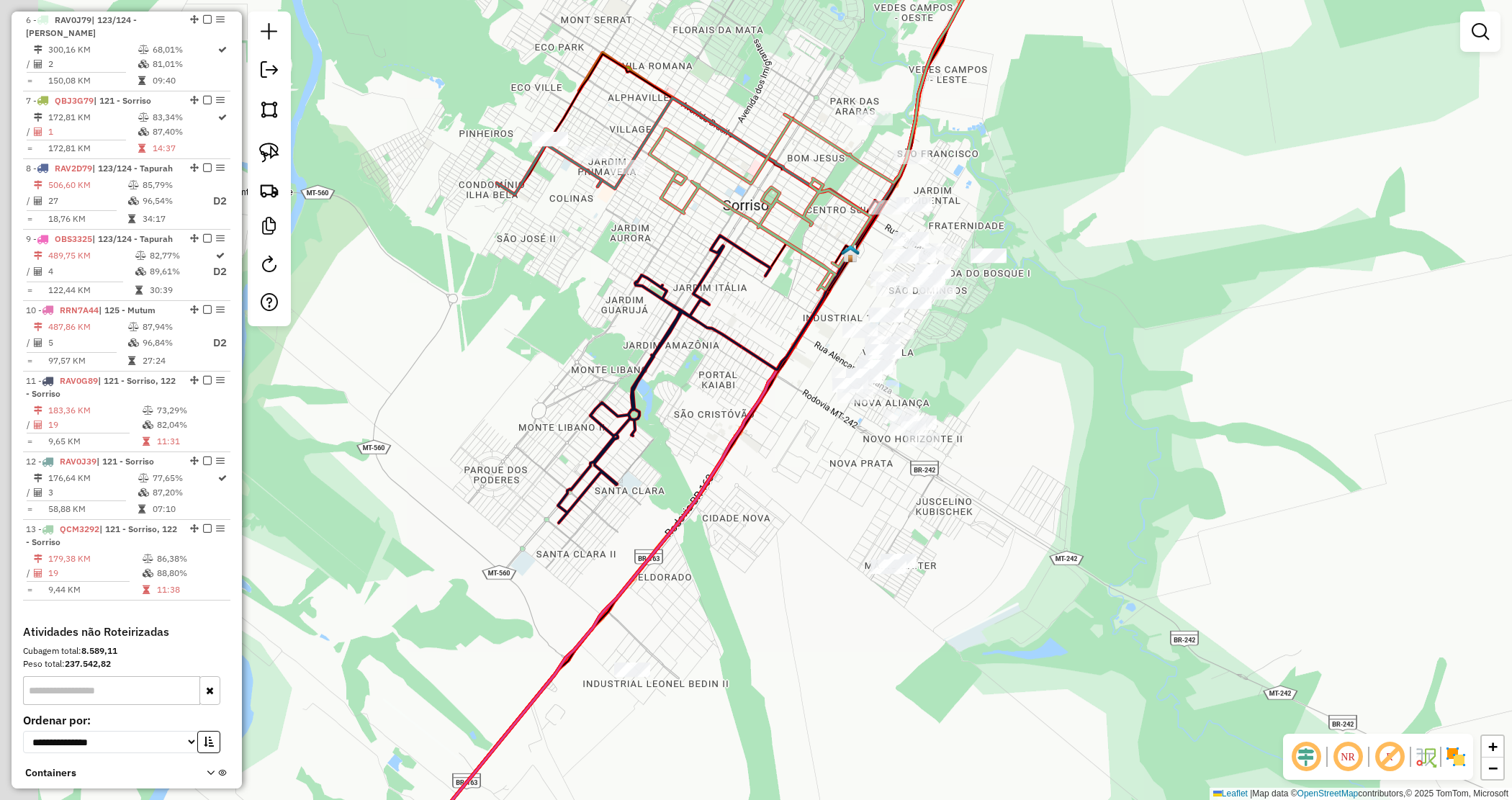
drag, startPoint x: 811, startPoint y: 576, endPoint x: 815, endPoint y: 540, distance: 36.2
click at [860, 640] on div "Janela de atendimento Grade de atendimento Capacidade Transportadoras Veículos …" at bounding box center [756, 400] width 1512 height 800
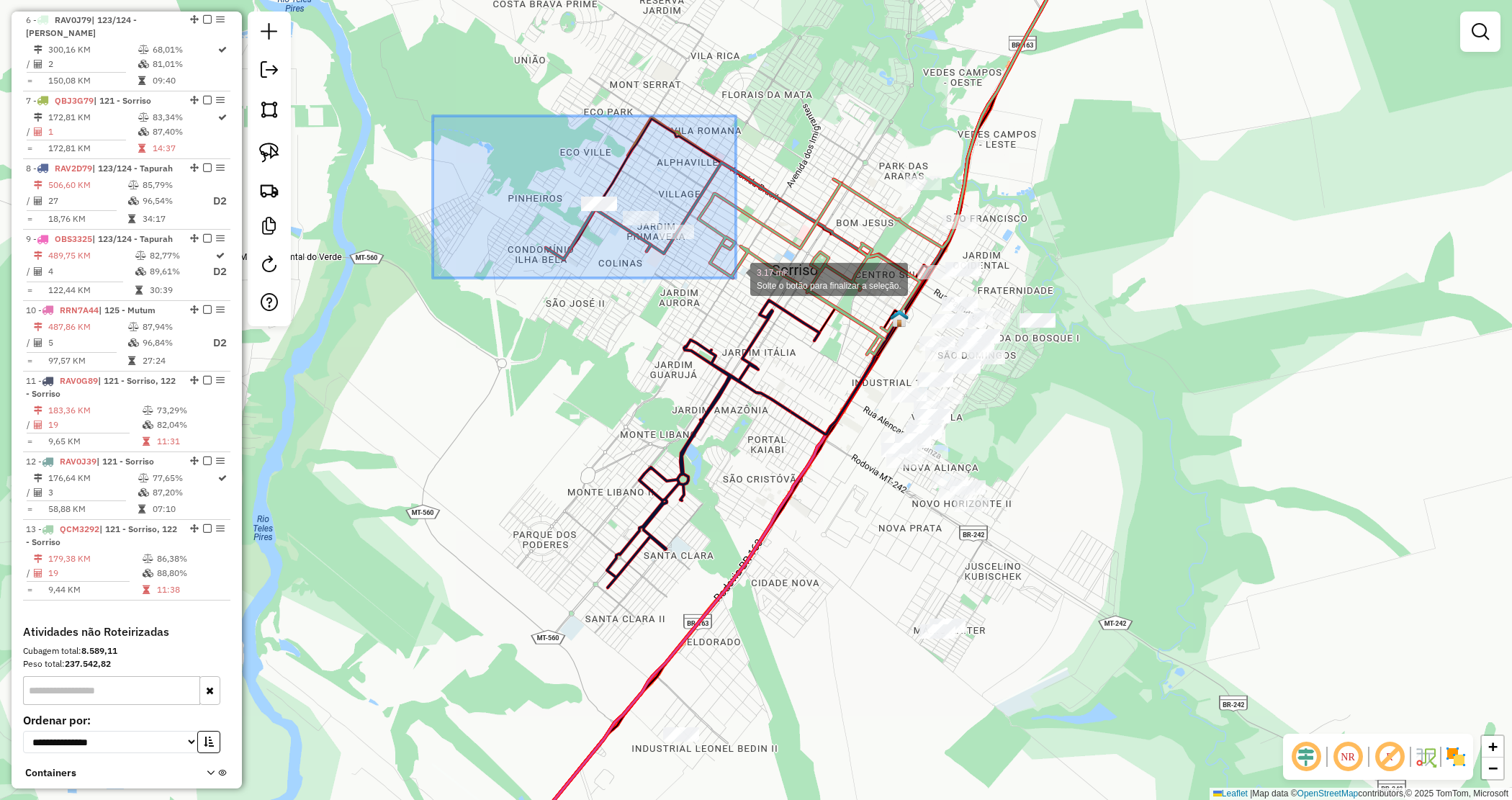
drag, startPoint x: 449, startPoint y: 131, endPoint x: 736, endPoint y: 278, distance: 322.5
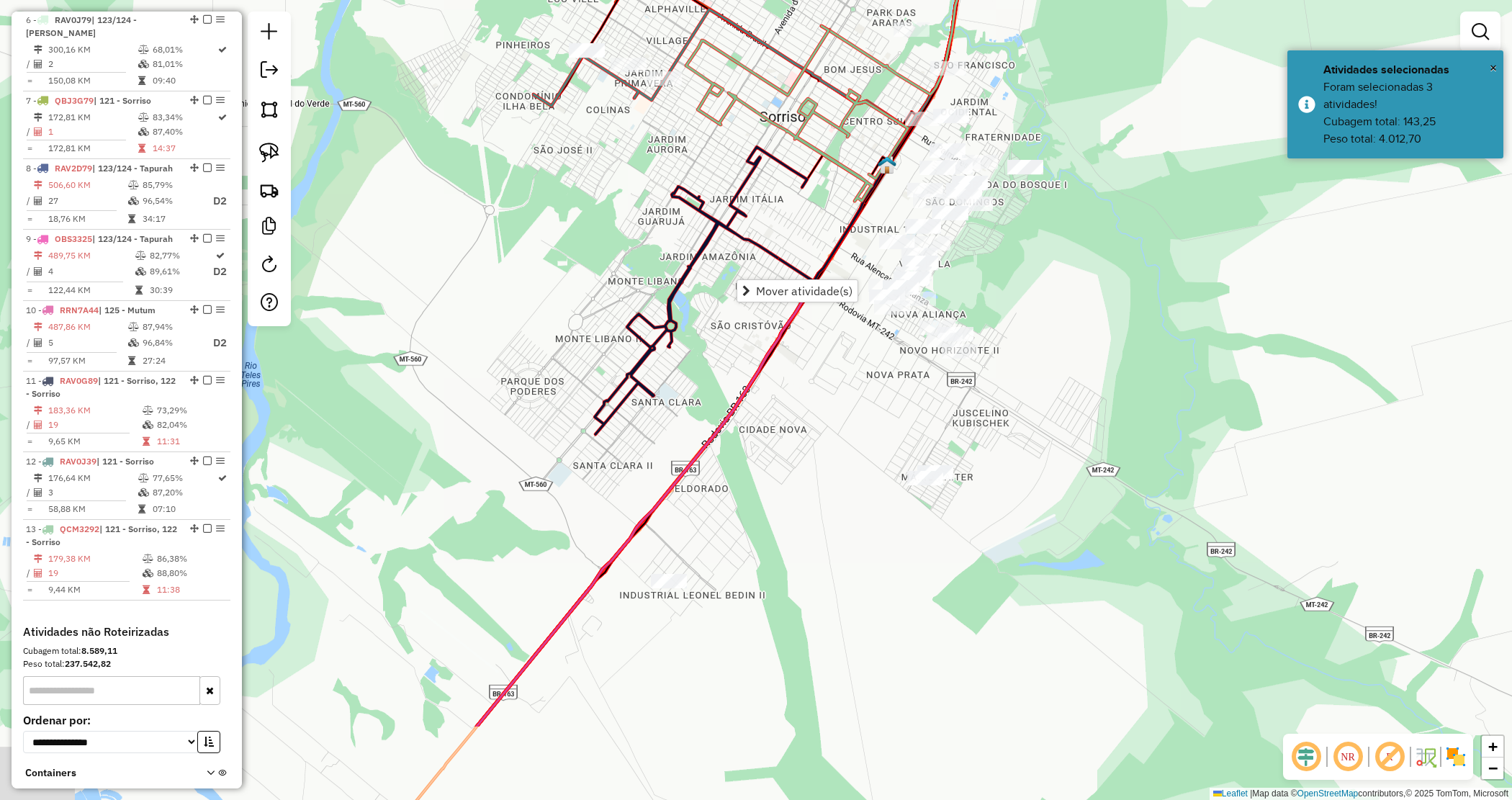
drag, startPoint x: 821, startPoint y: 494, endPoint x: 812, endPoint y: 375, distance: 119.3
click at [823, 425] on div "Janela de atendimento Grade de atendimento Capacidade Transportadoras Veículos …" at bounding box center [756, 400] width 1512 height 800
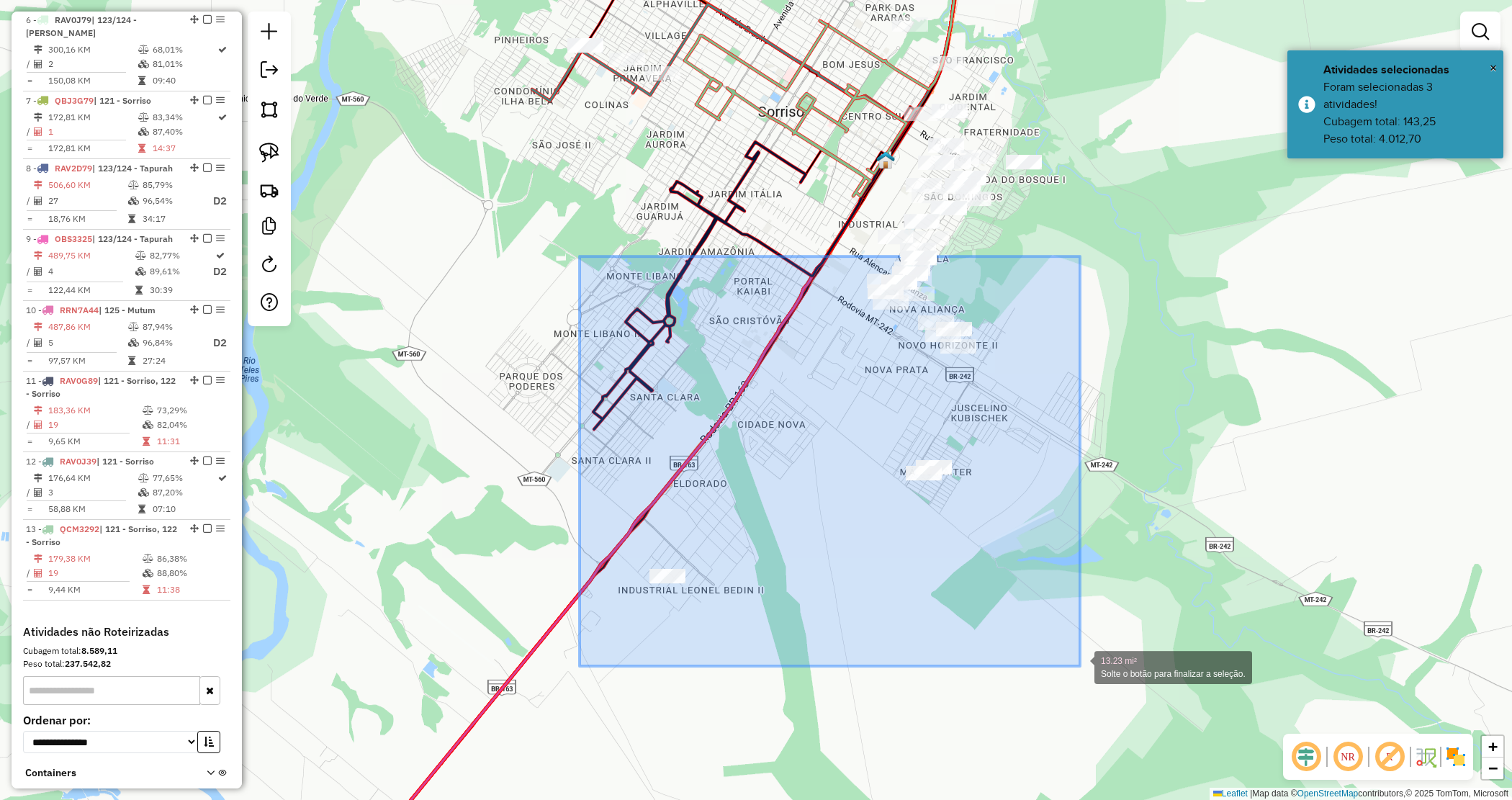
drag, startPoint x: 603, startPoint y: 258, endPoint x: 1079, endPoint y: 661, distance: 623.7
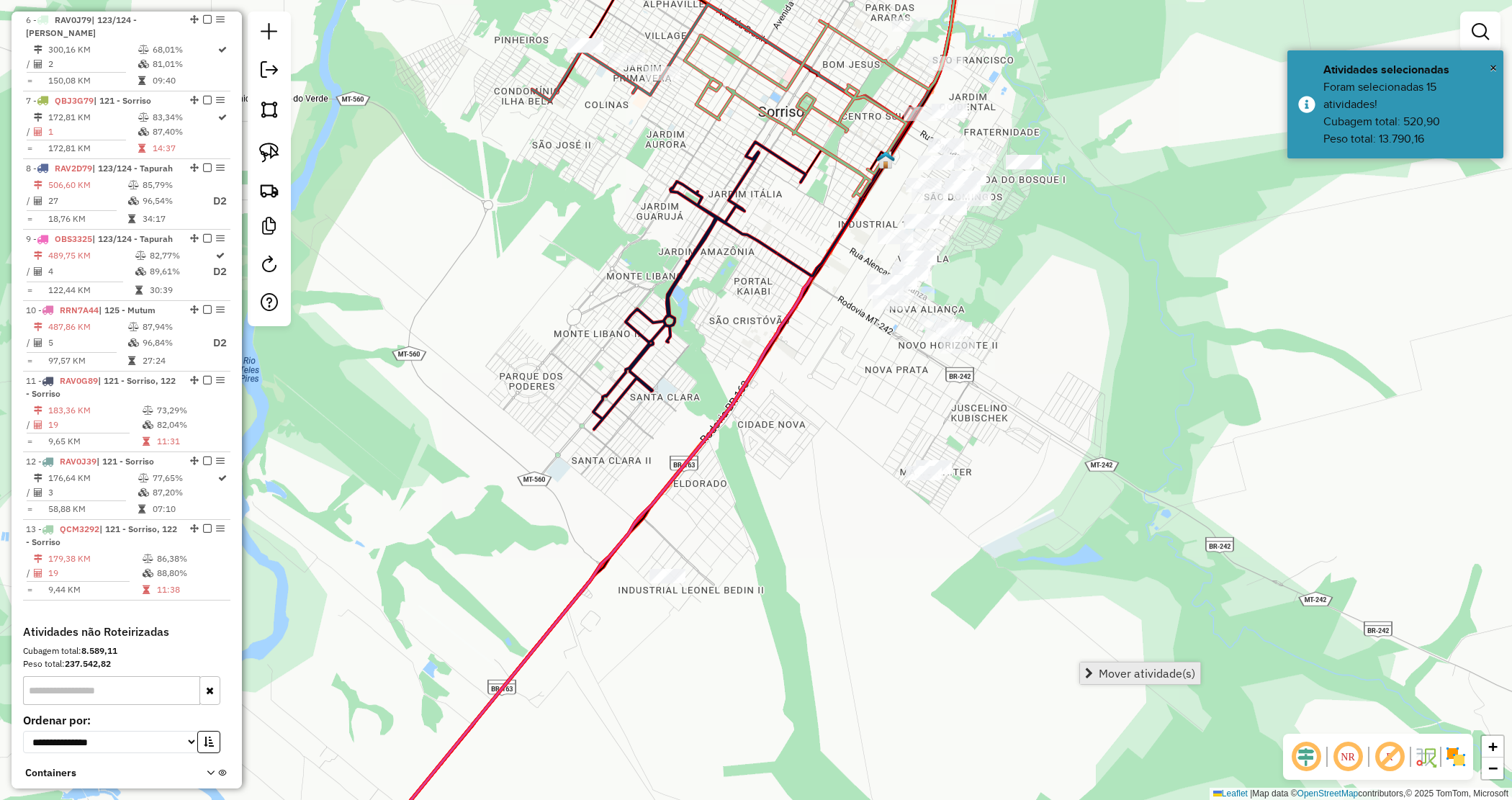
click at [1128, 668] on span "Mover atividade(s)" at bounding box center [1147, 673] width 97 height 12
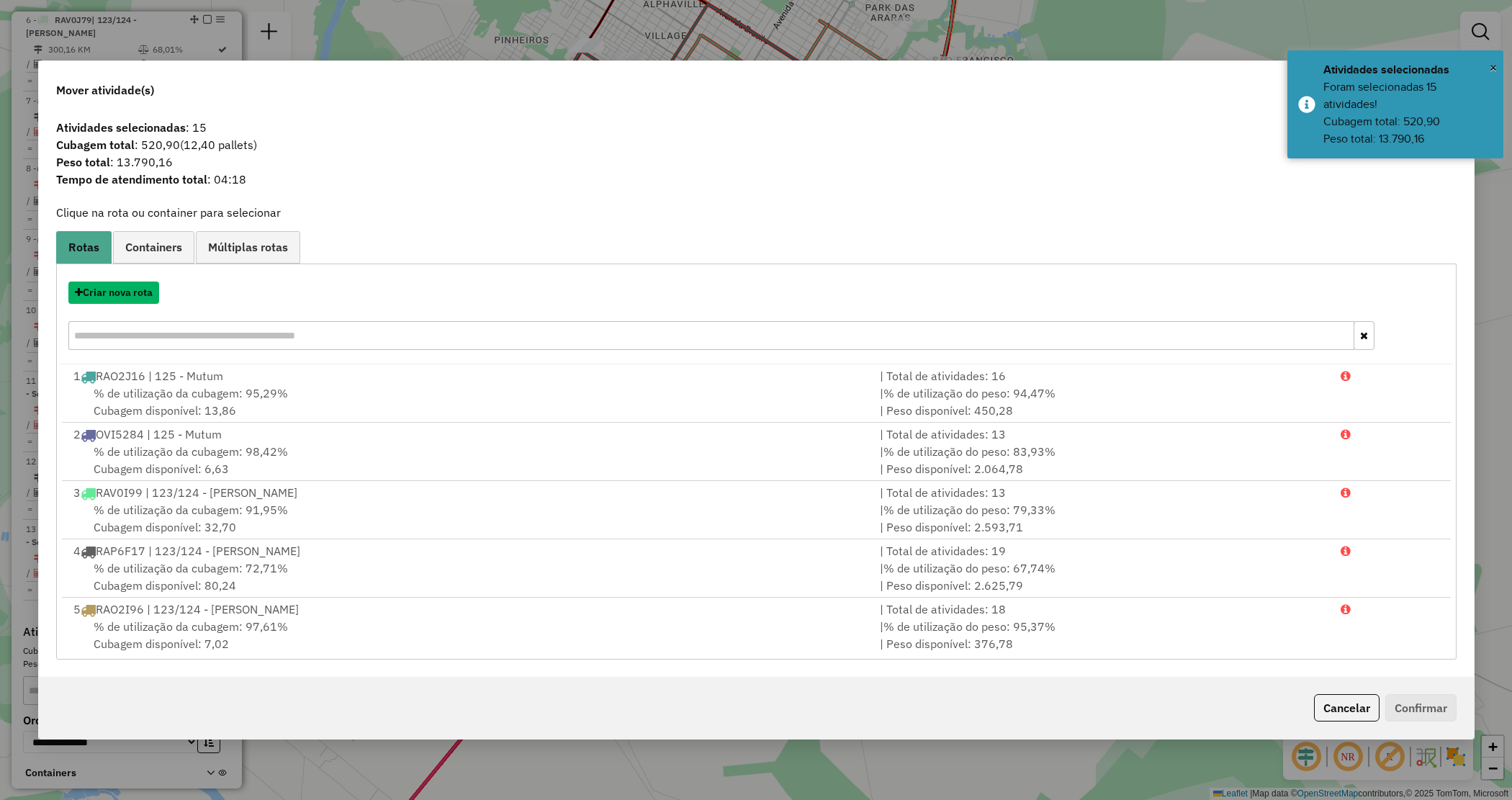
click at [139, 293] on button "Criar nova rota" at bounding box center [113, 293] width 90 height 22
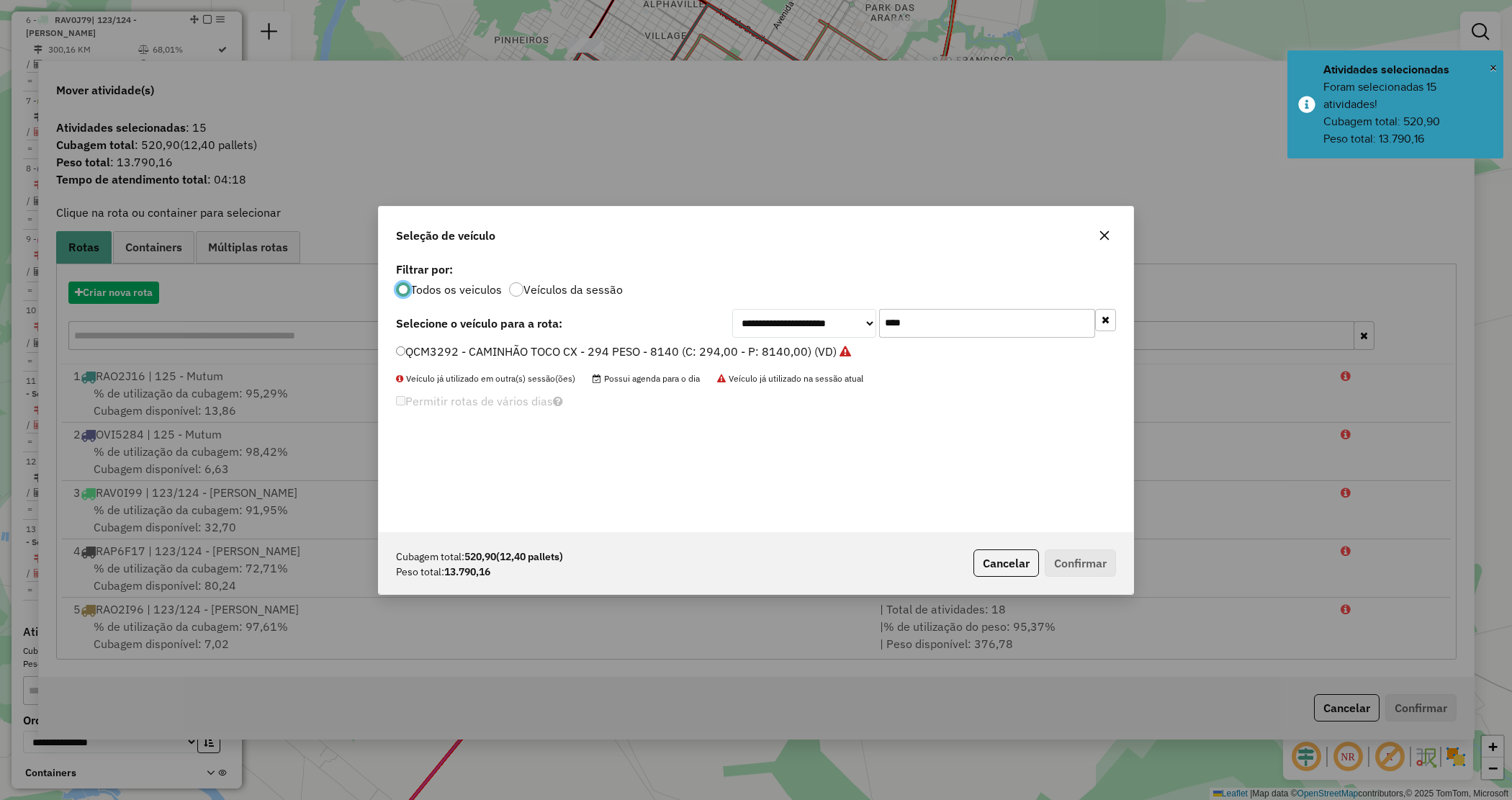
scroll to position [7, 5]
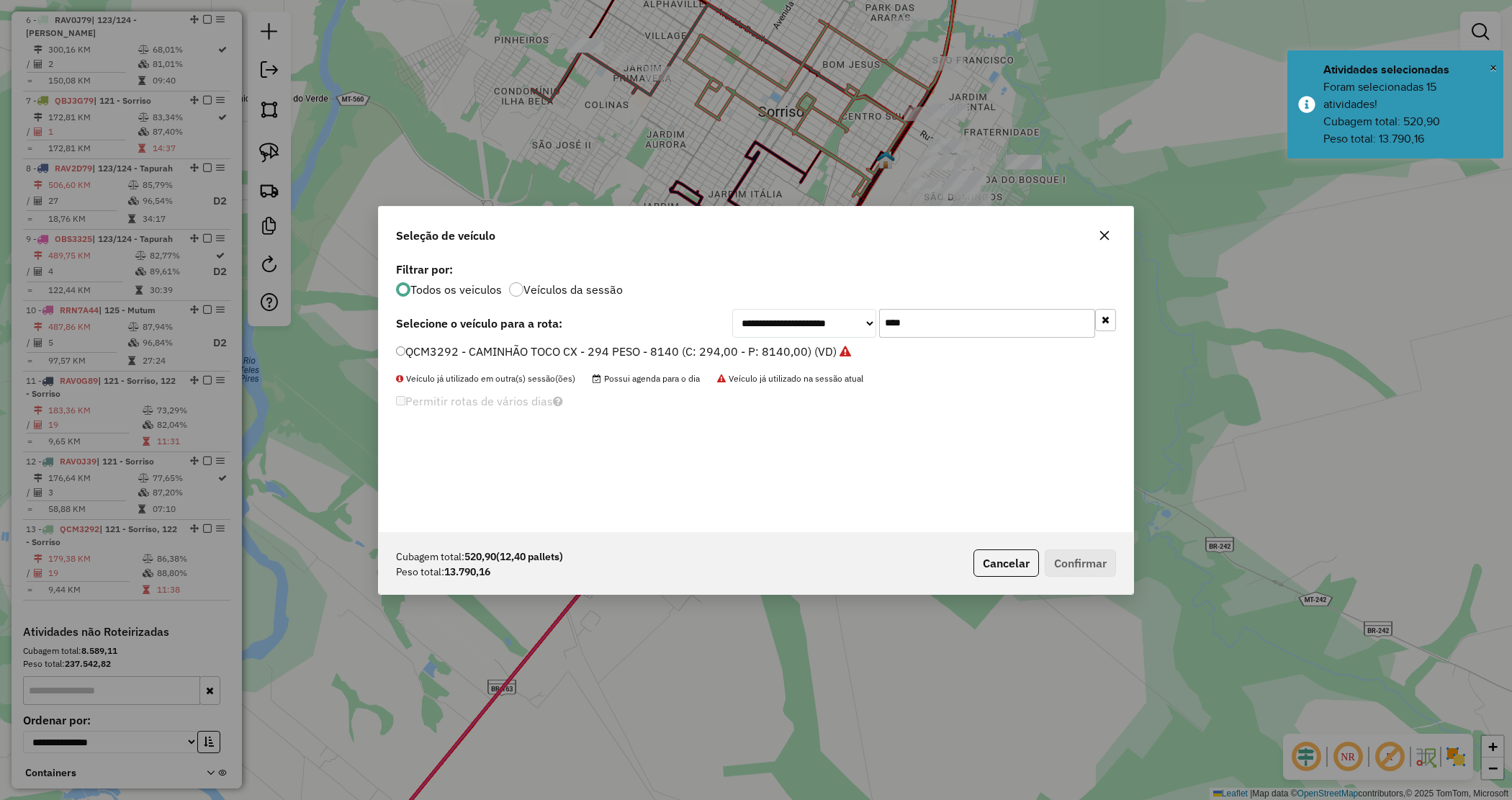
drag, startPoint x: 862, startPoint y: 327, endPoint x: 805, endPoint y: 319, distance: 57.6
click at [808, 319] on div "**********" at bounding box center [924, 324] width 384 height 29
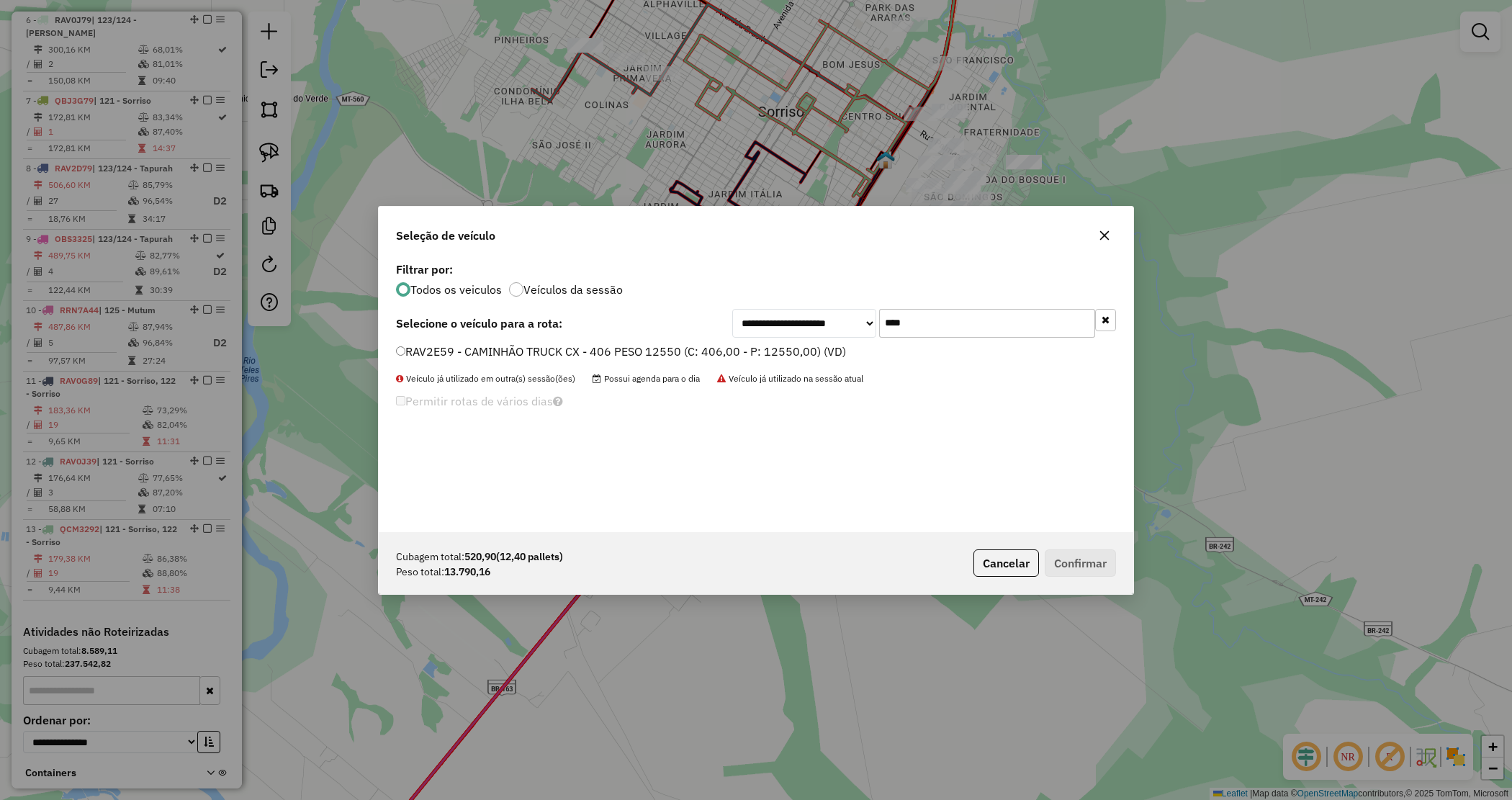
type input "****"
drag, startPoint x: 749, startPoint y: 349, endPoint x: 882, endPoint y: 395, distance: 140.7
click at [749, 350] on label "RAV2E59 - CAMINHÃO TRUCK CX - 406 PESO 12550 (C: 406,00 - P: 12550,00) (VD)" at bounding box center [620, 351] width 450 height 17
click at [1061, 559] on button "Confirmar" at bounding box center [1080, 563] width 71 height 27
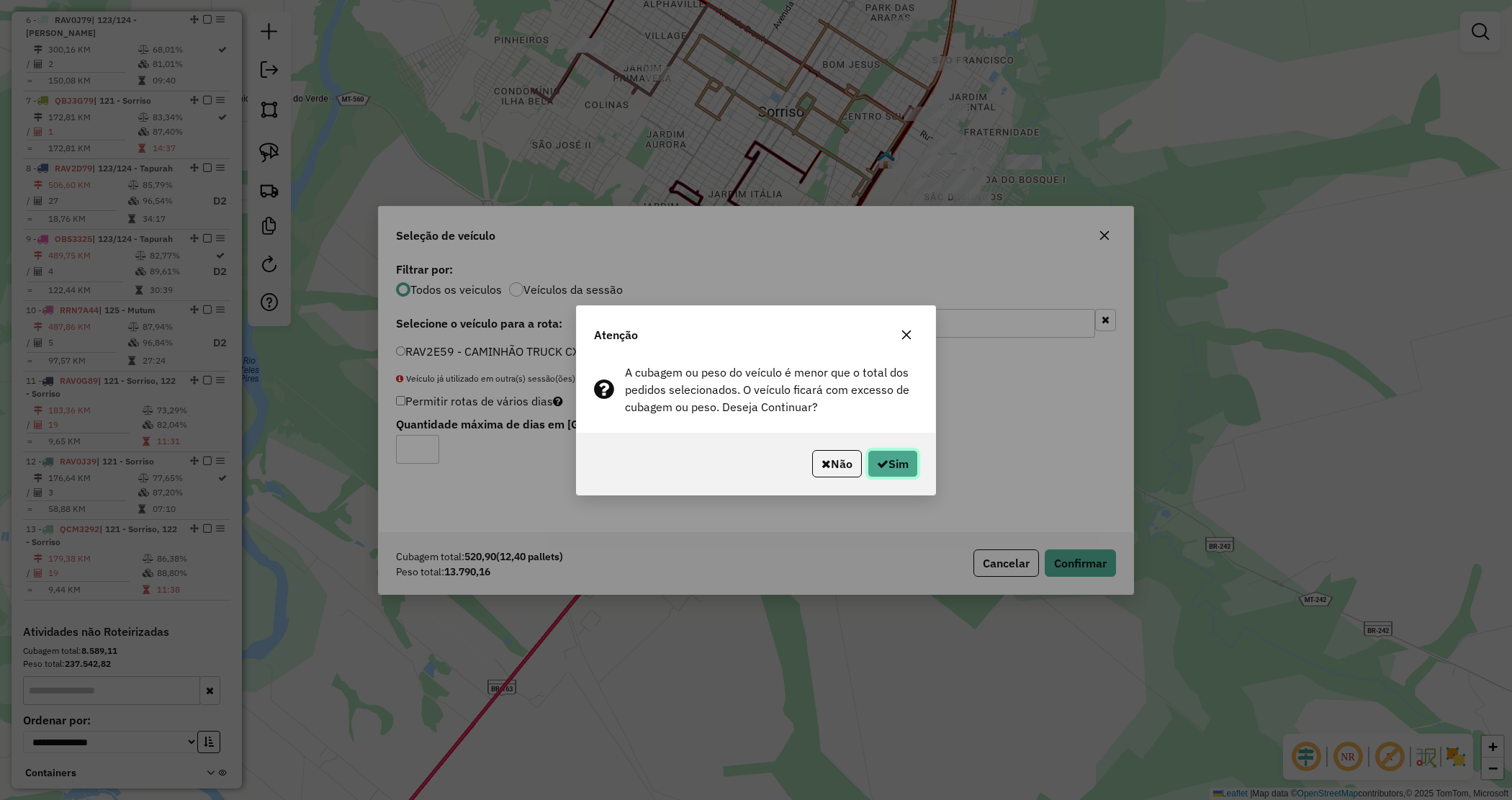
drag, startPoint x: 904, startPoint y: 462, endPoint x: 787, endPoint y: 470, distance: 117.3
click at [904, 461] on button "Sim" at bounding box center [892, 463] width 50 height 27
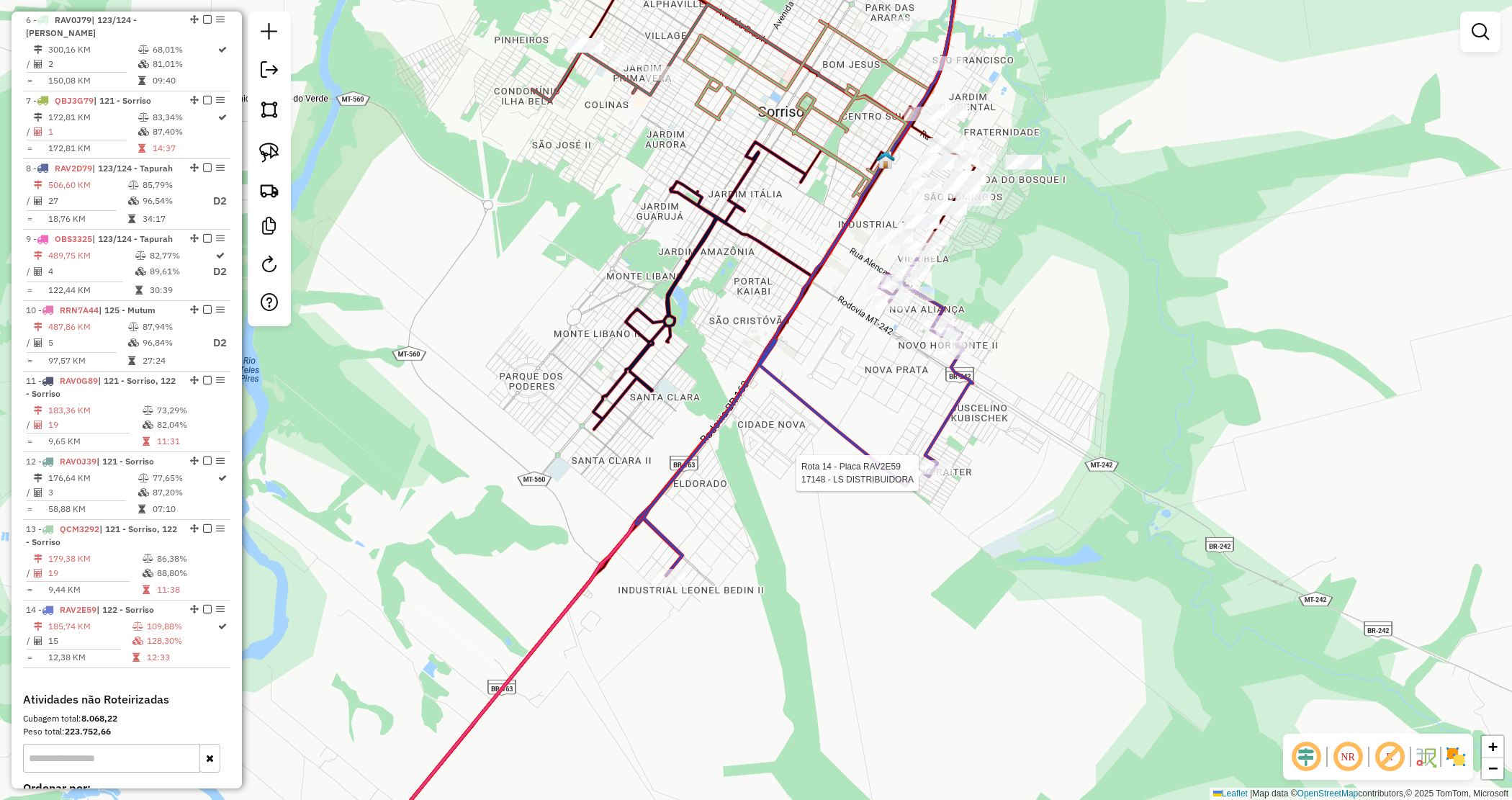
scroll to position [1128, 0]
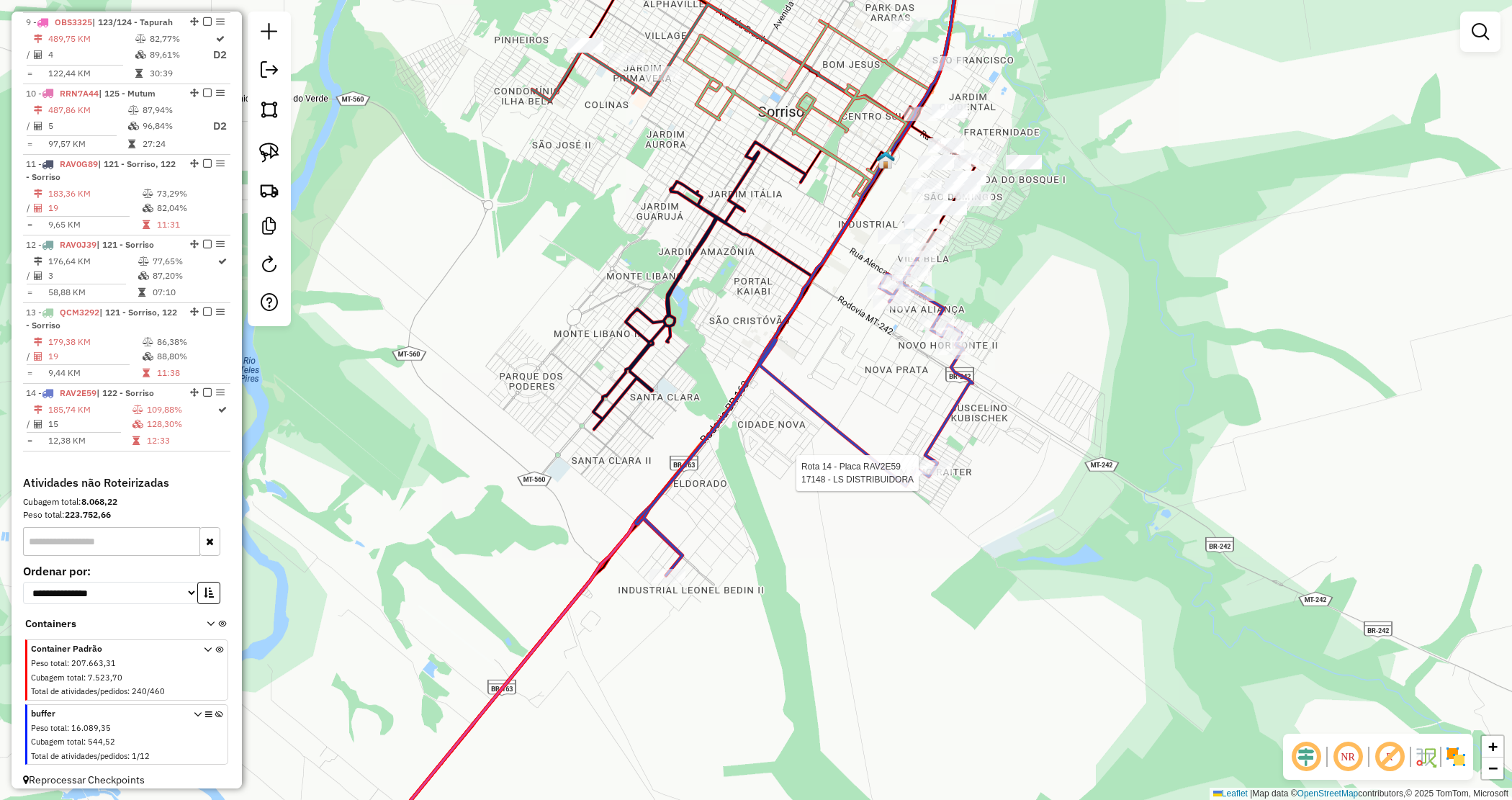
select select "*********"
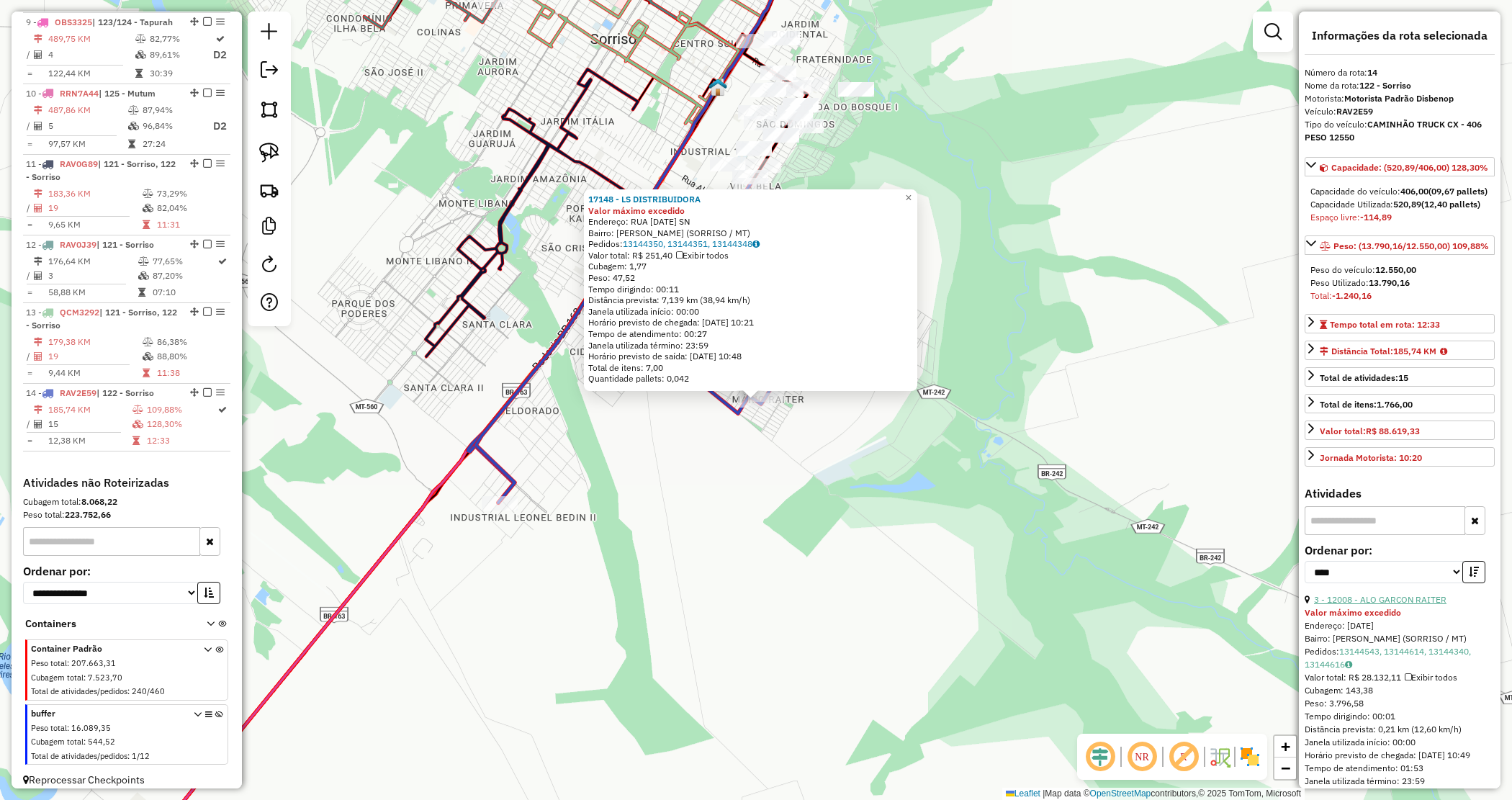
click at [1416, 605] on link "3 - 12008 - ALO GARCON RAITER" at bounding box center [1380, 599] width 132 height 11
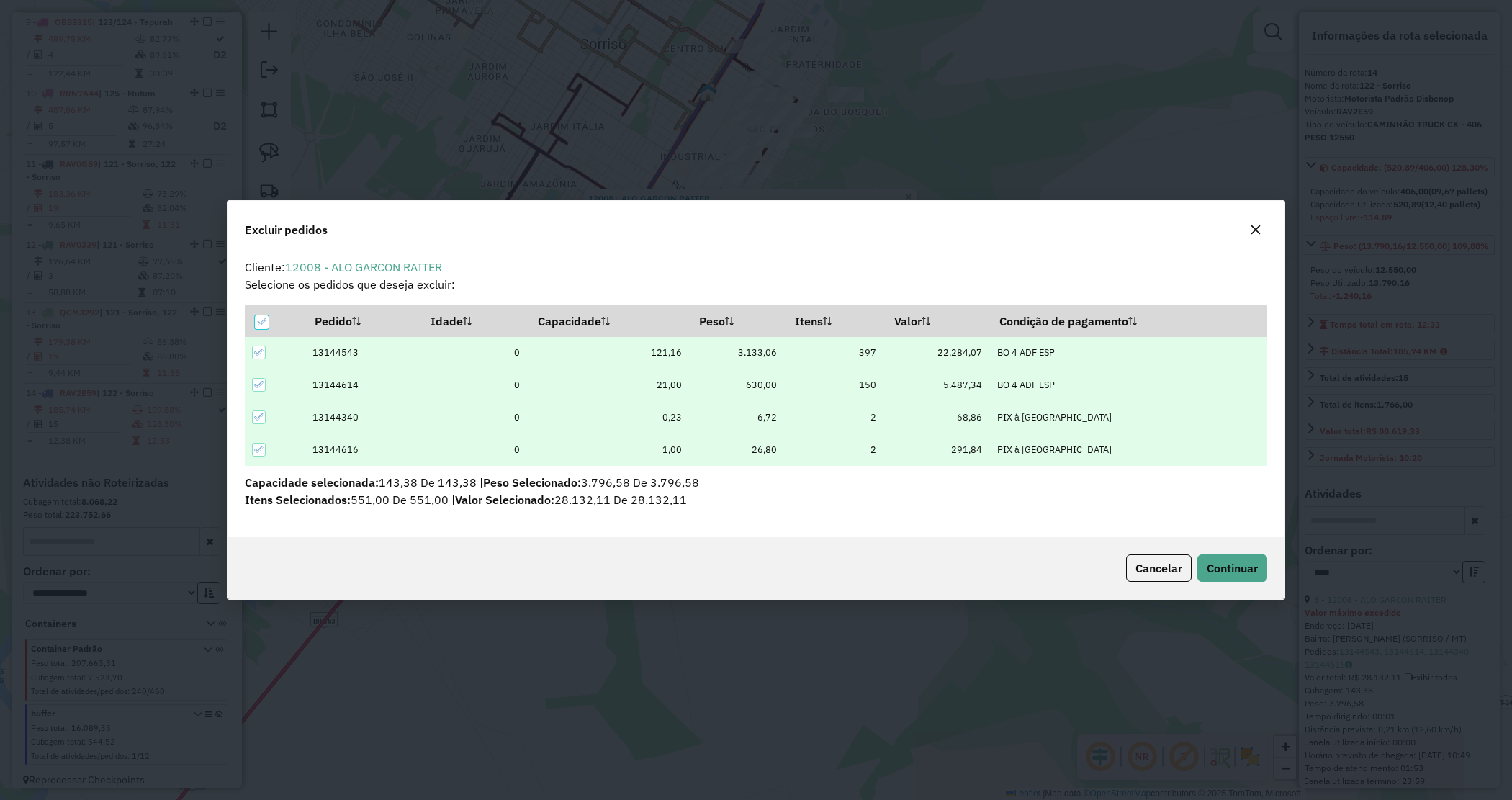
scroll to position [0, 0]
click at [1222, 573] on span "Continuar" at bounding box center [1233, 568] width 51 height 15
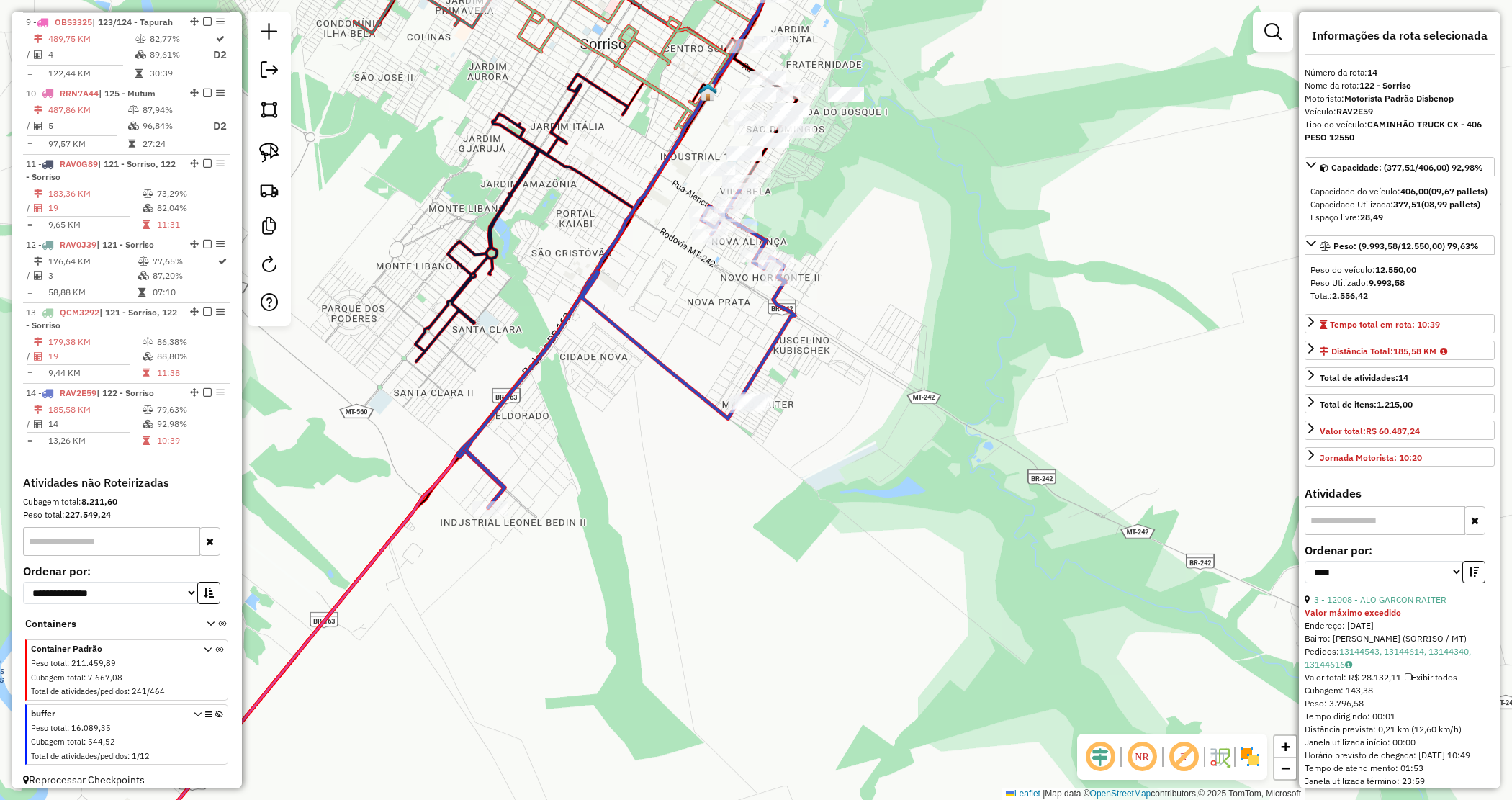
click at [819, 418] on div "Janela de atendimento Grade de atendimento Capacidade Transportadoras Veículos …" at bounding box center [756, 400] width 1512 height 800
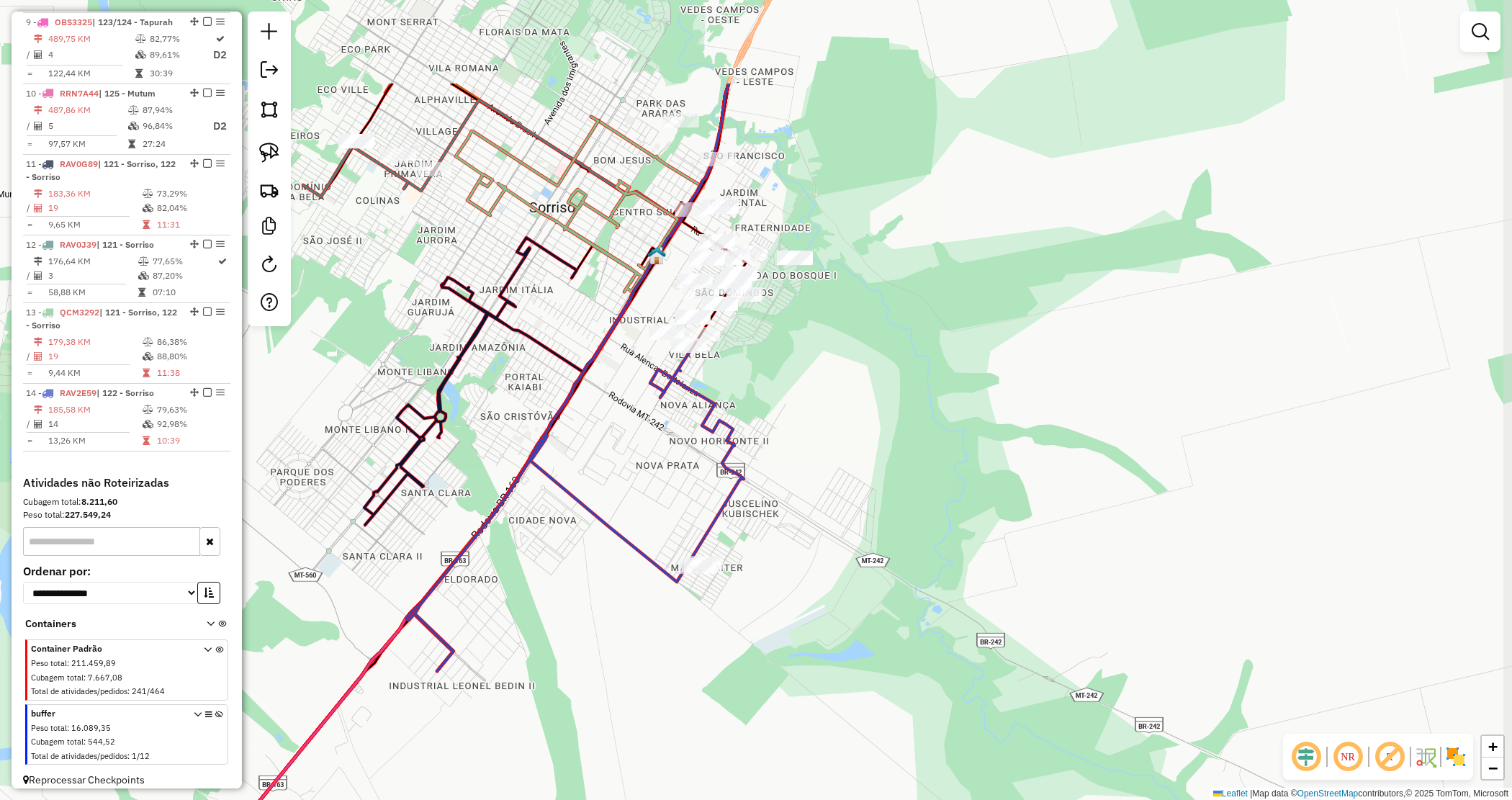
drag, startPoint x: 815, startPoint y: 431, endPoint x: 770, endPoint y: 575, distance: 150.9
click at [770, 575] on div "Janela de atendimento Grade de atendimento Capacidade Transportadoras Veículos …" at bounding box center [756, 400] width 1512 height 800
click at [877, 473] on div "Janela de atendimento Grade de atendimento Capacidade Transportadoras Veículos …" at bounding box center [756, 400] width 1512 height 800
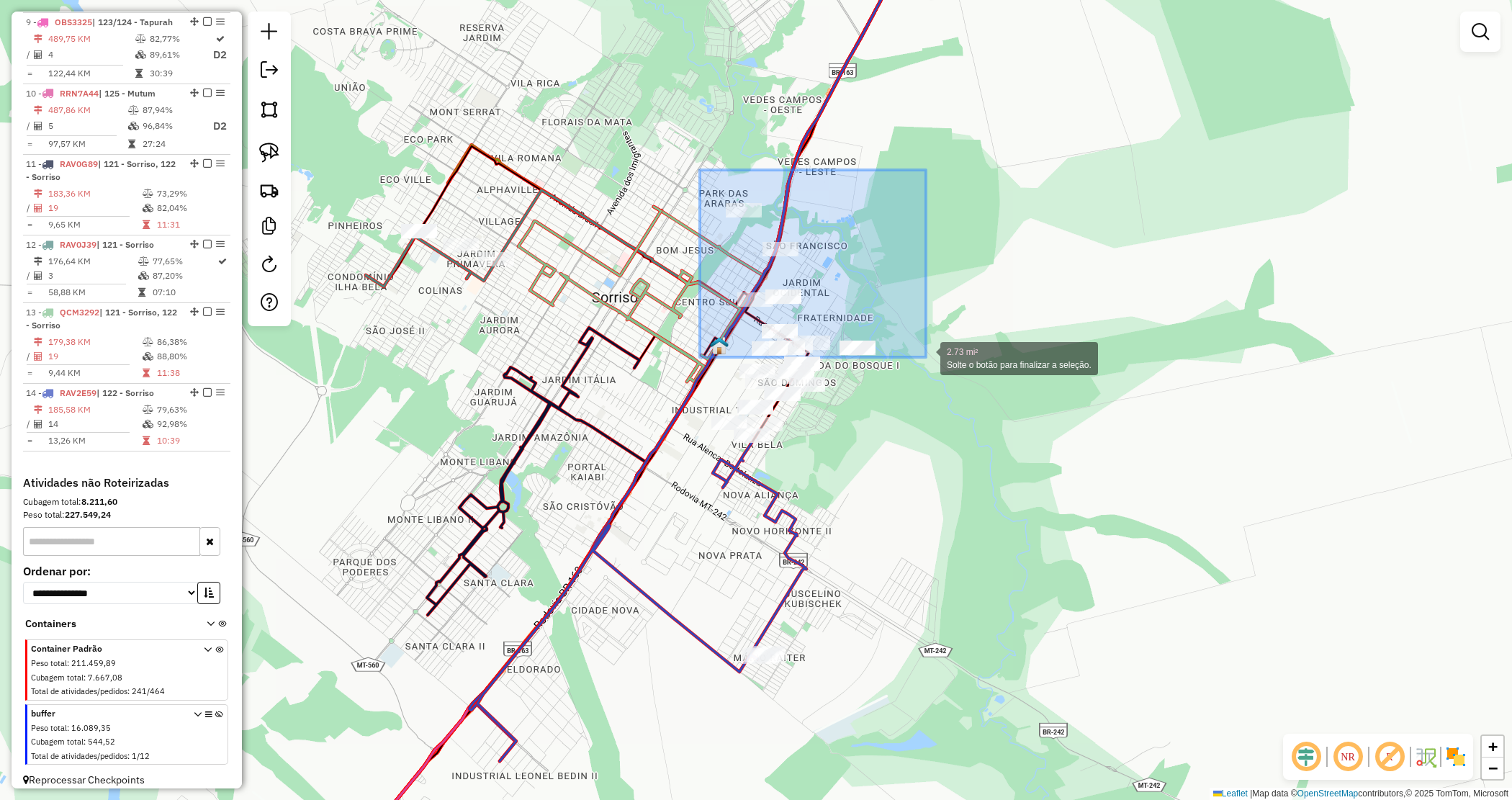
drag, startPoint x: 700, startPoint y: 170, endPoint x: 926, endPoint y: 357, distance: 293.3
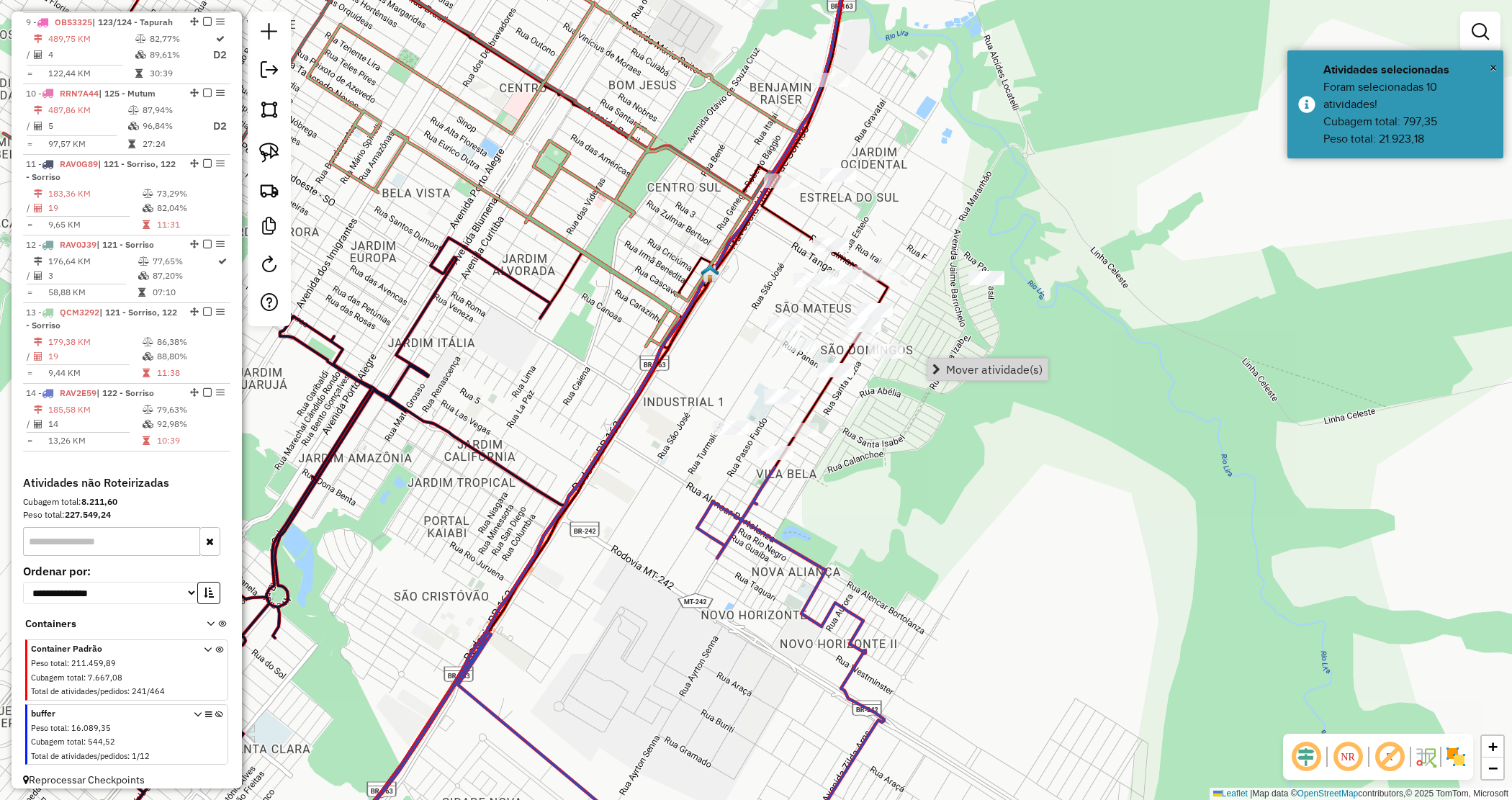
click at [712, 388] on div "Janela de atendimento Grade de atendimento Capacidade Transportadoras Veículos …" at bounding box center [756, 400] width 1512 height 800
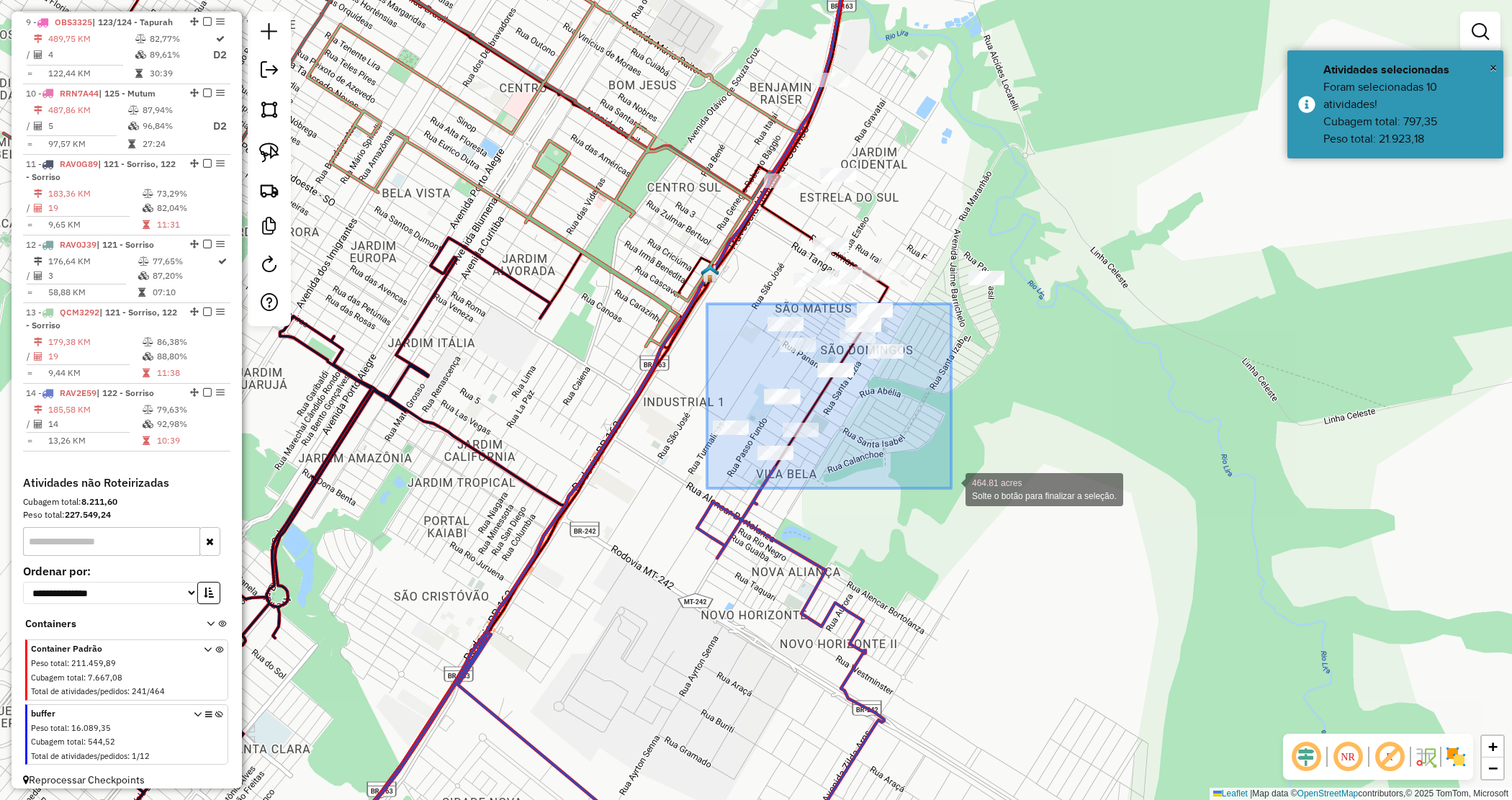
drag, startPoint x: 707, startPoint y: 304, endPoint x: 952, endPoint y: 488, distance: 306.4
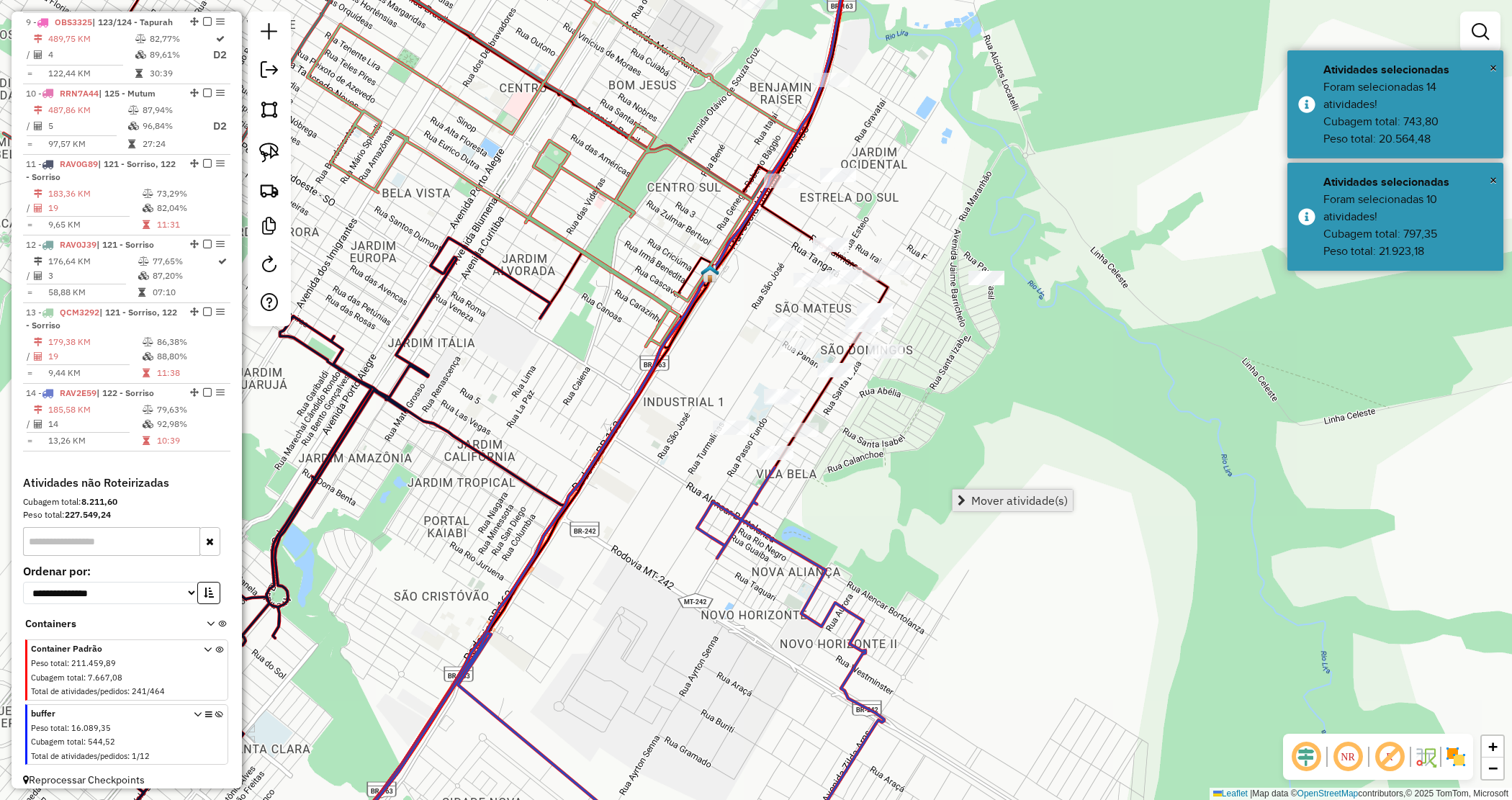
click at [975, 494] on span "Mover atividade(s)" at bounding box center [1020, 500] width 97 height 12
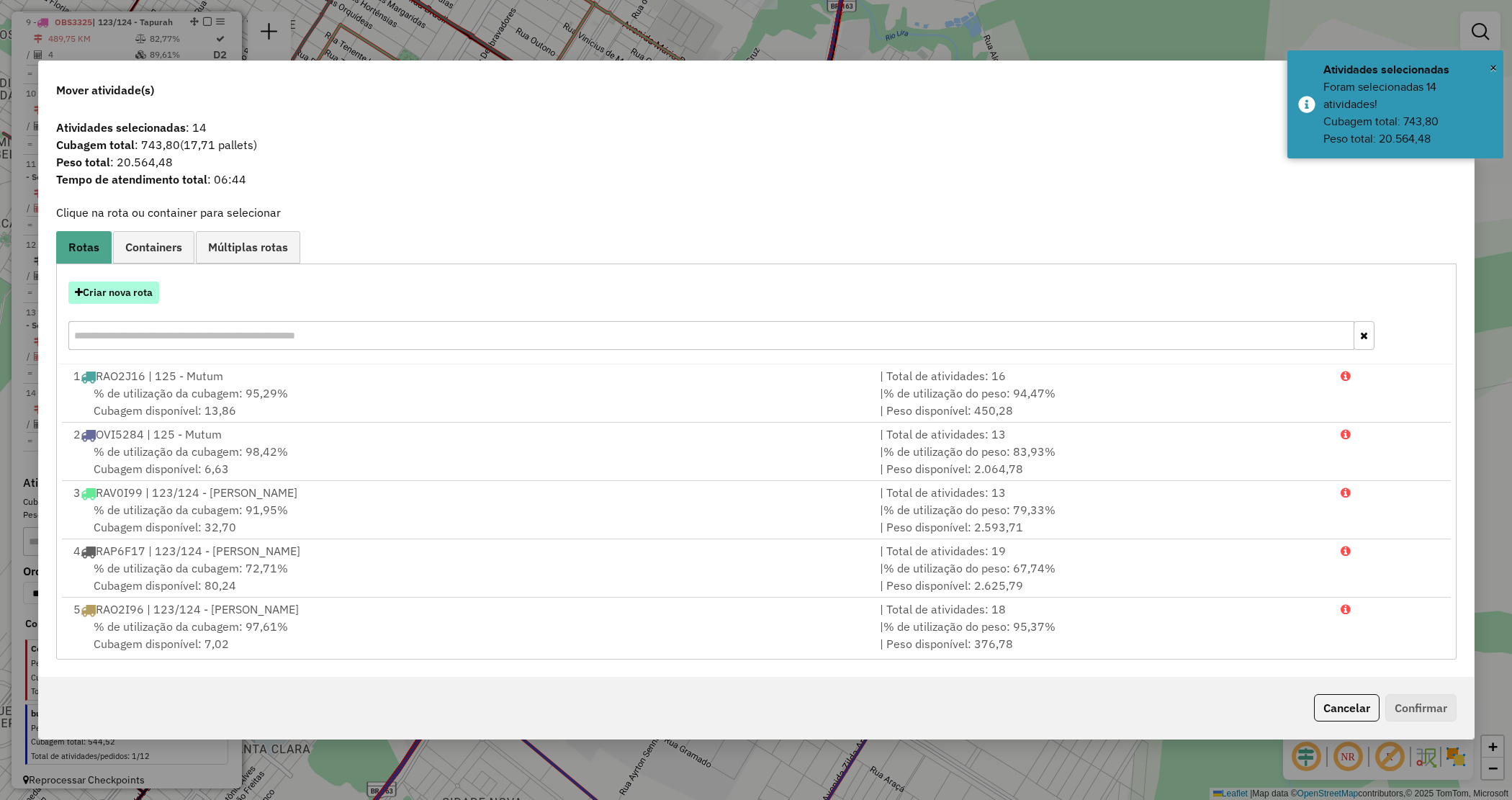
click at [137, 294] on button "Criar nova rota" at bounding box center [113, 293] width 90 height 22
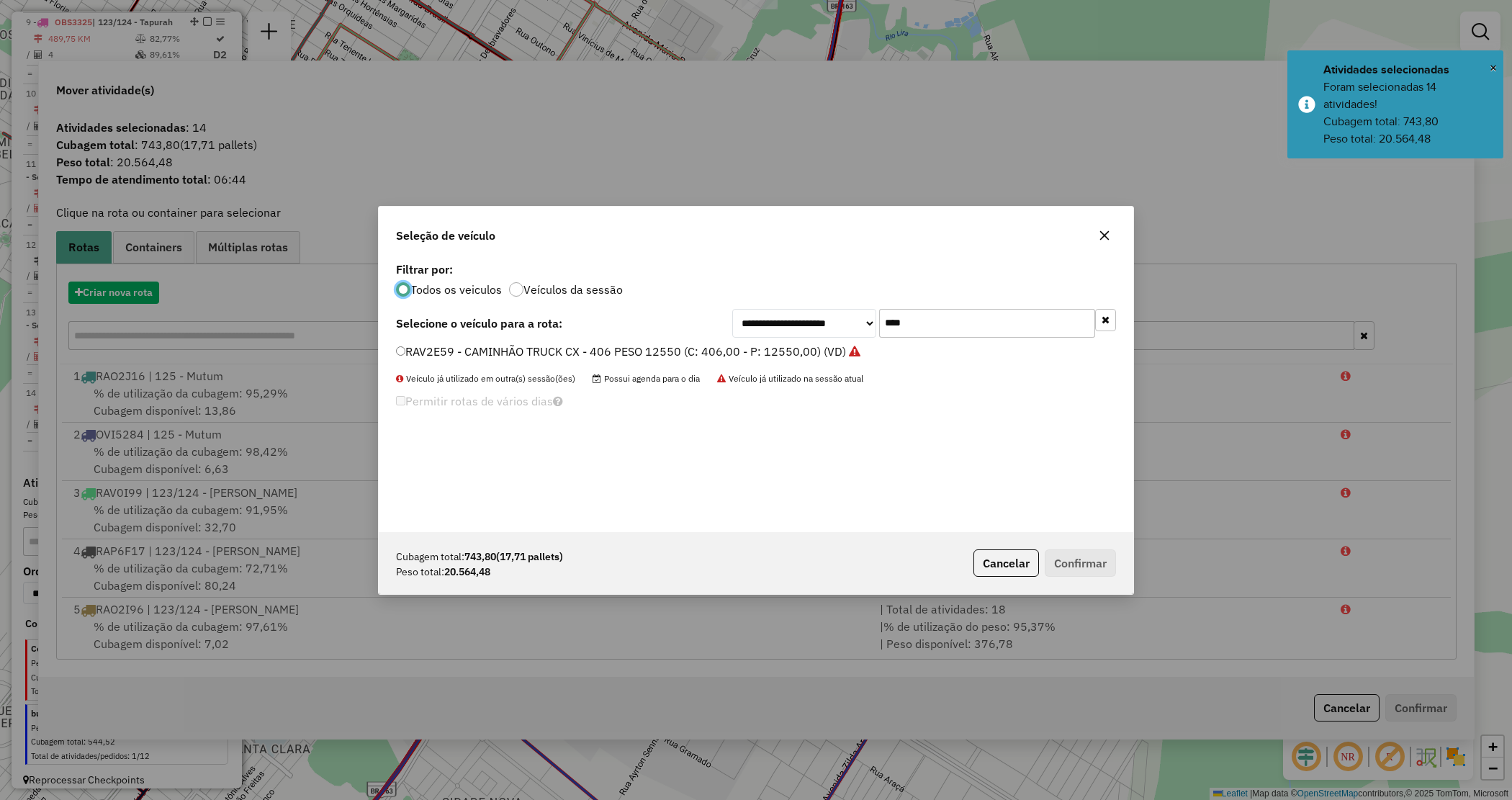
scroll to position [7, 5]
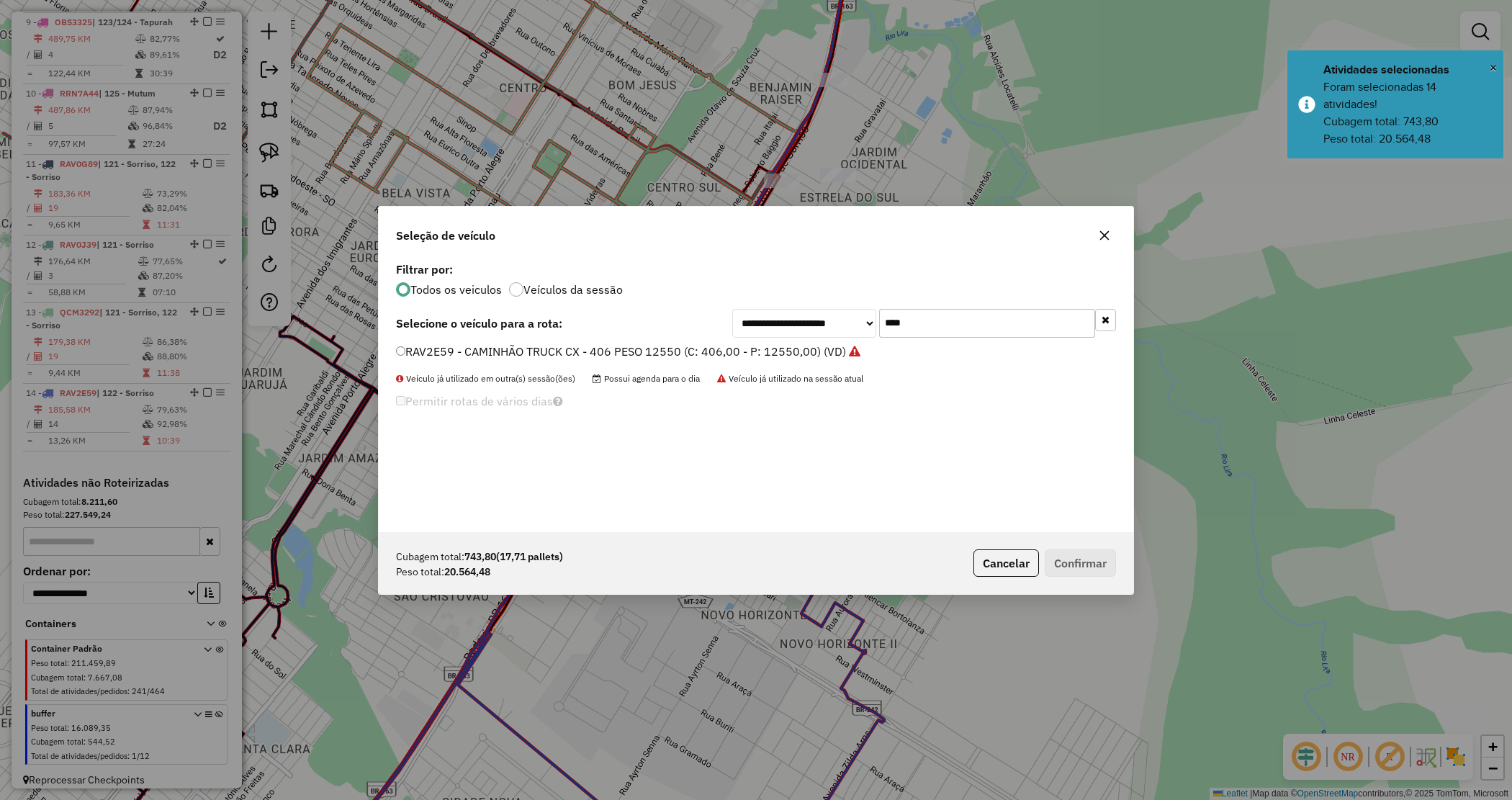
drag, startPoint x: 858, startPoint y: 314, endPoint x: 784, endPoint y: 302, distance: 75.0
click at [784, 302] on div "**********" at bounding box center [756, 395] width 755 height 274
type input "****"
drag, startPoint x: 775, startPoint y: 347, endPoint x: 807, endPoint y: 379, distance: 45.3
click at [775, 348] on label "RAV2E19 - CAMINHÃO TRUCK CX - 406 PESO 12550 (C: 406,00 - P: 12550,00) (VD)" at bounding box center [620, 351] width 450 height 17
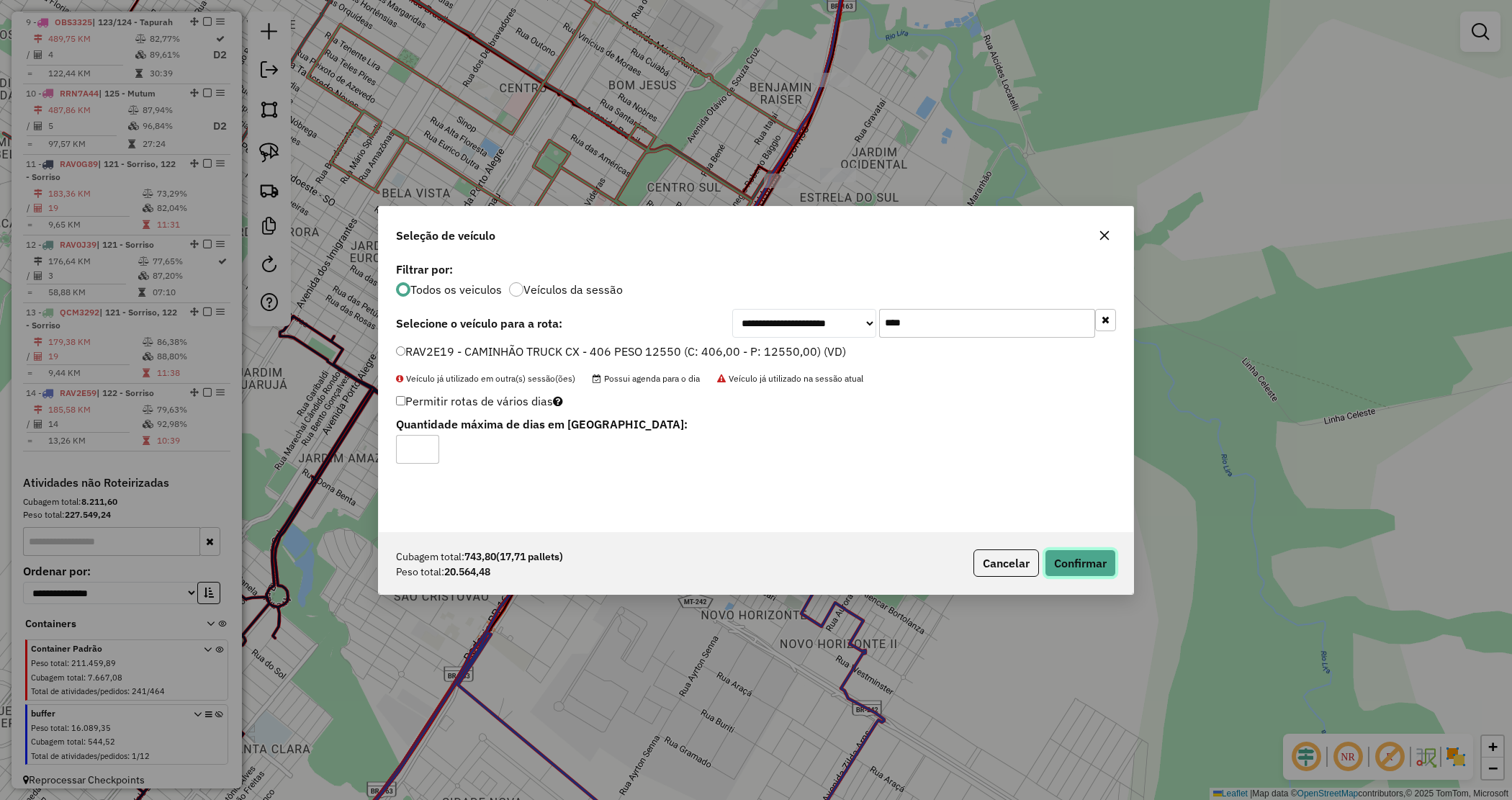
click at [1068, 549] on button "Confirmar" at bounding box center [1080, 563] width 71 height 27
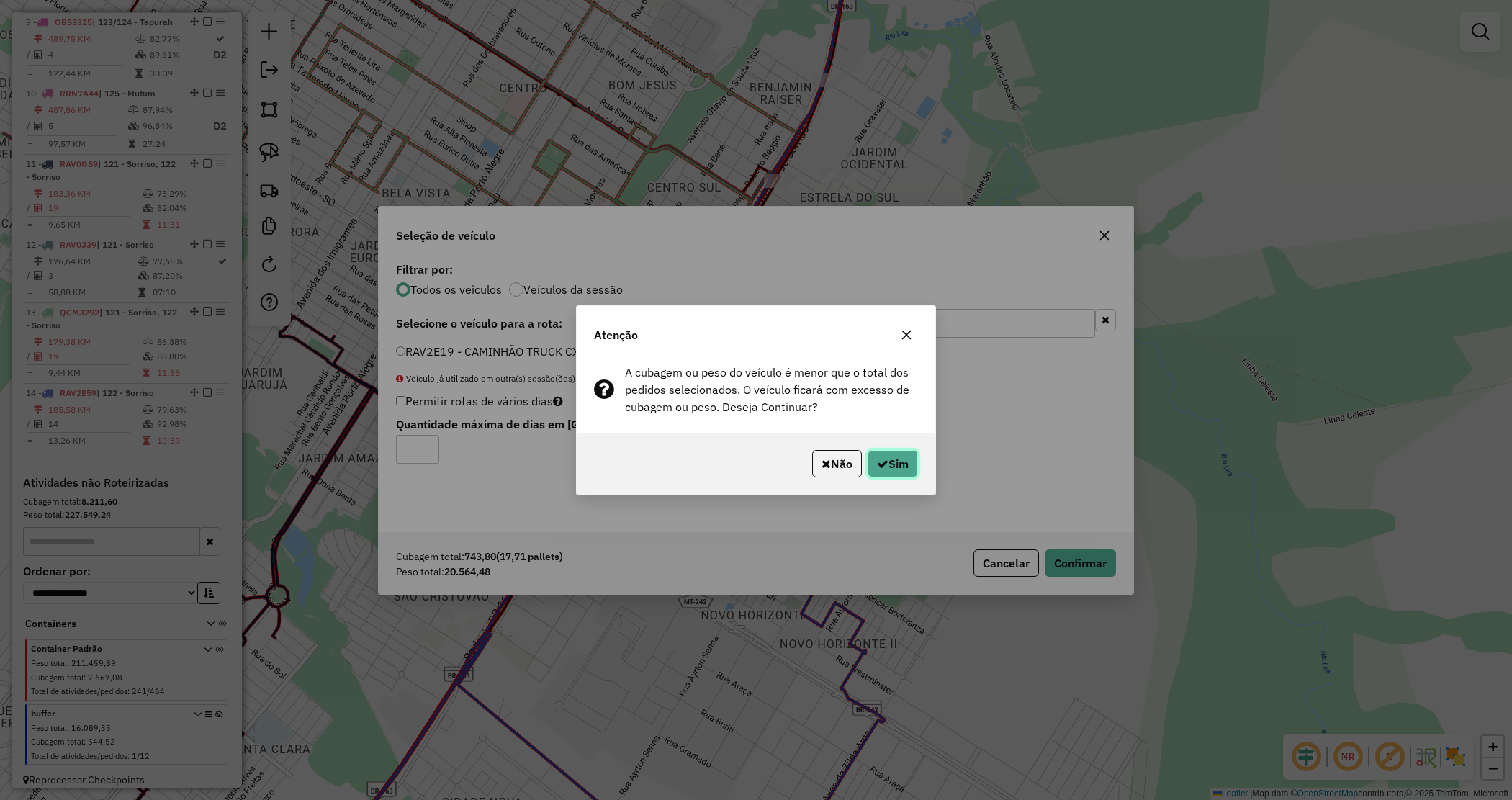
drag, startPoint x: 906, startPoint y: 468, endPoint x: 848, endPoint y: 473, distance: 58.2
click at [902, 468] on button "Sim" at bounding box center [892, 463] width 50 height 27
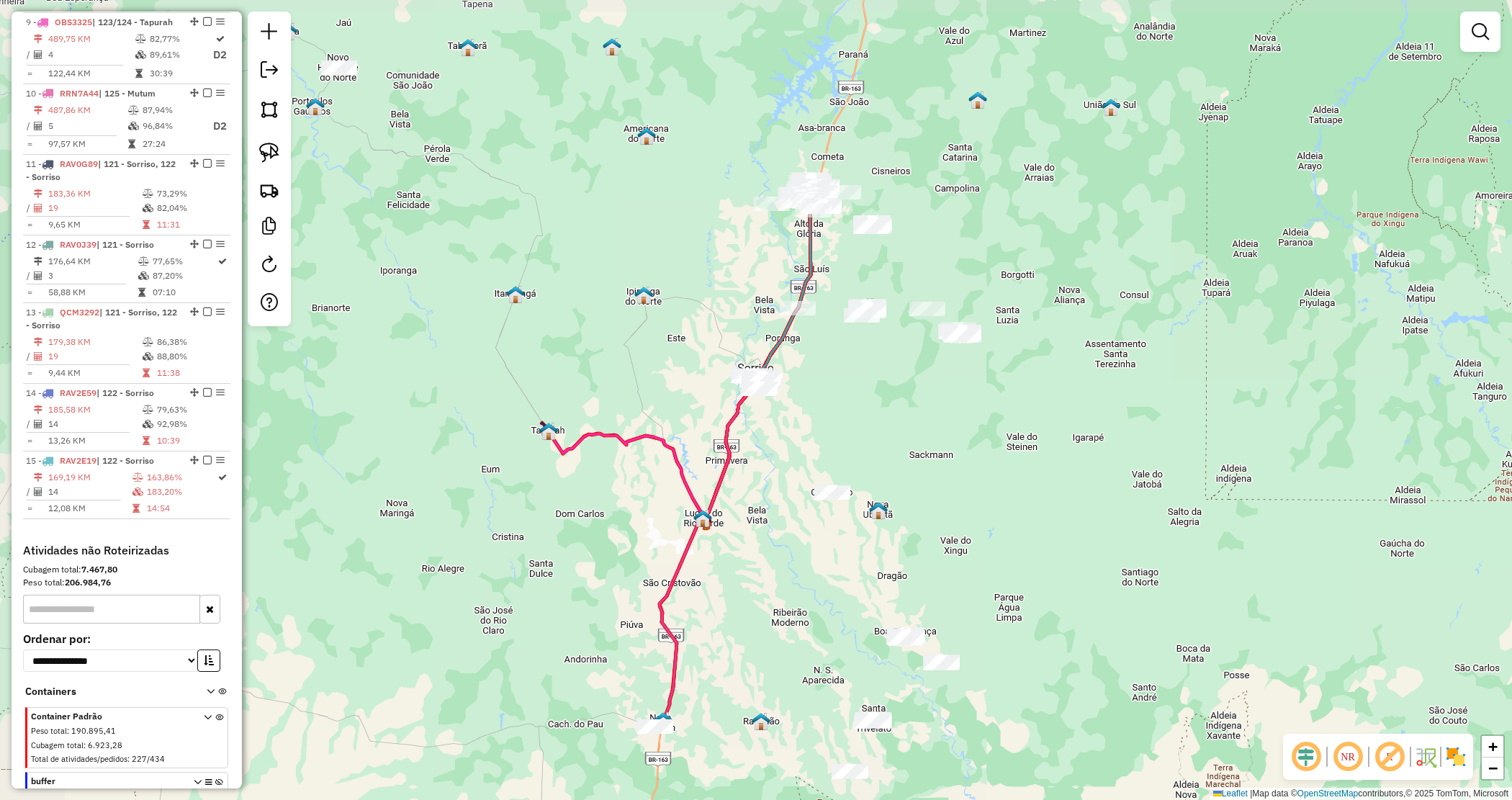
drag, startPoint x: 743, startPoint y: 670, endPoint x: 756, endPoint y: 671, distance: 13.0
click at [756, 673] on div "Janela de atendimento Grade de atendimento Capacidade Transportadoras Veículos …" at bounding box center [756, 400] width 1512 height 800
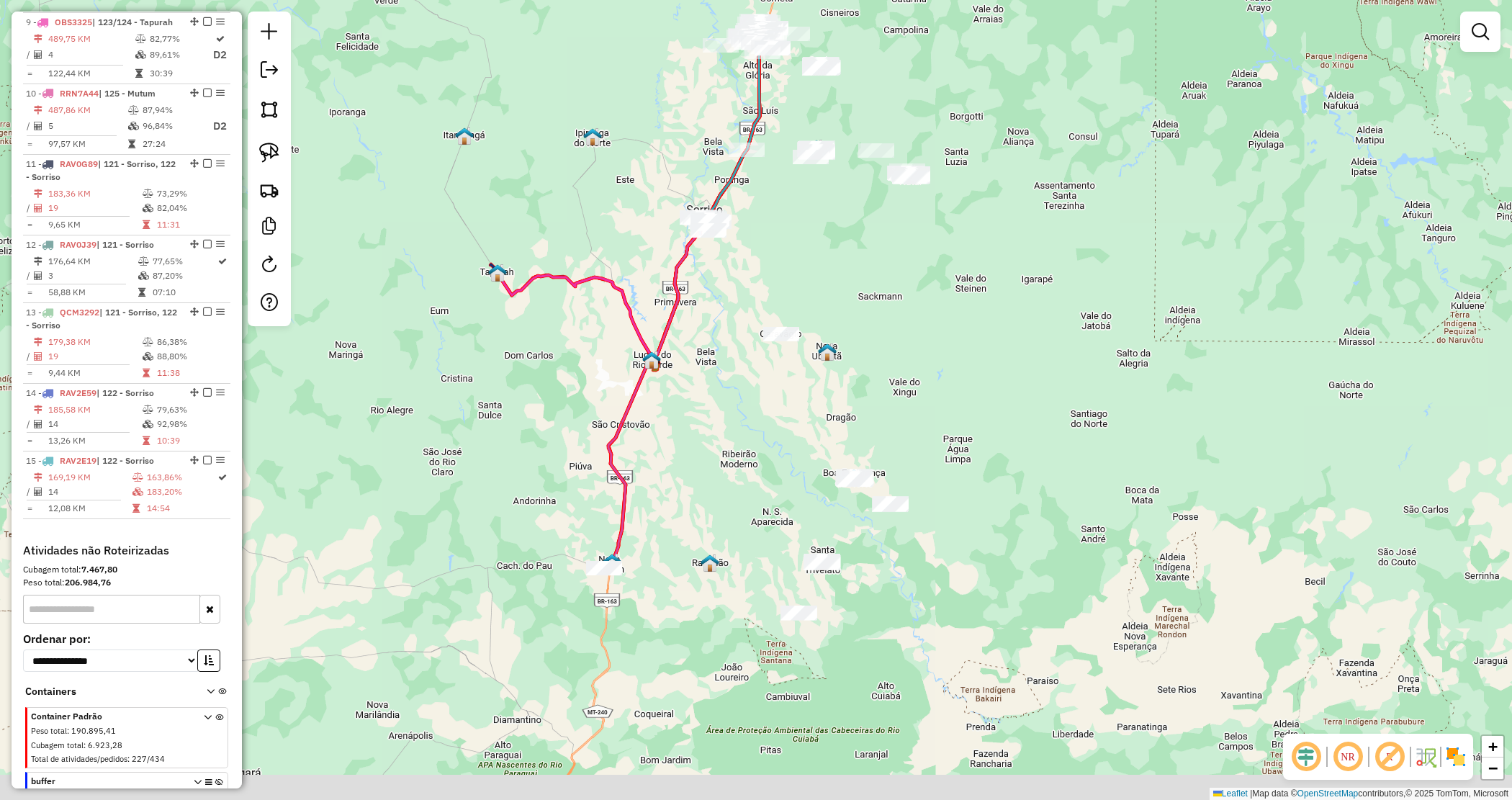
drag, startPoint x: 704, startPoint y: 511, endPoint x: 661, endPoint y: 437, distance: 85.6
click at [663, 420] on div "Janela de atendimento Grade de atendimento Capacidade Transportadoras Veículos …" at bounding box center [756, 400] width 1512 height 800
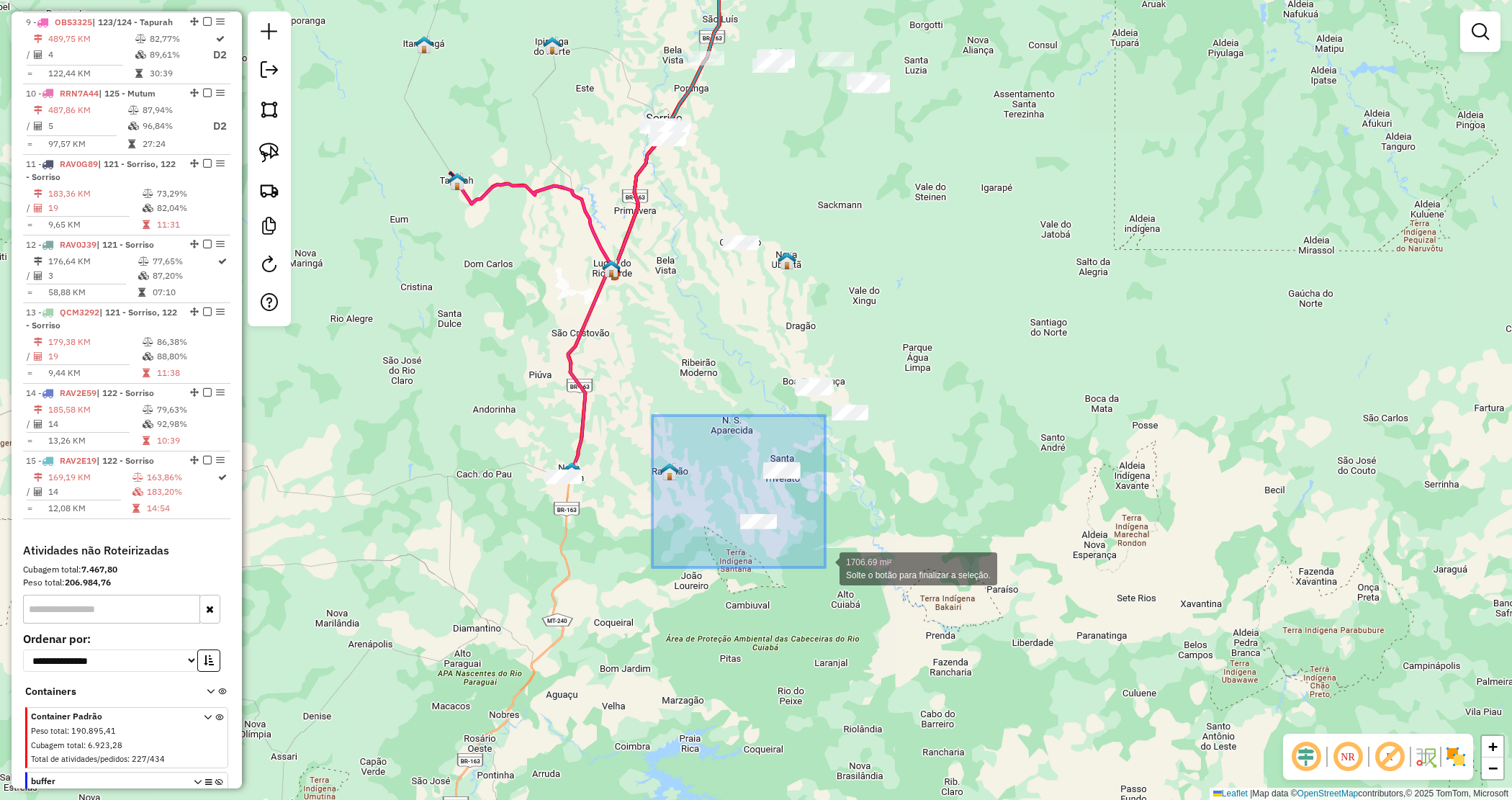
drag, startPoint x: 656, startPoint y: 423, endPoint x: 825, endPoint y: 567, distance: 222.0
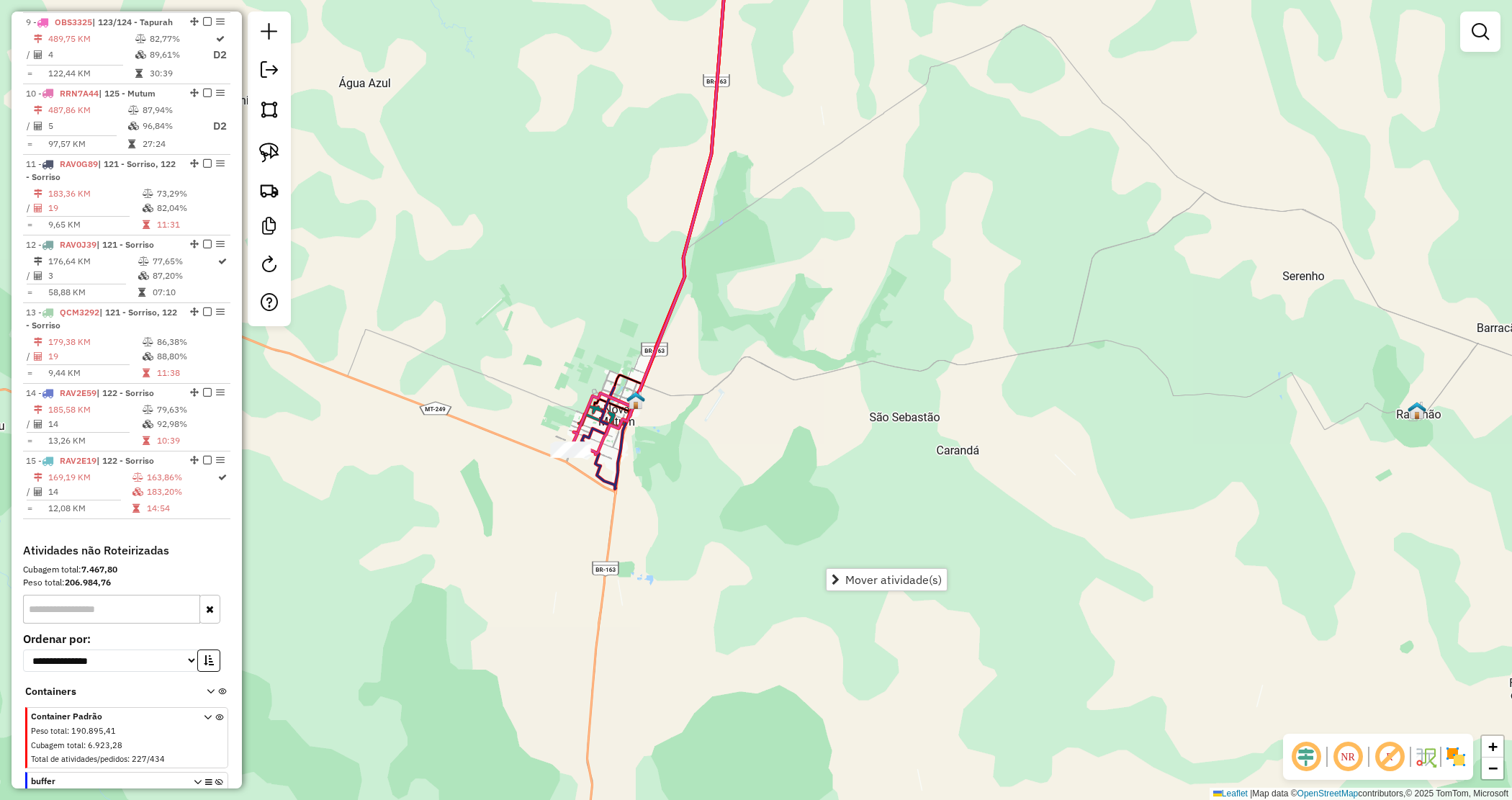
click at [667, 434] on div "Janela de atendimento Grade de atendimento Capacidade Transportadoras Veículos …" at bounding box center [756, 400] width 1512 height 800
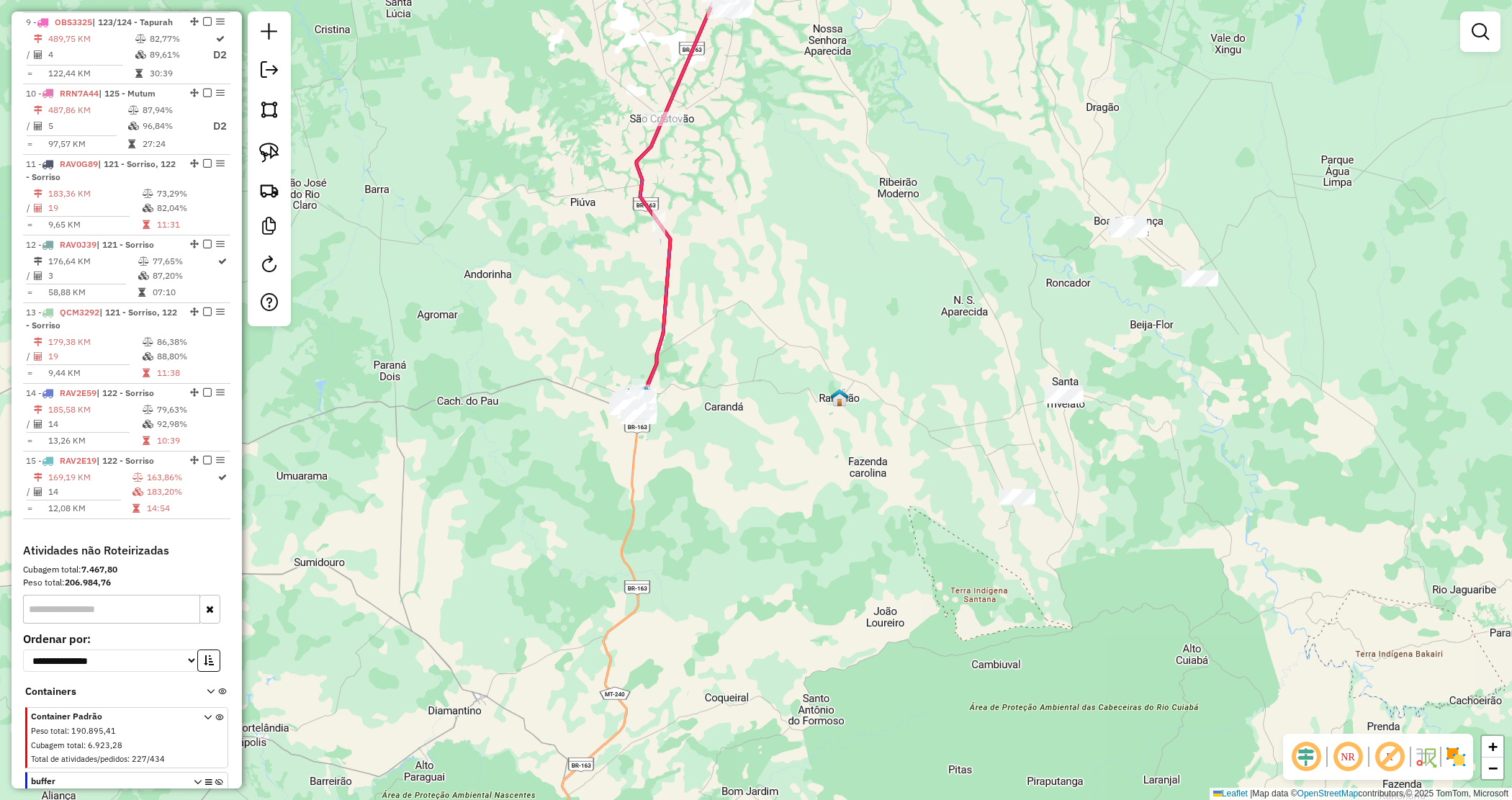
drag, startPoint x: 849, startPoint y: 494, endPoint x: 716, endPoint y: 462, distance: 136.8
click at [716, 462] on div "Janela de atendimento Grade de atendimento Capacidade Transportadoras Veículos …" at bounding box center [756, 400] width 1512 height 800
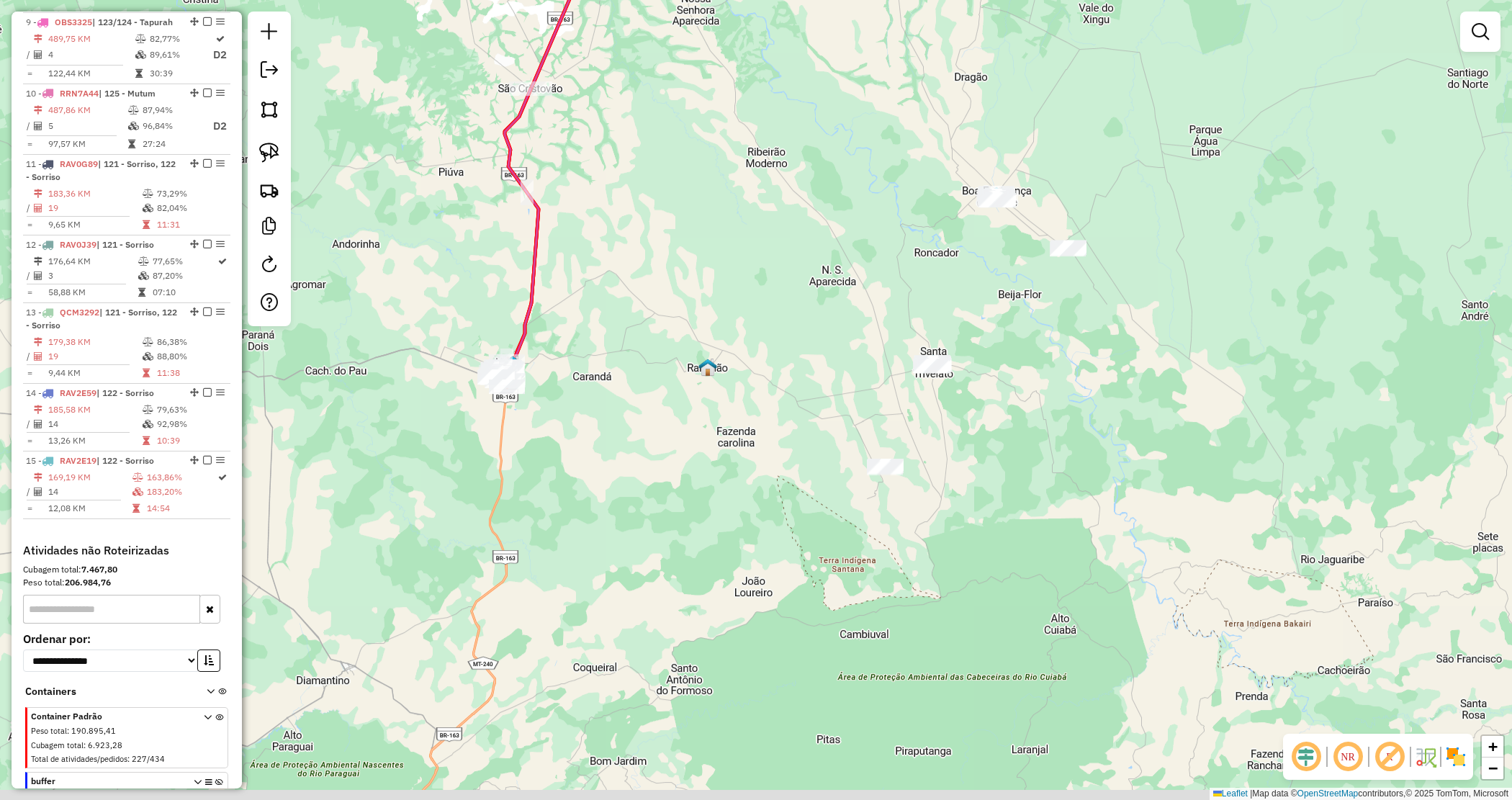
click at [716, 462] on div "Janela de atendimento Grade de atendimento Capacidade Transportadoras Veículos …" at bounding box center [756, 400] width 1512 height 800
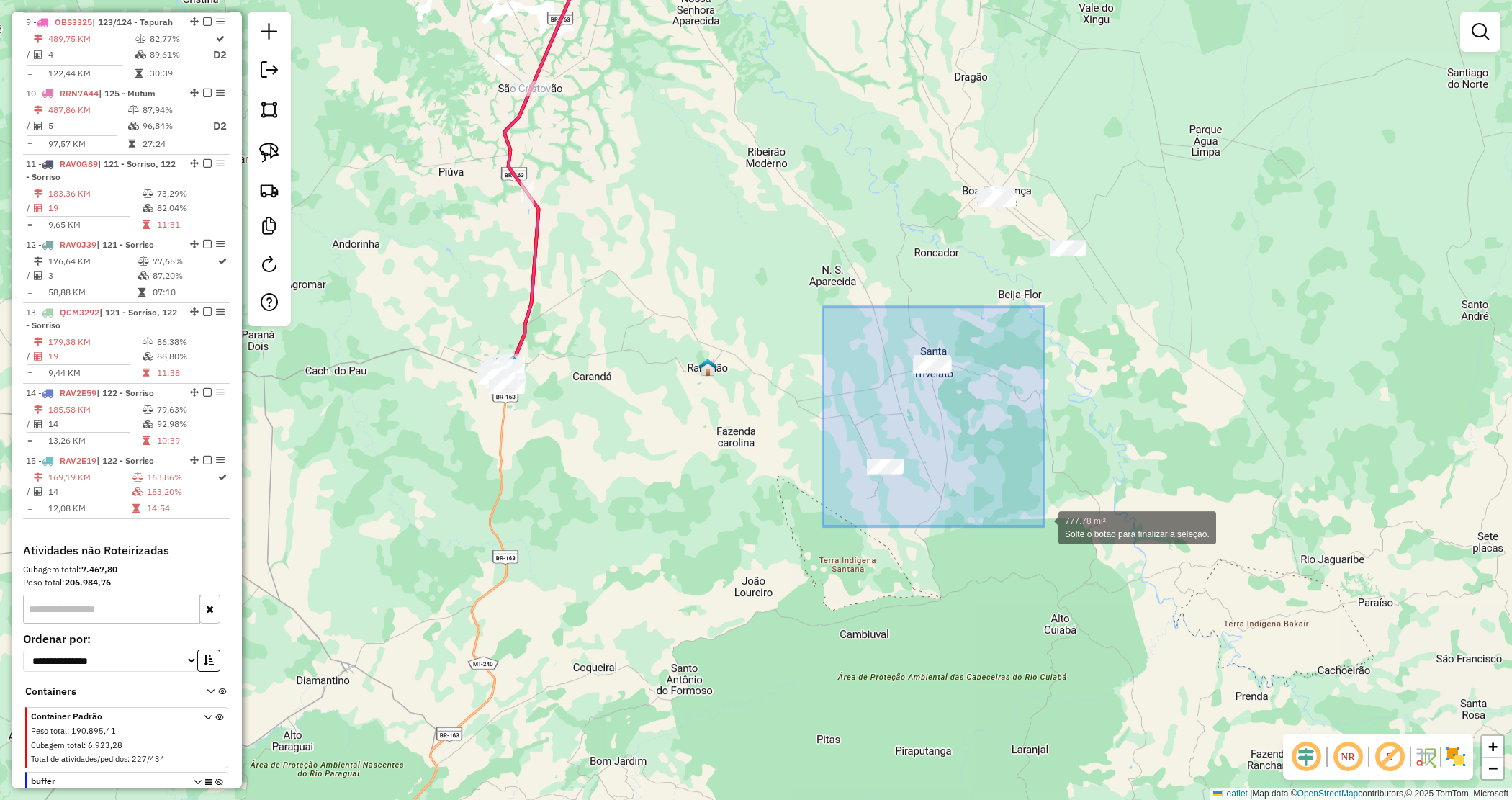
drag, startPoint x: 823, startPoint y: 306, endPoint x: 1046, endPoint y: 526, distance: 313.3
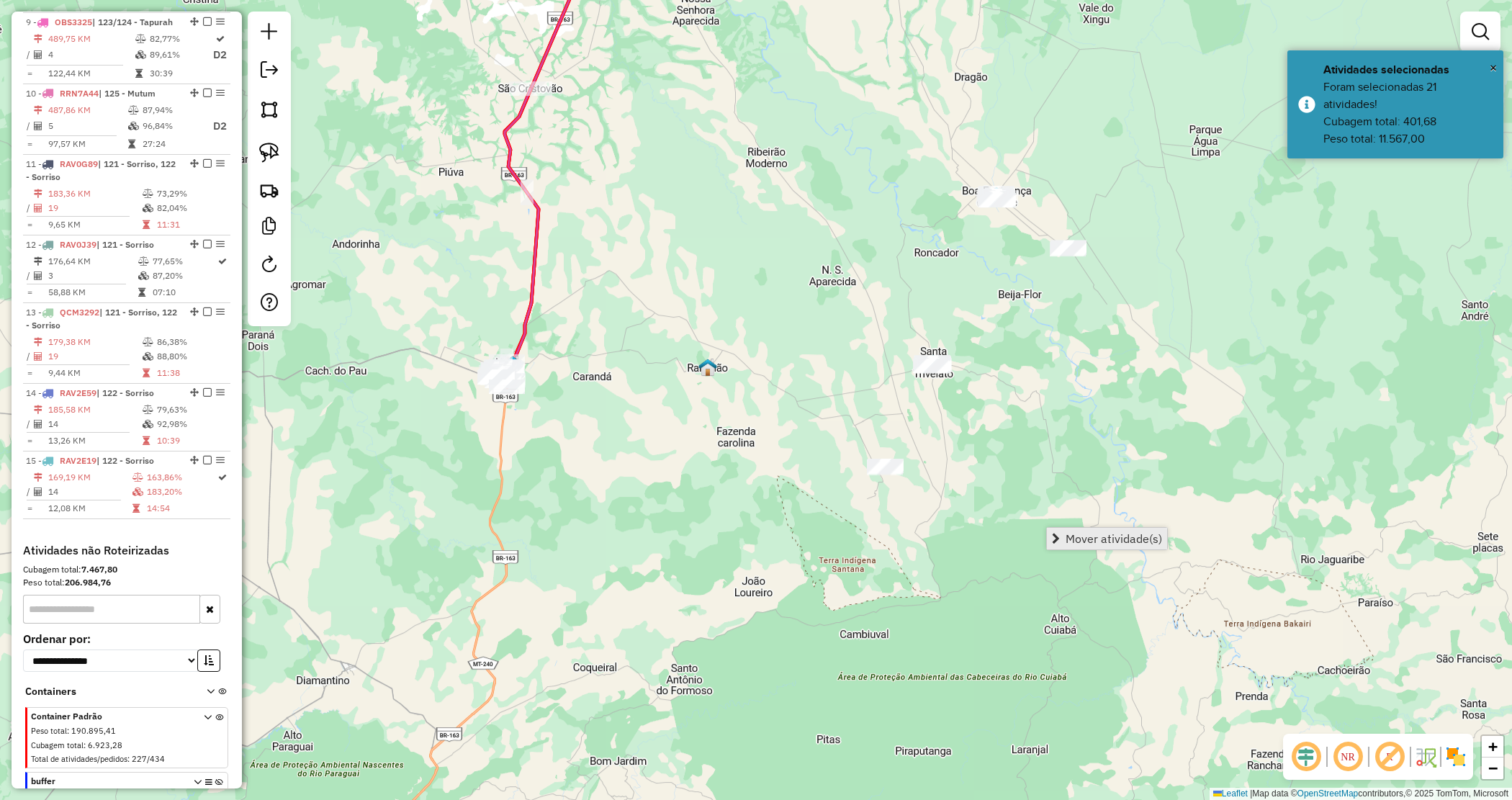
click at [1091, 541] on span "Mover atividade(s)" at bounding box center [1114, 538] width 97 height 12
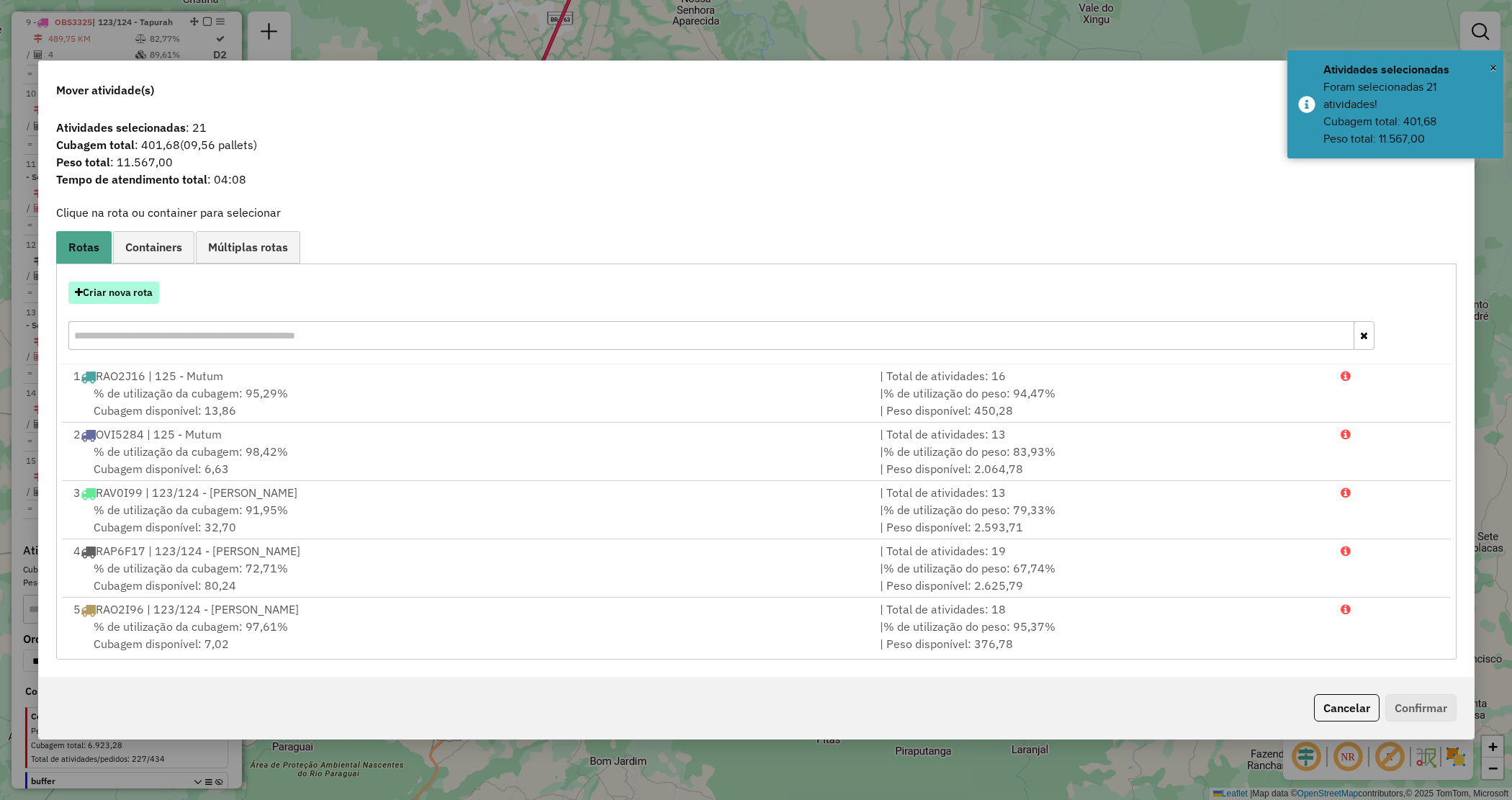
click at [113, 293] on button "Criar nova rota" at bounding box center [113, 293] width 90 height 22
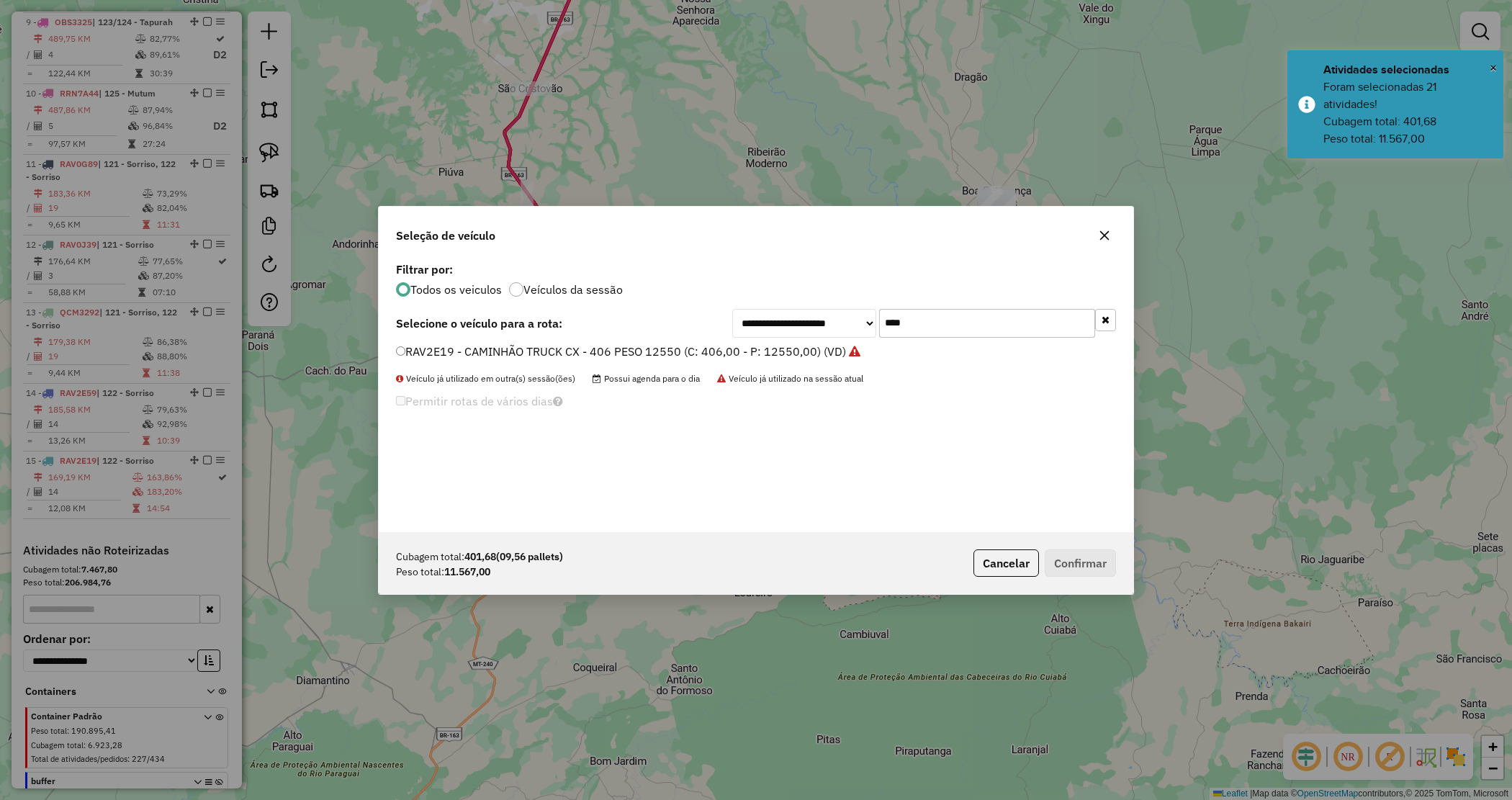
drag, startPoint x: 915, startPoint y: 313, endPoint x: 690, endPoint y: 302, distance: 225.3
click at [690, 302] on div "**********" at bounding box center [756, 395] width 755 height 274
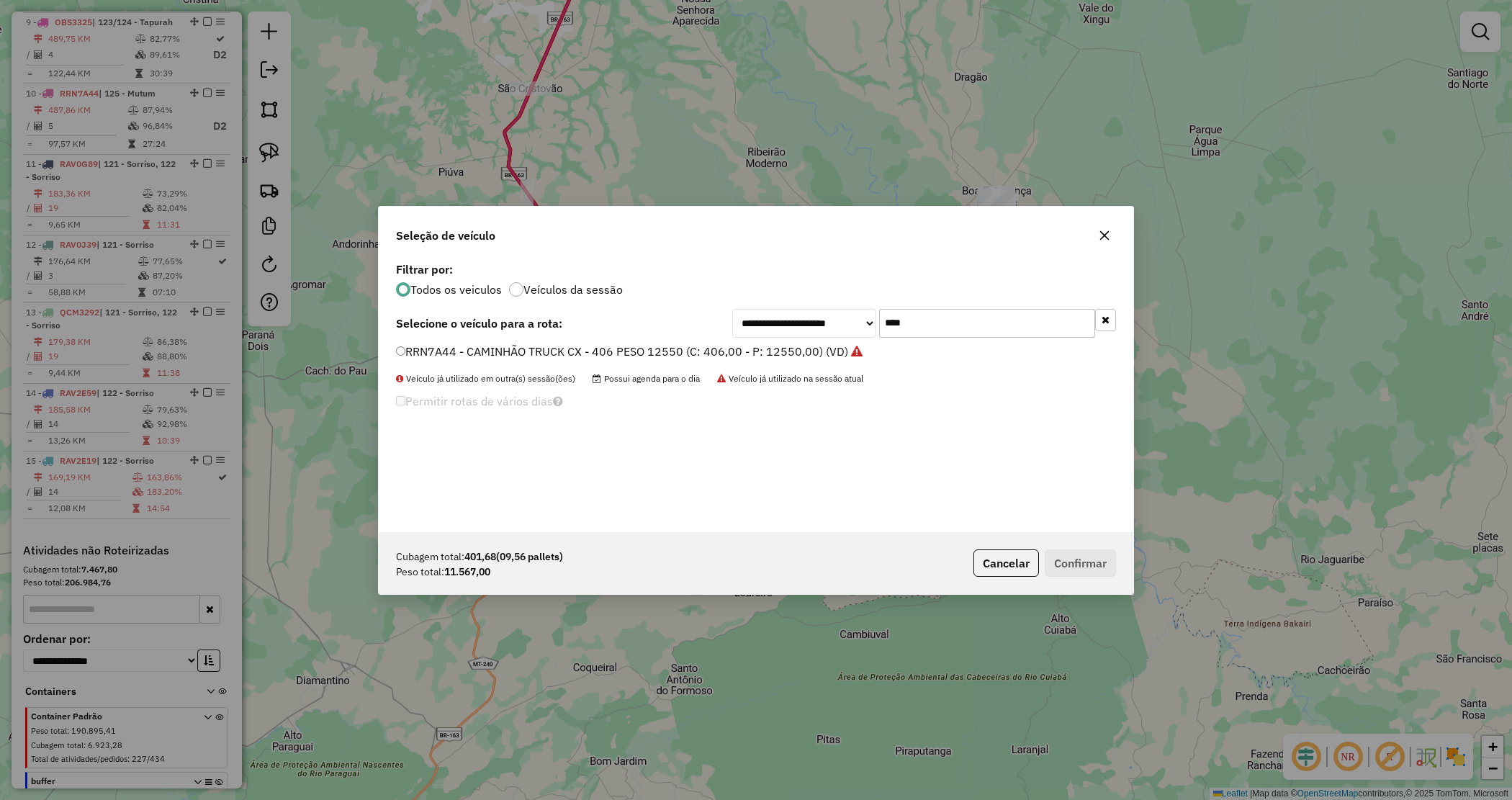
type input "****"
click at [519, 351] on label "RRN7A44 - CAMINHÃO TRUCK CX - 406 PESO 12550 (C: 406,00 - P: 12550,00) (VD)" at bounding box center [629, 351] width 466 height 17
click at [1109, 569] on button "Confirmar" at bounding box center [1080, 563] width 71 height 27
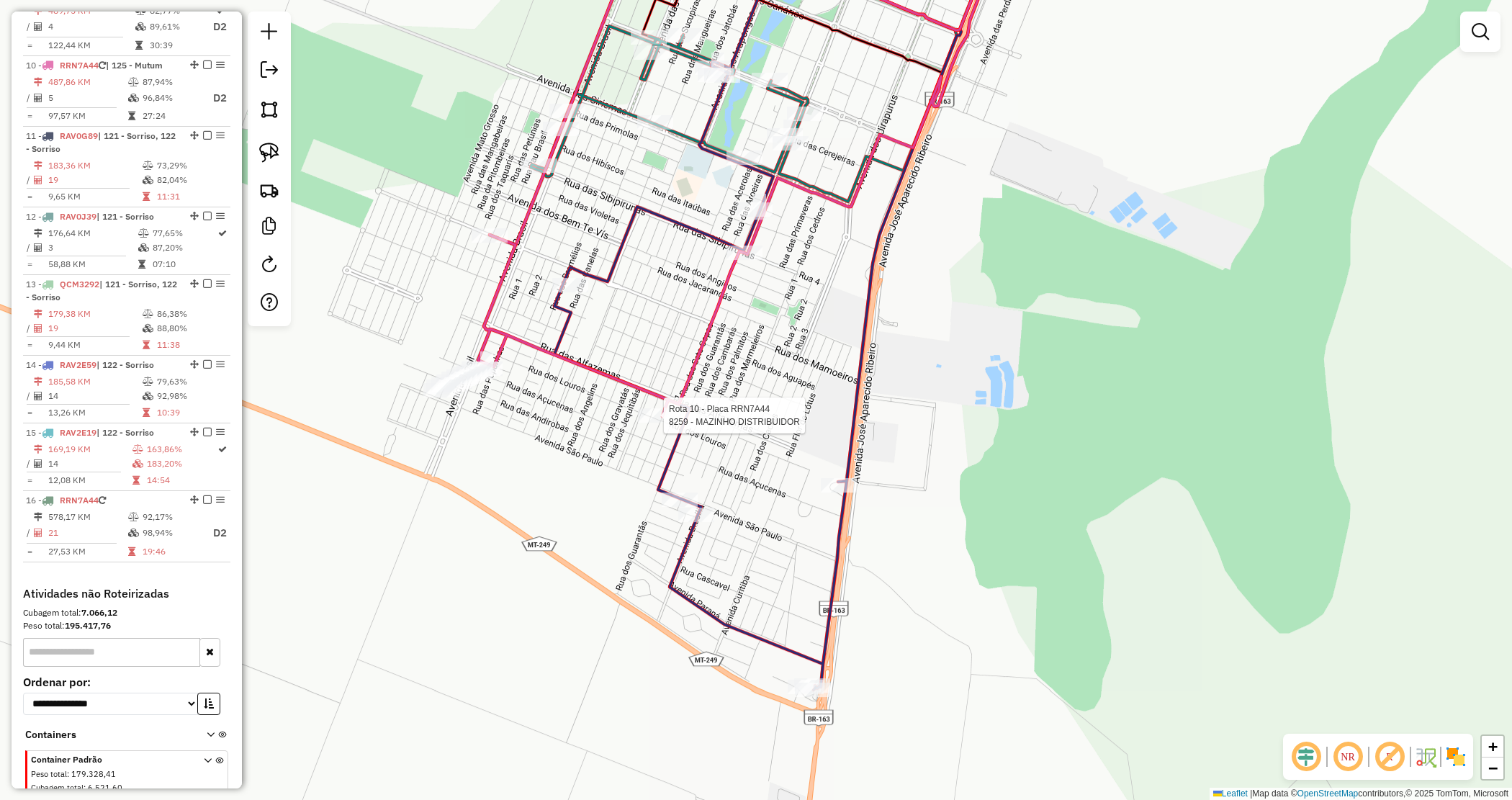
select select "*********"
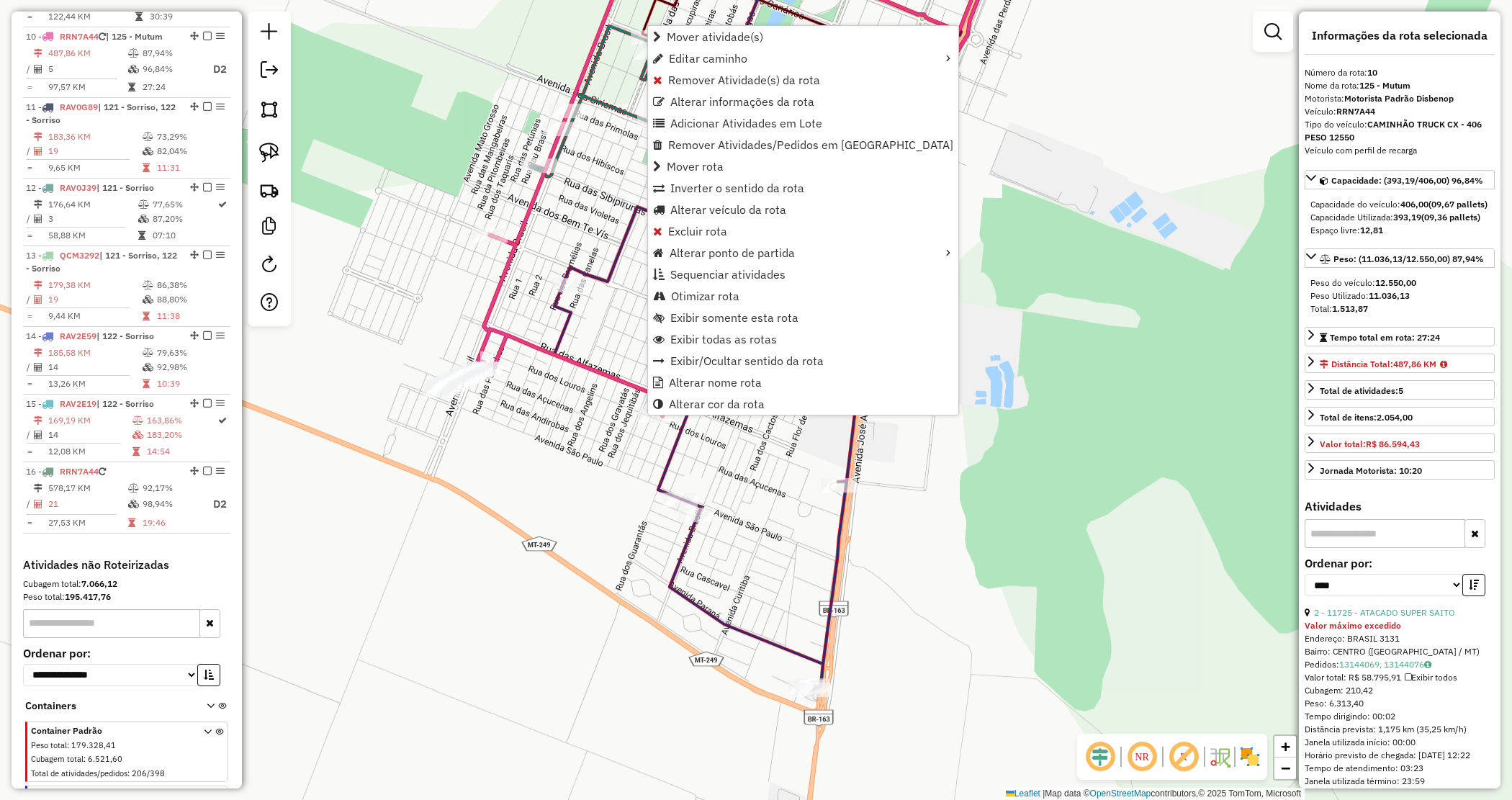
scroll to position [1188, 0]
click at [701, 207] on span "Alterar veículo da rota" at bounding box center [728, 209] width 116 height 12
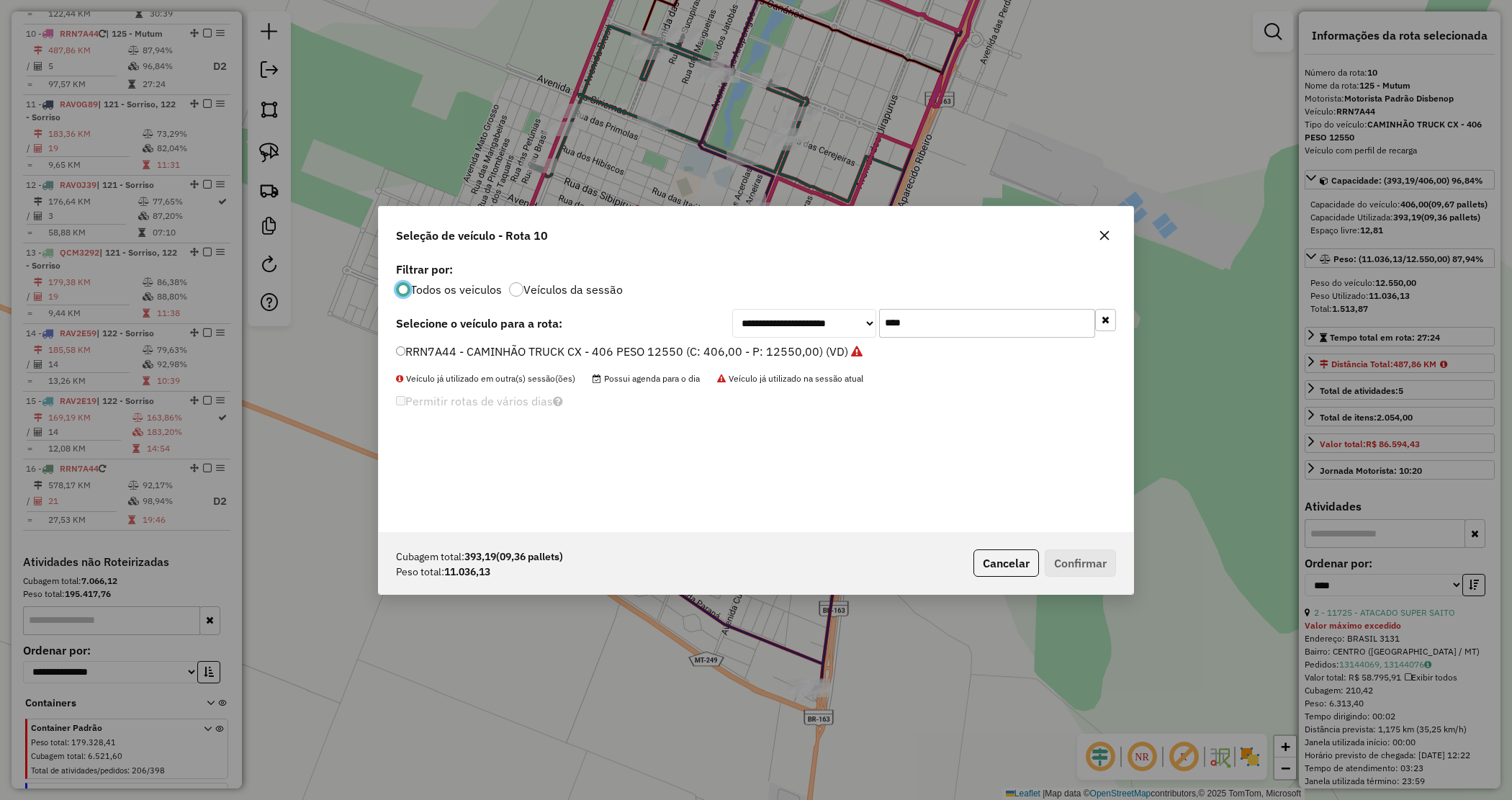
scroll to position [7, 5]
drag, startPoint x: 933, startPoint y: 326, endPoint x: 829, endPoint y: 309, distance: 105.4
click at [829, 309] on div "**********" at bounding box center [924, 324] width 384 height 29
click at [921, 316] on input "****" at bounding box center [987, 324] width 216 height 29
type input "****"
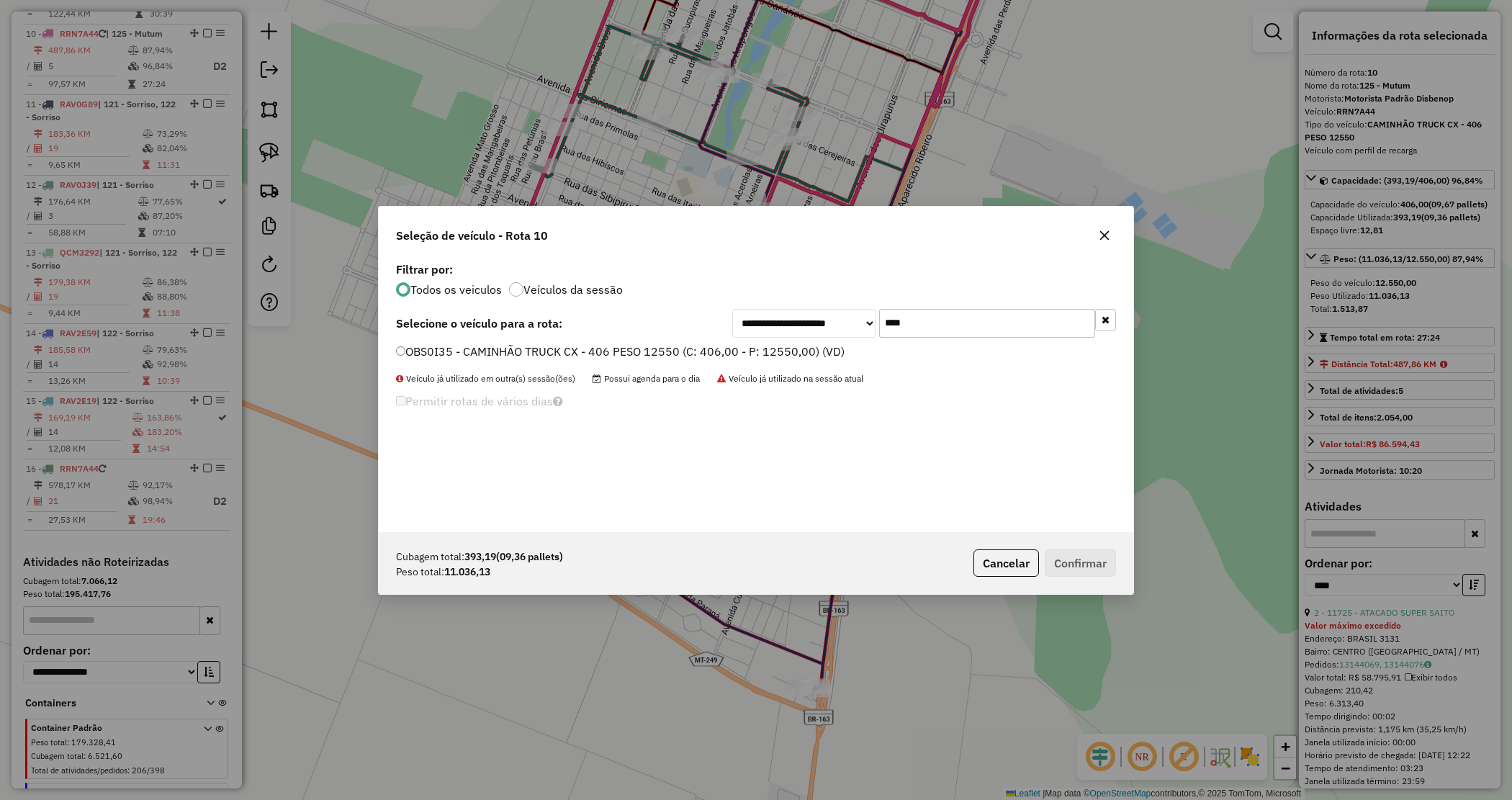
click at [832, 349] on label "OBS0I35 - CAMINHÃO TRUCK CX - 406 PESO 12550 (C: 406,00 - P: 12550,00) (VD)" at bounding box center [620, 351] width 449 height 17
click at [1090, 559] on button "Confirmar" at bounding box center [1080, 563] width 71 height 27
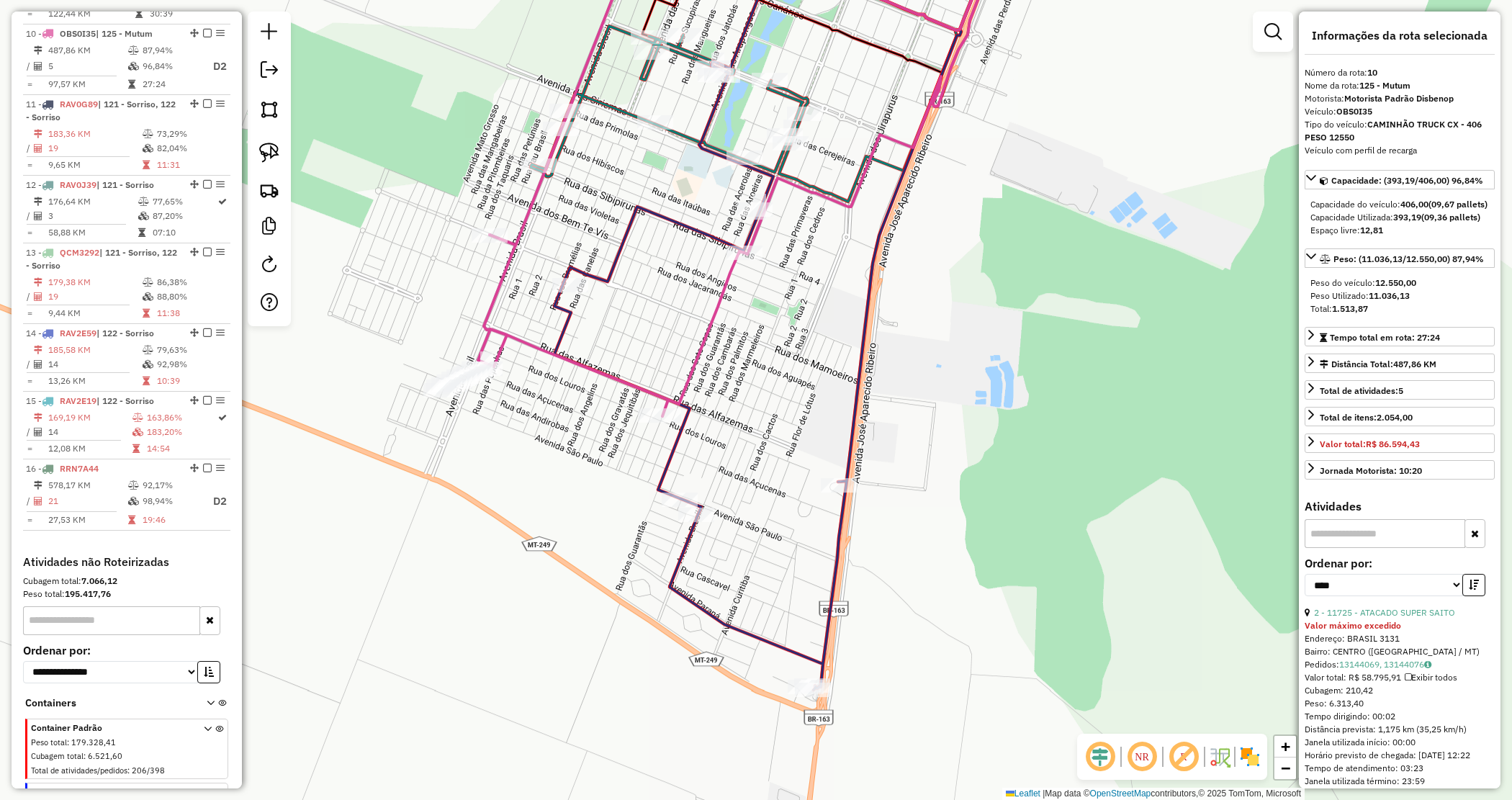
click at [782, 384] on div "Janela de atendimento Grade de atendimento Capacidade Transportadoras Veículos …" at bounding box center [756, 400] width 1512 height 800
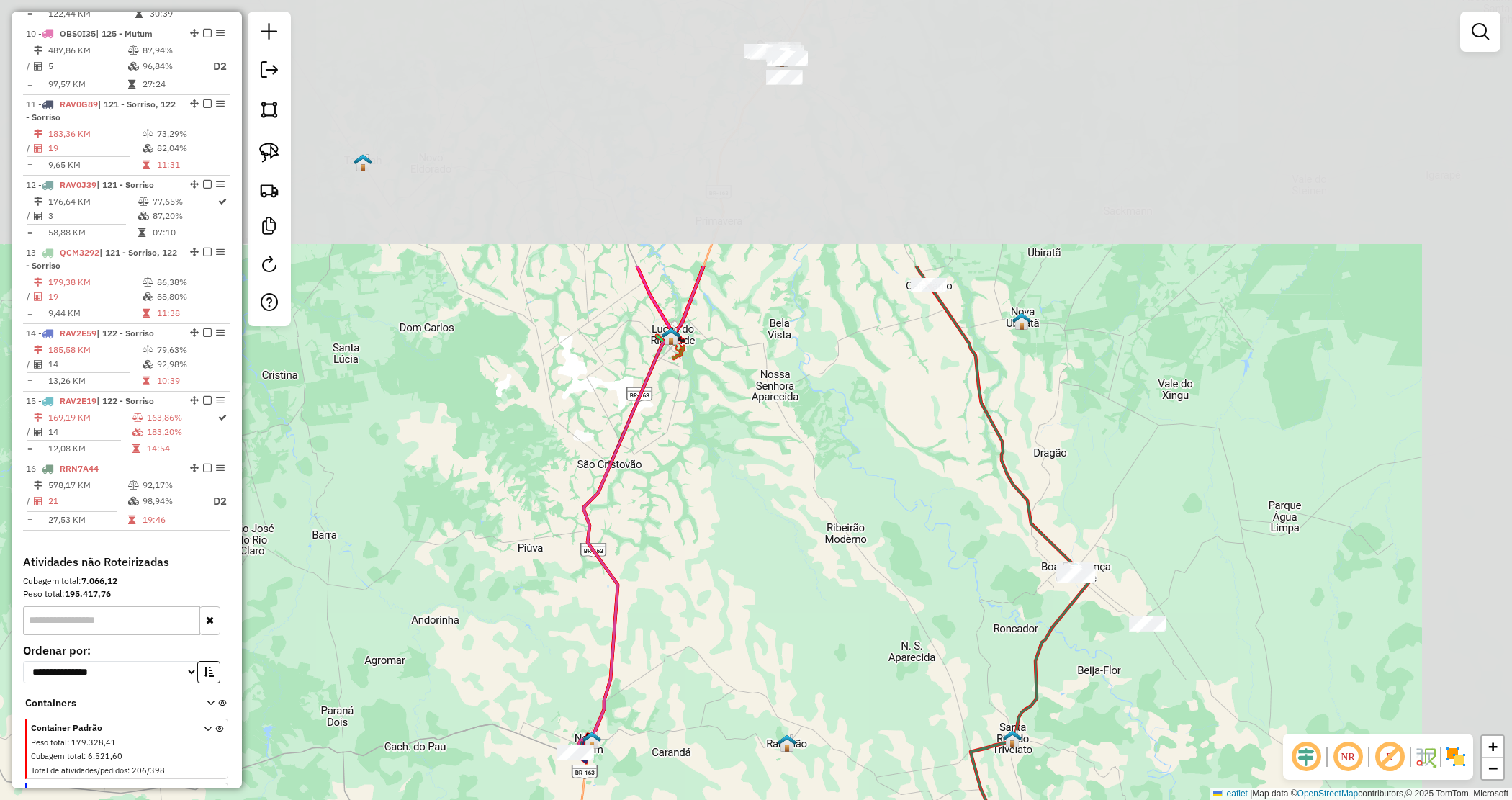
drag, startPoint x: 753, startPoint y: 574, endPoint x: 730, endPoint y: 637, distance: 67.1
click at [730, 637] on div "Janela de atendimento Grade de atendimento Capacidade Transportadoras Veículos …" at bounding box center [756, 400] width 1512 height 800
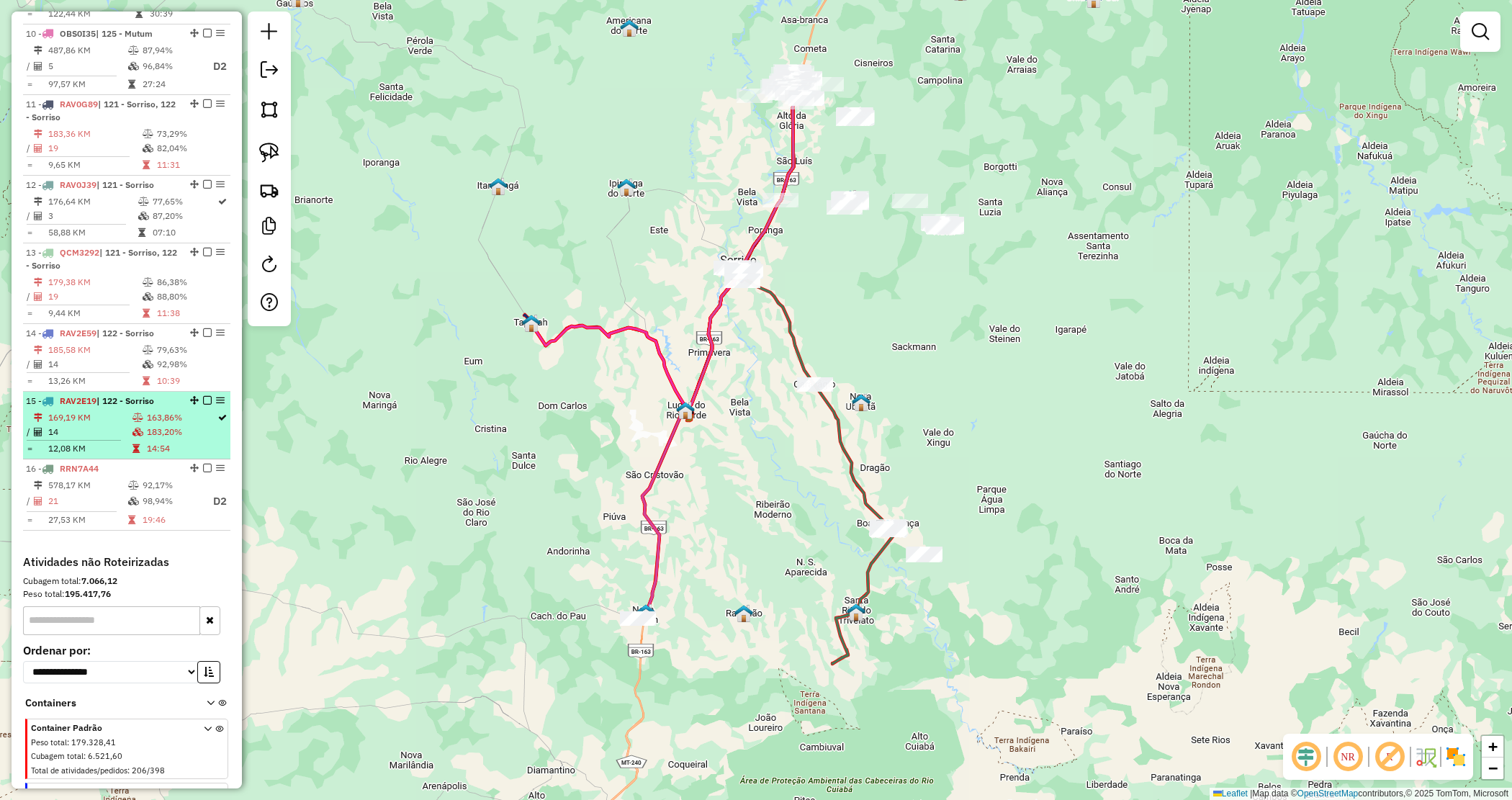
click at [94, 425] on td "14" at bounding box center [89, 432] width 84 height 15
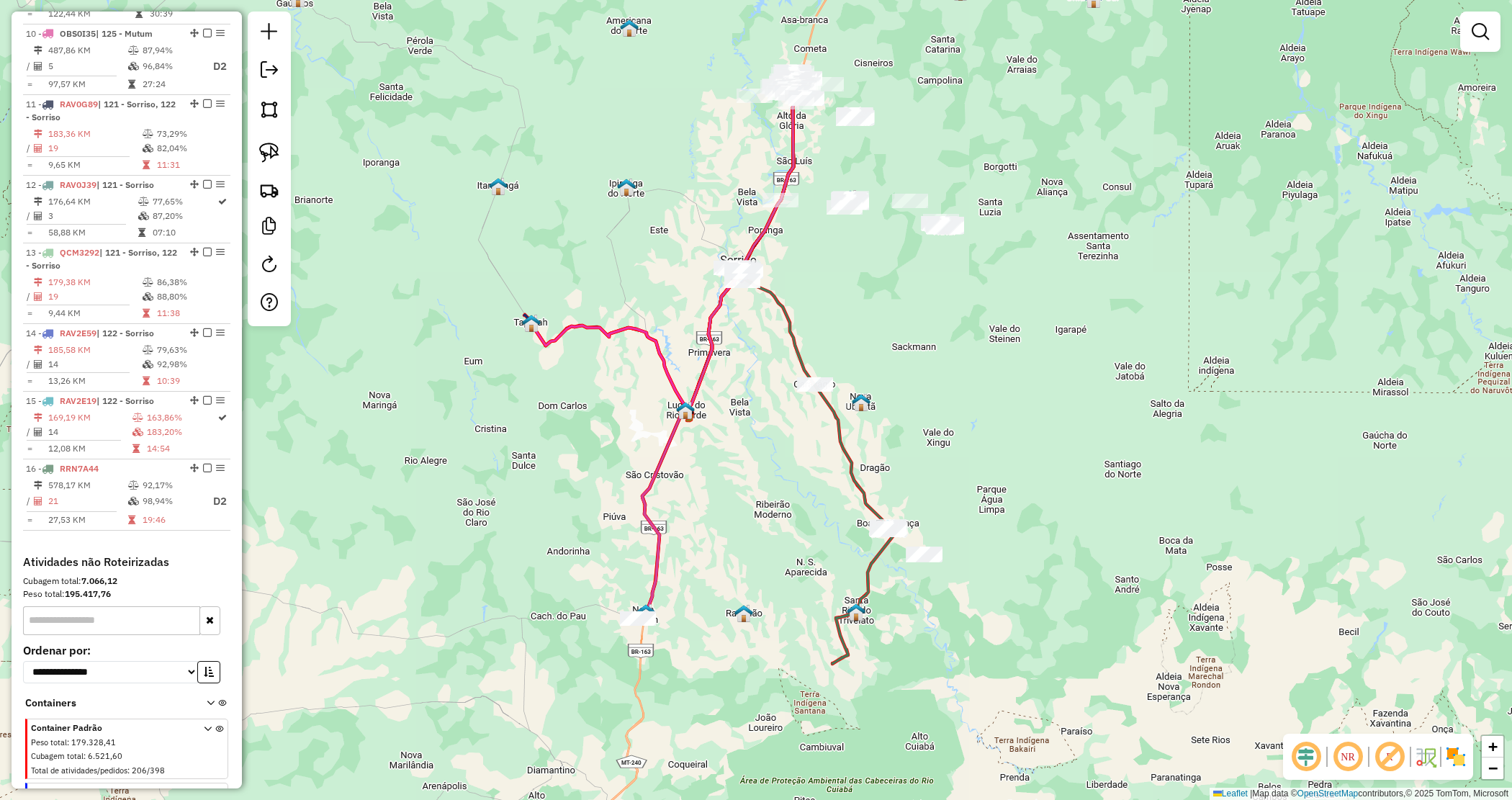
select select "*********"
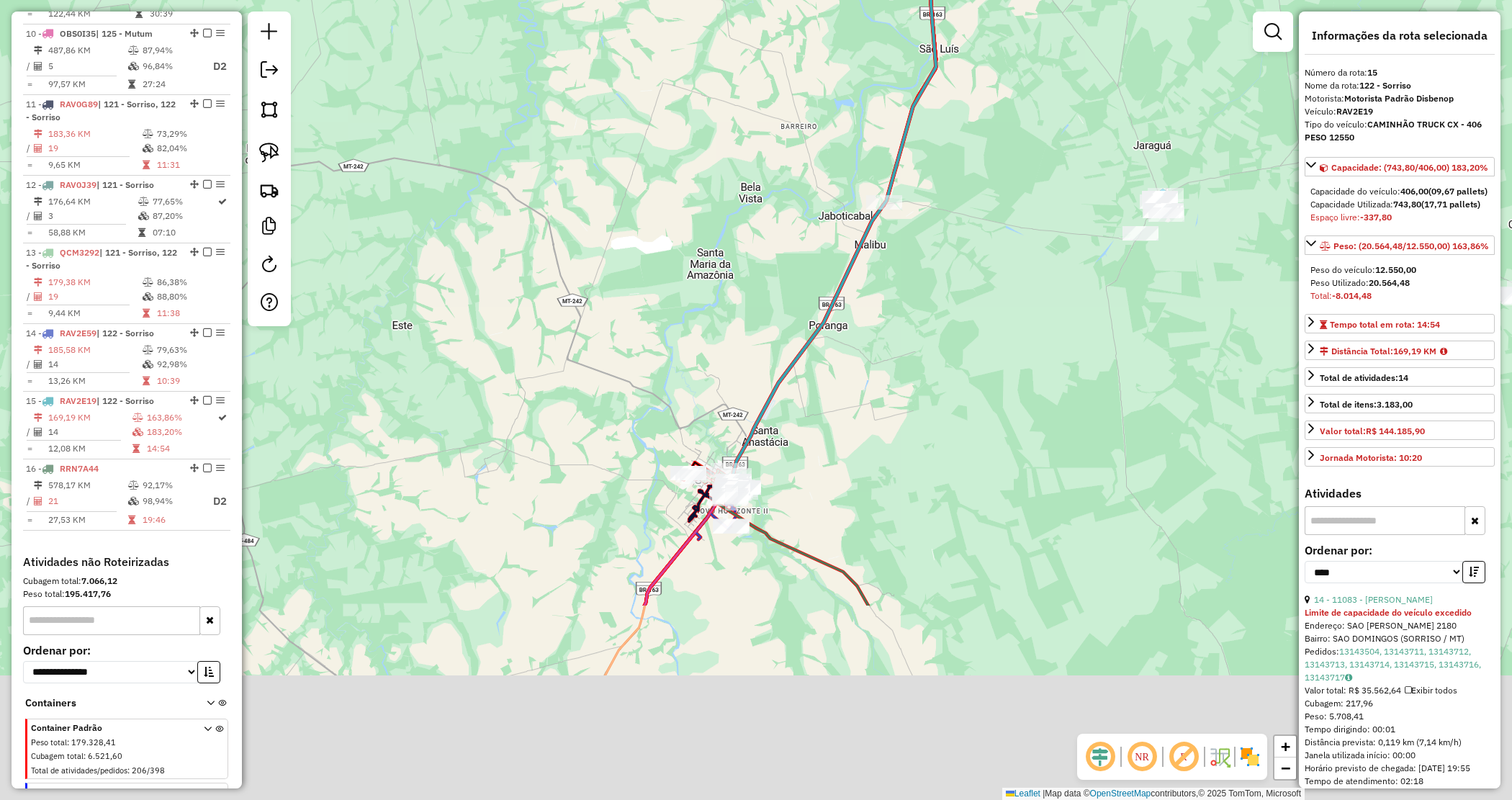
drag, startPoint x: 693, startPoint y: 607, endPoint x: 822, endPoint y: 196, distance: 430.8
click at [822, 196] on div "Janela de atendimento Grade de atendimento Capacidade Transportadoras Veículos …" at bounding box center [756, 400] width 1512 height 800
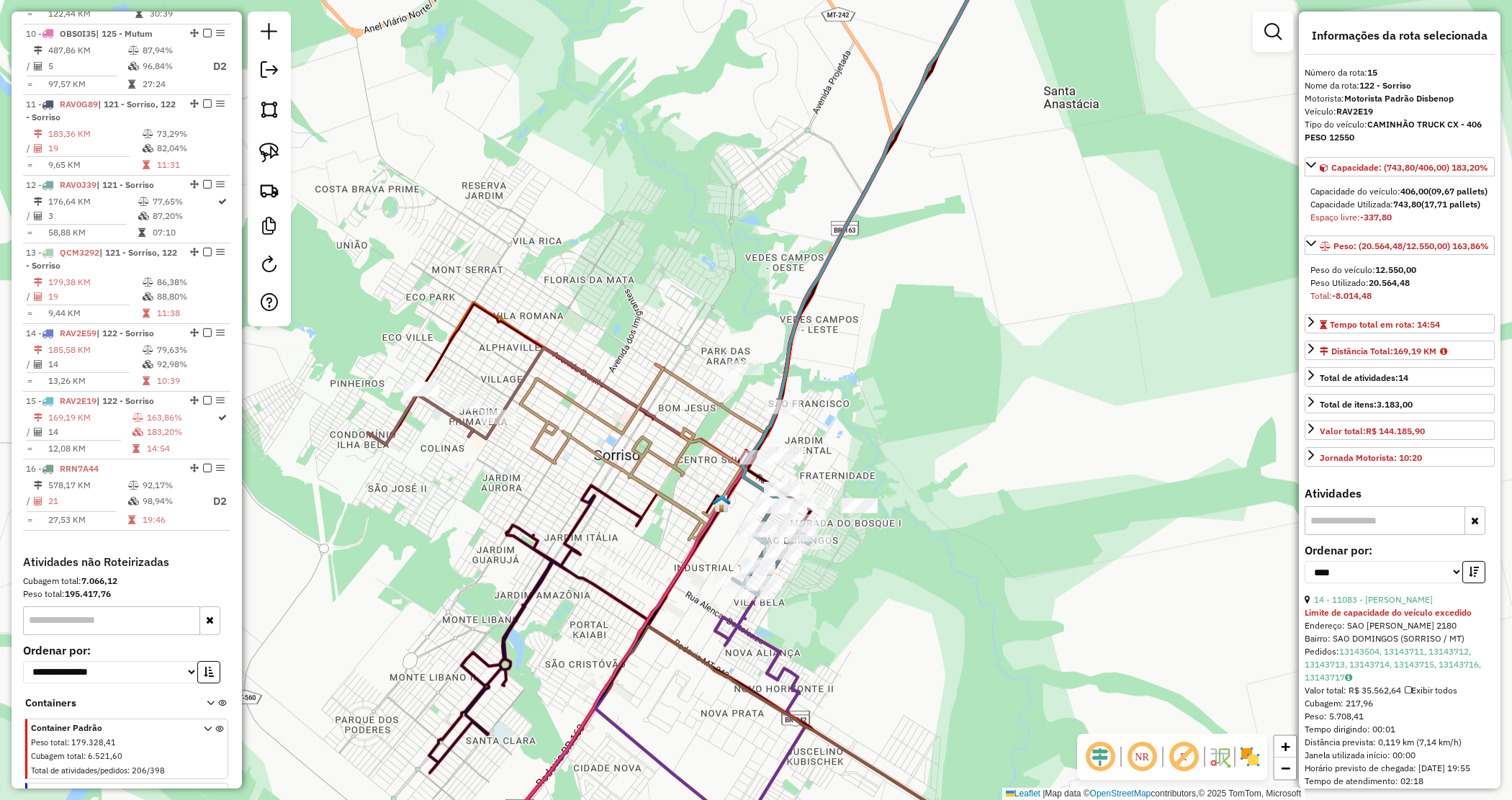
drag, startPoint x: 881, startPoint y: 481, endPoint x: 951, endPoint y: 289, distance: 204.4
click at [952, 289] on div "Janela de atendimento Grade de atendimento Capacidade Transportadoras Veículos …" at bounding box center [756, 400] width 1512 height 800
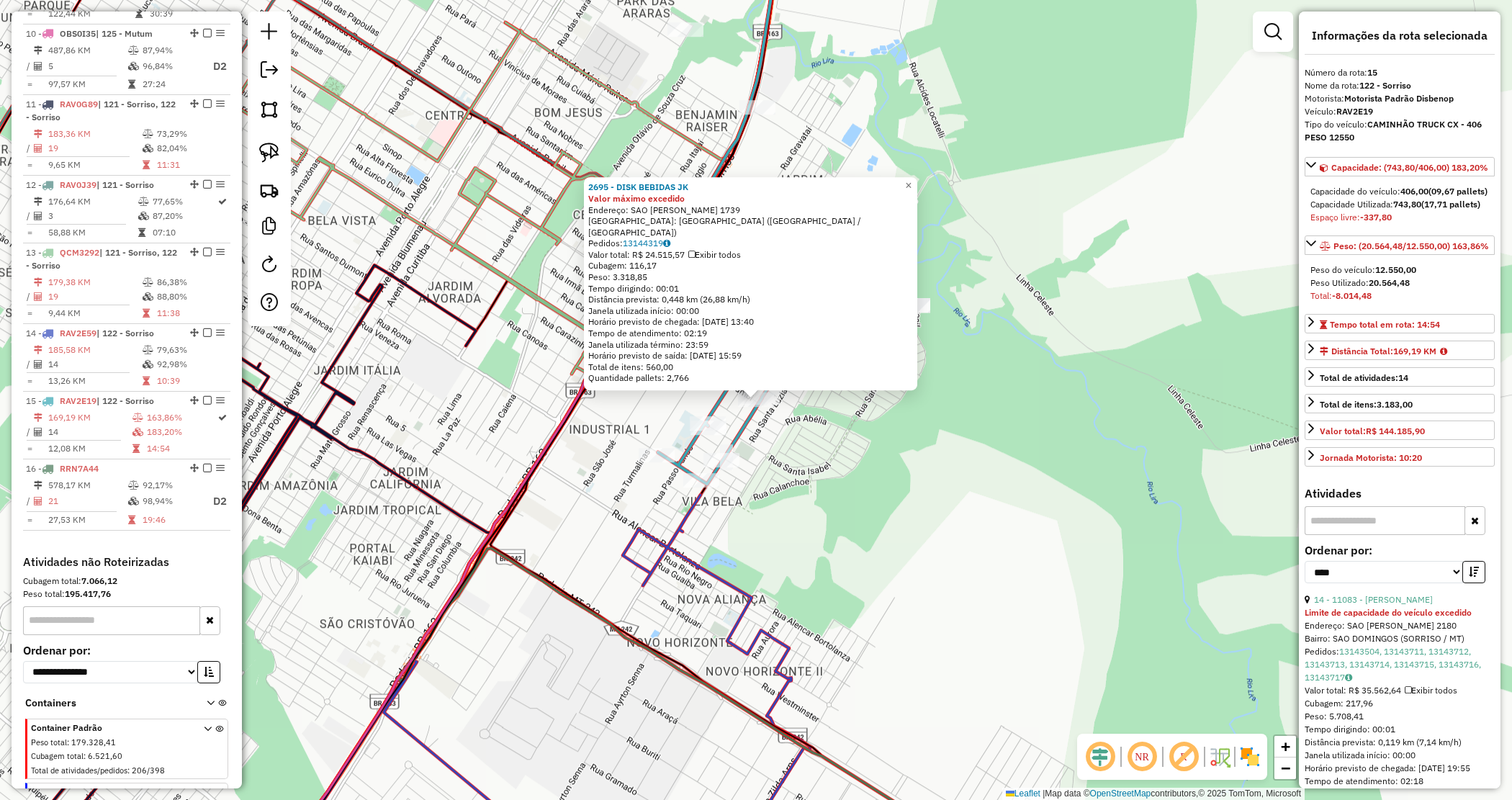
scroll to position [1267, 0]
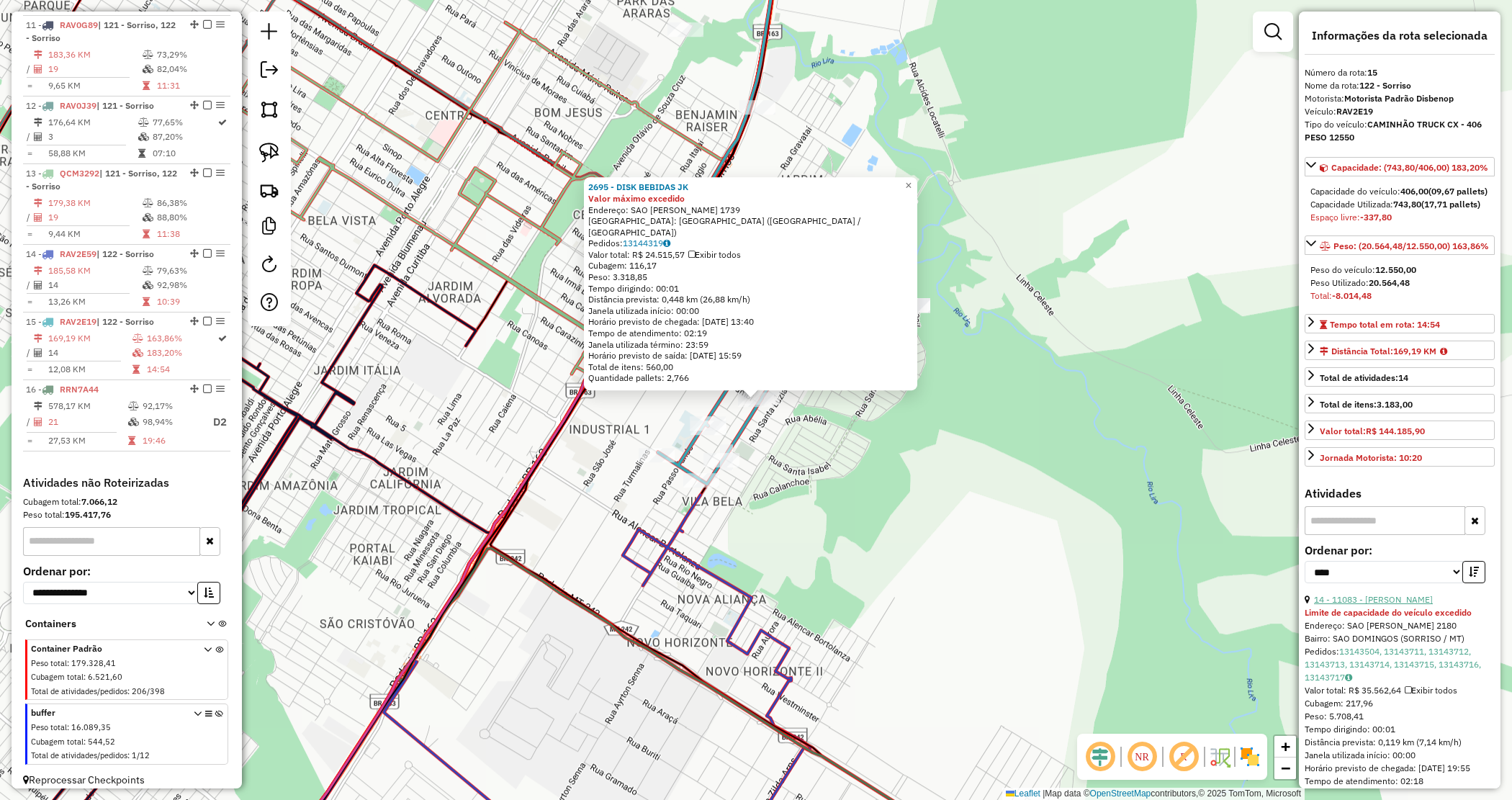
click at [1382, 605] on link "14 - 11083 - ALO GARCOM" at bounding box center [1373, 599] width 119 height 11
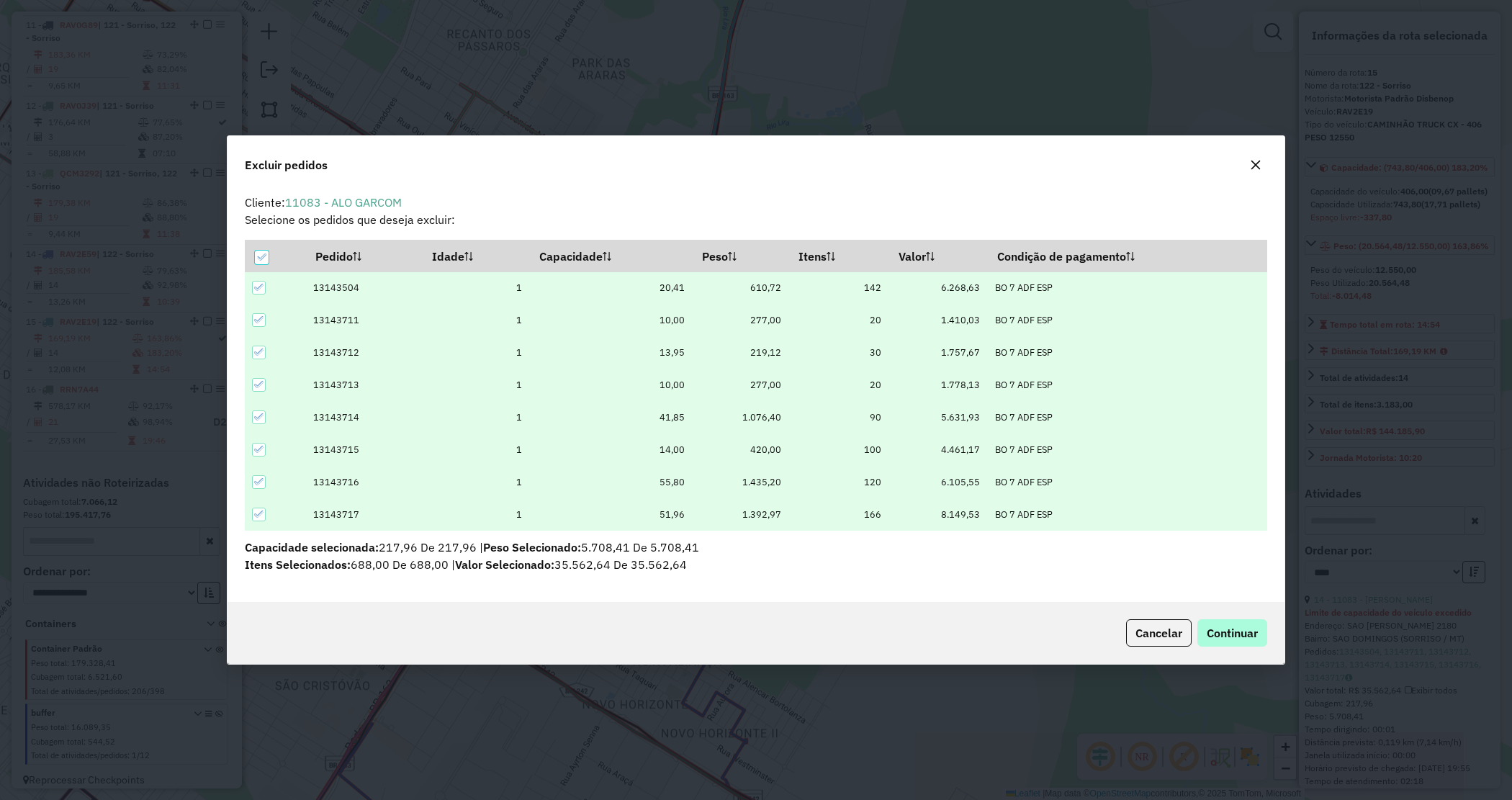
scroll to position [0, 0]
drag, startPoint x: 1225, startPoint y: 634, endPoint x: 1157, endPoint y: 620, distance: 69.4
click at [1225, 634] on span "Continuar" at bounding box center [1233, 633] width 51 height 15
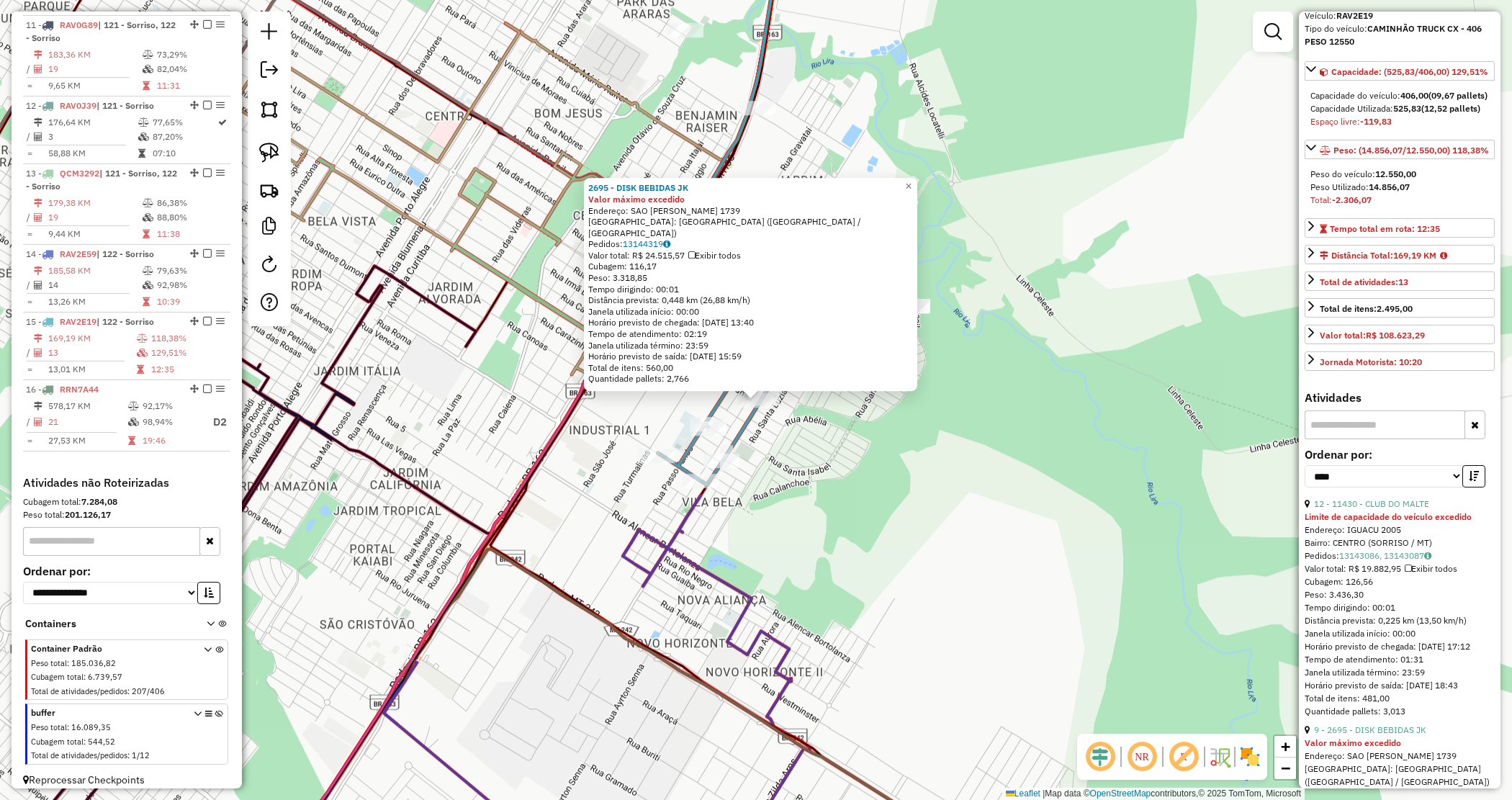
scroll to position [180, 0]
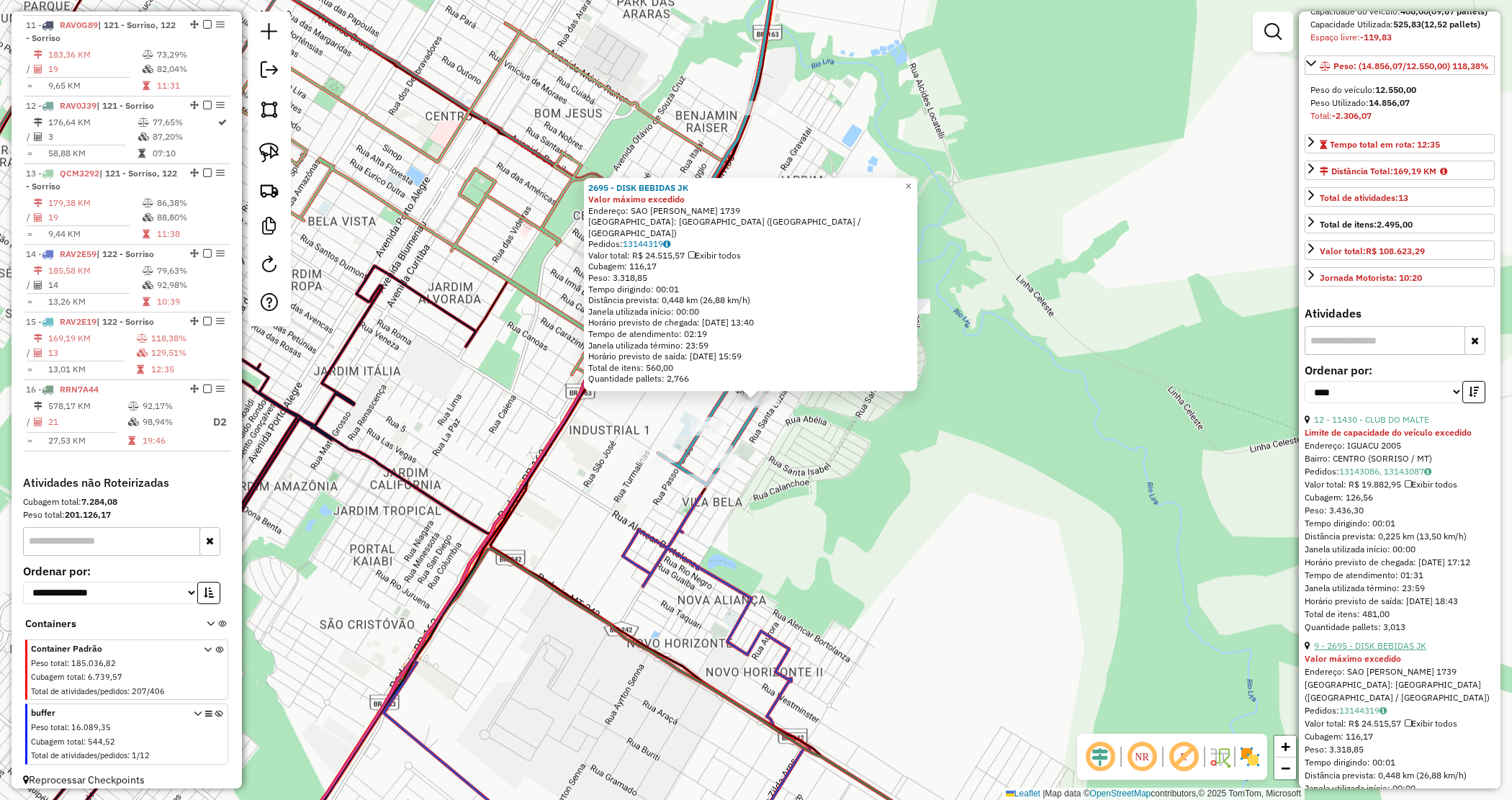
click at [1365, 650] on link "9 - 2695 - DISK BEBIDAS JK" at bounding box center [1370, 646] width 112 height 11
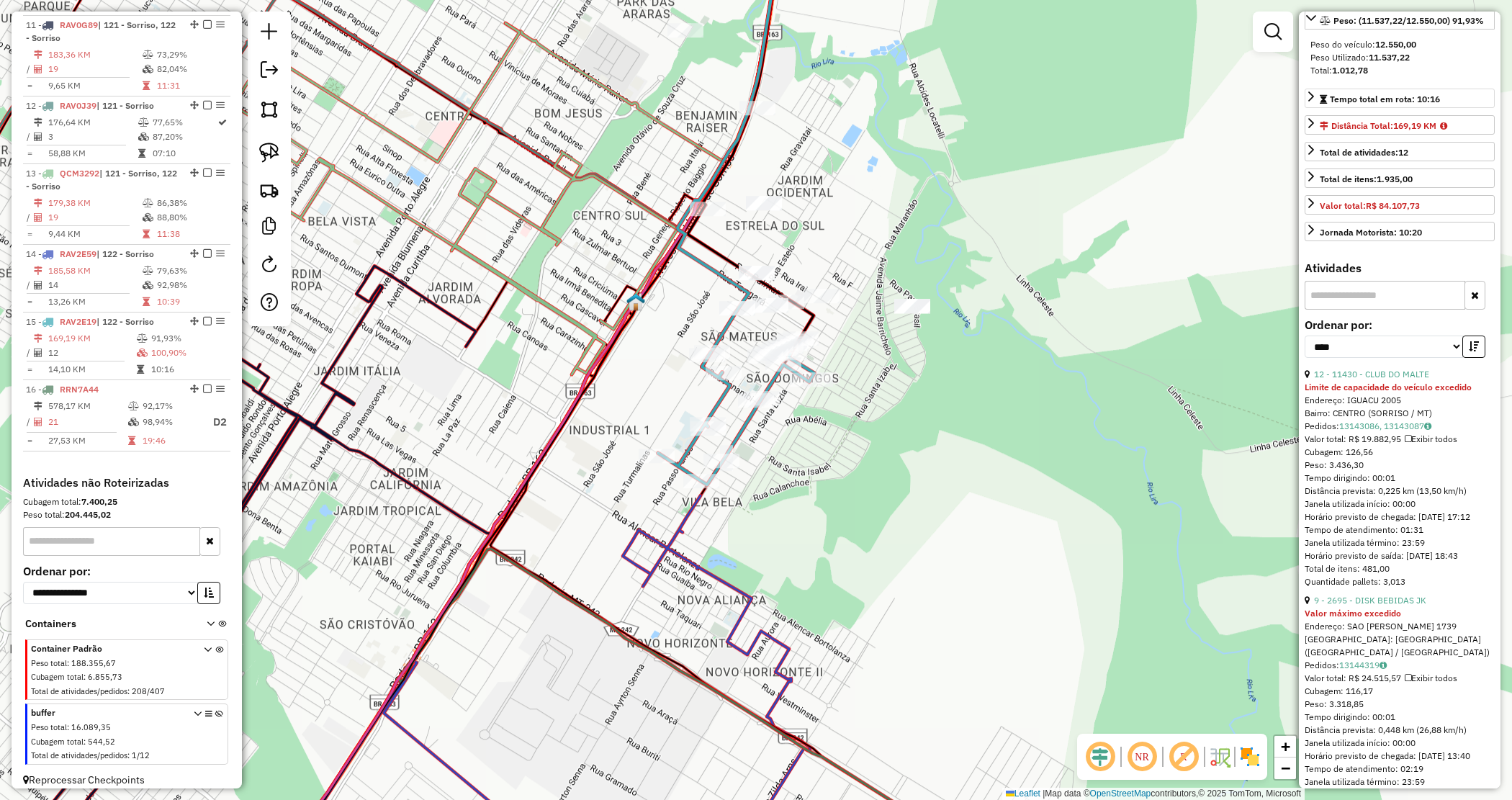
scroll to position [0, 0]
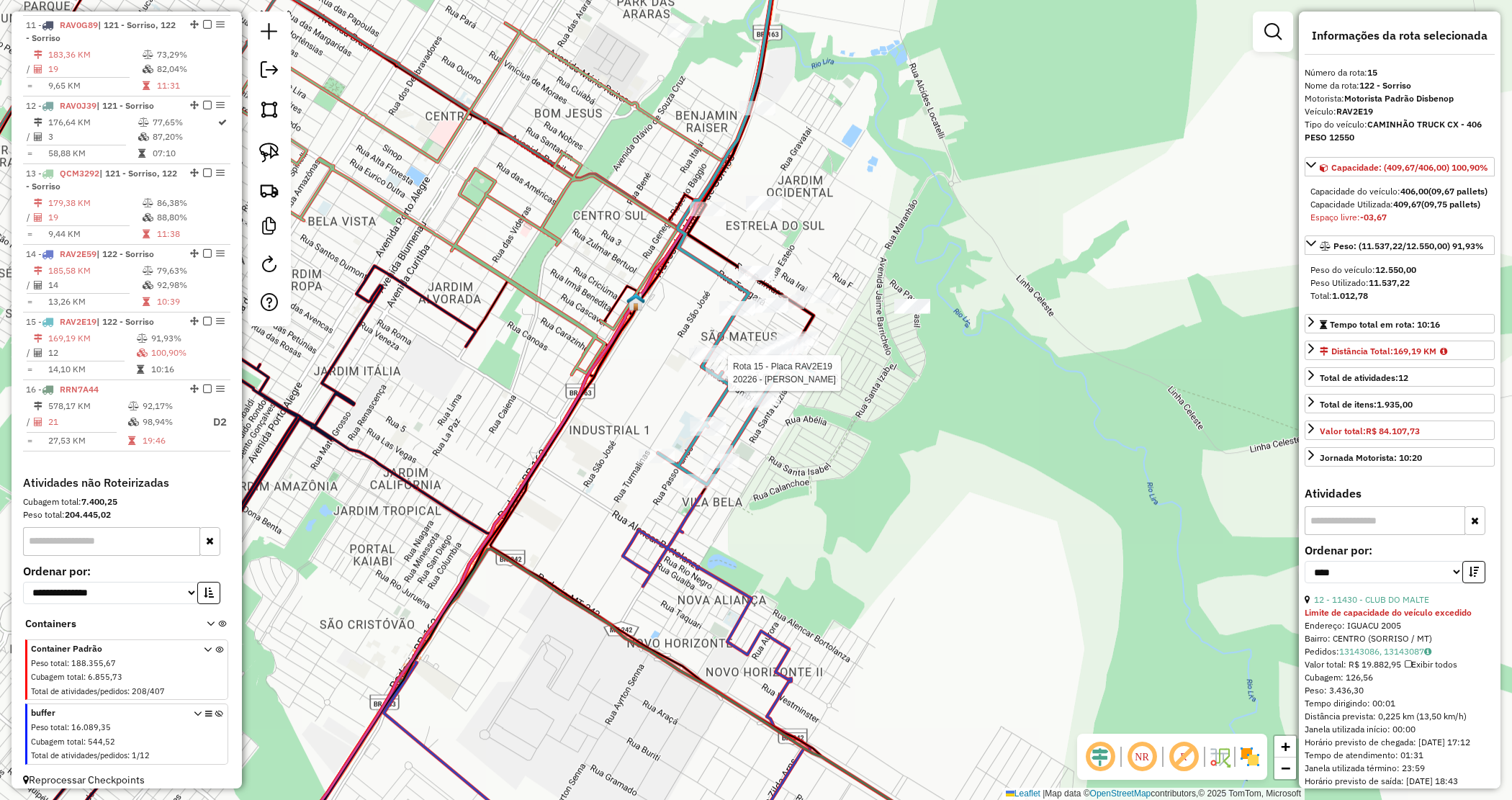
click at [730, 380] on div at bounding box center [723, 373] width 36 height 15
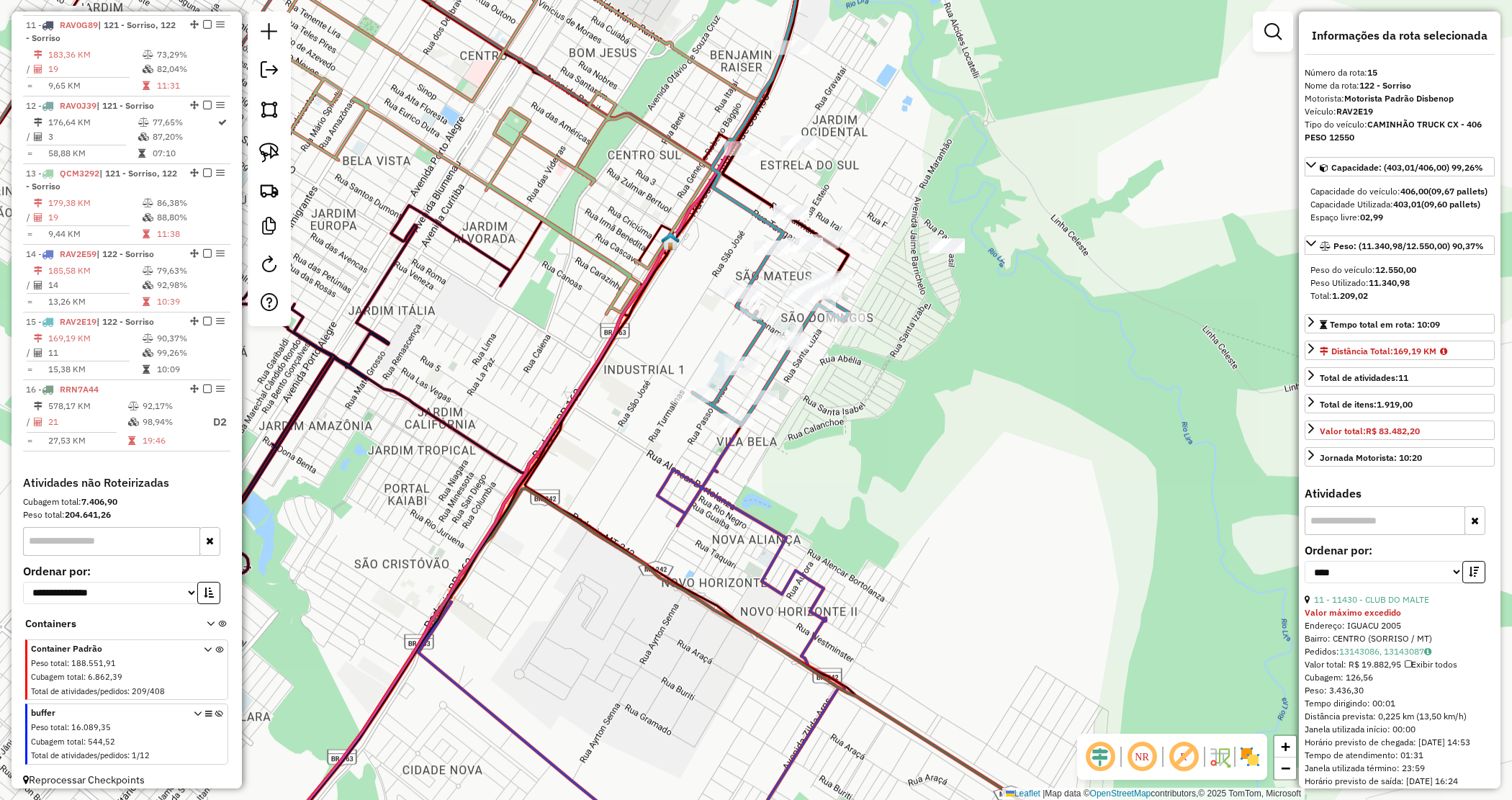
click at [860, 421] on div "Janela de atendimento Grade de atendimento Capacidade Transportadoras Veículos …" at bounding box center [756, 400] width 1512 height 800
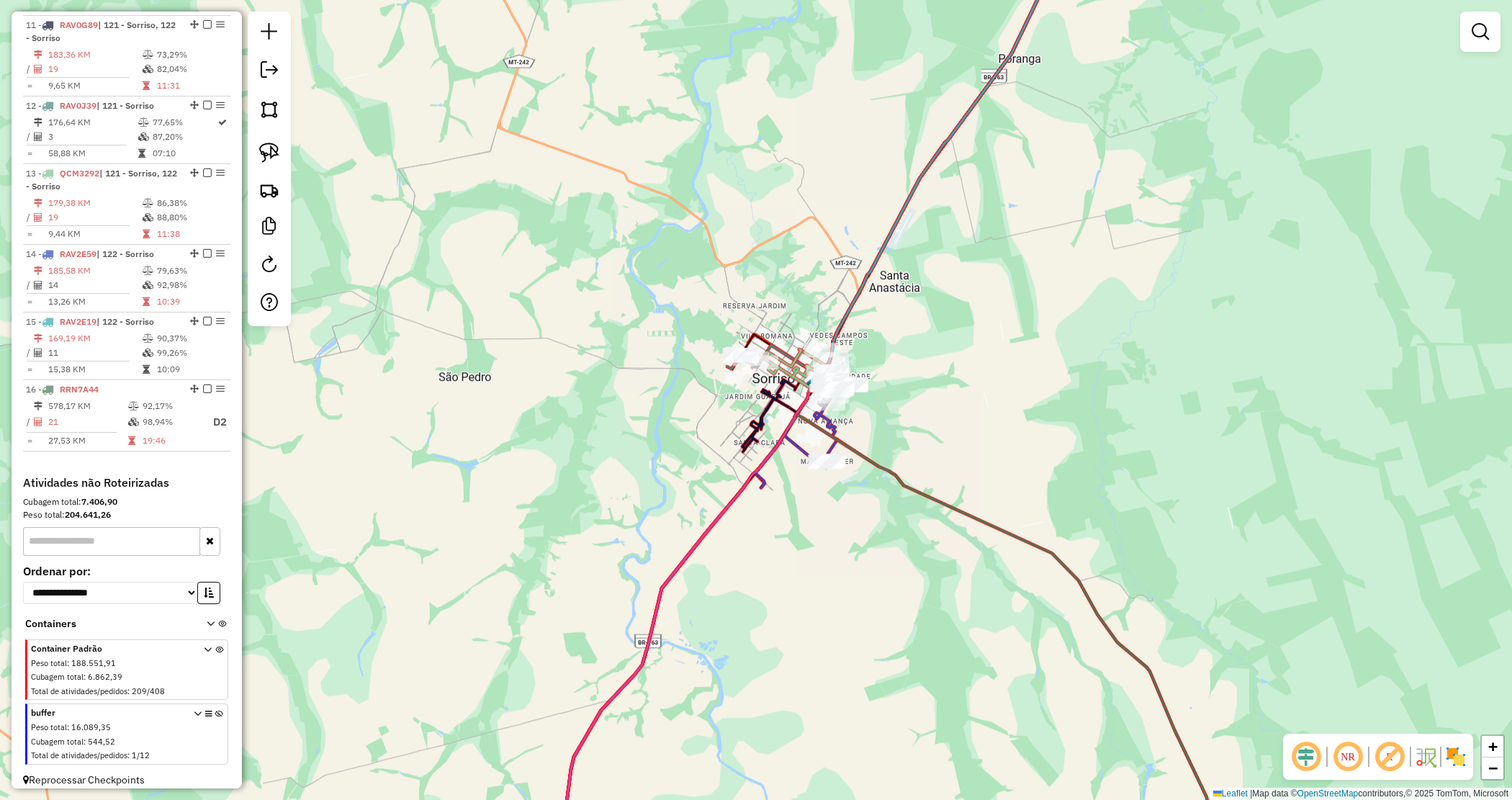
click at [880, 432] on div "Janela de atendimento Grade de atendimento Capacidade Transportadoras Veículos …" at bounding box center [756, 400] width 1512 height 800
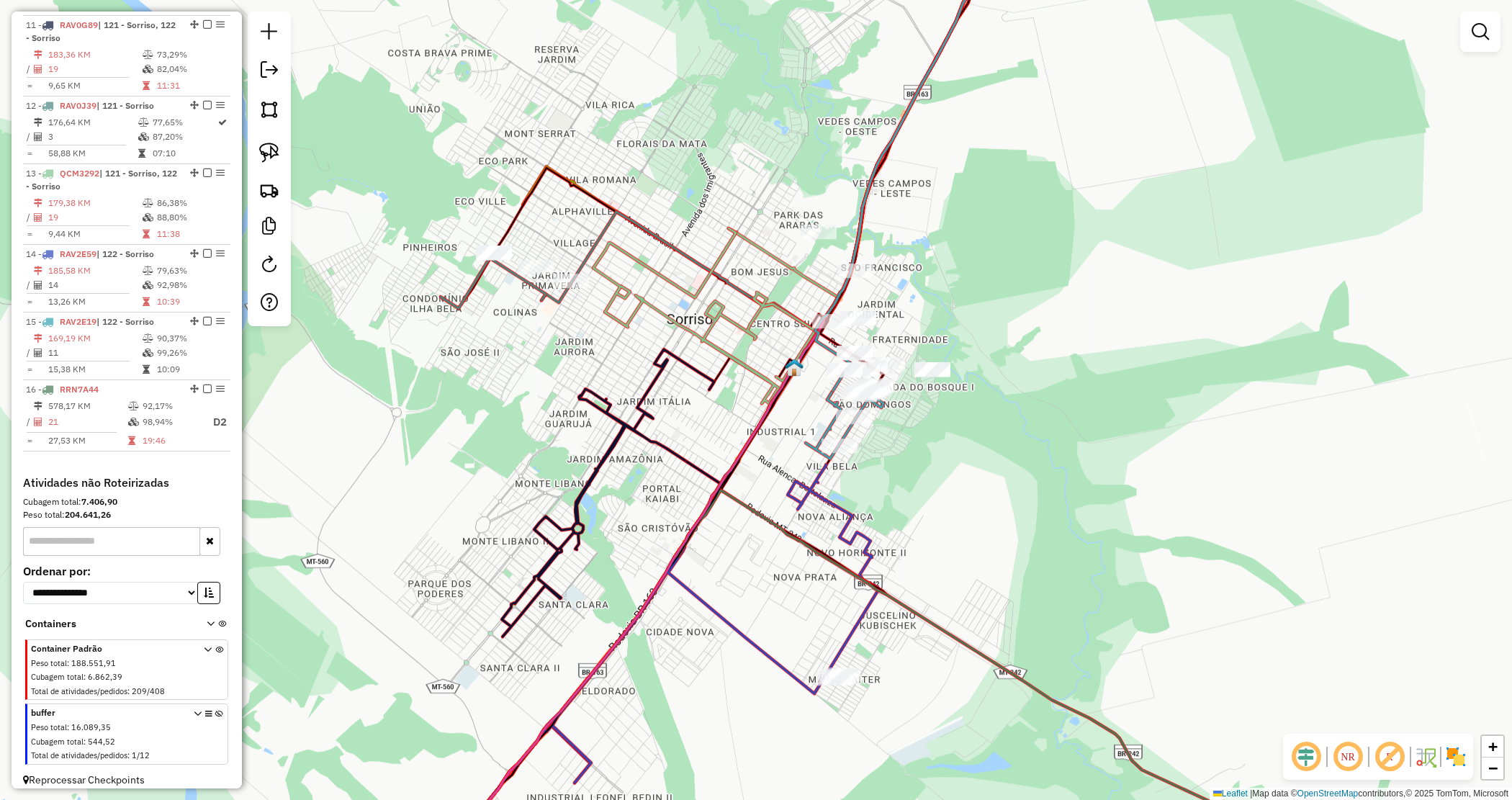
click at [938, 512] on div "Janela de atendimento Grade de atendimento Capacidade Transportadoras Veículos …" at bounding box center [756, 400] width 1512 height 800
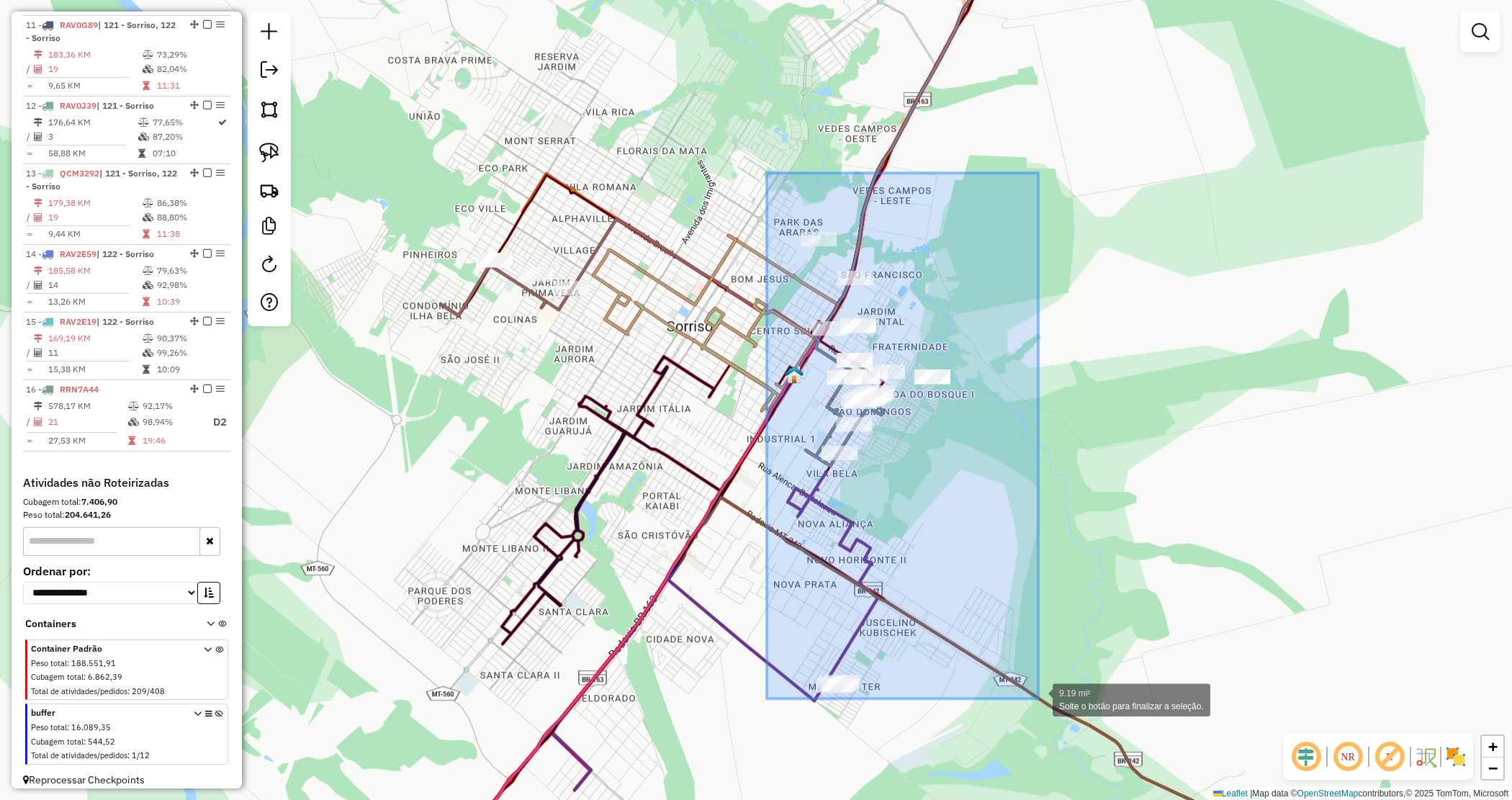
drag, startPoint x: 905, startPoint y: 286, endPoint x: 1038, endPoint y: 695, distance: 430.1
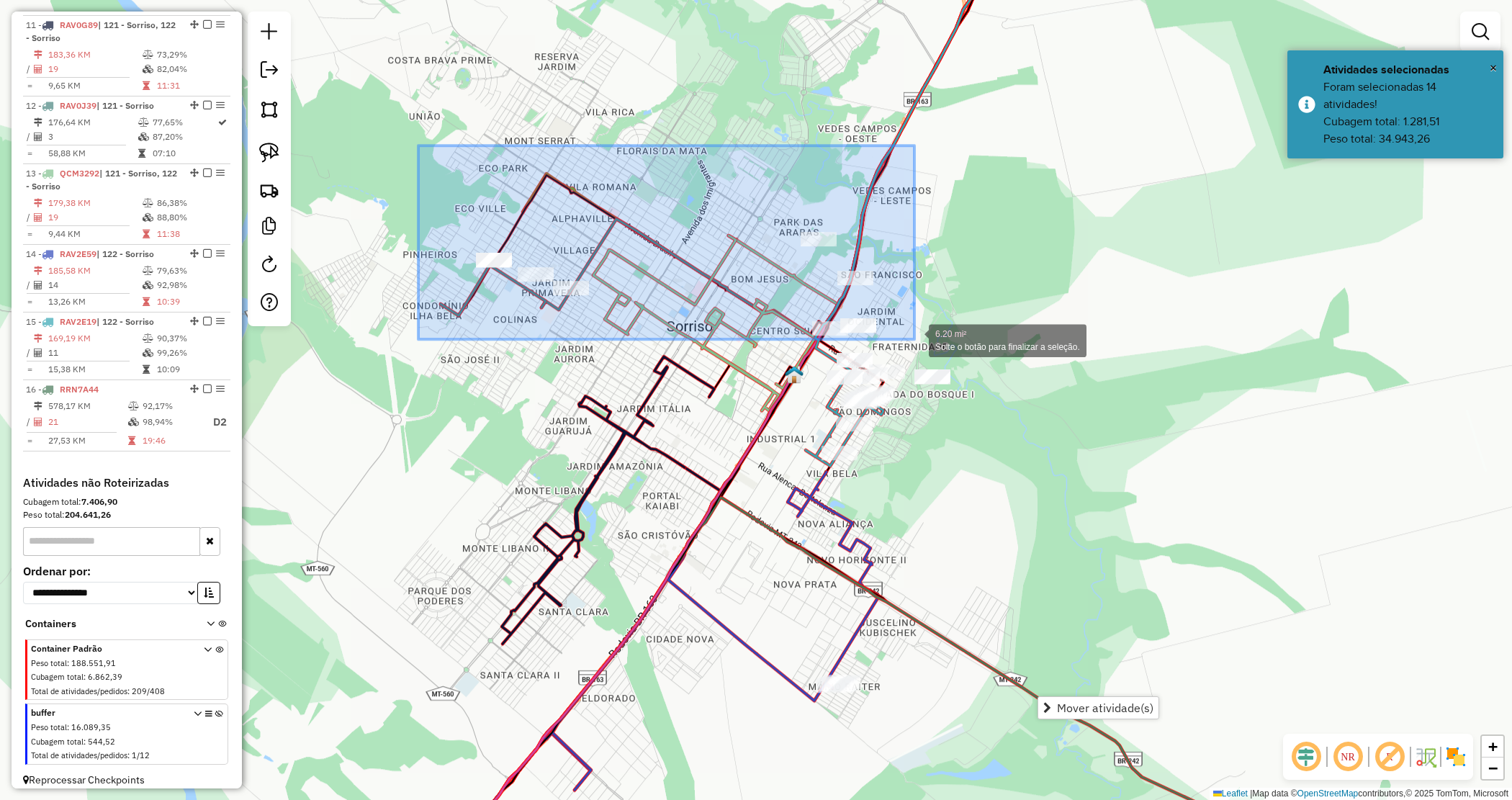
drag, startPoint x: 419, startPoint y: 145, endPoint x: 914, endPoint y: 340, distance: 532.0
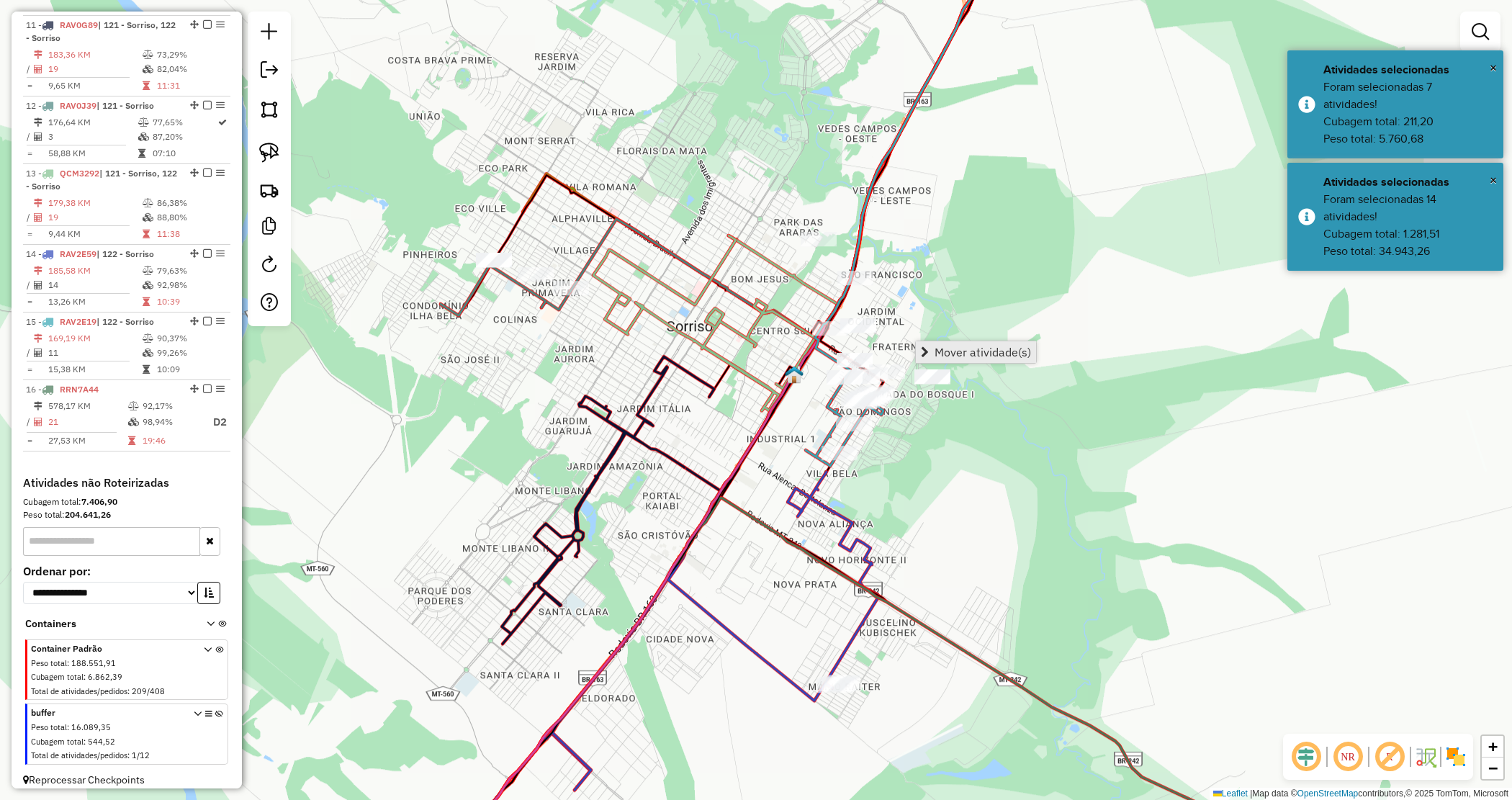
click at [925, 343] on link "Mover atividade(s)" at bounding box center [976, 352] width 120 height 22
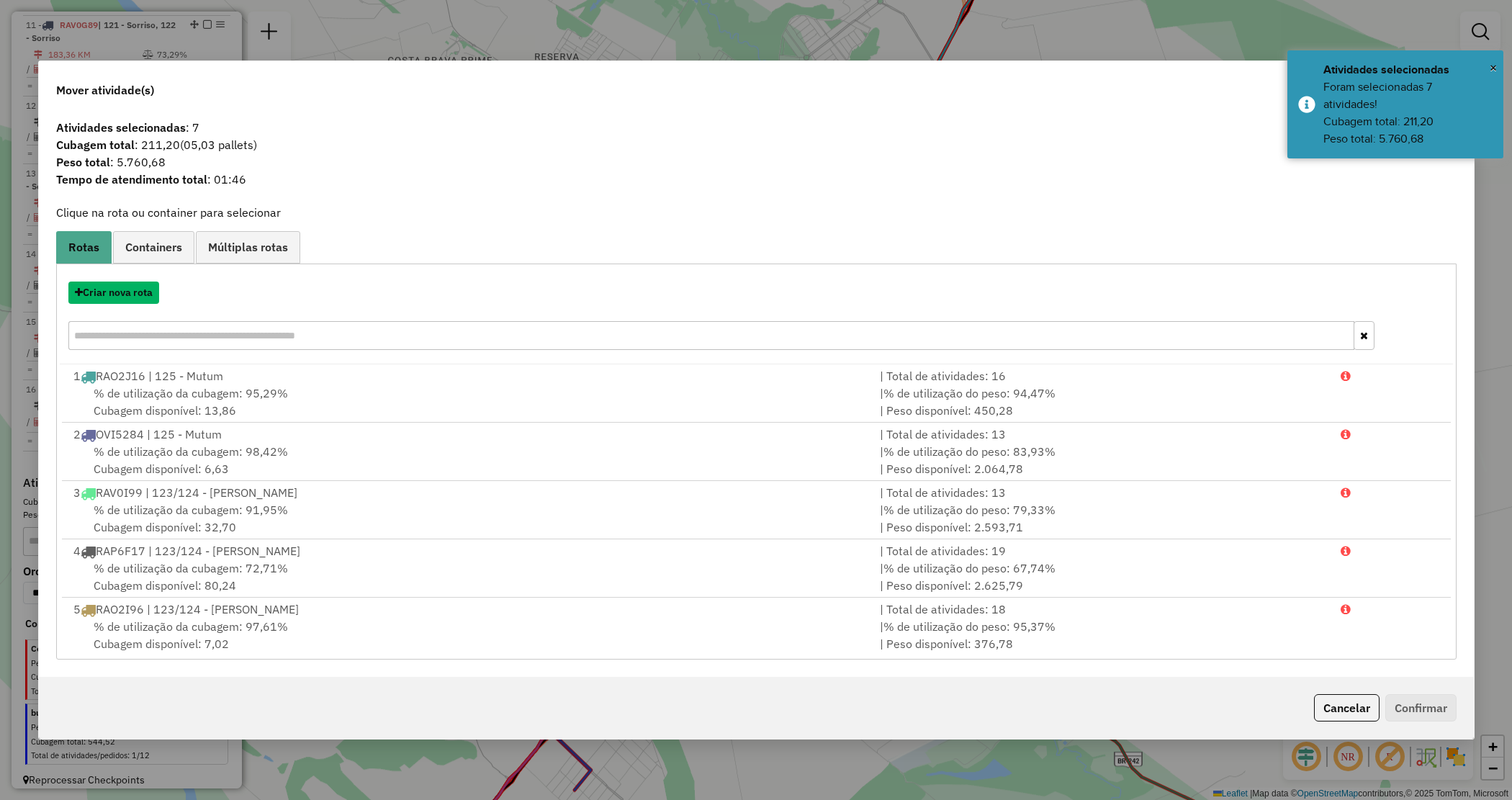
click at [134, 296] on button "Criar nova rota" at bounding box center [113, 293] width 90 height 22
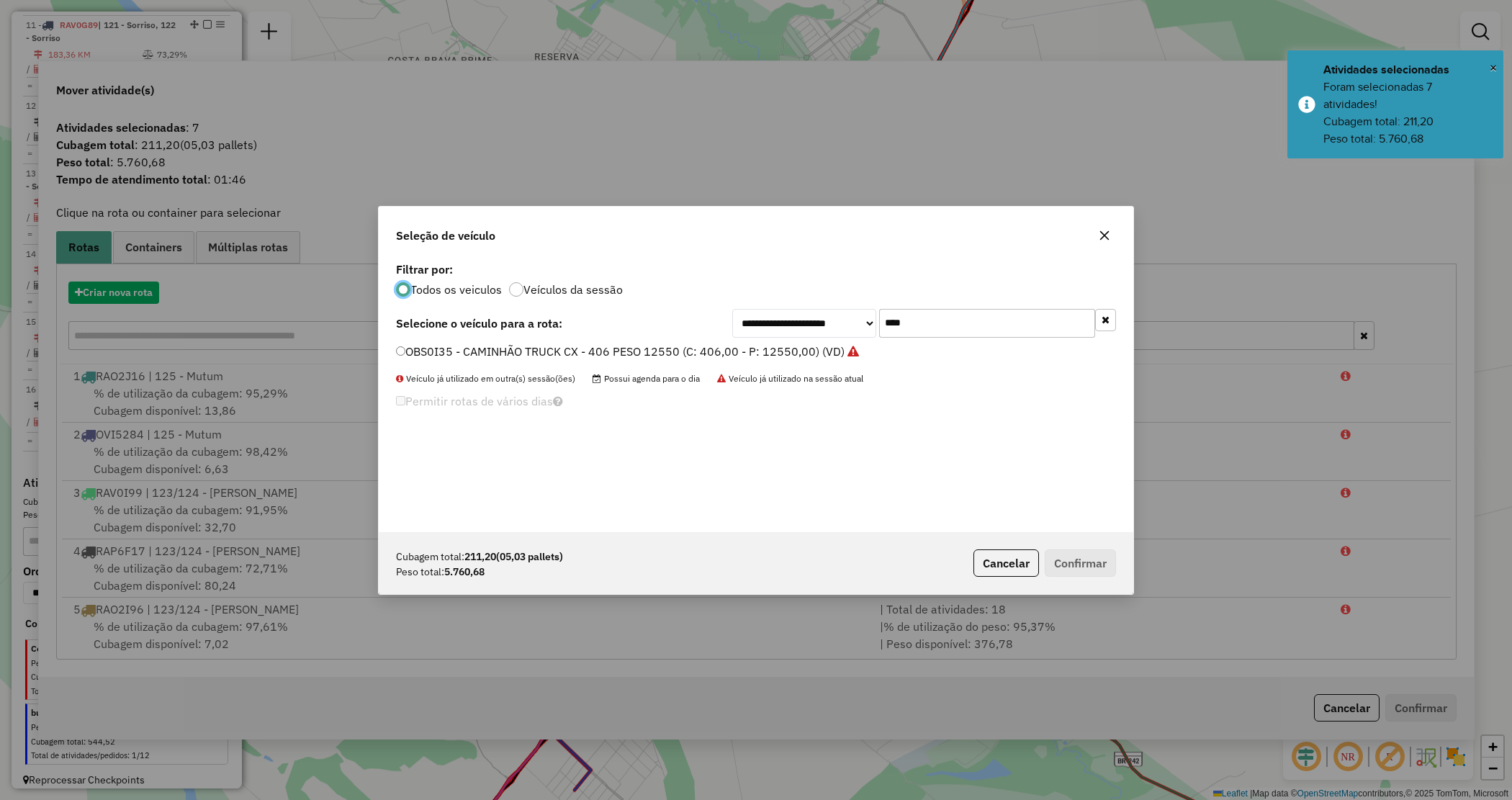
scroll to position [7, 5]
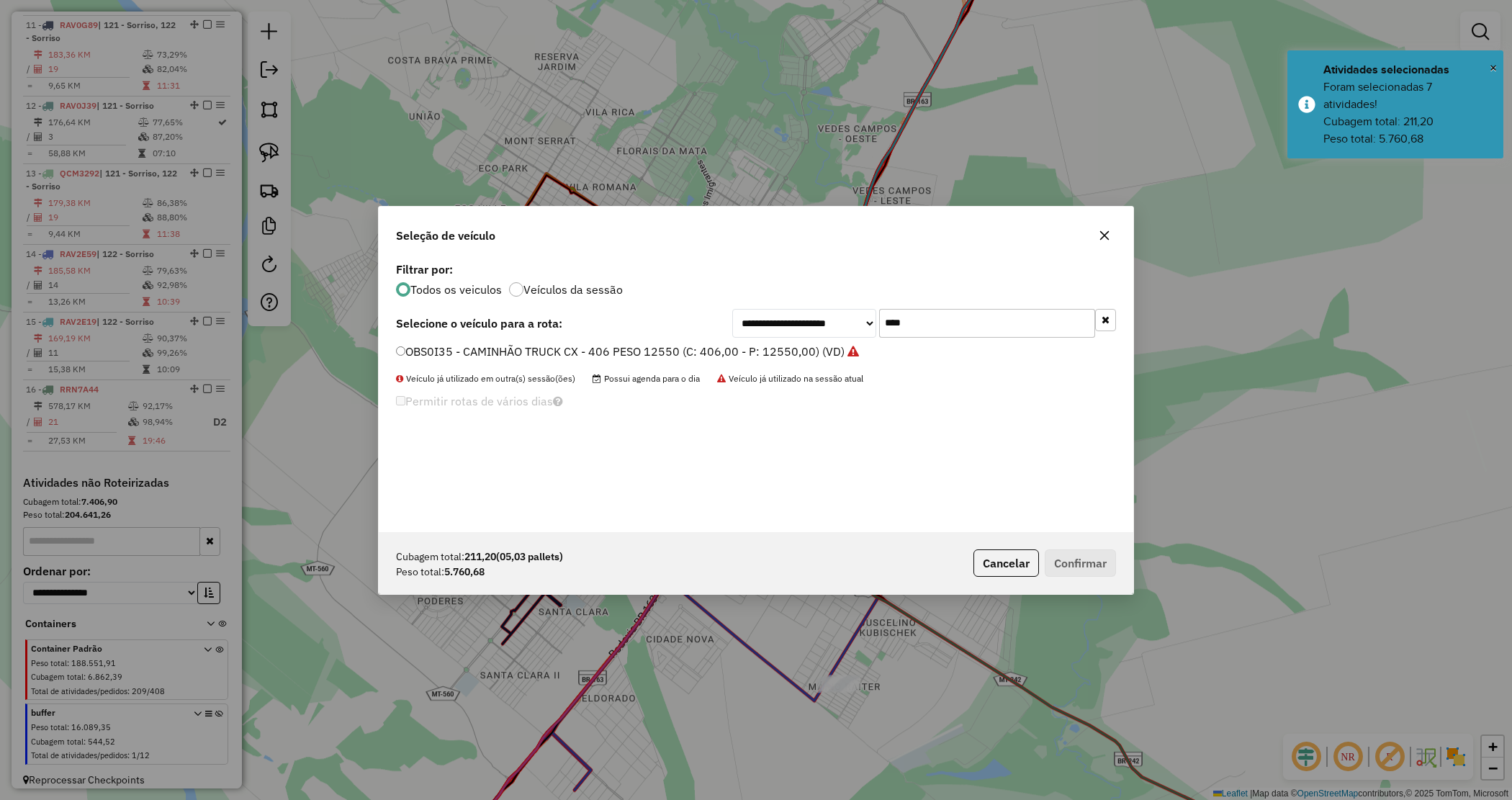
drag, startPoint x: 927, startPoint y: 321, endPoint x: 826, endPoint y: 305, distance: 102.3
click at [826, 305] on div "**********" at bounding box center [756, 395] width 755 height 274
type input "***"
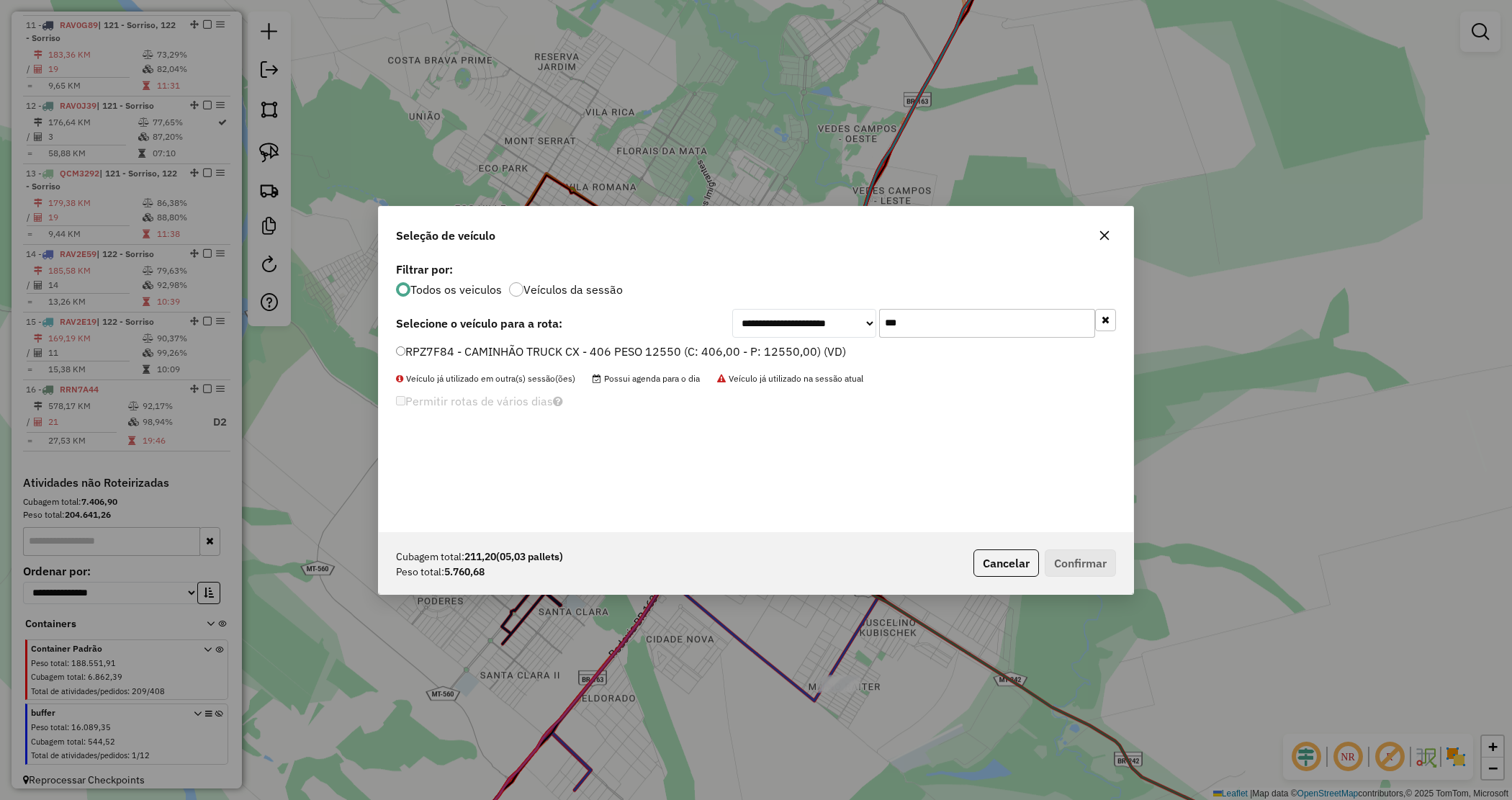
click at [765, 348] on label "RPZ7F84 - CAMINHÃO TRUCK CX - 406 PESO 12550 (C: 406,00 - P: 12550,00) (VD)" at bounding box center [620, 351] width 450 height 17
click at [1063, 555] on button "Confirmar" at bounding box center [1080, 563] width 71 height 27
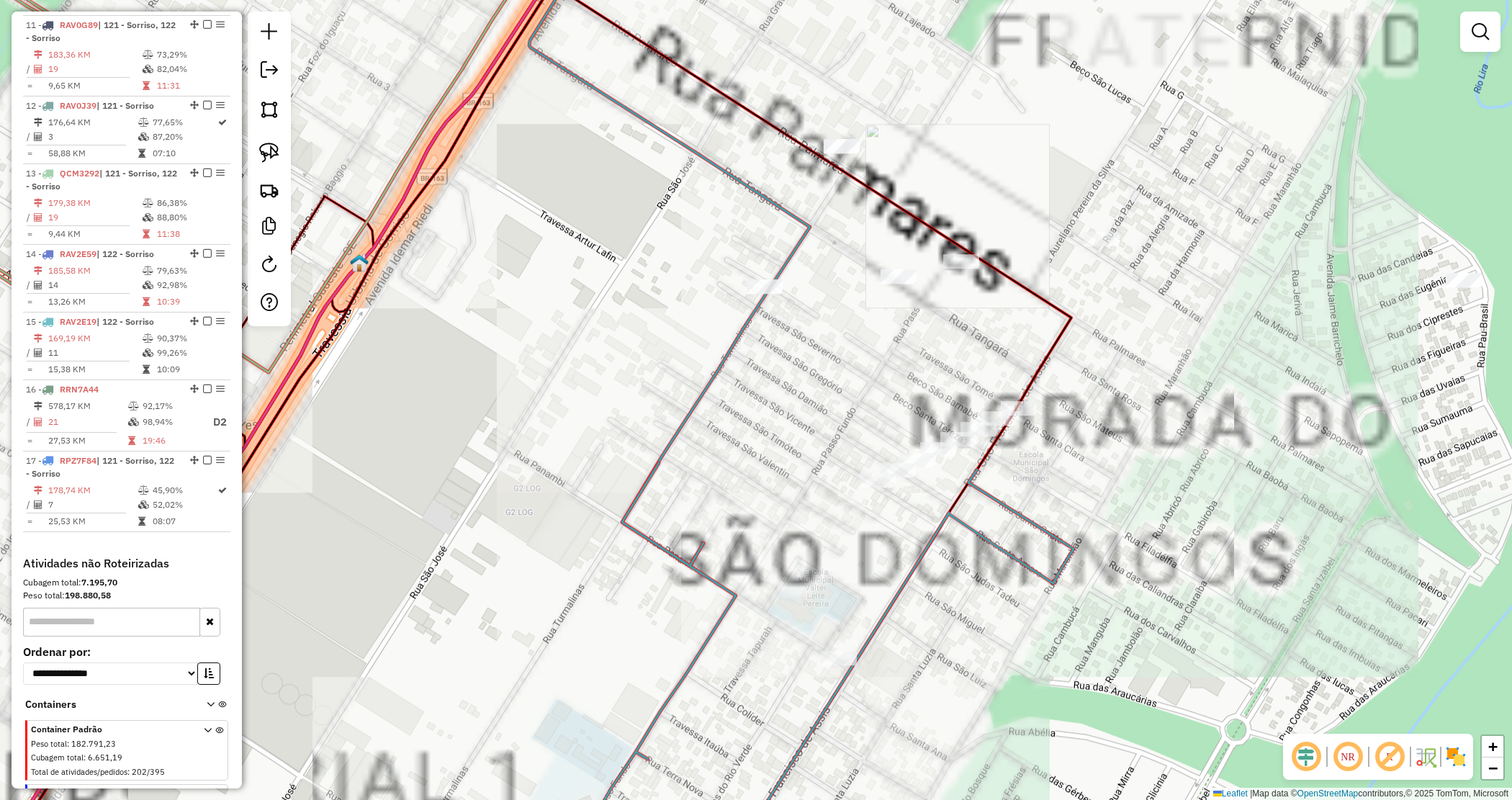
drag, startPoint x: 1171, startPoint y: 427, endPoint x: 1078, endPoint y: 448, distance: 95.3
click at [1088, 448] on div "Janela de atendimento Grade de atendimento Capacidade Transportadoras Veículos …" at bounding box center [756, 400] width 1512 height 800
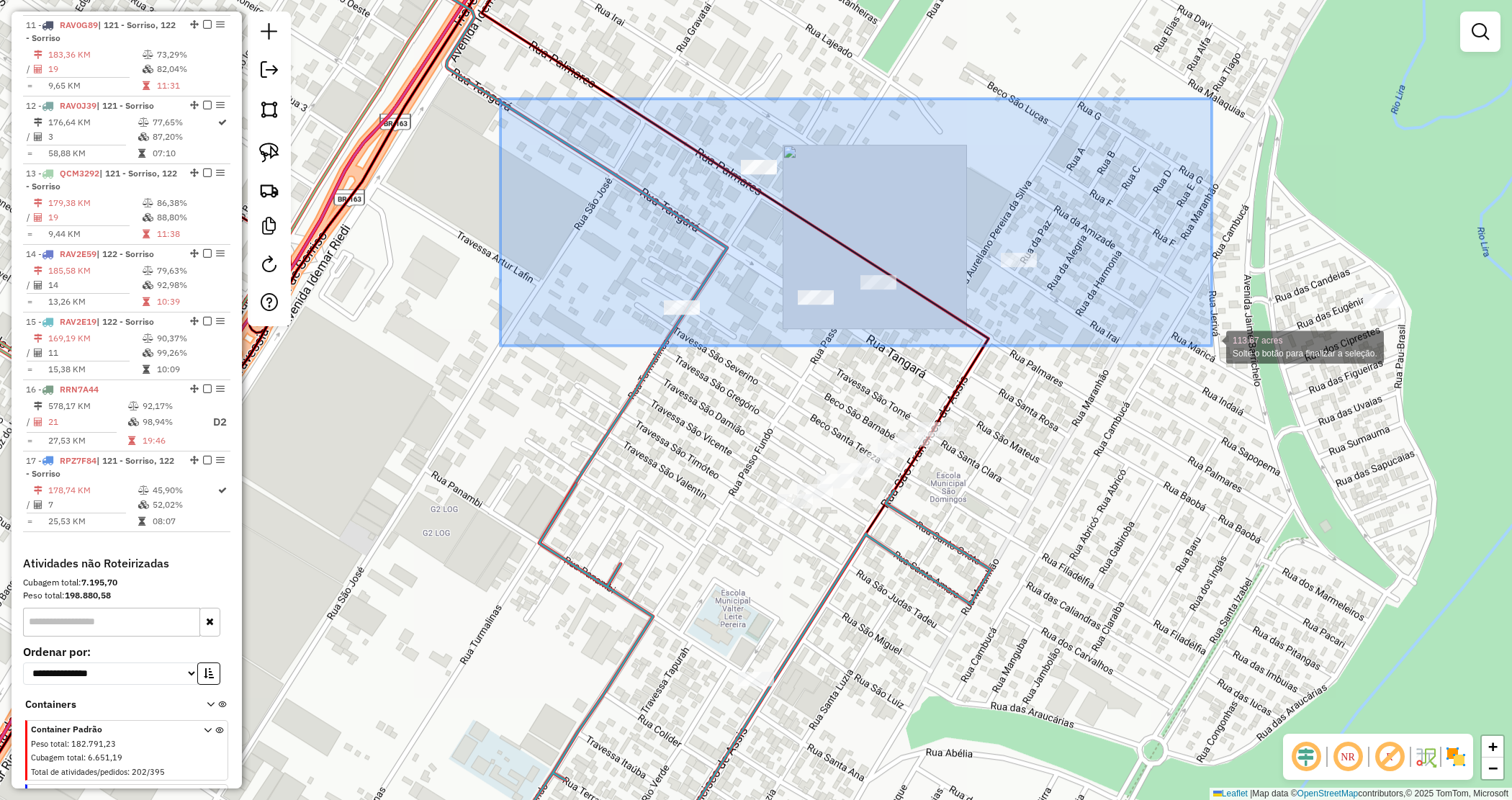
drag, startPoint x: 556, startPoint y: 119, endPoint x: 1212, endPoint y: 346, distance: 694.2
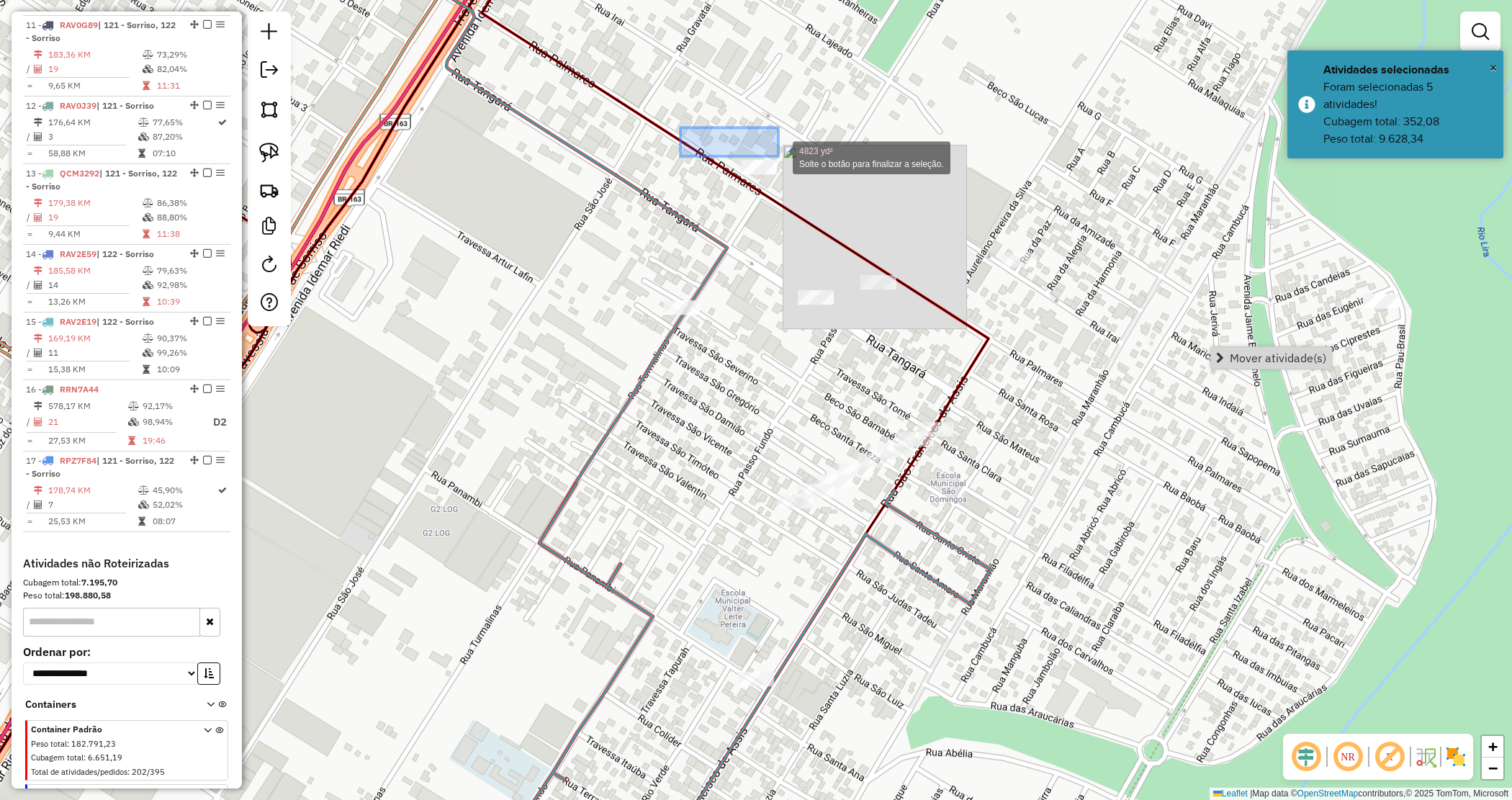
drag, startPoint x: 733, startPoint y: 139, endPoint x: 799, endPoint y: 168, distance: 72.1
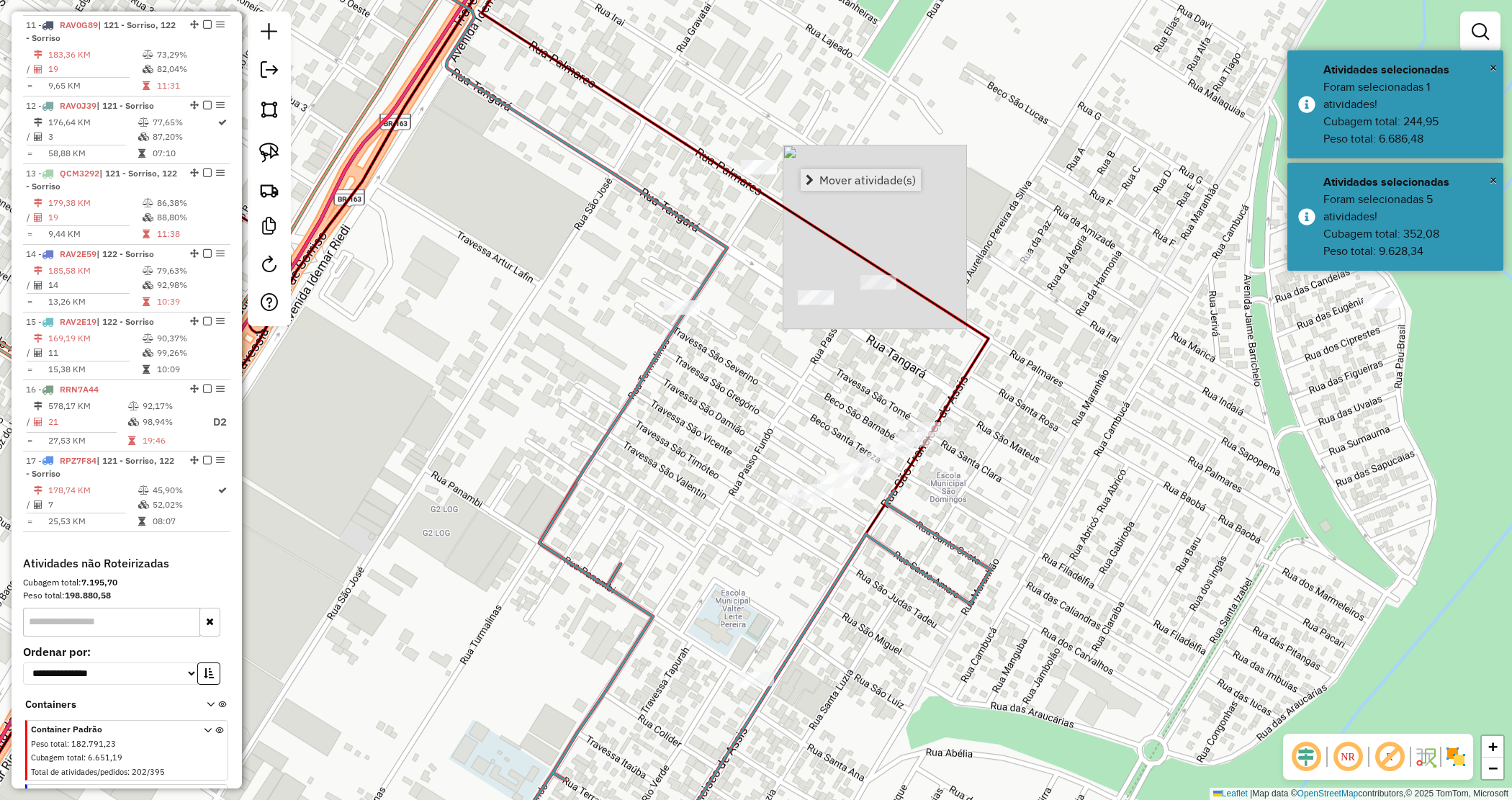
click at [850, 176] on span "Mover atividade(s)" at bounding box center [868, 180] width 97 height 12
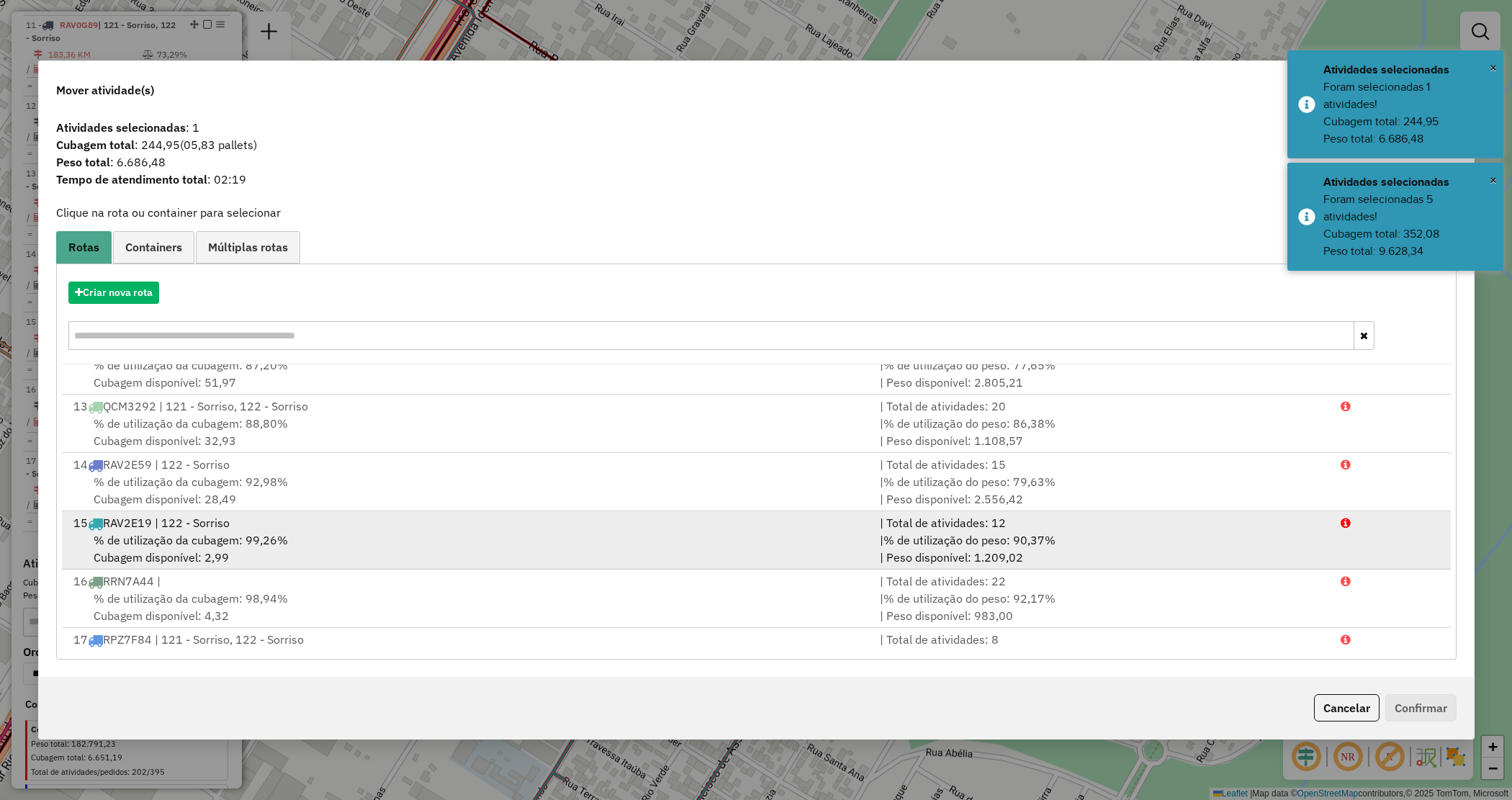
scroll to position [705, 0]
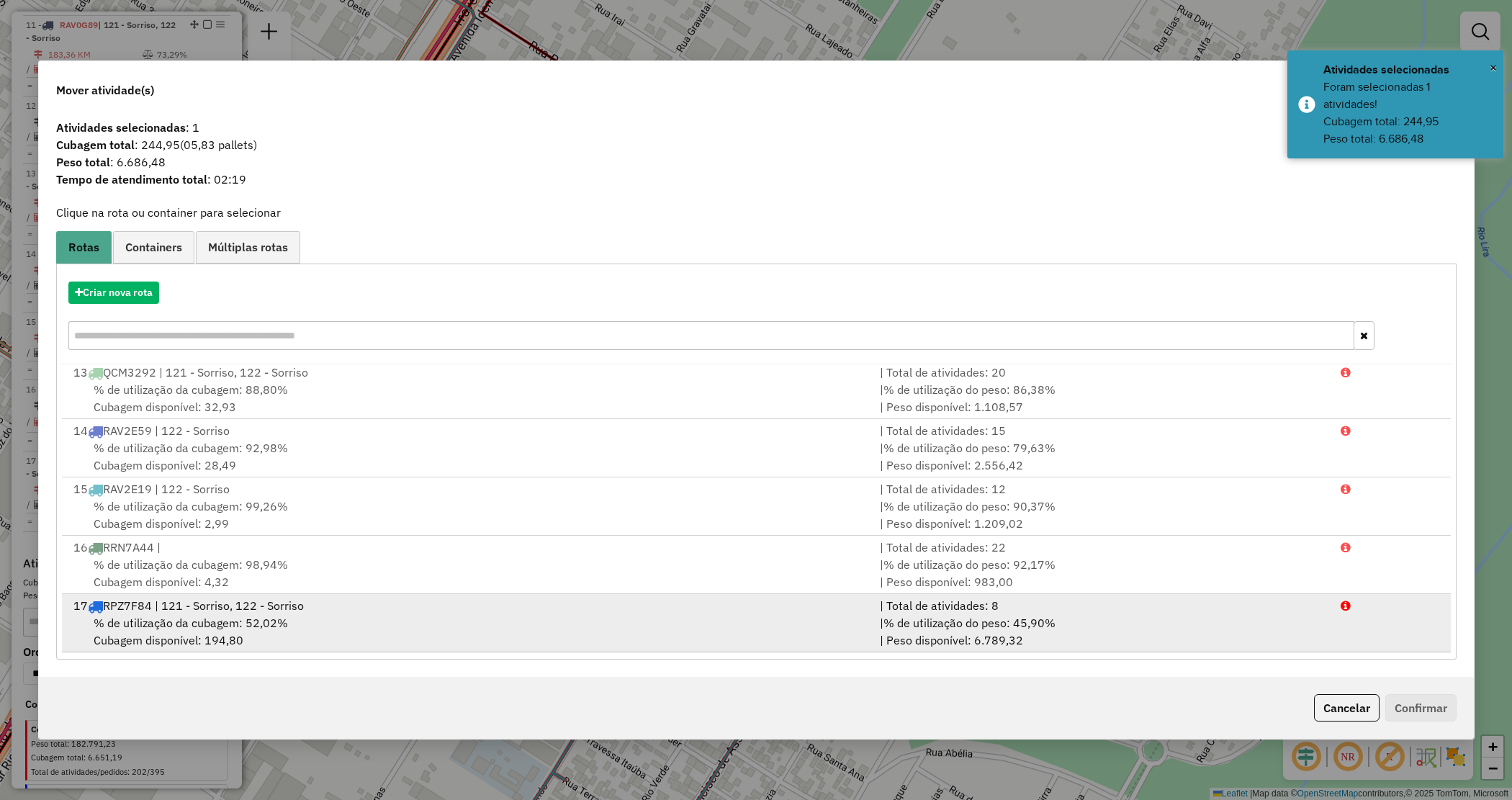
drag, startPoint x: 904, startPoint y: 603, endPoint x: 916, endPoint y: 607, distance: 12.6
click at [906, 603] on div "| Total de atividades: 8" at bounding box center [1101, 605] width 461 height 17
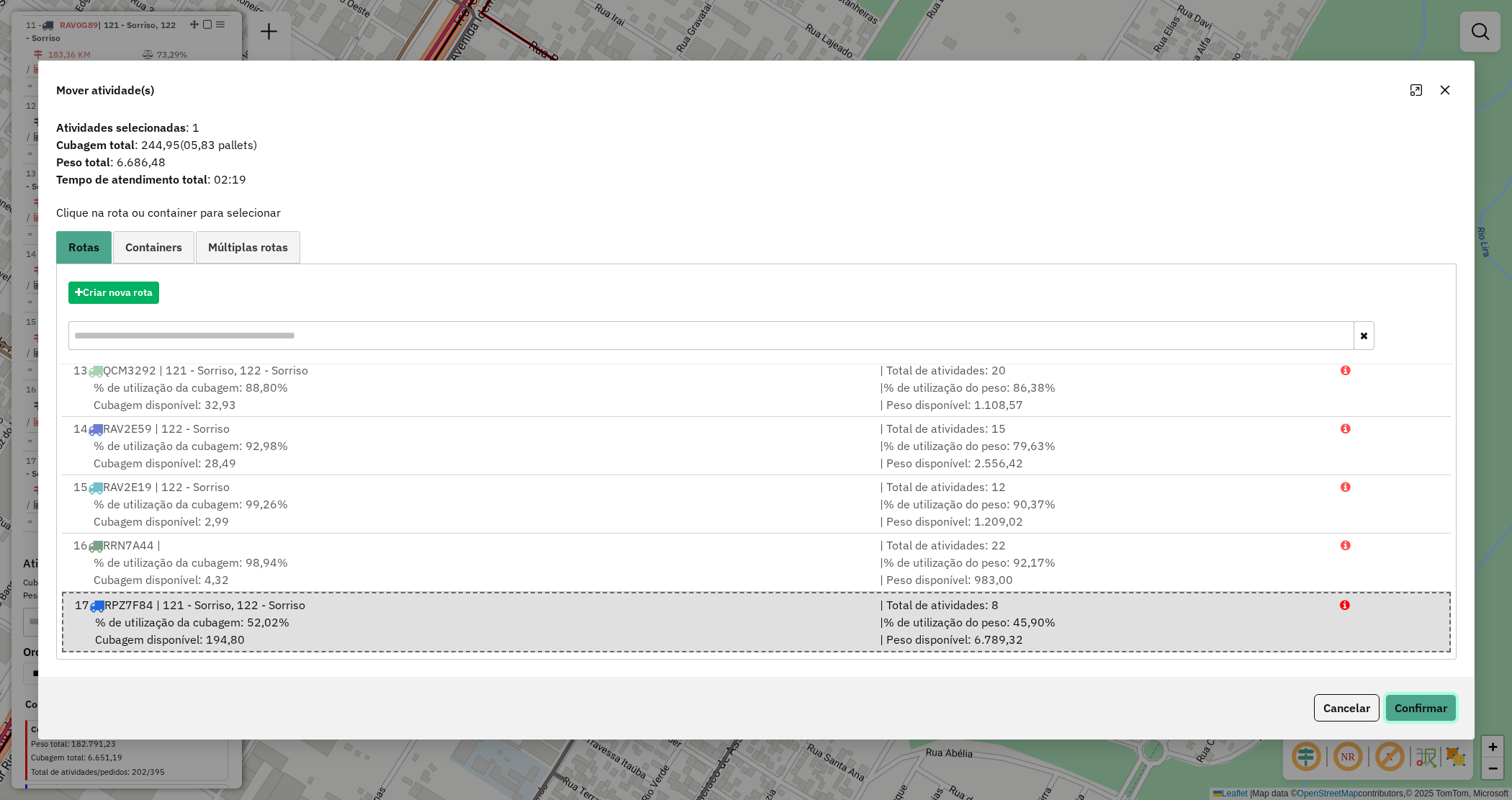
click at [1408, 703] on button "Confirmar" at bounding box center [1422, 708] width 71 height 27
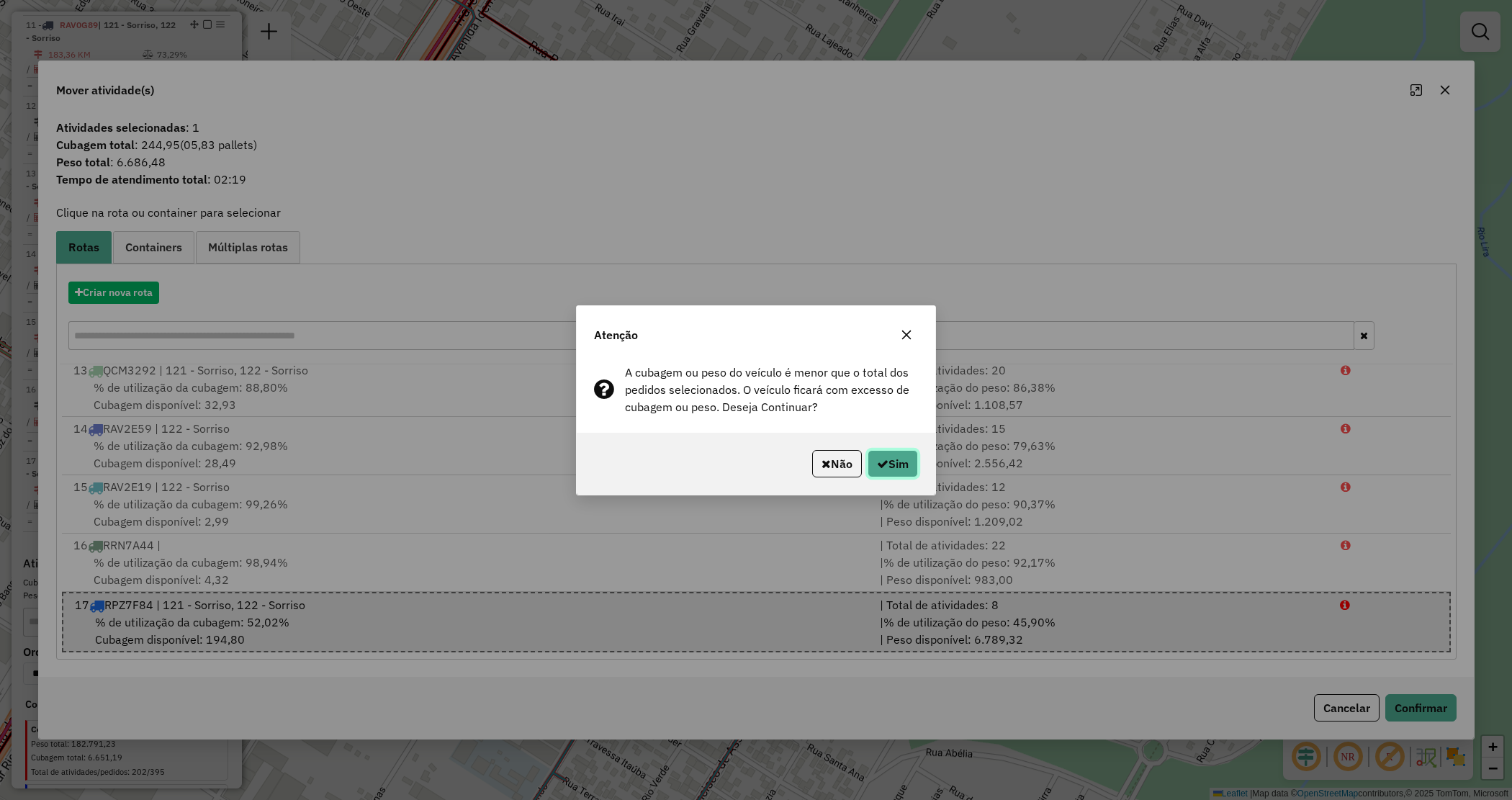
click at [913, 466] on button "Sim" at bounding box center [892, 463] width 50 height 27
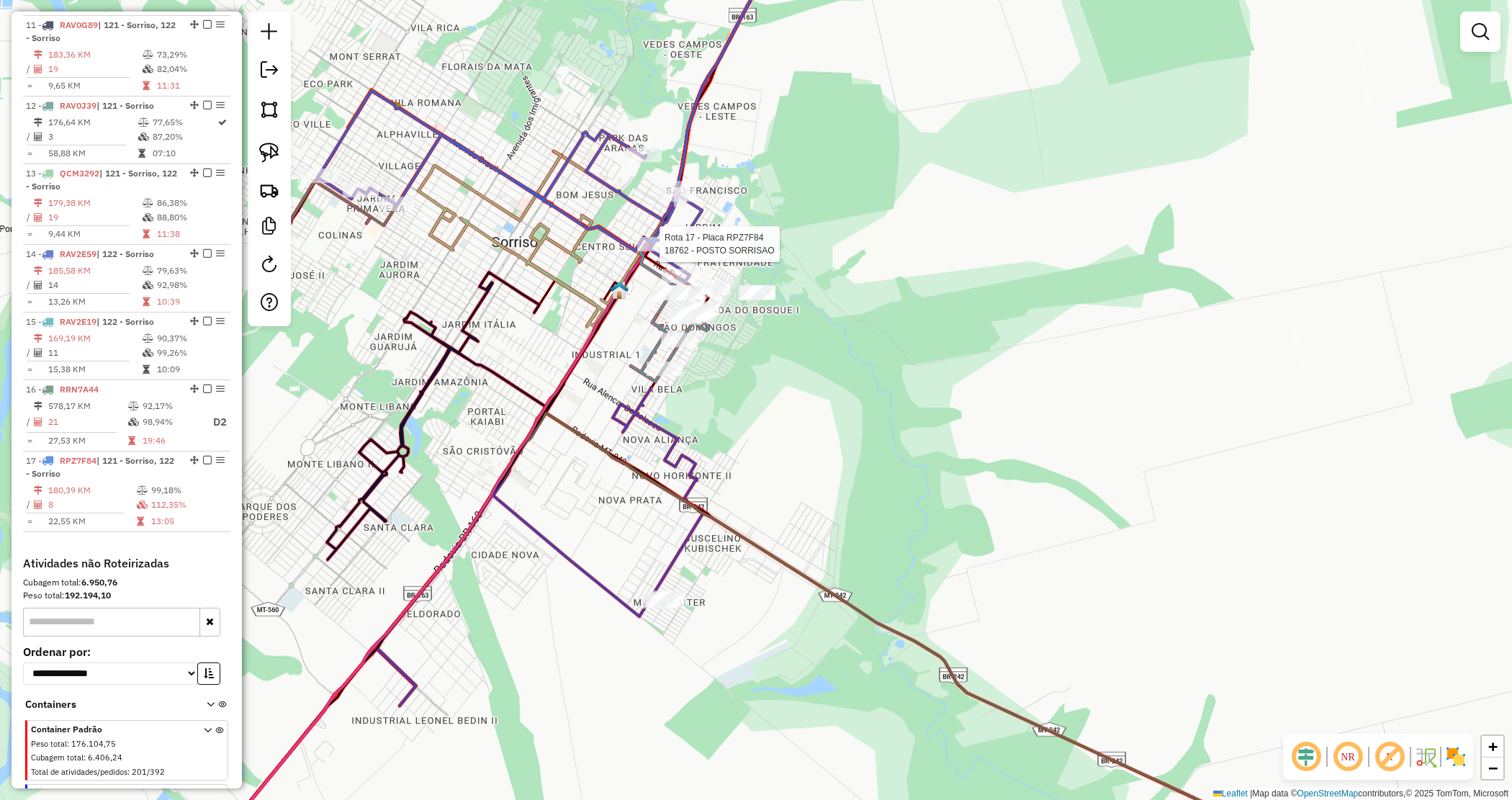
select select "*********"
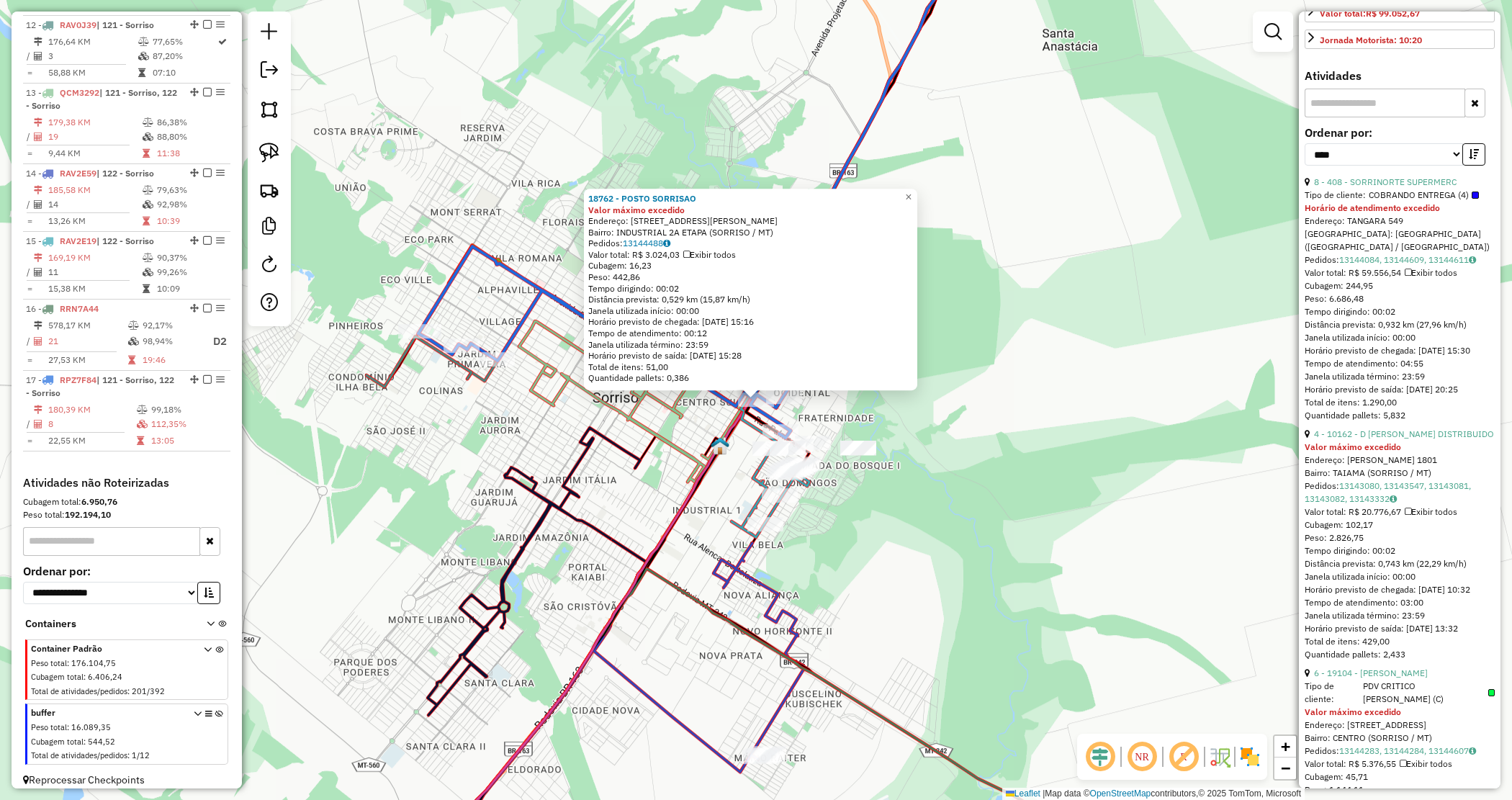
scroll to position [630, 0]
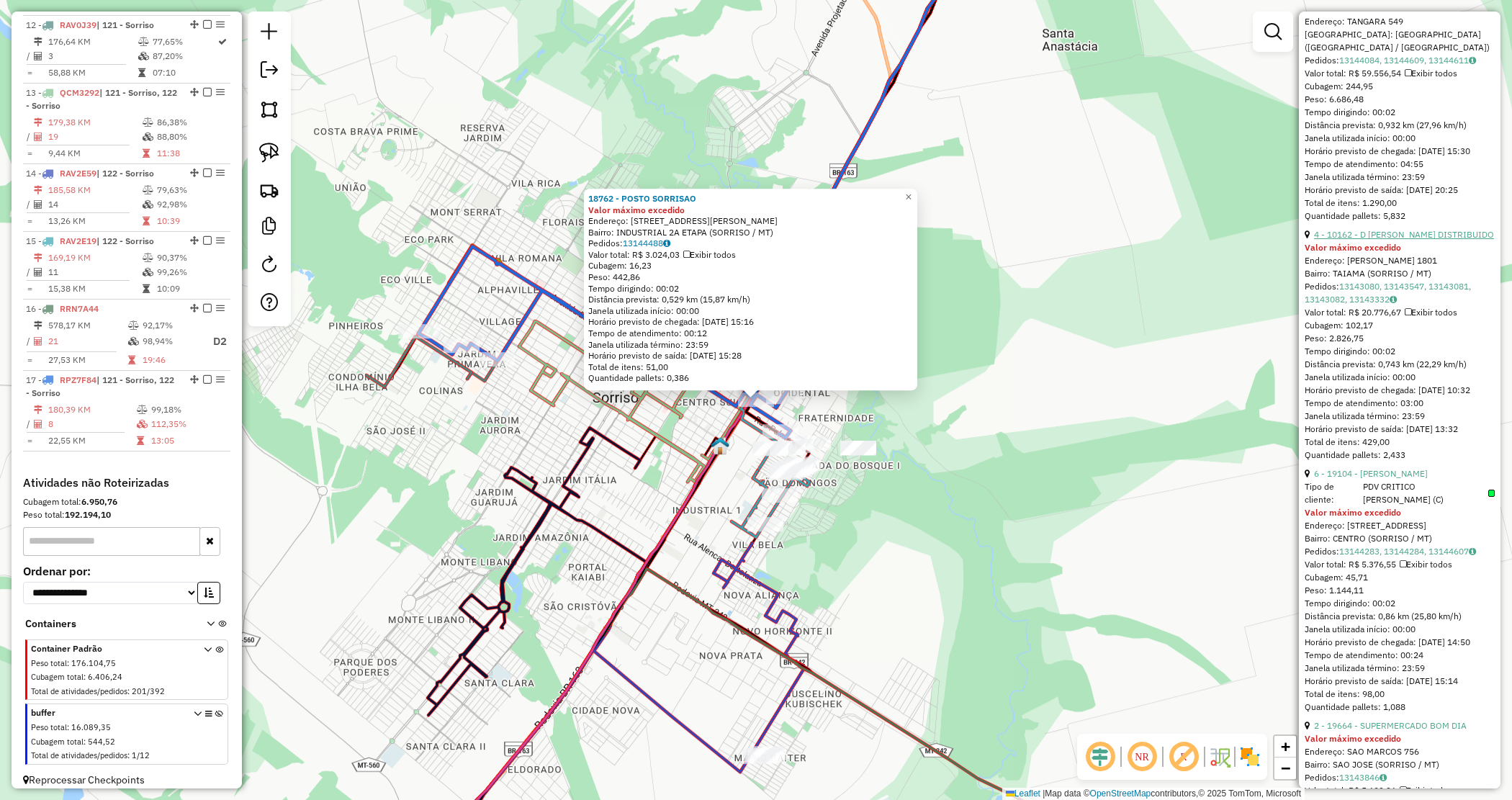
click at [1392, 240] on link "4 - 10162 - D LUCIO DISTRIBUIDO" at bounding box center [1403, 234] width 180 height 11
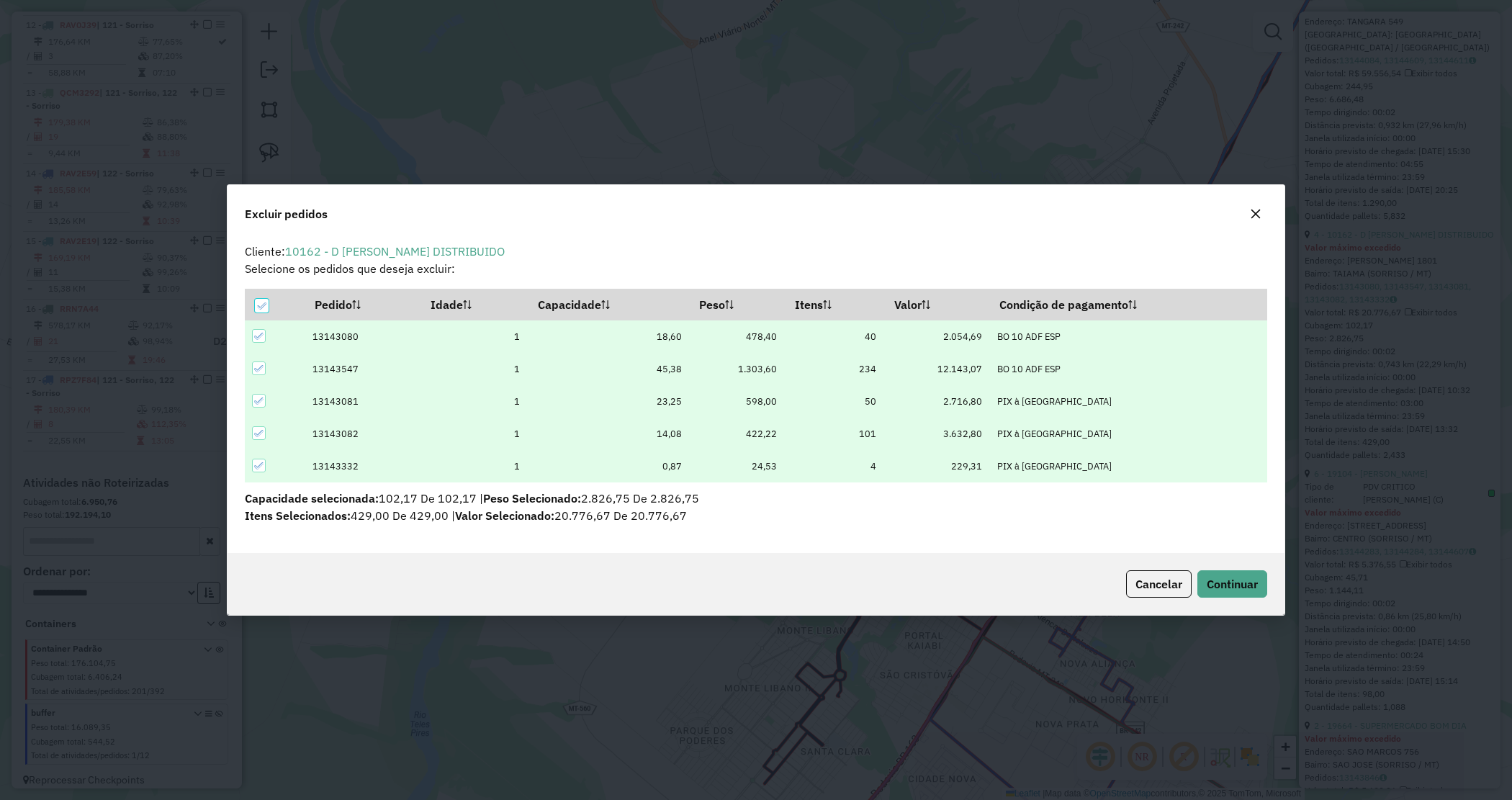
scroll to position [0, 0]
click at [1236, 577] on span "Continuar" at bounding box center [1233, 584] width 51 height 15
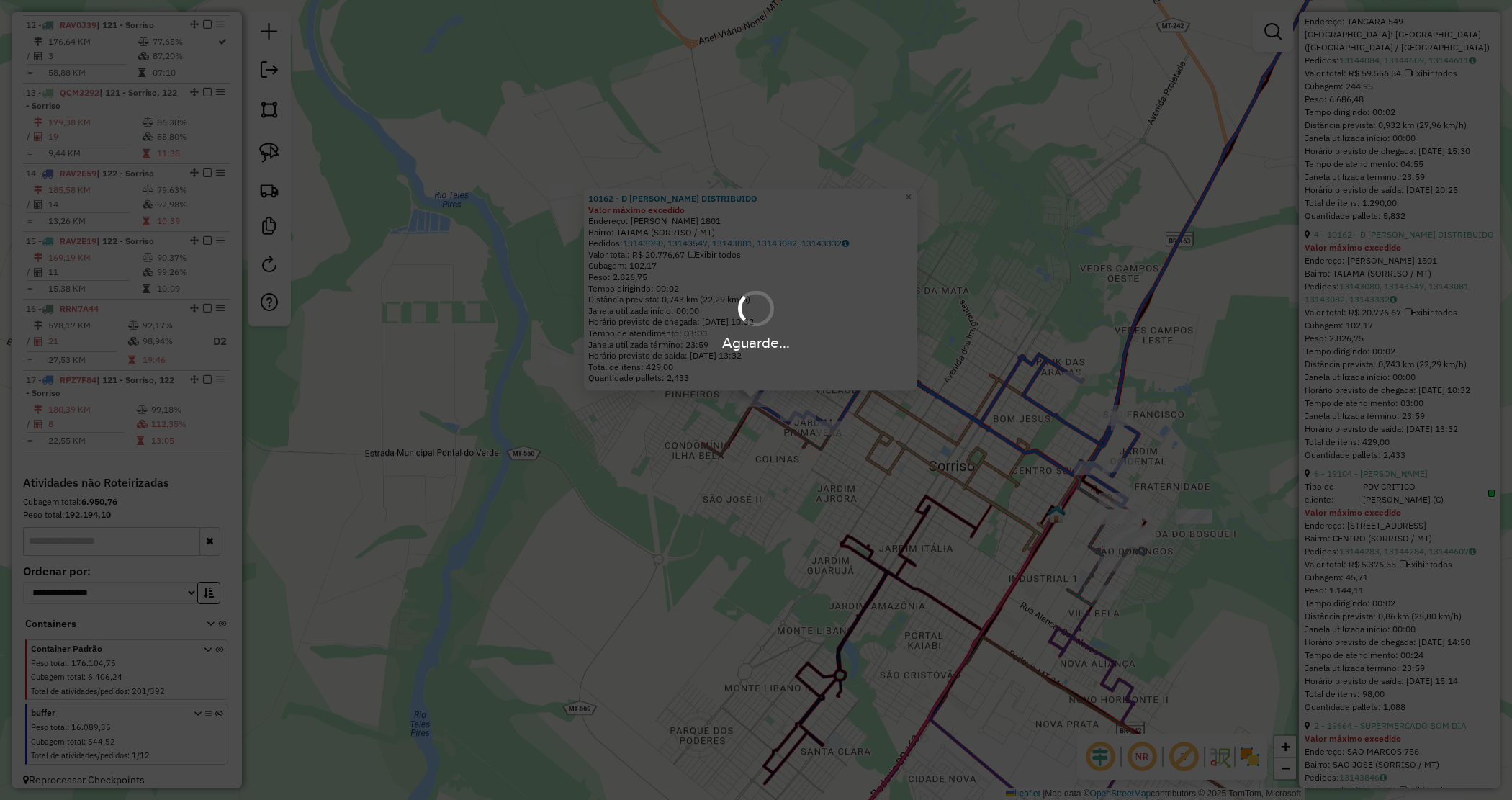
scroll to position [617, 0]
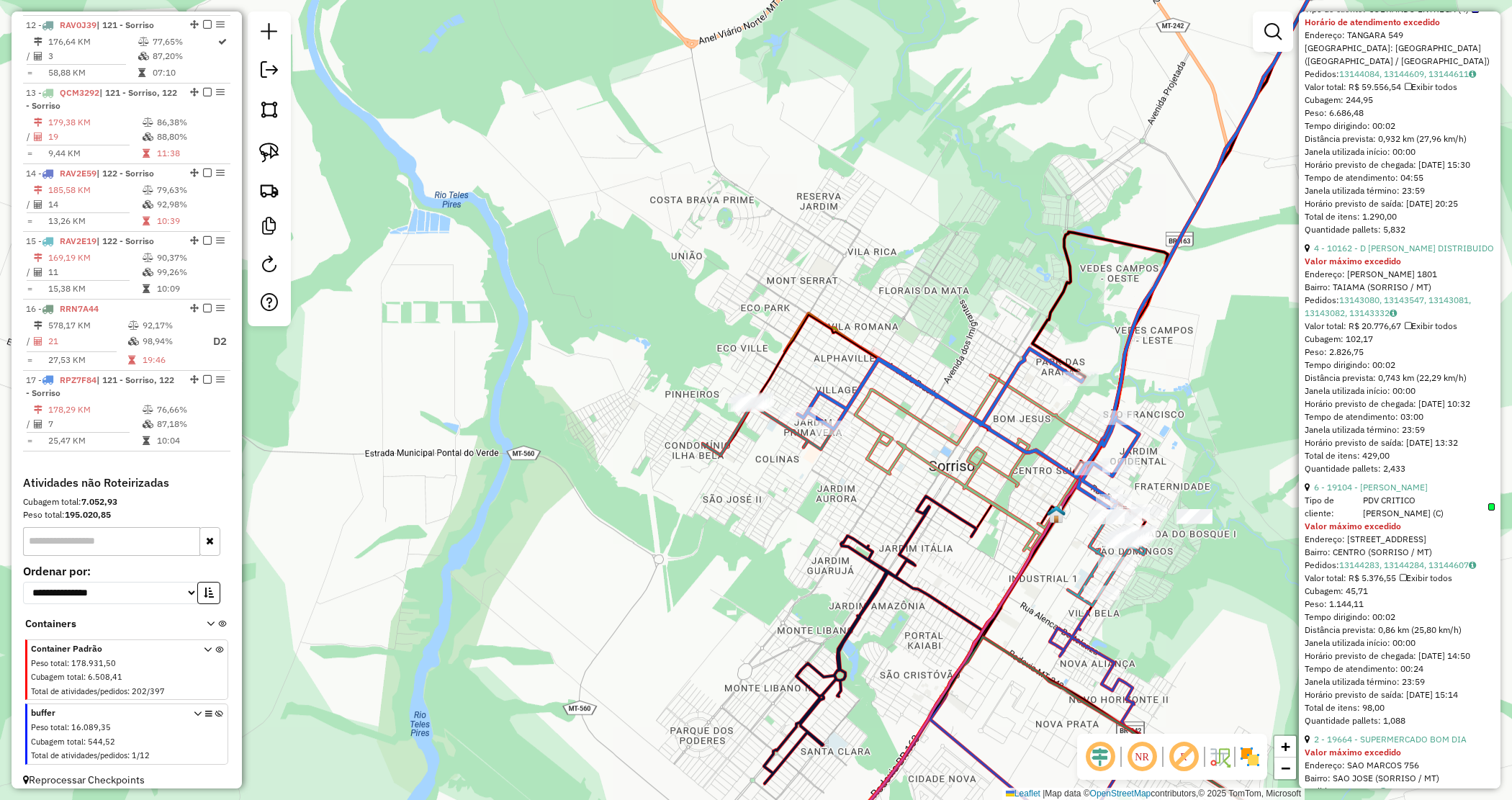
click at [922, 266] on div "Janela de atendimento Grade de atendimento Capacidade Transportadoras Veículos …" at bounding box center [756, 400] width 1512 height 800
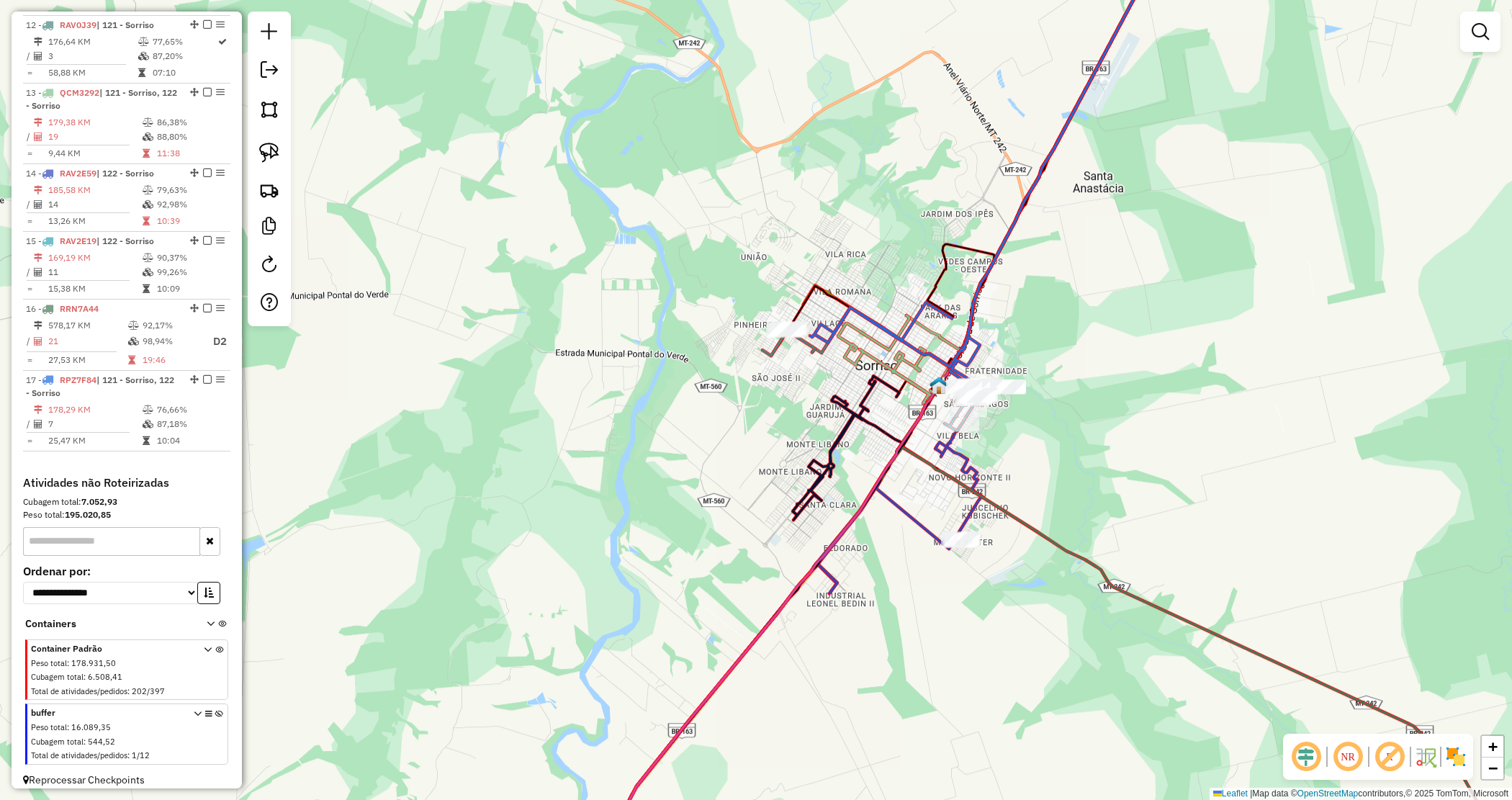
drag, startPoint x: 1066, startPoint y: 421, endPoint x: 952, endPoint y: 285, distance: 177.5
click at [952, 285] on div "Janela de atendimento Grade de atendimento Capacidade Transportadoras Veículos …" at bounding box center [756, 400] width 1512 height 800
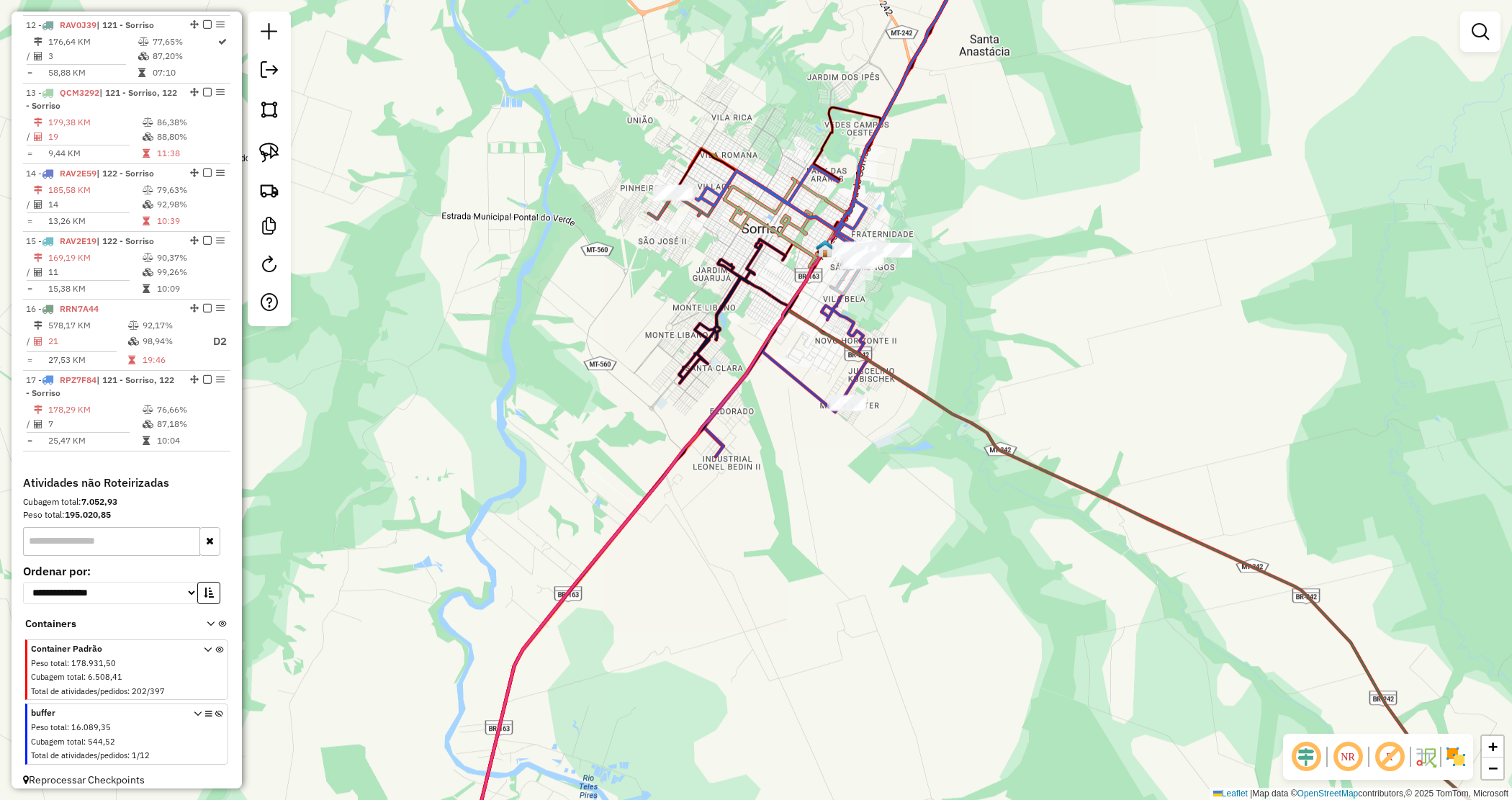
drag, startPoint x: 618, startPoint y: 190, endPoint x: 767, endPoint y: 313, distance: 193.2
click at [740, 333] on div "Janela de atendimento Grade de atendimento Capacidade Transportadoras Veículos …" at bounding box center [756, 400] width 1512 height 800
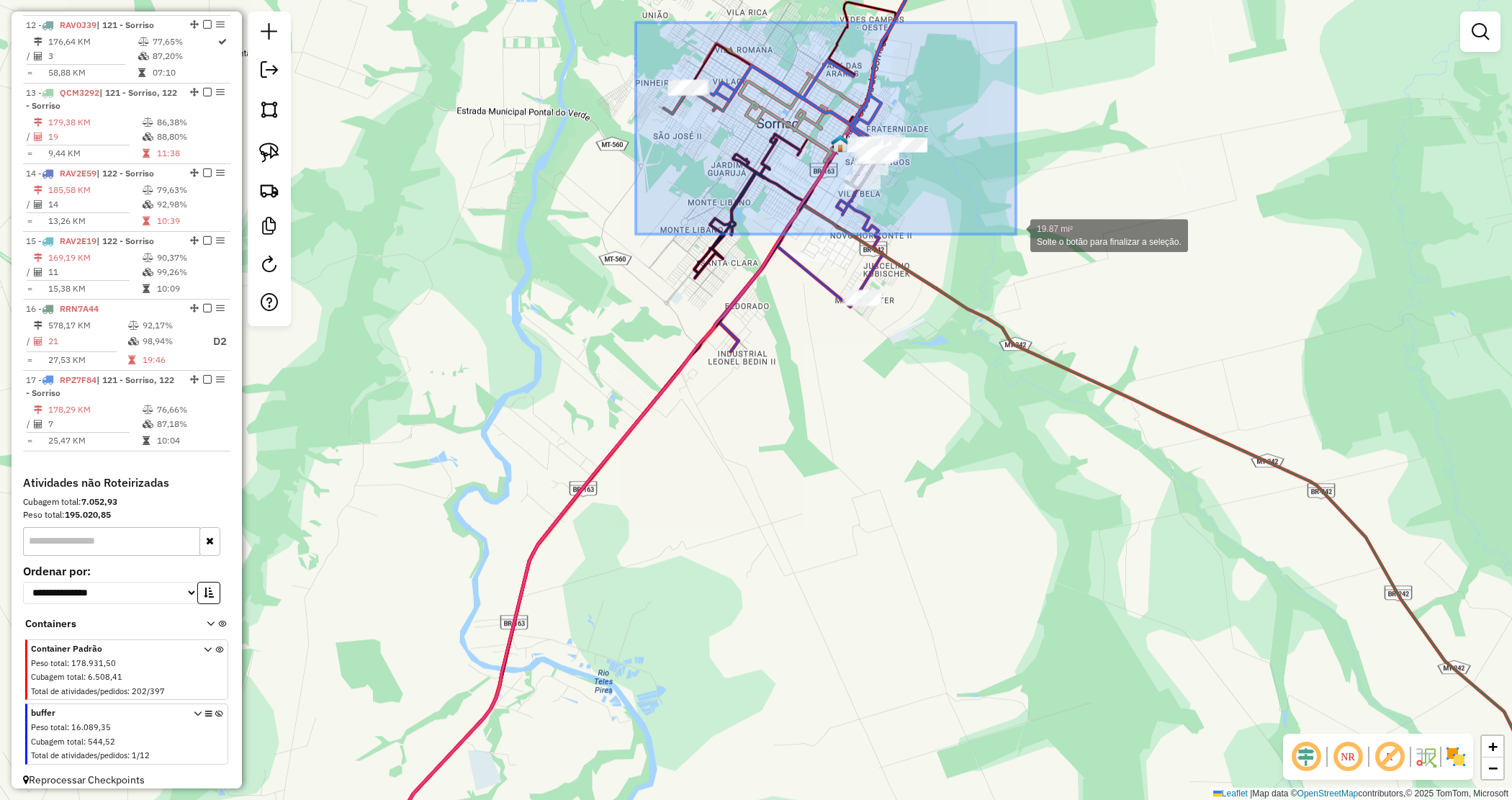
drag, startPoint x: 636, startPoint y: 26, endPoint x: 1017, endPoint y: 233, distance: 433.6
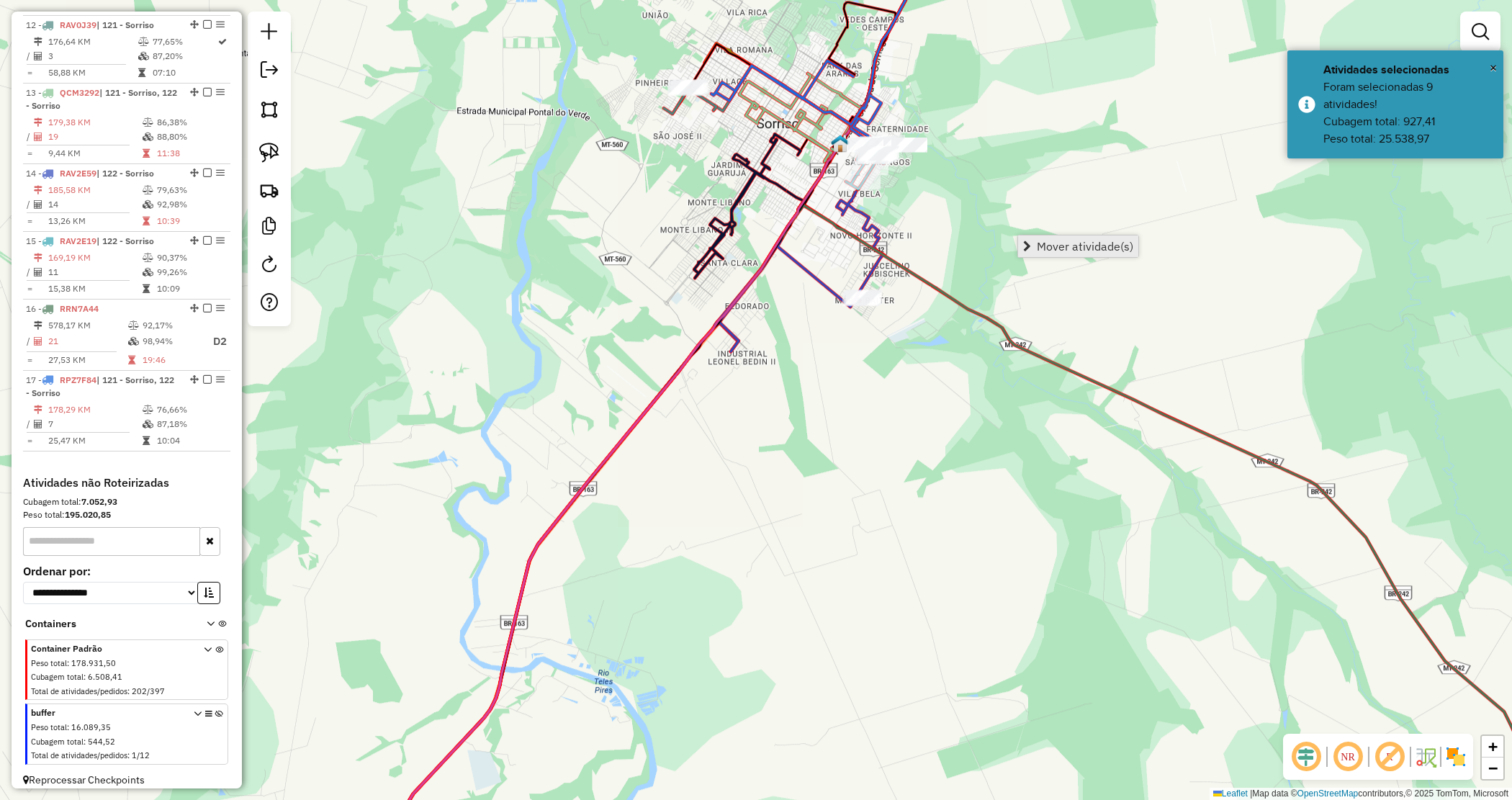
click at [1048, 233] on div "Janela de atendimento Grade de atendimento Capacidade Transportadoras Veículos …" at bounding box center [756, 400] width 1512 height 800
click at [1485, 47] on div at bounding box center [1481, 32] width 40 height 40
click at [1488, 36] on em at bounding box center [1480, 31] width 17 height 17
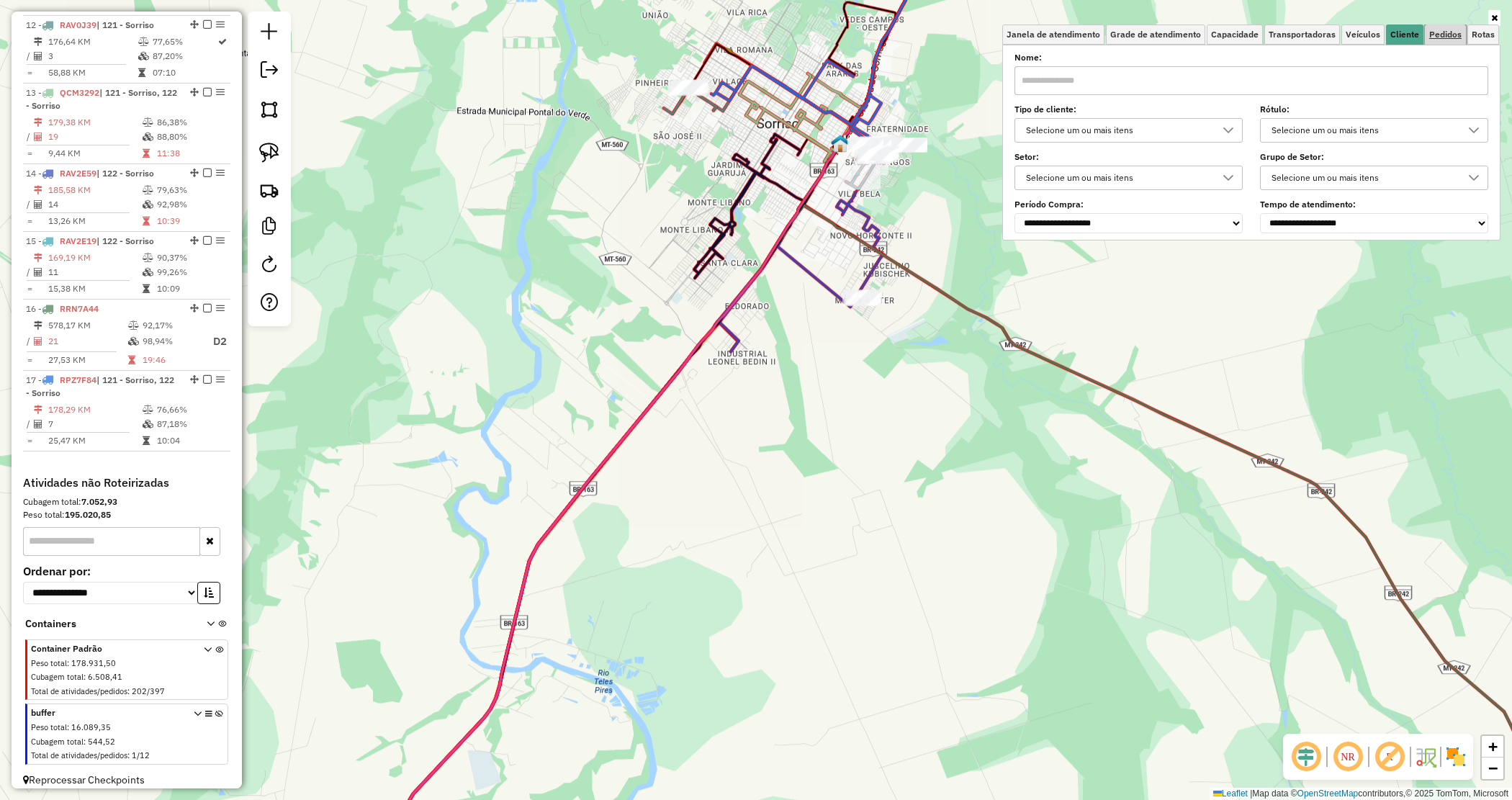
click at [1444, 26] on link "Pedidos" at bounding box center [1445, 35] width 41 height 20
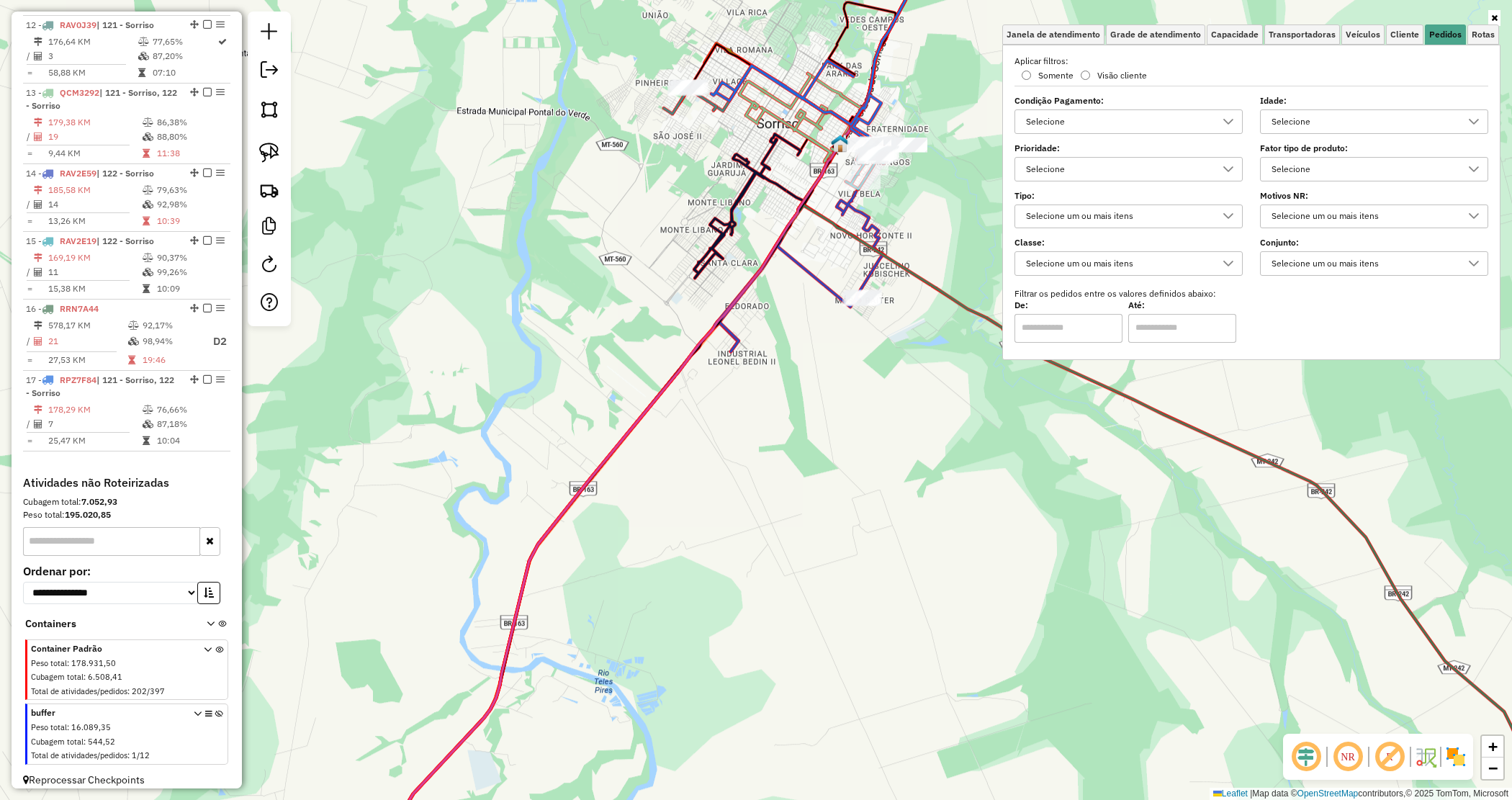
click at [1311, 122] on div "Selecione" at bounding box center [1363, 121] width 193 height 23
click at [1284, 192] on div "1 dia(s)" at bounding box center [1285, 186] width 14 height 14
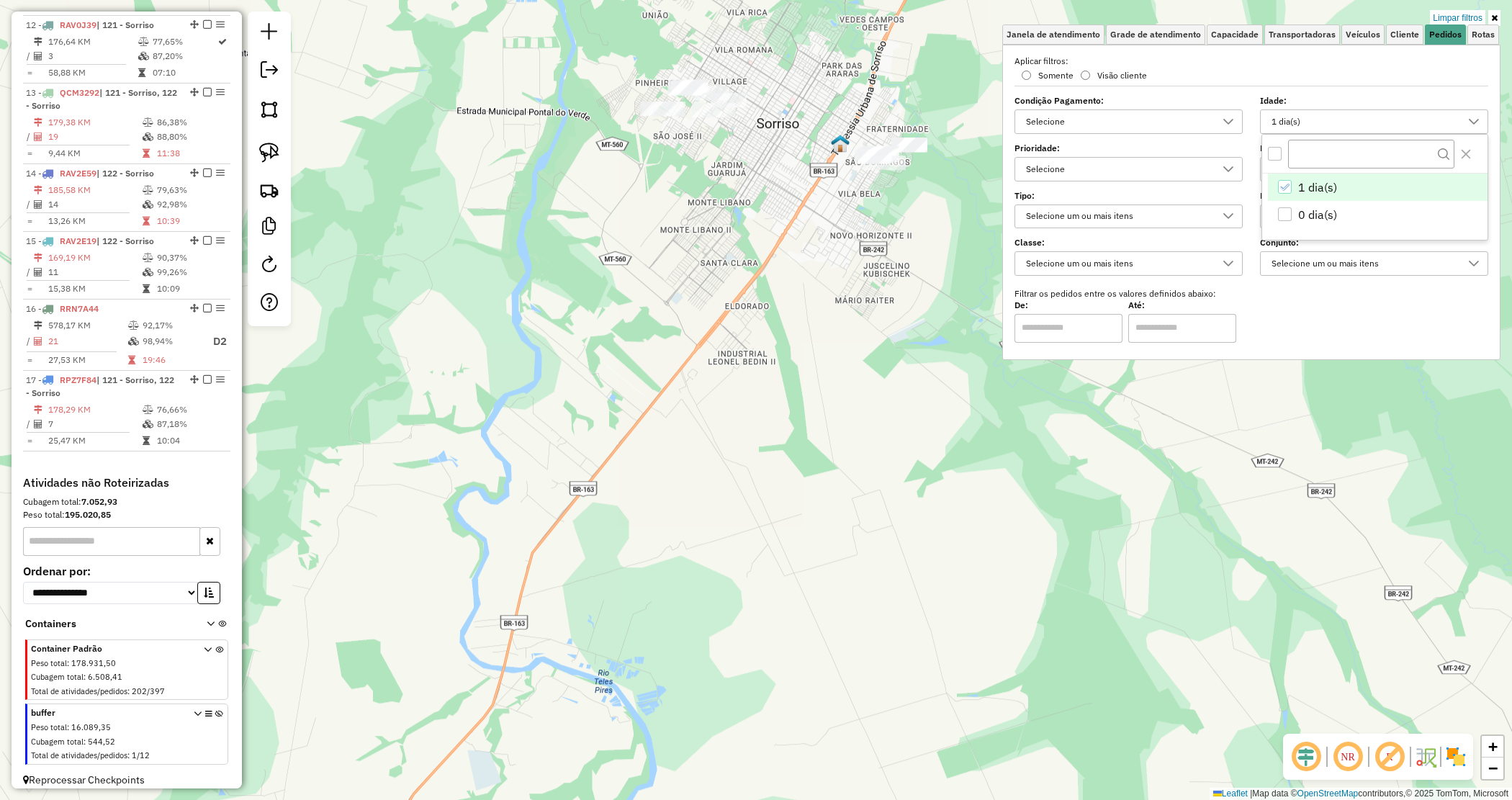
click at [672, 220] on div "Limpar filtros Janela de atendimento Grade de atendimento Capacidade Transporta…" at bounding box center [756, 400] width 1512 height 800
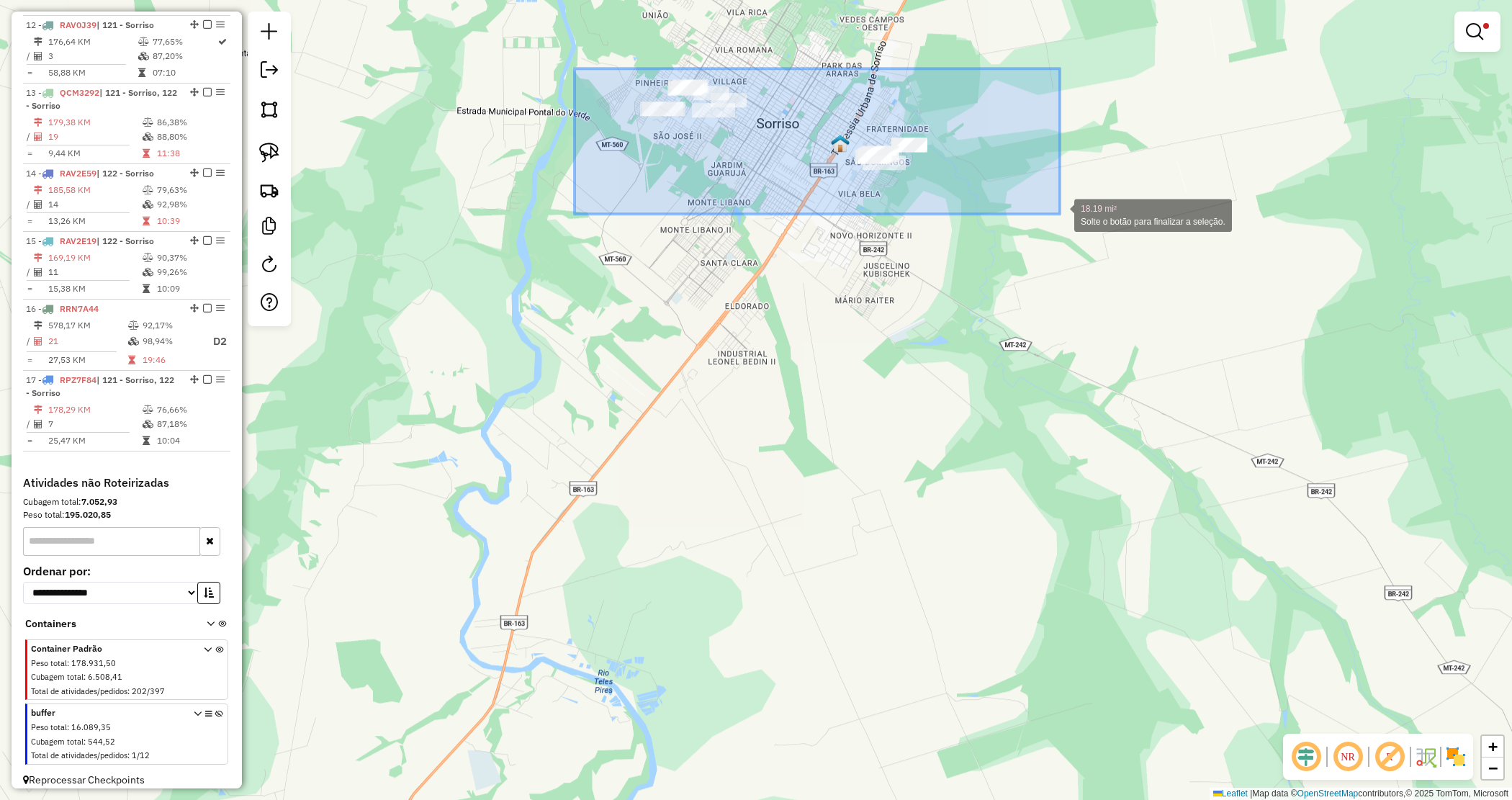
drag, startPoint x: 575, startPoint y: 68, endPoint x: 1061, endPoint y: 211, distance: 506.6
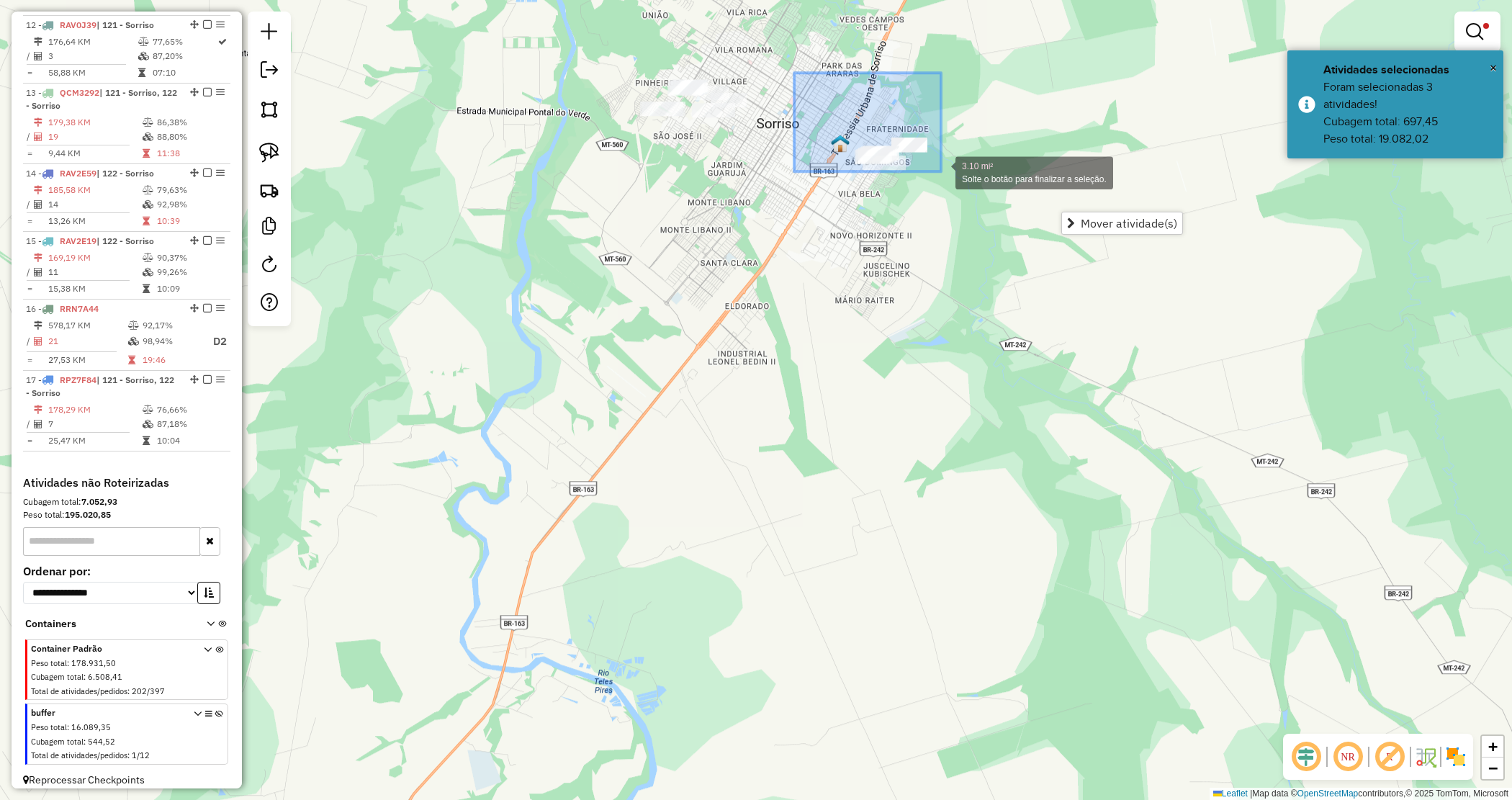
drag, startPoint x: 807, startPoint y: 87, endPoint x: 967, endPoint y: 180, distance: 185.1
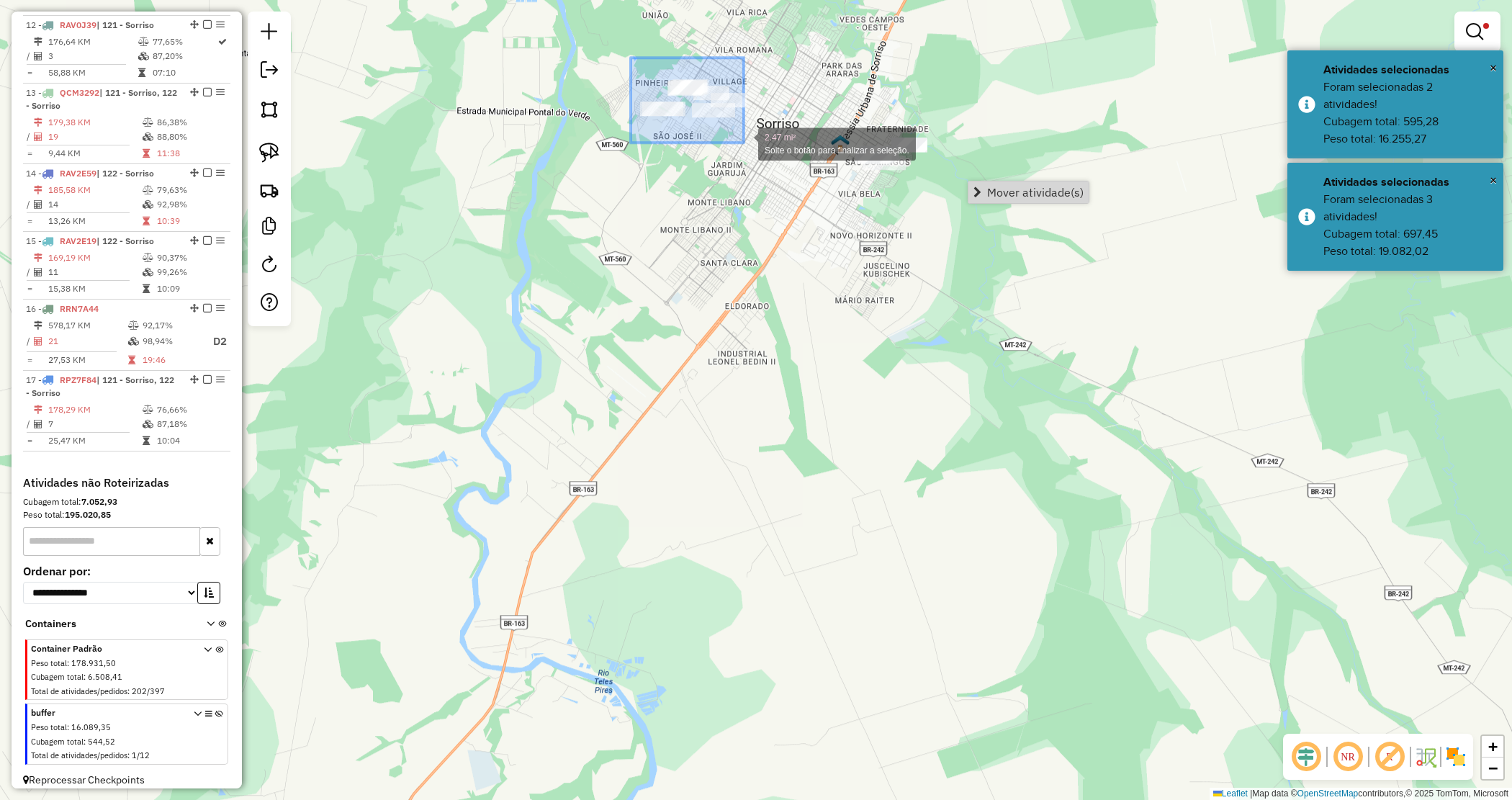
drag, startPoint x: 728, startPoint y: 135, endPoint x: 744, endPoint y: 142, distance: 17.5
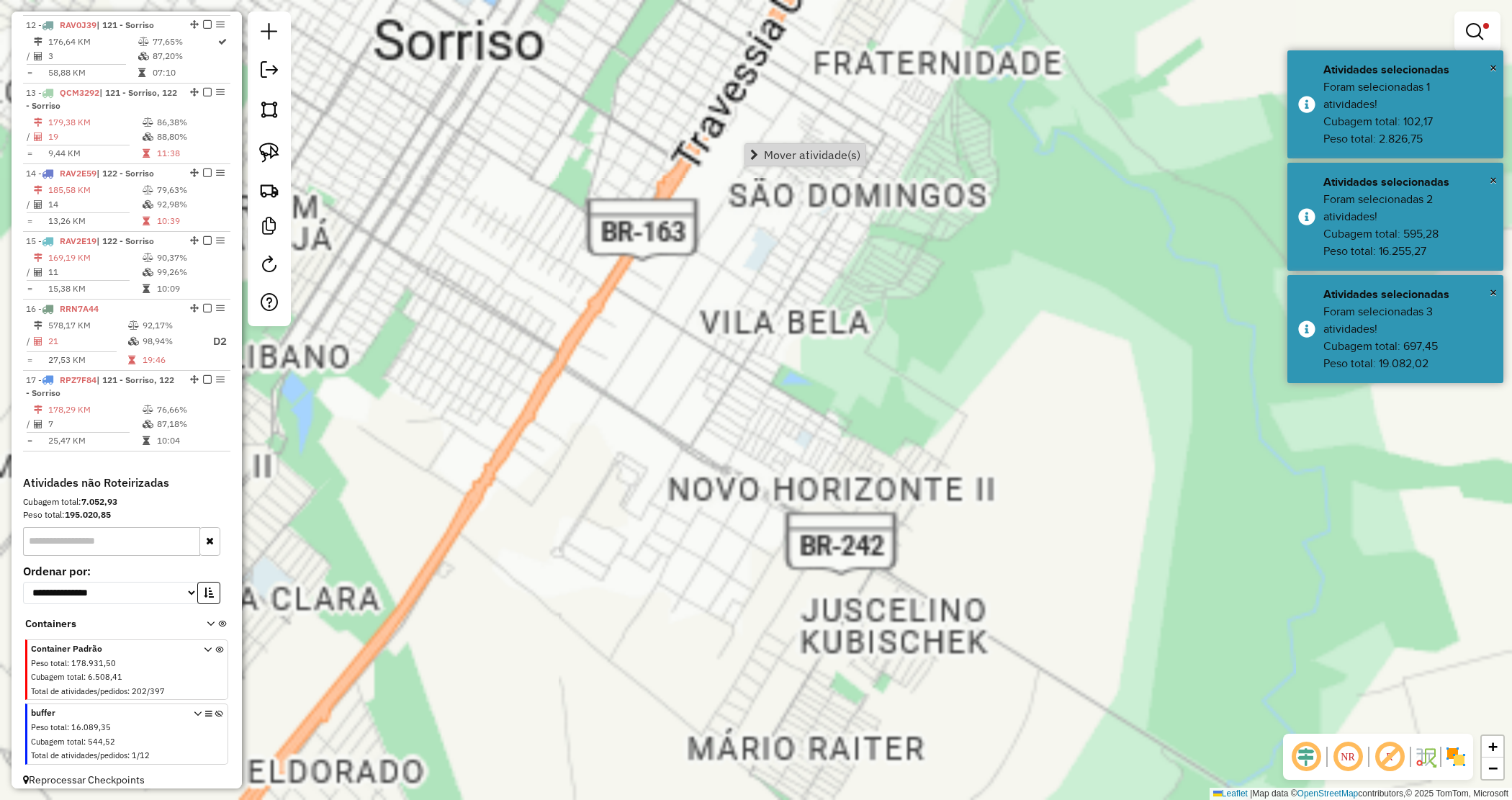
click at [1021, 252] on div "Limpar filtros Janela de atendimento Grade de atendimento Capacidade Transporta…" at bounding box center [756, 400] width 1512 height 800
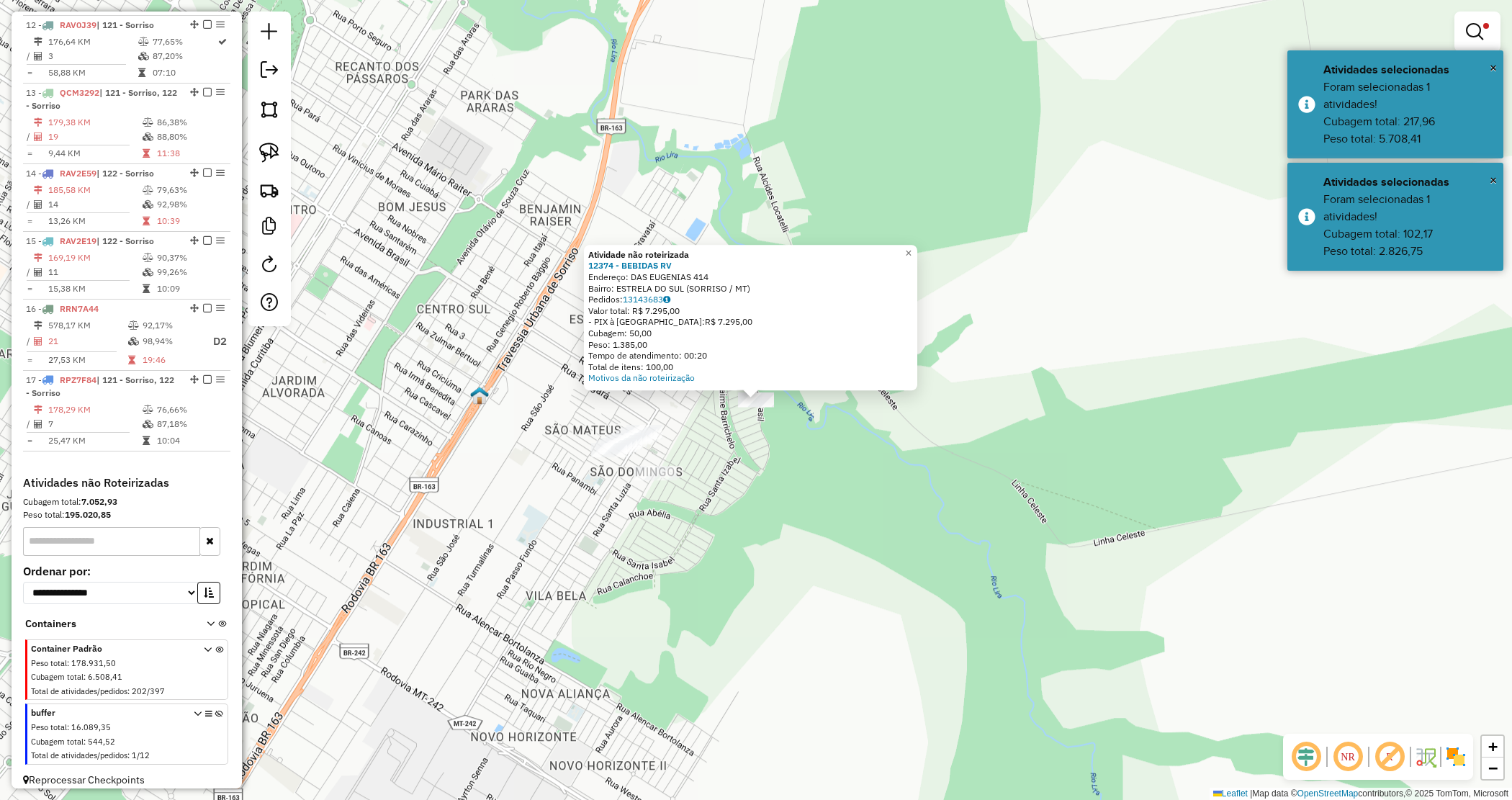
click at [785, 476] on div "Atividade não roteirizada 12374 - BEBIDAS RV Endereço: DAS EUGENIAS 414 Bairro:…" at bounding box center [756, 400] width 1512 height 800
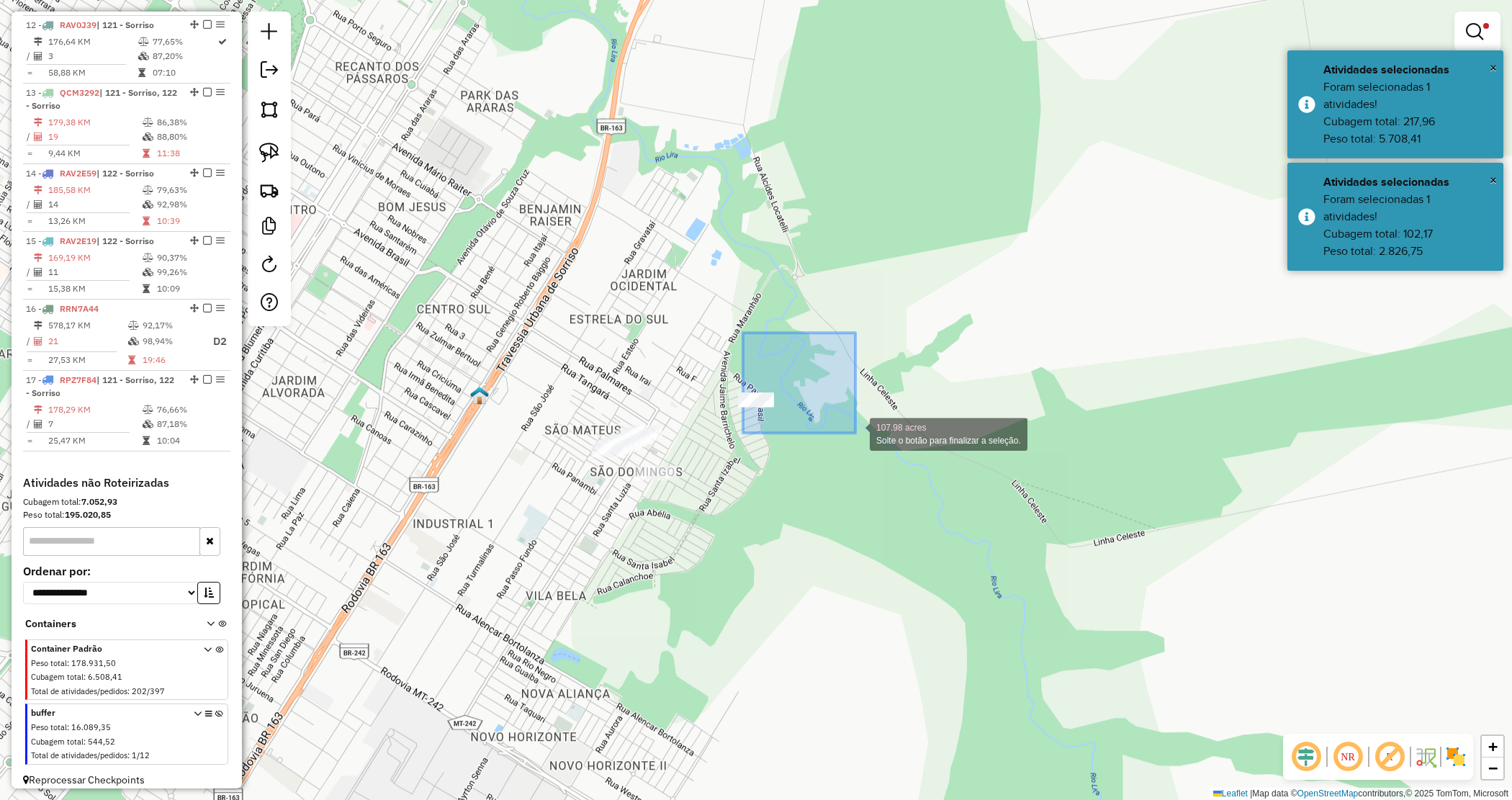
drag, startPoint x: 811, startPoint y: 397, endPoint x: 861, endPoint y: 432, distance: 61.0
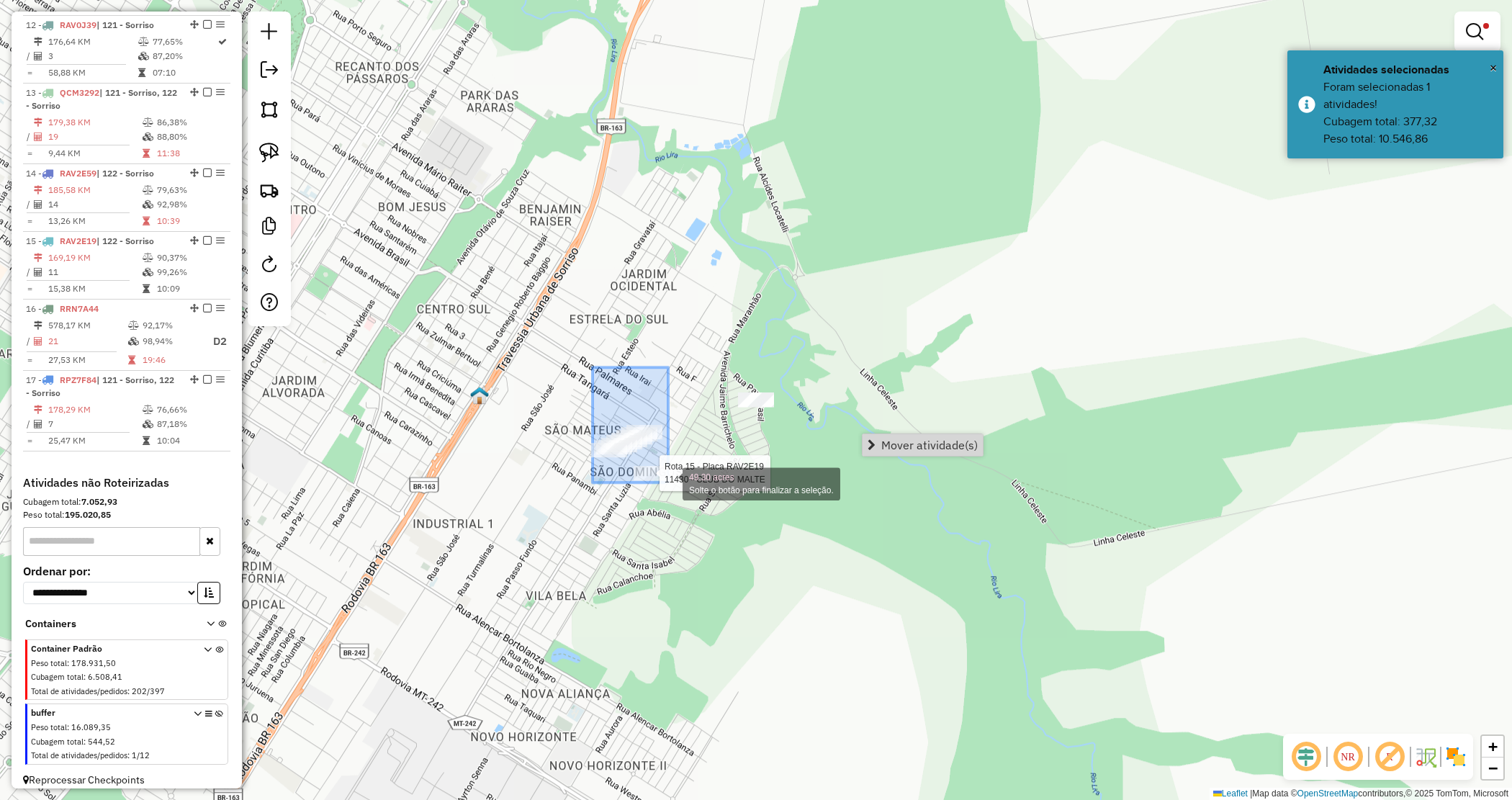
drag, startPoint x: 607, startPoint y: 419, endPoint x: 690, endPoint y: 488, distance: 107.9
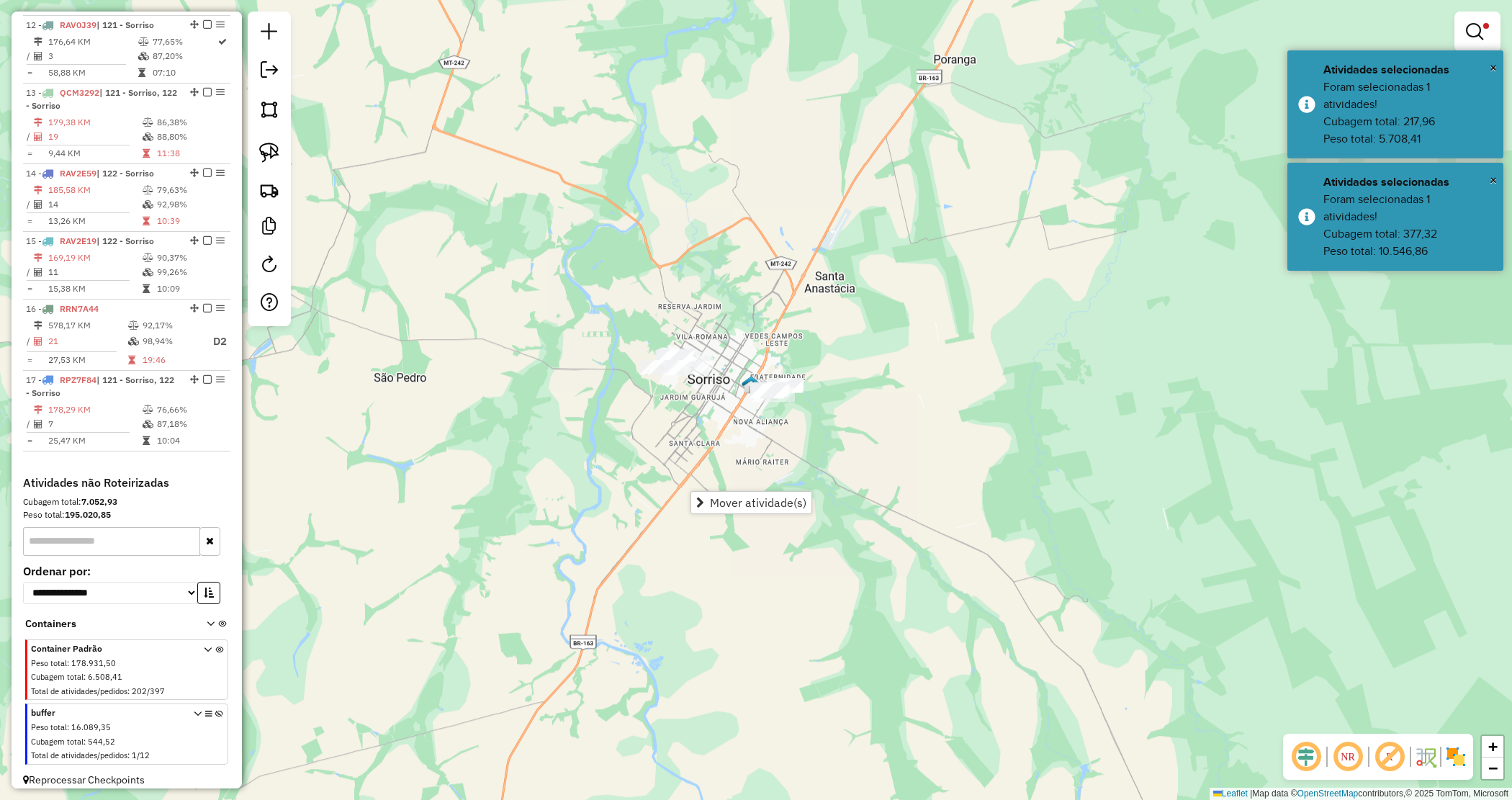
drag, startPoint x: 804, startPoint y: 431, endPoint x: 818, endPoint y: 401, distance: 33.1
click at [821, 415] on div "Limpar filtros Janela de atendimento Grade de atendimento Capacidade Transporta…" at bounding box center [756, 400] width 1512 height 800
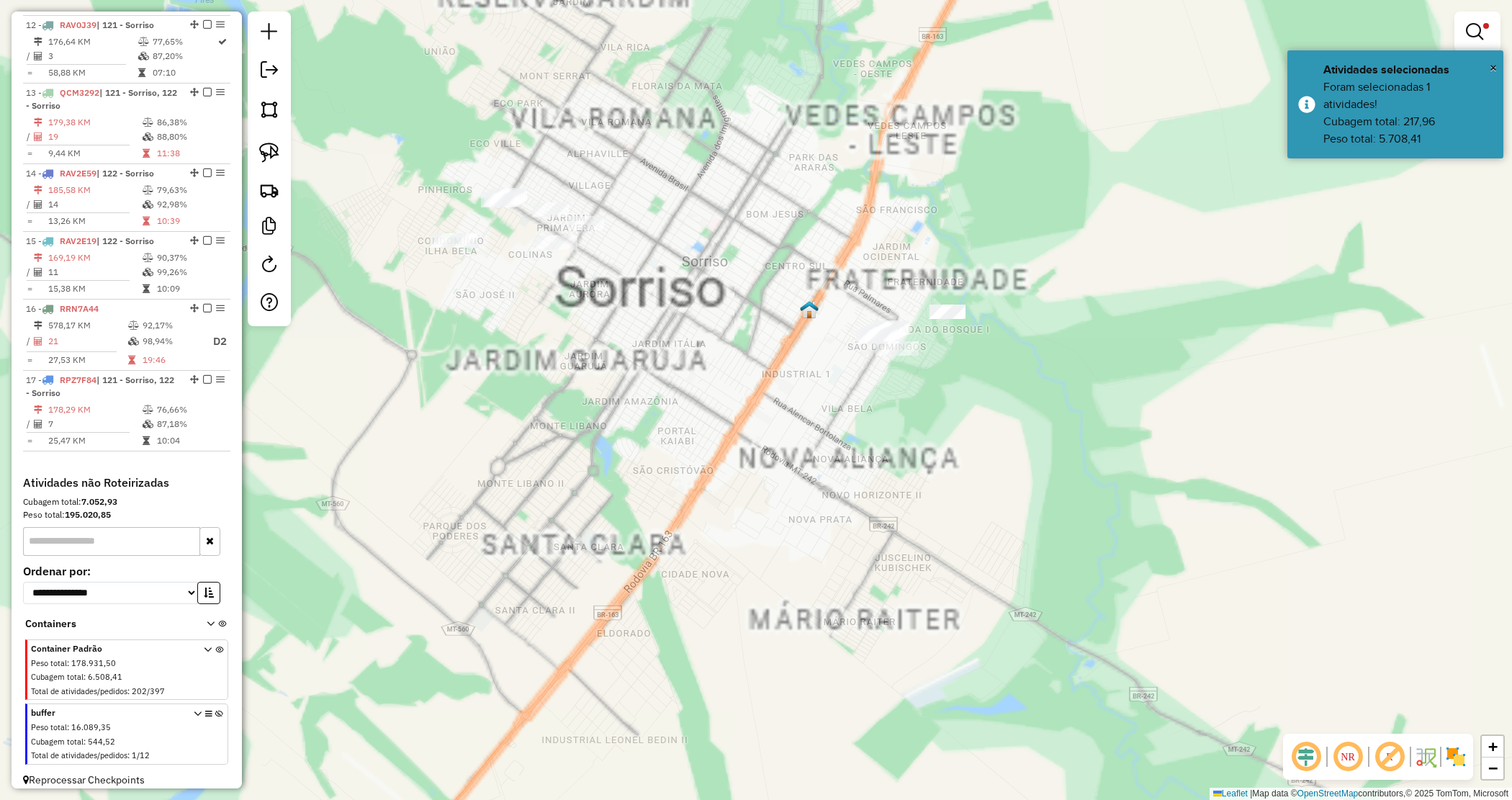
click at [746, 391] on div "Limpar filtros Janela de atendimento Grade de atendimento Capacidade Transporta…" at bounding box center [756, 400] width 1512 height 800
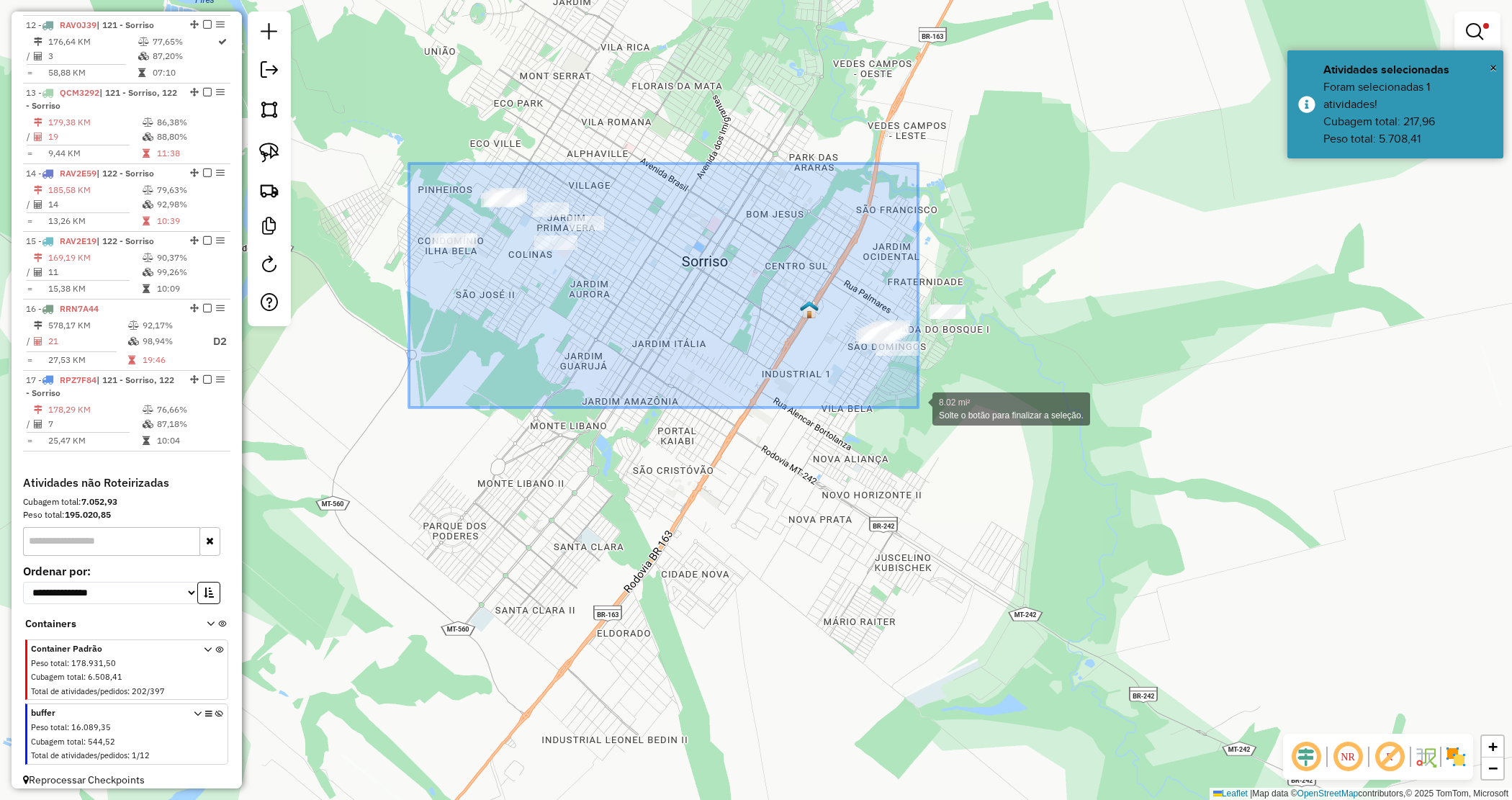
drag, startPoint x: 490, startPoint y: 210, endPoint x: 918, endPoint y: 408, distance: 471.6
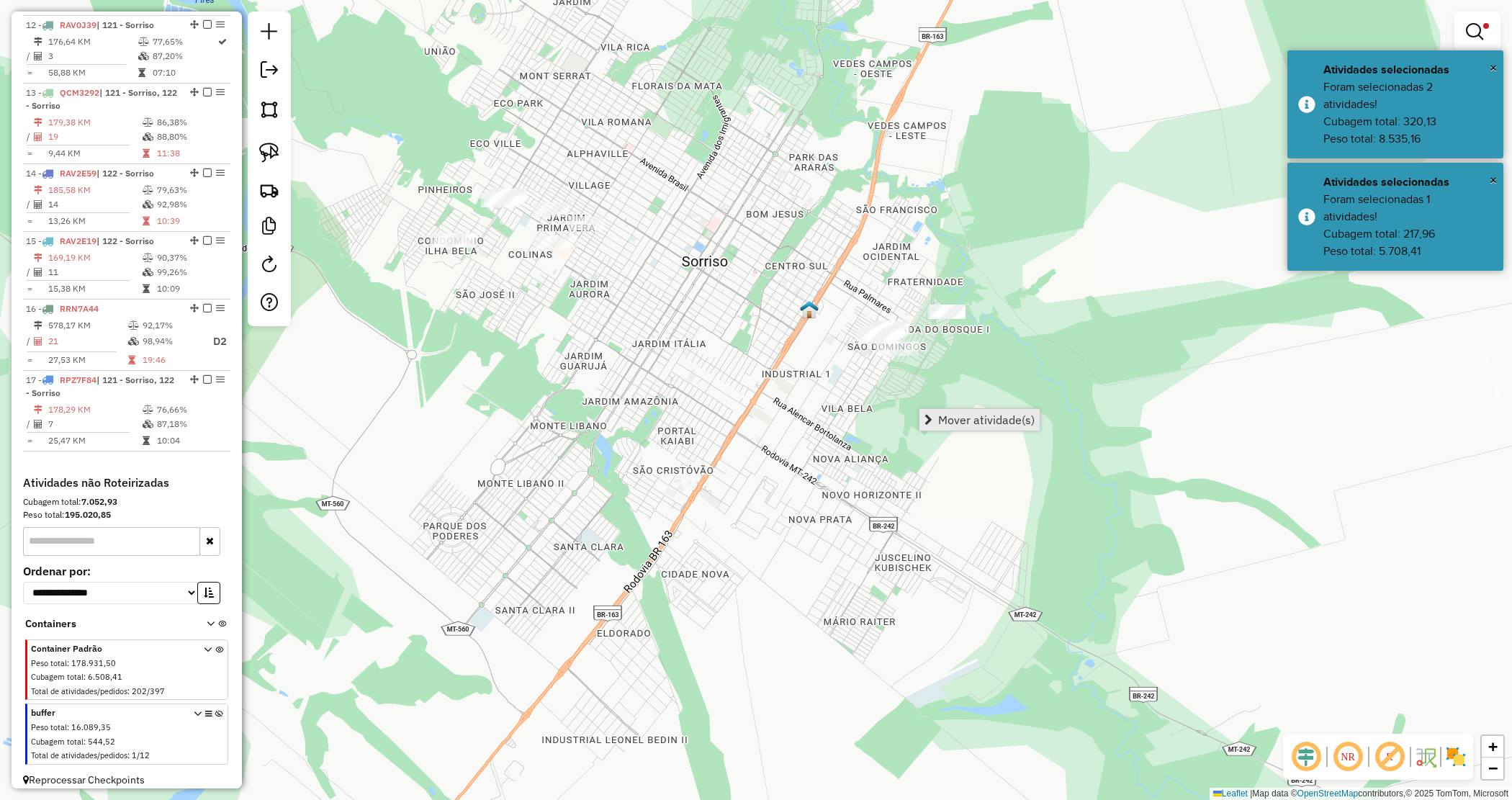
click at [965, 418] on span "Mover atividade(s)" at bounding box center [986, 420] width 97 height 12
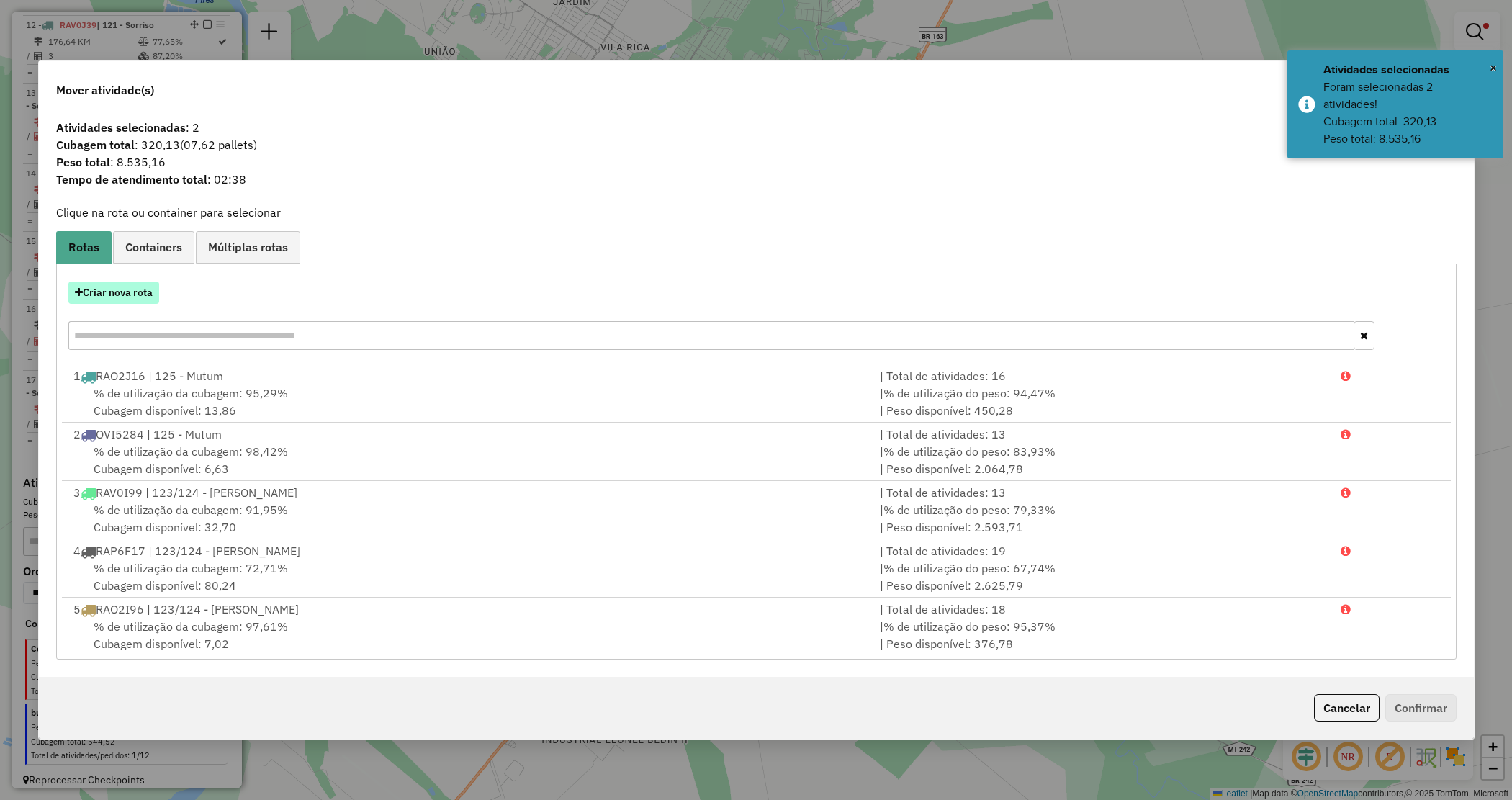
click at [134, 296] on button "Criar nova rota" at bounding box center [113, 293] width 90 height 22
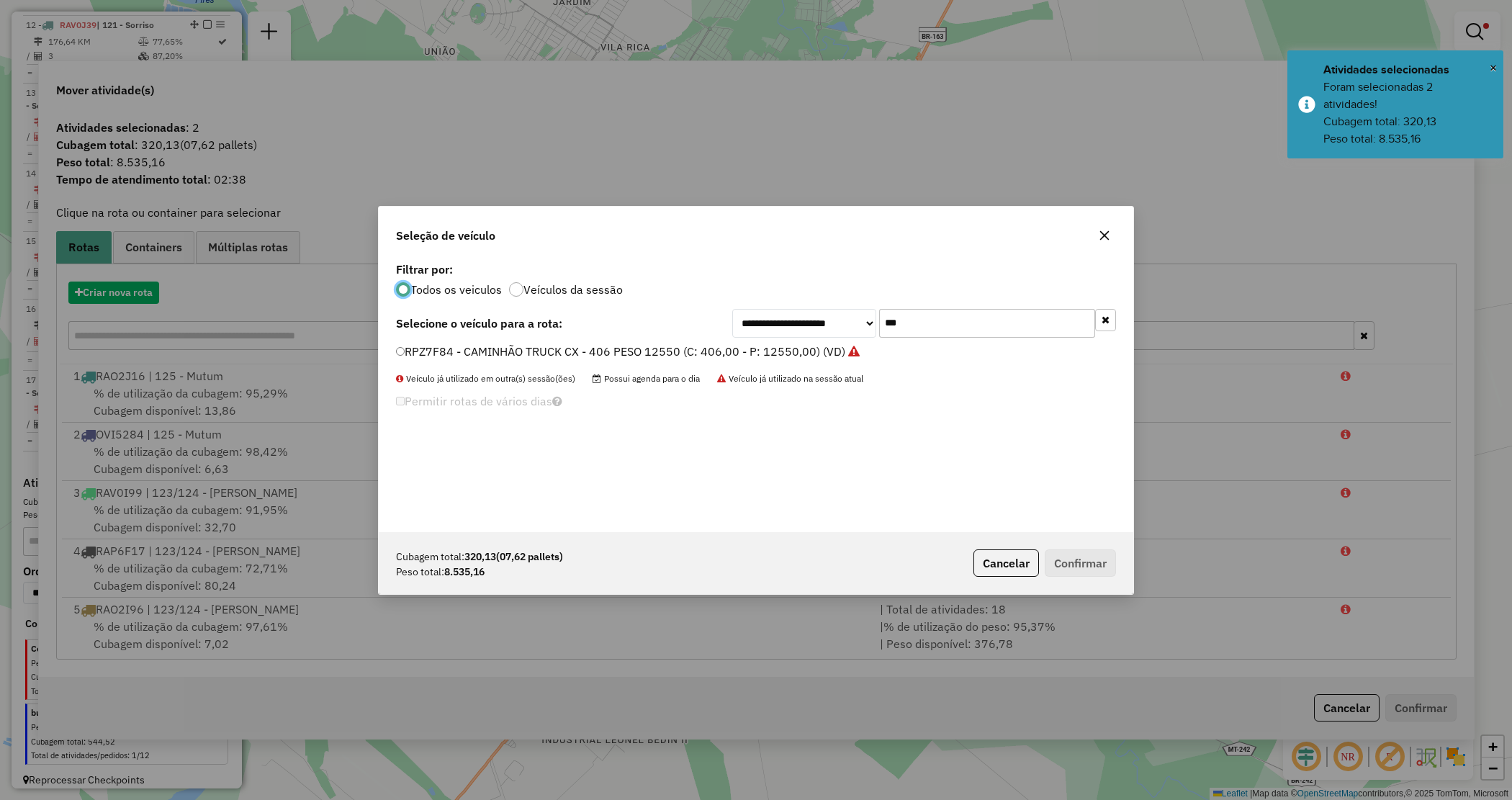
scroll to position [7, 5]
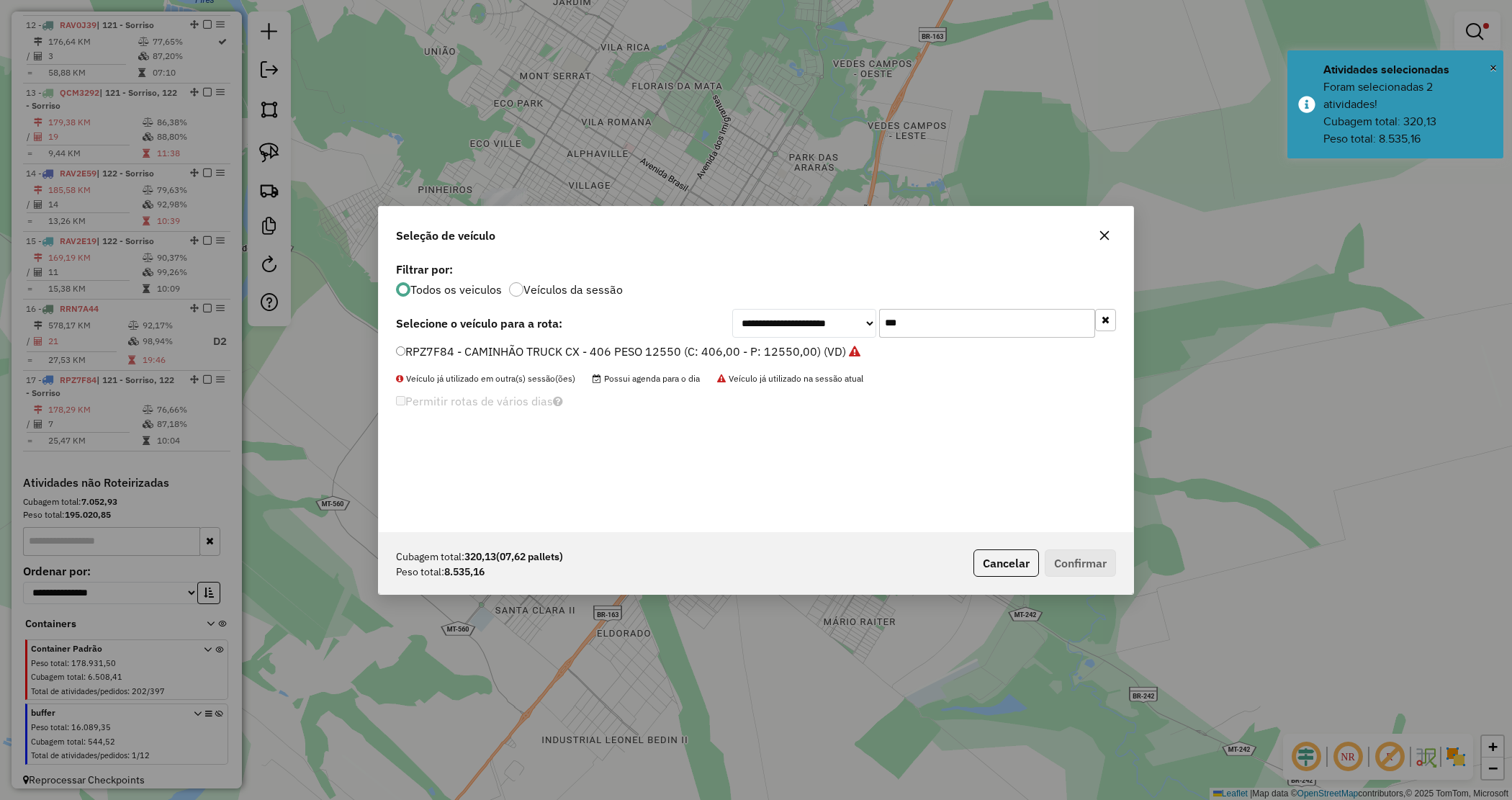
drag, startPoint x: 919, startPoint y: 320, endPoint x: 777, endPoint y: 296, distance: 144.0
click at [777, 297] on div "**********" at bounding box center [756, 395] width 755 height 274
type input "****"
click at [770, 353] on label "RAV0I59 - CAMINHÃO TRUCK CX - 406 PESO 12550 (C: 406,00 - P: 12550,00) (VD)" at bounding box center [620, 351] width 448 height 17
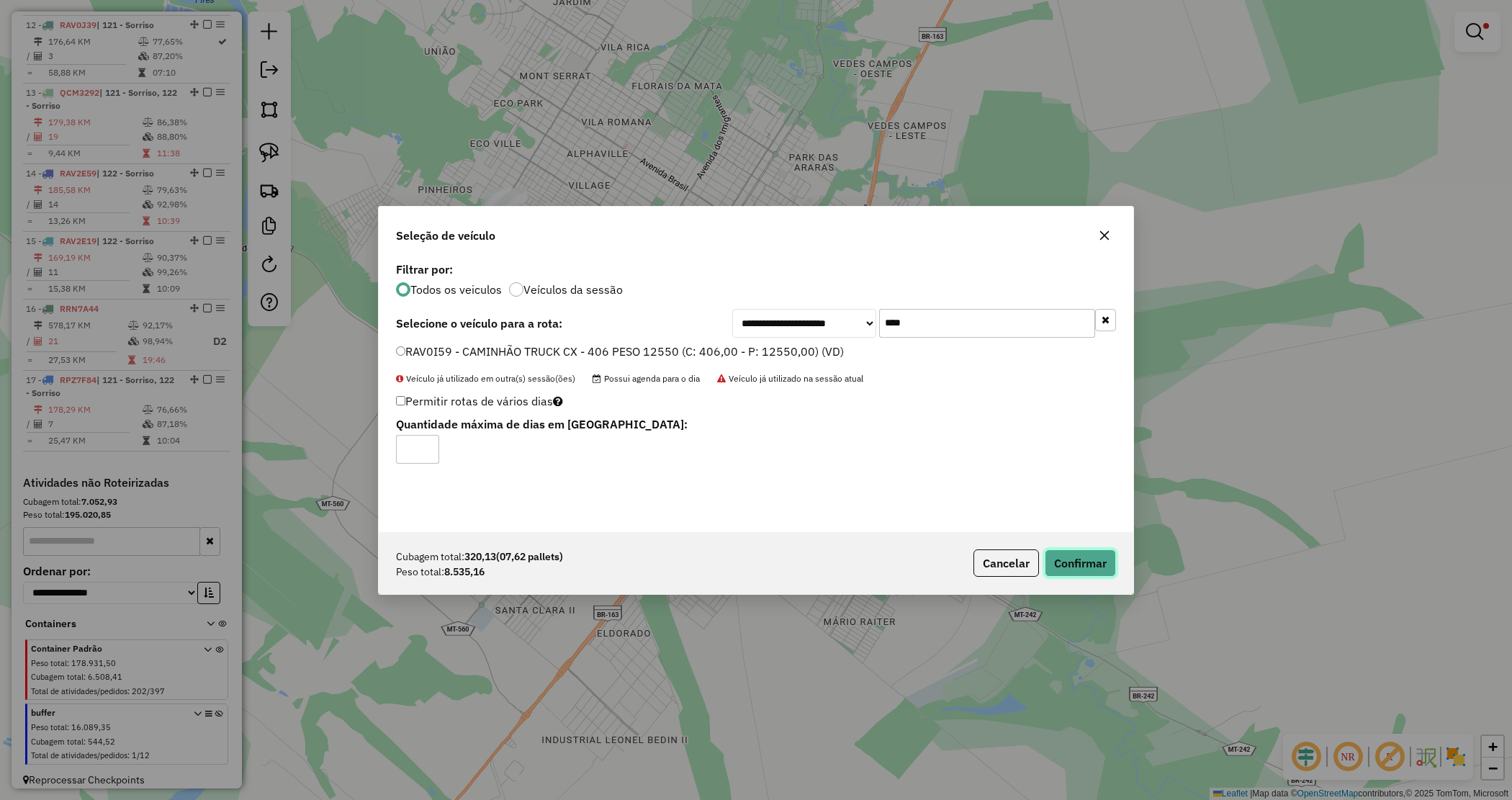
click at [1064, 558] on button "Confirmar" at bounding box center [1080, 563] width 71 height 27
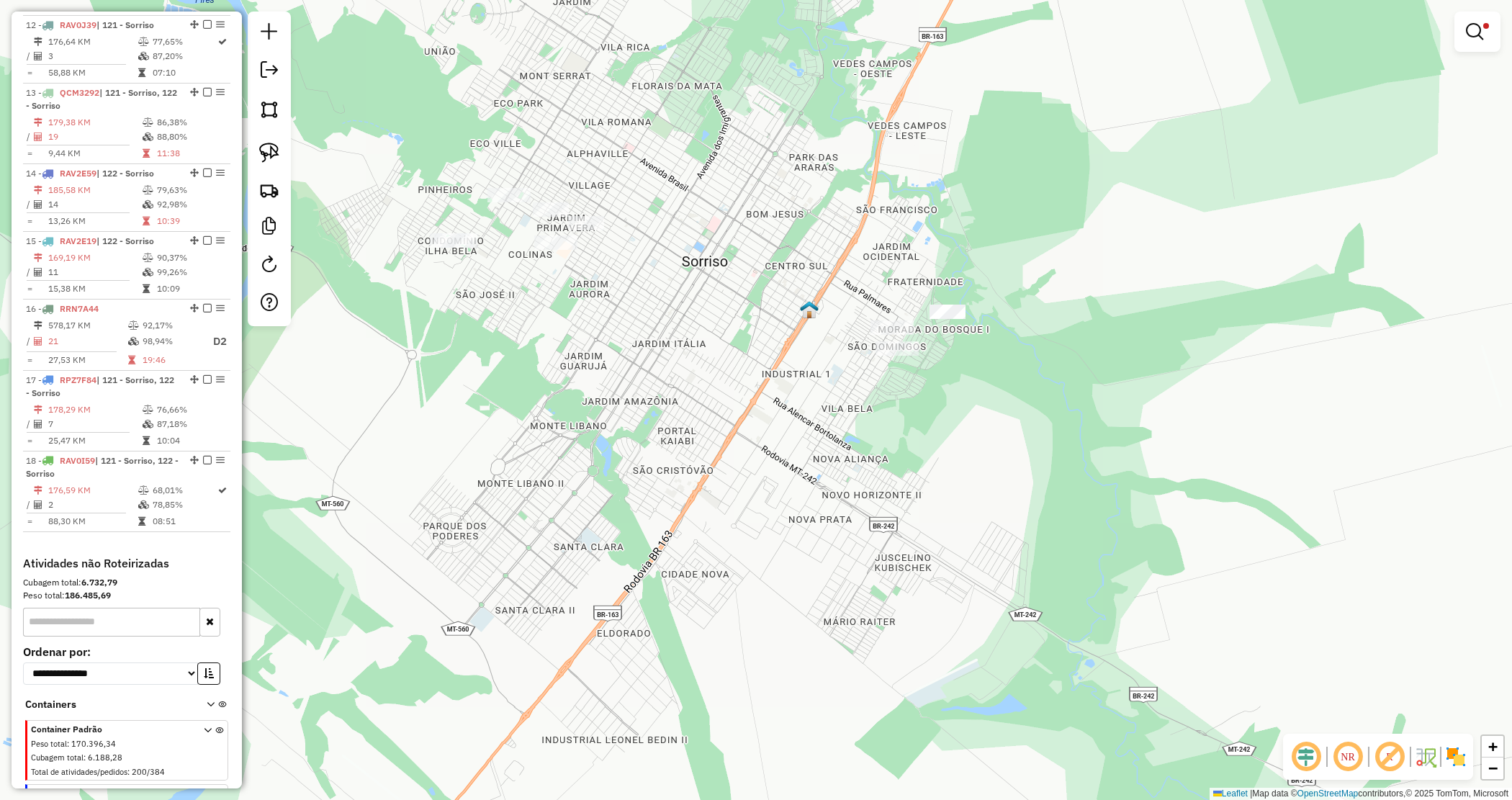
click at [1470, 18] on link at bounding box center [1478, 32] width 35 height 29
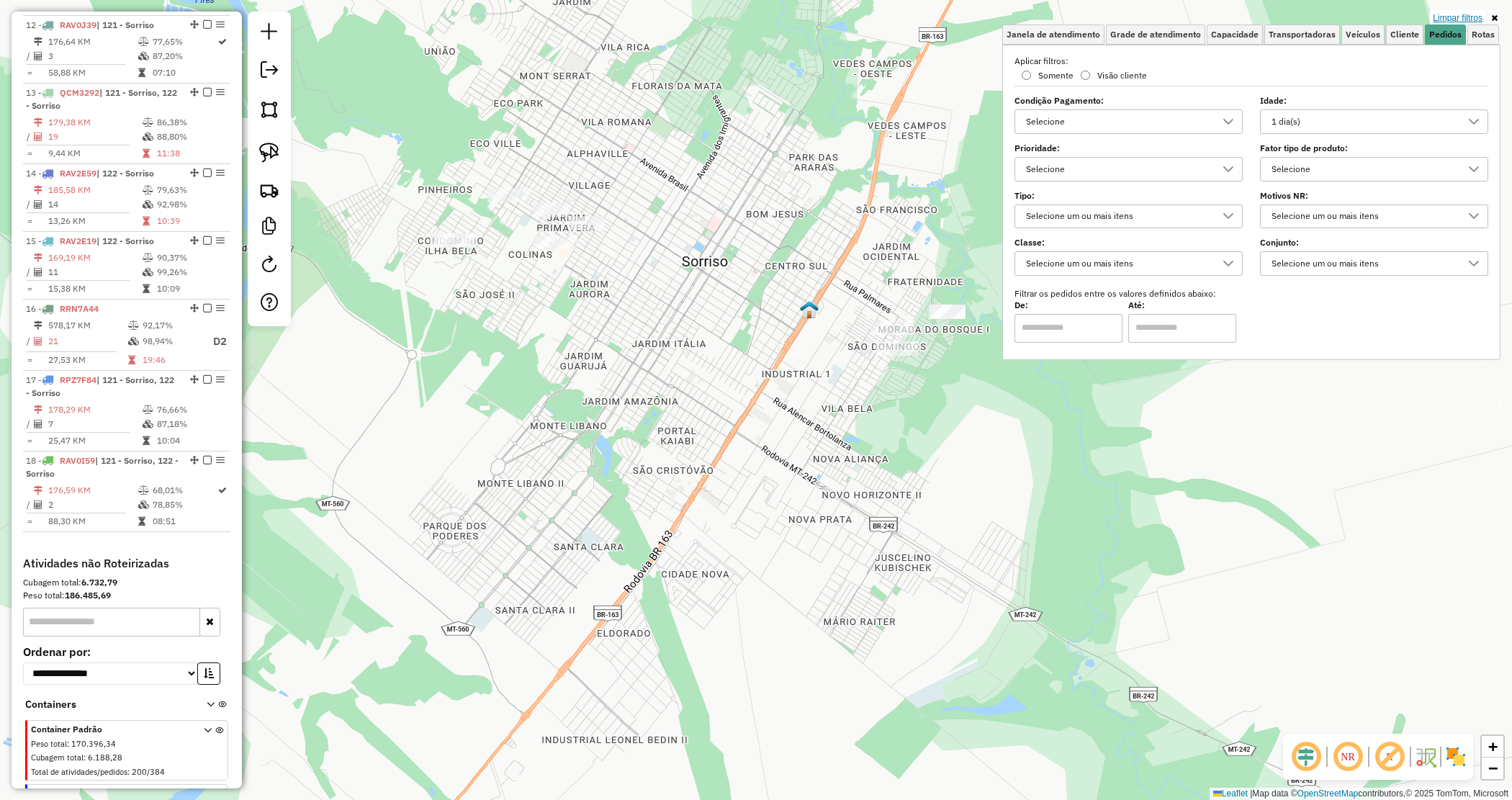
click at [1475, 12] on link "Limpar filtros" at bounding box center [1457, 17] width 56 height 16
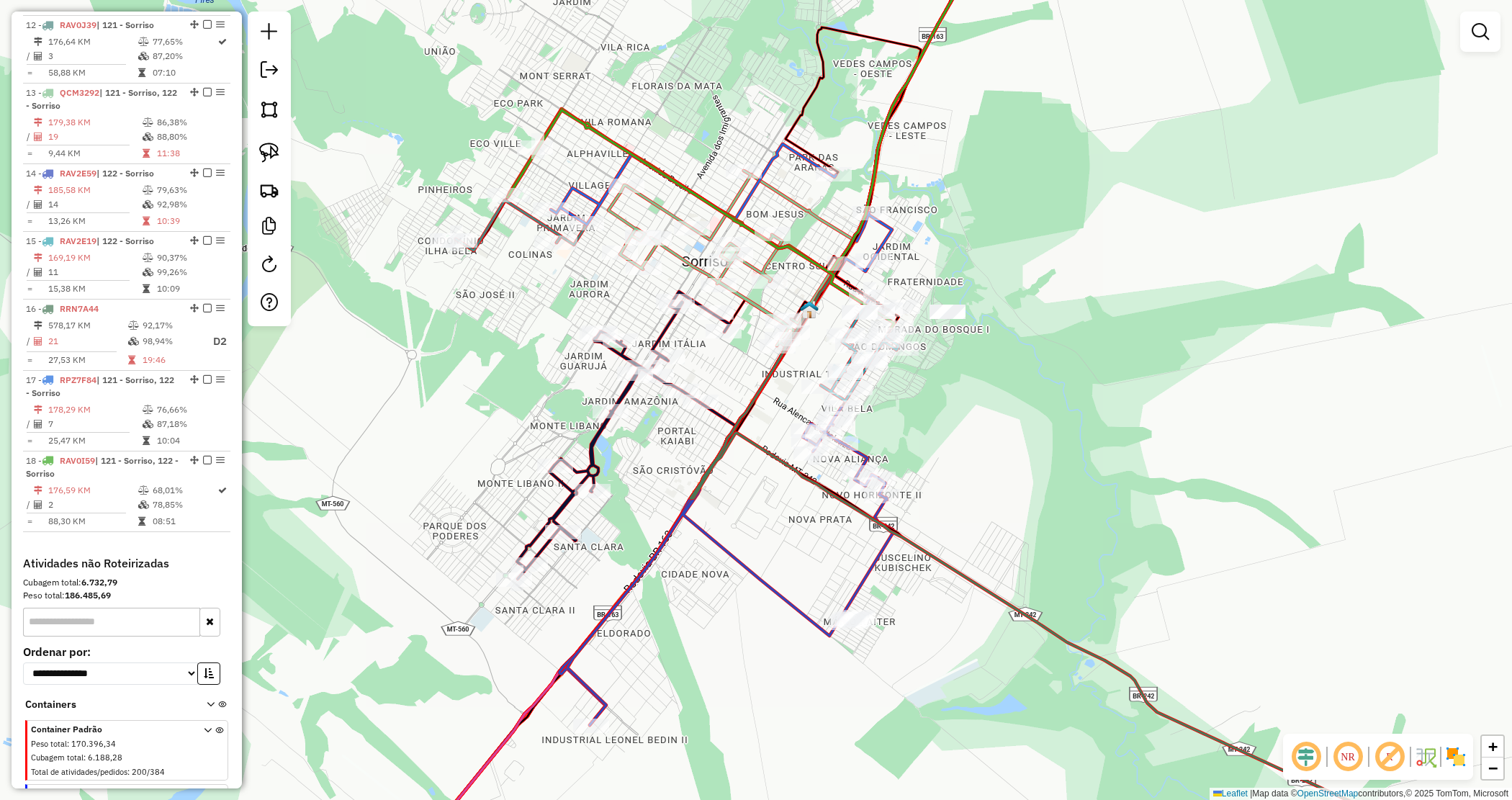
click at [965, 419] on div "Janela de atendimento Grade de atendimento Capacidade Transportadoras Veículos …" at bounding box center [756, 400] width 1512 height 800
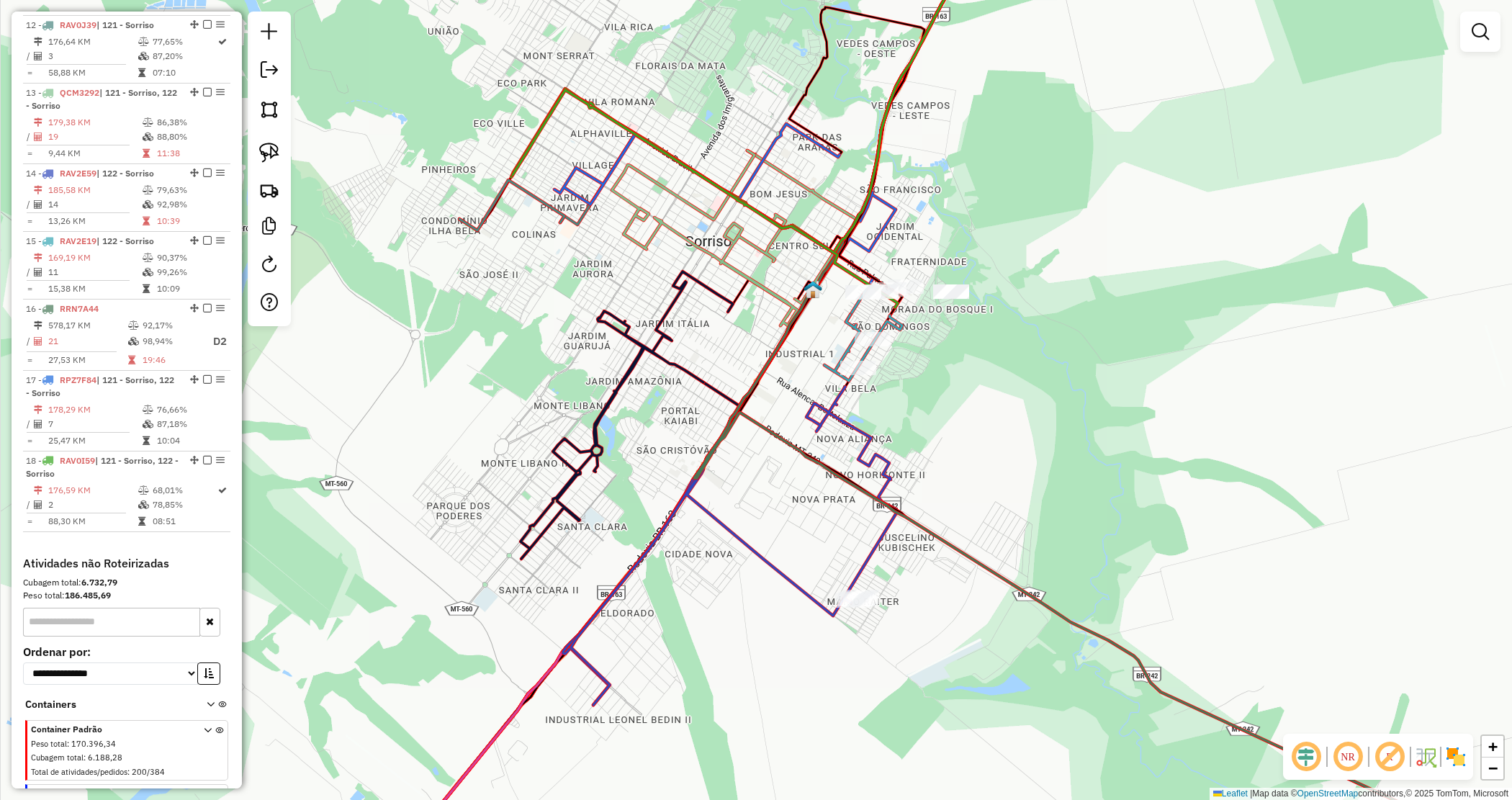
drag, startPoint x: 942, startPoint y: 435, endPoint x: 945, endPoint y: 415, distance: 20.2
click at [945, 415] on div "Janela de atendimento Grade de atendimento Capacidade Transportadoras Veículos …" at bounding box center [756, 400] width 1512 height 800
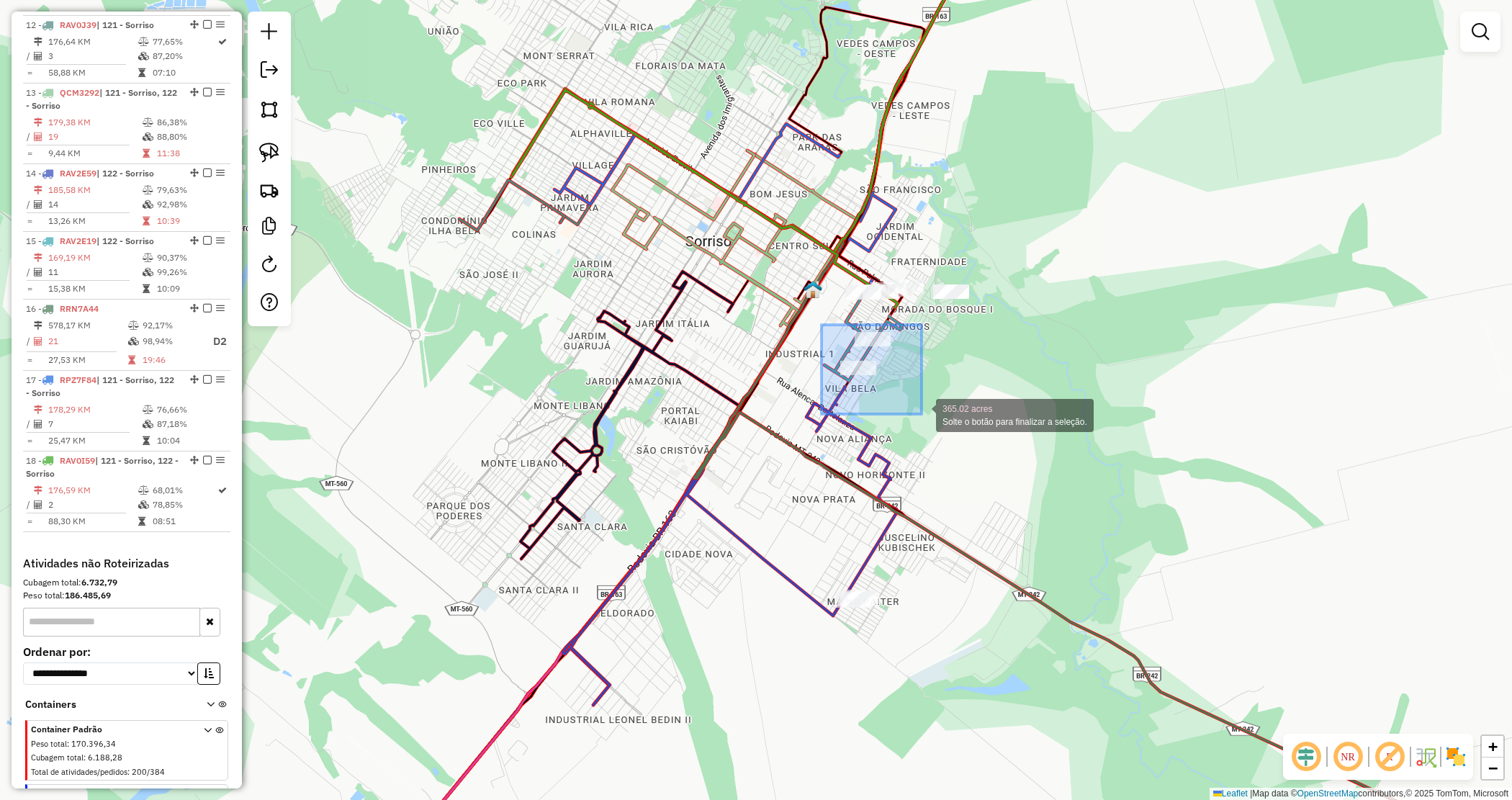
drag, startPoint x: 822, startPoint y: 325, endPoint x: 923, endPoint y: 411, distance: 132.7
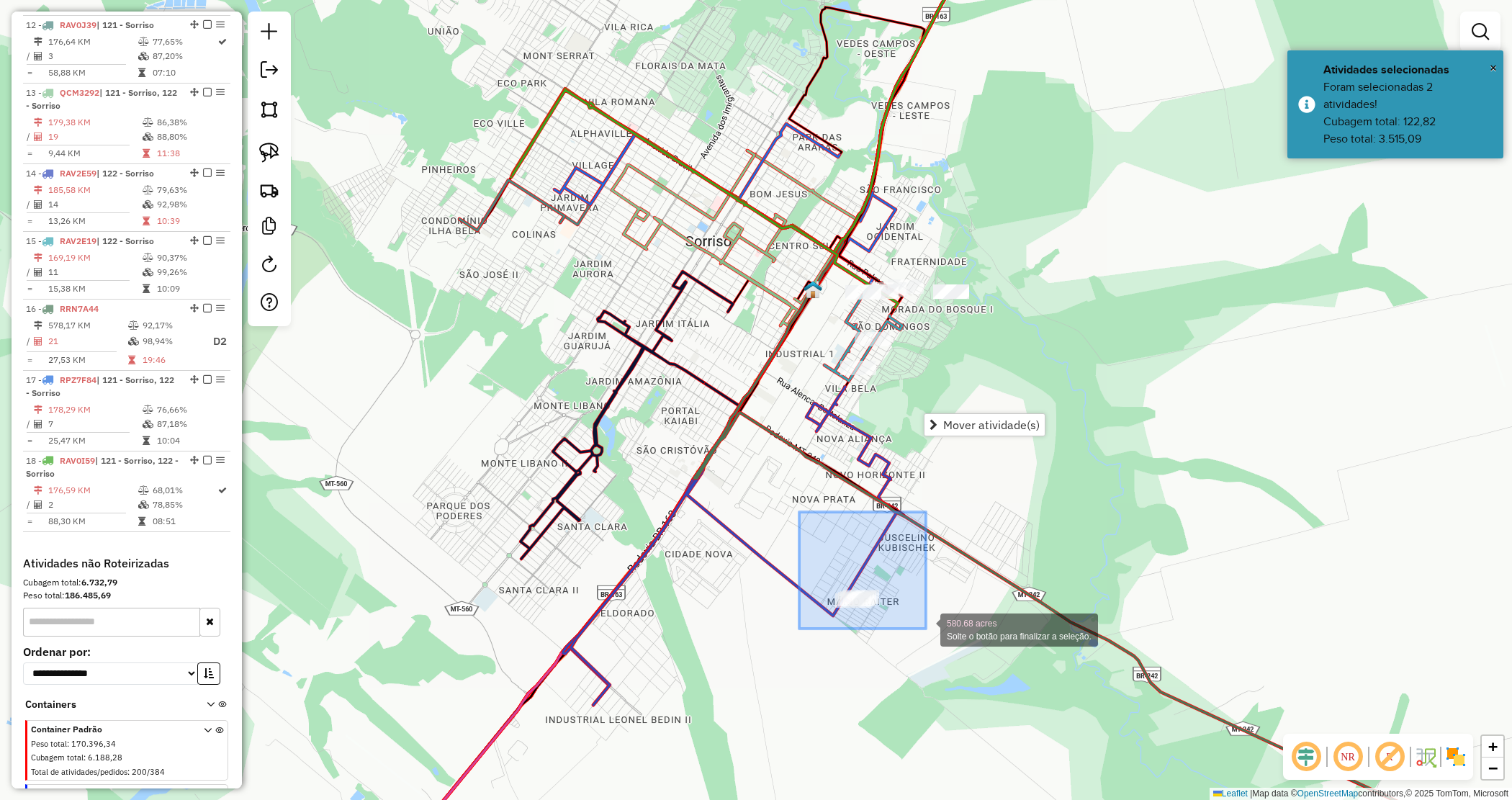
drag, startPoint x: 839, startPoint y: 573, endPoint x: 938, endPoint y: 627, distance: 112.8
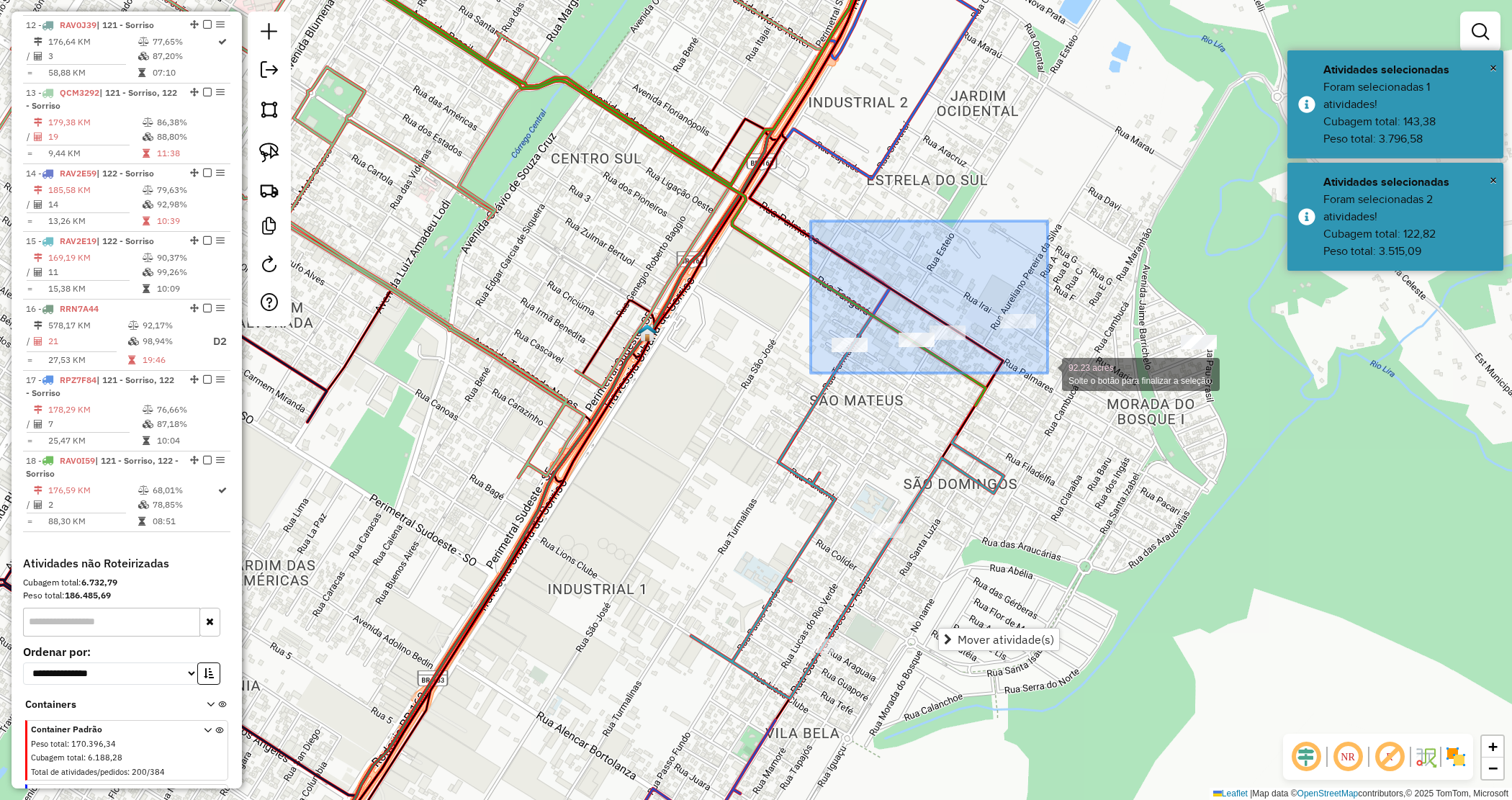
drag, startPoint x: 811, startPoint y: 221, endPoint x: 1048, endPoint y: 373, distance: 281.6
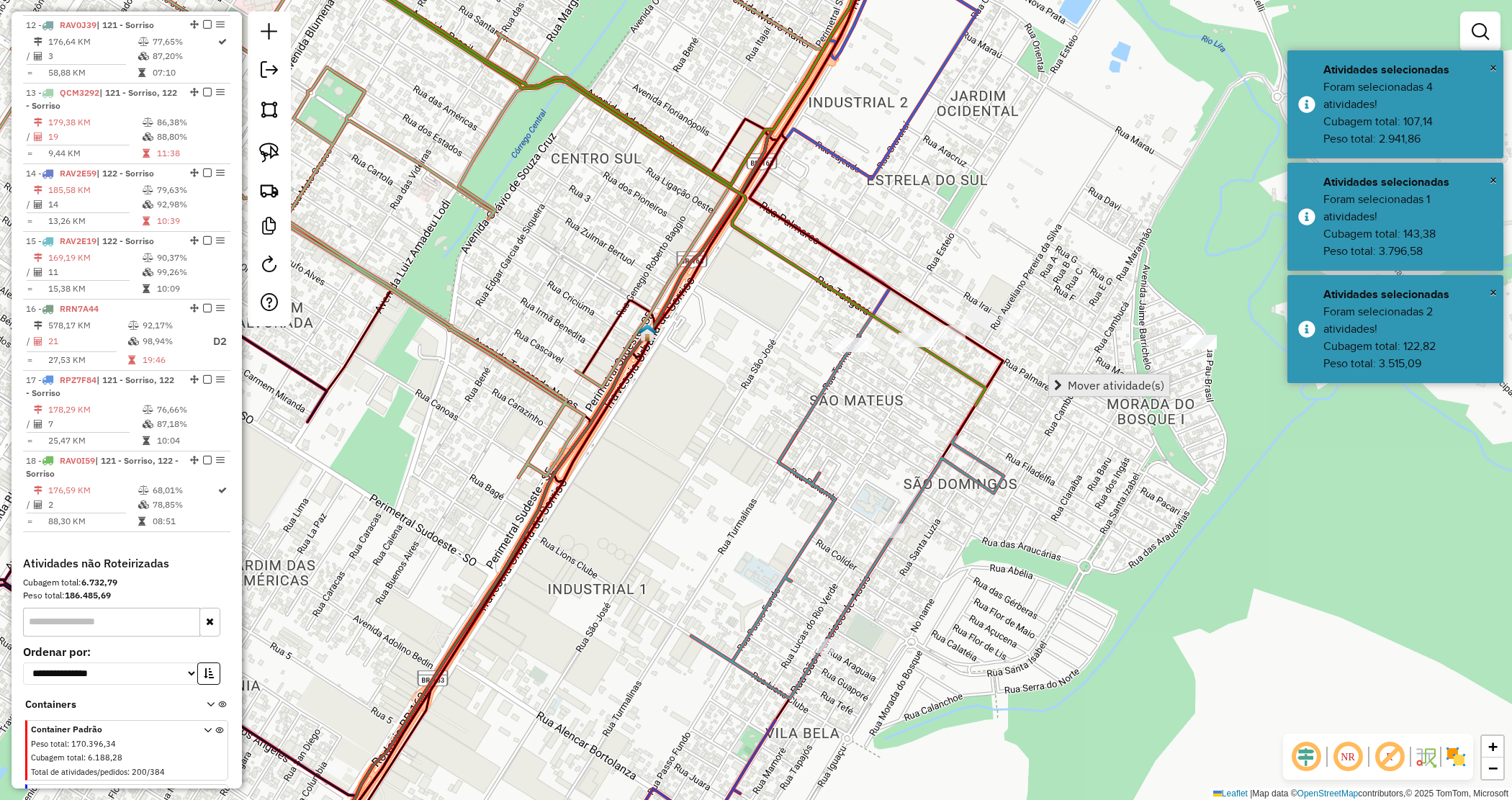
click at [1074, 387] on span "Mover atividade(s)" at bounding box center [1116, 385] width 97 height 12
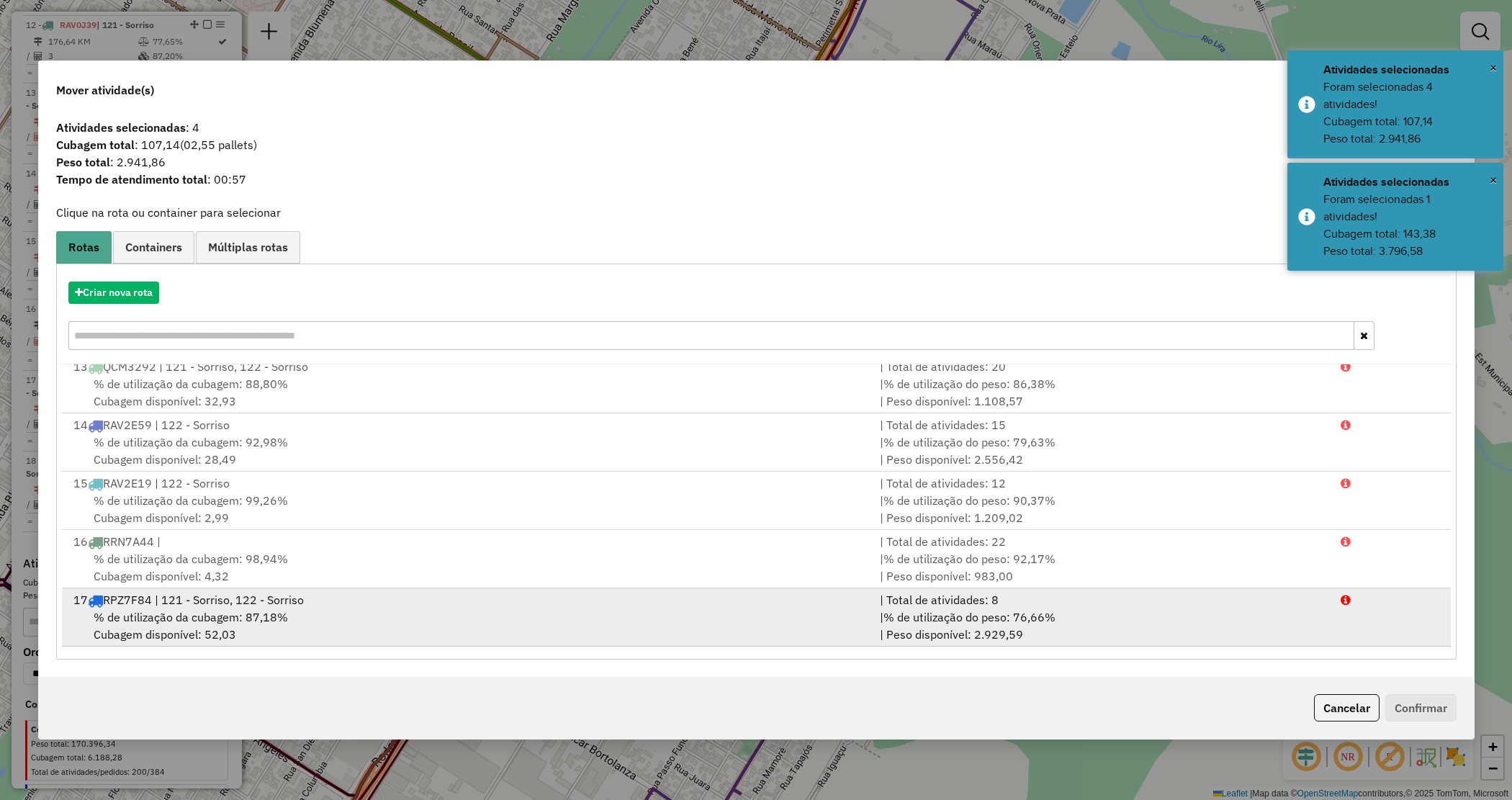
scroll to position [764, 0]
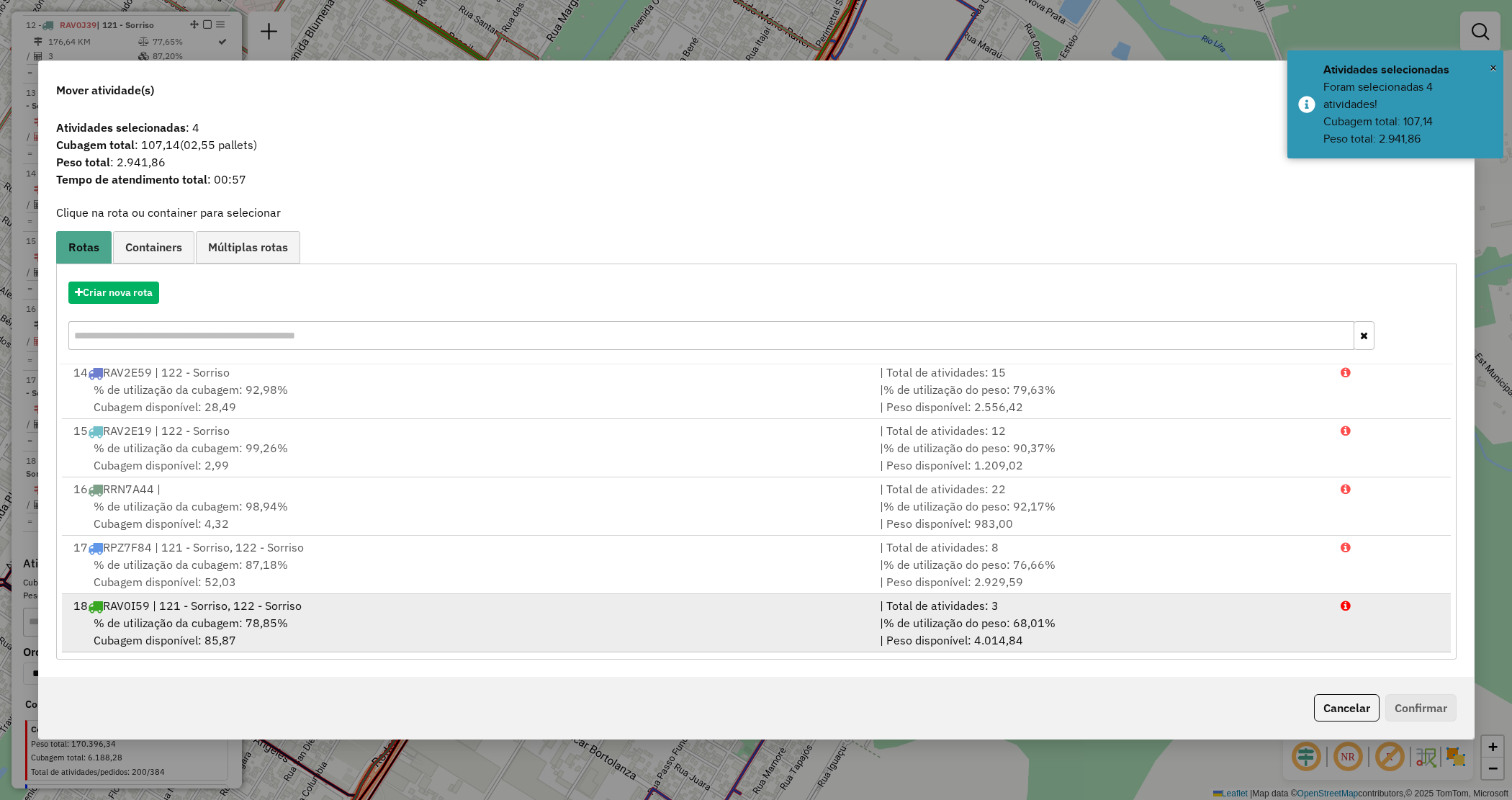
click at [700, 617] on div "% de utilização da cubagem: 78,85% Cubagem disponível: 85,87" at bounding box center [468, 631] width 808 height 35
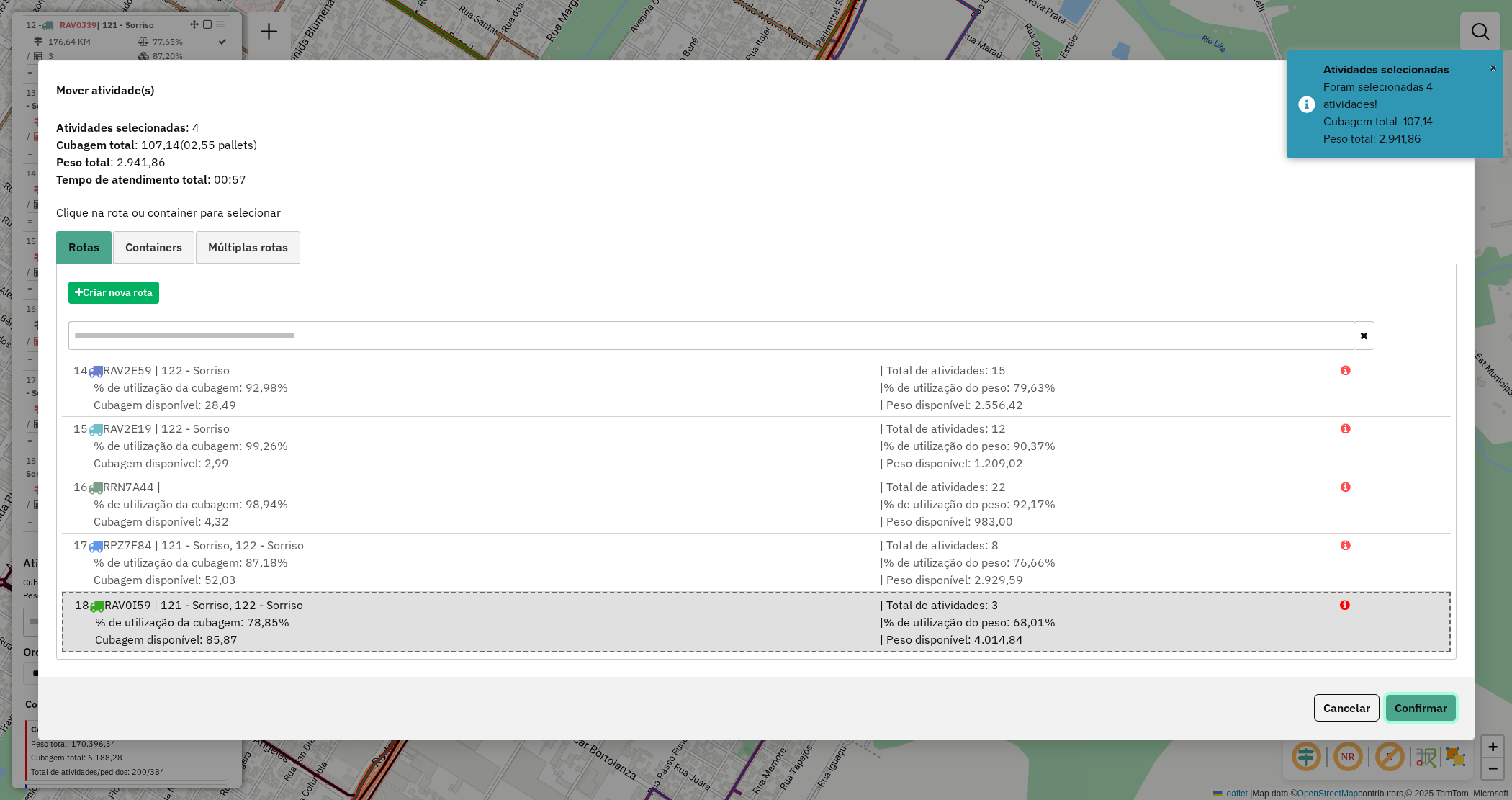
click at [1439, 702] on button "Confirmar" at bounding box center [1422, 708] width 71 height 27
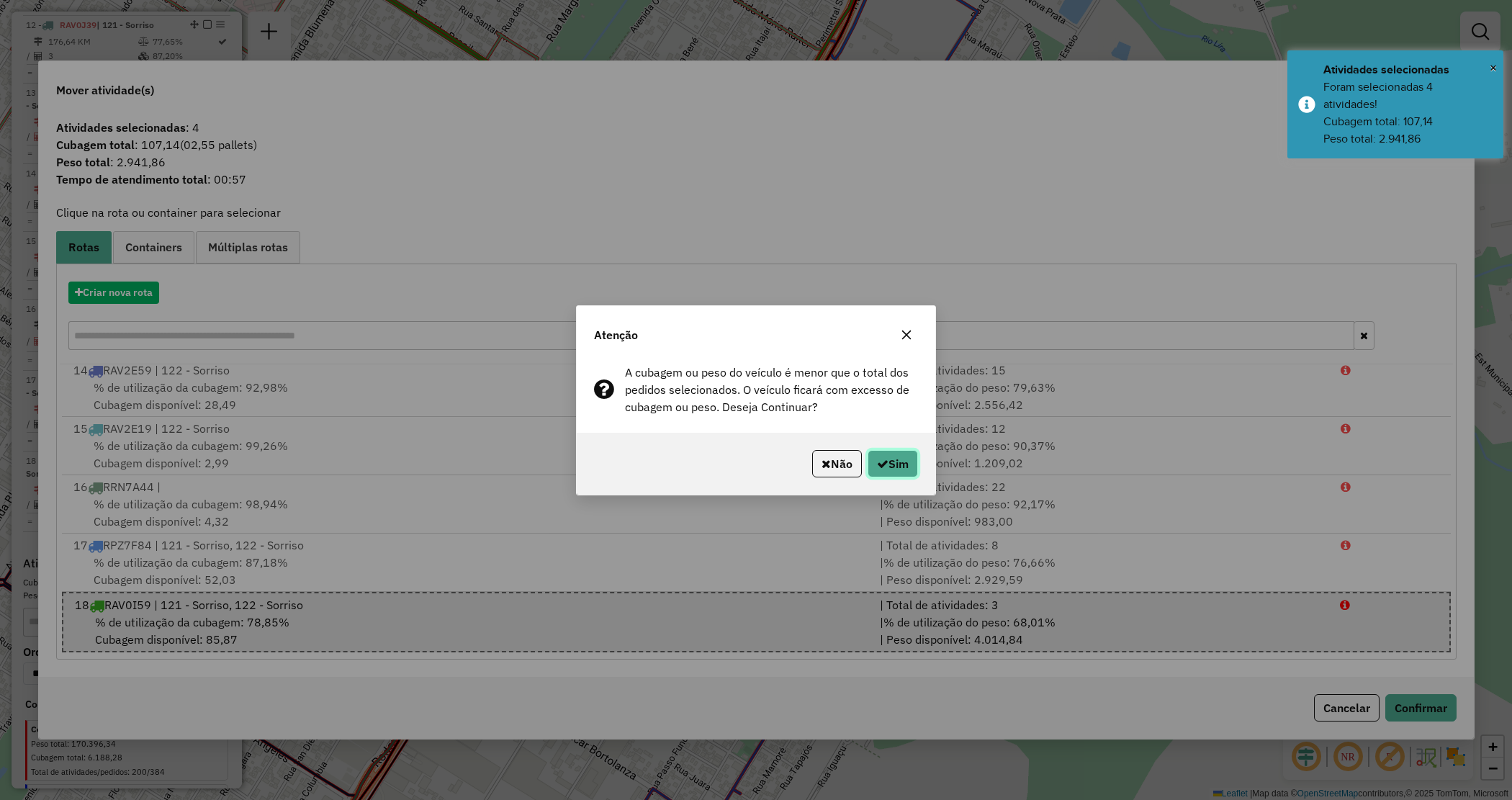
drag, startPoint x: 887, startPoint y: 462, endPoint x: 832, endPoint y: 466, distance: 55.1
click at [887, 462] on button "Sim" at bounding box center [892, 463] width 50 height 27
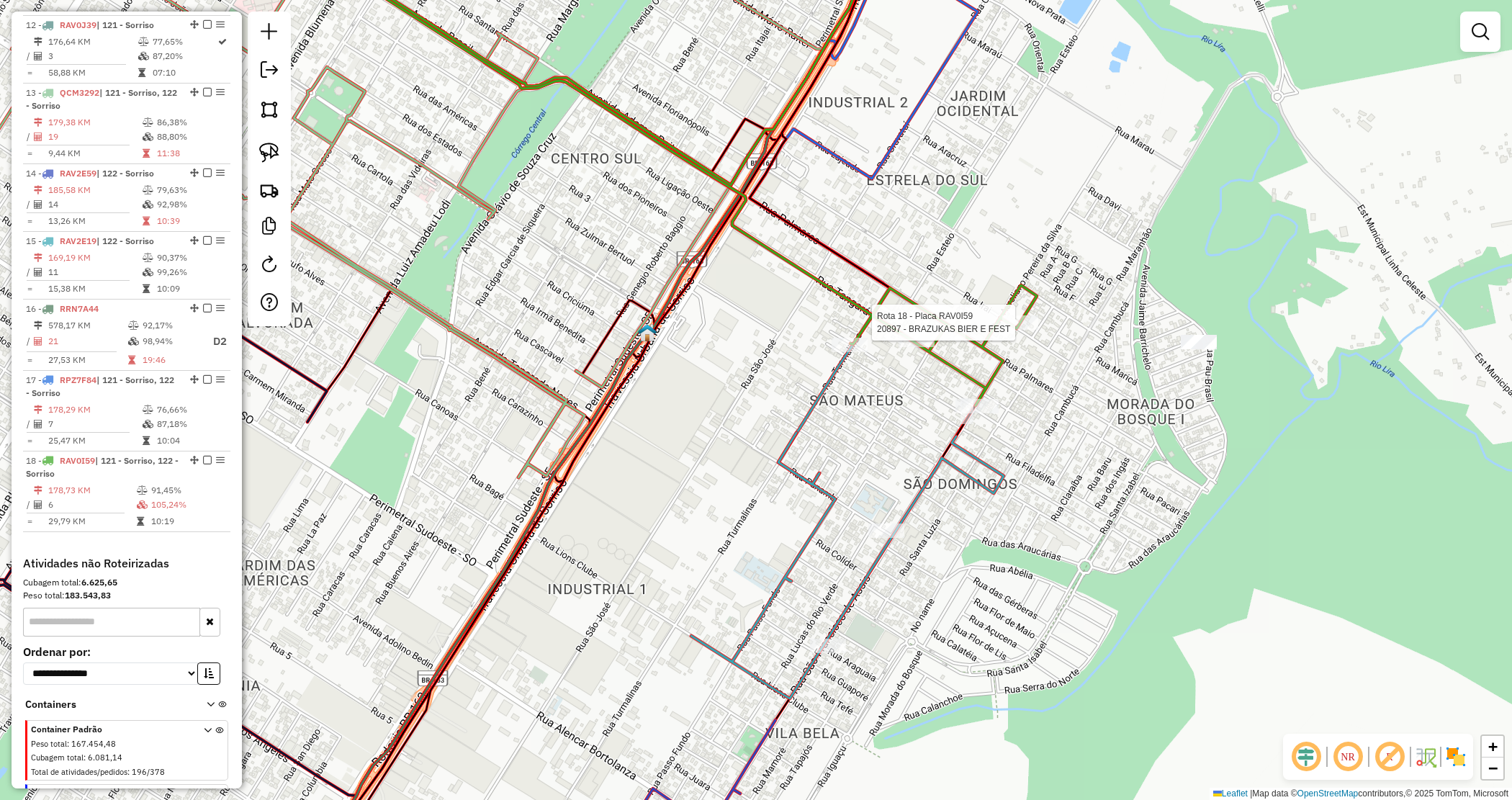
select select "*********"
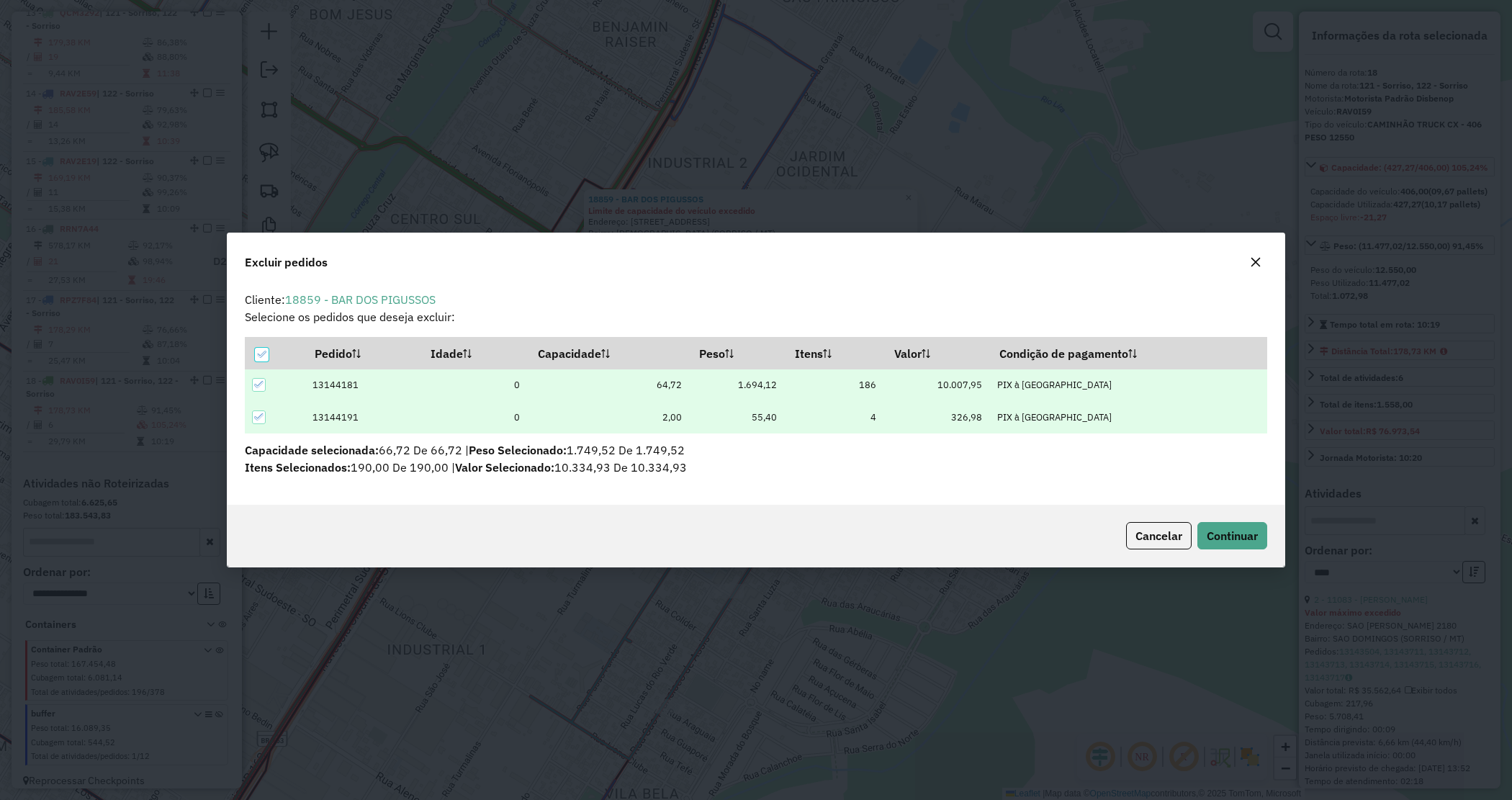
scroll to position [0, 0]
click at [1225, 535] on span "Continuar" at bounding box center [1233, 535] width 51 height 15
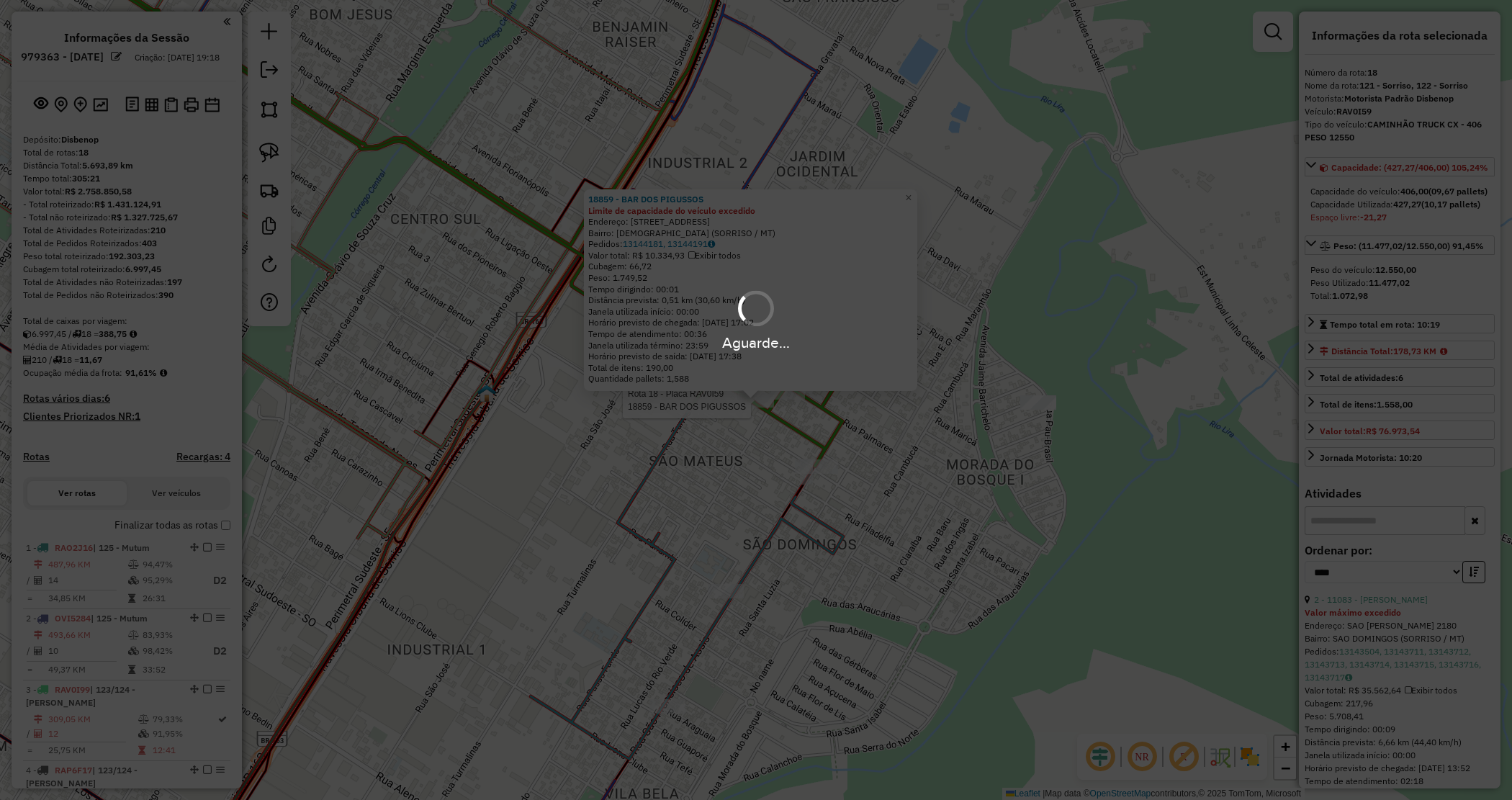
select select "*********"
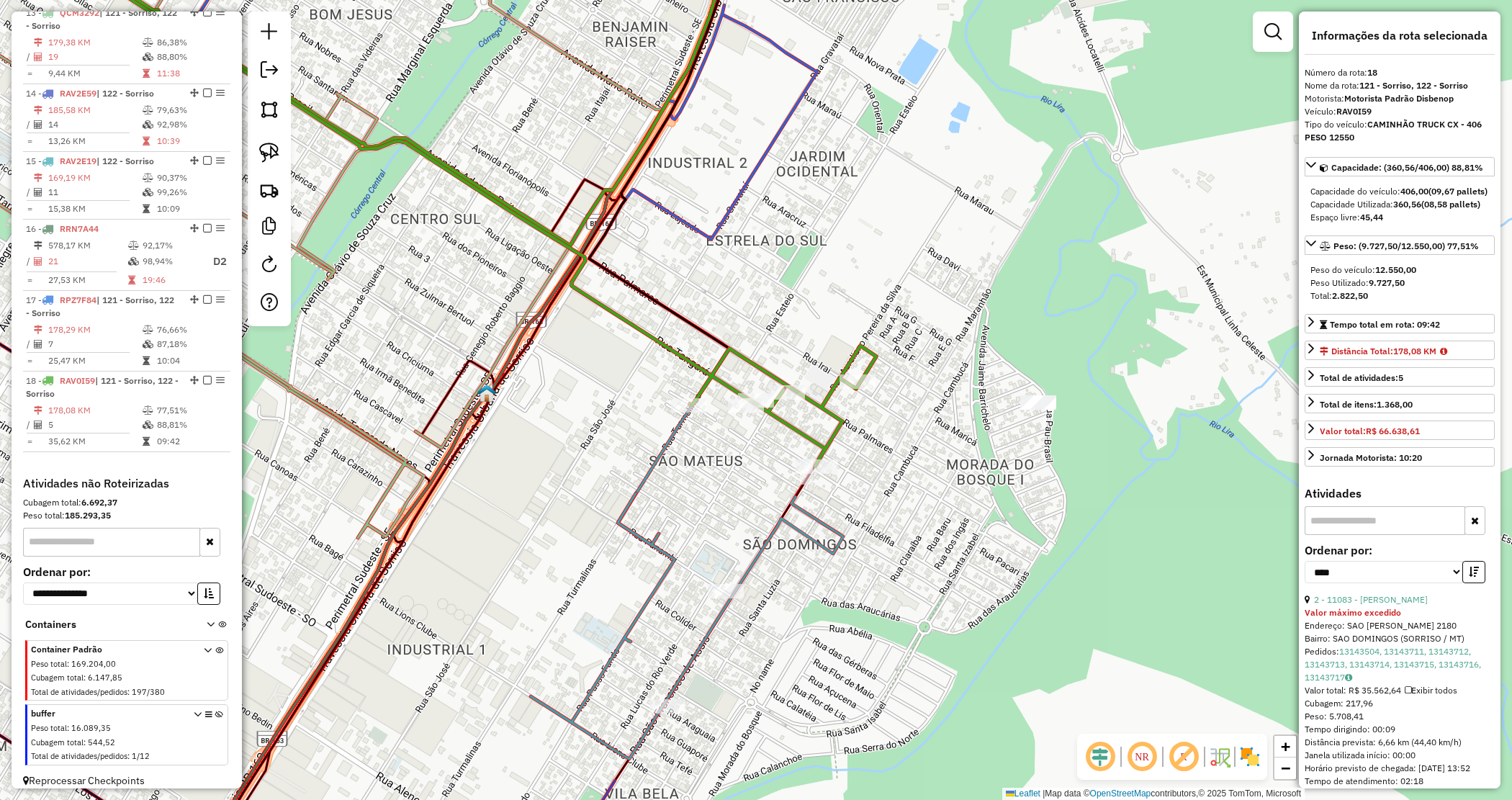
click at [860, 566] on div "Janela de atendimento Grade de atendimento Capacidade Transportadoras Veículos …" at bounding box center [756, 400] width 1512 height 800
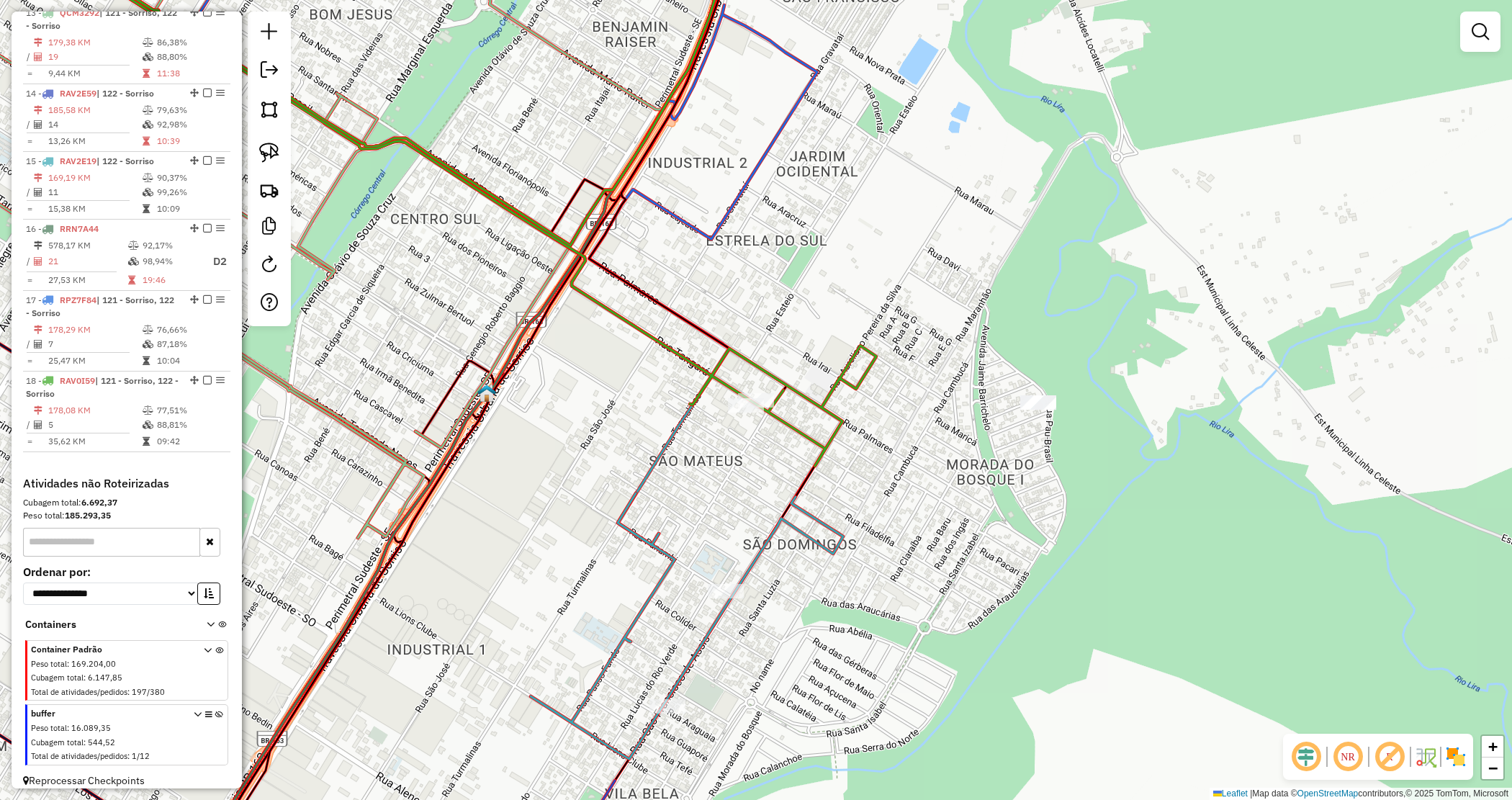
drag, startPoint x: 847, startPoint y: 444, endPoint x: 841, endPoint y: 419, distance: 25.7
click at [842, 421] on div "Janela de atendimento Grade de atendimento Capacidade Transportadoras Veículos …" at bounding box center [756, 400] width 1512 height 800
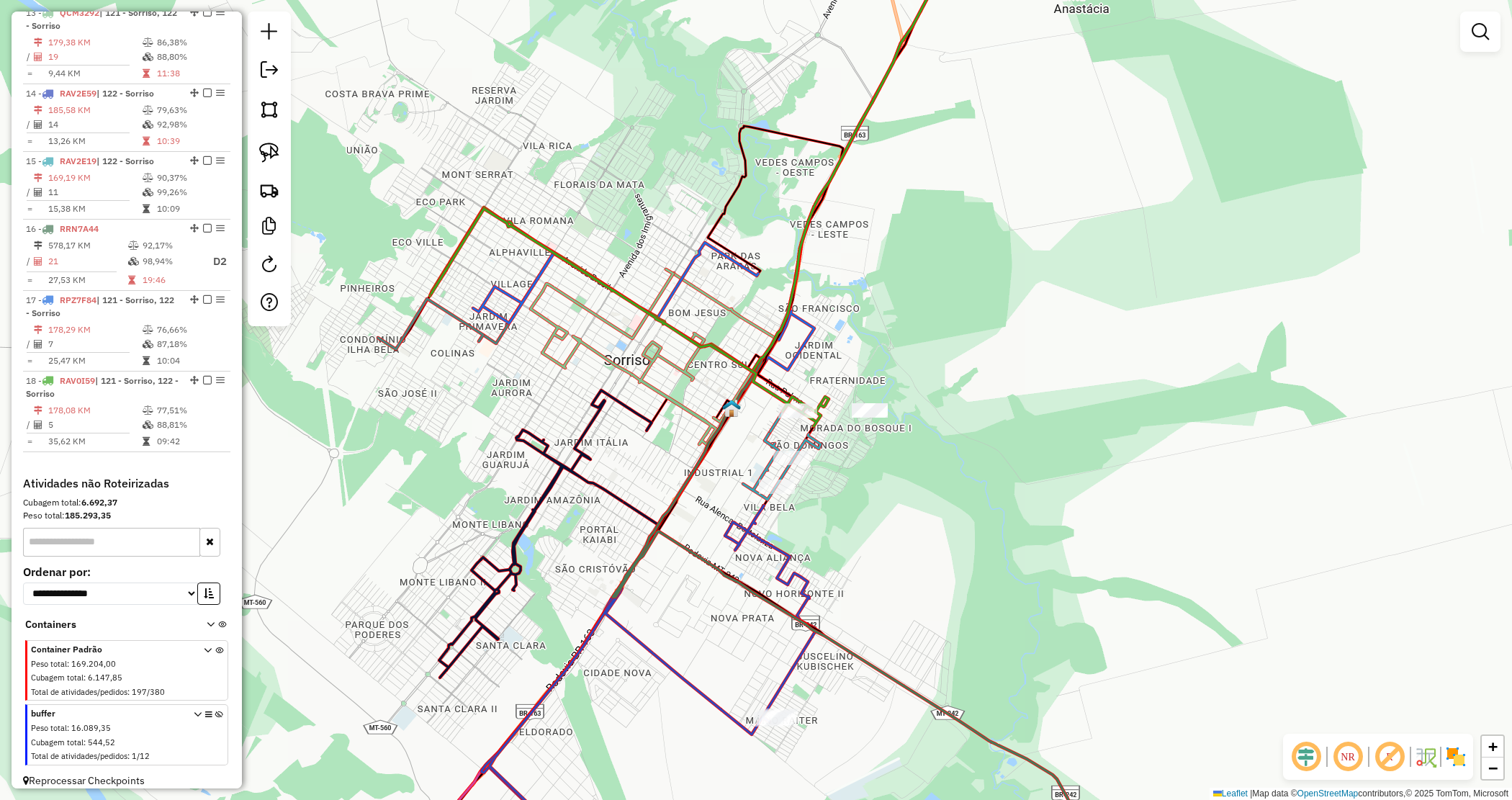
click at [866, 368] on div "Janela de atendimento Grade de atendimento Capacidade Transportadoras Veículos …" at bounding box center [756, 400] width 1512 height 800
drag, startPoint x: 879, startPoint y: 400, endPoint x: 1039, endPoint y: 498, distance: 187.6
click at [1095, 504] on span "Mover atividade(s)" at bounding box center [1107, 510] width 97 height 12
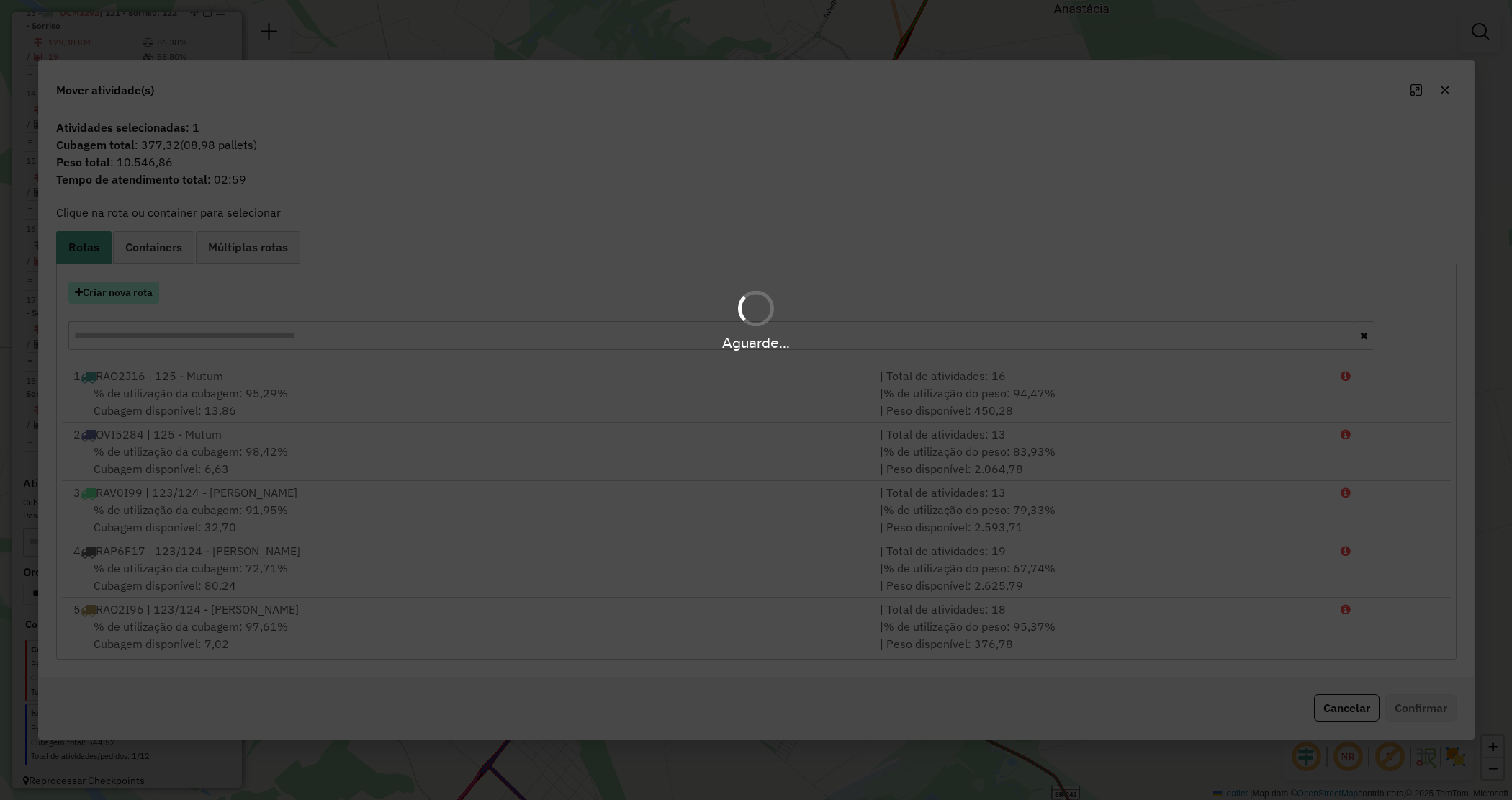
click at [135, 292] on hb-app "Aguarde... Pop-up bloqueado! Seu navegador bloqueou automáticamente a abertura …" at bounding box center [756, 400] width 1512 height 800
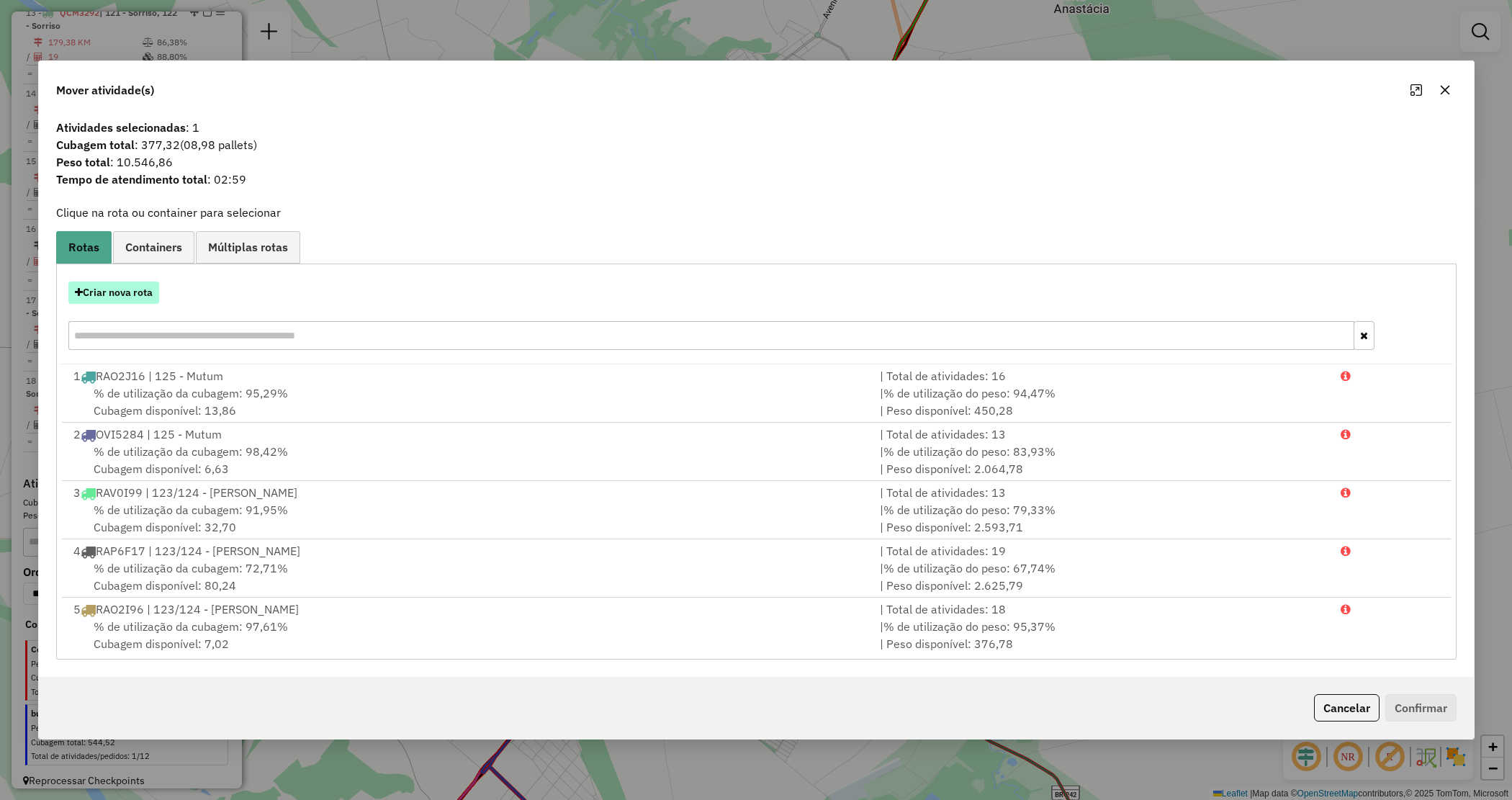
click at [135, 292] on button "Criar nova rota" at bounding box center [113, 293] width 90 height 22
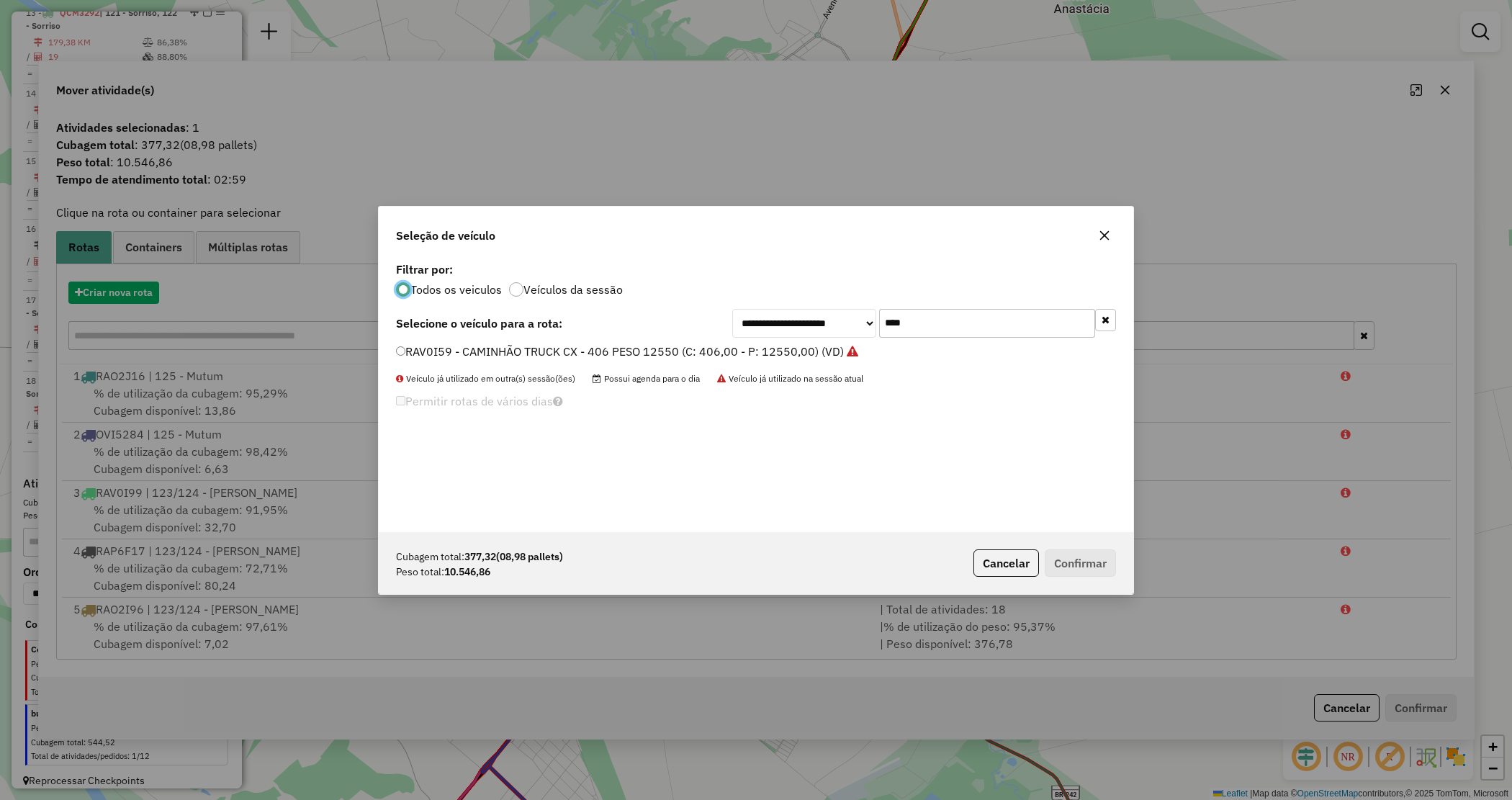
scroll to position [7, 5]
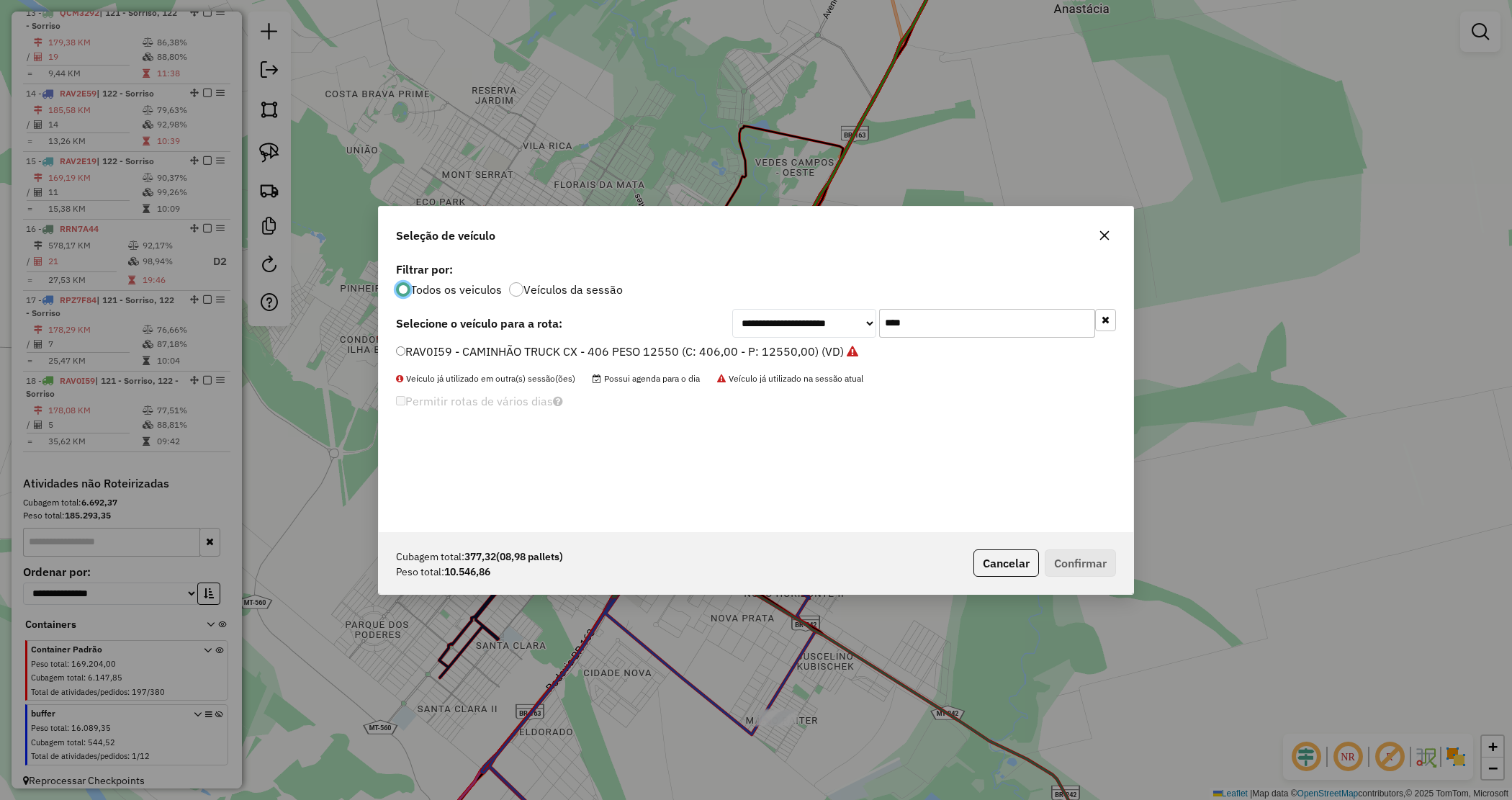
drag, startPoint x: 925, startPoint y: 317, endPoint x: 822, endPoint y: 323, distance: 103.2
click at [822, 323] on div "**********" at bounding box center [924, 324] width 384 height 29
type input "***"
click at [815, 343] on label "SEQ9G27 - CAMINHÃO TRUCK CX - 406 PESO 12550 (C: 406,00 - P: 12550,00) (VD)" at bounding box center [621, 351] width 452 height 17
click at [1093, 559] on button "Confirmar" at bounding box center [1080, 563] width 71 height 27
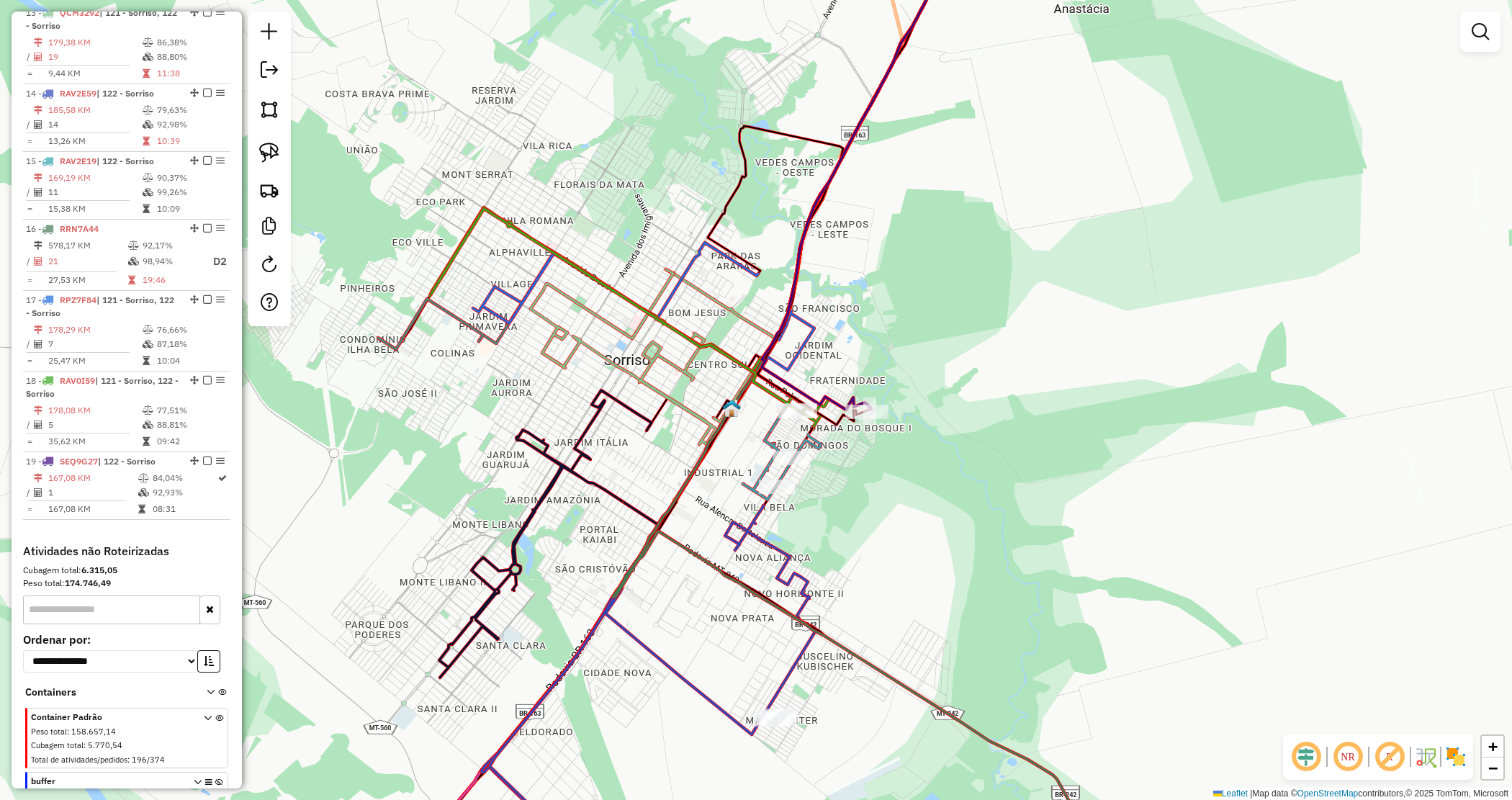
click at [844, 501] on div "Janela de atendimento Grade de atendimento Capacidade Transportadoras Veículos …" at bounding box center [756, 400] width 1512 height 800
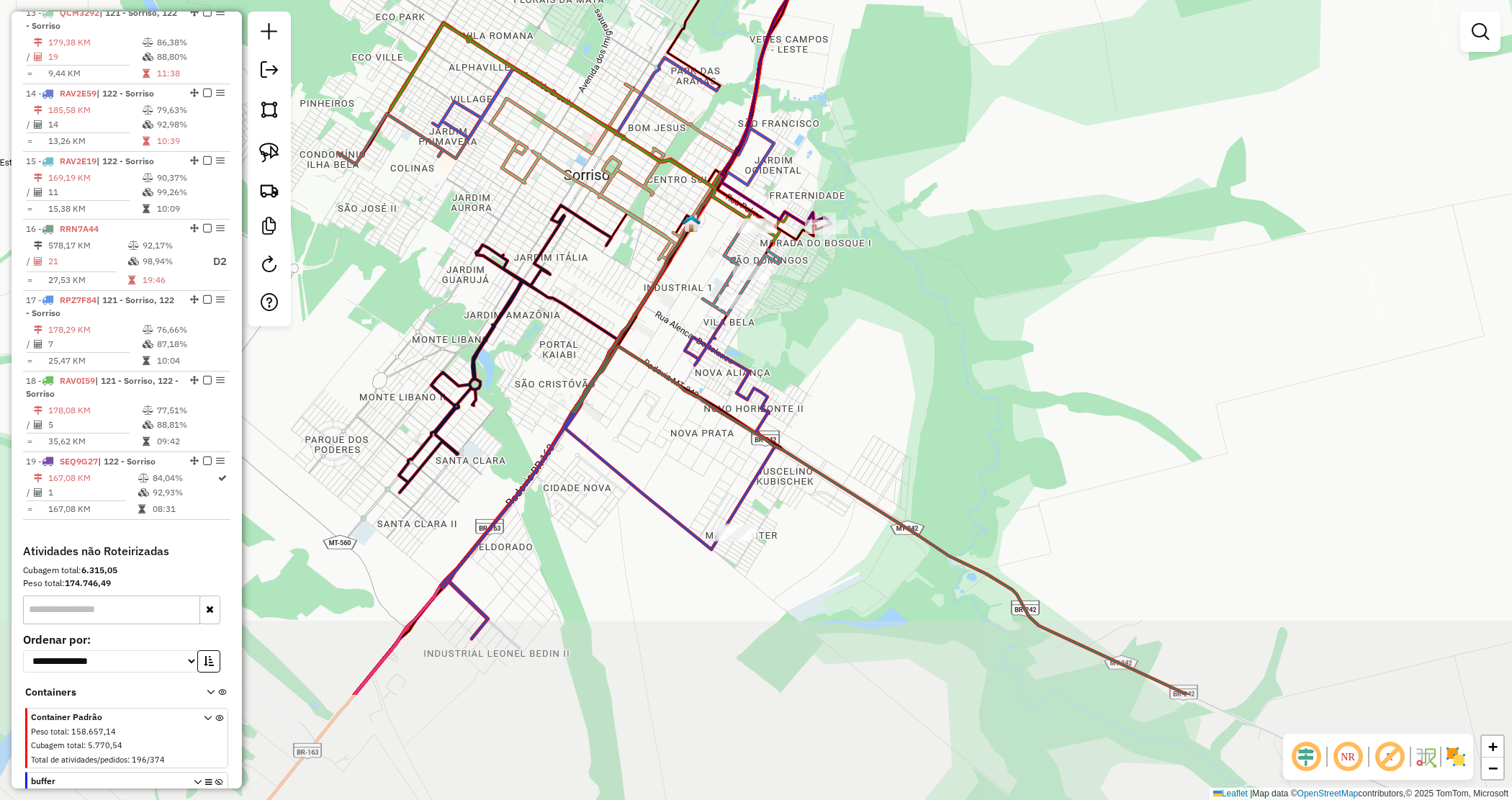
drag, startPoint x: 862, startPoint y: 549, endPoint x: 822, endPoint y: 361, distance: 192.2
click at [822, 361] on div "Janela de atendimento Grade de atendimento Capacidade Transportadoras Veículos …" at bounding box center [756, 400] width 1512 height 800
drag, startPoint x: 822, startPoint y: 361, endPoint x: 789, endPoint y: 312, distance: 59.1
click at [822, 357] on div "Janela de atendimento Grade de atendimento Capacidade Transportadoras Veículos …" at bounding box center [756, 400] width 1512 height 800
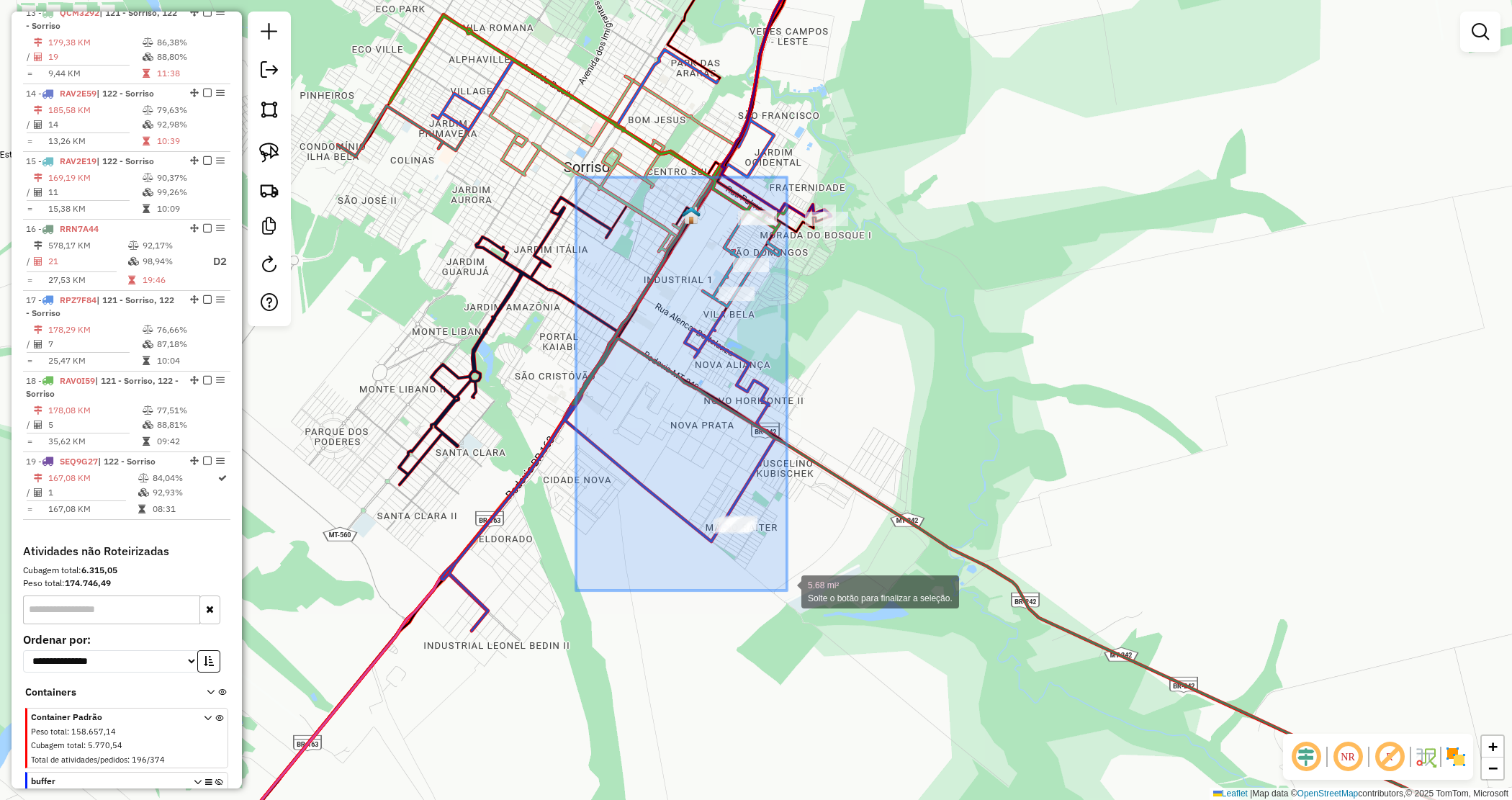
drag, startPoint x: 596, startPoint y: 191, endPoint x: 787, endPoint y: 589, distance: 441.5
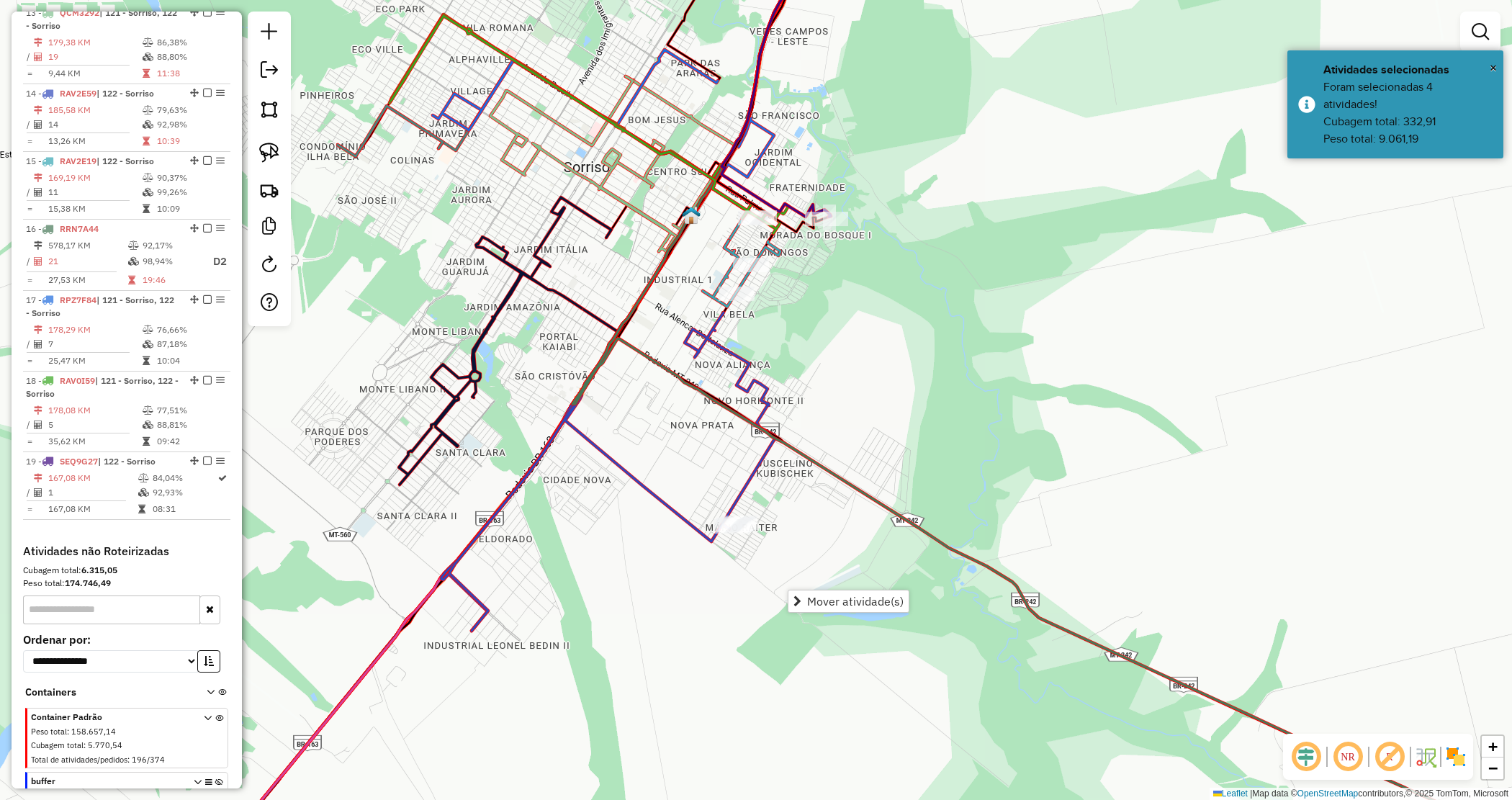
click at [895, 400] on div "Janela de atendimento Grade de atendimento Capacidade Transportadoras Veículos …" at bounding box center [756, 400] width 1512 height 800
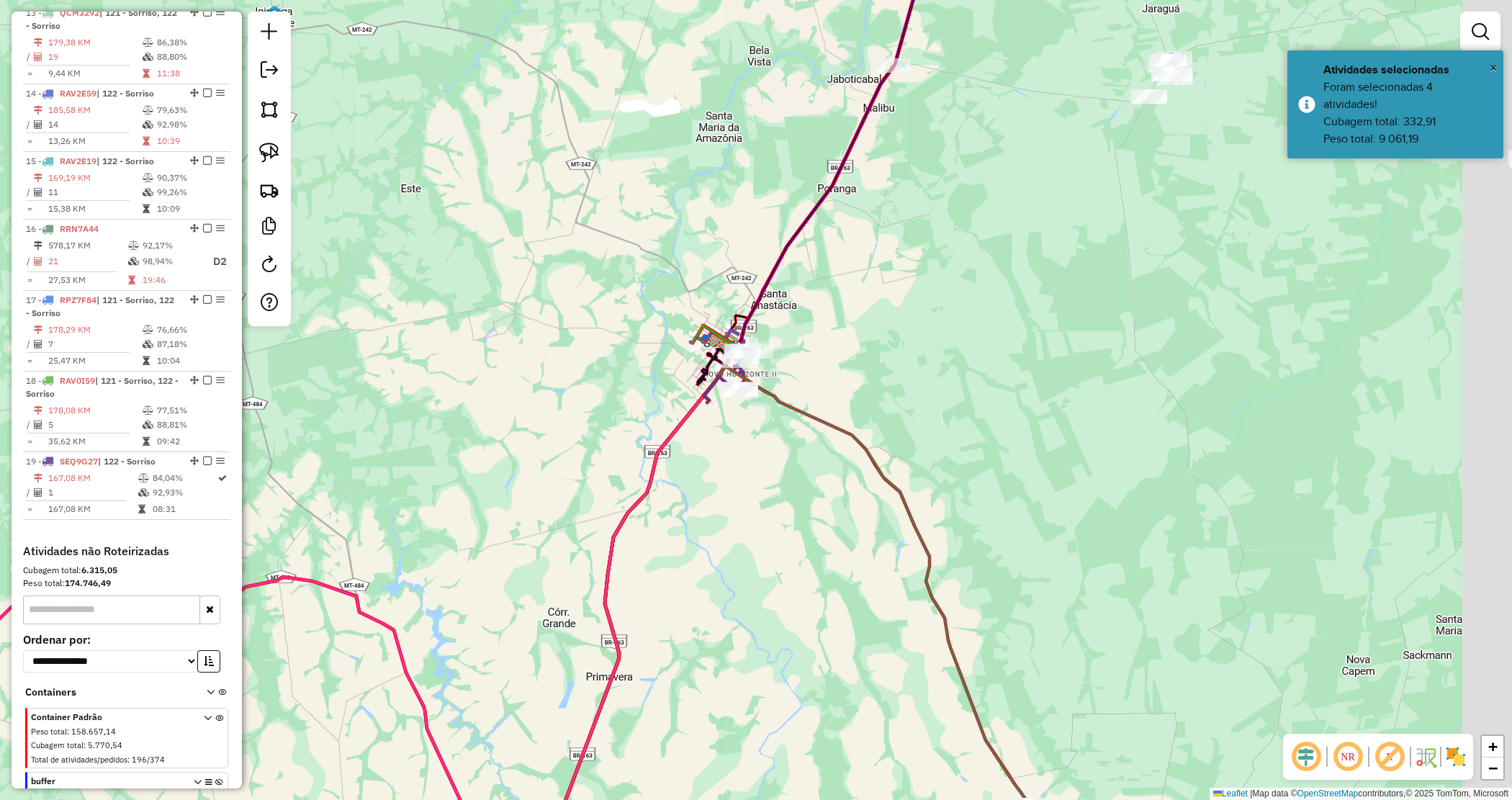
drag, startPoint x: 976, startPoint y: 470, endPoint x: 795, endPoint y: 495, distance: 182.7
click at [804, 498] on div "Janela de atendimento Grade de atendimento Capacidade Transportadoras Veículos …" at bounding box center [756, 400] width 1512 height 800
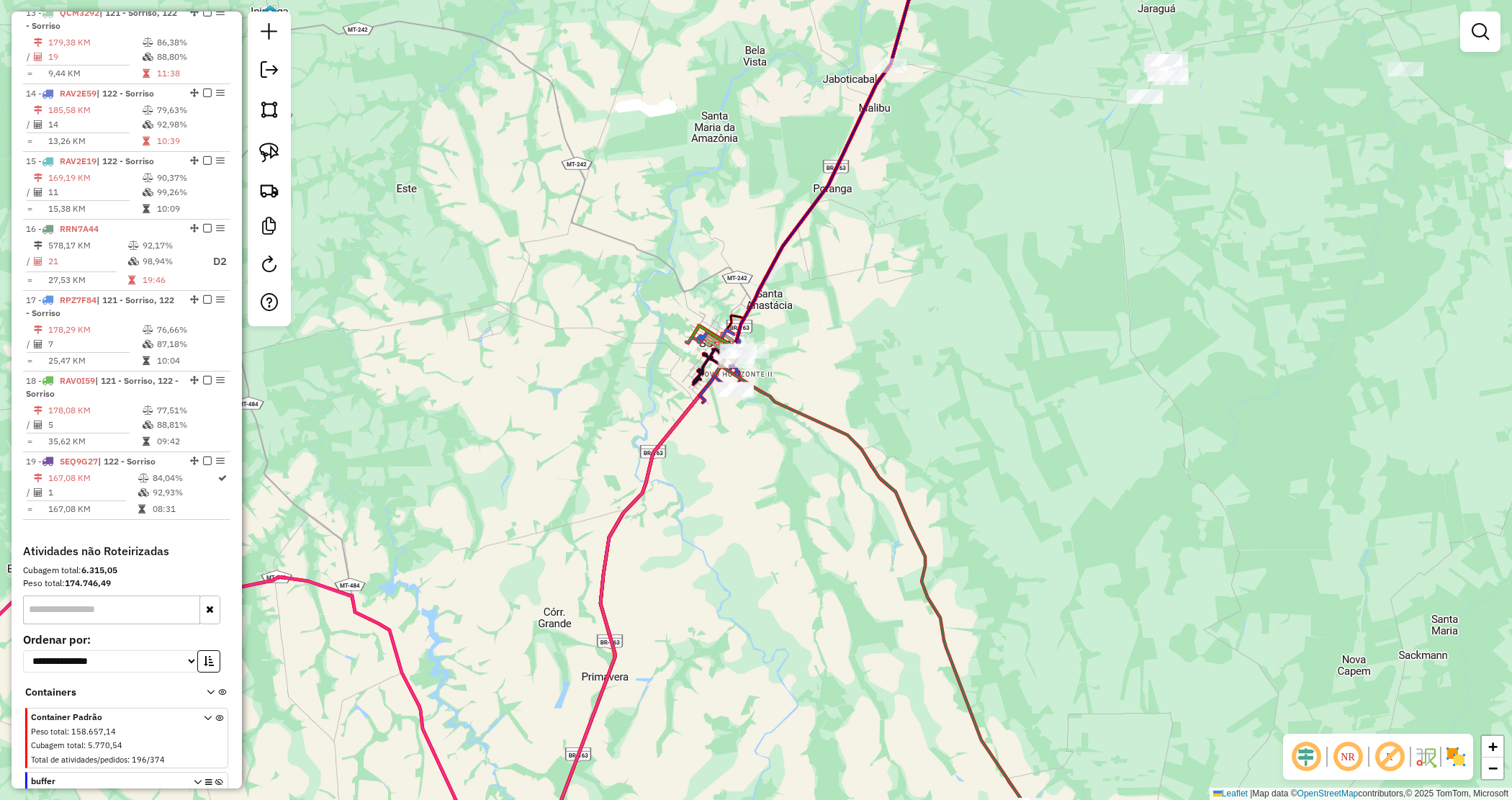
click at [811, 351] on div "Janela de atendimento Grade de atendimento Capacidade Transportadoras Veículos …" at bounding box center [756, 400] width 1512 height 800
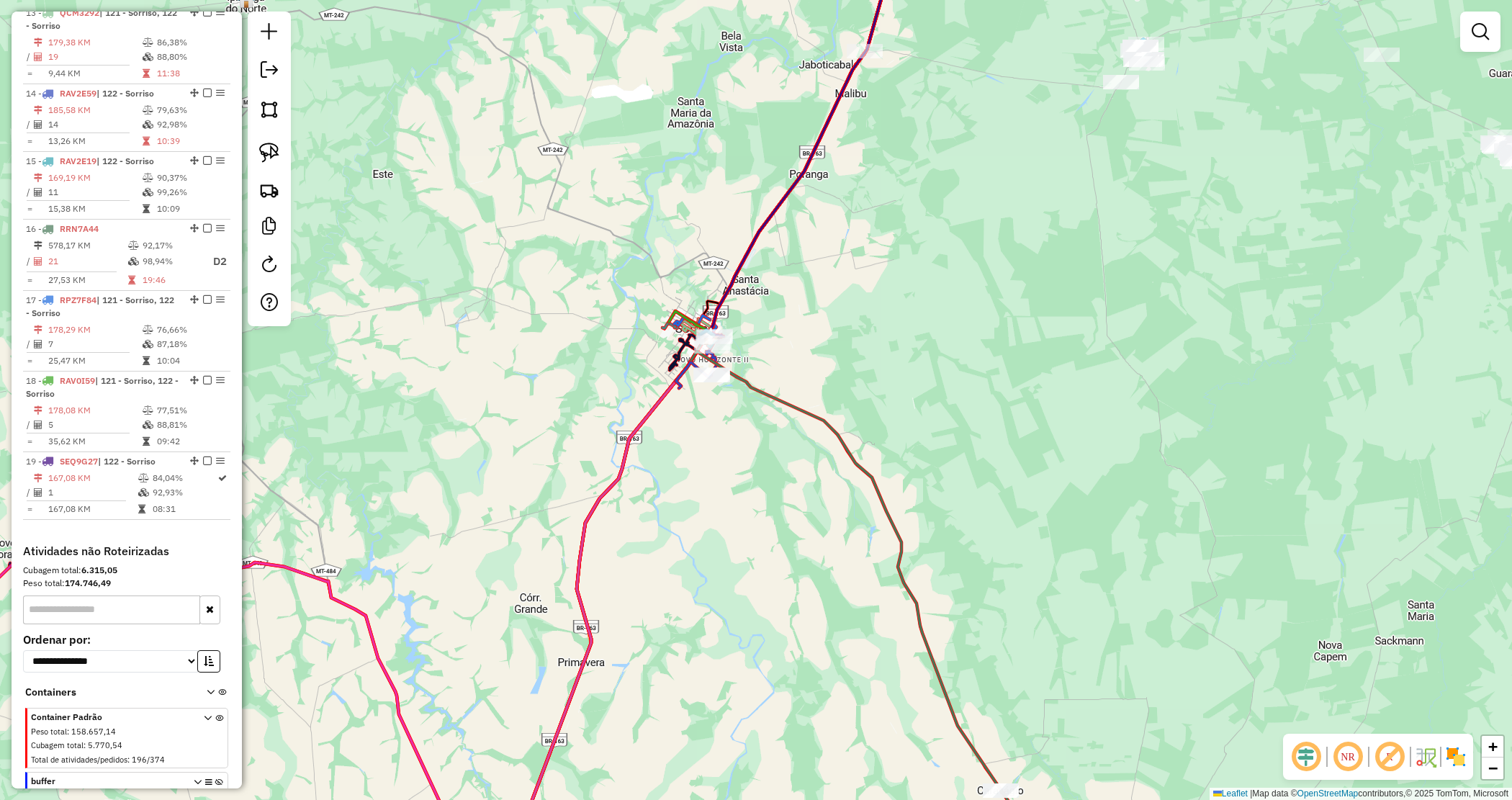
drag, startPoint x: 888, startPoint y: 368, endPoint x: 838, endPoint y: 307, distance: 78.9
click at [838, 307] on div "Janela de atendimento Grade de atendimento Capacidade Transportadoras Veículos …" at bounding box center [756, 400] width 1512 height 800
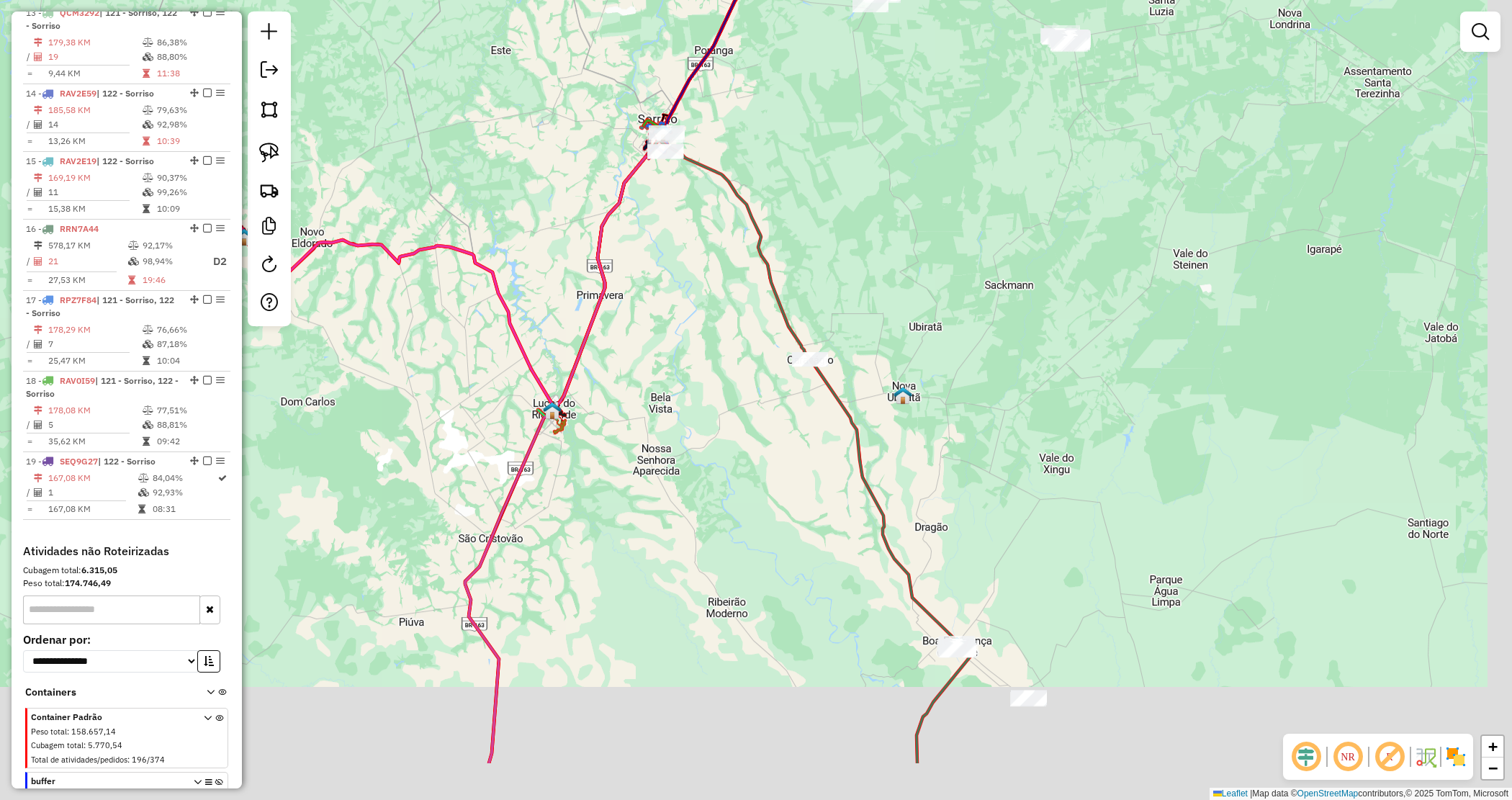
drag, startPoint x: 772, startPoint y: 544, endPoint x: 705, endPoint y: 366, distance: 190.2
click at [705, 371] on div "Janela de atendimento Grade de atendimento Capacidade Transportadoras Veículos …" at bounding box center [756, 400] width 1512 height 800
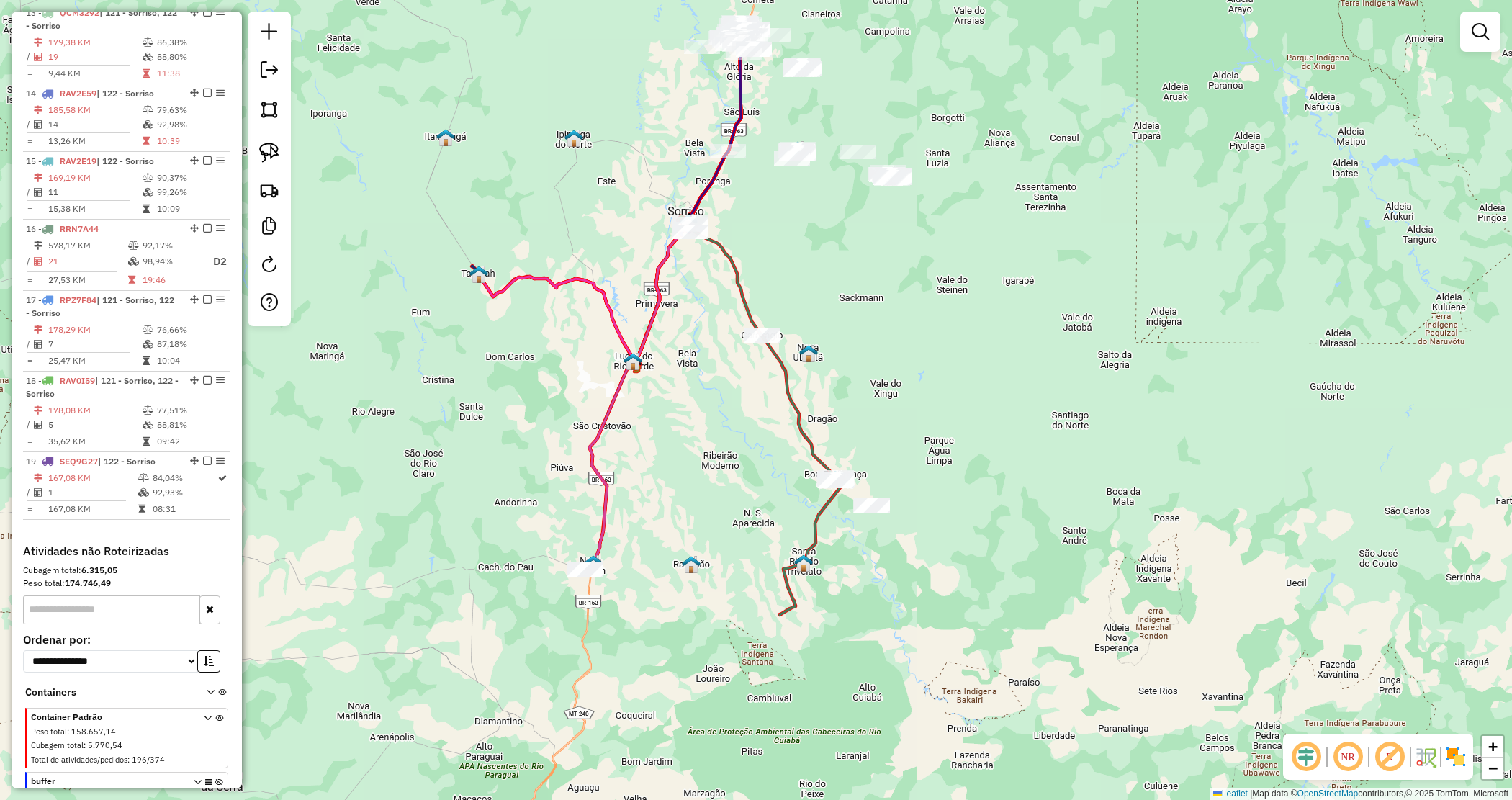
drag, startPoint x: 848, startPoint y: 243, endPoint x: 866, endPoint y: 361, distance: 119.4
click at [866, 361] on div "Janela de atendimento Grade de atendimento Capacidade Transportadoras Veículos …" at bounding box center [756, 400] width 1512 height 800
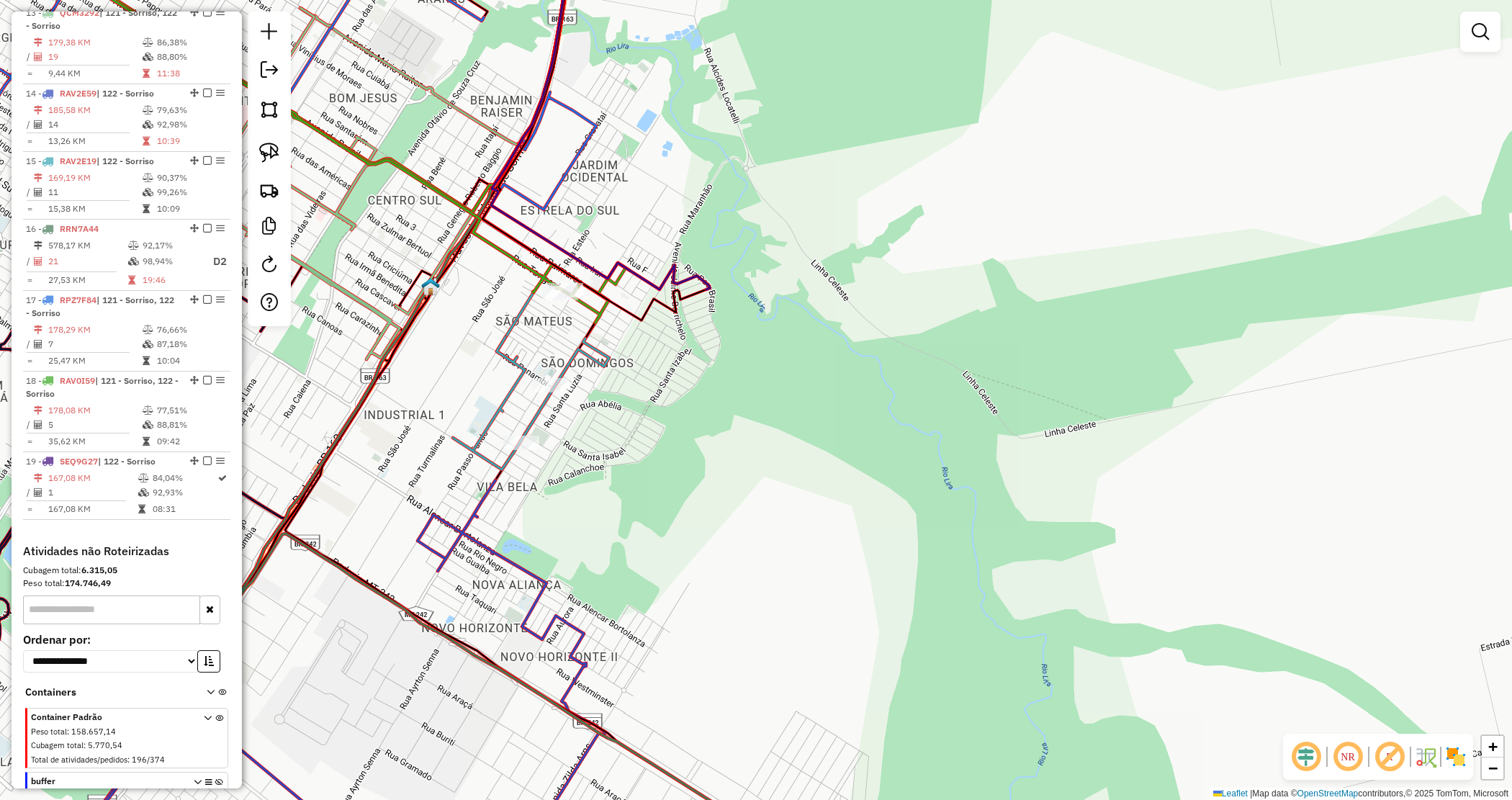
click at [706, 357] on div "Janela de atendimento Grade de atendimento Capacidade Transportadoras Veículos …" at bounding box center [756, 400] width 1512 height 800
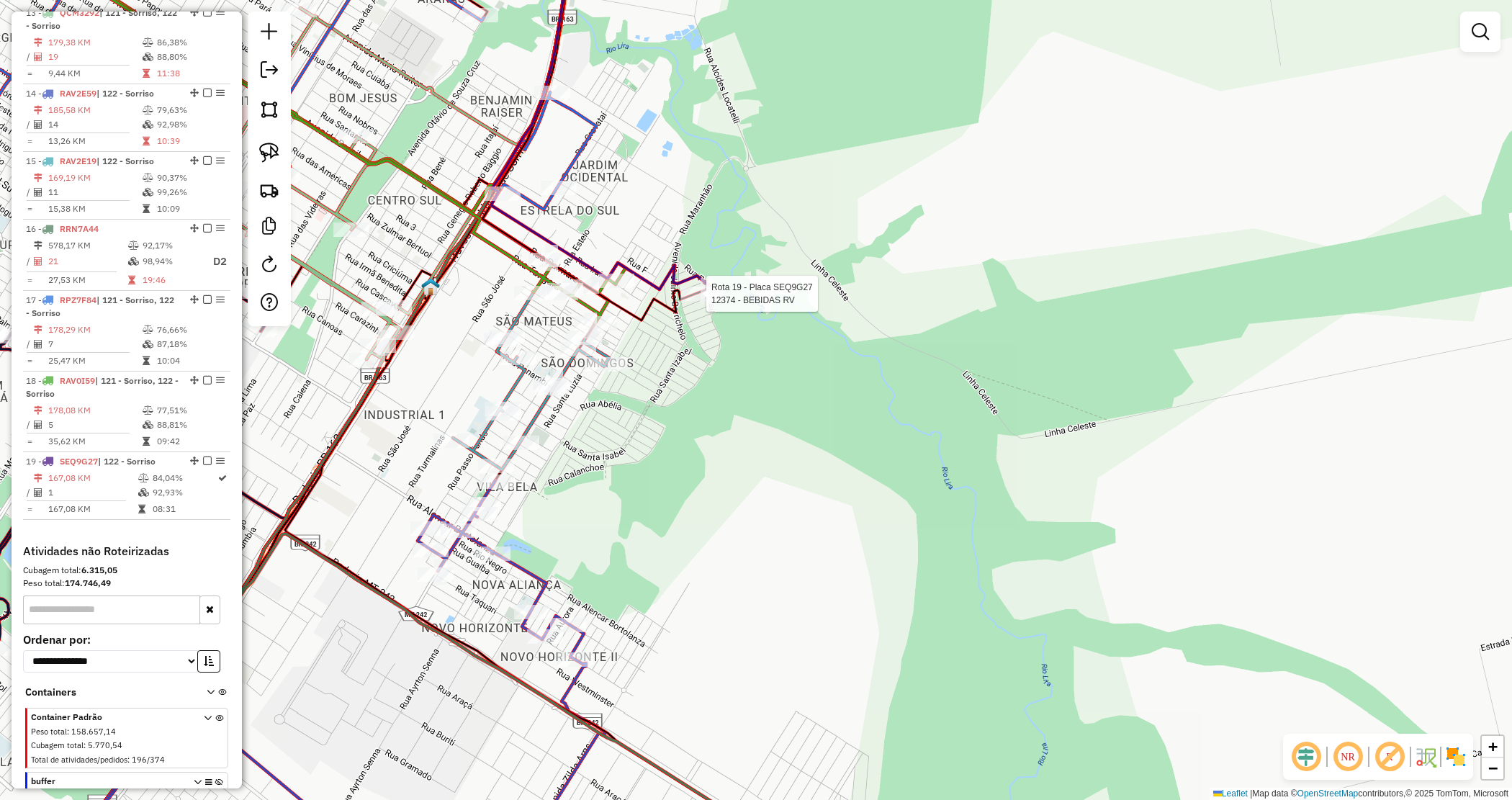
select select "*********"
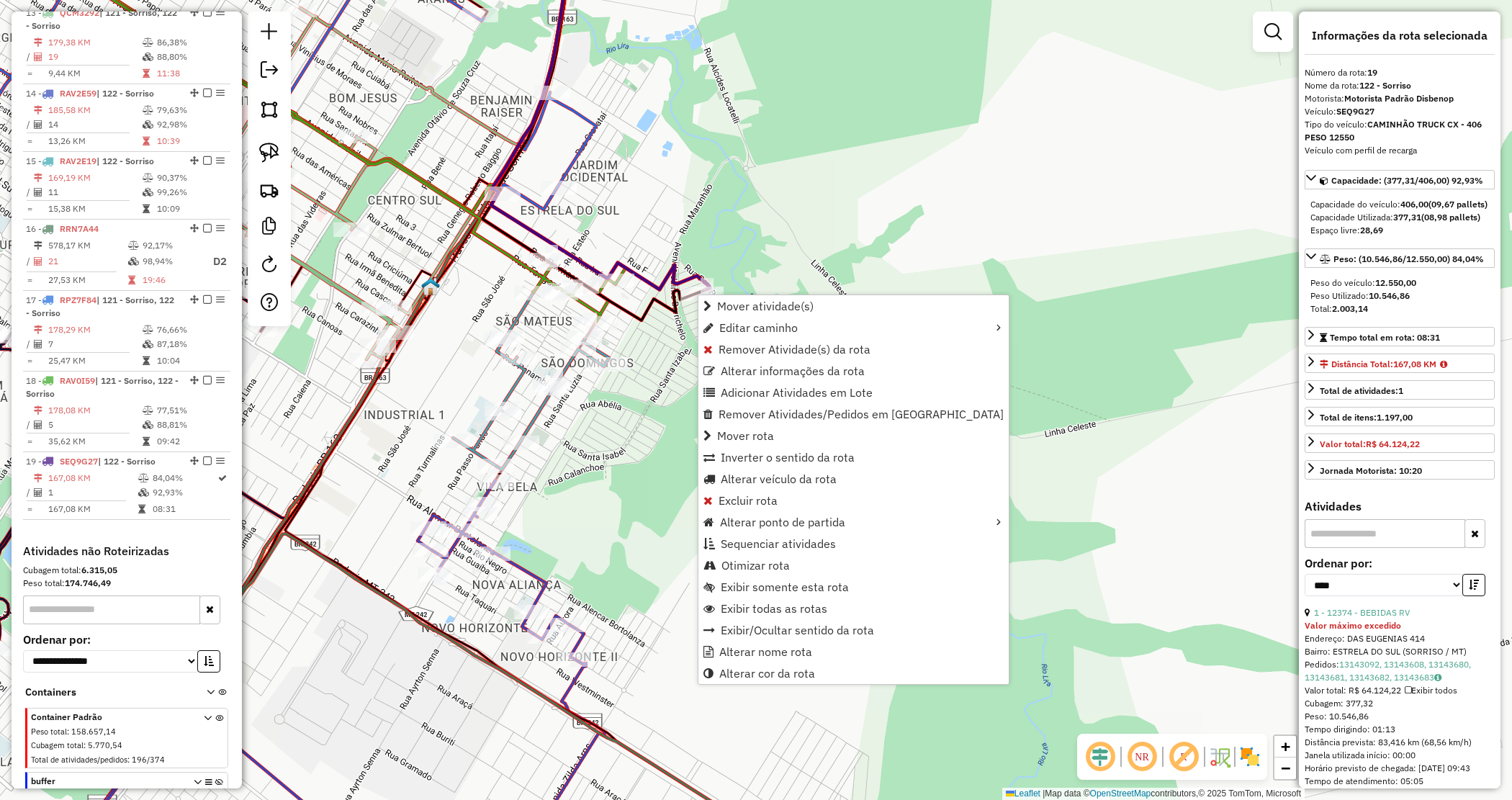
scroll to position [1496, 0]
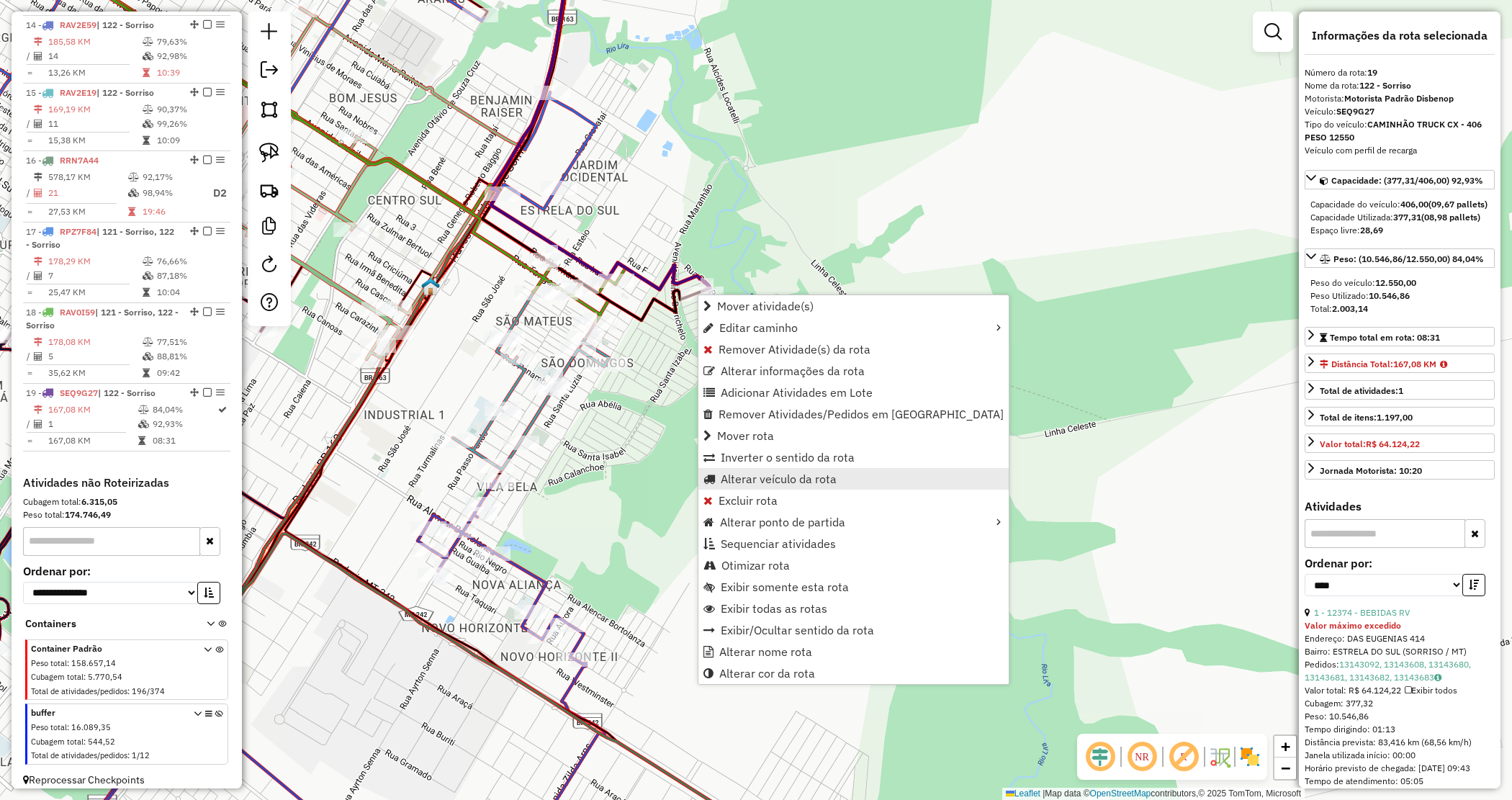
click at [736, 473] on span "Alterar veículo da rota" at bounding box center [778, 479] width 116 height 12
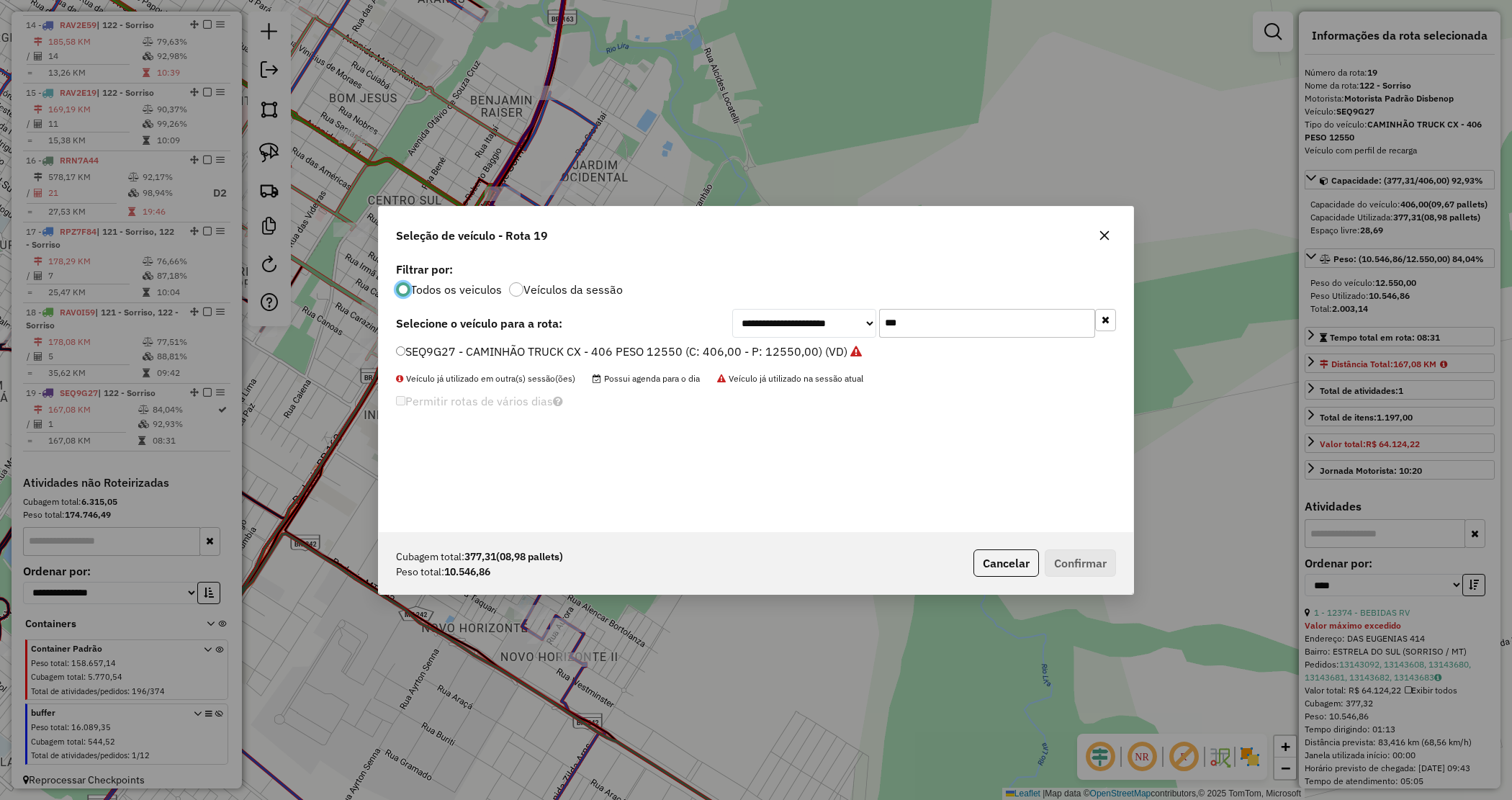
scroll to position [7, 5]
drag, startPoint x: 870, startPoint y: 308, endPoint x: 832, endPoint y: 305, distance: 38.1
click at [836, 305] on div "**********" at bounding box center [756, 395] width 755 height 274
type input "****"
click at [779, 350] on label "RAV0I59 - CAMINHÃO TRUCK CX - 406 PESO 12550 (C: 406,00 - P: 12550,00) (VD)" at bounding box center [627, 351] width 463 height 17
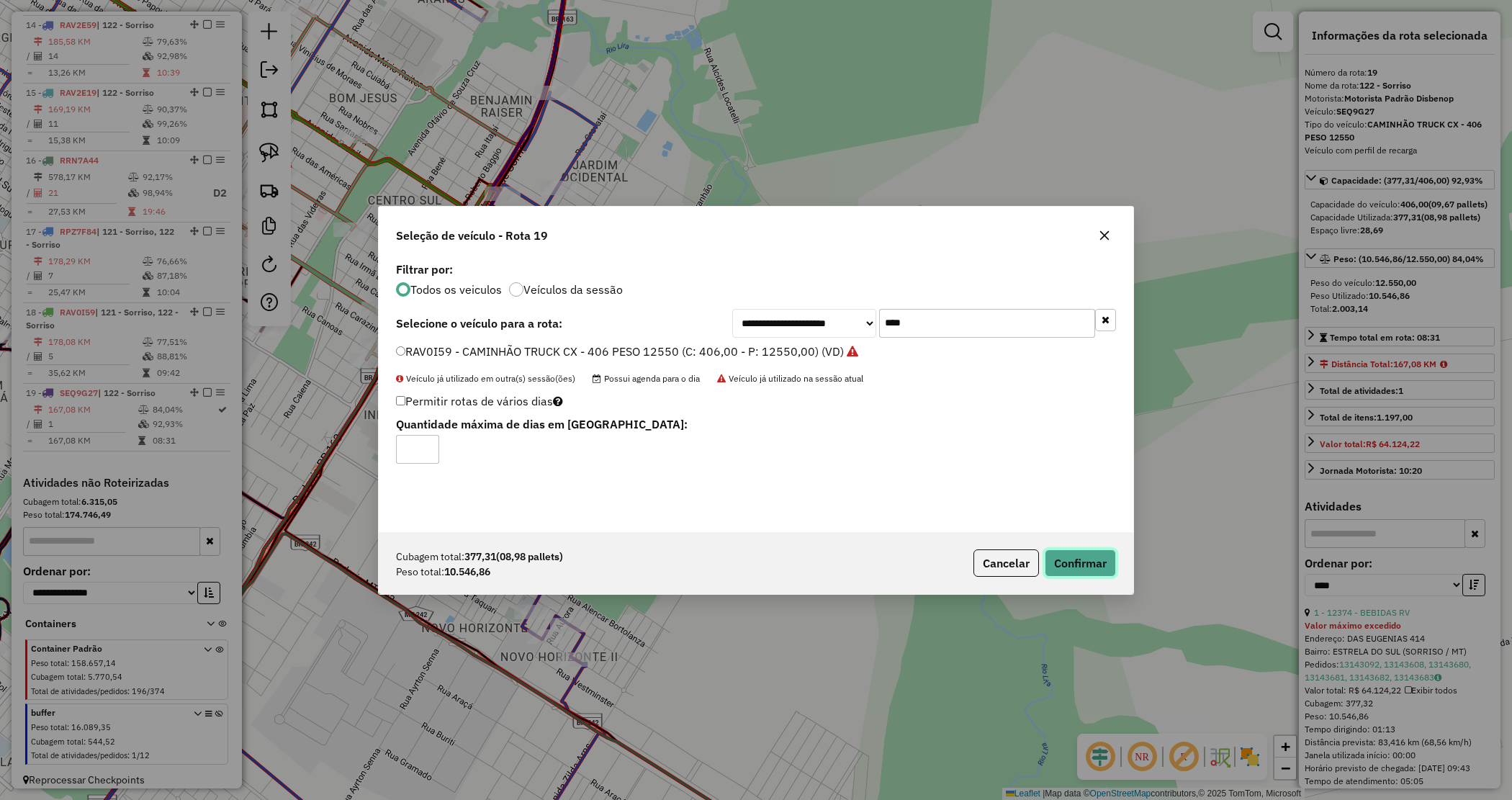
click at [1075, 558] on button "Confirmar" at bounding box center [1080, 563] width 71 height 27
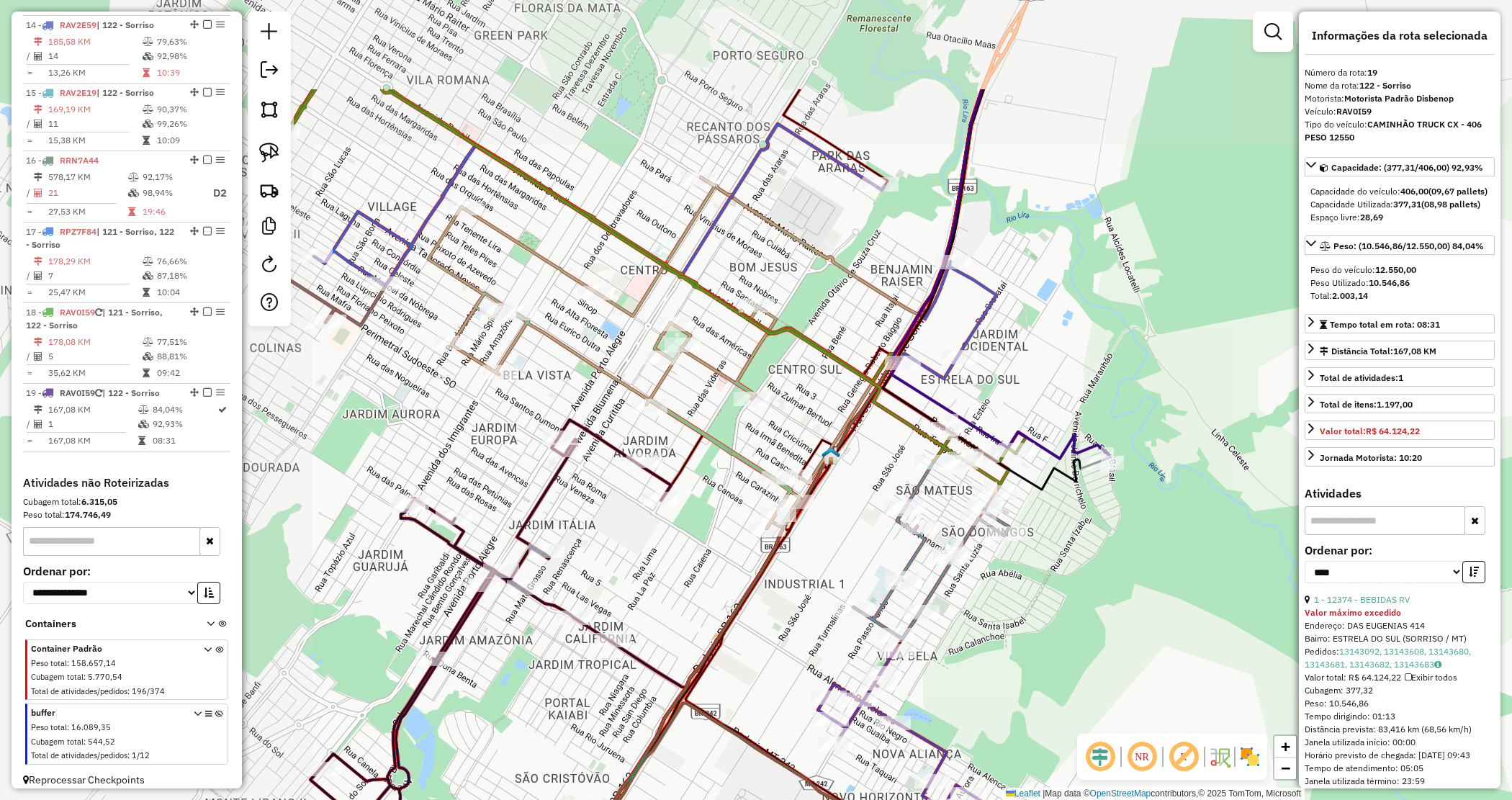
drag, startPoint x: 451, startPoint y: 369, endPoint x: 727, endPoint y: 491, distance: 301.8
click at [850, 538] on div "Janela de atendimento Grade de atendimento Capacidade Transportadoras Veículos …" at bounding box center [756, 400] width 1512 height 800
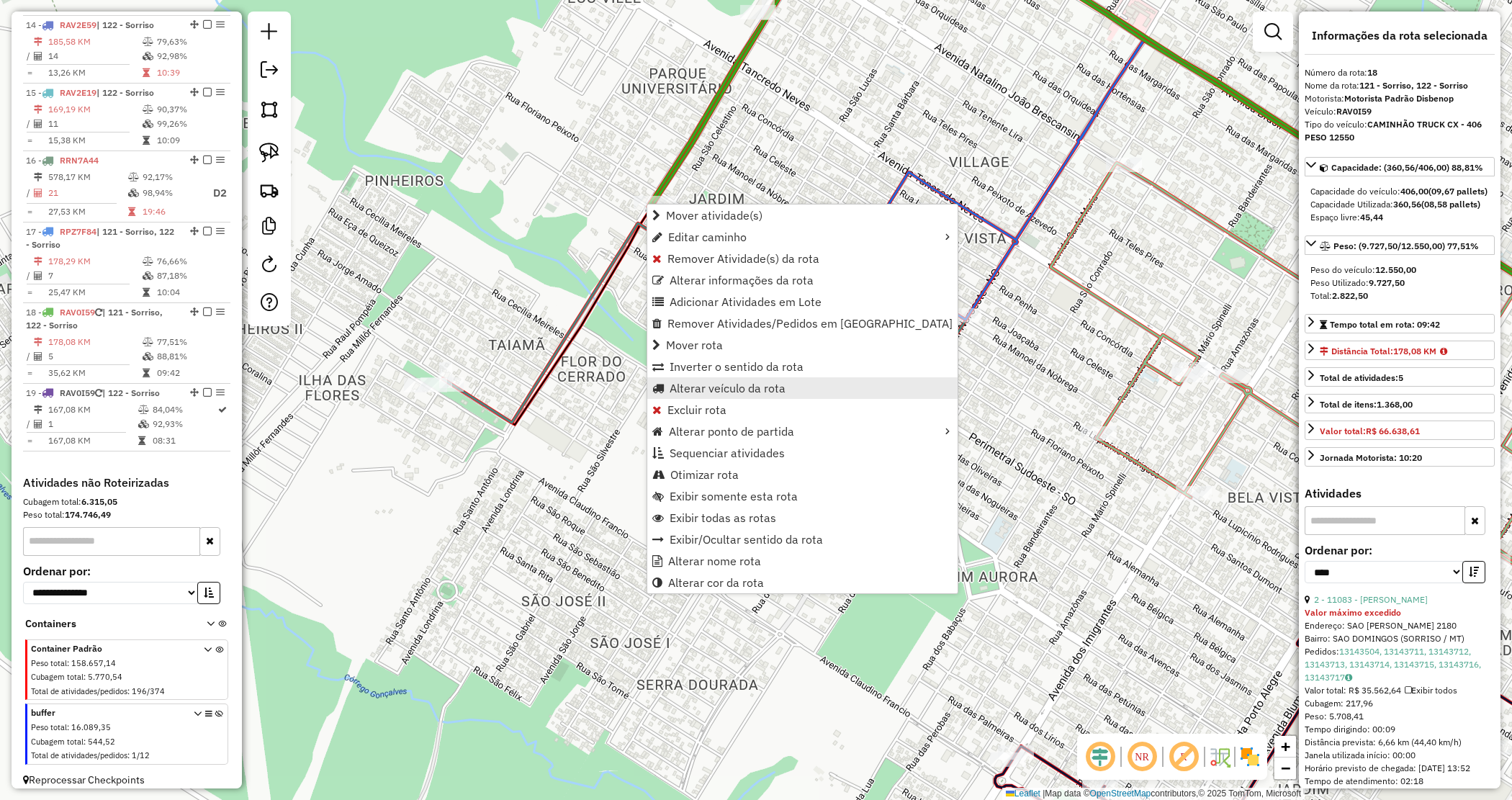
click at [700, 394] on span "Alterar veículo da rota" at bounding box center [727, 388] width 116 height 12
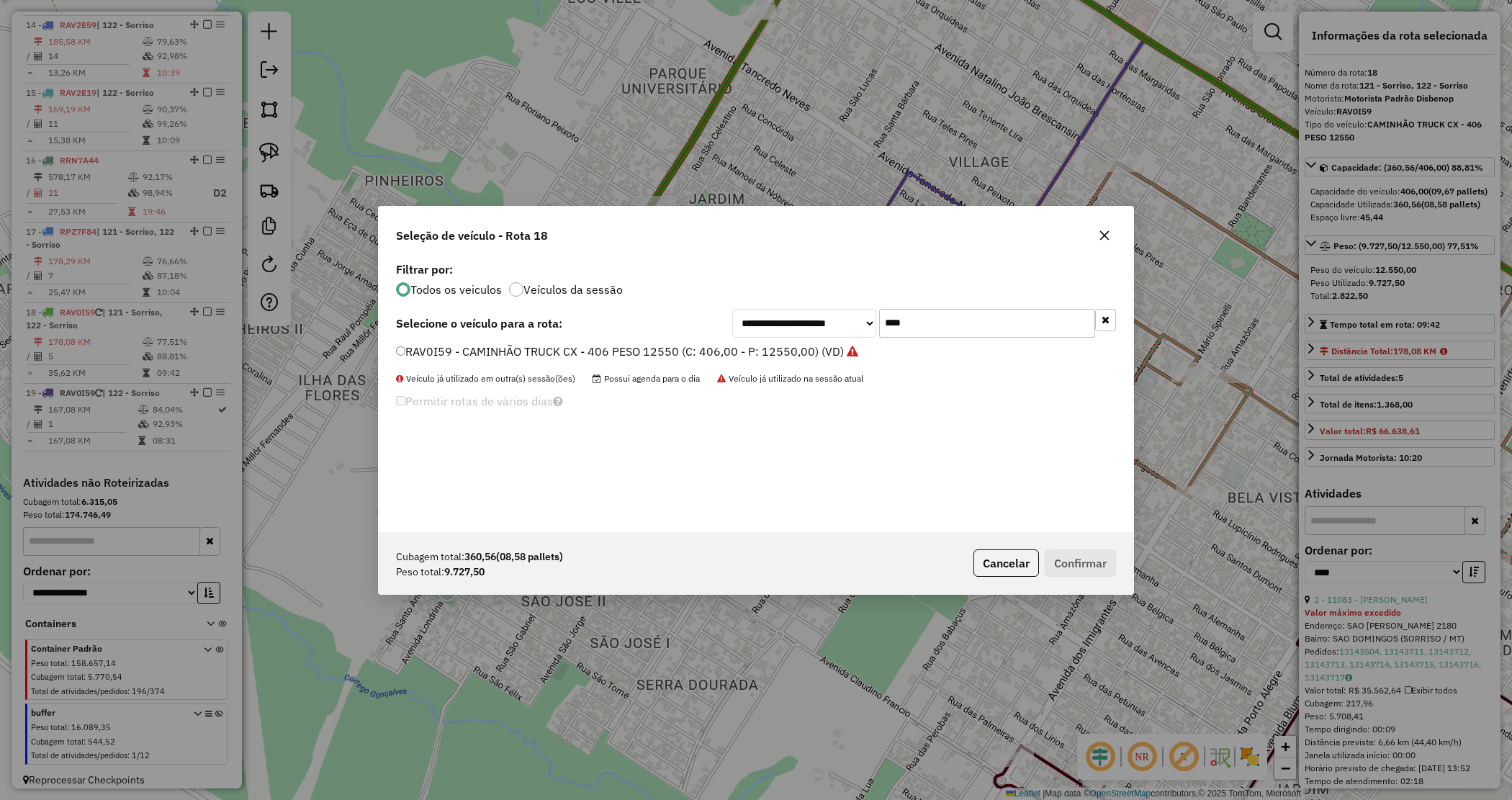
drag, startPoint x: 873, startPoint y: 319, endPoint x: 858, endPoint y: 315, distance: 15.5
click at [859, 315] on div "**********" at bounding box center [924, 324] width 384 height 29
type input "***"
click at [801, 353] on label "SEQ9G27 - CAMINHÃO TRUCK CX - 406 PESO 12550 (C: 406,00 - P: 12550,00) (VD)" at bounding box center [621, 351] width 452 height 17
click at [1085, 549] on button "Confirmar" at bounding box center [1080, 563] width 71 height 27
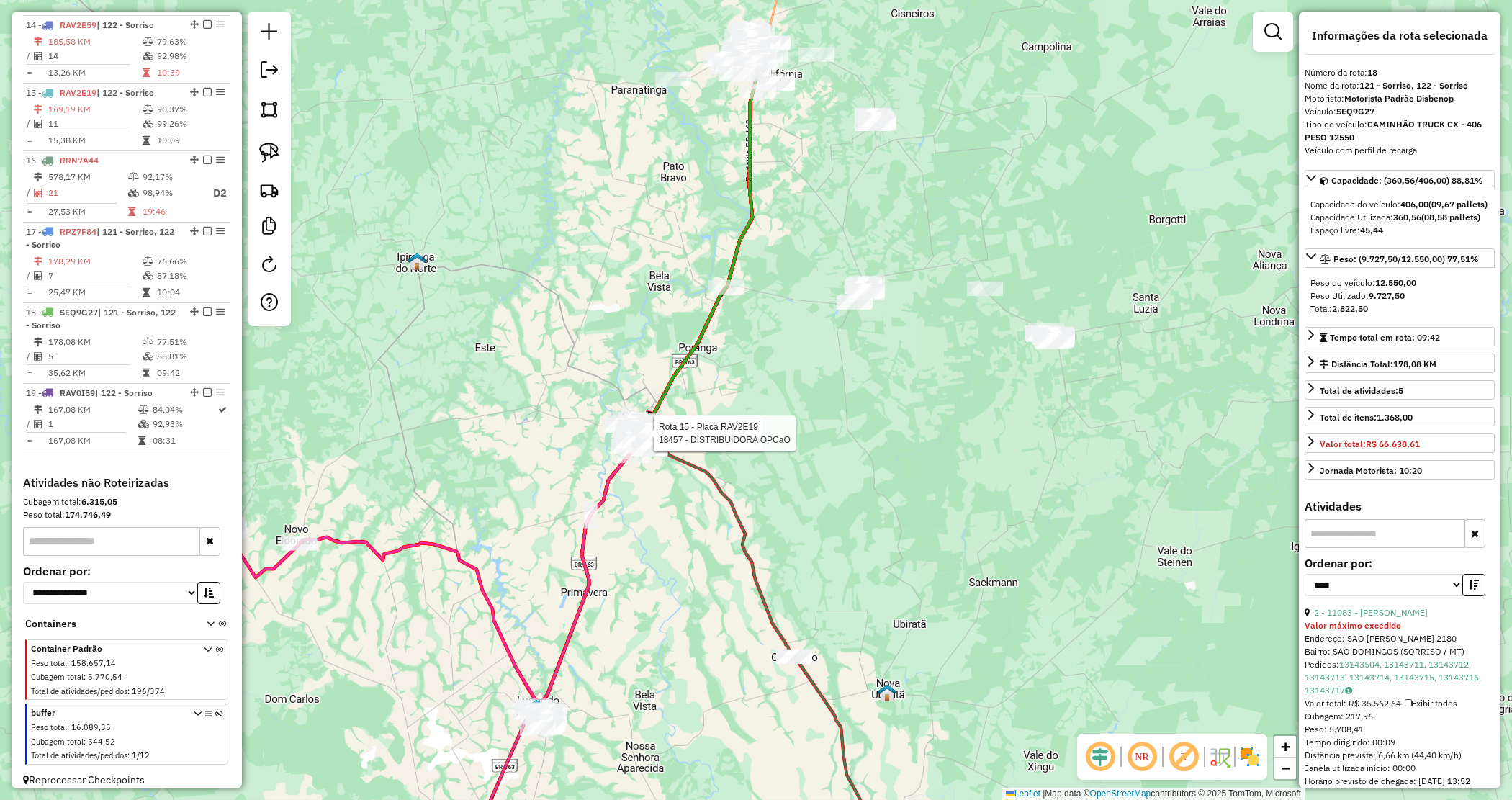
click at [787, 509] on div "Rota 15 - Placa RAV2E19 9131 - [PERSON_NAME] Rota 15 - Placa RAV2E19 18457 - DI…" at bounding box center [756, 400] width 1512 height 800
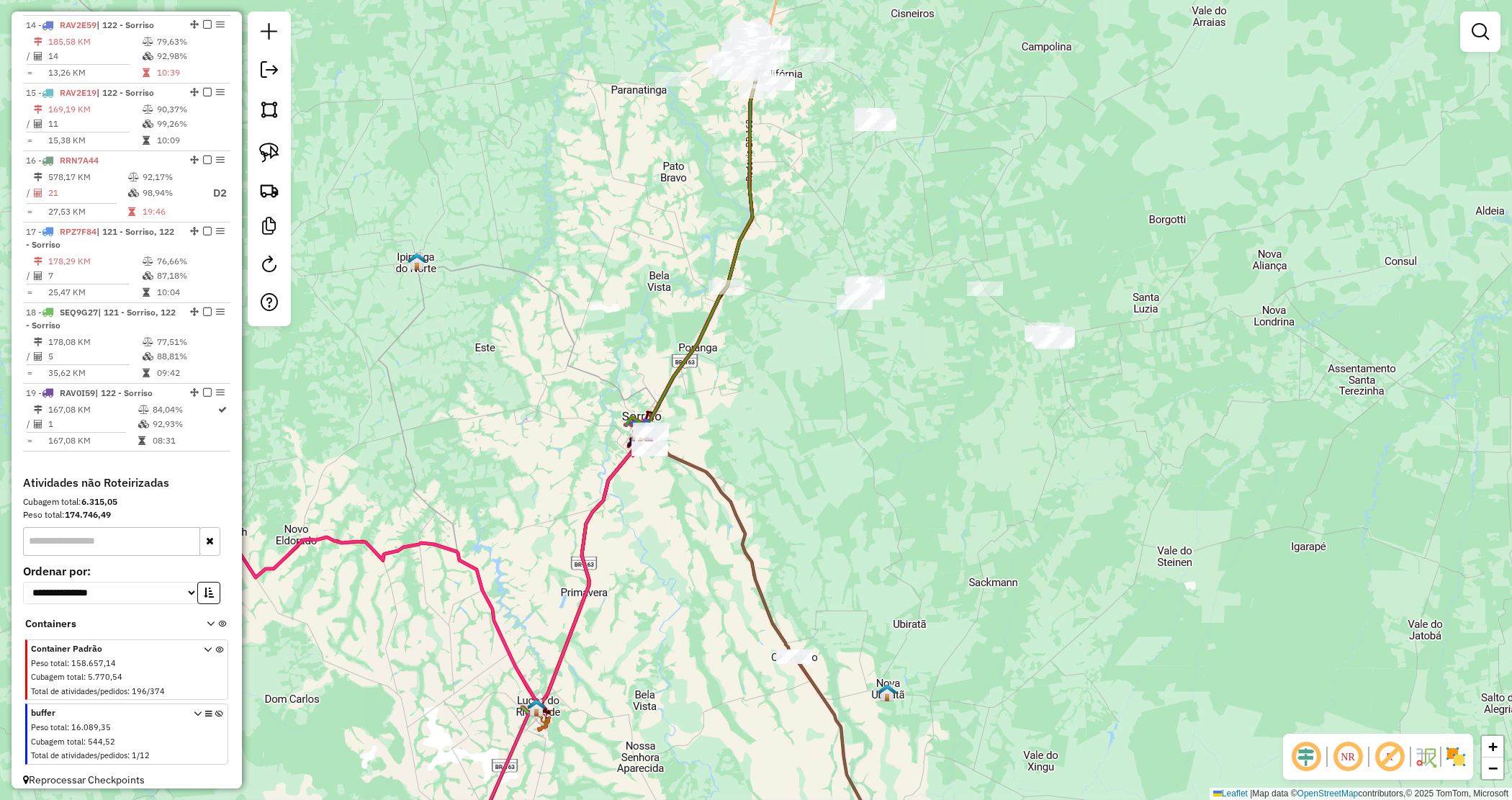
drag, startPoint x: 750, startPoint y: 161, endPoint x: 719, endPoint y: 286, distance: 128.8
click at [719, 286] on icon at bounding box center [693, 244] width 132 height 364
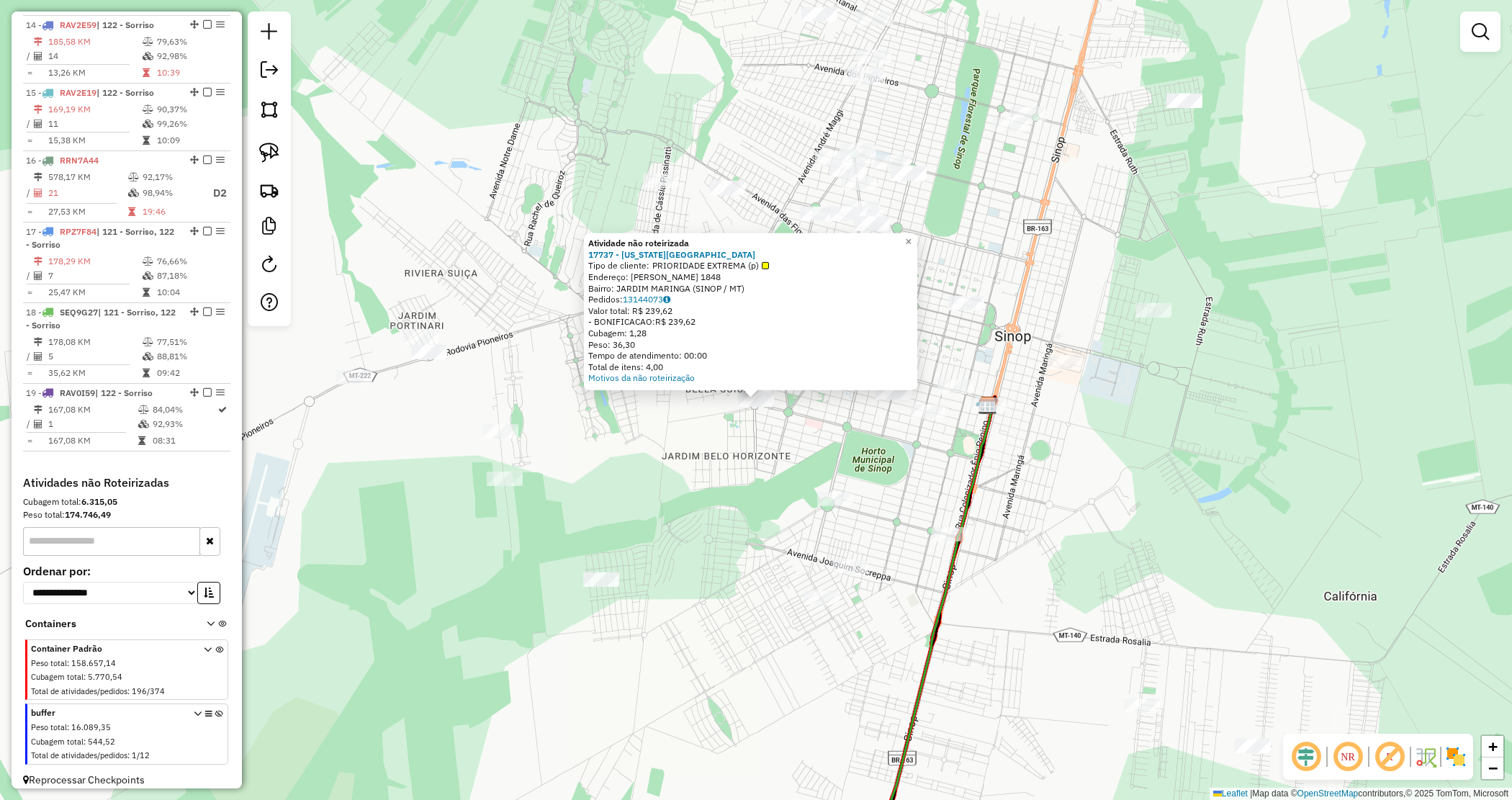
click at [750, 438] on div "Atividade não roteirizada 17737 - [US_STATE] SNOOKER LOUNGE Tipo de cliente: PR…" at bounding box center [756, 400] width 1512 height 800
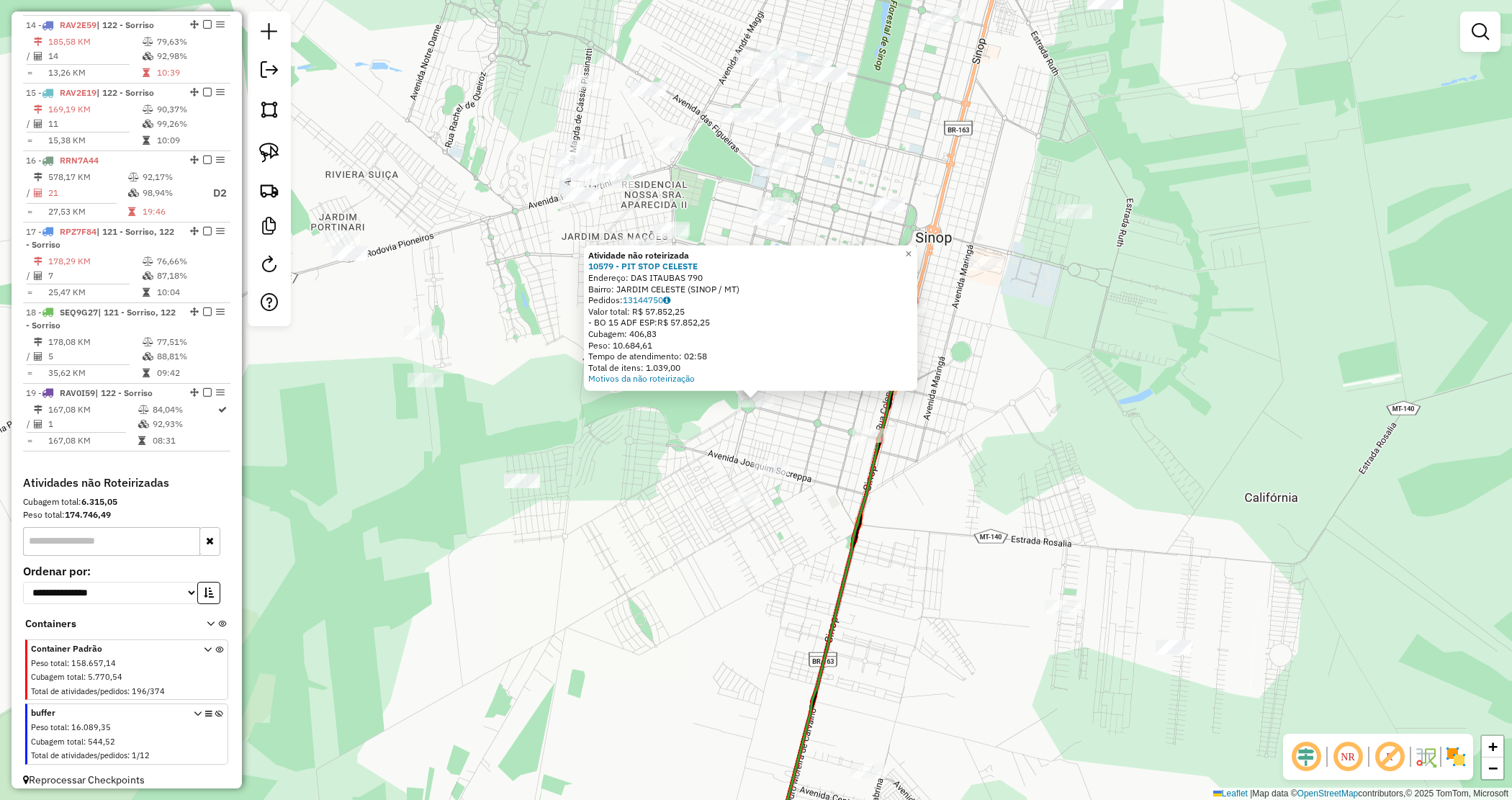
click at [800, 418] on div "Atividade não roteirizada 10579 - PIT STOP [PERSON_NAME]: DAS ITAUBAS 790 Bairr…" at bounding box center [756, 400] width 1512 height 800
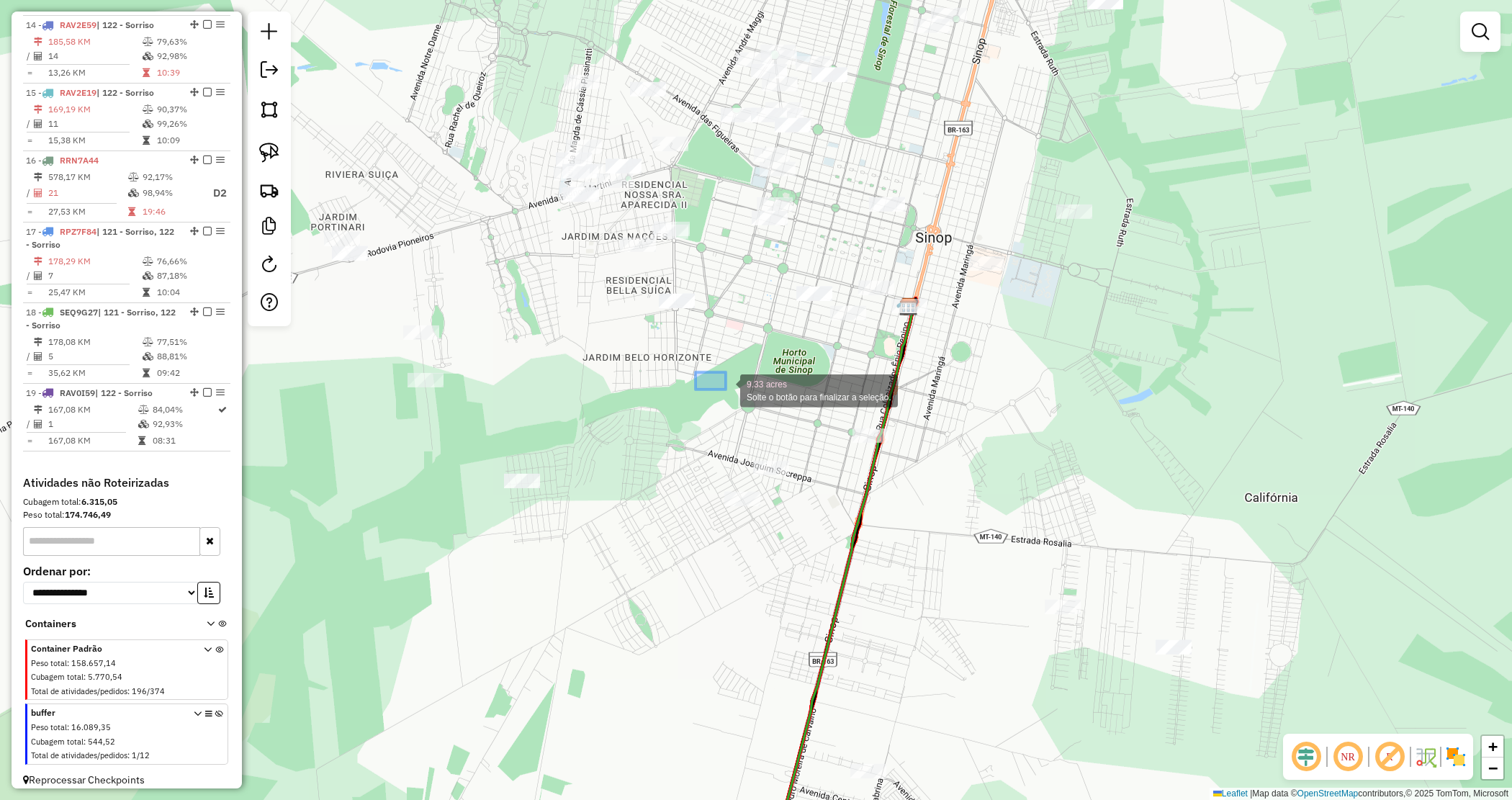
drag, startPoint x: 696, startPoint y: 374, endPoint x: 794, endPoint y: 415, distance: 106.2
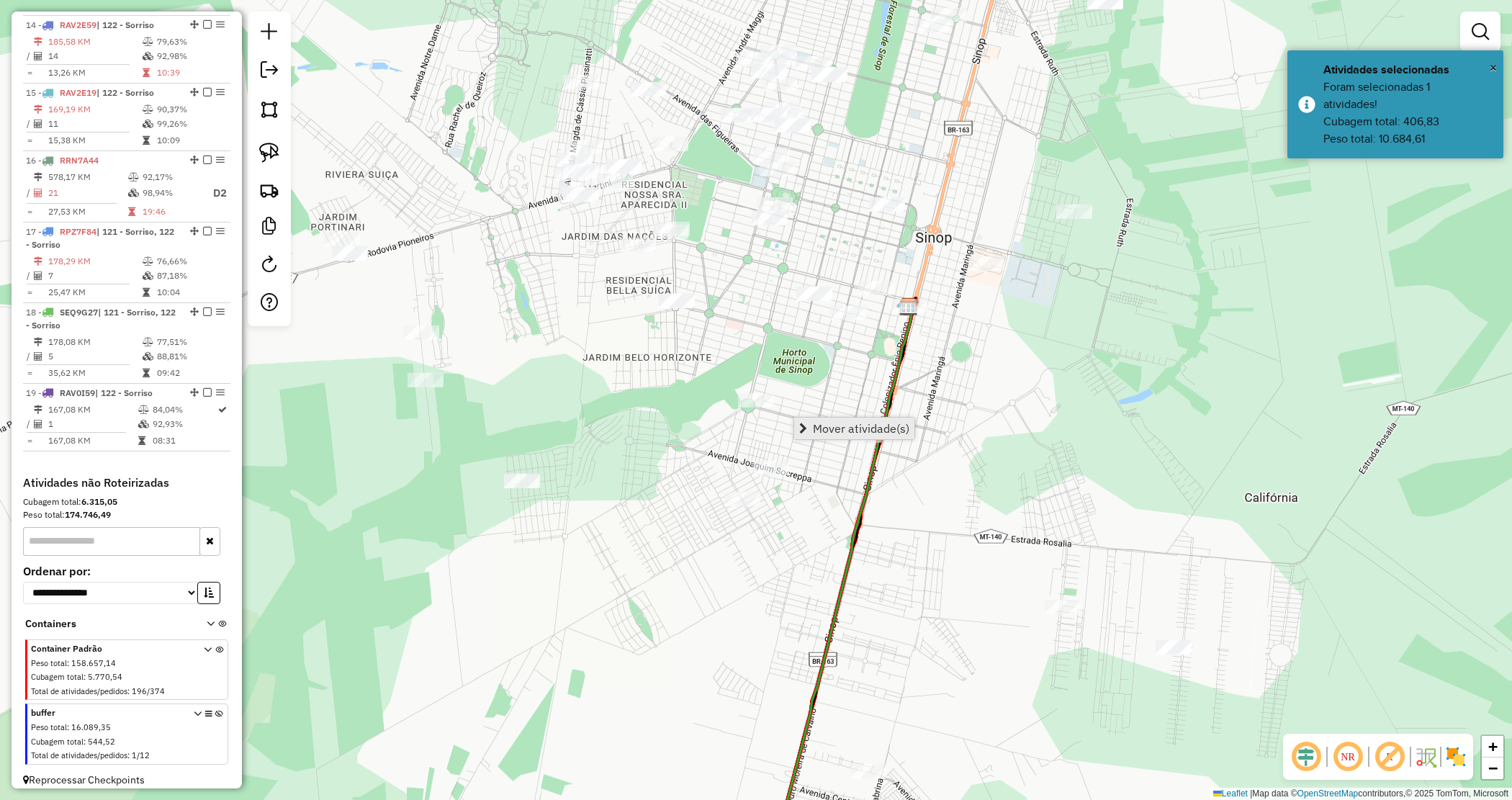
click at [816, 427] on span "Mover atividade(s)" at bounding box center [861, 428] width 97 height 12
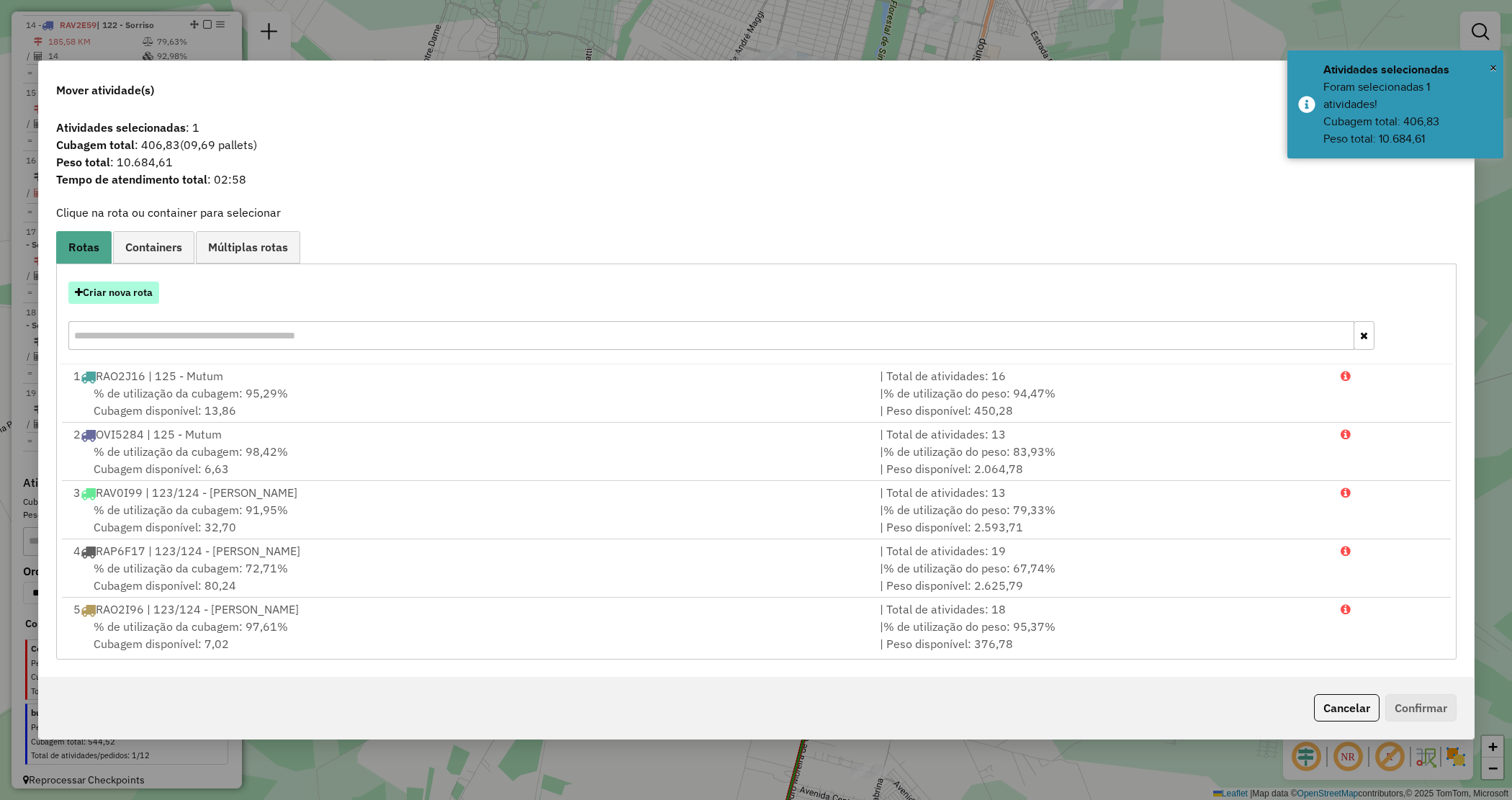
click at [115, 296] on button "Criar nova rota" at bounding box center [113, 293] width 90 height 22
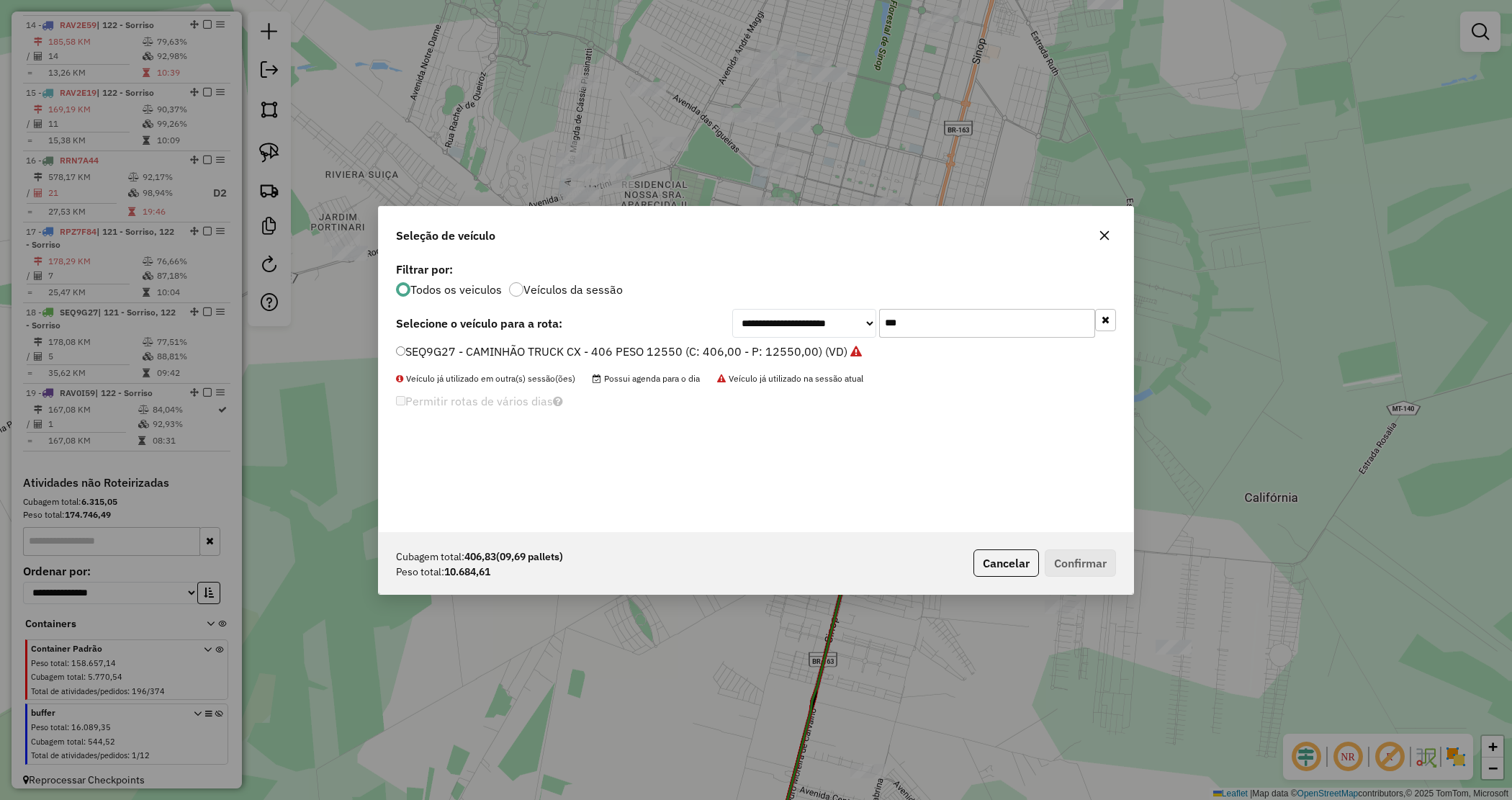
drag, startPoint x: 918, startPoint y: 317, endPoint x: 819, endPoint y: 329, distance: 99.7
click at [819, 329] on div "**********" at bounding box center [924, 324] width 384 height 29
type input "**"
click at [792, 355] on label "SPF8C62 - CAMINHÃO TRUCK CX - 406 PESO 12550 (C: 406,00 - P: 12550,00) (VD)" at bounding box center [620, 351] width 450 height 17
click at [1080, 556] on button "Confirmar" at bounding box center [1080, 563] width 71 height 27
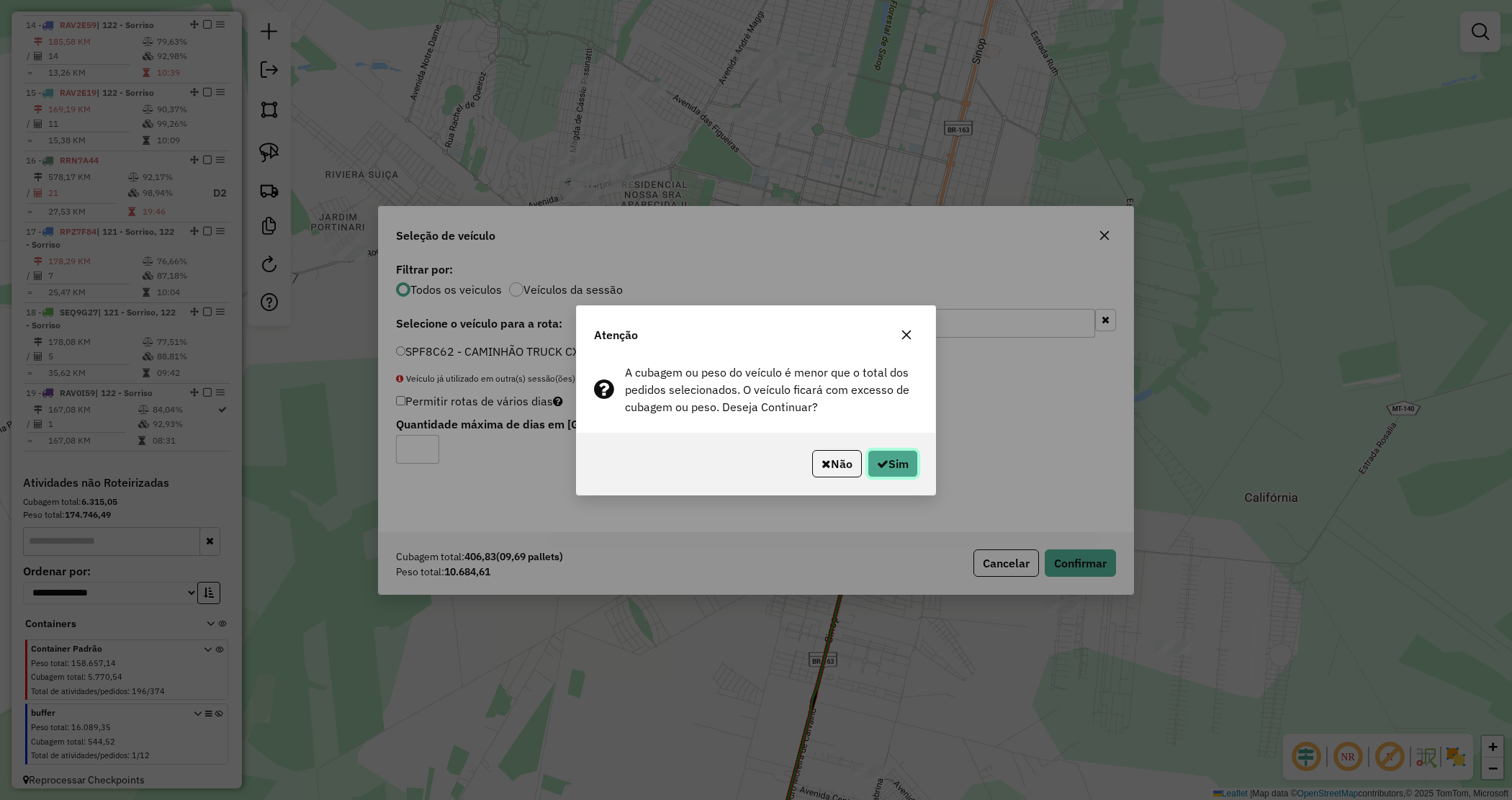
click at [897, 462] on button "Sim" at bounding box center [892, 463] width 50 height 27
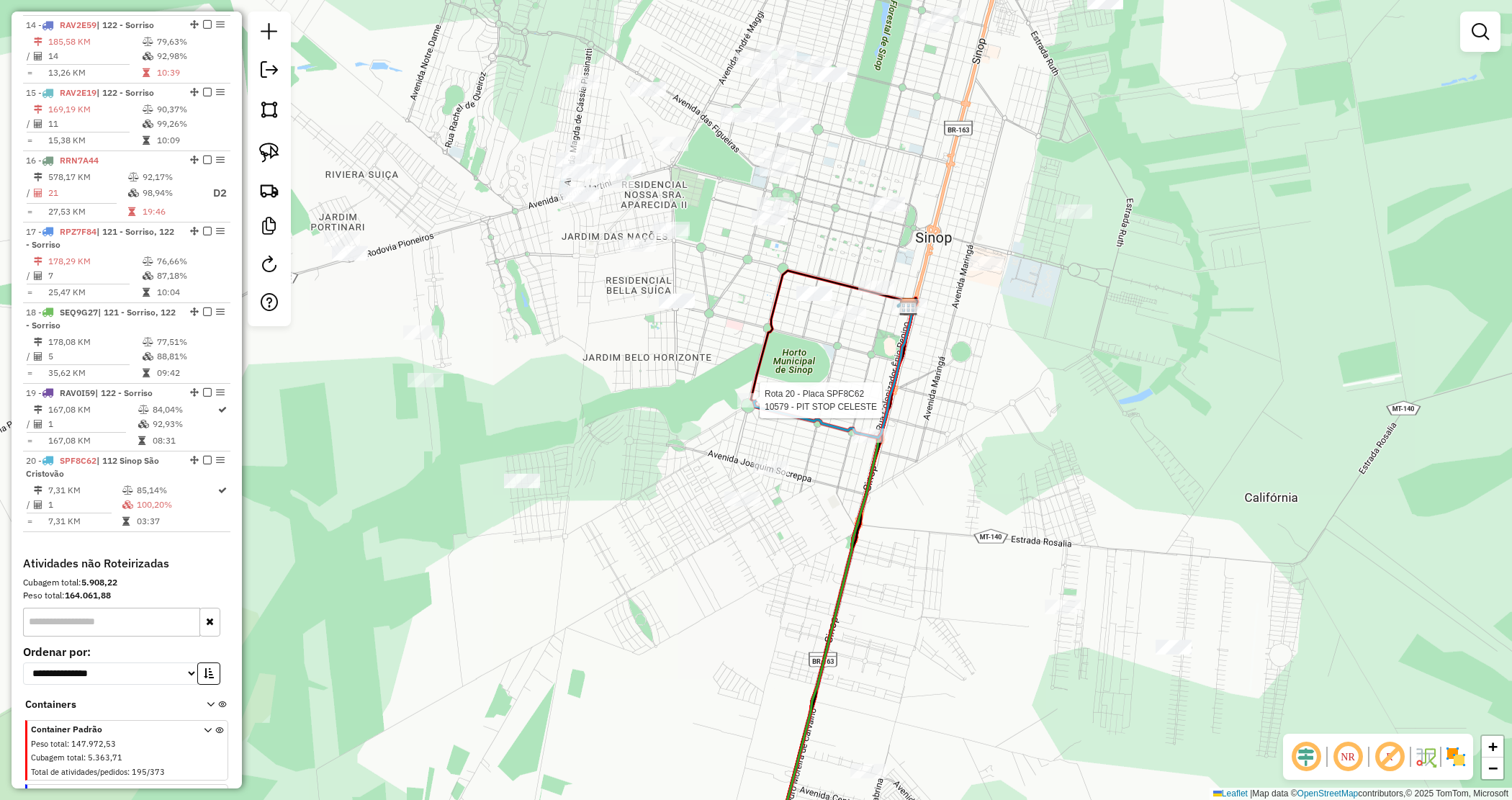
scroll to position [1576, 0]
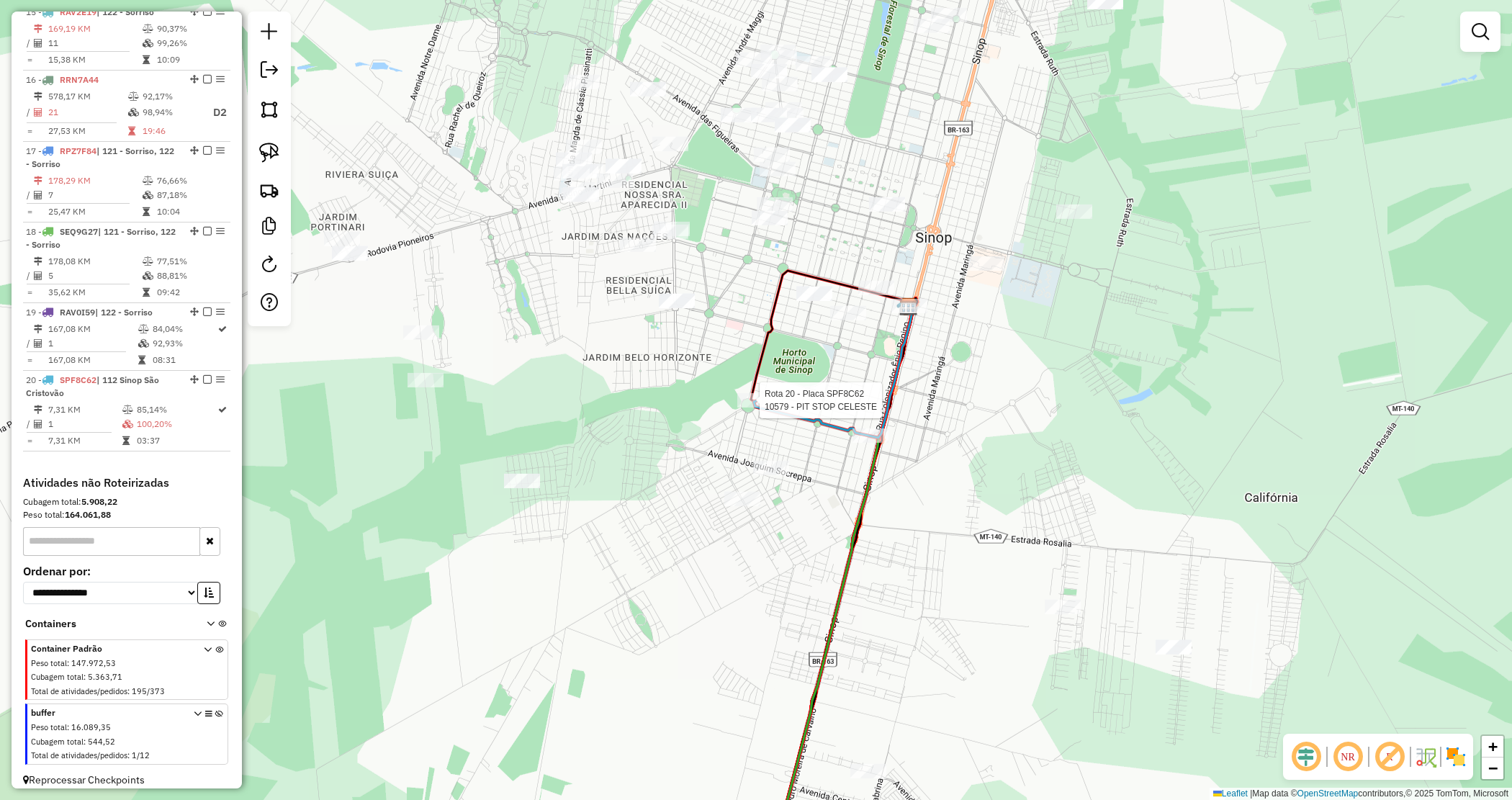
select select "*********"
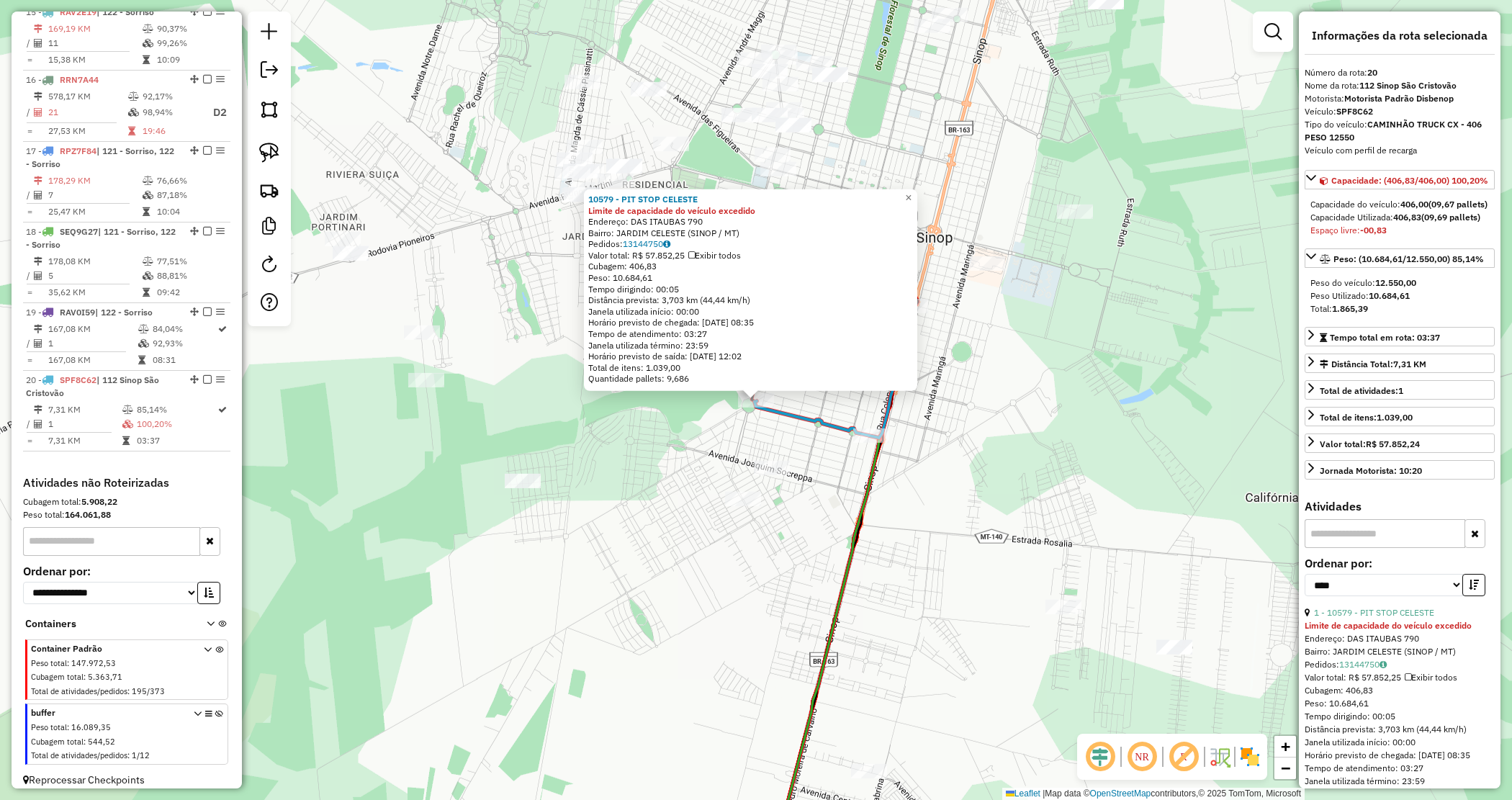
drag, startPoint x: 1308, startPoint y: 268, endPoint x: 1386, endPoint y: 275, distance: 78.3
click at [1386, 243] on div "Capacidade do veículo: 406,00 (09,67 pallets) Capacidade Utilizada: 406,83 (09,…" at bounding box center [1400, 217] width 190 height 50
click at [1386, 237] on div "Espaço livre: -00,83" at bounding box center [1400, 230] width 179 height 13
drag, startPoint x: 591, startPoint y: 210, endPoint x: 803, endPoint y: 371, distance: 266.2
click at [803, 371] on div "10579 - PIT STOP CELESTE Limite de capacidade do veículo excedido Endereço: DAS…" at bounding box center [750, 290] width 333 height 202
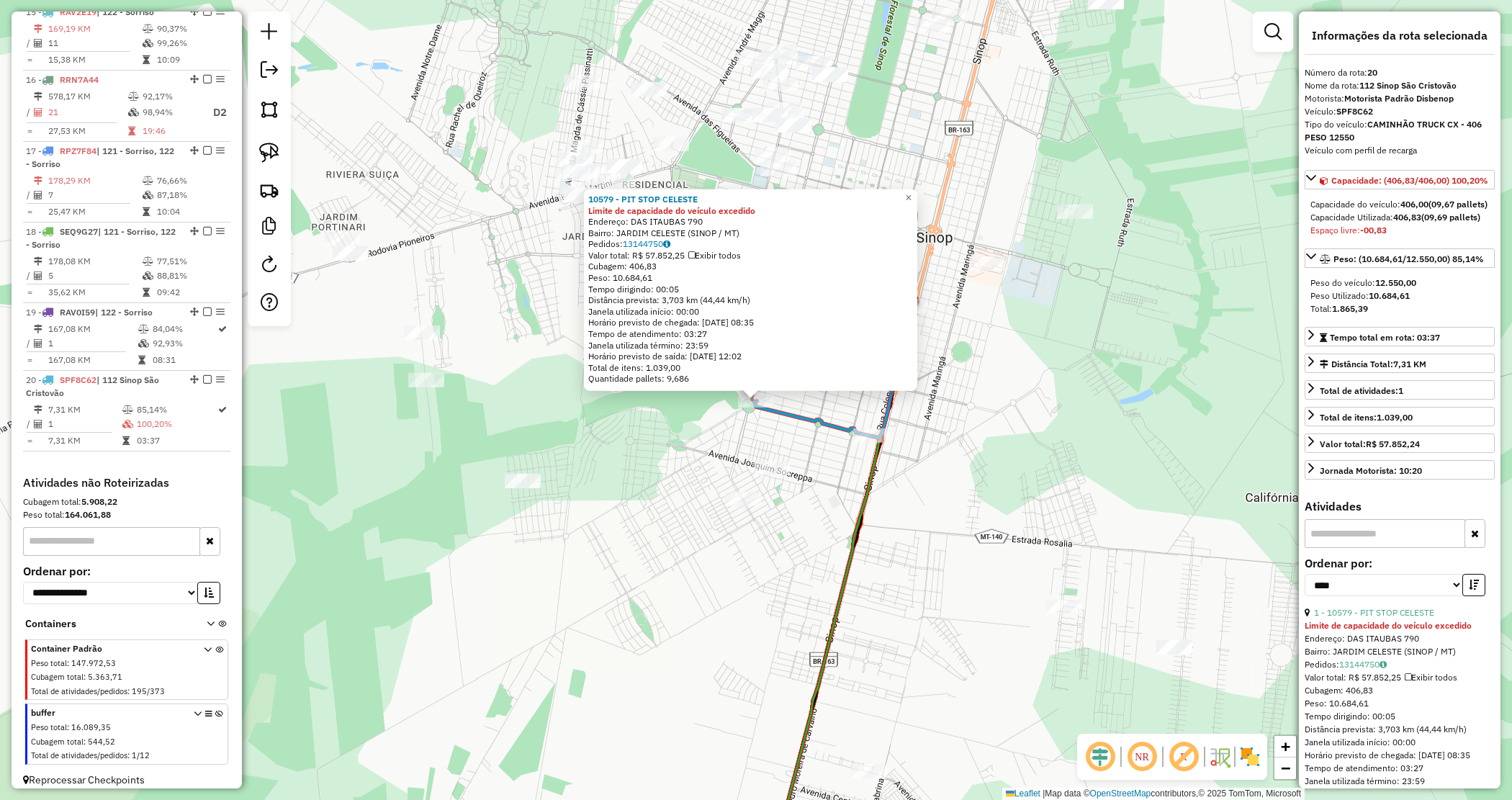
click at [803, 371] on div "Total de itens: 1.039,00" at bounding box center [751, 368] width 325 height 12
drag, startPoint x: 675, startPoint y: 368, endPoint x: 590, endPoint y: 217, distance: 173.3
click at [590, 217] on div "10579 - PIT STOP CELESTE Limite de capacidade do veículo excedido Endereço: DAS…" at bounding box center [750, 290] width 333 height 202
click at [590, 221] on div "10579 - PIT STOP CELESTE Limite de capacidade do veículo excedido Endereço: DAS…" at bounding box center [750, 290] width 333 height 202
drag, startPoint x: 589, startPoint y: 205, endPoint x: 805, endPoint y: 381, distance: 278.6
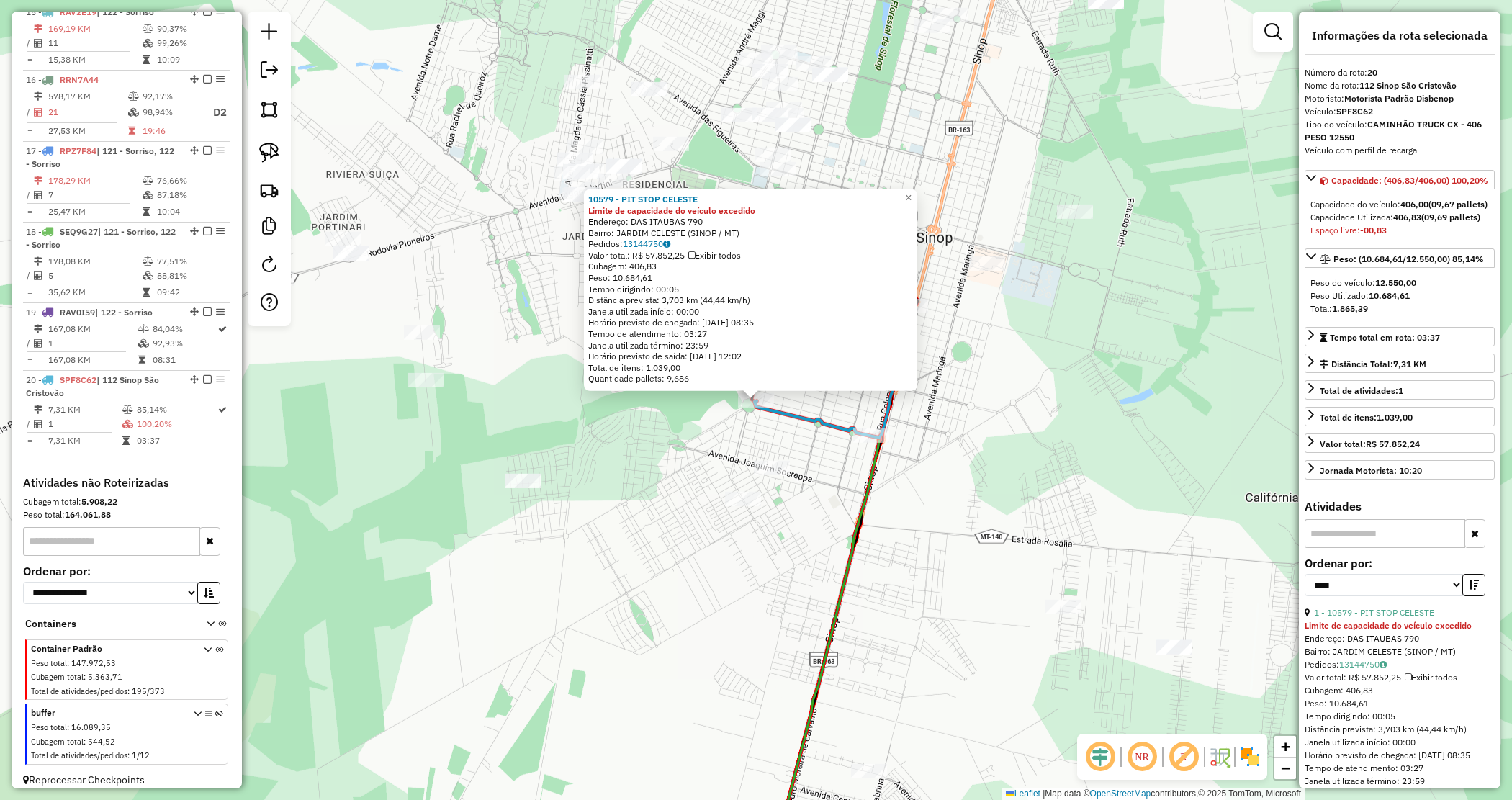
click at [805, 383] on div "10579 - PIT STOP CELESTE Limite de capacidade do veículo excedido Endereço: DAS…" at bounding box center [750, 290] width 333 height 202
click at [805, 378] on div "Quantidade pallets: 9,686" at bounding box center [751, 379] width 325 height 12
drag, startPoint x: 693, startPoint y: 377, endPoint x: 595, endPoint y: 213, distance: 191.0
click at [595, 213] on div "10579 - PIT STOP CELESTE Limite de capacidade do veículo excedido Endereço: DAS…" at bounding box center [751, 288] width 325 height 191
click at [595, 213] on strong "Limite de capacidade do veículo excedido" at bounding box center [672, 210] width 167 height 11
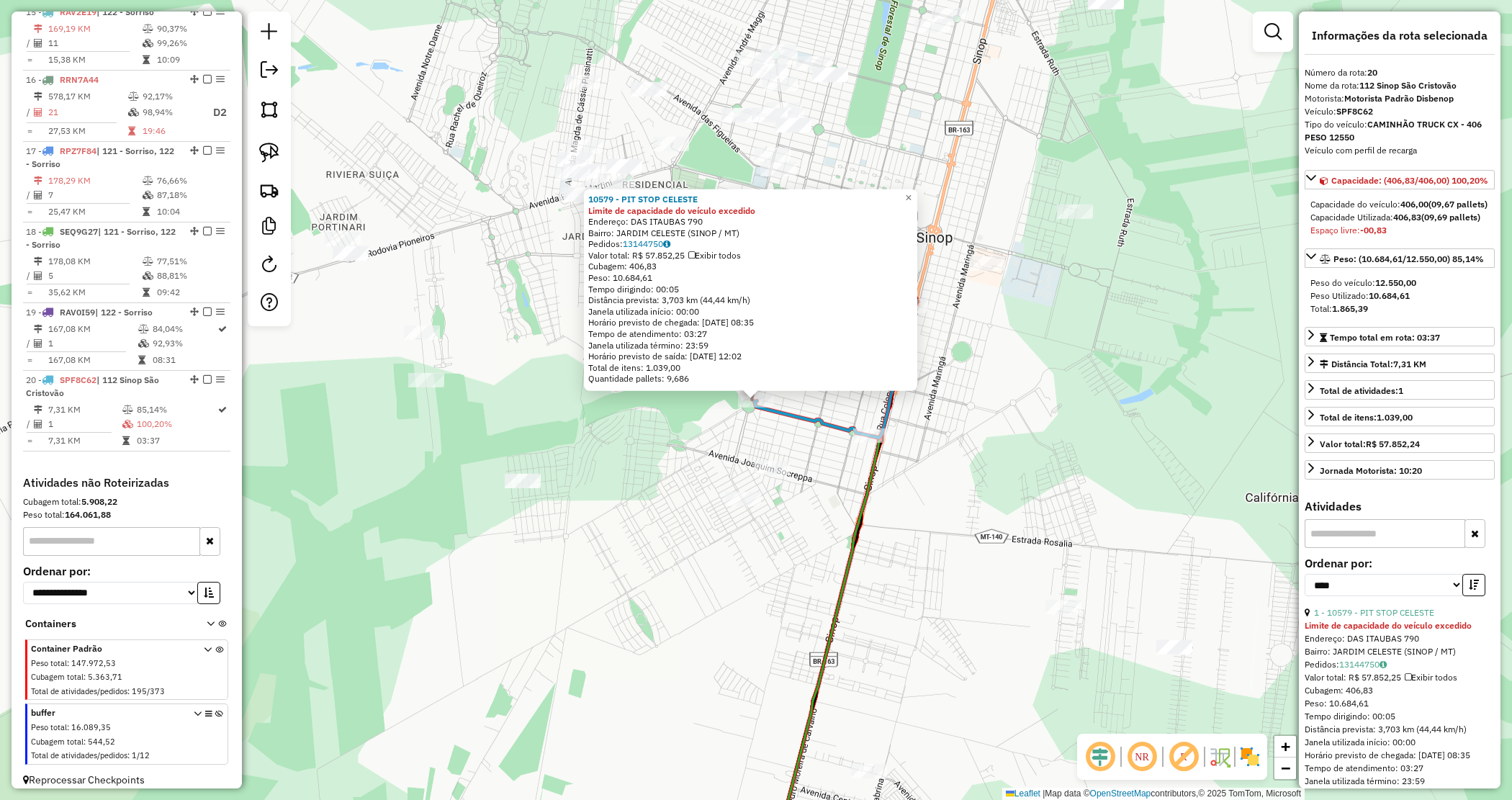
drag, startPoint x: 589, startPoint y: 194, endPoint x: 782, endPoint y: 369, distance: 260.5
click at [782, 369] on div "10579 - PIT STOP CELESTE Limite de capacidade do veículo excedido Endereço: DAS…" at bounding box center [750, 290] width 333 height 202
click at [750, 374] on div "Quantidade pallets: 9,686" at bounding box center [751, 379] width 325 height 12
drag, startPoint x: 695, startPoint y: 376, endPoint x: 589, endPoint y: 194, distance: 210.6
click at [589, 194] on div "10579 - PIT STOP CELESTE Limite de capacidade do veículo excedido Endereço: DAS…" at bounding box center [750, 290] width 333 height 202
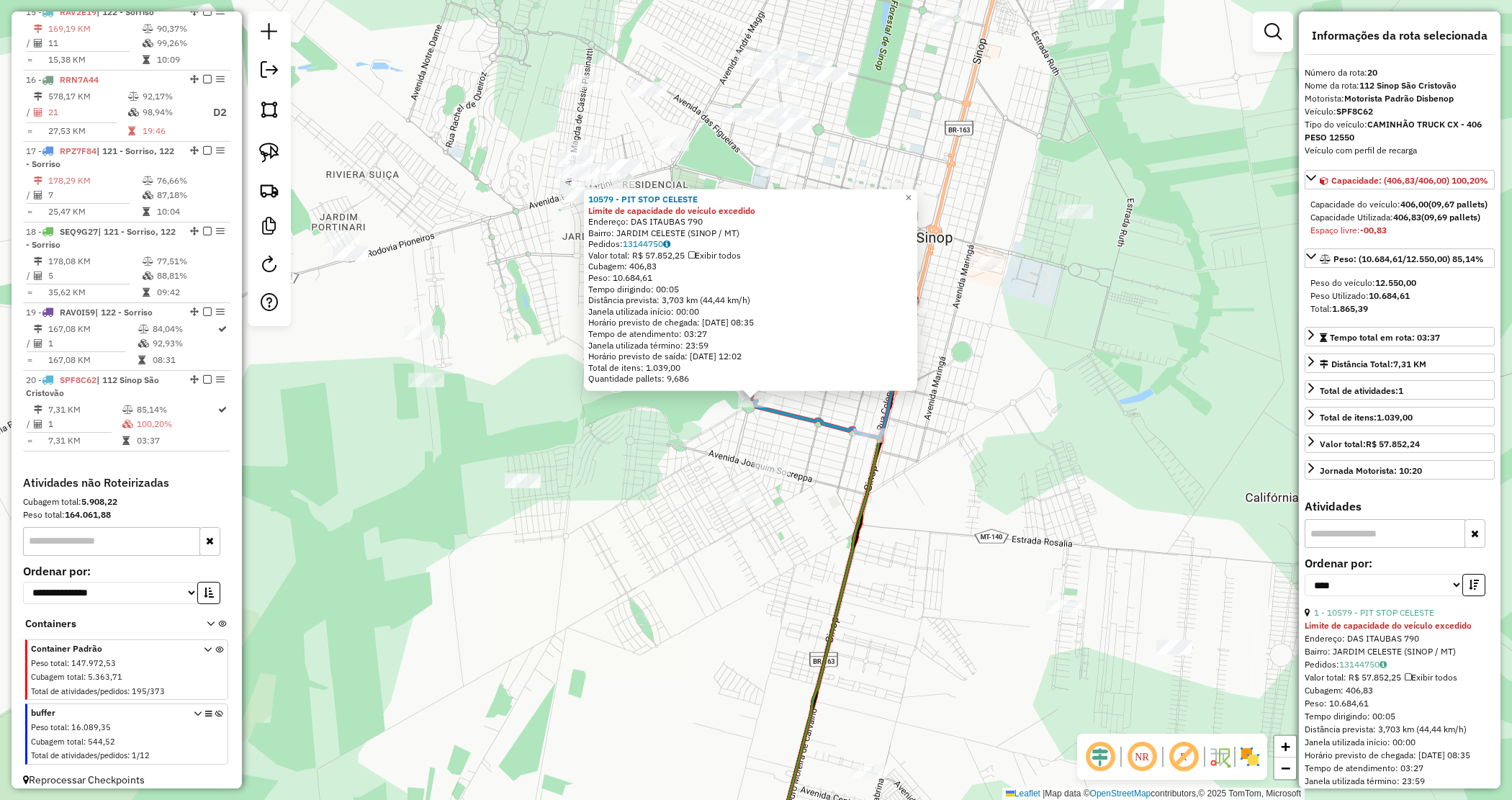
click at [646, 250] on div "Valor total: R$ 57.852,25 Exibir todos" at bounding box center [751, 255] width 325 height 12
drag, startPoint x: 588, startPoint y: 196, endPoint x: 747, endPoint y: 376, distance: 240.2
click at [754, 379] on div "10579 - PIT STOP CELESTE Limite de capacidade do veículo excedido Endereço: DAS…" at bounding box center [750, 290] width 333 height 202
drag, startPoint x: 742, startPoint y: 375, endPoint x: 709, endPoint y: 376, distance: 33.0
click at [740, 375] on div "Quantidade pallets: 9,686" at bounding box center [751, 379] width 325 height 12
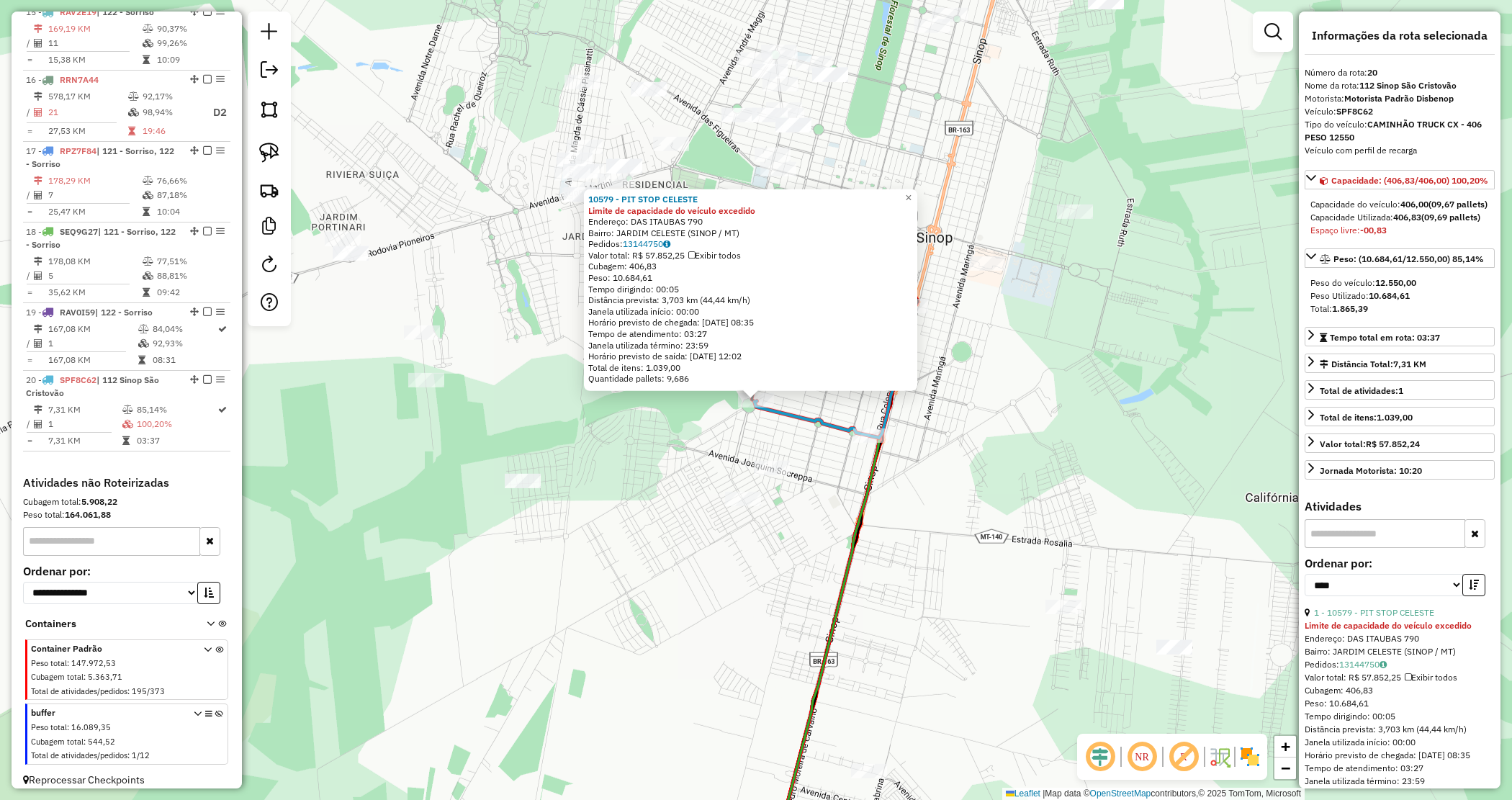
click at [707, 376] on div "Quantidade pallets: 9,686" at bounding box center [751, 379] width 325 height 12
drag, startPoint x: 695, startPoint y: 376, endPoint x: 585, endPoint y: 202, distance: 205.9
click at [585, 202] on div "10579 - PIT STOP CELESTE Limite de capacidade do veículo excedido Endereço: DAS…" at bounding box center [750, 290] width 333 height 202
click at [585, 217] on div "10579 - PIT STOP CELESTE Limite de capacidade do veículo excedido Endereço: DAS…" at bounding box center [750, 290] width 333 height 202
drag, startPoint x: 589, startPoint y: 196, endPoint x: 760, endPoint y: 379, distance: 250.5
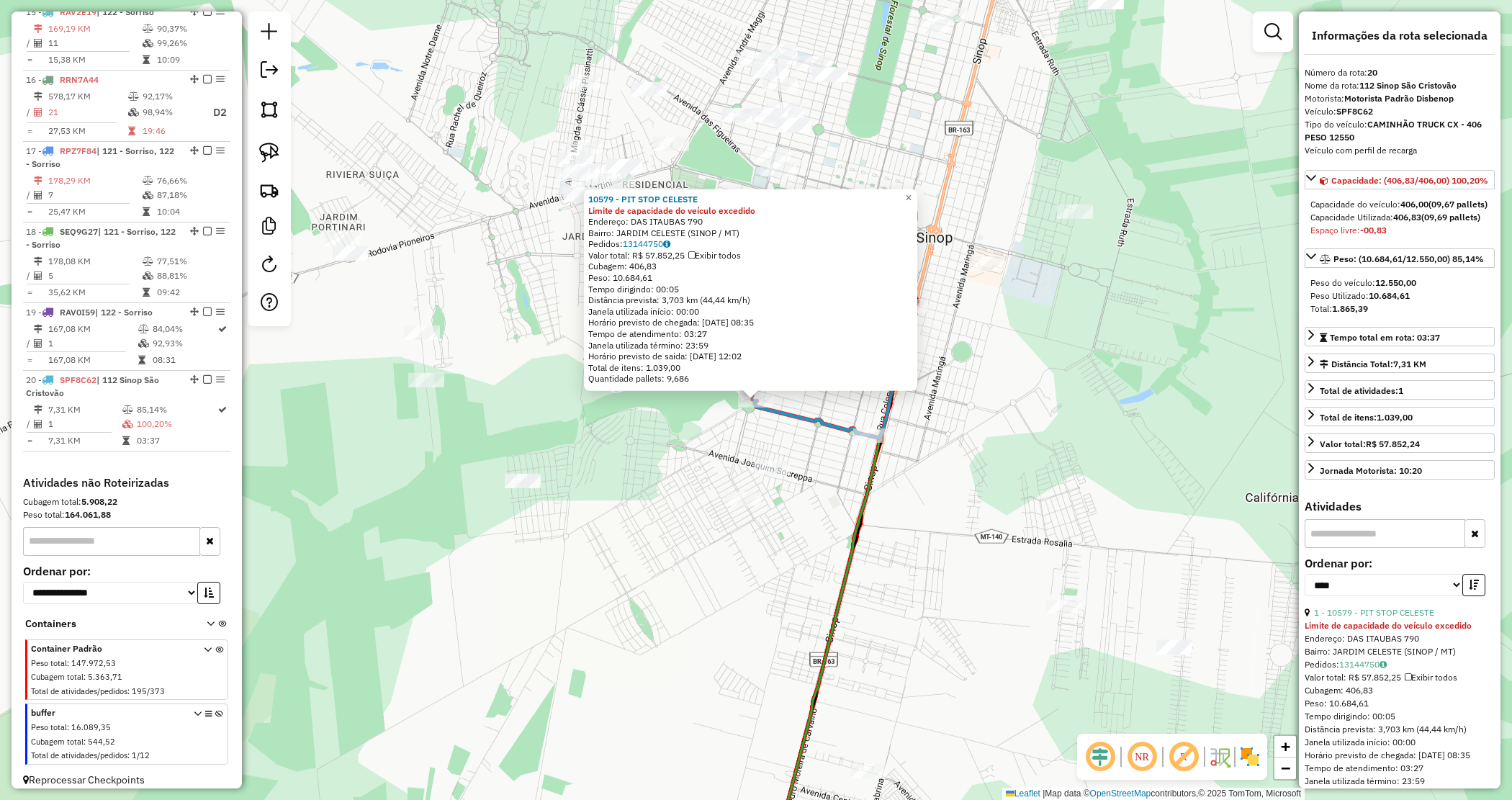
click at [760, 379] on div "10579 - PIT STOP CELESTE Limite de capacidade do veículo excedido Endereço: DAS…" at bounding box center [750, 290] width 333 height 202
click at [706, 390] on div "10579 - PIT STOP CELESTE Limite de capacidade do veículo excedido Endereço: DAS…" at bounding box center [750, 290] width 333 height 202
drag, startPoint x: 706, startPoint y: 377, endPoint x: 586, endPoint y: 194, distance: 218.8
click at [586, 194] on div "10579 - PIT STOP CELESTE Limite de capacidade do veículo excedido Endereço: DAS…" at bounding box center [750, 290] width 333 height 202
click at [589, 206] on div "10579 - PIT STOP CELESTE Limite de capacidade do veículo excedido Endereço: DAS…" at bounding box center [750, 290] width 333 height 202
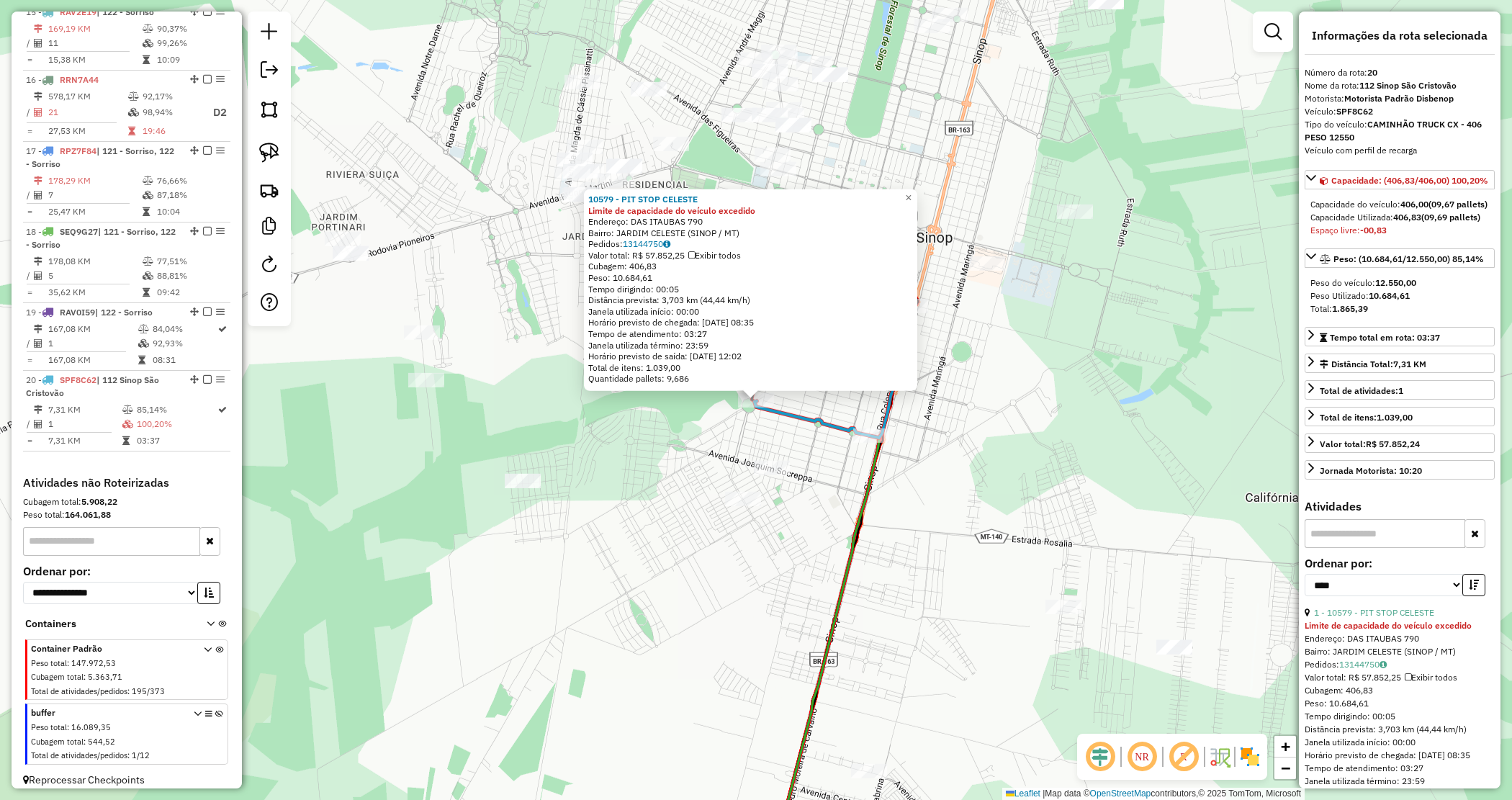
click at [589, 202] on div "10579 - PIT STOP CELESTE Limite de capacidade do veículo excedido Endereço: DAS…" at bounding box center [750, 290] width 333 height 202
drag, startPoint x: 593, startPoint y: 210, endPoint x: 796, endPoint y: 377, distance: 262.9
click at [796, 377] on div "10579 - PIT STOP CELESTE Limite de capacidade do veículo excedido Endereço: DAS…" at bounding box center [751, 288] width 325 height 191
click at [796, 377] on div "Quantidade pallets: 9,686" at bounding box center [751, 379] width 325 height 12
drag, startPoint x: 693, startPoint y: 380, endPoint x: 586, endPoint y: 223, distance: 190.0
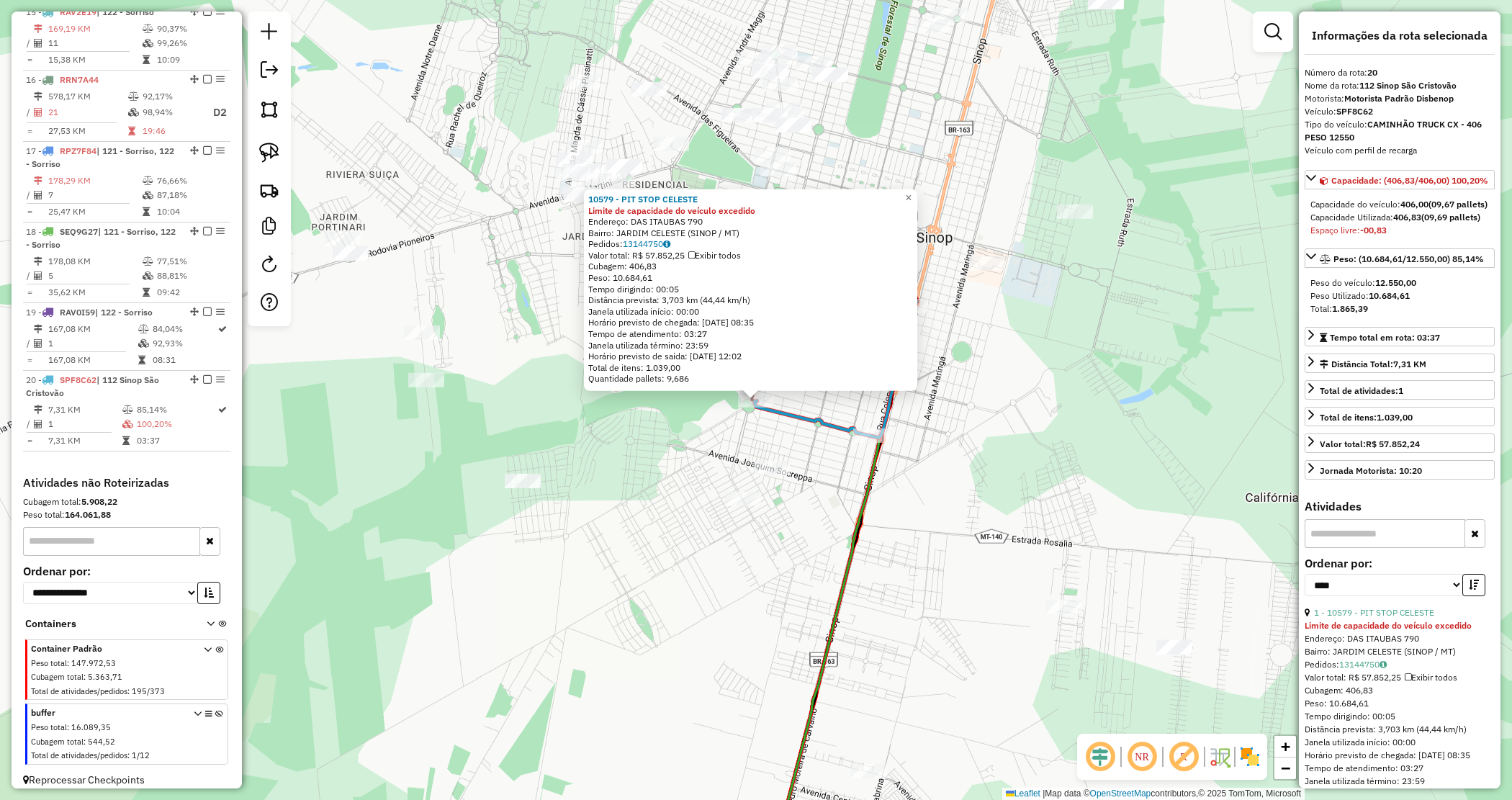
click at [585, 210] on div "10579 - PIT STOP CELESTE Limite de capacidade do veículo excedido Endereço: DAS…" at bounding box center [750, 290] width 333 height 202
click at [586, 223] on div "10579 - PIT STOP CELESTE Limite de capacidade do veículo excedido Endereço: DAS…" at bounding box center [750, 290] width 333 height 202
click at [934, 451] on div "10579 - PIT STOP CELESTE Limite de capacidade do veículo excedido Endereço: DAS…" at bounding box center [756, 400] width 1512 height 800
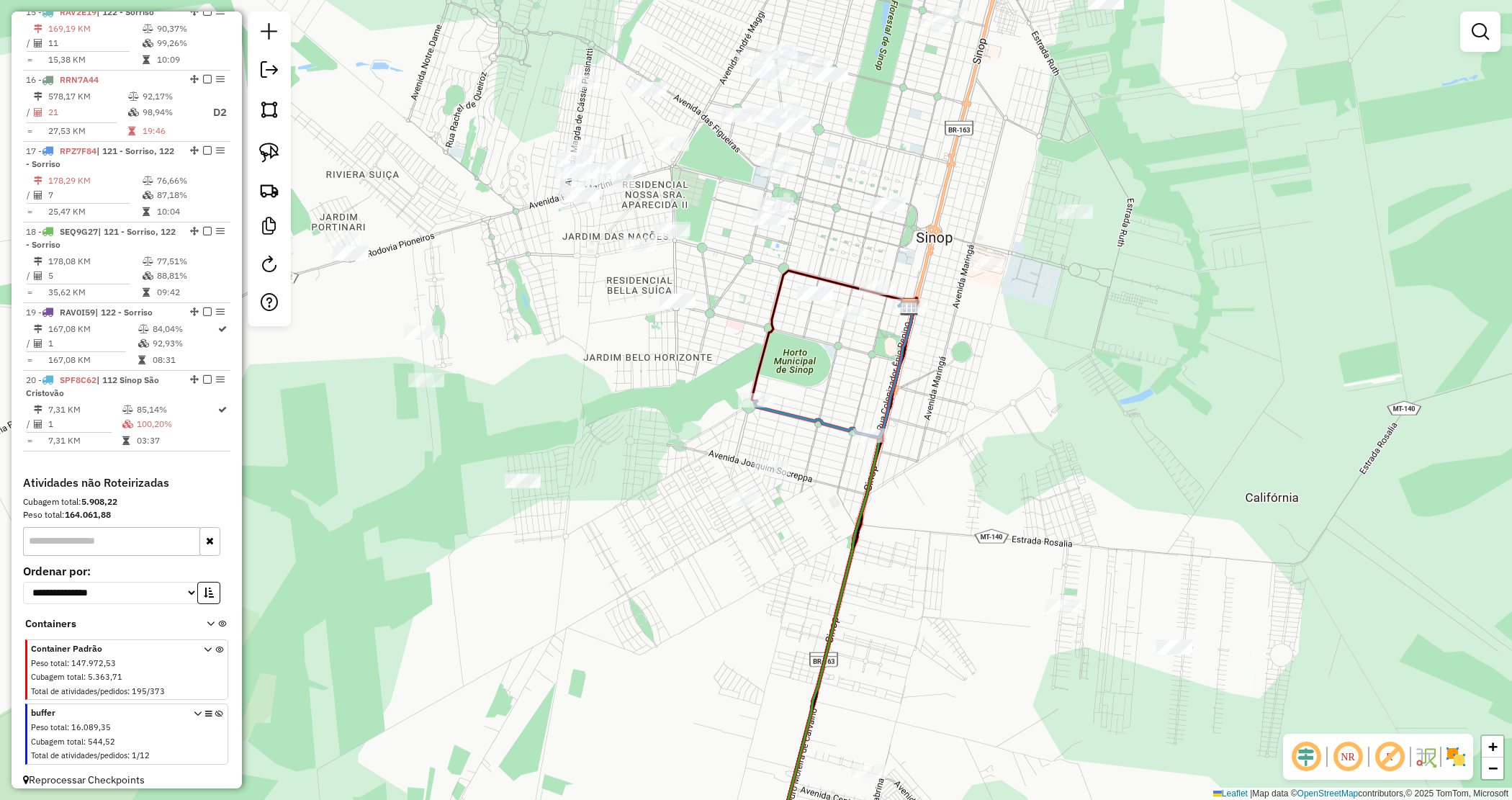
click at [695, 456] on div "Janela de atendimento Grade de atendimento Capacidade Transportadoras Veículos …" at bounding box center [756, 400] width 1512 height 800
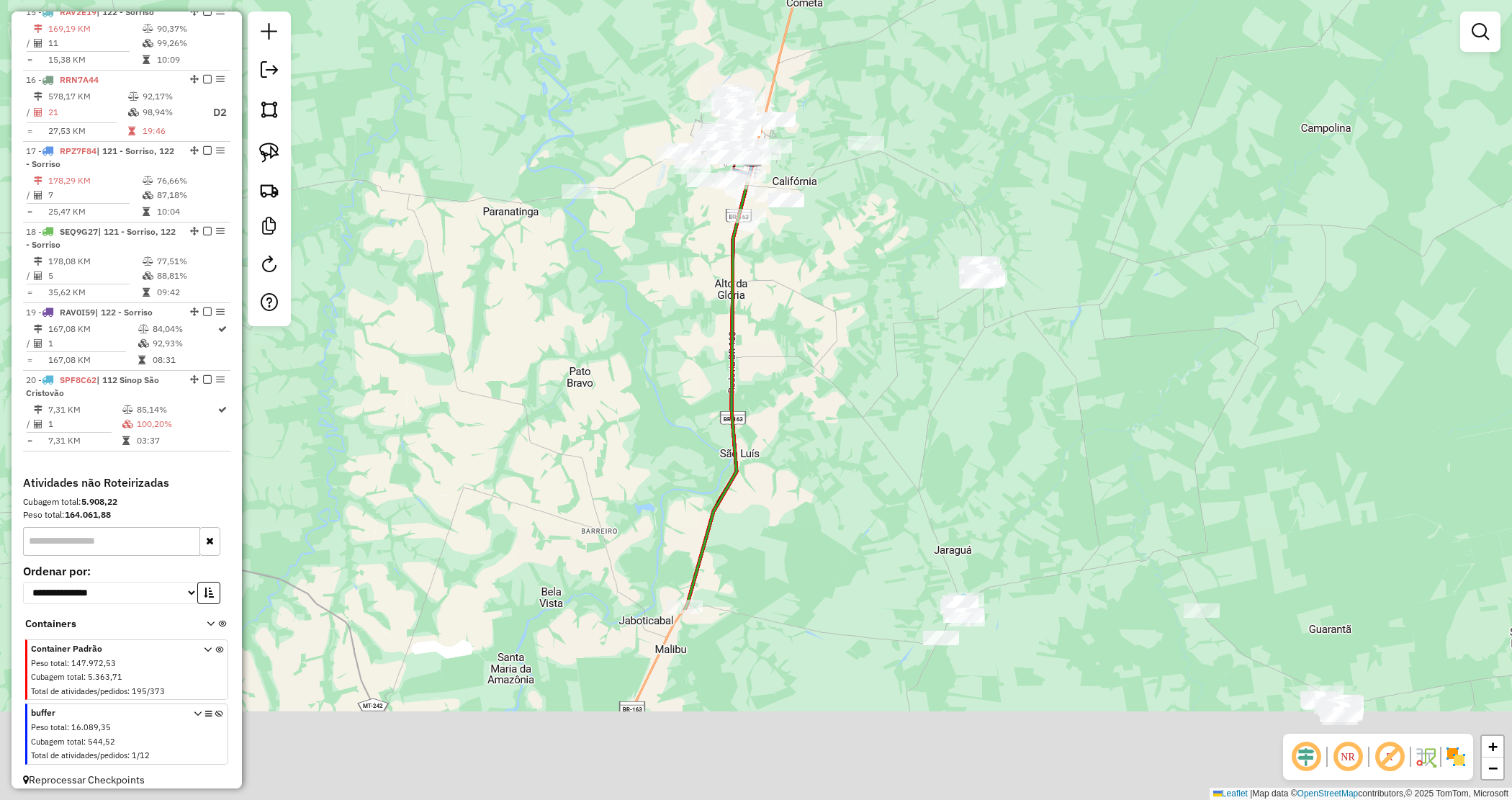
drag, startPoint x: 838, startPoint y: 531, endPoint x: 870, endPoint y: 182, distance: 350.5
click at [870, 186] on div "Janela de atendimento Grade de atendimento Capacidade Transportadoras Veículos …" at bounding box center [756, 400] width 1512 height 800
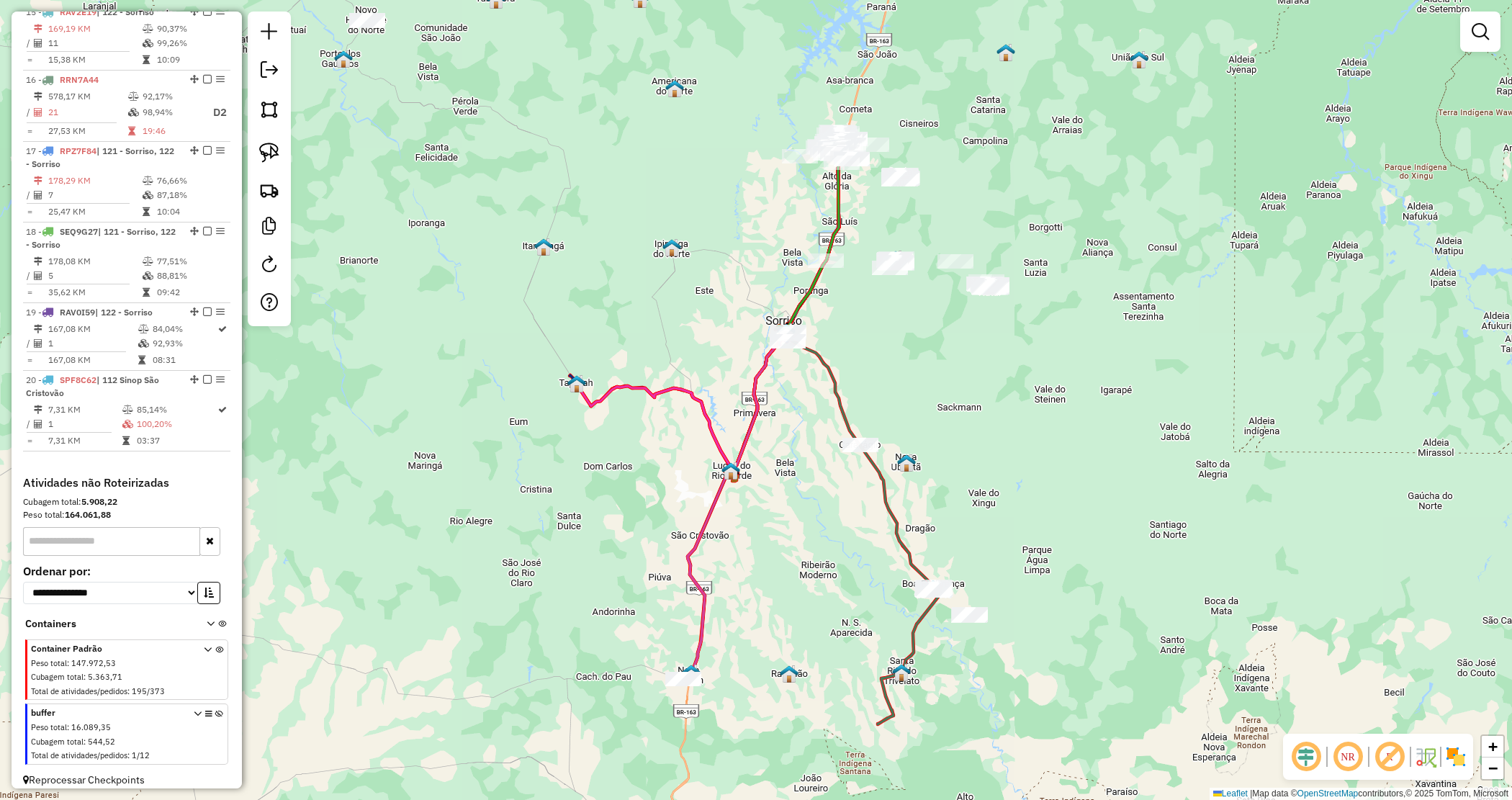
drag, startPoint x: 808, startPoint y: 597, endPoint x: 819, endPoint y: 538, distance: 60.0
click at [819, 540] on div "Janela de atendimento Grade de atendimento Capacidade Transportadoras Veículos …" at bounding box center [756, 400] width 1512 height 800
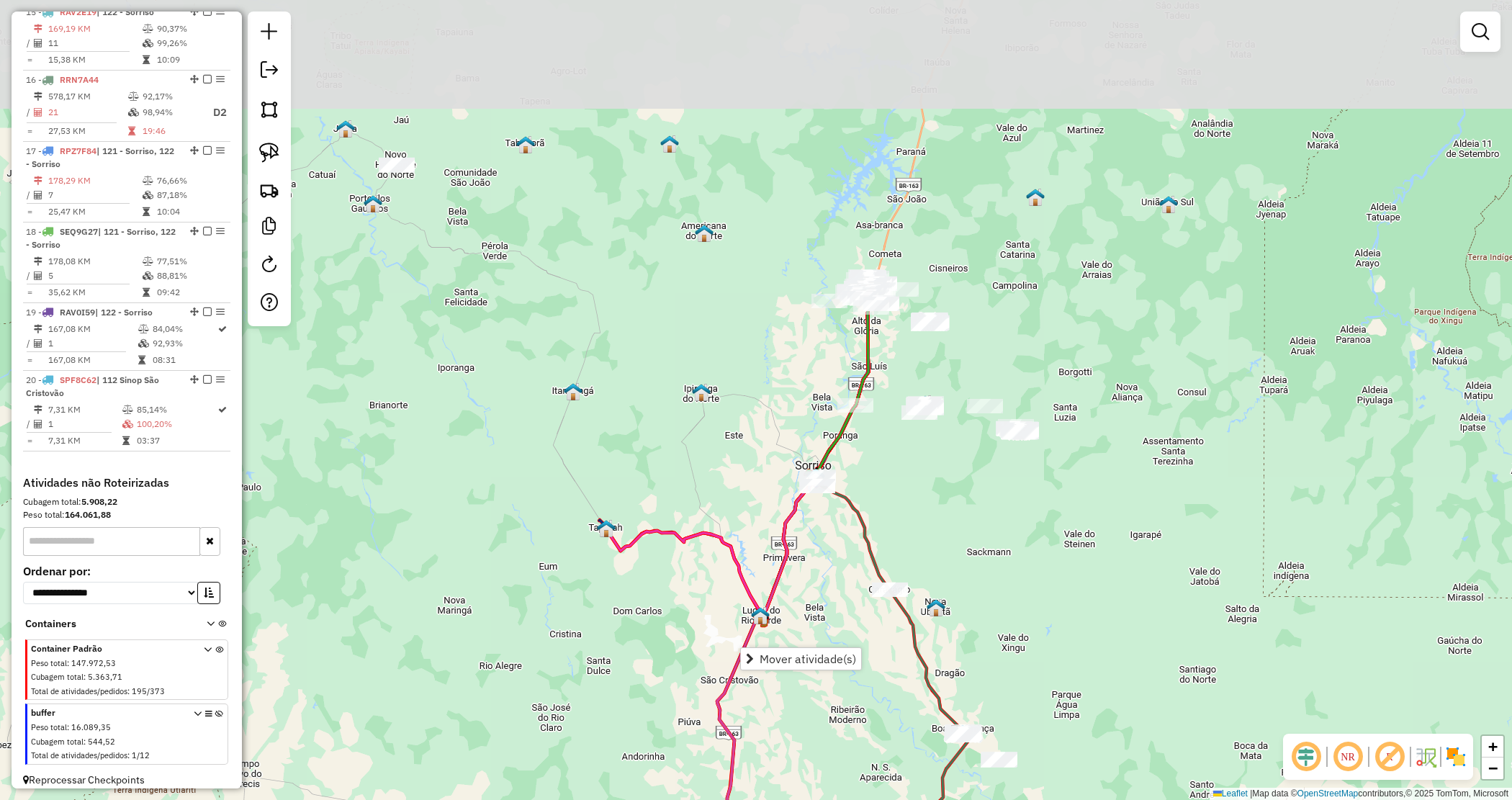
drag, startPoint x: 944, startPoint y: 331, endPoint x: 962, endPoint y: 566, distance: 235.7
click at [962, 566] on div "Janela de atendimento Grade de atendimento Capacidade Transportadoras Veículos …" at bounding box center [756, 400] width 1512 height 800
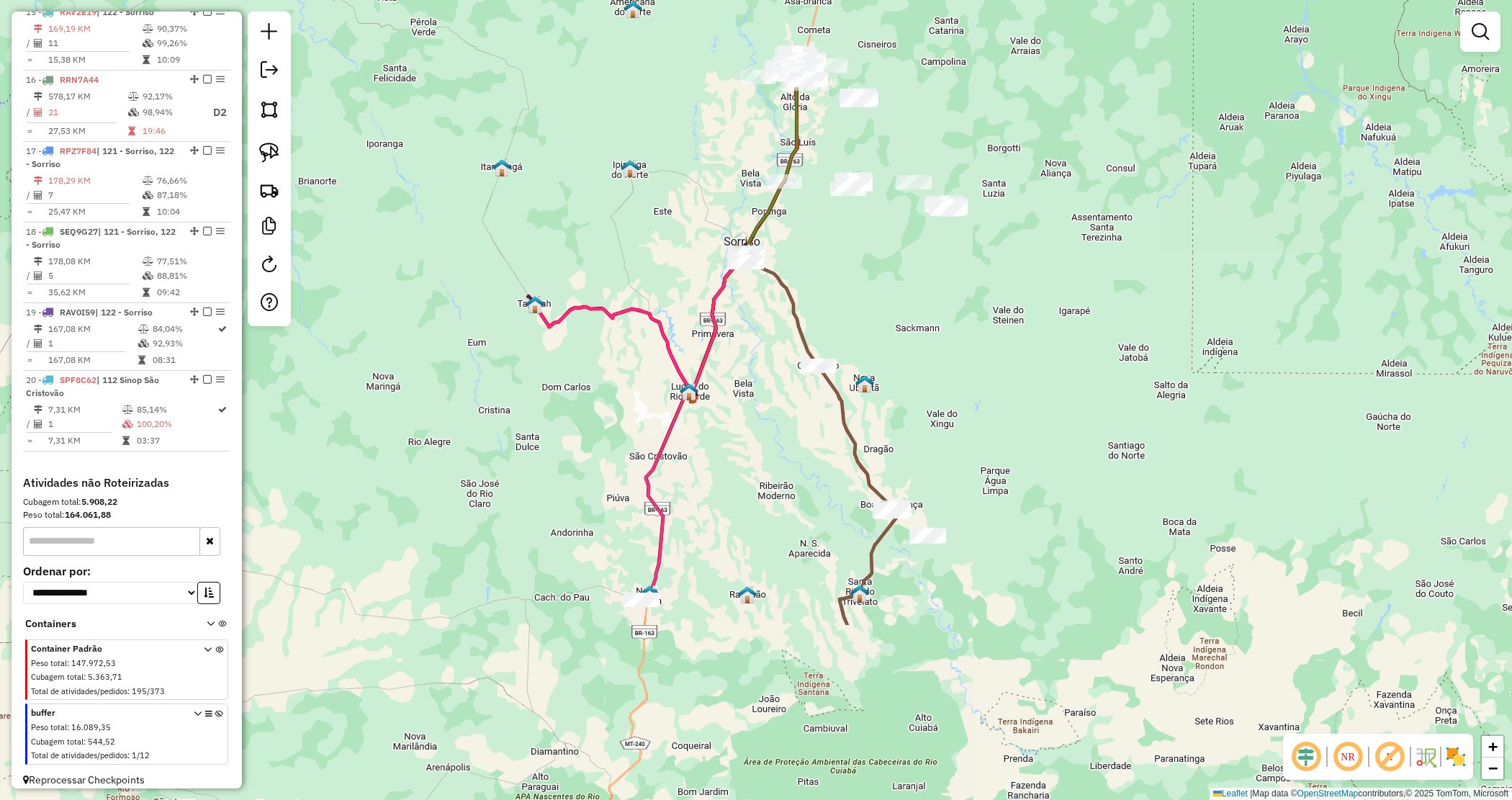
drag, startPoint x: 944, startPoint y: 415, endPoint x: 859, endPoint y: 191, distance: 239.6
click at [859, 191] on div "Janela de atendimento Grade de atendimento Capacidade Transportadoras Veículos …" at bounding box center [756, 400] width 1512 height 800
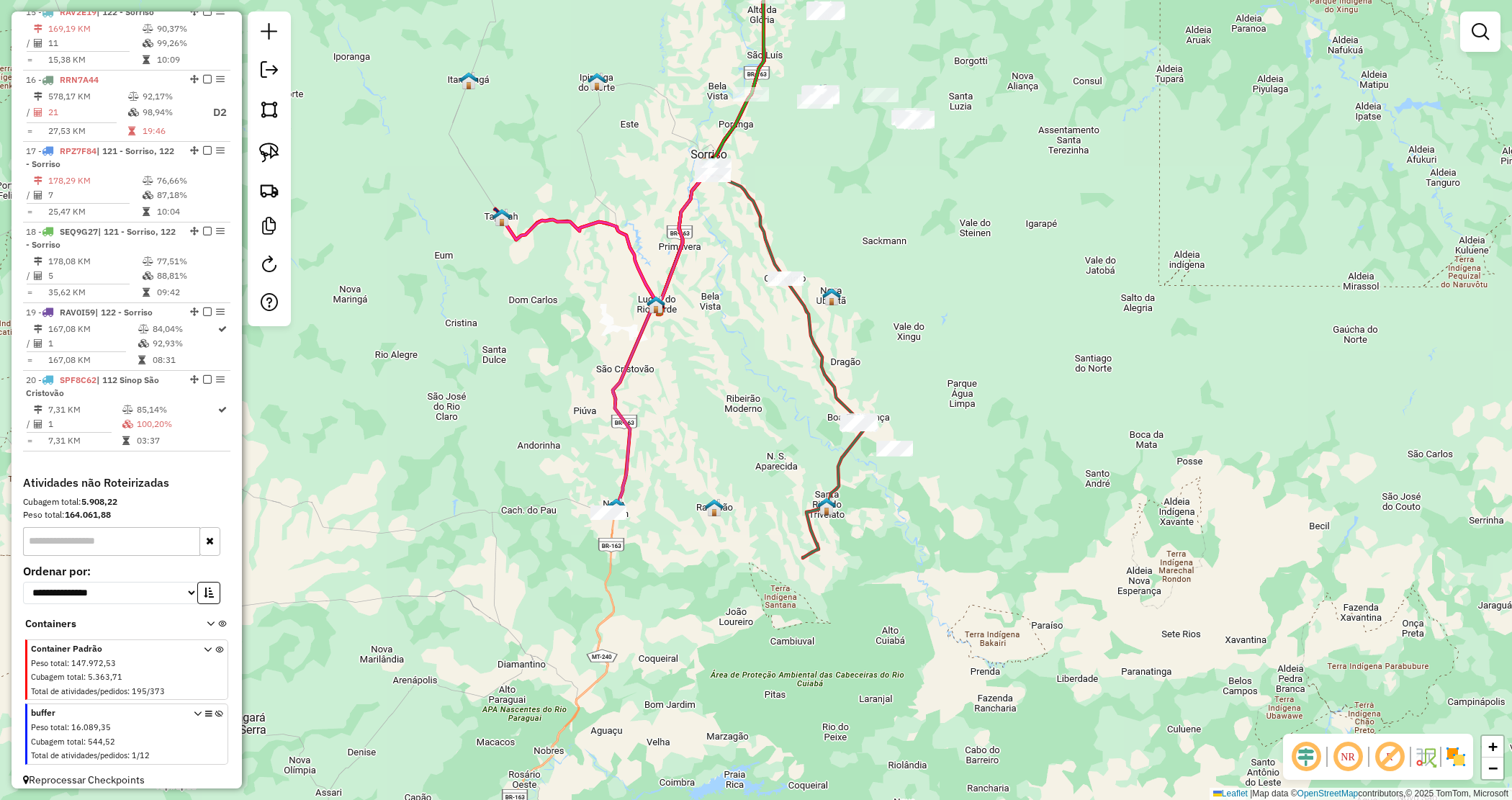
drag, startPoint x: 891, startPoint y: 383, endPoint x: 836, endPoint y: 340, distance: 69.8
click at [886, 379] on div "Janela de atendimento Grade de atendimento Capacidade Transportadoras Veículos …" at bounding box center [756, 400] width 1512 height 800
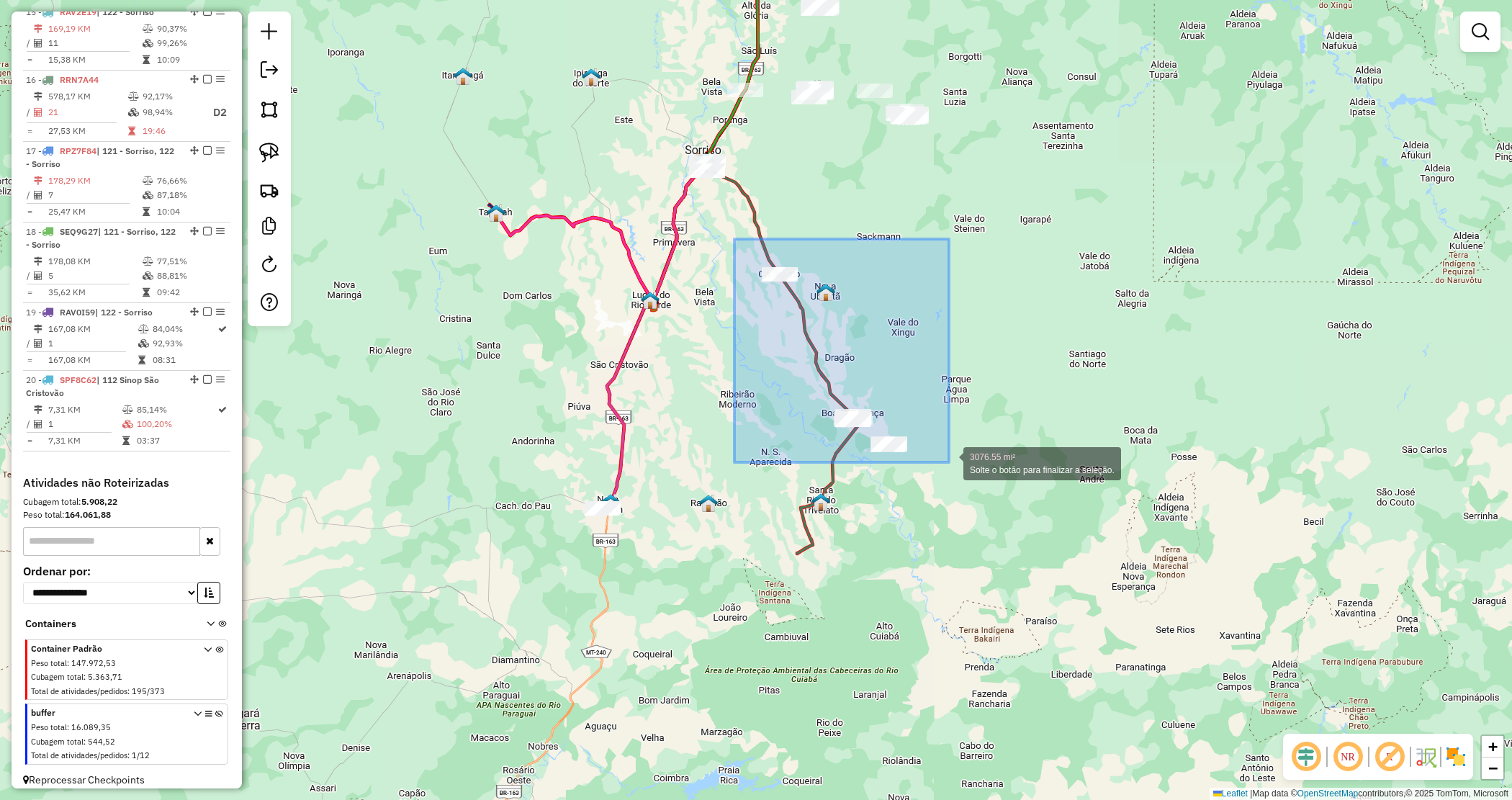
drag, startPoint x: 735, startPoint y: 239, endPoint x: 955, endPoint y: 481, distance: 327.1
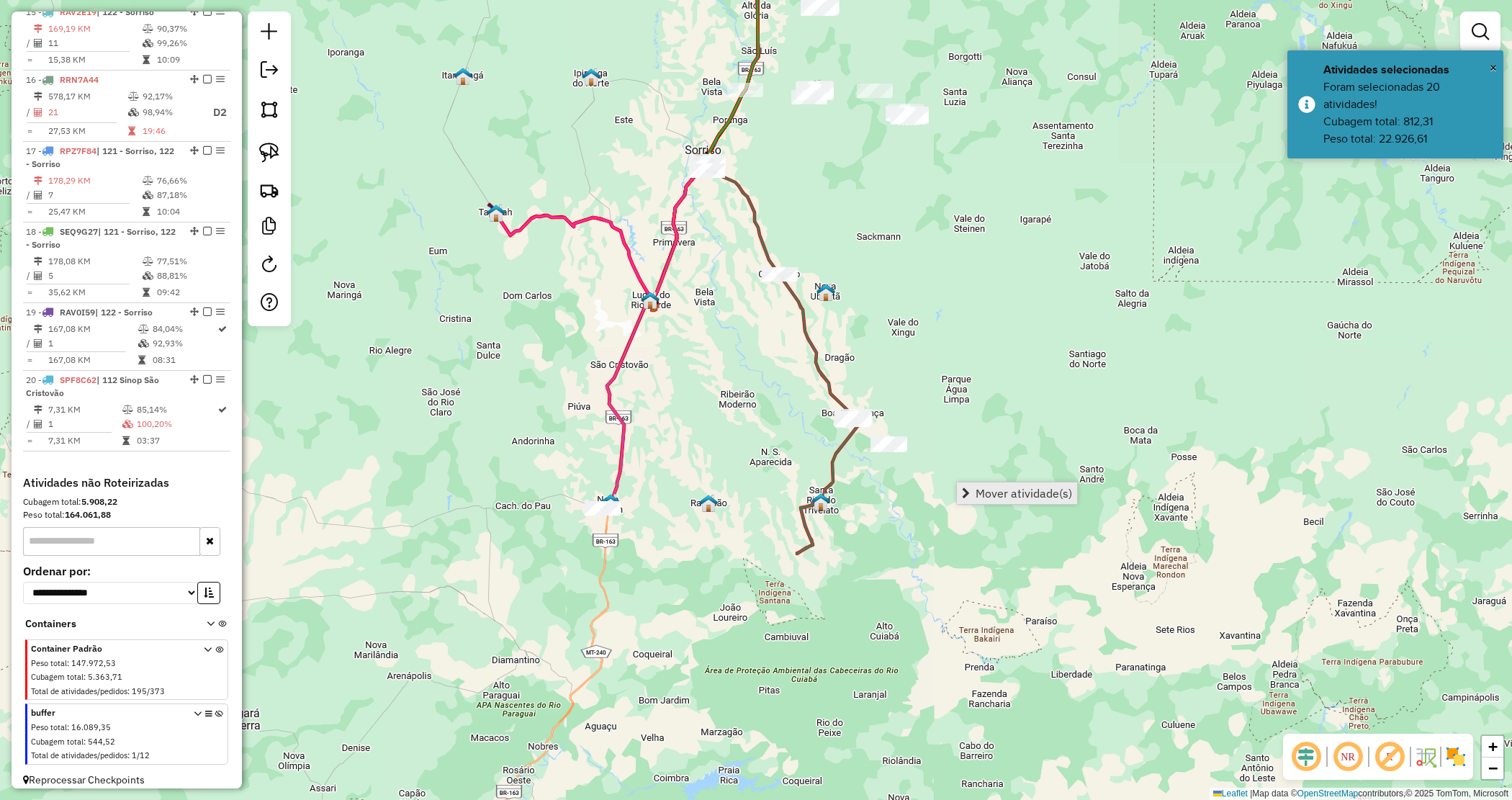
click at [987, 497] on span "Mover atividade(s)" at bounding box center [1024, 493] width 97 height 12
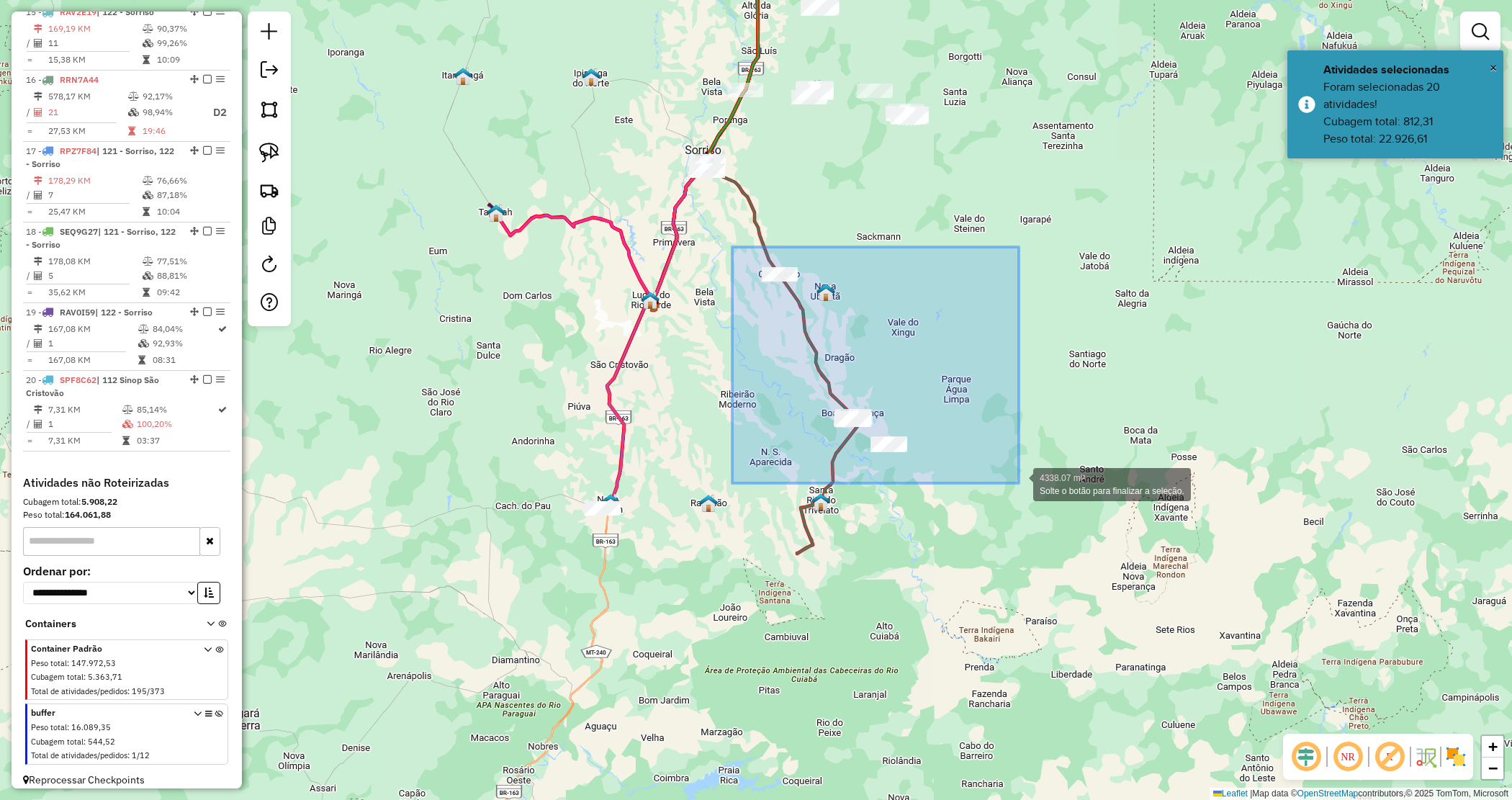
drag, startPoint x: 735, startPoint y: 248, endPoint x: 1019, endPoint y: 483, distance: 368.6
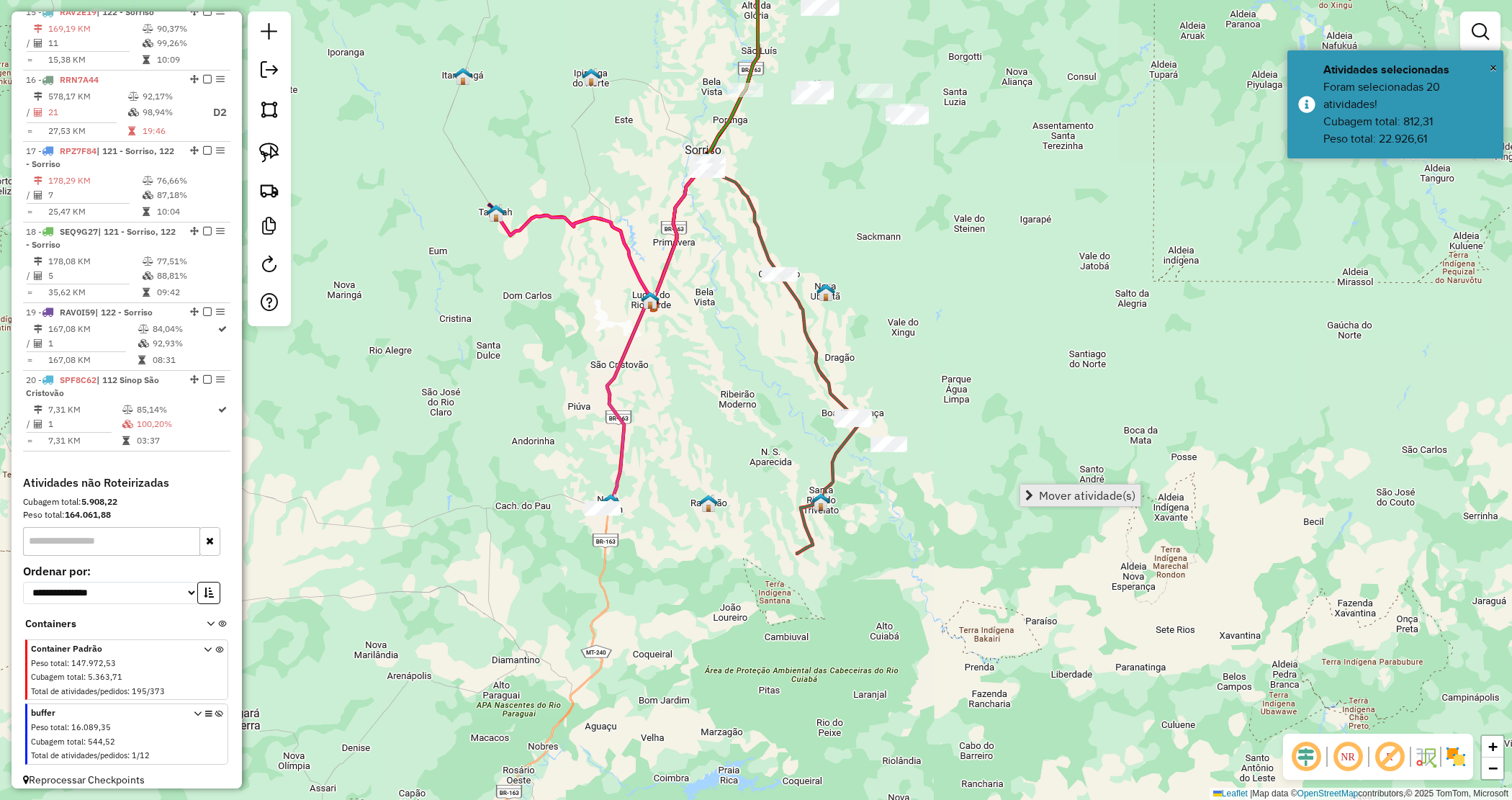
click at [1036, 488] on link "Mover atividade(s)" at bounding box center [1080, 495] width 120 height 22
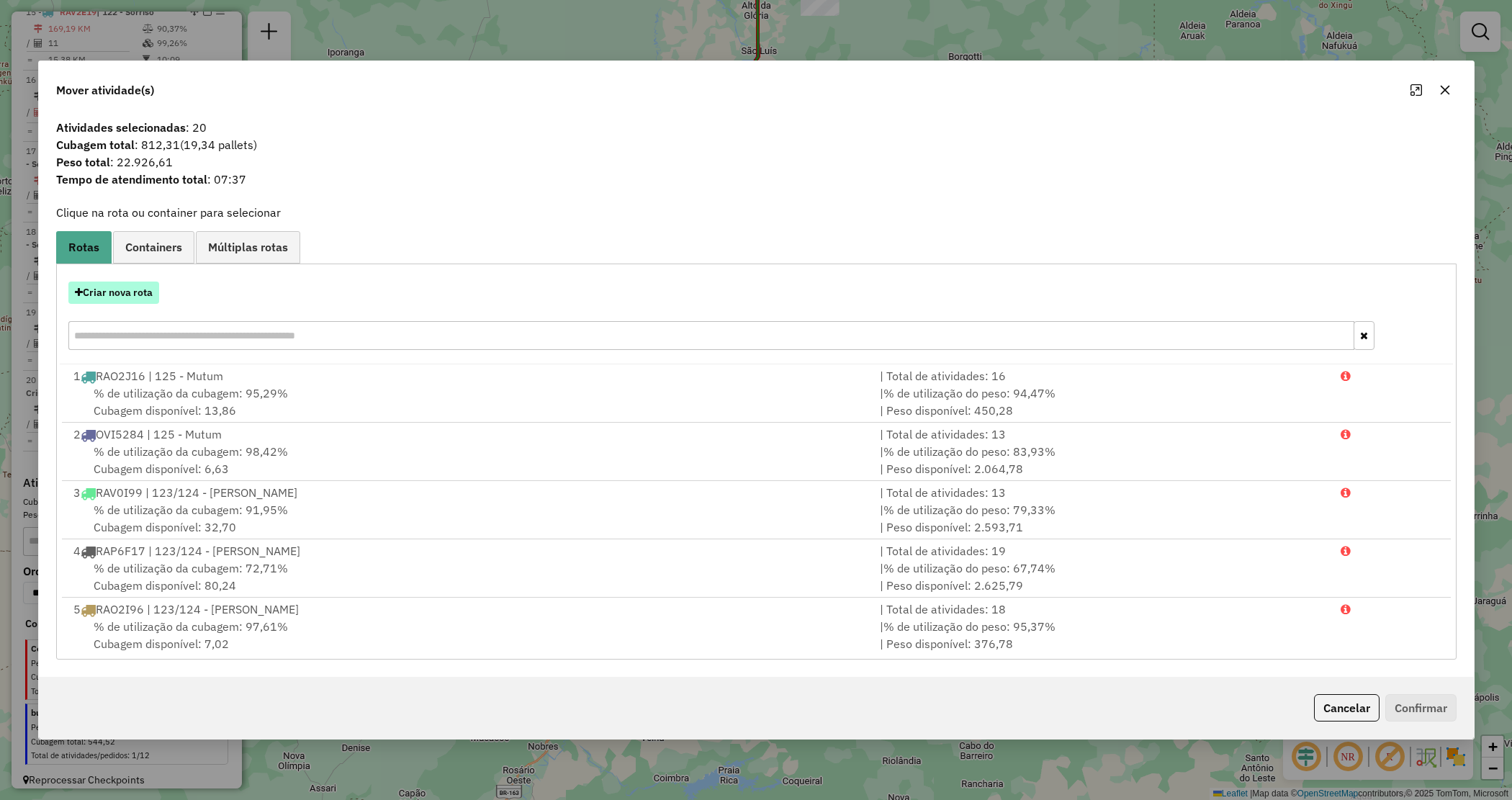
click at [109, 294] on button "Criar nova rota" at bounding box center [113, 293] width 90 height 22
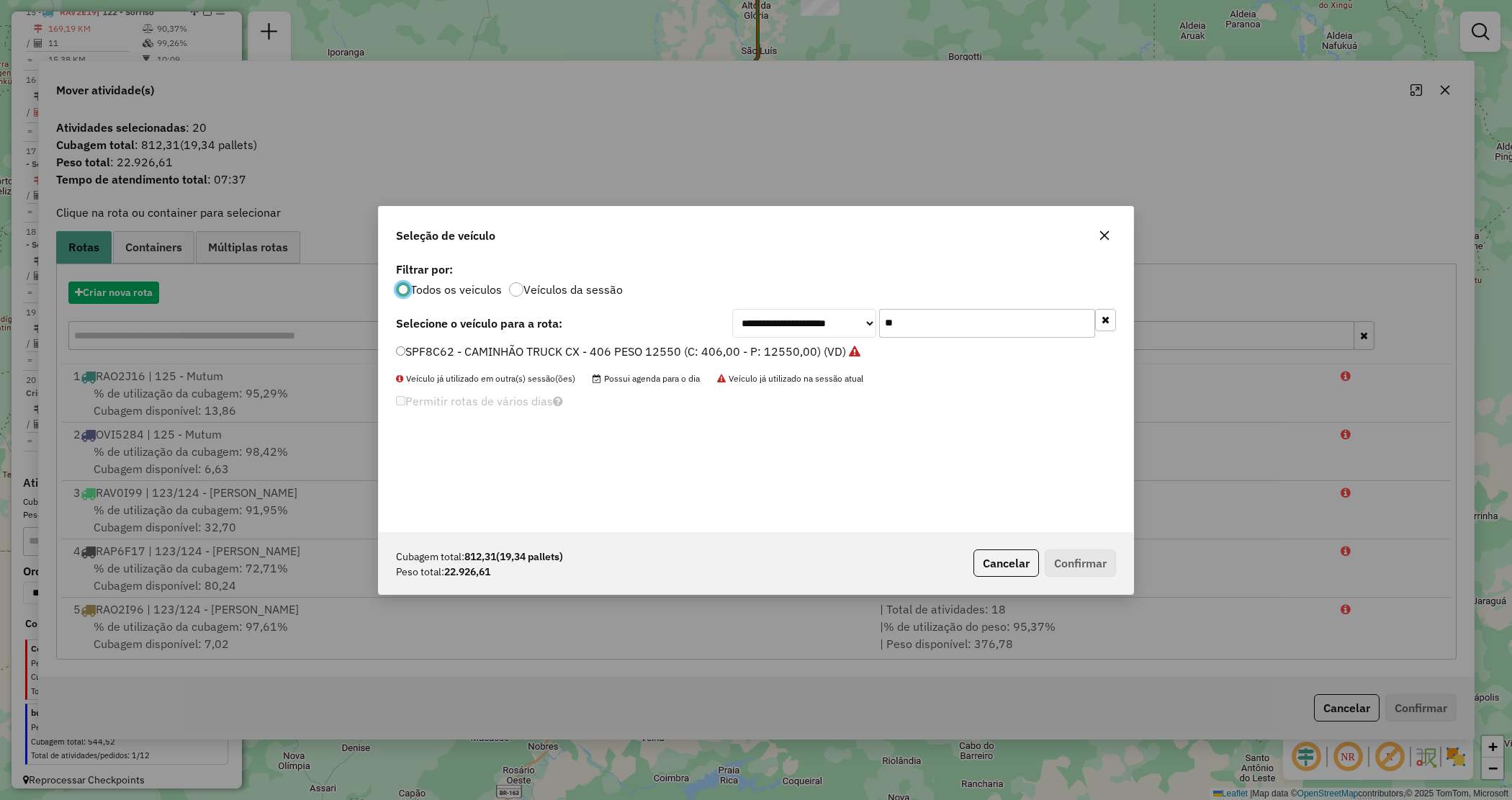
scroll to position [7, 5]
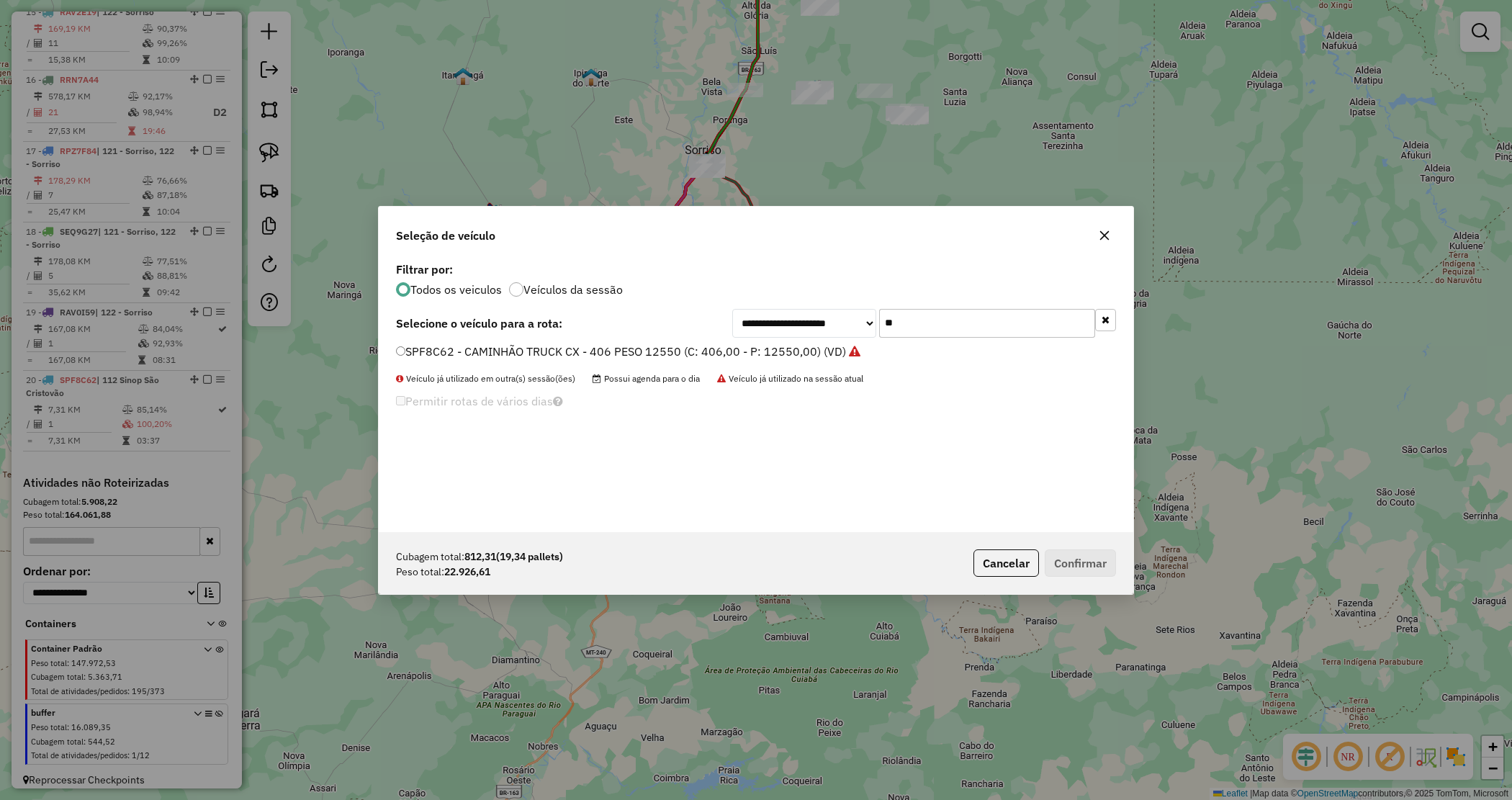
drag, startPoint x: 912, startPoint y: 322, endPoint x: 784, endPoint y: 309, distance: 128.7
click at [785, 310] on div "**********" at bounding box center [924, 324] width 384 height 29
type input "***"
click at [766, 349] on label "LZT1C01 - CAMINHÃO TRUCK CX 336 - PESO - 9710 (C: 336,00 - P: 9710,00) (VD)" at bounding box center [617, 351] width 442 height 17
click at [1081, 562] on button "Confirmar" at bounding box center [1080, 563] width 71 height 27
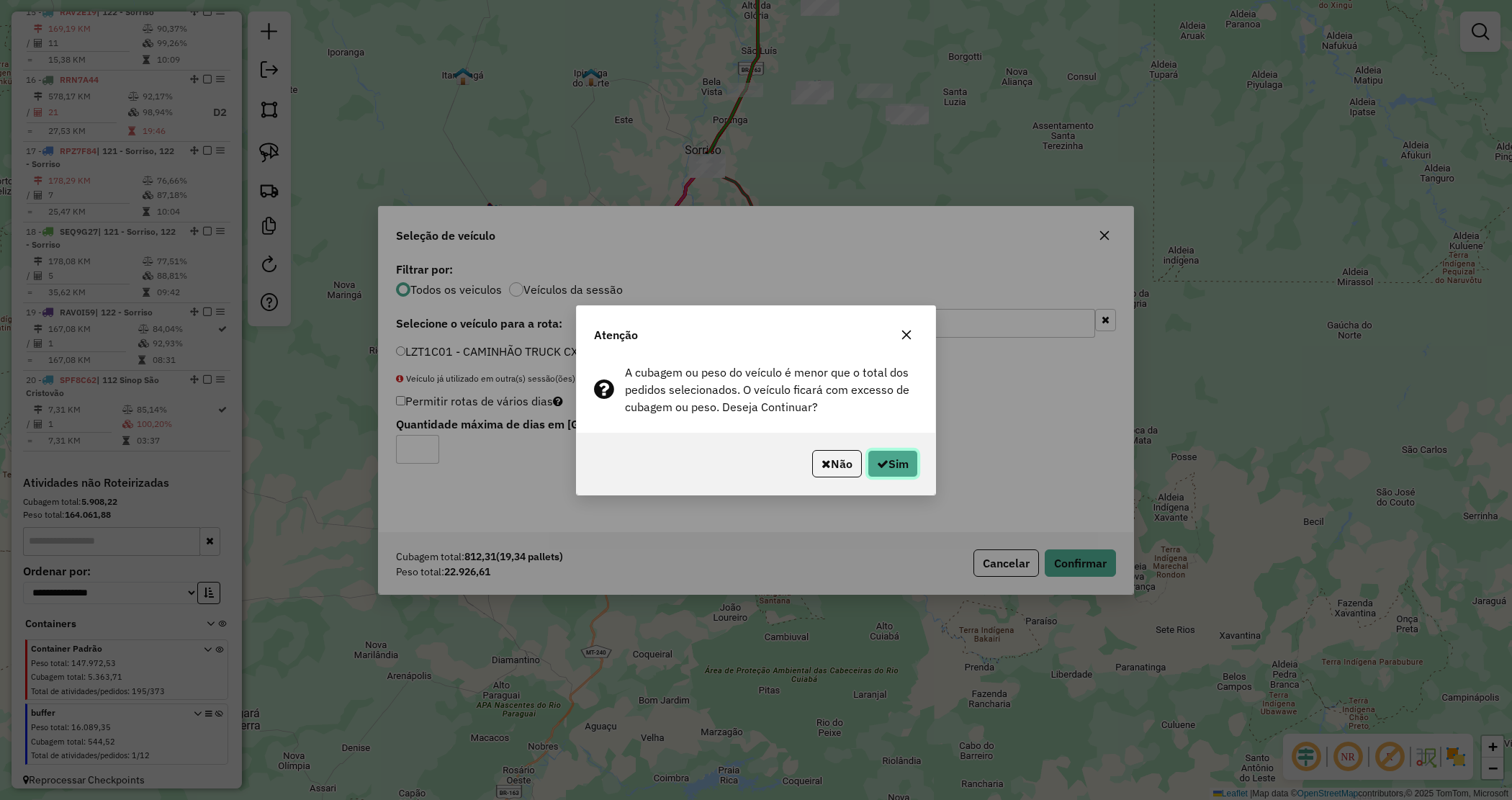
click at [884, 466] on button "Sim" at bounding box center [892, 463] width 50 height 27
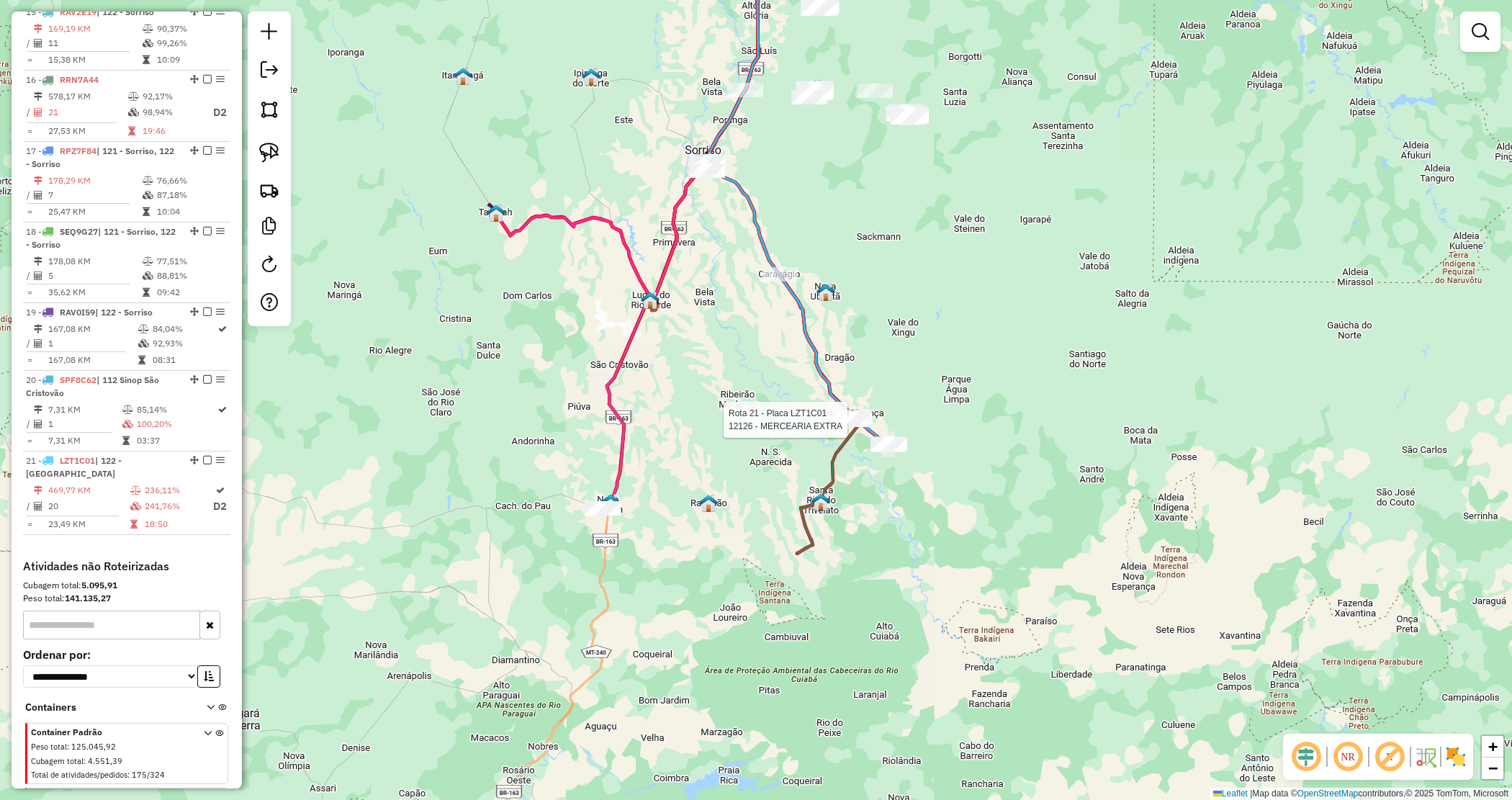
select select "*********"
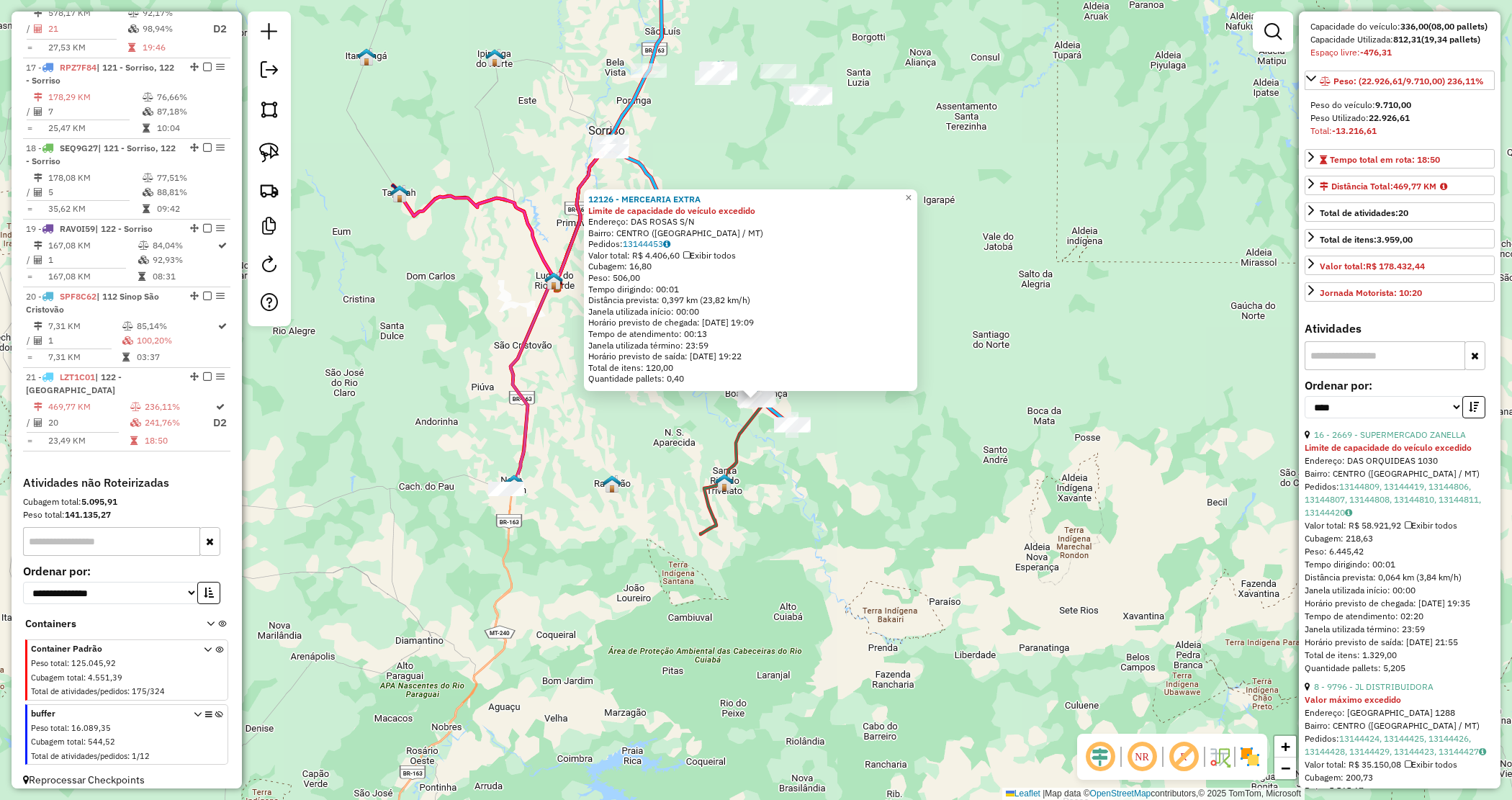
scroll to position [180, 0]
click at [1412, 438] on link "16 - 2669 - SUPERMERCADO ZANELLA" at bounding box center [1390, 432] width 152 height 11
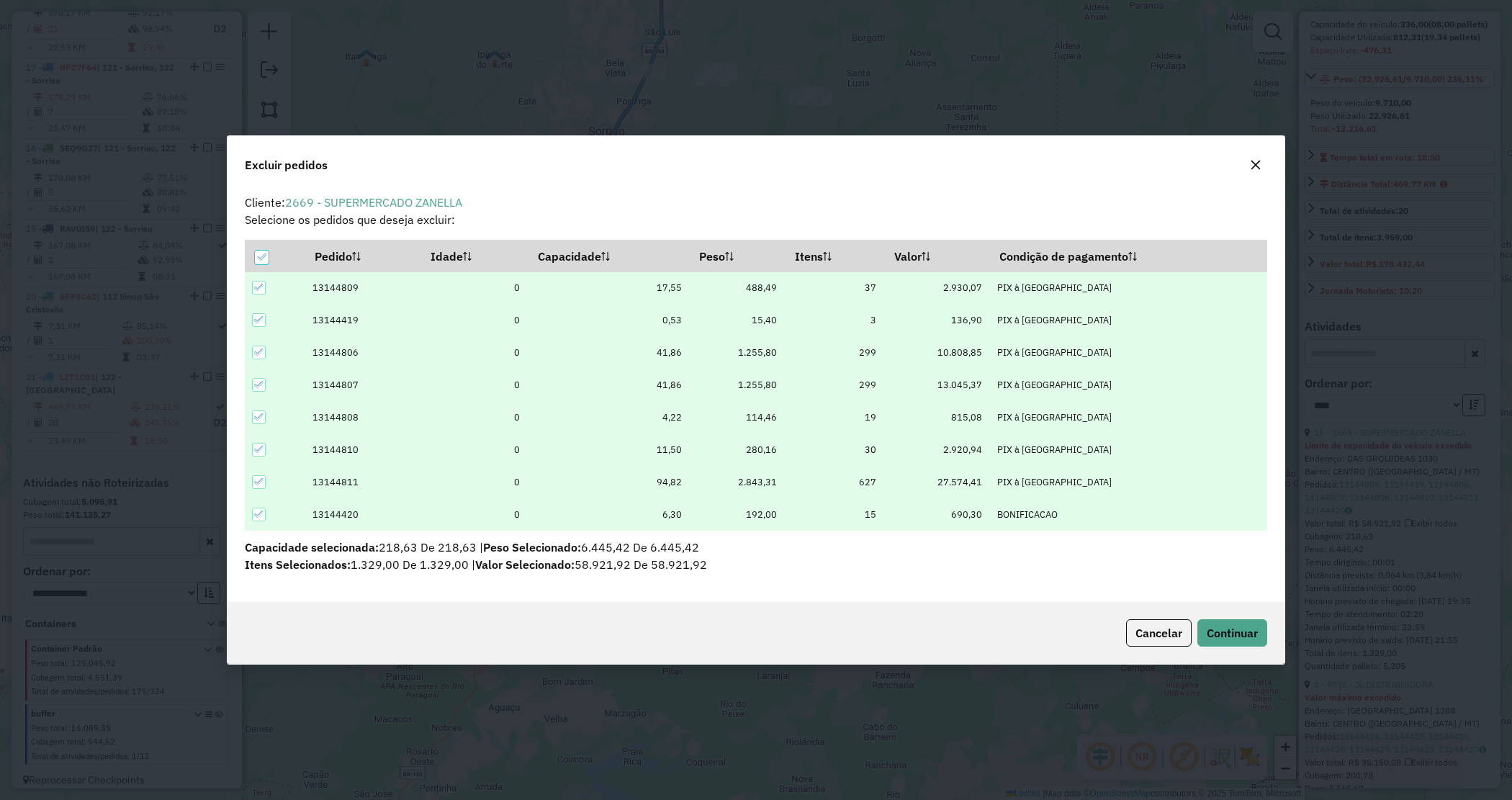
scroll to position [0, 0]
click at [1239, 631] on span "Continuar" at bounding box center [1233, 633] width 51 height 15
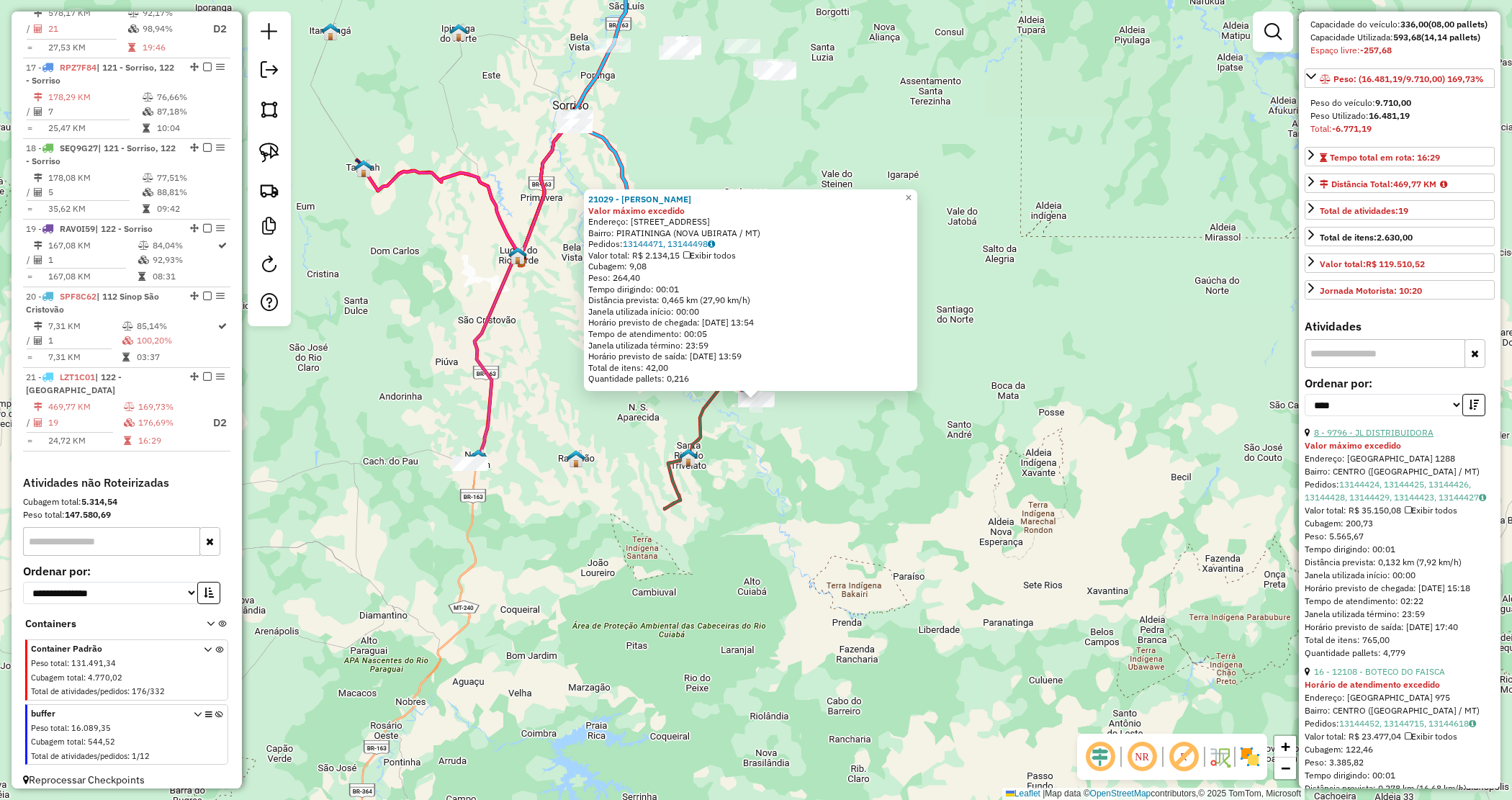
click at [1369, 438] on link "8 - 9796 - JL DISTRIBUIDORA" at bounding box center [1373, 432] width 120 height 11
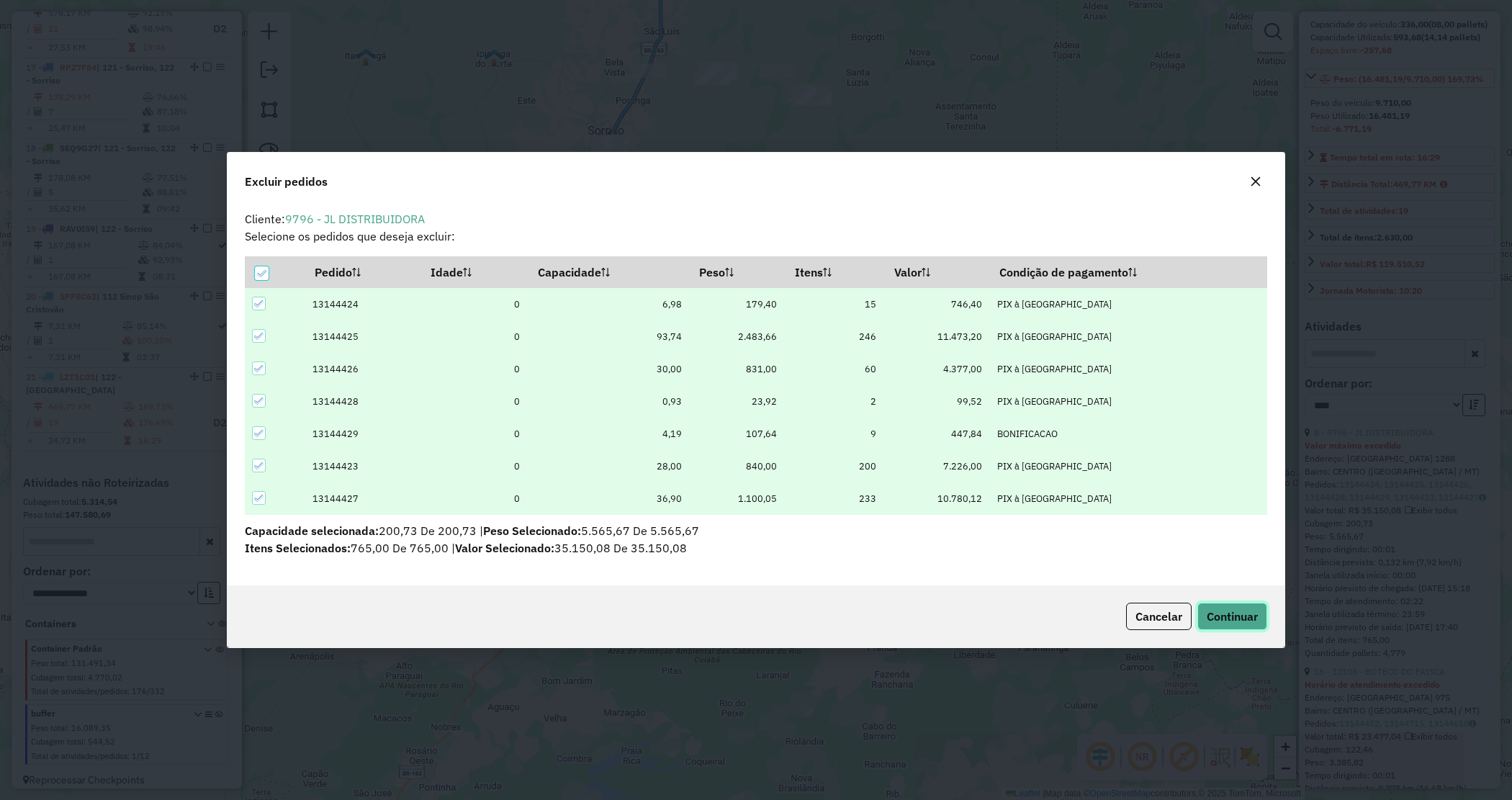
click at [1222, 618] on span "Continuar" at bounding box center [1233, 617] width 51 height 15
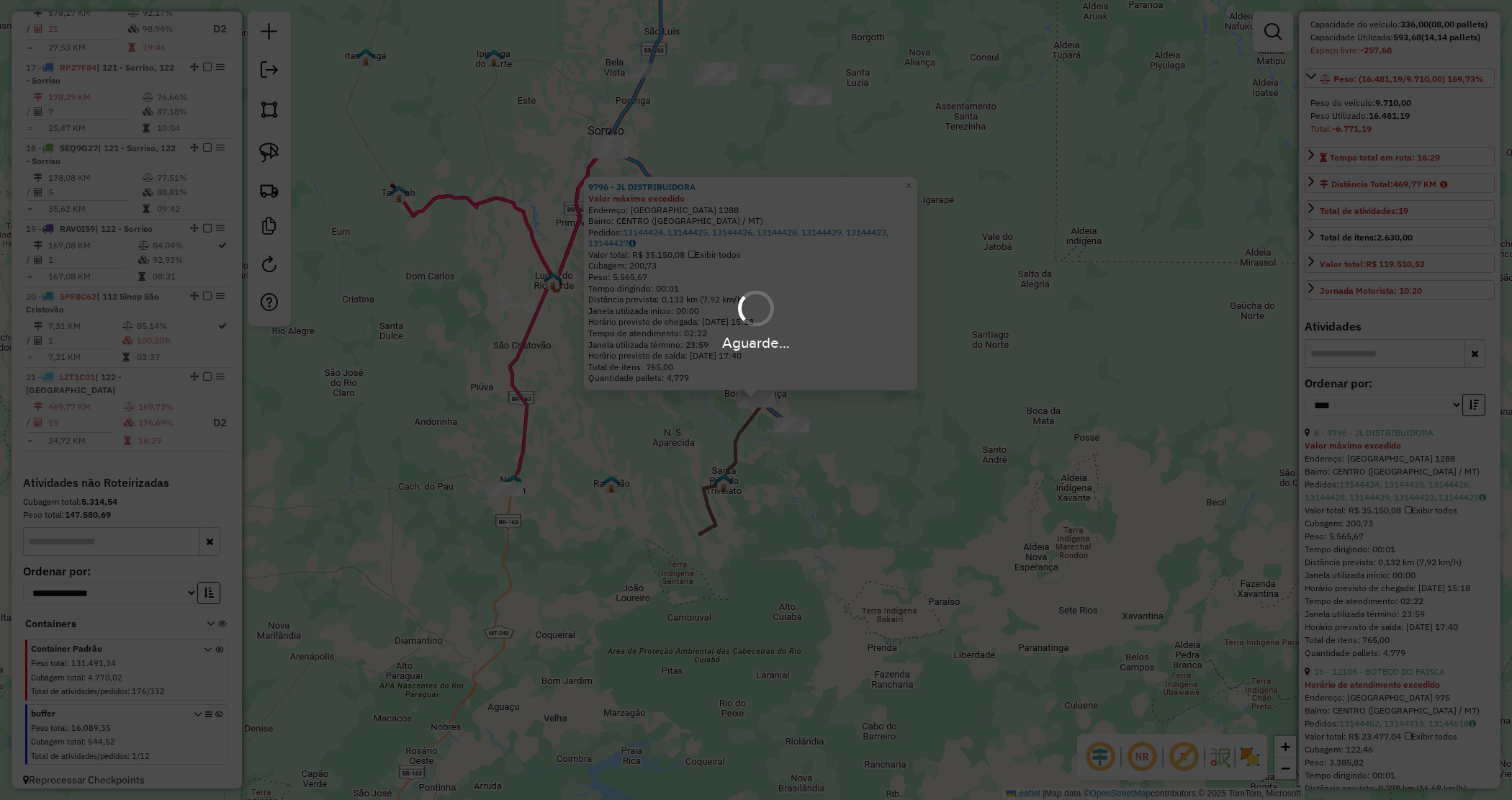
scroll to position [1657, 0]
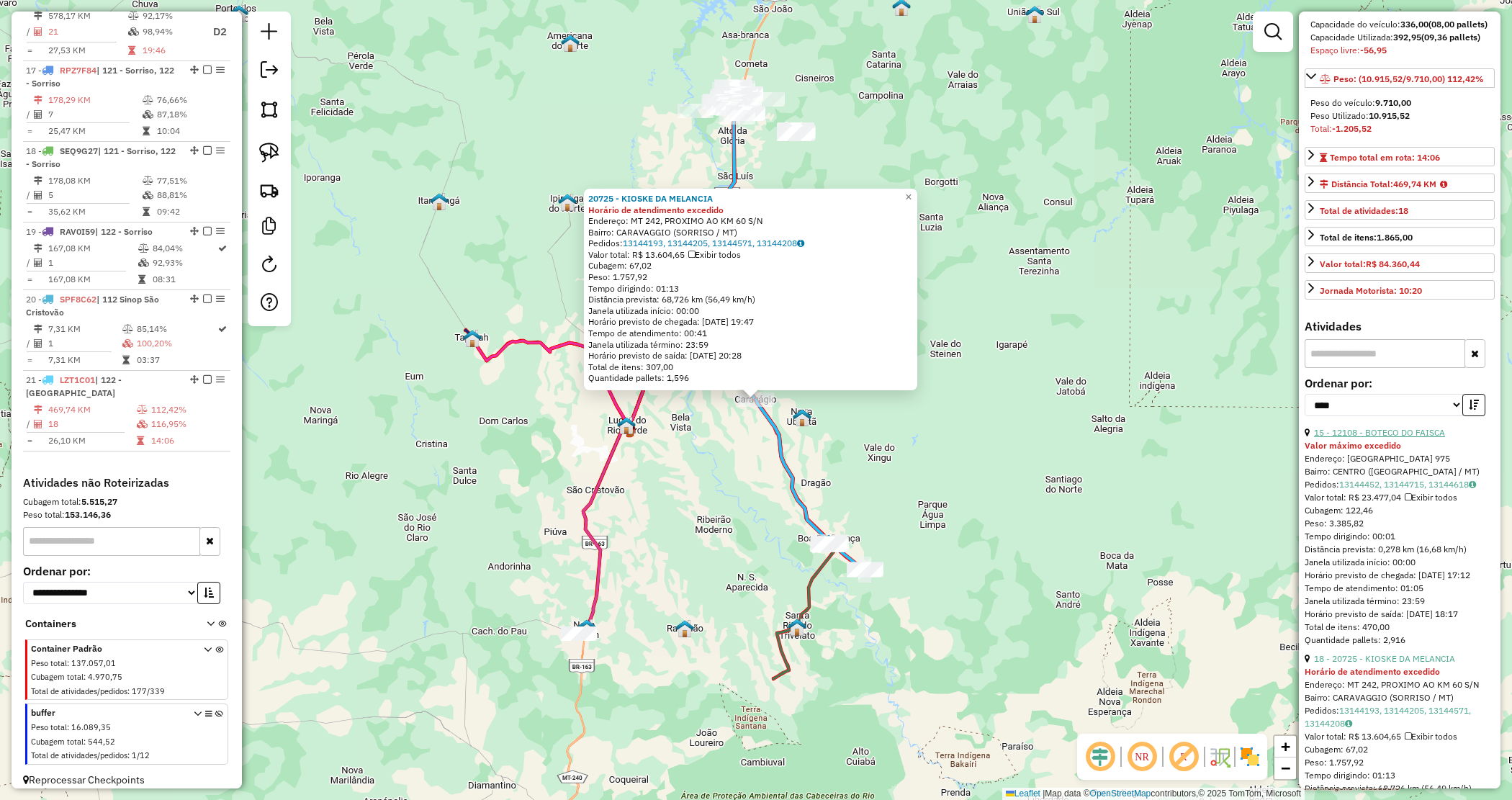
click at [1363, 438] on link "15 - 12108 - BOTECO DO FAISCA" at bounding box center [1380, 432] width 131 height 11
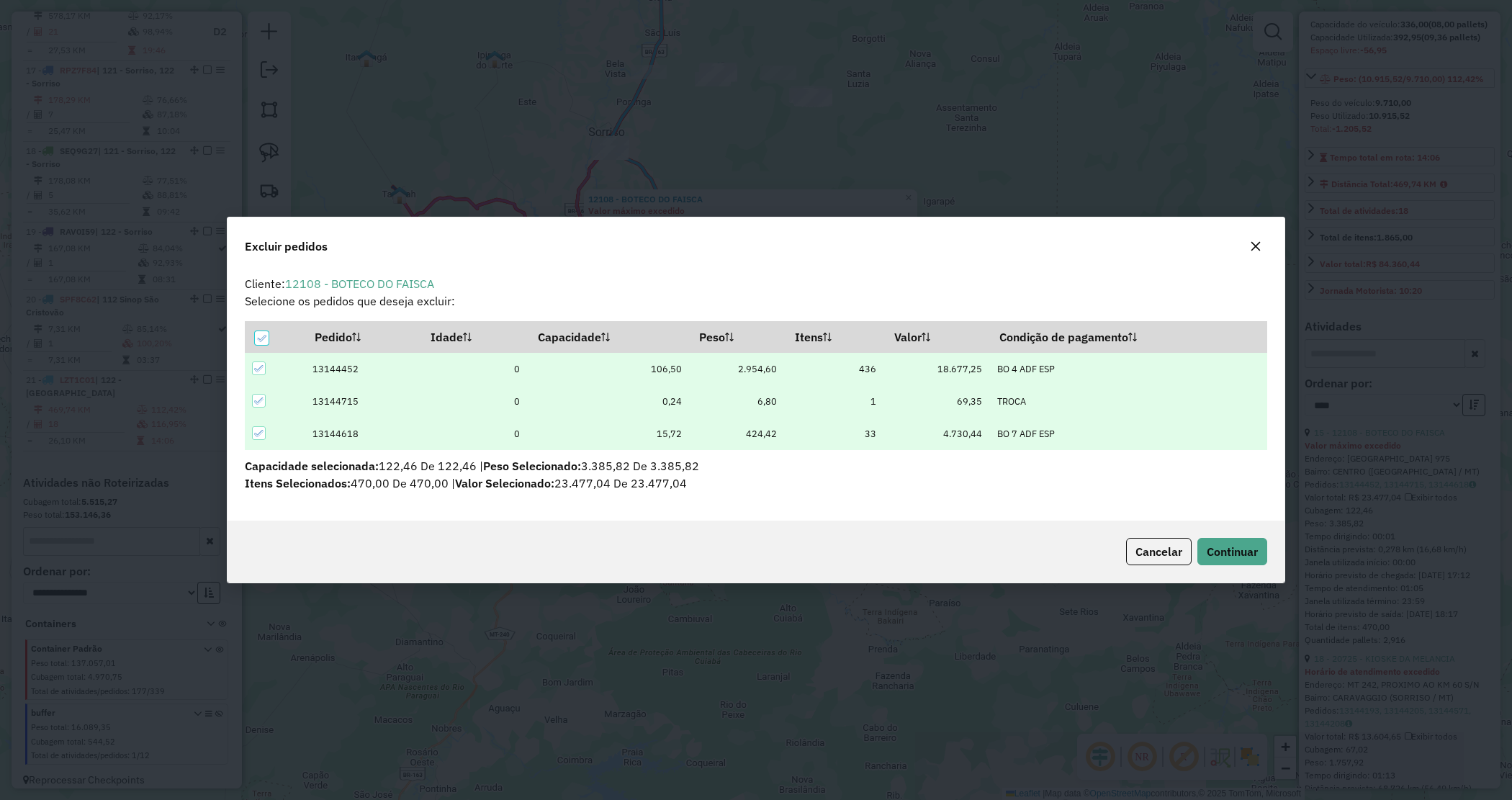
scroll to position [0, 0]
click at [1226, 545] on span "Continuar" at bounding box center [1233, 552] width 51 height 15
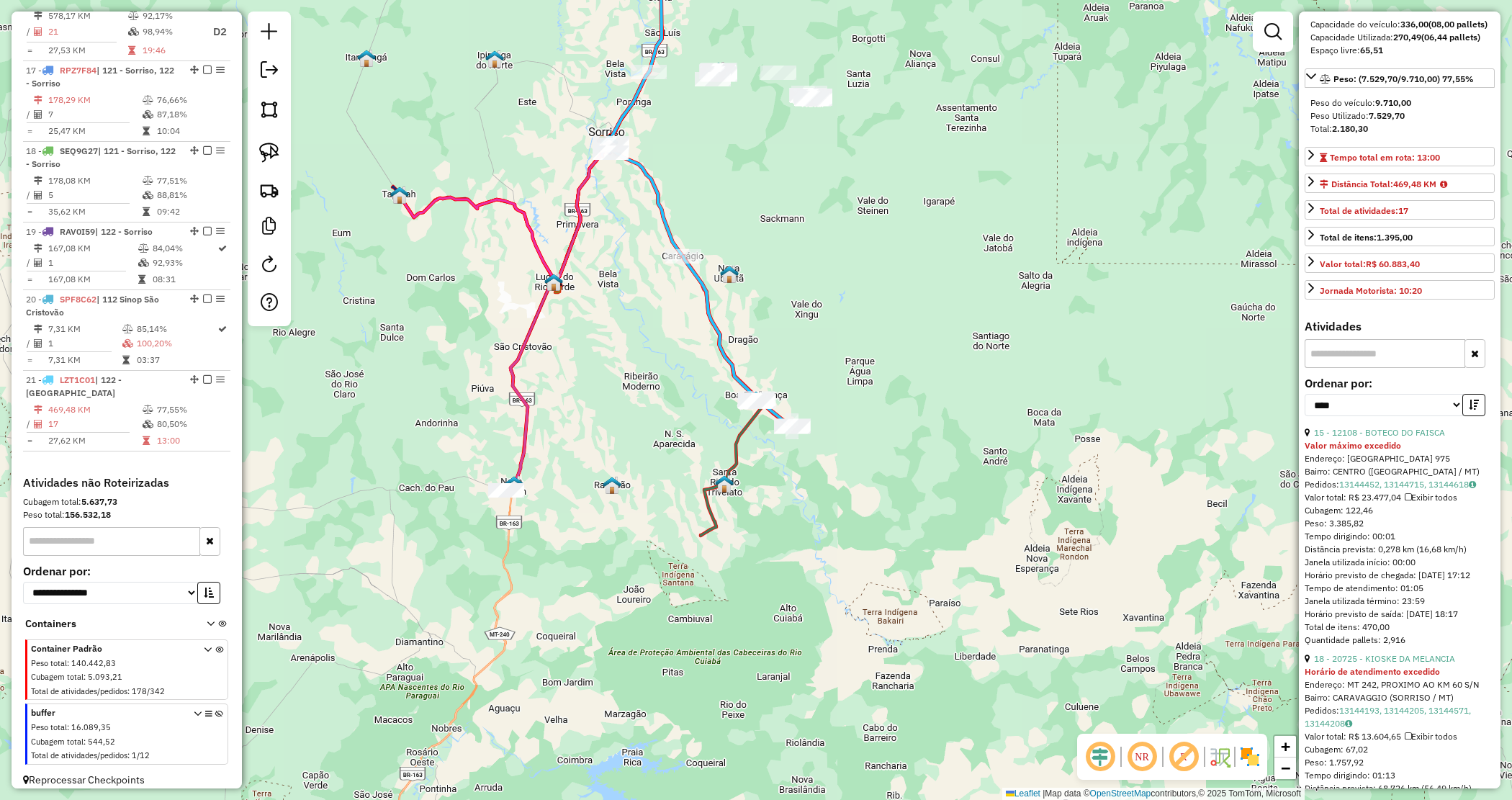
click at [897, 397] on div "Janela de atendimento Grade de atendimento Capacidade Transportadoras Veículos …" at bounding box center [756, 400] width 1512 height 800
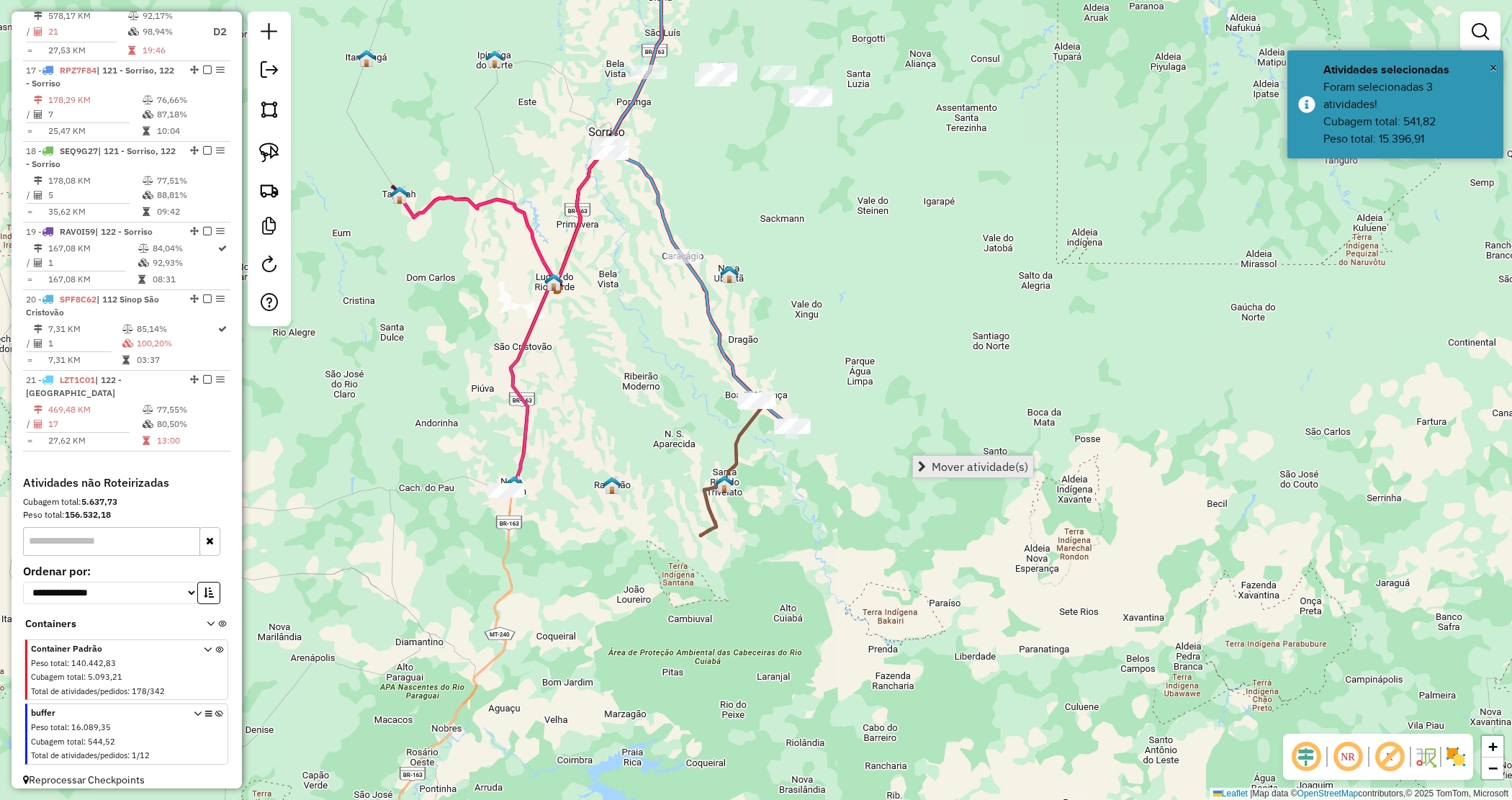
click at [955, 470] on span "Mover atividade(s)" at bounding box center [980, 466] width 97 height 12
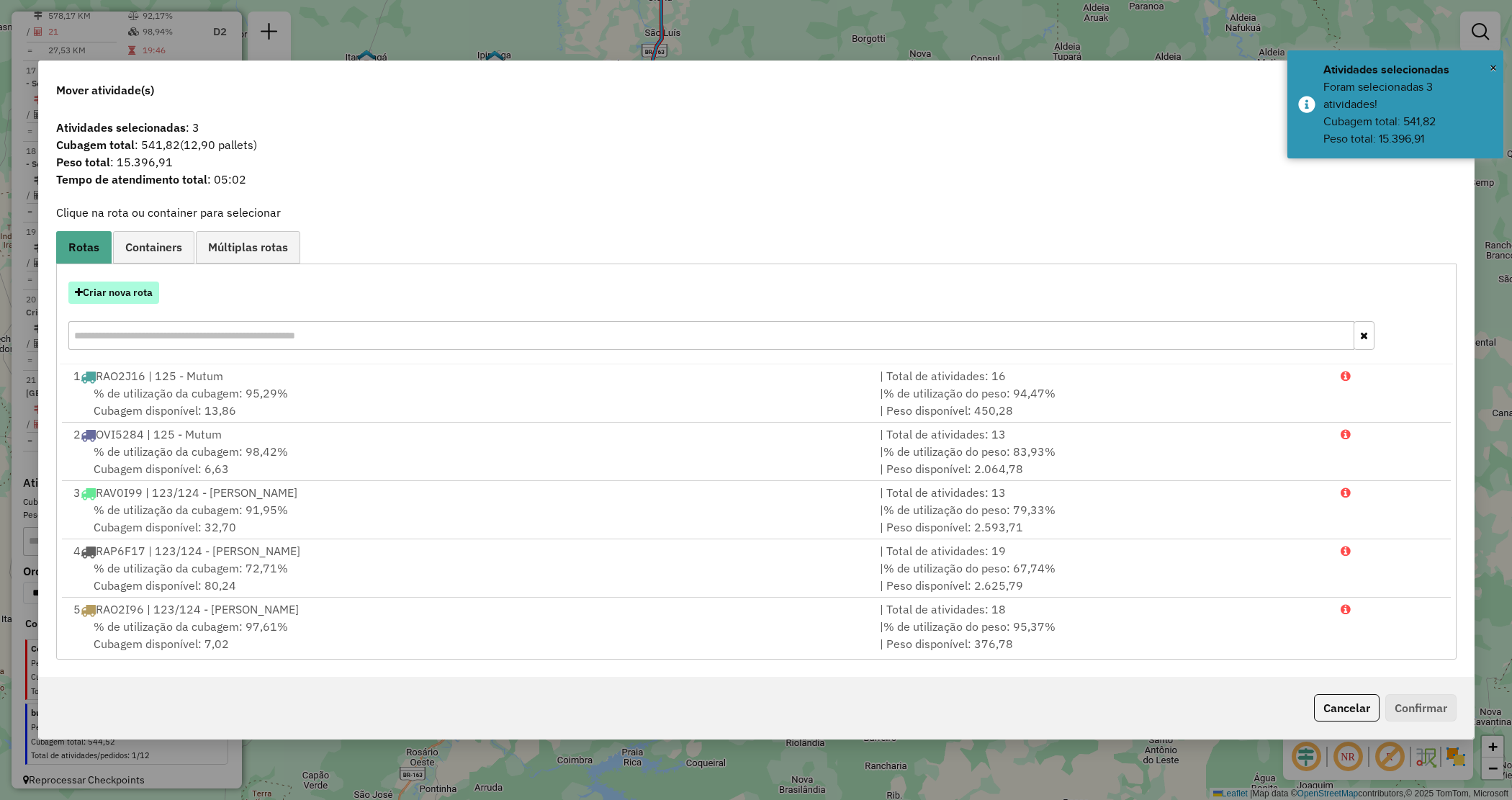
click at [120, 290] on button "Criar nova rota" at bounding box center [113, 293] width 90 height 22
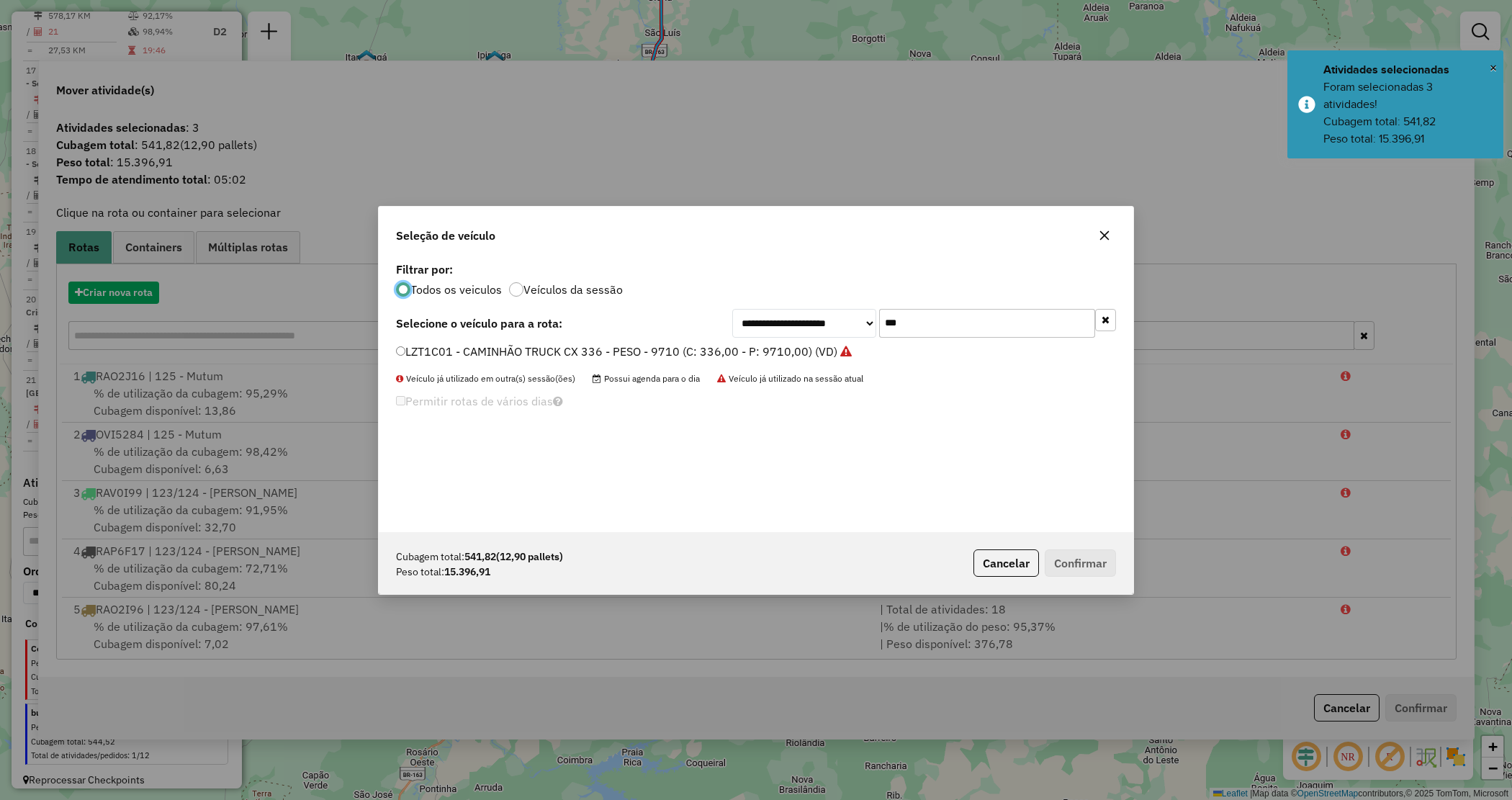
scroll to position [7, 5]
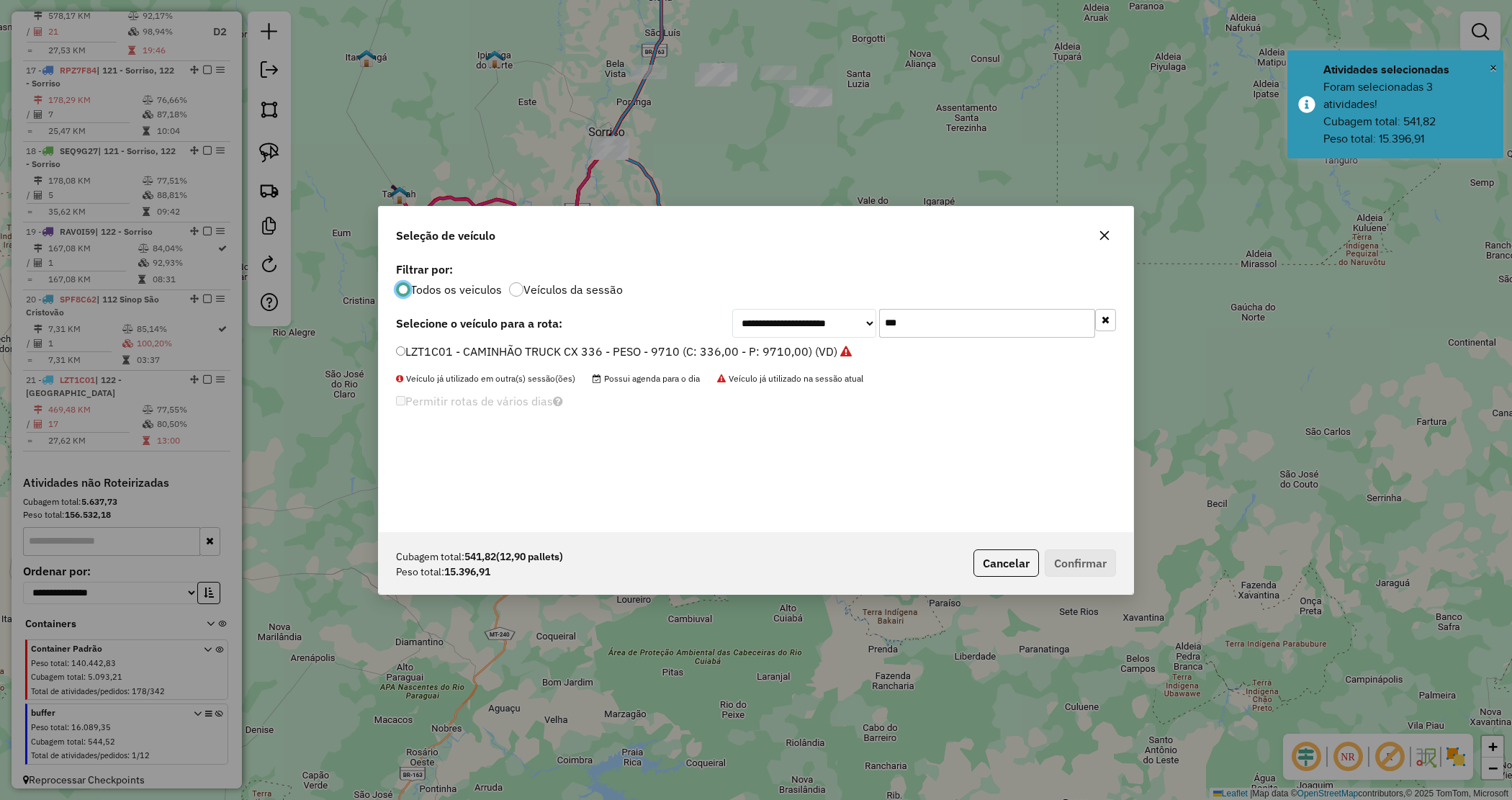
click at [704, 293] on div "**********" at bounding box center [756, 395] width 755 height 274
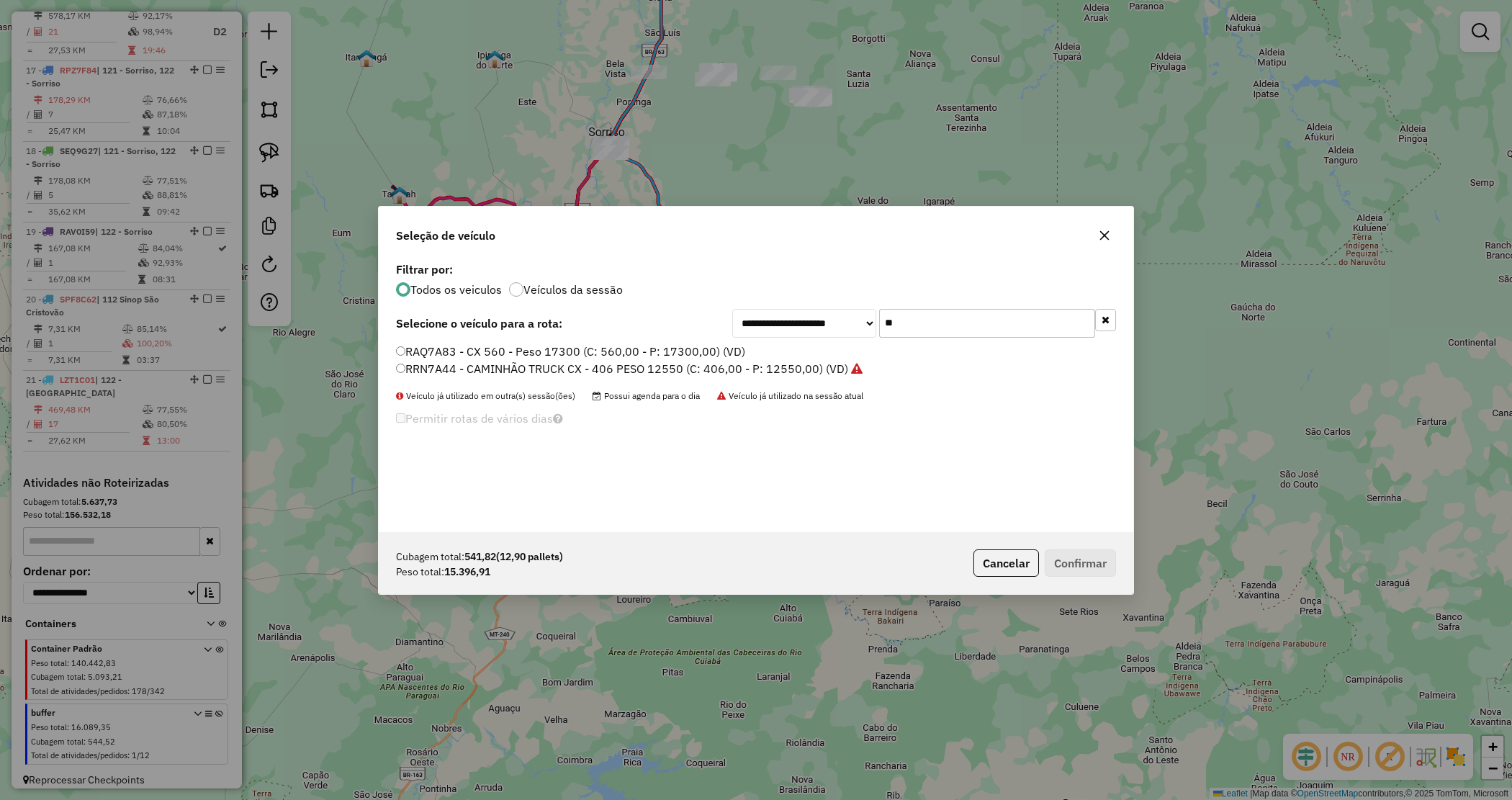
type input "**"
click at [716, 347] on label "RAQ7A83 - CX 560 - Peso 17300 (C: 560,00 - P: 17300,00) (VD)" at bounding box center [570, 351] width 349 height 17
click at [1052, 552] on button "Confirmar" at bounding box center [1080, 563] width 71 height 27
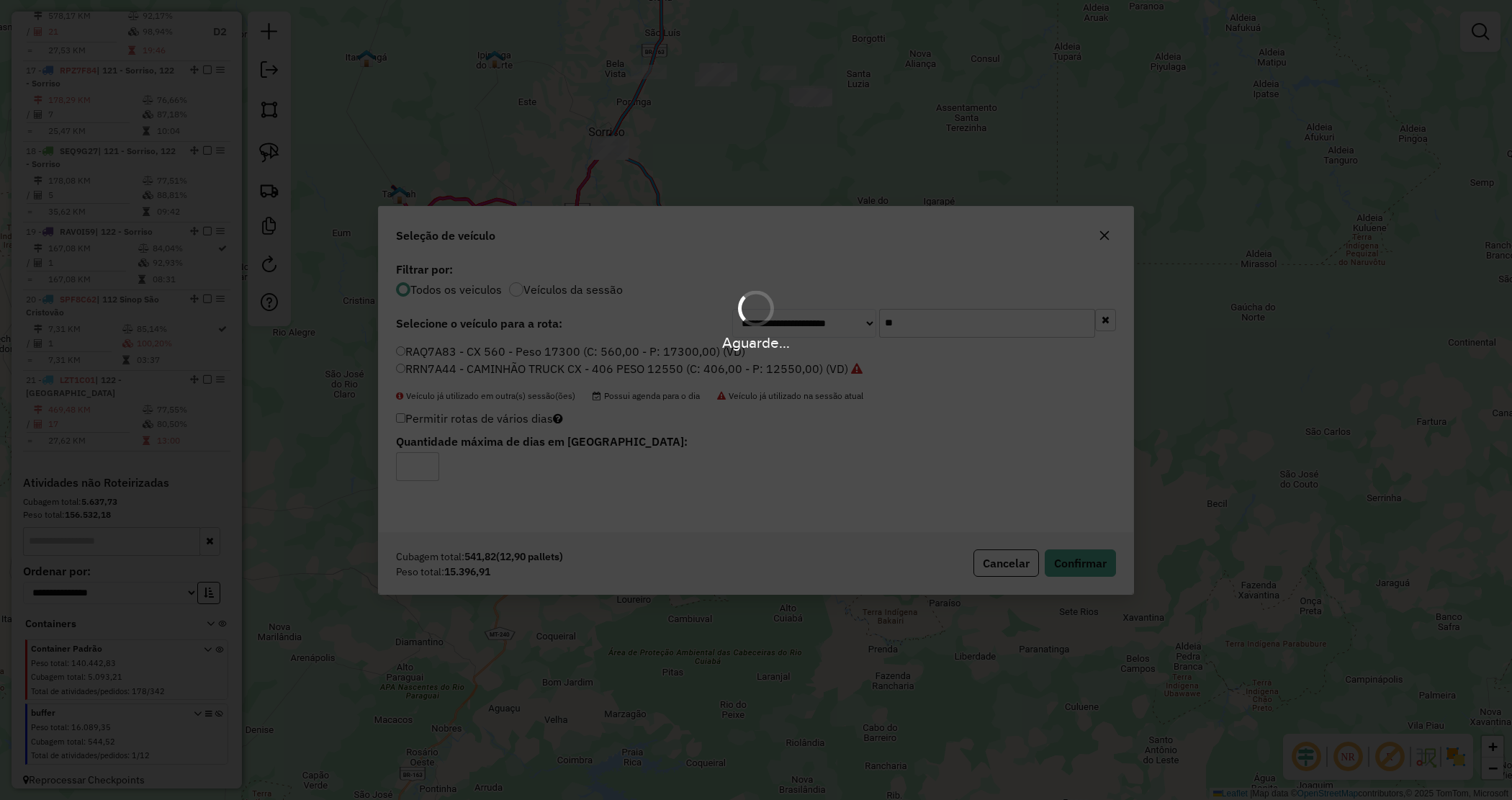
scroll to position [1660, 0]
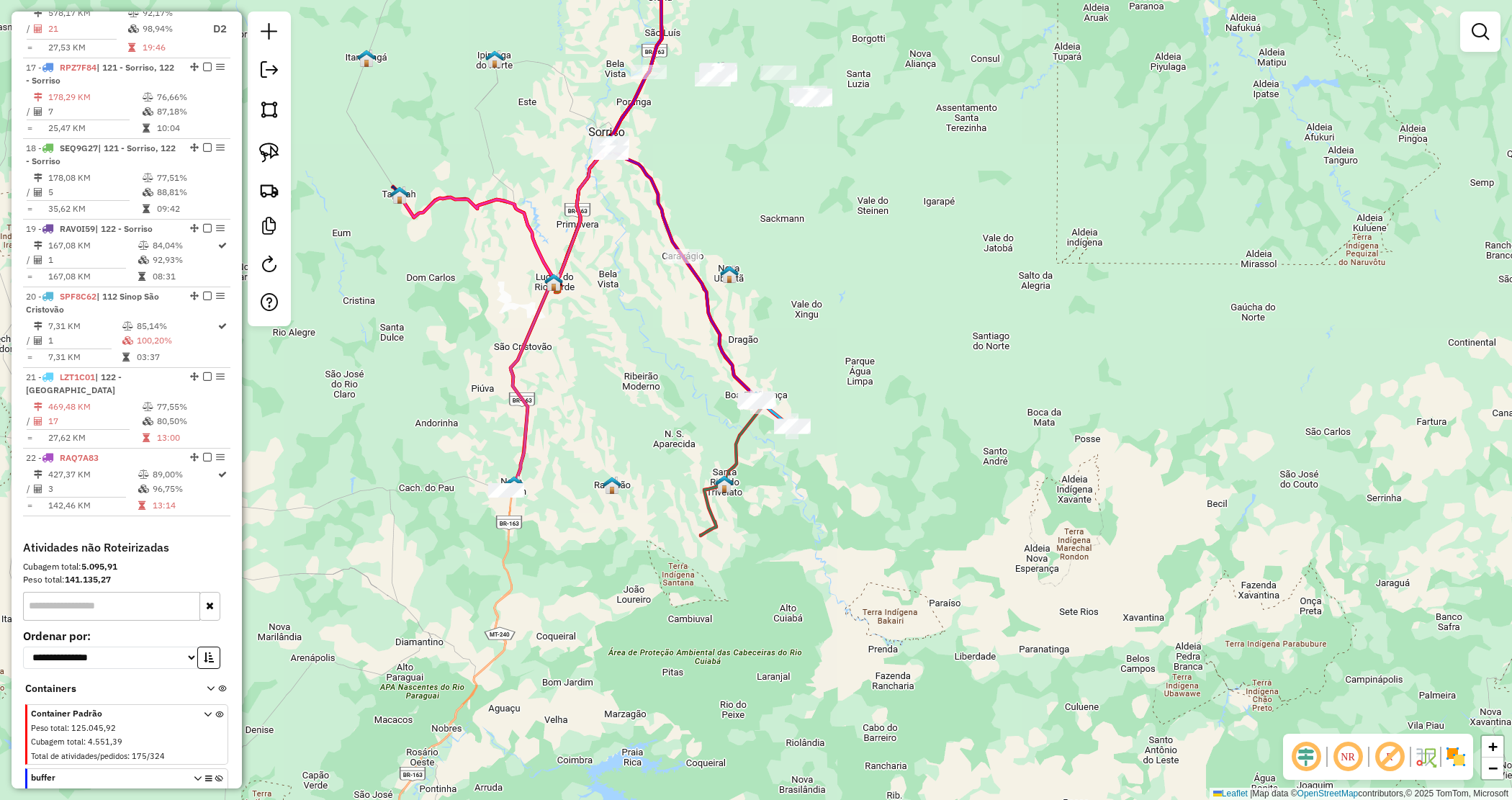
click at [620, 435] on div "Janela de atendimento Grade de atendimento Capacidade Transportadoras Veículos …" at bounding box center [756, 400] width 1512 height 800
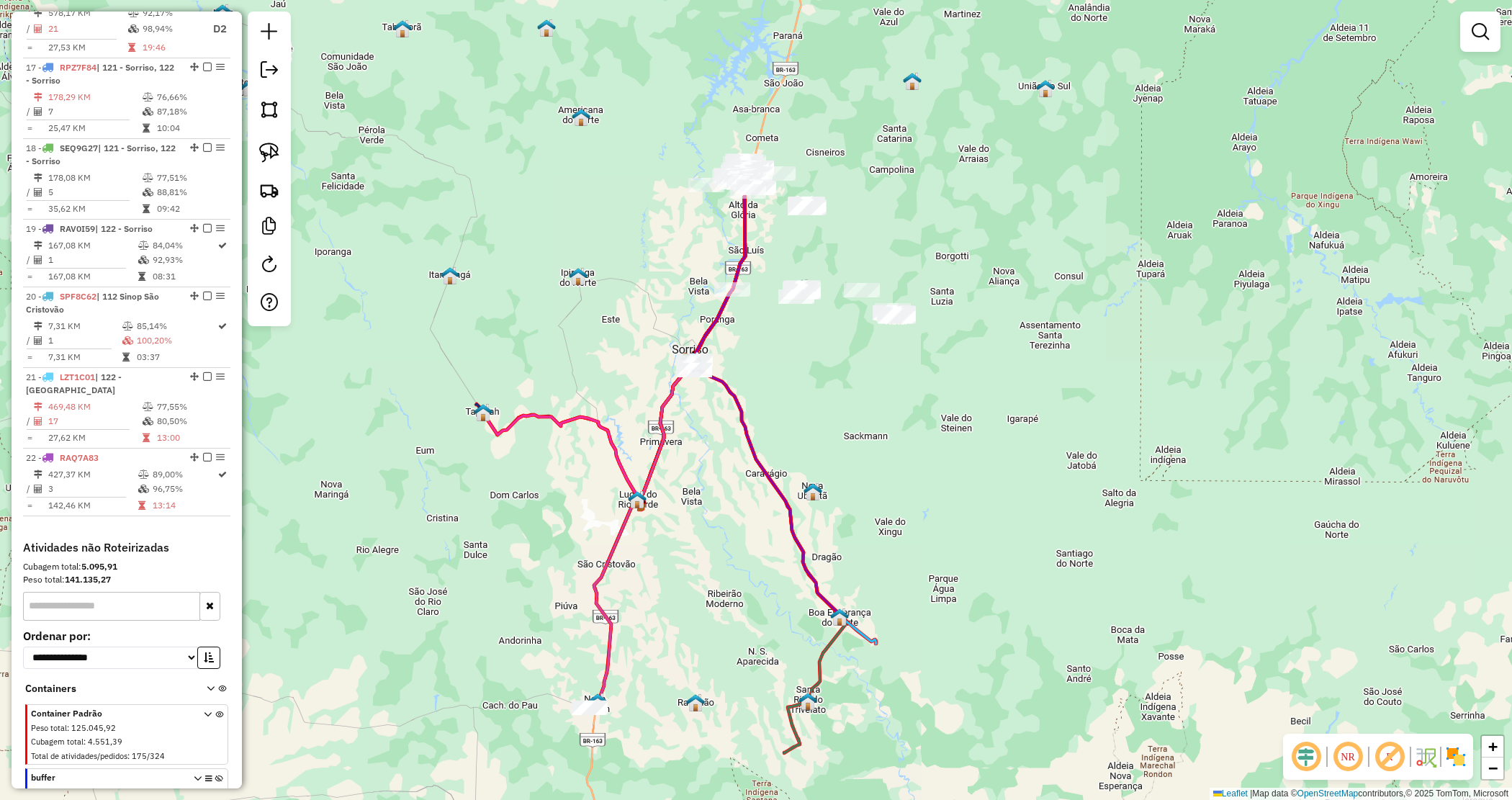
drag, startPoint x: 821, startPoint y: 300, endPoint x: 924, endPoint y: 495, distance: 220.5
click at [924, 495] on div "Janela de atendimento Grade de atendimento Capacidade Transportadoras Veículos …" at bounding box center [756, 400] width 1512 height 800
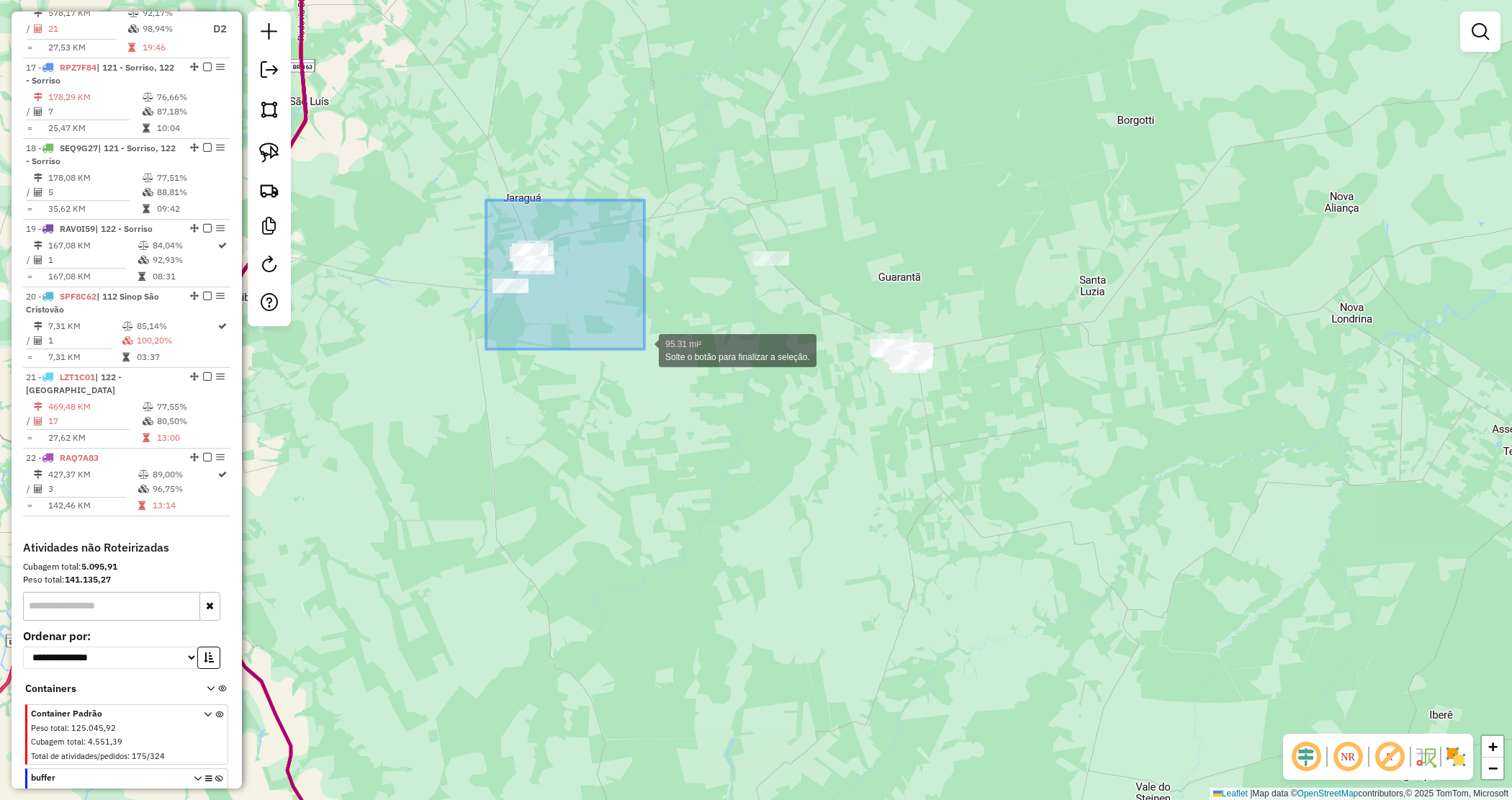
drag, startPoint x: 480, startPoint y: 210, endPoint x: 644, endPoint y: 349, distance: 215.0
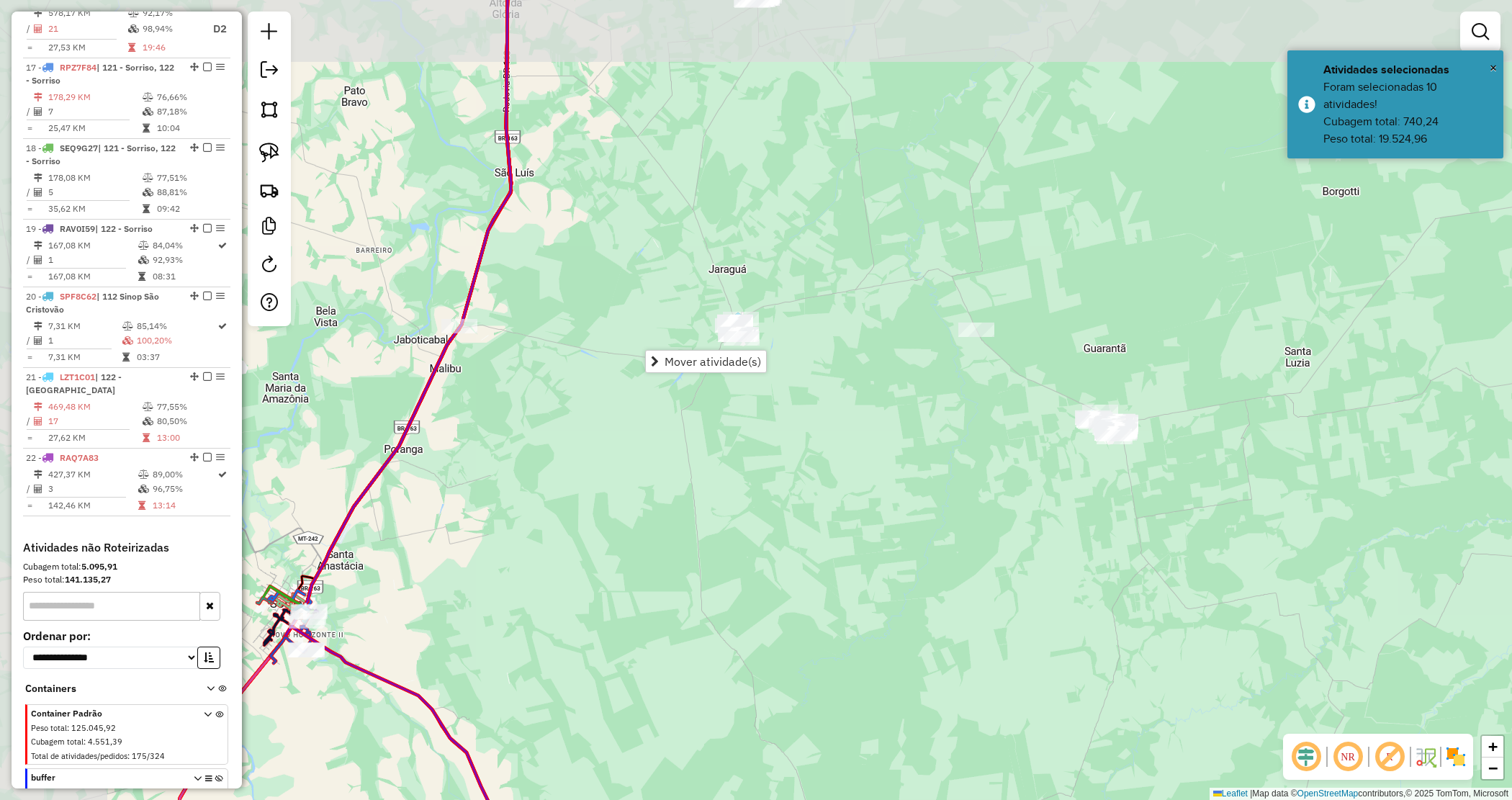
drag, startPoint x: 512, startPoint y: 405, endPoint x: 657, endPoint y: 429, distance: 147.0
click at [717, 477] on div "Janela de atendimento Grade de atendimento Capacidade Transportadoras Veículos …" at bounding box center [756, 400] width 1512 height 800
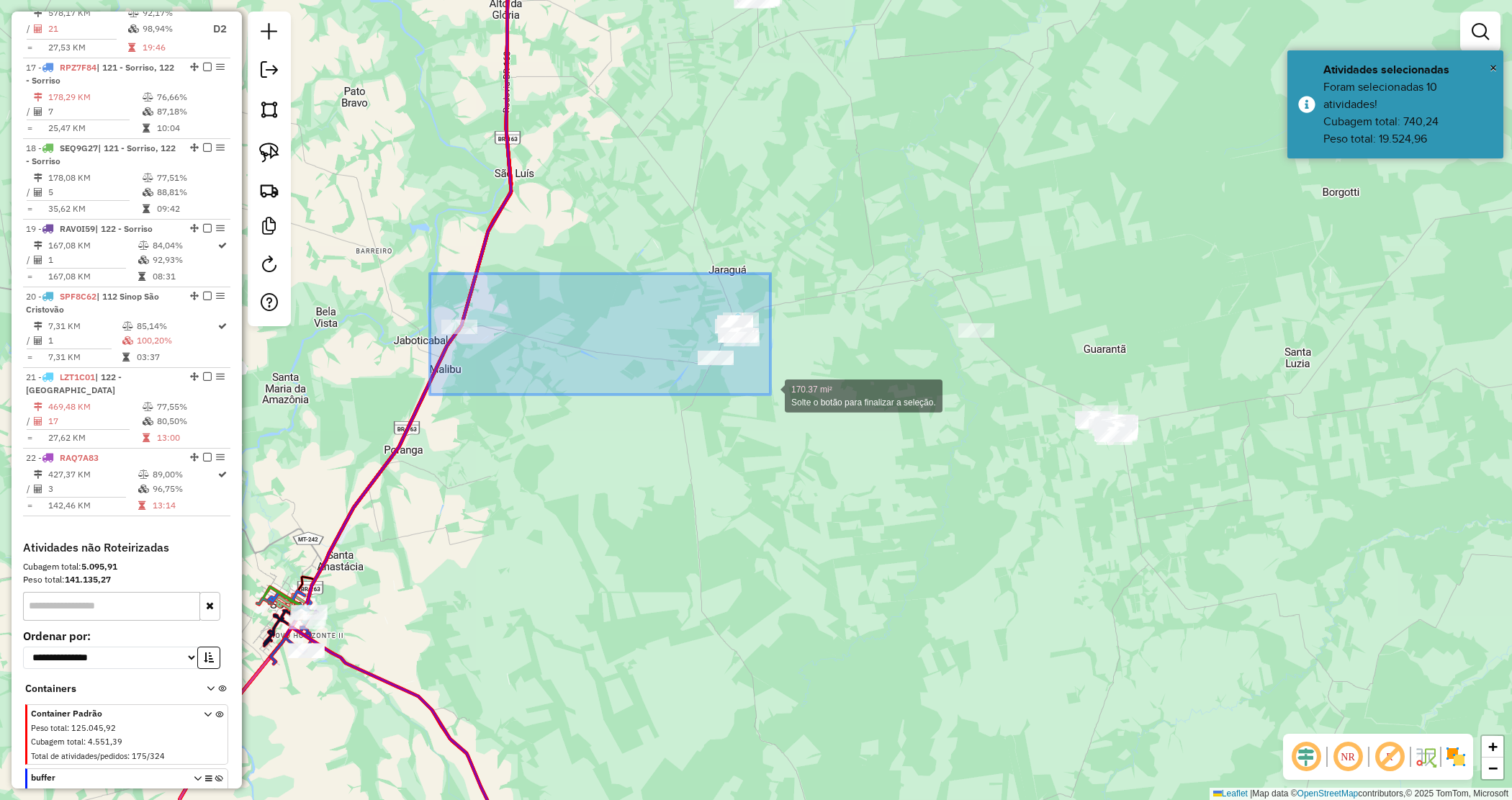
drag, startPoint x: 430, startPoint y: 275, endPoint x: 769, endPoint y: 397, distance: 360.3
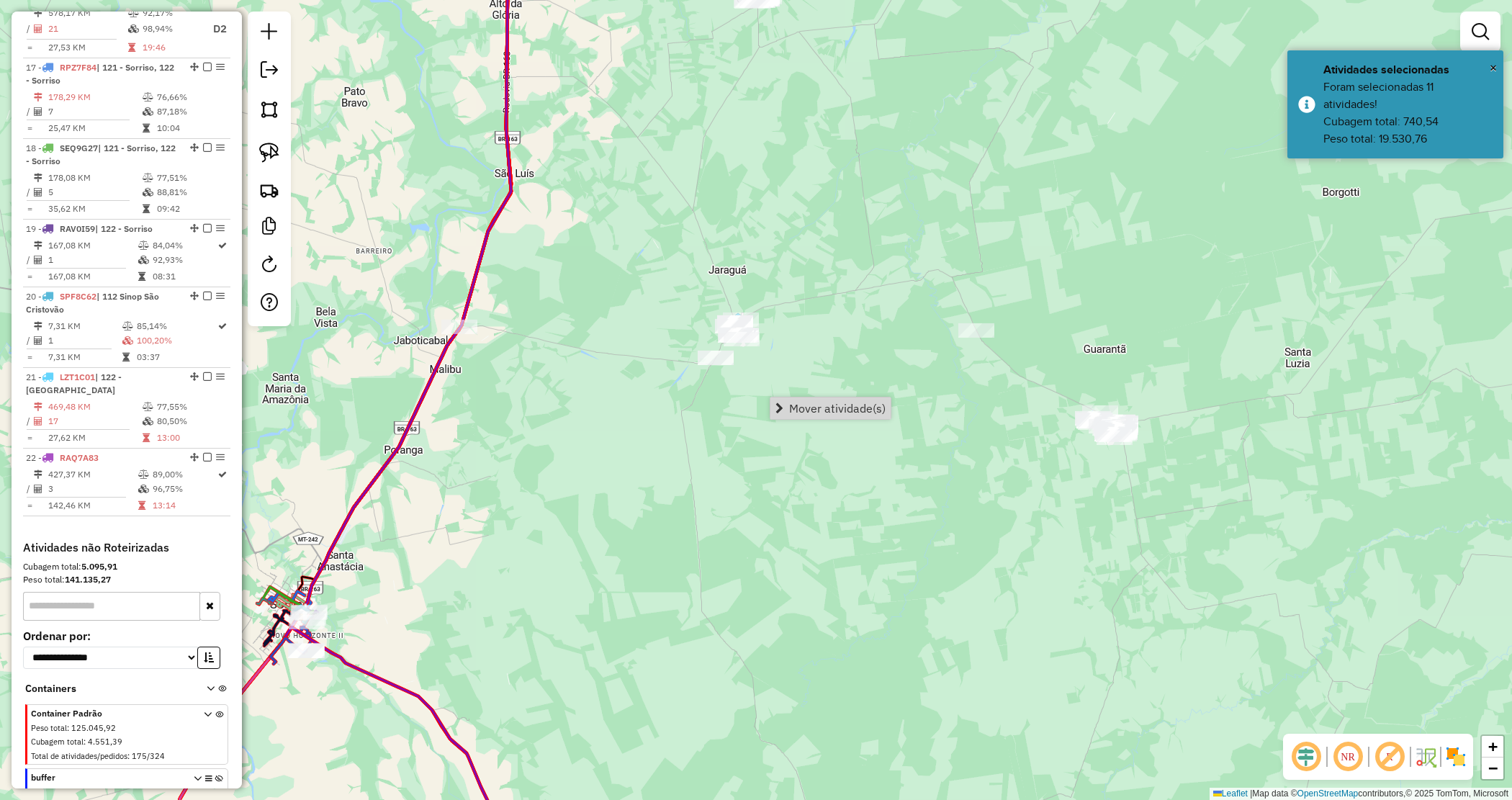
click at [992, 462] on div "Janela de atendimento Grade de atendimento Capacidade Transportadoras Veículos …" at bounding box center [756, 400] width 1512 height 800
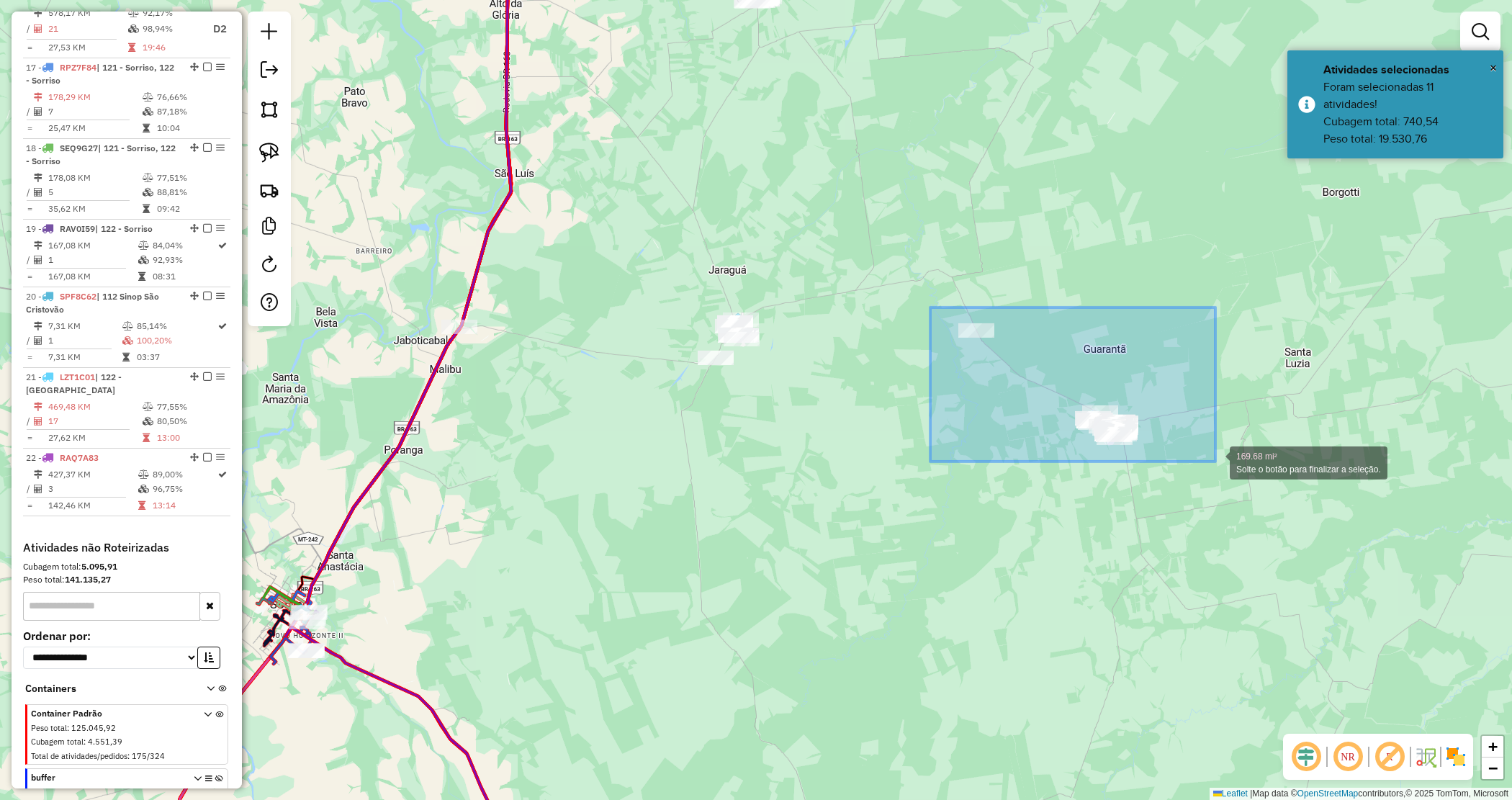
drag, startPoint x: 931, startPoint y: 307, endPoint x: 1223, endPoint y: 469, distance: 333.9
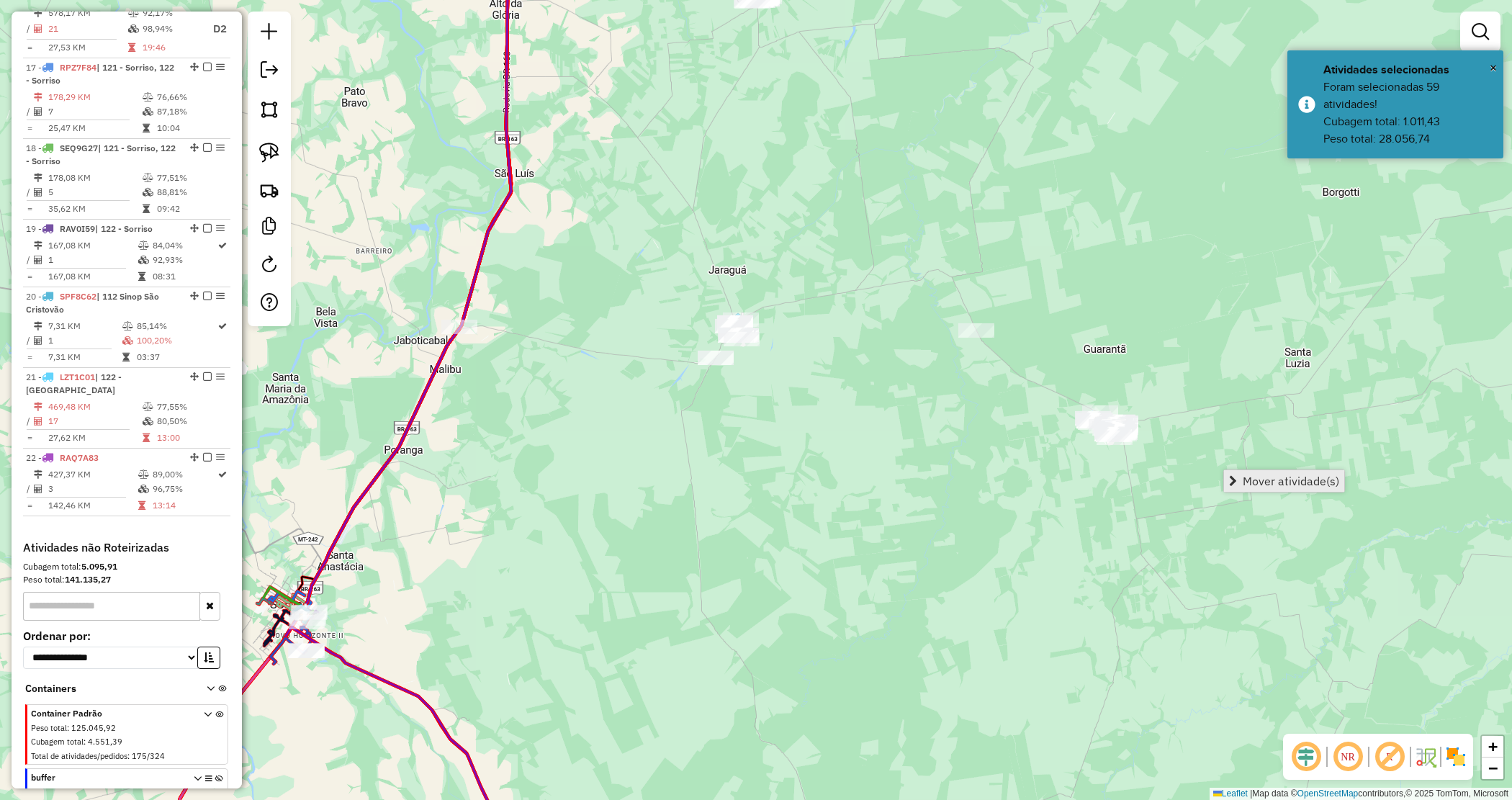
click at [1253, 483] on span "Mover atividade(s)" at bounding box center [1291, 481] width 97 height 12
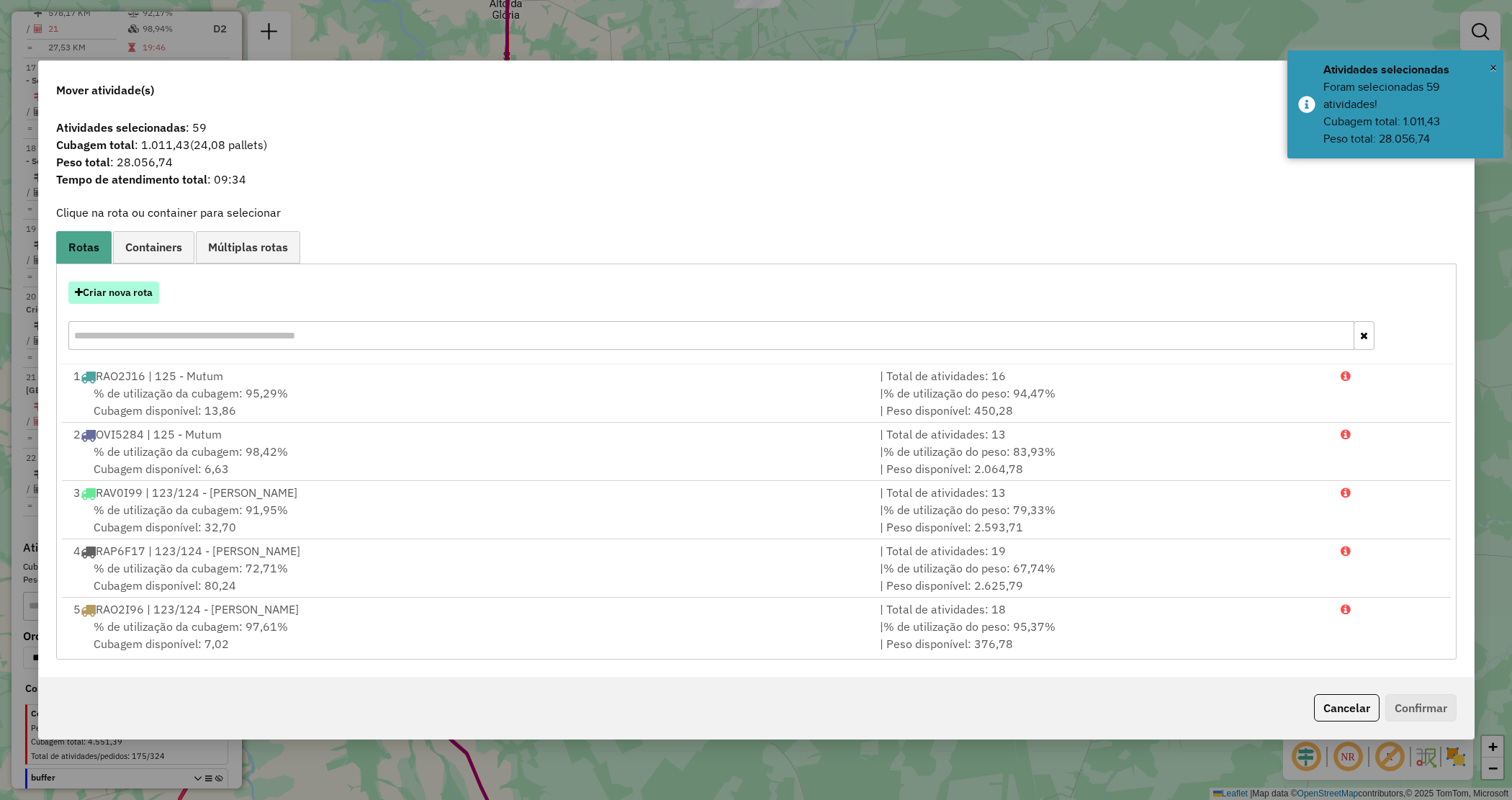
click at [141, 286] on button "Criar nova rota" at bounding box center [113, 293] width 90 height 22
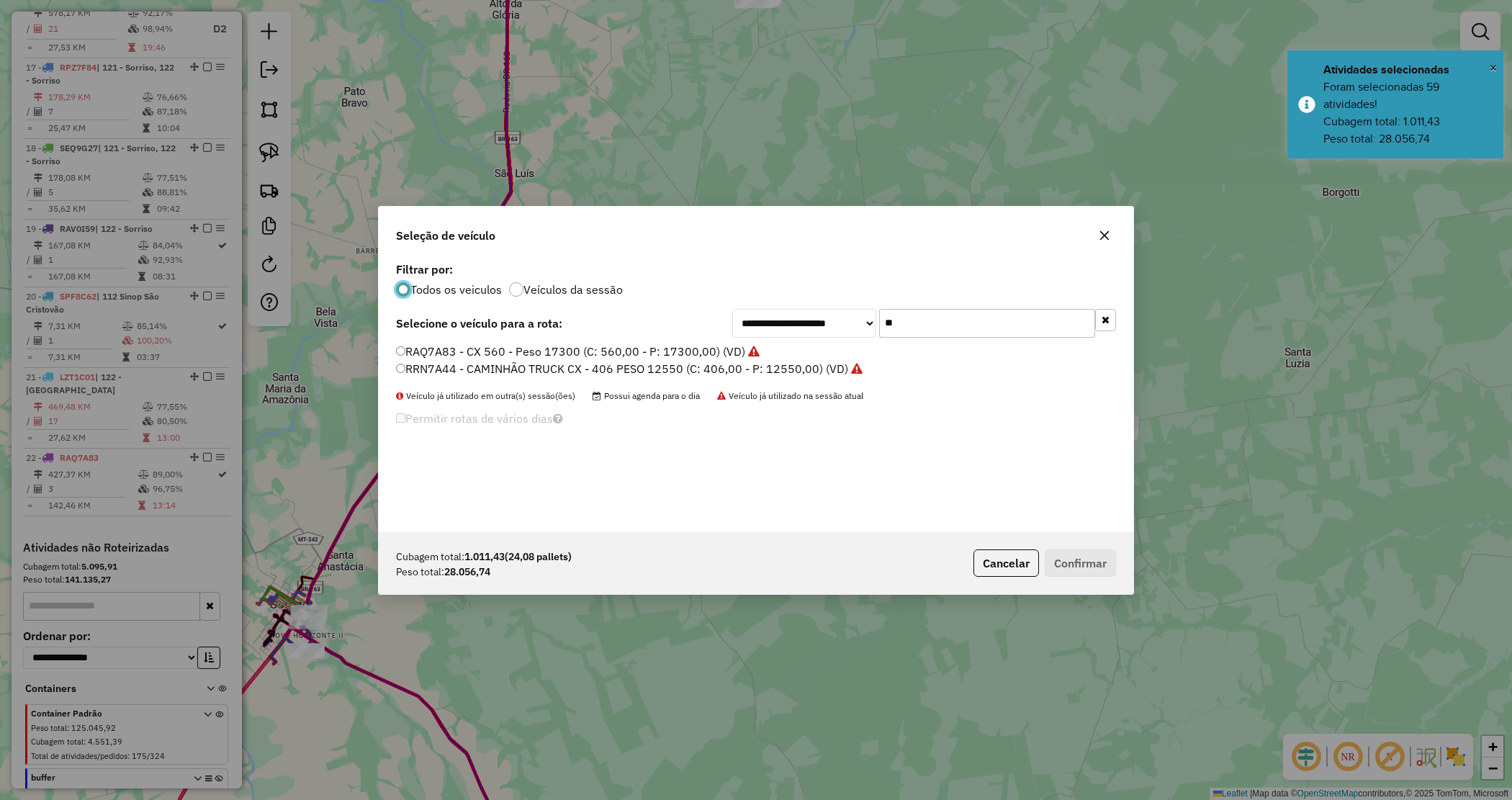
scroll to position [7, 5]
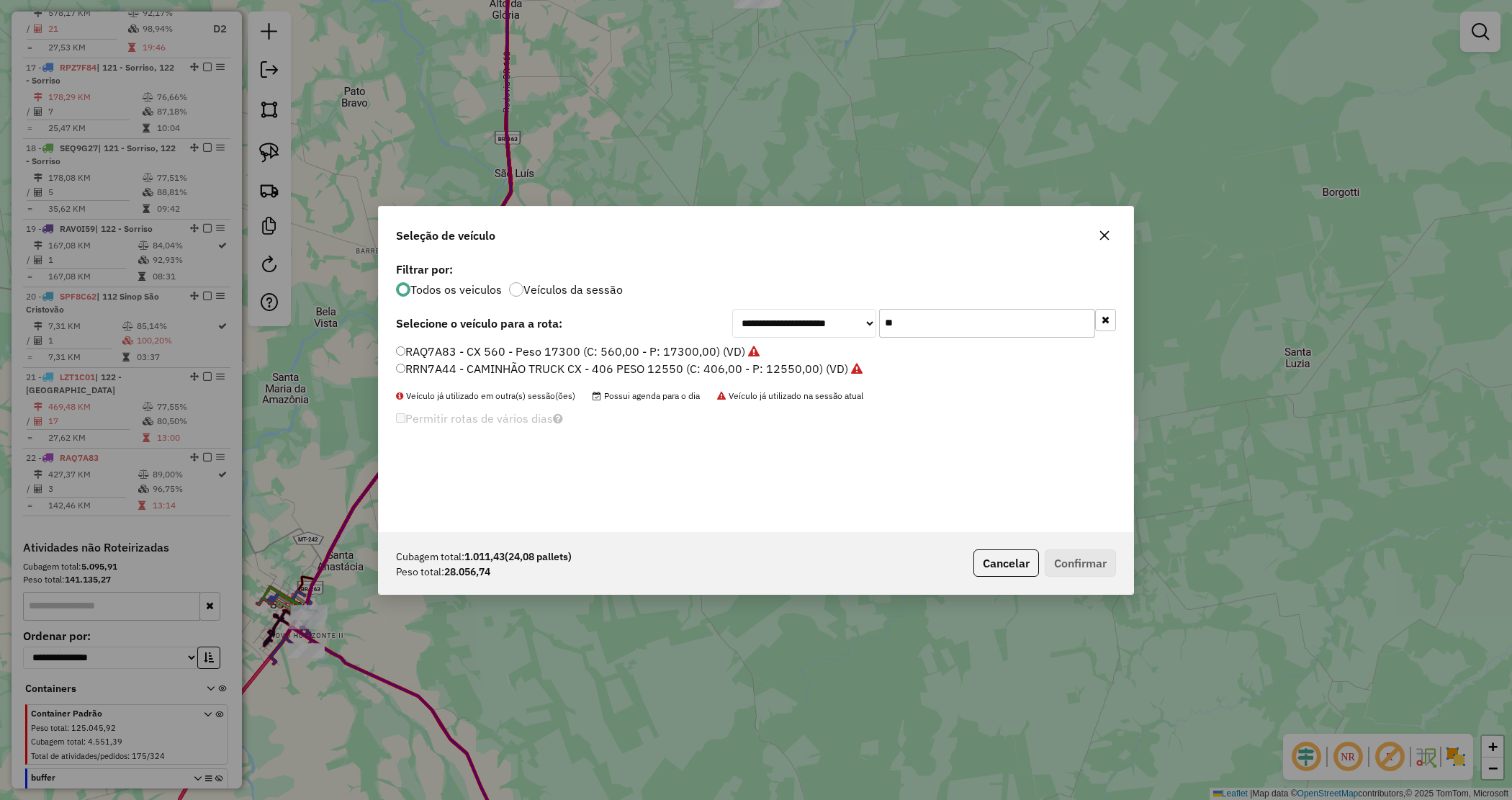
drag, startPoint x: 901, startPoint y: 322, endPoint x: 764, endPoint y: 309, distance: 137.6
click at [765, 310] on div "**********" at bounding box center [924, 324] width 384 height 29
click at [798, 338] on div "**********" at bounding box center [756, 395] width 755 height 274
drag, startPoint x: 916, startPoint y: 319, endPoint x: 872, endPoint y: 311, distance: 44.7
click at [872, 312] on div "**********" at bounding box center [924, 324] width 384 height 29
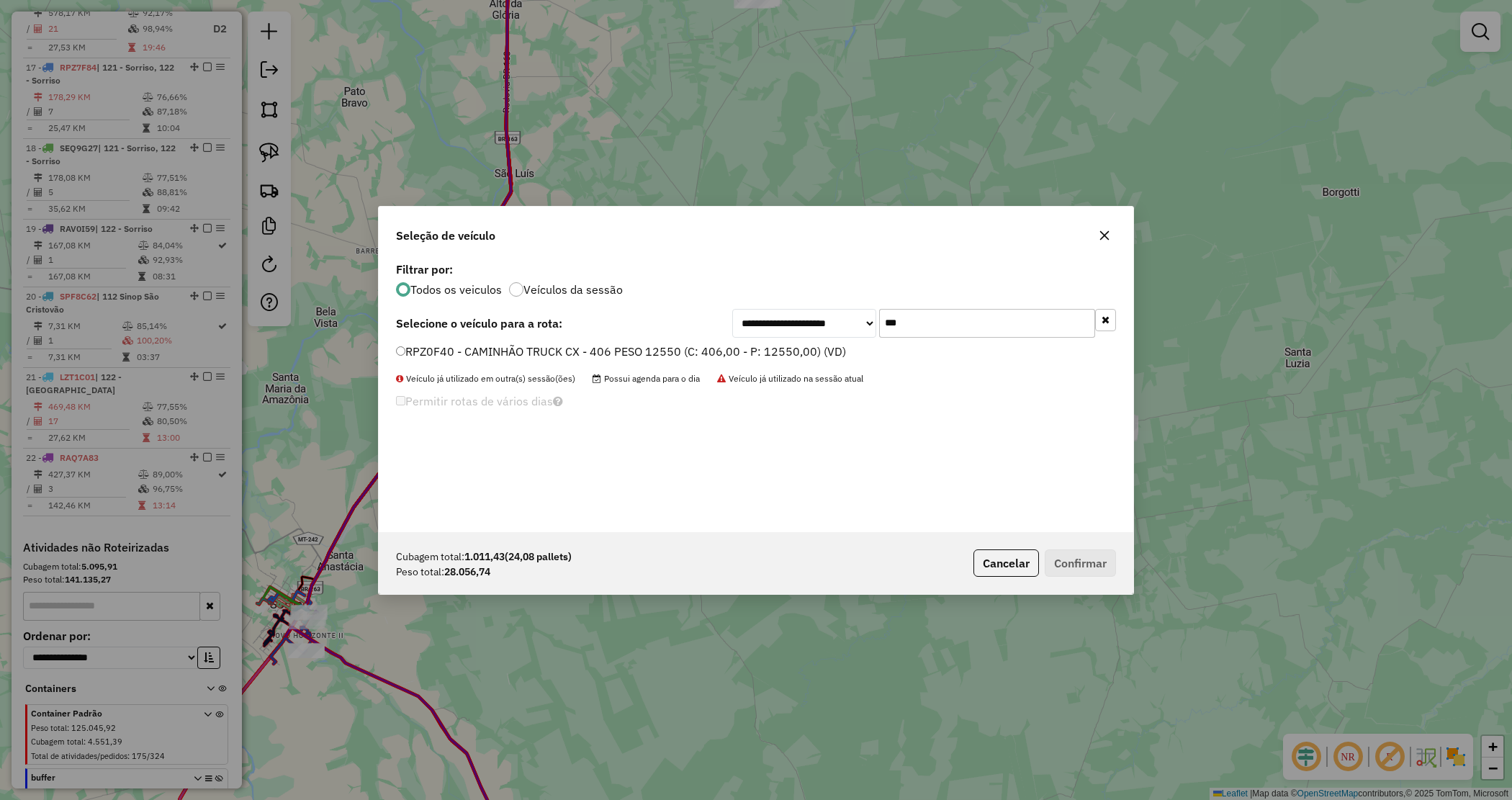
click at [914, 317] on input "***" at bounding box center [987, 324] width 216 height 29
type input "***"
click at [747, 360] on label "SJJ0G73 - CAMINHÃO TRUCK CX - 406 PESO 12550 (C: 406,00 - P: 12550,00) (VD)" at bounding box center [620, 369] width 449 height 17
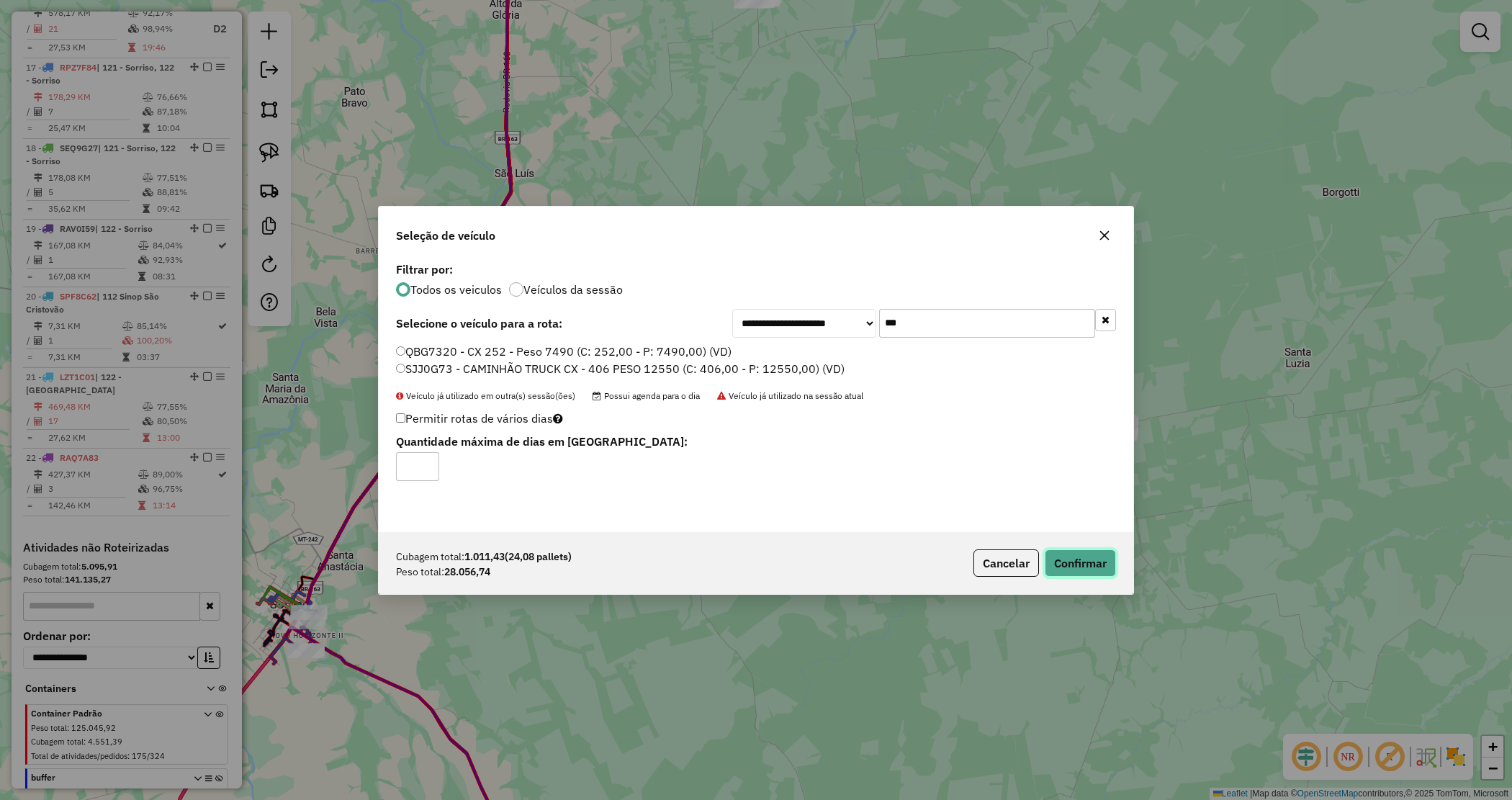
click at [1091, 558] on button "Confirmar" at bounding box center [1080, 563] width 71 height 27
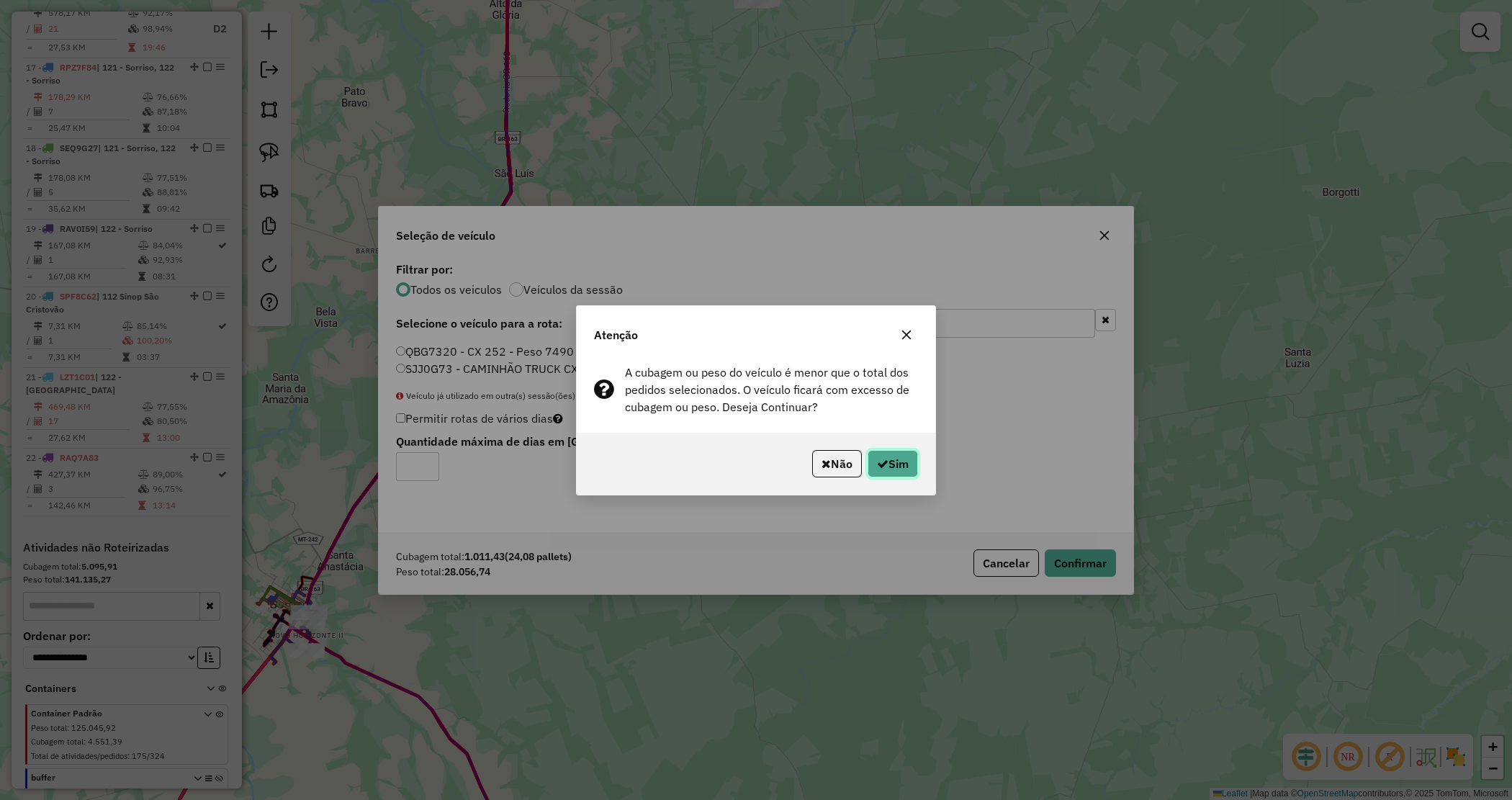
click at [901, 454] on button "Sim" at bounding box center [892, 463] width 50 height 27
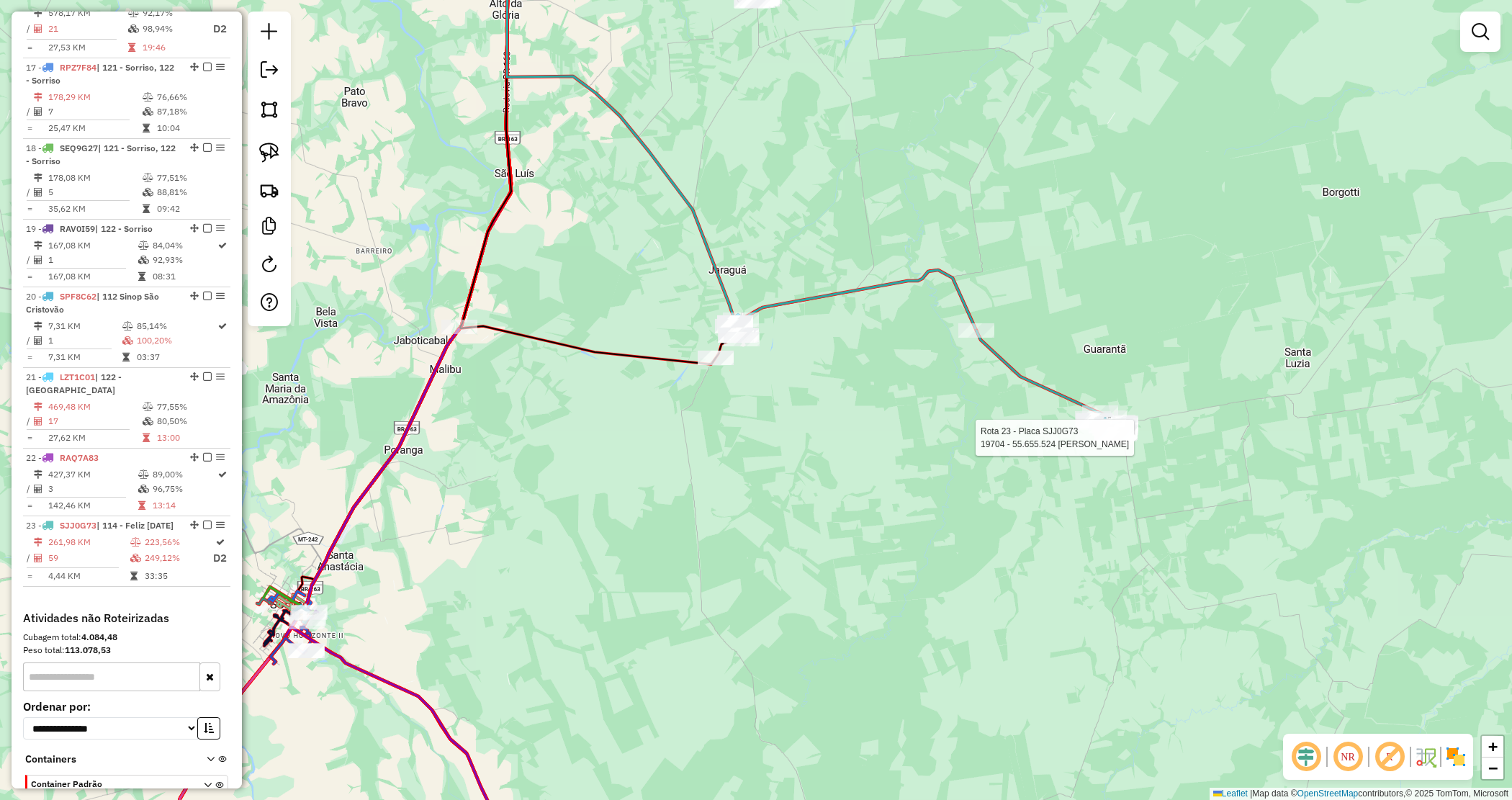
select select "*********"
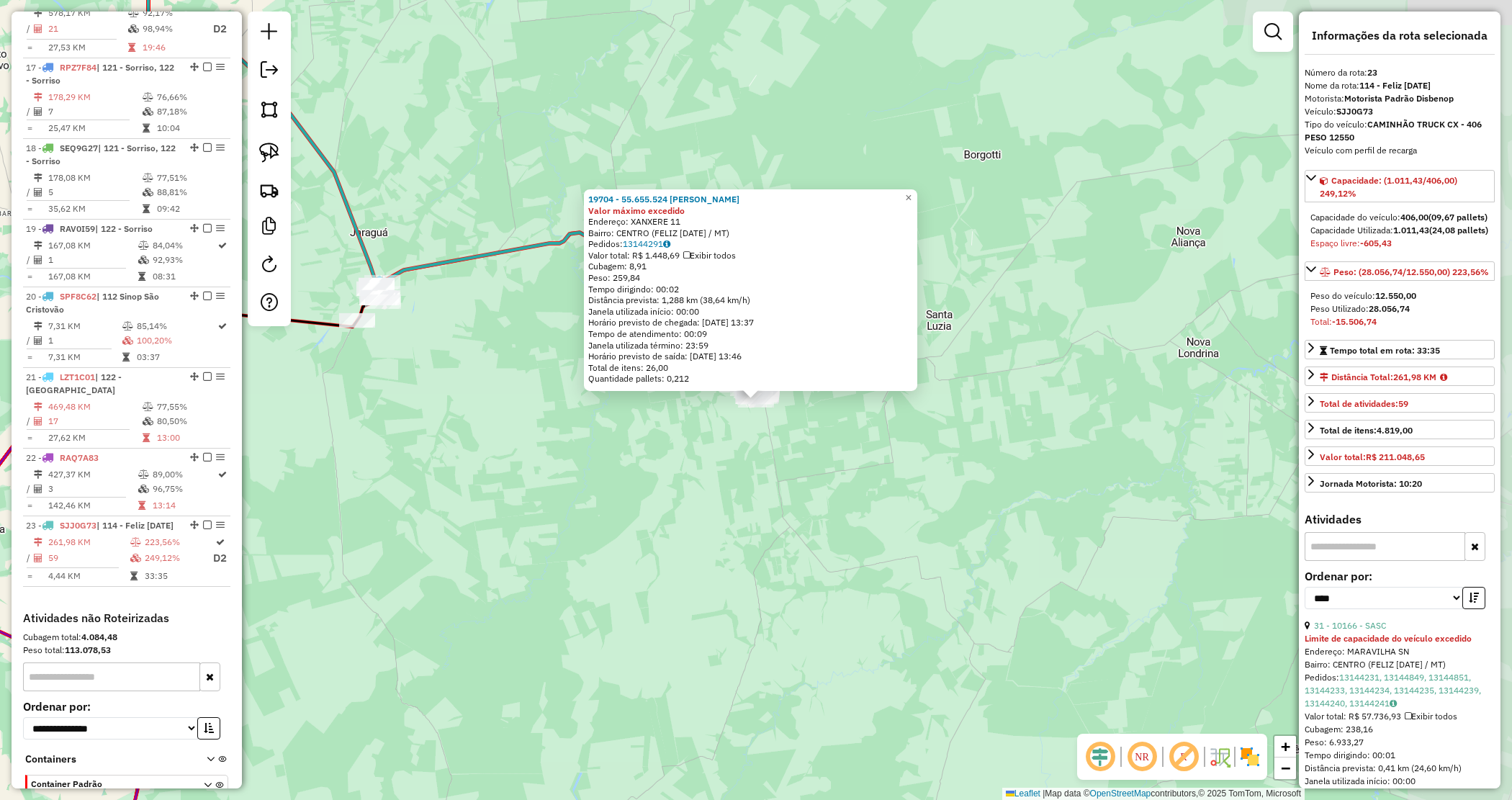
scroll to position [1796, 0]
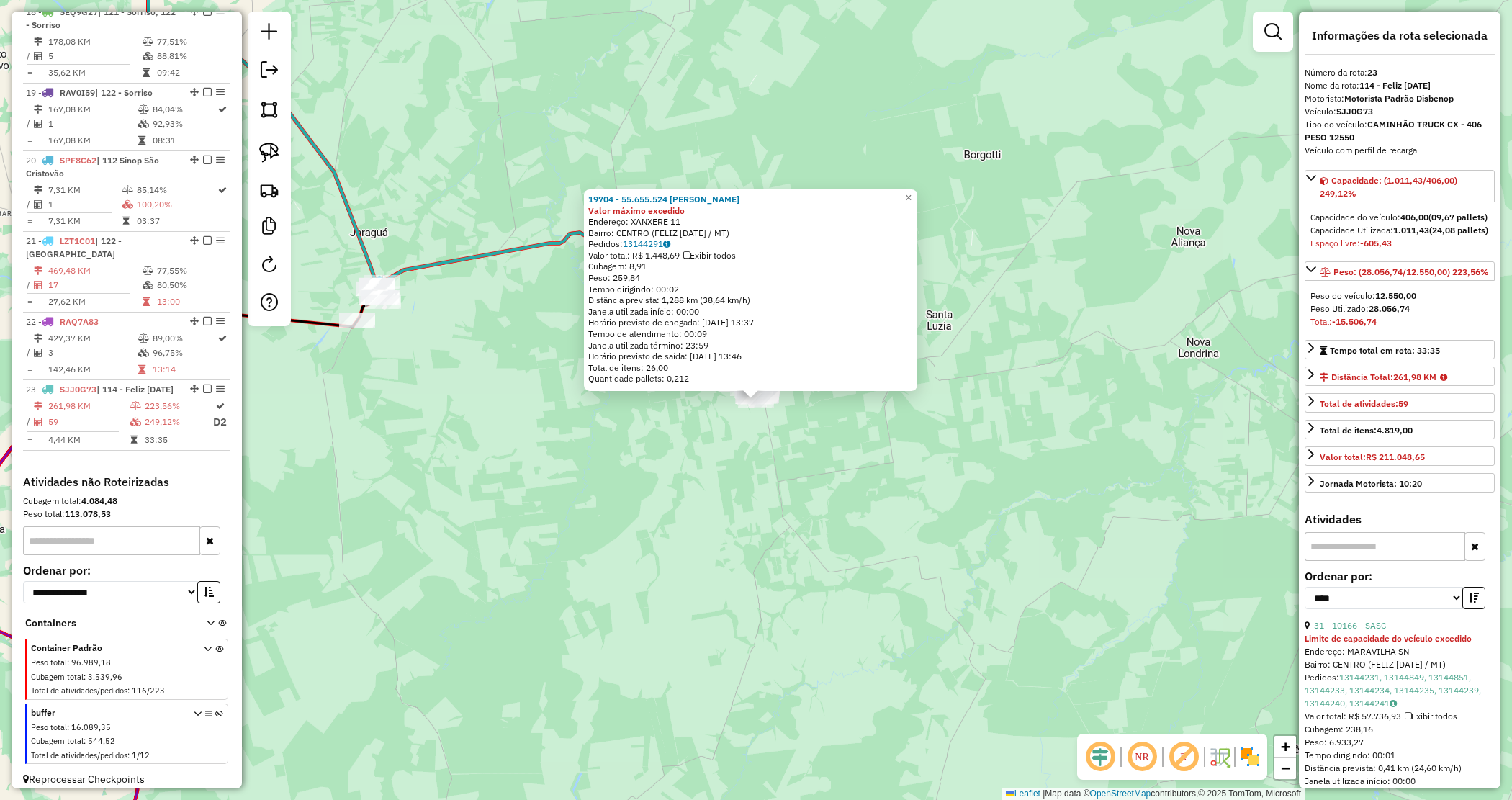
drag, startPoint x: 830, startPoint y: 436, endPoint x: 773, endPoint y: 414, distance: 61.1
click at [829, 436] on div "19704 - 55.655.524 MAURO DE Valor máximo excedido Endereço: XANXERE 11 Bairro: …" at bounding box center [756, 400] width 1512 height 800
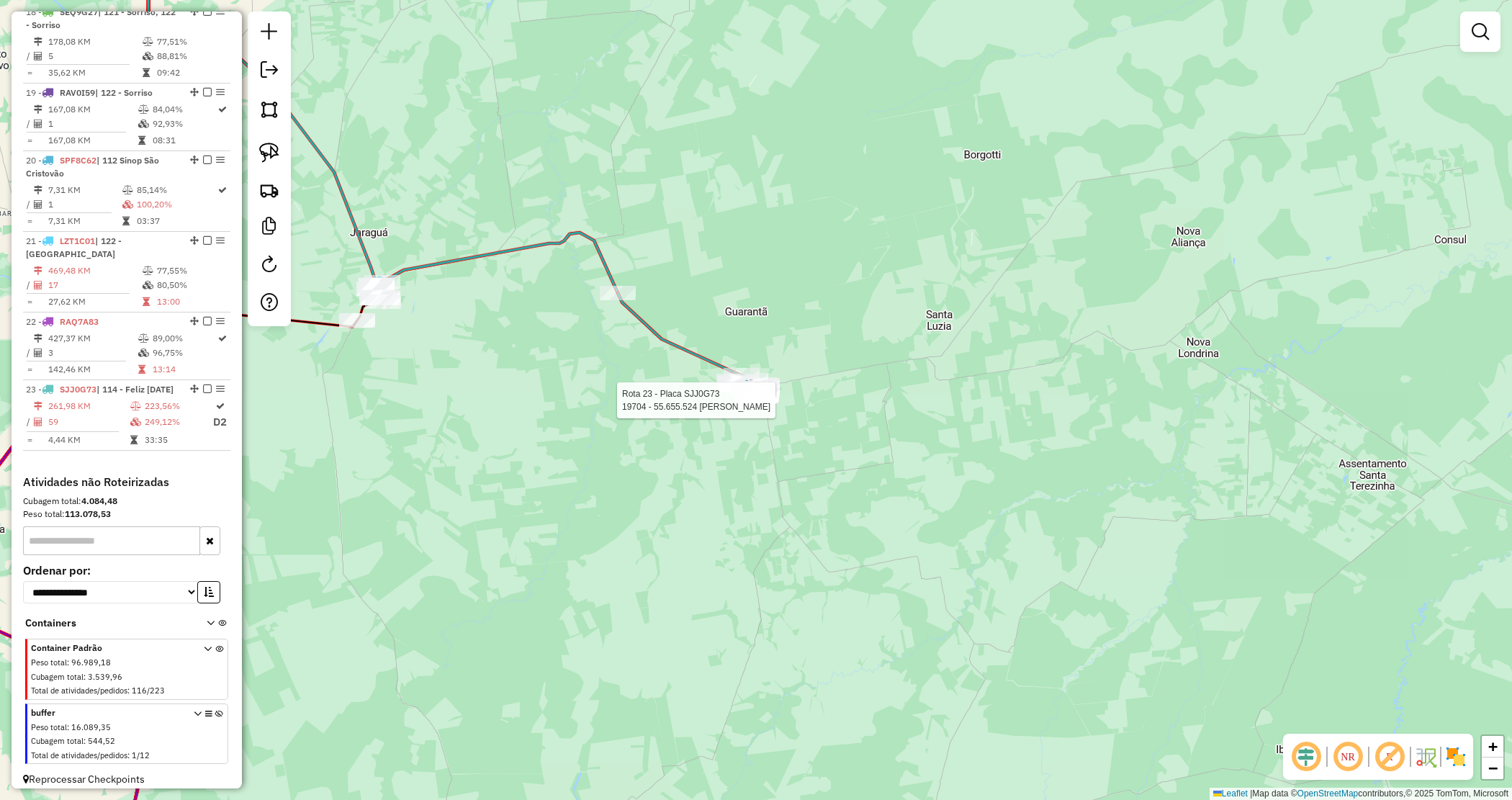
select select "*********"
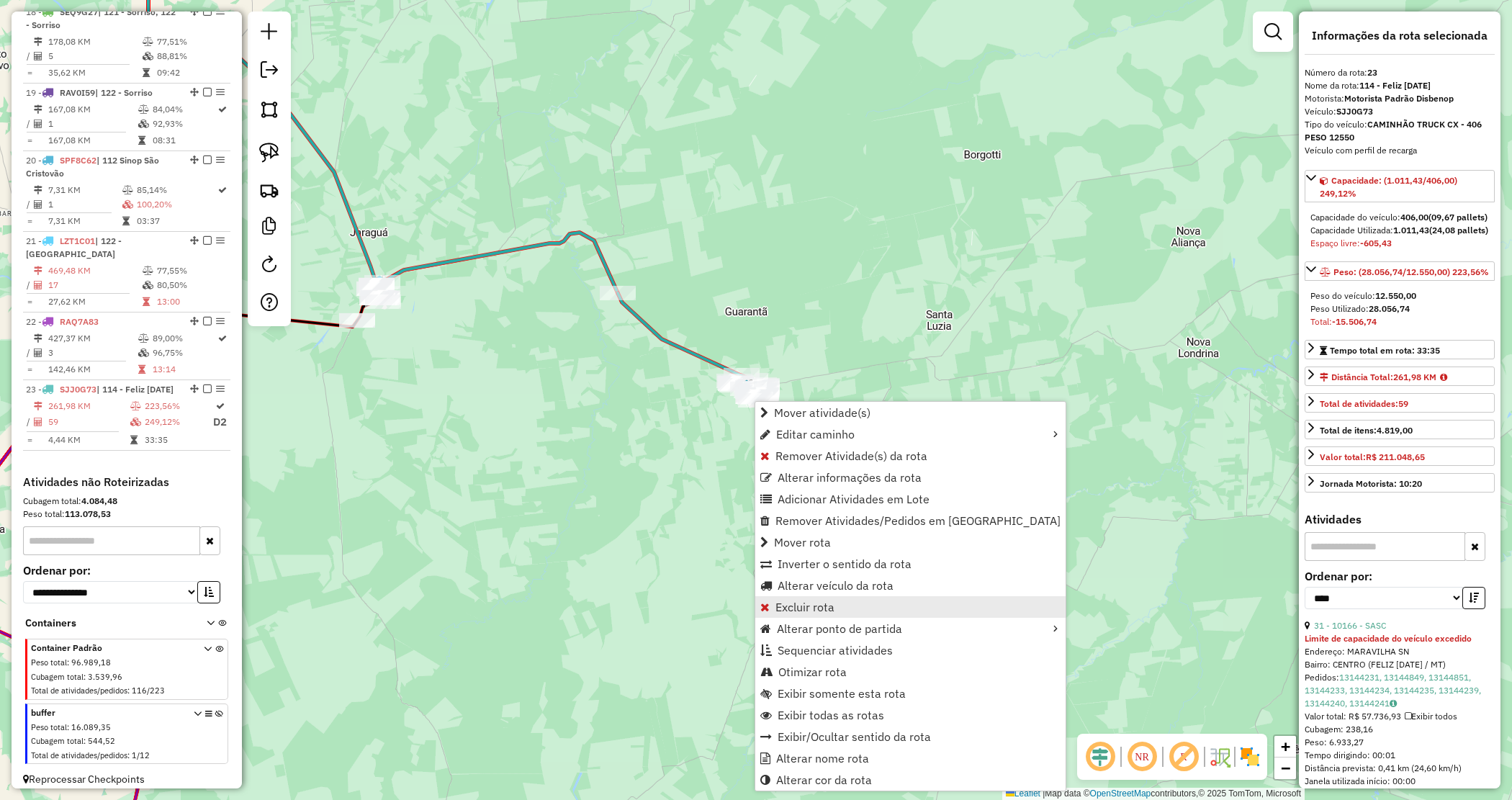
click at [792, 603] on span "Excluir rota" at bounding box center [805, 607] width 59 height 12
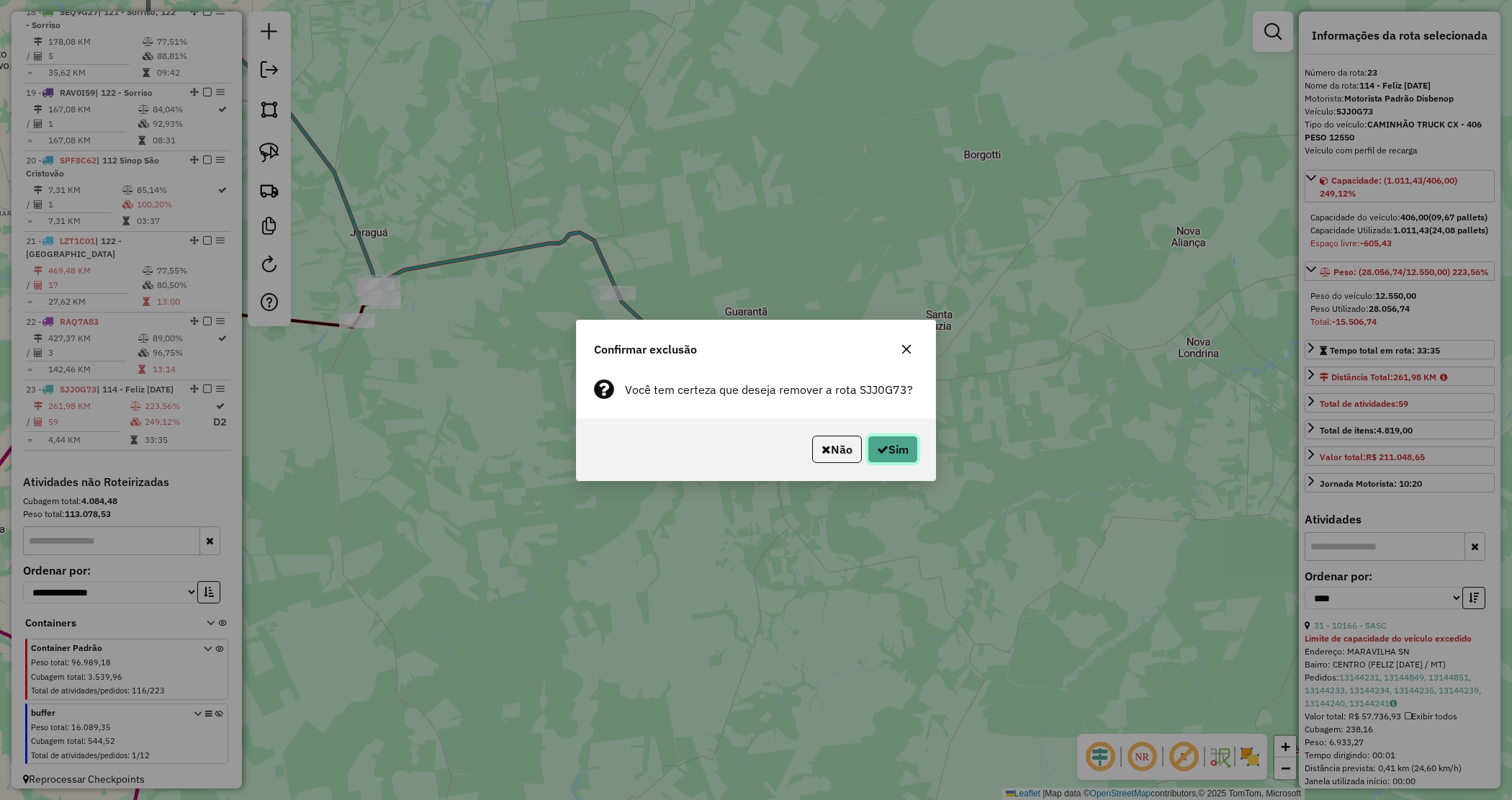
click at [883, 453] on icon "button" at bounding box center [882, 449] width 12 height 12
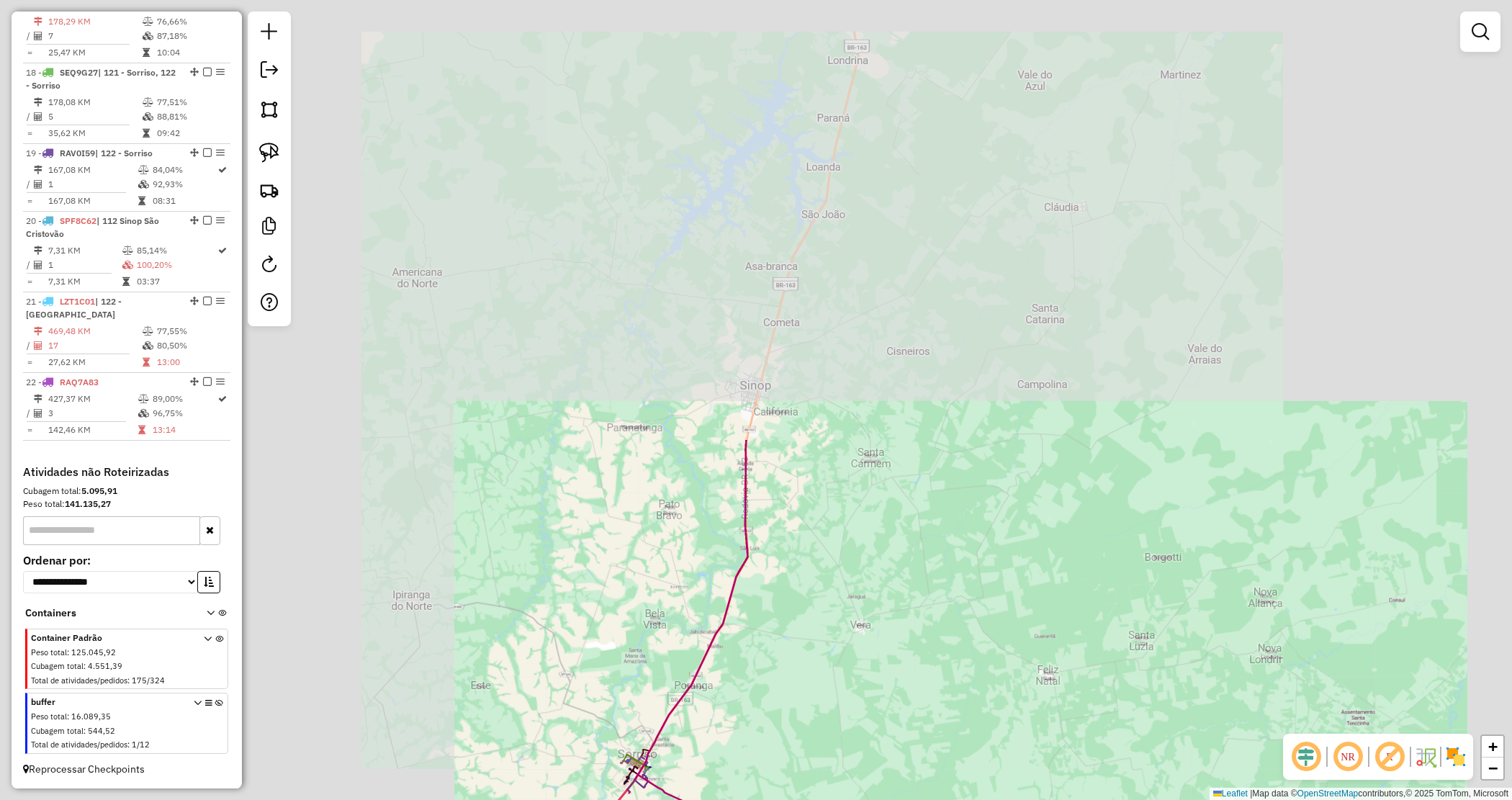
scroll to position [1725, 0]
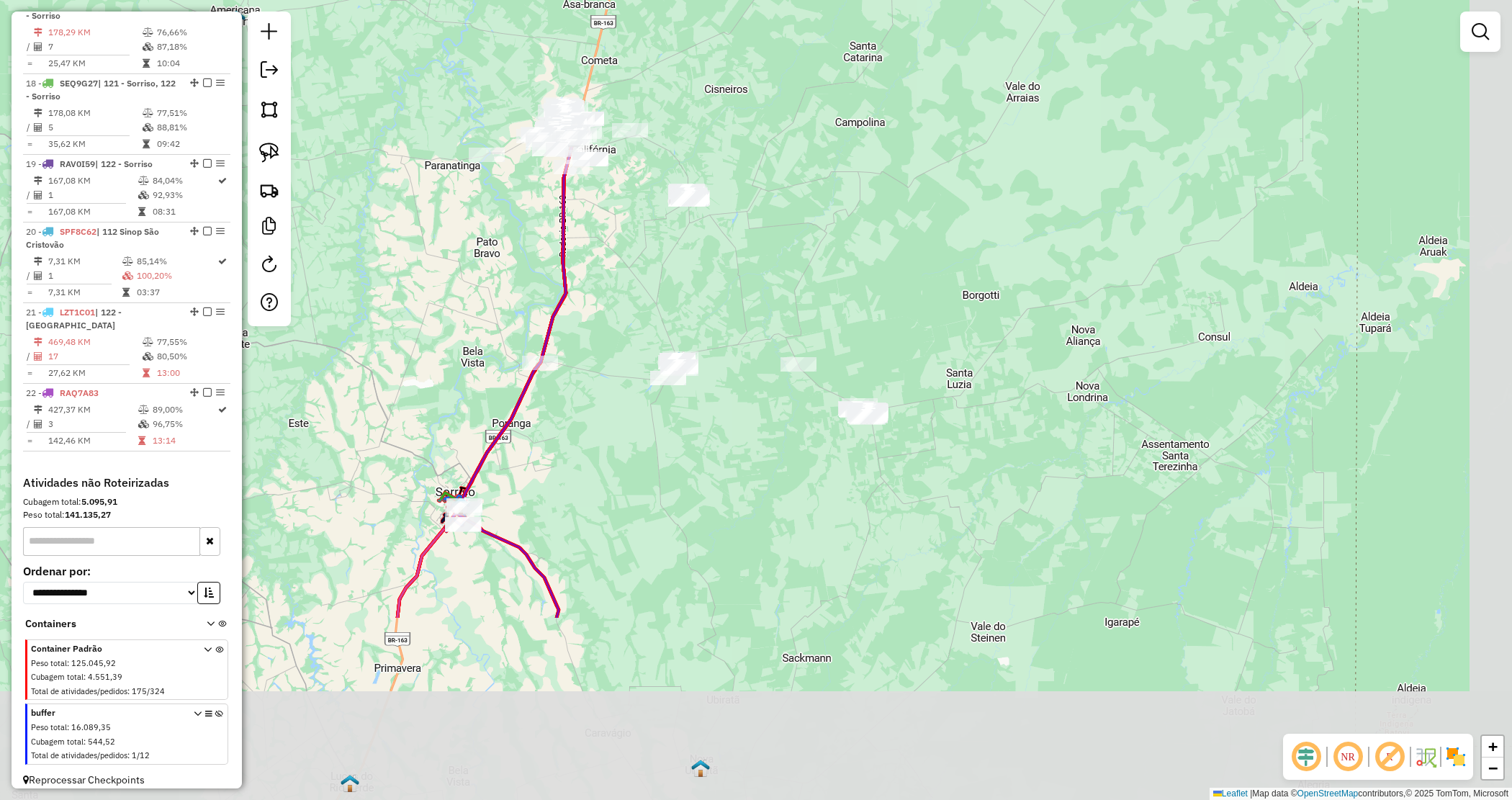
drag, startPoint x: 893, startPoint y: 595, endPoint x: 754, endPoint y: 354, distance: 278.2
click at [750, 350] on div "Janela de atendimento Grade de atendimento Capacidade Transportadoras Veículos …" at bounding box center [756, 400] width 1512 height 800
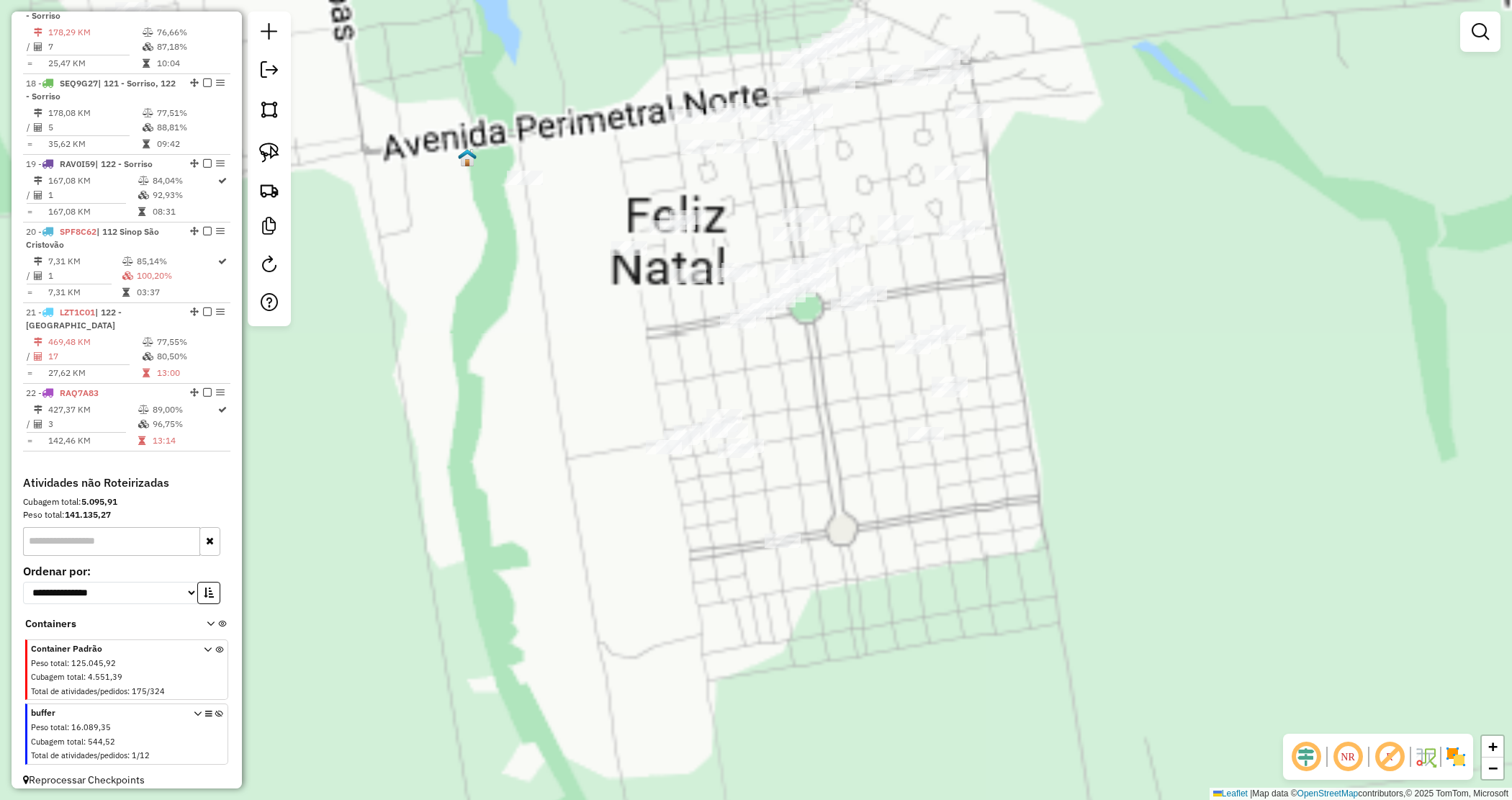
click at [947, 507] on div "Janela de atendimento Grade de atendimento Capacidade Transportadoras Veículos …" at bounding box center [756, 400] width 1512 height 800
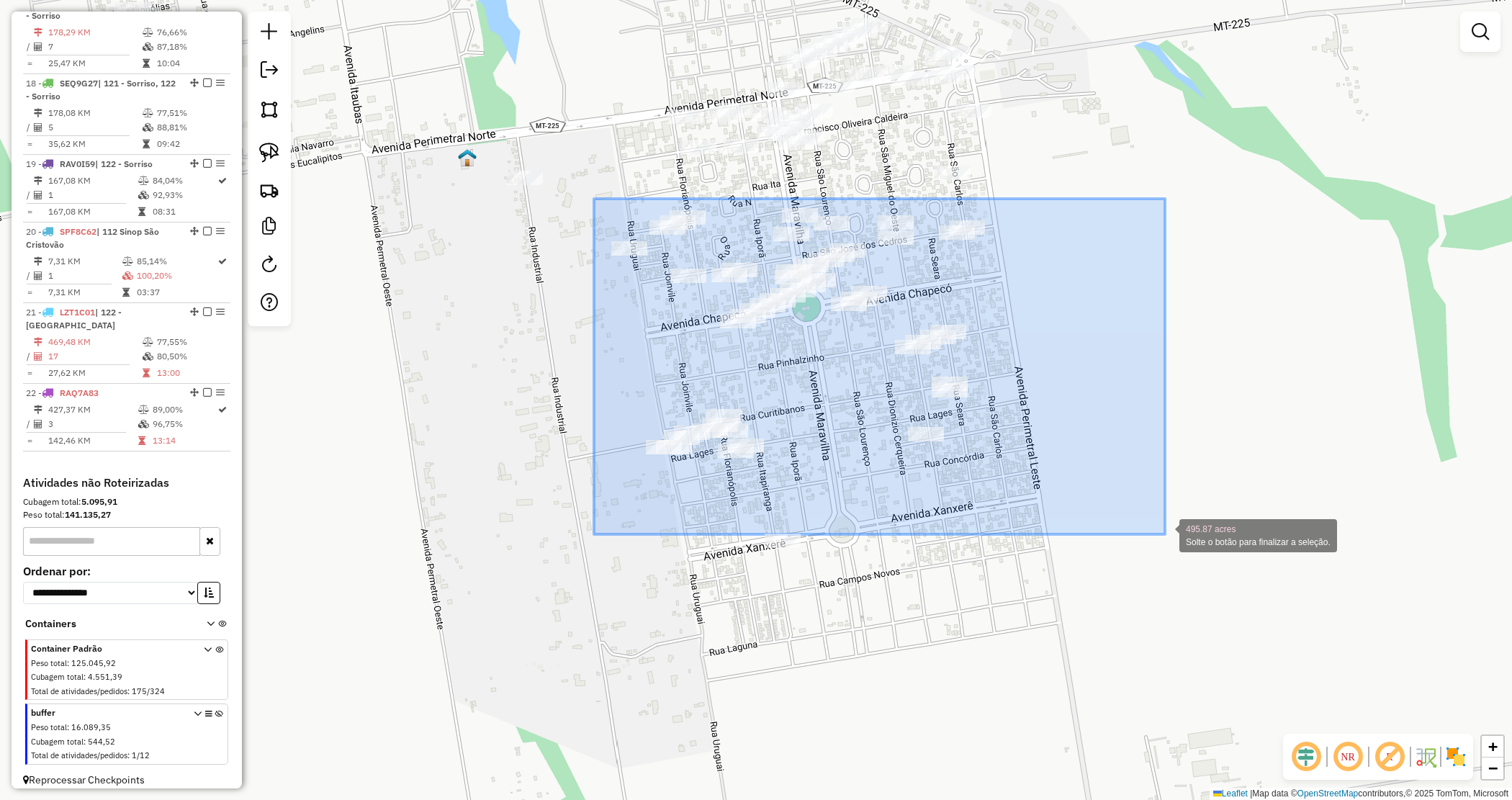
drag, startPoint x: 594, startPoint y: 199, endPoint x: 1165, endPoint y: 535, distance: 662.5
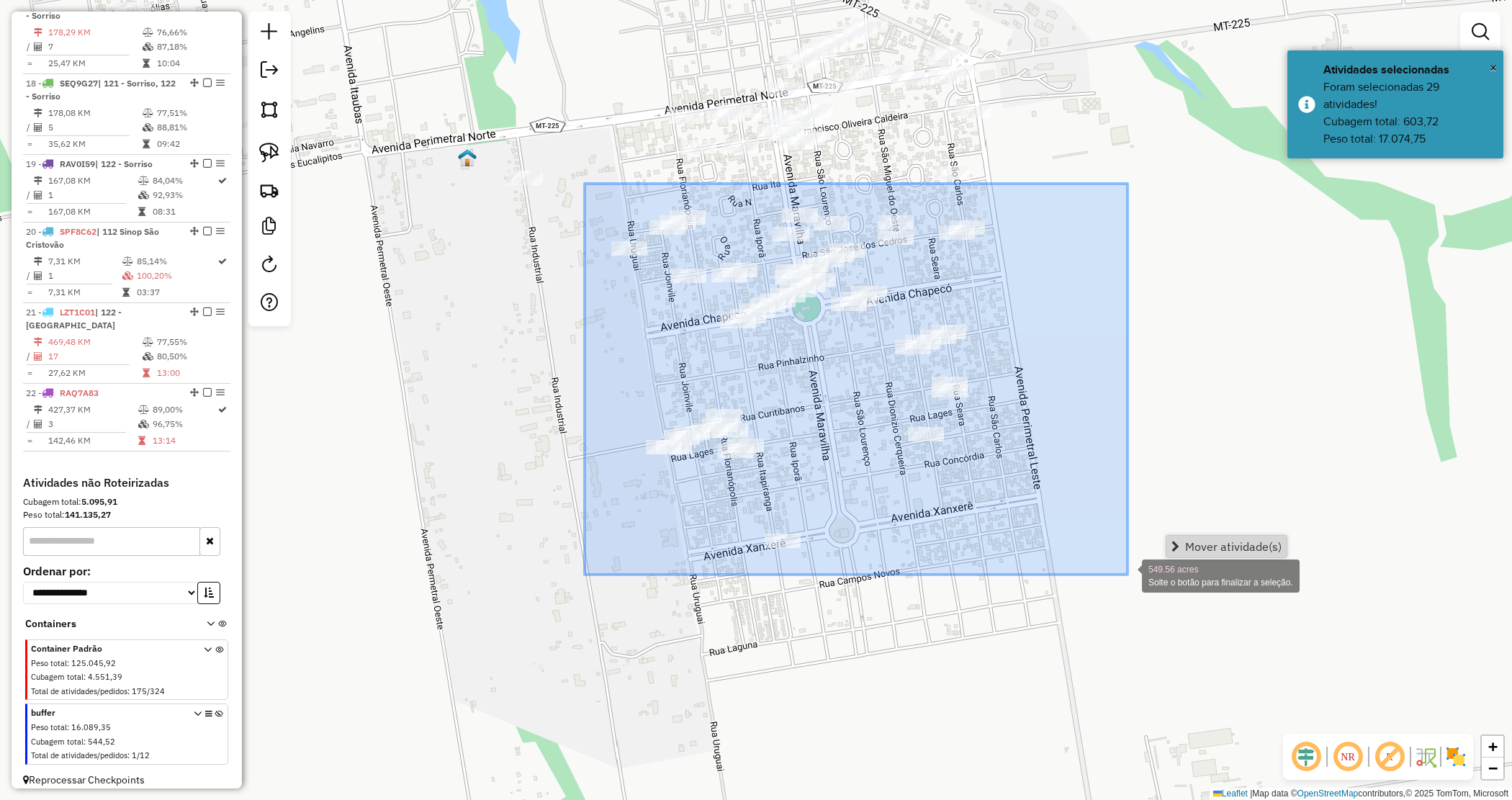
drag, startPoint x: 589, startPoint y: 186, endPoint x: 1142, endPoint y: 596, distance: 688.4
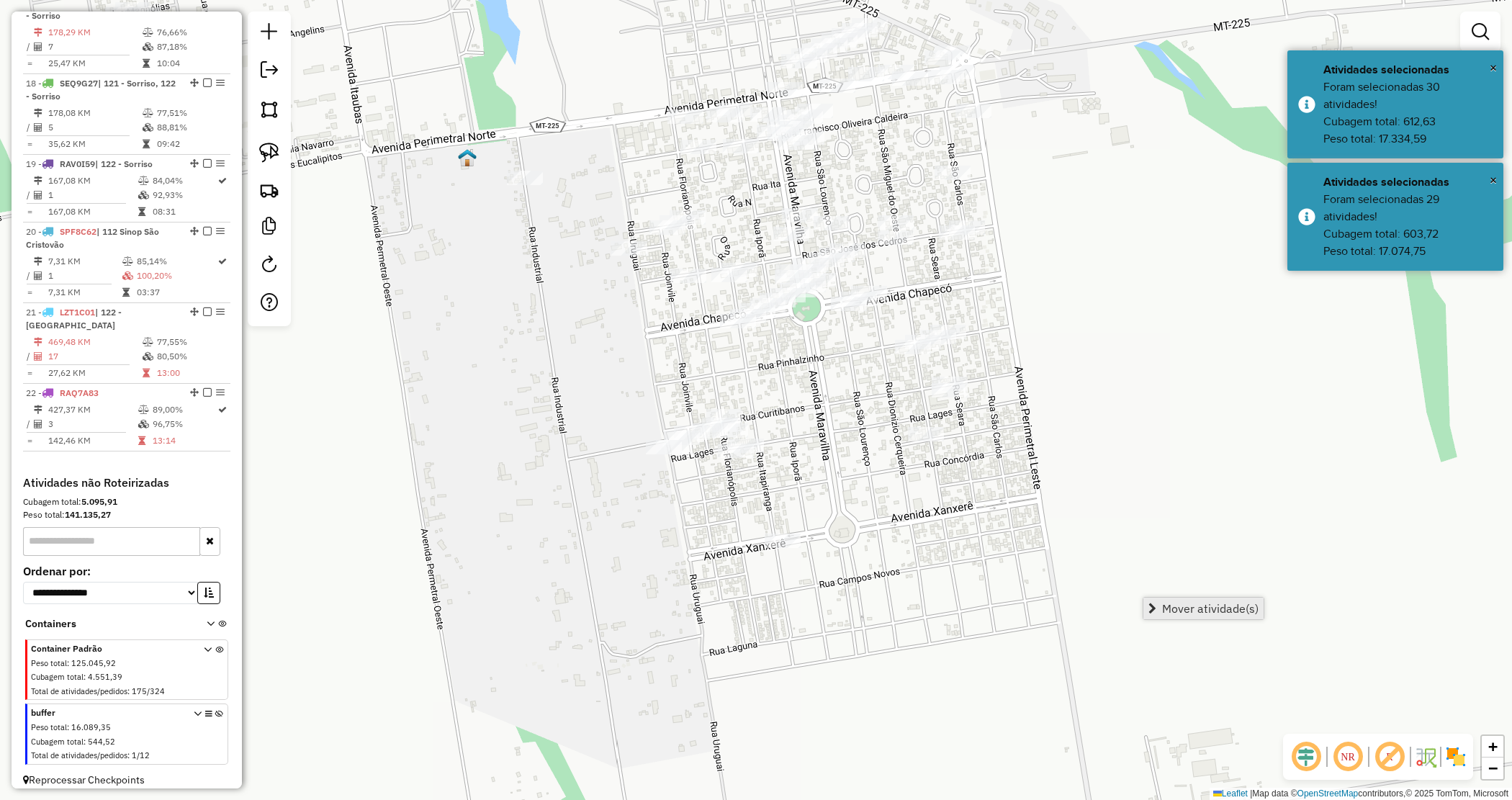
click at [1190, 599] on link "Mover atividade(s)" at bounding box center [1204, 608] width 120 height 22
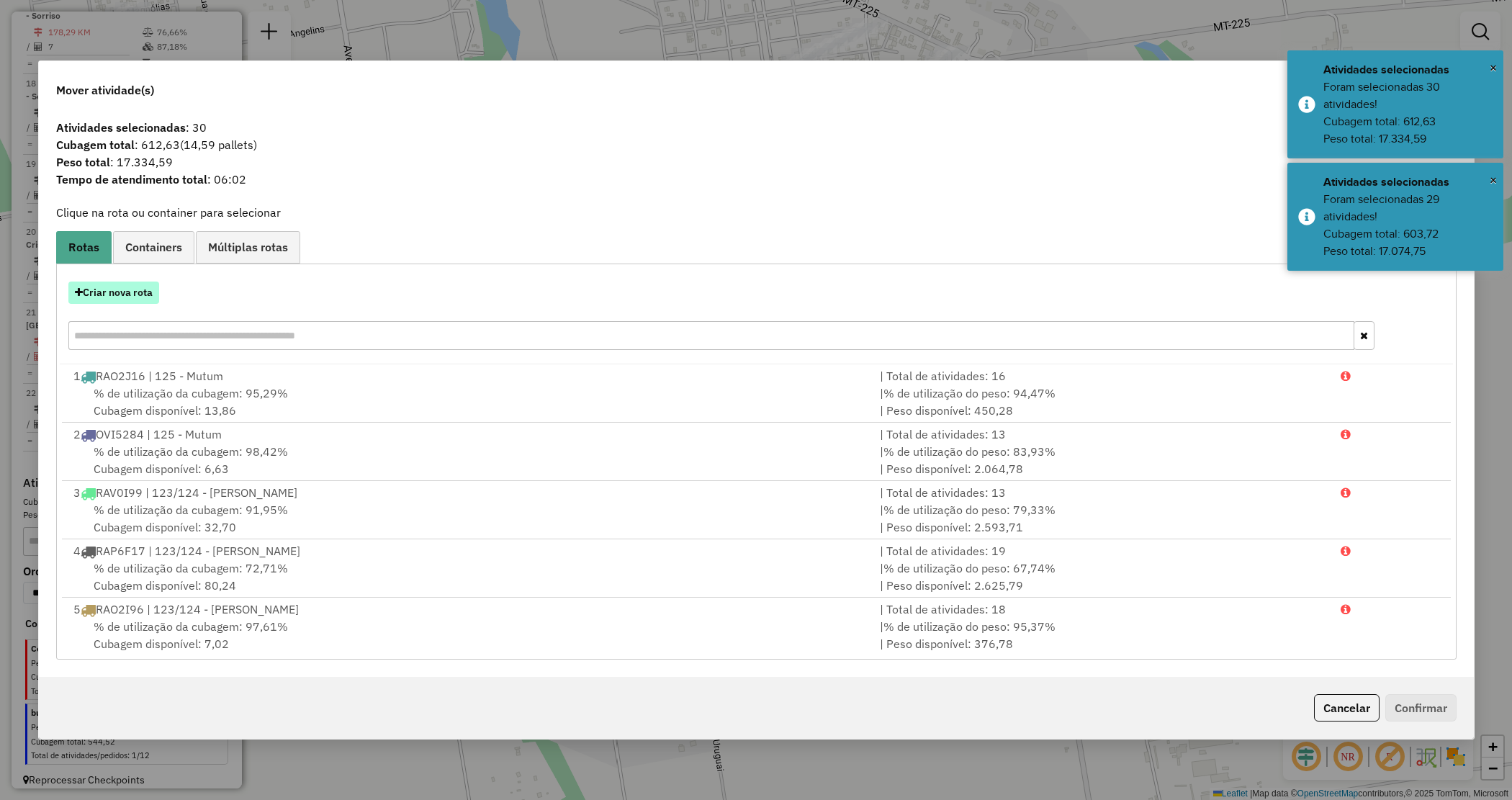
click at [107, 296] on button "Criar nova rota" at bounding box center [113, 293] width 90 height 22
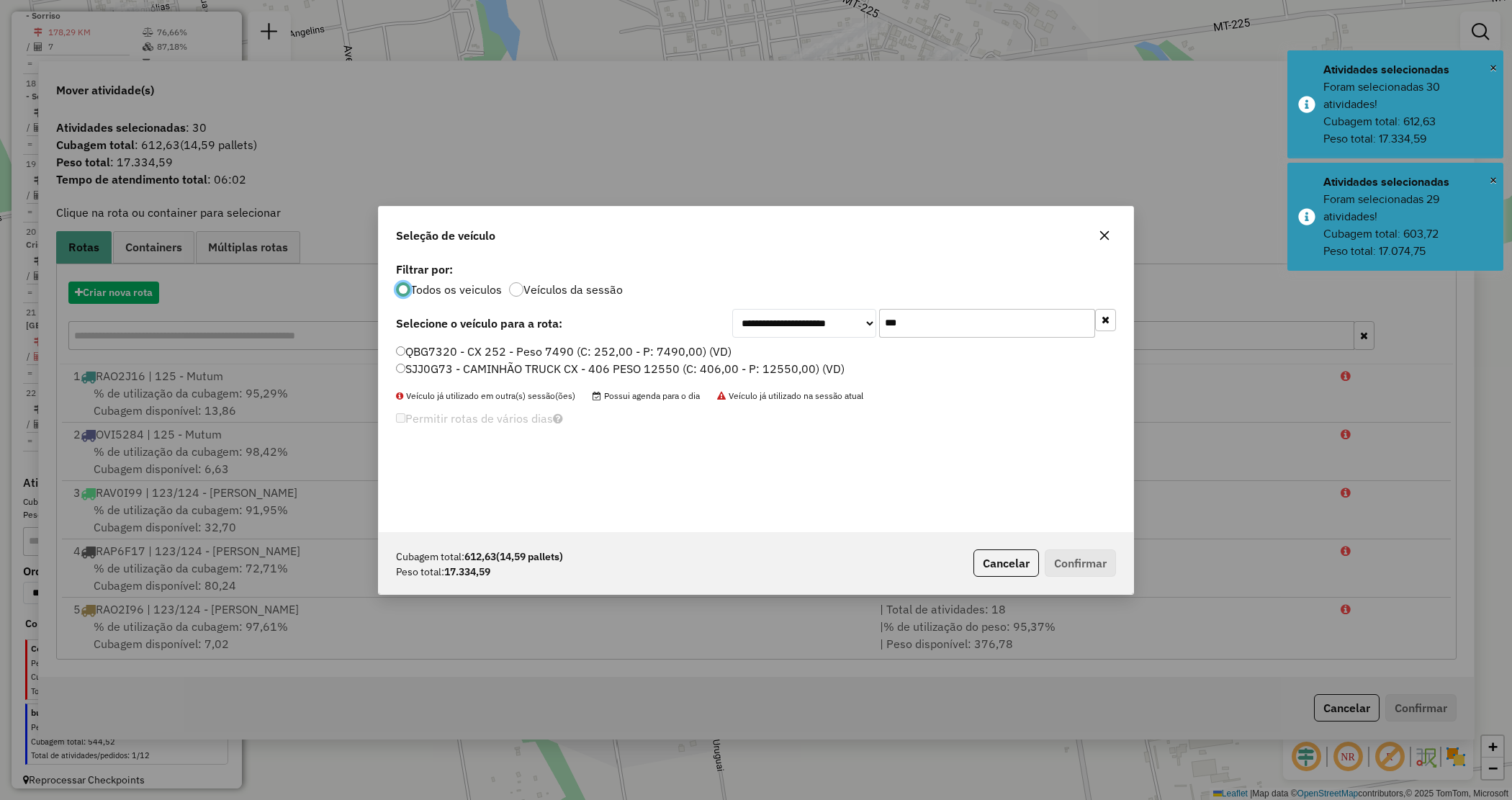
scroll to position [7, 5]
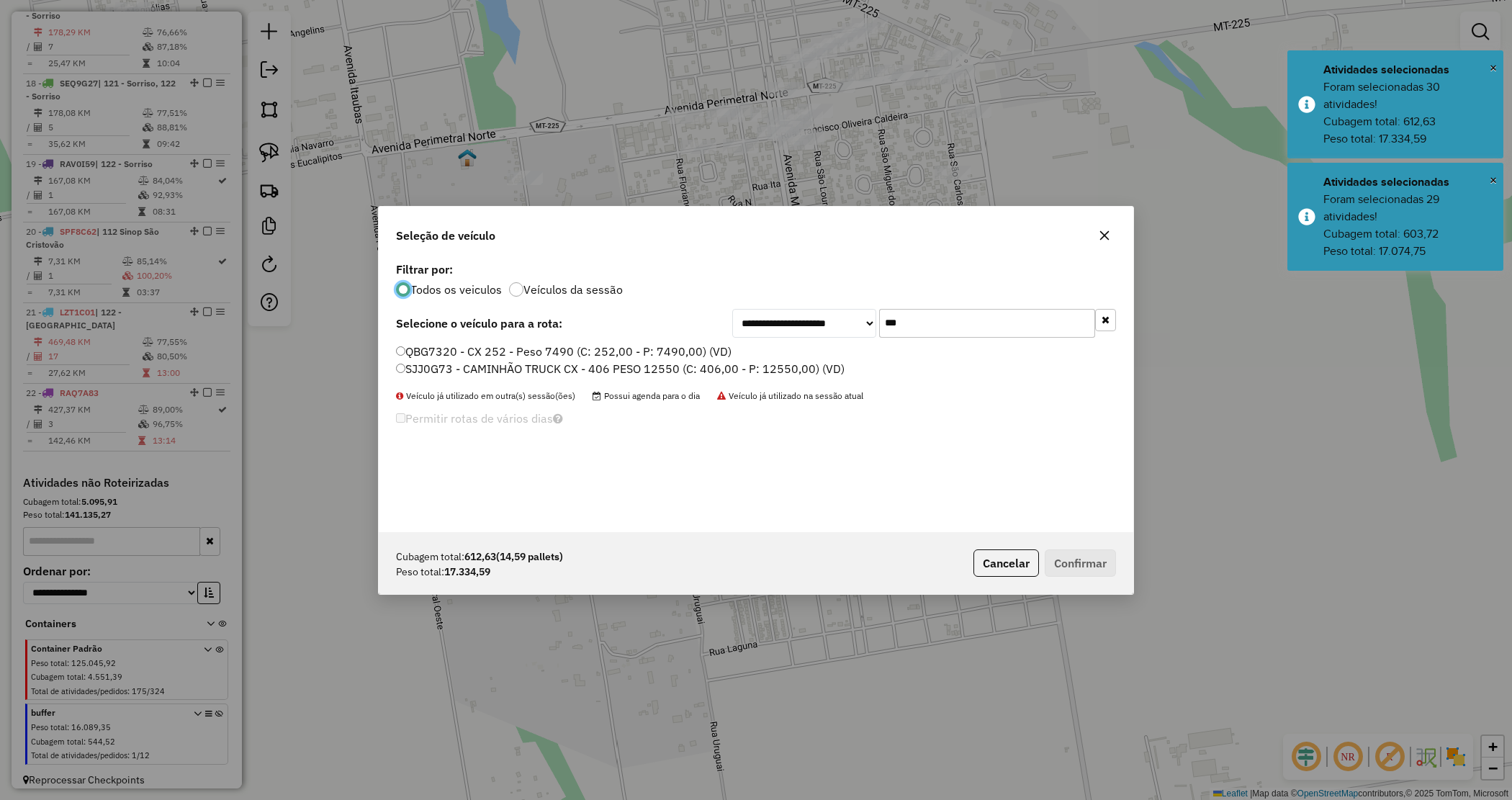
drag, startPoint x: 798, startPoint y: 309, endPoint x: 782, endPoint y: 303, distance: 17.1
click at [782, 304] on div "**********" at bounding box center [756, 395] width 755 height 274
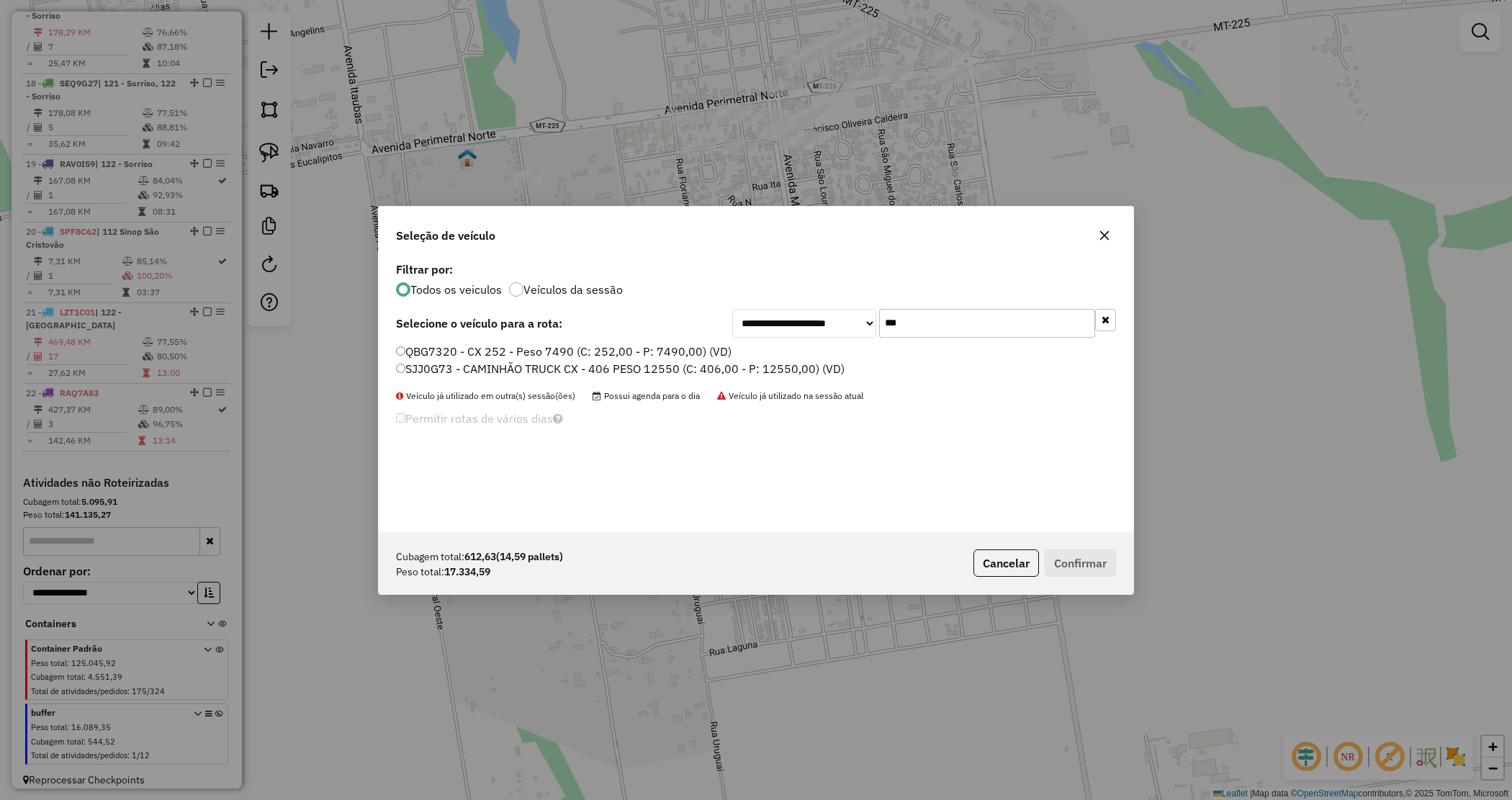
click at [707, 362] on label "SJJ0G73 - CAMINHÃO TRUCK CX - 406 PESO 12550 (C: 406,00 - P: 12550,00) (VD)" at bounding box center [620, 369] width 449 height 17
click at [1091, 563] on button "Confirmar" at bounding box center [1080, 563] width 71 height 27
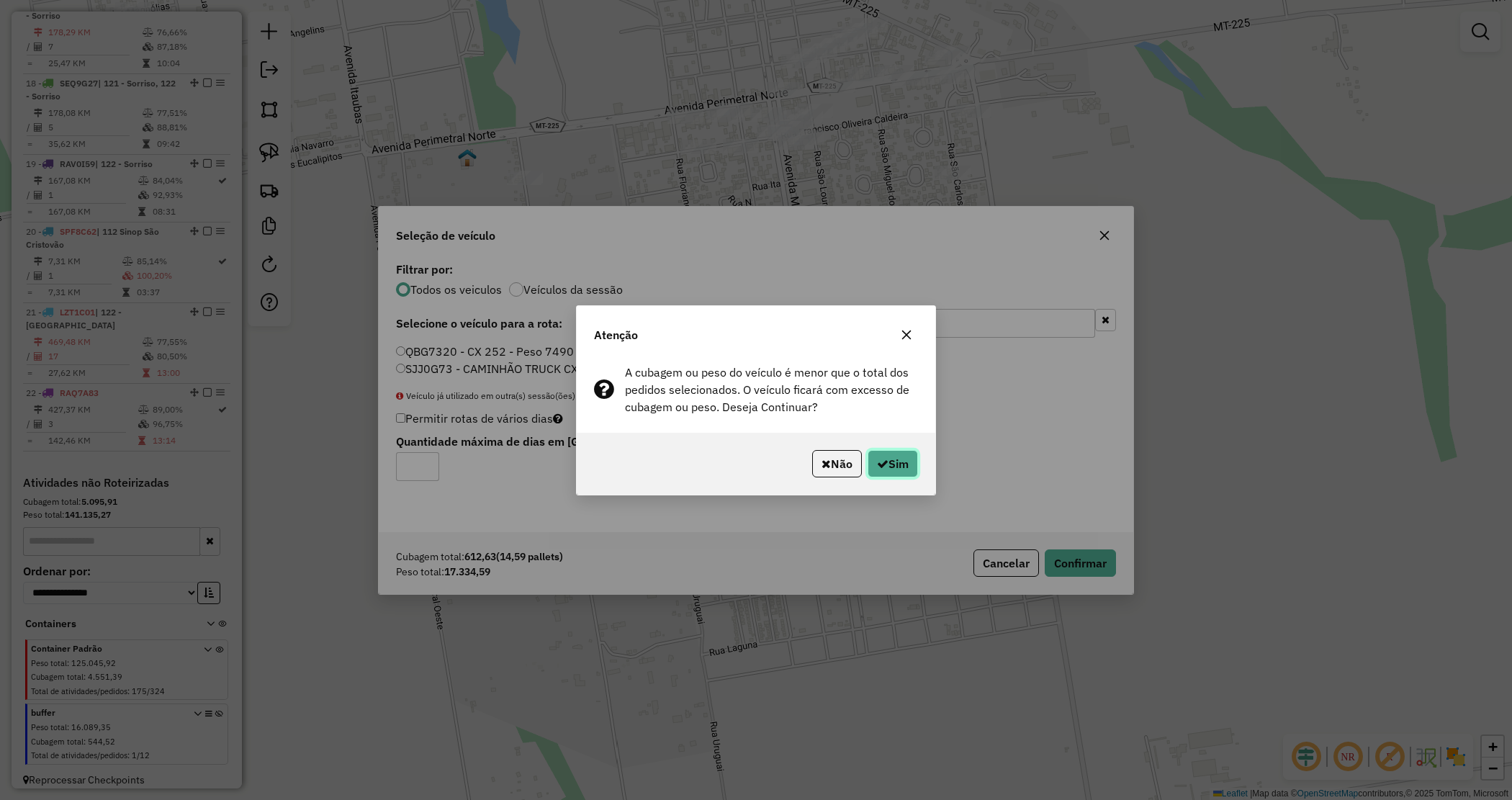
click at [902, 462] on button "Sim" at bounding box center [892, 463] width 50 height 27
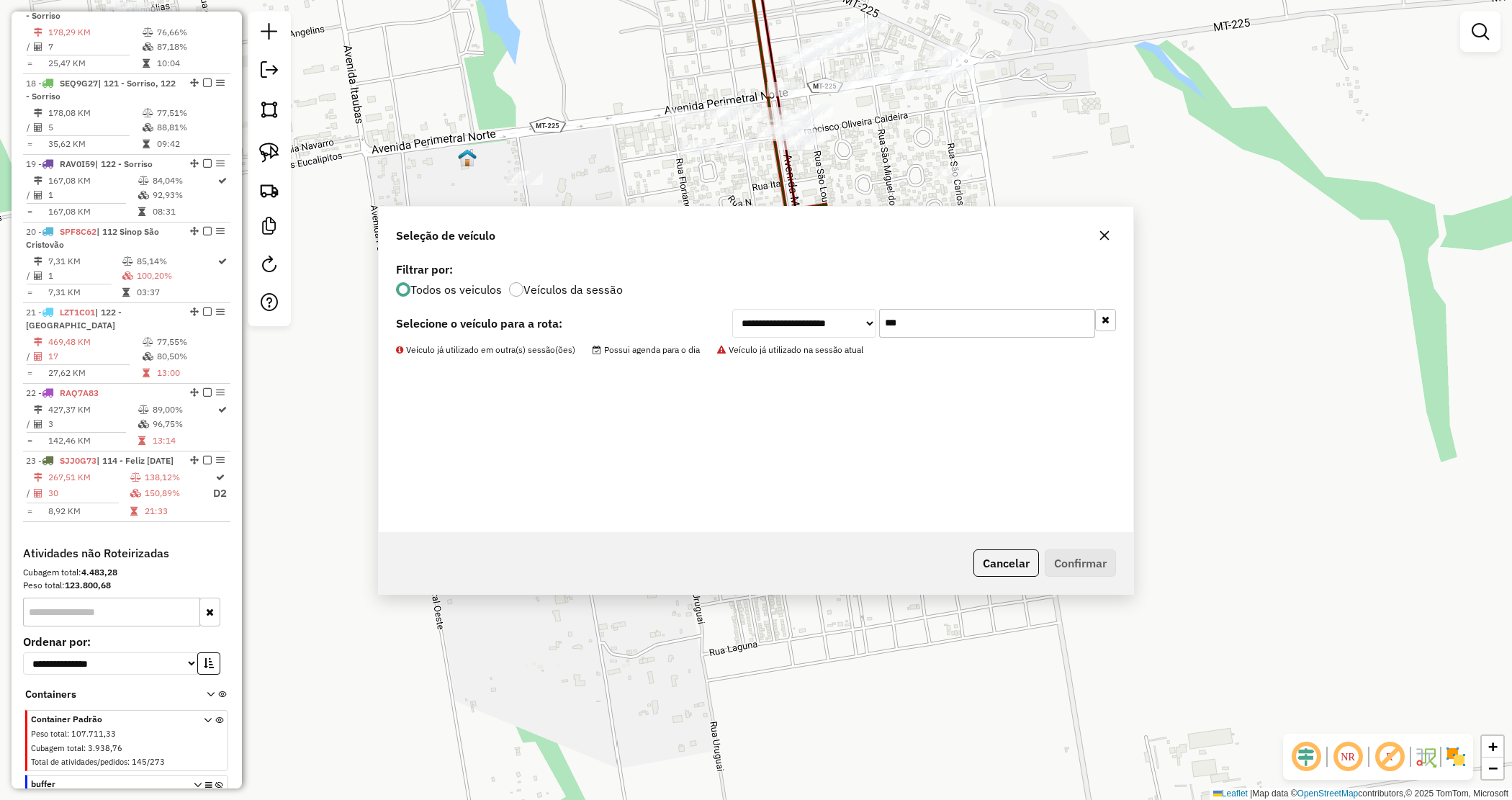
scroll to position [1796, 0]
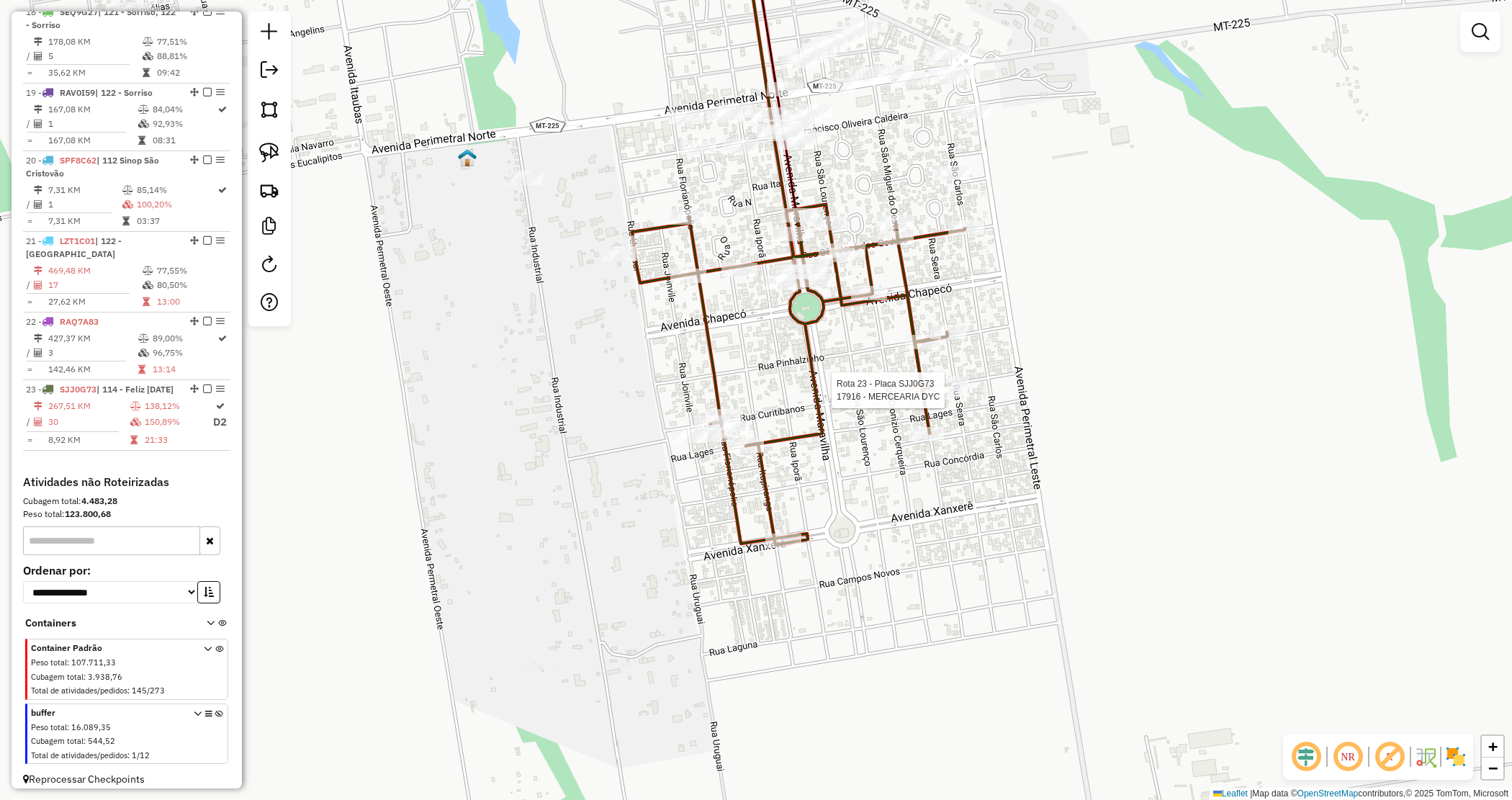
select select "*********"
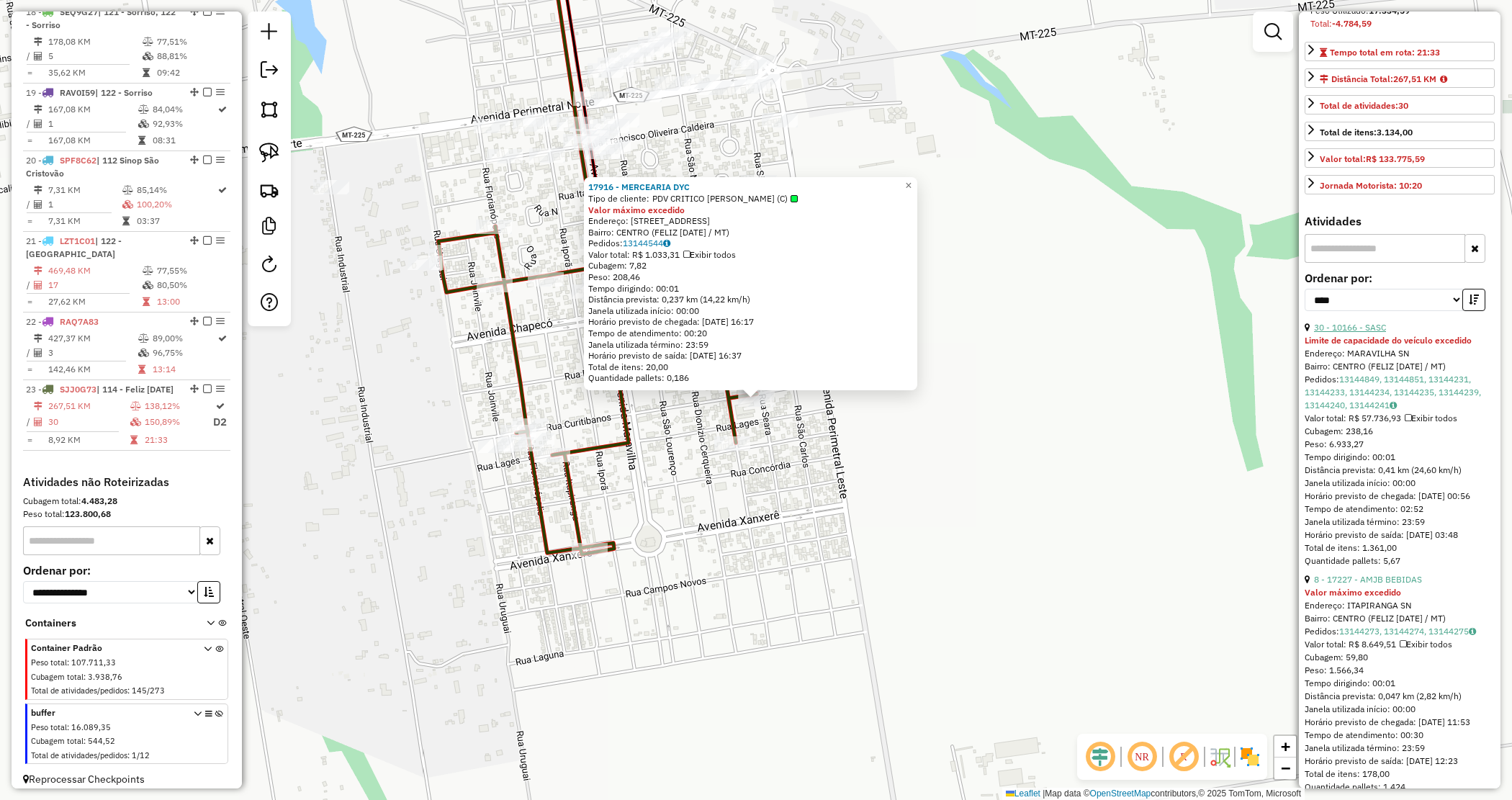
scroll to position [360, 0]
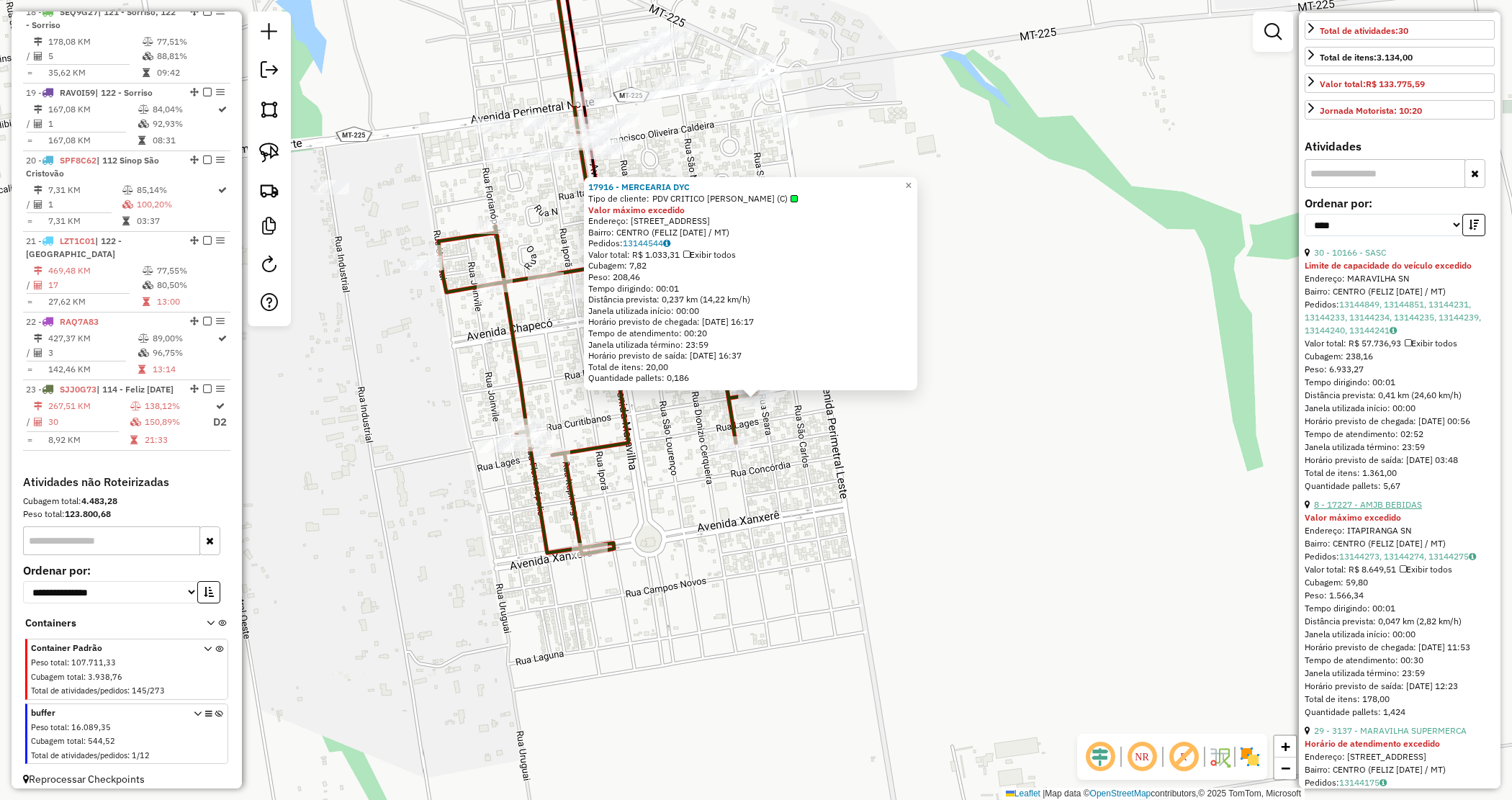
click at [1392, 510] on link "8 - 17227 - AMJB BEBIDAS" at bounding box center [1368, 504] width 108 height 11
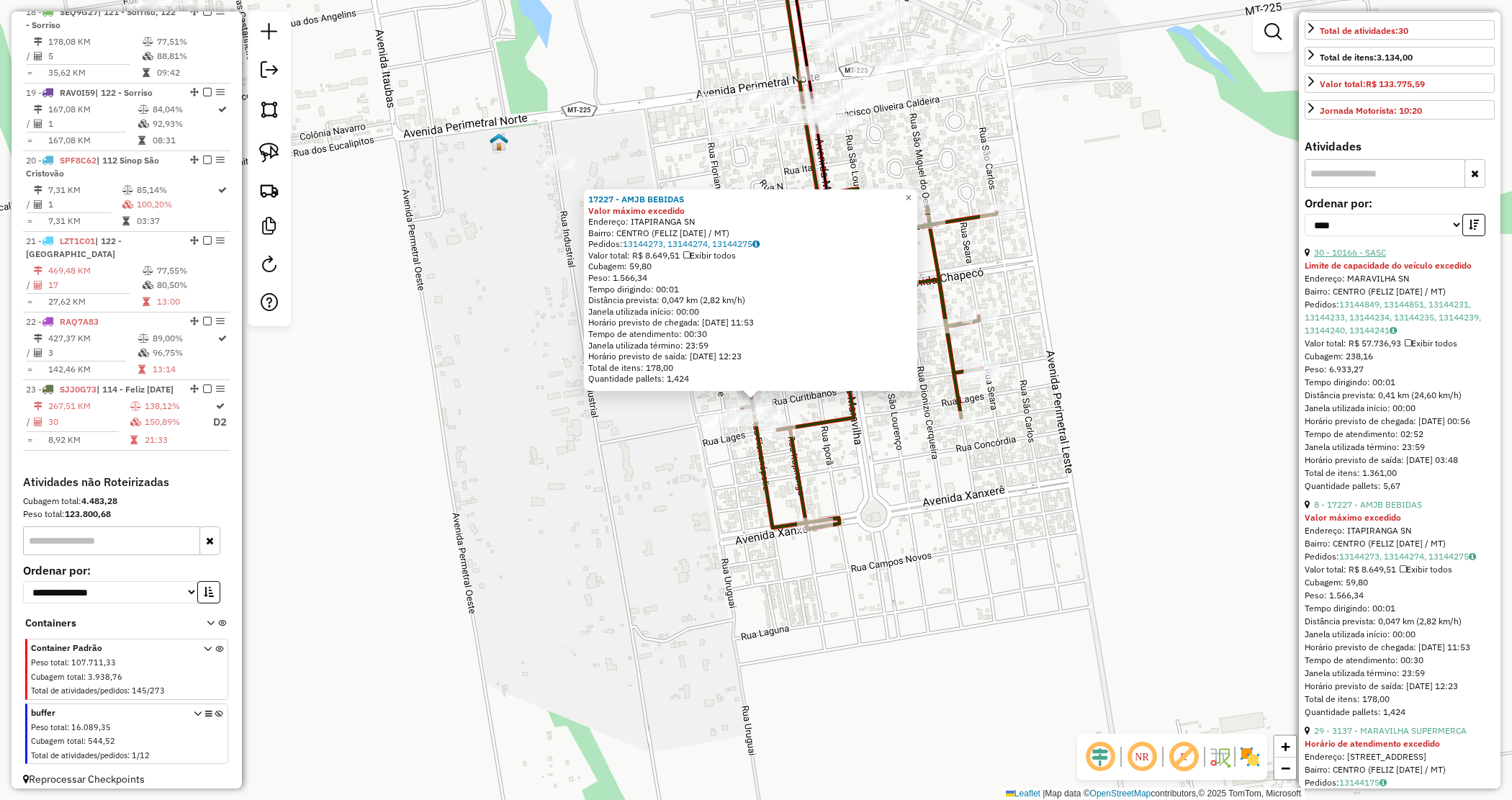
click at [1371, 258] on link "30 - 10166 - SASC" at bounding box center [1350, 253] width 72 height 11
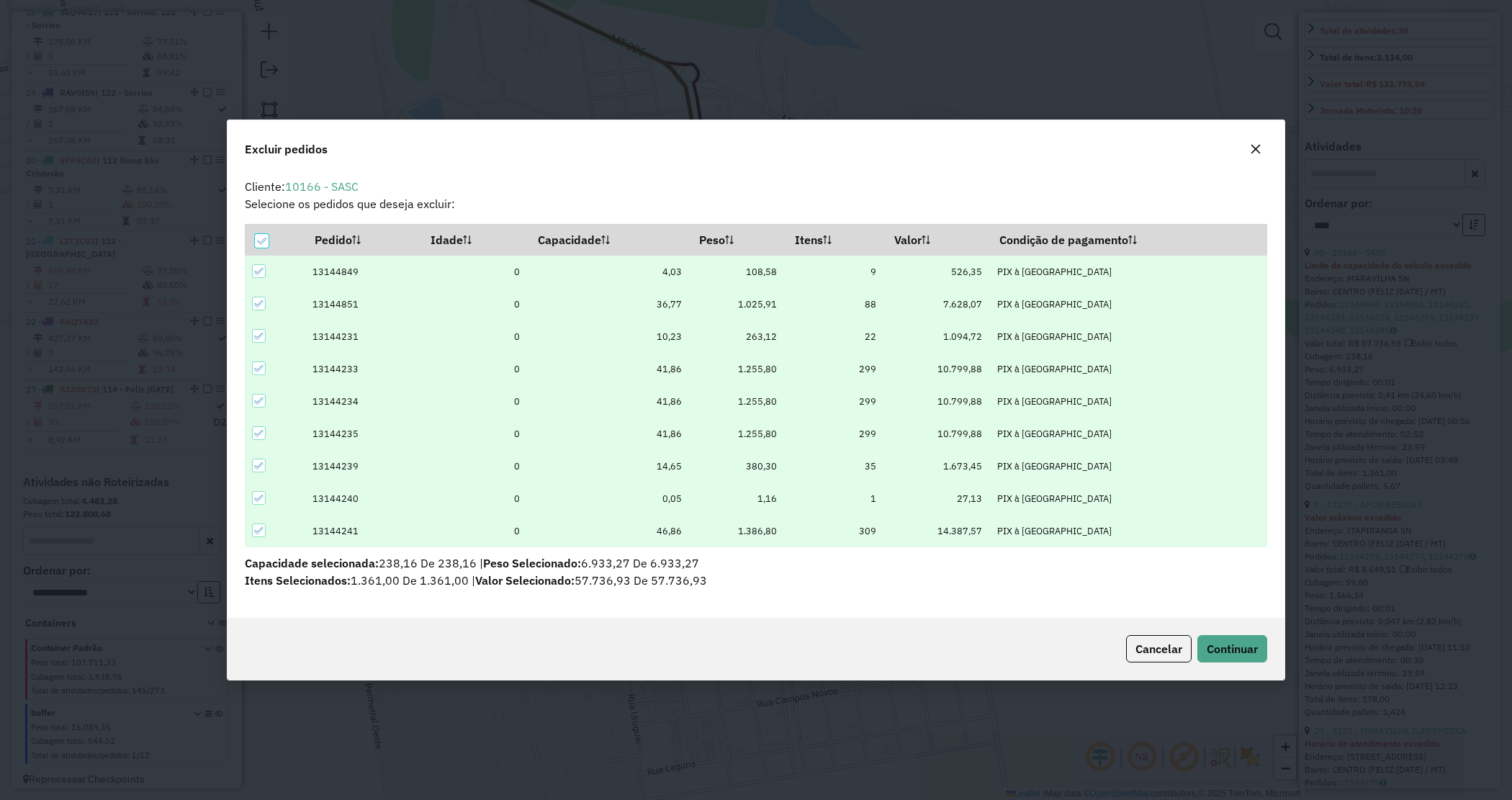
scroll to position [0, 0]
click at [1241, 645] on span "Continuar" at bounding box center [1233, 649] width 51 height 15
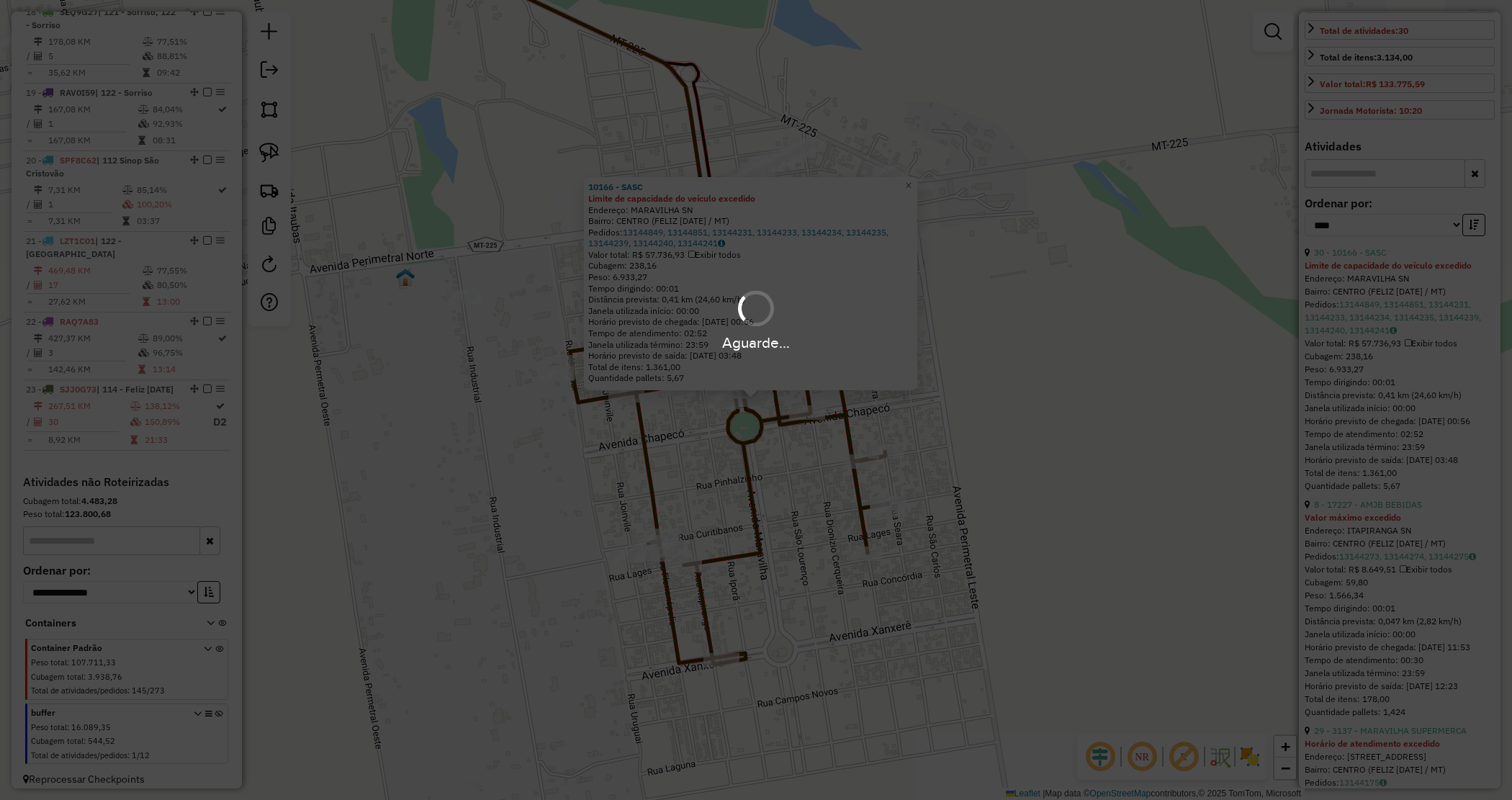
click at [887, 451] on div "Aguarde..." at bounding box center [756, 400] width 1512 height 800
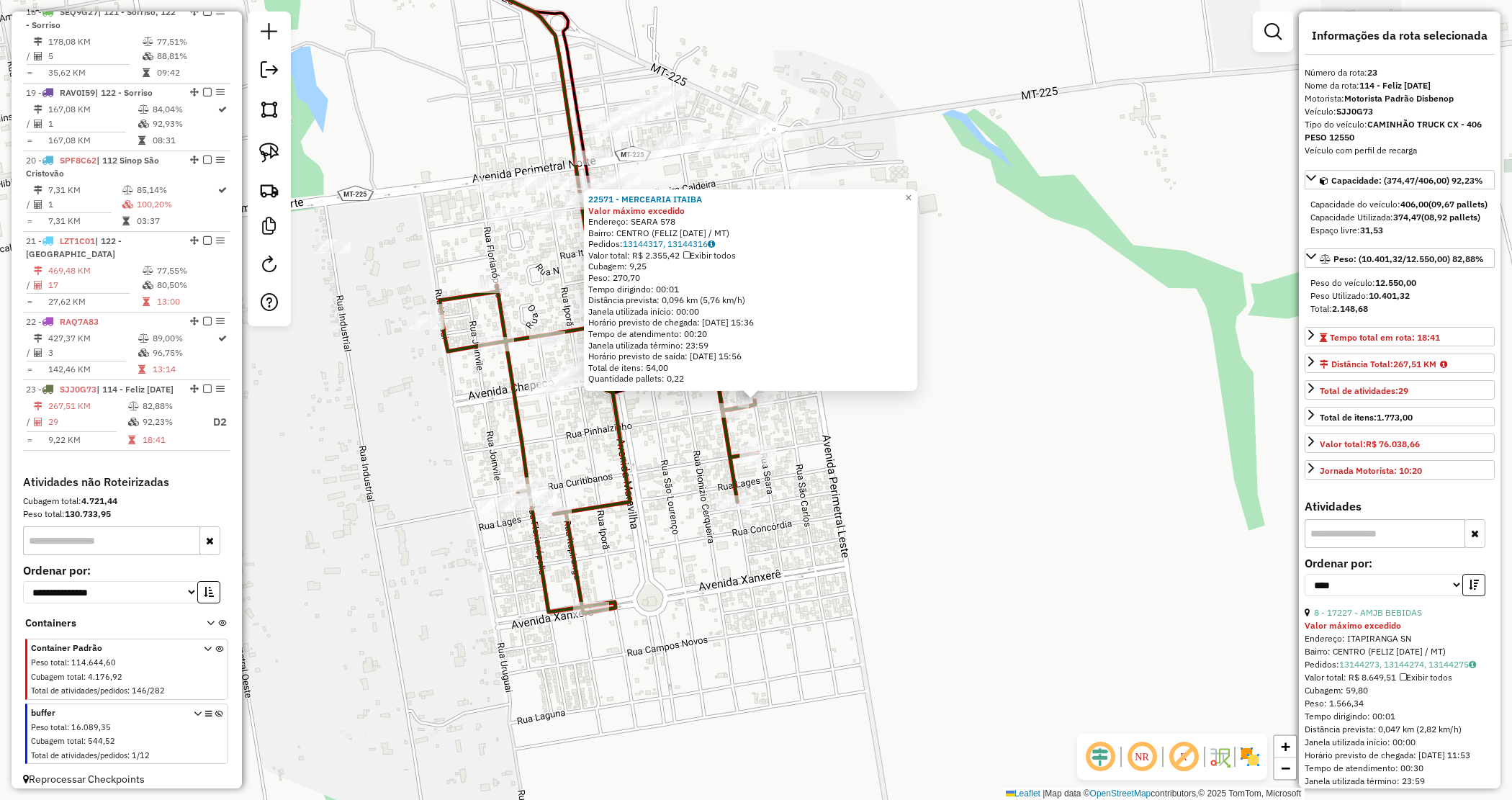
click at [967, 430] on div "22571 - MERCEARIA ITAIBA Valor máximo excedido Endereço: SEARA 578 Bairro: CENT…" at bounding box center [756, 400] width 1512 height 800
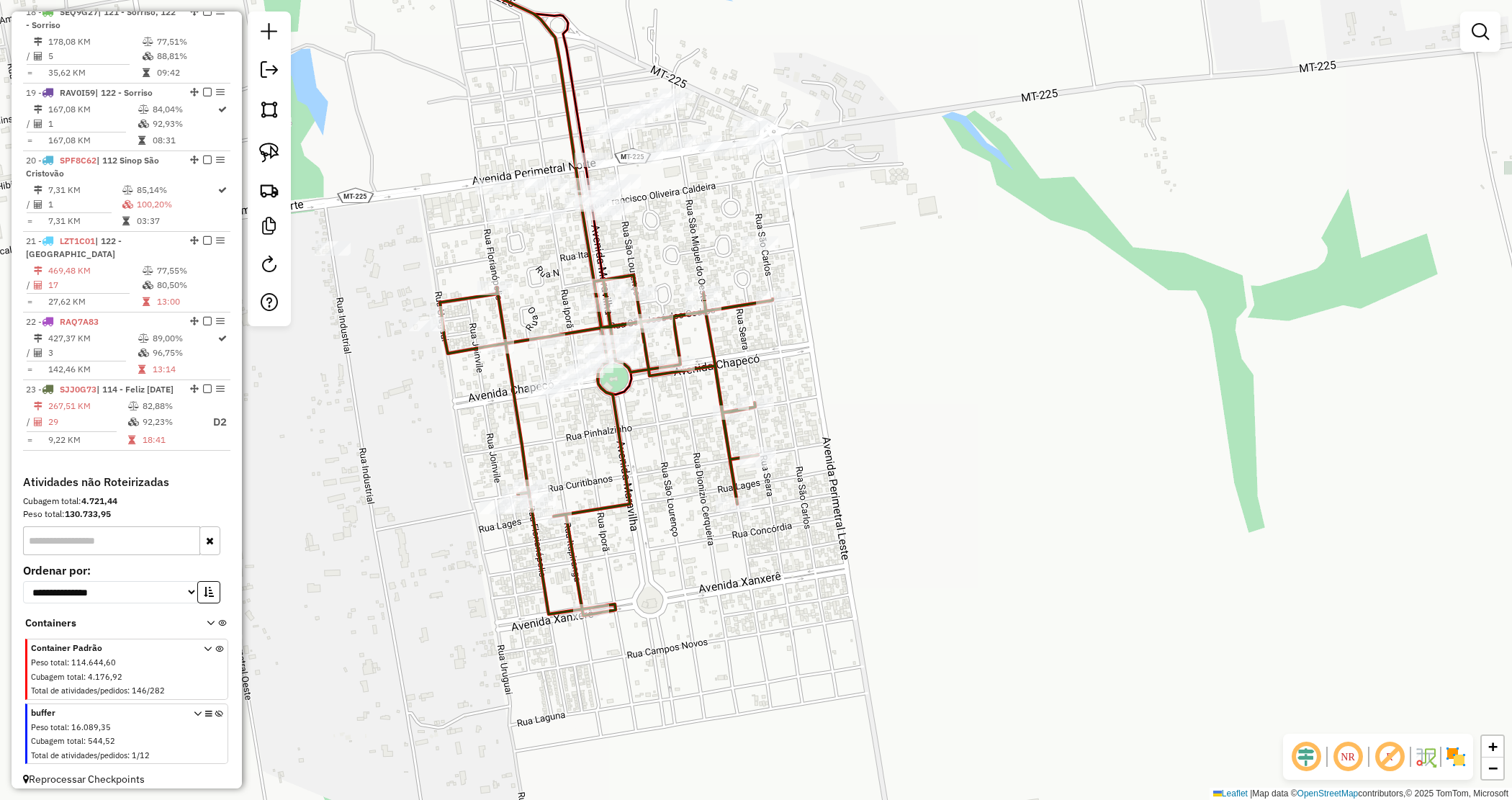
drag, startPoint x: 936, startPoint y: 421, endPoint x: 1233, endPoint y: 609, distance: 351.5
click at [1236, 613] on div "Janela de atendimento Grade de atendimento Capacidade Transportadoras Veículos …" at bounding box center [756, 400] width 1512 height 800
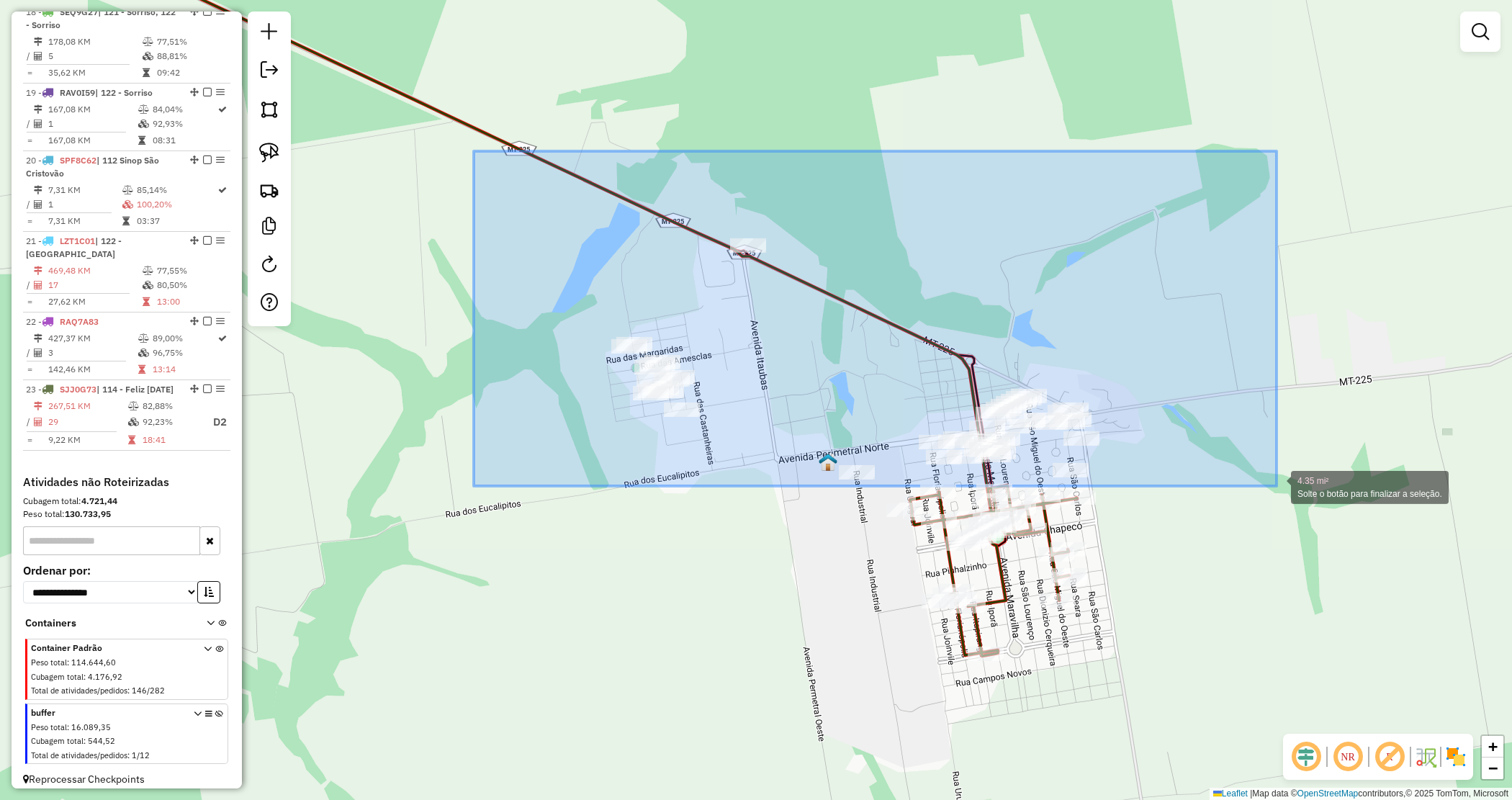
drag, startPoint x: 651, startPoint y: 216, endPoint x: 1277, endPoint y: 486, distance: 681.7
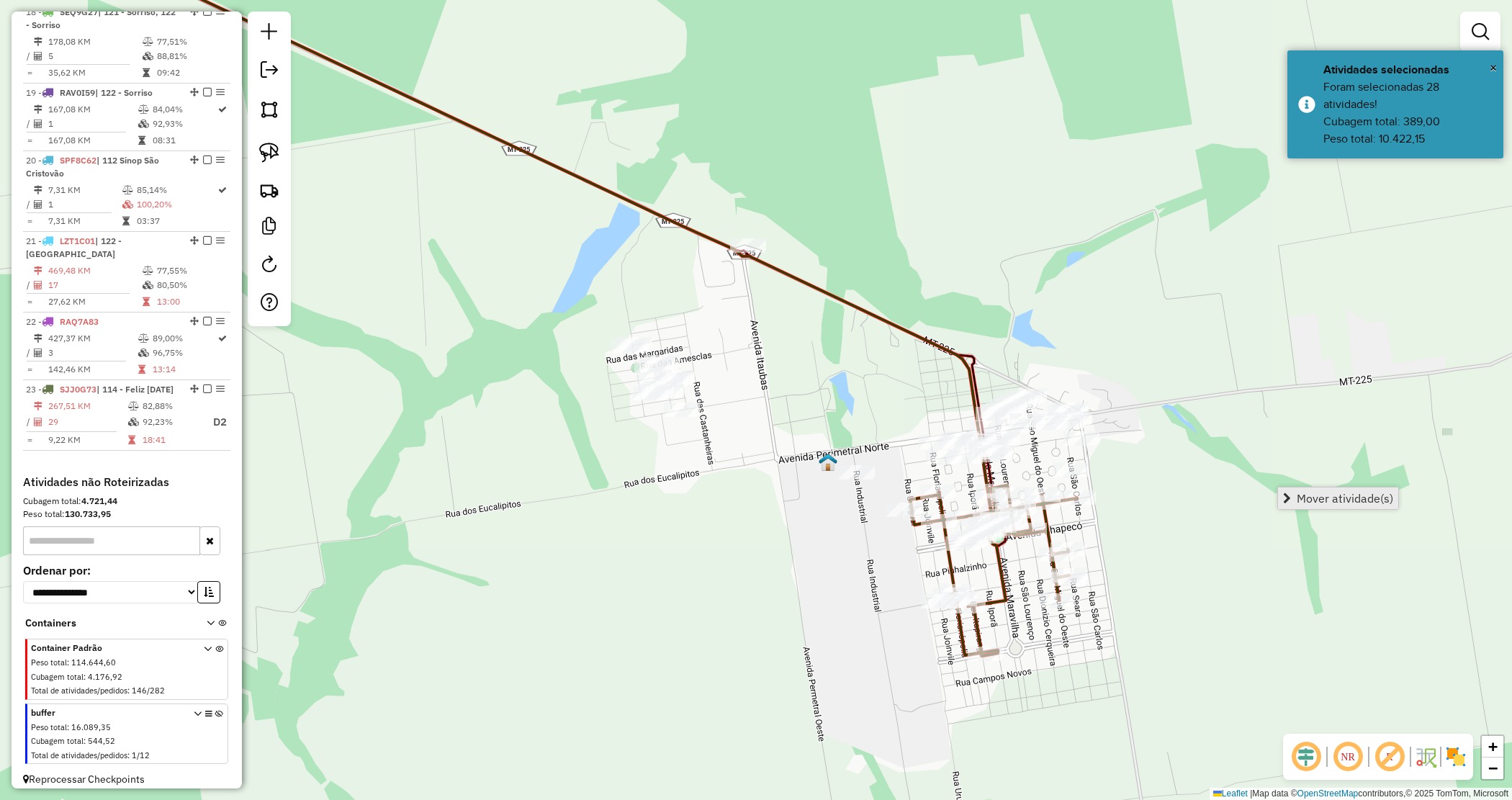
click at [1316, 498] on span "Mover atividade(s)" at bounding box center [1345, 498] width 97 height 12
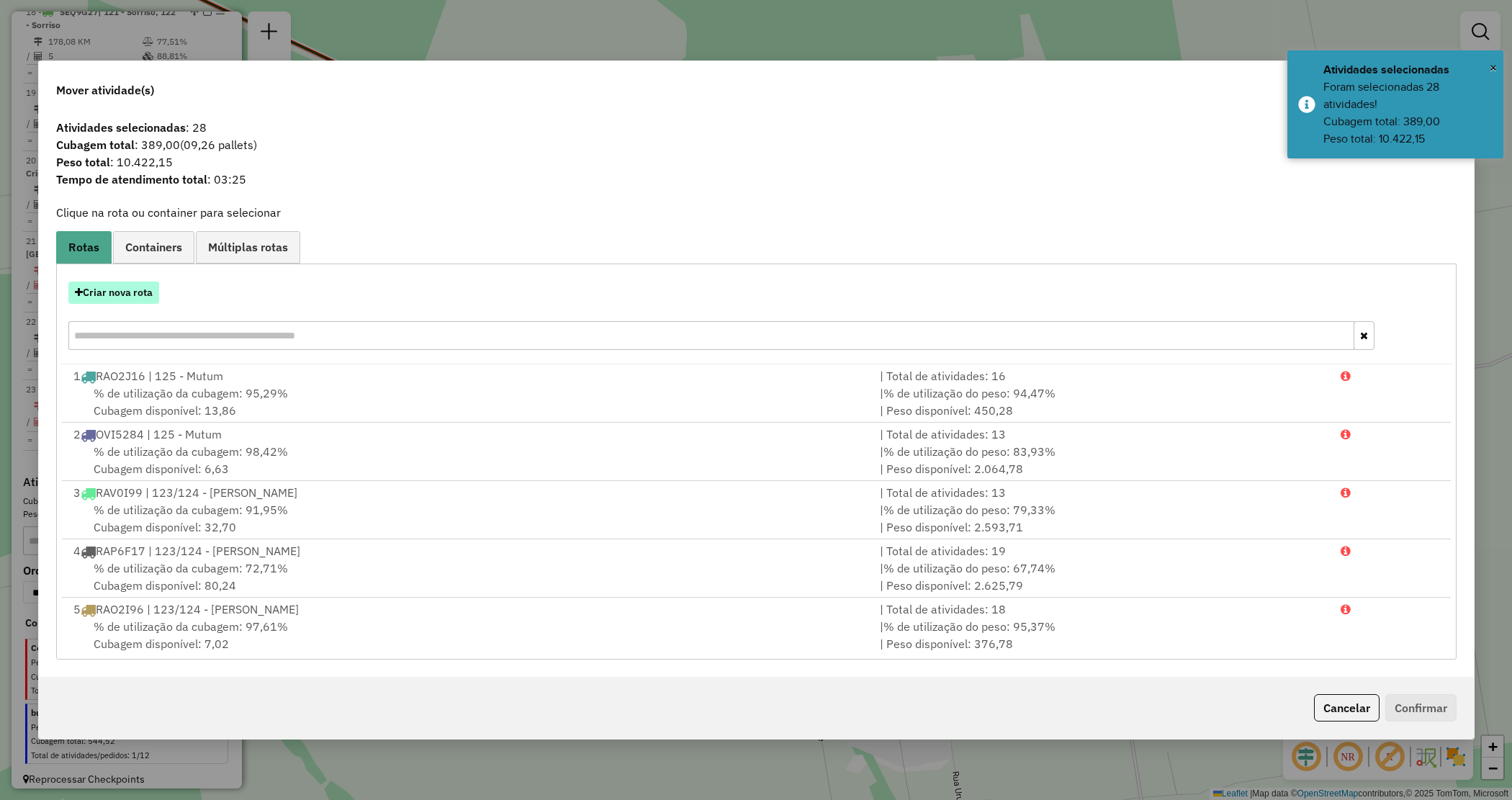
click at [128, 294] on button "Criar nova rota" at bounding box center [113, 293] width 90 height 22
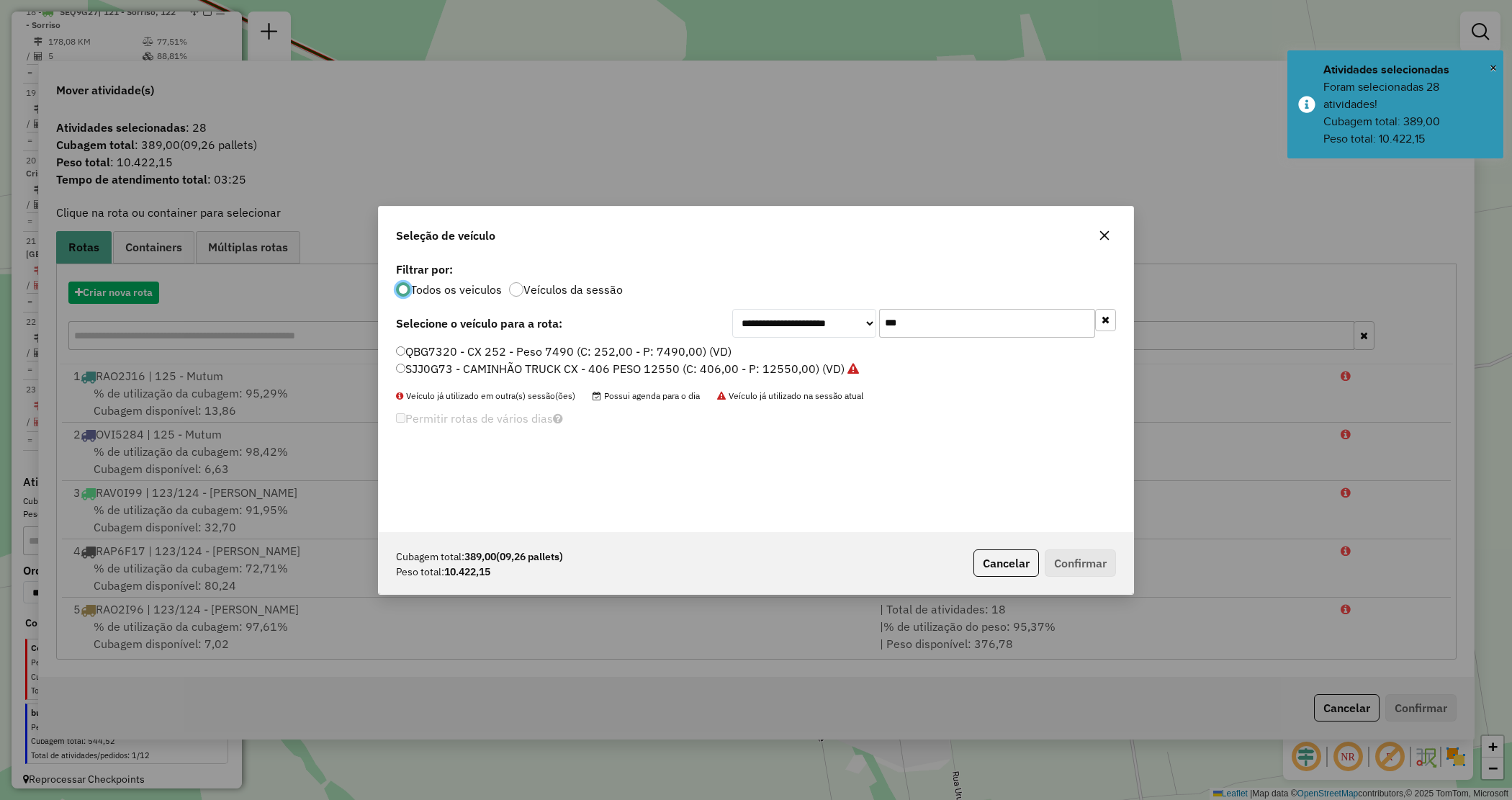
scroll to position [7, 5]
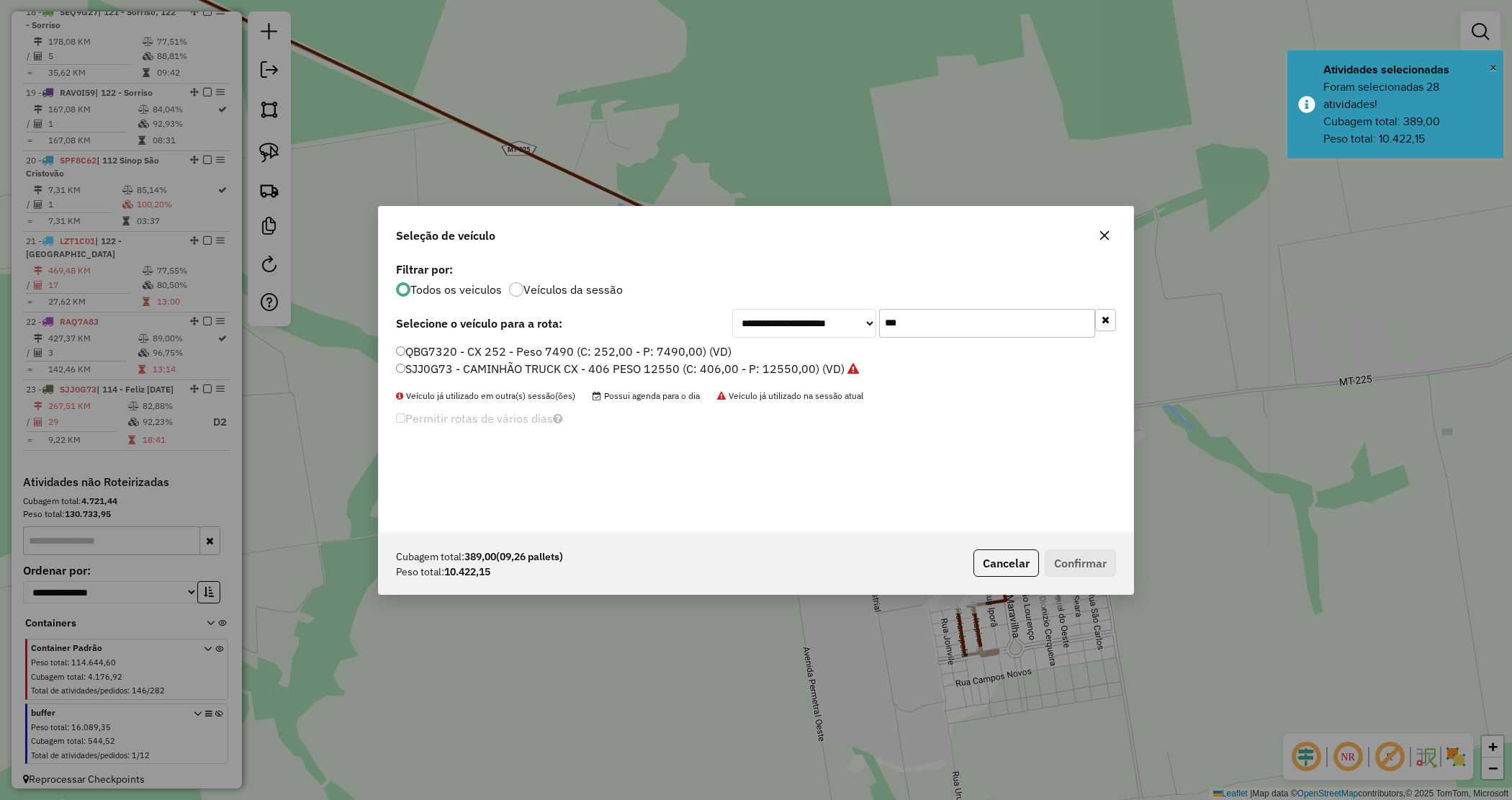
drag, startPoint x: 945, startPoint y: 320, endPoint x: 805, endPoint y: 299, distance: 141.6
click at [808, 301] on div "**********" at bounding box center [756, 395] width 755 height 274
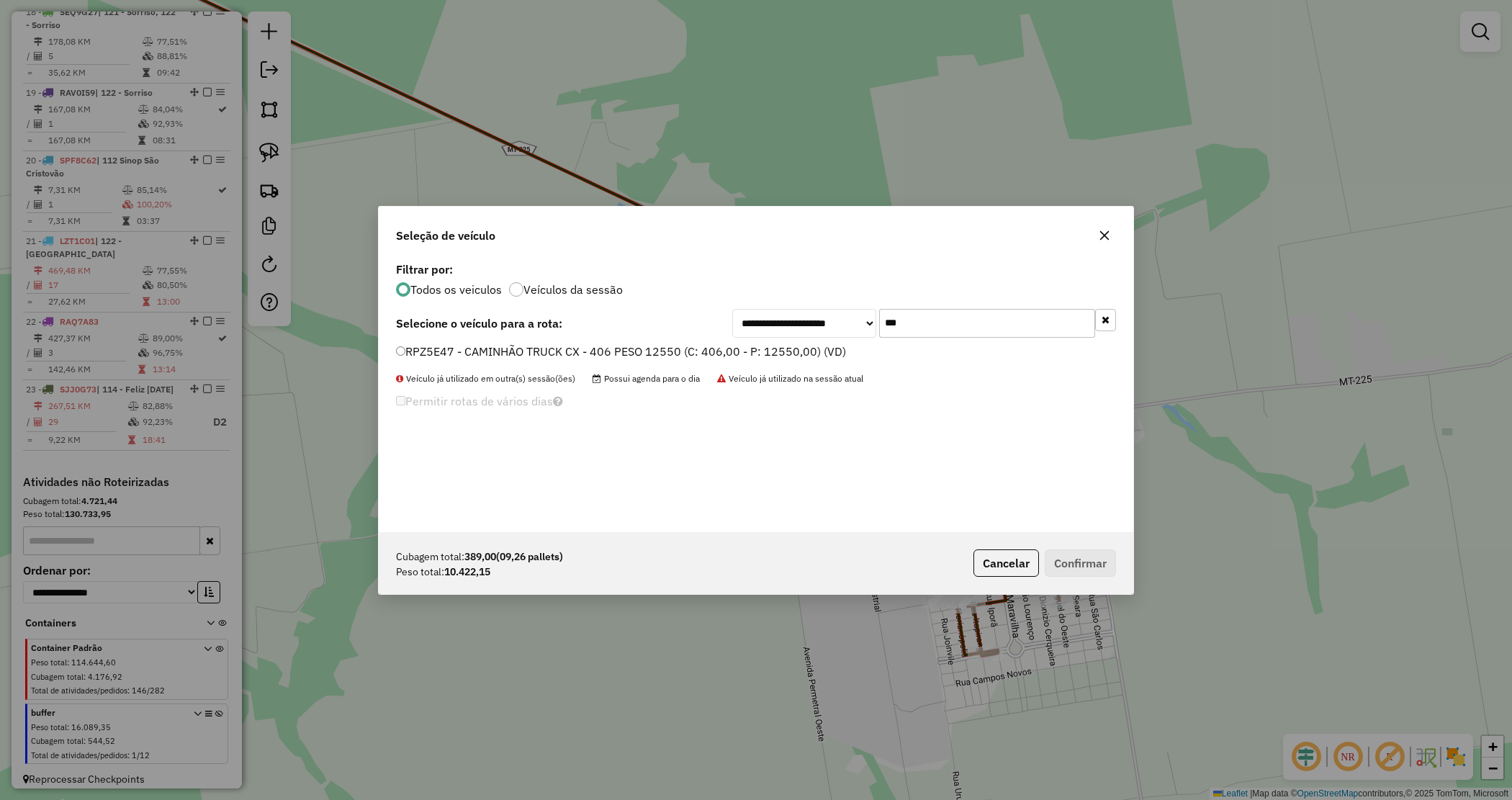
type input "***"
click at [751, 357] on label "RPZ5E47 - CAMINHÃO TRUCK CX - 406 PESO 12550 (C: 406,00 - P: 12550,00) (VD)" at bounding box center [620, 351] width 450 height 17
click at [1096, 558] on button "Confirmar" at bounding box center [1080, 563] width 71 height 27
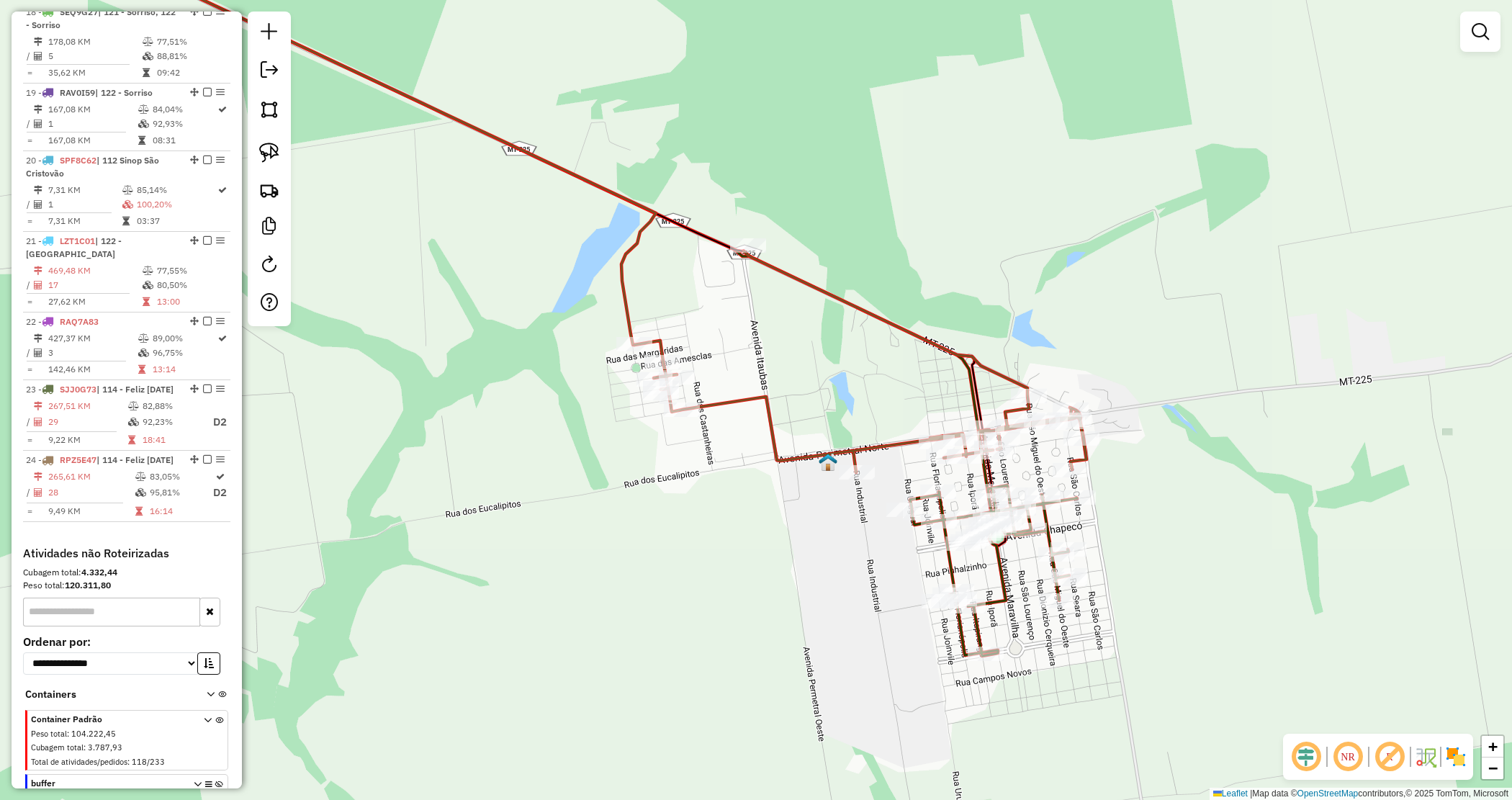
click at [1142, 542] on div "Janela de atendimento Grade de atendimento Capacidade Transportadoras Veículos …" at bounding box center [756, 400] width 1512 height 800
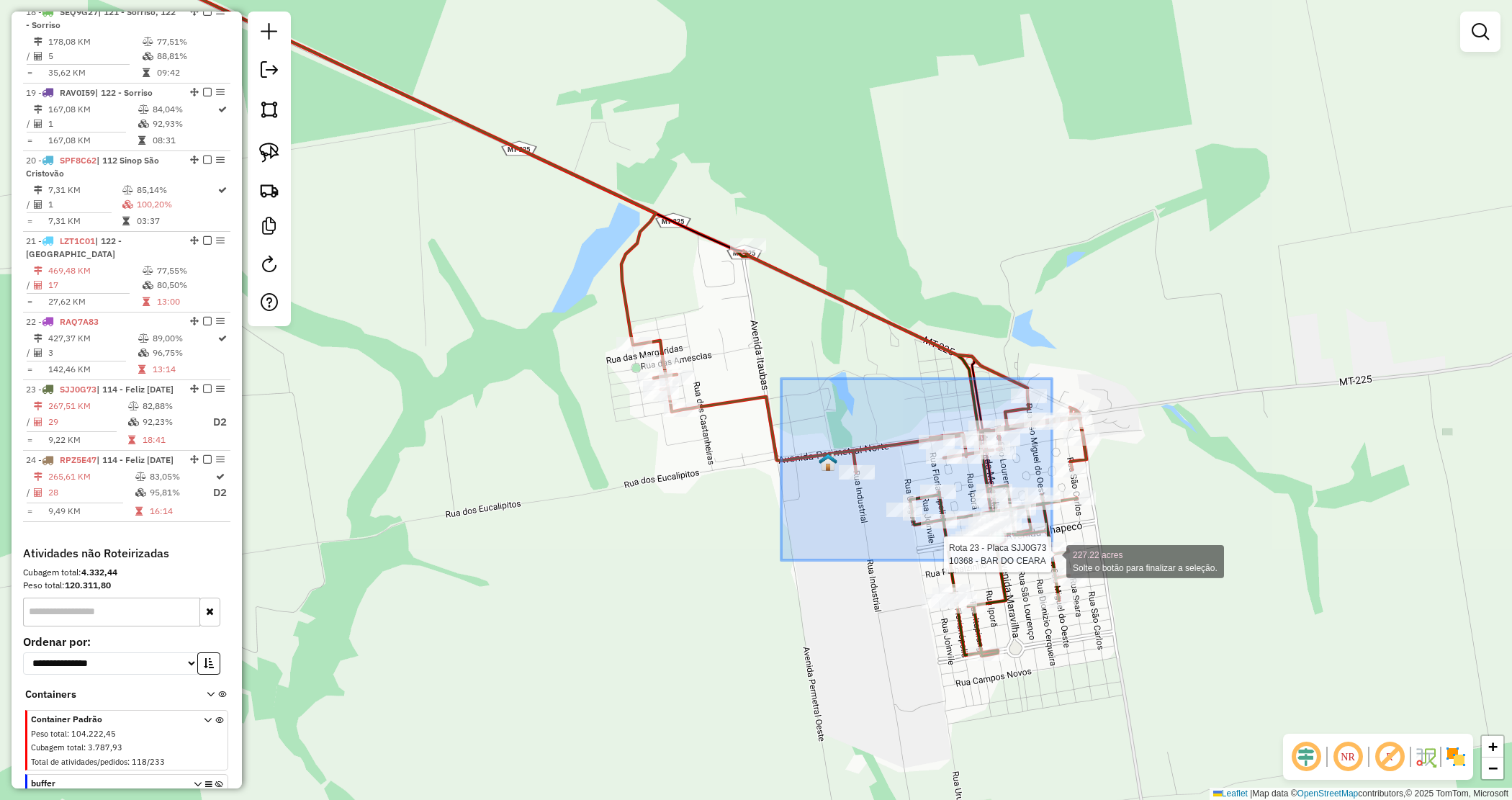
drag, startPoint x: 794, startPoint y: 394, endPoint x: 1204, endPoint y: 631, distance: 473.6
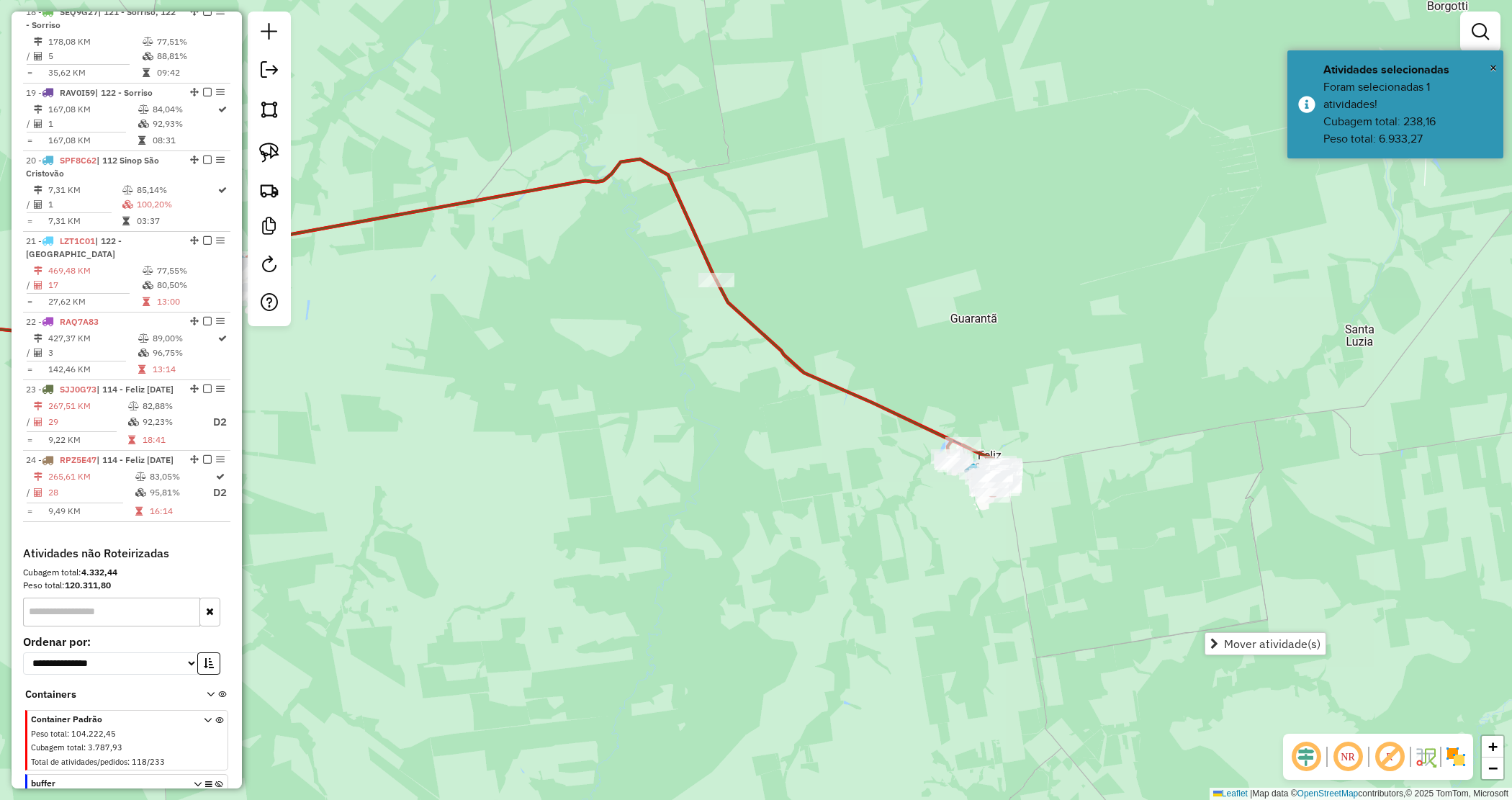
click at [1025, 572] on div "Janela de atendimento Grade de atendimento Capacidade Transportadoras Veículos …" at bounding box center [756, 400] width 1512 height 800
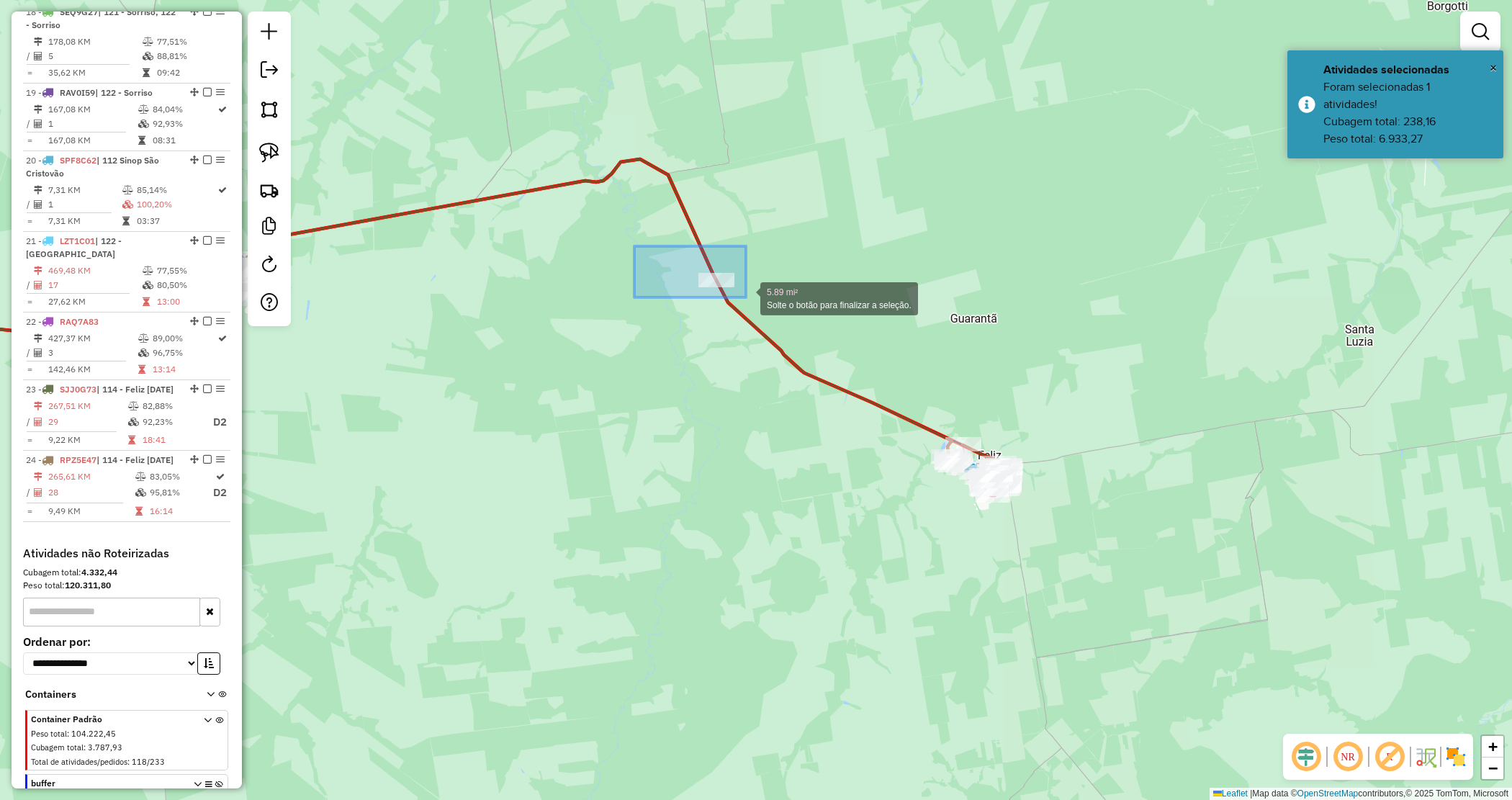
drag, startPoint x: 634, startPoint y: 246, endPoint x: 750, endPoint y: 296, distance: 126.3
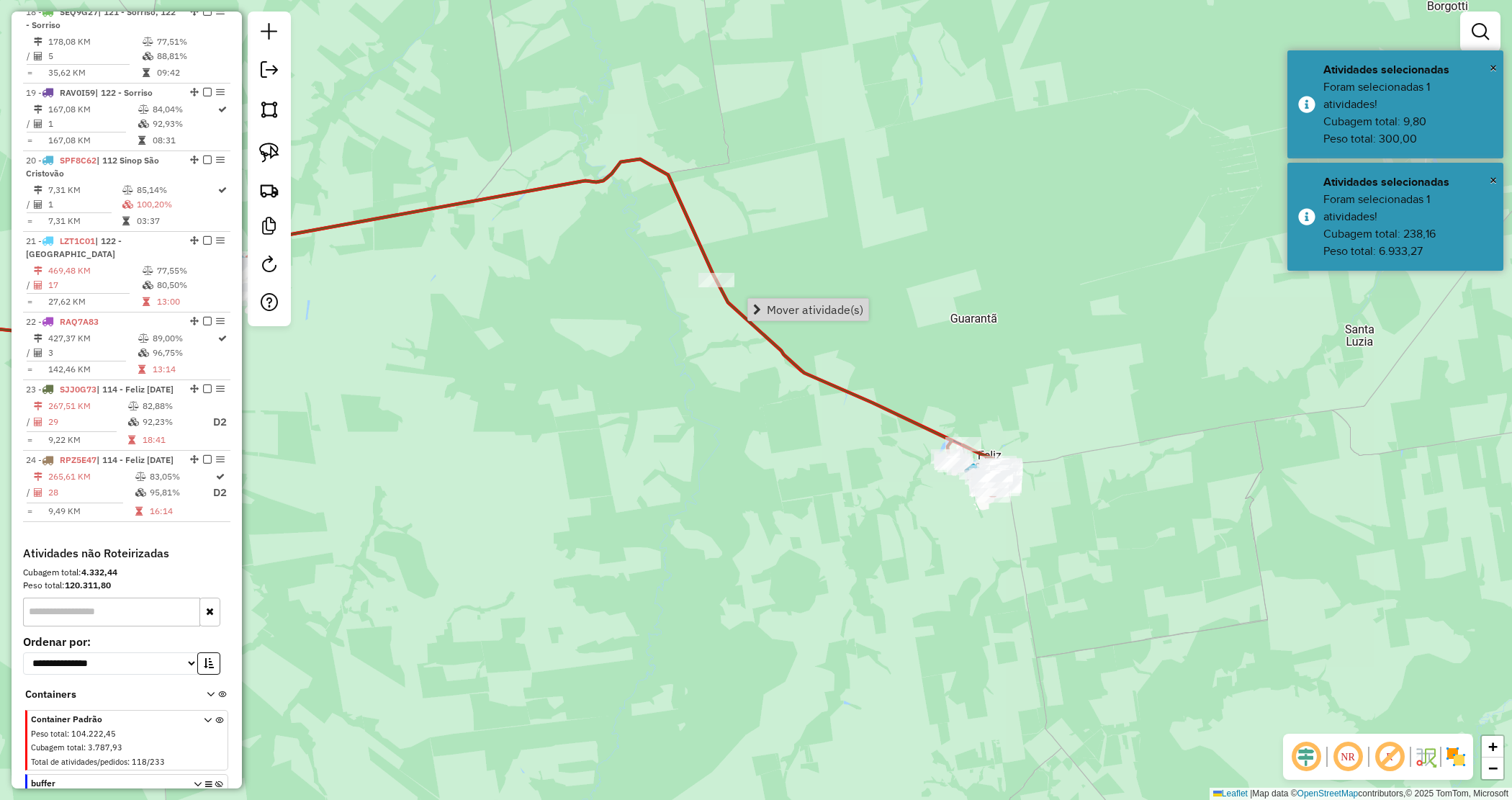
click at [815, 314] on span "Mover atividade(s)" at bounding box center [816, 309] width 97 height 12
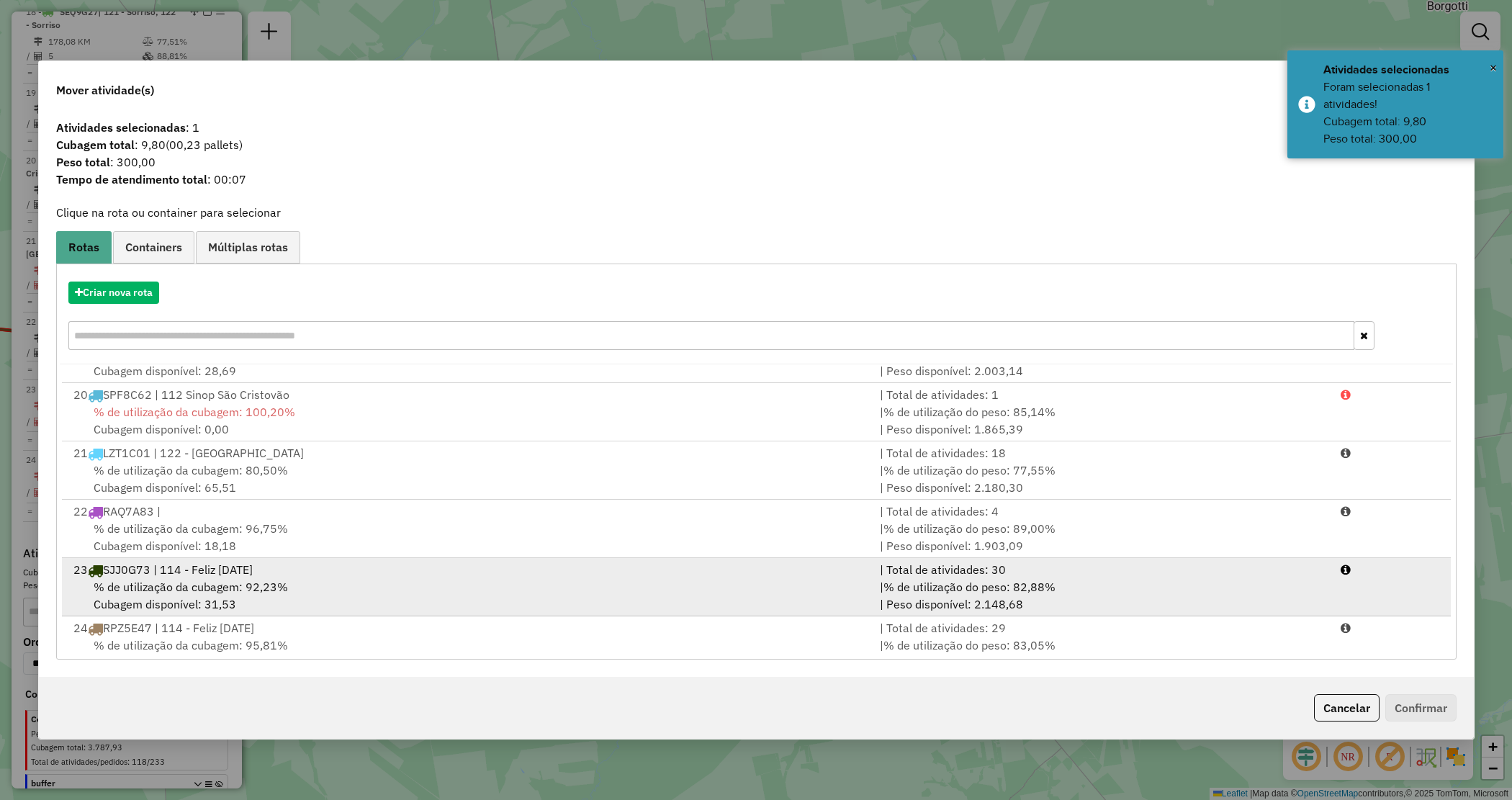
scroll to position [1115, 0]
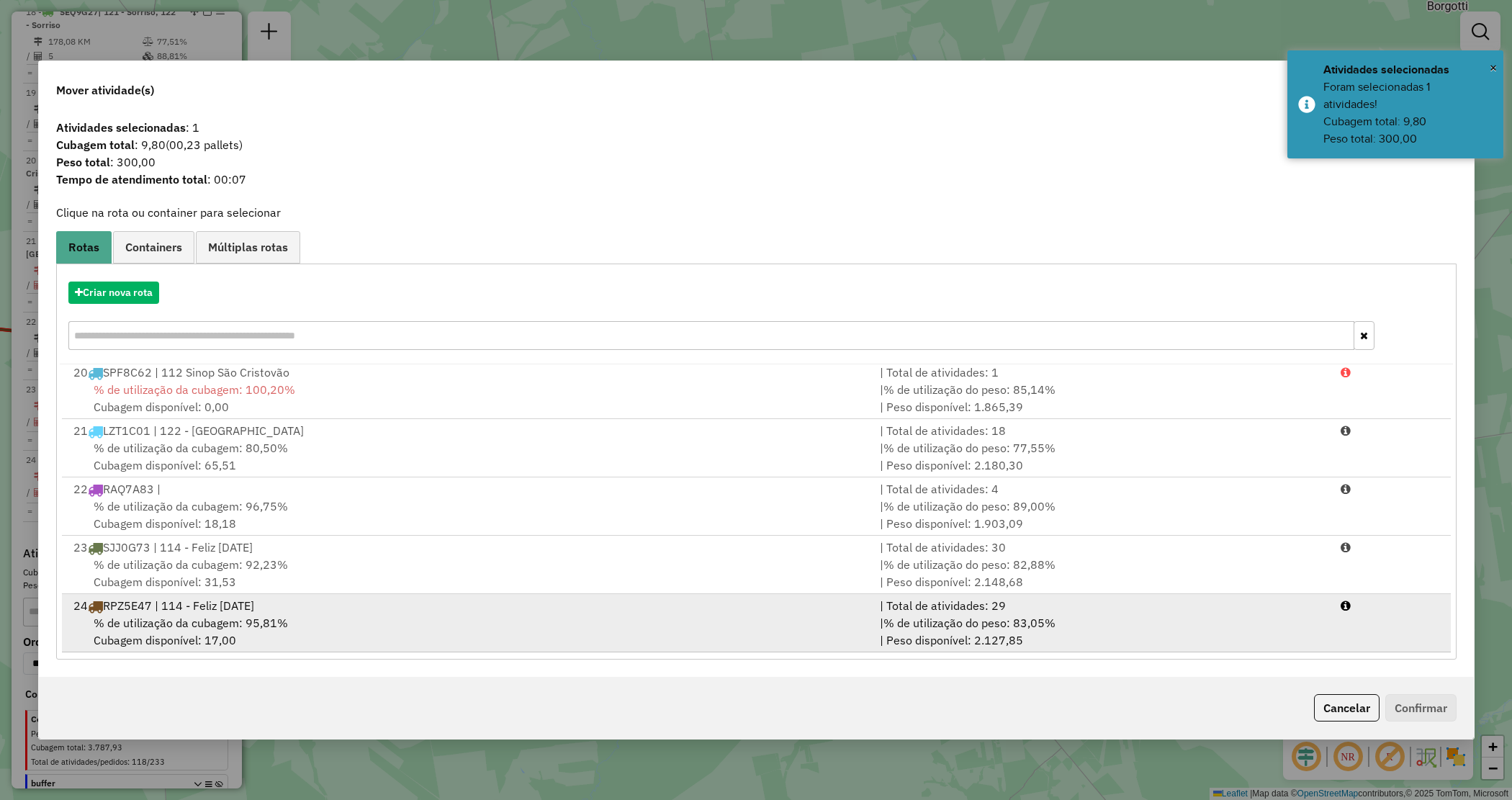
click at [975, 605] on div "| Total de atividades: 29" at bounding box center [1101, 605] width 461 height 17
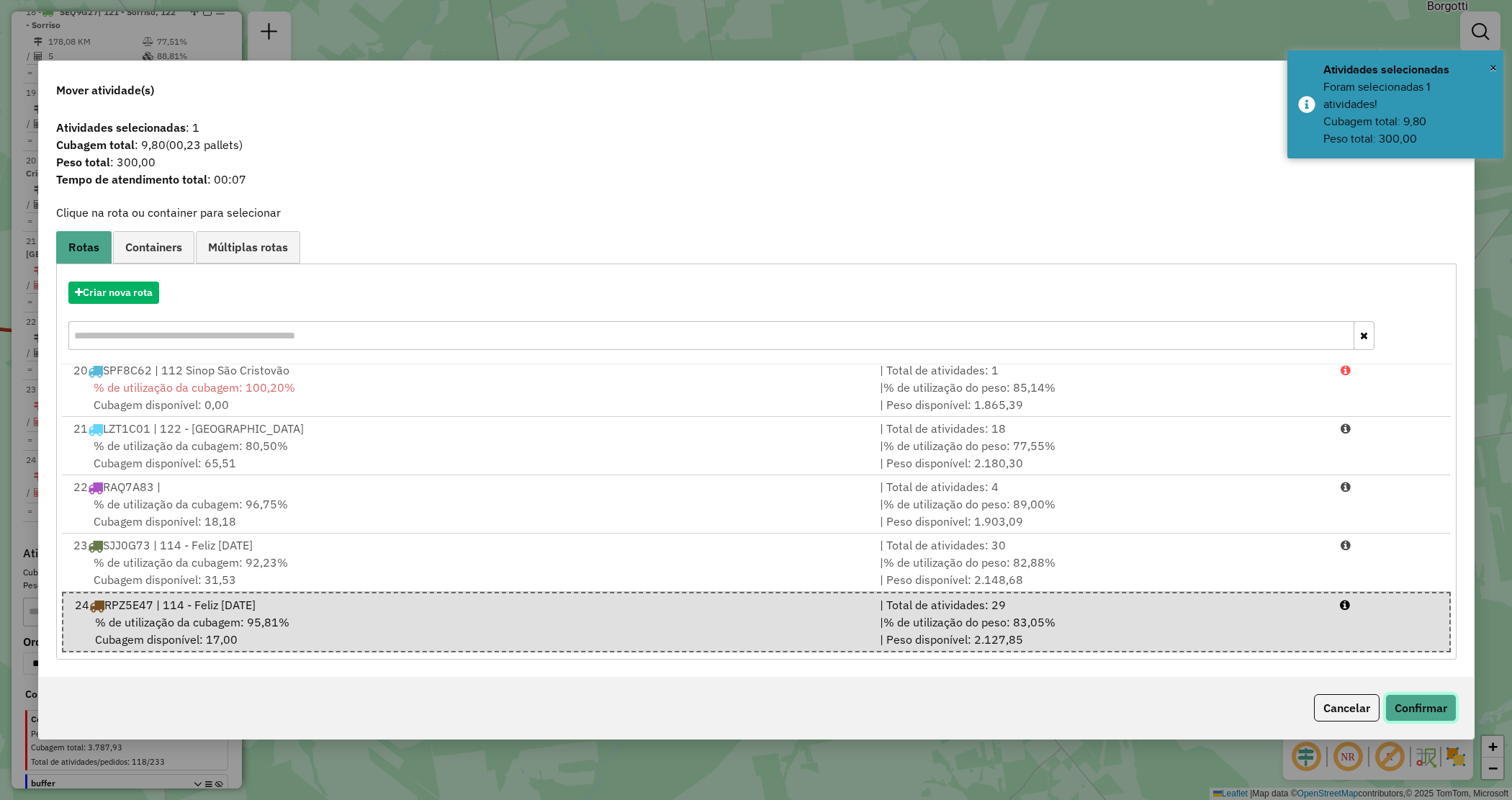
click at [1416, 699] on button "Confirmar" at bounding box center [1422, 708] width 71 height 27
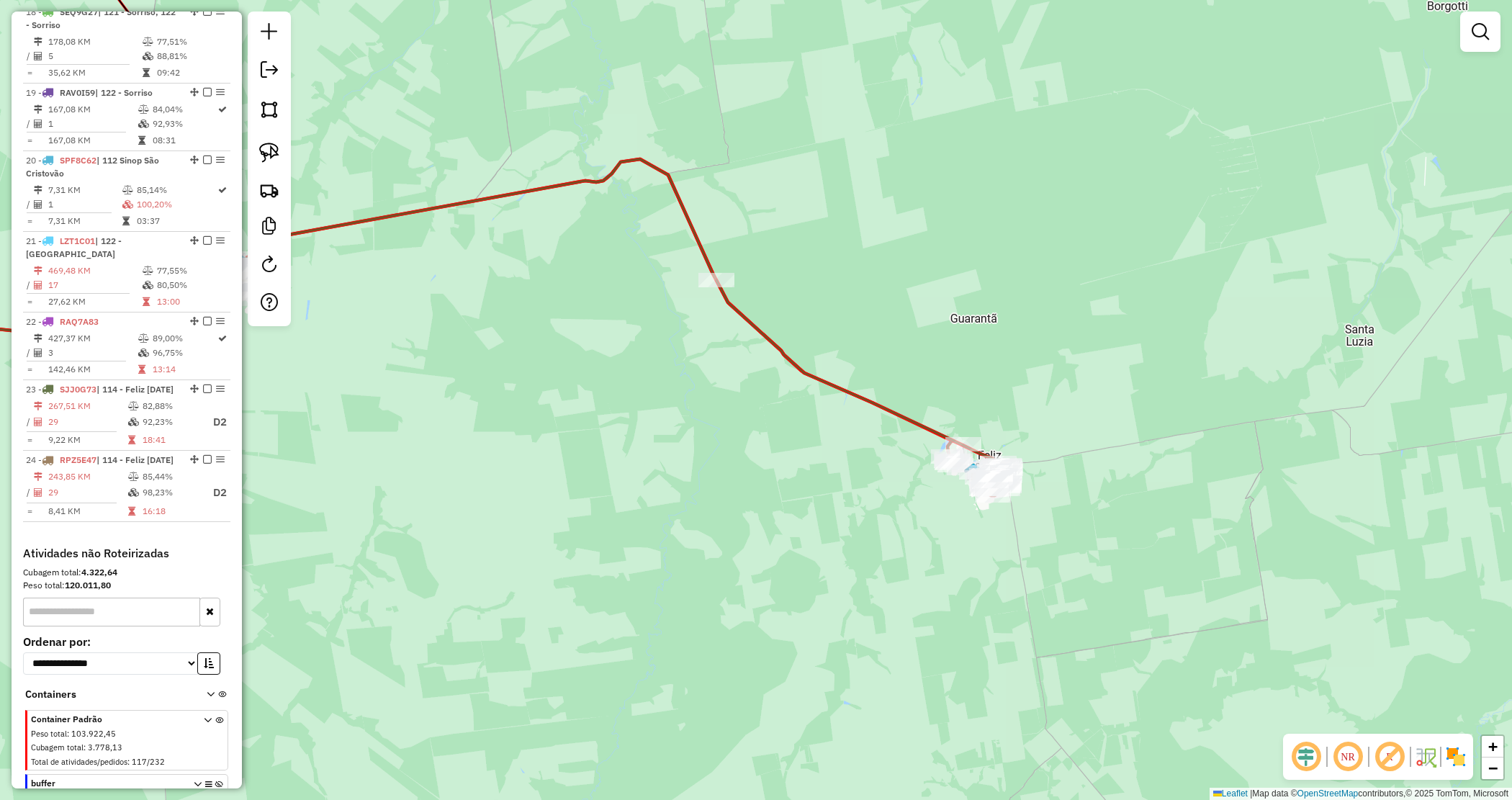
click at [657, 392] on div "Janela de atendimento Grade de atendimento Capacidade Transportadoras Veículos …" at bounding box center [756, 400] width 1512 height 800
drag, startPoint x: 764, startPoint y: 425, endPoint x: 773, endPoint y: 405, distance: 21.9
click at [777, 421] on div "Janela de atendimento Grade de atendimento Capacidade Transportadoras Veículos …" at bounding box center [756, 400] width 1512 height 800
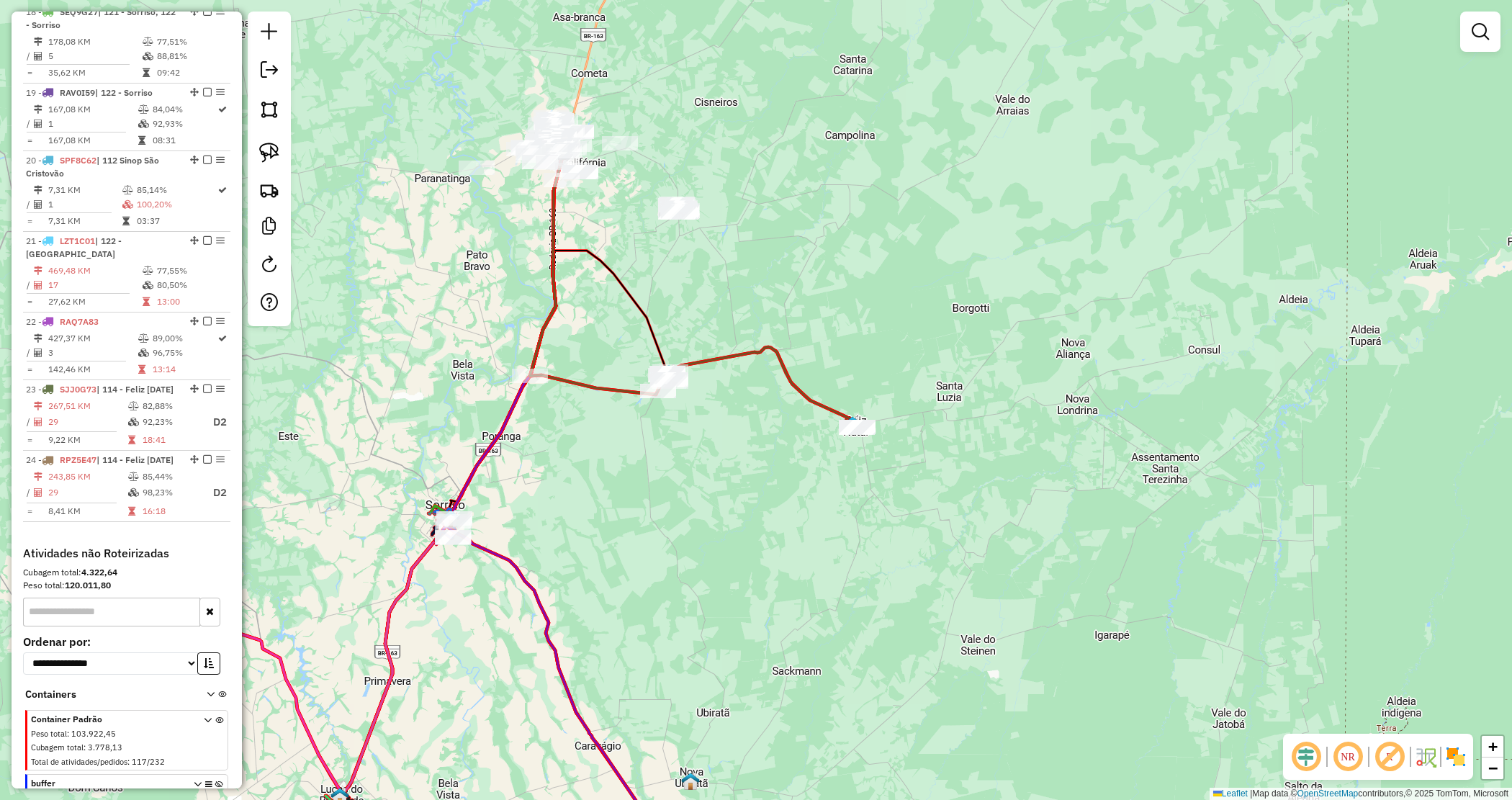
drag, startPoint x: 740, startPoint y: 411, endPoint x: 779, endPoint y: 425, distance: 41.4
click at [779, 425] on div "Janela de atendimento Grade de atendimento Capacidade Transportadoras Veículos …" at bounding box center [756, 400] width 1512 height 800
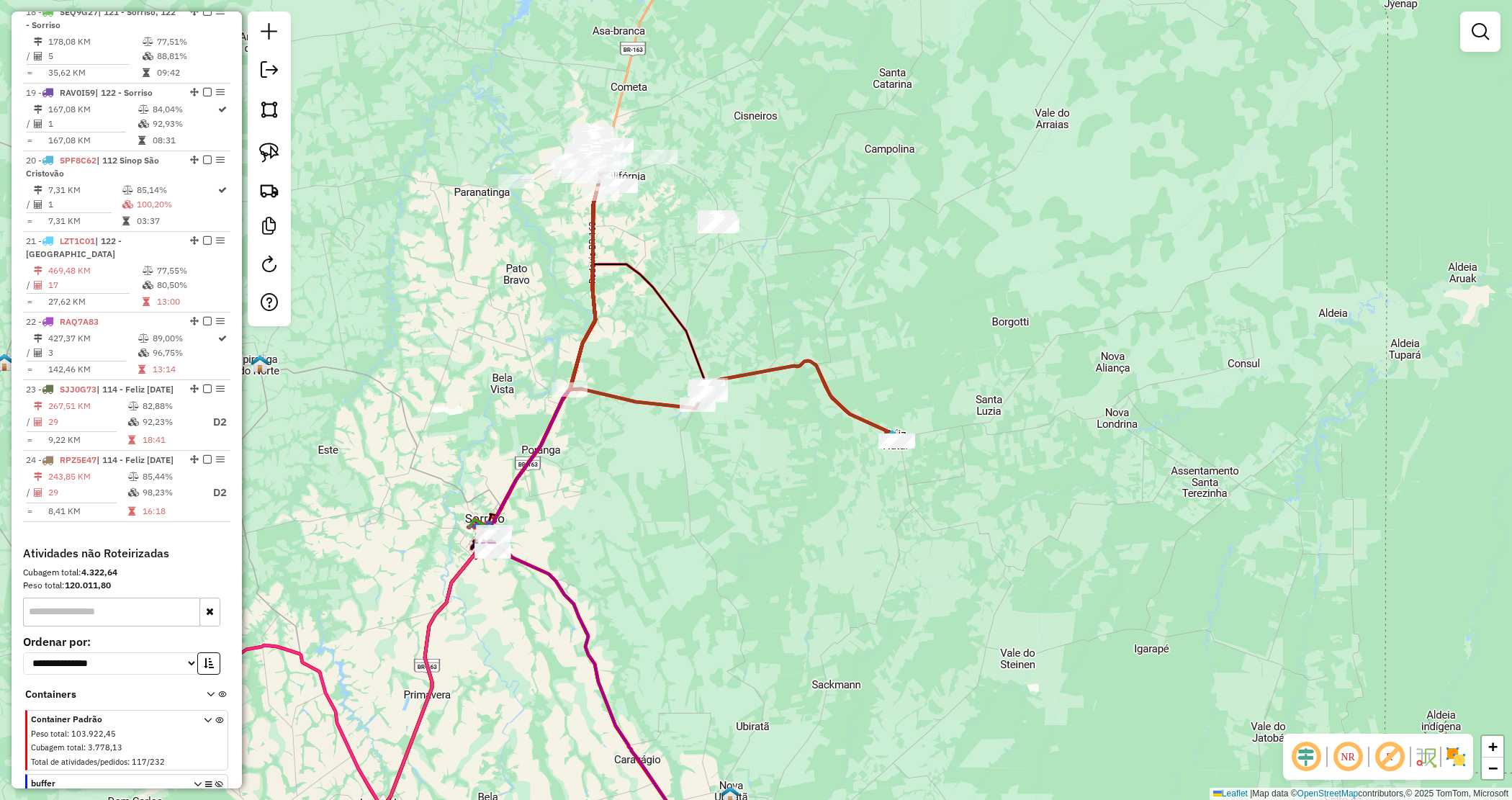
drag, startPoint x: 746, startPoint y: 288, endPoint x: 766, endPoint y: 319, distance: 36.9
click at [769, 326] on div "Janela de atendimento Grade de atendimento Capacidade Transportadoras Veículos …" at bounding box center [756, 400] width 1512 height 800
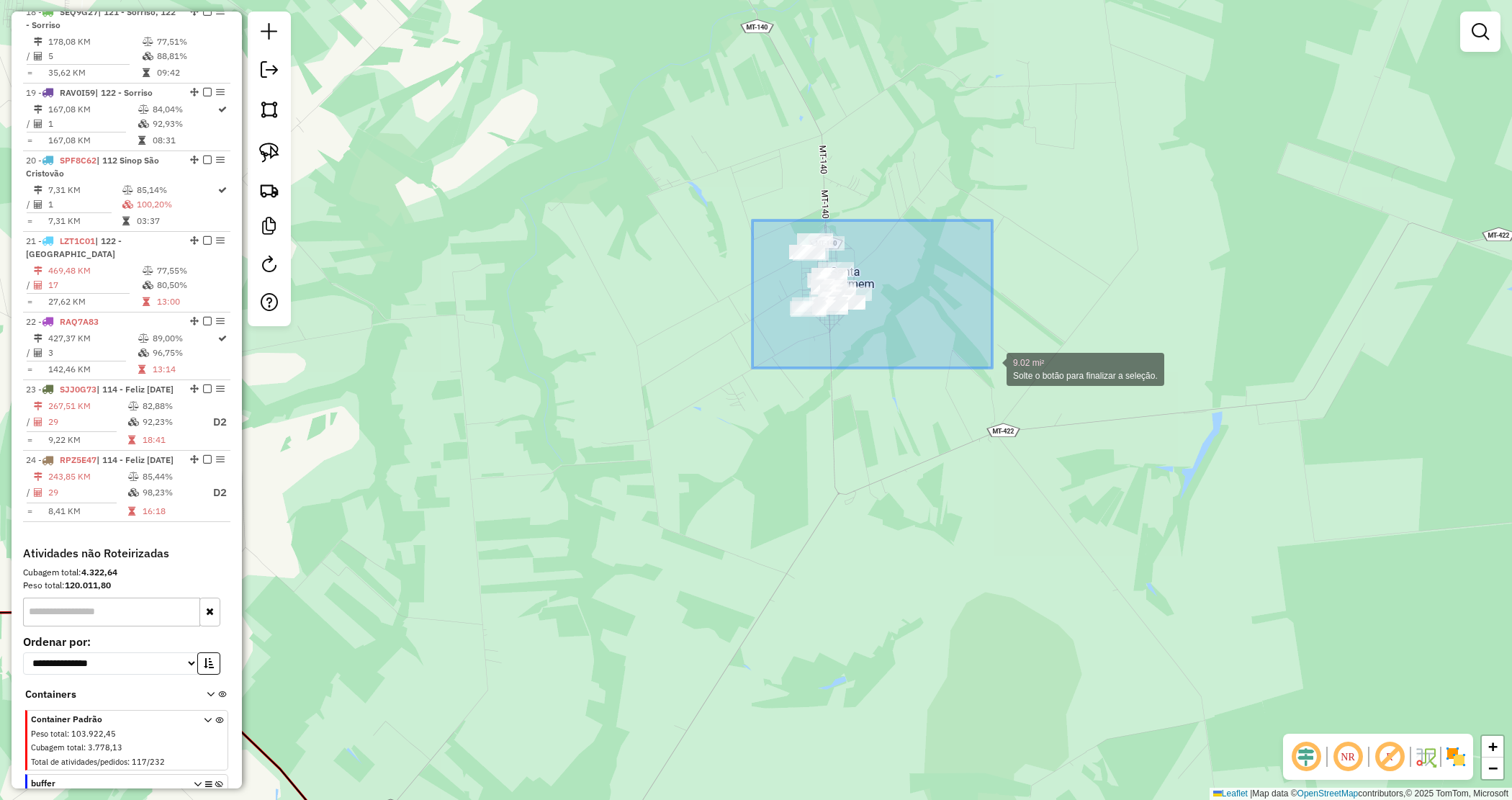
drag, startPoint x: 753, startPoint y: 221, endPoint x: 995, endPoint y: 365, distance: 281.6
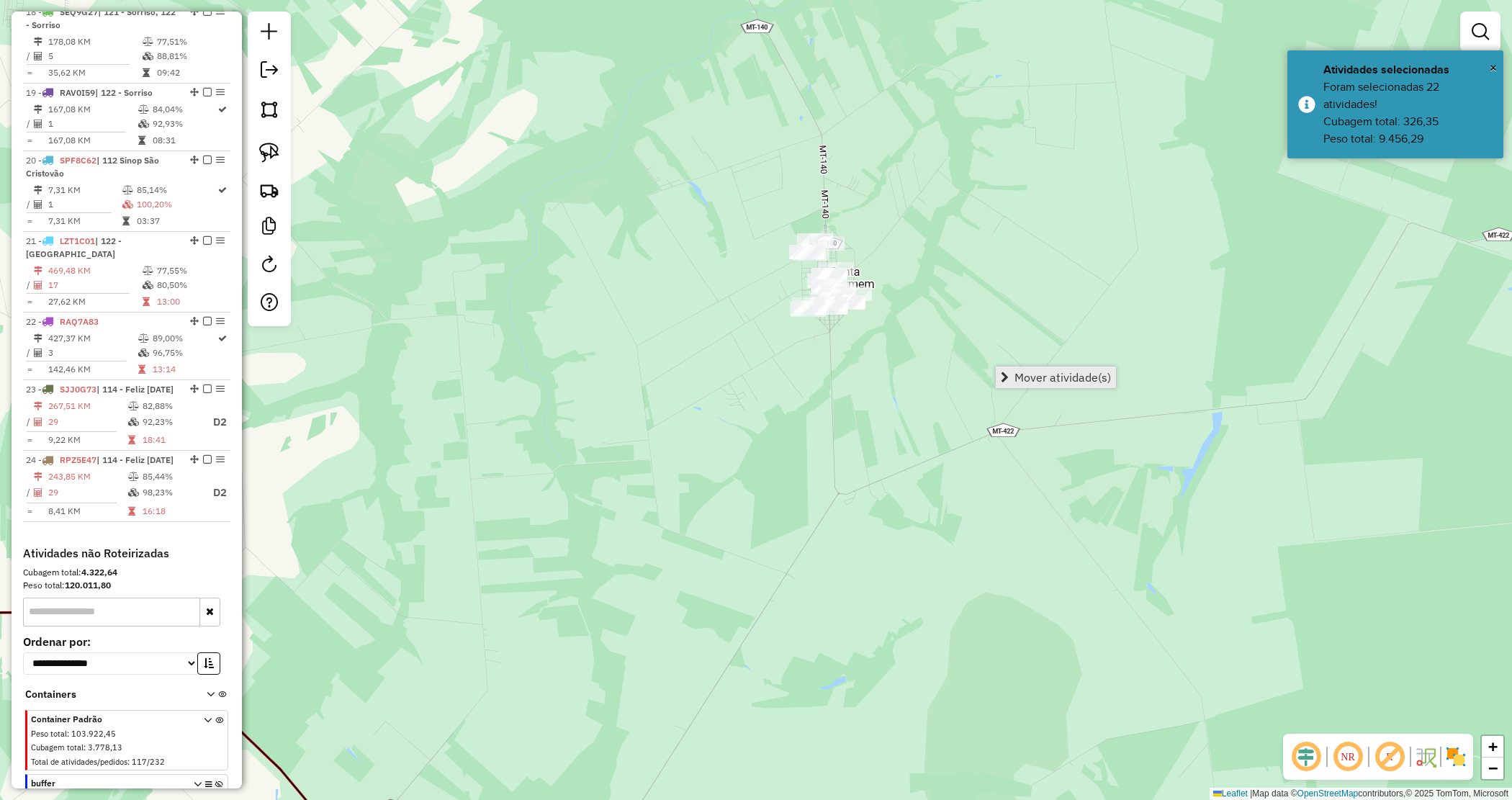
click at [1048, 375] on span "Mover atividade(s)" at bounding box center [1063, 377] width 97 height 12
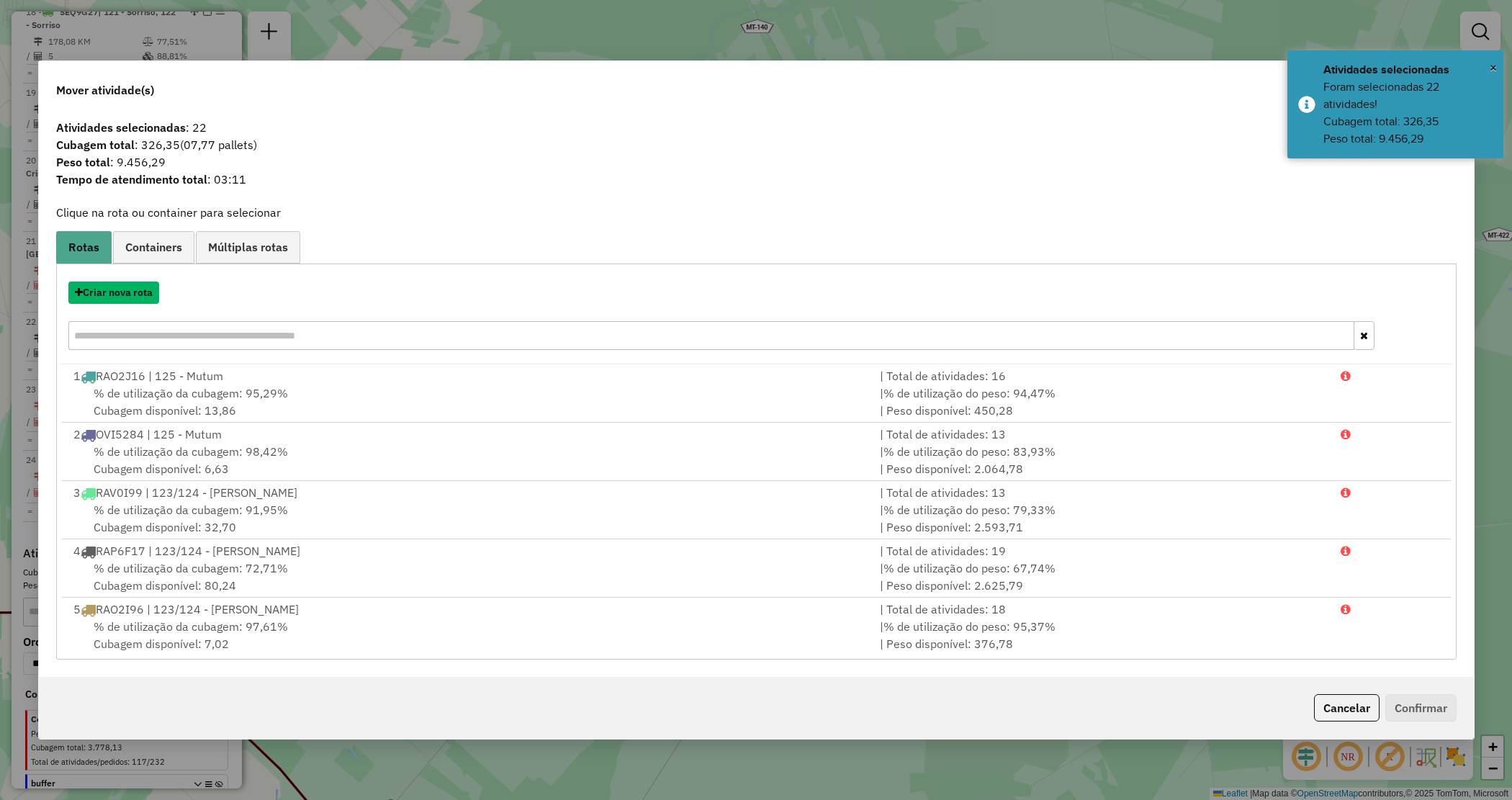
click at [145, 290] on button "Criar nova rota" at bounding box center [113, 293] width 90 height 22
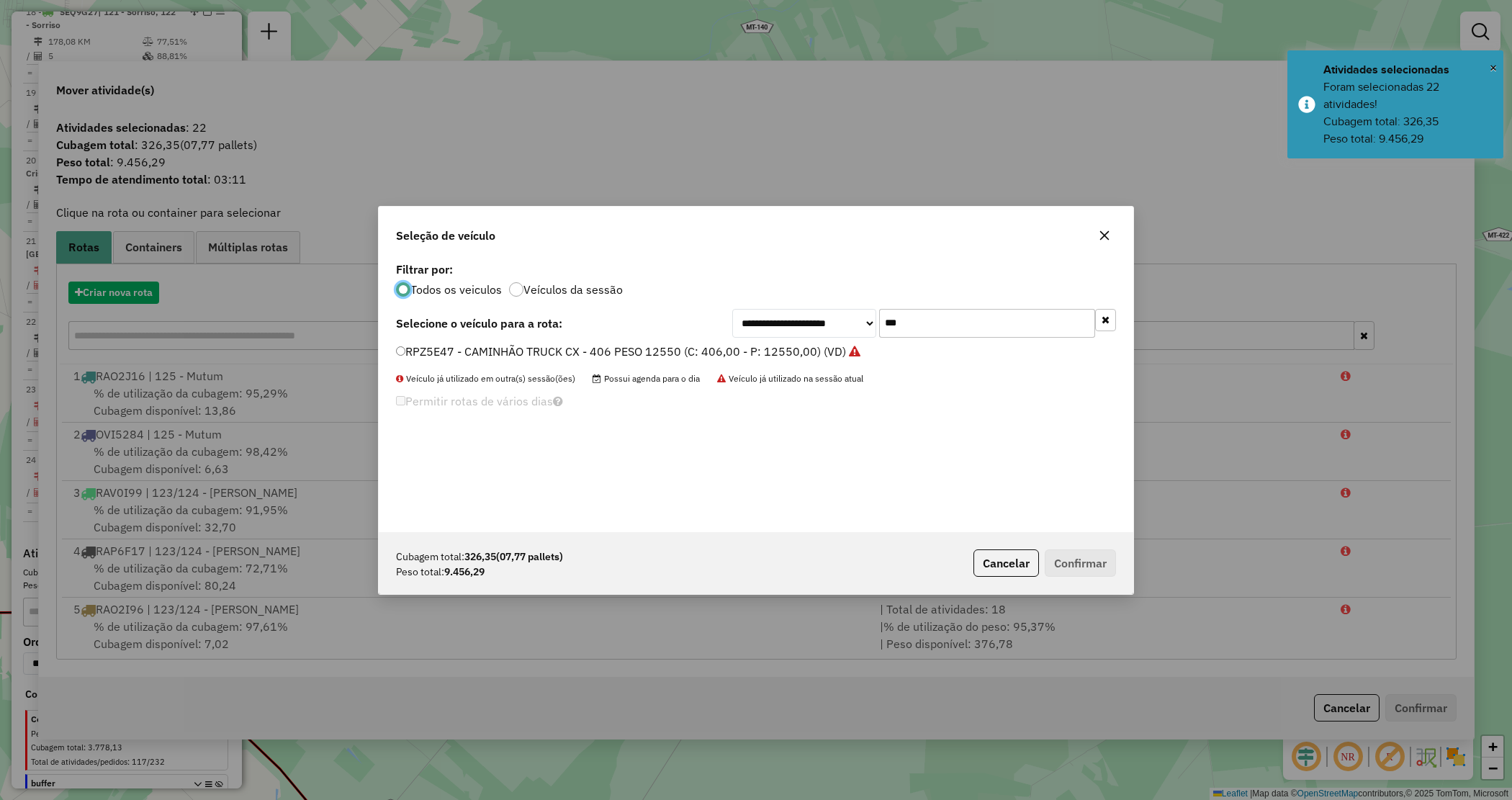
scroll to position [7, 5]
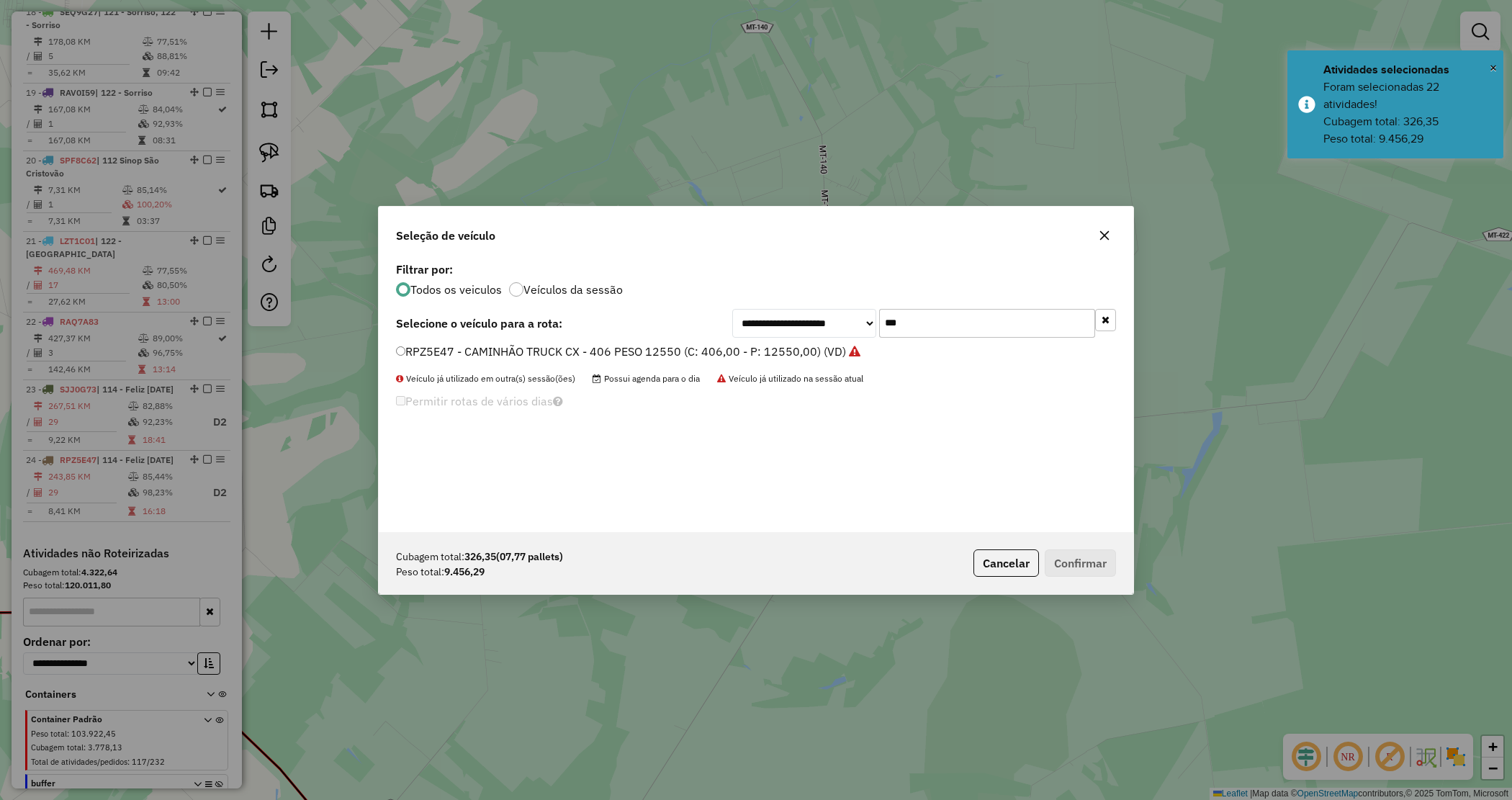
drag, startPoint x: 910, startPoint y: 324, endPoint x: 804, endPoint y: 313, distance: 106.6
click at [805, 313] on div "**********" at bounding box center [924, 324] width 384 height 29
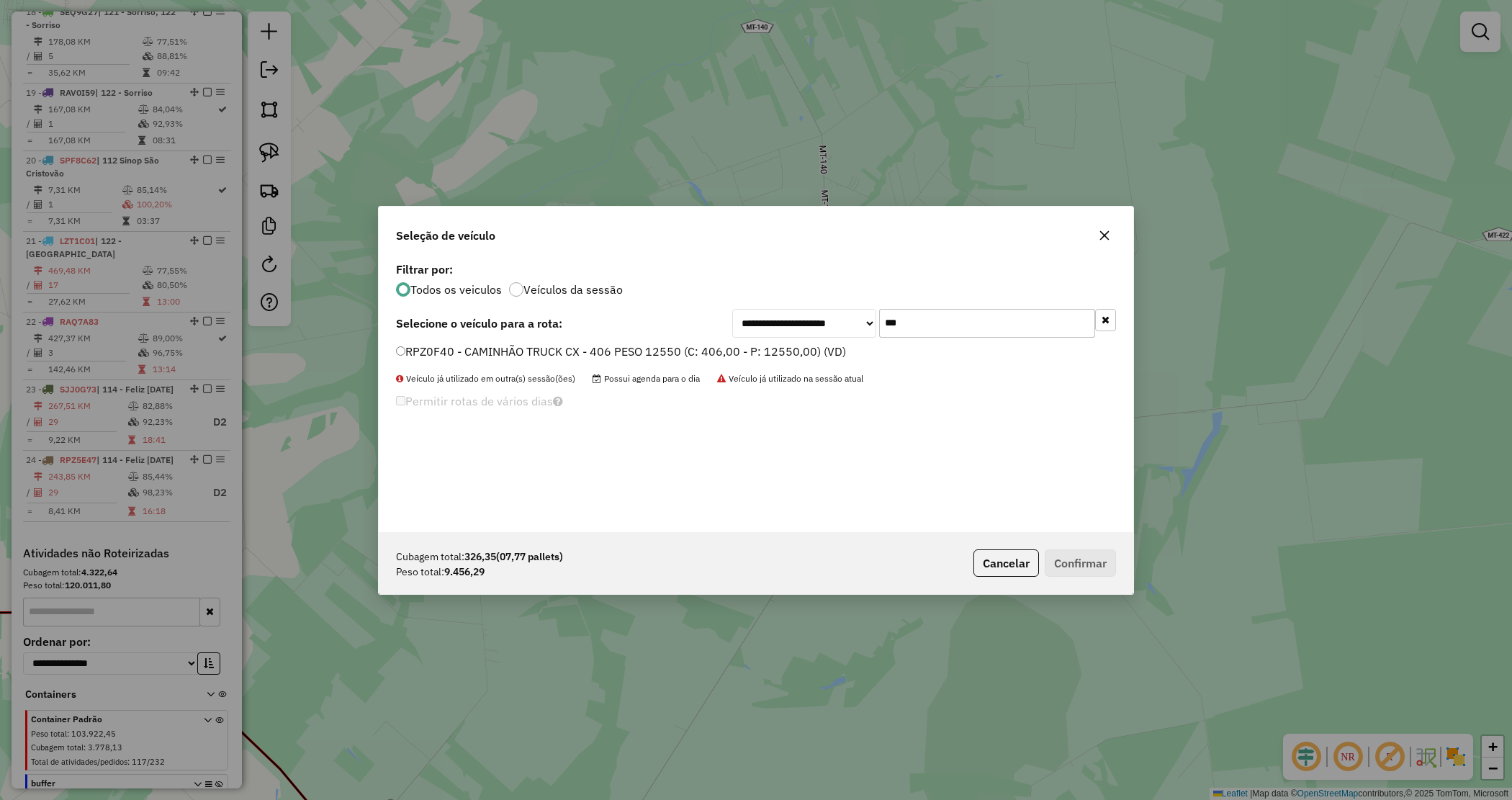
type input "***"
drag, startPoint x: 771, startPoint y: 350, endPoint x: 975, endPoint y: 439, distance: 222.6
click at [772, 350] on label "RPZ0F40 - CAMINHÃO TRUCK CX - 406 PESO 12550 (C: 406,00 - P: 12550,00) (VD)" at bounding box center [620, 351] width 450 height 17
click at [1095, 570] on button "Confirmar" at bounding box center [1080, 563] width 71 height 27
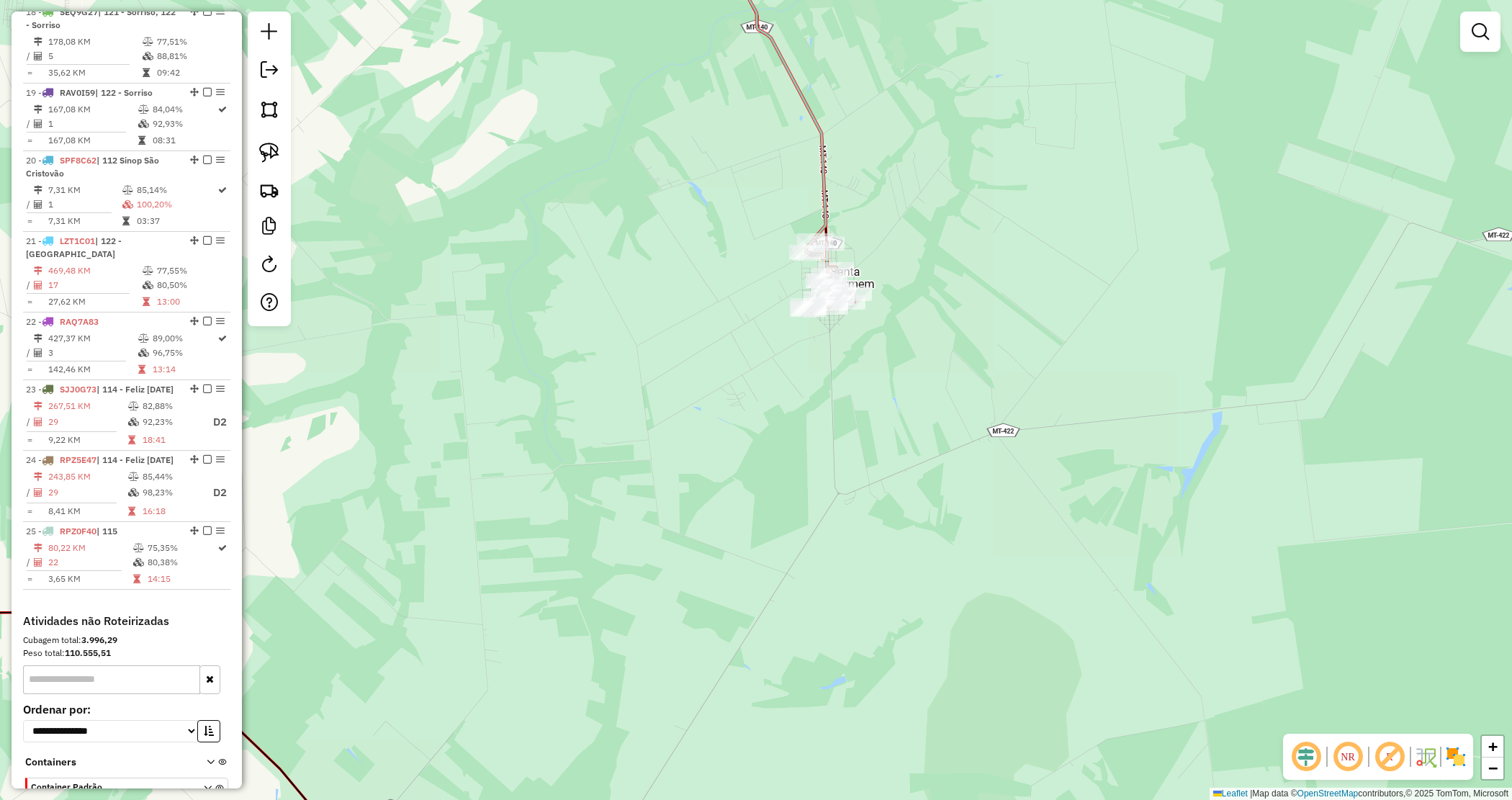
click at [756, 308] on div "Janela de atendimento Grade de atendimento Capacidade Transportadoras Veículos …" at bounding box center [756, 400] width 1512 height 800
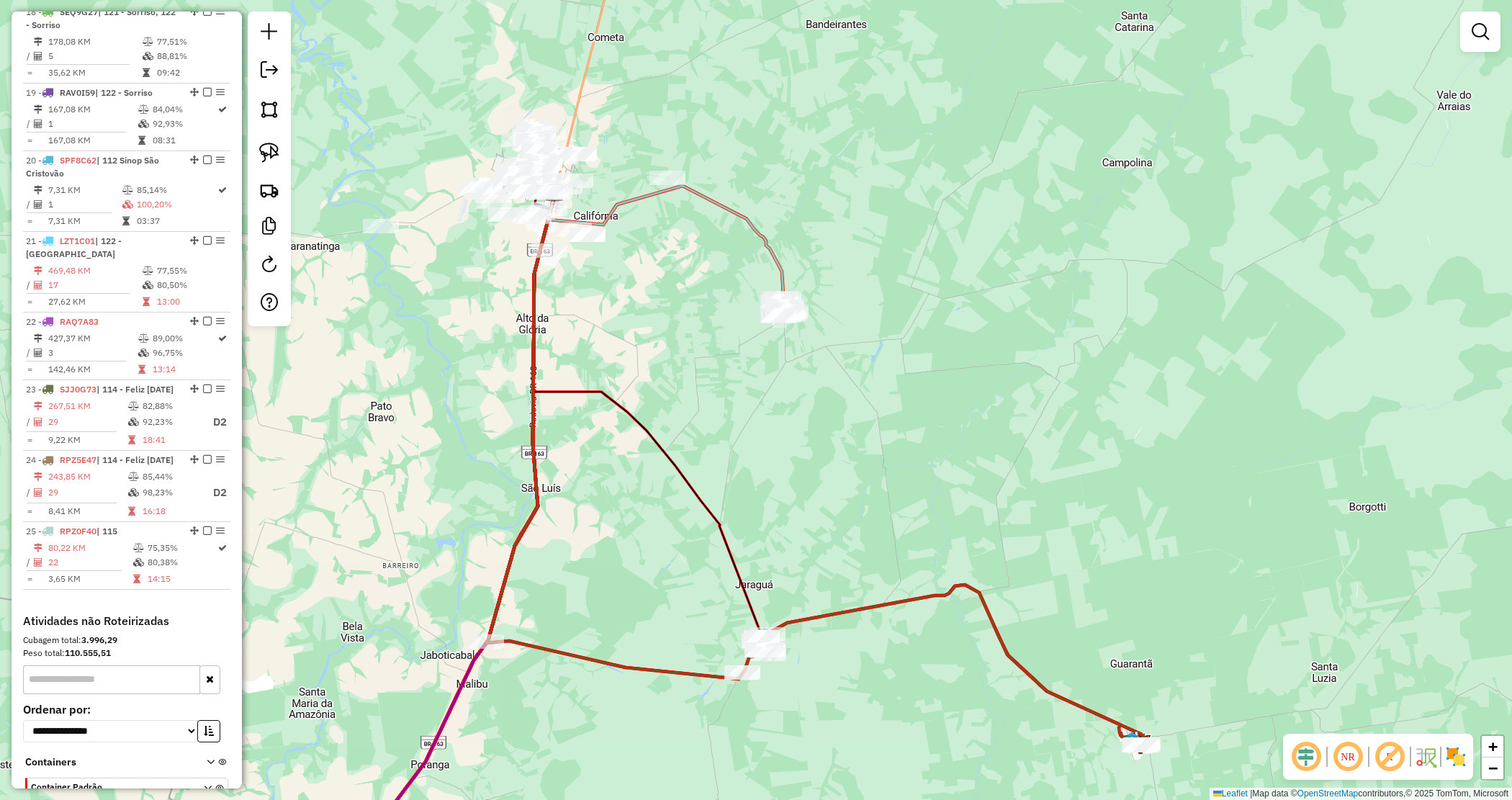
click at [808, 373] on div "Janela de atendimento Grade de atendimento Capacidade Transportadoras Veículos …" at bounding box center [756, 400] width 1512 height 800
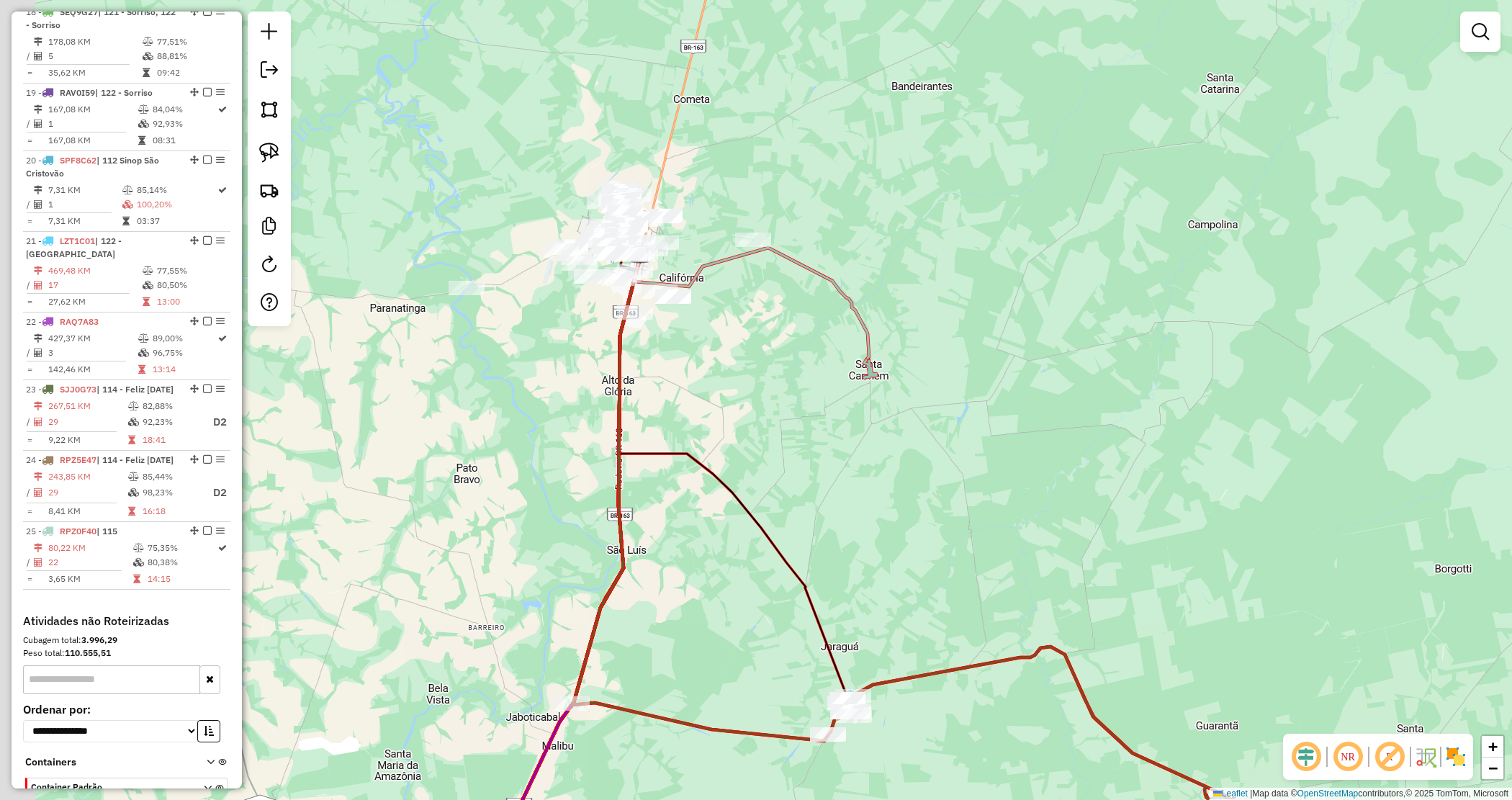
drag, startPoint x: 728, startPoint y: 300, endPoint x: 777, endPoint y: 320, distance: 52.9
click at [778, 320] on div "Janela de atendimento Grade de atendimento Capacidade Transportadoras Veículos …" at bounding box center [756, 400] width 1512 height 800
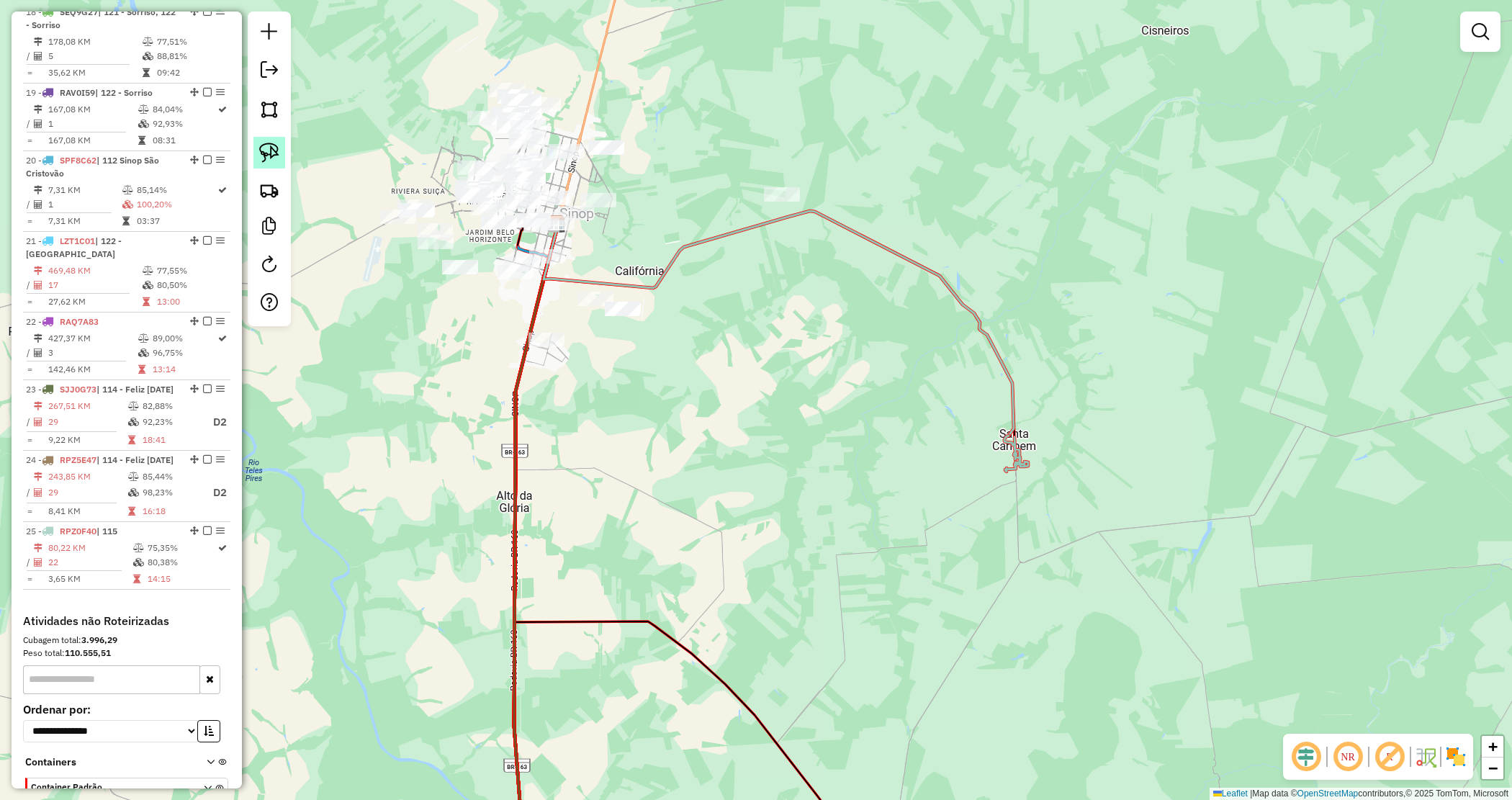
click at [266, 149] on img at bounding box center [269, 152] width 20 height 20
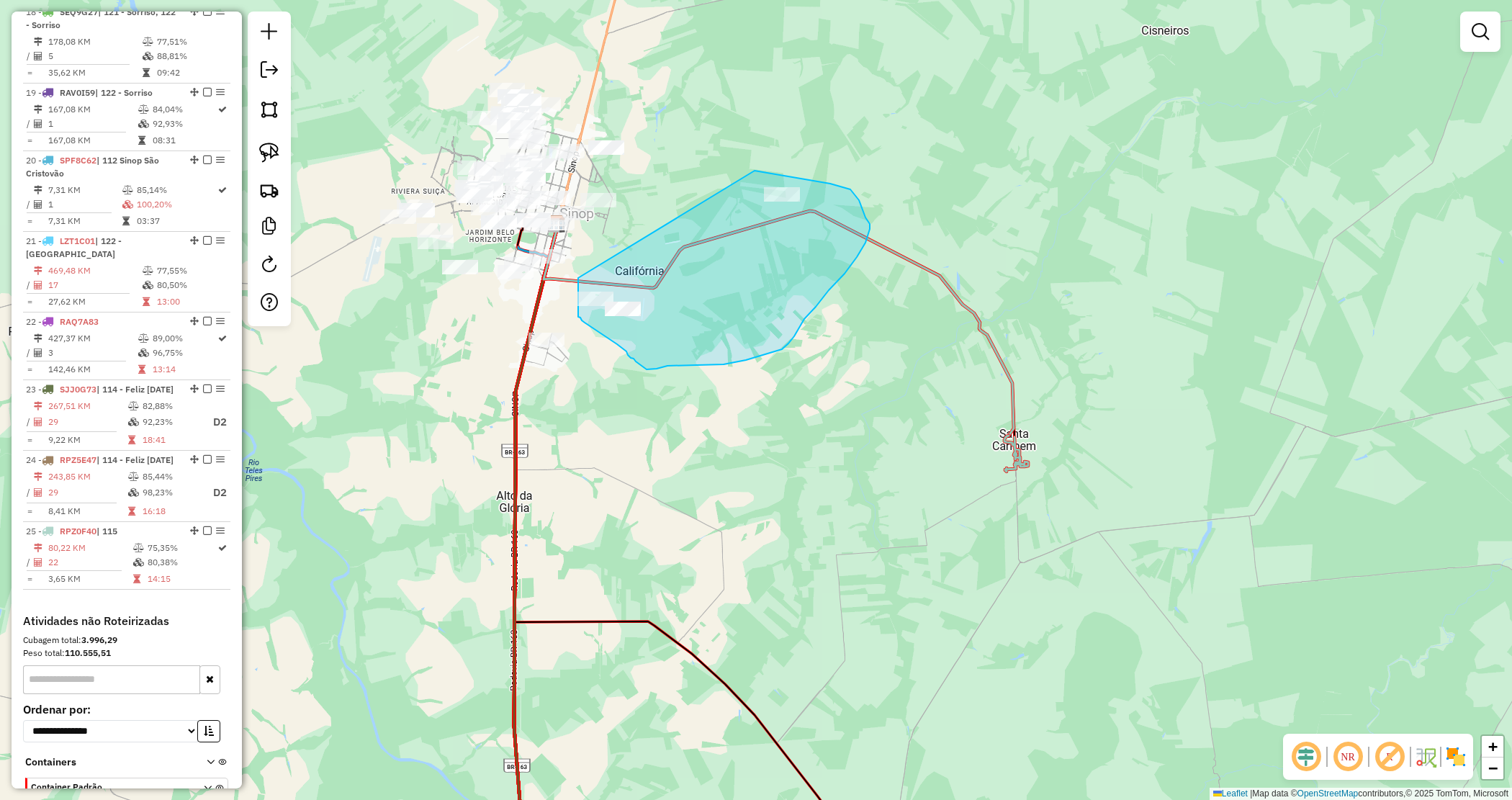
drag, startPoint x: 755, startPoint y: 171, endPoint x: 579, endPoint y: 278, distance: 206.0
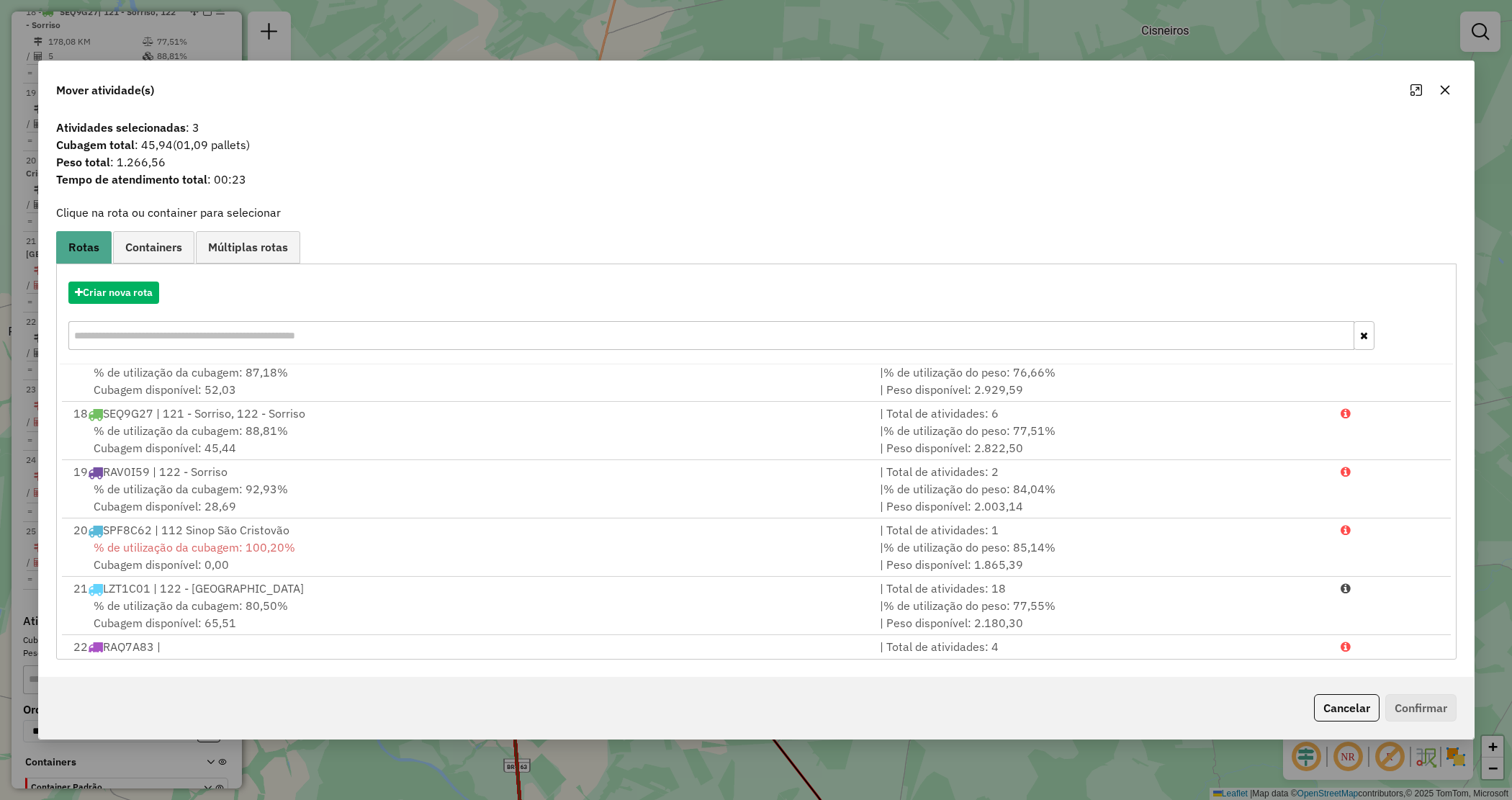
scroll to position [1172, 0]
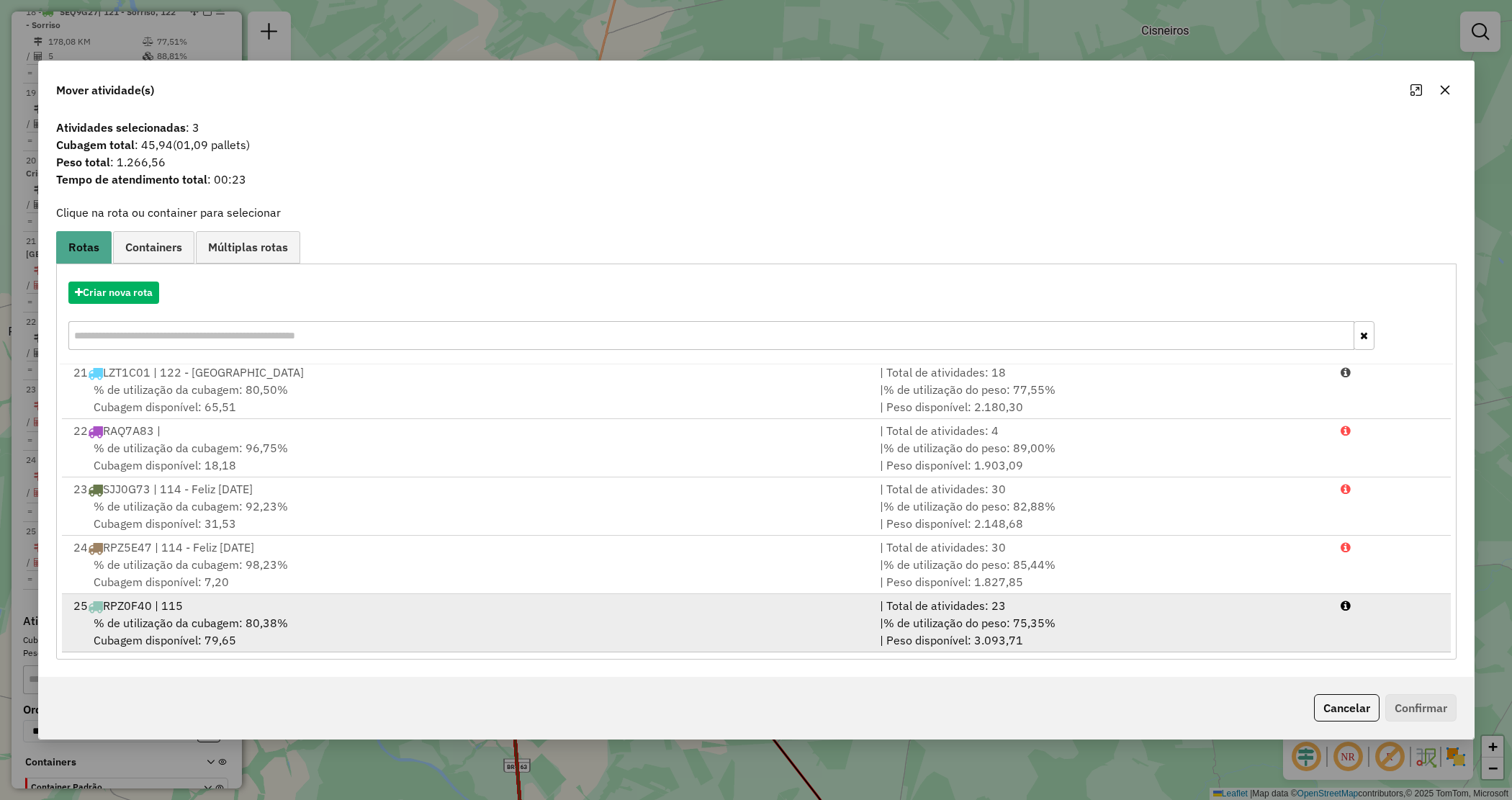
click at [901, 625] on span "% de utilização do peso: 75,35%" at bounding box center [969, 623] width 172 height 15
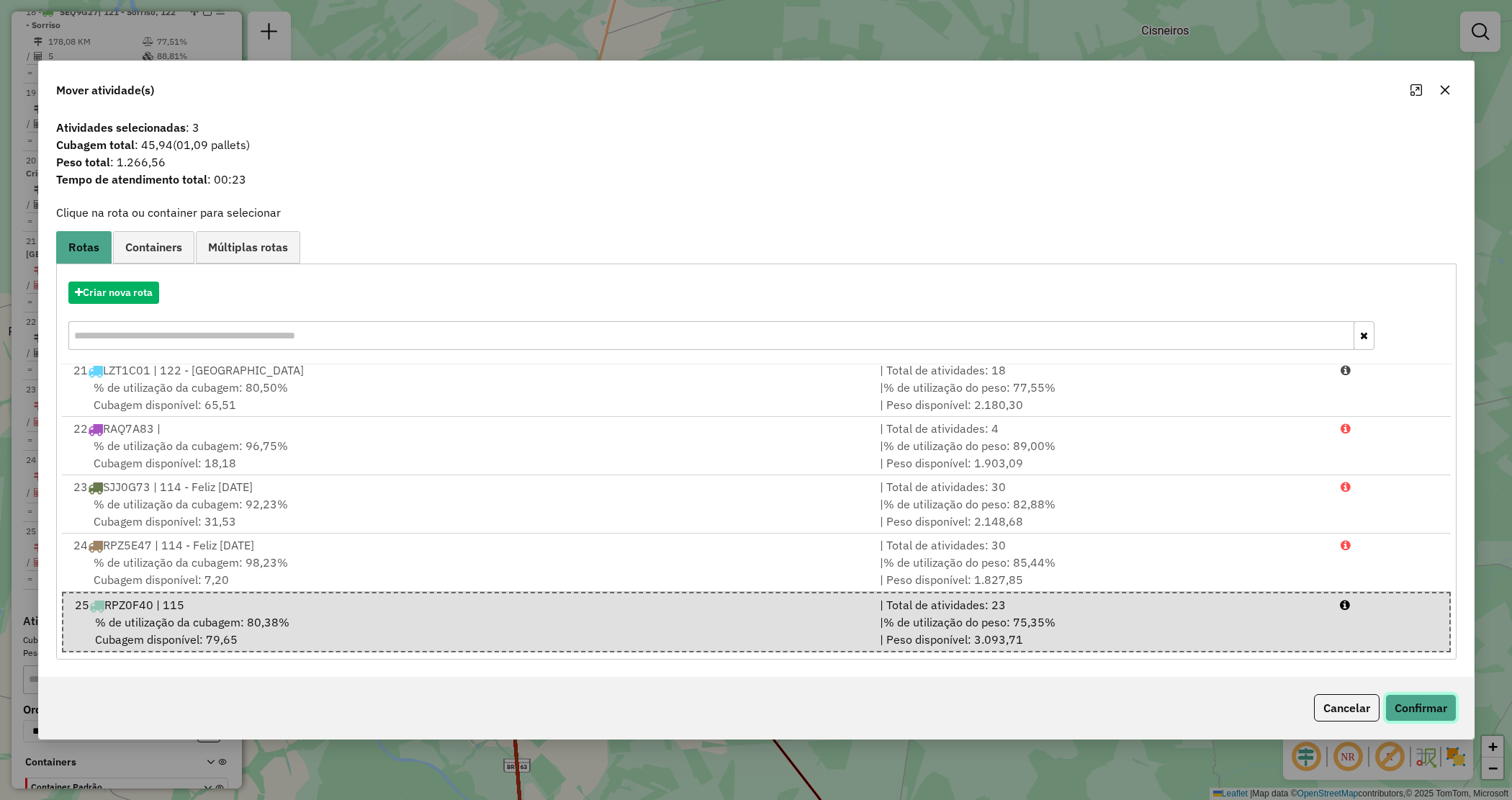
click at [1420, 703] on button "Confirmar" at bounding box center [1422, 708] width 71 height 27
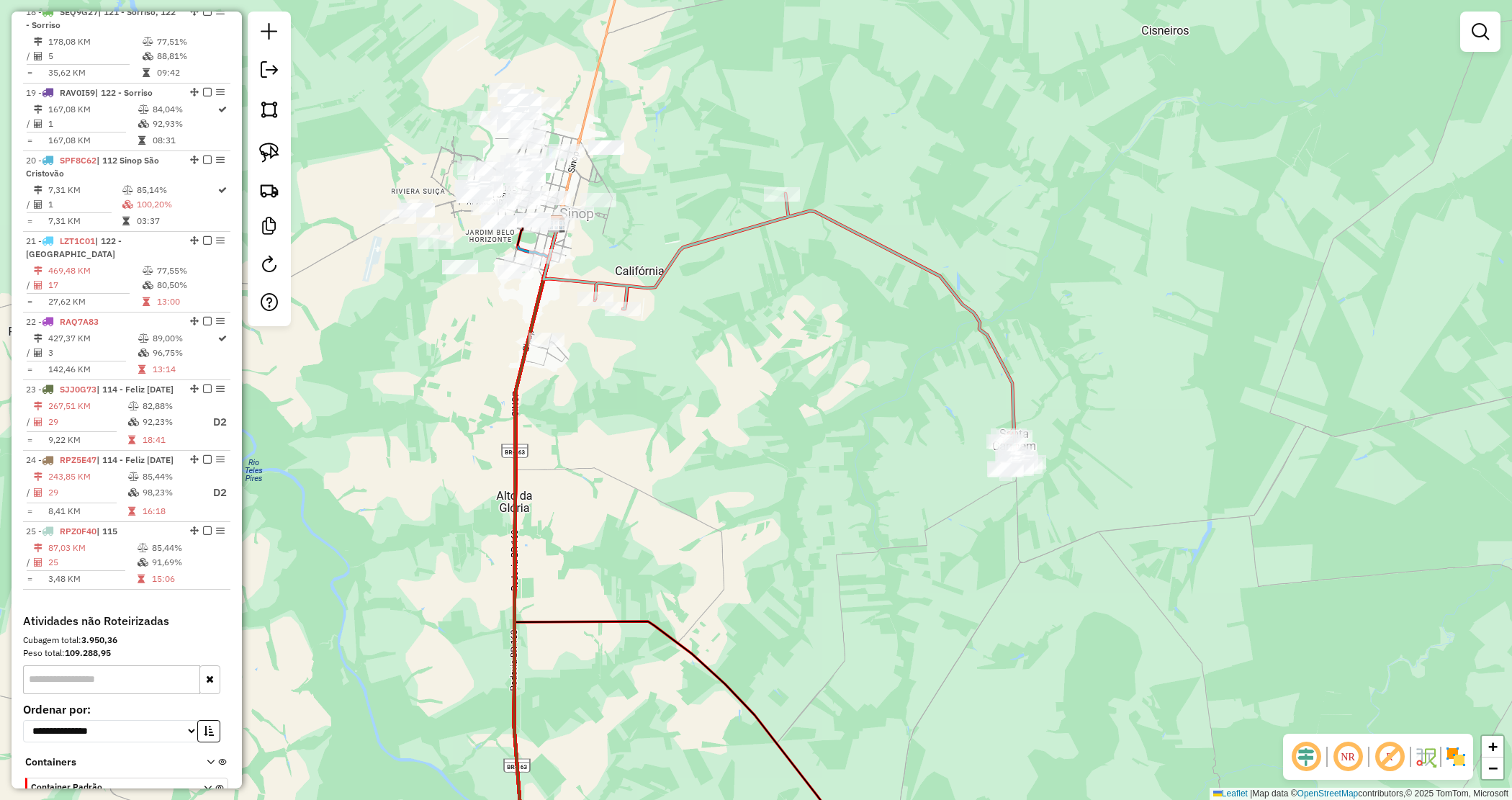
click at [726, 409] on div "Janela de atendimento Grade de atendimento Capacidade Transportadoras Veículos …" at bounding box center [756, 400] width 1512 height 800
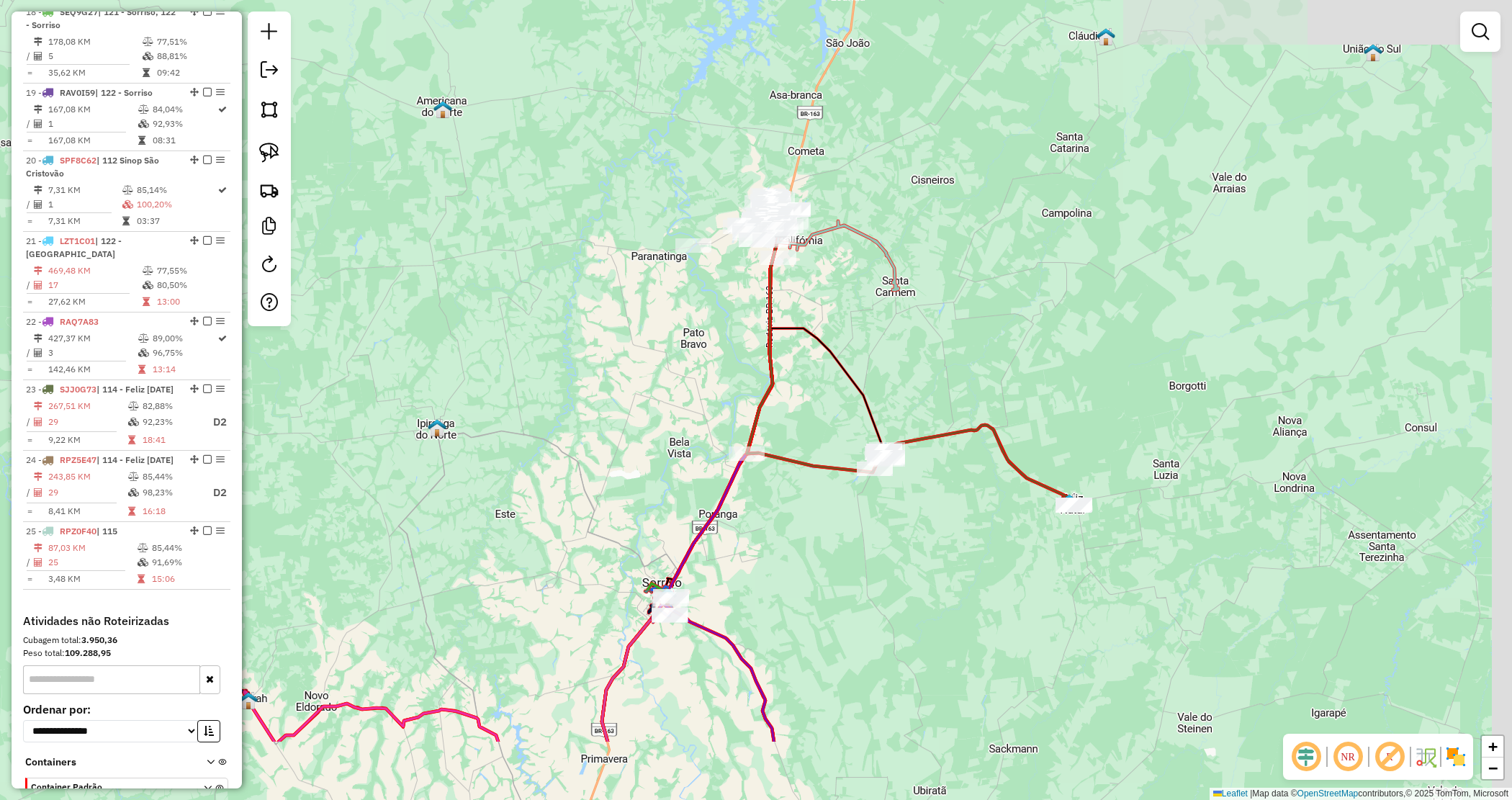
drag, startPoint x: 832, startPoint y: 560, endPoint x: 810, endPoint y: 460, distance: 102.4
click at [811, 461] on div "Janela de atendimento Grade de atendimento Capacidade Transportadoras Veículos …" at bounding box center [756, 400] width 1512 height 800
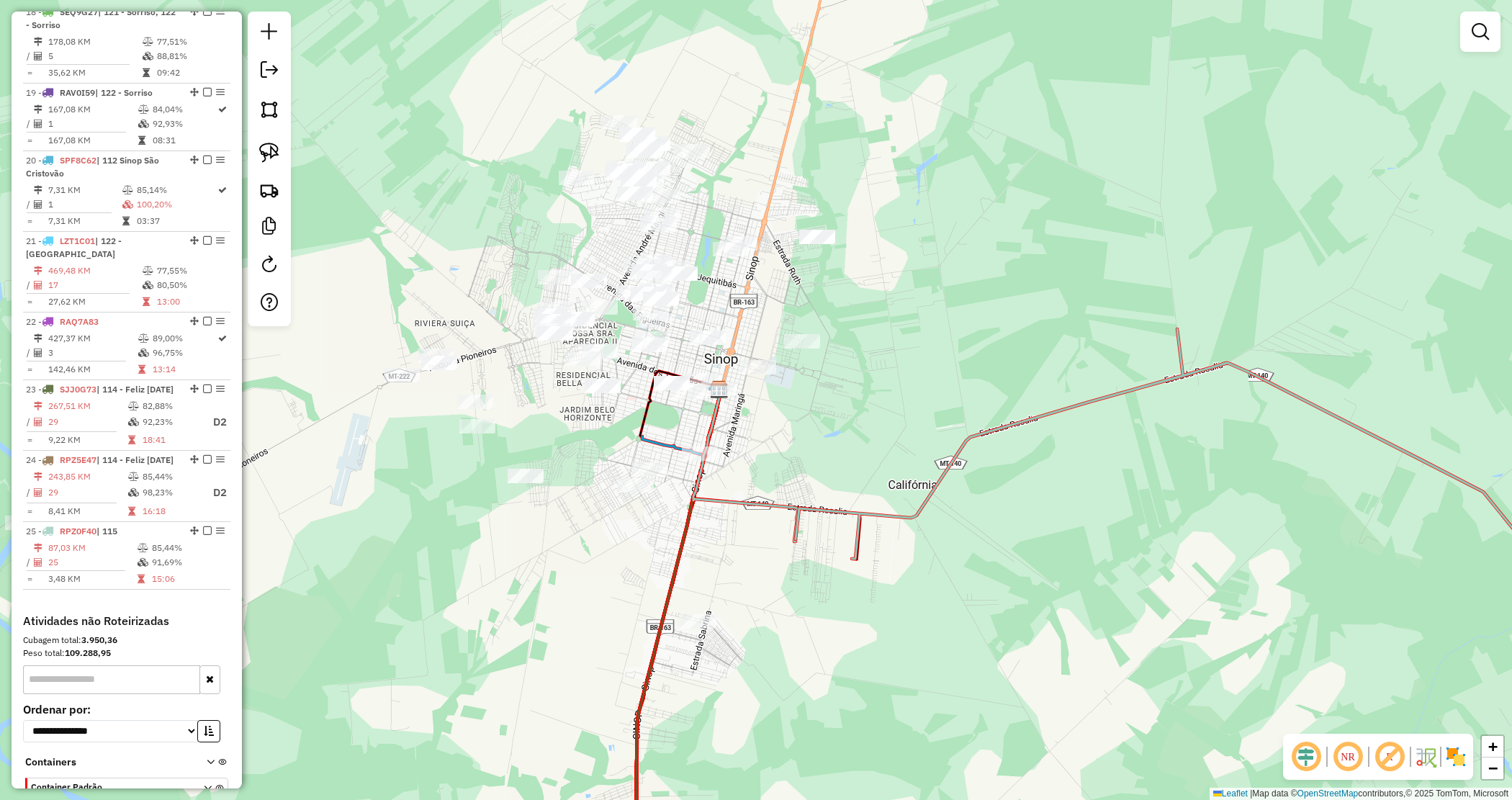
drag, startPoint x: 576, startPoint y: 422, endPoint x: 574, endPoint y: 410, distance: 12.2
click at [574, 410] on div "Janela de atendimento Grade de atendimento Capacidade Transportadoras Veículos …" at bounding box center [756, 400] width 1512 height 800
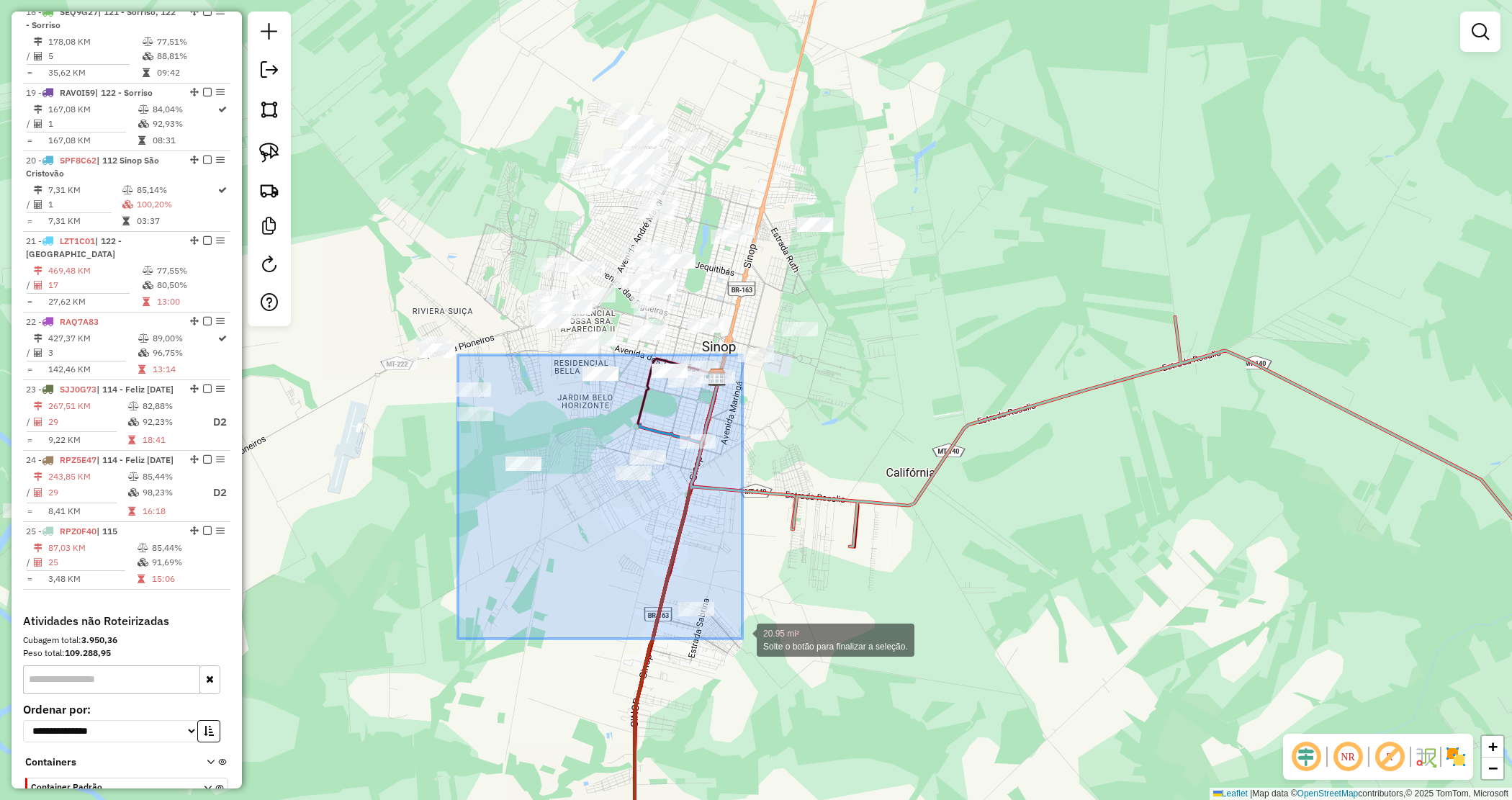
drag, startPoint x: 458, startPoint y: 355, endPoint x: 742, endPoint y: 636, distance: 399.5
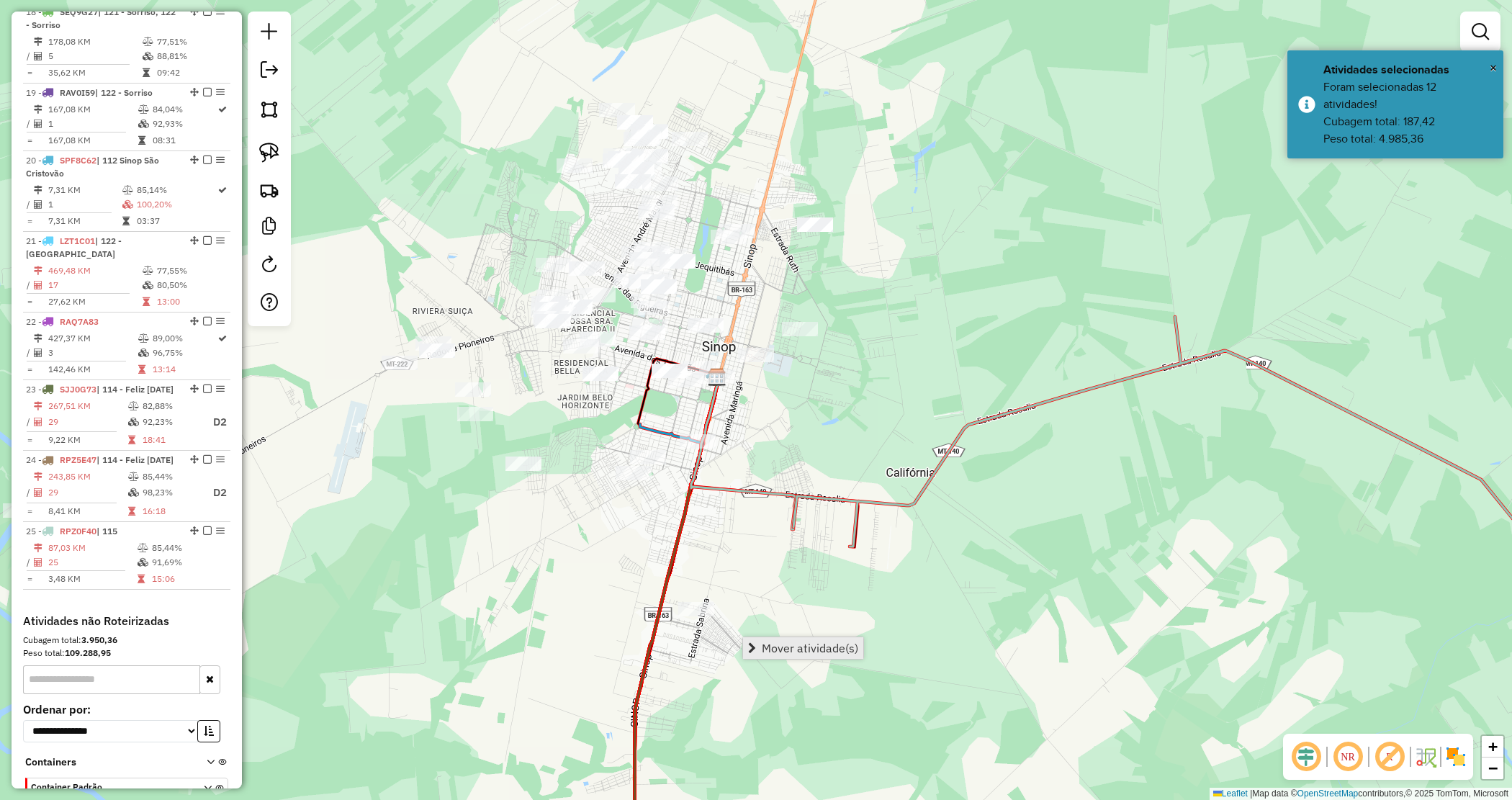
click at [779, 653] on span "Mover atividade(s)" at bounding box center [810, 648] width 97 height 12
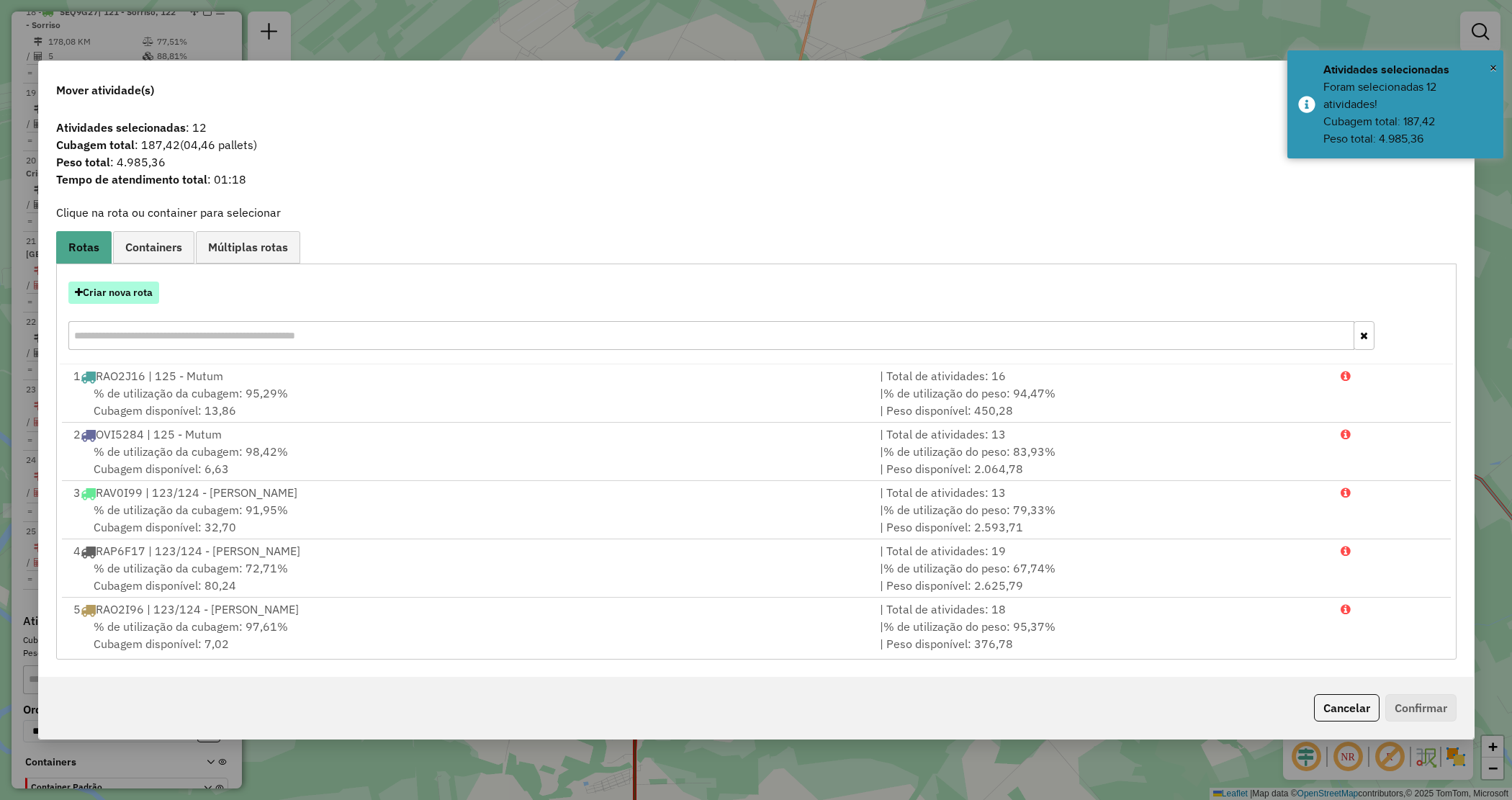
click at [119, 296] on button "Criar nova rota" at bounding box center [113, 293] width 90 height 22
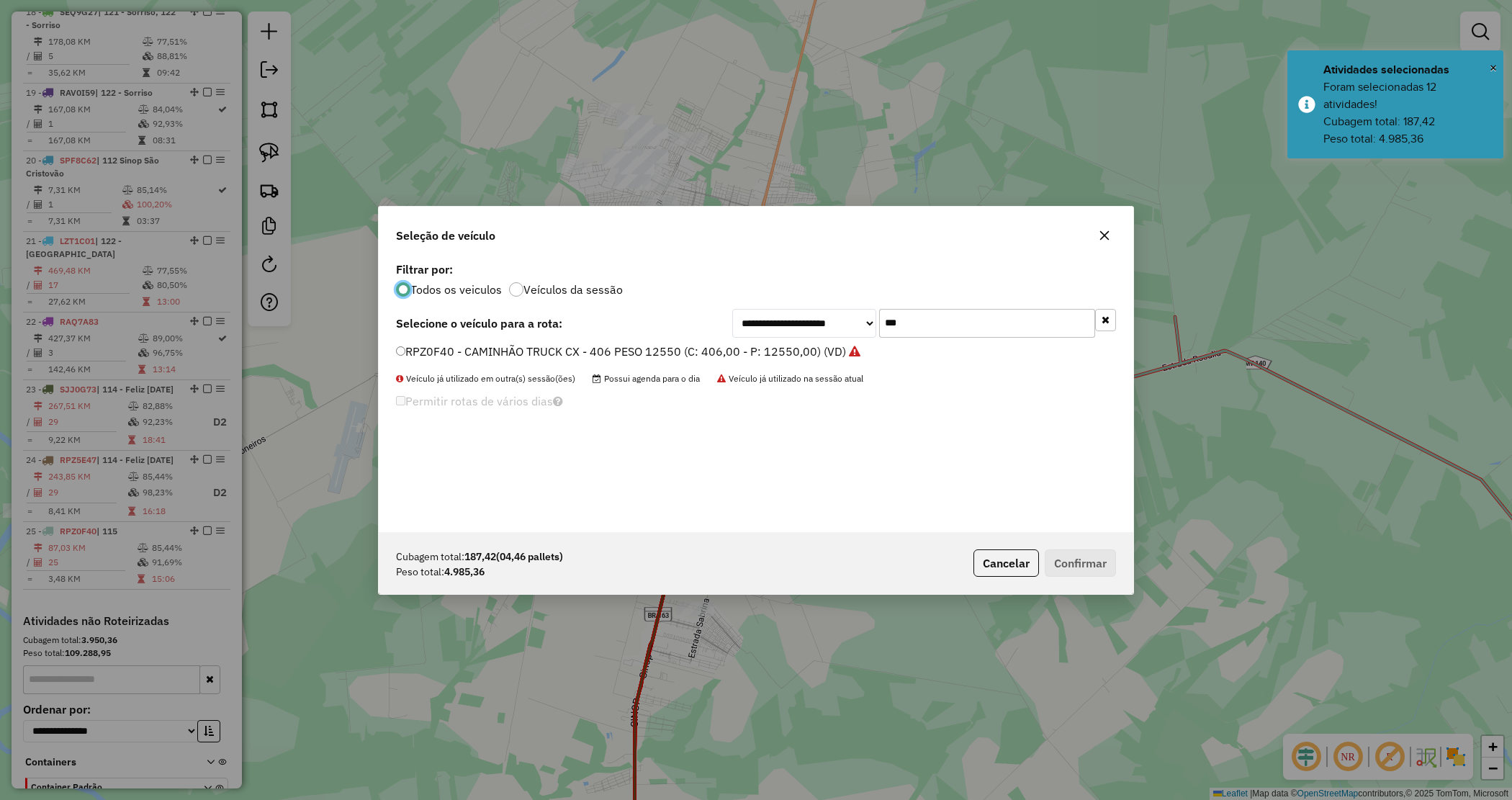
scroll to position [7, 5]
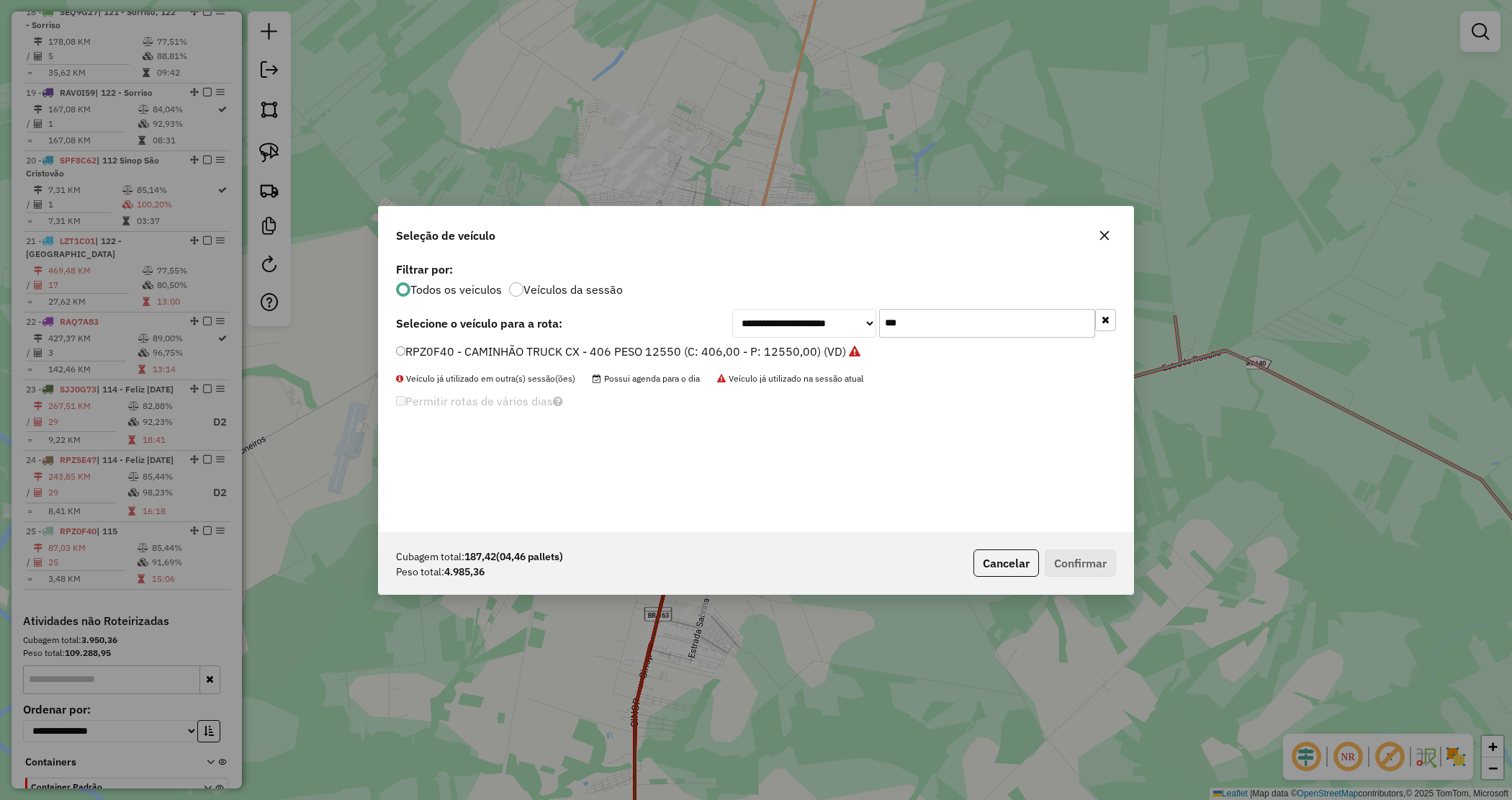
drag, startPoint x: 873, startPoint y: 312, endPoint x: 832, endPoint y: 299, distance: 43.0
click at [836, 302] on div "**********" at bounding box center [756, 395] width 755 height 274
type input "****"
click at [769, 348] on label "NTX8642 - CAMINHÃO TOCO 280 - 7980 (C: 280,00 - P: 7980,00) (VD)" at bounding box center [587, 351] width 382 height 17
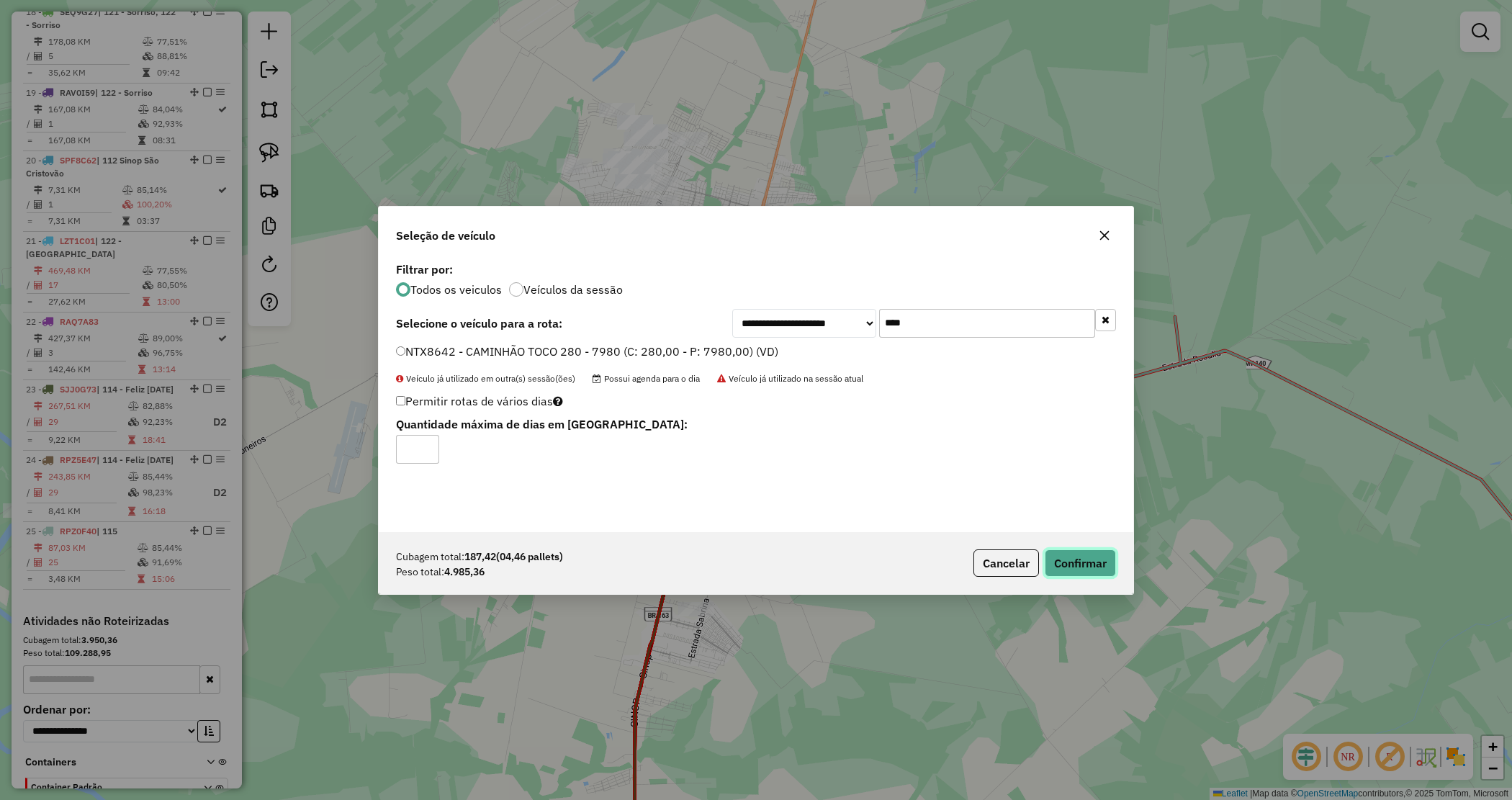
click at [1089, 555] on button "Confirmar" at bounding box center [1080, 563] width 71 height 27
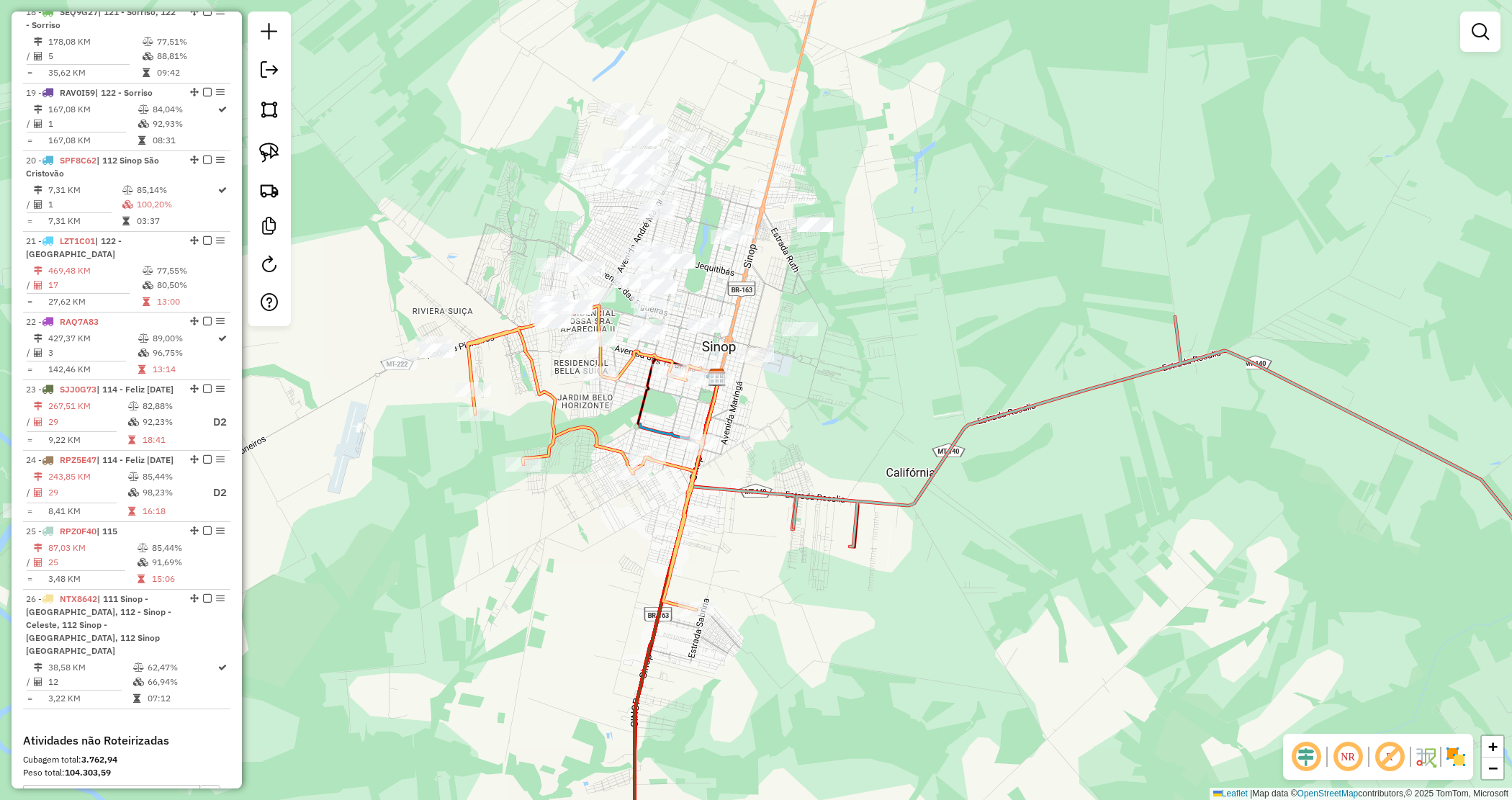
click at [808, 400] on div "Janela de atendimento Grade de atendimento Capacidade Transportadoras Veículos …" at bounding box center [756, 400] width 1512 height 800
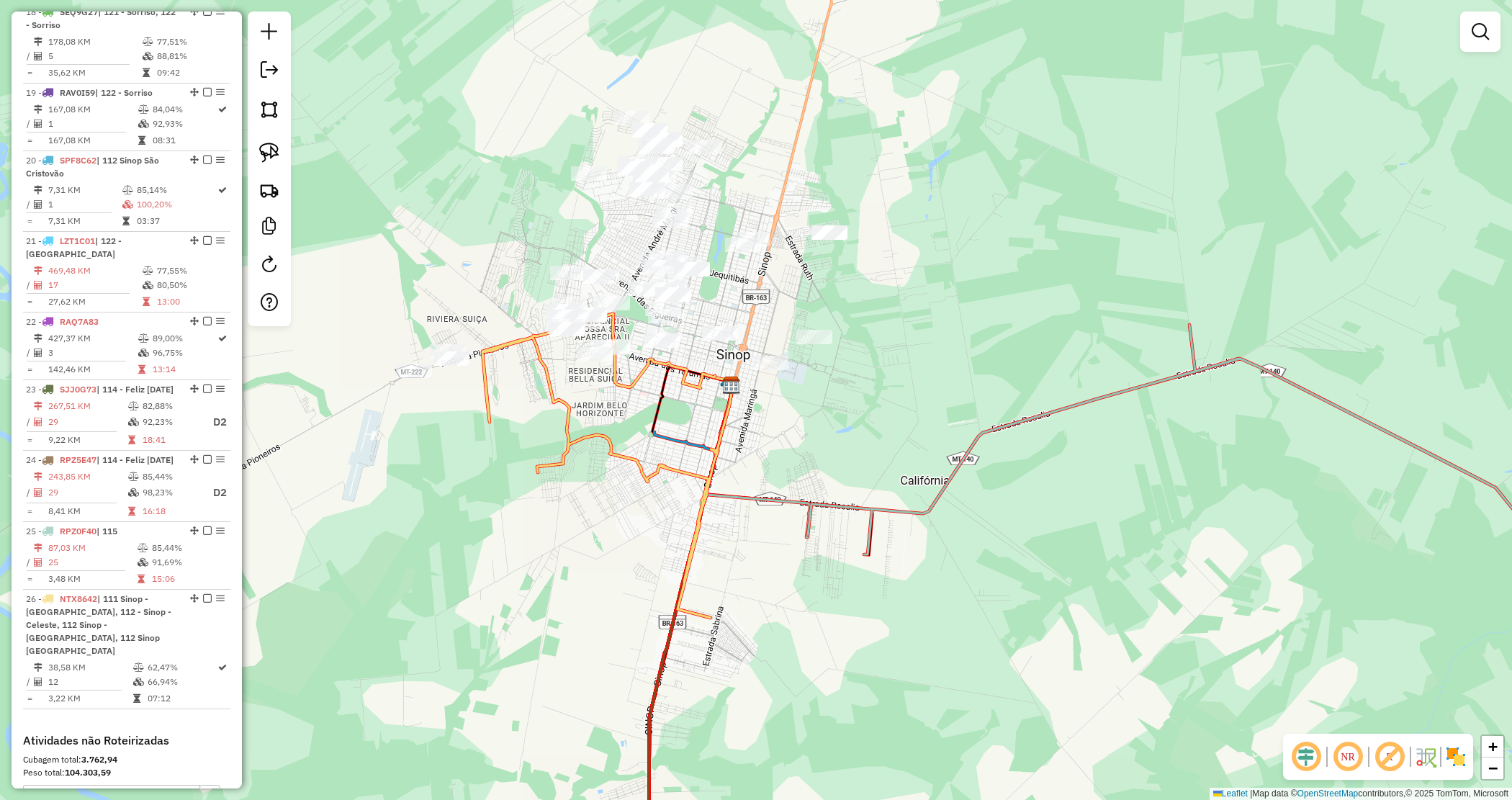
drag, startPoint x: 821, startPoint y: 415, endPoint x: 953, endPoint y: 452, distance: 137.1
click at [953, 452] on div "Janela de atendimento Grade de atendimento Capacidade Transportadoras Veículos …" at bounding box center [756, 400] width 1512 height 800
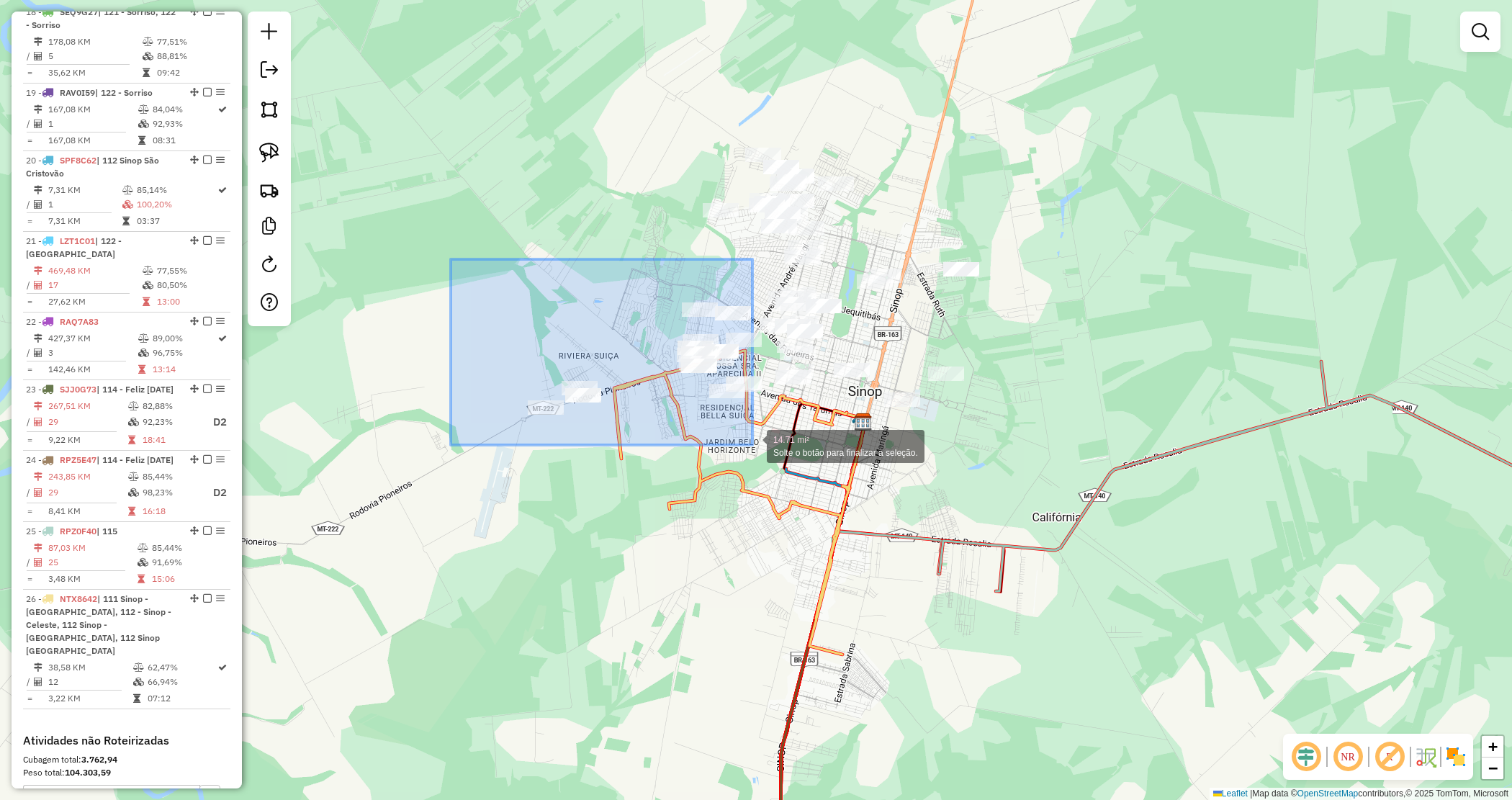
drag, startPoint x: 469, startPoint y: 275, endPoint x: 750, endPoint y: 445, distance: 328.4
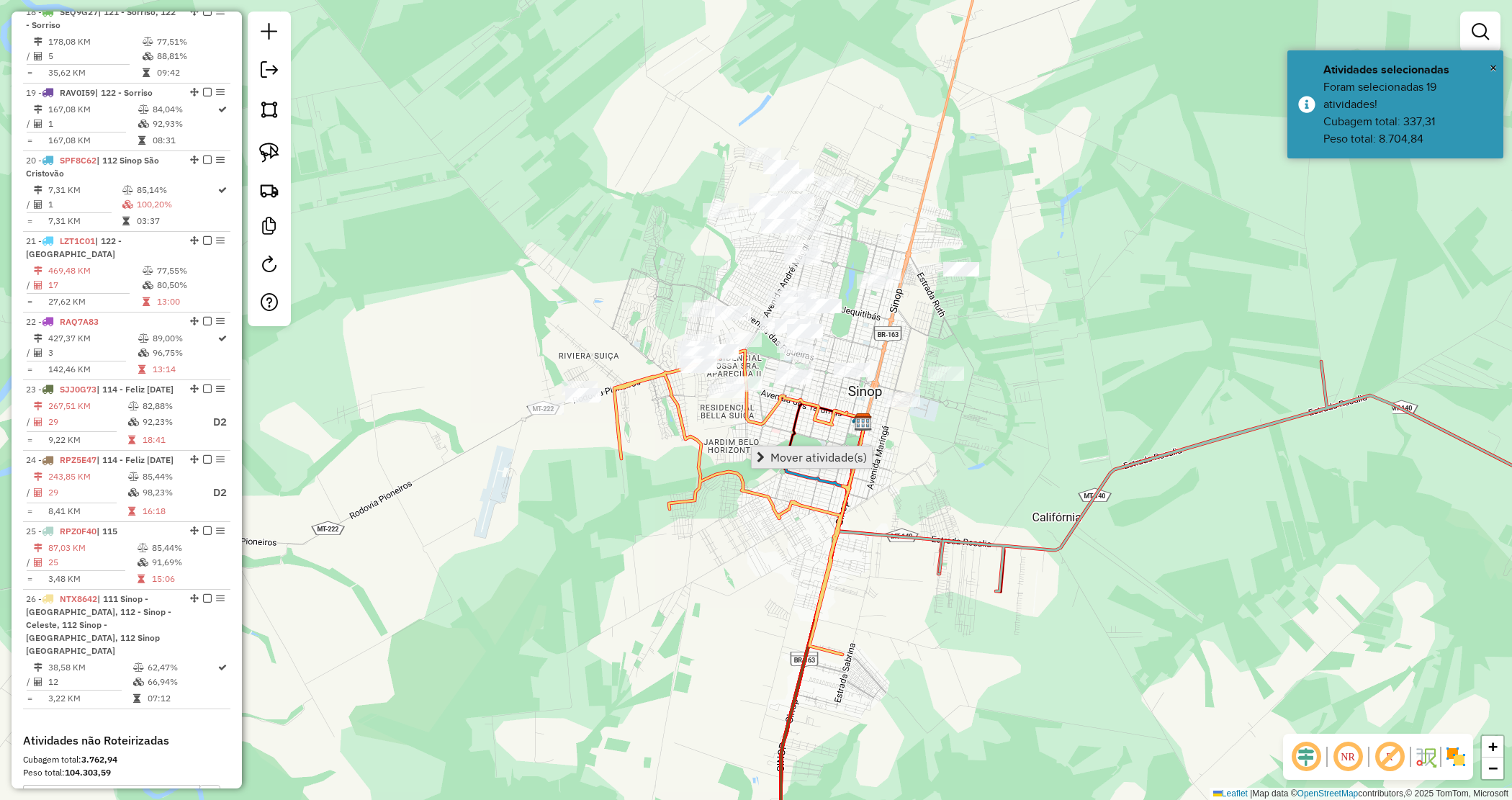
click at [769, 455] on link "Mover atividade(s)" at bounding box center [812, 457] width 120 height 22
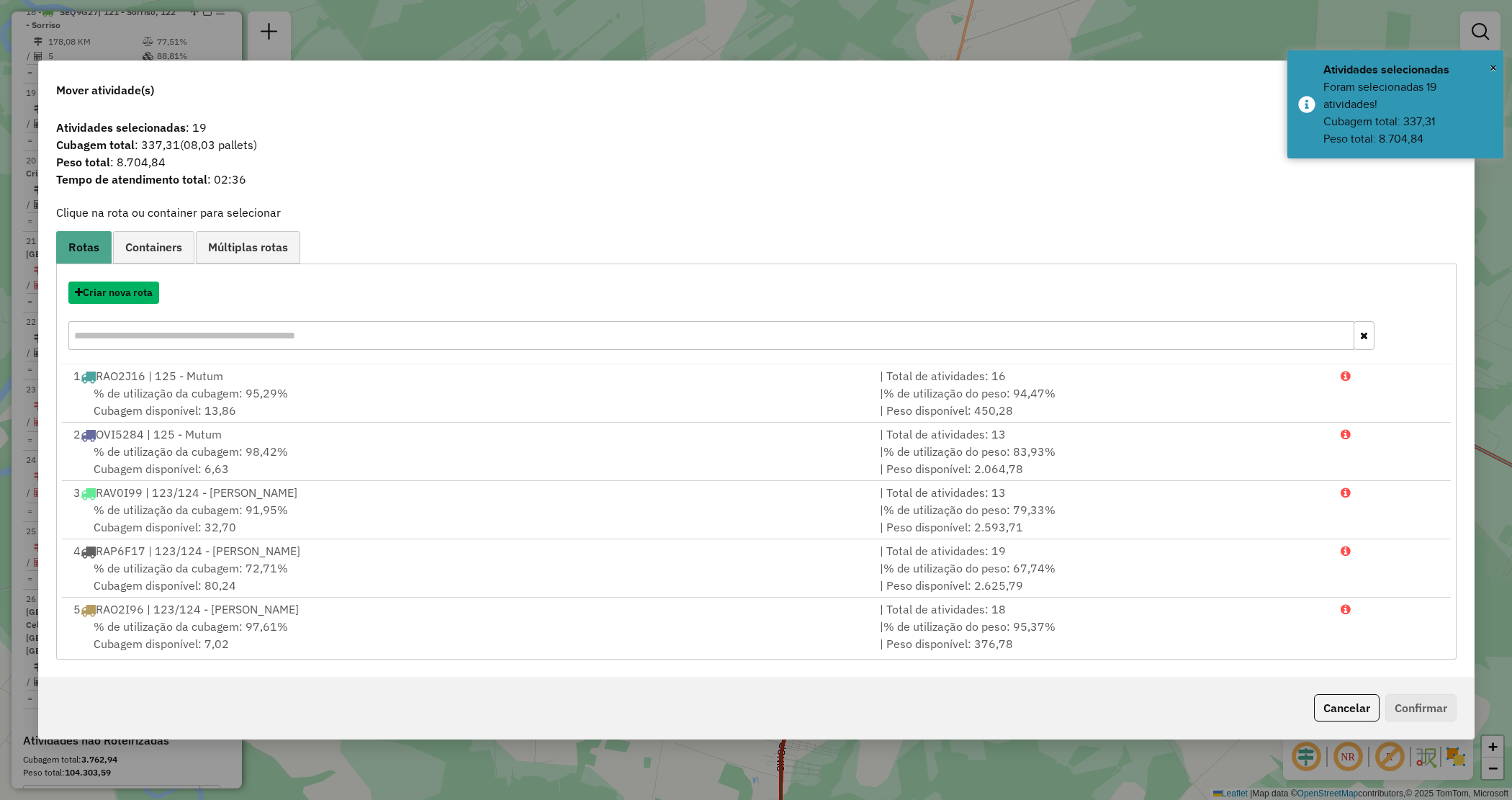
click at [106, 296] on button "Criar nova rota" at bounding box center [113, 293] width 90 height 22
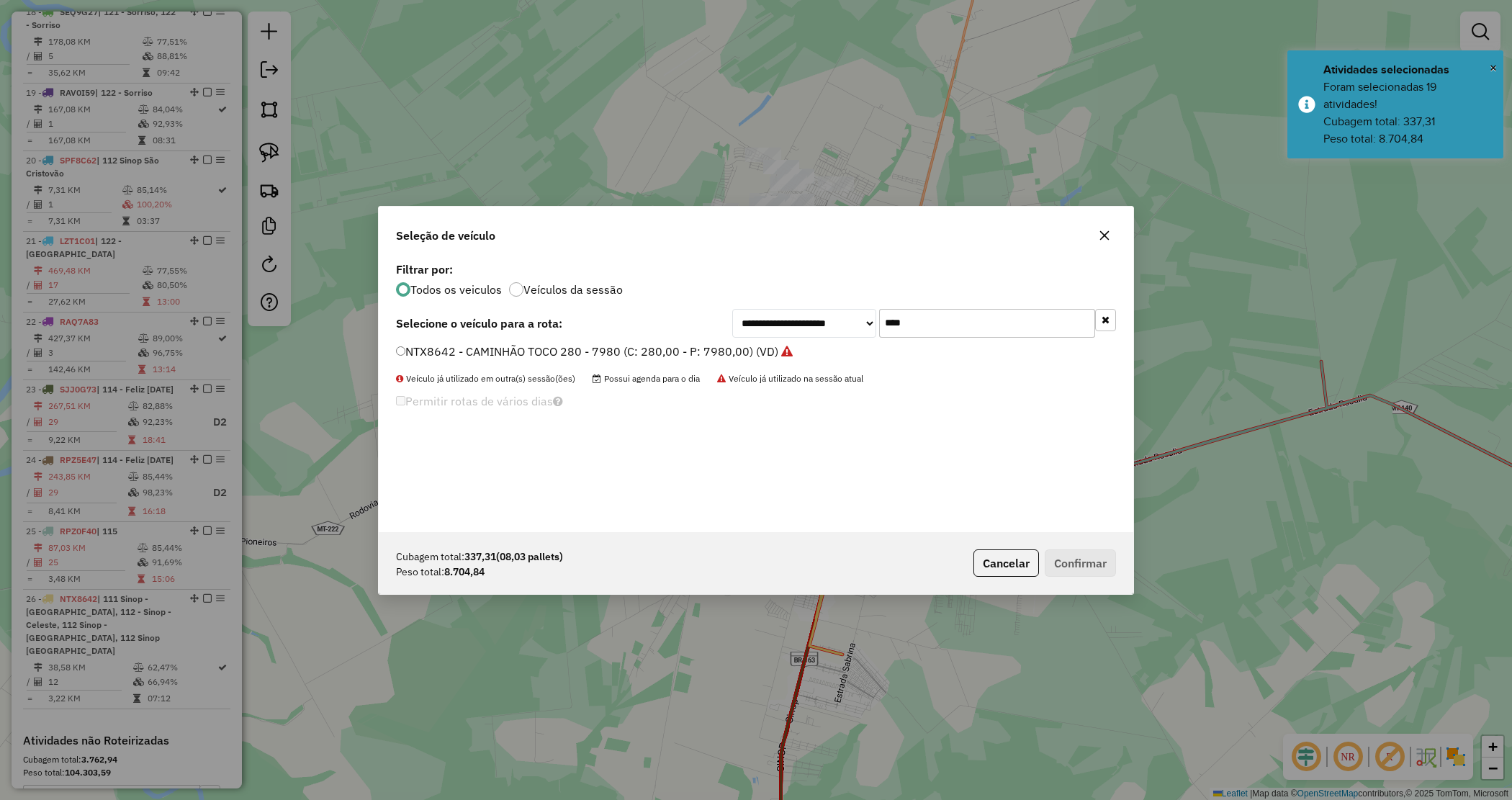
drag, startPoint x: 880, startPoint y: 310, endPoint x: 854, endPoint y: 289, distance: 33.4
click at [859, 293] on div "**********" at bounding box center [756, 395] width 755 height 274
type input "****"
click at [819, 348] on label "QBV4080 - CAMINHÃO TRUCK CX - 392 - Peso 11660 (C: 392,00 - P: 11660,00) (VD)" at bounding box center [624, 351] width 457 height 17
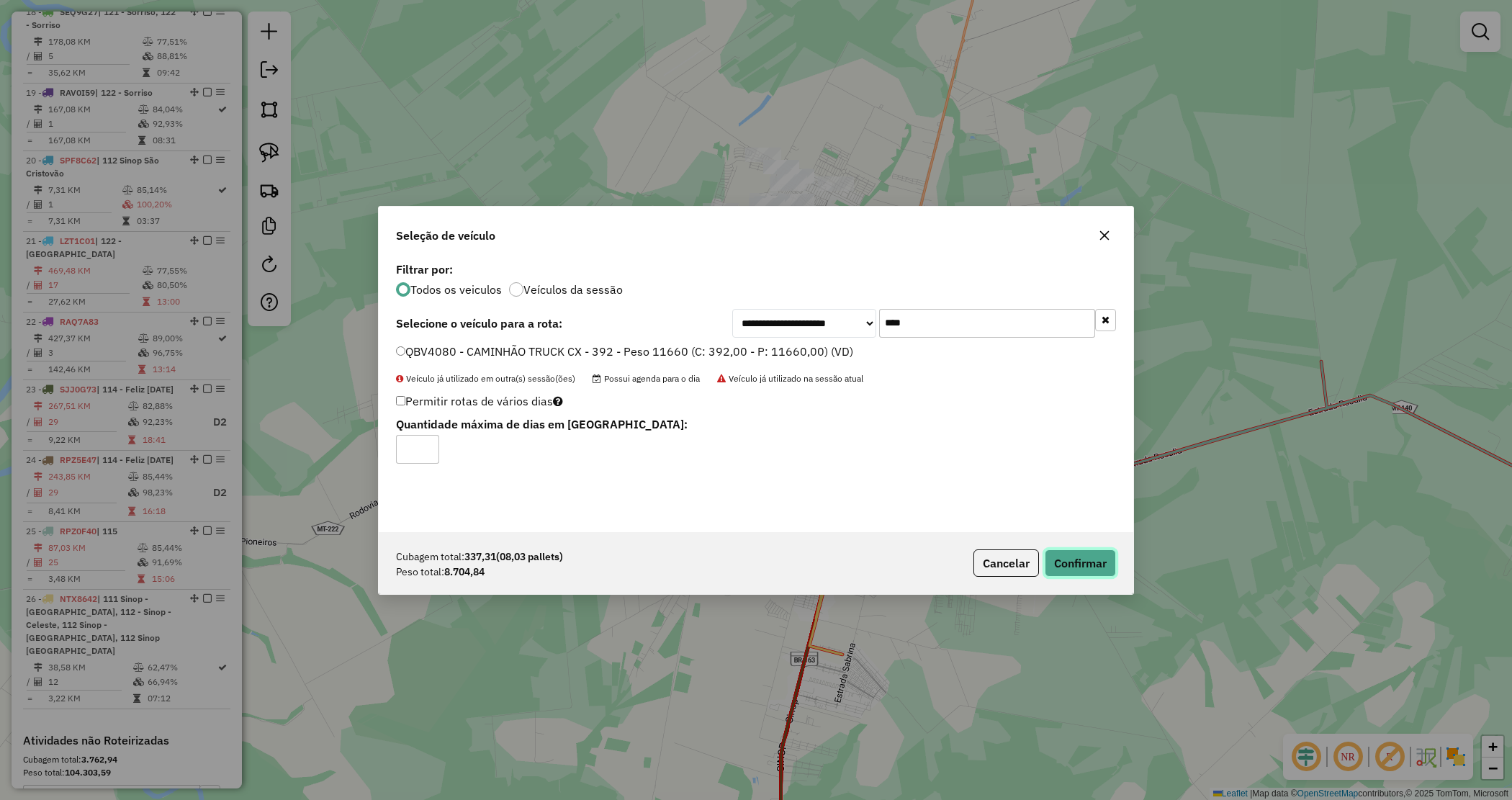
click at [1082, 559] on button "Confirmar" at bounding box center [1080, 563] width 71 height 27
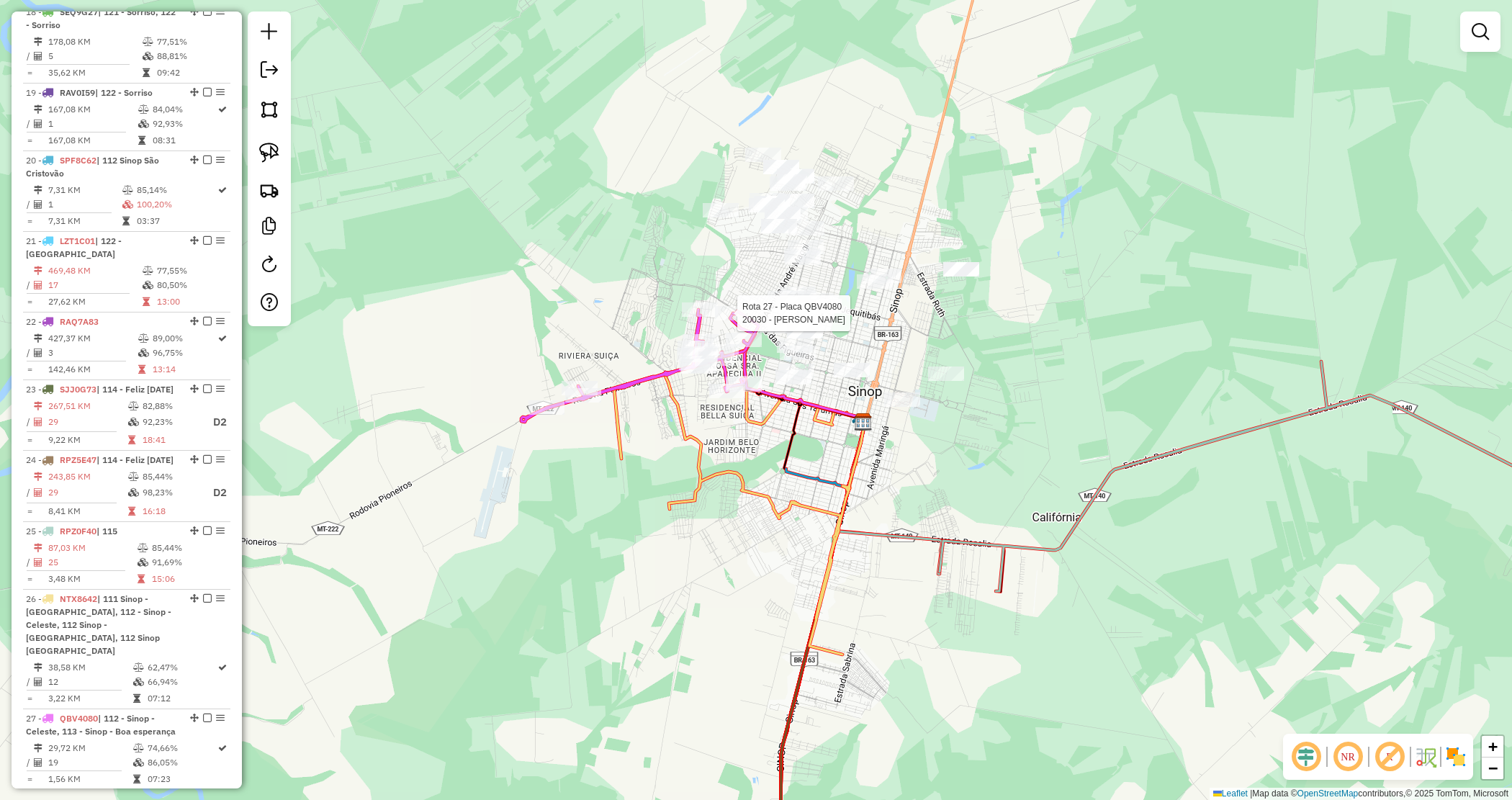
select select "*********"
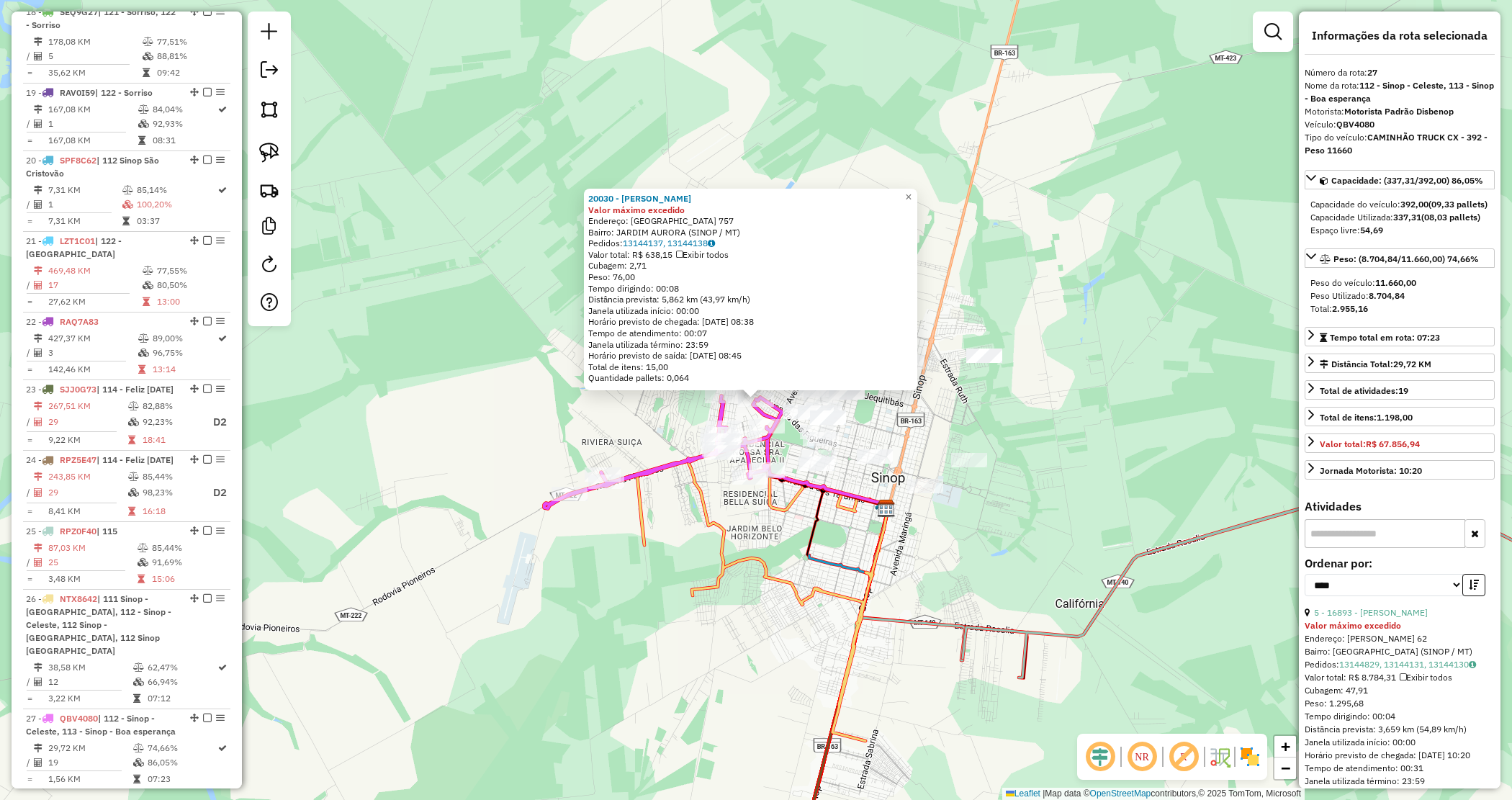
scroll to position [2122, 0]
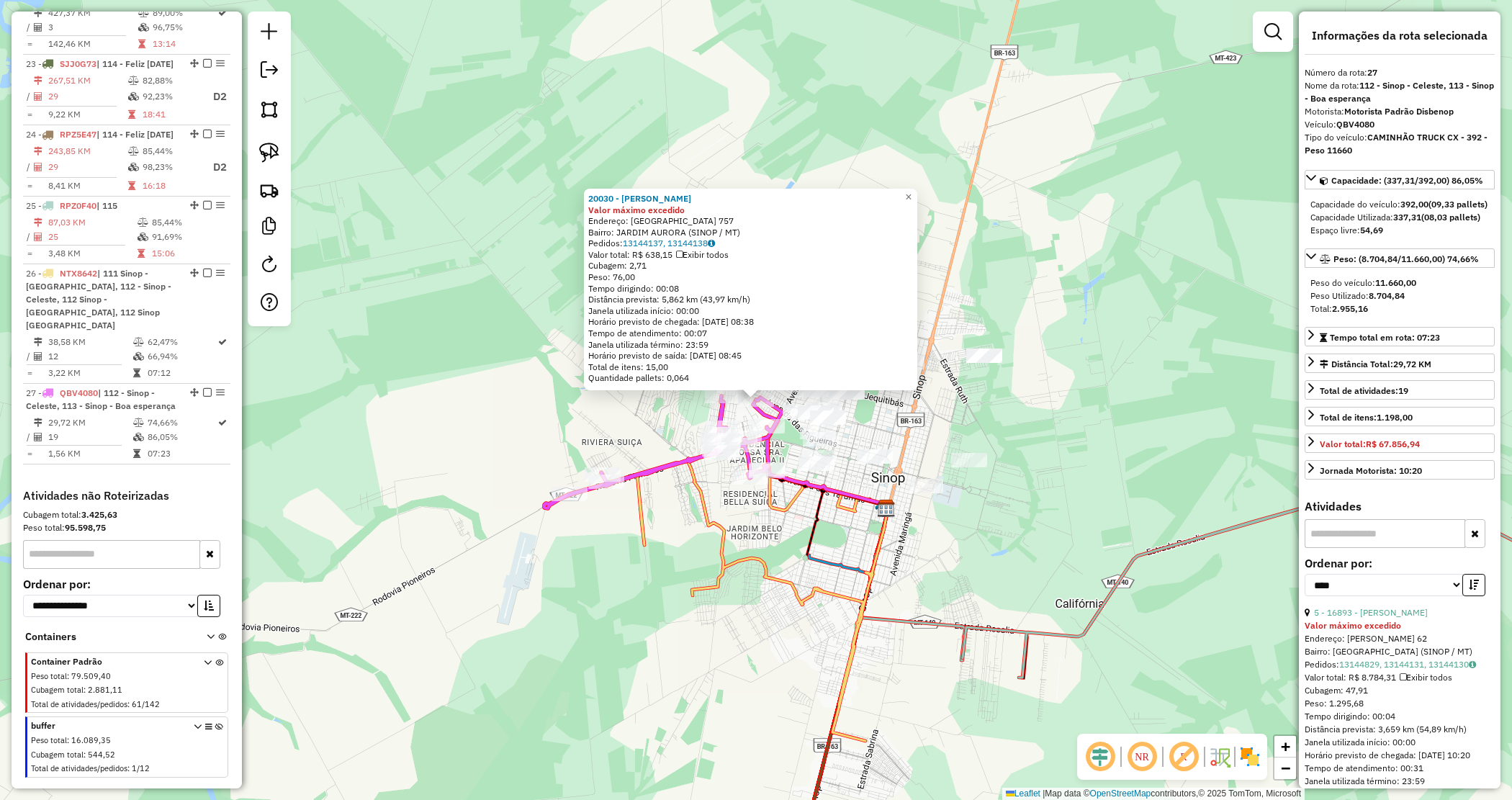
click at [1013, 432] on div "20030 - ROBERTH TOLEDO CAMPO Valor máximo excedido Endereço: INGLATERRA 757 Bai…" at bounding box center [756, 400] width 1512 height 800
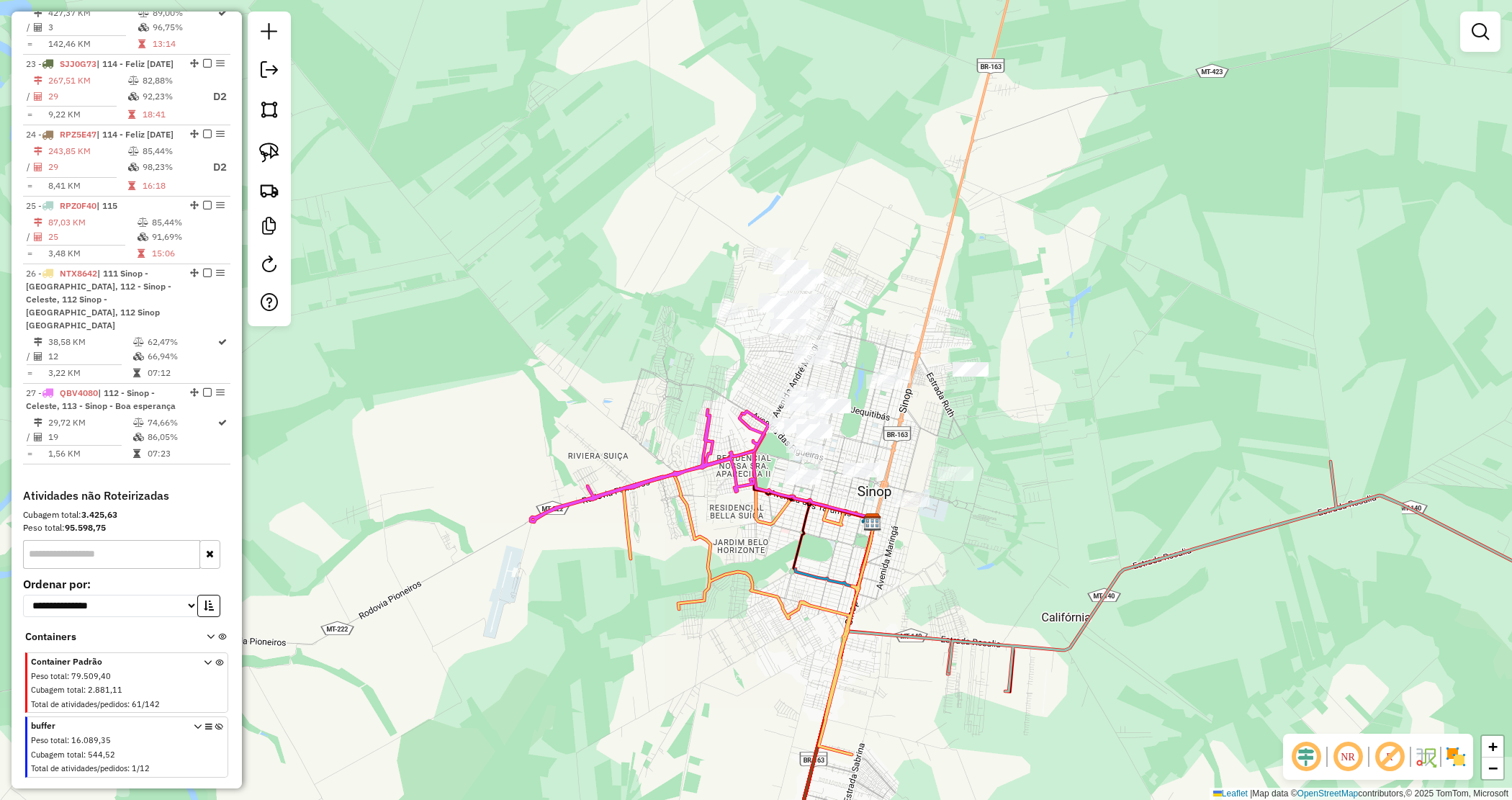
drag, startPoint x: 1003, startPoint y: 448, endPoint x: 955, endPoint y: 405, distance: 64.4
click at [997, 449] on div "Janela de atendimento Grade de atendimento Capacidade Transportadoras Veículos …" at bounding box center [756, 400] width 1512 height 800
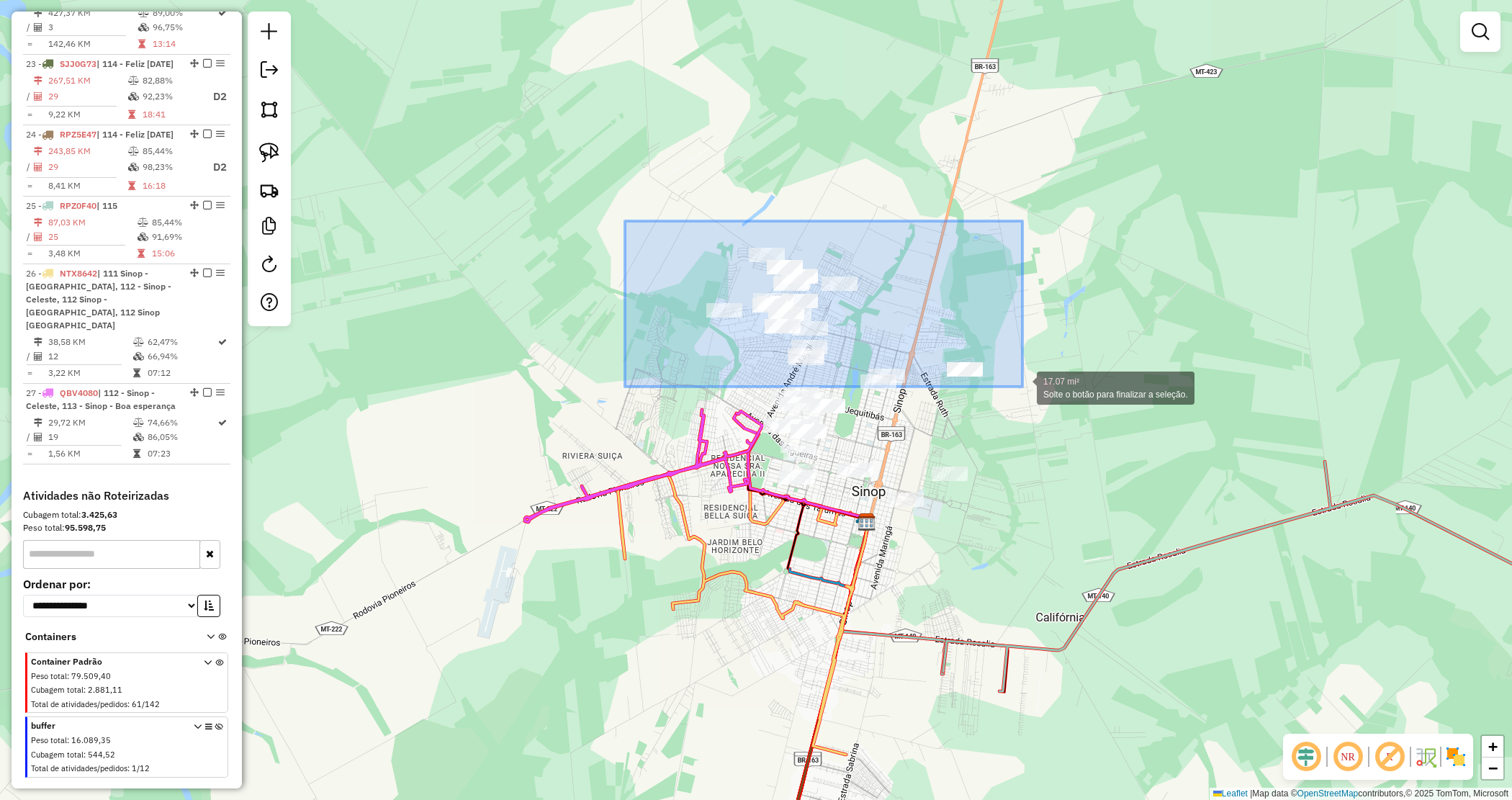
drag, startPoint x: 836, startPoint y: 296, endPoint x: 1023, endPoint y: 387, distance: 208.0
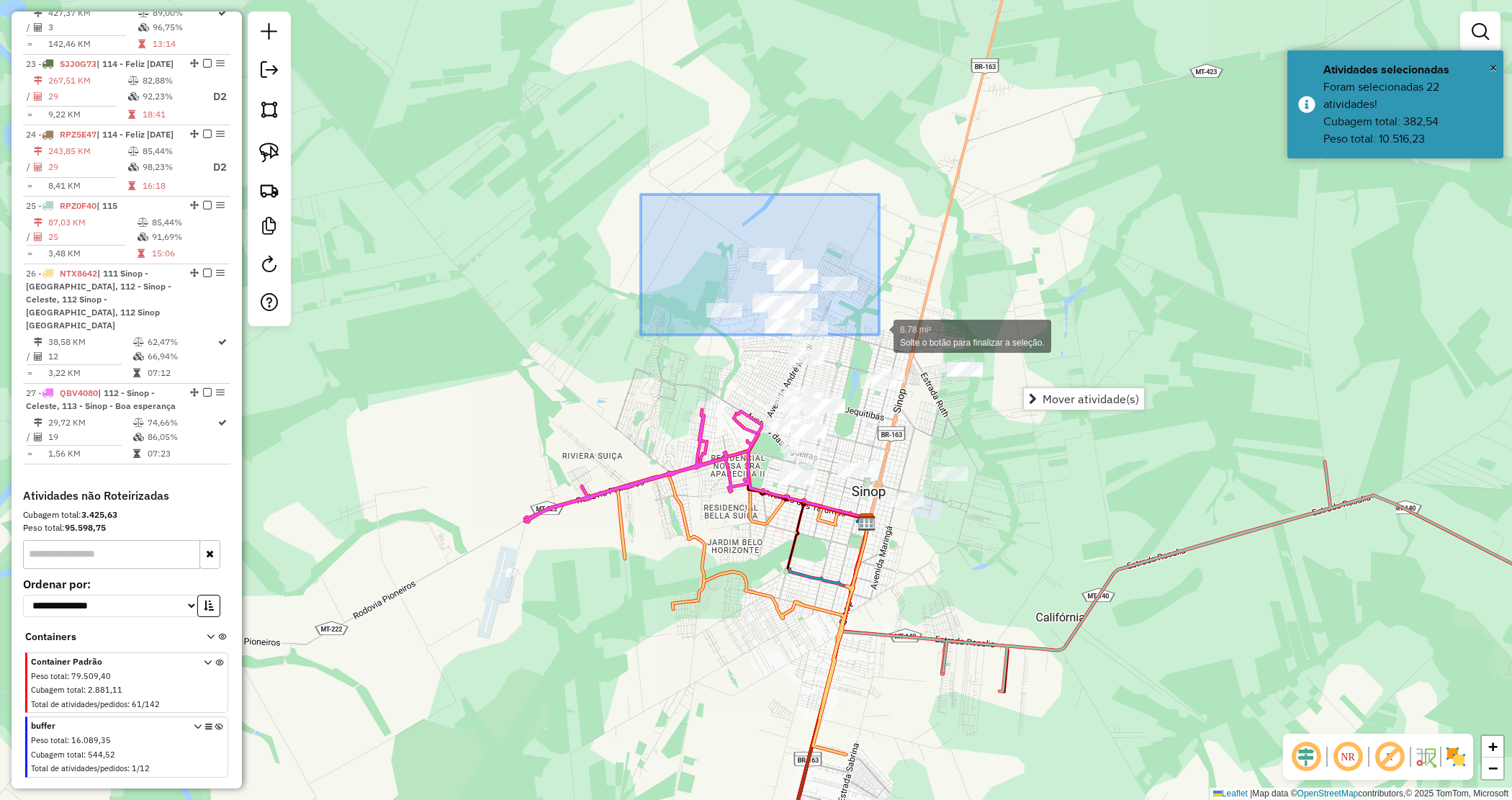
drag, startPoint x: 690, startPoint y: 223, endPoint x: 883, endPoint y: 331, distance: 221.2
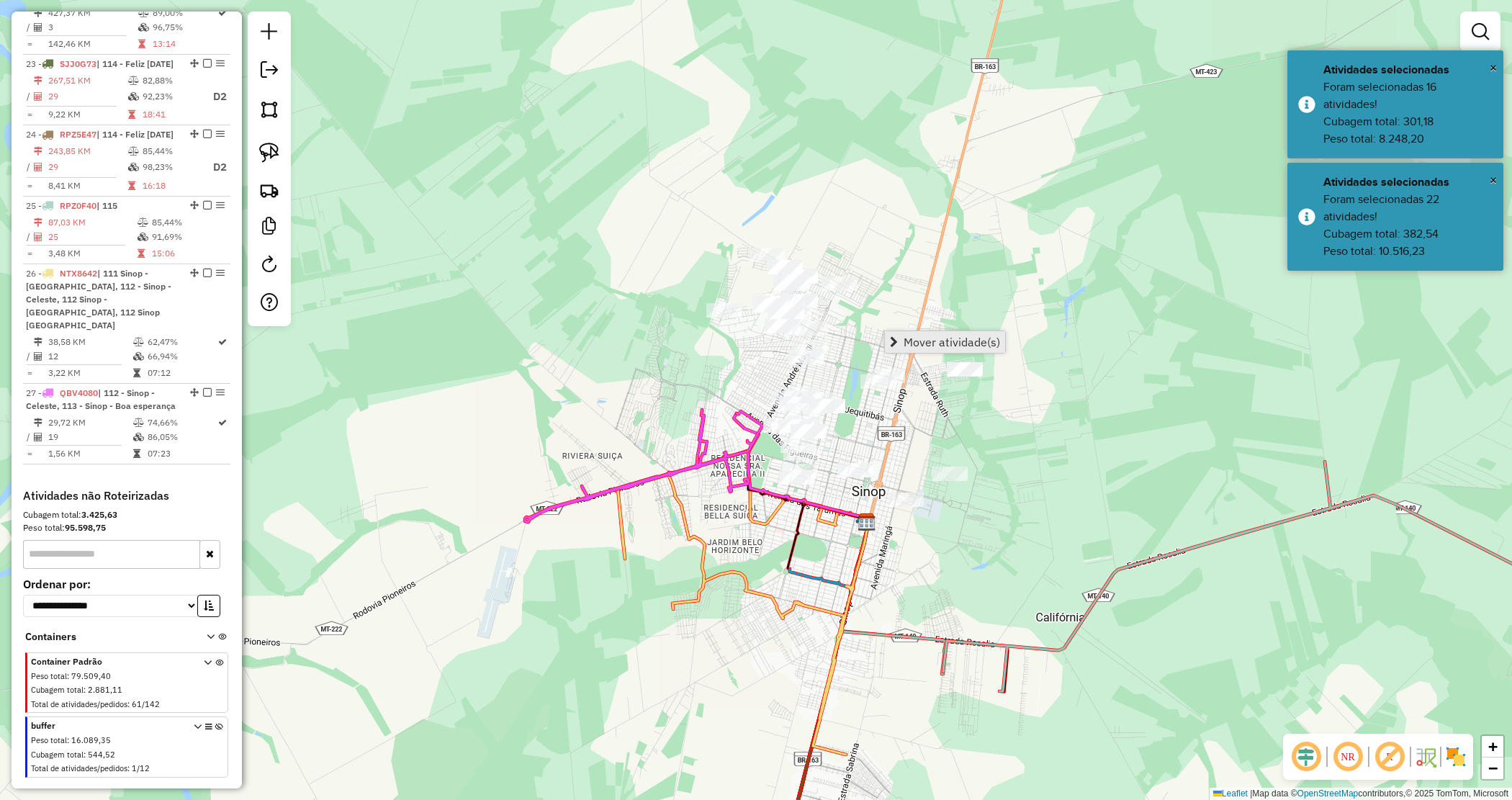
click at [916, 343] on span "Mover atividade(s)" at bounding box center [953, 342] width 97 height 12
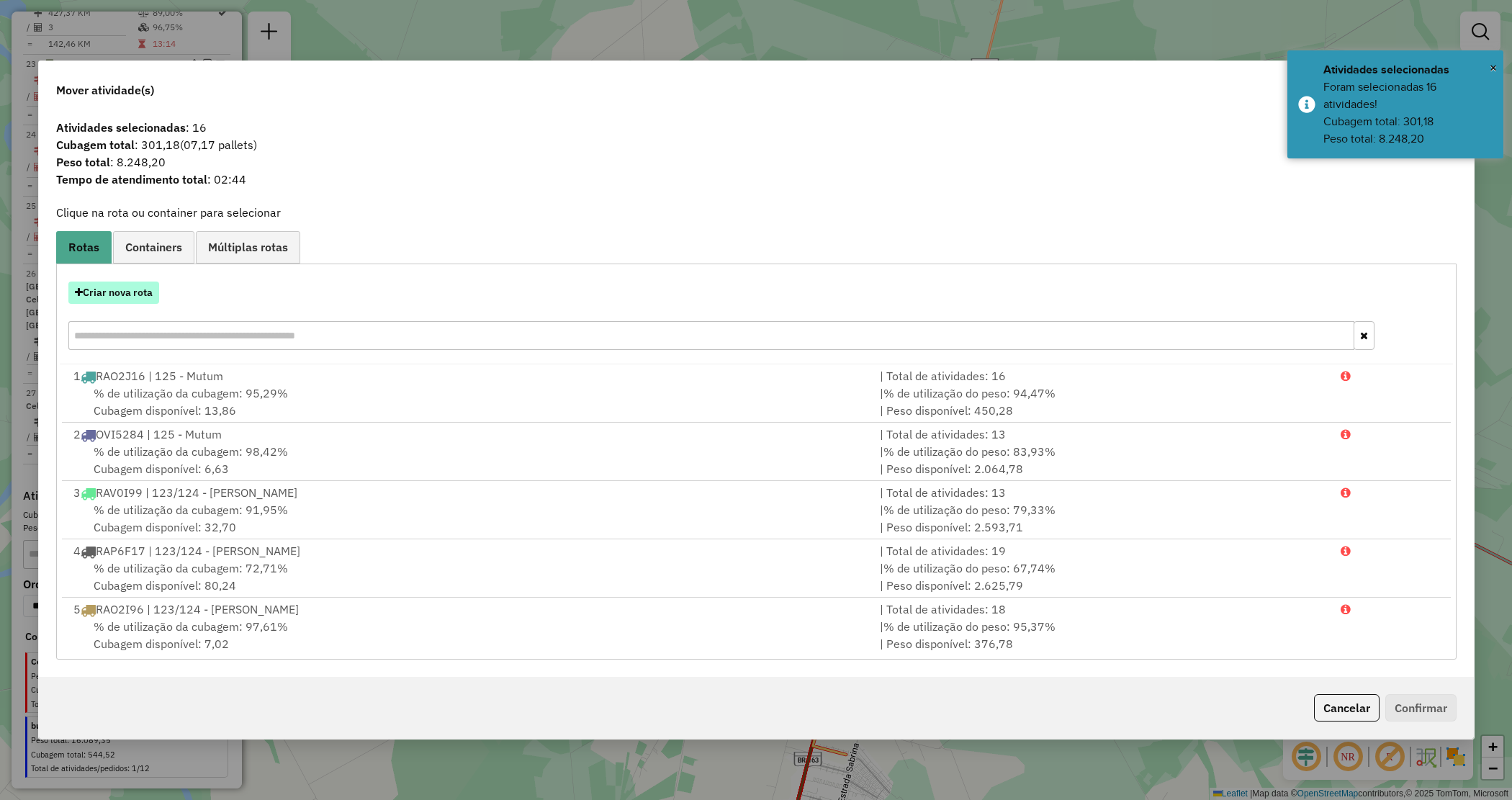
click at [141, 292] on button "Criar nova rota" at bounding box center [113, 293] width 90 height 22
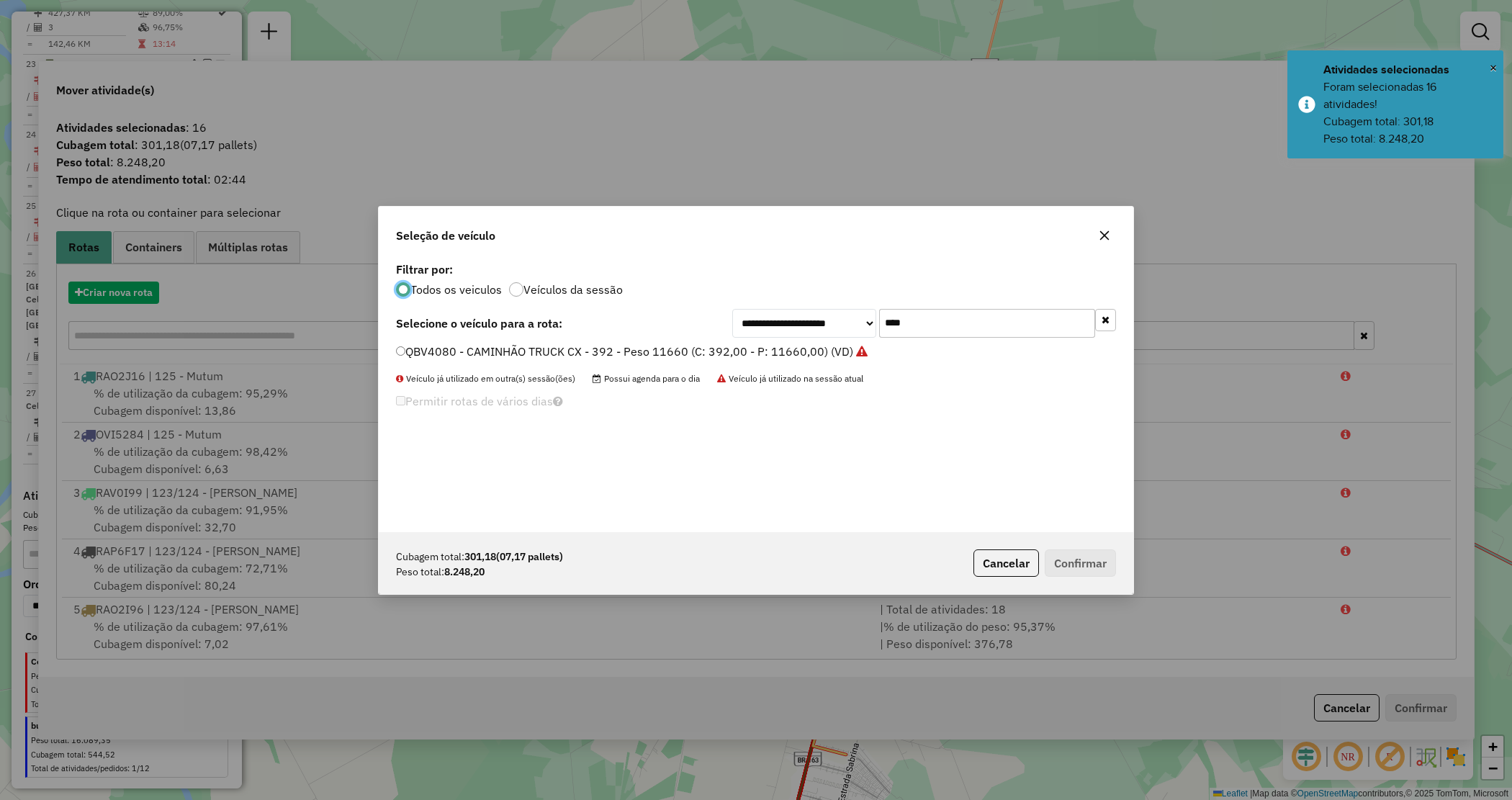
scroll to position [7, 5]
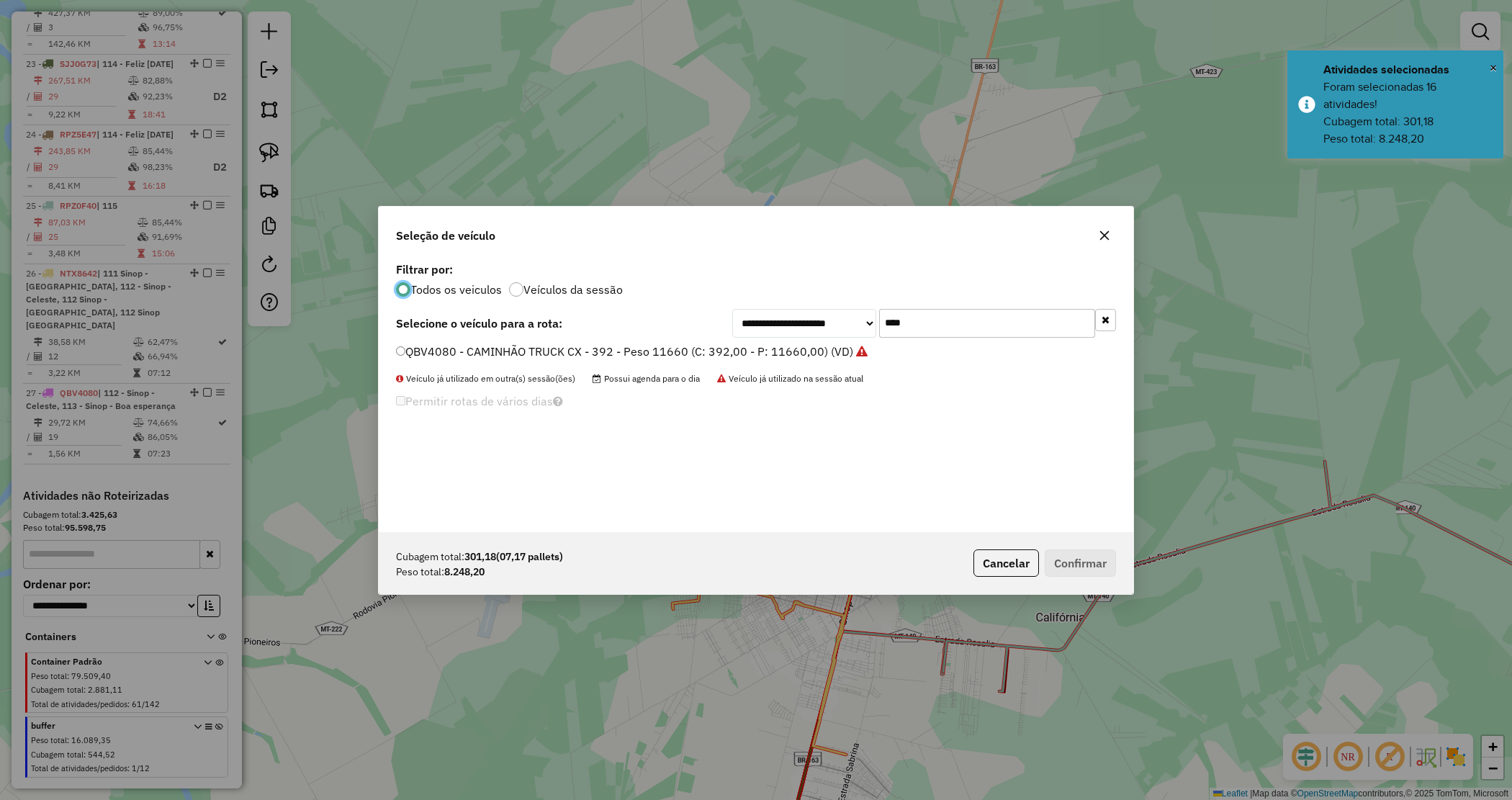
drag, startPoint x: 906, startPoint y: 320, endPoint x: 742, endPoint y: 282, distance: 168.3
click at [764, 301] on div "**********" at bounding box center [756, 395] width 755 height 274
type input "****"
click at [728, 346] on label "QBV4090 - CAMINHÃO TRUCK CX - 392 - Peso 11660 (C: 392,00 - P: 11660,00) (VD)" at bounding box center [624, 351] width 457 height 17
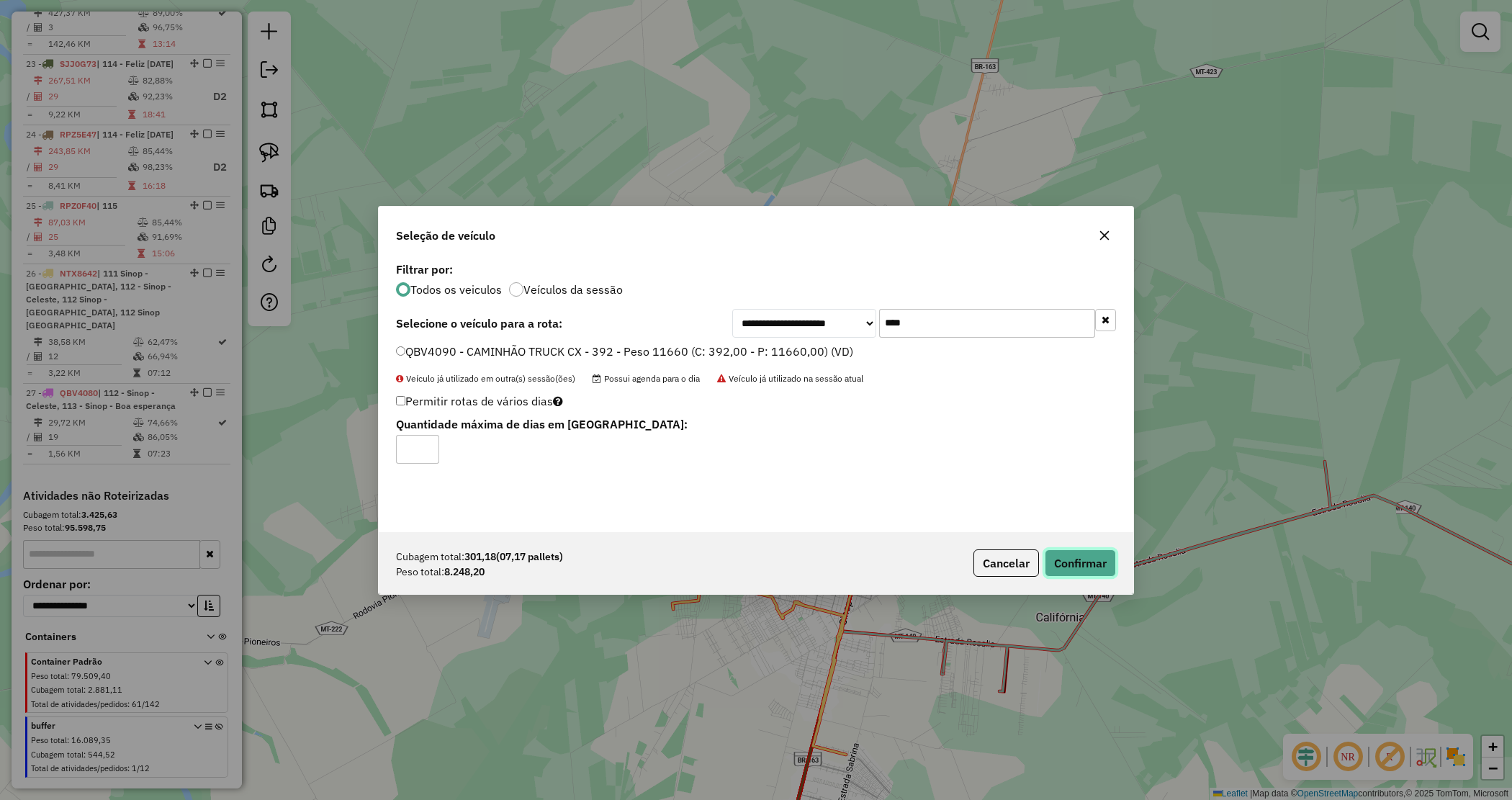
click at [1079, 556] on button "Confirmar" at bounding box center [1080, 563] width 71 height 27
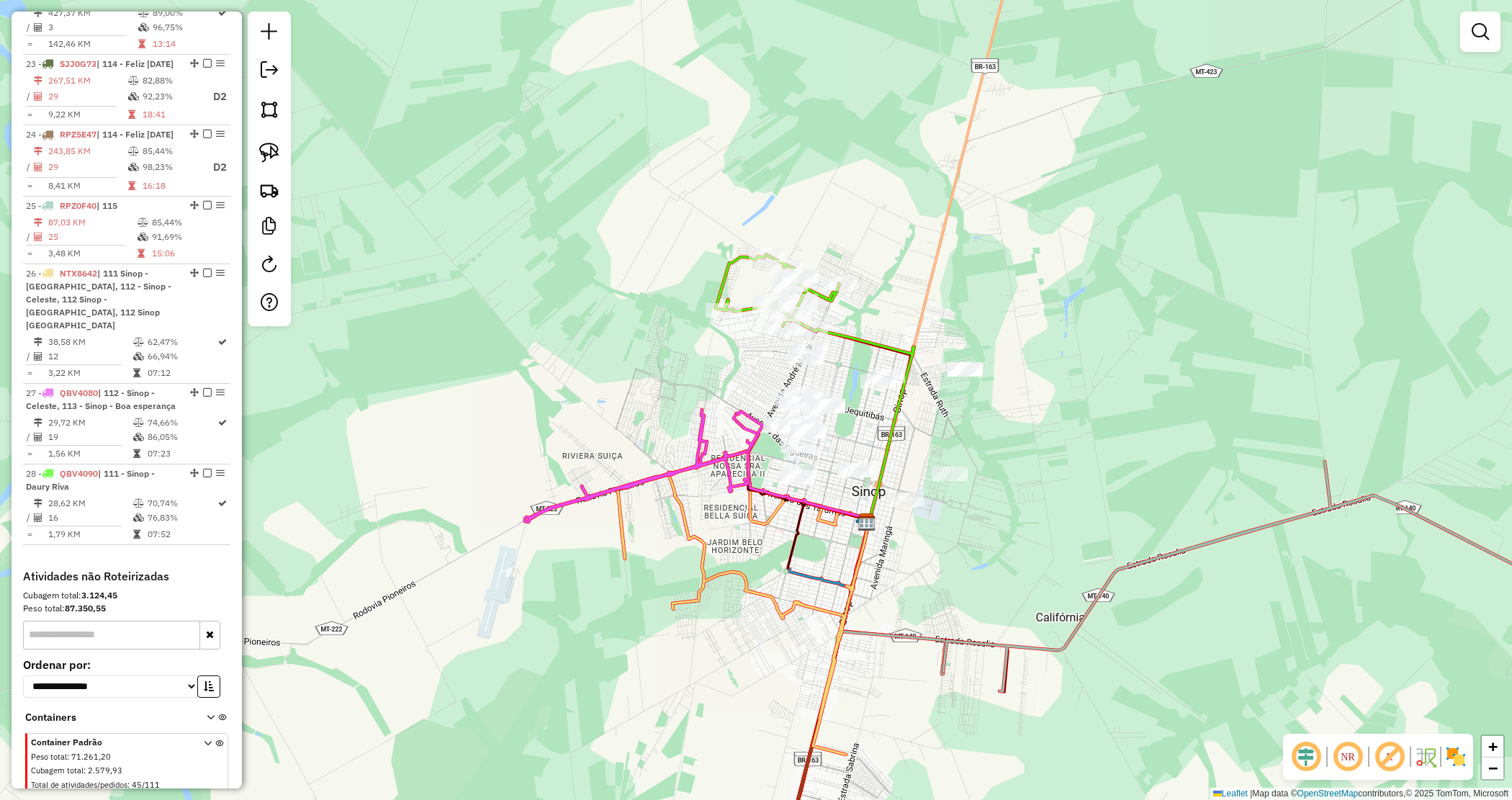
click at [857, 425] on div "Janela de atendimento Grade de atendimento Capacidade Transportadoras Veículos …" at bounding box center [756, 400] width 1512 height 800
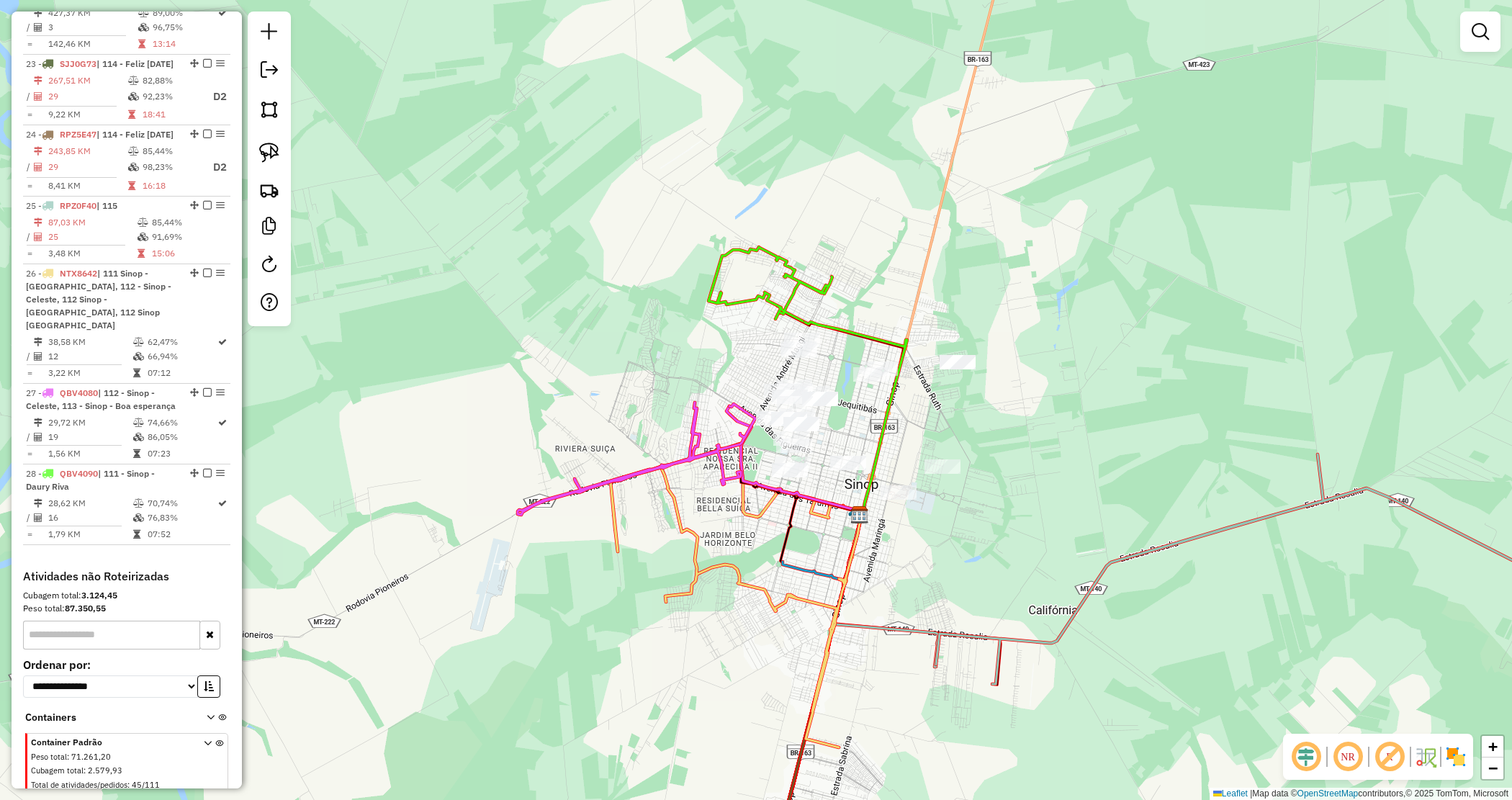
drag, startPoint x: 848, startPoint y: 415, endPoint x: 851, endPoint y: 344, distance: 71.1
click at [852, 347] on div "Janela de atendimento Grade de atendimento Capacidade Transportadoras Veículos …" at bounding box center [756, 400] width 1512 height 800
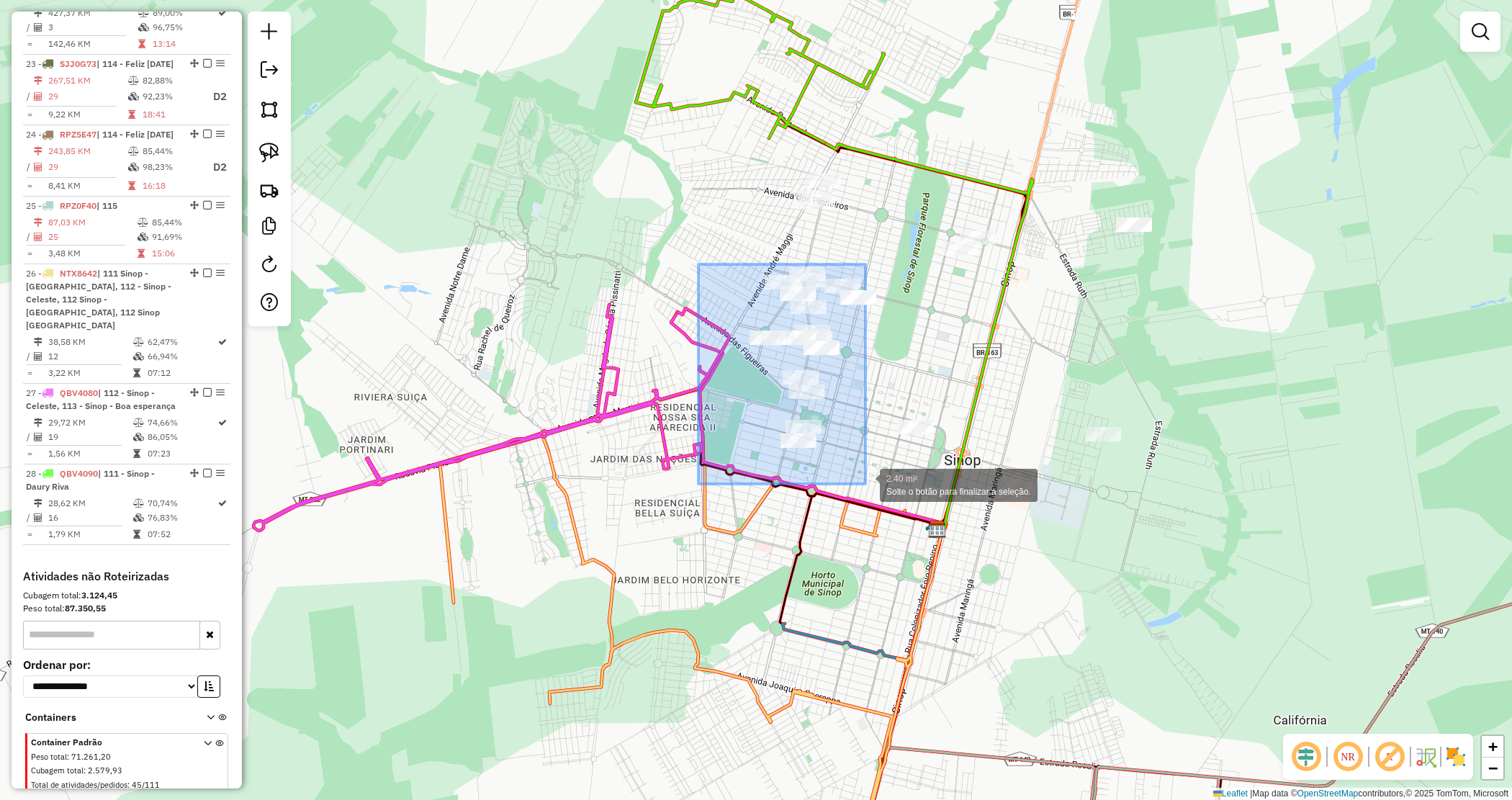
drag, startPoint x: 764, startPoint y: 314, endPoint x: 860, endPoint y: 480, distance: 191.8
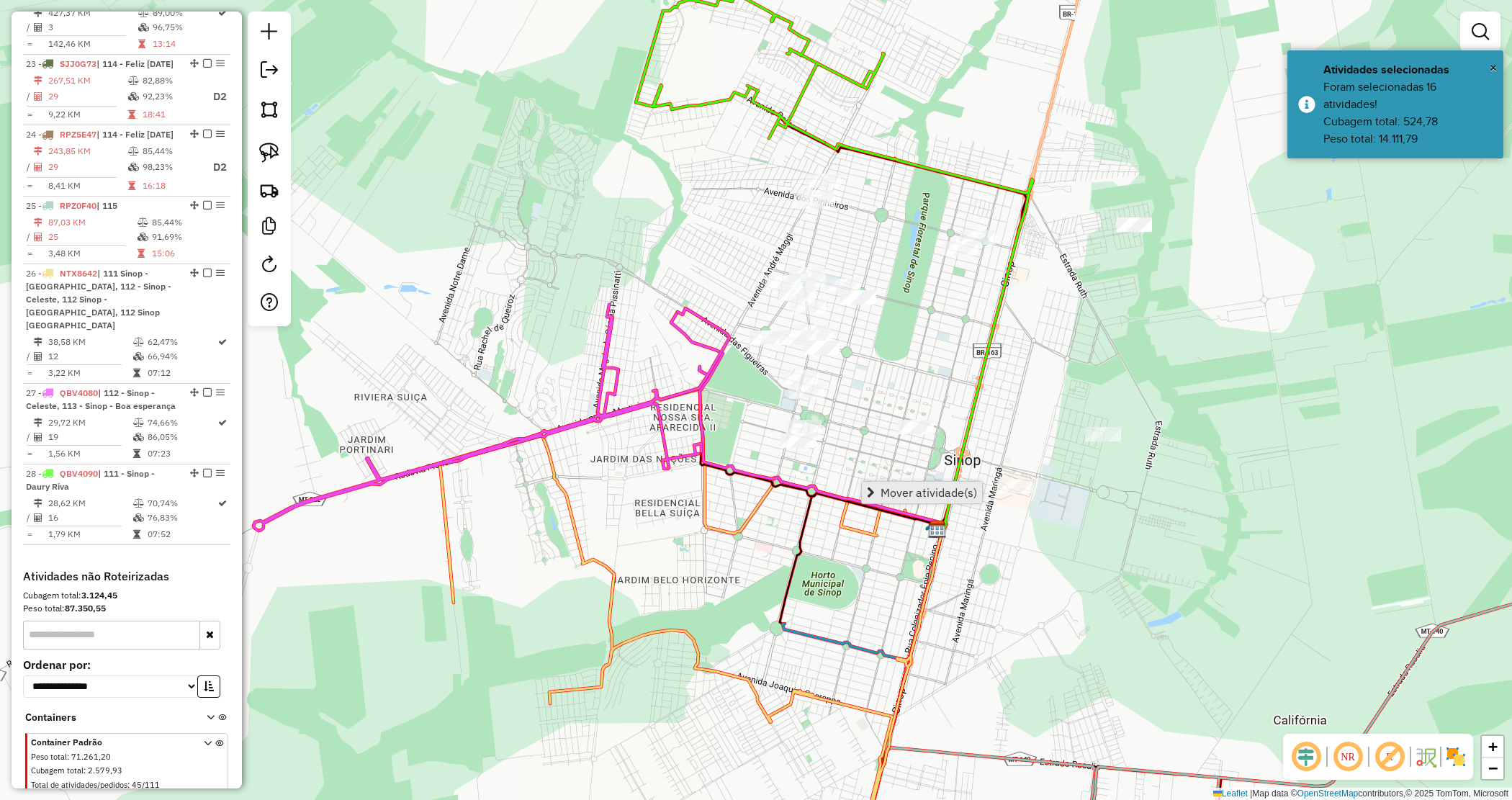
click at [882, 497] on span "Mover atividade(s)" at bounding box center [929, 493] width 97 height 12
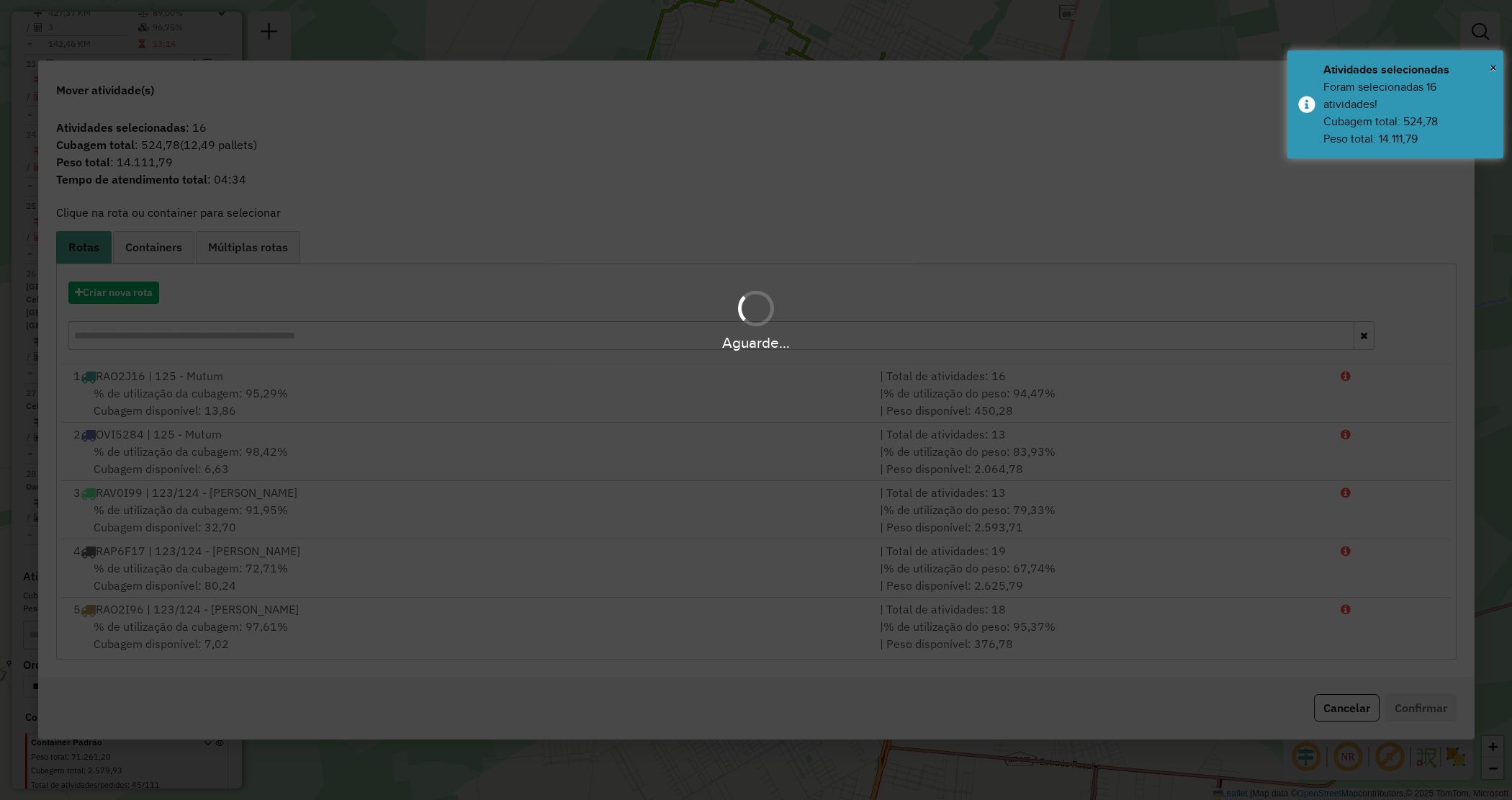
click at [123, 296] on div "Aguarde..." at bounding box center [756, 319] width 1512 height 68
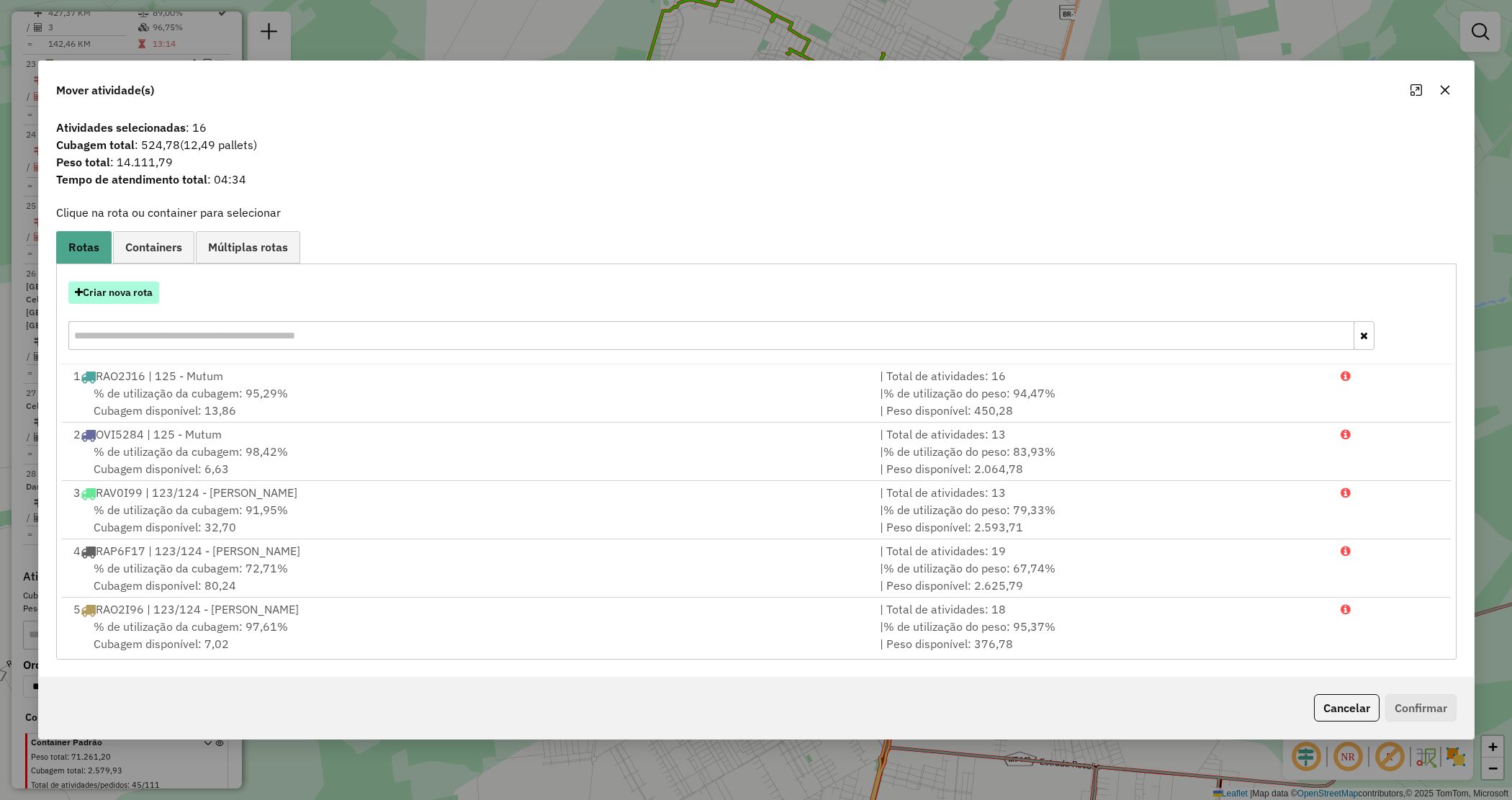
click at [121, 296] on button "Criar nova rota" at bounding box center [113, 293] width 90 height 22
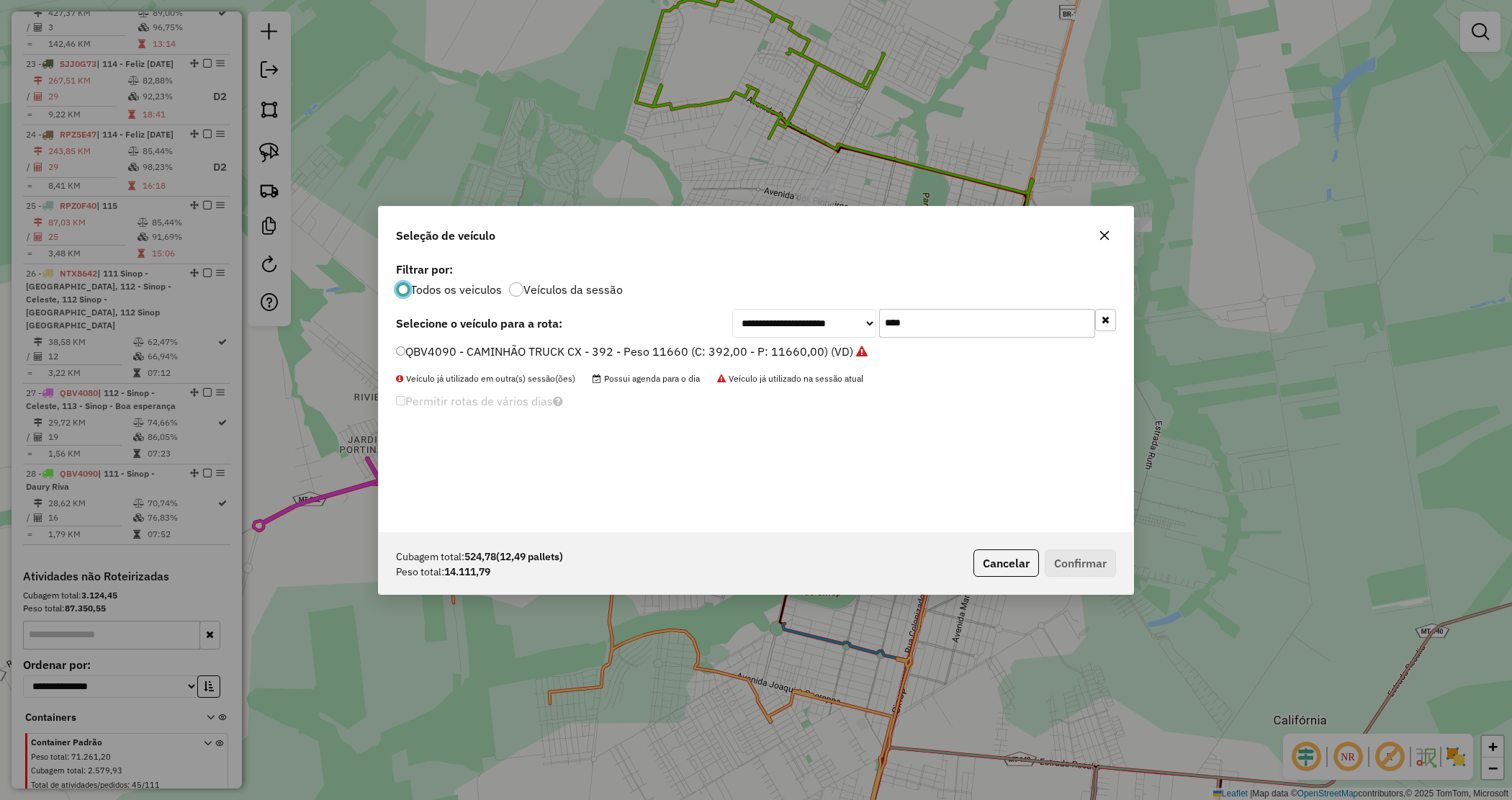
drag, startPoint x: 926, startPoint y: 327, endPoint x: 797, endPoint y: 304, distance: 131.0
click at [803, 306] on div "**********" at bounding box center [756, 395] width 755 height 274
type input "****"
click at [789, 347] on label "QBV4110 - CAMINHÃO TRUCK CX - 392 - Peso 11660 (C: 392,00 - P: 11660,00) (VD)" at bounding box center [624, 351] width 457 height 17
click at [1105, 569] on button "Confirmar" at bounding box center [1080, 563] width 71 height 27
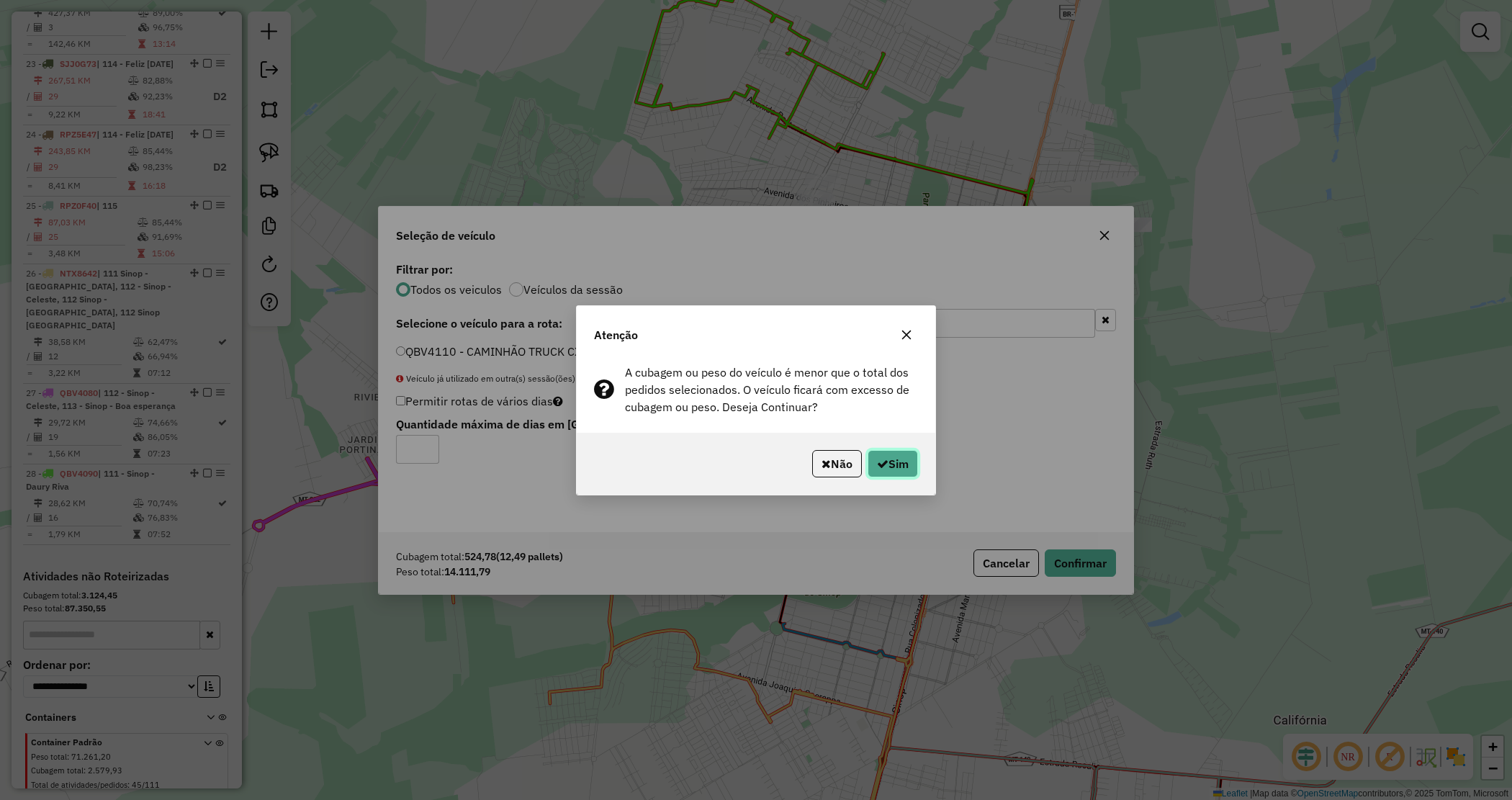
click at [887, 462] on button "Sim" at bounding box center [892, 463] width 50 height 27
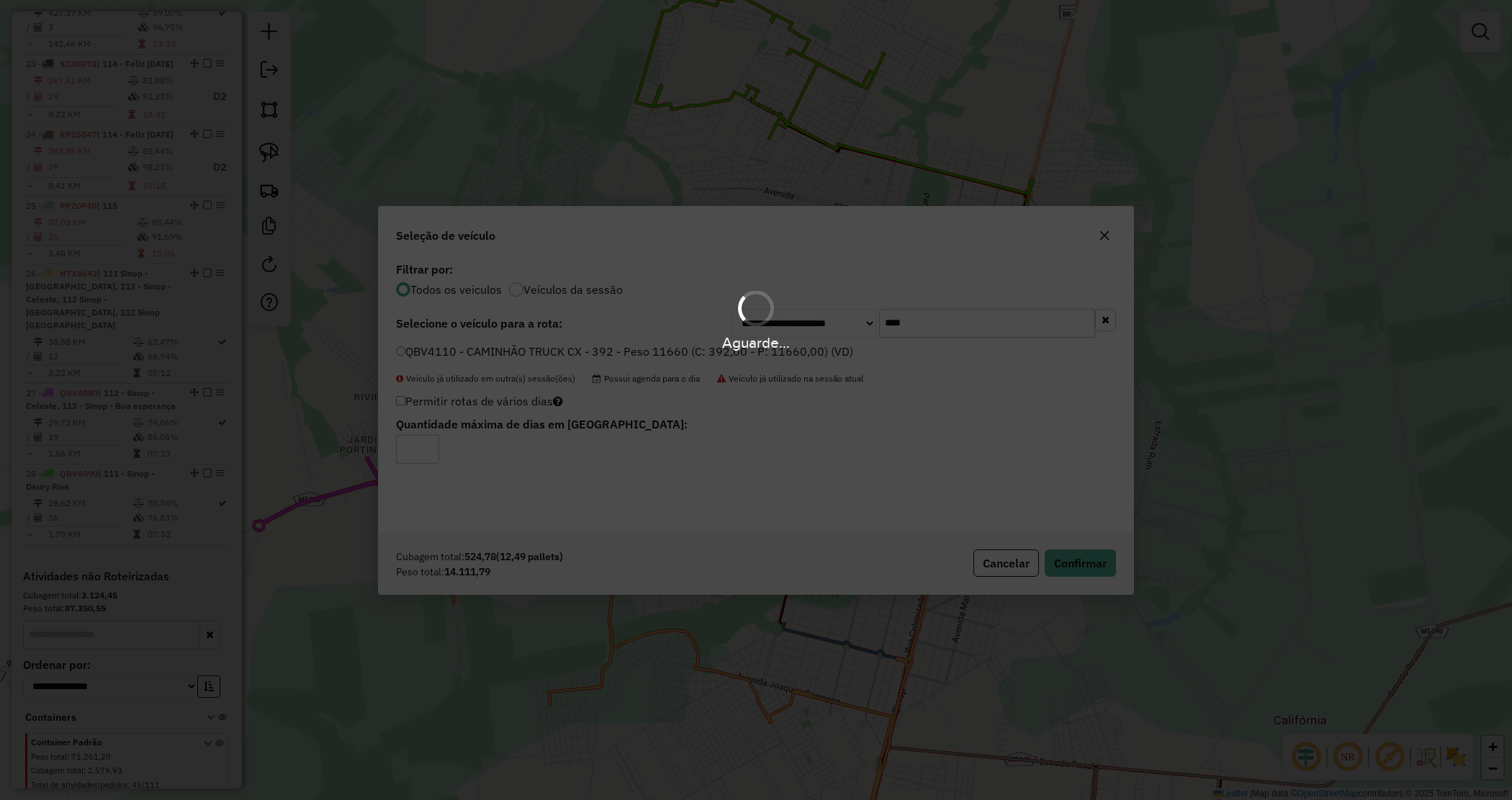
drag, startPoint x: 959, startPoint y: 185, endPoint x: 949, endPoint y: 196, distance: 14.9
click at [959, 185] on div "Aguarde..." at bounding box center [756, 400] width 1512 height 800
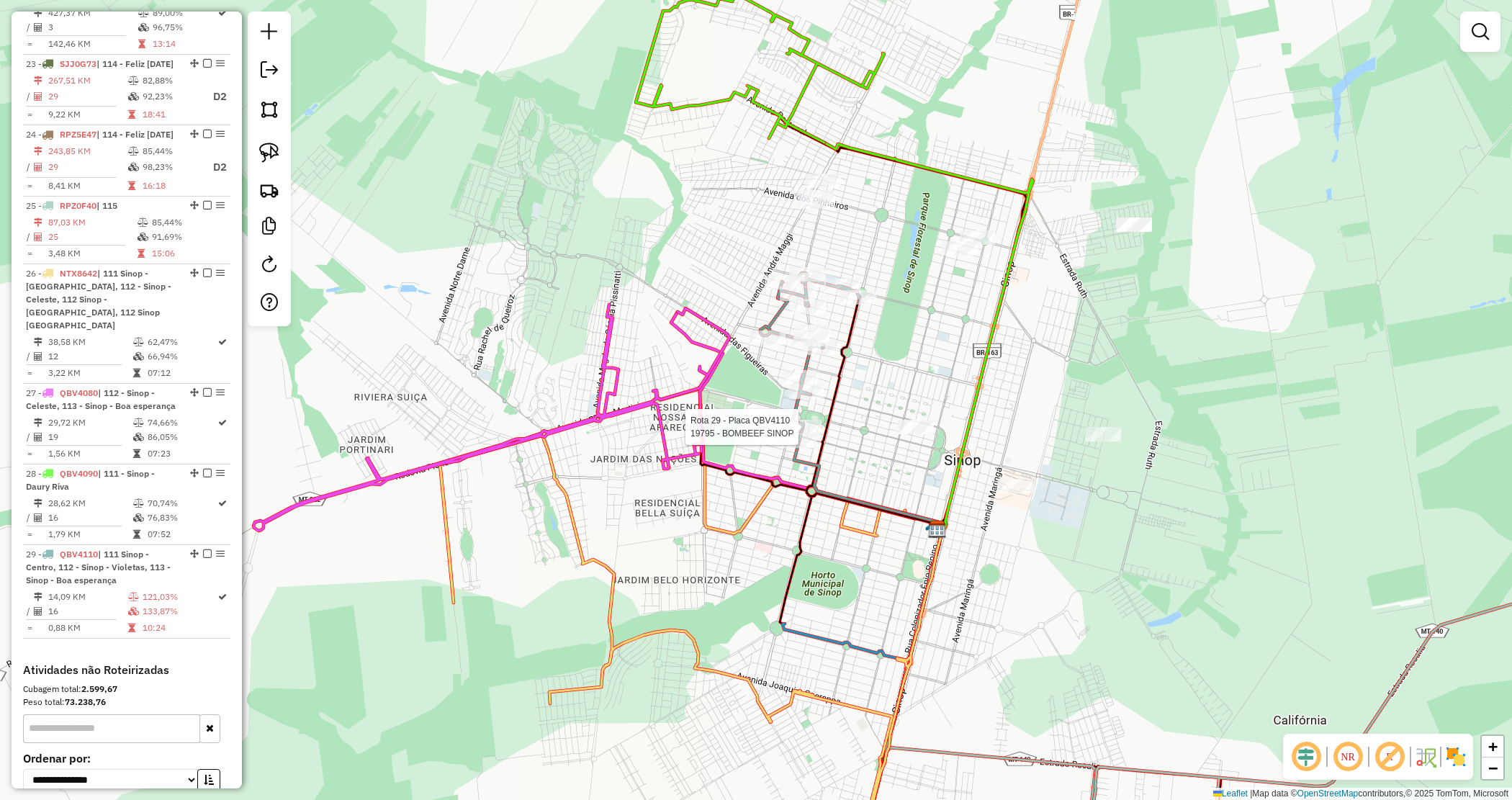
scroll to position [2297, 0]
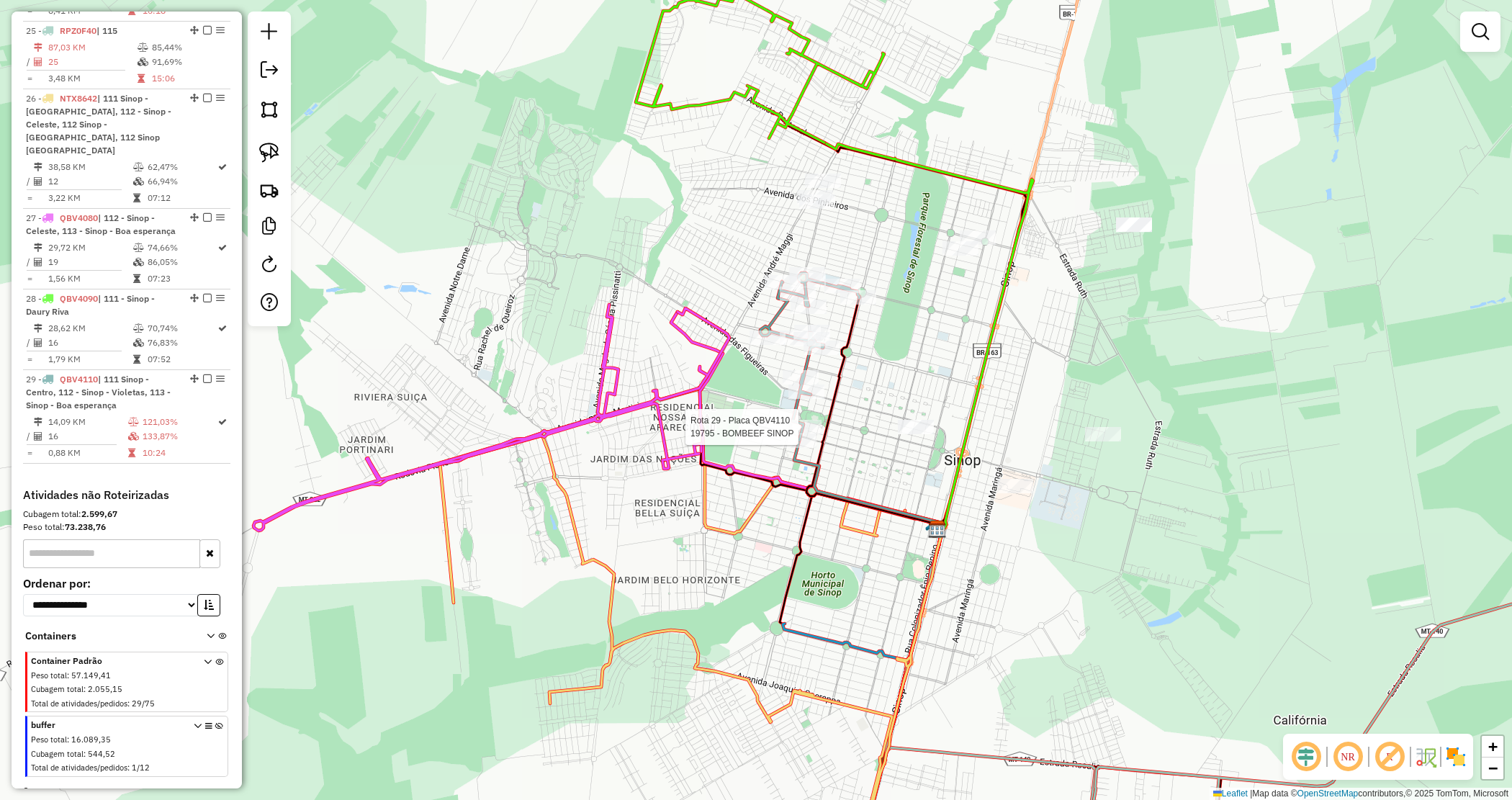
select select "*********"
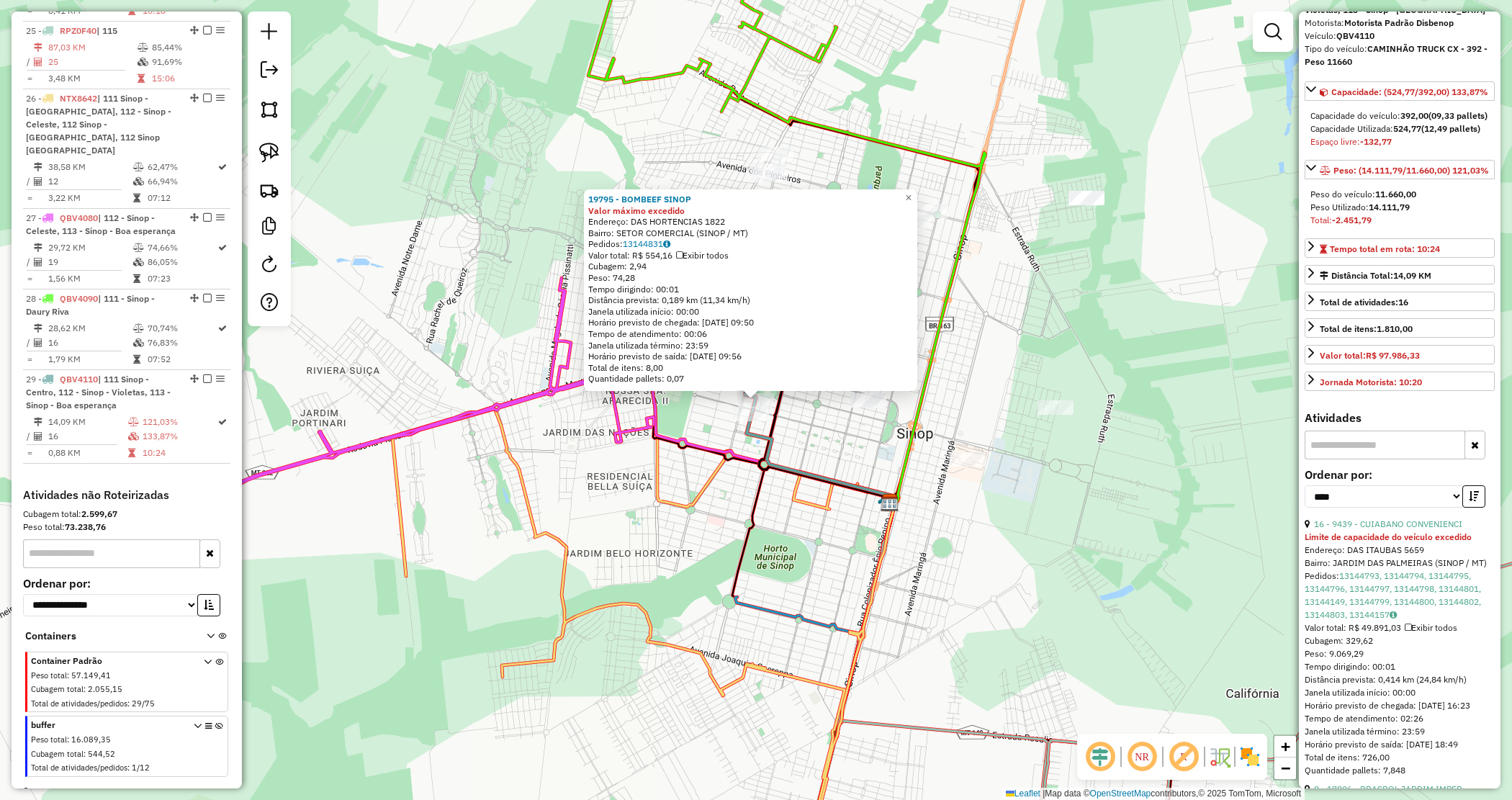
scroll to position [180, 0]
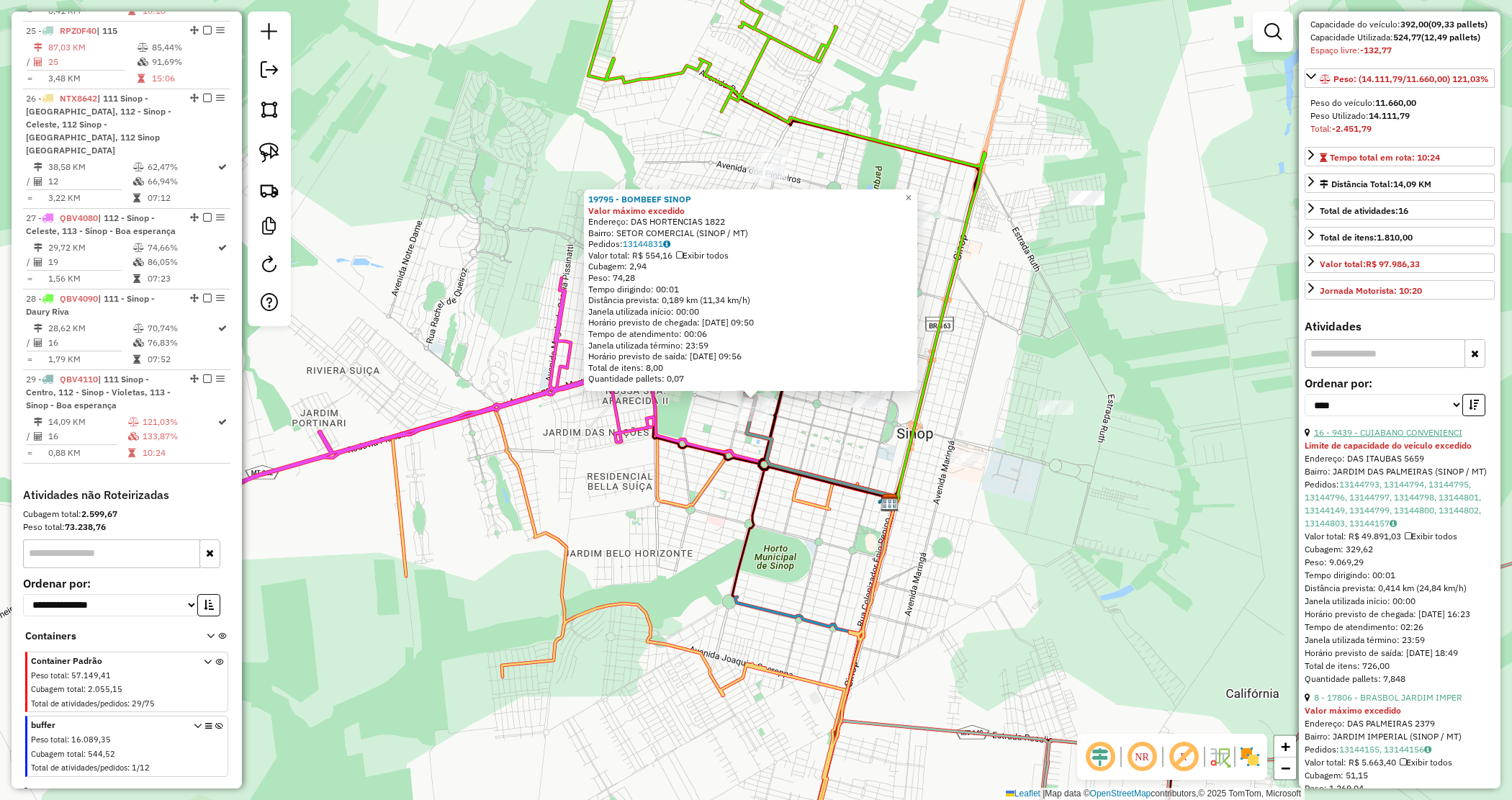
click at [1413, 438] on link "16 - 9439 - CUIABANO CONVENIENCI" at bounding box center [1388, 432] width 149 height 11
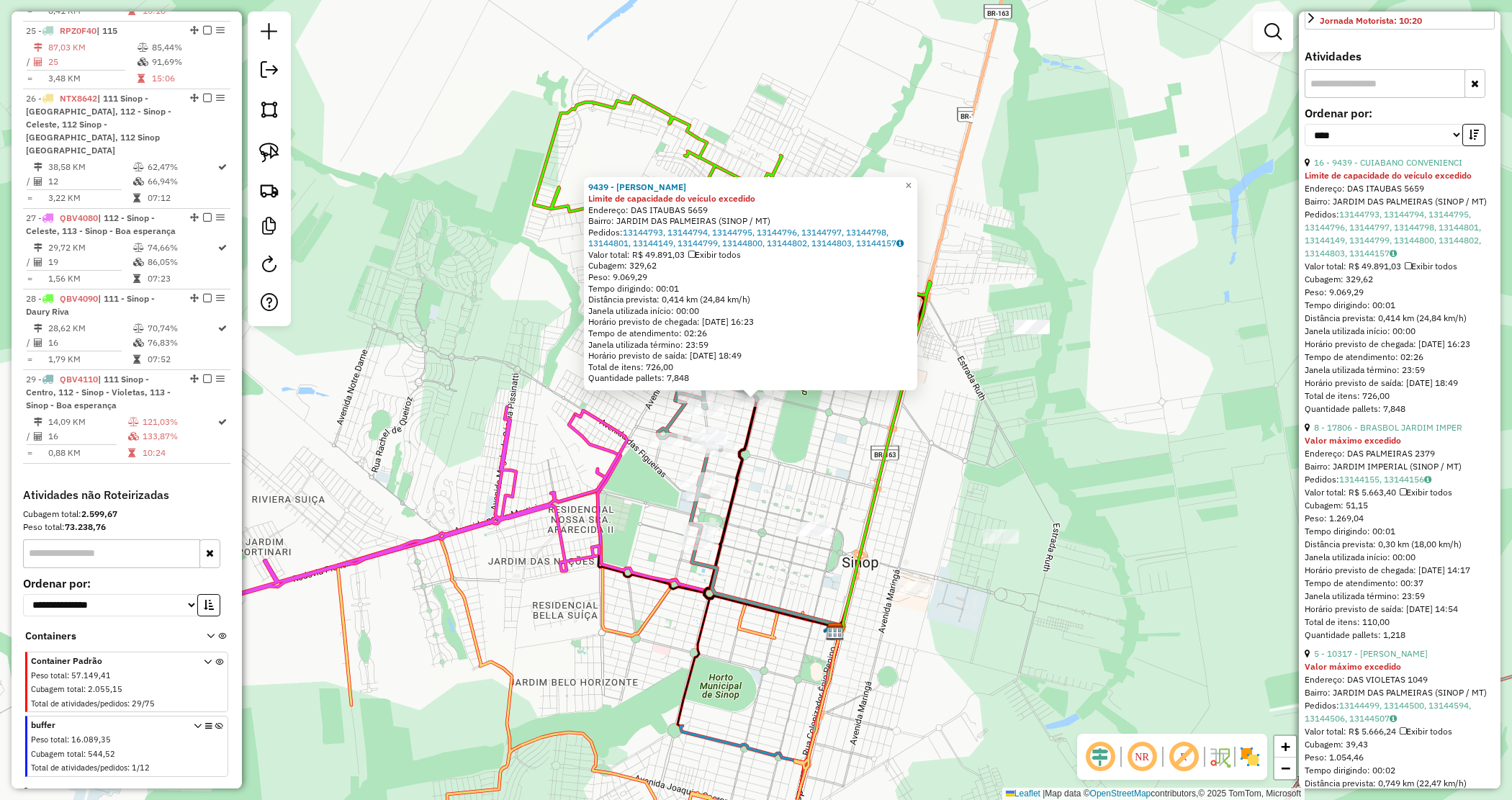
scroll to position [360, 0]
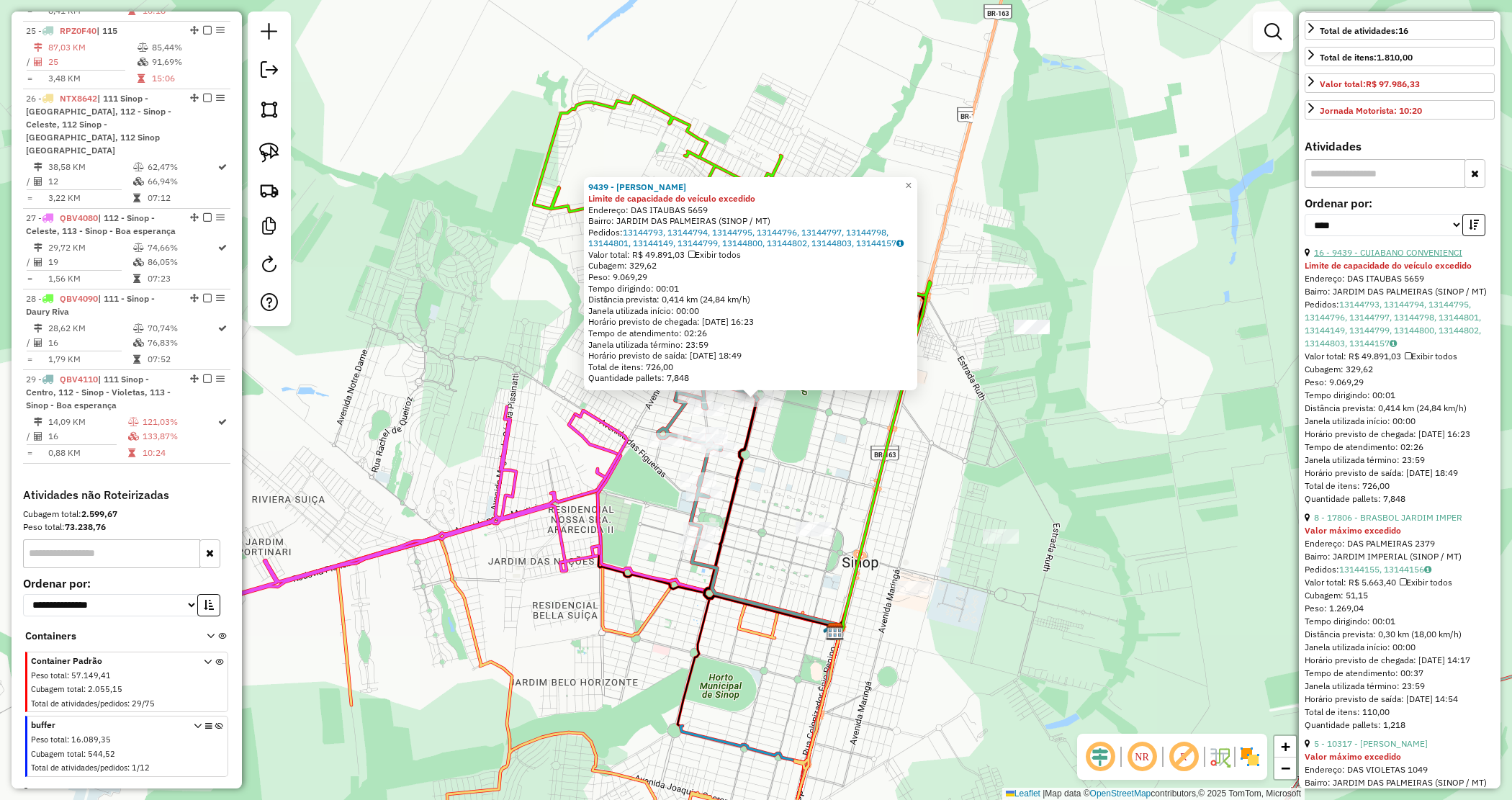
click at [1413, 258] on link "16 - 9439 - CUIABANO CONVENIENCI" at bounding box center [1388, 253] width 149 height 11
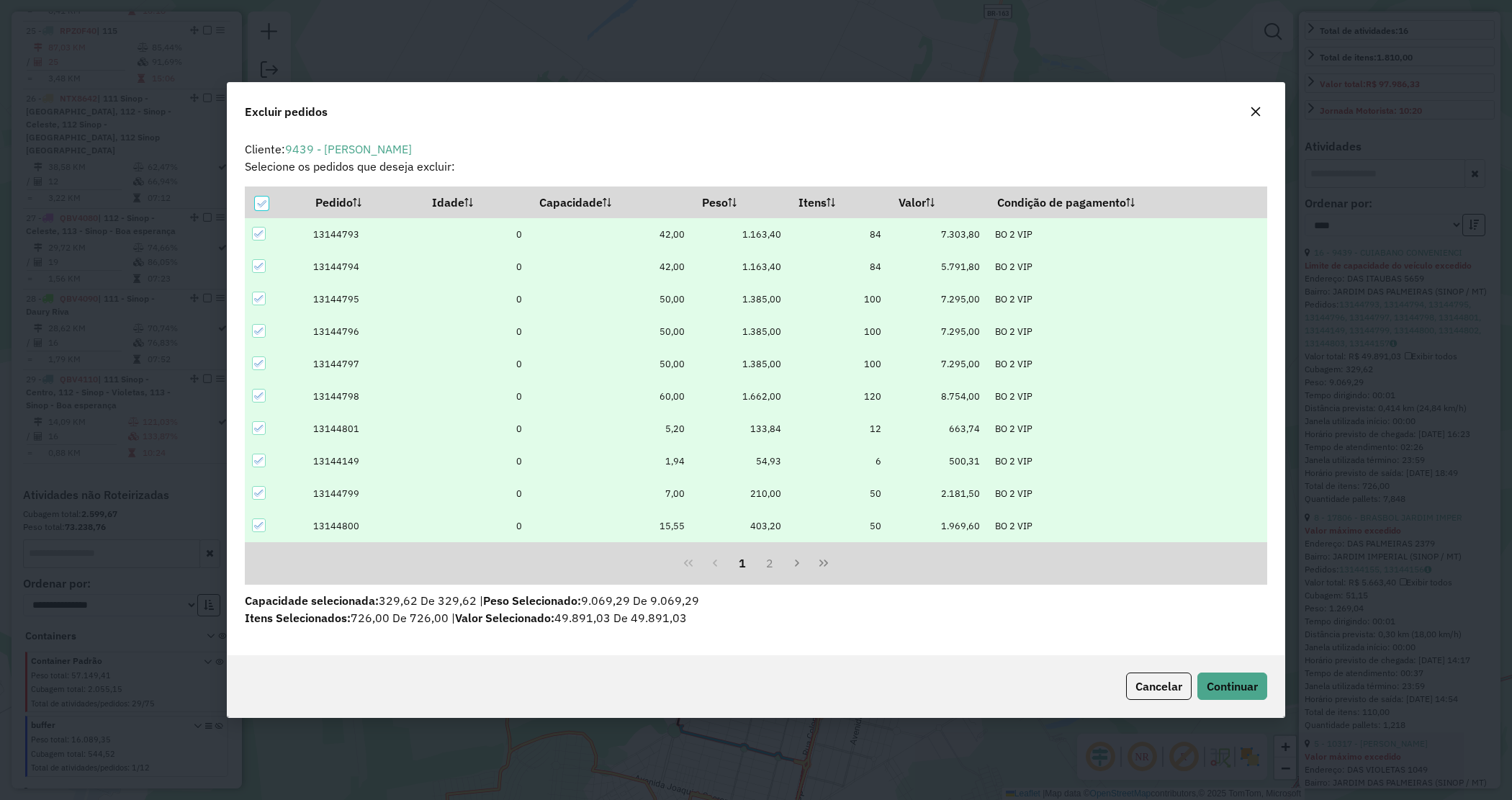
scroll to position [0, 0]
click at [247, 205] on th at bounding box center [275, 203] width 60 height 31
click at [255, 205] on div at bounding box center [261, 203] width 14 height 14
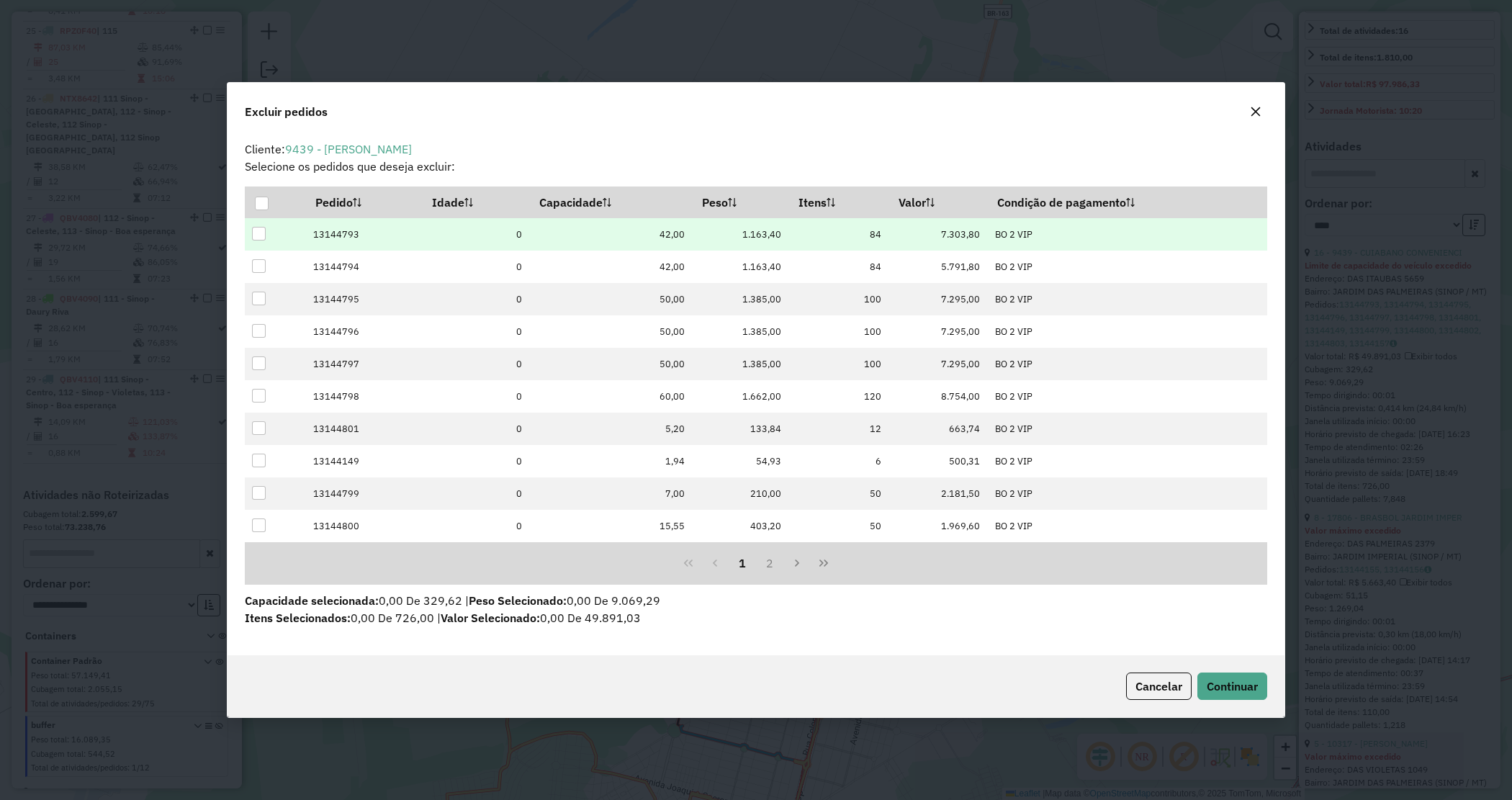
drag, startPoint x: 261, startPoint y: 232, endPoint x: 256, endPoint y: 260, distance: 28.4
click at [261, 233] on div at bounding box center [258, 234] width 14 height 14
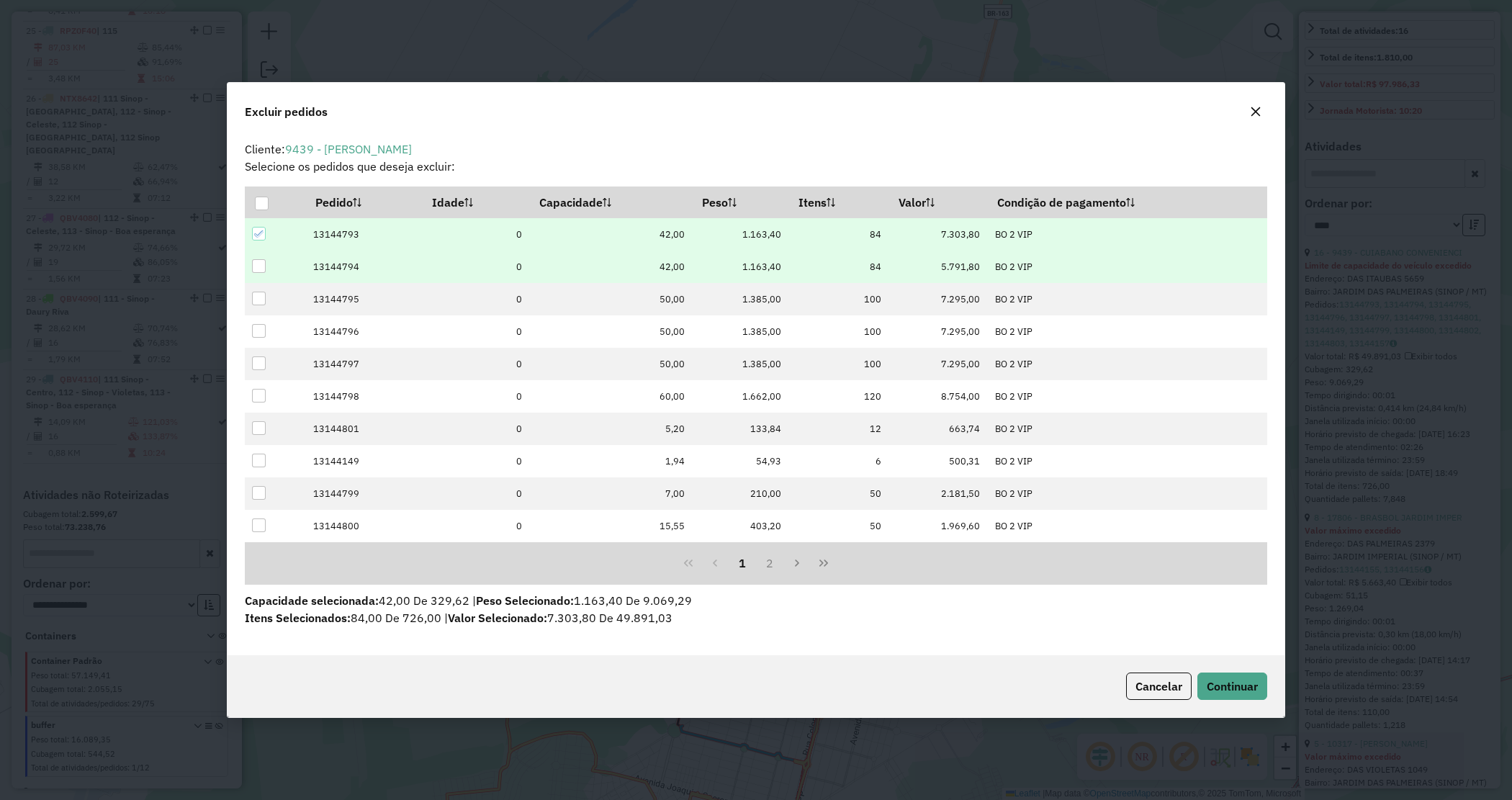
click at [258, 266] on div at bounding box center [258, 265] width 14 height 14
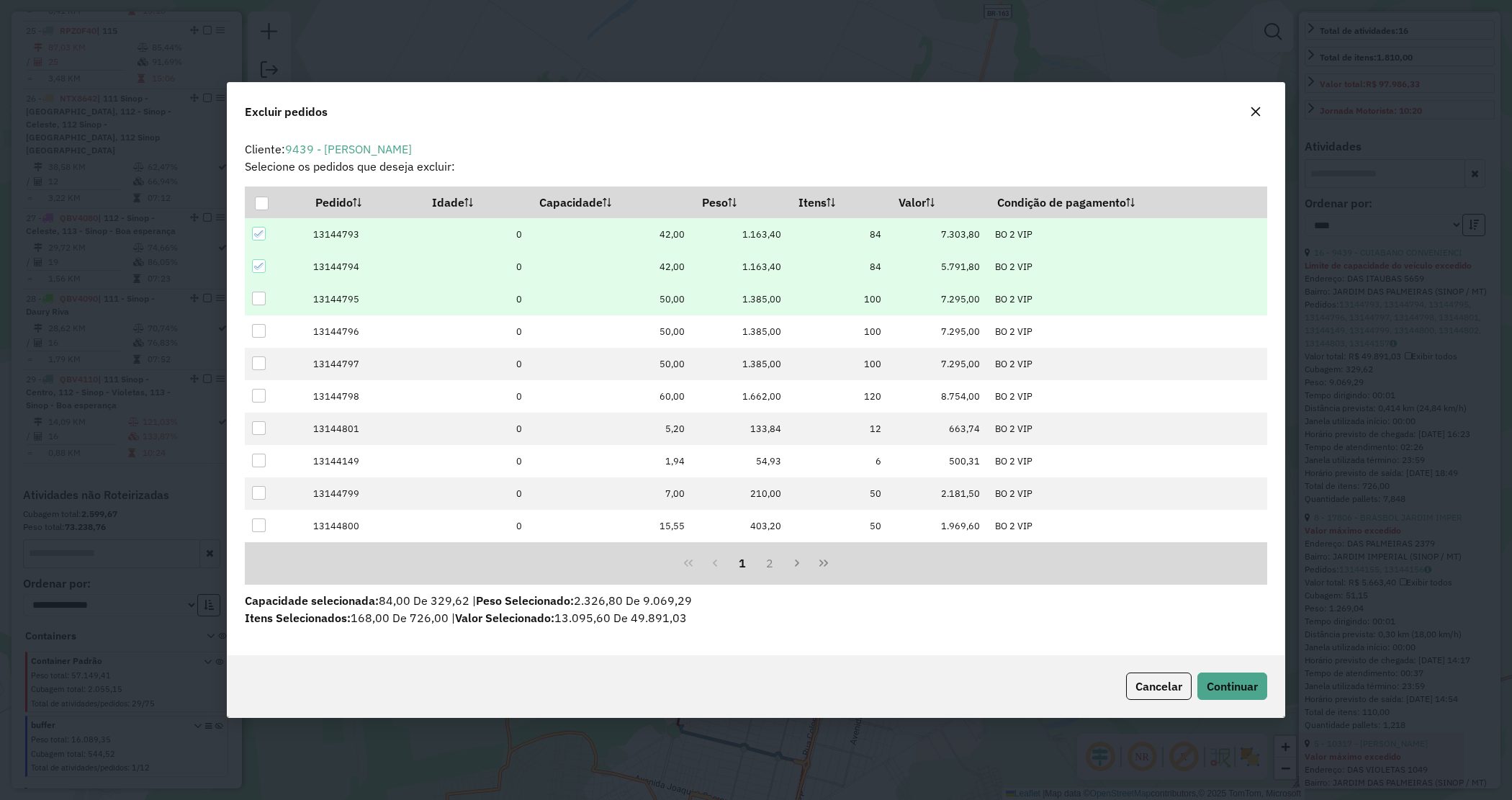
click at [259, 296] on div at bounding box center [258, 298] width 14 height 14
click at [1236, 681] on span "Continuar" at bounding box center [1233, 686] width 51 height 15
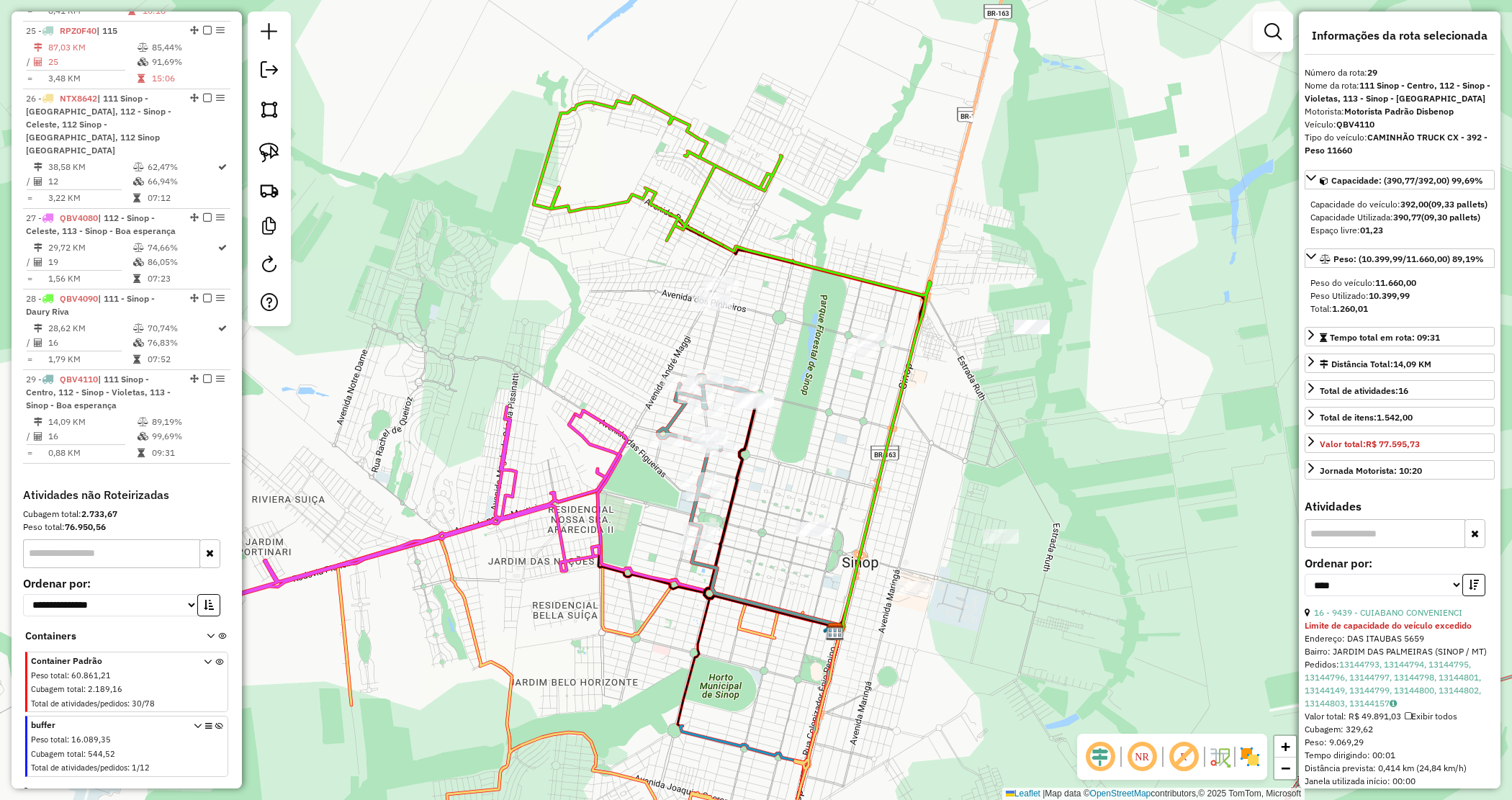
click at [915, 491] on div "Janela de atendimento Grade de atendimento Capacidade Transportadoras Veículos …" at bounding box center [756, 400] width 1512 height 800
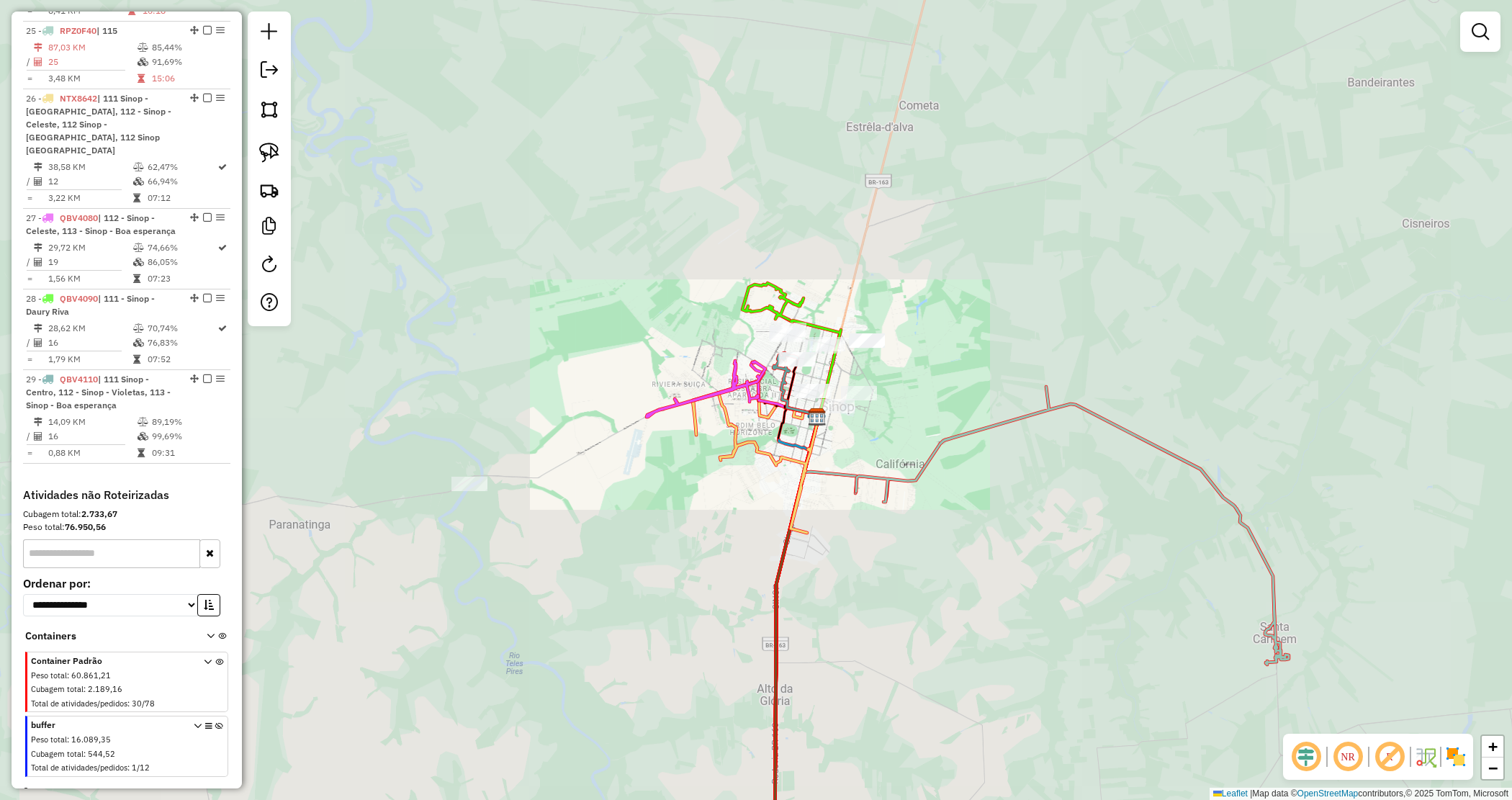
click at [891, 409] on div "Janela de atendimento Grade de atendimento Capacidade Transportadoras Veículos …" at bounding box center [756, 400] width 1512 height 800
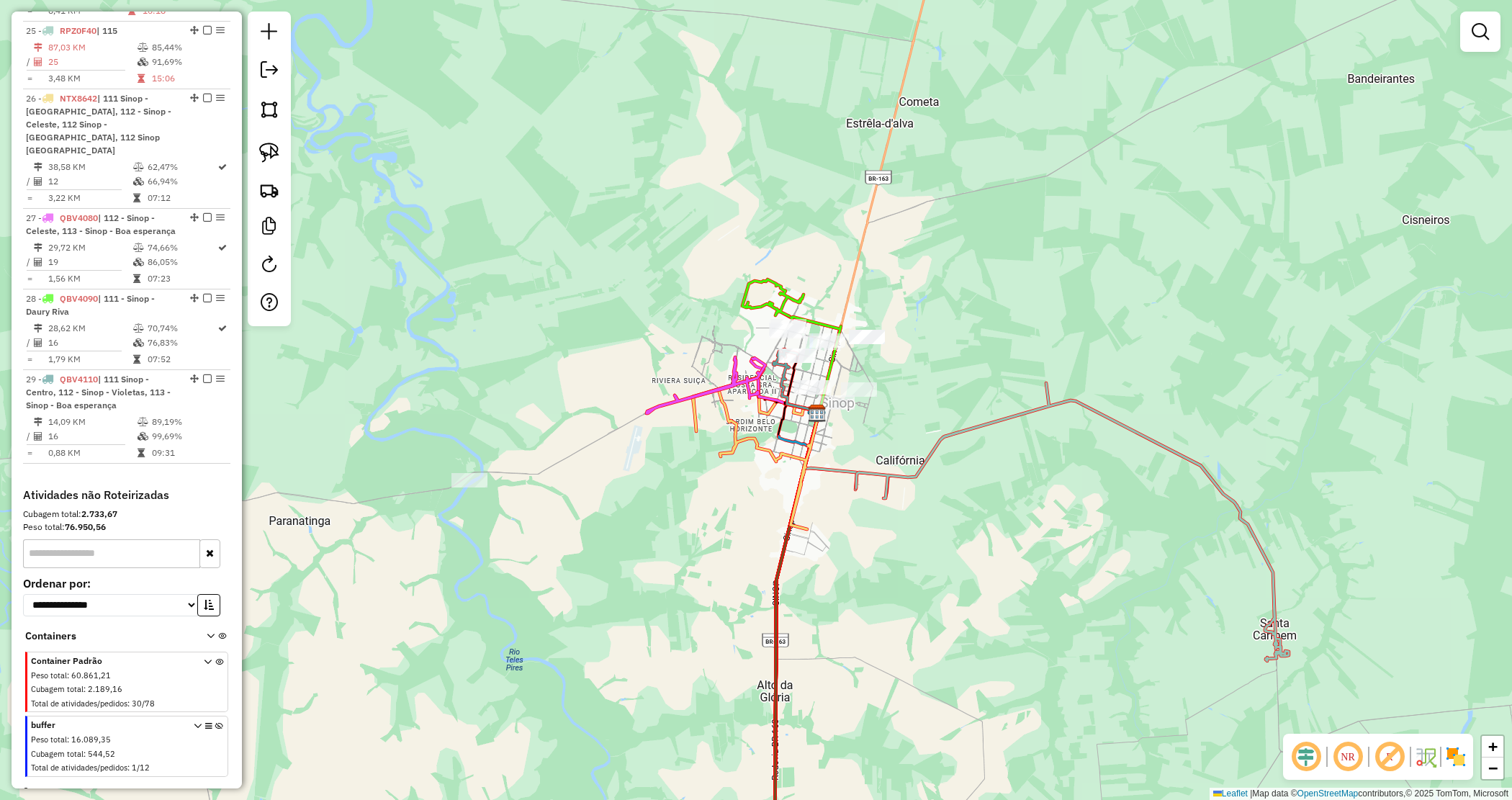
click at [647, 411] on icon at bounding box center [706, 385] width 119 height 57
select select "*********"
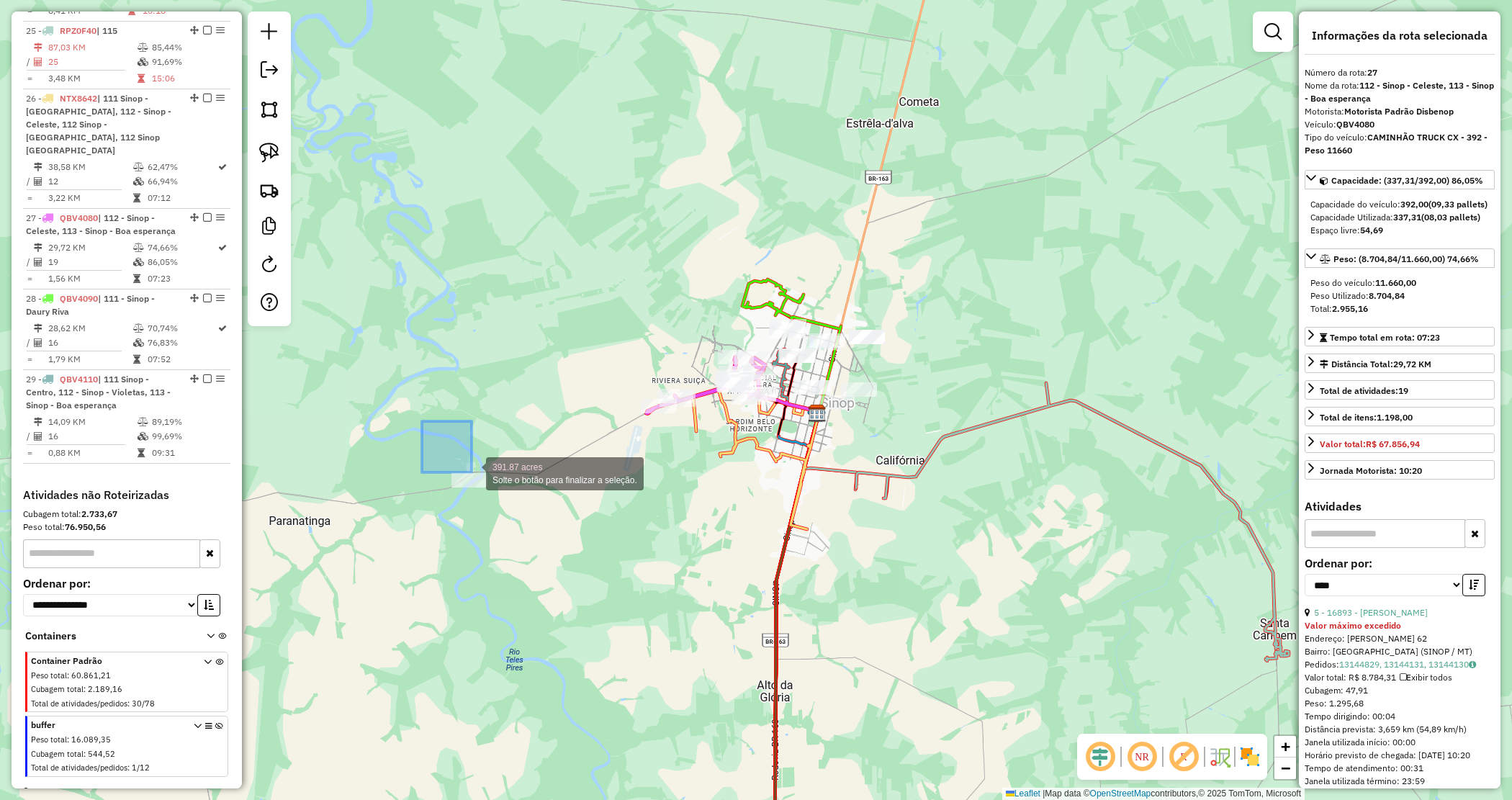
drag, startPoint x: 423, startPoint y: 430, endPoint x: 559, endPoint y: 538, distance: 173.7
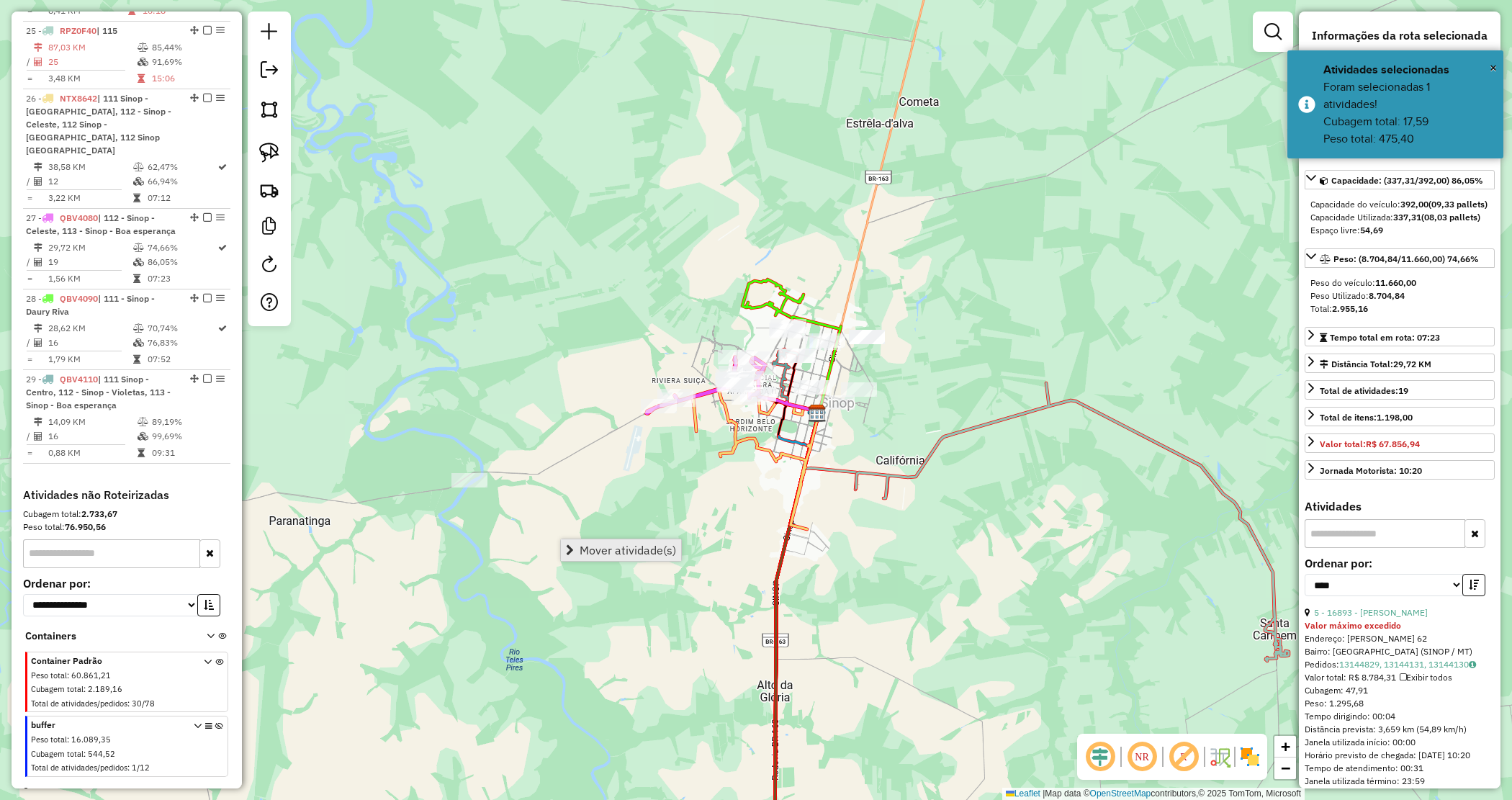
click at [606, 545] on span "Mover atividade(s)" at bounding box center [628, 550] width 97 height 12
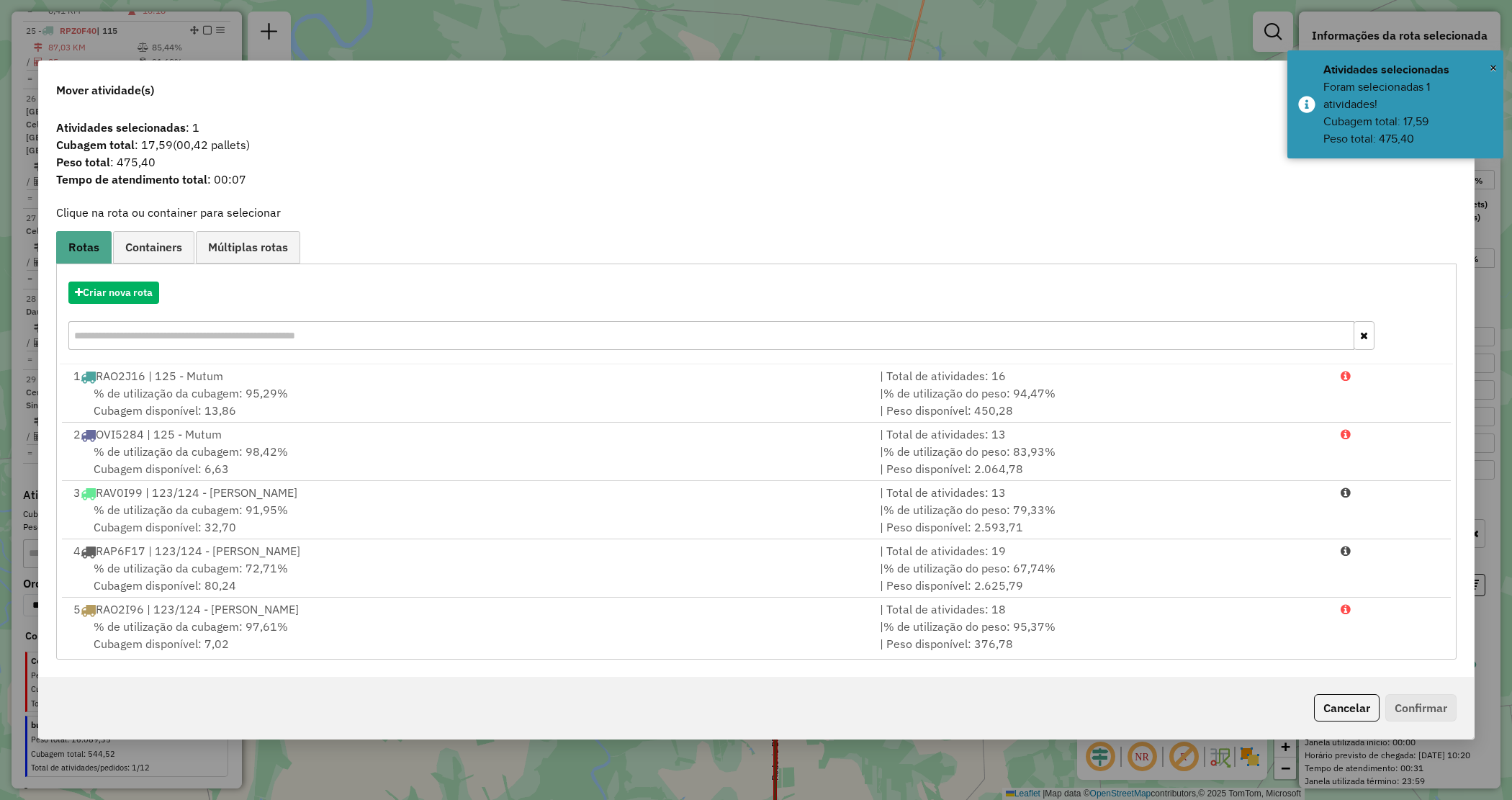
click at [102, 333] on input "text" at bounding box center [712, 336] width 1287 height 29
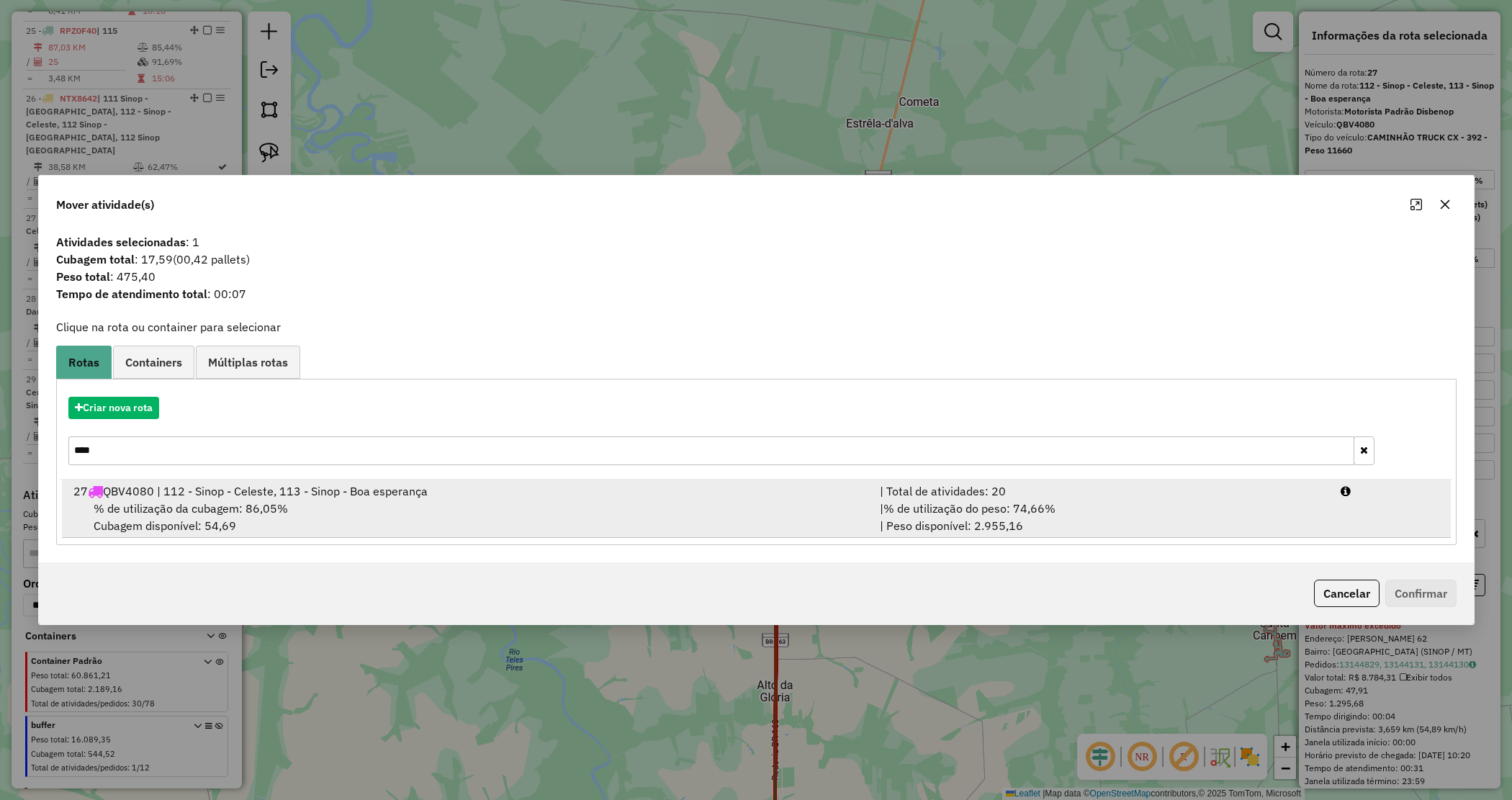
type input "****"
drag, startPoint x: 568, startPoint y: 504, endPoint x: 574, endPoint y: 508, distance: 7.2
click at [568, 505] on div "% de utilização da cubagem: 86,05% Cubagem disponível: 54,69" at bounding box center [468, 517] width 808 height 35
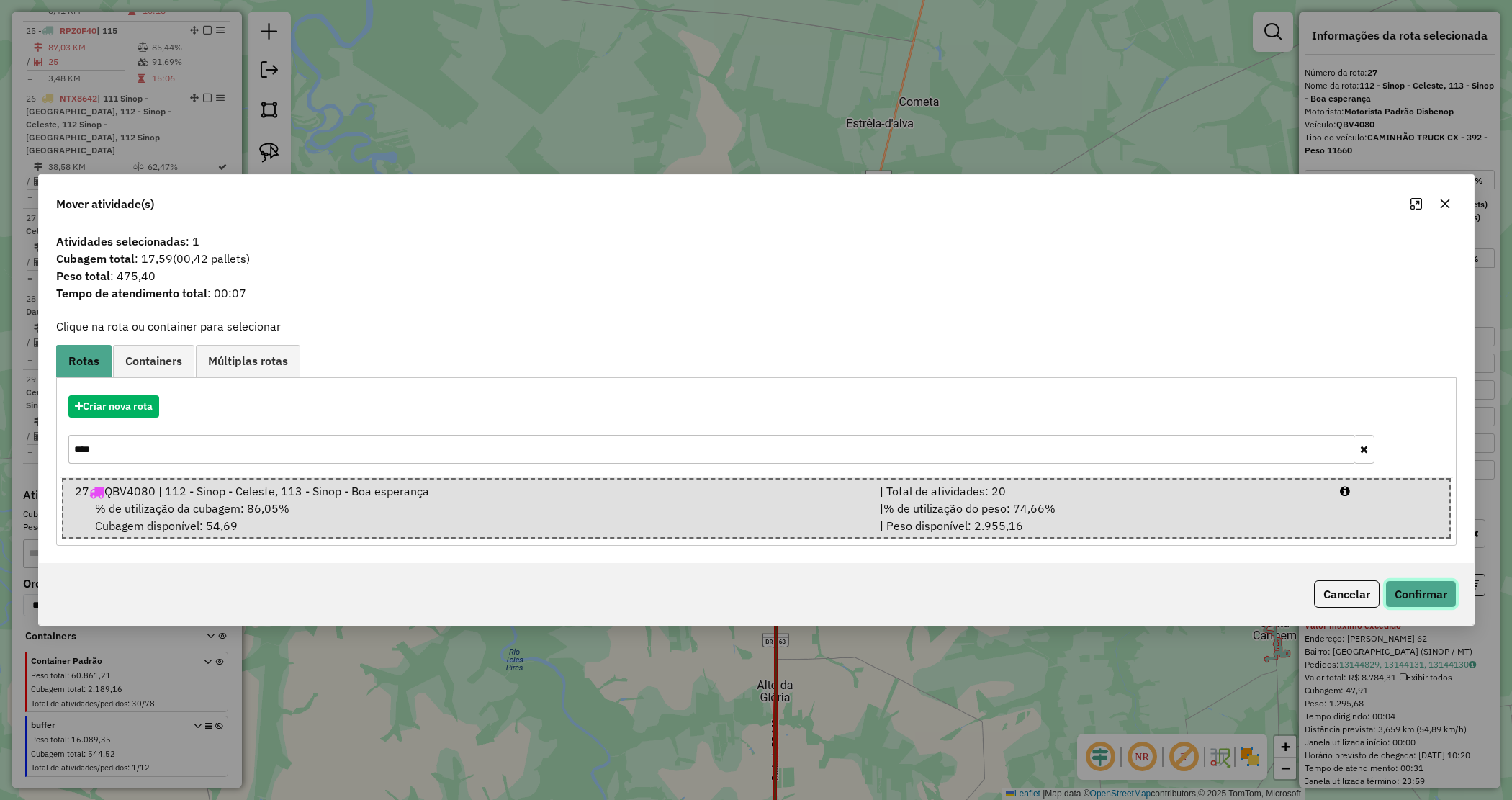
click at [1431, 584] on button "Confirmar" at bounding box center [1422, 594] width 71 height 27
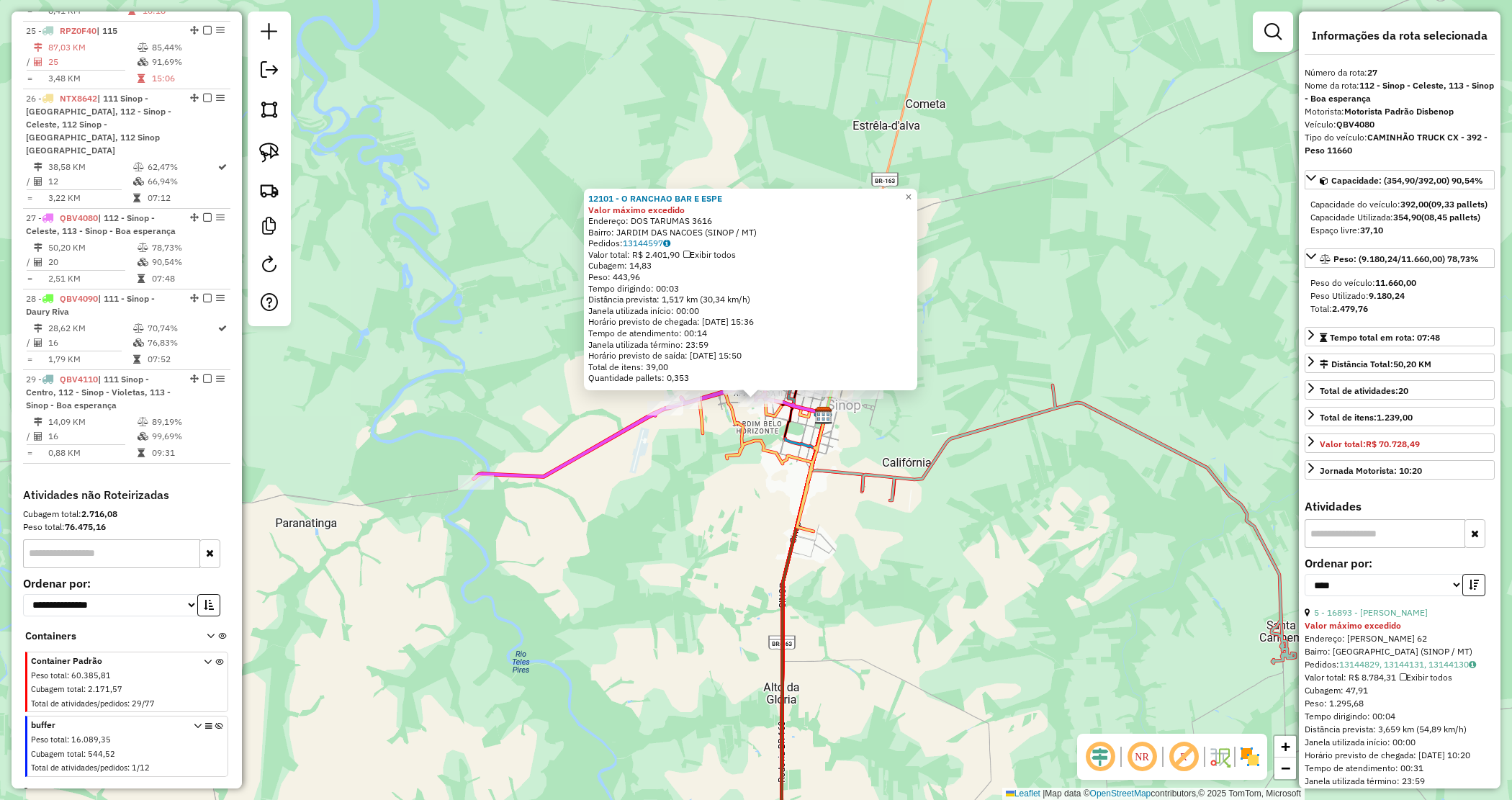
click at [911, 422] on div "12101 - O RANCHAO BAR E ESPE Valor máximo excedido Endereço: DOS TARUMAS 3616 B…" at bounding box center [756, 400] width 1512 height 800
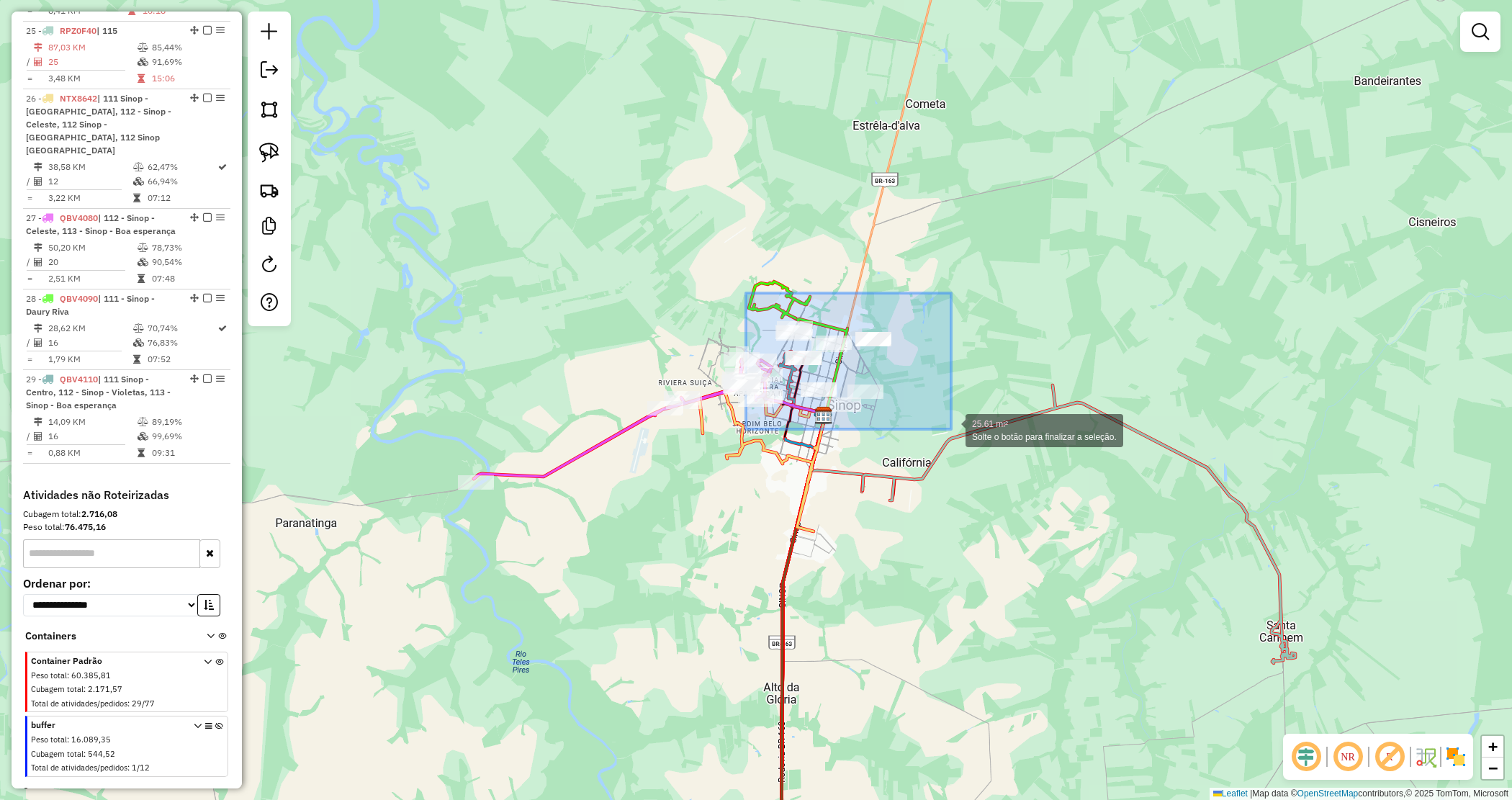
drag, startPoint x: 746, startPoint y: 293, endPoint x: 993, endPoint y: 462, distance: 299.3
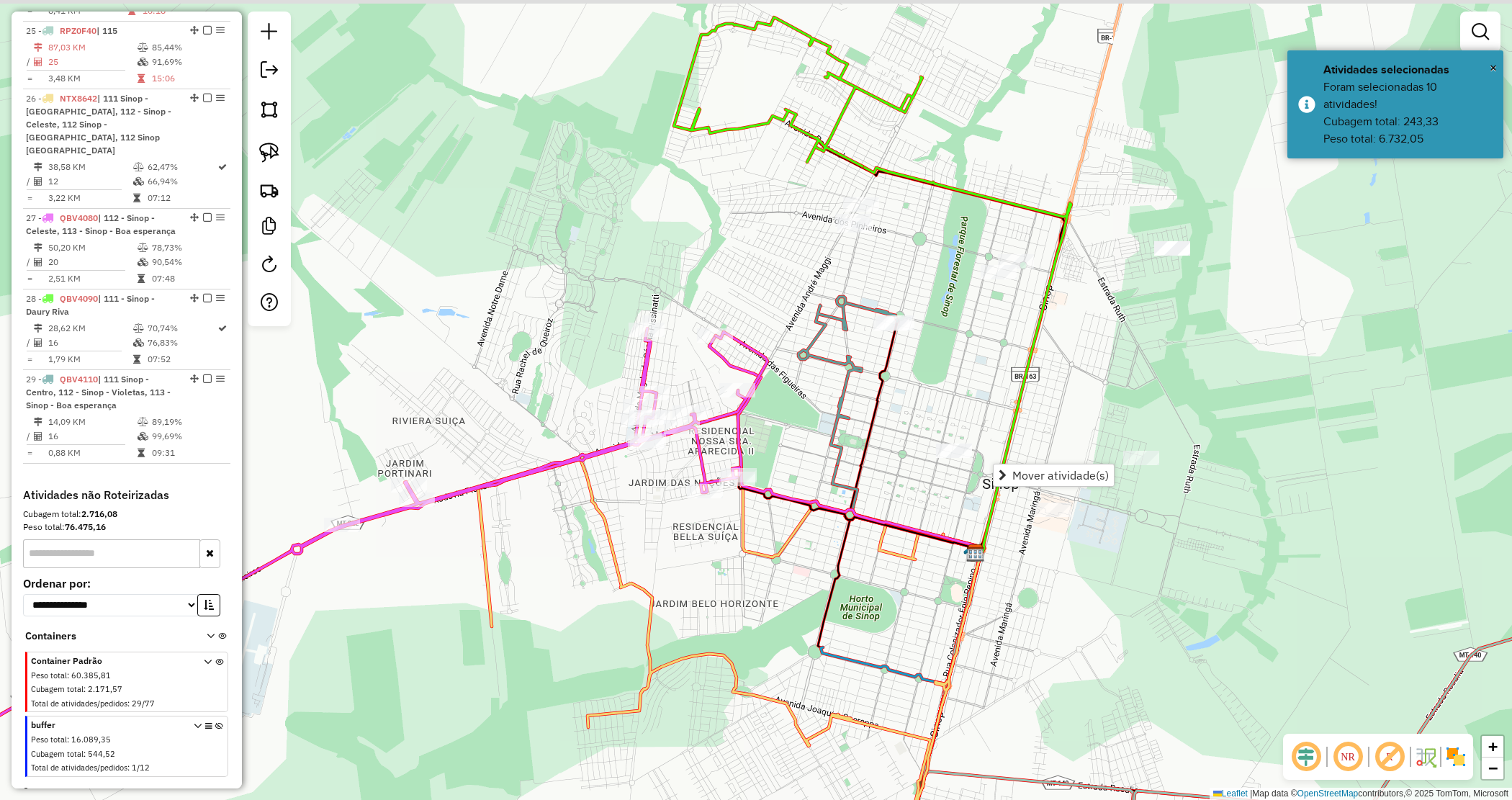
drag, startPoint x: 825, startPoint y: 397, endPoint x: 714, endPoint y: 386, distance: 111.5
click at [765, 411] on div "Janela de atendimento Grade de atendimento Capacidade Transportadoras Veículos …" at bounding box center [756, 400] width 1512 height 800
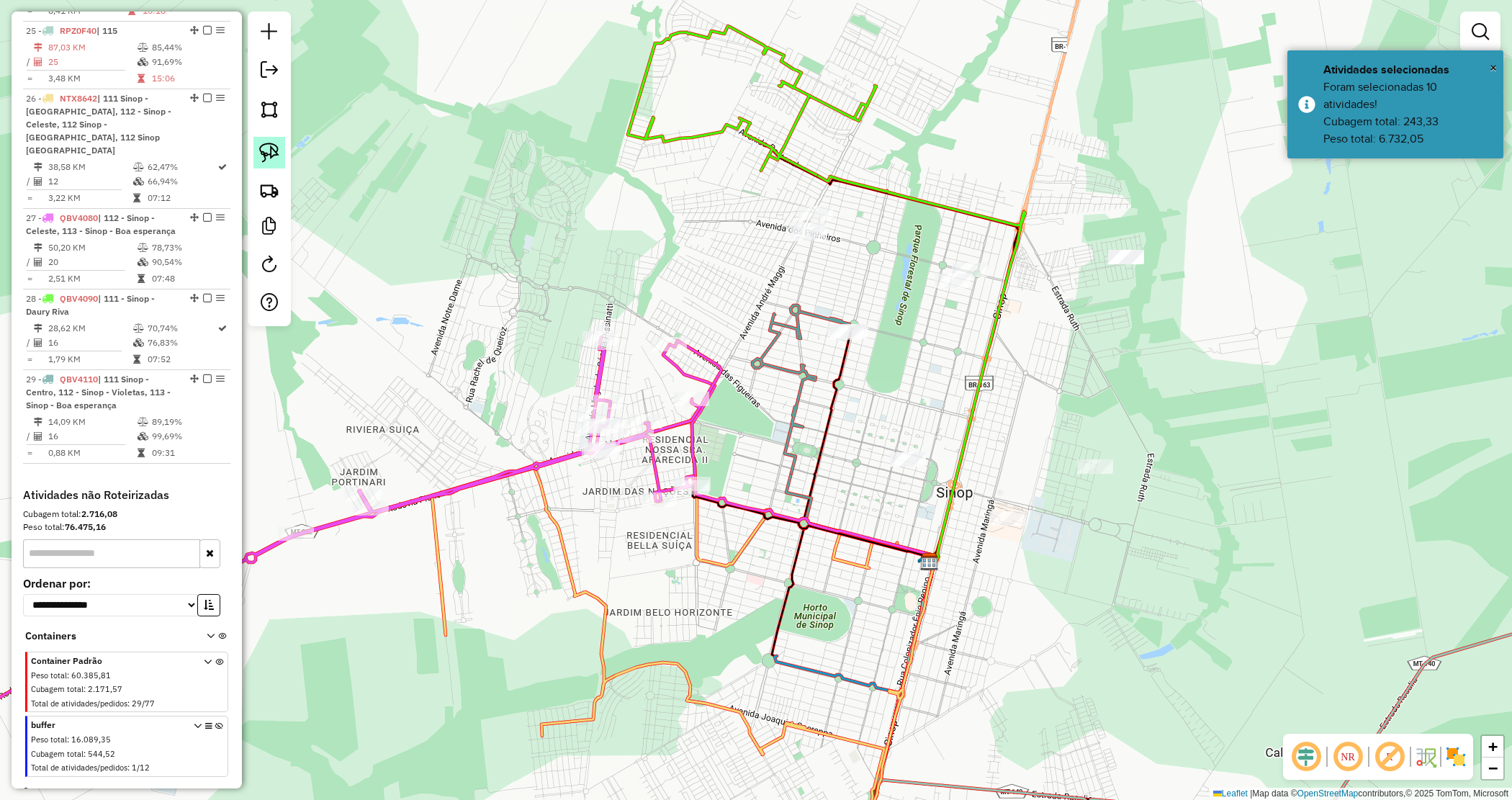
click at [268, 149] on img at bounding box center [269, 152] width 20 height 20
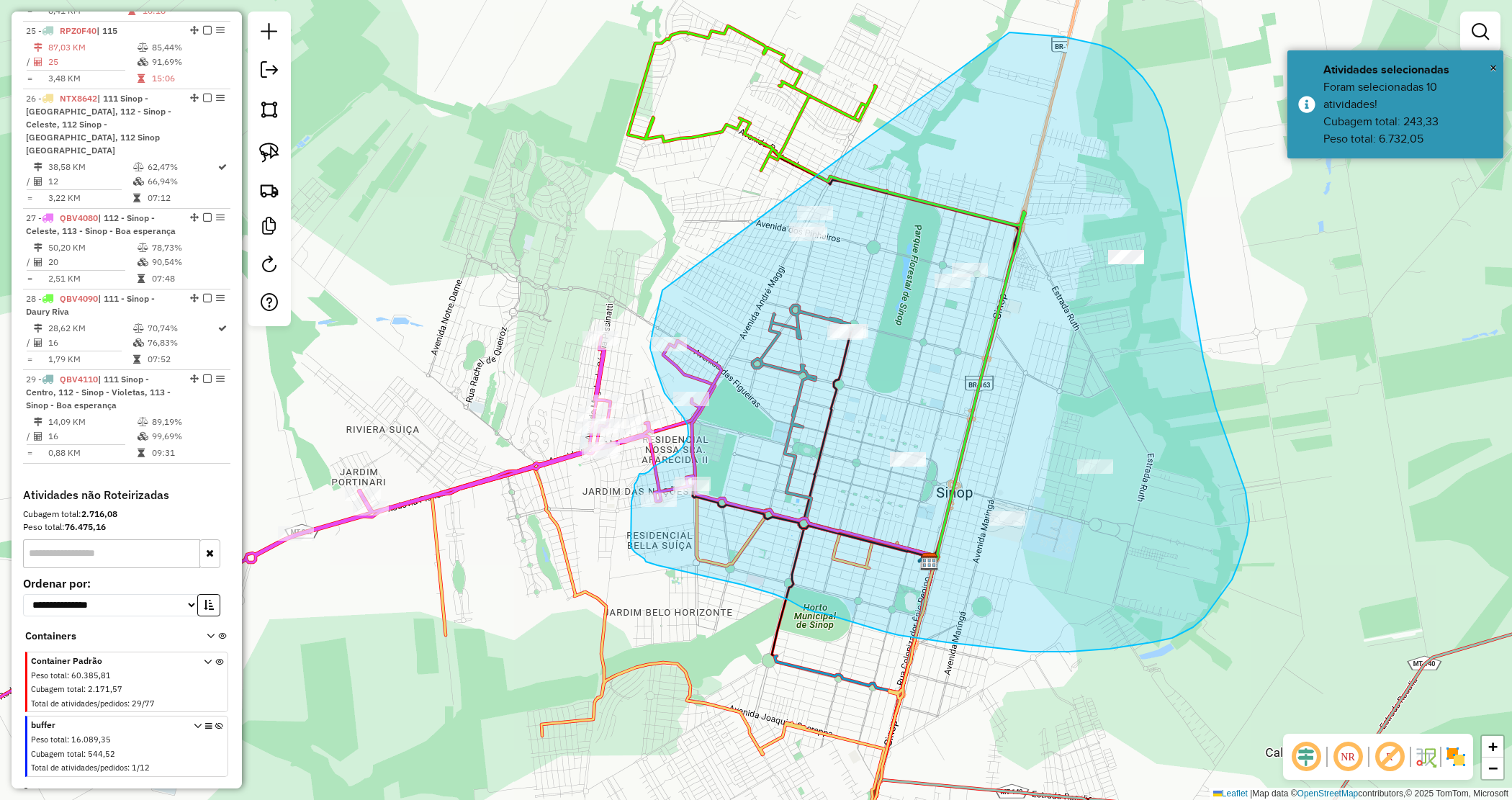
drag, startPoint x: 1085, startPoint y: 41, endPoint x: 668, endPoint y: 270, distance: 475.7
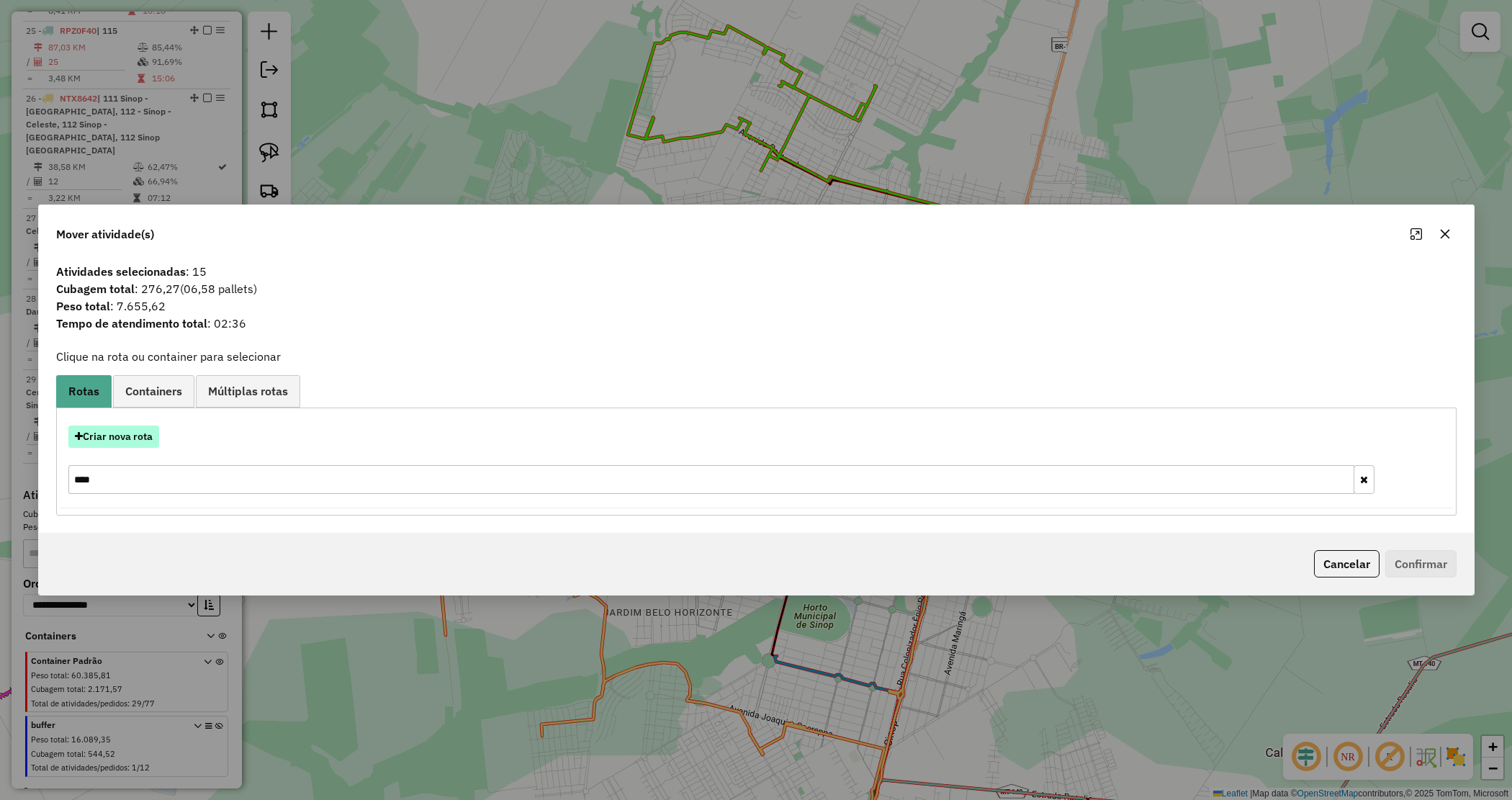
click at [137, 438] on button "Criar nova rota" at bounding box center [113, 436] width 90 height 22
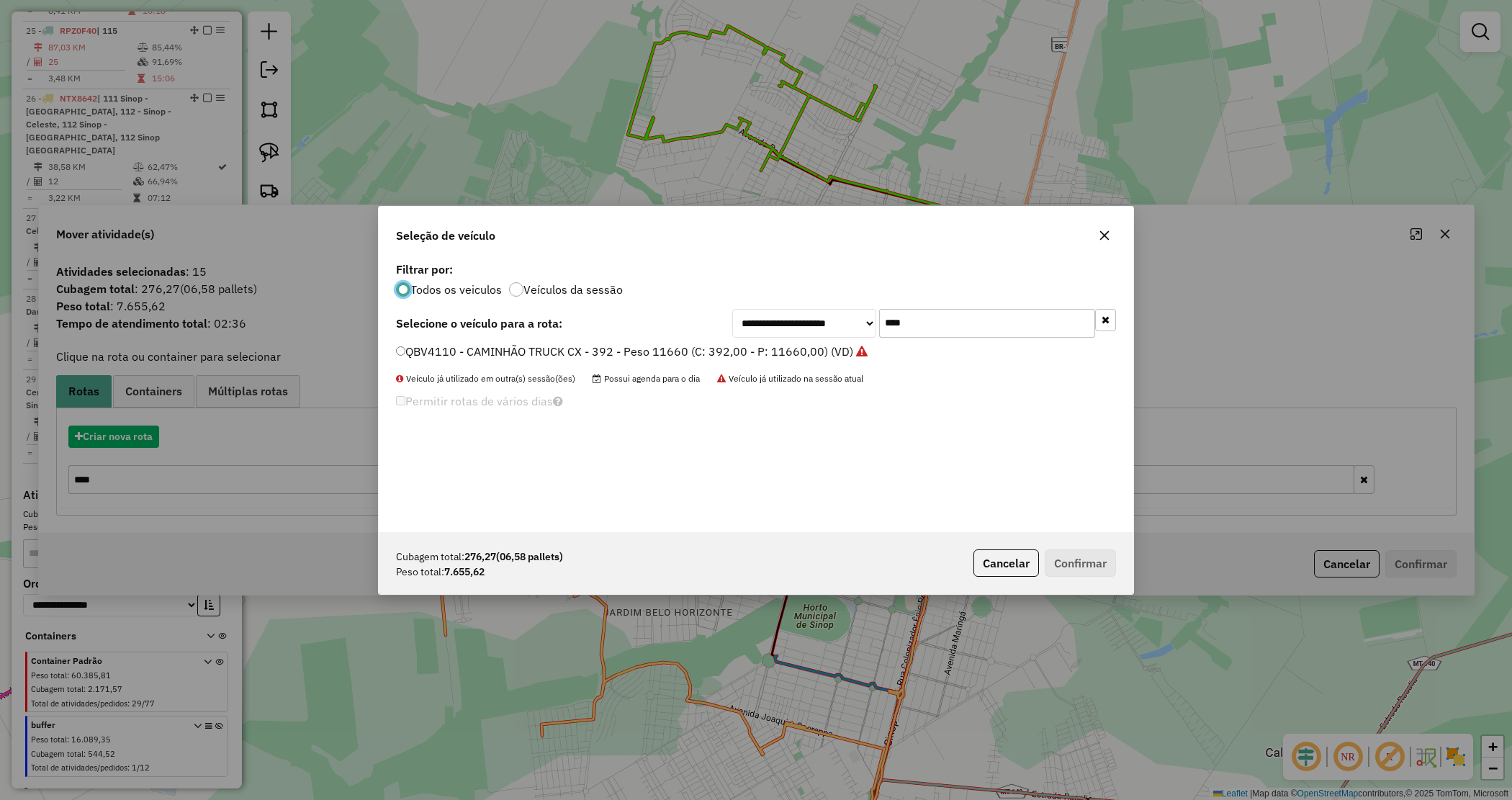
scroll to position [7, 5]
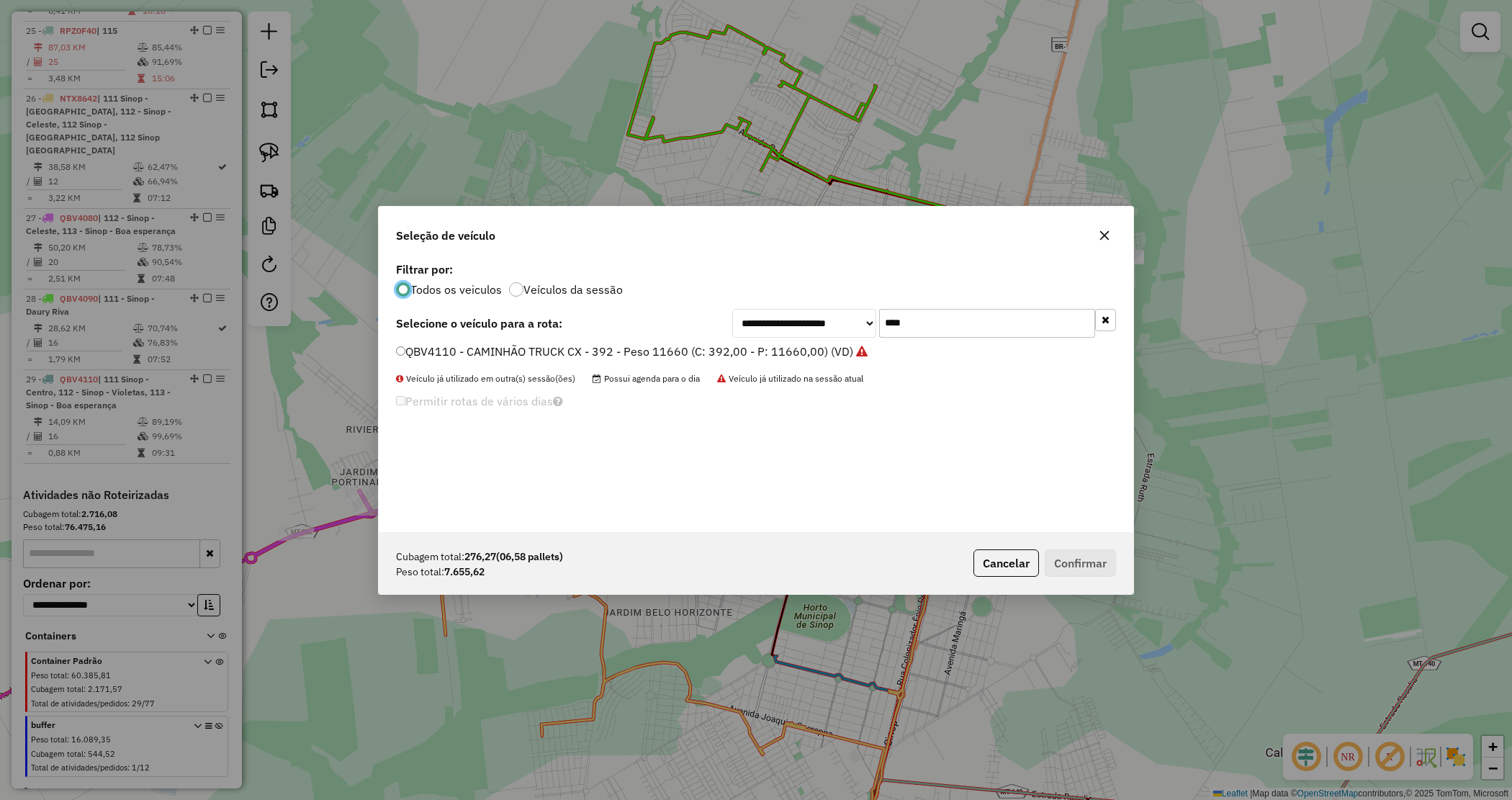
drag, startPoint x: 873, startPoint y: 316, endPoint x: 840, endPoint y: 304, distance: 35.1
click at [840, 306] on div "**********" at bounding box center [756, 395] width 755 height 274
type input "***"
click at [753, 347] on label "SEQ9G28 - CAMINHÃO TRUCK CX - 406 PESO 12550 (C: 406,00 - P: 12550,00) (VD)" at bounding box center [621, 351] width 452 height 17
drag, startPoint x: 1089, startPoint y: 560, endPoint x: 1058, endPoint y: 558, distance: 31.1
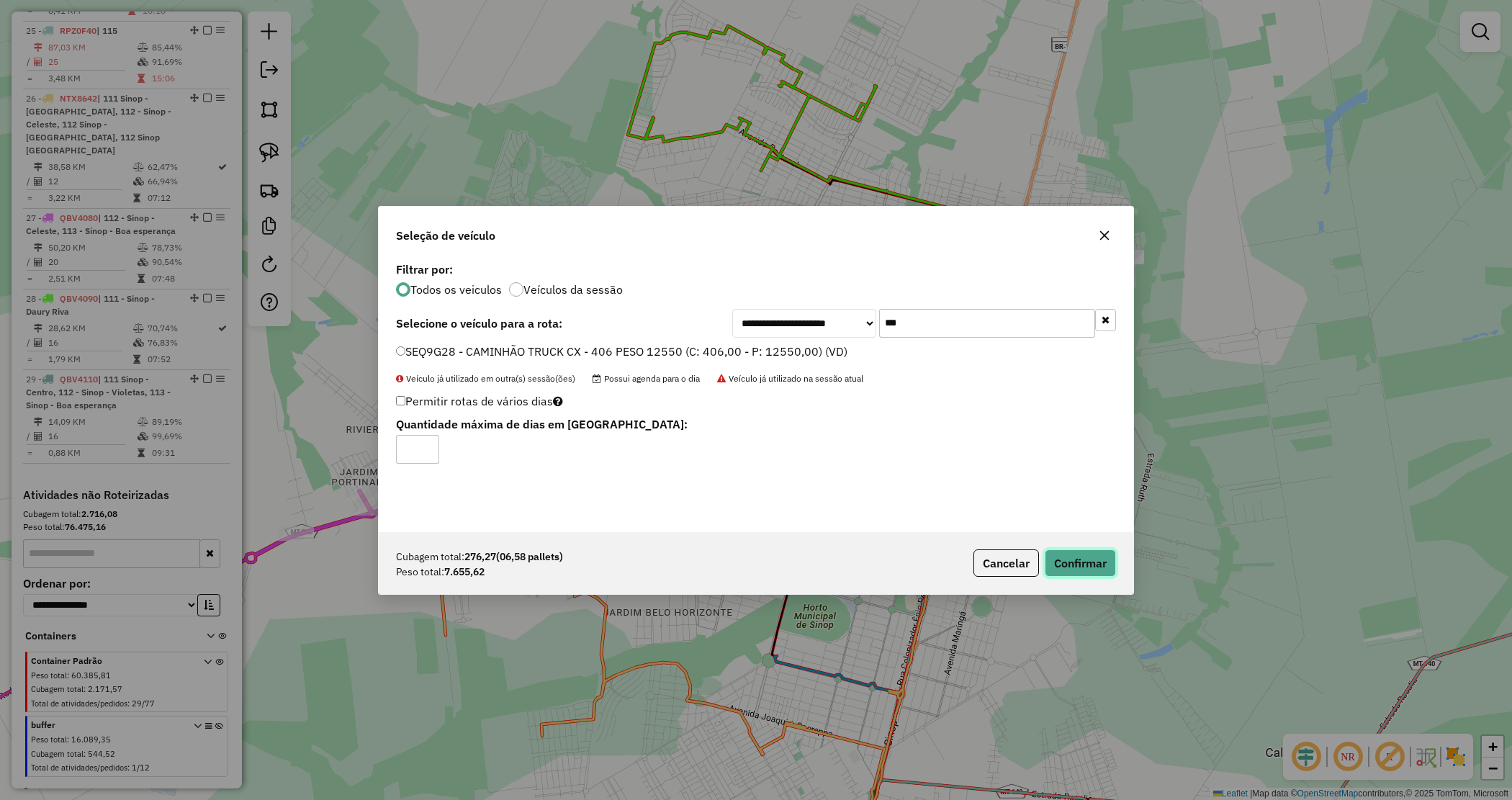
click at [1089, 560] on button "Confirmar" at bounding box center [1080, 563] width 71 height 27
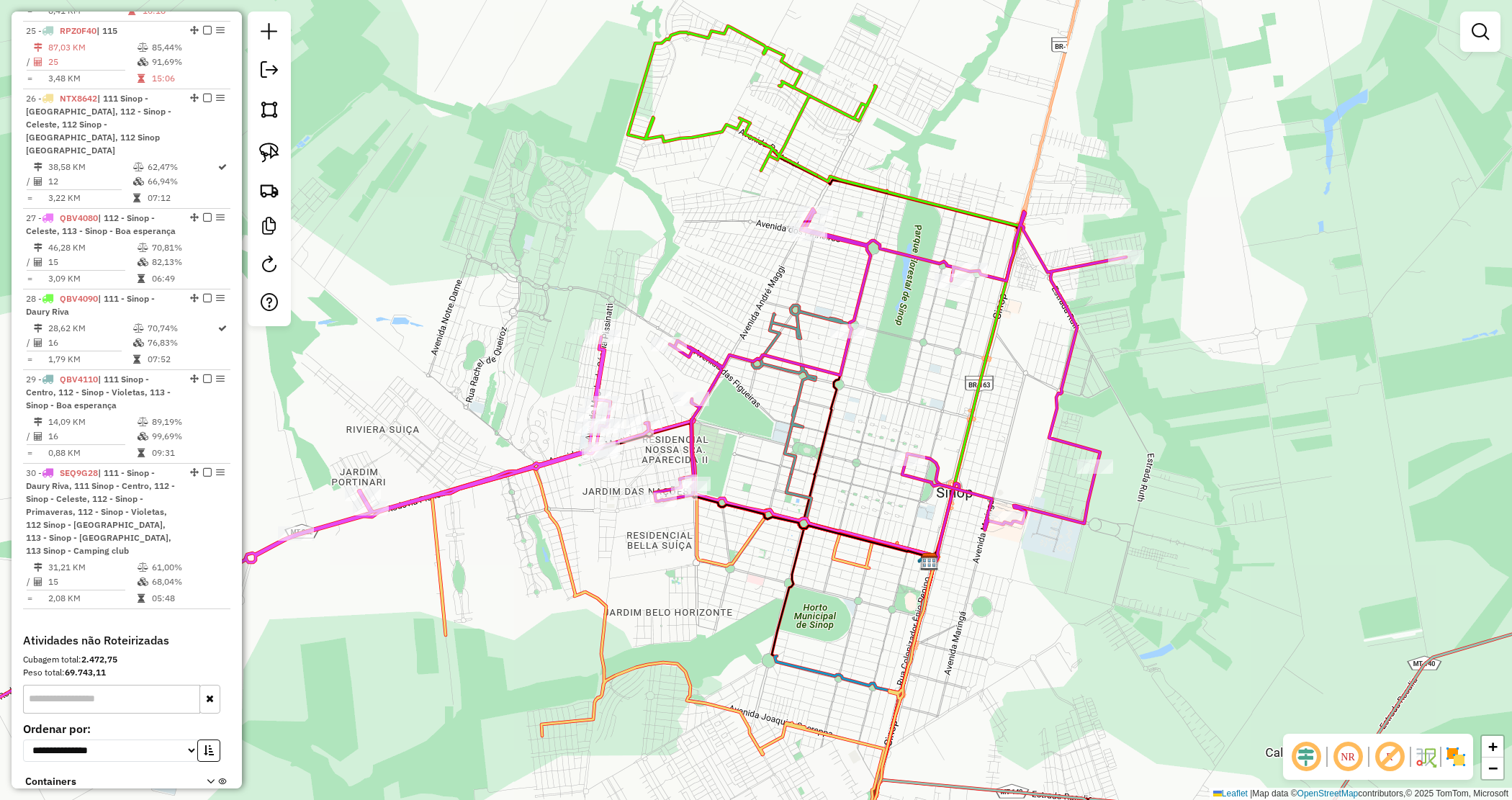
click at [1142, 382] on div "Janela de atendimento Grade de atendimento Capacidade Transportadoras Veículos …" at bounding box center [756, 400] width 1512 height 800
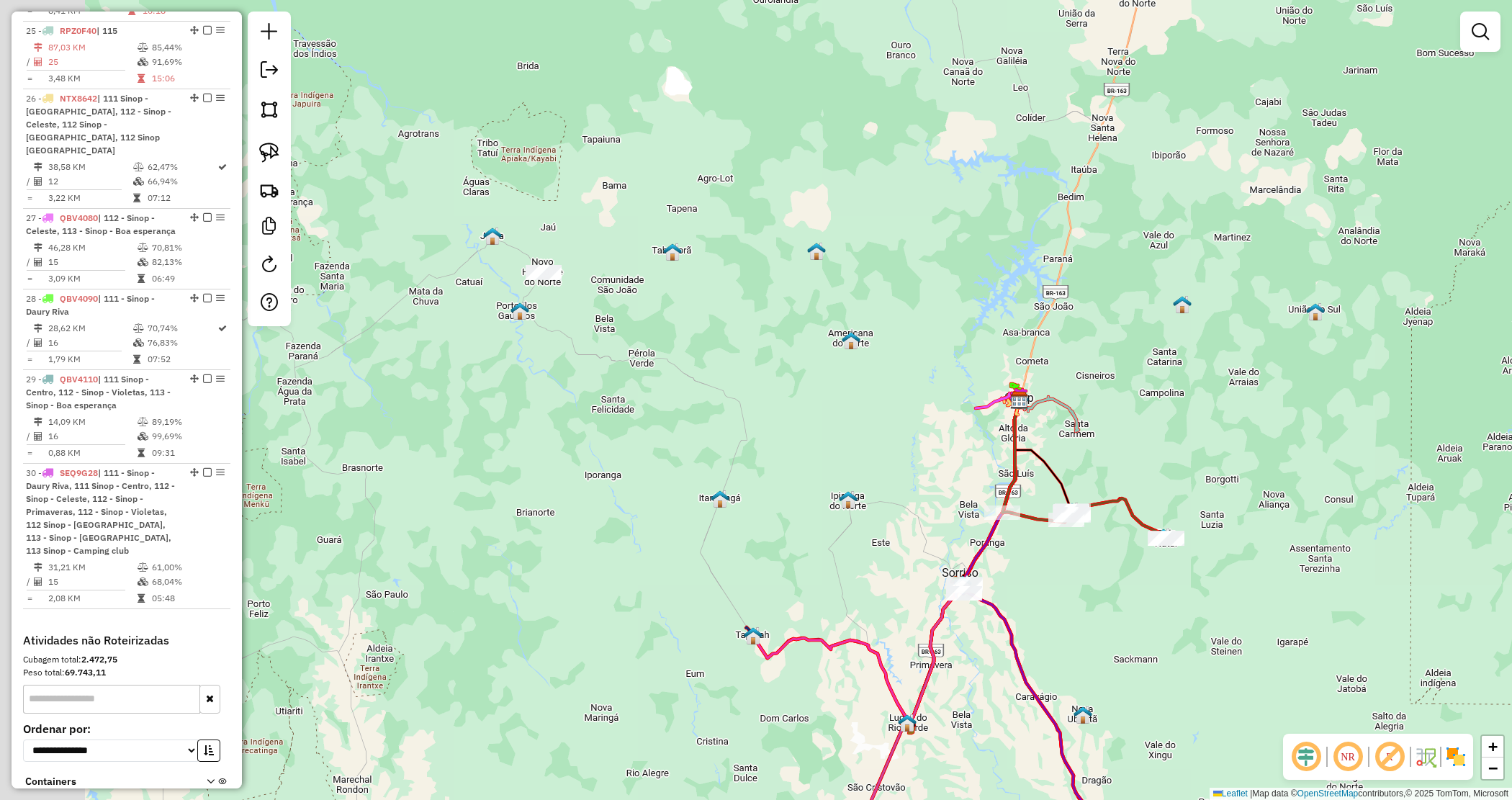
drag, startPoint x: 1109, startPoint y: 605, endPoint x: 1135, endPoint y: 612, distance: 26.9
click at [1135, 612] on div "Janela de atendimento Grade de atendimento Capacidade Transportadoras Veículos …" at bounding box center [756, 400] width 1512 height 800
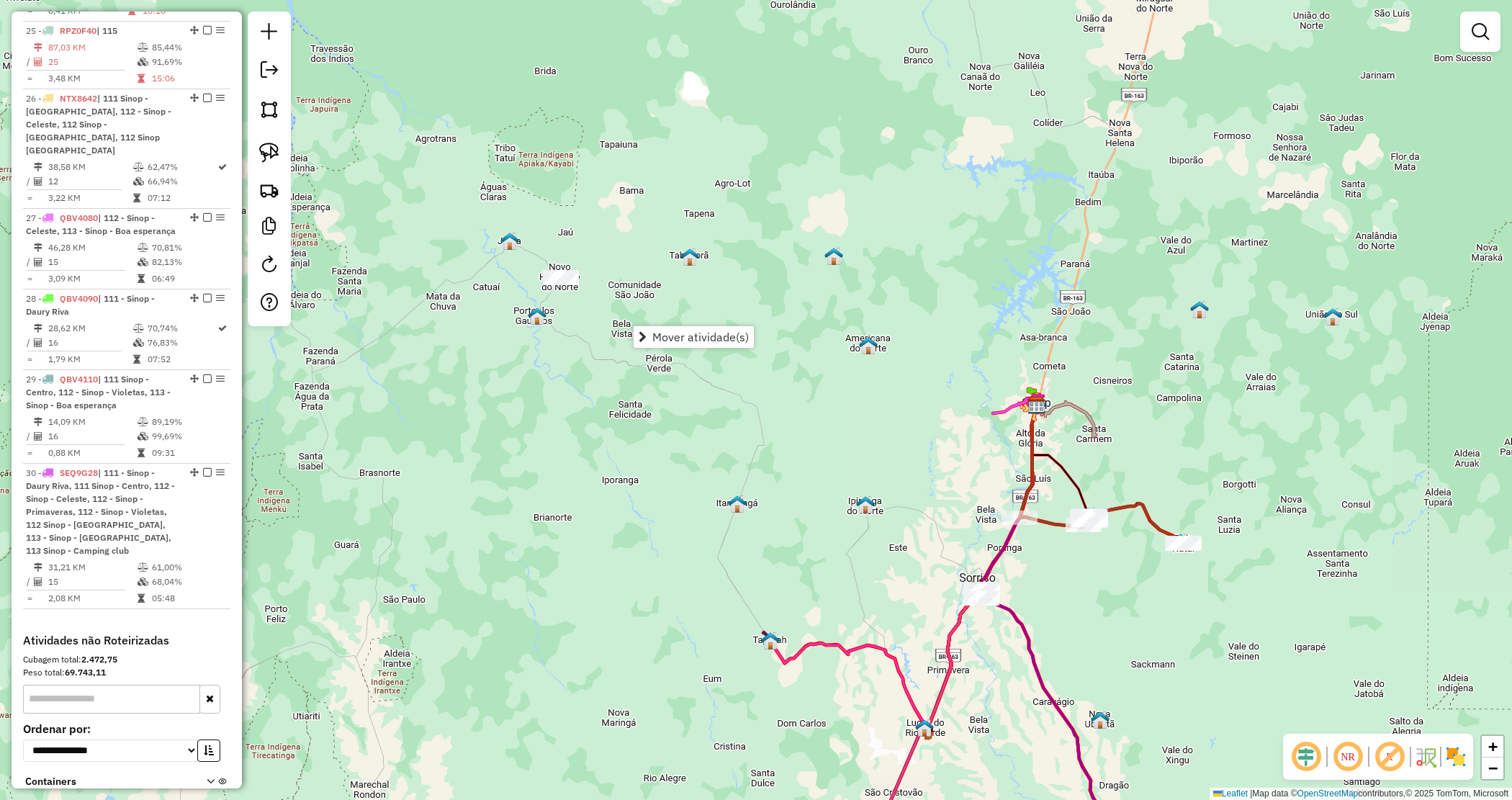
drag, startPoint x: 845, startPoint y: 515, endPoint x: 613, endPoint y: 111, distance: 465.9
click at [613, 113] on div "Janela de atendimento Grade de atendimento Capacidade Transportadoras Veículos …" at bounding box center [756, 400] width 1512 height 800
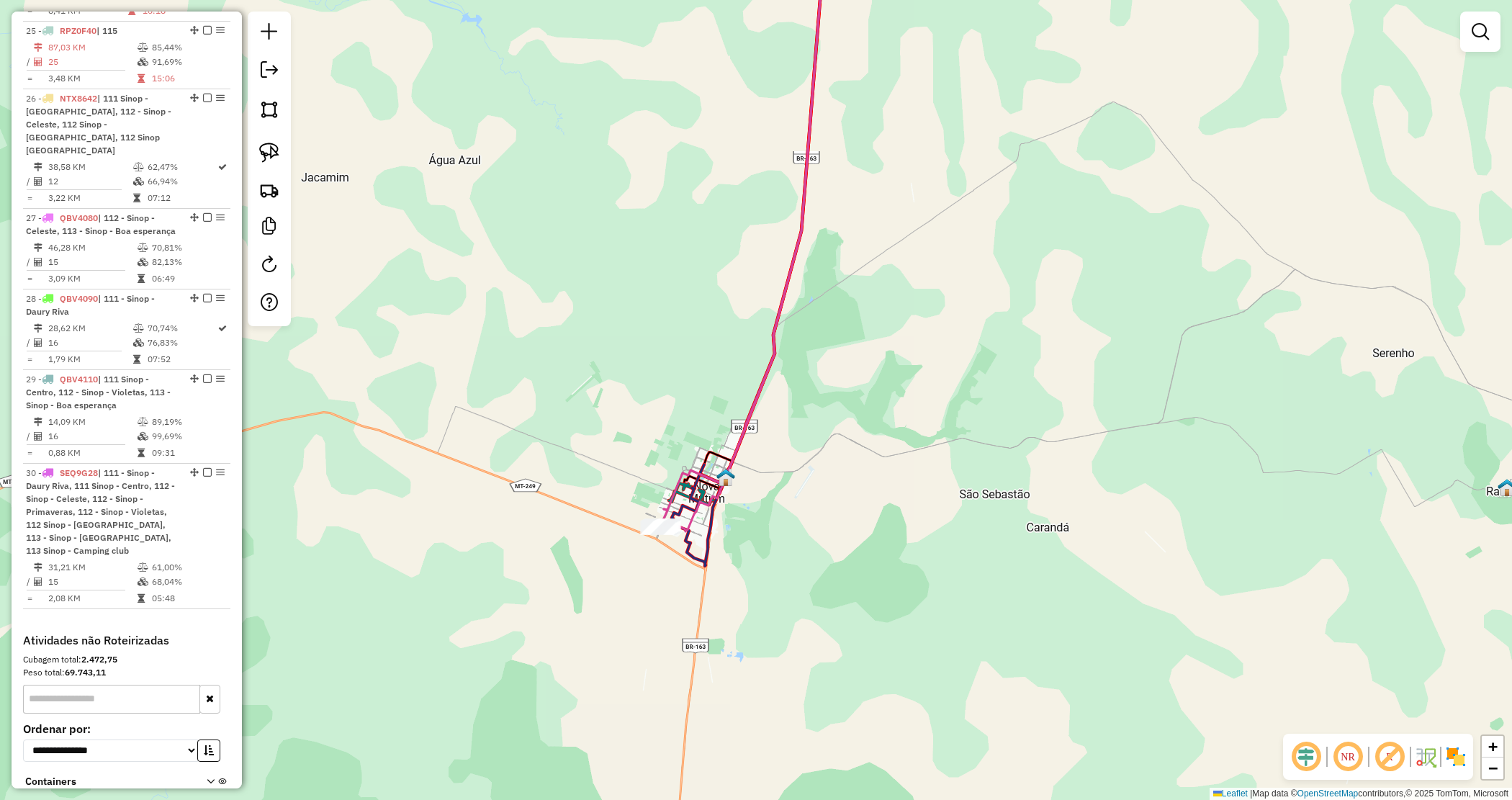
click at [761, 556] on div "Janela de atendimento Grade de atendimento Capacidade Transportadoras Veículos …" at bounding box center [756, 400] width 1512 height 800
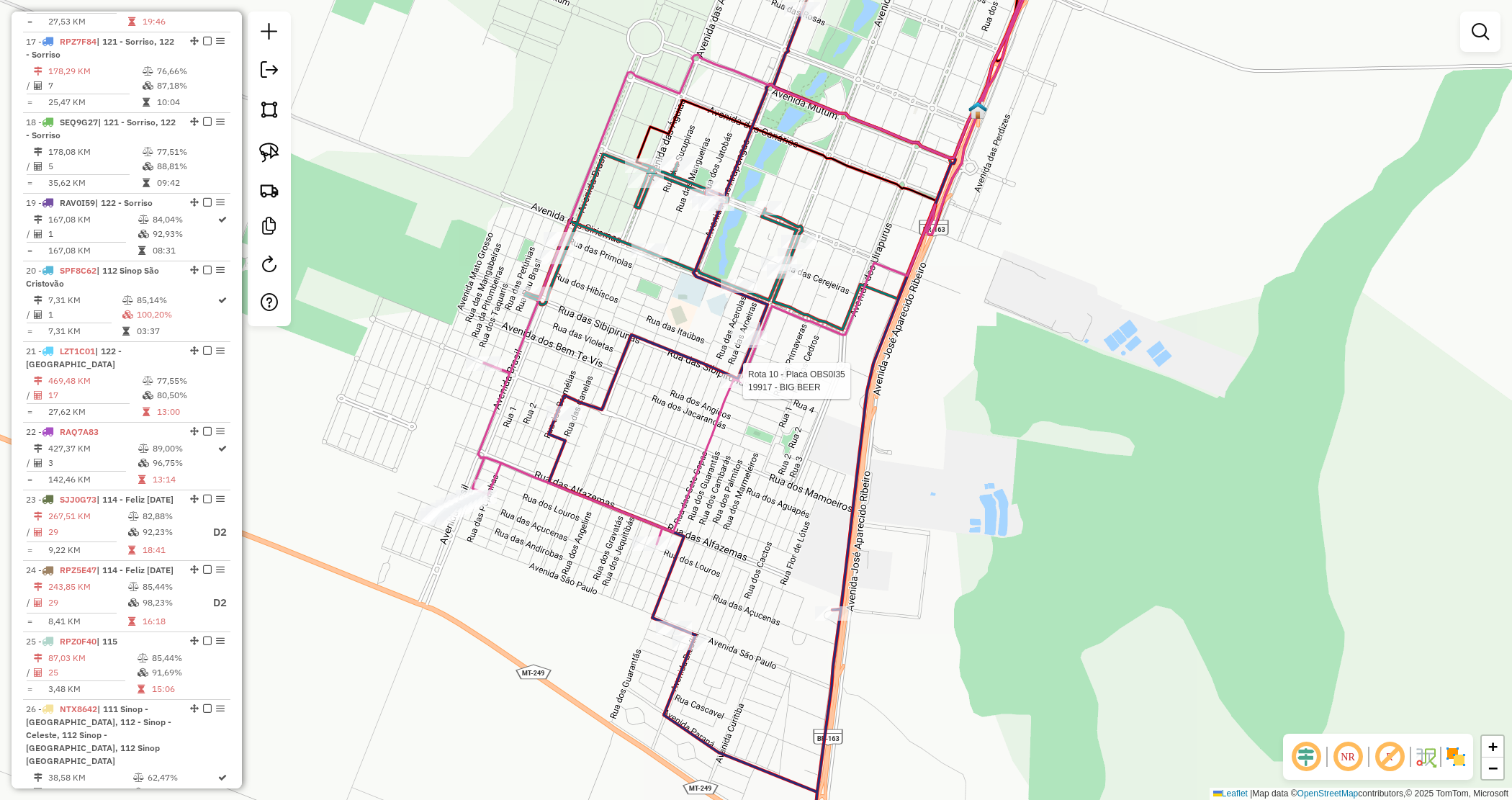
select select "*********"
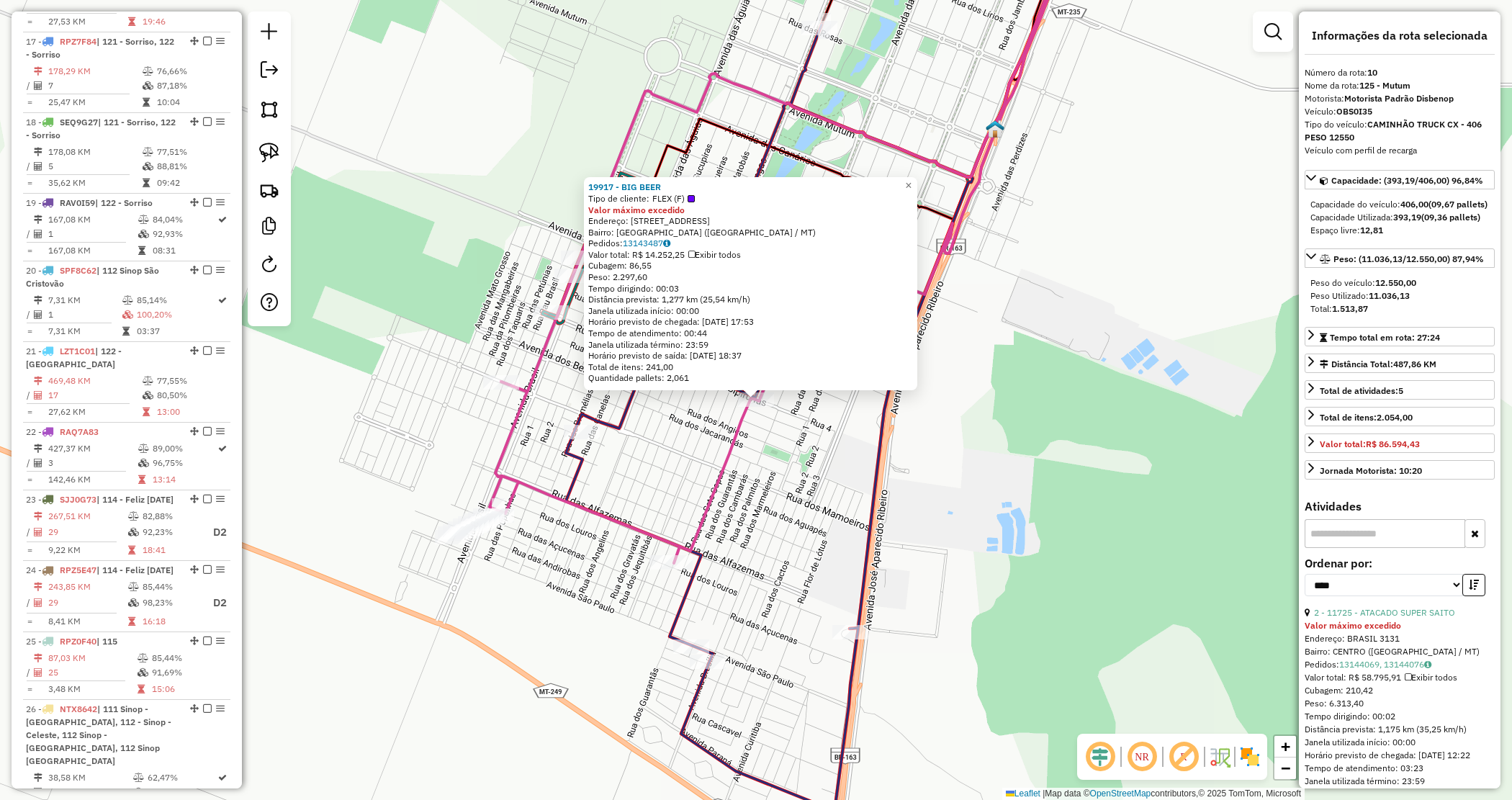
scroll to position [1188, 0]
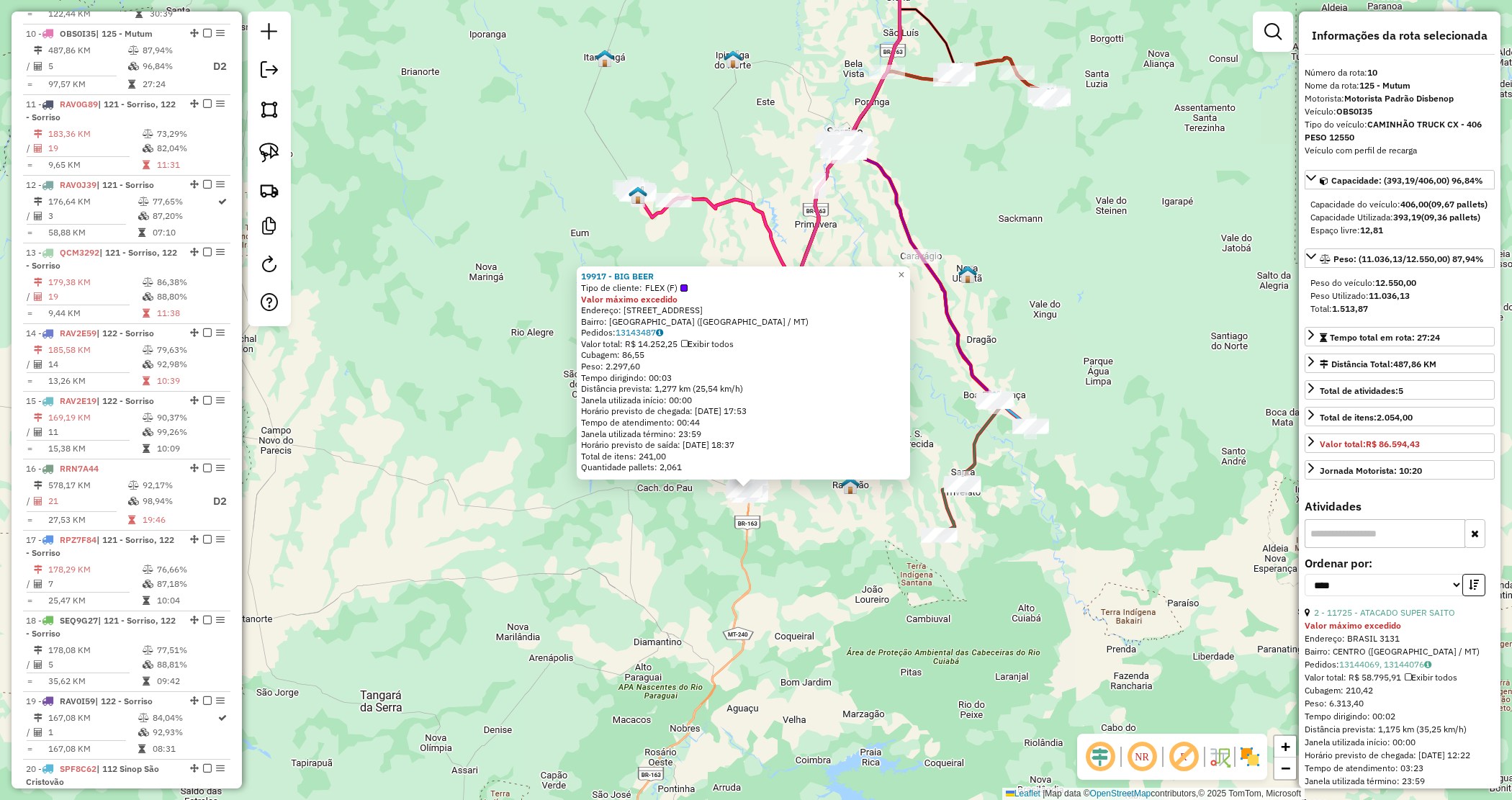
click at [758, 556] on div "19917 - BIG BEER Tipo de cliente: FLEX (F) Valor máximo excedido Endereço: Aven…" at bounding box center [756, 400] width 1512 height 800
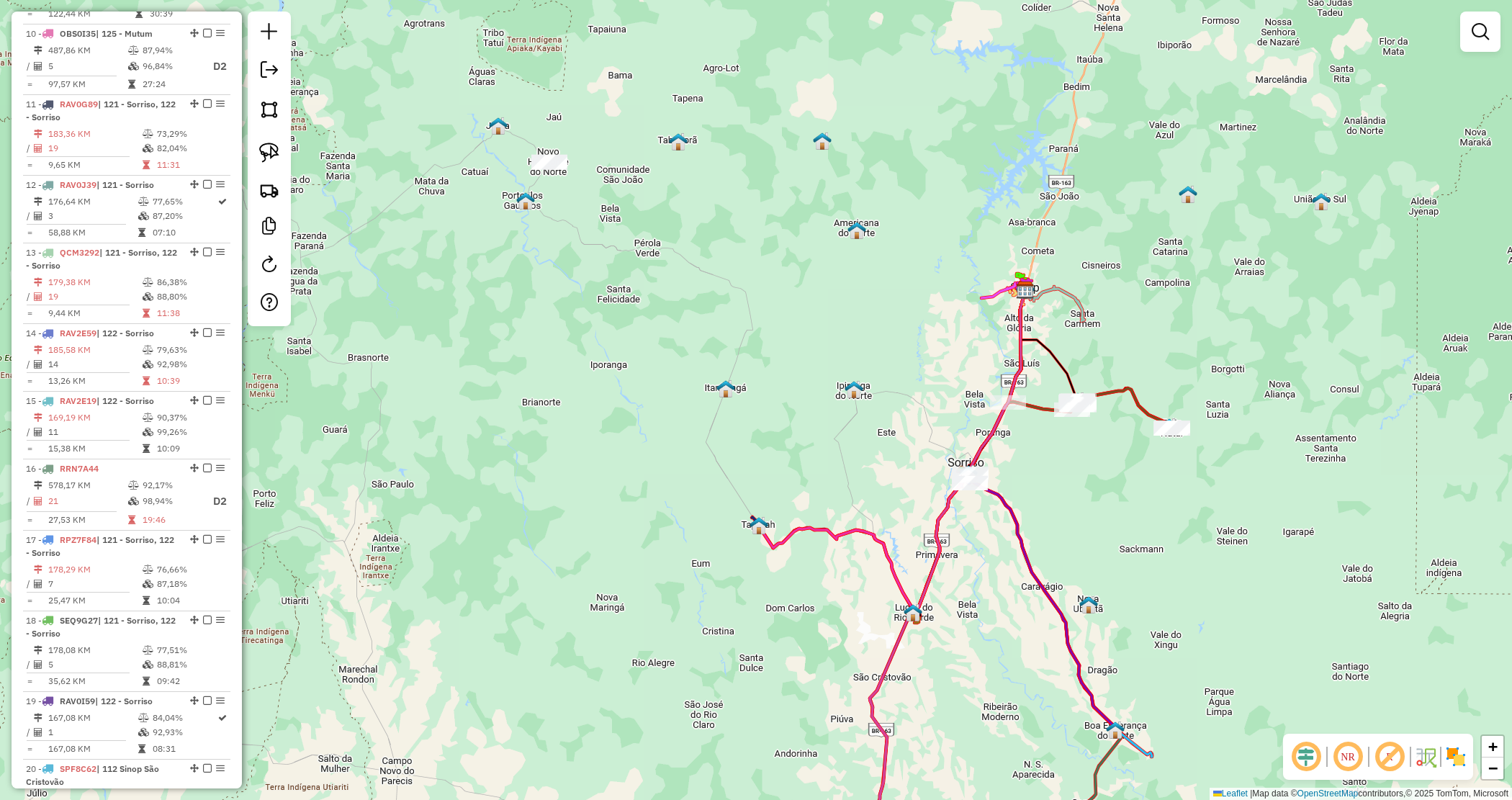
drag, startPoint x: 962, startPoint y: 450, endPoint x: 1139, endPoint y: 545, distance: 200.9
click at [1139, 545] on div "Janela de atendimento Grade de atendimento Capacidade Transportadoras Veículos …" at bounding box center [756, 400] width 1512 height 800
drag, startPoint x: 710, startPoint y: 220, endPoint x: 722, endPoint y: 238, distance: 21.6
click at [722, 238] on div "Janela de atendimento Grade de atendimento Capacidade Transportadoras Veículos …" at bounding box center [756, 400] width 1512 height 800
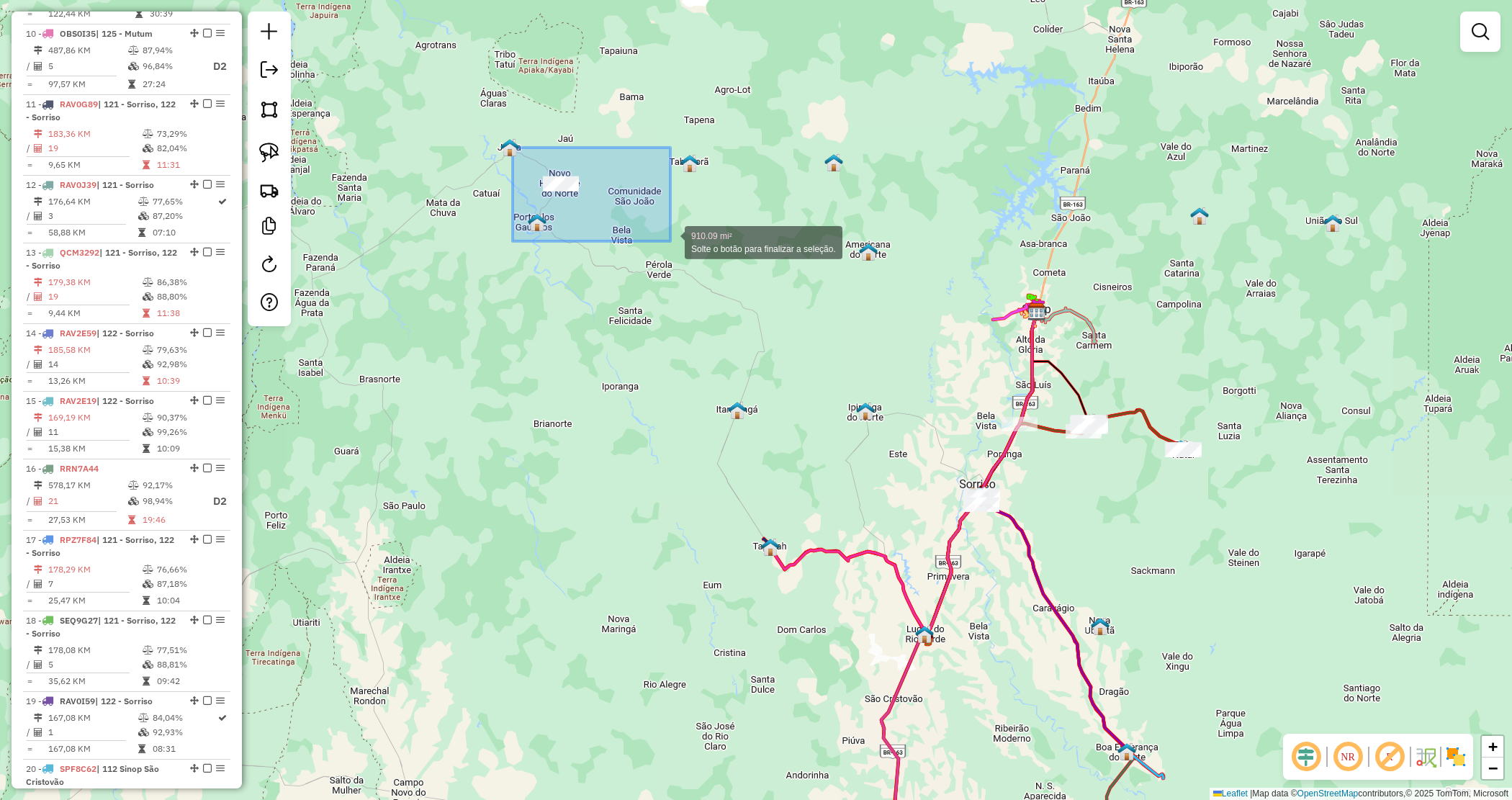
drag, startPoint x: 634, startPoint y: 195, endPoint x: 679, endPoint y: 247, distance: 68.8
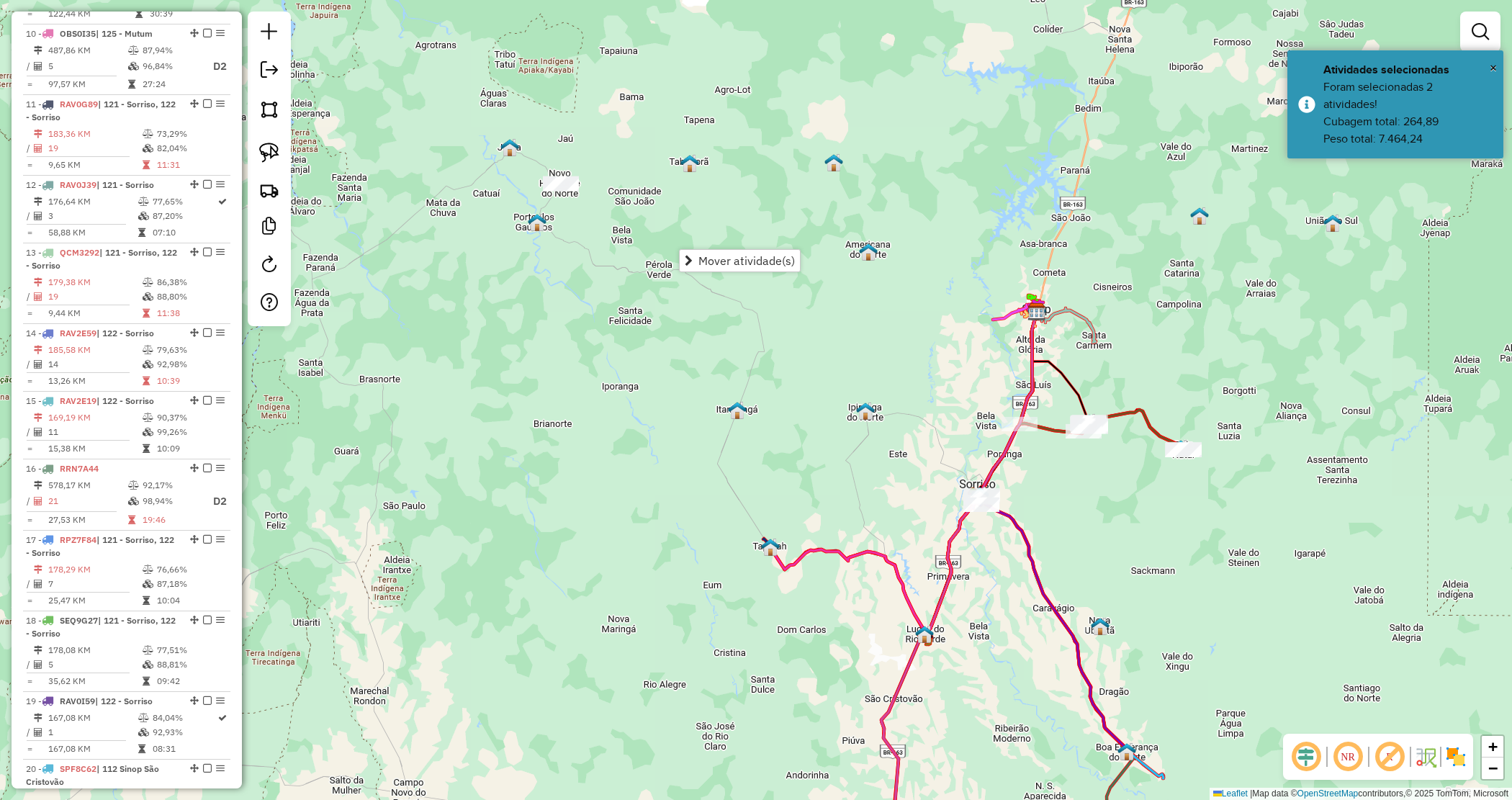
click at [749, 265] on span "Mover atividade(s)" at bounding box center [747, 260] width 97 height 12
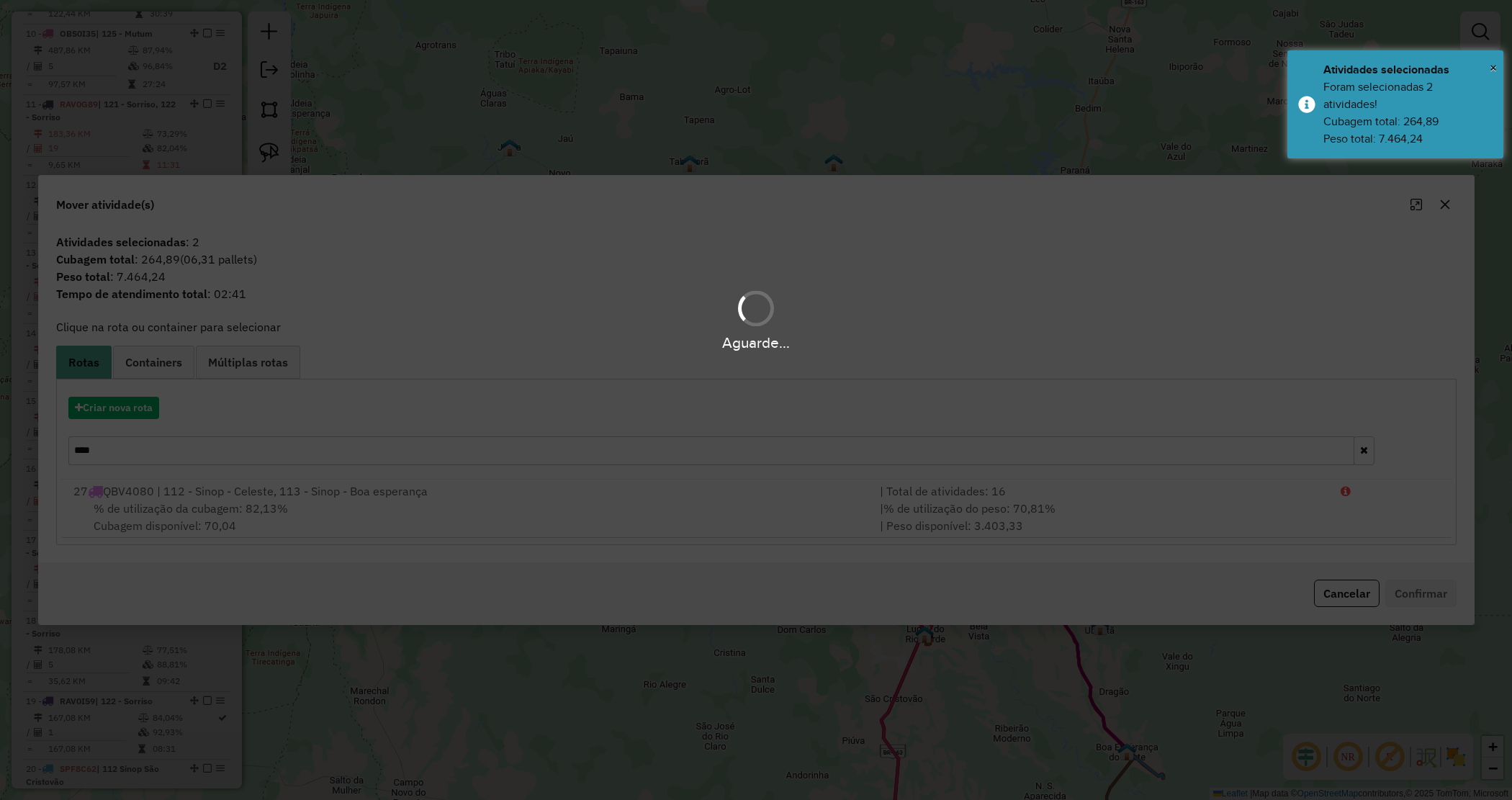
click at [113, 415] on div "Aguarde..." at bounding box center [756, 400] width 1512 height 800
click at [114, 415] on div "Aguarde..." at bounding box center [756, 400] width 1512 height 800
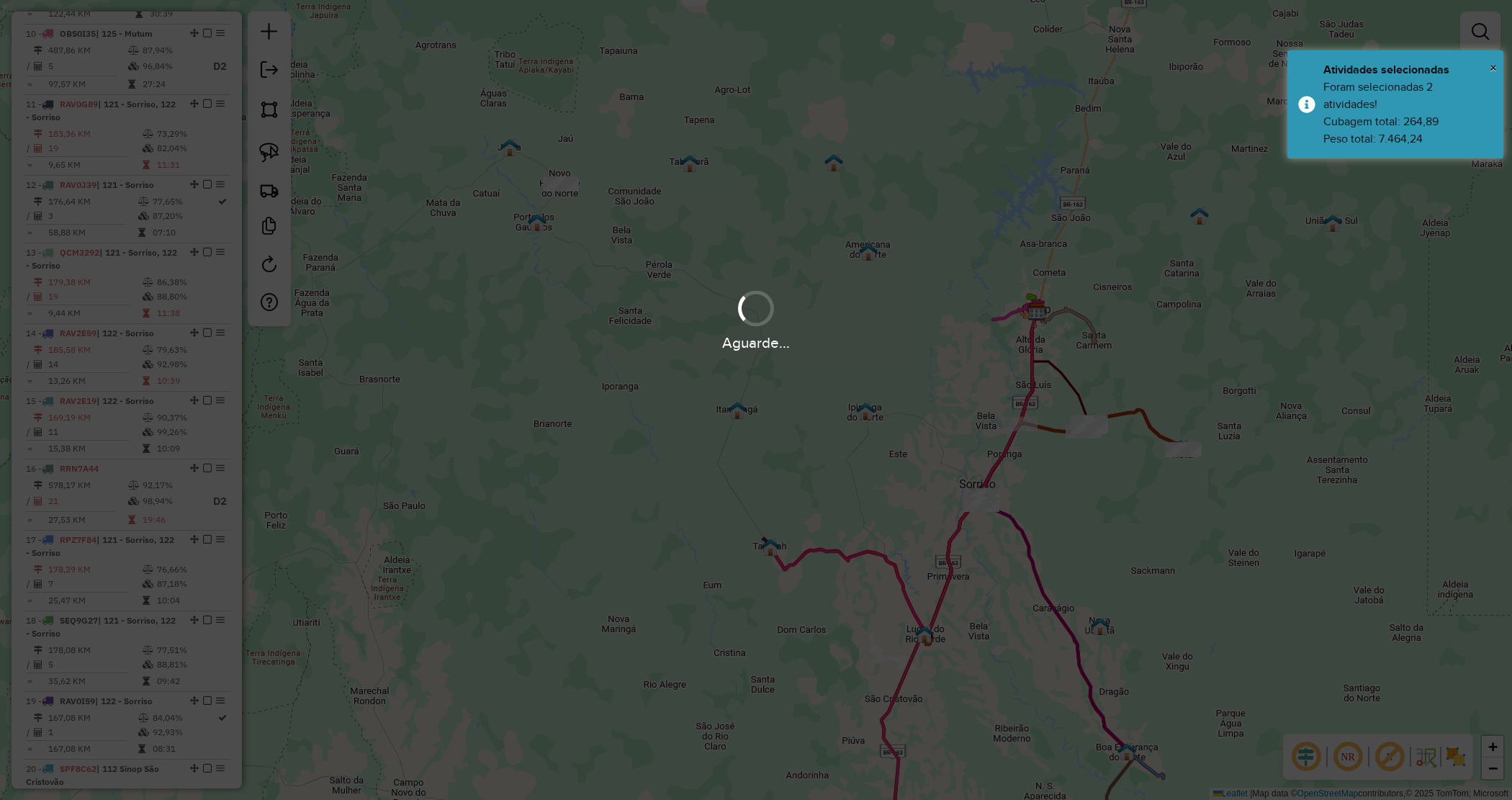
click at [793, 422] on div "Aguarde..." at bounding box center [756, 400] width 1512 height 800
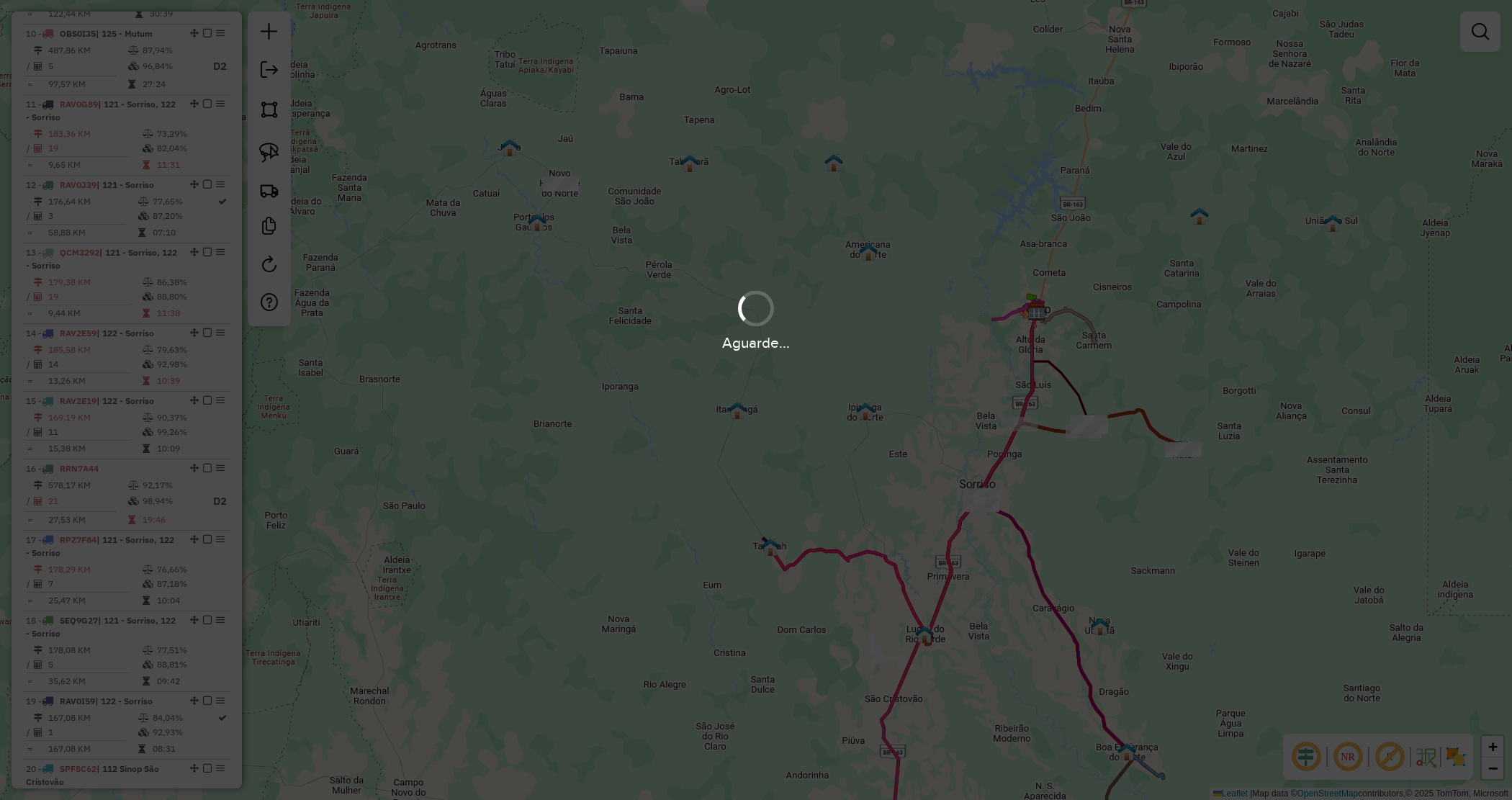
click at [1173, 558] on div "Aguarde..." at bounding box center [756, 400] width 1512 height 800
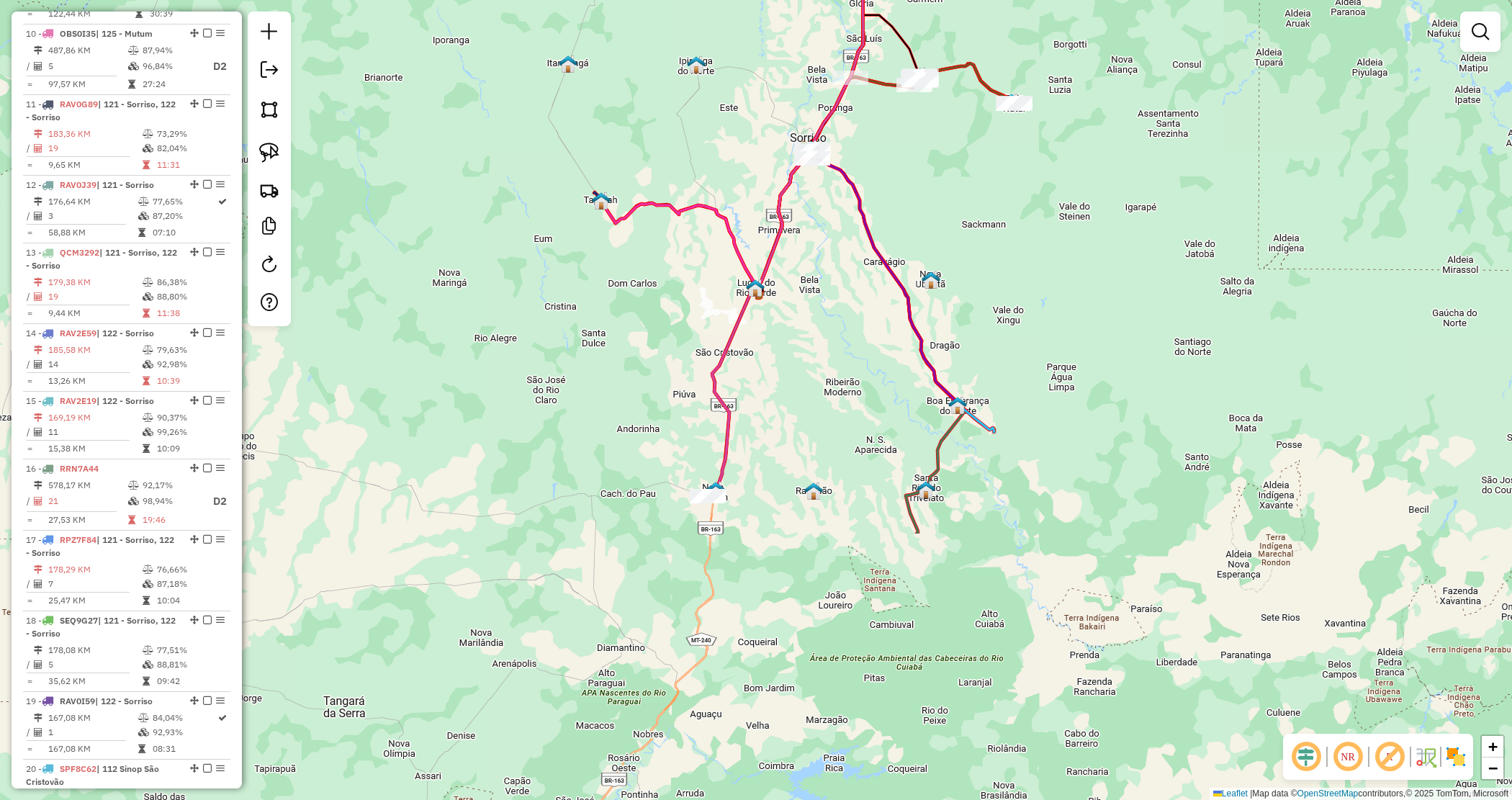
drag, startPoint x: 1136, startPoint y: 583, endPoint x: 966, endPoint y: 239, distance: 383.7
click at [966, 239] on div "Janela de atendimento Grade de atendimento Capacidade Transportadoras Veículos …" at bounding box center [756, 400] width 1512 height 800
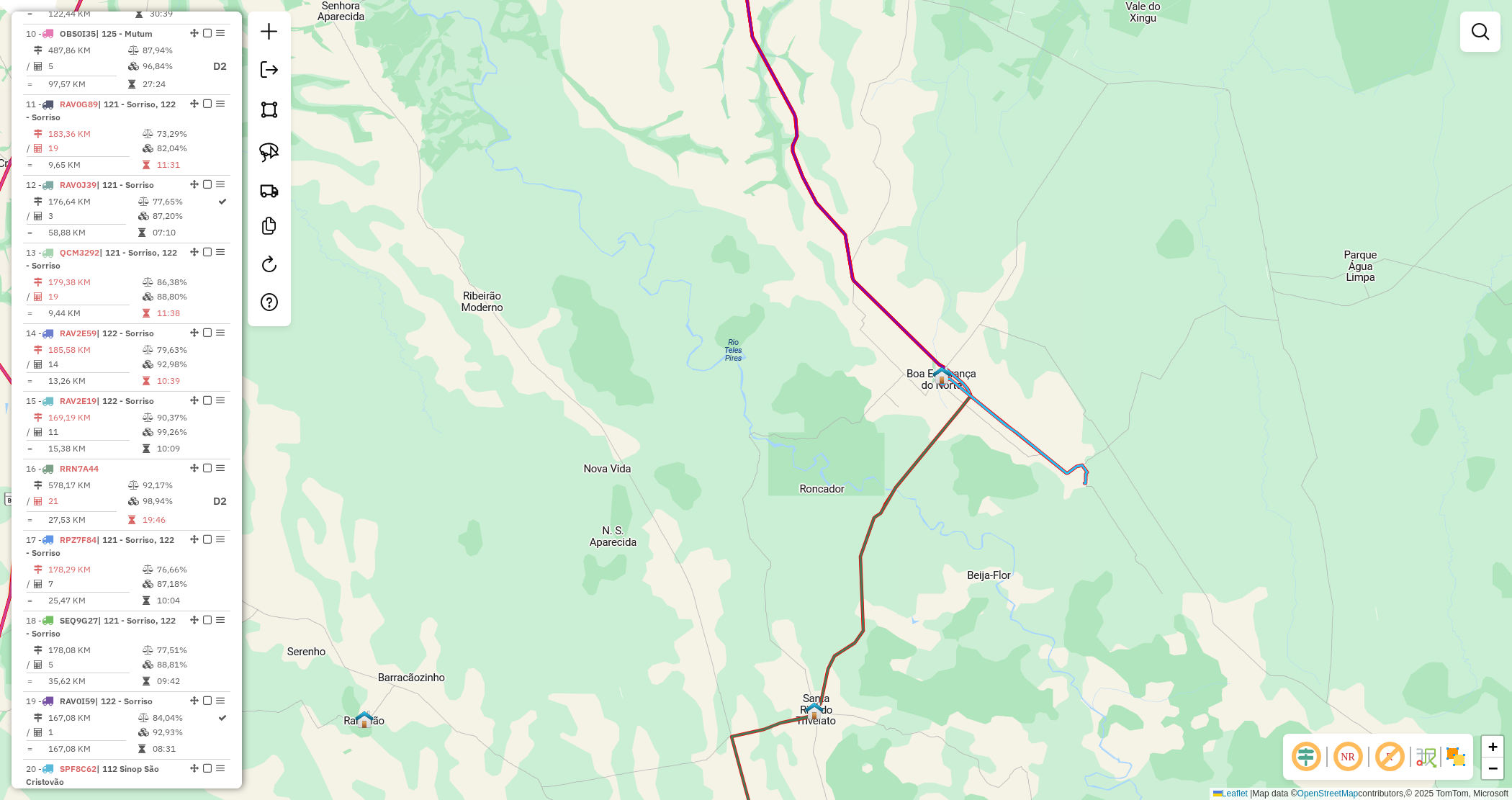
click at [908, 385] on div "Janela de atendimento Grade de atendimento Capacidade Transportadoras Veículos …" at bounding box center [756, 400] width 1512 height 800
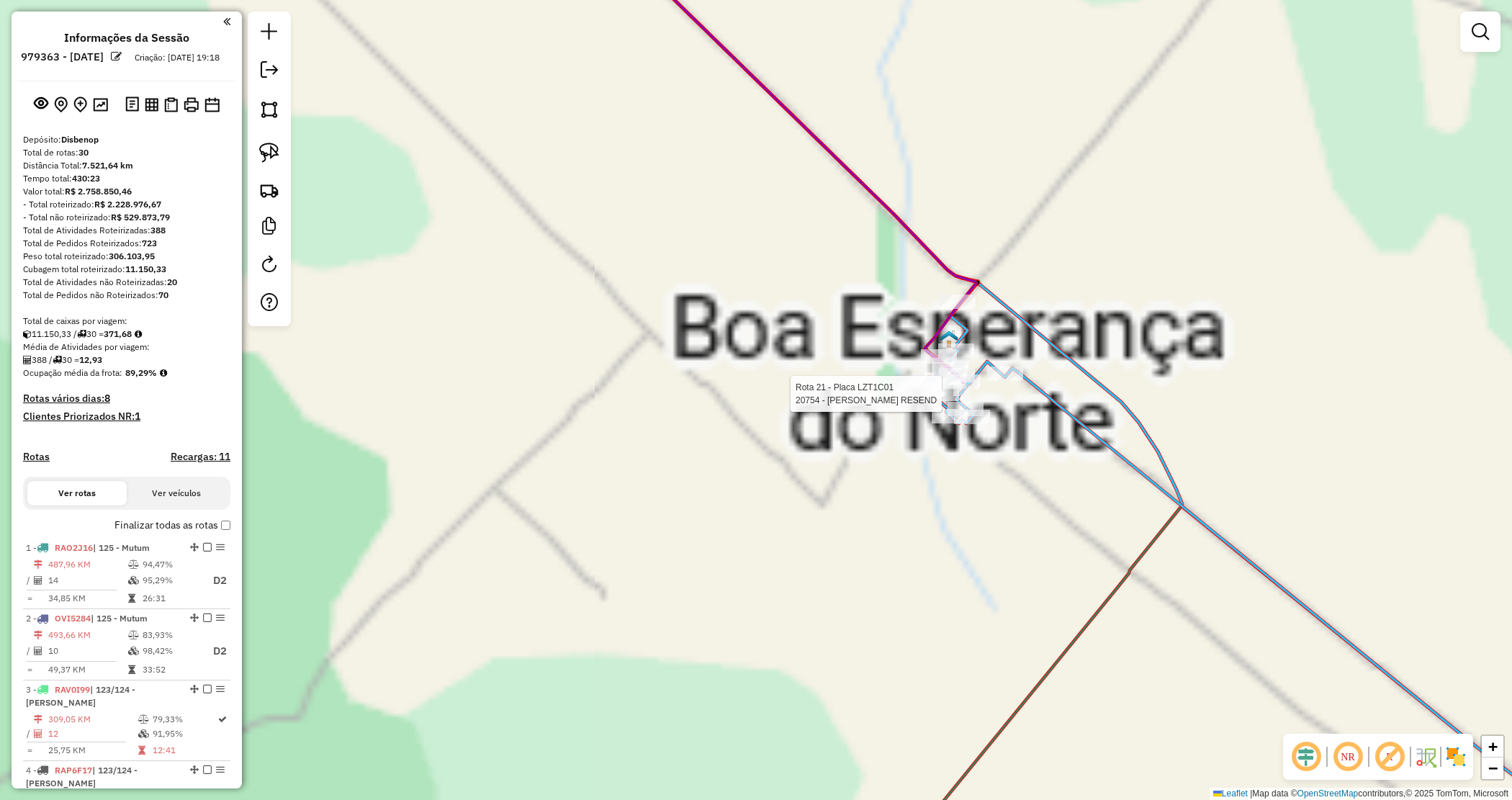
scroll to position [1188, 0]
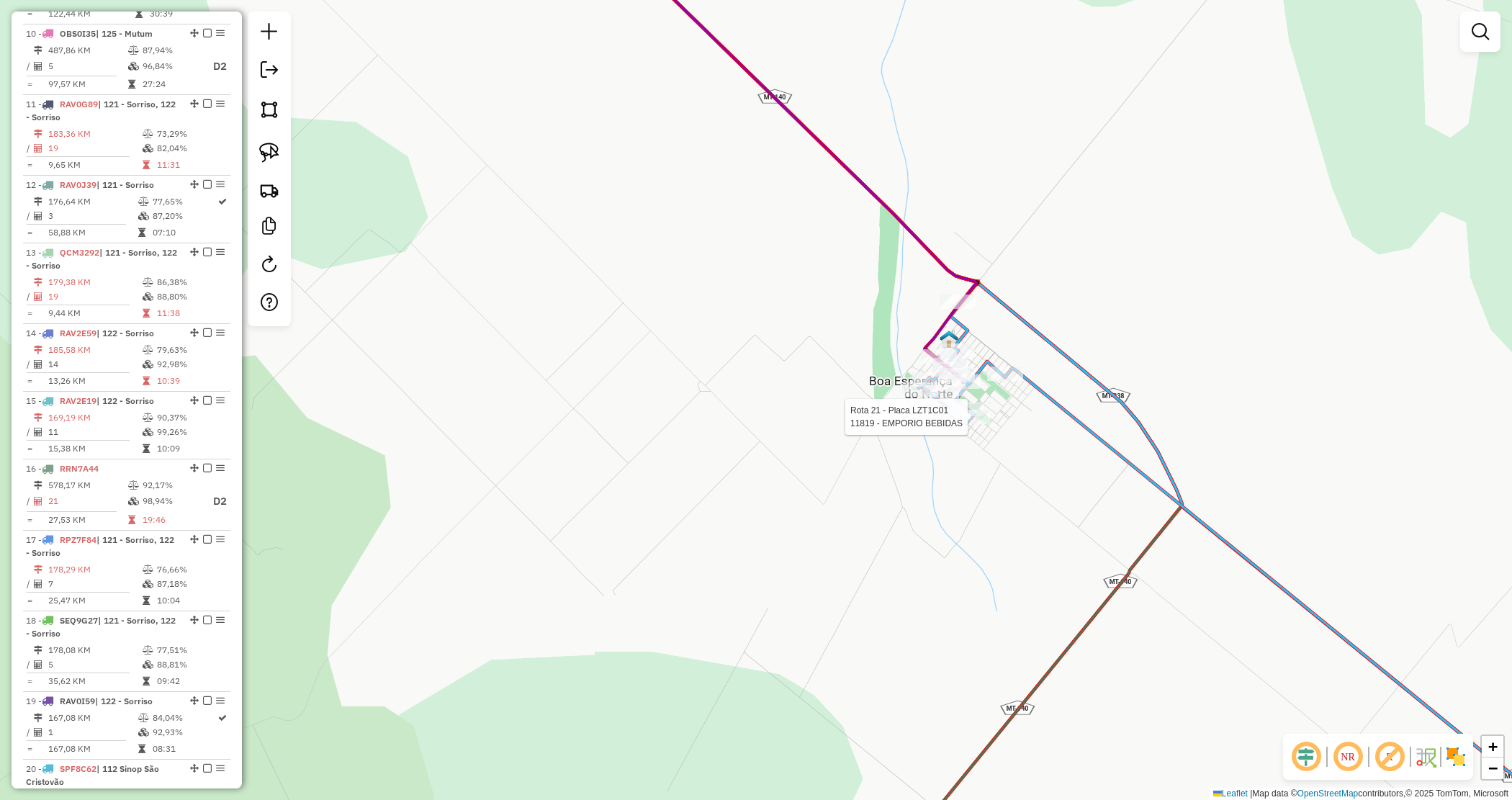
select select "*********"
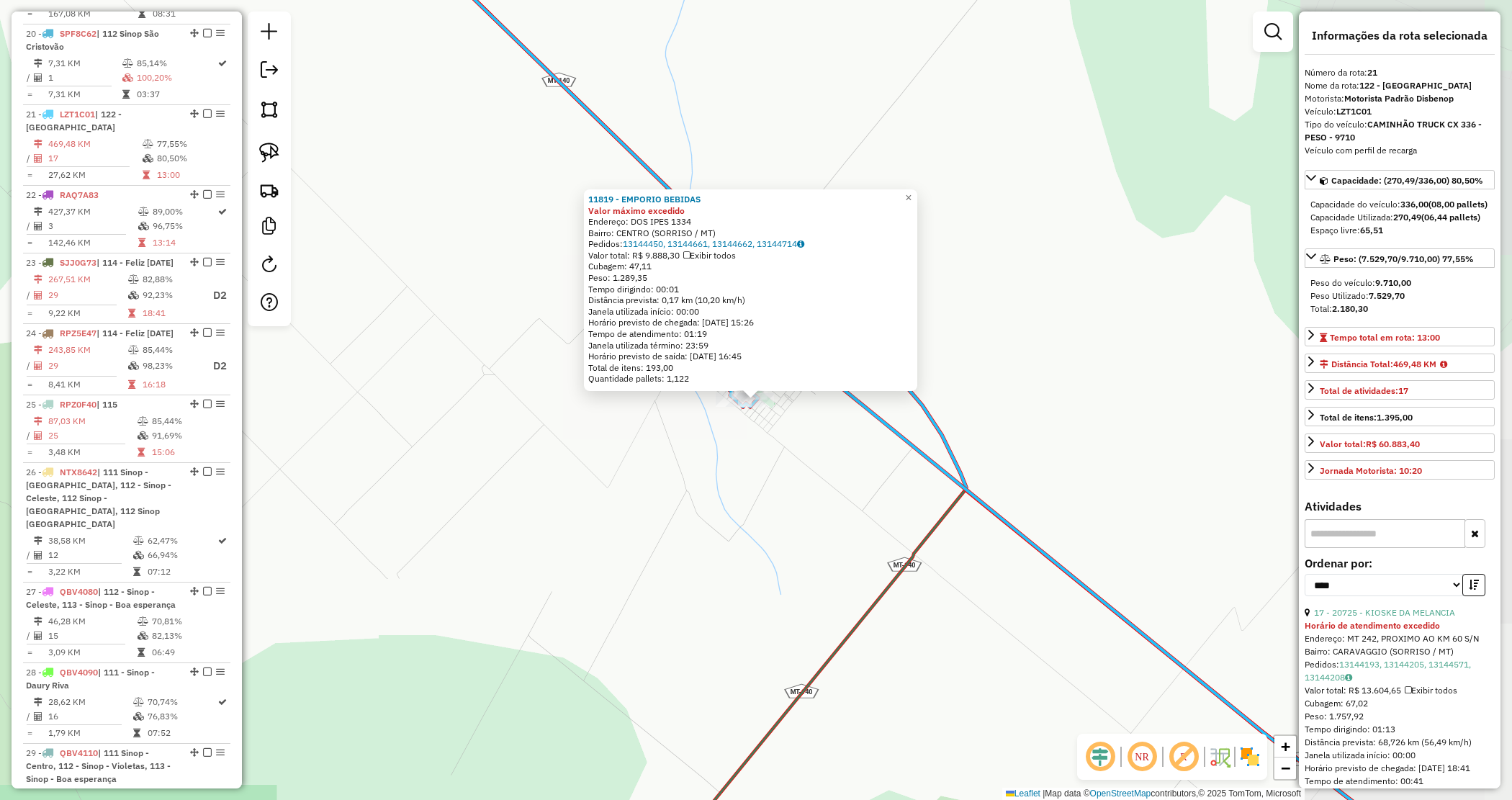
scroll to position [2005, 0]
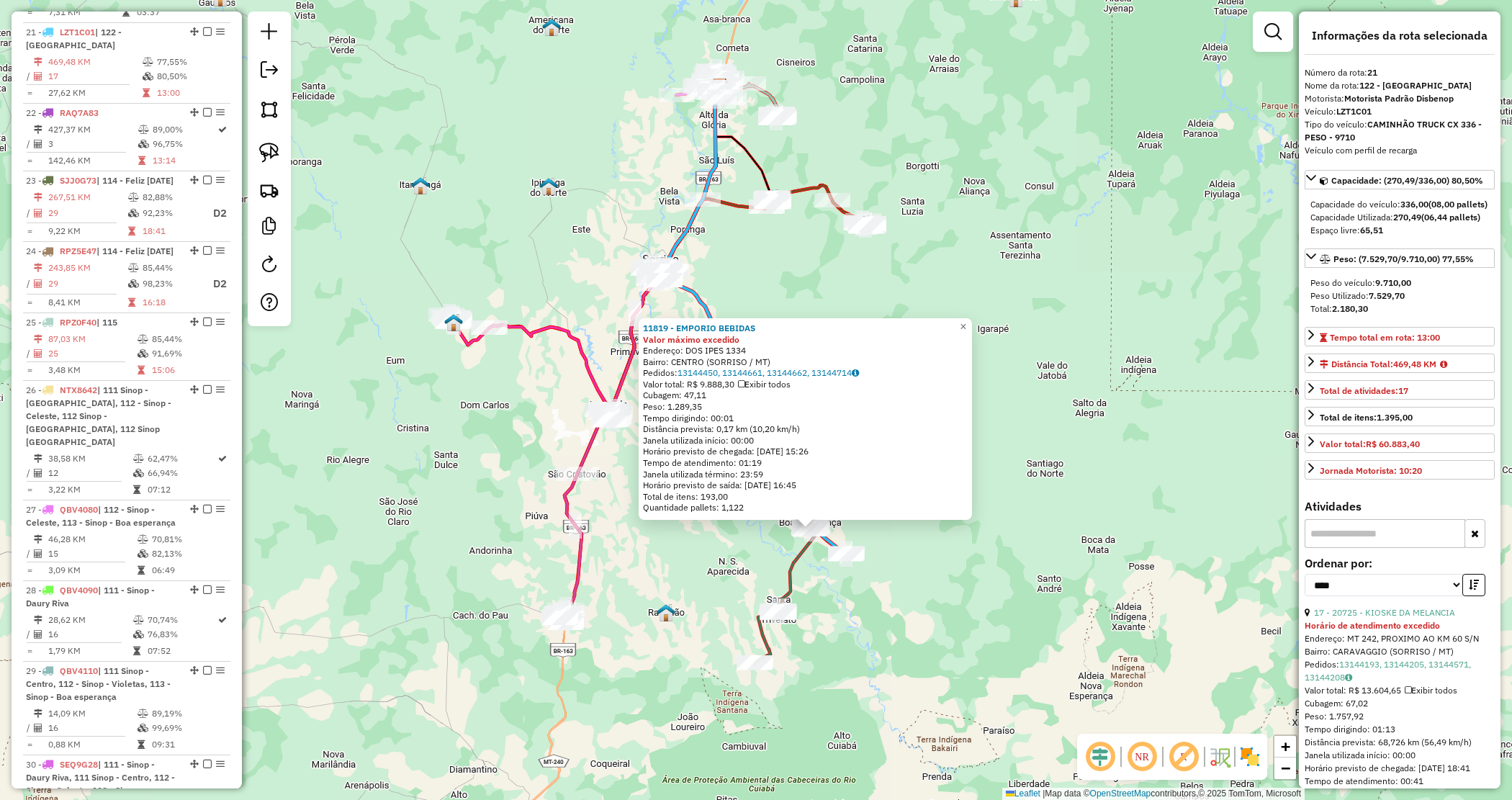
click at [847, 588] on div "11819 - EMPORIO BEBIDAS Valor máximo excedido Endereço: DOS IPES 1334 Bairro: C…" at bounding box center [756, 400] width 1512 height 800
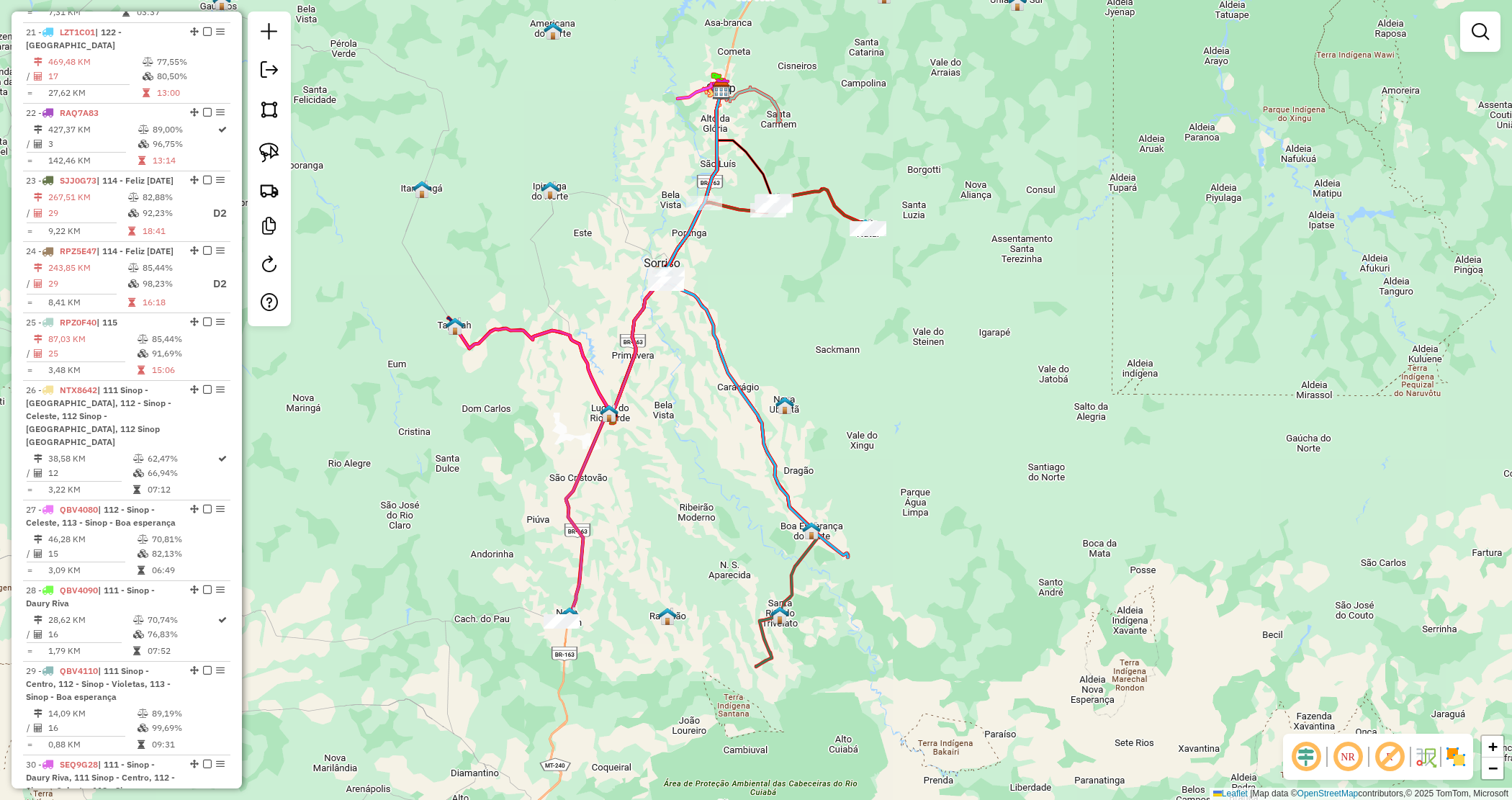
drag, startPoint x: 846, startPoint y: 379, endPoint x: 933, endPoint y: 459, distance: 118.2
click at [933, 459] on div "Janela de atendimento Grade de atendimento Capacidade Transportadoras Veículos …" at bounding box center [756, 400] width 1512 height 800
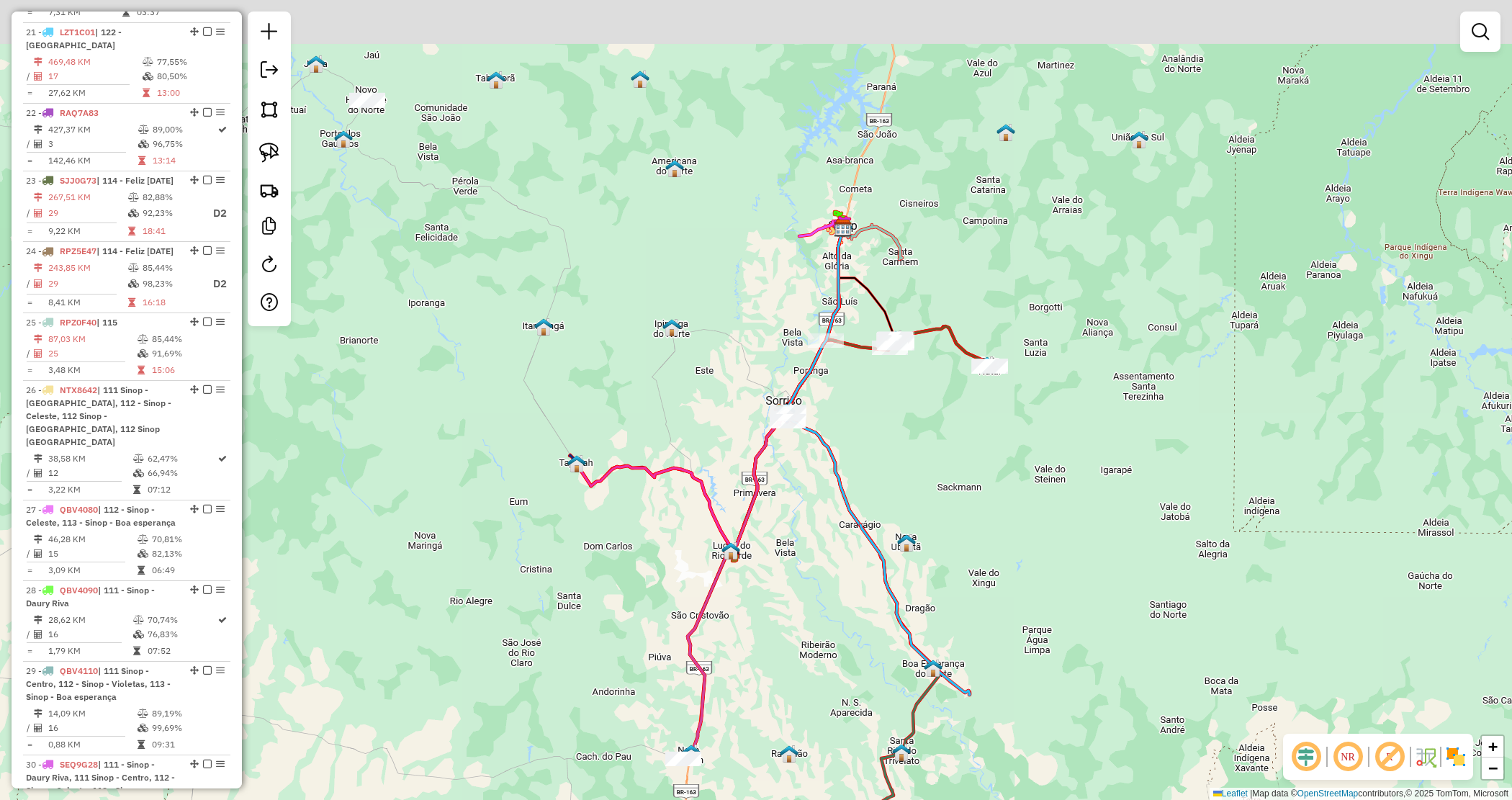
drag, startPoint x: 860, startPoint y: 313, endPoint x: 897, endPoint y: 372, distance: 69.6
click at [897, 372] on div "Janela de atendimento Grade de atendimento Capacidade Transportadoras Veículos …" at bounding box center [756, 400] width 1512 height 800
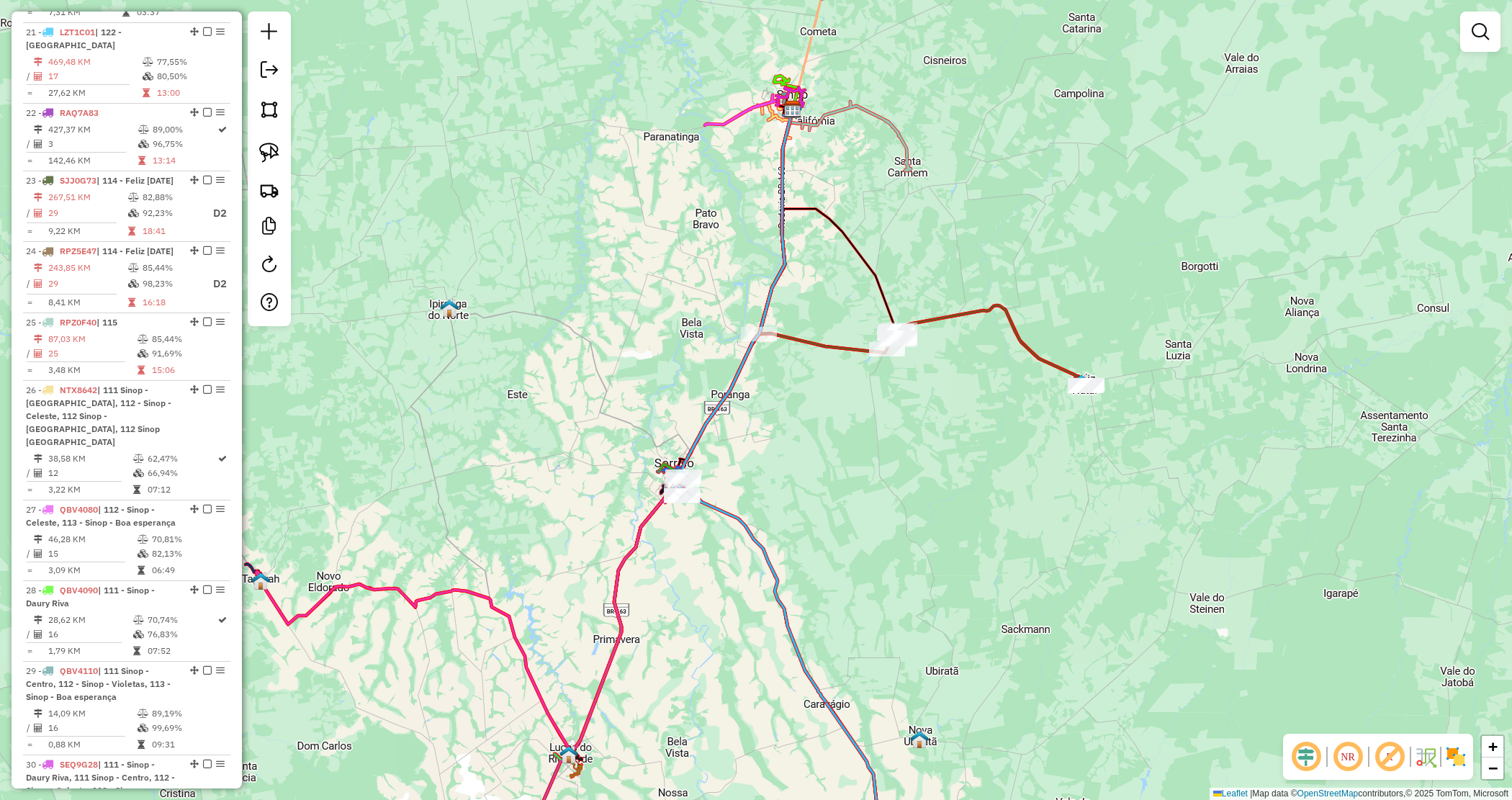
click at [923, 379] on div "Janela de atendimento Grade de atendimento Capacidade Transportadoras Veículos …" at bounding box center [756, 400] width 1512 height 800
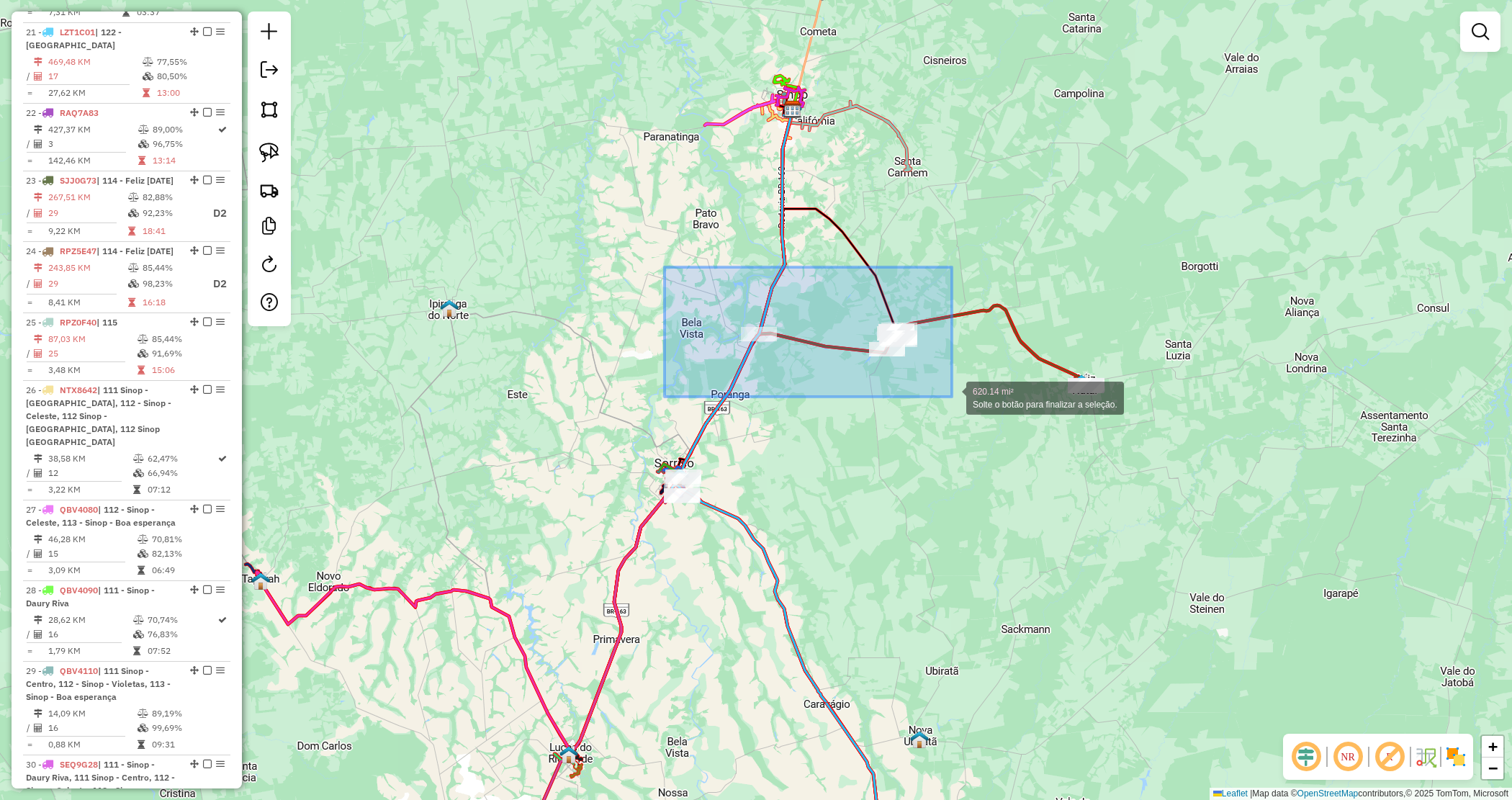
drag, startPoint x: 695, startPoint y: 293, endPoint x: 952, endPoint y: 397, distance: 277.2
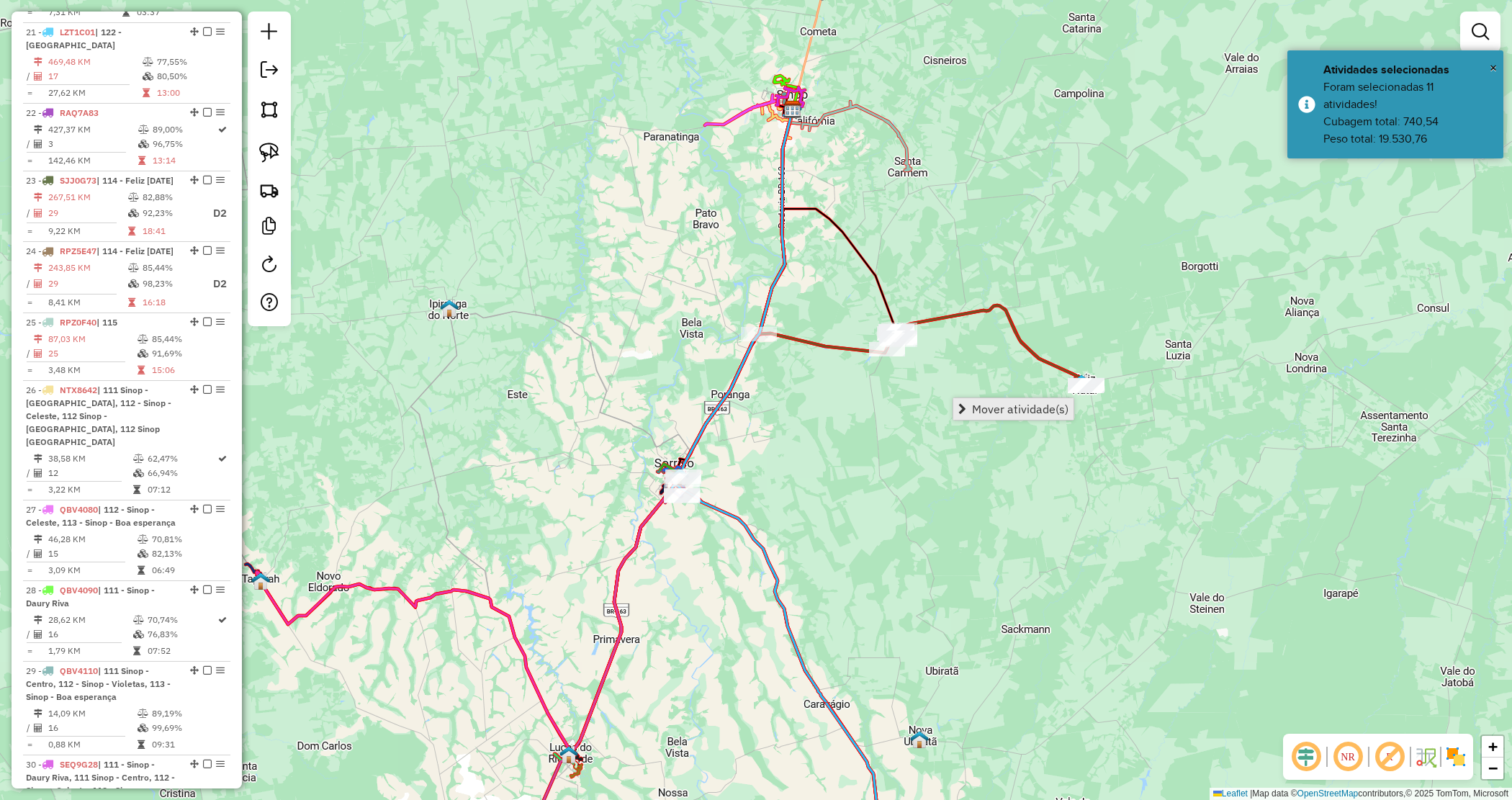
click at [970, 404] on link "Mover atividade(s)" at bounding box center [1014, 409] width 120 height 22
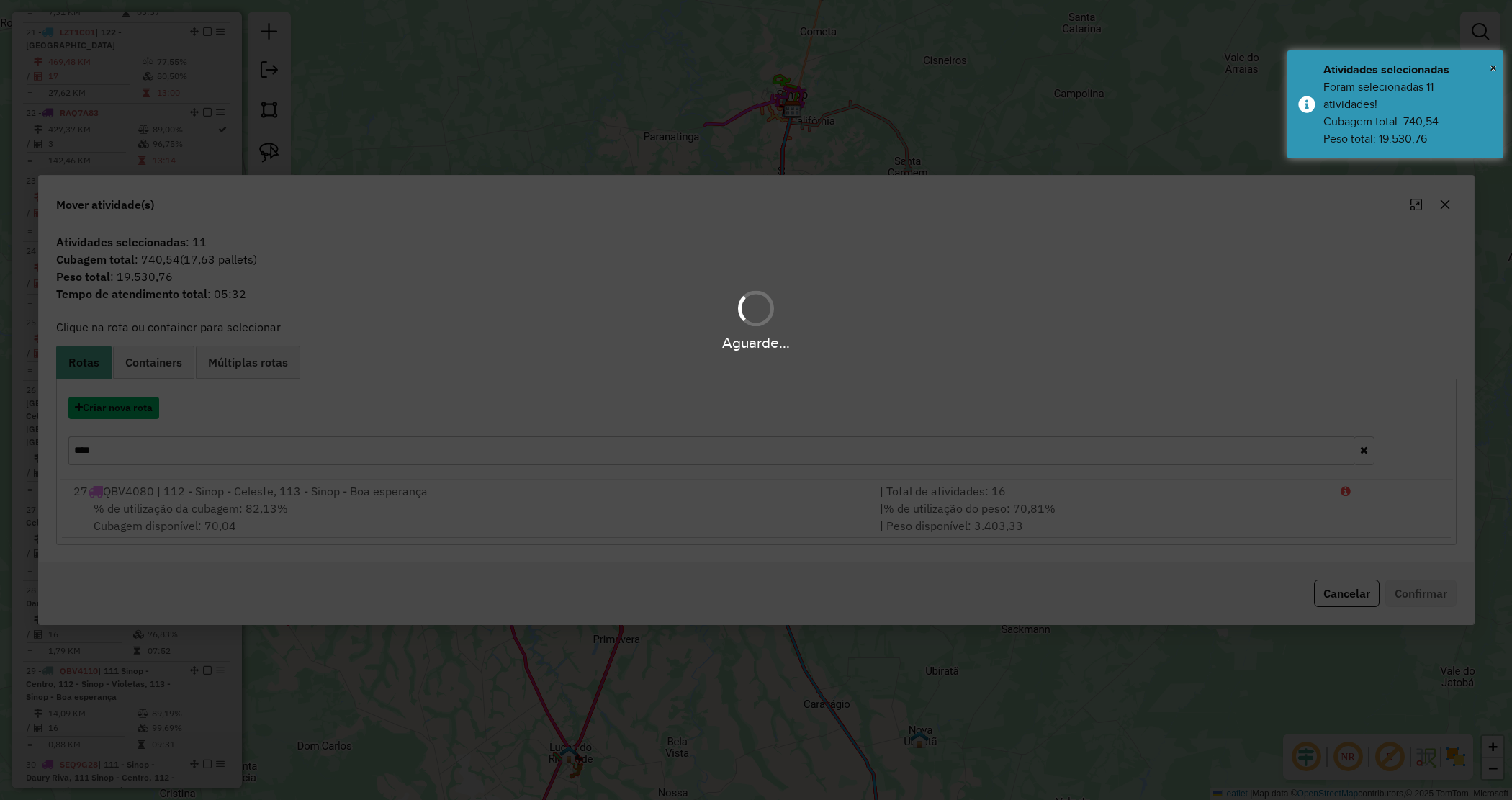
click at [102, 403] on button "Criar nova rota" at bounding box center [113, 408] width 90 height 22
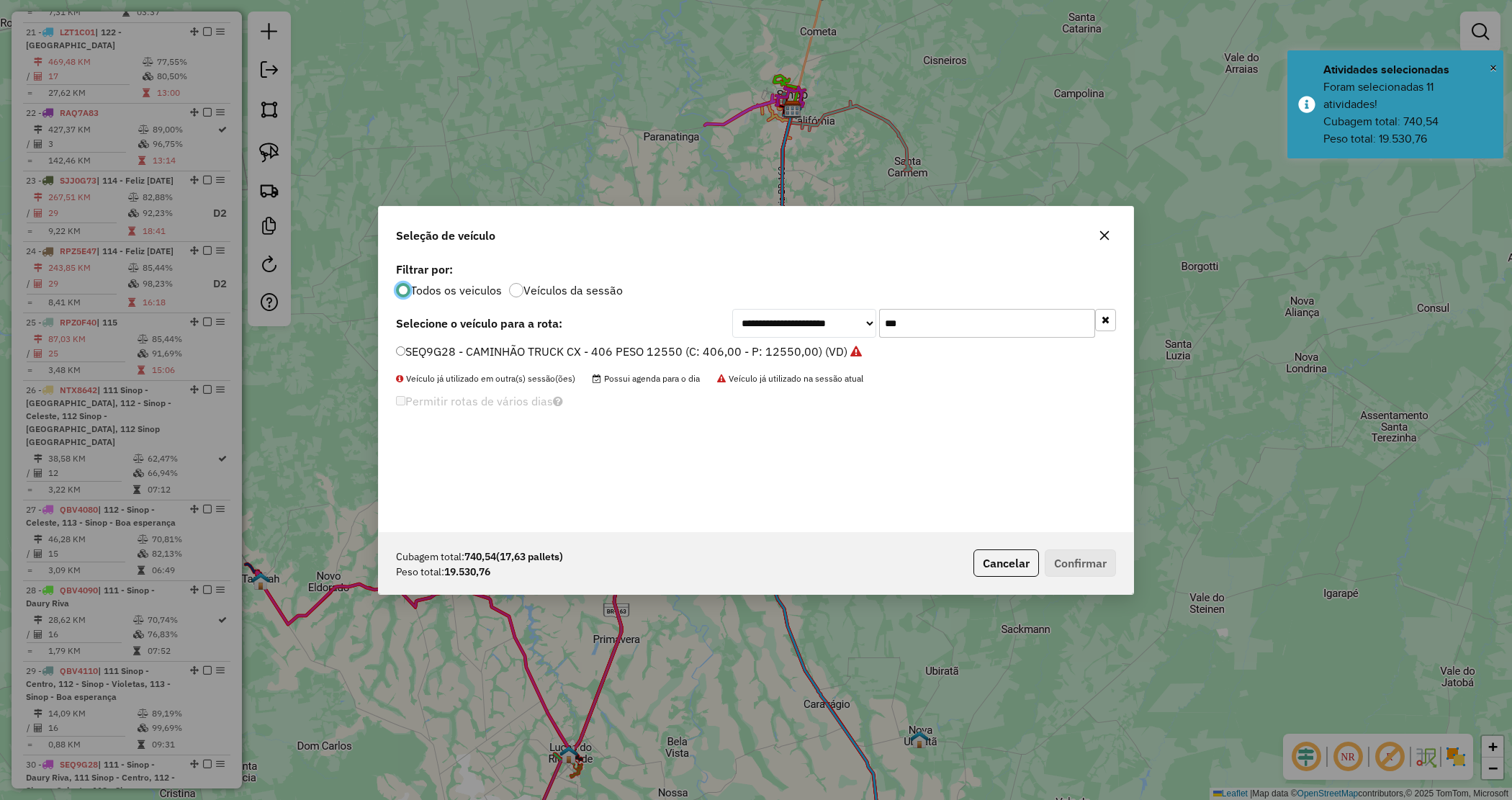
scroll to position [7, 5]
drag, startPoint x: 888, startPoint y: 317, endPoint x: 758, endPoint y: 296, distance: 131.7
click at [764, 299] on div "**********" at bounding box center [756, 395] width 755 height 274
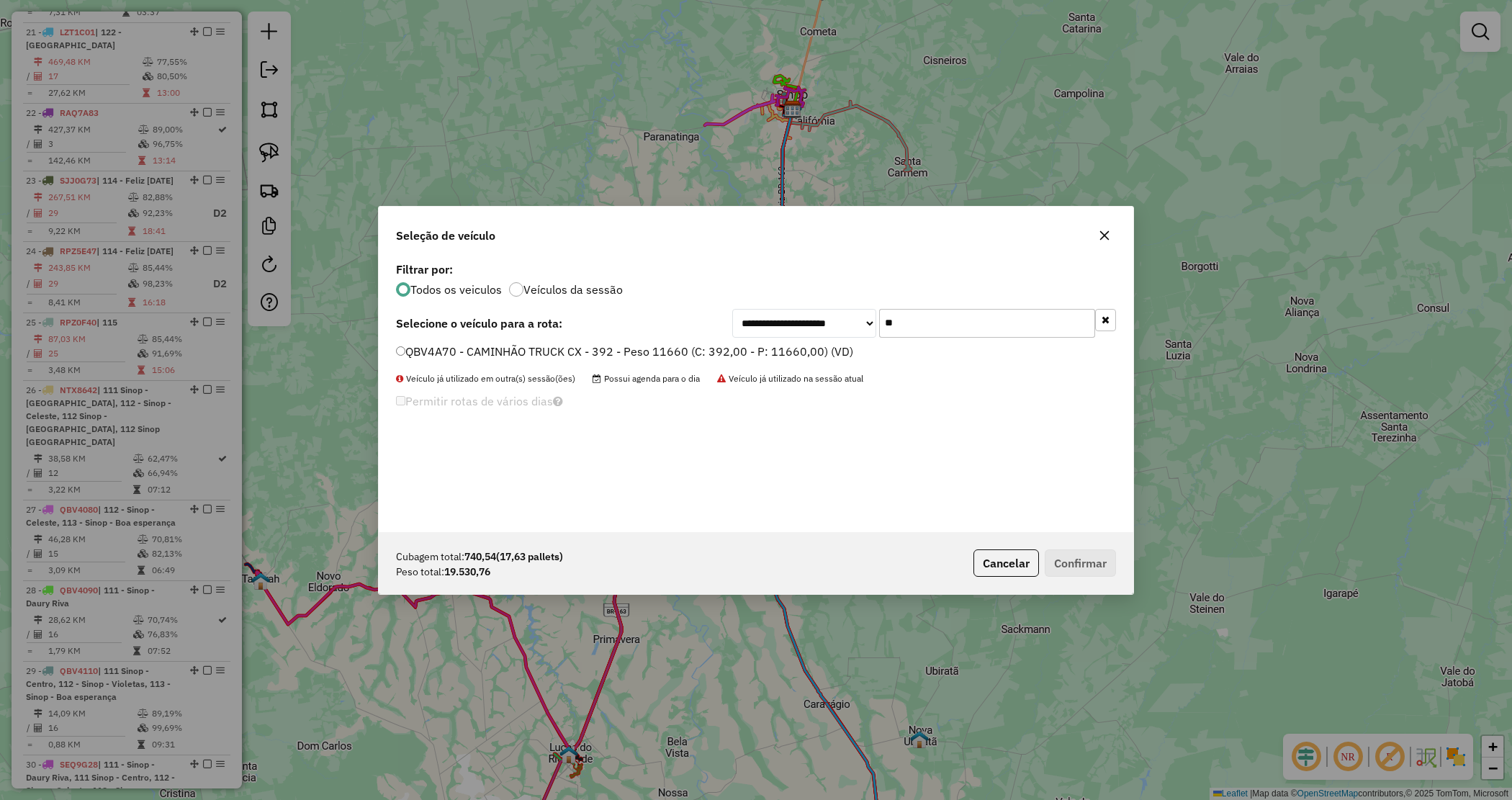
type input "**"
click at [735, 355] on label "QBV4A70 - CAMINHÃO TRUCK CX - 392 - Peso 11660 (C: 392,00 - P: 11660,00) (VD)" at bounding box center [624, 351] width 457 height 17
click at [1089, 556] on button "Confirmar" at bounding box center [1080, 563] width 71 height 27
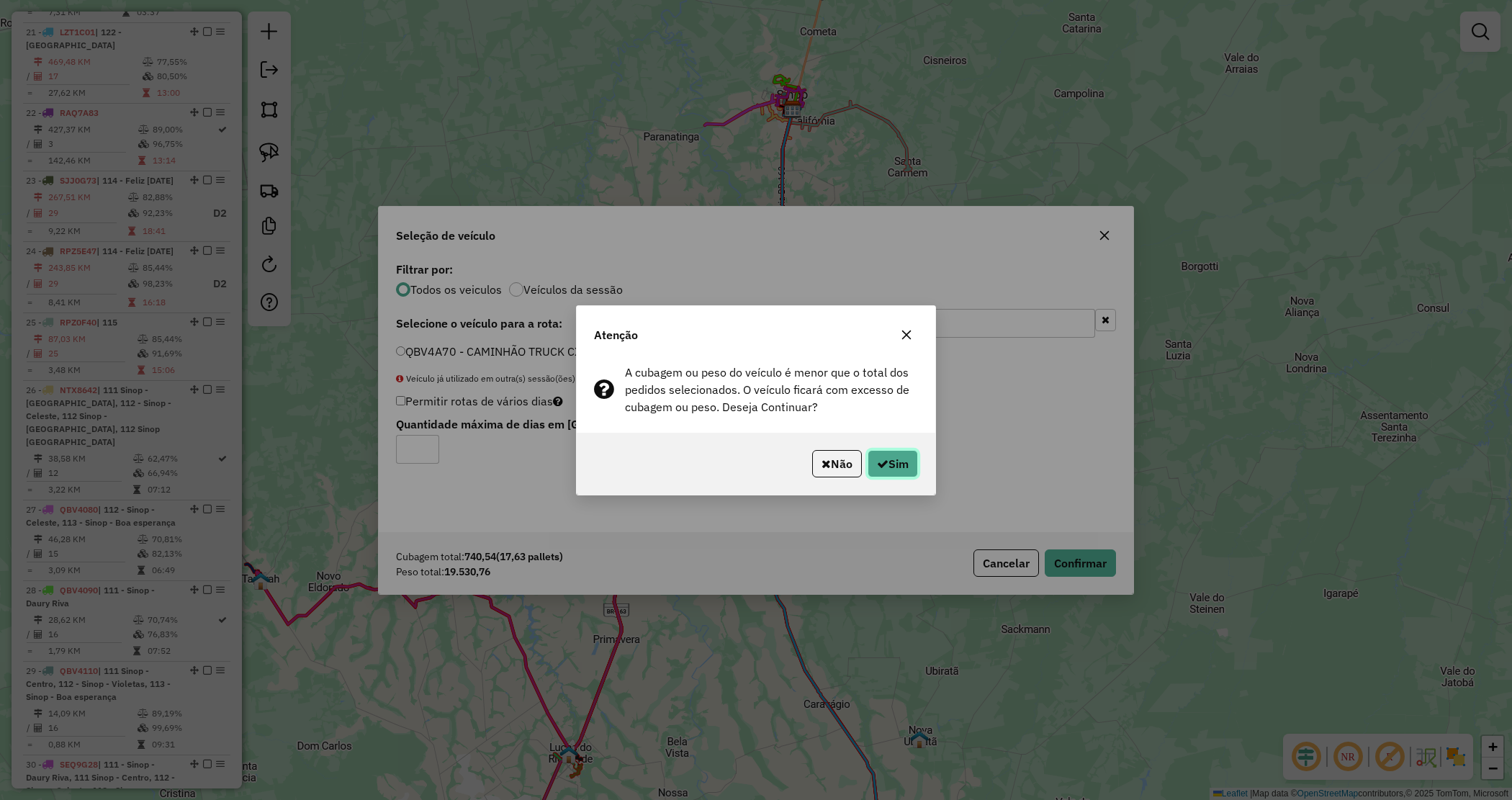
drag, startPoint x: 897, startPoint y: 452, endPoint x: 891, endPoint y: 452, distance: 6.0
click at [894, 452] on button "Sim" at bounding box center [892, 463] width 50 height 27
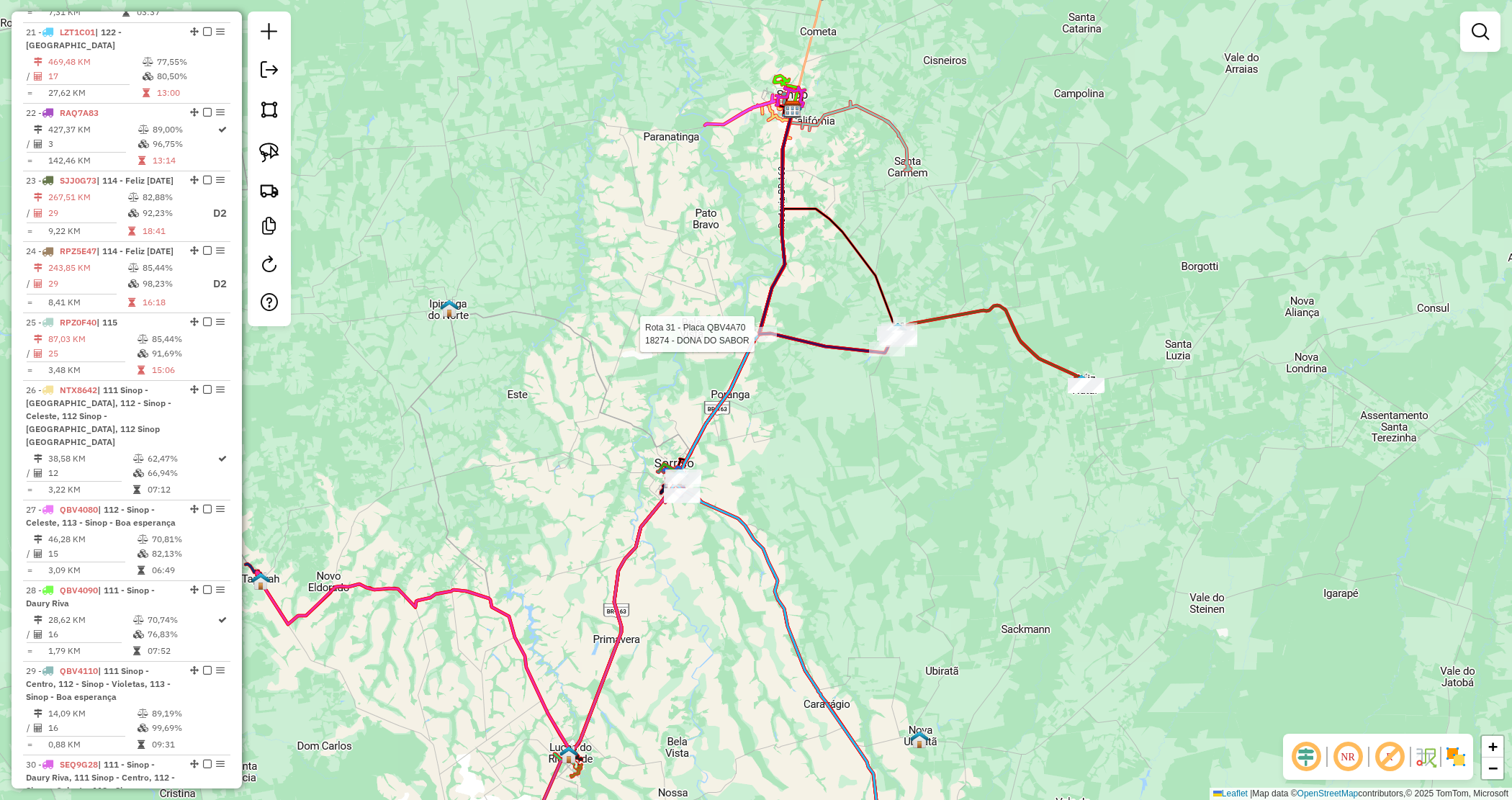
select select "*********"
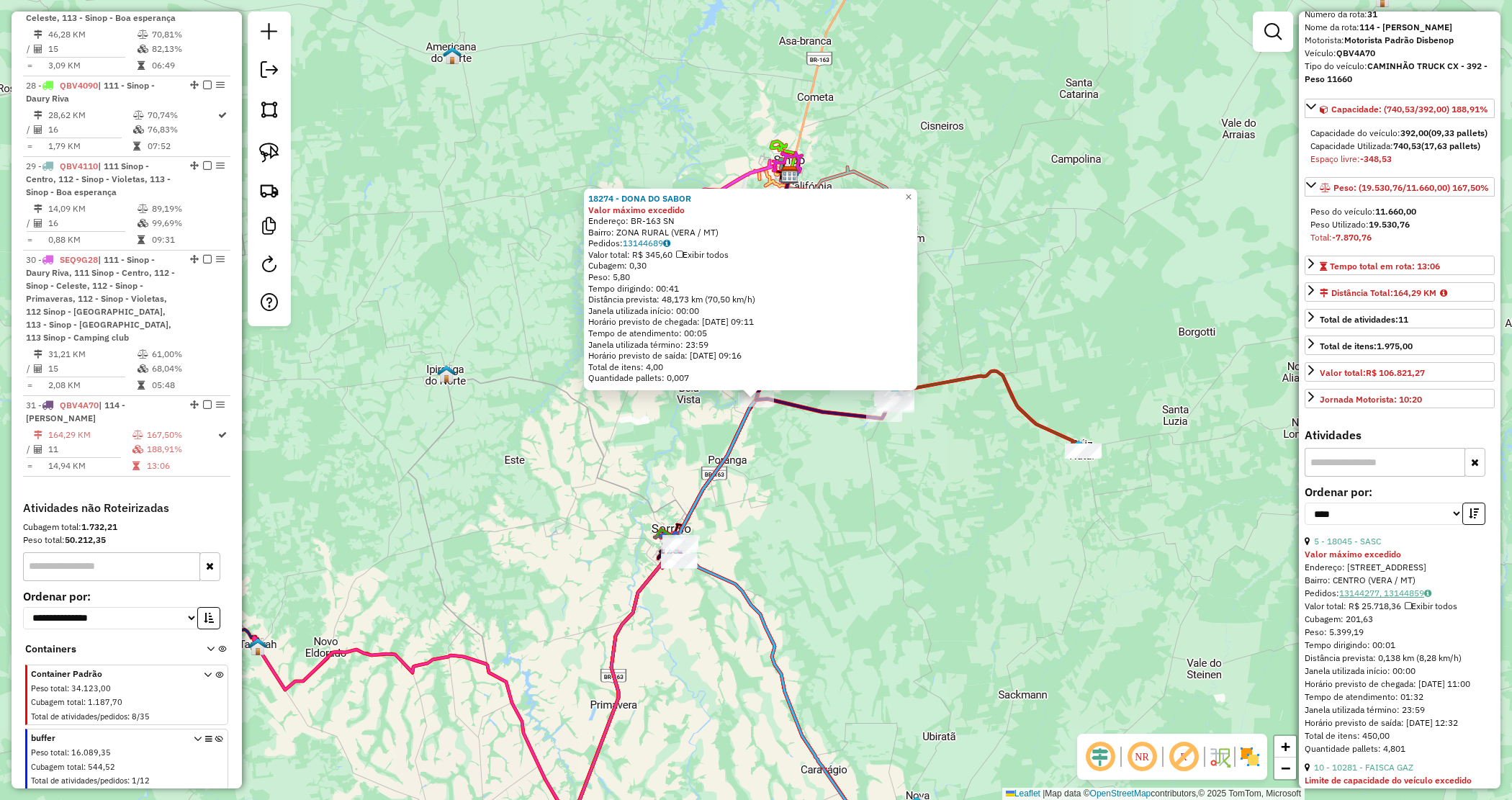
scroll to position [90, 0]
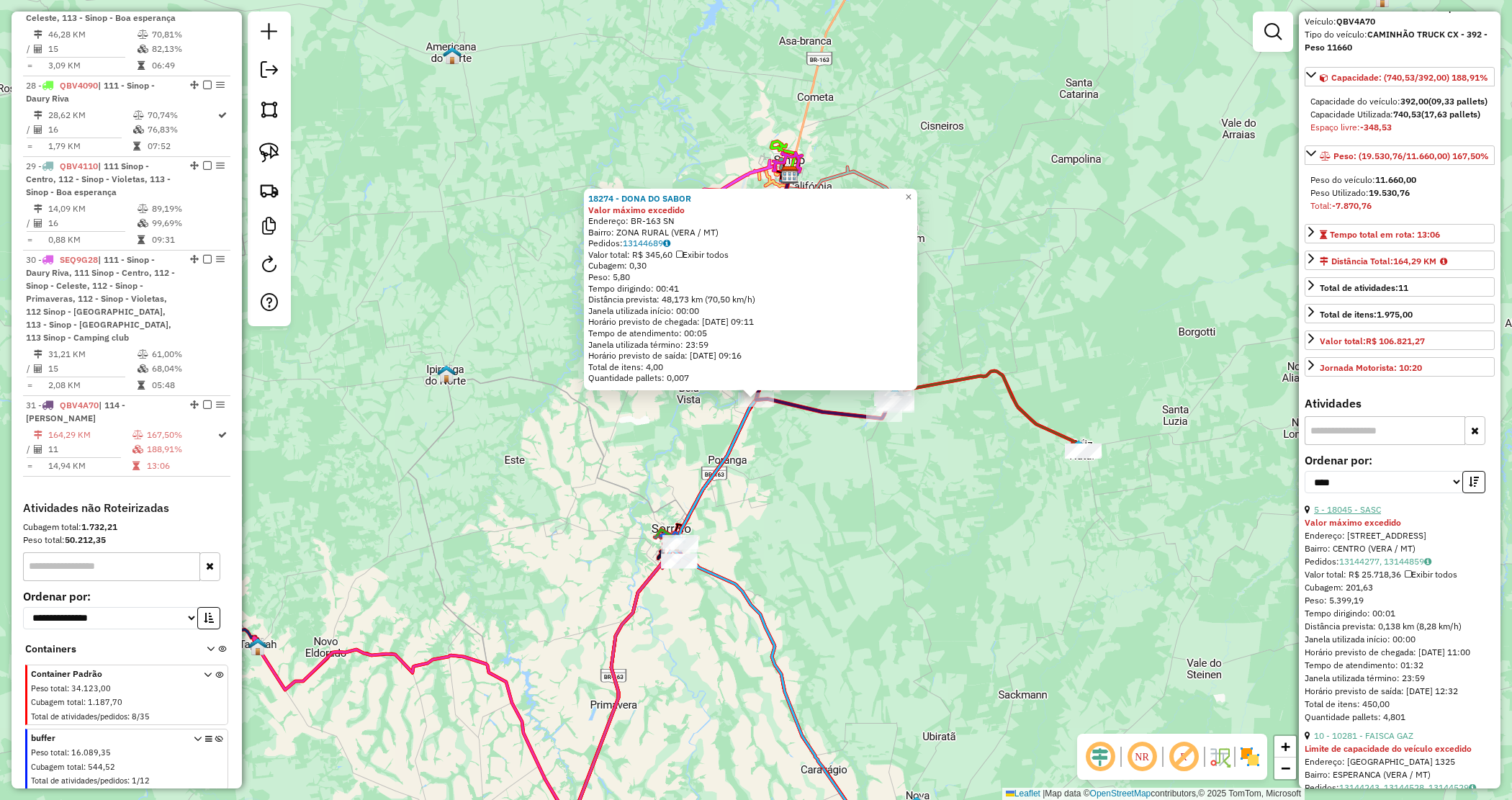
click at [1352, 514] on link "5 - 18045 - SASC" at bounding box center [1347, 509] width 67 height 11
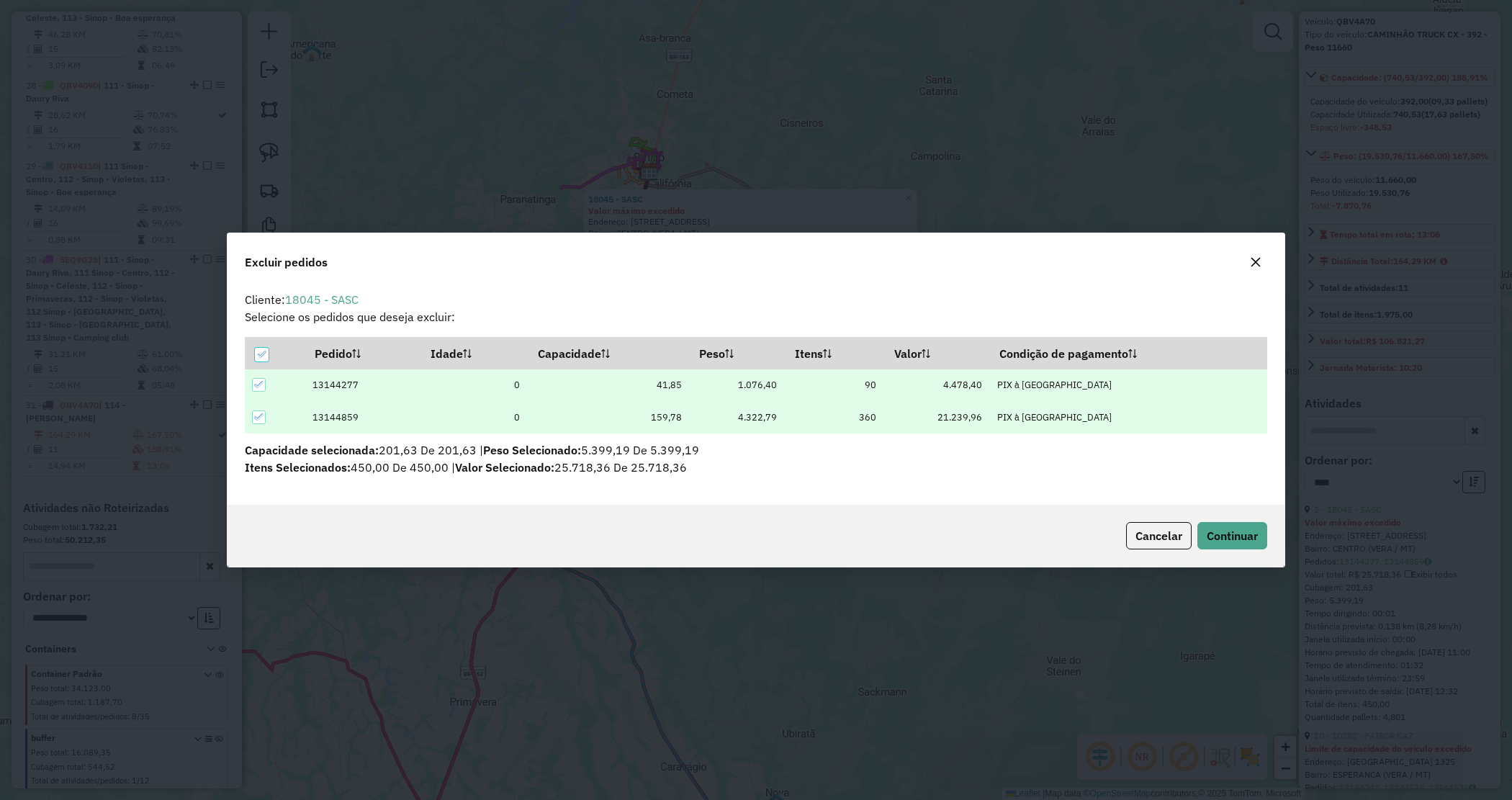
scroll to position [0, 0]
click at [1234, 533] on span "Continuar" at bounding box center [1233, 535] width 51 height 15
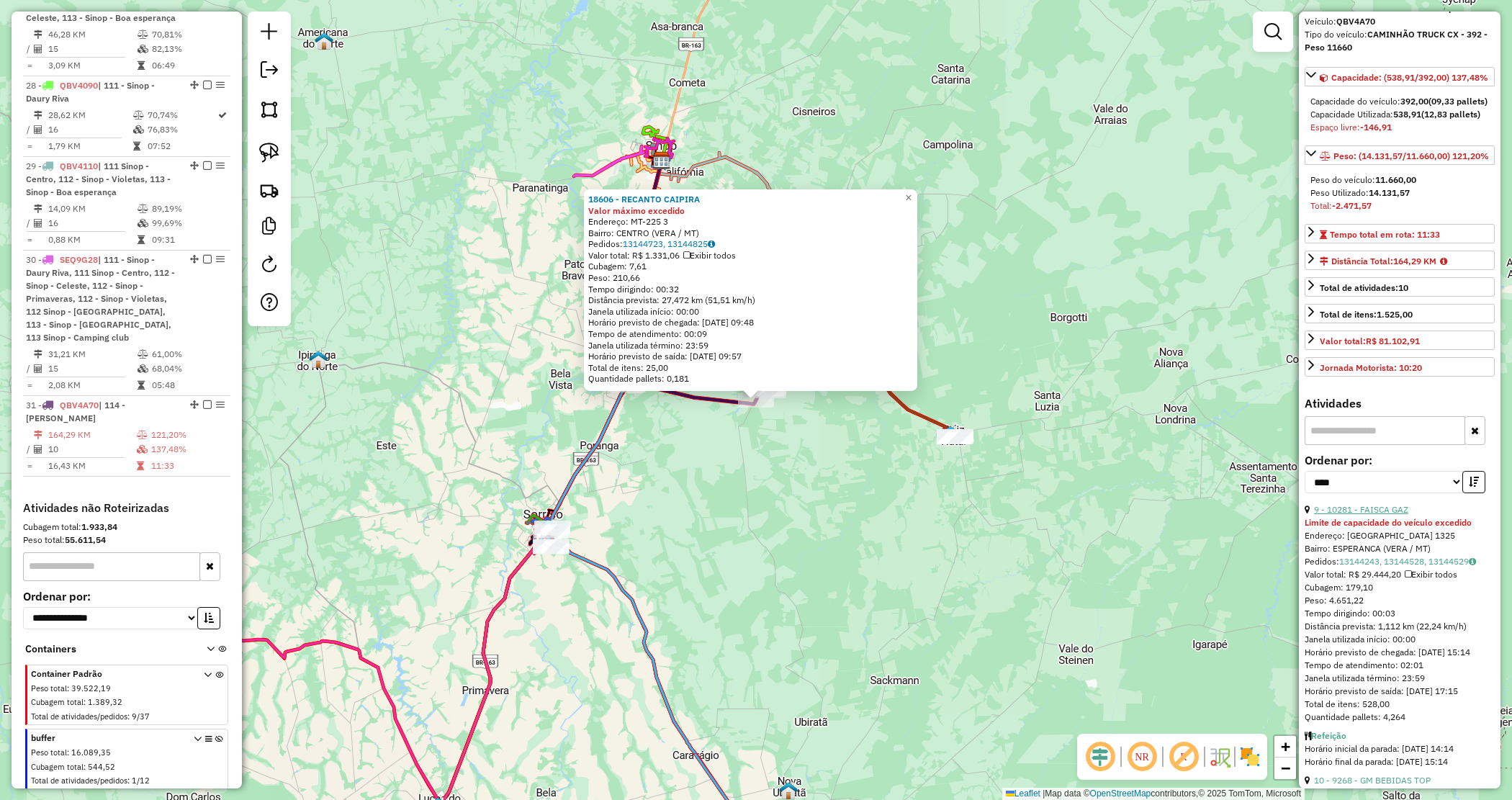
click at [1396, 514] on link "9 - 10281 - FAISCA GAZ" at bounding box center [1361, 509] width 94 height 11
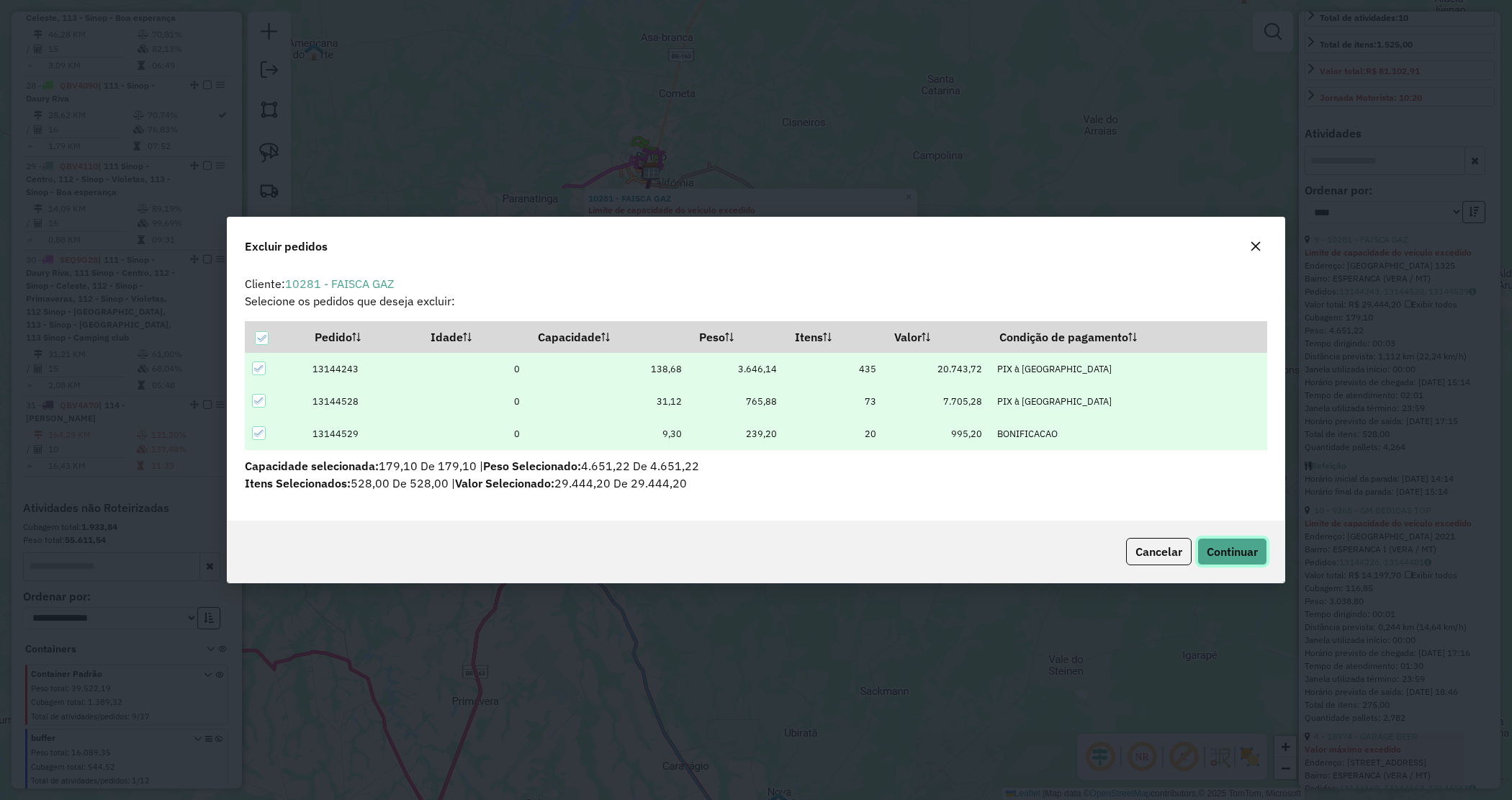
click at [1230, 547] on span "Continuar" at bounding box center [1233, 552] width 51 height 15
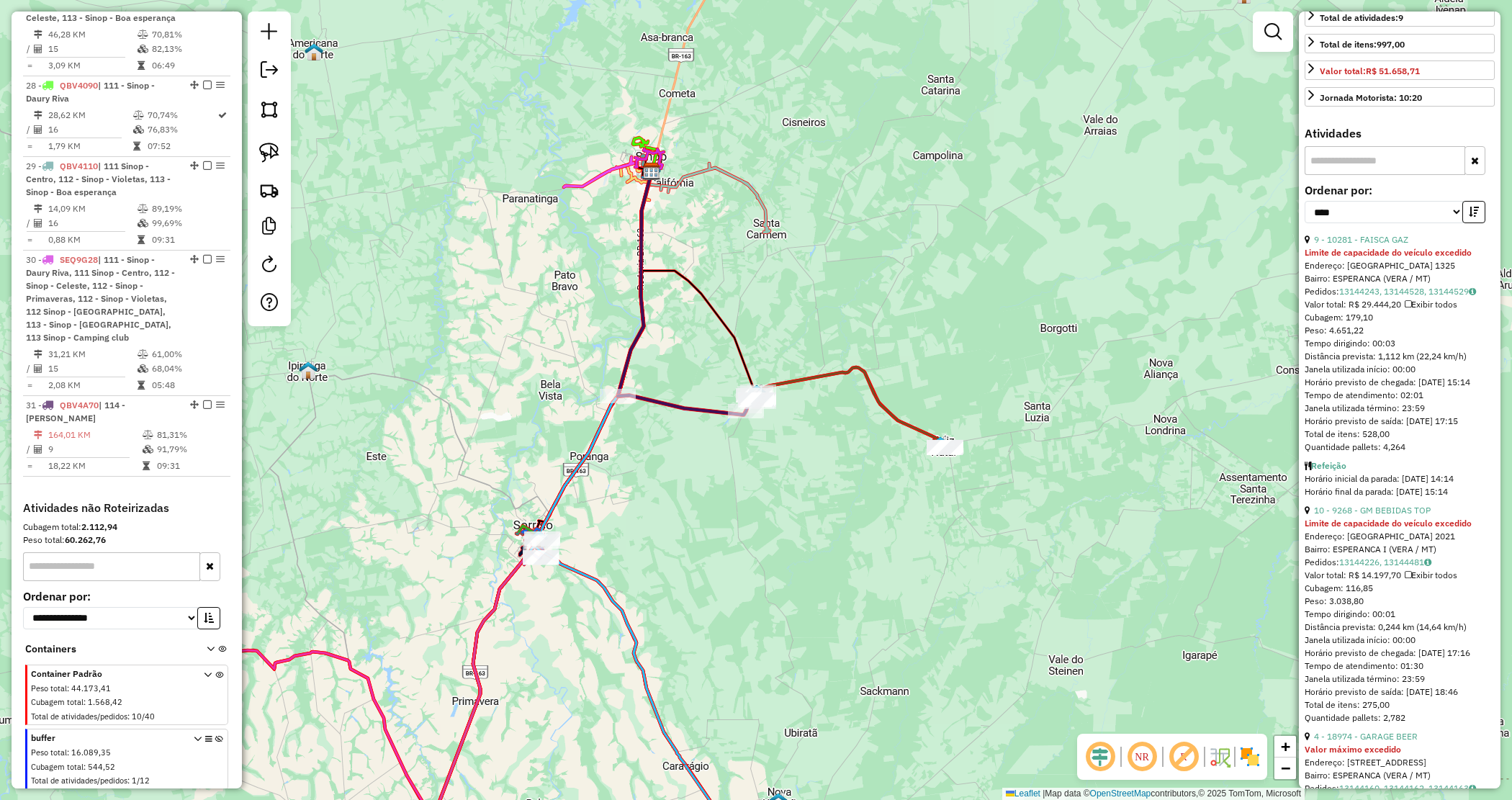
scroll to position [333, 0]
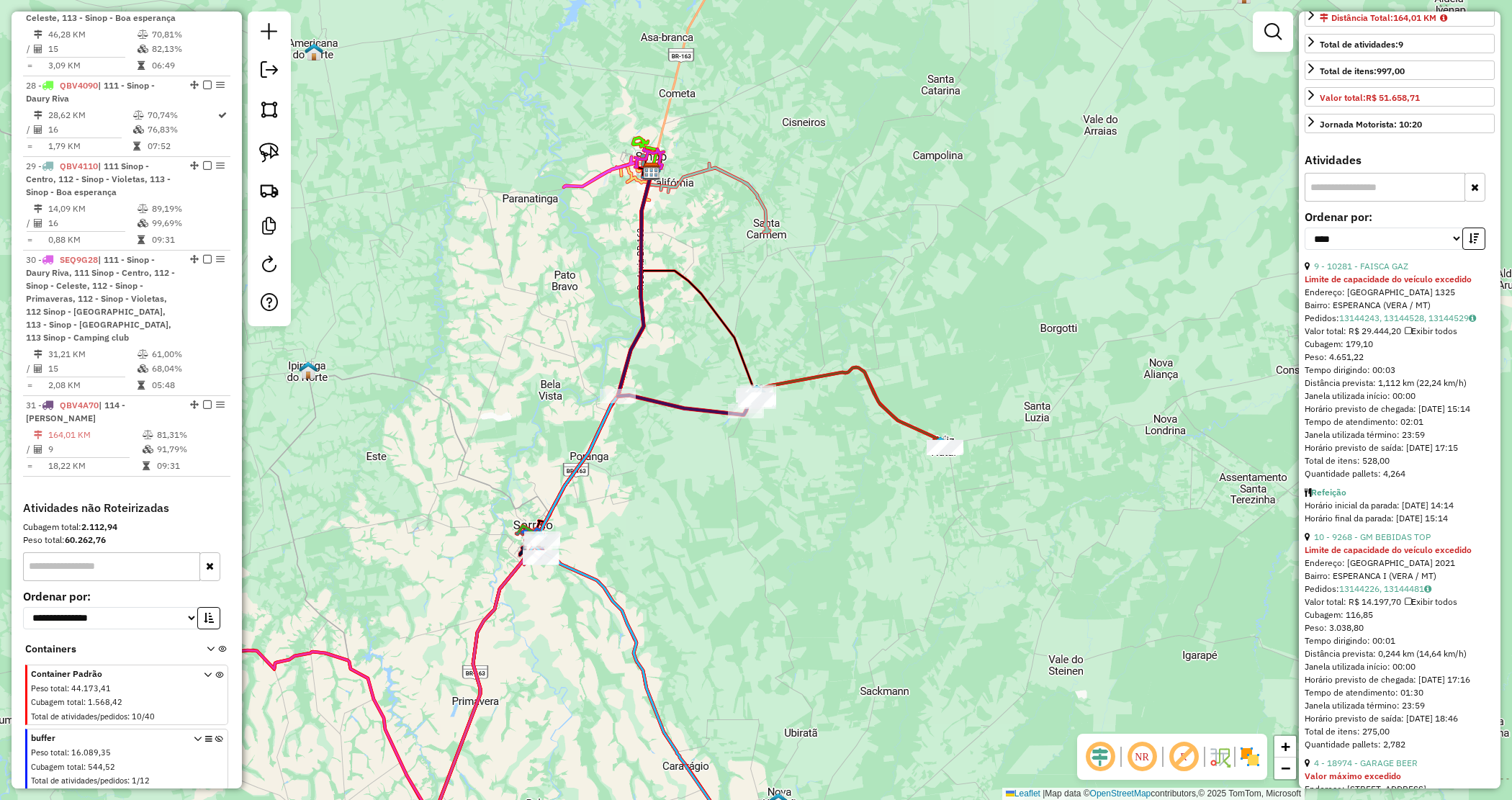
drag, startPoint x: 774, startPoint y: 447, endPoint x: 764, endPoint y: 422, distance: 26.9
click at [774, 448] on div "Janela de atendimento Grade de atendimento Capacidade Transportadoras Veículos …" at bounding box center [756, 400] width 1512 height 800
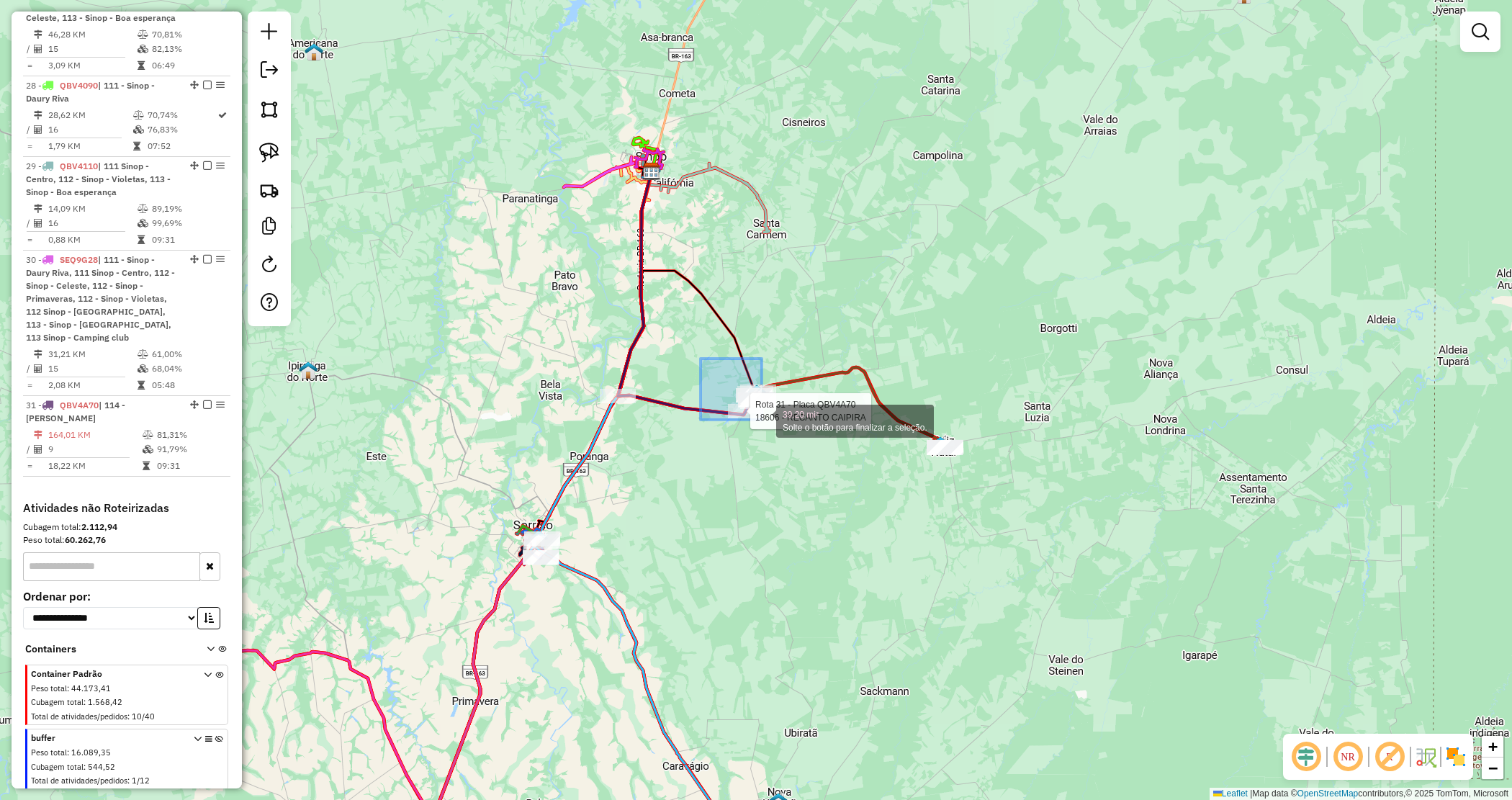
drag, startPoint x: 704, startPoint y: 364, endPoint x: 787, endPoint y: 429, distance: 105.4
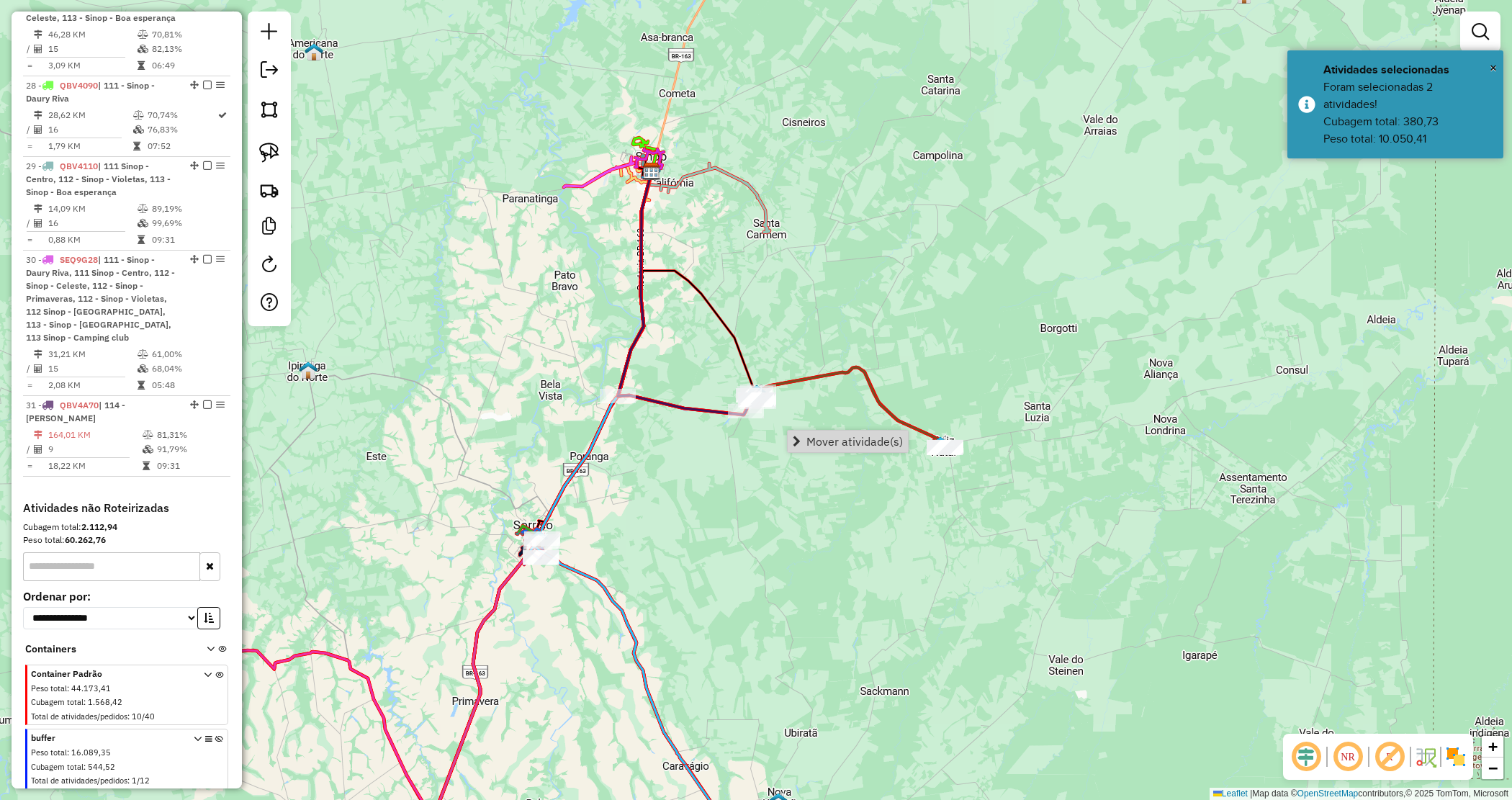
drag, startPoint x: 801, startPoint y: 480, endPoint x: 812, endPoint y: 462, distance: 21.1
click at [801, 481] on div "Janela de atendimento Grade de atendimento Capacidade Transportadoras Veículos …" at bounding box center [756, 400] width 1512 height 800
drag, startPoint x: 873, startPoint y: 394, endPoint x: 1038, endPoint y: 495, distance: 193.5
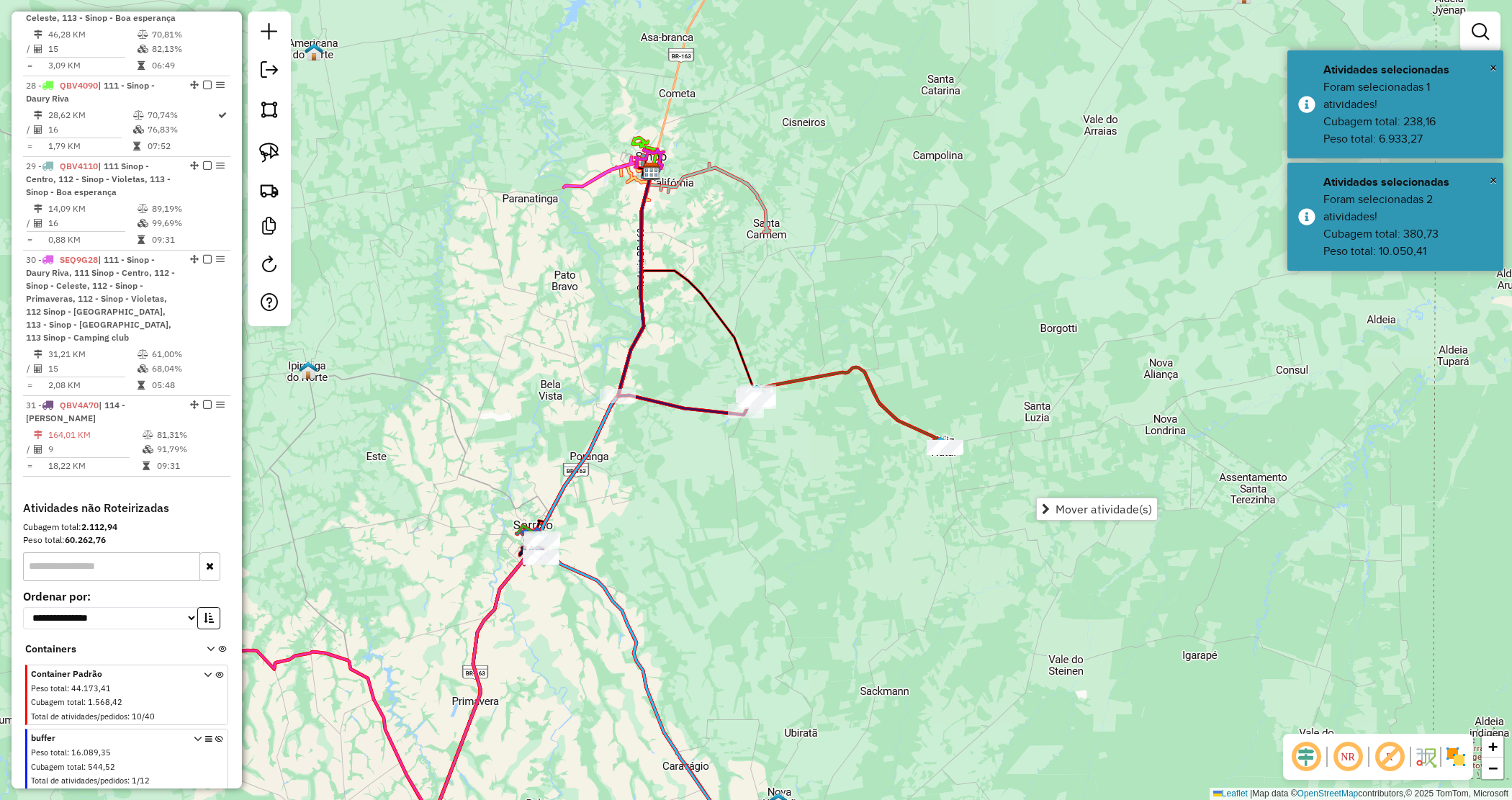
click at [805, 477] on div "Janela de atendimento Grade de atendimento Capacidade Transportadoras Veículos …" at bounding box center [756, 400] width 1512 height 800
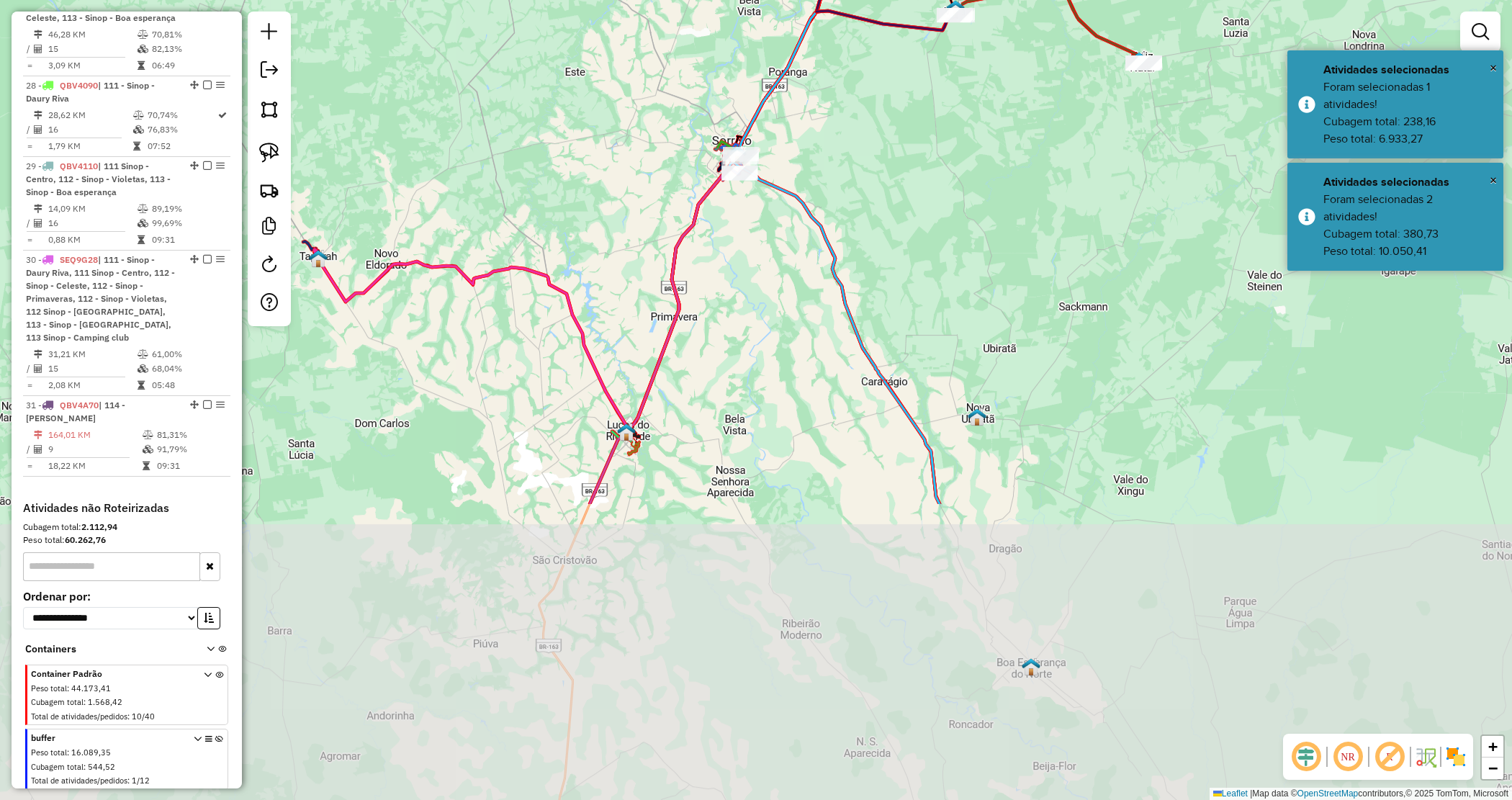
drag, startPoint x: 746, startPoint y: 555, endPoint x: 921, endPoint y: 160, distance: 432.0
click at [944, 166] on div "Janela de atendimento Grade de atendimento Capacidade Transportadoras Veículos …" at bounding box center [756, 400] width 1512 height 800
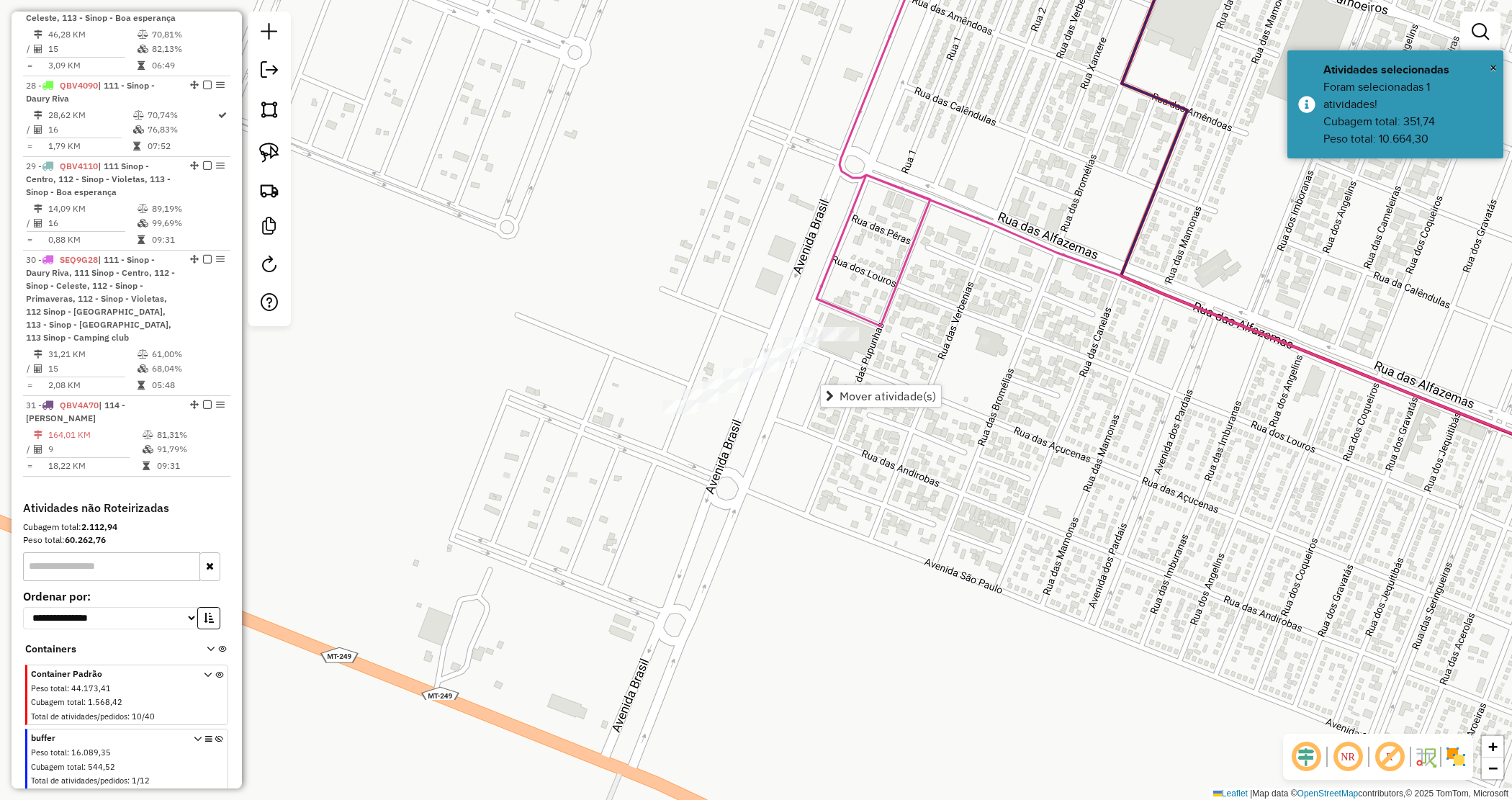
click at [794, 397] on div "Janela de atendimento Grade de atendimento Capacidade Transportadoras Veículos …" at bounding box center [756, 400] width 1512 height 800
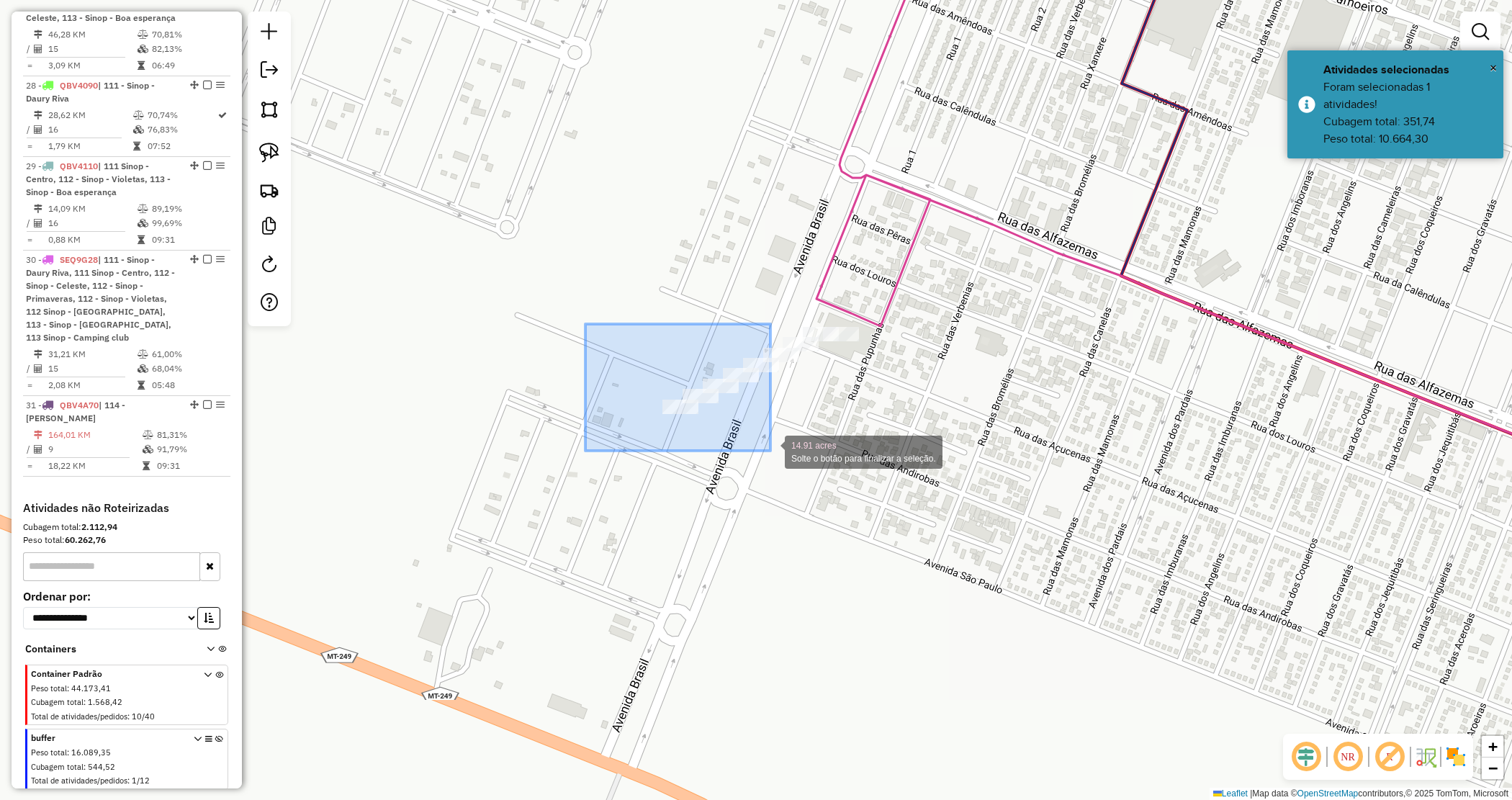
drag, startPoint x: 592, startPoint y: 338, endPoint x: 770, endPoint y: 452, distance: 211.4
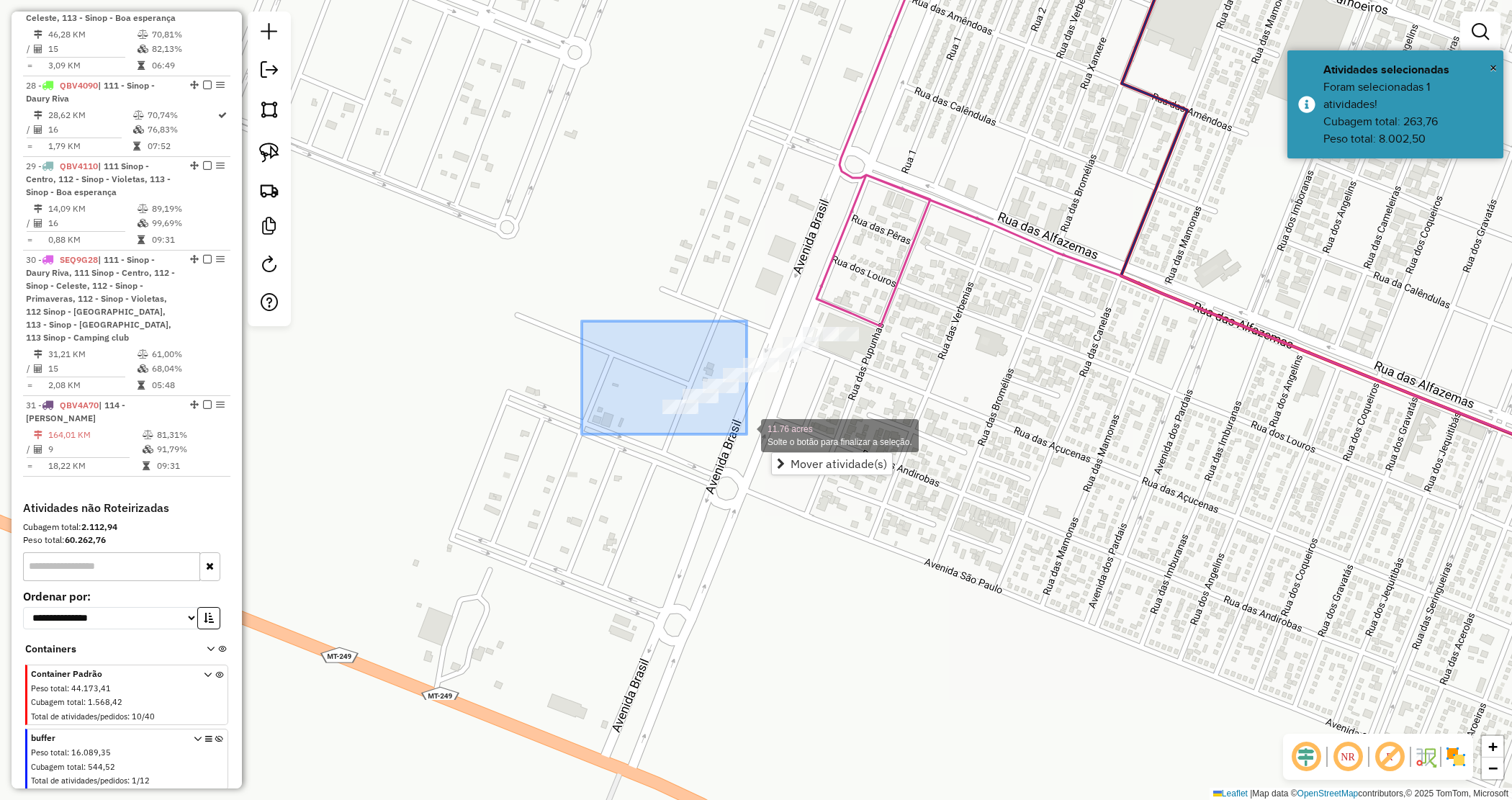
drag, startPoint x: 587, startPoint y: 332, endPoint x: 750, endPoint y: 435, distance: 192.8
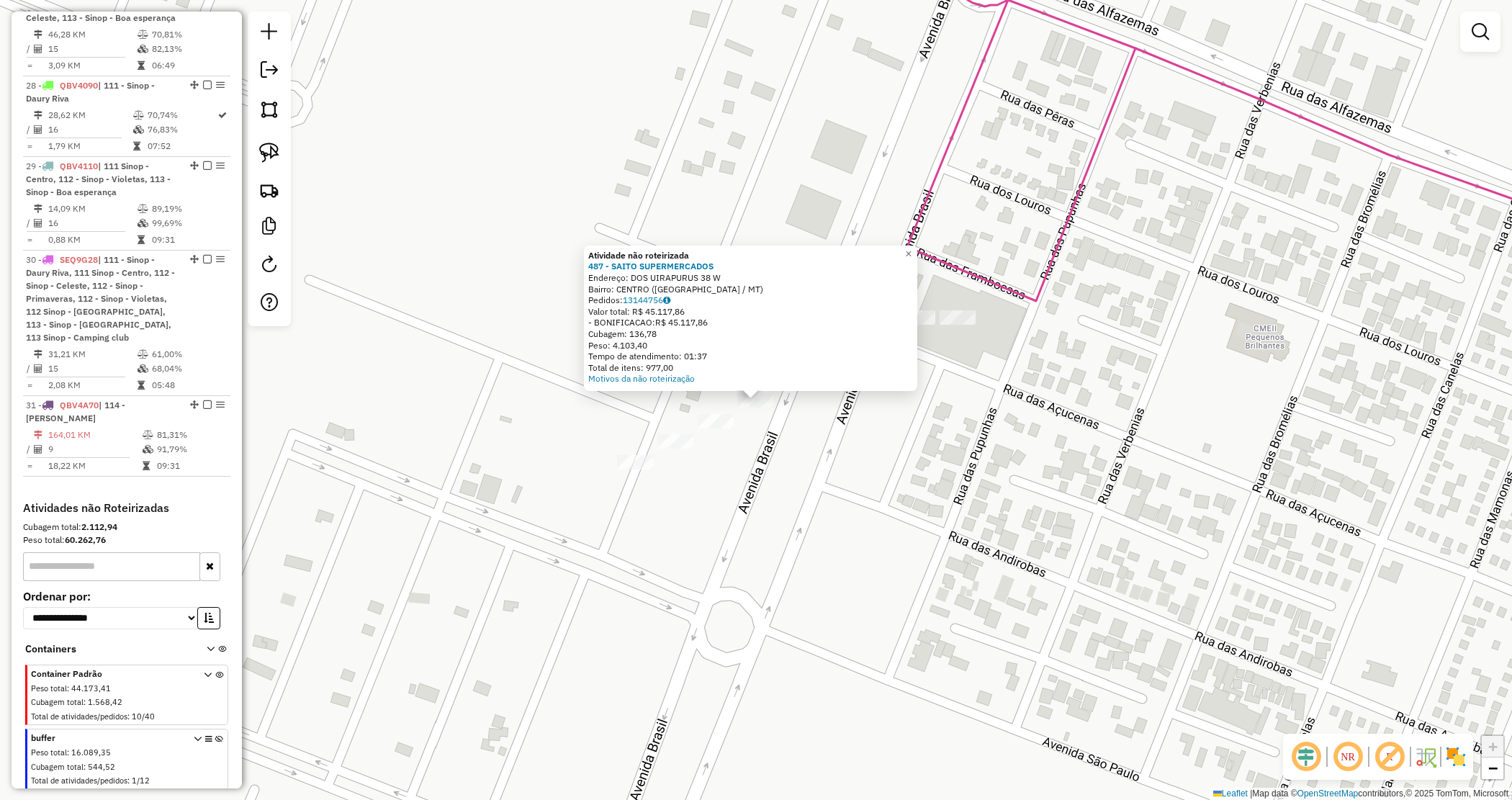
drag, startPoint x: 847, startPoint y: 431, endPoint x: 805, endPoint y: 375, distance: 70.0
click at [848, 431] on div "Atividade não roteirizada 487 - SAITO SUPERMERCADOS Endereço: DOS UIRAPURUS 38 …" at bounding box center [756, 400] width 1512 height 800
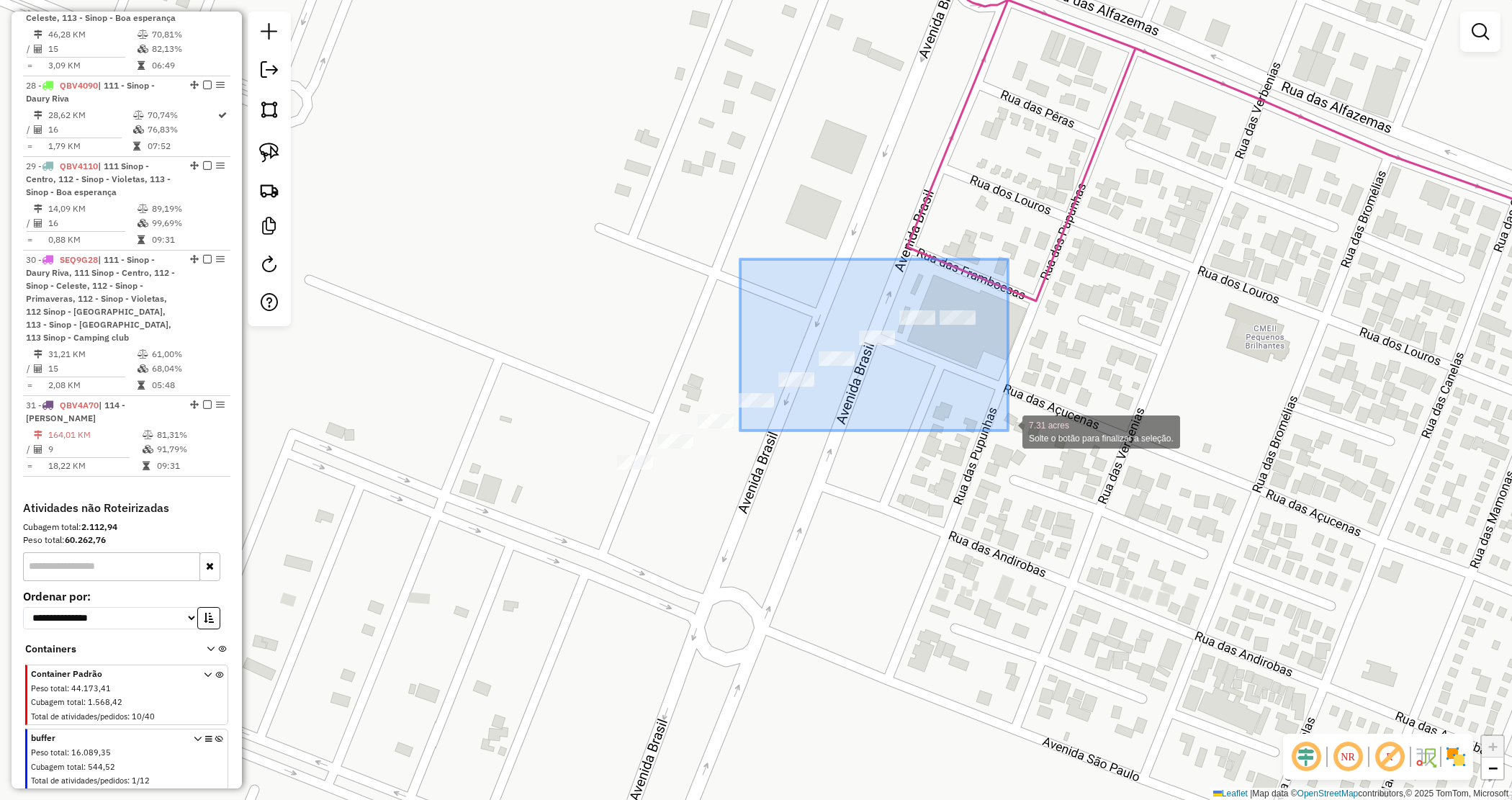
drag, startPoint x: 830, startPoint y: 337, endPoint x: 1013, endPoint y: 432, distance: 206.2
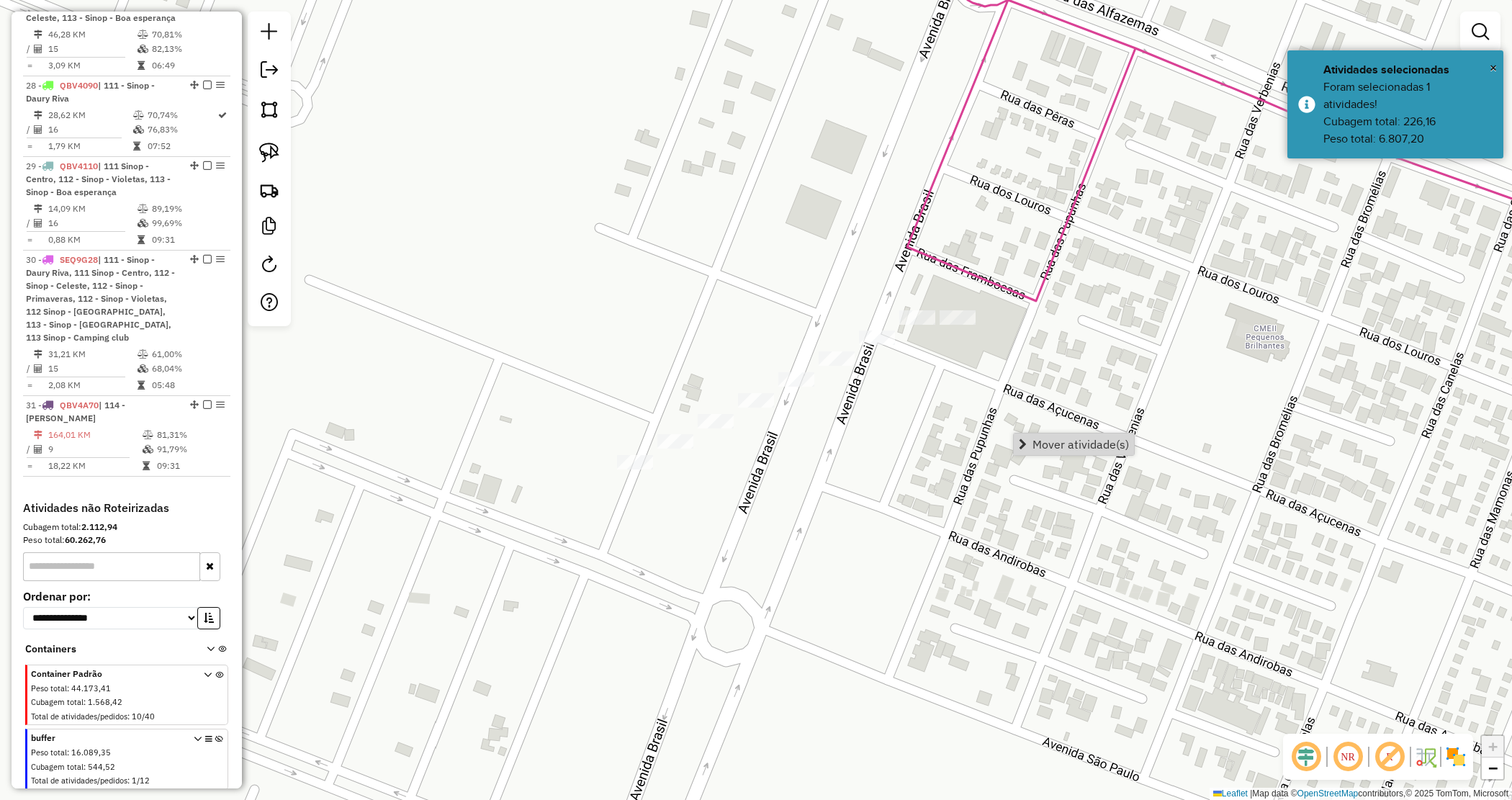
click at [1038, 441] on span "Mover atividade(s)" at bounding box center [1081, 444] width 97 height 12
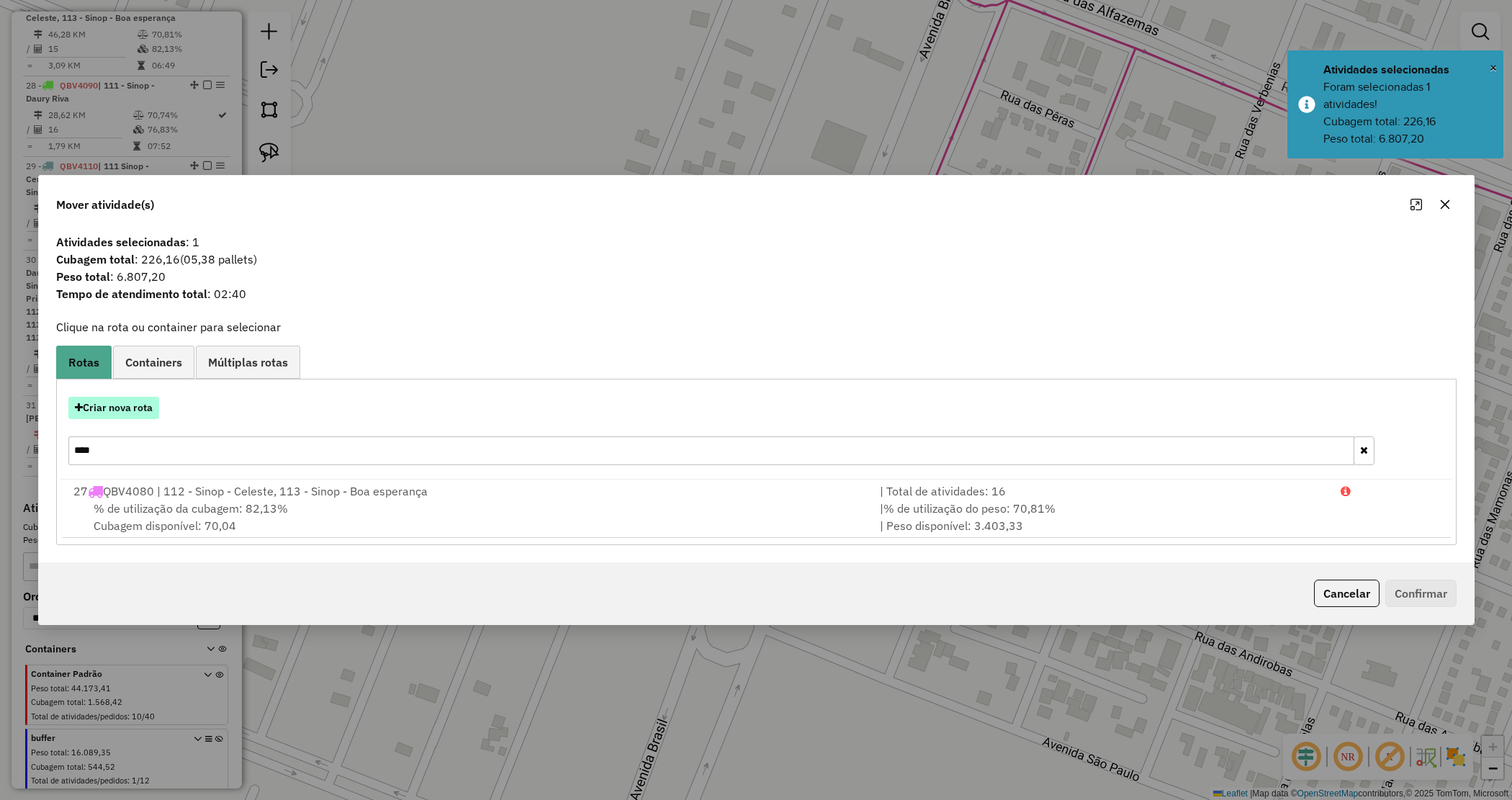
click at [148, 405] on button "Criar nova rota" at bounding box center [113, 408] width 90 height 22
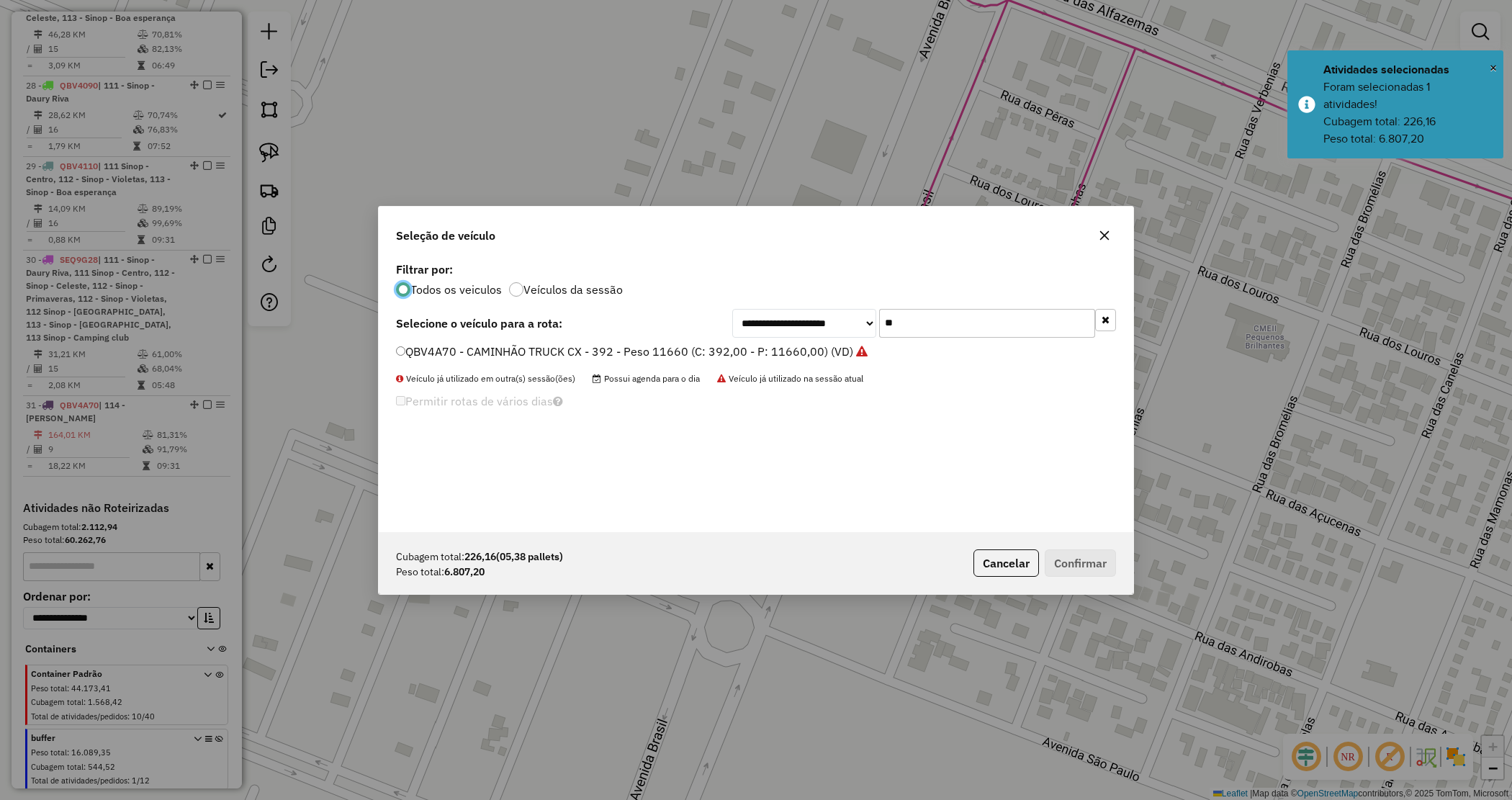
scroll to position [7, 5]
drag, startPoint x: 909, startPoint y: 333, endPoint x: 848, endPoint y: 317, distance: 63.1
click at [849, 318] on div "**********" at bounding box center [756, 395] width 755 height 274
click at [938, 332] on input "**" at bounding box center [987, 324] width 216 height 29
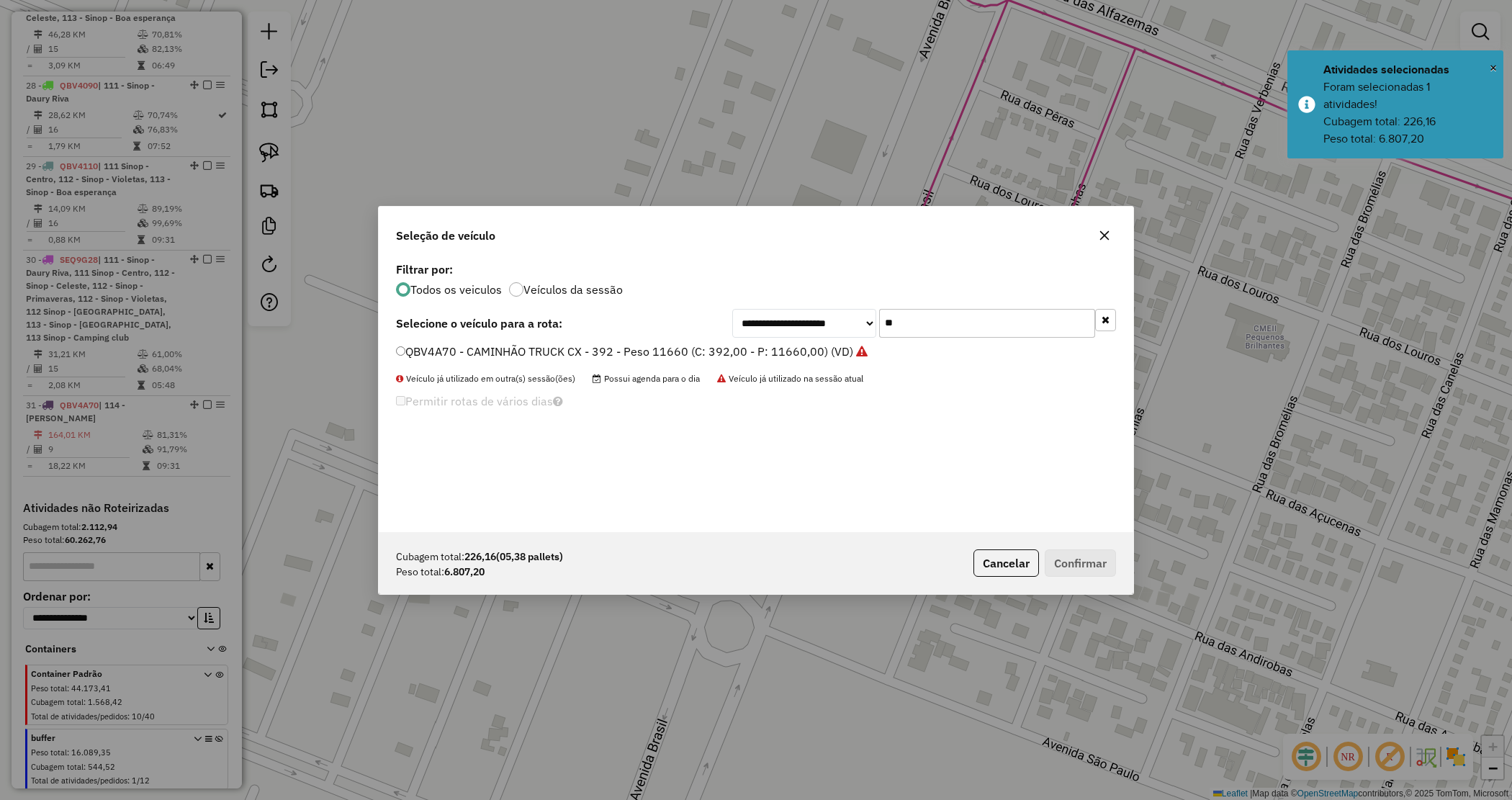
click at [938, 329] on input "**" at bounding box center [987, 324] width 216 height 29
click at [938, 328] on input "**" at bounding box center [987, 324] width 216 height 29
drag, startPoint x: 910, startPoint y: 327, endPoint x: 875, endPoint y: 317, distance: 36.4
click at [876, 319] on div "**********" at bounding box center [924, 324] width 384 height 29
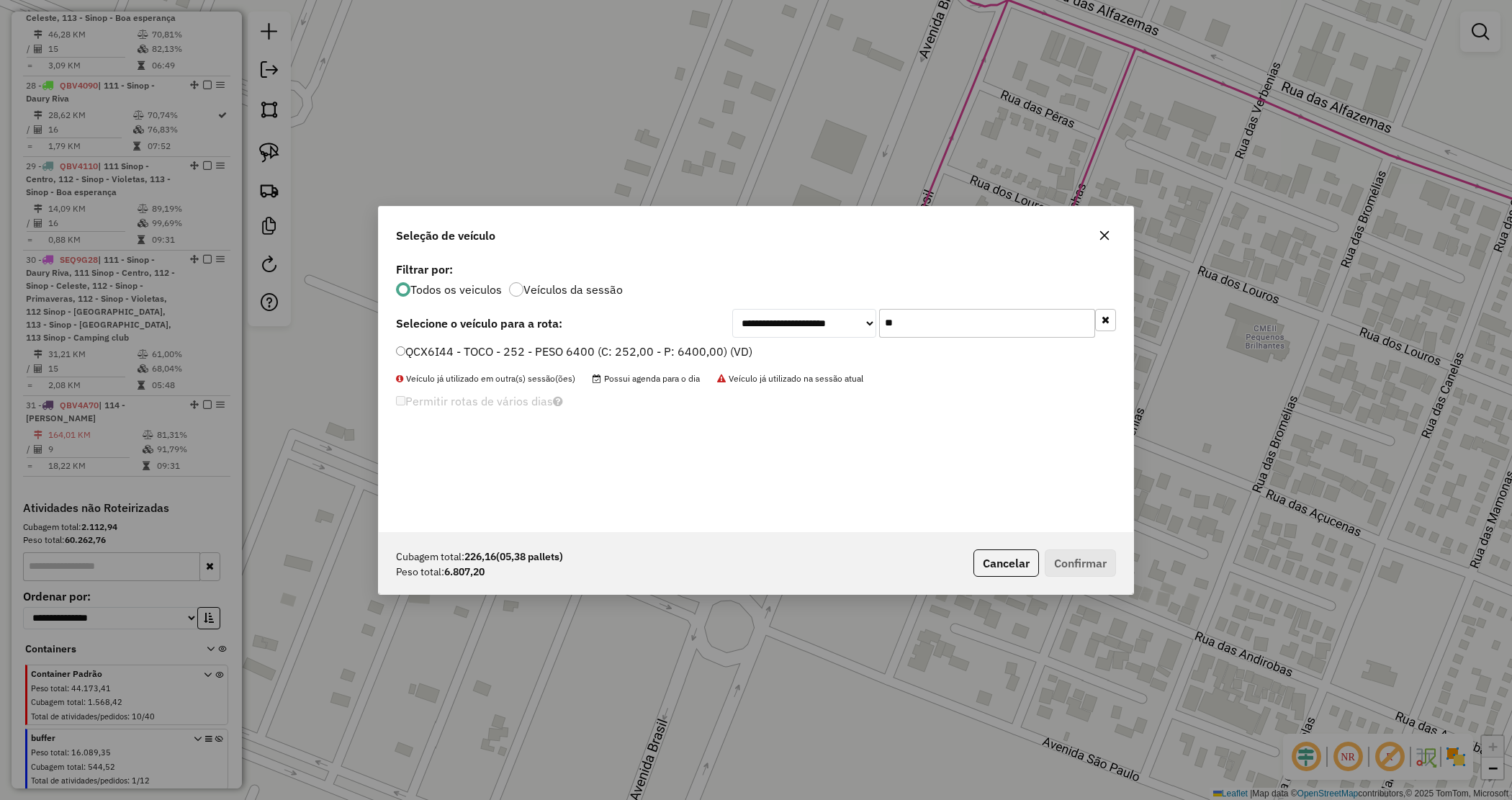
type input "**"
click at [721, 357] on label "QCX6I44 - TOCO - 252 - PESO 6400 (C: 252,00 - P: 6400,00) (VD)" at bounding box center [574, 351] width 357 height 17
click at [1089, 560] on button "Confirmar" at bounding box center [1080, 563] width 71 height 27
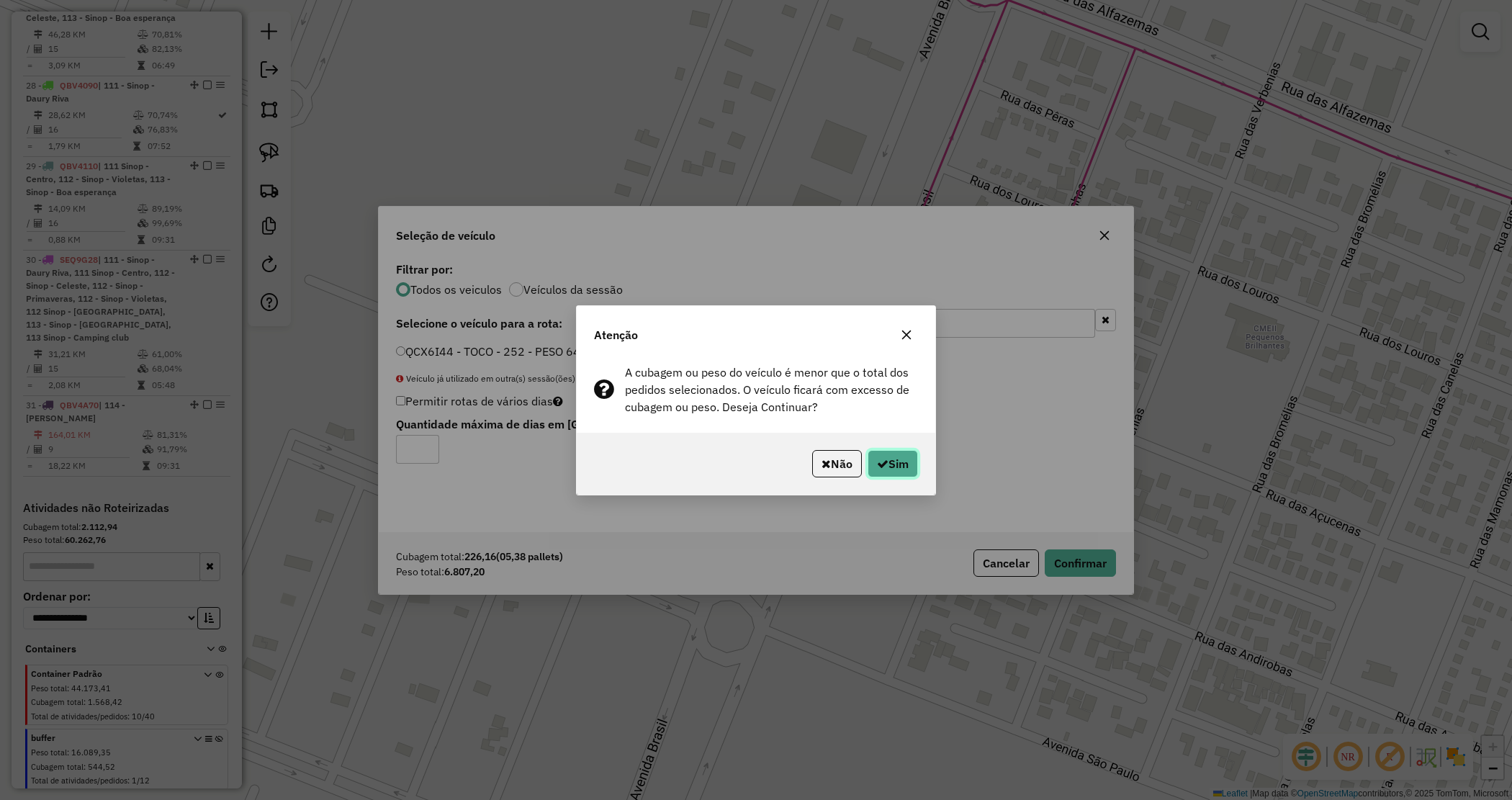
drag, startPoint x: 901, startPoint y: 457, endPoint x: 870, endPoint y: 450, distance: 31.8
click at [899, 456] on button "Sim" at bounding box center [892, 463] width 50 height 27
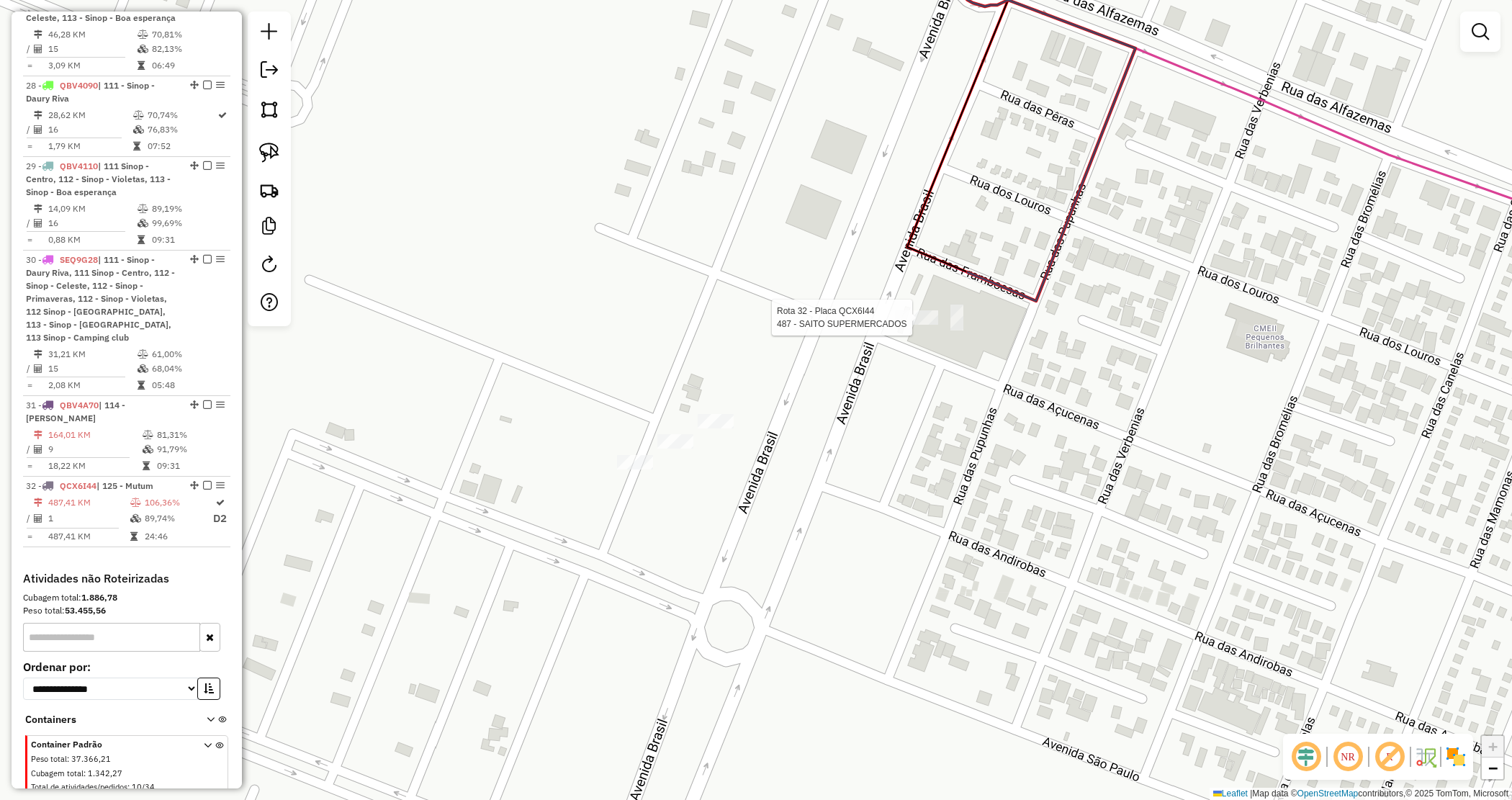
select select "*********"
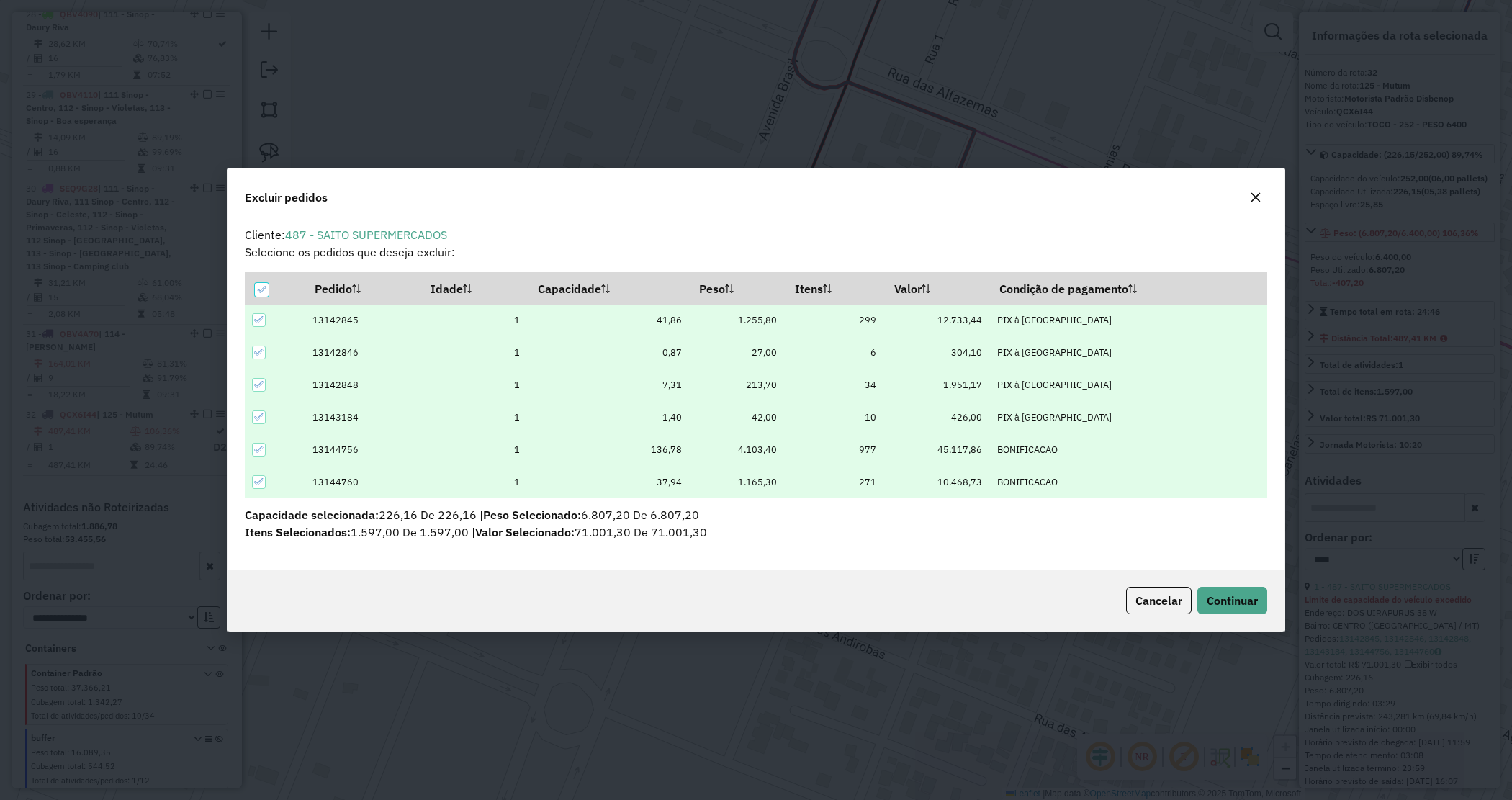
scroll to position [0, 0]
click at [258, 294] on icon at bounding box center [261, 289] width 10 height 10
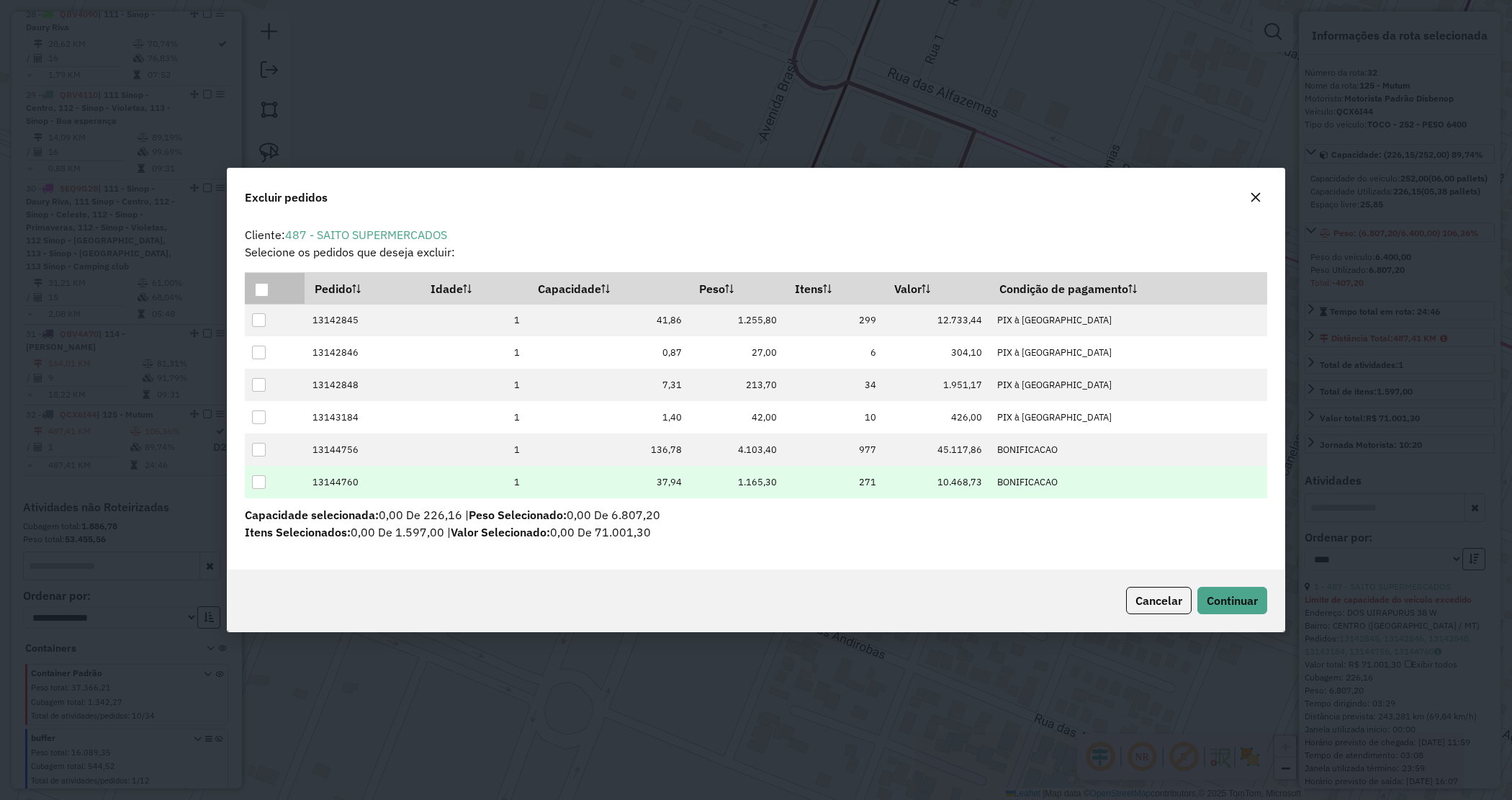
click at [252, 483] on div at bounding box center [258, 482] width 14 height 14
click at [1218, 601] on span "Continuar" at bounding box center [1233, 600] width 51 height 15
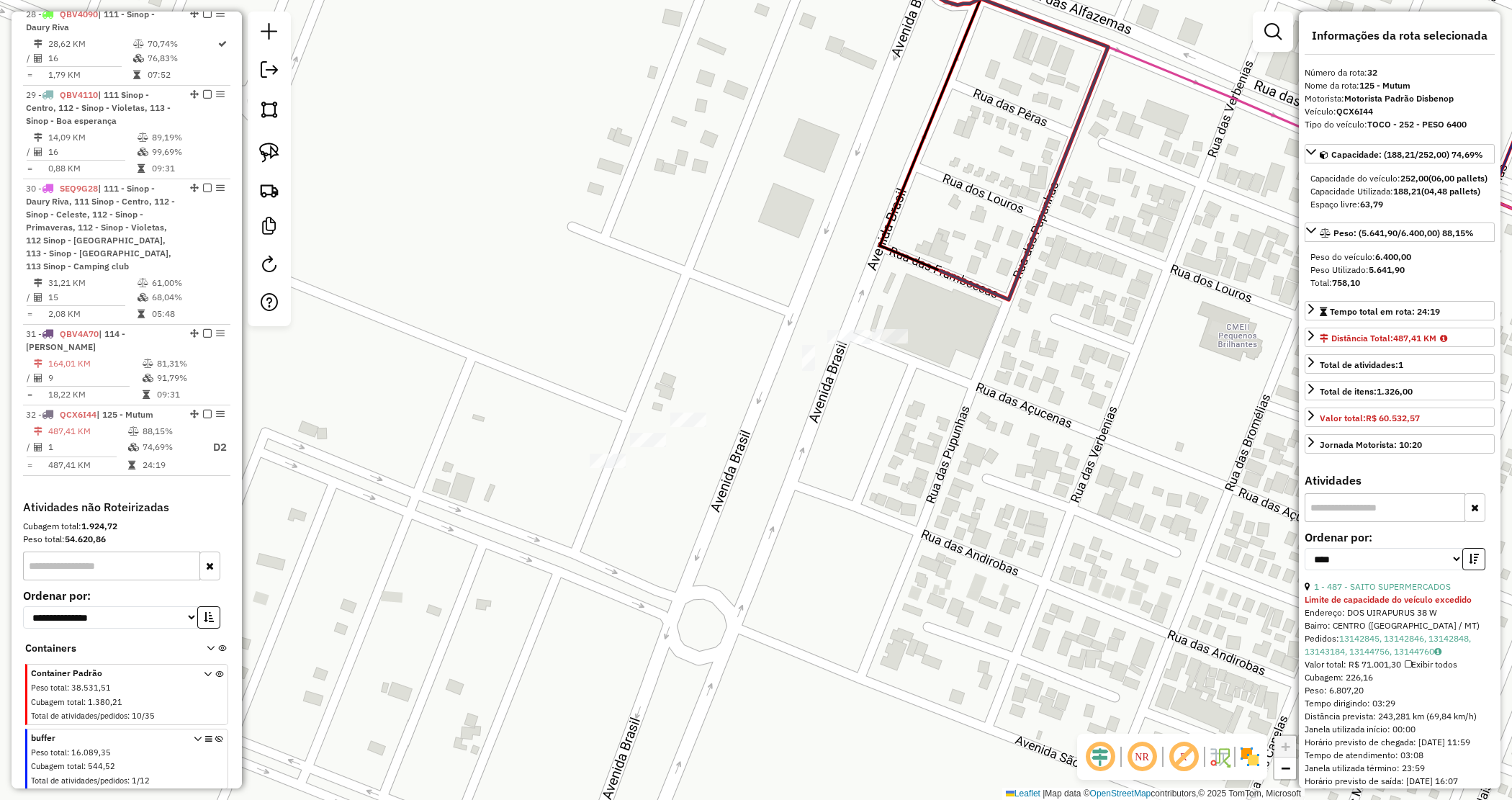
drag, startPoint x: 692, startPoint y: 556, endPoint x: 870, endPoint y: 440, distance: 212.5
click at [870, 441] on div "Janela de atendimento Grade de atendimento Capacidade Transportadoras Veículos …" at bounding box center [756, 400] width 1512 height 800
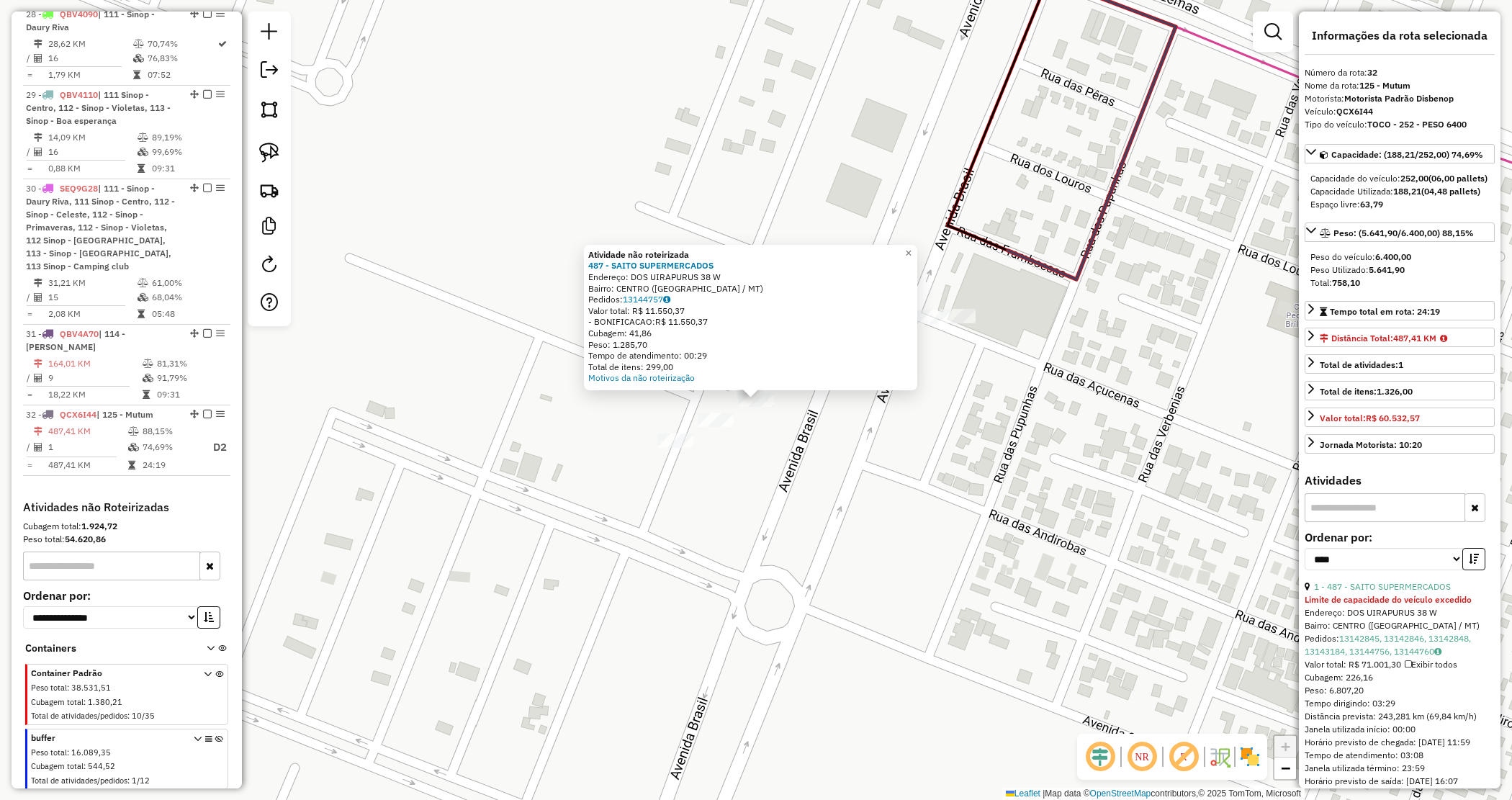
click at [775, 420] on div "Atividade não roteirizada 487 - SAITO SUPERMERCADOS Endereço: DOS UIRAPURUS 38 …" at bounding box center [756, 400] width 1512 height 800
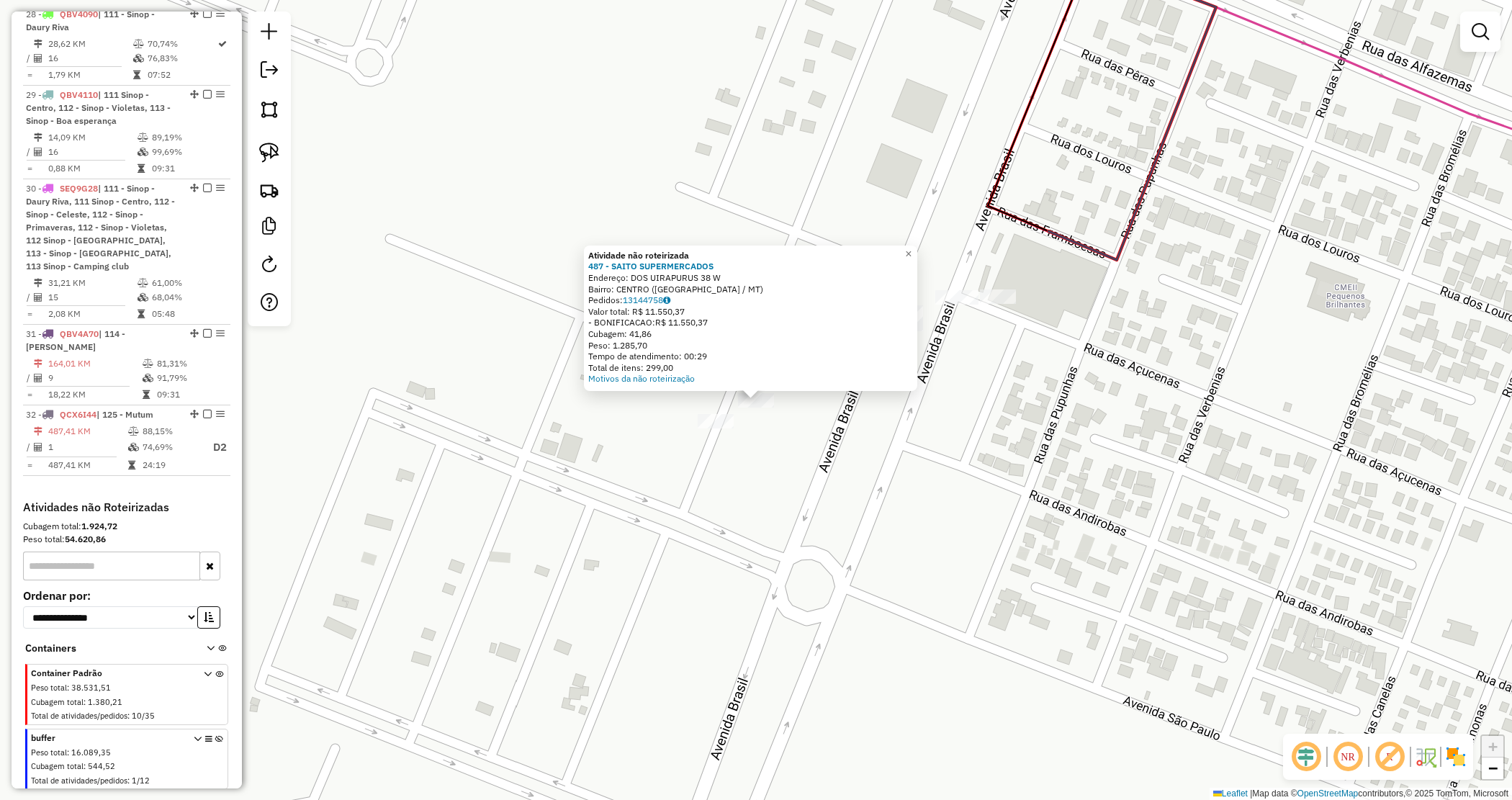
click at [764, 436] on div "Atividade não roteirizada 487 - SAITO SUPERMERCADOS Endereço: DOS UIRAPURUS 38 …" at bounding box center [756, 400] width 1512 height 800
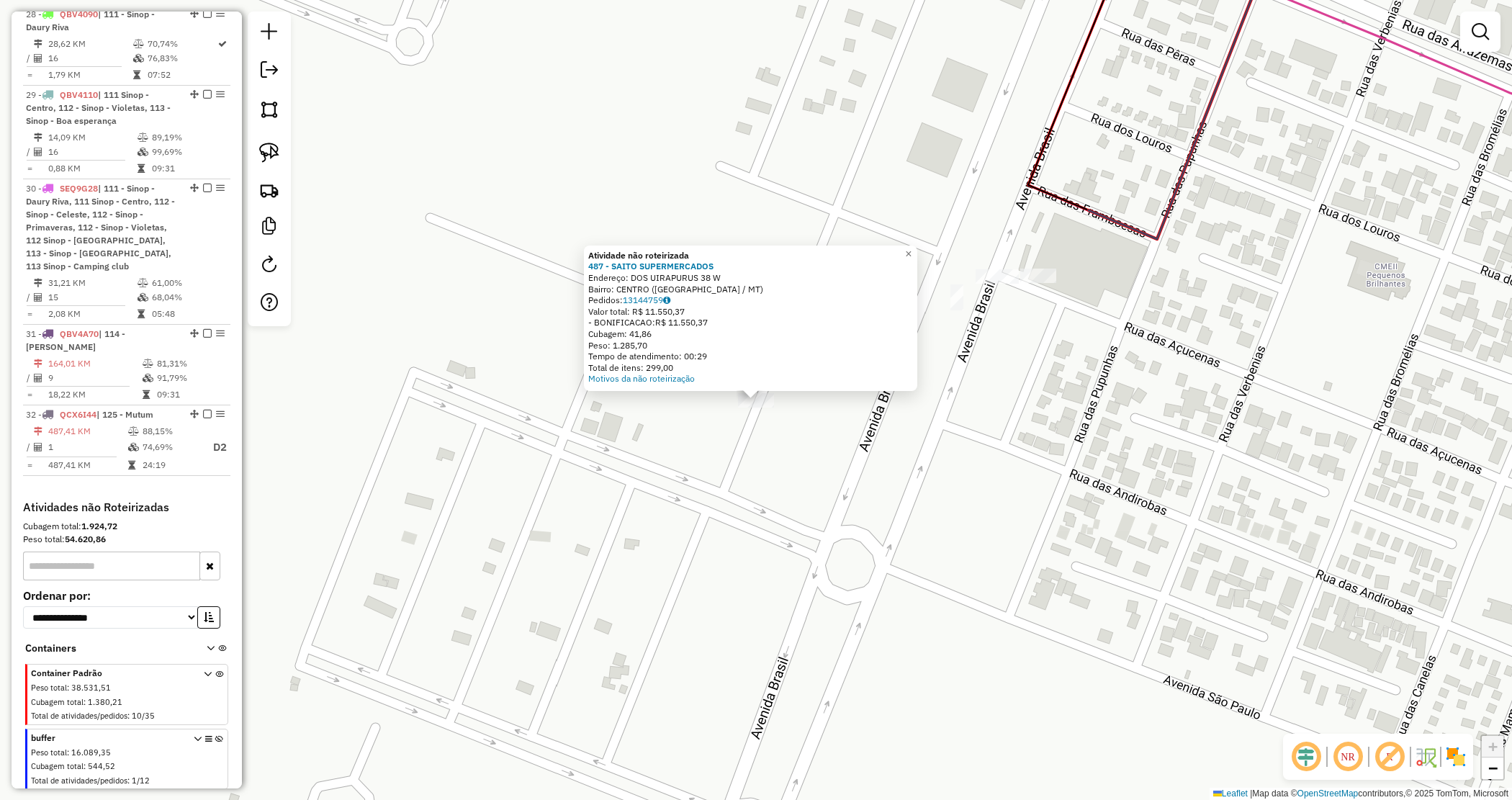
click at [777, 441] on div "Atividade não roteirizada 487 - SAITO SUPERMERCADOS Endereço: DOS UIRAPURUS 38 …" at bounding box center [756, 400] width 1512 height 800
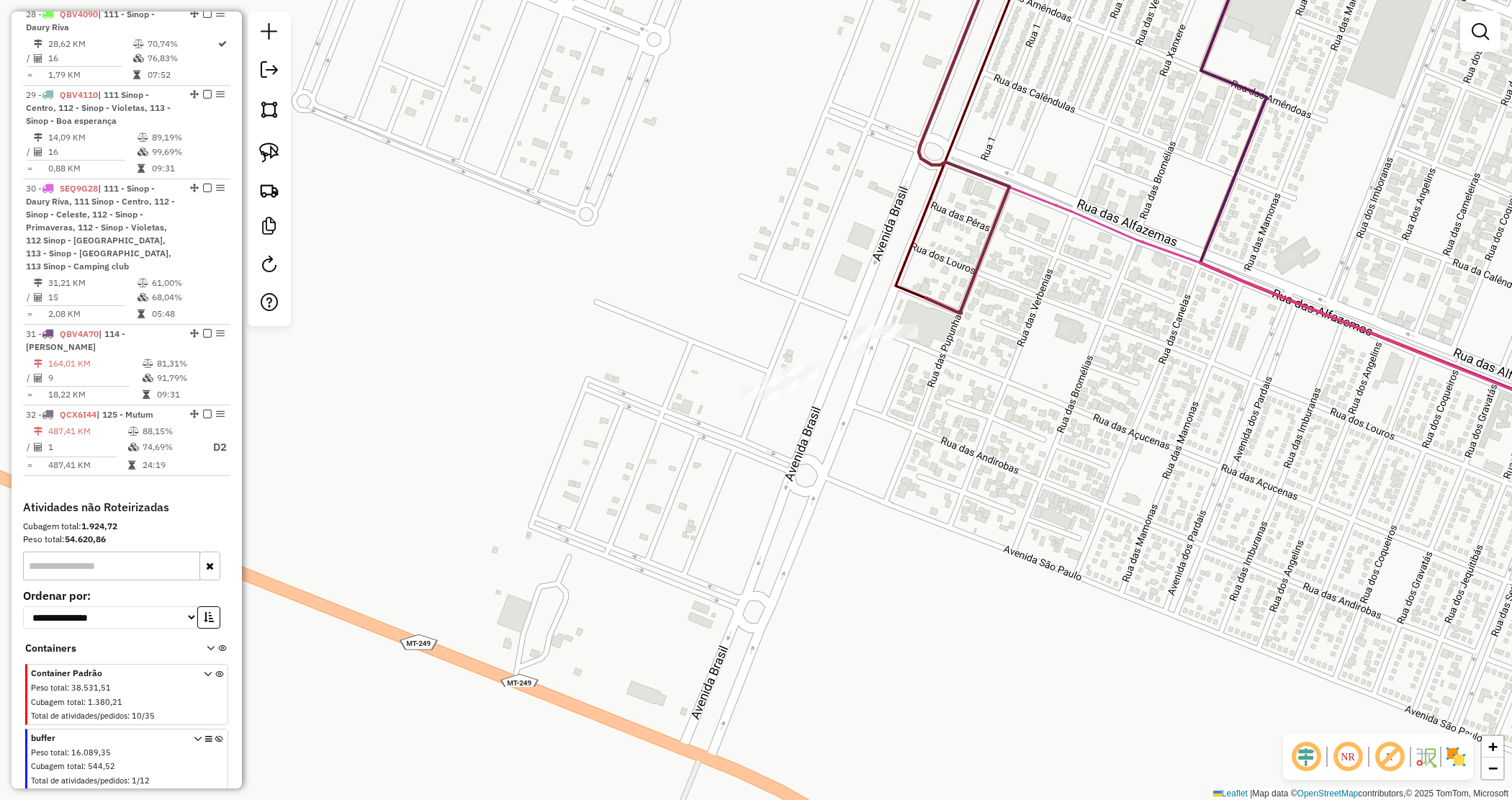
drag, startPoint x: 894, startPoint y: 429, endPoint x: 829, endPoint y: 442, distance: 66.3
click at [829, 442] on div "Janela de atendimento Grade de atendimento Capacidade Transportadoras Veículos …" at bounding box center [756, 400] width 1512 height 800
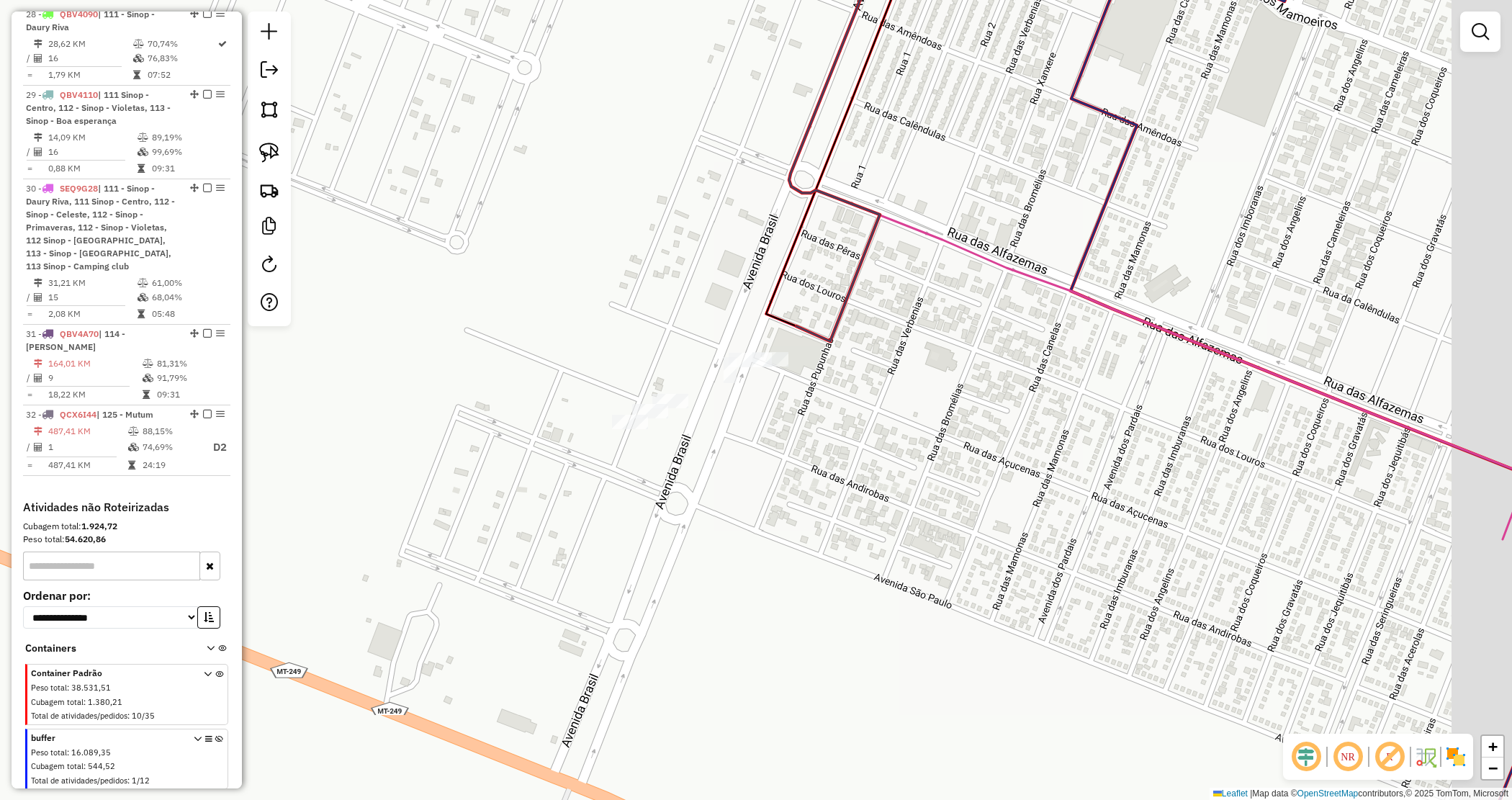
click at [829, 442] on div "Janela de atendimento Grade de atendimento Capacidade Transportadoras Veículos …" at bounding box center [756, 400] width 1512 height 800
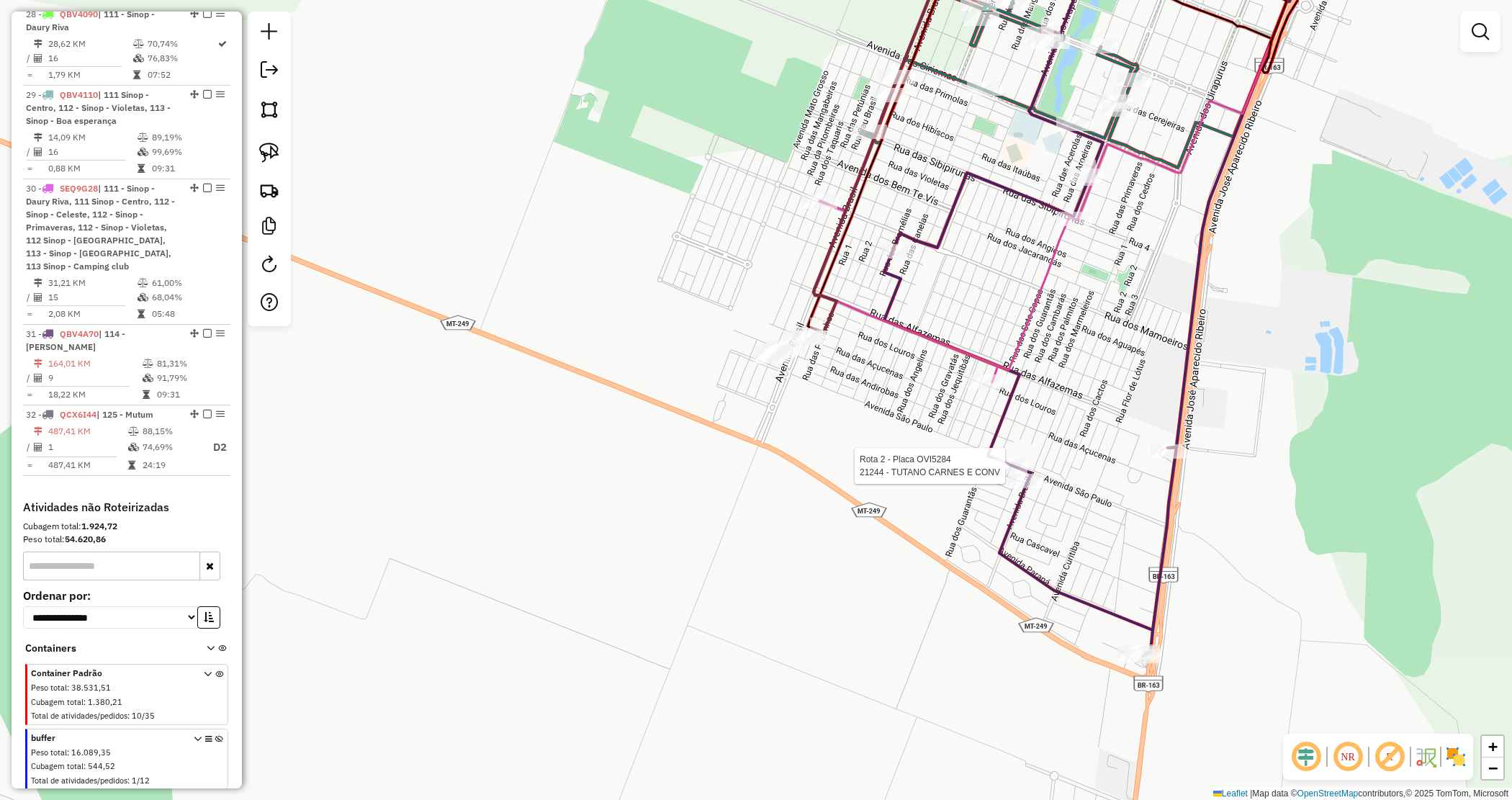
select select "*********"
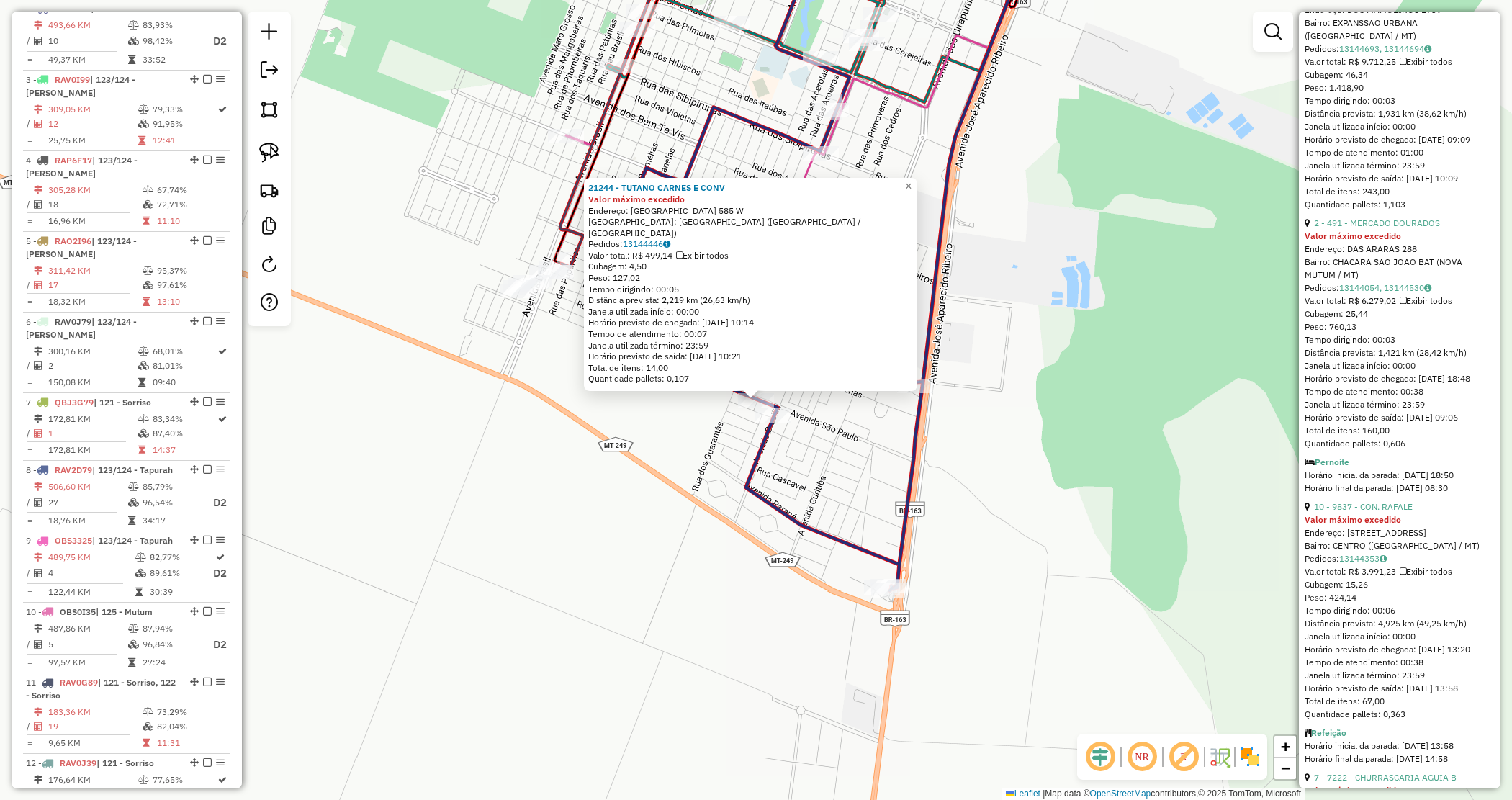
scroll to position [900, 0]
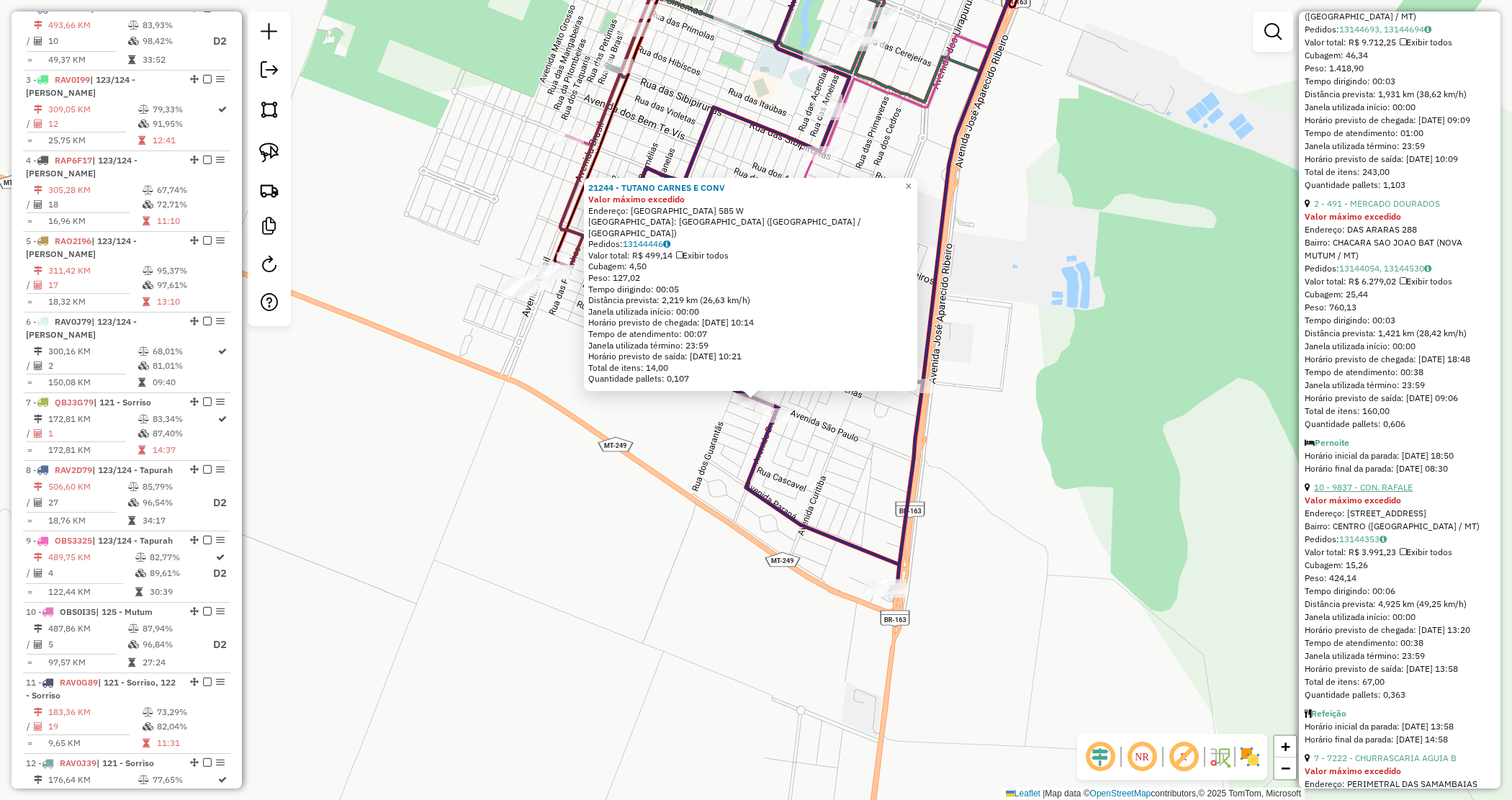
click at [1376, 493] on link "10 - 9837 - CON. RAFALE" at bounding box center [1363, 487] width 99 height 11
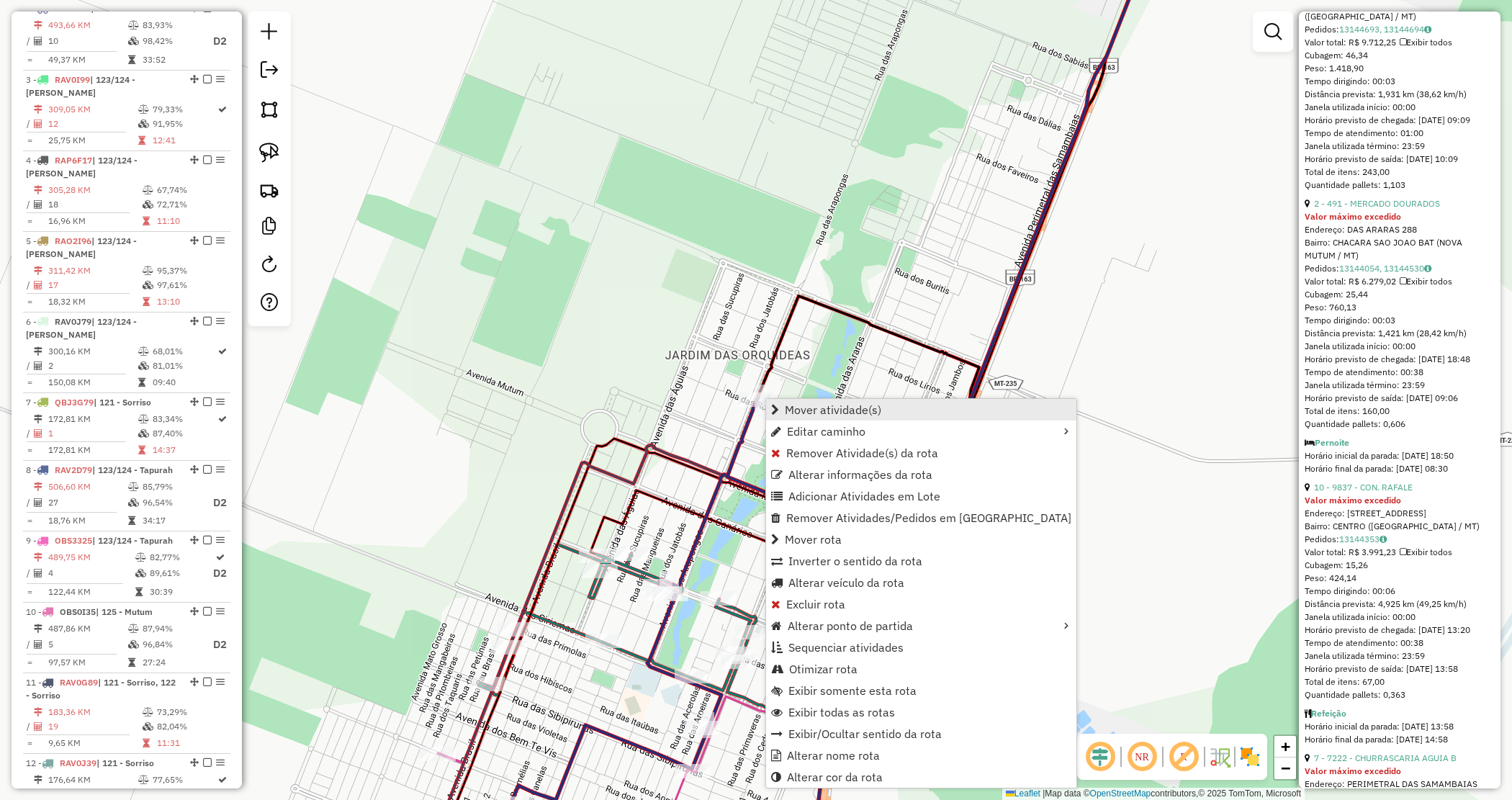
click at [811, 410] on span "Mover atividade(s)" at bounding box center [833, 410] width 97 height 12
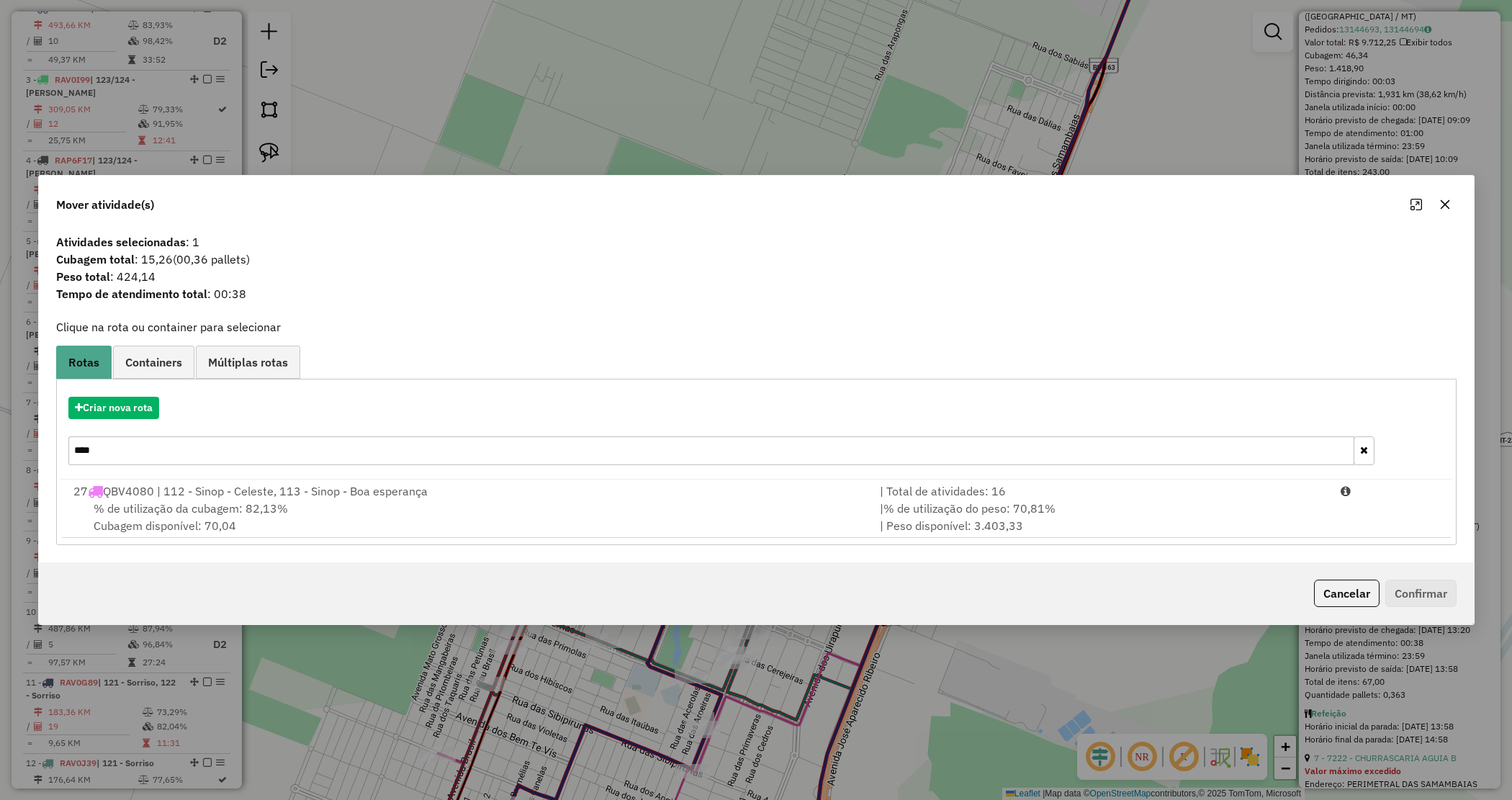
click at [1371, 449] on button "button" at bounding box center [1364, 451] width 21 height 29
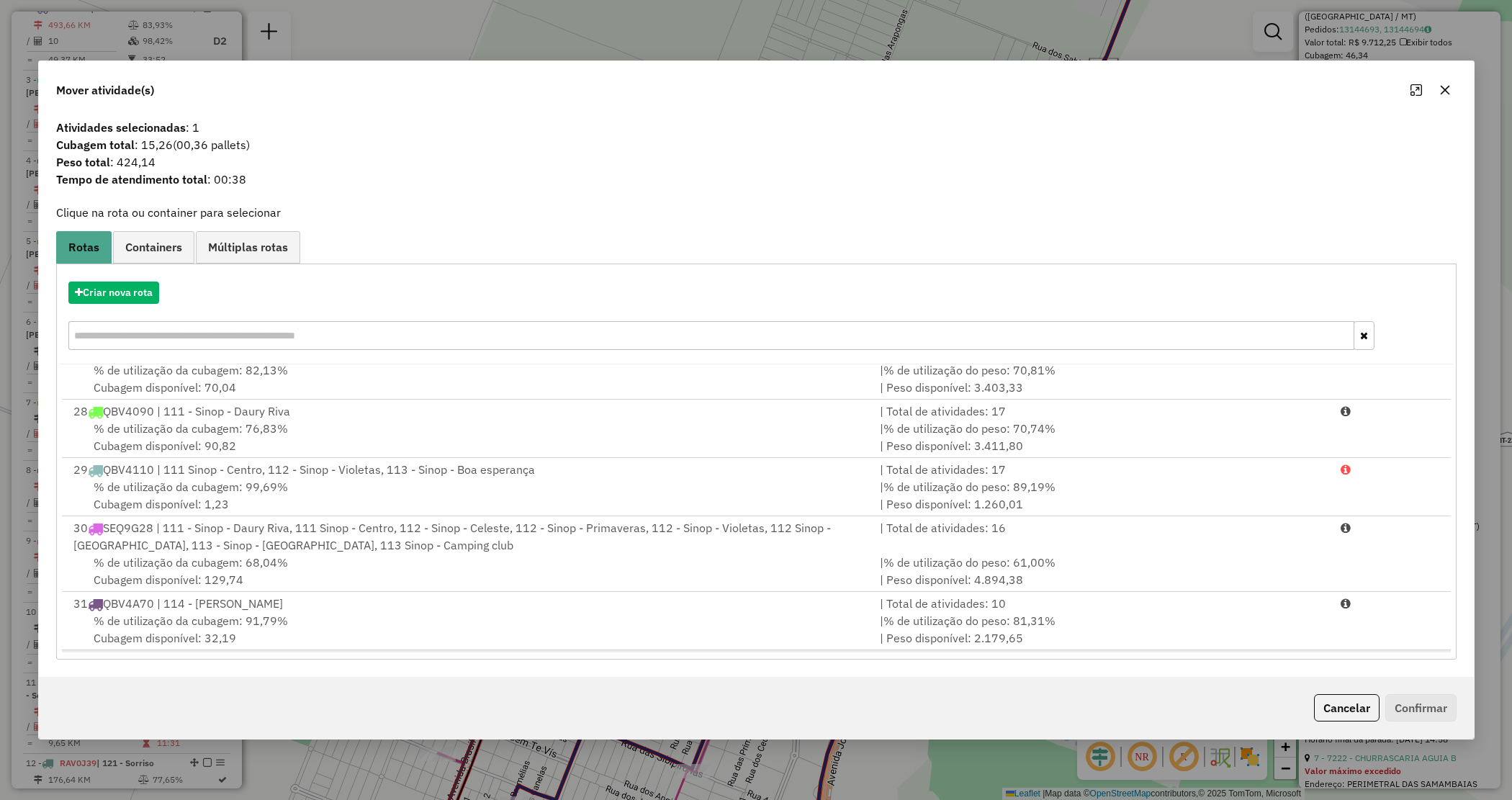
scroll to position [1541, 0]
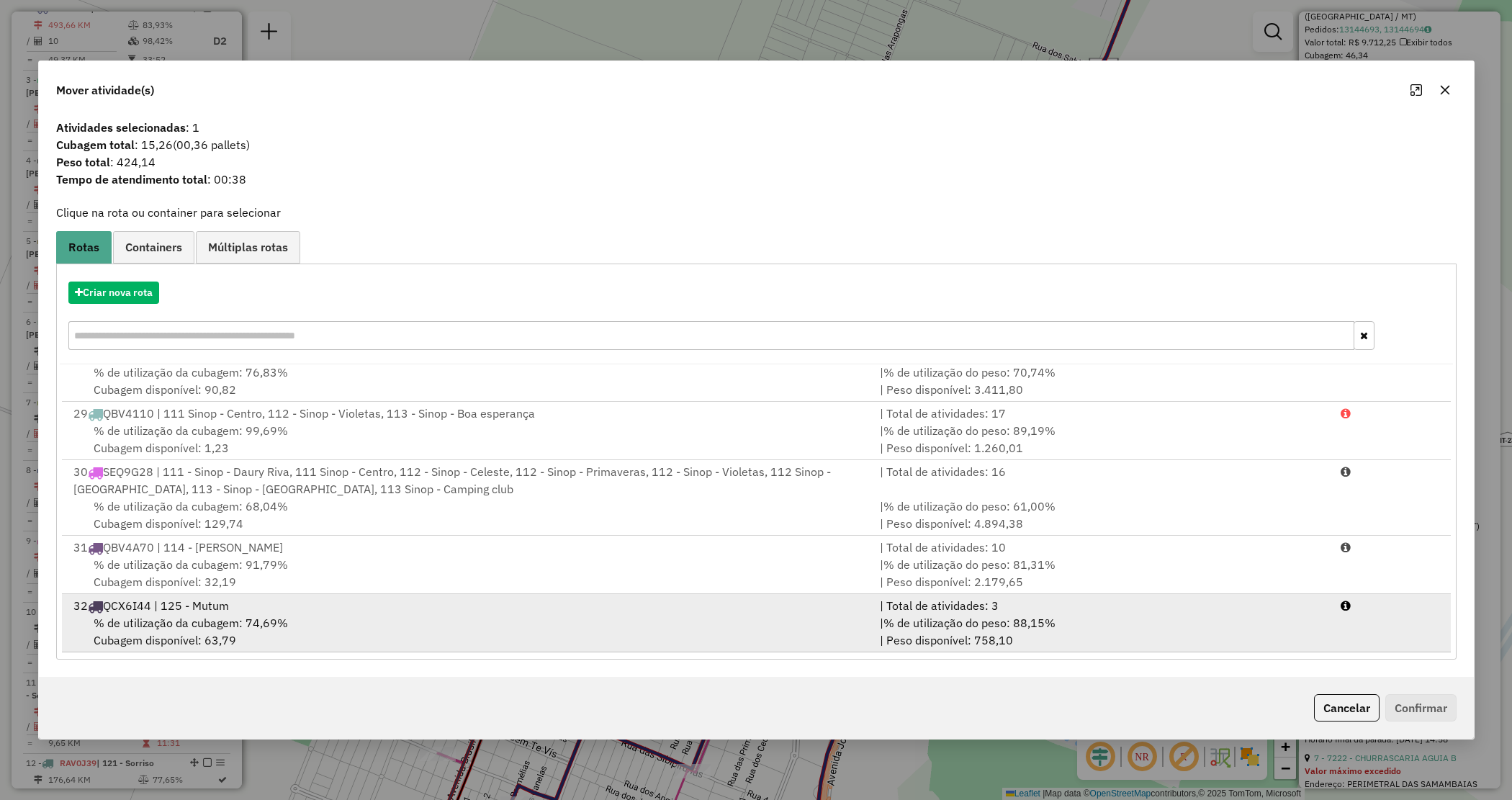
drag, startPoint x: 1051, startPoint y: 616, endPoint x: 1120, endPoint y: 630, distance: 70.4
click at [1052, 617] on span "% de utilização do peso: 88,15%" at bounding box center [969, 623] width 172 height 15
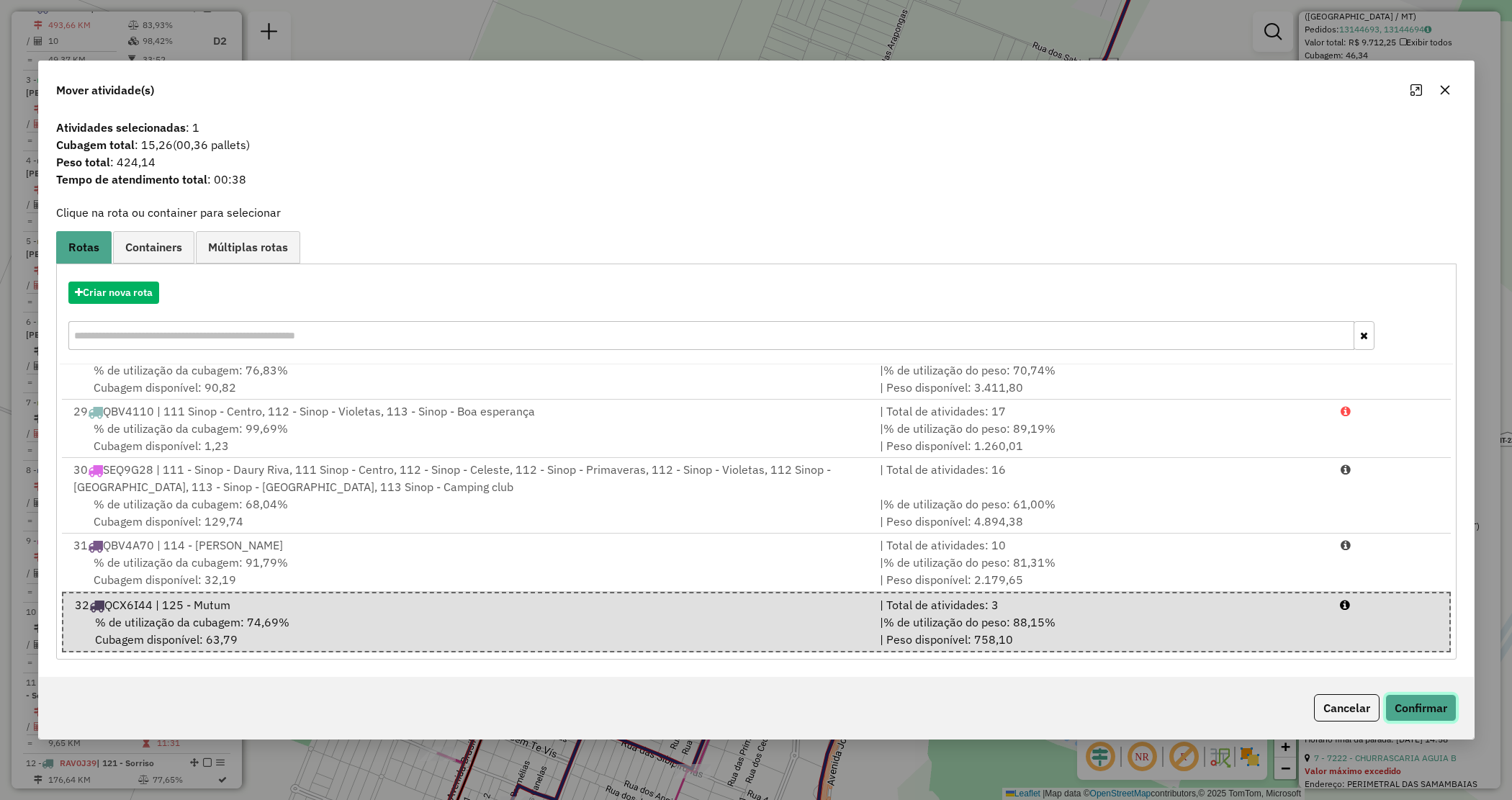
click at [1416, 702] on button "Confirmar" at bounding box center [1422, 708] width 71 height 27
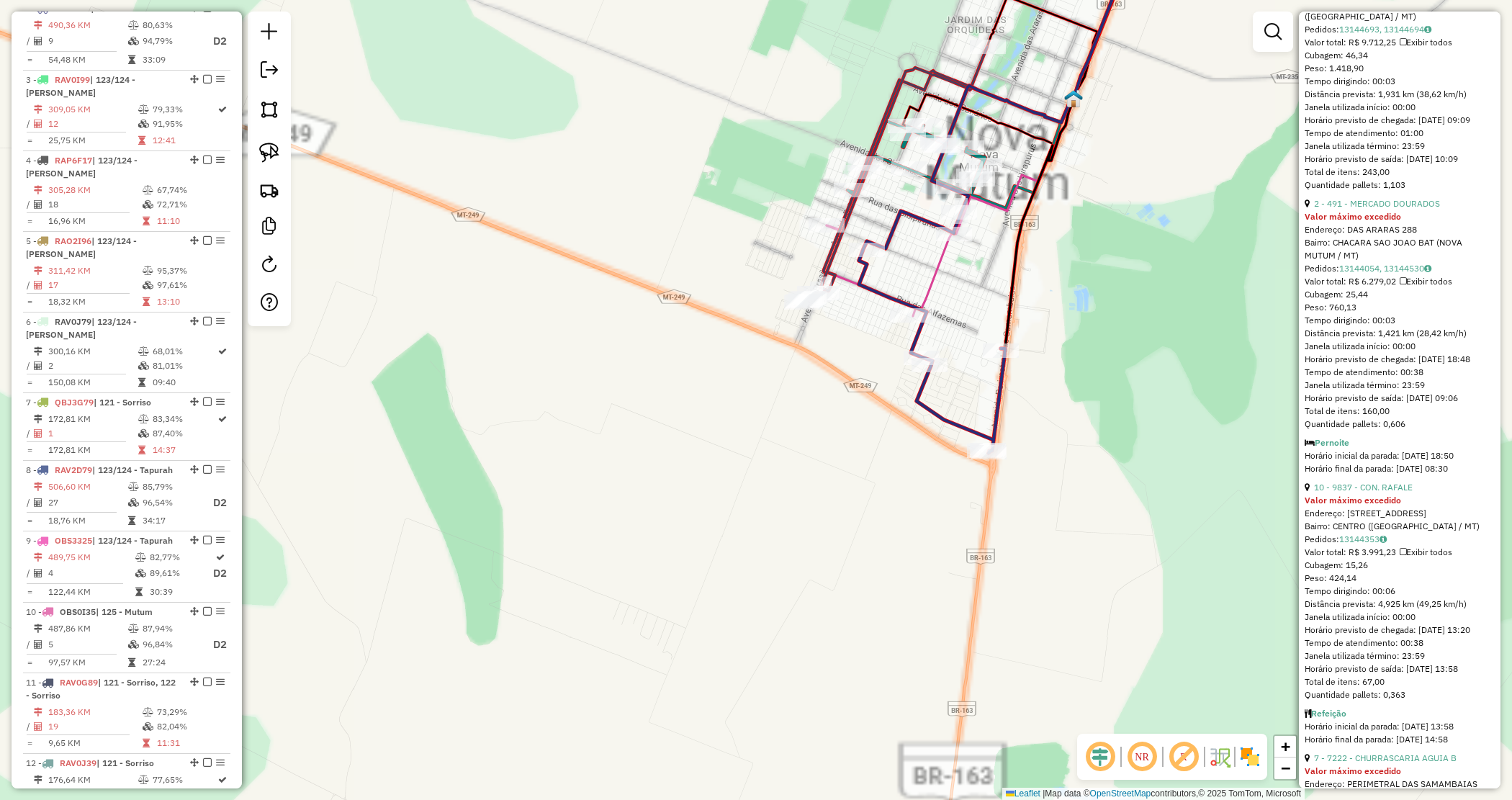
click at [833, 427] on div "Janela de atendimento Grade de atendimento Capacidade Transportadoras Veículos …" at bounding box center [756, 400] width 1512 height 800
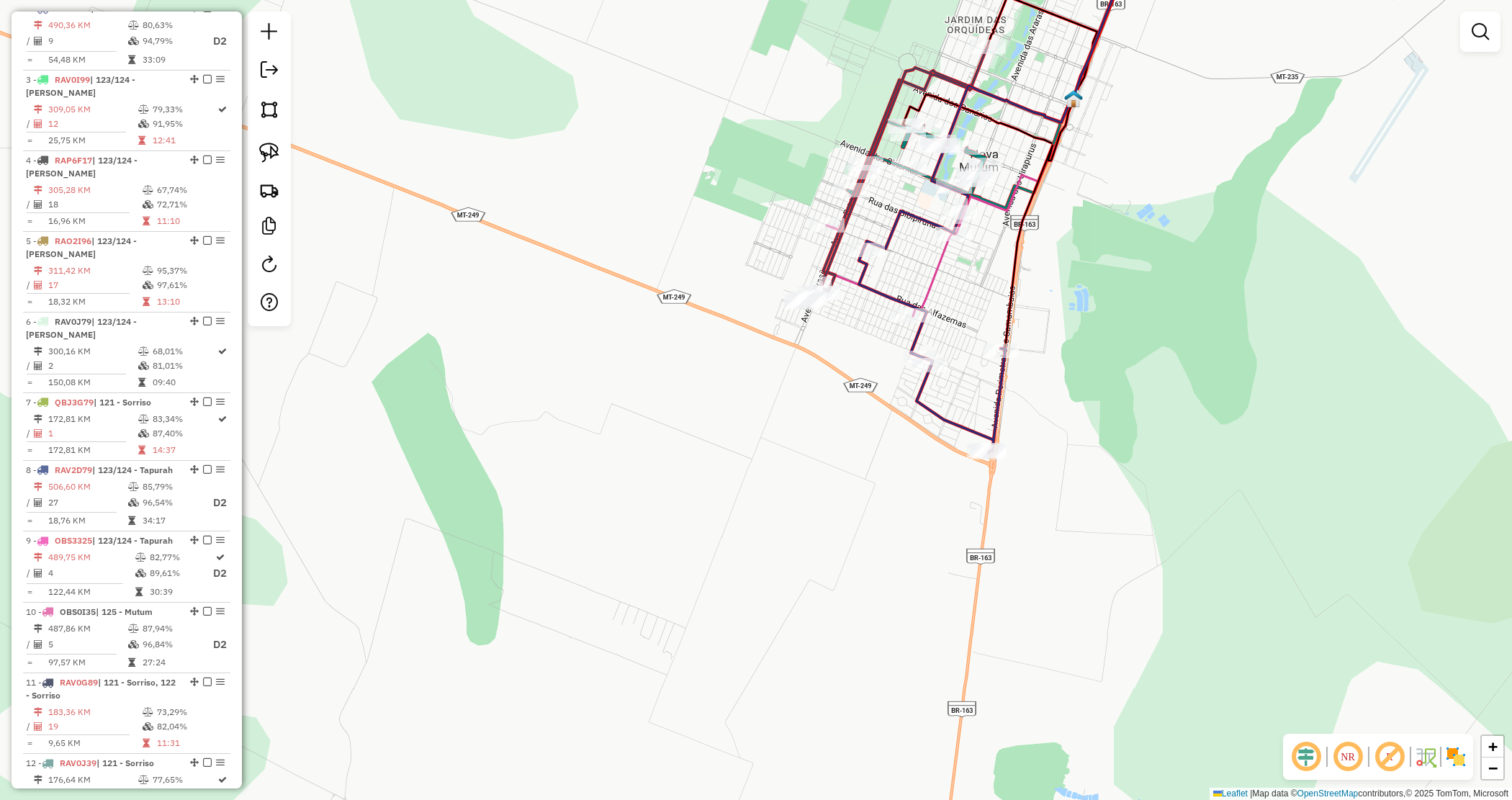
click at [850, 331] on div "Rota 10 - Placa OBS0I35 8259 - MAZINHO DISTRIBUIDOR Janela de atendimento Grade…" at bounding box center [756, 400] width 1512 height 800
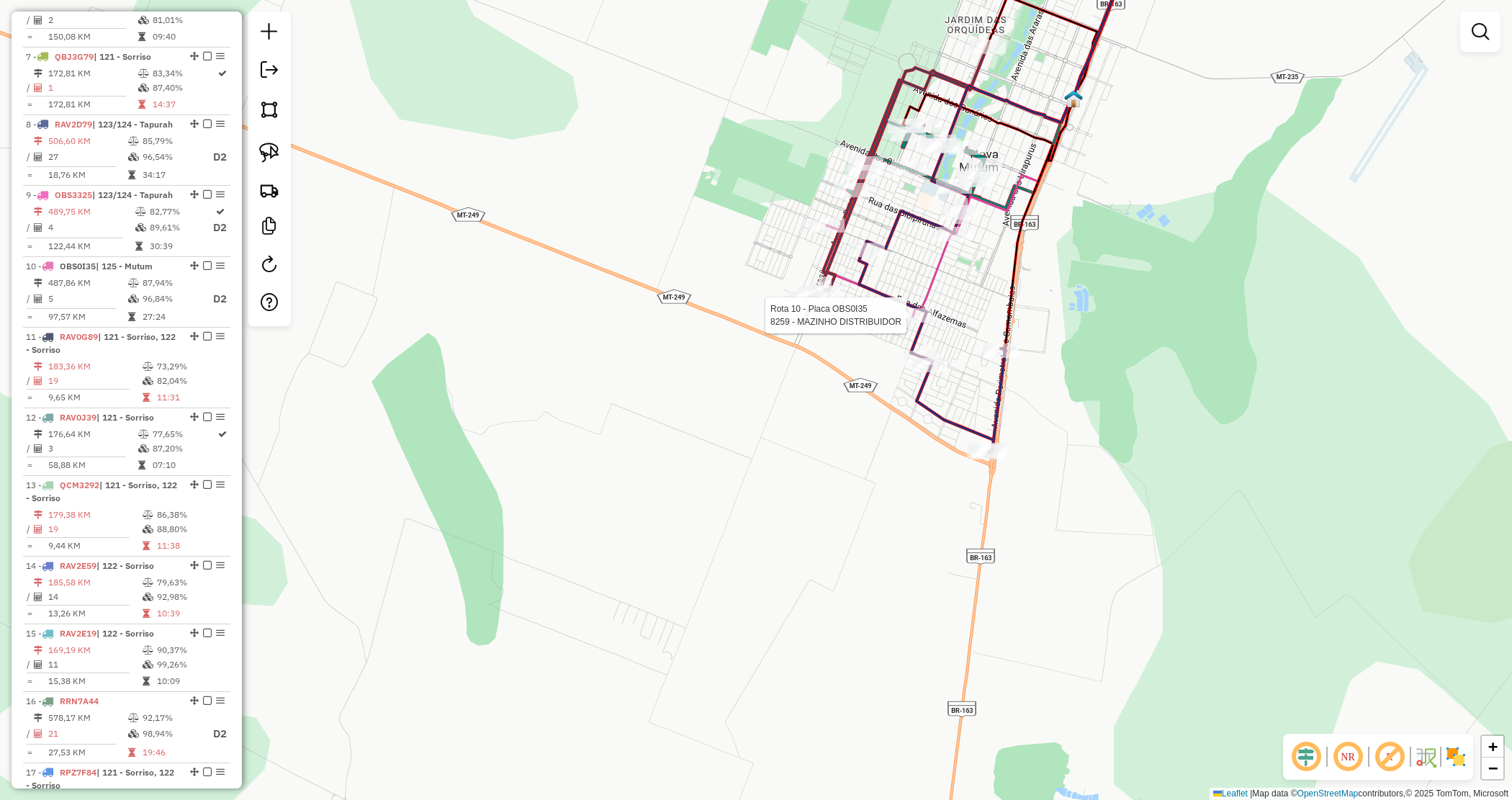
select select "*********"
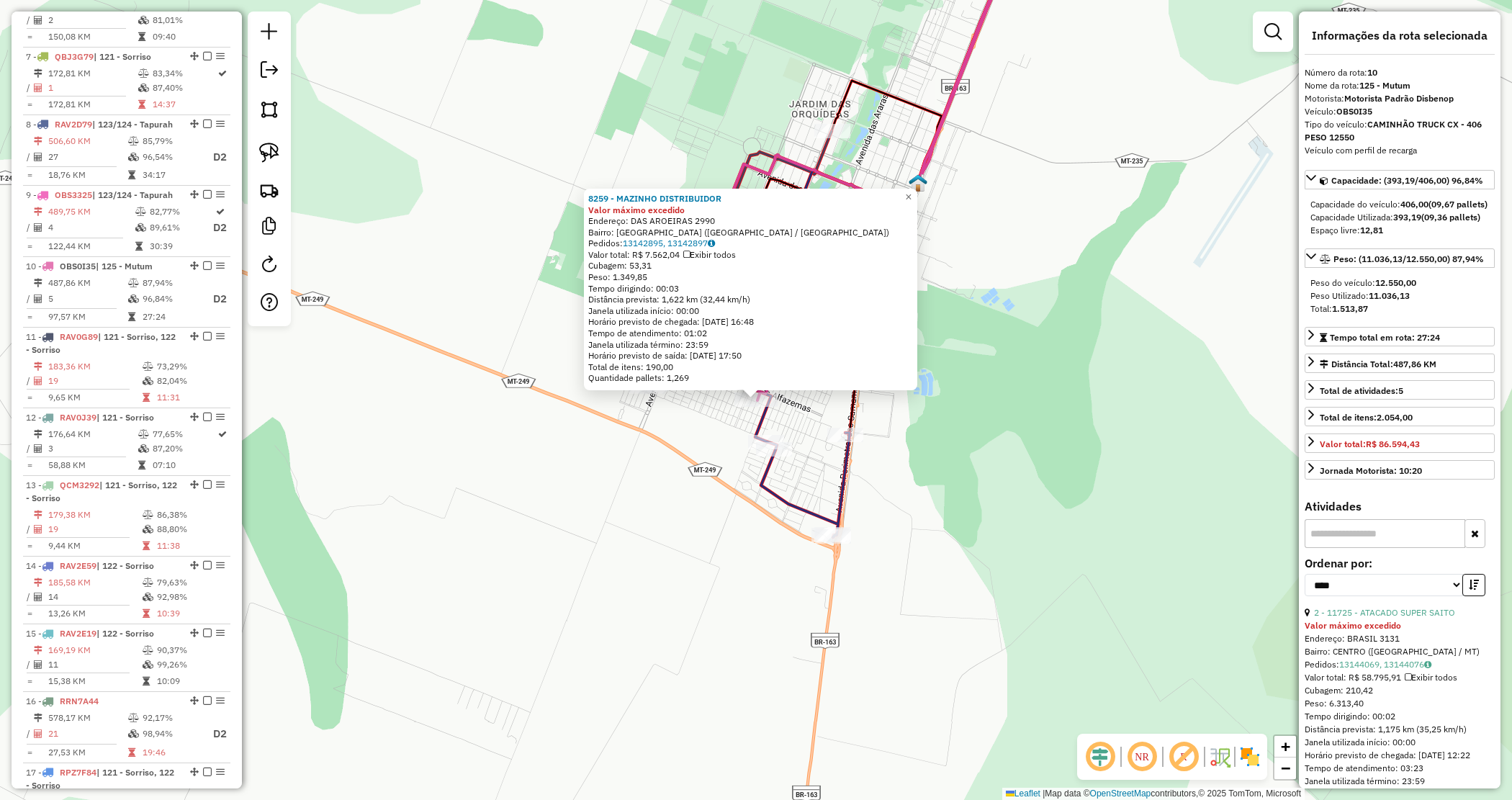
scroll to position [1188, 0]
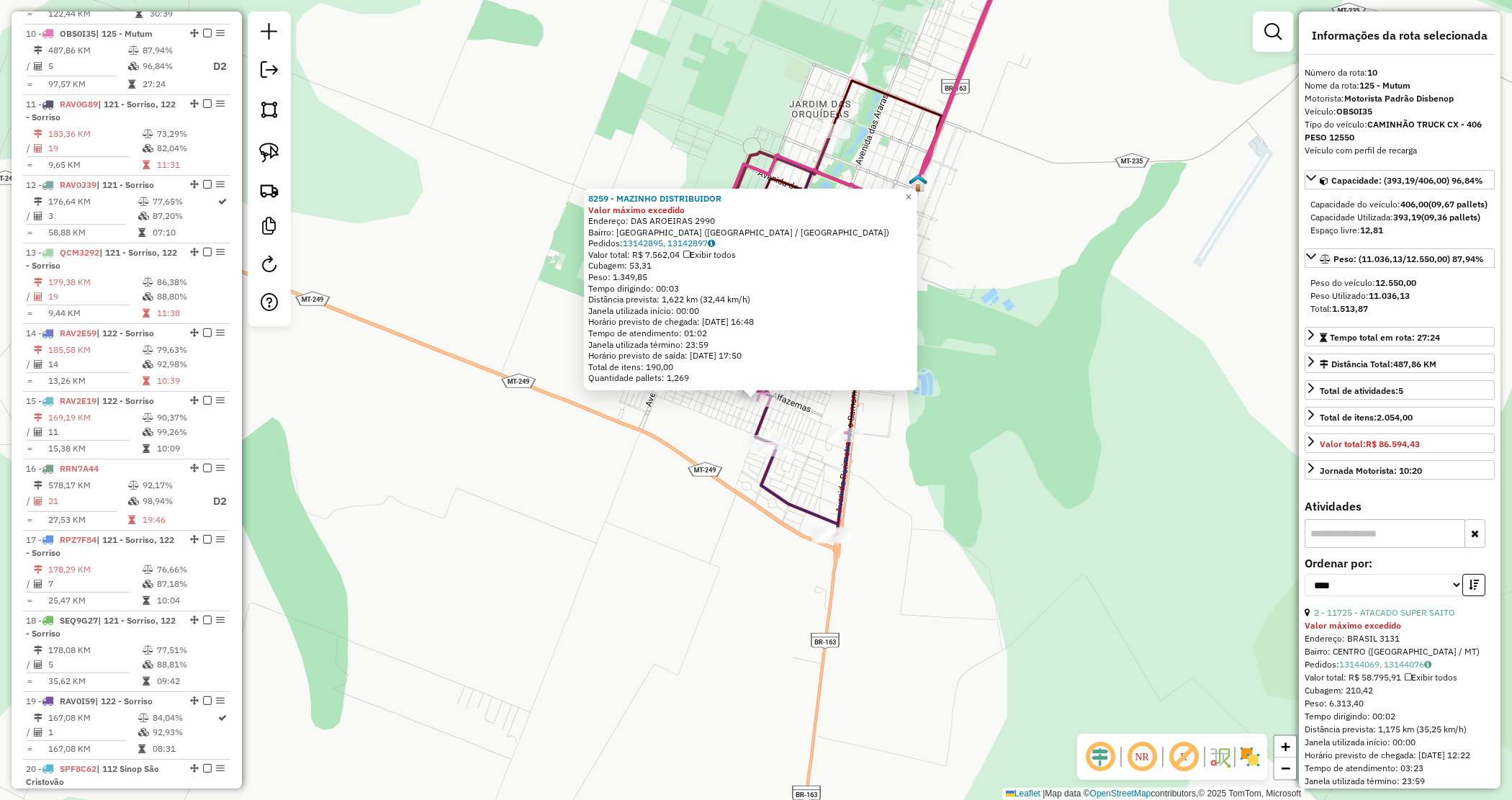
click at [727, 452] on div "8259 - MAZINHO DISTRIBUIDOR Valor máximo excedido Endereço: DAS AROEIRAS 2990 […" at bounding box center [756, 400] width 1512 height 800
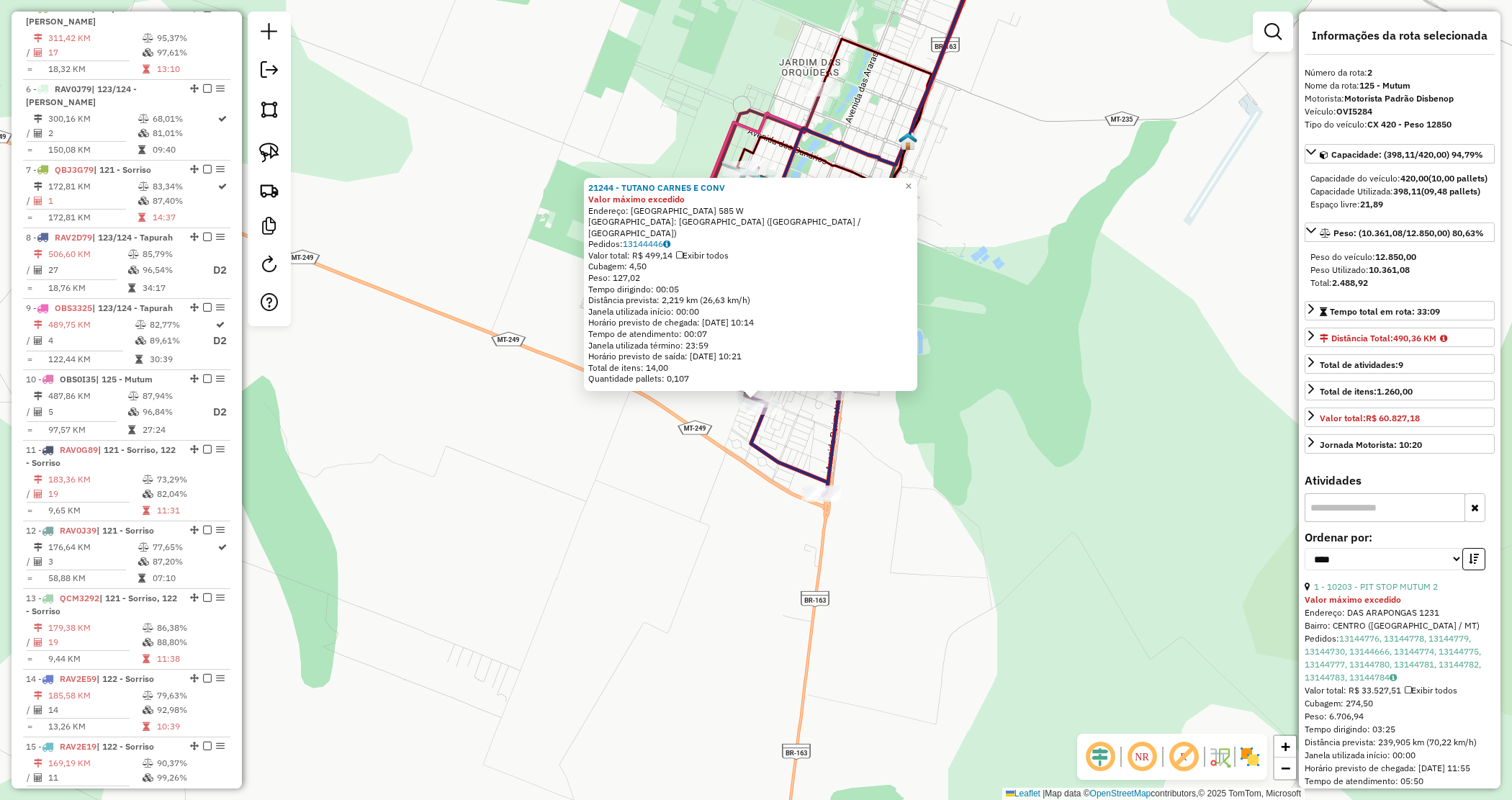
scroll to position [609, 0]
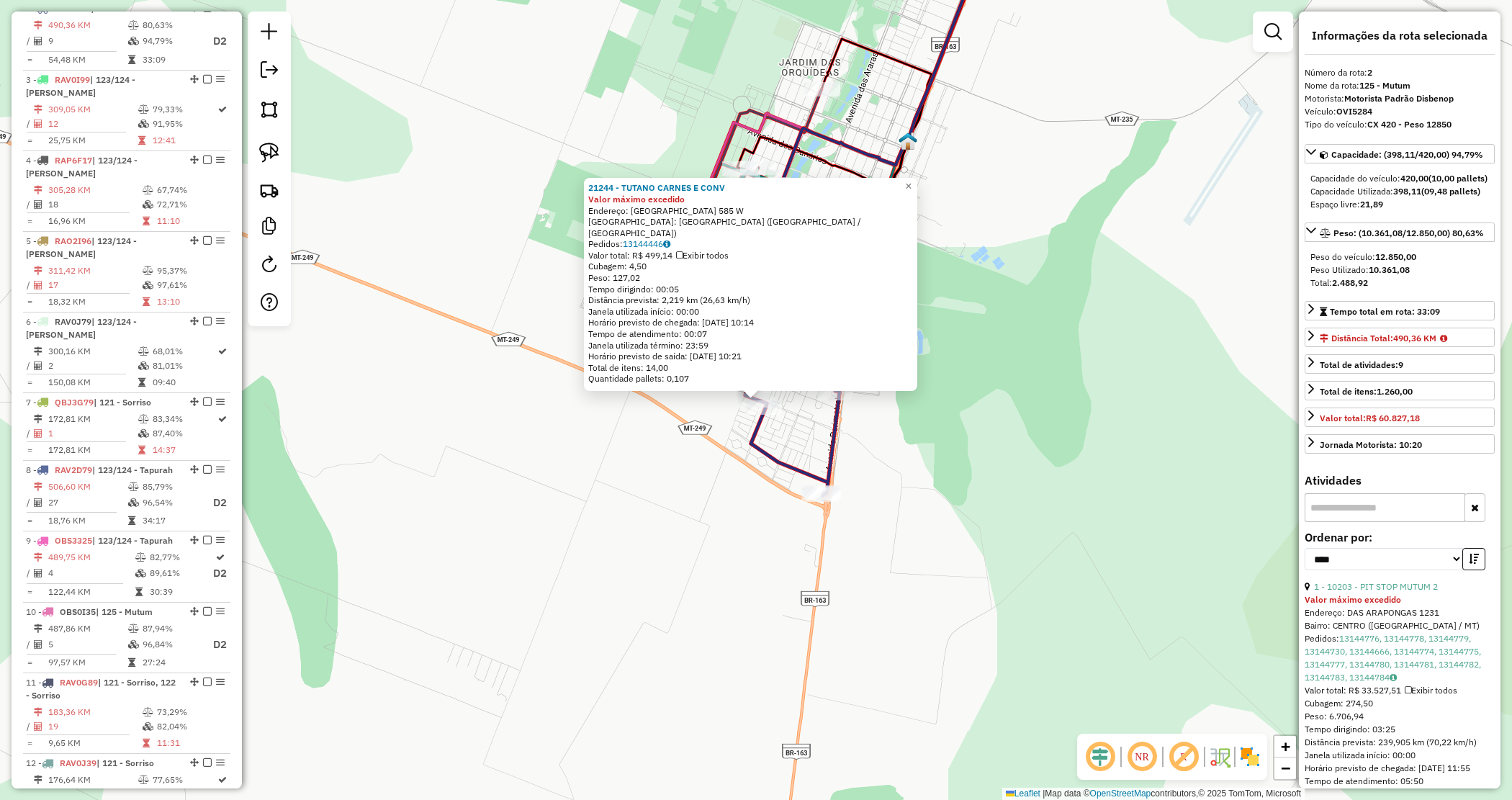
drag, startPoint x: 590, startPoint y: 479, endPoint x: 594, endPoint y: 466, distance: 13.6
click at [590, 480] on div "21244 - TUTANO CARNES E CONV Valor máximo excedido Endereço: [GEOGRAPHIC_DATA] …" at bounding box center [756, 400] width 1512 height 800
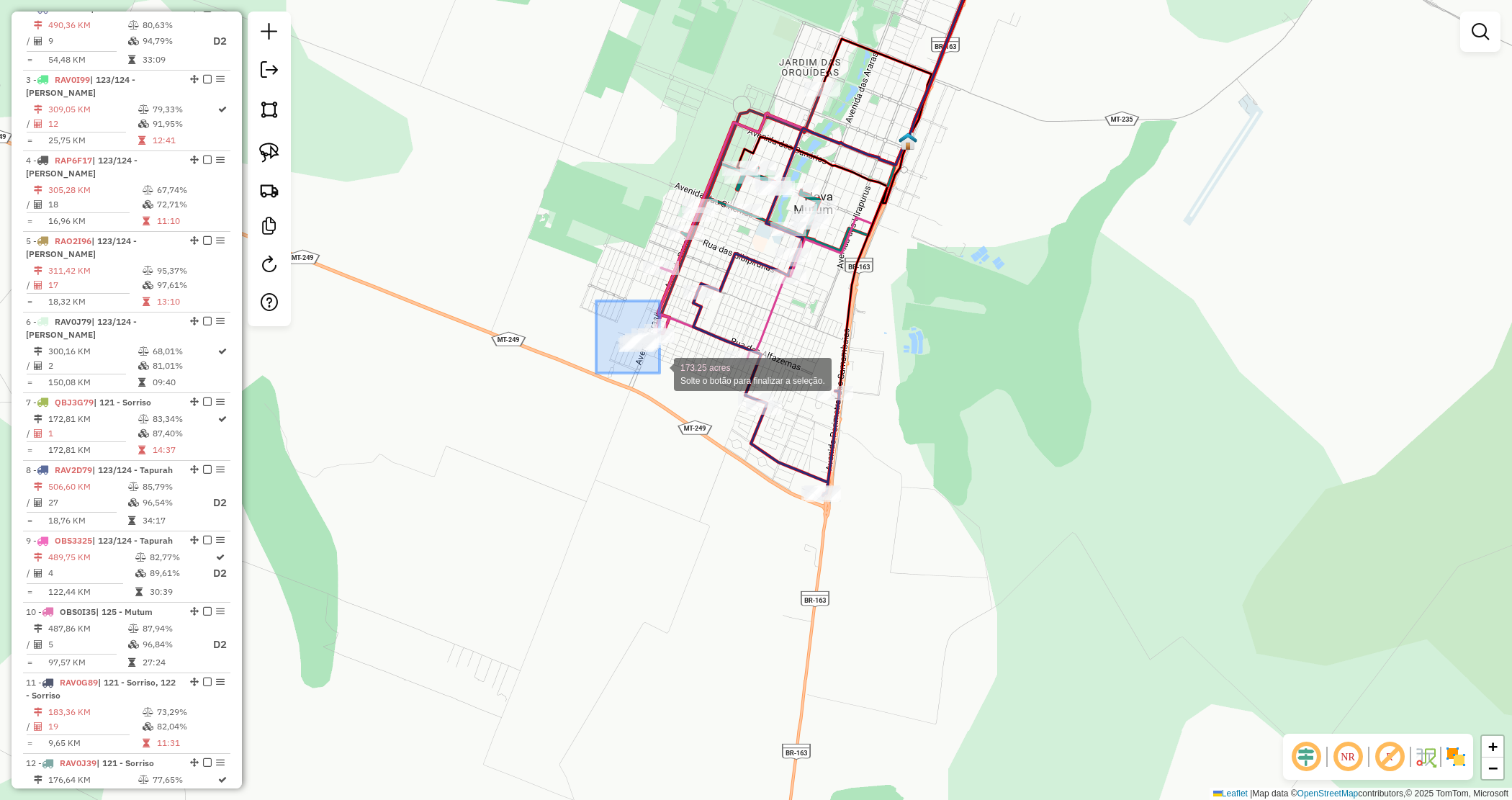
drag, startPoint x: 614, startPoint y: 322, endPoint x: 661, endPoint y: 374, distance: 70.1
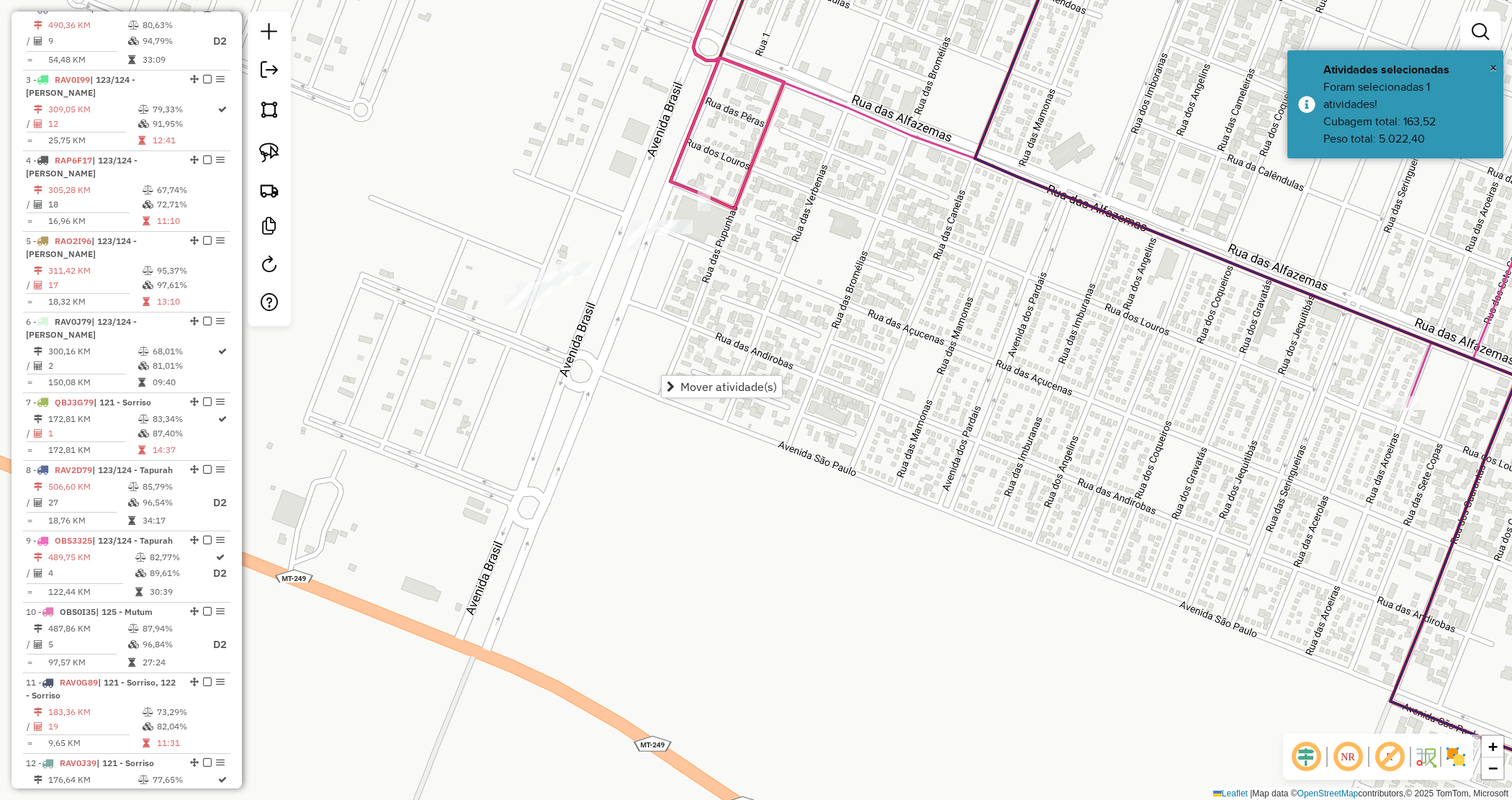
click at [641, 361] on div "Janela de atendimento Grade de atendimento Capacidade Transportadoras Veículos …" at bounding box center [756, 400] width 1512 height 800
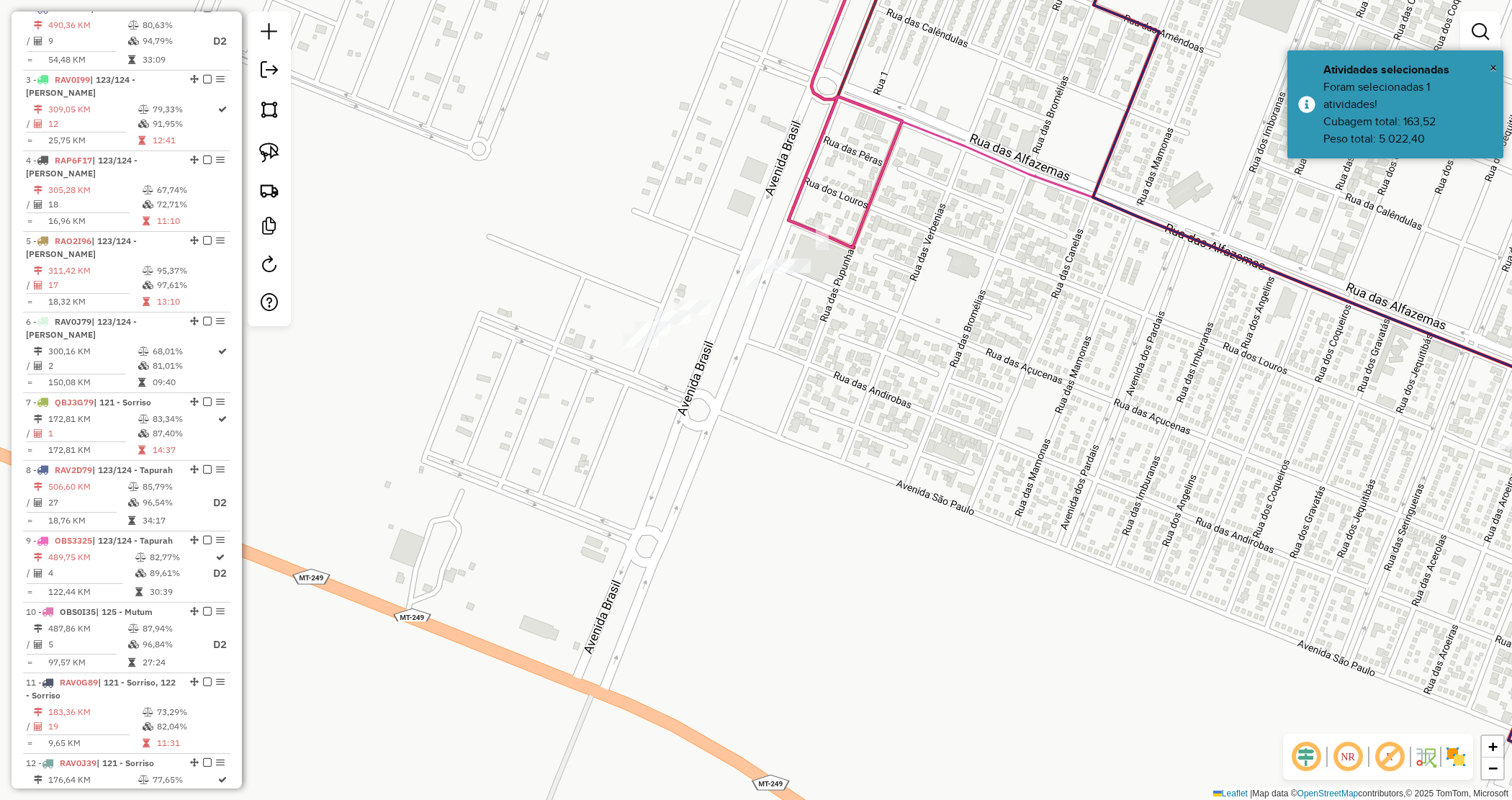
click at [794, 349] on div "Janela de atendimento Grade de atendimento Capacidade Transportadoras Veículos …" at bounding box center [756, 400] width 1512 height 800
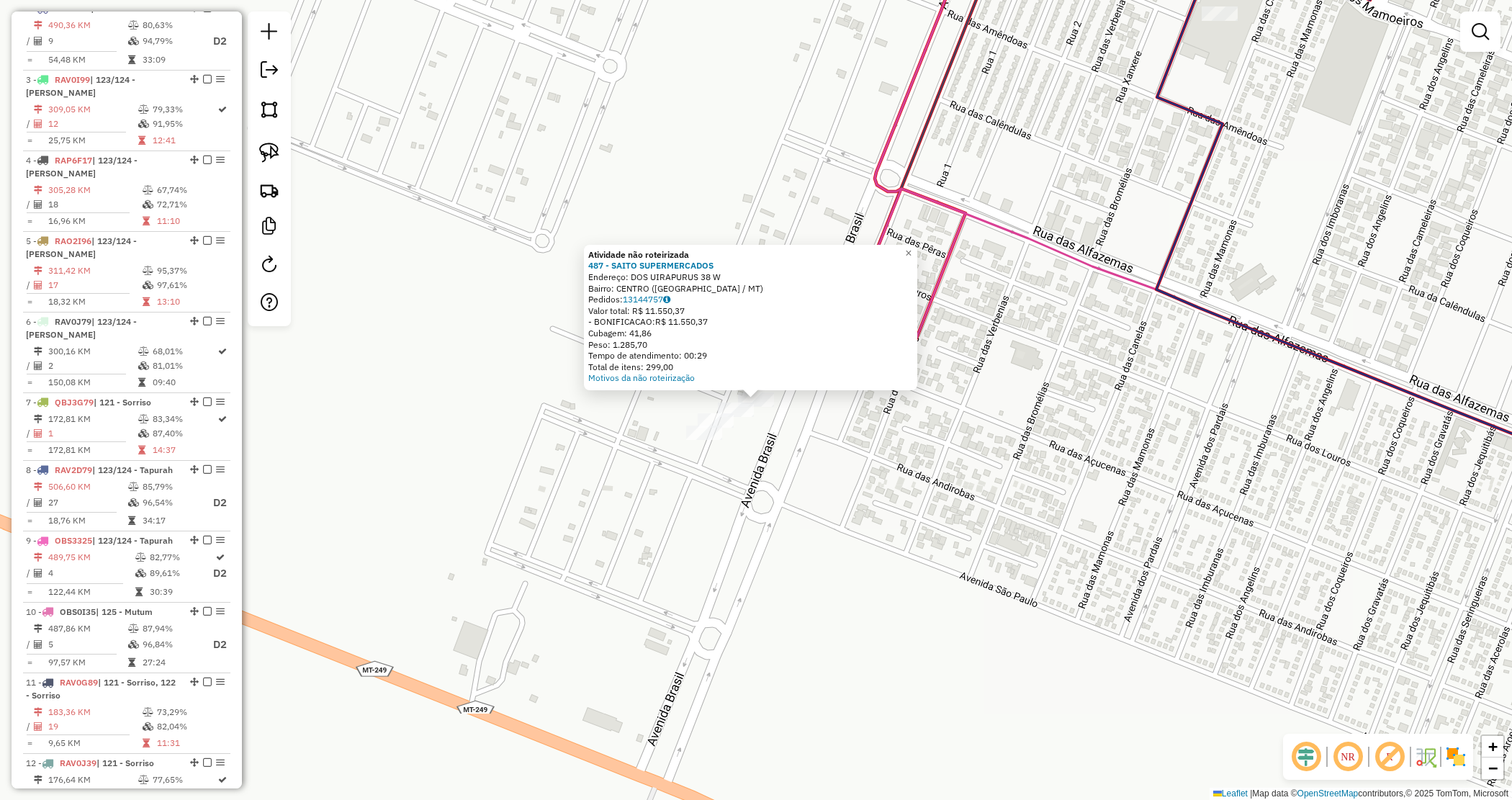
click at [819, 405] on div "Atividade não roteirizada 487 - SAITO SUPERMERCADOS Endereço: DOS UIRAPURUS 38 …" at bounding box center [756, 400] width 1512 height 800
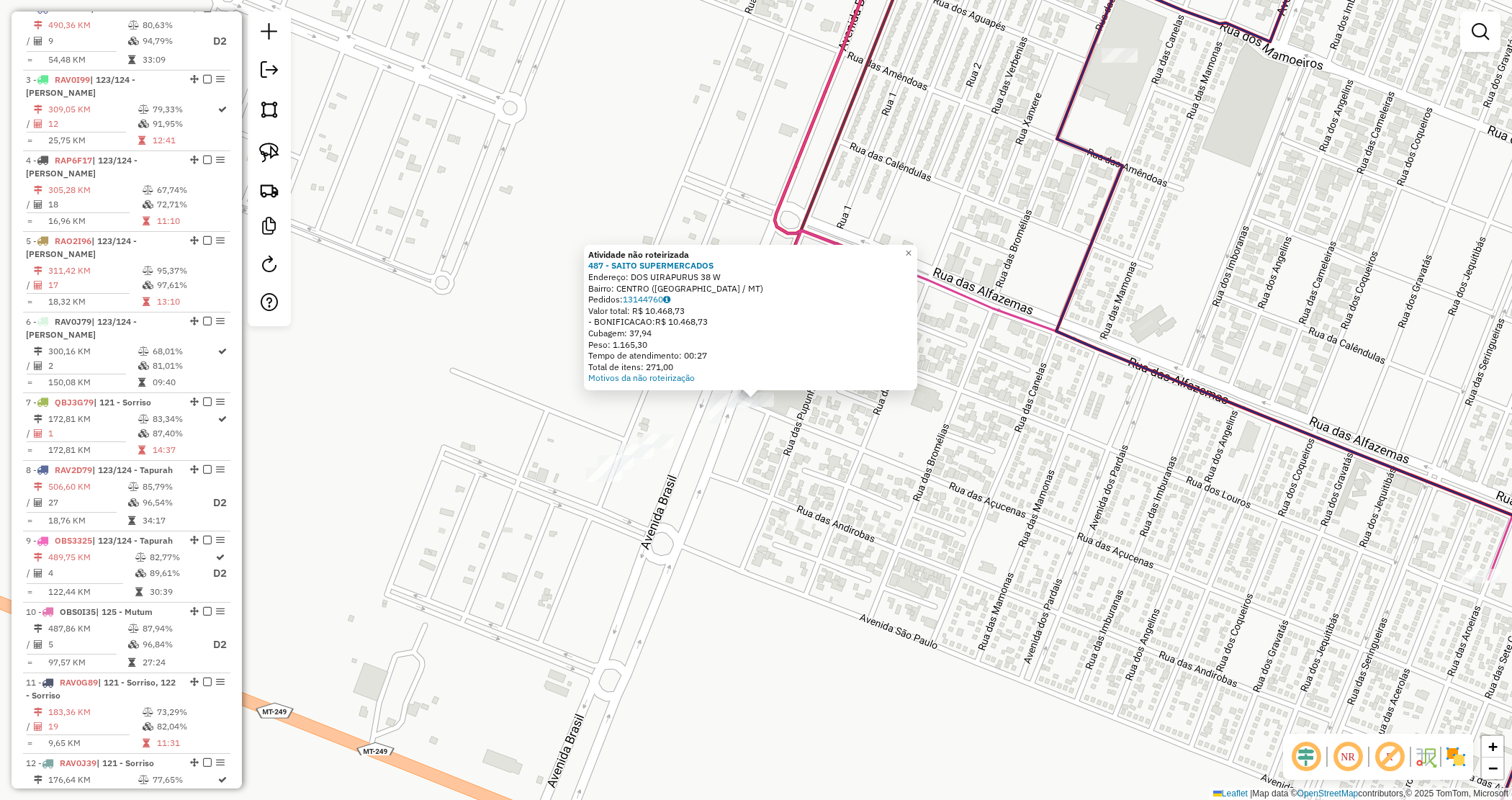
click at [808, 446] on div "Atividade não roteirizada 487 - SAITO SUPERMERCADOS Endereço: DOS UIRAPURUS 38 …" at bounding box center [756, 400] width 1512 height 800
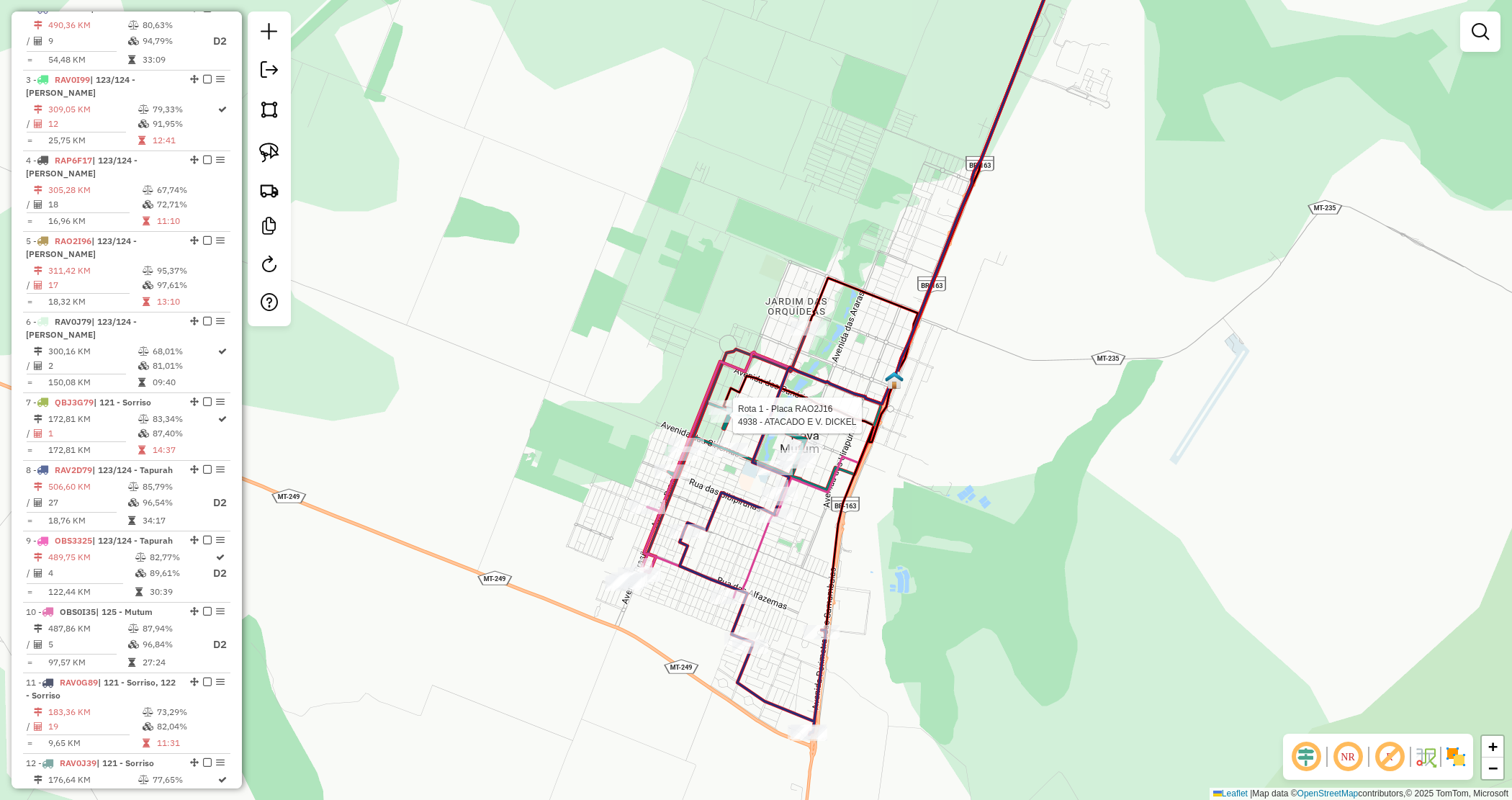
select select "*********"
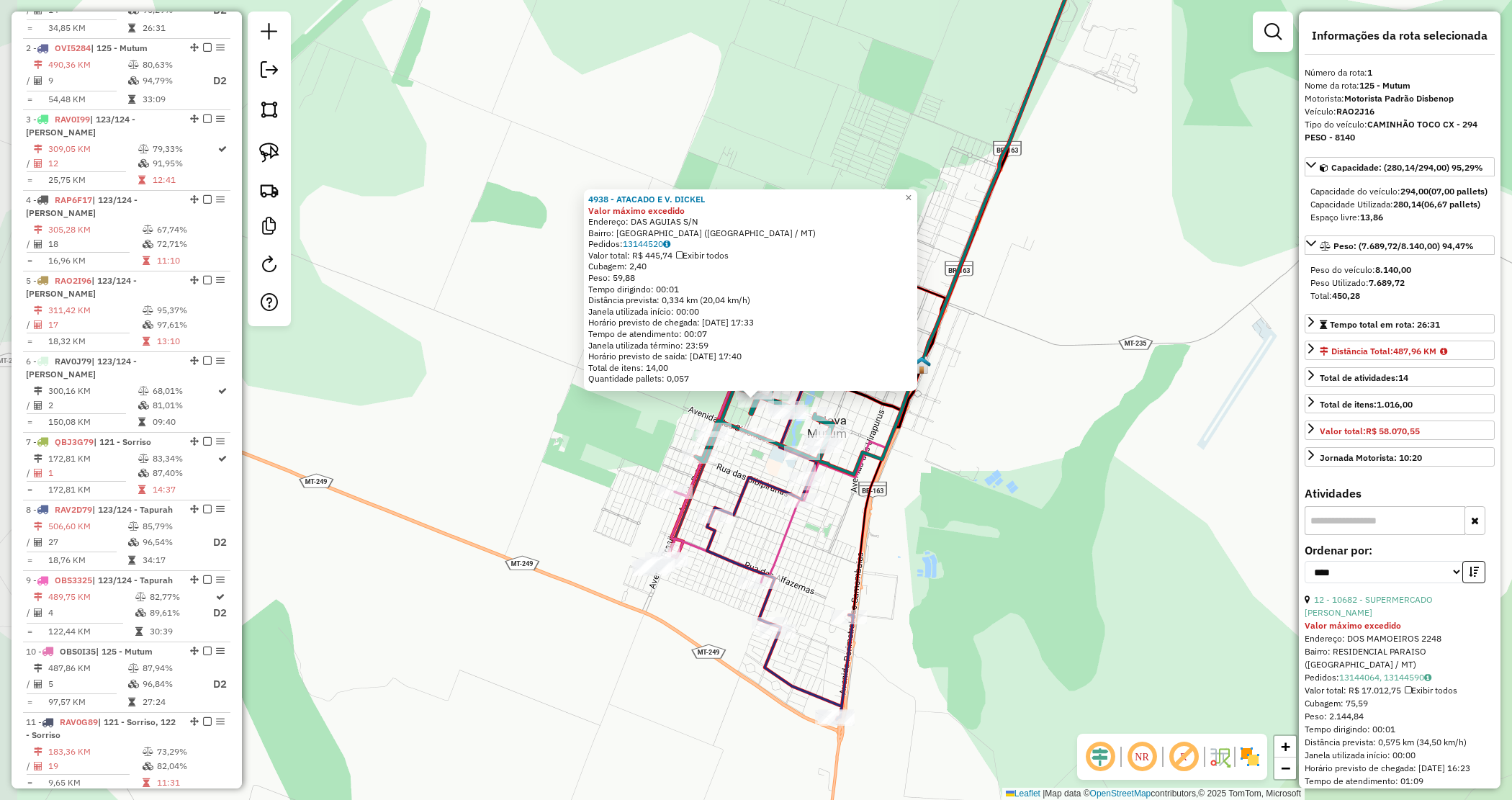
scroll to position [538, 0]
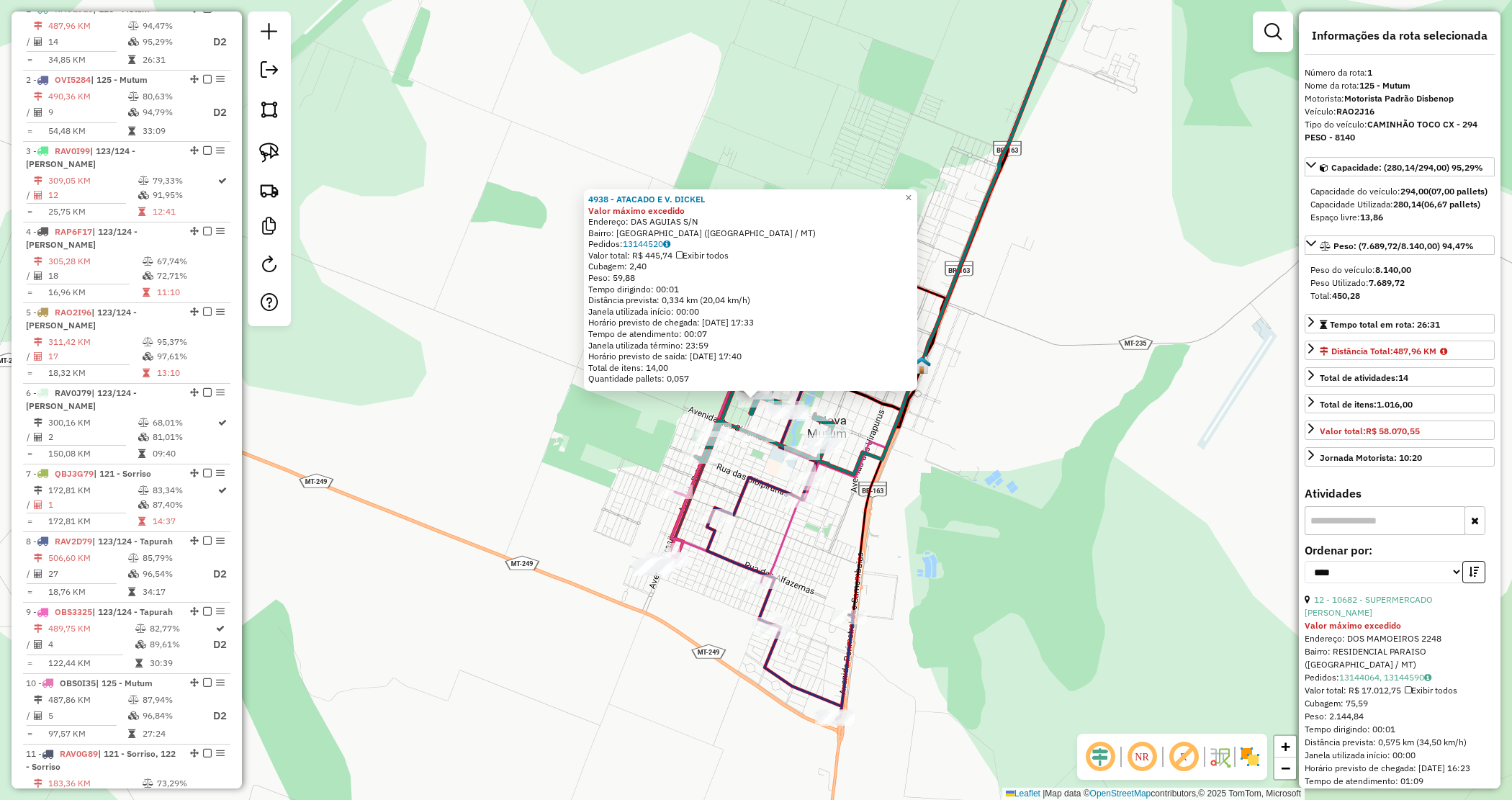
click at [727, 473] on div "4938 - ATACADO E V. [PERSON_NAME] máximo excedido Endereço: DAS AGUIAS S/N Bair…" at bounding box center [756, 400] width 1512 height 800
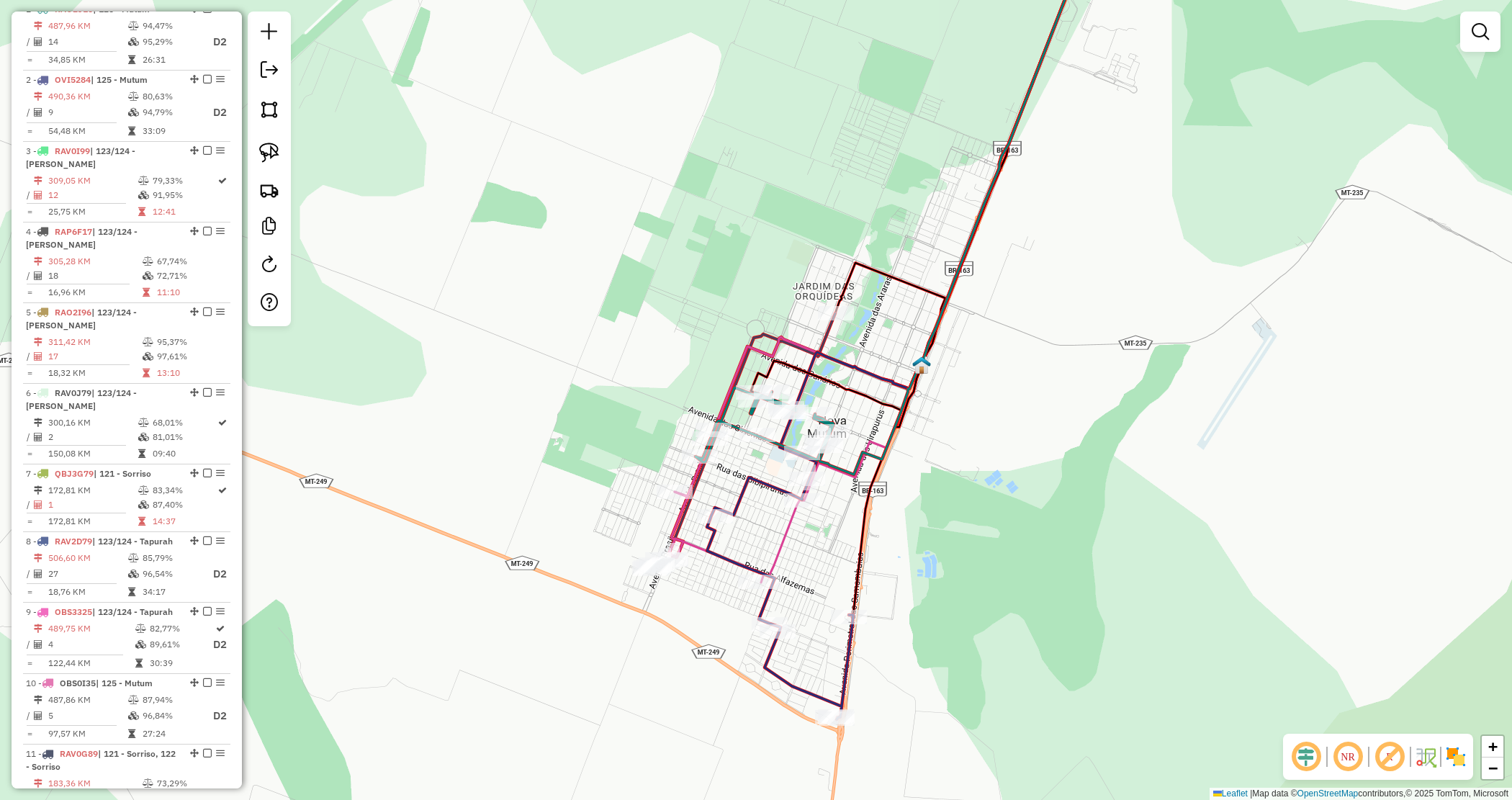
click at [980, 453] on div "Janela de atendimento Grade de atendimento Capacidade Transportadoras Veículos …" at bounding box center [756, 400] width 1512 height 800
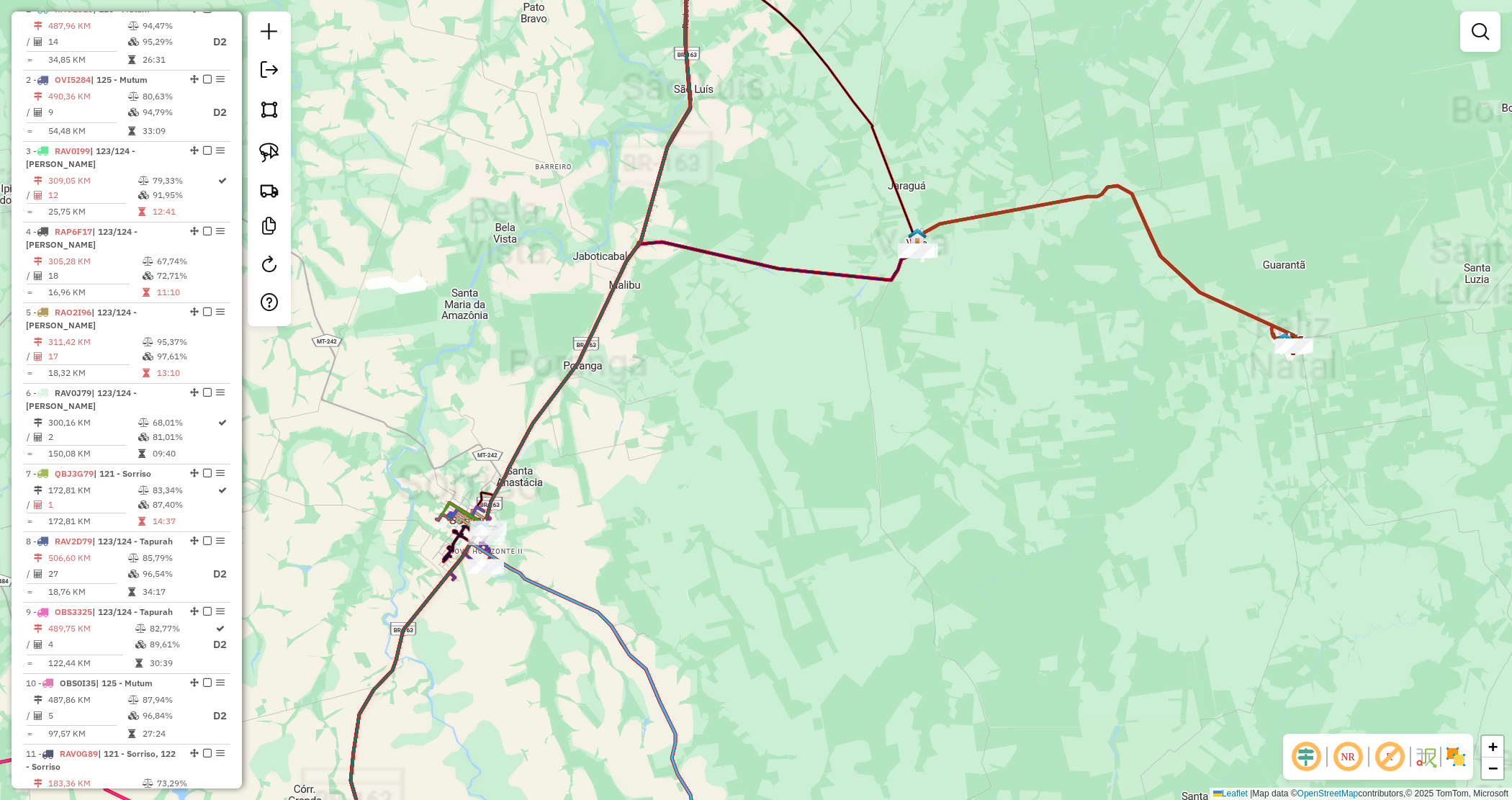
click at [598, 418] on div "Janela de atendimento Grade de atendimento Capacidade Transportadoras Veículos …" at bounding box center [756, 400] width 1512 height 800
drag, startPoint x: 605, startPoint y: 445, endPoint x: 768, endPoint y: 372, distance: 178.6
click at [769, 371] on div "Janela de atendimento Grade de atendimento Capacidade Transportadoras Veículos …" at bounding box center [756, 400] width 1512 height 800
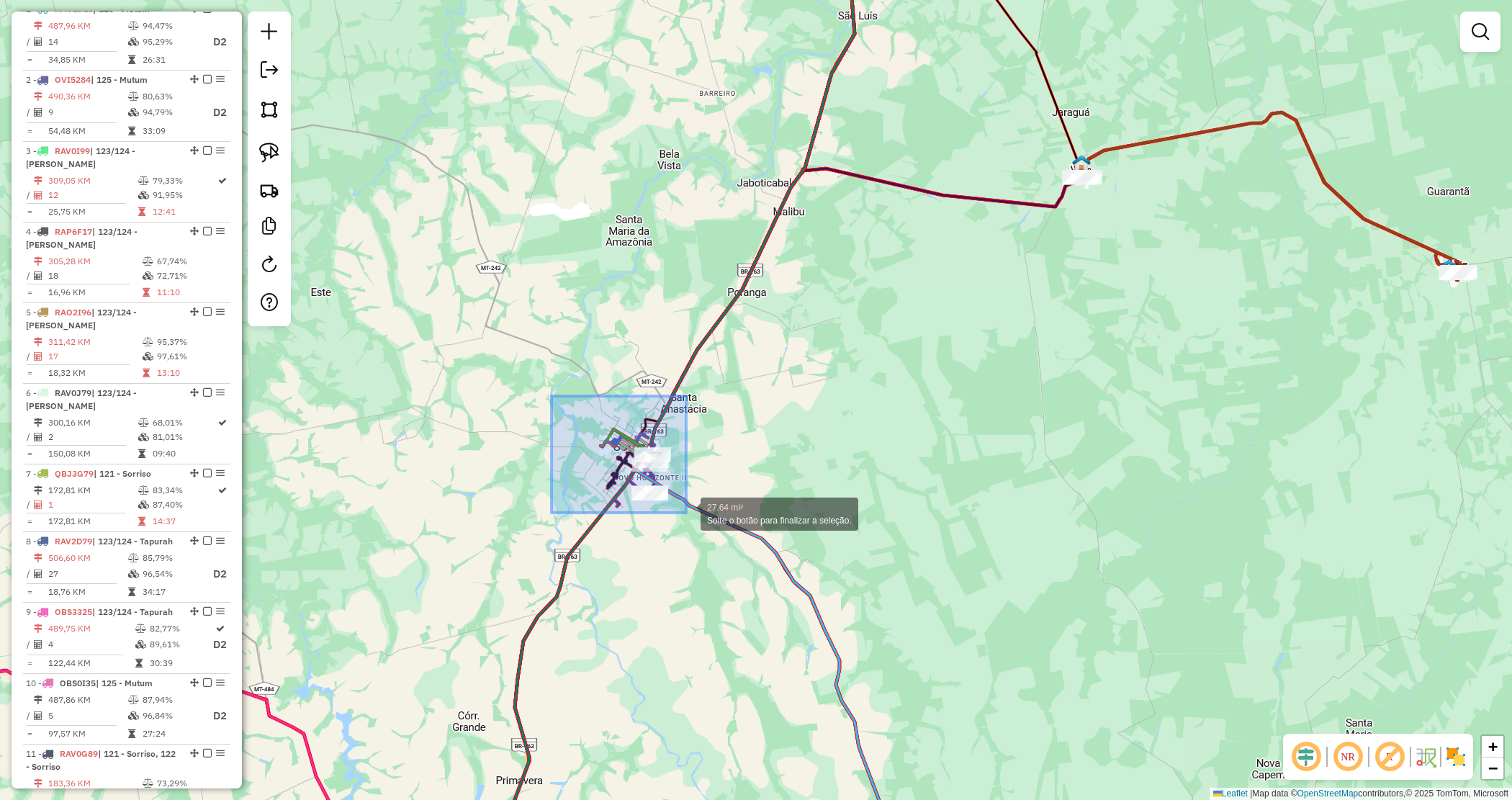
drag, startPoint x: 686, startPoint y: 513, endPoint x: 873, endPoint y: 566, distance: 194.4
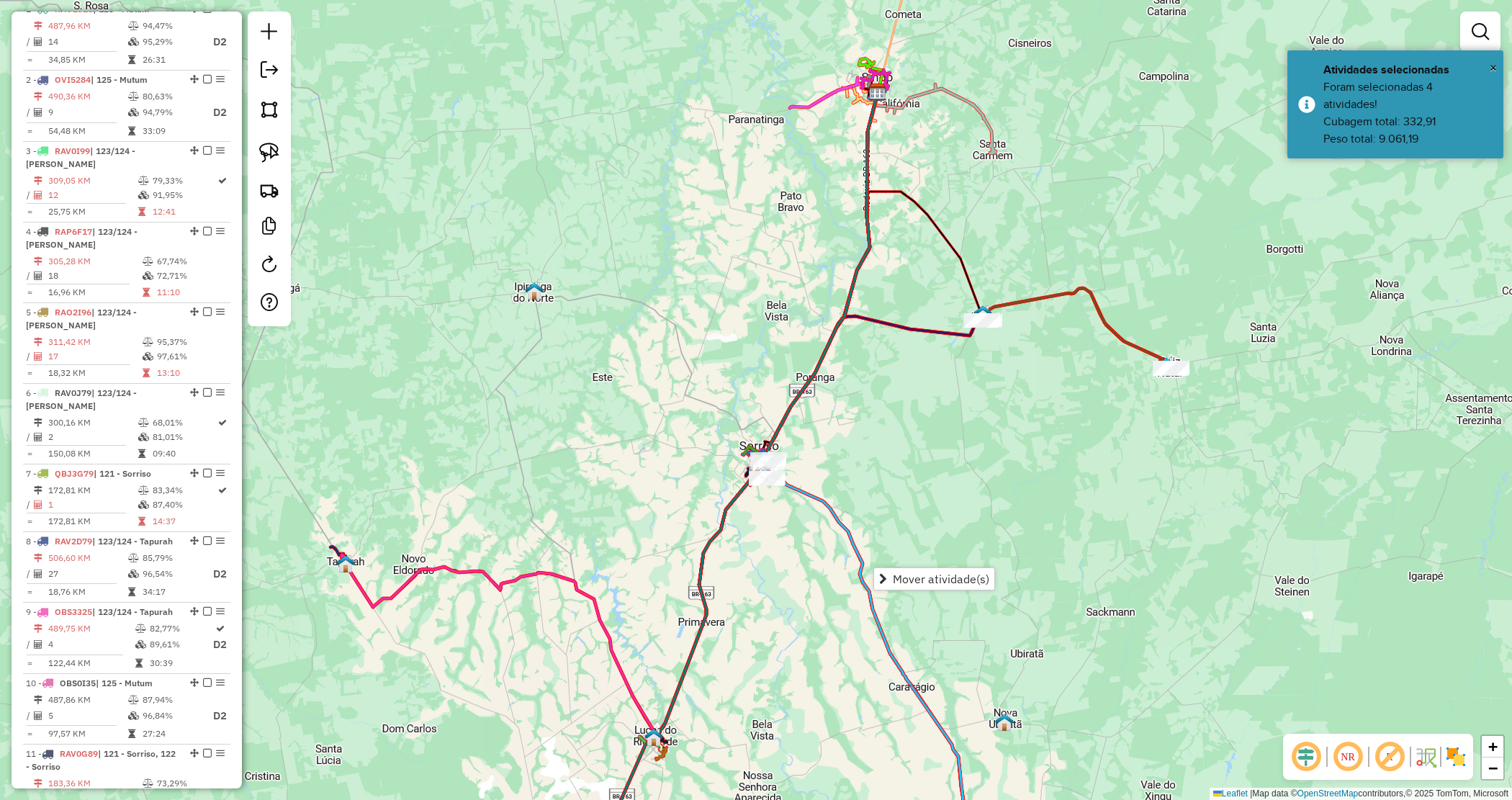
drag, startPoint x: 947, startPoint y: 584, endPoint x: 928, endPoint y: 580, distance: 19.4
click at [947, 586] on link "Mover atividade(s)" at bounding box center [934, 579] width 120 height 22
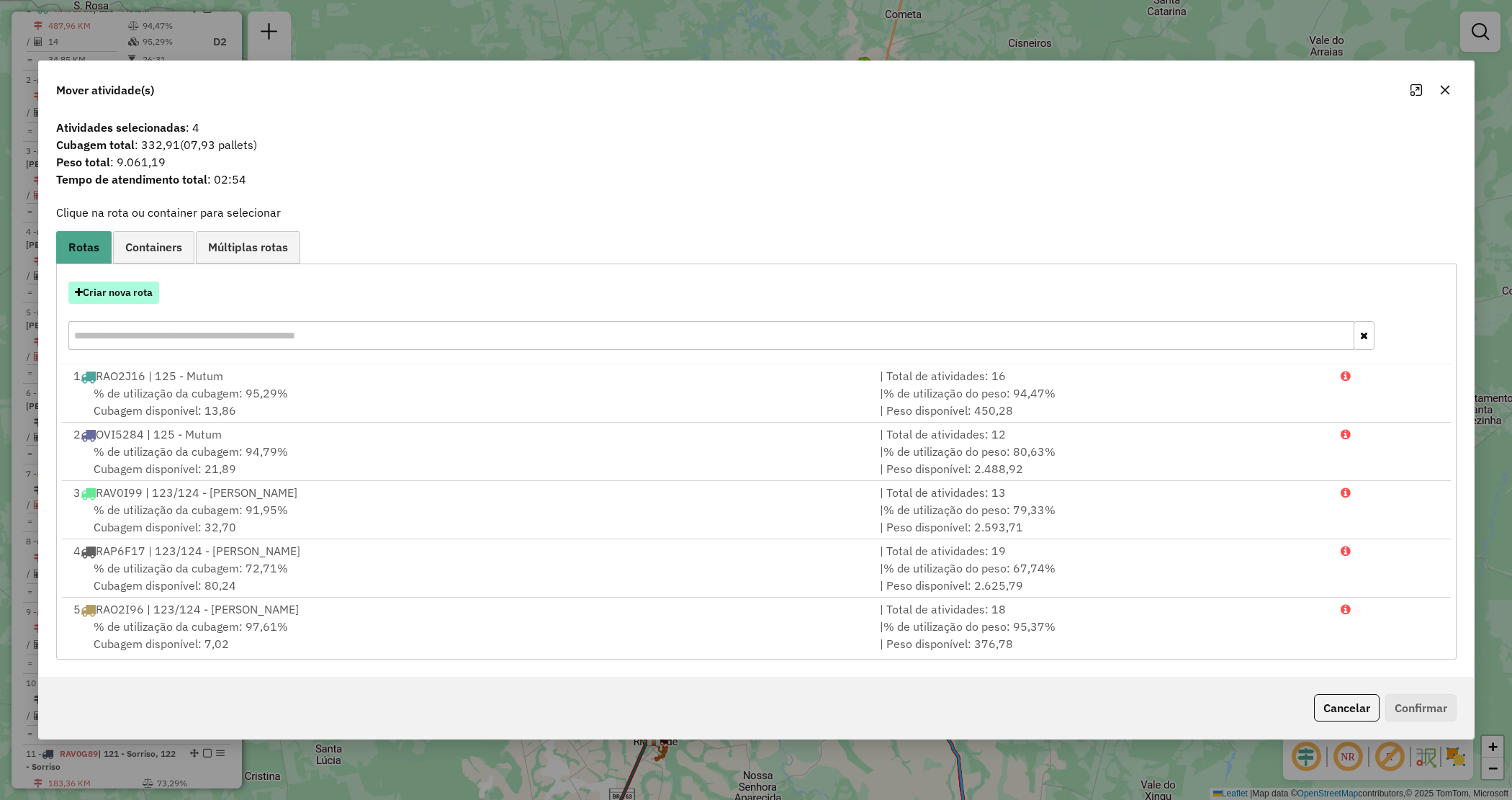
click at [124, 286] on button "Criar nova rota" at bounding box center [113, 293] width 90 height 22
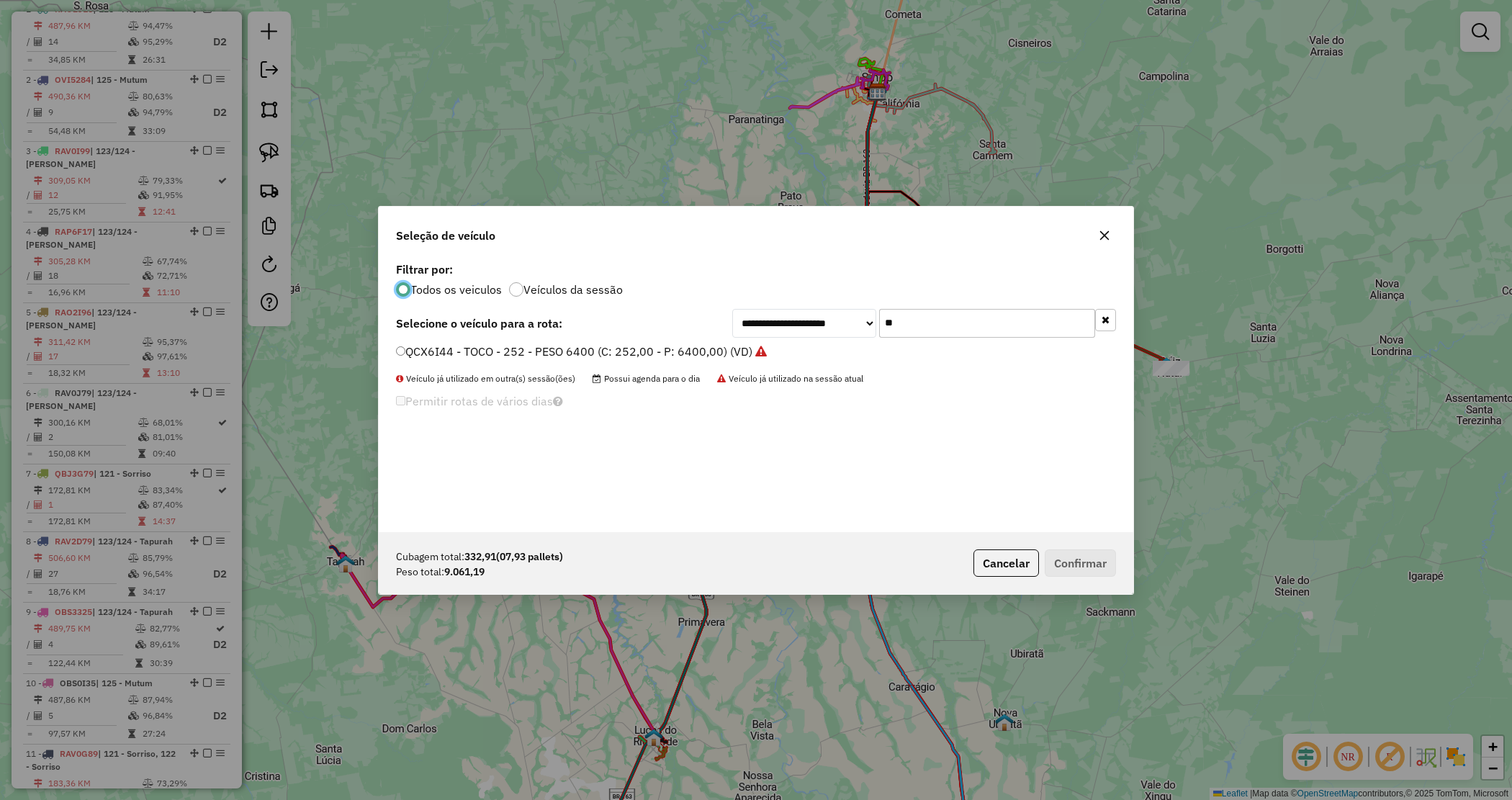
scroll to position [7, 5]
click at [1106, 235] on icon "button" at bounding box center [1104, 235] width 12 height 12
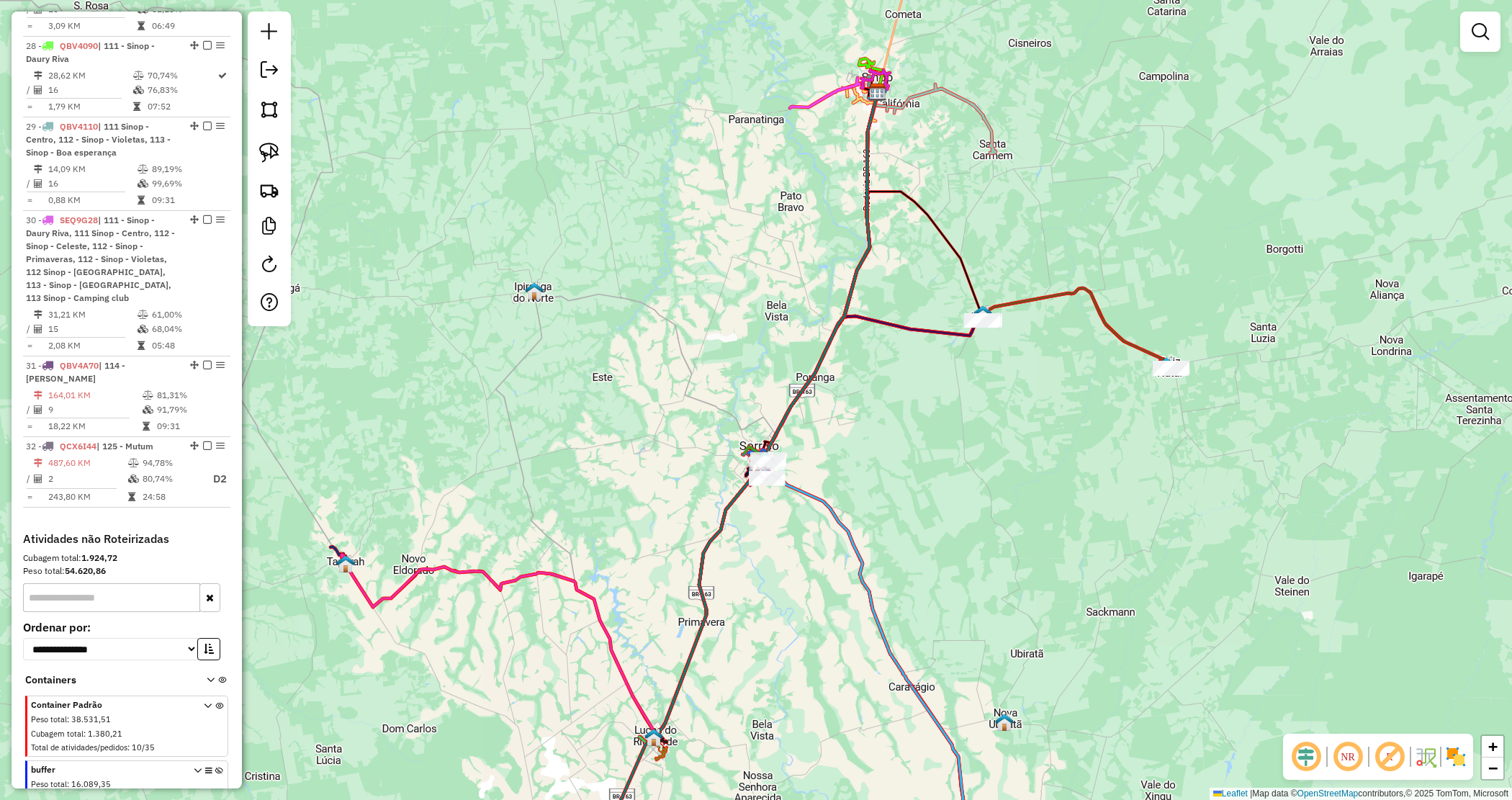
scroll to position [2581, 0]
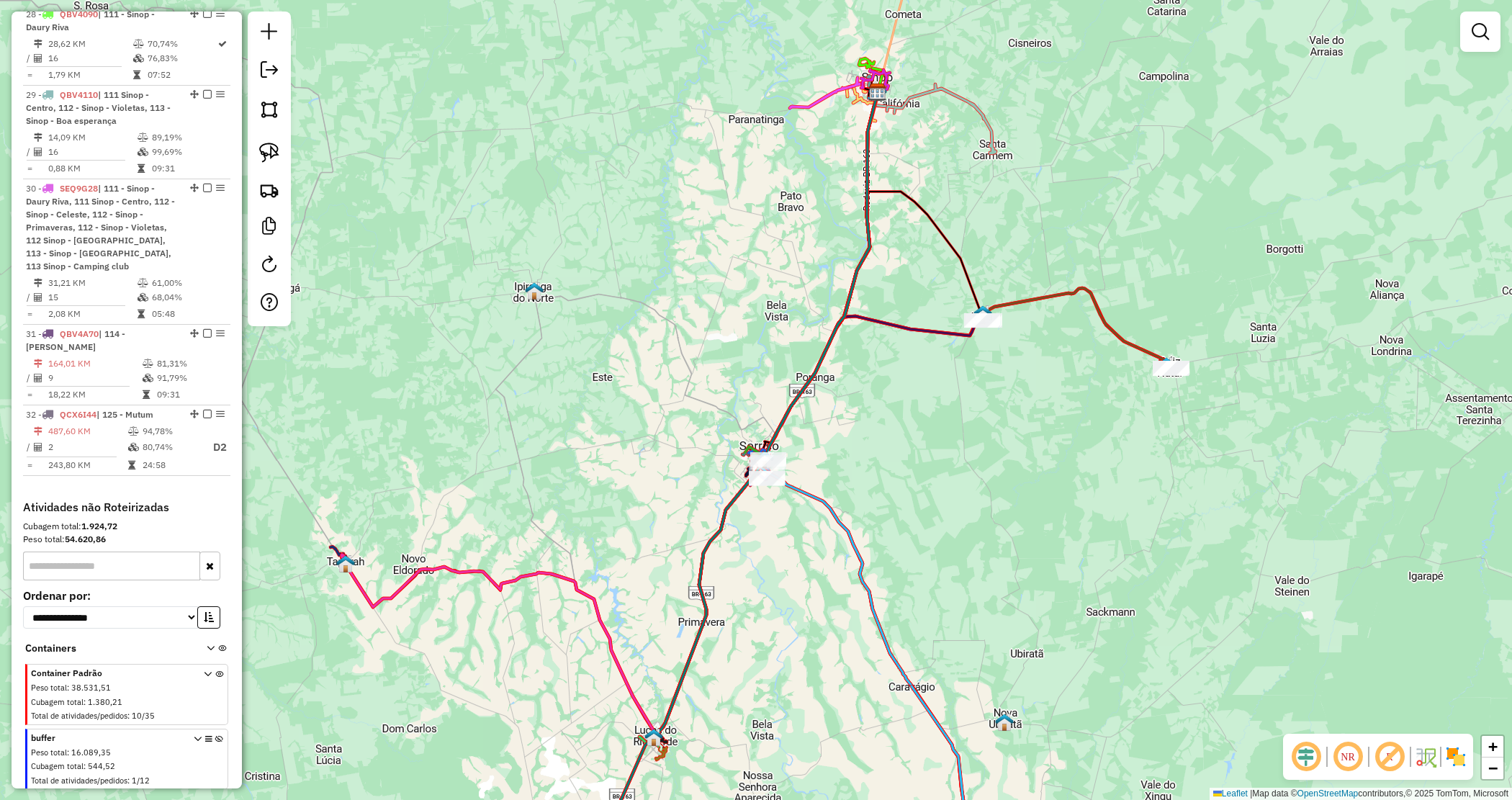
click at [214, 732] on span at bounding box center [208, 760] width 29 height 57
click at [217, 735] on icon at bounding box center [219, 762] width 8 height 54
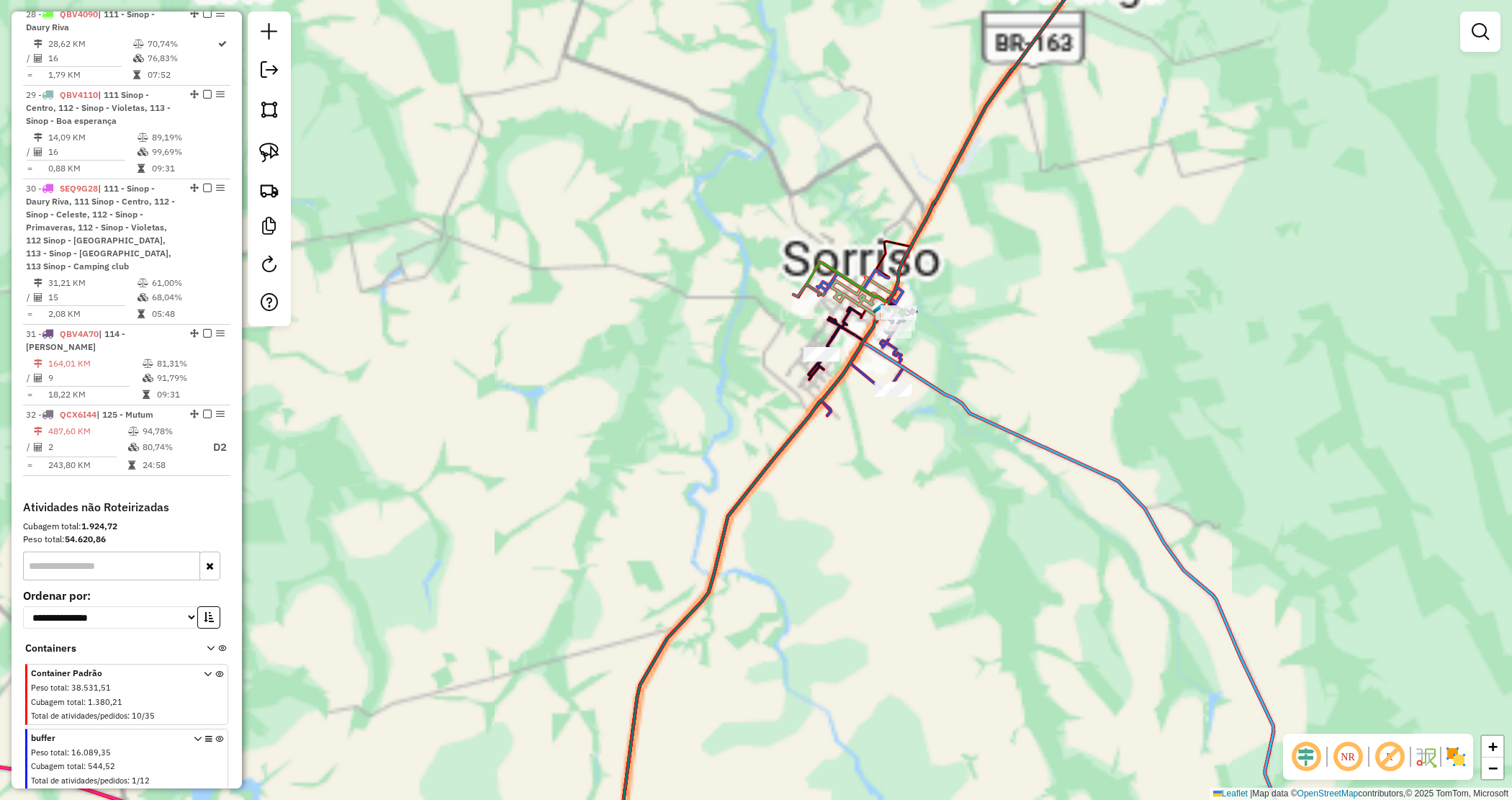
click at [704, 452] on div "Janela de atendimento Grade de atendimento Capacidade Transportadoras Veículos …" at bounding box center [756, 400] width 1512 height 800
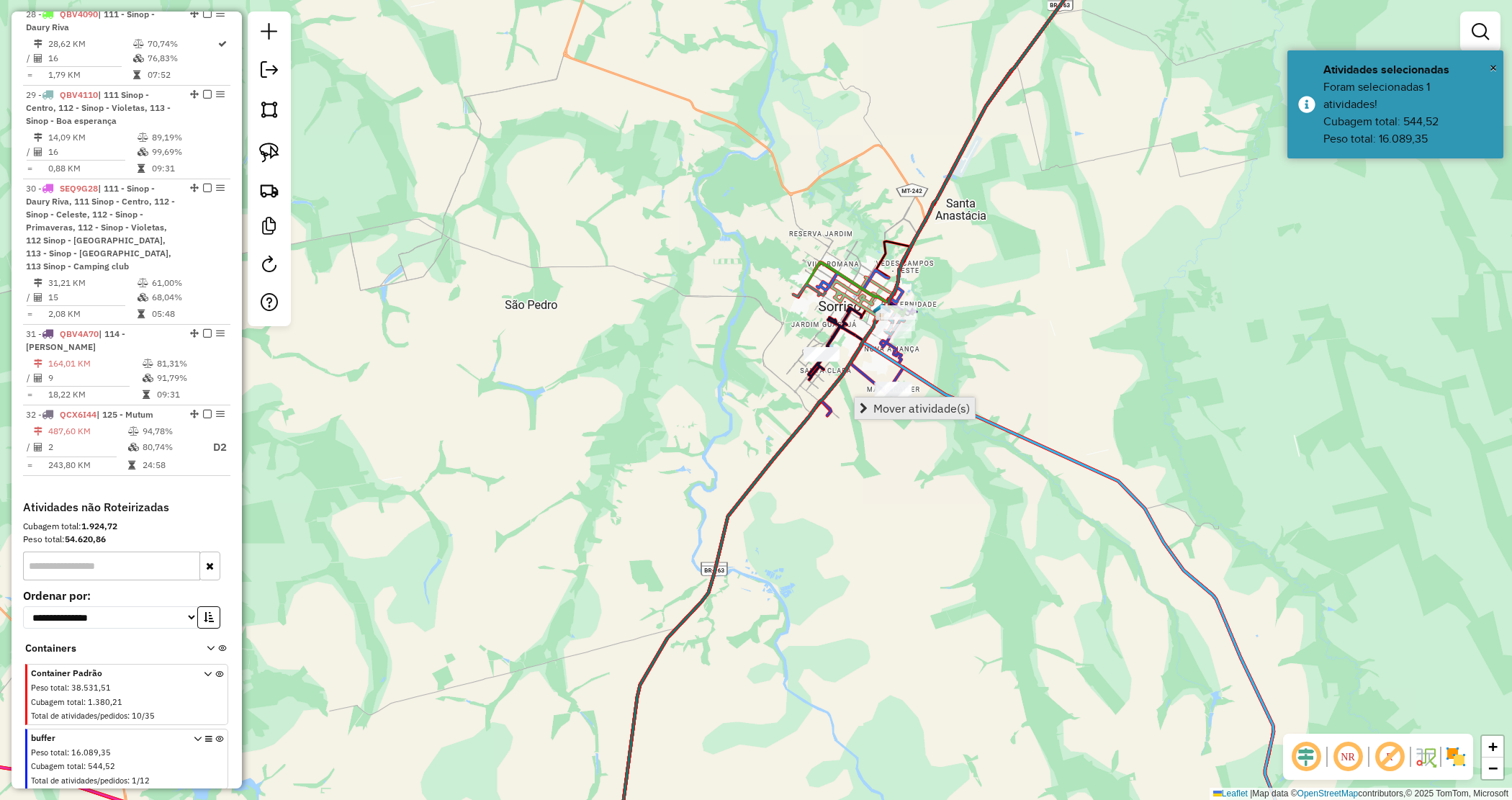
click at [868, 410] on span "Mover atividade(s)" at bounding box center [863, 408] width 8 height 12
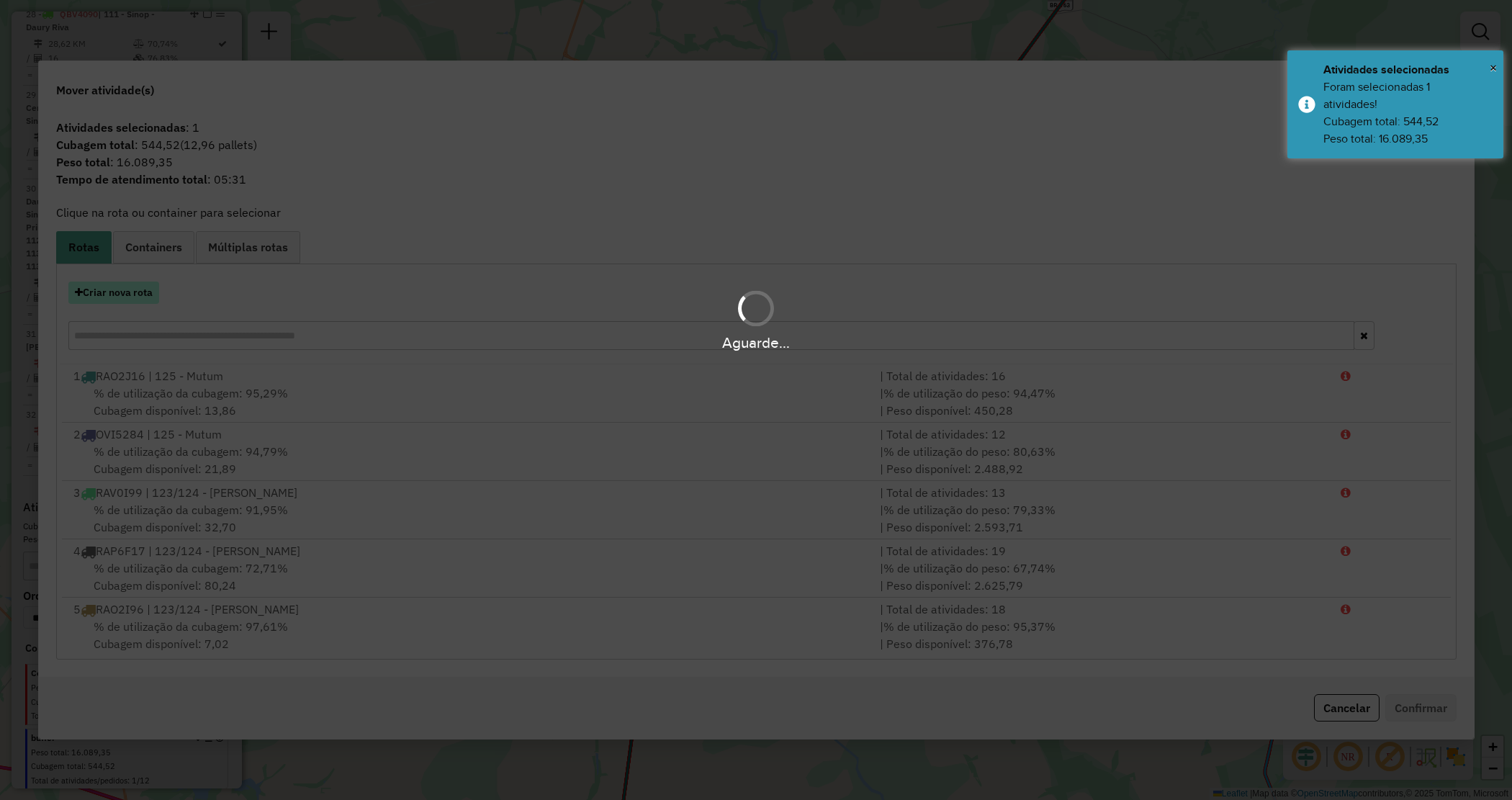
click at [133, 292] on button "Criar nova rota" at bounding box center [113, 293] width 90 height 22
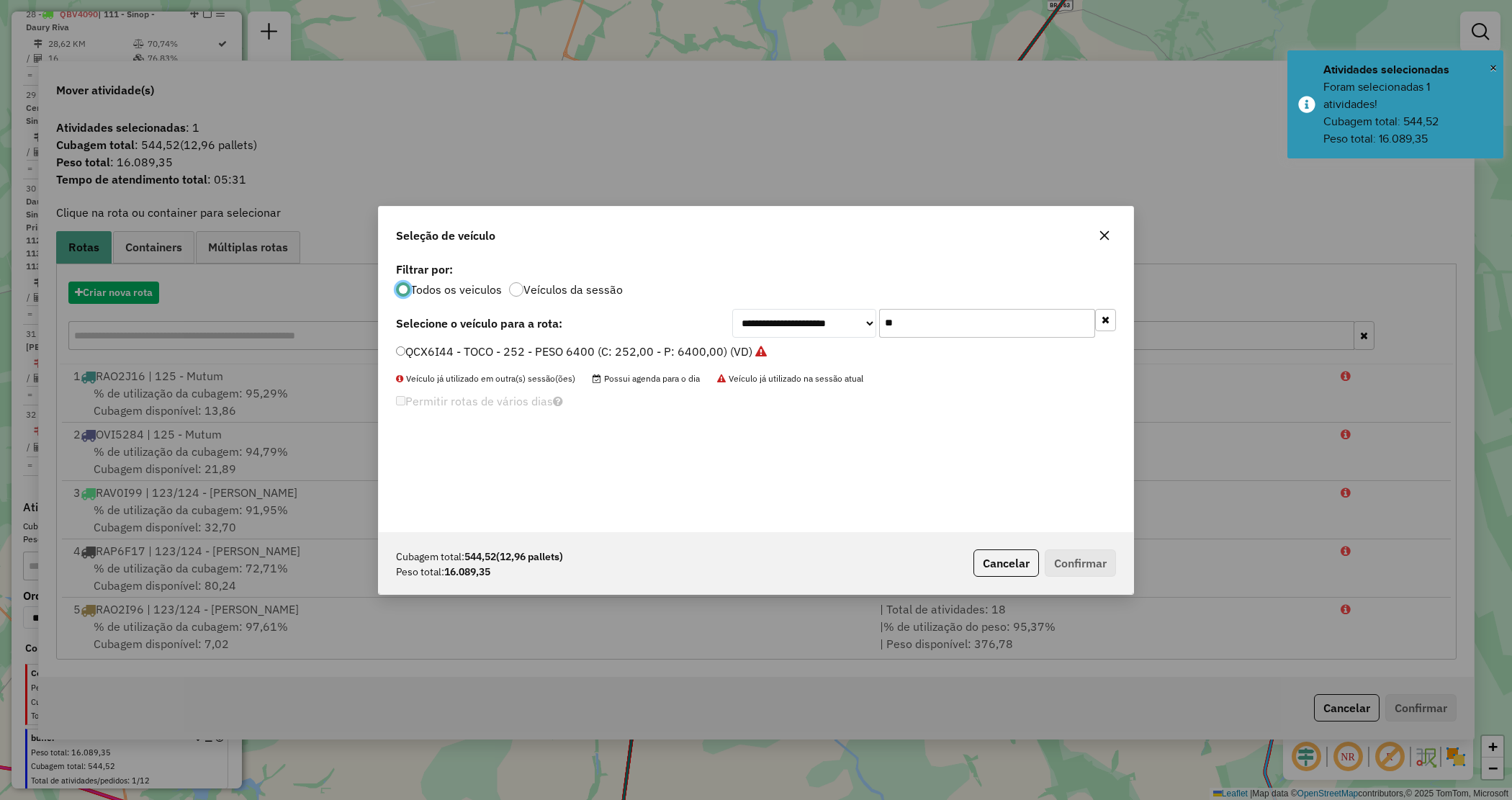
scroll to position [7, 5]
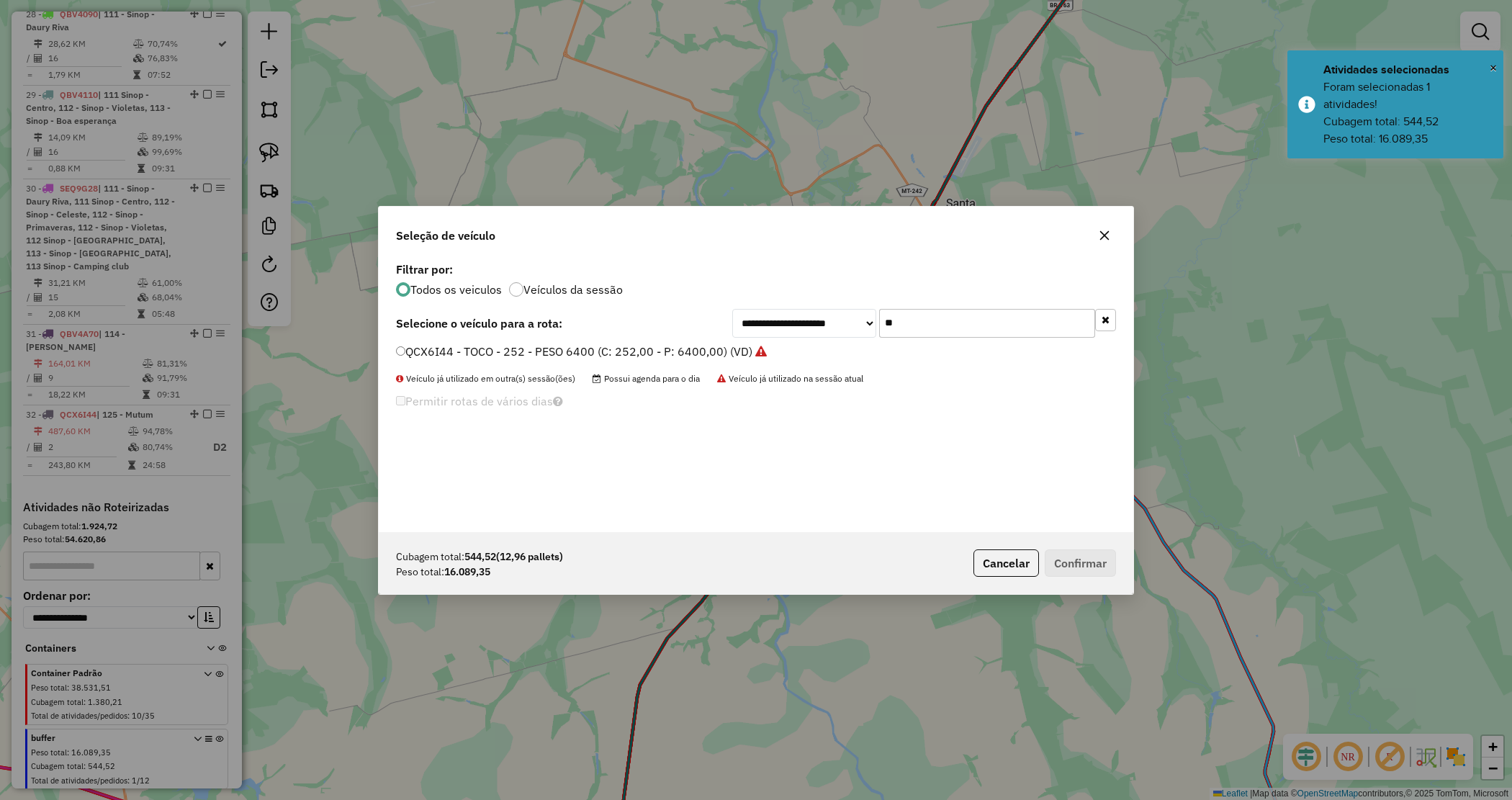
drag, startPoint x: 894, startPoint y: 313, endPoint x: 833, endPoint y: 326, distance: 62.4
click at [833, 325] on div "**********" at bounding box center [924, 324] width 384 height 29
type input "**"
click at [690, 350] on label "RAQ0C62 - CX 560 - Peso 17300 (C: 560,00 - P: 17300,00) (VD)" at bounding box center [570, 351] width 349 height 17
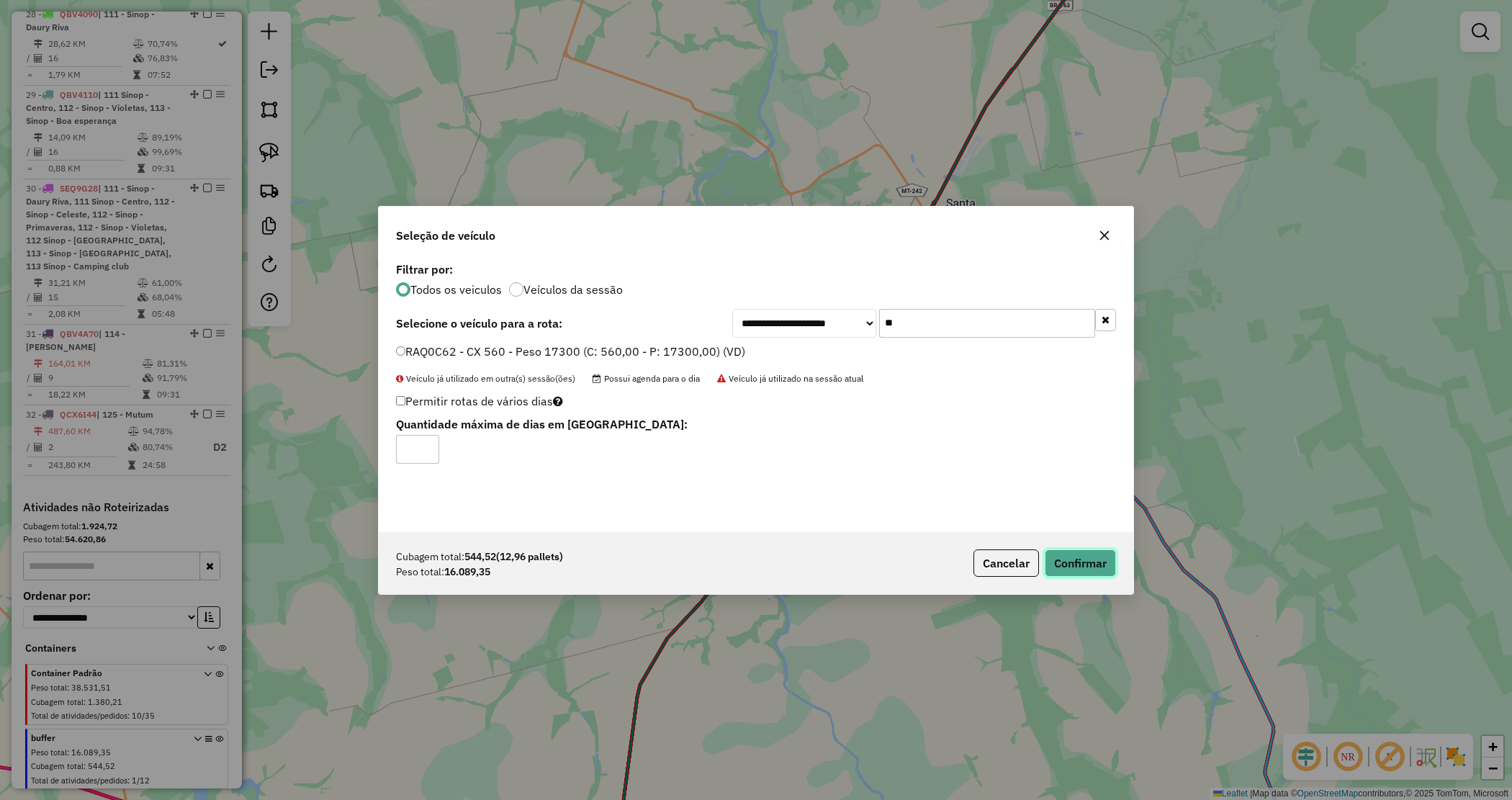
click at [1075, 563] on button "Confirmar" at bounding box center [1080, 563] width 71 height 27
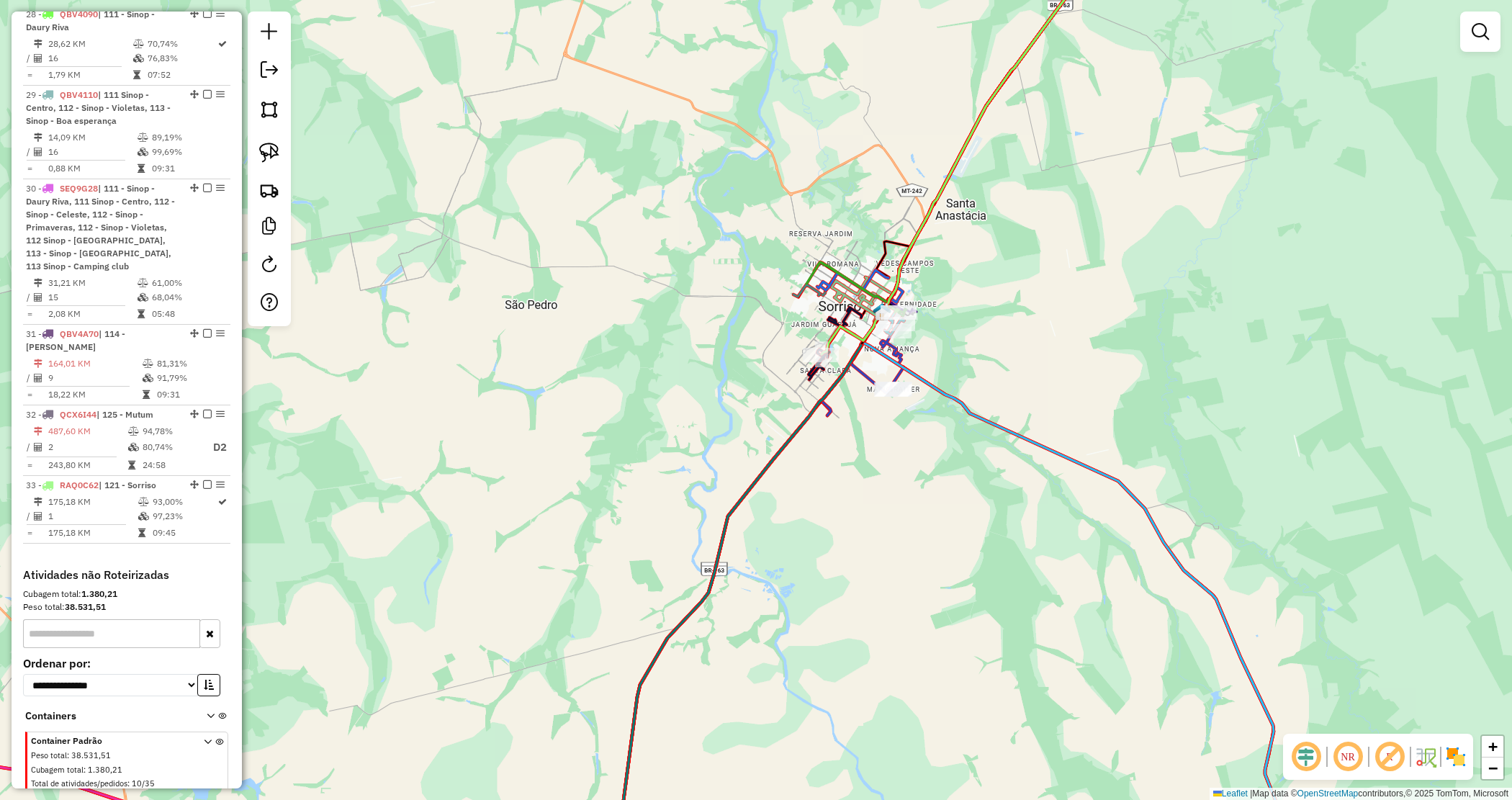
drag, startPoint x: 670, startPoint y: 317, endPoint x: 700, endPoint y: 281, distance: 46.9
click at [670, 317] on div "Janela de atendimento Grade de atendimento Capacidade Transportadoras Veículos …" at bounding box center [756, 400] width 1512 height 800
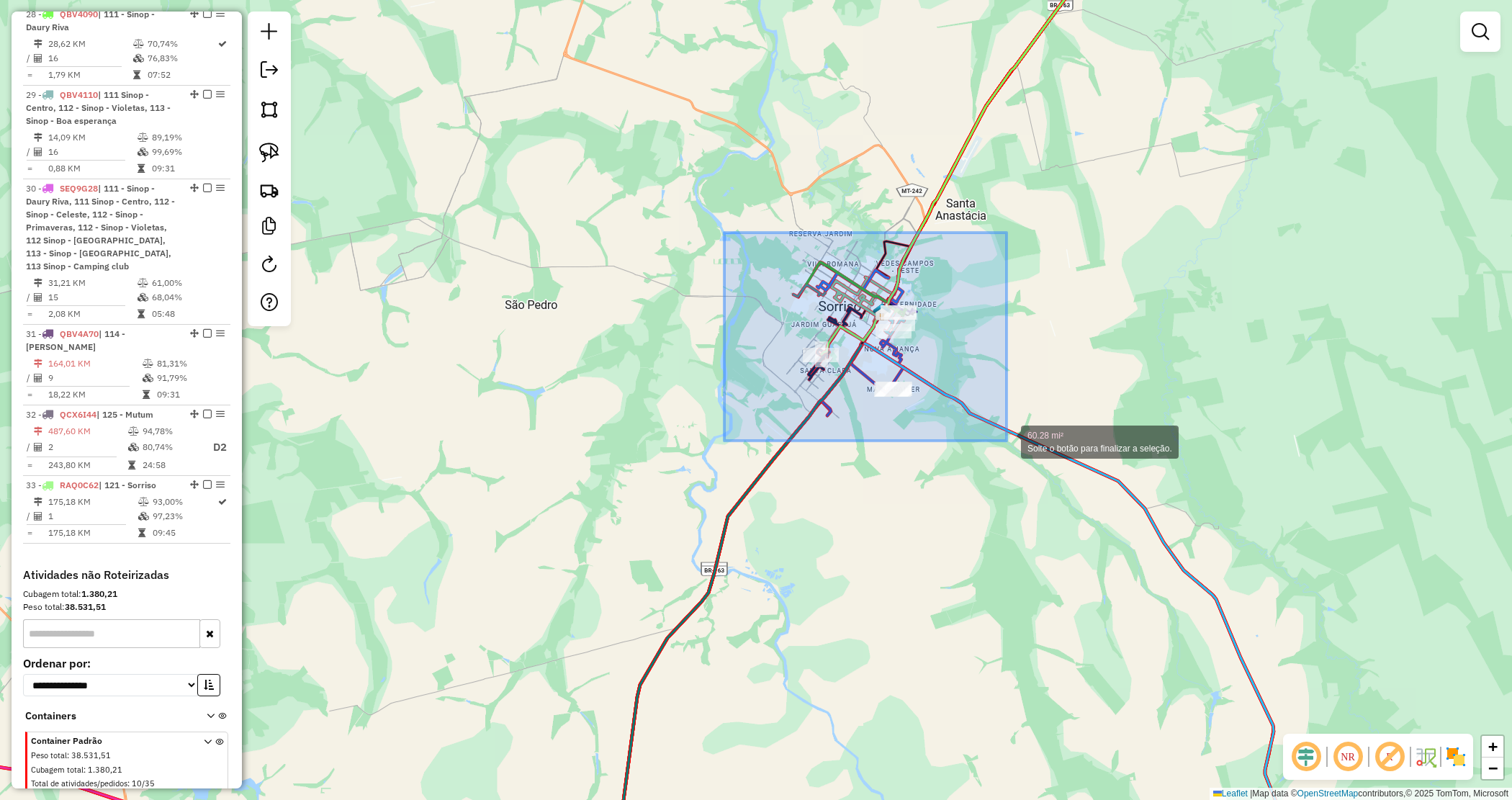
drag, startPoint x: 778, startPoint y: 268, endPoint x: 1008, endPoint y: 440, distance: 287.2
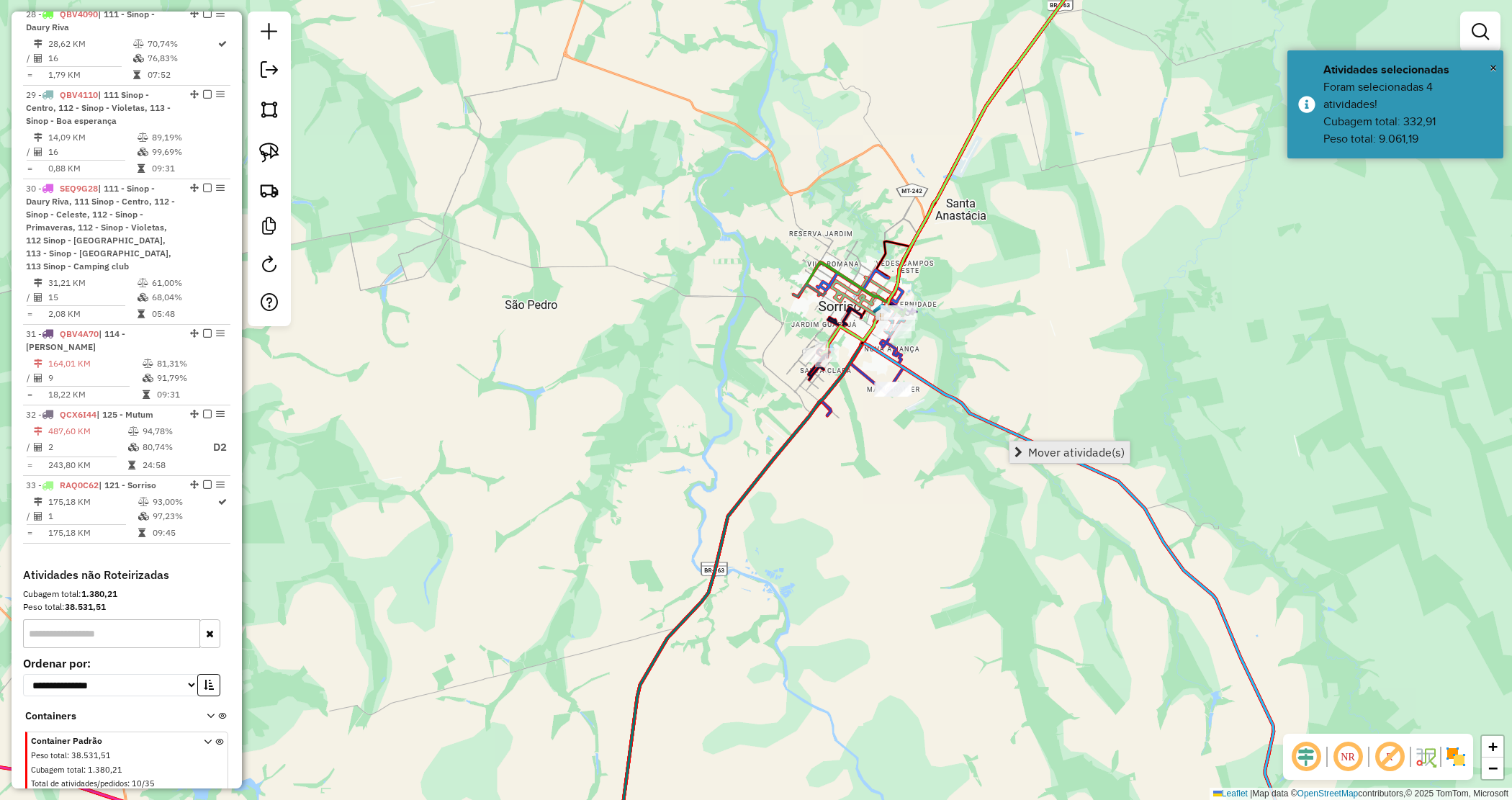
click at [1046, 446] on span "Mover atividade(s)" at bounding box center [1077, 452] width 97 height 12
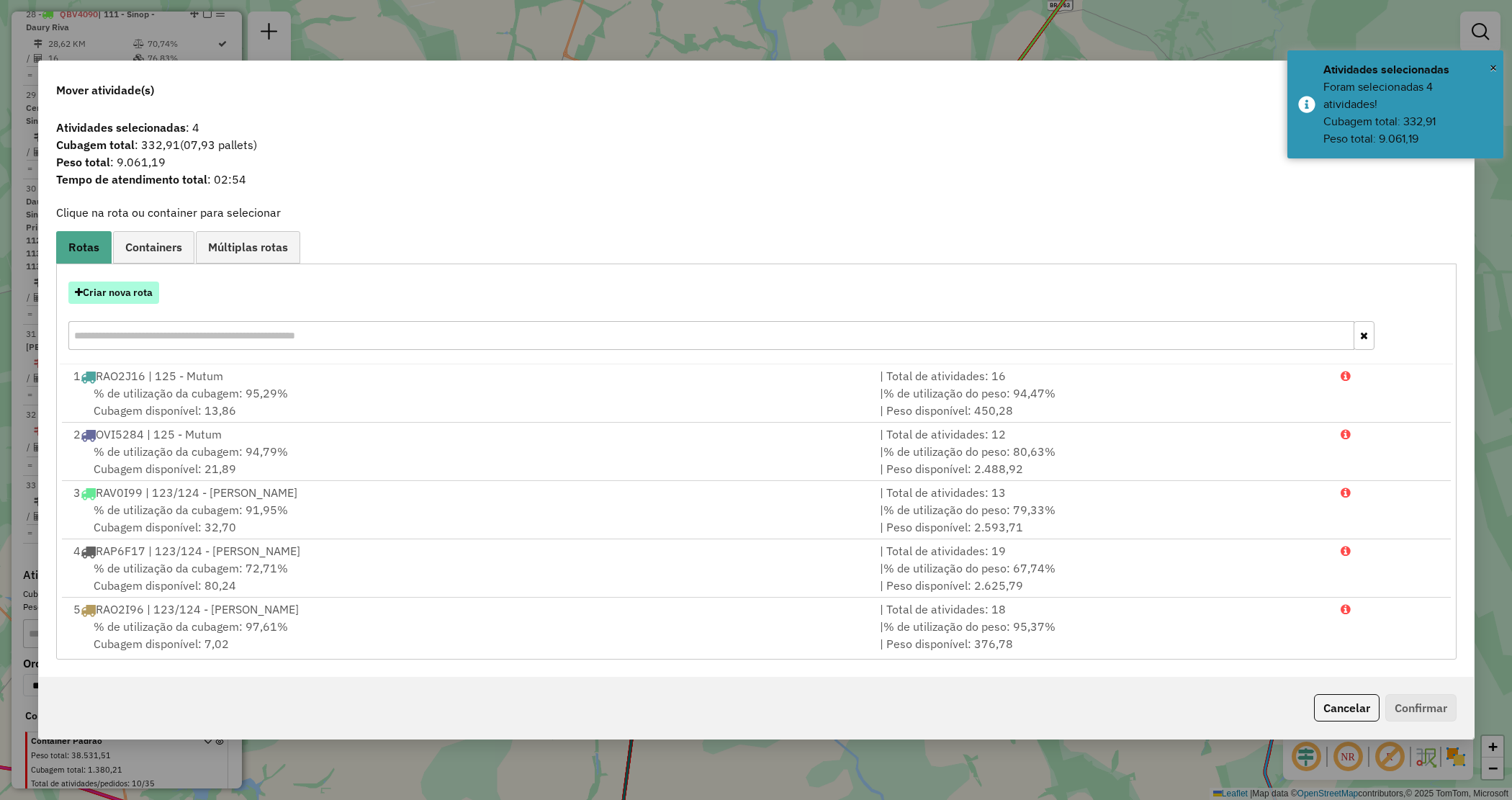
click at [130, 296] on button "Criar nova rota" at bounding box center [113, 293] width 90 height 22
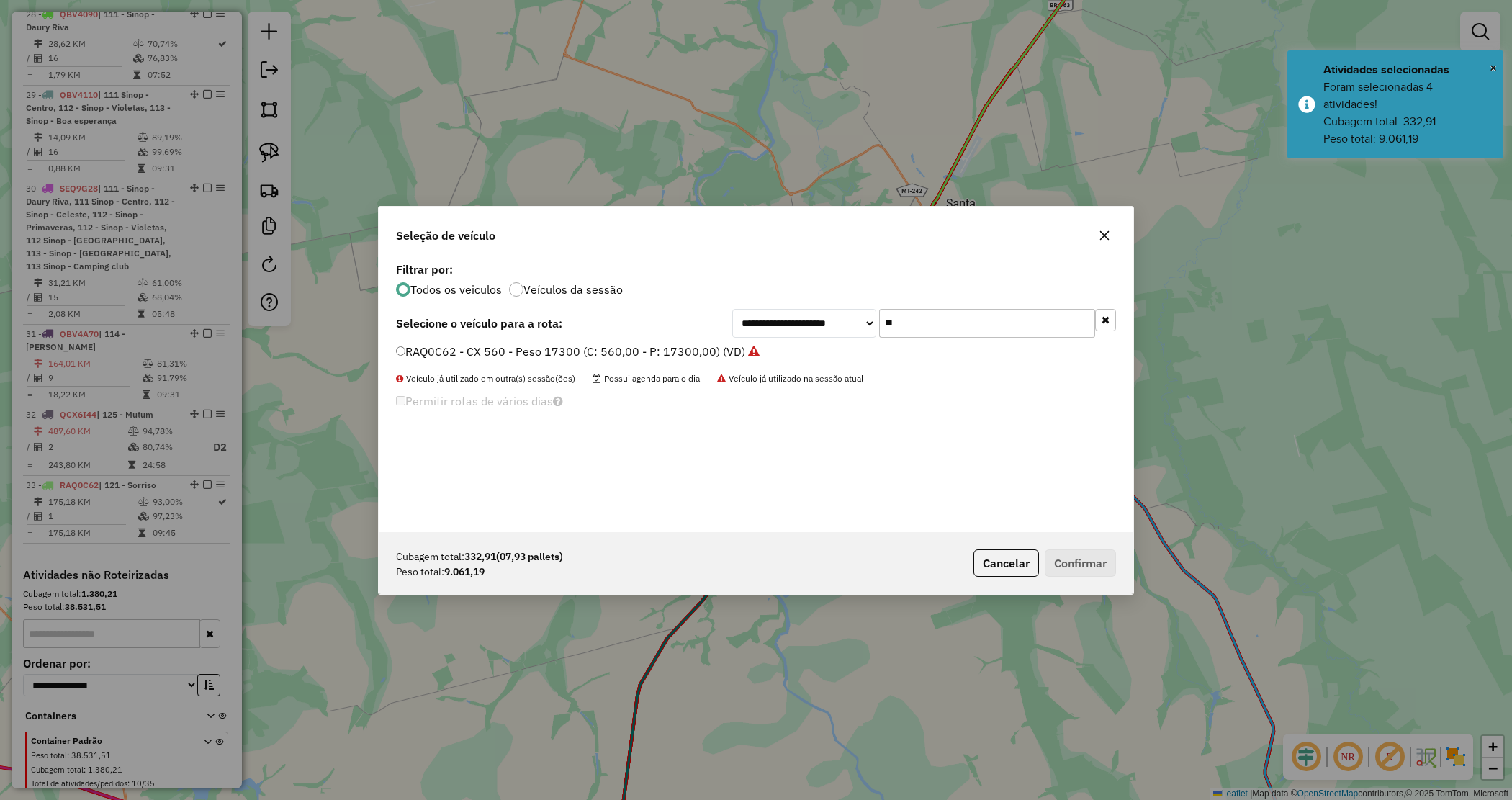
drag, startPoint x: 921, startPoint y: 317, endPoint x: 805, endPoint y: 311, distance: 116.2
click at [805, 314] on div "**********" at bounding box center [924, 324] width 384 height 29
type input "****"
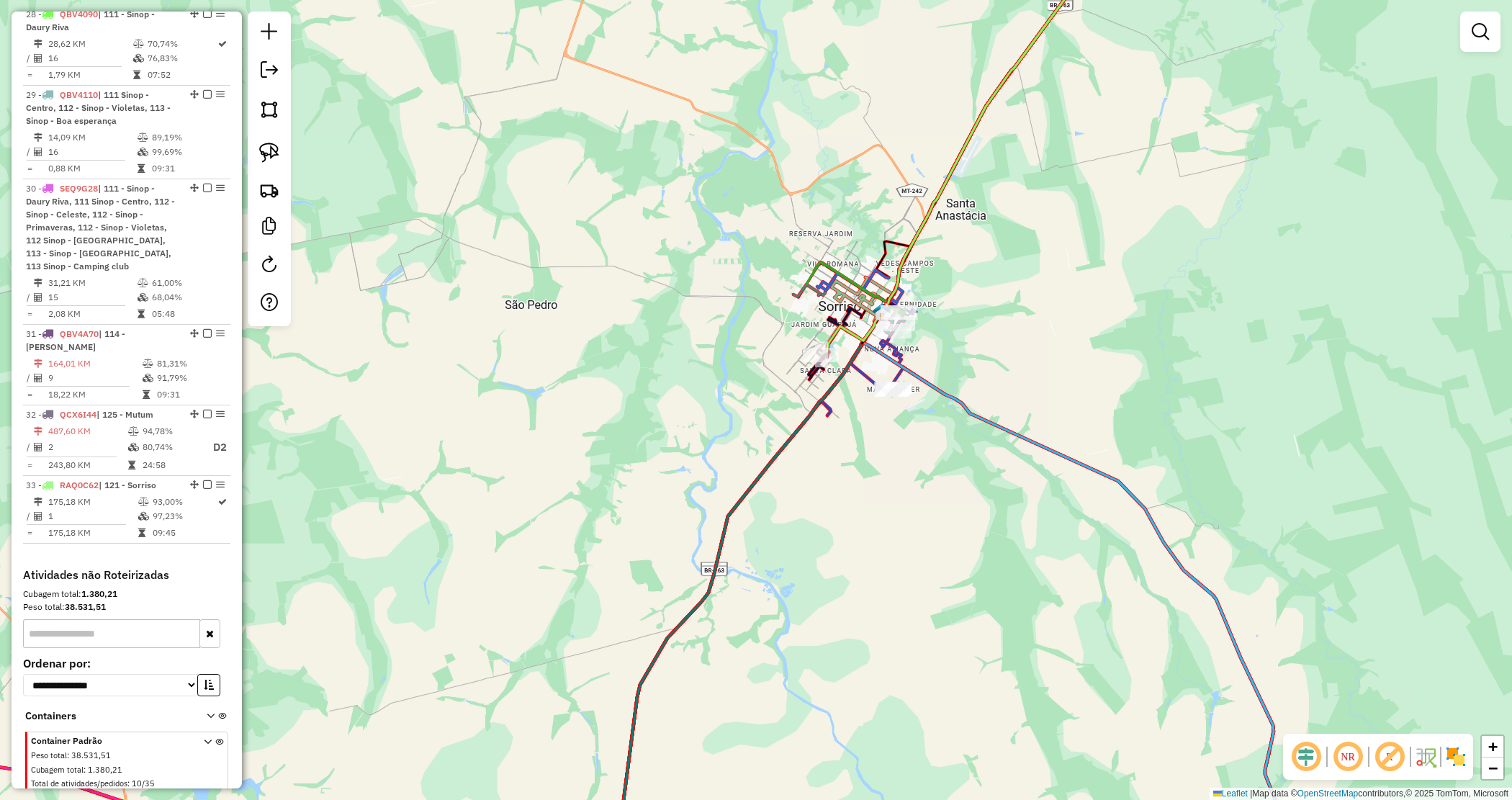
click at [829, 217] on div "Janela de atendimento Grade de atendimento Capacidade Transportadoras Veículos …" at bounding box center [756, 400] width 1512 height 800
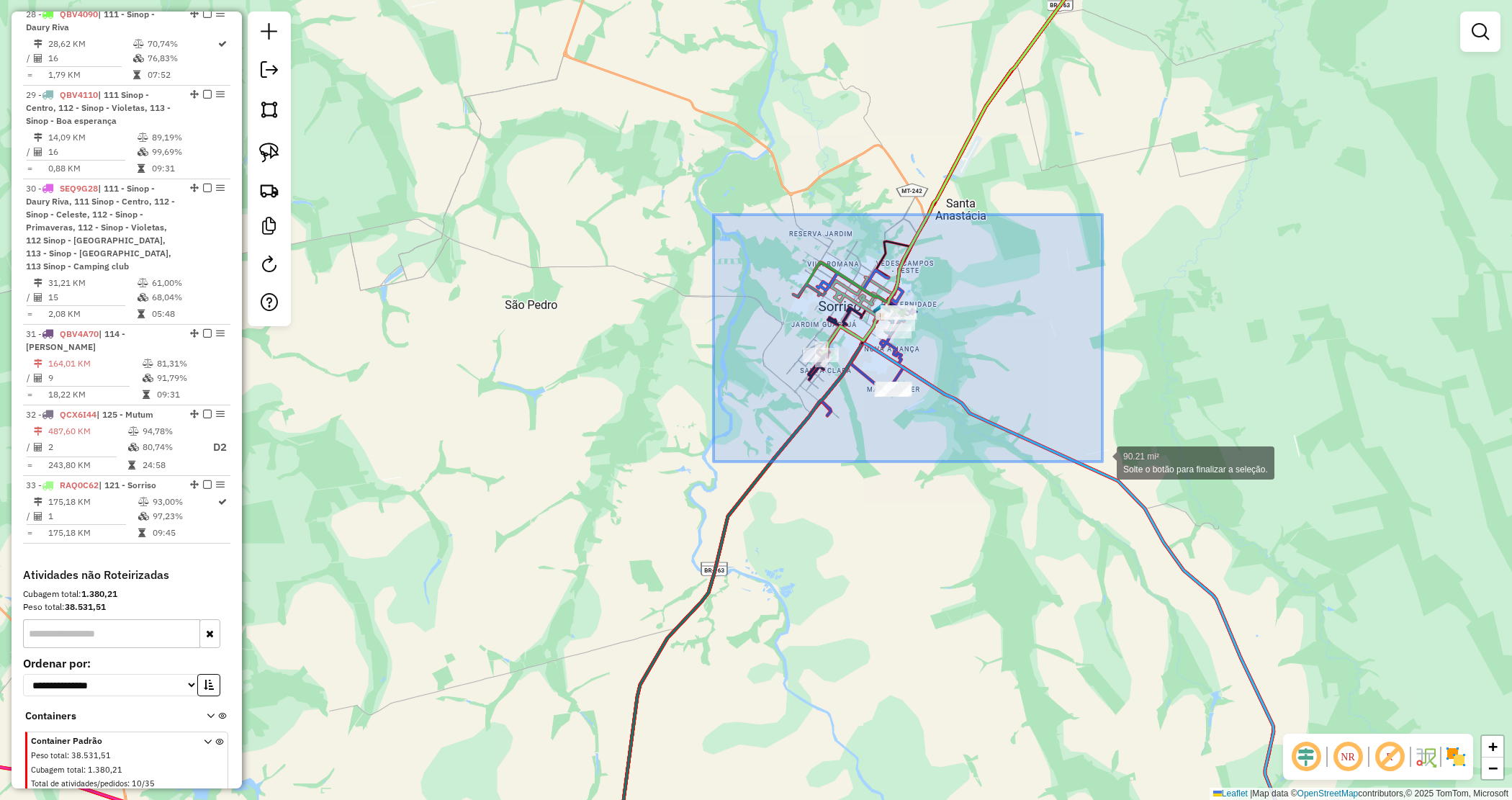
drag, startPoint x: 1082, startPoint y: 451, endPoint x: 1110, endPoint y: 464, distance: 30.9
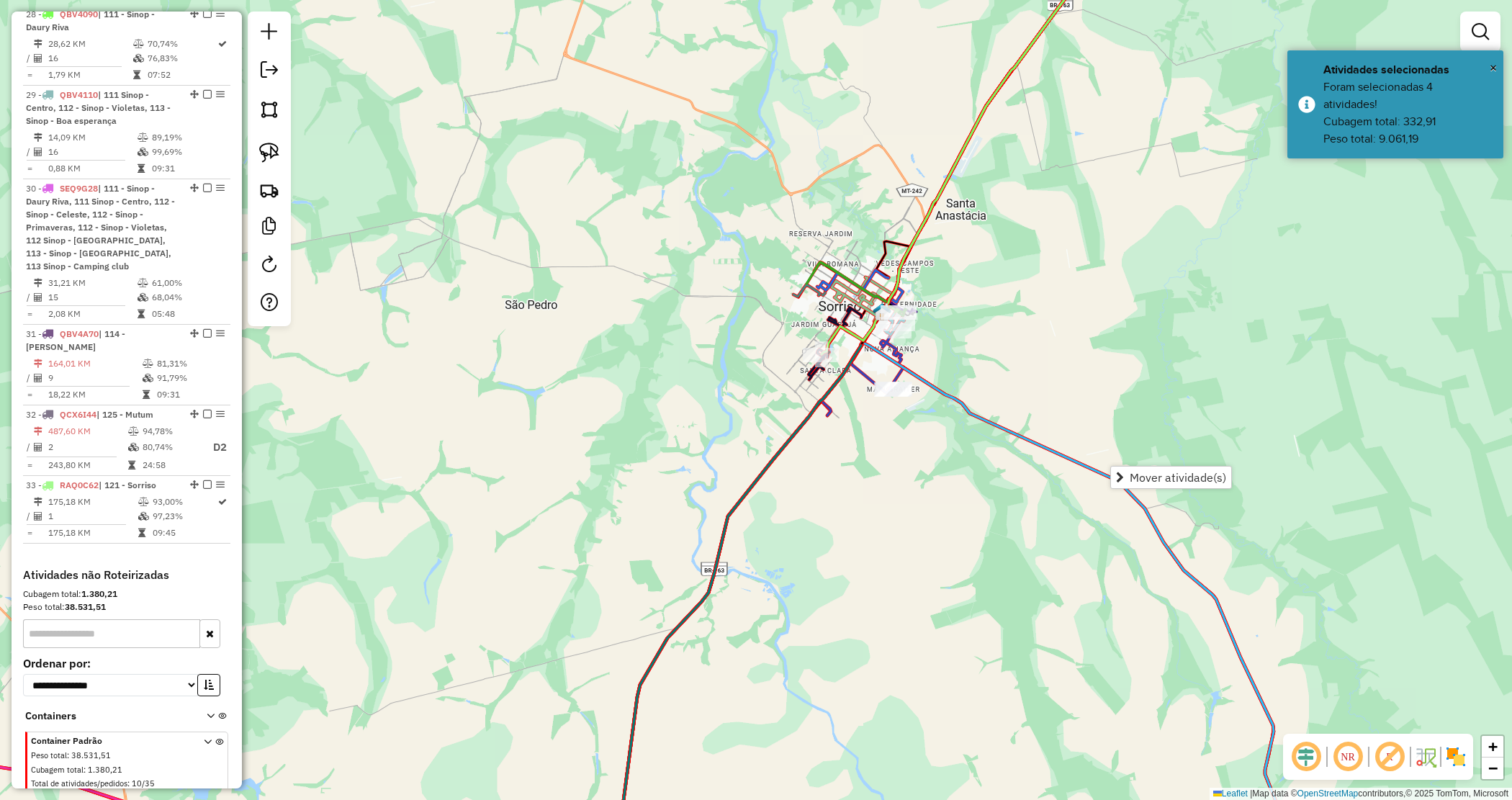
click at [1138, 466] on link "Mover atividade(s)" at bounding box center [1172, 477] width 120 height 22
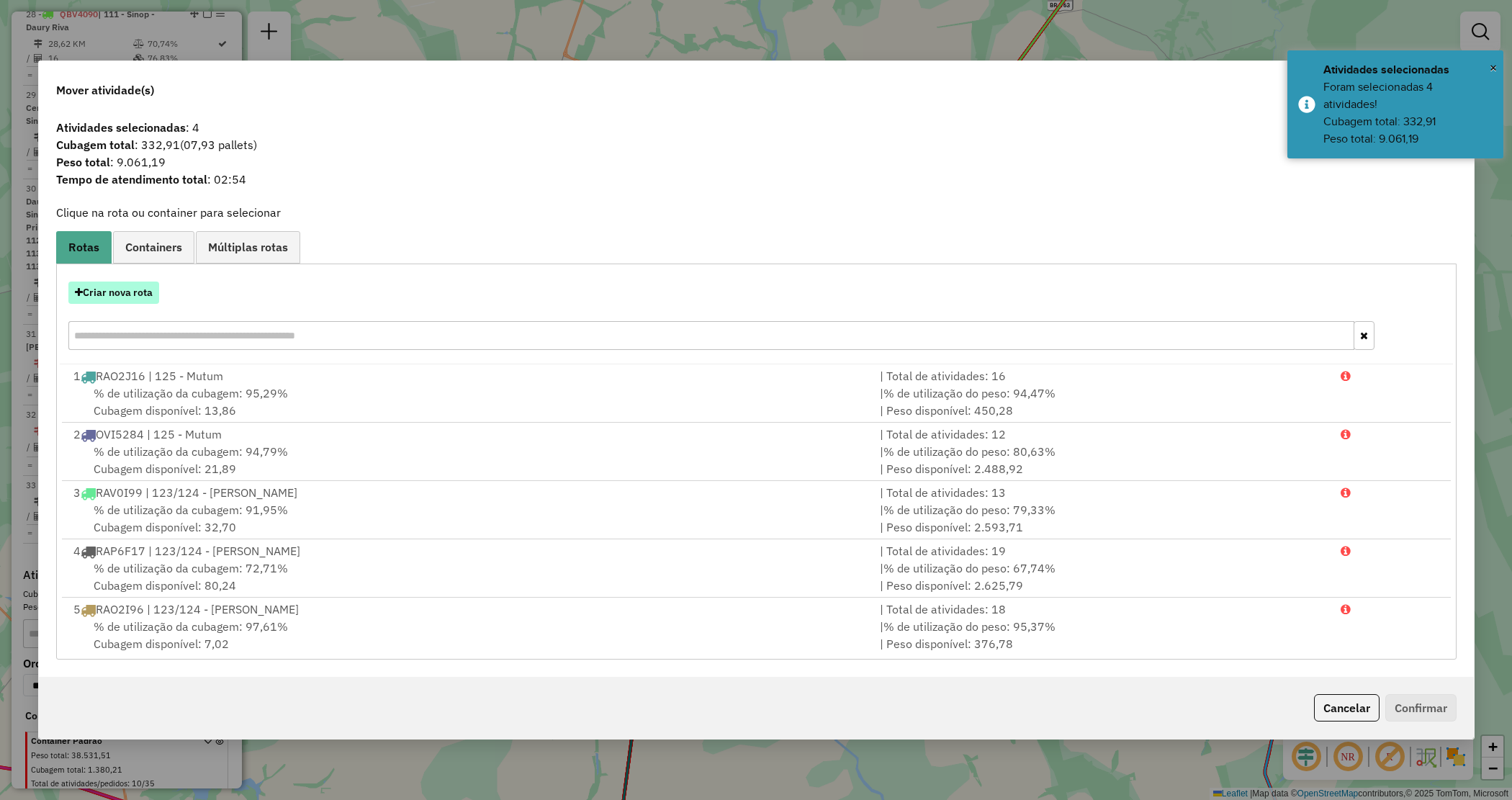
click at [110, 289] on button "Criar nova rota" at bounding box center [113, 293] width 90 height 22
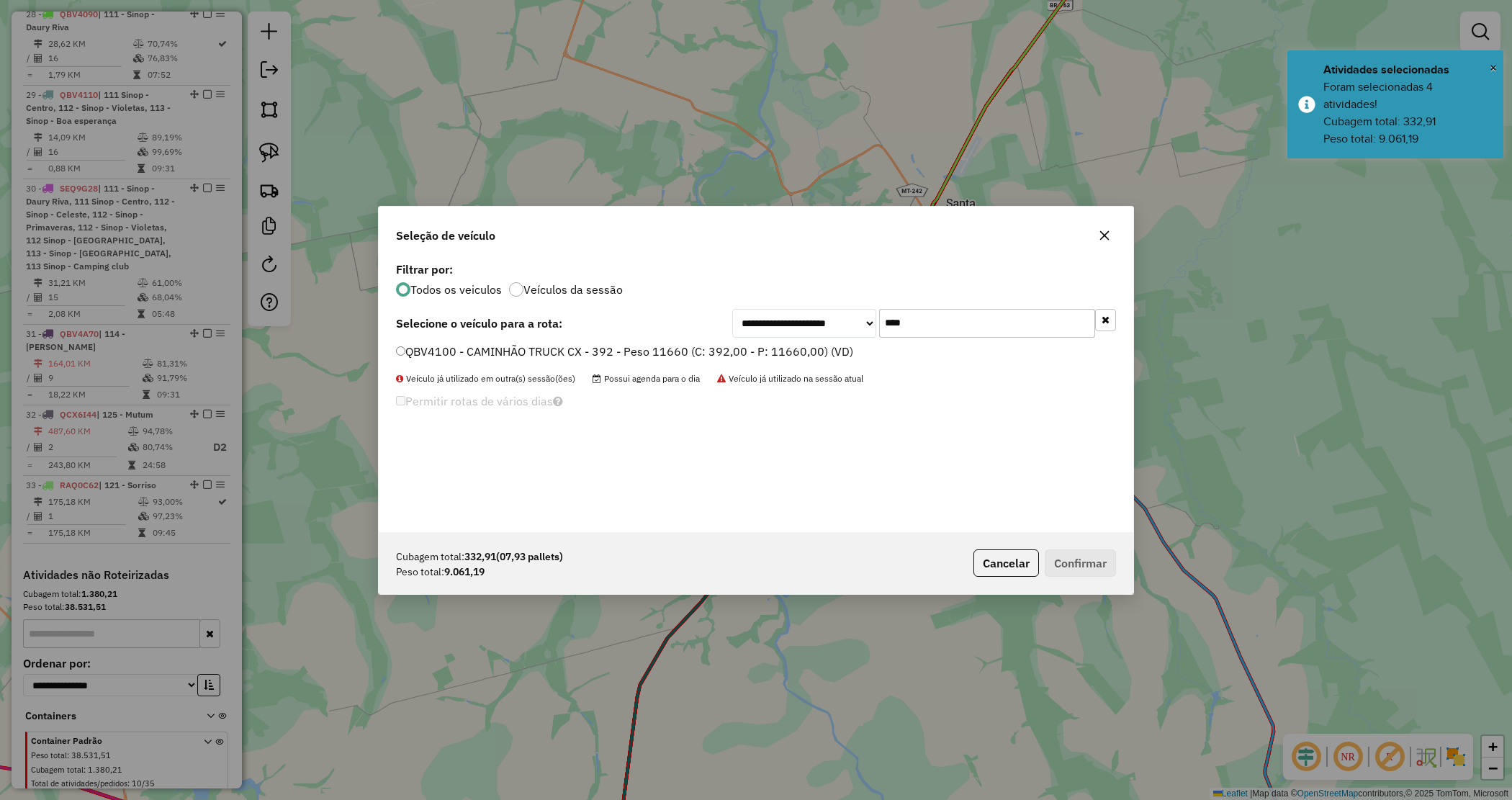
drag, startPoint x: 945, startPoint y: 321, endPoint x: 808, endPoint y: 321, distance: 137.0
click at [811, 320] on div "**********" at bounding box center [924, 324] width 384 height 29
type input "**"
drag, startPoint x: 695, startPoint y: 349, endPoint x: 1044, endPoint y: 494, distance: 377.9
click at [695, 350] on label "NUE0H77 - CX 504 - Peso 15000 (C: 504,00 - P: 15000,00) (VD)" at bounding box center [571, 351] width 350 height 17
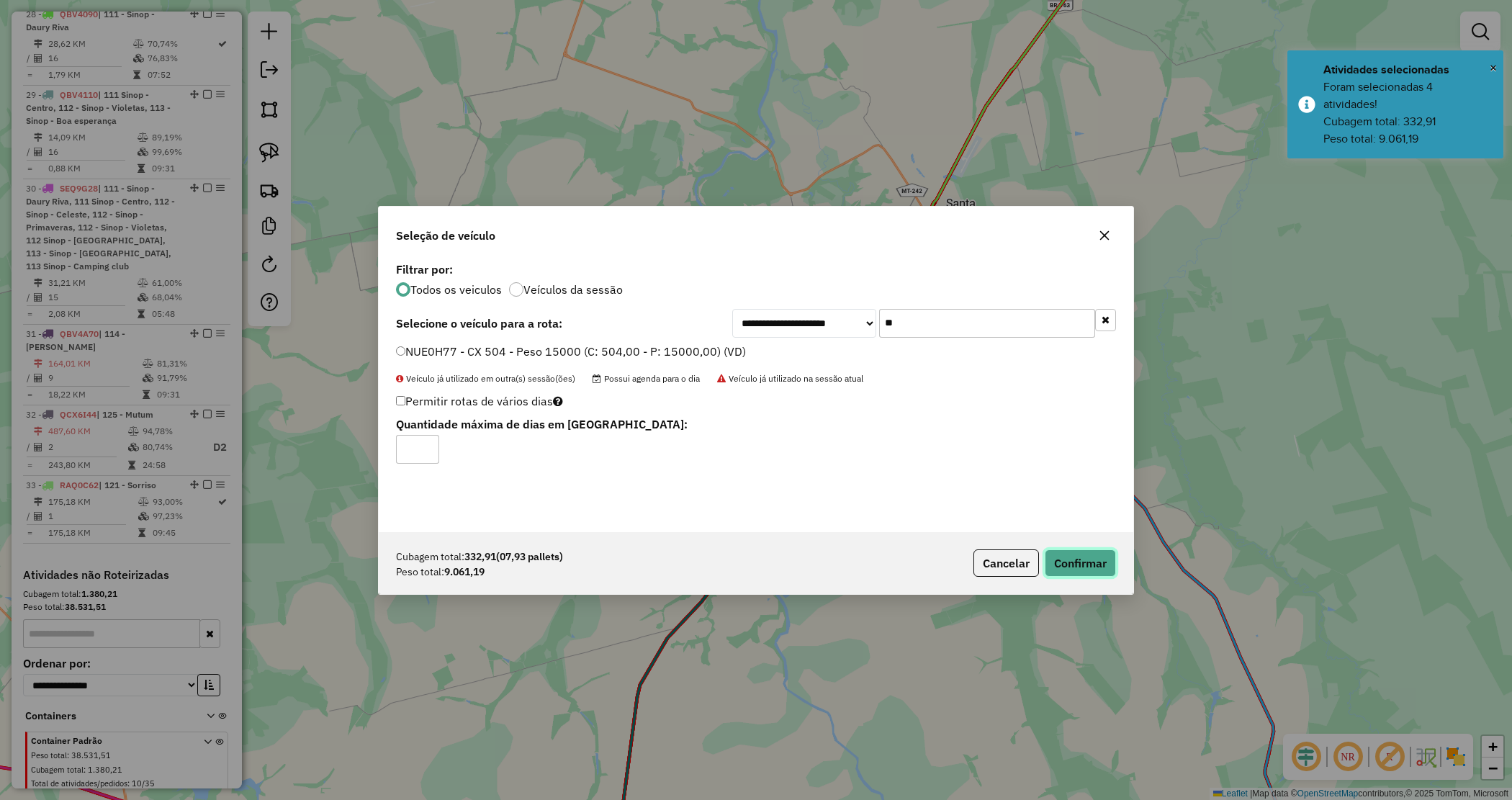
click at [1100, 569] on button "Confirmar" at bounding box center [1080, 563] width 71 height 27
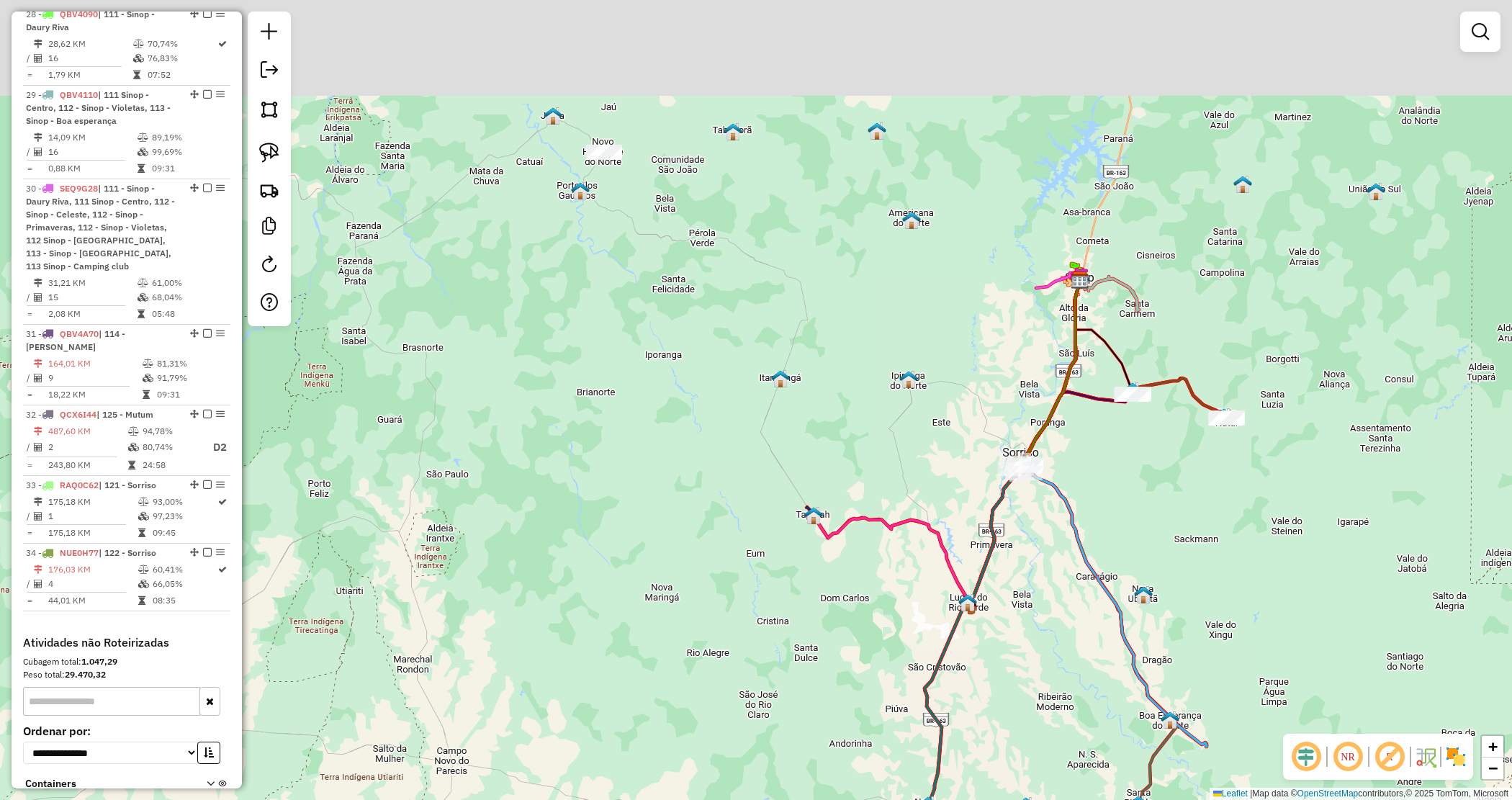
drag, startPoint x: 1097, startPoint y: 452, endPoint x: 1067, endPoint y: 518, distance: 72.5
click at [1082, 523] on div "Janela de atendimento Grade de atendimento Capacidade Transportadoras Veículos …" at bounding box center [756, 400] width 1512 height 800
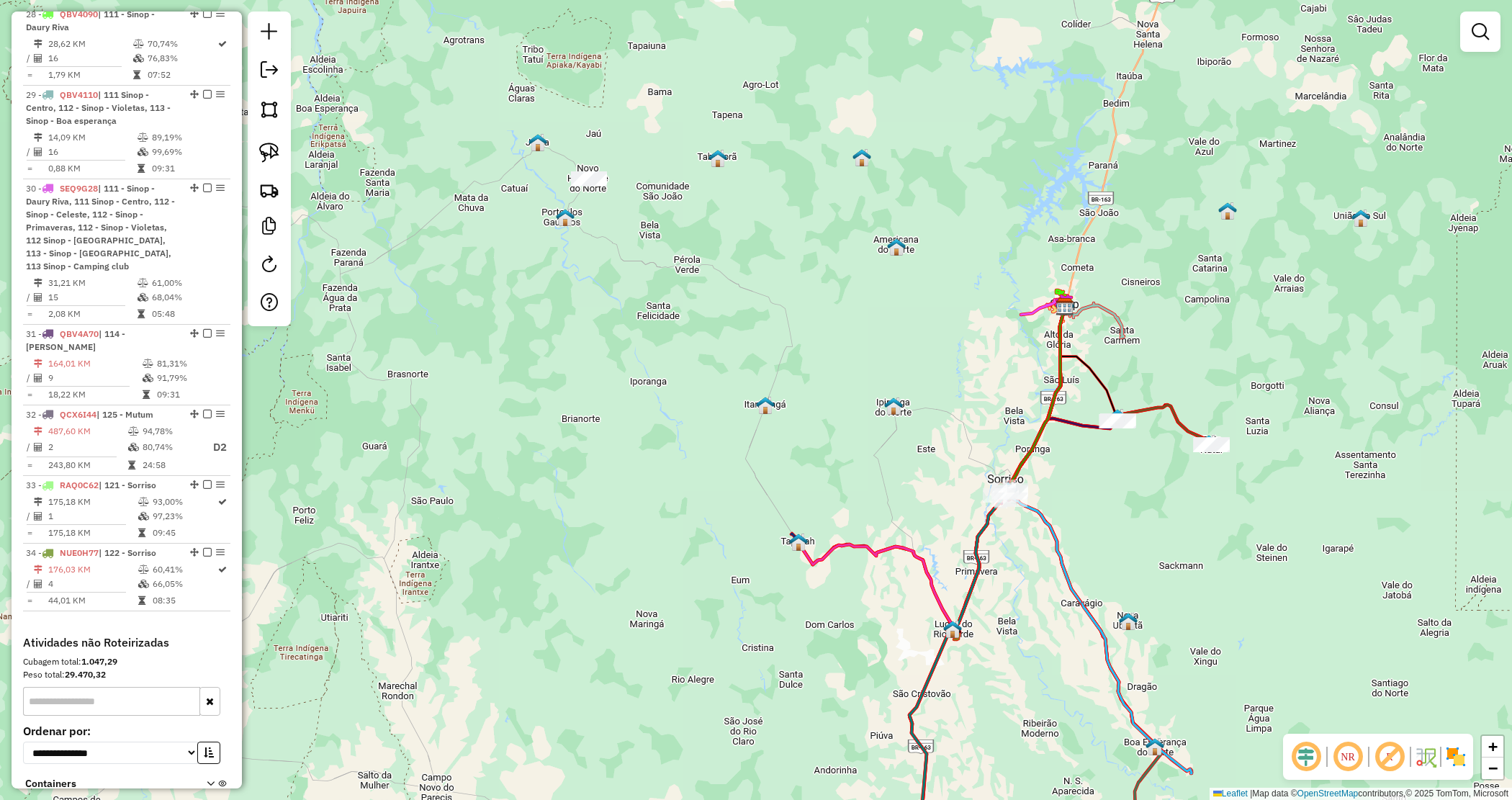
drag, startPoint x: 670, startPoint y: 292, endPoint x: 510, endPoint y: 150, distance: 213.9
click at [668, 292] on div "Janela de atendimento Grade de atendimento Capacidade Transportadoras Veículos …" at bounding box center [756, 400] width 1512 height 800
drag, startPoint x: 510, startPoint y: 157, endPoint x: 700, endPoint y: 228, distance: 202.8
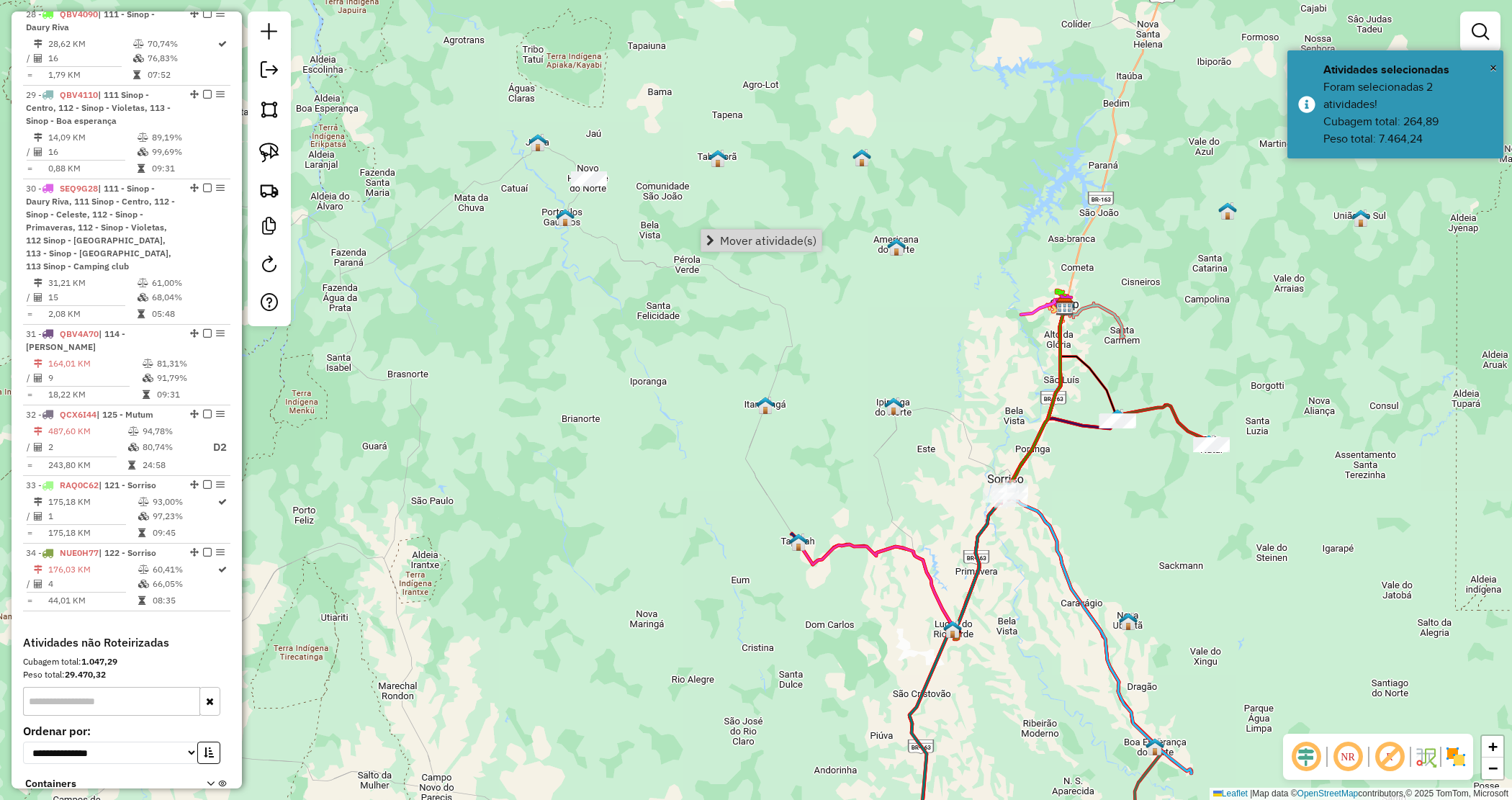
click at [751, 234] on span "Mover atividade(s)" at bounding box center [768, 240] width 97 height 12
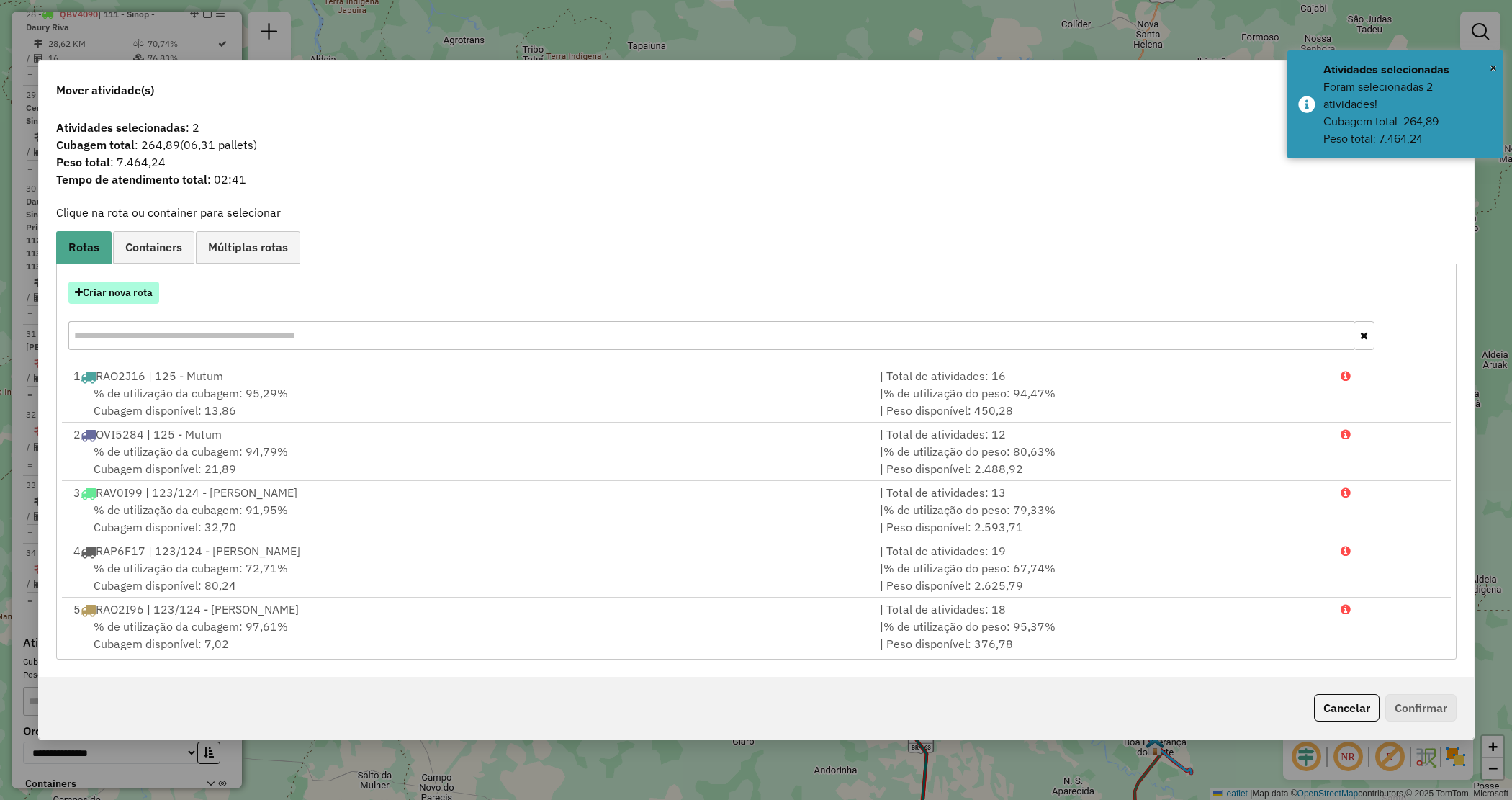
click at [84, 300] on button "Criar nova rota" at bounding box center [113, 293] width 90 height 22
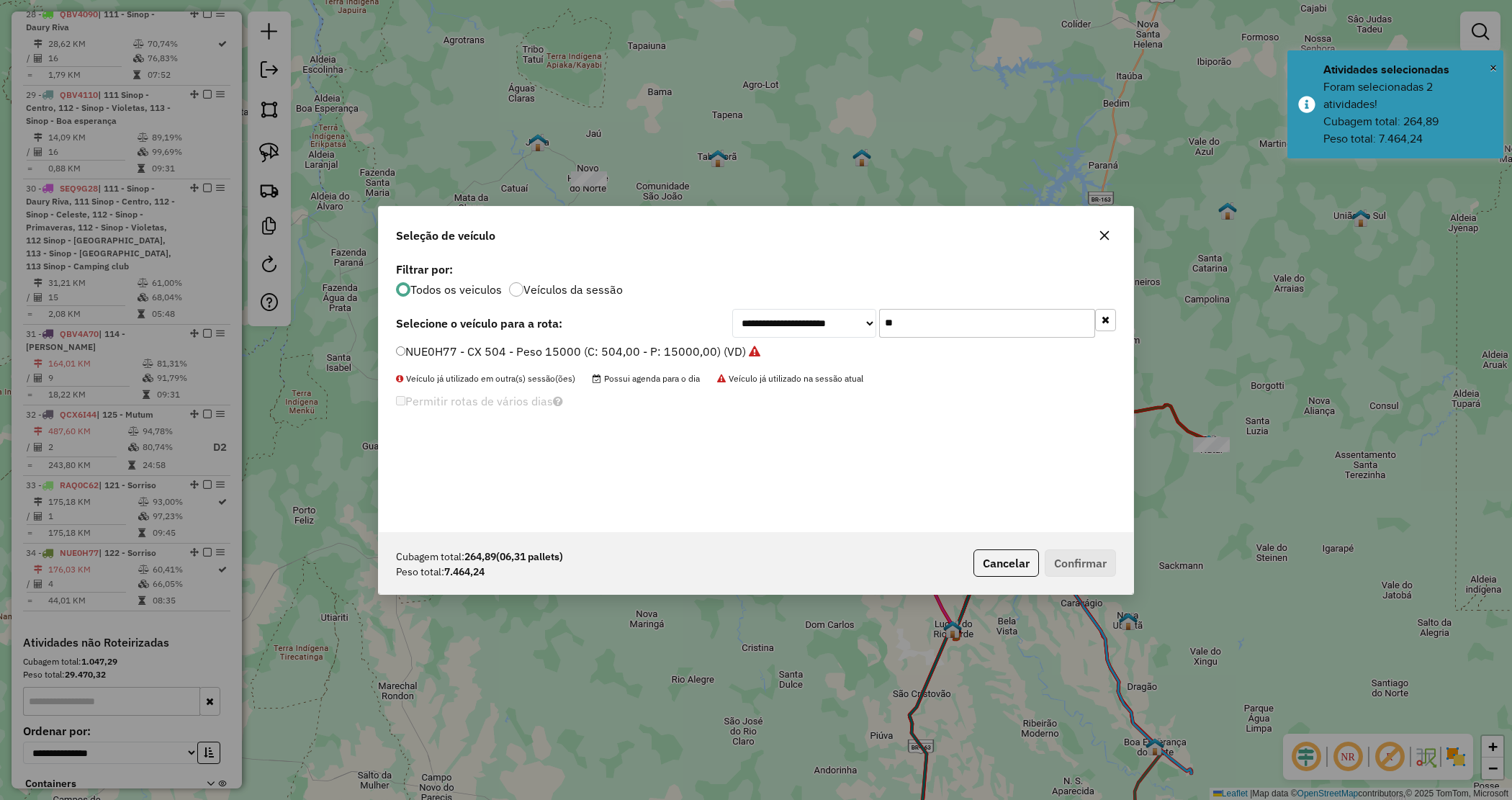
drag, startPoint x: 924, startPoint y: 323, endPoint x: 833, endPoint y: 315, distance: 91.4
click at [832, 326] on div "**********" at bounding box center [924, 324] width 384 height 29
type input "**"
drag, startPoint x: 796, startPoint y: 348, endPoint x: 929, endPoint y: 411, distance: 147.2
click at [797, 348] on label "QBG7C60 - CAMINHÃO TRUCK CX - 420 PESO 12620 (C: 420,00 - P: 12620,00) (VD)" at bounding box center [622, 351] width 453 height 17
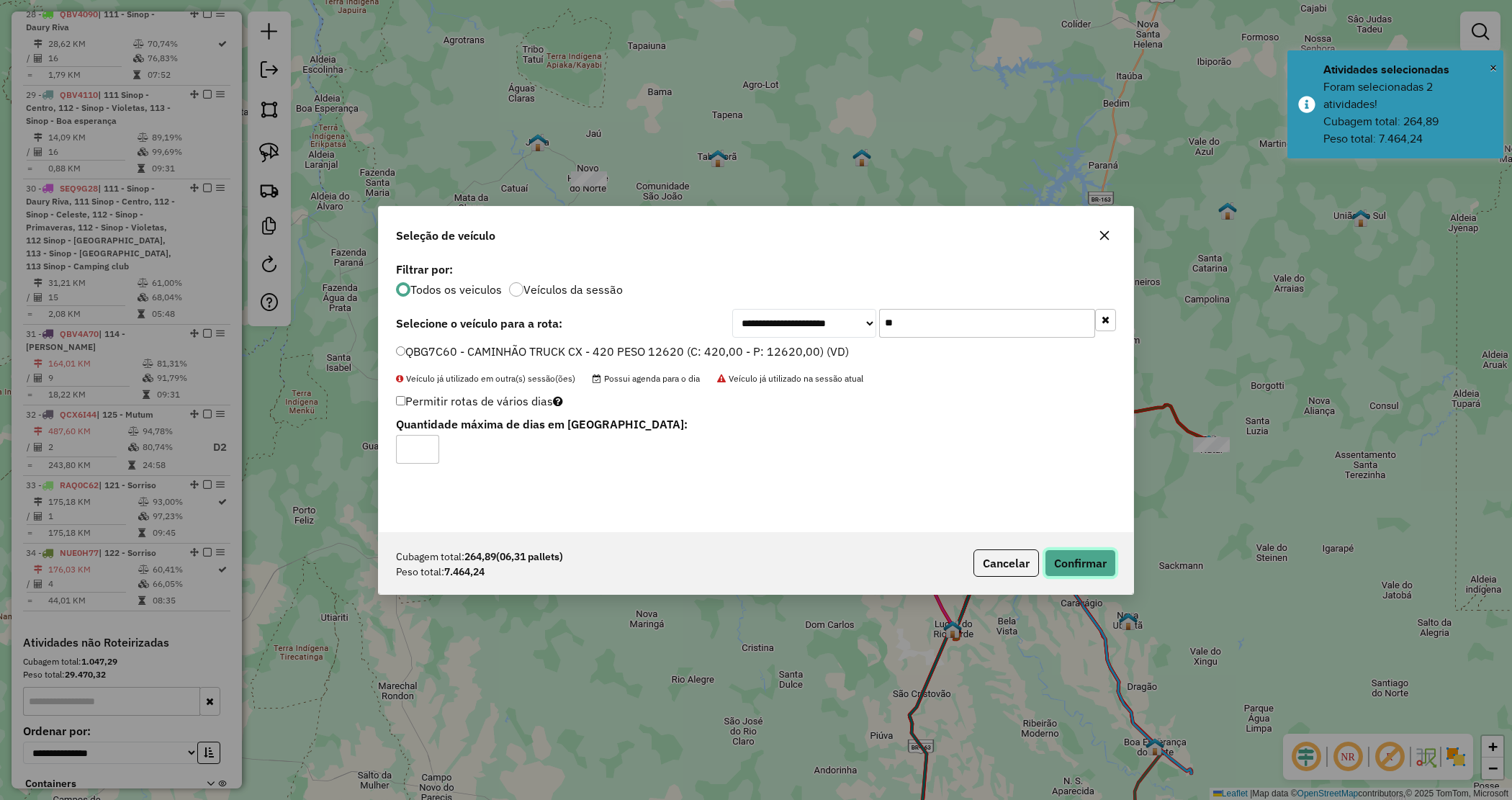
click at [1085, 556] on button "Confirmar" at bounding box center [1080, 563] width 71 height 27
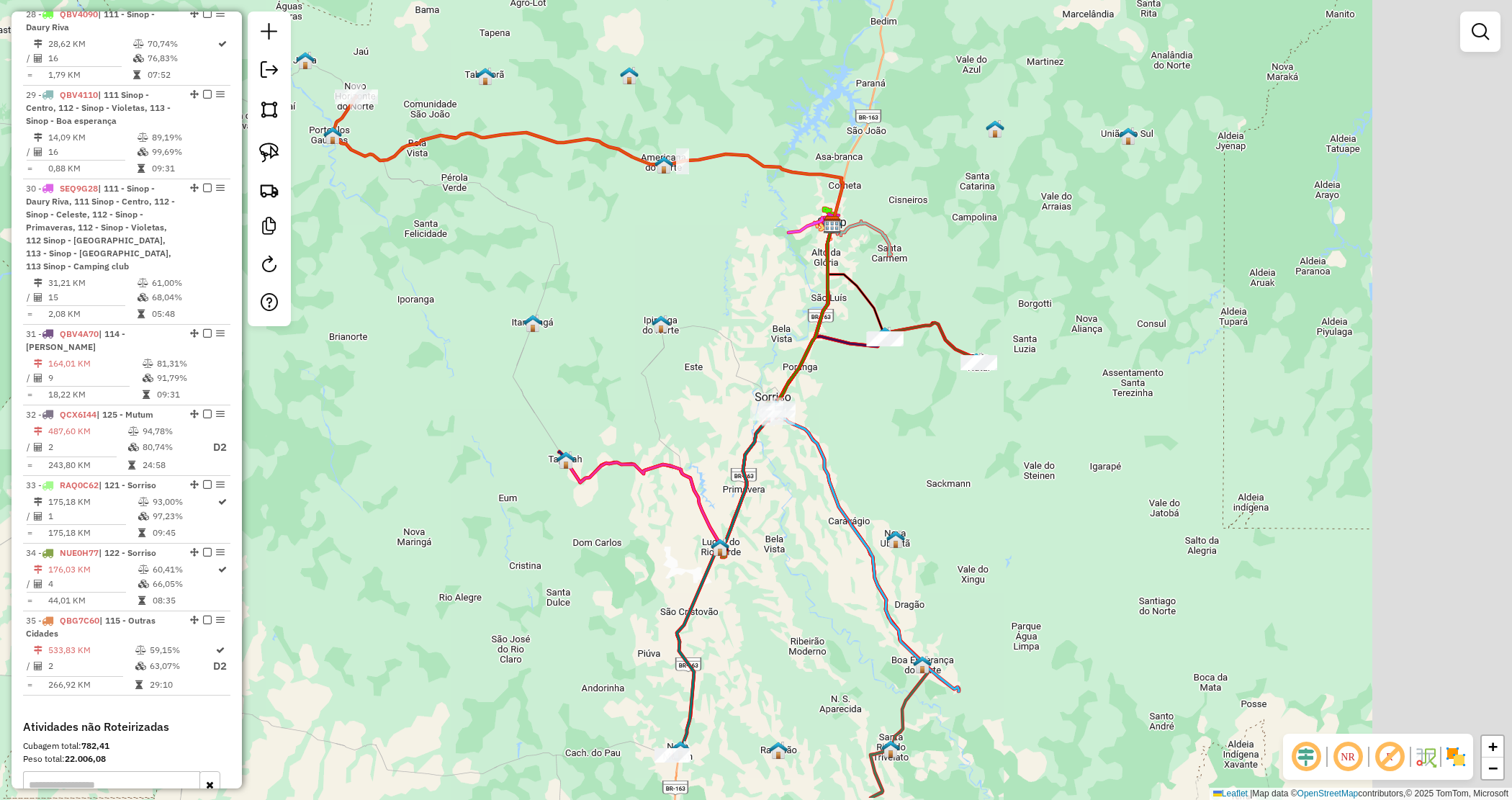
drag, startPoint x: 1113, startPoint y: 494, endPoint x: 877, endPoint y: 418, distance: 247.9
click at [877, 418] on div "Janela de atendimento Grade de atendimento Capacidade Transportadoras Veículos …" at bounding box center [756, 400] width 1512 height 800
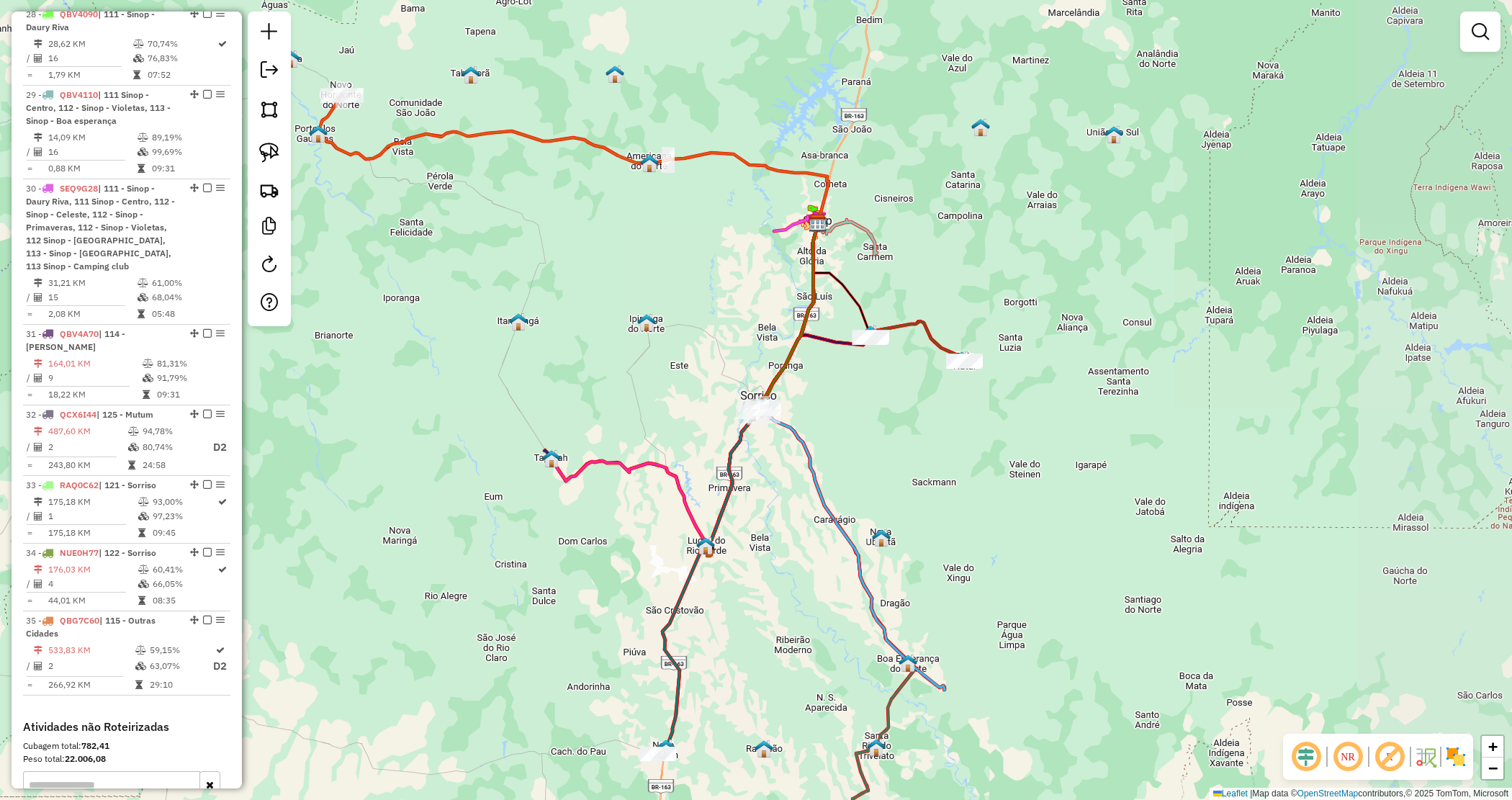
click at [877, 418] on div "Janela de atendimento Grade de atendimento Capacidade Transportadoras Veículos …" at bounding box center [756, 400] width 1512 height 800
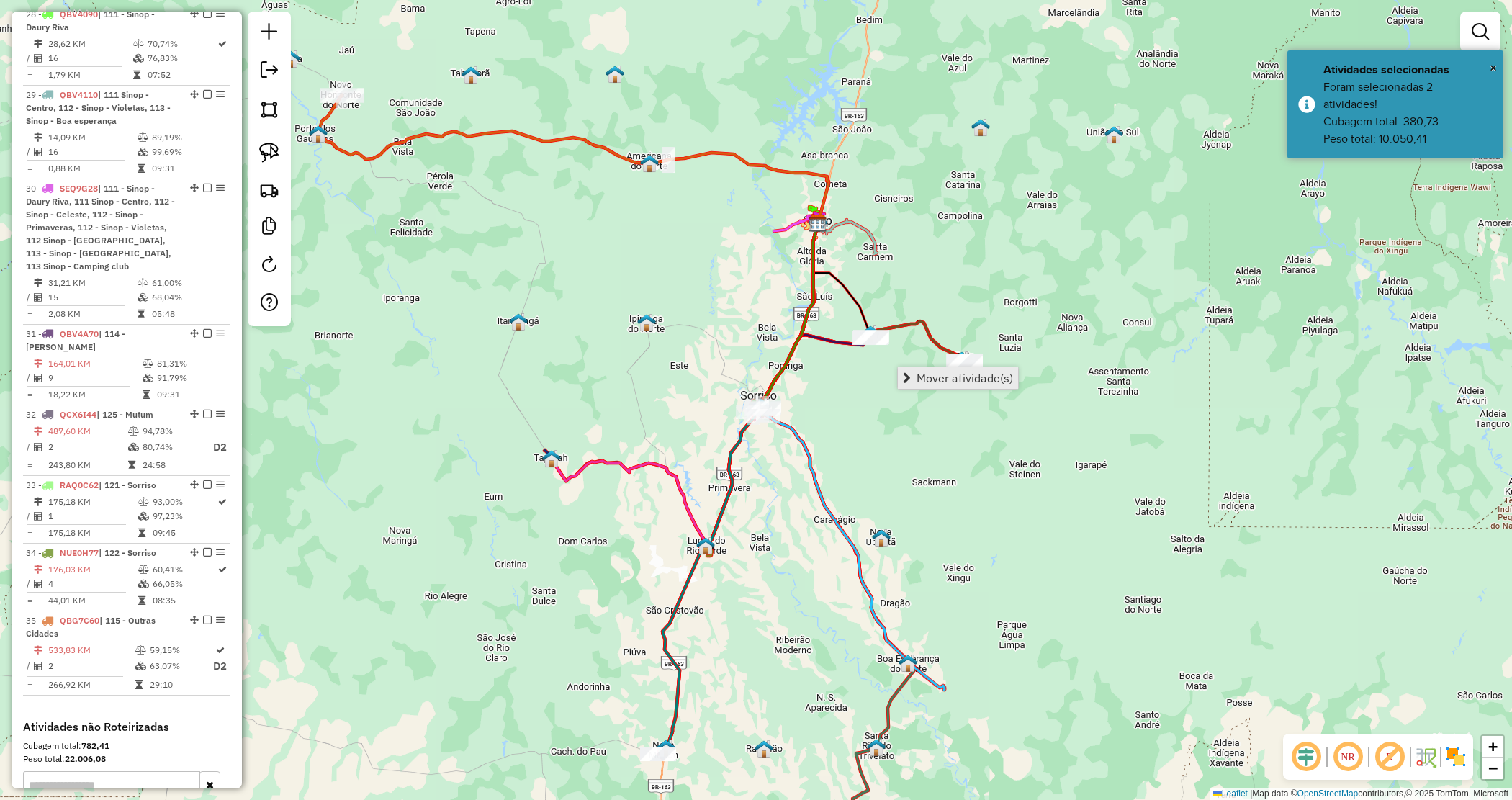
click at [916, 370] on link "Mover atividade(s)" at bounding box center [958, 379] width 120 height 22
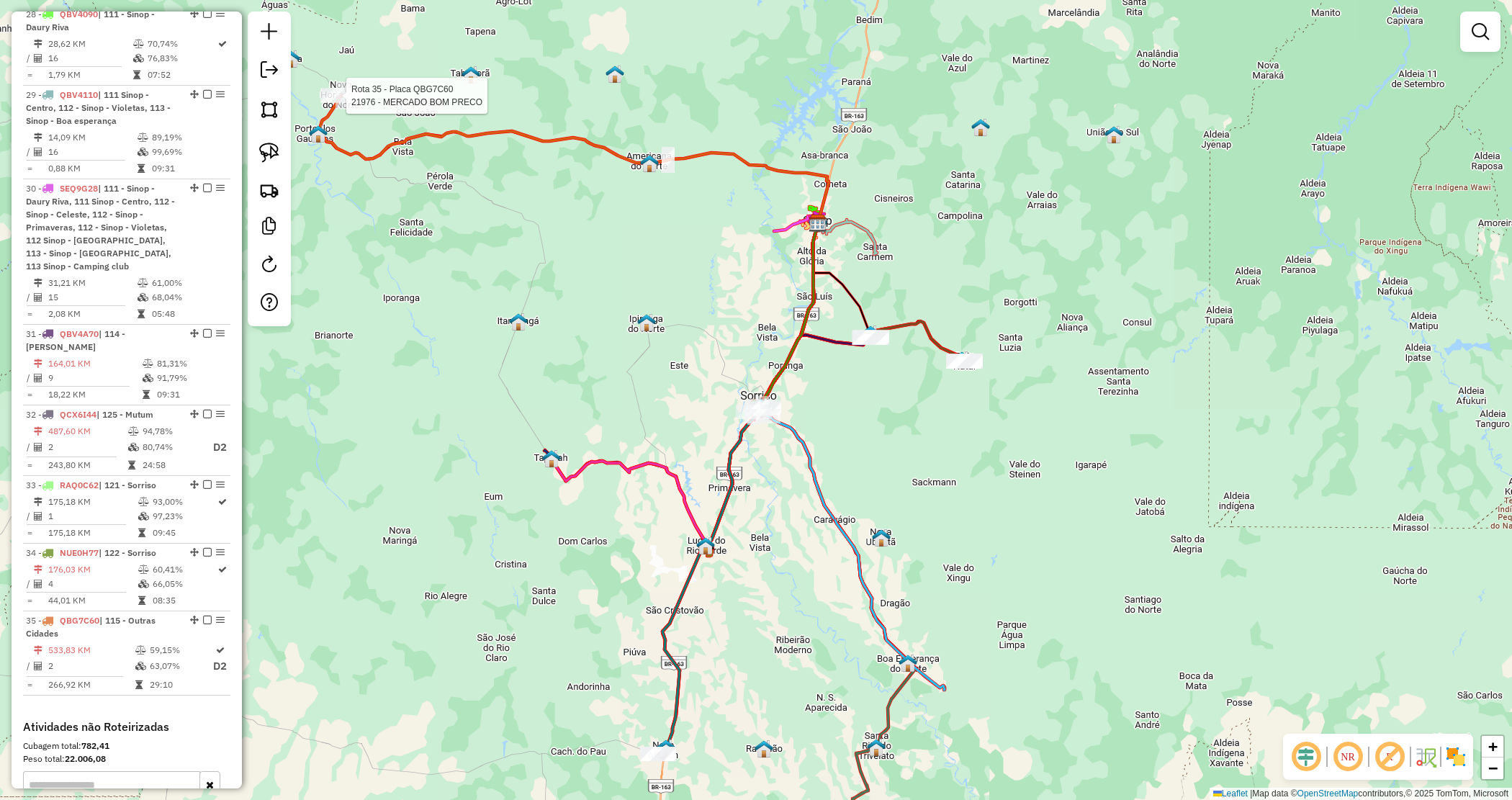
select select "*********"
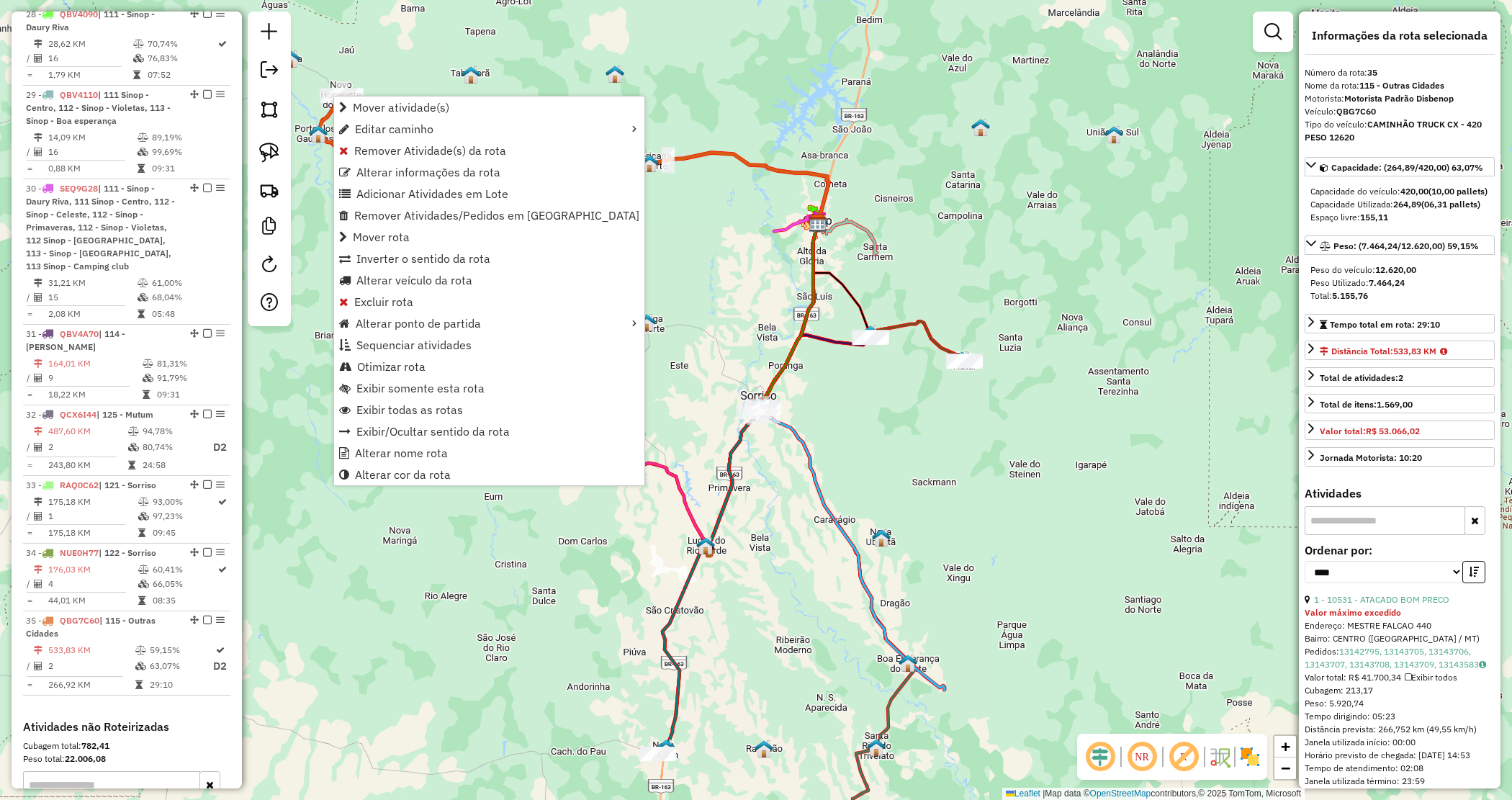
scroll to position [2800, 0]
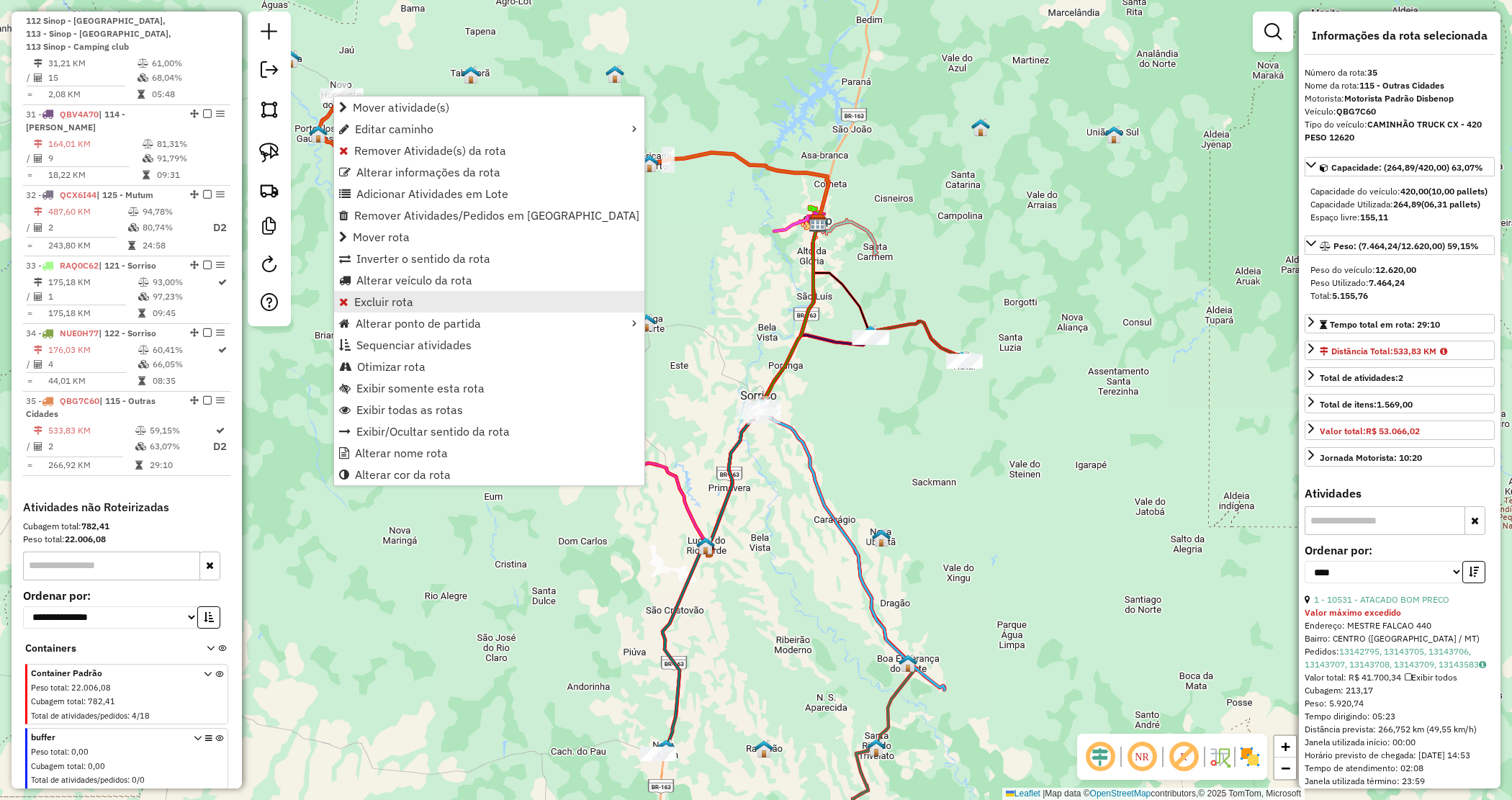
click at [392, 296] on span "Excluir rota" at bounding box center [383, 301] width 59 height 12
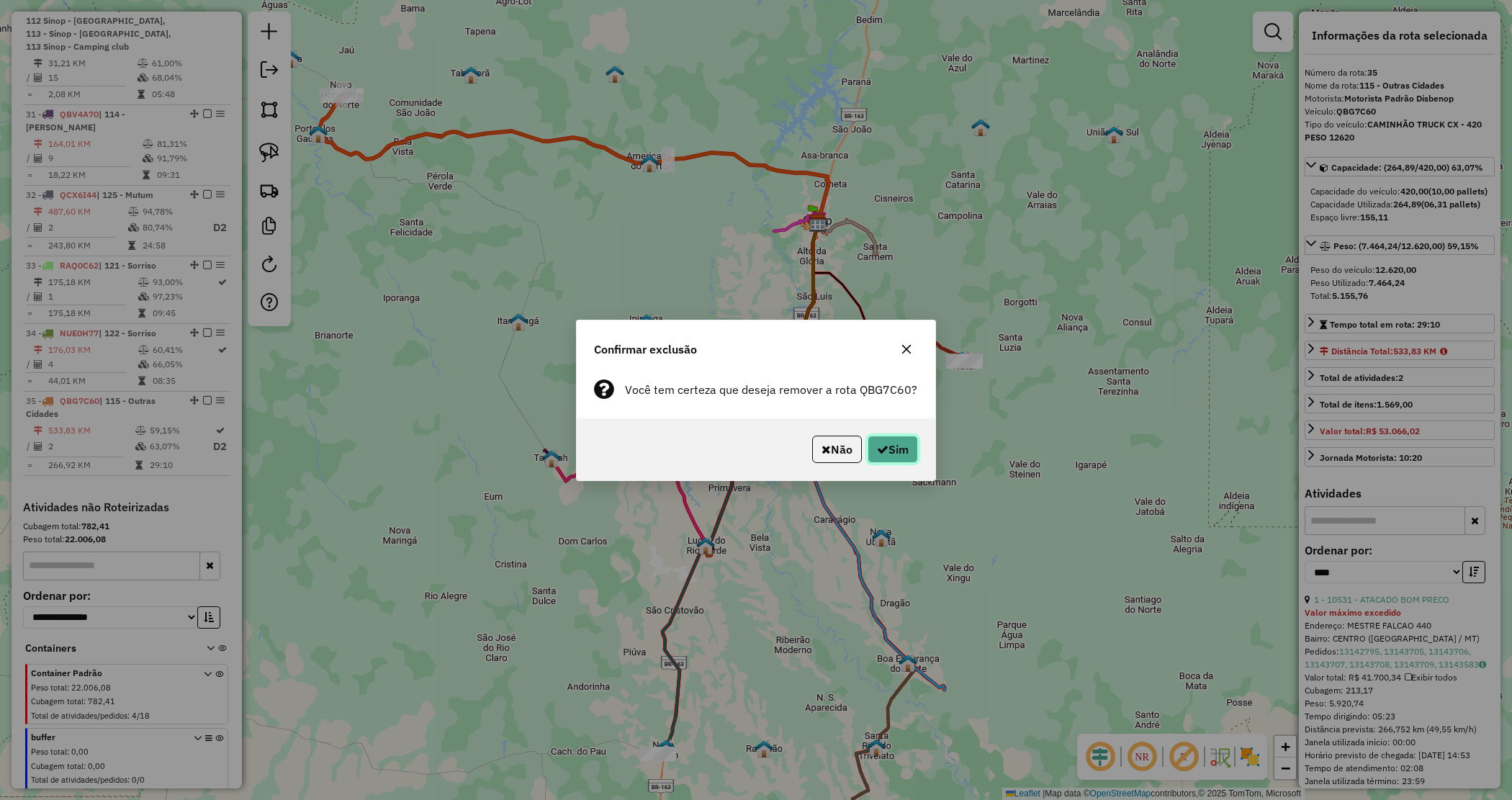
click at [887, 447] on button "Sim" at bounding box center [892, 449] width 50 height 27
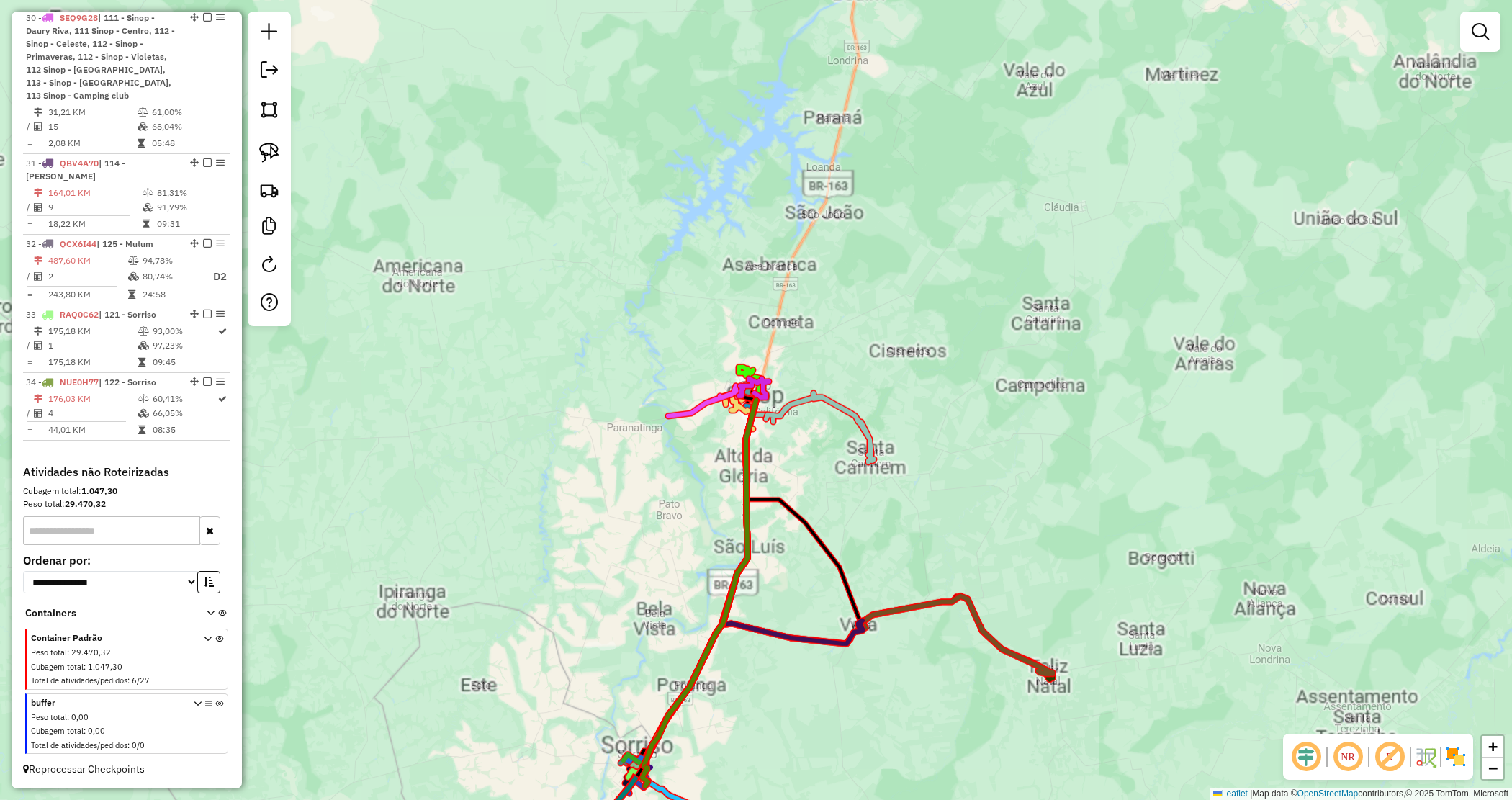
scroll to position [2717, 0]
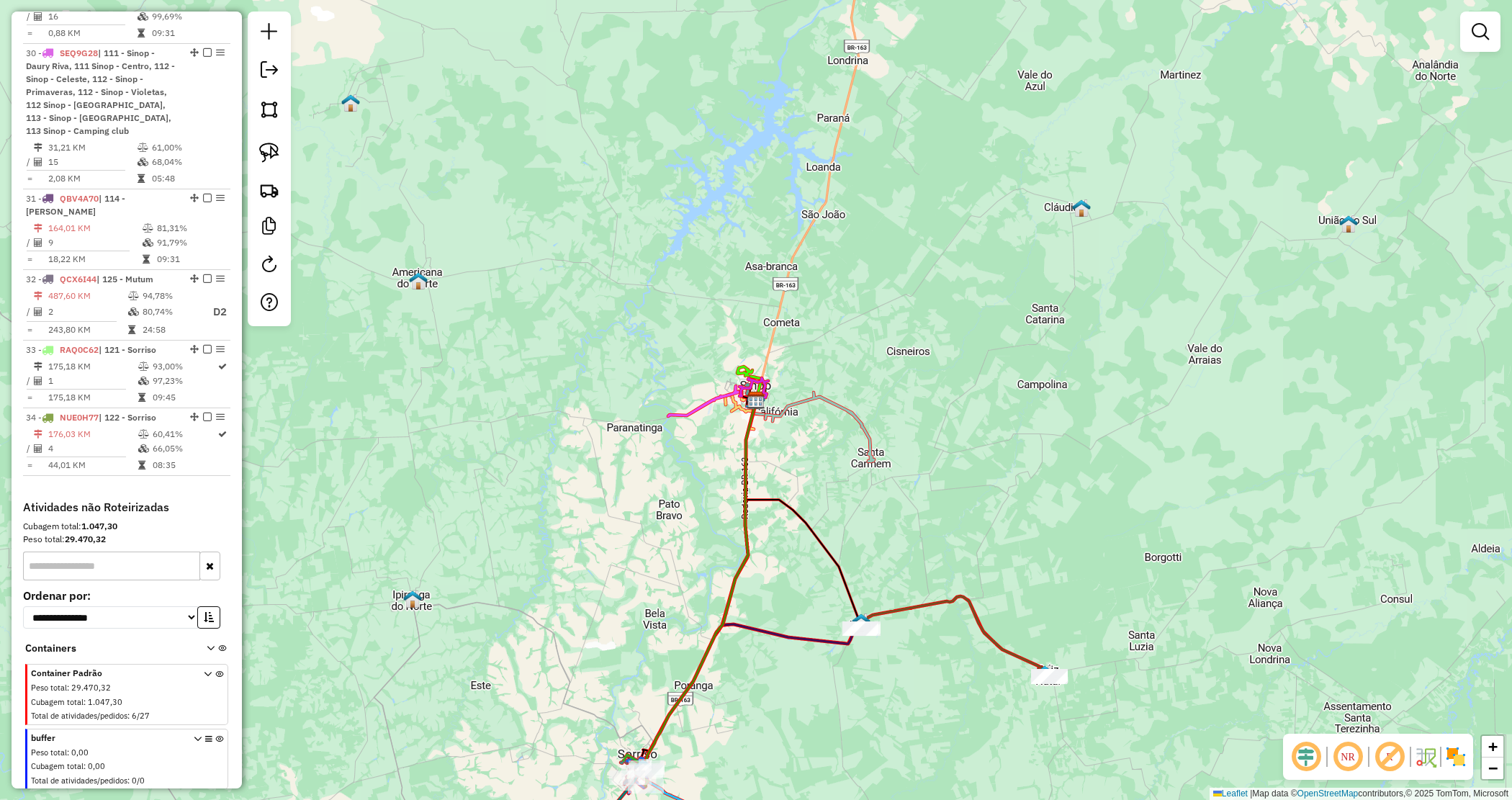
click at [894, 440] on div "Janela de atendimento Grade de atendimento Capacidade Transportadoras Veículos …" at bounding box center [756, 400] width 1512 height 800
drag, startPoint x: 784, startPoint y: 610, endPoint x: 864, endPoint y: 658, distance: 93.3
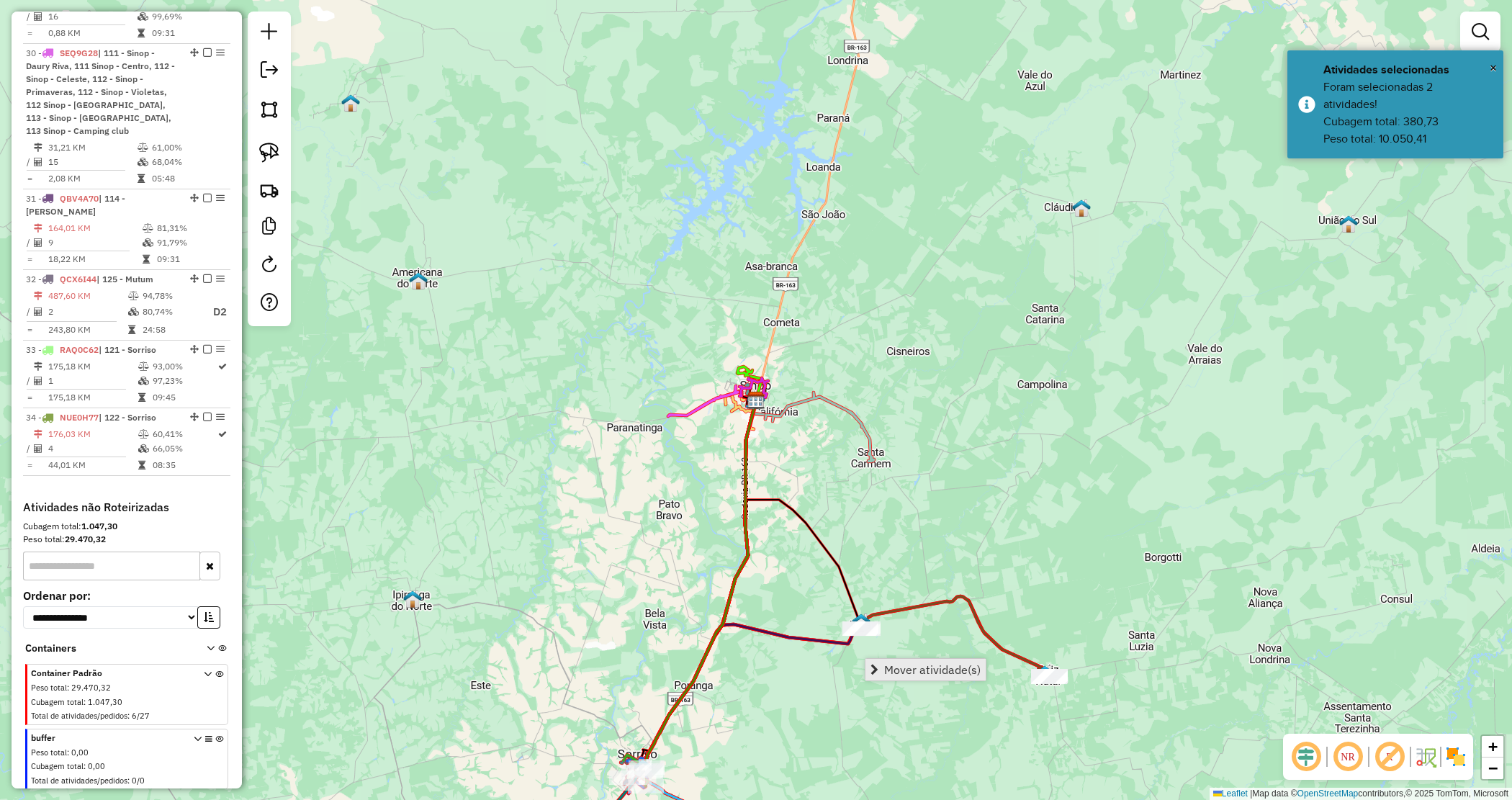
click at [912, 668] on span "Mover atividade(s)" at bounding box center [933, 670] width 97 height 12
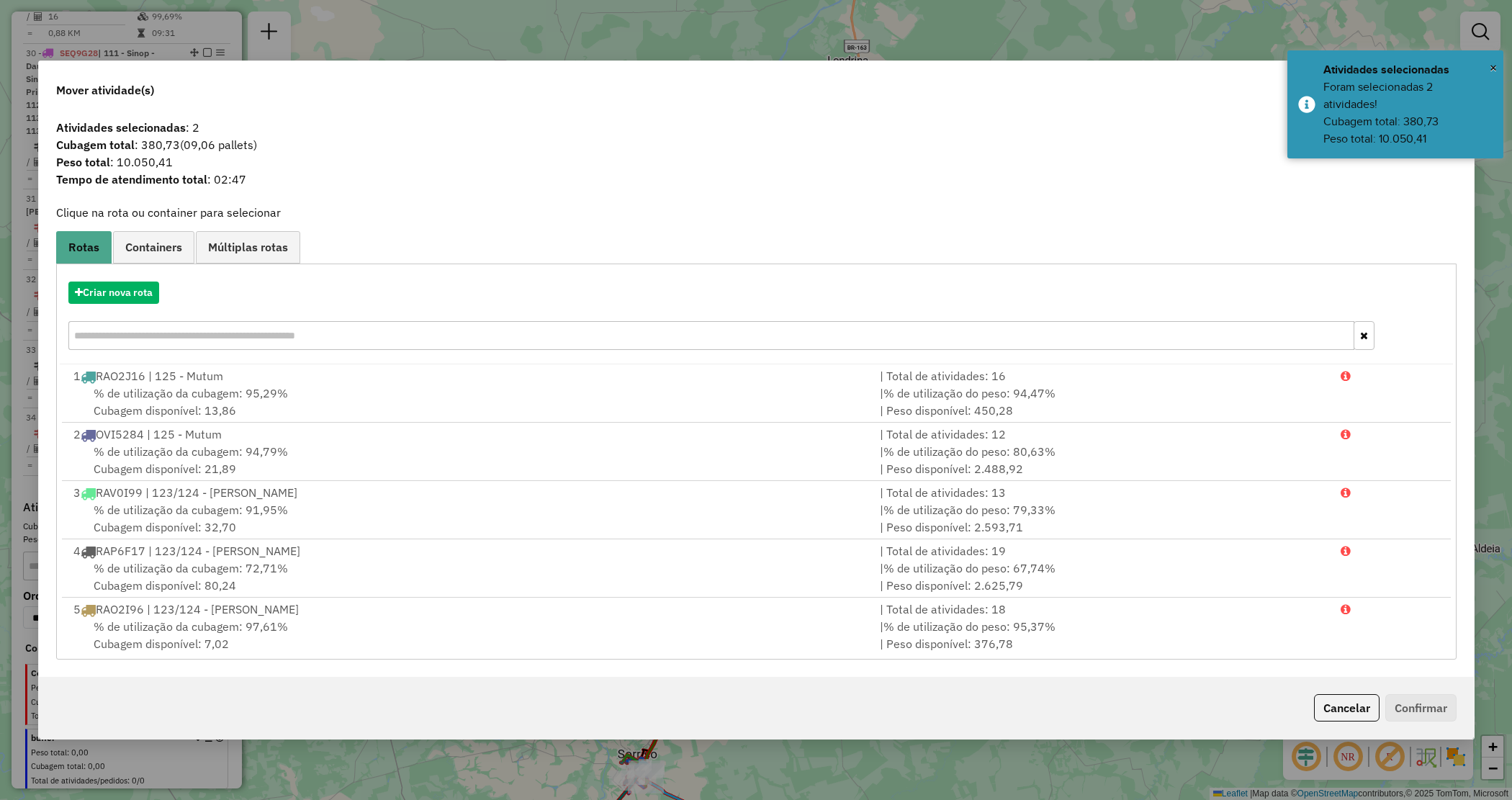
click at [116, 305] on div "Criar nova rota" at bounding box center [756, 317] width 1393 height 94
click at [120, 299] on button "Criar nova rota" at bounding box center [113, 293] width 90 height 22
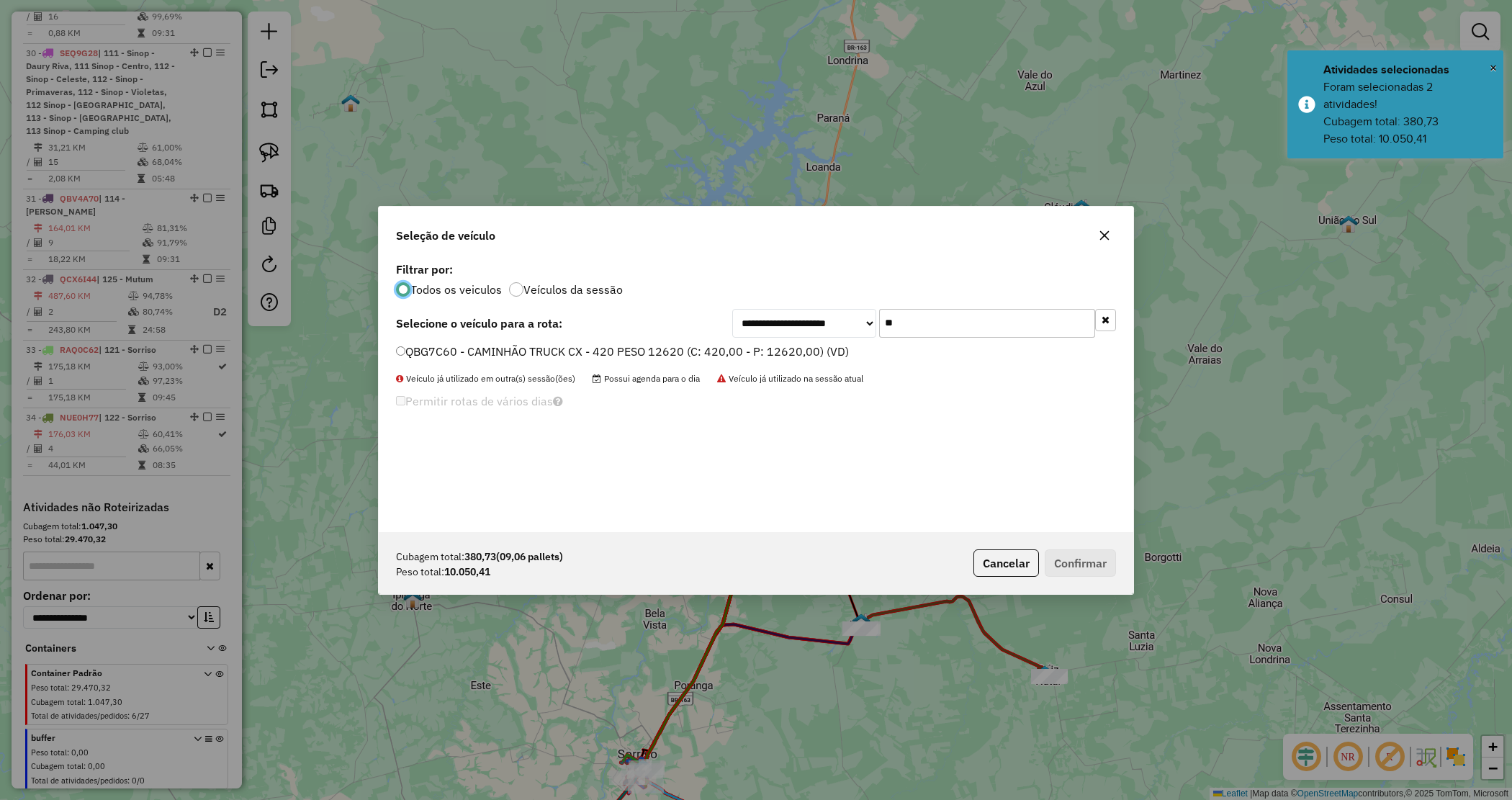
scroll to position [7, 5]
drag, startPoint x: 636, startPoint y: 354, endPoint x: 642, endPoint y: 348, distance: 8.5
click at [635, 354] on label "QBG7C60 - CAMINHÃO TRUCK CX - 420 PESO 12620 (C: 420,00 - P: 12620,00) (VD)" at bounding box center [622, 351] width 453 height 17
click at [800, 353] on label "QBG7C60 - CAMINHÃO TRUCK CX - 420 PESO 12620 (C: 420,00 - P: 12620,00) (VD)" at bounding box center [622, 351] width 453 height 17
click at [1084, 555] on button "Confirmar" at bounding box center [1080, 563] width 71 height 27
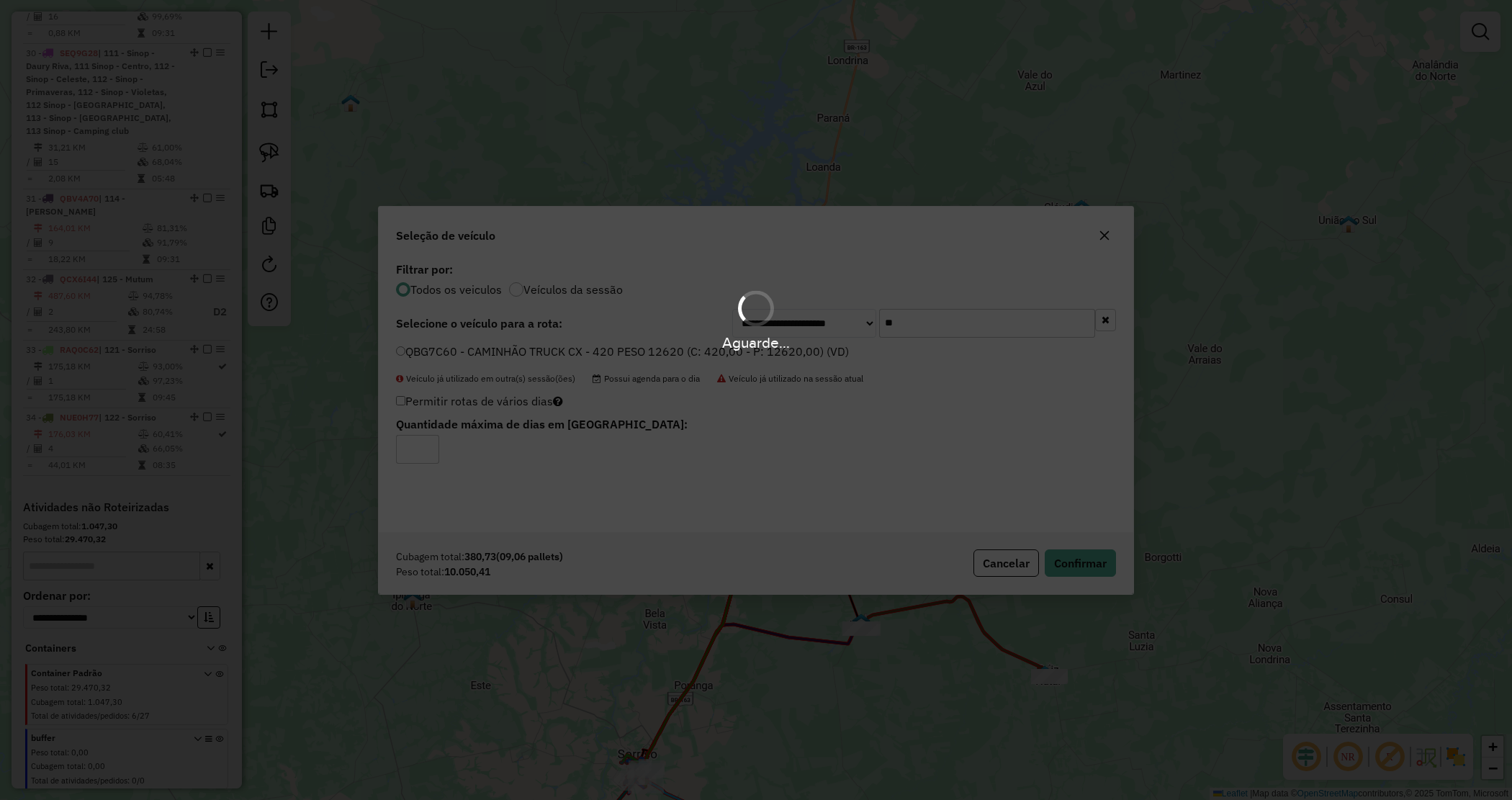
scroll to position [2784, 0]
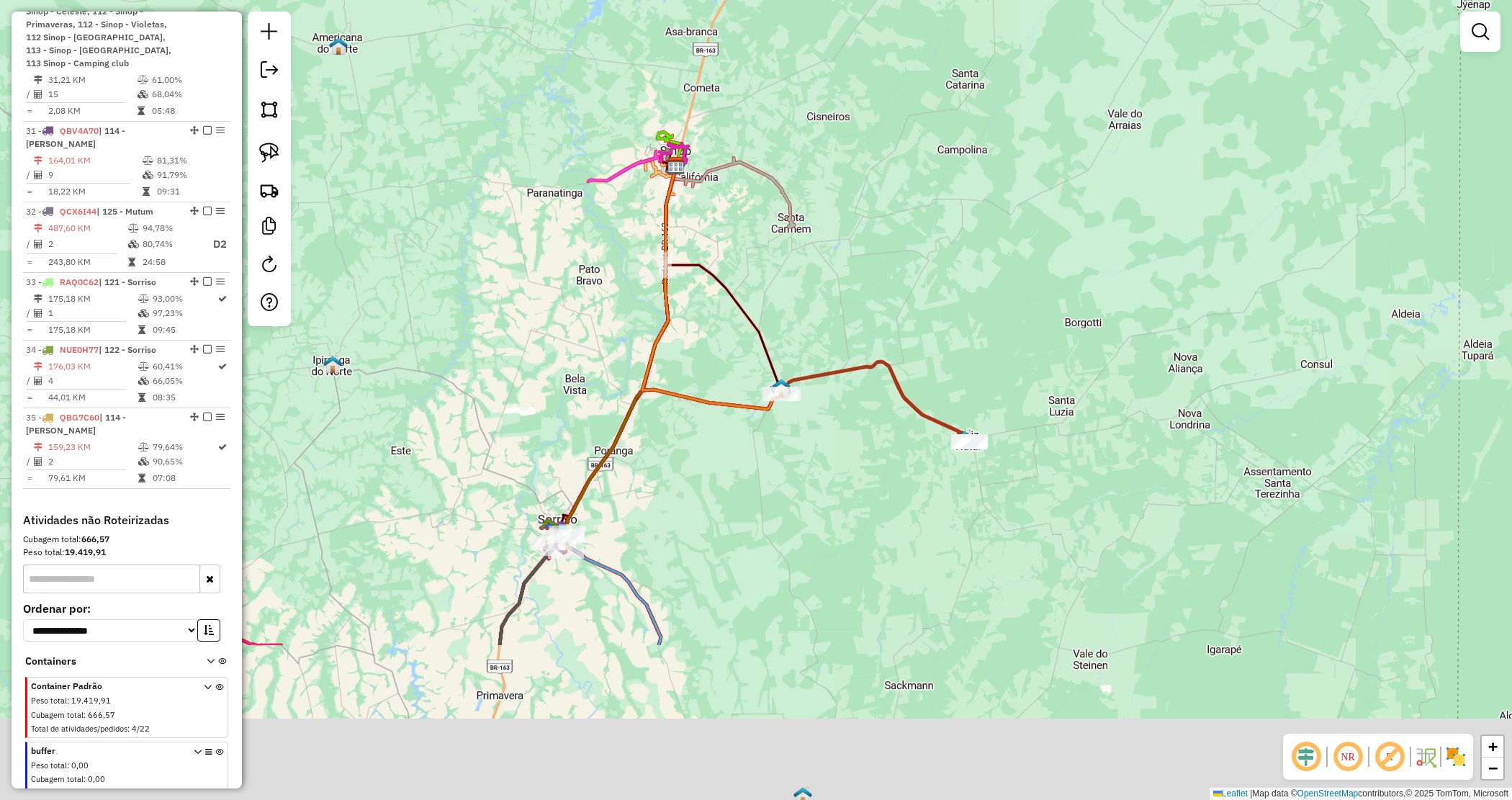
drag, startPoint x: 938, startPoint y: 542, endPoint x: 829, endPoint y: 250, distance: 311.7
click at [829, 250] on div "Janela de atendimento Grade de atendimento Capacidade Transportadoras Veículos …" at bounding box center [756, 400] width 1512 height 800
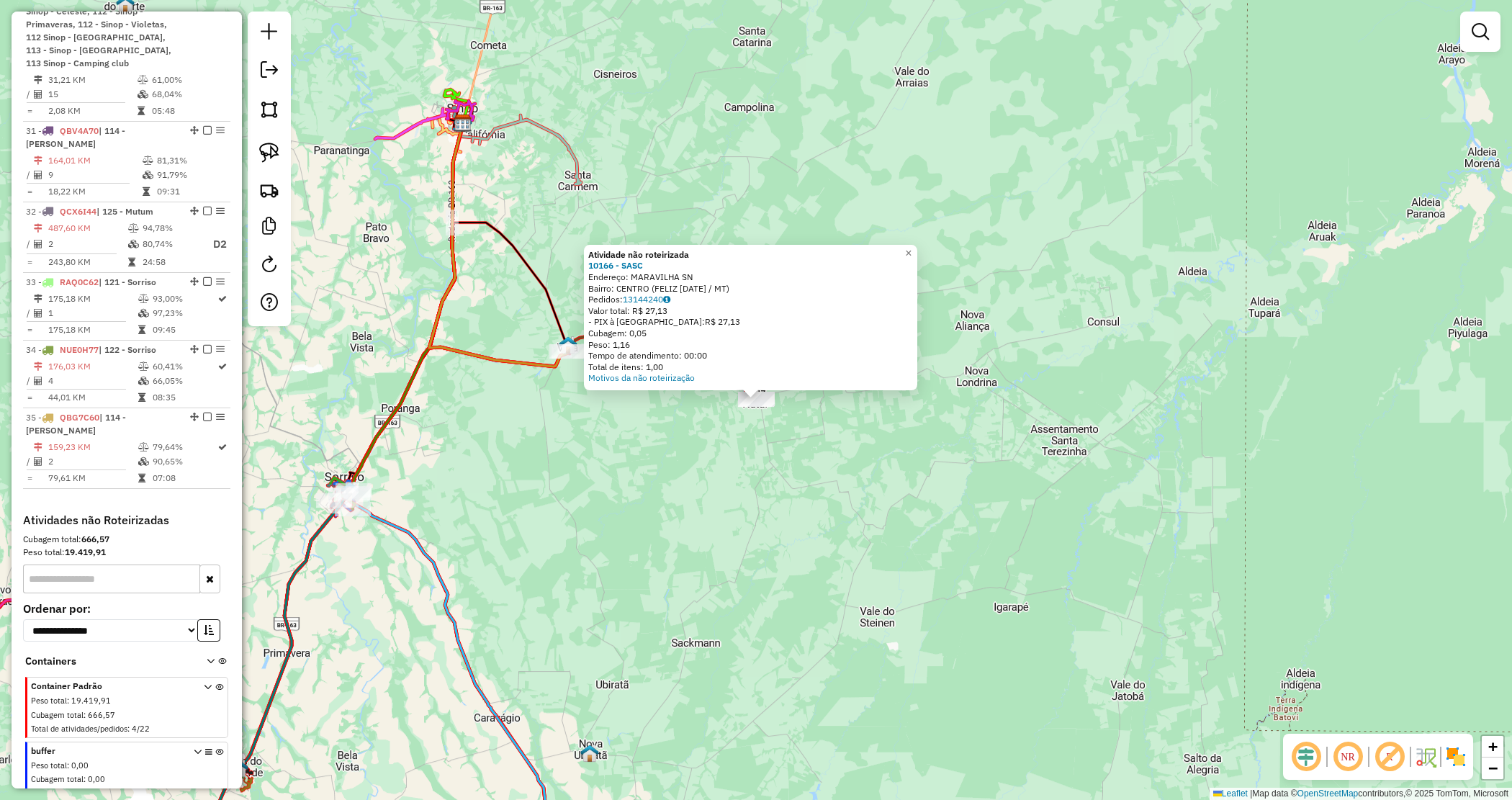
click at [837, 453] on div "Atividade não roteirizada 10166 - SASC Endereço: MARAVILHA SN Bairro: CENTRO (F…" at bounding box center [756, 400] width 1512 height 800
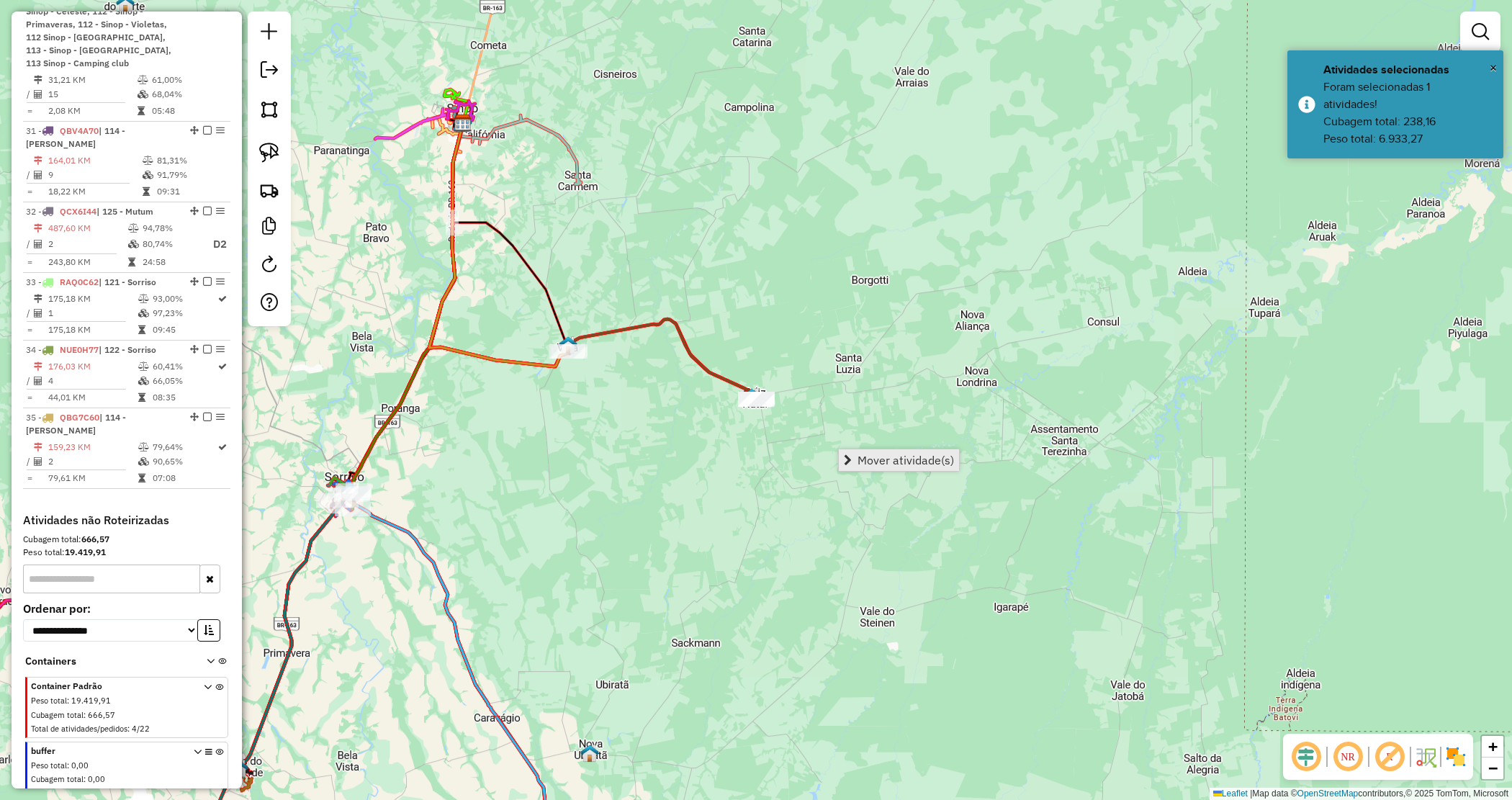
click at [866, 456] on span "Mover atividade(s)" at bounding box center [906, 460] width 97 height 12
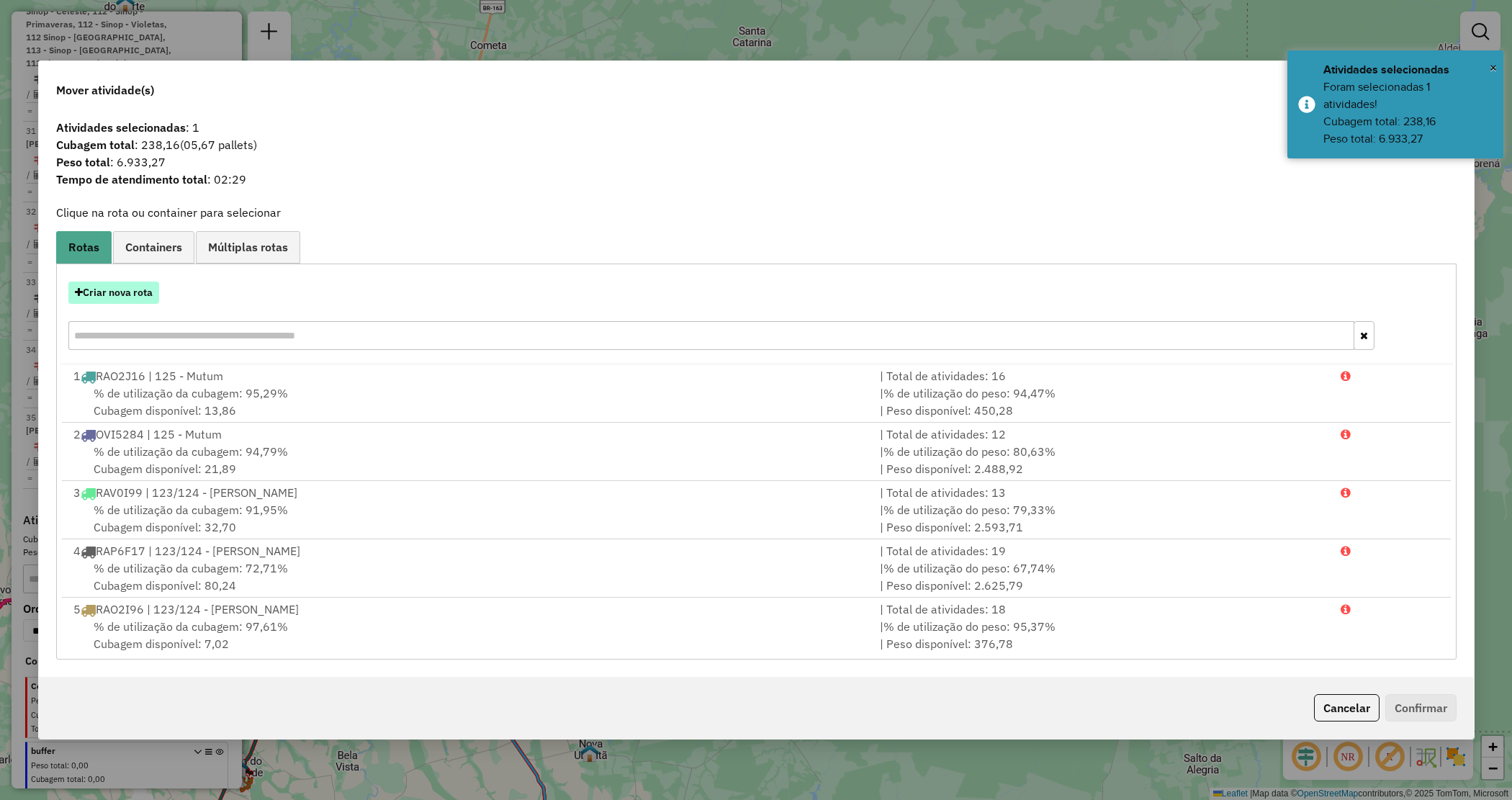
click at [114, 288] on button "Criar nova rota" at bounding box center [113, 293] width 90 height 22
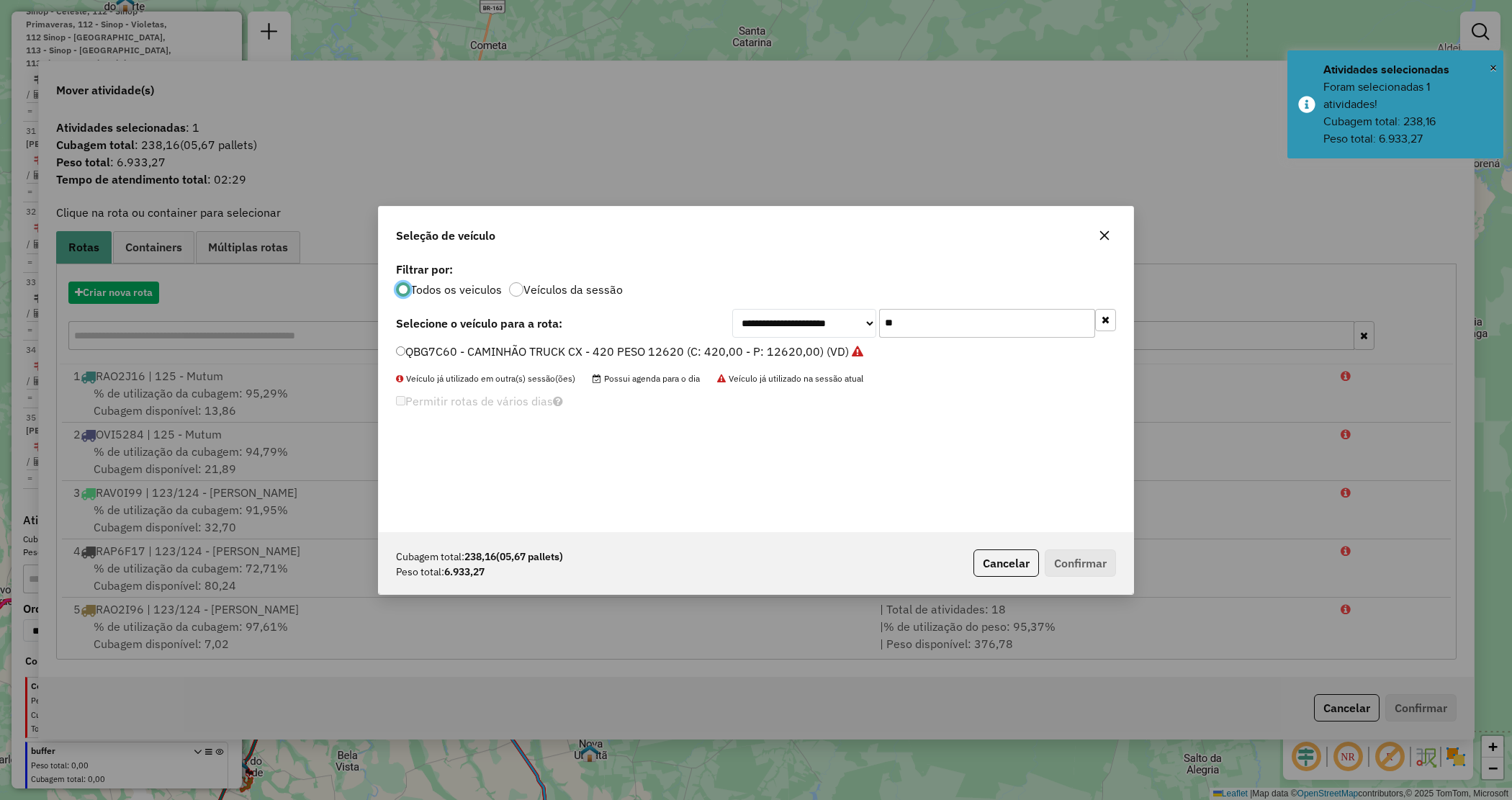
scroll to position [7, 5]
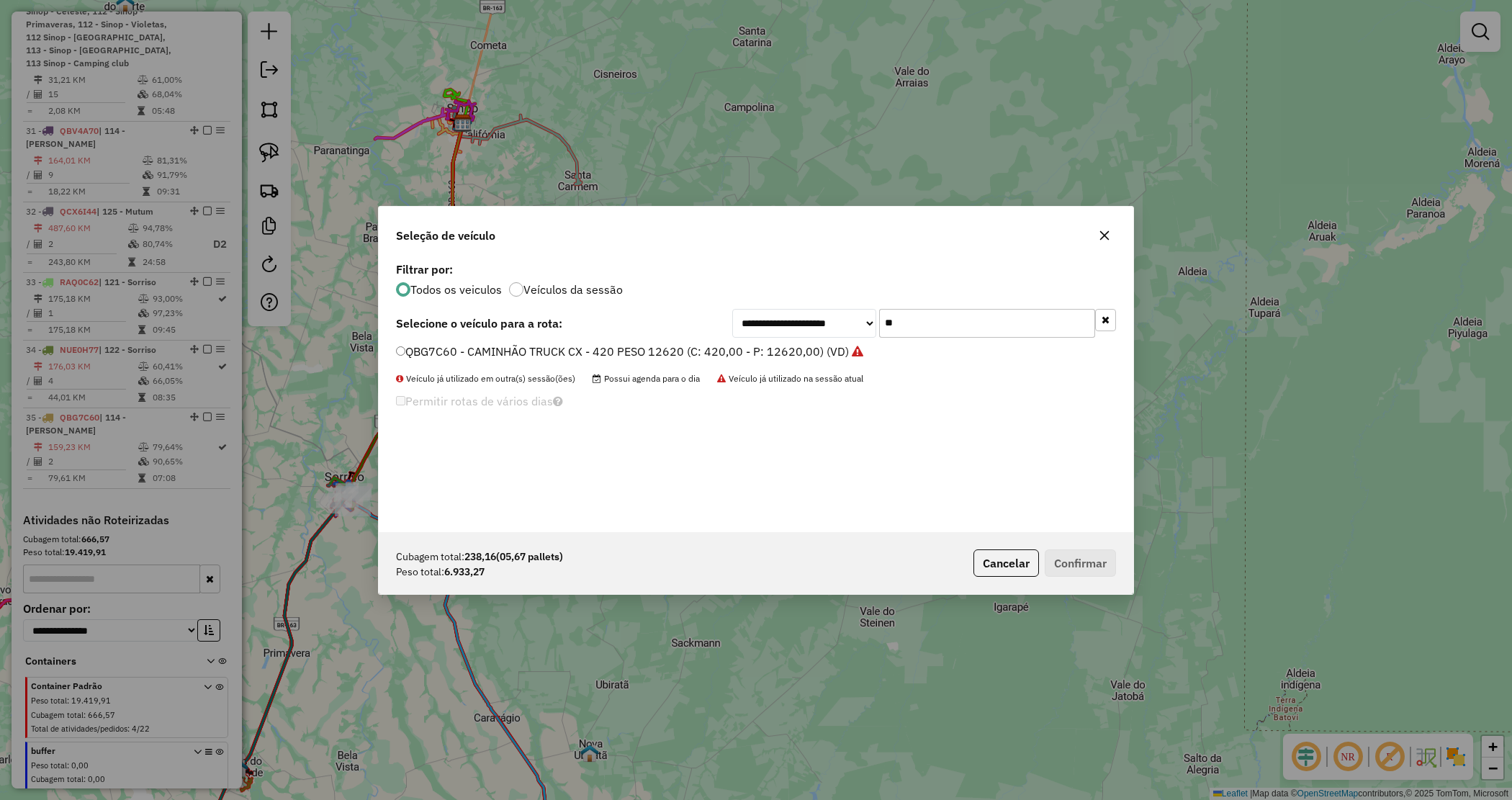
drag, startPoint x: 833, startPoint y: 305, endPoint x: 781, endPoint y: 299, distance: 52.3
click at [781, 299] on div "**********" at bounding box center [756, 395] width 755 height 274
type input "****"
drag, startPoint x: 781, startPoint y: 357, endPoint x: 818, endPoint y: 362, distance: 37.3
click at [784, 354] on label "QBV4100 - CAMINHÃO TRUCK CX - 392 - Peso 11660 (C: 392,00 - P: 11660,00) (VD)" at bounding box center [624, 351] width 457 height 17
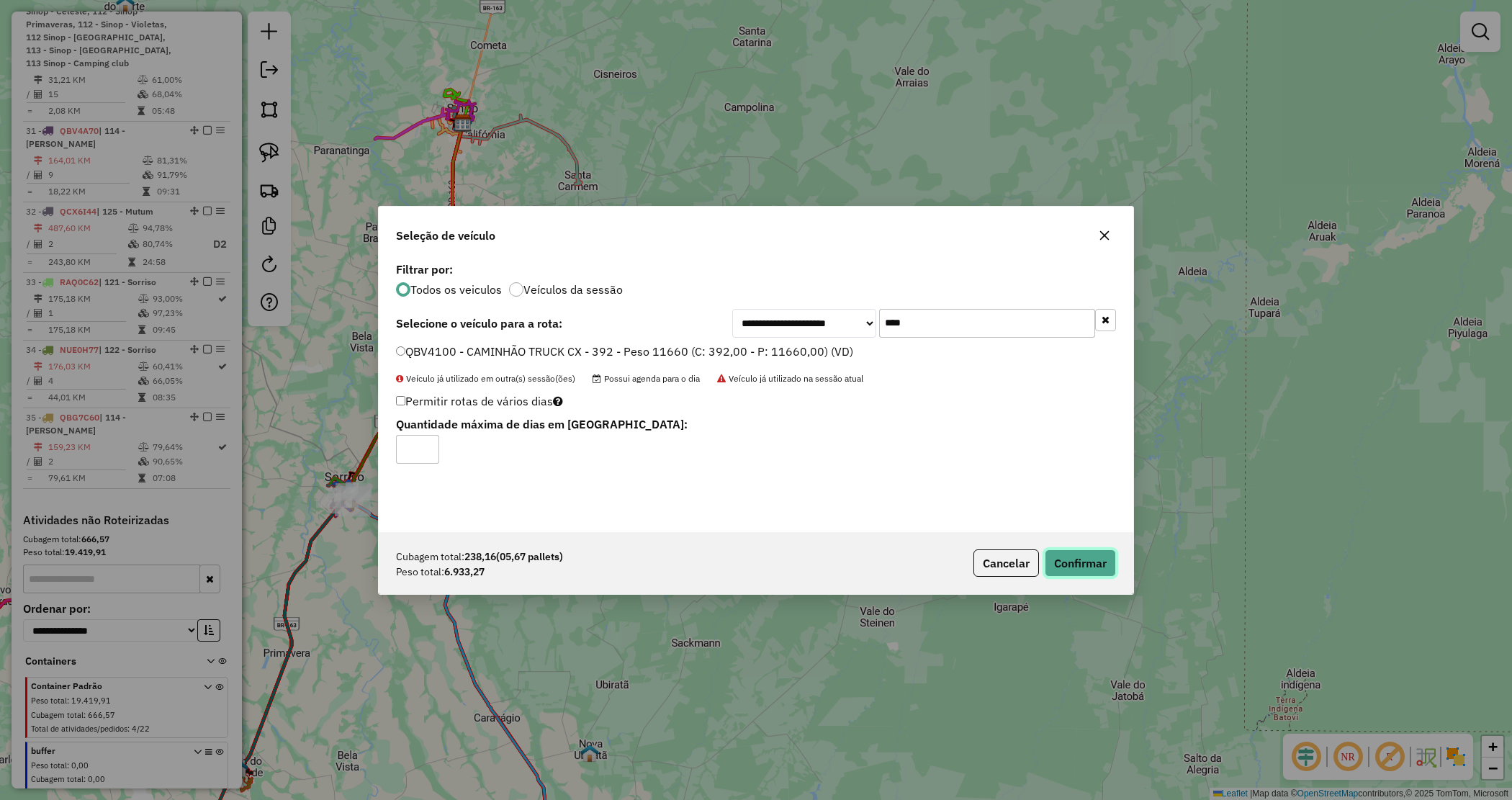
click at [1068, 564] on button "Confirmar" at bounding box center [1080, 563] width 71 height 27
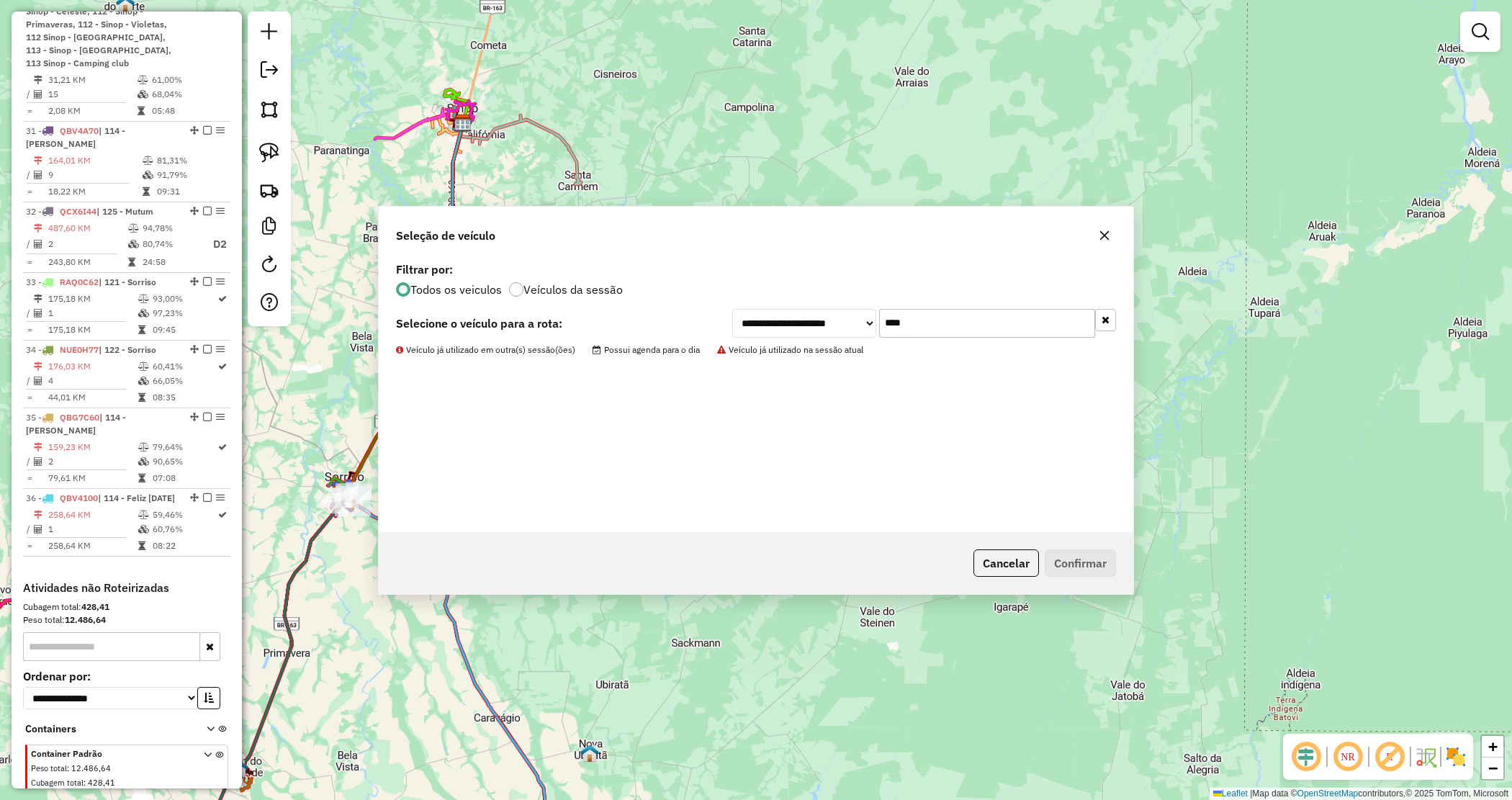
scroll to position [2800, 0]
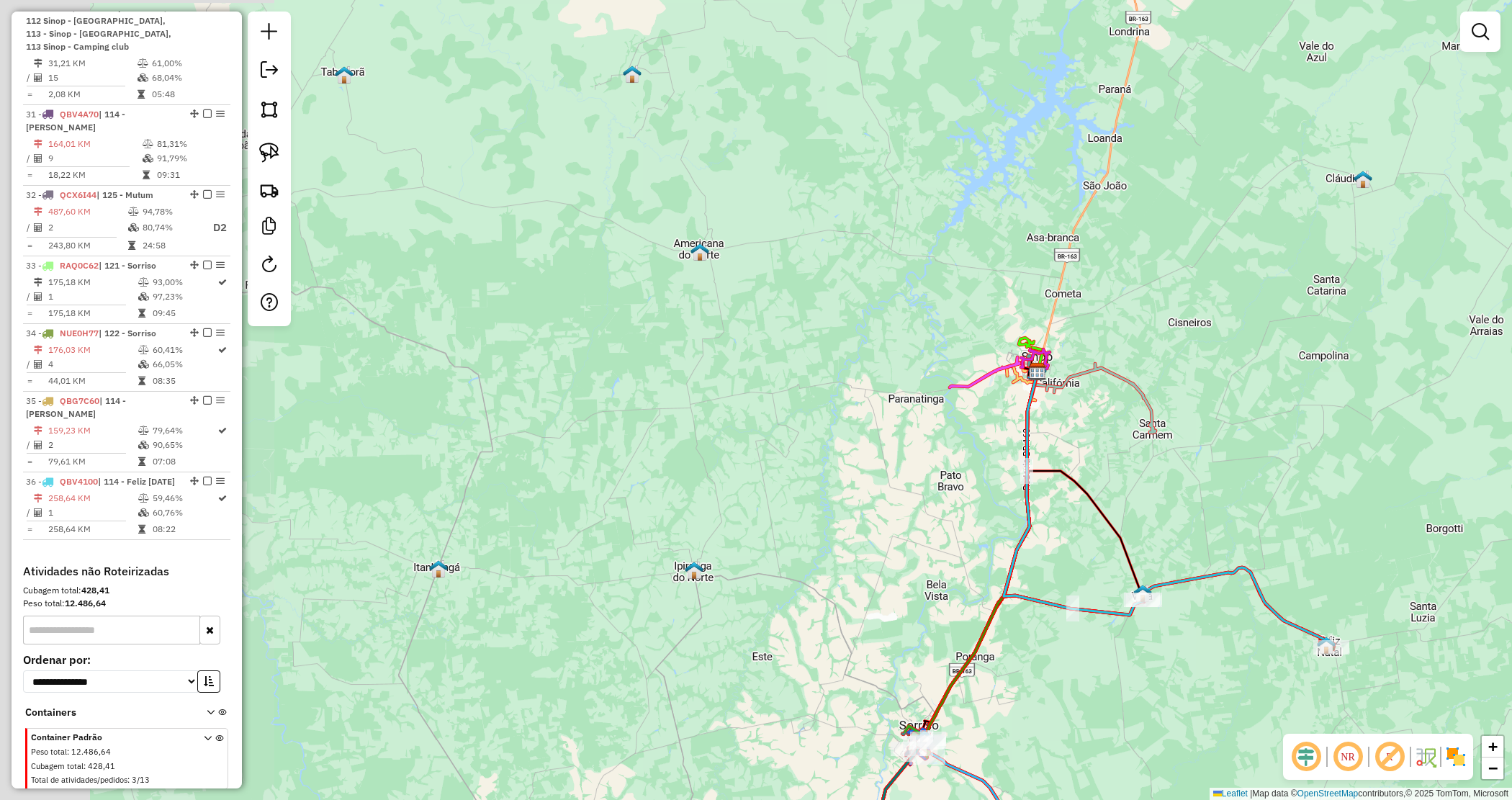
drag, startPoint x: 788, startPoint y: 310, endPoint x: 1315, endPoint y: 555, distance: 581.2
click at [1315, 555] on div "Janela de atendimento Grade de atendimento Capacidade Transportadoras Veículos …" at bounding box center [756, 400] width 1512 height 800
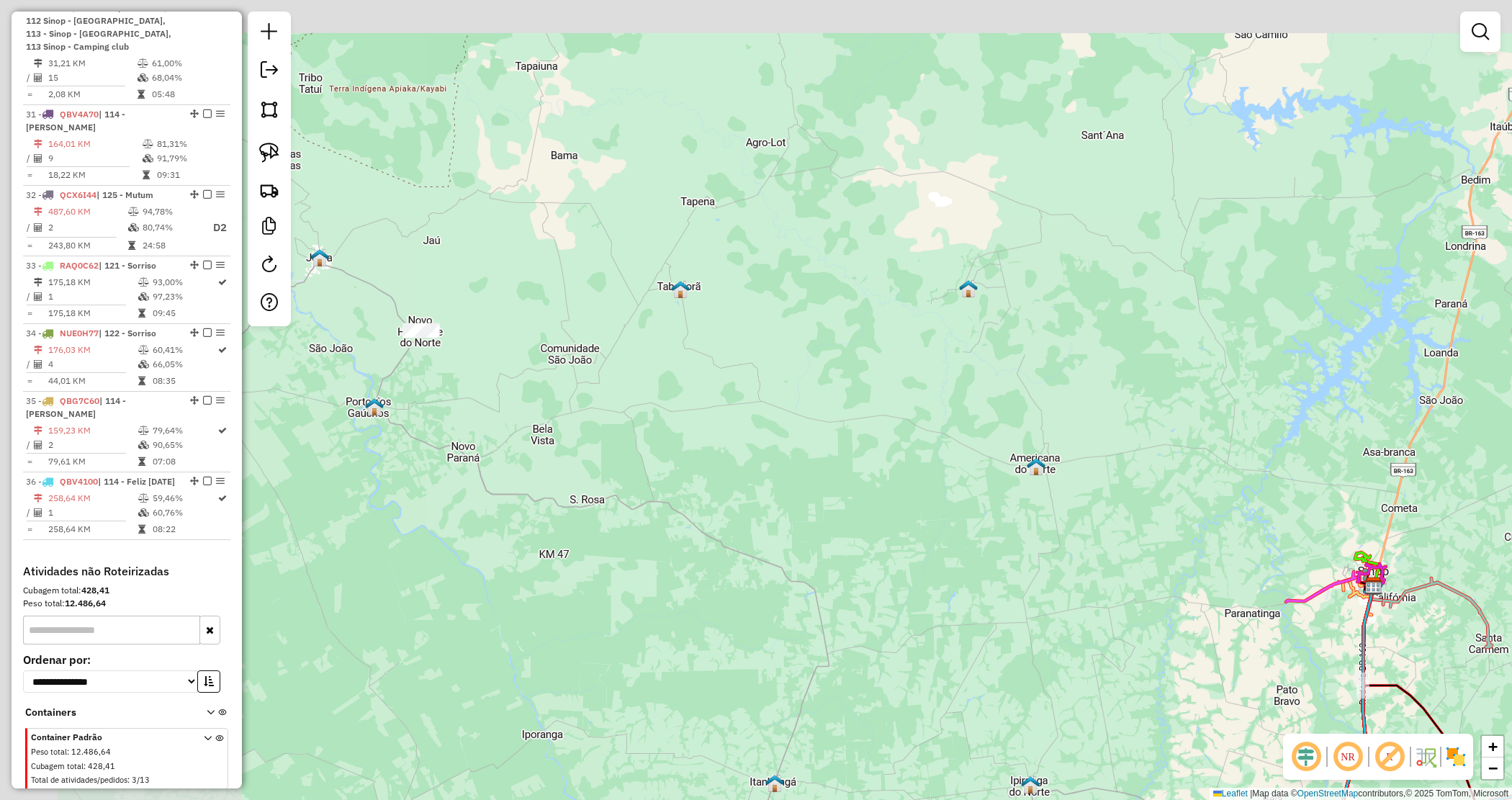
drag, startPoint x: 549, startPoint y: 306, endPoint x: 886, endPoint y: 486, distance: 382.1
click at [886, 486] on div "Janela de atendimento Grade de atendimento Capacidade Transportadoras Veículos …" at bounding box center [756, 400] width 1512 height 800
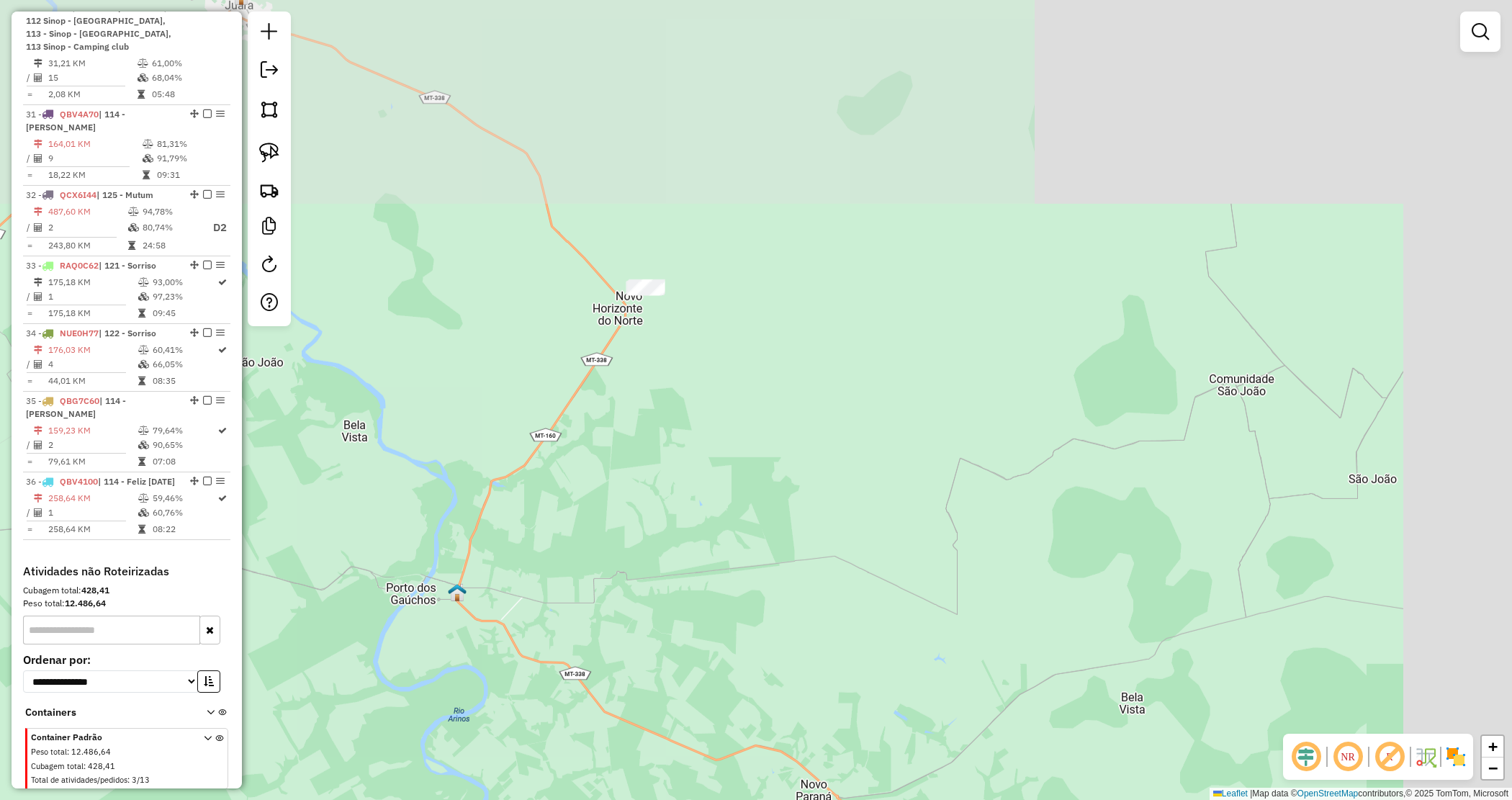
drag, startPoint x: 808, startPoint y: 46, endPoint x: 664, endPoint y: 259, distance: 257.1
click at [664, 259] on div "Janela de atendimento Grade de atendimento Capacidade Transportadoras Veículos …" at bounding box center [756, 400] width 1512 height 800
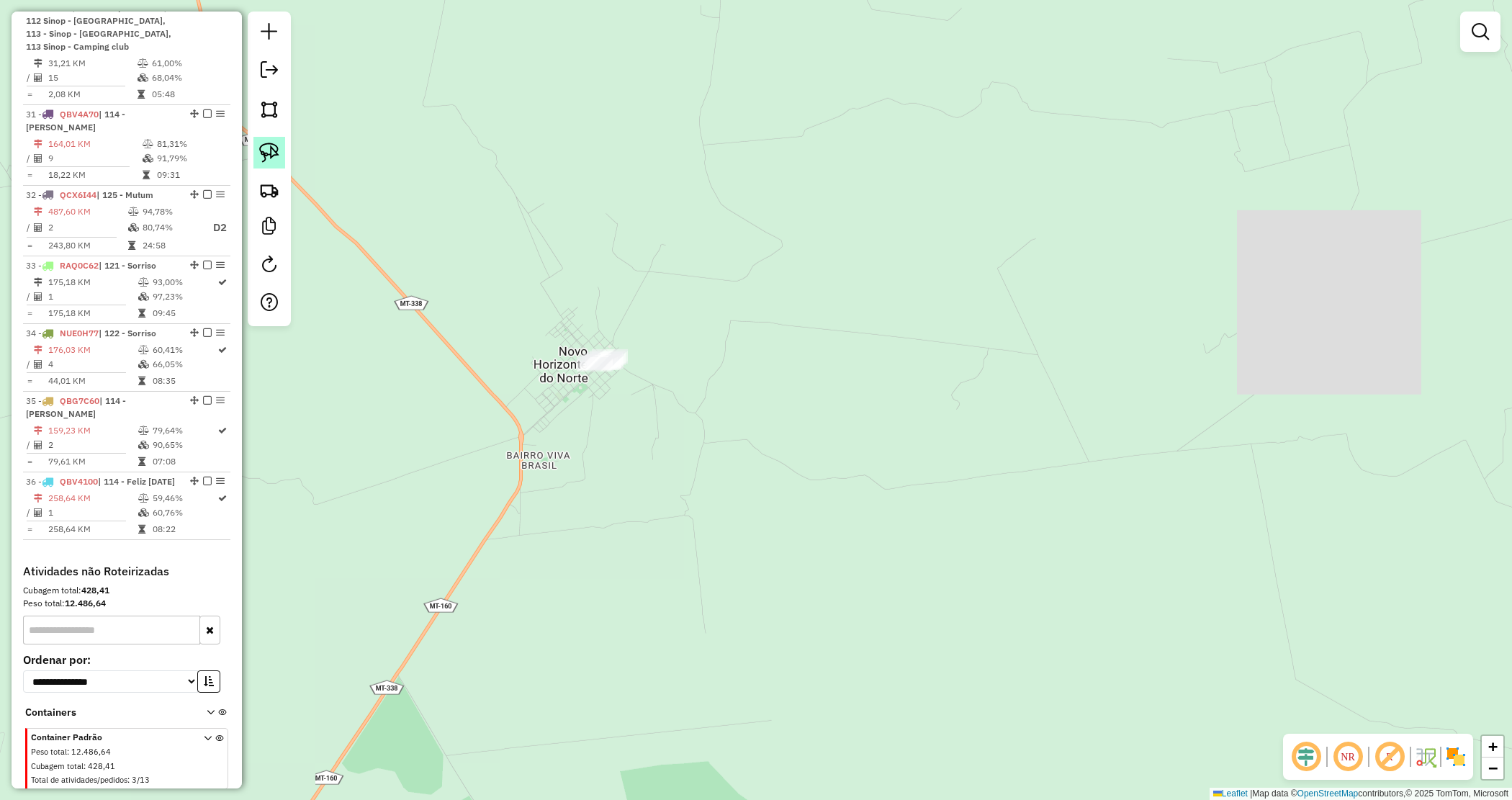
click at [263, 155] on img at bounding box center [269, 152] width 20 height 20
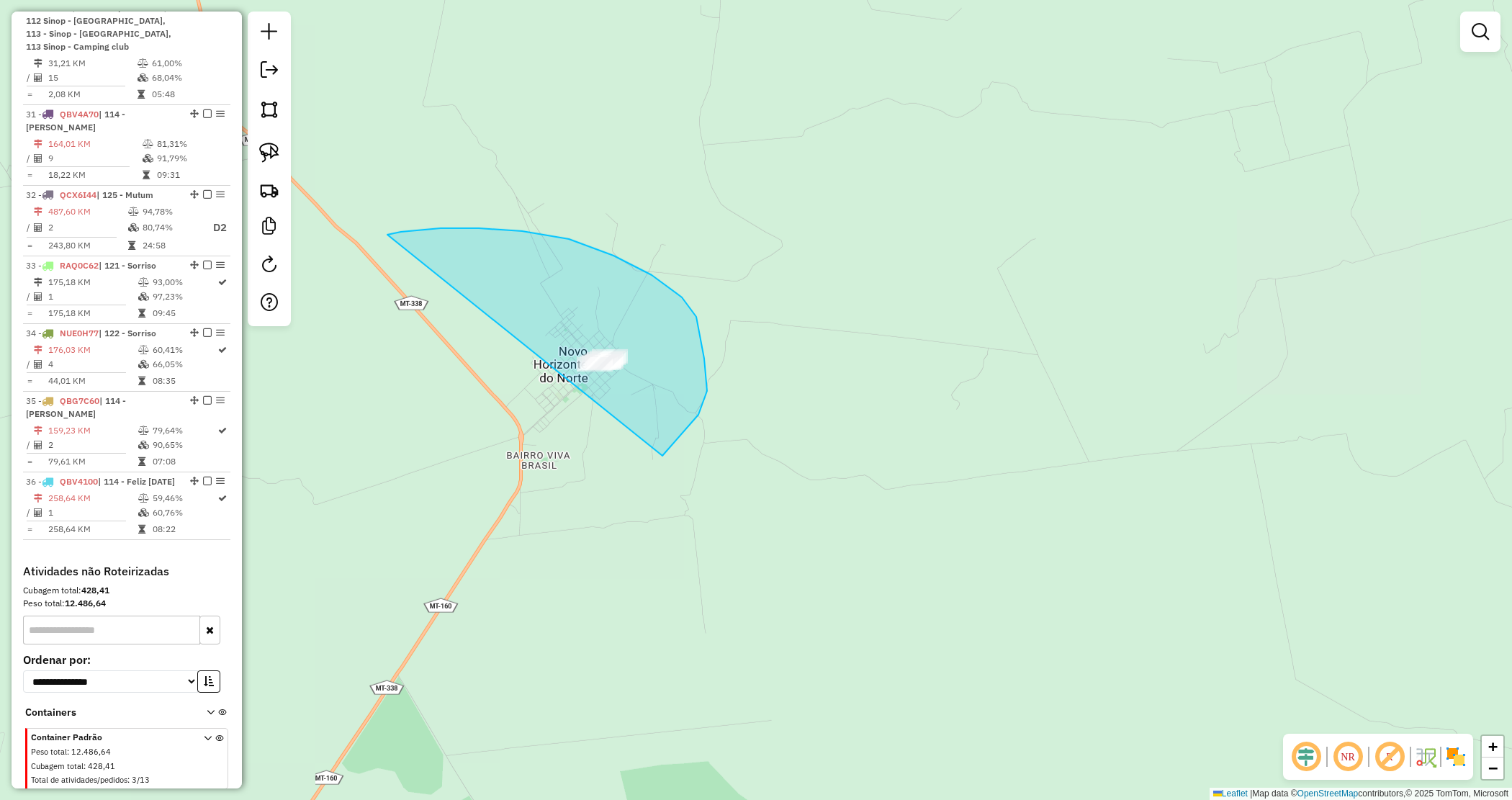
drag, startPoint x: 388, startPoint y: 234, endPoint x: 522, endPoint y: 435, distance: 241.6
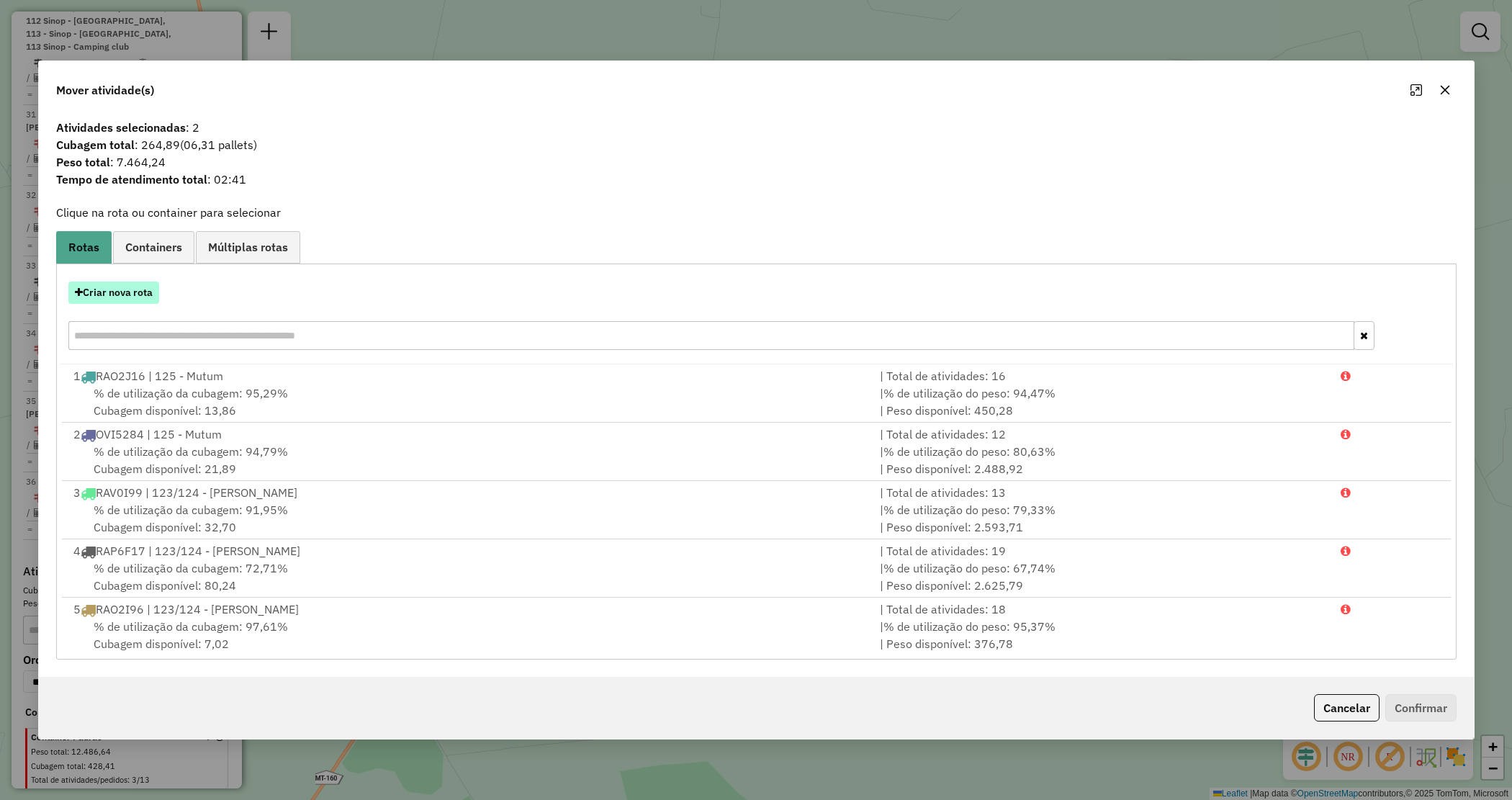
click at [152, 286] on button "Criar nova rota" at bounding box center [113, 293] width 90 height 22
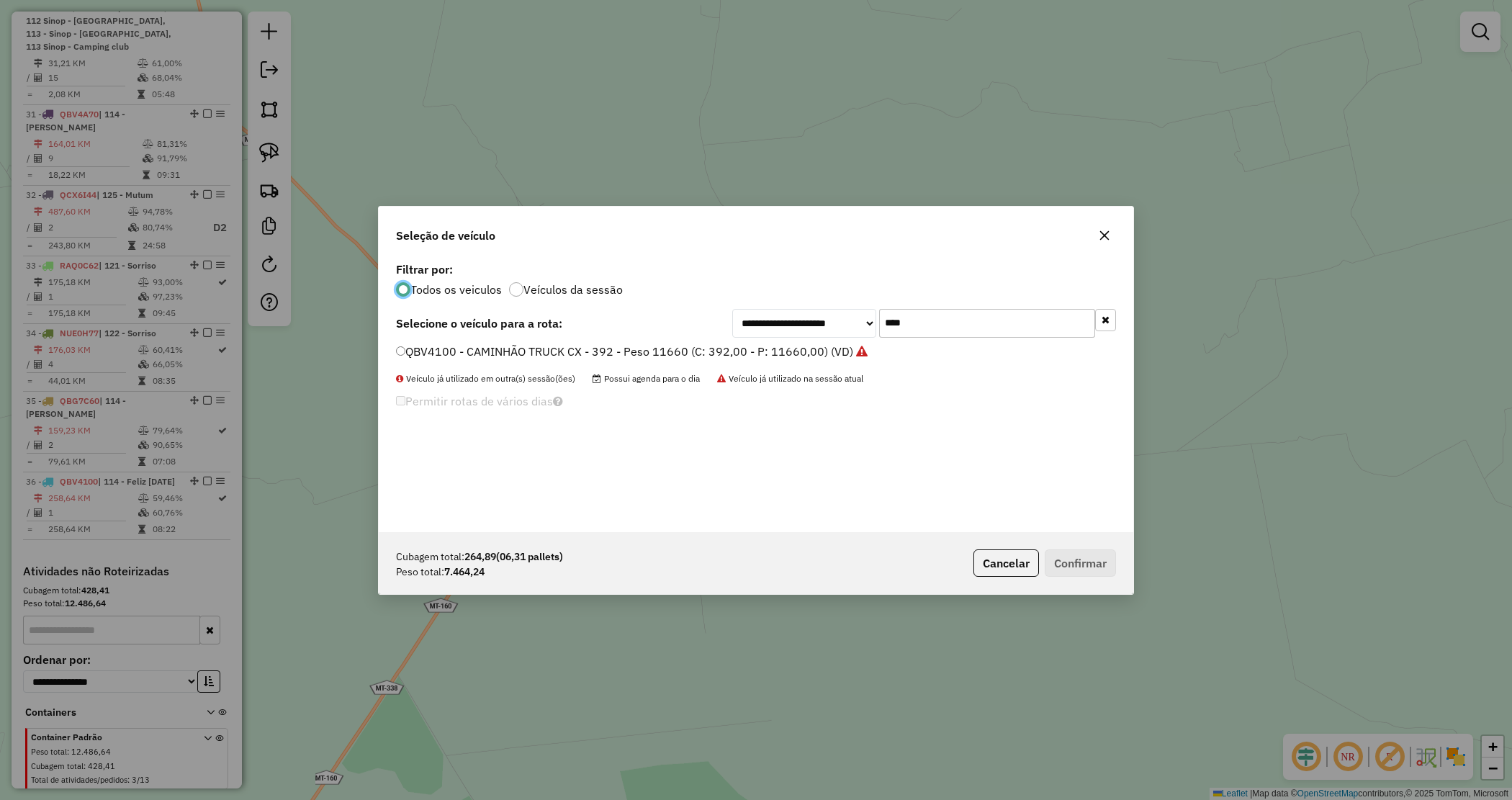
scroll to position [7, 5]
drag, startPoint x: 923, startPoint y: 317, endPoint x: 888, endPoint y: 315, distance: 35.1
click at [888, 315] on input "****" at bounding box center [987, 324] width 216 height 29
click at [942, 326] on input "****" at bounding box center [987, 324] width 216 height 29
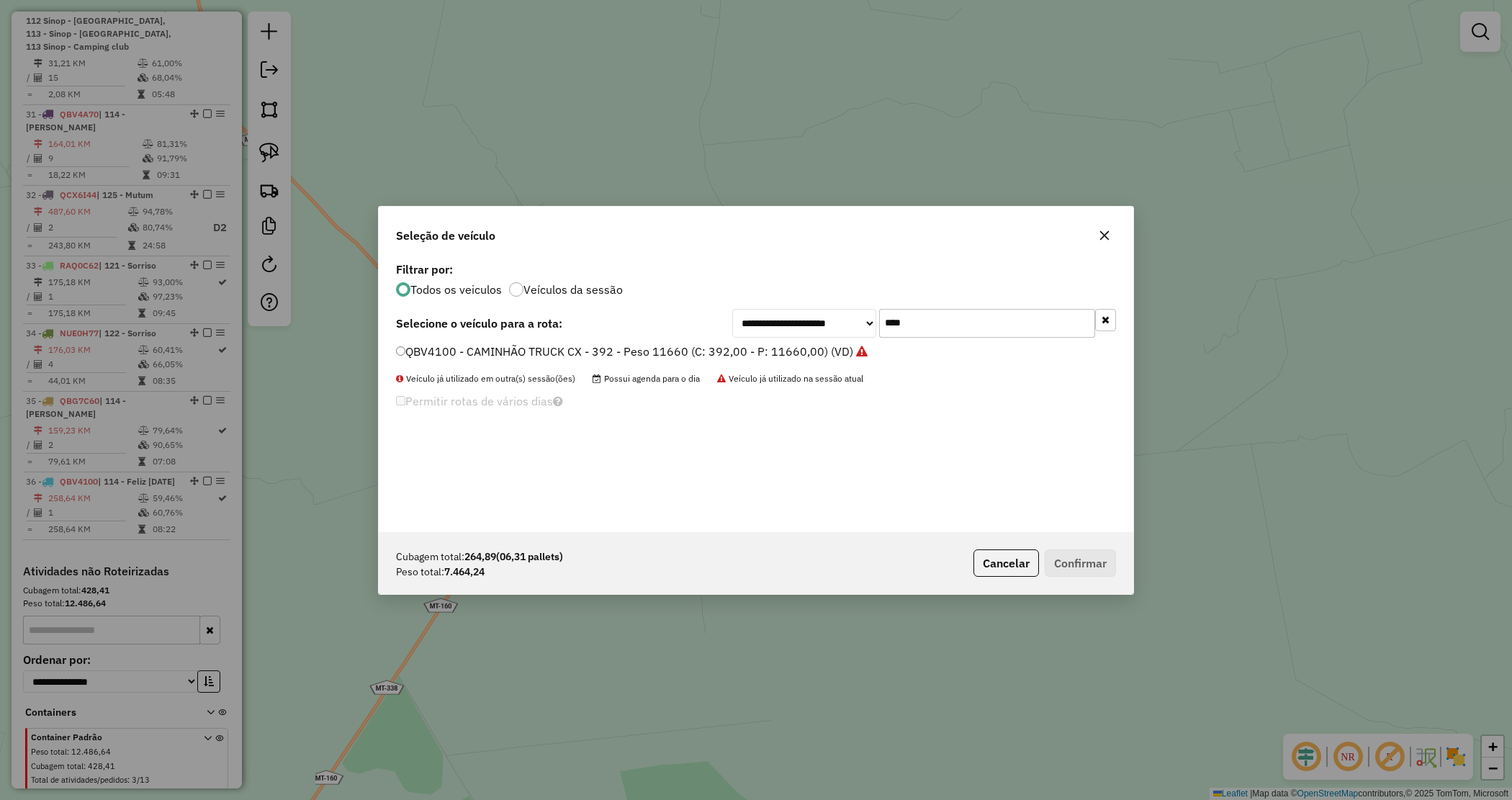
click at [951, 317] on input "****" at bounding box center [987, 324] width 216 height 29
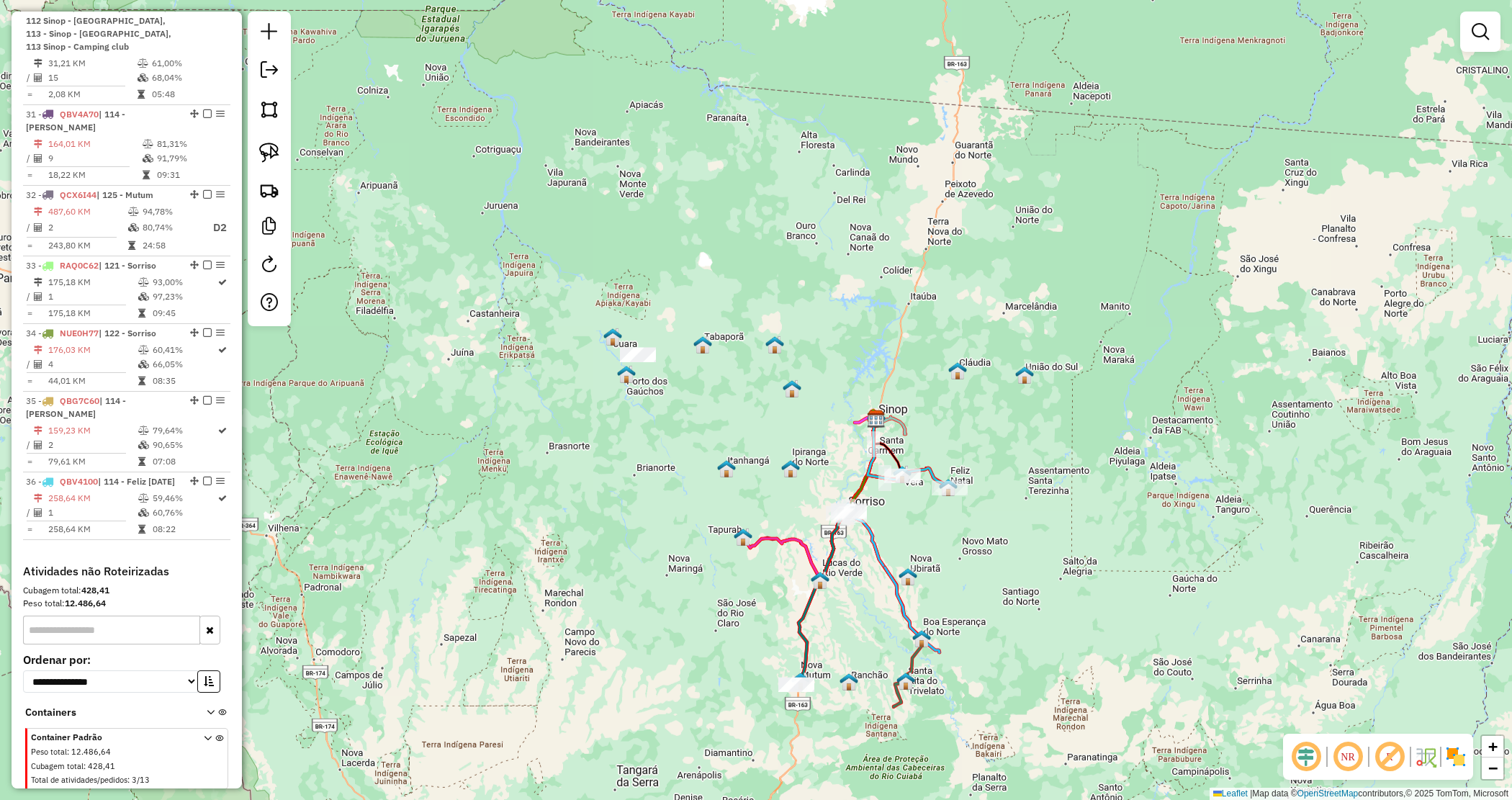
drag, startPoint x: 743, startPoint y: 499, endPoint x: 708, endPoint y: 469, distance: 46.1
click at [708, 469] on div "Janela de atendimento Grade de atendimento Capacidade Transportadoras Veículos …" at bounding box center [756, 400] width 1512 height 800
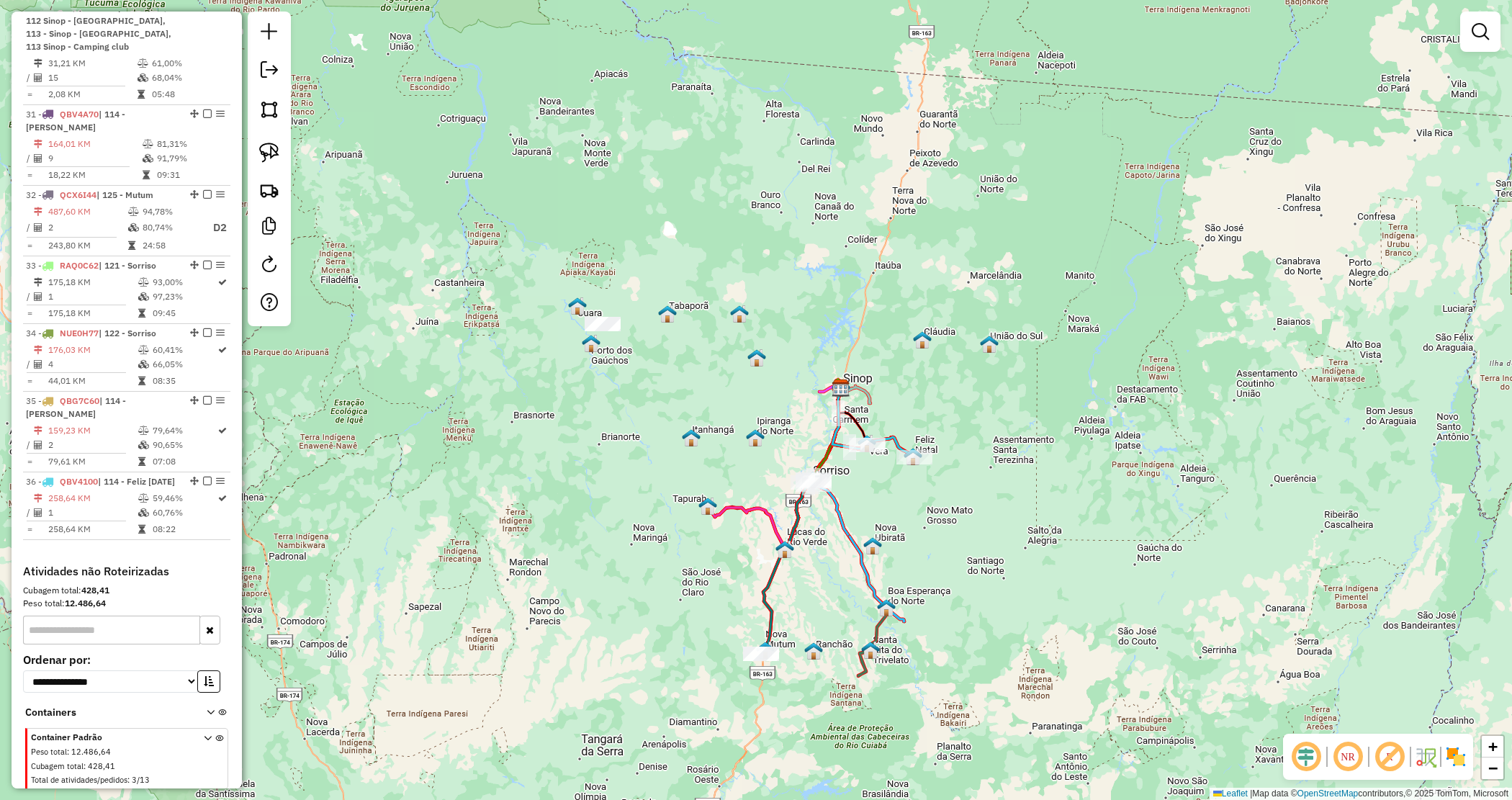
click at [958, 556] on div "Janela de atendimento Grade de atendimento Capacidade Transportadoras Veículos …" at bounding box center [756, 400] width 1512 height 800
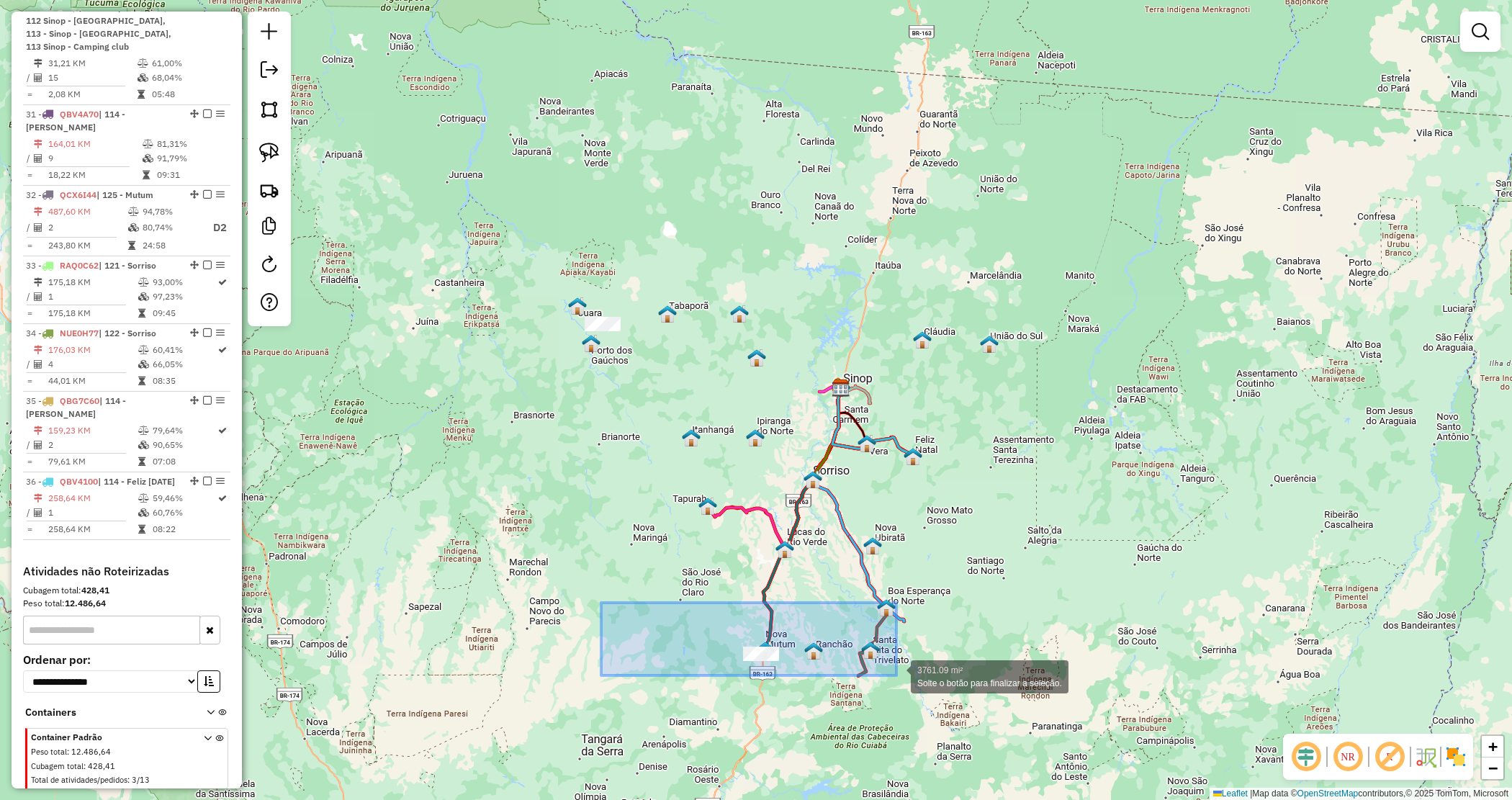
drag, startPoint x: 577, startPoint y: 599, endPoint x: 949, endPoint y: 701, distance: 385.7
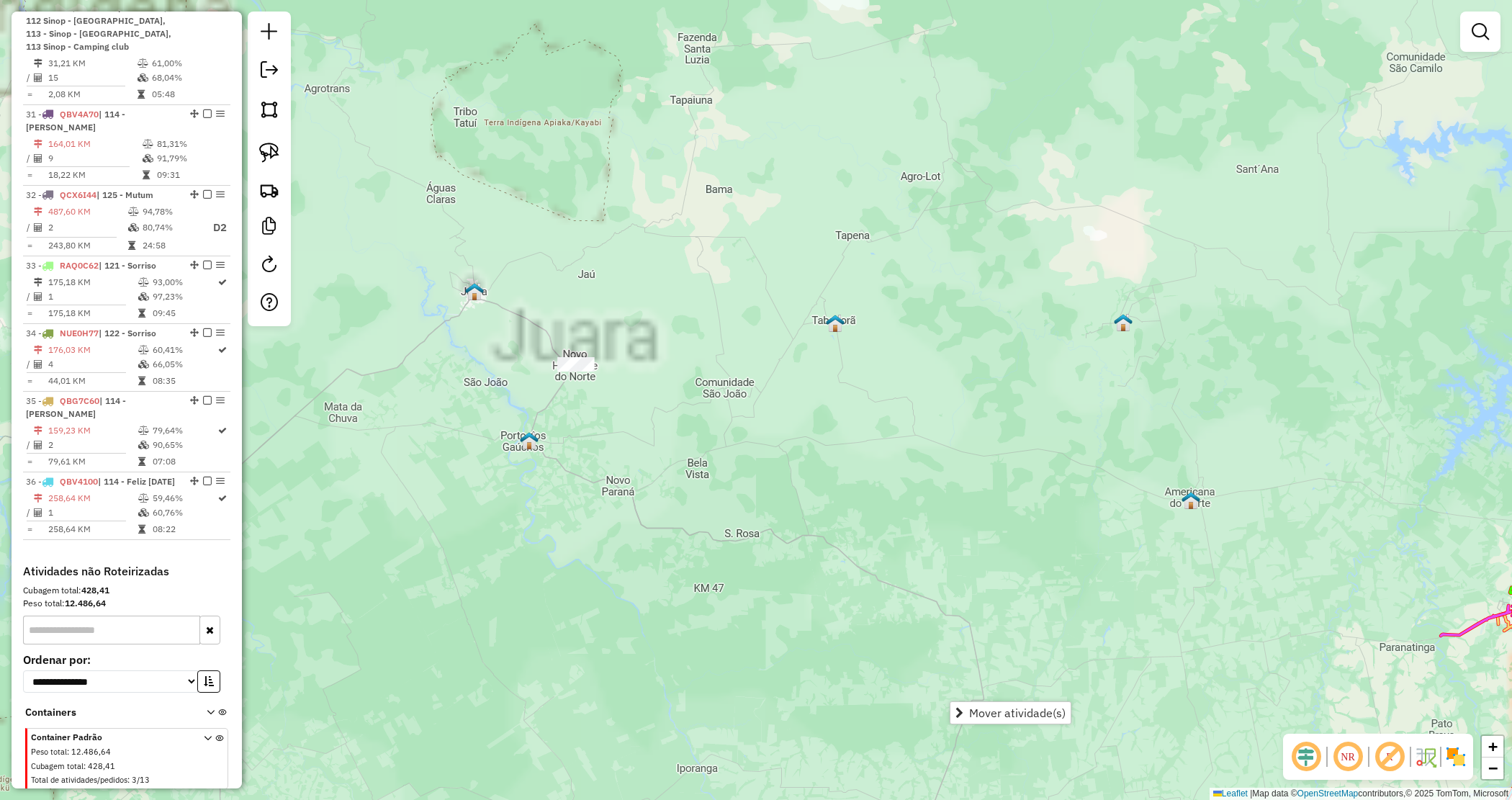
click at [712, 391] on div "Janela de atendimento Grade de atendimento Capacidade Transportadoras Veículos …" at bounding box center [756, 400] width 1512 height 800
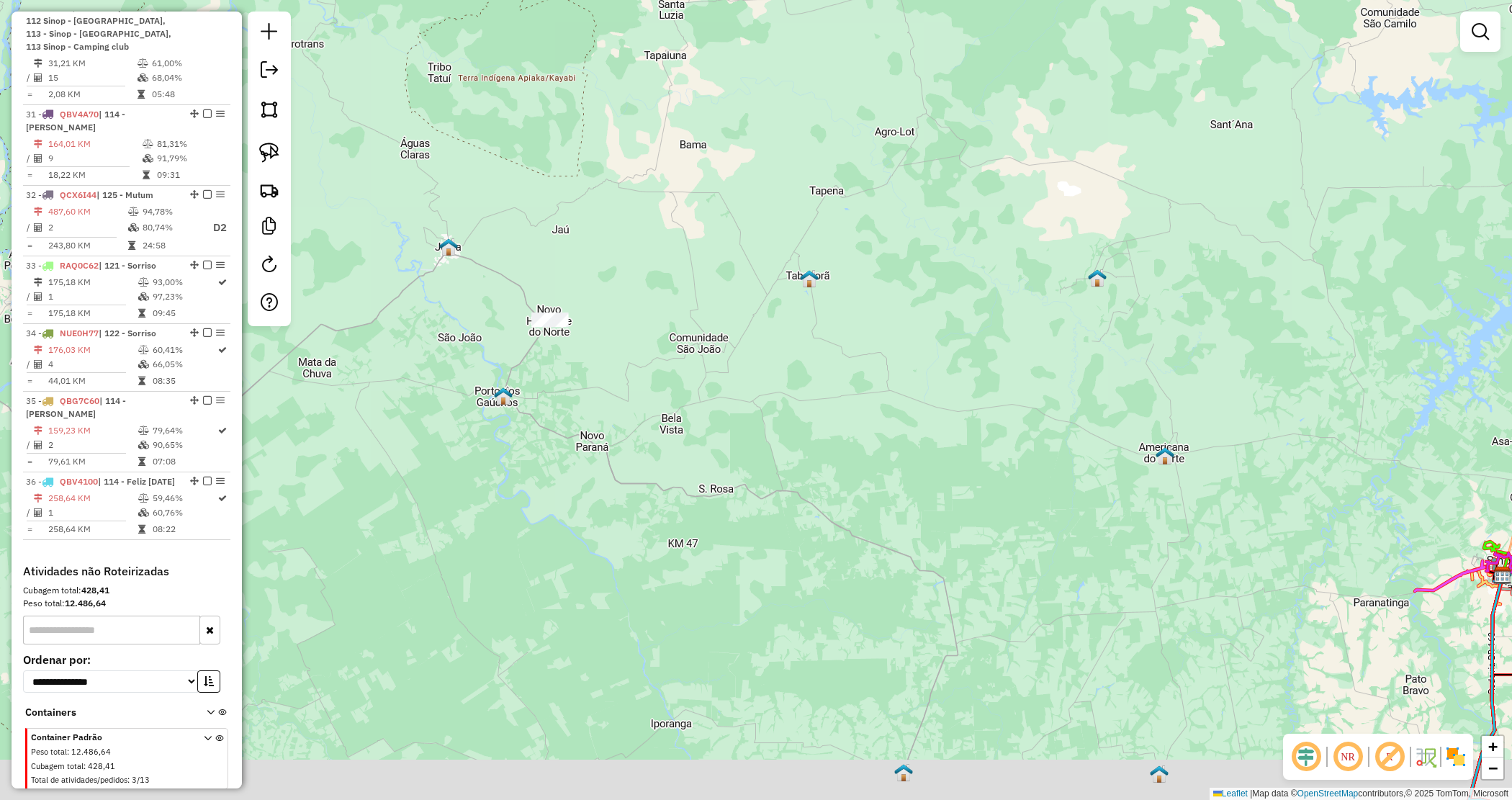
drag, startPoint x: 704, startPoint y: 444, endPoint x: 671, endPoint y: 346, distance: 103.4
click at [678, 371] on div "Janela de atendimento Grade de atendimento Capacidade Transportadoras Veículos …" at bounding box center [756, 400] width 1512 height 800
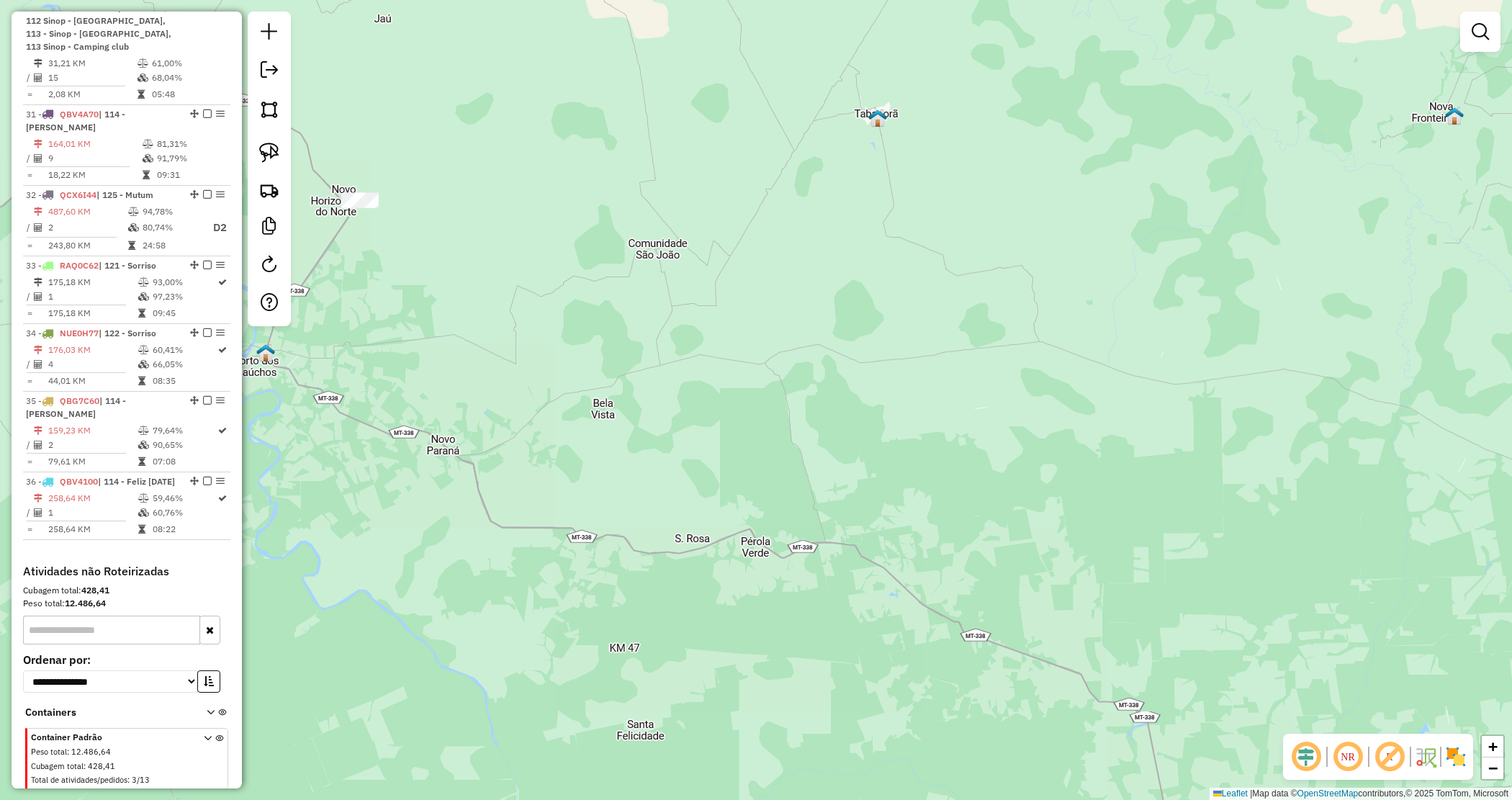
drag, startPoint x: 540, startPoint y: 260, endPoint x: 405, endPoint y: 251, distance: 135.3
click at [405, 251] on div "Janela de atendimento Grade de atendimento Capacidade Transportadoras Veículos …" at bounding box center [756, 400] width 1512 height 800
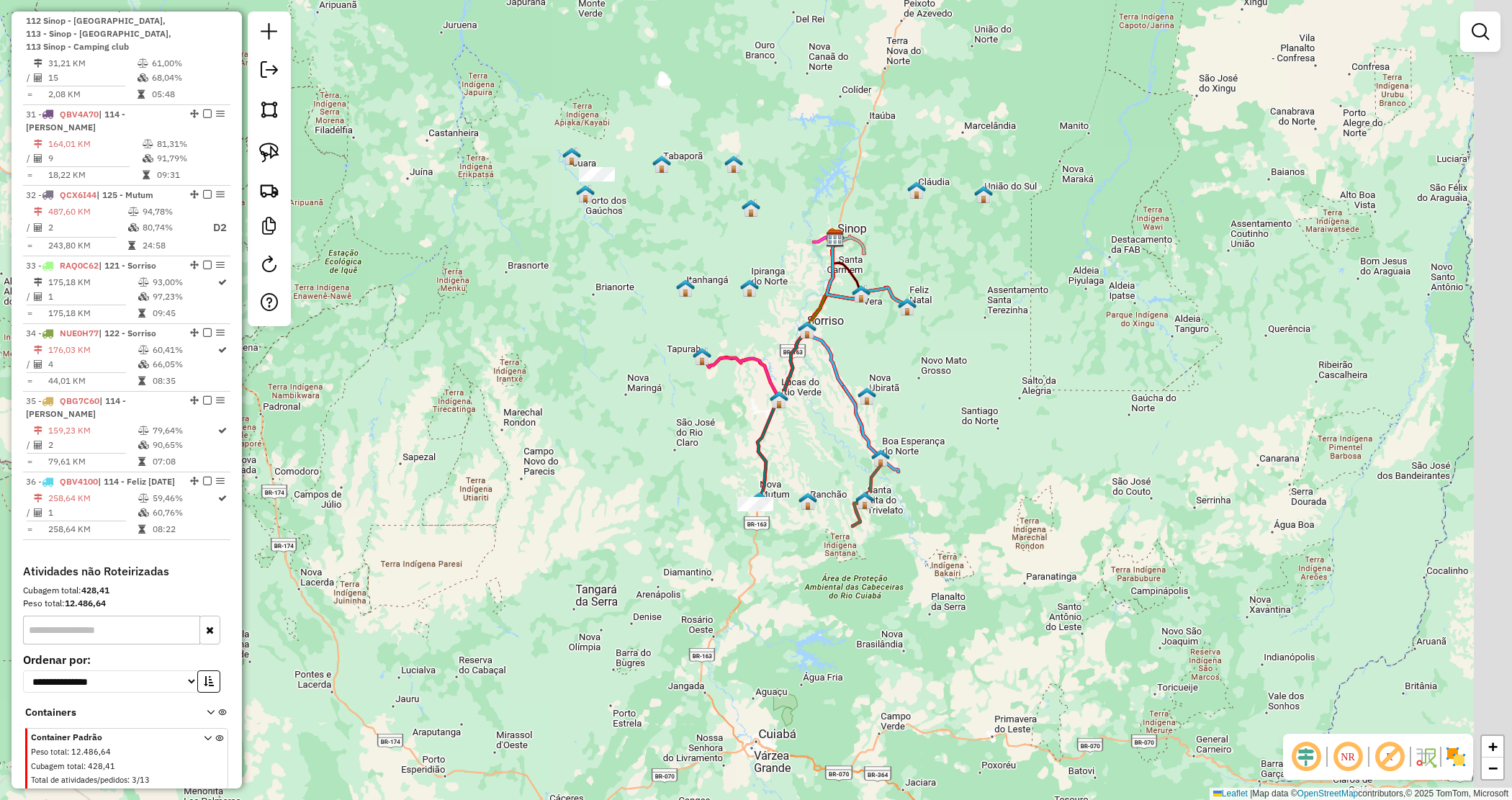
drag, startPoint x: 904, startPoint y: 555, endPoint x: 767, endPoint y: 512, distance: 143.6
click at [792, 522] on div "Janela de atendimento Grade de atendimento Capacidade Transportadoras Veículos …" at bounding box center [756, 400] width 1512 height 800
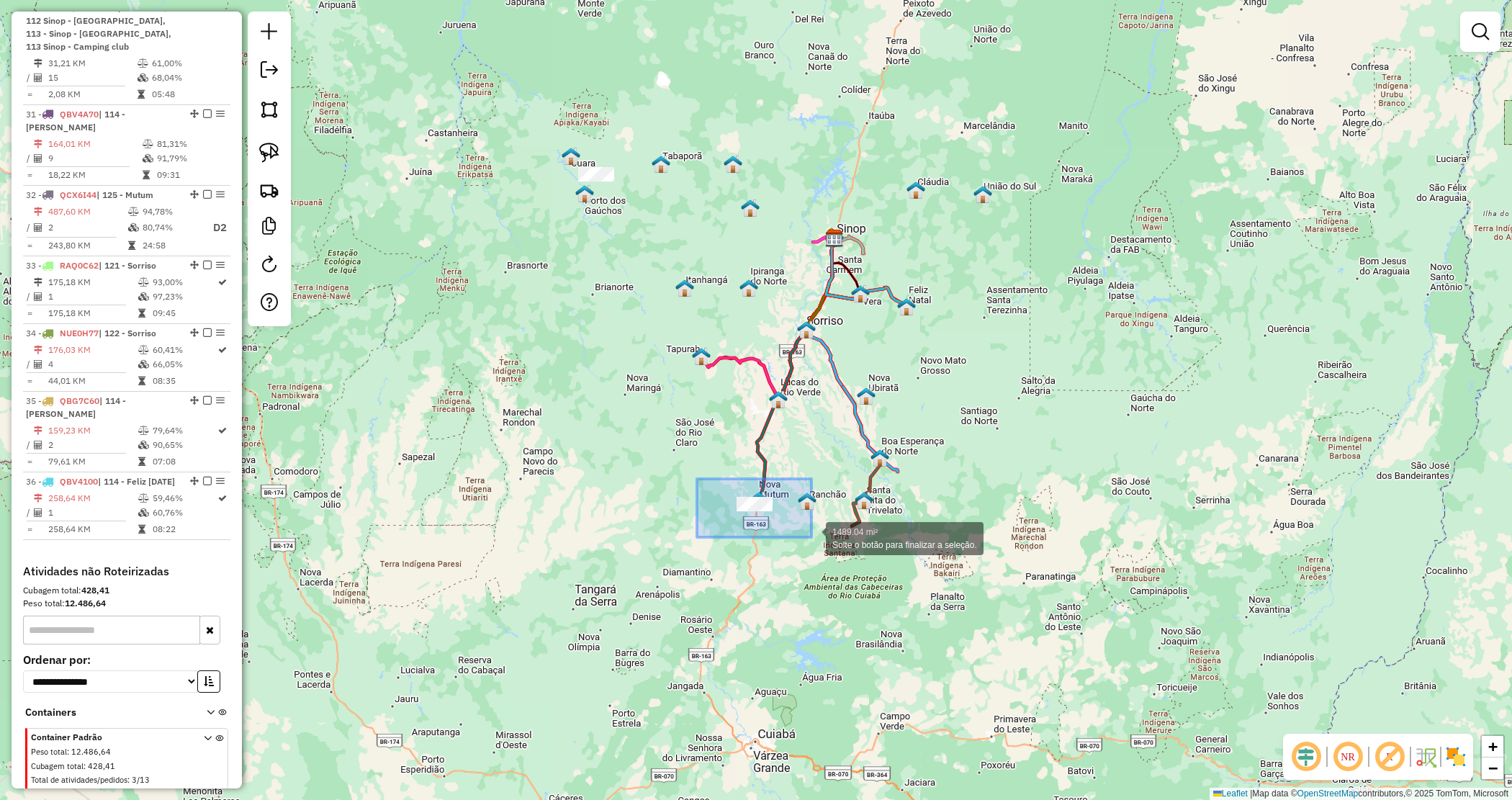
drag, startPoint x: 703, startPoint y: 481, endPoint x: 815, endPoint y: 538, distance: 125.7
click at [891, 527] on div "Janela de atendimento Grade de atendimento Capacidade Transportadoras Veículos …" at bounding box center [756, 400] width 1512 height 800
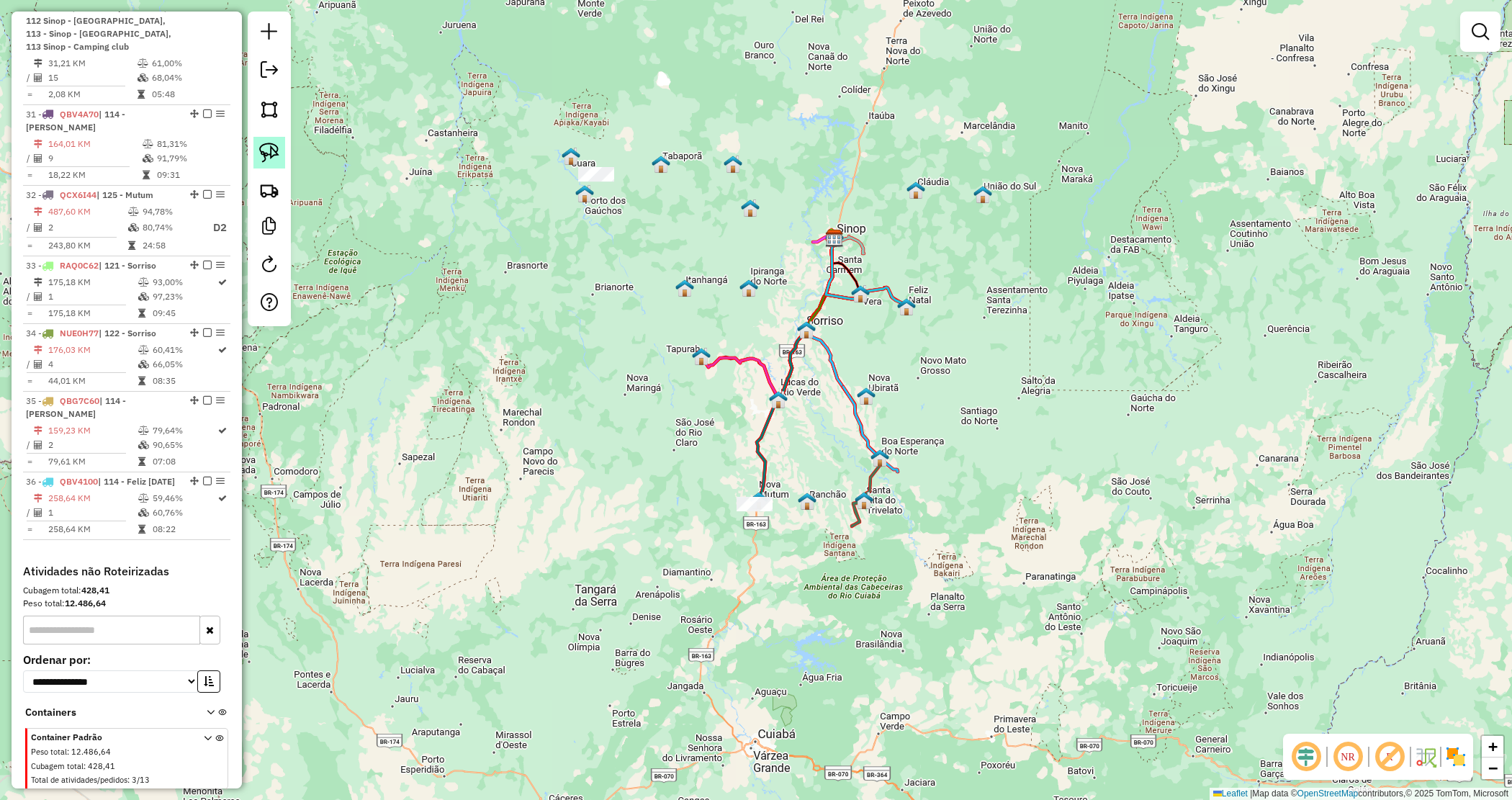
click at [271, 149] on img at bounding box center [269, 152] width 20 height 20
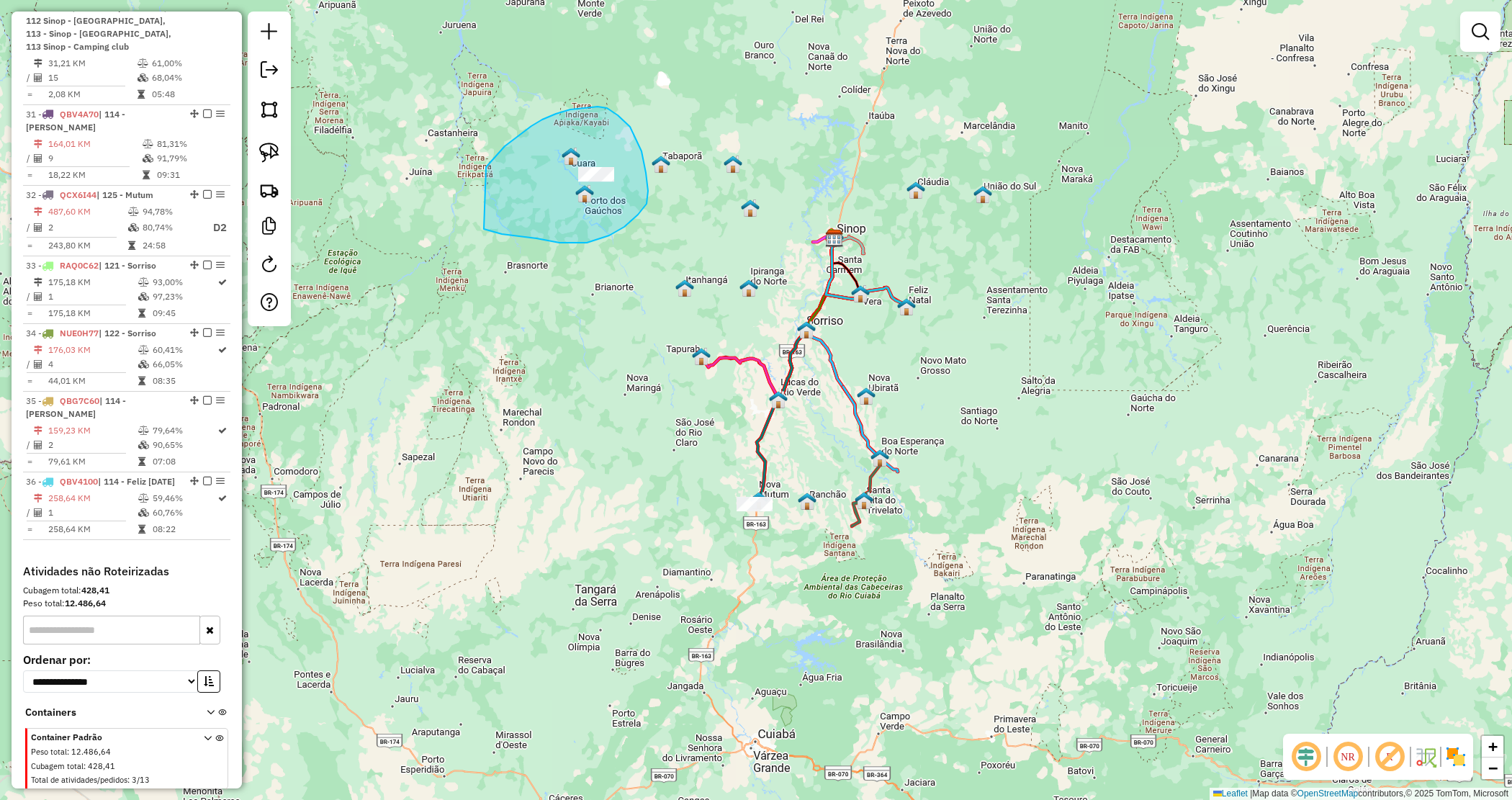
drag, startPoint x: 497, startPoint y: 155, endPoint x: 484, endPoint y: 229, distance: 75.1
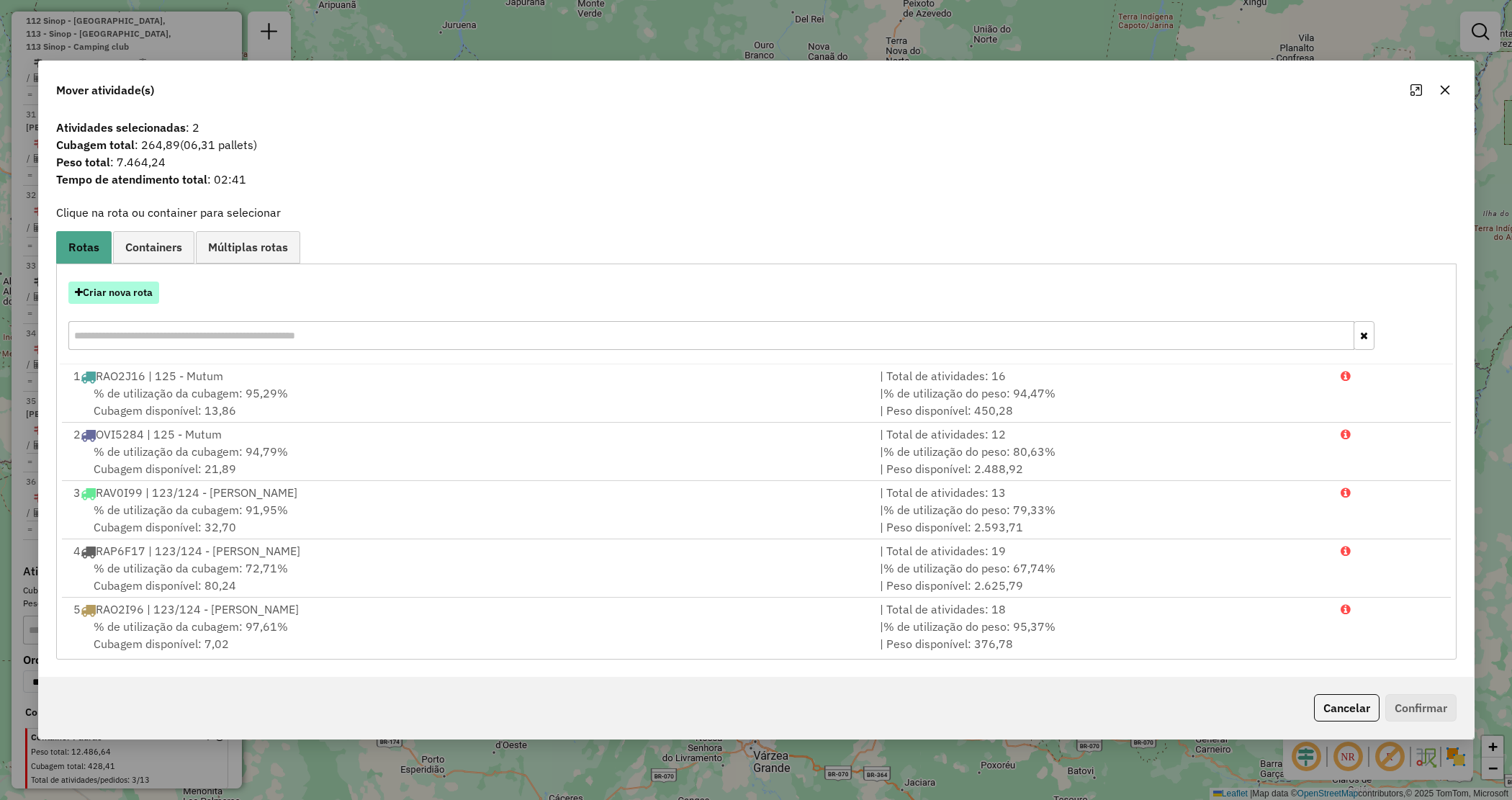
click at [117, 289] on button "Criar nova rota" at bounding box center [113, 293] width 90 height 22
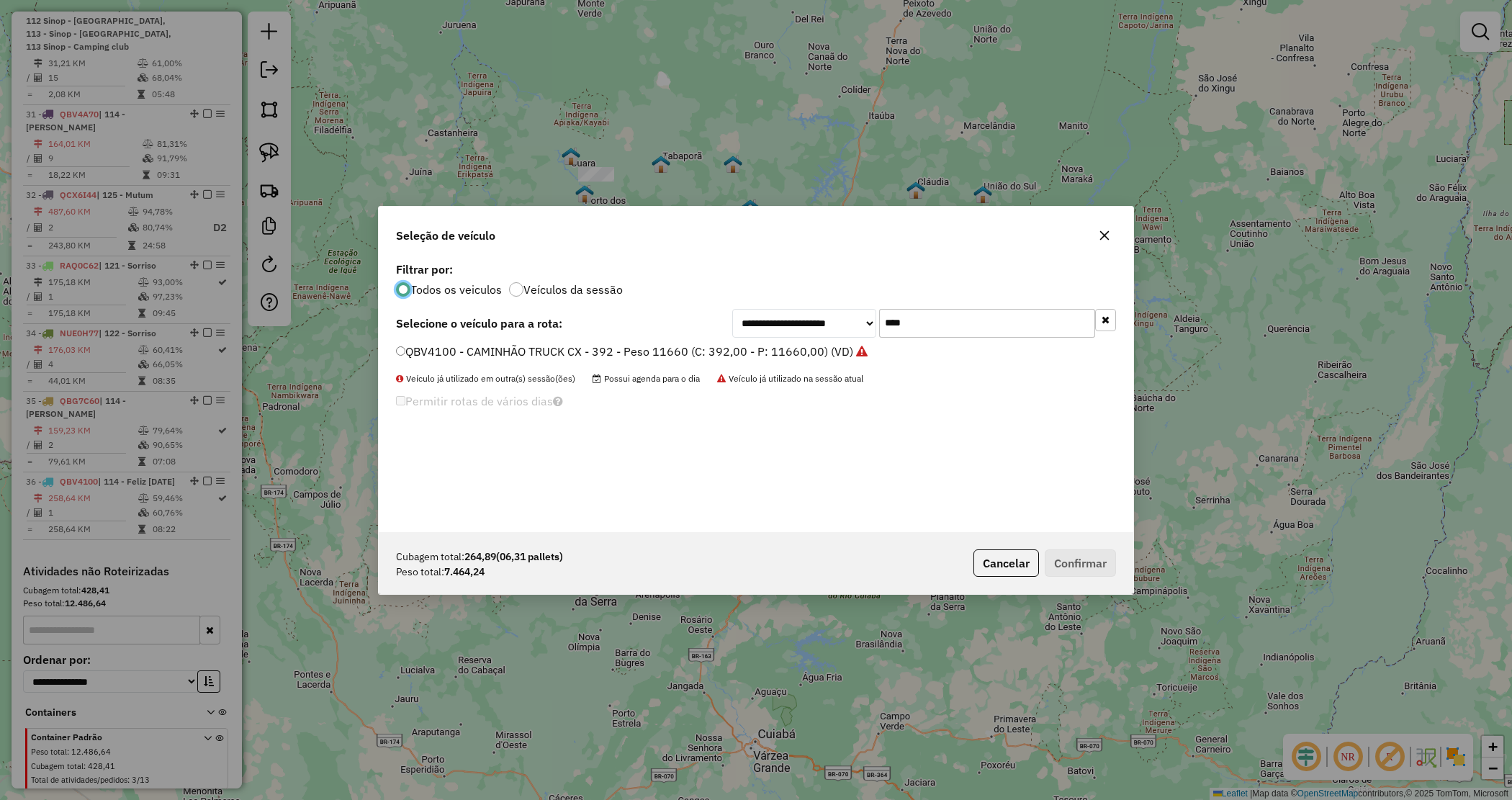
click at [777, 311] on div "**********" at bounding box center [924, 324] width 384 height 29
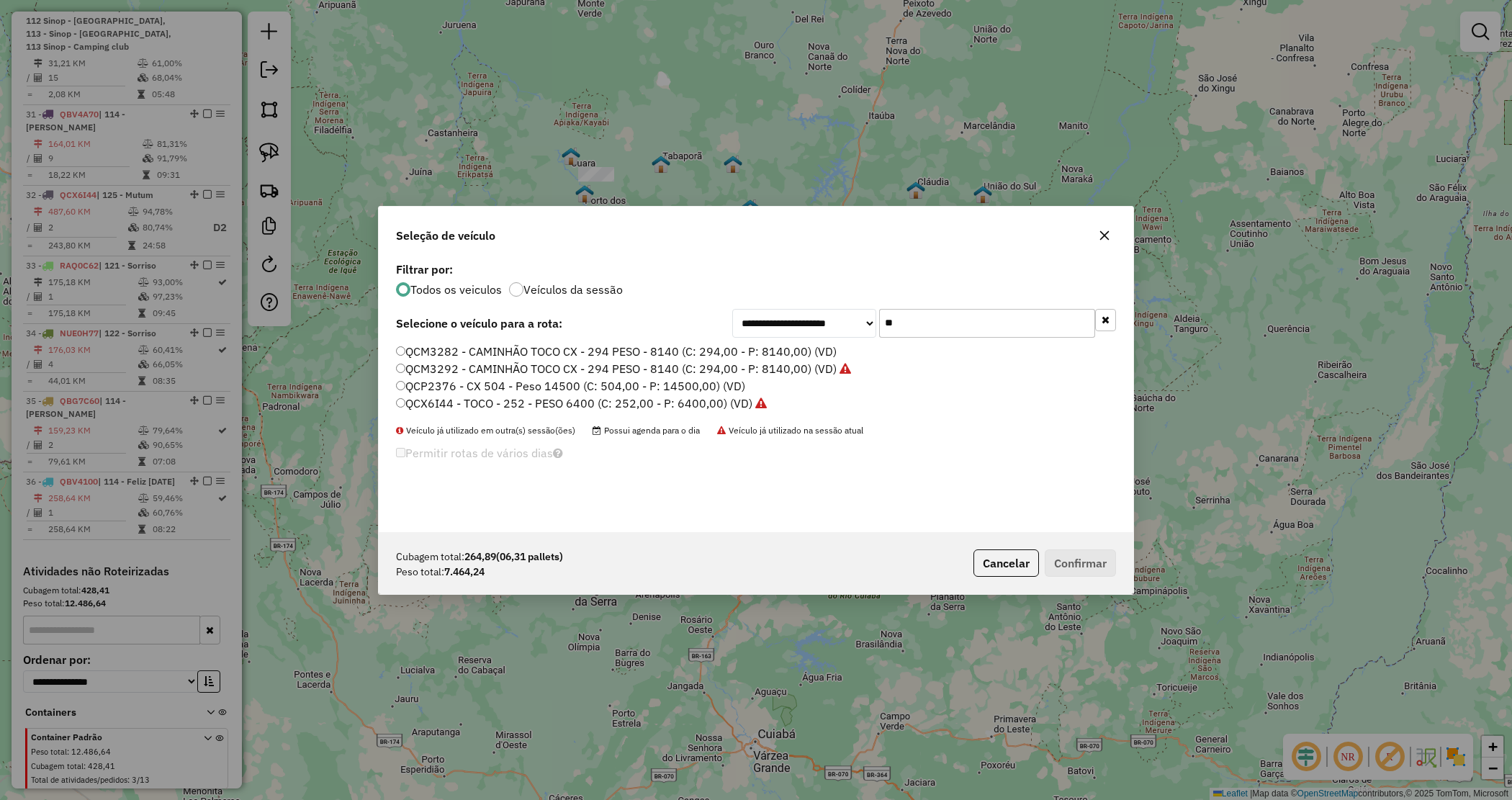
type input "***"
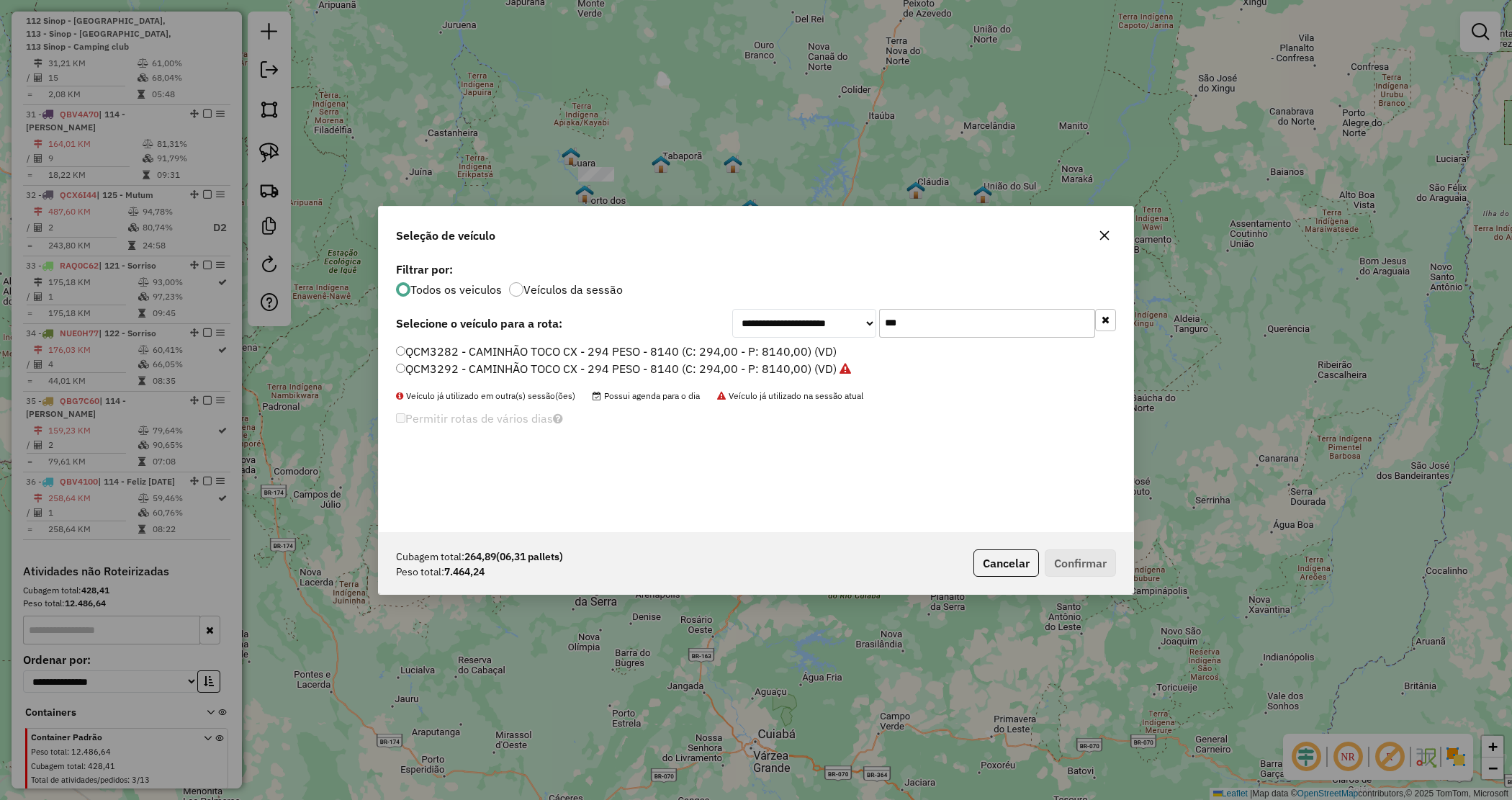
drag, startPoint x: 913, startPoint y: 321, endPoint x: 553, endPoint y: 98, distance: 423.5
click at [634, 199] on div "**********" at bounding box center [756, 400] width 1512 height 800
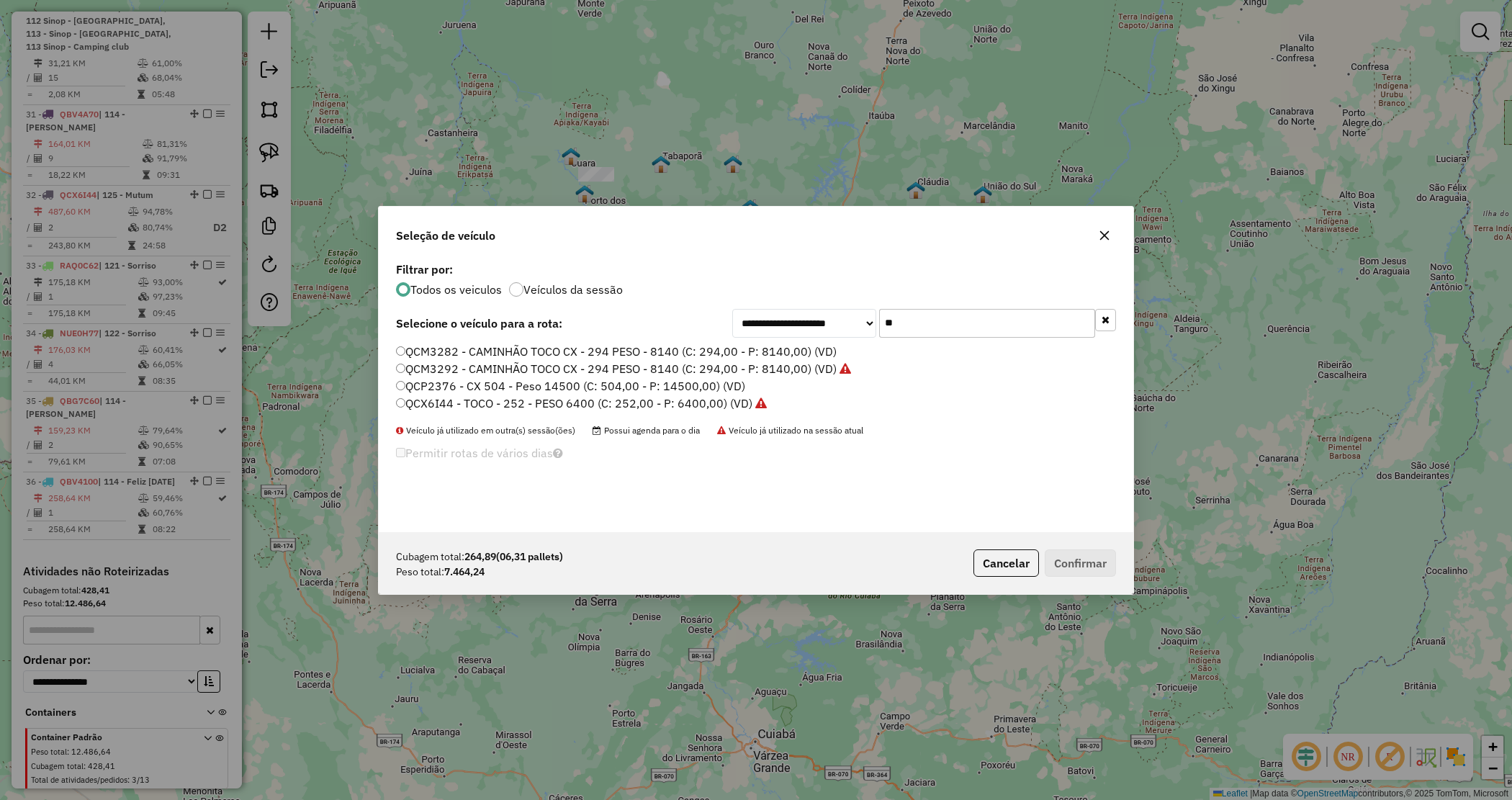
type input "**"
click at [567, 380] on label "QCP2376 - CX 504 - Peso 14500 (C: 504,00 - P: 14500,00) (VD)" at bounding box center [570, 386] width 349 height 17
click at [1085, 559] on button "Confirmar" at bounding box center [1080, 563] width 71 height 27
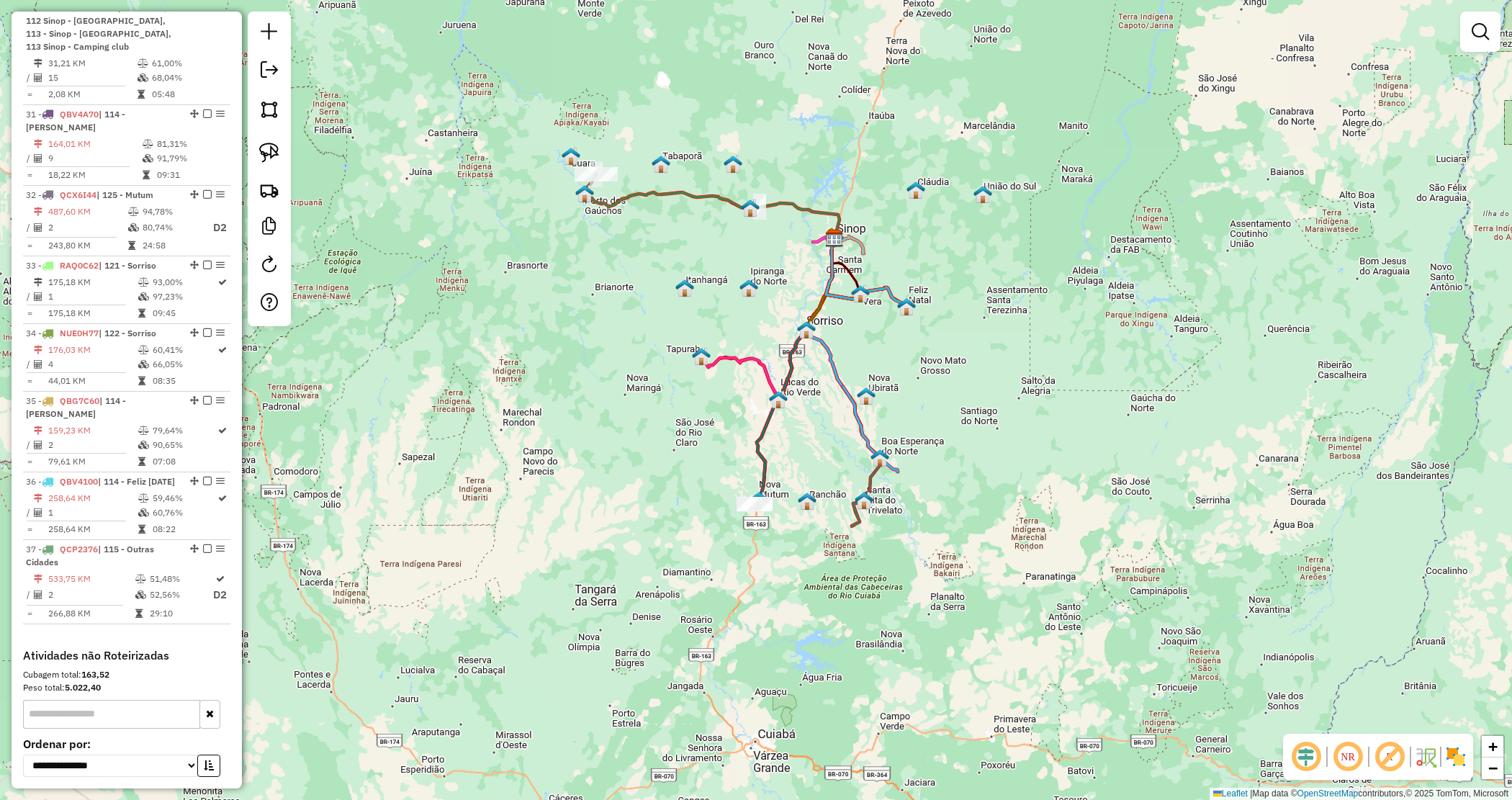
click at [996, 380] on div "Janela de atendimento Grade de atendimento Capacidade Transportadoras Veículos …" at bounding box center [756, 400] width 1512 height 800
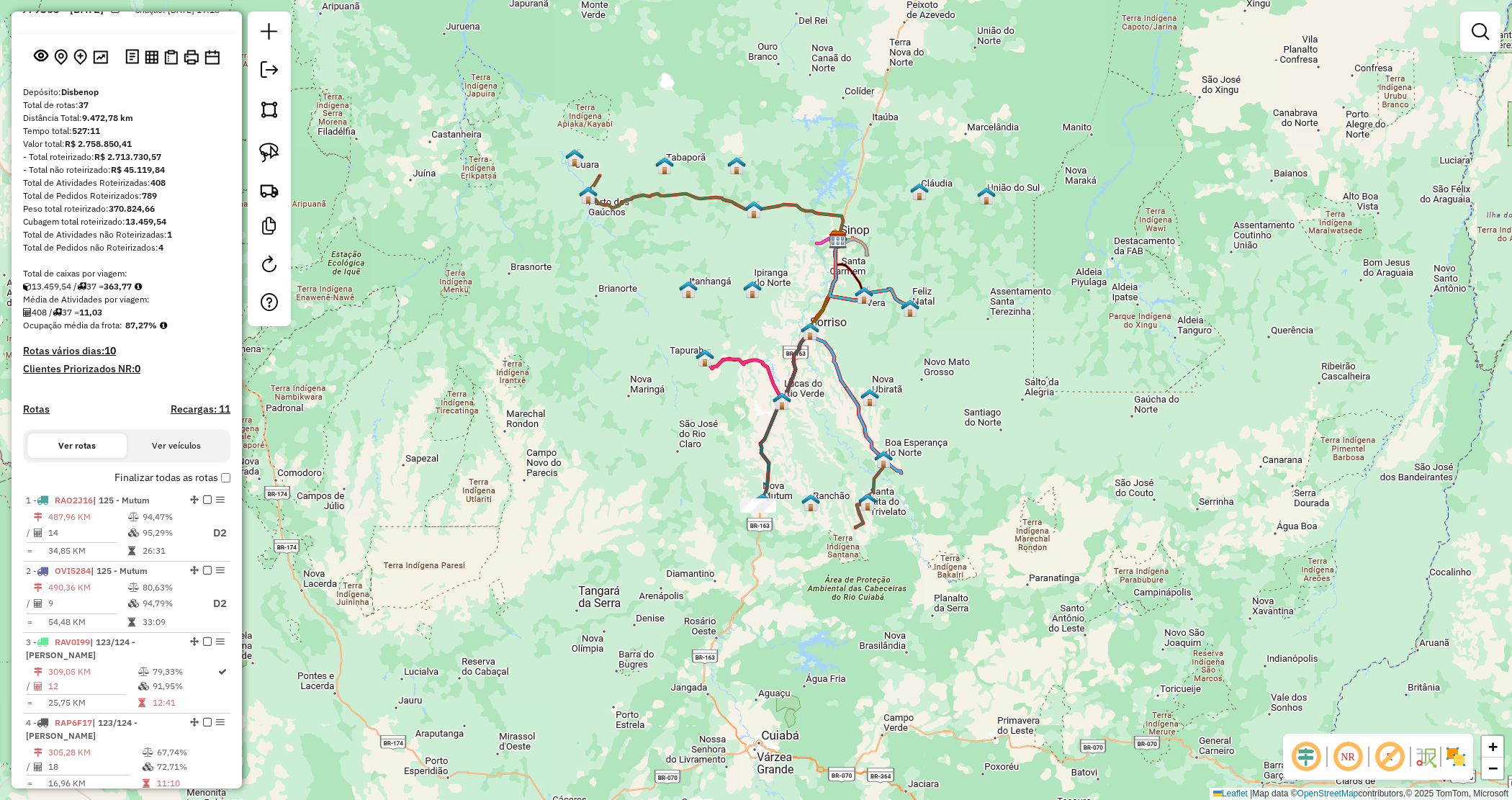
scroll to position [0, 0]
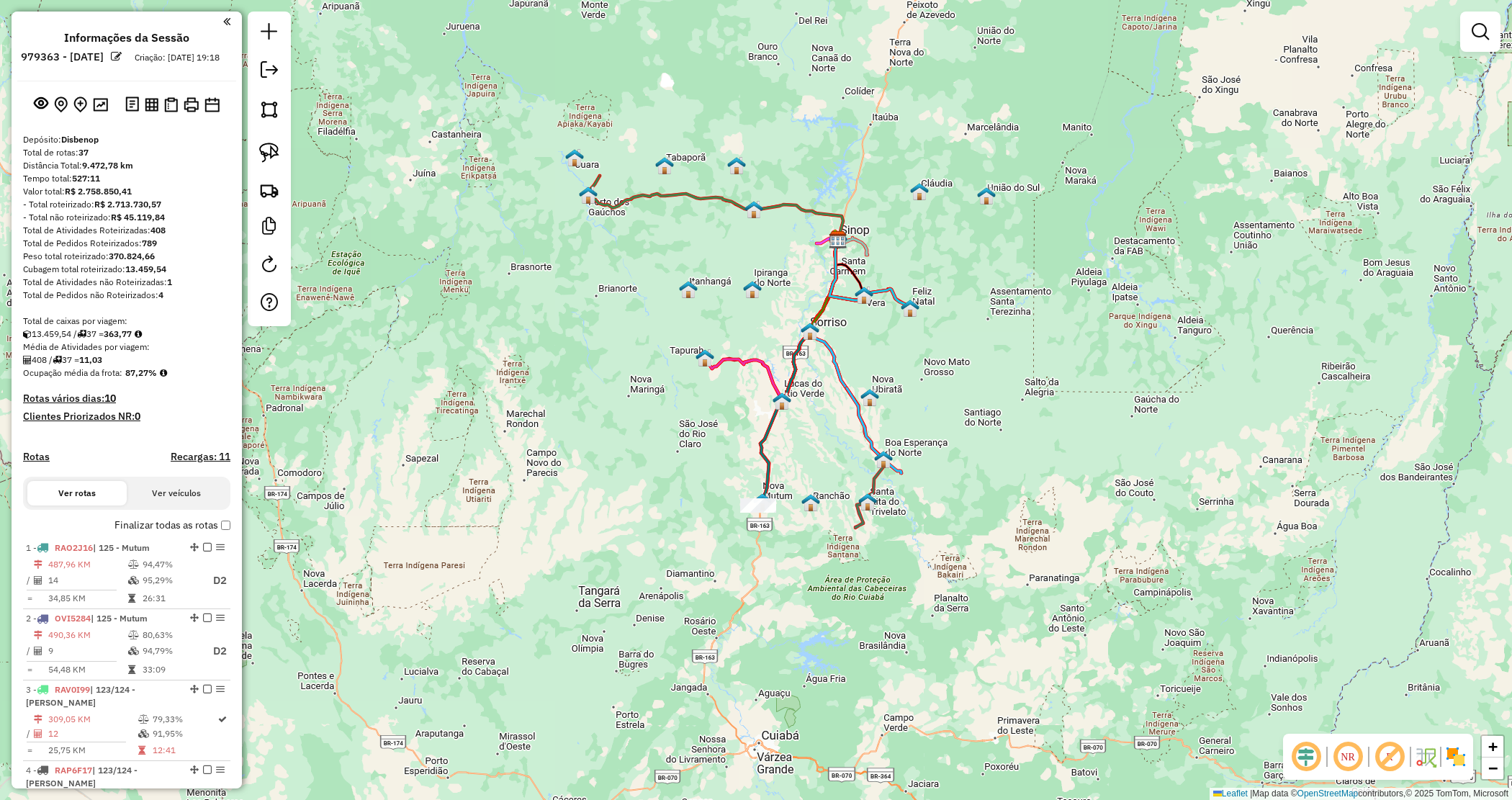
click at [122, 261] on strong "370.824,66" at bounding box center [131, 256] width 47 height 11
copy strong "370.824,66"
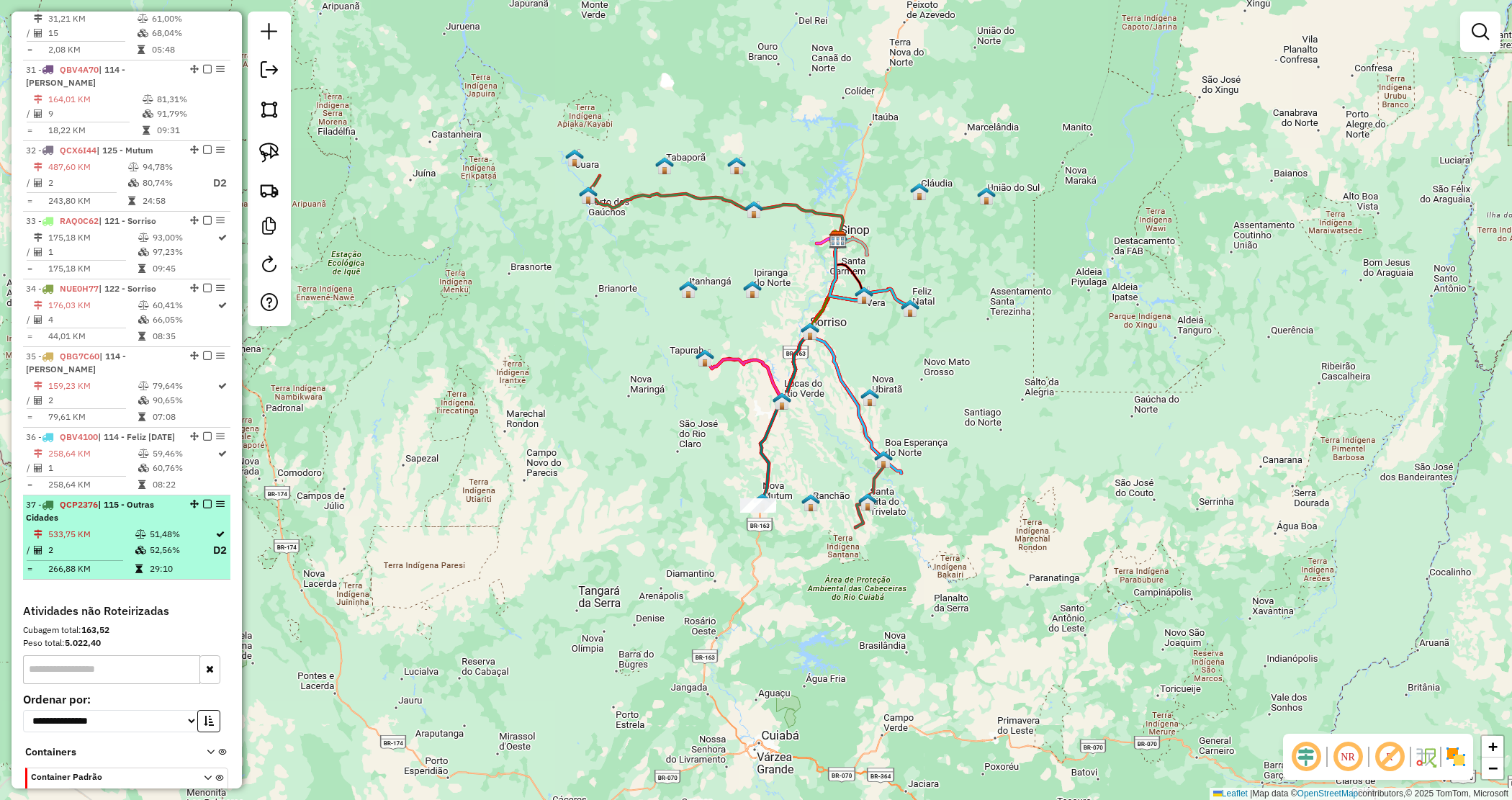
scroll to position [2935, 0]
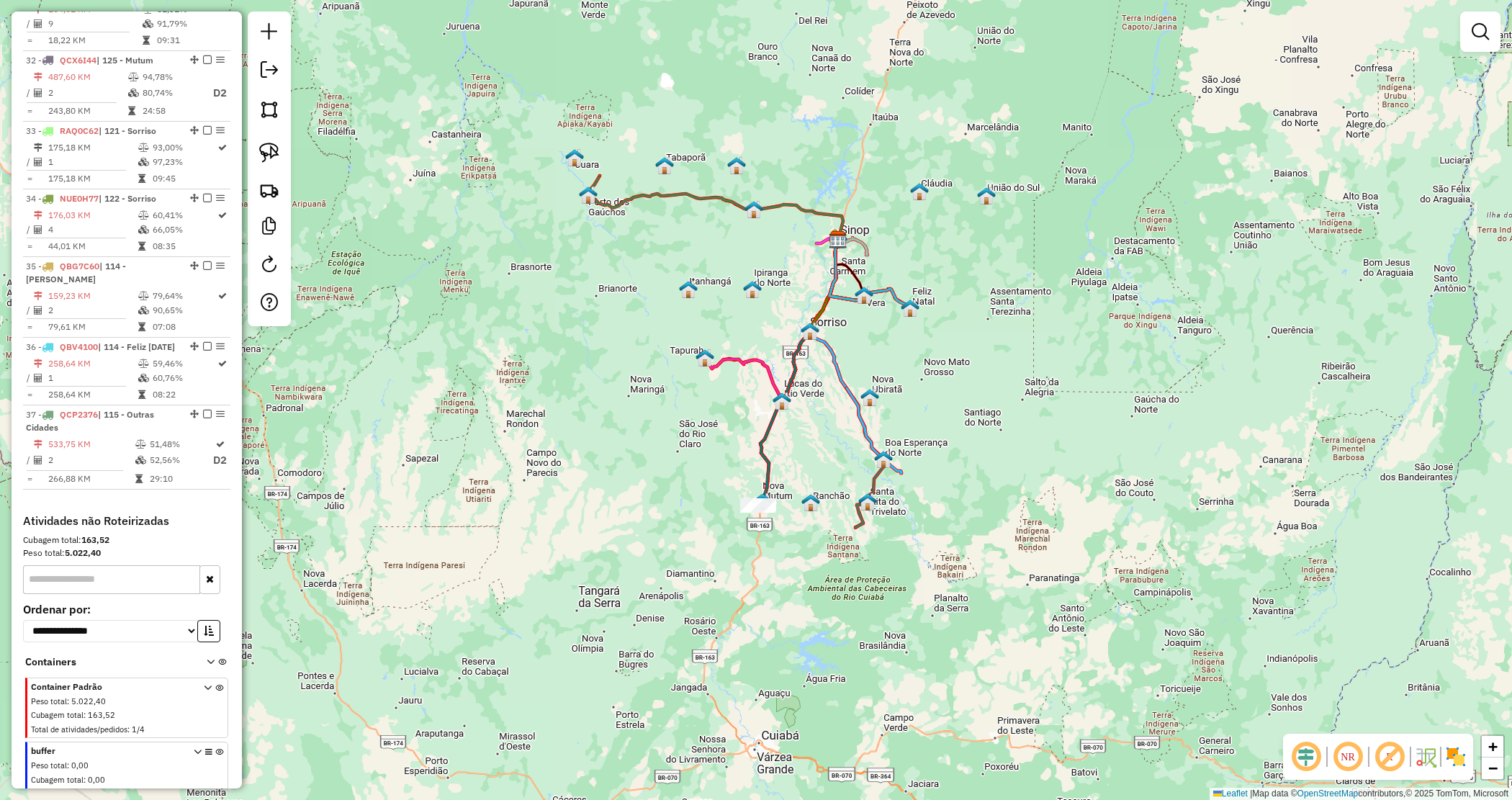
click at [87, 547] on strong "5.022,40" at bounding box center [82, 553] width 36 height 11
copy strong "5.022,40"
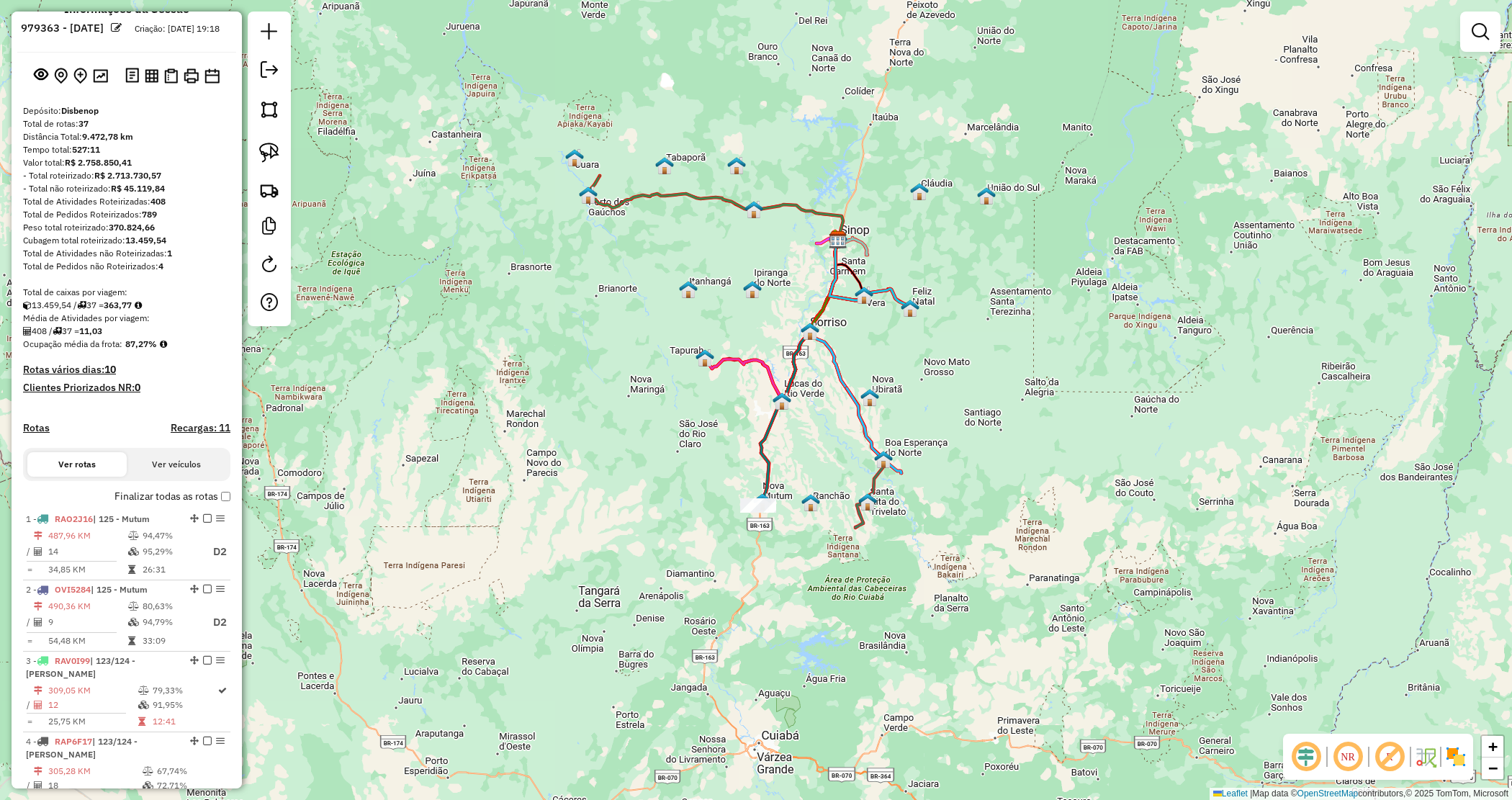
scroll to position [0, 0]
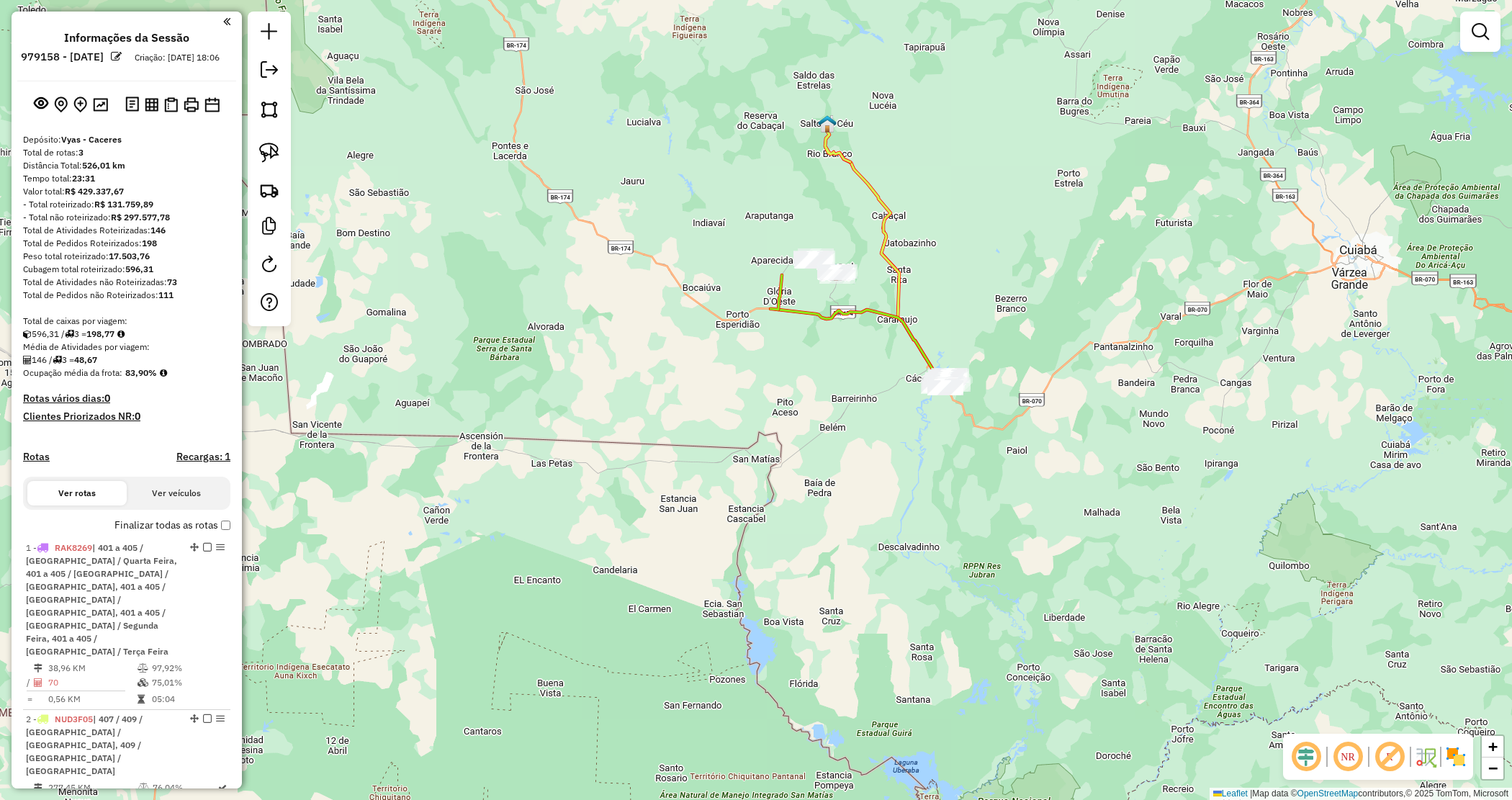
scroll to position [623, 0]
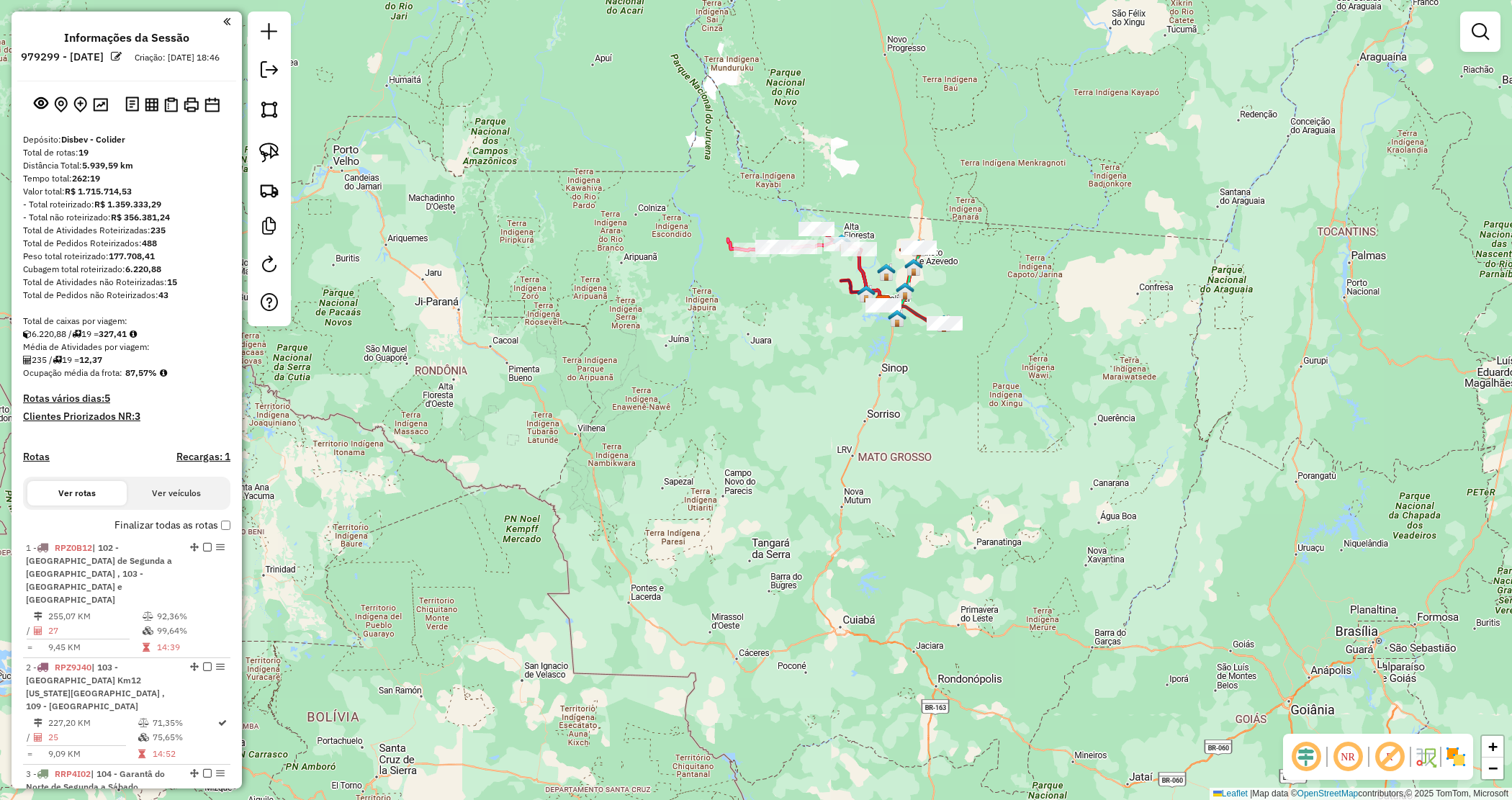
click at [115, 261] on strong "177.708,41" at bounding box center [131, 256] width 47 height 11
copy strong "177.708,41"
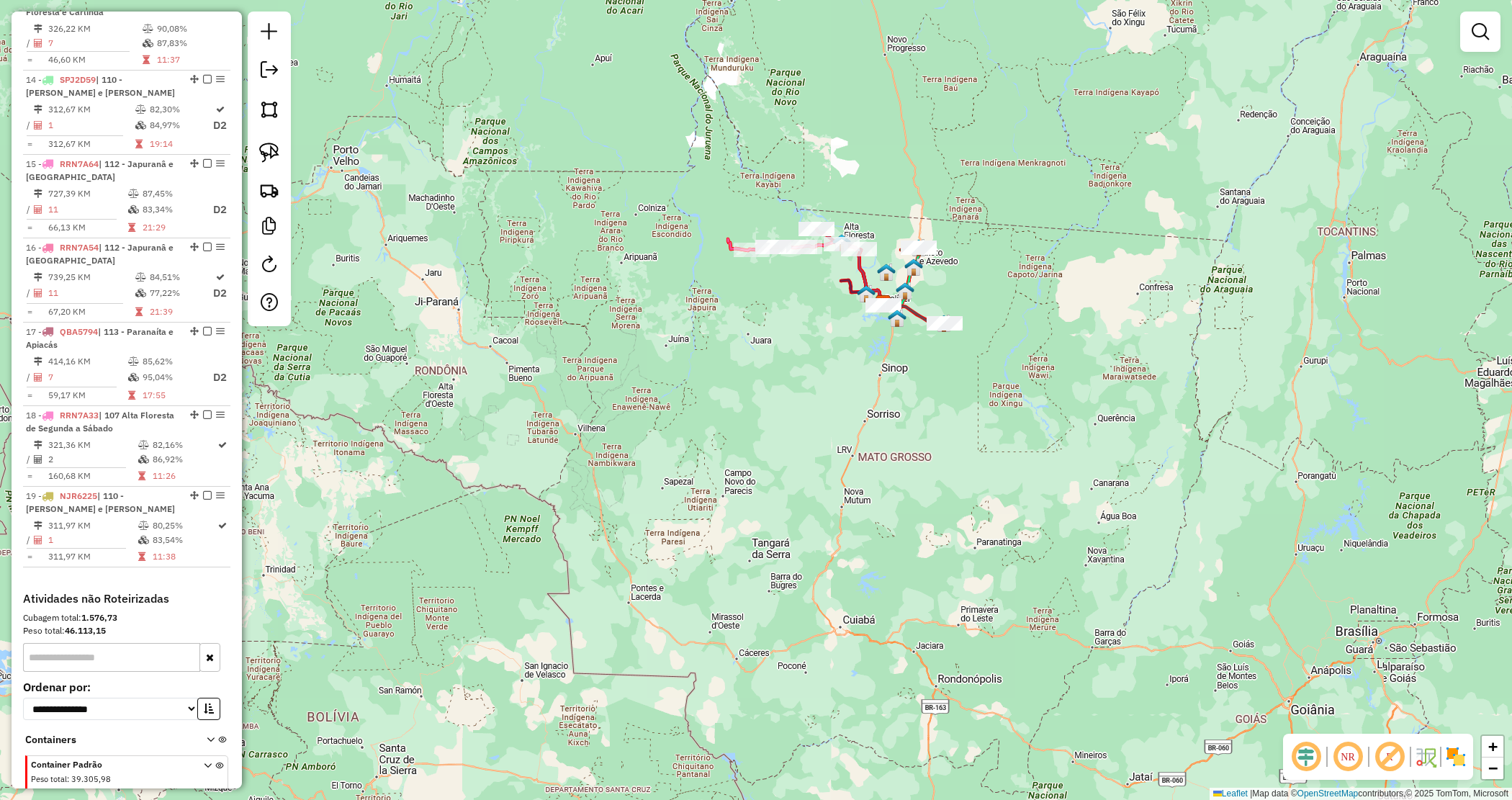
scroll to position [1712, 0]
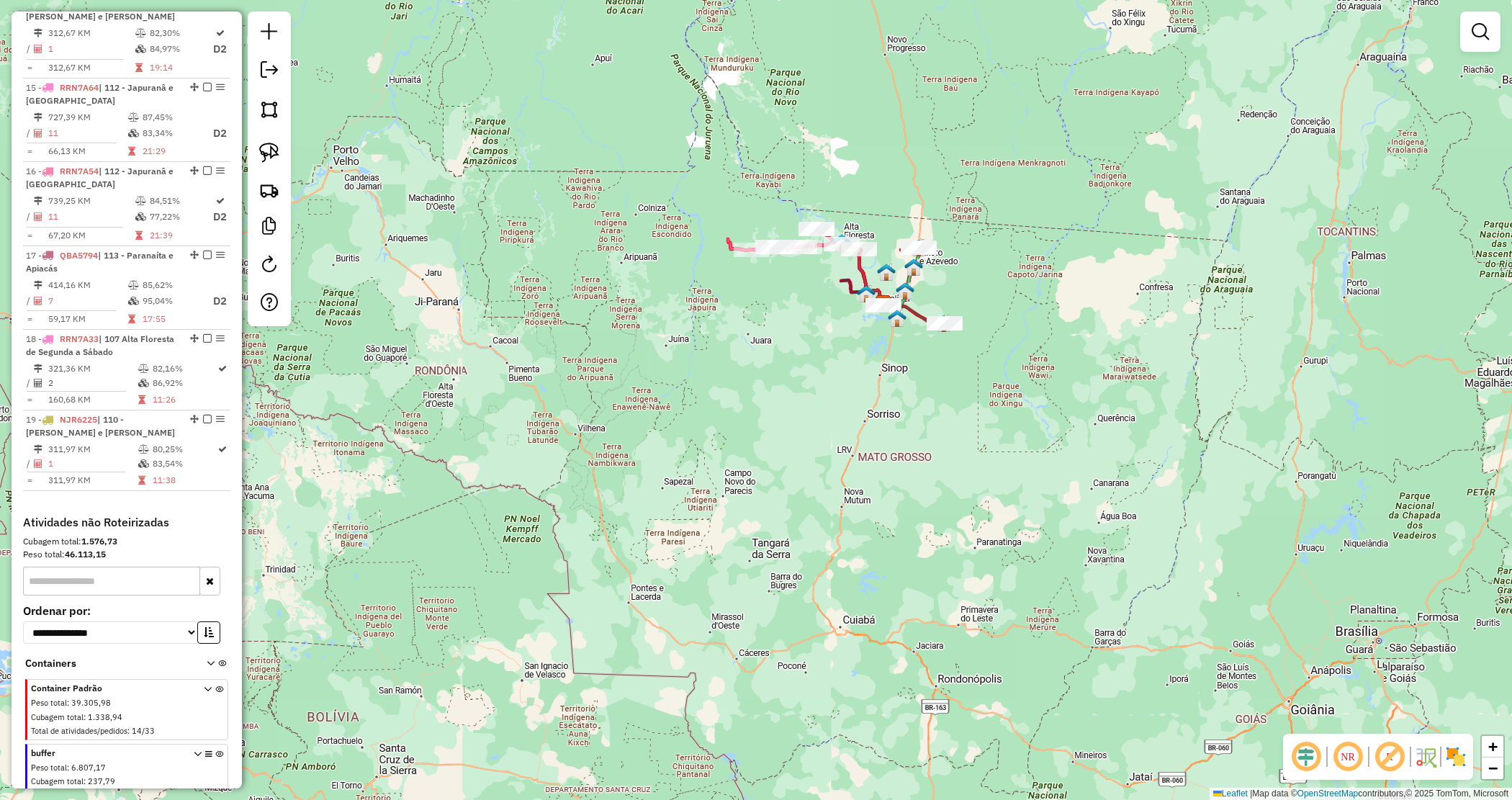
click at [96, 548] on strong "46.113,15" at bounding box center [85, 554] width 41 height 11
click at [95, 548] on strong "46.113,15" at bounding box center [85, 554] width 41 height 11
copy strong "46.113,15"
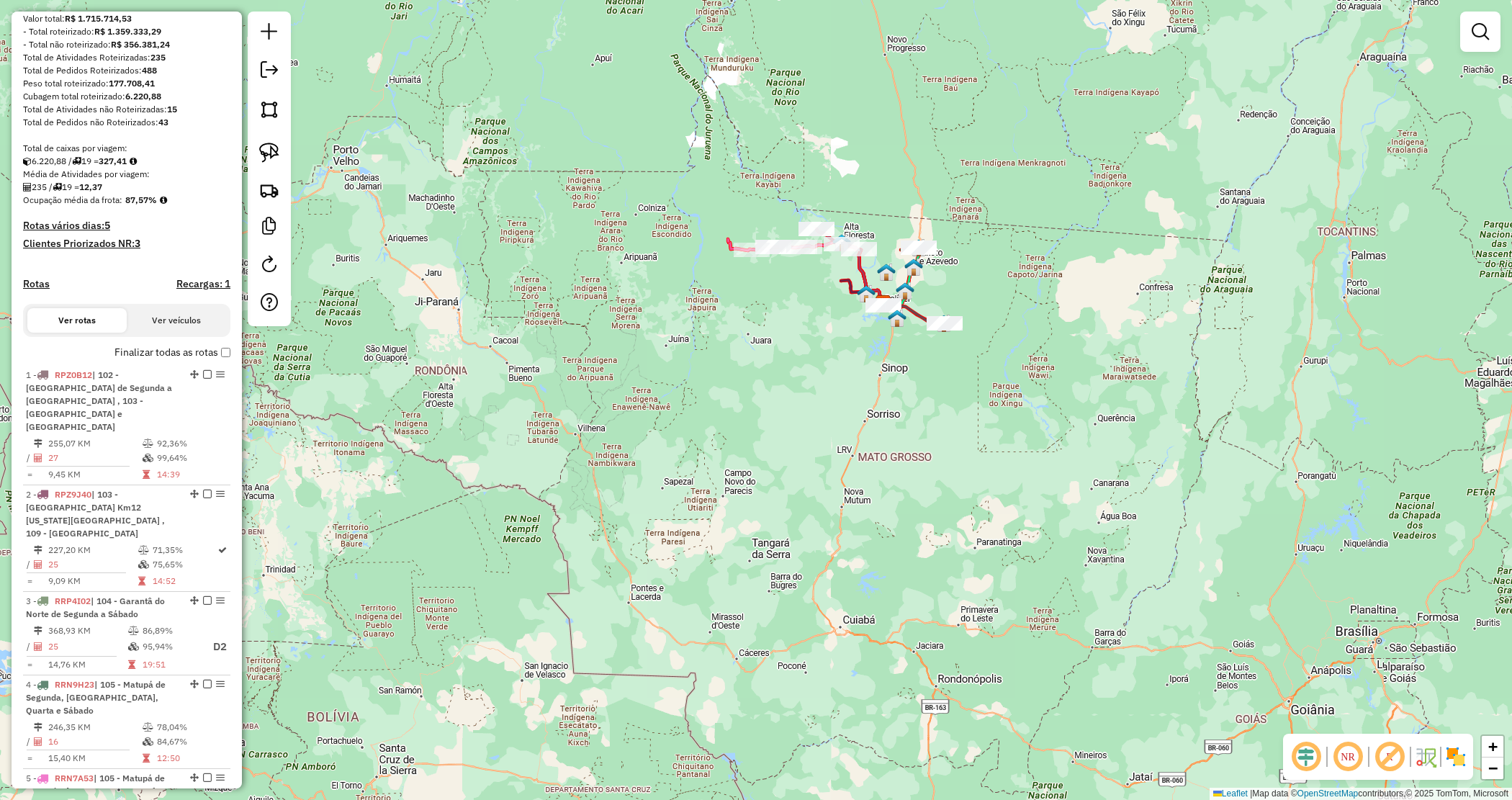
scroll to position [0, 0]
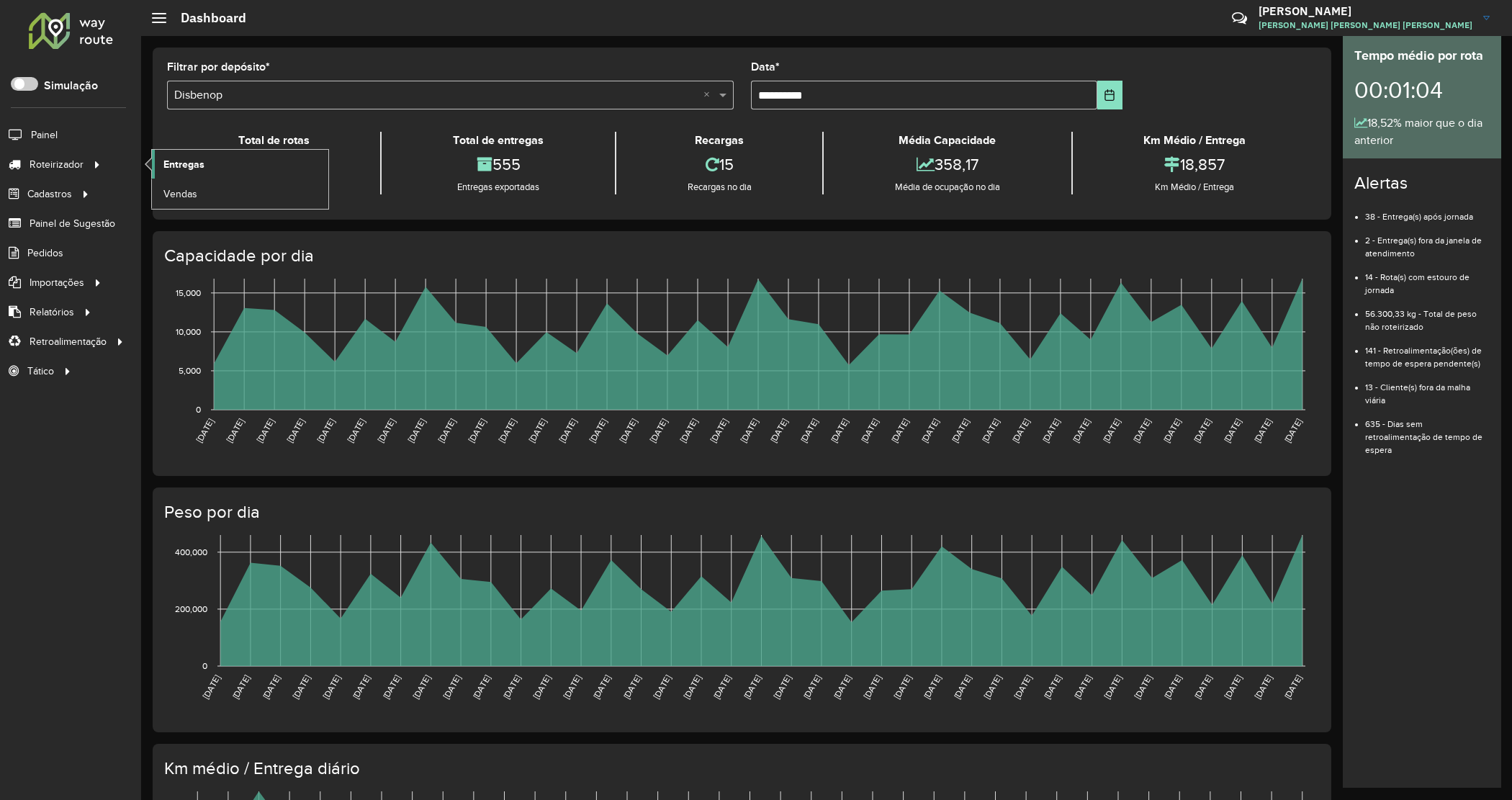
click at [182, 152] on link "Entregas" at bounding box center [240, 164] width 176 height 29
click at [171, 162] on span "Entregas" at bounding box center [183, 164] width 41 height 16
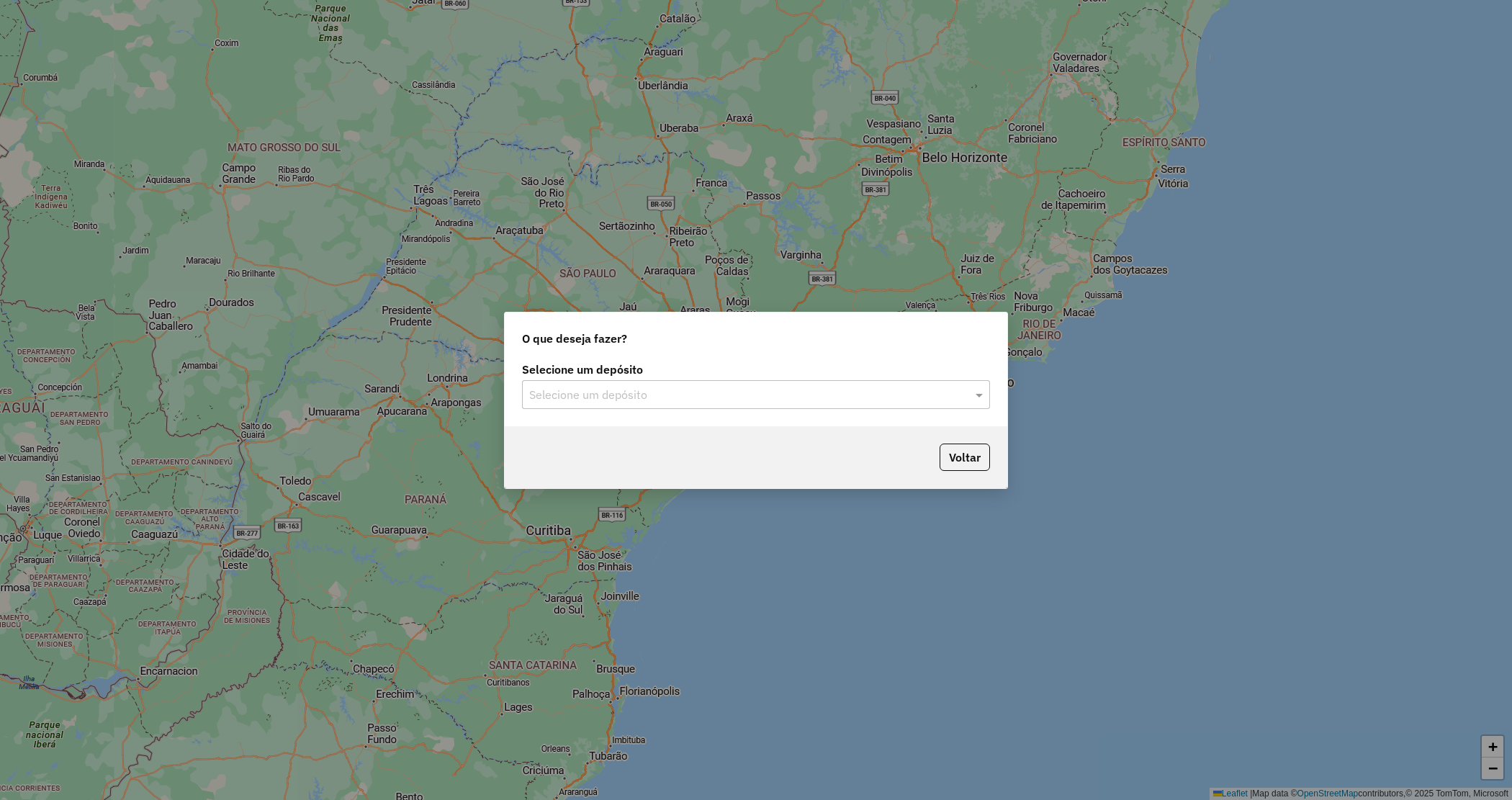
click at [609, 398] on input "text" at bounding box center [742, 395] width 425 height 17
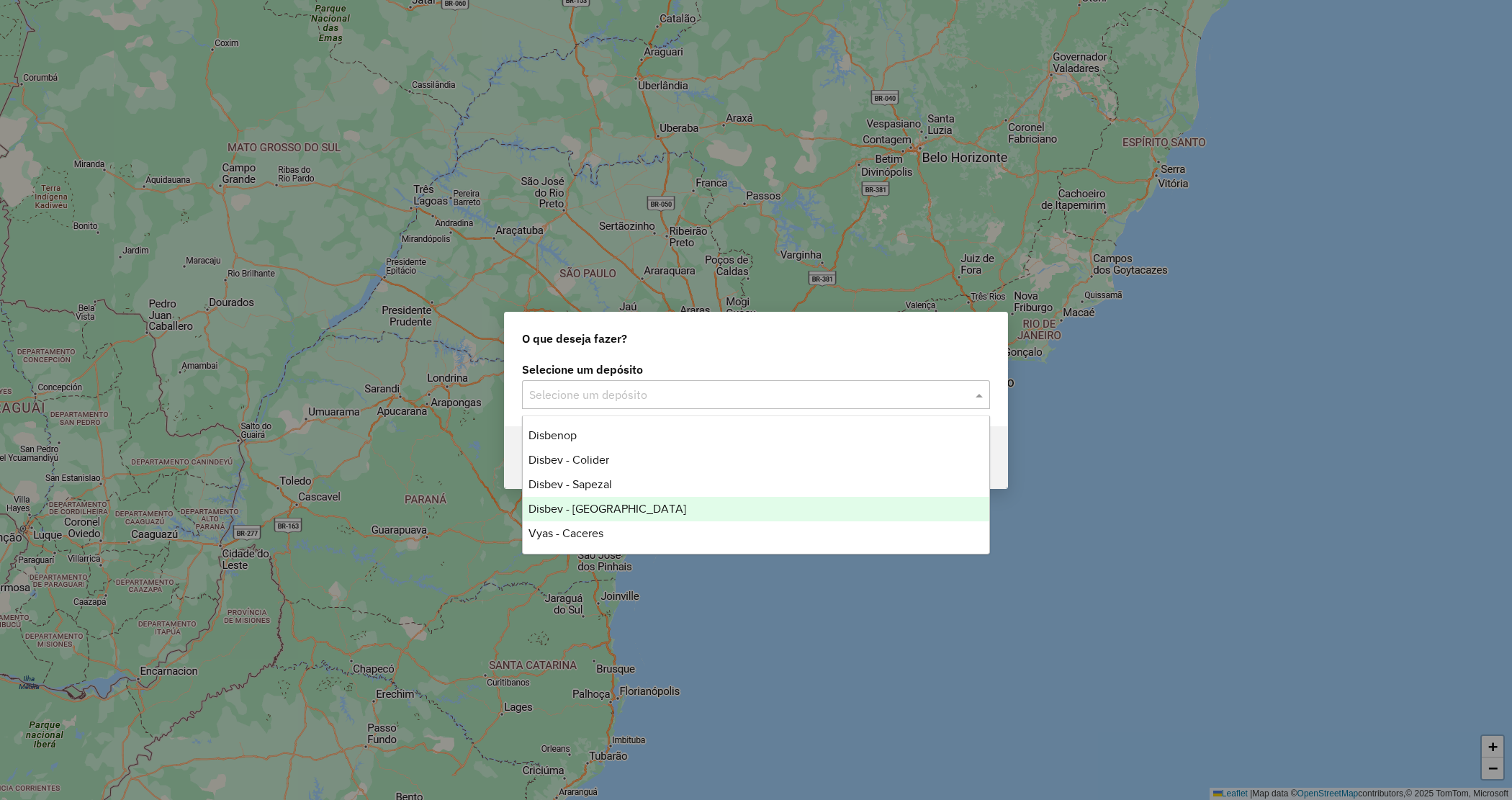
click at [631, 503] on div "Disbev - [GEOGRAPHIC_DATA]" at bounding box center [756, 509] width 466 height 25
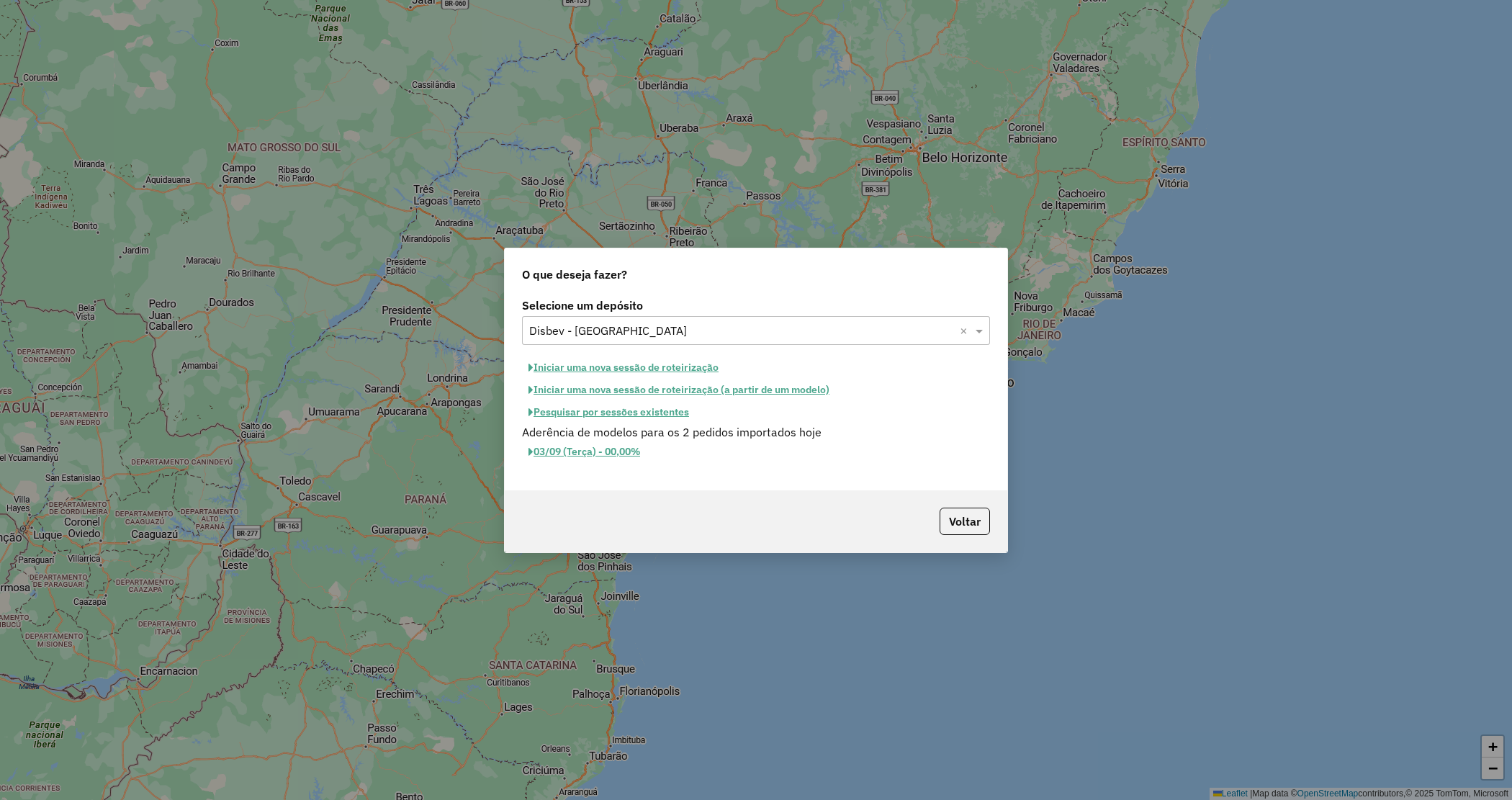
click at [658, 414] on button "Pesquisar por sessões existentes" at bounding box center [609, 412] width 173 height 22
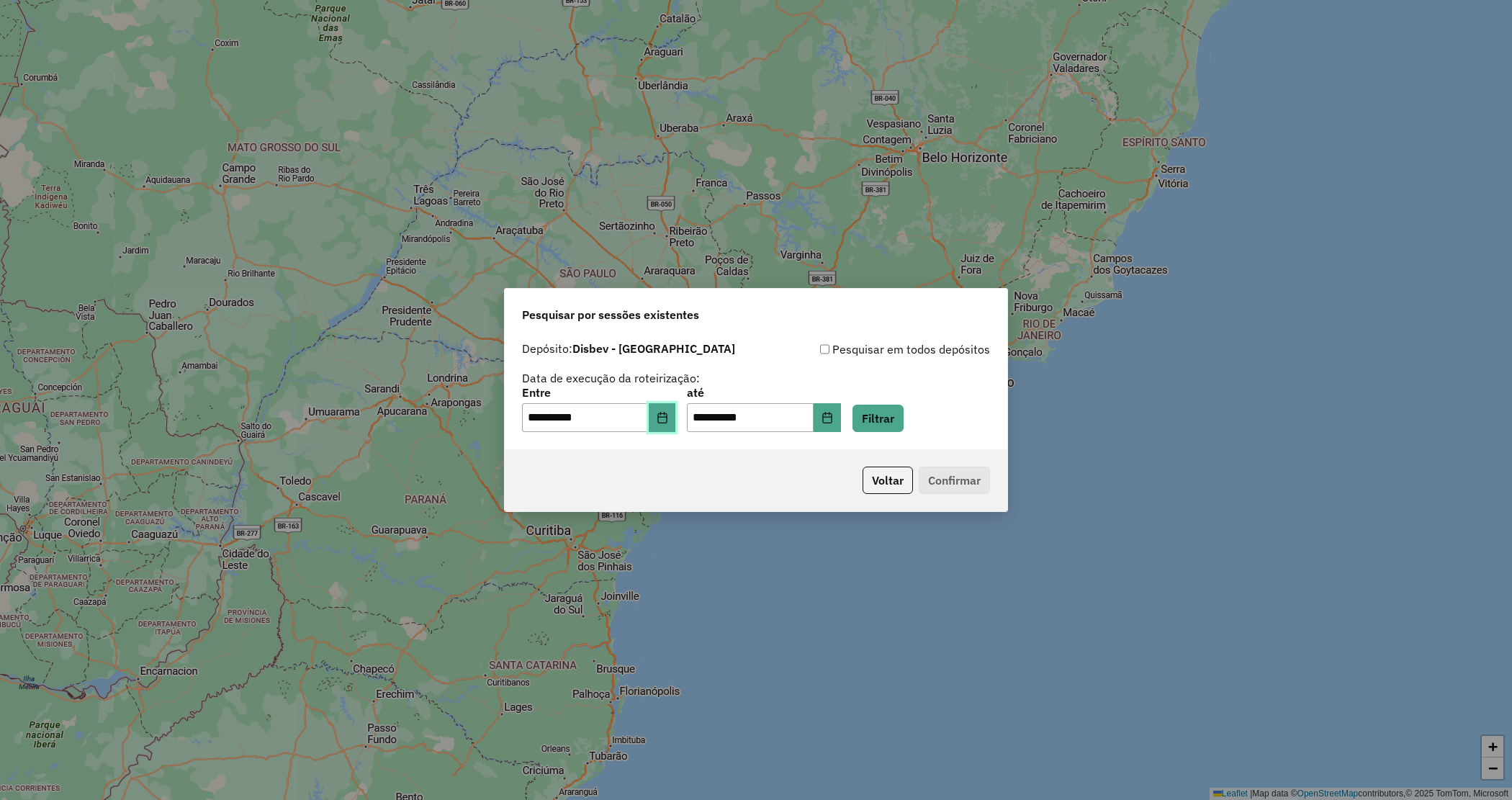
click at [667, 416] on icon "Choose Date" at bounding box center [662, 417] width 9 height 12
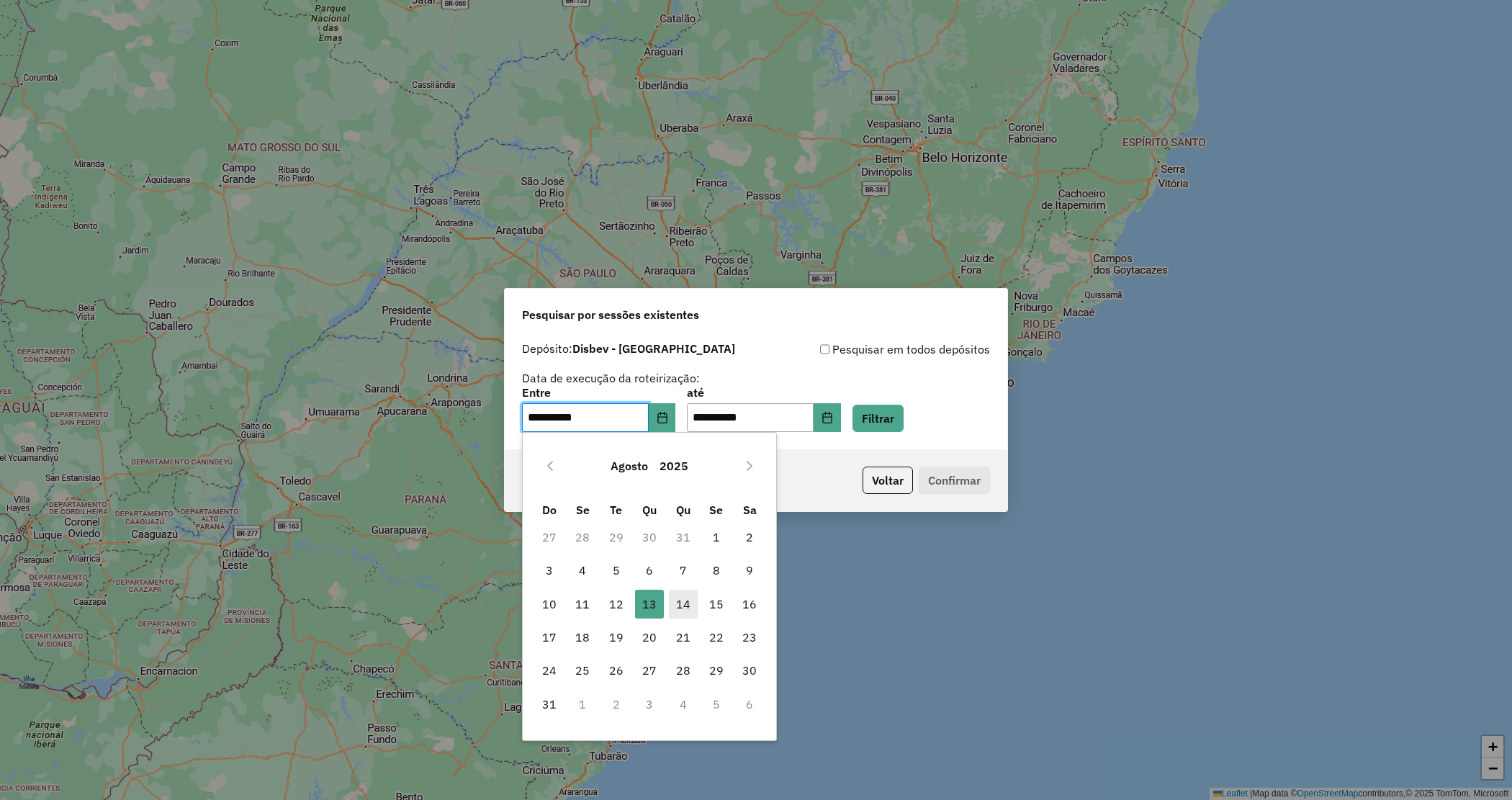
drag, startPoint x: 685, startPoint y: 606, endPoint x: 690, endPoint y: 598, distance: 9.4
click at [685, 605] on span "14" at bounding box center [683, 604] width 29 height 29
type input "**********"
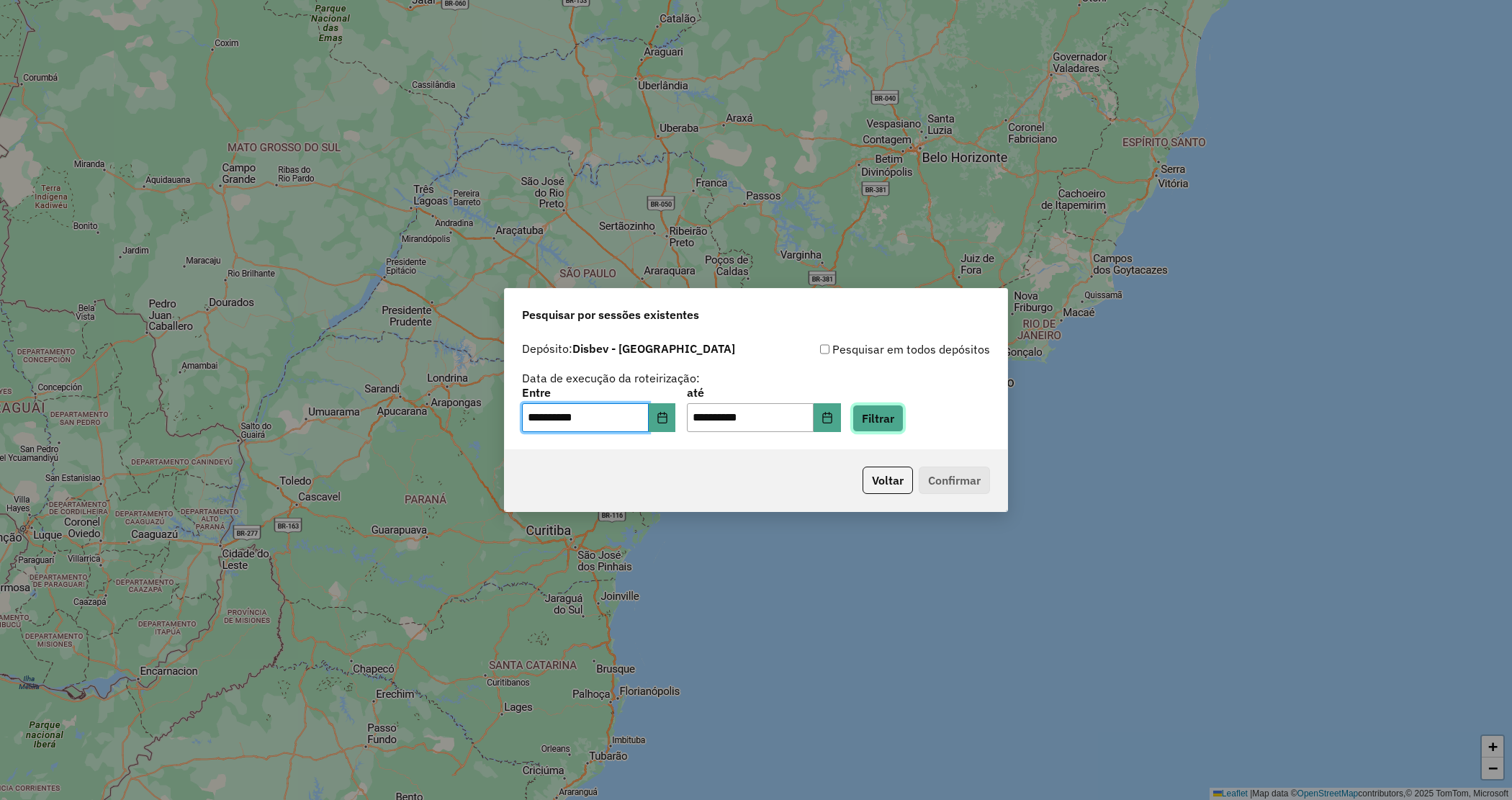
click at [902, 421] on button "Filtrar" at bounding box center [878, 419] width 51 height 27
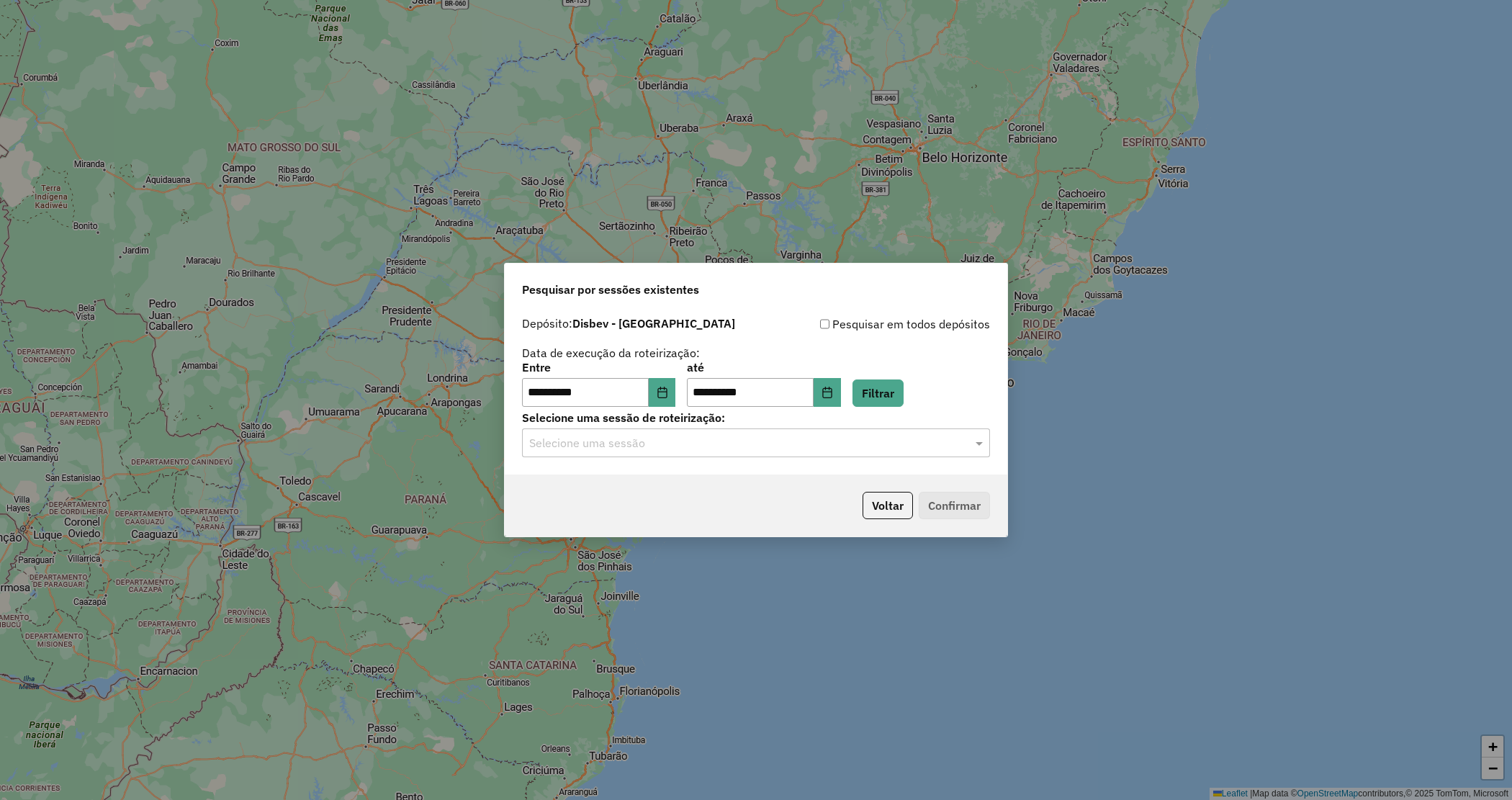
click at [667, 438] on input "text" at bounding box center [742, 443] width 425 height 17
drag, startPoint x: 685, startPoint y: 483, endPoint x: 790, endPoint y: 479, distance: 105.1
click at [693, 483] on div "979281 - [DATE] 18:39" at bounding box center [756, 484] width 466 height 25
click at [958, 501] on button "Confirmar" at bounding box center [954, 505] width 71 height 27
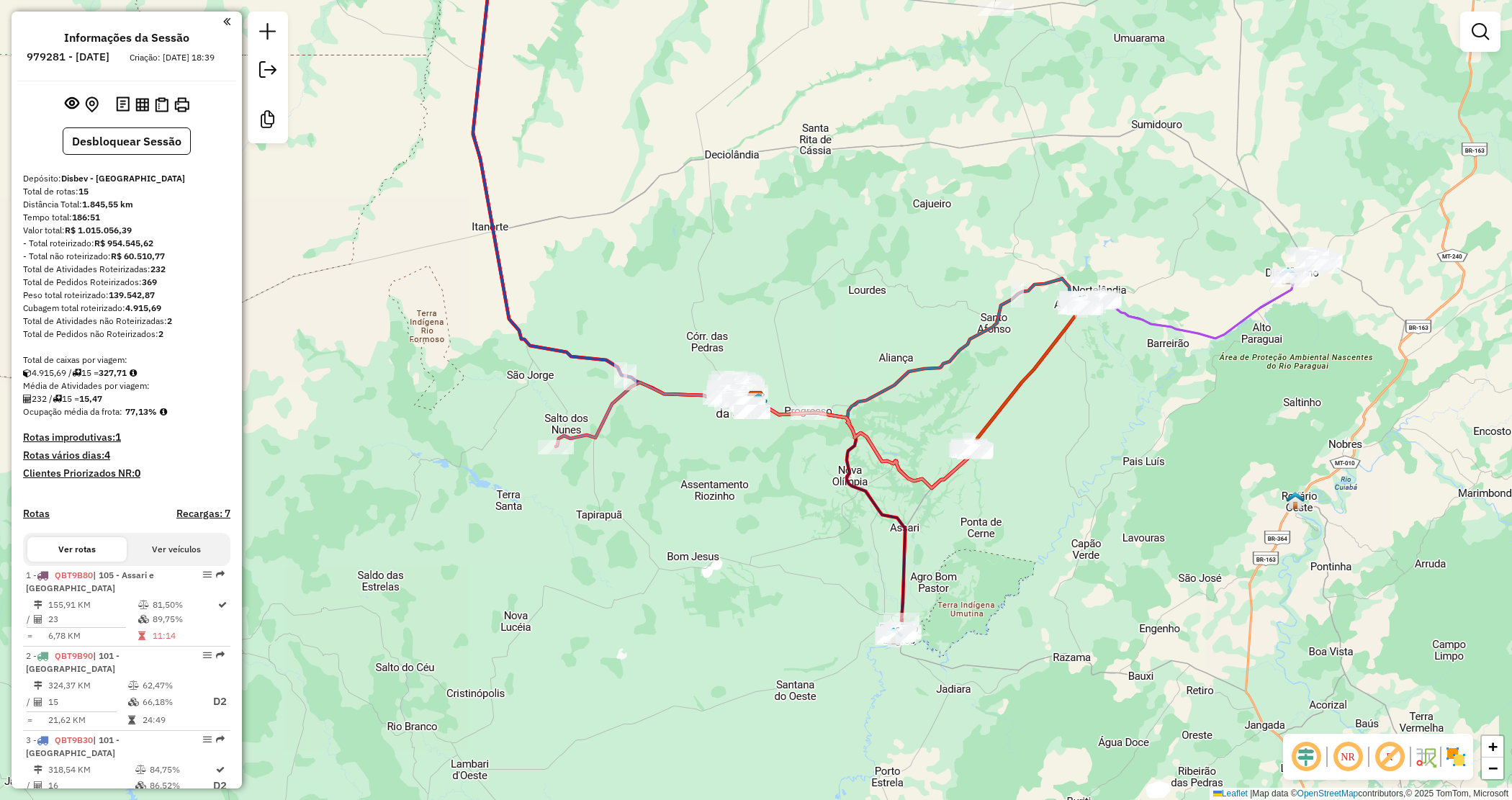
click at [137, 300] on strong "139.542,87" at bounding box center [131, 295] width 47 height 11
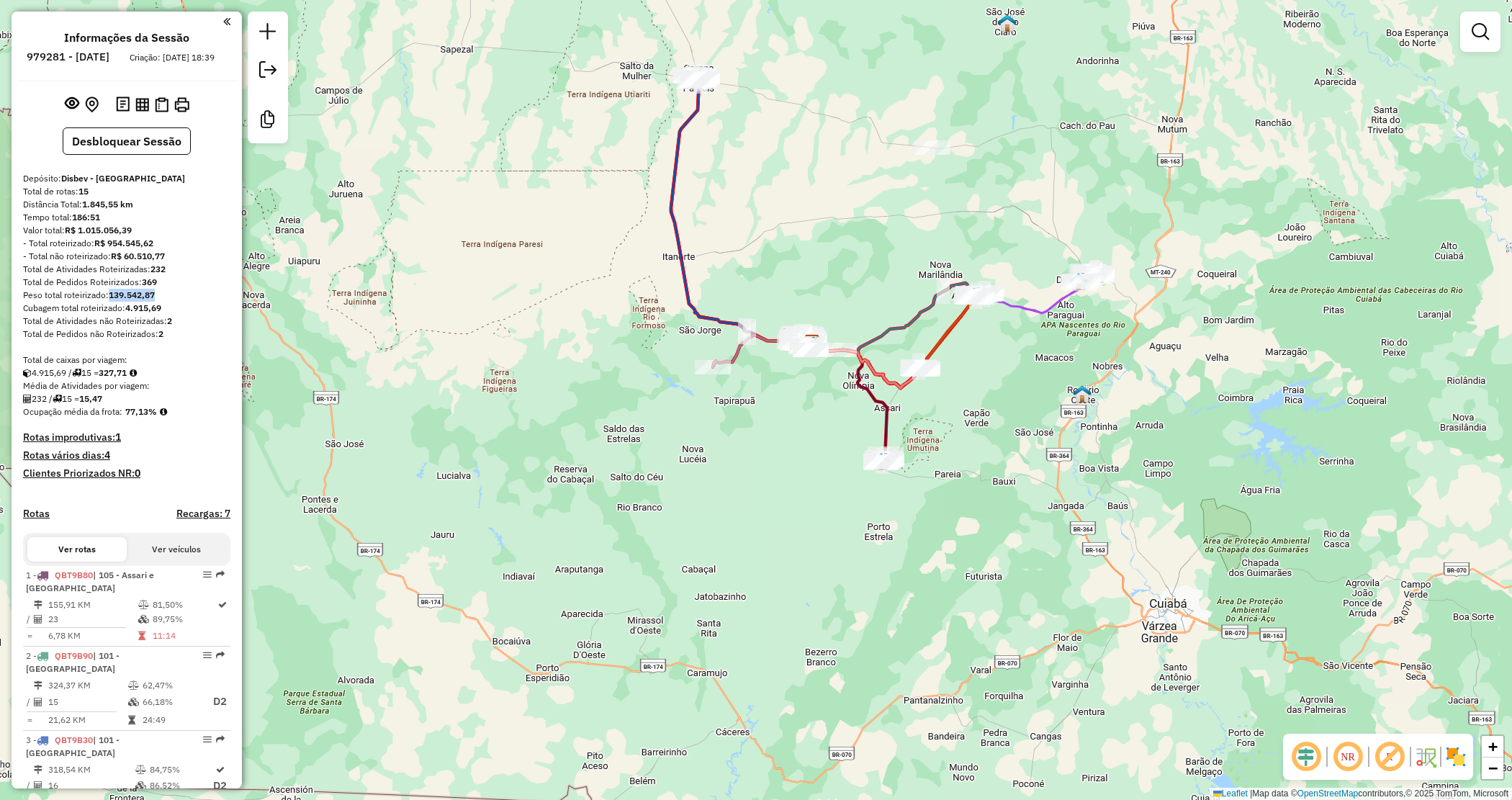
copy strong "139.542,87"
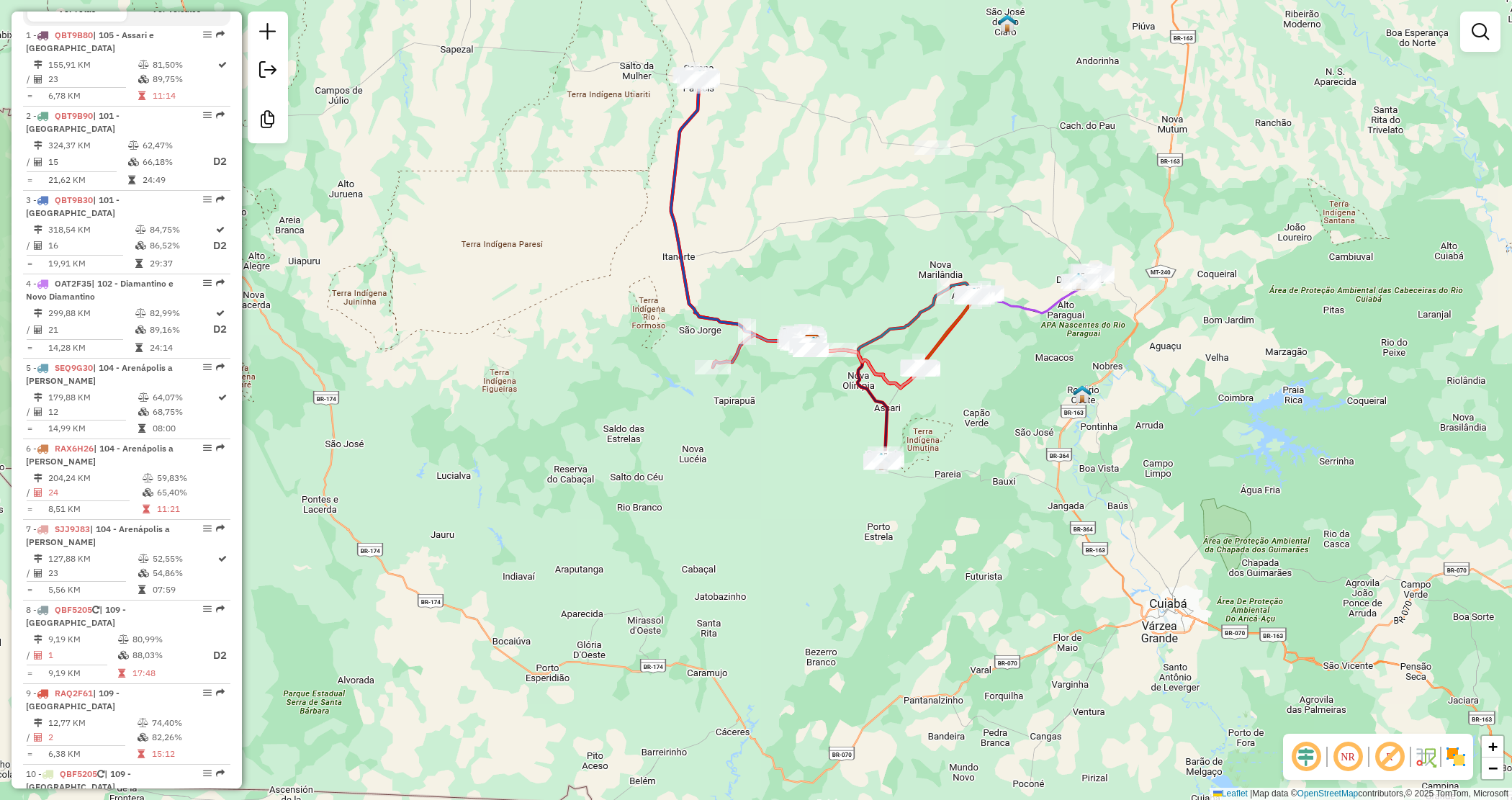
scroll to position [1189, 0]
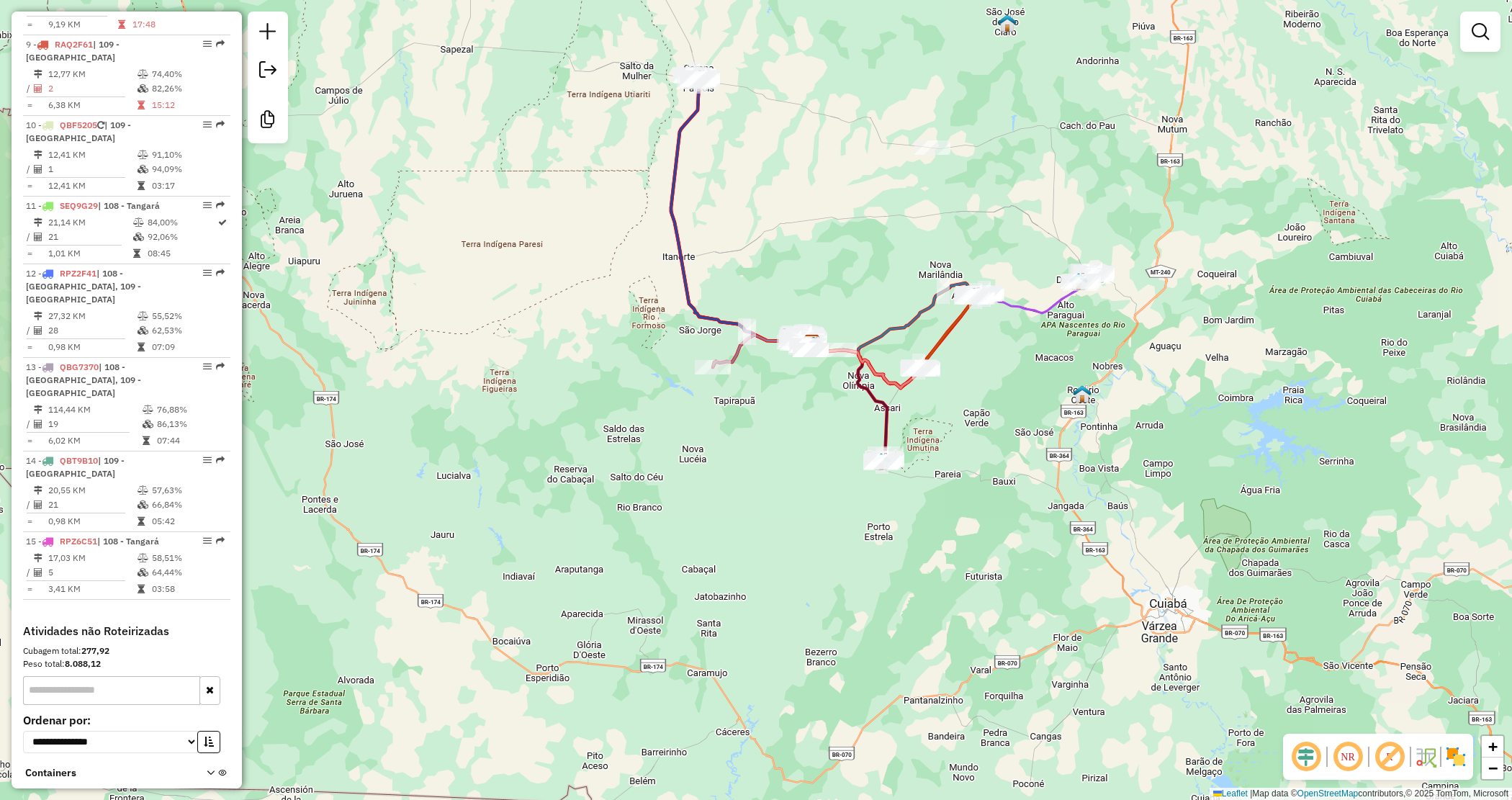
click at [90, 658] on strong "8.088,12" at bounding box center [82, 663] width 36 height 11
copy strong "8.088,12"
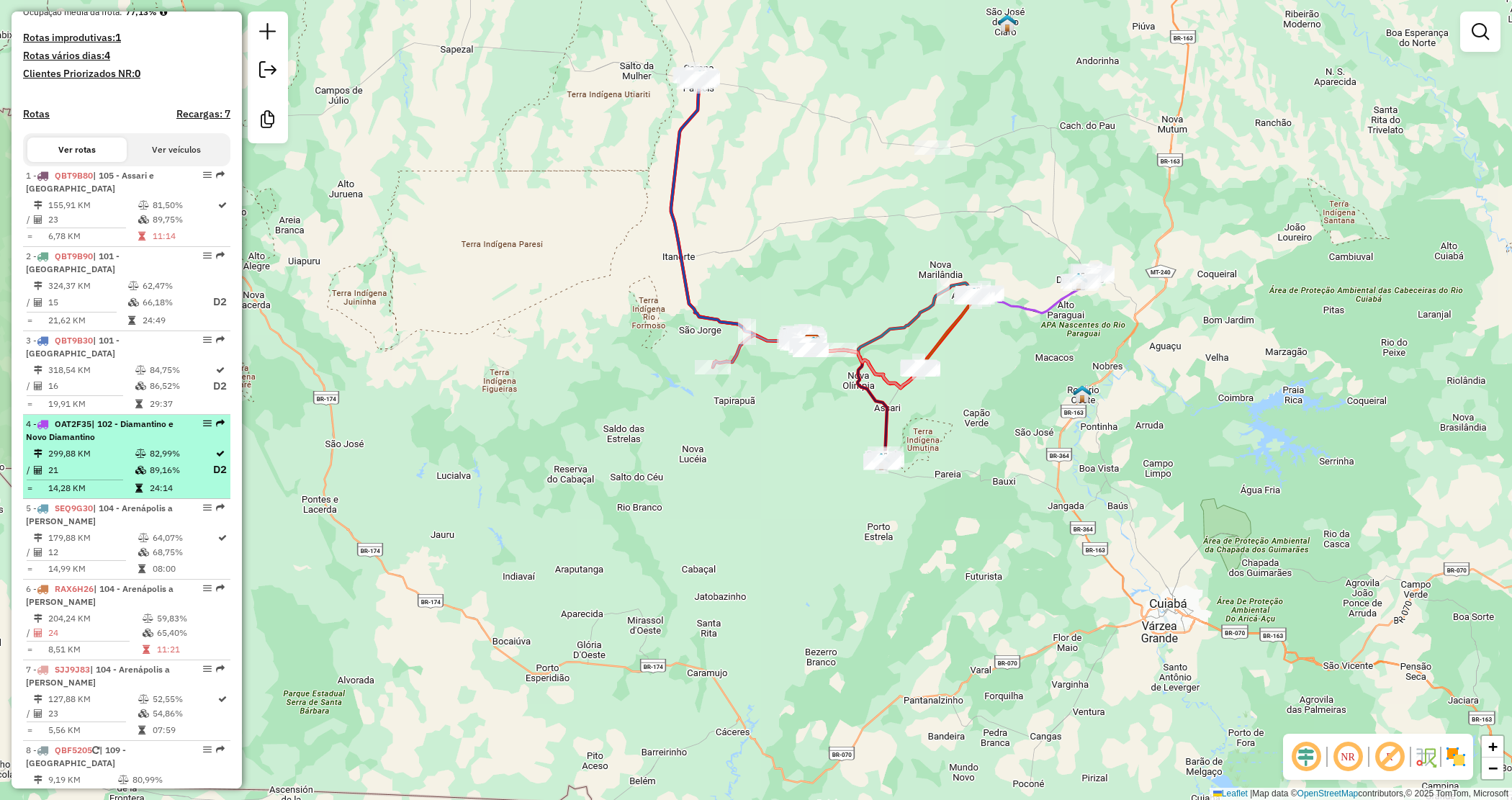
scroll to position [379, 0]
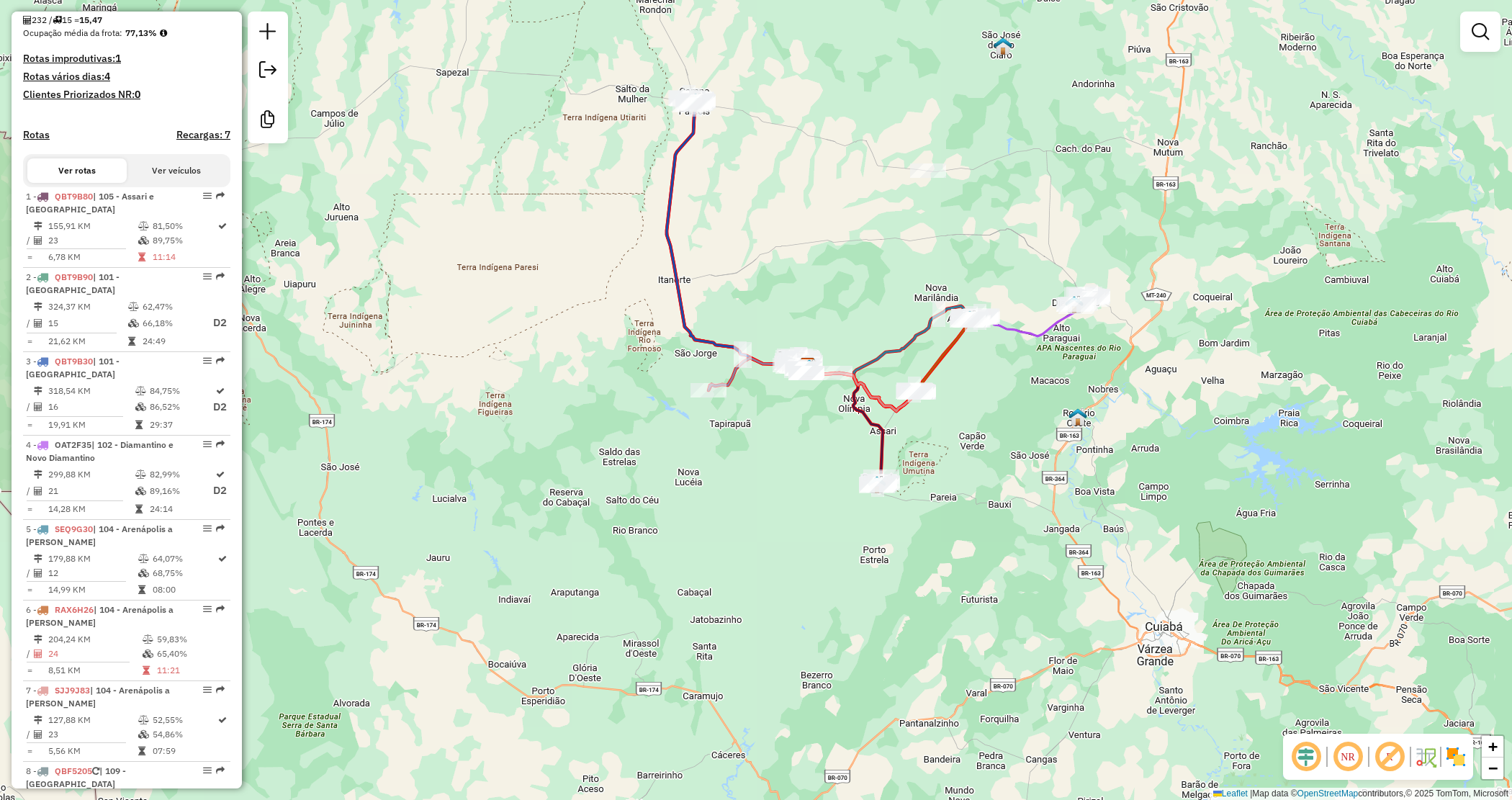
drag, startPoint x: 825, startPoint y: 187, endPoint x: 821, endPoint y: 210, distance: 23.3
click at [821, 210] on div "Janela de atendimento Grade de atendimento Capacidade Transportadoras Veículos …" at bounding box center [756, 400] width 1512 height 800
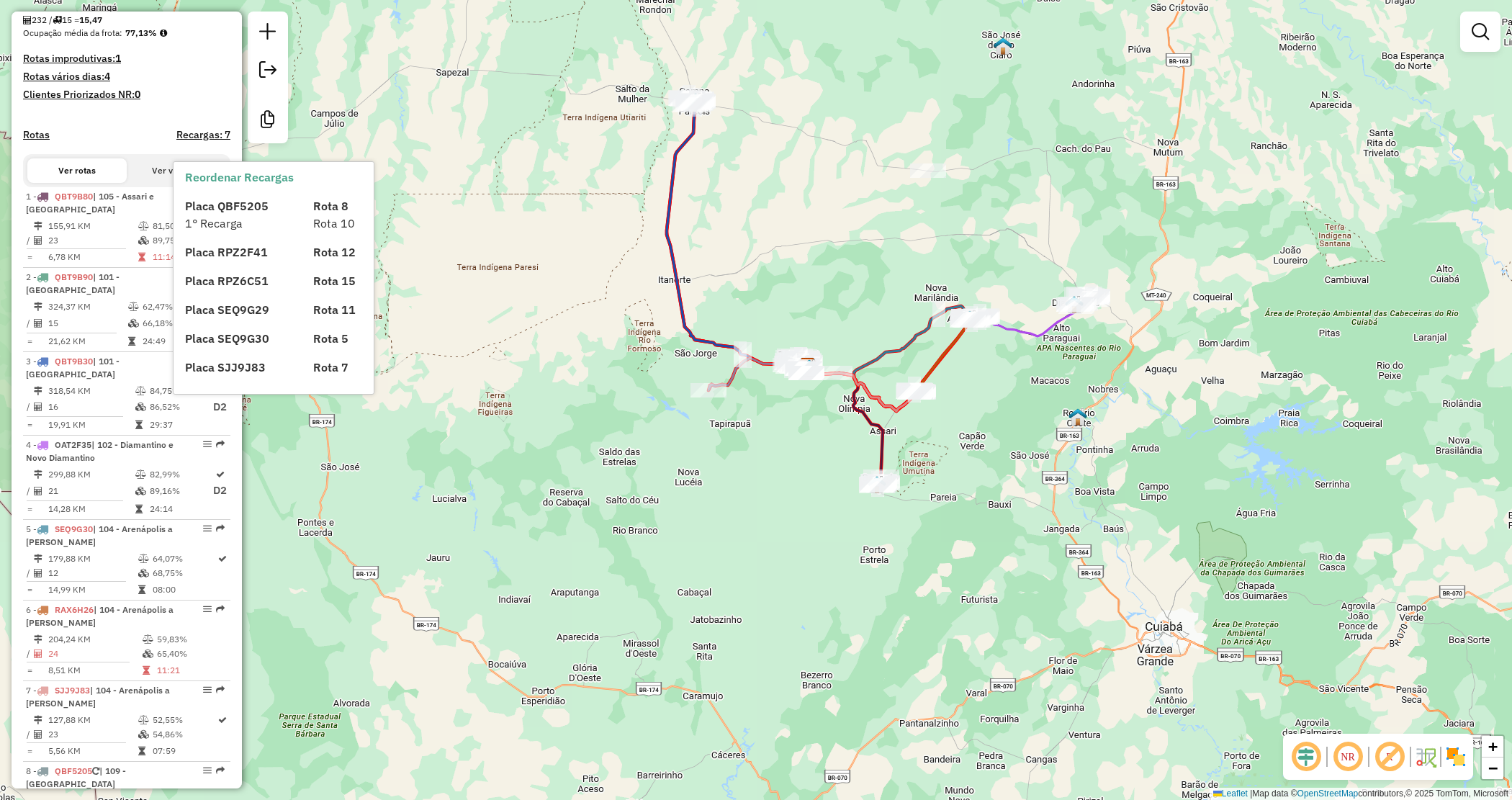
click at [176, 141] on h4 "Recargas: 7" at bounding box center [203, 134] width 54 height 12
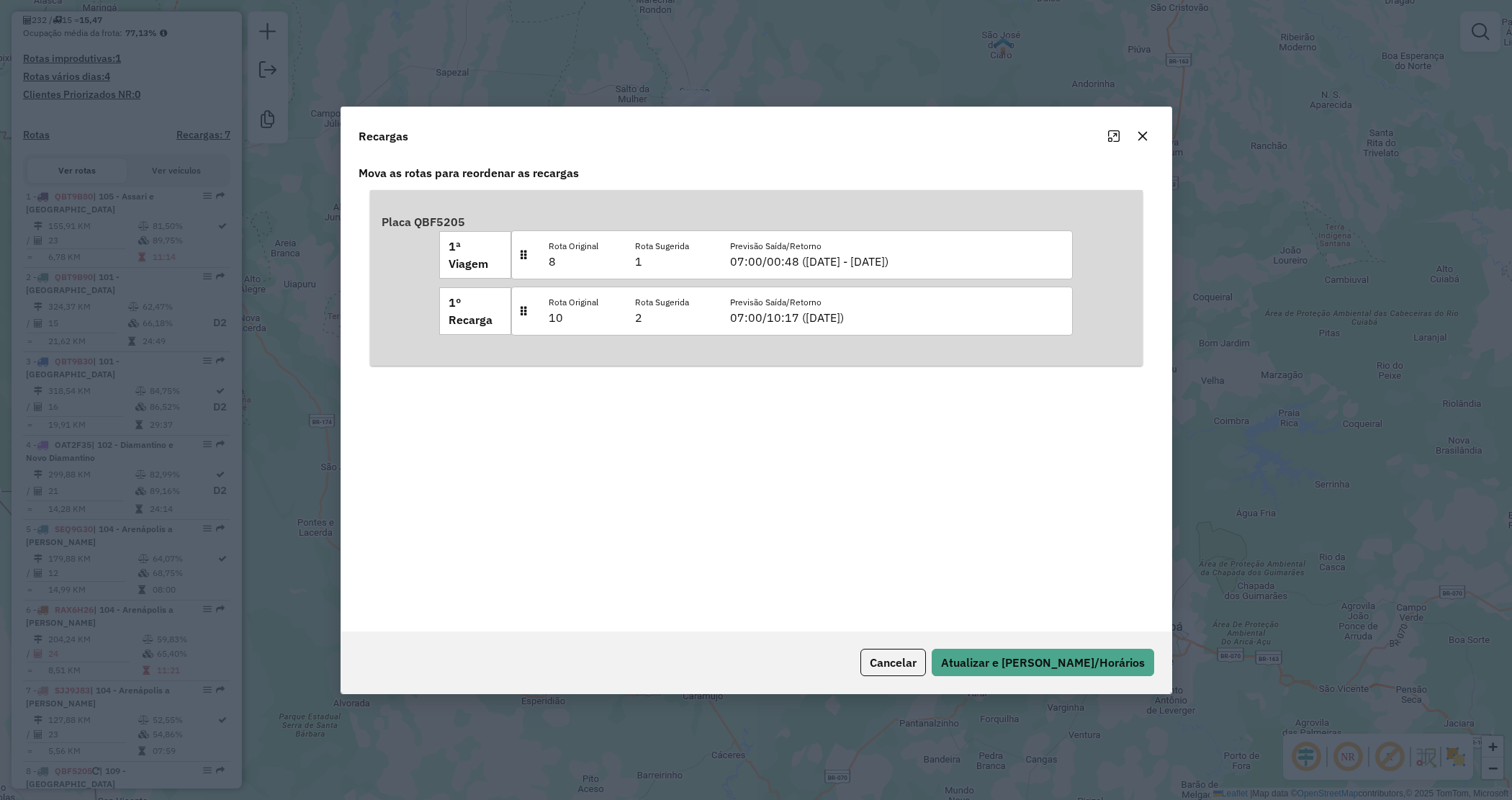
click at [1140, 130] on icon "button" at bounding box center [1142, 136] width 12 height 12
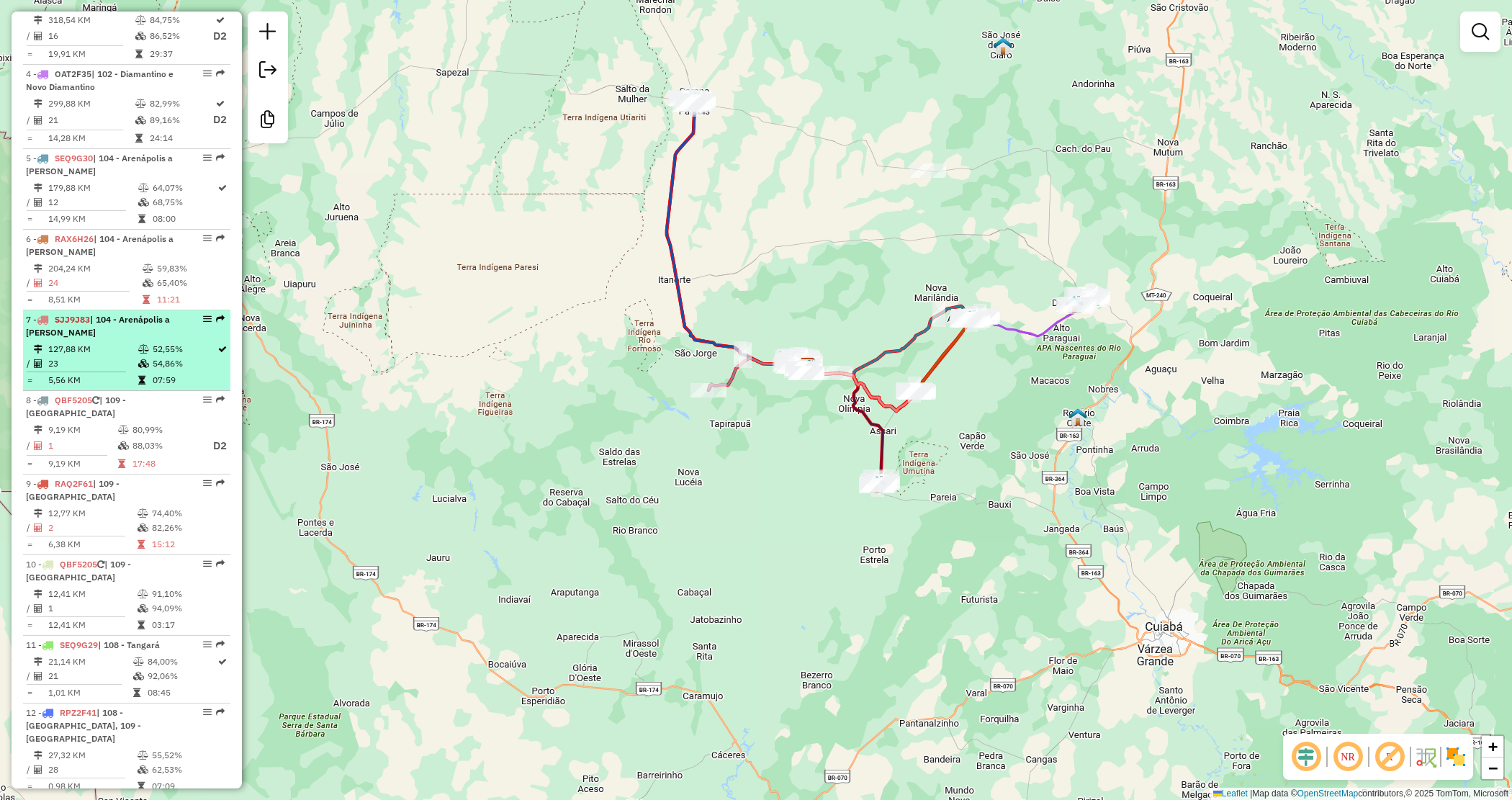
scroll to position [720, 0]
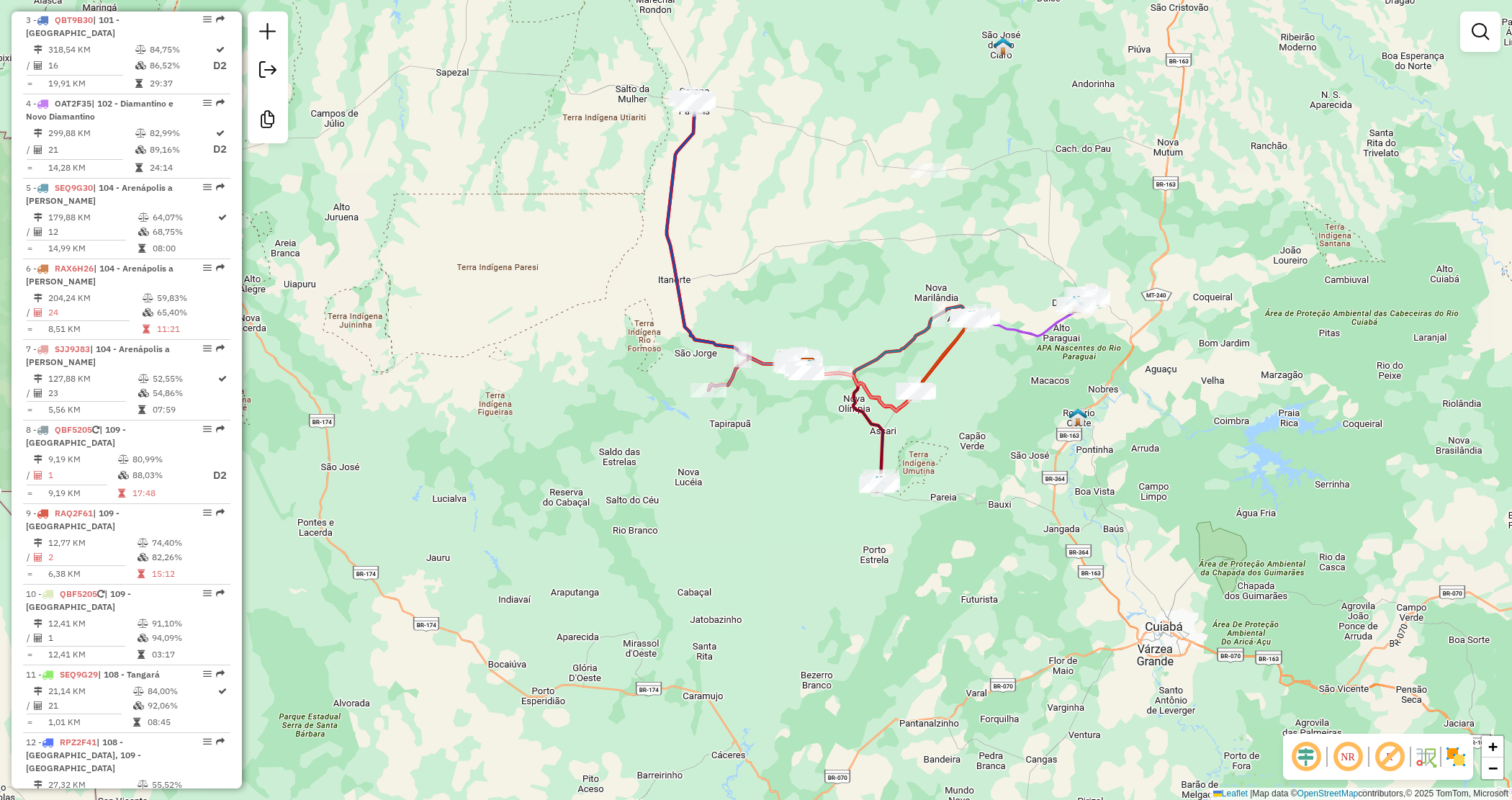
click at [765, 459] on div "Janela de atendimento Grade de atendimento Capacidade Transportadoras Veículos …" at bounding box center [756, 400] width 1512 height 800
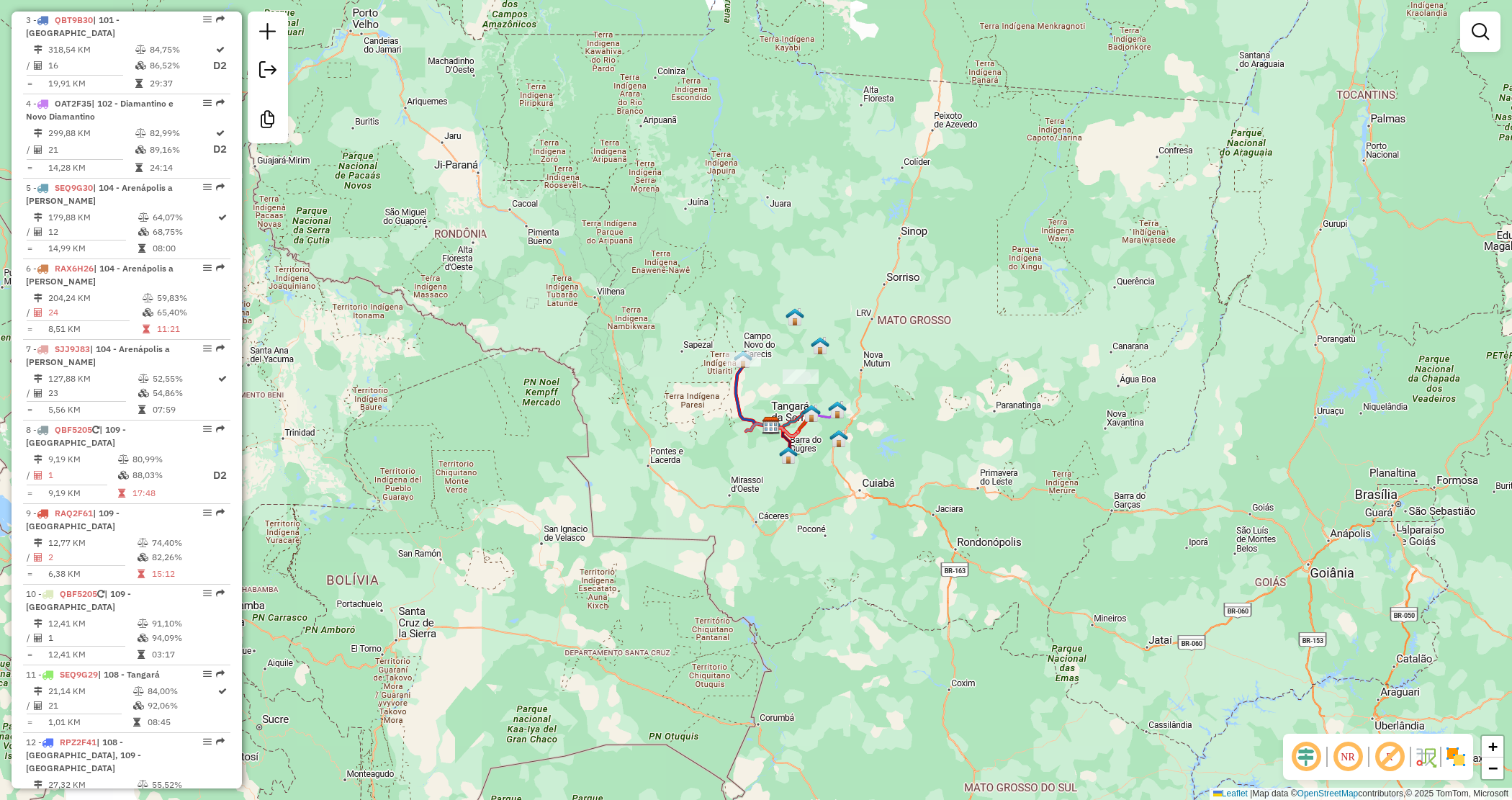
drag, startPoint x: 744, startPoint y: 506, endPoint x: 303, endPoint y: 425, distance: 448.4
click at [746, 510] on div "Janela de atendimento Grade de atendimento Capacidade Transportadoras Veículos …" at bounding box center [756, 400] width 1512 height 800
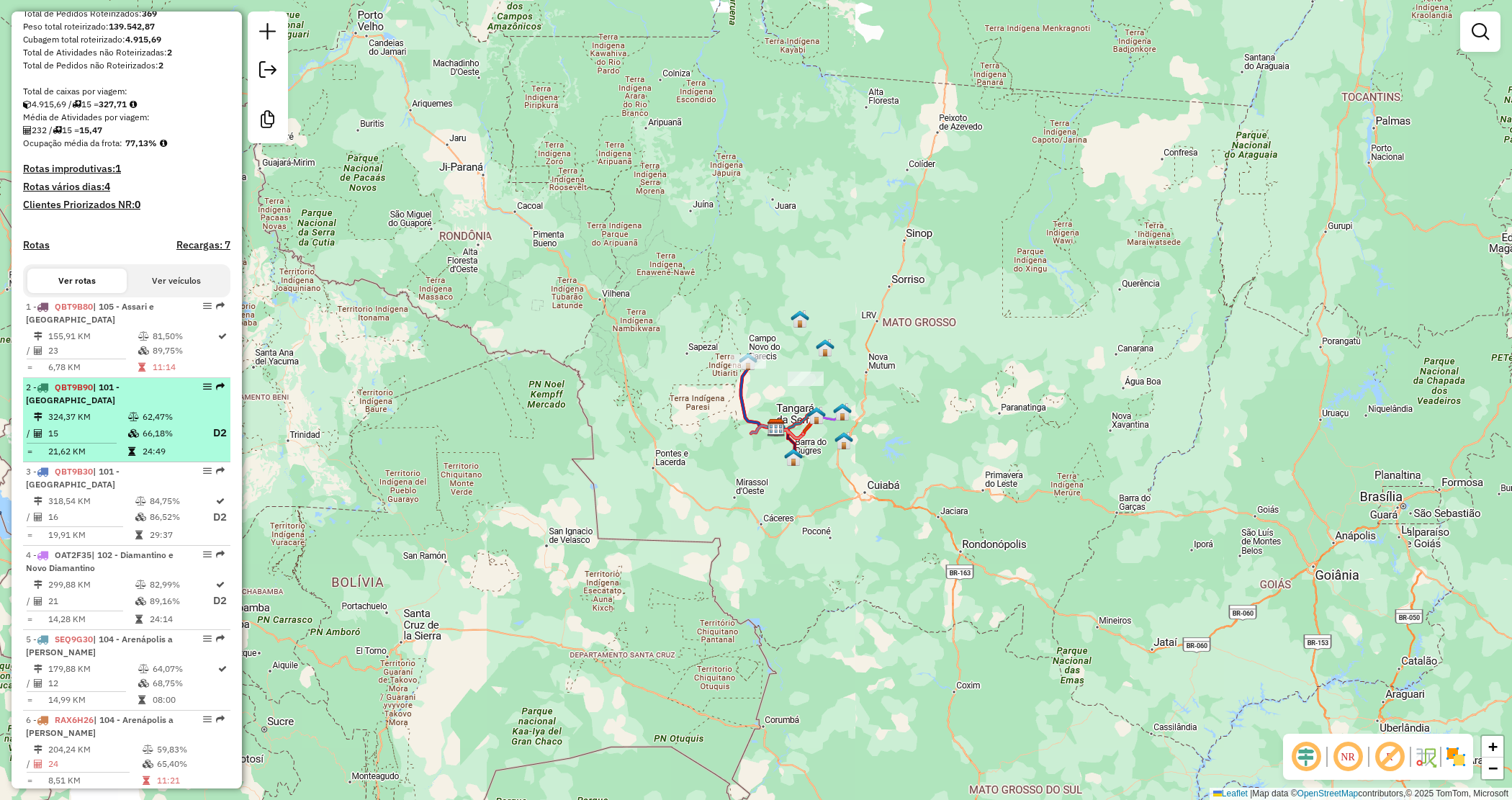
scroll to position [0, 0]
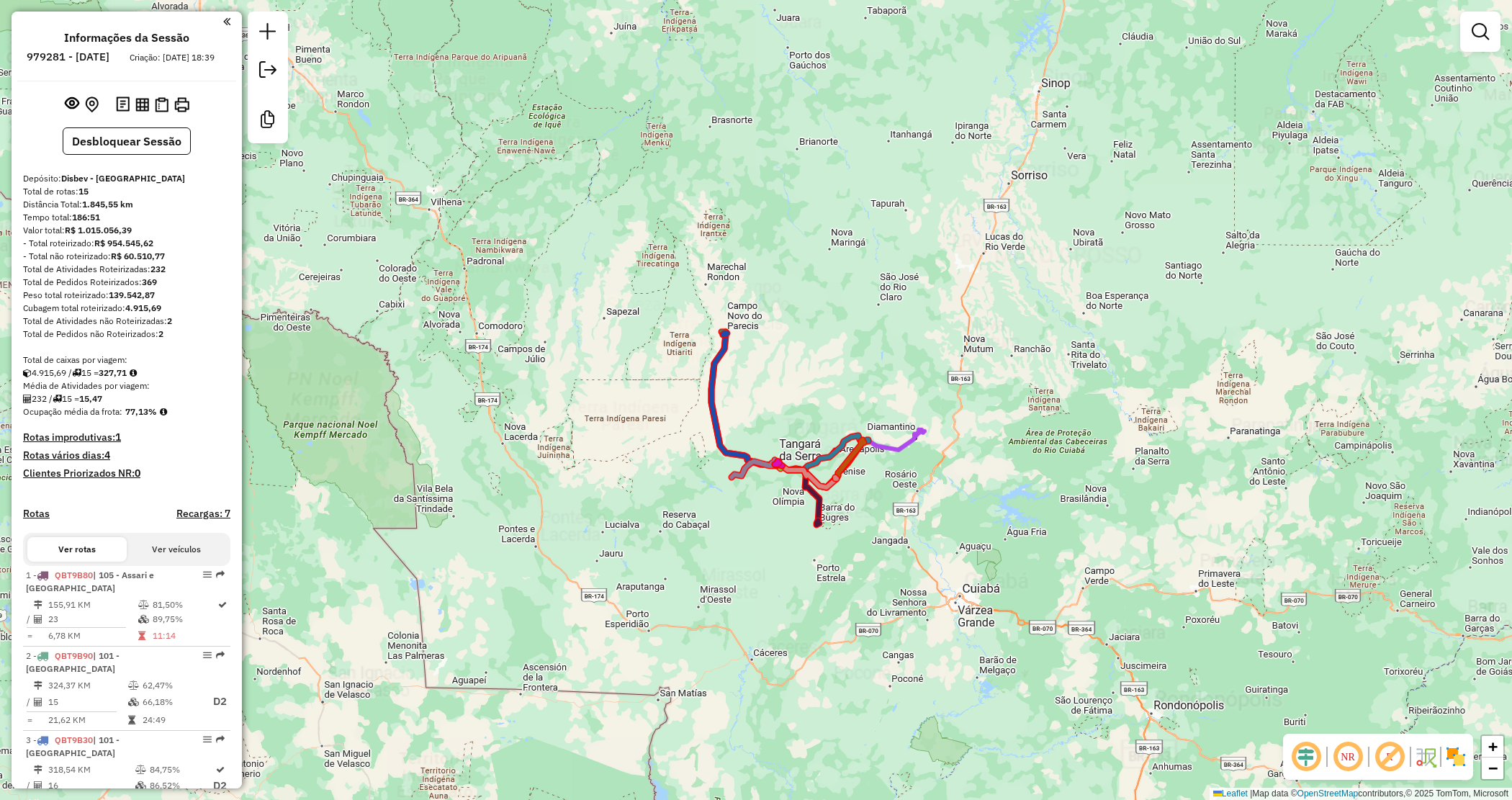
click at [824, 379] on div at bounding box center [805, 379] width 36 height 15
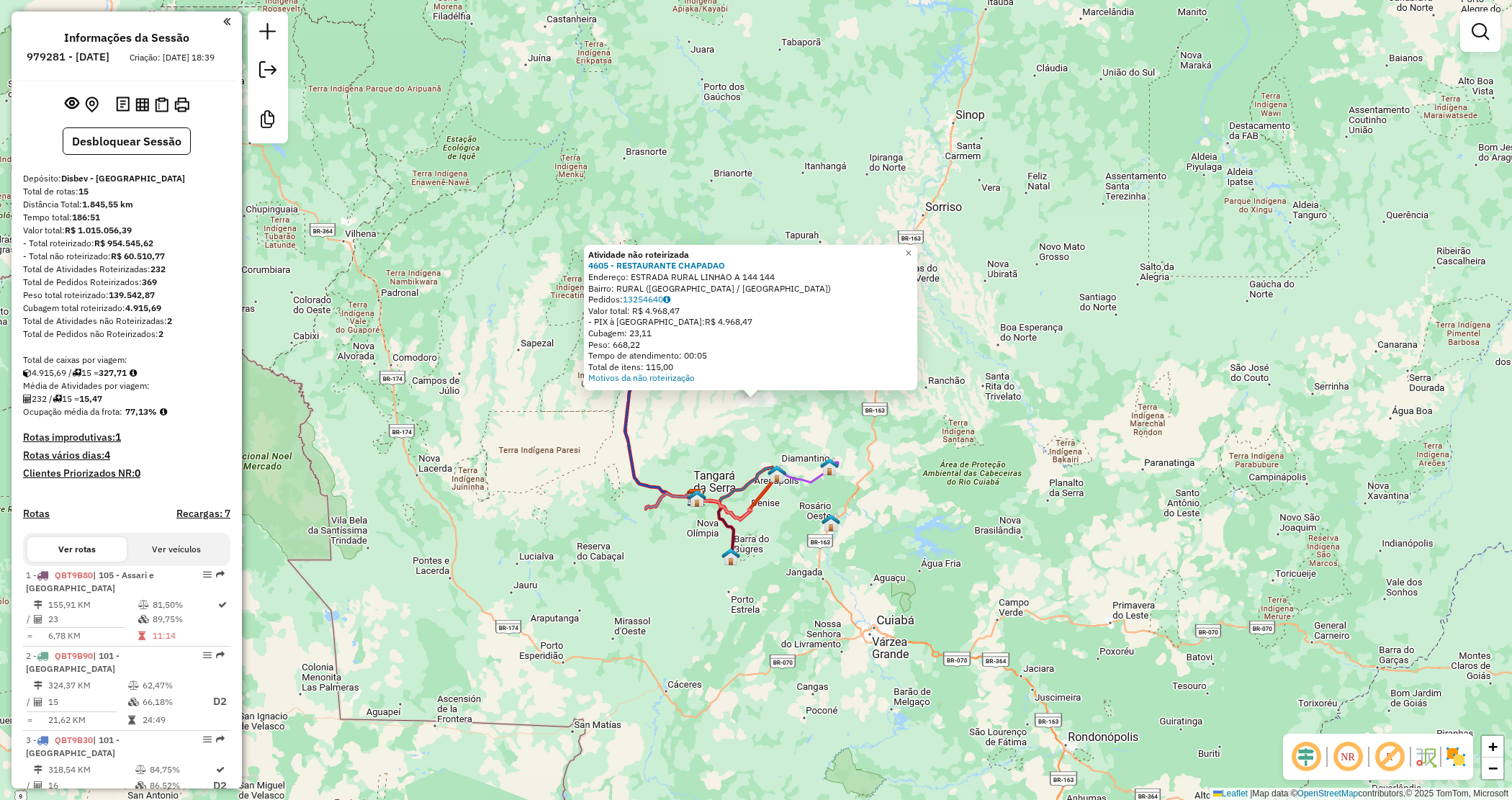
click at [795, 405] on div "Atividade não roteirizada 4605 - RESTAURANTE CHAPADAO Endereço: ESTRADA RURAL L…" at bounding box center [756, 400] width 1512 height 800
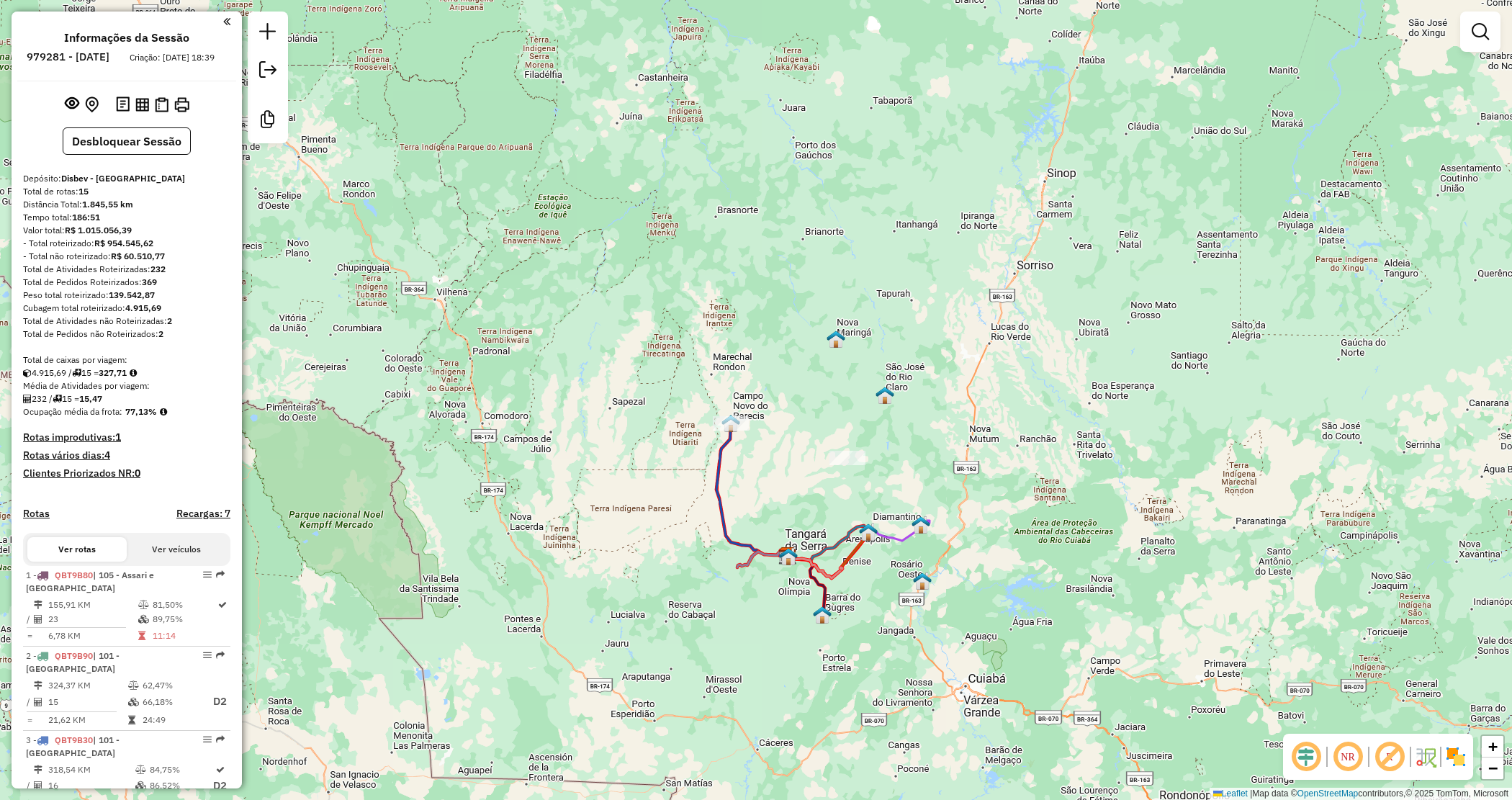
drag, startPoint x: 710, startPoint y: 371, endPoint x: 818, endPoint y: 429, distance: 122.6
click at [816, 432] on div "Janela de atendimento Grade de atendimento Capacidade Transportadoras Veículos …" at bounding box center [756, 400] width 1512 height 800
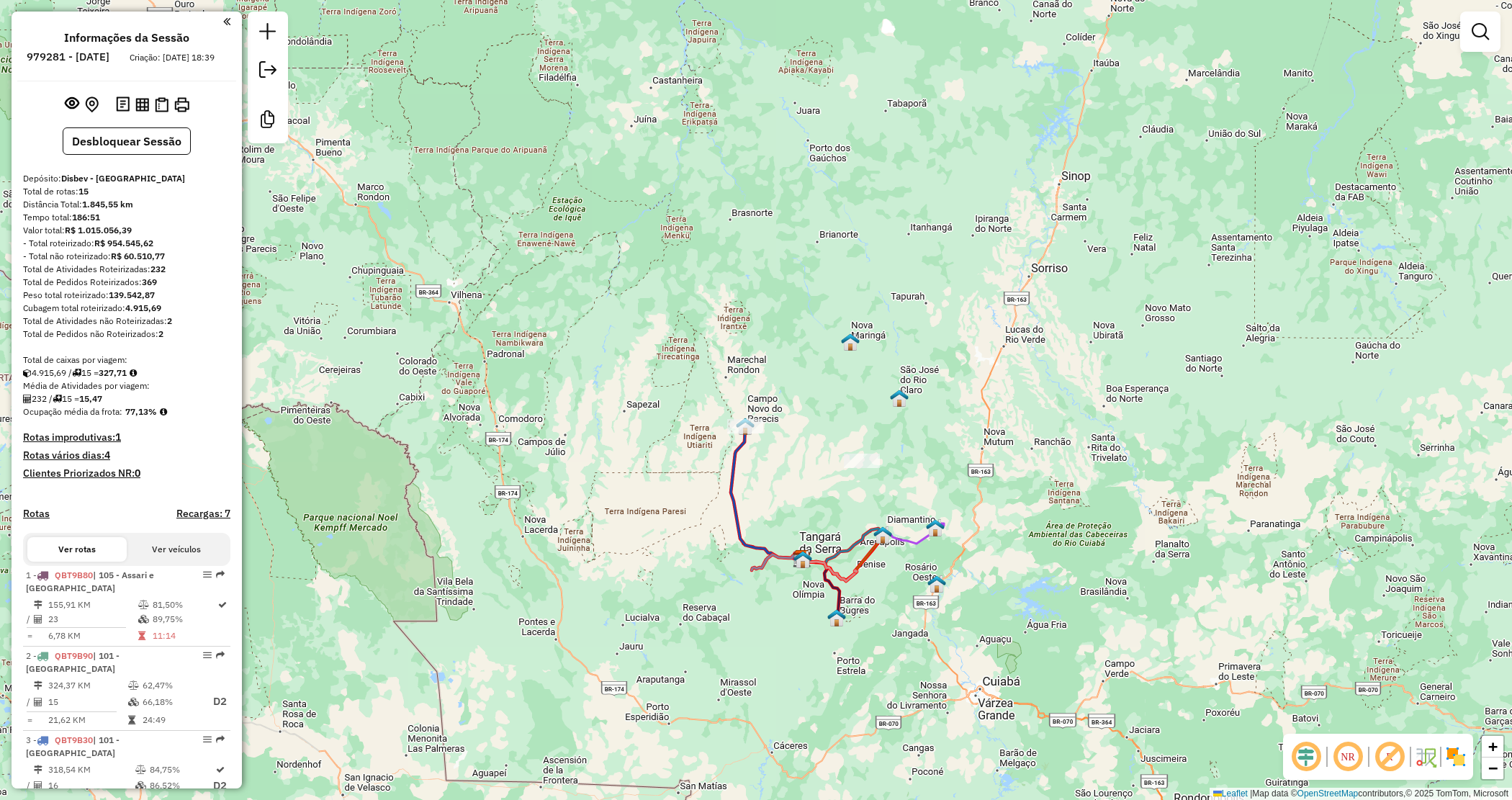
click at [815, 429] on div "Janela de atendimento Grade de atendimento Capacidade Transportadoras Veículos …" at bounding box center [756, 400] width 1512 height 800
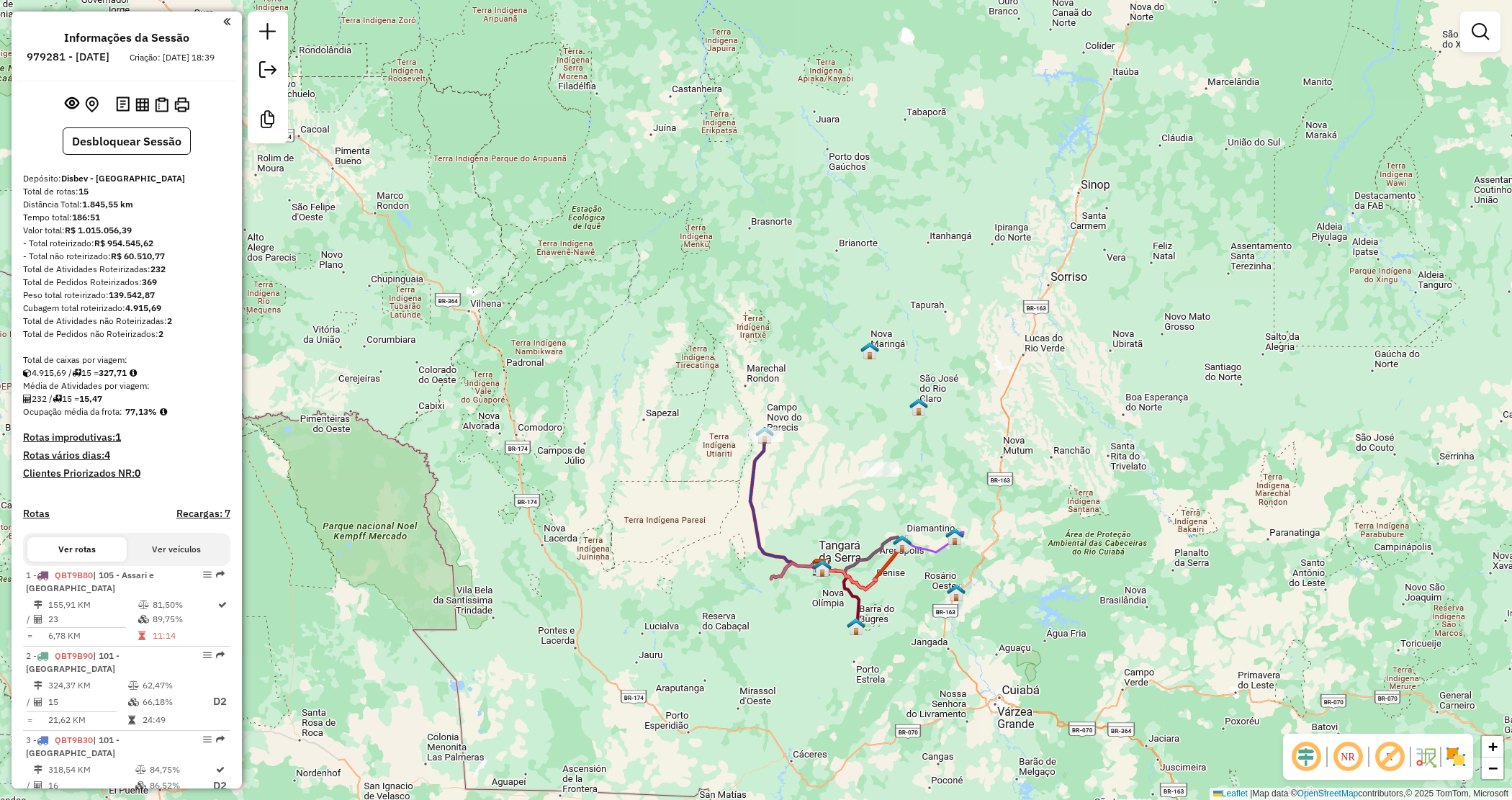
drag, startPoint x: 798, startPoint y: 423, endPoint x: 783, endPoint y: 427, distance: 15.5
click at [800, 425] on div "Janela de atendimento Grade de atendimento Capacidade Transportadoras Veículos …" at bounding box center [756, 400] width 1512 height 800
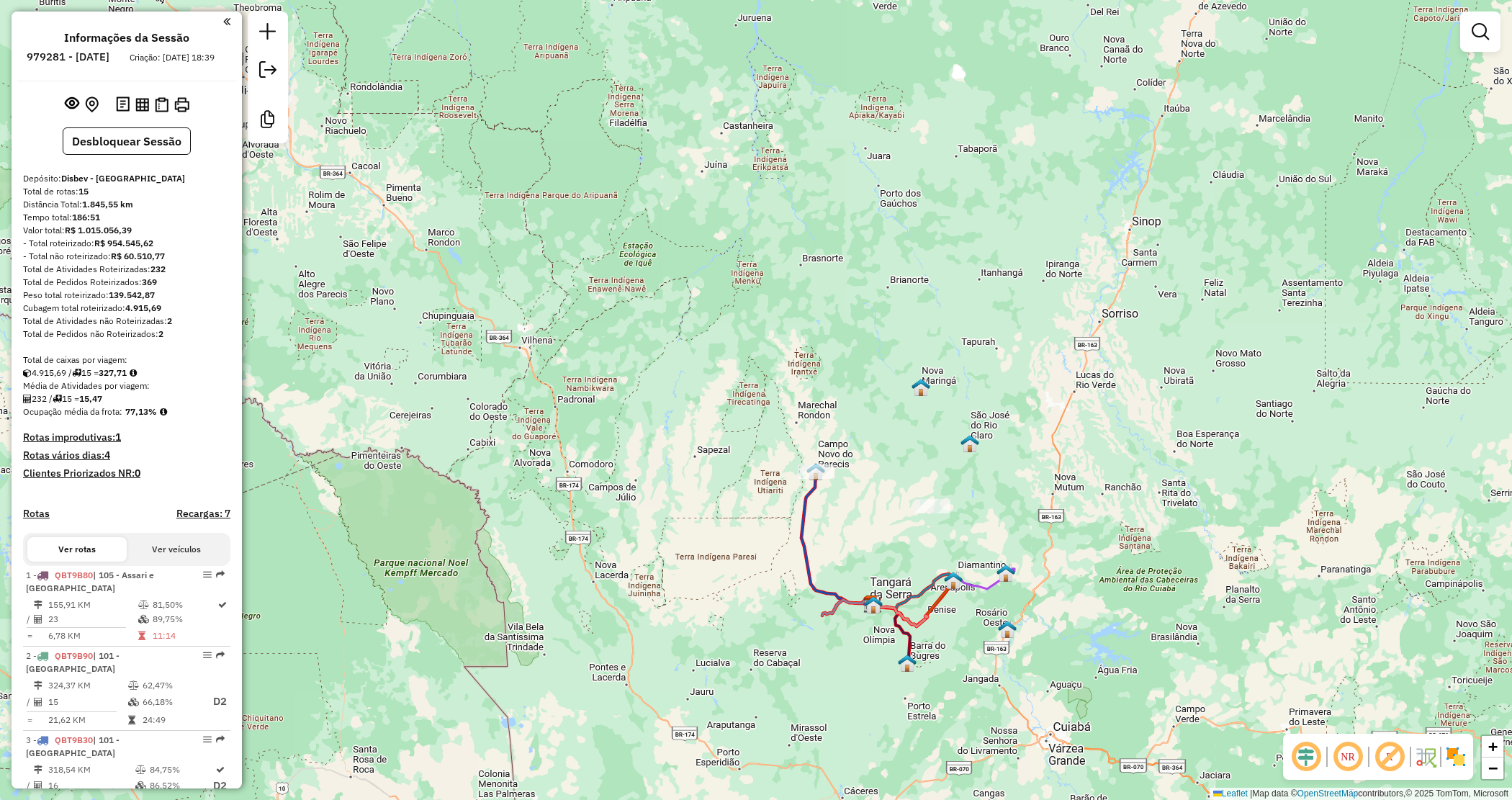
drag, startPoint x: 719, startPoint y: 403, endPoint x: 768, endPoint y: 439, distance: 60.8
click at [768, 439] on div "Janela de atendimento Grade de atendimento Capacidade Transportadoras Veículos …" at bounding box center [756, 400] width 1512 height 800
drag, startPoint x: 758, startPoint y: 423, endPoint x: 747, endPoint y: 411, distance: 16.3
click at [754, 419] on div "Janela de atendimento Grade de atendimento Capacidade Transportadoras Veículos …" at bounding box center [756, 400] width 1512 height 800
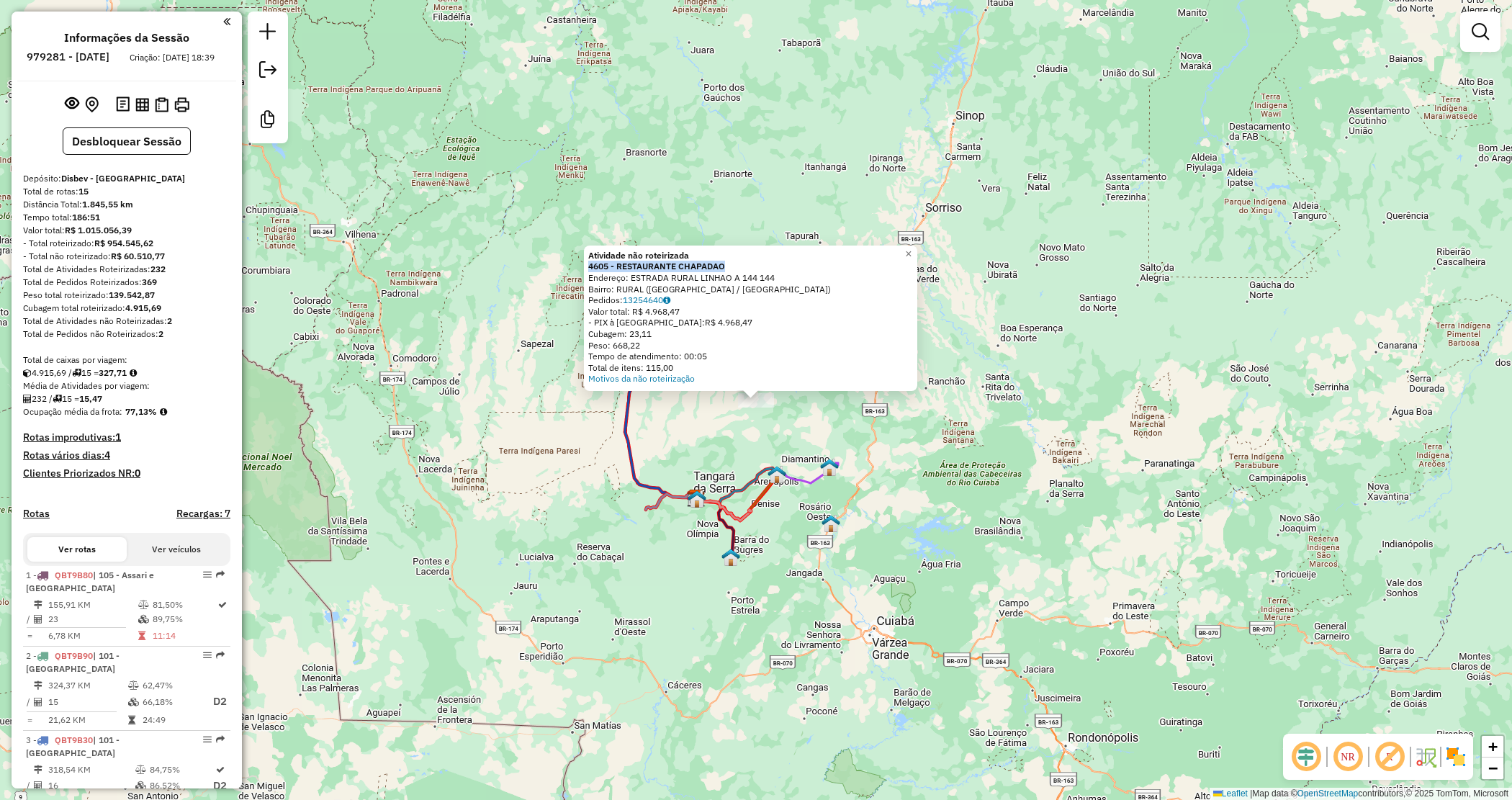
drag, startPoint x: 724, startPoint y: 266, endPoint x: 591, endPoint y: 263, distance: 133.0
click at [591, 263] on div "Atividade não roteirizada 4605 - RESTAURANTE CHAPADAO Endereço: ESTRADA RURAL L…" at bounding box center [750, 317] width 333 height 145
copy strong "4605 - RESTAURANTE CHAPADAO"
drag, startPoint x: 701, startPoint y: 422, endPoint x: 689, endPoint y: 405, distance: 20.8
click at [699, 422] on div "Atividade não roteirizada 4605 - RESTAURANTE CHAPADAO Endereço: ESTRADA RURAL L…" at bounding box center [756, 400] width 1512 height 800
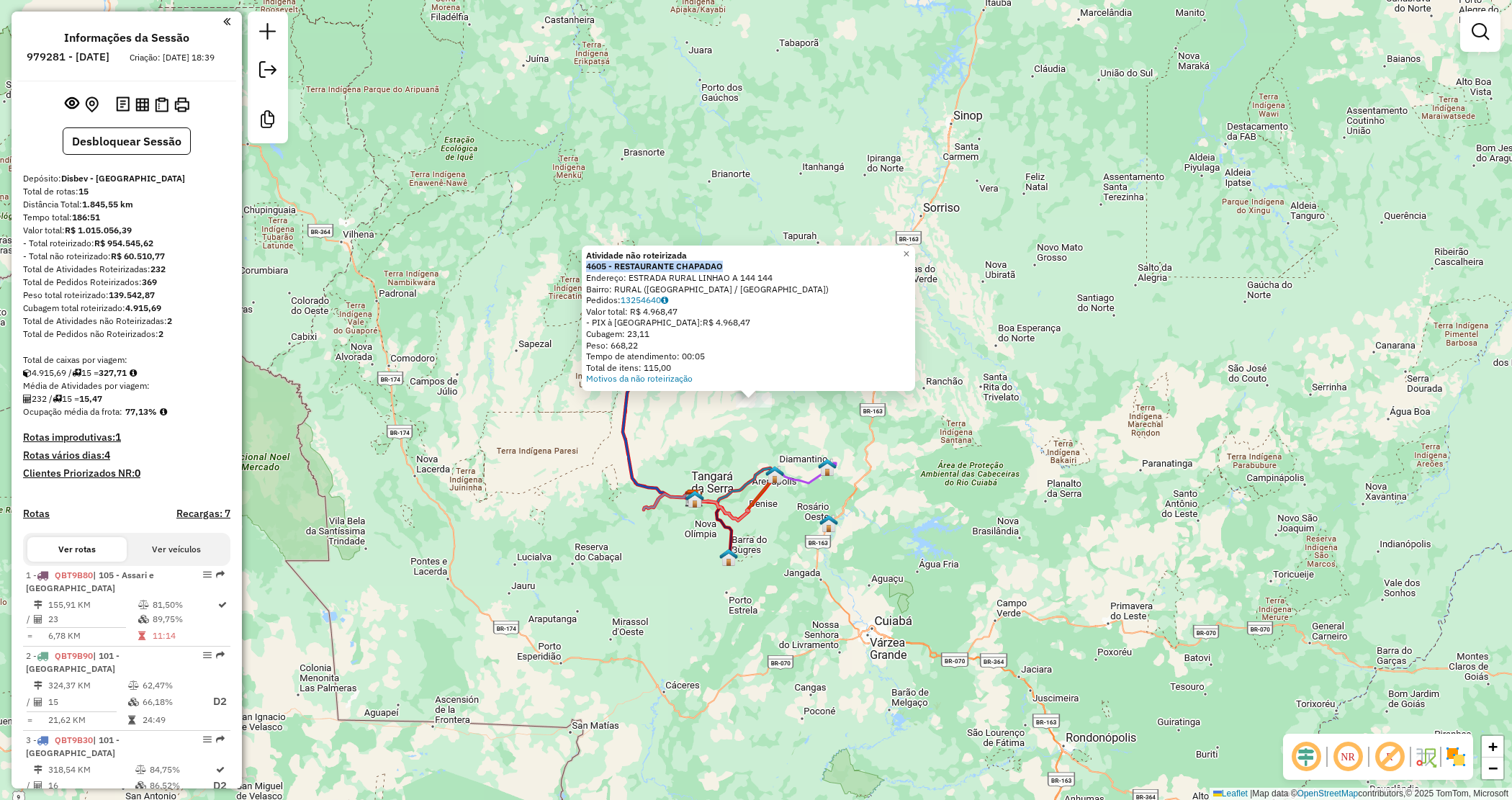
click at [639, 421] on div "Atividade não roteirizada 4605 - RESTAURANTE CHAPADAO Endereço: ESTRADA RURAL L…" at bounding box center [756, 400] width 1512 height 800
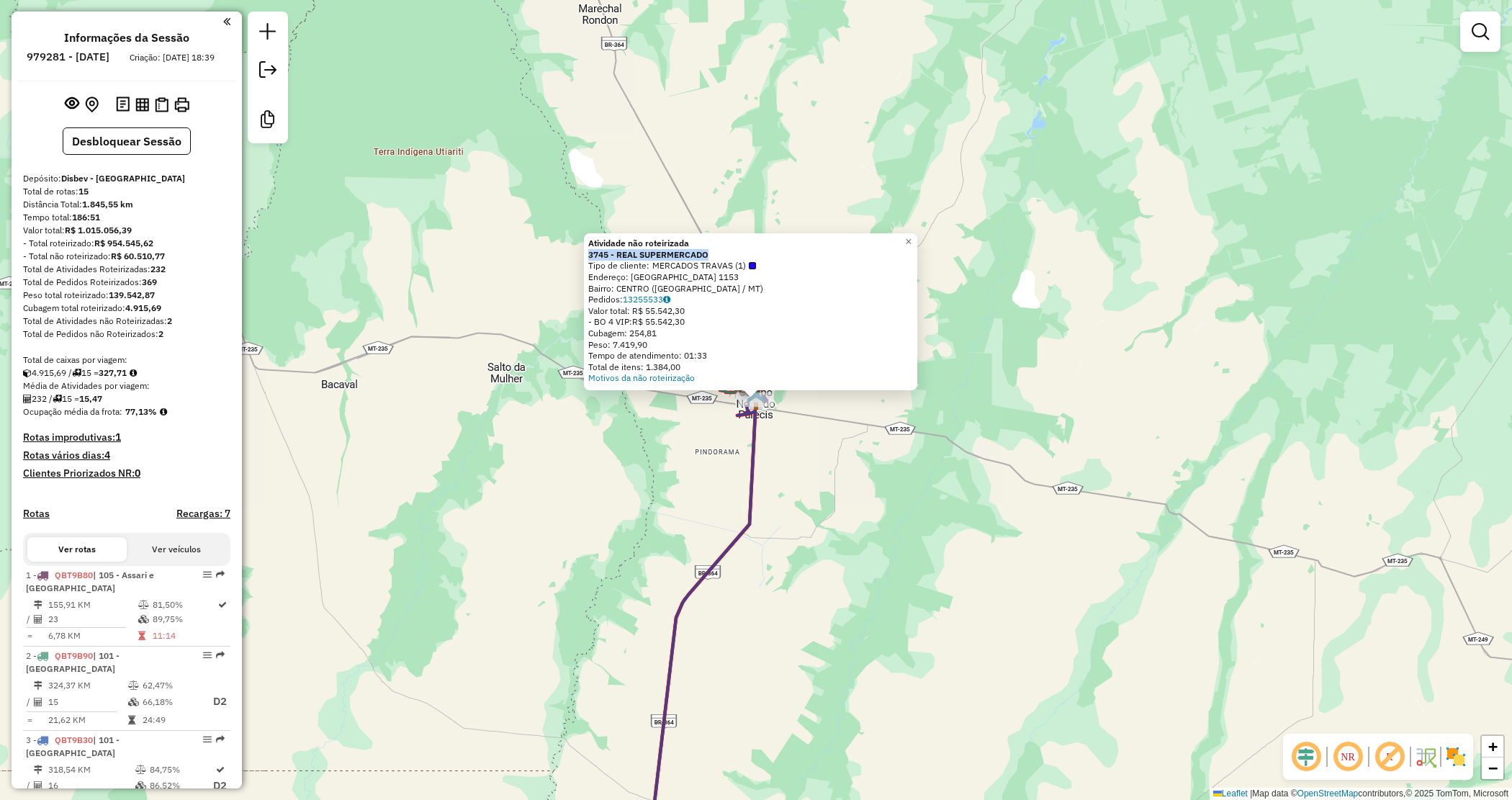
drag, startPoint x: 715, startPoint y: 253, endPoint x: 587, endPoint y: 259, distance: 128.1
click at [587, 259] on div "Atividade não roteirizada 3745 - REAL SUPERMERCADO Tipo de cliente: MERCADOS TR…" at bounding box center [750, 312] width 333 height 157
copy strong "3745 - REAL SUPERMERCADO"
click at [696, 497] on div "Atividade não roteirizada 3745 - REAL SUPERMERCADO Tipo de cliente: MERCADOS TR…" at bounding box center [756, 400] width 1512 height 800
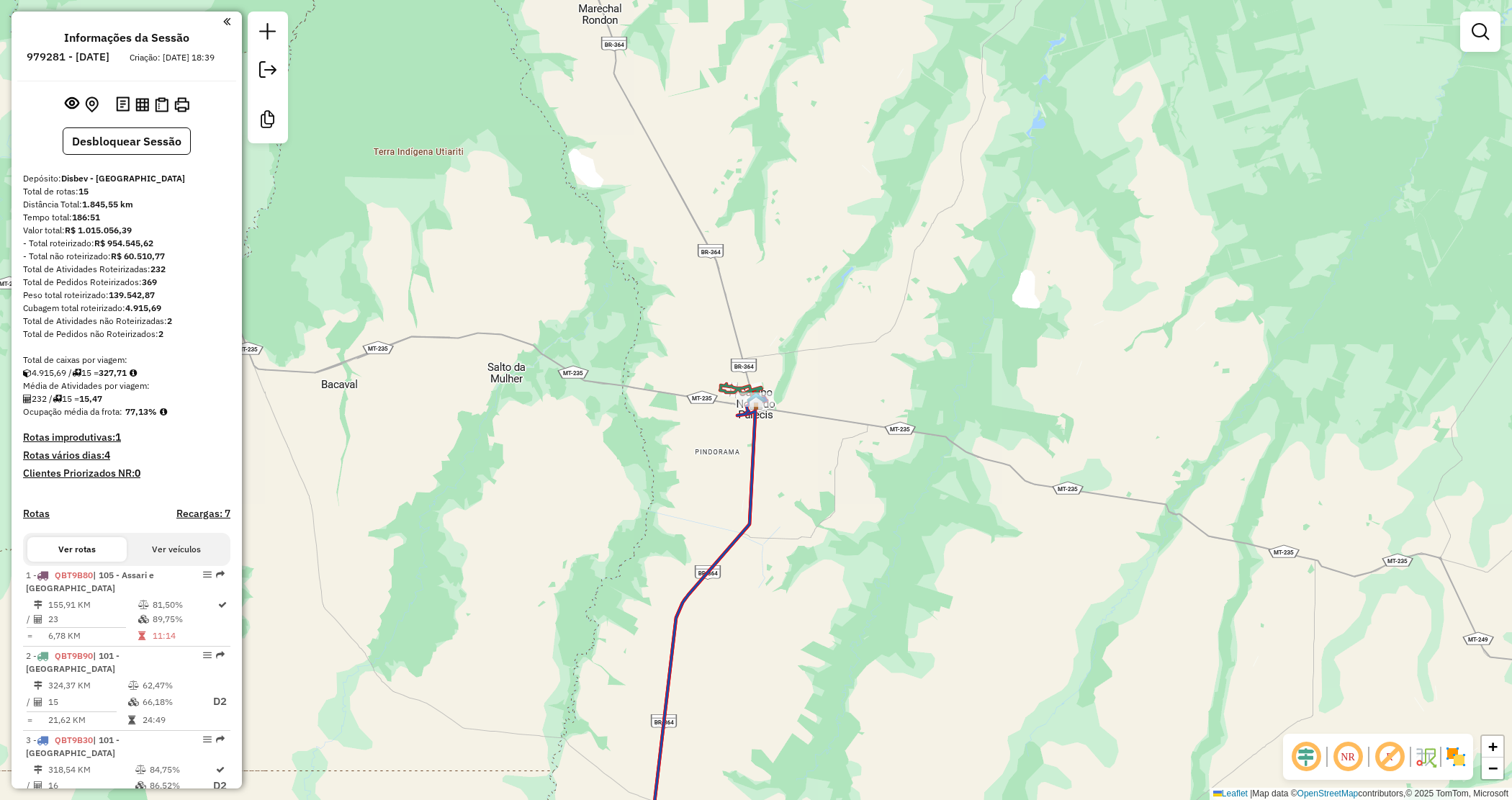
click at [793, 437] on div "Janela de atendimento Grade de atendimento Capacidade Transportadoras Veículos …" at bounding box center [756, 400] width 1512 height 800
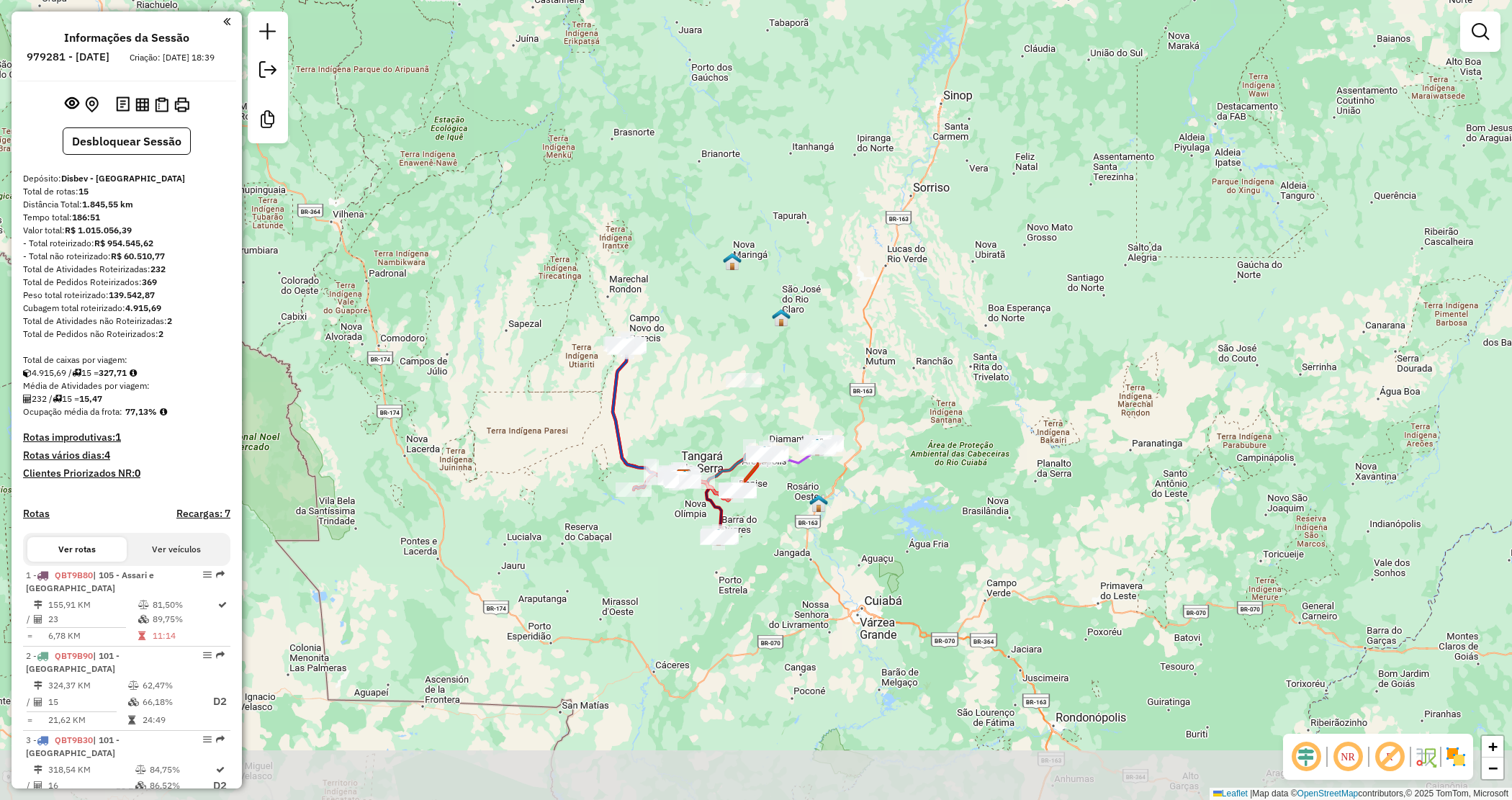
drag, startPoint x: 699, startPoint y: 441, endPoint x: 681, endPoint y: 401, distance: 43.9
click at [684, 405] on div "Janela de atendimento Grade de atendimento Capacidade Transportadoras Veículos …" at bounding box center [756, 400] width 1512 height 800
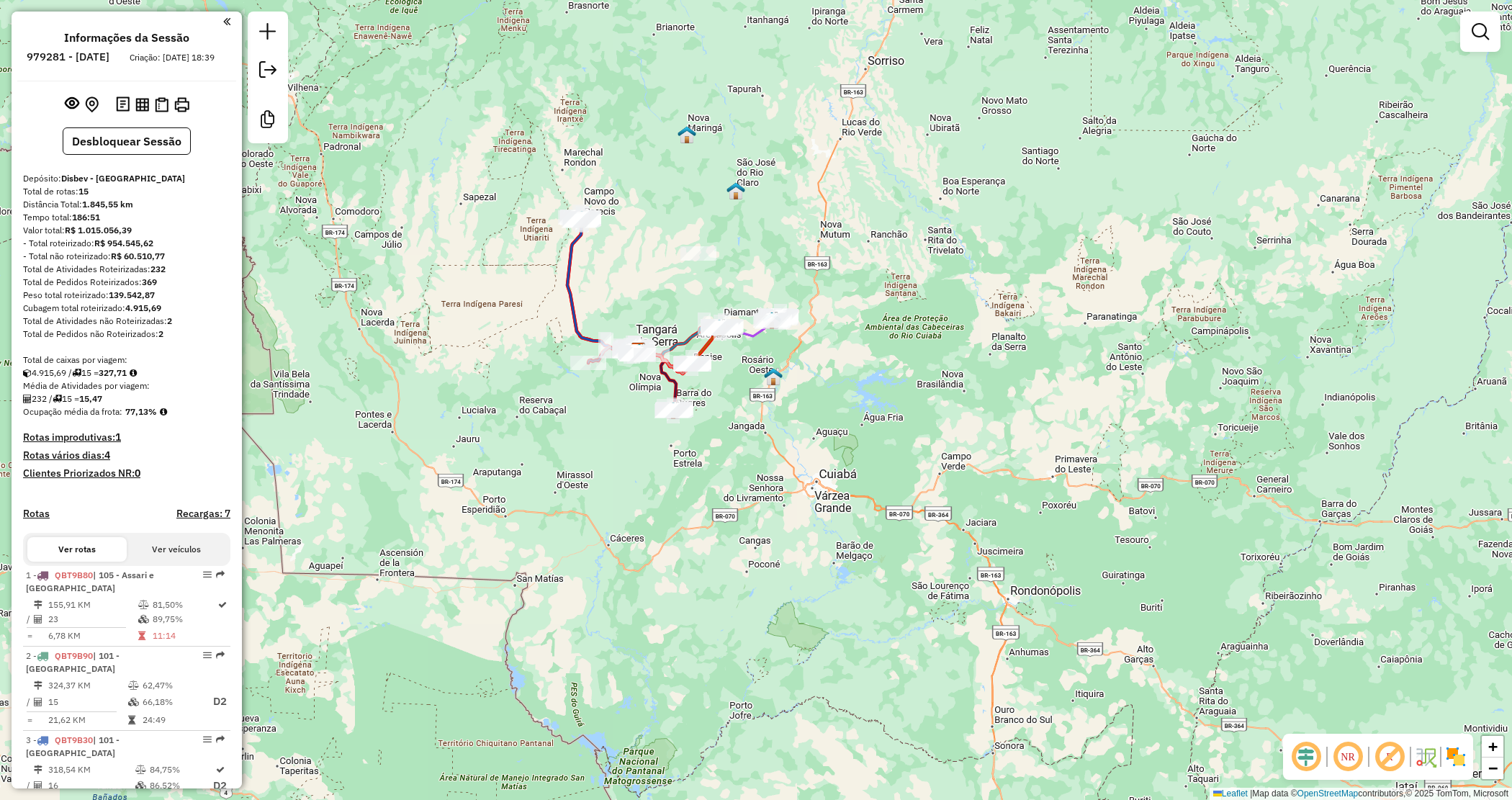
drag, startPoint x: 640, startPoint y: 548, endPoint x: 651, endPoint y: 563, distance: 18.6
click at [651, 563] on div "Rota 1 - Placa QBT9B80 13181 - PAIOLAO SUPERMERCADO Janela de atendimento Grade…" at bounding box center [756, 400] width 1512 height 800
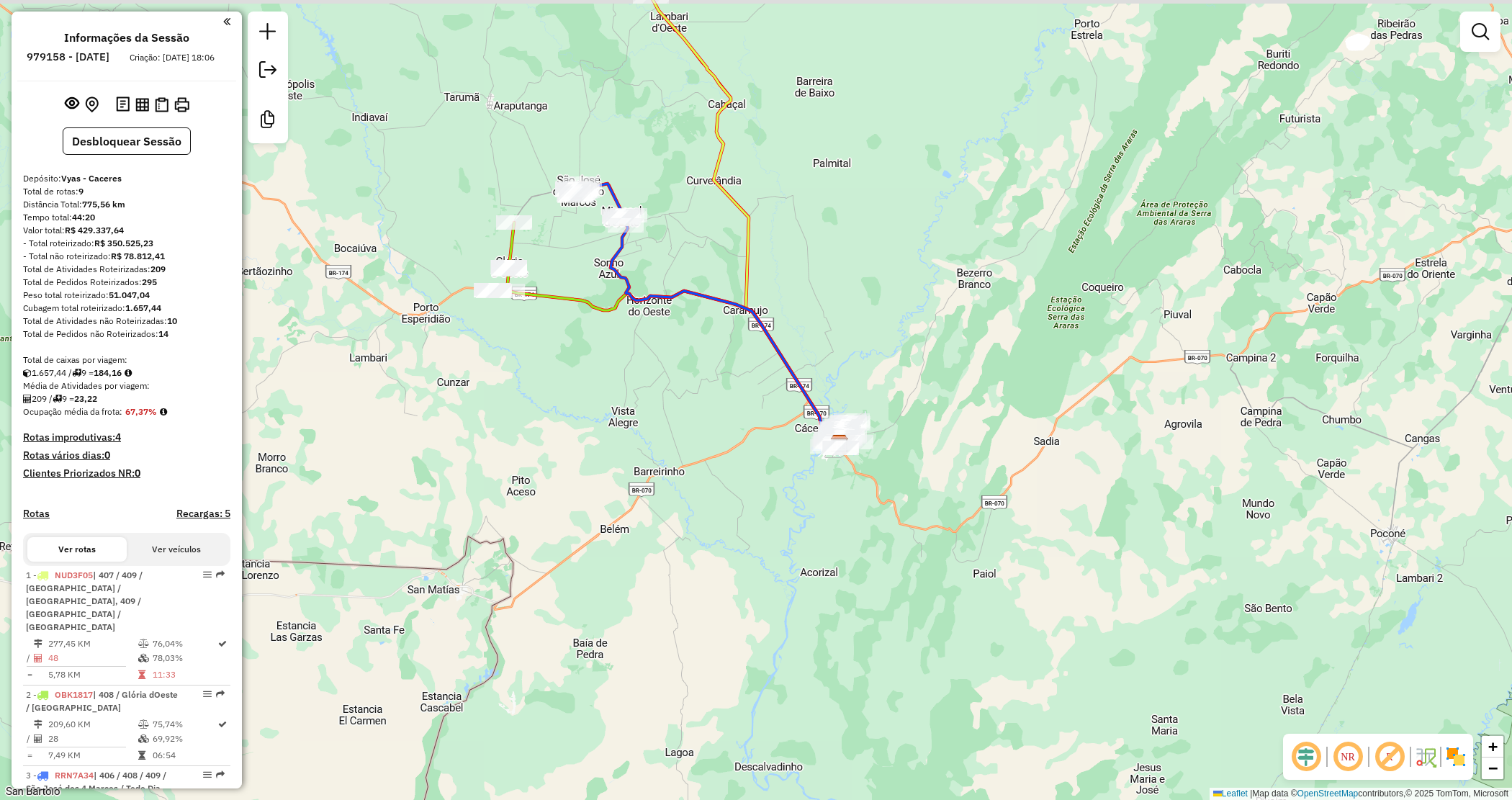
drag, startPoint x: 506, startPoint y: 327, endPoint x: 589, endPoint y: 371, distance: 93.9
click at [589, 371] on div "Janela de atendimento Grade de atendimento Capacidade Transportadoras Veículos …" at bounding box center [756, 400] width 1512 height 800
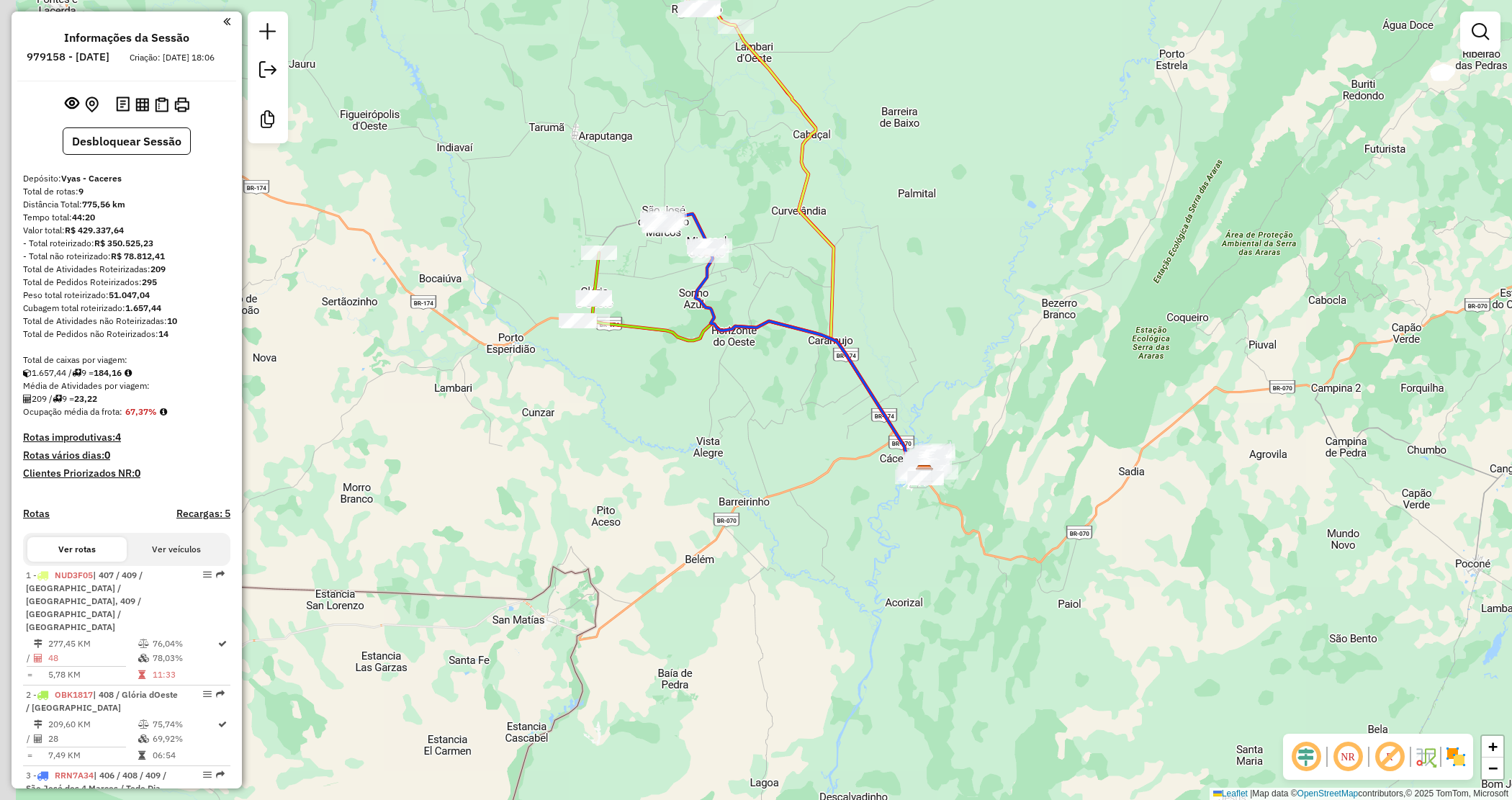
drag, startPoint x: 495, startPoint y: 150, endPoint x: 569, endPoint y: 179, distance: 79.5
click at [569, 179] on div "Janela de atendimento Grade de atendimento Capacidade Transportadoras Veículos …" at bounding box center [756, 400] width 1512 height 800
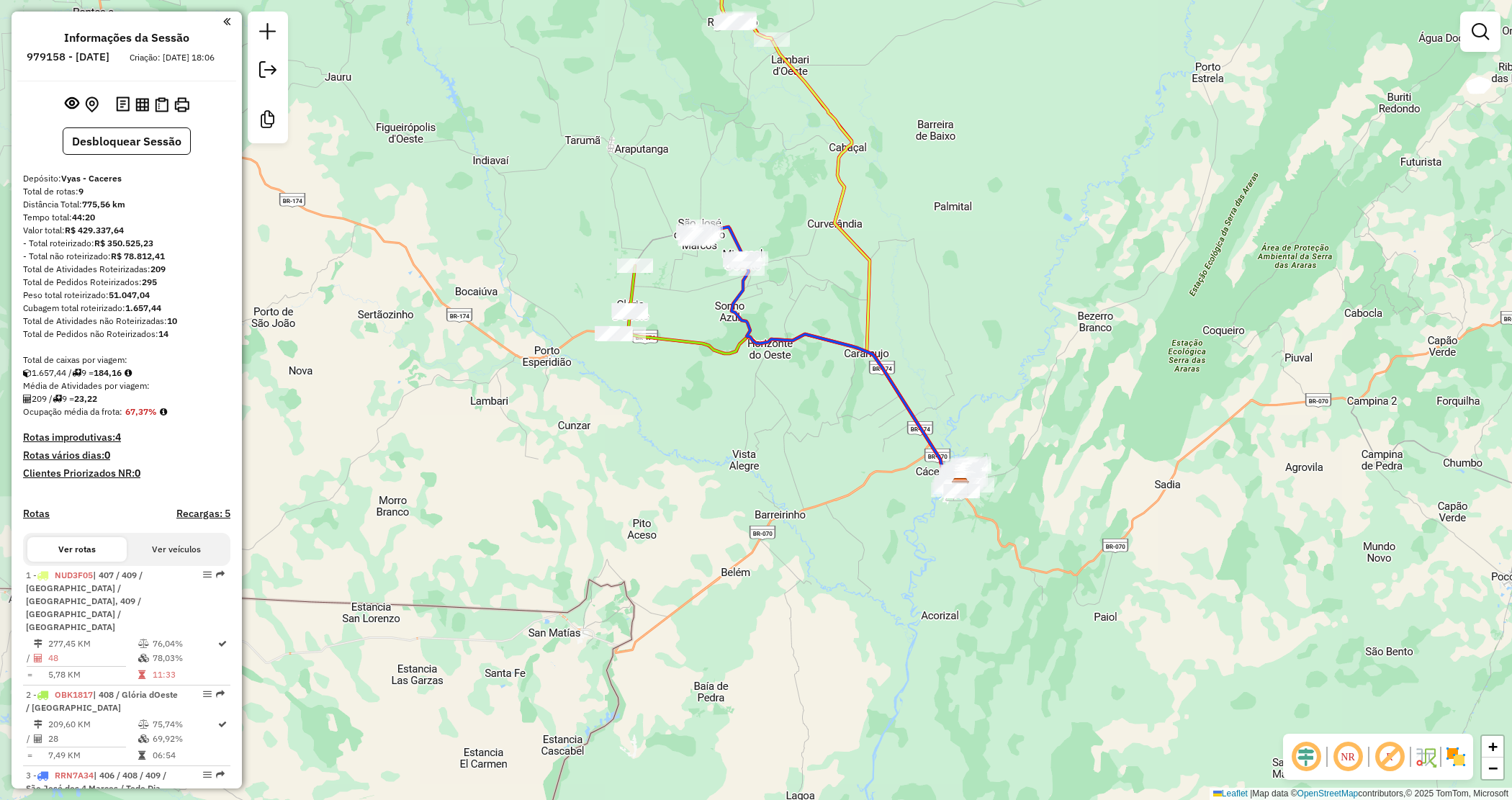
drag, startPoint x: 569, startPoint y: 178, endPoint x: 422, endPoint y: 131, distance: 154.3
click at [569, 177] on div "Janela de atendimento Grade de atendimento Capacidade Transportadoras Veículos …" at bounding box center [756, 400] width 1512 height 800
click at [166, 151] on button "Desbloquear Sessão" at bounding box center [127, 141] width 128 height 27
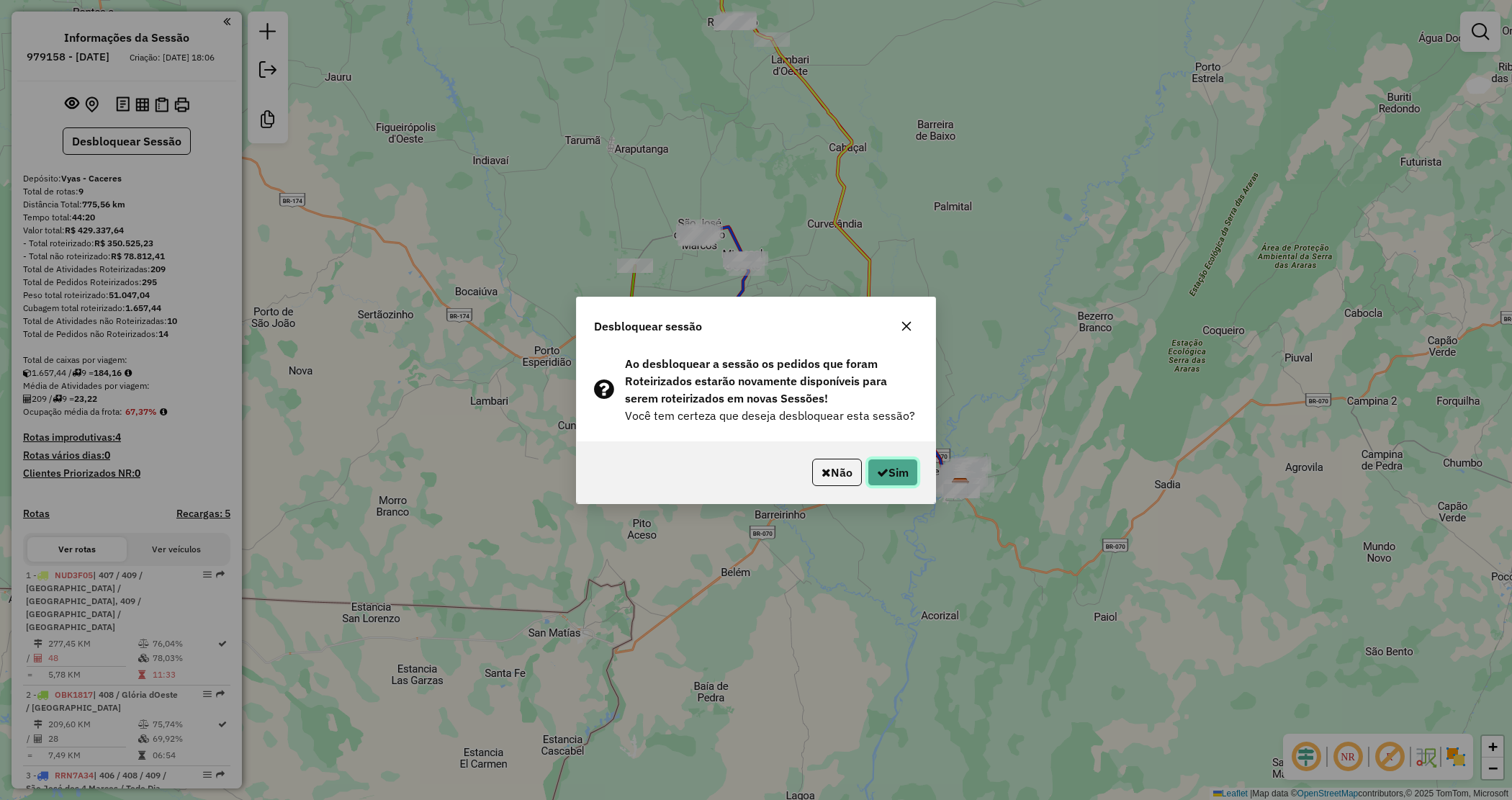
click at [880, 476] on icon "button" at bounding box center [882, 472] width 12 height 12
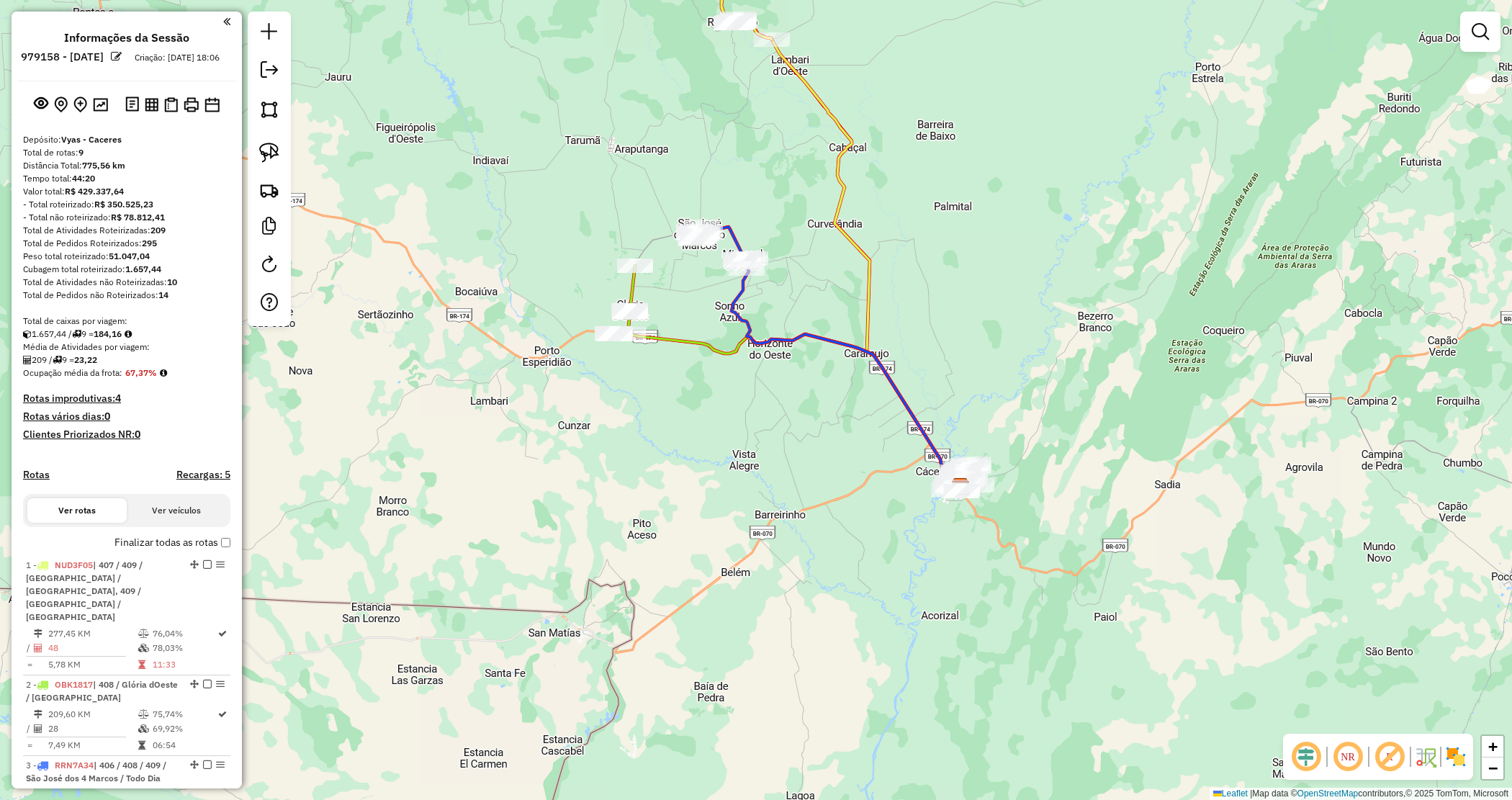
click at [850, 466] on div "Janela de atendimento Grade de atendimento Capacidade Transportadoras Veículos …" at bounding box center [756, 400] width 1512 height 800
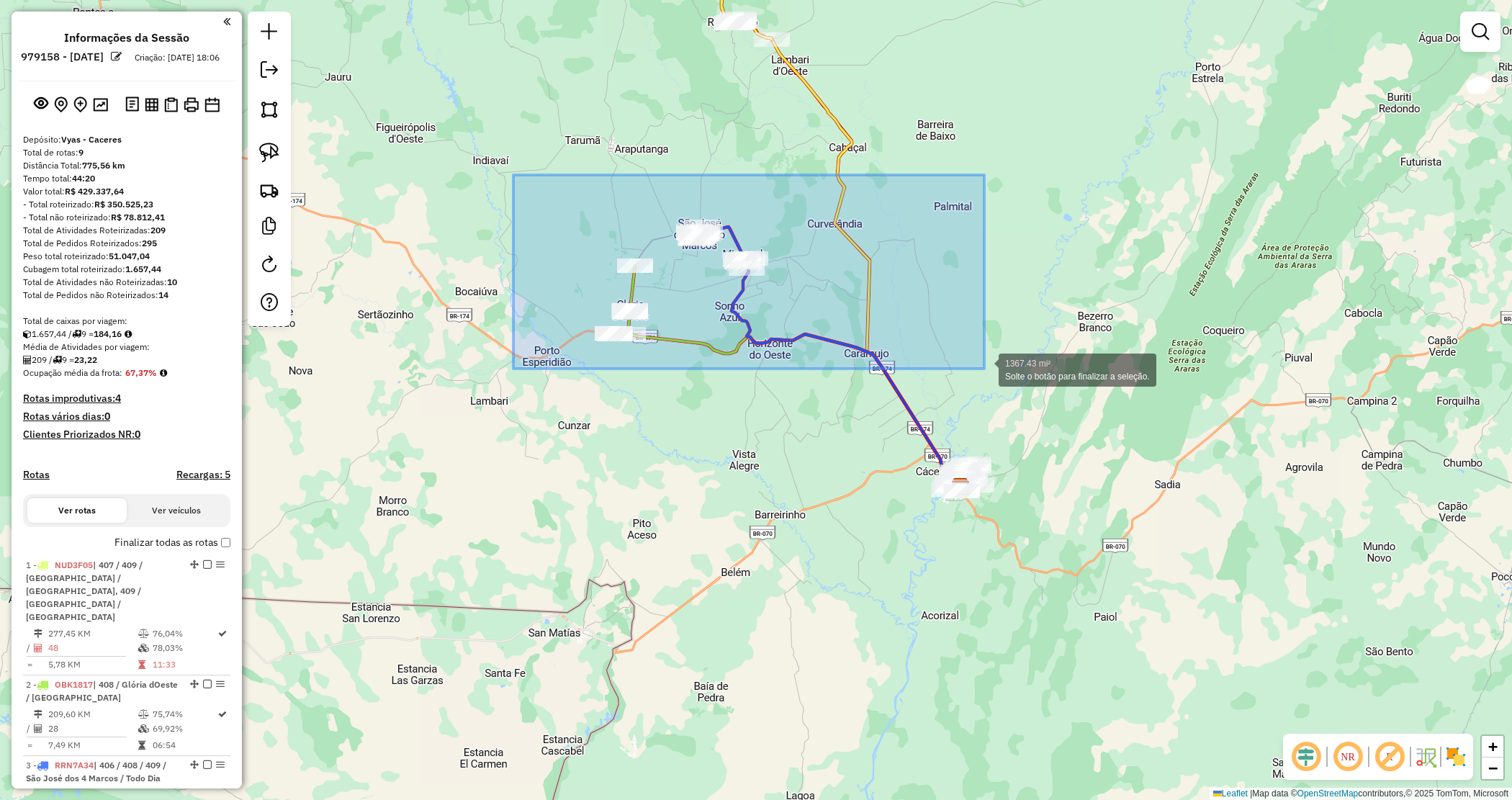
drag, startPoint x: 564, startPoint y: 220, endPoint x: 992, endPoint y: 370, distance: 453.5
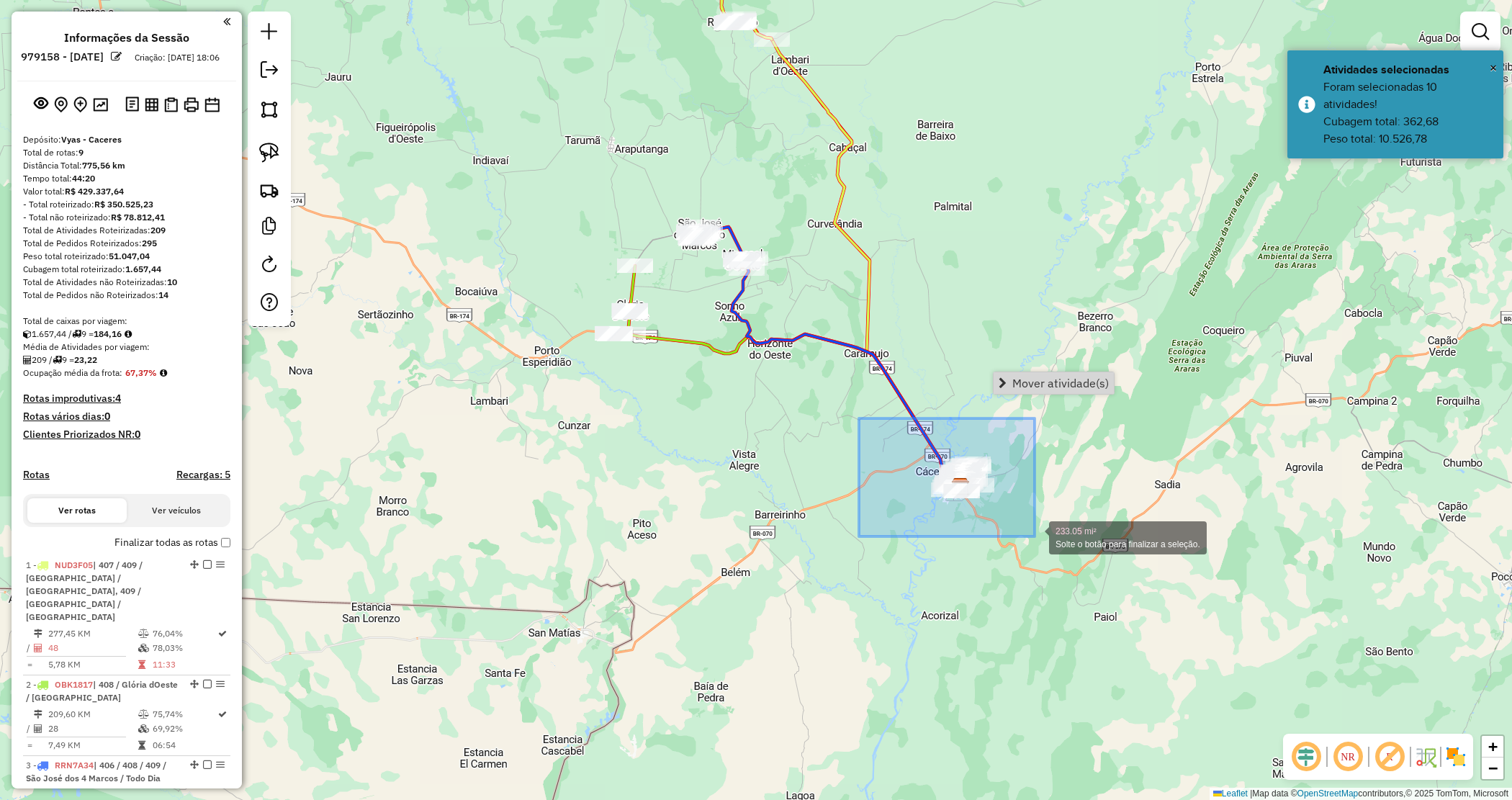
drag, startPoint x: 883, startPoint y: 456, endPoint x: 1069, endPoint y: 549, distance: 208.0
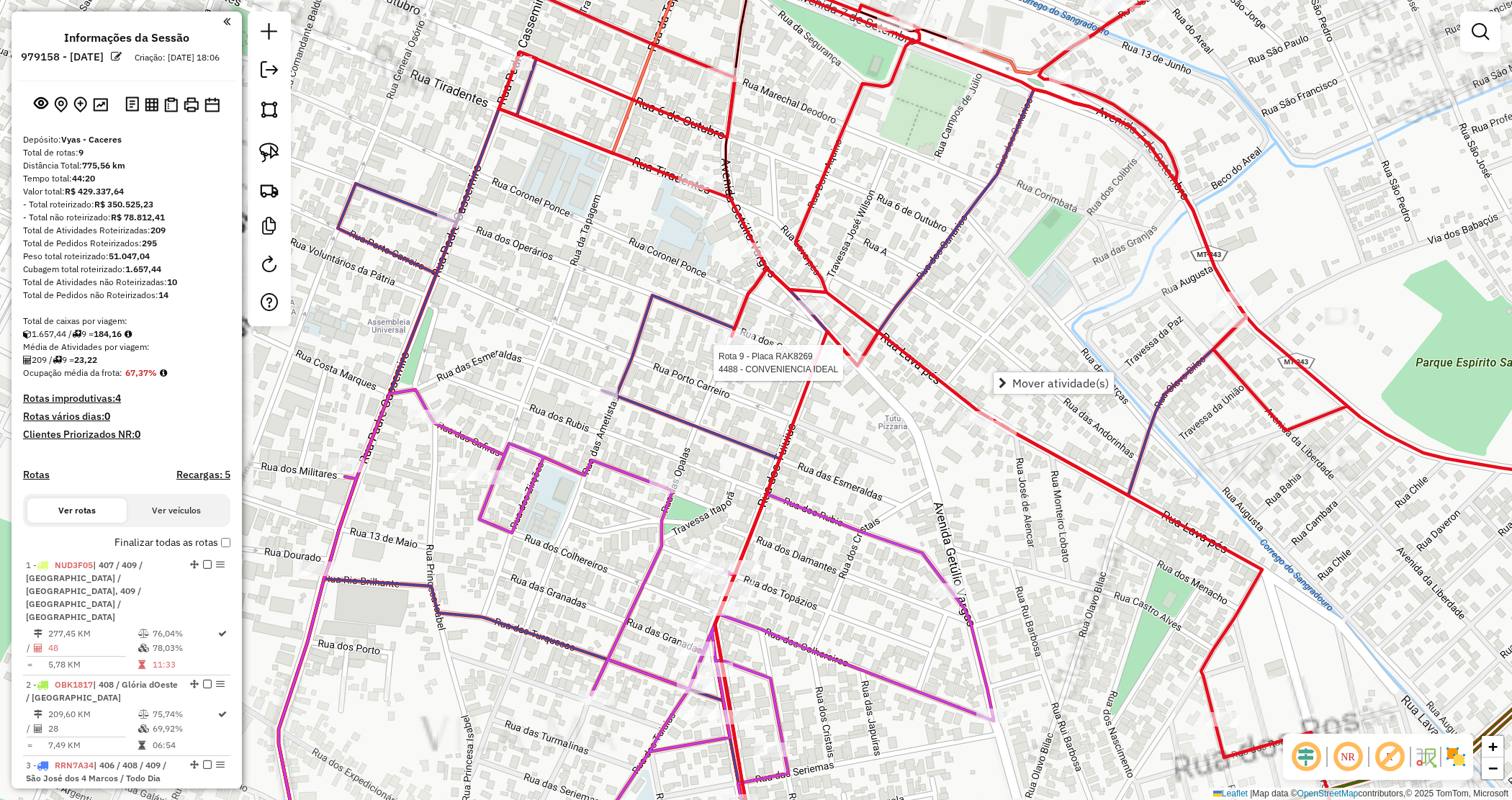
select select "**********"
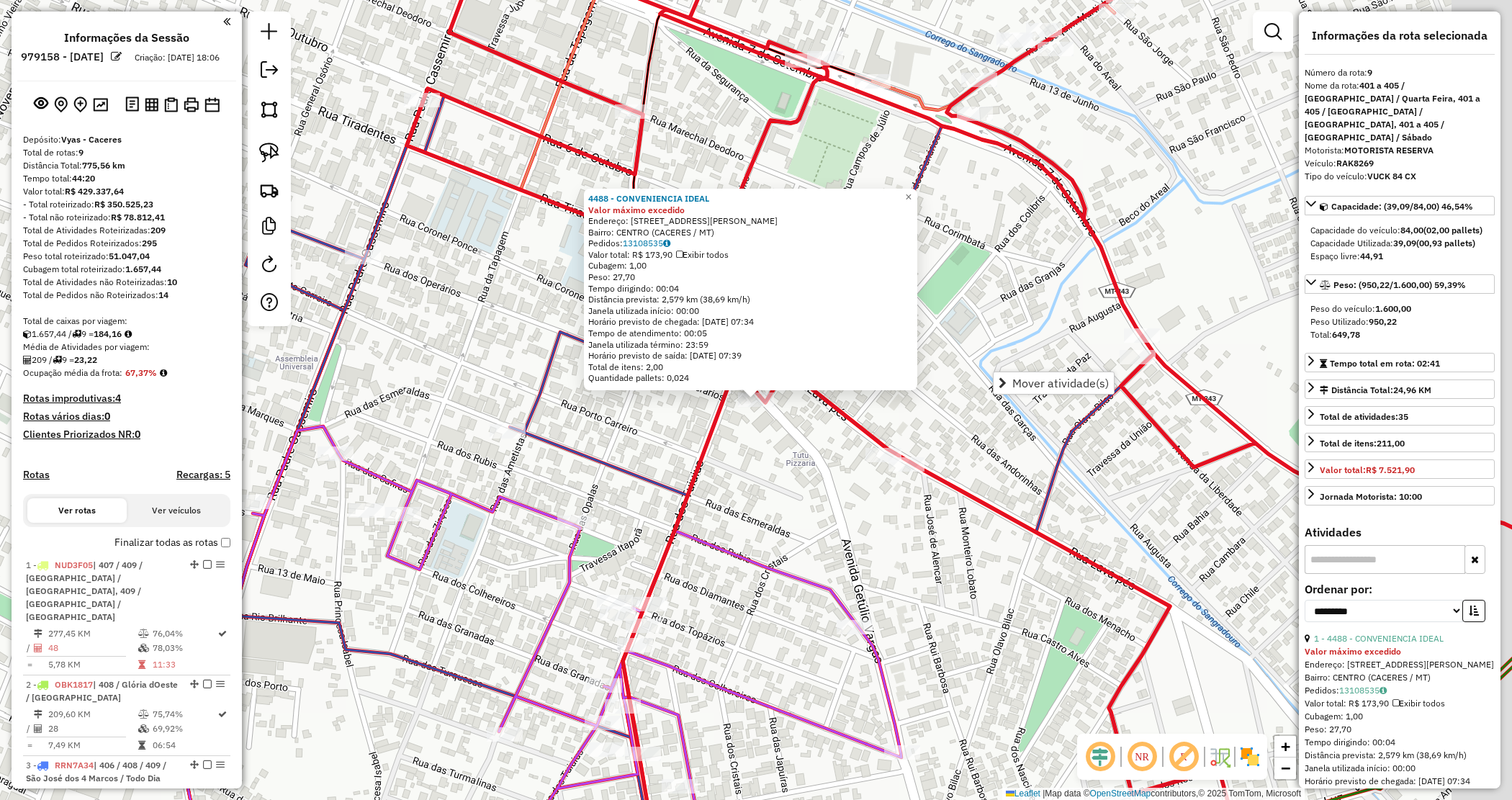
scroll to position [1242, 0]
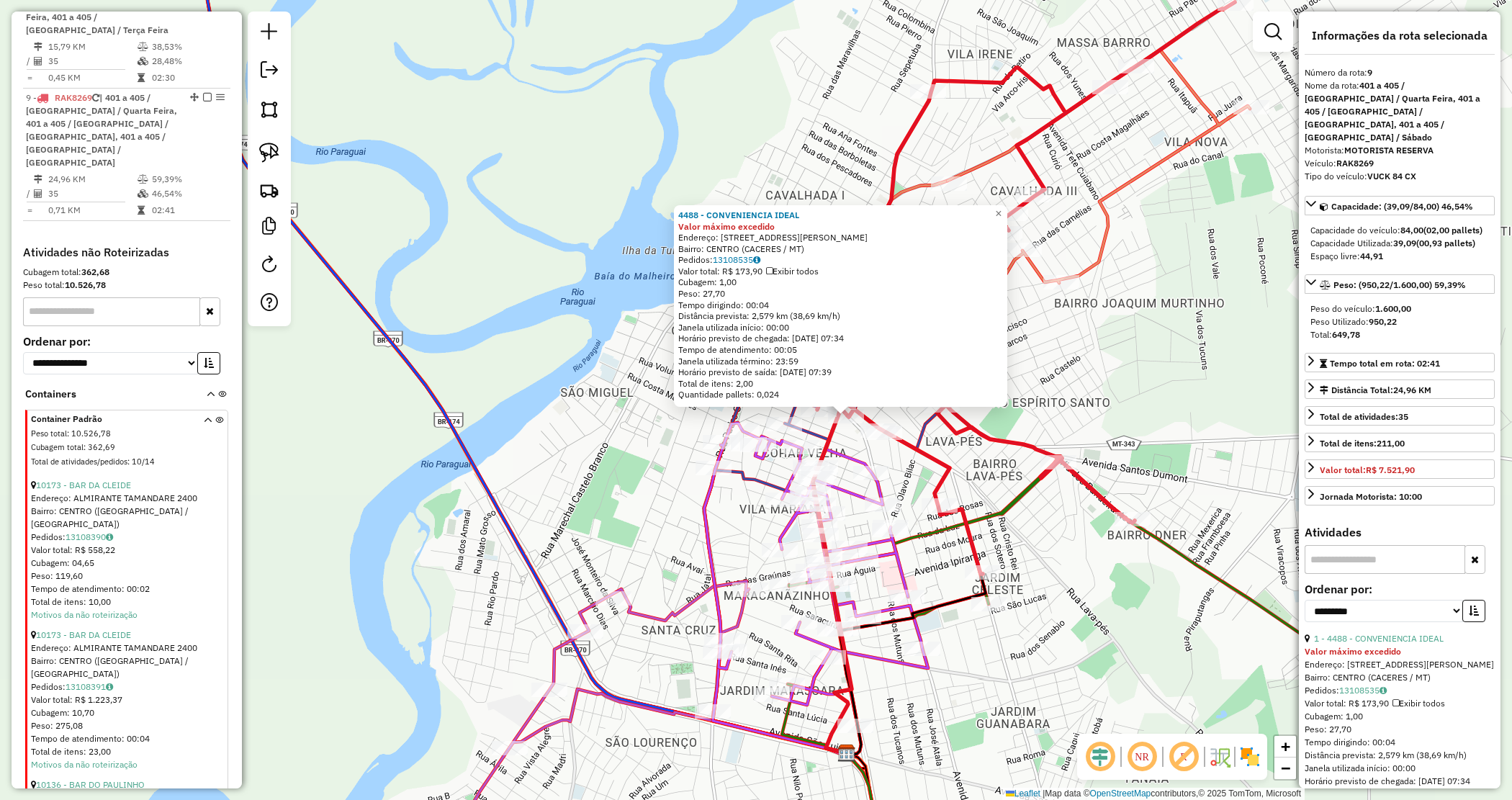
drag, startPoint x: 648, startPoint y: 533, endPoint x: 468, endPoint y: 259, distance: 327.8
click at [468, 259] on div "4488 - CONVENIENCIA IDEAL Valor máximo excedido Endereço: [STREET_ADDRESS][PERS…" at bounding box center [756, 400] width 1512 height 800
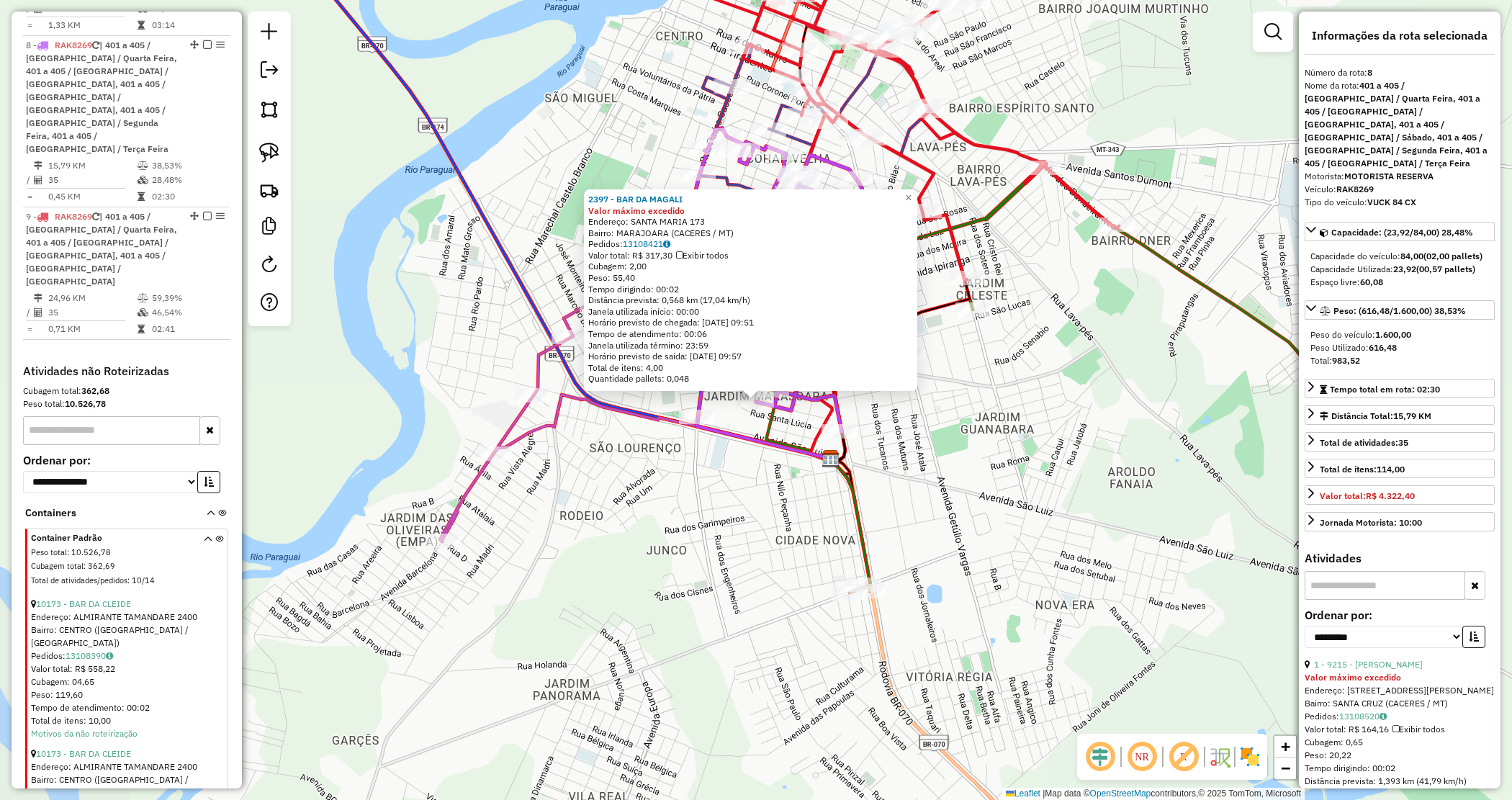
scroll to position [1109, 0]
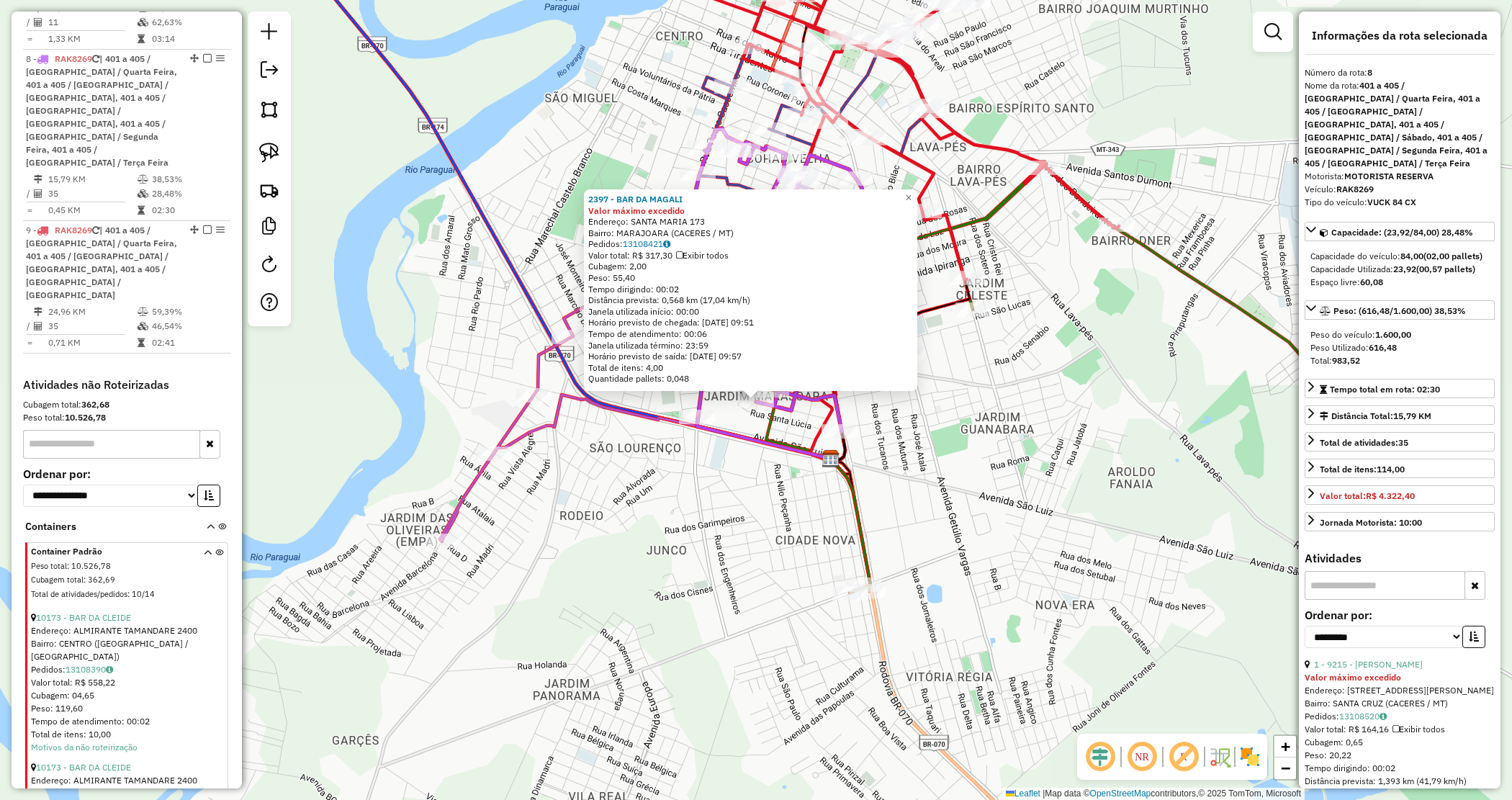
click at [995, 552] on div "2397 - BAR DA MAGALI Valor máximo excedido Endereço: SANTA MARIA 173 Bairro: MA…" at bounding box center [756, 400] width 1512 height 800
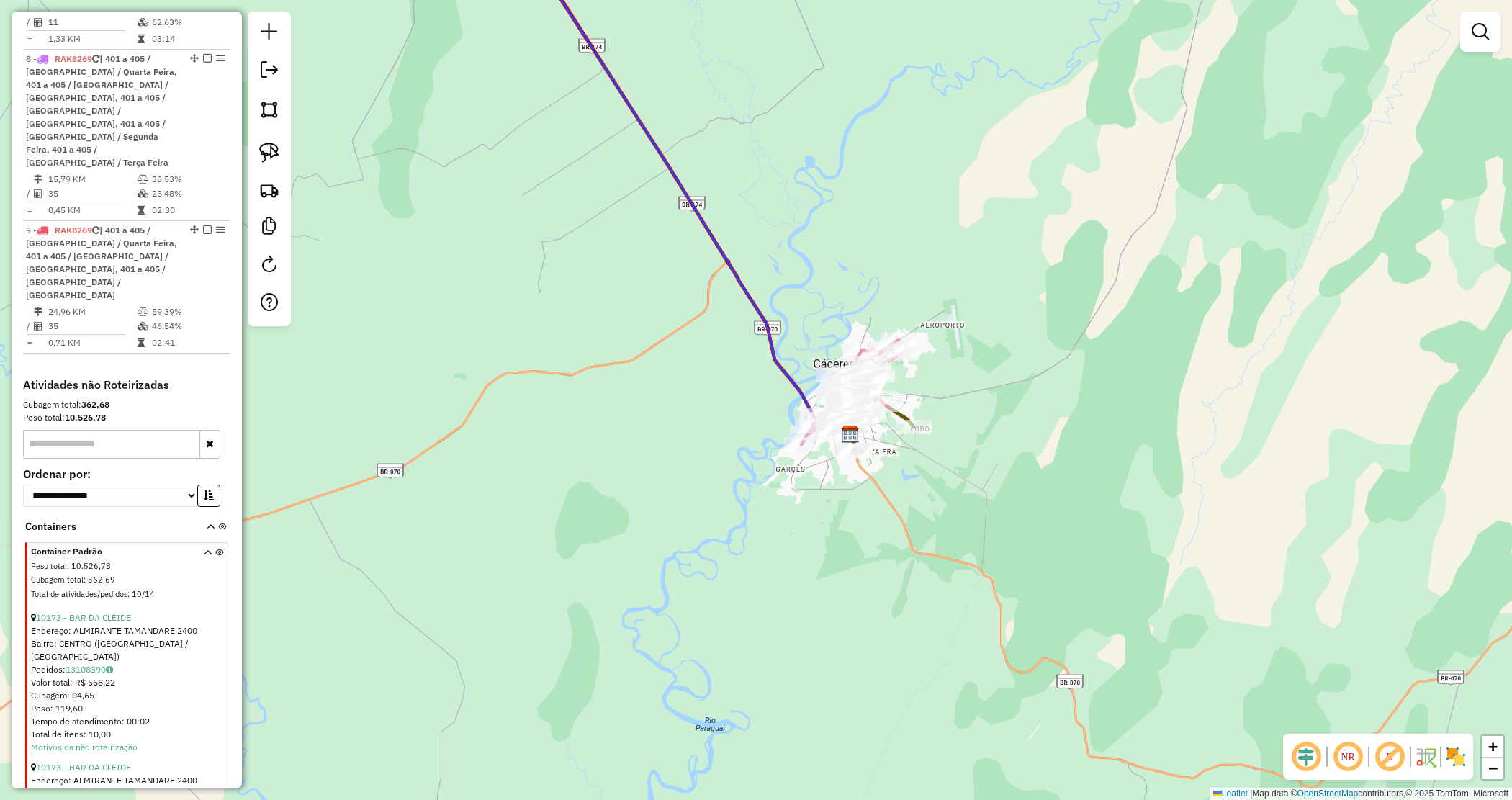
click at [895, 523] on div "Janela de atendimento Grade de atendimento Capacidade Transportadoras Veículos …" at bounding box center [756, 400] width 1512 height 800
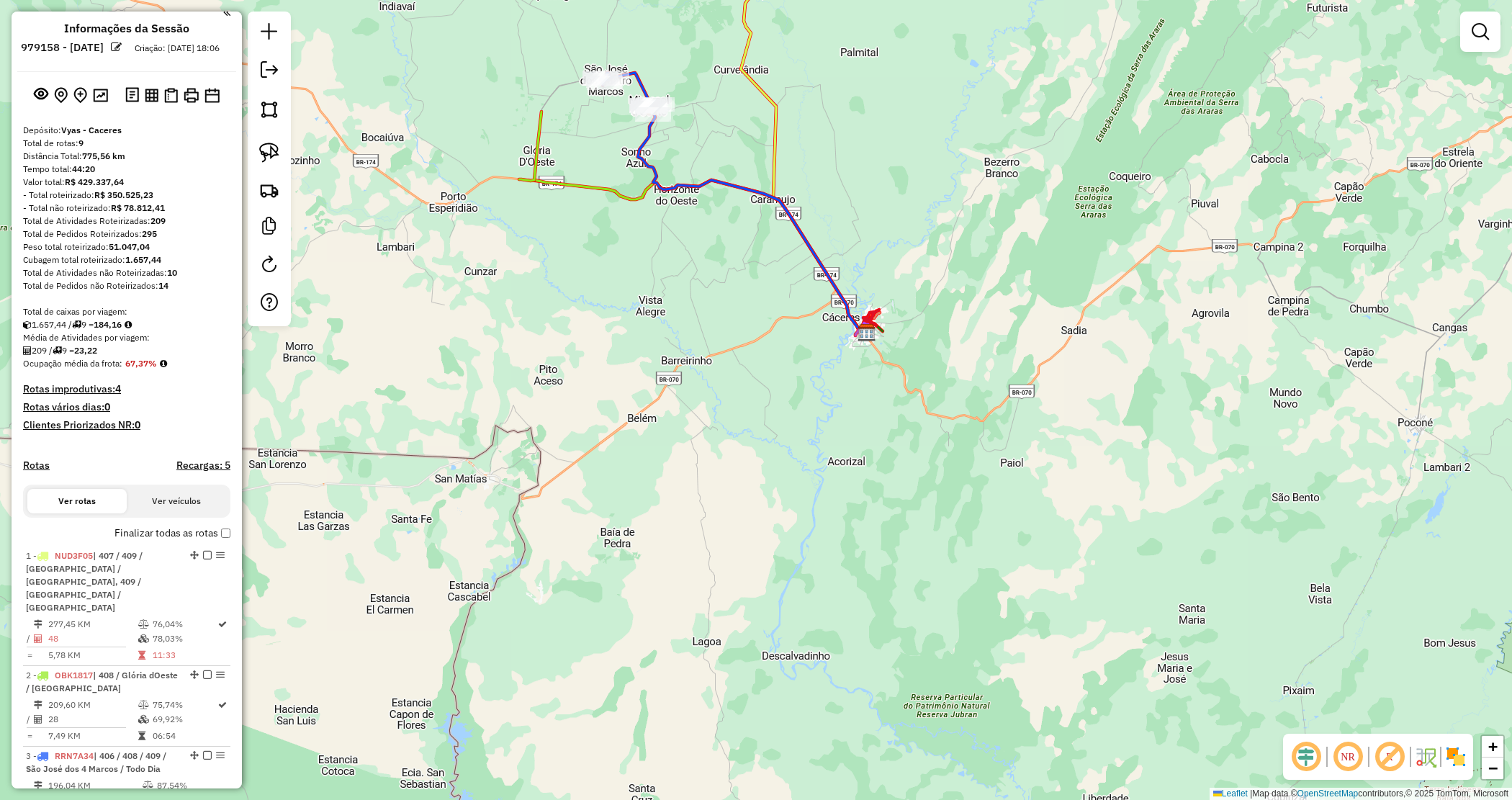
scroll to position [0, 0]
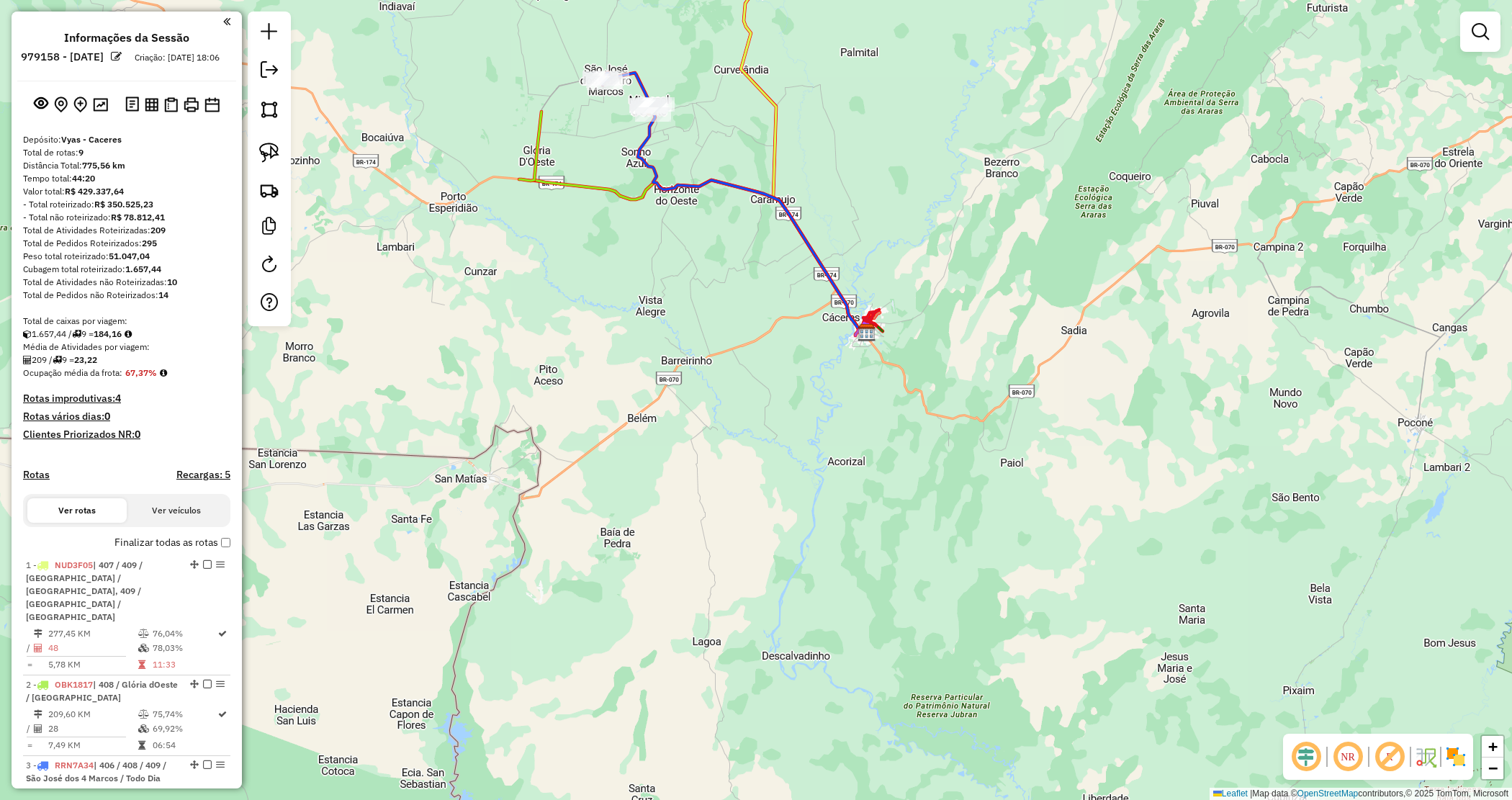
click at [126, 261] on strong "51.047,04" at bounding box center [129, 256] width 41 height 11
copy strong "51.047,04"
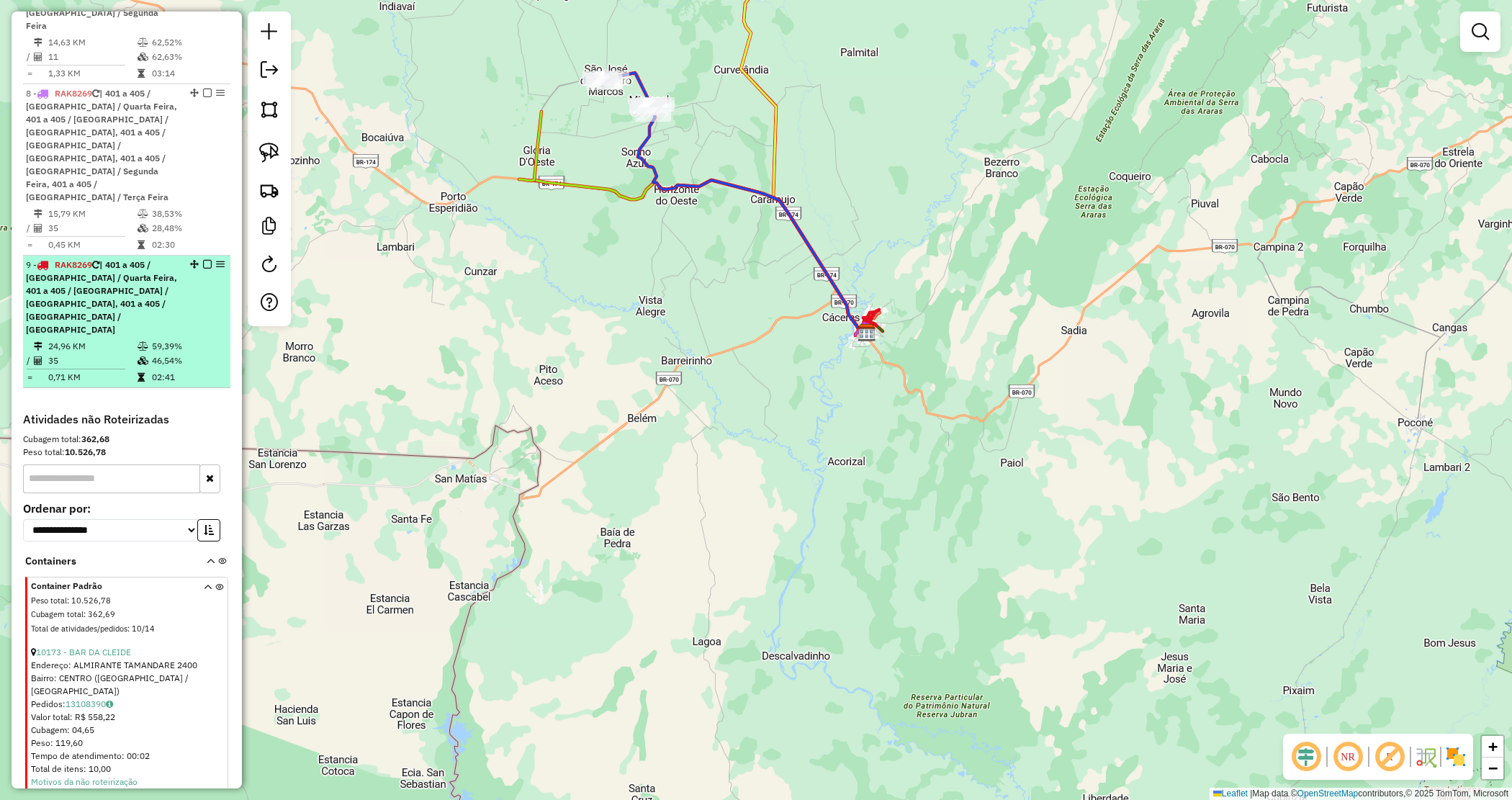
scroll to position [810, 0]
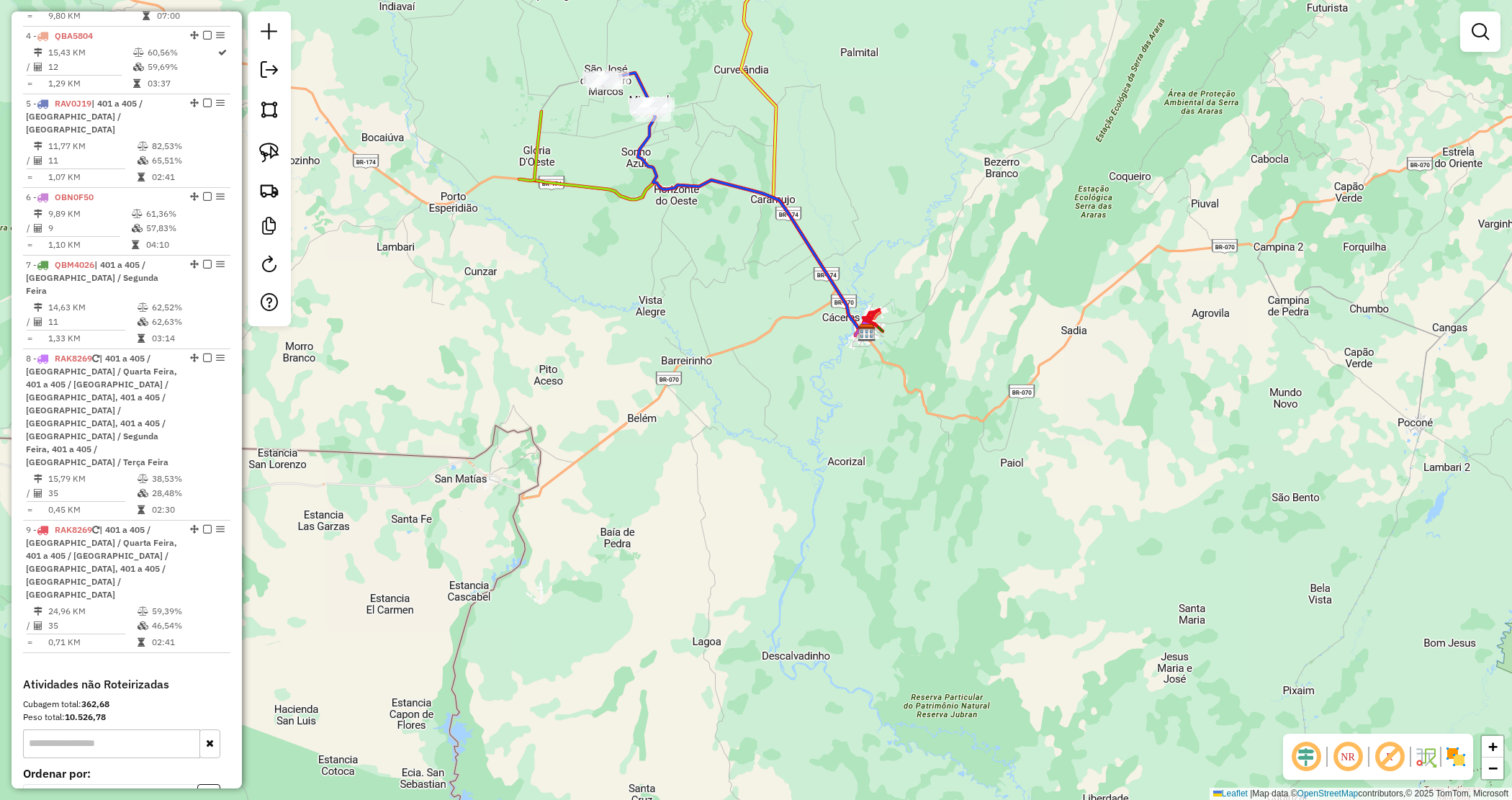
click at [84, 712] on strong "10.526,78" at bounding box center [85, 717] width 41 height 11
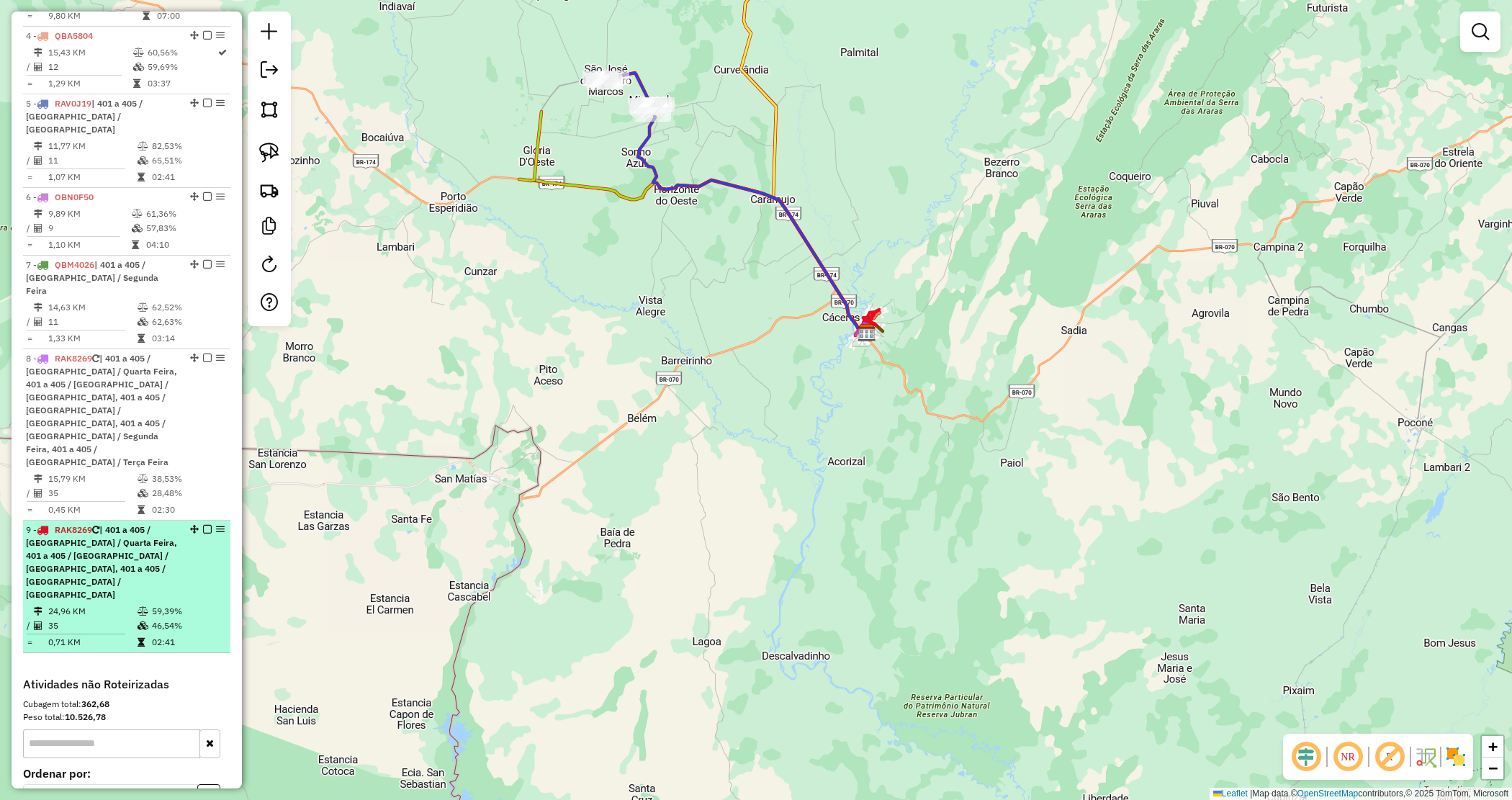
copy strong "10.526,78"
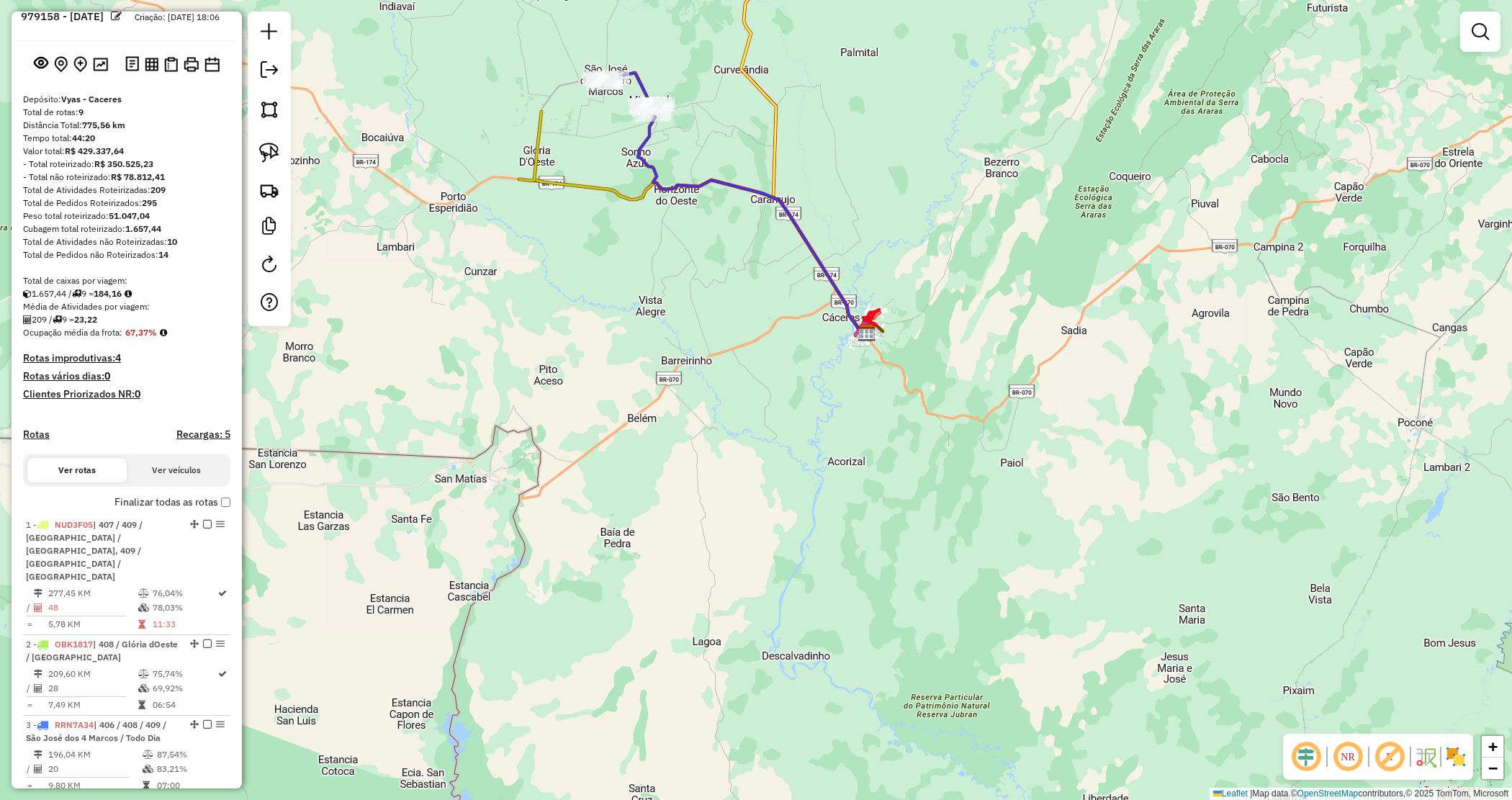
scroll to position [0, 0]
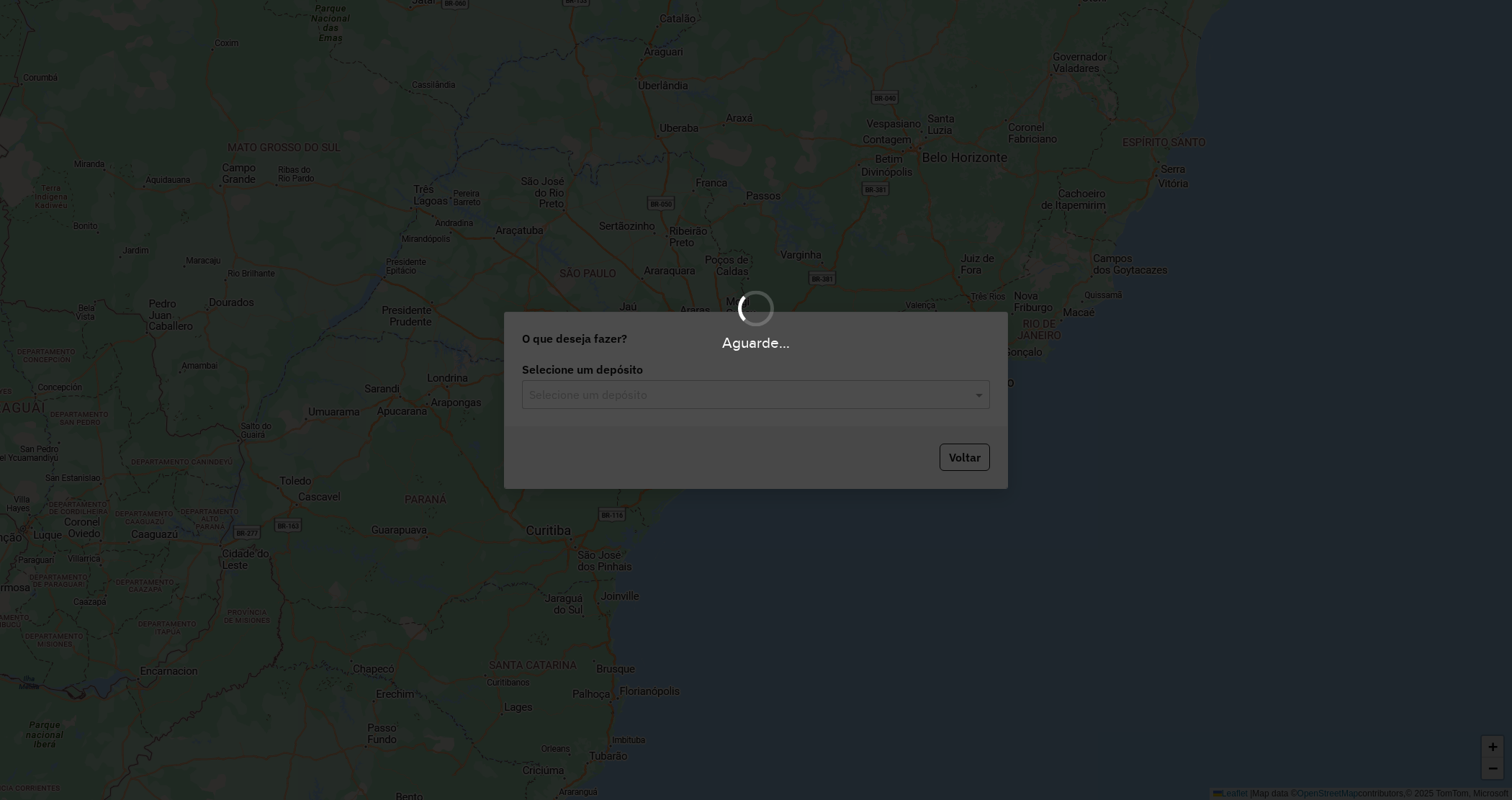
click at [695, 397] on input "text" at bounding box center [742, 395] width 425 height 17
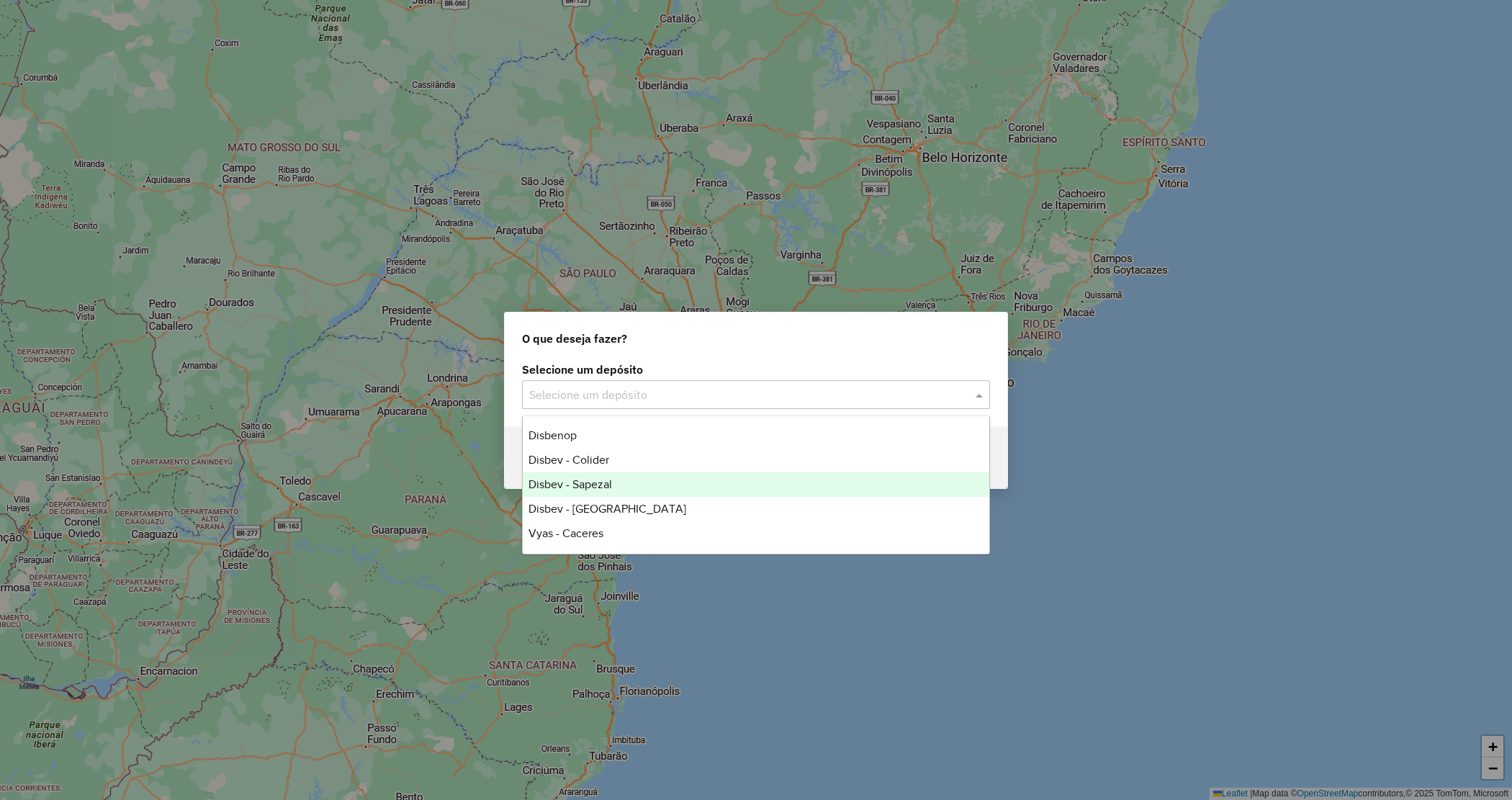
click at [612, 480] on span "Disbev - Sapezal" at bounding box center [570, 483] width 84 height 12
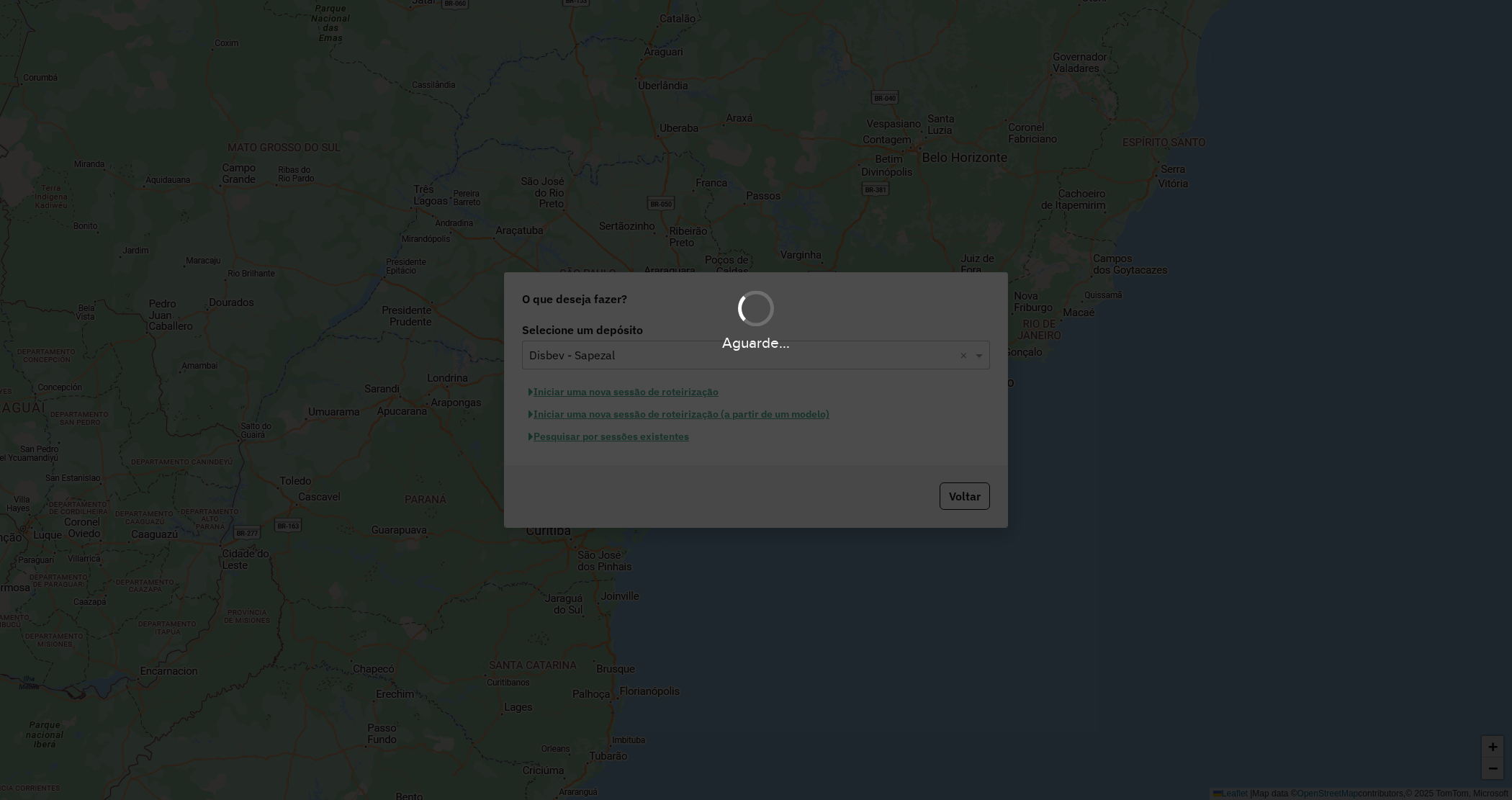
click at [602, 437] on hb-app "Aguarde... Pop-up bloqueado! Seu navegador bloqueou automáticamente a abertura …" at bounding box center [756, 400] width 1512 height 800
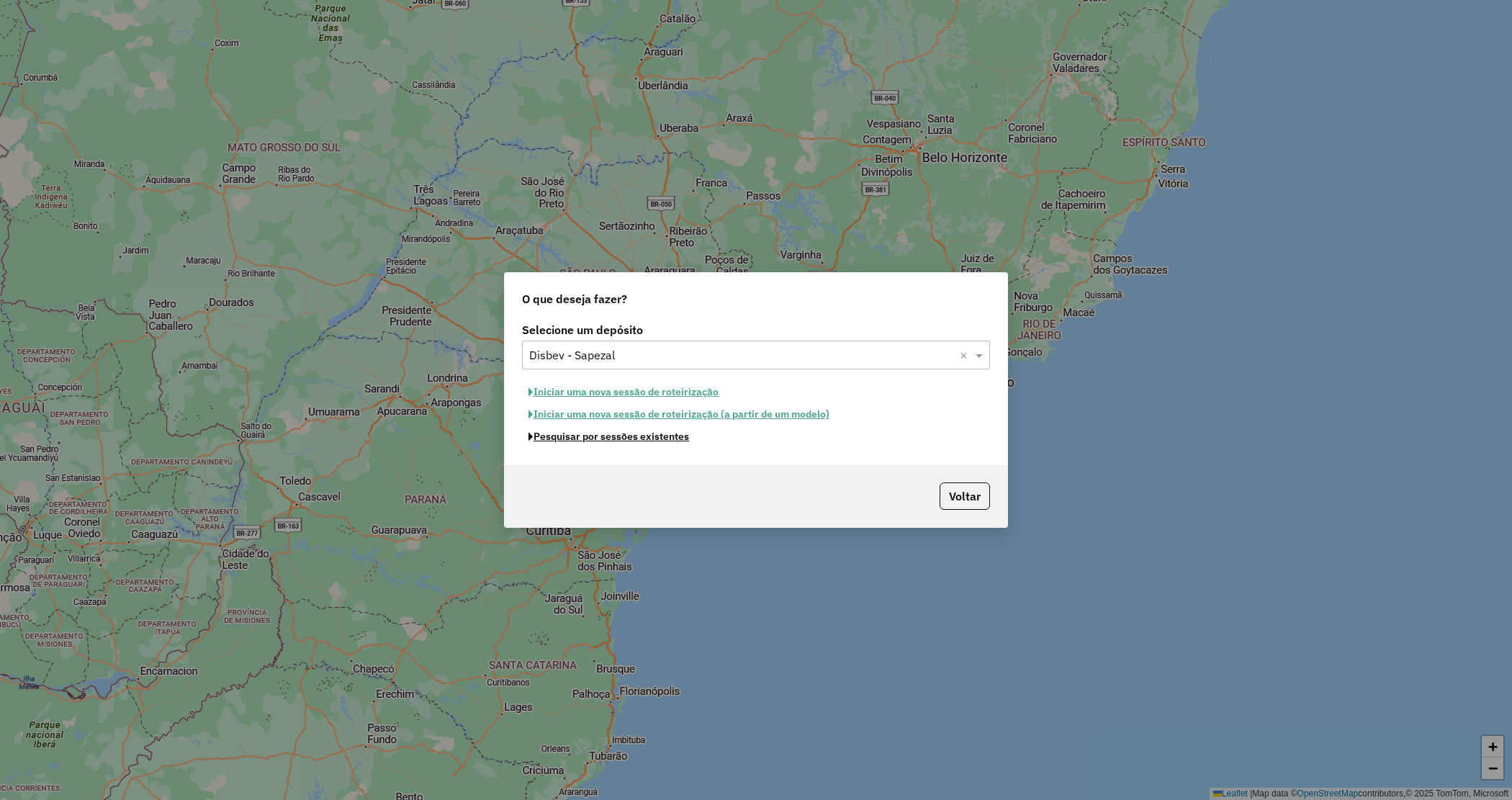
click at [602, 437] on button "Pesquisar por sessões existentes" at bounding box center [609, 436] width 173 height 22
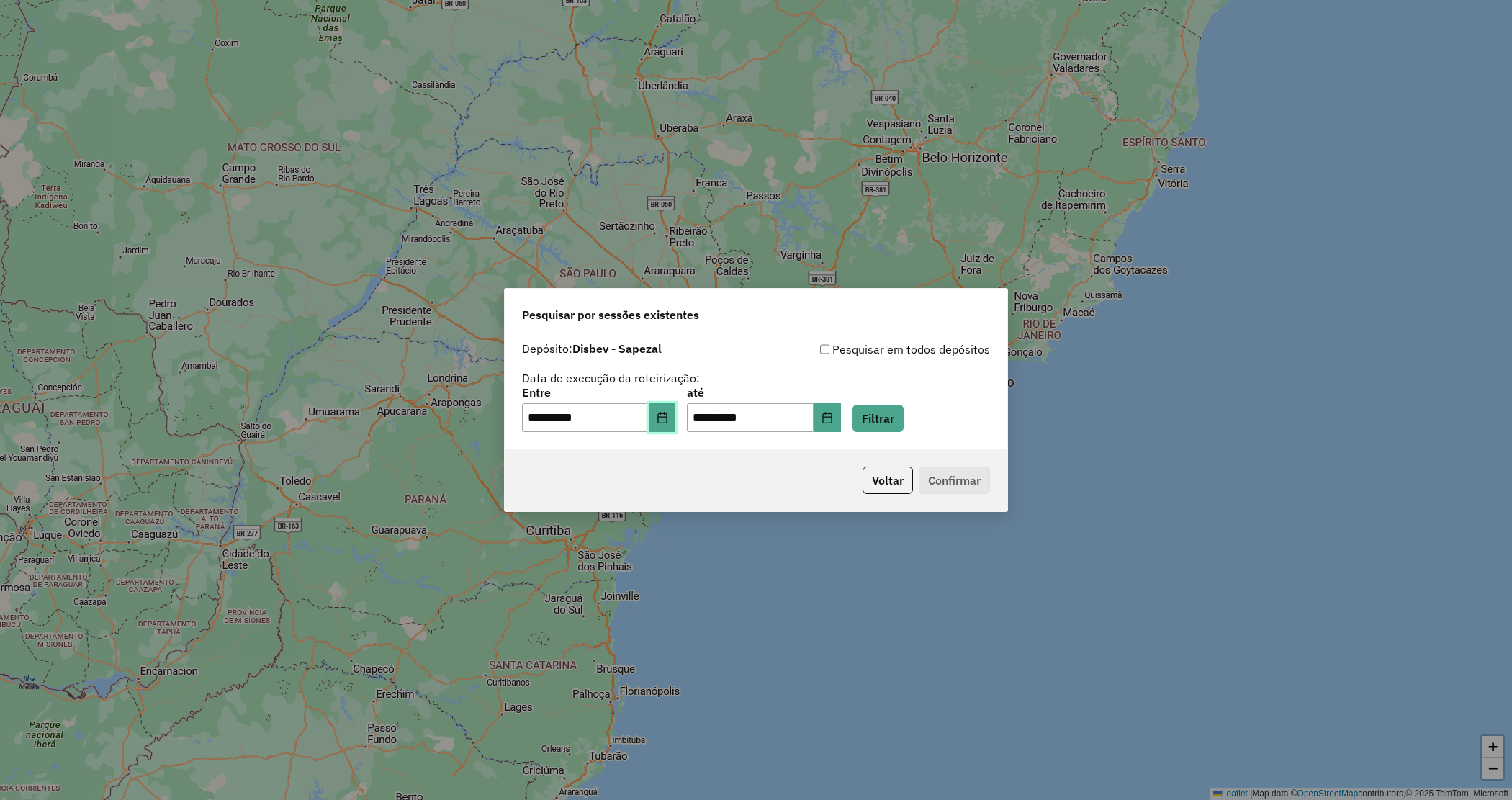
click at [676, 415] on button "Choose Date" at bounding box center [662, 418] width 27 height 29
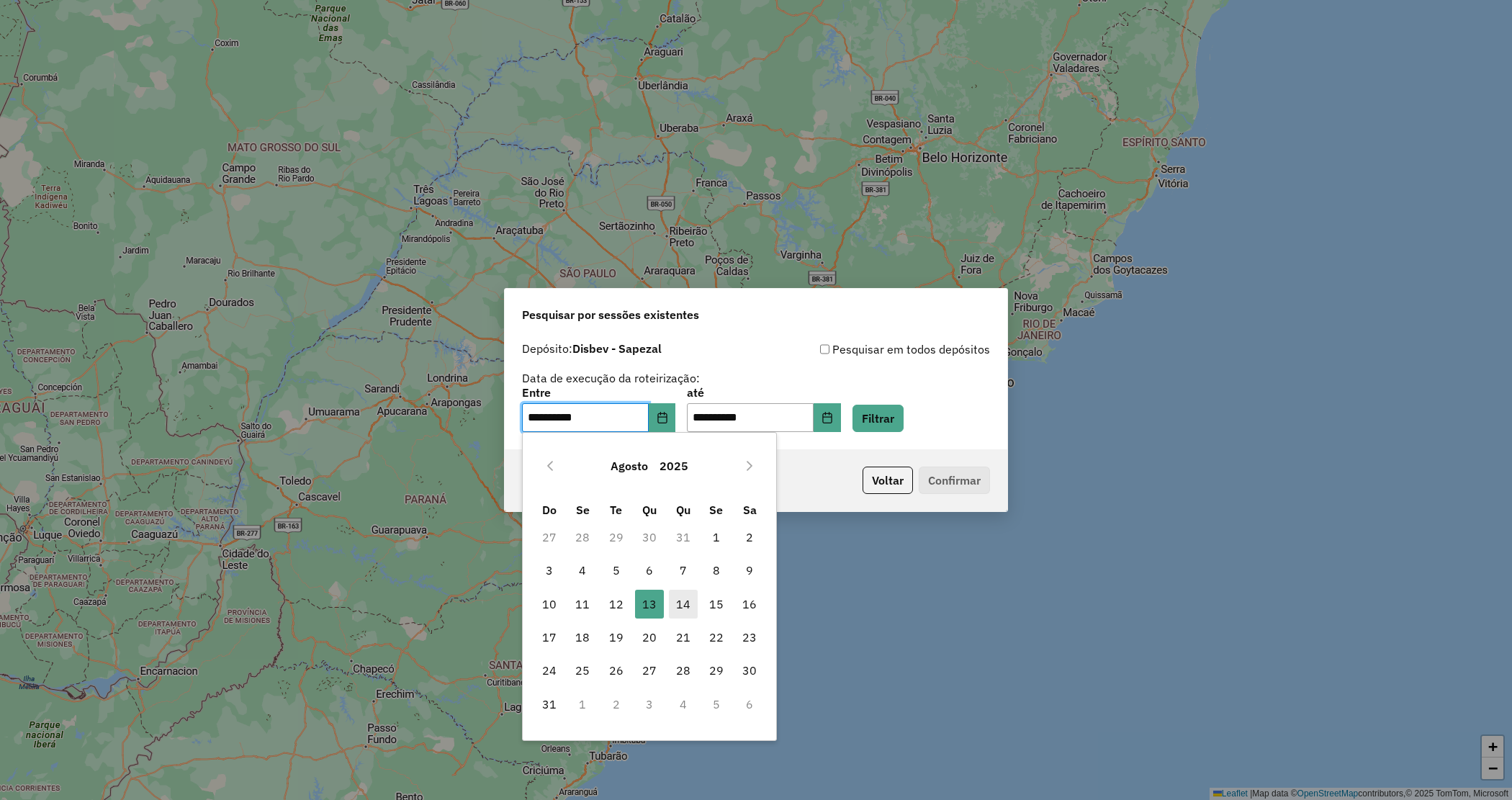
click at [685, 598] on span "14" at bounding box center [683, 604] width 29 height 29
type input "**********"
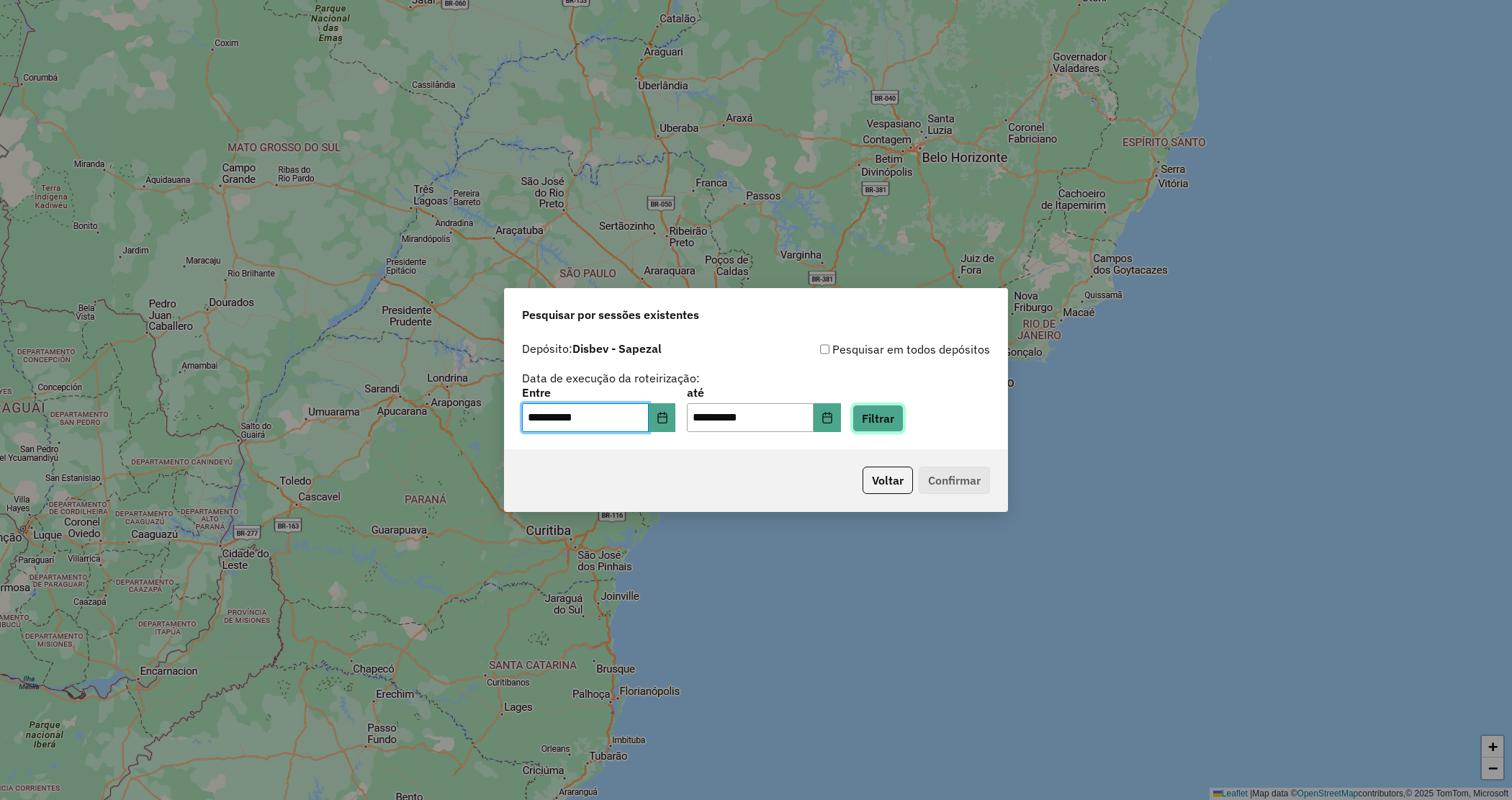
click at [904, 409] on button "Filtrar" at bounding box center [878, 419] width 51 height 27
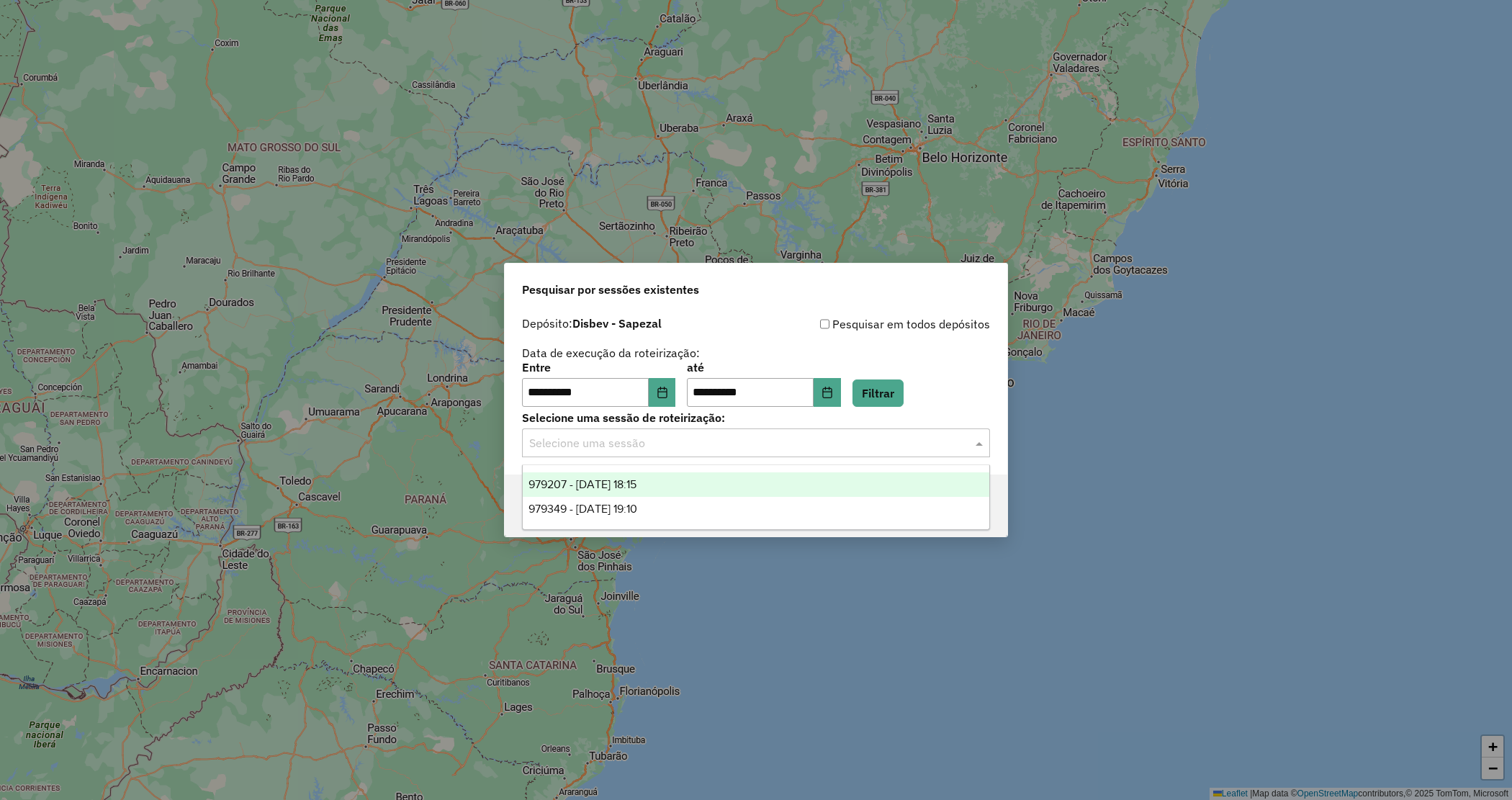
click at [592, 444] on input "text" at bounding box center [742, 443] width 425 height 17
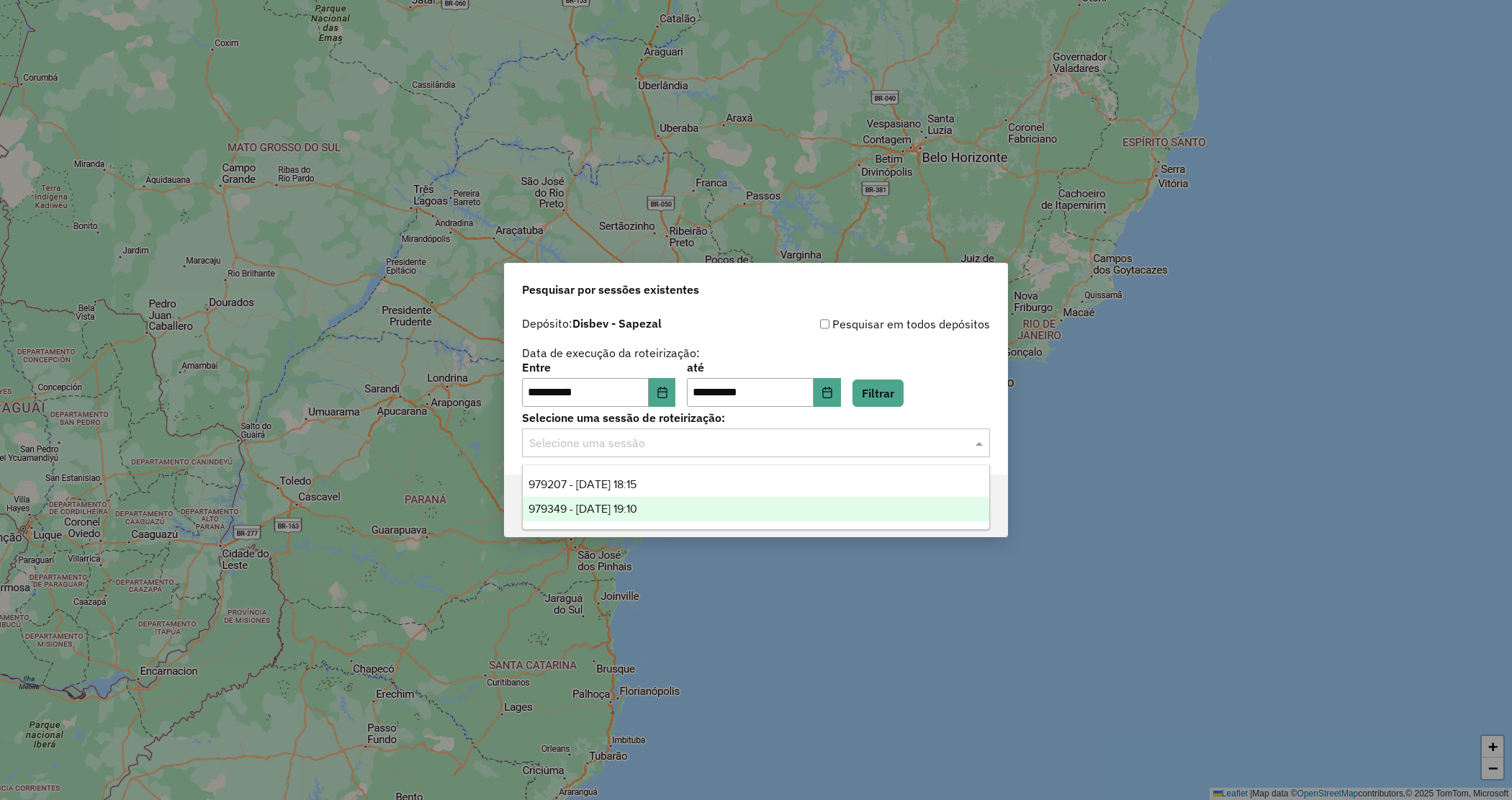
drag, startPoint x: 612, startPoint y: 509, endPoint x: 706, endPoint y: 473, distance: 100.7
click at [613, 509] on span "979349 - [DATE] 19:10" at bounding box center [582, 508] width 109 height 12
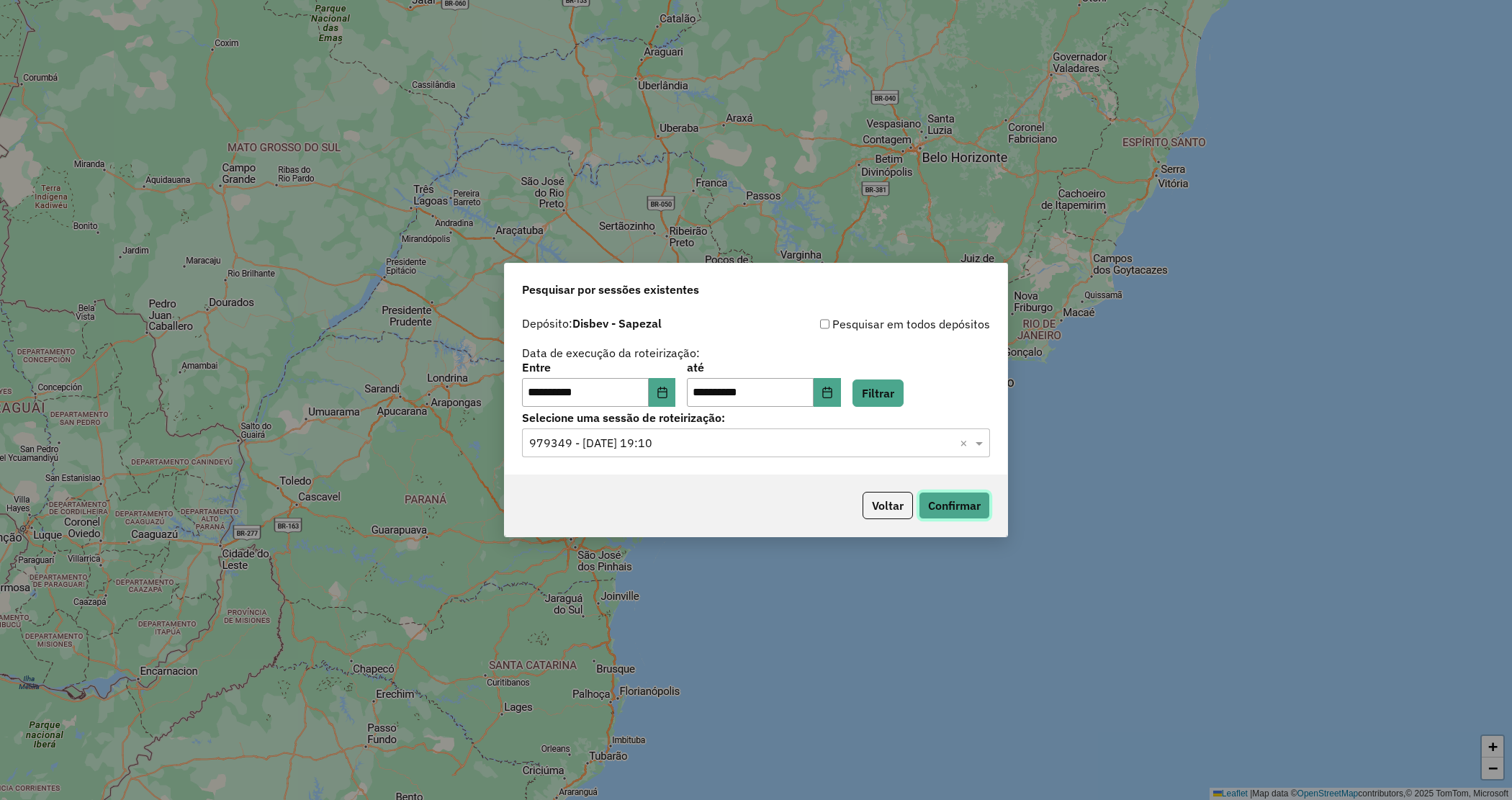
click at [969, 514] on button "Confirmar" at bounding box center [954, 505] width 71 height 27
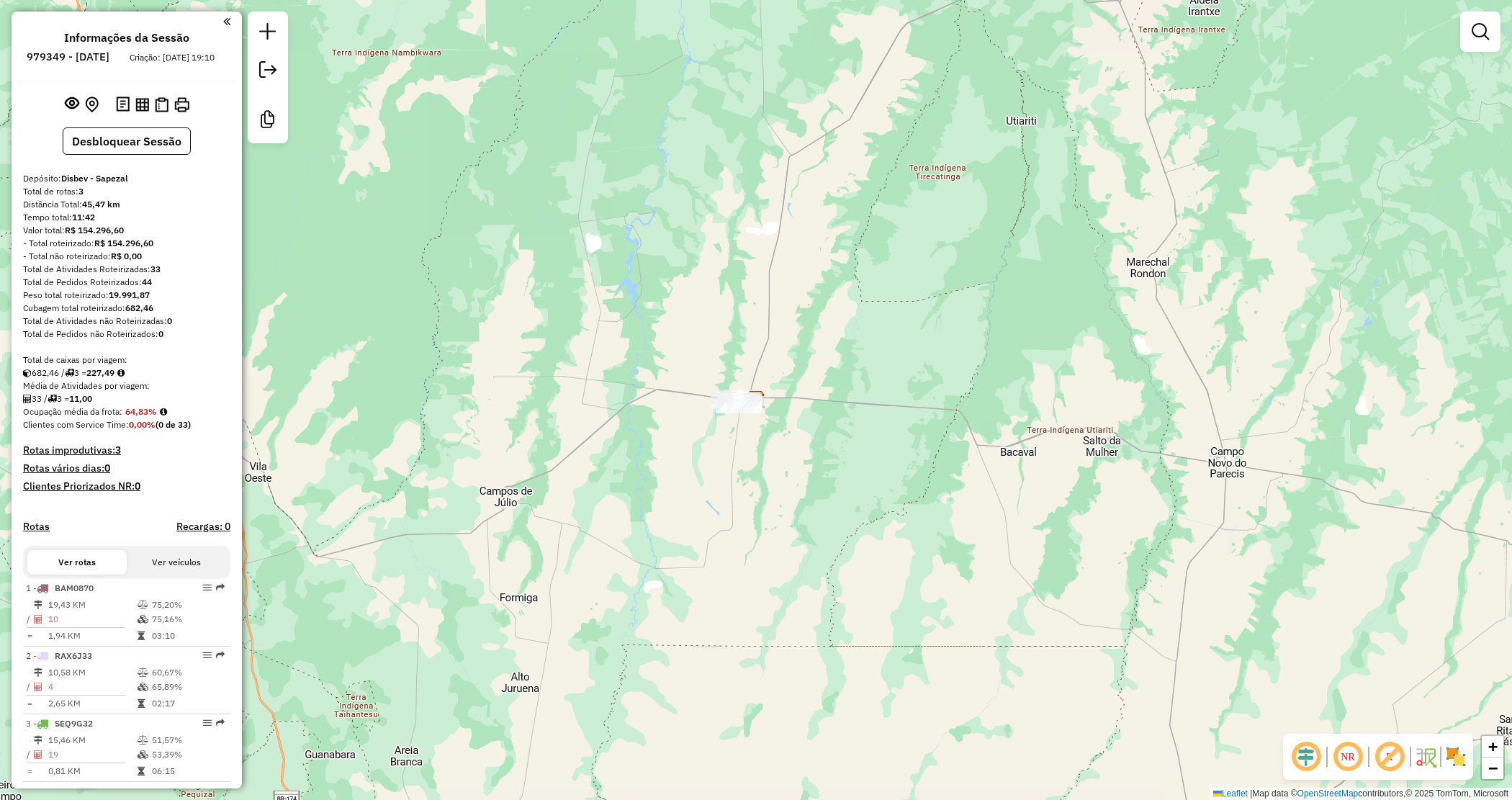
click at [120, 300] on strong "19.991,87" at bounding box center [129, 295] width 41 height 11
copy strong "19.991,87"
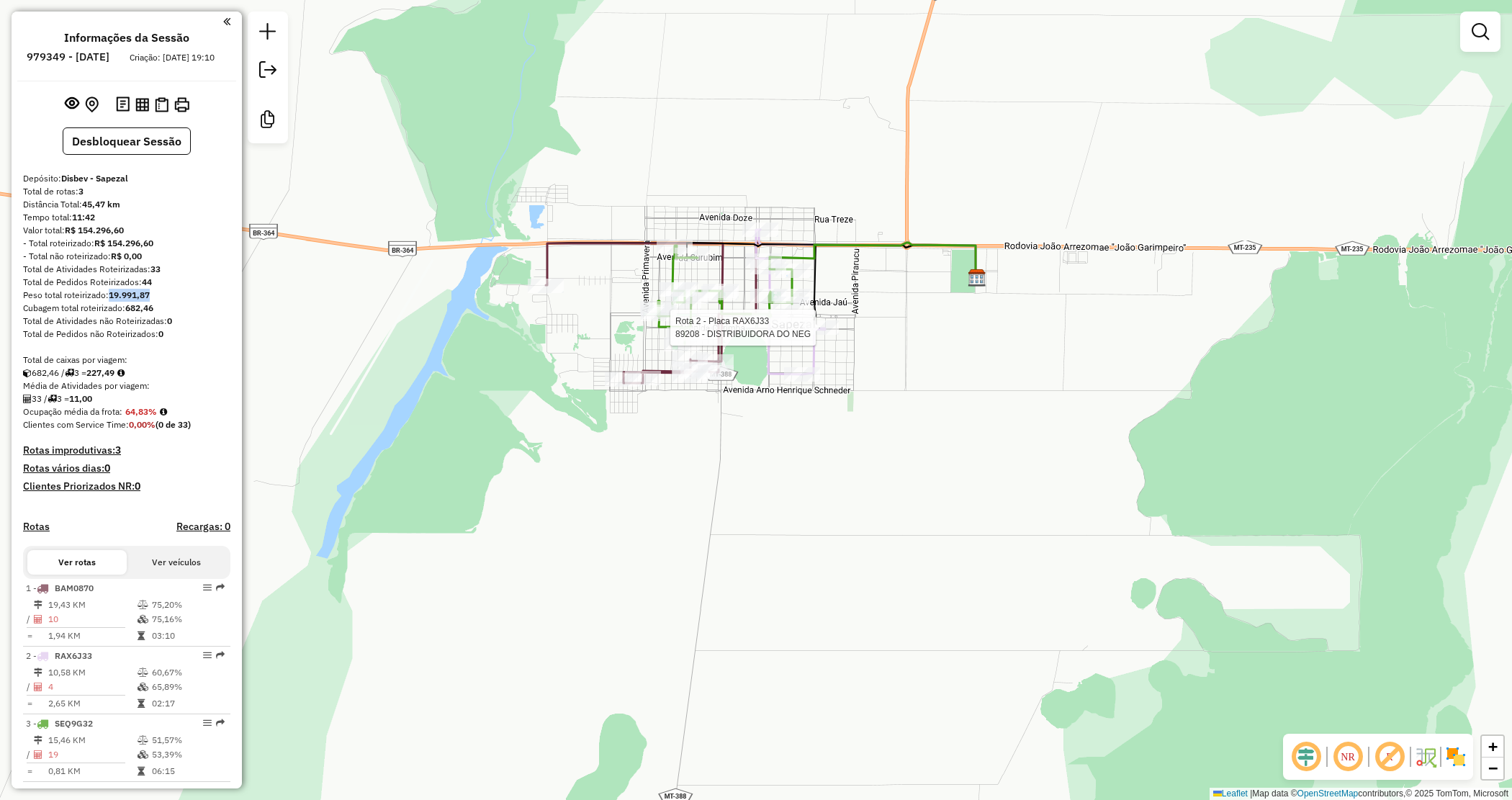
select select "**********"
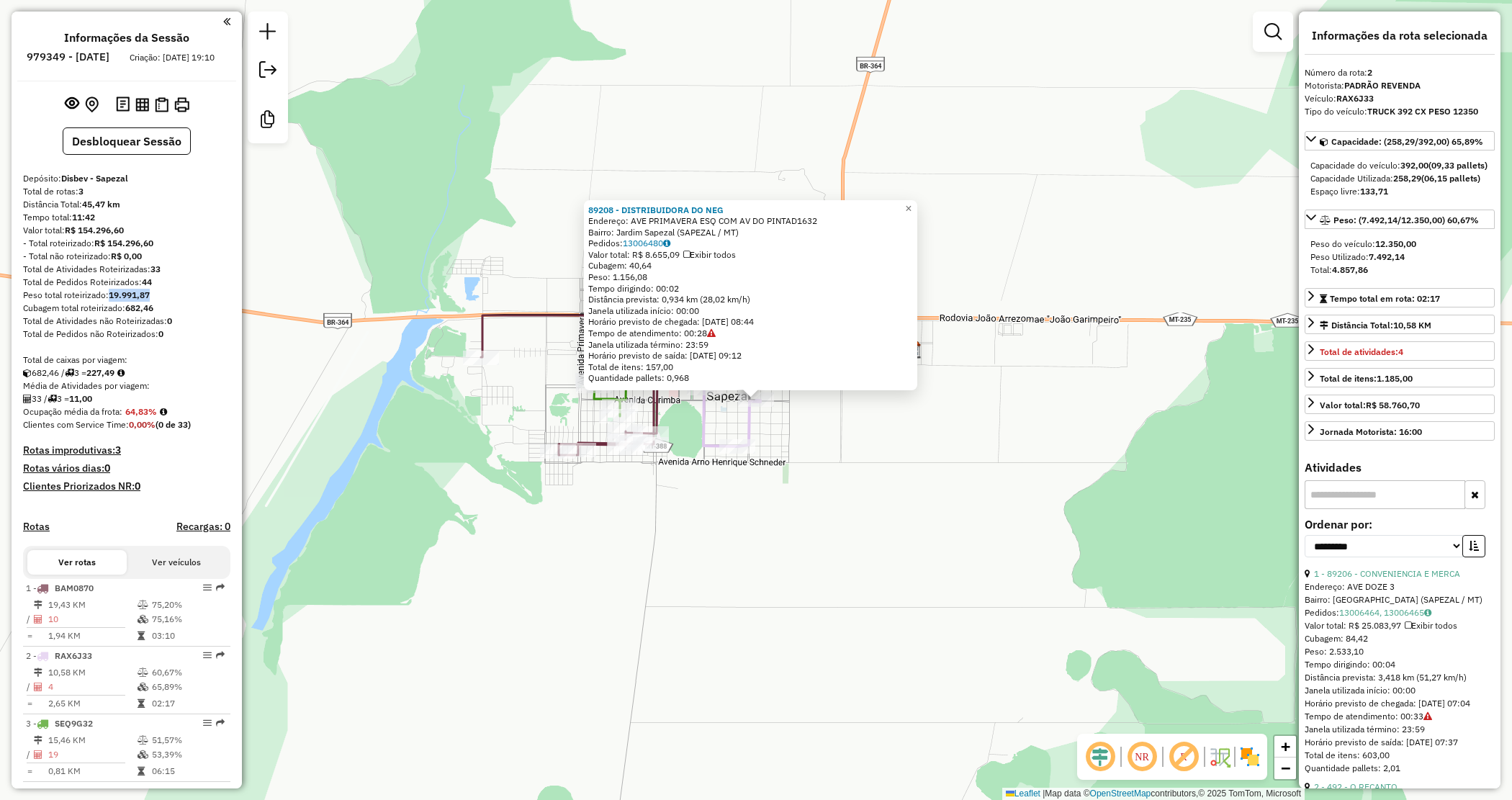
scroll to position [31, 0]
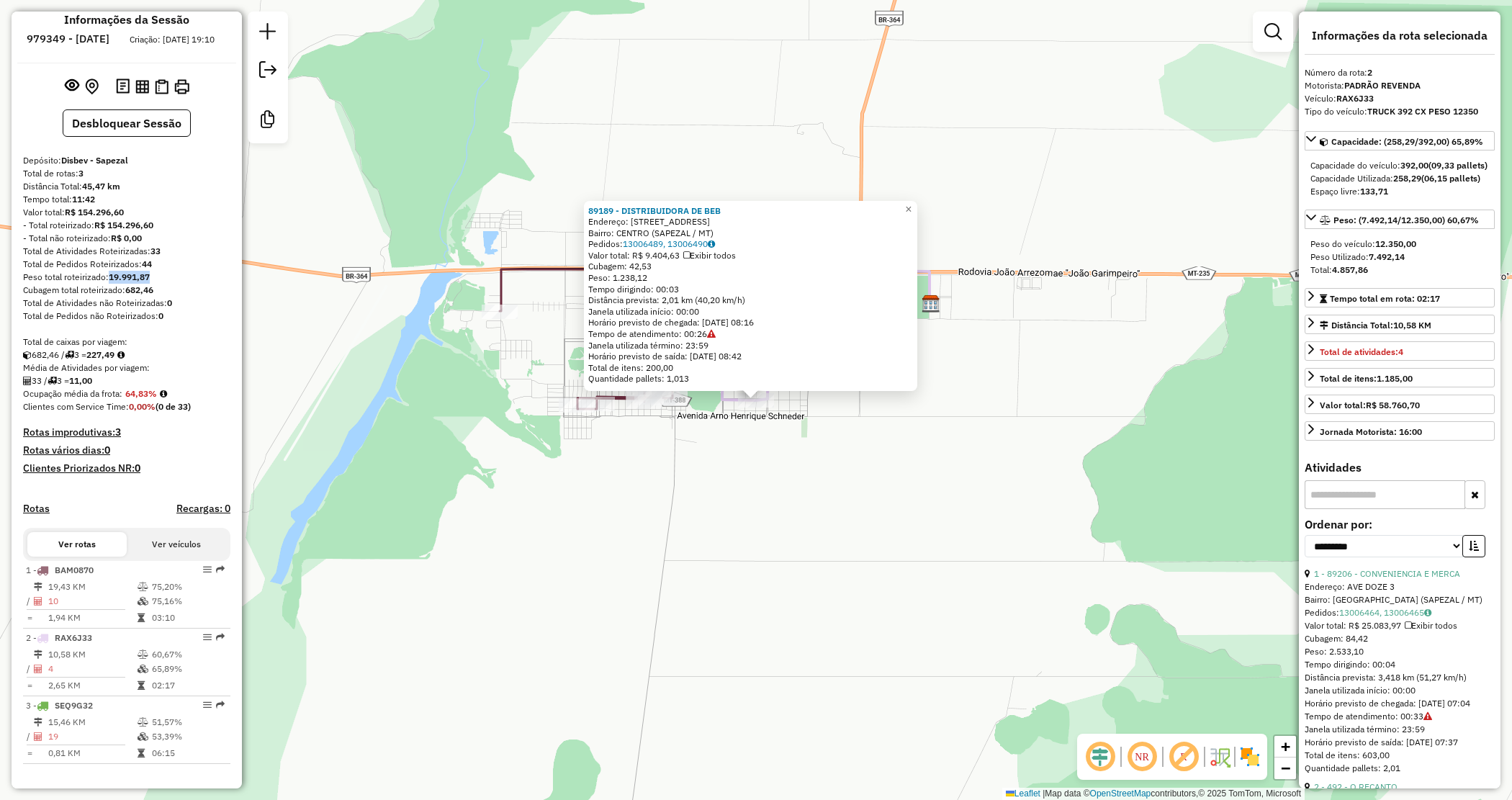
click at [714, 449] on div "89189 - DISTRIBUIDORA DE BEB Endereço: RUA PIRATANTAN 940 Bairro: CENTRO (SAPEZ…" at bounding box center [756, 400] width 1512 height 800
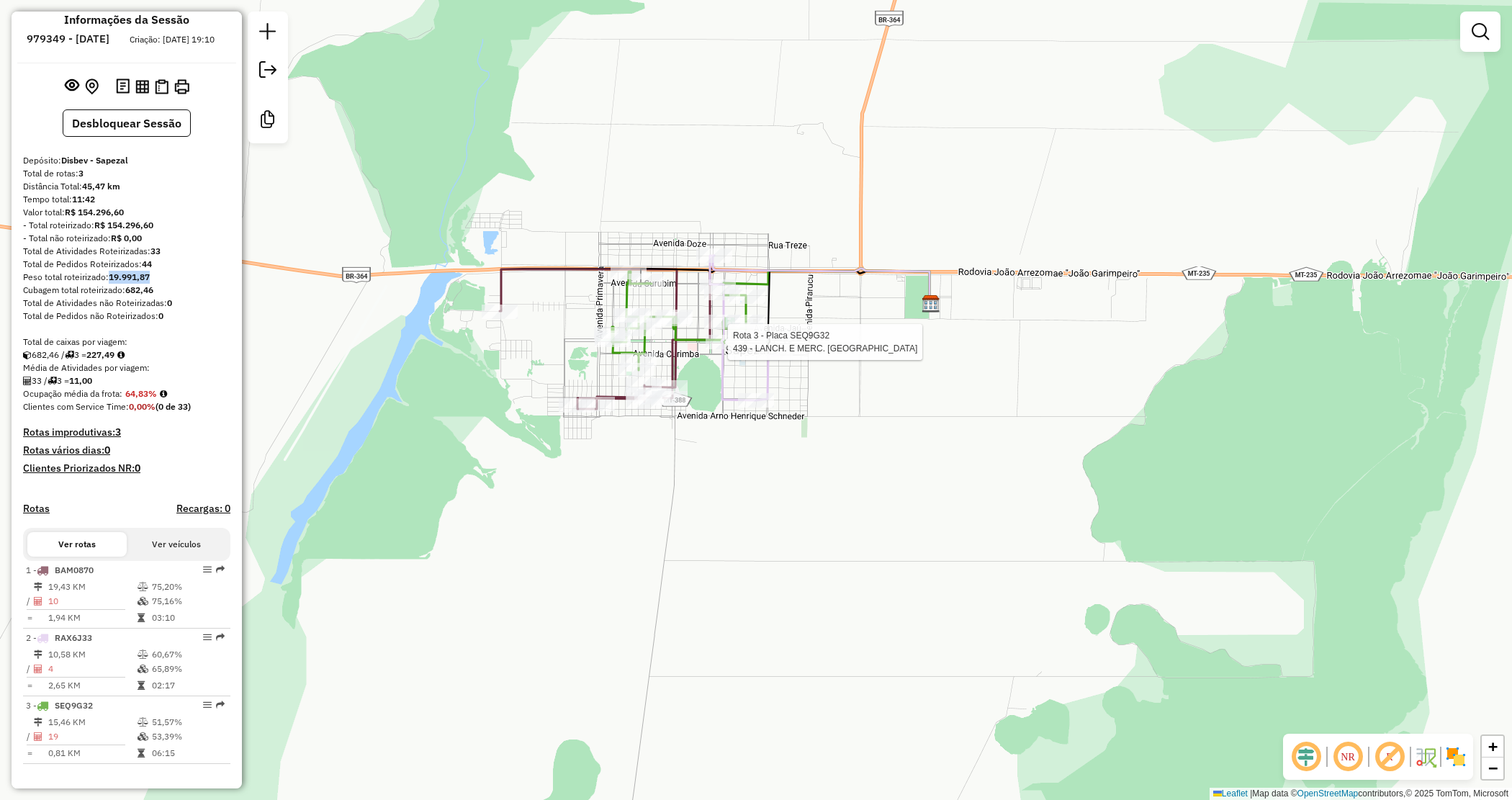
select select "**********"
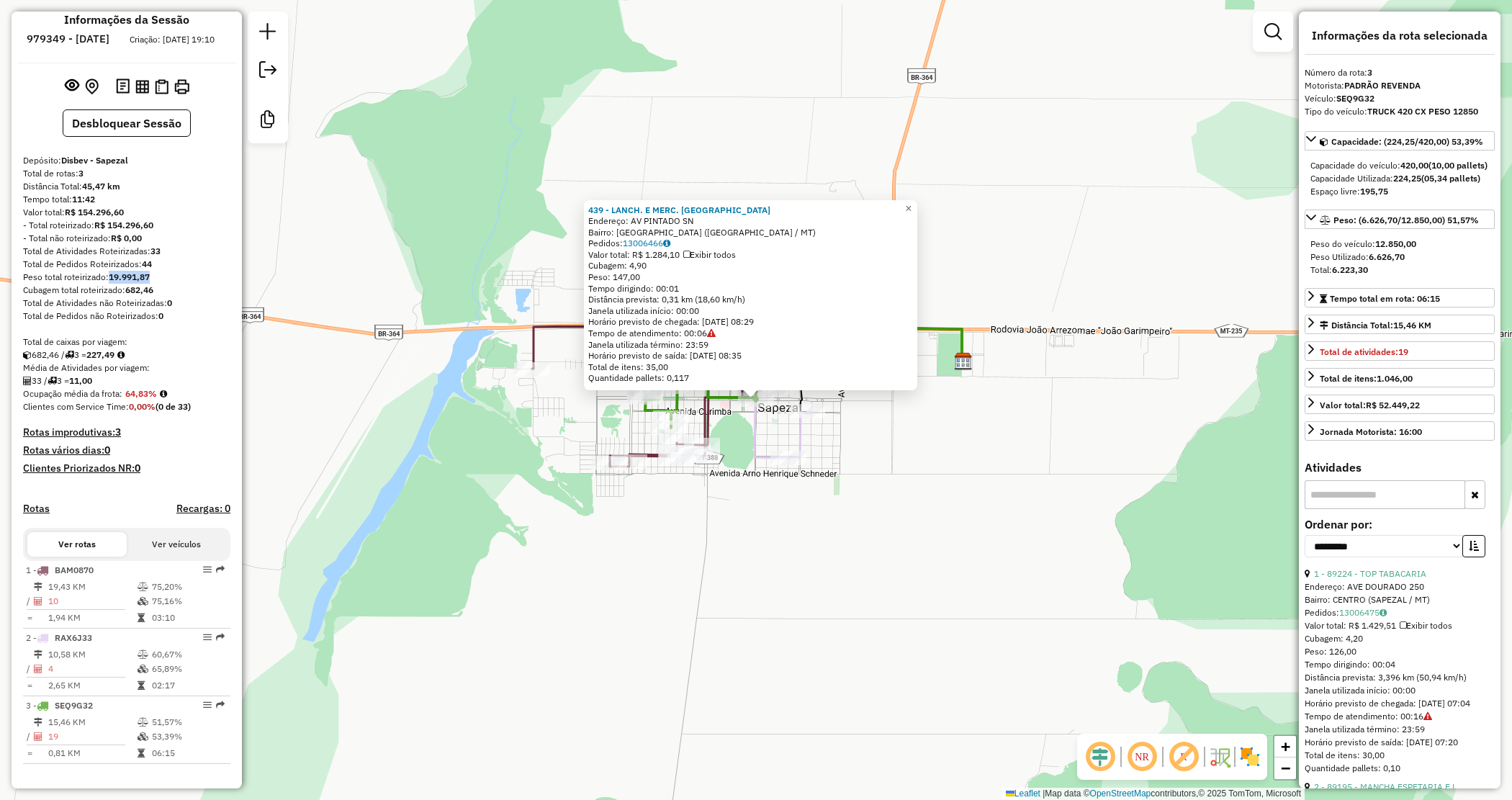
click at [736, 527] on div "439 - LANCH. E MERC. VARAN Endereço: AV PINTADO SN Bairro: Jardim Aeroporto (SA…" at bounding box center [756, 400] width 1512 height 800
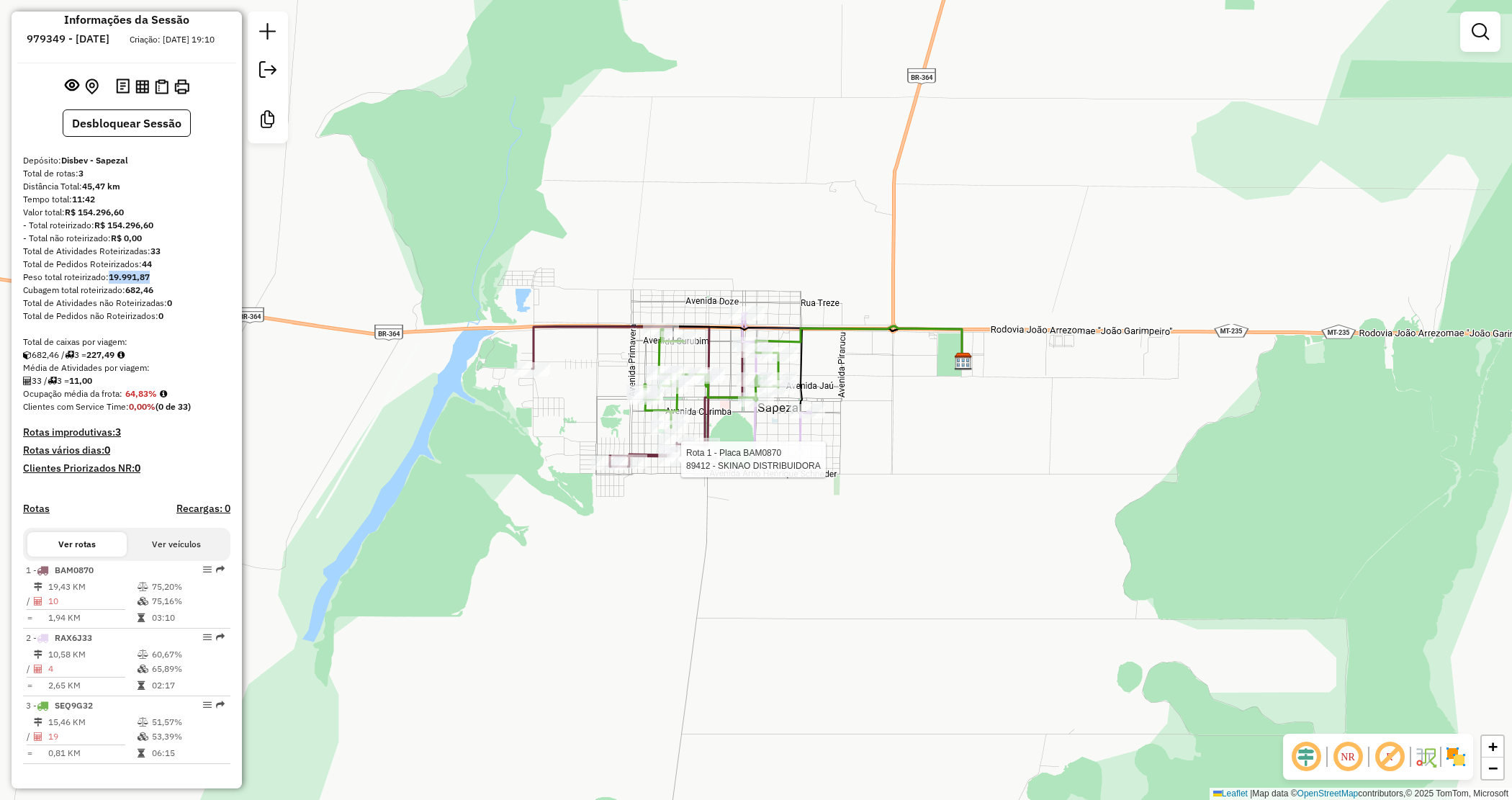
select select "**********"
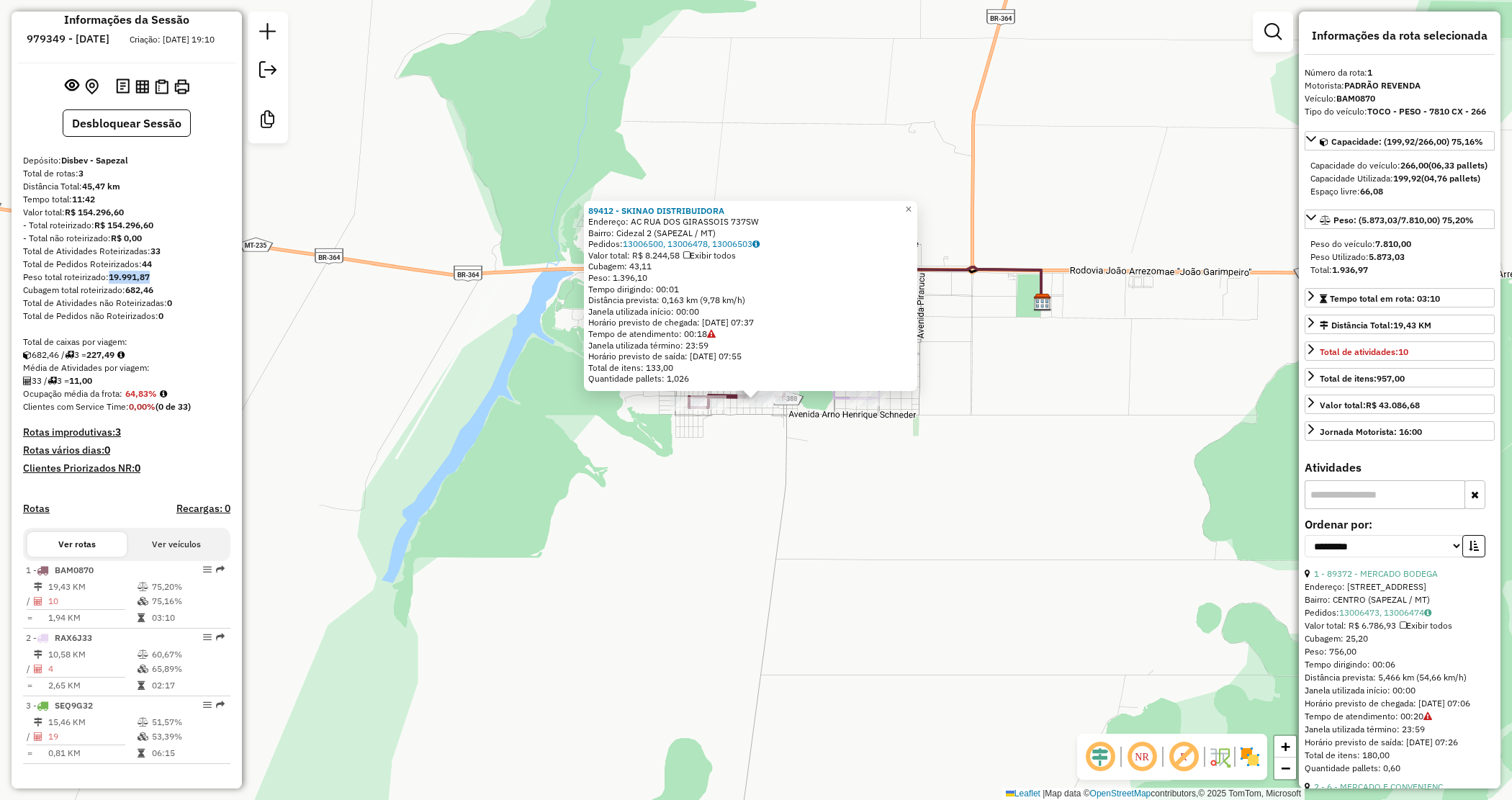
click at [746, 490] on div "89412 - SKINAO DISTRIBUIDORA Endereço: AC RUA DOS GIRASSOIS 737SW Bairro: Cidez…" at bounding box center [756, 400] width 1512 height 800
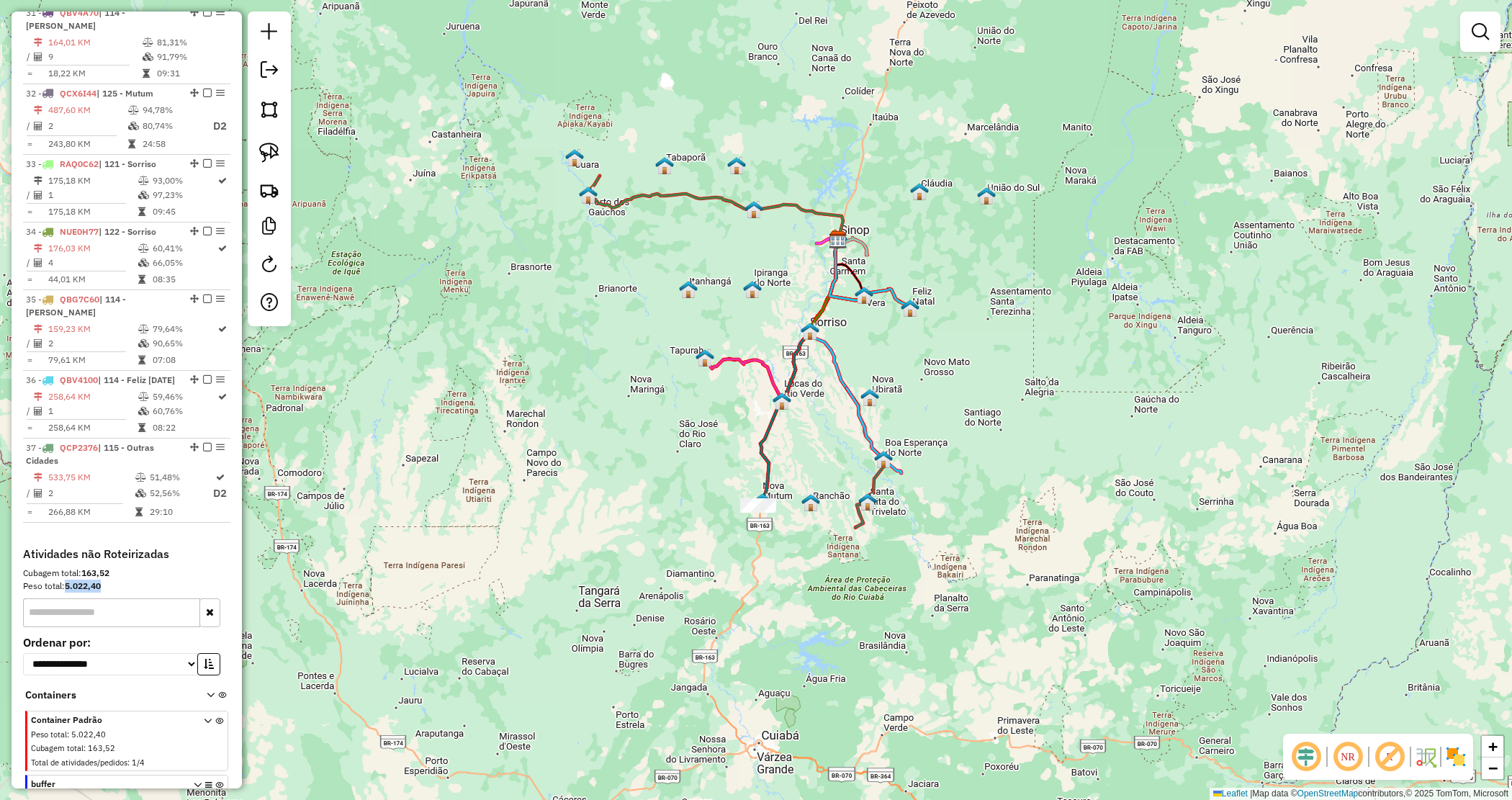
scroll to position [2935, 0]
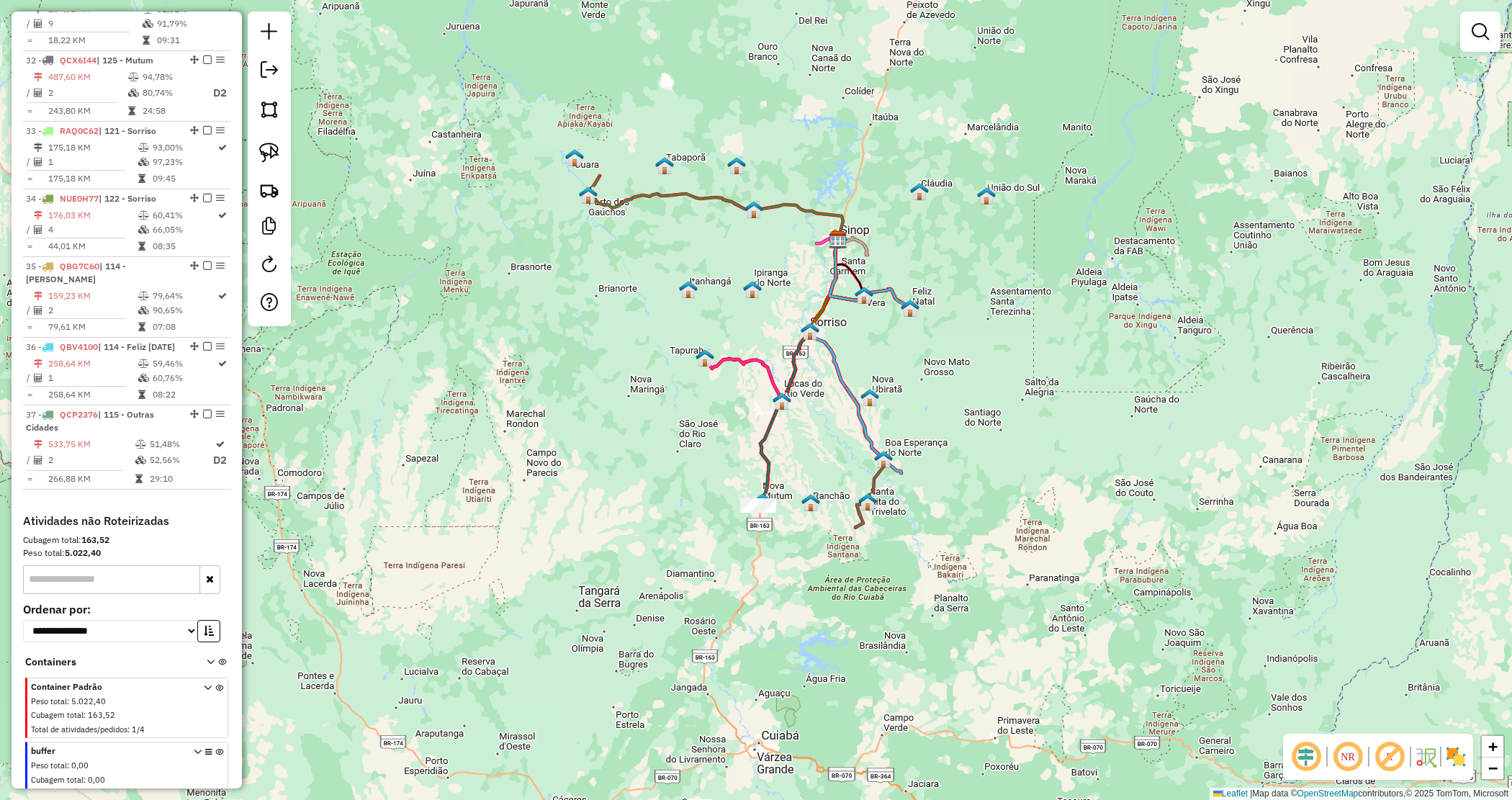
click at [77, 566] on input "text" at bounding box center [111, 580] width 177 height 29
type input "*****"
click at [213, 566] on button "button" at bounding box center [210, 580] width 21 height 29
click at [1471, 48] on div at bounding box center [1481, 32] width 40 height 40
click at [1471, 37] on link at bounding box center [1481, 32] width 29 height 29
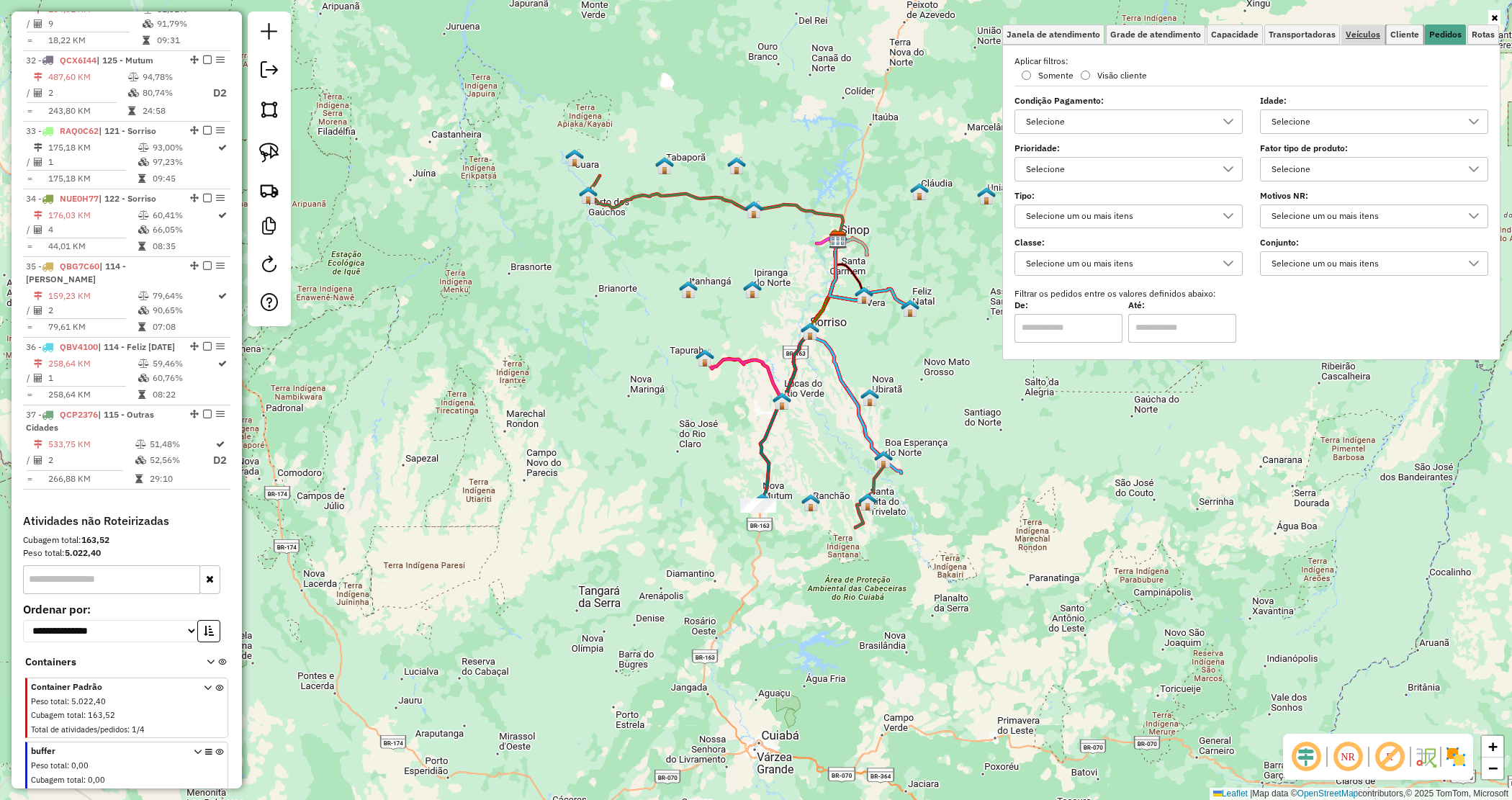
click at [1408, 30] on span "Cliente" at bounding box center [1405, 34] width 29 height 8
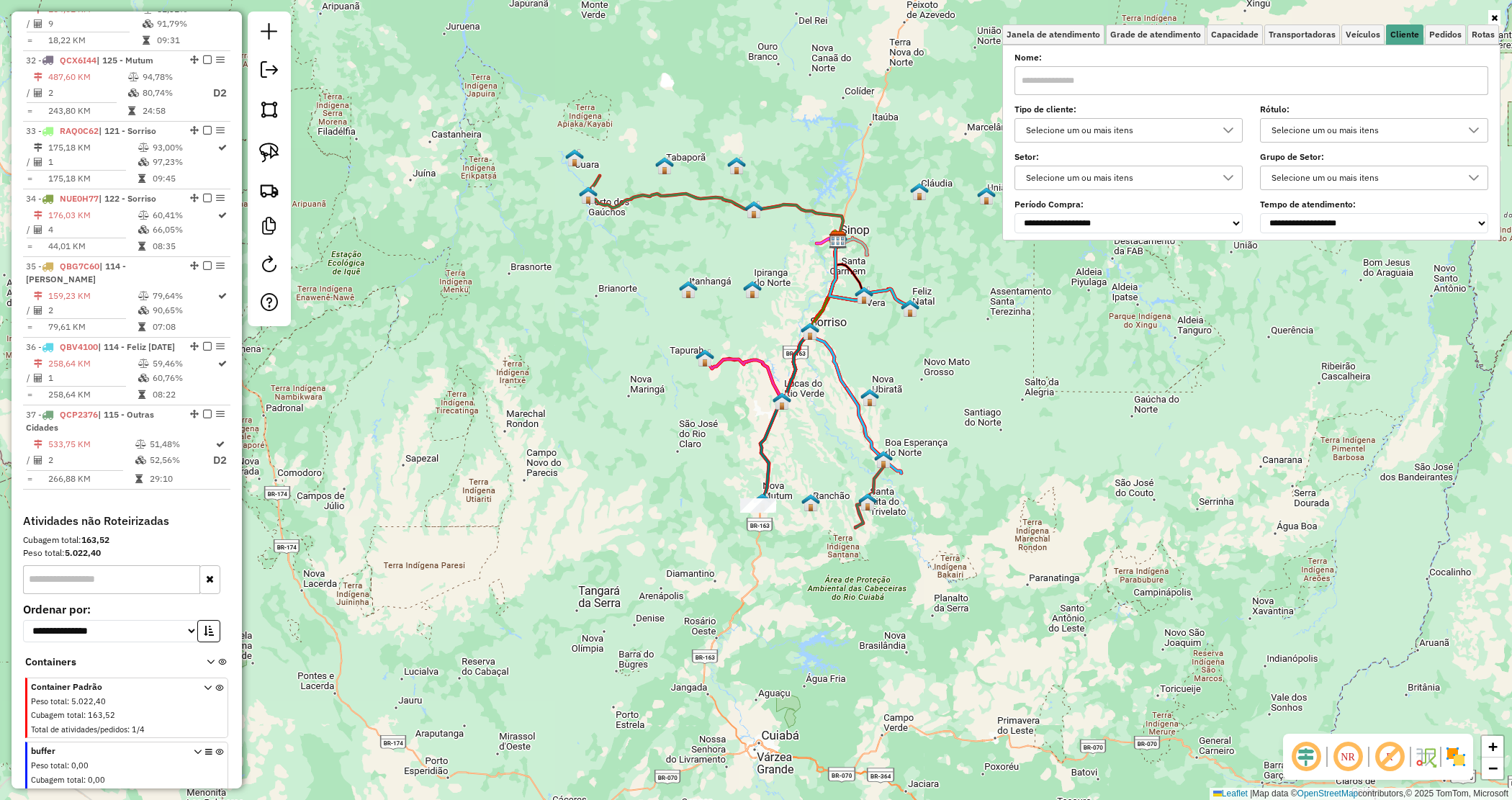
click at [1134, 79] on input "text" at bounding box center [1251, 81] width 474 height 29
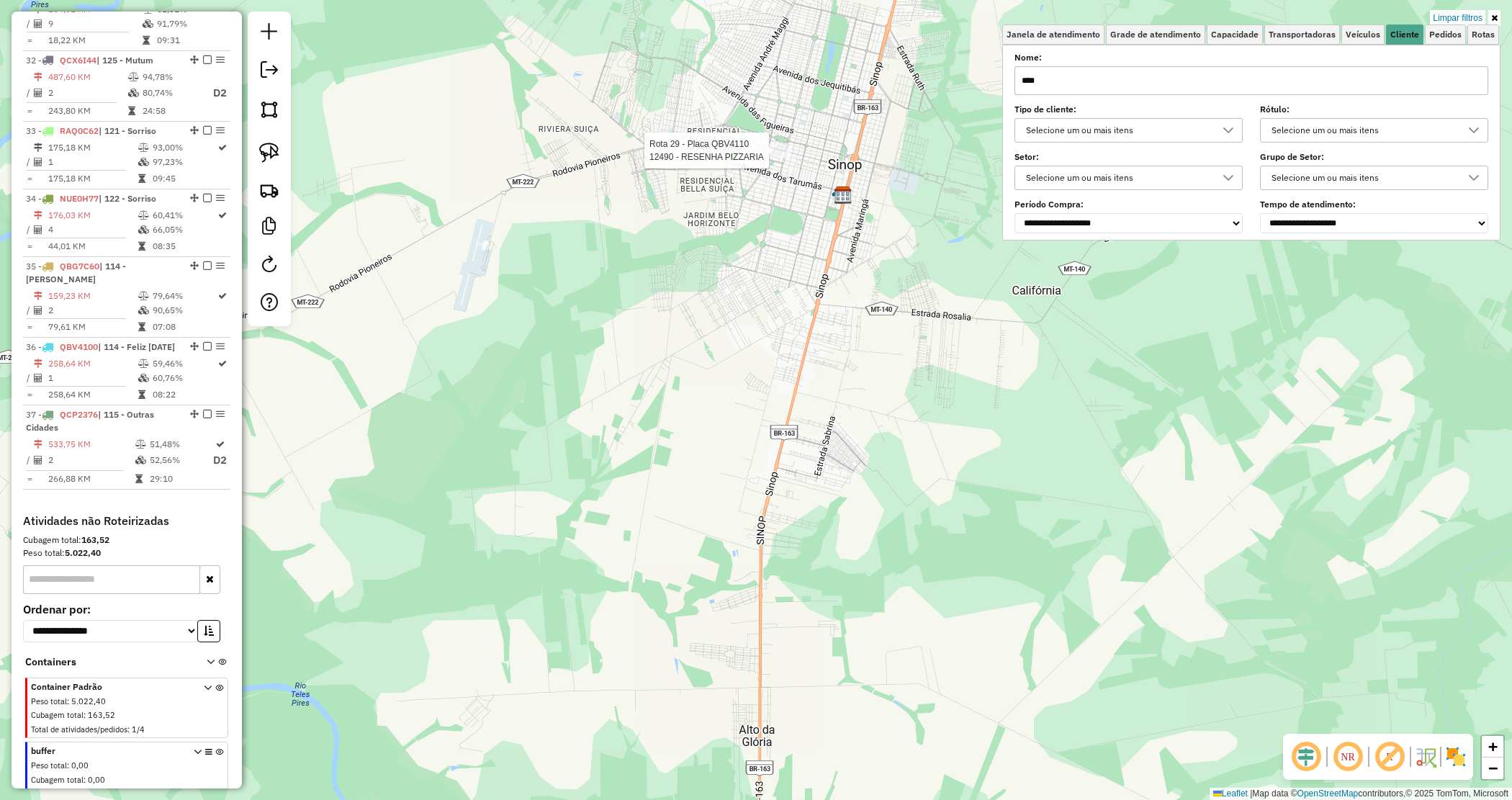
type input "****"
select select "*********"
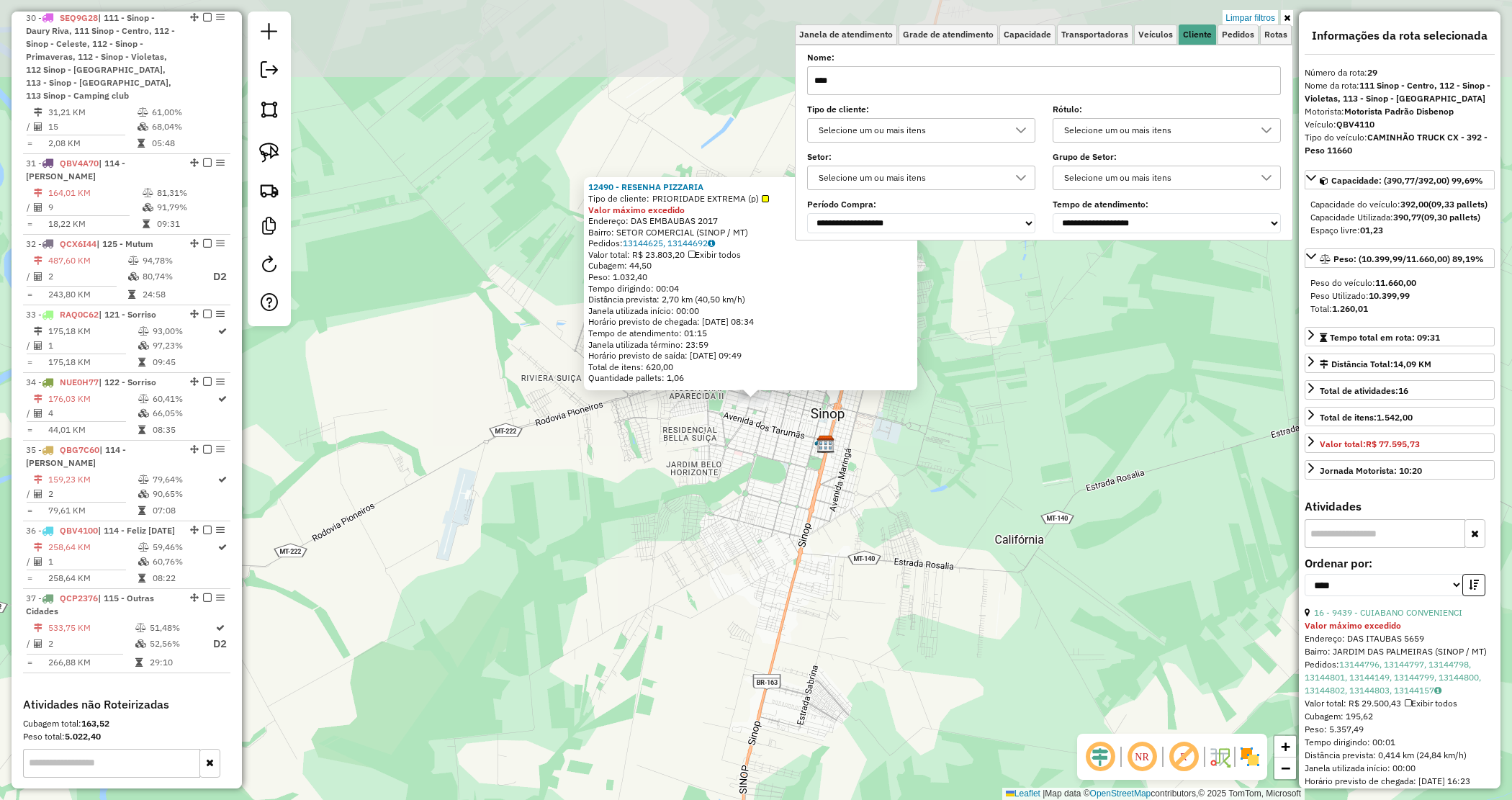
scroll to position [2632, 0]
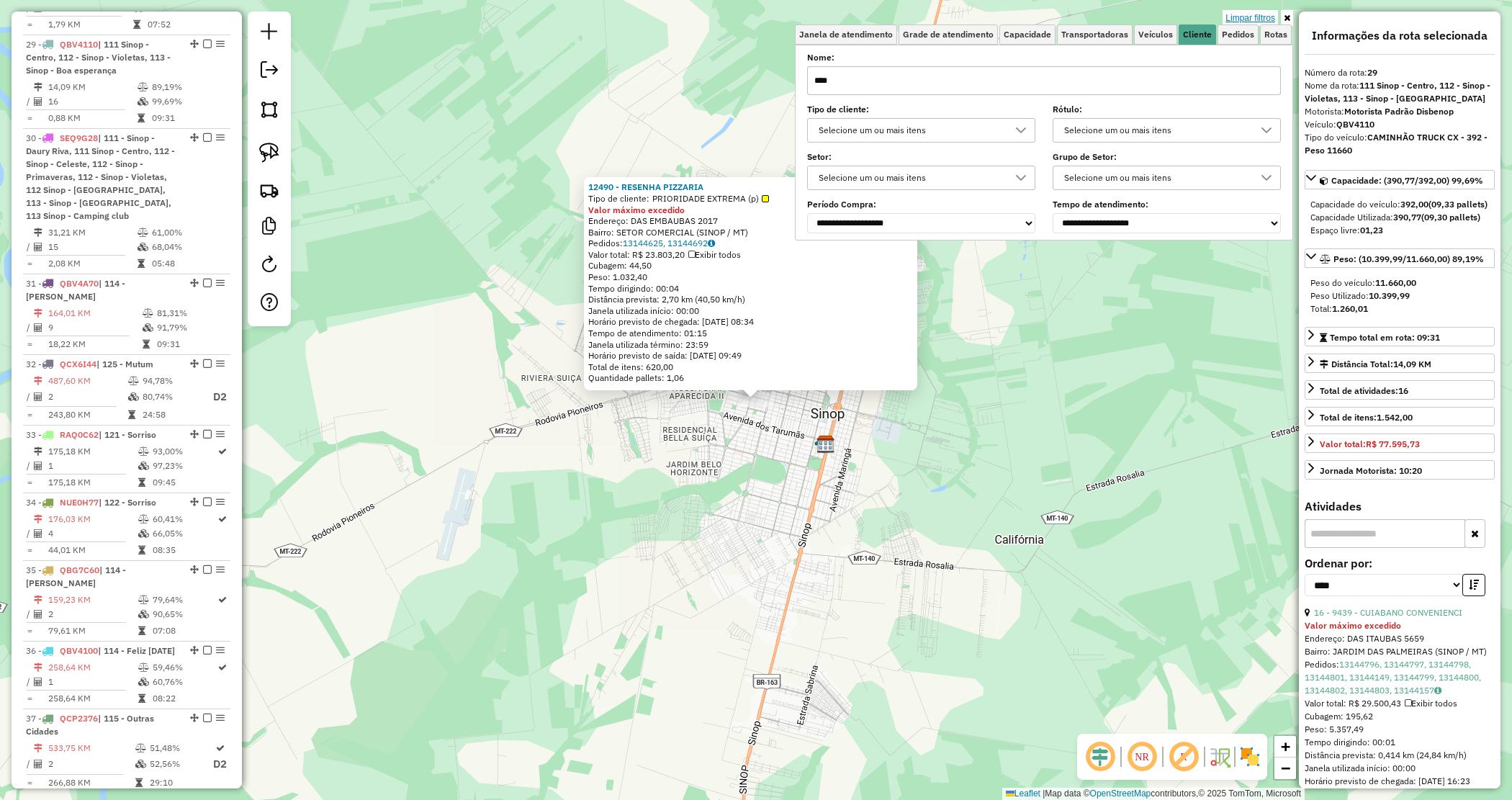
click at [1249, 18] on link "Limpar filtros" at bounding box center [1250, 17] width 56 height 16
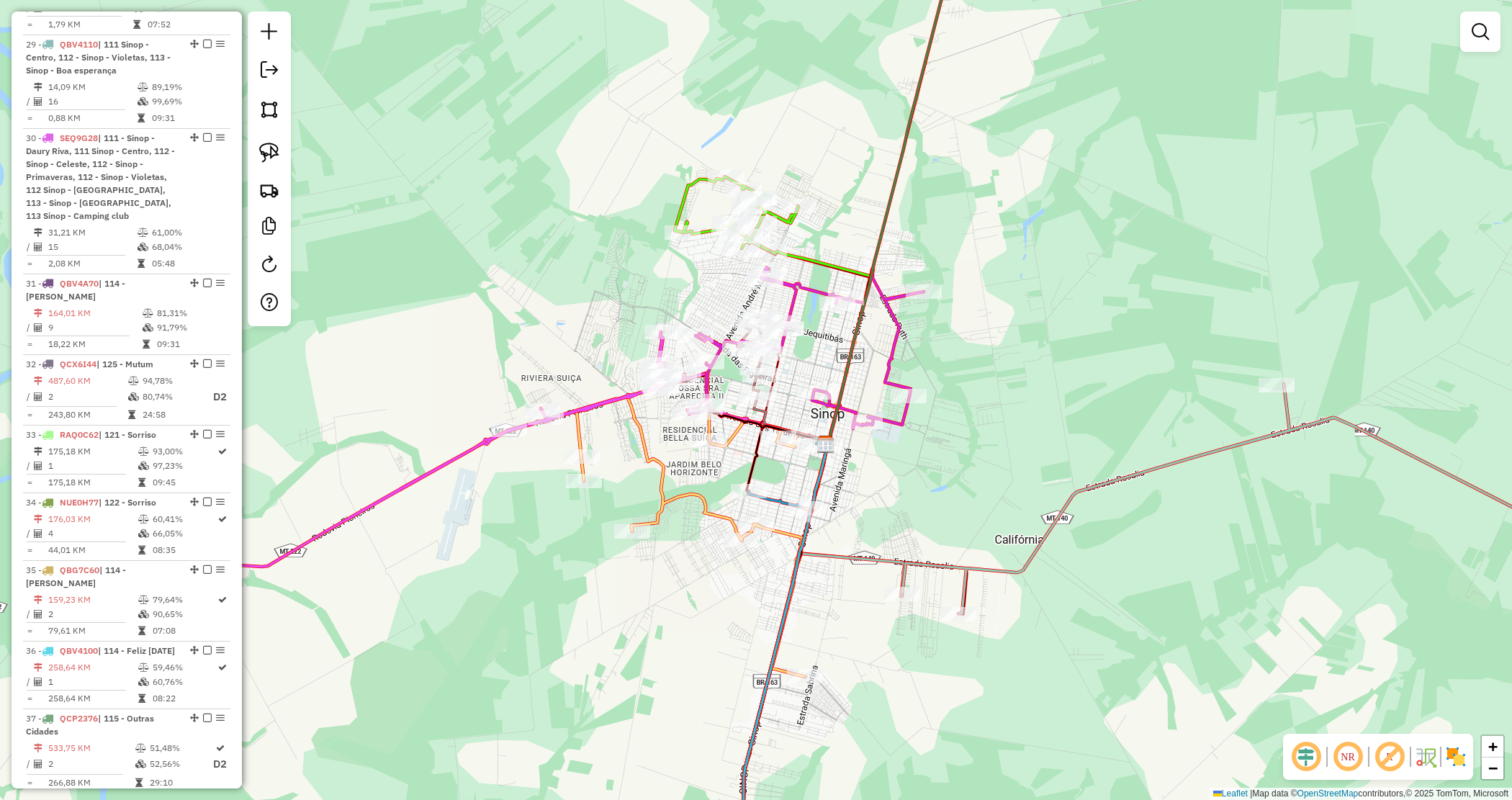
click at [1069, 248] on div "Janela de atendimento Grade de atendimento Capacidade Transportadoras Veículos …" at bounding box center [756, 400] width 1512 height 800
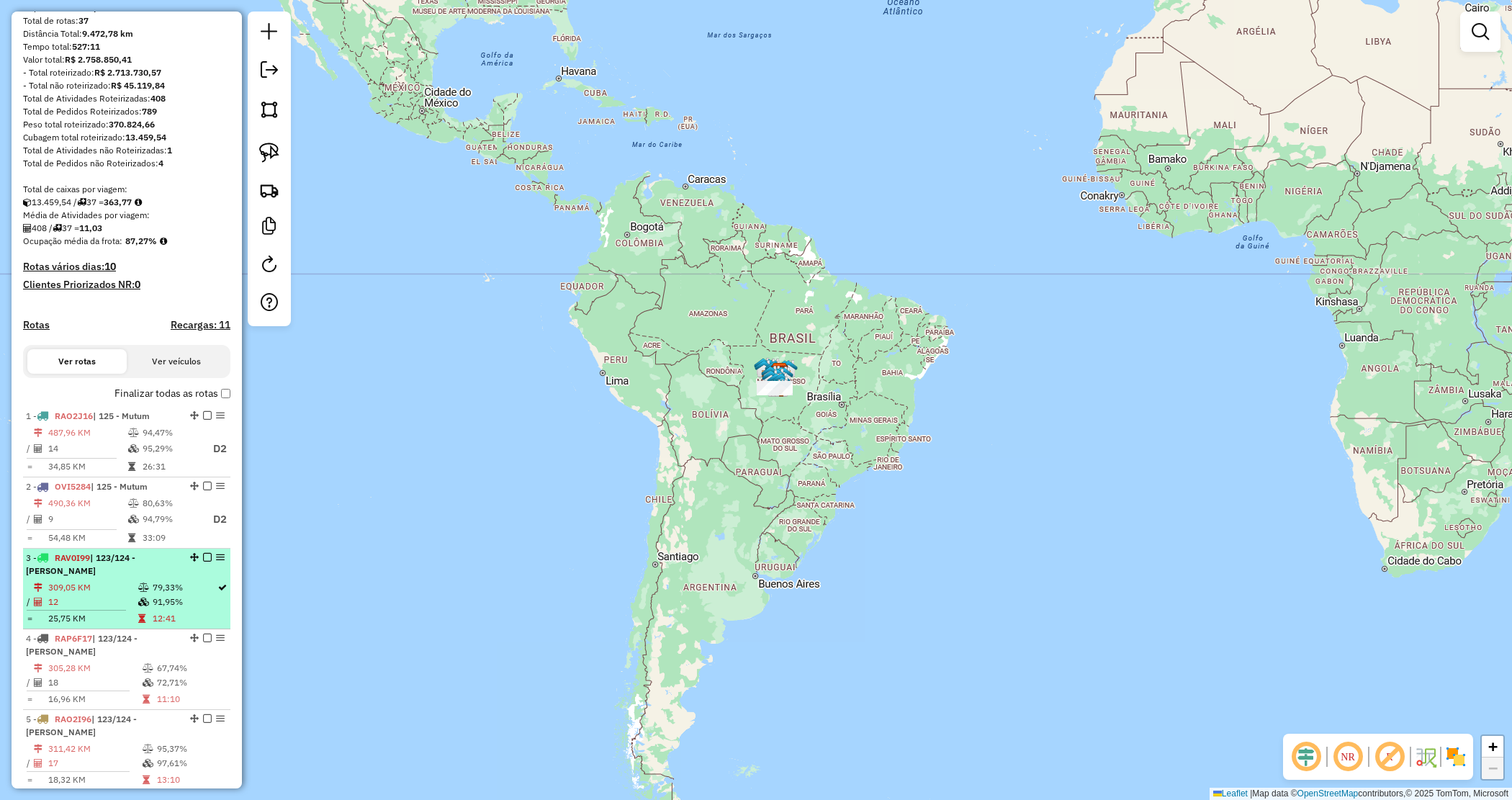
scroll to position [0, 0]
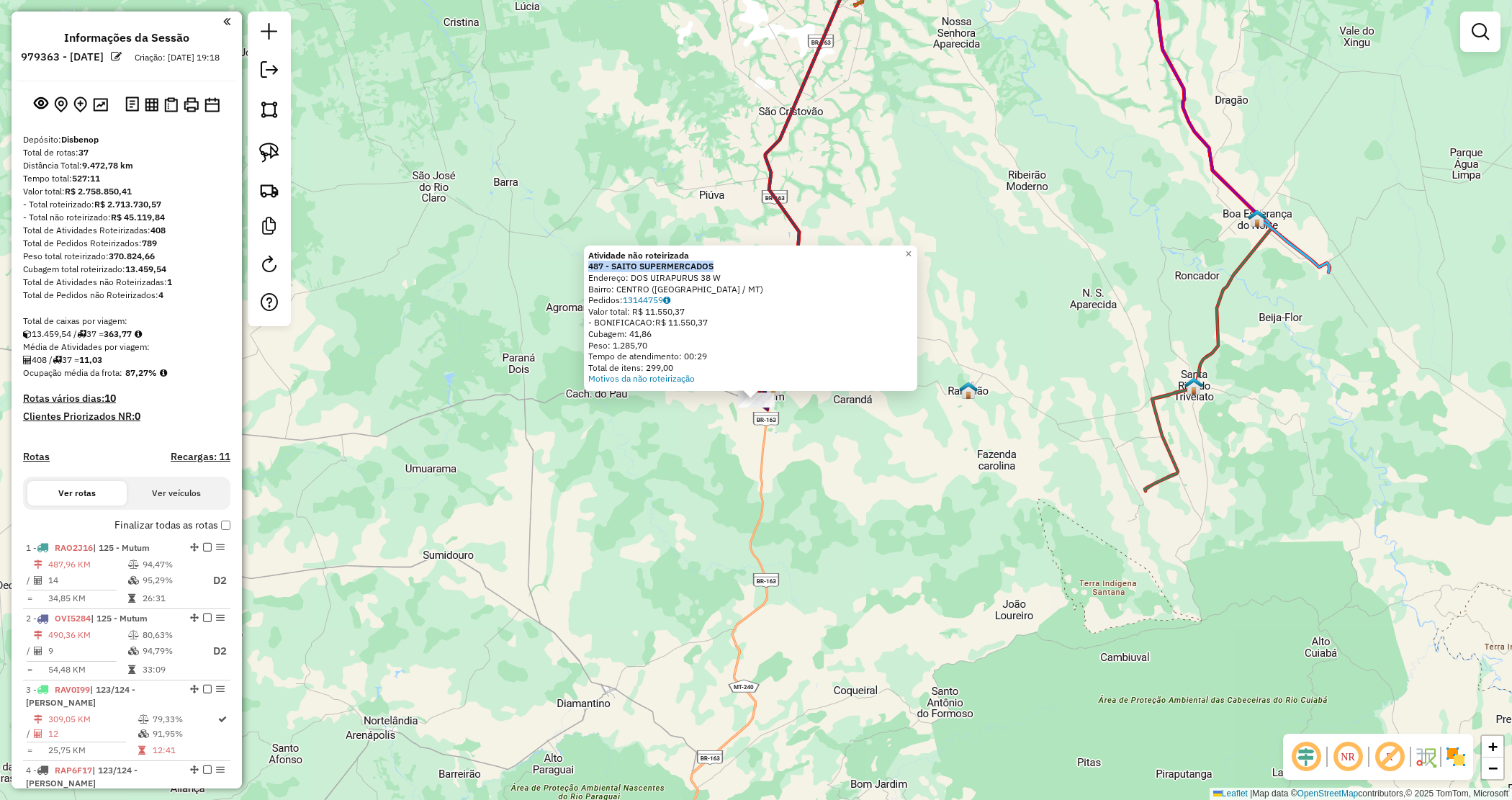
drag, startPoint x: 724, startPoint y: 263, endPoint x: 586, endPoint y: 265, distance: 138.0
click at [586, 265] on div "Atividade não roteirizada 487 - SAITO SUPERMERCADOS Endereço: DOS UIRAPURUS 38 …" at bounding box center [750, 317] width 333 height 145
copy strong "487 - SAITO SUPERMERCADOS"
